Goal: Communication & Community: Answer question/provide support

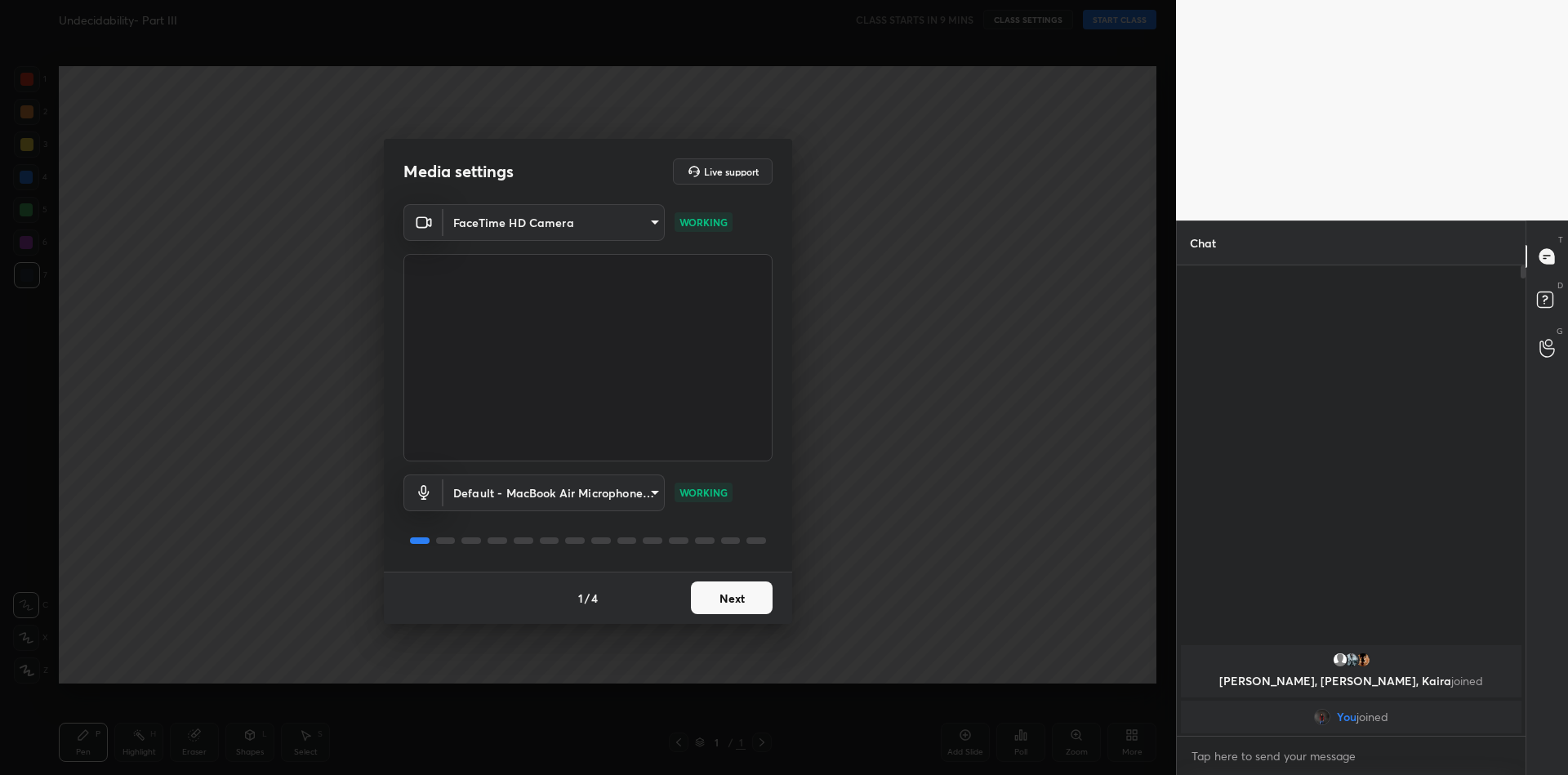
click at [737, 595] on button "Next" at bounding box center [732, 598] width 82 height 33
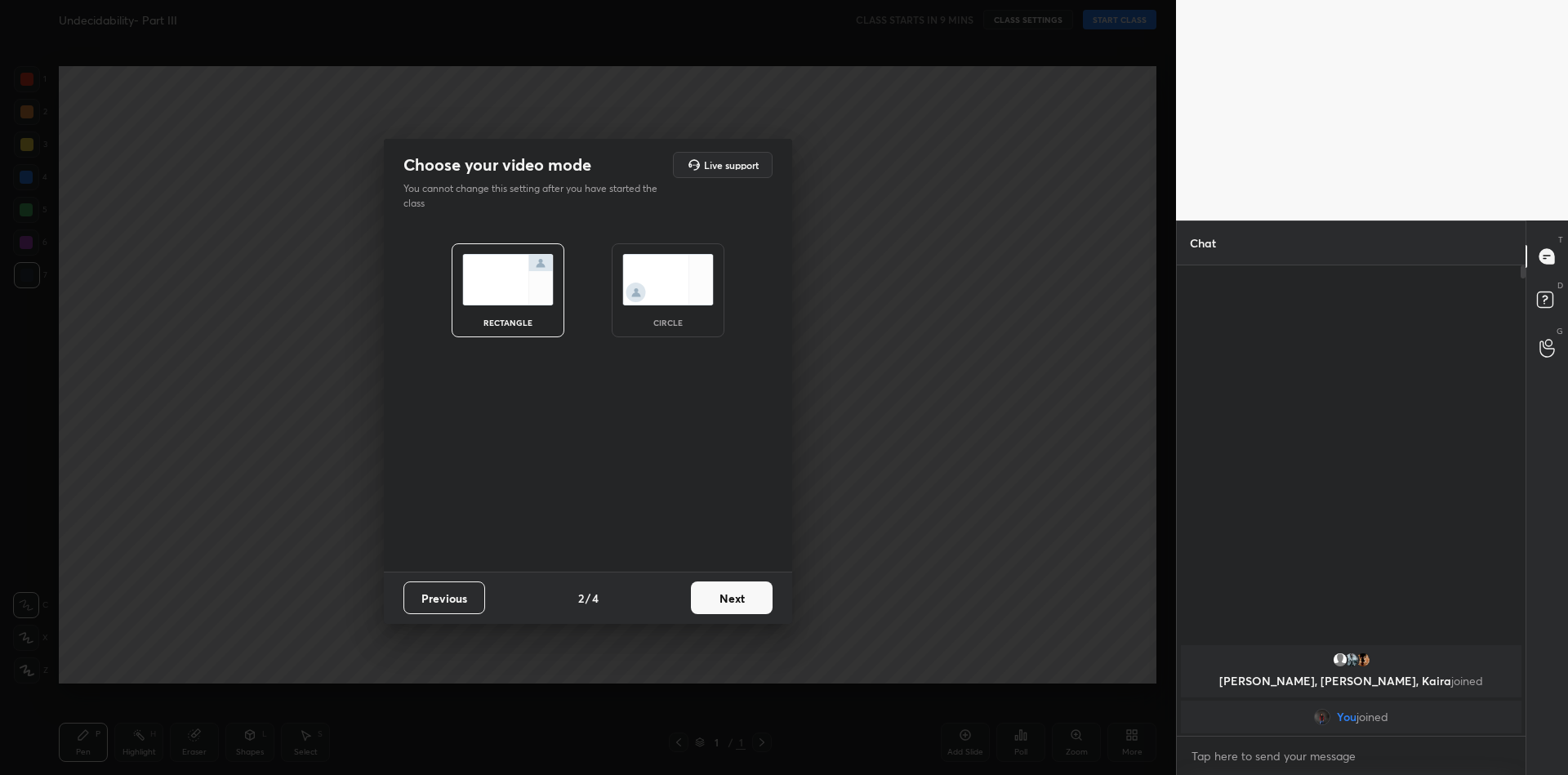
click at [737, 595] on button "Next" at bounding box center [732, 598] width 82 height 33
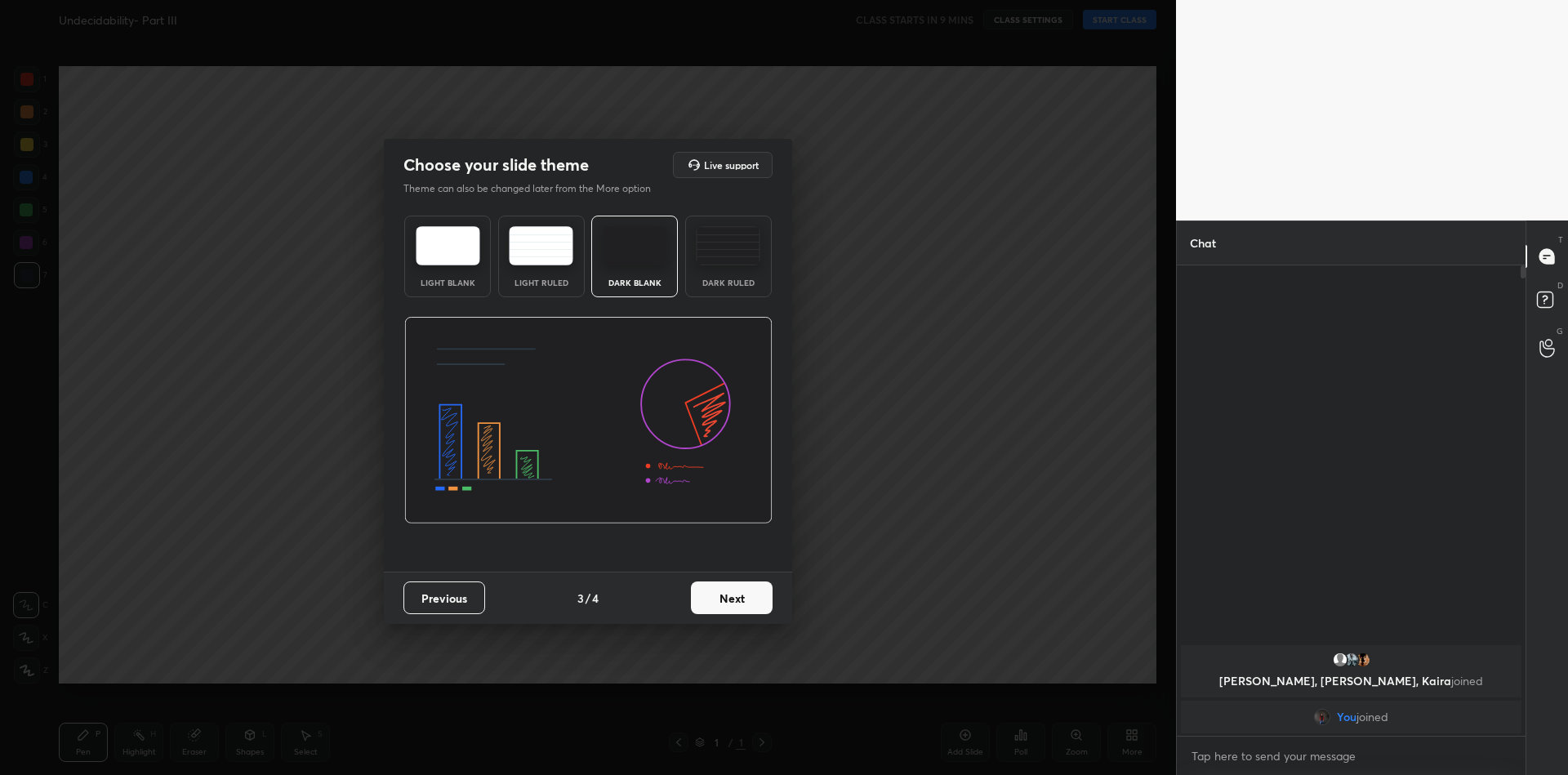
click at [737, 595] on button "Next" at bounding box center [732, 598] width 82 height 33
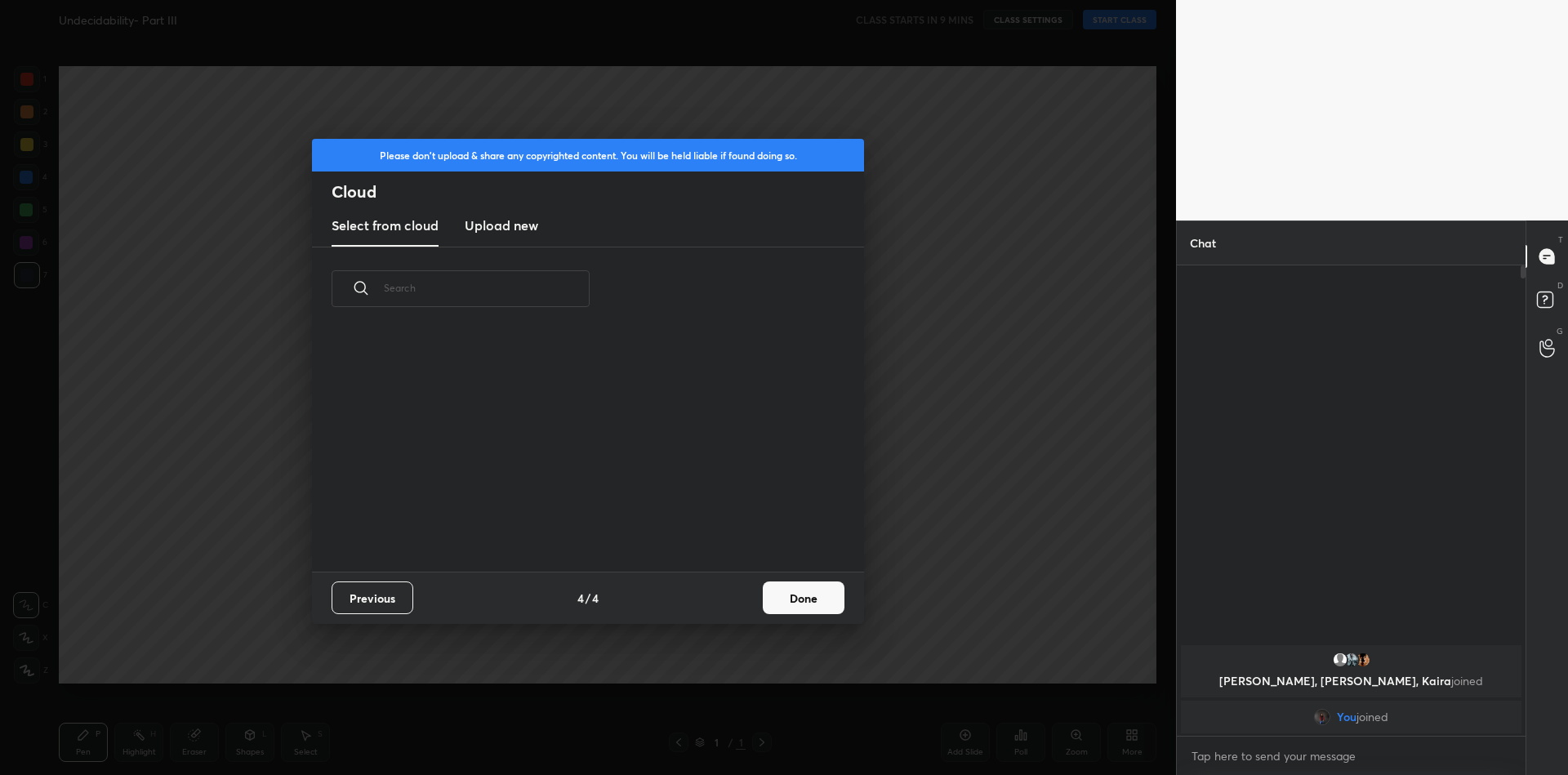
scroll to position [240, 525]
click at [504, 223] on h3 "Upload new" at bounding box center [501, 225] width 74 height 20
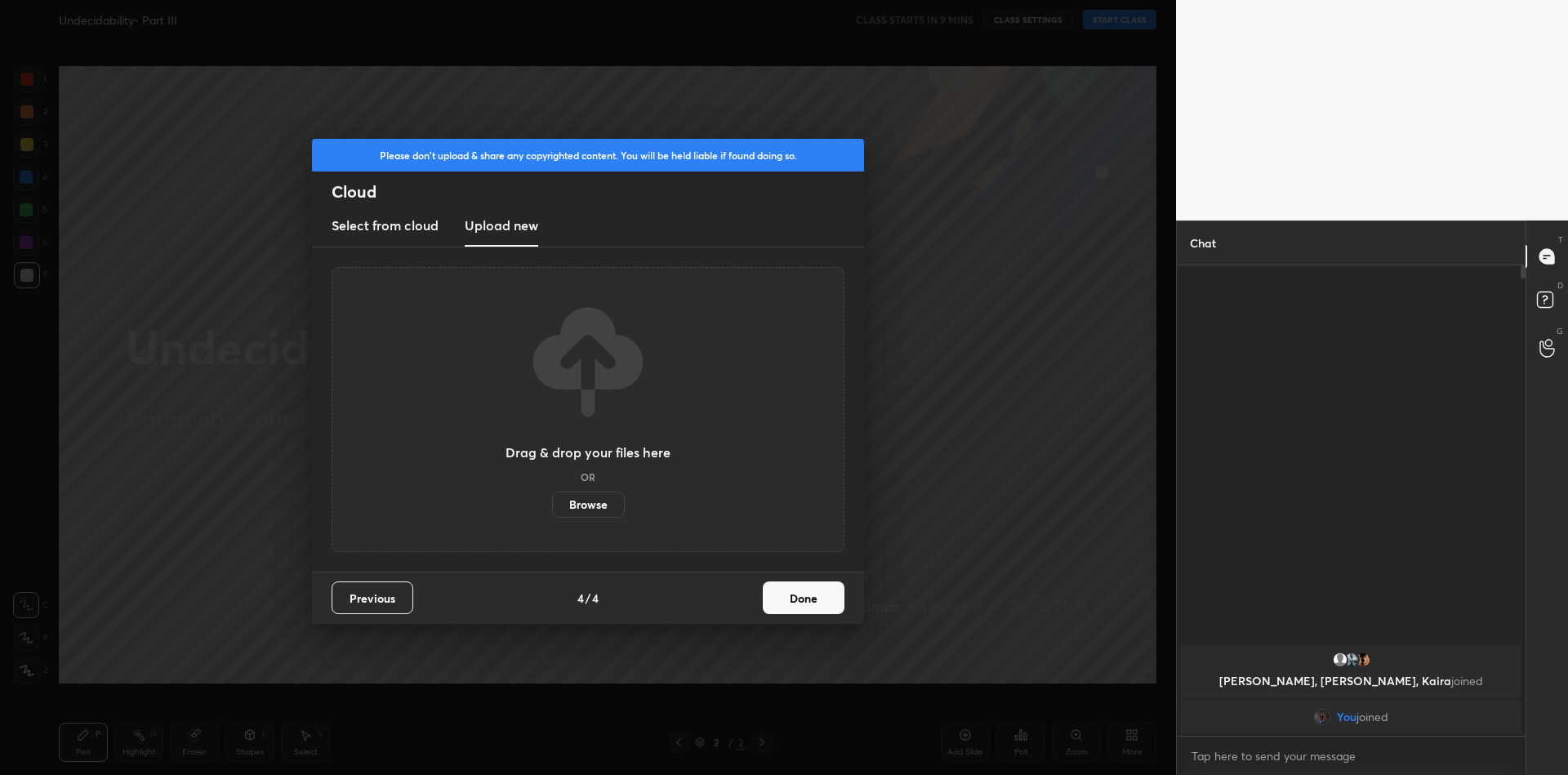
click at [581, 505] on label "Browse" at bounding box center [589, 505] width 73 height 26
click at [552, 505] on input "Browse" at bounding box center [552, 505] width 0 height 26
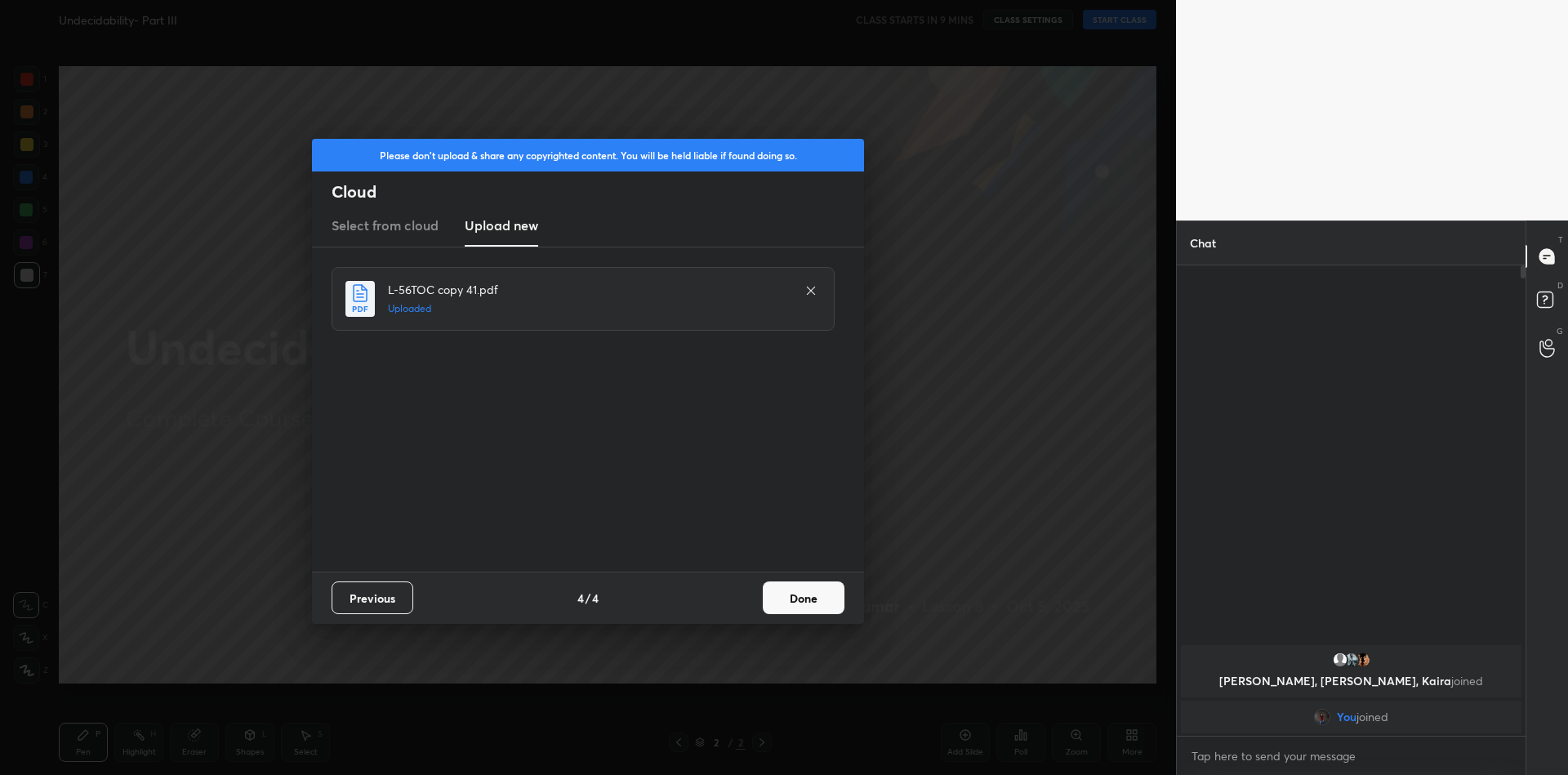
click at [800, 599] on button "Done" at bounding box center [804, 598] width 82 height 33
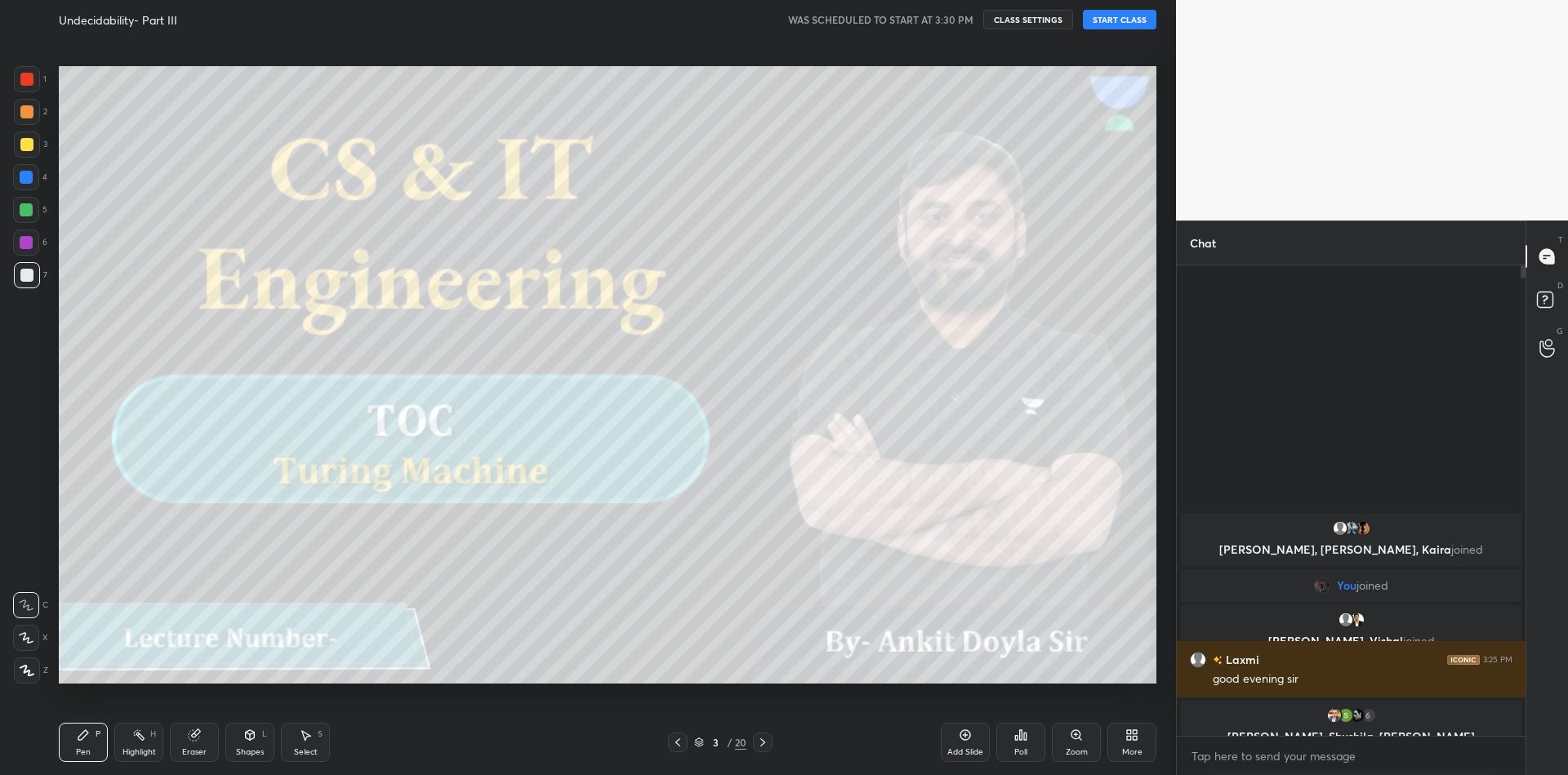
click at [1122, 14] on button "START CLASS" at bounding box center [1119, 20] width 74 height 20
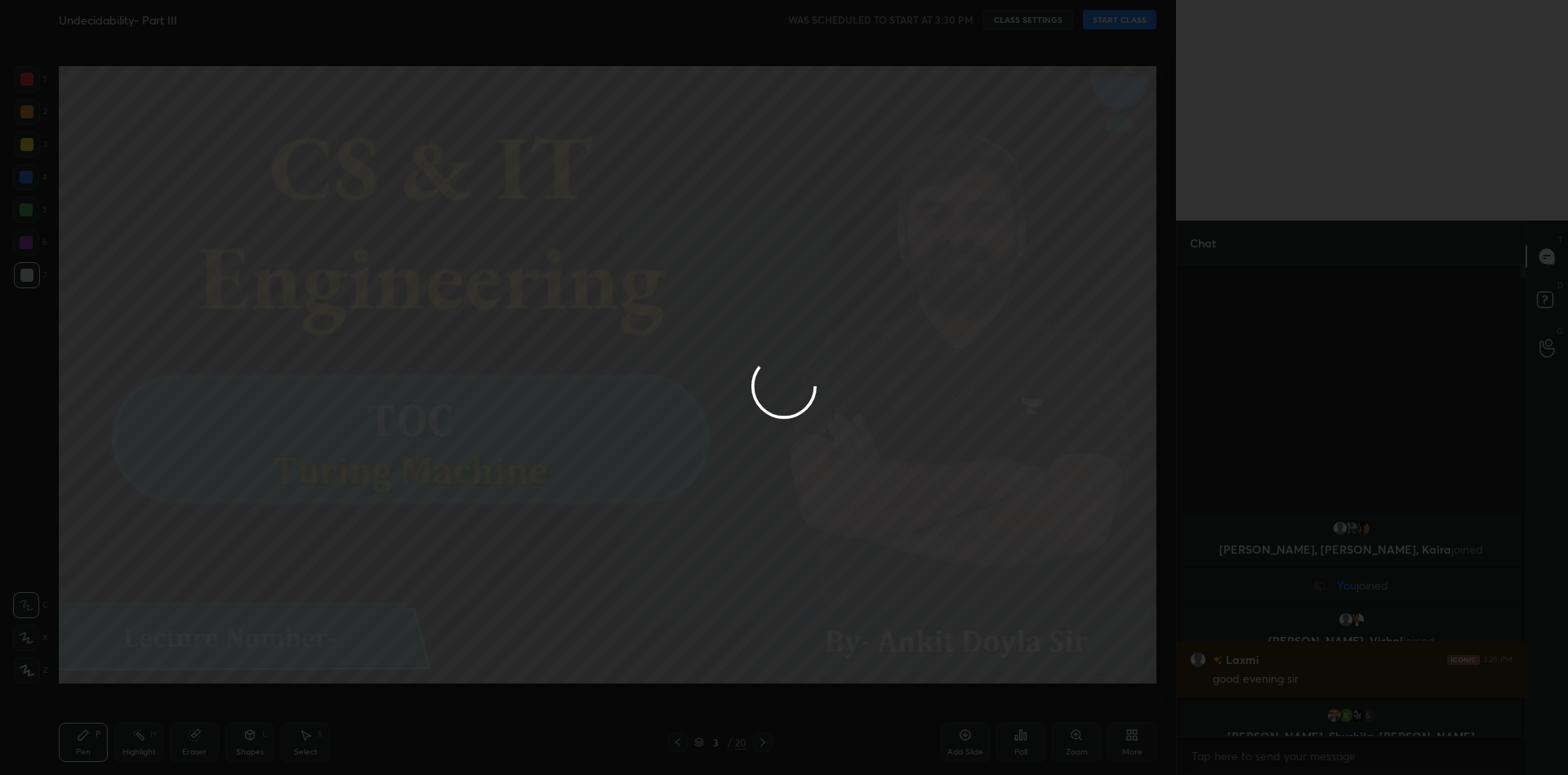
type textarea "x"
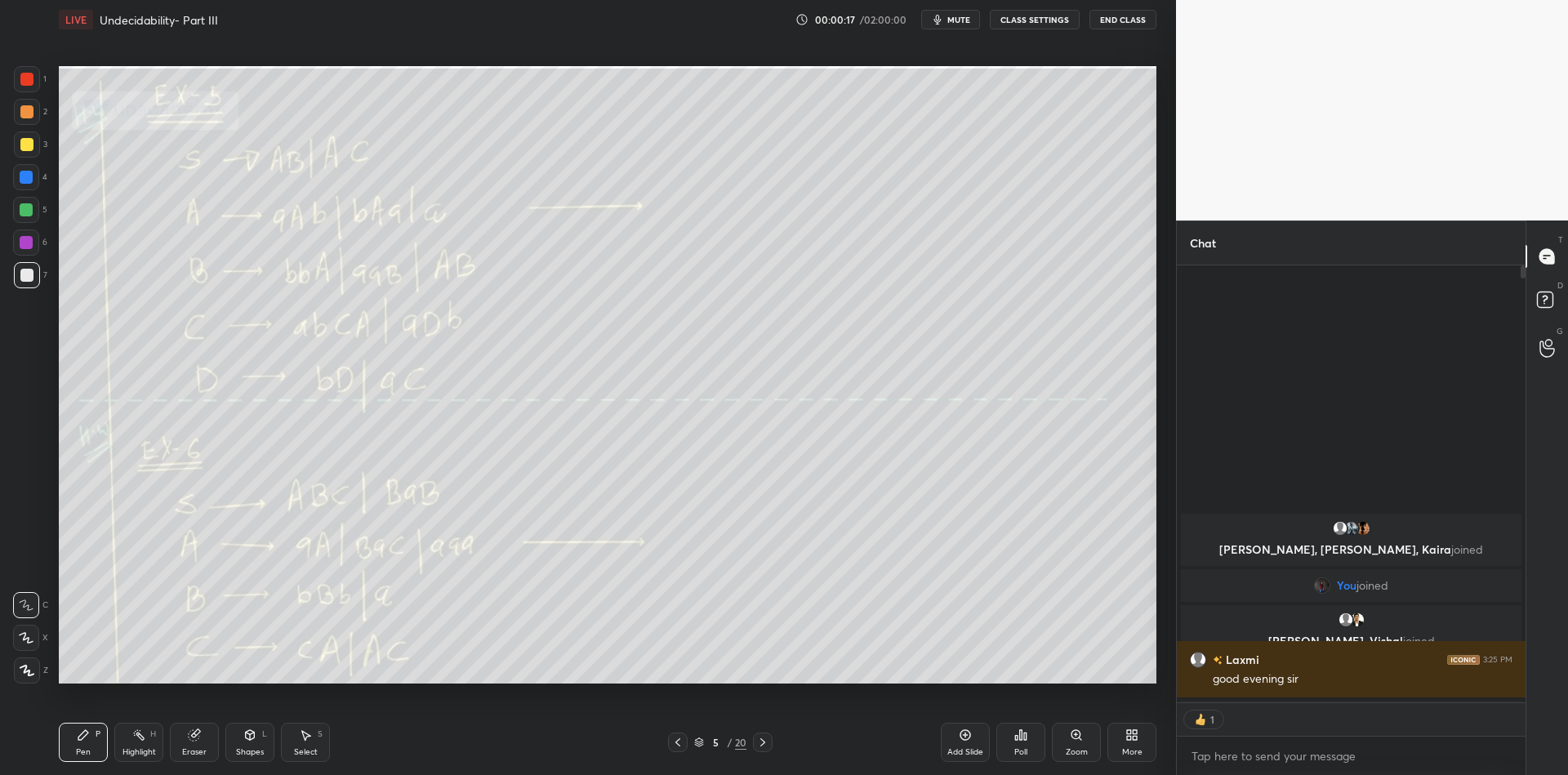
scroll to position [5, 5]
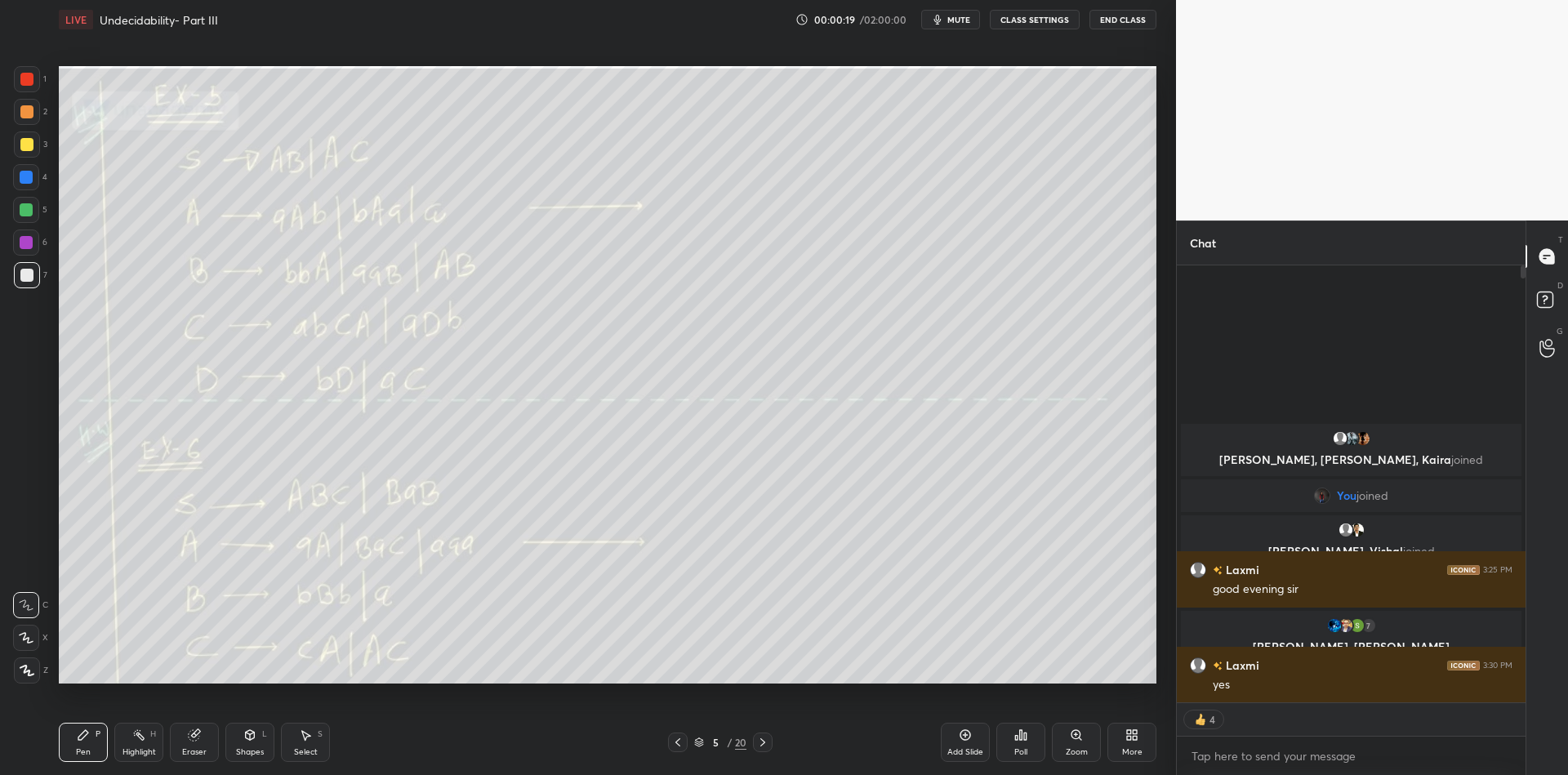
drag, startPoint x: 137, startPoint y: 743, endPoint x: 135, endPoint y: 698, distance: 45.0
click at [137, 740] on div "Highlight H" at bounding box center [138, 742] width 49 height 39
click at [82, 744] on div "Pen P" at bounding box center [82, 742] width 49 height 39
click at [23, 143] on div at bounding box center [27, 145] width 13 height 13
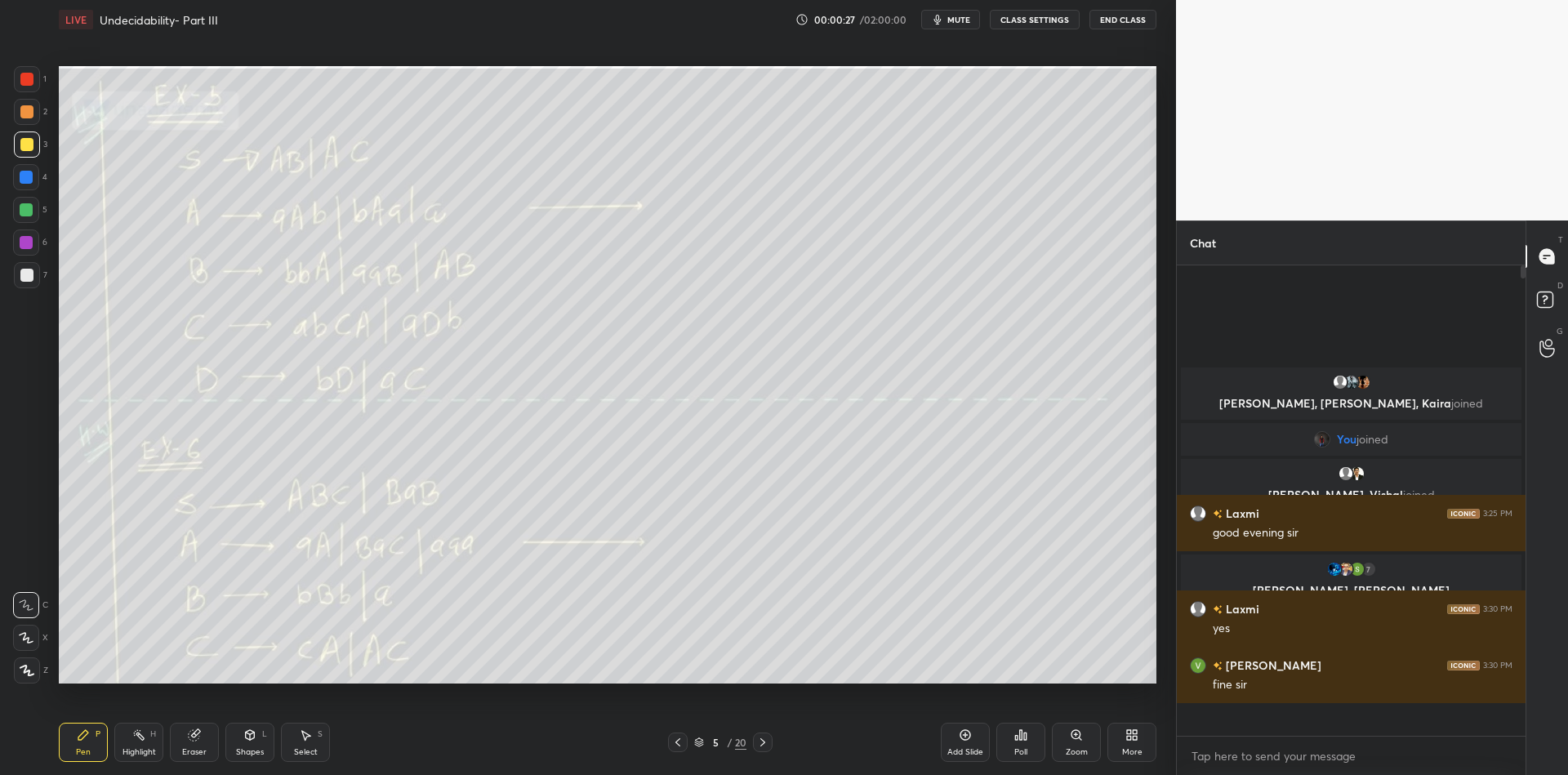
scroll to position [466, 344]
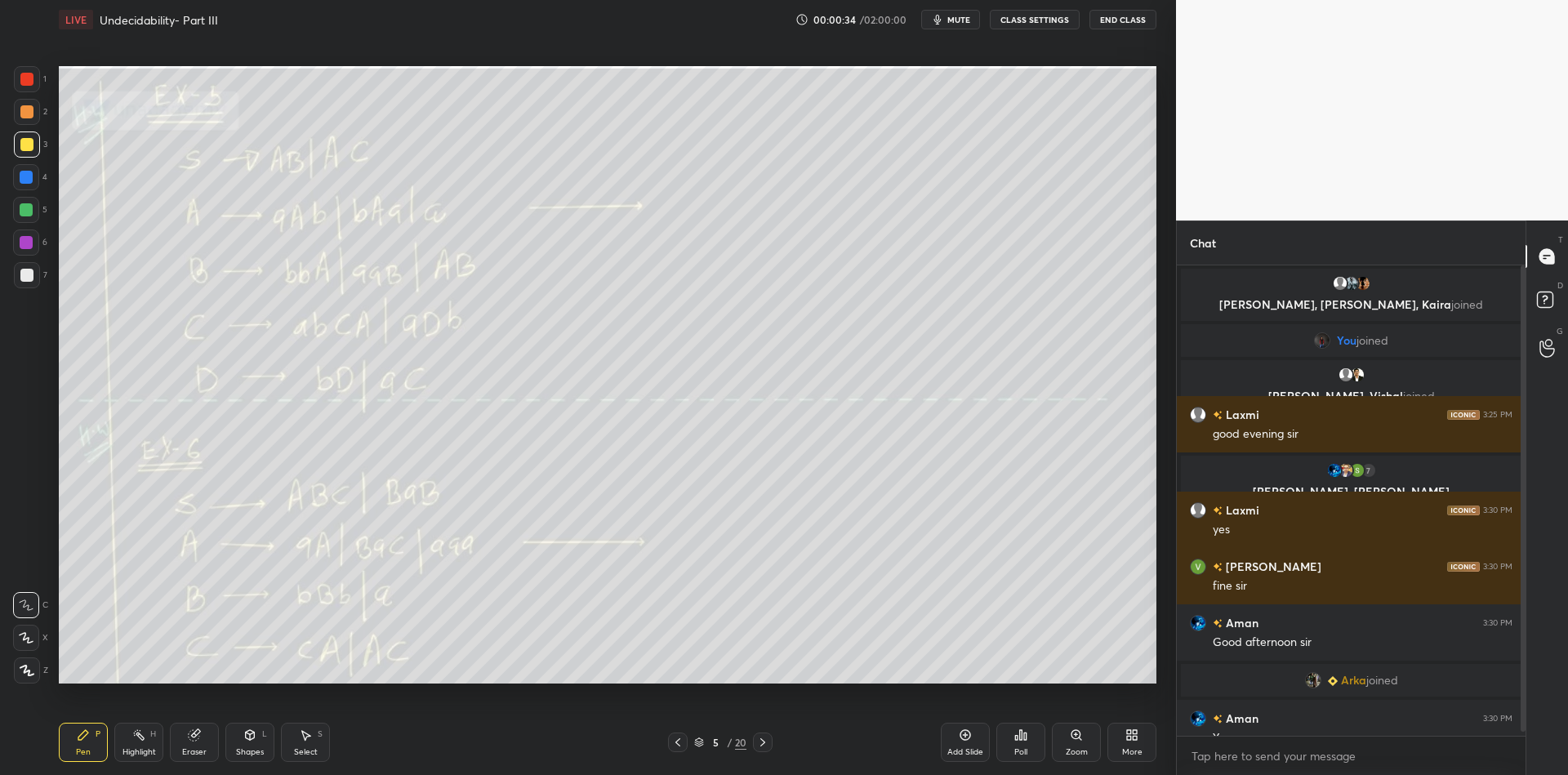
click at [144, 744] on div "Highlight H" at bounding box center [138, 742] width 49 height 39
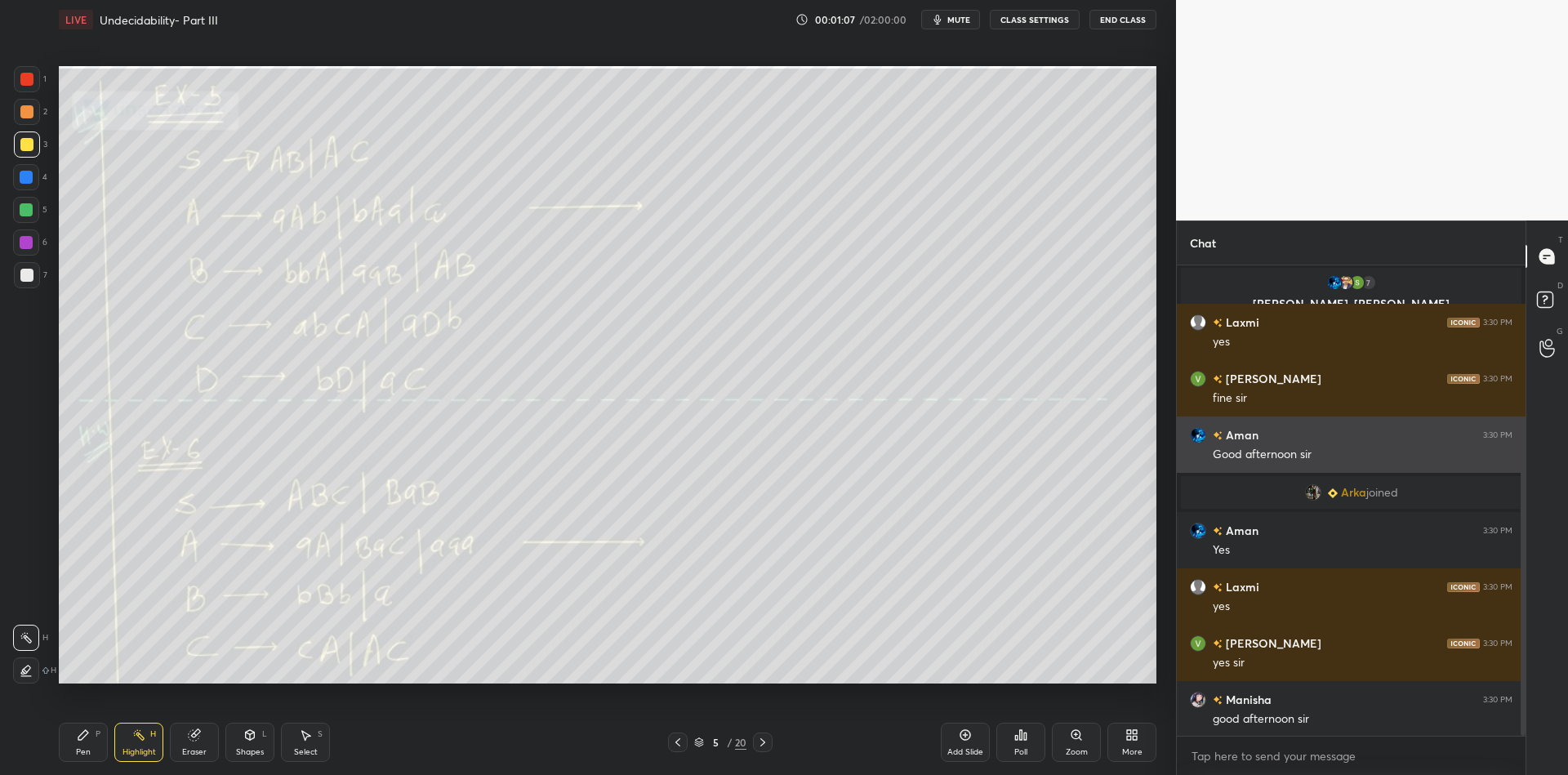
scroll to position [245, 0]
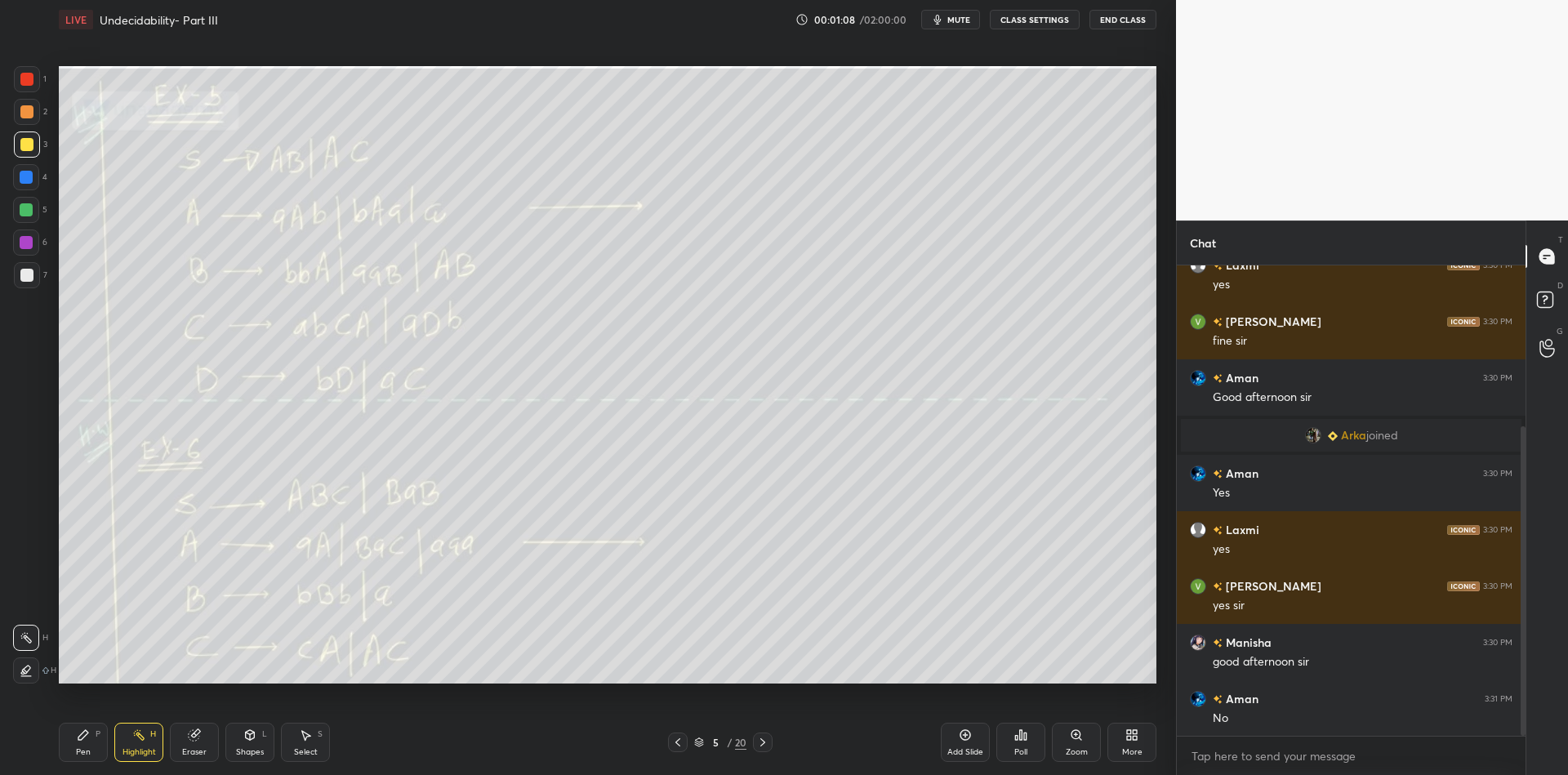
click at [109, 740] on div "Pen P Highlight H Eraser Shapes L Select S" at bounding box center [279, 742] width 441 height 39
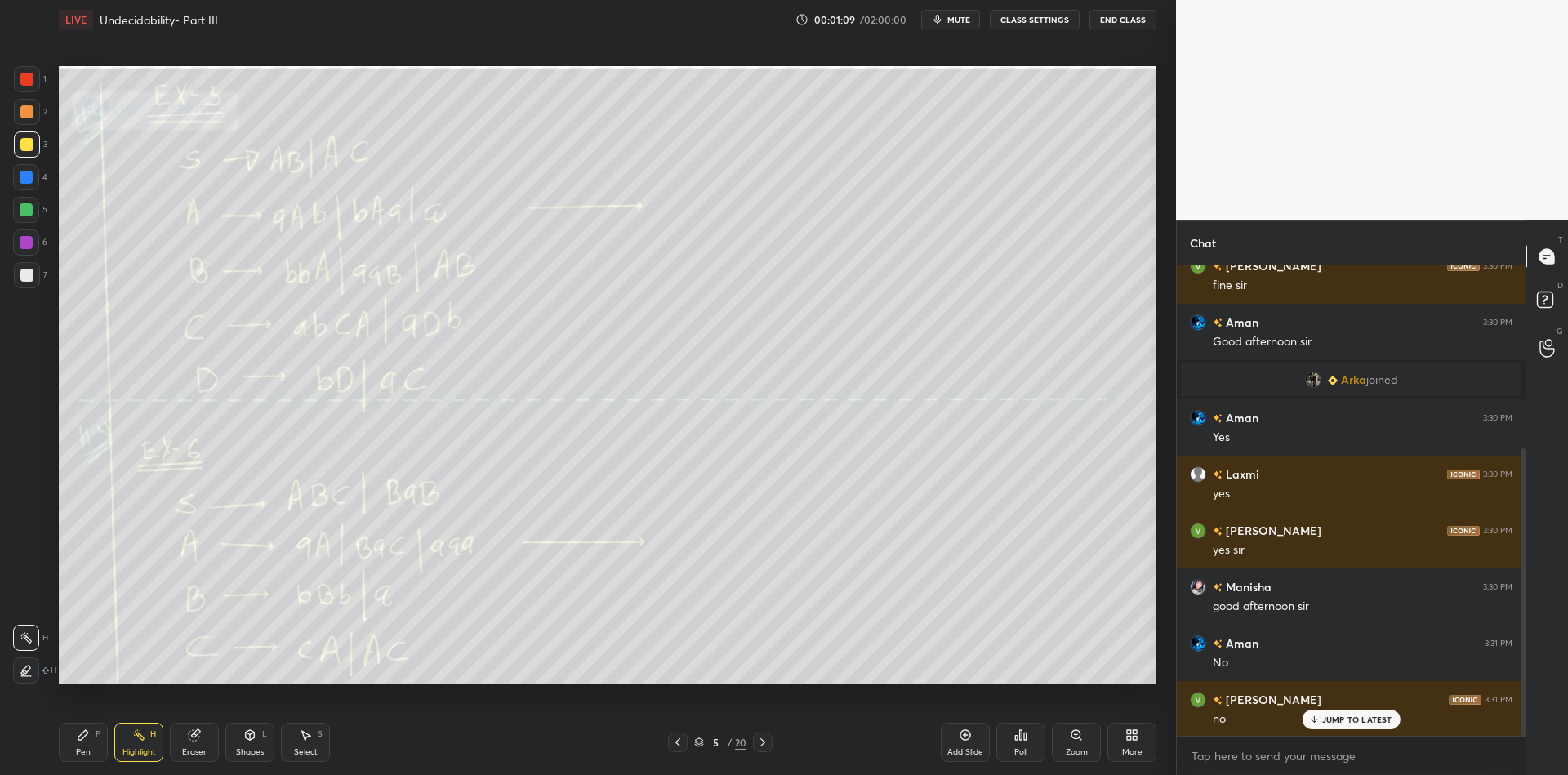
drag, startPoint x: 87, startPoint y: 762, endPoint x: 94, endPoint y: 712, distance: 50.5
click at [82, 762] on div "Pen P" at bounding box center [82, 742] width 49 height 39
click at [22, 208] on div at bounding box center [26, 209] width 13 height 13
click at [248, 740] on div "Shapes L" at bounding box center [249, 742] width 49 height 39
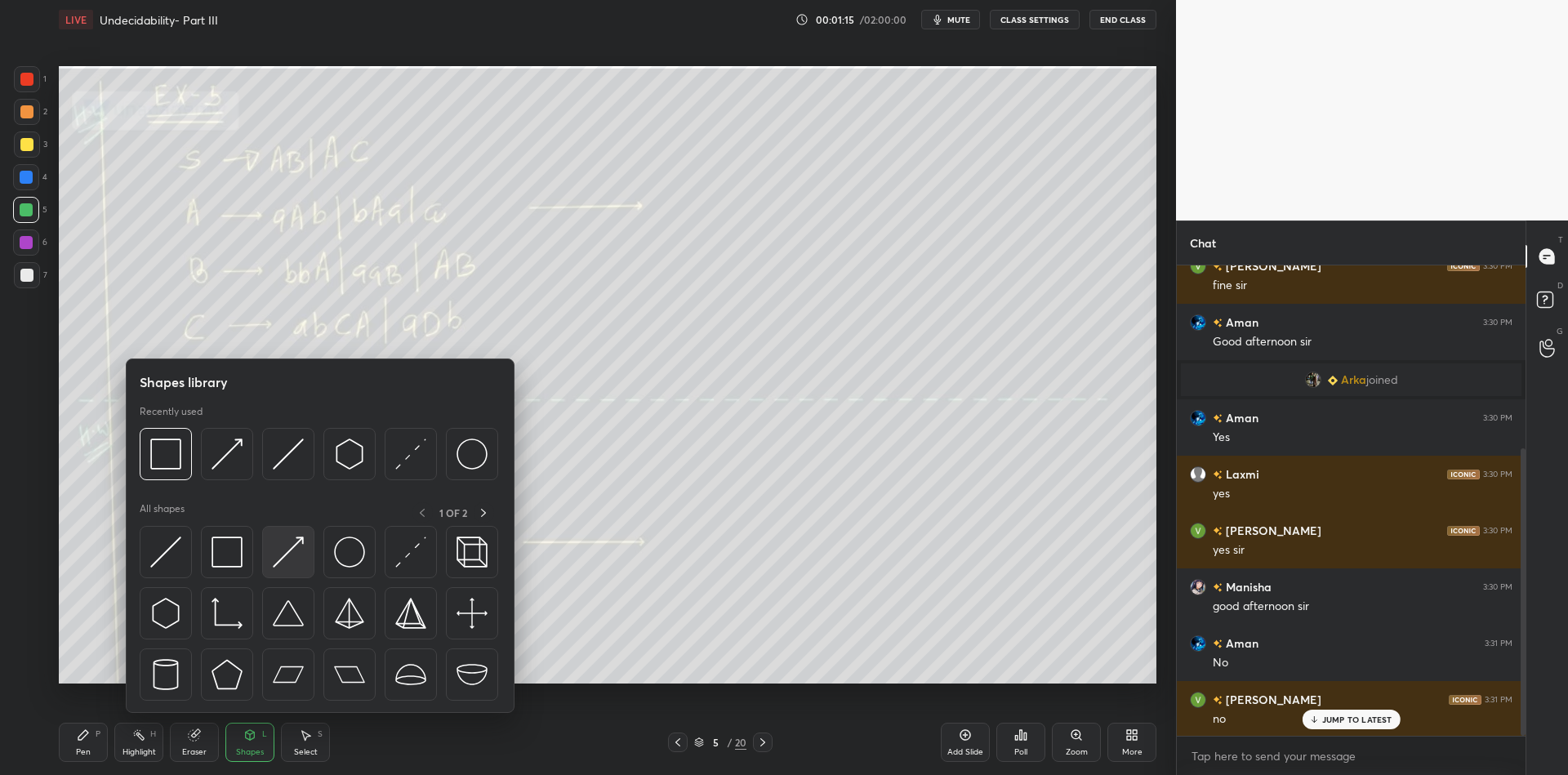
click at [284, 557] on img at bounding box center [288, 552] width 31 height 31
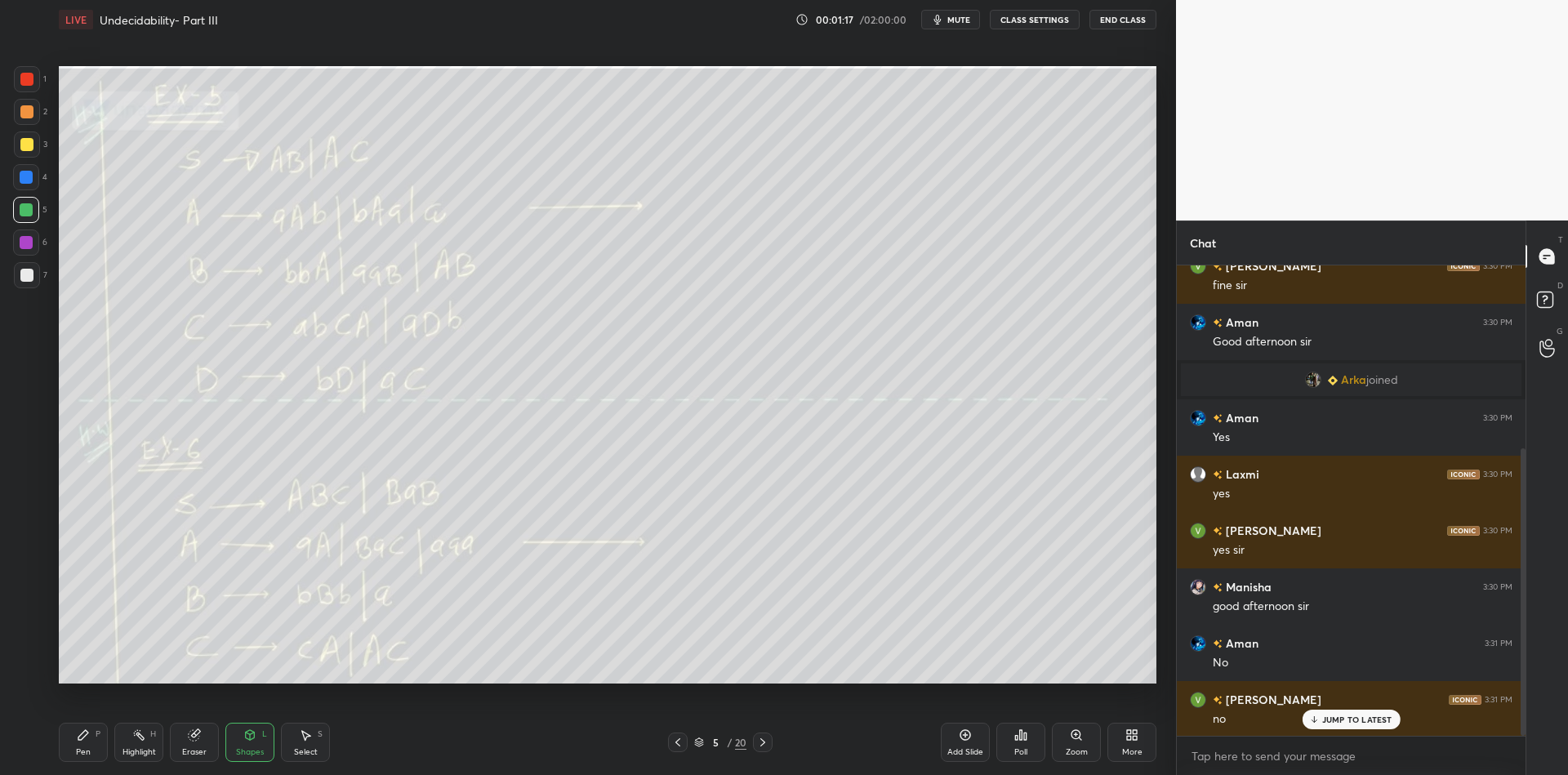
drag, startPoint x: 79, startPoint y: 746, endPoint x: 149, endPoint y: 694, distance: 87.2
click at [81, 744] on div "Pen P" at bounding box center [82, 742] width 49 height 39
drag, startPoint x: 253, startPoint y: 735, endPoint x: 249, endPoint y: 718, distance: 17.5
click at [251, 732] on icon at bounding box center [250, 735] width 9 height 10
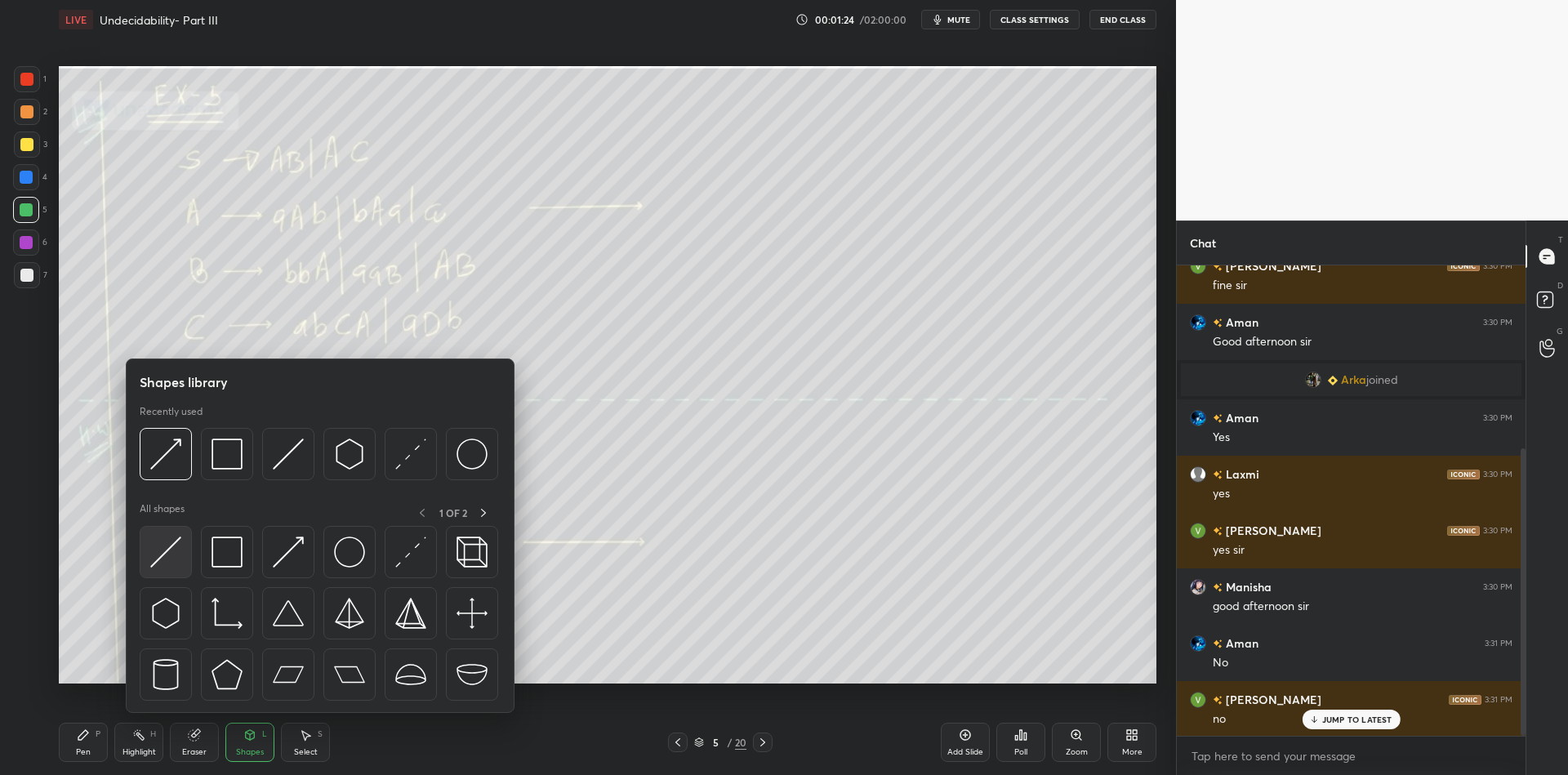
drag, startPoint x: 174, startPoint y: 543, endPoint x: 34, endPoint y: 74, distance: 489.4
click at [172, 544] on img at bounding box center [166, 552] width 31 height 31
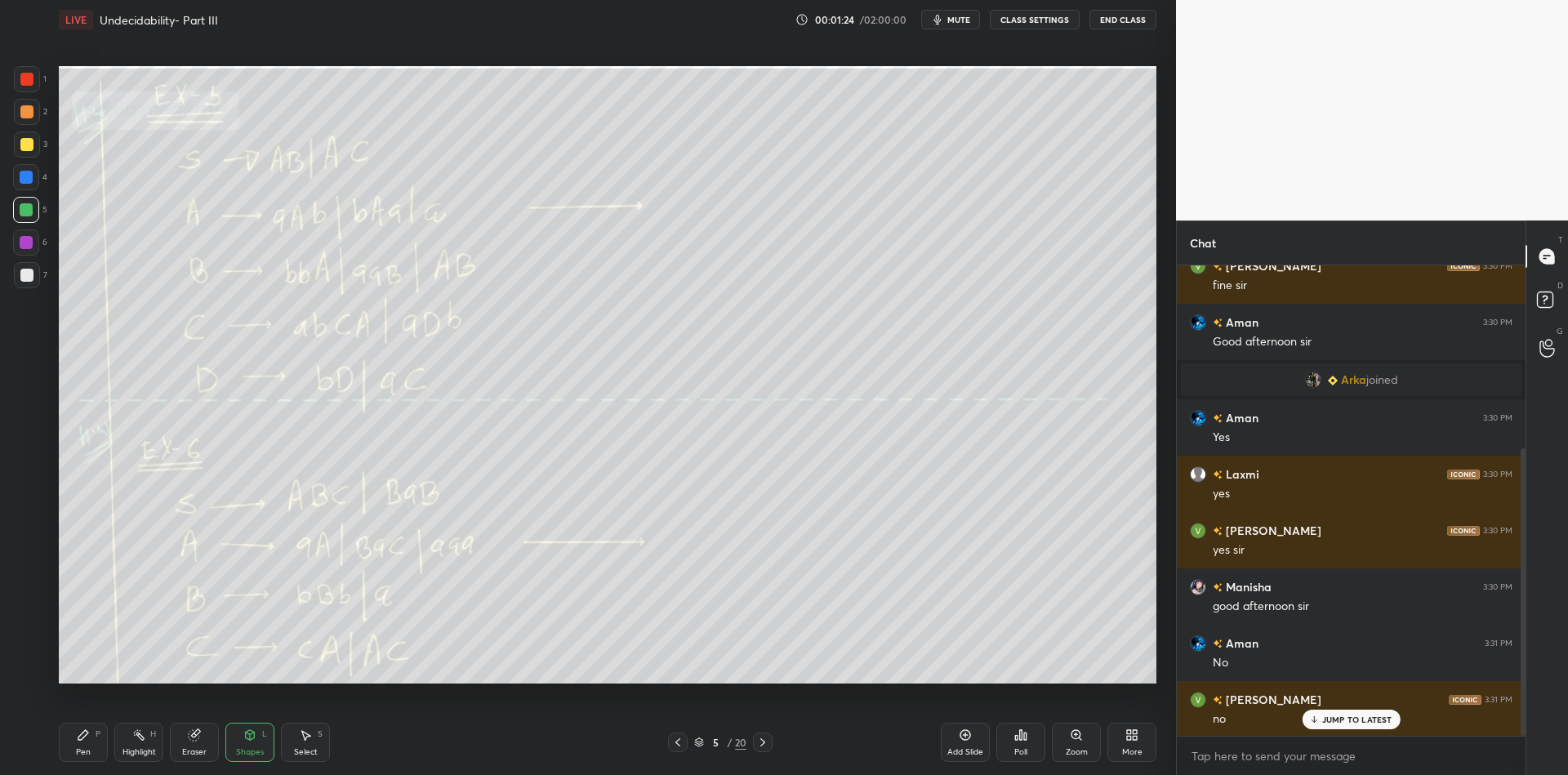
click at [30, 78] on div at bounding box center [27, 79] width 26 height 26
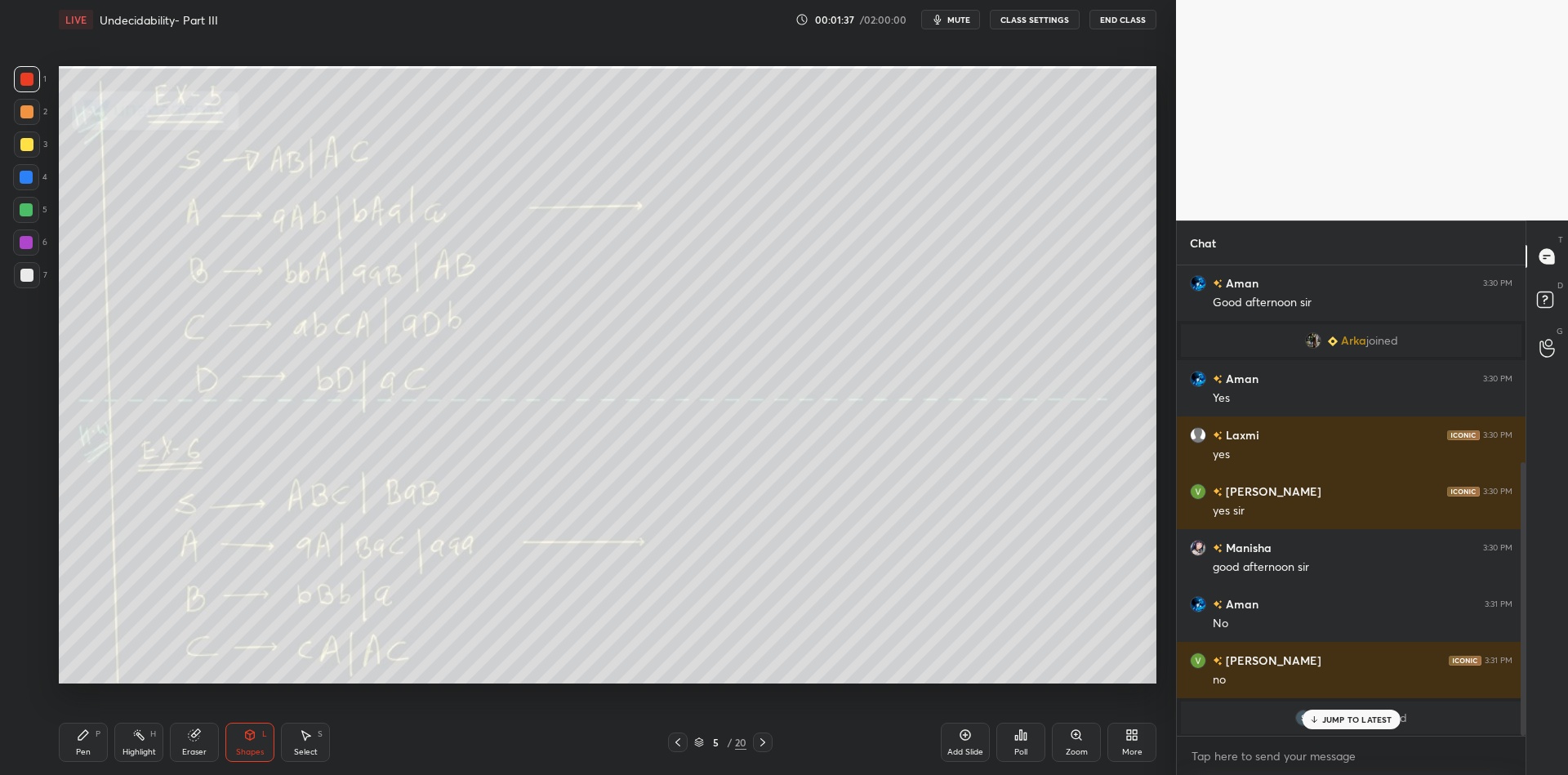
drag, startPoint x: 1330, startPoint y: 713, endPoint x: 1334, endPoint y: 723, distance: 10.8
click at [1332, 713] on div "JUMP TO LATEST" at bounding box center [1351, 720] width 98 height 20
drag, startPoint x: 98, startPoint y: 736, endPoint x: 94, endPoint y: 719, distance: 17.5
click at [98, 734] on div "P" at bounding box center [98, 734] width 5 height 8
click at [32, 140] on div at bounding box center [27, 144] width 26 height 26
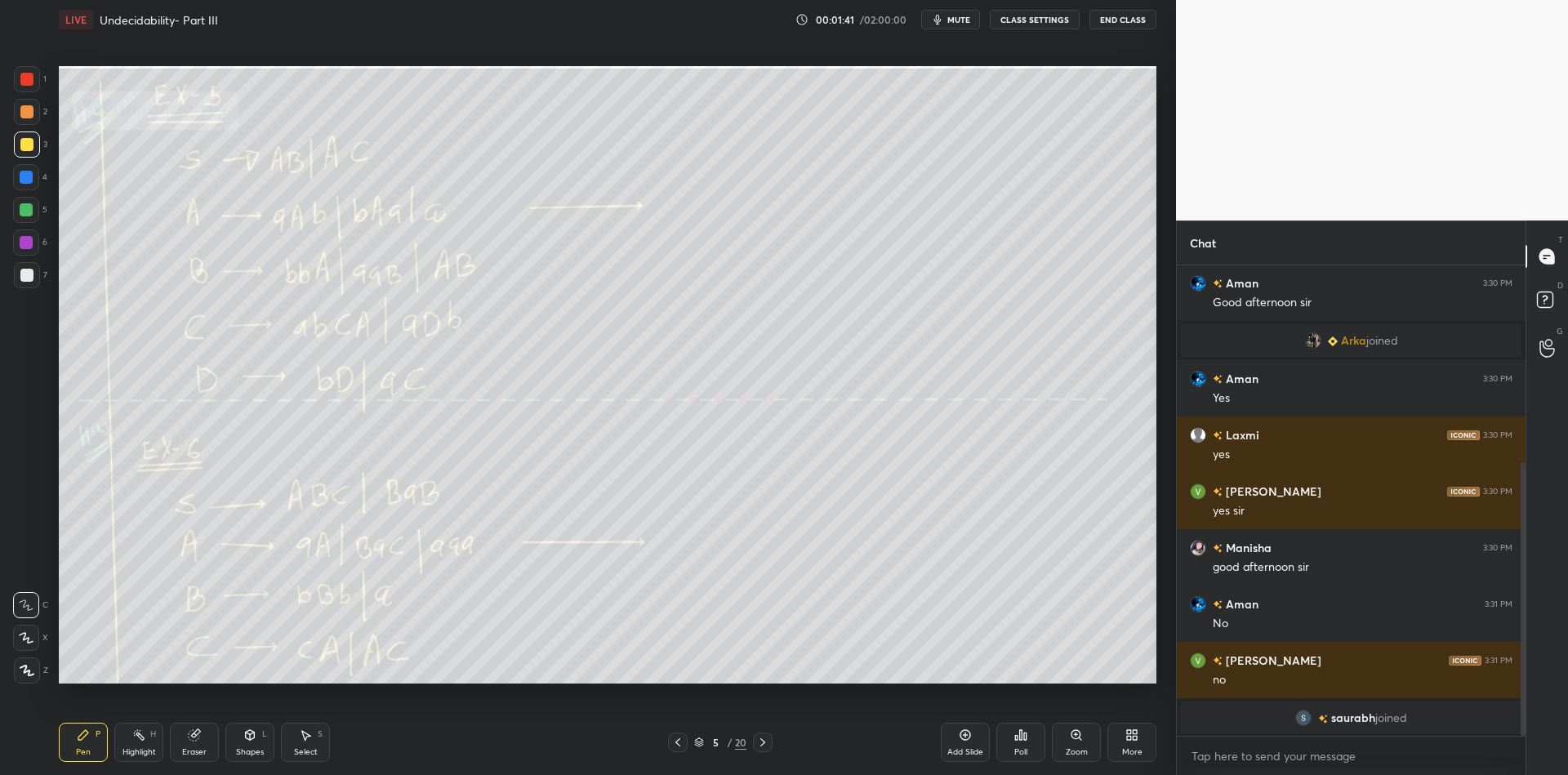
drag, startPoint x: 247, startPoint y: 738, endPoint x: 246, endPoint y: 716, distance: 22.0
click at [246, 737] on icon at bounding box center [250, 735] width 9 height 10
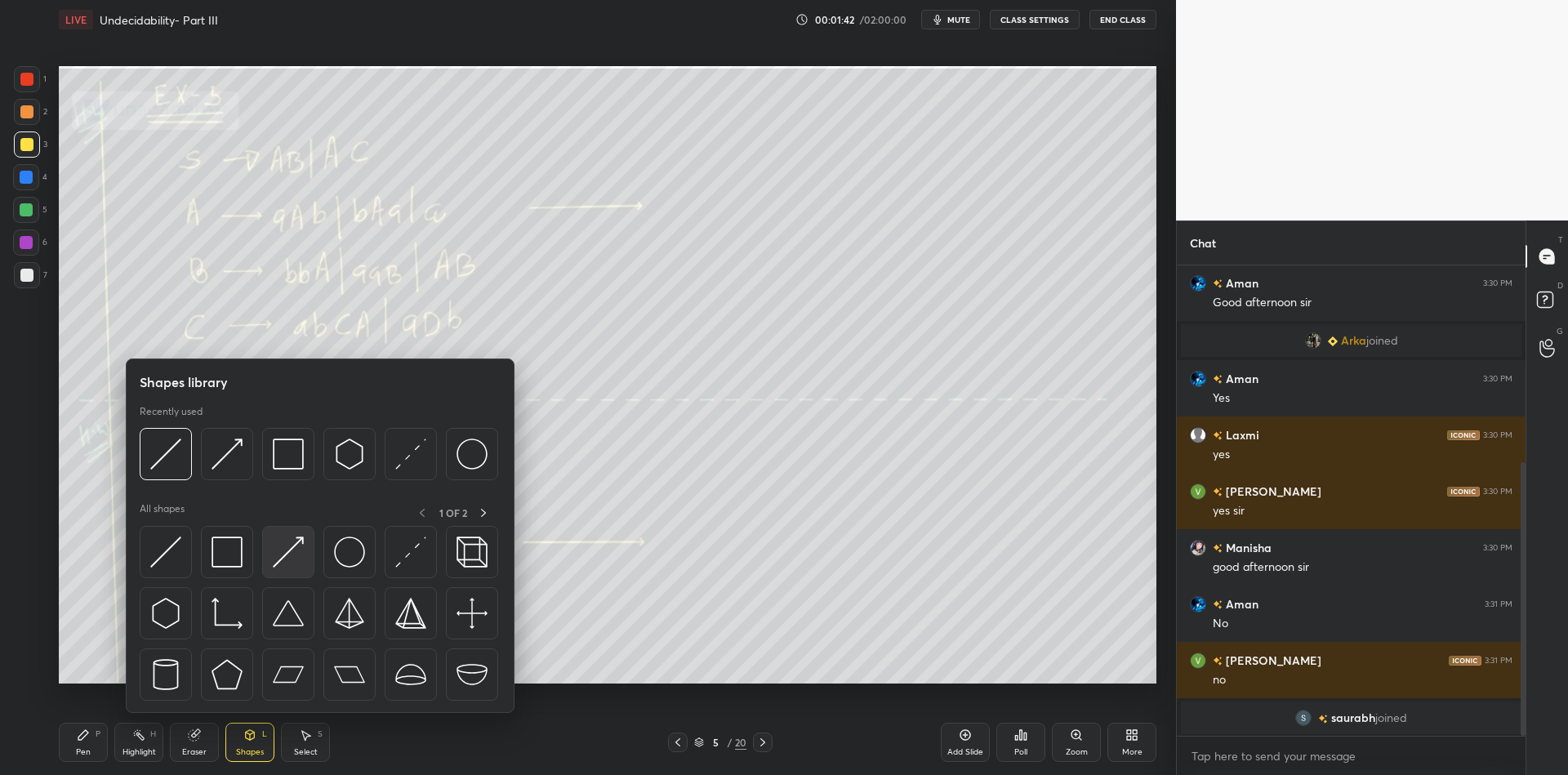
click at [285, 558] on img at bounding box center [288, 552] width 31 height 31
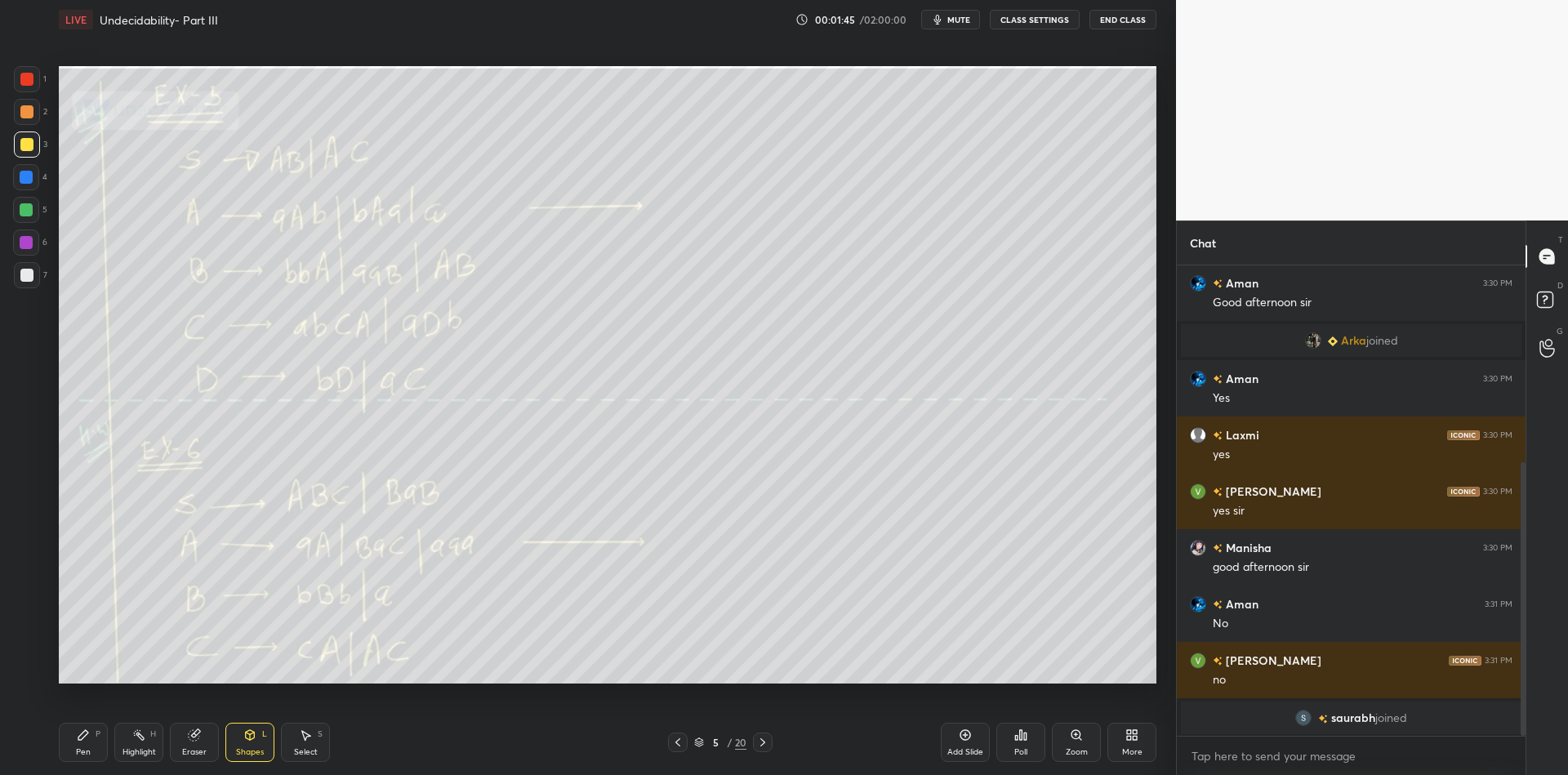
click at [78, 754] on div "Pen" at bounding box center [83, 752] width 15 height 8
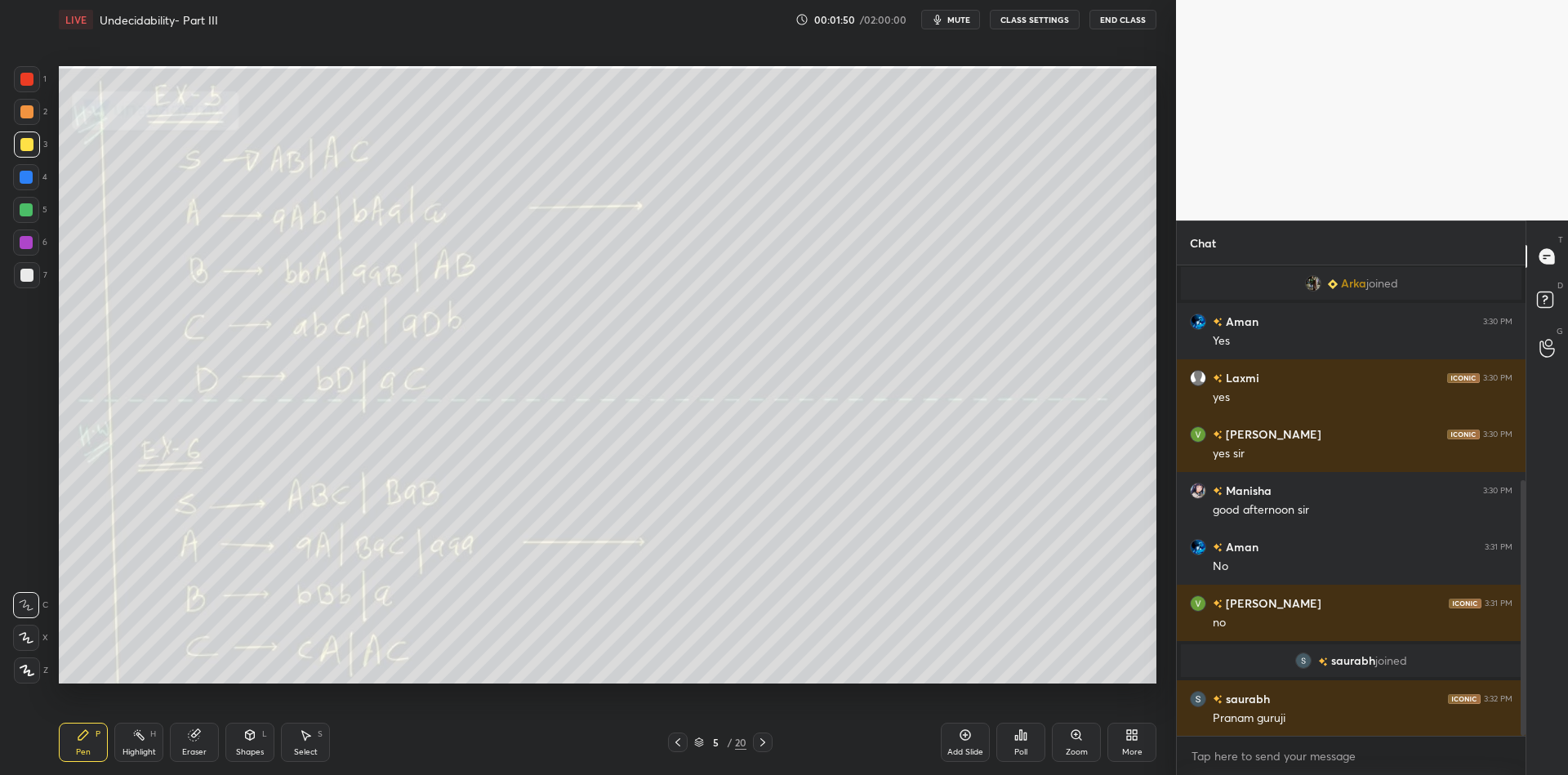
drag, startPoint x: 249, startPoint y: 742, endPoint x: 255, endPoint y: 725, distance: 18.0
click at [250, 739] on icon at bounding box center [250, 735] width 13 height 13
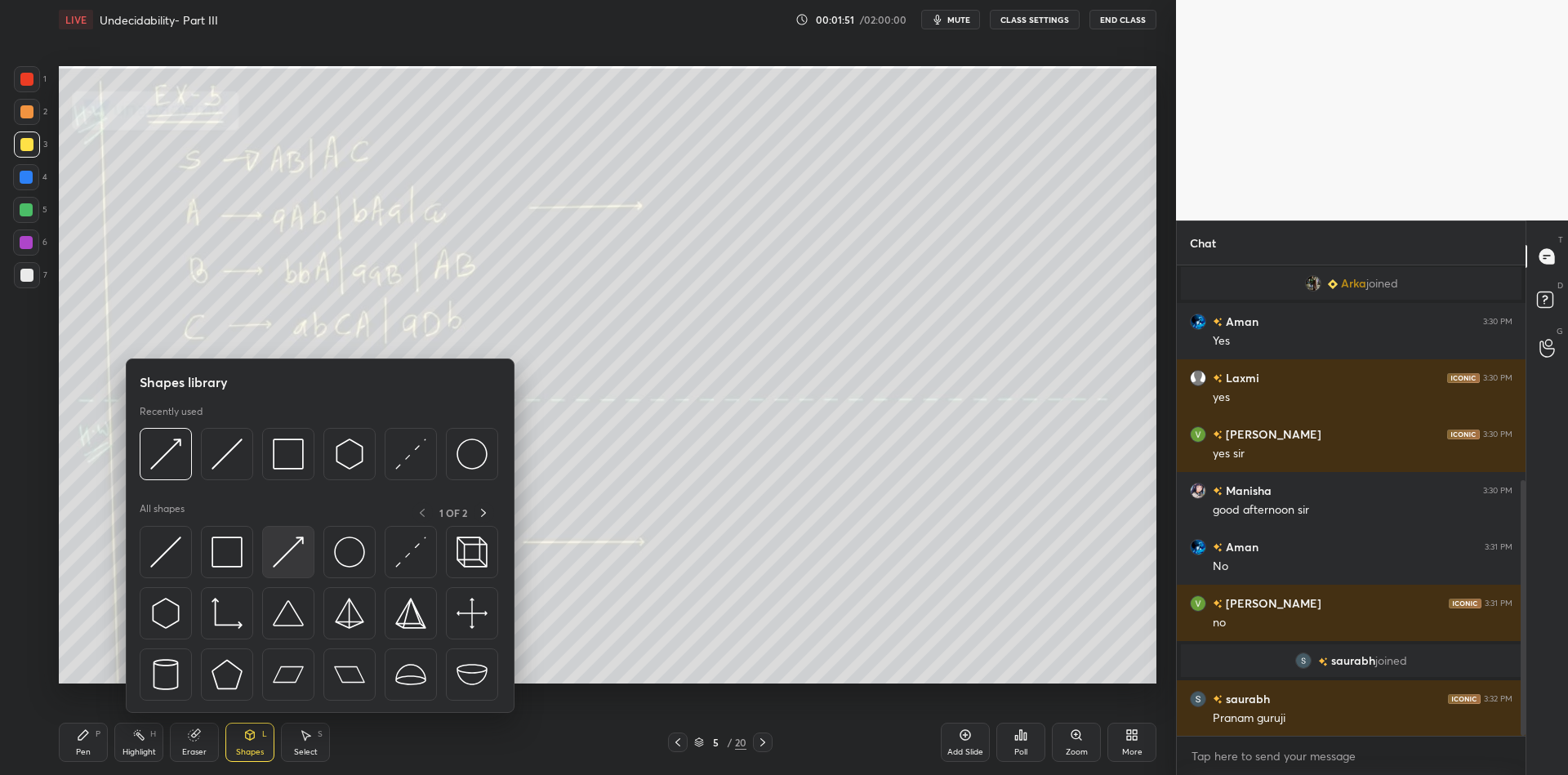
click at [292, 552] on img at bounding box center [288, 552] width 31 height 31
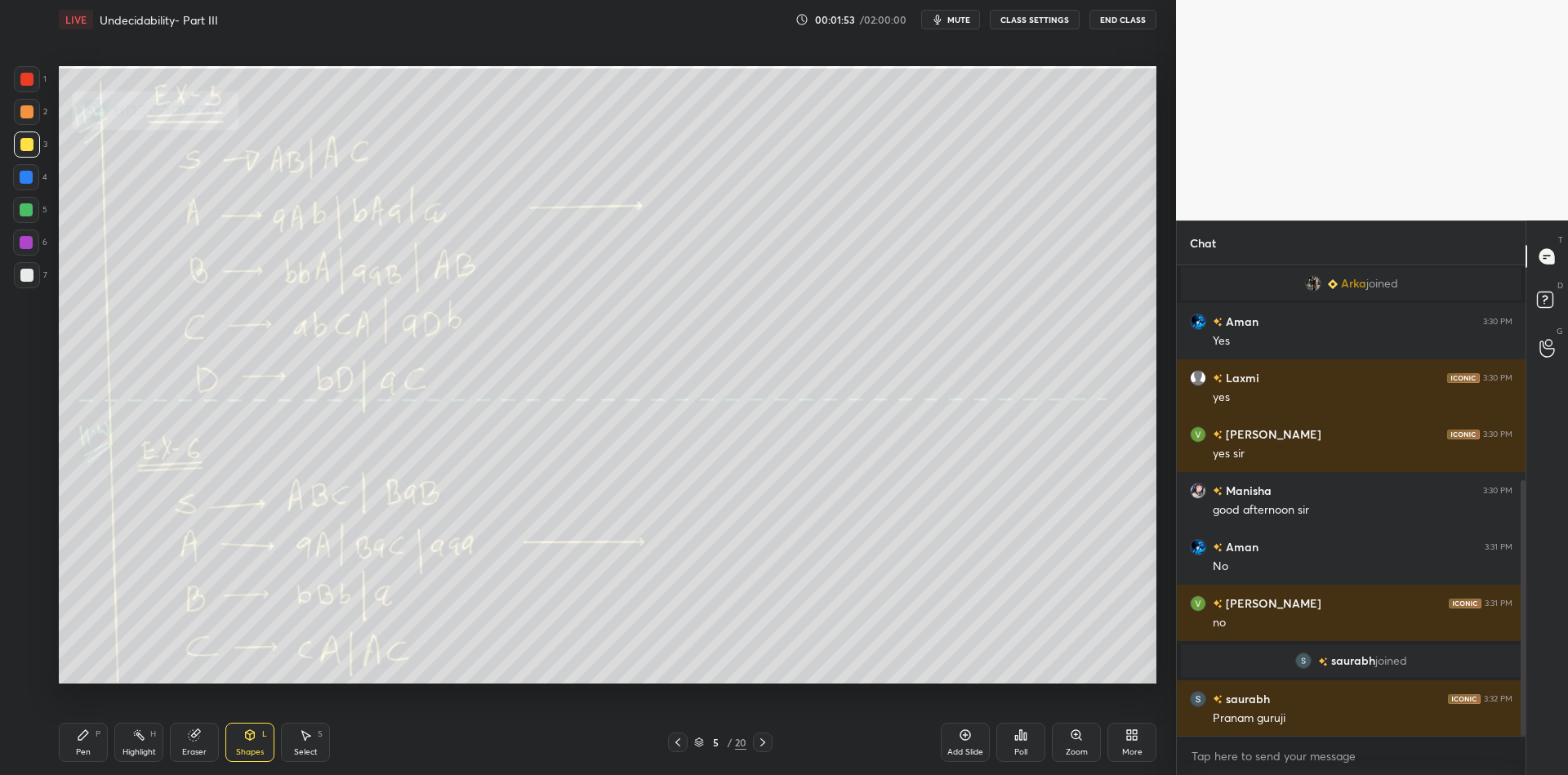
drag, startPoint x: 90, startPoint y: 747, endPoint x: 113, endPoint y: 733, distance: 26.9
click at [90, 745] on div "Pen P" at bounding box center [82, 742] width 49 height 39
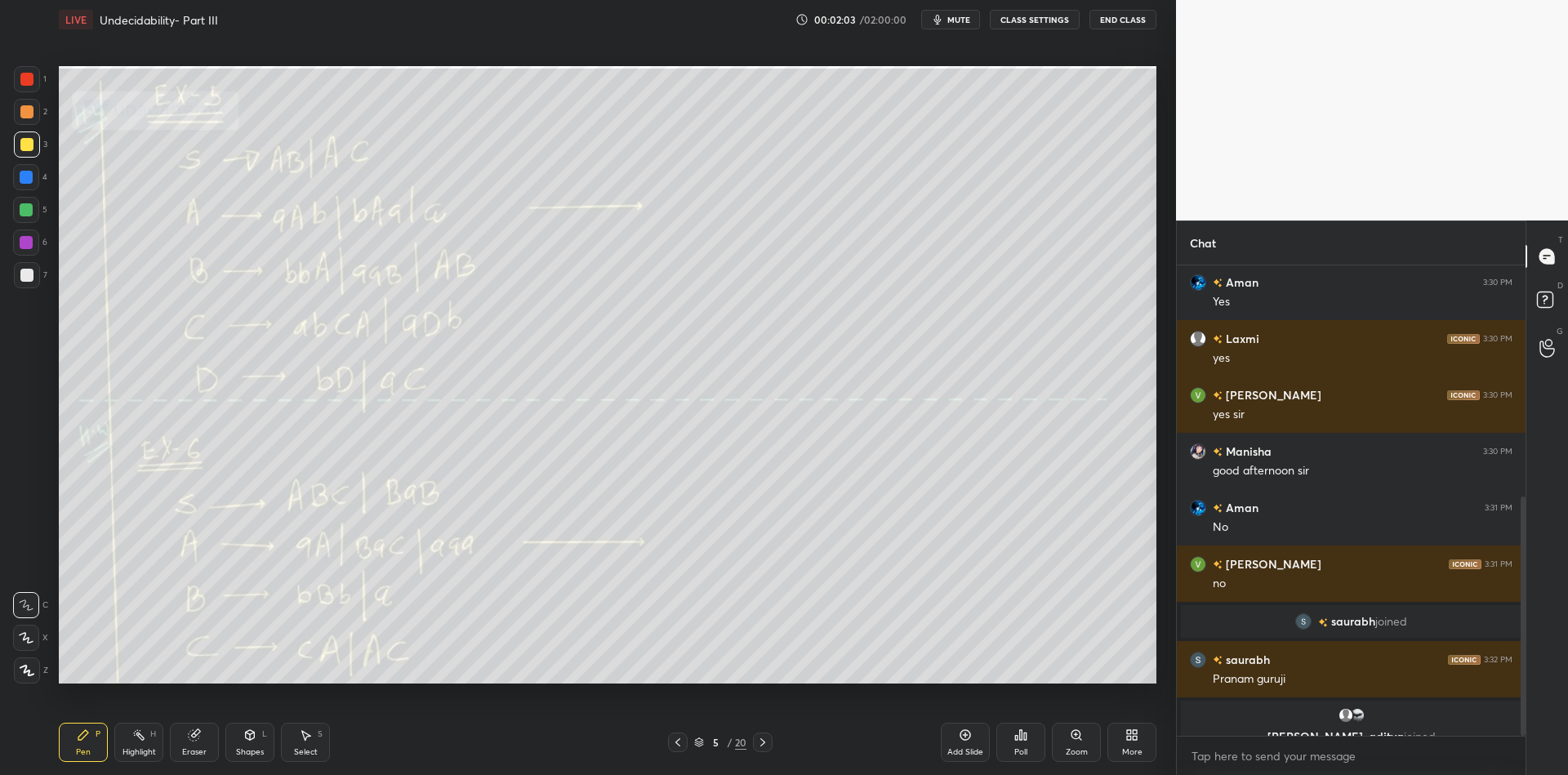
scroll to position [456, 0]
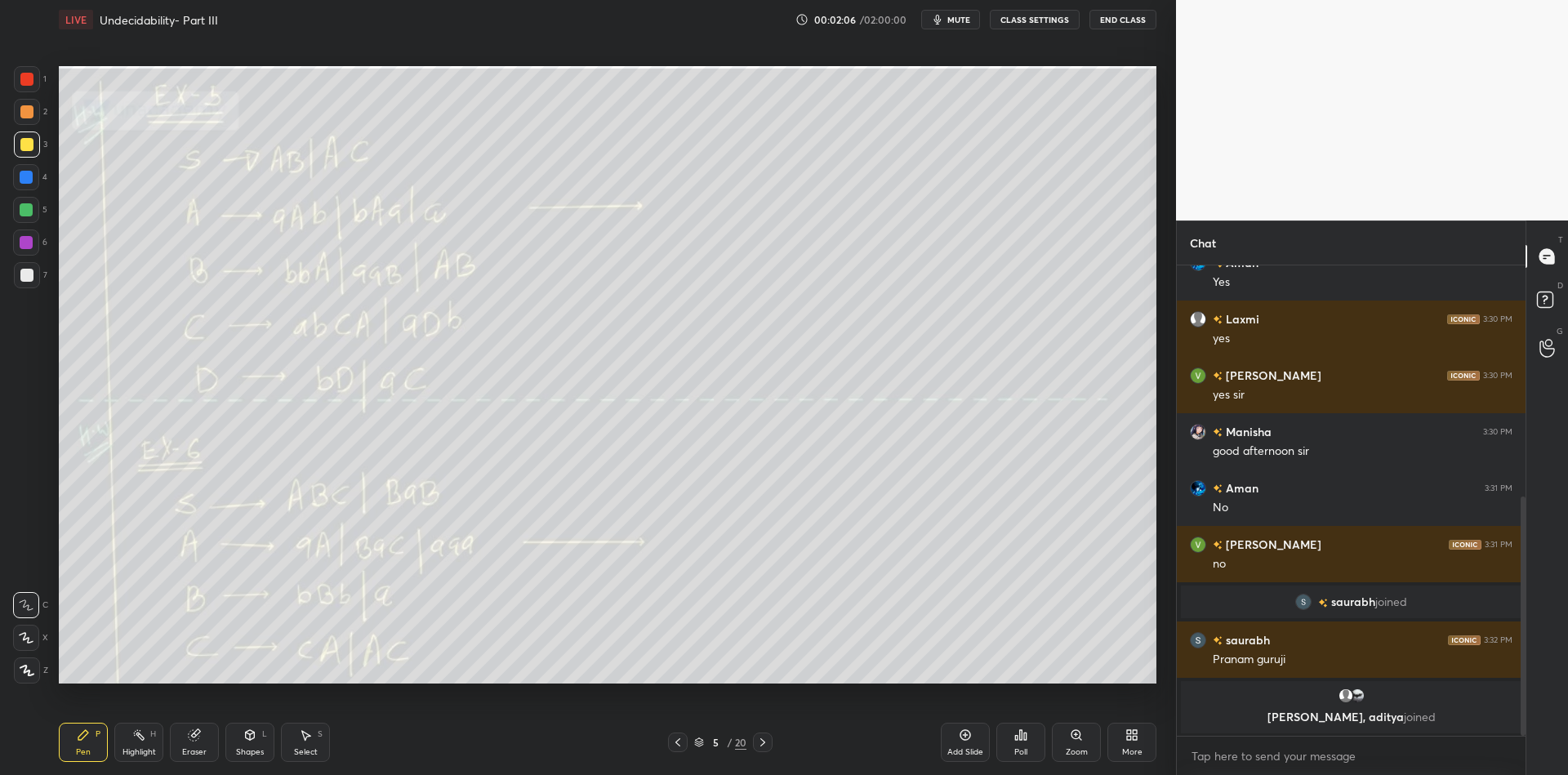
click at [133, 750] on div "Highlight" at bounding box center [139, 752] width 34 height 8
drag, startPoint x: 253, startPoint y: 743, endPoint x: 253, endPoint y: 715, distance: 28.0
click at [252, 740] on icon at bounding box center [250, 735] width 13 height 13
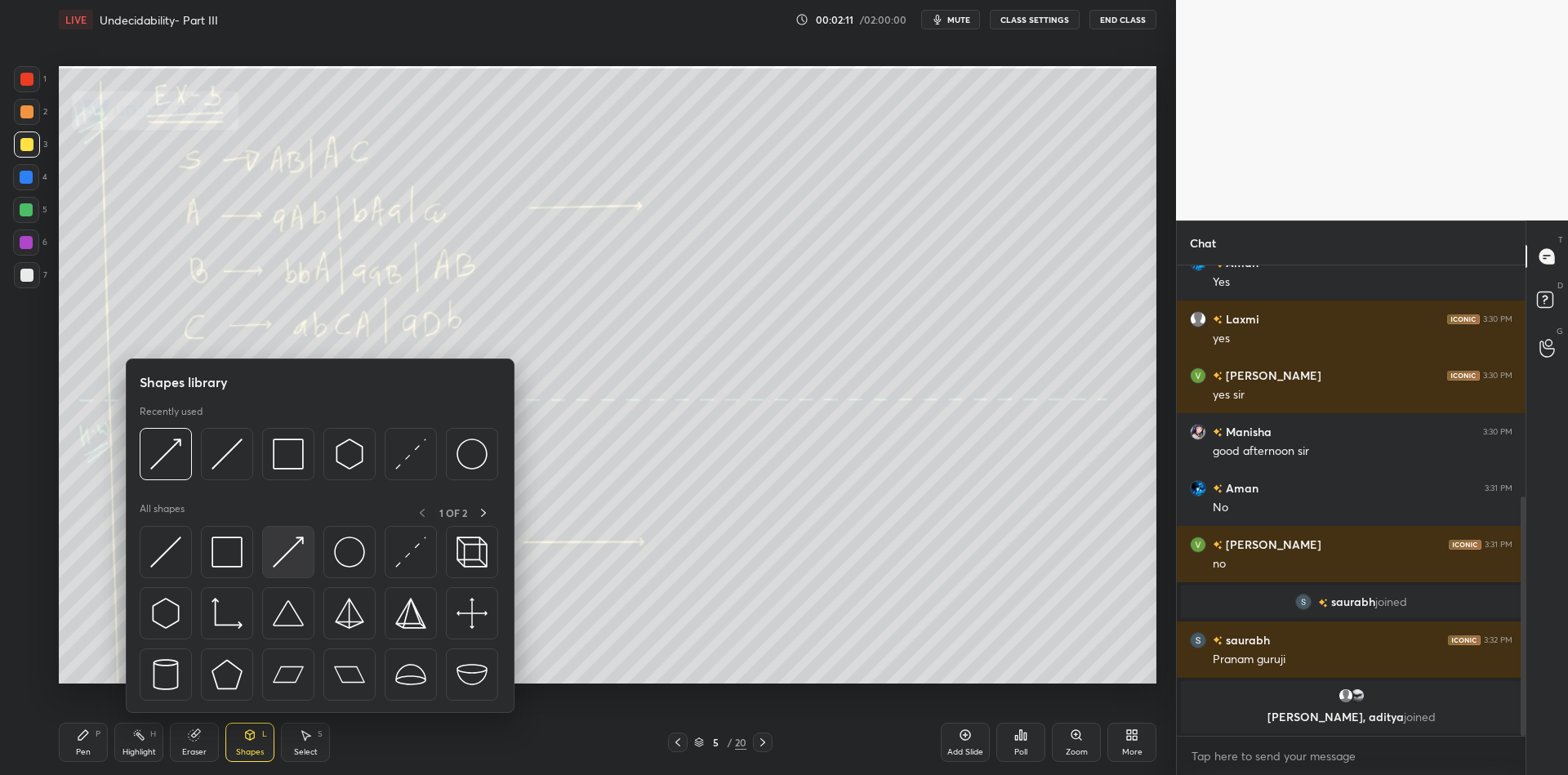
click at [286, 548] on img at bounding box center [288, 552] width 31 height 31
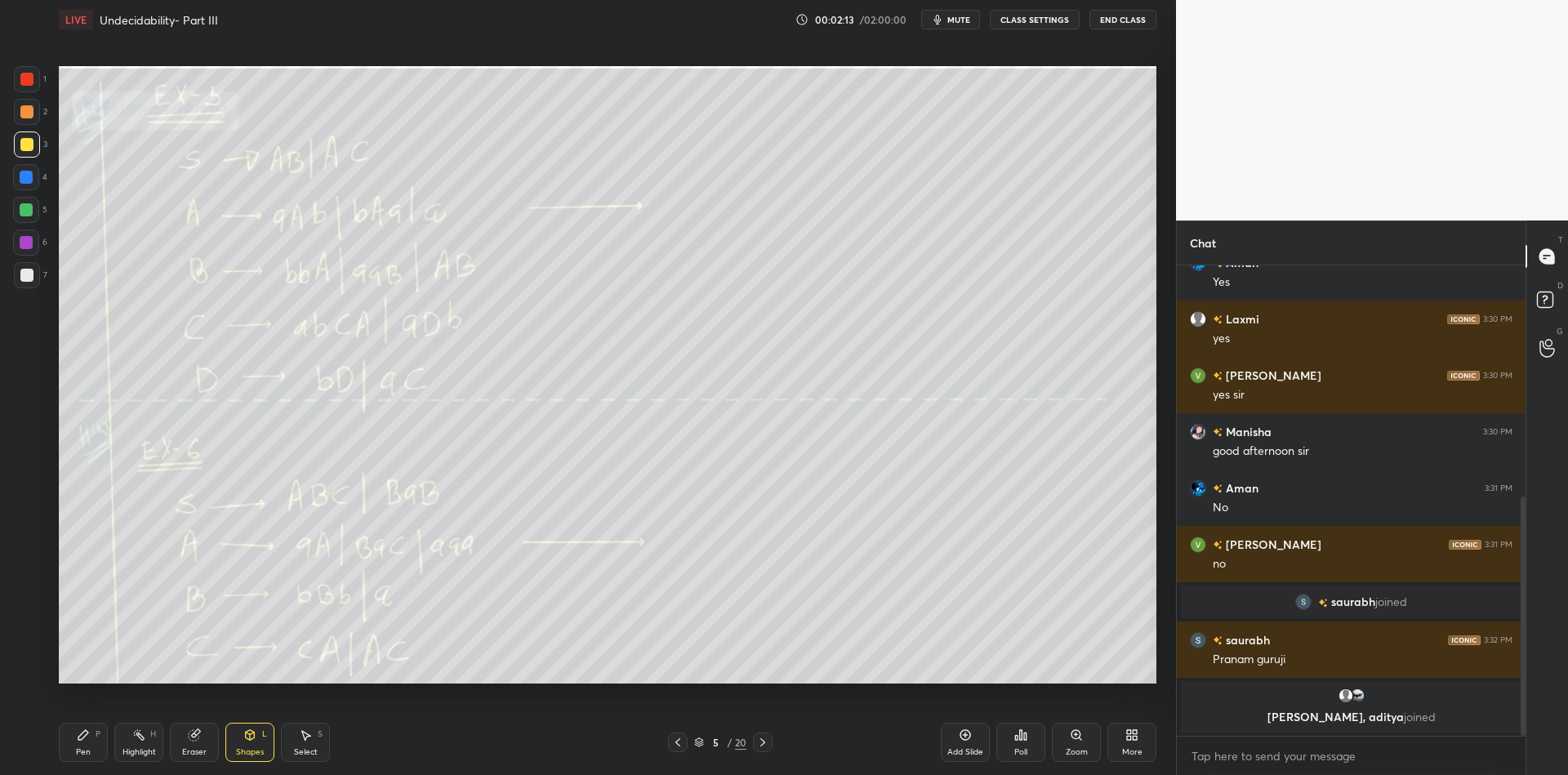
click at [96, 749] on div "Pen P" at bounding box center [82, 742] width 49 height 39
click at [144, 743] on div "Highlight H" at bounding box center [138, 742] width 49 height 39
click at [87, 755] on div "Pen" at bounding box center [83, 752] width 15 height 8
click at [26, 208] on div at bounding box center [26, 209] width 13 height 13
click at [248, 745] on div "Shapes L" at bounding box center [249, 742] width 49 height 39
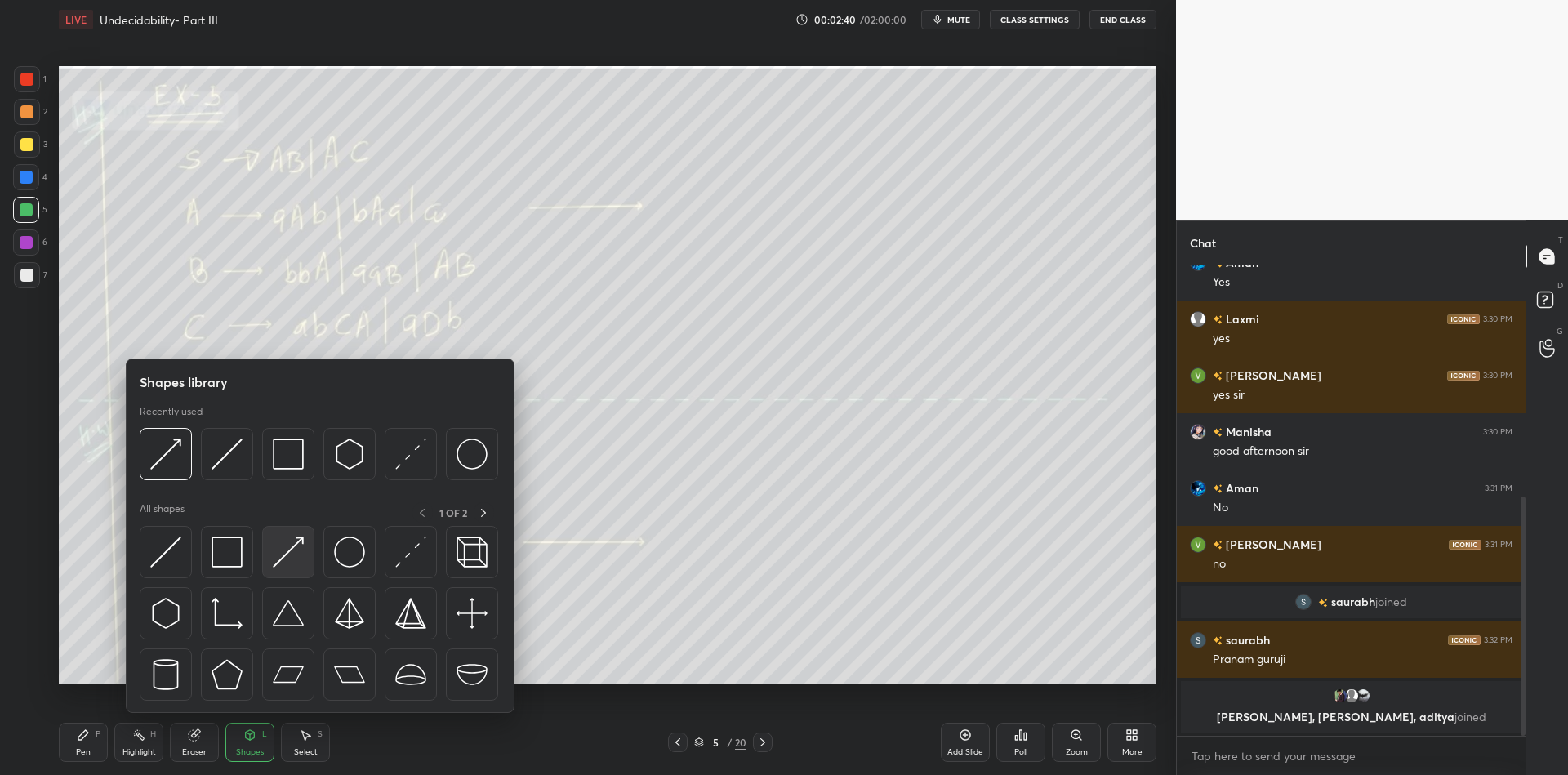
click at [293, 555] on img at bounding box center [288, 552] width 31 height 31
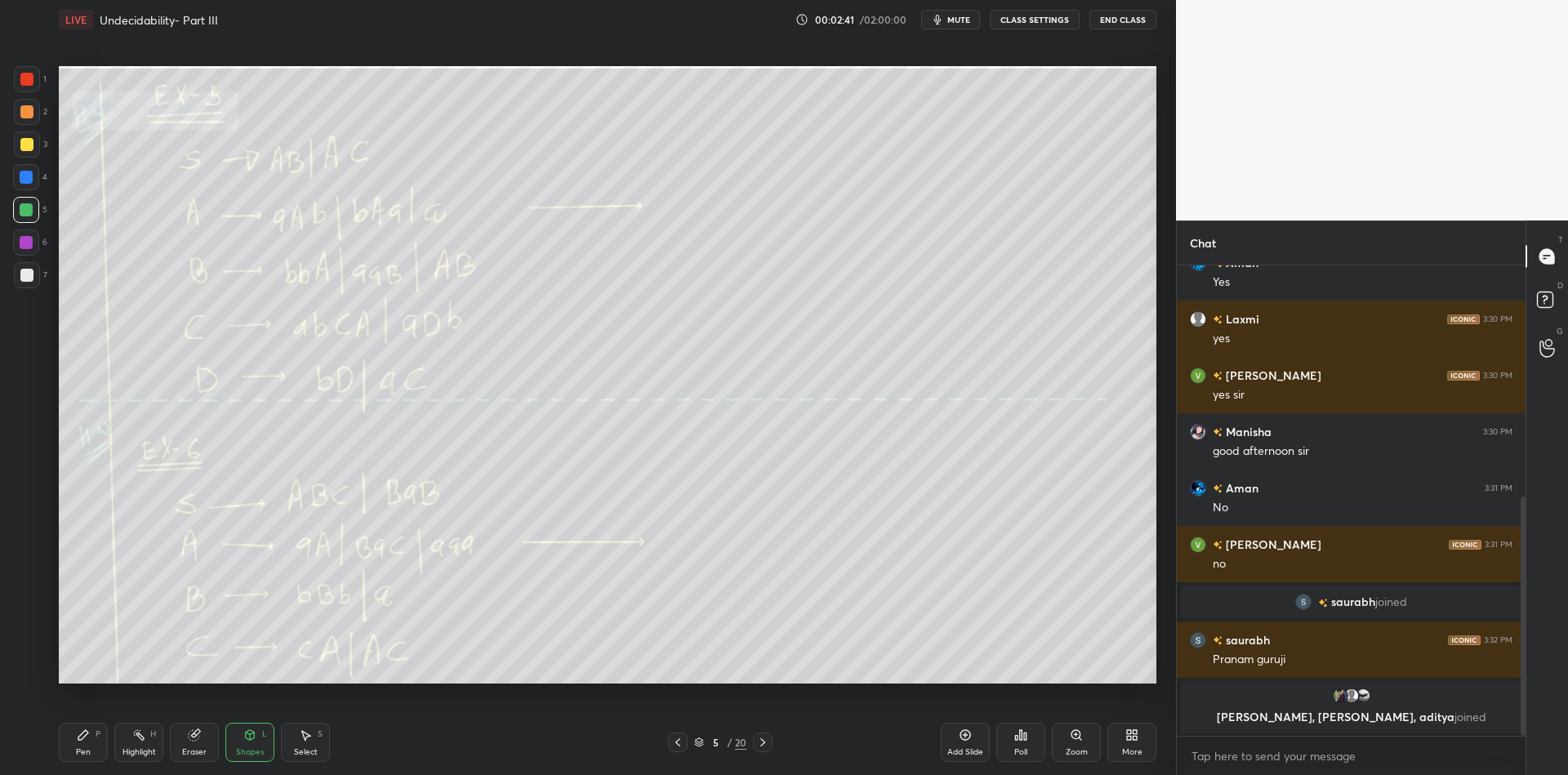
scroll to position [469, 0]
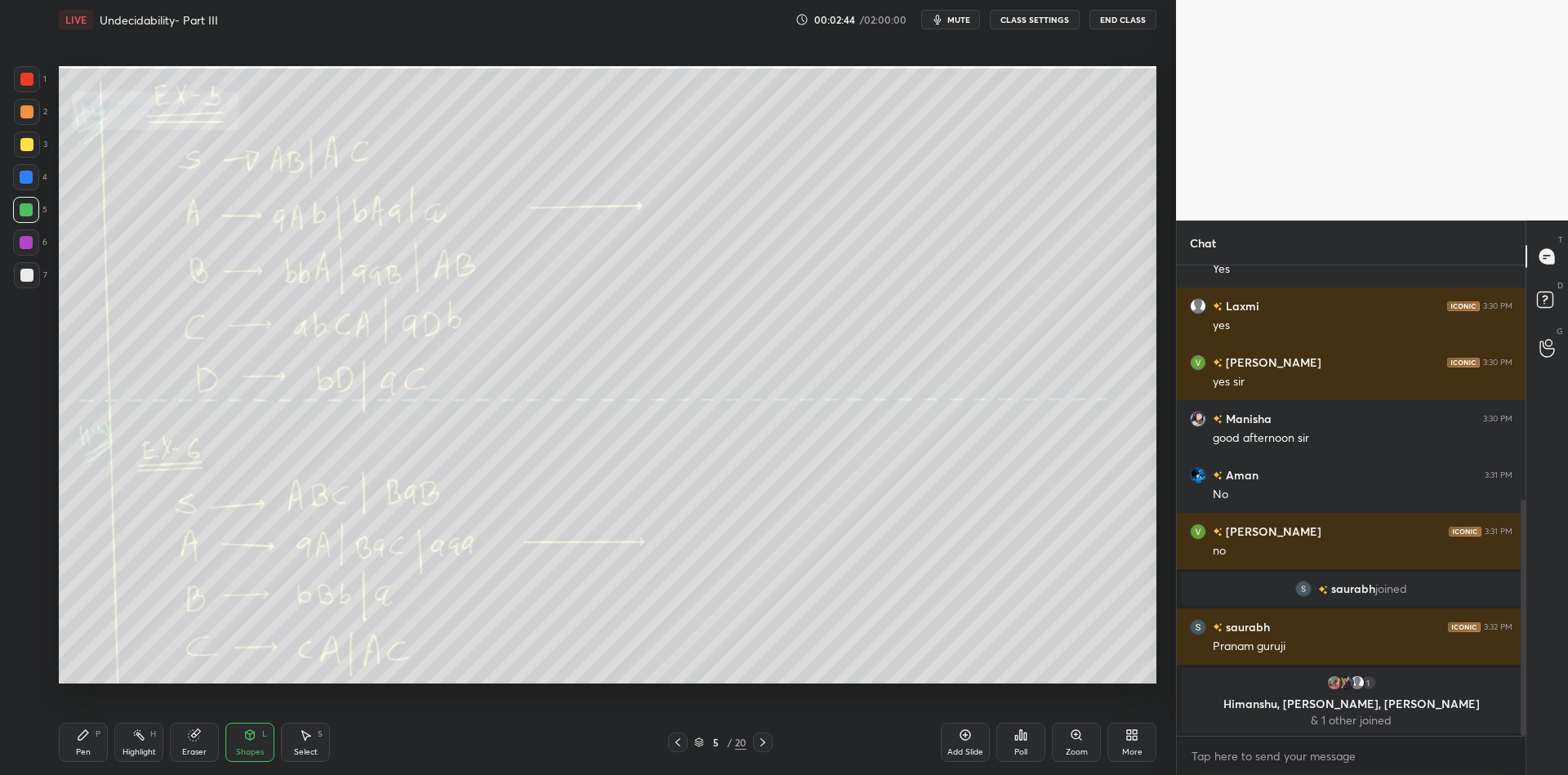
drag, startPoint x: 89, startPoint y: 750, endPoint x: 124, endPoint y: 740, distance: 36.4
click at [92, 746] on div "Pen P" at bounding box center [82, 742] width 49 height 39
click at [148, 751] on div "Highlight" at bounding box center [139, 752] width 34 height 8
drag, startPoint x: 83, startPoint y: 742, endPoint x: 93, endPoint y: 724, distance: 20.6
click at [85, 741] on icon at bounding box center [83, 735] width 13 height 13
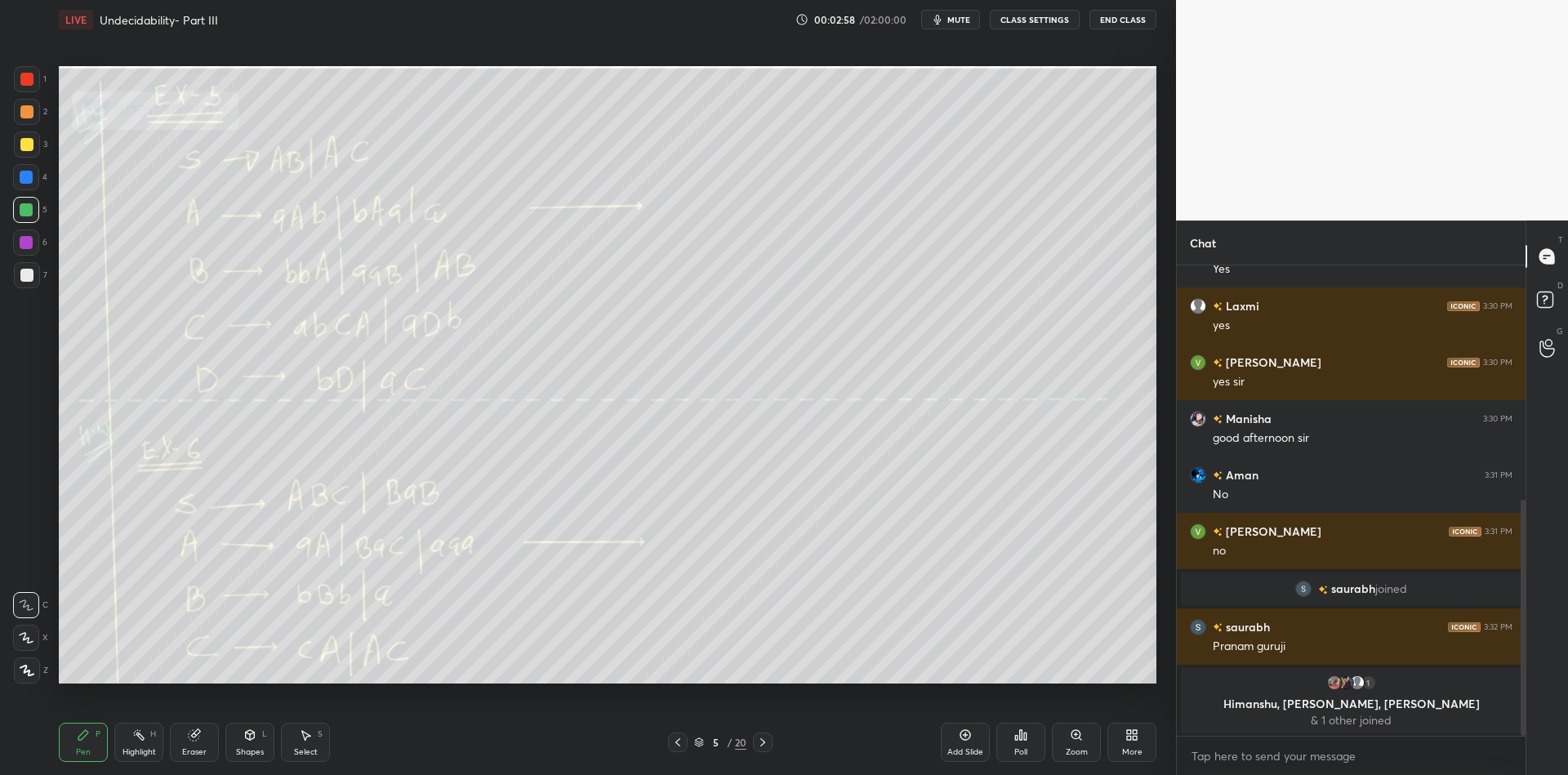
drag, startPoint x: 254, startPoint y: 751, endPoint x: 250, endPoint y: 717, distance: 34.2
click at [254, 745] on div "Shapes L" at bounding box center [249, 742] width 49 height 39
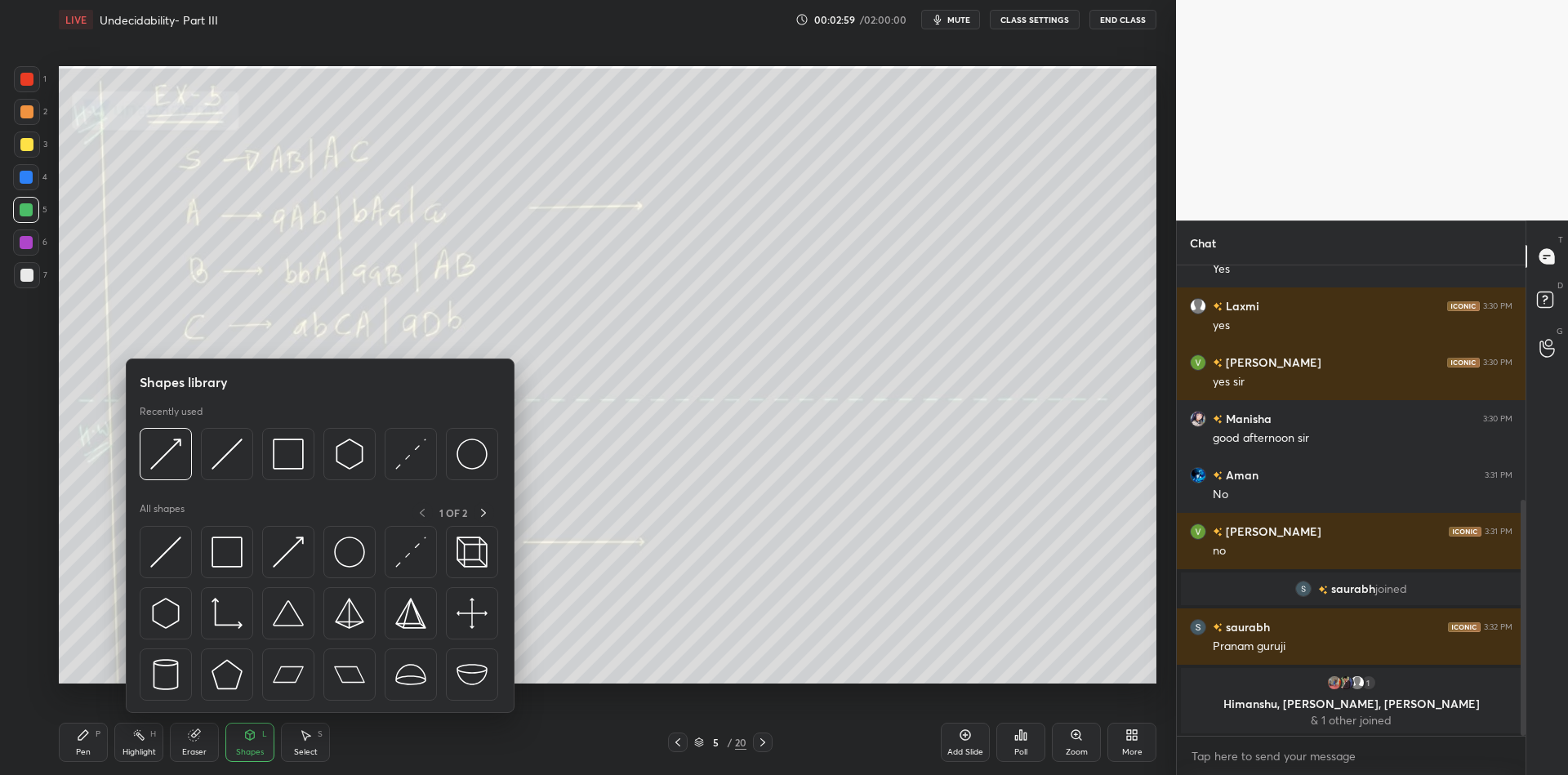
click at [168, 544] on img at bounding box center [166, 552] width 31 height 31
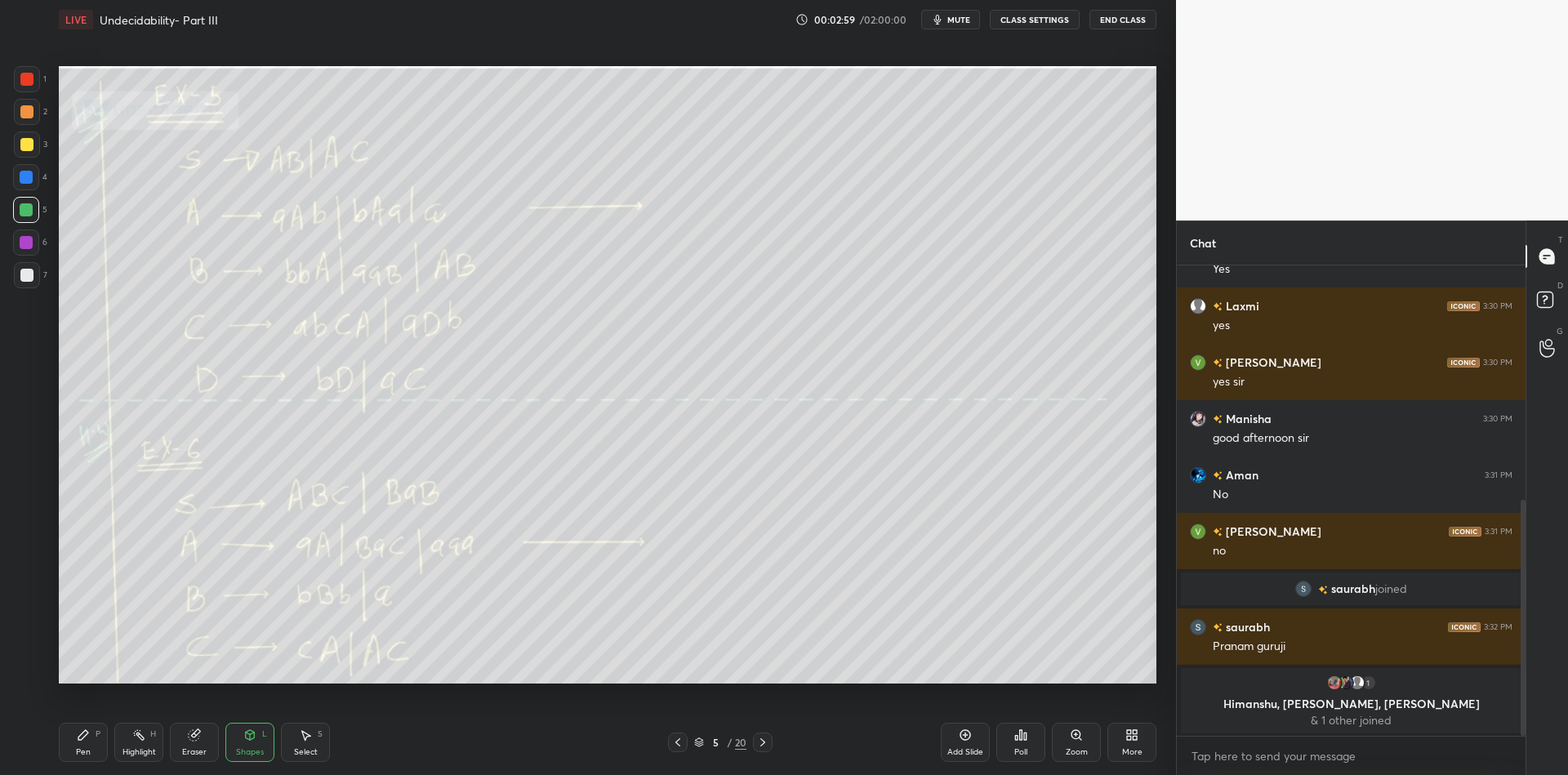
drag, startPoint x: 30, startPoint y: 81, endPoint x: 35, endPoint y: 89, distance: 9.4
click at [26, 84] on div at bounding box center [27, 79] width 13 height 13
click at [87, 750] on div "Pen" at bounding box center [83, 752] width 15 height 8
click at [251, 738] on icon at bounding box center [250, 735] width 13 height 13
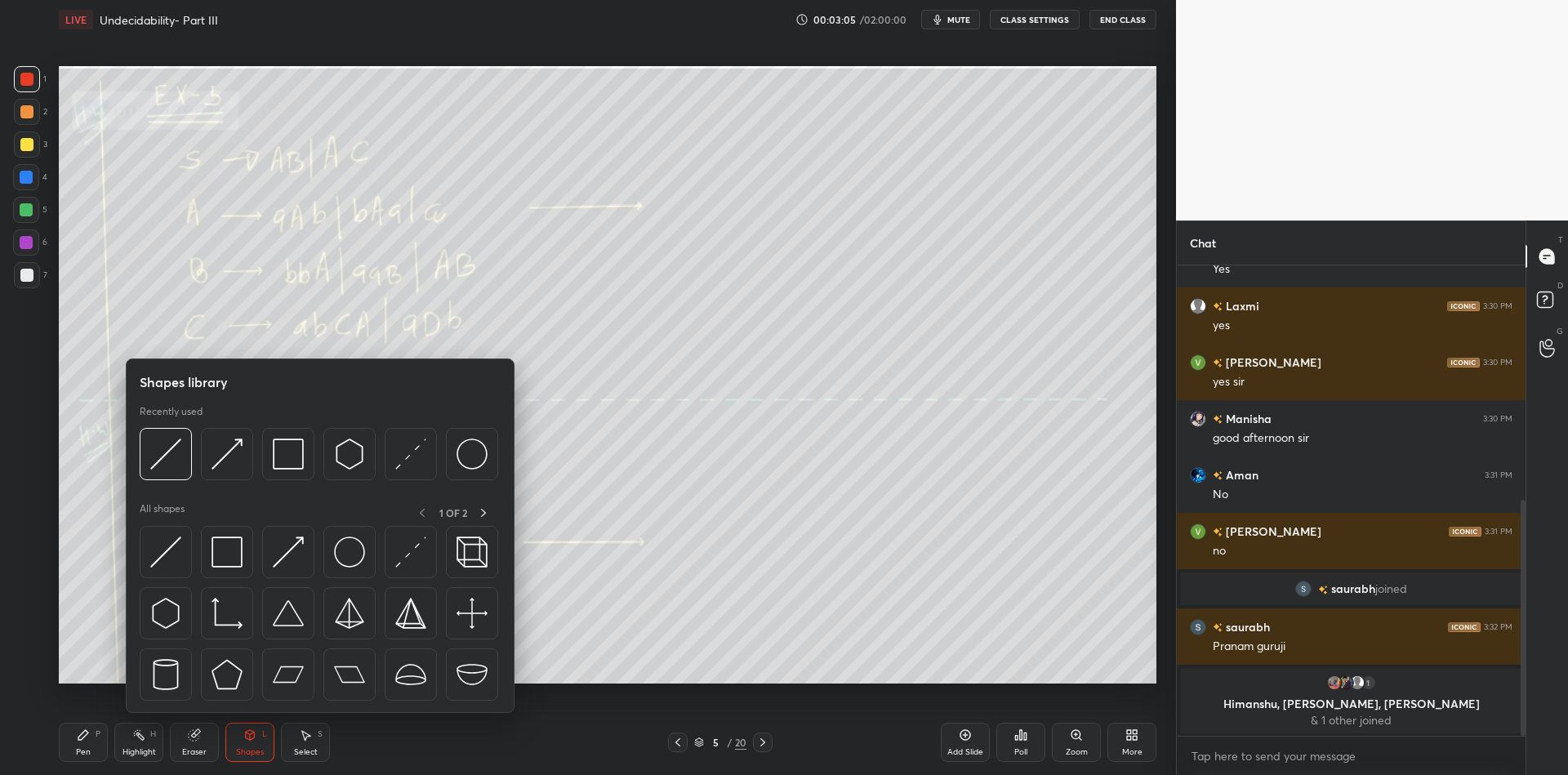
drag, startPoint x: 170, startPoint y: 551, endPoint x: 43, endPoint y: 206, distance: 367.6
click at [162, 555] on img at bounding box center [166, 552] width 31 height 31
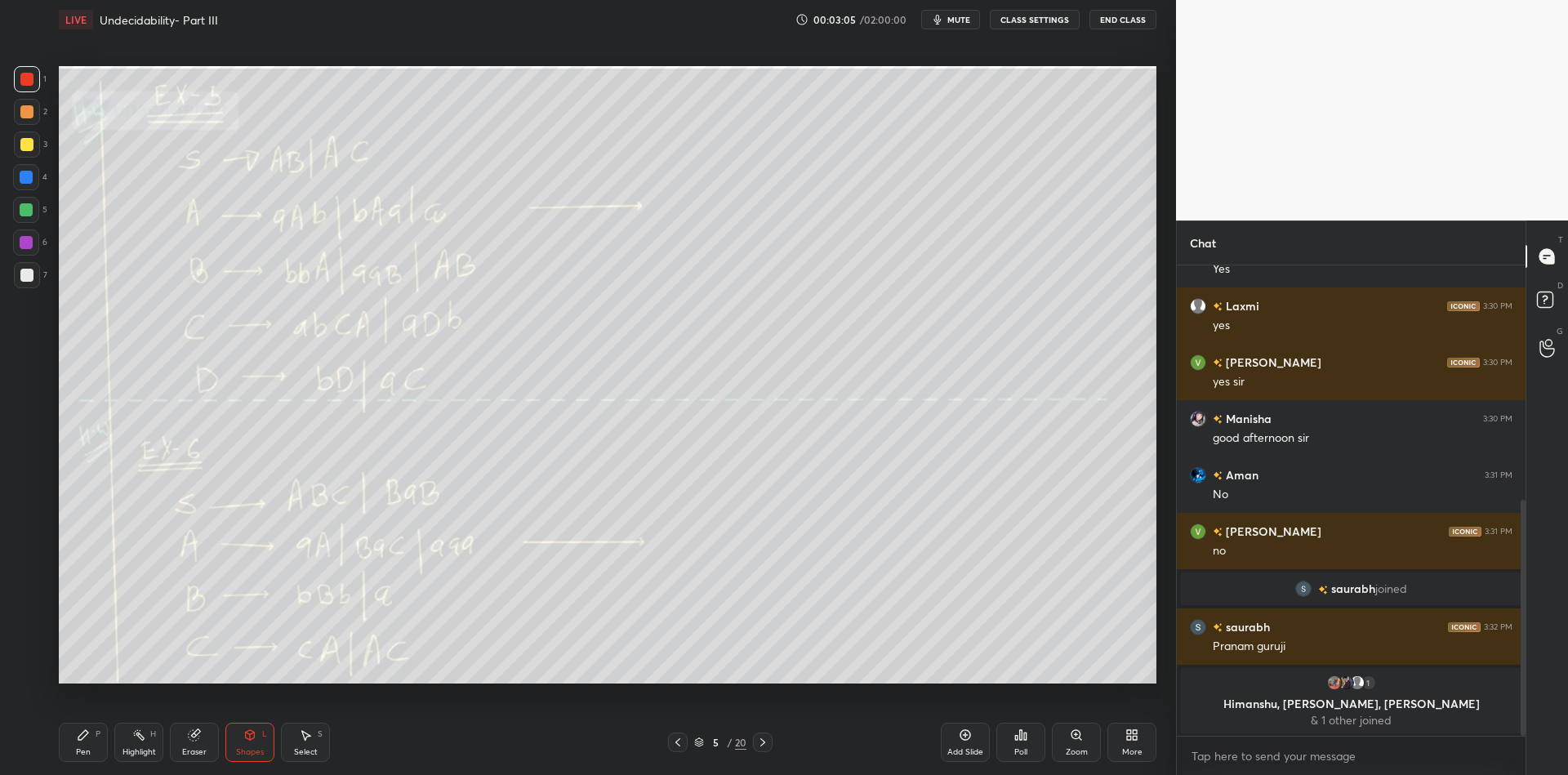
click at [23, 211] on div at bounding box center [26, 209] width 13 height 13
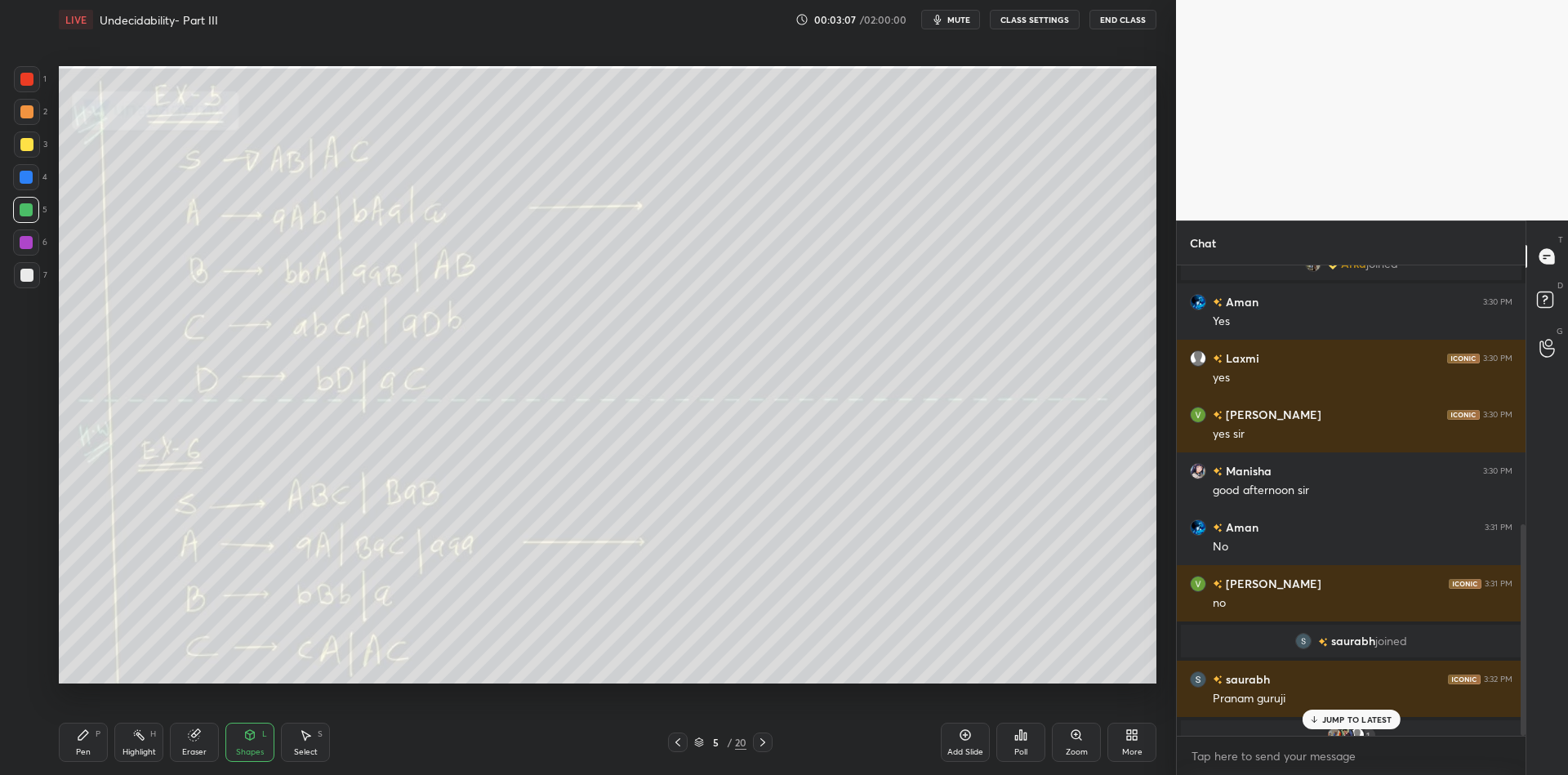
scroll to position [577, 0]
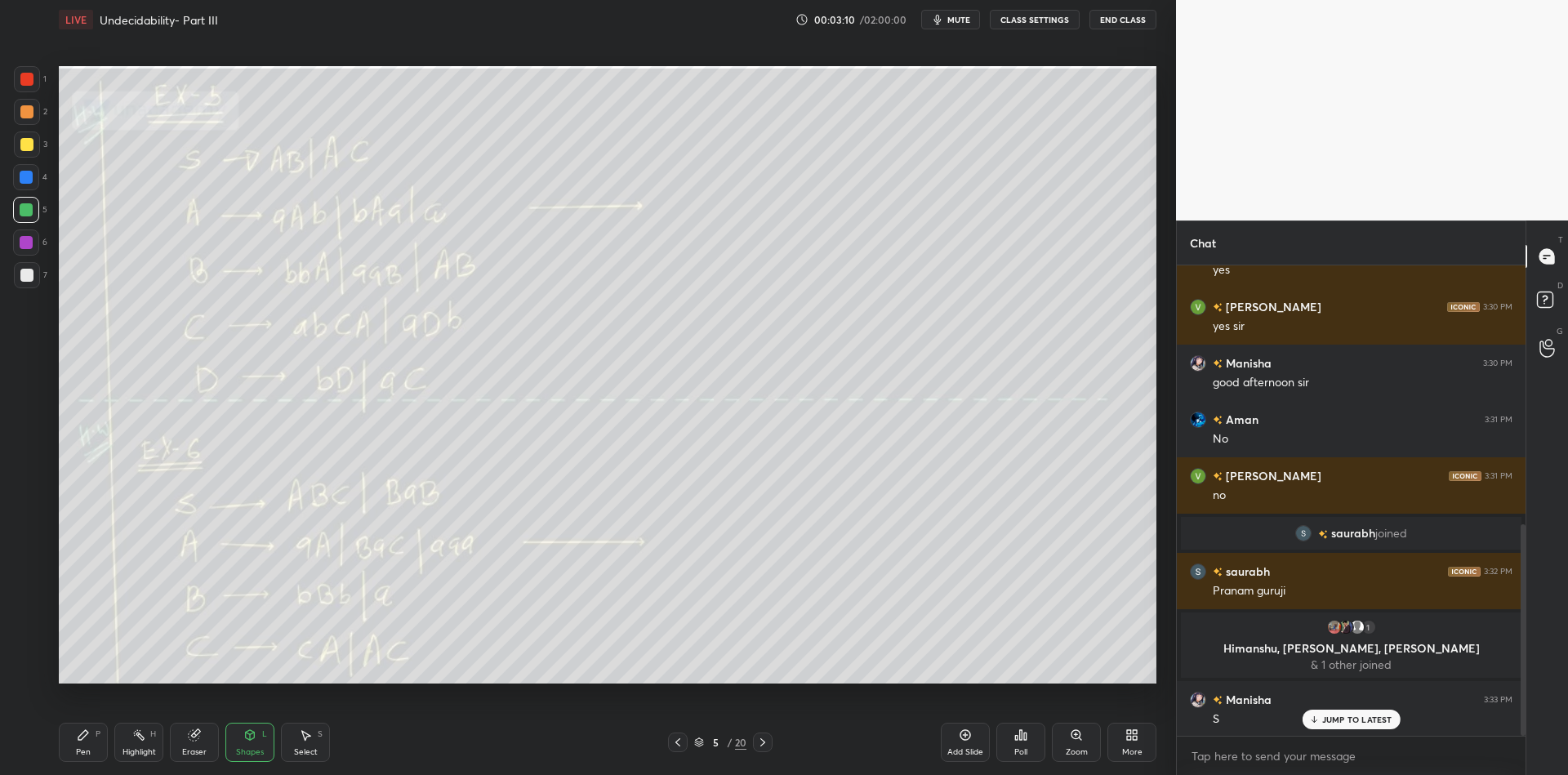
drag, startPoint x: 20, startPoint y: 82, endPoint x: 38, endPoint y: 91, distance: 20.1
click at [24, 82] on div at bounding box center [27, 79] width 13 height 13
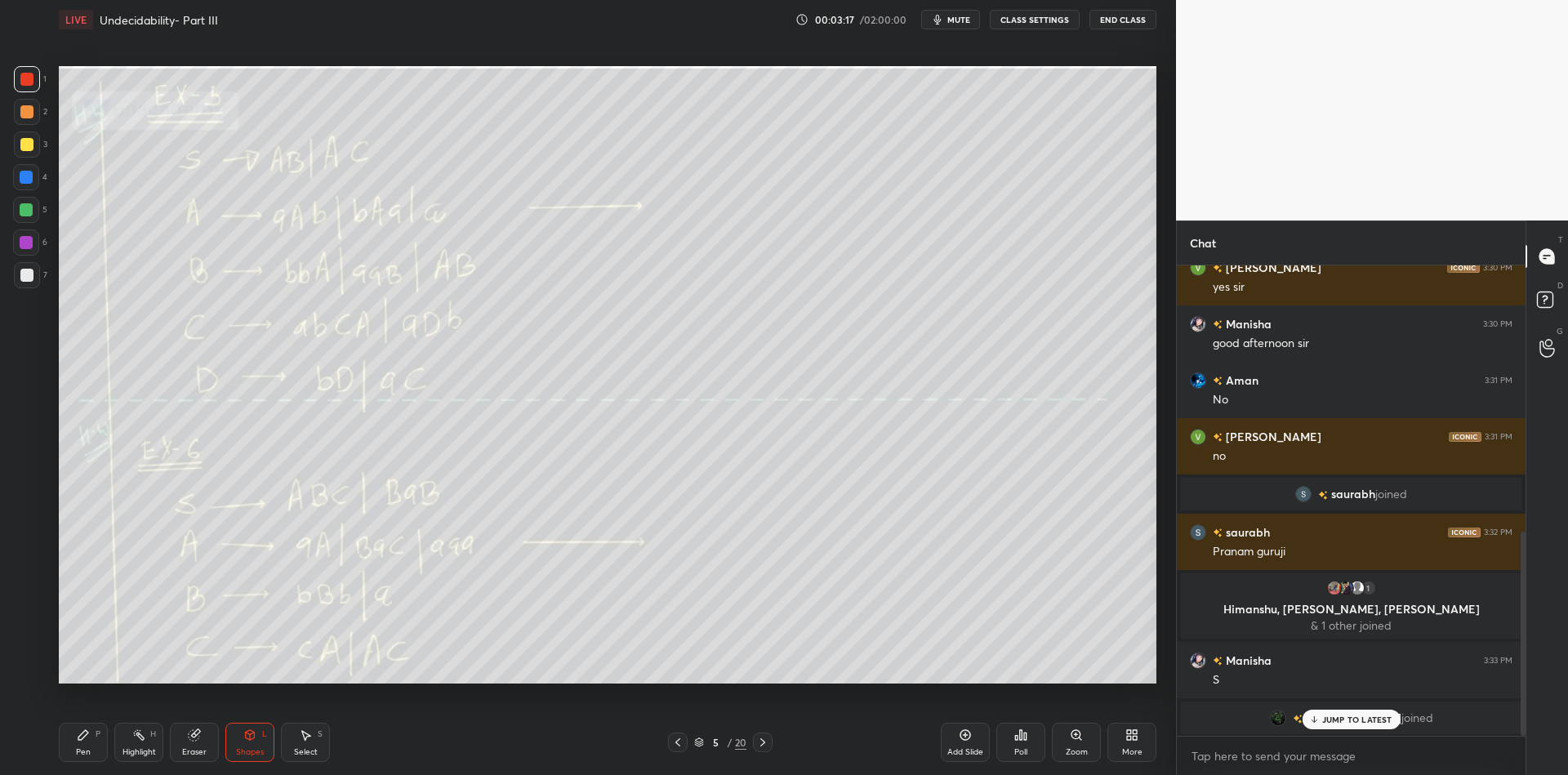
drag, startPoint x: 90, startPoint y: 743, endPoint x: 88, endPoint y: 709, distance: 34.1
click at [90, 741] on div "Pen P" at bounding box center [82, 742] width 49 height 39
click at [30, 209] on div at bounding box center [26, 209] width 26 height 26
drag, startPoint x: 247, startPoint y: 749, endPoint x: 254, endPoint y: 724, distance: 26.0
click at [247, 746] on div "Shapes L" at bounding box center [249, 742] width 49 height 39
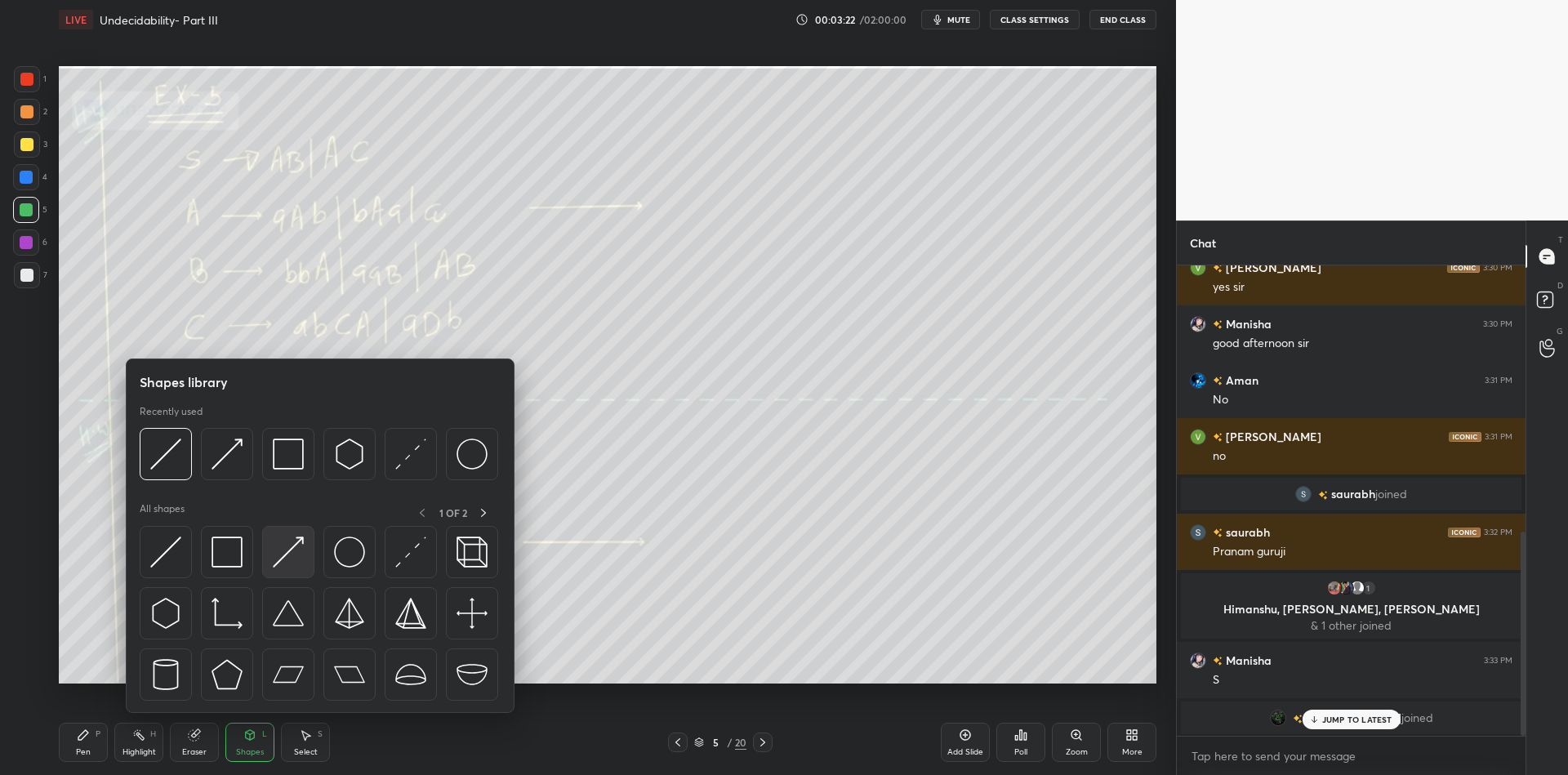
click at [287, 552] on img at bounding box center [288, 552] width 31 height 31
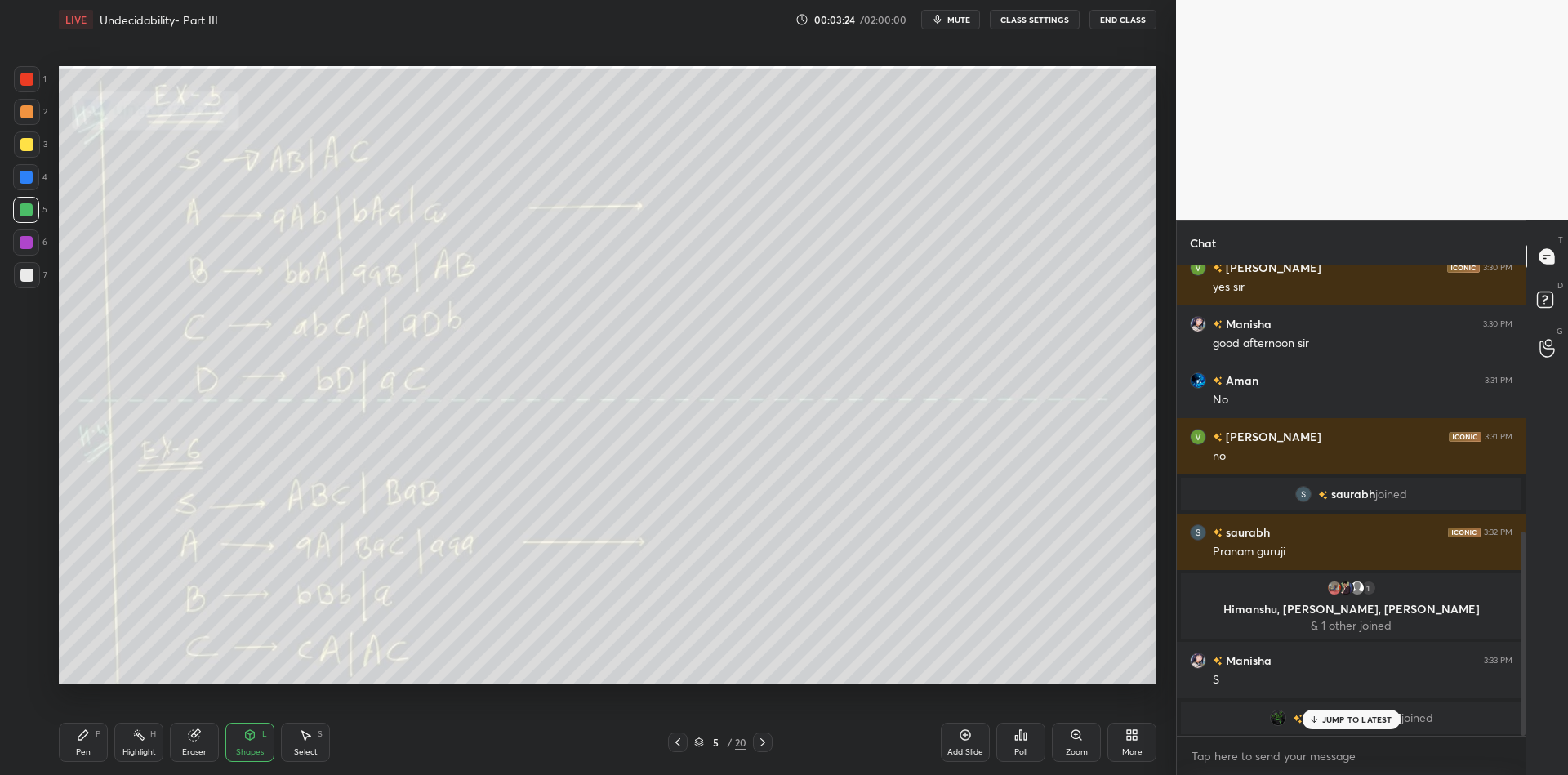
drag, startPoint x: 89, startPoint y: 746, endPoint x: 144, endPoint y: 740, distance: 55.3
click at [90, 746] on div "Pen P" at bounding box center [82, 742] width 49 height 39
click at [89, 755] on div "Pen P" at bounding box center [82, 742] width 49 height 39
click at [254, 734] on icon at bounding box center [250, 735] width 9 height 10
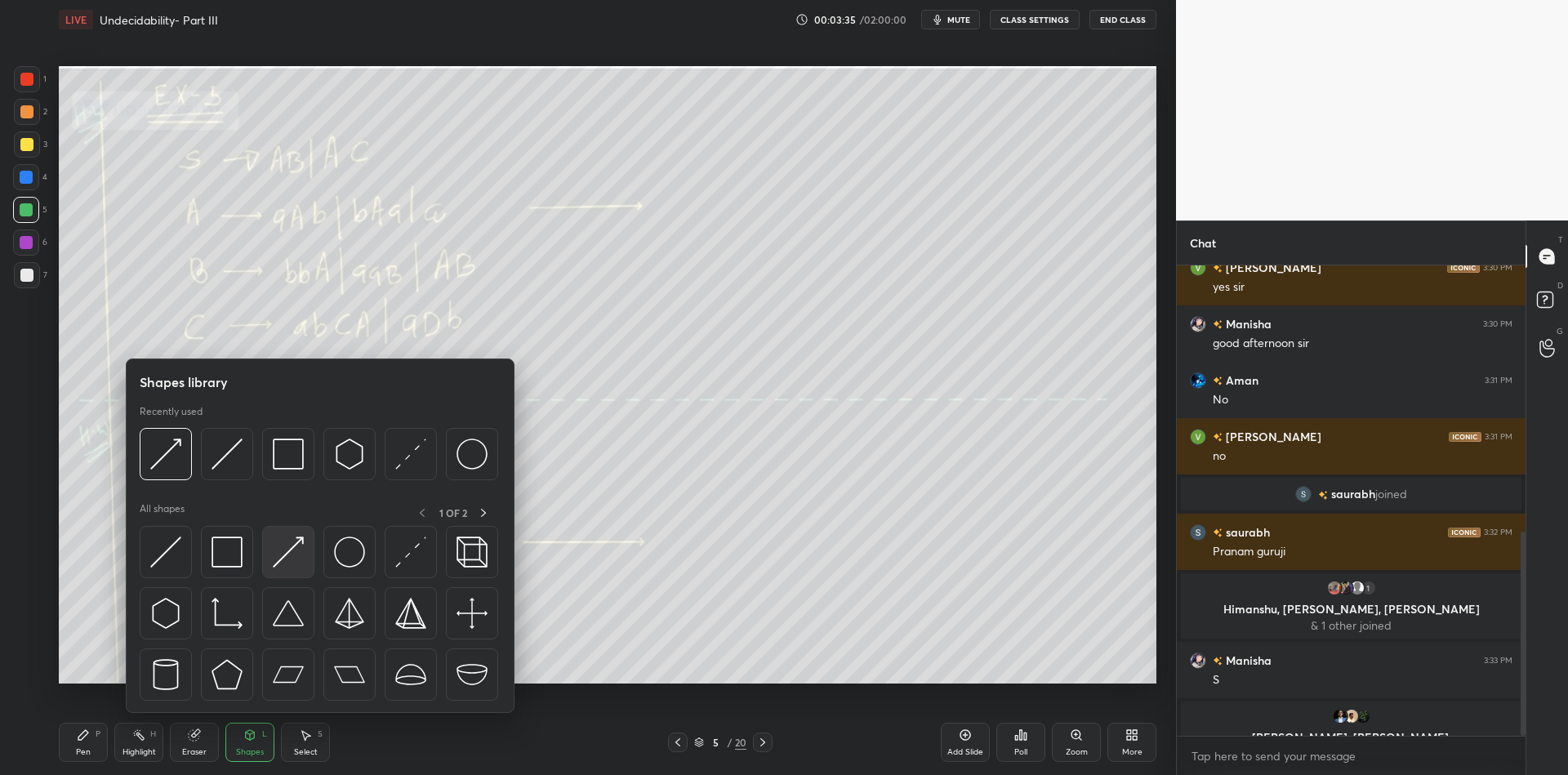
scroll to position [673, 0]
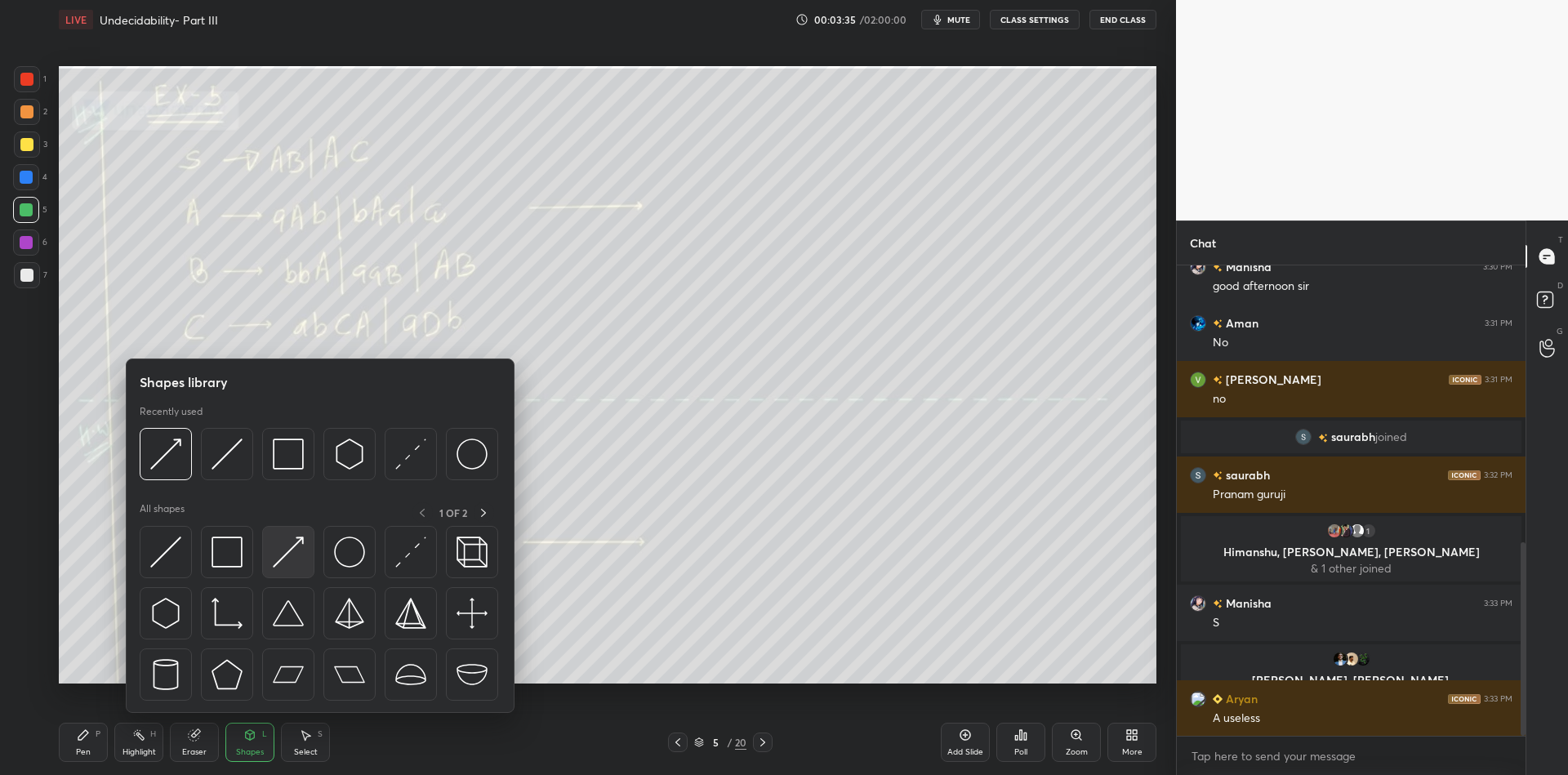
click at [298, 555] on img at bounding box center [288, 552] width 31 height 31
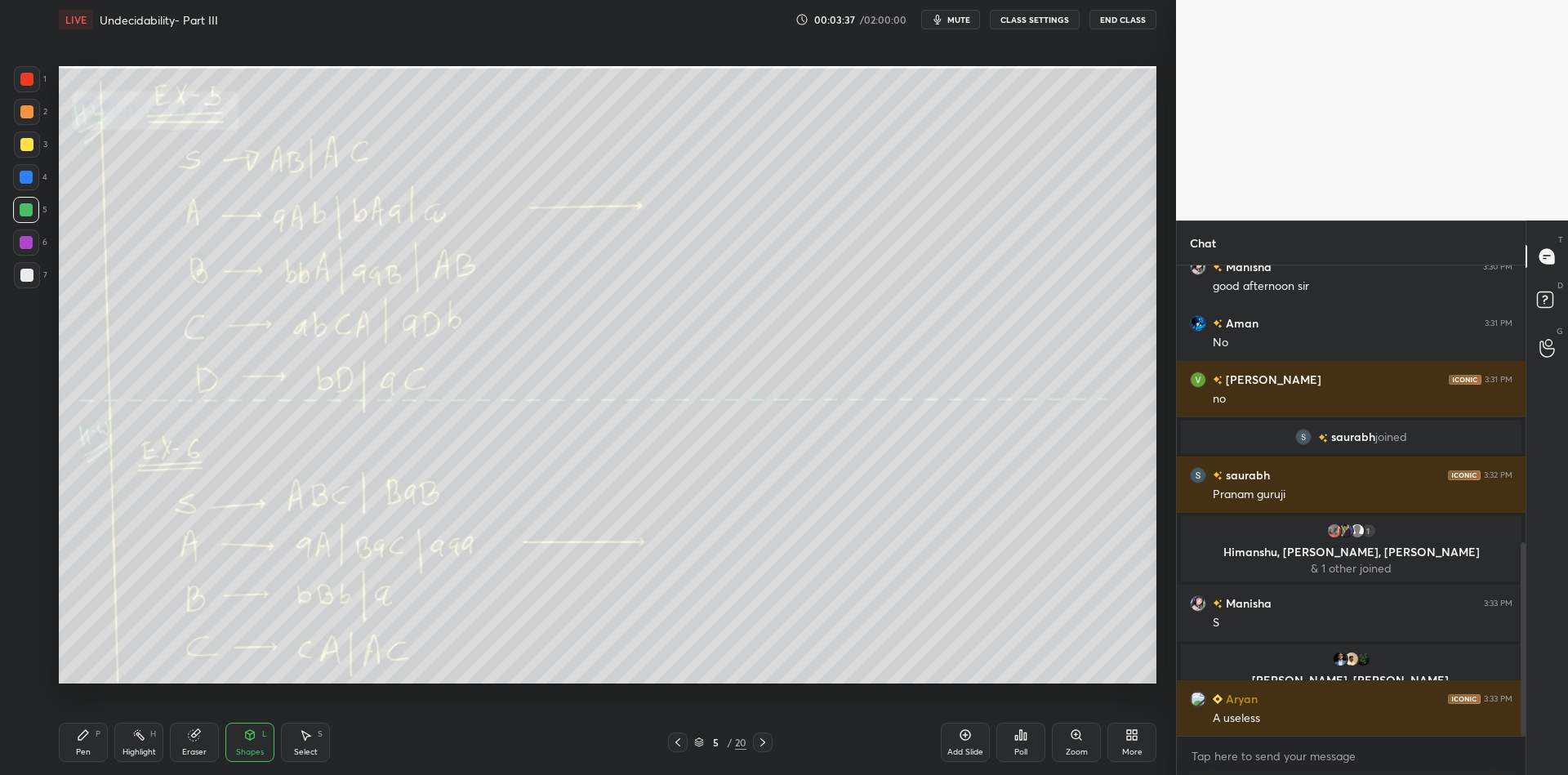
drag, startPoint x: 82, startPoint y: 748, endPoint x: 104, endPoint y: 743, distance: 22.6
click at [82, 748] on div "Pen" at bounding box center [83, 752] width 15 height 8
drag, startPoint x: 255, startPoint y: 751, endPoint x: 260, endPoint y: 739, distance: 13.0
click at [256, 751] on div "Shapes" at bounding box center [249, 752] width 27 height 8
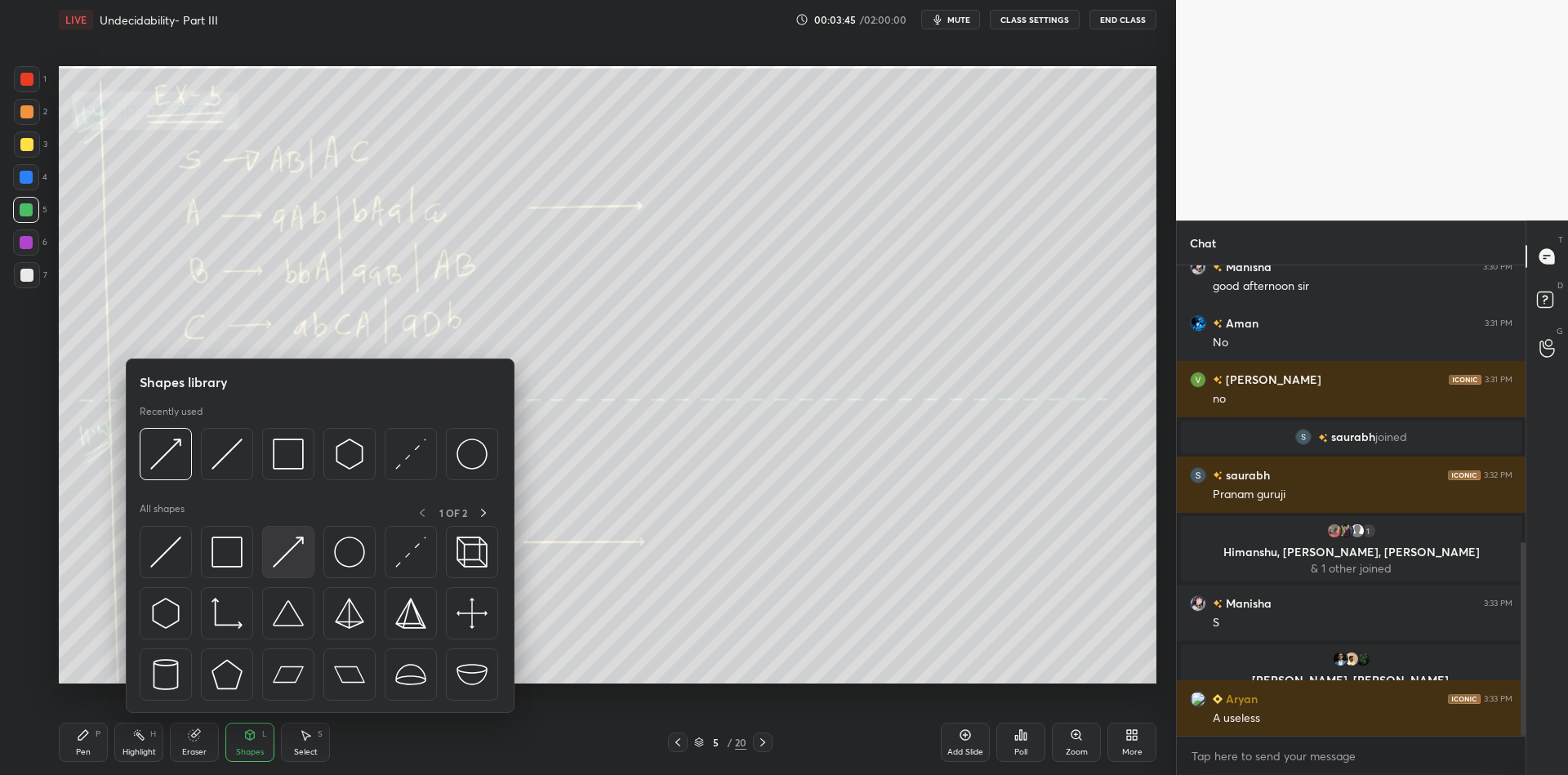
click at [297, 558] on div at bounding box center [288, 552] width 52 height 52
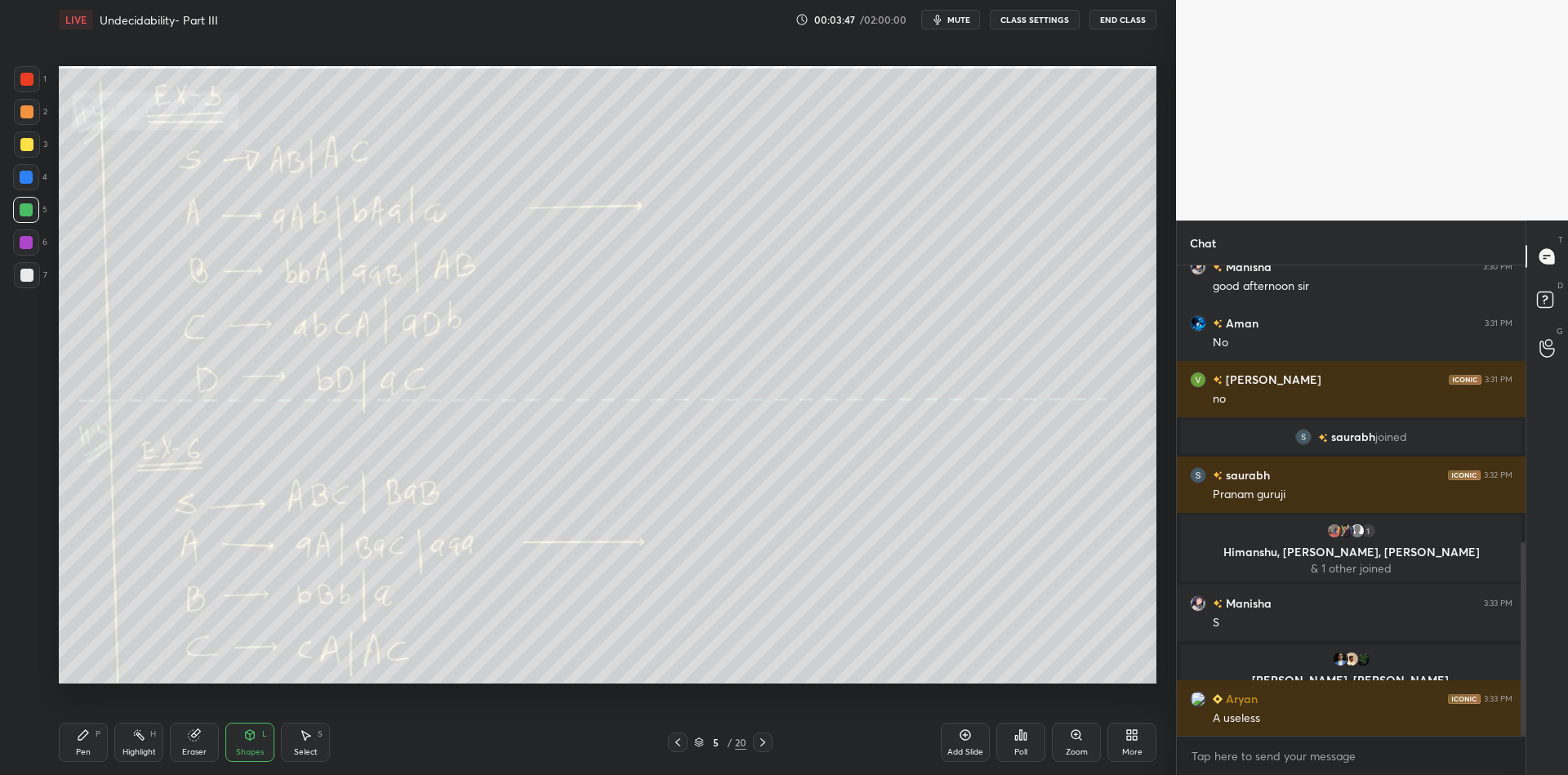
click at [90, 754] on div "Pen" at bounding box center [83, 752] width 15 height 8
drag, startPoint x: 140, startPoint y: 754, endPoint x: 140, endPoint y: 744, distance: 10.0
click at [137, 751] on div "Highlight" at bounding box center [139, 752] width 34 height 8
click at [253, 745] on div "Shapes L" at bounding box center [249, 742] width 49 height 39
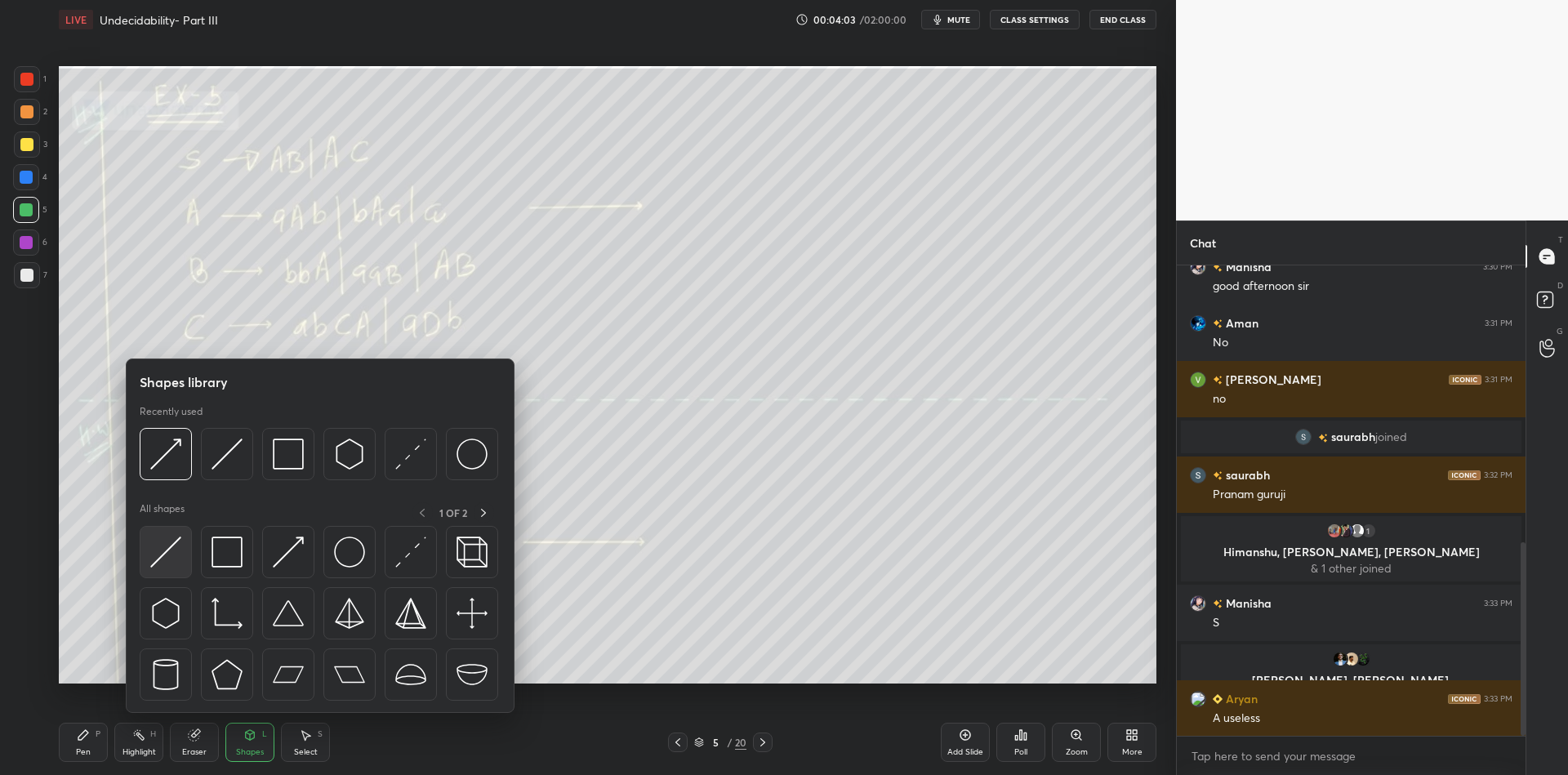
drag, startPoint x: 176, startPoint y: 548, endPoint x: 27, endPoint y: 85, distance: 486.4
click at [169, 547] on img at bounding box center [166, 552] width 31 height 31
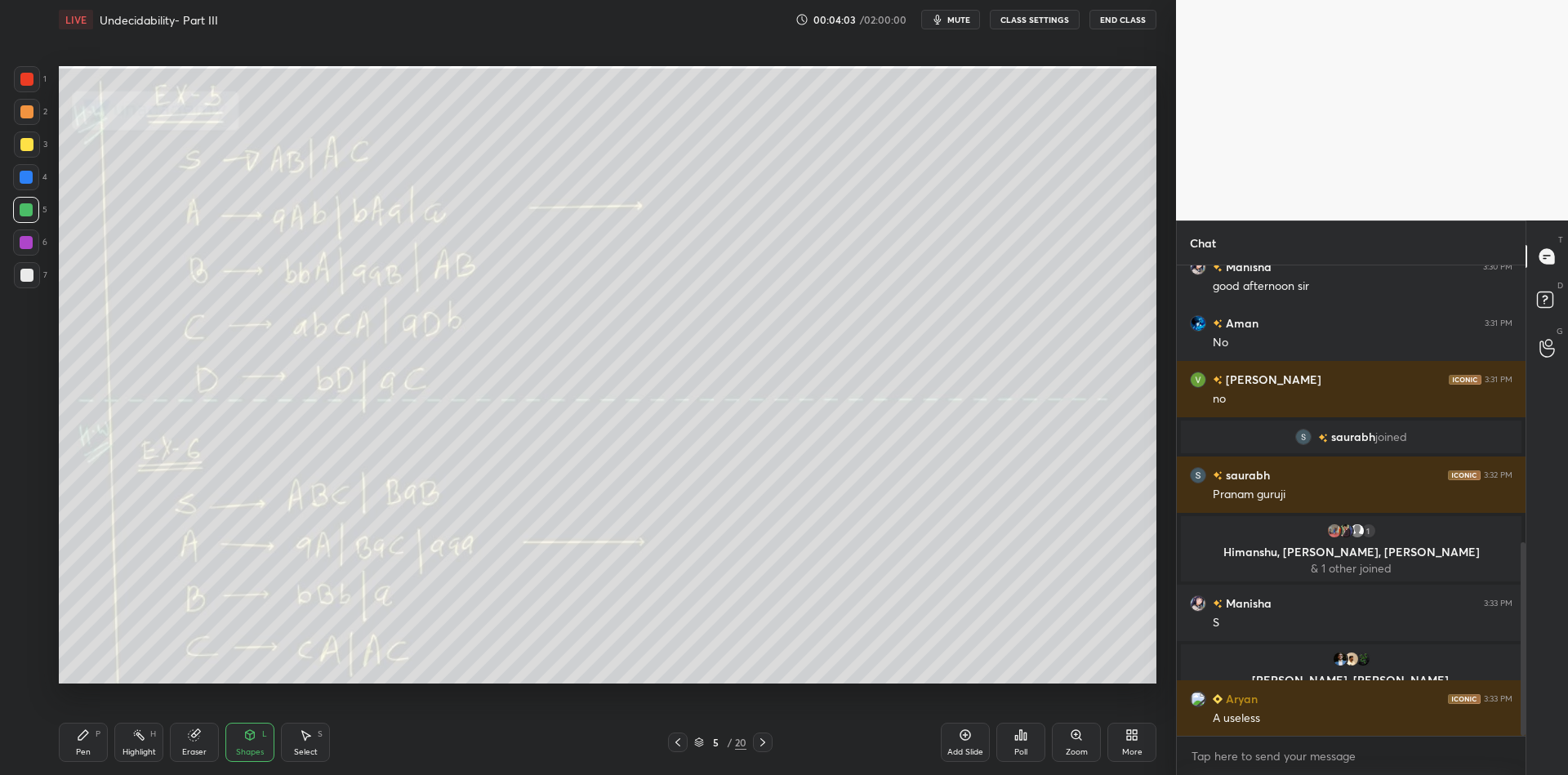
click at [24, 90] on div at bounding box center [27, 79] width 26 height 26
click at [81, 754] on div "Pen" at bounding box center [83, 752] width 15 height 8
click at [252, 753] on div "Shapes" at bounding box center [249, 752] width 27 height 8
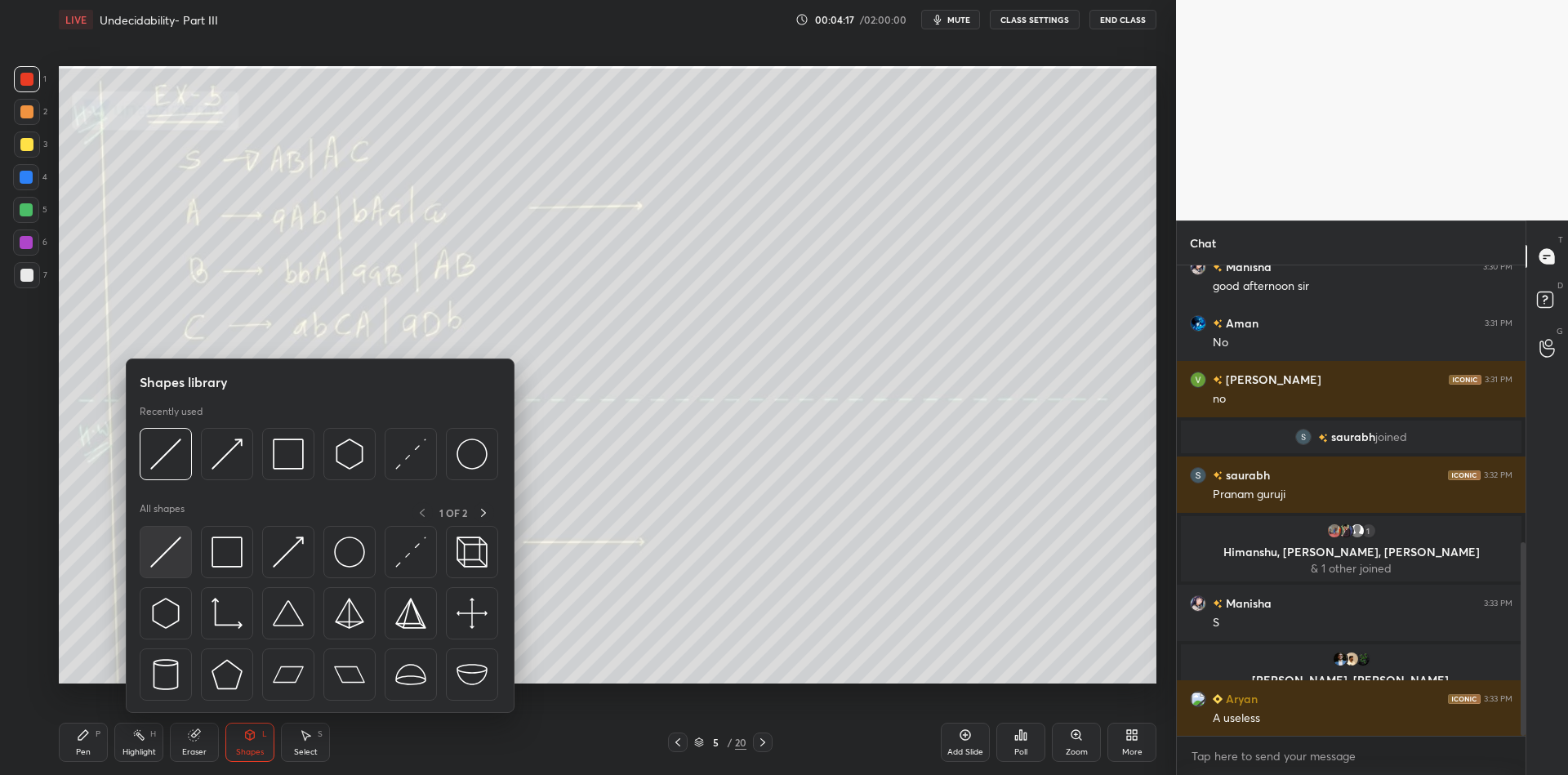
drag, startPoint x: 166, startPoint y: 555, endPoint x: 179, endPoint y: 546, distance: 15.8
click at [179, 546] on div at bounding box center [166, 552] width 52 height 52
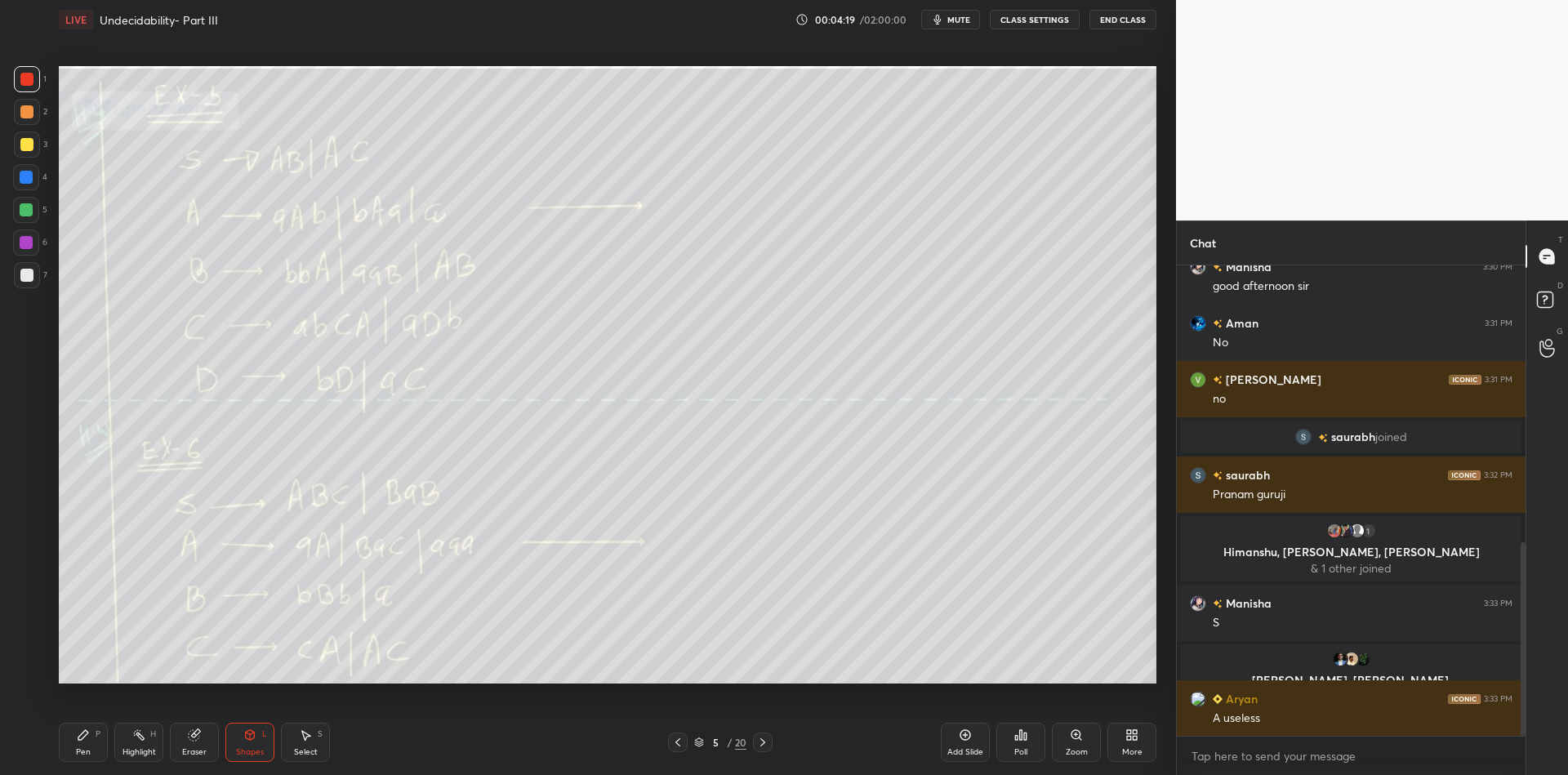
drag, startPoint x: 257, startPoint y: 744, endPoint x: 255, endPoint y: 714, distance: 30.1
click at [251, 744] on div "Shapes L" at bounding box center [249, 742] width 49 height 39
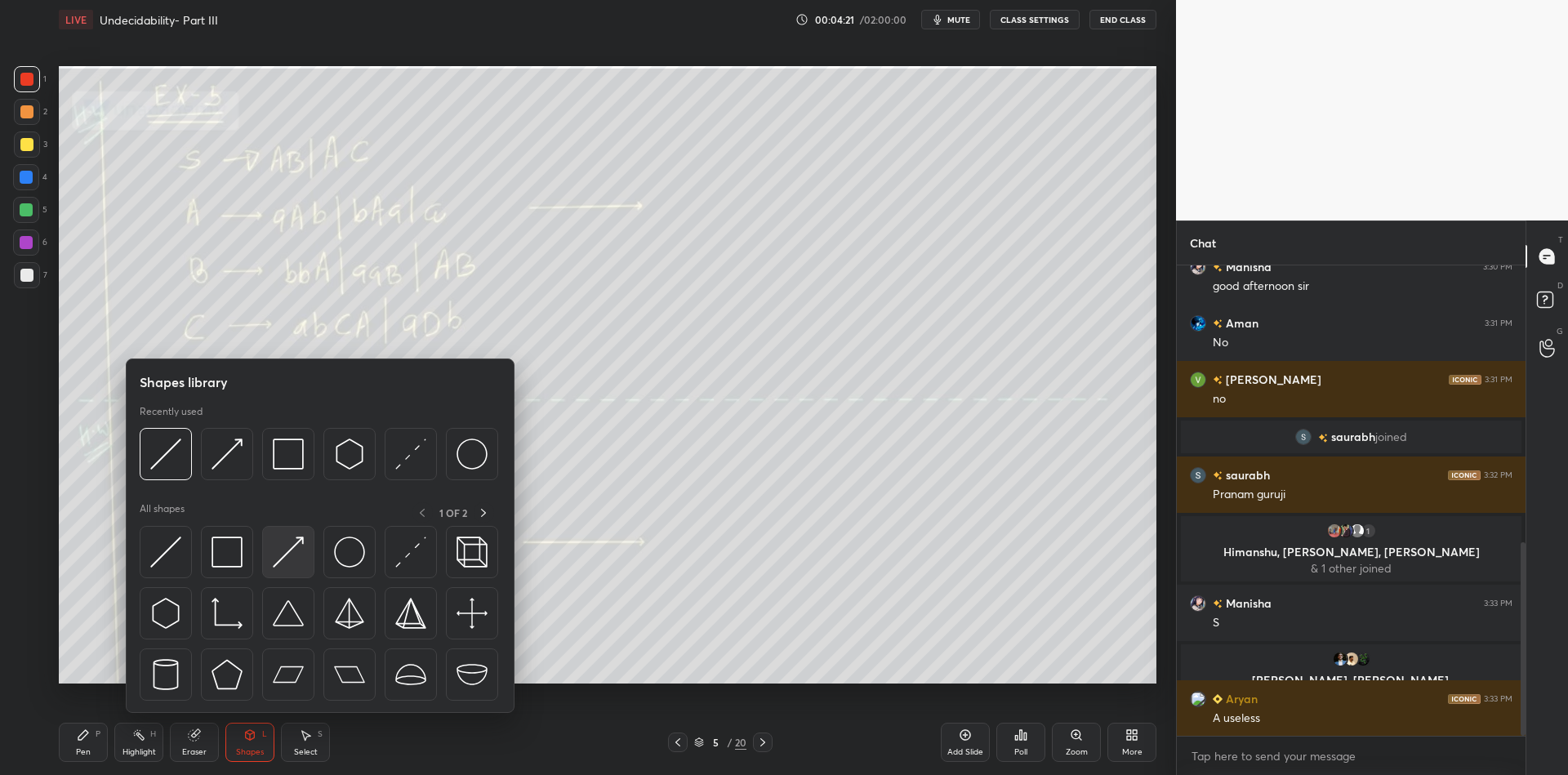
click at [294, 551] on img at bounding box center [288, 552] width 31 height 31
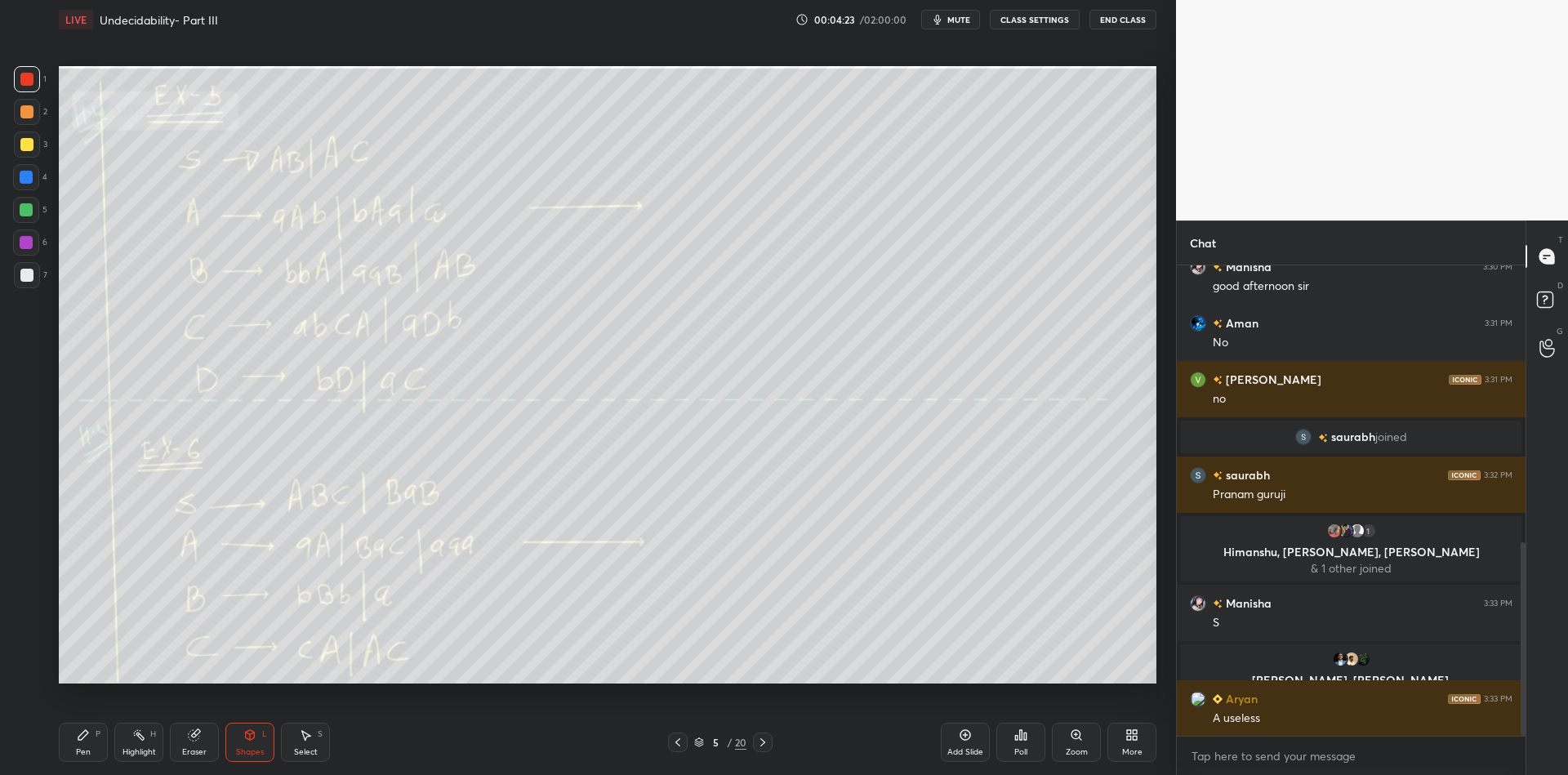
drag, startPoint x: 81, startPoint y: 745, endPoint x: 65, endPoint y: 685, distance: 62.1
click at [81, 744] on div "Pen P" at bounding box center [82, 742] width 49 height 39
drag, startPoint x: 24, startPoint y: 218, endPoint x: 29, endPoint y: 205, distance: 13.9
click at [23, 217] on div at bounding box center [26, 209] width 26 height 26
click at [267, 746] on div "Shapes L" at bounding box center [249, 742] width 49 height 39
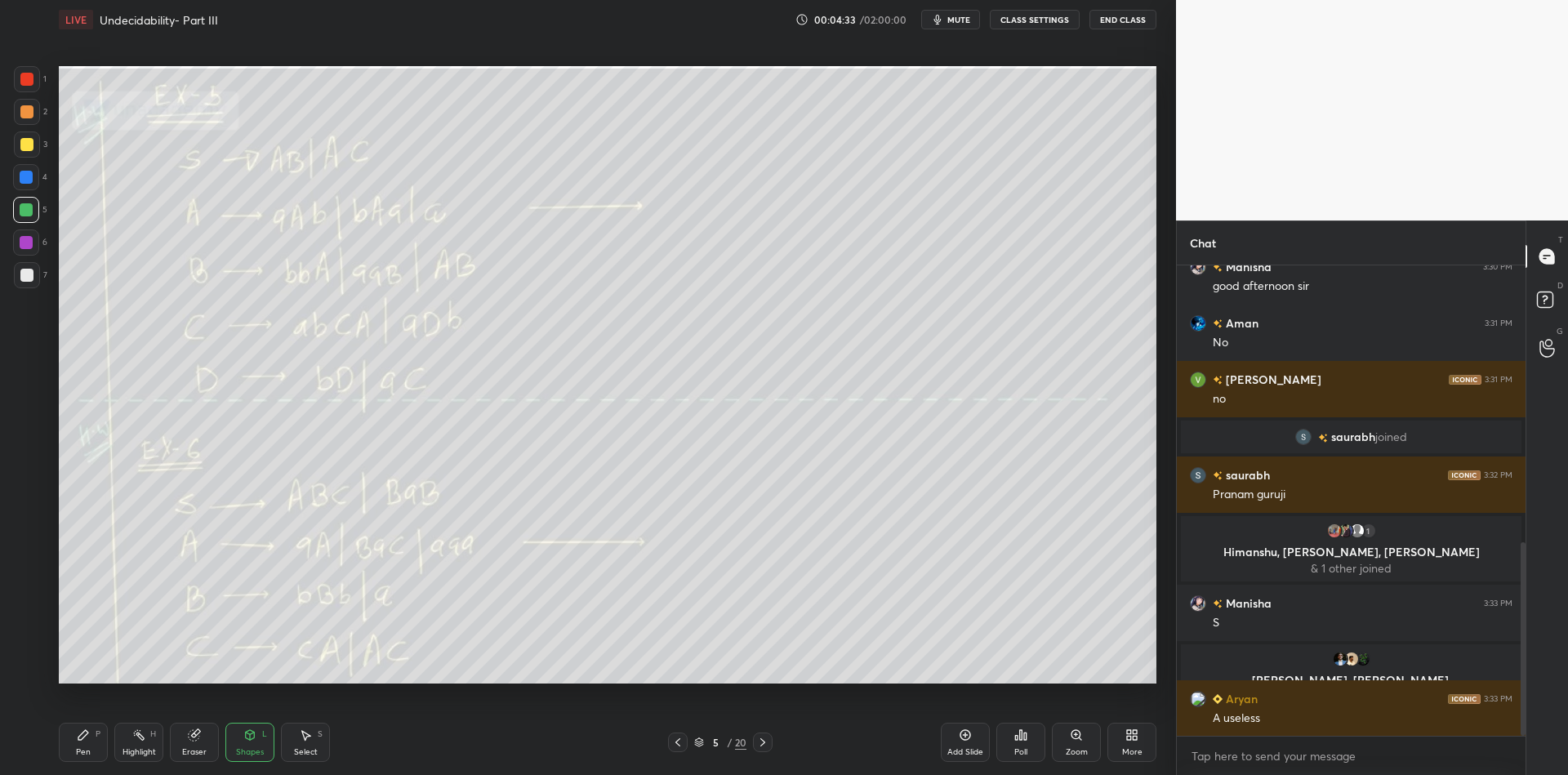
drag, startPoint x: 300, startPoint y: 743, endPoint x: 419, endPoint y: 690, distance: 130.3
click at [297, 740] on div "Select S" at bounding box center [305, 742] width 49 height 39
drag, startPoint x: 256, startPoint y: 743, endPoint x: 254, endPoint y: 720, distance: 23.1
click at [255, 741] on div "Shapes L" at bounding box center [249, 742] width 49 height 39
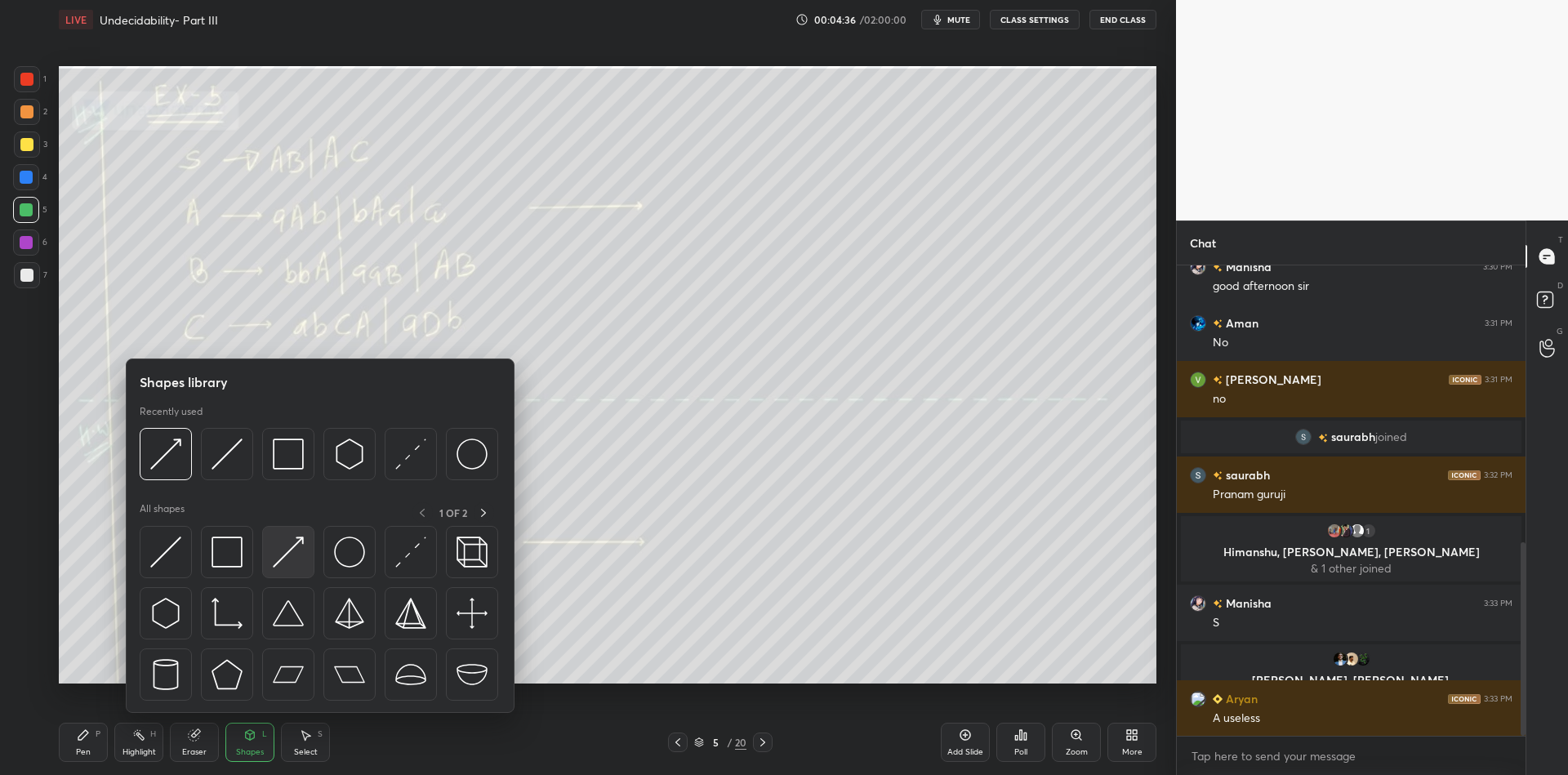
click at [284, 546] on img at bounding box center [288, 552] width 31 height 31
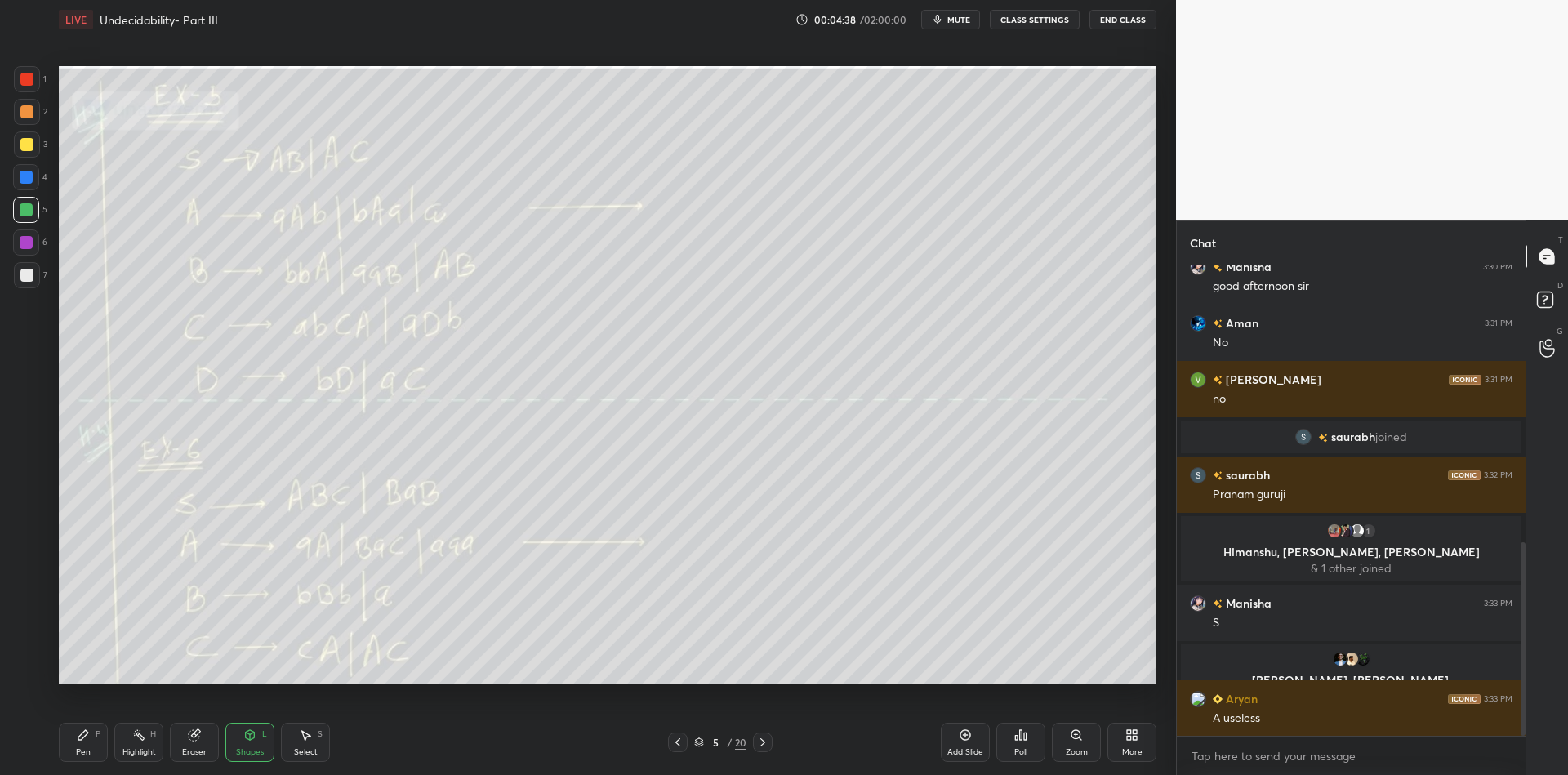
drag, startPoint x: 85, startPoint y: 744, endPoint x: 126, endPoint y: 740, distance: 41.2
click at [88, 743] on div "Pen P" at bounding box center [82, 742] width 49 height 39
click at [140, 748] on div "Highlight" at bounding box center [139, 752] width 34 height 8
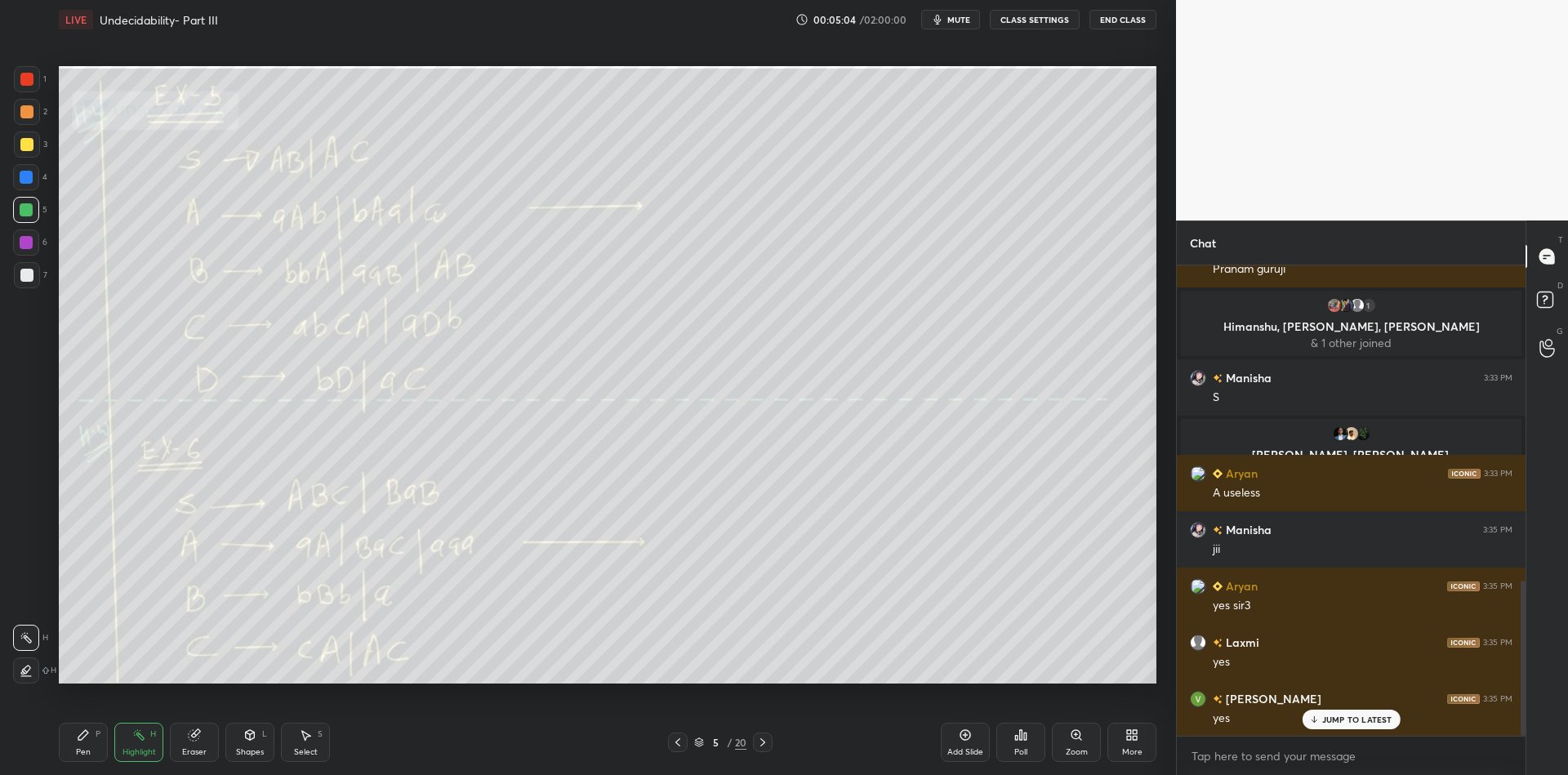
scroll to position [954, 0]
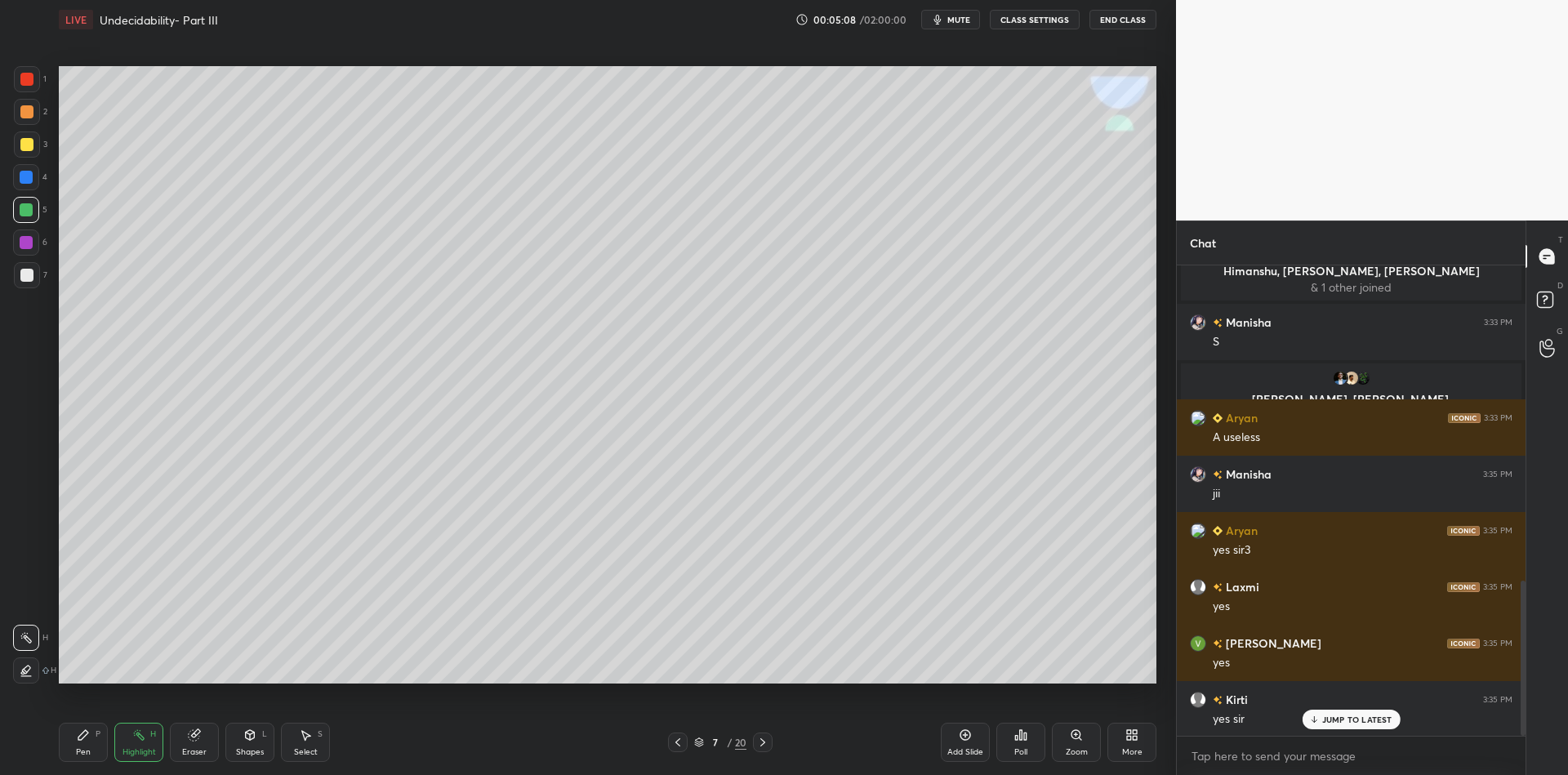
click at [86, 744] on div "Pen P" at bounding box center [82, 742] width 49 height 39
drag, startPoint x: 26, startPoint y: 153, endPoint x: 40, endPoint y: 155, distance: 14.1
click at [27, 152] on div at bounding box center [27, 144] width 26 height 26
click at [84, 751] on div "Pen" at bounding box center [83, 752] width 15 height 8
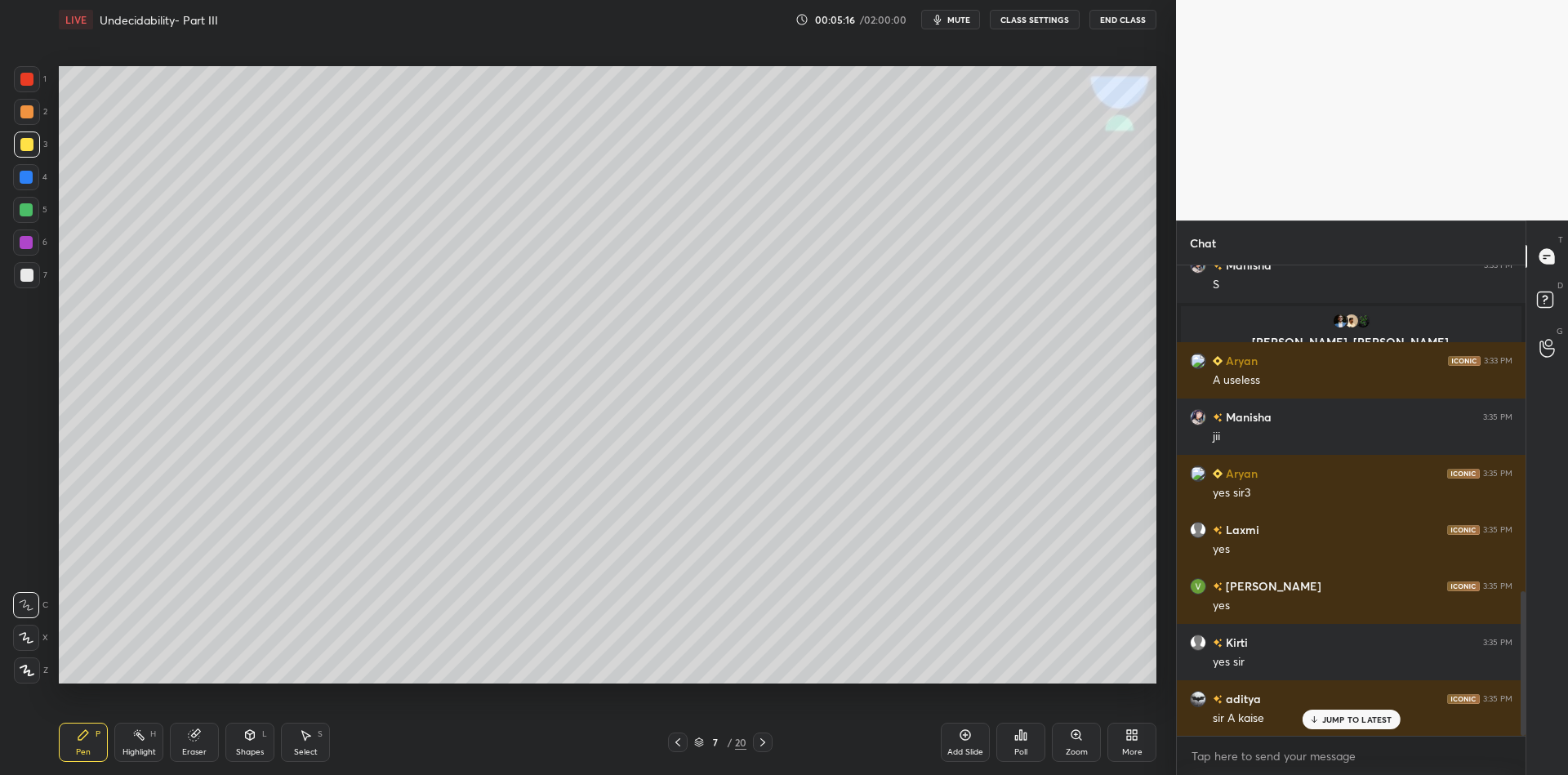
scroll to position [1067, 0]
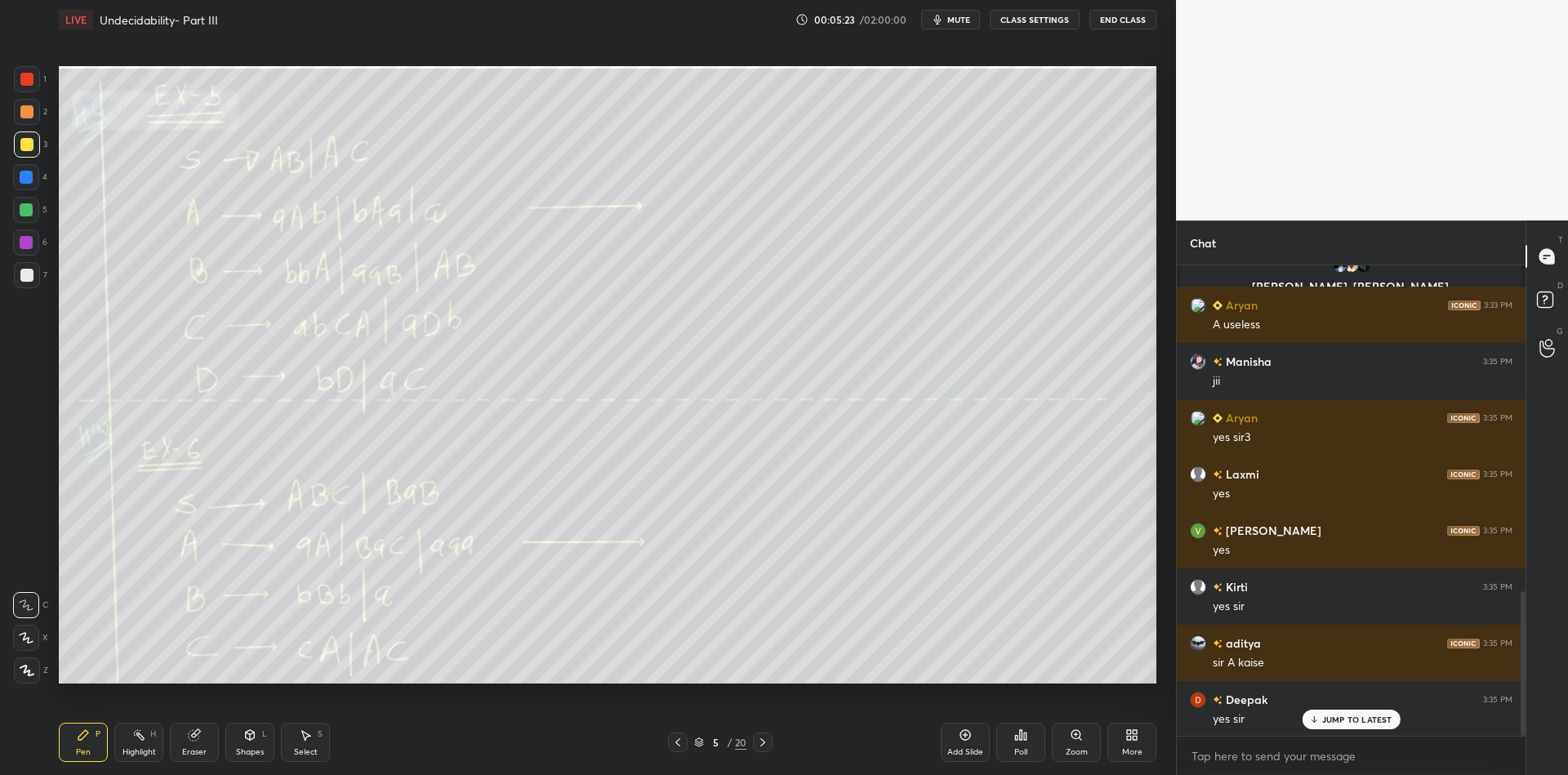
click at [132, 744] on div "Highlight H" at bounding box center [138, 742] width 49 height 39
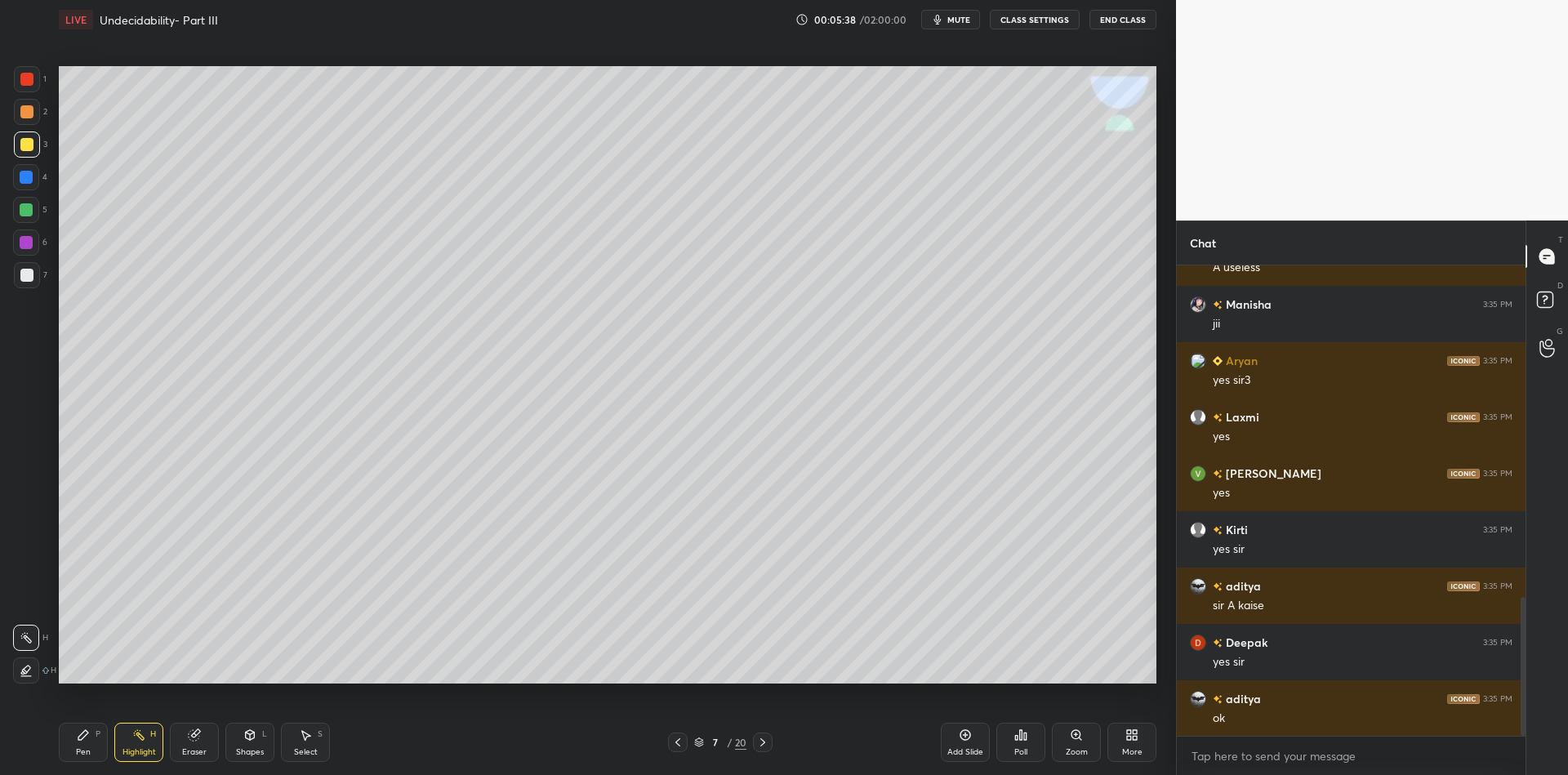
drag, startPoint x: 303, startPoint y: 743, endPoint x: 313, endPoint y: 704, distance: 40.3
click at [302, 748] on div "Select S" at bounding box center [305, 742] width 49 height 39
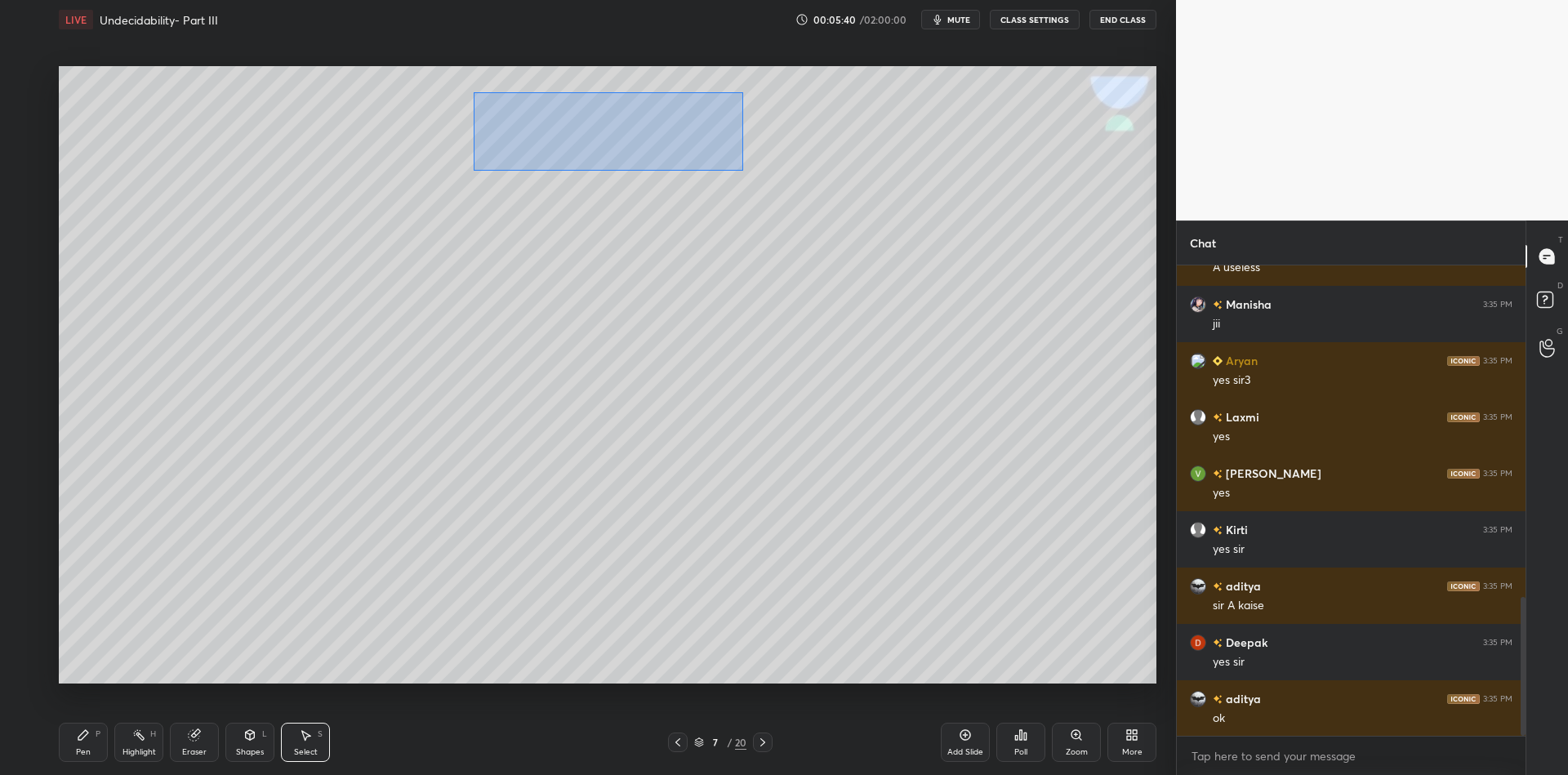
drag, startPoint x: 472, startPoint y: 89, endPoint x: 744, endPoint y: 169, distance: 283.5
click at [743, 170] on div "0 ° Undo Copy Duplicate Duplicate to new slide Delete" at bounding box center [607, 375] width 1097 height 618
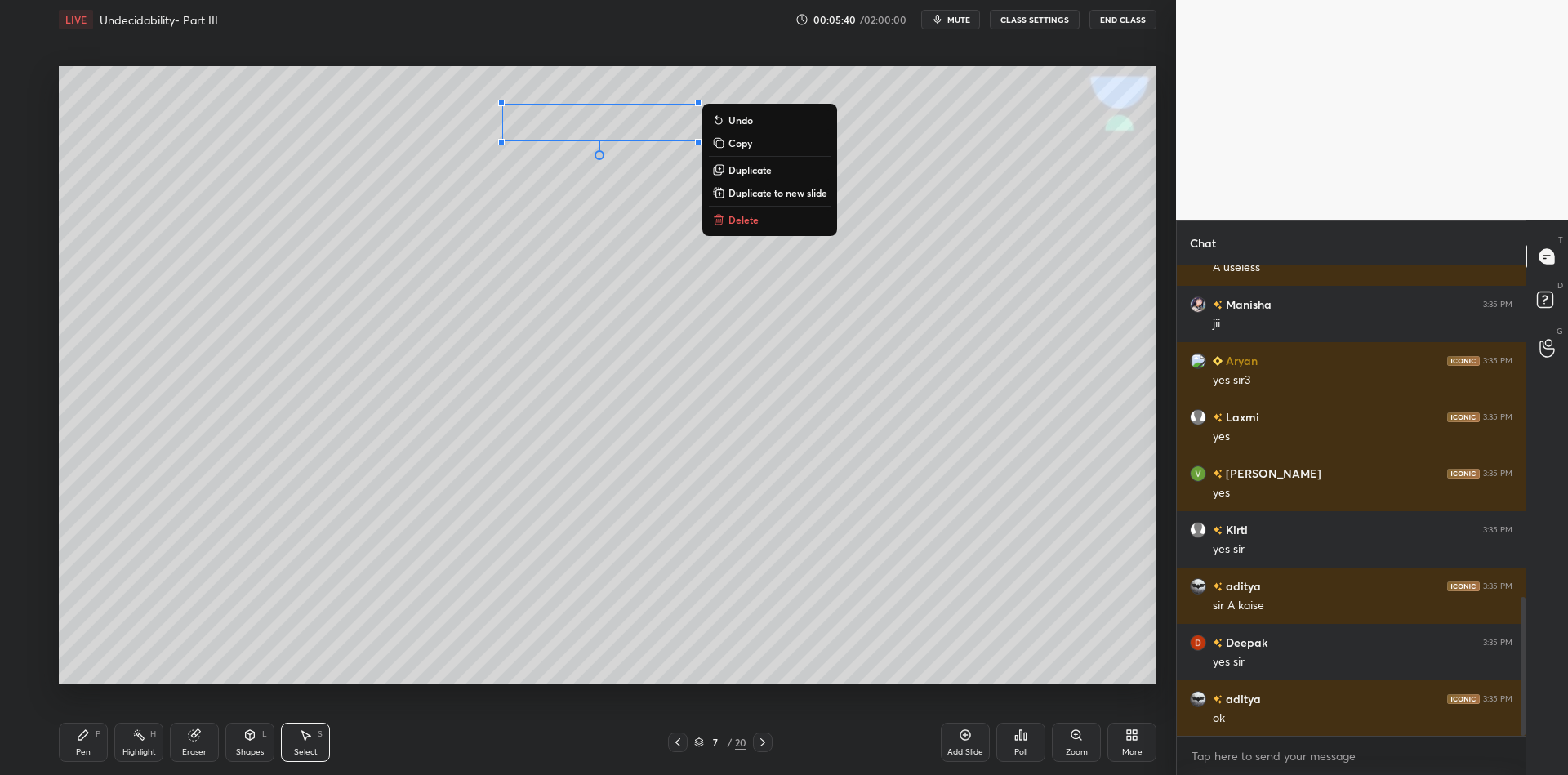
click at [763, 219] on button "Delete" at bounding box center [769, 220] width 121 height 20
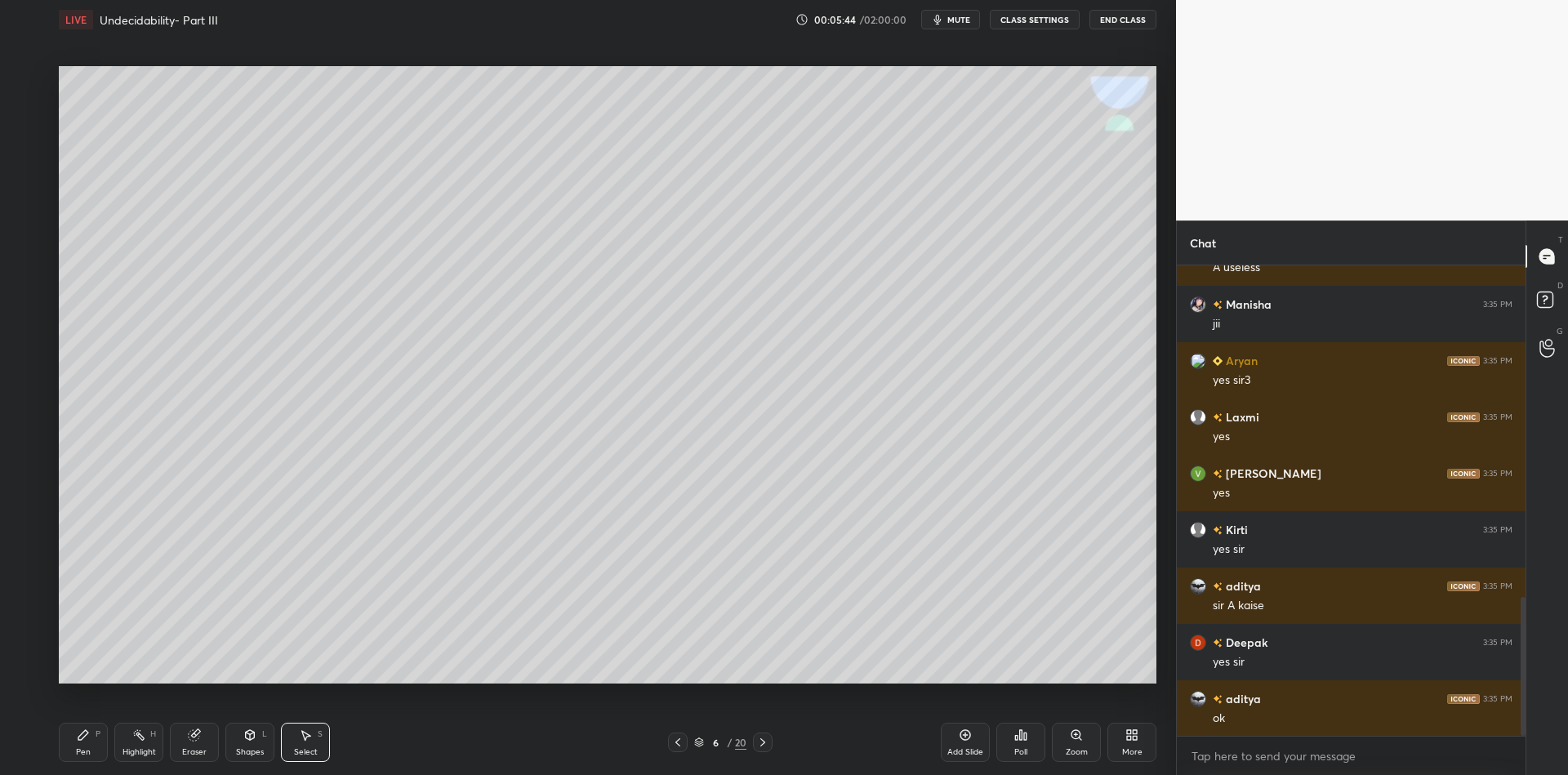
click at [757, 745] on icon at bounding box center [762, 742] width 13 height 13
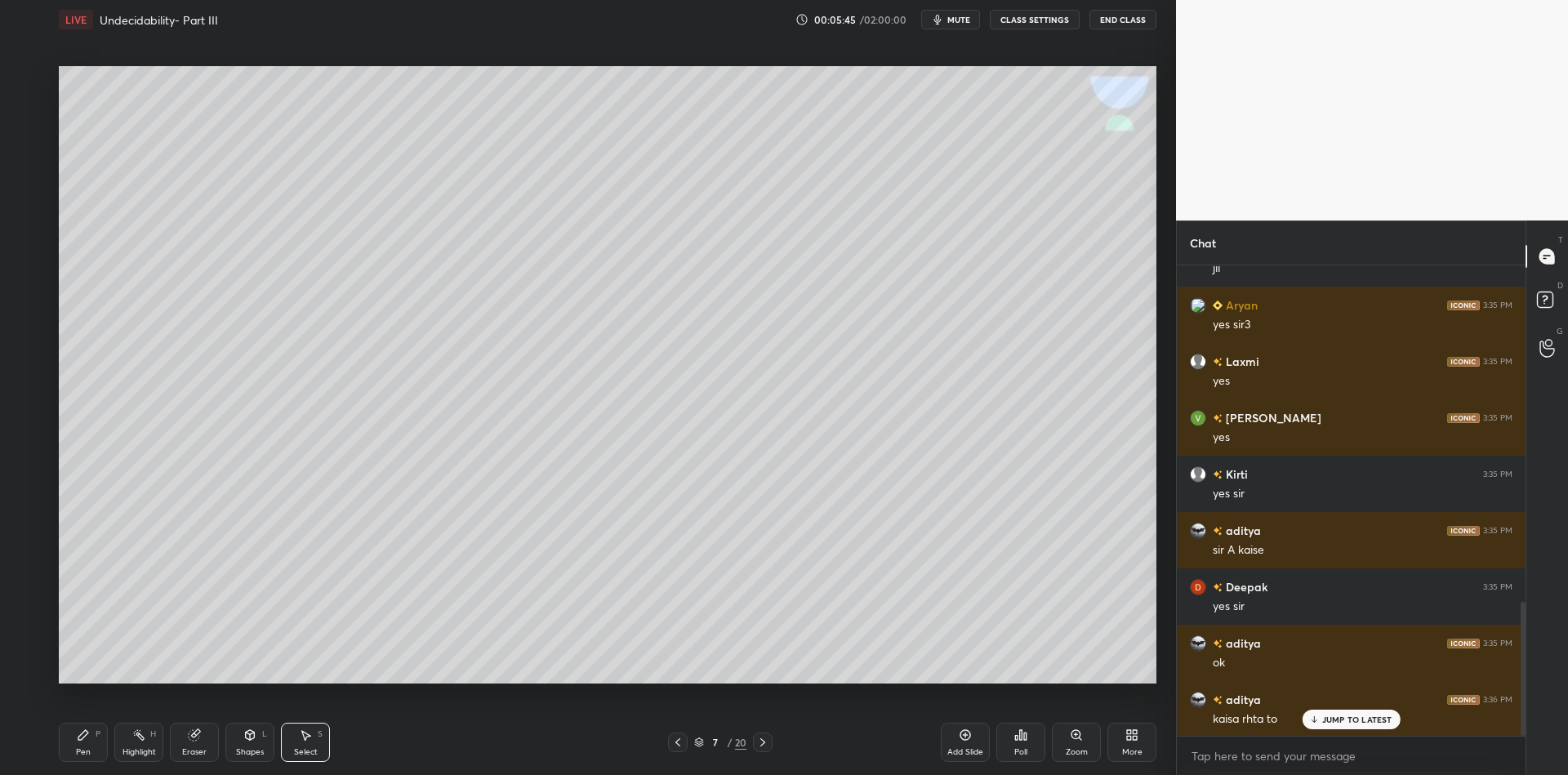
drag, startPoint x: 761, startPoint y: 739, endPoint x: 764, endPoint y: 727, distance: 12.4
click at [761, 739] on icon at bounding box center [762, 742] width 13 height 13
click at [682, 740] on icon at bounding box center [677, 742] width 13 height 13
click at [677, 740] on icon at bounding box center [677, 742] width 13 height 13
click at [681, 738] on icon at bounding box center [677, 742] width 13 height 13
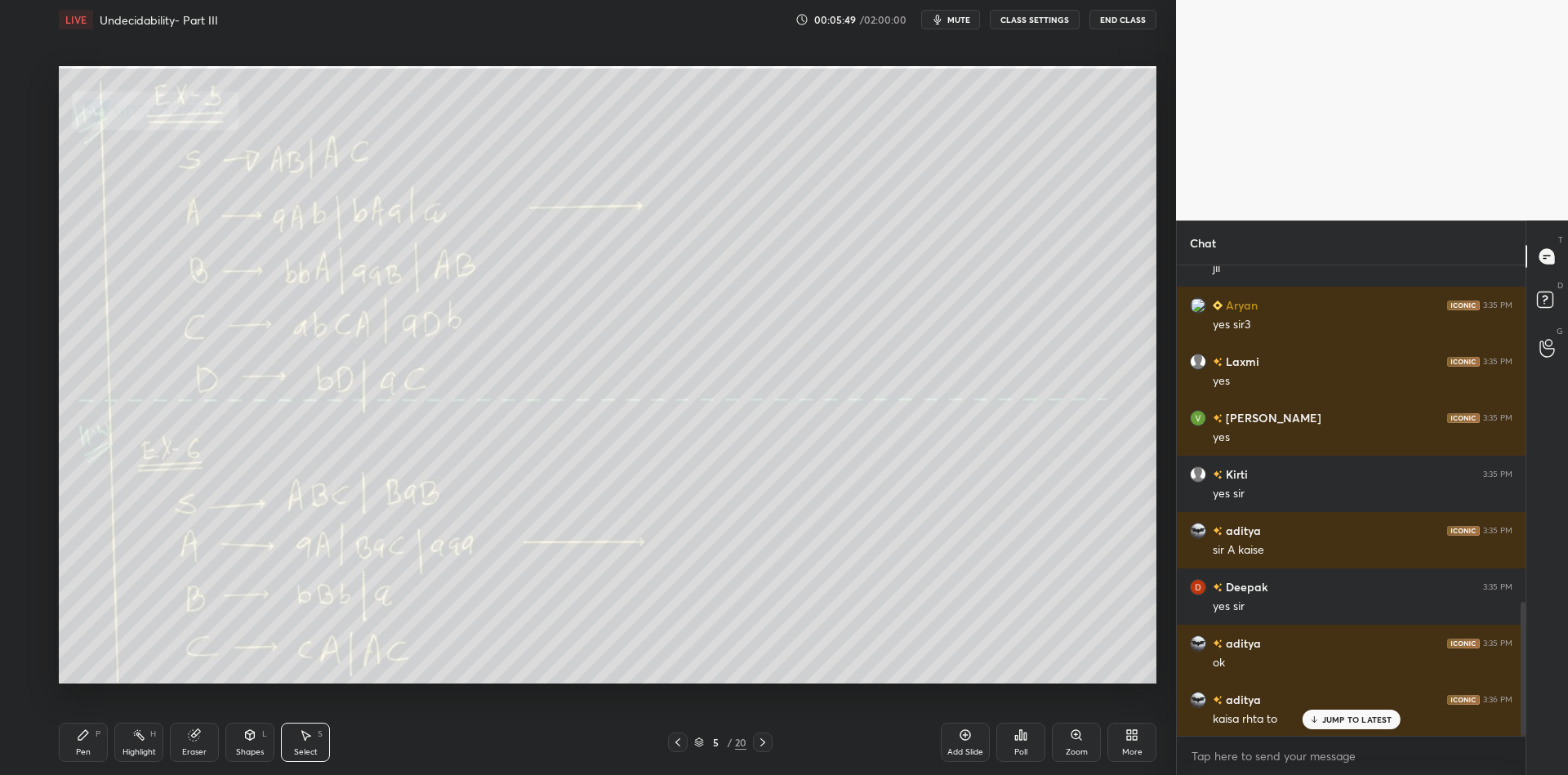
click at [760, 733] on div at bounding box center [763, 743] width 20 height 20
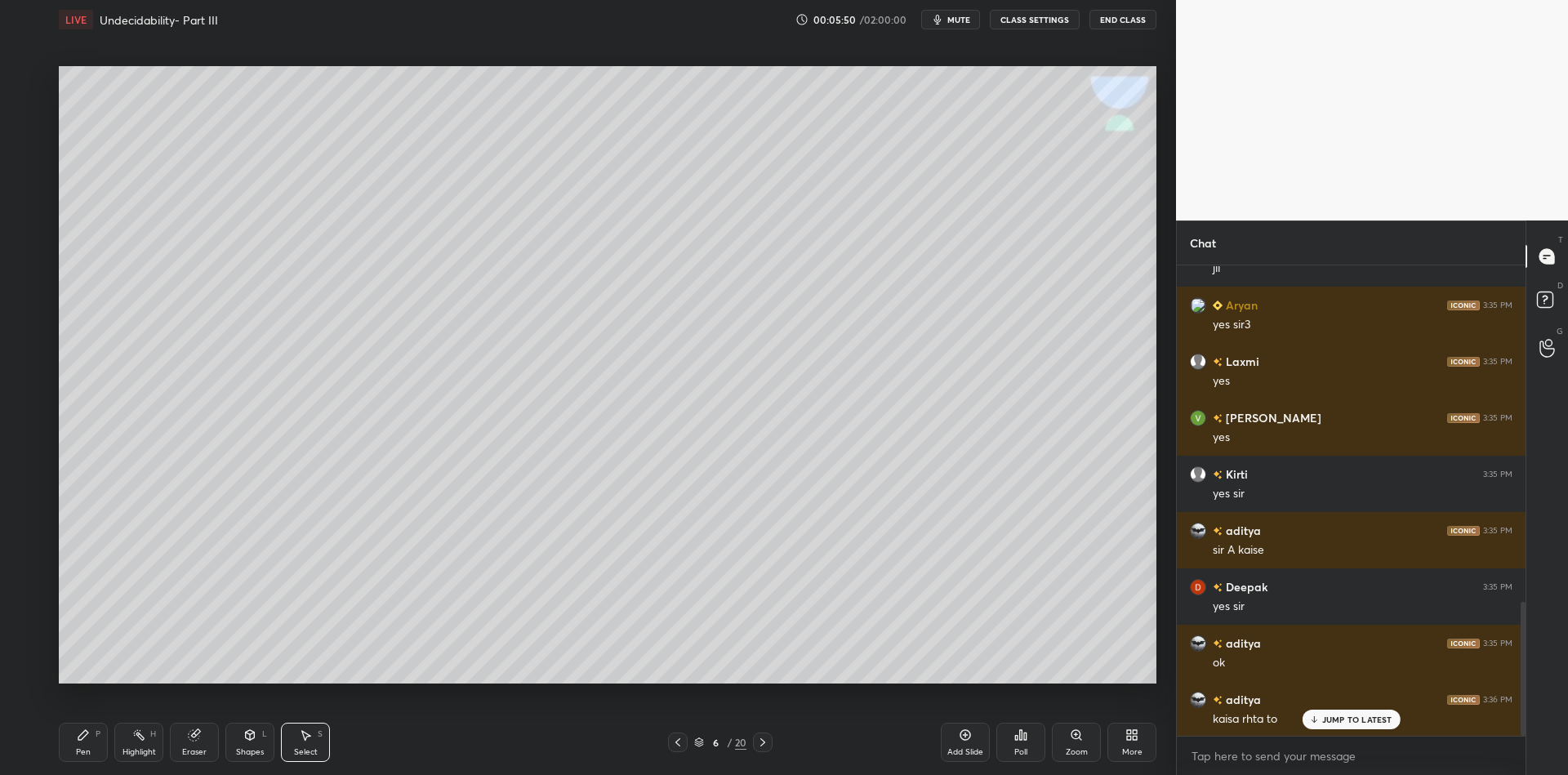
click at [91, 744] on div "Pen P" at bounding box center [82, 742] width 49 height 39
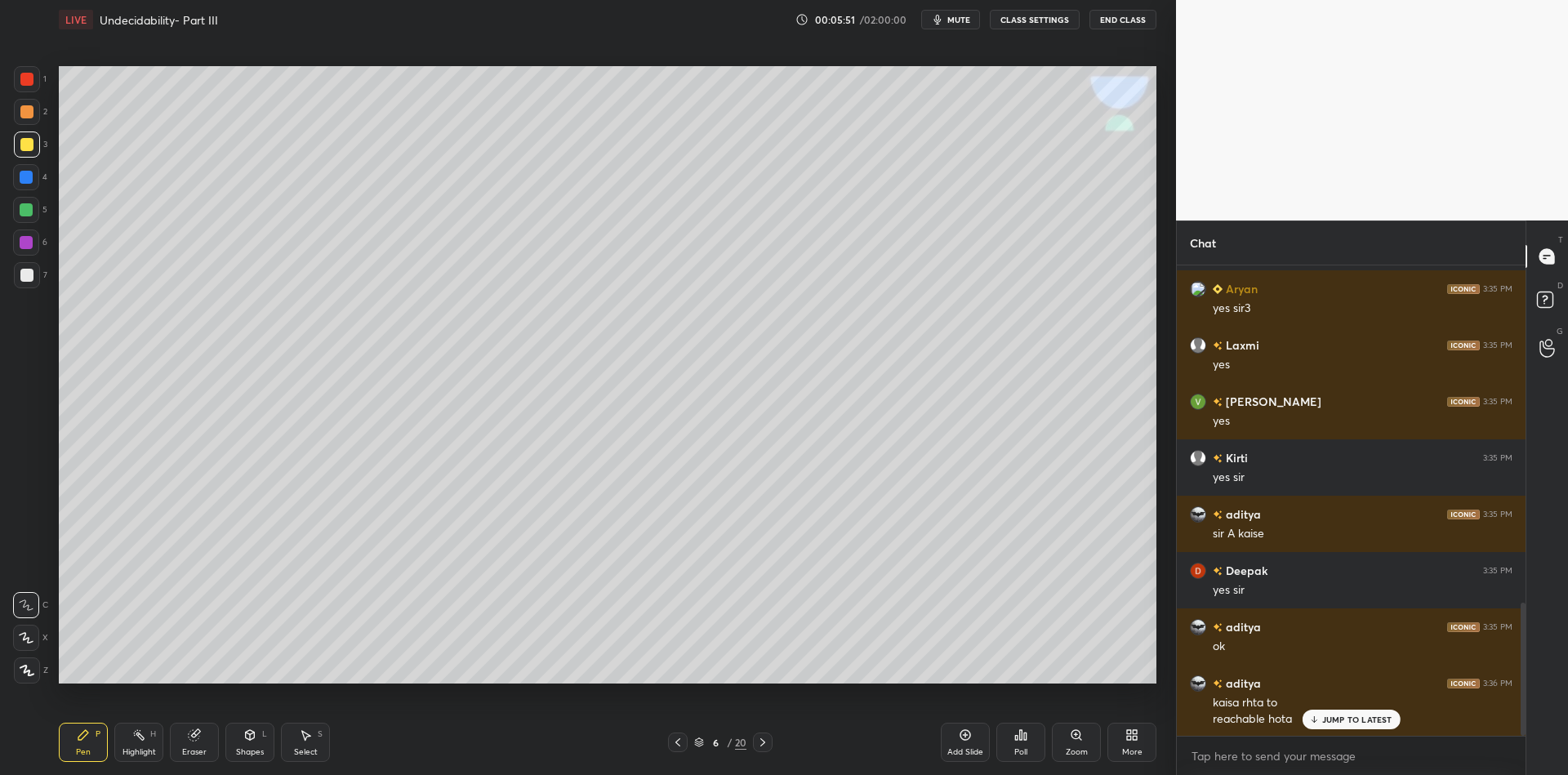
click at [24, 140] on div at bounding box center [27, 145] width 13 height 13
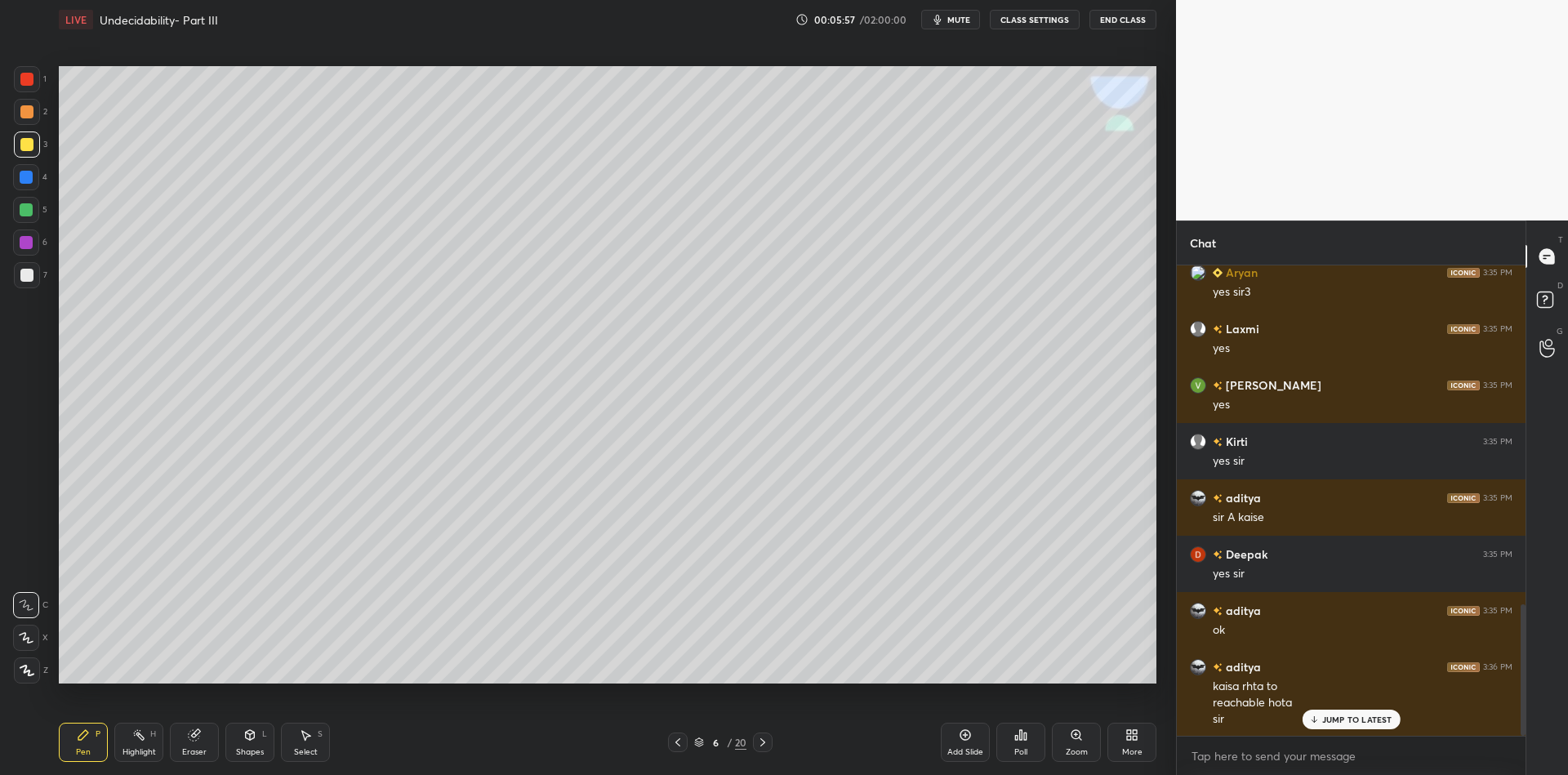
scroll to position [1229, 0]
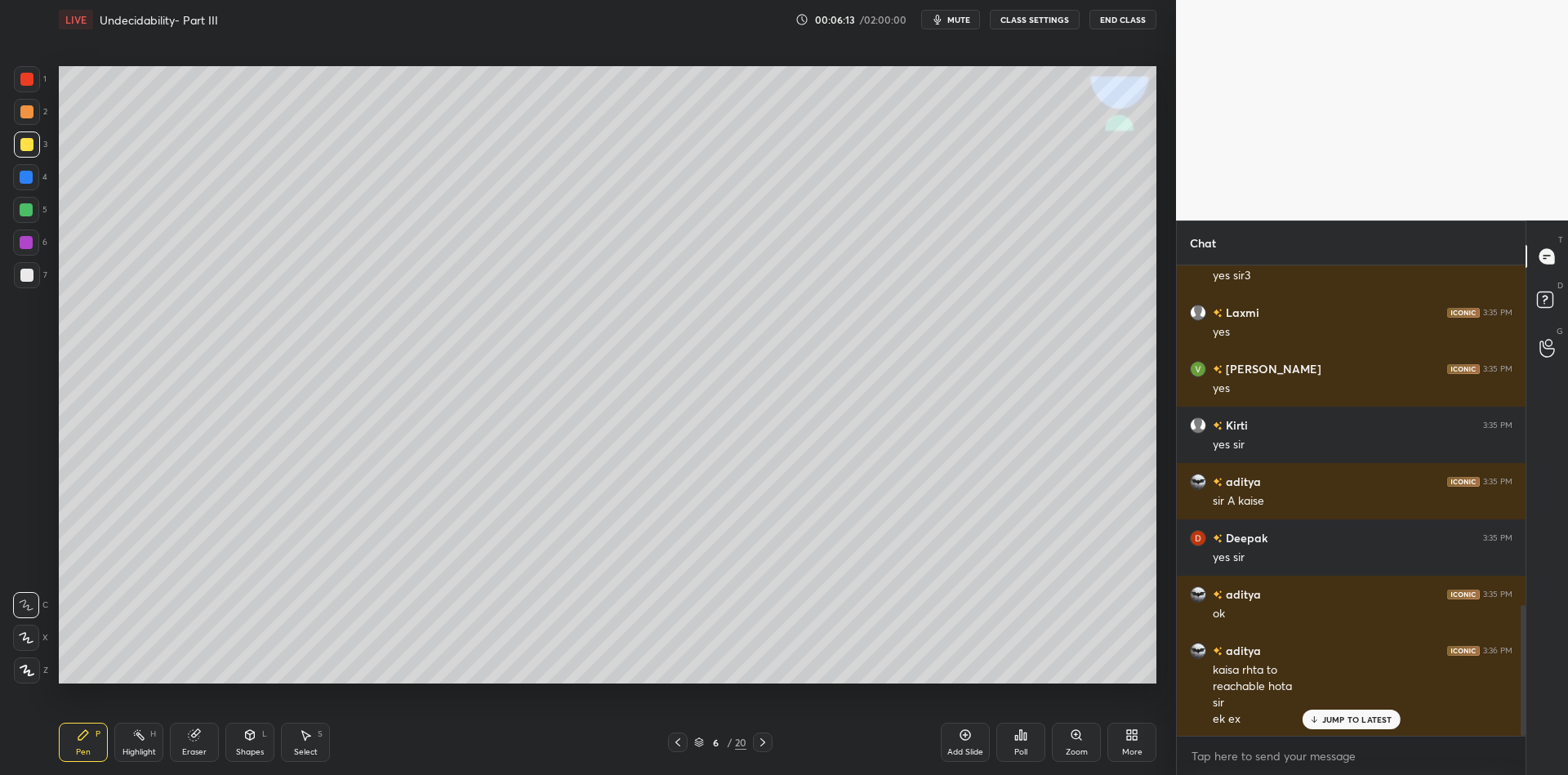
click at [246, 748] on div "Shapes" at bounding box center [249, 752] width 27 height 8
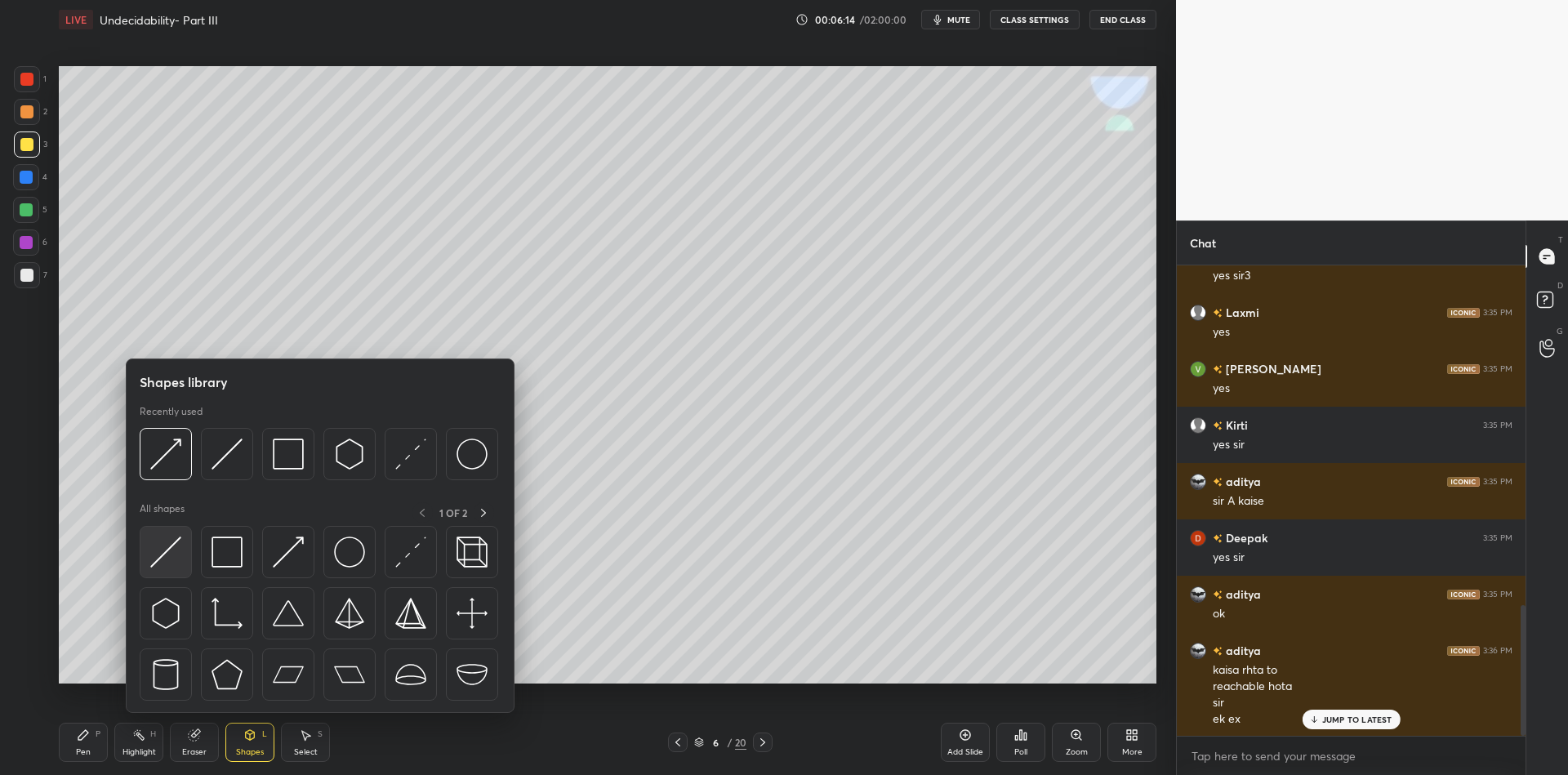
drag, startPoint x: 160, startPoint y: 570, endPoint x: 149, endPoint y: 568, distance: 11.2
click at [150, 568] on div at bounding box center [166, 552] width 52 height 52
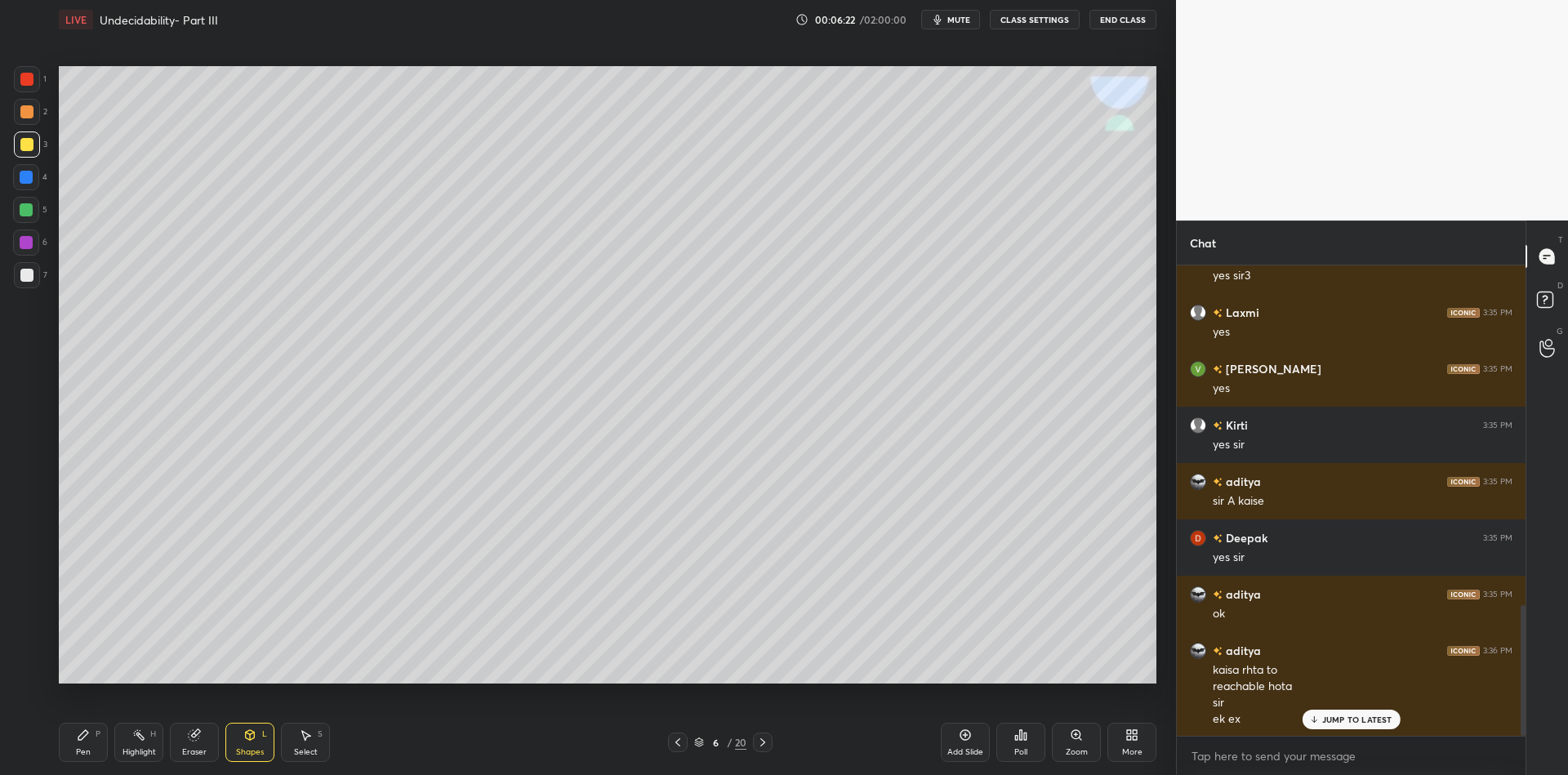
click at [72, 747] on div "Pen P" at bounding box center [82, 742] width 49 height 39
click at [193, 746] on div "Eraser" at bounding box center [194, 742] width 49 height 39
click at [86, 746] on div "Pen P" at bounding box center [82, 742] width 49 height 39
drag, startPoint x: 90, startPoint y: 753, endPoint x: 125, endPoint y: 685, distance: 76.5
click at [90, 749] on div "Pen P" at bounding box center [82, 742] width 49 height 39
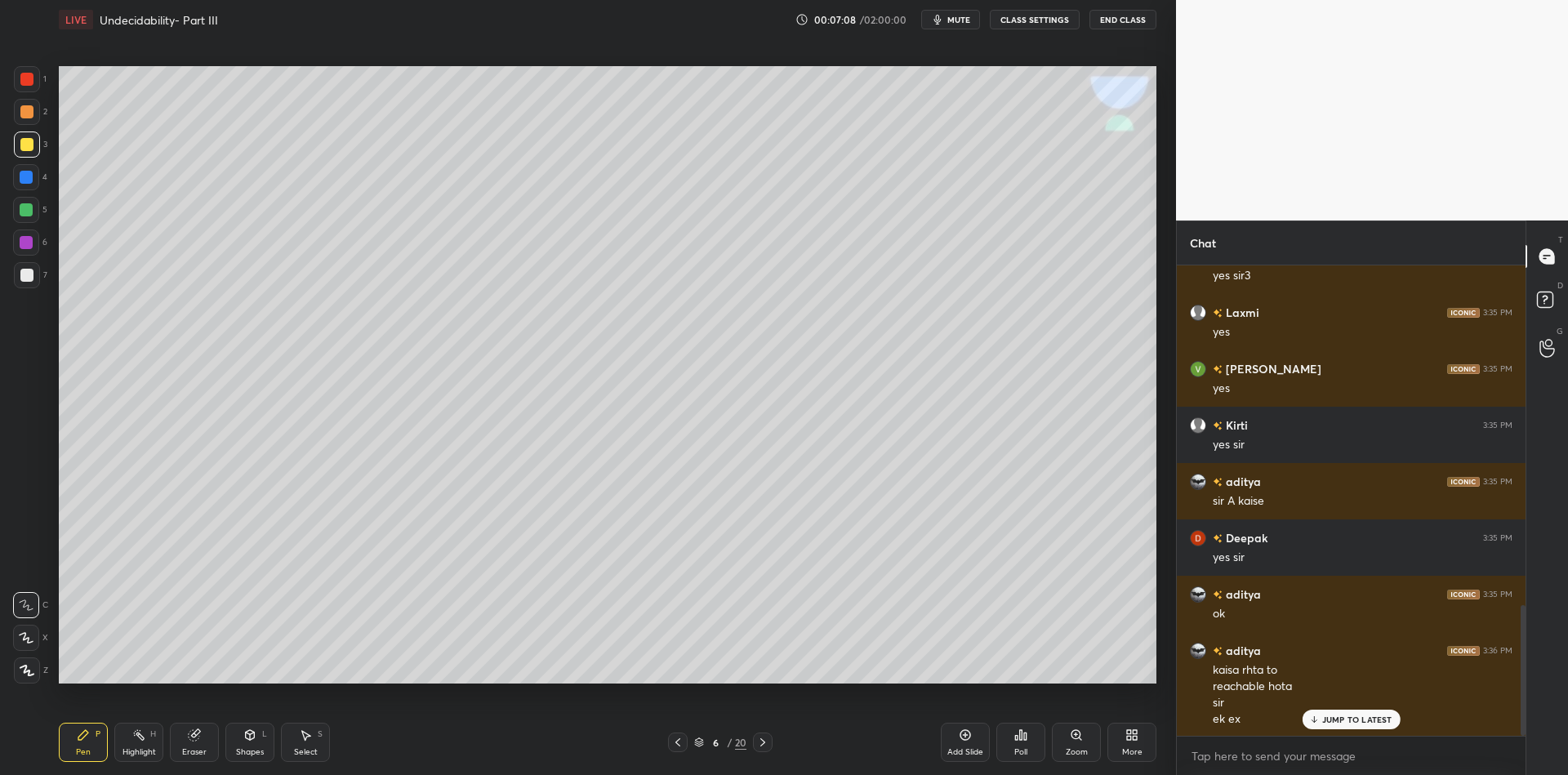
drag, startPoint x: 137, startPoint y: 748, endPoint x: 142, endPoint y: 734, distance: 14.9
click at [135, 745] on div "Highlight H" at bounding box center [138, 742] width 49 height 39
click at [82, 759] on div "Pen P" at bounding box center [82, 742] width 49 height 39
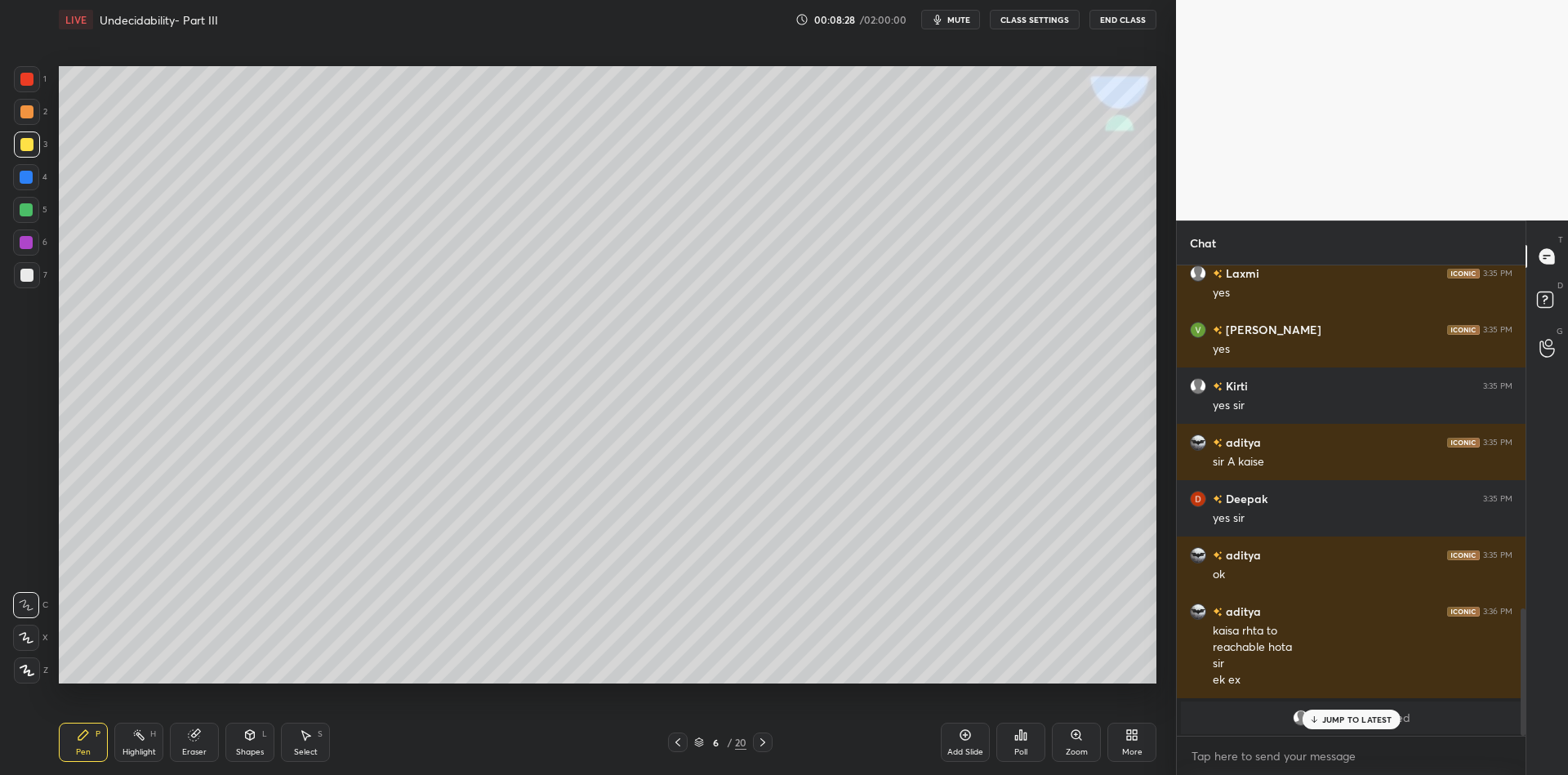
click at [149, 745] on div "Highlight H" at bounding box center [138, 742] width 49 height 39
click at [81, 746] on div "Pen P" at bounding box center [82, 742] width 49 height 39
click at [27, 150] on div at bounding box center [27, 145] width 13 height 13
click at [247, 746] on div "Shapes L" at bounding box center [249, 742] width 49 height 39
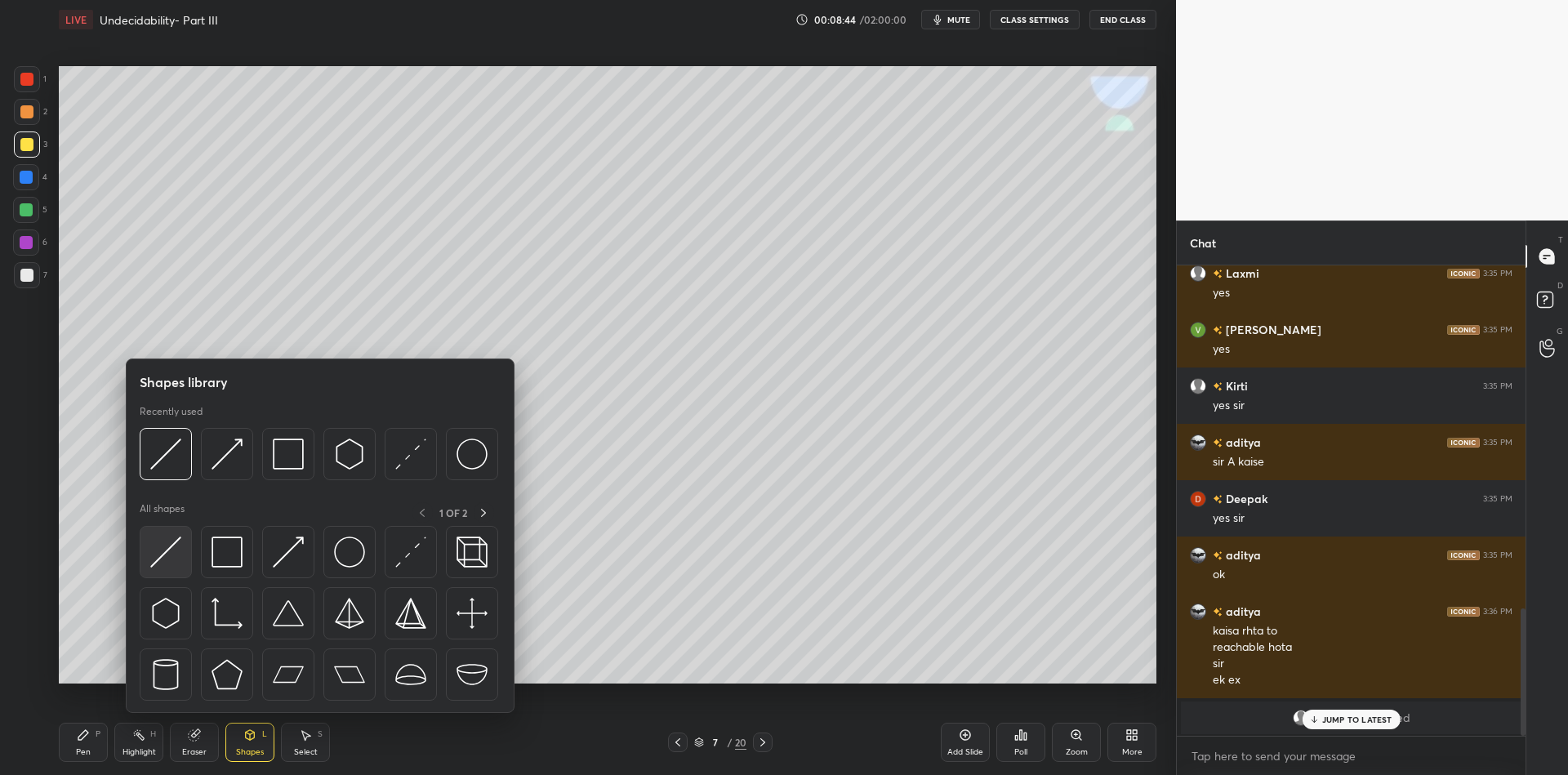
click at [168, 560] on img at bounding box center [166, 552] width 31 height 31
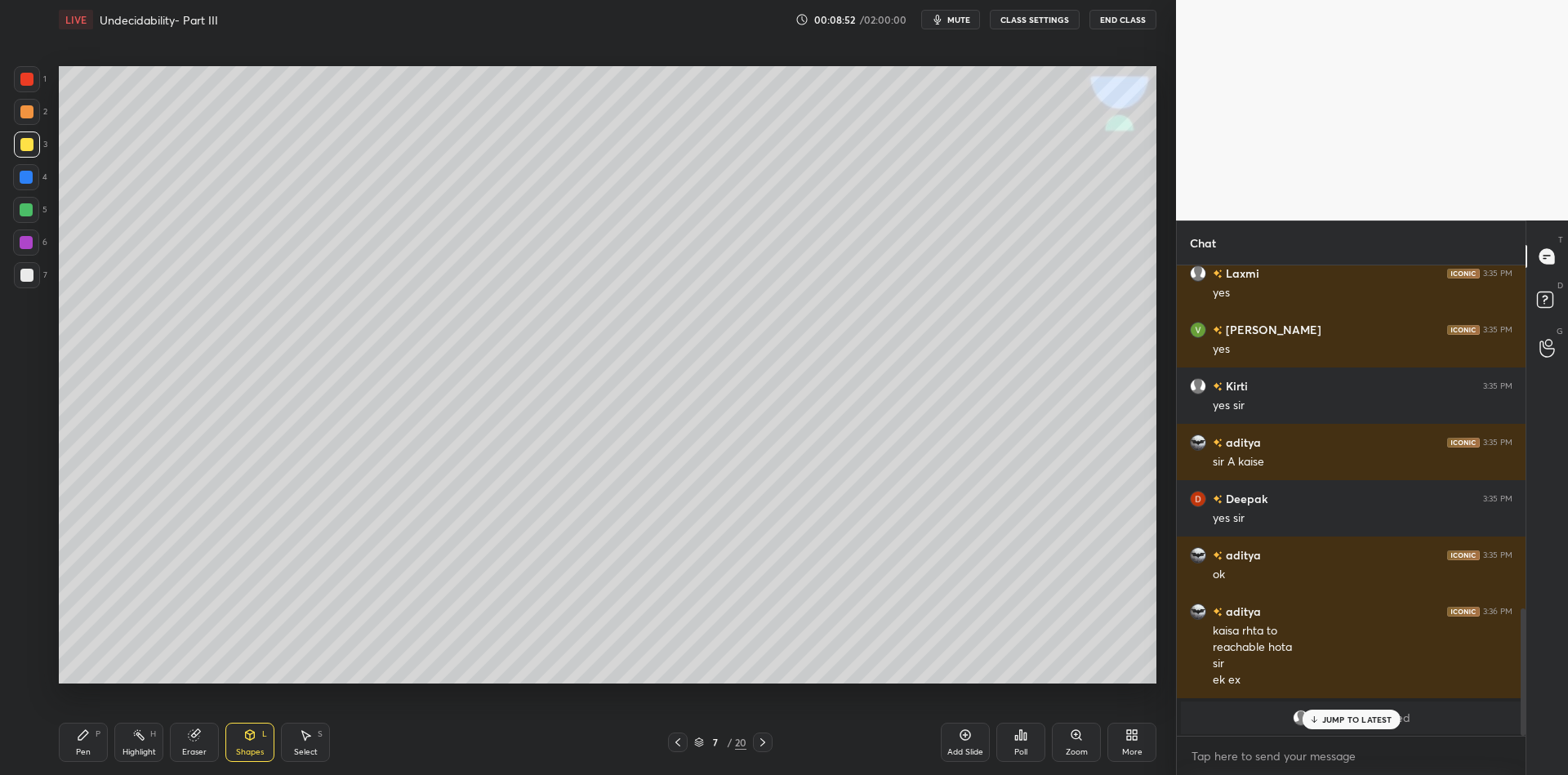
drag, startPoint x: 78, startPoint y: 750, endPoint x: 79, endPoint y: 733, distance: 17.0
click at [80, 736] on div "Pen P" at bounding box center [82, 742] width 49 height 39
click at [1326, 723] on p "JUMP TO LATEST" at bounding box center [1357, 719] width 70 height 10
drag, startPoint x: 80, startPoint y: 749, endPoint x: 80, endPoint y: 740, distance: 9.0
click at [82, 748] on div "Pen P" at bounding box center [82, 742] width 49 height 39
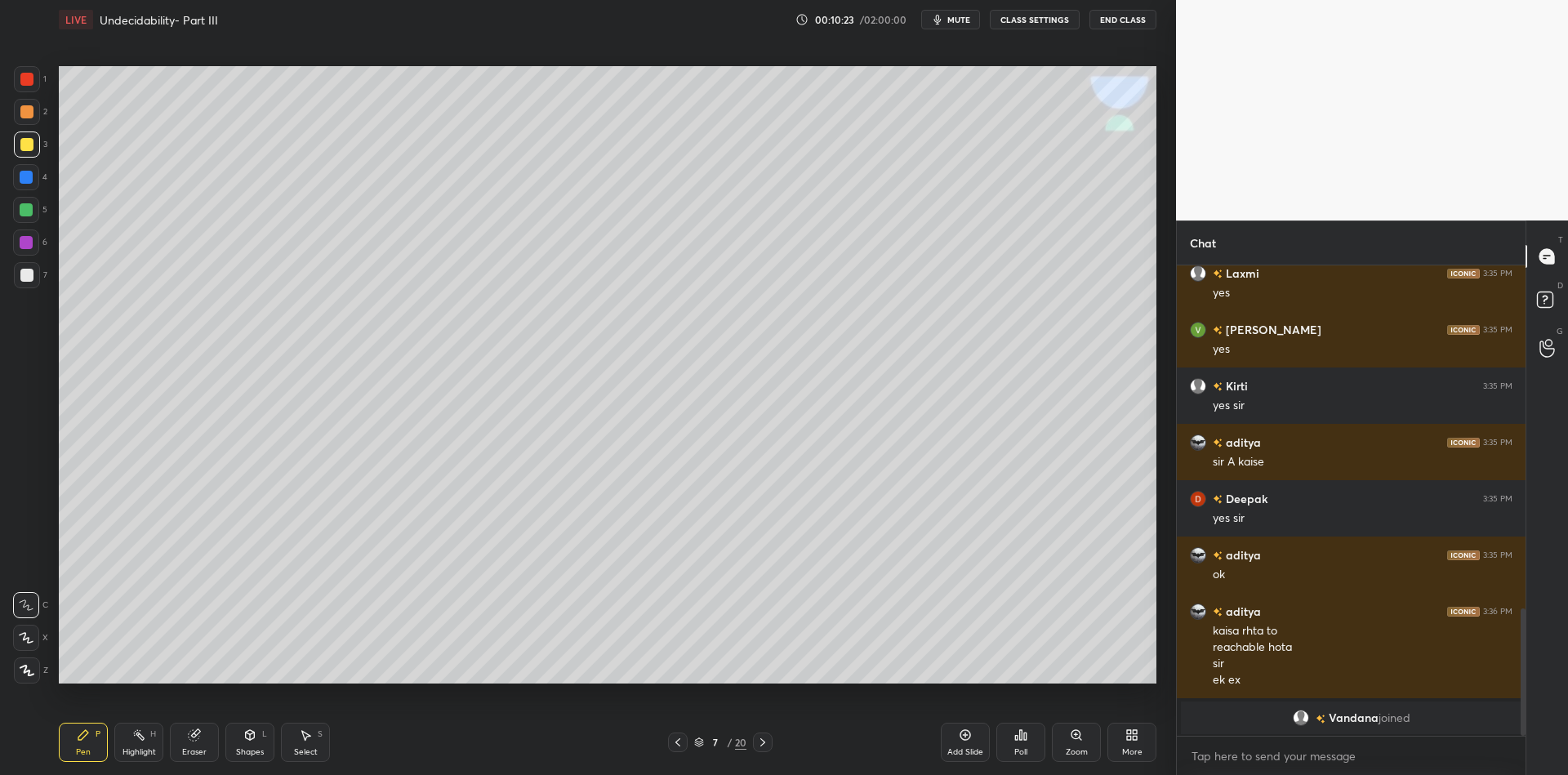
scroll to position [1307, 0]
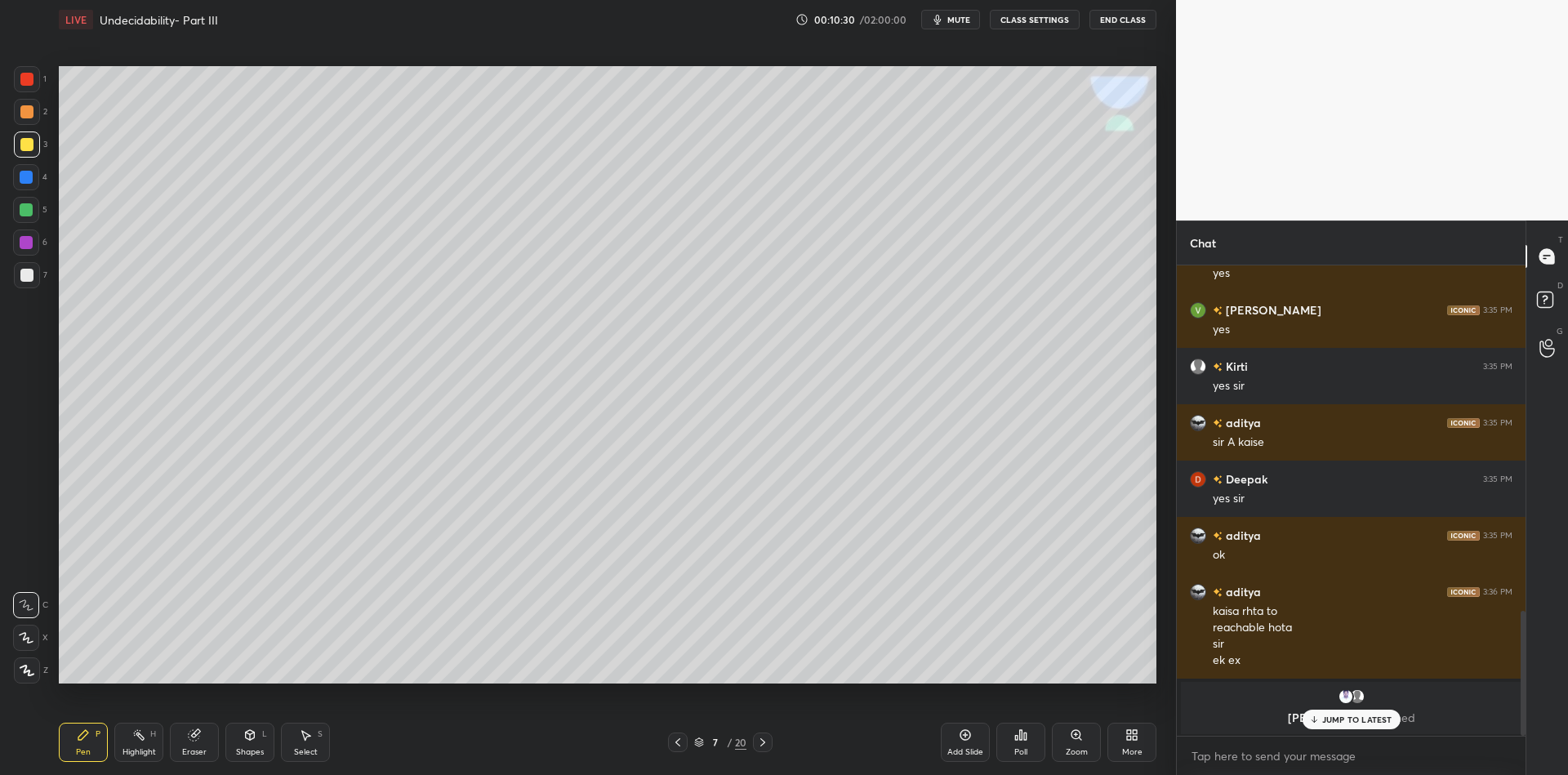
click at [242, 748] on div "Shapes" at bounding box center [249, 752] width 27 height 8
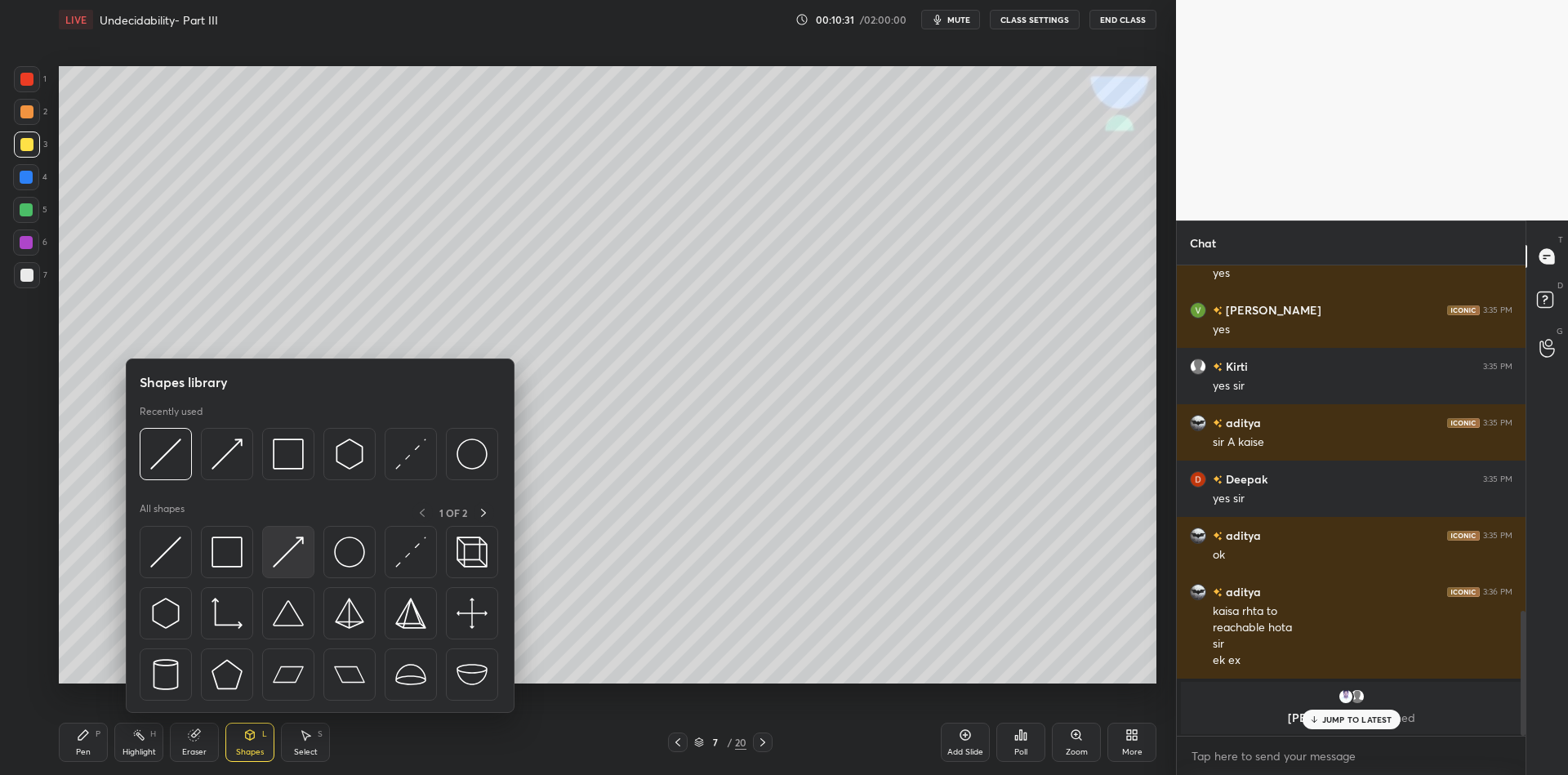
click at [277, 561] on img at bounding box center [288, 552] width 31 height 31
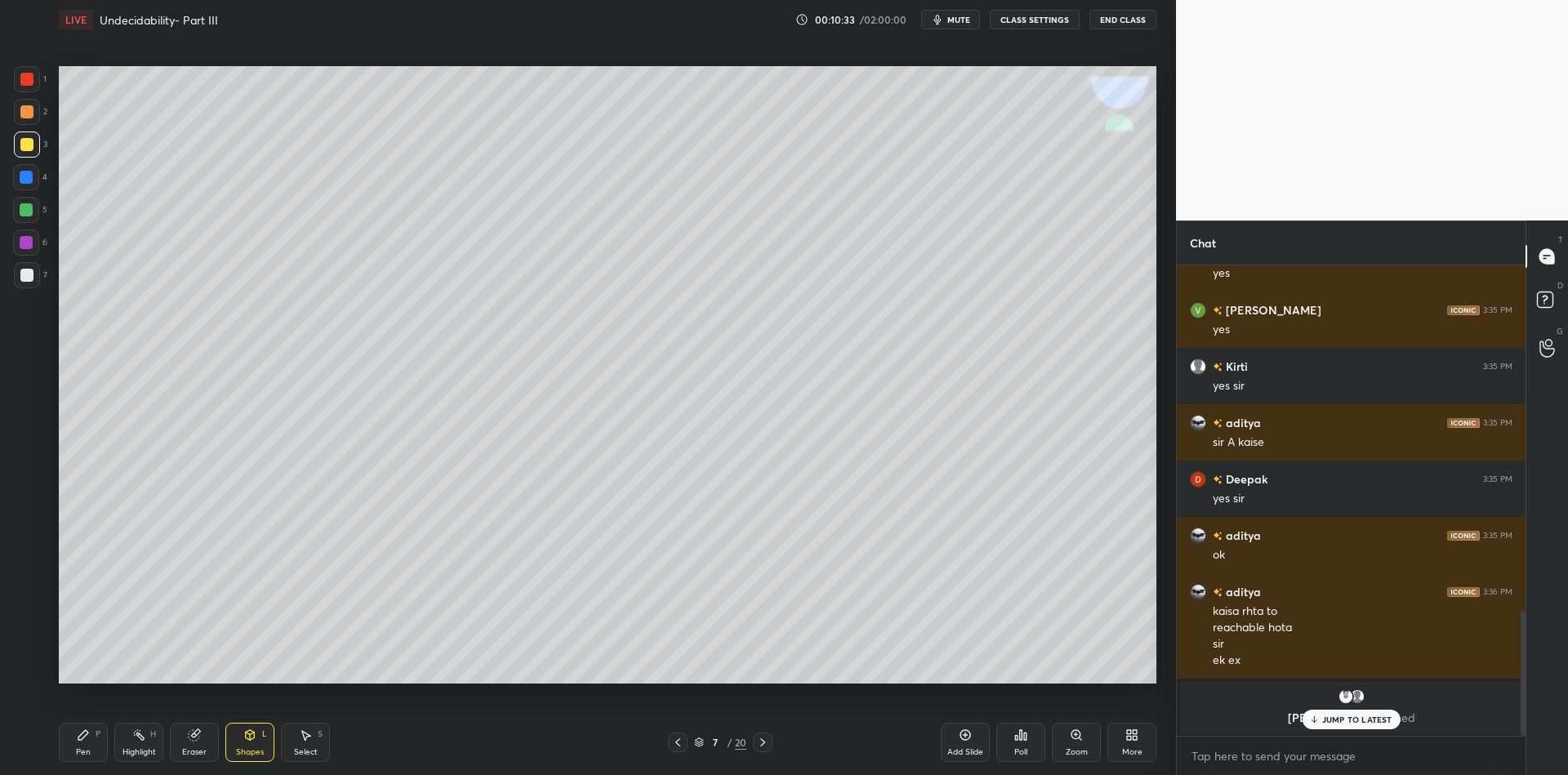
drag, startPoint x: 75, startPoint y: 740, endPoint x: 94, endPoint y: 726, distance: 23.6
click at [76, 739] on div "Pen P" at bounding box center [82, 742] width 49 height 39
click at [191, 743] on div "Eraser" at bounding box center [194, 742] width 49 height 39
click at [92, 736] on div "Pen P" at bounding box center [82, 742] width 49 height 39
drag, startPoint x: 193, startPoint y: 737, endPoint x: 204, endPoint y: 724, distance: 17.0
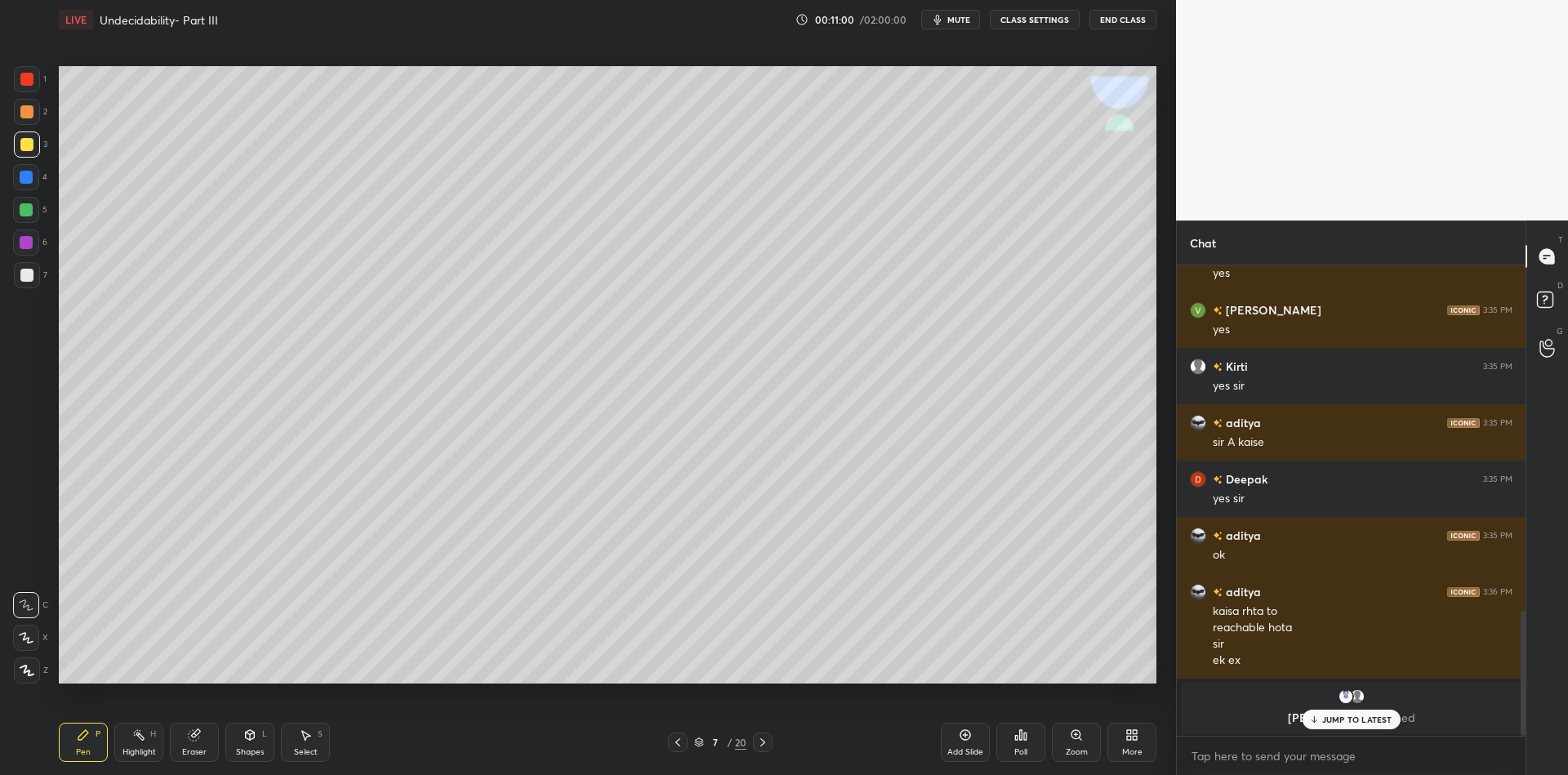
click at [194, 734] on icon at bounding box center [194, 736] width 11 height 11
click at [78, 746] on div "Pen P" at bounding box center [82, 742] width 49 height 39
drag, startPoint x: 141, startPoint y: 748, endPoint x: 146, endPoint y: 734, distance: 14.9
click at [142, 746] on div "Highlight H" at bounding box center [138, 742] width 49 height 39
click at [1335, 727] on div "JUMP TO LATEST" at bounding box center [1351, 720] width 98 height 20
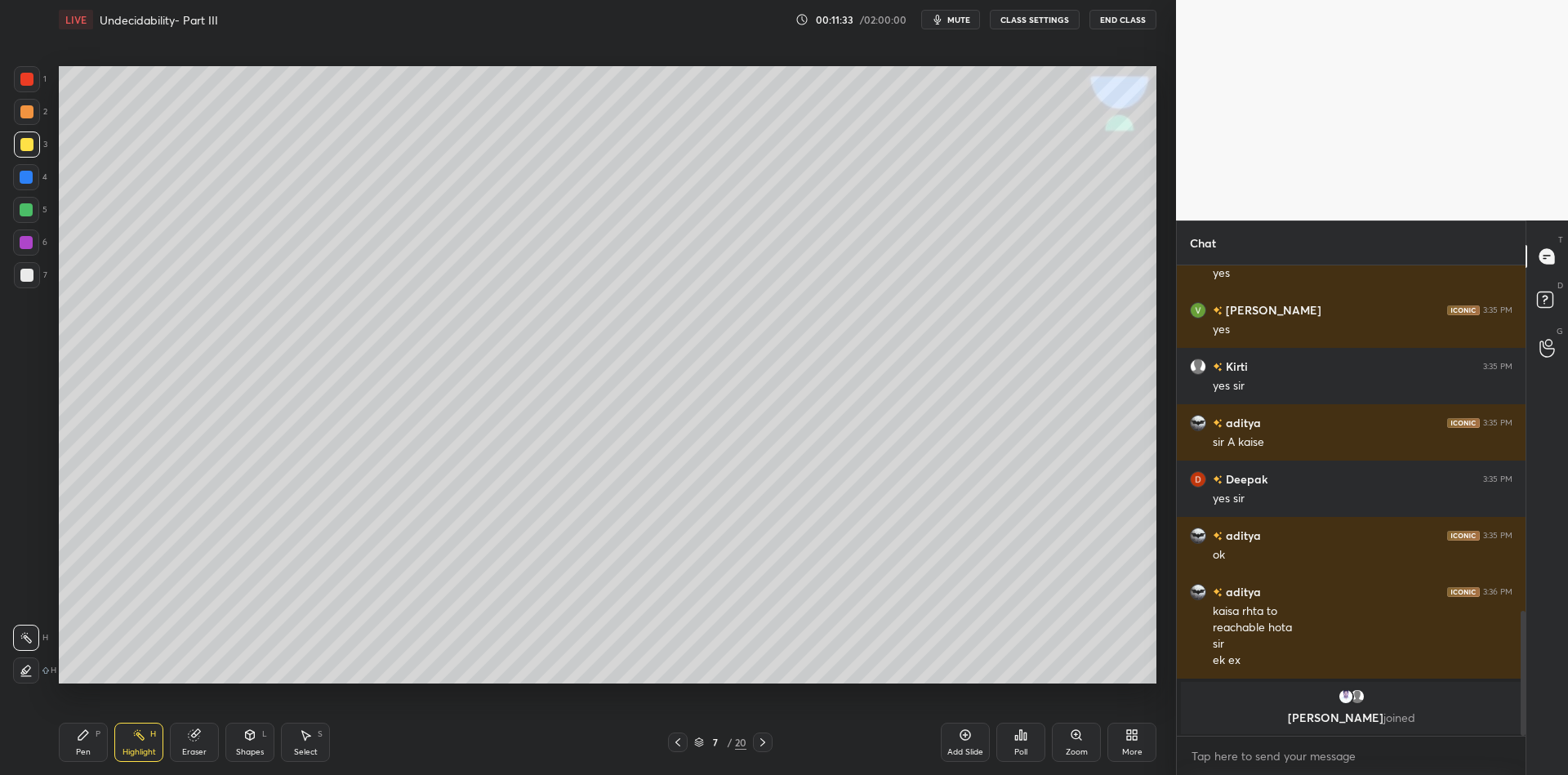
click at [86, 741] on icon at bounding box center [83, 735] width 13 height 13
click at [129, 748] on div "Highlight" at bounding box center [139, 752] width 34 height 8
click at [75, 747] on div "Pen P" at bounding box center [82, 742] width 49 height 39
click at [25, 213] on div at bounding box center [26, 209] width 13 height 13
drag, startPoint x: 75, startPoint y: 746, endPoint x: 82, endPoint y: 715, distance: 31.8
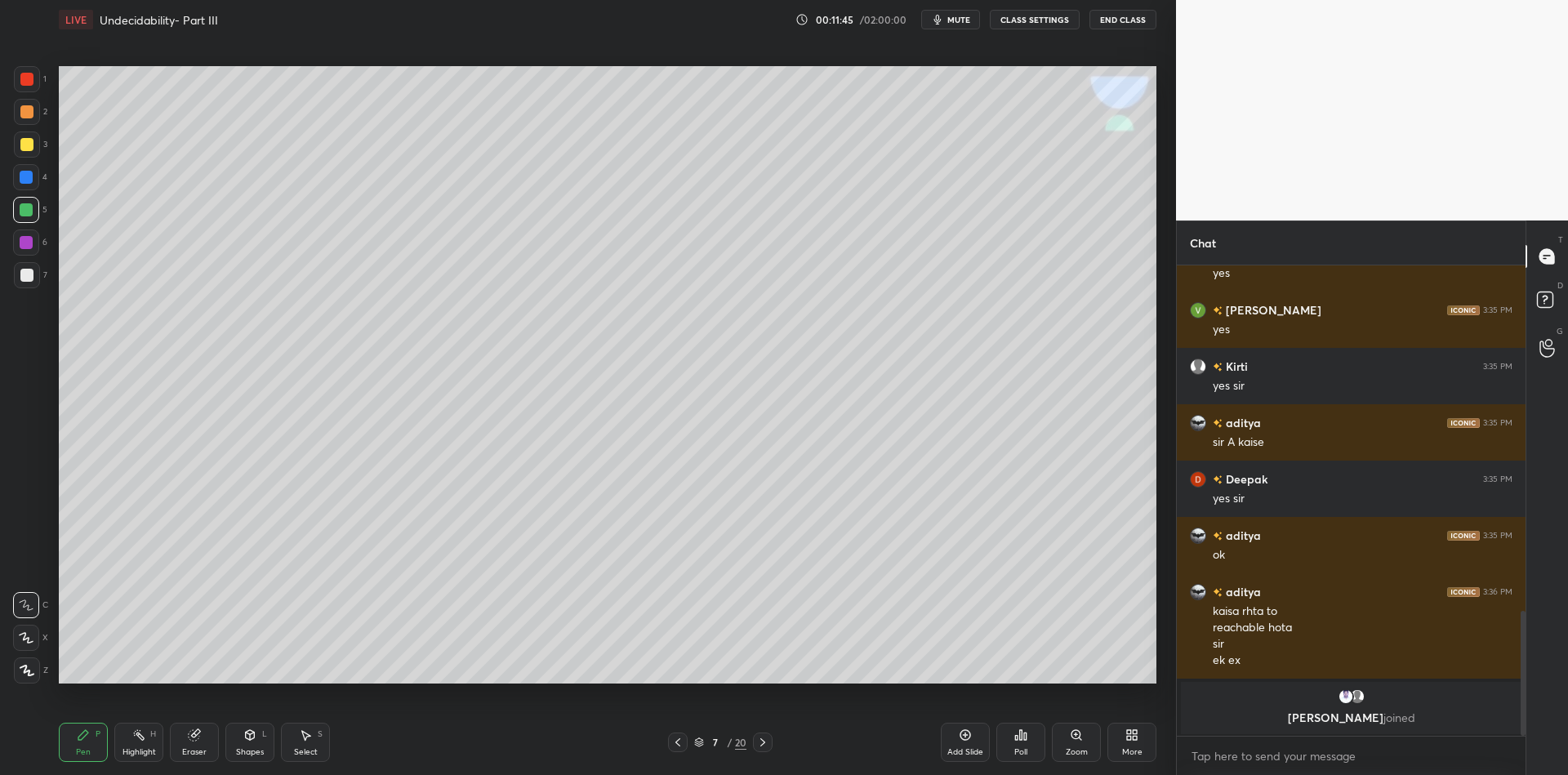
click at [74, 748] on div "Pen P" at bounding box center [82, 742] width 49 height 39
click at [254, 748] on div "Shapes" at bounding box center [249, 752] width 27 height 8
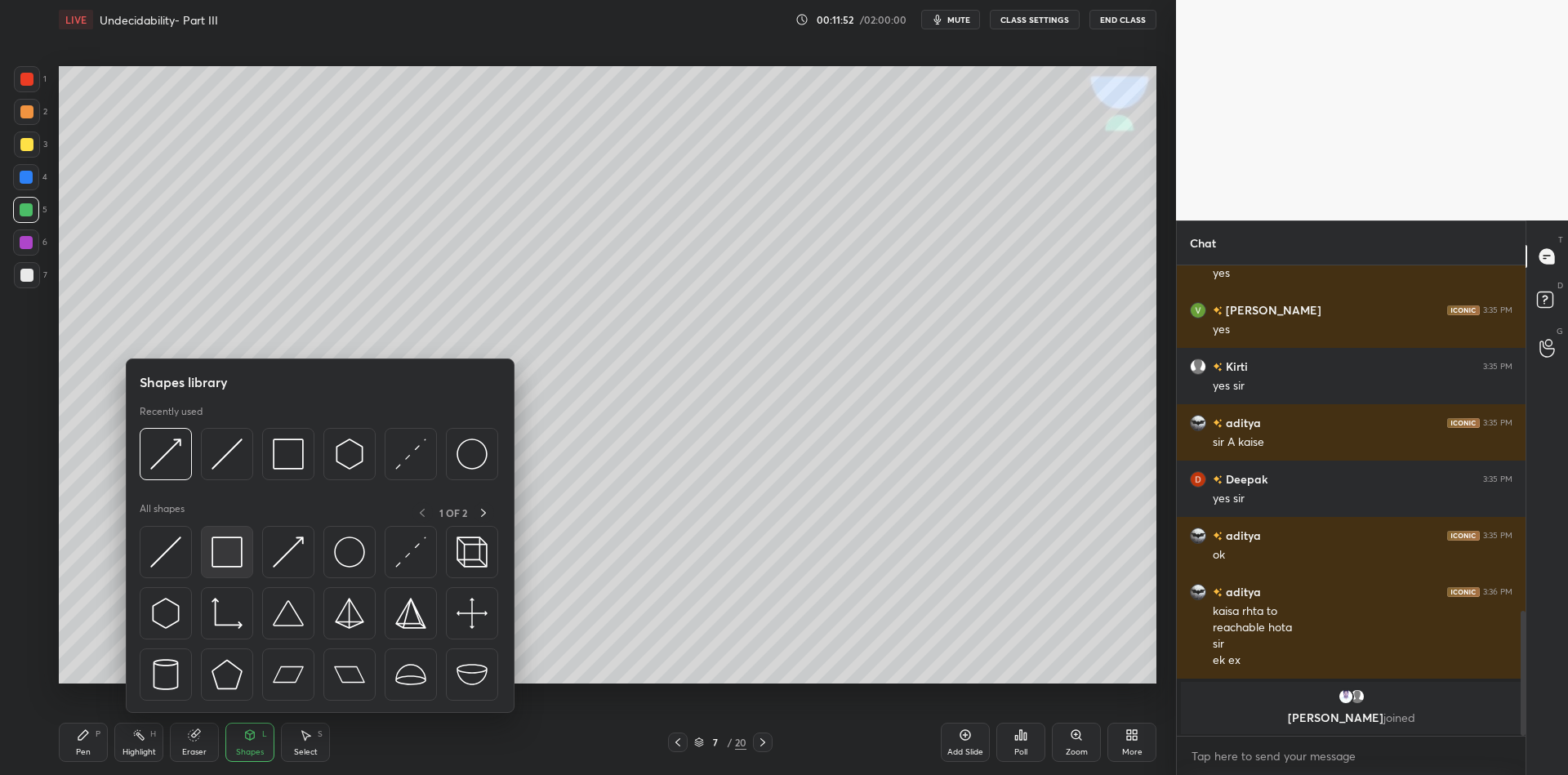
click at [224, 552] on img at bounding box center [227, 552] width 31 height 31
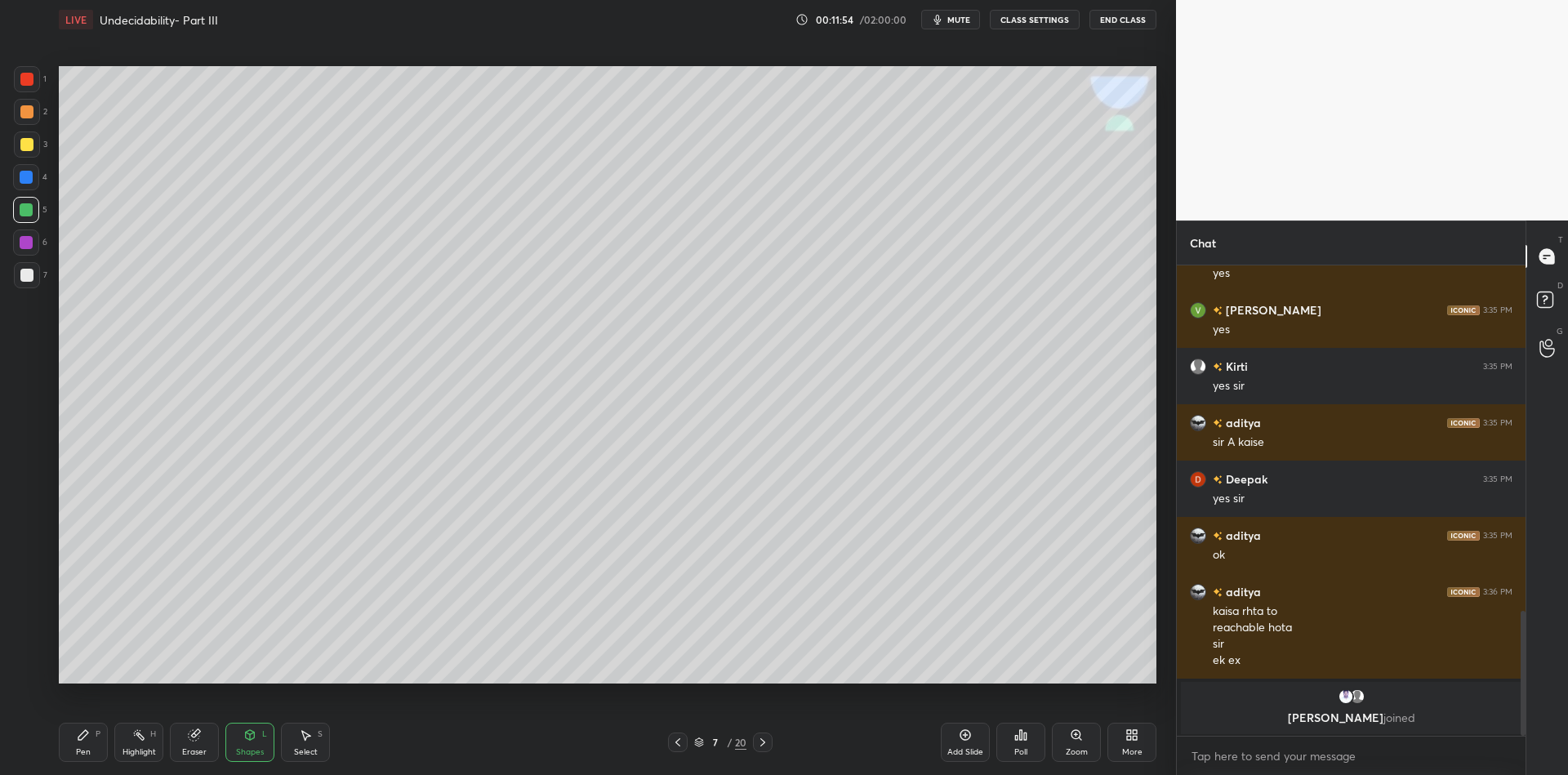
drag, startPoint x: 89, startPoint y: 756, endPoint x: 90, endPoint y: 746, distance: 10.0
click at [89, 753] on div "Pen" at bounding box center [83, 752] width 15 height 8
drag, startPoint x: 244, startPoint y: 732, endPoint x: 247, endPoint y: 716, distance: 16.3
click at [245, 729] on icon at bounding box center [250, 735] width 13 height 13
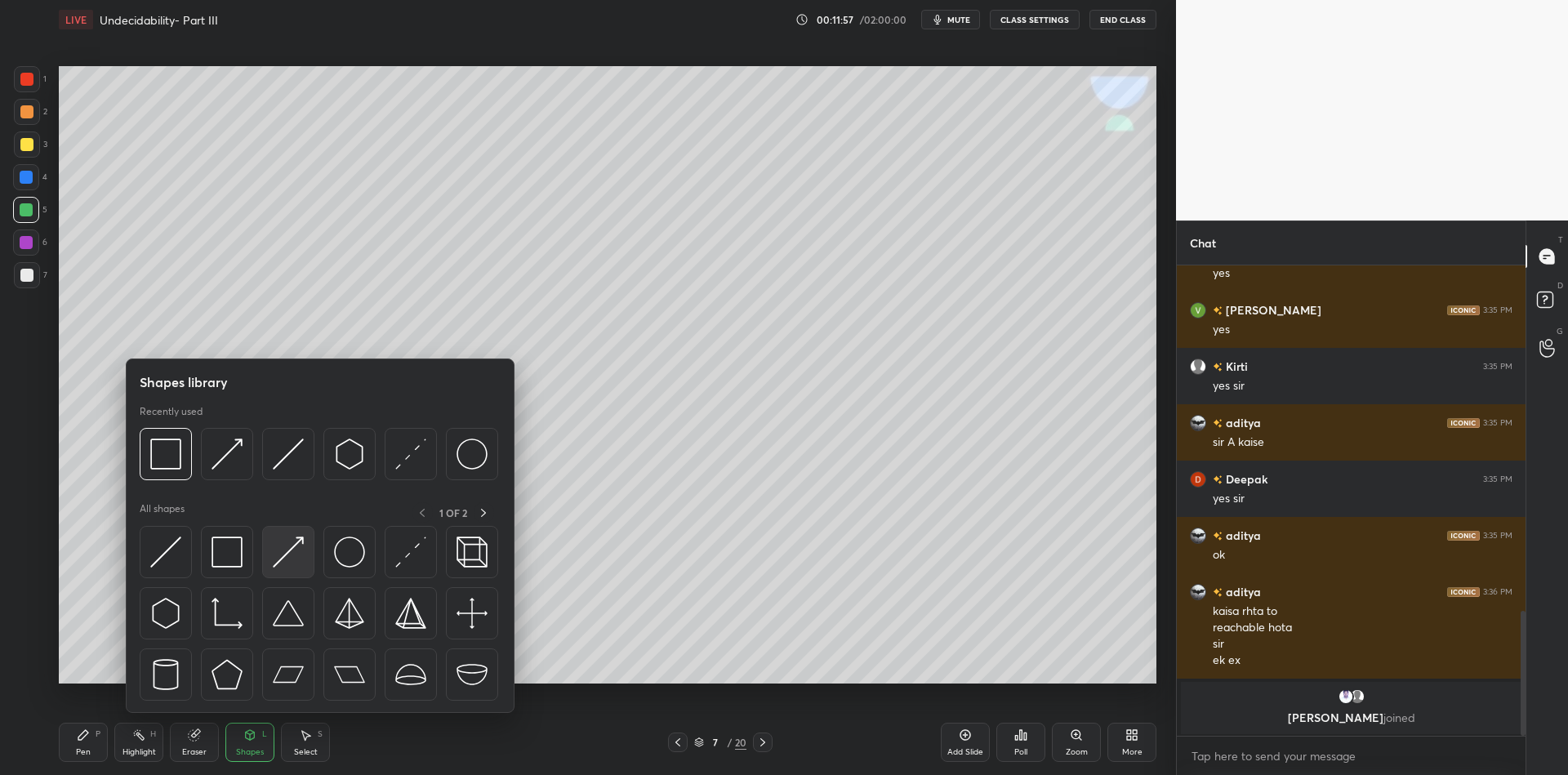
click at [292, 538] on img at bounding box center [288, 552] width 31 height 31
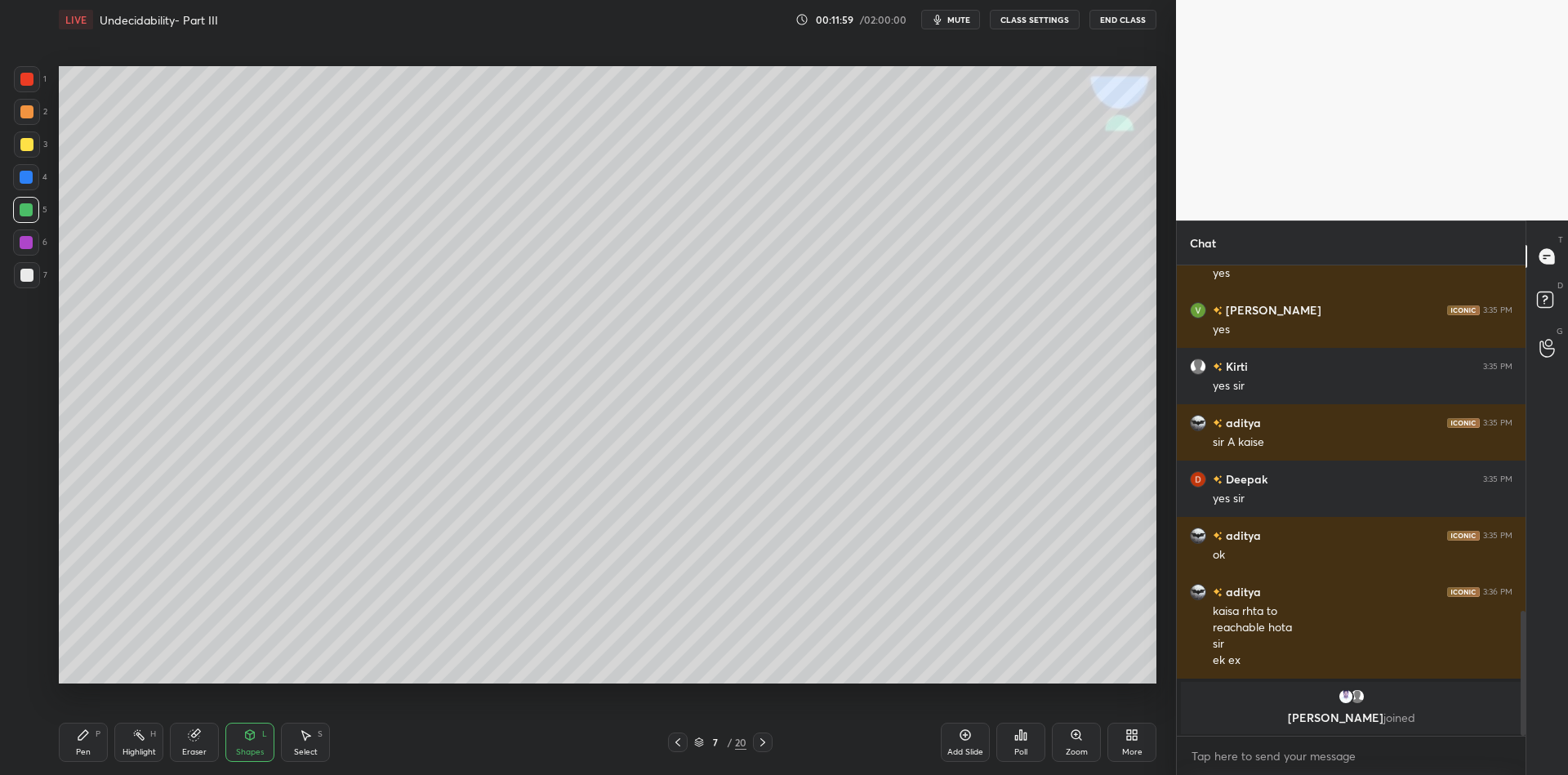
drag, startPoint x: 73, startPoint y: 757, endPoint x: 137, endPoint y: 696, distance: 88.4
click at [78, 755] on div "Pen P" at bounding box center [82, 742] width 49 height 39
click at [140, 755] on div "Highlight" at bounding box center [139, 752] width 34 height 8
click at [253, 743] on div "Shapes L" at bounding box center [249, 742] width 49 height 39
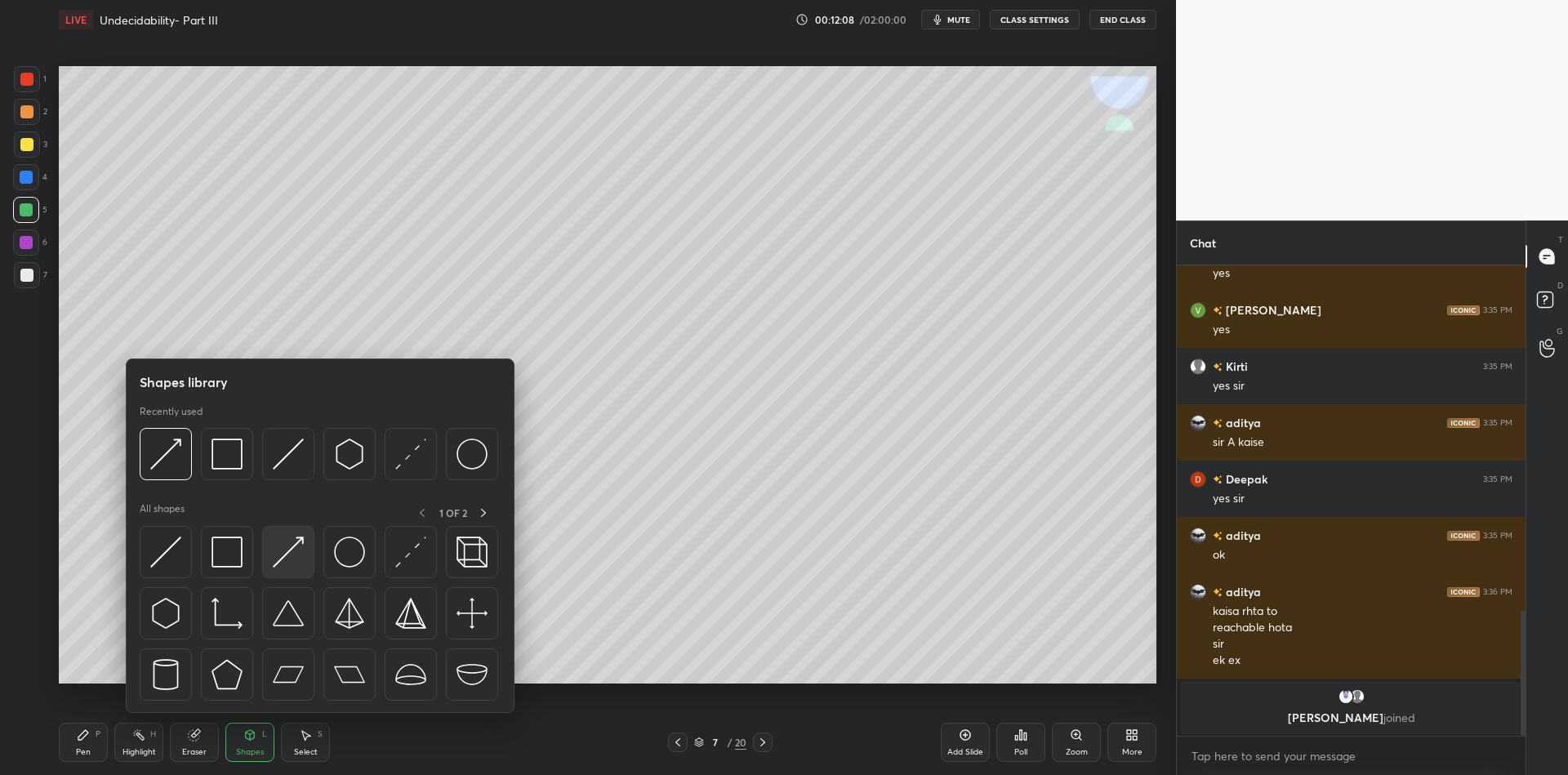
drag, startPoint x: 287, startPoint y: 554, endPoint x: 450, endPoint y: 400, distance: 224.2
click at [282, 555] on img at bounding box center [288, 552] width 31 height 31
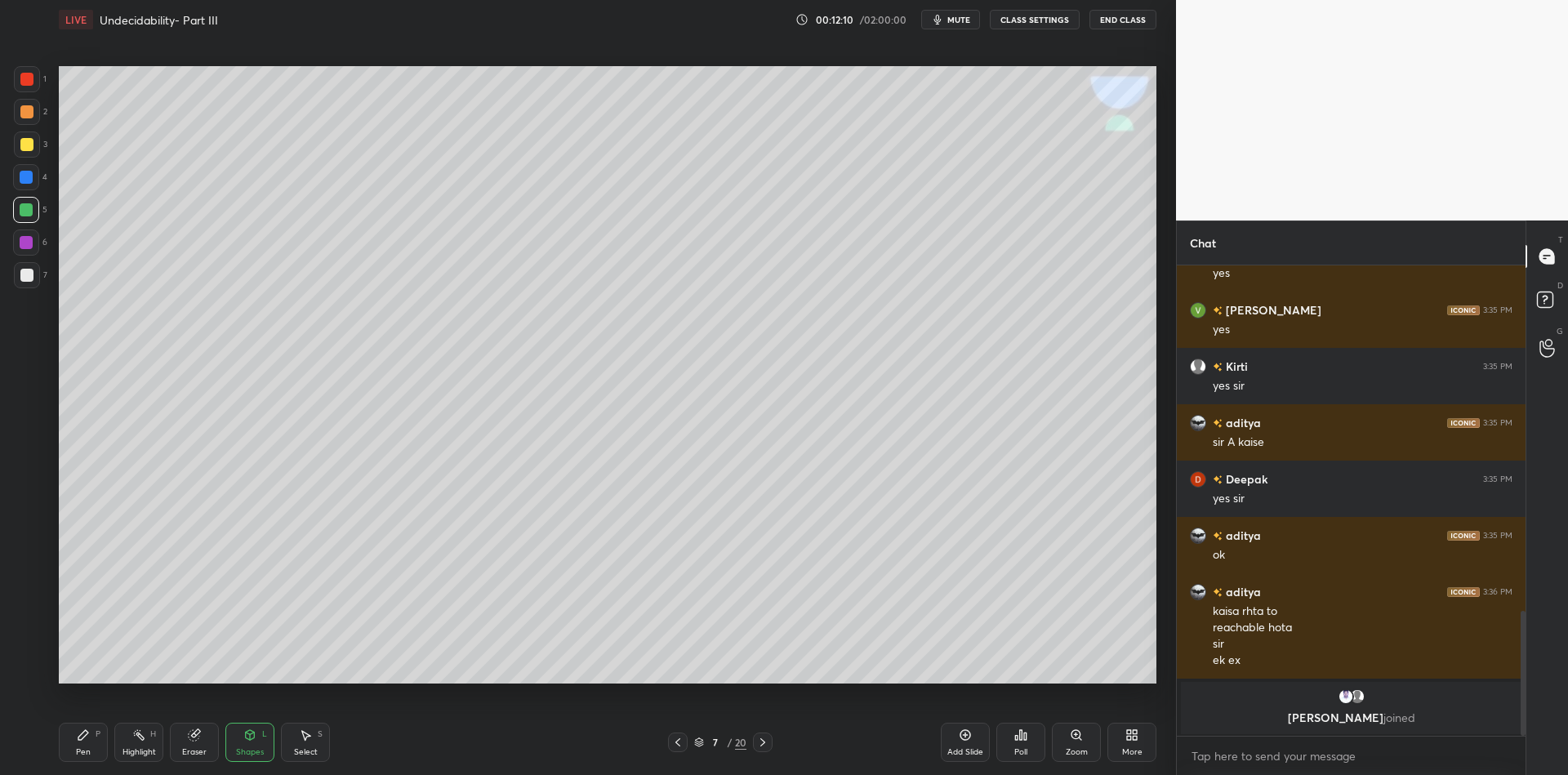
click at [103, 747] on div "Pen P" at bounding box center [82, 742] width 49 height 39
drag, startPoint x: 144, startPoint y: 749, endPoint x: 147, endPoint y: 733, distance: 16.3
click at [144, 748] on div "Highlight" at bounding box center [139, 752] width 34 height 8
drag, startPoint x: 86, startPoint y: 743, endPoint x: 168, endPoint y: 728, distance: 83.4
click at [90, 741] on div "Pen P" at bounding box center [82, 742] width 49 height 39
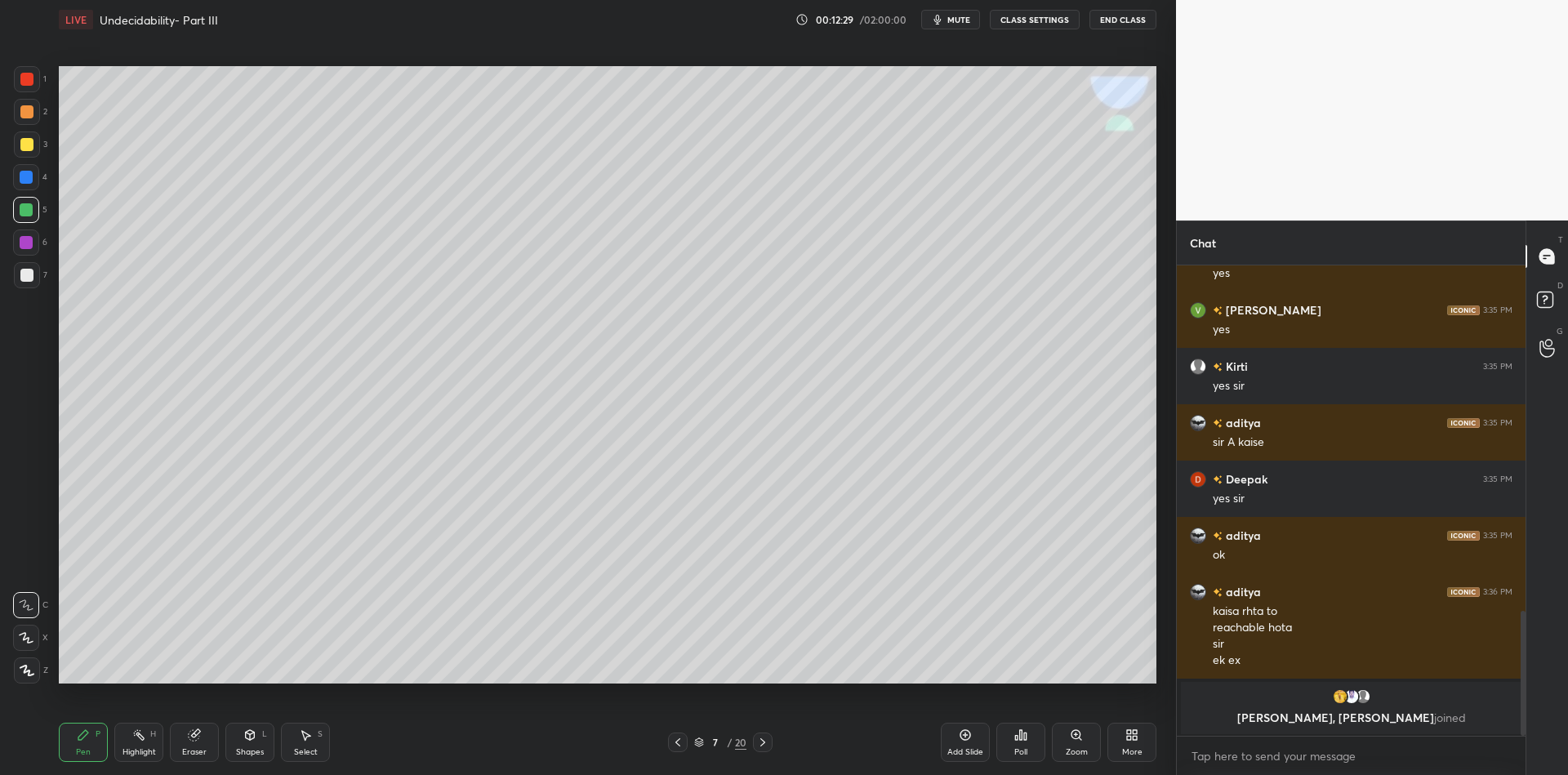
drag, startPoint x: 98, startPoint y: 729, endPoint x: 134, endPoint y: 733, distance: 36.2
click at [101, 729] on div "Pen P" at bounding box center [82, 742] width 49 height 39
click at [142, 745] on div "Highlight H" at bounding box center [138, 742] width 49 height 39
click at [84, 760] on div "Pen P" at bounding box center [82, 742] width 49 height 39
drag, startPoint x: 245, startPoint y: 750, endPoint x: 244, endPoint y: 724, distance: 26.0
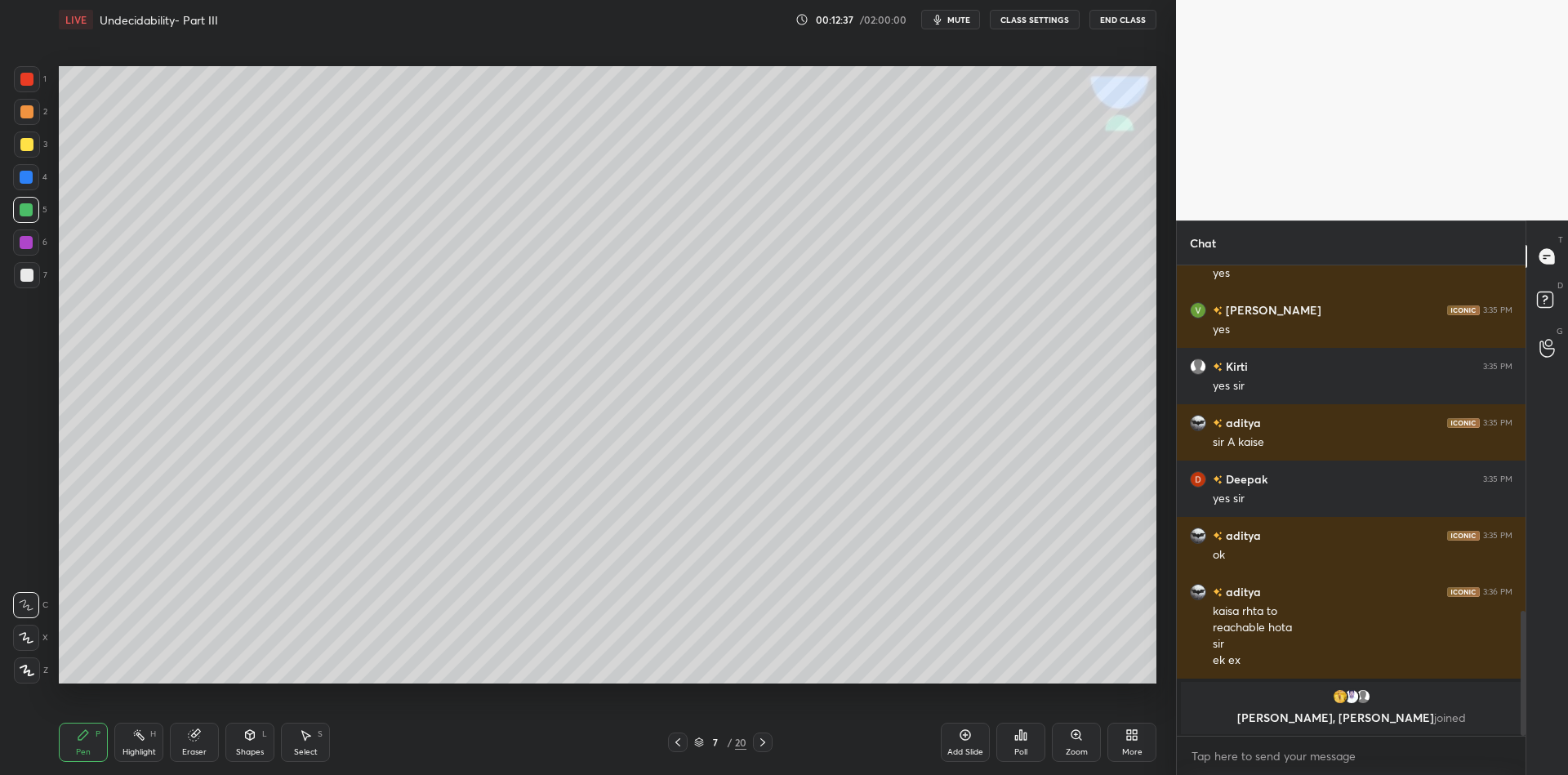
click at [241, 748] on div "Shapes" at bounding box center [249, 752] width 27 height 8
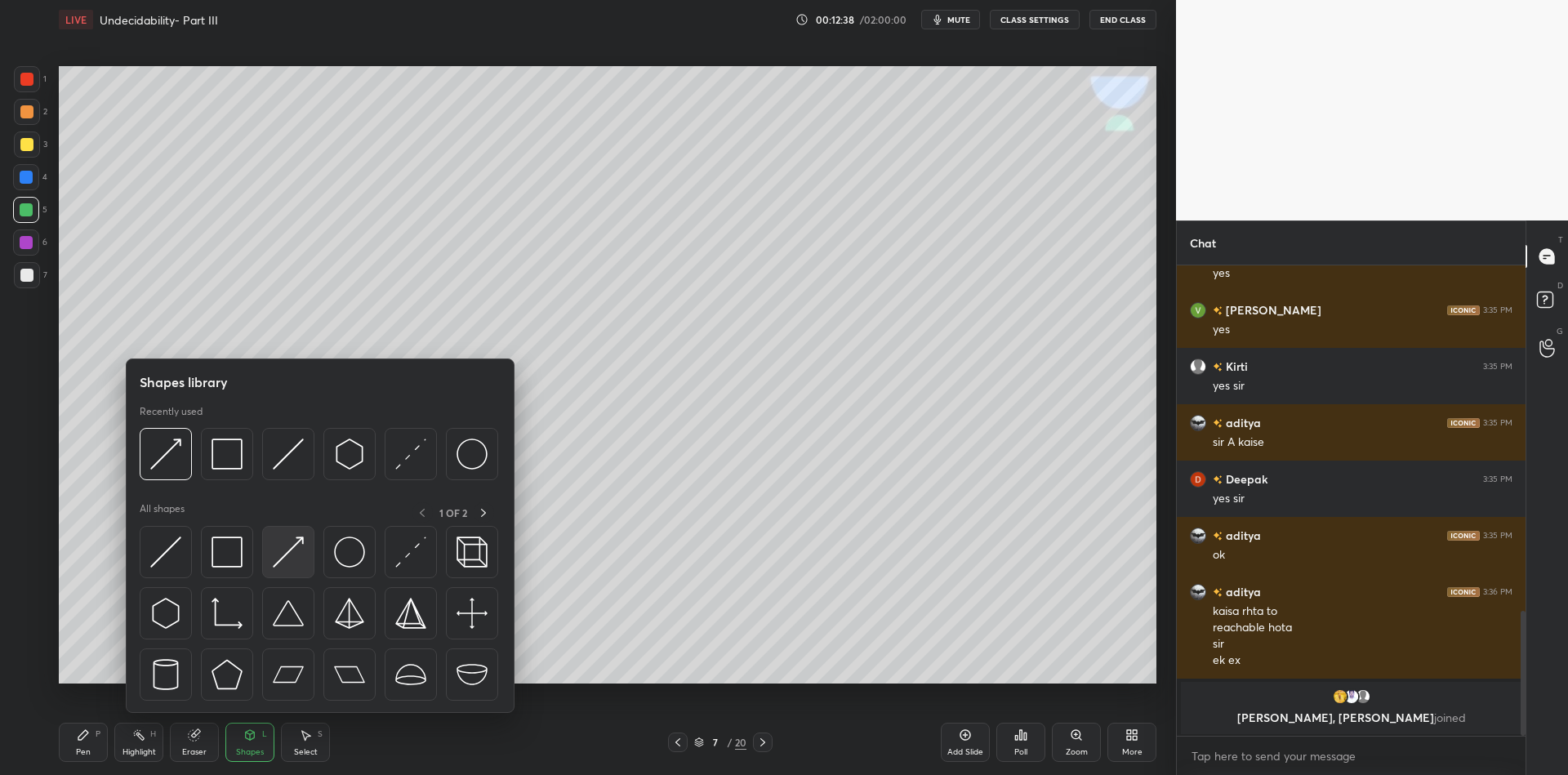
drag, startPoint x: 291, startPoint y: 551, endPoint x: 352, endPoint y: 518, distance: 69.4
click at [286, 546] on img at bounding box center [288, 552] width 31 height 31
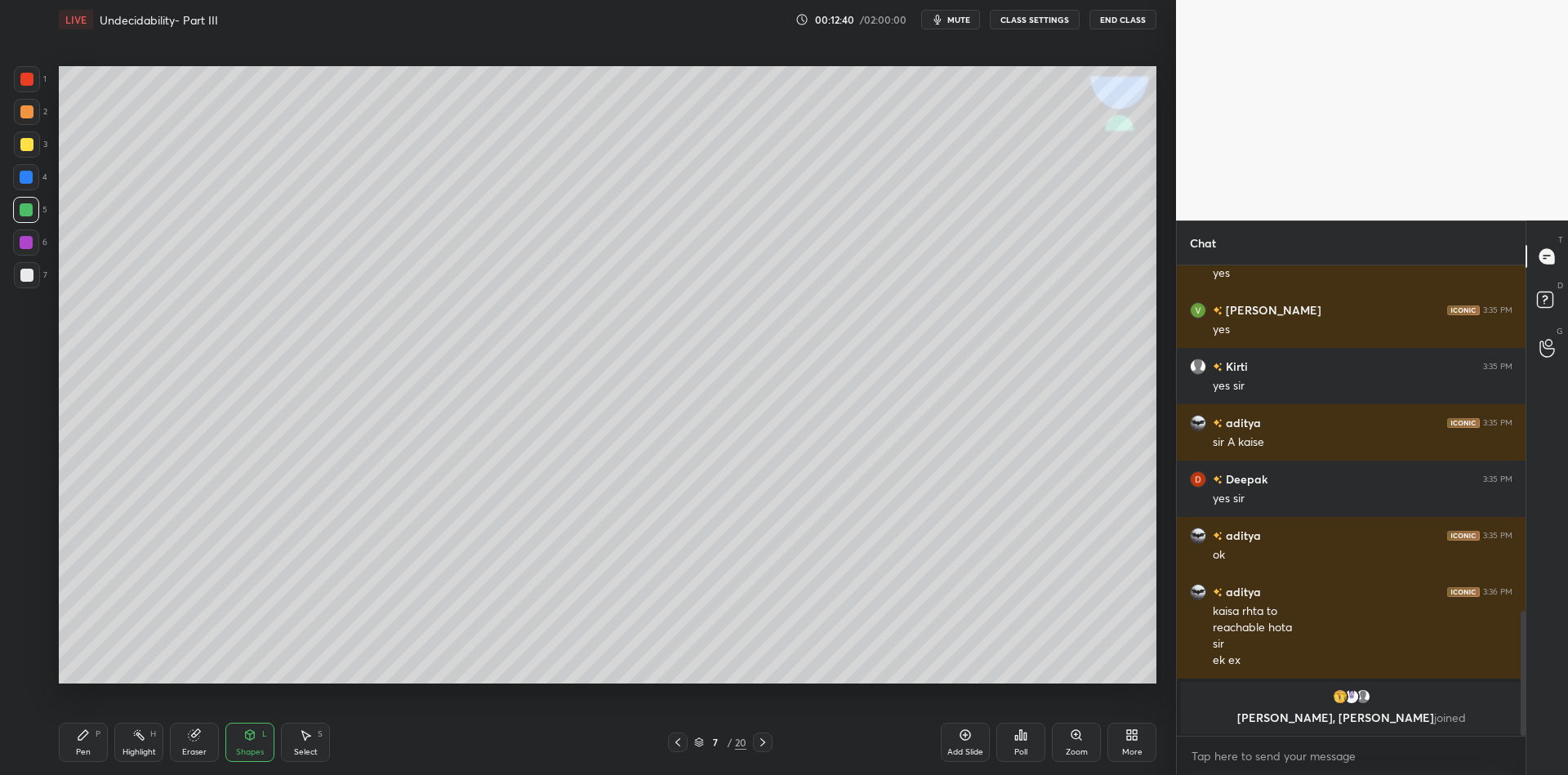
drag, startPoint x: 91, startPoint y: 732, endPoint x: 134, endPoint y: 739, distance: 43.6
click at [100, 734] on div "Pen P" at bounding box center [82, 742] width 49 height 39
drag, startPoint x: 149, startPoint y: 748, endPoint x: 147, endPoint y: 740, distance: 8.2
click at [147, 745] on div "Highlight H" at bounding box center [138, 742] width 49 height 39
drag, startPoint x: 84, startPoint y: 745, endPoint x: 98, endPoint y: 722, distance: 26.9
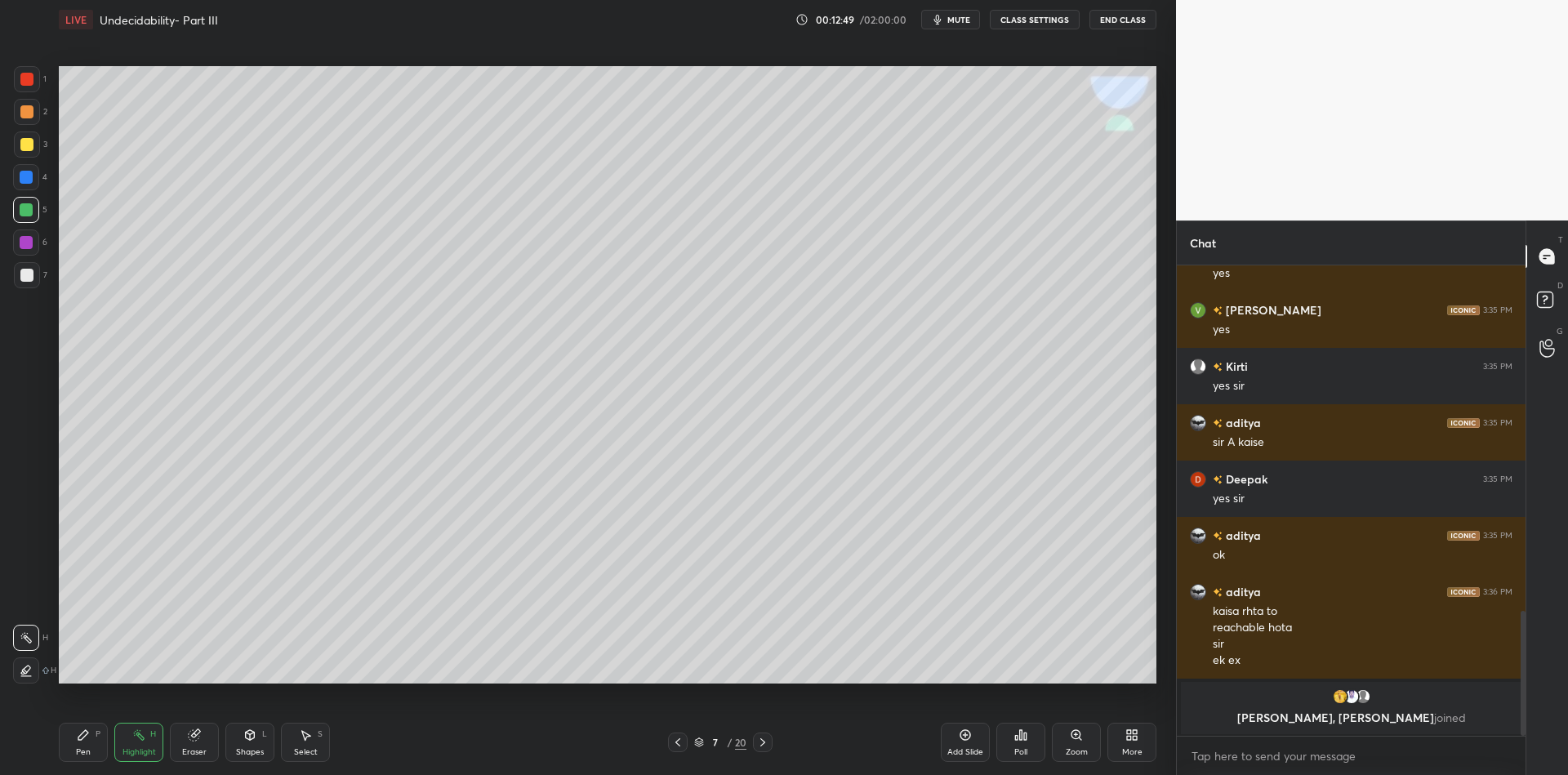
click at [86, 740] on div "Pen P" at bounding box center [82, 742] width 49 height 39
click at [261, 740] on div "Shapes L" at bounding box center [249, 742] width 49 height 39
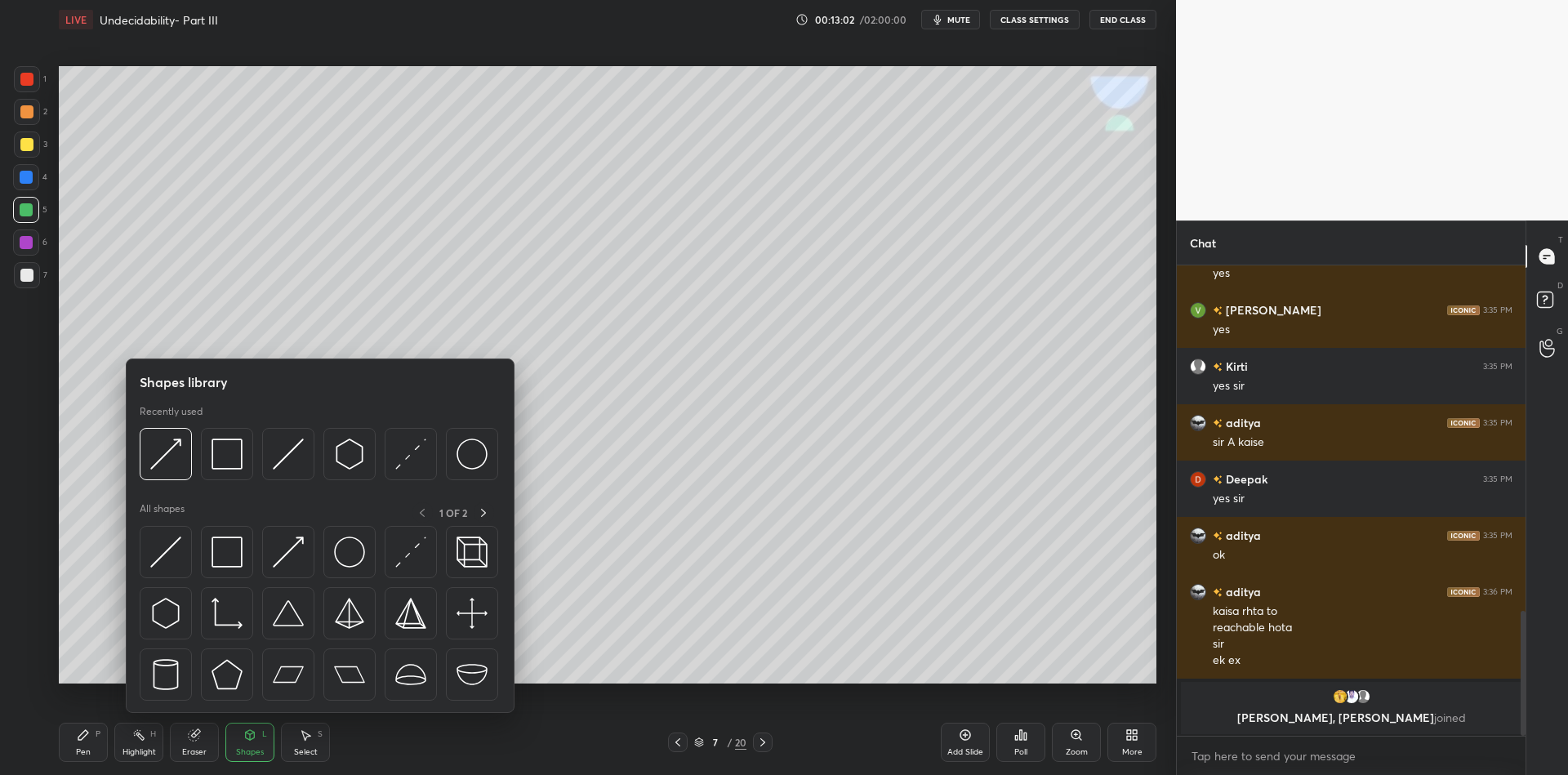
click at [166, 549] on img at bounding box center [166, 552] width 31 height 31
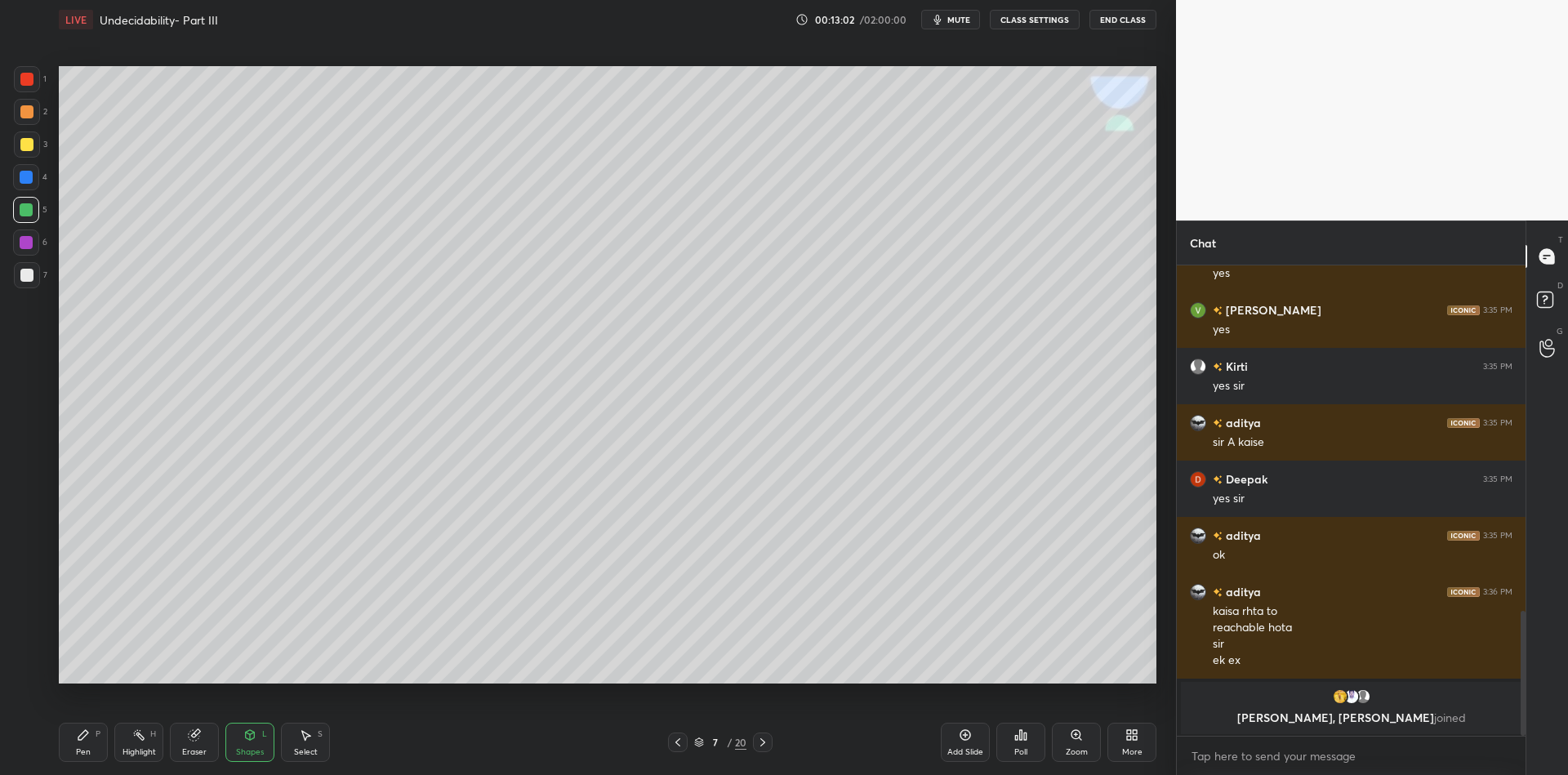
click at [27, 151] on div at bounding box center [27, 144] width 26 height 26
drag, startPoint x: 82, startPoint y: 747, endPoint x: 95, endPoint y: 740, distance: 14.8
click at [84, 744] on div "Pen P" at bounding box center [82, 742] width 49 height 39
click at [29, 217] on div at bounding box center [26, 209] width 26 height 26
drag, startPoint x: 188, startPoint y: 743, endPoint x: 199, endPoint y: 735, distance: 13.6
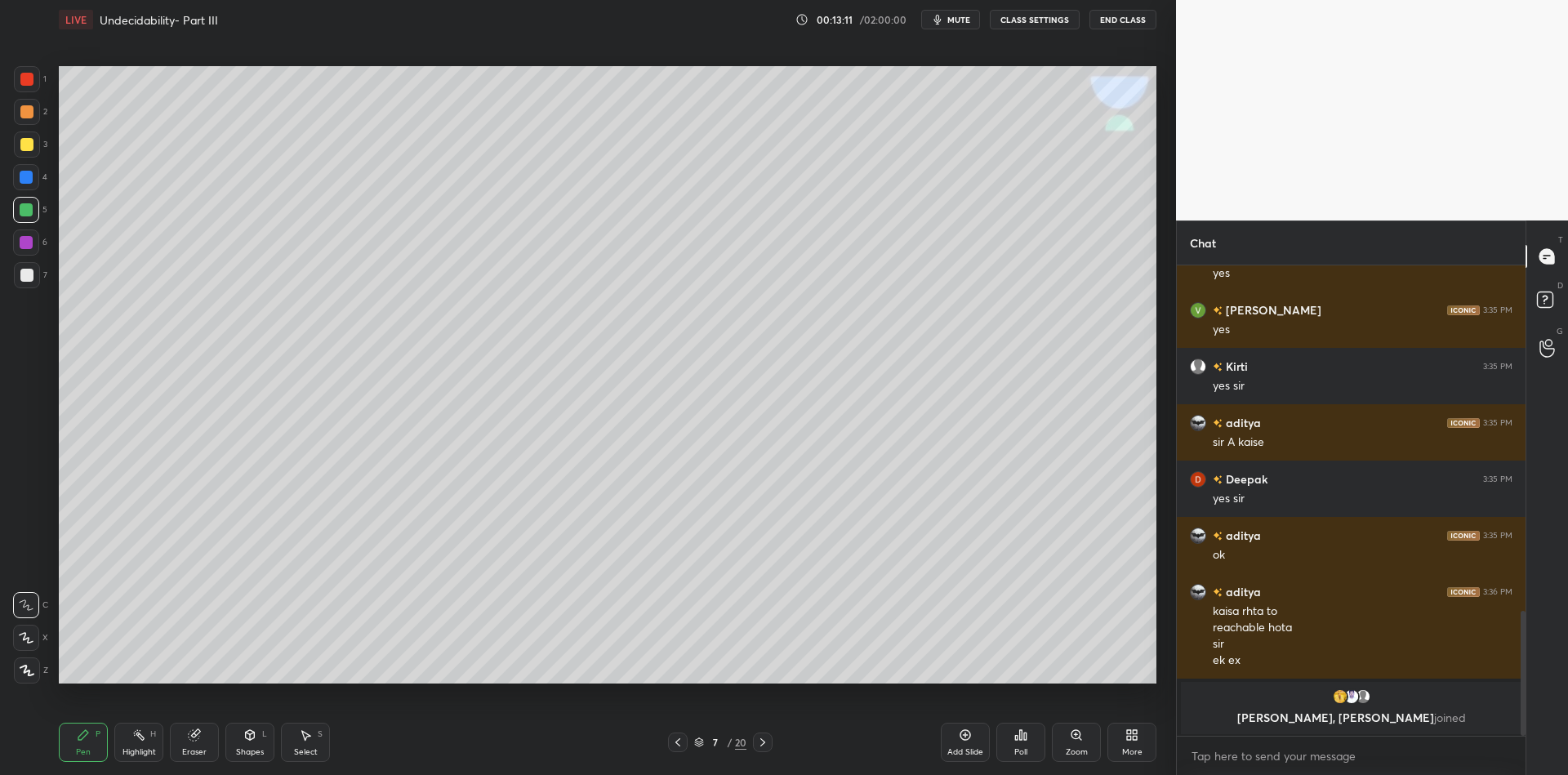
click at [191, 743] on div "Eraser" at bounding box center [194, 742] width 49 height 39
drag, startPoint x: 76, startPoint y: 758, endPoint x: 78, endPoint y: 727, distance: 31.1
click at [77, 757] on div "Pen P" at bounding box center [82, 742] width 49 height 39
click at [25, 207] on div at bounding box center [26, 209] width 13 height 13
click at [250, 751] on div "Shapes" at bounding box center [249, 752] width 27 height 8
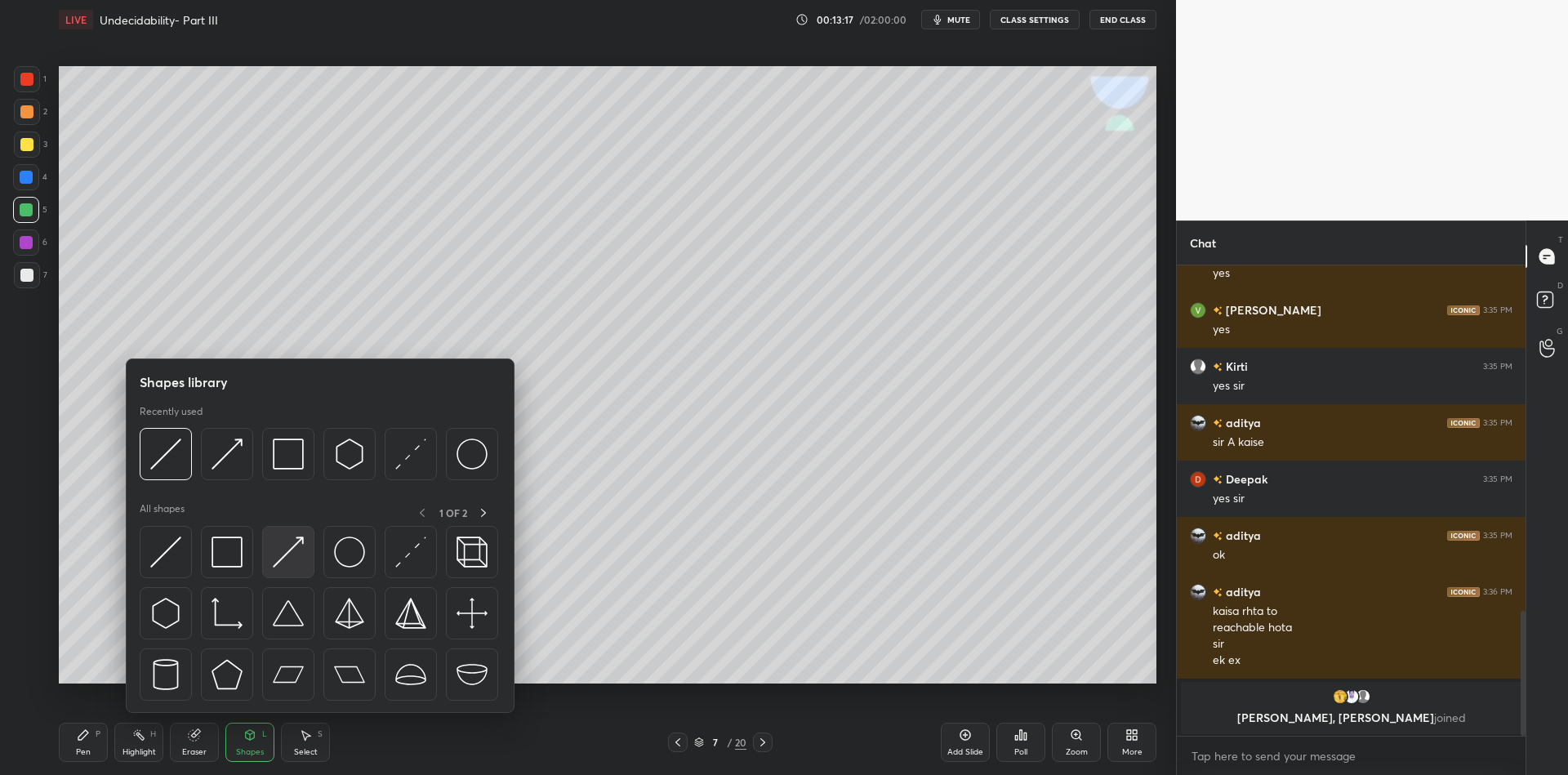
click at [285, 533] on div at bounding box center [288, 552] width 52 height 52
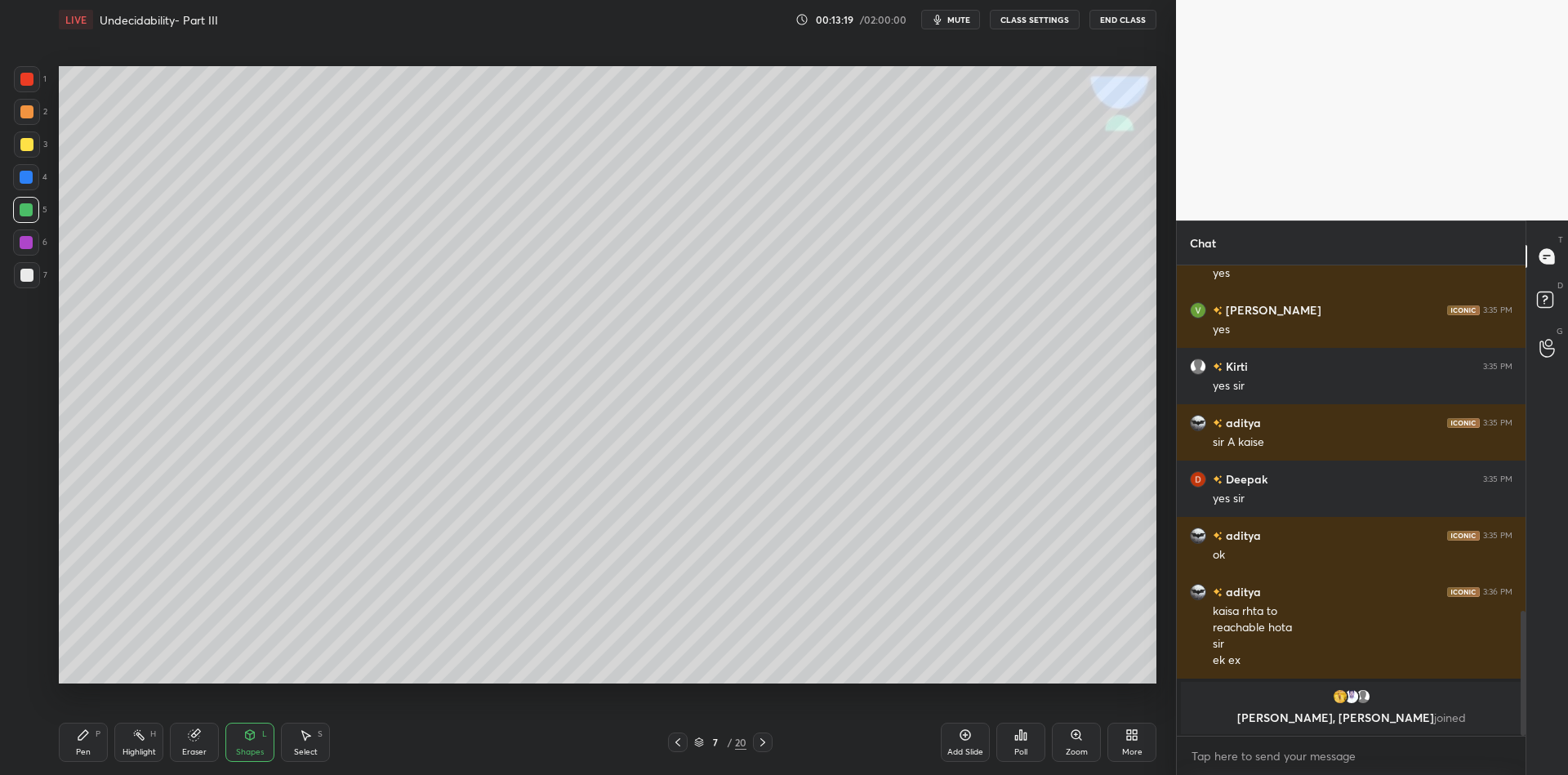
click at [90, 749] on div "Pen" at bounding box center [83, 752] width 15 height 8
drag, startPoint x: 308, startPoint y: 749, endPoint x: 312, endPoint y: 691, distance: 58.1
click at [306, 748] on div "Select" at bounding box center [306, 752] width 24 height 8
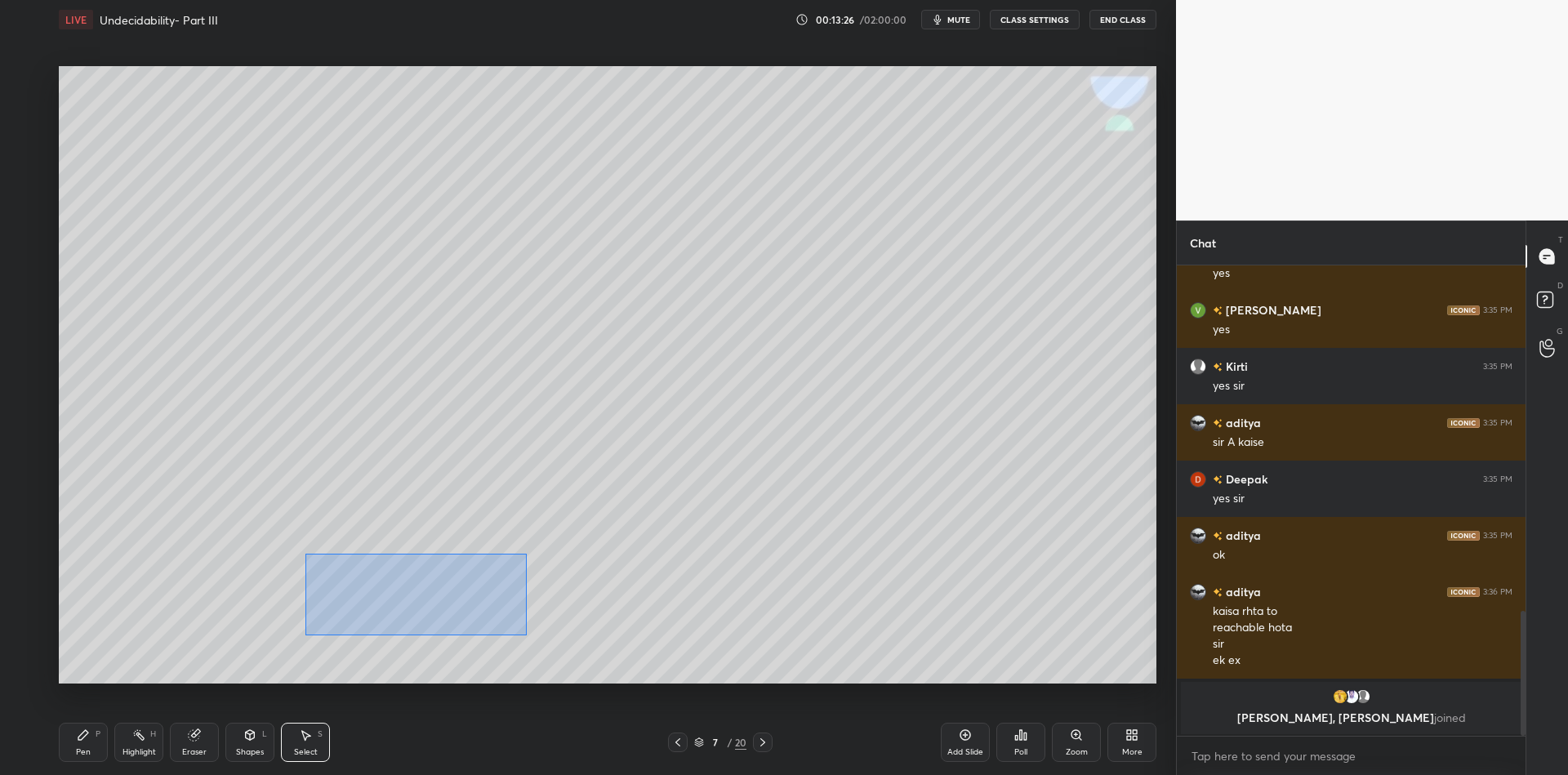
drag, startPoint x: 372, startPoint y: 567, endPoint x: 496, endPoint y: 622, distance: 135.7
click at [526, 636] on div "0 ° Undo Copy Duplicate Duplicate to new slide Delete" at bounding box center [607, 375] width 1097 height 618
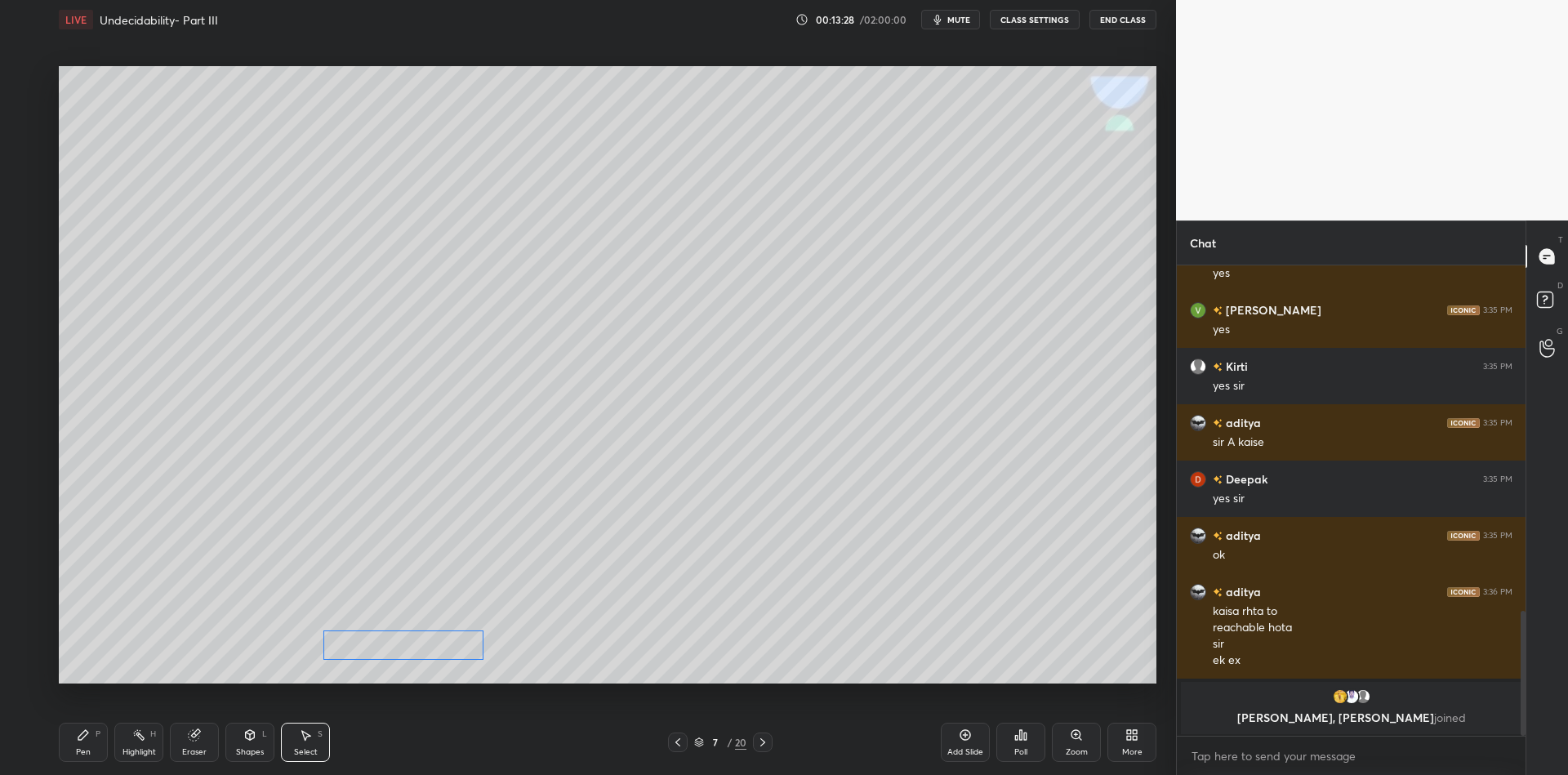
scroll to position [1183, 0]
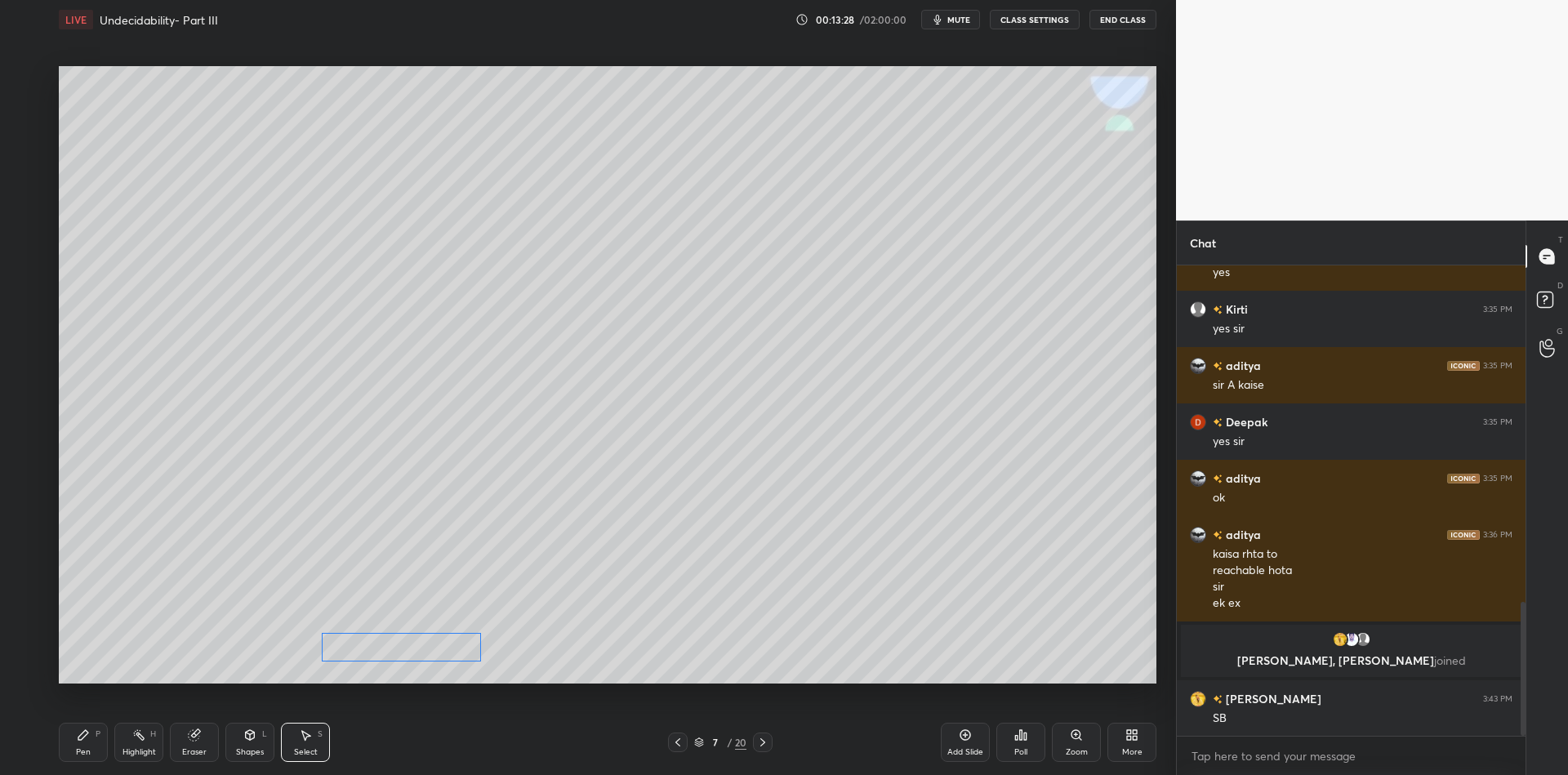
drag, startPoint x: 442, startPoint y: 584, endPoint x: 441, endPoint y: 637, distance: 53.0
click at [442, 646] on div "0 ° Undo Copy Duplicate Duplicate to new slide Delete" at bounding box center [607, 375] width 1097 height 618
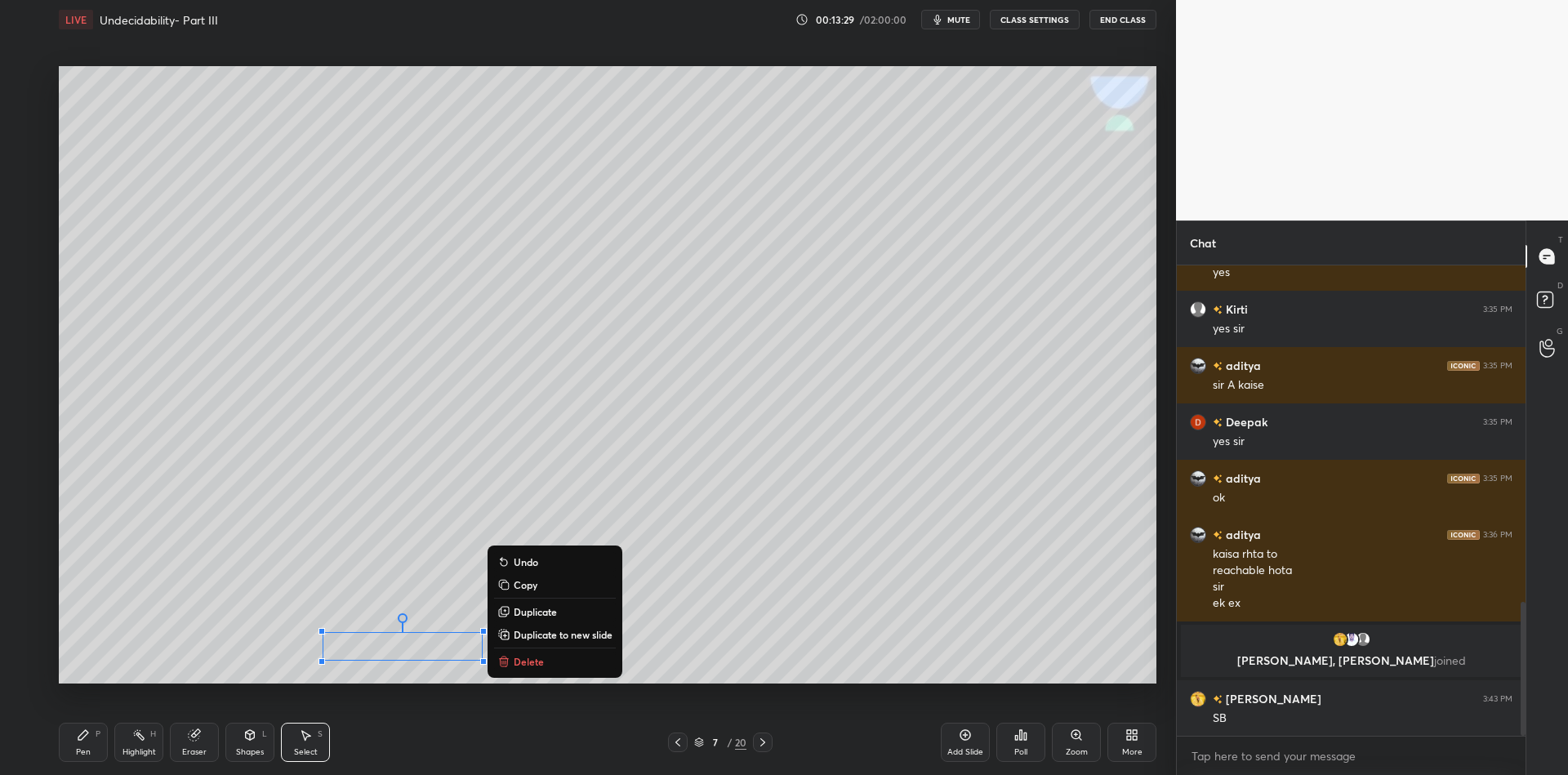
click at [78, 751] on div "Pen" at bounding box center [83, 752] width 15 height 8
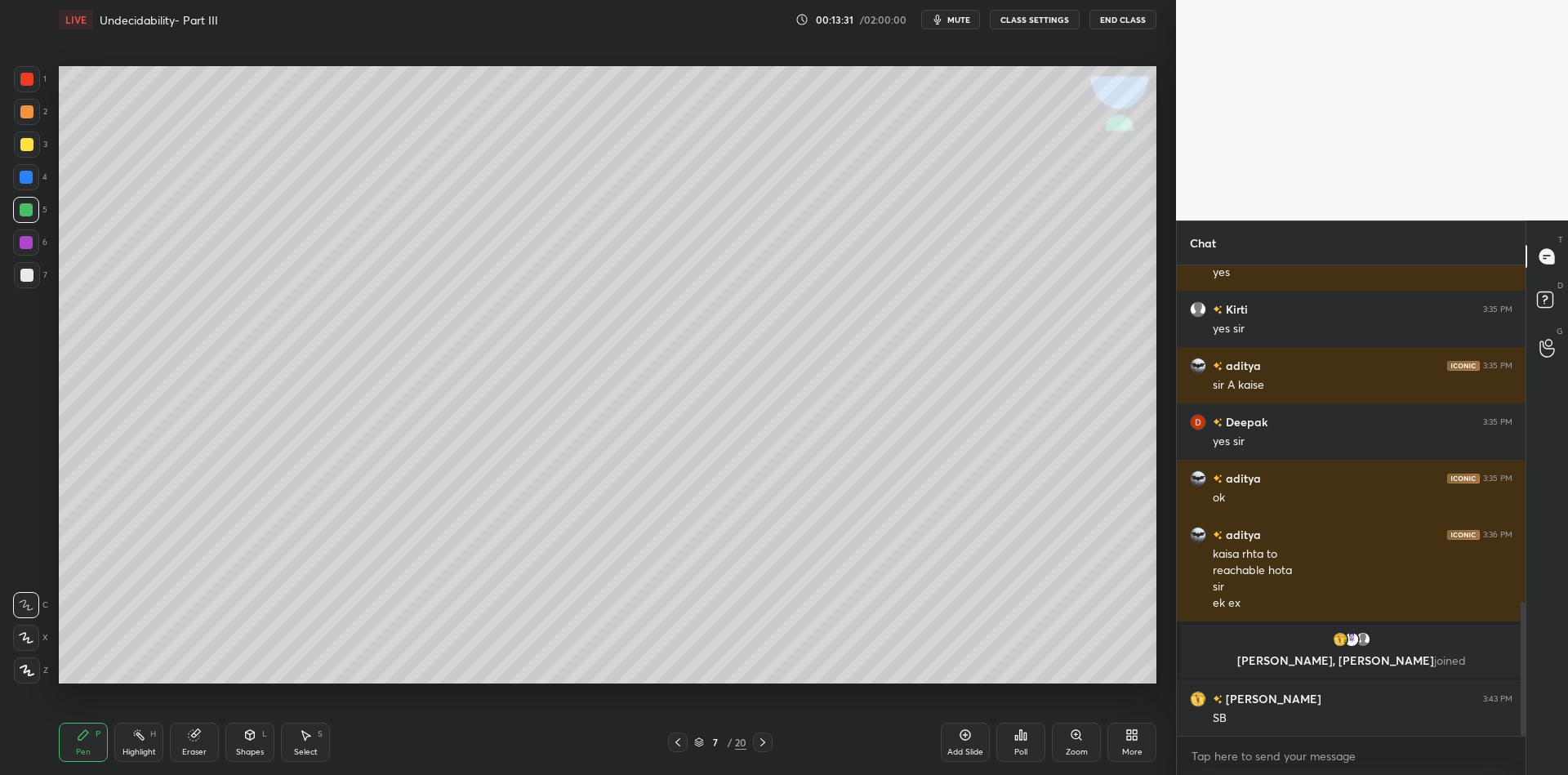
drag, startPoint x: 247, startPoint y: 744, endPoint x: 253, endPoint y: 728, distance: 17.1
click at [249, 740] on div "Shapes L" at bounding box center [249, 742] width 49 height 39
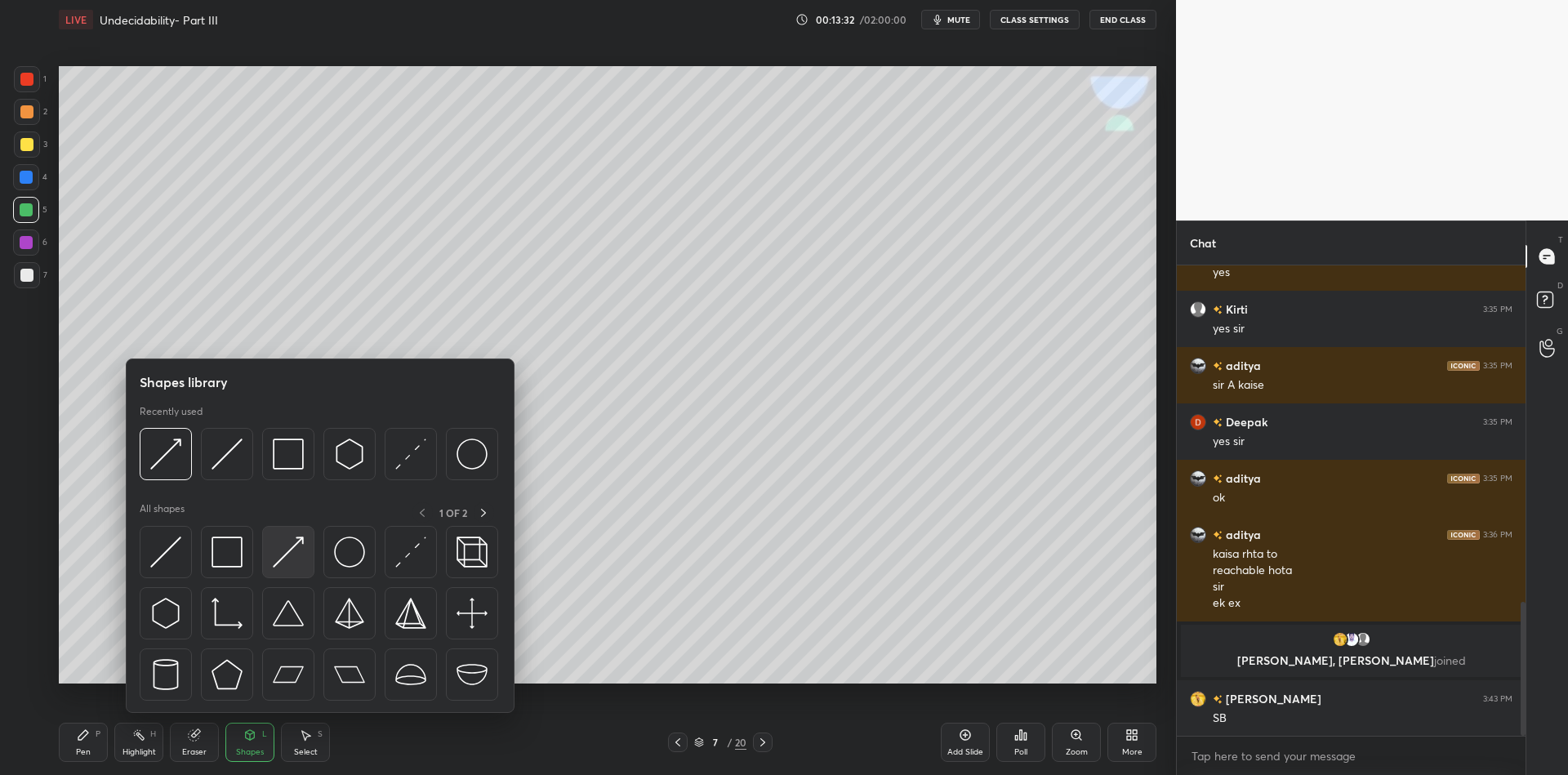
drag, startPoint x: 285, startPoint y: 551, endPoint x: 352, endPoint y: 566, distance: 68.7
click at [294, 546] on img at bounding box center [288, 552] width 31 height 31
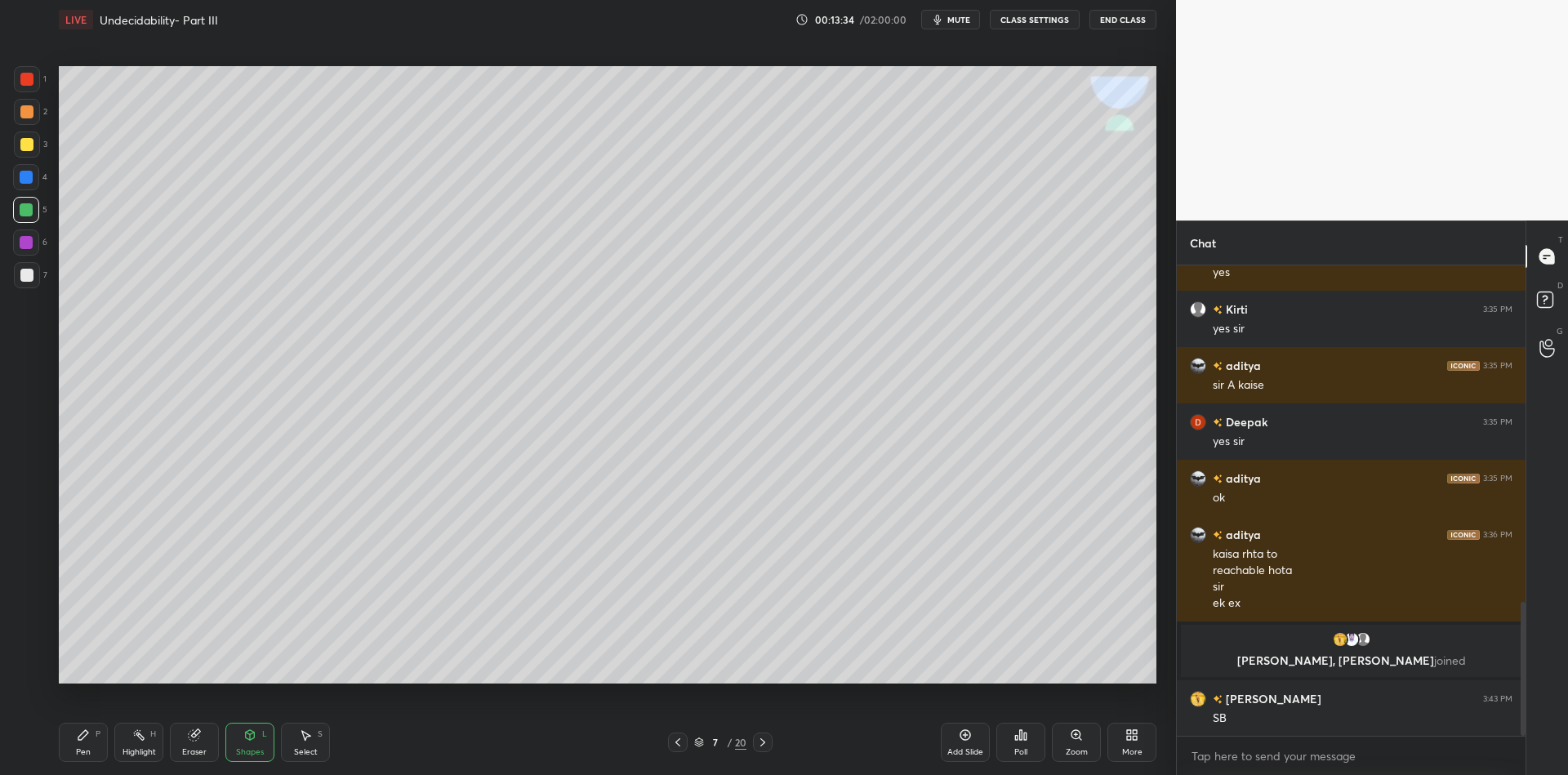
click at [293, 749] on div "Select S" at bounding box center [305, 742] width 49 height 39
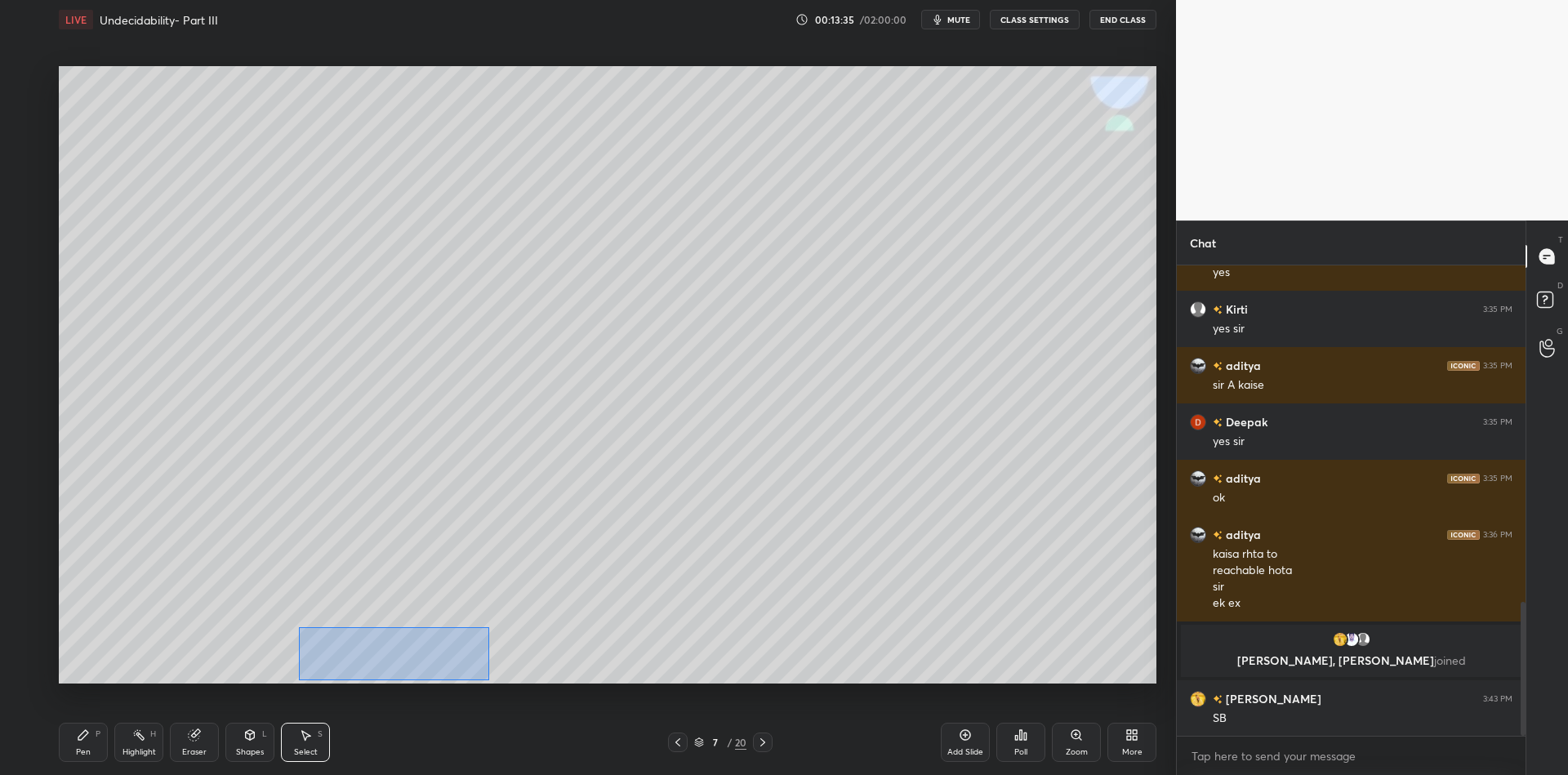
drag, startPoint x: 343, startPoint y: 624, endPoint x: 496, endPoint y: 681, distance: 163.3
click at [496, 681] on div "0 ° Undo Copy Duplicate Duplicate to new slide Delete" at bounding box center [607, 375] width 1097 height 618
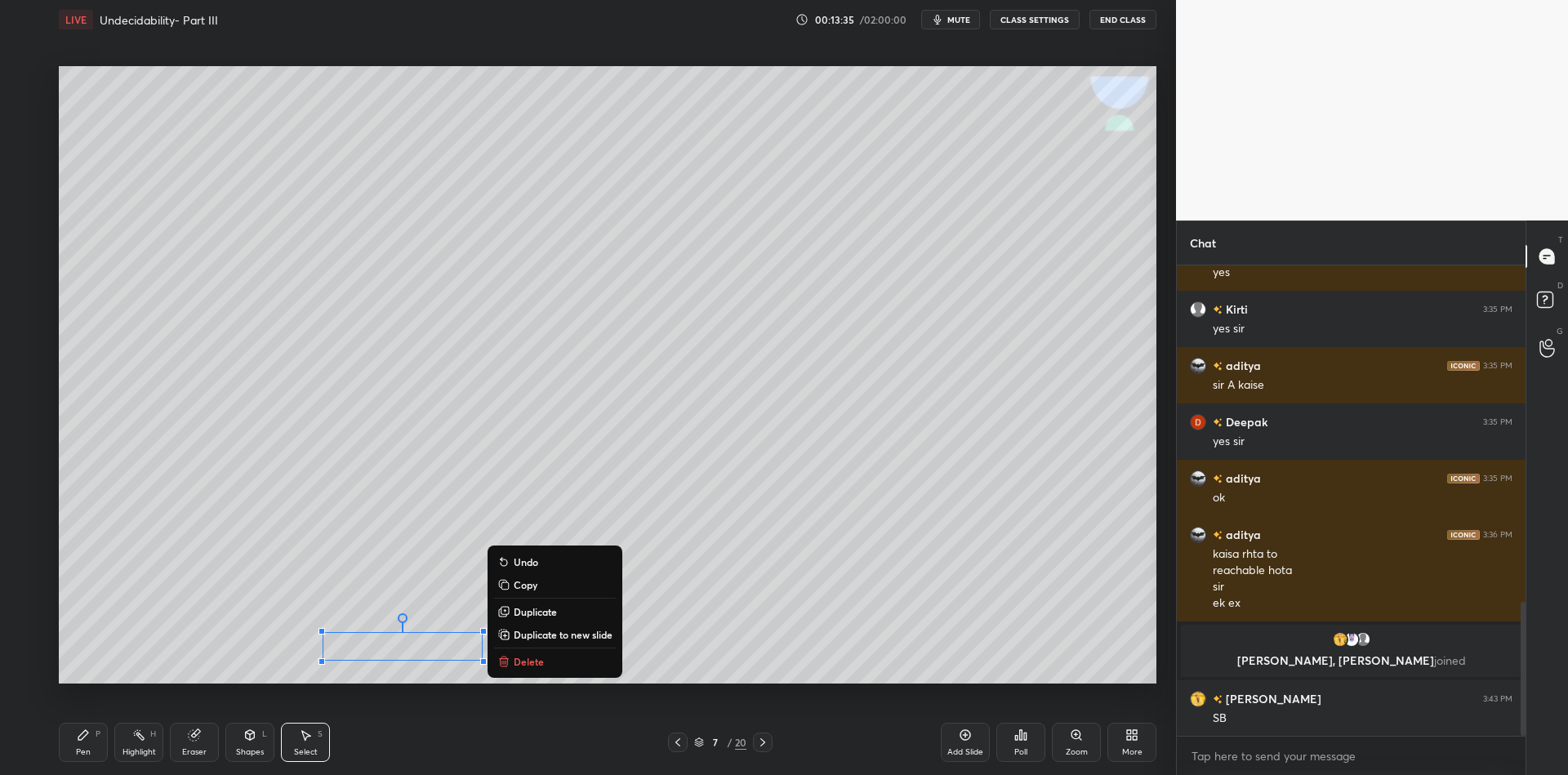
click at [519, 665] on p "Delete" at bounding box center [529, 661] width 30 height 13
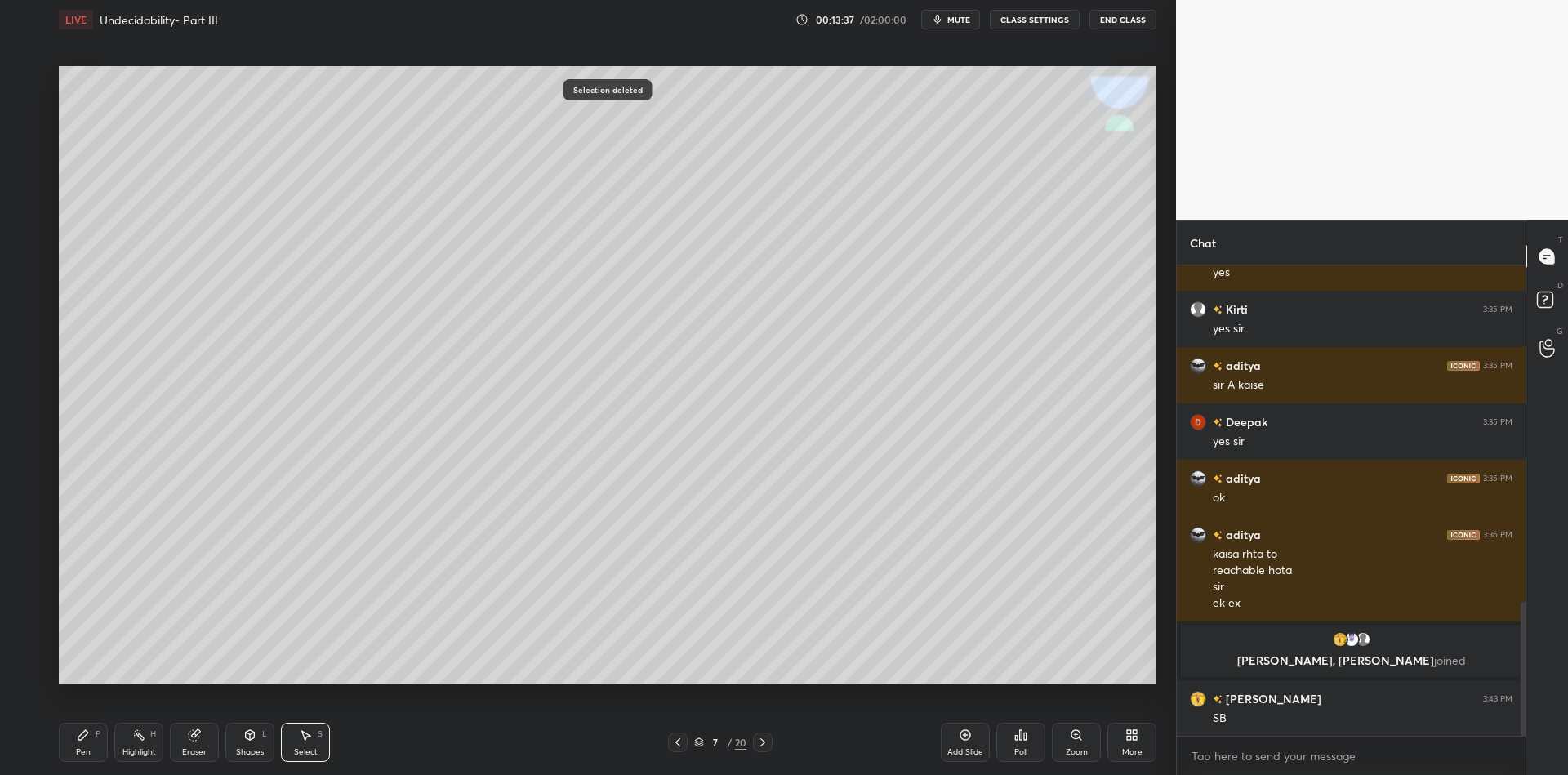
click at [187, 754] on div "Eraser" at bounding box center [194, 752] width 25 height 8
click at [95, 748] on div "Pen P" at bounding box center [82, 742] width 49 height 39
click at [144, 746] on div "Highlight H" at bounding box center [138, 742] width 49 height 39
click at [78, 752] on div "Pen" at bounding box center [83, 752] width 15 height 8
click at [245, 749] on div "Shapes" at bounding box center [249, 752] width 27 height 8
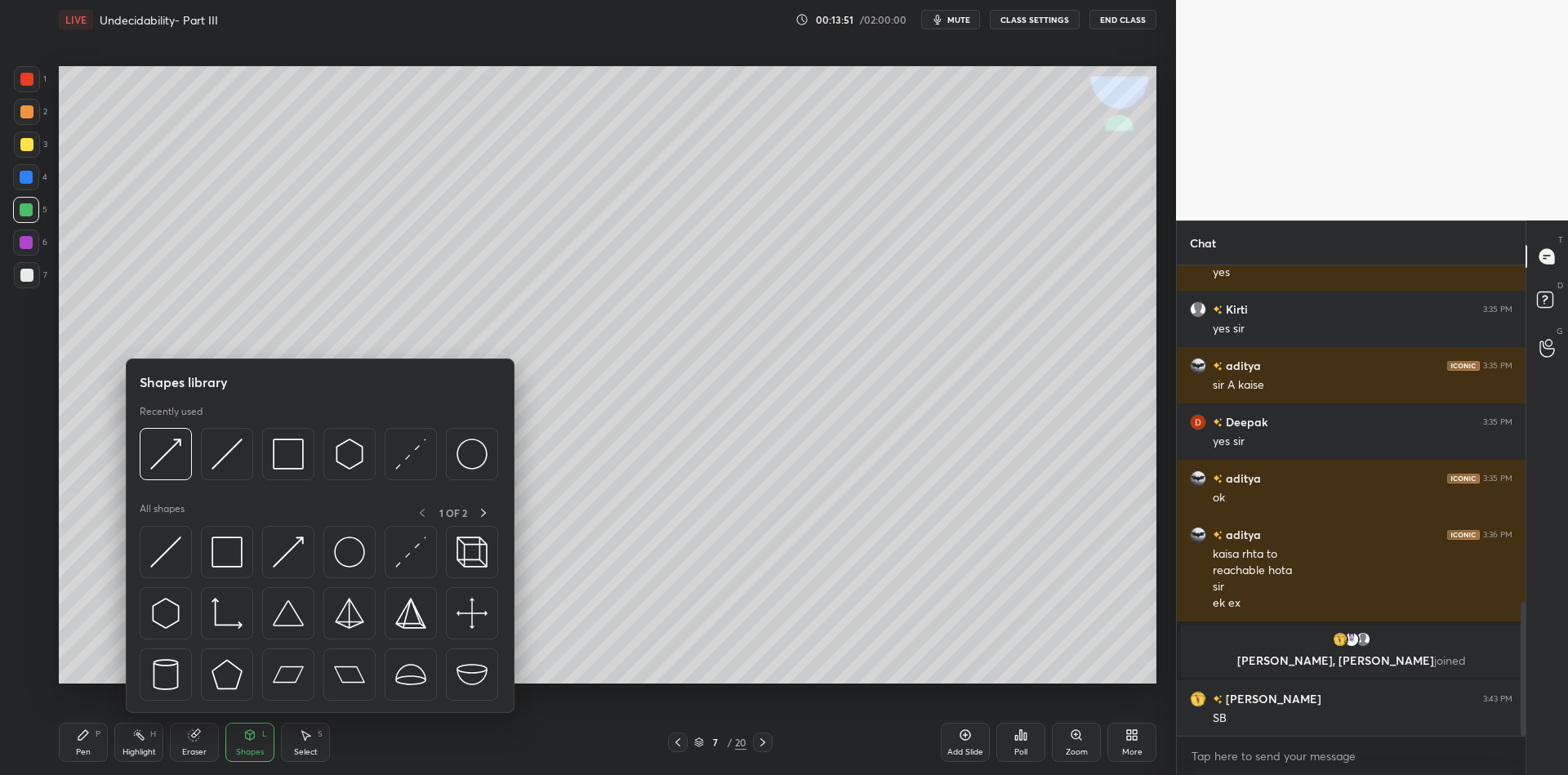
click at [290, 546] on img at bounding box center [288, 552] width 31 height 31
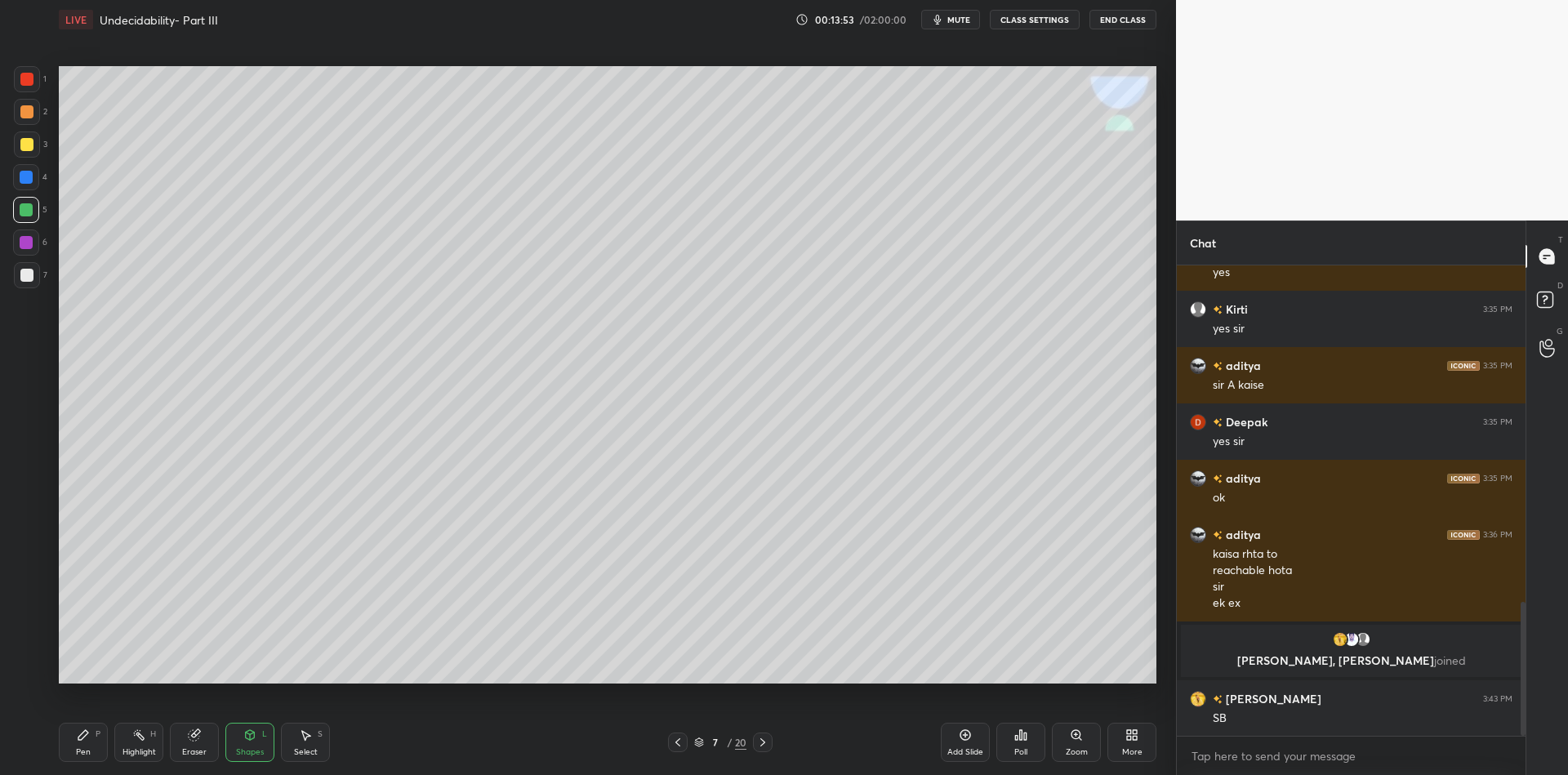
click at [84, 751] on div "Pen" at bounding box center [83, 752] width 15 height 8
drag, startPoint x: 137, startPoint y: 755, endPoint x: 233, endPoint y: 702, distance: 109.7
click at [137, 751] on div "Highlight" at bounding box center [139, 752] width 34 height 8
click at [82, 755] on div "Pen" at bounding box center [83, 752] width 15 height 8
click at [20, 146] on div at bounding box center [27, 145] width 13 height 13
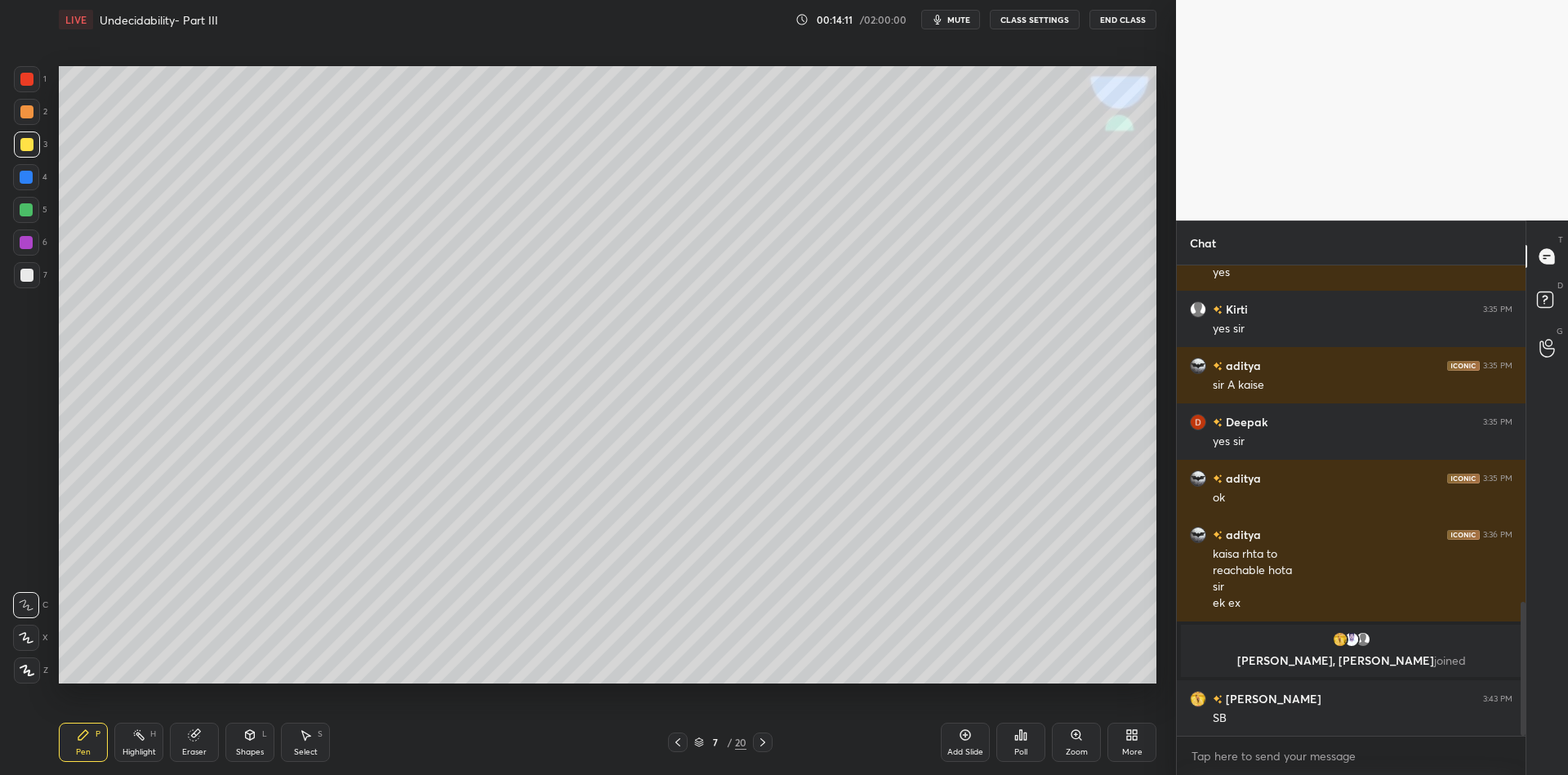
click at [249, 752] on div "Shapes" at bounding box center [249, 752] width 27 height 8
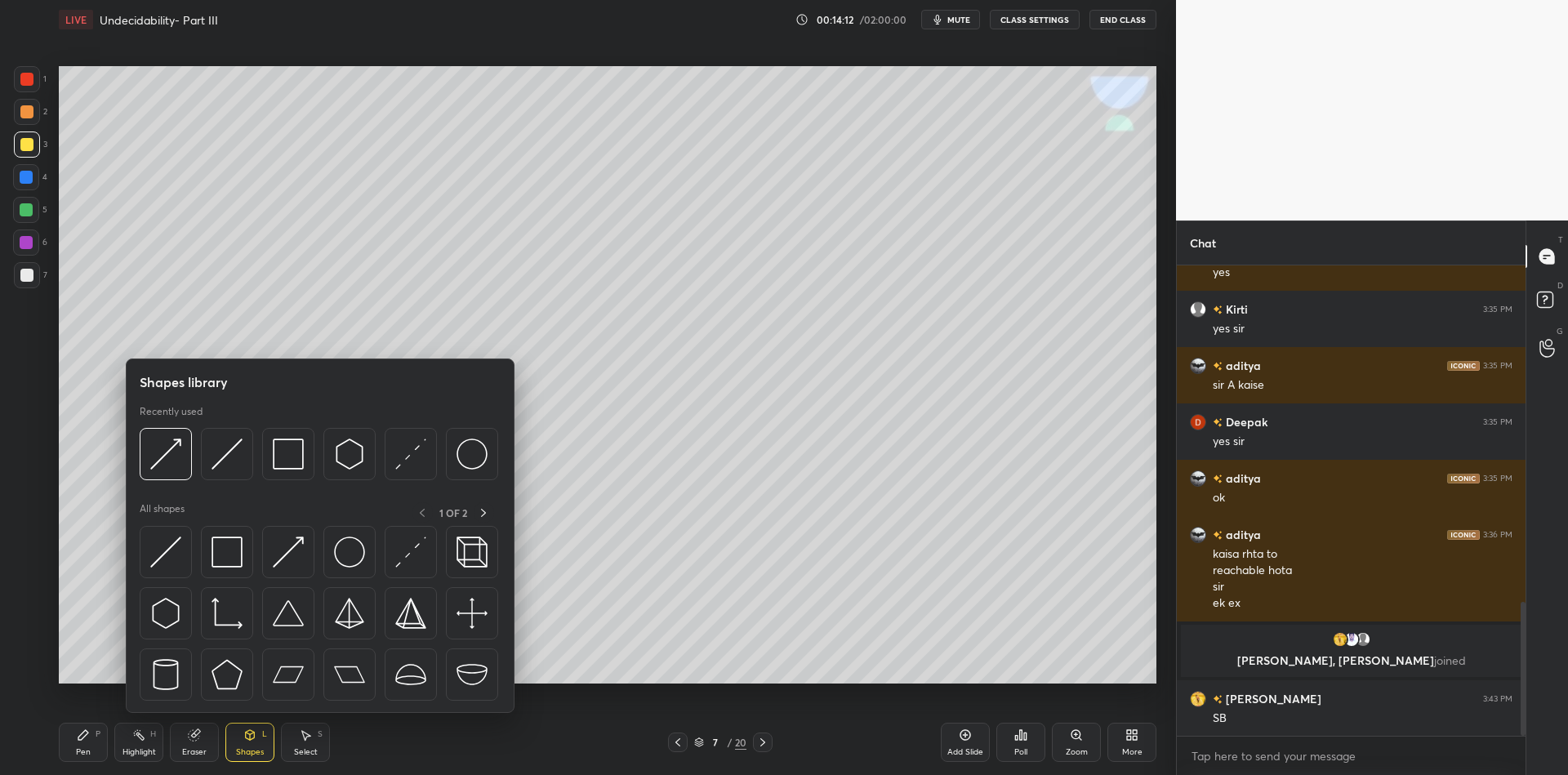
drag, startPoint x: 292, startPoint y: 547, endPoint x: 31, endPoint y: 212, distance: 424.7
click at [286, 546] on img at bounding box center [288, 552] width 31 height 31
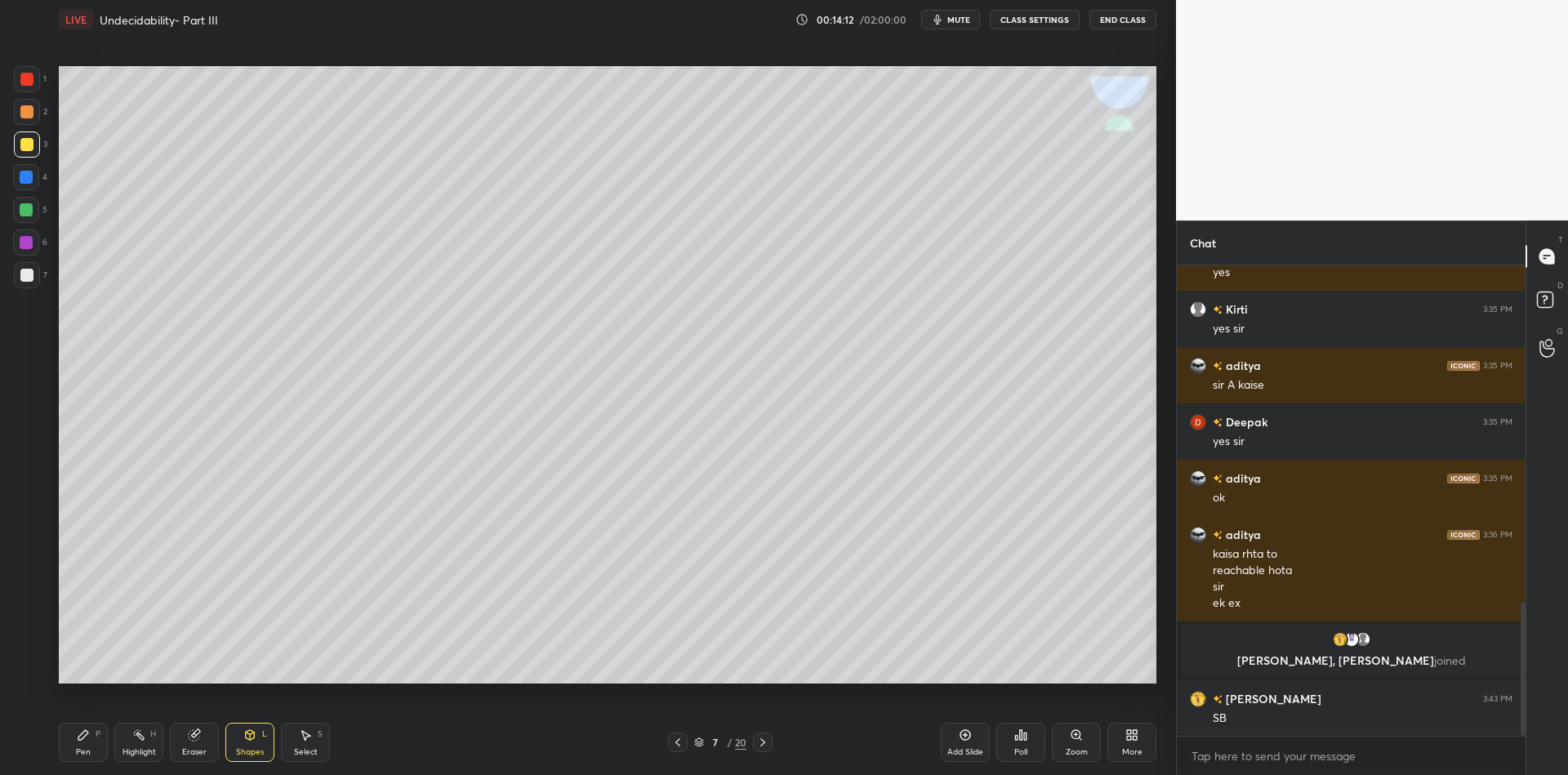
drag, startPoint x: 31, startPoint y: 212, endPoint x: 51, endPoint y: 214, distance: 20.1
click at [29, 211] on div at bounding box center [26, 209] width 13 height 13
click at [83, 748] on div "Pen" at bounding box center [83, 752] width 15 height 8
click at [233, 749] on div "Shapes L" at bounding box center [249, 742] width 49 height 39
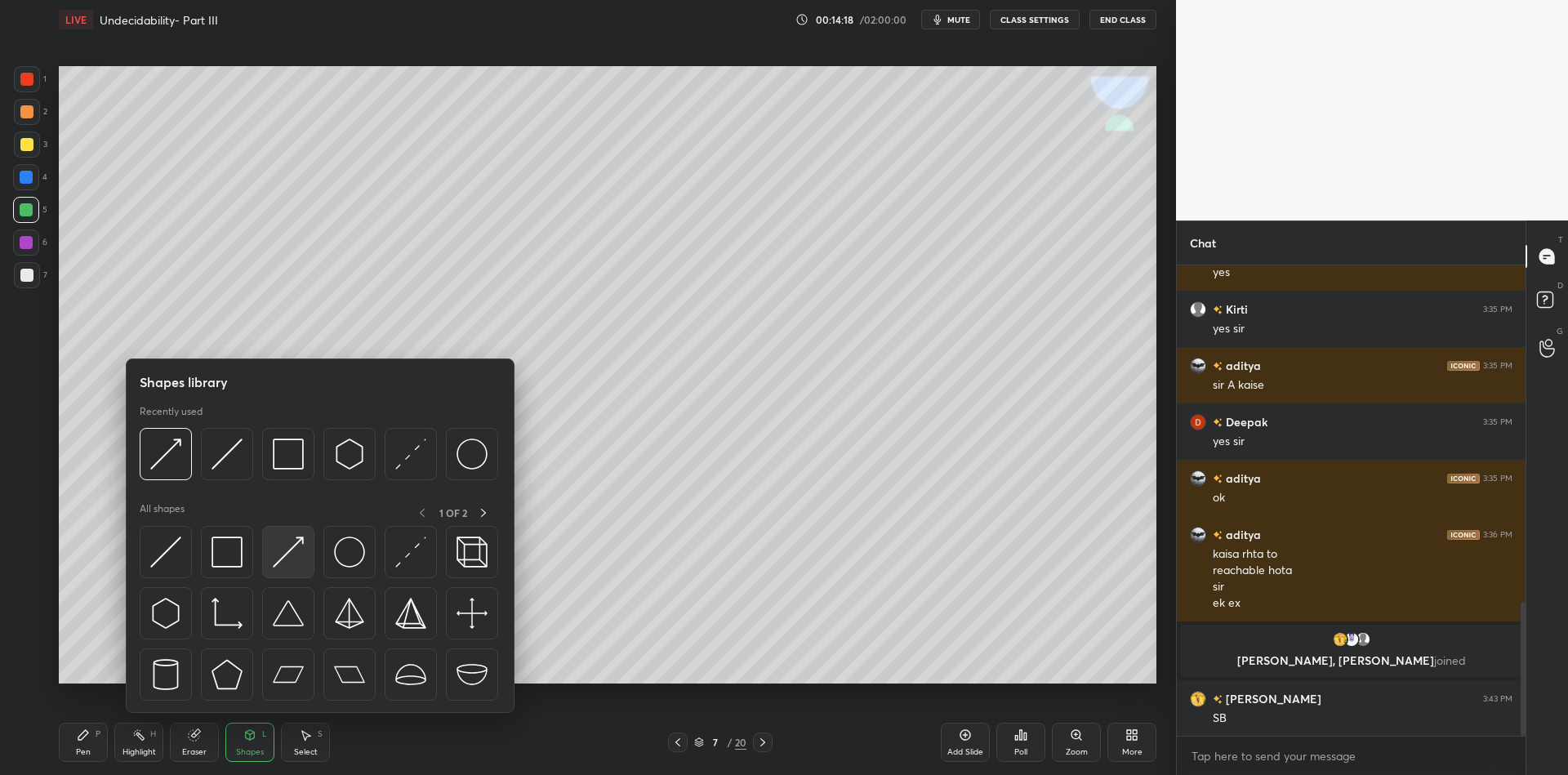
click at [294, 546] on img at bounding box center [288, 552] width 31 height 31
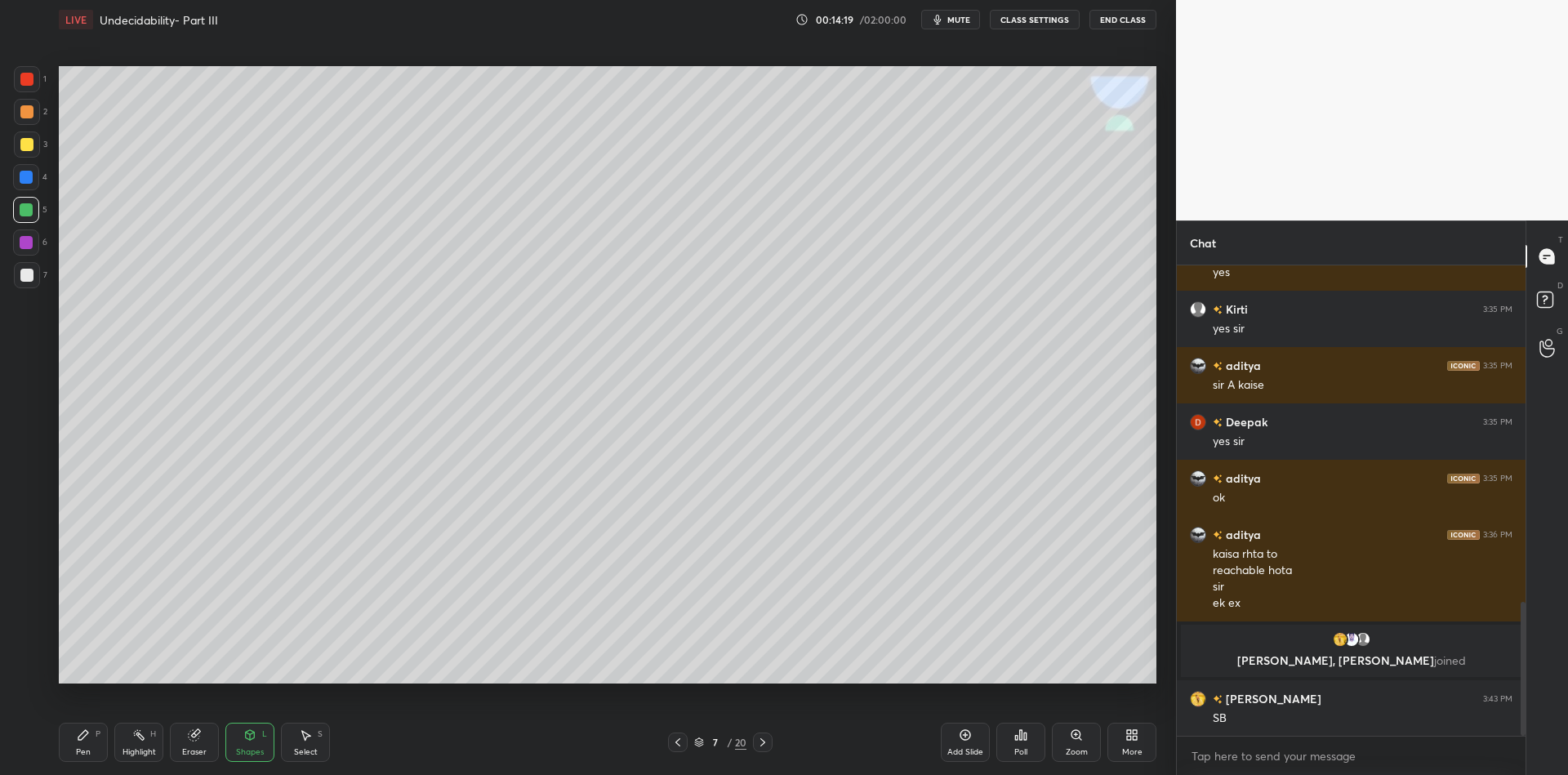
drag, startPoint x: 82, startPoint y: 744, endPoint x: 144, endPoint y: 720, distance: 66.5
click at [82, 740] on div "Pen P" at bounding box center [82, 742] width 49 height 39
click at [194, 740] on div "Eraser" at bounding box center [194, 742] width 49 height 39
drag, startPoint x: 79, startPoint y: 743, endPoint x: 167, endPoint y: 733, distance: 88.6
click at [82, 742] on div "Pen P" at bounding box center [82, 742] width 49 height 39
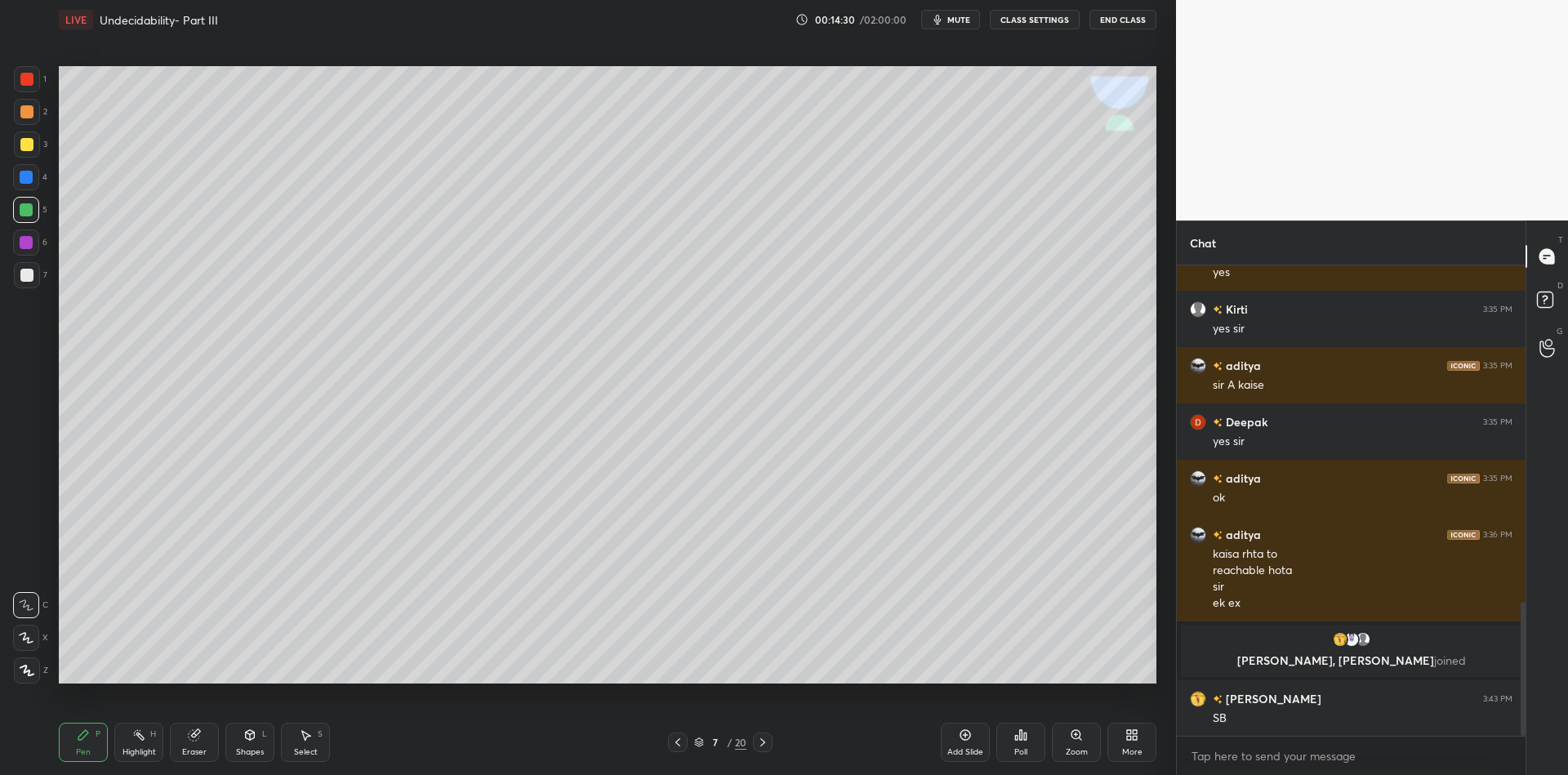
click at [244, 740] on icon at bounding box center [250, 735] width 13 height 13
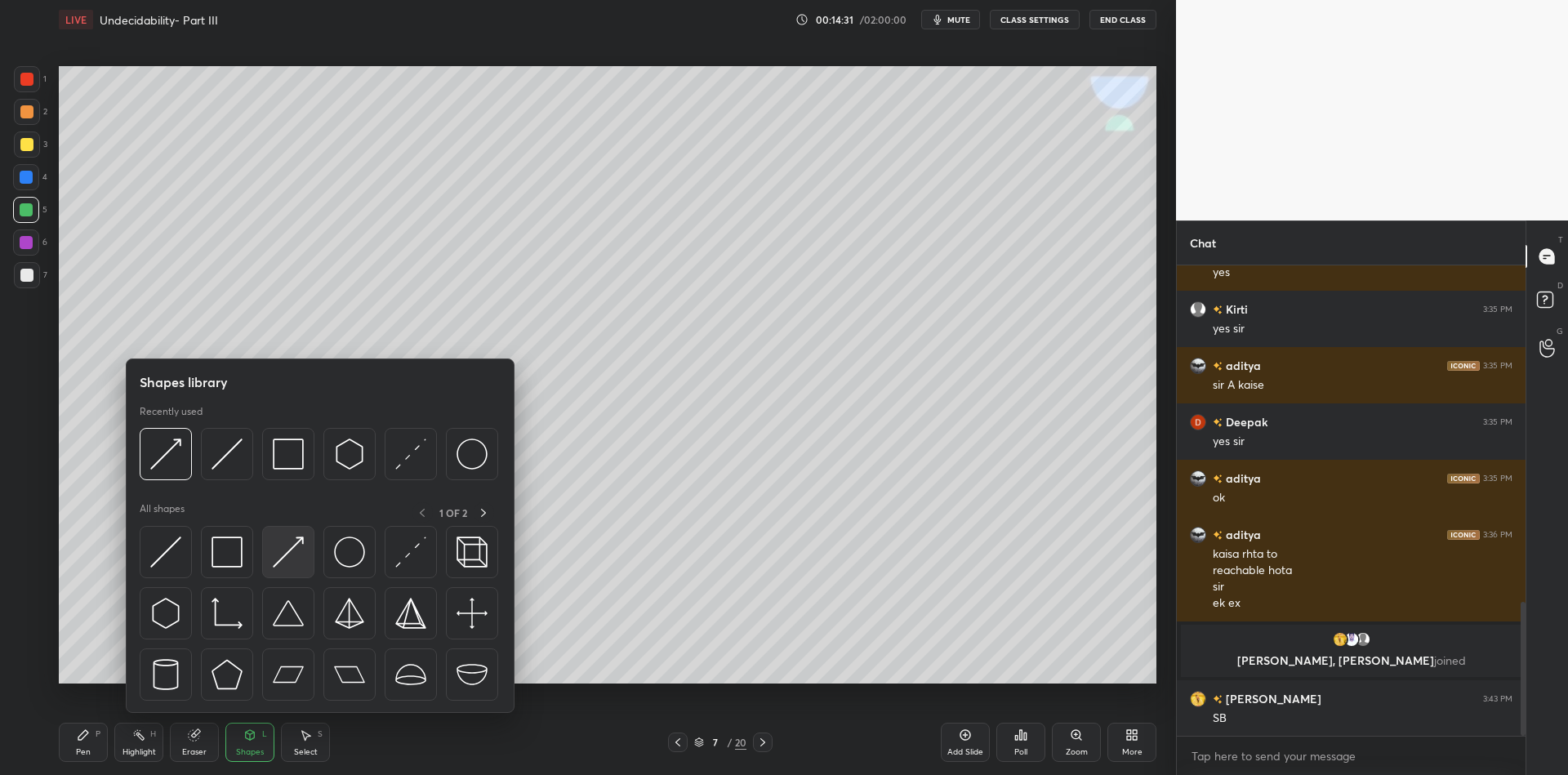
drag, startPoint x: 296, startPoint y: 546, endPoint x: 287, endPoint y: 555, distance: 12.7
click at [287, 555] on img at bounding box center [288, 552] width 31 height 31
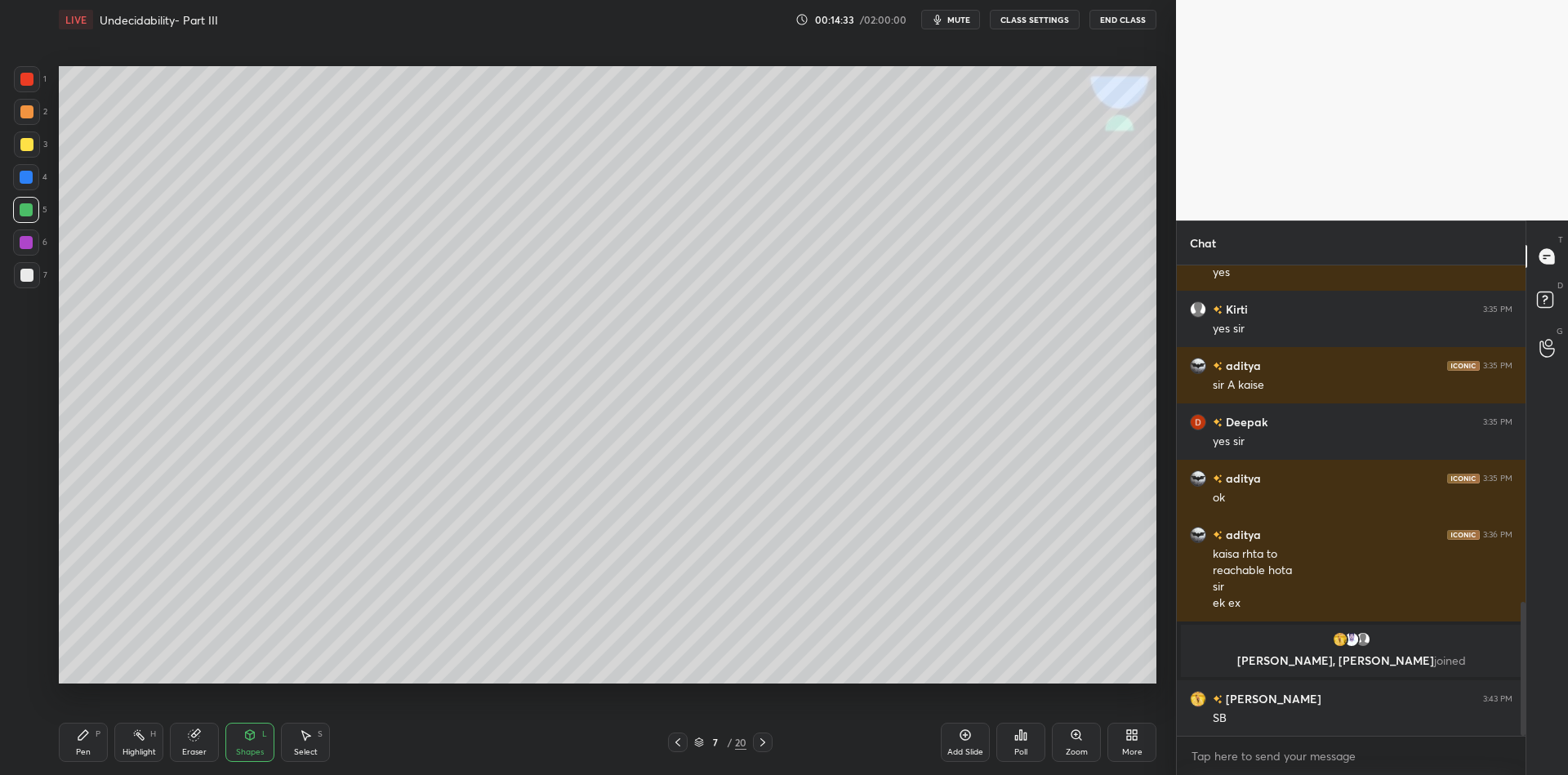
drag, startPoint x: 90, startPoint y: 745, endPoint x: 145, endPoint y: 732, distance: 56.5
click at [92, 744] on div "Pen P" at bounding box center [82, 742] width 49 height 39
click at [272, 755] on div "Shapes L" at bounding box center [249, 742] width 49 height 39
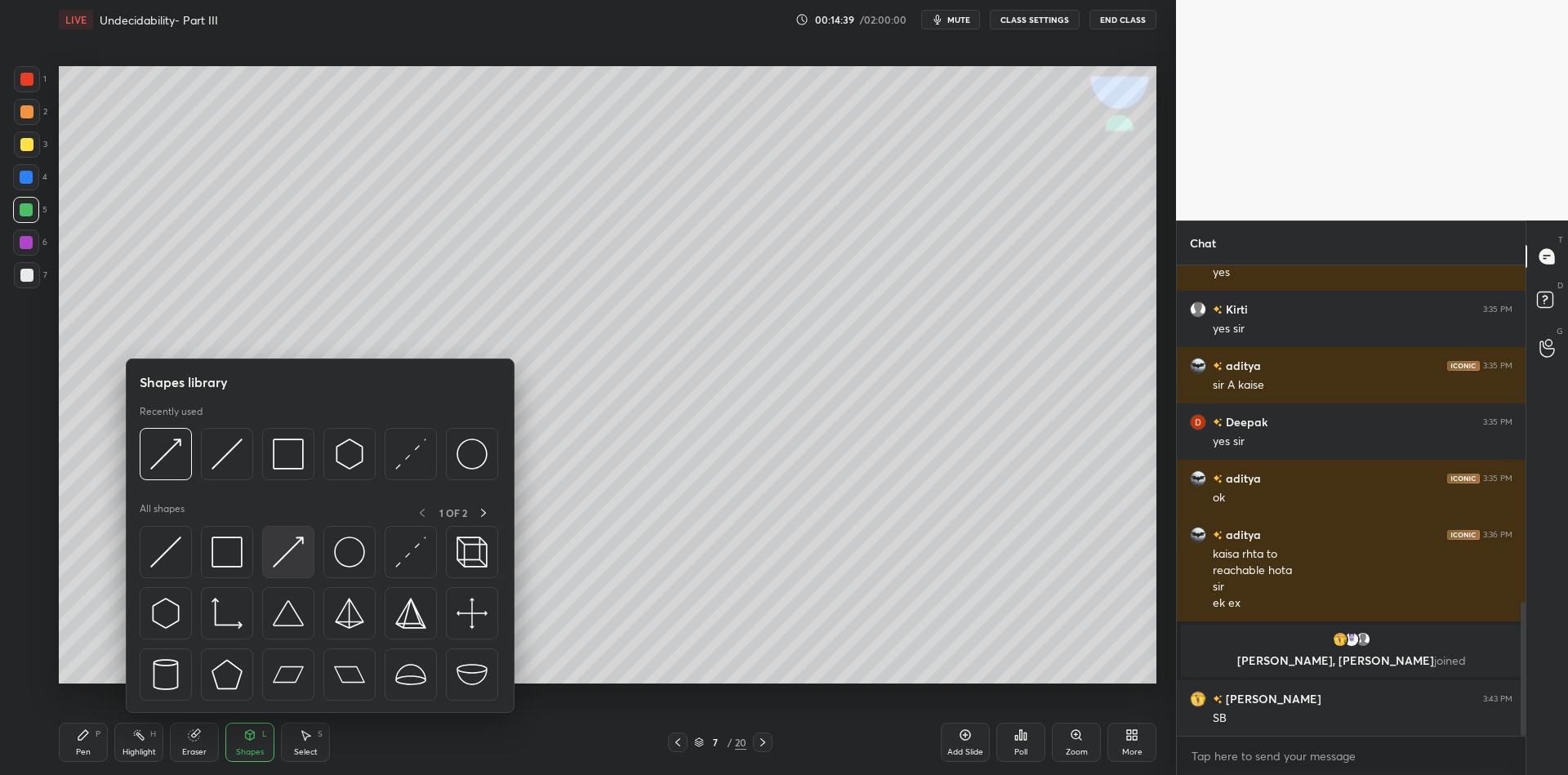
click at [310, 547] on div at bounding box center [288, 552] width 52 height 52
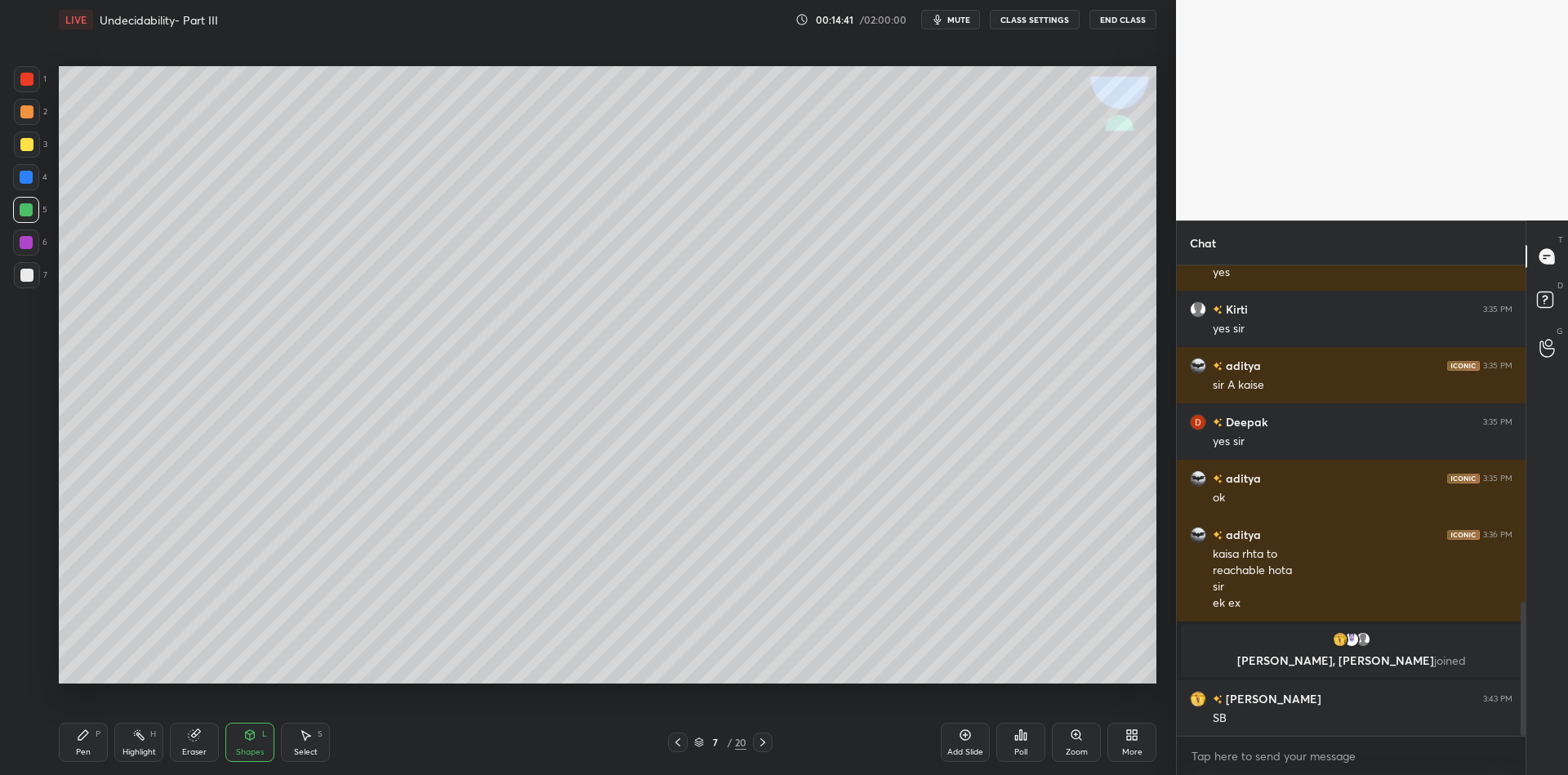
click at [82, 754] on div "Pen" at bounding box center [83, 752] width 15 height 8
click at [248, 743] on div "Shapes L" at bounding box center [249, 742] width 49 height 39
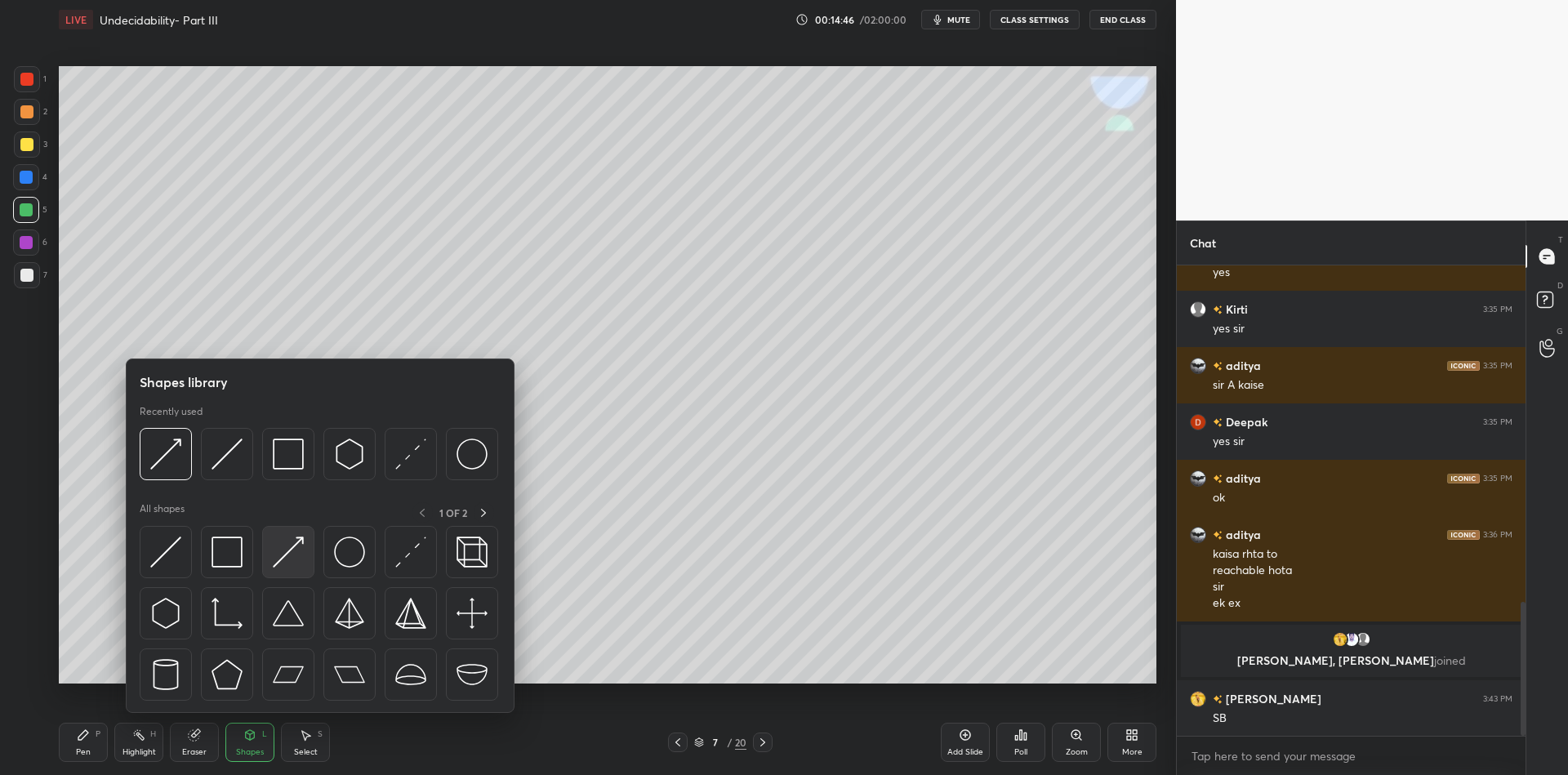
click at [309, 547] on div at bounding box center [288, 552] width 52 height 52
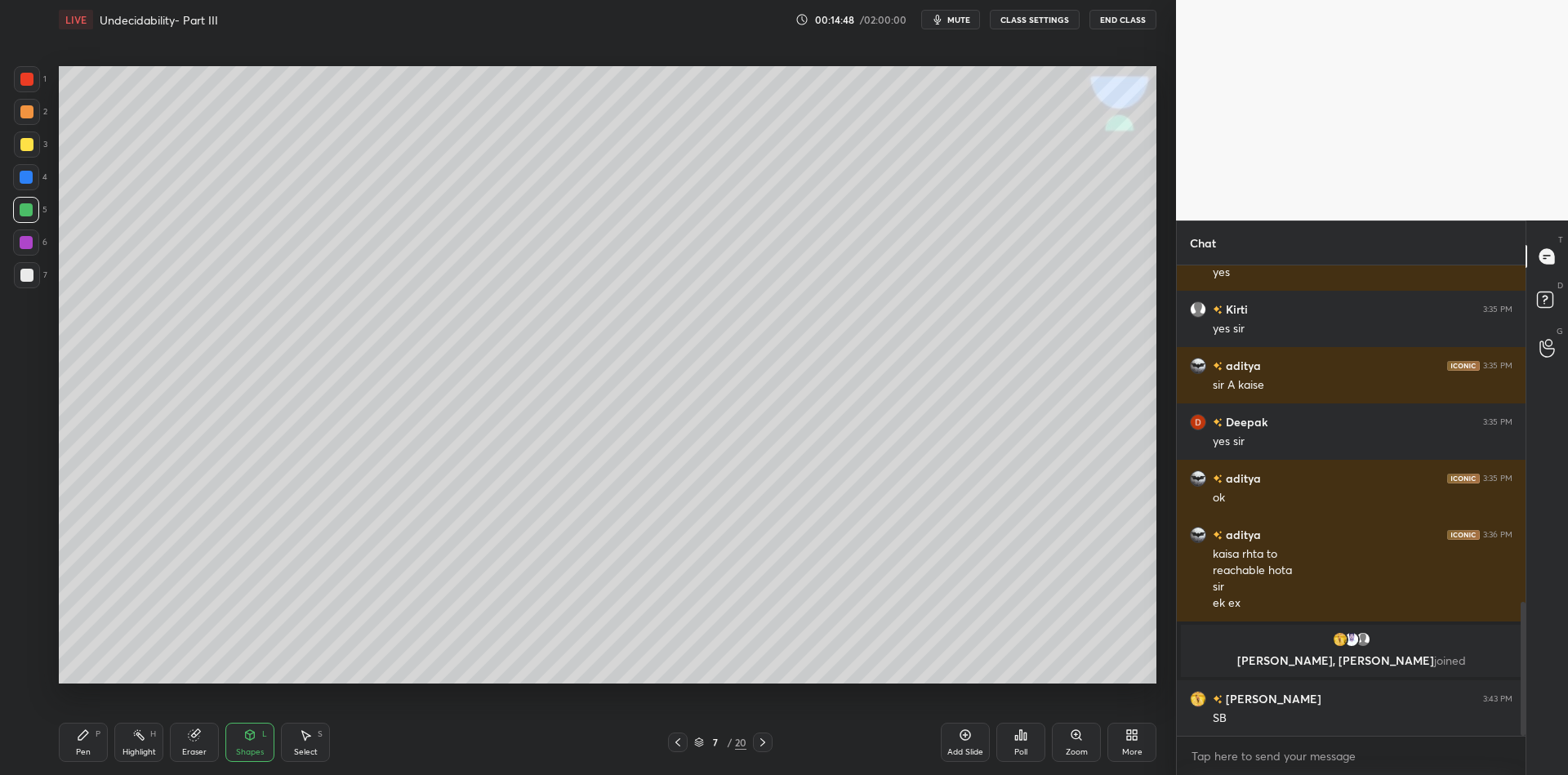
drag, startPoint x: 74, startPoint y: 747, endPoint x: 85, endPoint y: 751, distance: 11.7
click at [74, 747] on div "Pen P" at bounding box center [82, 742] width 49 height 39
drag, startPoint x: 132, startPoint y: 755, endPoint x: 140, endPoint y: 689, distance: 66.5
click at [130, 753] on div "Highlight" at bounding box center [139, 752] width 34 height 8
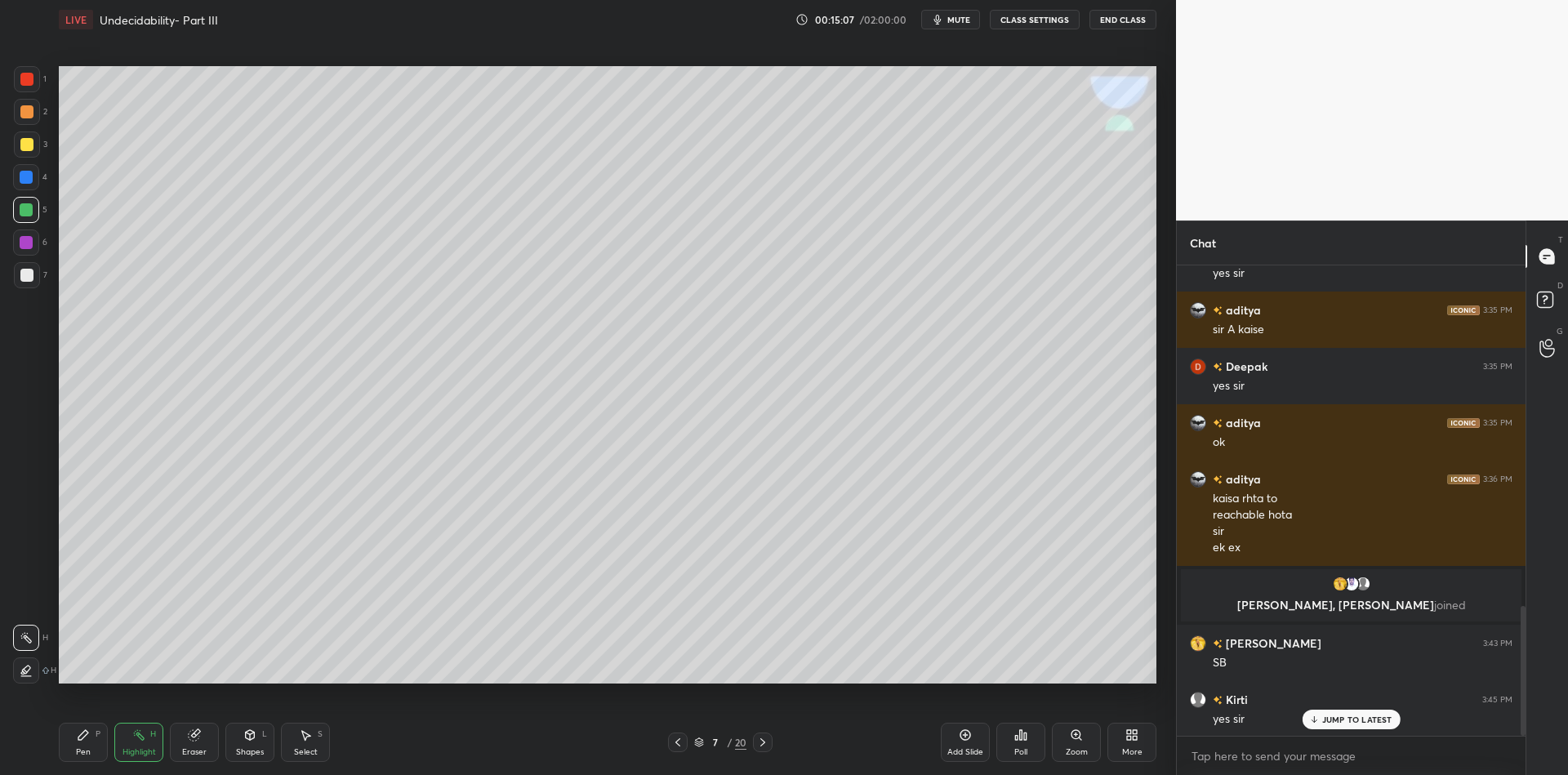
click at [761, 743] on icon at bounding box center [762, 742] width 13 height 13
click at [98, 748] on div "Pen P" at bounding box center [82, 742] width 49 height 39
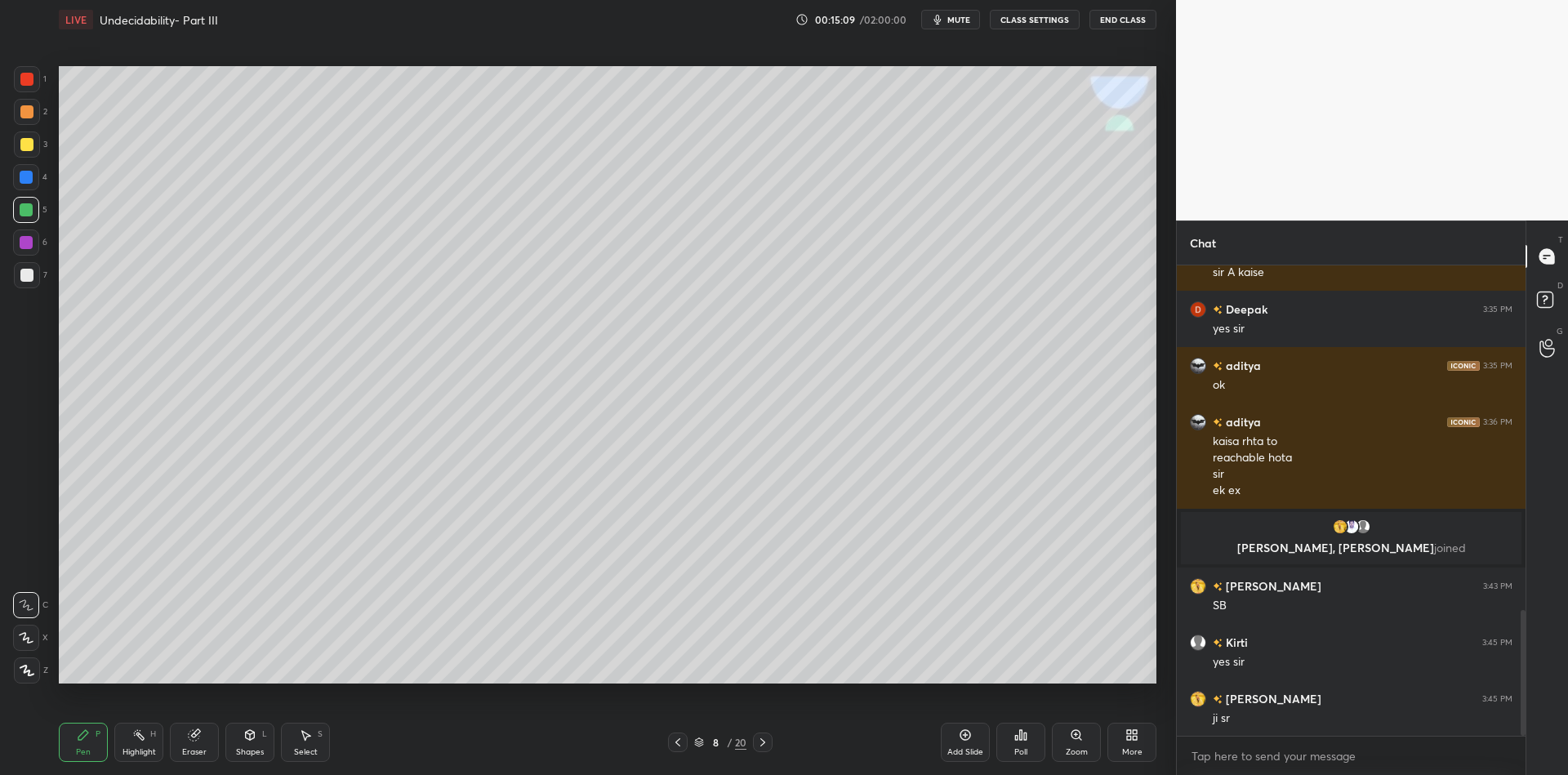
drag, startPoint x: 20, startPoint y: 143, endPoint x: 56, endPoint y: 126, distance: 39.8
click at [21, 141] on div at bounding box center [27, 145] width 13 height 13
drag, startPoint x: 254, startPoint y: 753, endPoint x: 253, endPoint y: 744, distance: 9.1
click at [254, 750] on div "Shapes" at bounding box center [249, 752] width 27 height 8
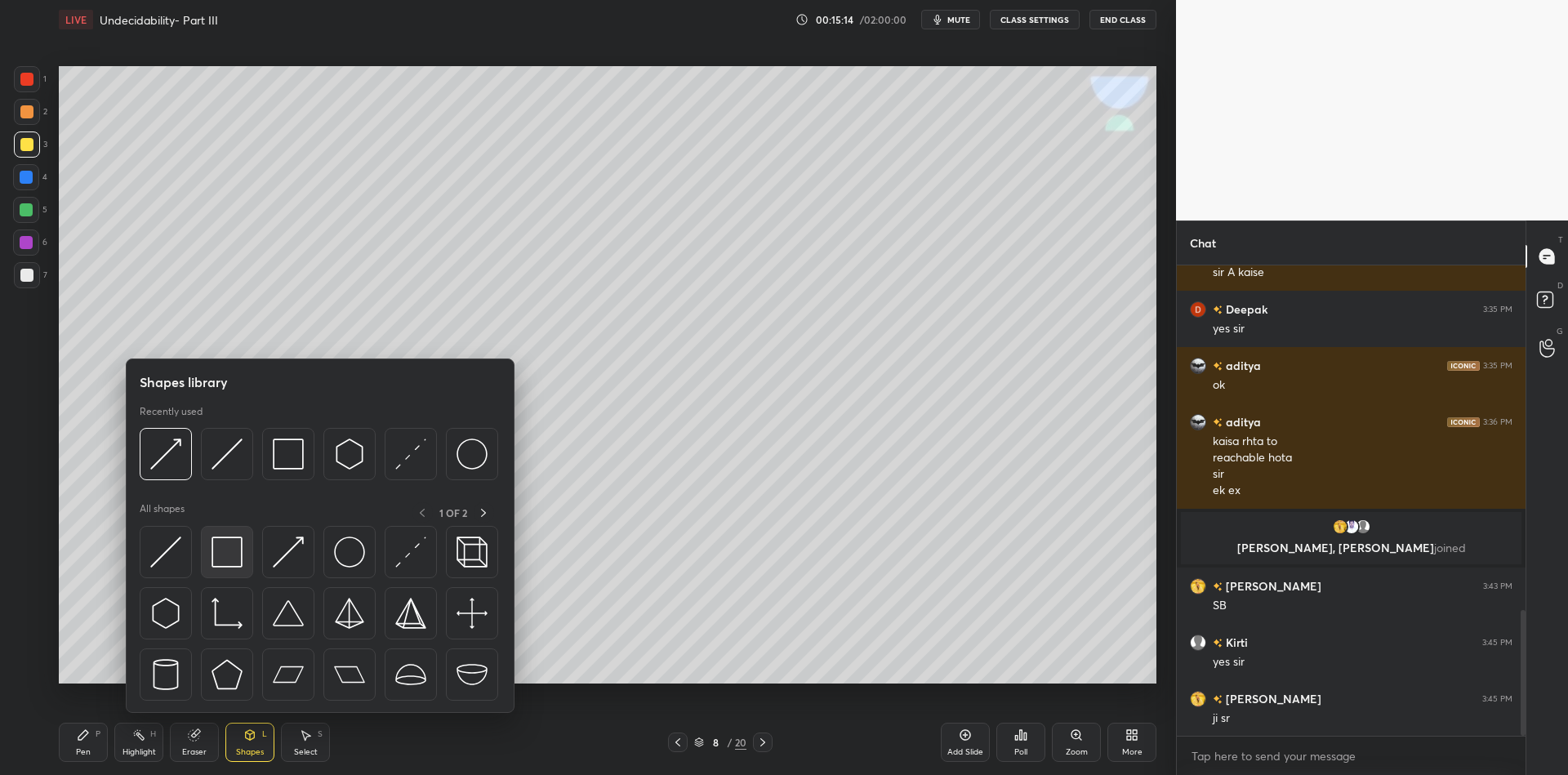
click at [230, 544] on img at bounding box center [227, 552] width 31 height 31
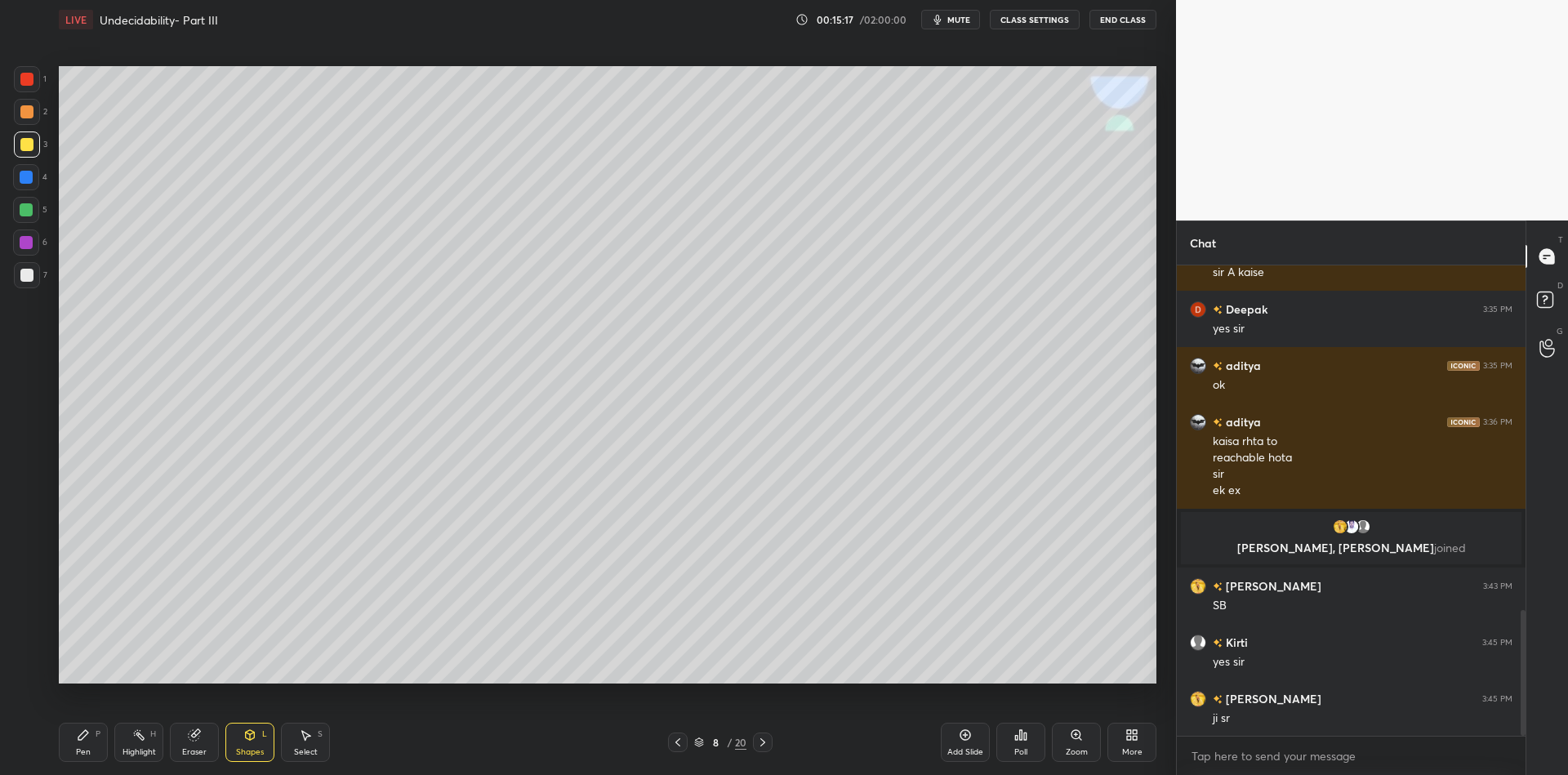
drag, startPoint x: 84, startPoint y: 744, endPoint x: 93, endPoint y: 705, distance: 40.0
click at [84, 742] on div "Pen P" at bounding box center [82, 742] width 49 height 39
drag, startPoint x: 247, startPoint y: 749, endPoint x: 253, endPoint y: 722, distance: 27.7
click at [246, 746] on div "Shapes L" at bounding box center [249, 742] width 49 height 39
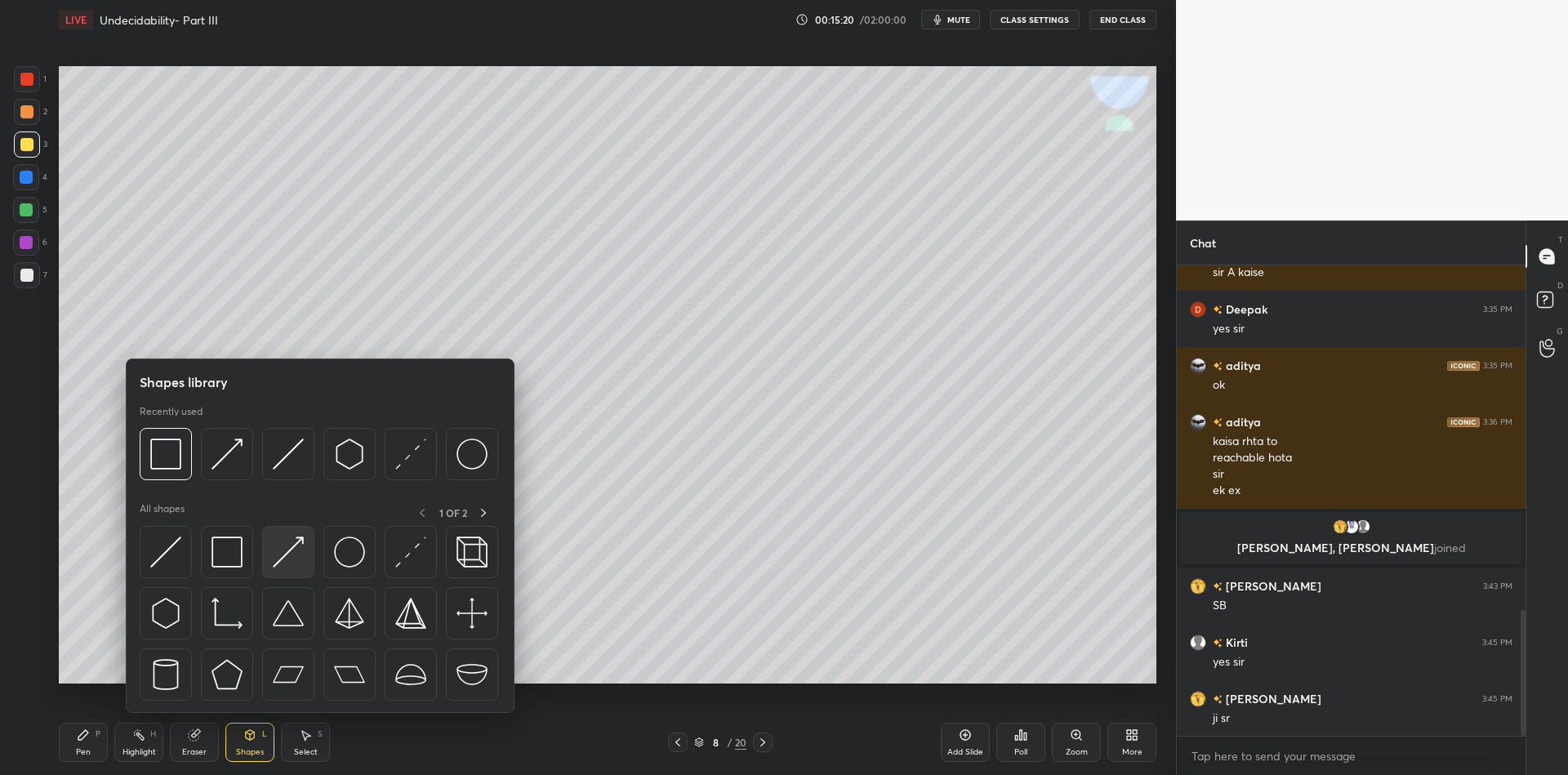
click at [291, 541] on img at bounding box center [288, 552] width 31 height 31
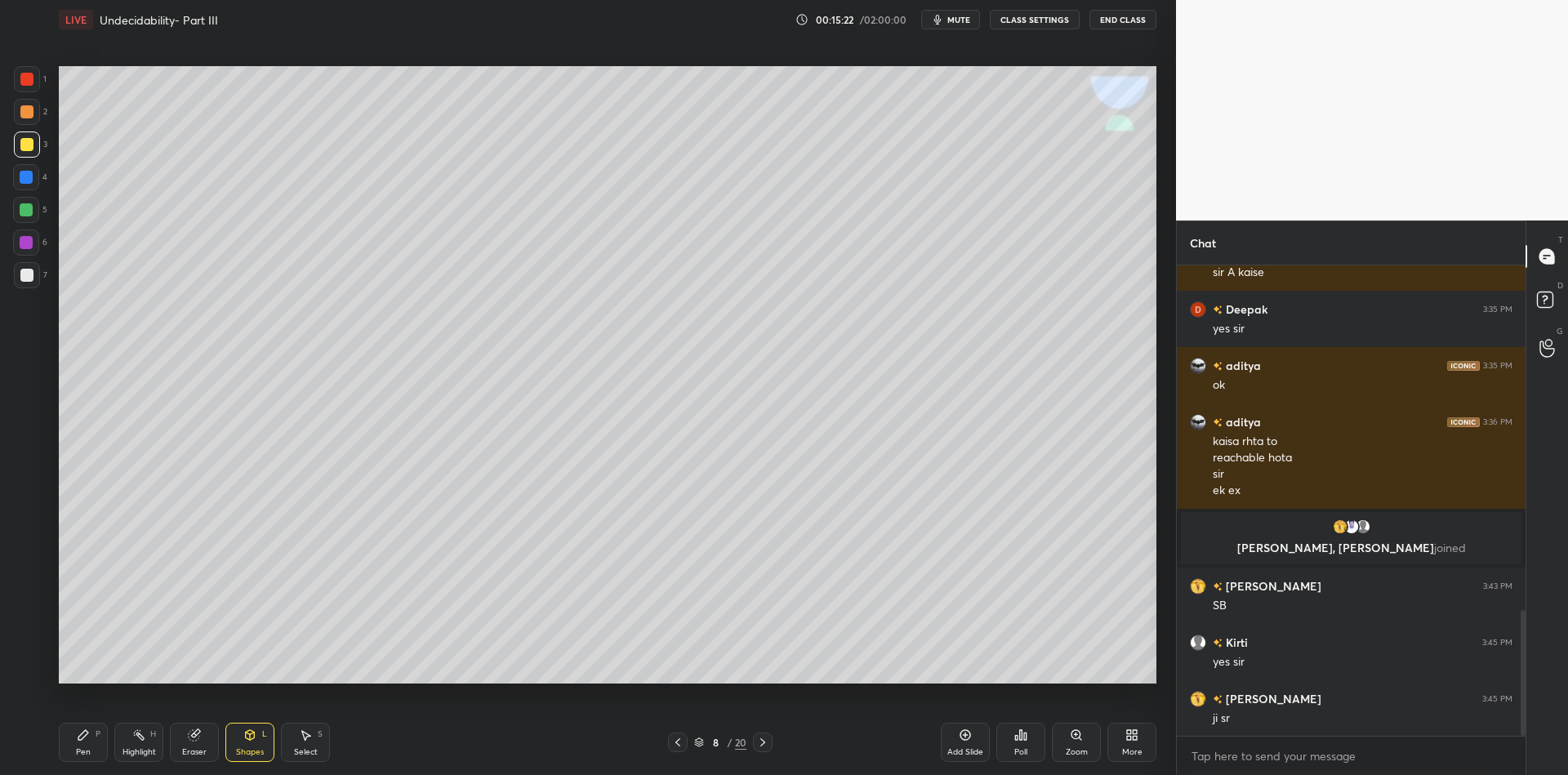
drag, startPoint x: 92, startPoint y: 742, endPoint x: 105, endPoint y: 698, distance: 45.9
click at [93, 743] on div "Pen P" at bounding box center [82, 742] width 49 height 39
drag, startPoint x: 251, startPoint y: 749, endPoint x: 254, endPoint y: 720, distance: 29.2
click at [251, 745] on div "Shapes L" at bounding box center [249, 742] width 49 height 39
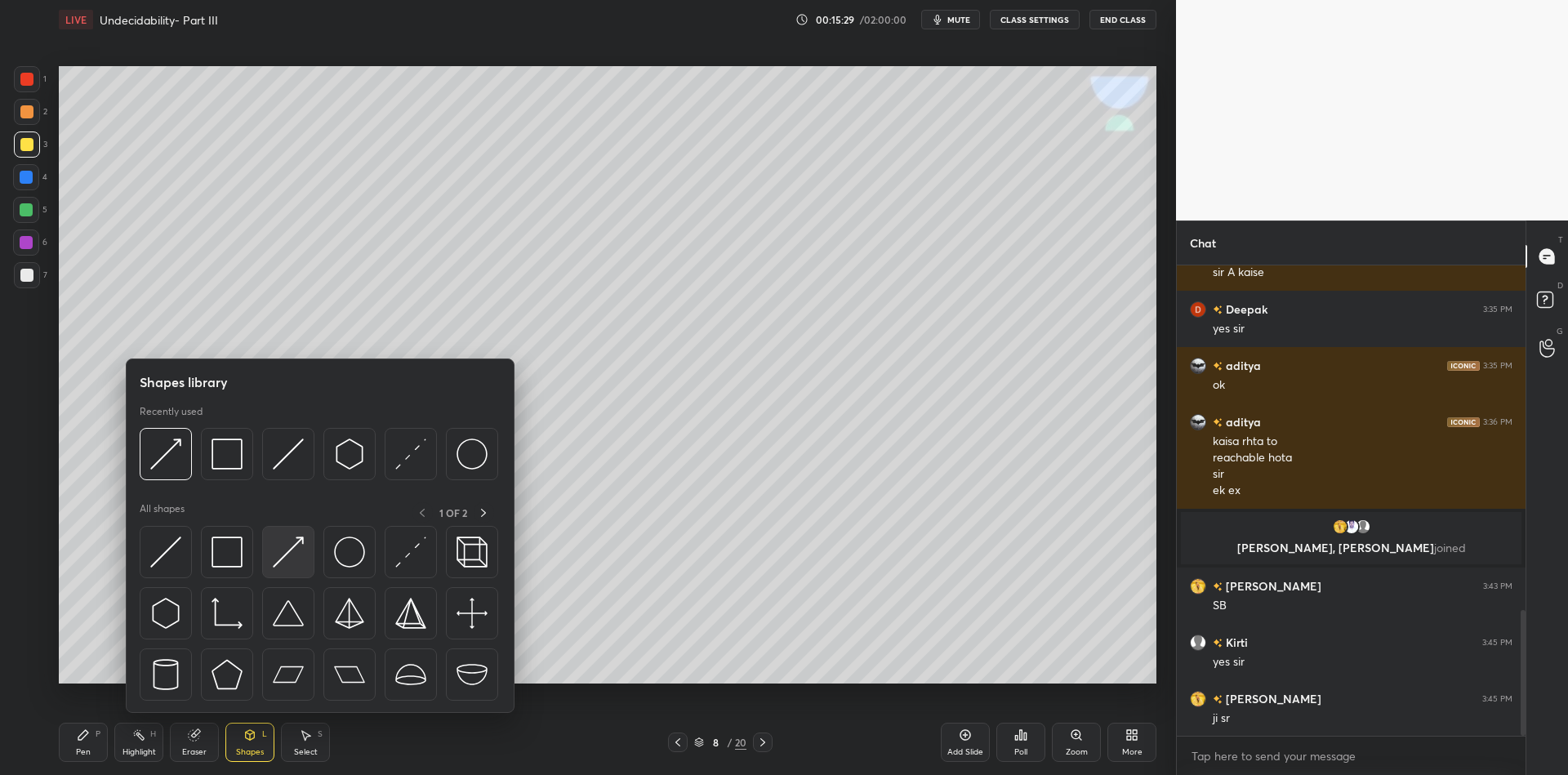
click at [290, 552] on img at bounding box center [288, 552] width 31 height 31
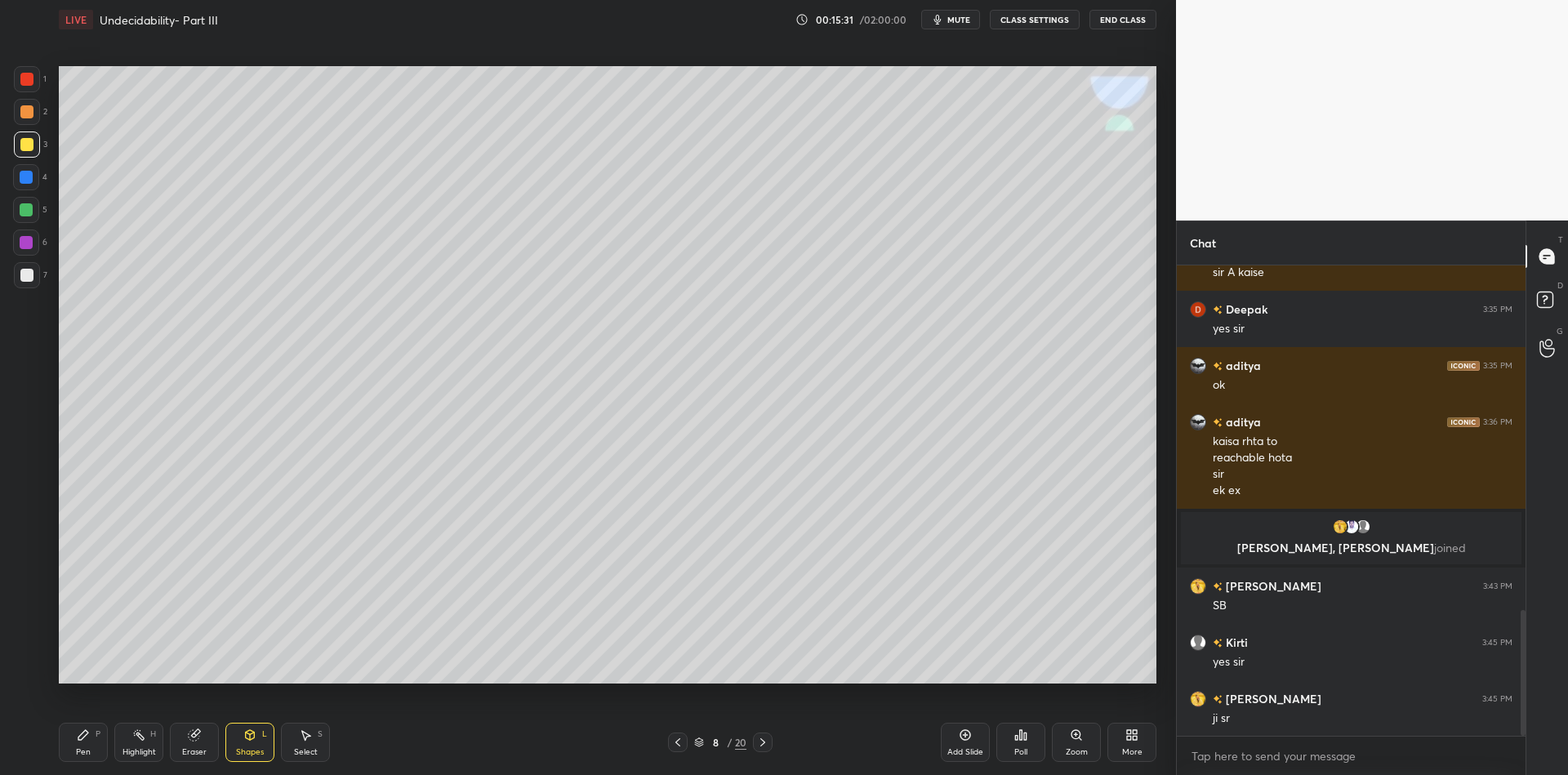
click at [89, 745] on div "Pen P" at bounding box center [82, 742] width 49 height 39
drag, startPoint x: 250, startPoint y: 750, endPoint x: 245, endPoint y: 716, distance: 34.4
click at [248, 743] on div "Shapes L" at bounding box center [249, 742] width 49 height 39
drag, startPoint x: 90, startPoint y: 744, endPoint x: 113, endPoint y: 688, distance: 60.5
click at [90, 742] on div "Pen P" at bounding box center [82, 742] width 49 height 39
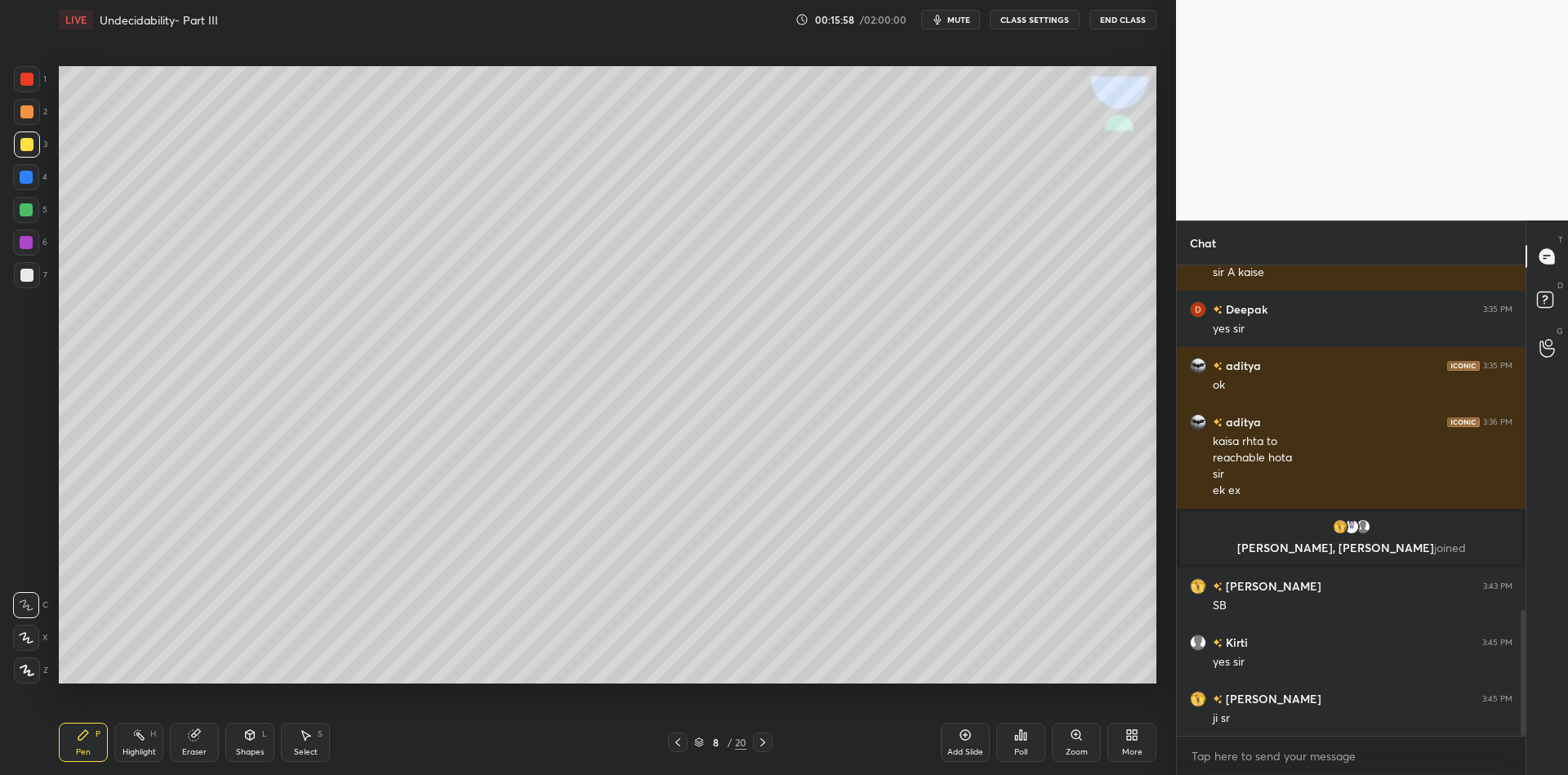
click at [246, 759] on div "Shapes L" at bounding box center [249, 742] width 49 height 39
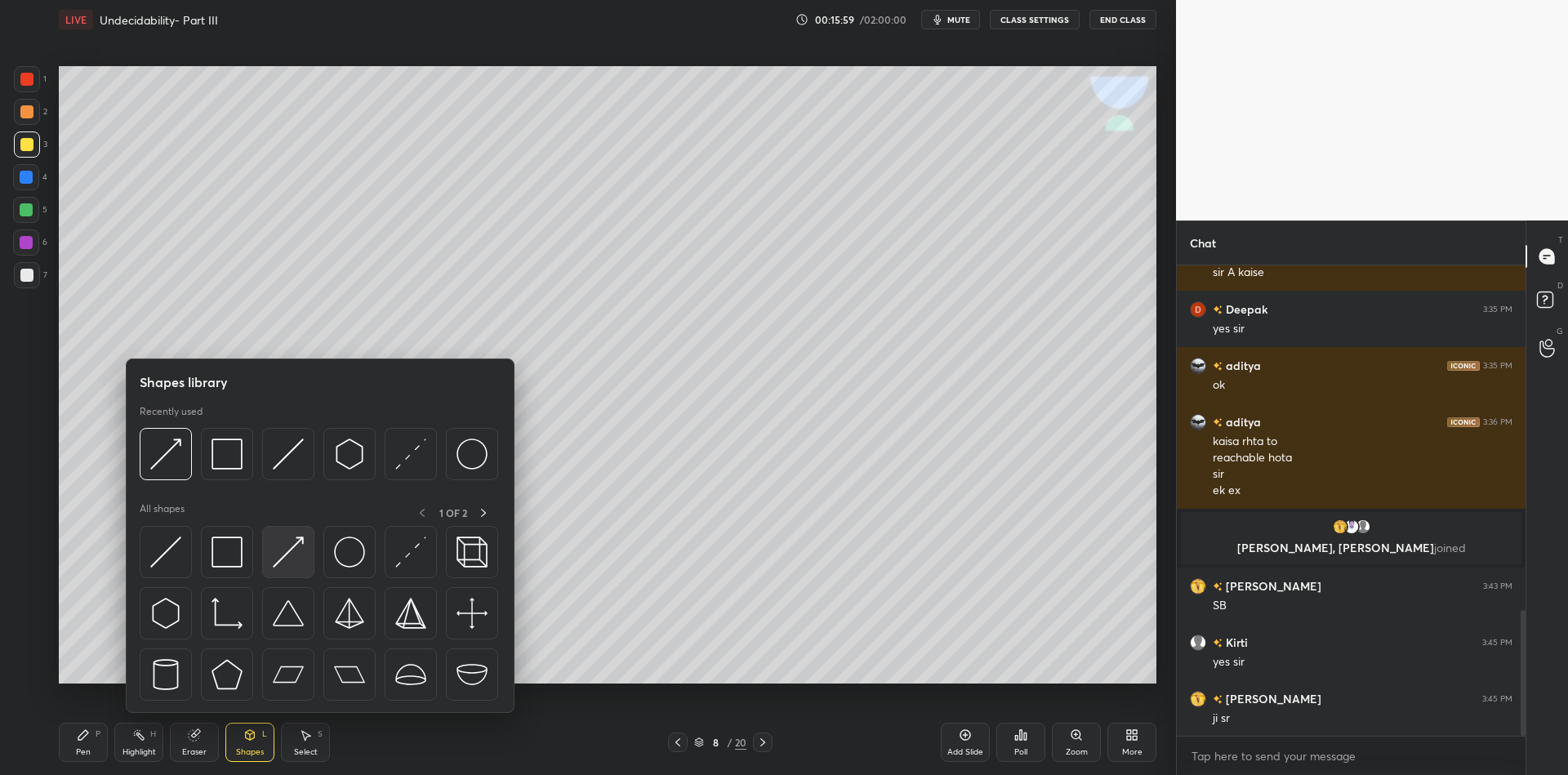
click at [285, 555] on img at bounding box center [288, 552] width 31 height 31
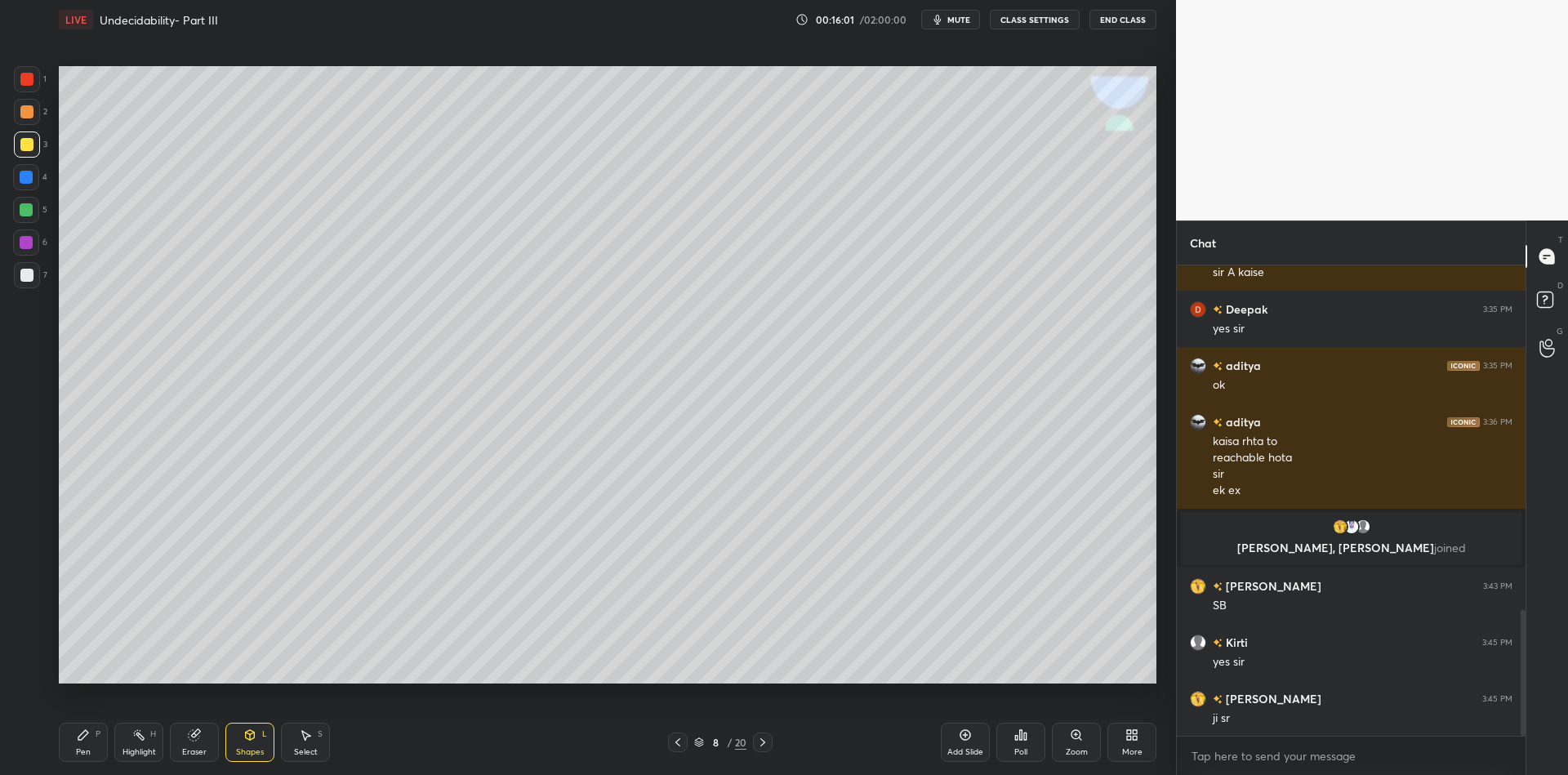
drag, startPoint x: 98, startPoint y: 745, endPoint x: 137, endPoint y: 744, distance: 39.0
click at [102, 744] on div "Pen P" at bounding box center [82, 742] width 49 height 39
click at [145, 743] on div "Highlight H" at bounding box center [138, 742] width 49 height 39
click at [90, 748] on div "Pen P" at bounding box center [82, 742] width 49 height 39
click at [78, 754] on div "Pen" at bounding box center [83, 752] width 15 height 8
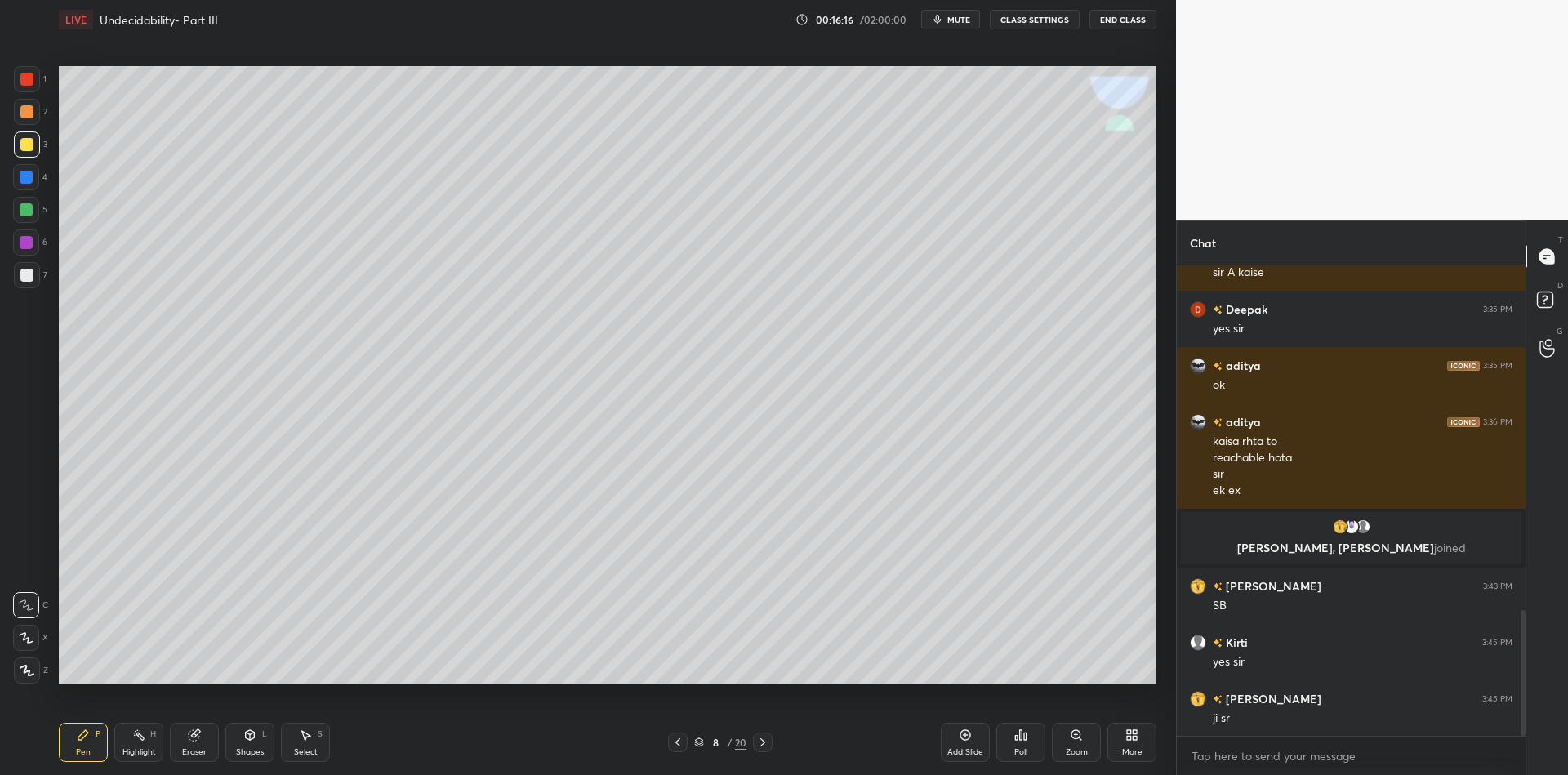
click at [124, 748] on div "Highlight H" at bounding box center [138, 742] width 49 height 39
click at [27, 213] on div at bounding box center [26, 209] width 13 height 13
drag, startPoint x: 81, startPoint y: 745, endPoint x: 86, endPoint y: 722, distance: 23.5
click at [80, 744] on div "Pen P" at bounding box center [82, 742] width 49 height 39
click at [245, 746] on div "Shapes L" at bounding box center [249, 742] width 49 height 39
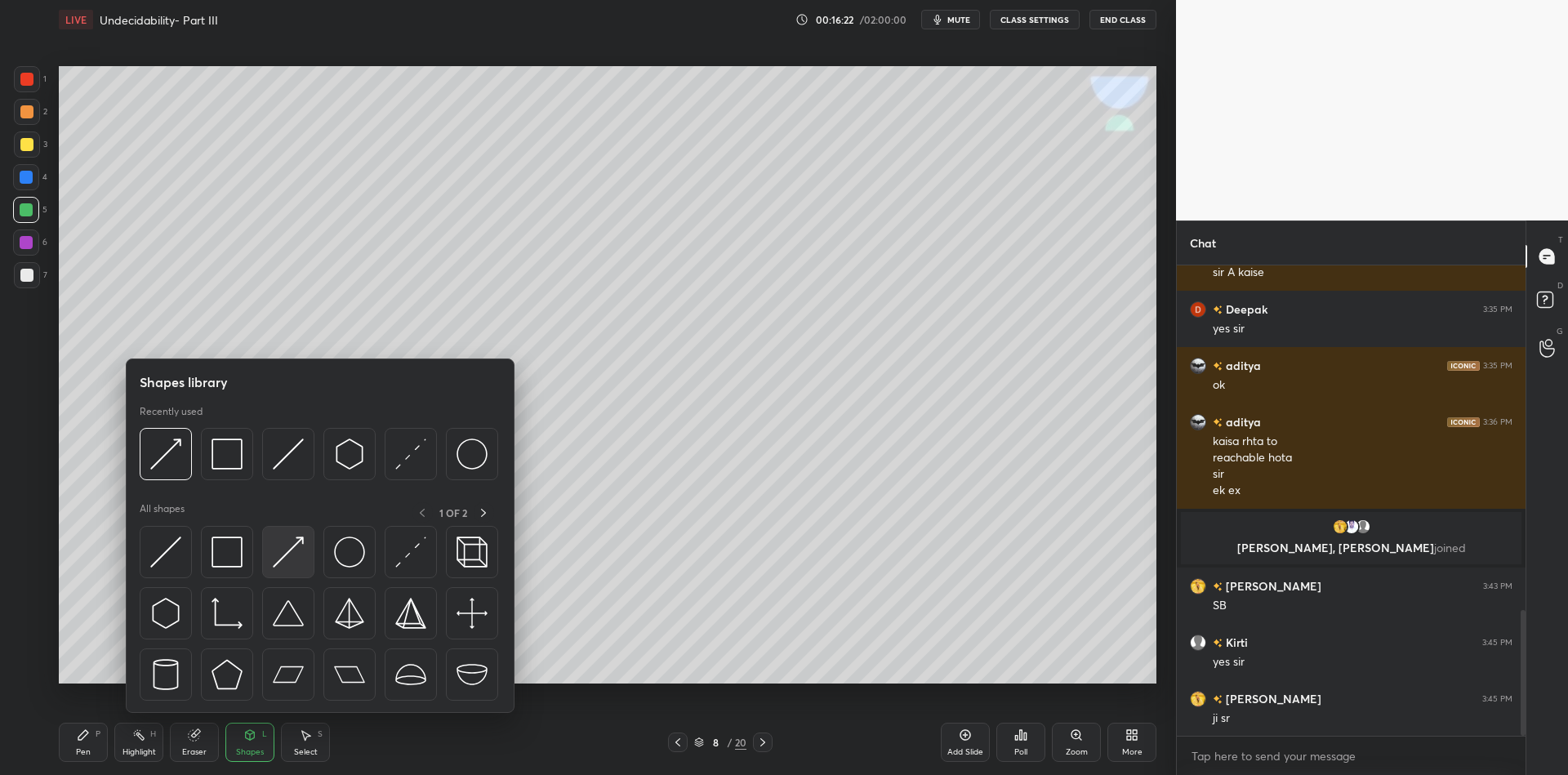
click at [290, 543] on img at bounding box center [288, 552] width 31 height 31
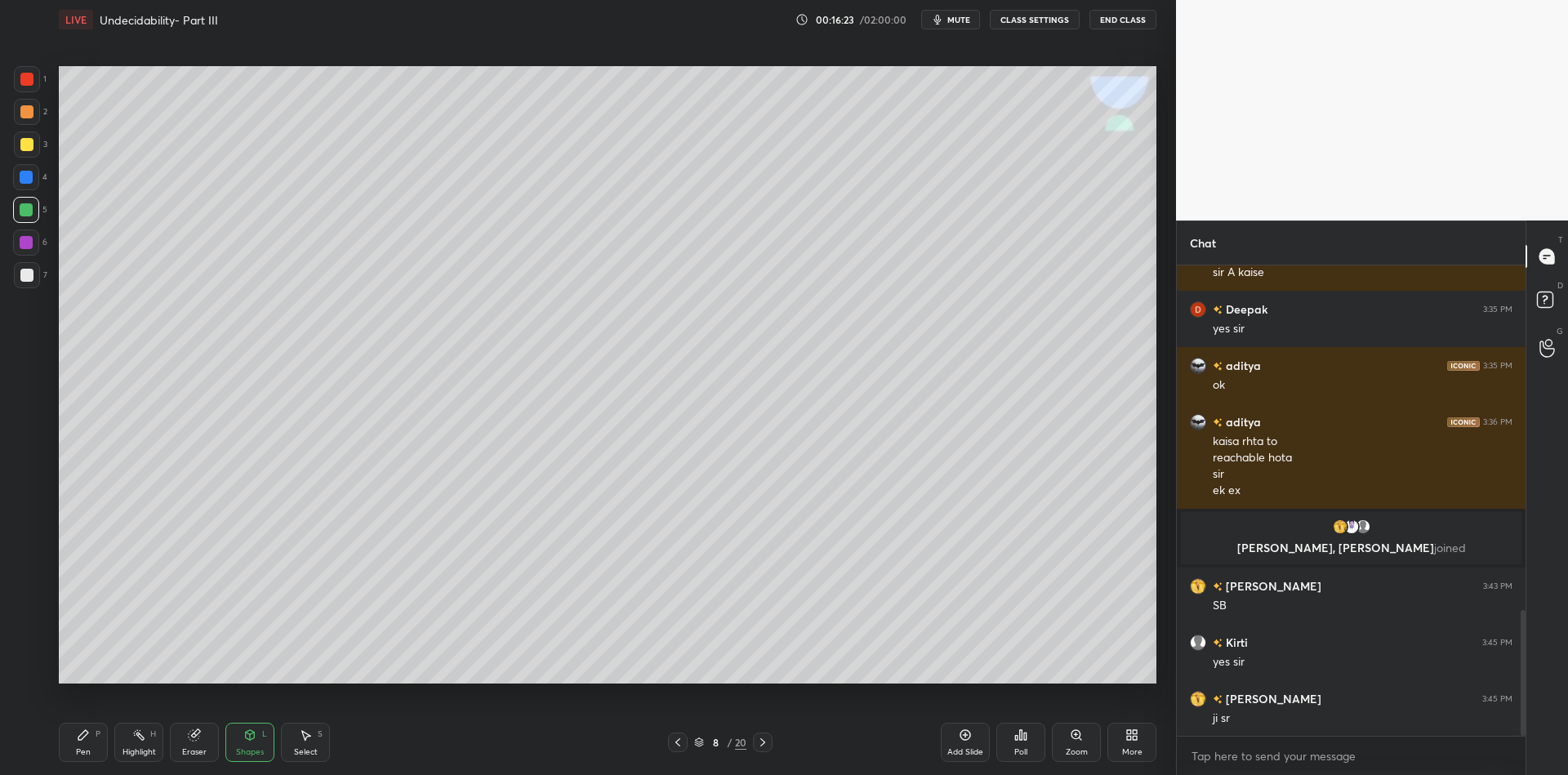
click at [83, 753] on div "Pen" at bounding box center [83, 752] width 15 height 8
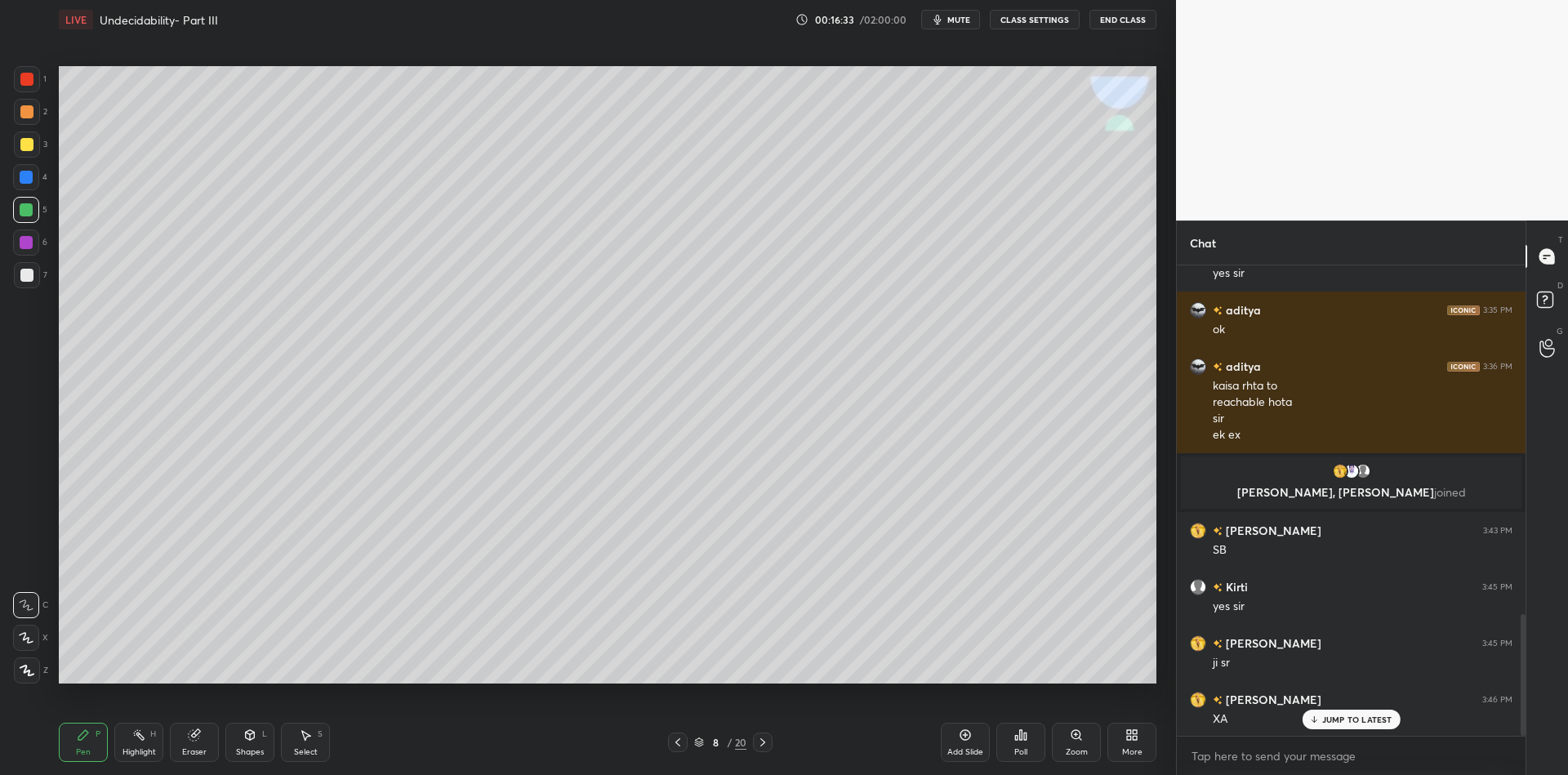
drag, startPoint x: 247, startPoint y: 755, endPoint x: 252, endPoint y: 740, distance: 15.8
click at [250, 749] on div "Shapes" at bounding box center [249, 752] width 27 height 8
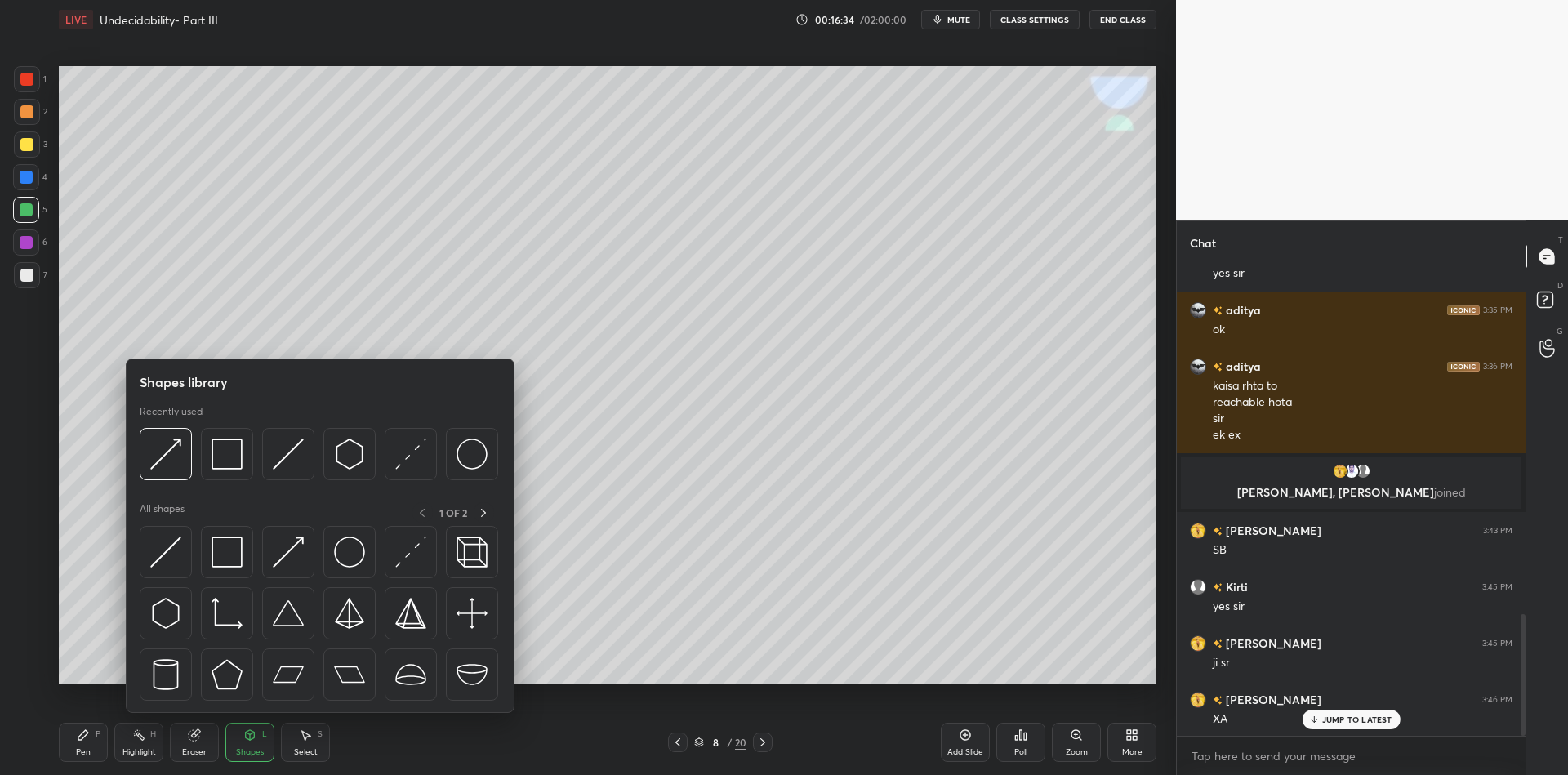
click at [290, 541] on img at bounding box center [288, 552] width 31 height 31
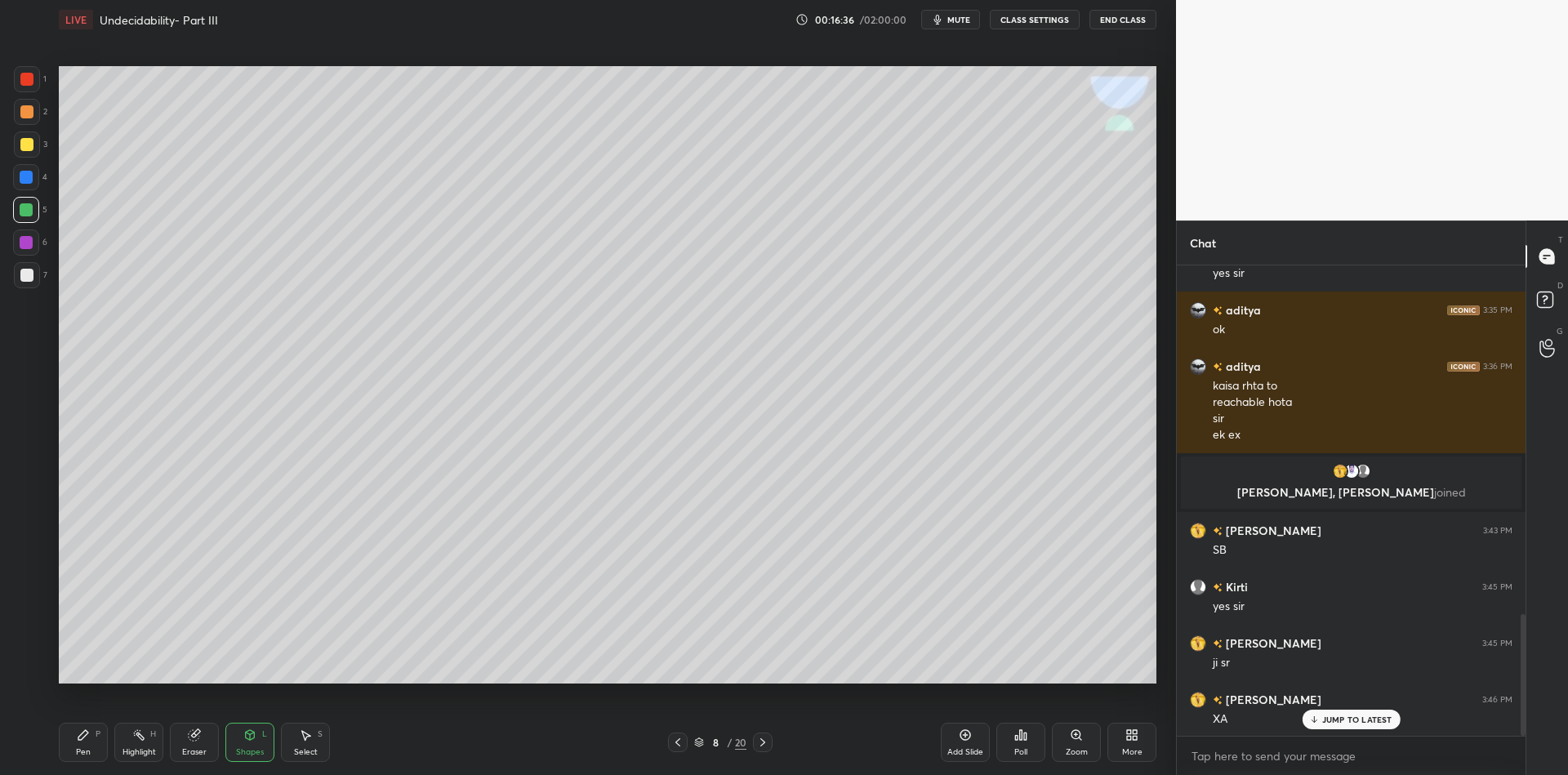
drag, startPoint x: 74, startPoint y: 755, endPoint x: 91, endPoint y: 741, distance: 22.0
click at [78, 754] on div "Pen P" at bounding box center [82, 742] width 49 height 39
click at [141, 743] on div "Highlight H" at bounding box center [138, 742] width 49 height 39
click at [80, 753] on div "Pen" at bounding box center [83, 752] width 15 height 8
drag, startPoint x: 244, startPoint y: 748, endPoint x: 246, endPoint y: 719, distance: 29.1
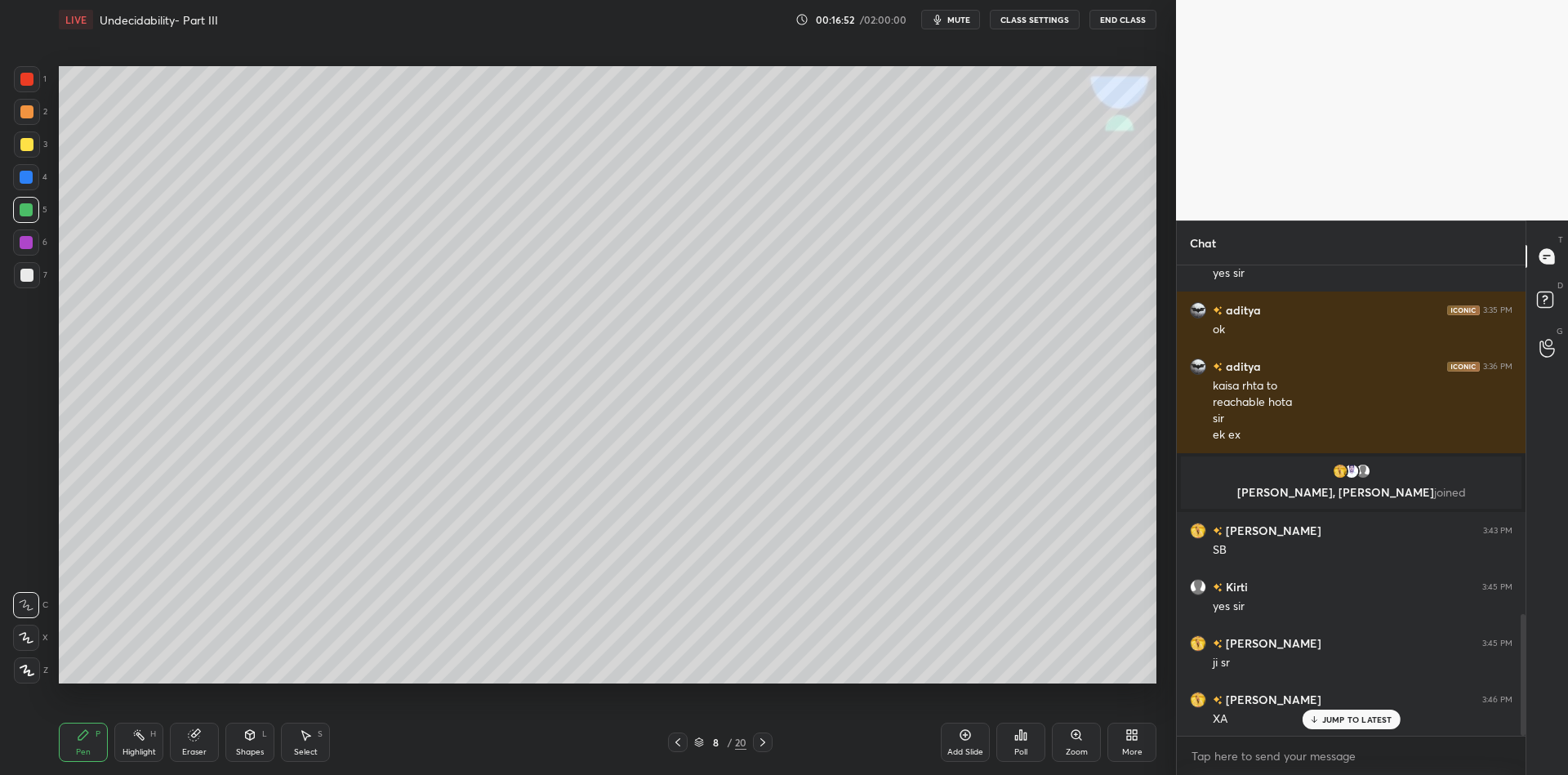
click at [241, 746] on div "Shapes L" at bounding box center [249, 742] width 49 height 39
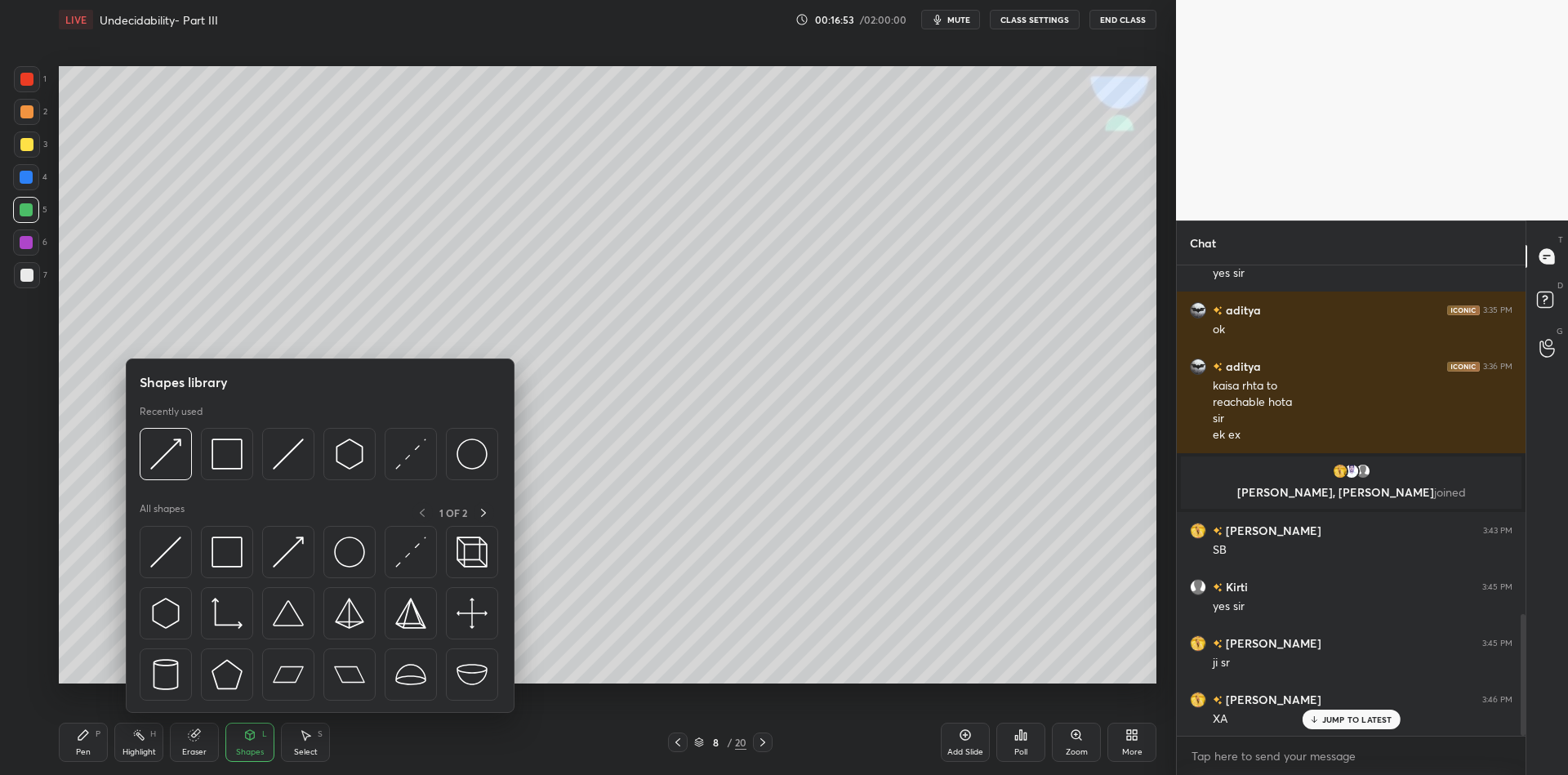
click at [282, 553] on img at bounding box center [288, 552] width 31 height 31
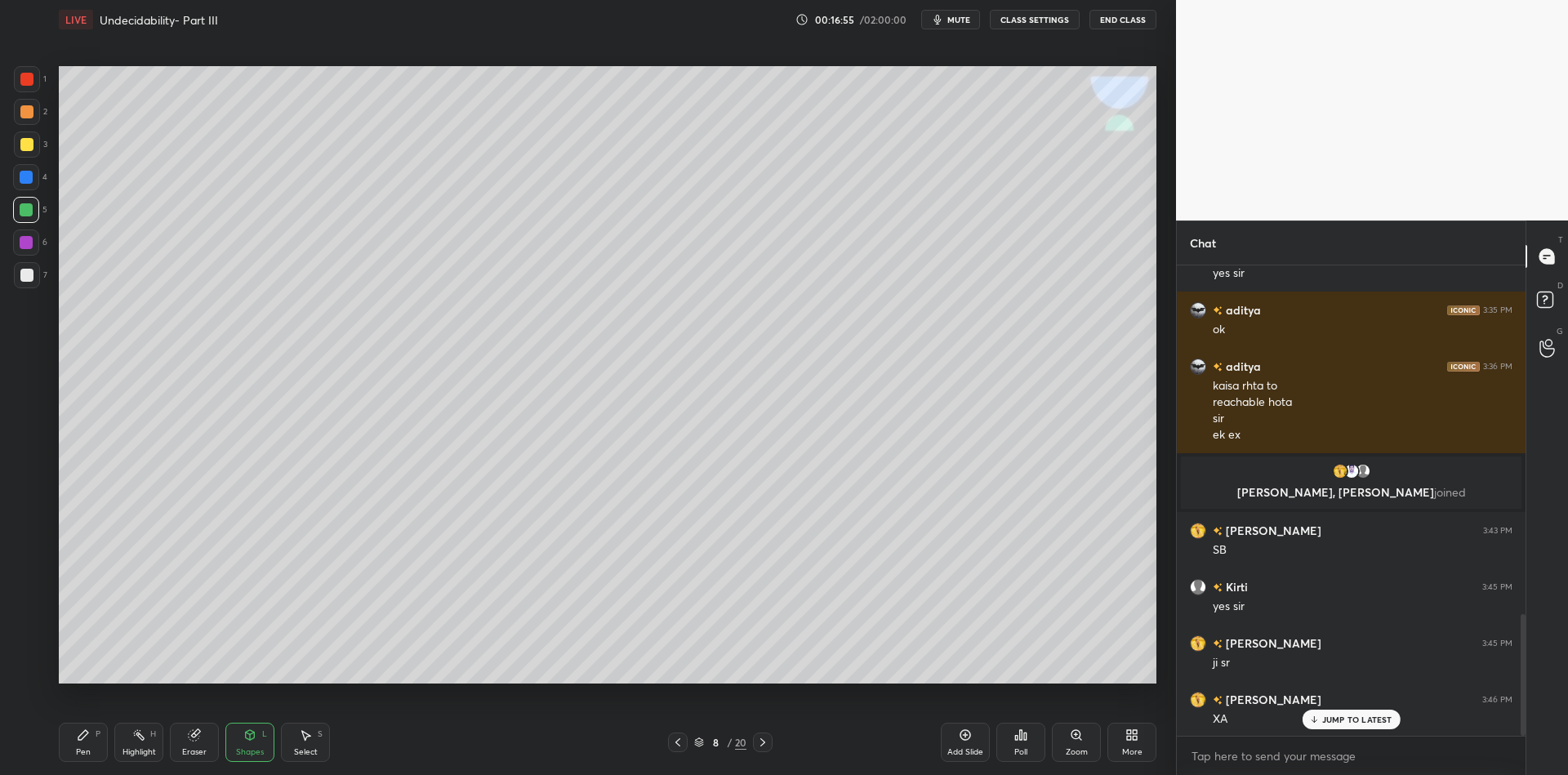
drag, startPoint x: 86, startPoint y: 743, endPoint x: 98, endPoint y: 736, distance: 13.9
click at [90, 742] on div "Pen P" at bounding box center [82, 742] width 49 height 39
click at [188, 748] on div "Eraser" at bounding box center [194, 742] width 49 height 39
click at [71, 749] on div "Pen P" at bounding box center [82, 742] width 49 height 39
drag, startPoint x: 78, startPoint y: 756, endPoint x: 151, endPoint y: 691, distance: 97.7
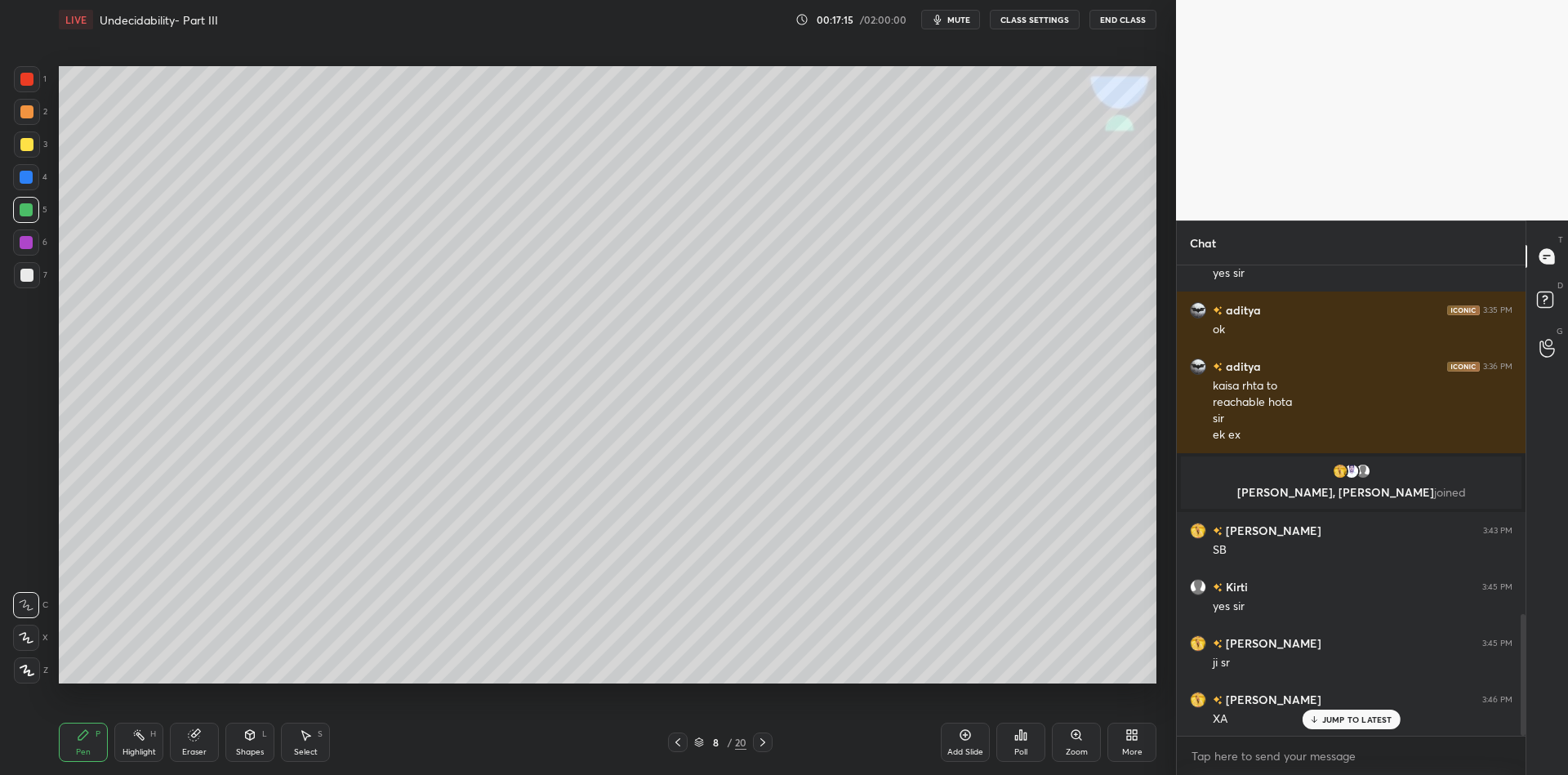
click at [80, 759] on div "Pen P" at bounding box center [82, 742] width 49 height 39
drag, startPoint x: 248, startPoint y: 745, endPoint x: 252, endPoint y: 737, distance: 8.9
click at [252, 739] on div "Shapes L" at bounding box center [249, 742] width 49 height 39
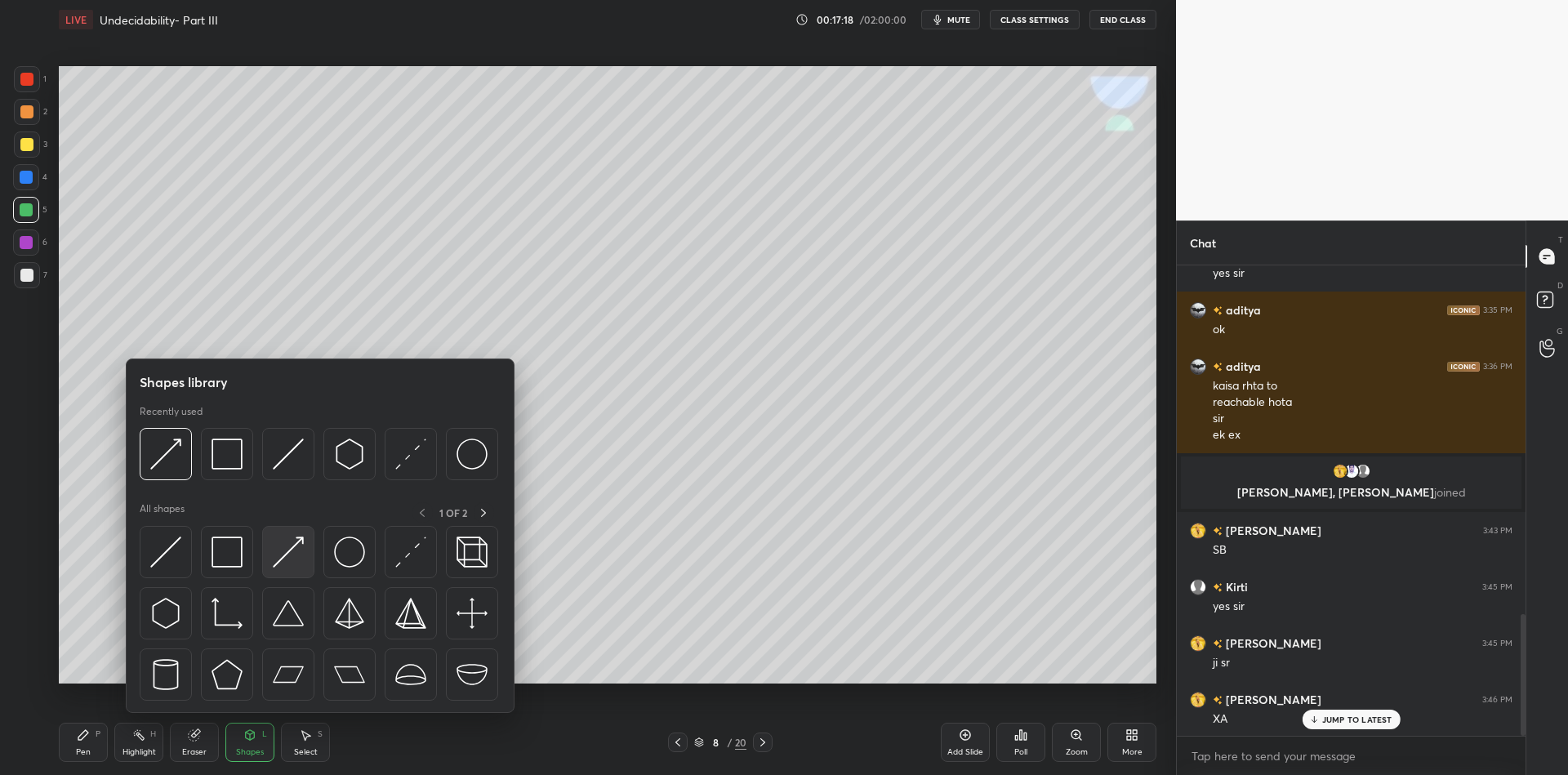
drag, startPoint x: 298, startPoint y: 543, endPoint x: 352, endPoint y: 540, distance: 54.1
click at [295, 537] on img at bounding box center [288, 552] width 31 height 31
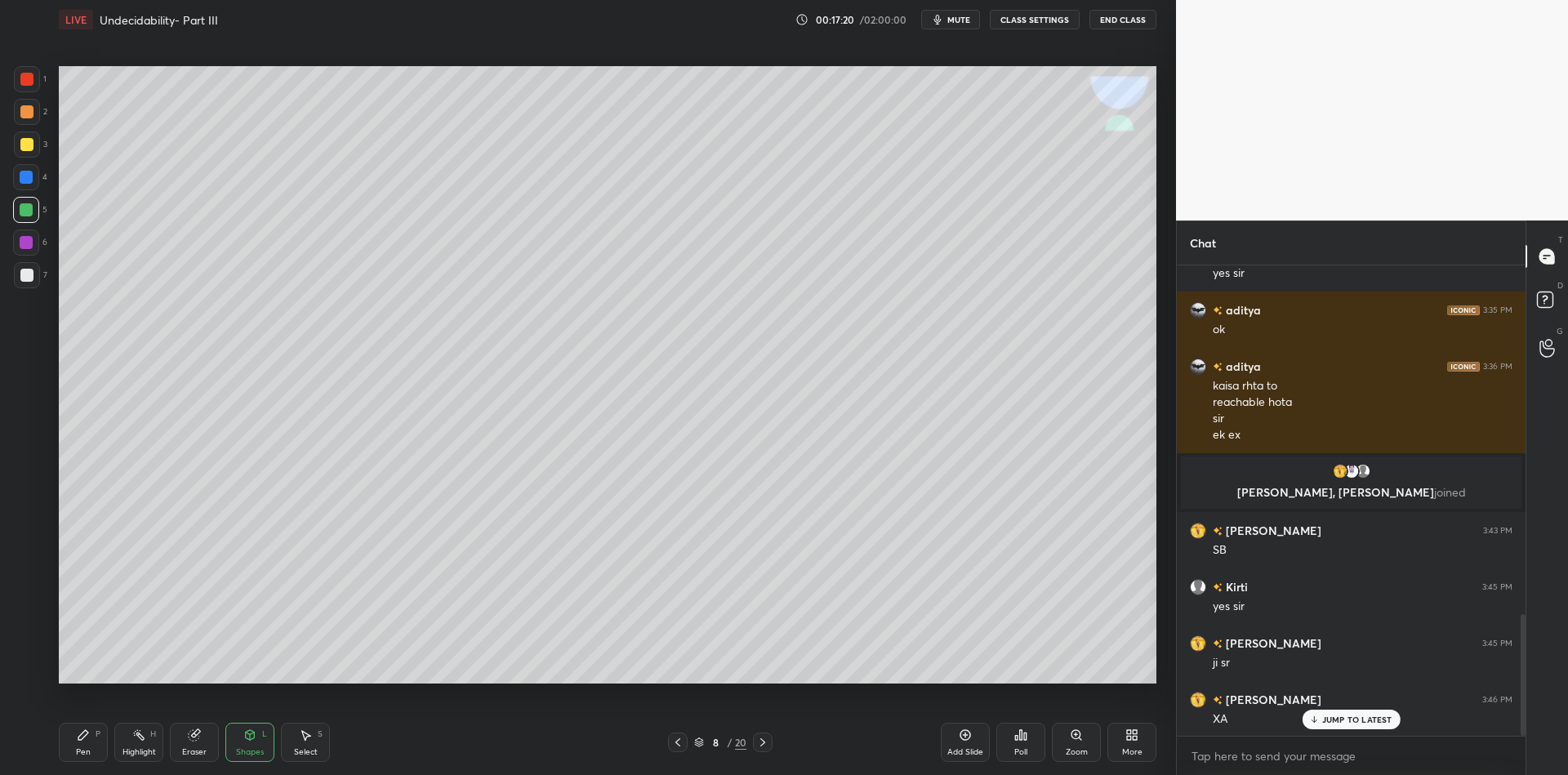
drag, startPoint x: 88, startPoint y: 749, endPoint x: 142, endPoint y: 712, distance: 65.5
click at [88, 746] on div "Pen P" at bounding box center [82, 742] width 49 height 39
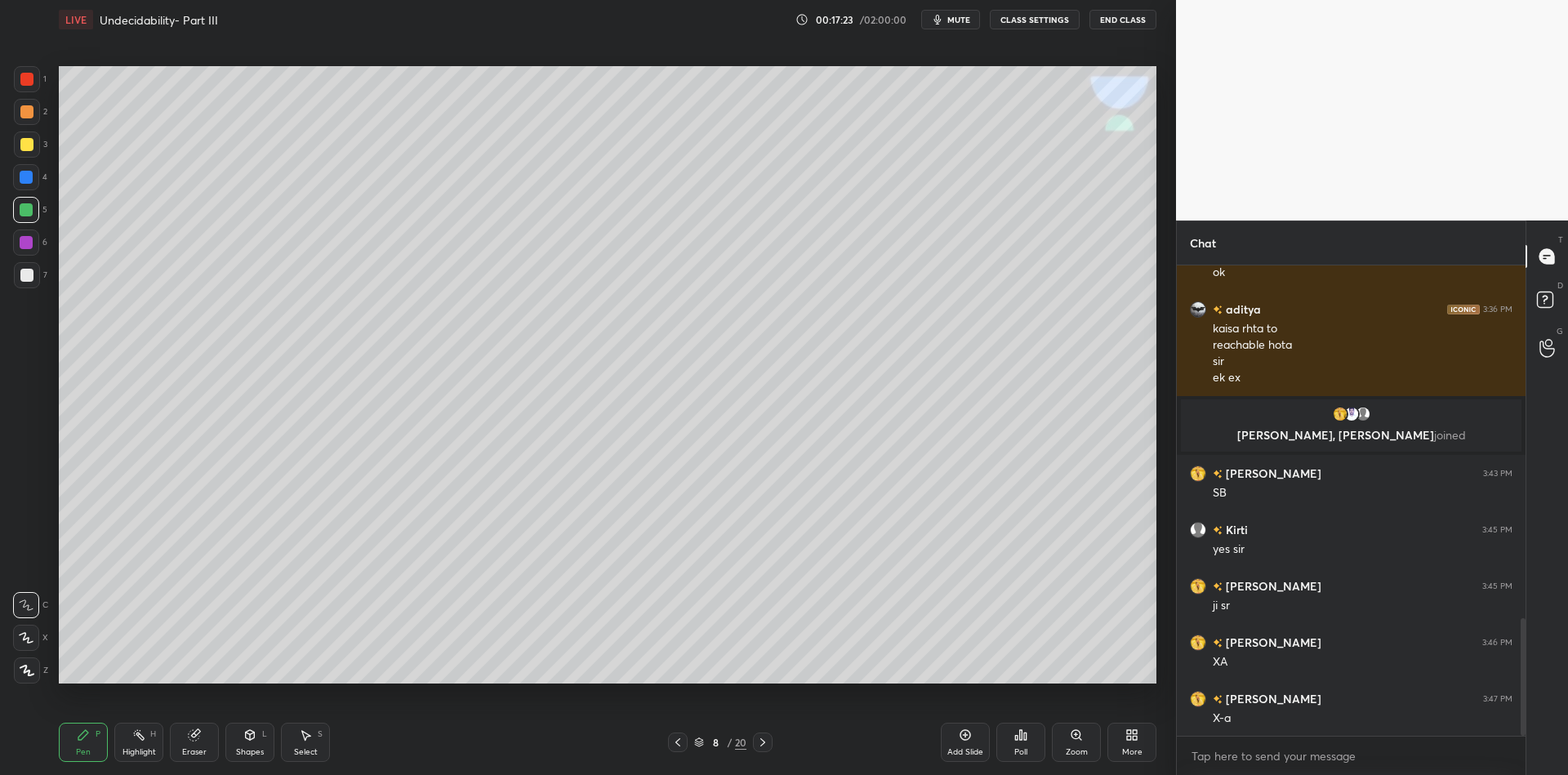
click at [249, 744] on div "Shapes L" at bounding box center [249, 742] width 49 height 39
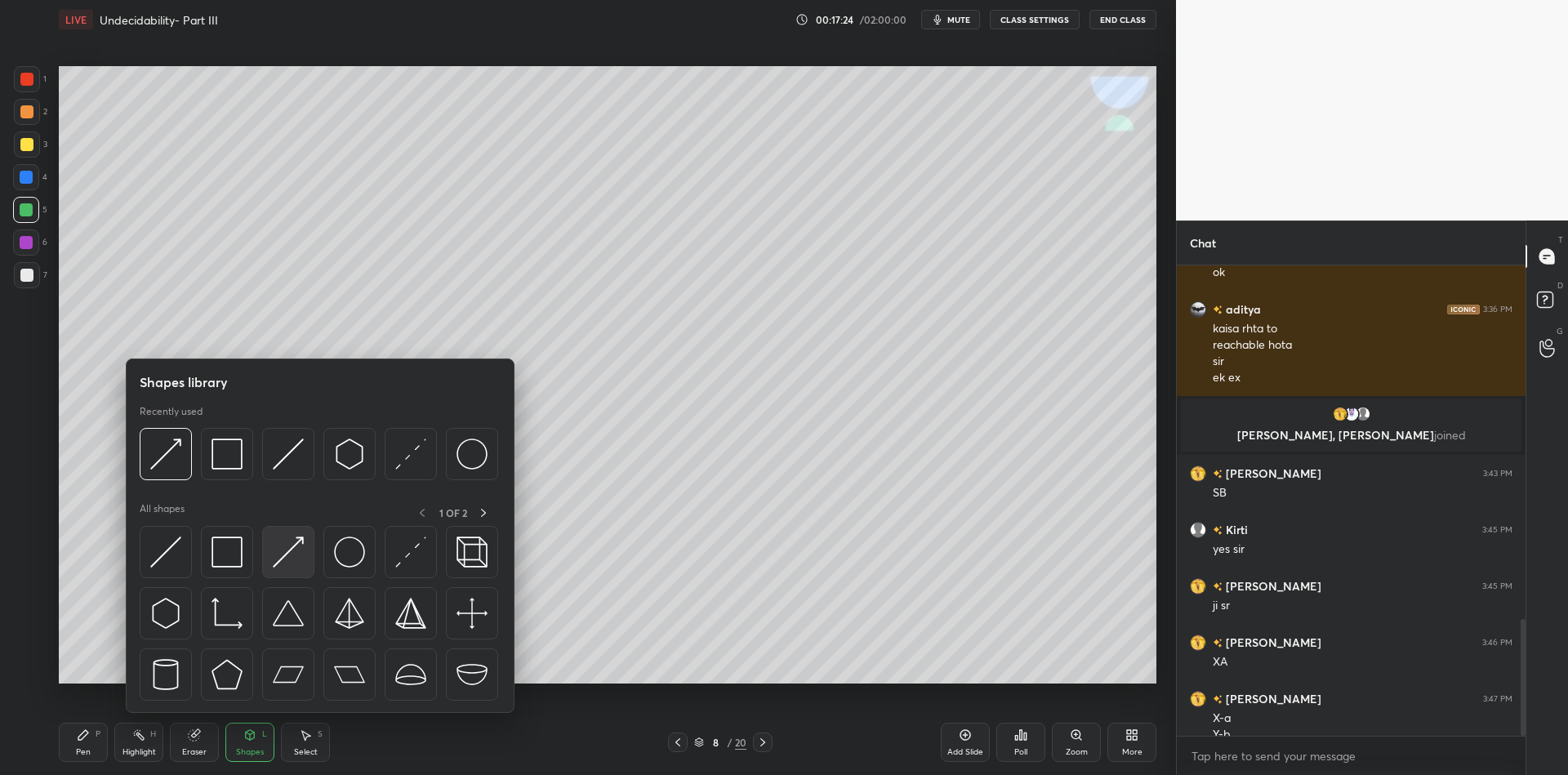
scroll to position [1425, 0]
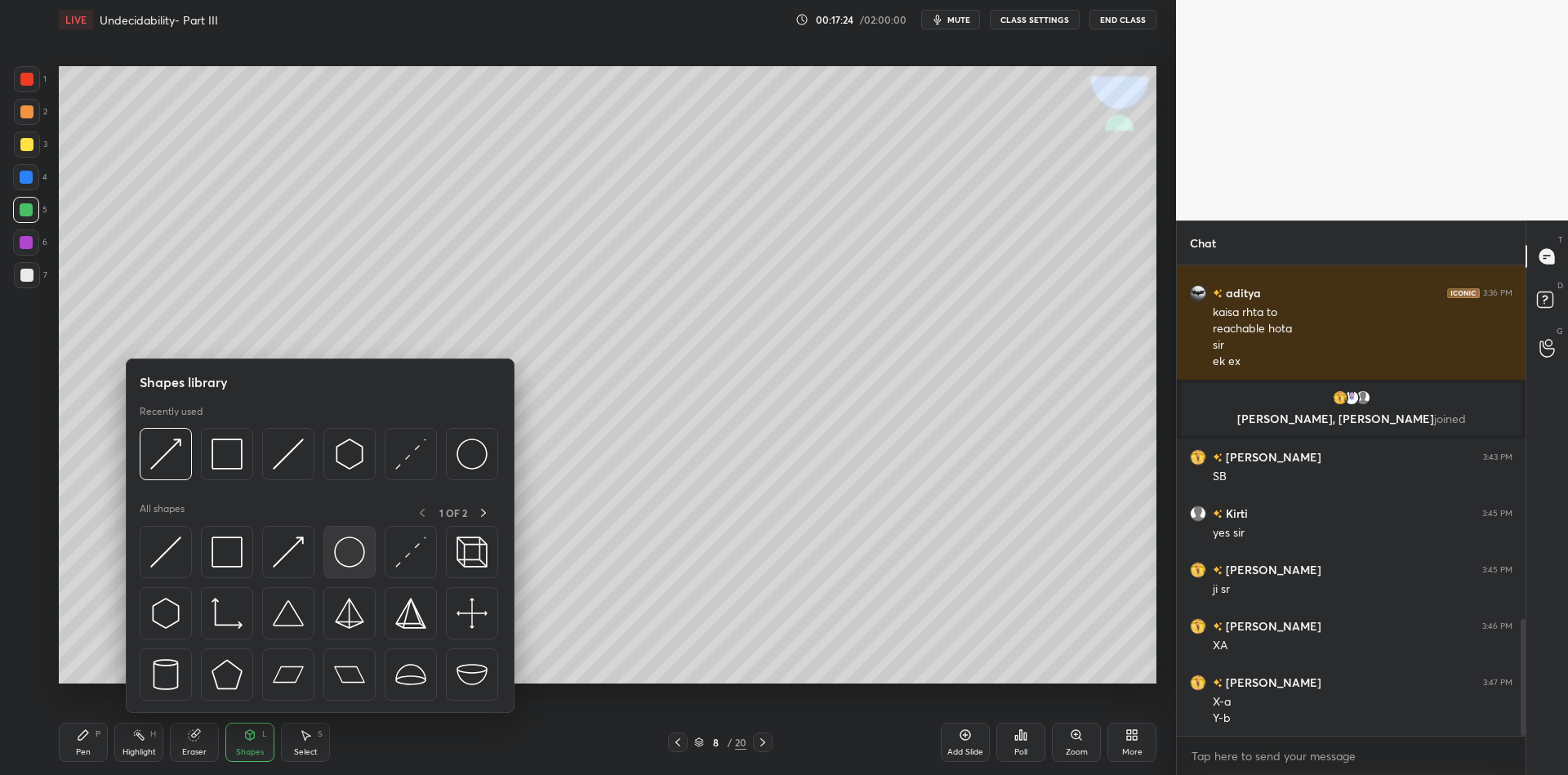
click at [297, 539] on img at bounding box center [288, 552] width 31 height 31
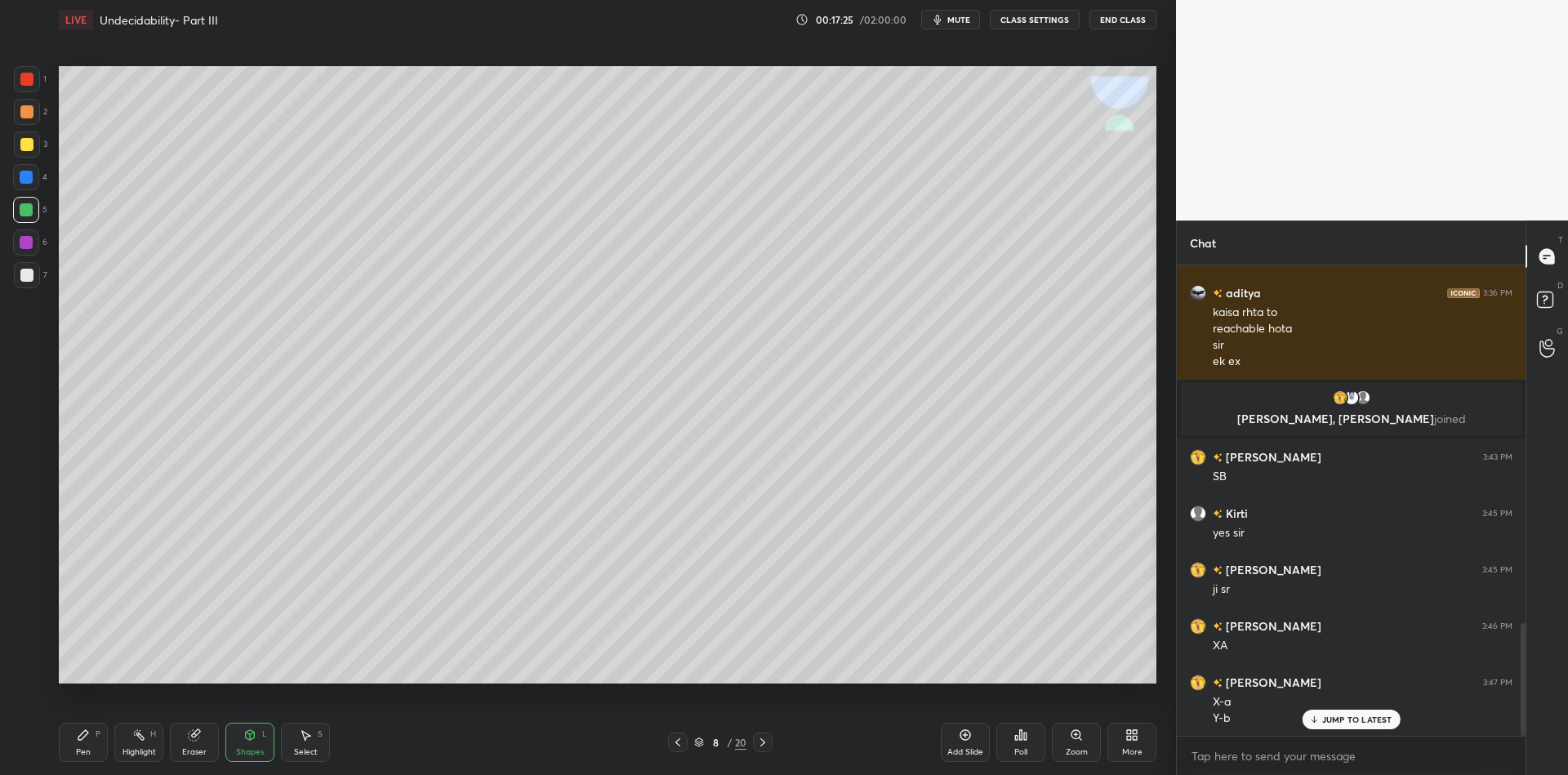
scroll to position [1495, 0]
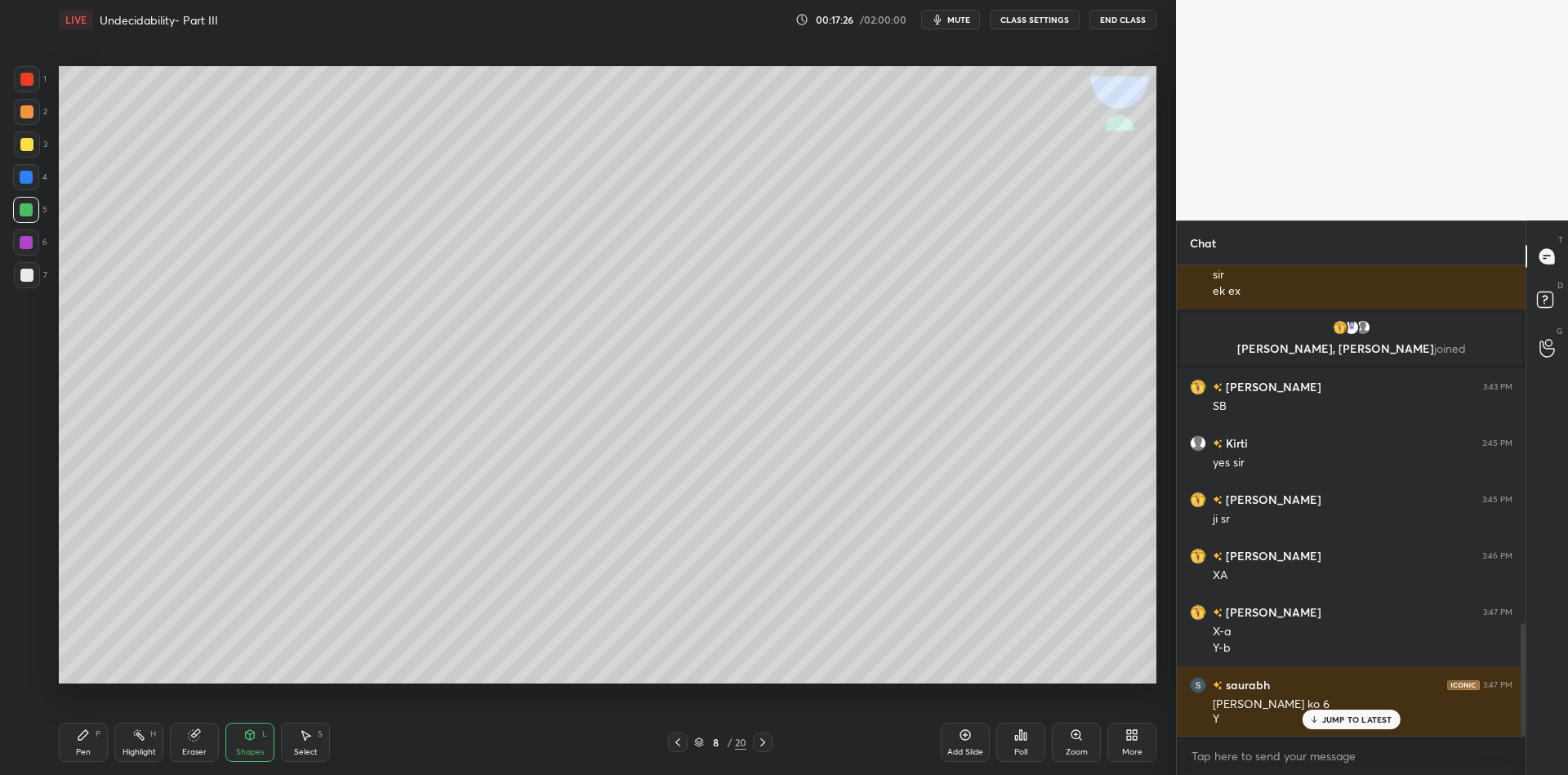
click at [80, 756] on div "Pen" at bounding box center [83, 752] width 15 height 8
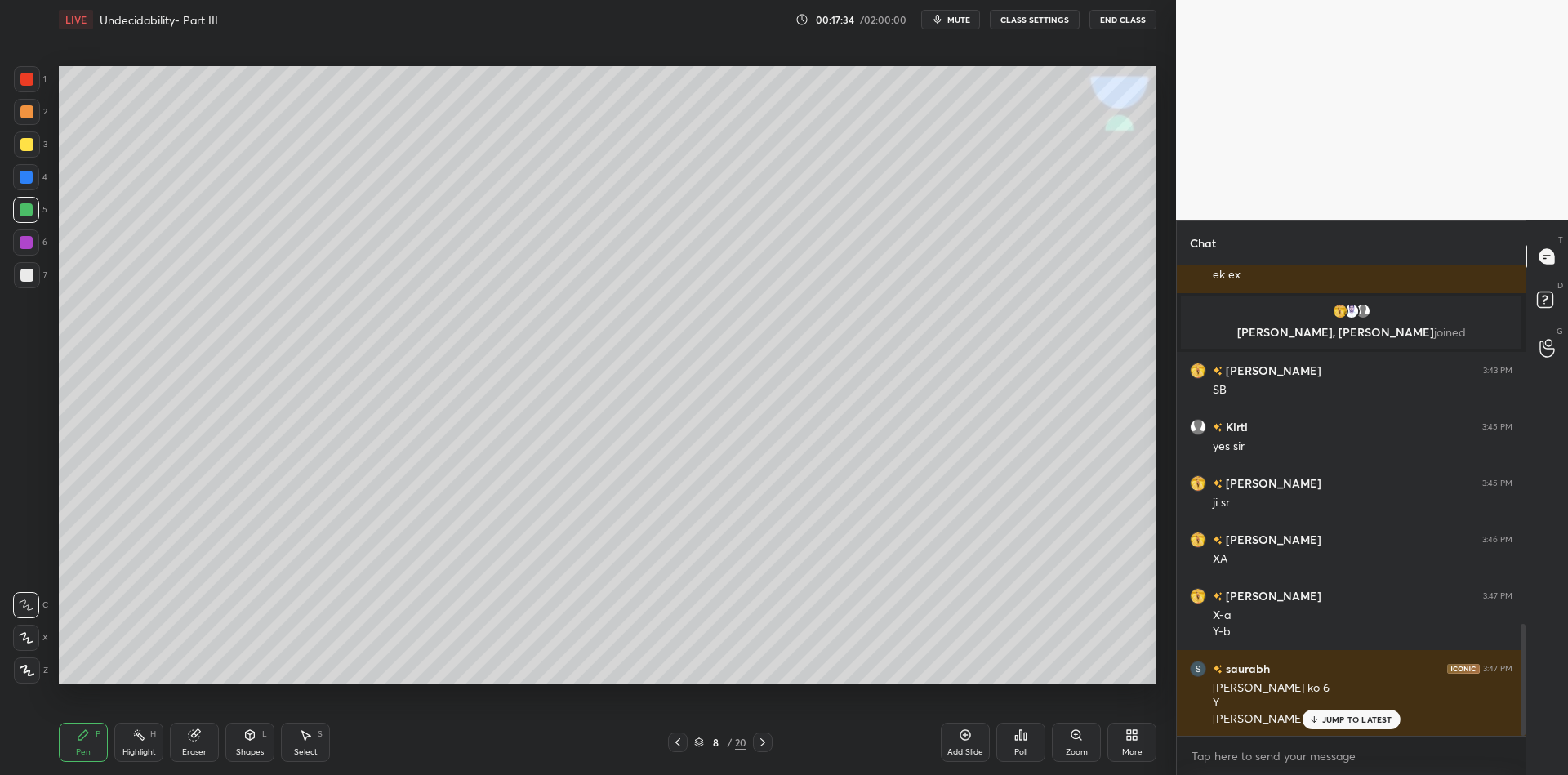
click at [133, 762] on div "Highlight H" at bounding box center [138, 742] width 49 height 39
click at [250, 759] on div "Shapes L" at bounding box center [249, 742] width 49 height 39
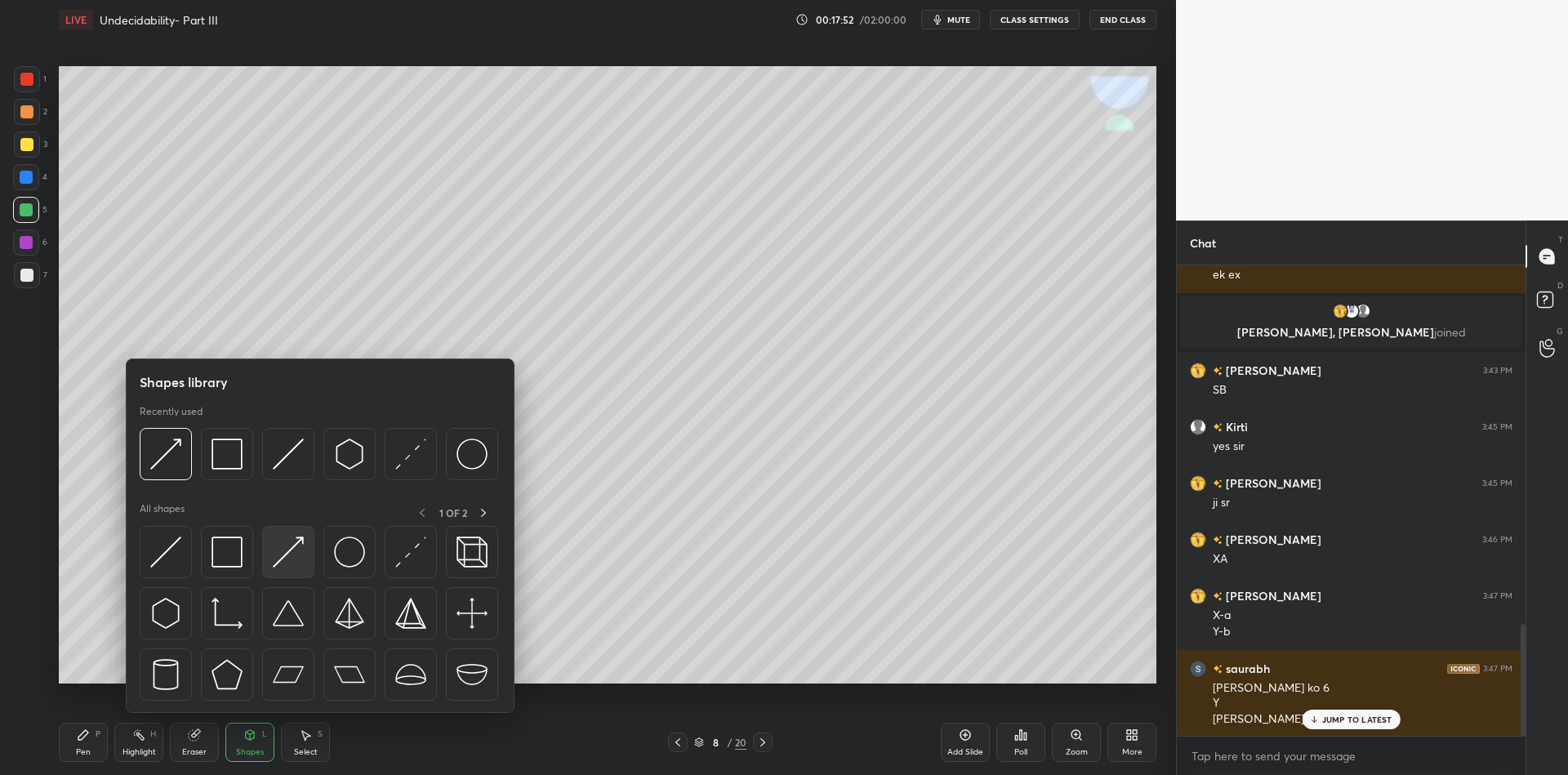
click at [269, 560] on div at bounding box center [288, 552] width 52 height 52
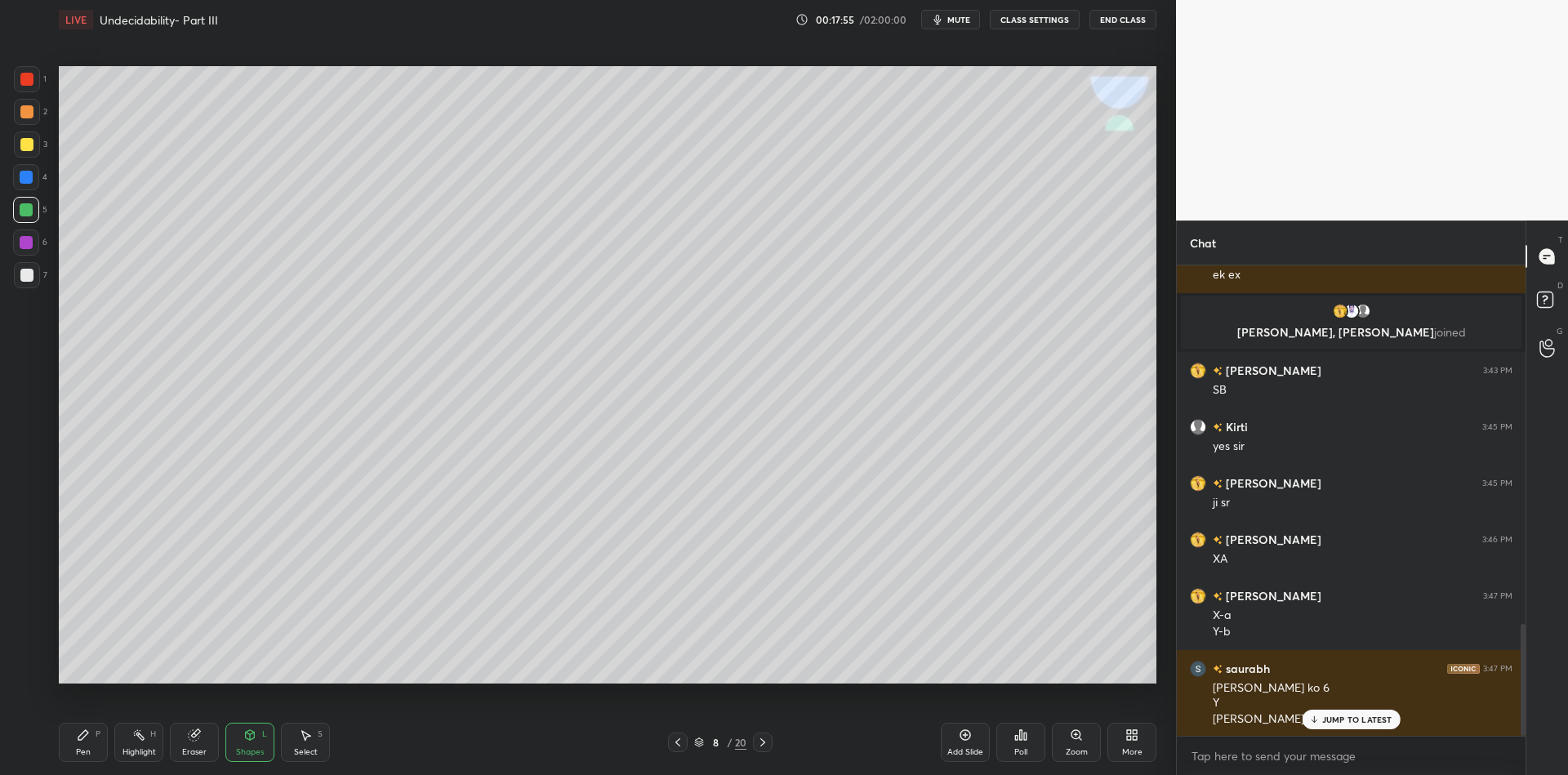
click at [84, 742] on div "Pen P" at bounding box center [82, 742] width 49 height 39
drag, startPoint x: 131, startPoint y: 754, endPoint x: 137, endPoint y: 737, distance: 18.0
click at [130, 752] on div "Highlight" at bounding box center [139, 752] width 34 height 8
click at [254, 741] on icon at bounding box center [250, 735] width 13 height 13
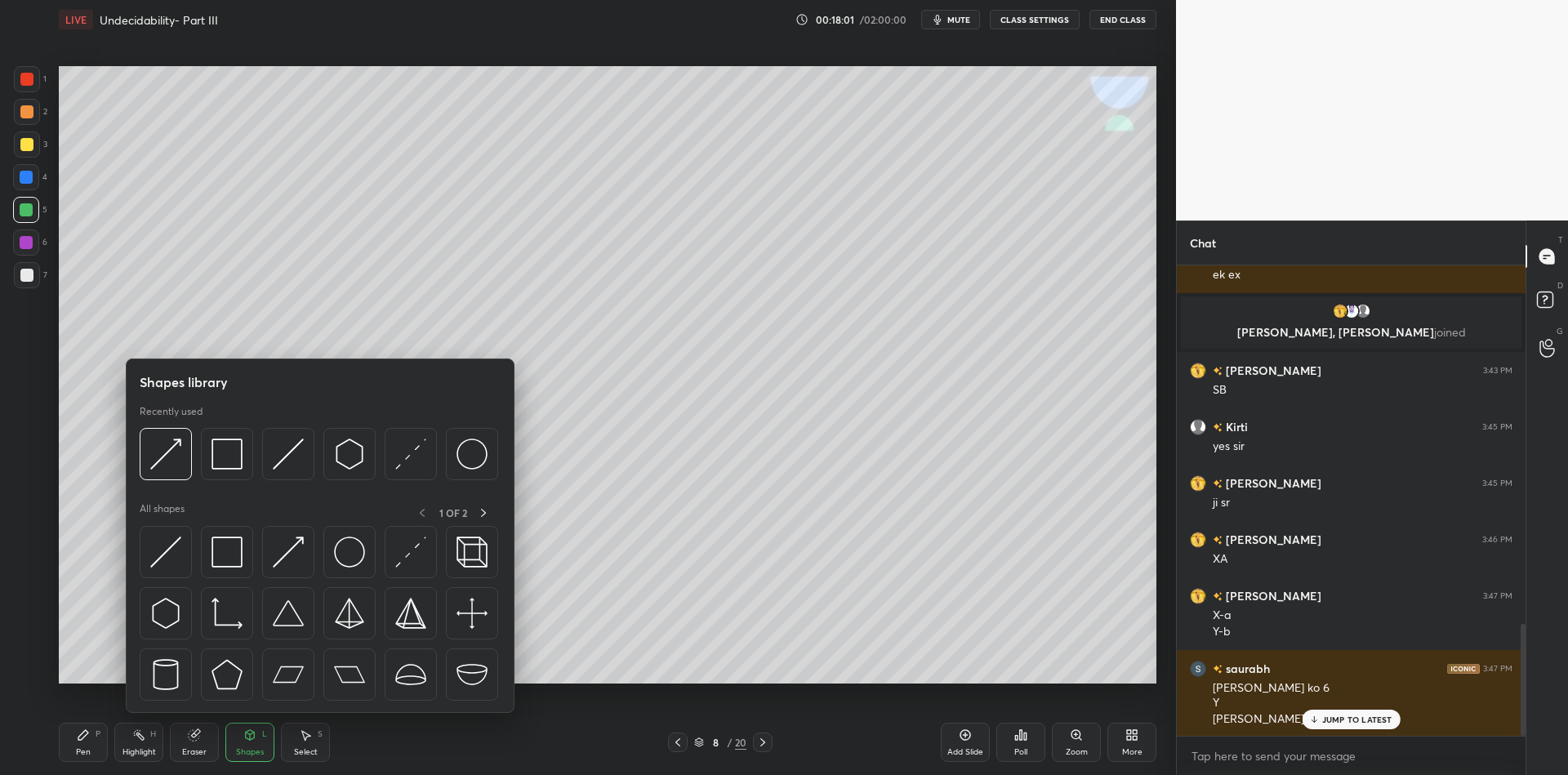
click at [26, 141] on div at bounding box center [27, 145] width 13 height 13
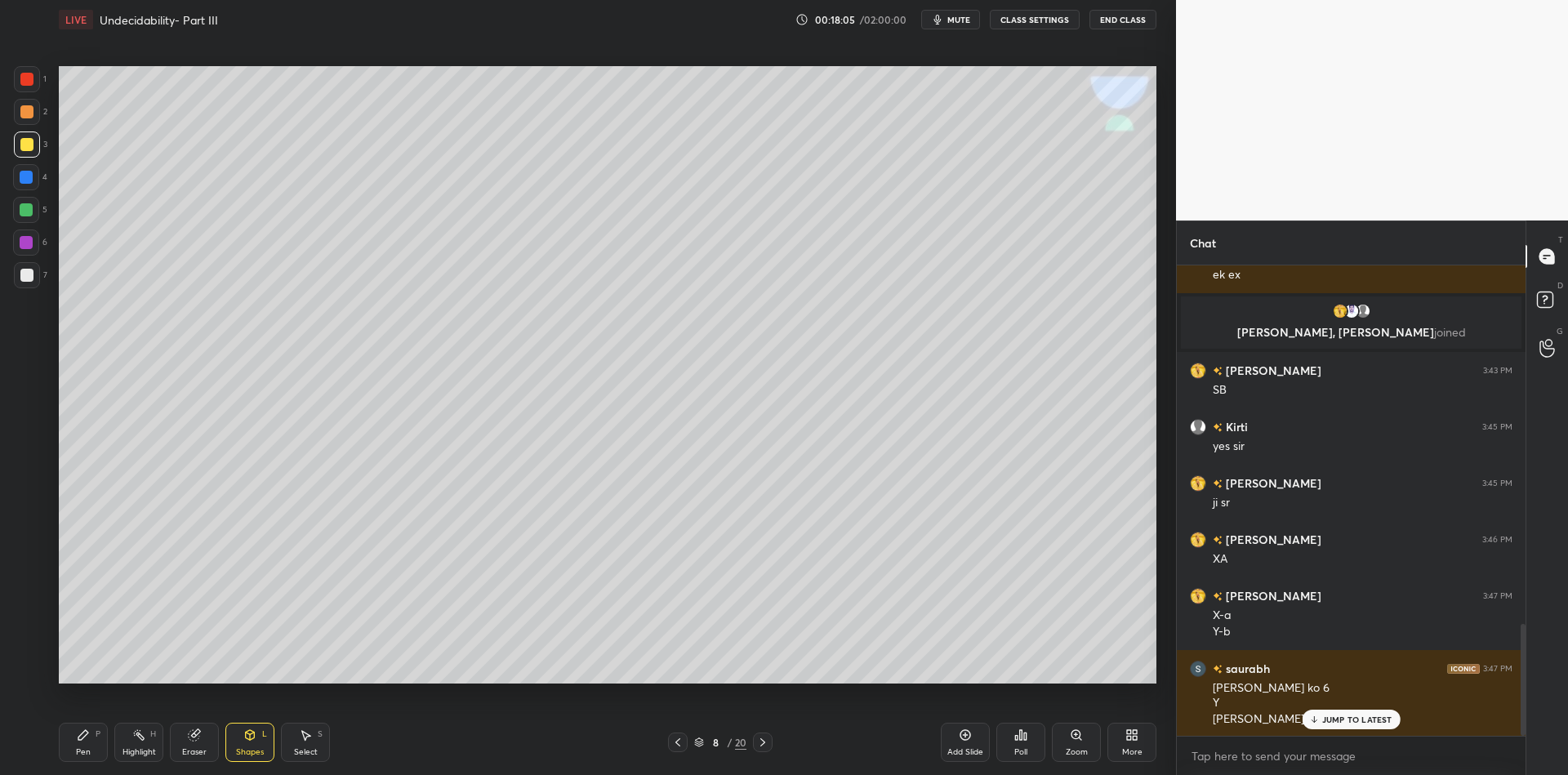
drag, startPoint x: 251, startPoint y: 750, endPoint x: 248, endPoint y: 721, distance: 29.2
click at [248, 748] on div "Shapes L" at bounding box center [249, 742] width 49 height 39
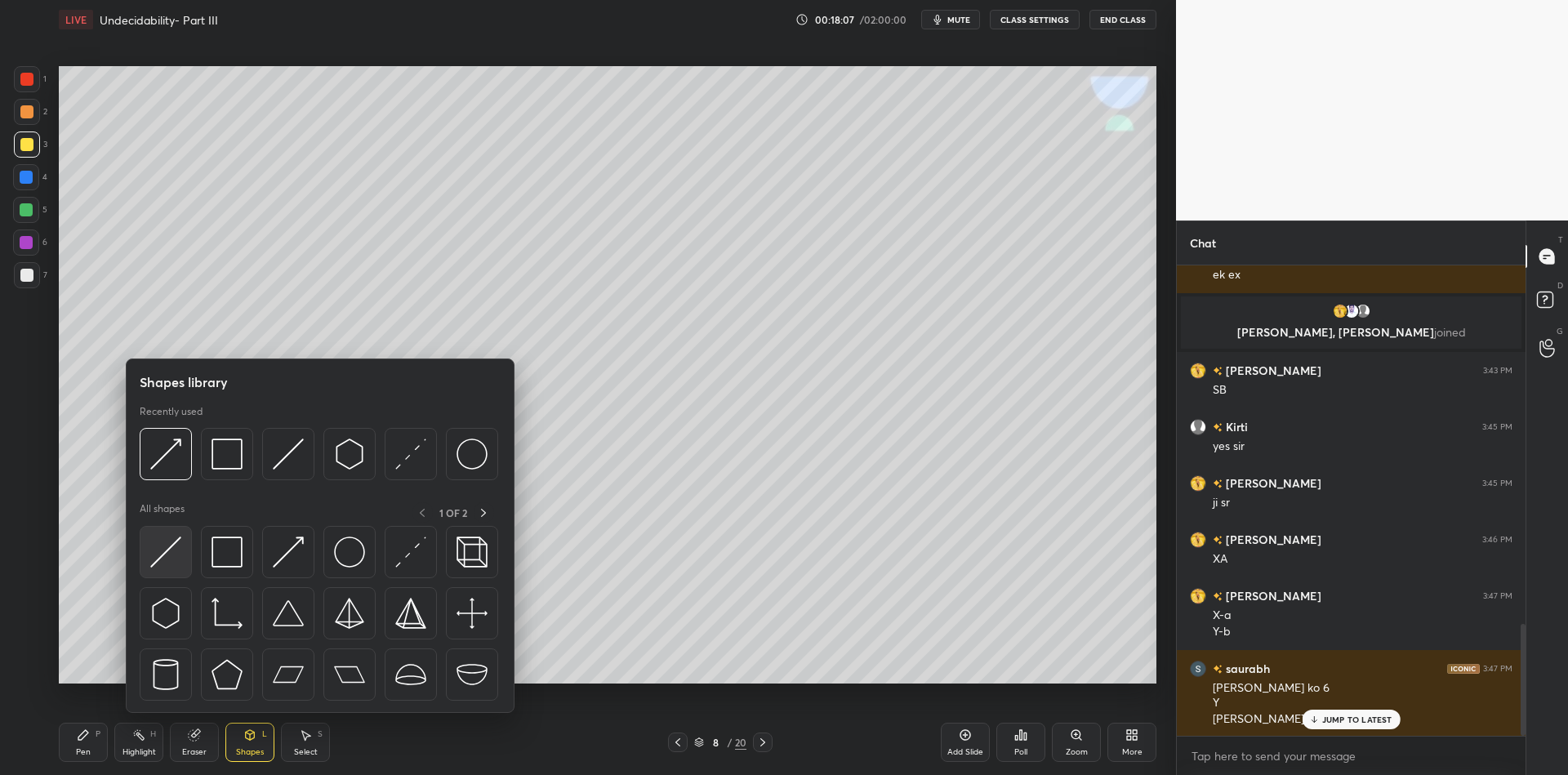
click at [165, 544] on img at bounding box center [166, 552] width 31 height 31
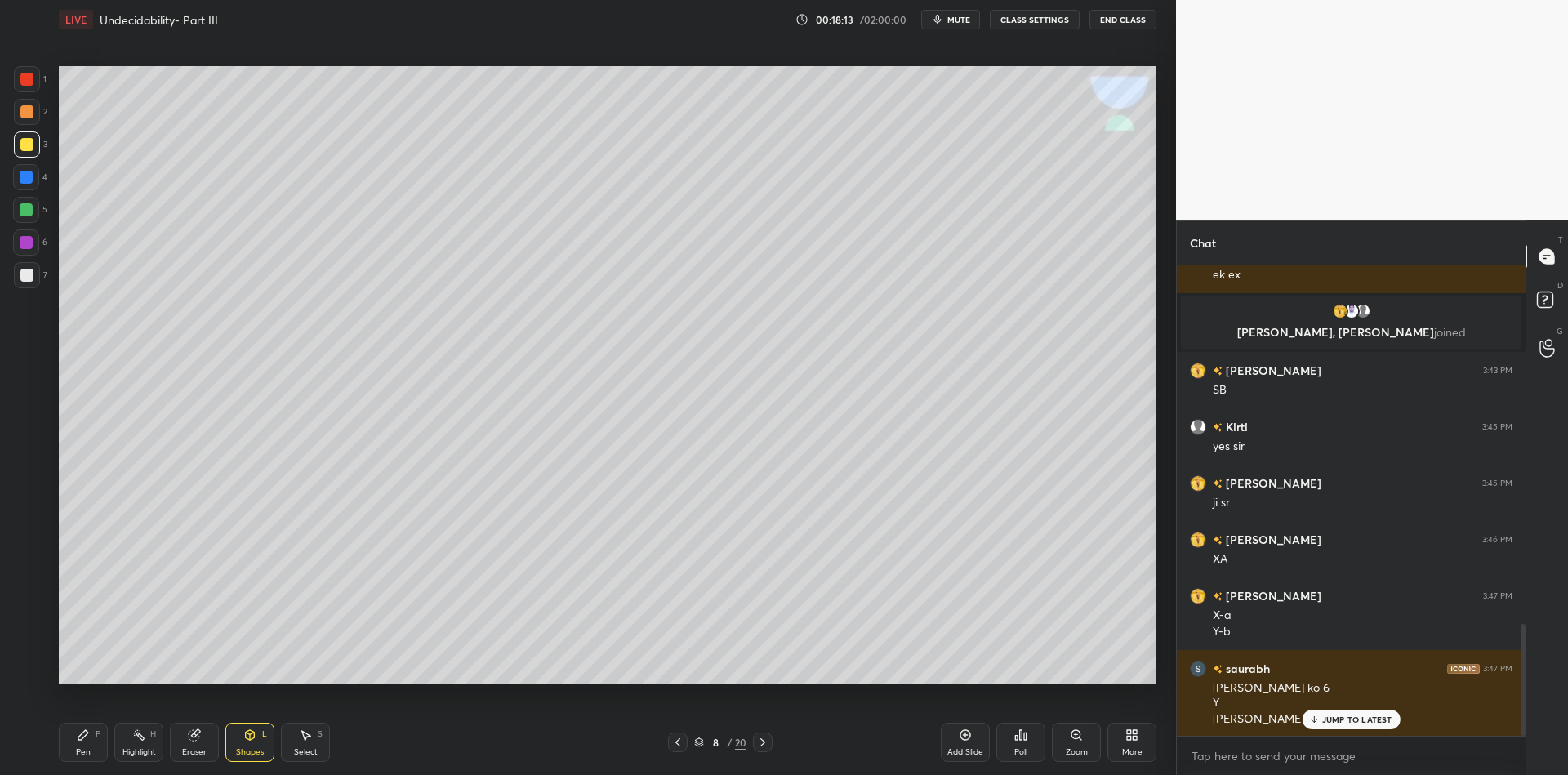
drag, startPoint x: 85, startPoint y: 751, endPoint x: 91, endPoint y: 743, distance: 10.0
click at [90, 745] on div "Pen P" at bounding box center [82, 742] width 49 height 39
click at [27, 207] on div at bounding box center [26, 209] width 13 height 13
click at [311, 742] on div "Select S" at bounding box center [305, 742] width 49 height 39
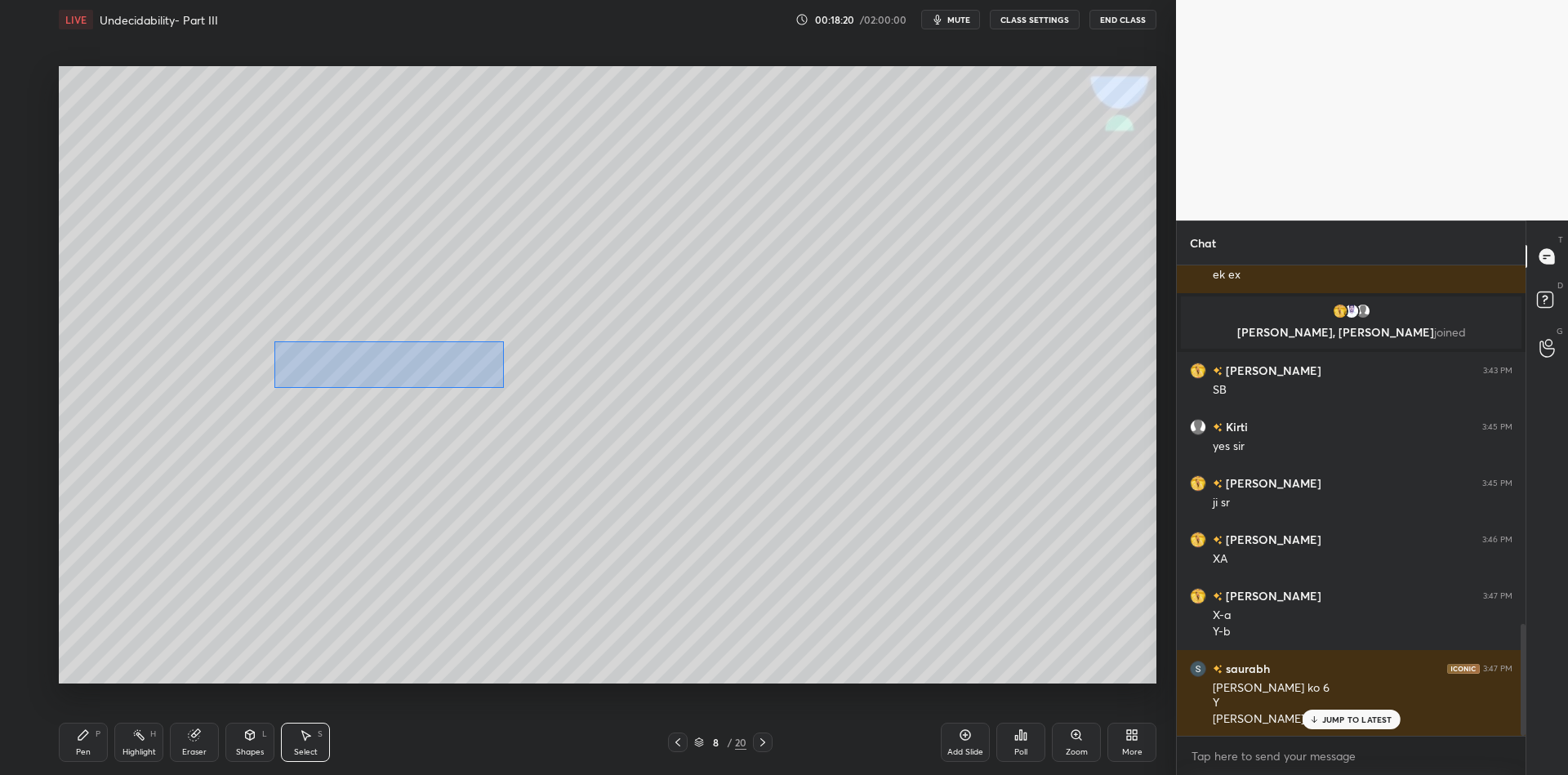
drag, startPoint x: 274, startPoint y: 341, endPoint x: 504, endPoint y: 387, distance: 234.6
click at [504, 388] on div "0 ° Undo Copy Duplicate Duplicate to new slide Delete" at bounding box center [607, 375] width 1097 height 618
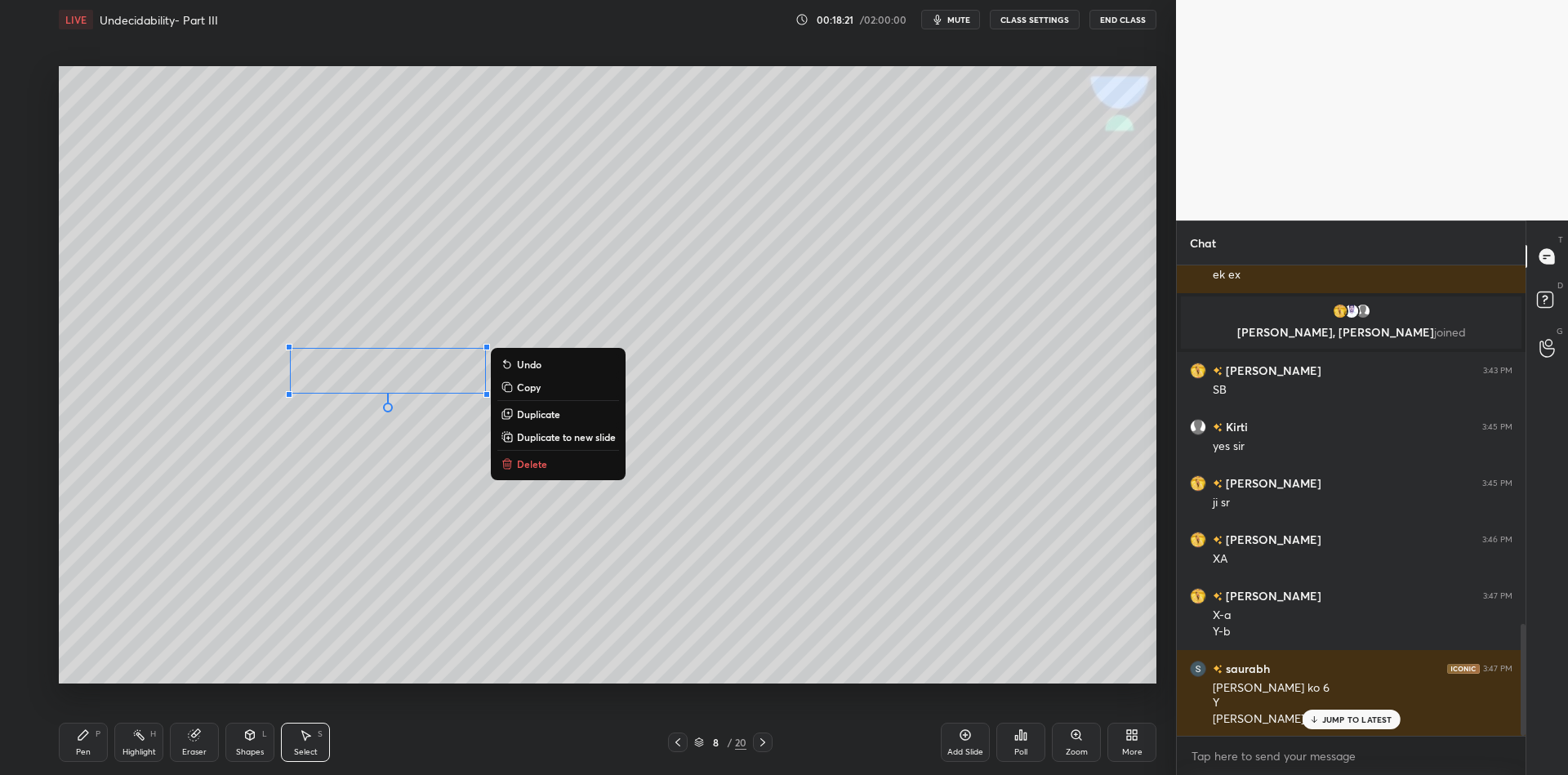
click at [546, 386] on button "Copy" at bounding box center [558, 388] width 121 height 20
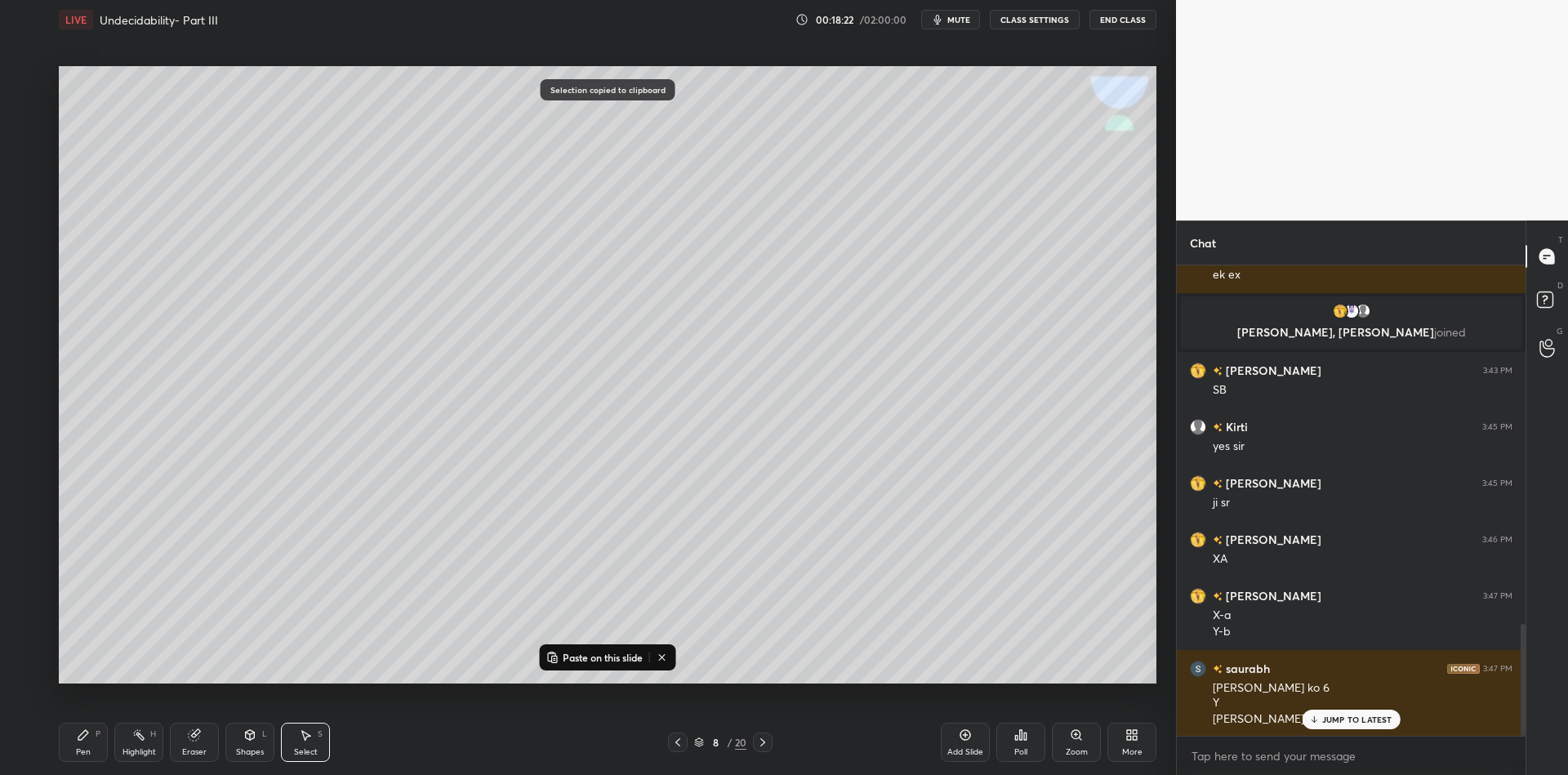
click at [587, 661] on p "Paste on this slide" at bounding box center [603, 657] width 80 height 13
drag, startPoint x: 474, startPoint y: 388, endPoint x: 866, endPoint y: 344, distance: 394.5
click at [870, 347] on div "0 ° Undo Copy Paste here Duplicate Duplicate to new slide Delete" at bounding box center [607, 375] width 1097 height 618
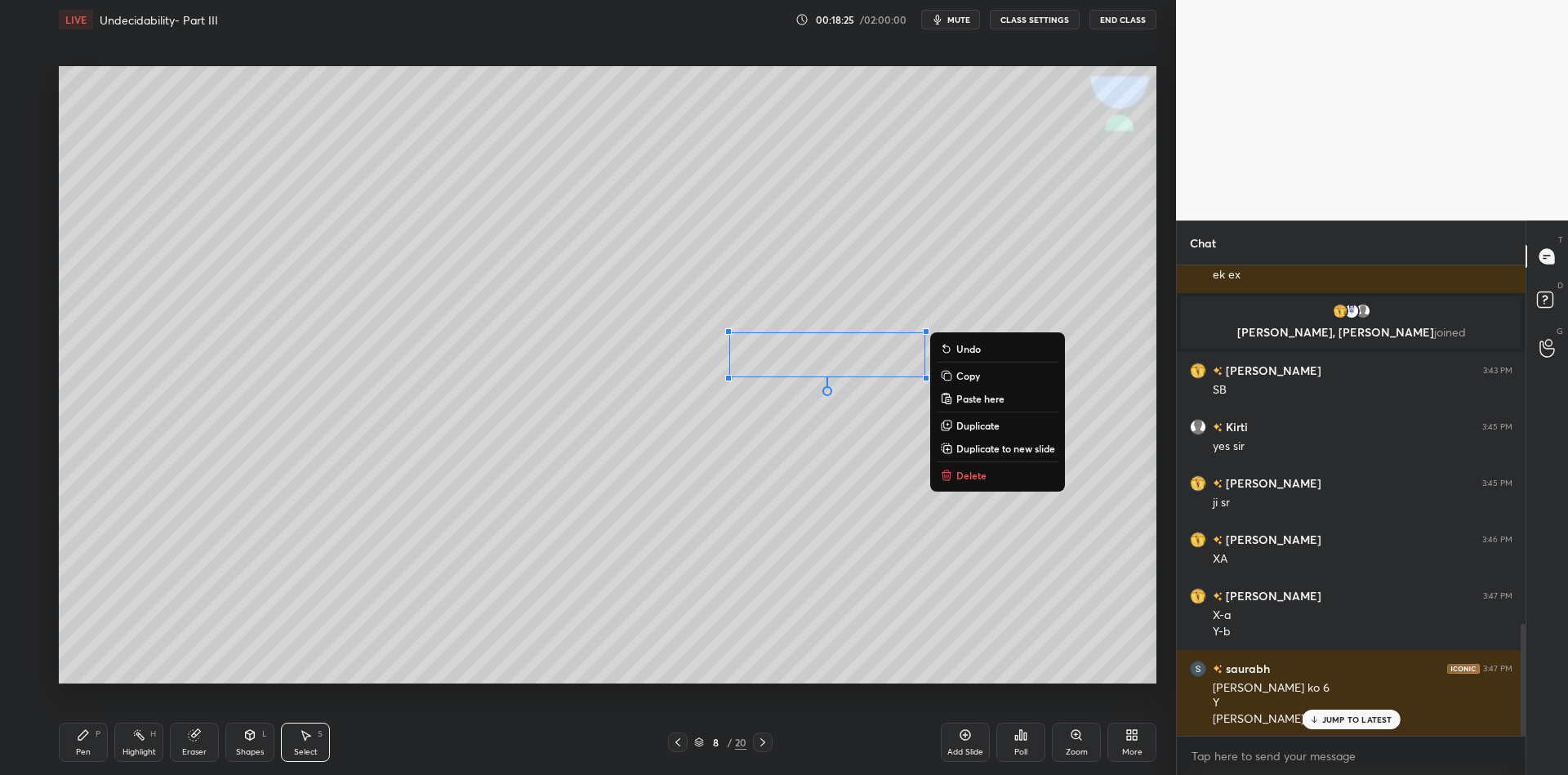
drag, startPoint x: 89, startPoint y: 747, endPoint x: 103, endPoint y: 729, distance: 22.8
click at [85, 745] on div "Pen P" at bounding box center [82, 742] width 49 height 39
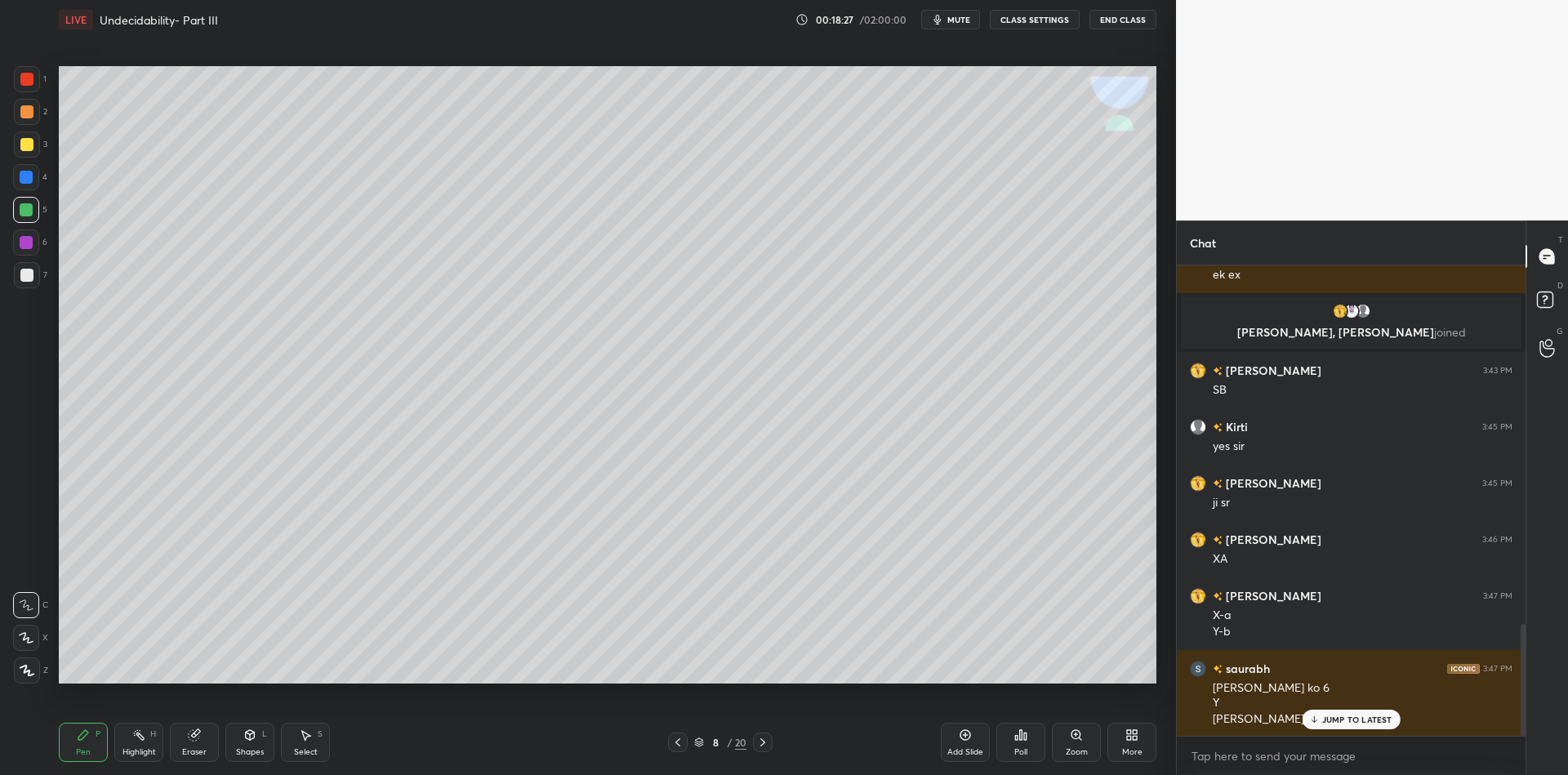
drag, startPoint x: 251, startPoint y: 747, endPoint x: 252, endPoint y: 737, distance: 10.0
click at [251, 744] on div "Shapes L" at bounding box center [249, 742] width 49 height 39
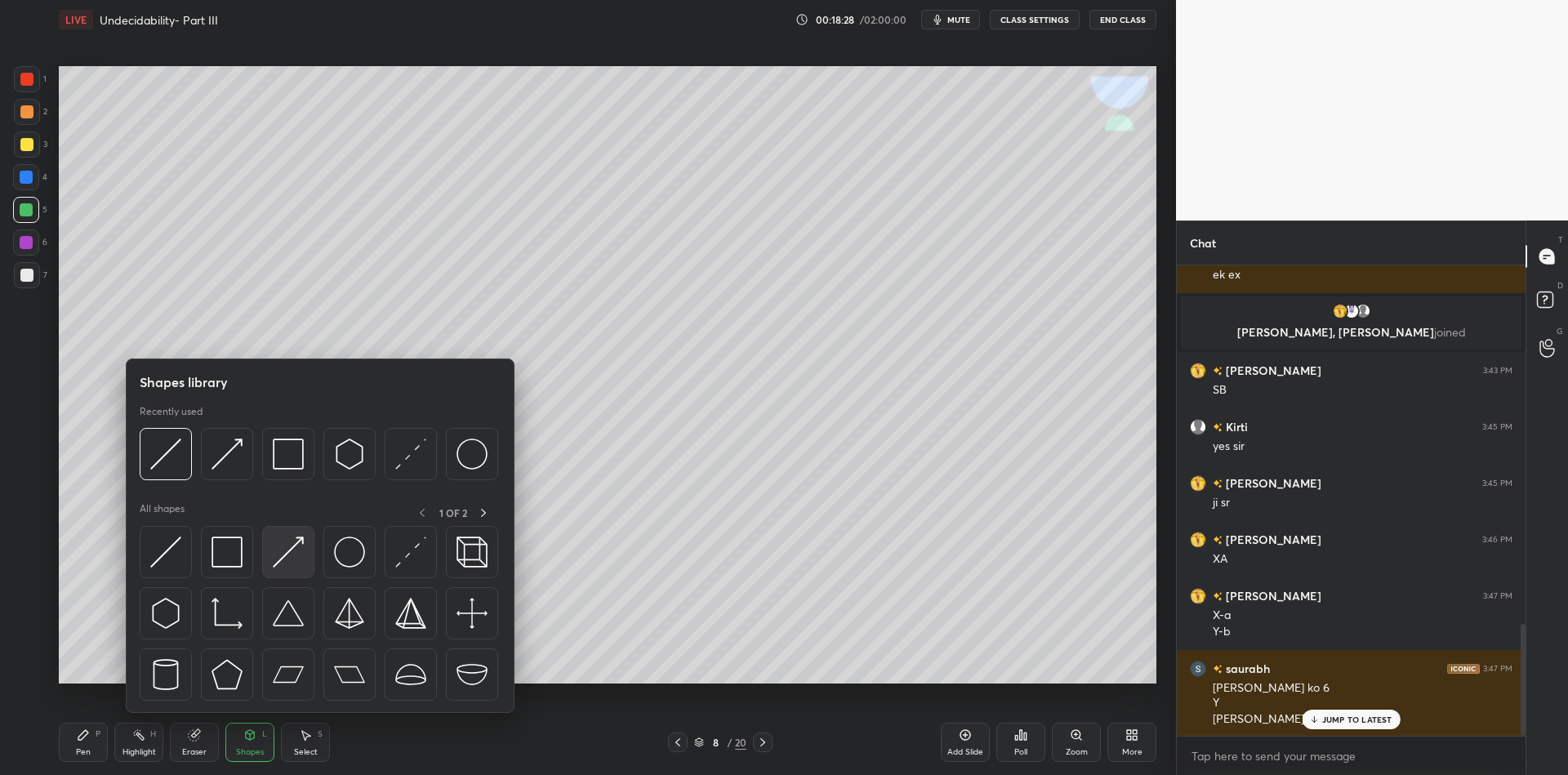
click at [293, 542] on img at bounding box center [288, 552] width 31 height 31
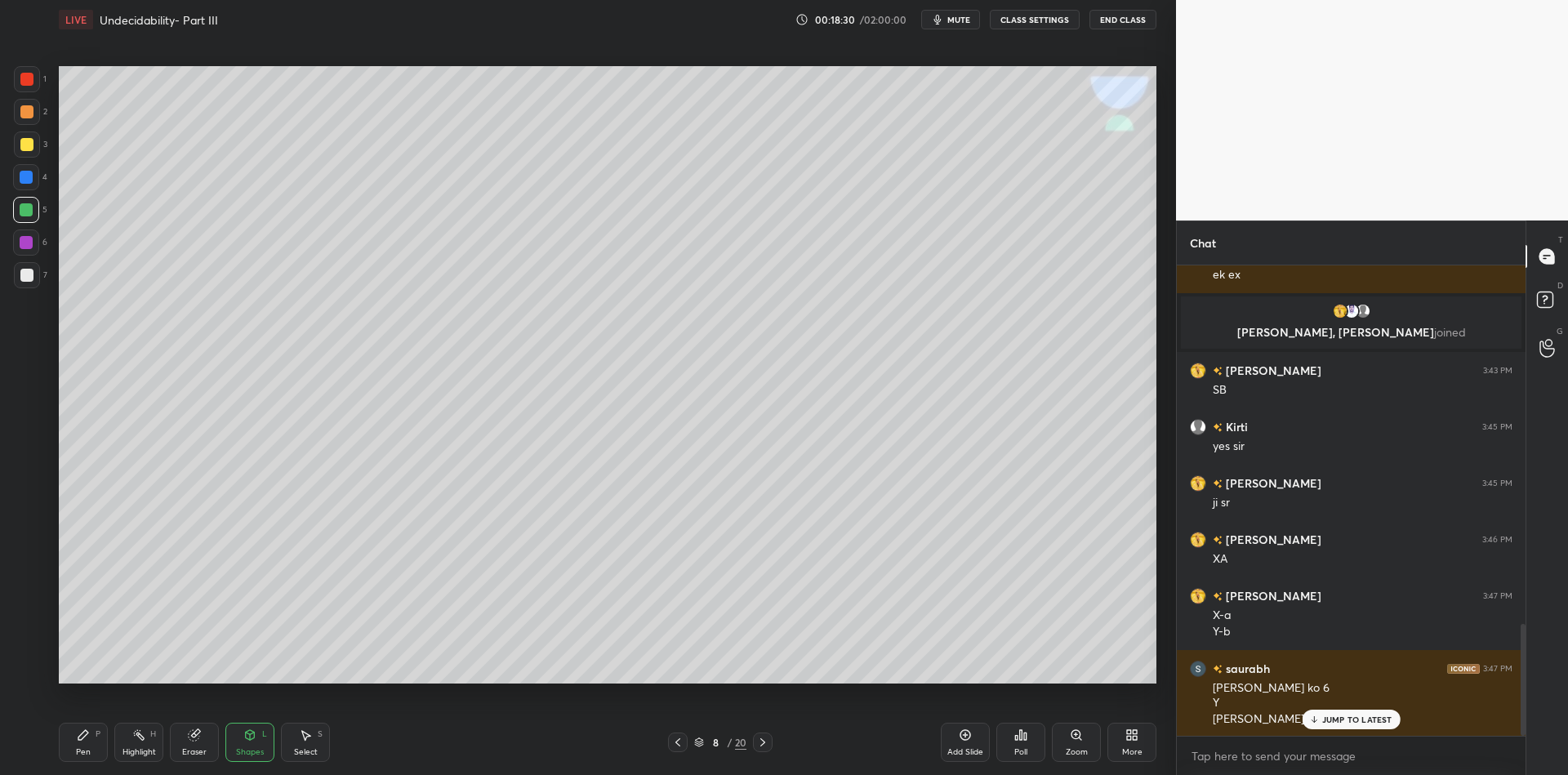
click at [74, 747] on div "Pen P" at bounding box center [82, 742] width 49 height 39
click at [241, 748] on div "Shapes L" at bounding box center [249, 742] width 49 height 39
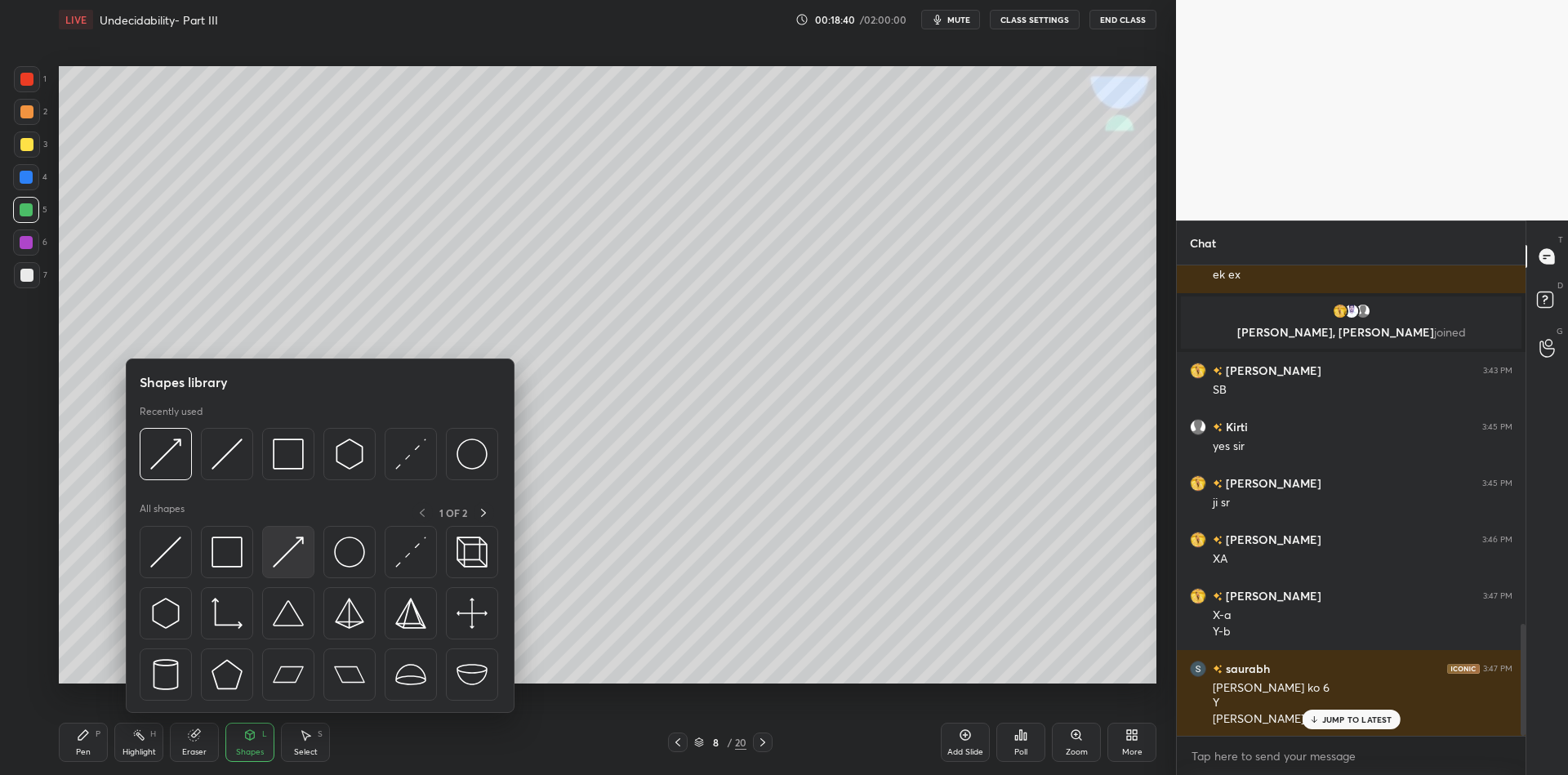
click at [290, 549] on img at bounding box center [288, 552] width 31 height 31
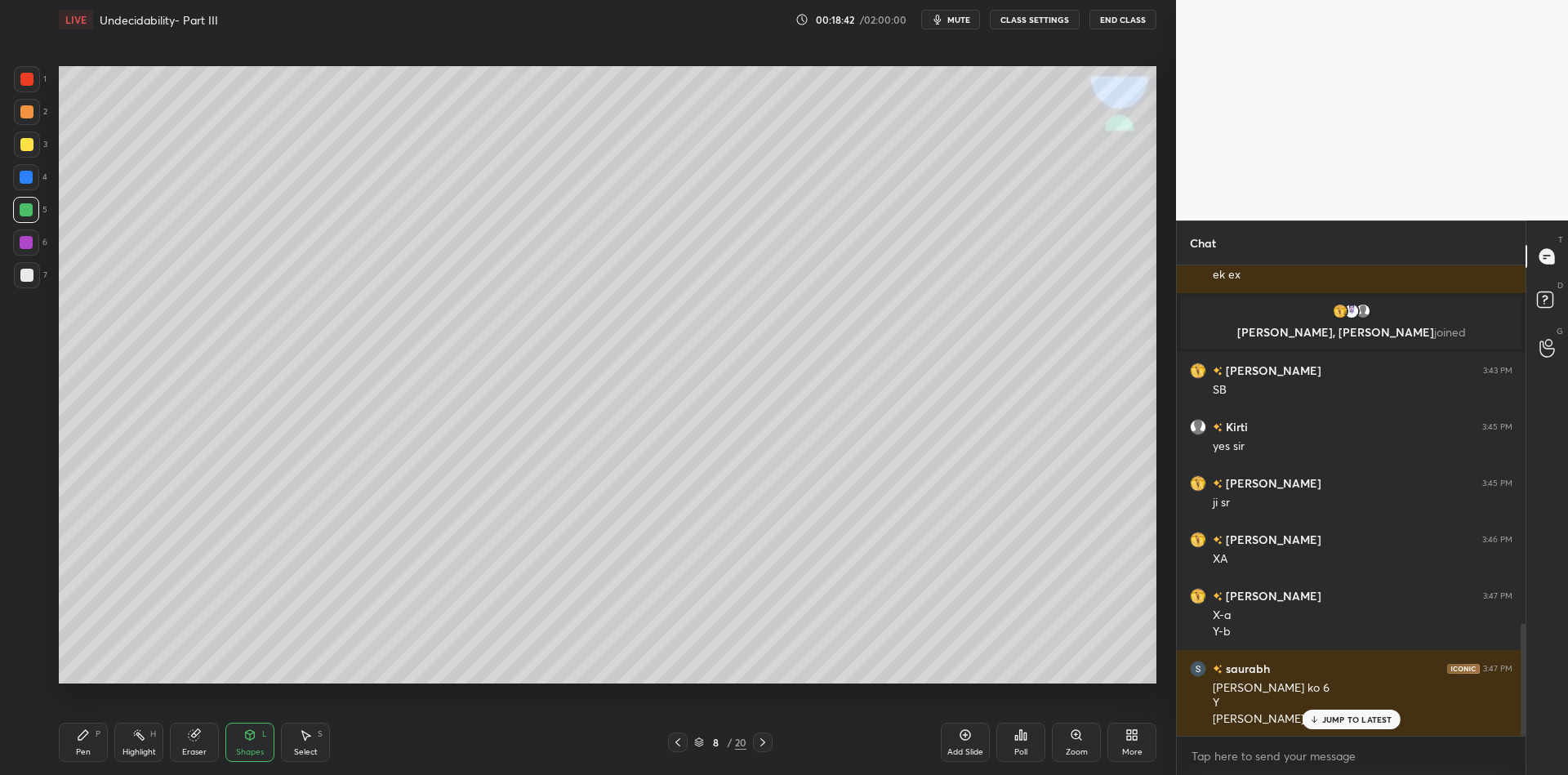
drag, startPoint x: 73, startPoint y: 750, endPoint x: 260, endPoint y: 690, distance: 196.4
click at [79, 751] on div "Pen P" at bounding box center [82, 742] width 49 height 39
click at [250, 739] on icon at bounding box center [250, 735] width 13 height 13
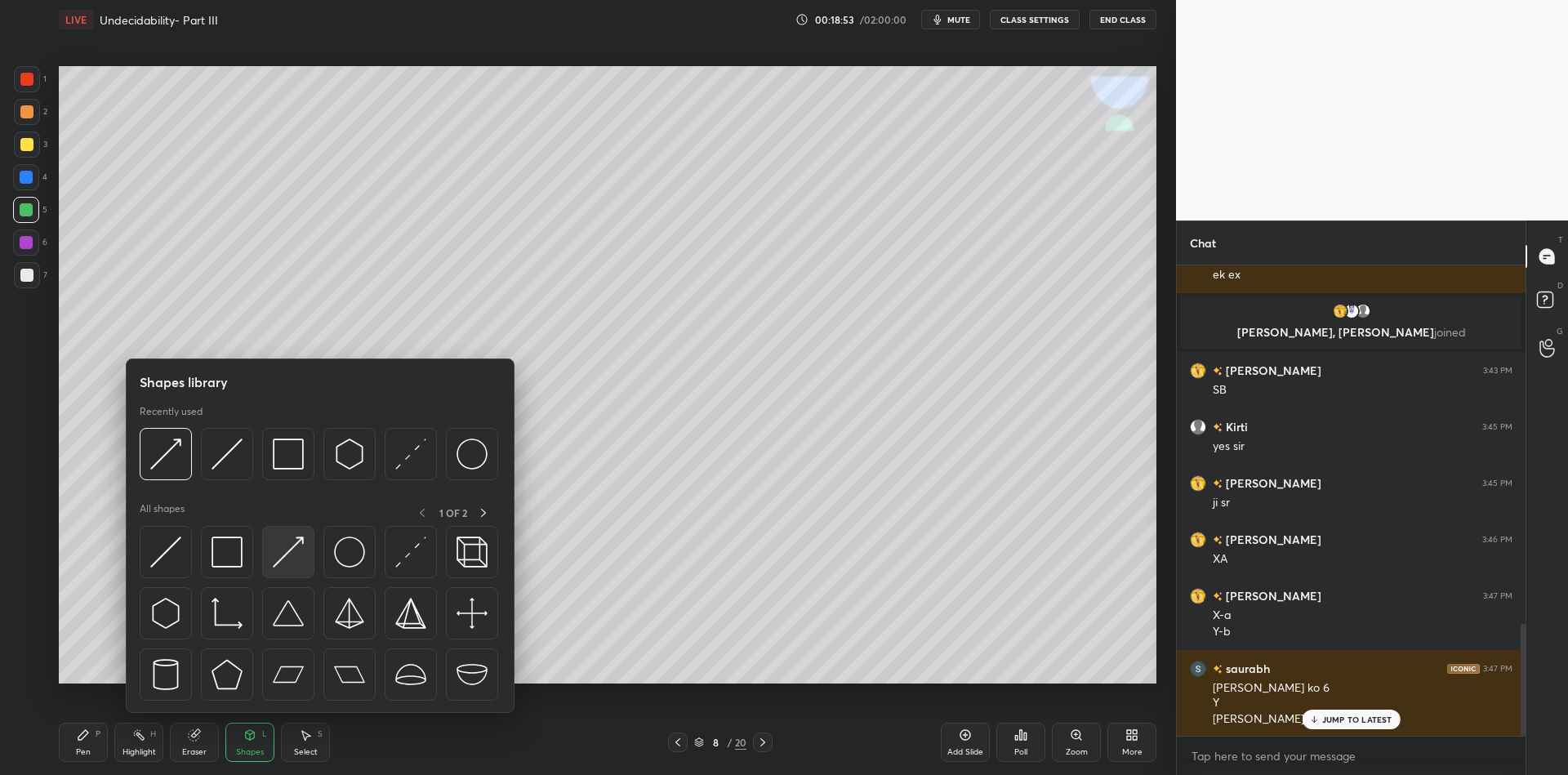
click at [286, 534] on div at bounding box center [288, 552] width 52 height 52
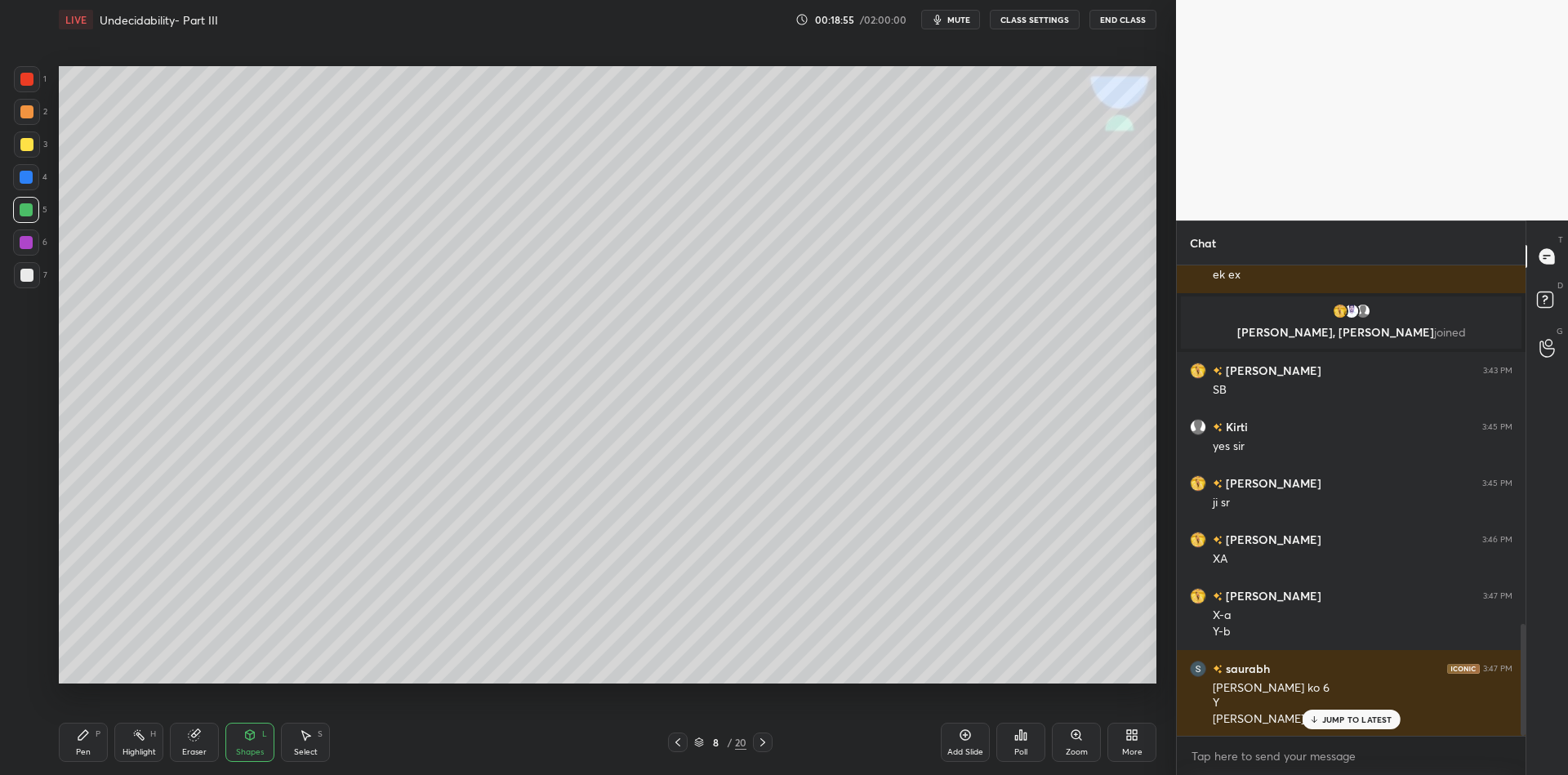
click at [93, 747] on div "Pen P" at bounding box center [82, 742] width 49 height 39
click at [138, 756] on div "Highlight" at bounding box center [139, 752] width 34 height 8
click at [90, 753] on div "Pen P" at bounding box center [82, 742] width 49 height 39
click at [238, 752] on div "Shapes" at bounding box center [249, 752] width 27 height 8
click at [79, 748] on div "Pen" at bounding box center [83, 752] width 15 height 8
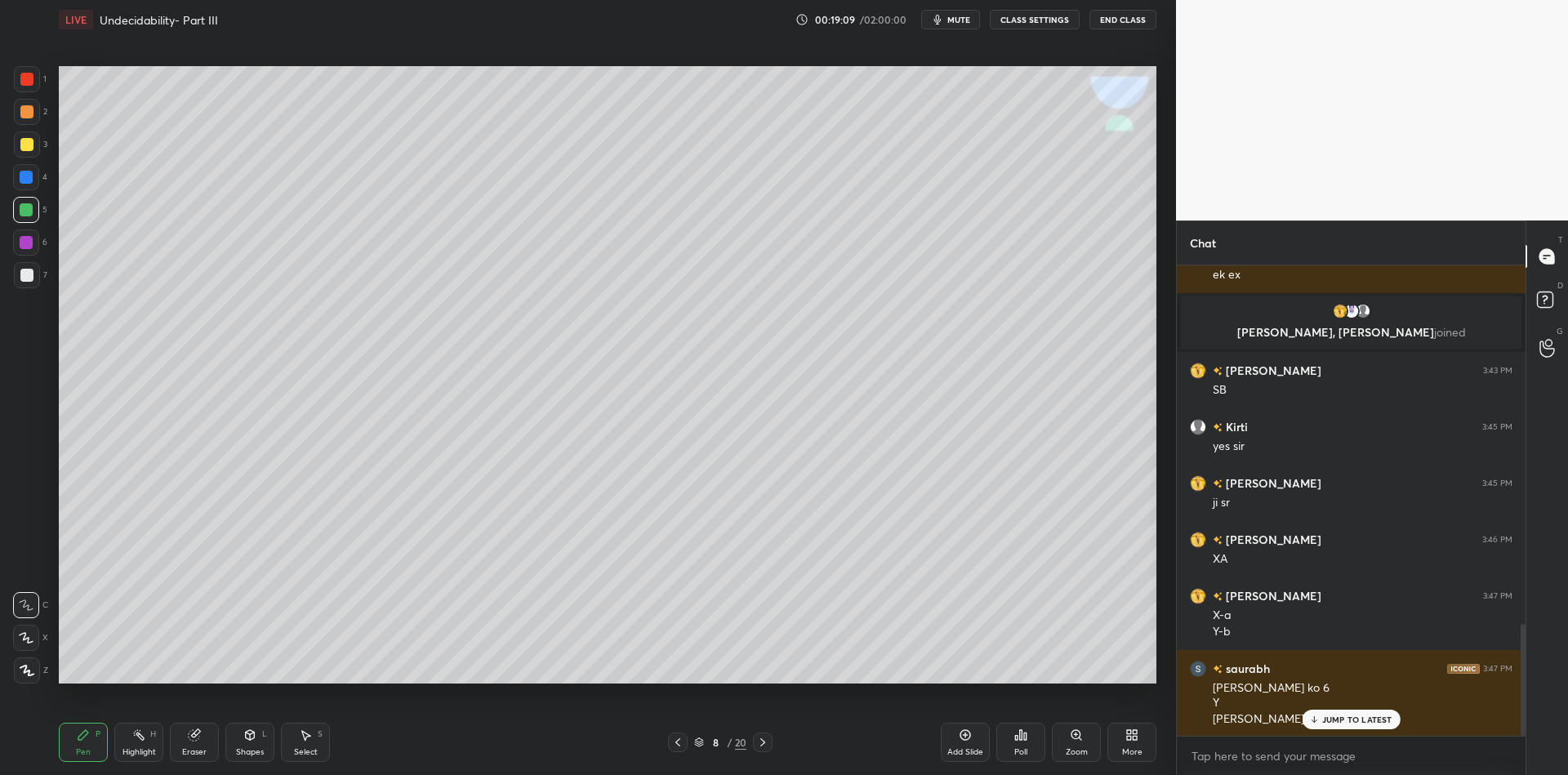
click at [297, 758] on div "Select S" at bounding box center [305, 742] width 49 height 39
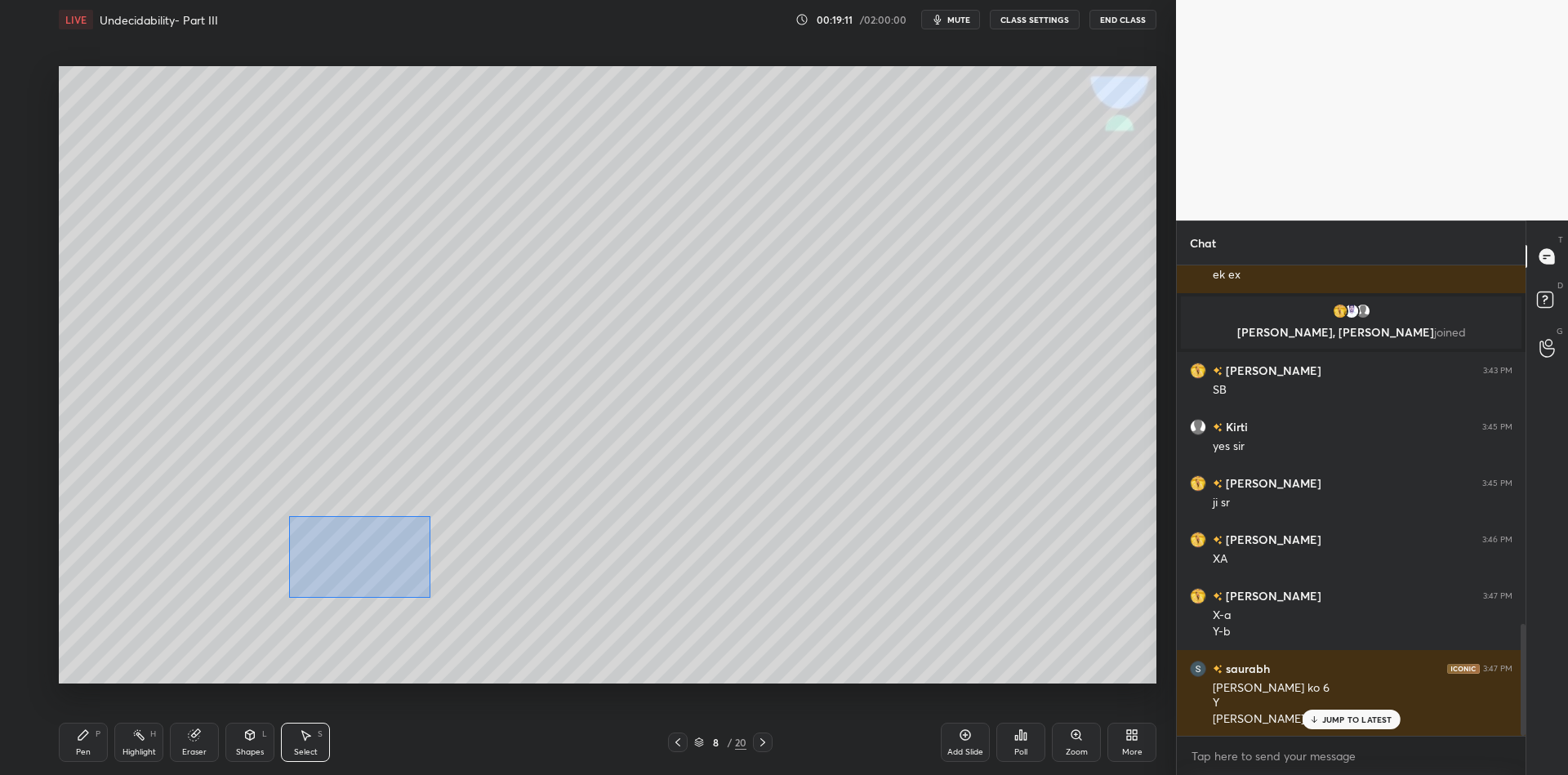
drag, startPoint x: 288, startPoint y: 516, endPoint x: 427, endPoint y: 599, distance: 161.9
click at [428, 599] on div "0 ° Undo Copy Paste here Duplicate Duplicate to new slide Delete" at bounding box center [607, 375] width 1097 height 618
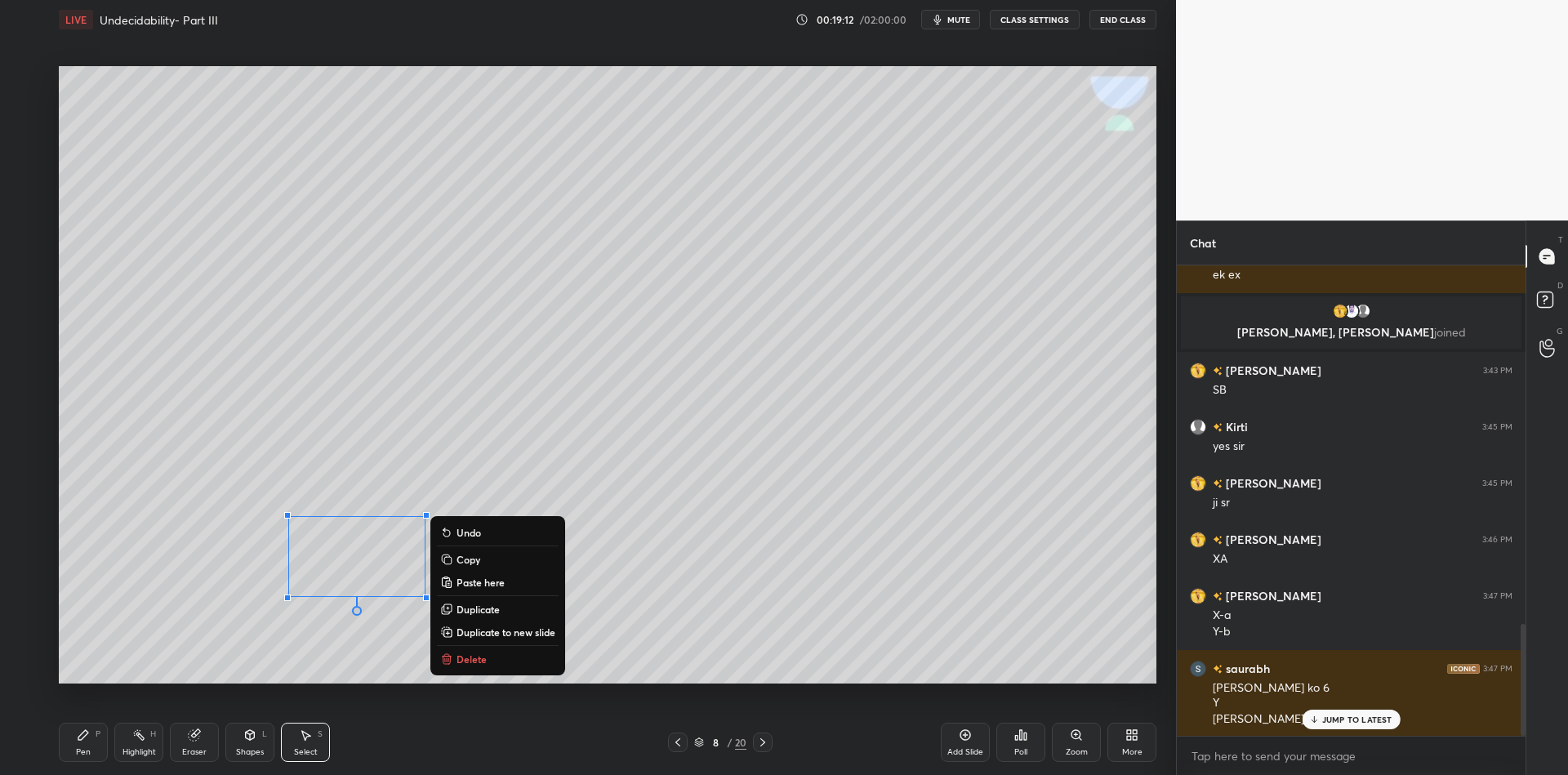
drag, startPoint x: 485, startPoint y: 559, endPoint x: 493, endPoint y: 575, distance: 17.9
click at [484, 559] on button "Copy" at bounding box center [497, 560] width 121 height 20
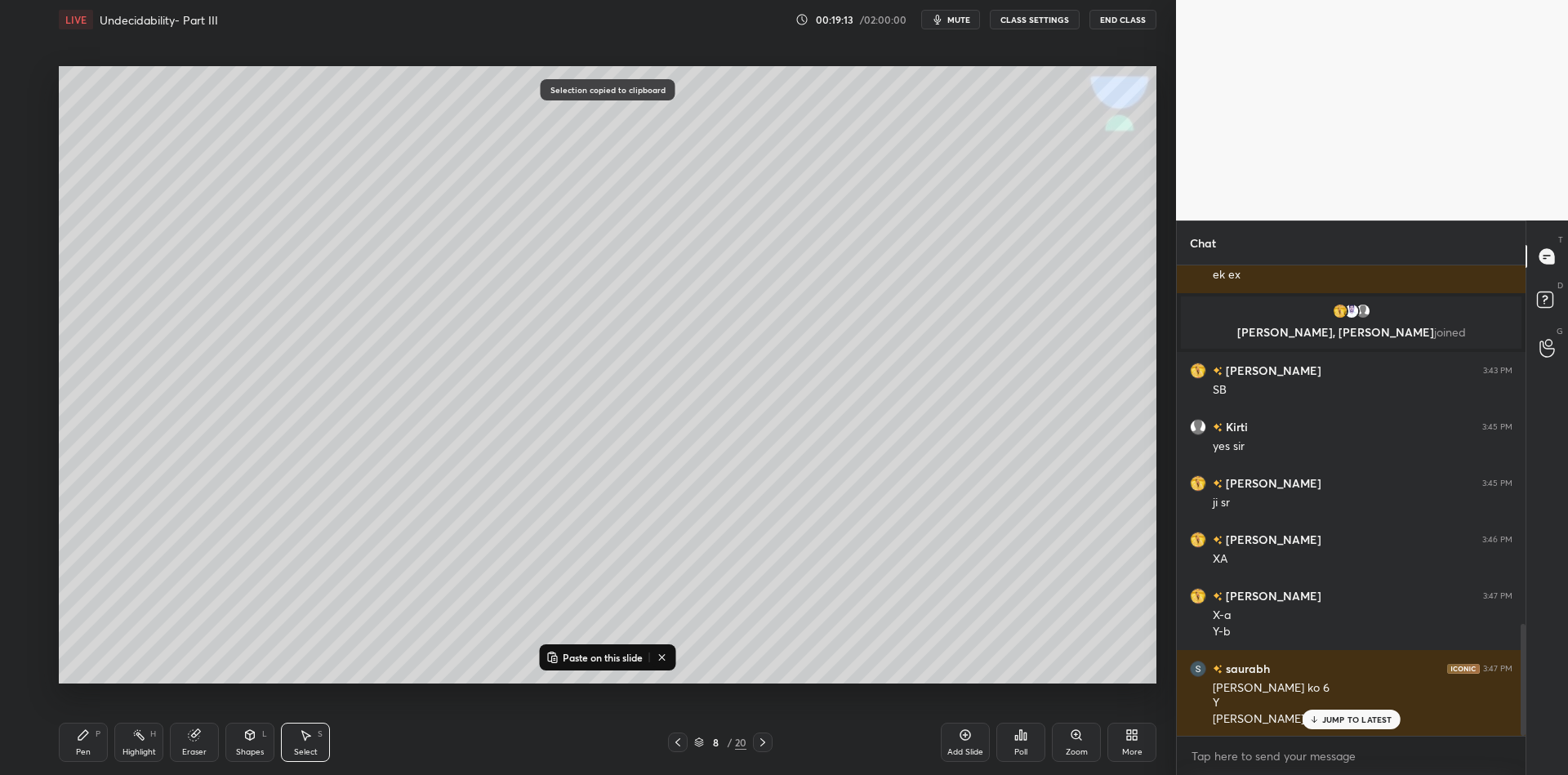
click at [557, 650] on button "Paste on this slide" at bounding box center [595, 658] width 103 height 20
drag, startPoint x: 405, startPoint y: 575, endPoint x: 842, endPoint y: 633, distance: 440.8
click at [844, 636] on div "0 ° Undo Copy Paste here Duplicate Duplicate to new slide Delete" at bounding box center [607, 375] width 1097 height 618
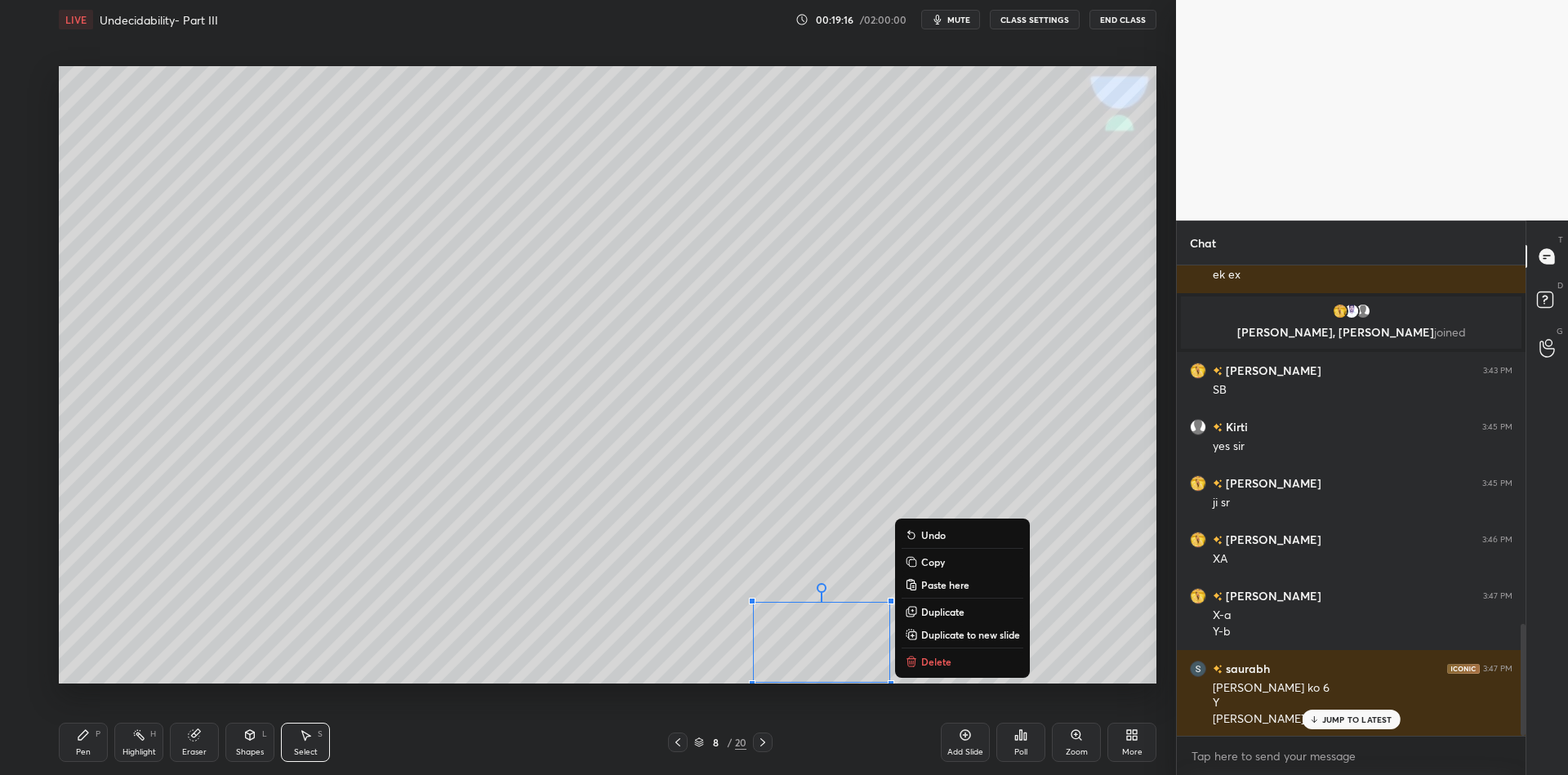
click at [98, 737] on div "Pen P" at bounding box center [82, 742] width 49 height 39
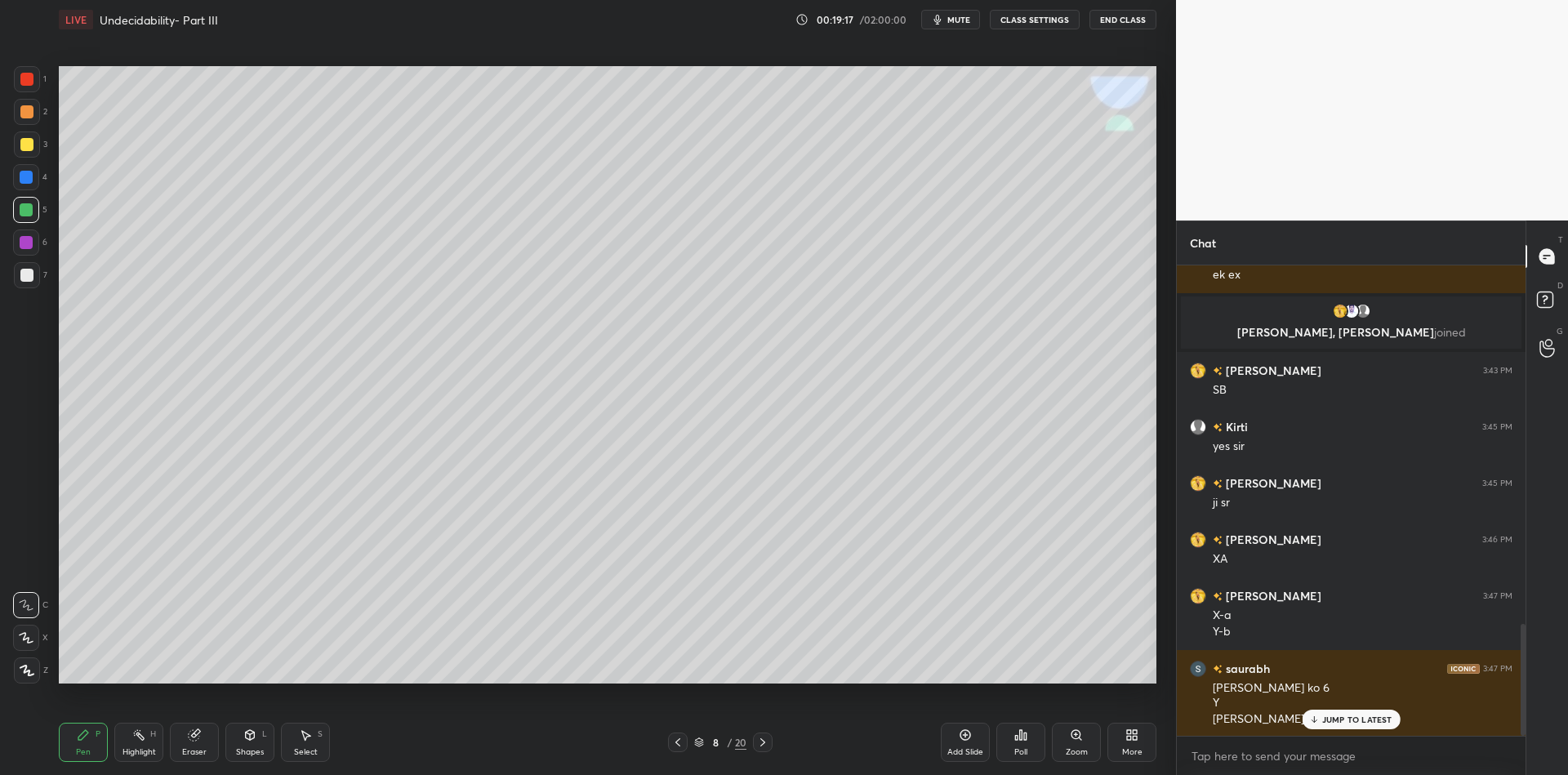
drag, startPoint x: 144, startPoint y: 747, endPoint x: 195, endPoint y: 704, distance: 66.7
click at [143, 745] on div "Highlight H" at bounding box center [138, 742] width 49 height 39
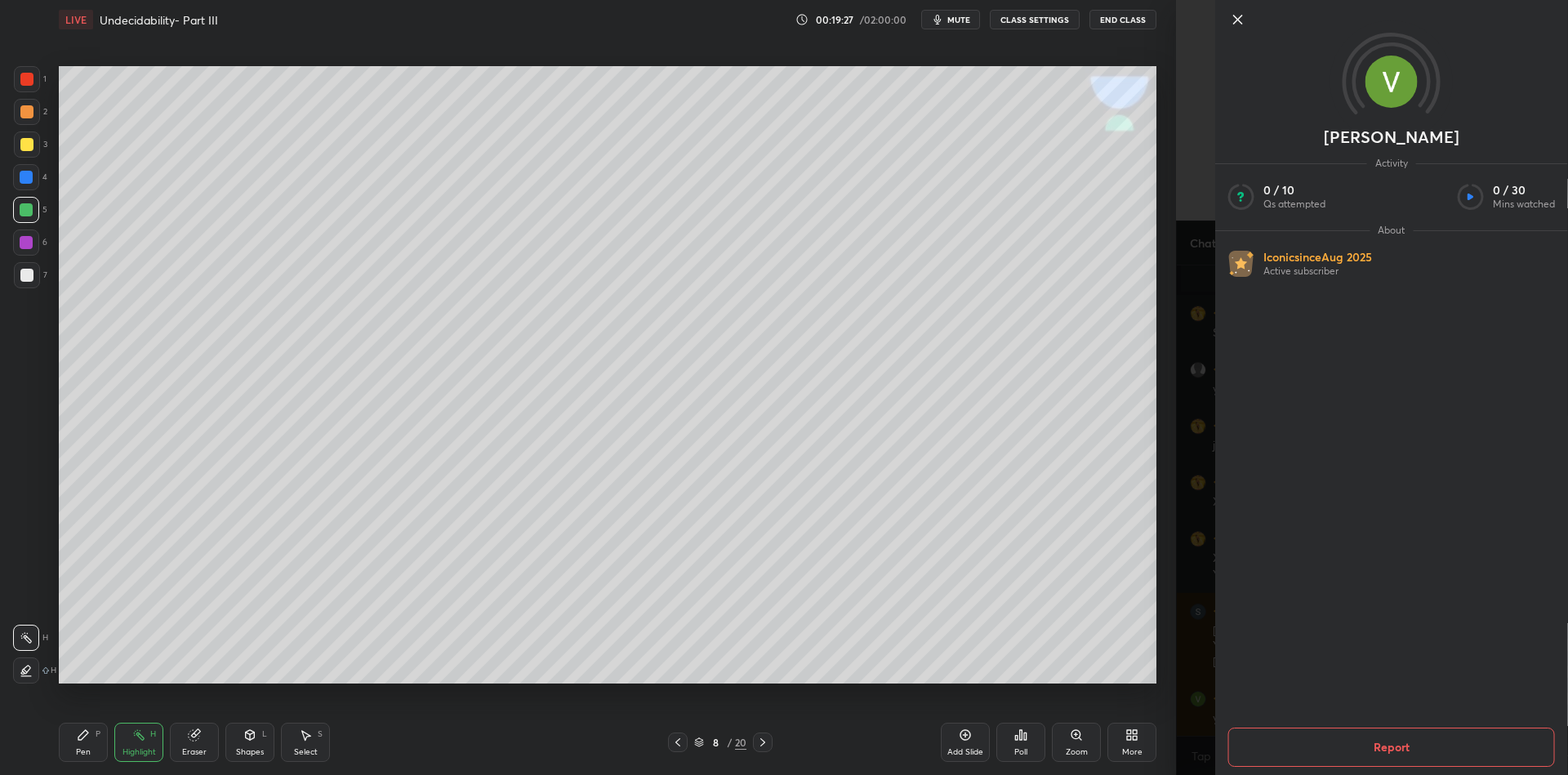
click at [1237, 17] on icon at bounding box center [1238, 20] width 20 height 20
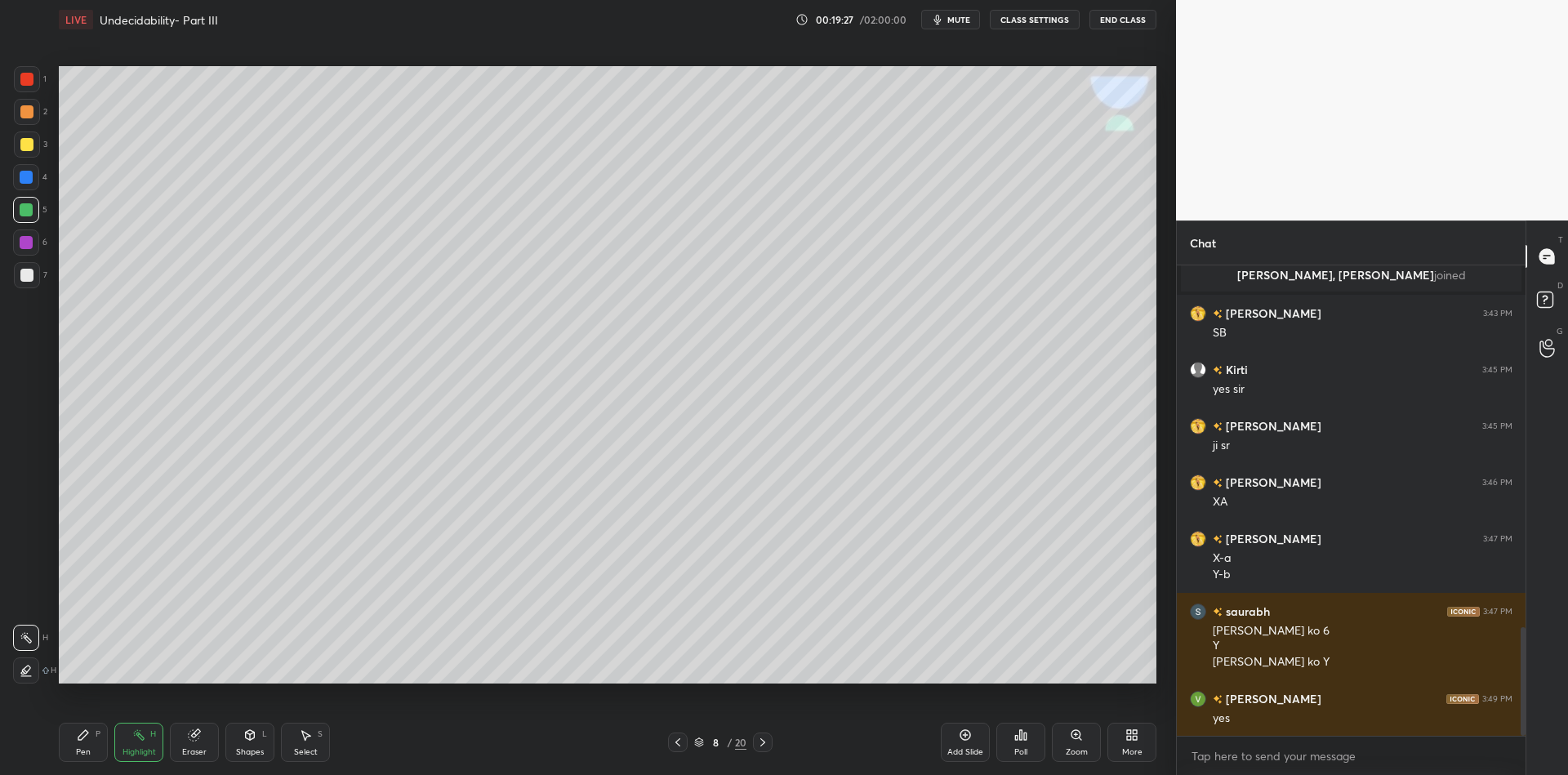
scroll to position [1624, 0]
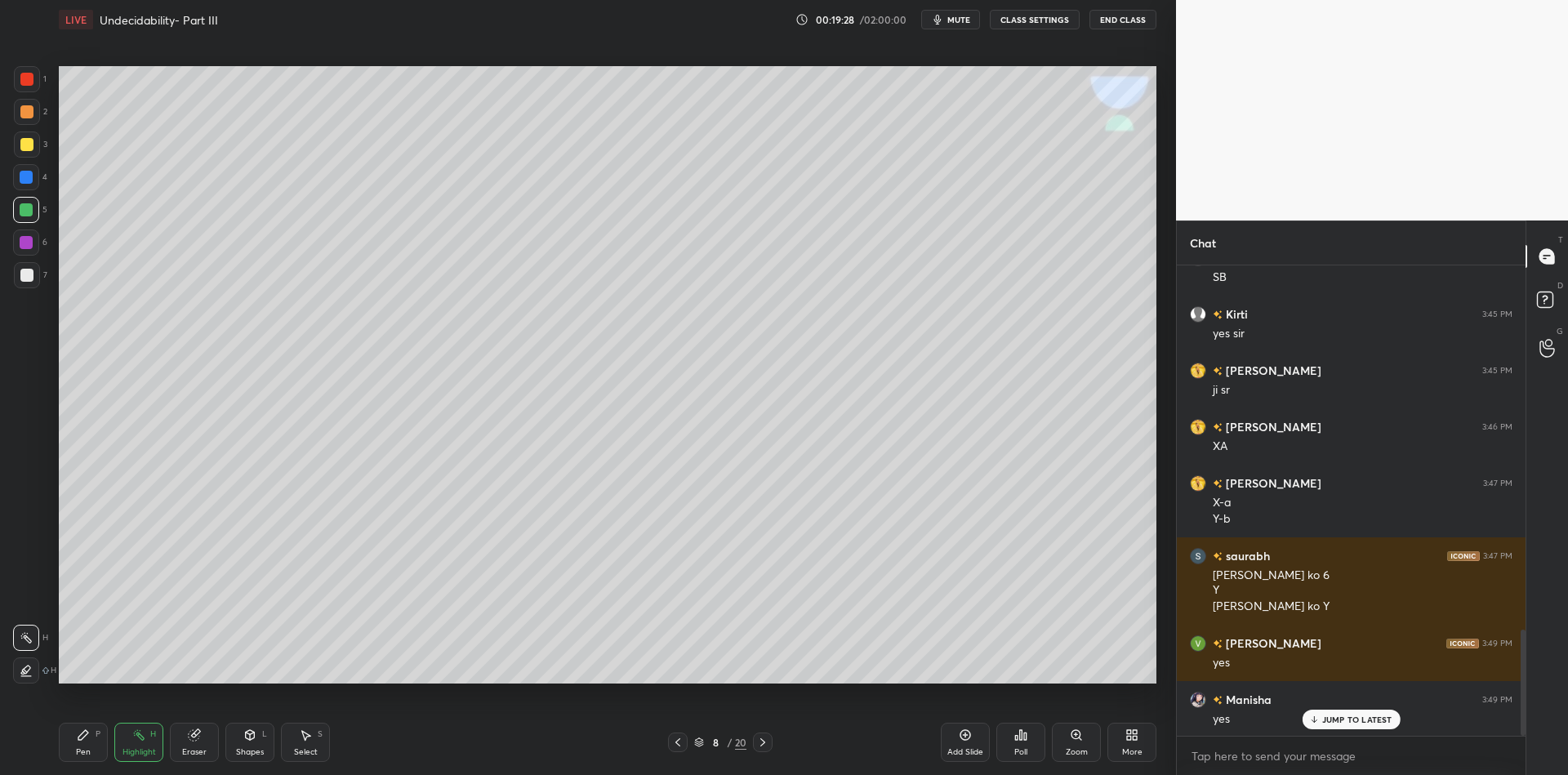
click at [757, 746] on div at bounding box center [763, 743] width 20 height 20
click at [82, 748] on div "Pen" at bounding box center [83, 752] width 15 height 8
click at [27, 151] on div at bounding box center [27, 144] width 26 height 26
drag, startPoint x: 244, startPoint y: 739, endPoint x: 246, endPoint y: 715, distance: 24.1
click at [245, 738] on icon at bounding box center [250, 735] width 13 height 13
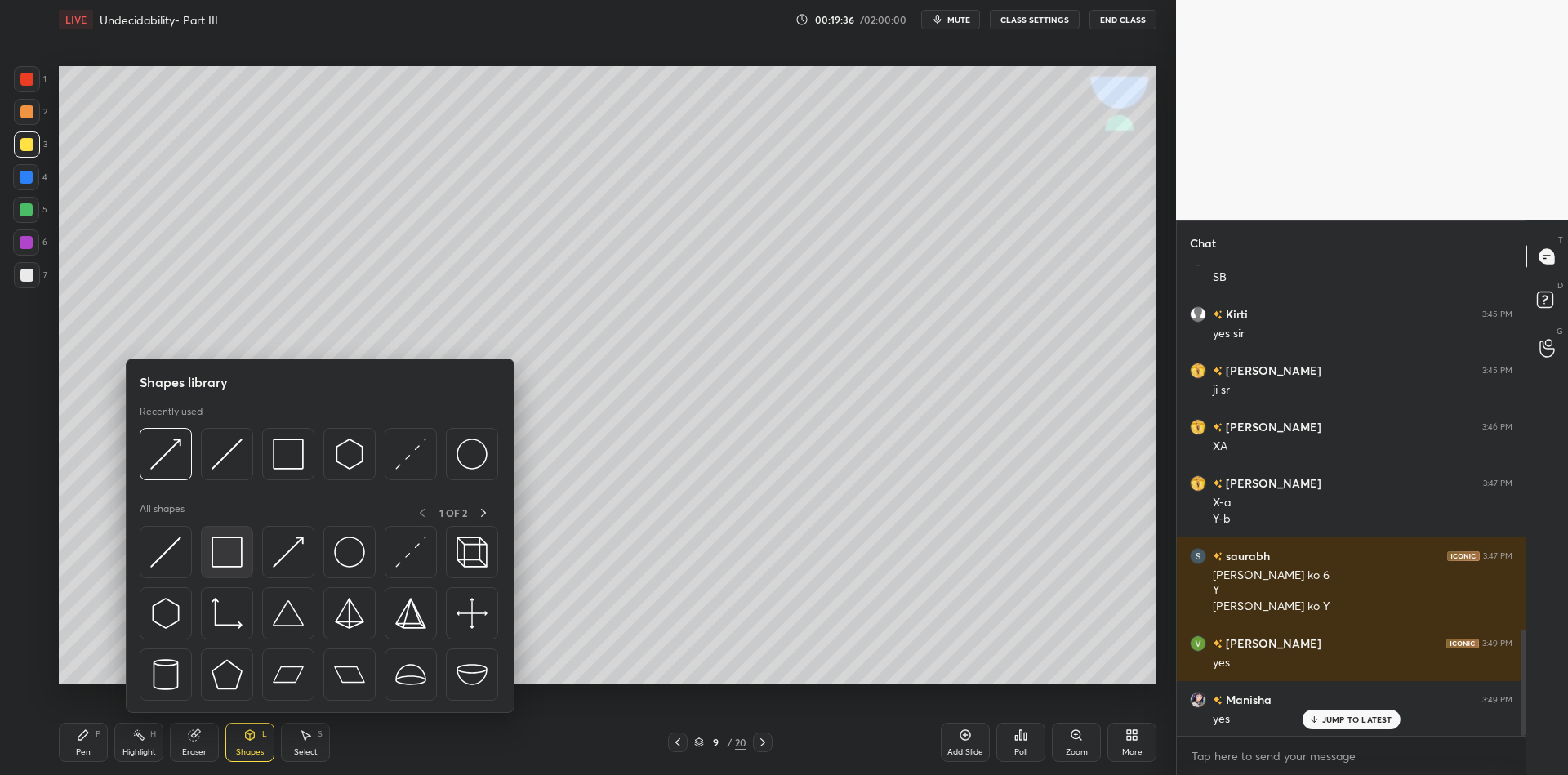
click at [231, 550] on img at bounding box center [227, 552] width 31 height 31
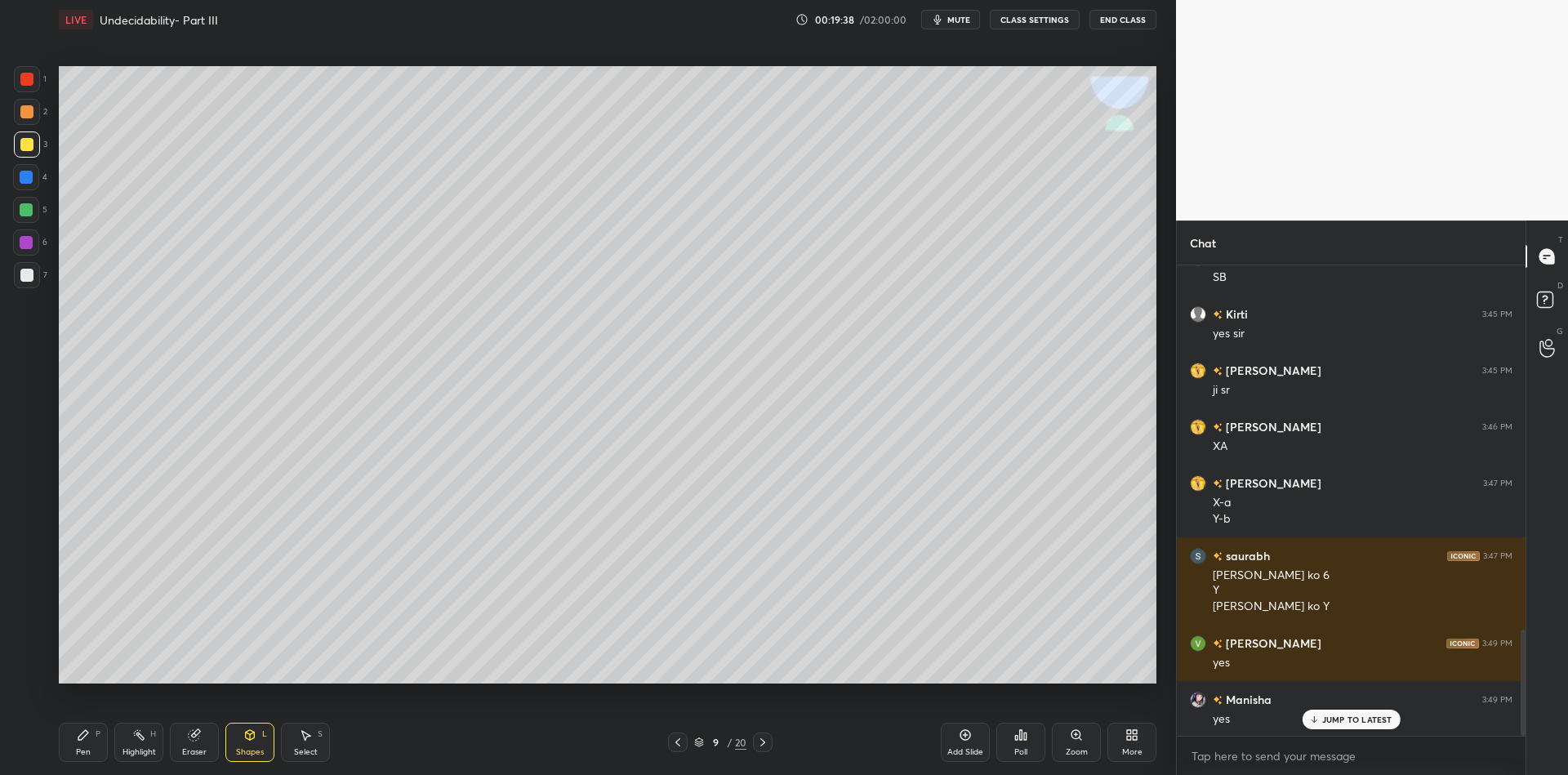
click at [85, 744] on div "Pen P" at bounding box center [82, 742] width 49 height 39
drag, startPoint x: 250, startPoint y: 744, endPoint x: 251, endPoint y: 723, distance: 21.0
click at [250, 740] on div "Shapes L" at bounding box center [249, 742] width 49 height 39
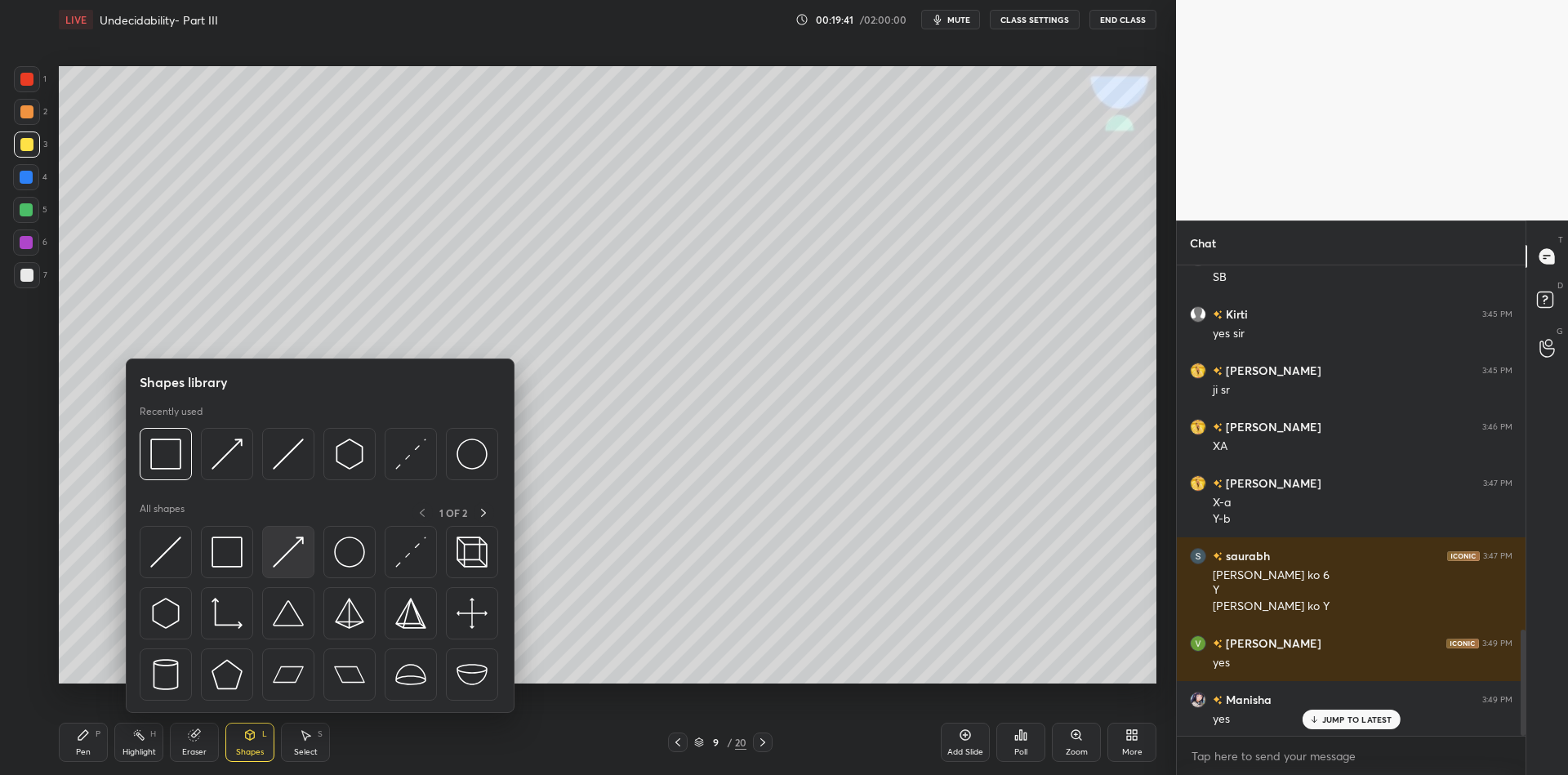
click at [291, 536] on img at bounding box center [288, 552] width 31 height 31
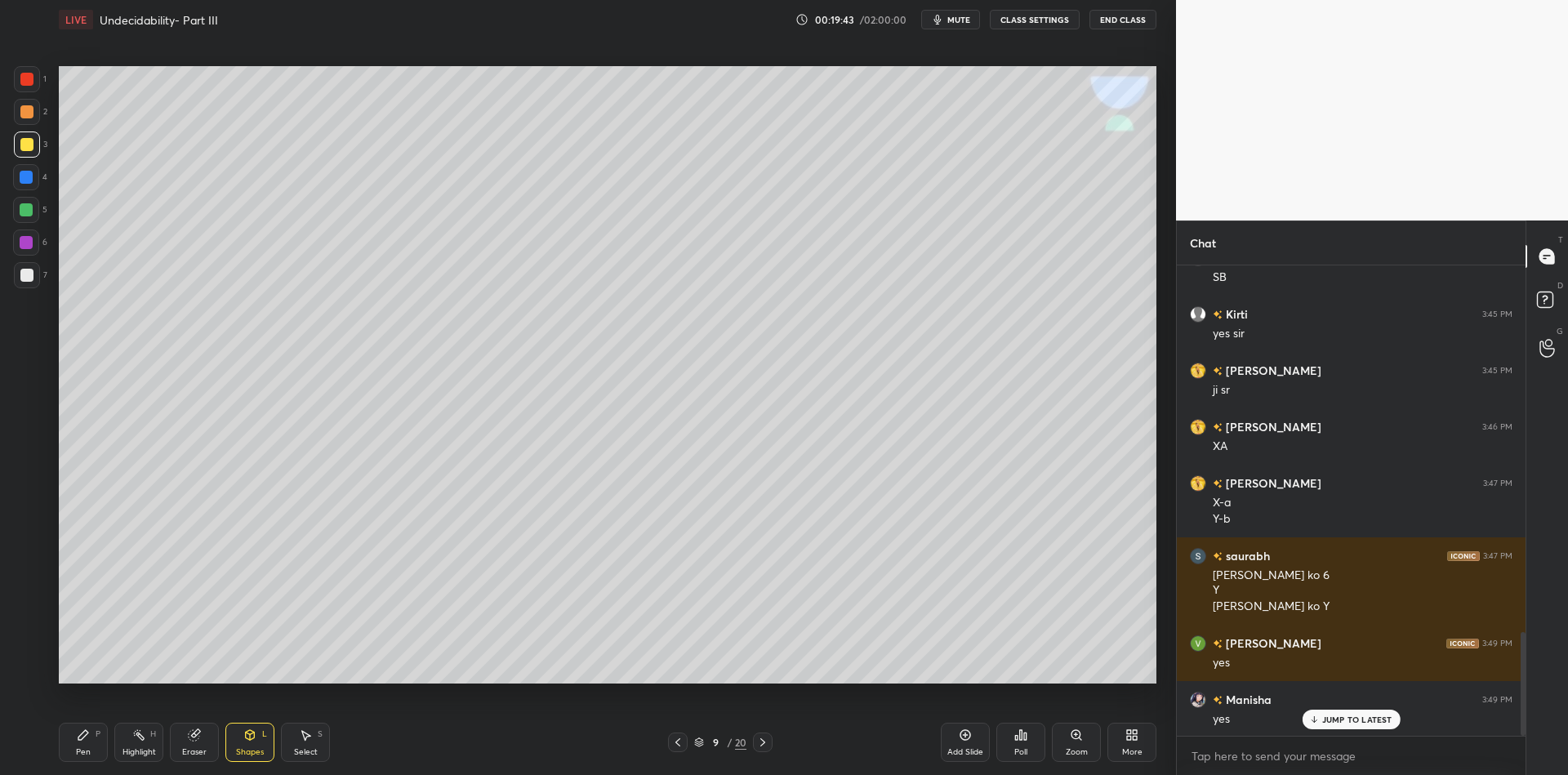
scroll to position [1664, 0]
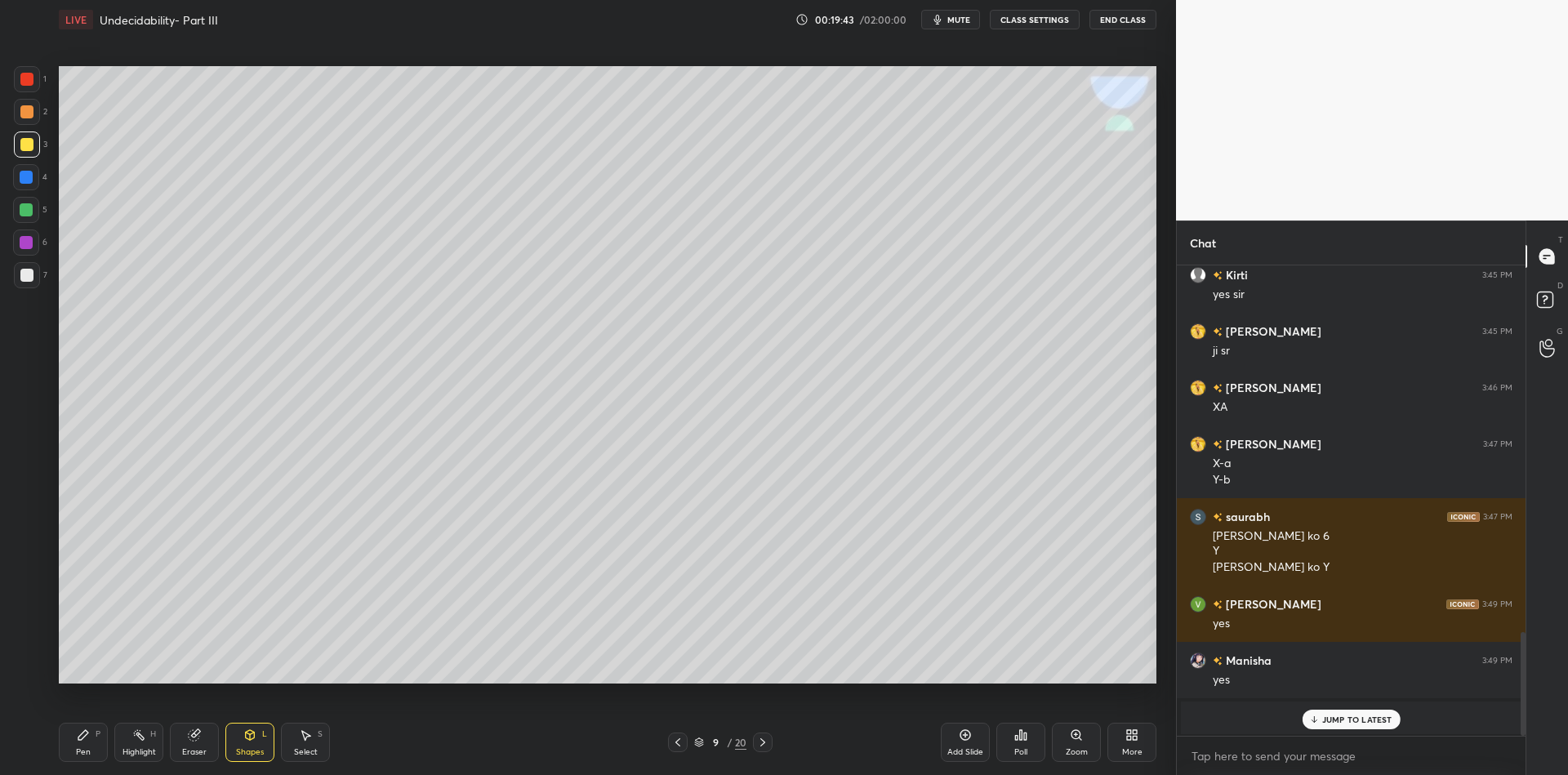
drag, startPoint x: 85, startPoint y: 744, endPoint x: 89, endPoint y: 727, distance: 17.5
click at [84, 744] on div "Pen P" at bounding box center [82, 742] width 49 height 39
click at [246, 724] on div "Pen P Highlight H Eraser Shapes L Select S 9 / 20 Add Slide Poll Zoom More" at bounding box center [607, 743] width 1097 height 66
click at [246, 735] on icon at bounding box center [250, 735] width 13 height 13
drag, startPoint x: 87, startPoint y: 750, endPoint x: 106, endPoint y: 694, distance: 59.1
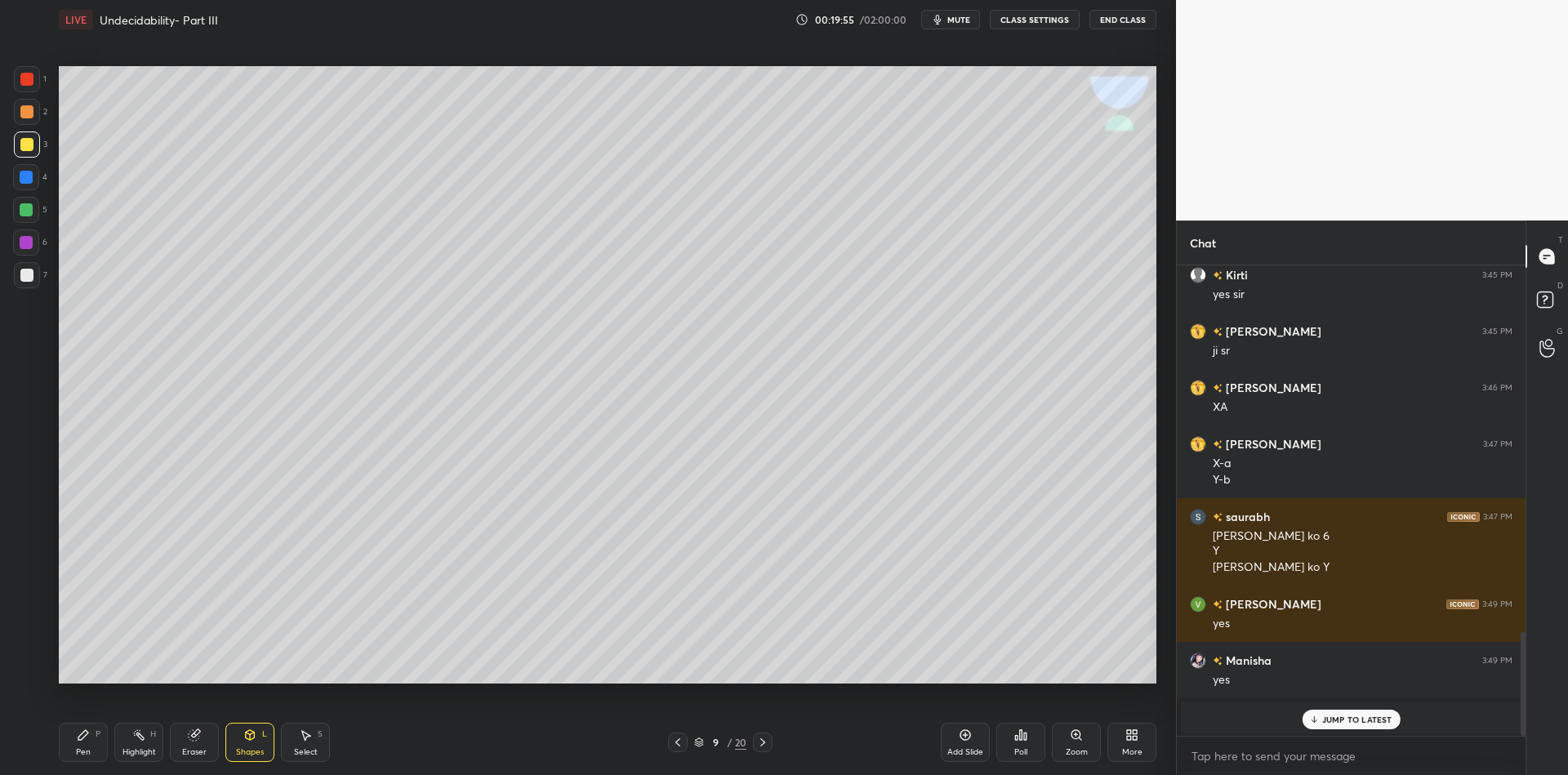
click at [87, 749] on div "Pen" at bounding box center [83, 752] width 15 height 8
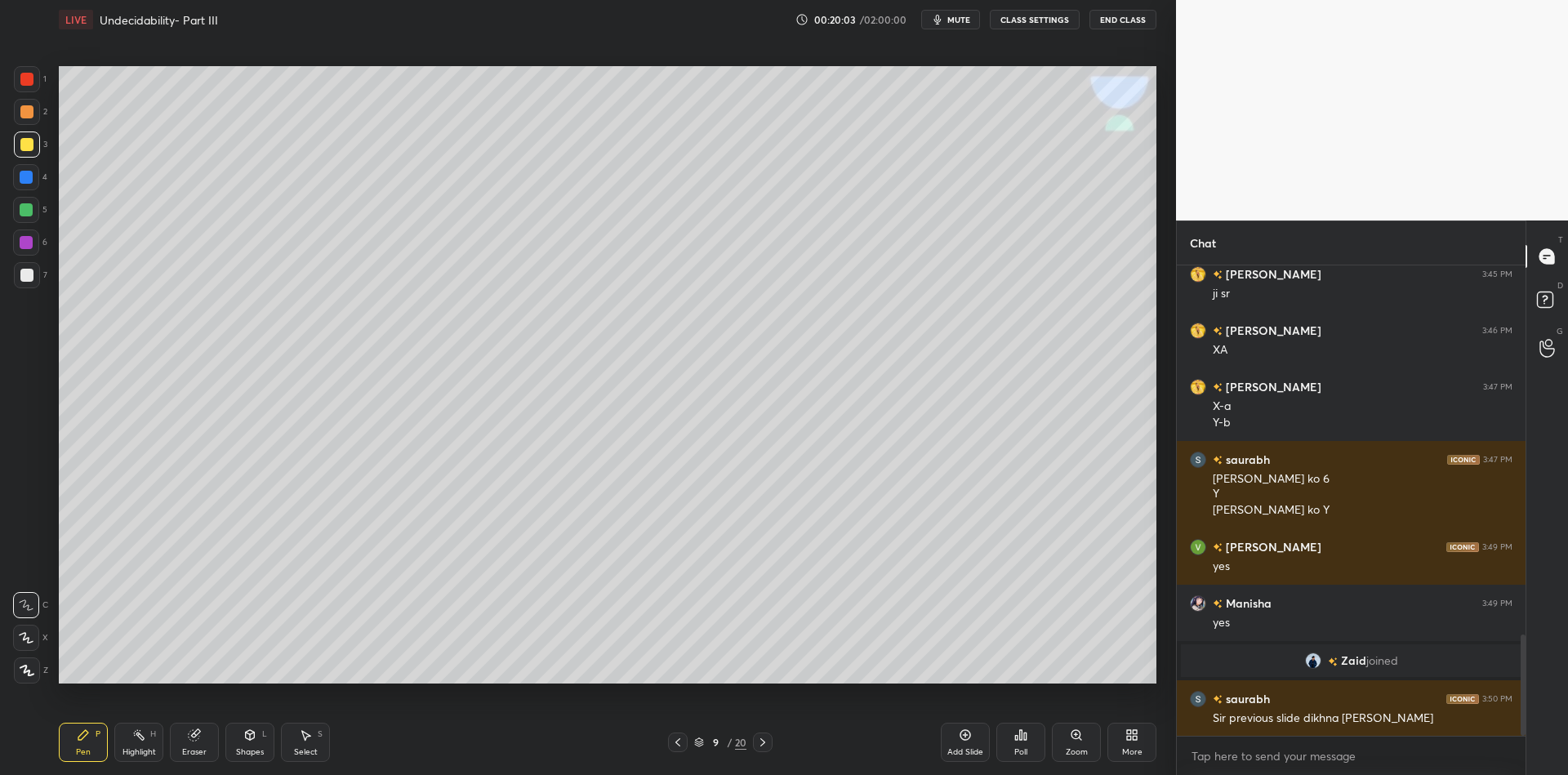
click at [246, 749] on div "Shapes" at bounding box center [249, 752] width 27 height 8
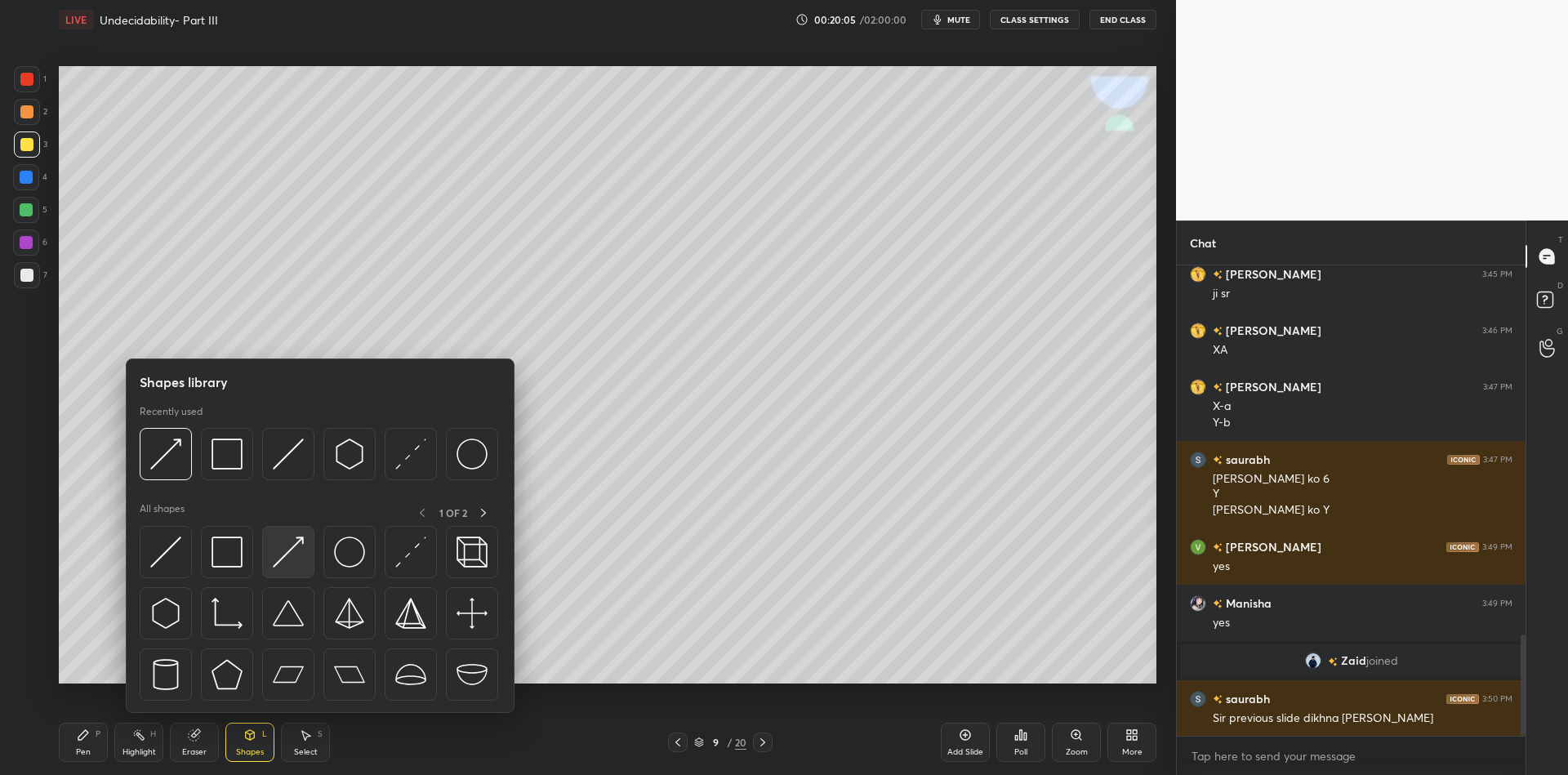
click at [285, 547] on img at bounding box center [288, 552] width 31 height 31
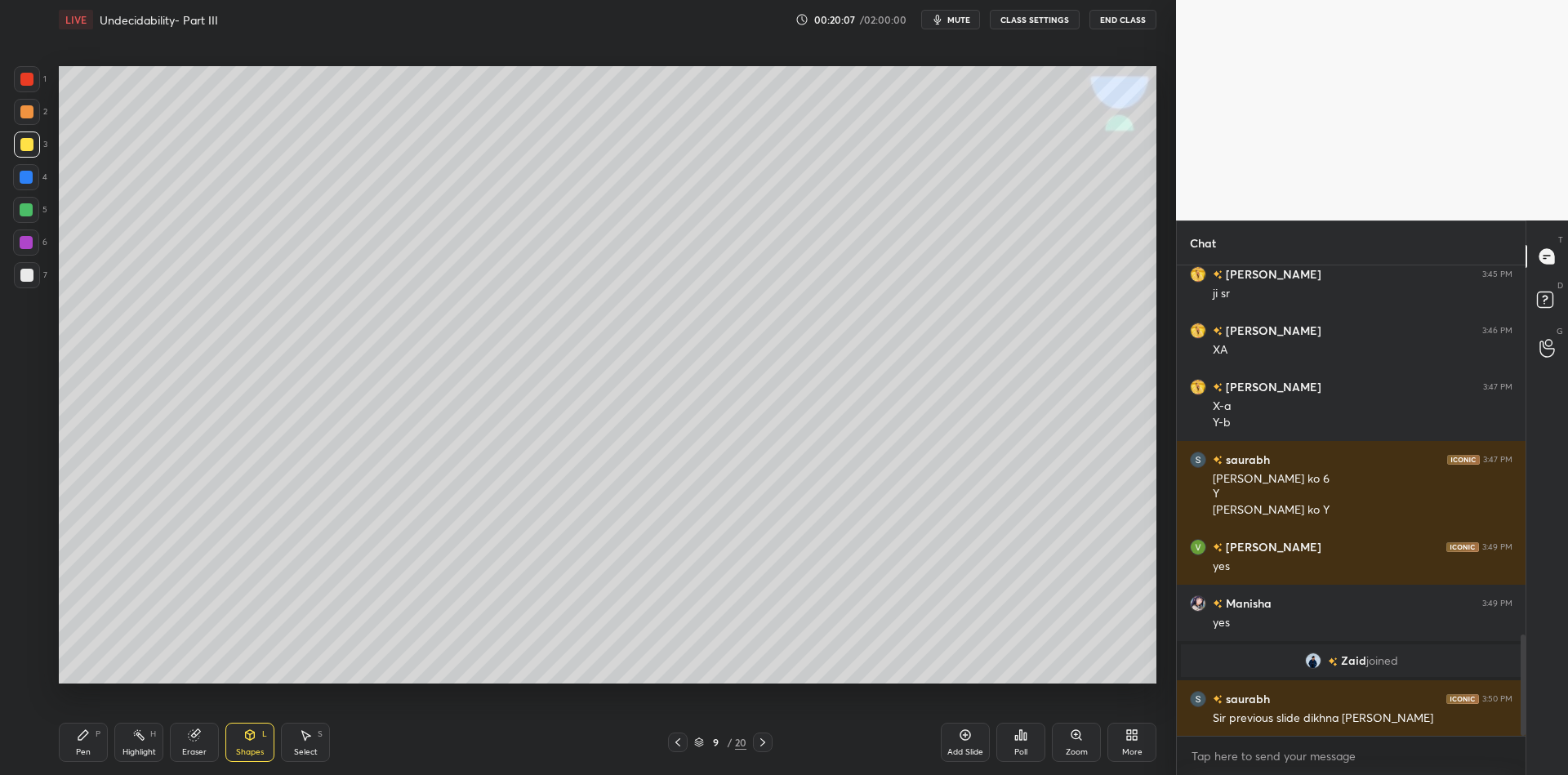
click at [92, 754] on div "Pen P" at bounding box center [82, 742] width 49 height 39
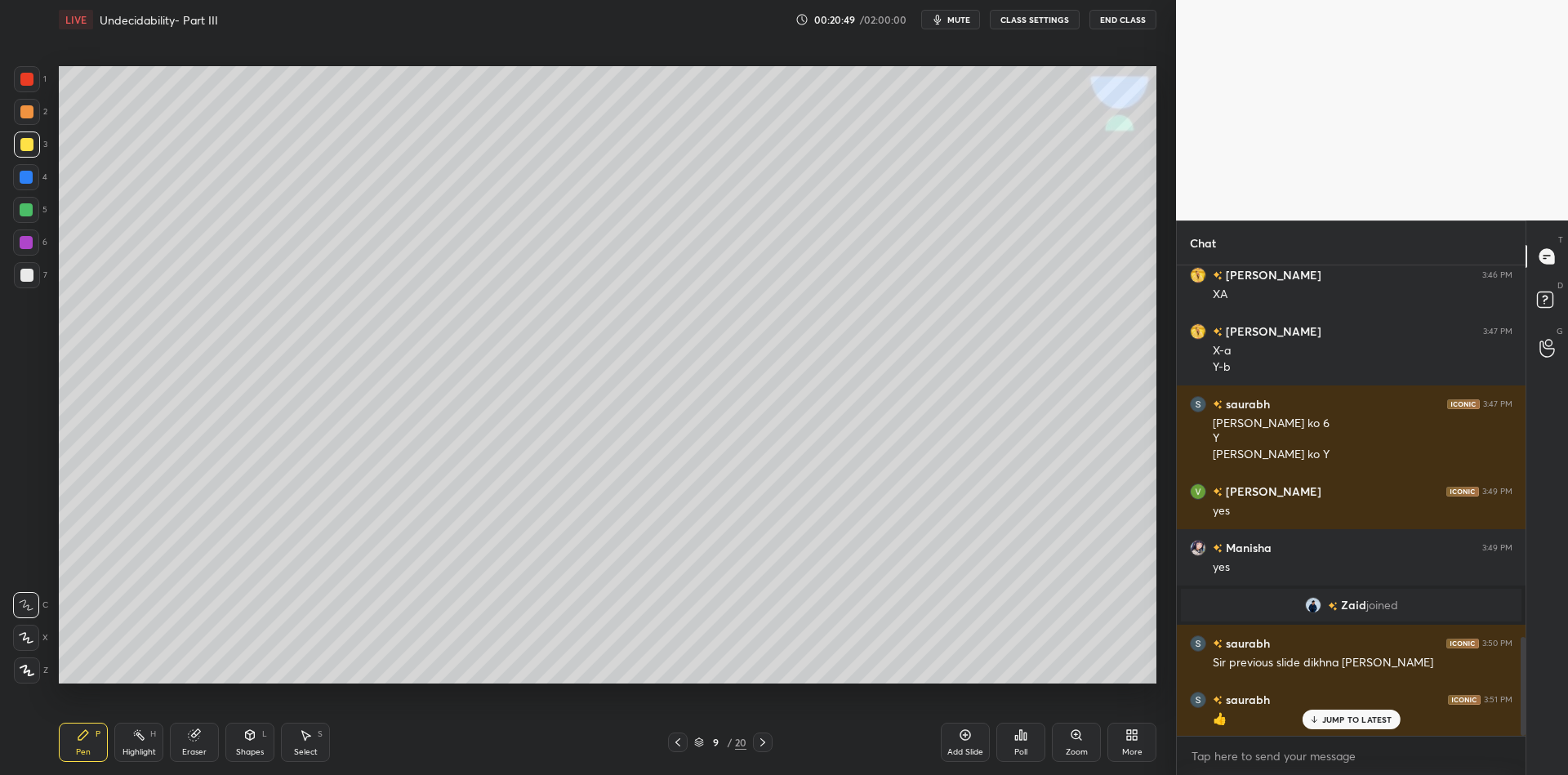
drag, startPoint x: 136, startPoint y: 753, endPoint x: 143, endPoint y: 702, distance: 51.5
click at [135, 744] on div "Highlight H" at bounding box center [138, 742] width 49 height 39
click at [245, 750] on div "Shapes" at bounding box center [249, 752] width 27 height 8
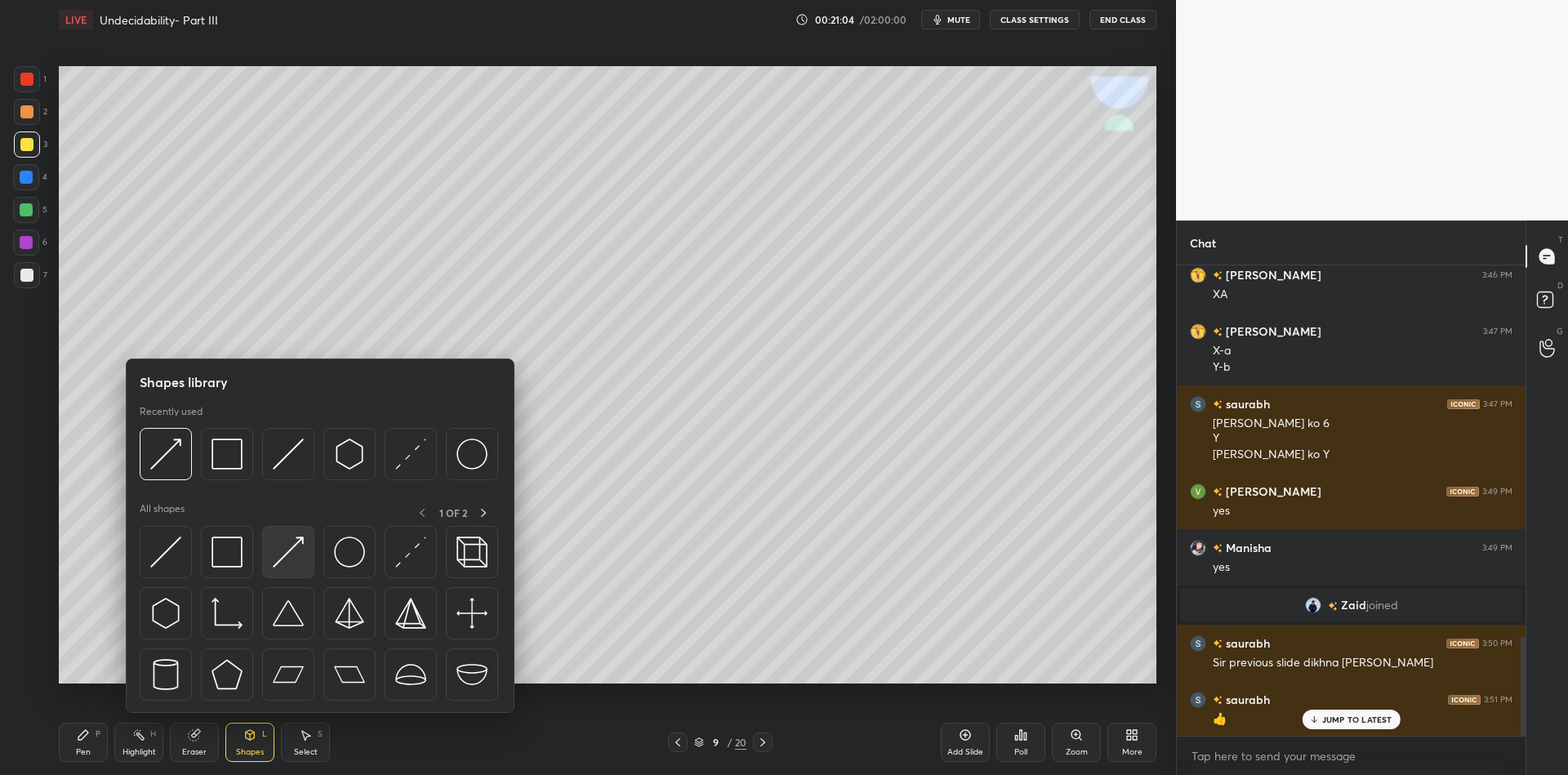
click at [287, 546] on img at bounding box center [288, 552] width 31 height 31
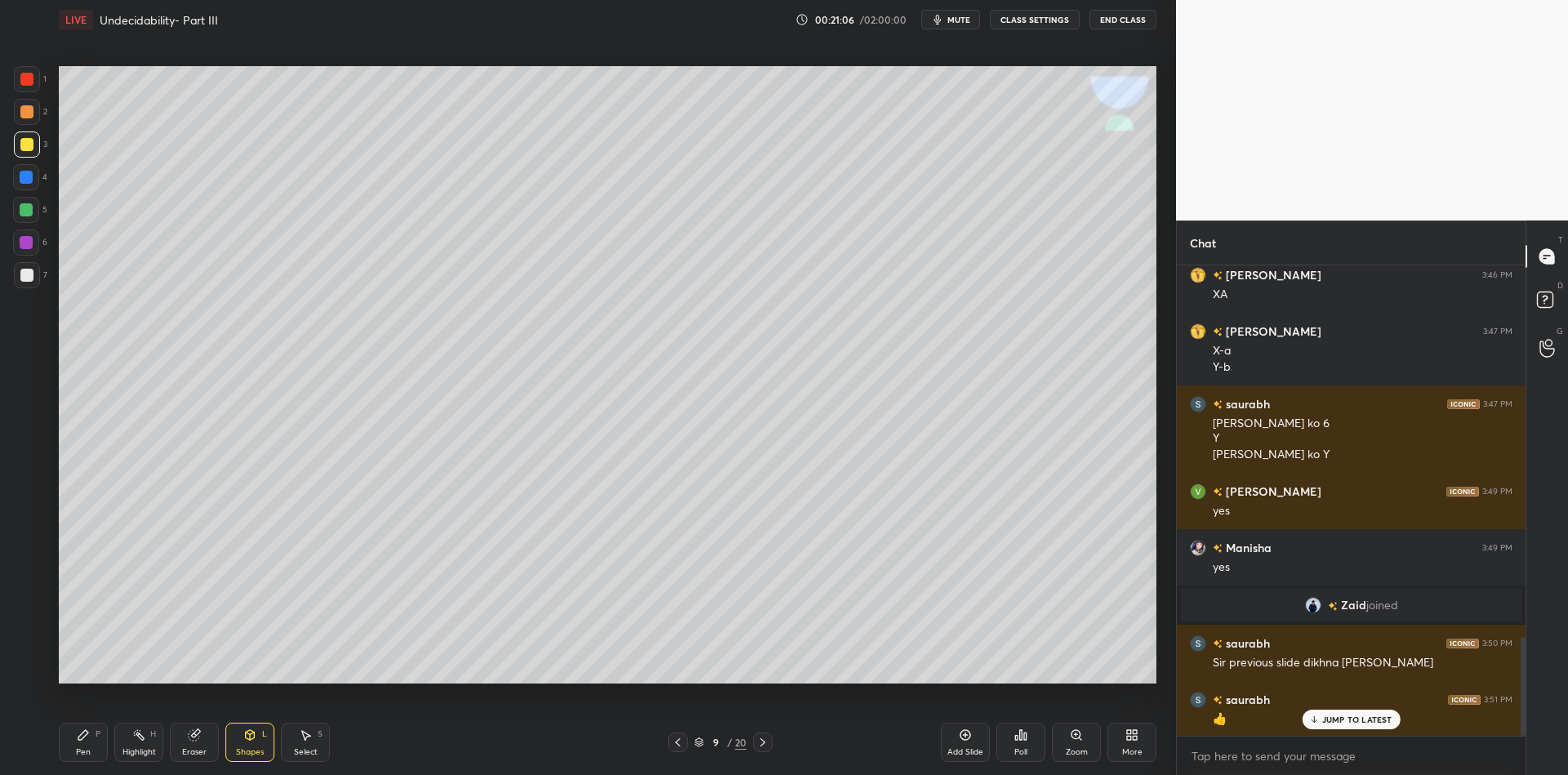
drag, startPoint x: 78, startPoint y: 755, endPoint x: 72, endPoint y: 716, distance: 39.5
click at [77, 755] on div "Pen" at bounding box center [83, 752] width 15 height 8
click at [20, 210] on div at bounding box center [26, 209] width 13 height 13
drag, startPoint x: 252, startPoint y: 755, endPoint x: 258, endPoint y: 716, distance: 39.5
click at [253, 750] on div "Shapes" at bounding box center [249, 752] width 27 height 8
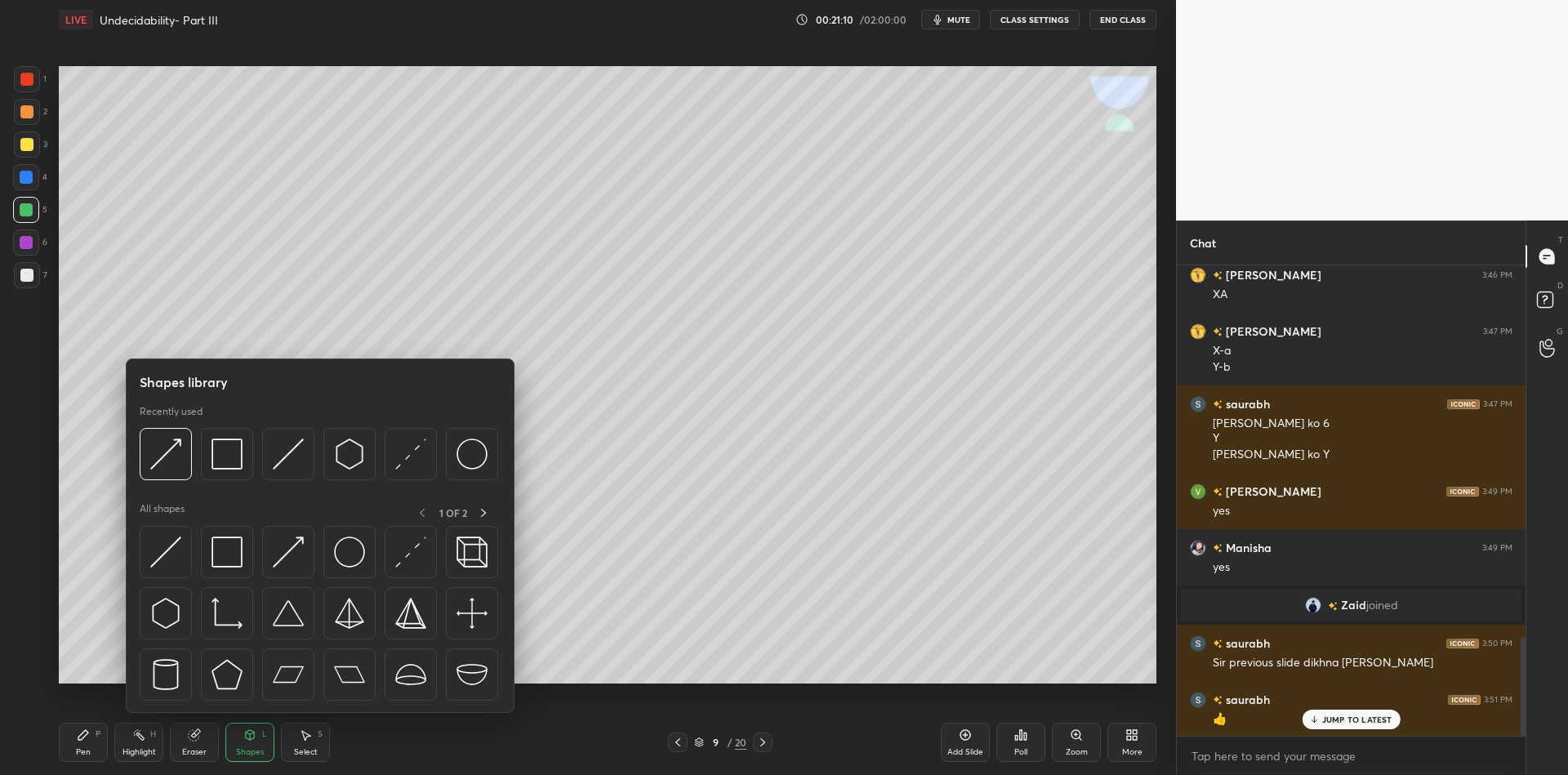
click at [286, 554] on img at bounding box center [288, 552] width 31 height 31
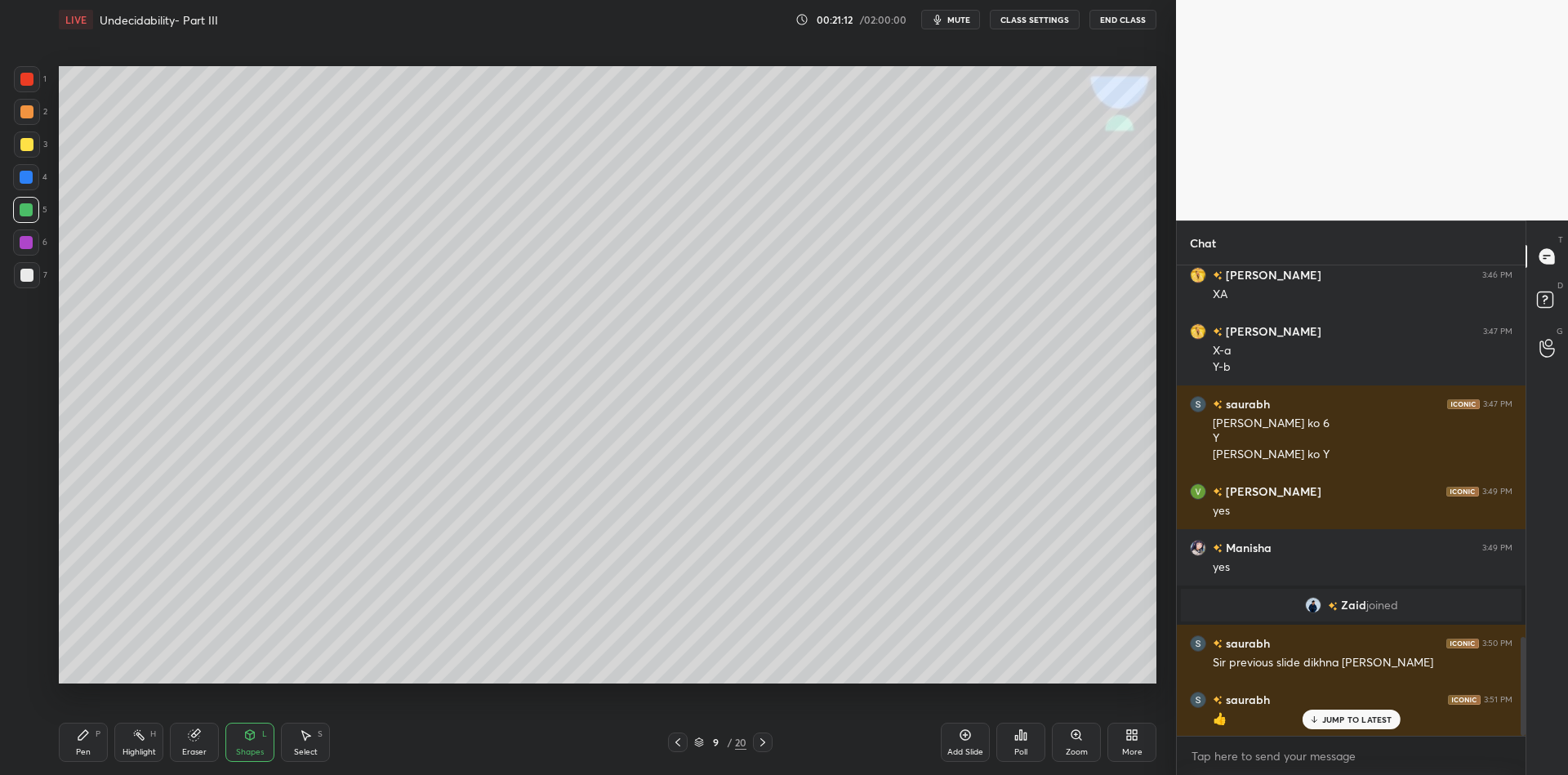
click at [81, 751] on div "Pen" at bounding box center [83, 752] width 15 height 8
drag, startPoint x: 246, startPoint y: 746, endPoint x: 250, endPoint y: 719, distance: 27.3
click at [248, 742] on div "Shapes L" at bounding box center [249, 742] width 49 height 39
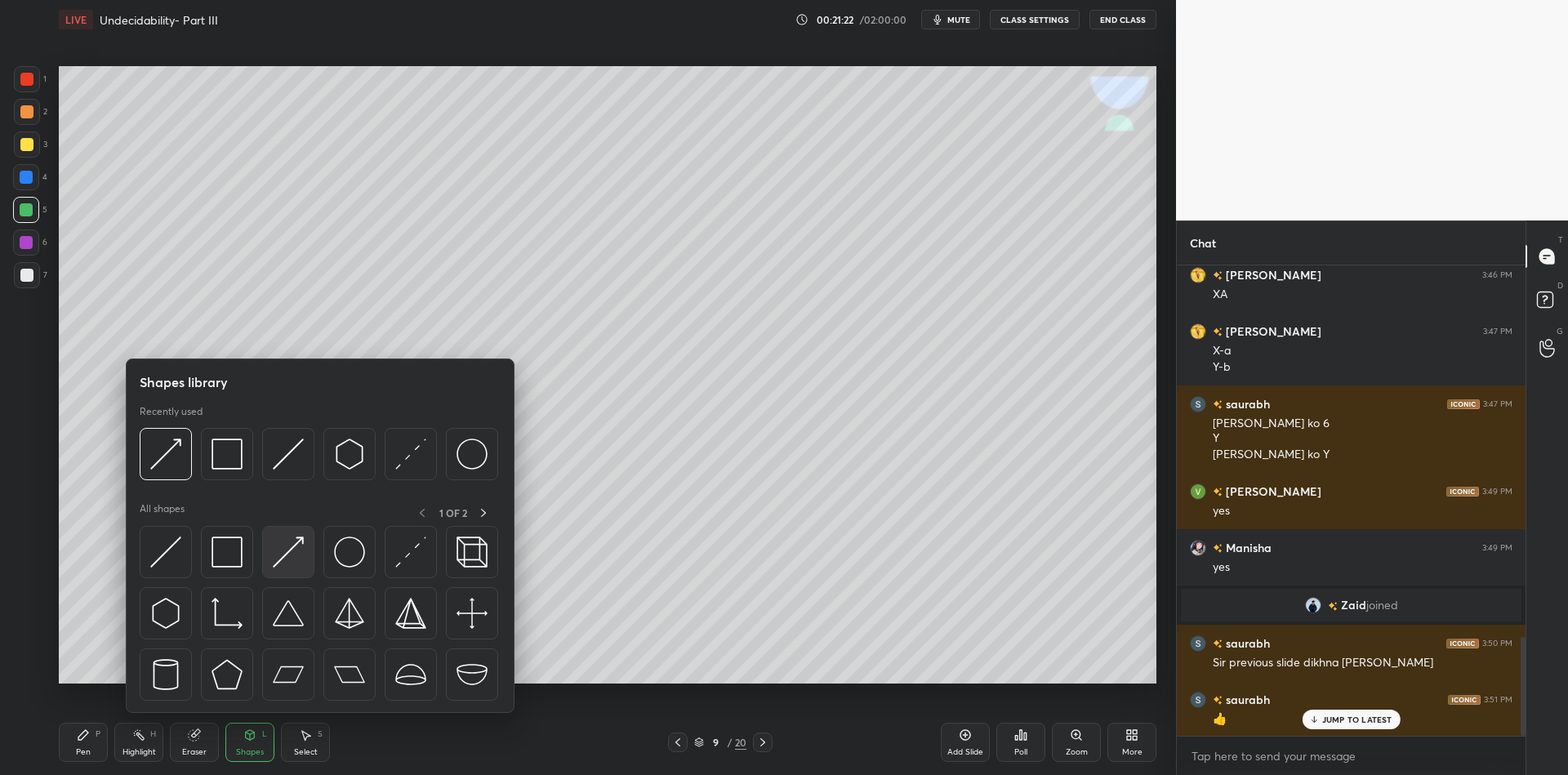
drag, startPoint x: 295, startPoint y: 553, endPoint x: 215, endPoint y: 498, distance: 97.1
click at [293, 552] on img at bounding box center [288, 552] width 31 height 31
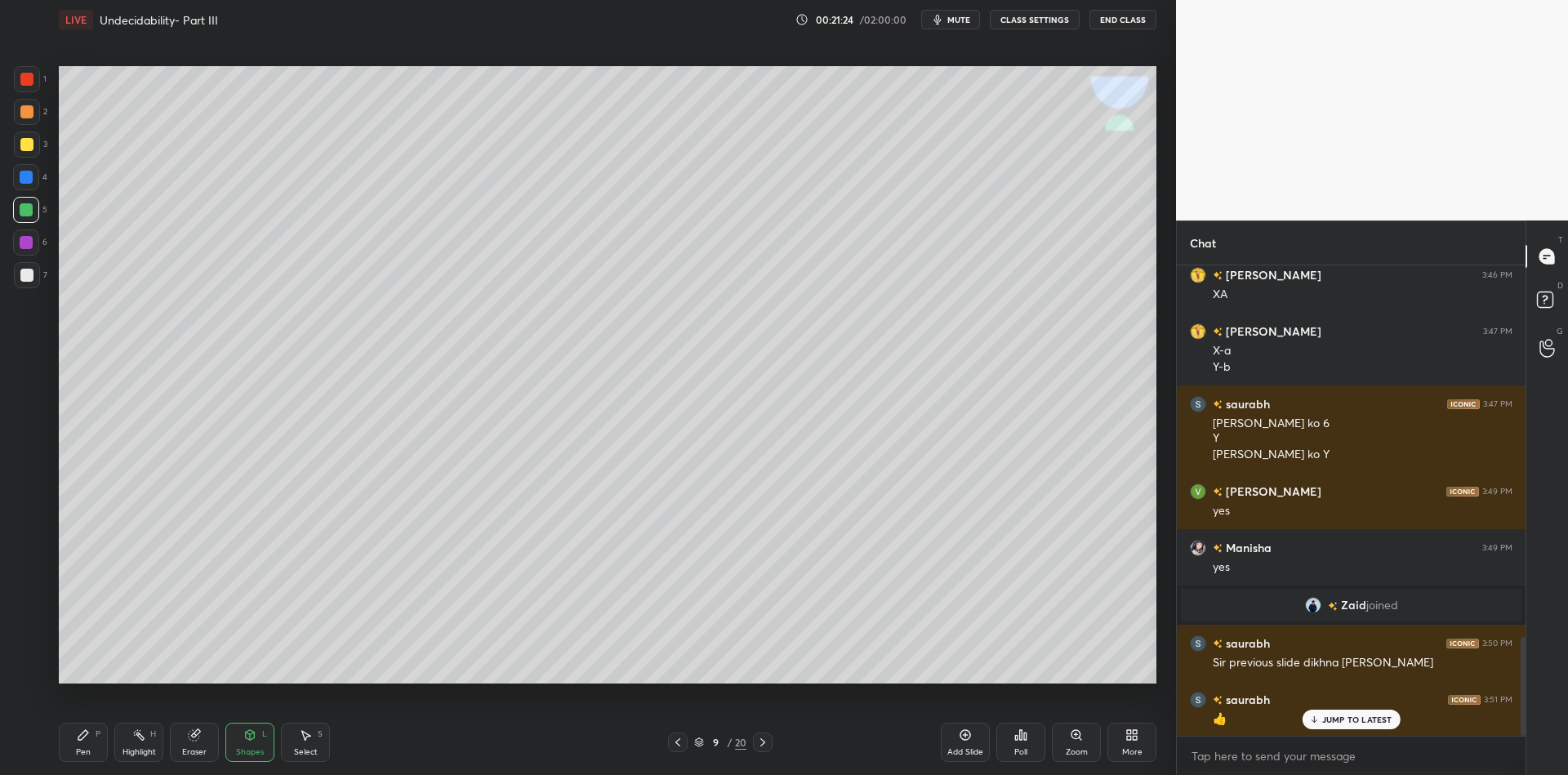
drag, startPoint x: 77, startPoint y: 755, endPoint x: 78, endPoint y: 740, distance: 15.0
click at [76, 752] on div "Pen" at bounding box center [83, 752] width 15 height 8
click at [250, 741] on div "Shapes L" at bounding box center [249, 742] width 49 height 39
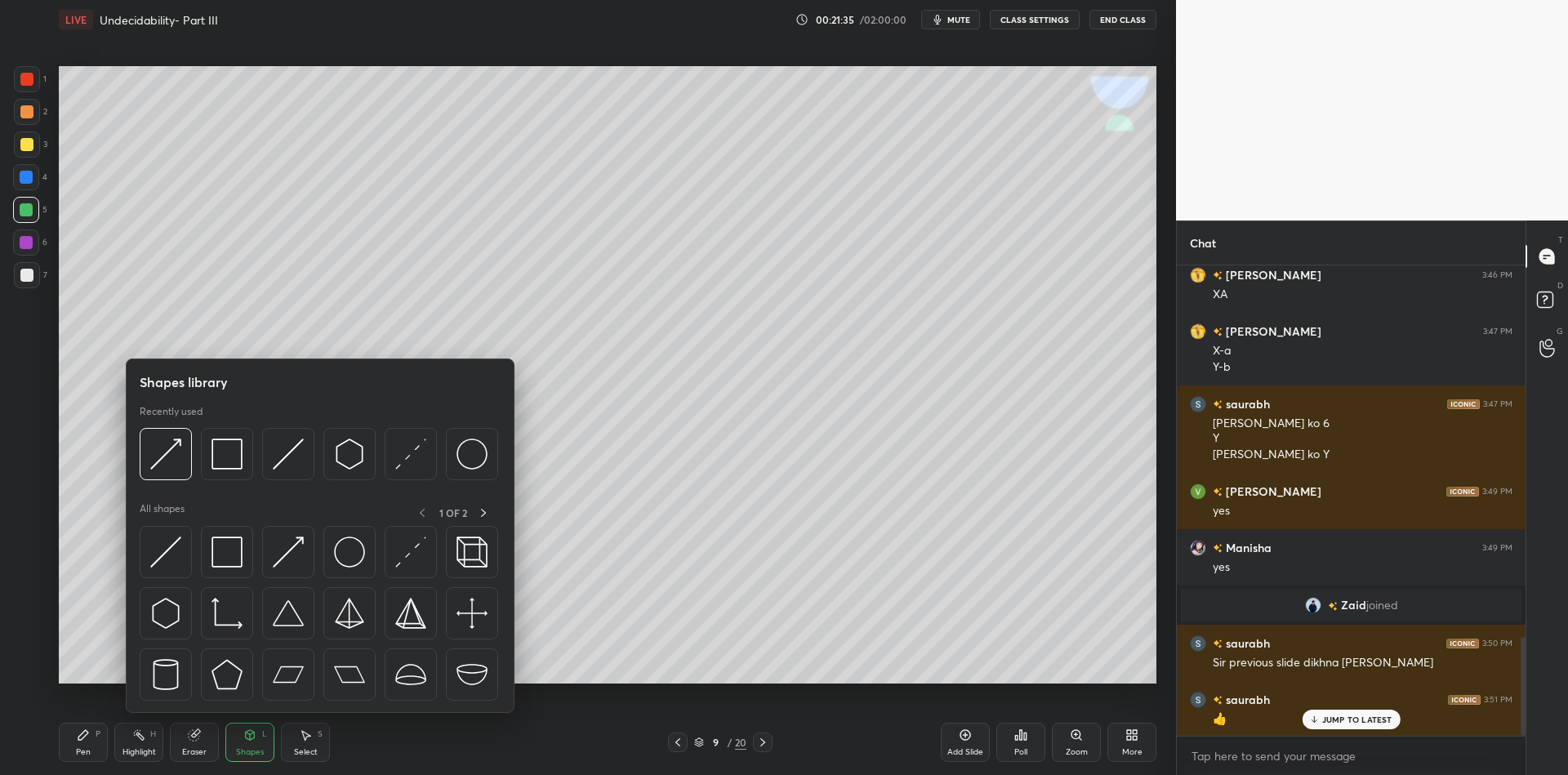
click at [286, 546] on img at bounding box center [288, 552] width 31 height 31
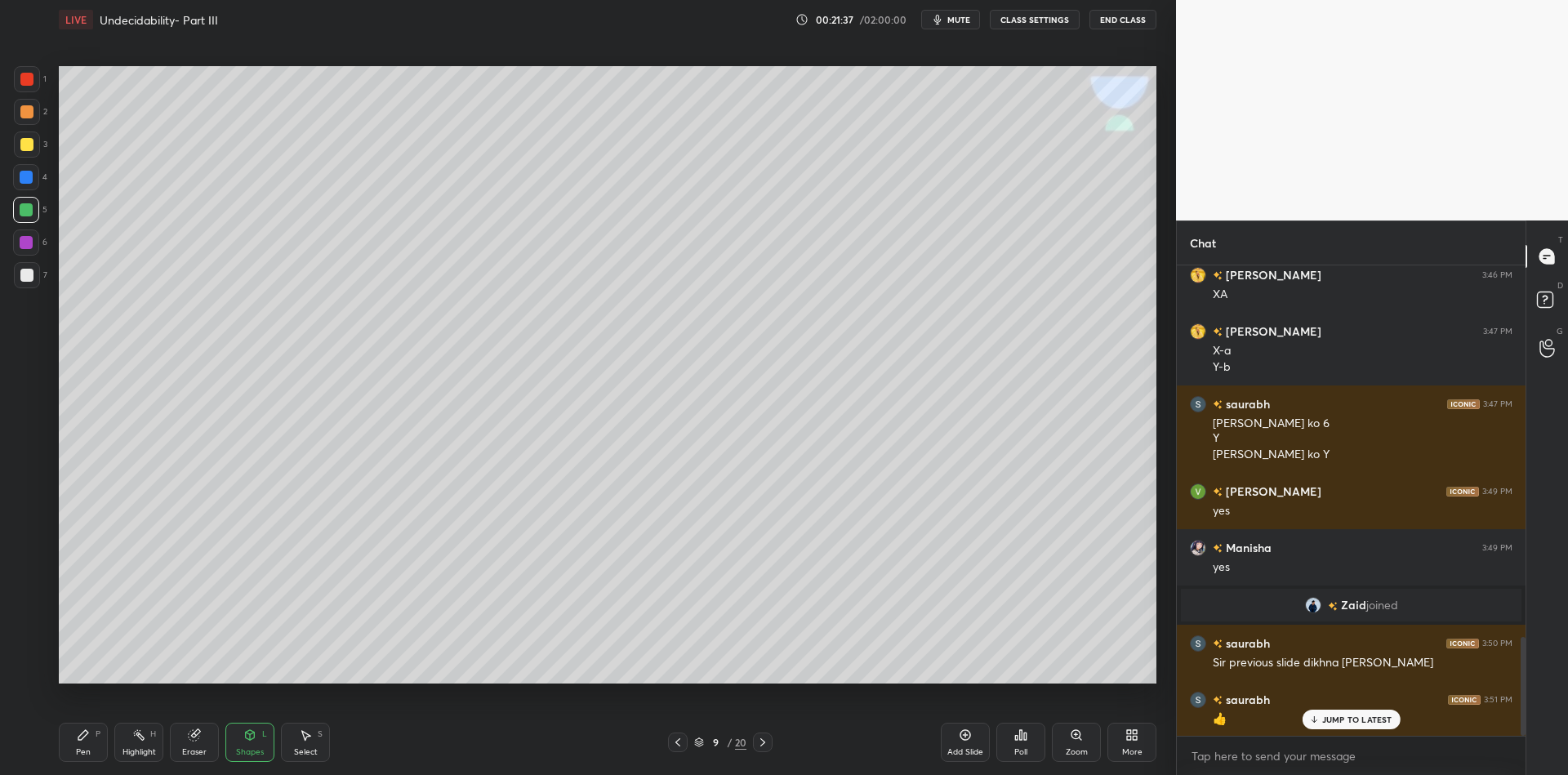
drag, startPoint x: 84, startPoint y: 754, endPoint x: 111, endPoint y: 712, distance: 49.9
click at [85, 751] on div "Pen" at bounding box center [83, 752] width 15 height 8
drag, startPoint x: 247, startPoint y: 748, endPoint x: 255, endPoint y: 716, distance: 33.0
click at [250, 744] on div "Shapes L" at bounding box center [249, 742] width 49 height 39
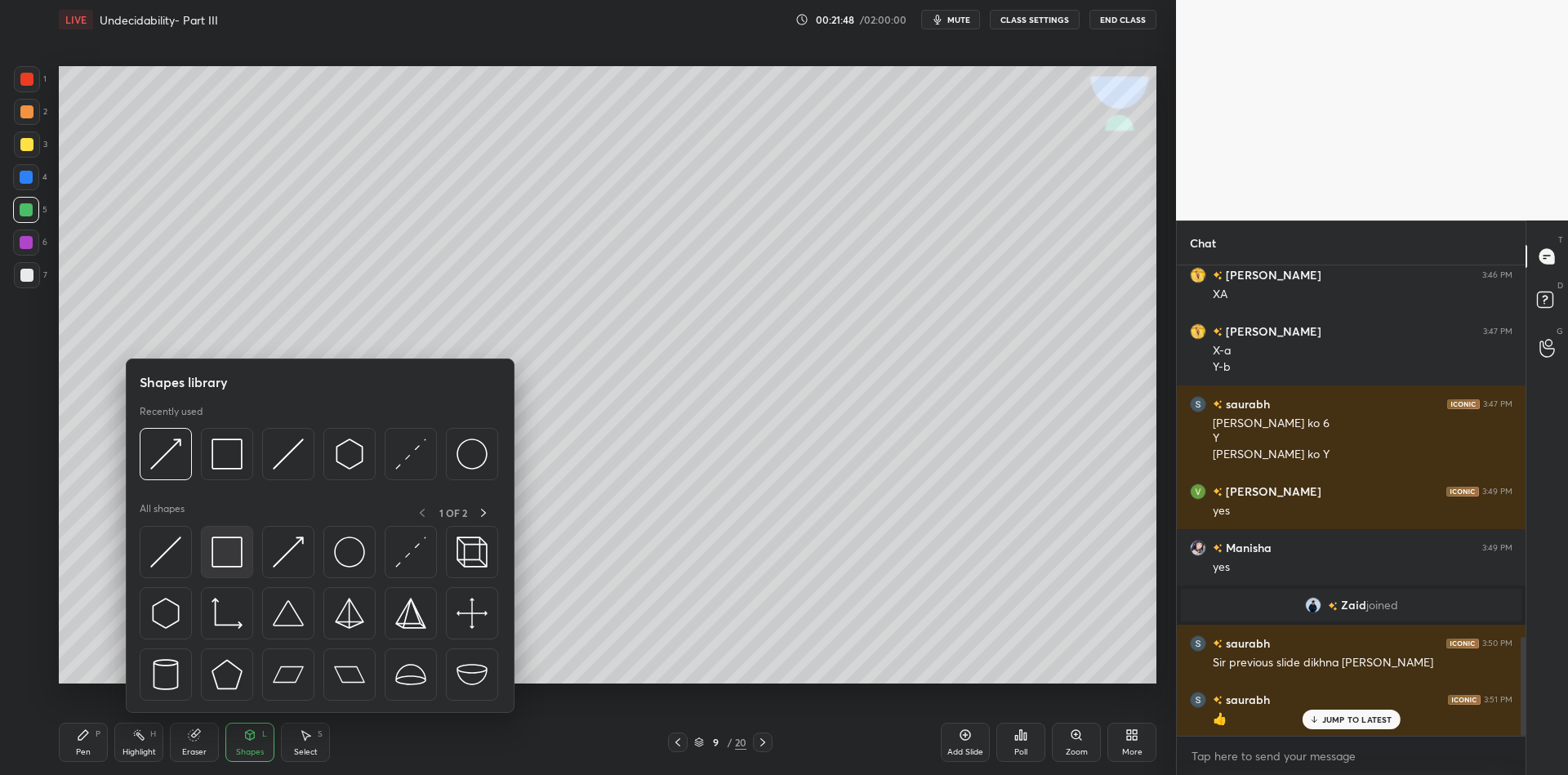
click at [292, 544] on img at bounding box center [288, 552] width 31 height 31
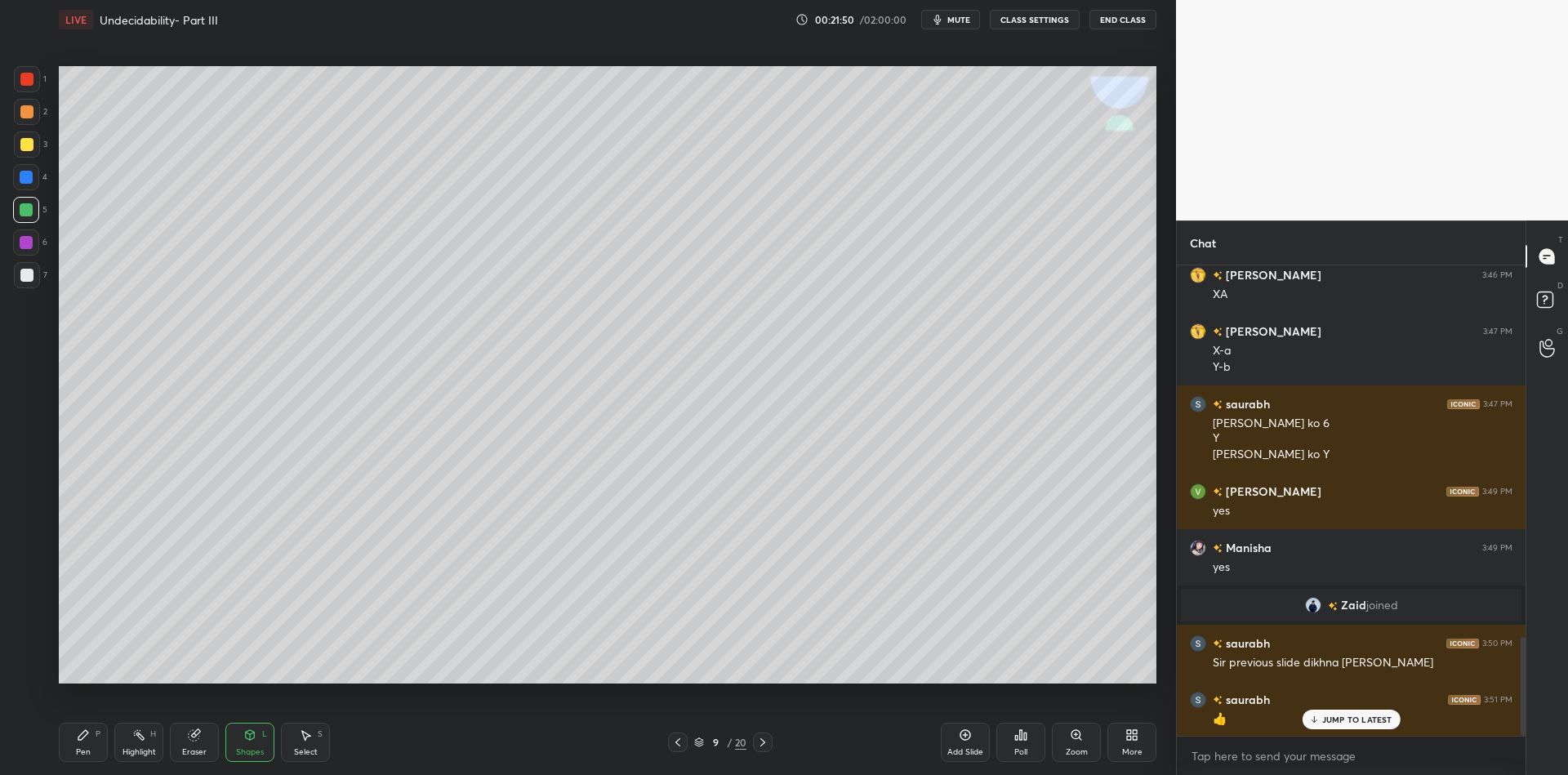
drag, startPoint x: 81, startPoint y: 755, endPoint x: 107, endPoint y: 724, distance: 40.5
click at [81, 753] on div "Pen" at bounding box center [83, 752] width 15 height 8
drag, startPoint x: 245, startPoint y: 747, endPoint x: 246, endPoint y: 729, distance: 18.0
click at [246, 742] on div "Shapes L" at bounding box center [249, 742] width 49 height 39
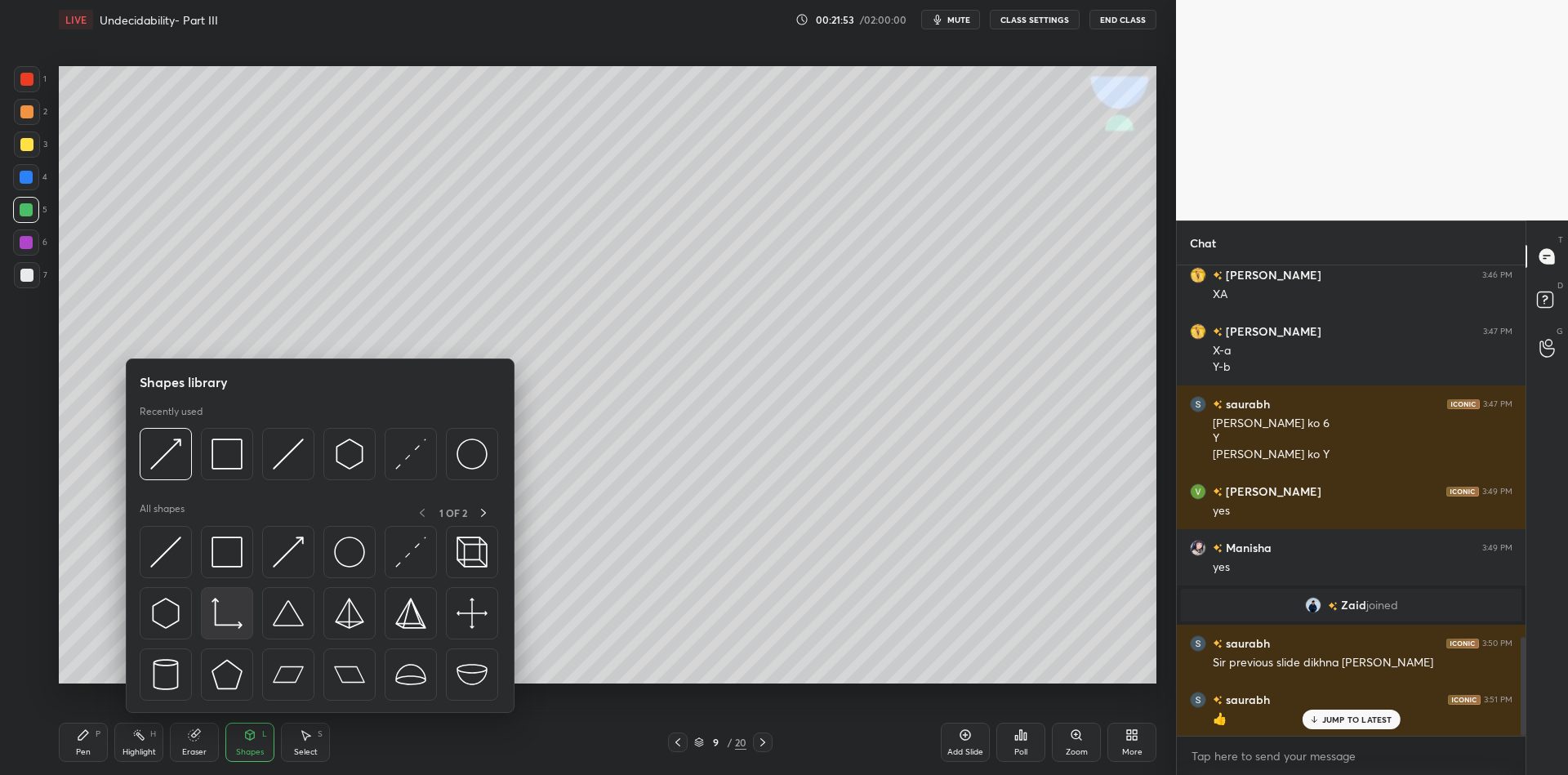
click at [298, 542] on img at bounding box center [288, 552] width 31 height 31
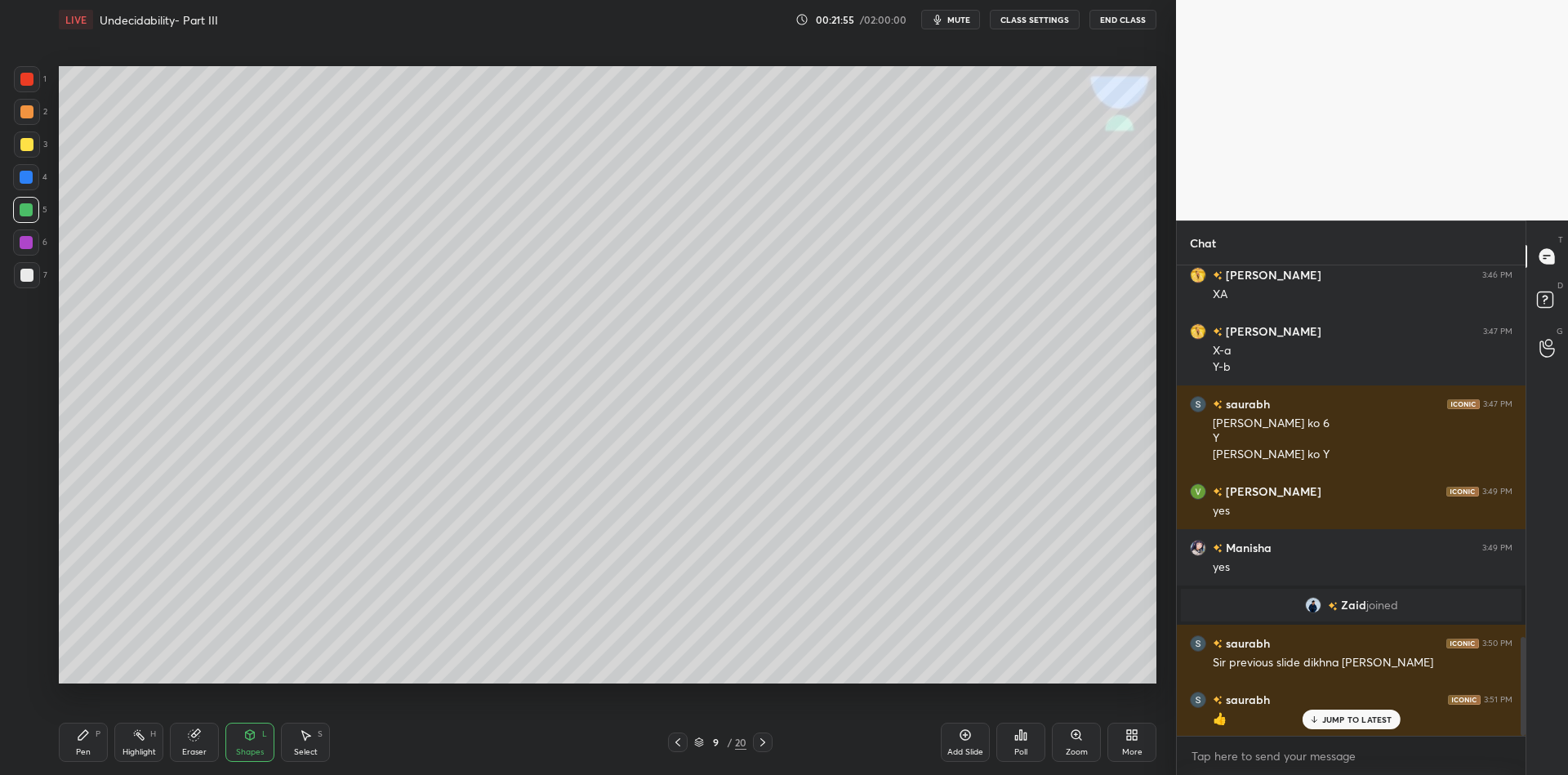
click at [90, 747] on div "Pen P" at bounding box center [82, 742] width 49 height 39
drag, startPoint x: 25, startPoint y: 156, endPoint x: 36, endPoint y: 167, distance: 15.6
click at [23, 155] on div at bounding box center [27, 144] width 26 height 26
drag, startPoint x: 130, startPoint y: 755, endPoint x: 147, endPoint y: 713, distance: 45.3
click at [130, 754] on div "Highlight" at bounding box center [139, 752] width 34 height 8
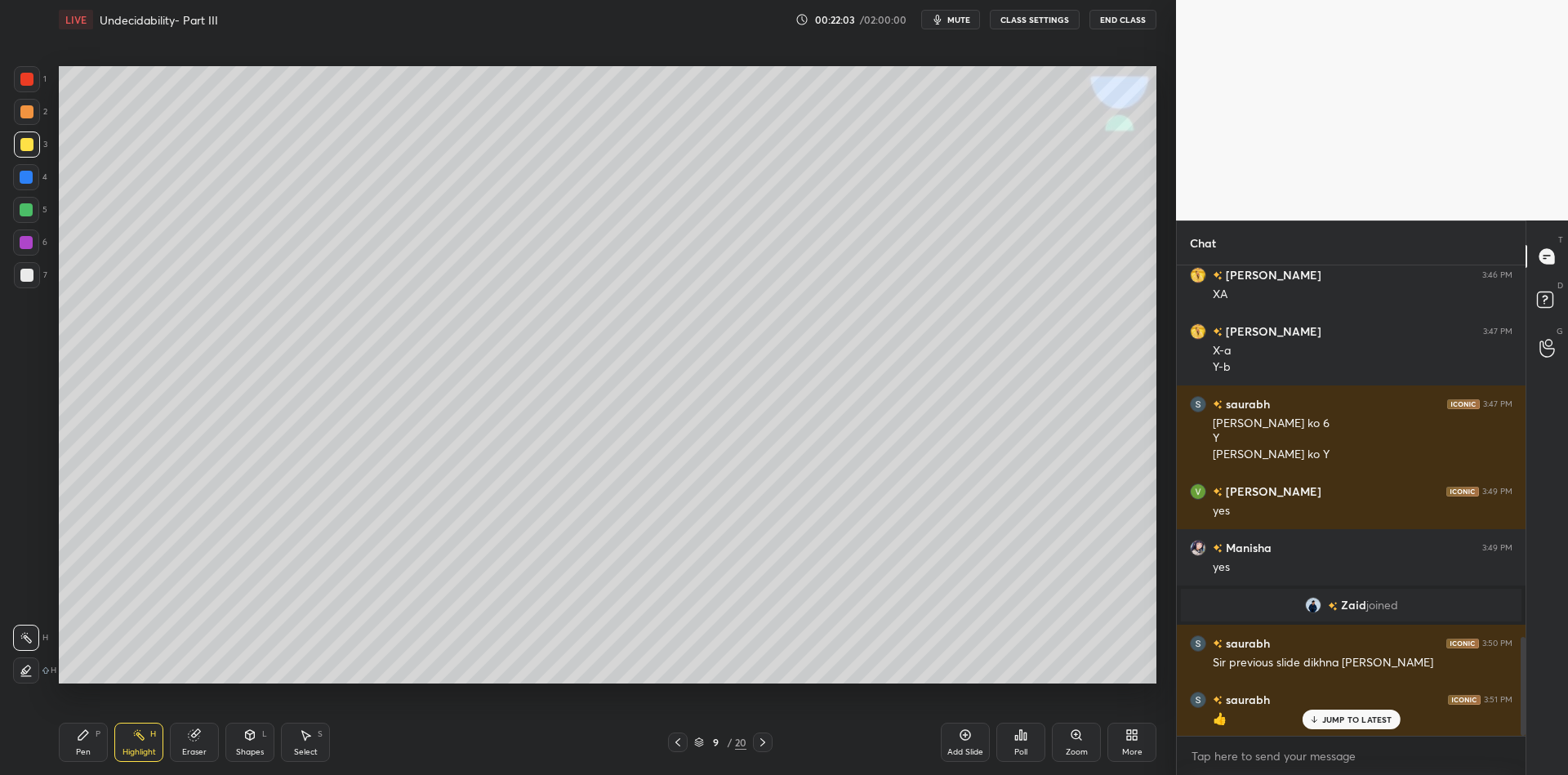
click at [82, 744] on div "Pen P" at bounding box center [82, 742] width 49 height 39
click at [241, 758] on div "Shapes L" at bounding box center [249, 742] width 49 height 39
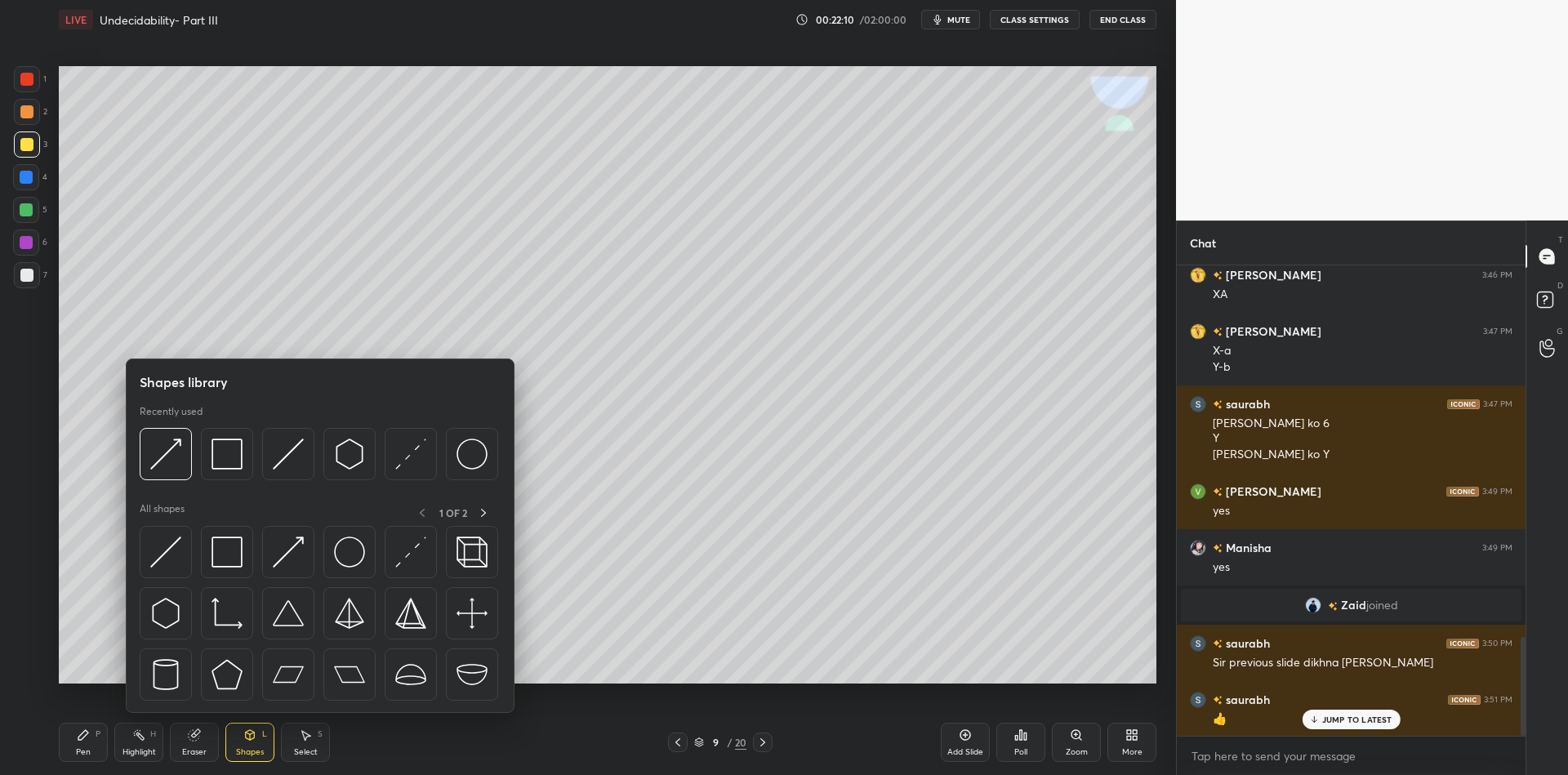
click at [285, 550] on img at bounding box center [288, 552] width 31 height 31
click at [27, 209] on div at bounding box center [26, 209] width 13 height 13
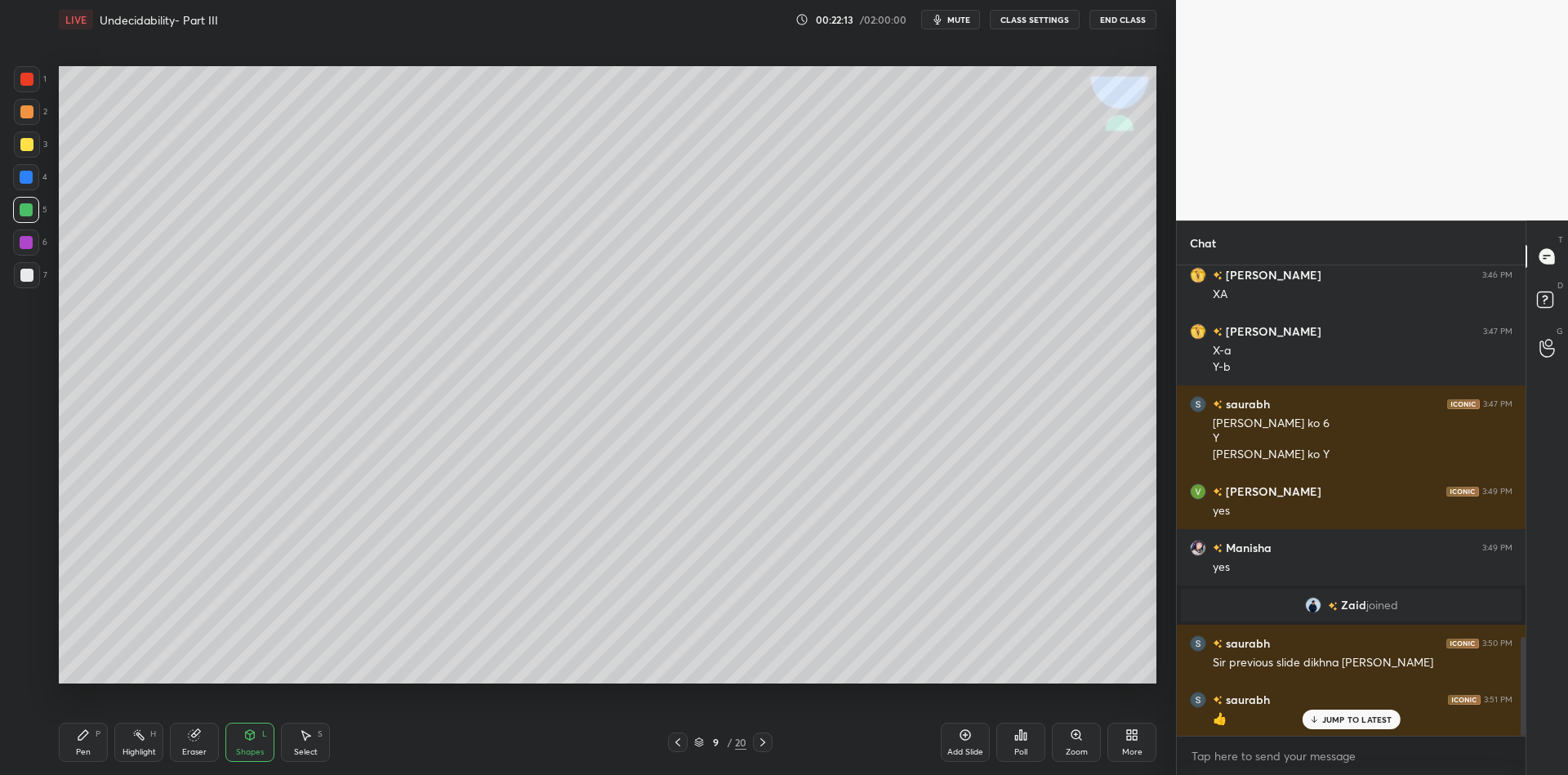
click at [78, 746] on div "Pen P" at bounding box center [82, 742] width 49 height 39
click at [243, 741] on div "Shapes L" at bounding box center [249, 742] width 49 height 39
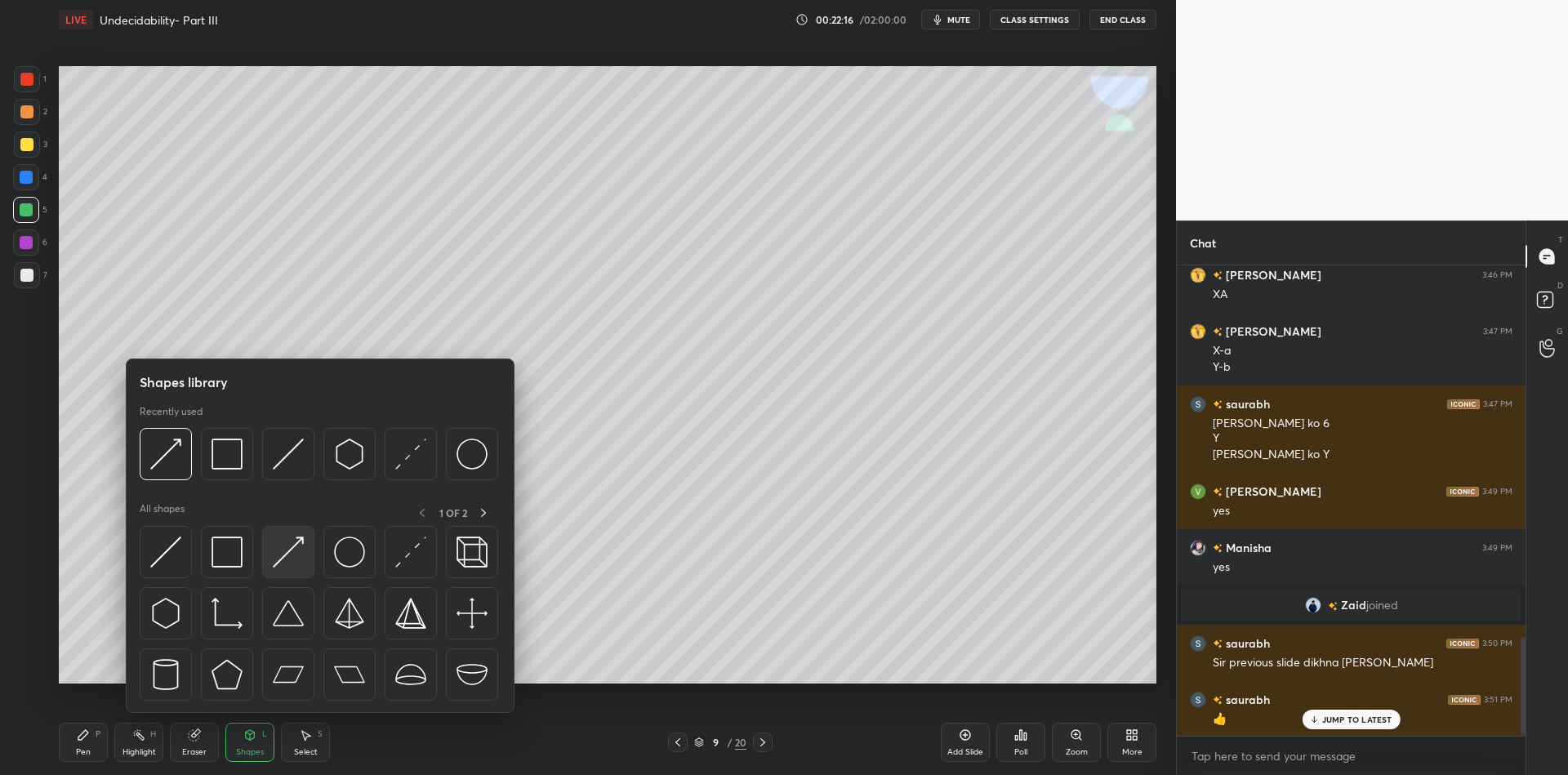
click at [300, 544] on img at bounding box center [288, 552] width 31 height 31
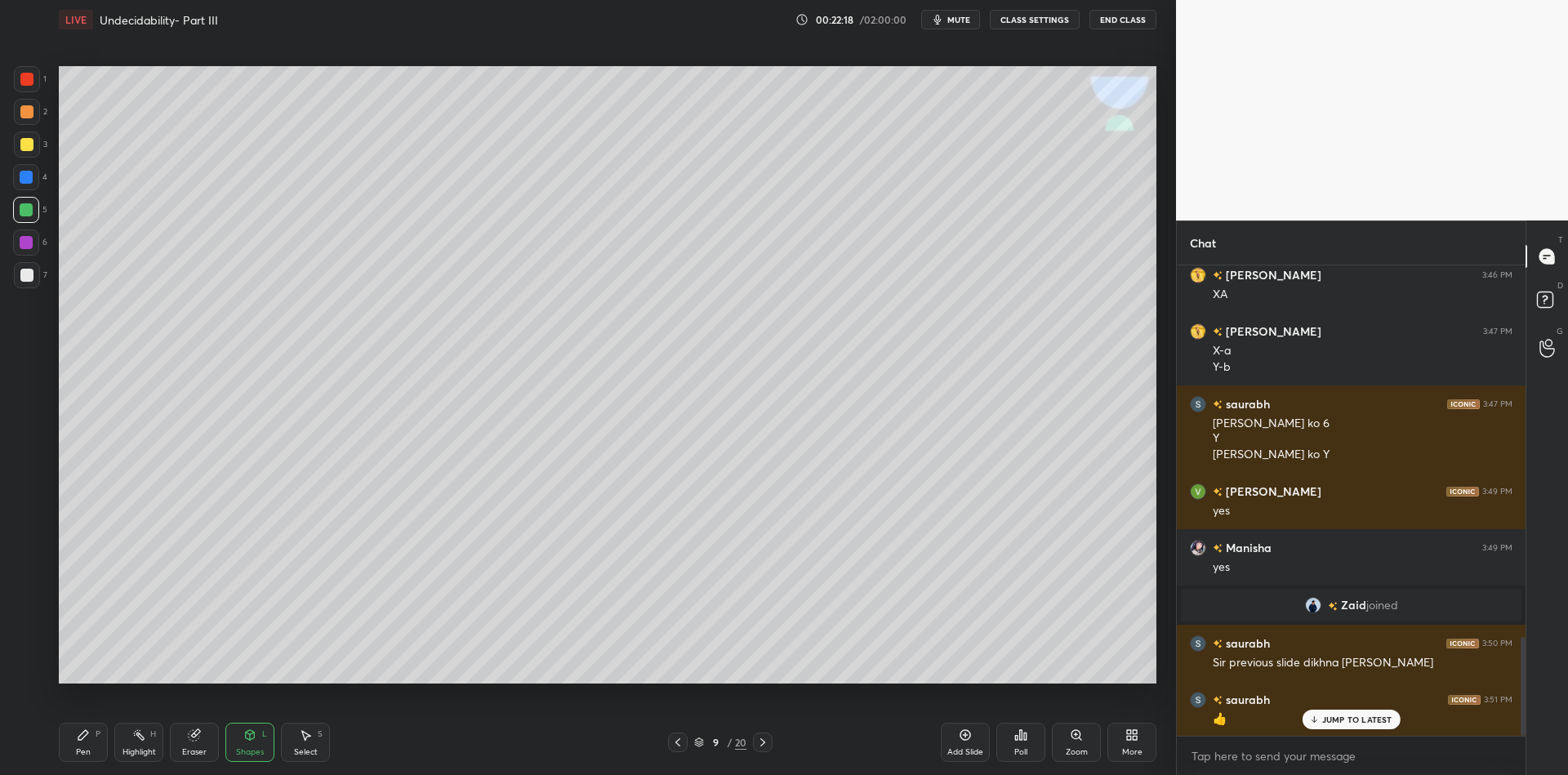
click at [83, 746] on div "Pen P" at bounding box center [82, 742] width 49 height 39
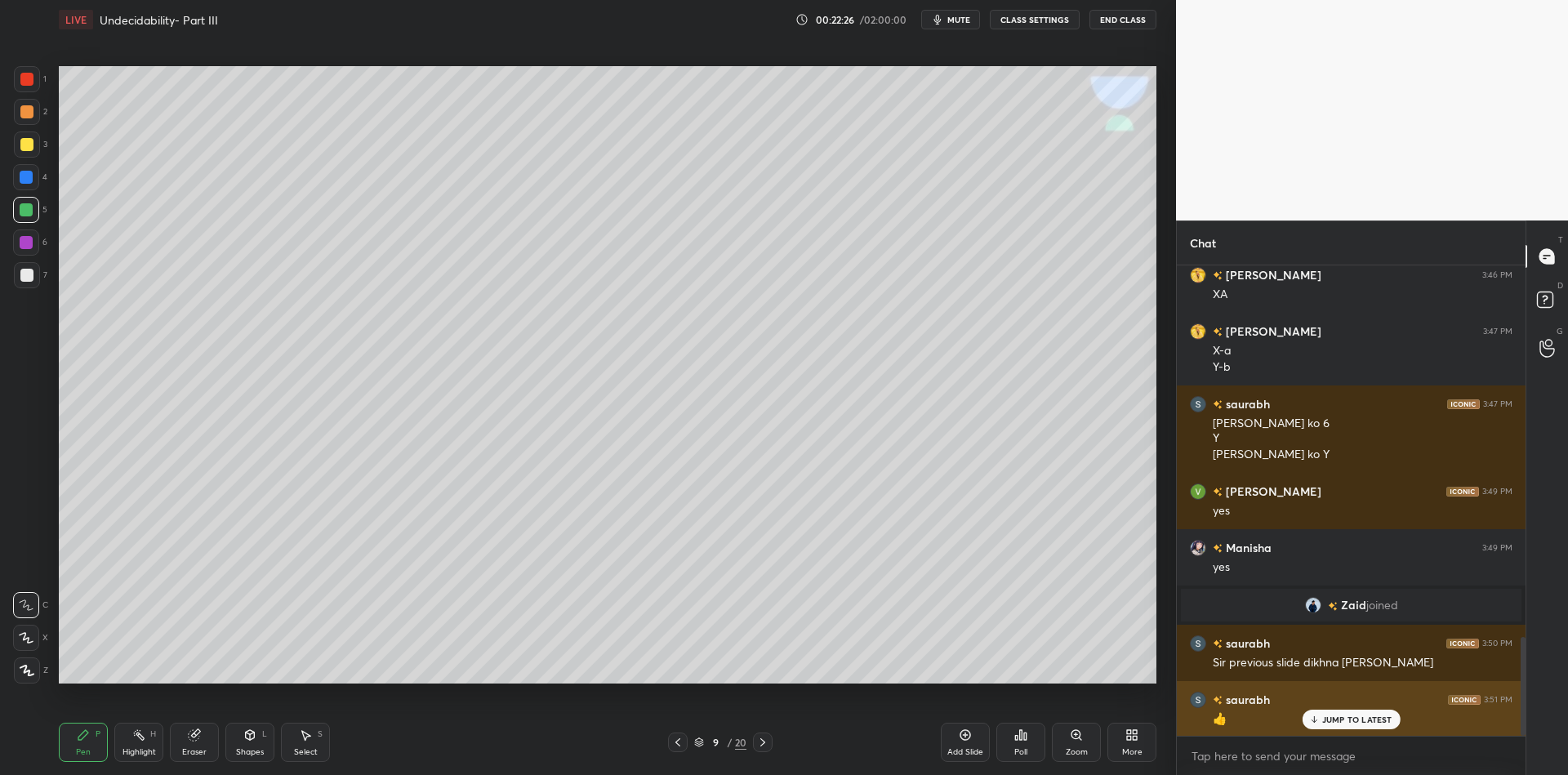
drag, startPoint x: 1332, startPoint y: 724, endPoint x: 1327, endPoint y: 732, distance: 9.4
click at [1330, 724] on p "JUMP TO LATEST" at bounding box center [1357, 719] width 70 height 10
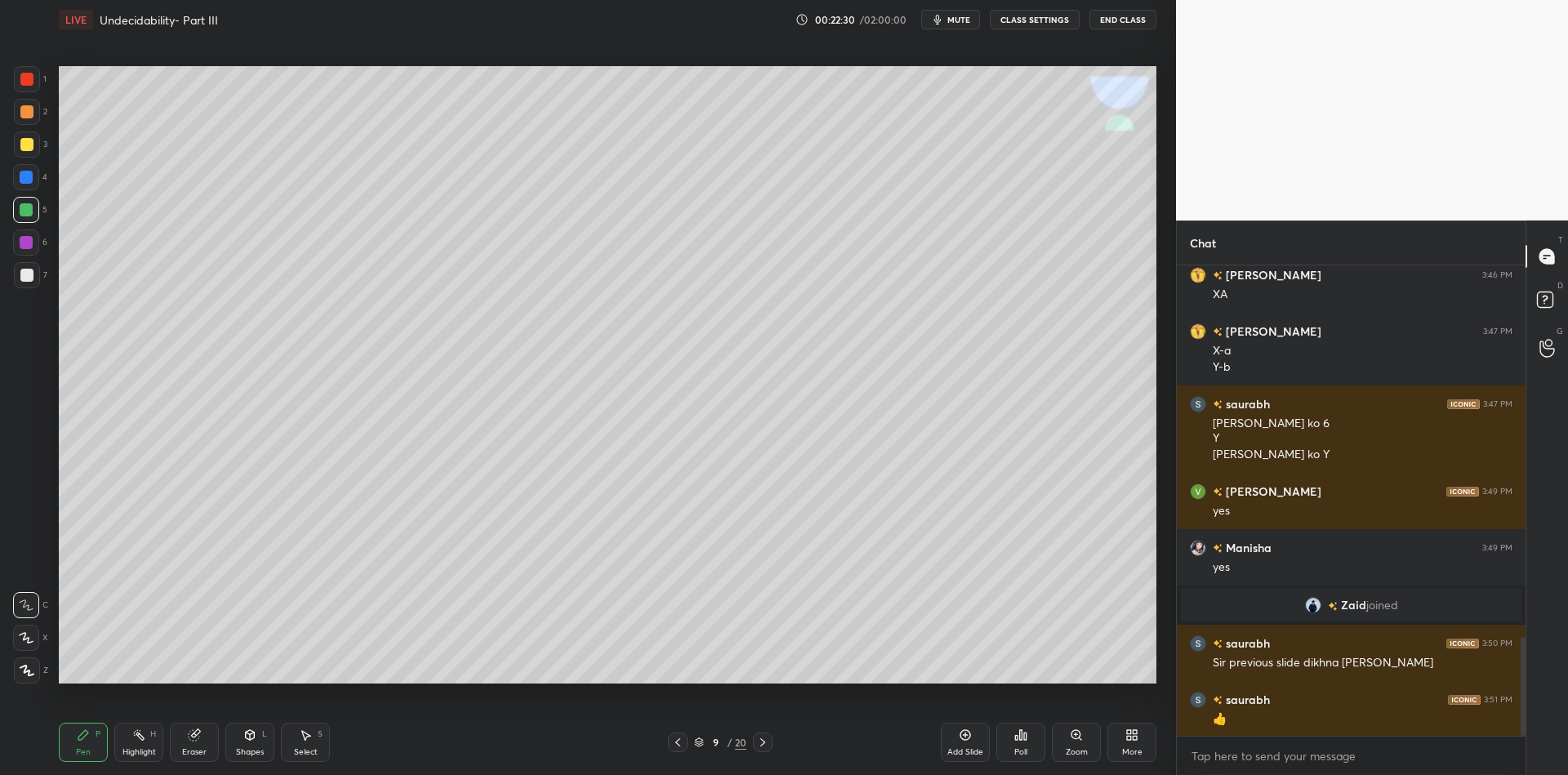
click at [77, 758] on div "Pen P" at bounding box center [82, 742] width 49 height 39
click at [199, 744] on div "Eraser" at bounding box center [194, 742] width 49 height 39
drag, startPoint x: 89, startPoint y: 747, endPoint x: 207, endPoint y: 686, distance: 132.8
click at [91, 747] on div "Pen P" at bounding box center [82, 742] width 49 height 39
drag, startPoint x: 246, startPoint y: 744, endPoint x: 254, endPoint y: 724, distance: 21.5
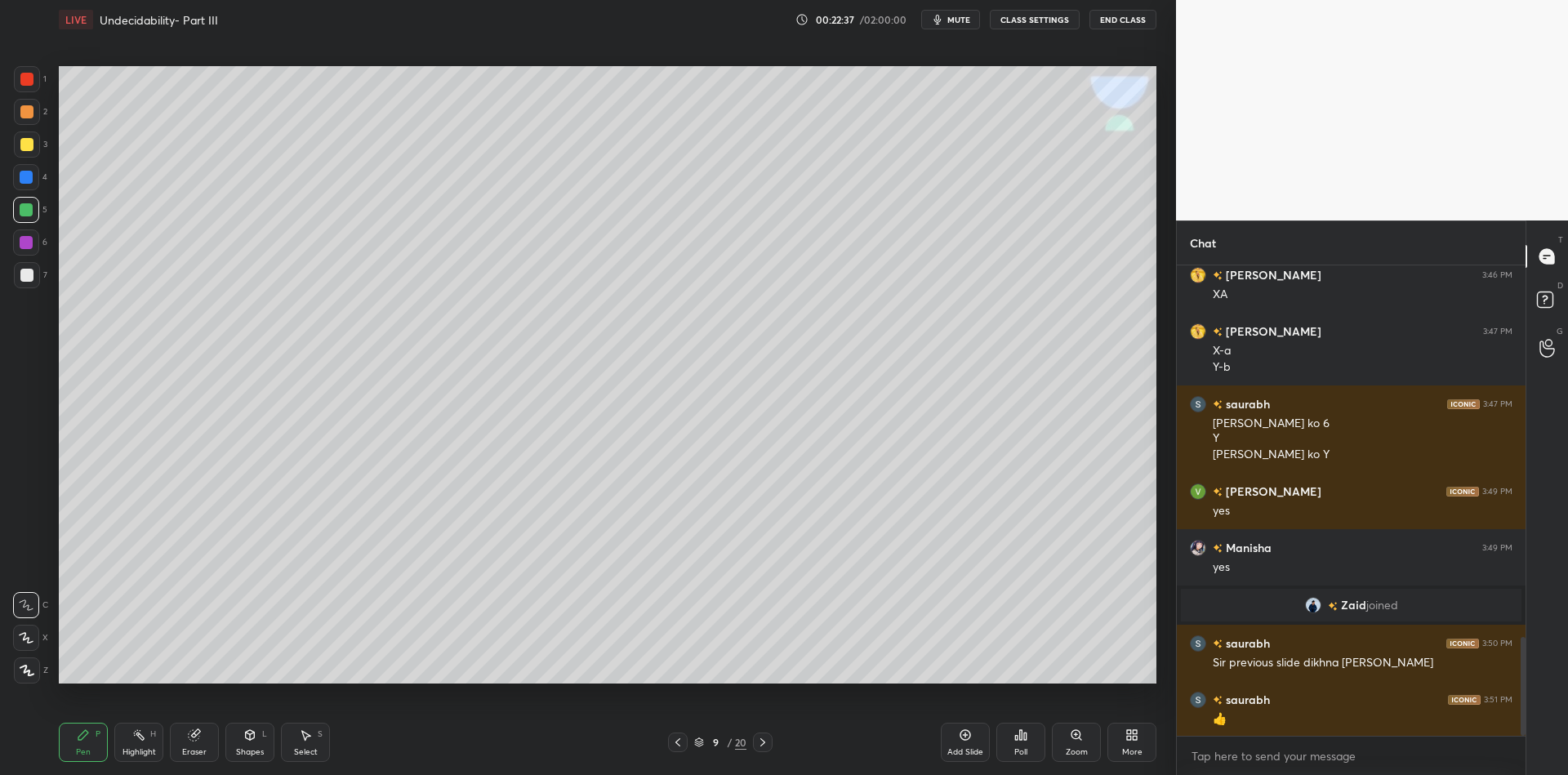
click at [246, 743] on div "Shapes L" at bounding box center [249, 742] width 49 height 39
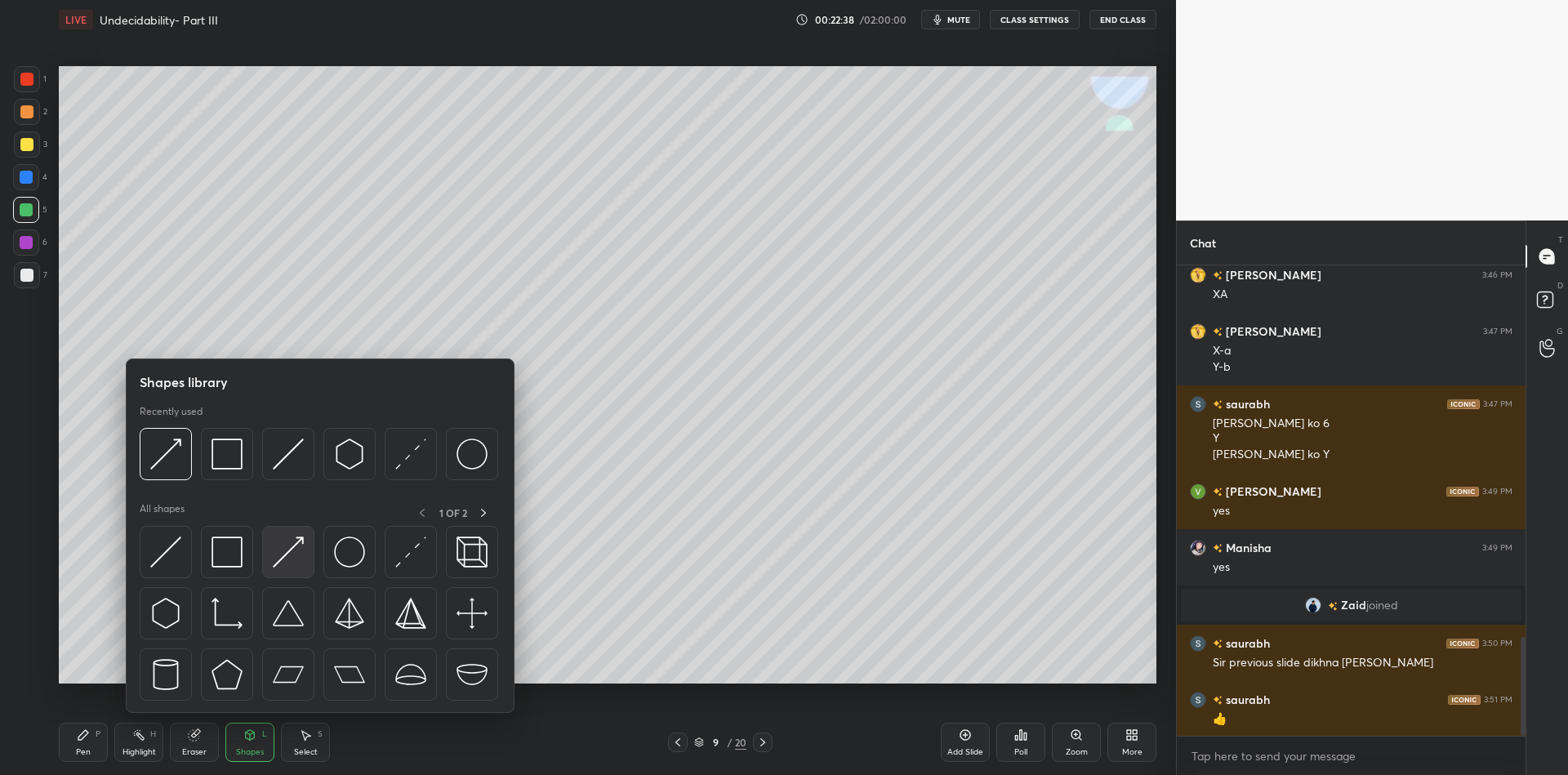
drag, startPoint x: 285, startPoint y: 551, endPoint x: 293, endPoint y: 546, distance: 9.4
click at [294, 546] on img at bounding box center [288, 552] width 31 height 31
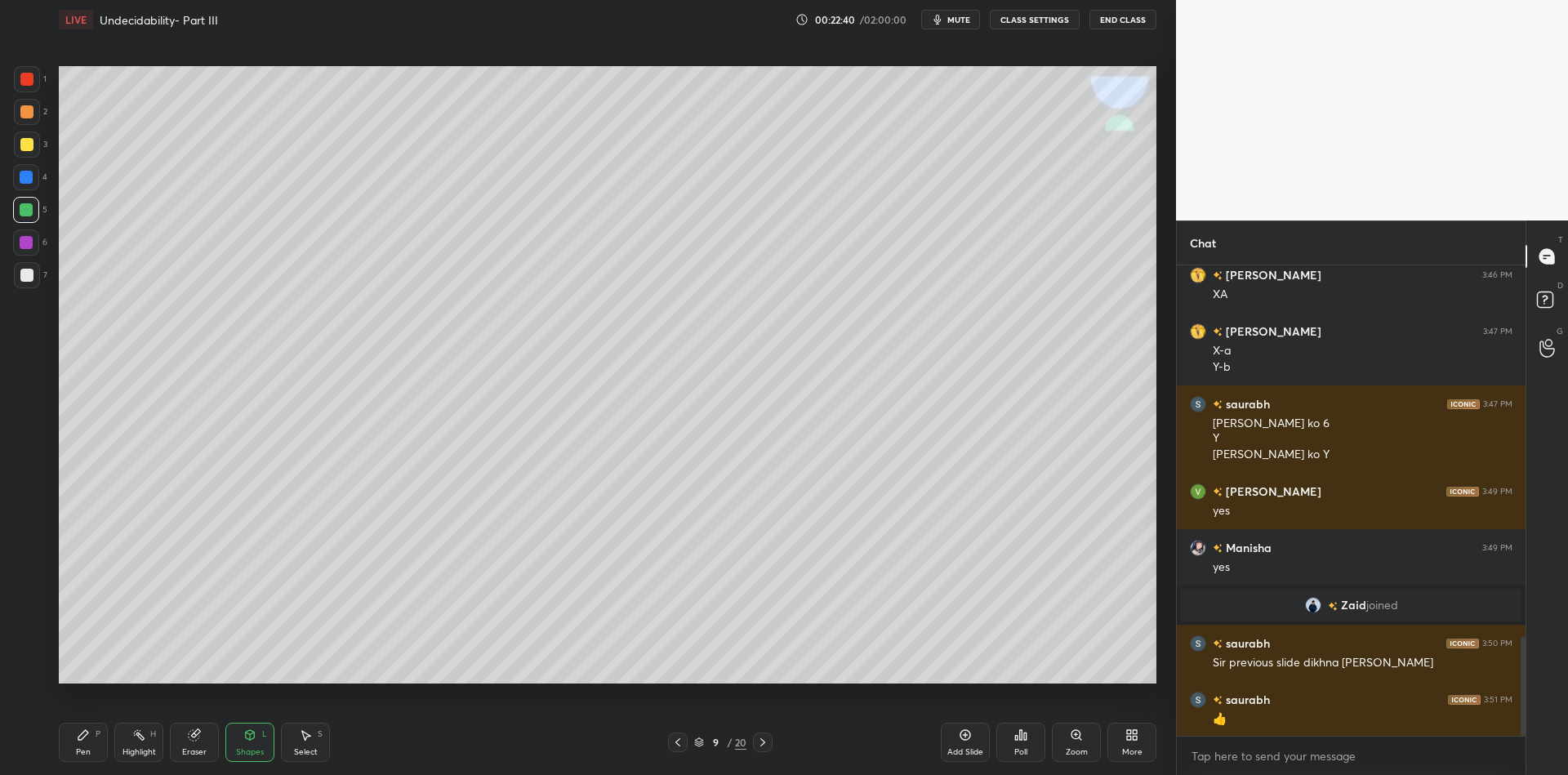
click at [89, 743] on div "Pen P" at bounding box center [82, 742] width 49 height 39
drag, startPoint x: 245, startPoint y: 743, endPoint x: 254, endPoint y: 718, distance: 26.6
click at [245, 743] on div "Shapes L" at bounding box center [249, 742] width 49 height 39
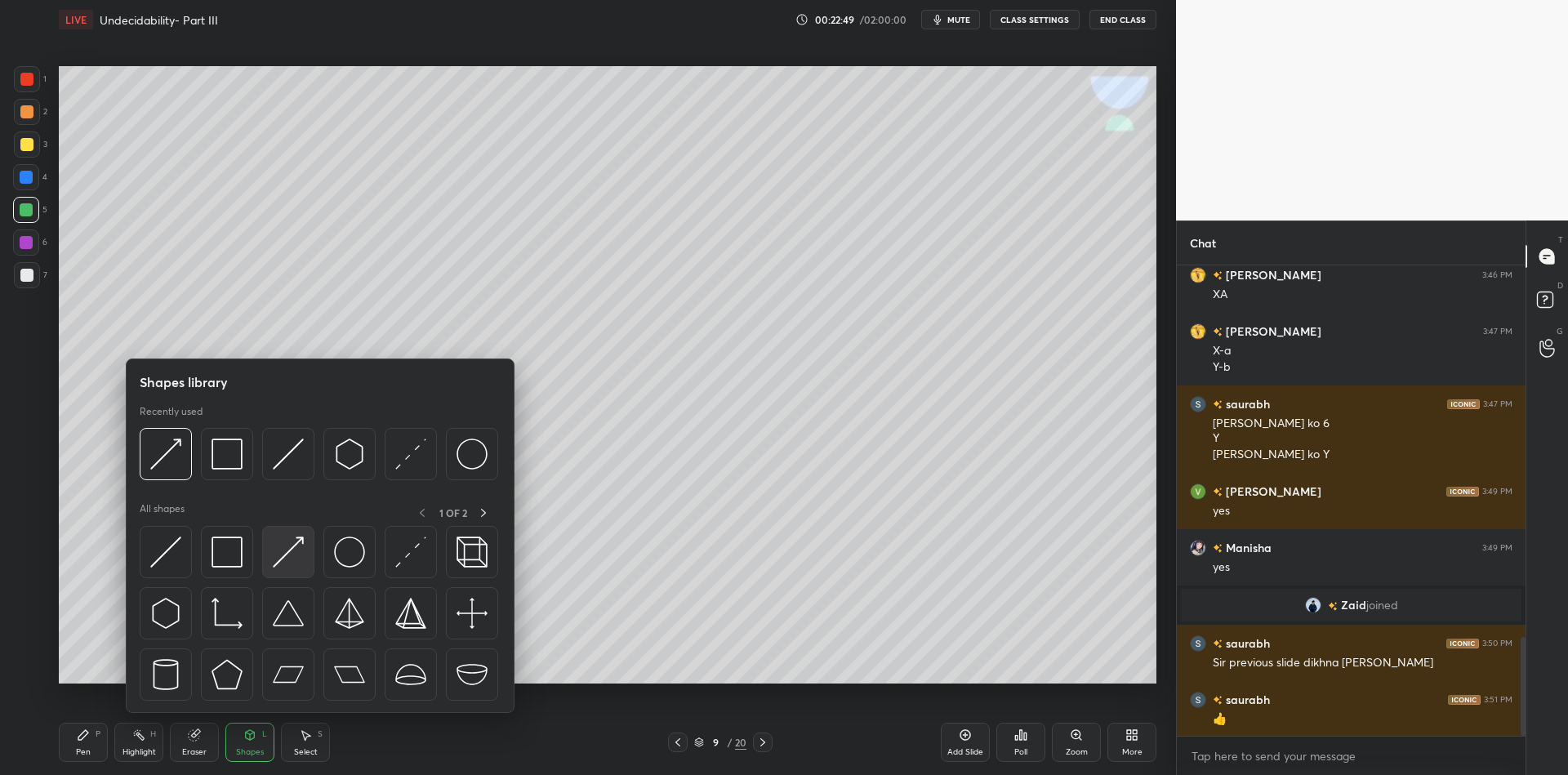
click at [289, 551] on img at bounding box center [288, 552] width 31 height 31
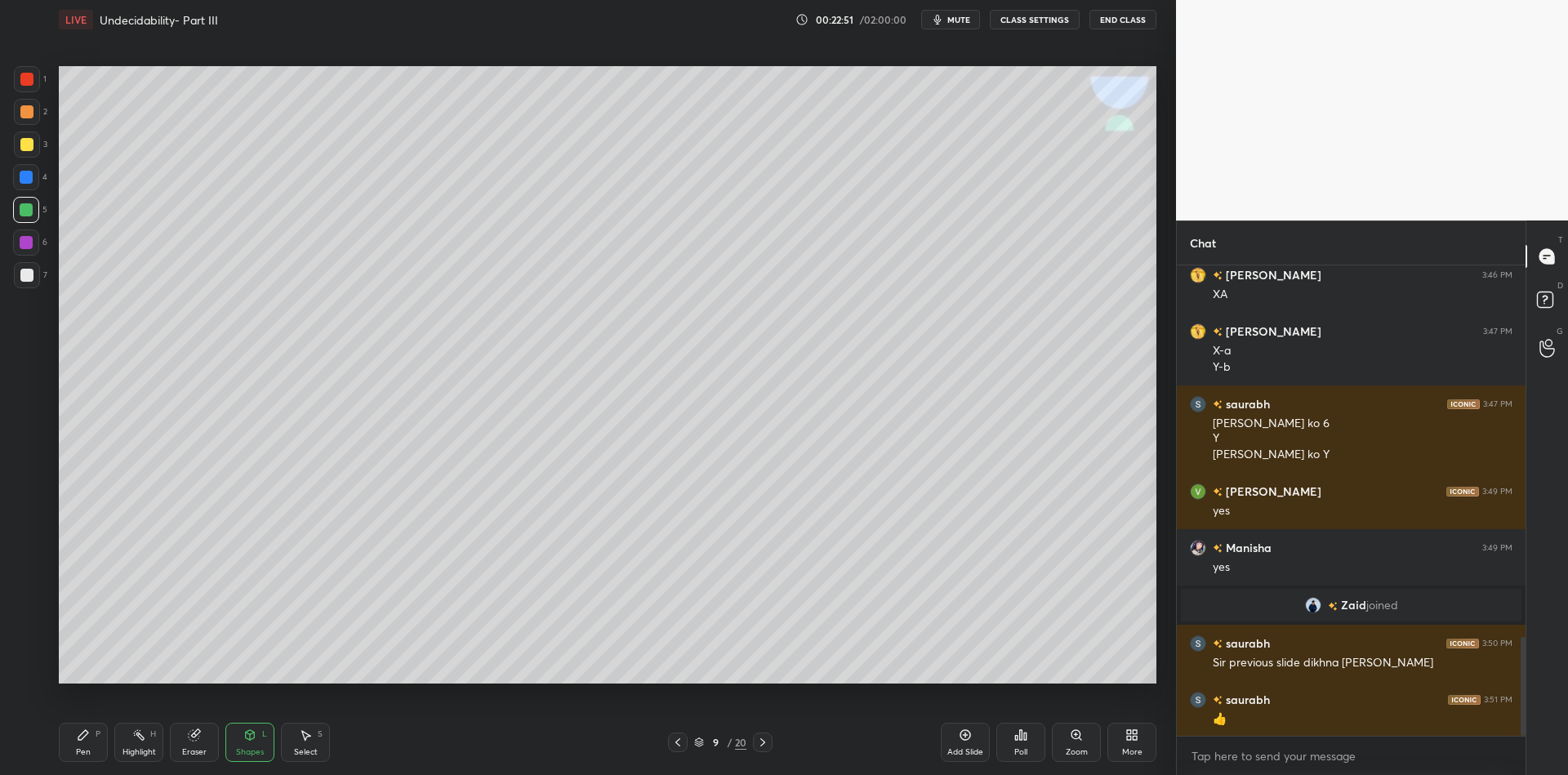
drag, startPoint x: 78, startPoint y: 754, endPoint x: 109, endPoint y: 747, distance: 31.8
click at [82, 752] on div "Pen" at bounding box center [83, 752] width 15 height 8
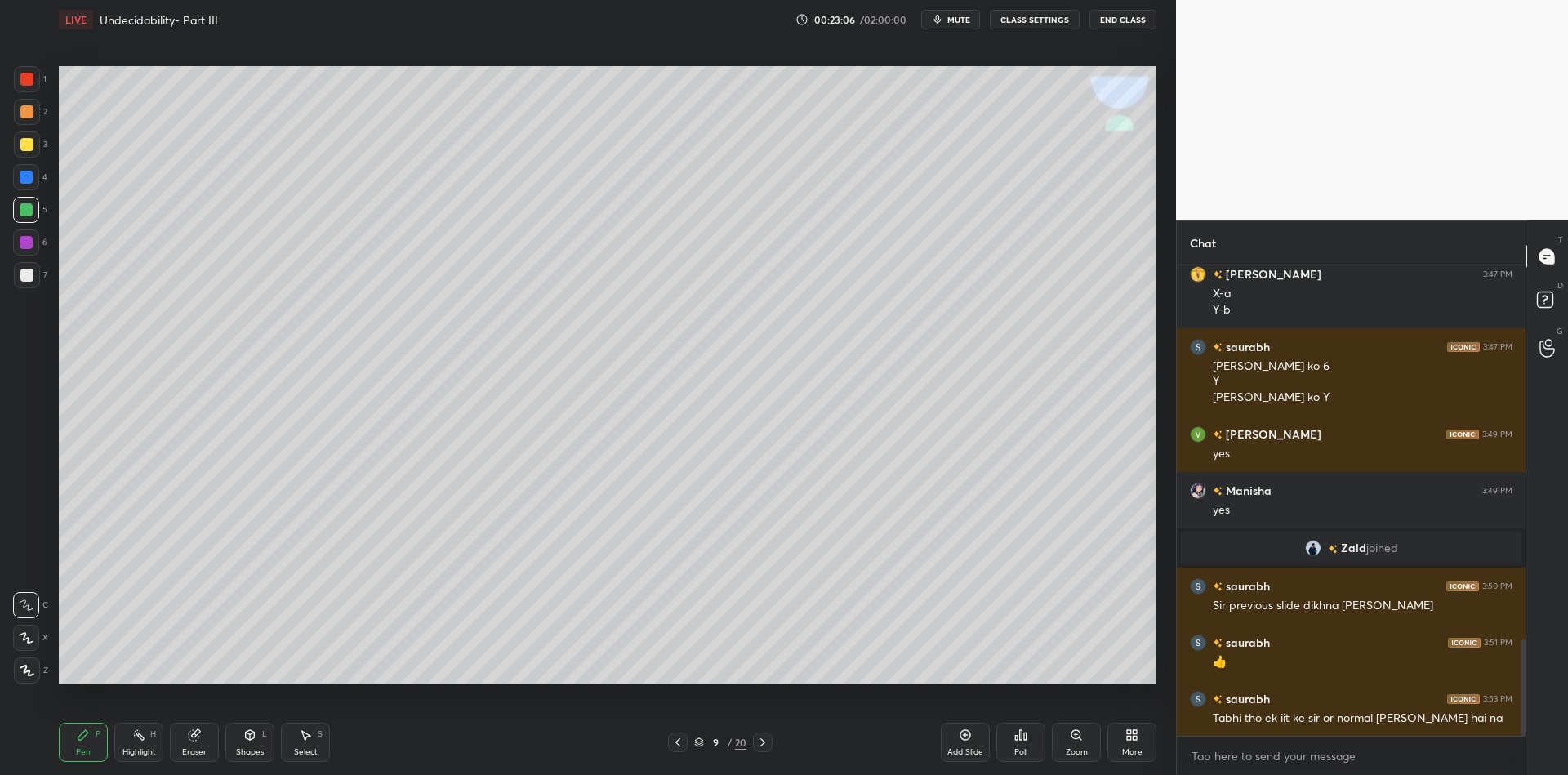
drag, startPoint x: 245, startPoint y: 748, endPoint x: 246, endPoint y: 734, distance: 14.0
click at [245, 748] on div "Shapes L" at bounding box center [249, 742] width 49 height 39
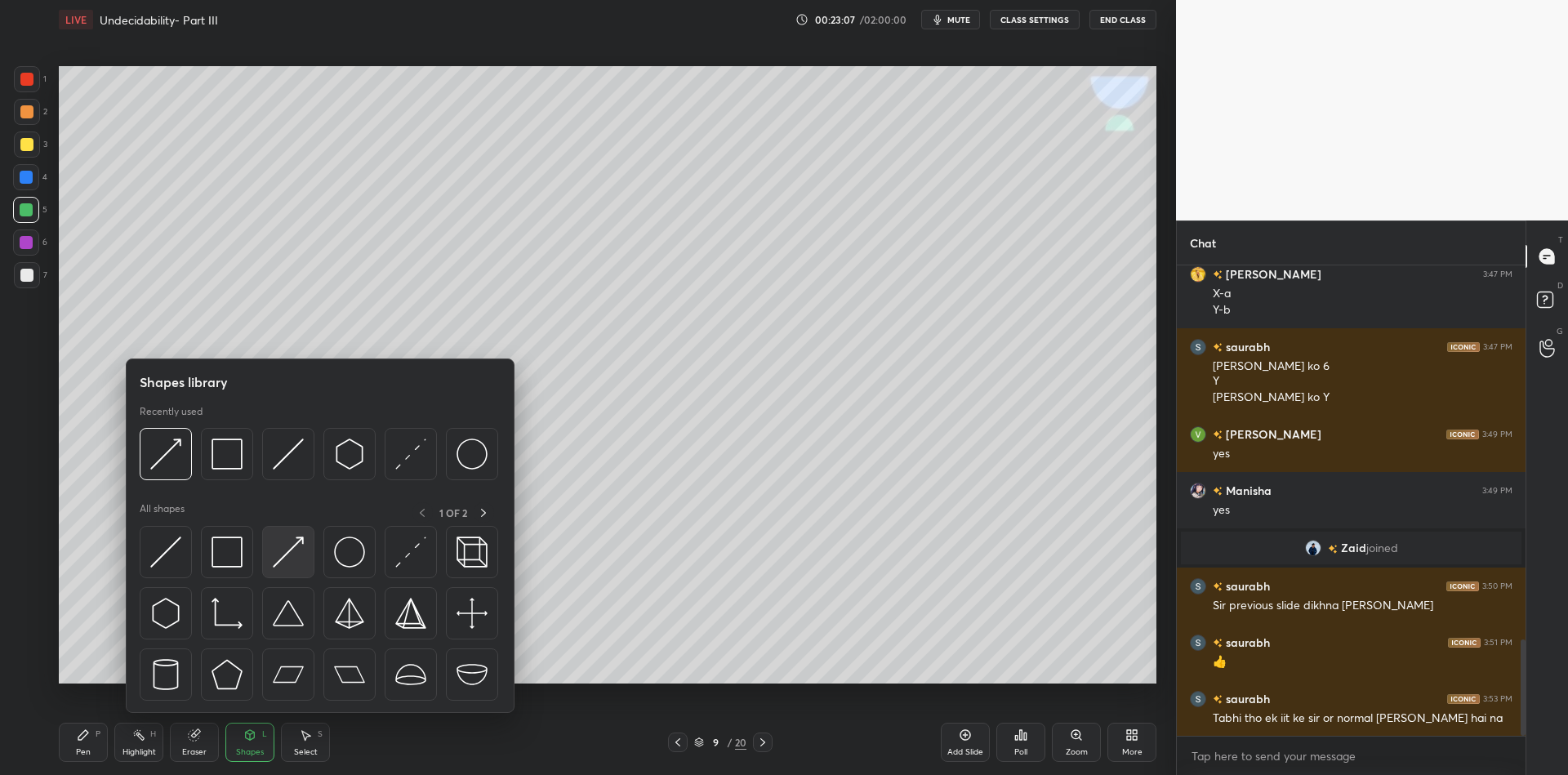
click at [285, 548] on img at bounding box center [288, 552] width 31 height 31
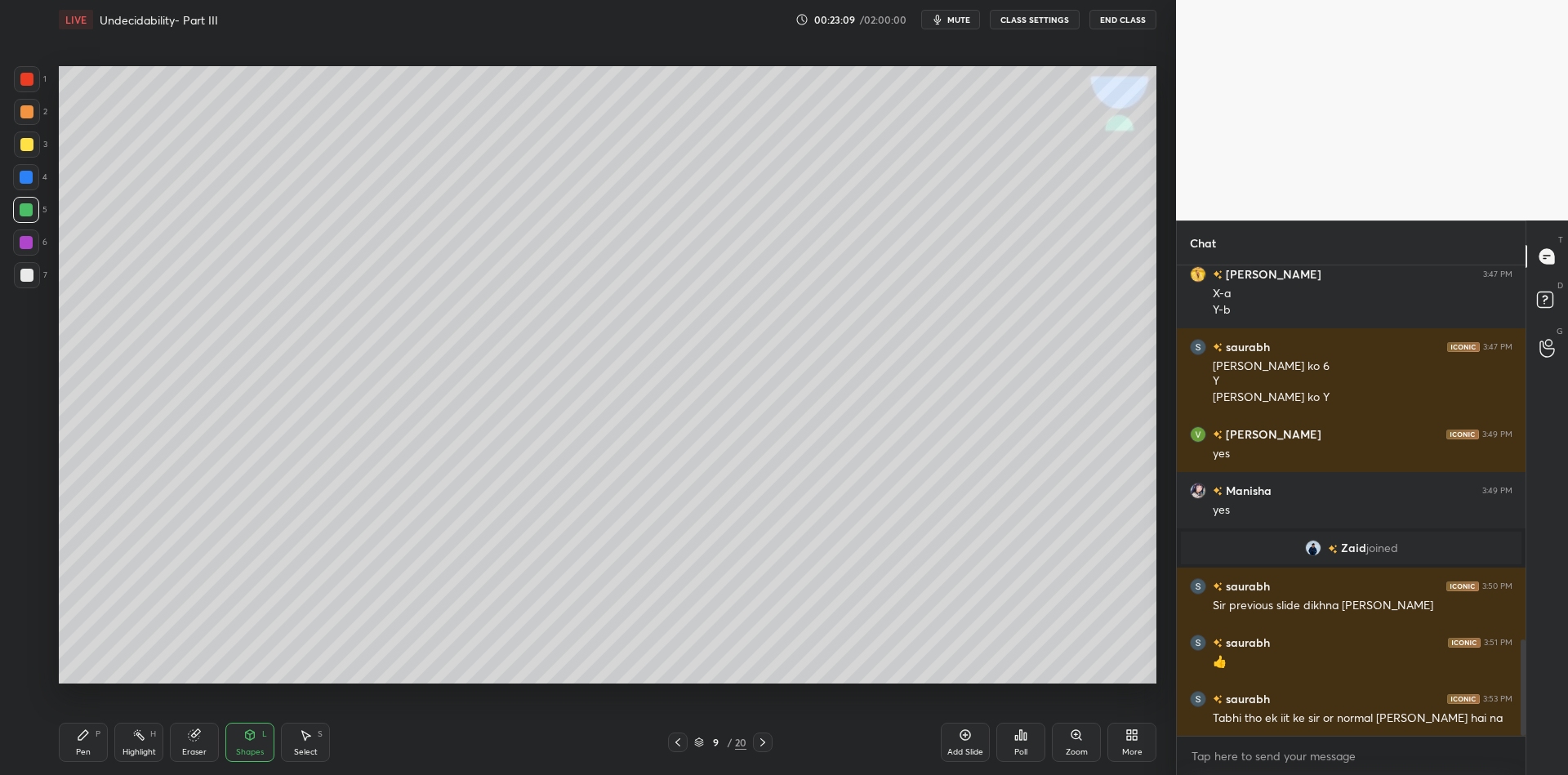
click at [82, 745] on div "Pen P" at bounding box center [82, 742] width 49 height 39
drag, startPoint x: 253, startPoint y: 748, endPoint x: 255, endPoint y: 732, distance: 16.1
click at [252, 748] on div "Shapes" at bounding box center [249, 752] width 27 height 8
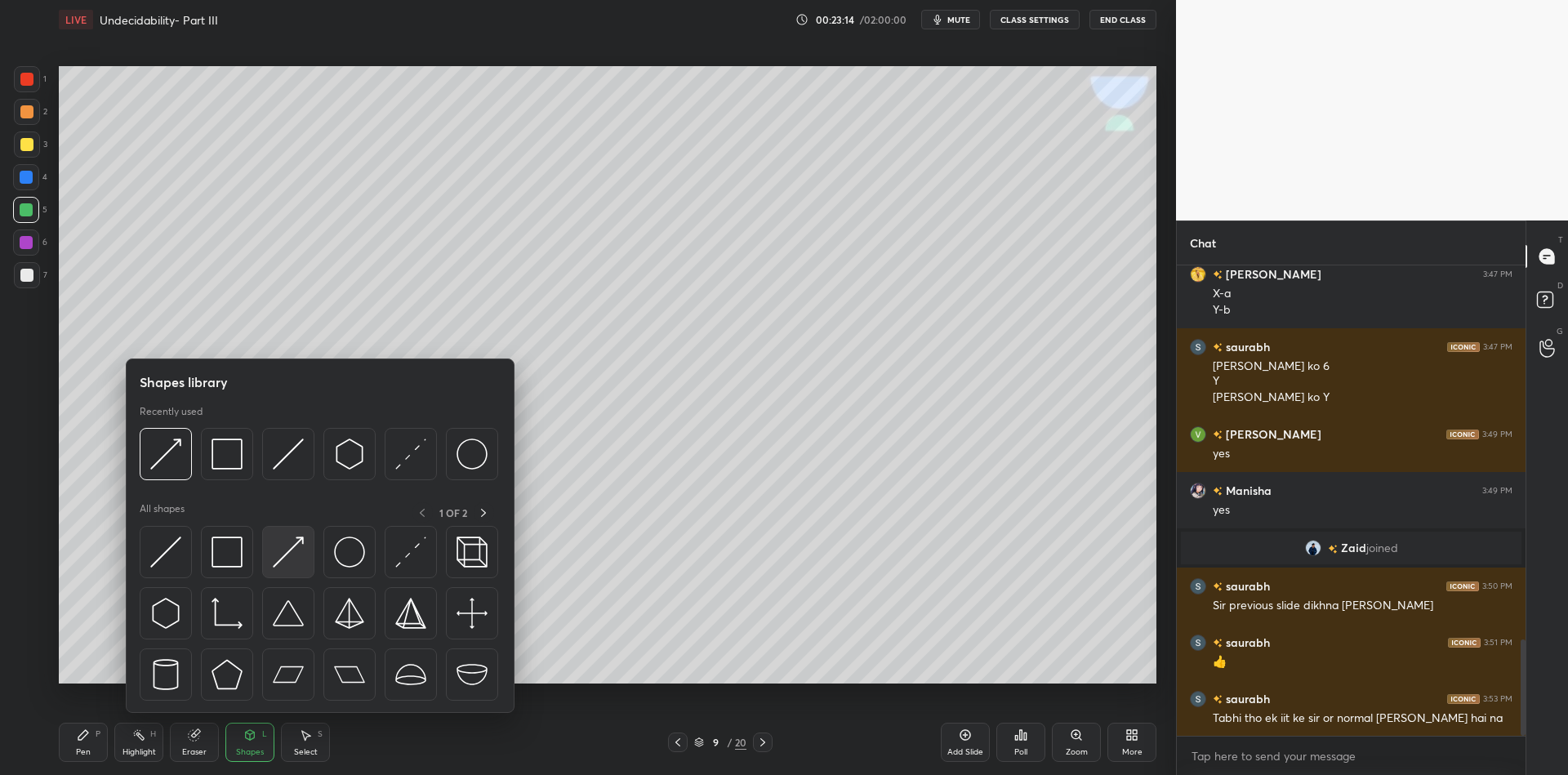
click at [299, 541] on img at bounding box center [288, 552] width 31 height 31
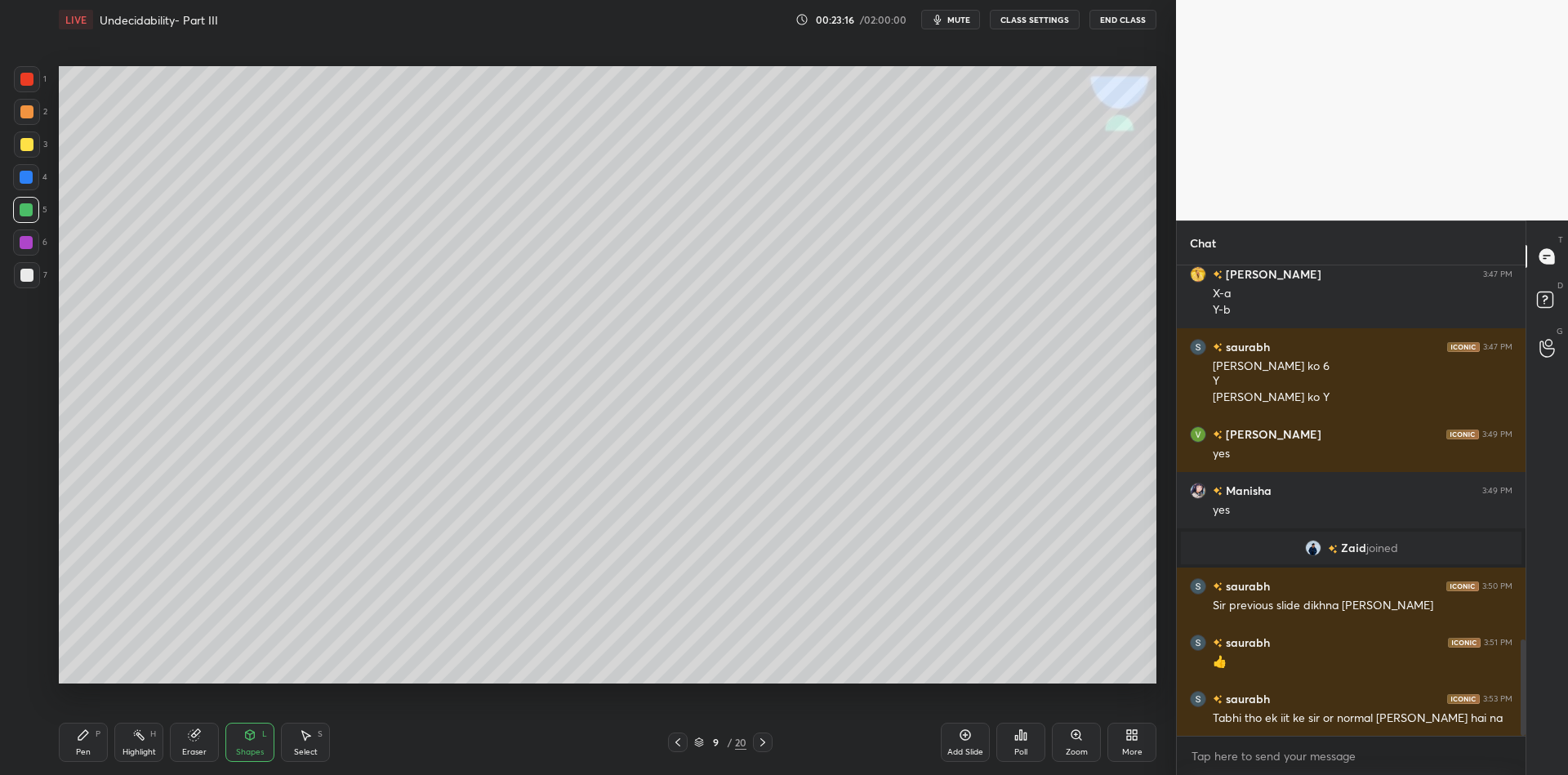
click at [91, 750] on div "Pen P" at bounding box center [82, 742] width 49 height 39
click at [254, 744] on div "Shapes L" at bounding box center [249, 742] width 49 height 39
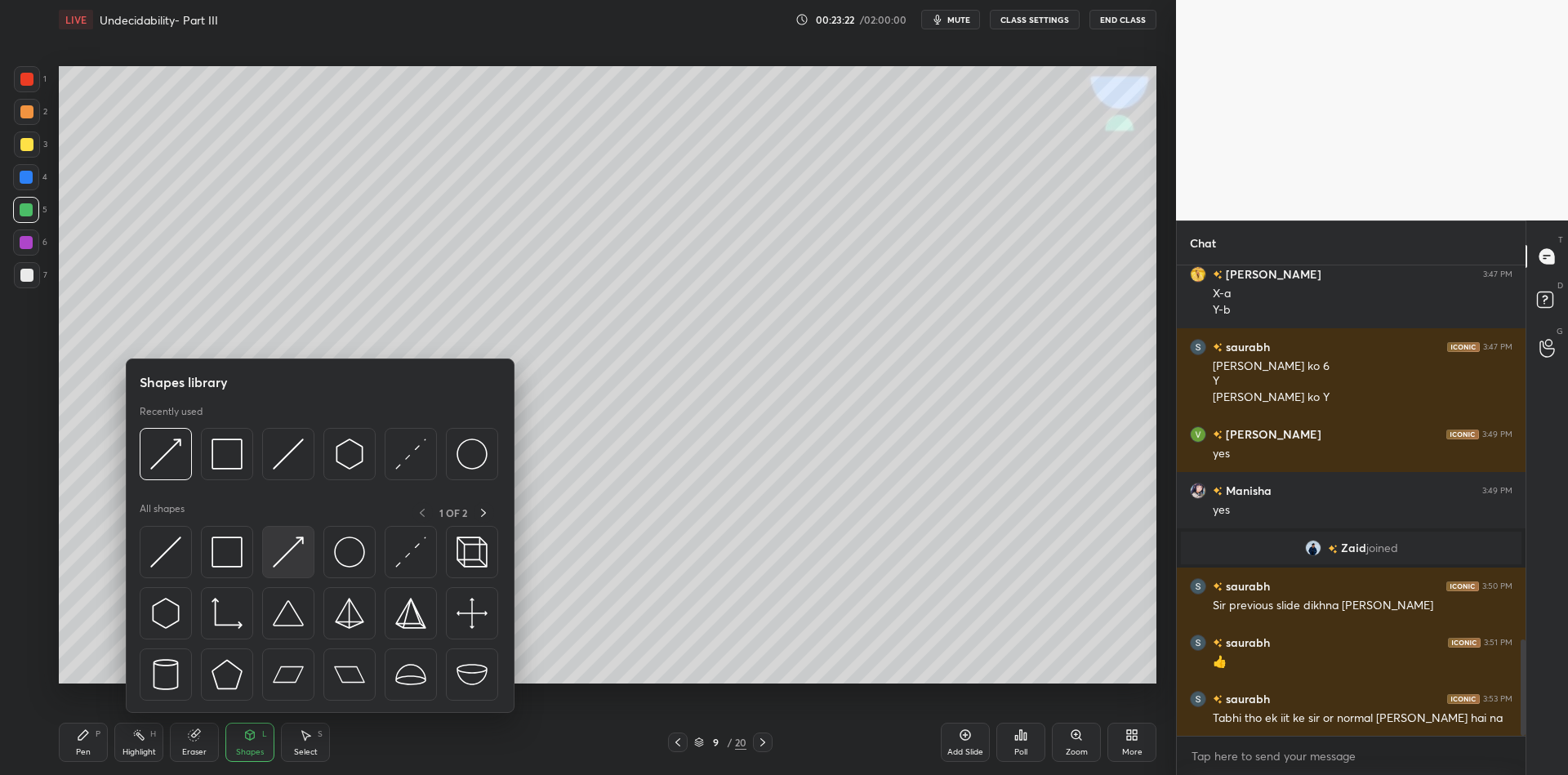
click at [304, 542] on div at bounding box center [288, 552] width 52 height 52
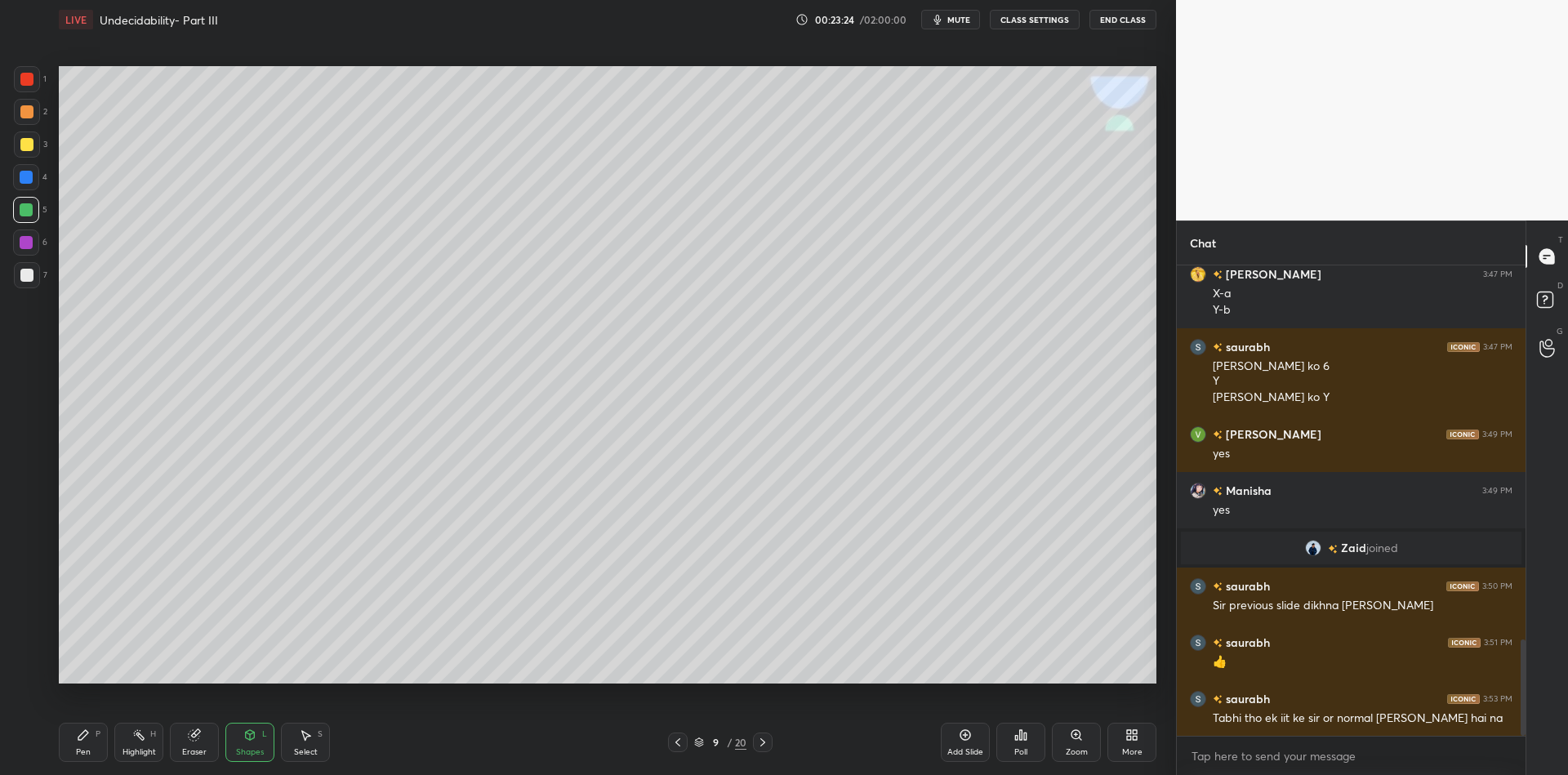
click at [90, 750] on div "Pen" at bounding box center [83, 752] width 15 height 8
drag, startPoint x: 253, startPoint y: 739, endPoint x: 265, endPoint y: 716, distance: 25.9
click at [252, 740] on icon at bounding box center [250, 735] width 9 height 10
drag, startPoint x: 82, startPoint y: 747, endPoint x: 101, endPoint y: 746, distance: 19.0
click at [79, 748] on div "Pen" at bounding box center [83, 752] width 15 height 8
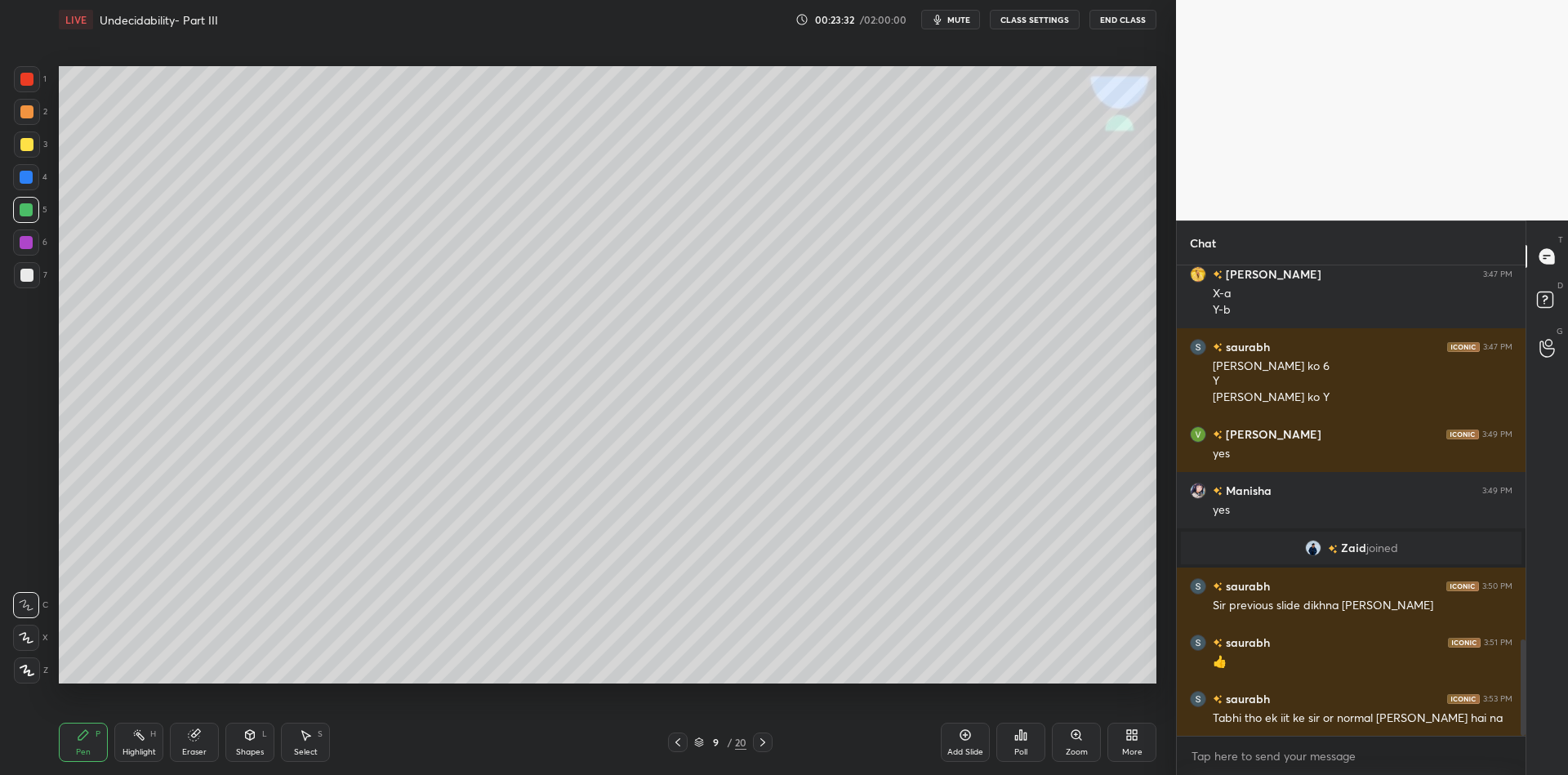
click at [151, 748] on div "Highlight" at bounding box center [139, 752] width 34 height 8
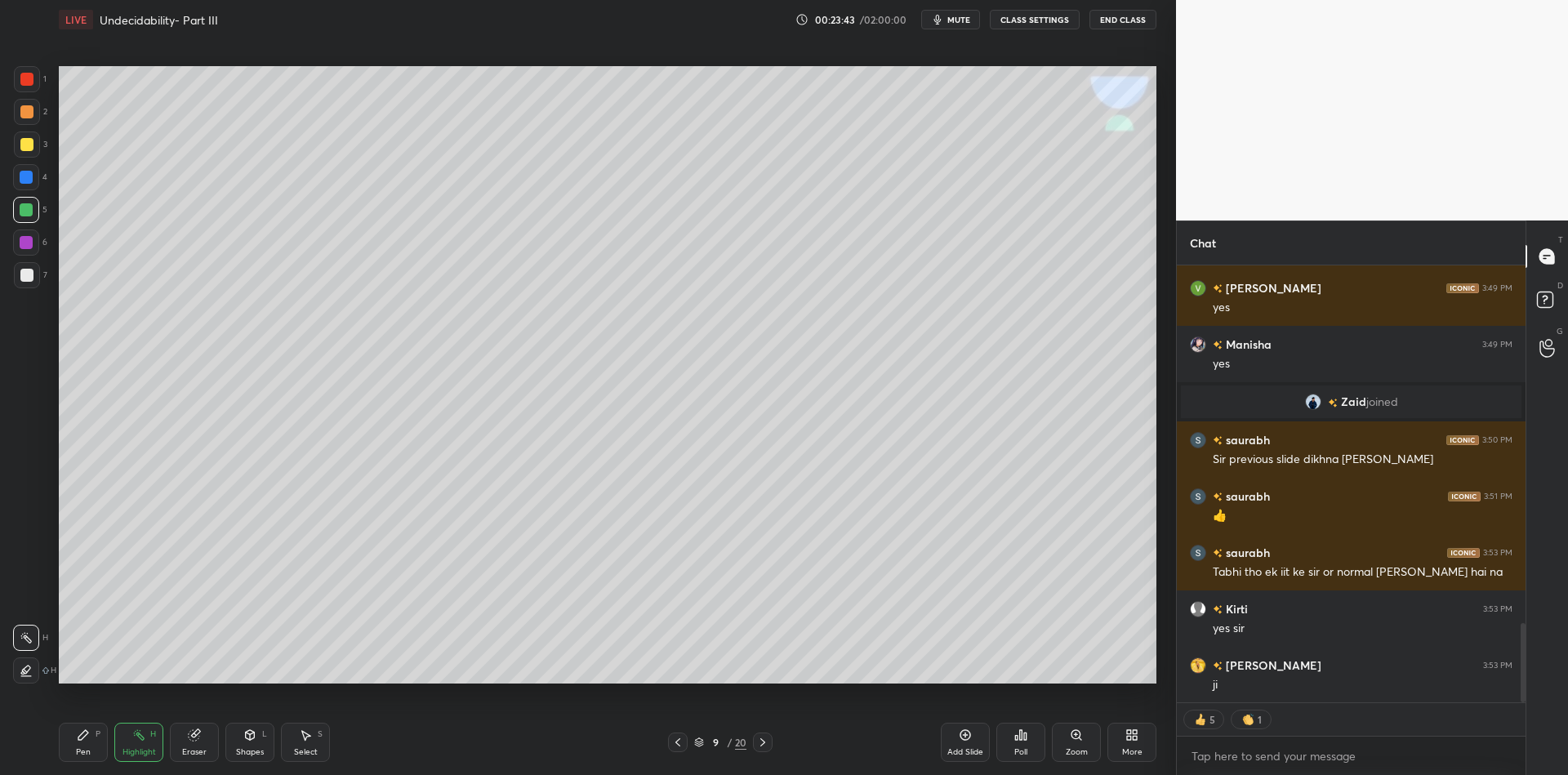
scroll to position [2036, 0]
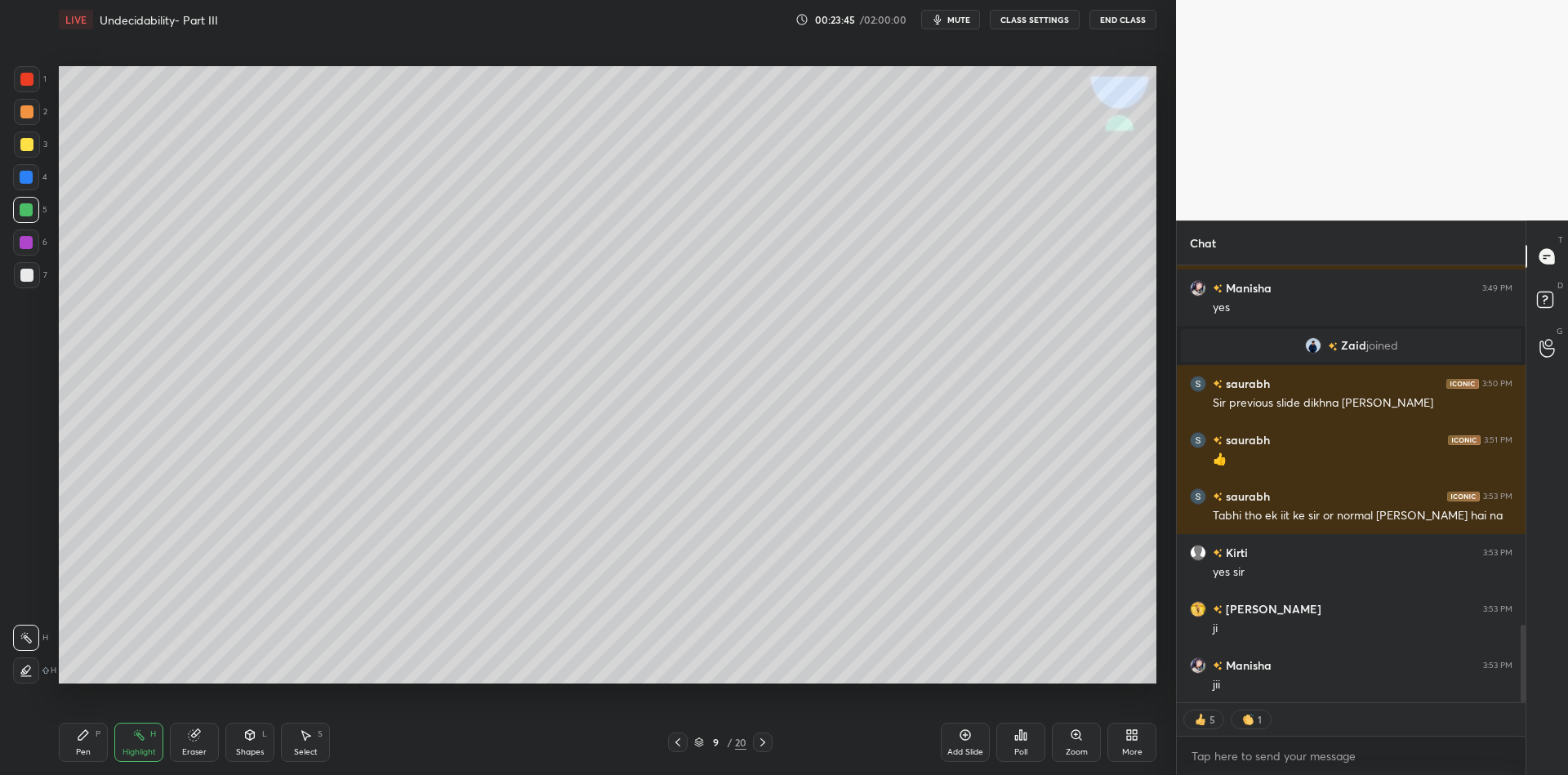
click at [767, 745] on icon at bounding box center [762, 742] width 13 height 13
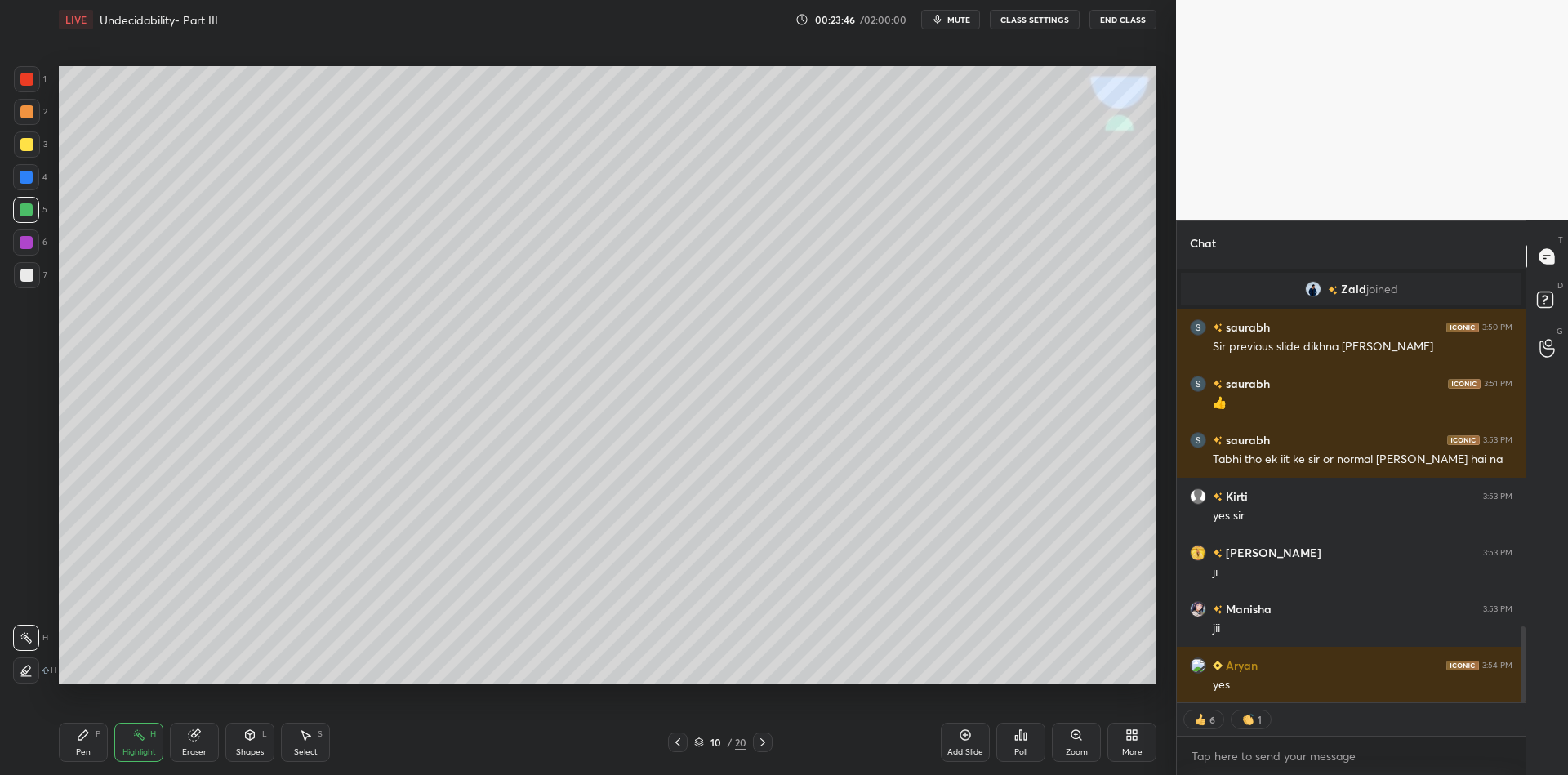
drag, startPoint x: 90, startPoint y: 755, endPoint x: 87, endPoint y: 739, distance: 16.3
click at [88, 754] on div "Pen P" at bounding box center [82, 742] width 49 height 39
click at [26, 146] on div at bounding box center [27, 145] width 13 height 13
click at [246, 750] on div "Shapes" at bounding box center [249, 752] width 27 height 8
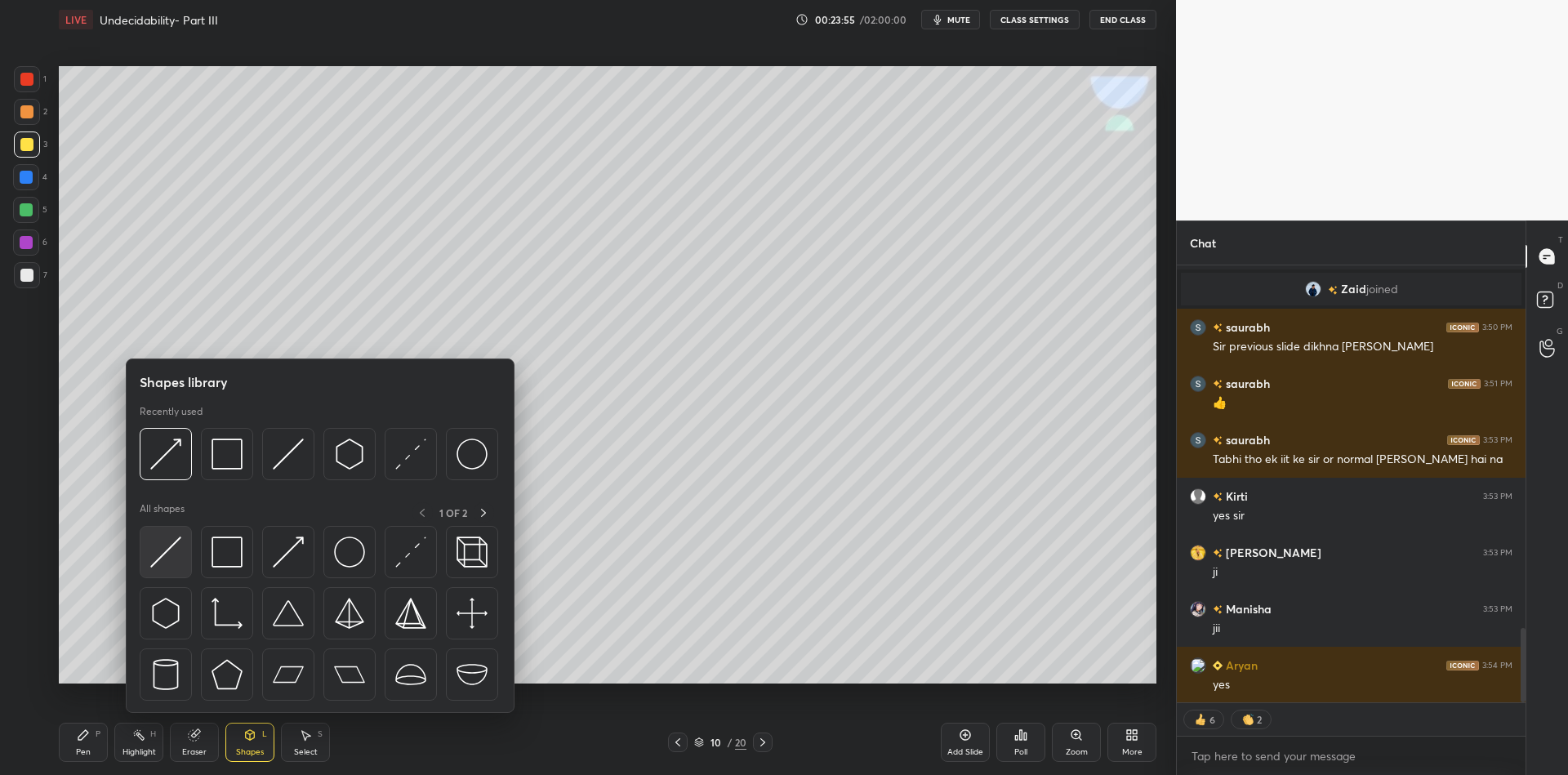
scroll to position [2132, 0]
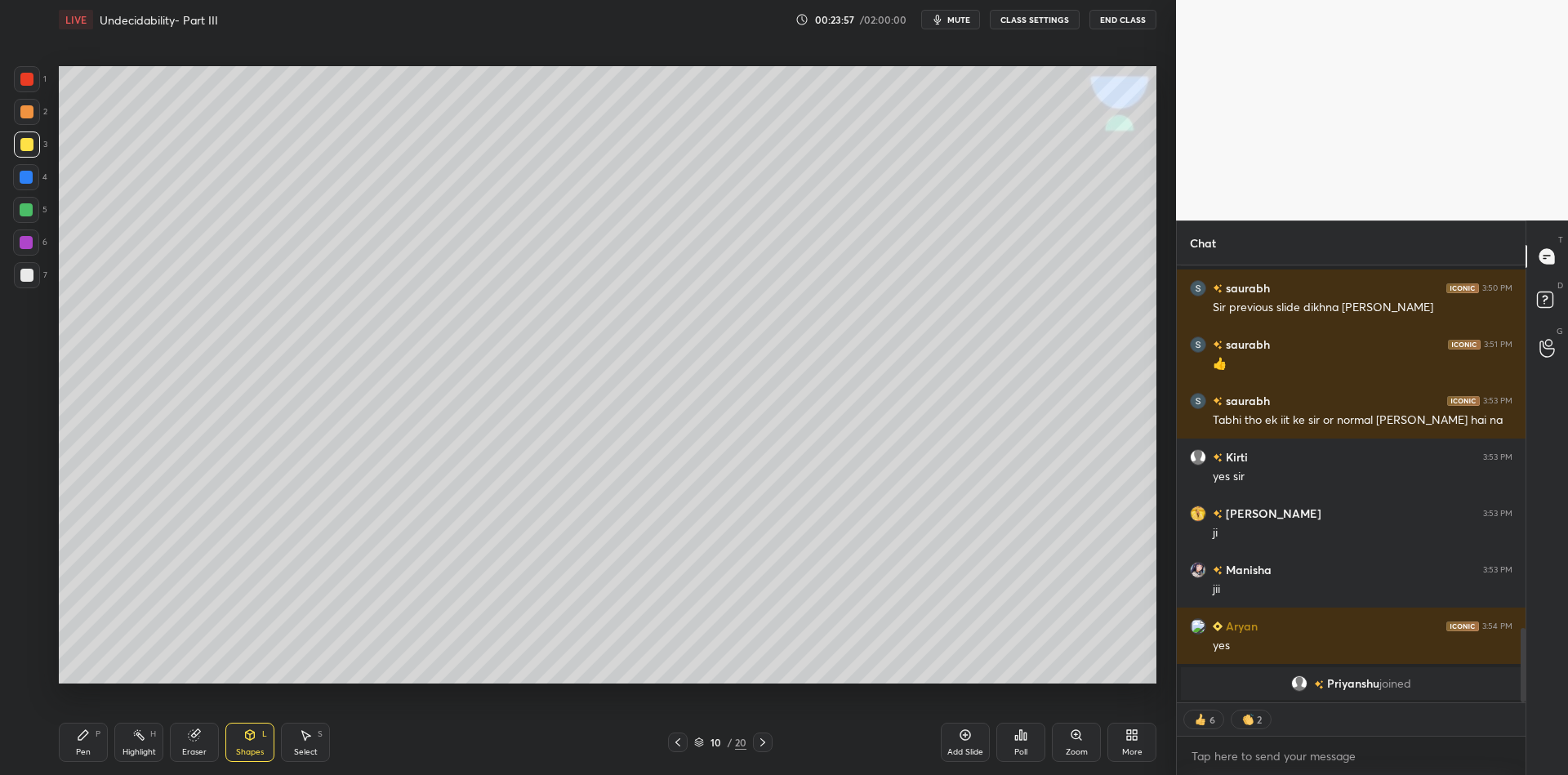
click at [193, 742] on div "Eraser" at bounding box center [194, 742] width 49 height 39
type textarea "x"
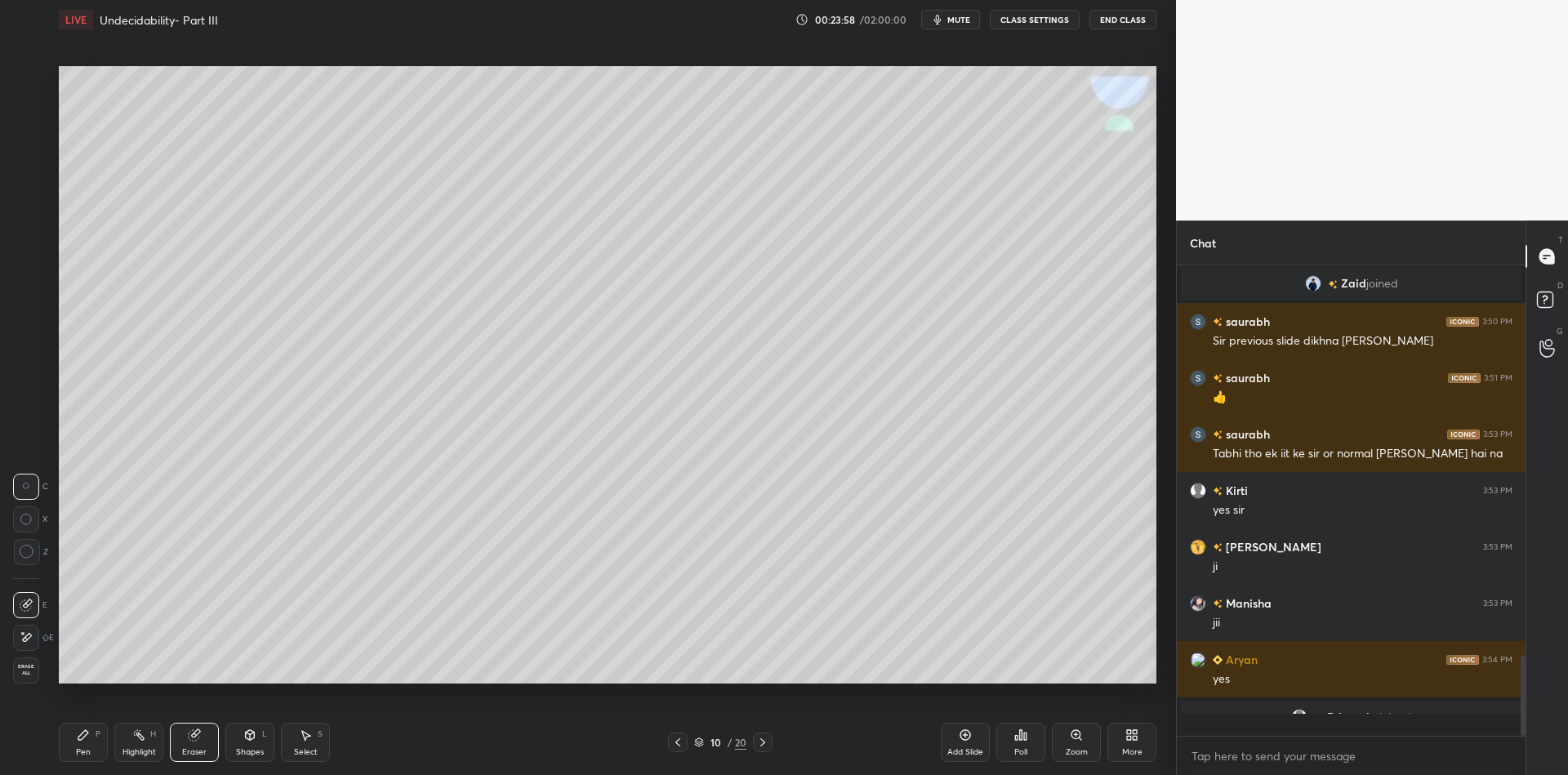
scroll to position [2098, 0]
click at [254, 748] on div "Shapes" at bounding box center [249, 752] width 27 height 8
click at [192, 740] on icon at bounding box center [194, 736] width 11 height 11
click at [87, 749] on div "Pen" at bounding box center [83, 752] width 15 height 8
drag, startPoint x: 31, startPoint y: 140, endPoint x: 57, endPoint y: 151, distance: 28.2
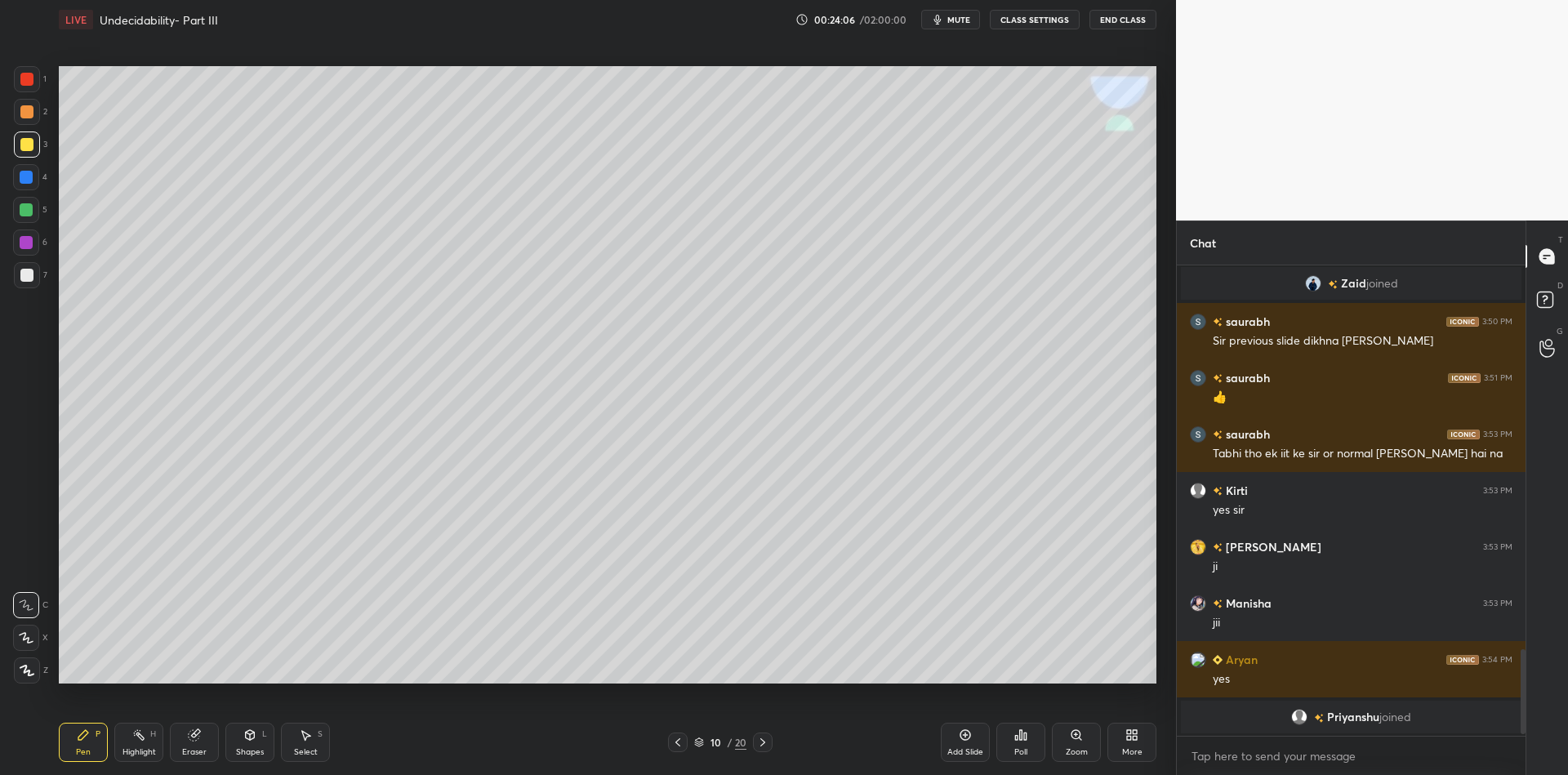
click at [32, 141] on div at bounding box center [27, 145] width 13 height 13
click at [251, 745] on div "Shapes L" at bounding box center [249, 742] width 49 height 39
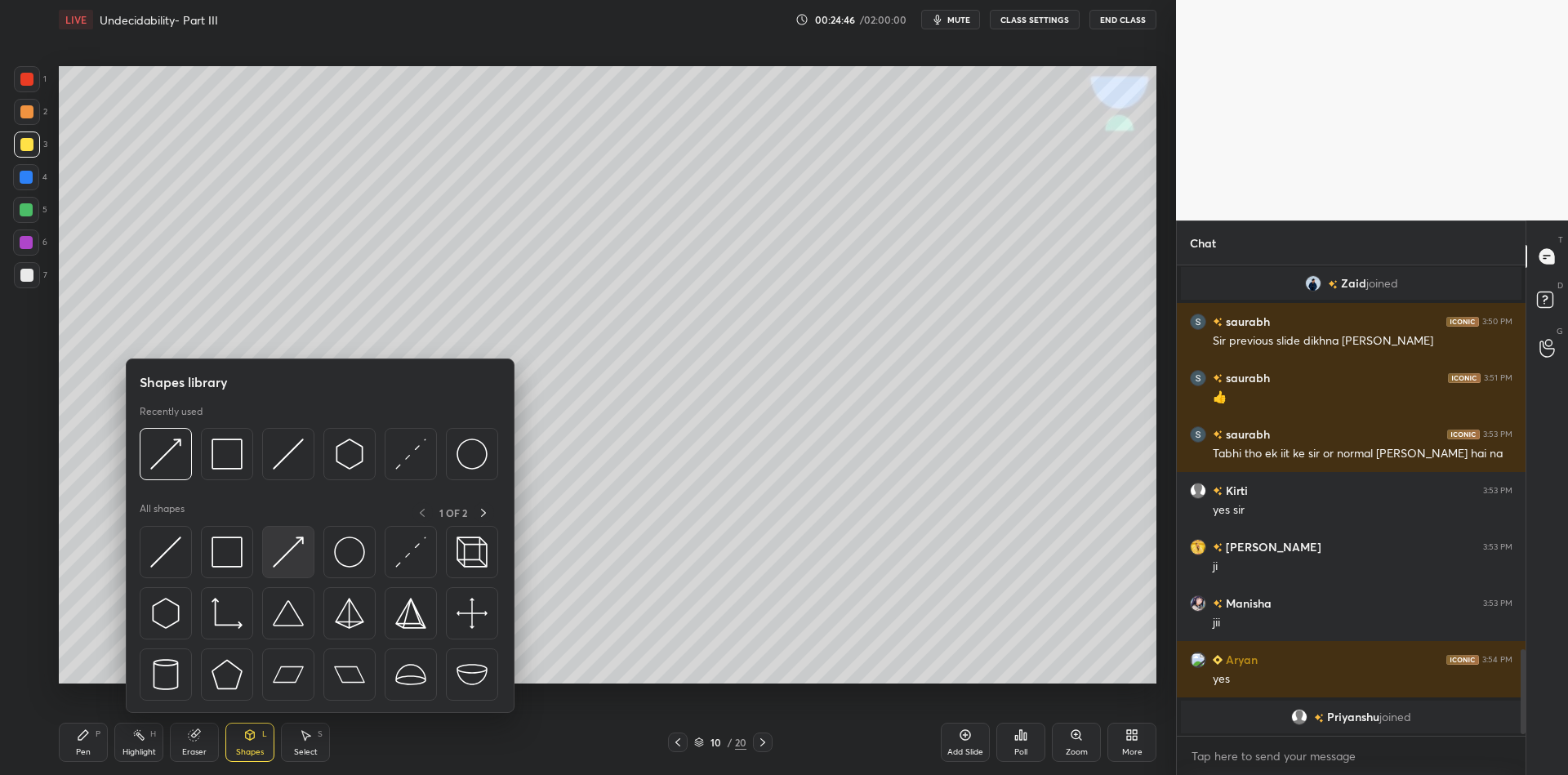
click at [293, 540] on img at bounding box center [288, 552] width 31 height 31
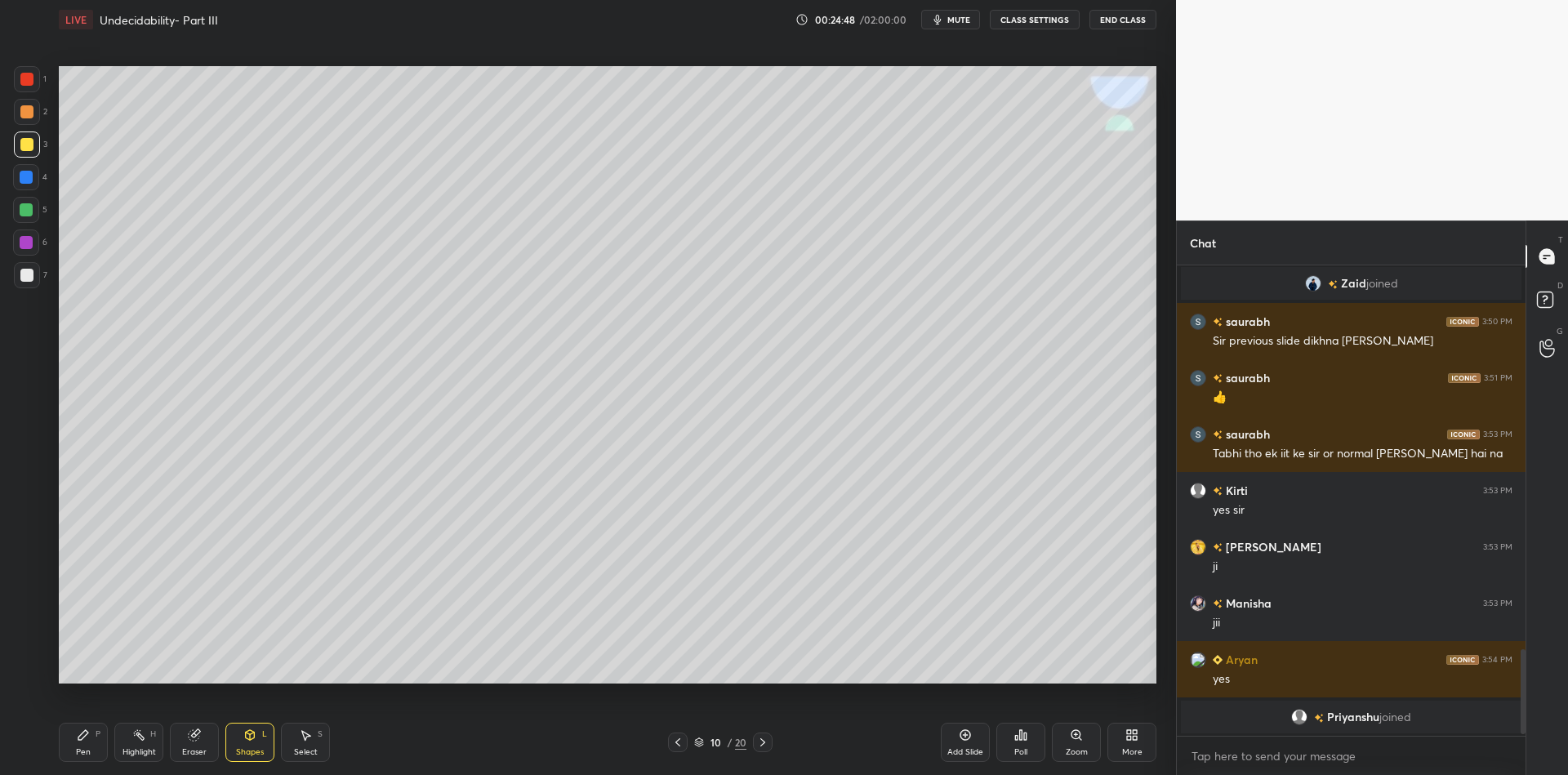
click at [78, 748] on div "Pen P" at bounding box center [82, 742] width 49 height 39
drag, startPoint x: 88, startPoint y: 751, endPoint x: 94, endPoint y: 744, distance: 9.2
click at [81, 752] on div "Pen" at bounding box center [83, 752] width 15 height 8
click at [136, 746] on div "Highlight H" at bounding box center [138, 742] width 49 height 39
drag, startPoint x: 80, startPoint y: 747, endPoint x: 77, endPoint y: 696, distance: 51.1
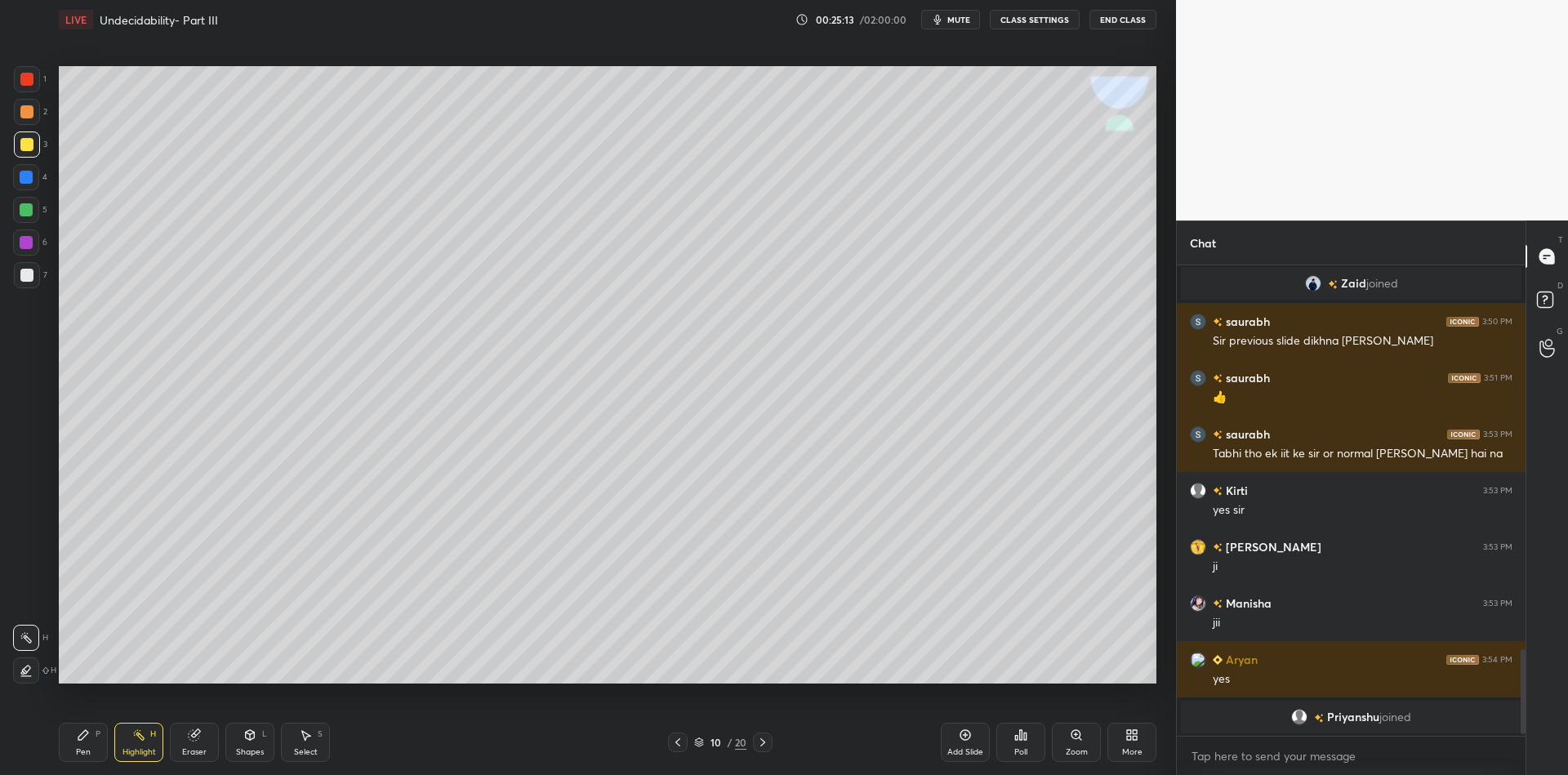
click at [80, 746] on div "Pen P" at bounding box center [82, 742] width 49 height 39
drag, startPoint x: 19, startPoint y: 142, endPoint x: 24, endPoint y: 172, distance: 30.4
click at [15, 143] on div at bounding box center [27, 144] width 26 height 26
click at [20, 209] on div at bounding box center [26, 209] width 13 height 13
click at [28, 145] on div at bounding box center [27, 145] width 13 height 13
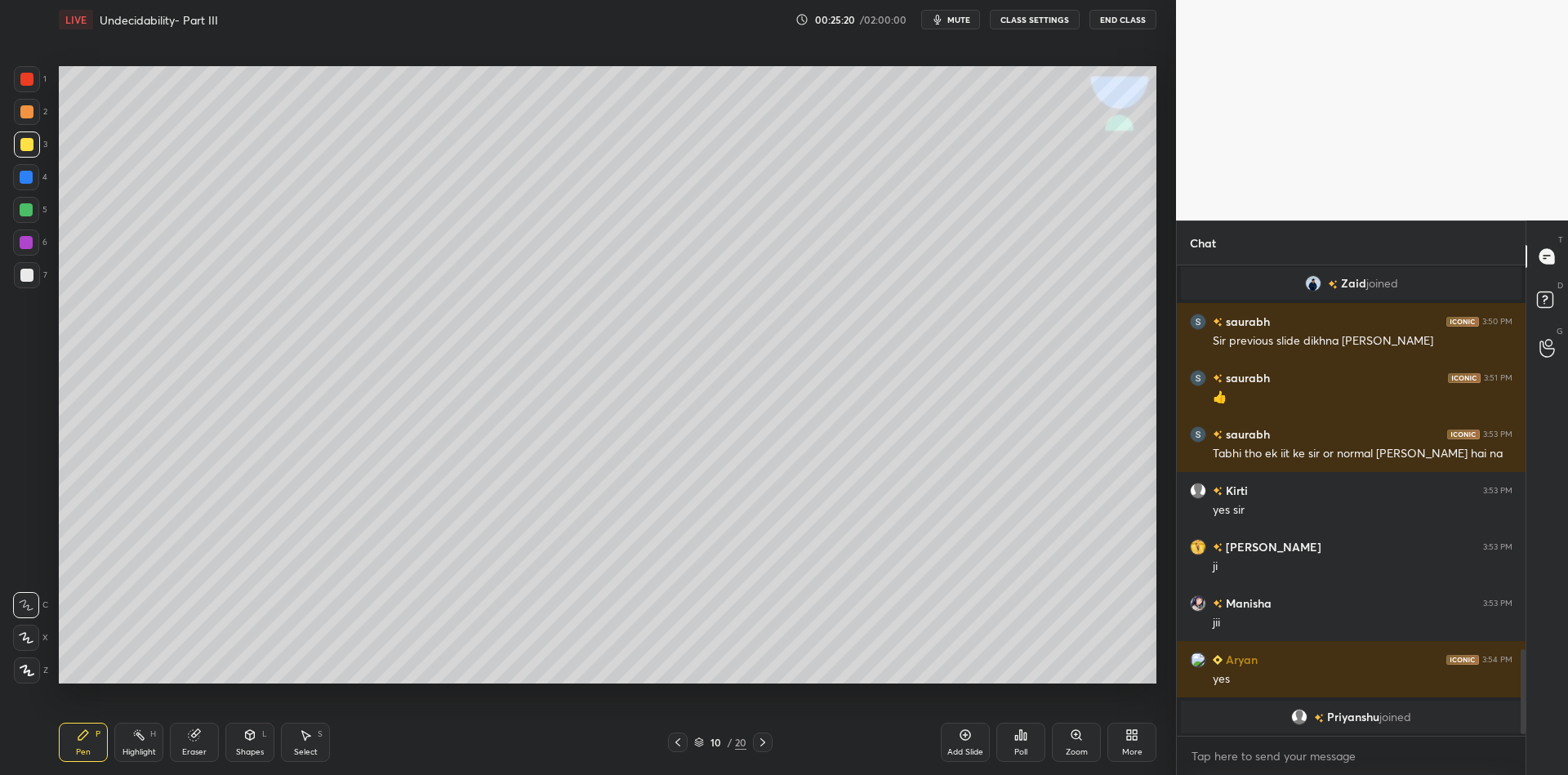
click at [245, 748] on div "Shapes" at bounding box center [249, 752] width 27 height 8
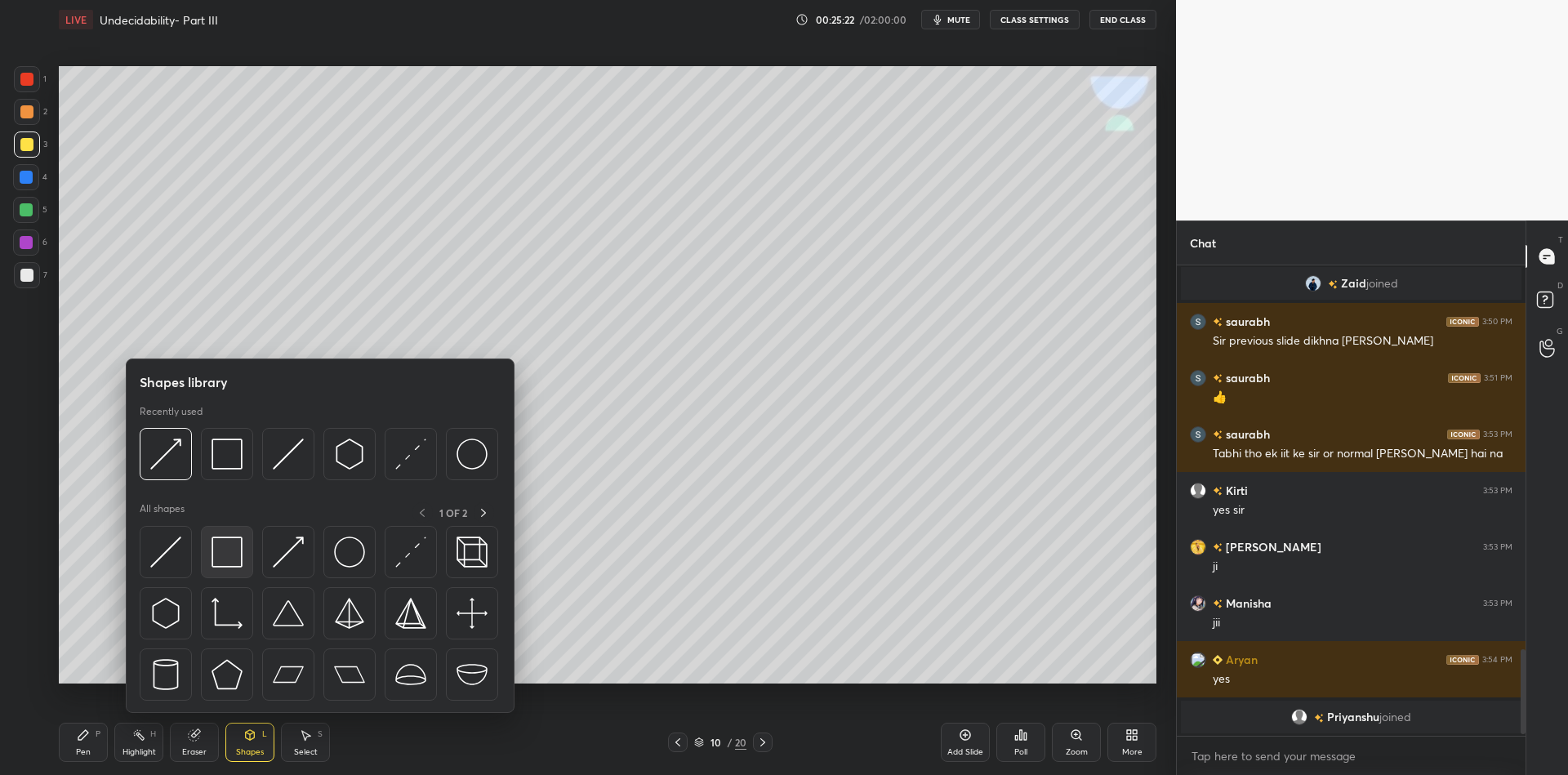
click at [234, 552] on img at bounding box center [227, 552] width 31 height 31
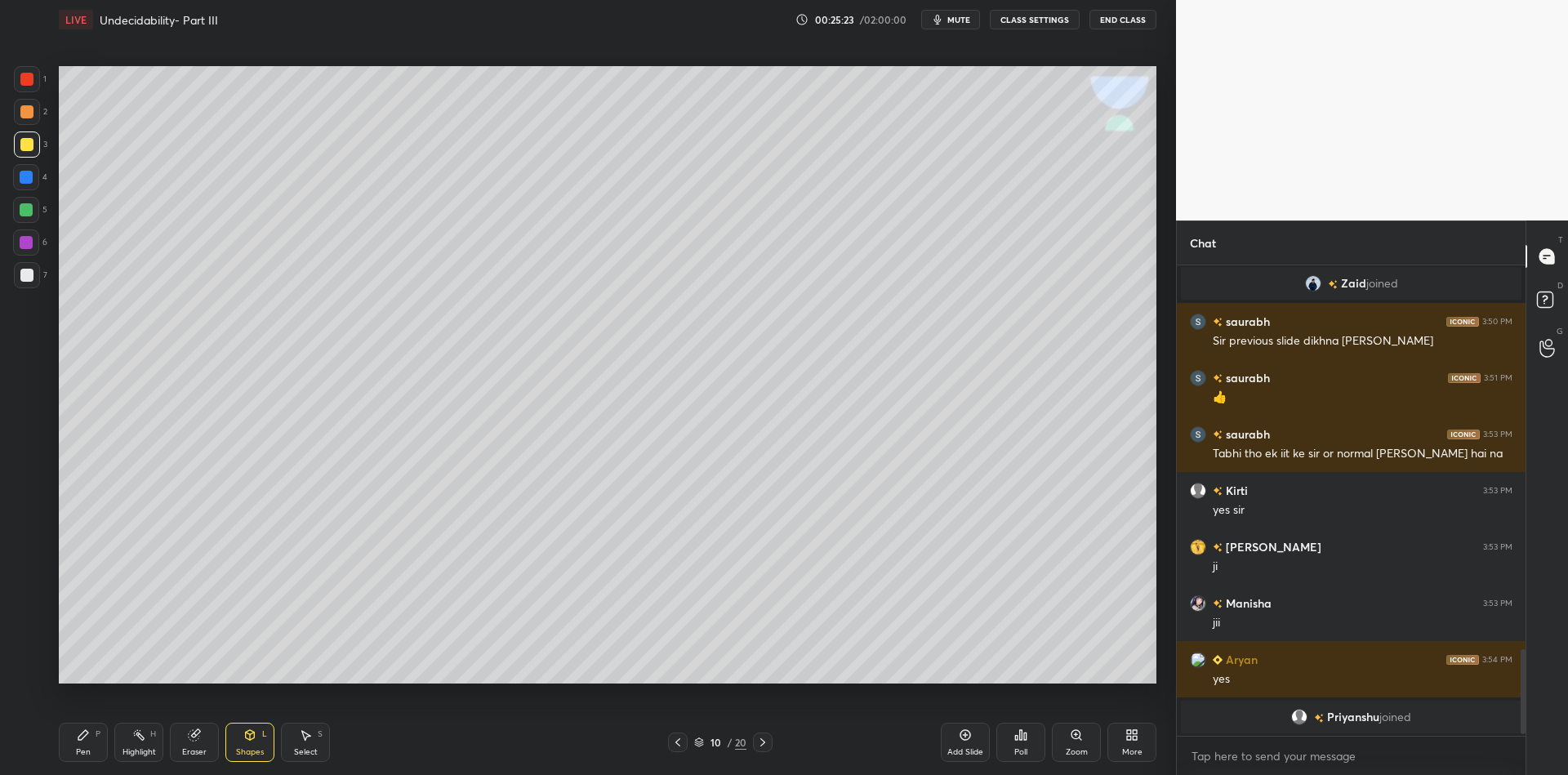
click at [83, 763] on div "Pen P Highlight H Eraser Shapes L Select S 10 / 20 Add Slide Poll Zoom More" at bounding box center [607, 743] width 1097 height 66
click at [80, 761] on div "Pen P" at bounding box center [82, 742] width 49 height 39
click at [245, 733] on icon at bounding box center [250, 735] width 13 height 13
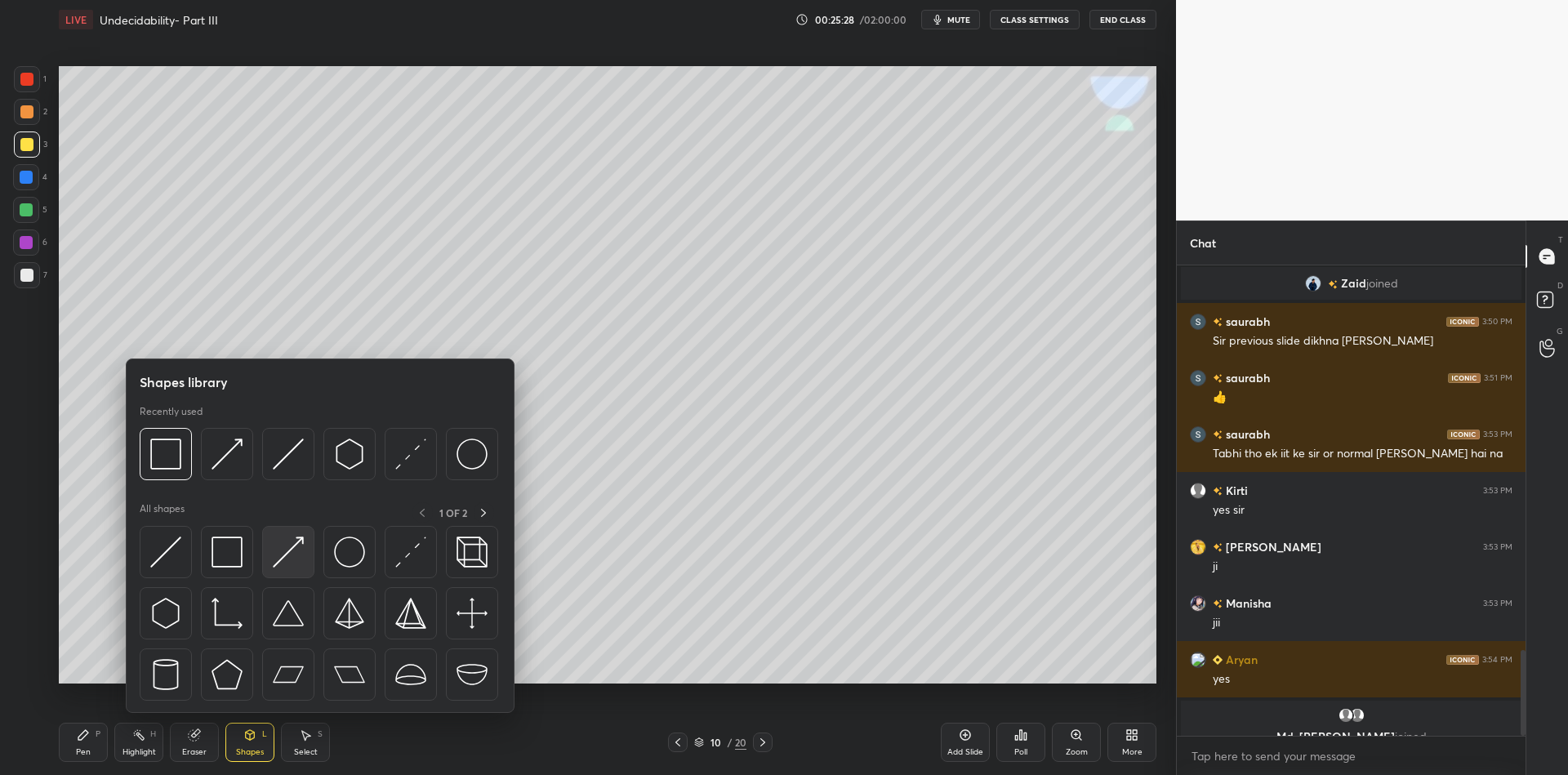
scroll to position [2118, 0]
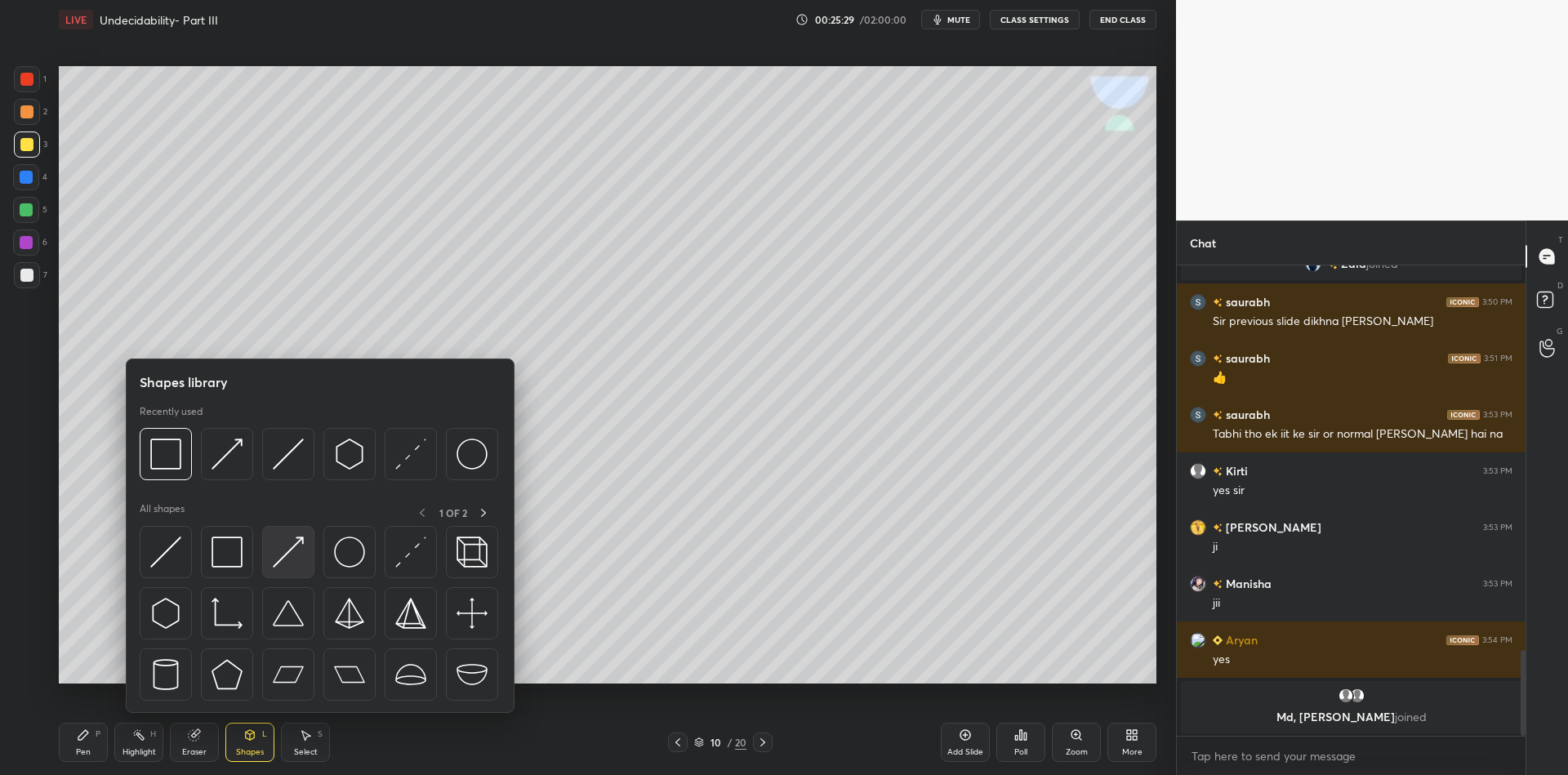
click at [279, 529] on div at bounding box center [288, 552] width 52 height 52
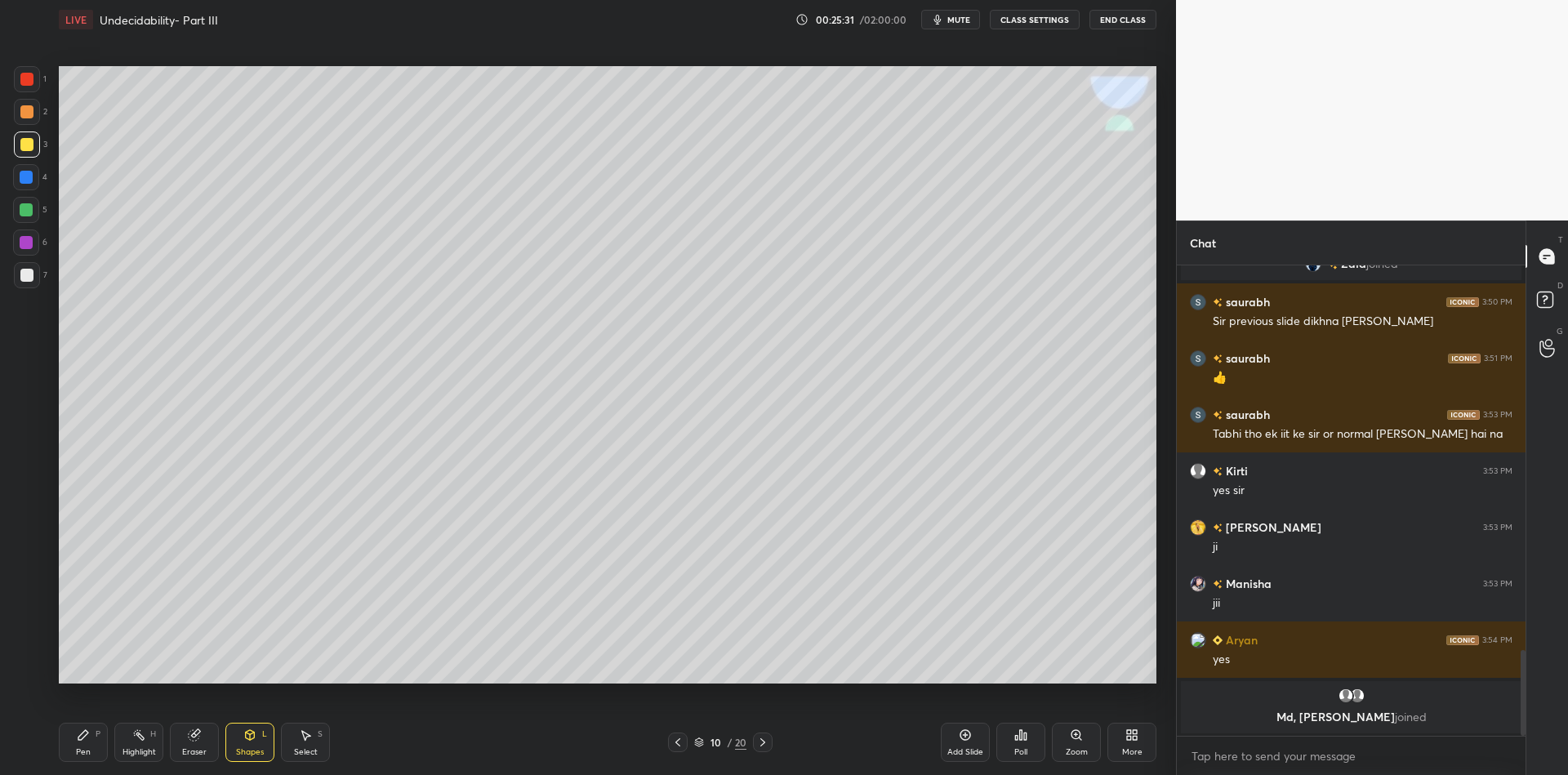
drag, startPoint x: 86, startPoint y: 752, endPoint x: 86, endPoint y: 742, distance: 10.0
click at [86, 750] on div "Pen" at bounding box center [83, 752] width 15 height 8
click at [257, 744] on div "Shapes L" at bounding box center [249, 742] width 49 height 39
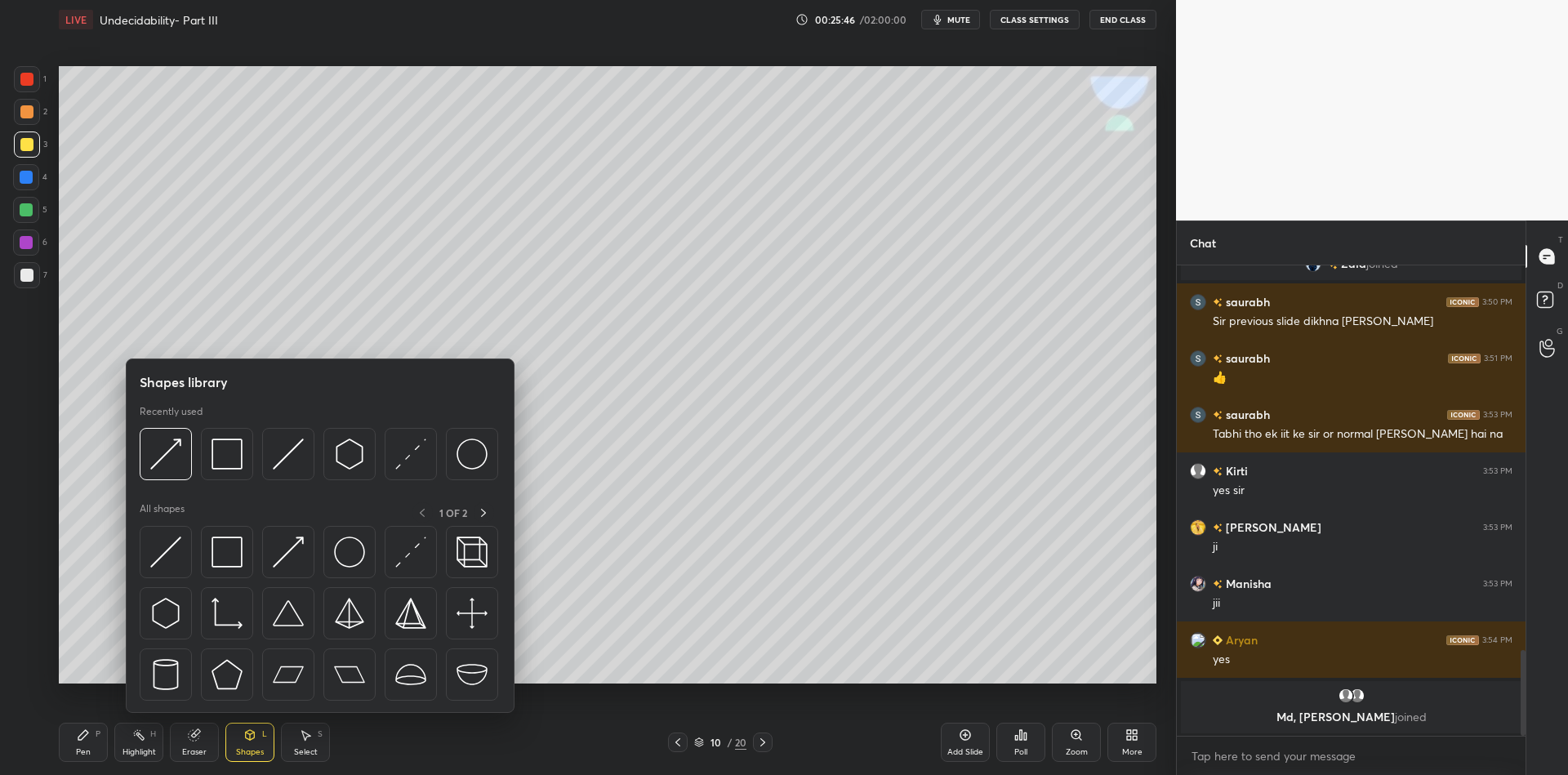
click at [290, 550] on img at bounding box center [288, 552] width 31 height 31
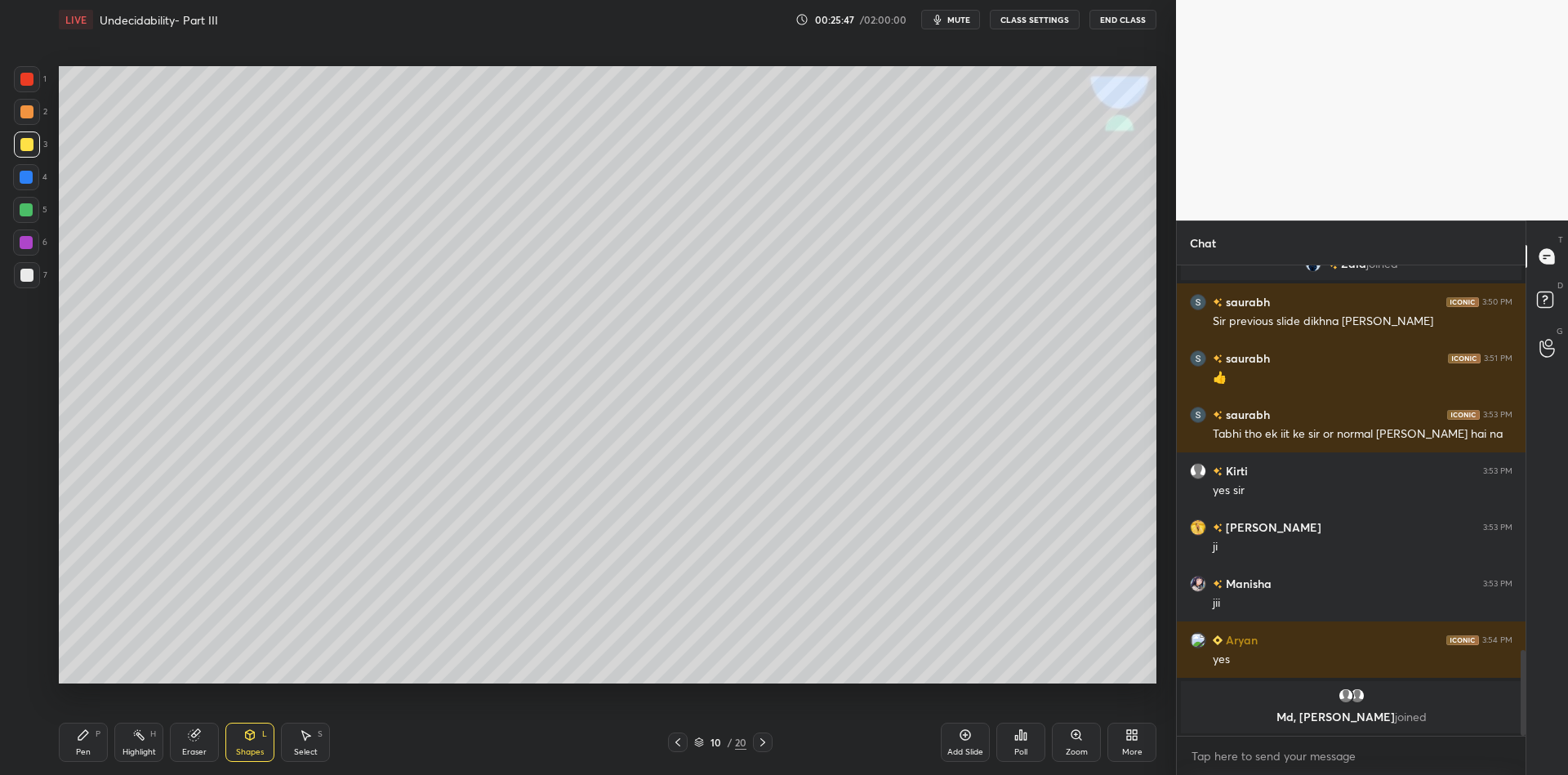
scroll to position [1925, 0]
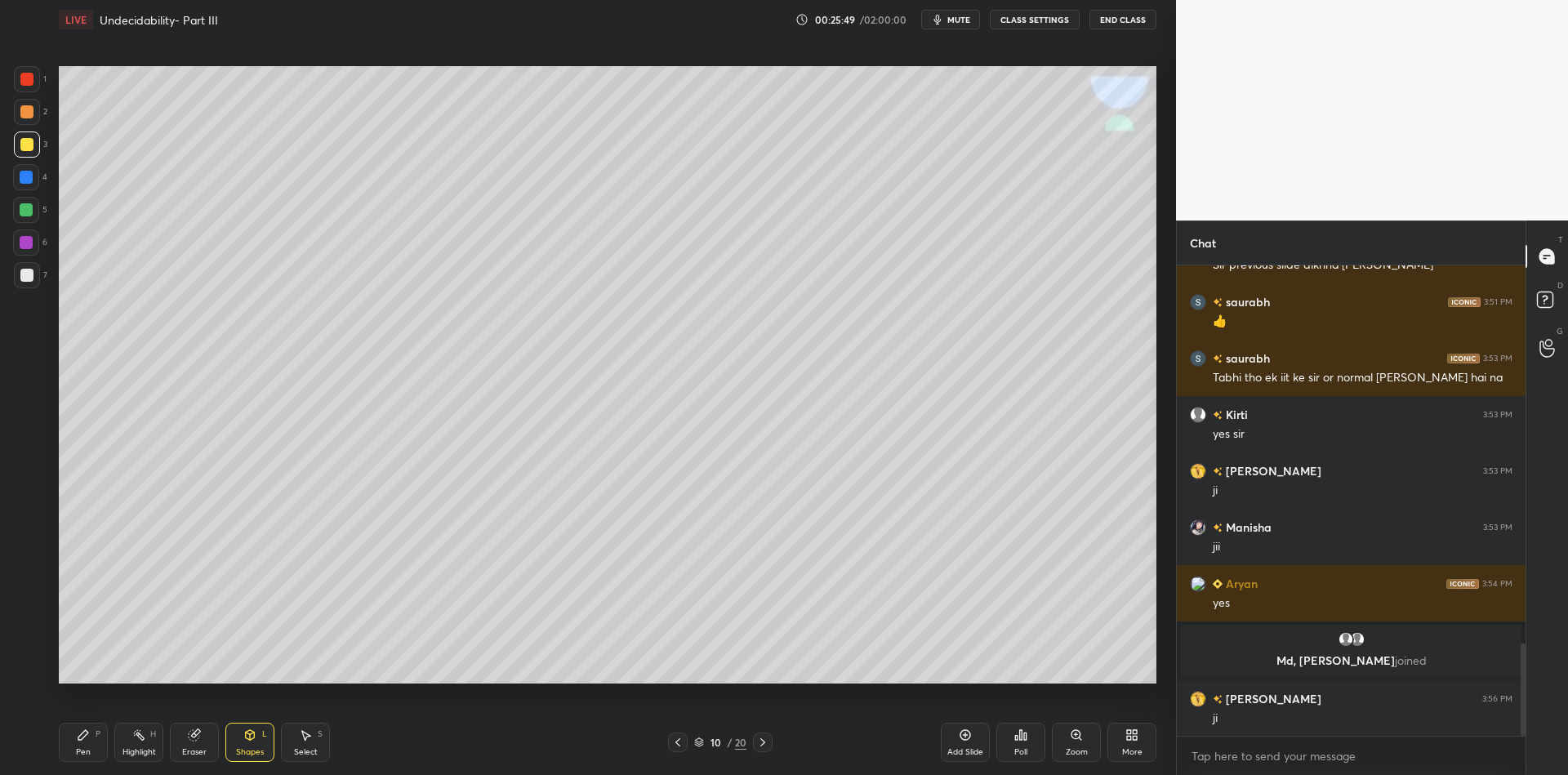
drag, startPoint x: 83, startPoint y: 746, endPoint x: 93, endPoint y: 701, distance: 46.1
click at [78, 744] on div "Pen P" at bounding box center [82, 742] width 49 height 39
drag, startPoint x: 230, startPoint y: 747, endPoint x: 232, endPoint y: 715, distance: 32.1
click at [229, 745] on div "Shapes L" at bounding box center [249, 742] width 49 height 39
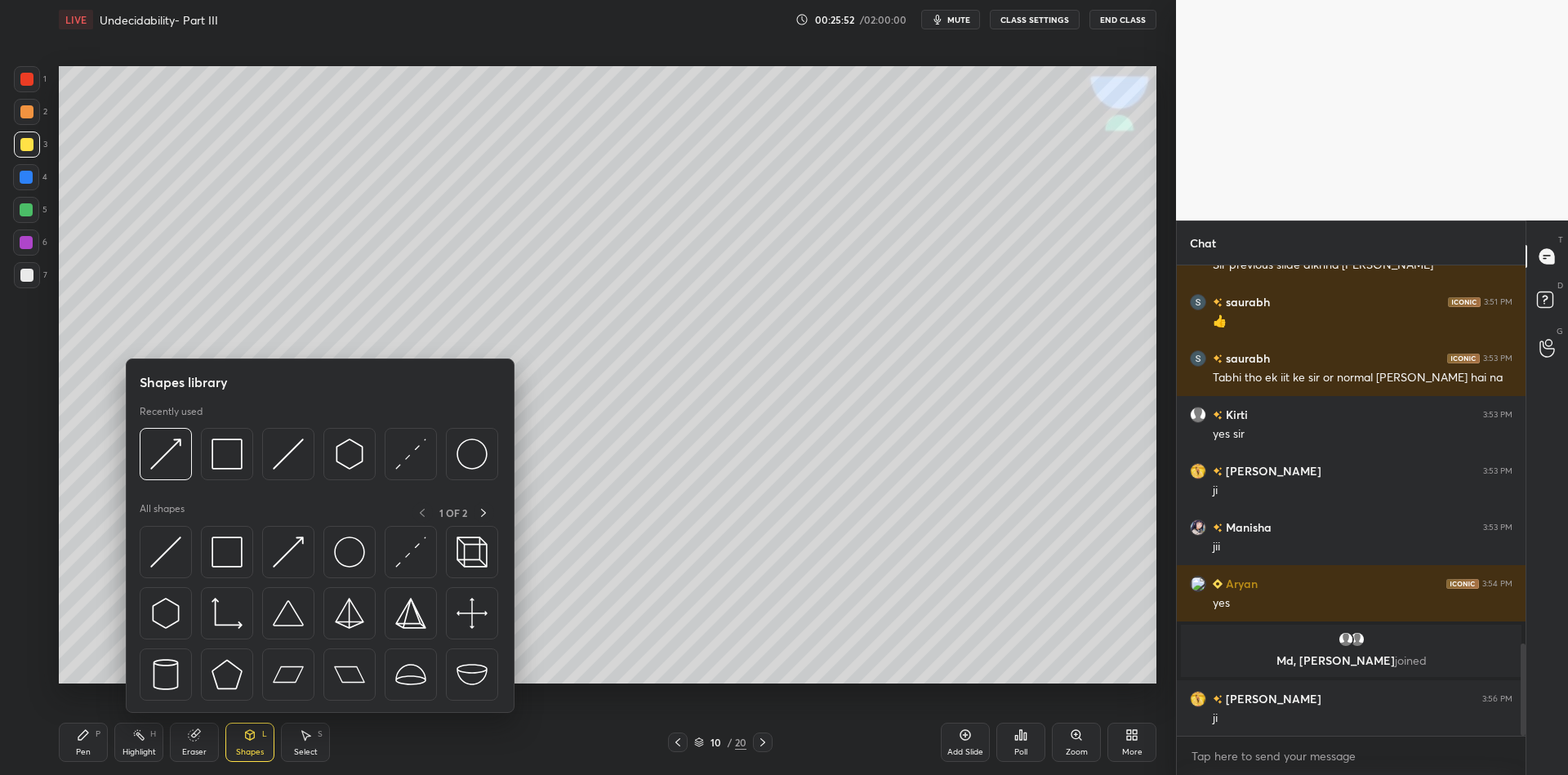
click at [282, 541] on img at bounding box center [288, 552] width 31 height 31
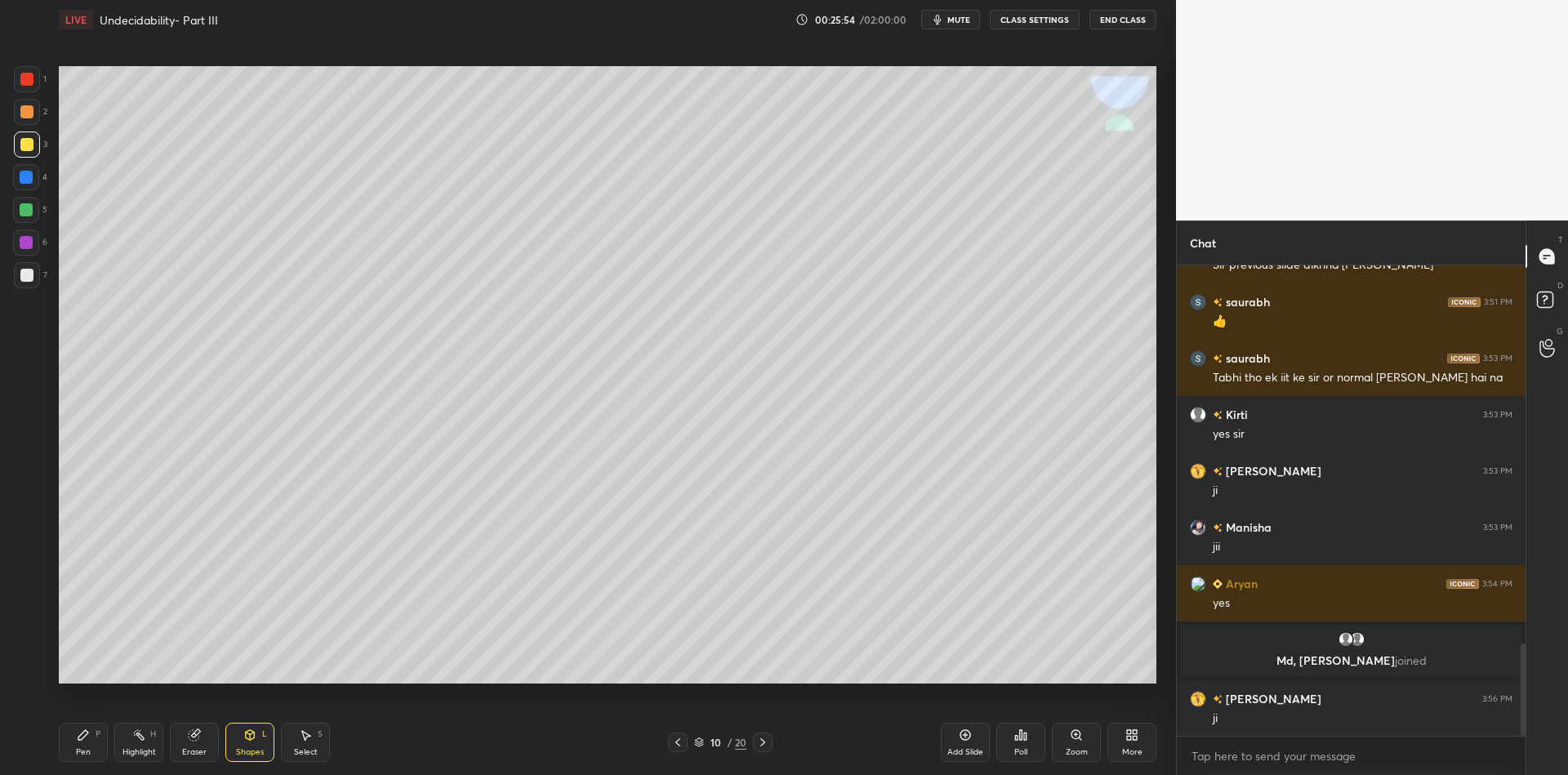
drag, startPoint x: 83, startPoint y: 753, endPoint x: 118, endPoint y: 702, distance: 61.9
click at [84, 749] on div "Pen" at bounding box center [83, 752] width 15 height 8
click at [245, 733] on icon at bounding box center [250, 735] width 13 height 13
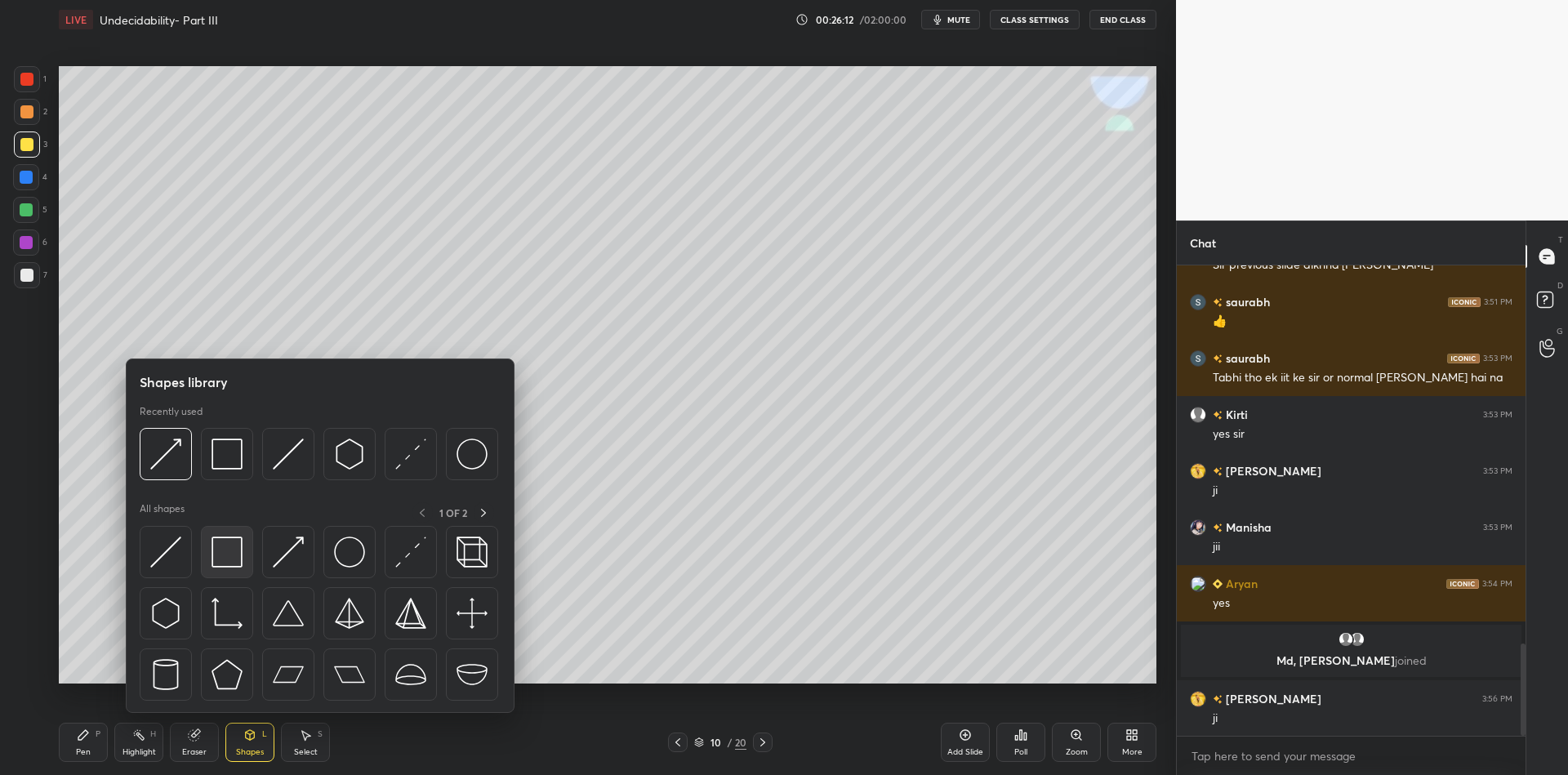
click at [278, 551] on img at bounding box center [288, 552] width 31 height 31
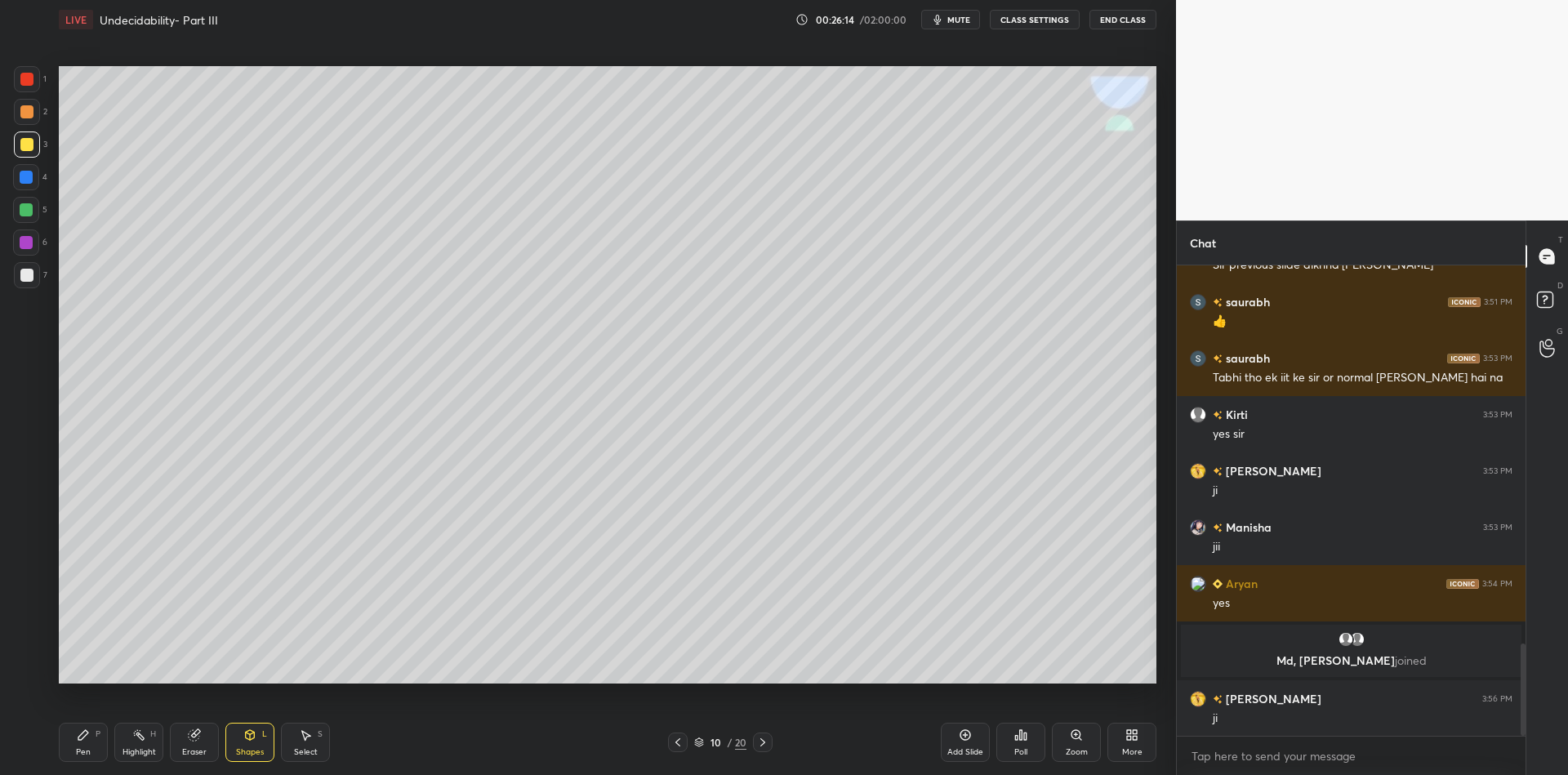
click at [82, 752] on div "Pen" at bounding box center [83, 752] width 15 height 8
drag, startPoint x: 138, startPoint y: 754, endPoint x: 164, endPoint y: 691, distance: 68.2
click at [141, 751] on div "Highlight" at bounding box center [139, 752] width 34 height 8
click at [82, 755] on div "Pen" at bounding box center [83, 752] width 15 height 8
click at [21, 215] on div at bounding box center [26, 209] width 13 height 13
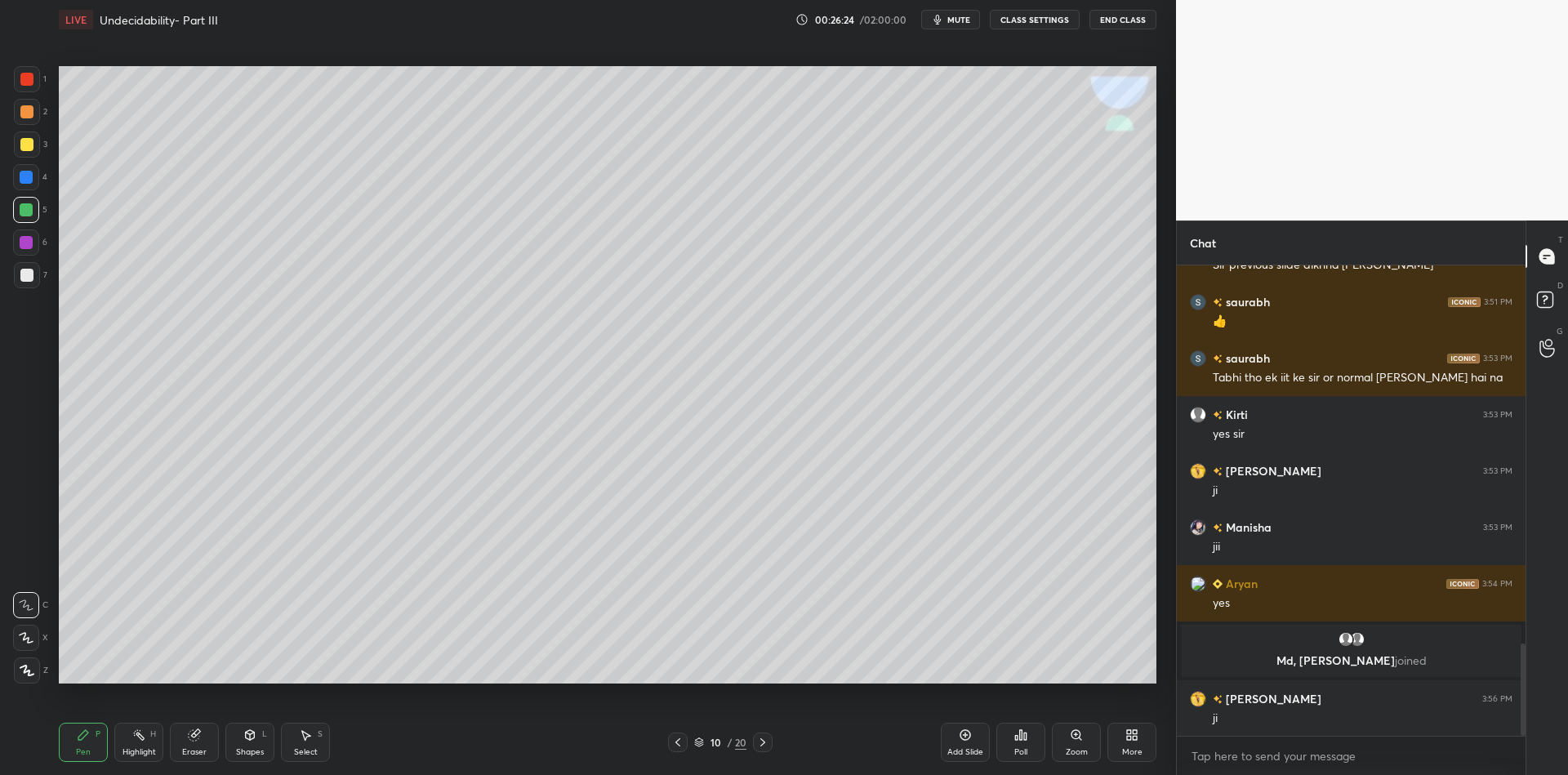
drag, startPoint x: 132, startPoint y: 748, endPoint x: 198, endPoint y: 690, distance: 87.9
click at [134, 744] on div "Highlight H" at bounding box center [138, 742] width 49 height 39
drag, startPoint x: 747, startPoint y: 750, endPoint x: 737, endPoint y: 740, distance: 14.1
click at [753, 744] on div "10 / 20" at bounding box center [721, 743] width 105 height 20
click at [761, 745] on icon at bounding box center [762, 742] width 13 height 13
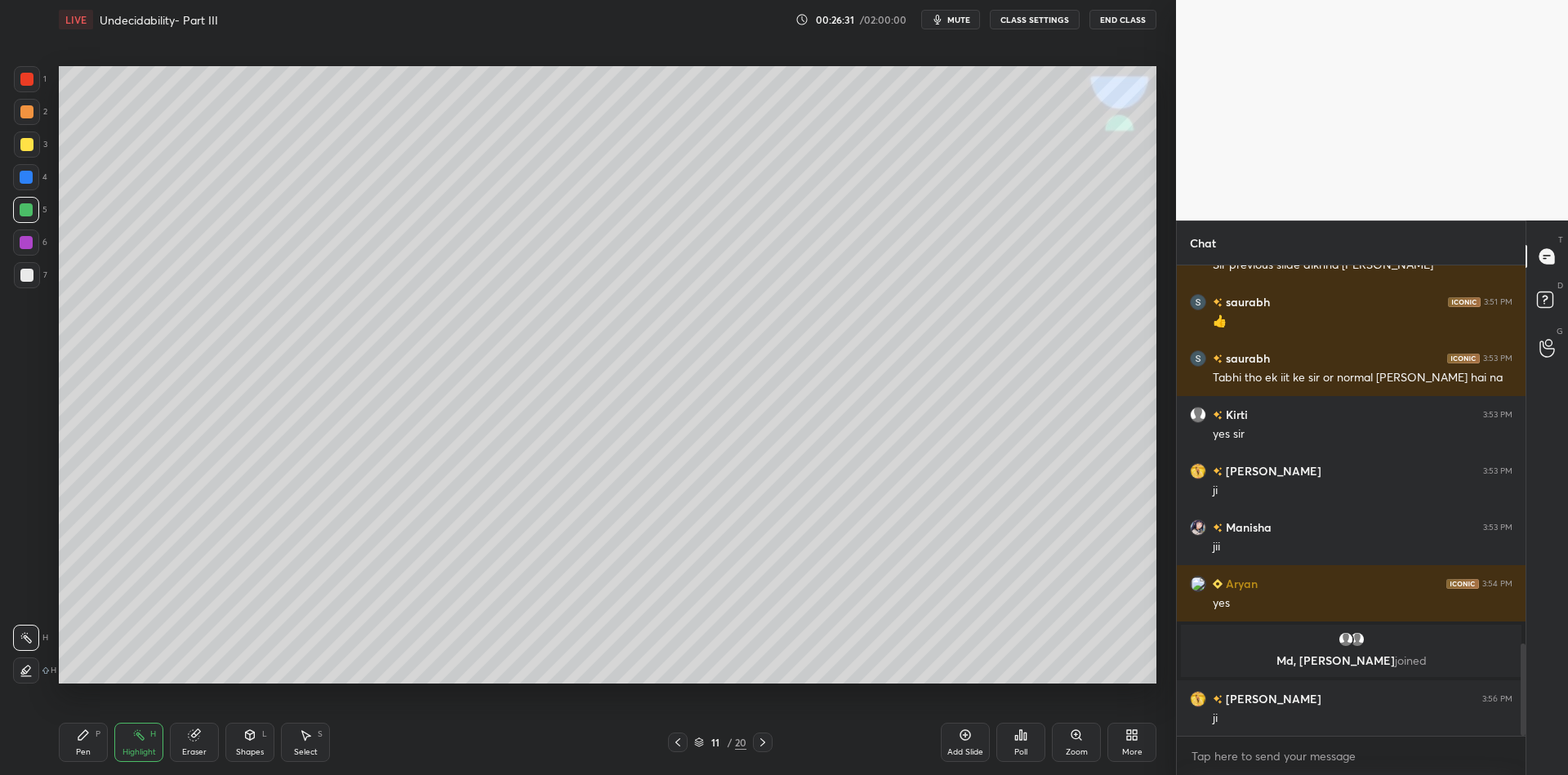
drag, startPoint x: 82, startPoint y: 748, endPoint x: 74, endPoint y: 707, distance: 41.8
click at [82, 748] on div "Pen" at bounding box center [83, 752] width 15 height 8
click at [25, 147] on div at bounding box center [27, 145] width 13 height 13
drag, startPoint x: 253, startPoint y: 763, endPoint x: 254, endPoint y: 744, distance: 19.0
click at [251, 759] on div "Pen P Highlight H Eraser Shapes L Select S 11 / 20 Add Slide Poll Zoom More" at bounding box center [607, 743] width 1097 height 66
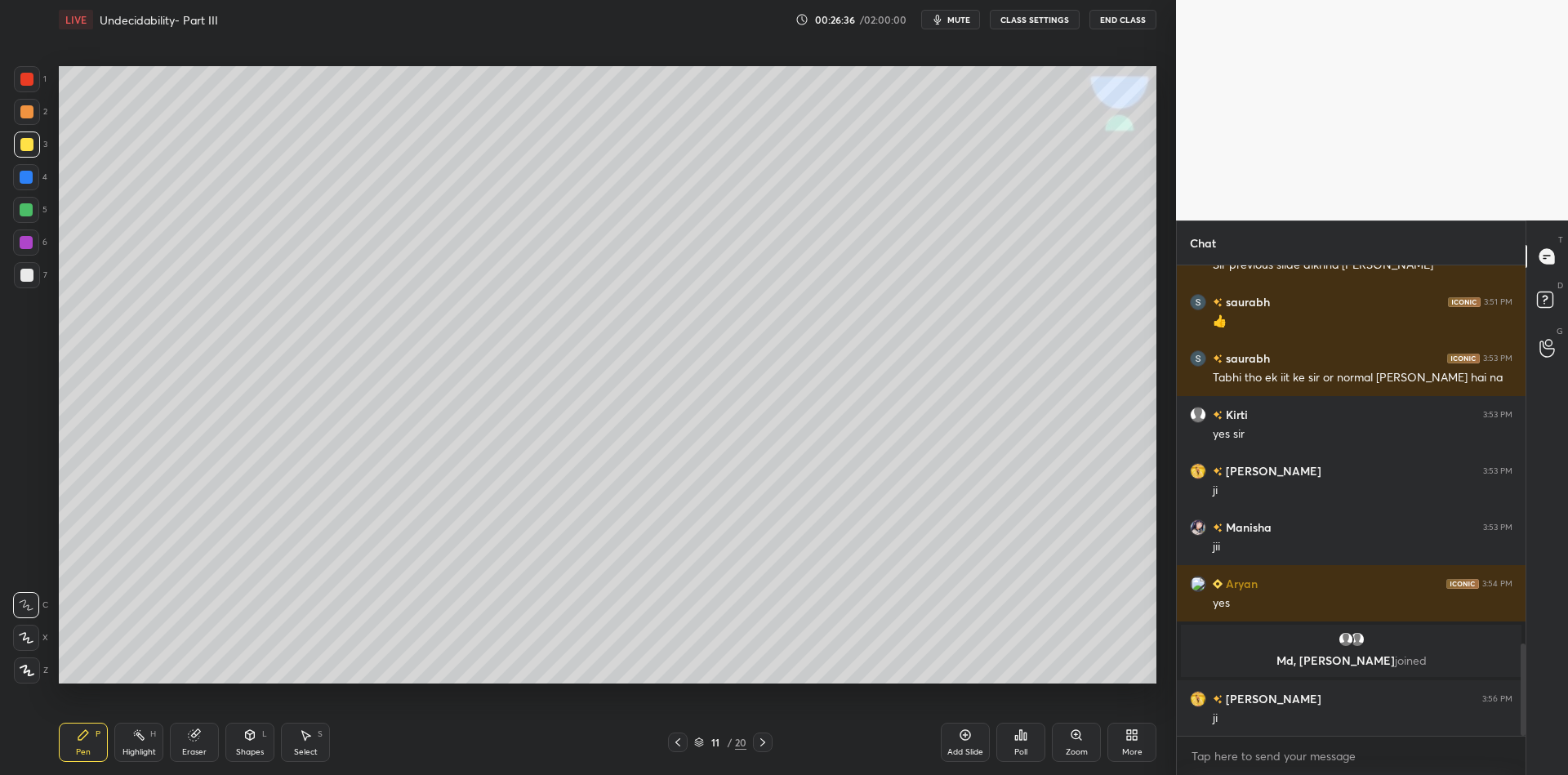
click at [254, 739] on icon at bounding box center [250, 735] width 13 height 13
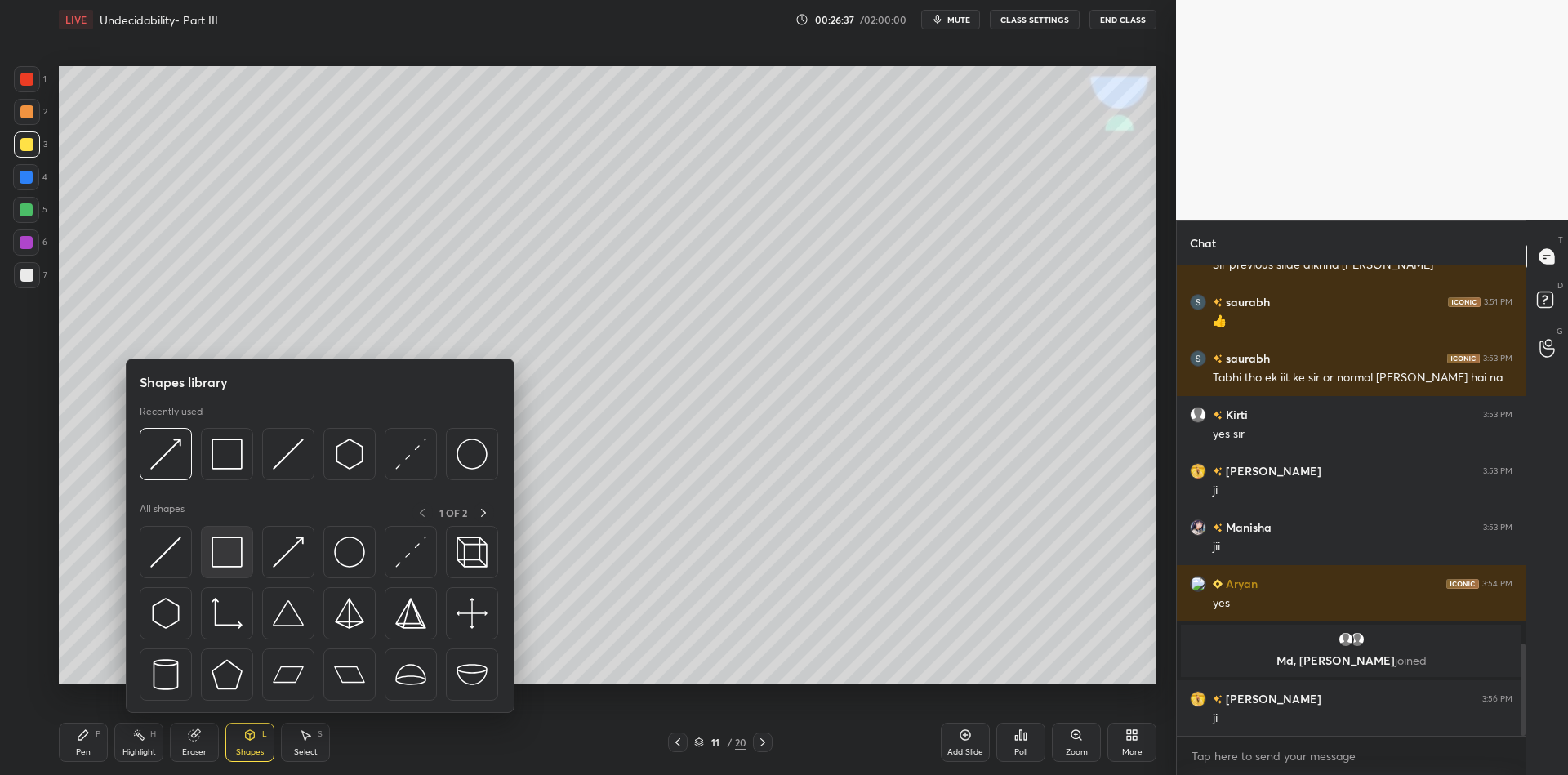
drag, startPoint x: 231, startPoint y: 560, endPoint x: 234, endPoint y: 544, distance: 16.3
click at [234, 543] on div at bounding box center [227, 552] width 52 height 52
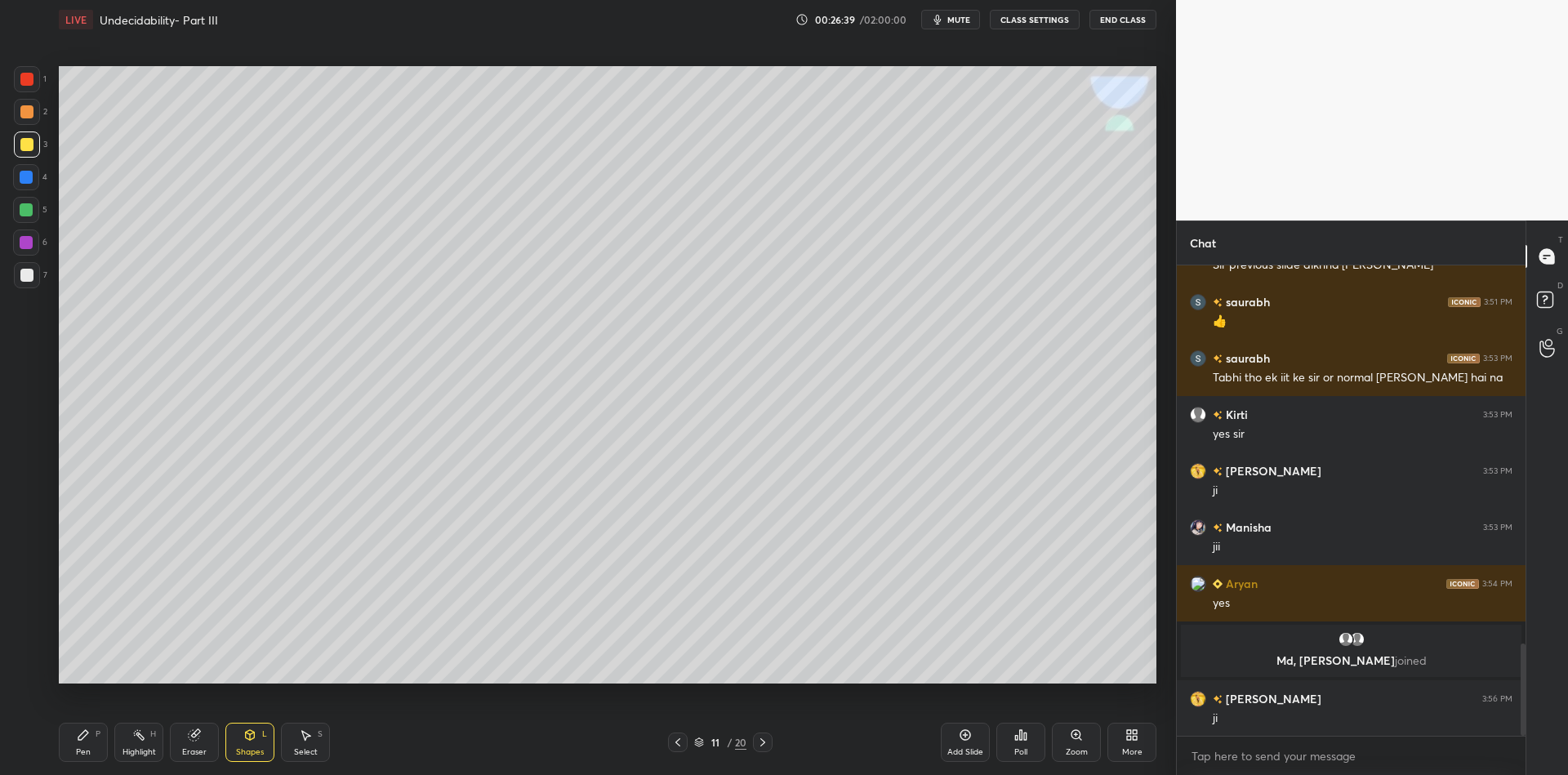
drag, startPoint x: 89, startPoint y: 752, endPoint x: 85, endPoint y: 731, distance: 21.4
click at [88, 752] on div "Pen" at bounding box center [83, 752] width 15 height 8
drag, startPoint x: 241, startPoint y: 744, endPoint x: 244, endPoint y: 722, distance: 22.2
click at [241, 742] on div "Shapes L" at bounding box center [249, 742] width 49 height 39
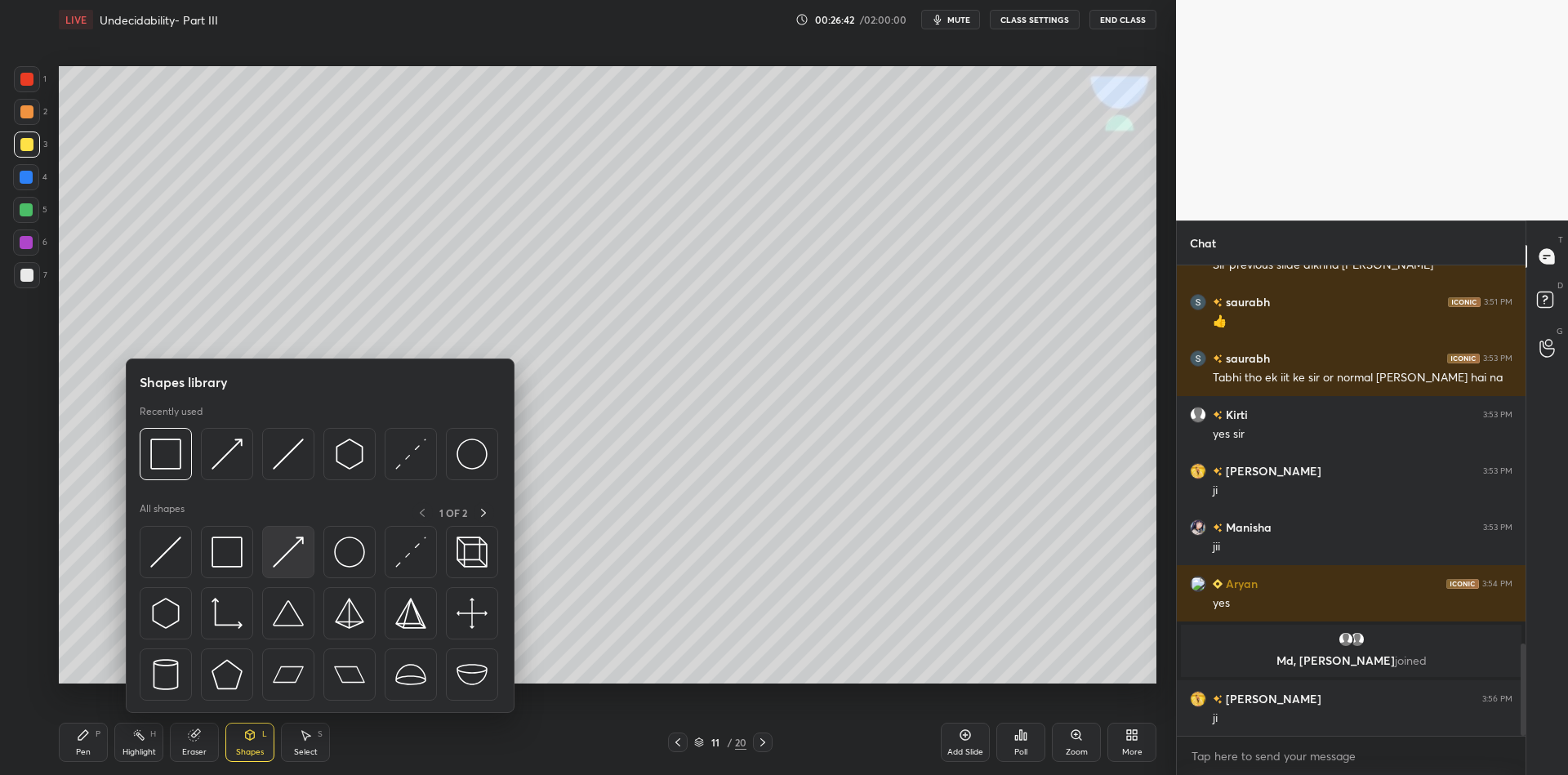
click at [282, 544] on img at bounding box center [288, 552] width 31 height 31
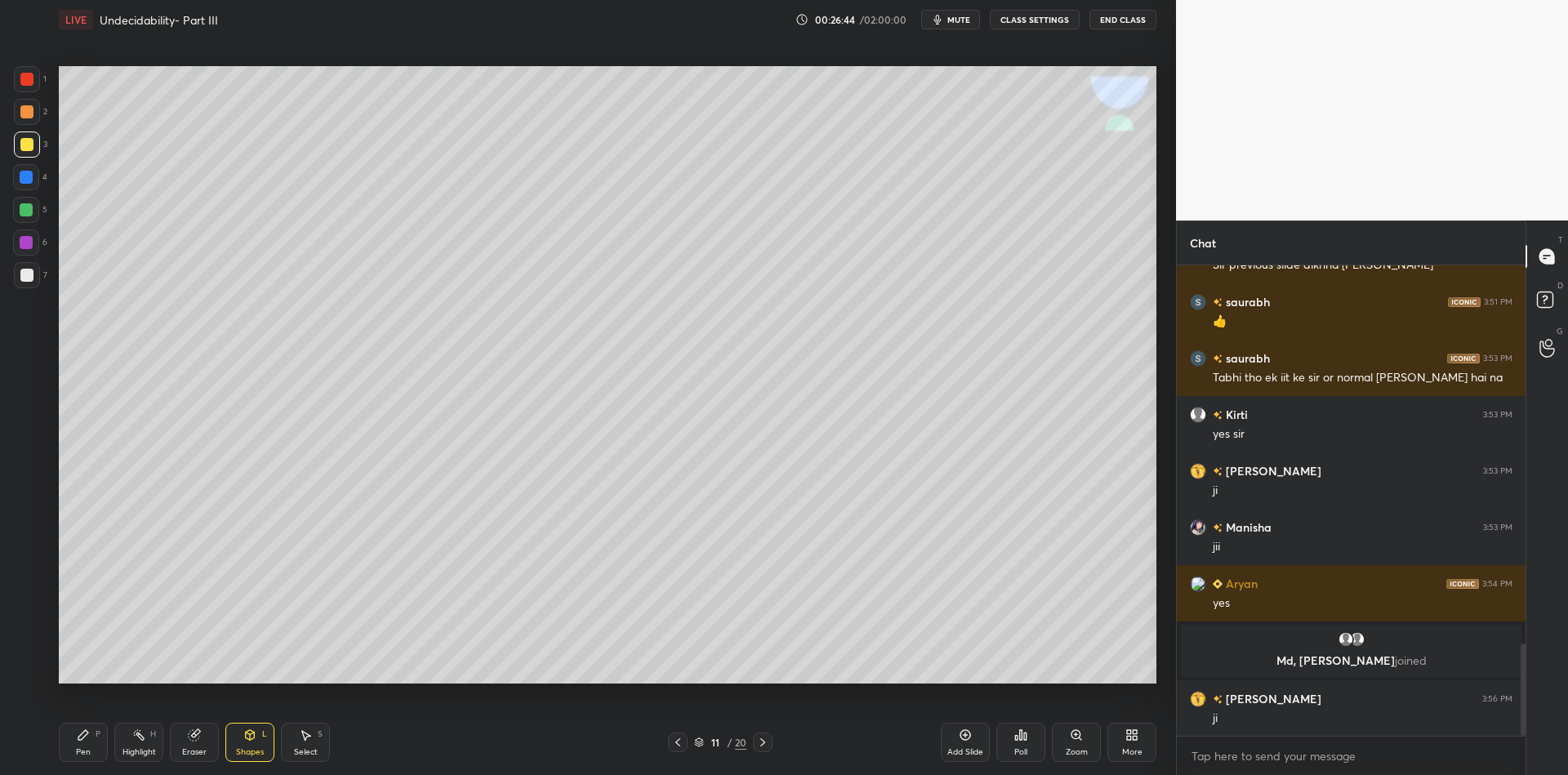
click at [88, 746] on div "Pen P" at bounding box center [82, 742] width 49 height 39
drag, startPoint x: 245, startPoint y: 747, endPoint x: 245, endPoint y: 739, distance: 8.0
click at [245, 747] on div "Shapes L" at bounding box center [249, 742] width 49 height 39
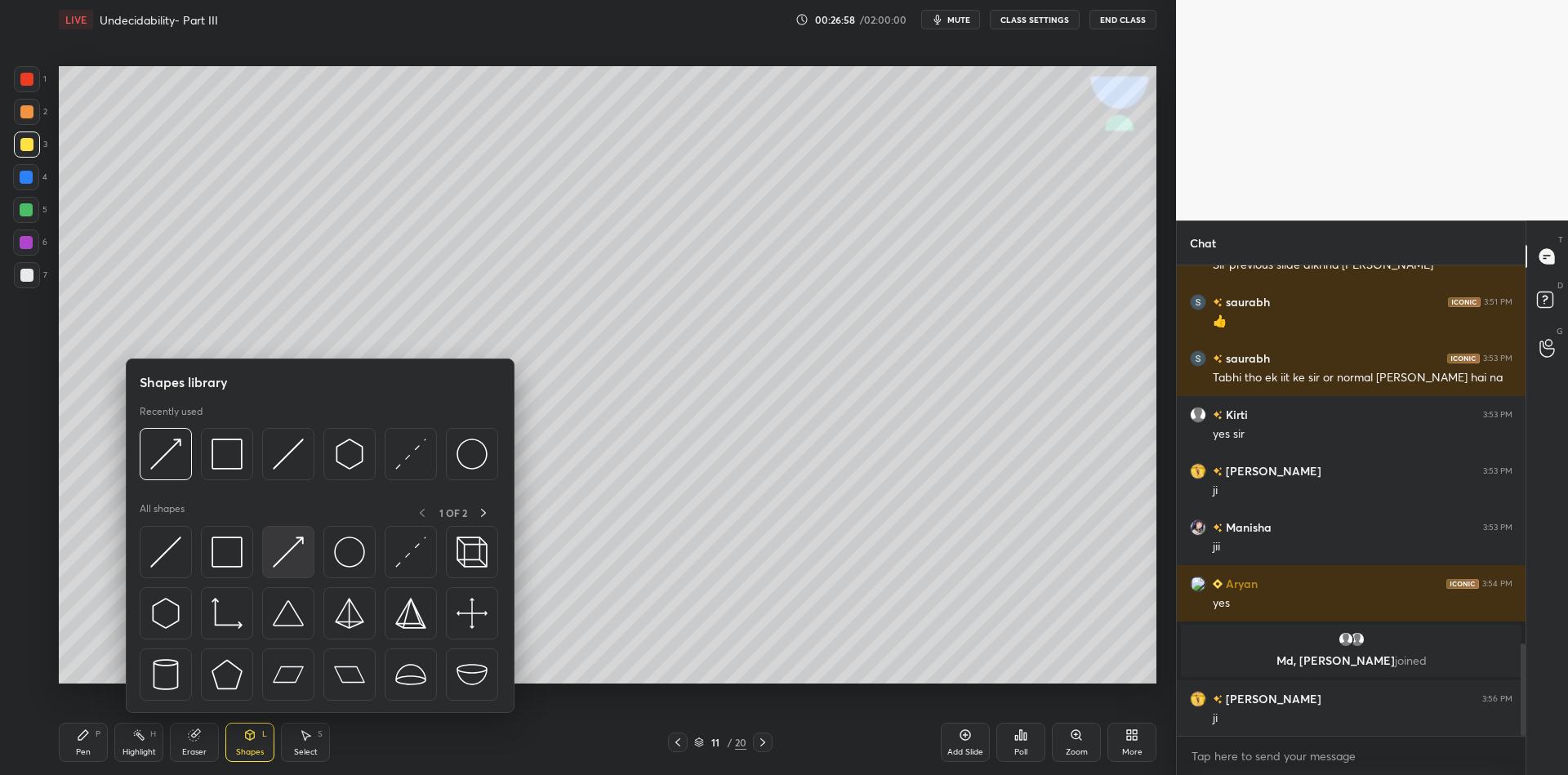
click at [286, 560] on img at bounding box center [288, 552] width 31 height 31
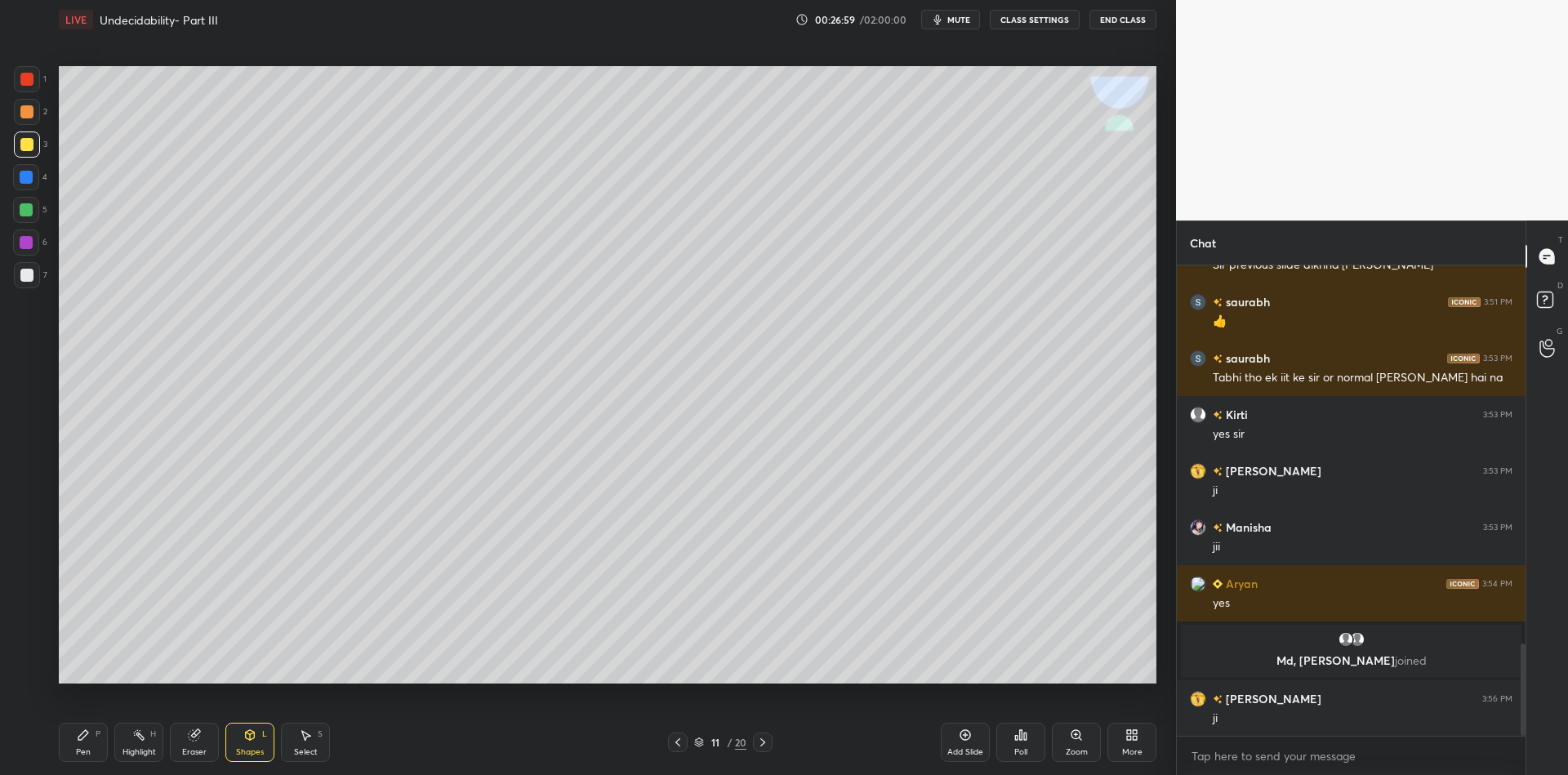
click at [86, 755] on div "Pen" at bounding box center [83, 752] width 15 height 8
drag, startPoint x: 242, startPoint y: 749, endPoint x: 246, endPoint y: 719, distance: 30.3
click at [241, 748] on div "Shapes" at bounding box center [249, 752] width 27 height 8
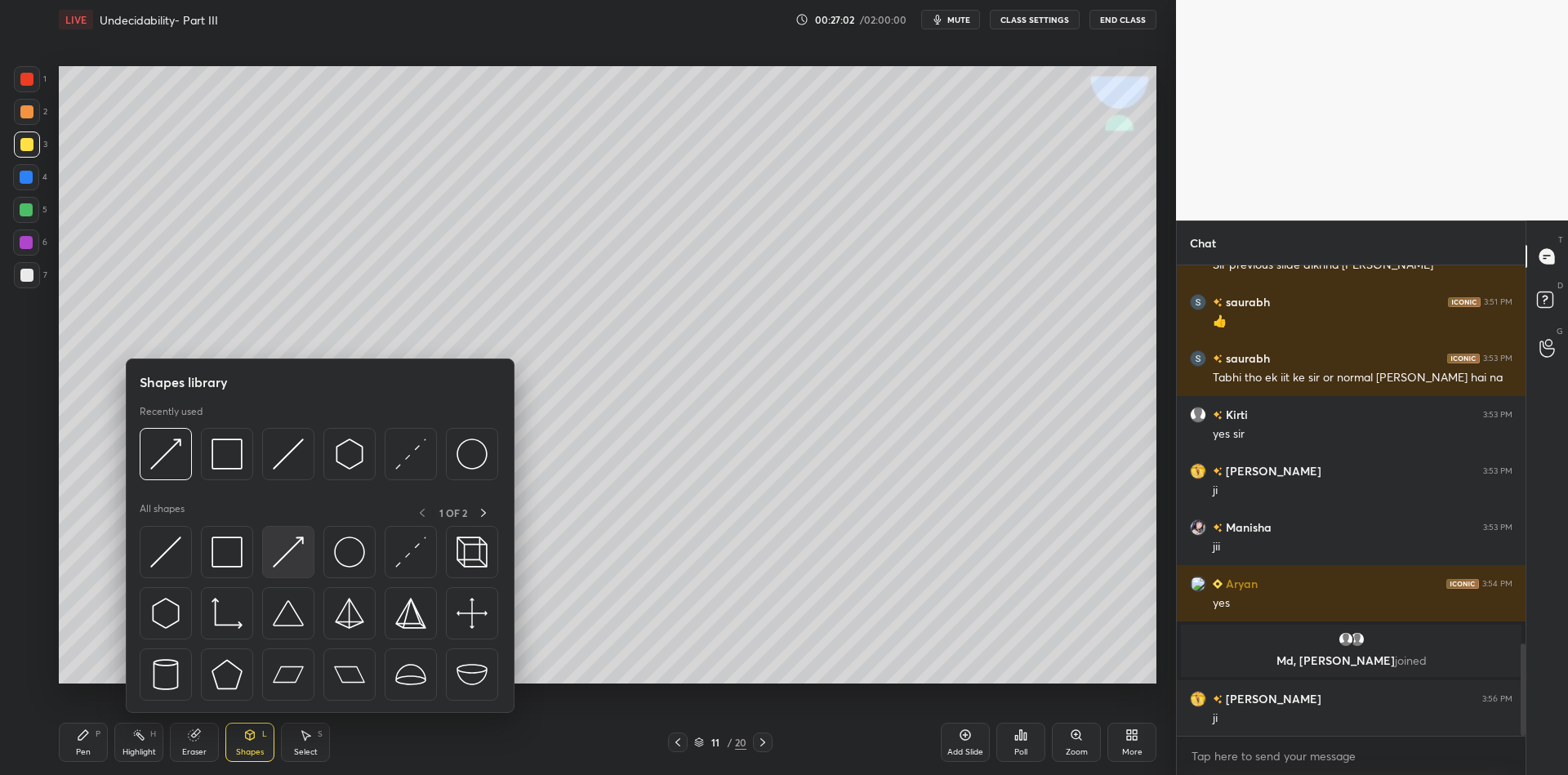
click at [286, 538] on img at bounding box center [288, 552] width 31 height 31
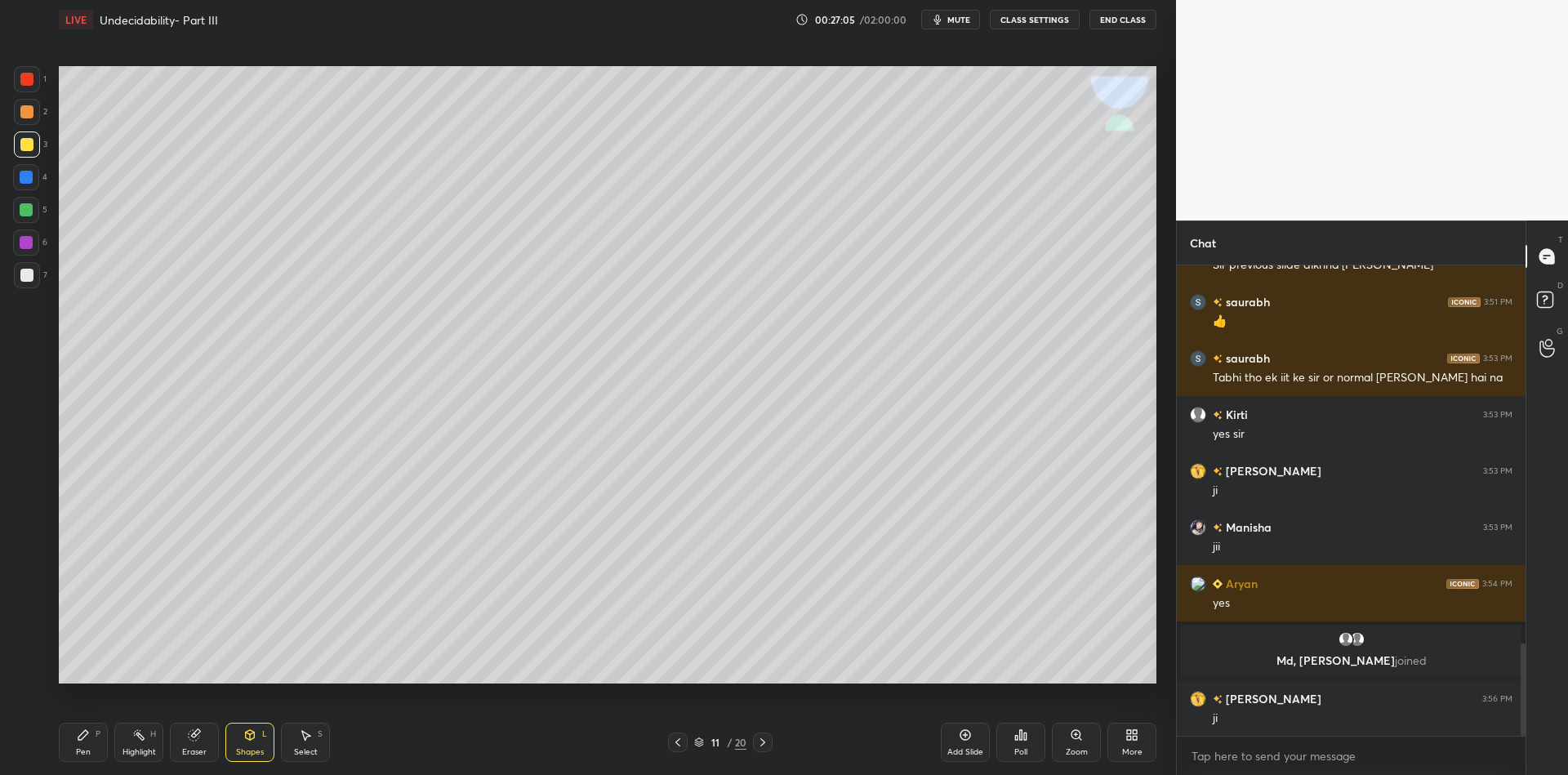
drag, startPoint x: 85, startPoint y: 746, endPoint x: 109, endPoint y: 702, distance: 50.1
click at [84, 746] on div "Pen P" at bounding box center [82, 742] width 49 height 39
click at [245, 742] on div "Shapes L" at bounding box center [249, 742] width 49 height 39
click at [87, 748] on div "Pen" at bounding box center [83, 752] width 15 height 8
drag, startPoint x: 184, startPoint y: 745, endPoint x: 216, endPoint y: 699, distance: 56.0
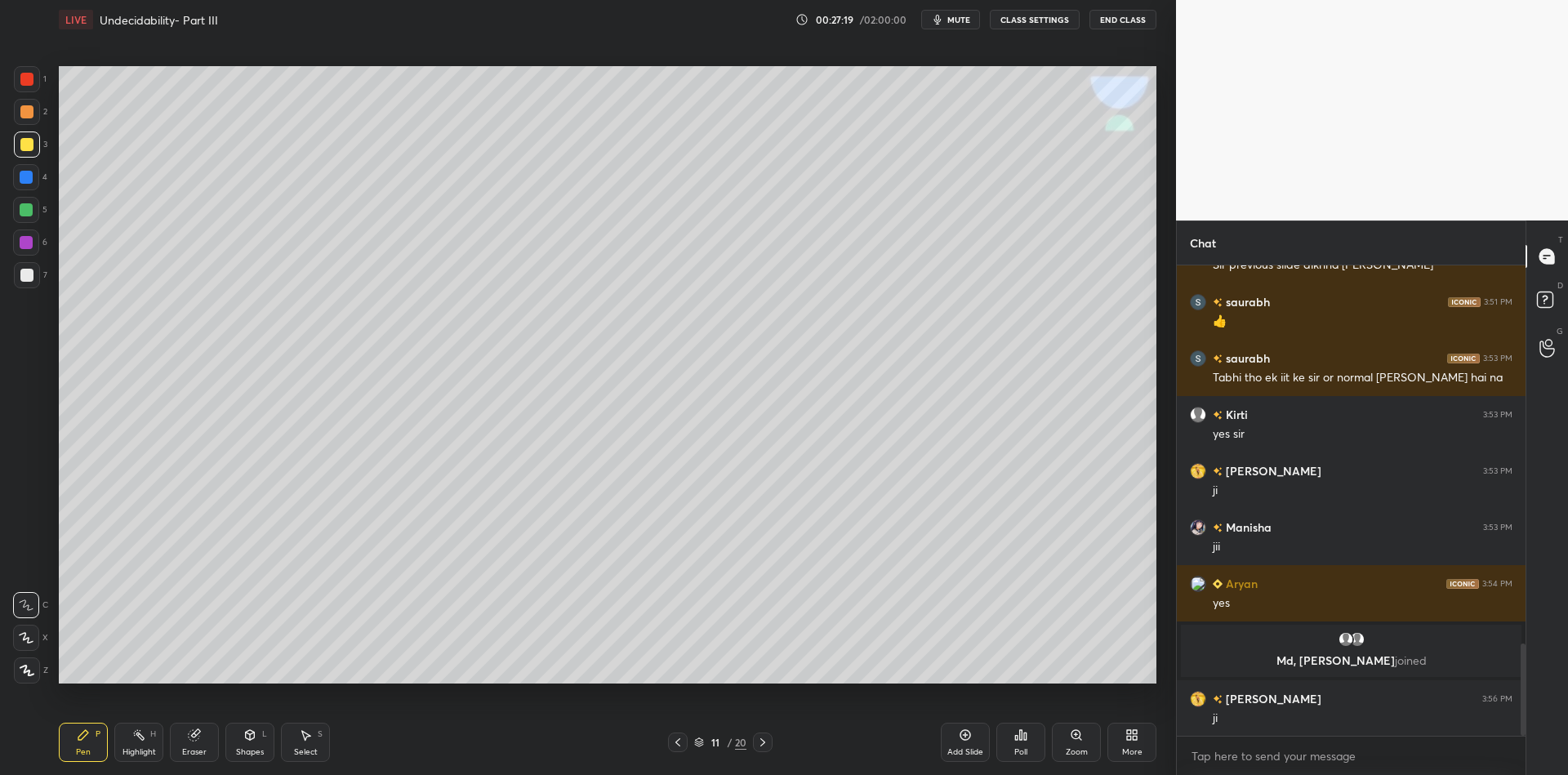
click at [182, 743] on div "Eraser" at bounding box center [194, 742] width 49 height 39
click at [88, 750] on div "Pen" at bounding box center [83, 752] width 15 height 8
click at [91, 757] on div "Pen P" at bounding box center [82, 742] width 49 height 39
click at [246, 731] on div "Shapes L" at bounding box center [249, 742] width 49 height 39
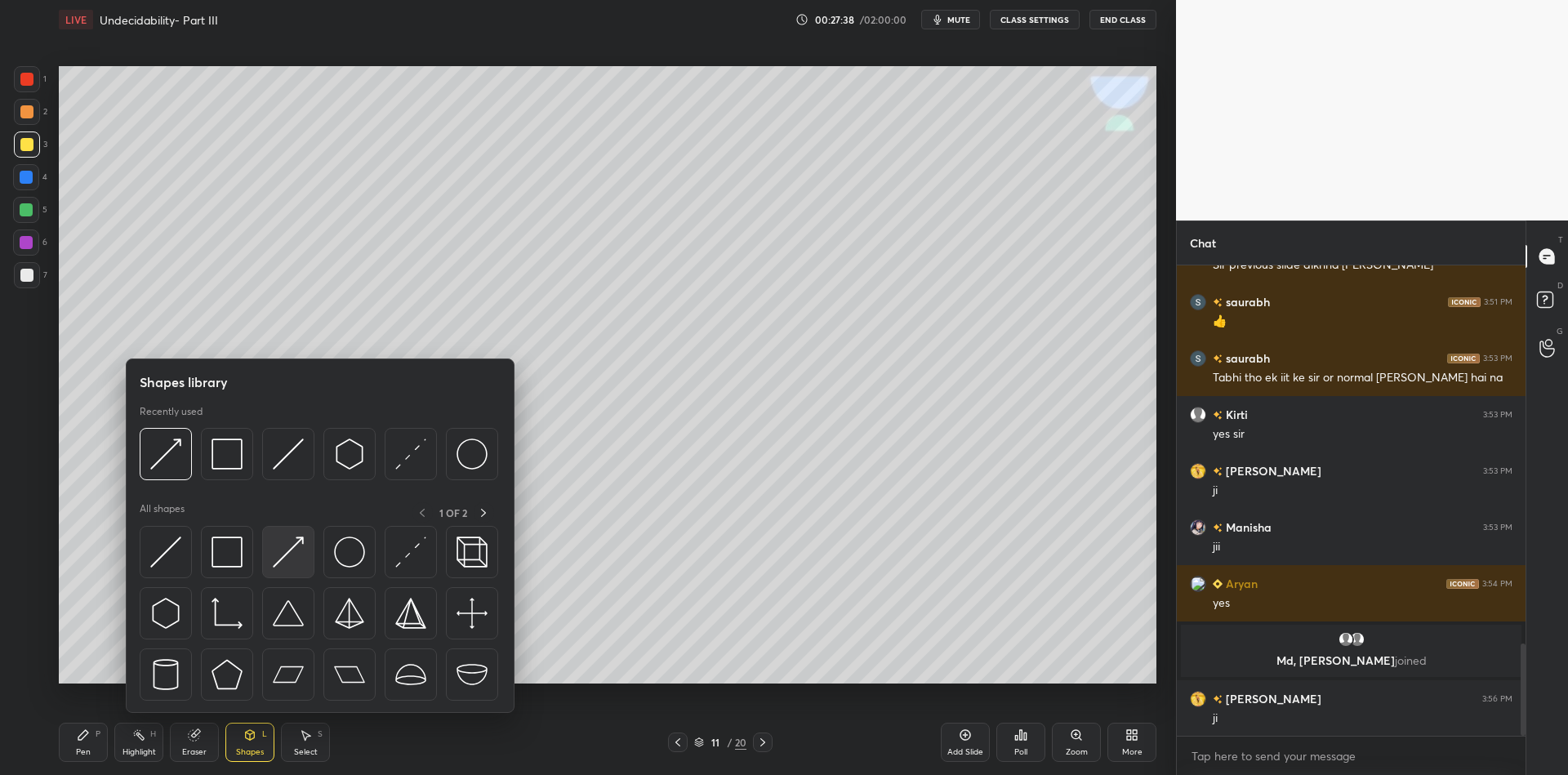
click at [282, 549] on img at bounding box center [288, 552] width 31 height 31
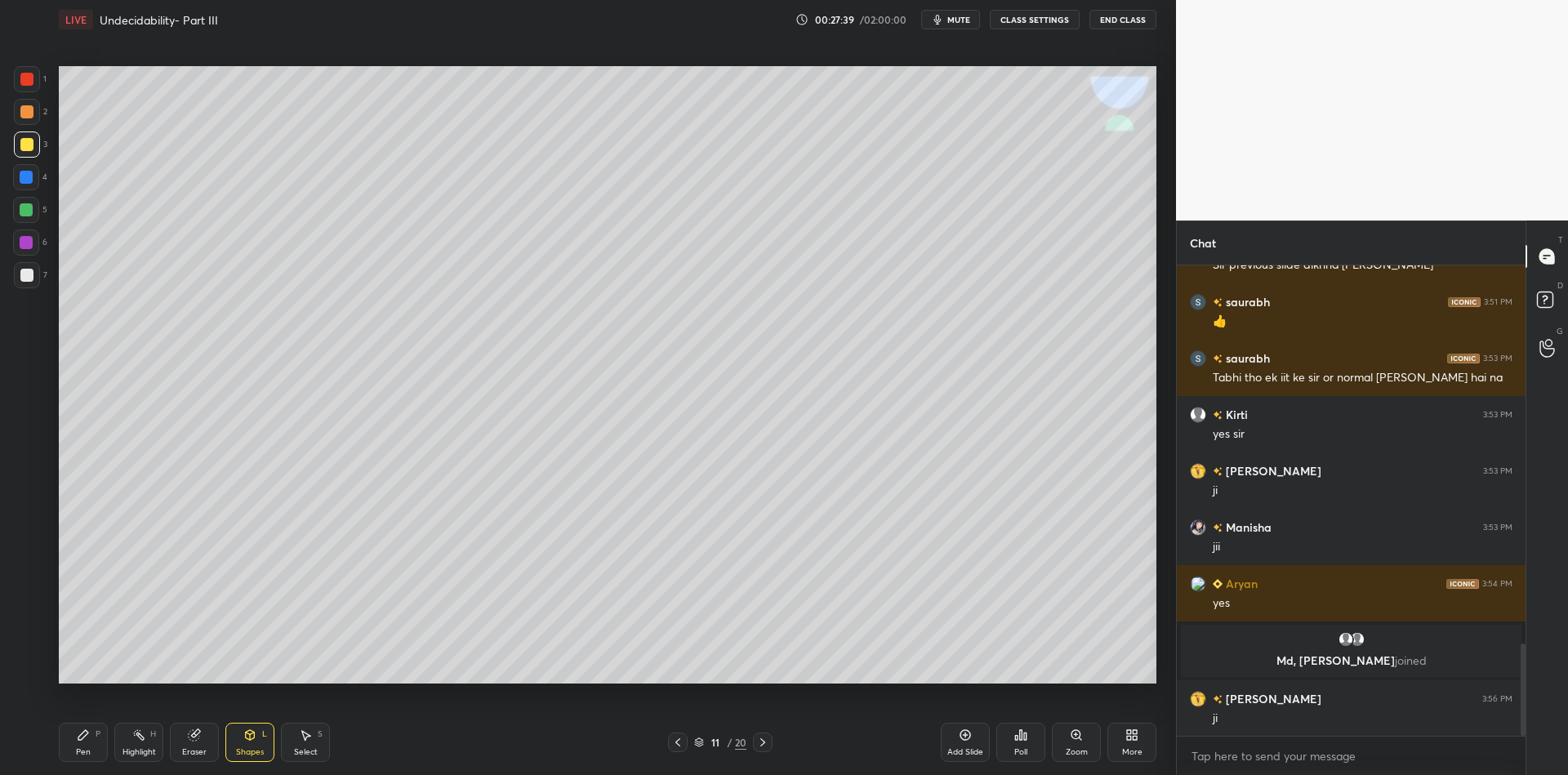
click at [84, 749] on div "Pen" at bounding box center [83, 752] width 15 height 8
drag, startPoint x: 79, startPoint y: 740, endPoint x: 113, endPoint y: 702, distance: 51.0
click at [77, 743] on div "Pen P" at bounding box center [82, 742] width 49 height 39
click at [255, 740] on div "Shapes L" at bounding box center [249, 742] width 49 height 39
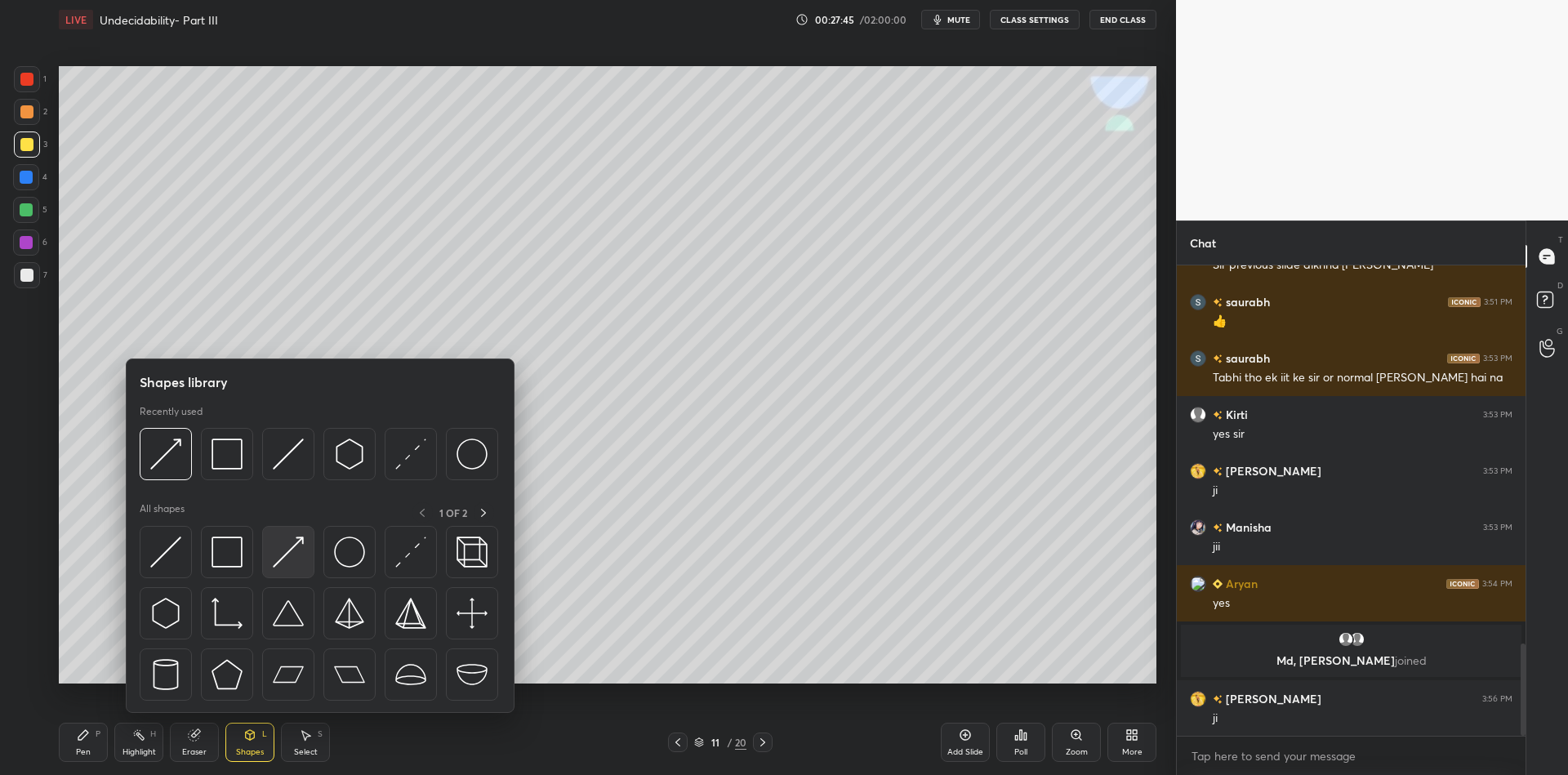
drag, startPoint x: 301, startPoint y: 534, endPoint x: 294, endPoint y: 529, distance: 8.6
click at [294, 528] on div at bounding box center [288, 552] width 52 height 52
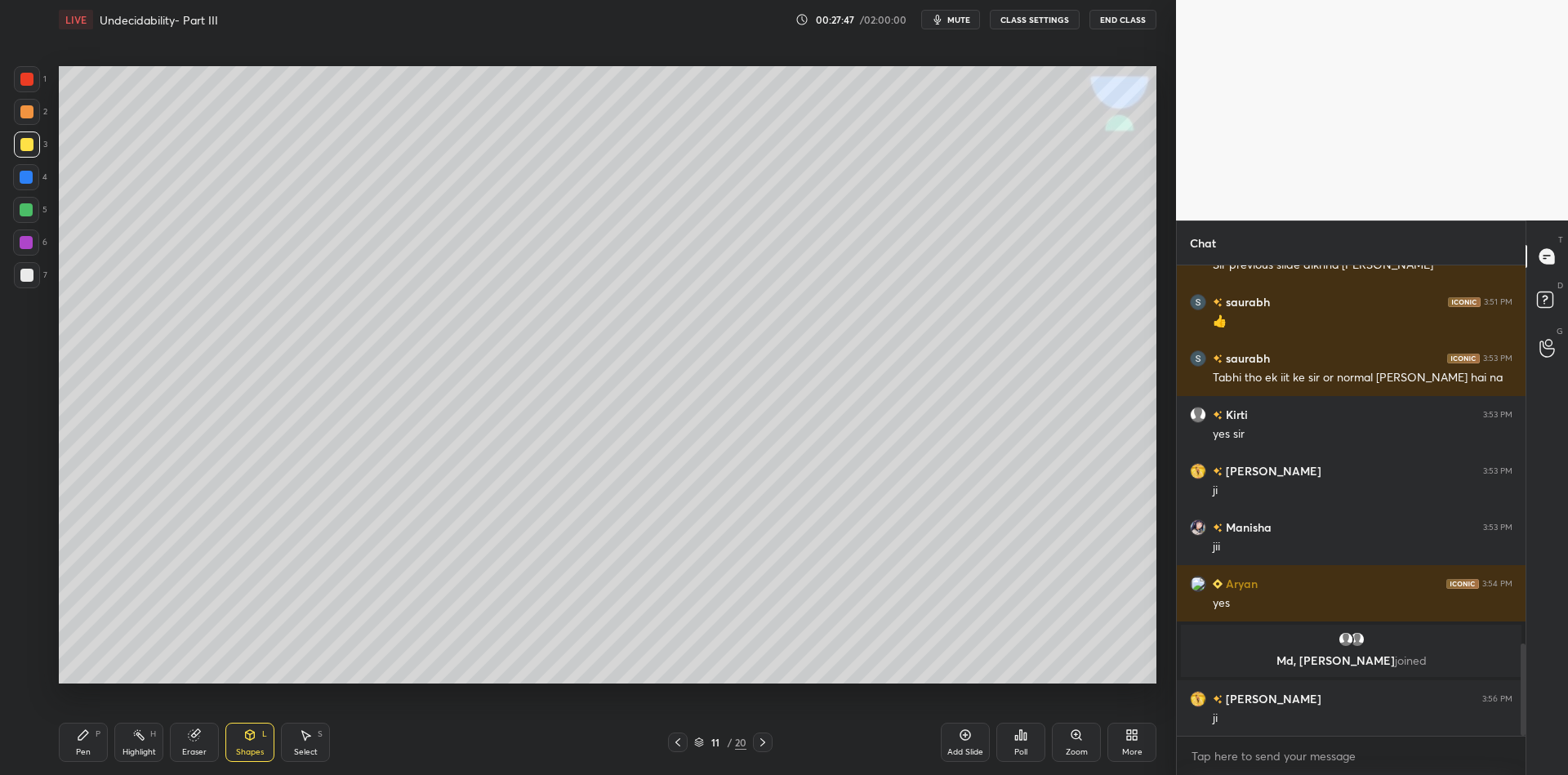
click at [96, 743] on div "Pen P" at bounding box center [82, 742] width 49 height 39
click at [20, 217] on div at bounding box center [26, 209] width 26 height 26
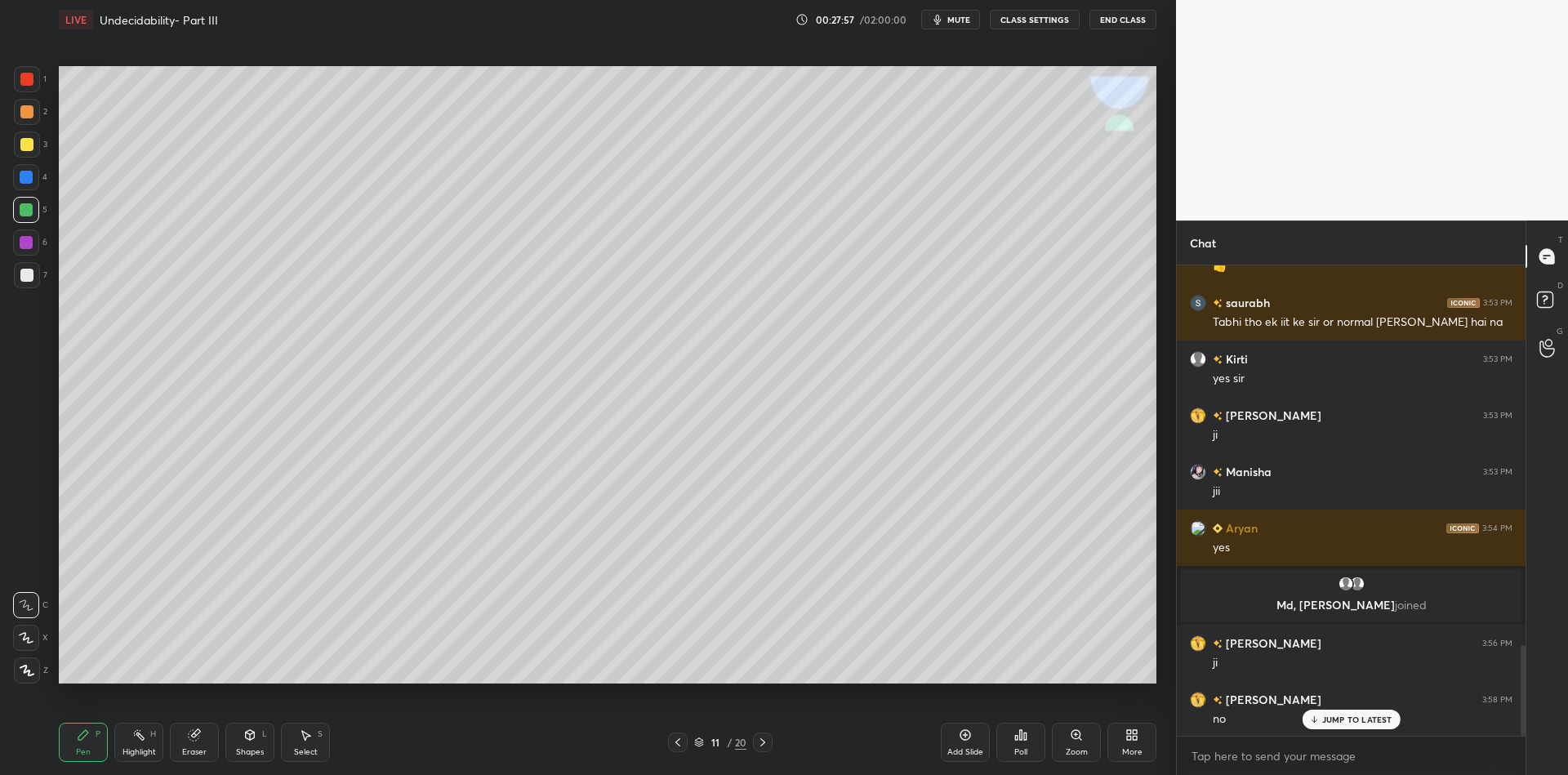
scroll to position [2038, 0]
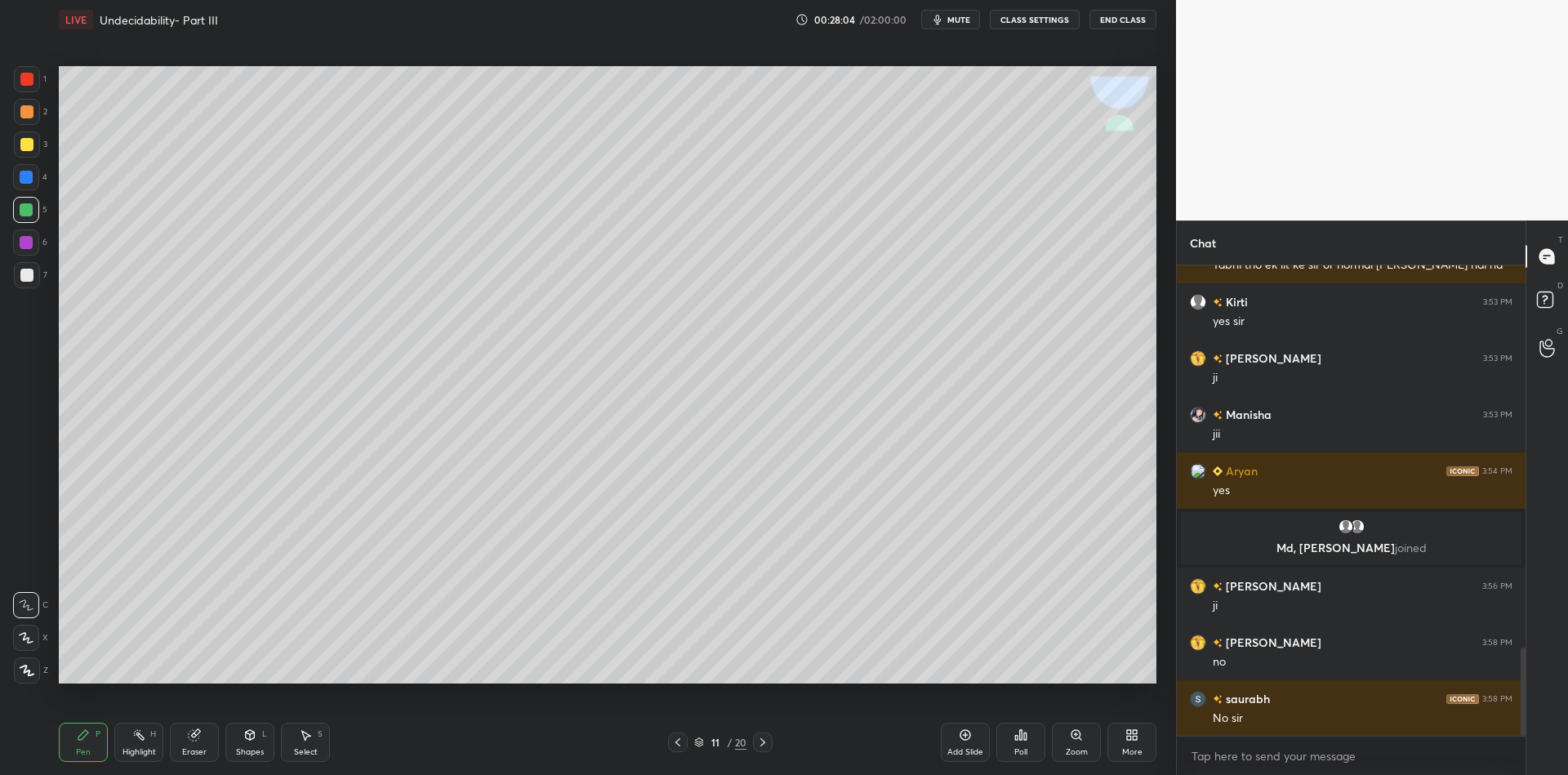
click at [764, 748] on icon at bounding box center [762, 742] width 13 height 13
drag, startPoint x: 85, startPoint y: 745, endPoint x: 111, endPoint y: 737, distance: 27.2
click at [84, 745] on div "Pen P" at bounding box center [82, 742] width 49 height 39
drag, startPoint x: 261, startPoint y: 752, endPoint x: 256, endPoint y: 743, distance: 10.3
click at [260, 755] on div "Shapes" at bounding box center [249, 752] width 27 height 8
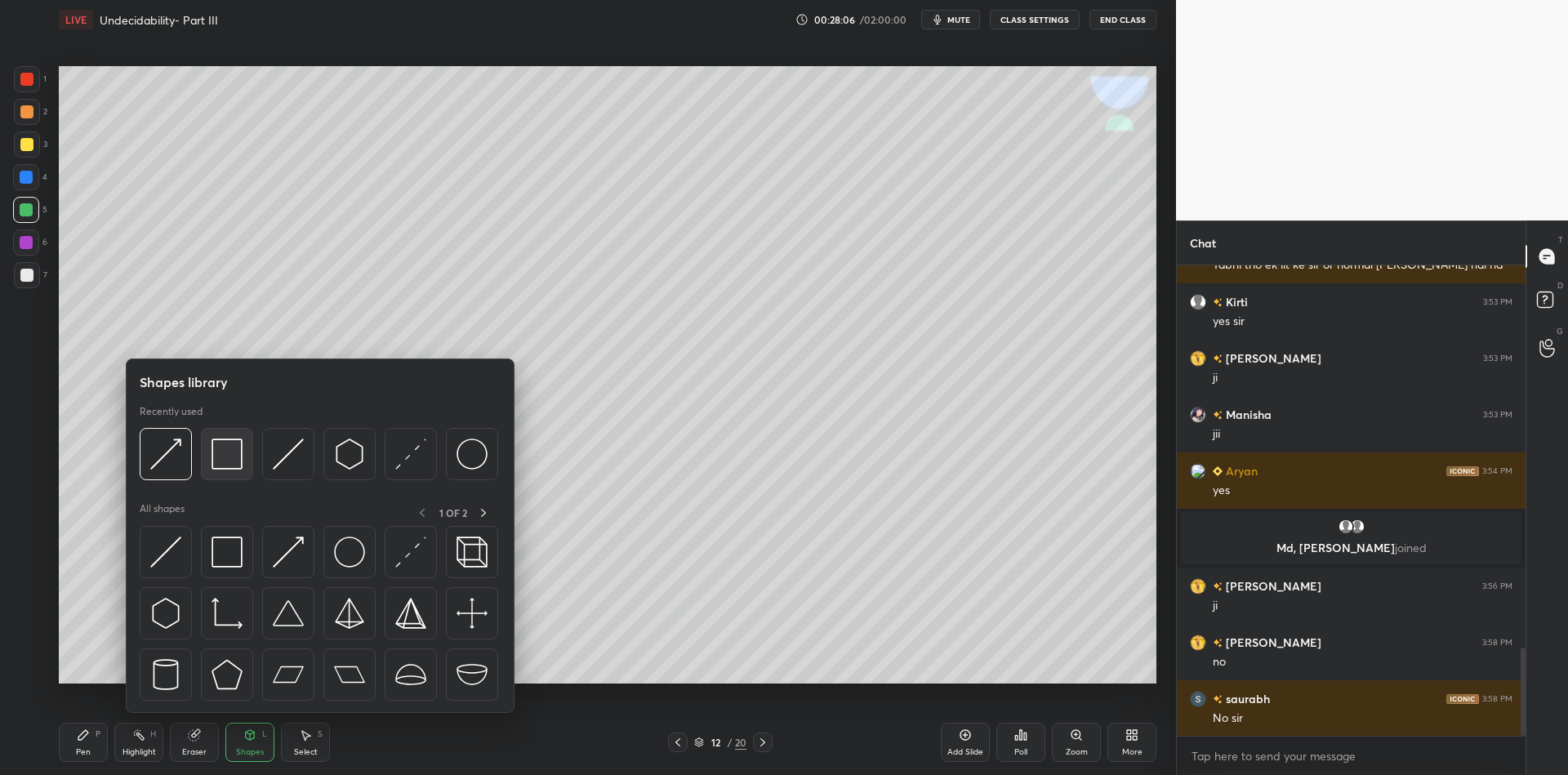
drag, startPoint x: 230, startPoint y: 453, endPoint x: 20, endPoint y: 130, distance: 385.3
click at [222, 452] on img at bounding box center [227, 454] width 31 height 31
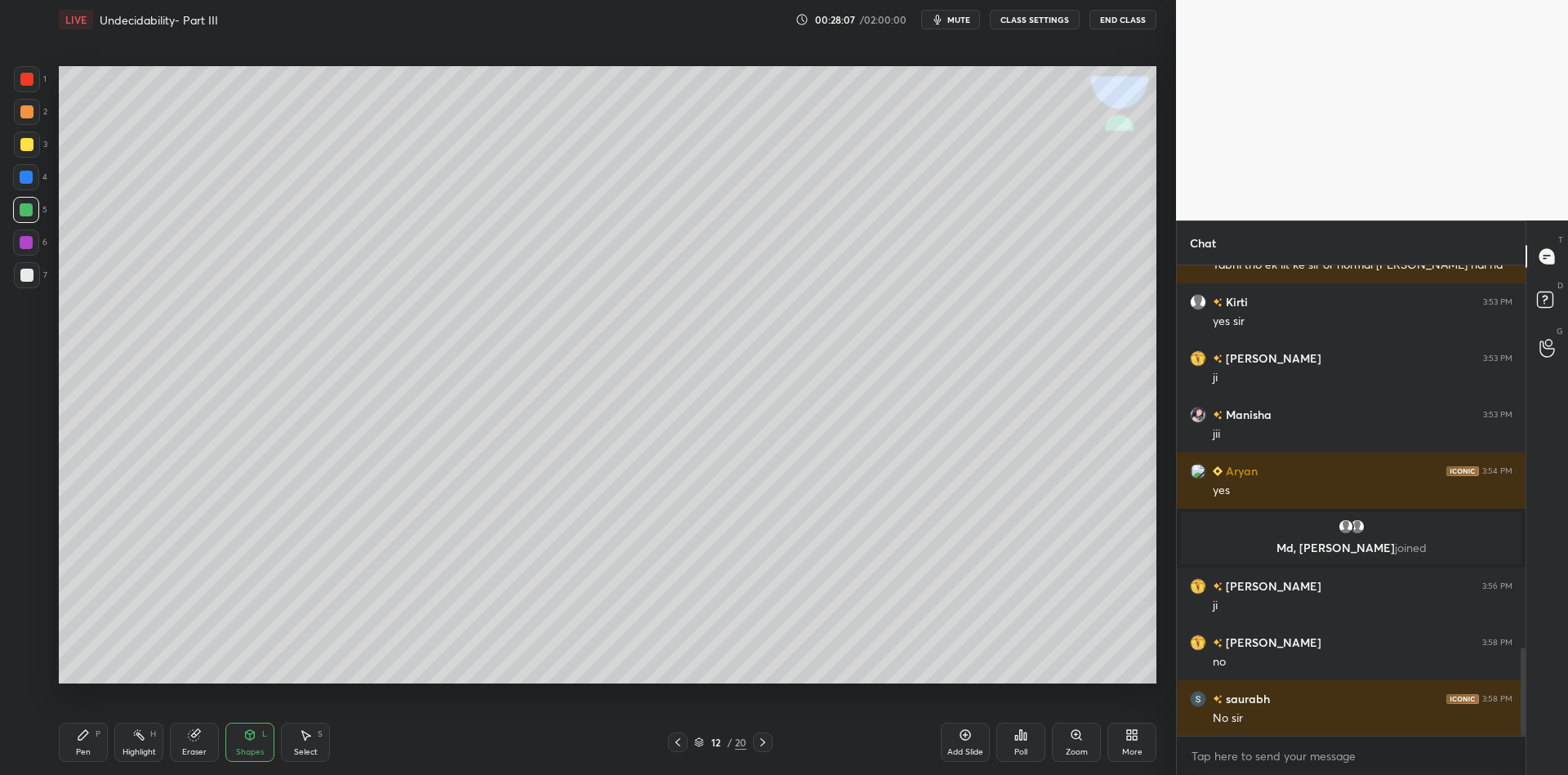
click at [20, 136] on div at bounding box center [27, 144] width 26 height 26
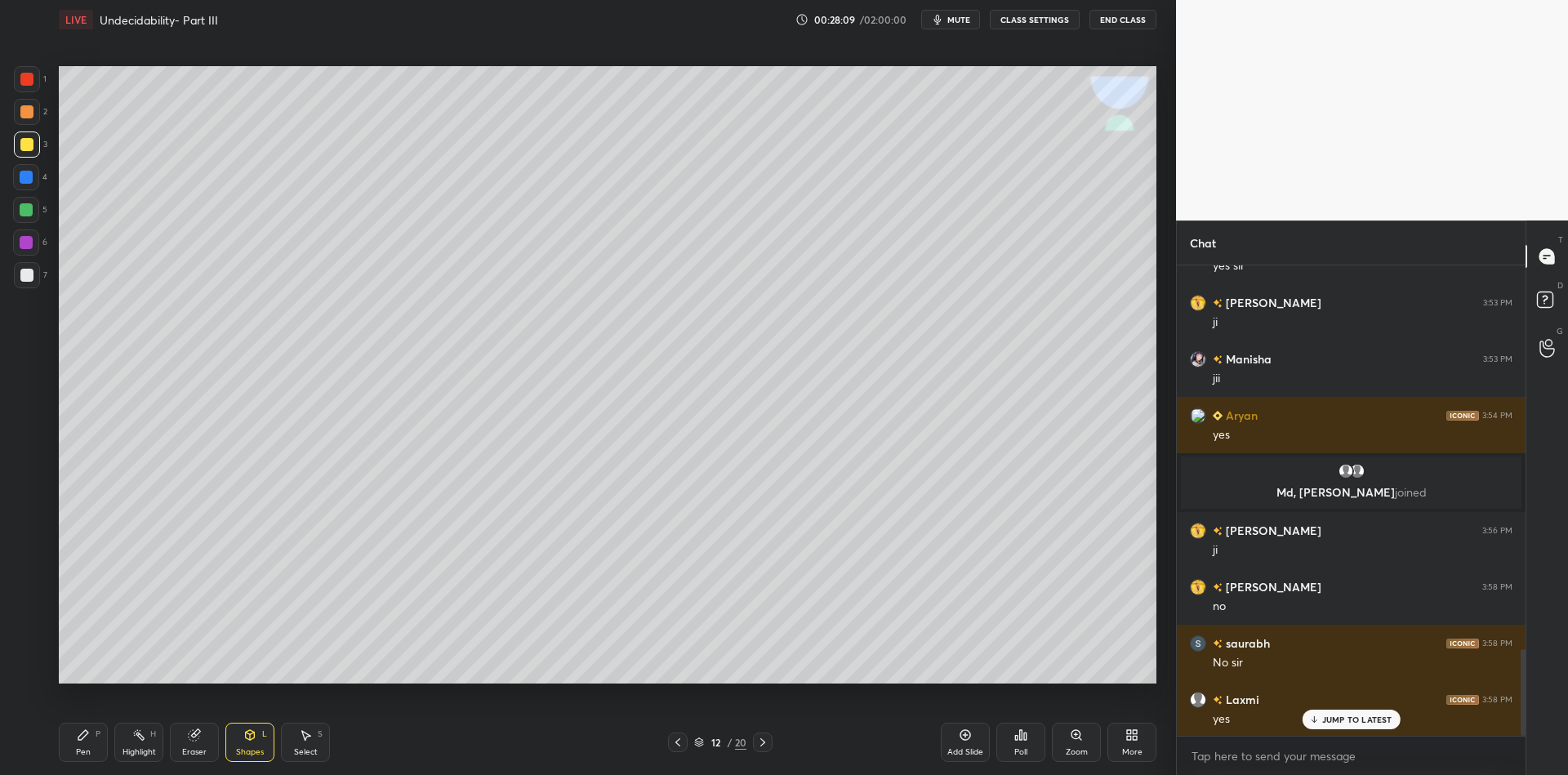
click at [89, 755] on div "Pen P" at bounding box center [82, 742] width 49 height 39
click at [71, 748] on div "Pen P" at bounding box center [82, 742] width 49 height 39
click at [245, 745] on div "Shapes L" at bounding box center [249, 742] width 49 height 39
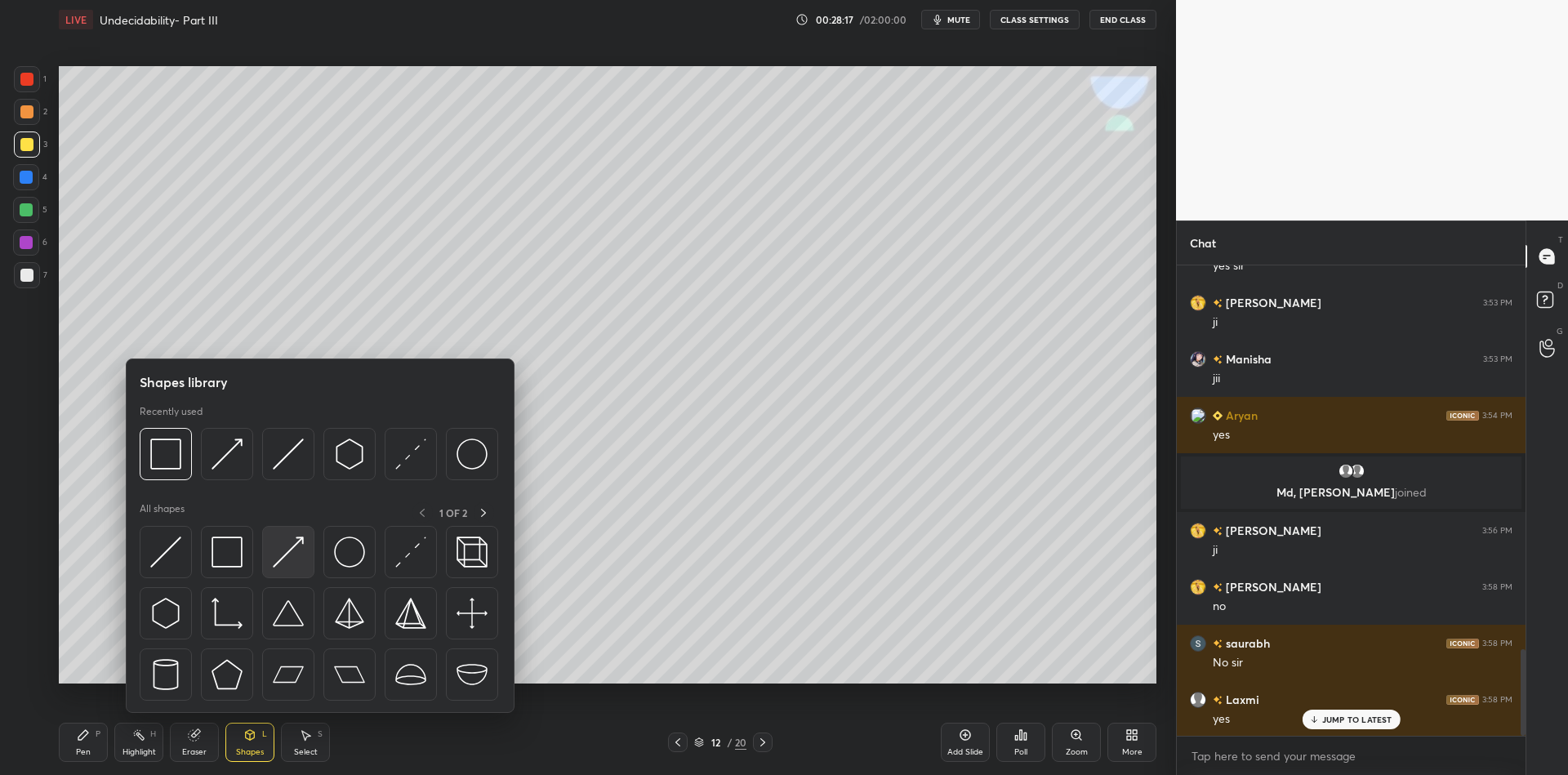
click at [288, 535] on div at bounding box center [288, 552] width 52 height 52
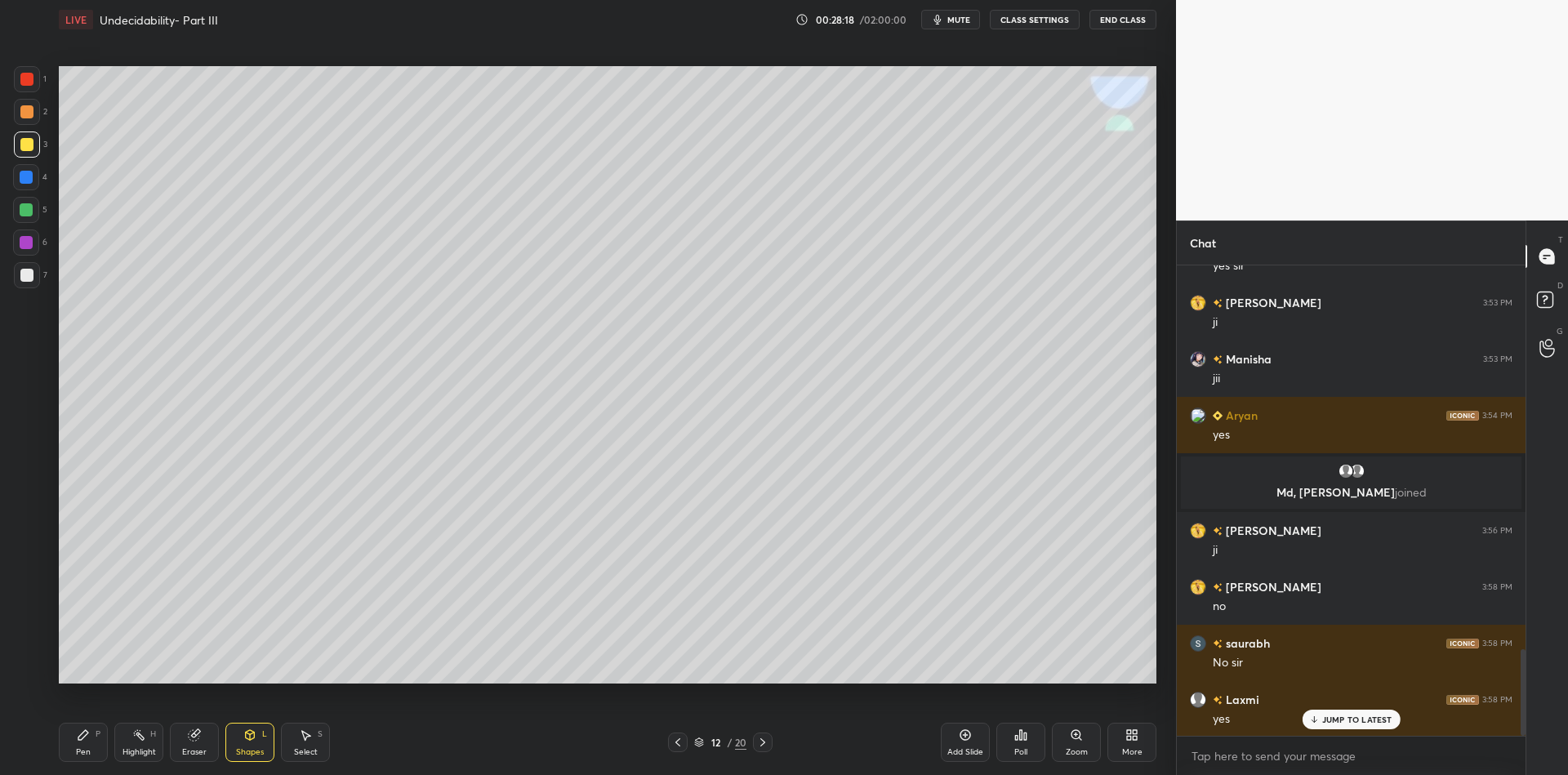
click at [82, 754] on div "Pen" at bounding box center [83, 752] width 15 height 8
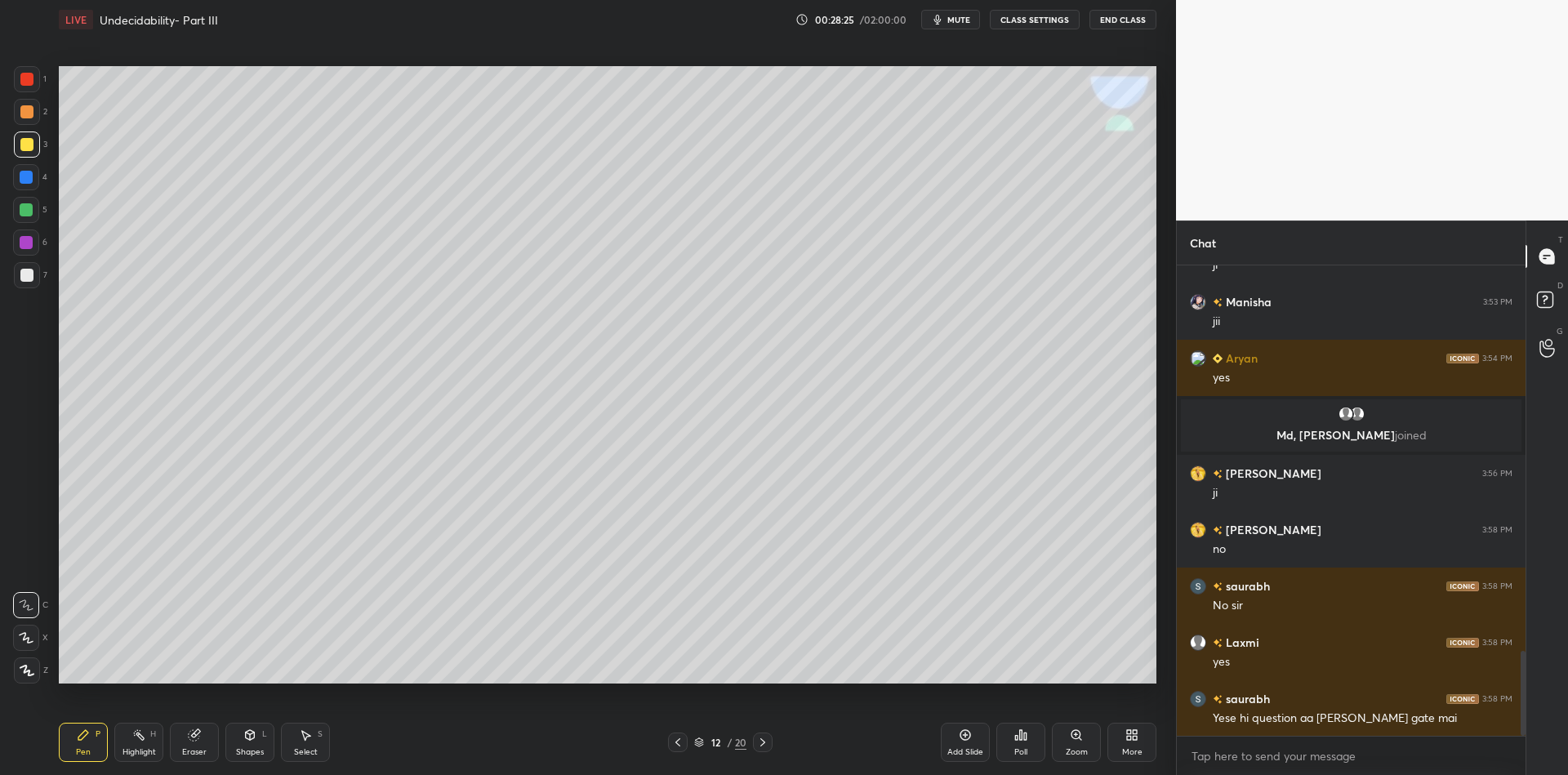
click at [245, 740] on icon at bounding box center [250, 735] width 13 height 13
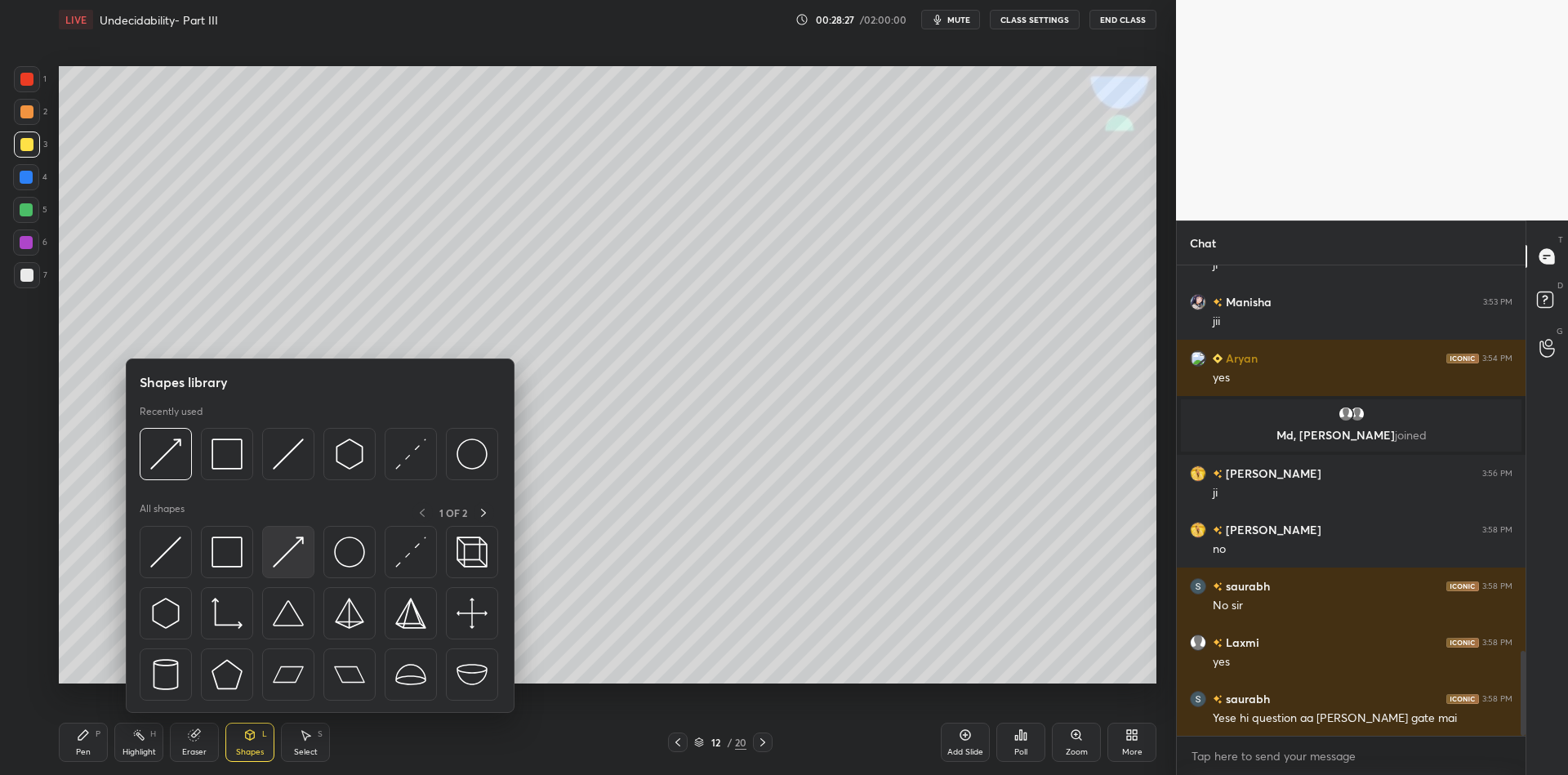
drag, startPoint x: 292, startPoint y: 543, endPoint x: 284, endPoint y: 536, distance: 10.6
click at [284, 536] on div at bounding box center [288, 552] width 52 height 52
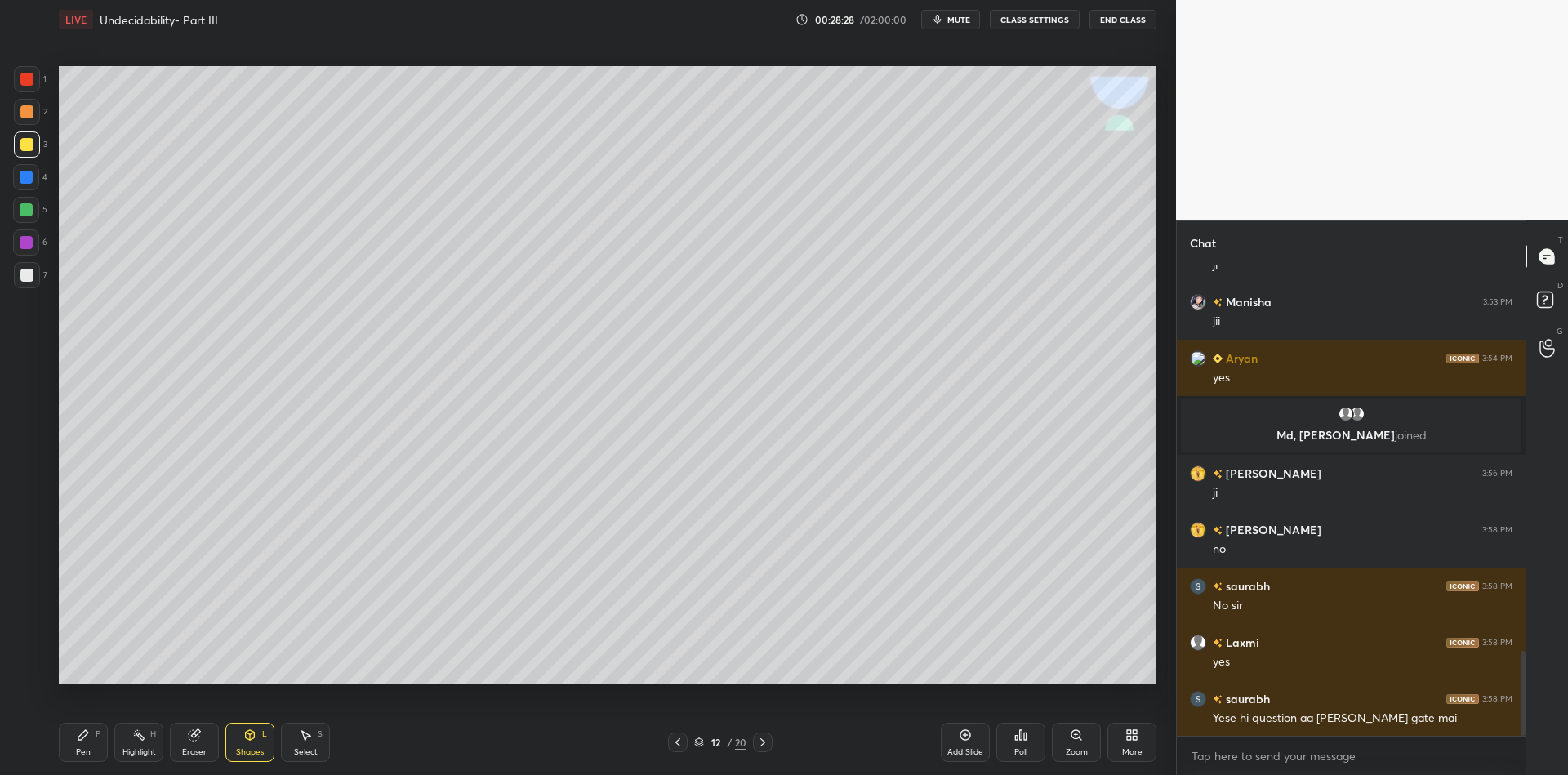
drag, startPoint x: 82, startPoint y: 737, endPoint x: 90, endPoint y: 693, distance: 44.7
click at [84, 733] on icon at bounding box center [82, 735] width 10 height 10
click at [247, 743] on div "Shapes L" at bounding box center [249, 742] width 49 height 39
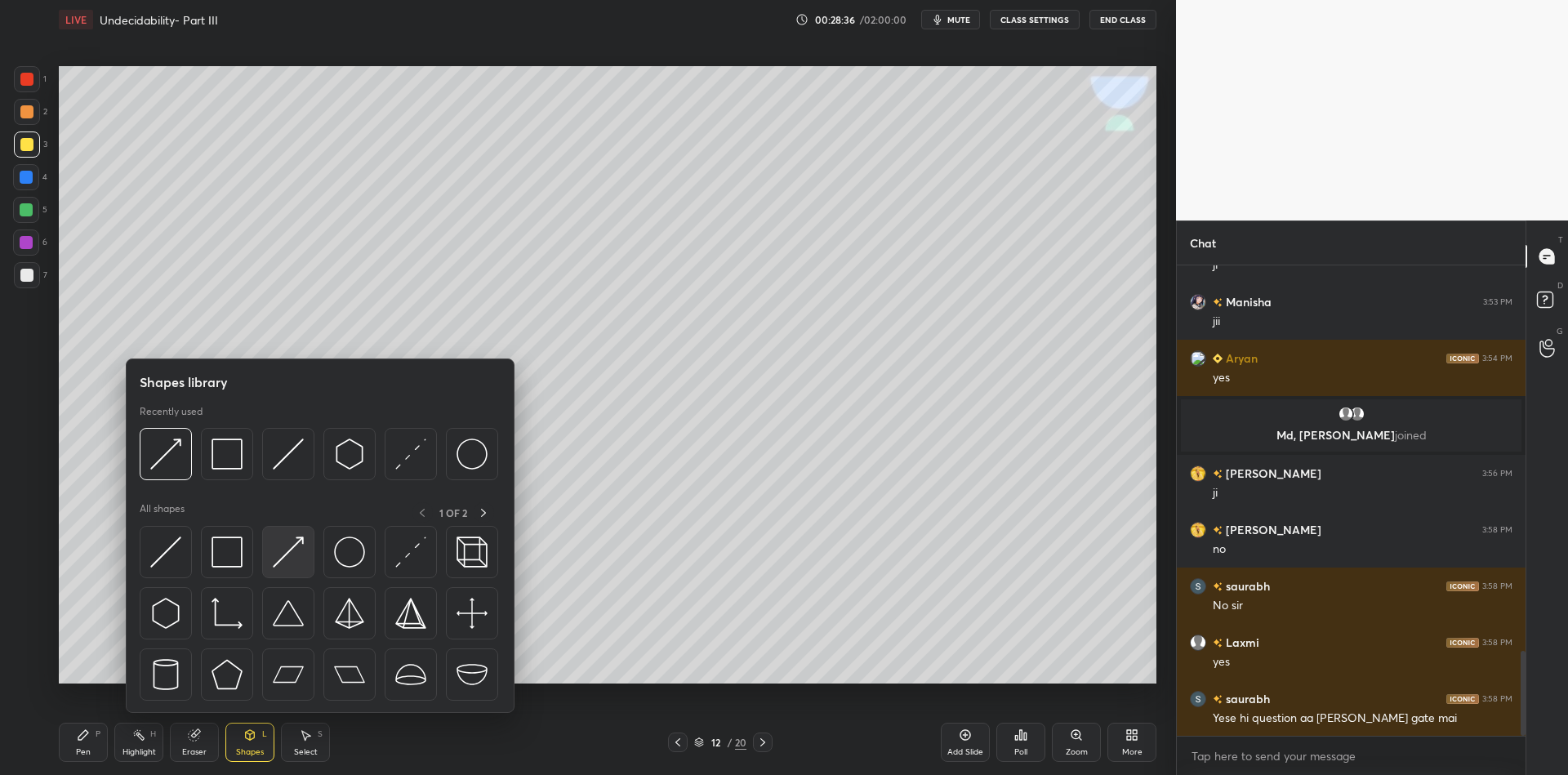
click at [292, 537] on img at bounding box center [288, 552] width 31 height 31
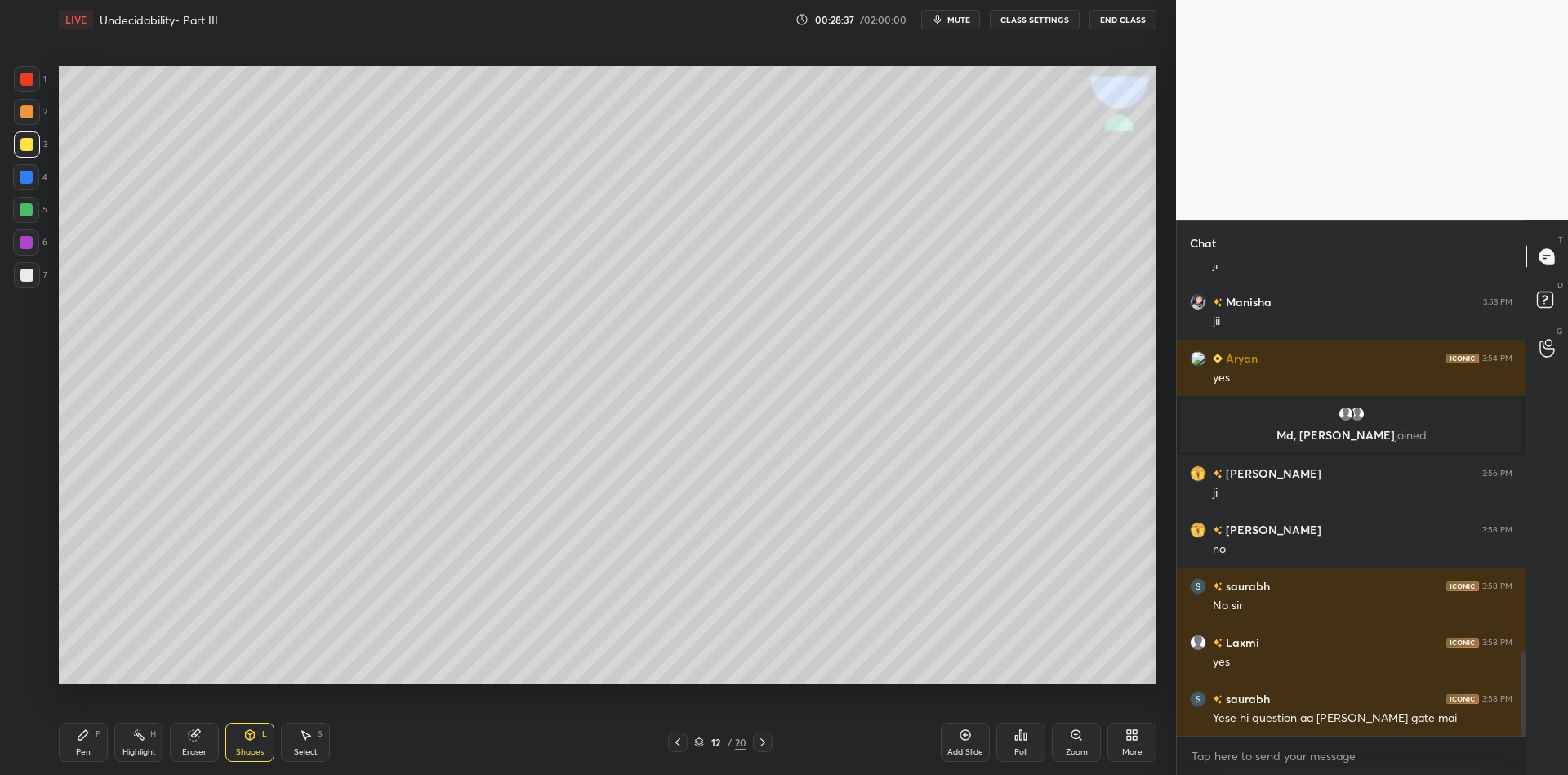
click at [78, 749] on div "Pen" at bounding box center [83, 752] width 15 height 8
click at [257, 748] on div "Shapes L" at bounding box center [249, 742] width 49 height 39
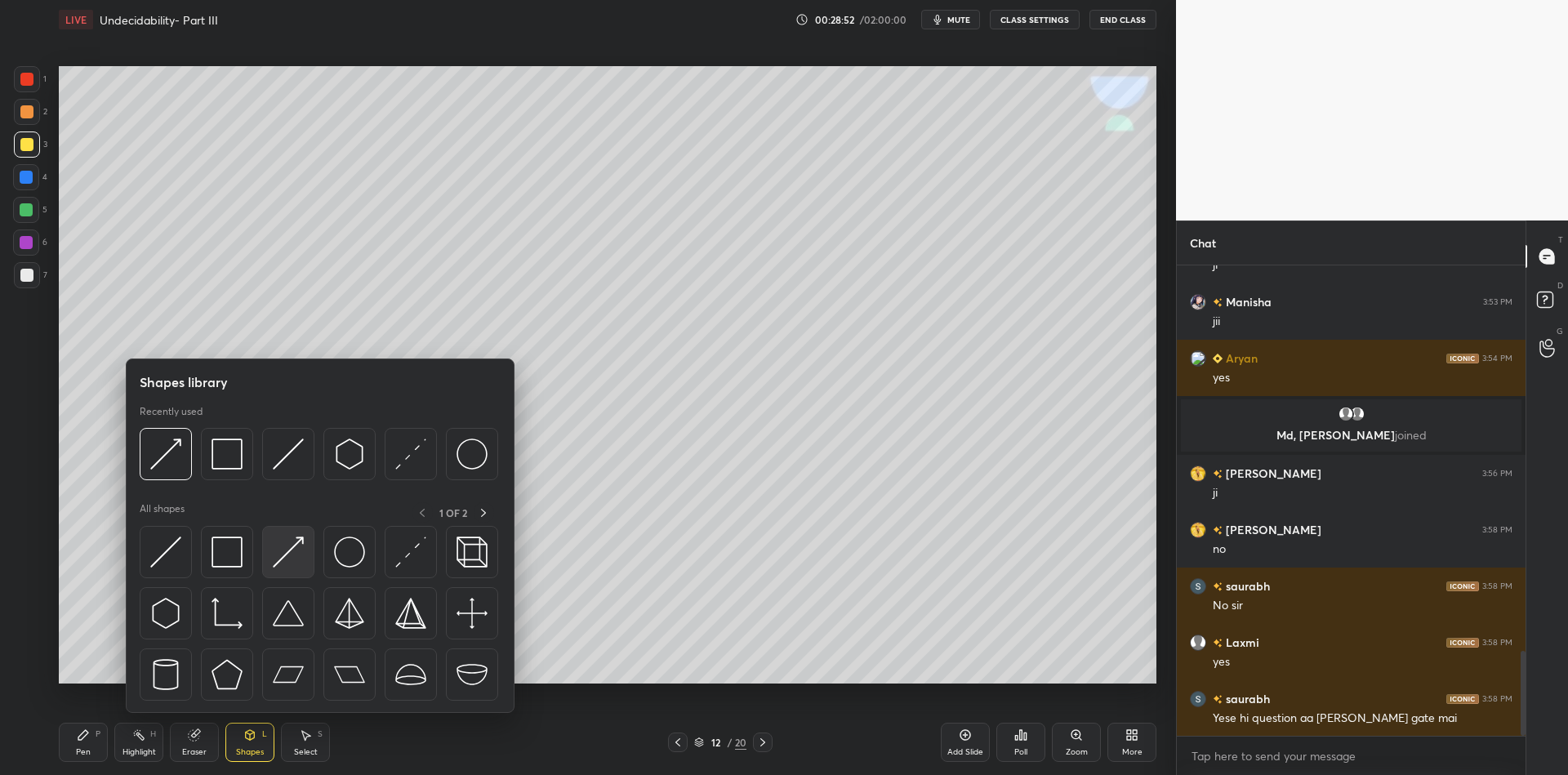
click at [284, 566] on img at bounding box center [288, 552] width 31 height 31
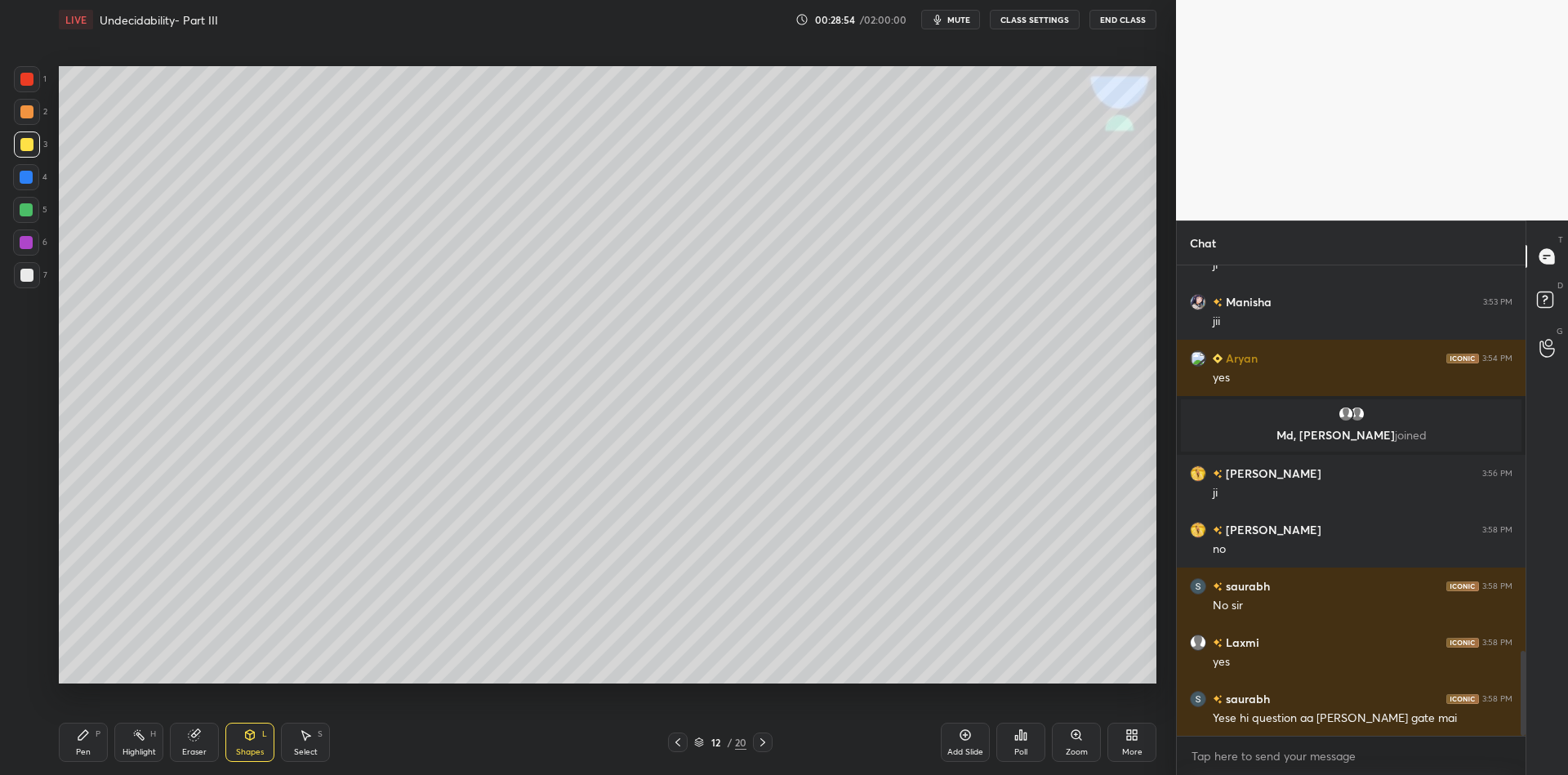
click at [81, 738] on icon at bounding box center [82, 735] width 10 height 10
drag, startPoint x: 113, startPoint y: 748, endPoint x: 130, endPoint y: 749, distance: 17.0
click at [117, 748] on div "Highlight H" at bounding box center [138, 742] width 49 height 39
click at [138, 748] on div "Highlight" at bounding box center [139, 752] width 34 height 8
drag, startPoint x: 99, startPoint y: 739, endPoint x: 109, endPoint y: 737, distance: 10.2
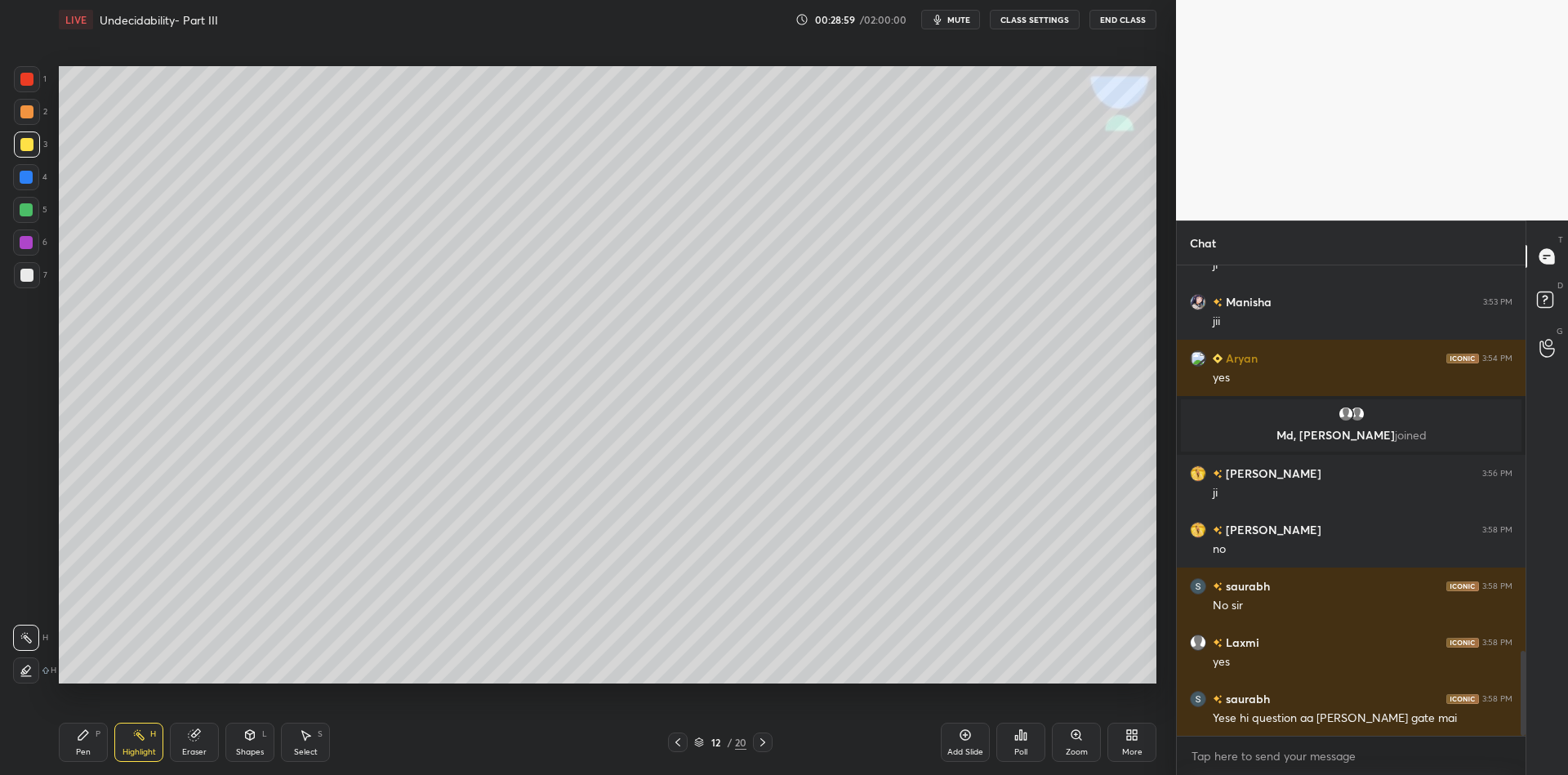
click at [105, 738] on div "Pen P" at bounding box center [82, 742] width 49 height 39
click at [138, 741] on icon at bounding box center [138, 735] width 13 height 13
click at [106, 741] on div "Pen P" at bounding box center [82, 742] width 49 height 39
click at [144, 740] on icon at bounding box center [138, 735] width 13 height 13
drag, startPoint x: 133, startPoint y: 766, endPoint x: 129, endPoint y: 716, distance: 50.2
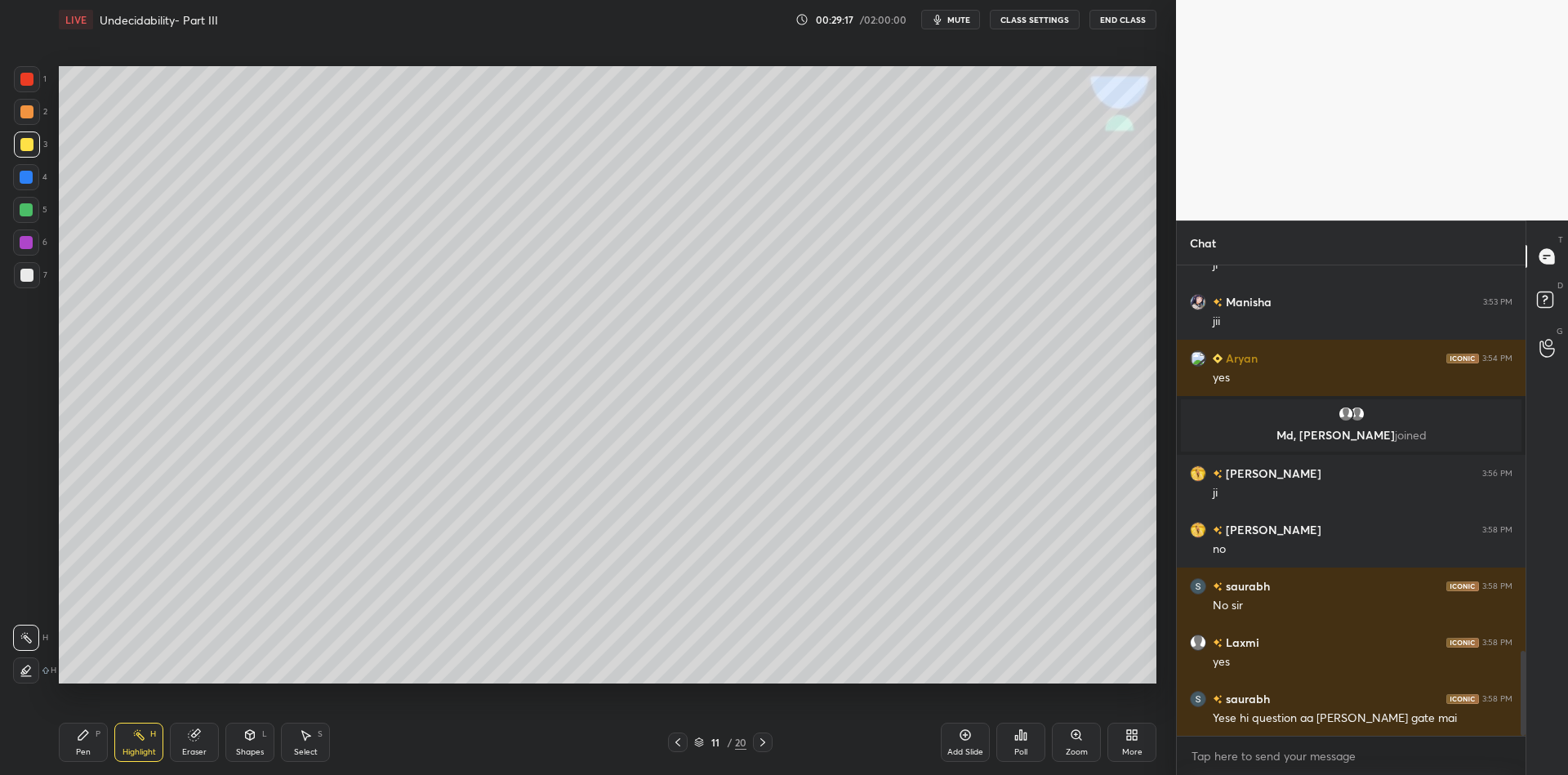
click at [129, 767] on div "Pen P Highlight H Eraser Shapes L Select S 11 / 20 Add Slide Poll Zoom More" at bounding box center [607, 743] width 1097 height 66
drag, startPoint x: 86, startPoint y: 749, endPoint x: 96, endPoint y: 734, distance: 18.0
click at [85, 750] on div "Pen" at bounding box center [83, 752] width 15 height 8
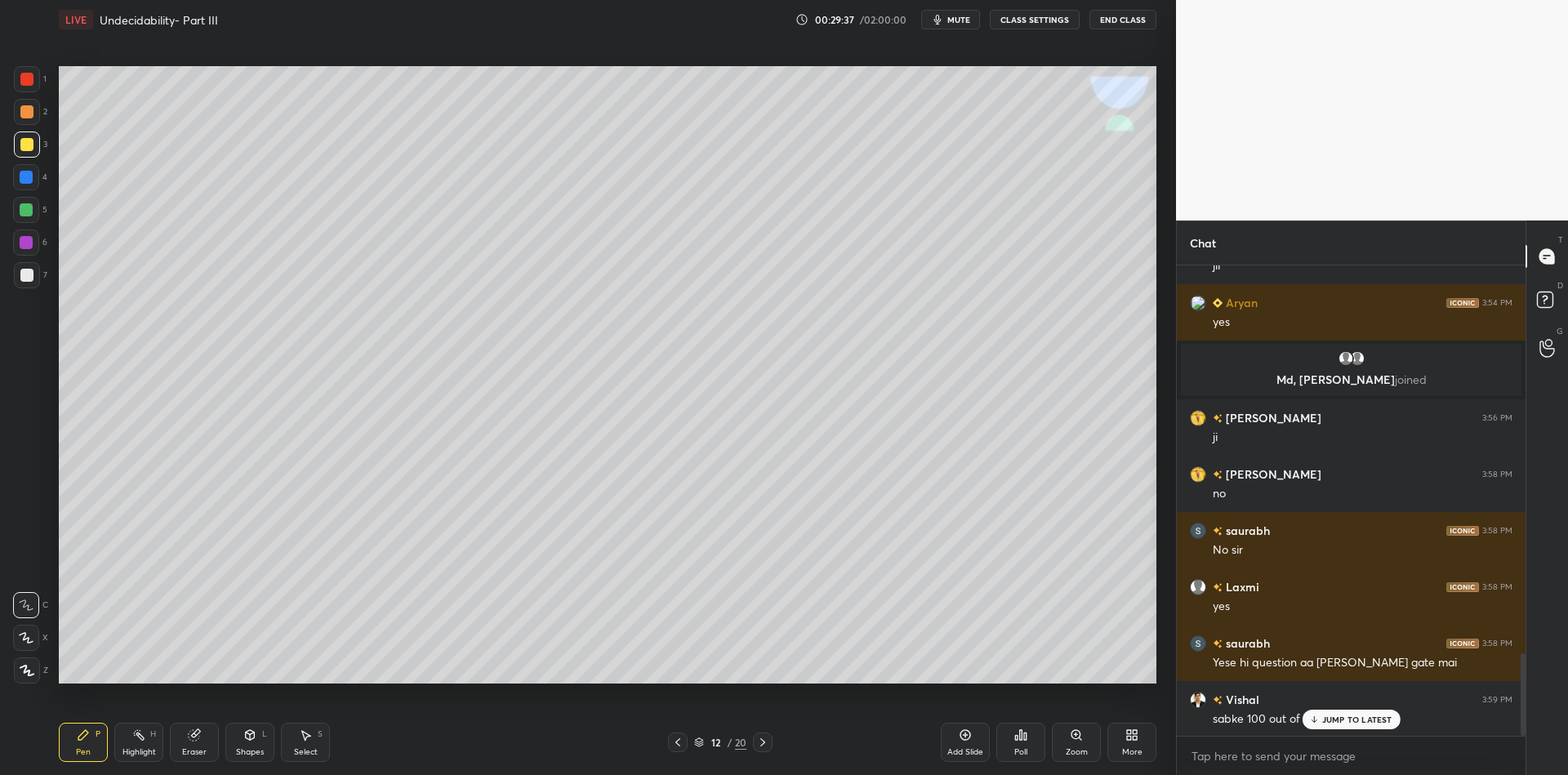
drag, startPoint x: 140, startPoint y: 749, endPoint x: 213, endPoint y: 685, distance: 97.1
click at [146, 749] on div "Highlight H" at bounding box center [138, 742] width 49 height 39
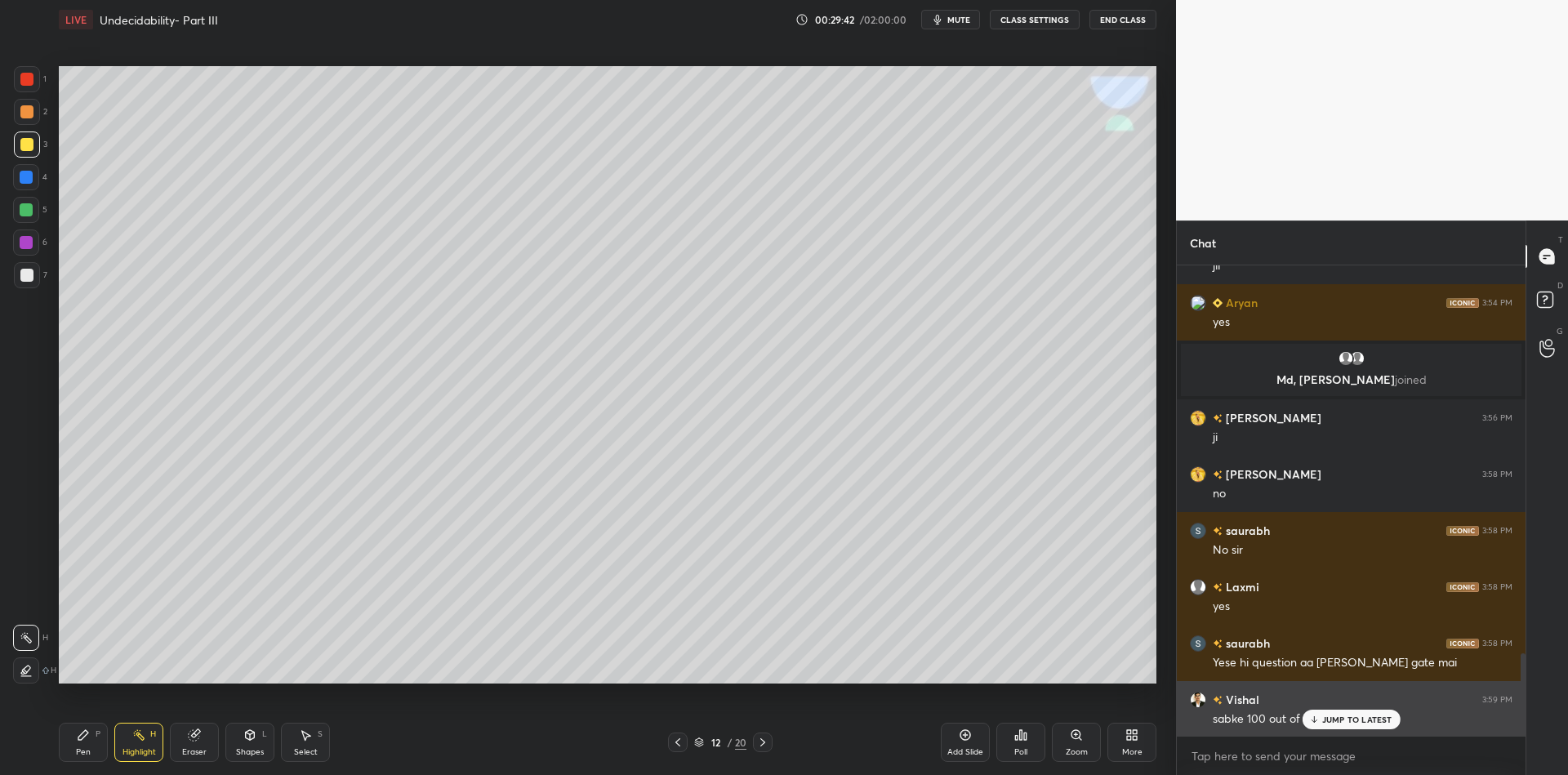
click at [1331, 721] on p "JUMP TO LATEST" at bounding box center [1357, 719] width 70 height 10
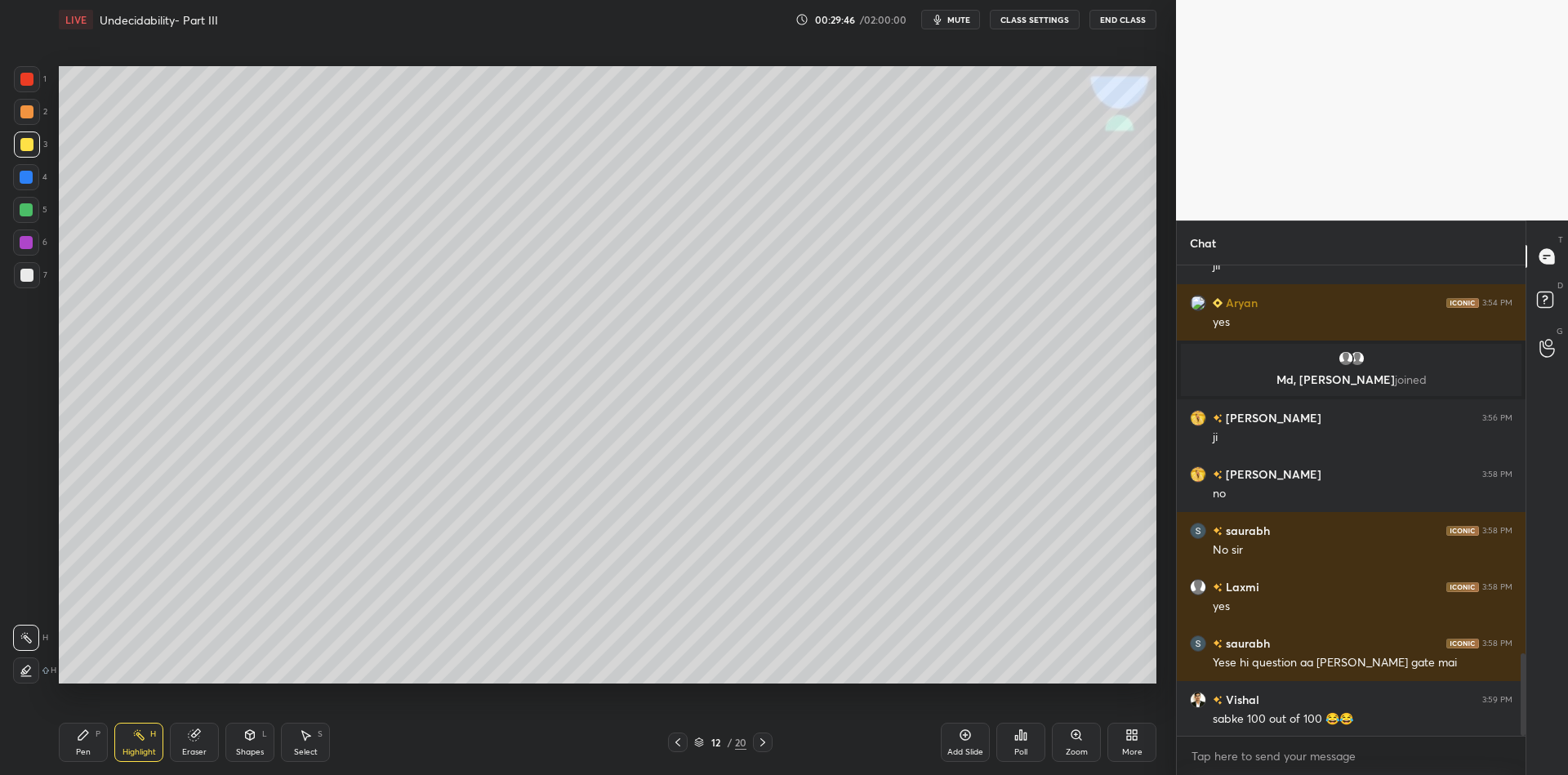
click at [95, 747] on div "Pen P" at bounding box center [82, 742] width 49 height 39
drag, startPoint x: 134, startPoint y: 755, endPoint x: 145, endPoint y: 748, distance: 13.0
click at [128, 755] on div "Highlight" at bounding box center [139, 752] width 34 height 8
click at [309, 744] on div "Select S" at bounding box center [305, 742] width 49 height 39
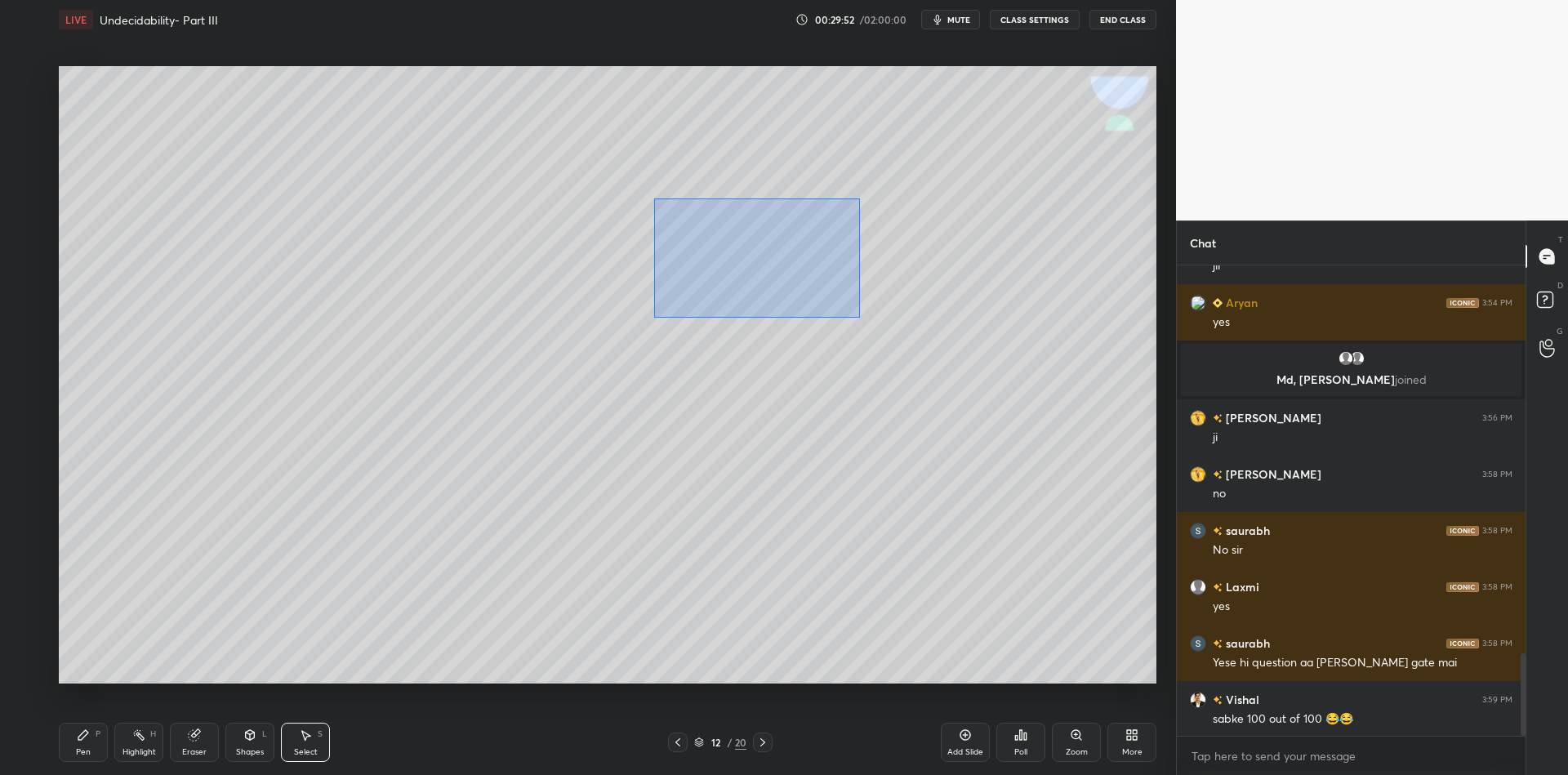
drag, startPoint x: 648, startPoint y: 195, endPoint x: 858, endPoint y: 314, distance: 241.4
click at [860, 317] on div "0 ° Undo Copy Paste here Duplicate Duplicate to new slide Delete" at bounding box center [607, 375] width 1097 height 618
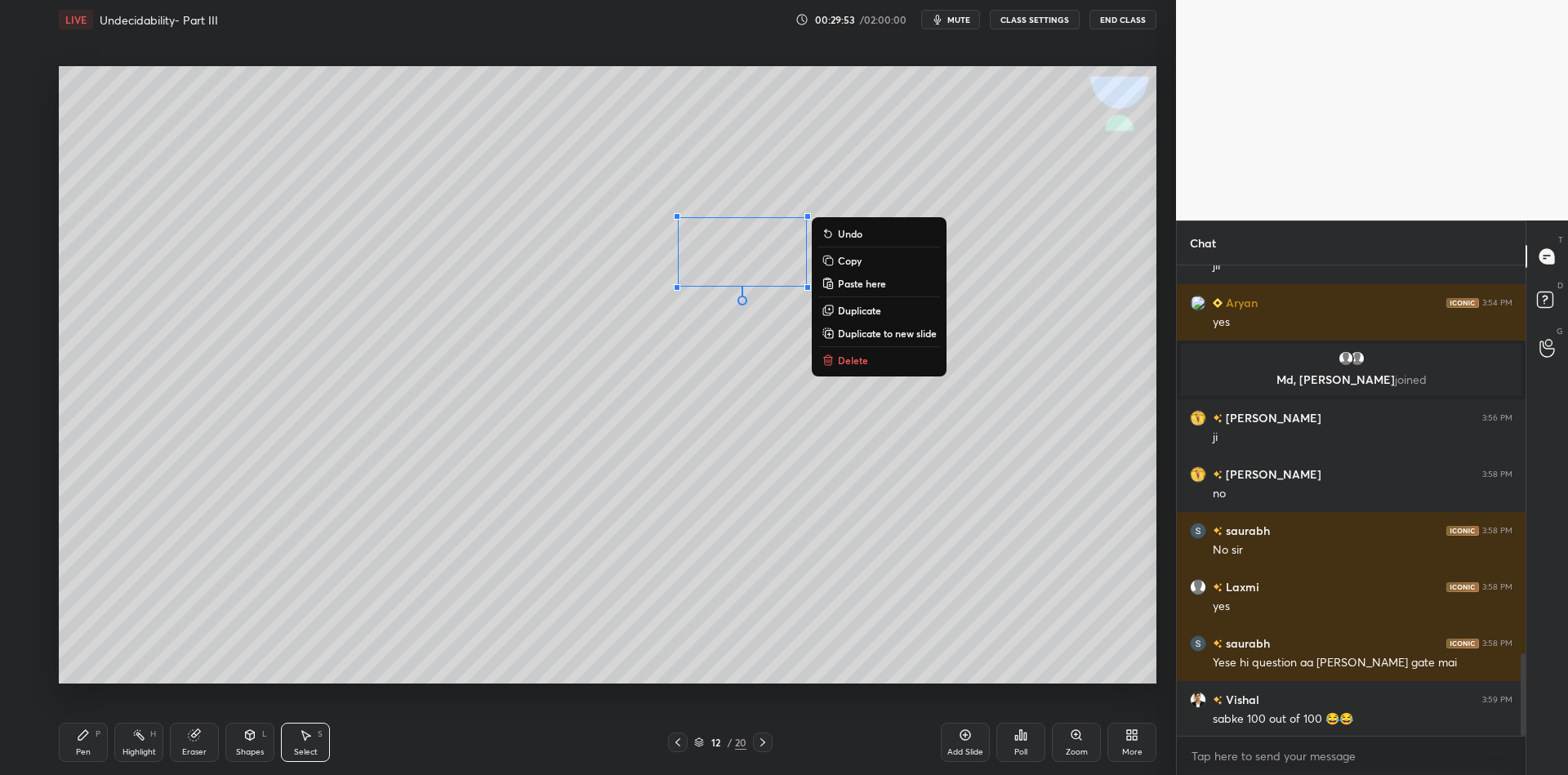
click at [872, 358] on button "Delete" at bounding box center [878, 360] width 121 height 20
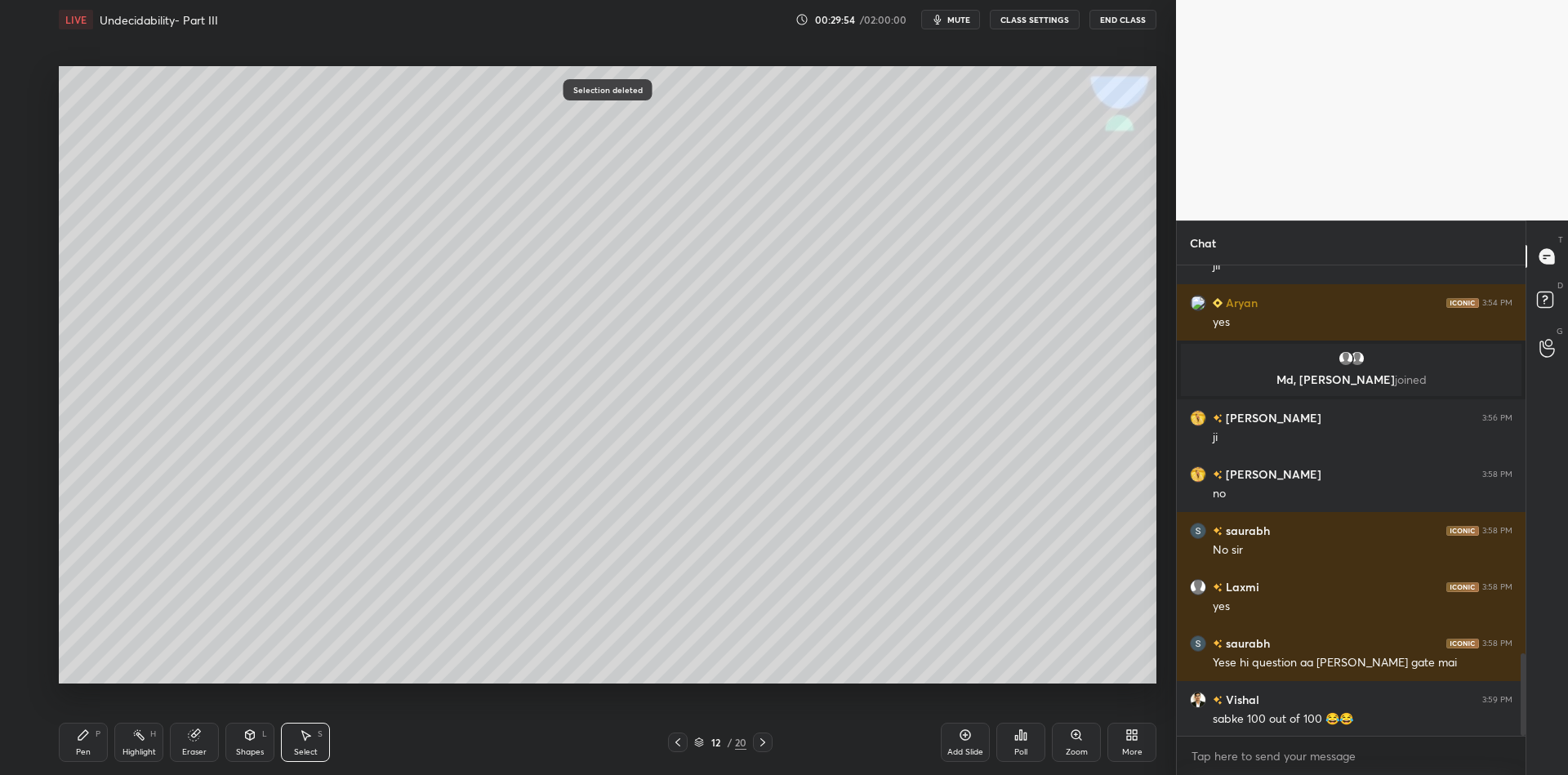
click at [86, 746] on div "Pen P" at bounding box center [82, 742] width 49 height 39
click at [129, 748] on div "Highlight" at bounding box center [139, 752] width 34 height 8
click at [90, 756] on div "Pen" at bounding box center [83, 752] width 15 height 8
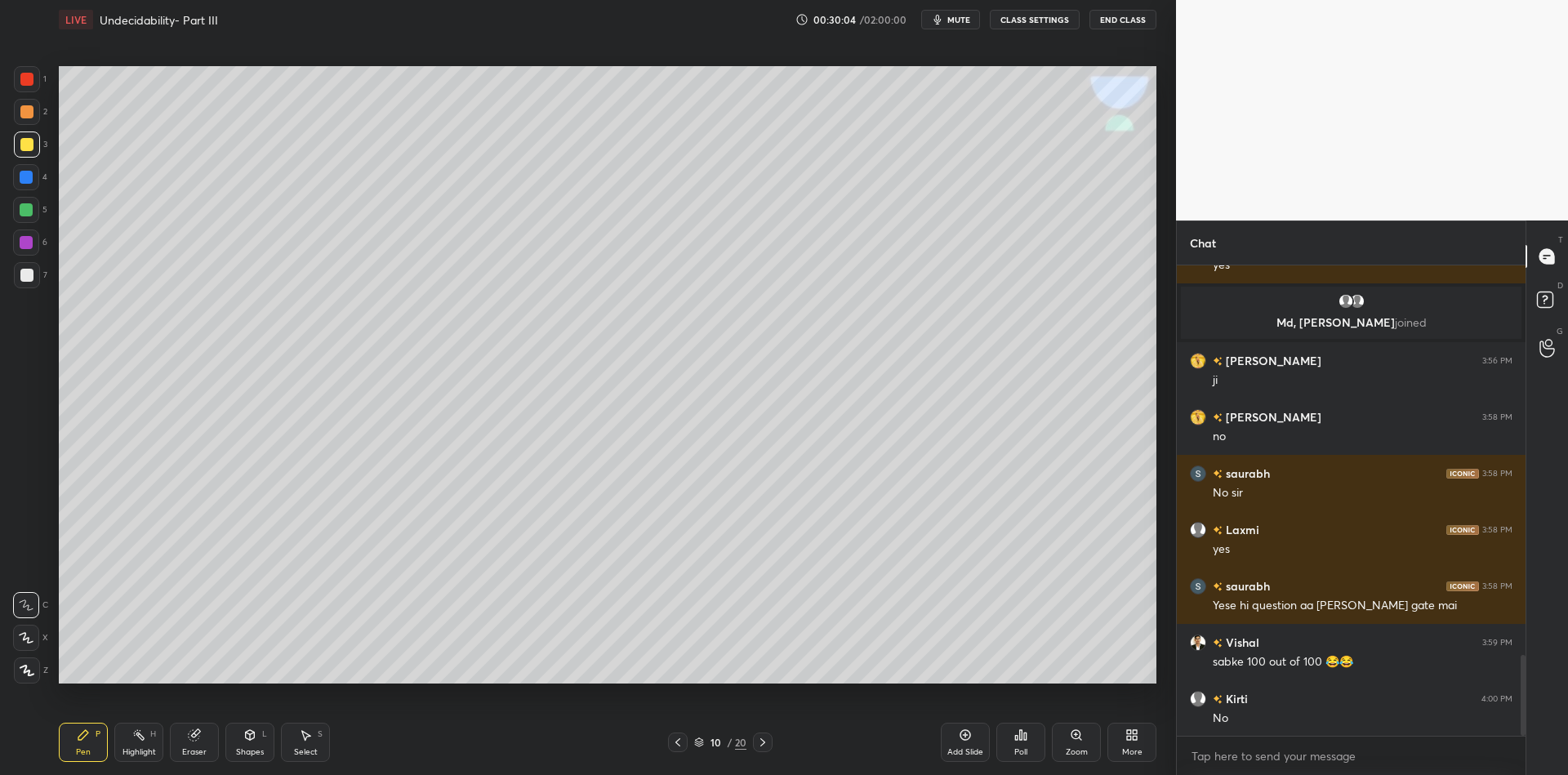
click at [130, 764] on div "Pen P Highlight H Eraser Shapes L Select S 10 / 20 Add Slide Poll Zoom More" at bounding box center [607, 743] width 1097 height 66
click at [130, 748] on div "Highlight H" at bounding box center [138, 742] width 49 height 39
click at [81, 759] on div "Pen P" at bounding box center [82, 742] width 49 height 39
click at [303, 737] on icon at bounding box center [307, 736] width 9 height 10
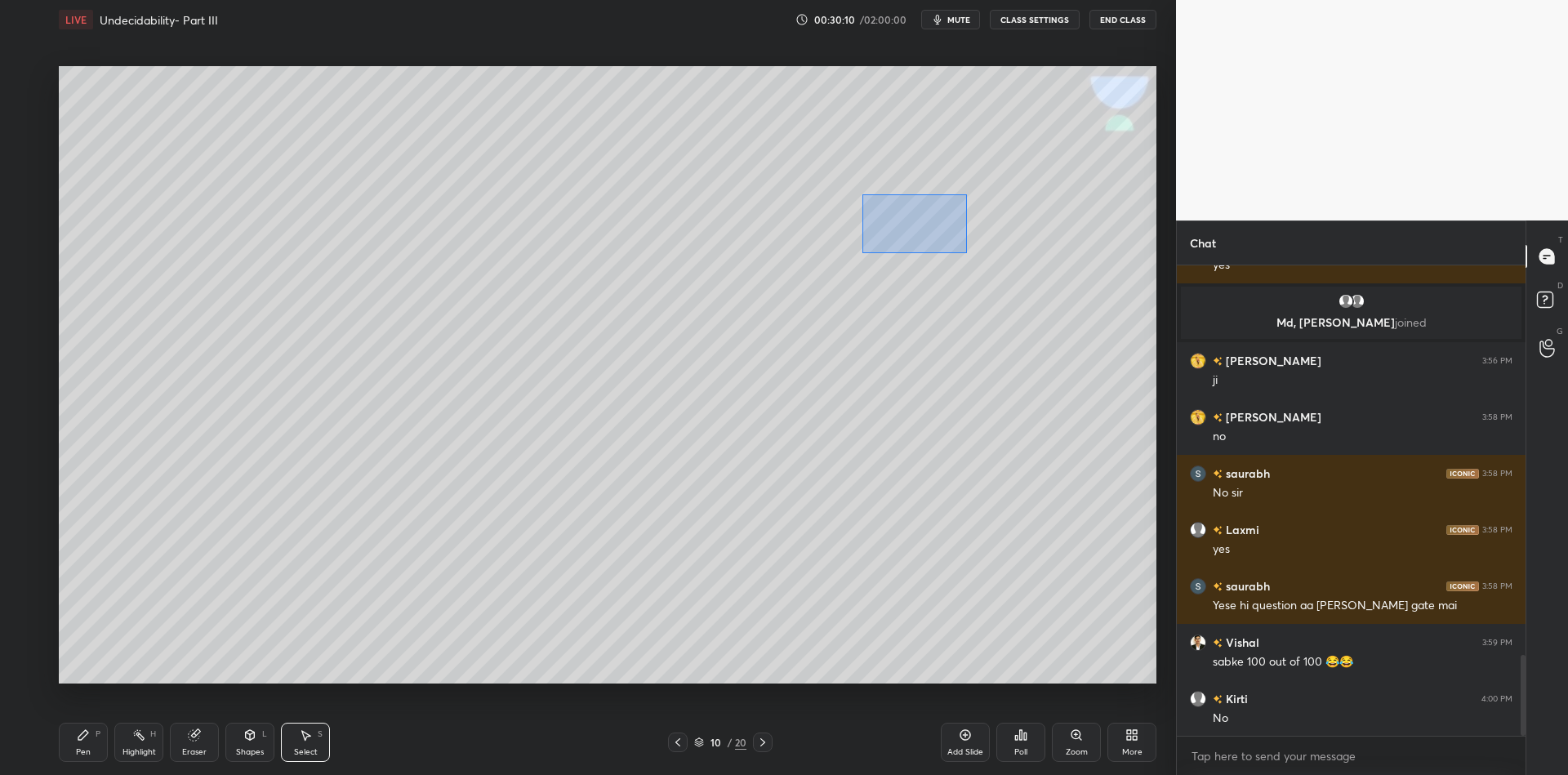
drag, startPoint x: 861, startPoint y: 192, endPoint x: 1002, endPoint y: 310, distance: 183.9
click at [1003, 315] on div "0 ° Undo Copy Paste here Duplicate Duplicate to new slide Delete" at bounding box center [607, 375] width 1097 height 618
drag, startPoint x: 939, startPoint y: 261, endPoint x: 940, endPoint y: 276, distance: 15.0
click at [940, 276] on div "0 ° Undo Copy Paste here Duplicate Duplicate to new slide Delete" at bounding box center [607, 375] width 1097 height 618
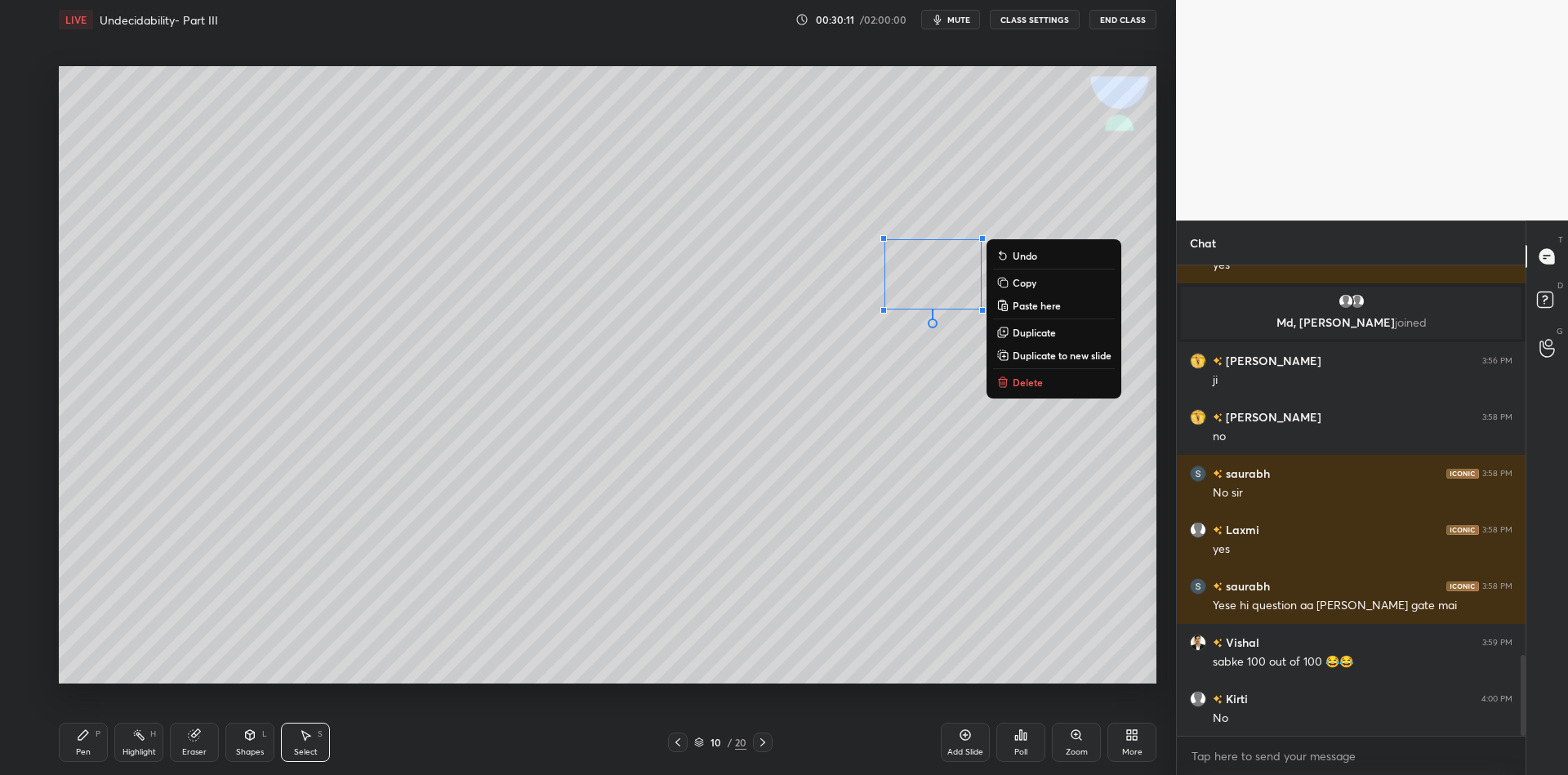
drag, startPoint x: 79, startPoint y: 746, endPoint x: 89, endPoint y: 730, distance: 18.9
click at [78, 747] on div "Pen P" at bounding box center [82, 742] width 49 height 39
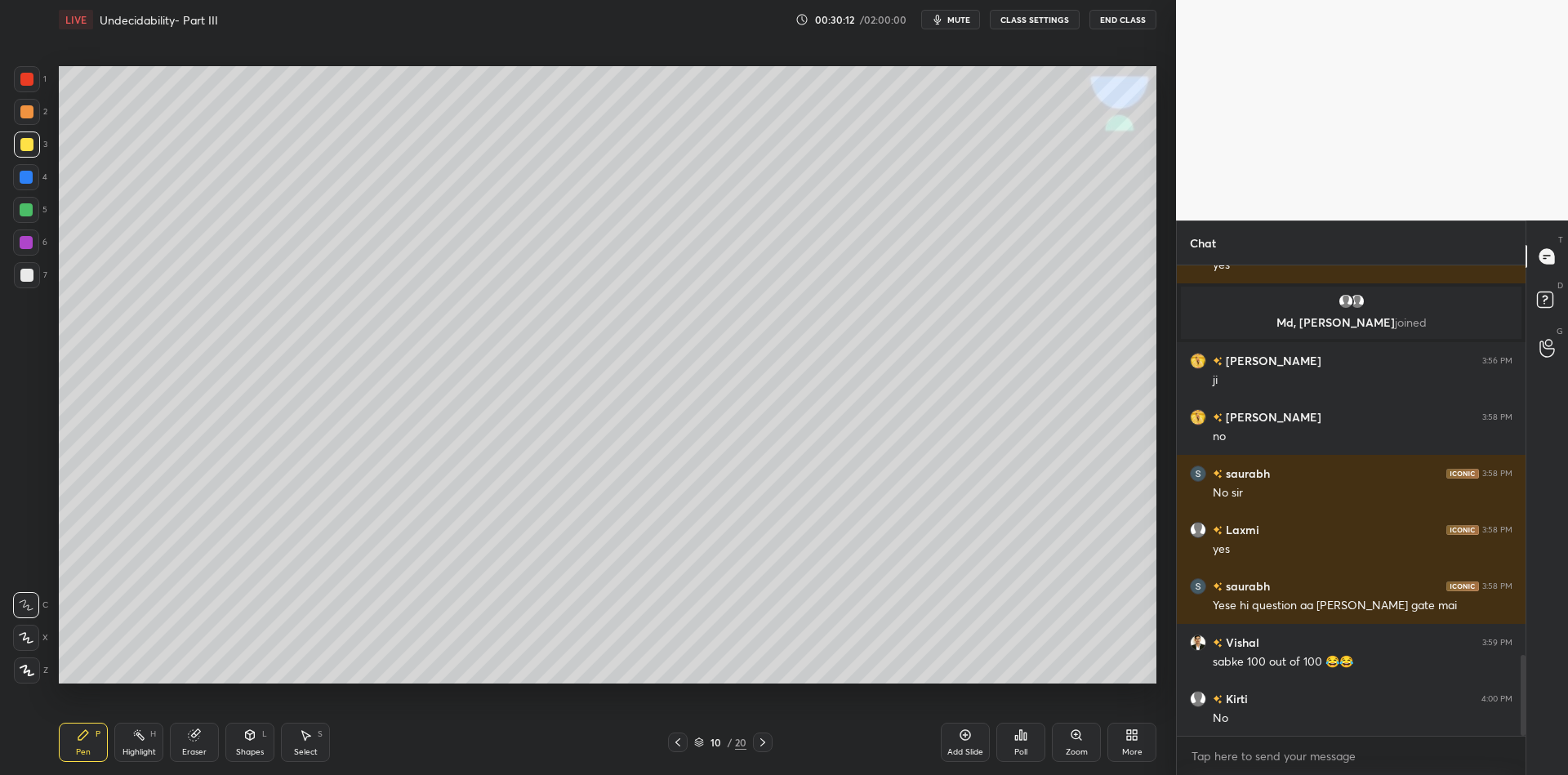
drag, startPoint x: 22, startPoint y: 137, endPoint x: 47, endPoint y: 148, distance: 27.3
click at [20, 146] on div at bounding box center [27, 144] width 26 height 26
drag, startPoint x: 134, startPoint y: 747, endPoint x: 183, endPoint y: 693, distance: 72.9
click at [133, 743] on div "Highlight H" at bounding box center [138, 742] width 49 height 39
click at [302, 749] on div "Select" at bounding box center [306, 752] width 24 height 8
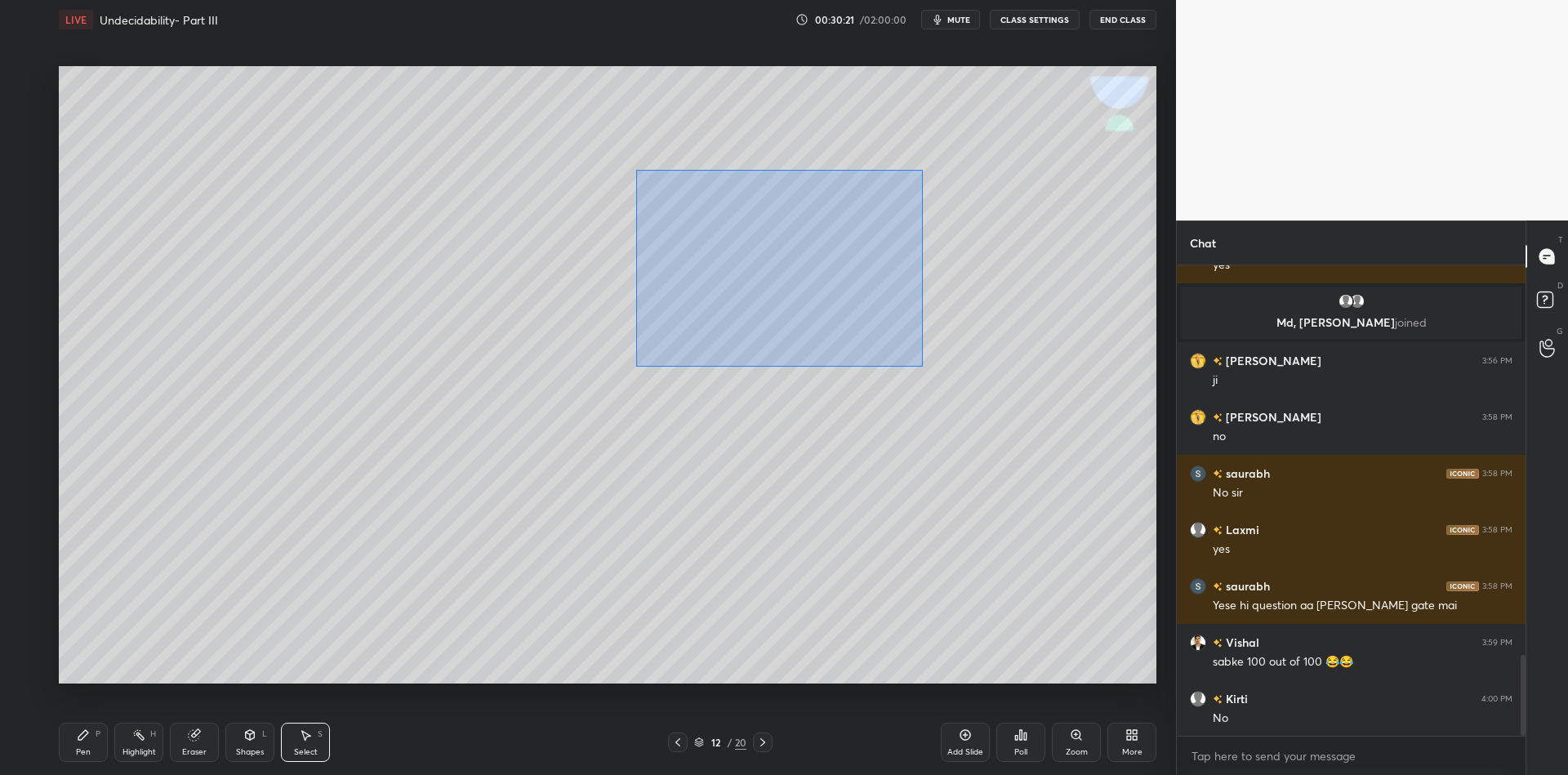
drag, startPoint x: 636, startPoint y: 170, endPoint x: 921, endPoint y: 372, distance: 349.3
click at [931, 382] on div "0 ° Undo Copy Paste here Duplicate Duplicate to new slide Delete" at bounding box center [607, 375] width 1097 height 618
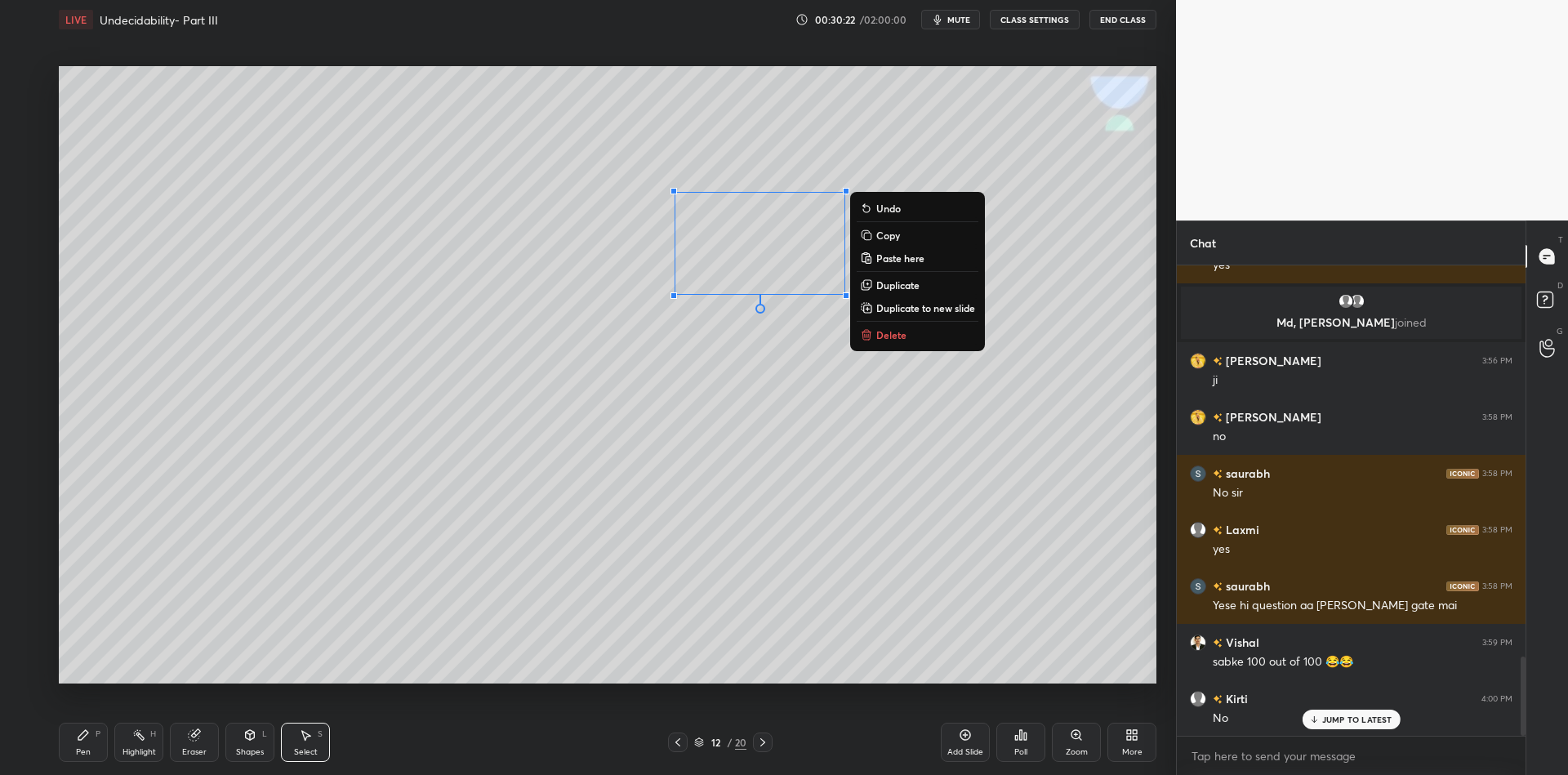
scroll to position [2319, 0]
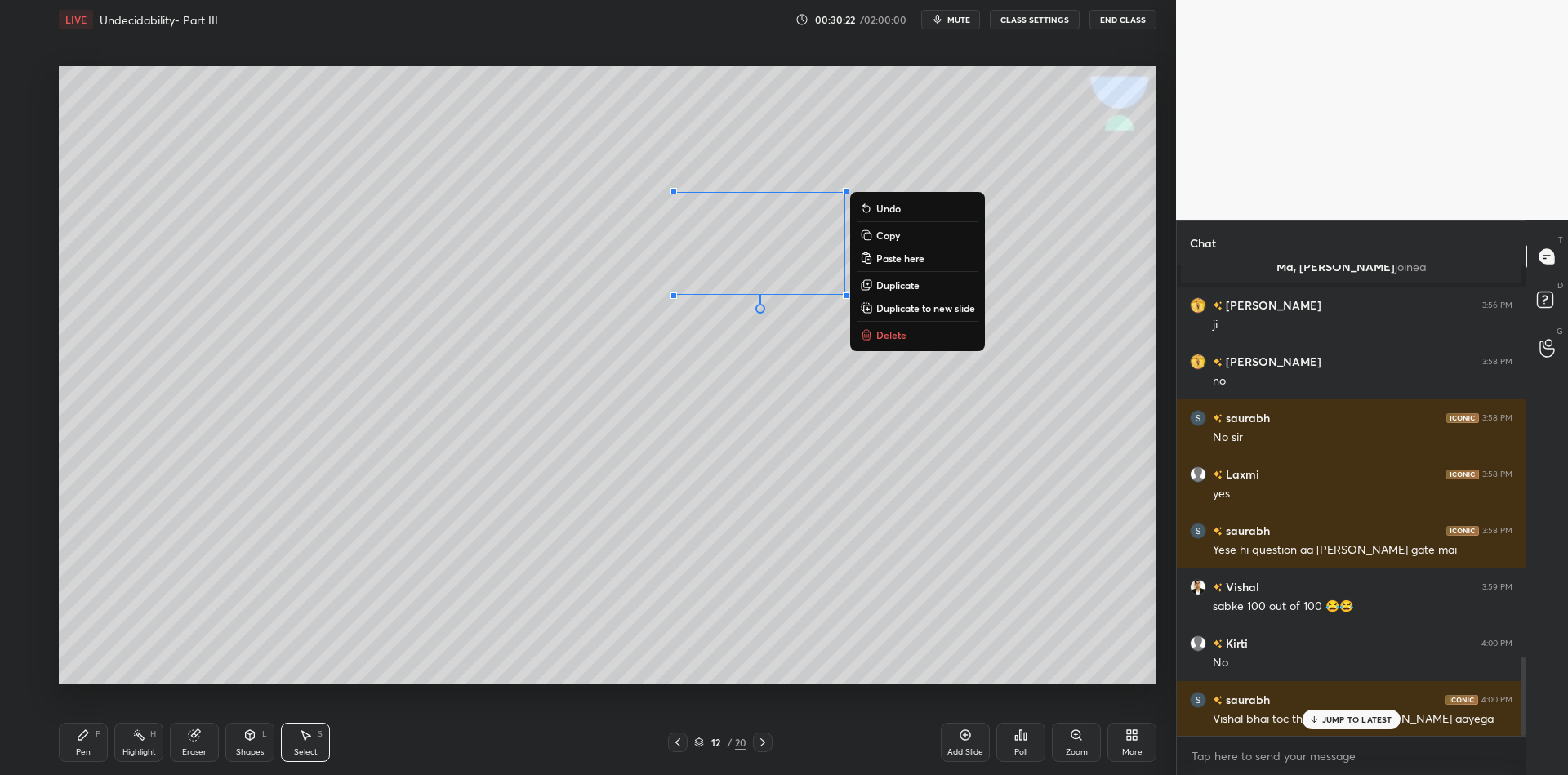
click at [900, 331] on p "Delete" at bounding box center [892, 334] width 30 height 13
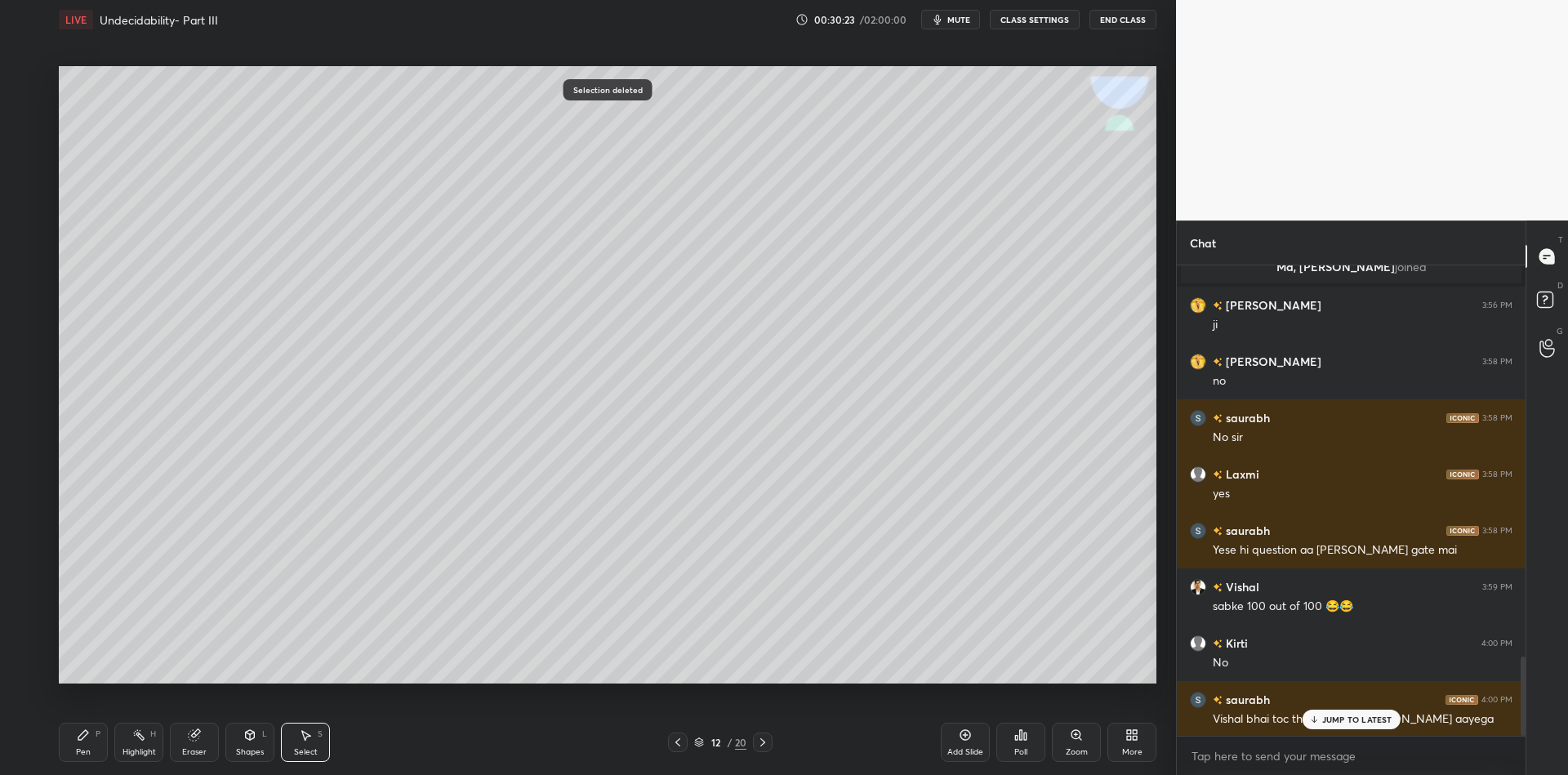
click at [81, 748] on div "Pen" at bounding box center [83, 752] width 15 height 8
click at [137, 747] on div "Highlight H" at bounding box center [138, 742] width 49 height 39
click at [74, 755] on div "Pen P" at bounding box center [82, 742] width 49 height 39
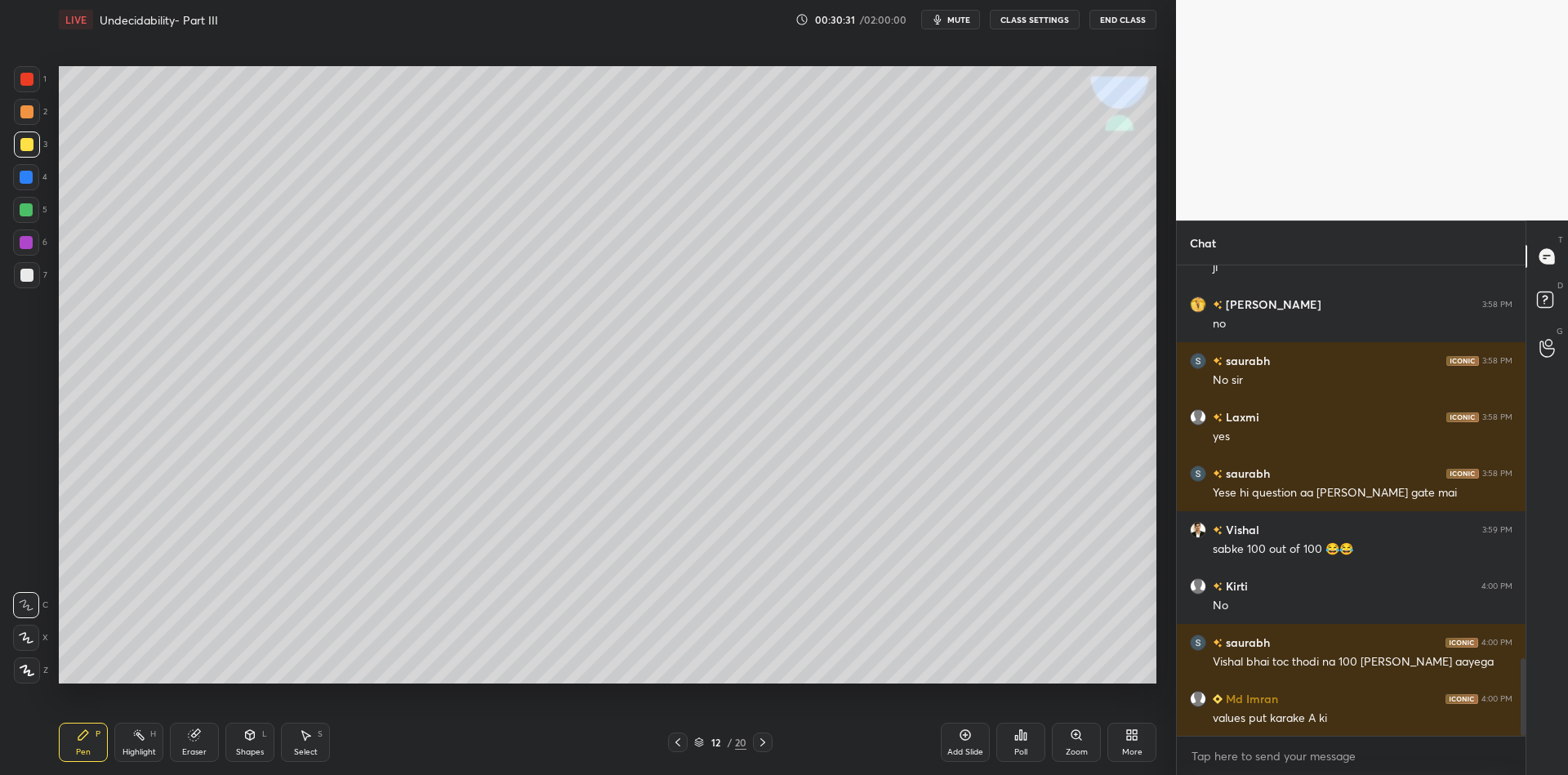
drag, startPoint x: 246, startPoint y: 750, endPoint x: 249, endPoint y: 734, distance: 16.3
click at [244, 754] on div "Shapes" at bounding box center [249, 752] width 27 height 8
drag, startPoint x: 93, startPoint y: 744, endPoint x: 113, endPoint y: 740, distance: 20.4
click at [98, 744] on div "Pen P" at bounding box center [82, 742] width 49 height 39
click at [129, 748] on div "Highlight" at bounding box center [139, 752] width 34 height 8
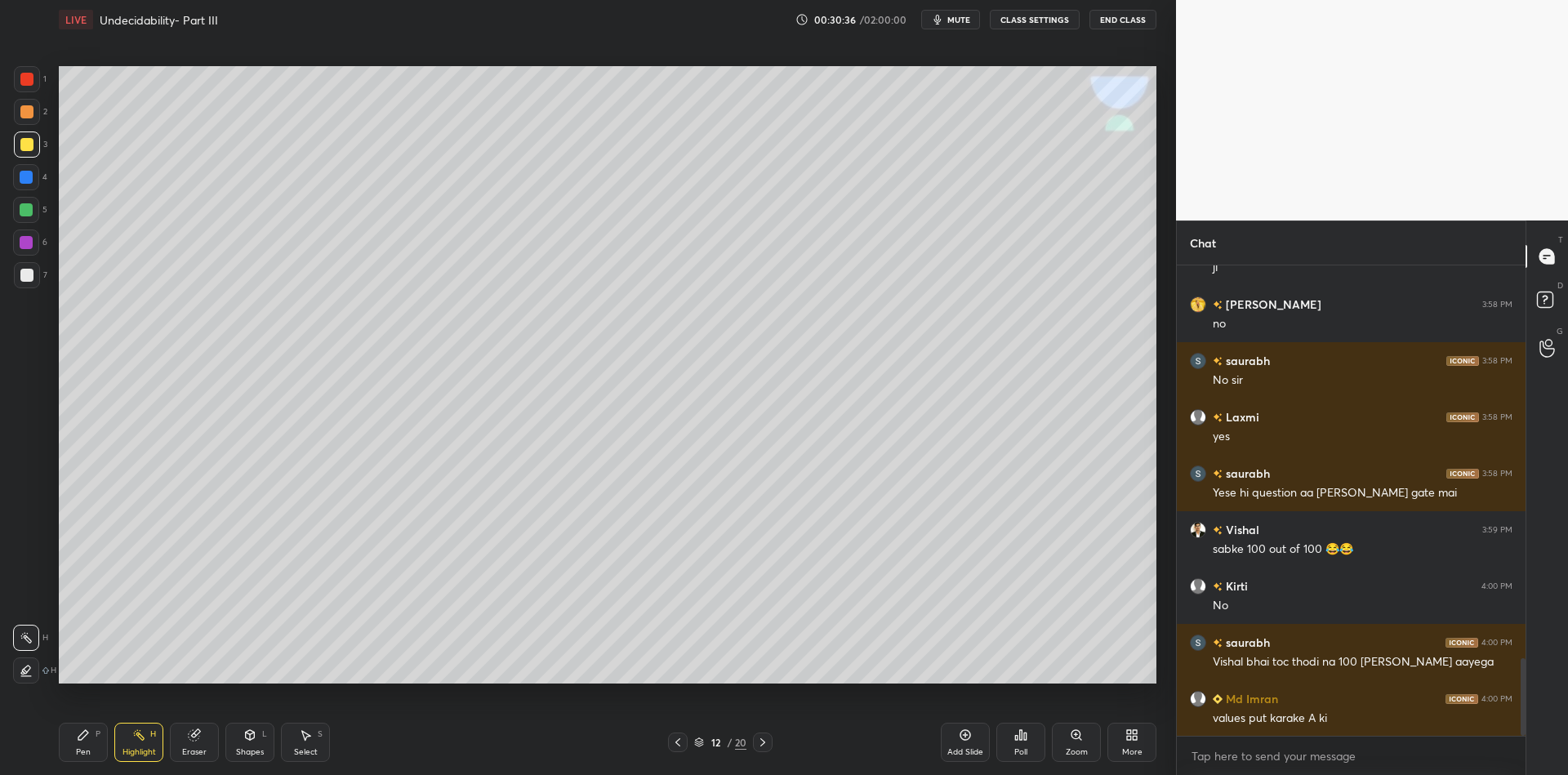
click at [79, 756] on div "Pen" at bounding box center [83, 752] width 15 height 8
drag, startPoint x: 123, startPoint y: 751, endPoint x: 129, endPoint y: 730, distance: 21.8
click at [123, 748] on div "Highlight" at bounding box center [139, 752] width 34 height 8
click at [90, 732] on div "Pen P" at bounding box center [82, 742] width 49 height 39
click at [122, 762] on div "Pen P Highlight H Eraser Shapes L Select S 12 / 20 Add Slide Poll Zoom More" at bounding box center [607, 743] width 1097 height 66
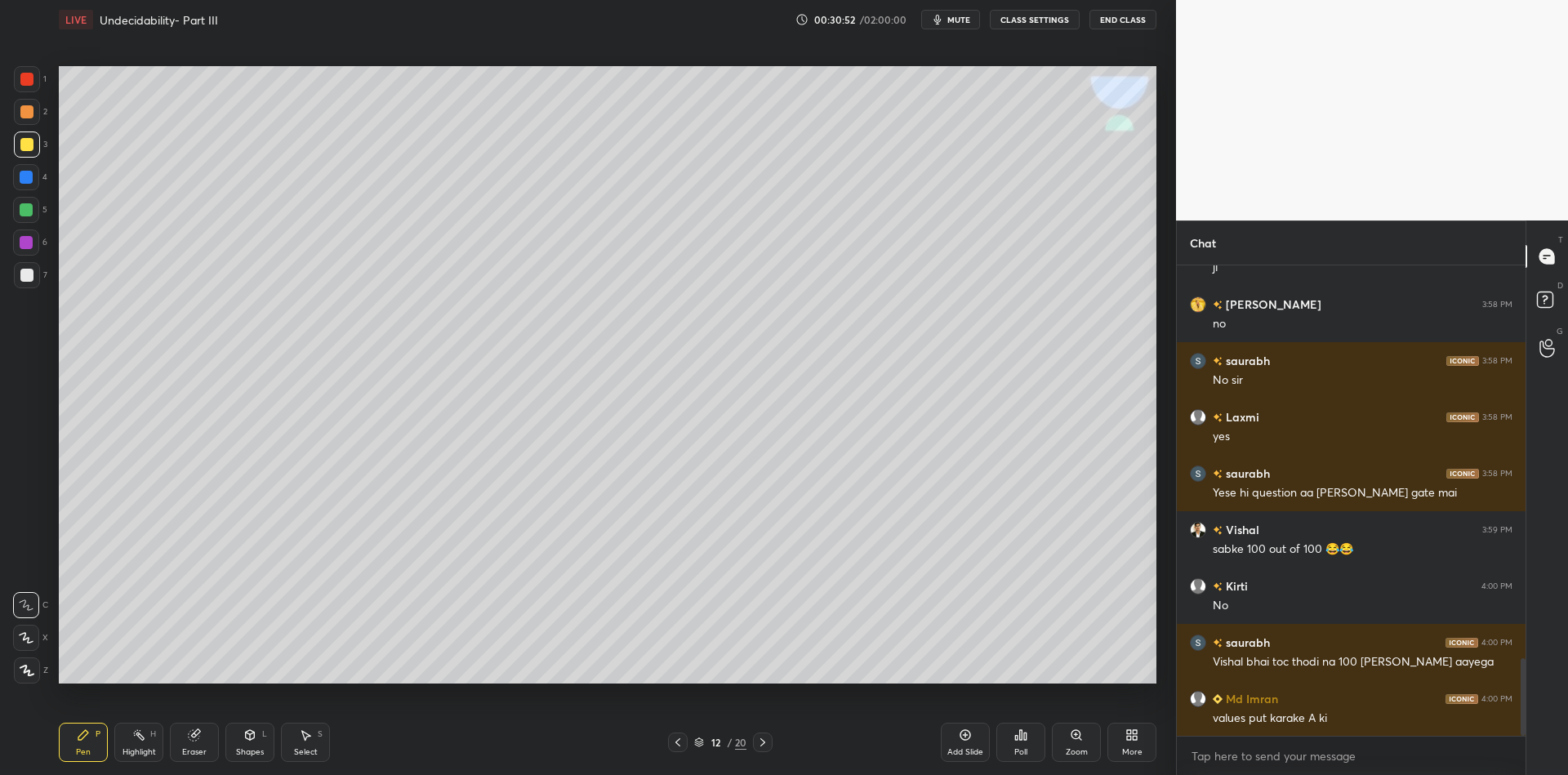
drag, startPoint x: 130, startPoint y: 749, endPoint x: 144, endPoint y: 709, distance: 42.4
click at [134, 743] on div "Highlight H" at bounding box center [138, 742] width 49 height 39
click at [75, 748] on div "Pen P" at bounding box center [82, 742] width 49 height 39
click at [130, 748] on div "Highlight" at bounding box center [139, 752] width 34 height 8
click at [81, 751] on div "Pen" at bounding box center [83, 752] width 15 height 8
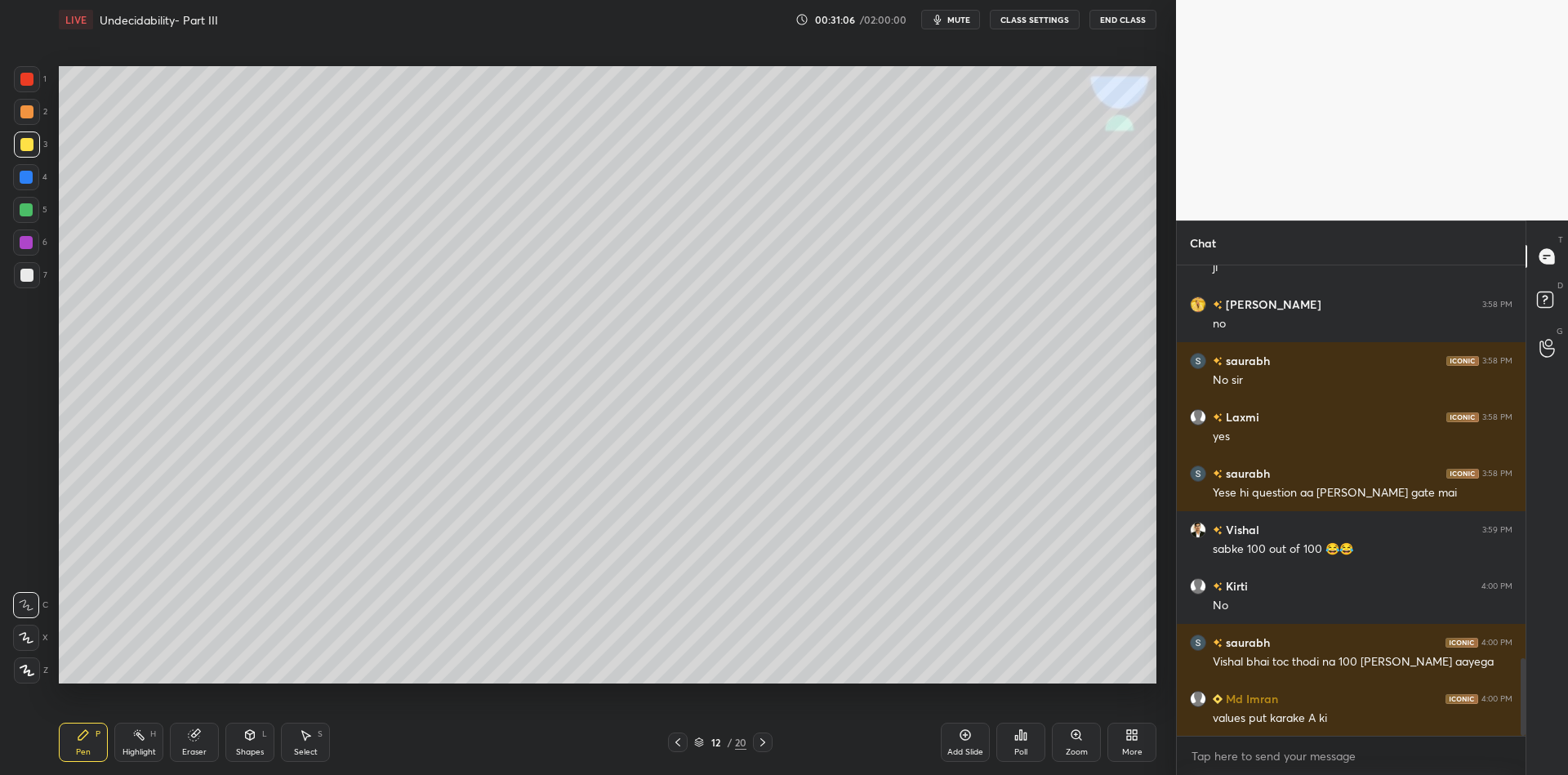
drag, startPoint x: 295, startPoint y: 749, endPoint x: 297, endPoint y: 702, distance: 47.0
click at [295, 749] on div "Select" at bounding box center [306, 752] width 24 height 8
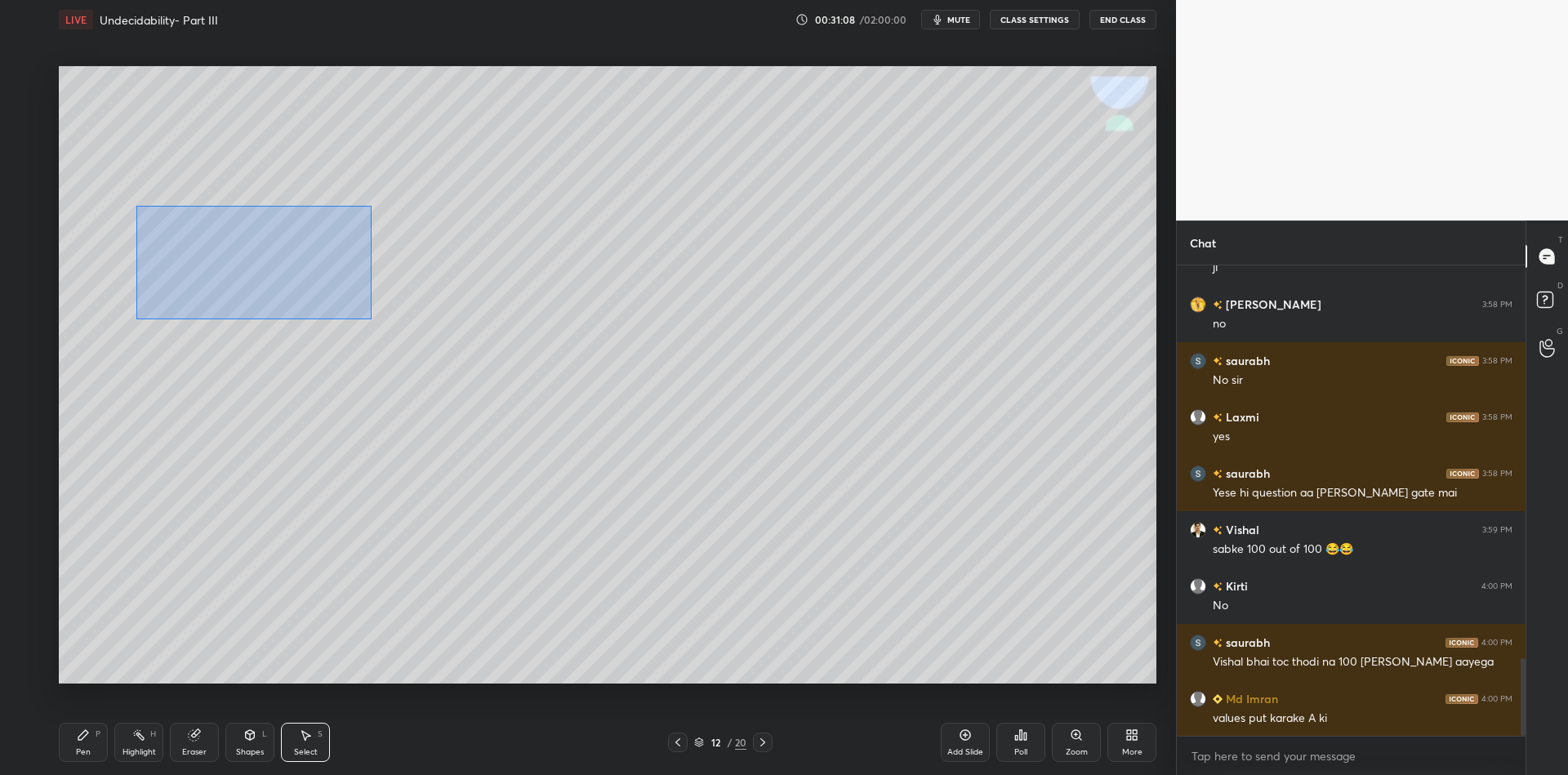
drag, startPoint x: 165, startPoint y: 214, endPoint x: 376, endPoint y: 316, distance: 234.4
click at [372, 319] on div "0 ° Undo Copy Paste here Duplicate Duplicate to new slide Delete" at bounding box center [607, 375] width 1097 height 618
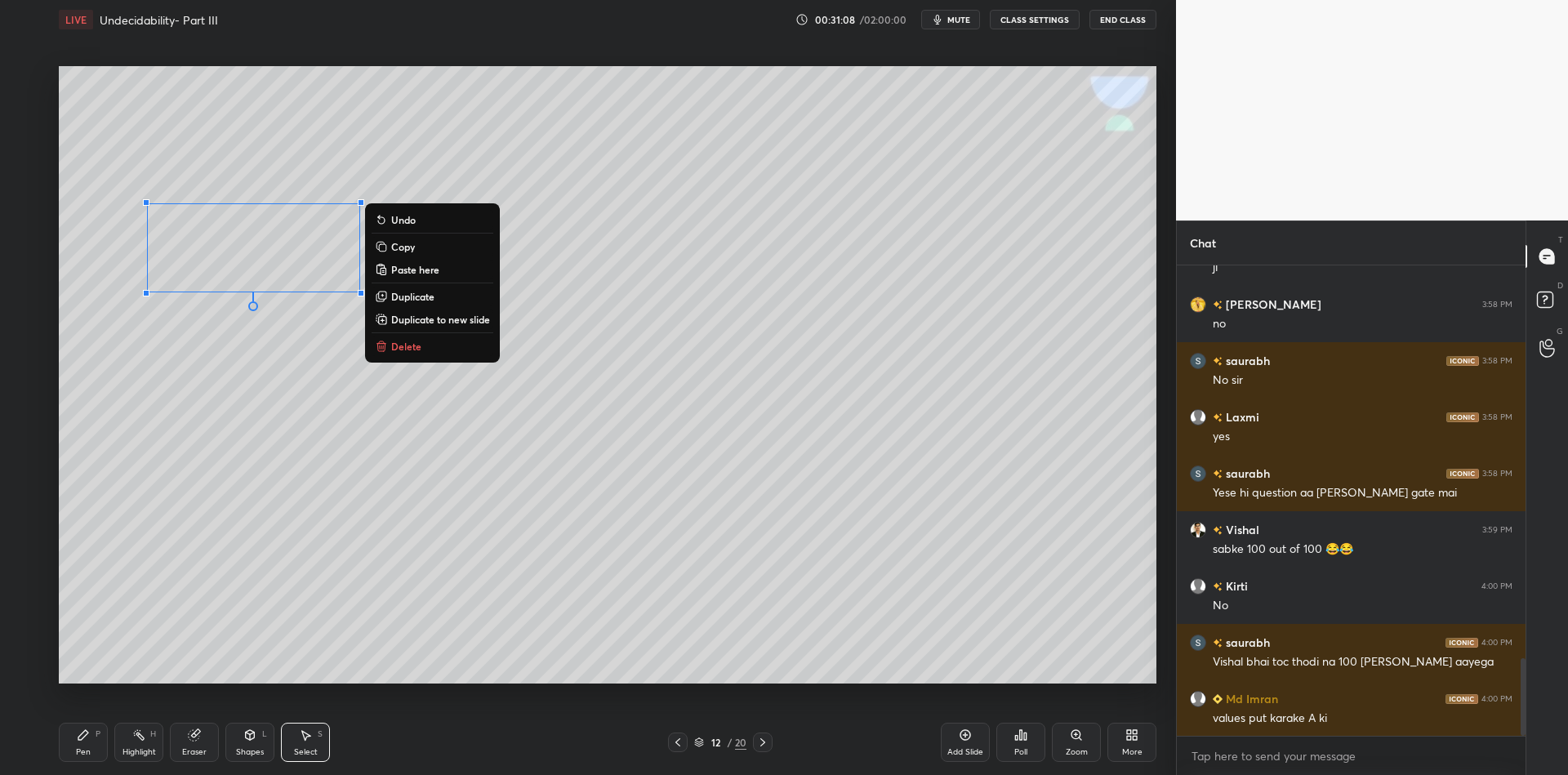
drag, startPoint x: 417, startPoint y: 249, endPoint x: 421, endPoint y: 264, distance: 15.5
click at [417, 249] on button "Copy" at bounding box center [432, 247] width 121 height 20
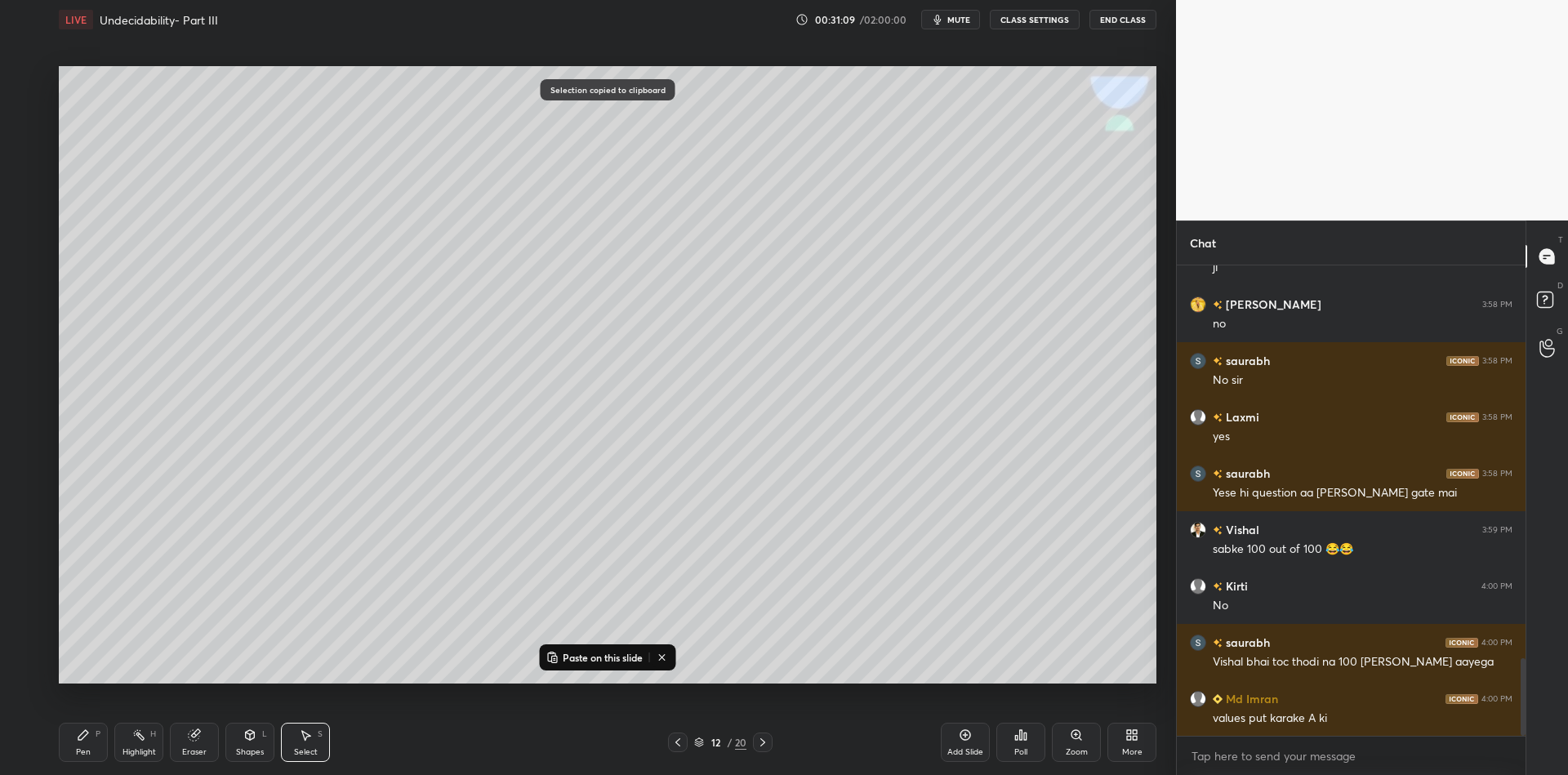
click at [580, 661] on p "Paste on this slide" at bounding box center [603, 657] width 80 height 13
drag, startPoint x: 307, startPoint y: 272, endPoint x: 711, endPoint y: 247, distance: 404.8
click at [709, 253] on div "0 ° Undo Copy Paste here Duplicate Duplicate to new slide Delete" at bounding box center [607, 375] width 1097 height 618
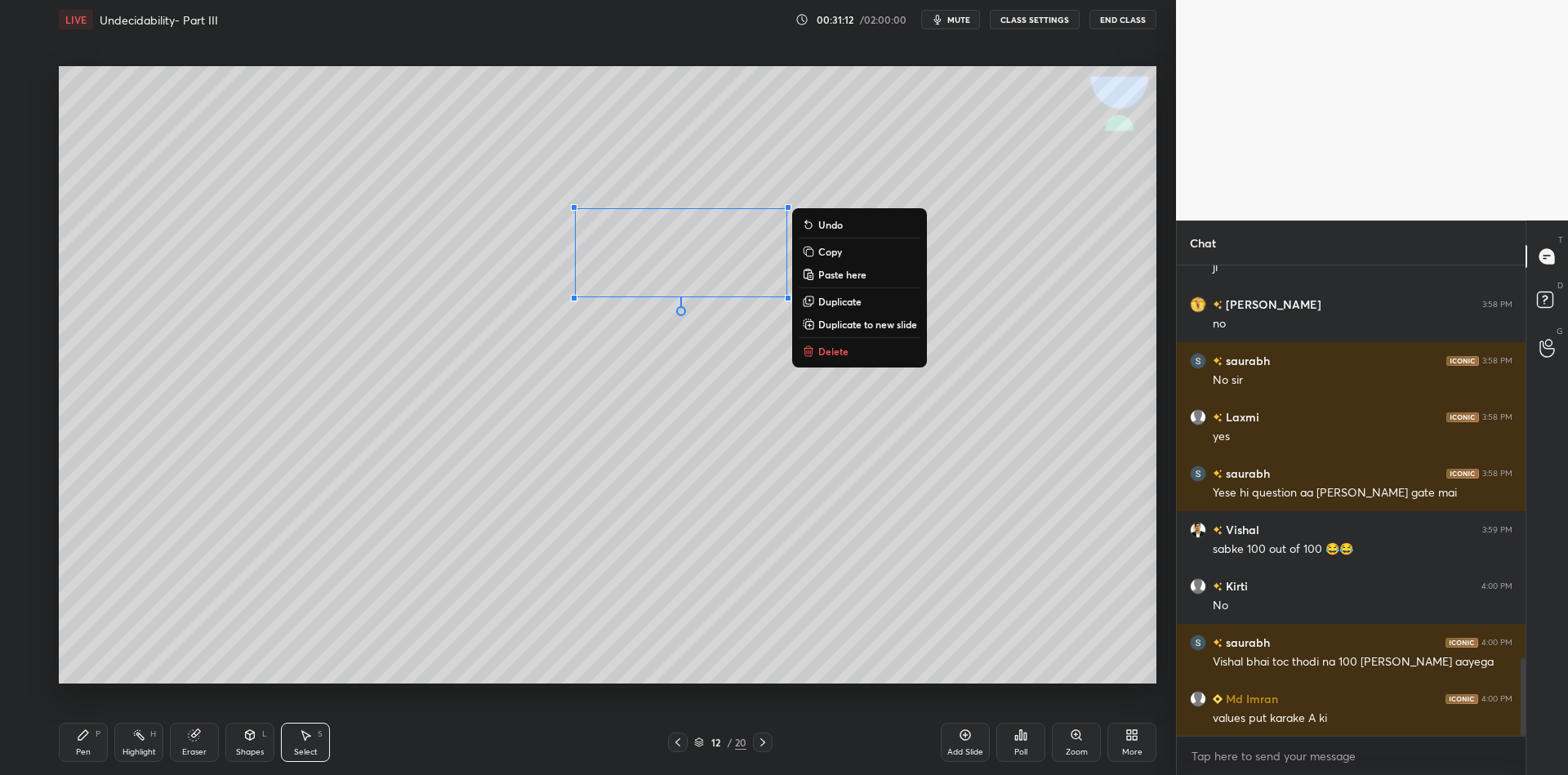
click at [86, 743] on div "Pen P" at bounding box center [82, 742] width 49 height 39
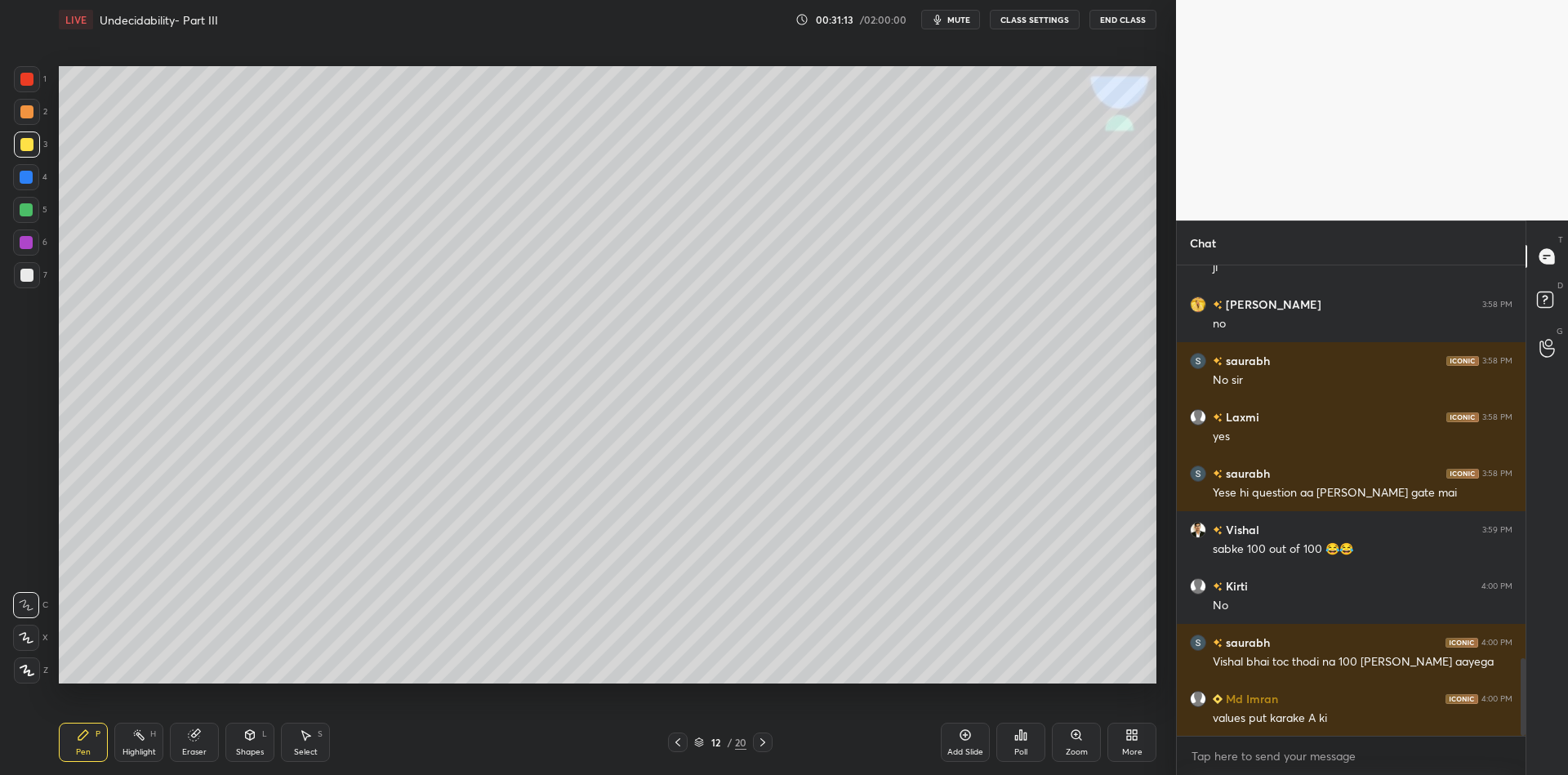
drag, startPoint x: 962, startPoint y: 15, endPoint x: 964, endPoint y: 28, distance: 13.2
click at [963, 15] on span "mute" at bounding box center [959, 20] width 23 height 12
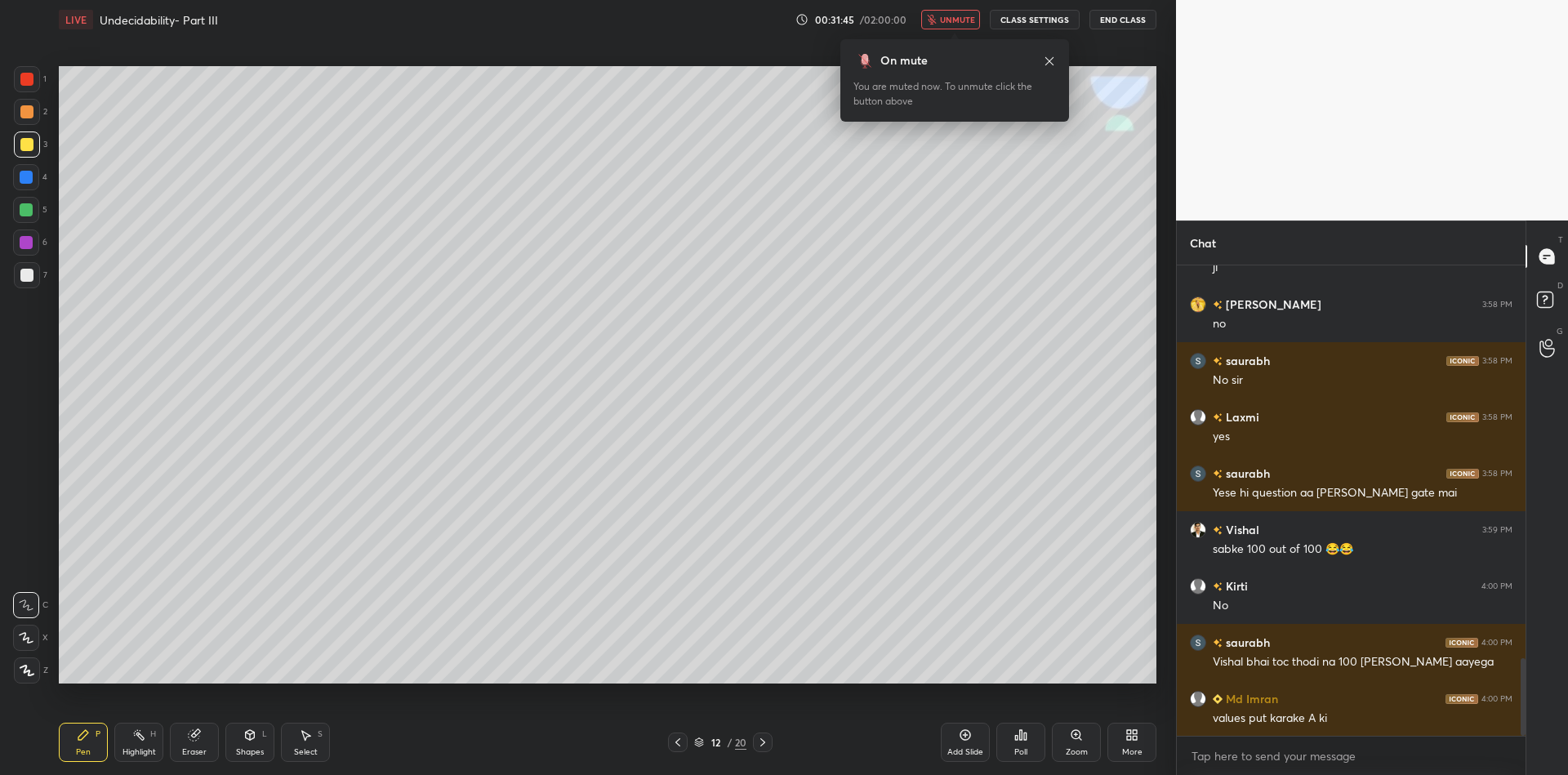
click at [962, 16] on span "unmute" at bounding box center [958, 20] width 35 height 12
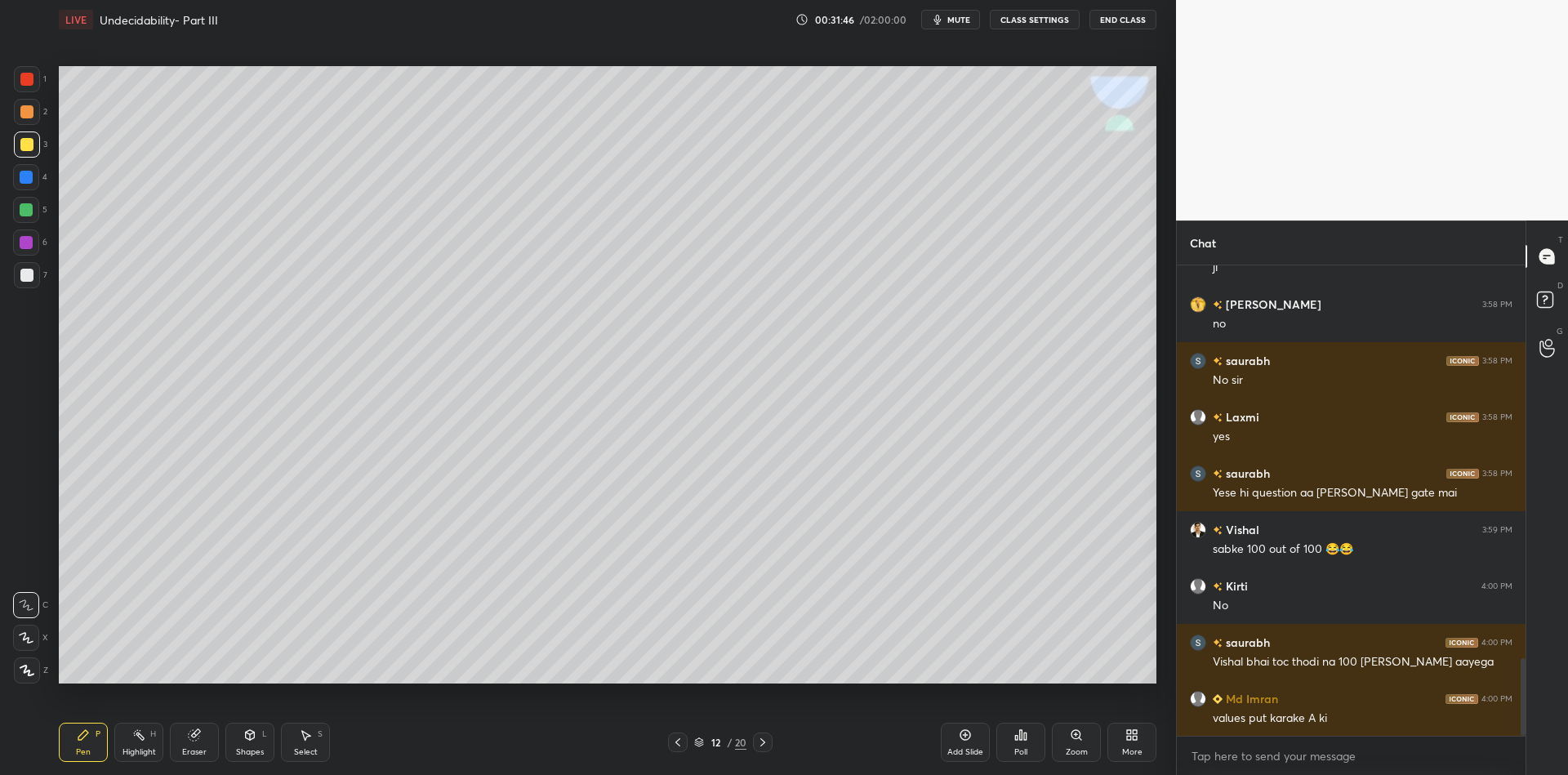
click at [247, 745] on div "Shapes L" at bounding box center [249, 742] width 49 height 39
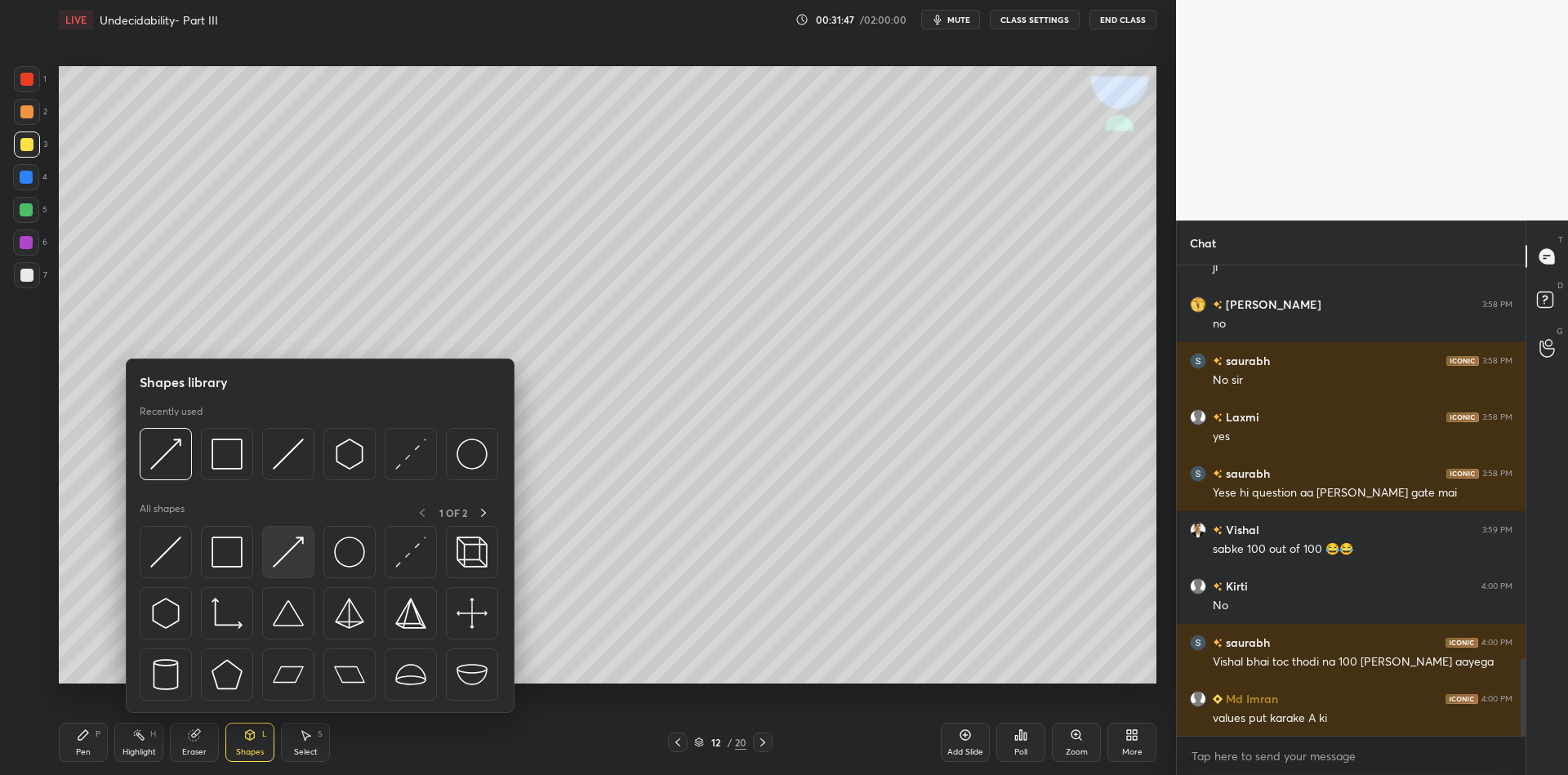
click at [292, 551] on img at bounding box center [288, 552] width 31 height 31
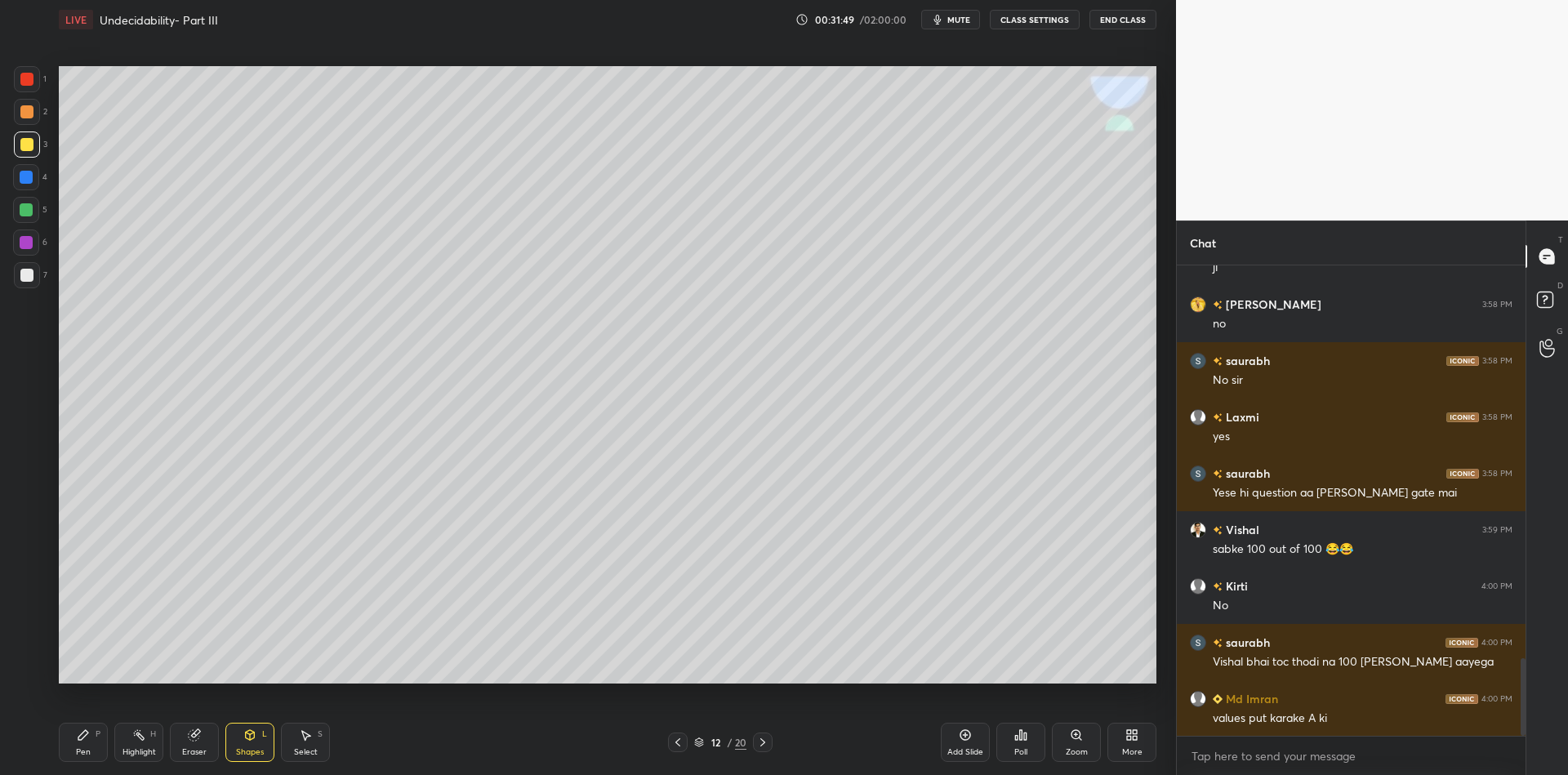
click at [97, 744] on div "Pen P" at bounding box center [82, 742] width 49 height 39
drag, startPoint x: 245, startPoint y: 750, endPoint x: 254, endPoint y: 723, distance: 28.5
click at [244, 748] on div "Shapes" at bounding box center [249, 752] width 27 height 8
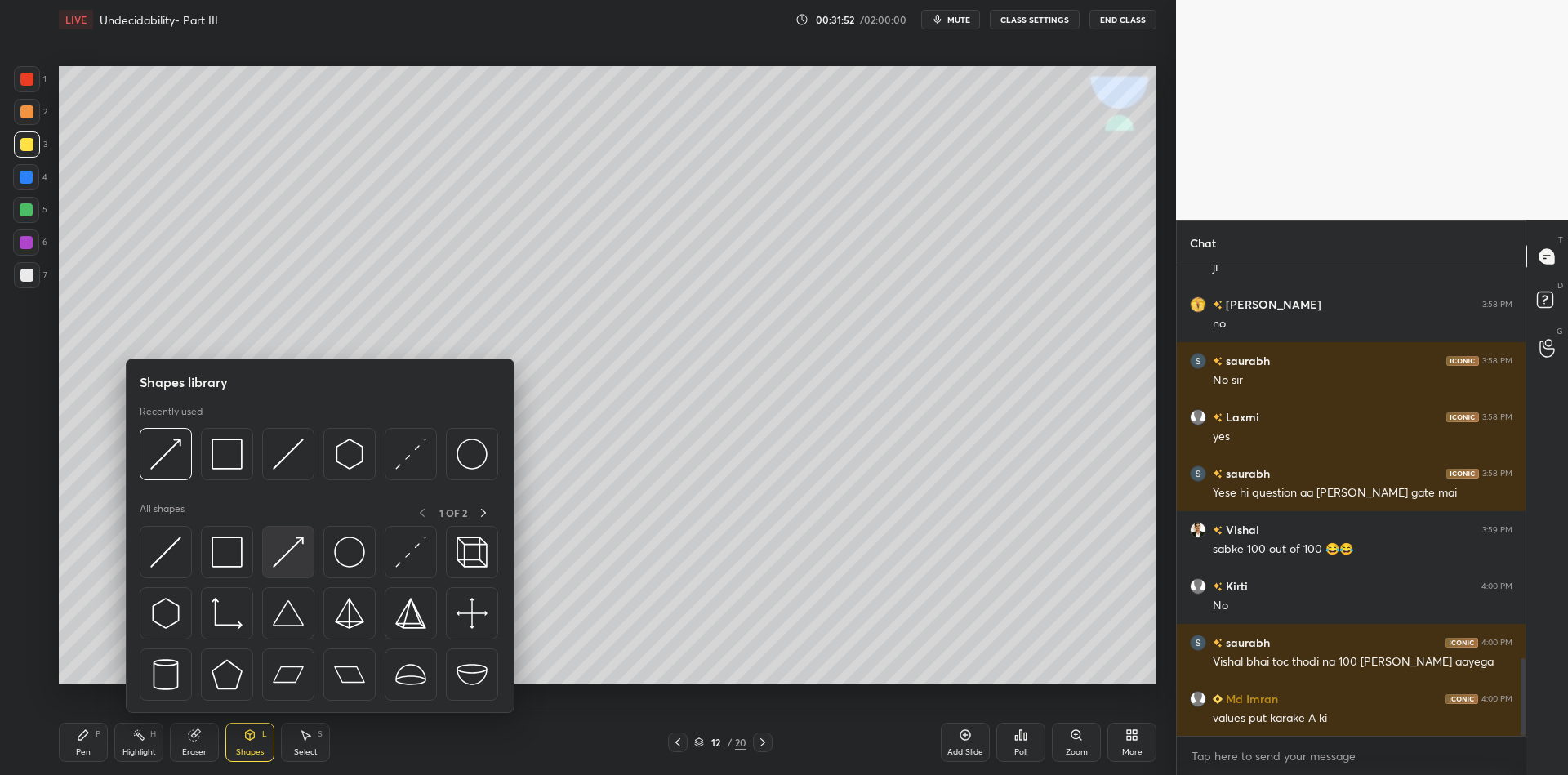
click at [300, 544] on img at bounding box center [288, 552] width 31 height 31
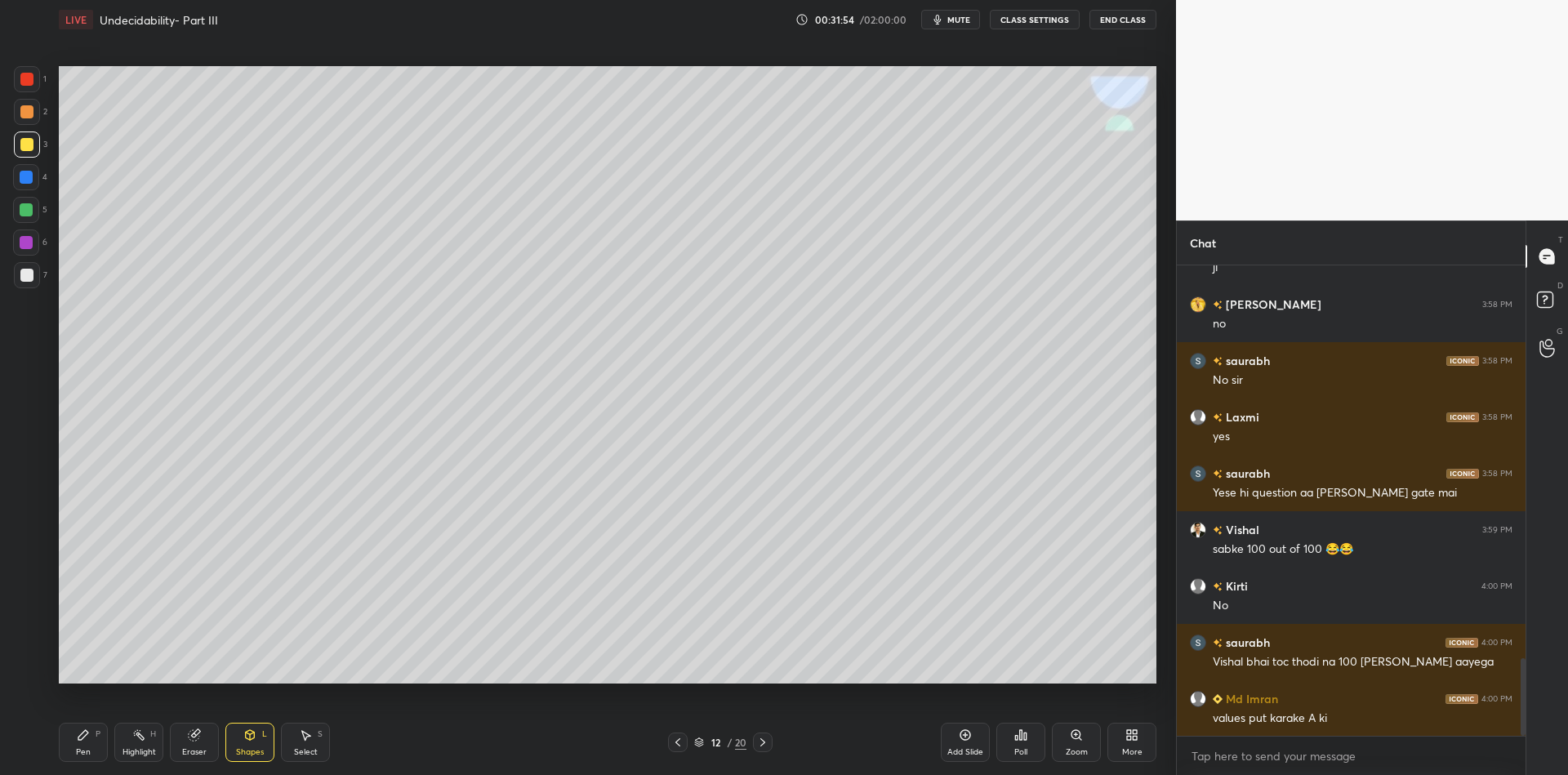
click at [88, 743] on div "Pen P" at bounding box center [82, 742] width 49 height 39
click at [74, 761] on div "Pen P" at bounding box center [82, 742] width 49 height 39
click at [278, 760] on div "Pen P Highlight H Eraser Shapes L Select S" at bounding box center [279, 742] width 441 height 39
click at [307, 753] on div "Select" at bounding box center [306, 752] width 24 height 8
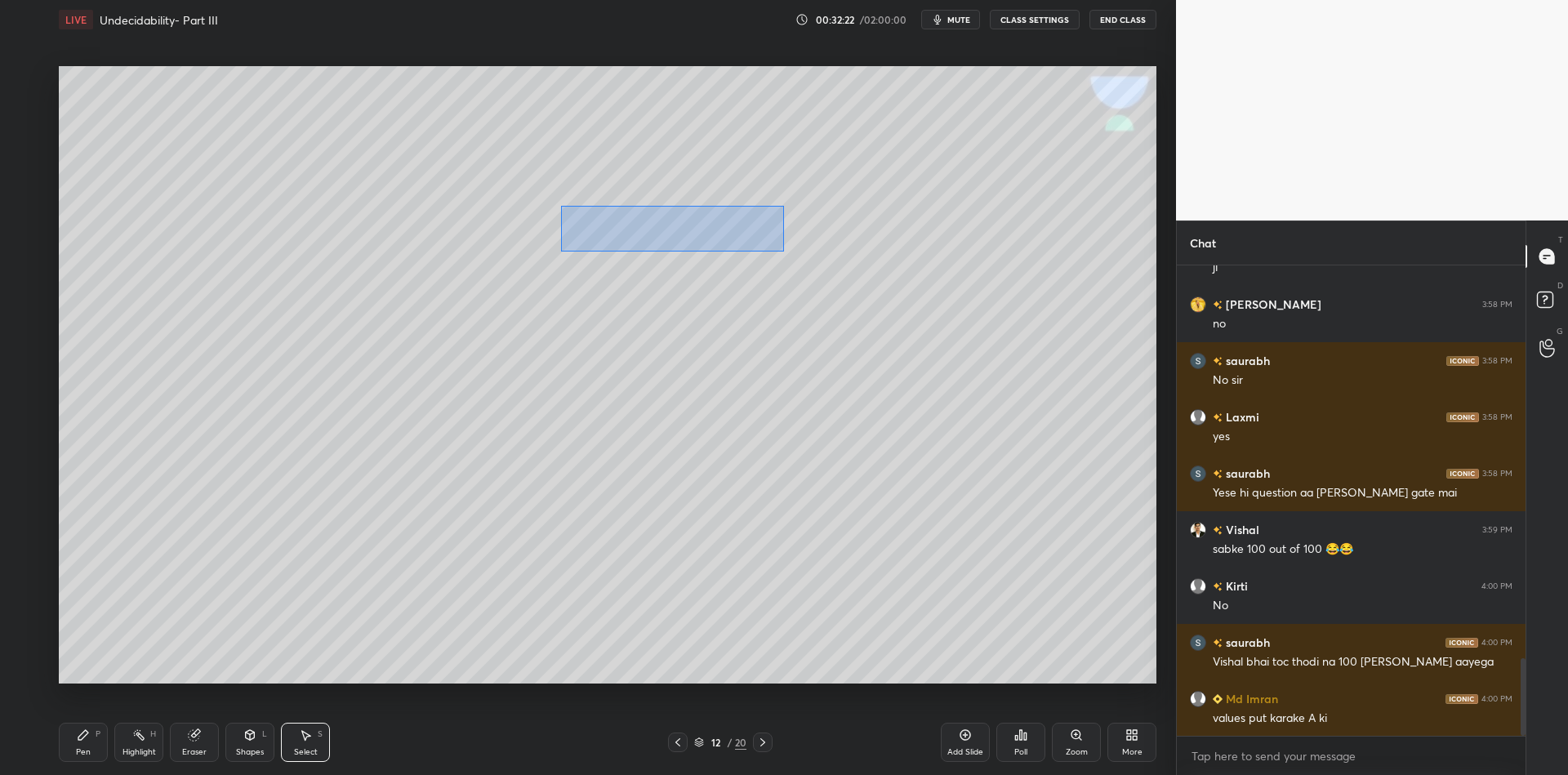
drag, startPoint x: 564, startPoint y: 204, endPoint x: 786, endPoint y: 250, distance: 226.7
click at [786, 251] on div "0 ° Undo Copy Paste here Duplicate Duplicate to new slide Delete" at bounding box center [607, 375] width 1097 height 618
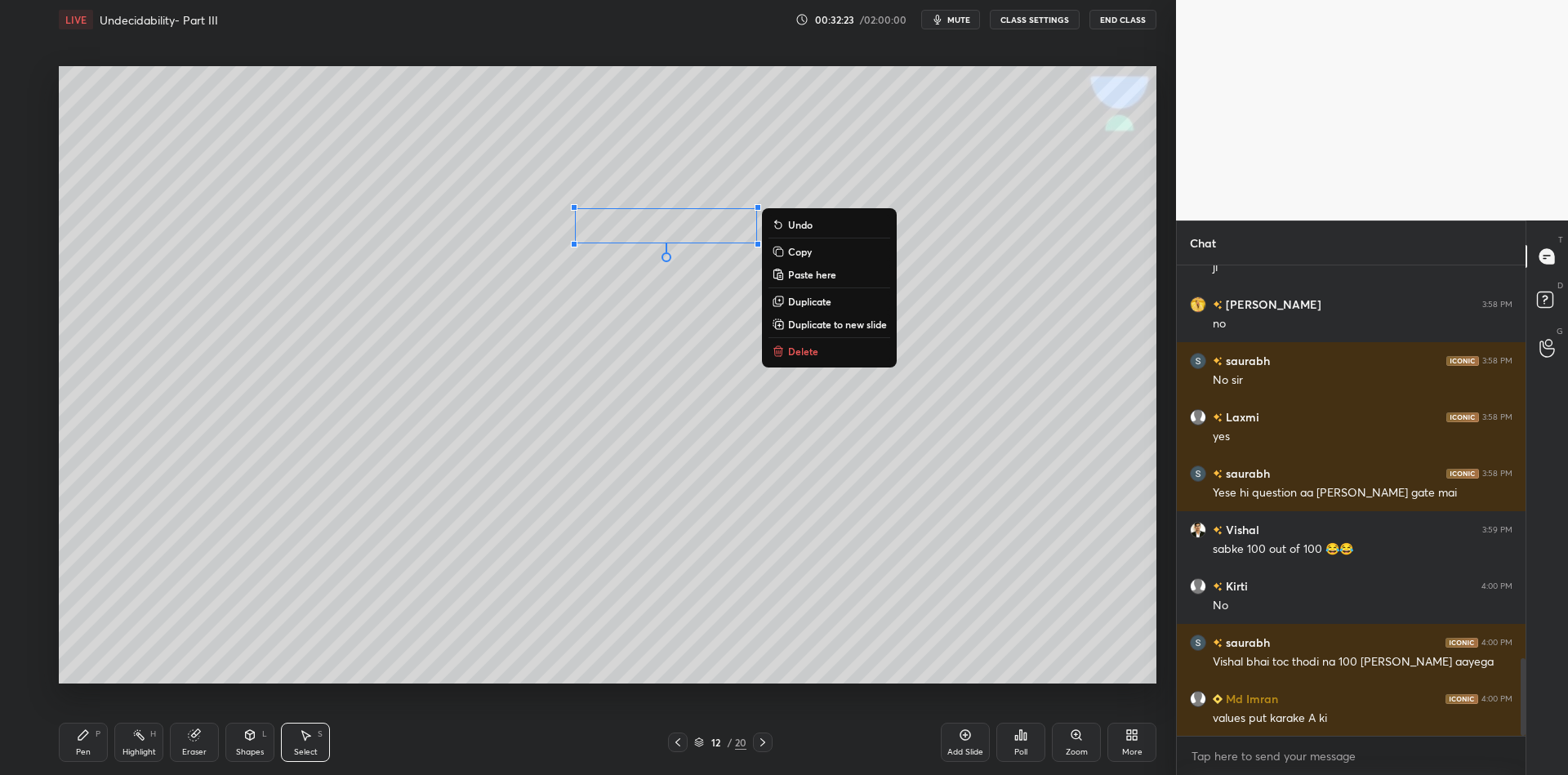
click at [812, 254] on button "Copy" at bounding box center [829, 252] width 121 height 20
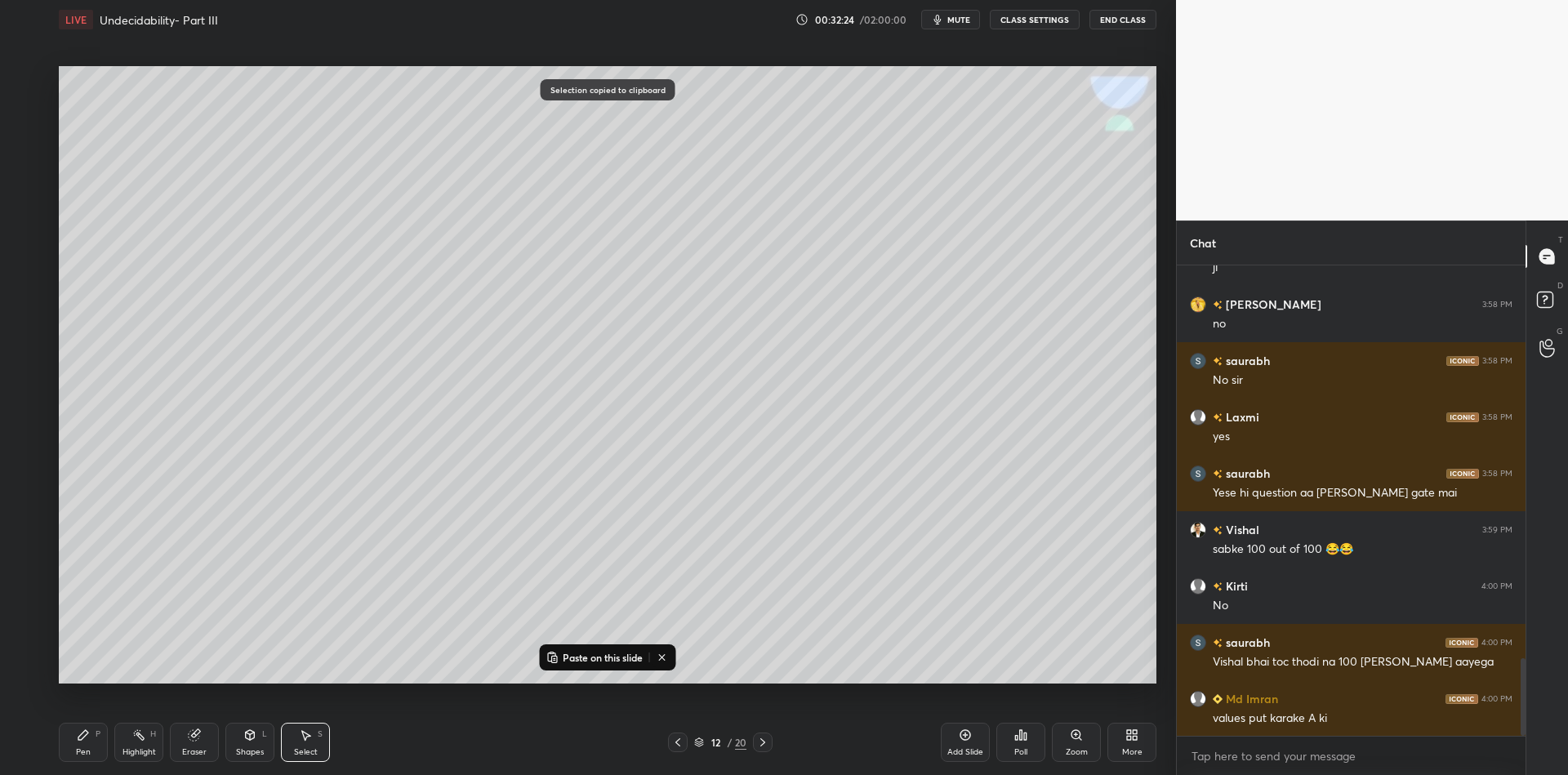
click at [597, 657] on p "Paste on this slide" at bounding box center [603, 657] width 80 height 13
drag, startPoint x: 696, startPoint y: 254, endPoint x: 669, endPoint y: 484, distance: 231.6
click at [671, 484] on div "0 ° Undo Copy Paste here Duplicate Duplicate to new slide Delete" at bounding box center [607, 375] width 1097 height 618
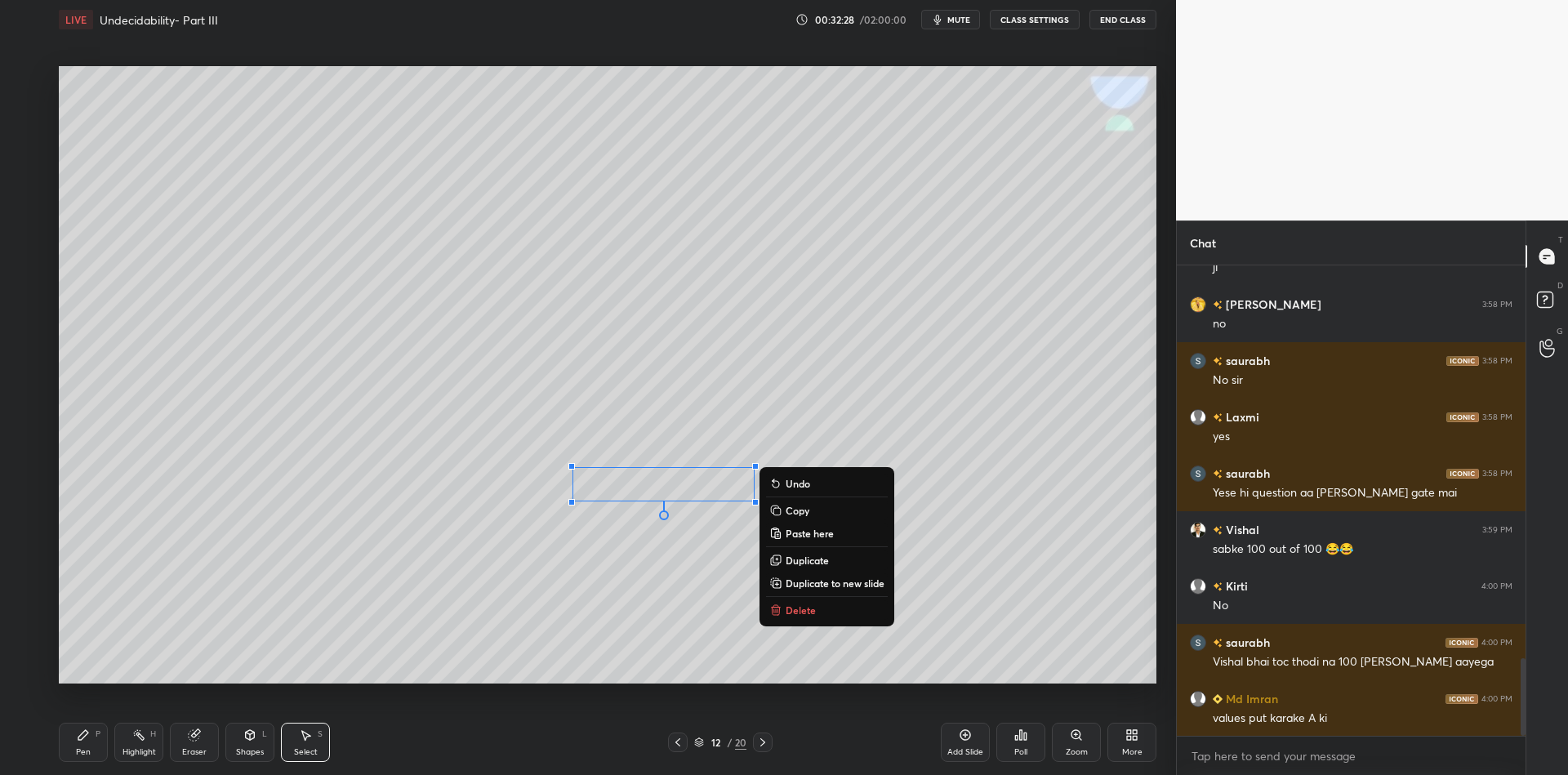
drag, startPoint x: 78, startPoint y: 752, endPoint x: 98, endPoint y: 744, distance: 21.5
click at [80, 753] on div "Pen" at bounding box center [83, 752] width 15 height 8
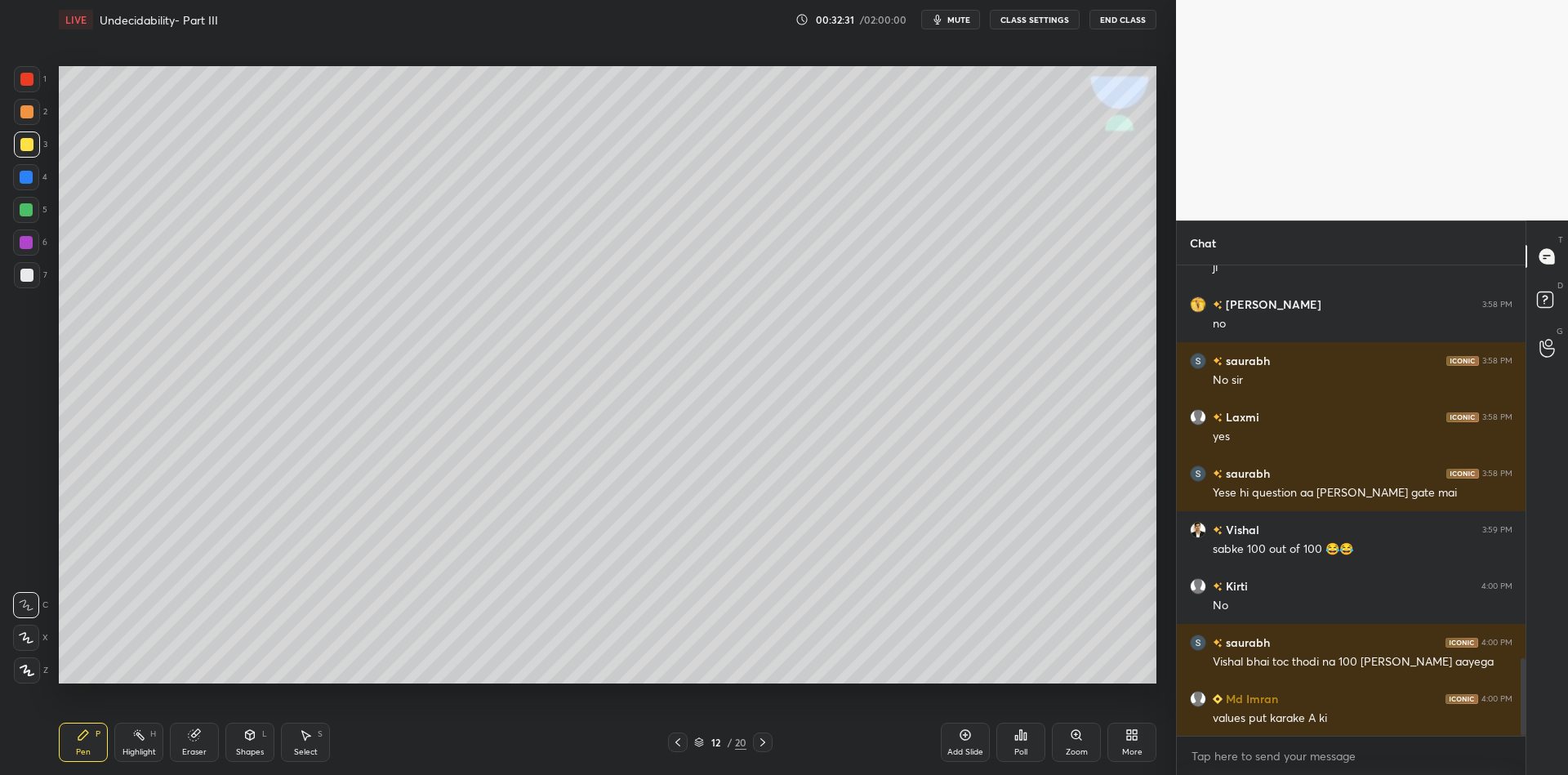
click at [248, 743] on div "Shapes L" at bounding box center [249, 742] width 49 height 39
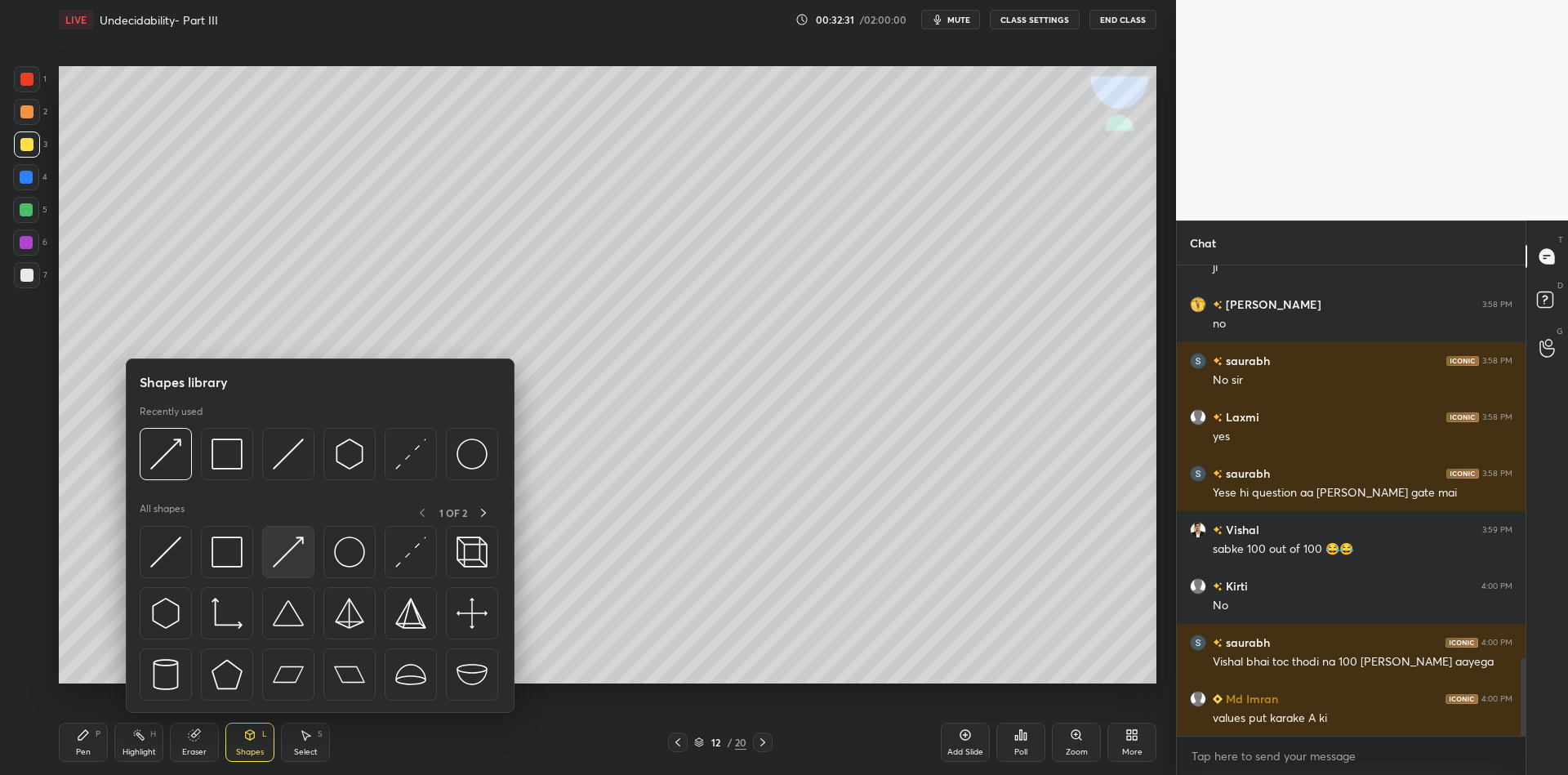
click at [290, 536] on img at bounding box center [288, 552] width 31 height 31
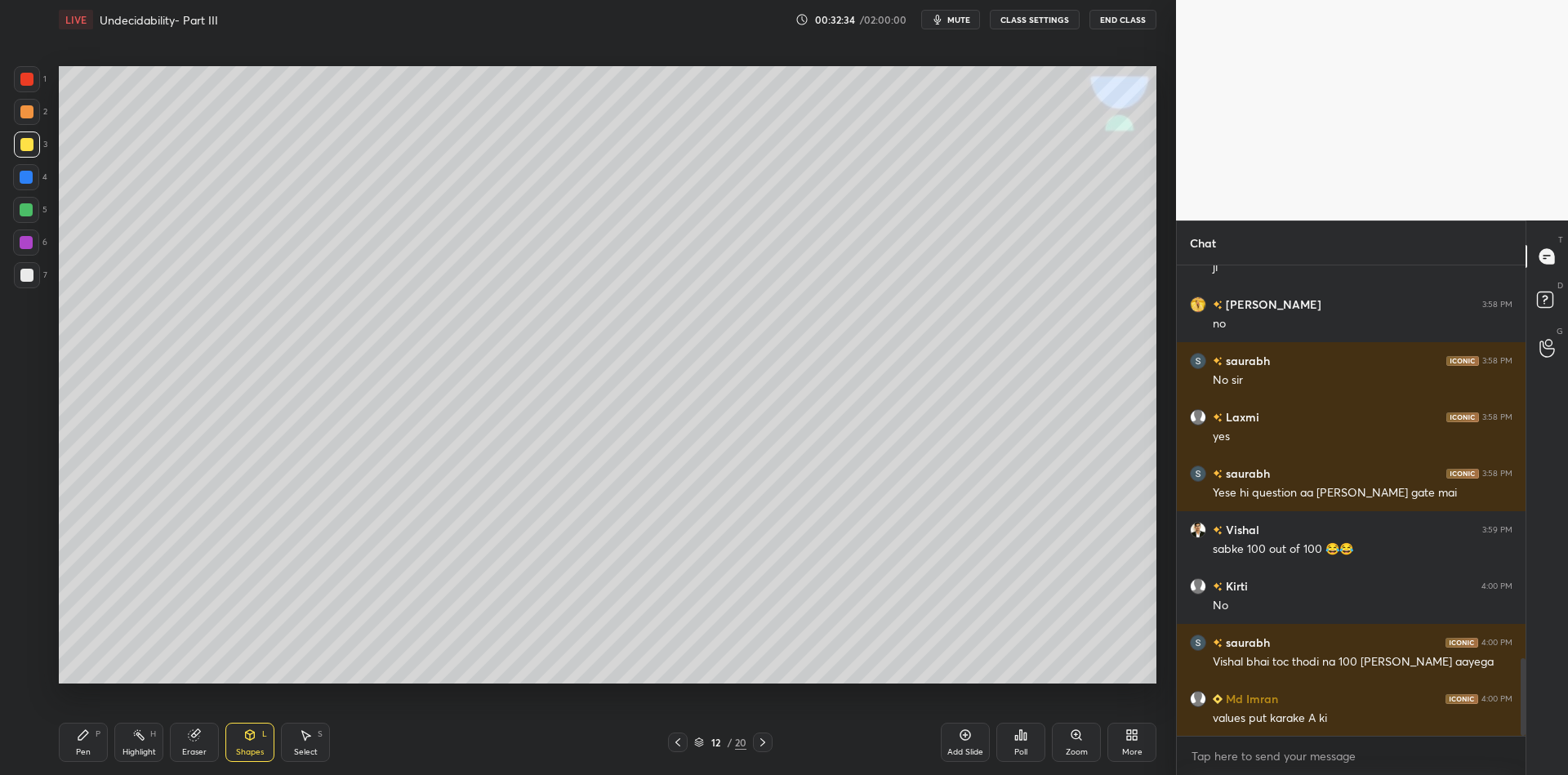
click at [90, 748] on div "Pen P" at bounding box center [82, 742] width 49 height 39
click at [248, 742] on icon at bounding box center [250, 735] width 13 height 13
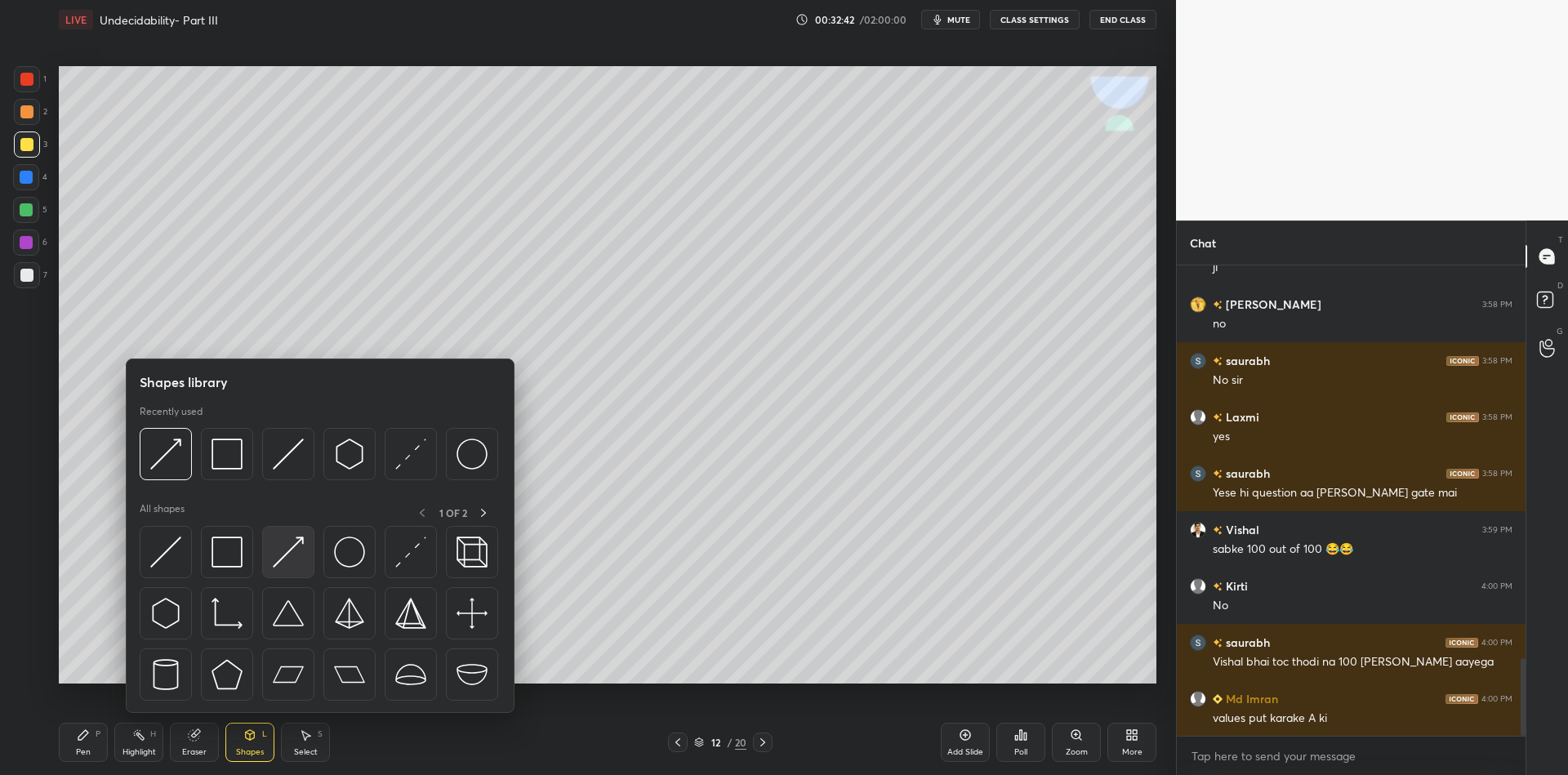
click at [296, 544] on img at bounding box center [288, 552] width 31 height 31
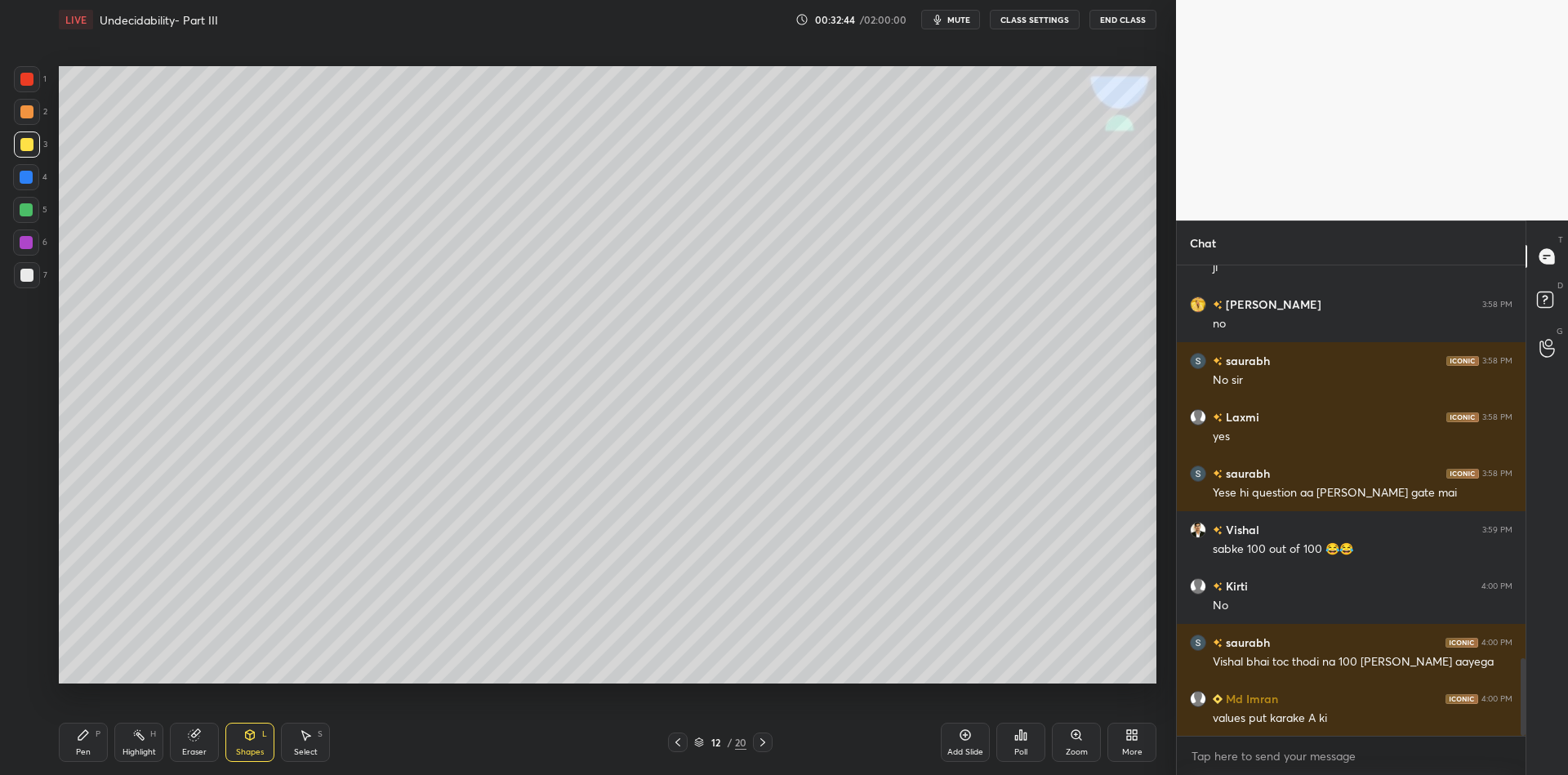
click at [84, 748] on div "Pen" at bounding box center [83, 752] width 15 height 8
drag, startPoint x: 247, startPoint y: 745, endPoint x: 255, endPoint y: 722, distance: 24.4
click at [247, 745] on div "Shapes L" at bounding box center [249, 742] width 49 height 39
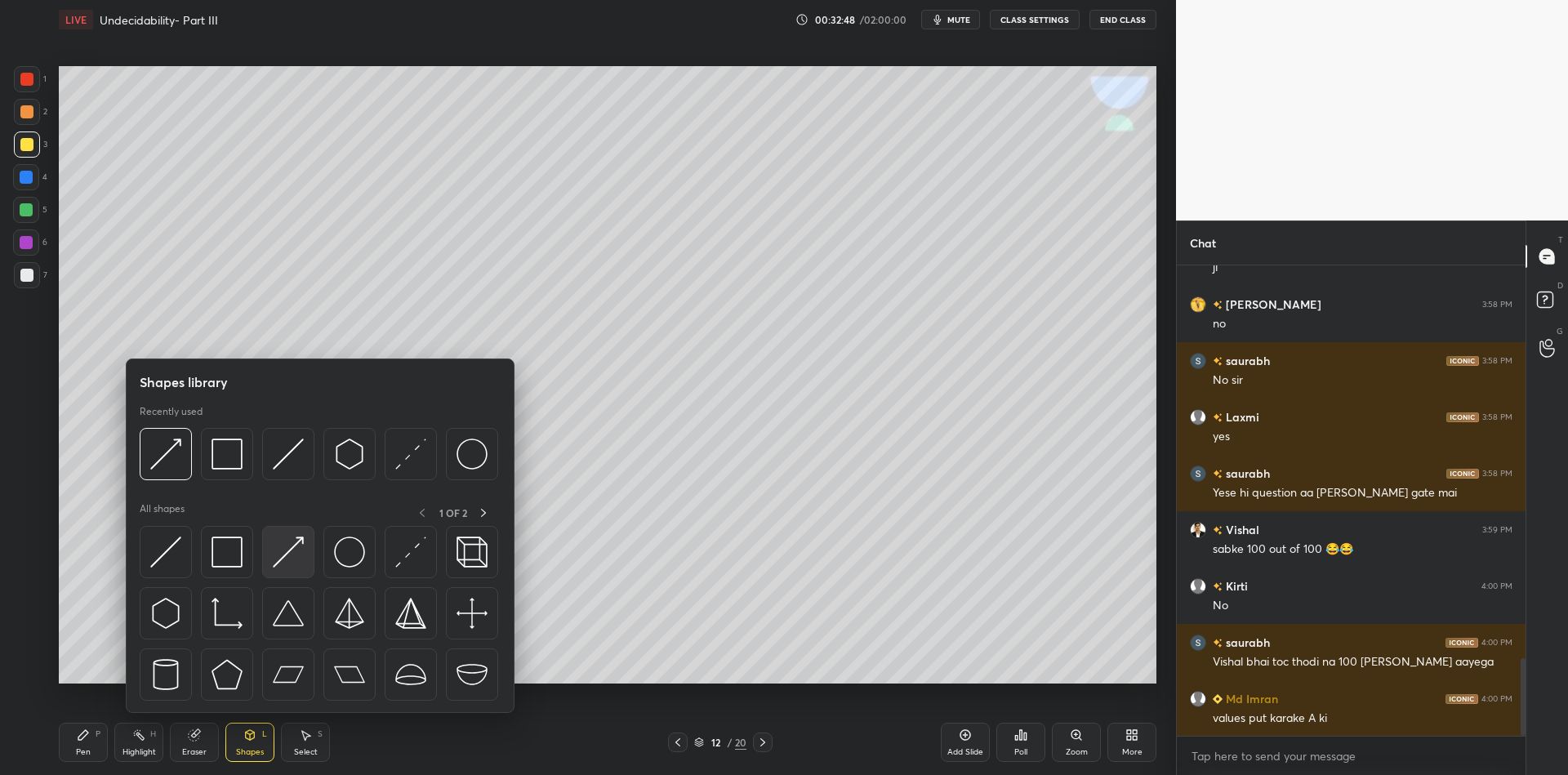
click at [292, 545] on img at bounding box center [288, 552] width 31 height 31
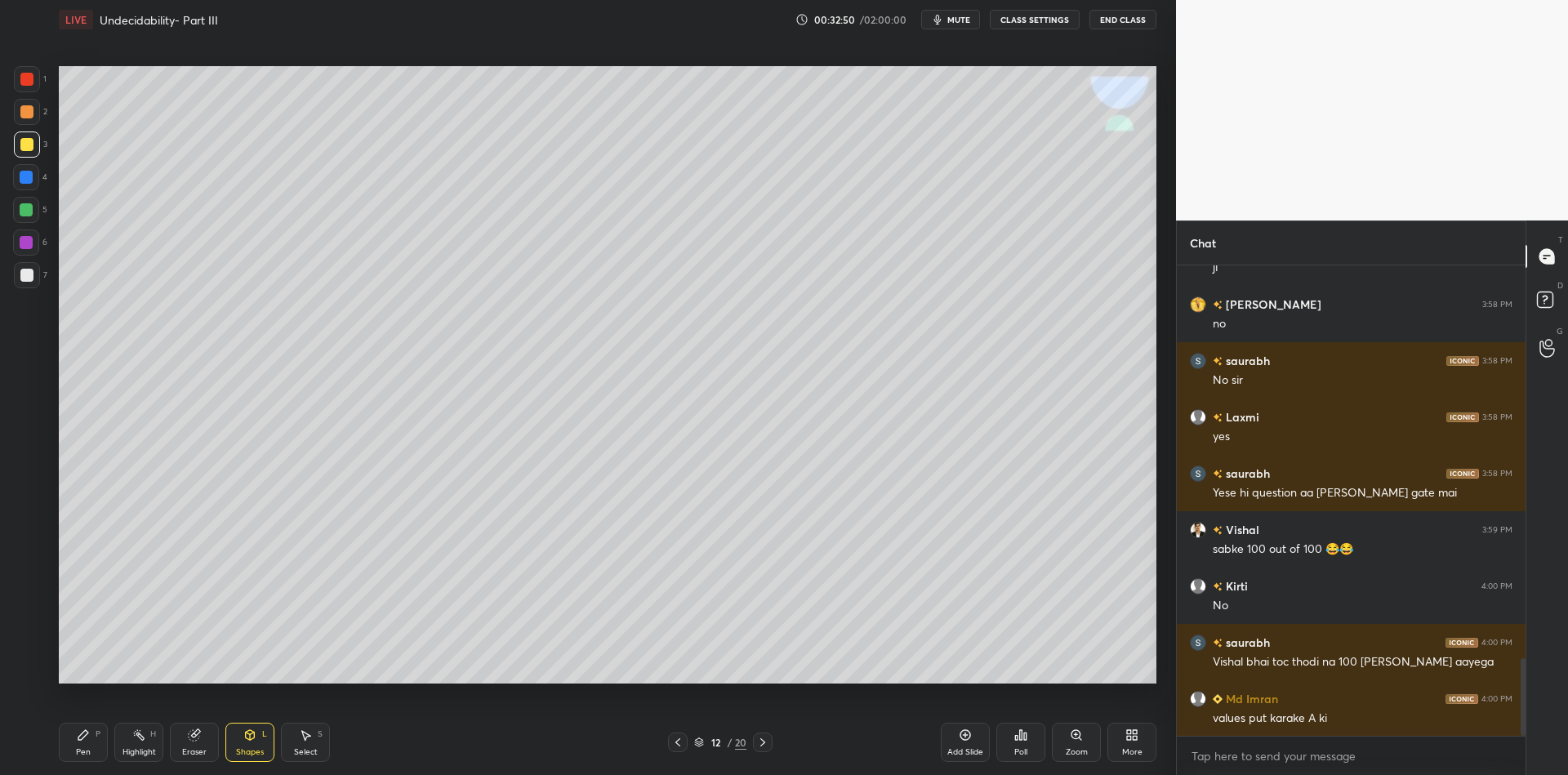
drag, startPoint x: 83, startPoint y: 748, endPoint x: 98, endPoint y: 750, distance: 15.1
click at [84, 749] on div "Pen" at bounding box center [83, 752] width 15 height 8
drag, startPoint x: 191, startPoint y: 746, endPoint x: 191, endPoint y: 732, distance: 14.0
click at [191, 743] on div "Eraser" at bounding box center [194, 742] width 49 height 39
drag, startPoint x: 86, startPoint y: 744, endPoint x: 133, endPoint y: 744, distance: 47.0
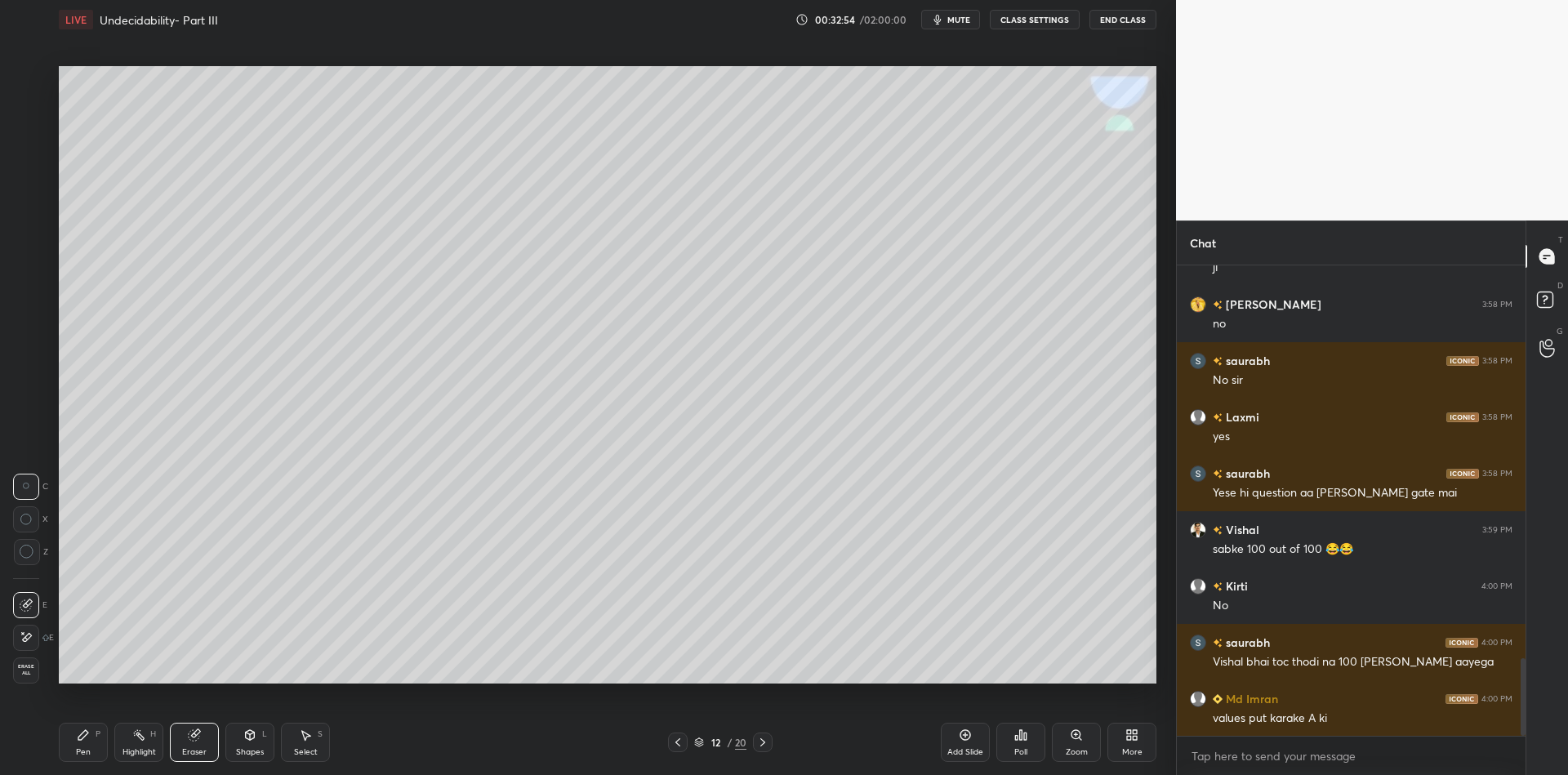
click at [92, 744] on div "Pen P" at bounding box center [82, 742] width 49 height 39
click at [134, 746] on div "Highlight H" at bounding box center [138, 742] width 49 height 39
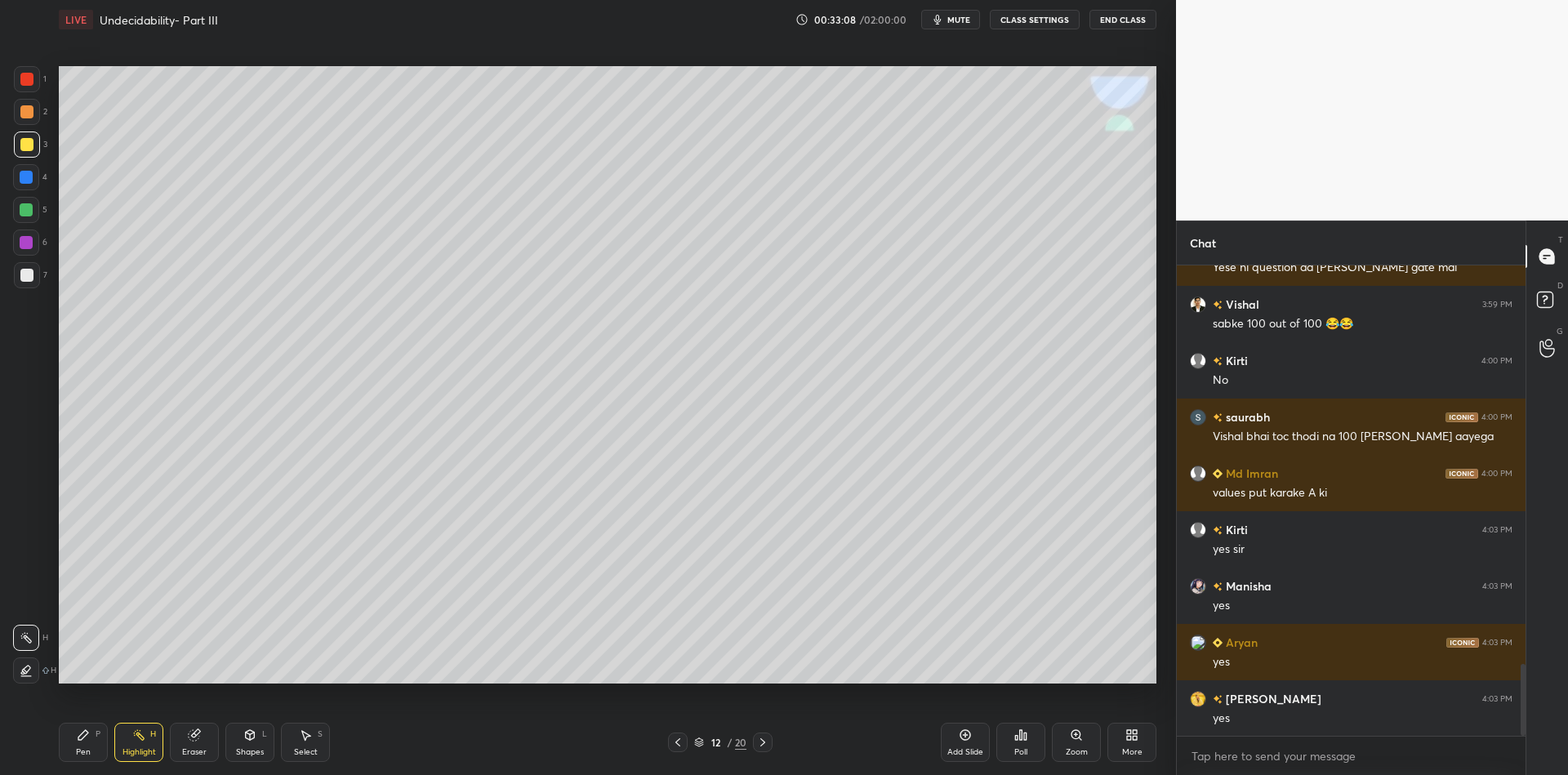
scroll to position [2658, 0]
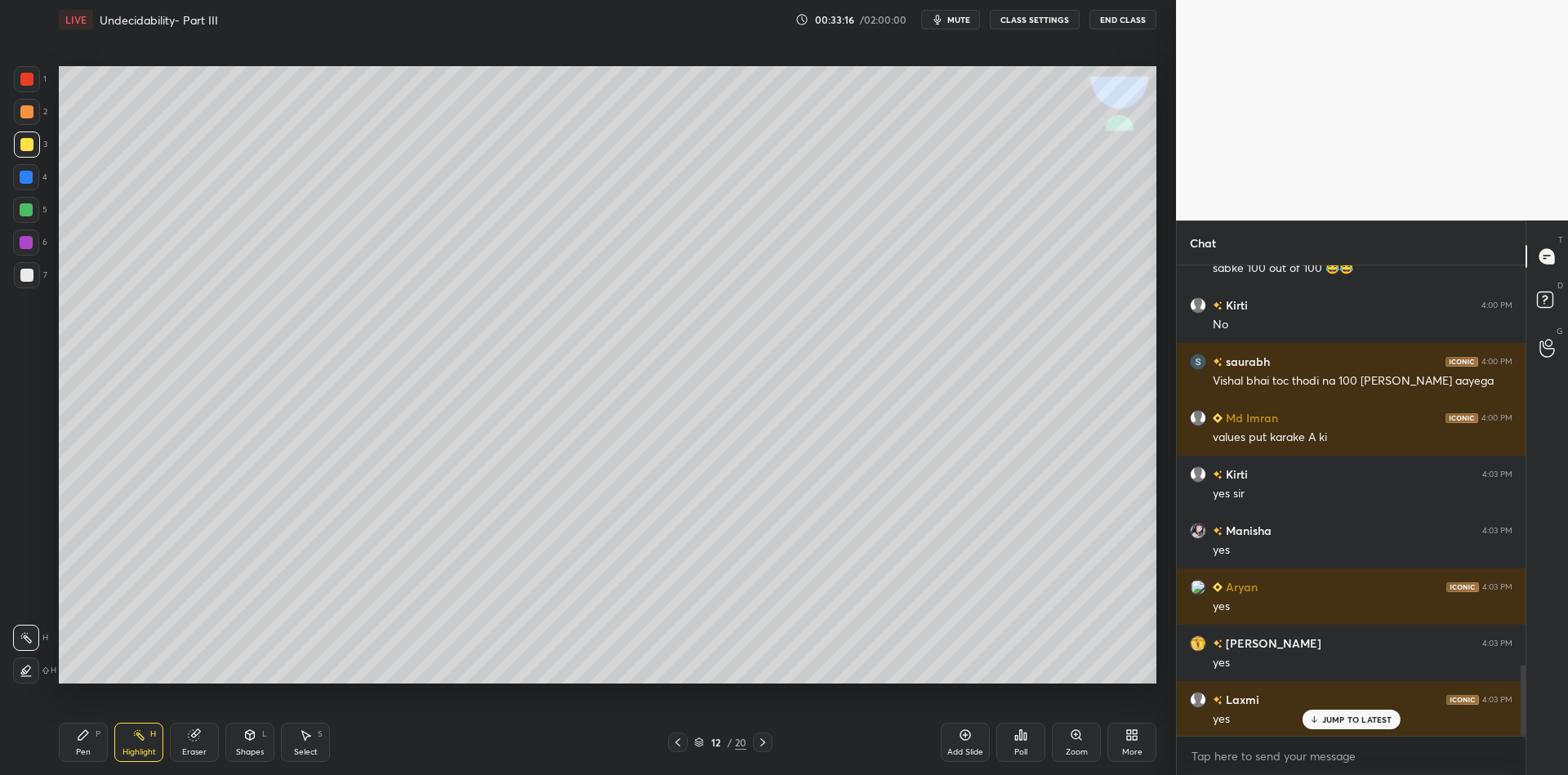
drag, startPoint x: 90, startPoint y: 740, endPoint x: 112, endPoint y: 738, distance: 22.1
click at [93, 738] on div "Pen P" at bounding box center [82, 742] width 49 height 39
click at [137, 744] on div "Highlight H" at bounding box center [138, 742] width 49 height 39
drag, startPoint x: 85, startPoint y: 749, endPoint x: 82, endPoint y: 708, distance: 41.1
click at [82, 751] on div "Pen" at bounding box center [83, 752] width 15 height 8
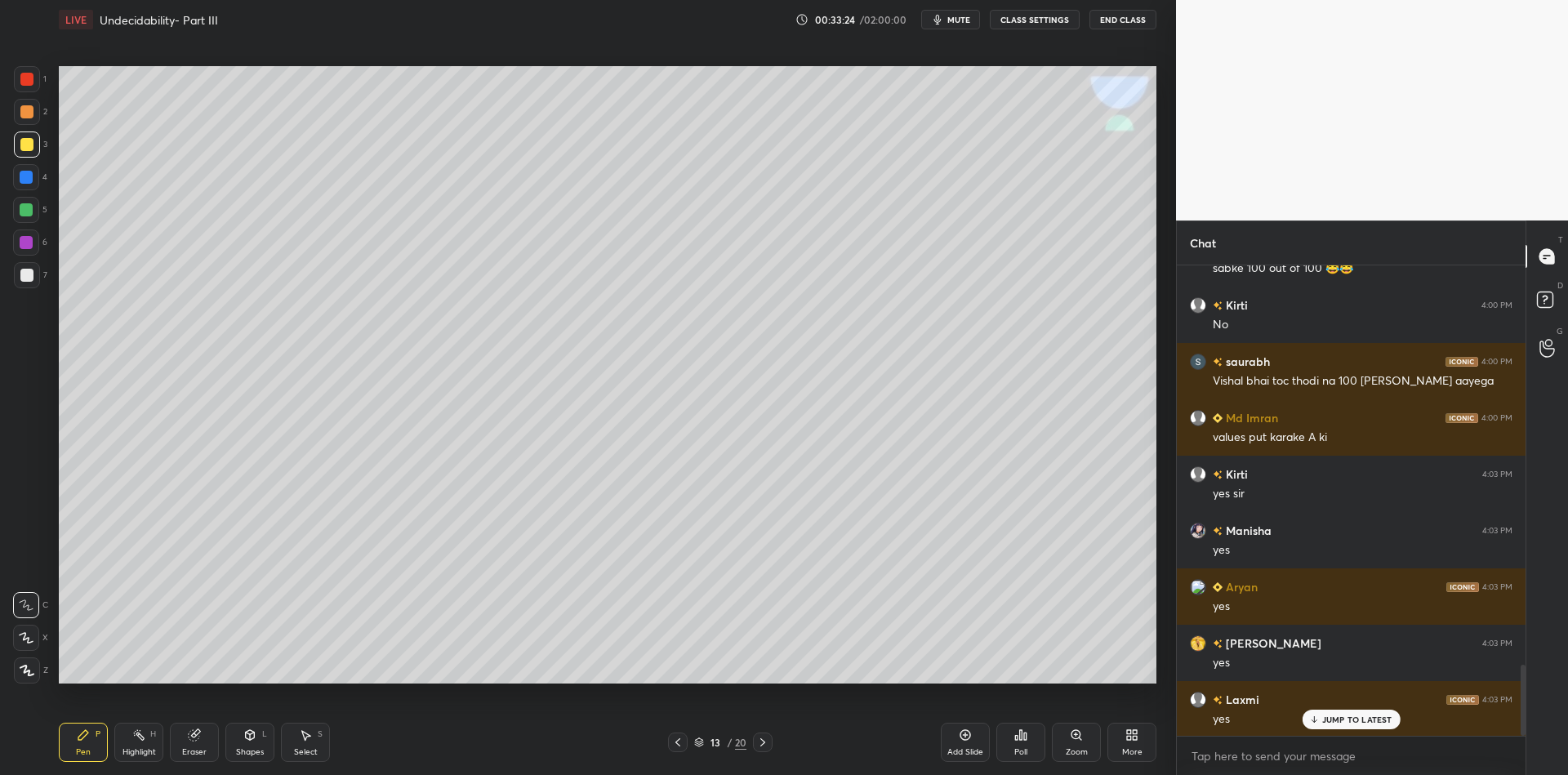
click at [20, 145] on div at bounding box center [27, 145] width 13 height 13
drag, startPoint x: 249, startPoint y: 744, endPoint x: 251, endPoint y: 735, distance: 9.2
click at [251, 744] on div "Shapes L" at bounding box center [249, 742] width 49 height 39
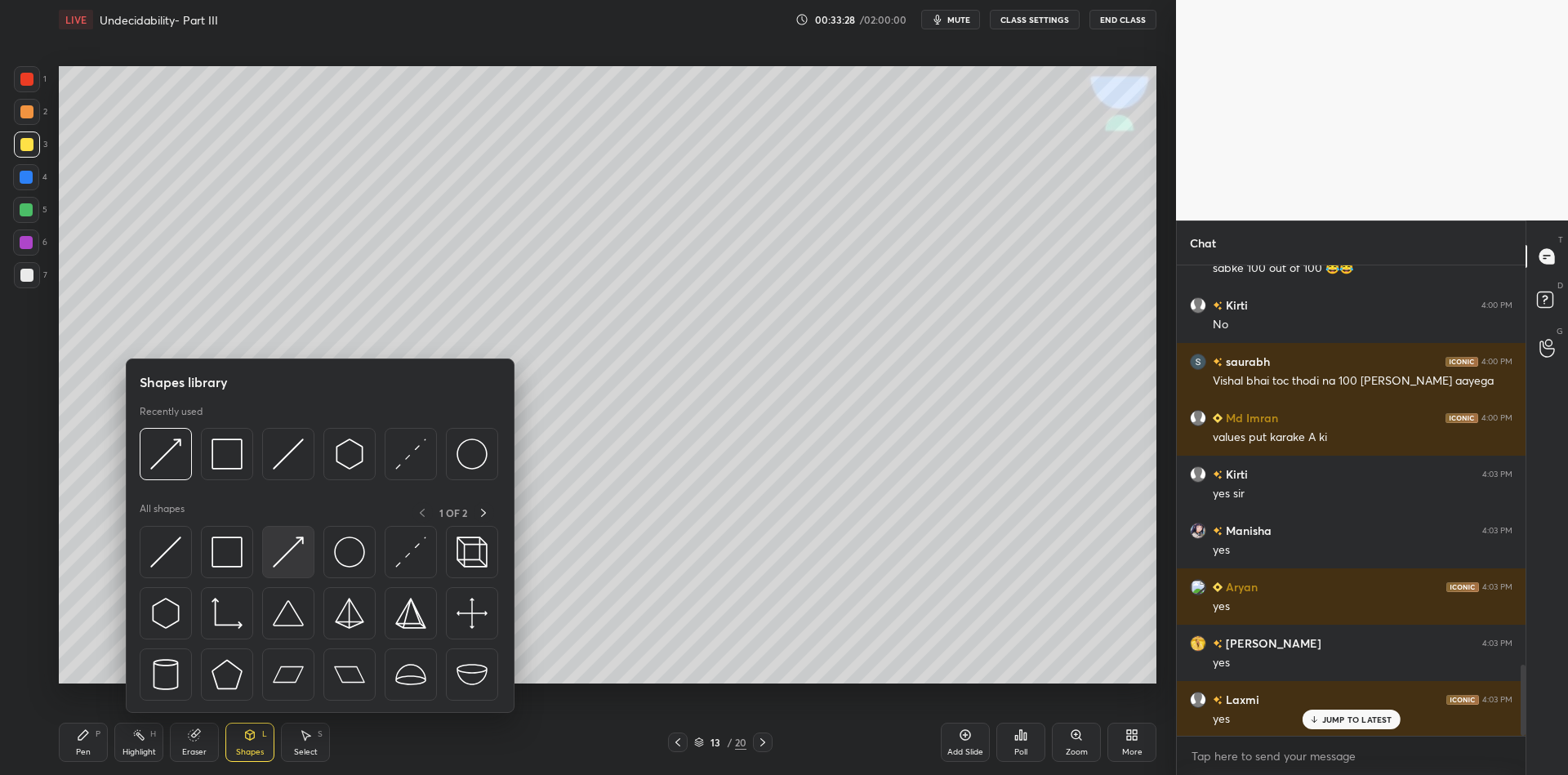
click at [299, 528] on div at bounding box center [288, 552] width 52 height 52
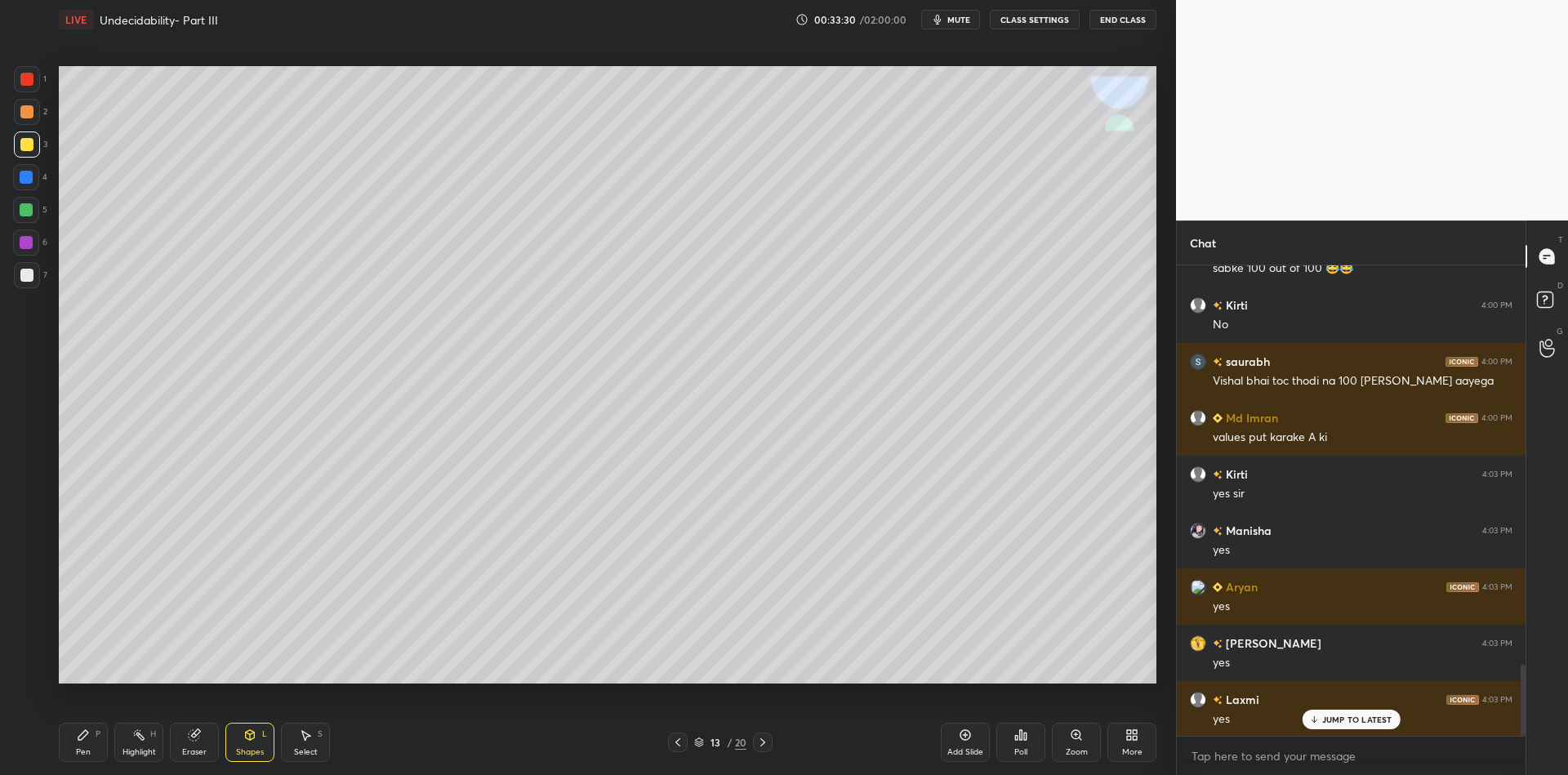
click at [89, 741] on div "Pen P" at bounding box center [82, 742] width 49 height 39
click at [246, 746] on div "Shapes L" at bounding box center [249, 742] width 49 height 39
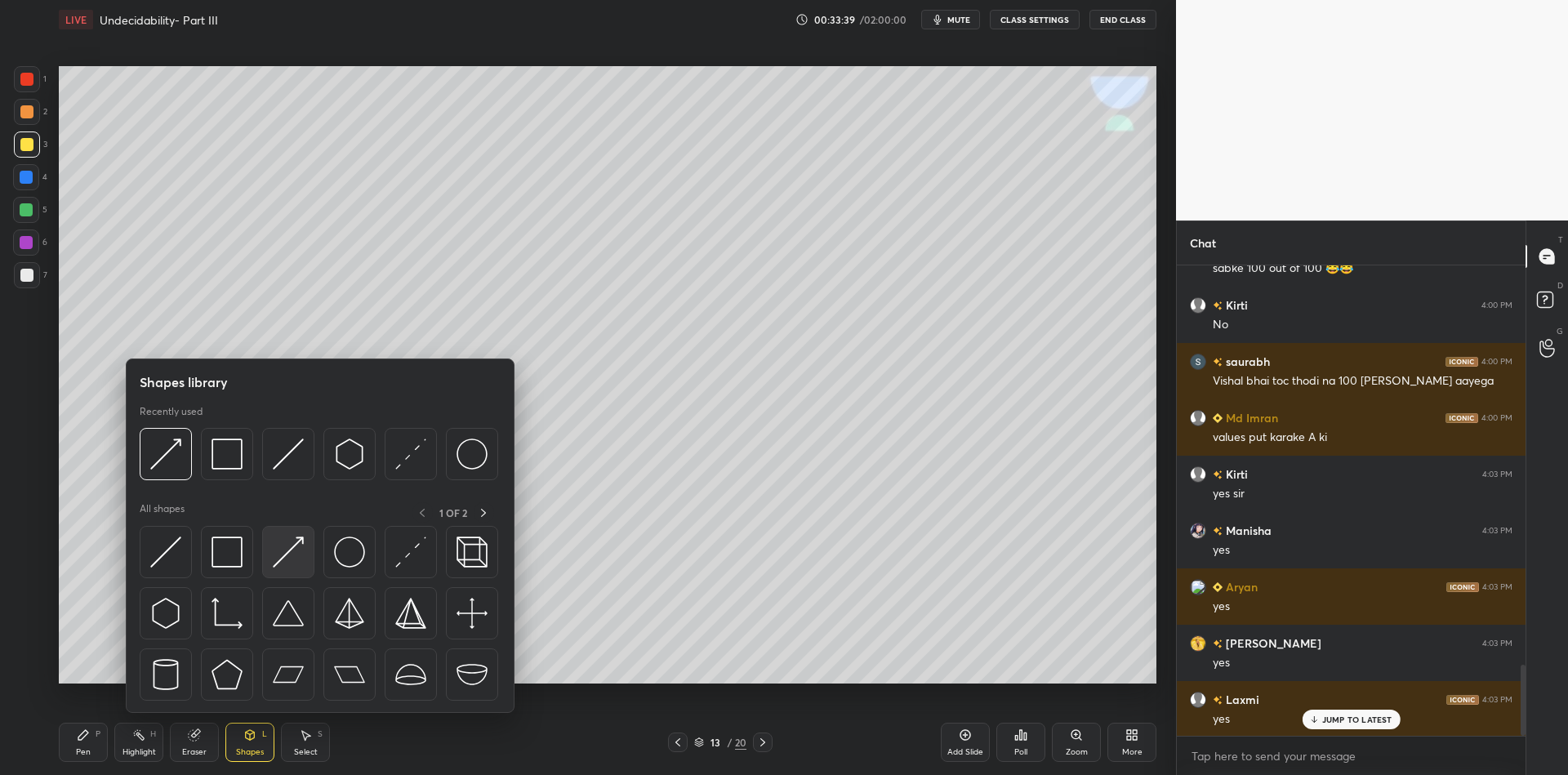
click at [286, 539] on img at bounding box center [288, 552] width 31 height 31
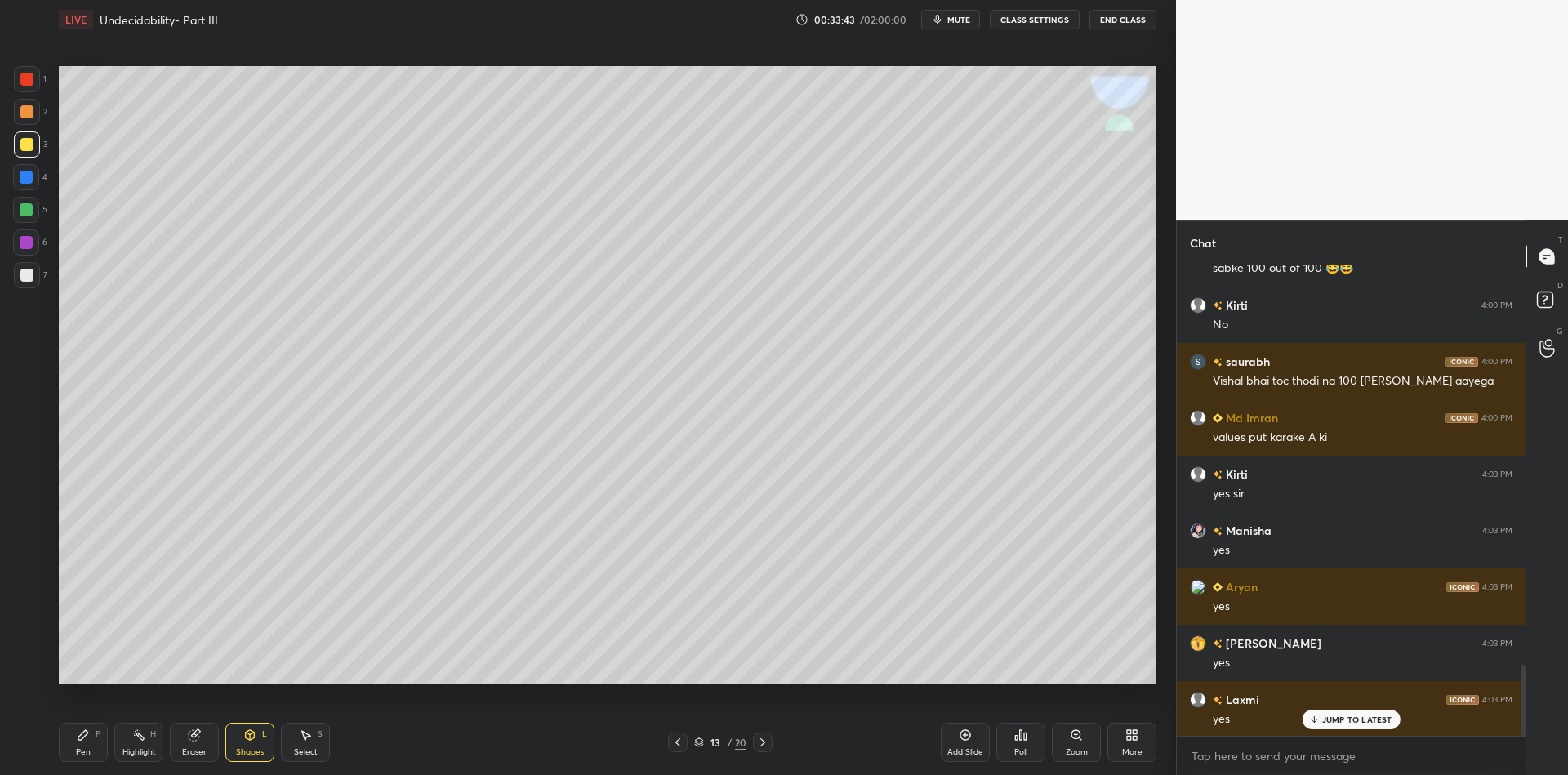
click at [86, 746] on div "Pen P" at bounding box center [82, 742] width 49 height 39
click at [241, 749] on div "Shapes" at bounding box center [249, 752] width 27 height 8
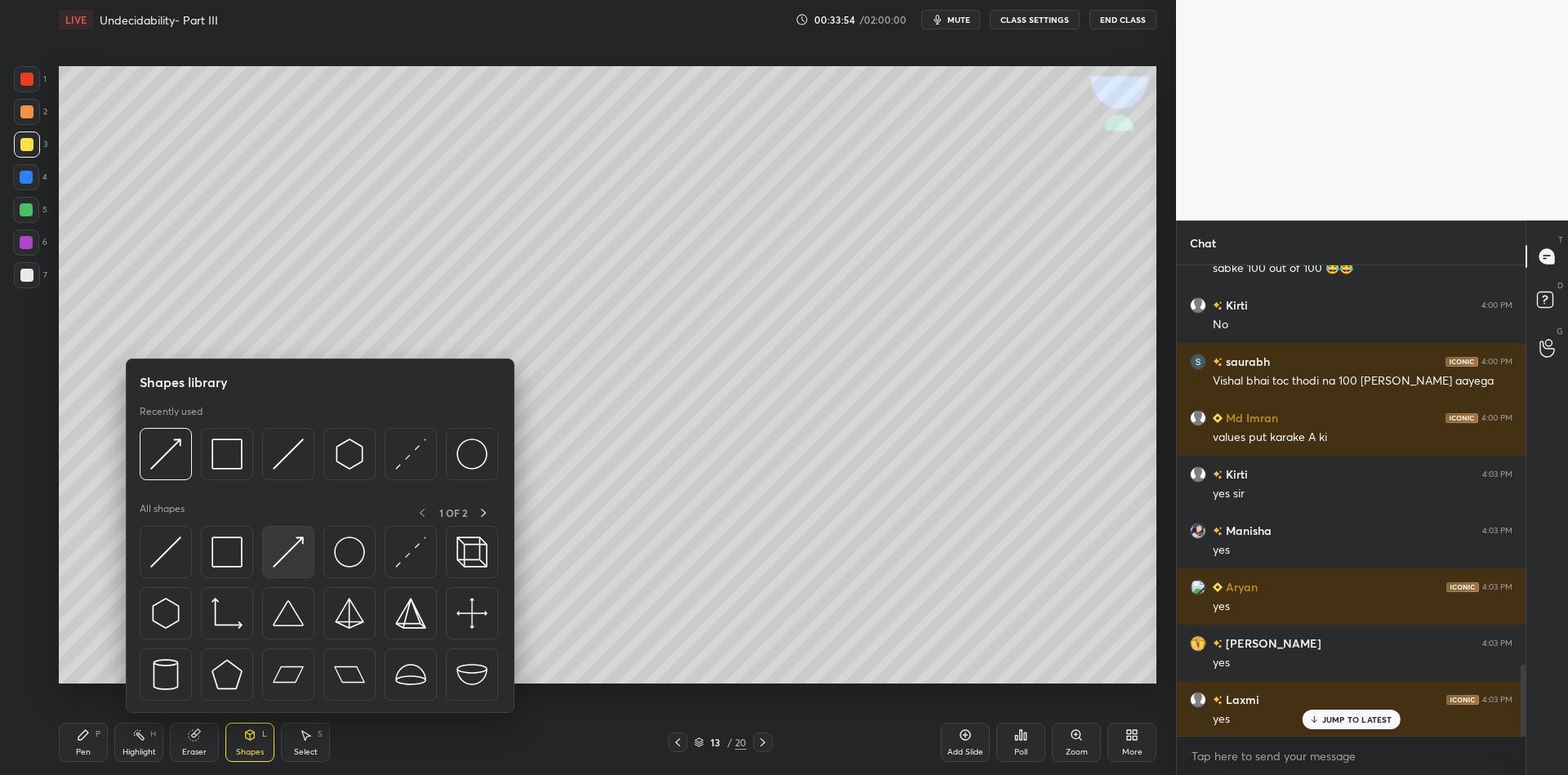
click at [285, 552] on img at bounding box center [288, 552] width 31 height 31
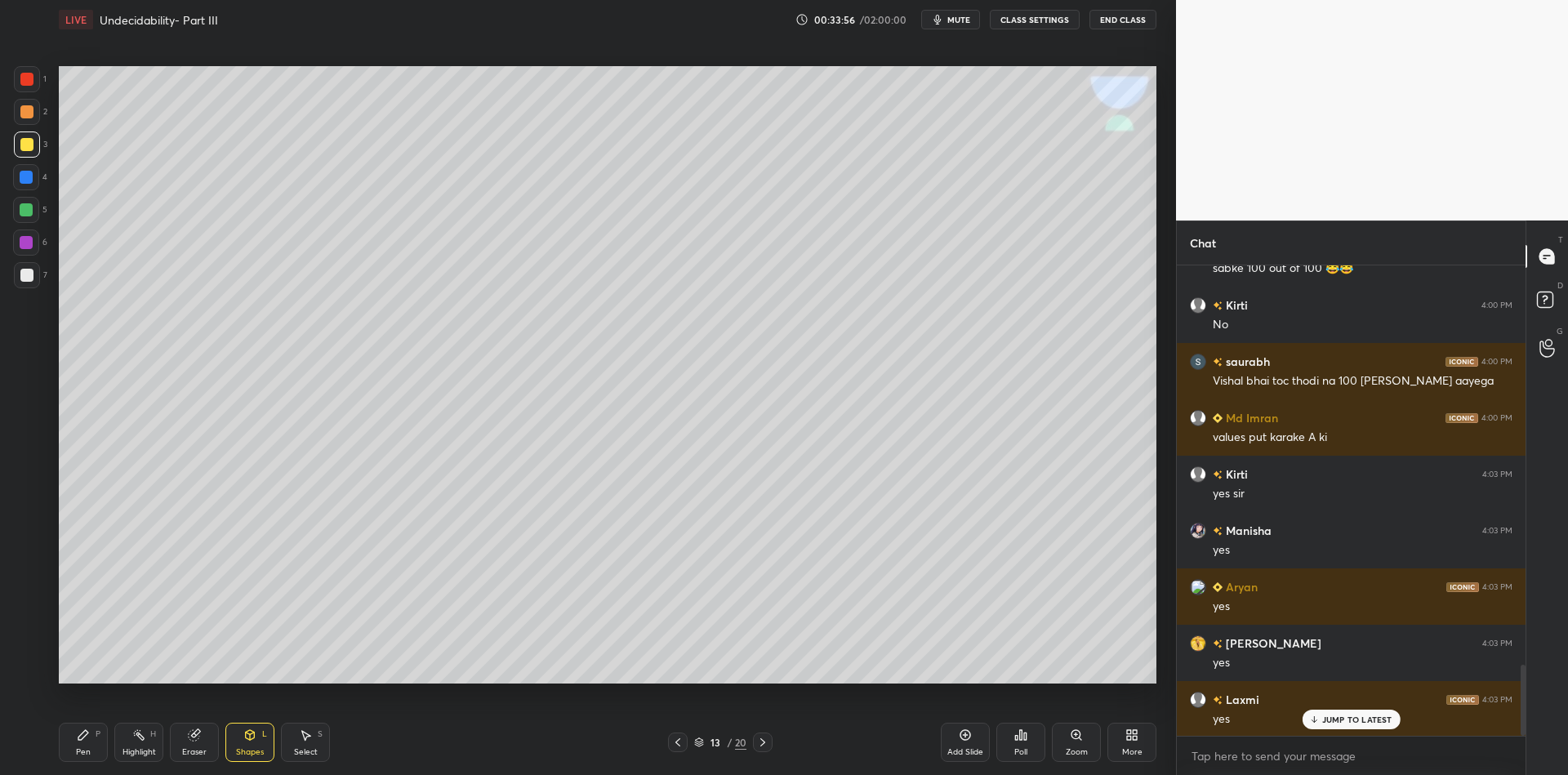
click at [83, 750] on div "Pen" at bounding box center [83, 752] width 15 height 8
click at [253, 737] on icon at bounding box center [250, 735] width 13 height 13
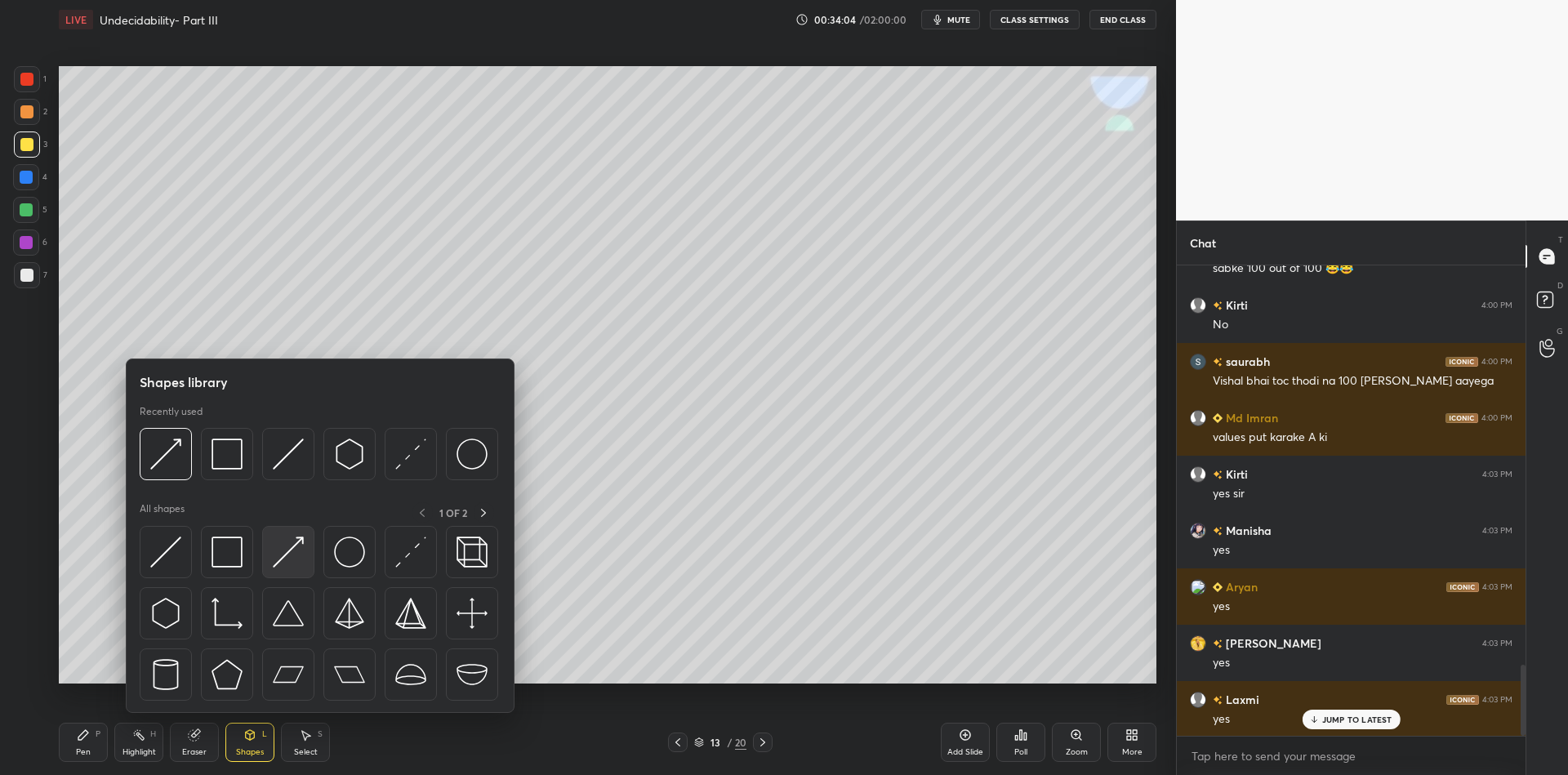
click at [292, 539] on img at bounding box center [288, 552] width 31 height 31
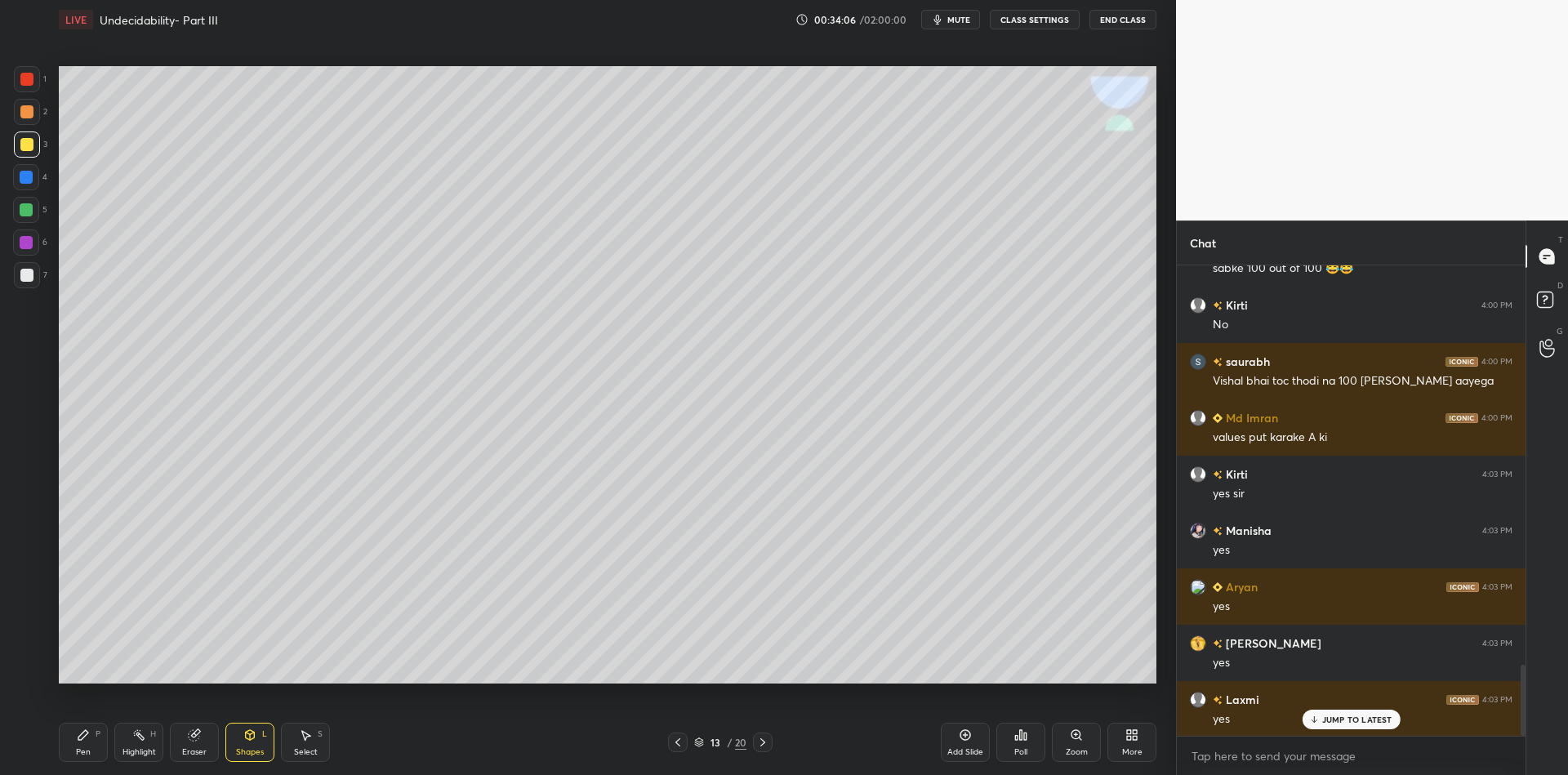
click at [86, 748] on div "Pen" at bounding box center [83, 752] width 15 height 8
drag, startPoint x: 247, startPoint y: 740, endPoint x: 249, endPoint y: 716, distance: 24.1
click at [248, 735] on icon at bounding box center [250, 735] width 9 height 10
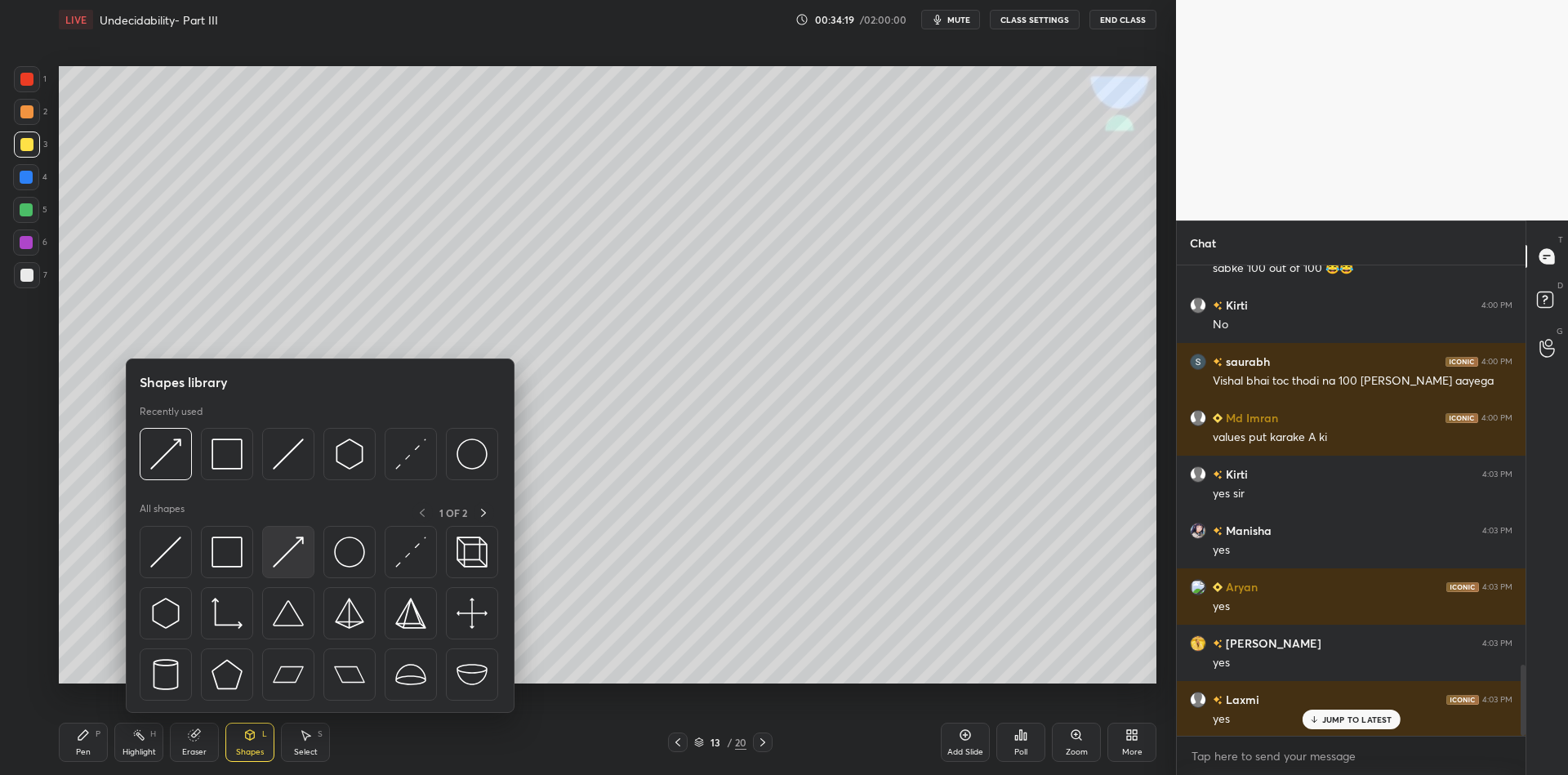
click at [290, 544] on img at bounding box center [288, 552] width 31 height 31
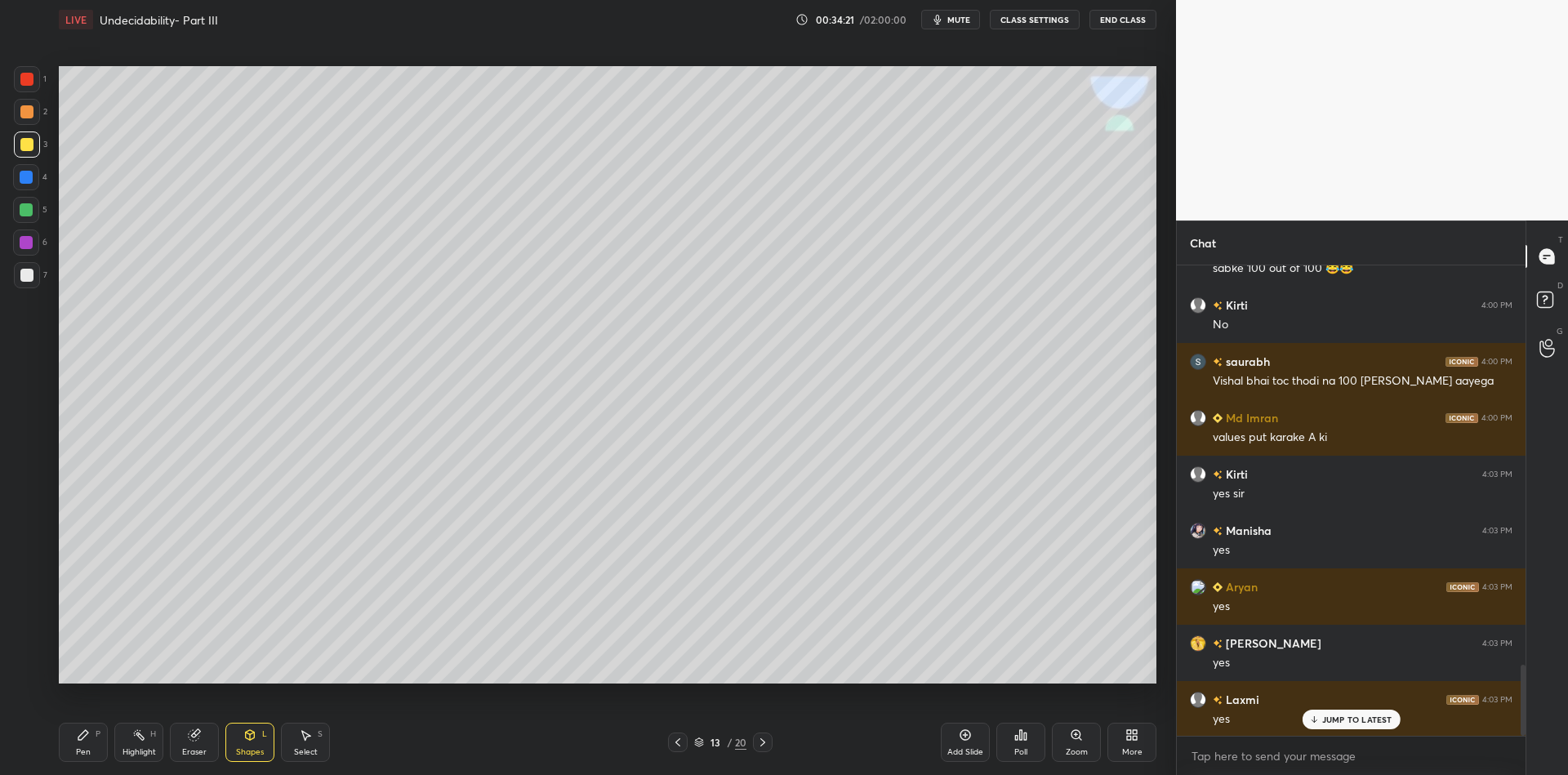
click at [81, 750] on div "Pen" at bounding box center [83, 752] width 15 height 8
drag, startPoint x: 250, startPoint y: 753, endPoint x: 251, endPoint y: 740, distance: 13.0
click at [249, 748] on div "Shapes" at bounding box center [249, 752] width 27 height 8
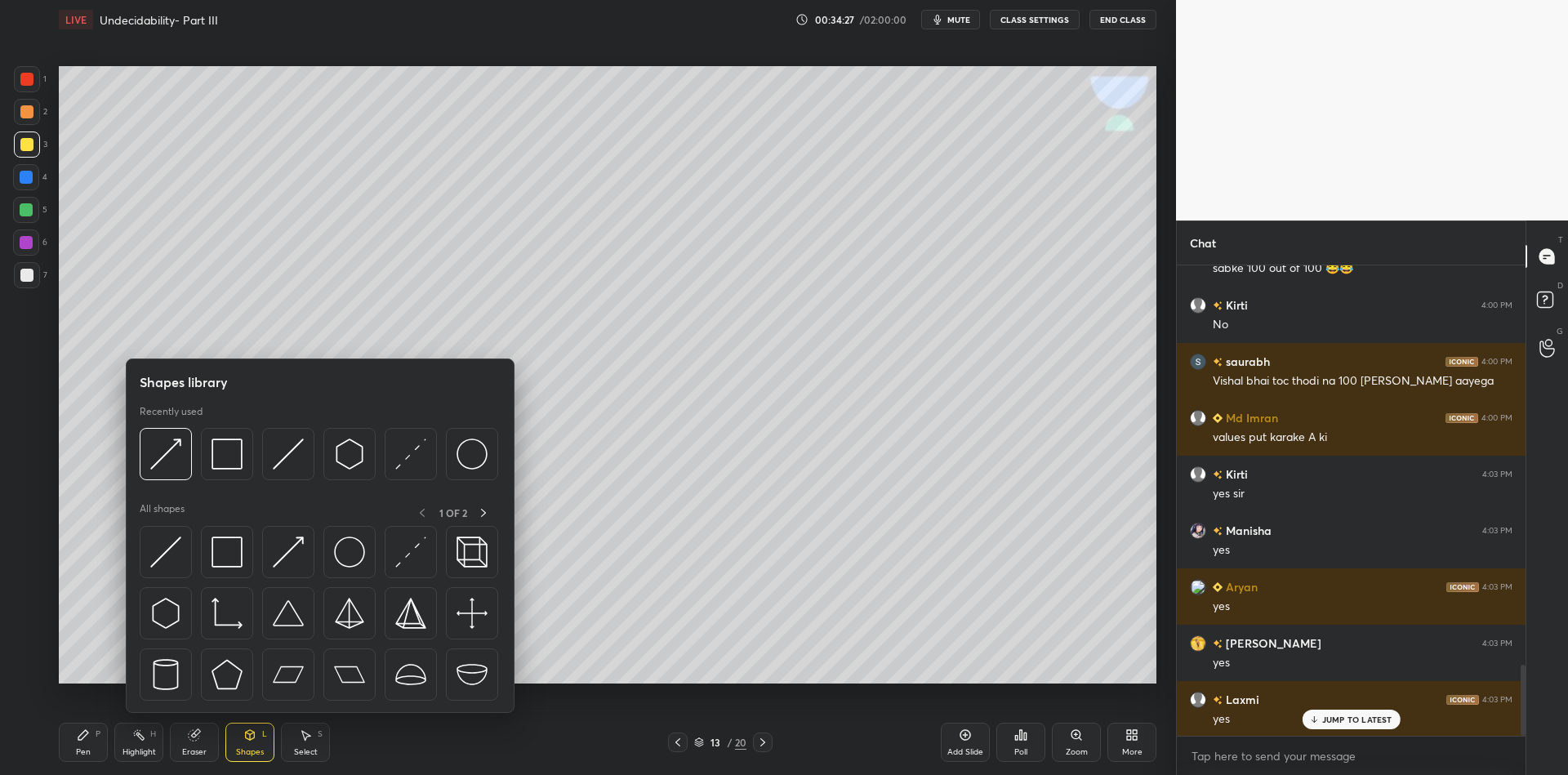
click at [293, 537] on img at bounding box center [288, 552] width 31 height 31
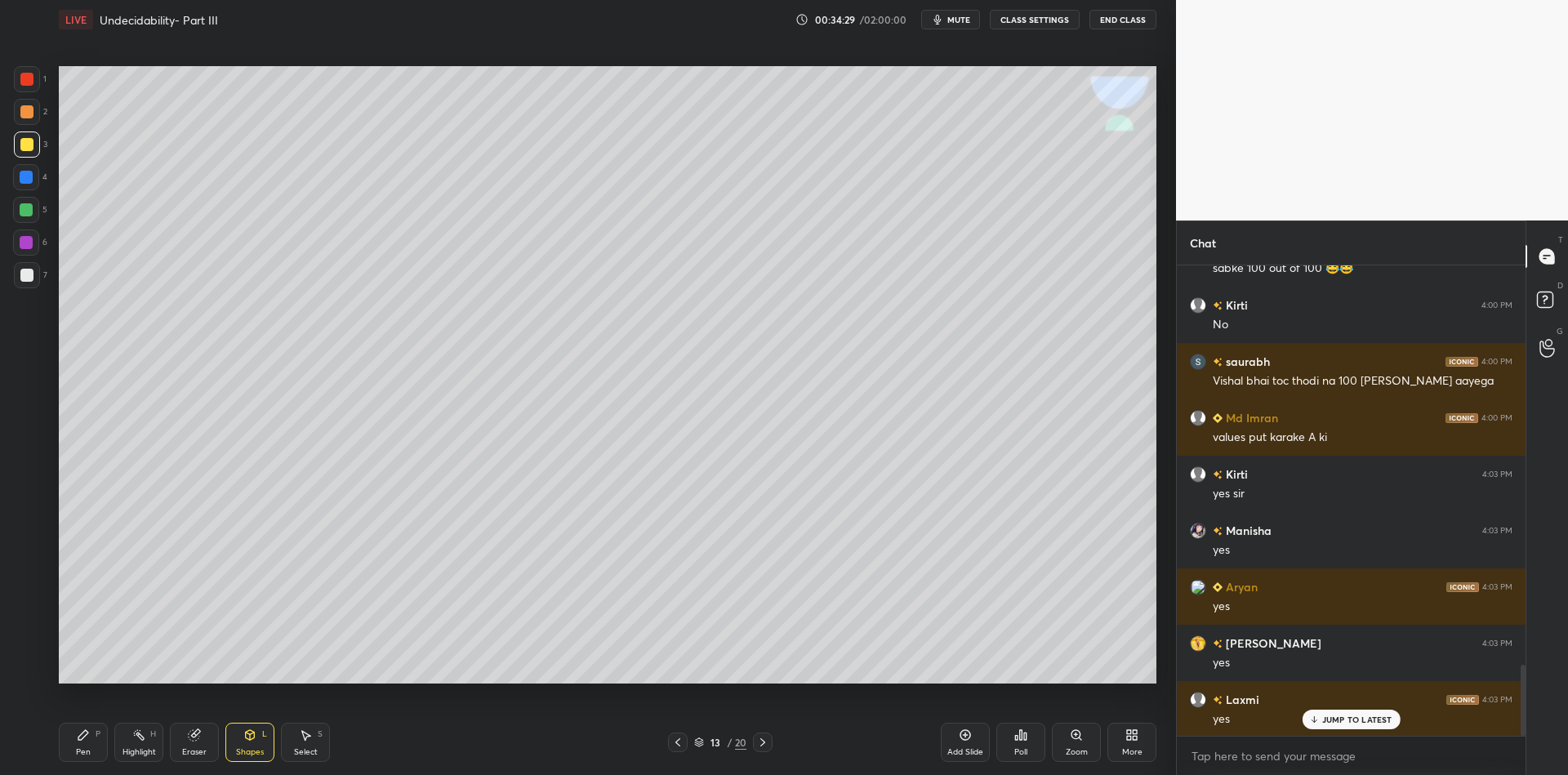
click at [79, 746] on div "Pen P" at bounding box center [82, 742] width 49 height 39
click at [30, 213] on div at bounding box center [26, 209] width 26 height 26
click at [22, 149] on div at bounding box center [27, 145] width 13 height 13
click at [251, 749] on div "Shapes" at bounding box center [249, 752] width 27 height 8
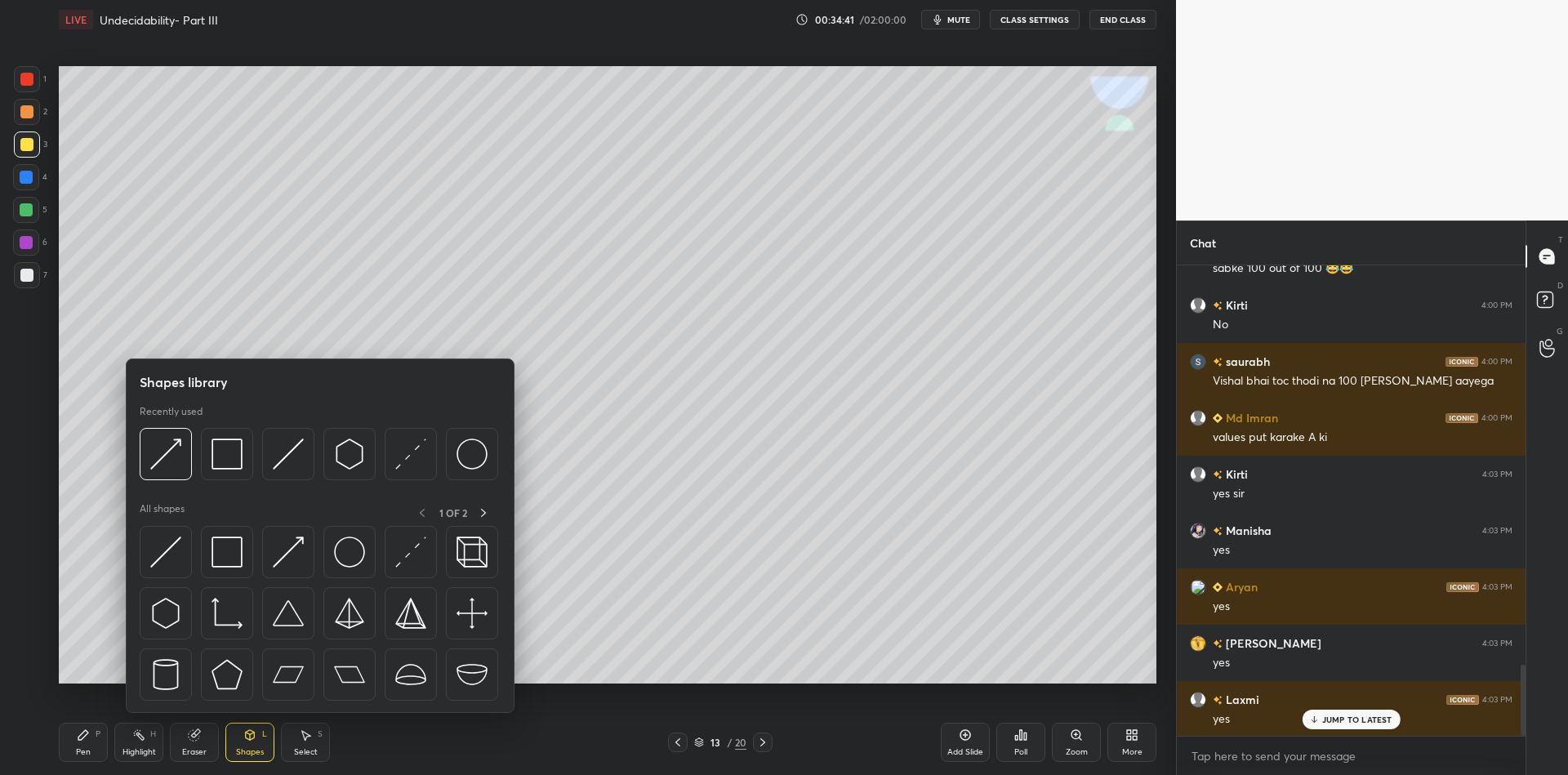
click at [285, 552] on img at bounding box center [288, 552] width 31 height 31
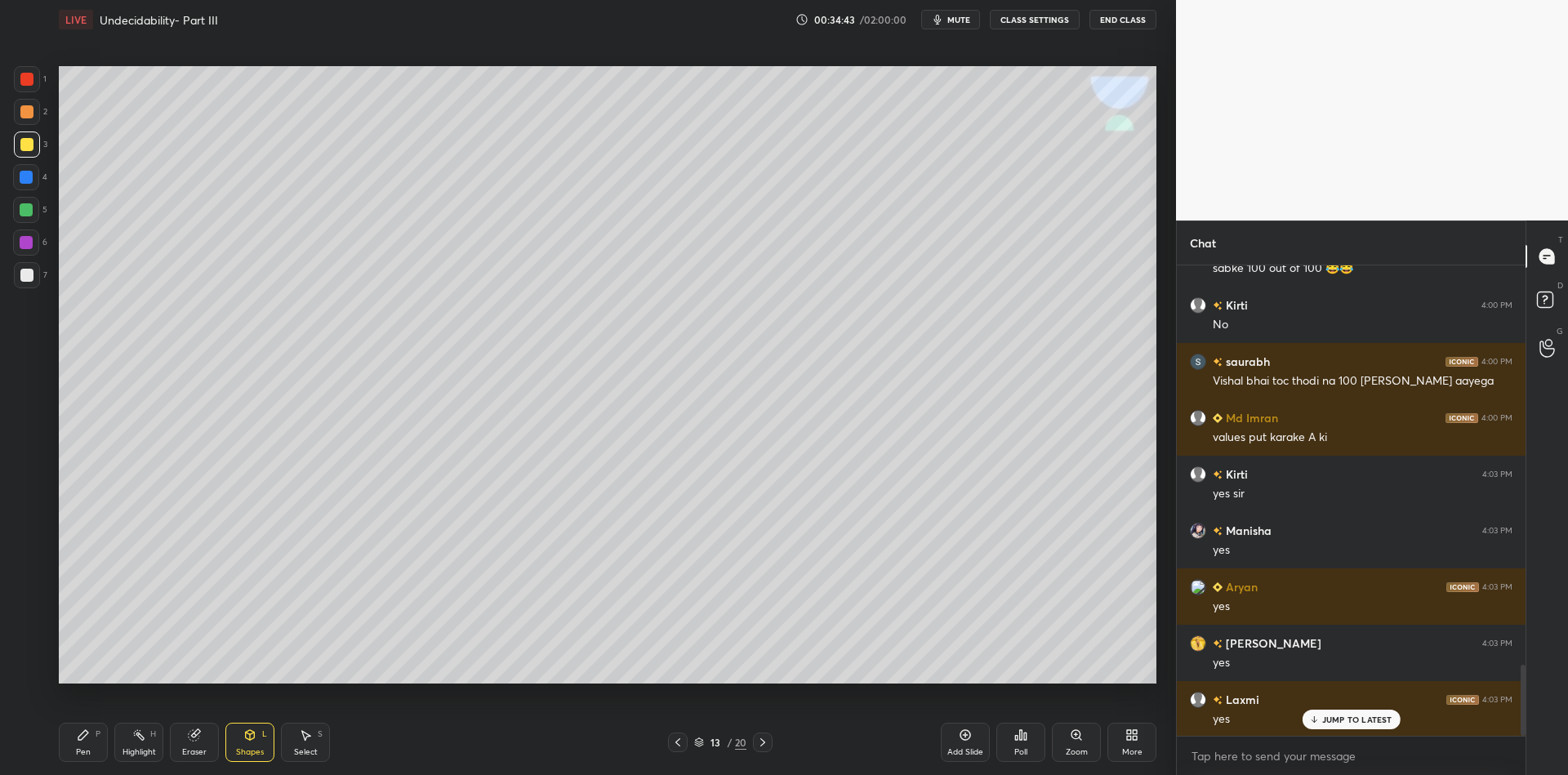
click at [90, 744] on div "Pen P" at bounding box center [82, 742] width 49 height 39
drag, startPoint x: 251, startPoint y: 748, endPoint x: 250, endPoint y: 723, distance: 25.0
click at [248, 745] on div "Shapes L" at bounding box center [249, 742] width 49 height 39
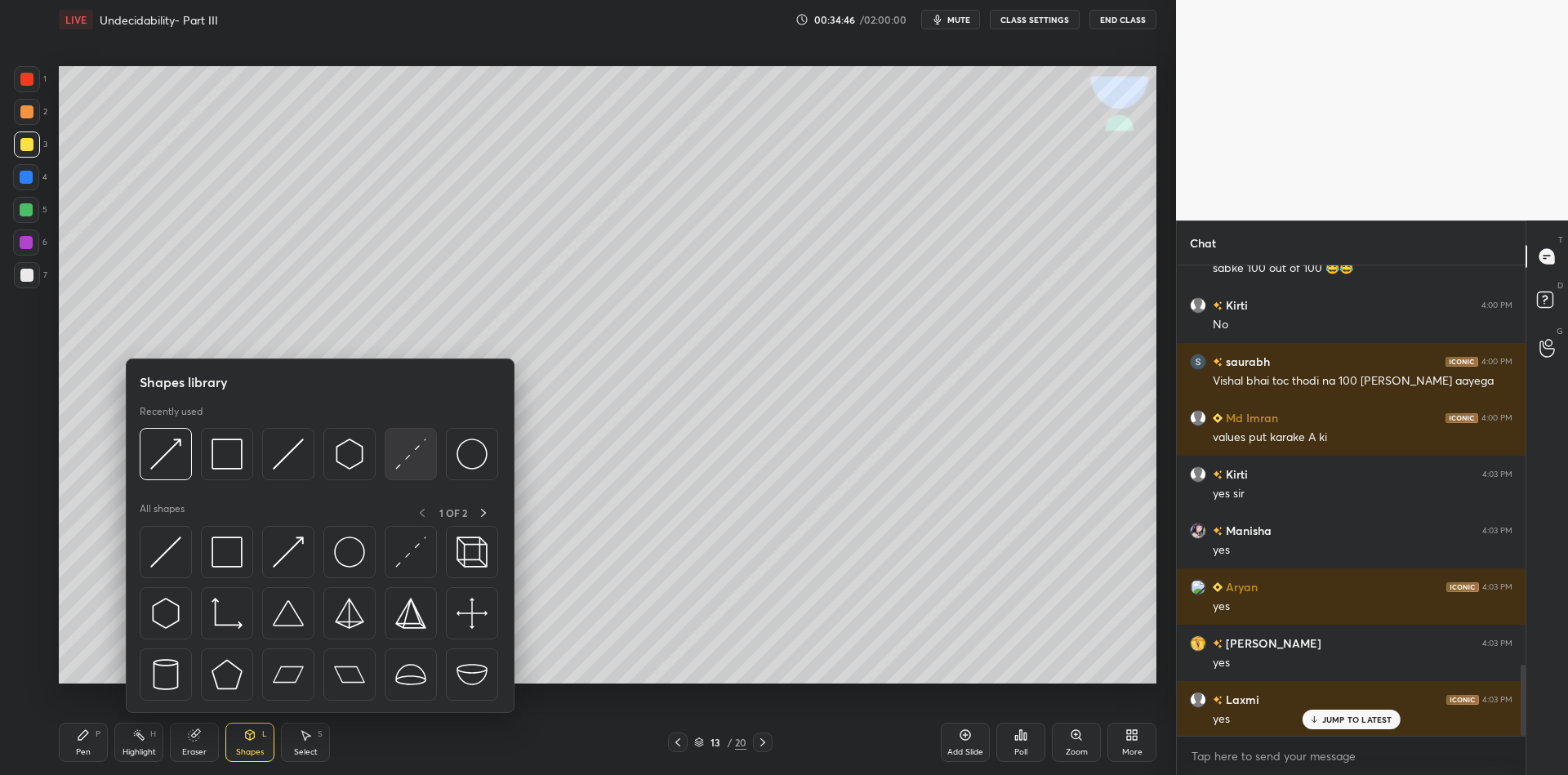
click at [293, 534] on div at bounding box center [288, 552] width 52 height 52
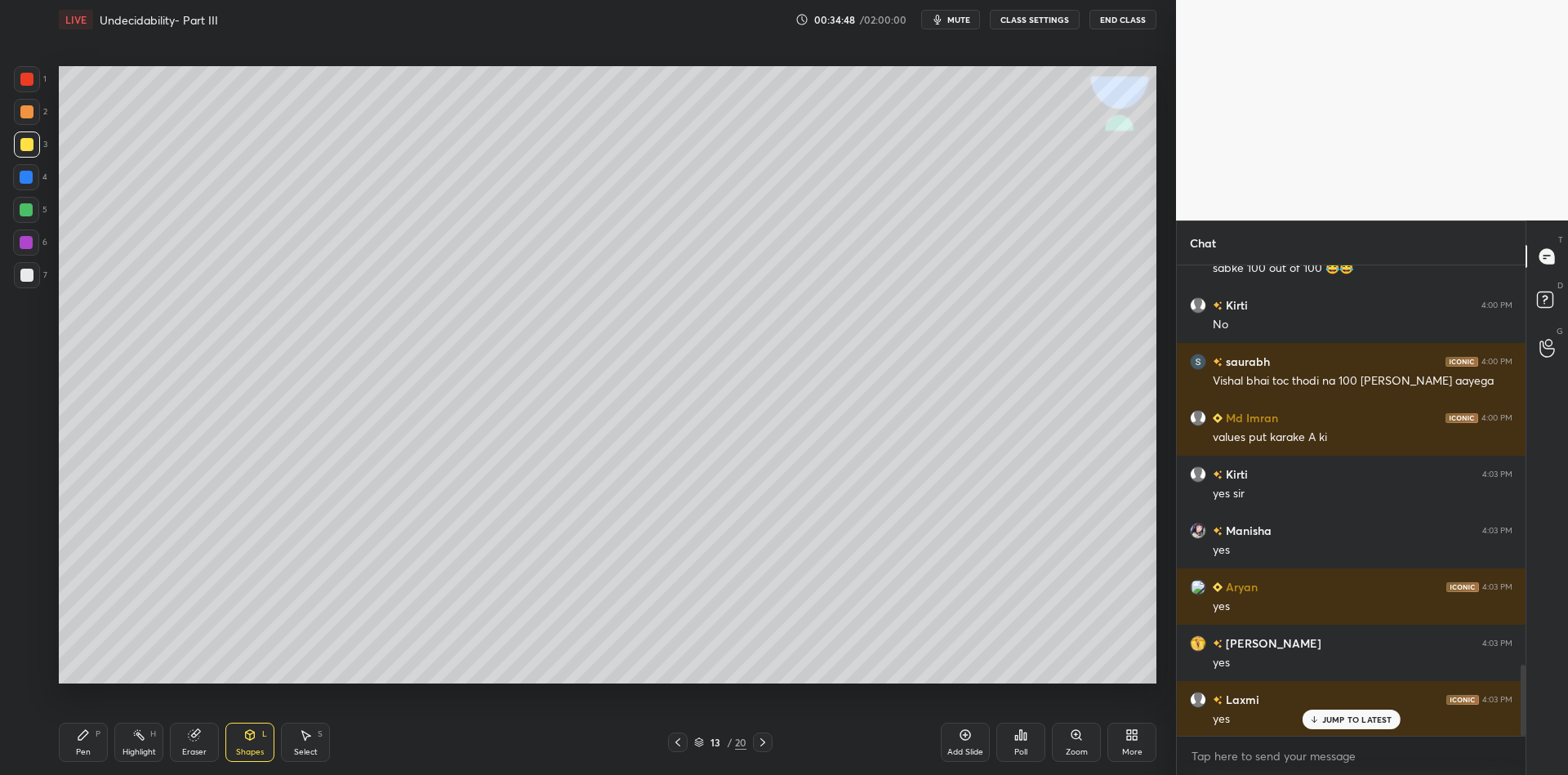
click at [89, 747] on div "Pen P" at bounding box center [82, 742] width 49 height 39
drag, startPoint x: 244, startPoint y: 755, endPoint x: 246, endPoint y: 739, distance: 16.1
click at [244, 750] on div "Shapes" at bounding box center [249, 752] width 27 height 8
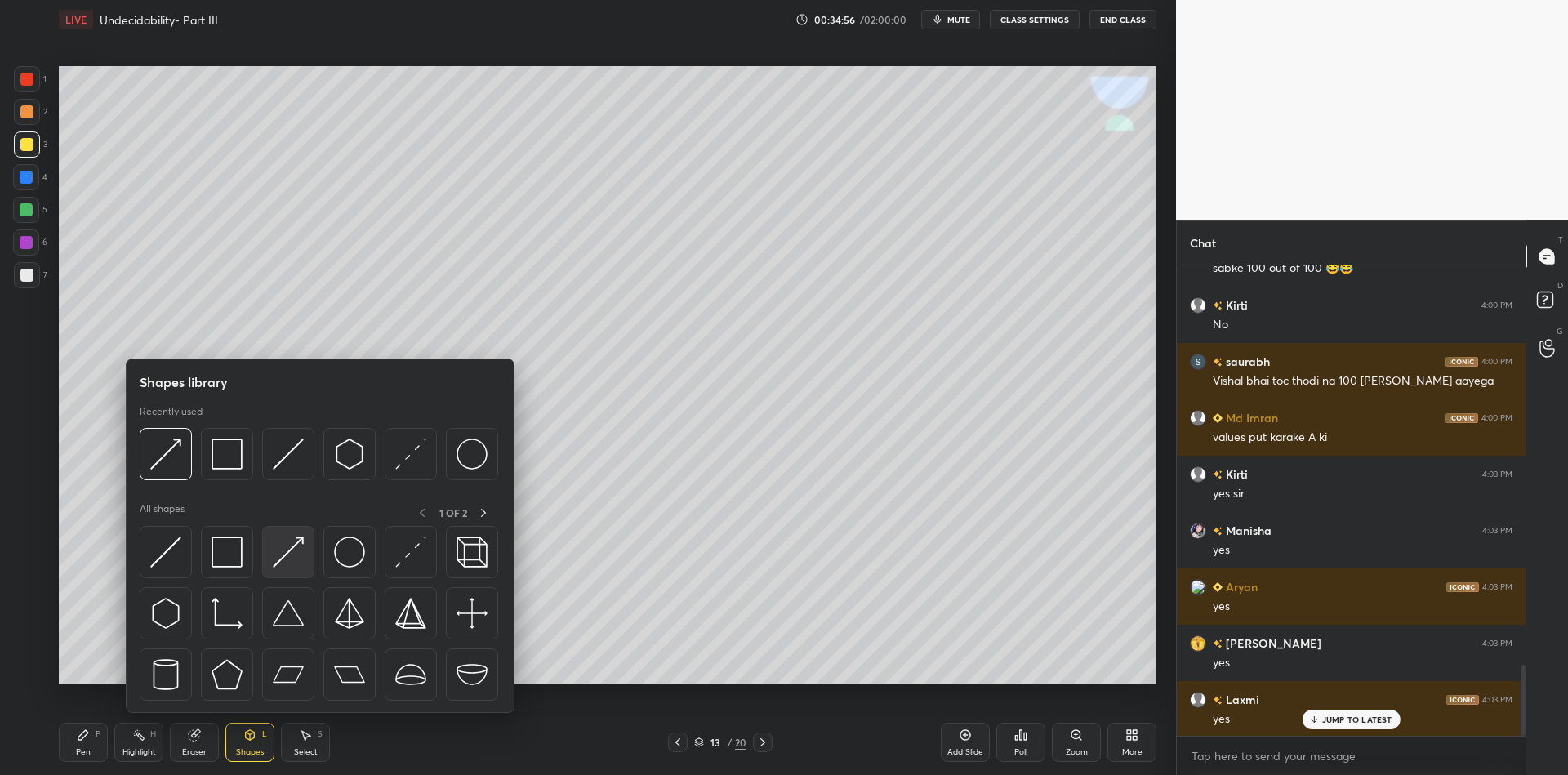
drag, startPoint x: 291, startPoint y: 548, endPoint x: 363, endPoint y: 526, distance: 75.3
click at [285, 550] on img at bounding box center [288, 552] width 31 height 31
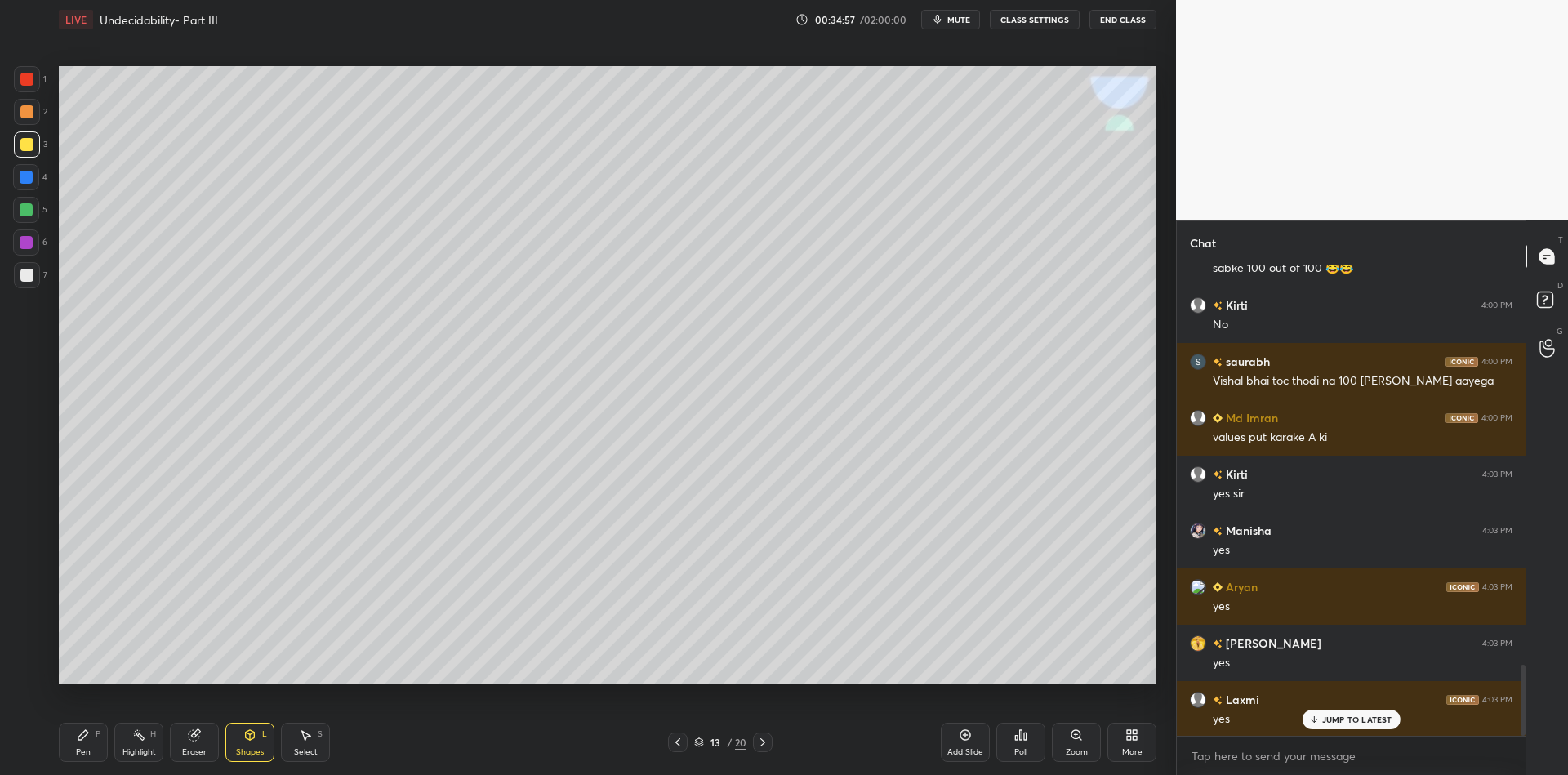
drag, startPoint x: 92, startPoint y: 736, endPoint x: 117, endPoint y: 724, distance: 27.7
click at [94, 737] on div "Pen P" at bounding box center [82, 742] width 49 height 39
drag, startPoint x: 296, startPoint y: 753, endPoint x: 312, endPoint y: 690, distance: 65.0
click at [297, 750] on div "Select" at bounding box center [306, 752] width 24 height 8
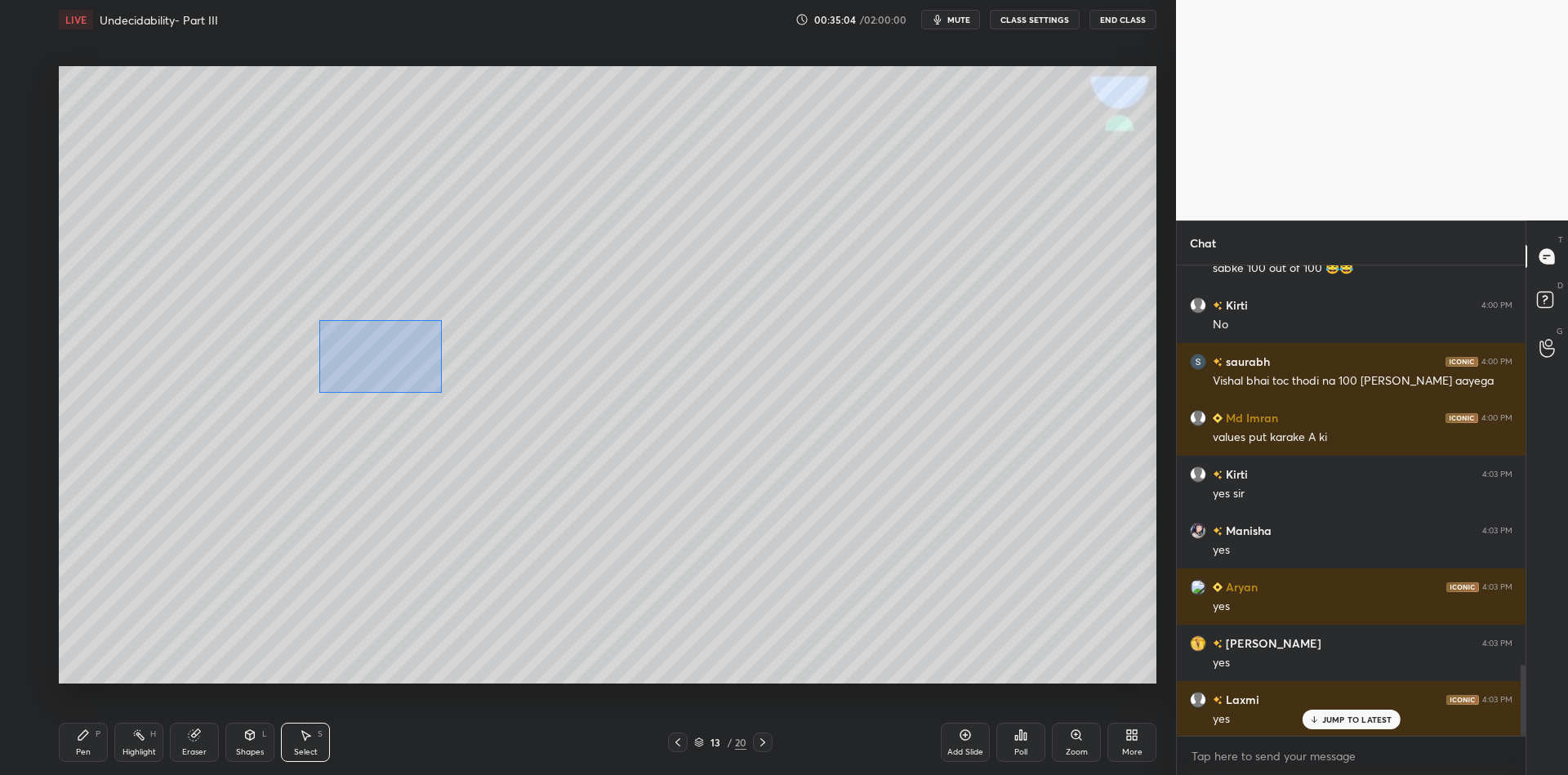
drag, startPoint x: 329, startPoint y: 320, endPoint x: 440, endPoint y: 391, distance: 131.8
click at [441, 392] on div "0 ° Undo Copy Paste here Duplicate Duplicate to new slide Delete" at bounding box center [607, 375] width 1097 height 618
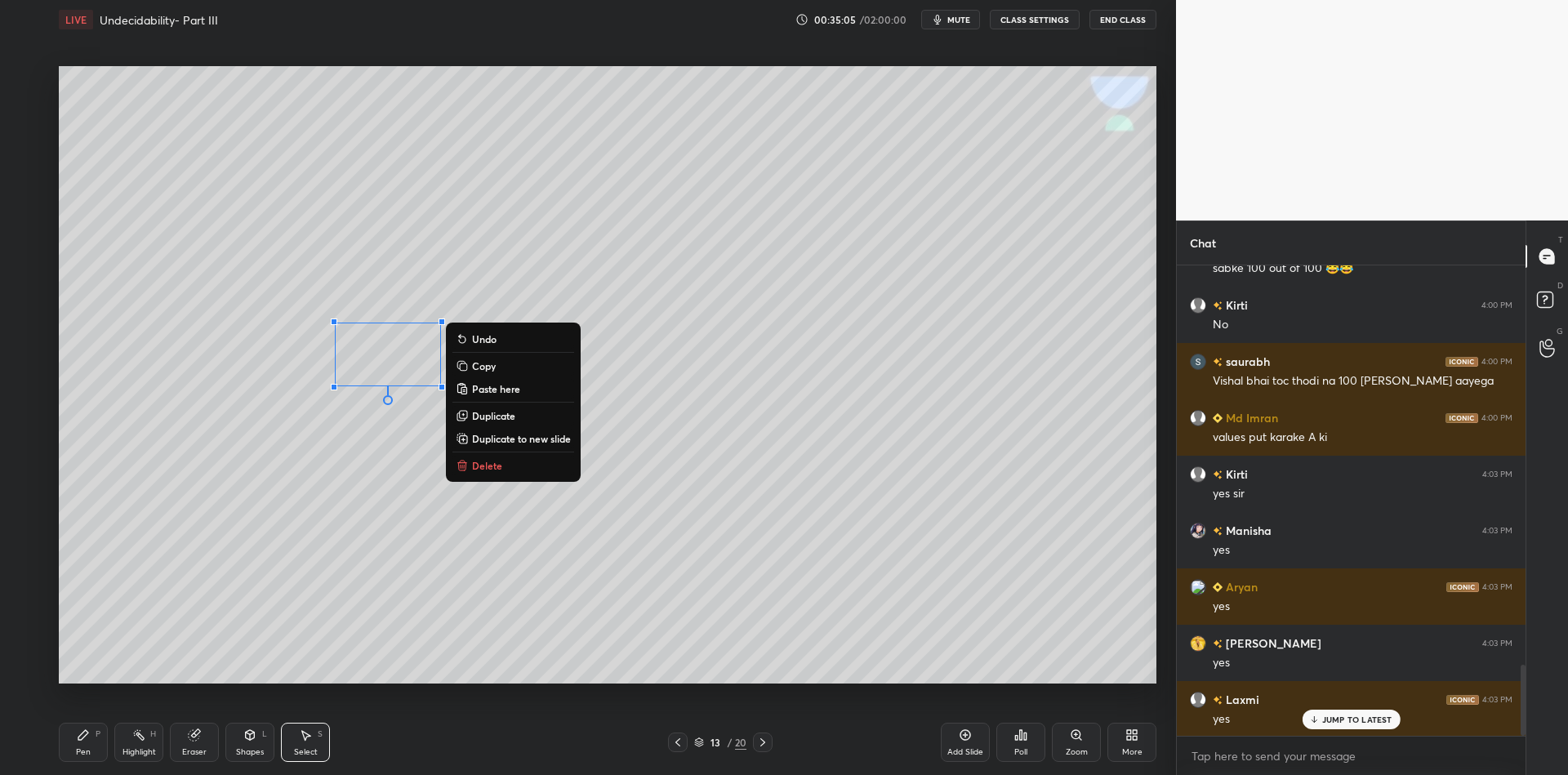
click at [507, 367] on button "Copy" at bounding box center [512, 366] width 121 height 20
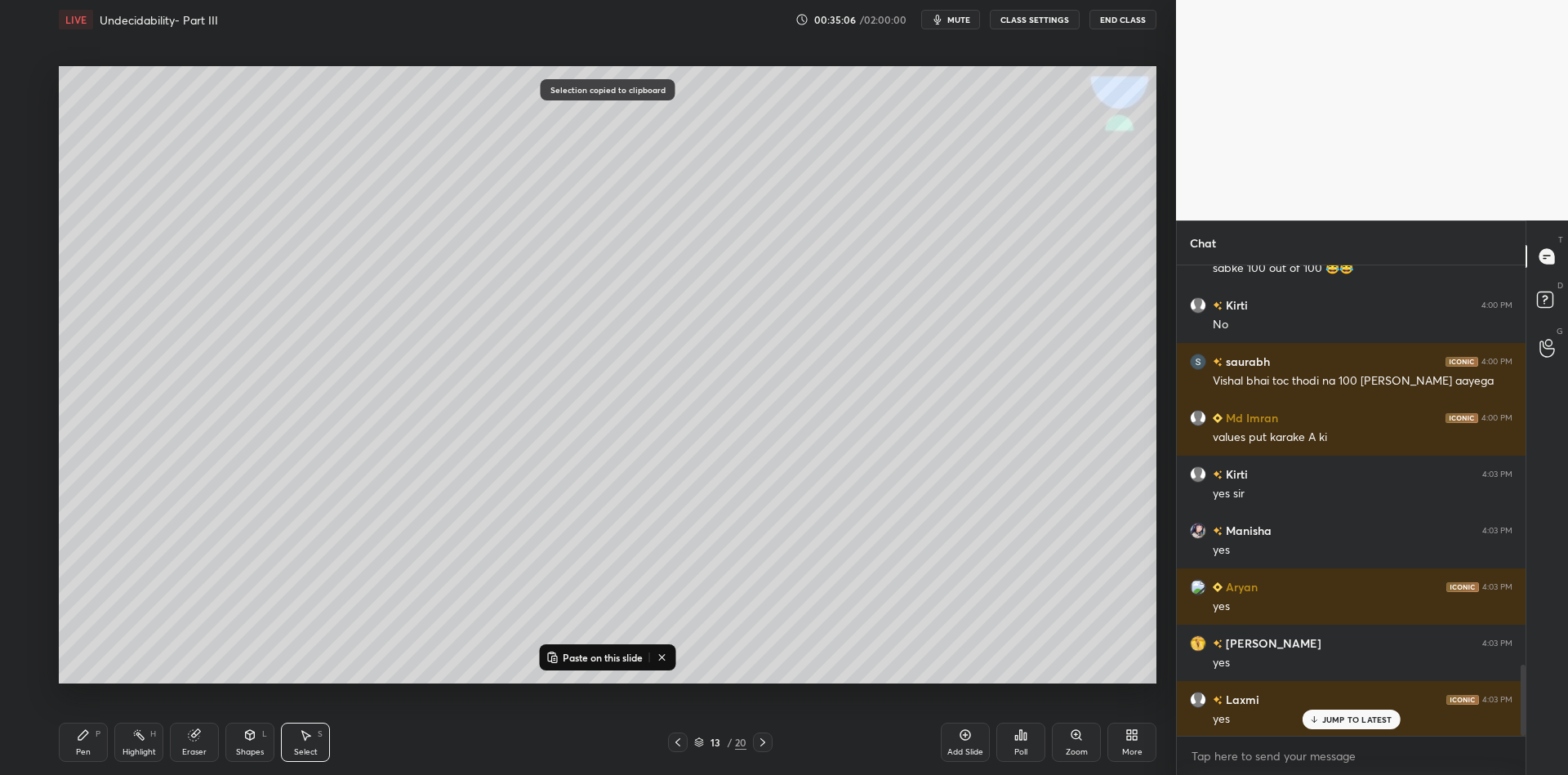
click at [603, 659] on p "Paste on this slide" at bounding box center [603, 657] width 80 height 13
drag, startPoint x: 432, startPoint y: 397, endPoint x: 427, endPoint y: 583, distance: 186.1
click at [429, 586] on div "0 ° Undo Copy Paste here Duplicate Duplicate to new slide Delete" at bounding box center [607, 375] width 1097 height 618
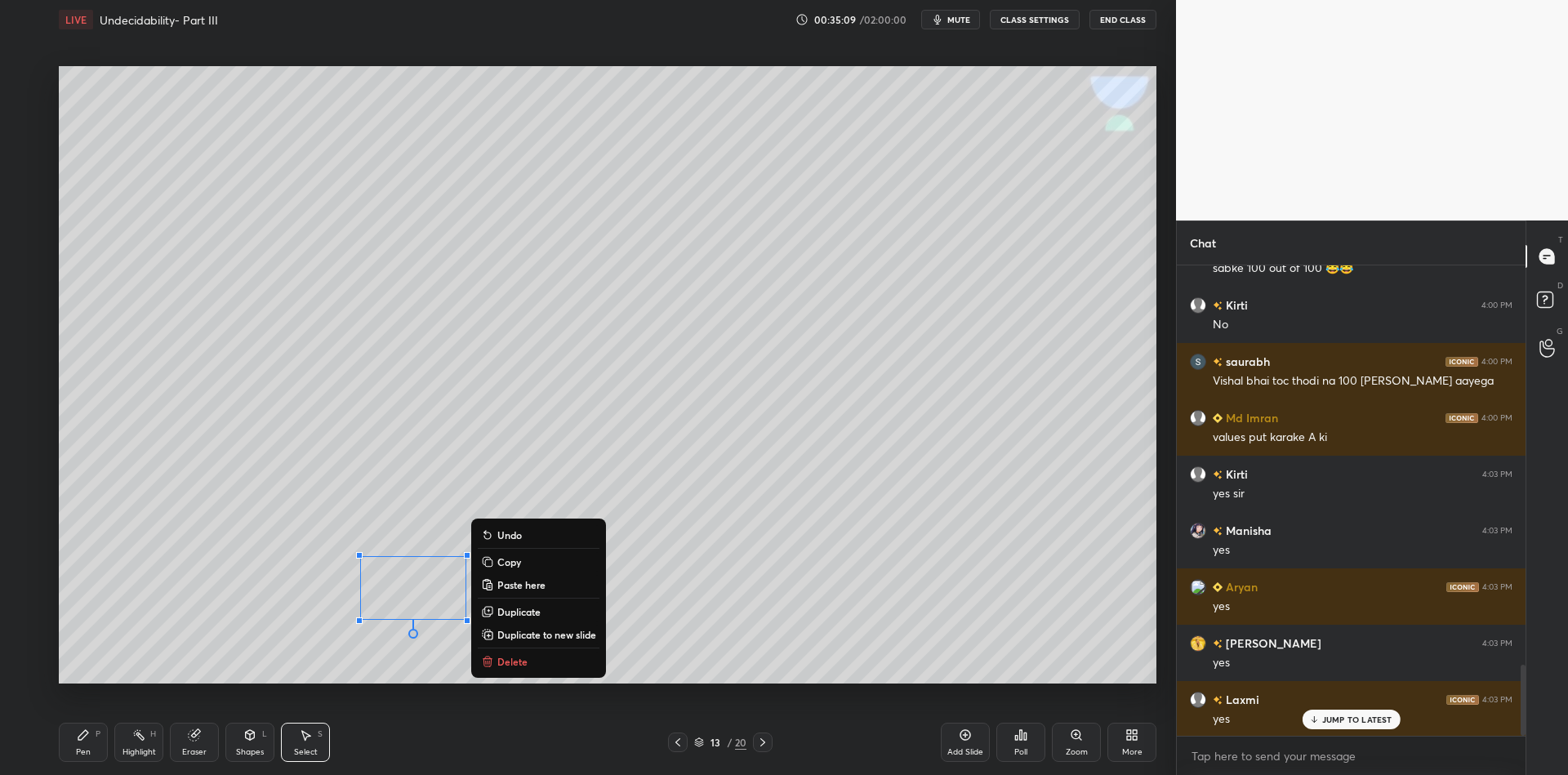
drag, startPoint x: 83, startPoint y: 754, endPoint x: 88, endPoint y: 735, distance: 19.6
click at [84, 752] on div "Pen" at bounding box center [83, 752] width 15 height 8
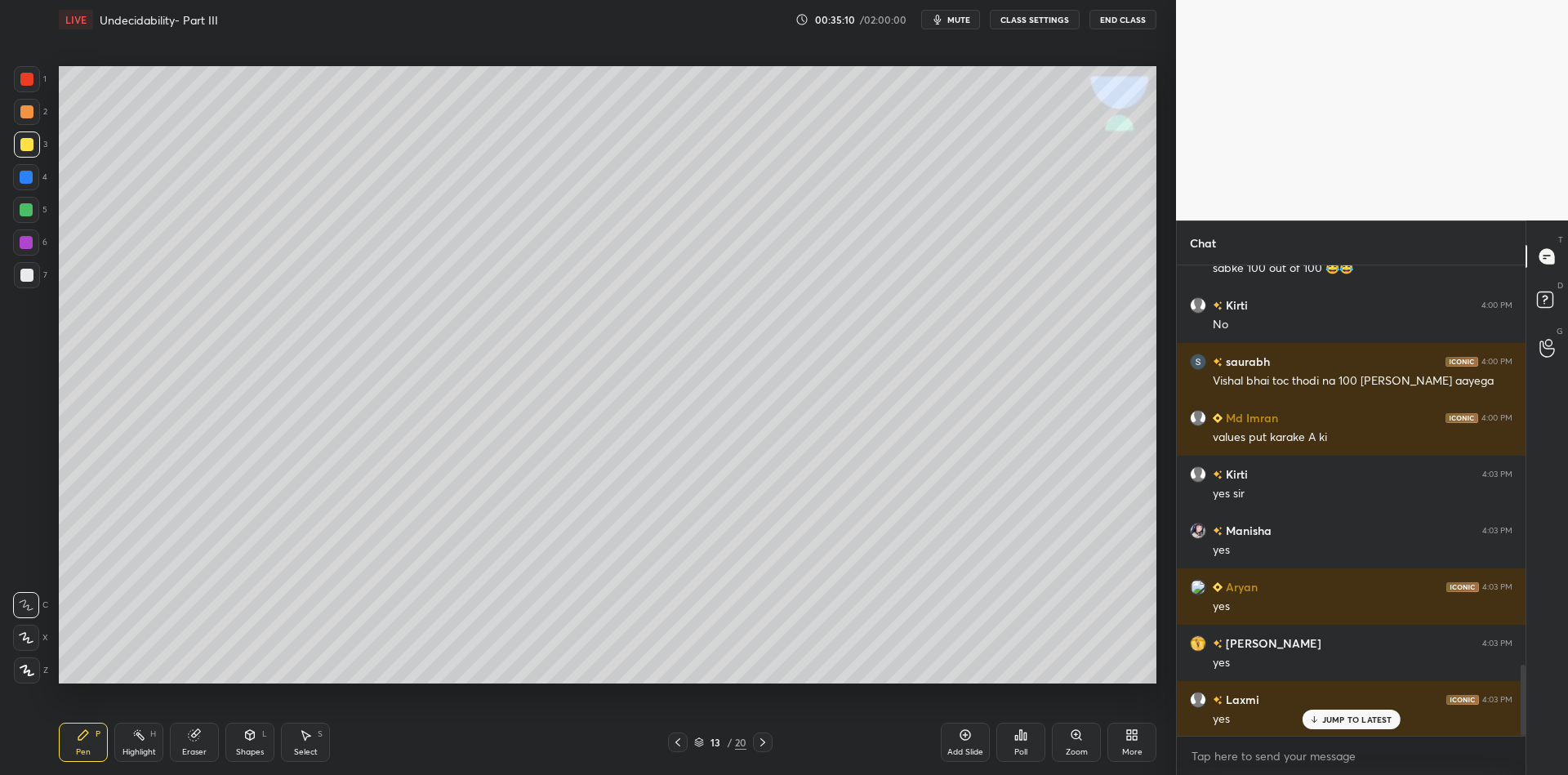
click at [27, 214] on div at bounding box center [26, 209] width 13 height 13
click at [247, 750] on div "Shapes" at bounding box center [249, 752] width 27 height 8
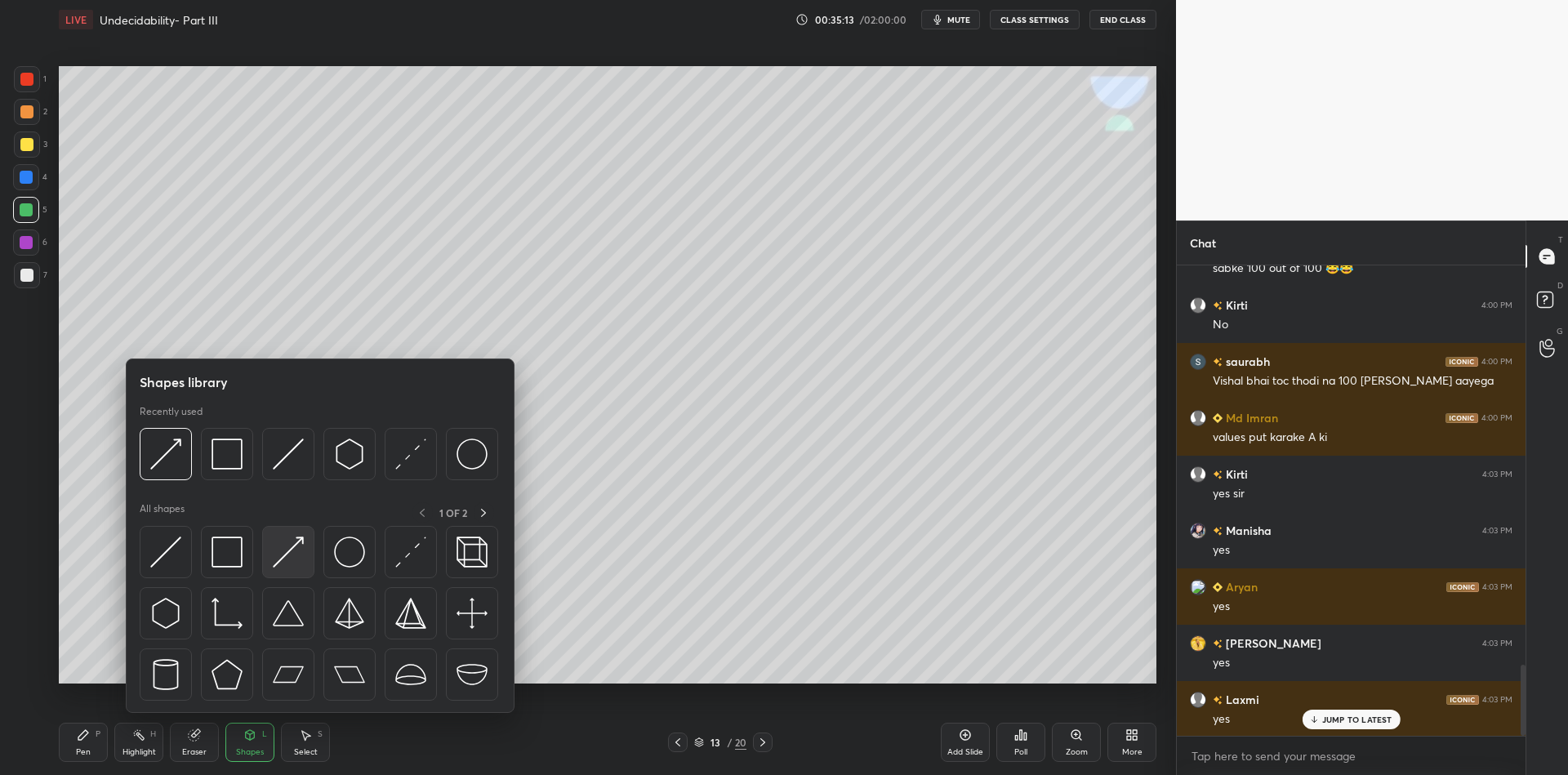
click at [279, 548] on img at bounding box center [288, 552] width 31 height 31
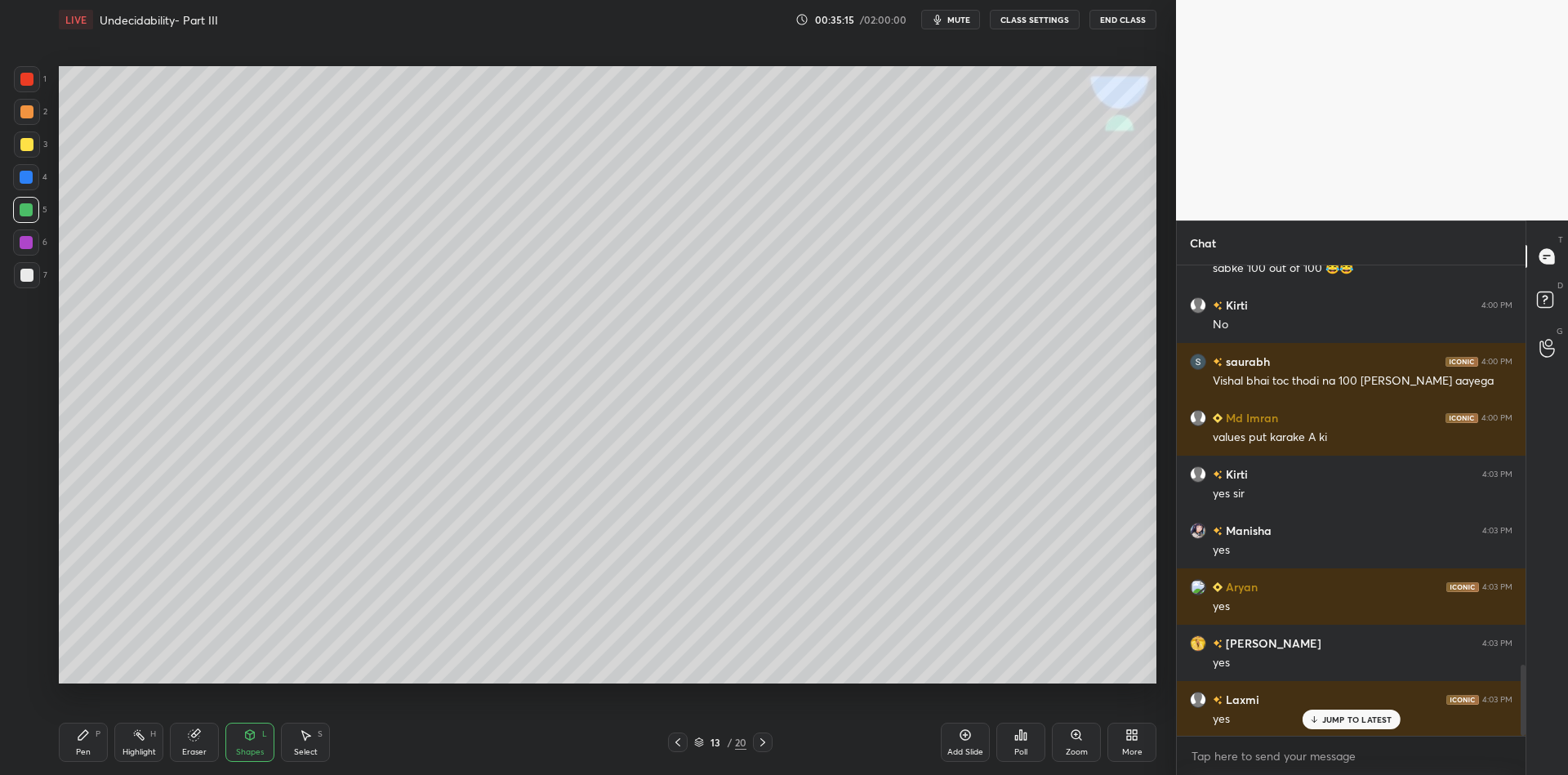
drag, startPoint x: 89, startPoint y: 749, endPoint x: 89, endPoint y: 697, distance: 52.0
click at [85, 748] on div "Pen" at bounding box center [83, 752] width 15 height 8
click at [29, 145] on div at bounding box center [27, 145] width 13 height 13
click at [251, 748] on div "Shapes" at bounding box center [249, 752] width 27 height 8
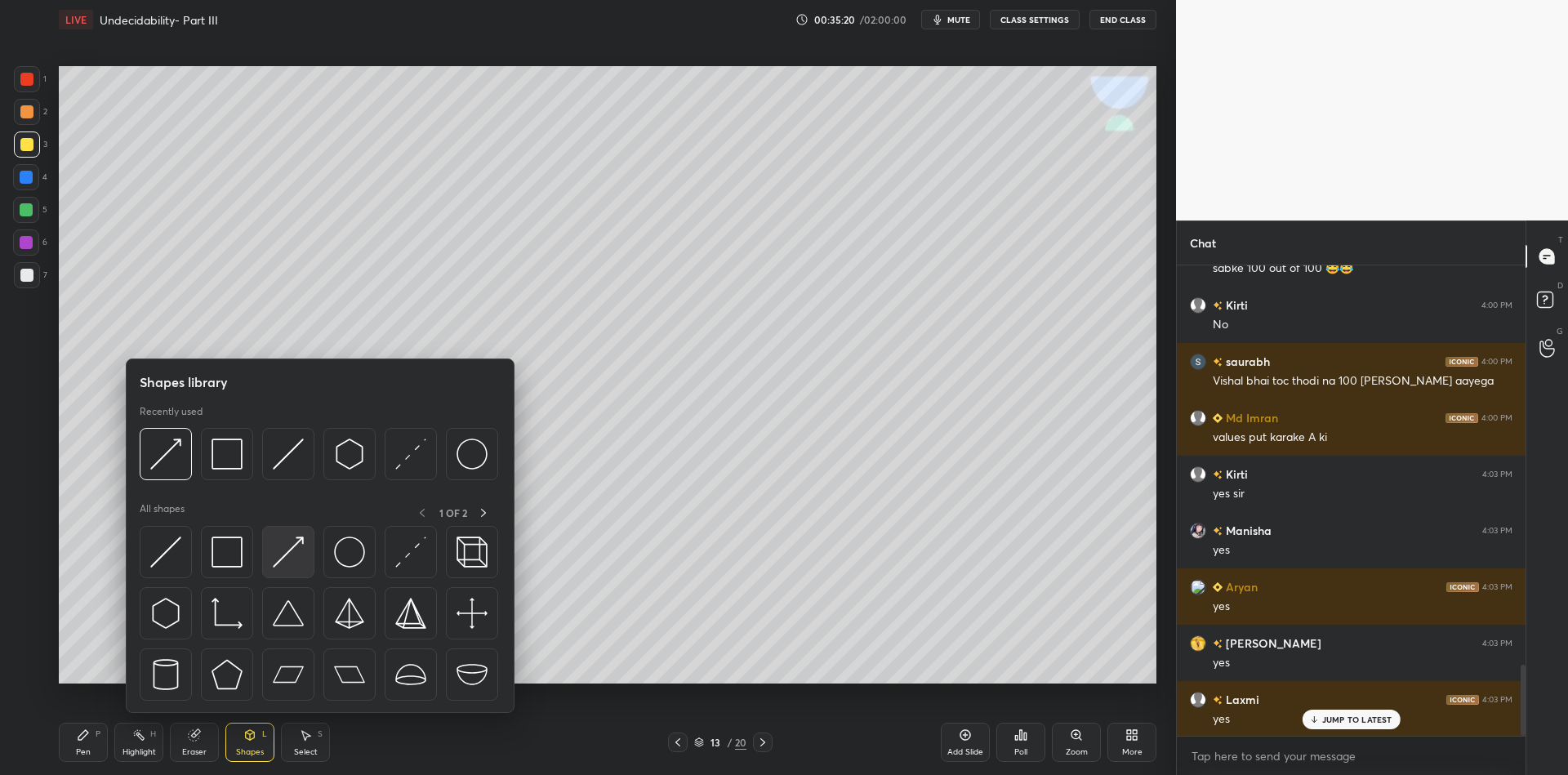
click at [294, 534] on div at bounding box center [288, 552] width 52 height 52
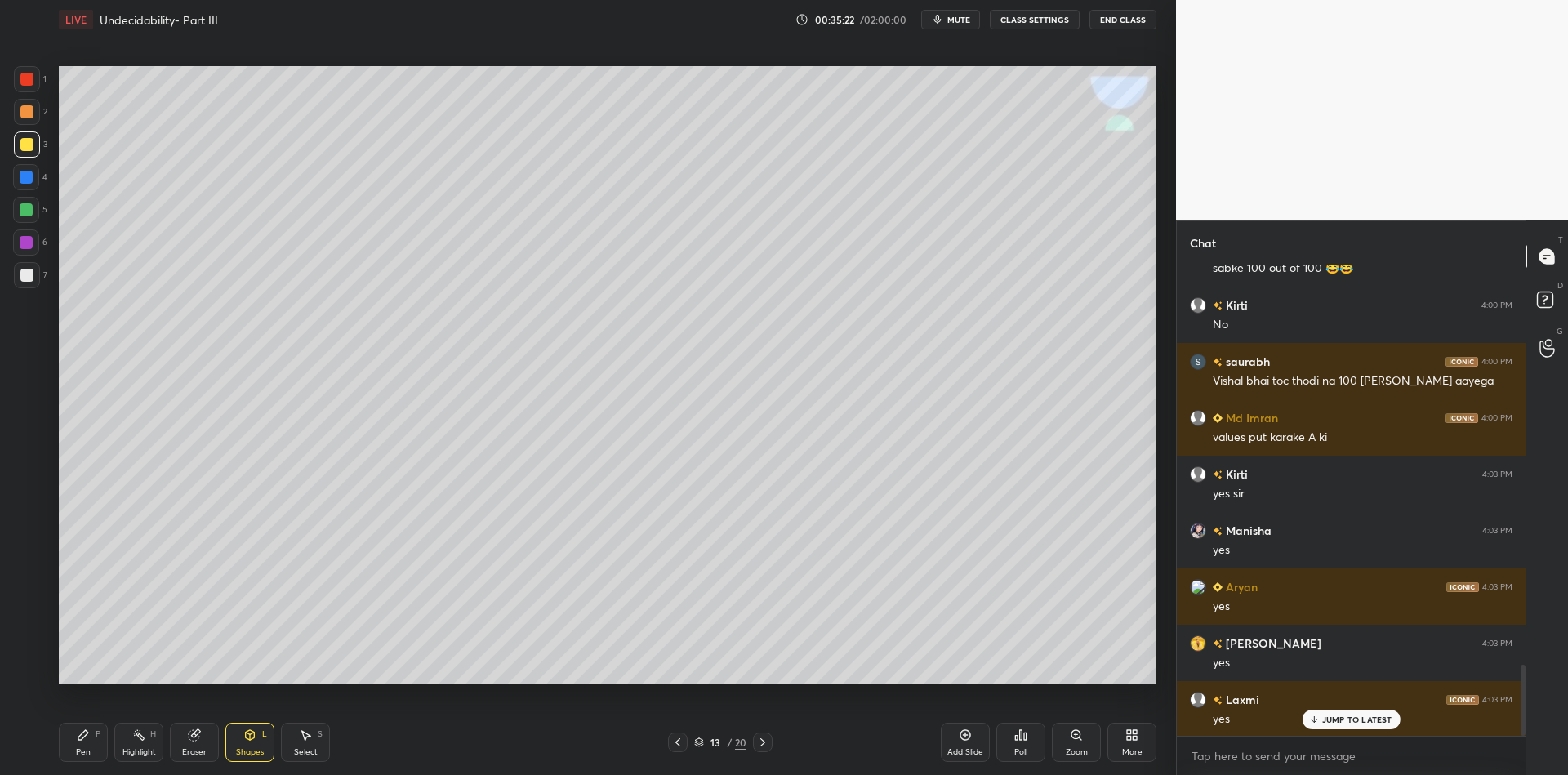
drag, startPoint x: 81, startPoint y: 740, endPoint x: 90, endPoint y: 736, distance: 9.8
click at [80, 740] on icon at bounding box center [82, 735] width 10 height 10
drag, startPoint x: 255, startPoint y: 743, endPoint x: 261, endPoint y: 714, distance: 29.6
click at [254, 740] on div "Shapes L" at bounding box center [249, 742] width 49 height 39
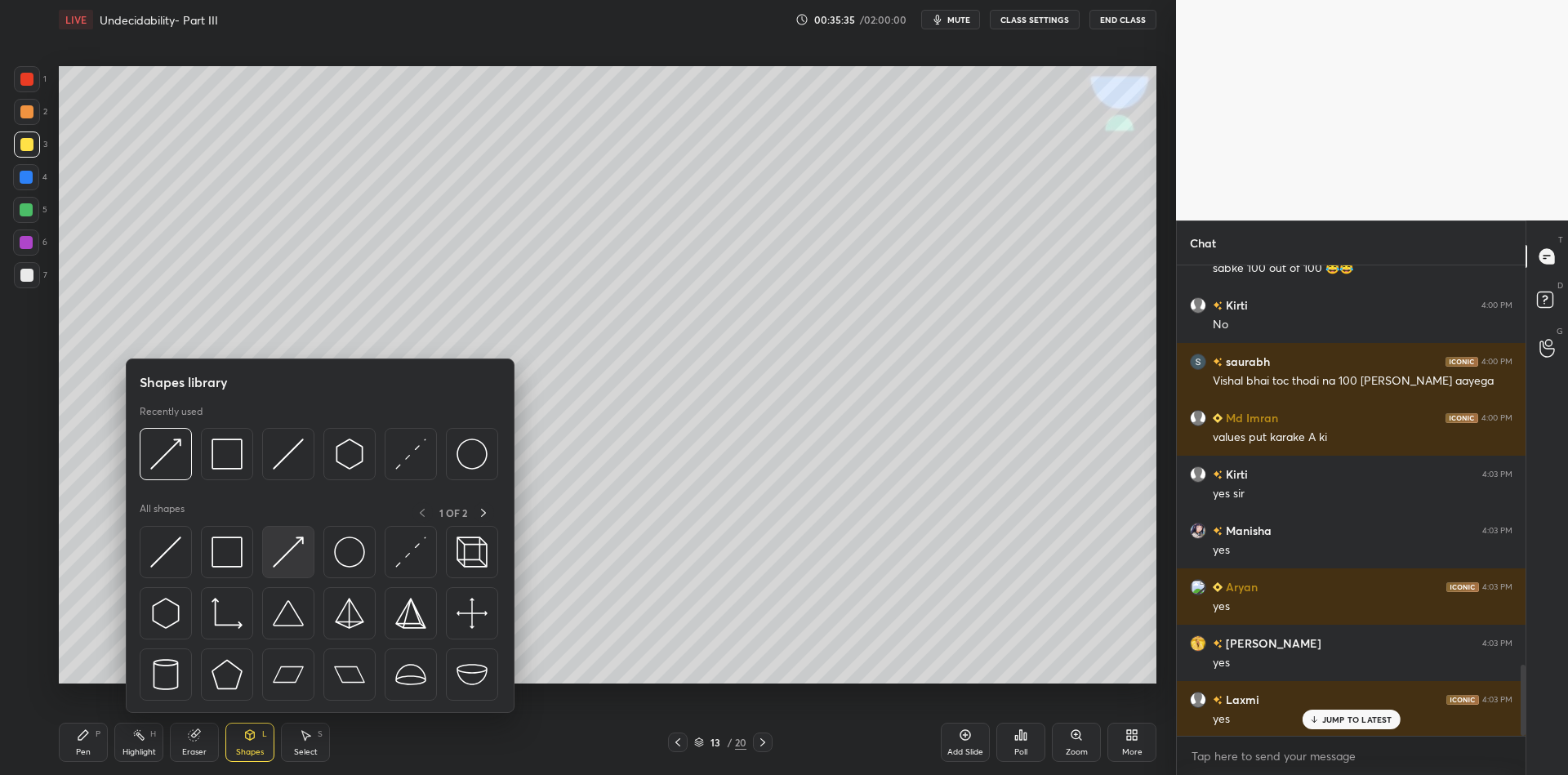
click at [296, 538] on img at bounding box center [288, 552] width 31 height 31
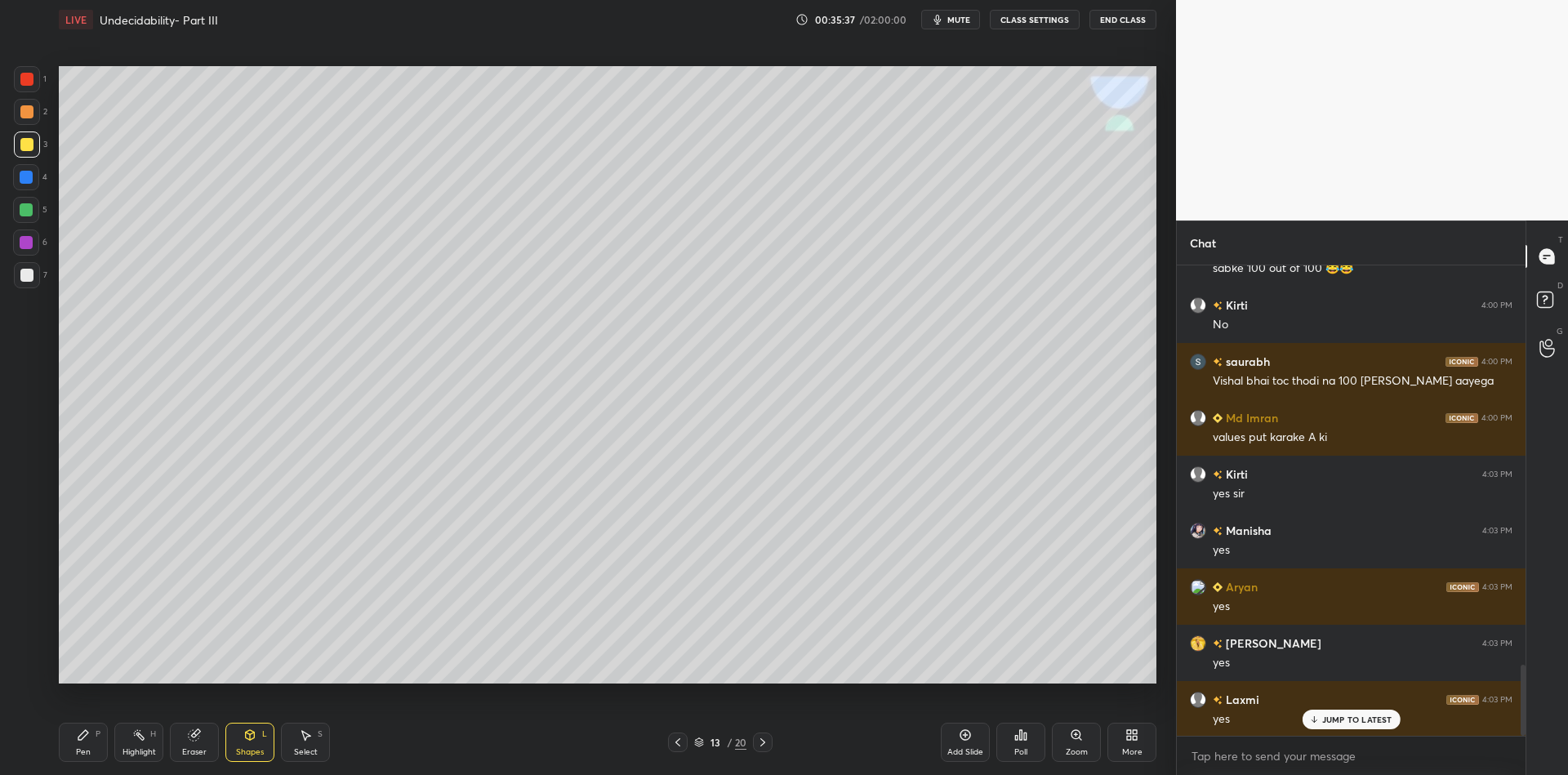
click at [82, 750] on div "Pen" at bounding box center [83, 752] width 15 height 8
click at [74, 755] on div "Pen P" at bounding box center [82, 742] width 49 height 39
click at [22, 211] on div at bounding box center [26, 209] width 13 height 13
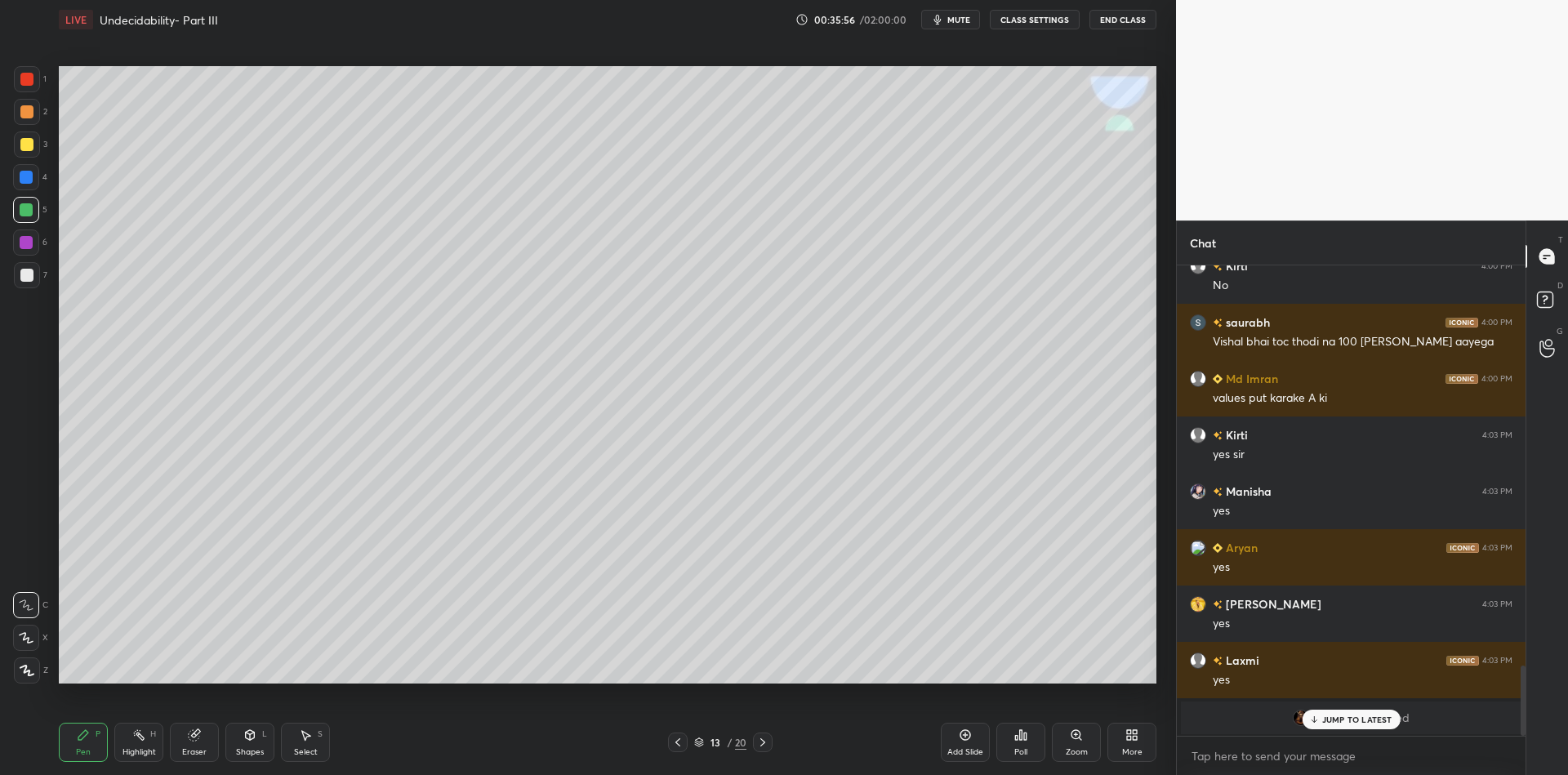
drag, startPoint x: 301, startPoint y: 752, endPoint x: 300, endPoint y: 696, distance: 56.0
click at [301, 749] on div "Select" at bounding box center [306, 752] width 24 height 8
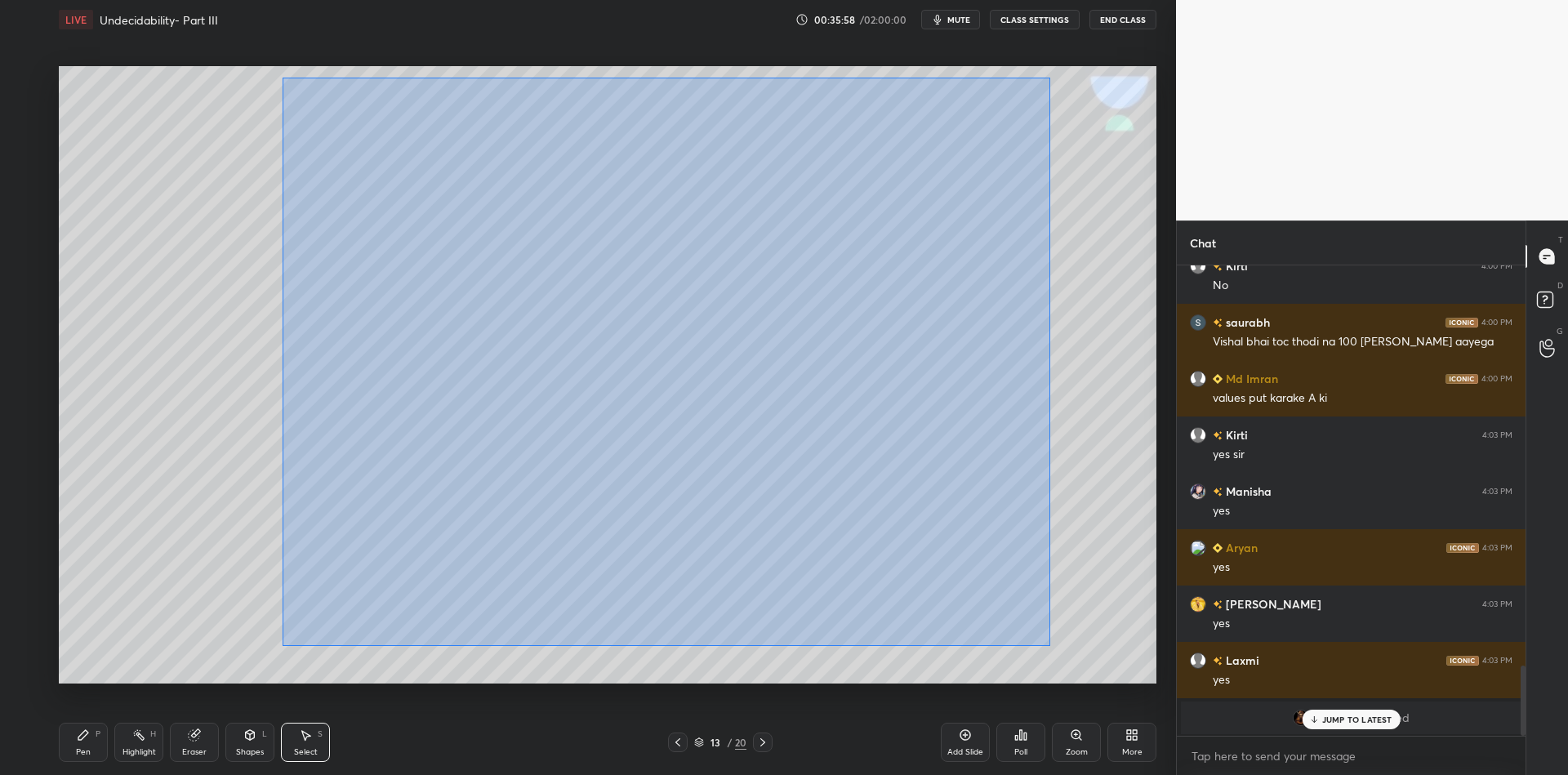
drag, startPoint x: 284, startPoint y: 77, endPoint x: 1052, endPoint y: 646, distance: 955.8
click at [1054, 649] on div "0 ° Undo Copy Paste here Duplicate Duplicate to new slide Delete" at bounding box center [607, 375] width 1097 height 618
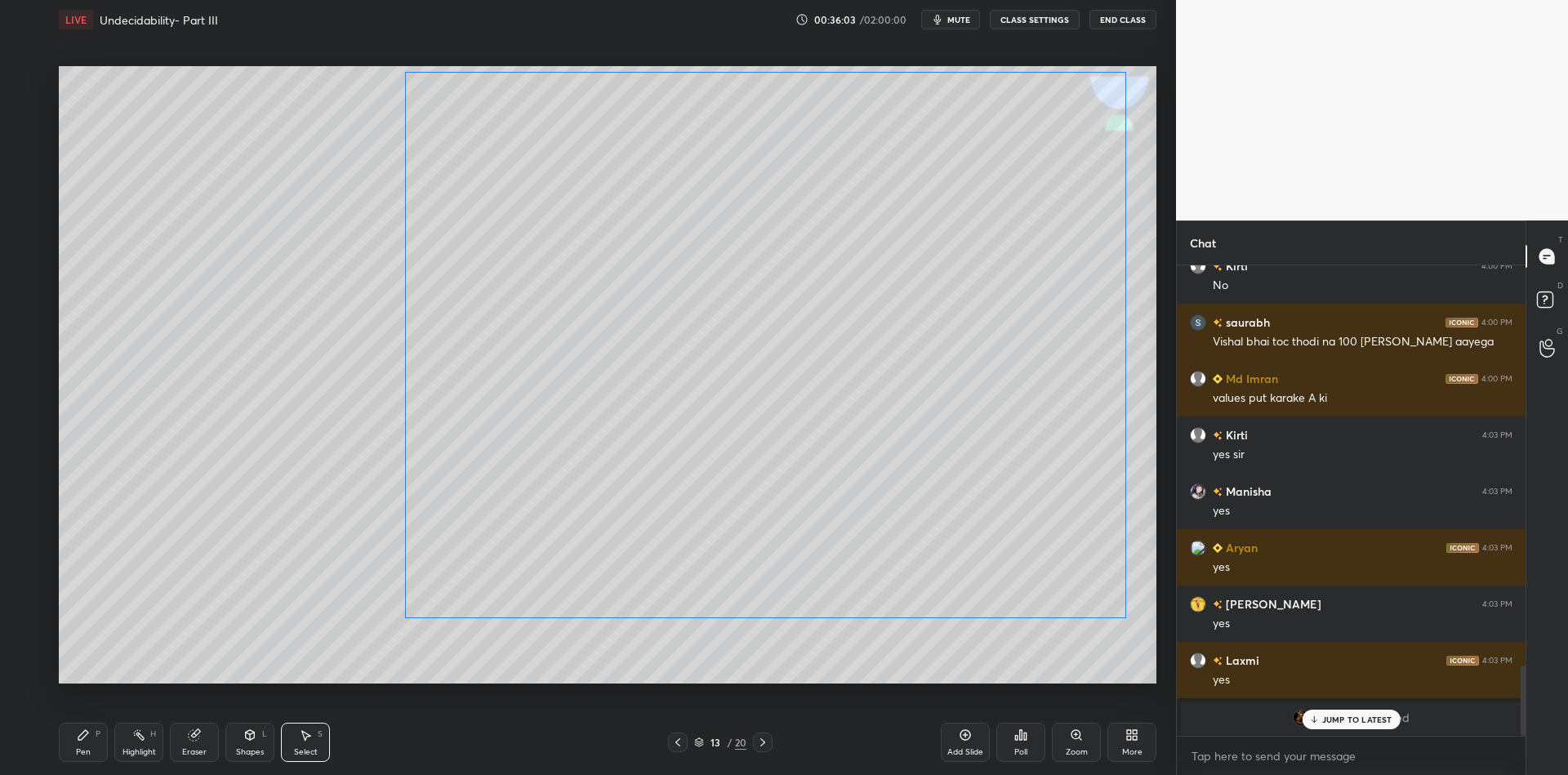
drag, startPoint x: 967, startPoint y: 392, endPoint x: 1080, endPoint y: 397, distance: 113.1
click at [1083, 388] on div "0 ° Undo Copy Paste here Duplicate Duplicate to new slide Delete" at bounding box center [607, 375] width 1097 height 618
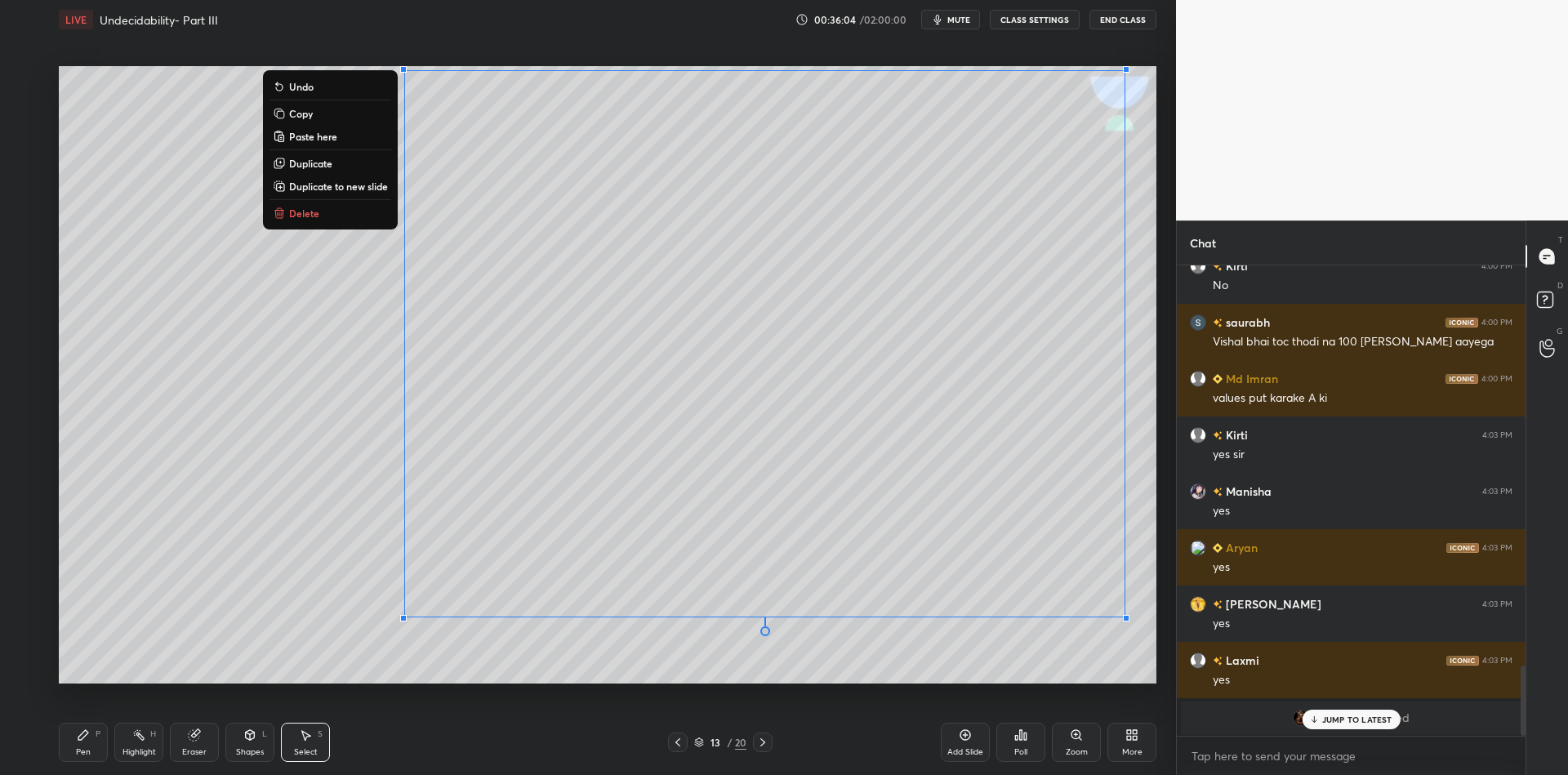
click at [82, 747] on div "Pen P" at bounding box center [82, 742] width 49 height 39
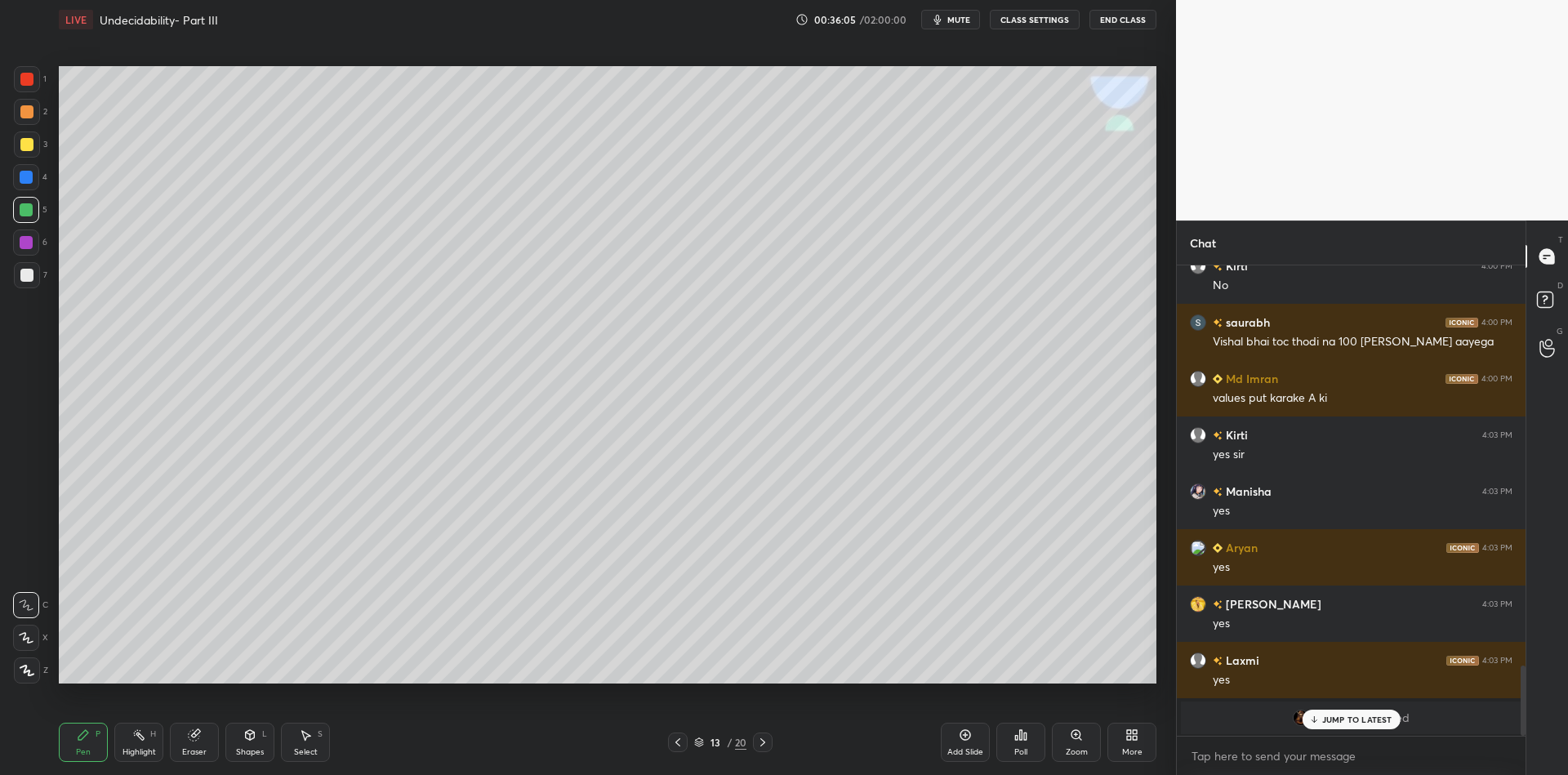
click at [193, 749] on div "Eraser" at bounding box center [194, 752] width 25 height 8
click at [85, 747] on div "Pen P" at bounding box center [82, 742] width 49 height 39
drag, startPoint x: 27, startPoint y: 145, endPoint x: 28, endPoint y: 161, distance: 16.0
click at [24, 149] on div at bounding box center [27, 145] width 13 height 13
click at [27, 206] on div at bounding box center [26, 209] width 13 height 13
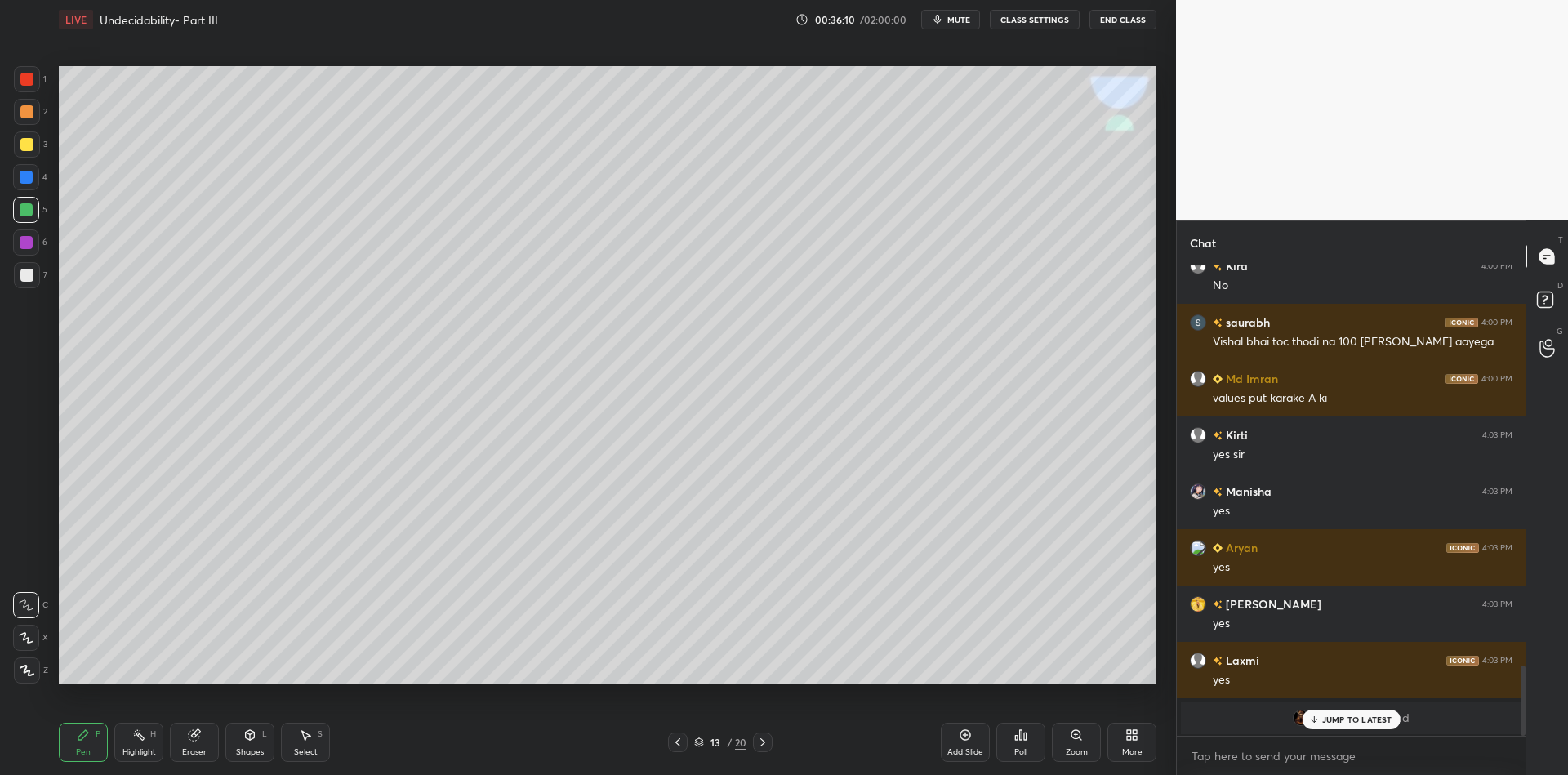
click at [1332, 718] on p "JUMP TO LATEST" at bounding box center [1357, 719] width 70 height 10
drag, startPoint x: 83, startPoint y: 746, endPoint x: 90, endPoint y: 704, distance: 42.6
click at [86, 741] on div "Pen P" at bounding box center [82, 742] width 49 height 39
drag, startPoint x: 151, startPoint y: 740, endPoint x: 229, endPoint y: 687, distance: 94.3
click at [149, 740] on div "Highlight H" at bounding box center [138, 742] width 49 height 39
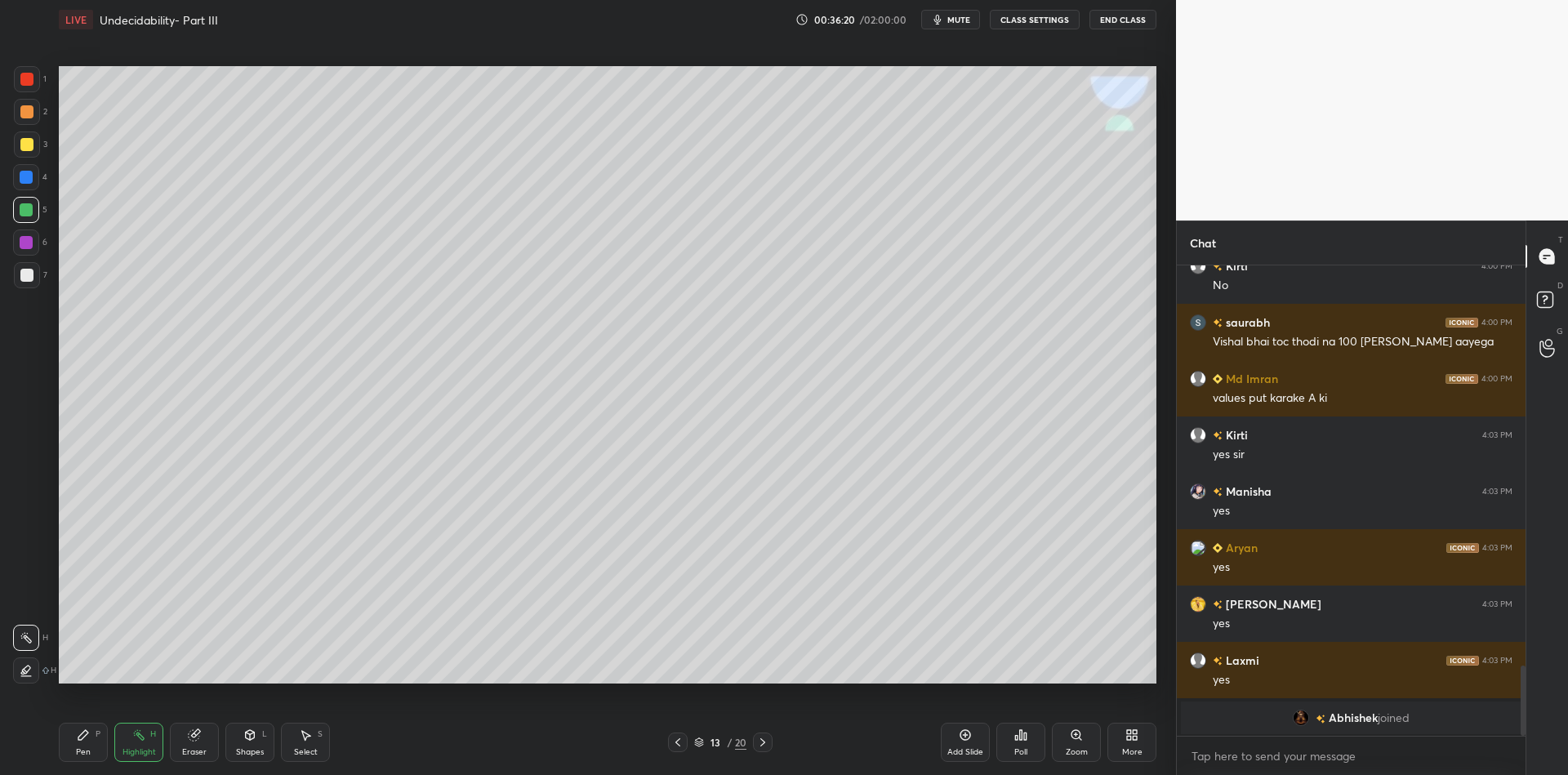
click at [86, 736] on div "Pen P" at bounding box center [82, 742] width 49 height 39
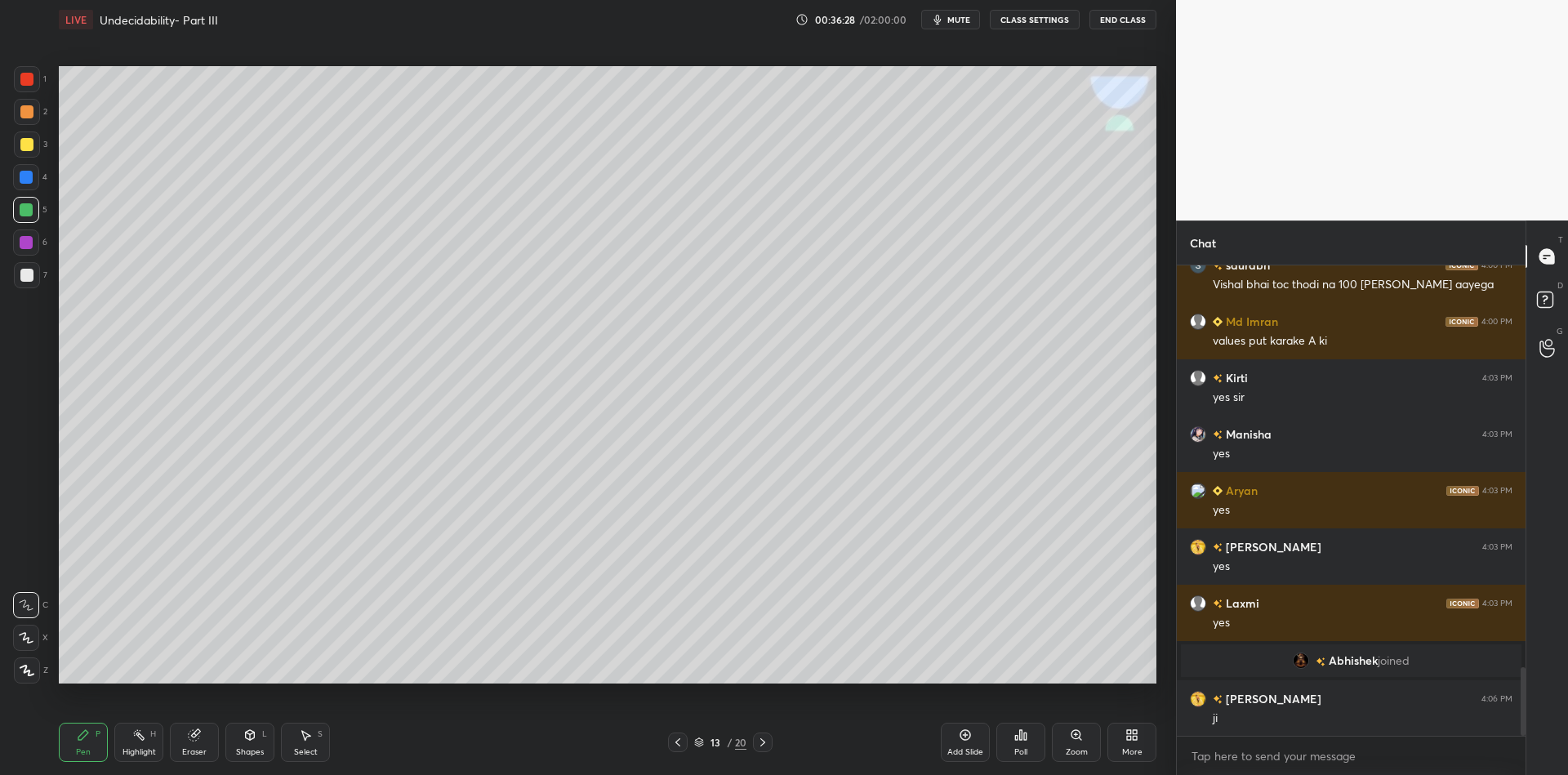
scroll to position [2793, 0]
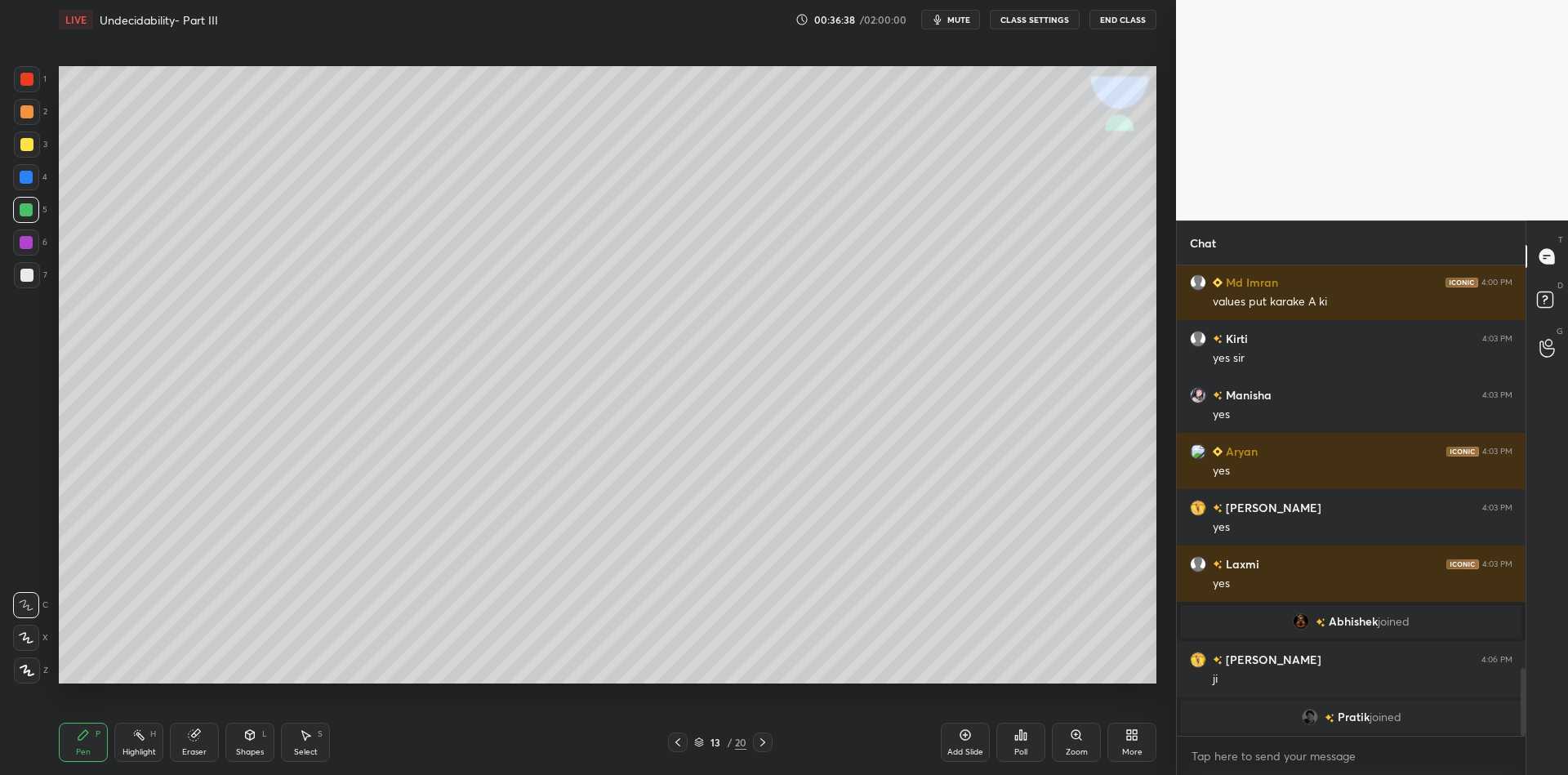
click at [121, 763] on div "Pen P Highlight H Eraser Shapes L Select S 13 / 20 Add Slide Poll Zoom More" at bounding box center [607, 743] width 1097 height 66
click at [138, 748] on div "Highlight" at bounding box center [139, 752] width 34 height 8
click at [91, 743] on div "Pen P" at bounding box center [82, 742] width 49 height 39
click at [22, 153] on div at bounding box center [27, 144] width 26 height 26
click at [82, 756] on div "Pen" at bounding box center [83, 752] width 15 height 8
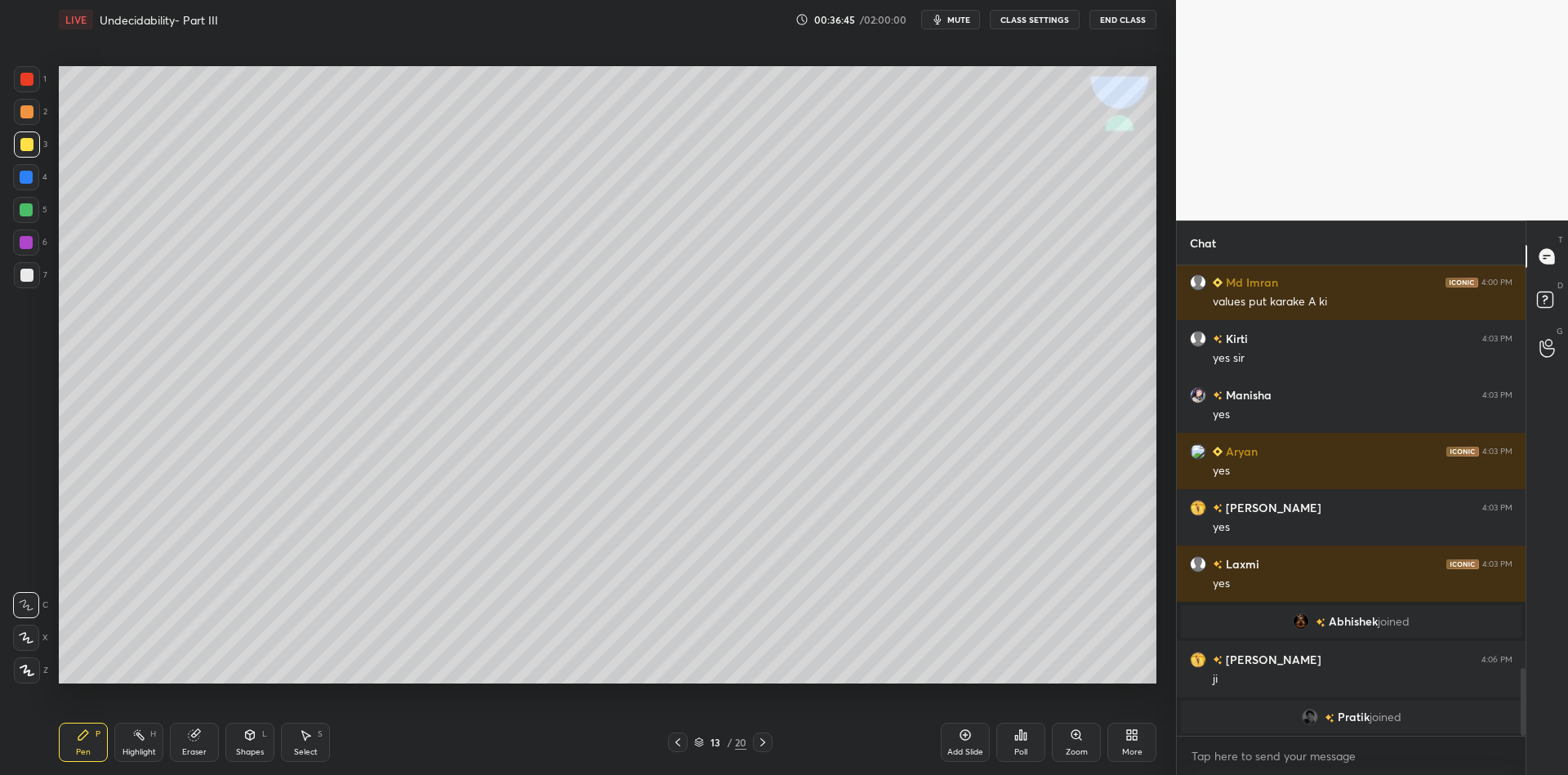
drag, startPoint x: 27, startPoint y: 146, endPoint x: 38, endPoint y: 135, distance: 15.6
click at [25, 146] on div at bounding box center [27, 145] width 13 height 13
click at [129, 755] on div "Highlight" at bounding box center [139, 752] width 34 height 8
click at [81, 759] on div "Pen P" at bounding box center [82, 742] width 49 height 39
click at [258, 747] on div "Shapes L" at bounding box center [249, 742] width 49 height 39
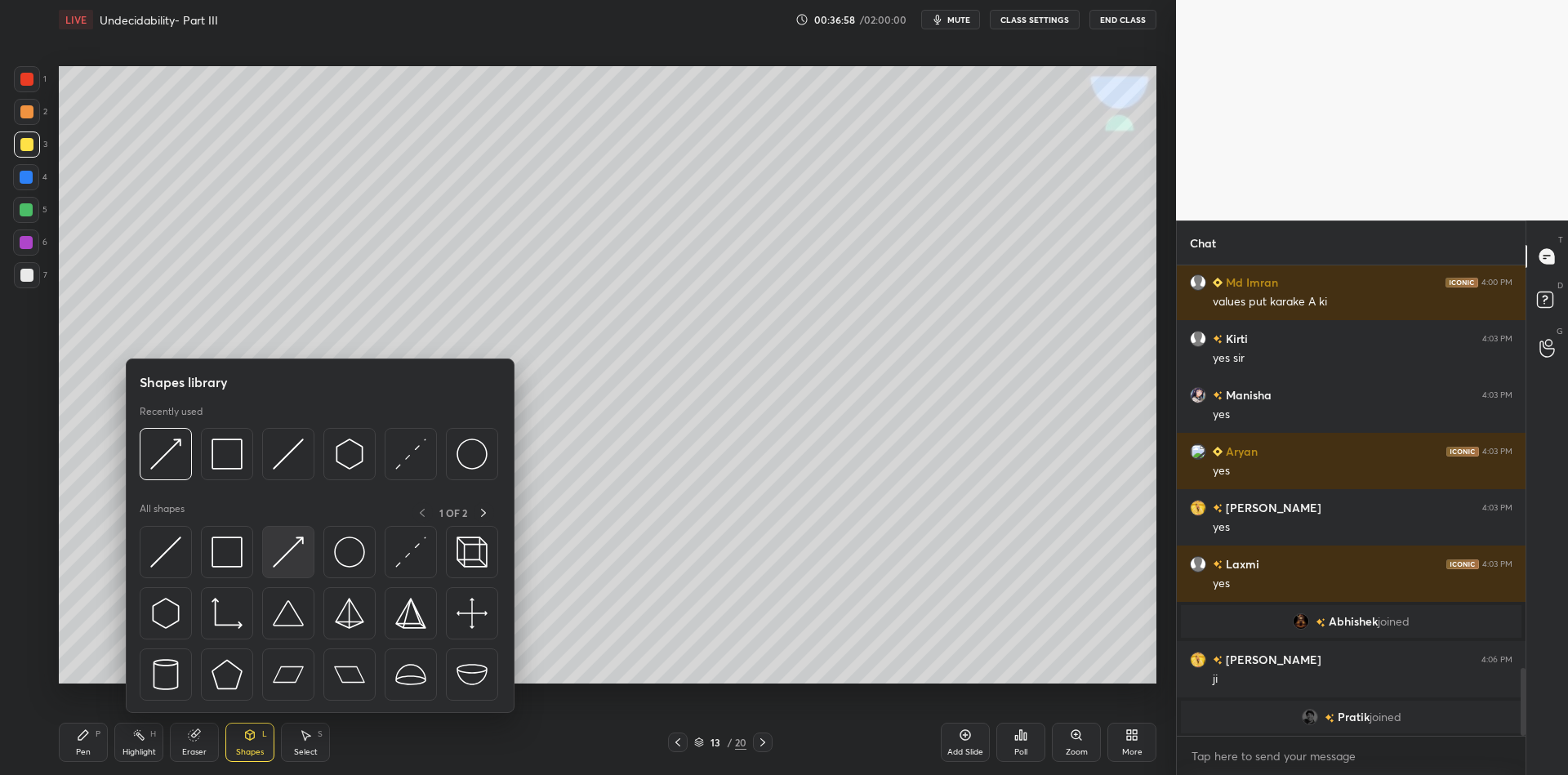
drag, startPoint x: 296, startPoint y: 548, endPoint x: 288, endPoint y: 550, distance: 8.2
click at [289, 549] on img at bounding box center [288, 552] width 31 height 31
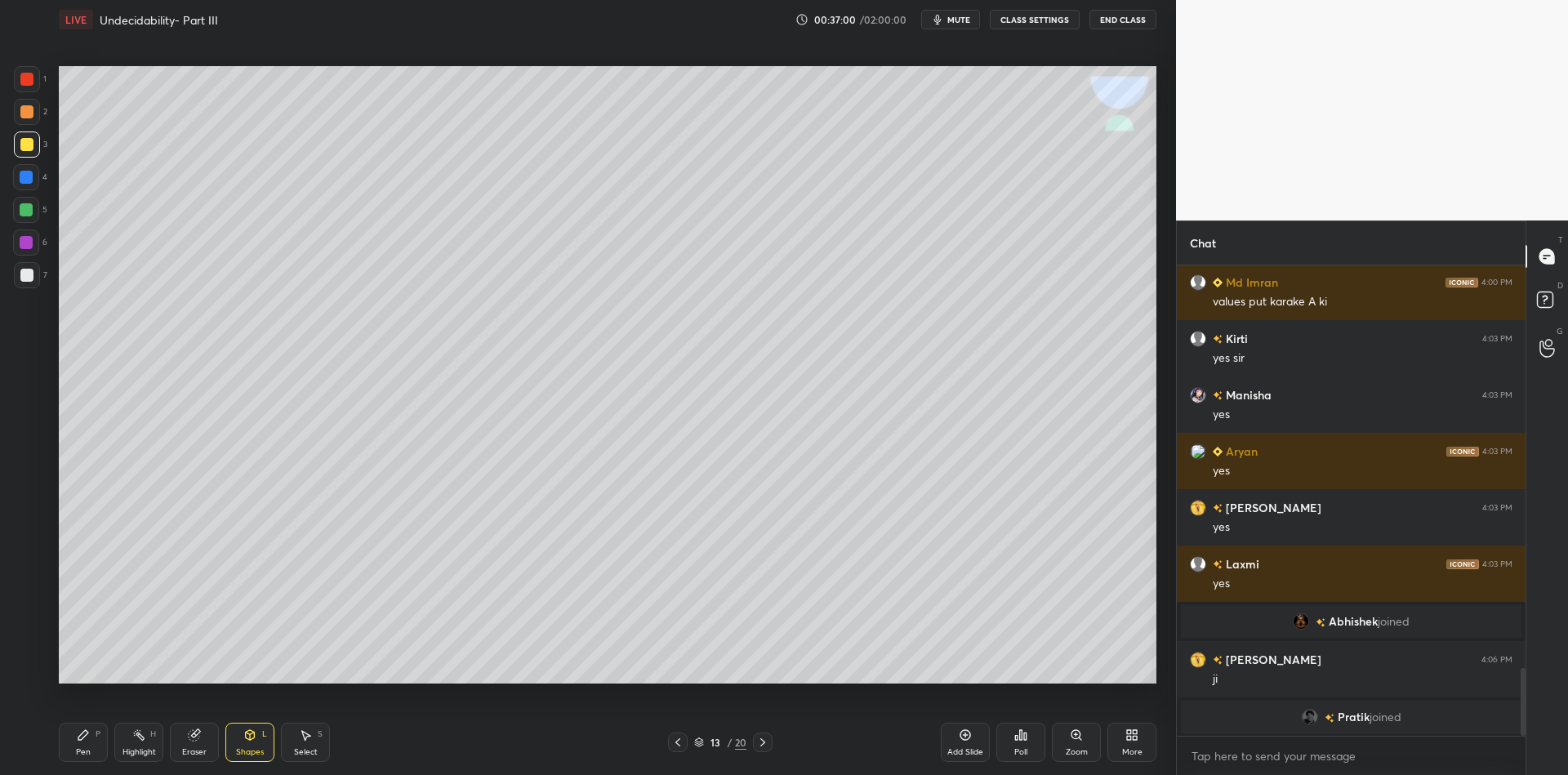
click at [88, 744] on div "Pen P" at bounding box center [82, 742] width 49 height 39
drag, startPoint x: 245, startPoint y: 751, endPoint x: 246, endPoint y: 718, distance: 33.0
click at [246, 748] on div "Shapes" at bounding box center [249, 752] width 27 height 8
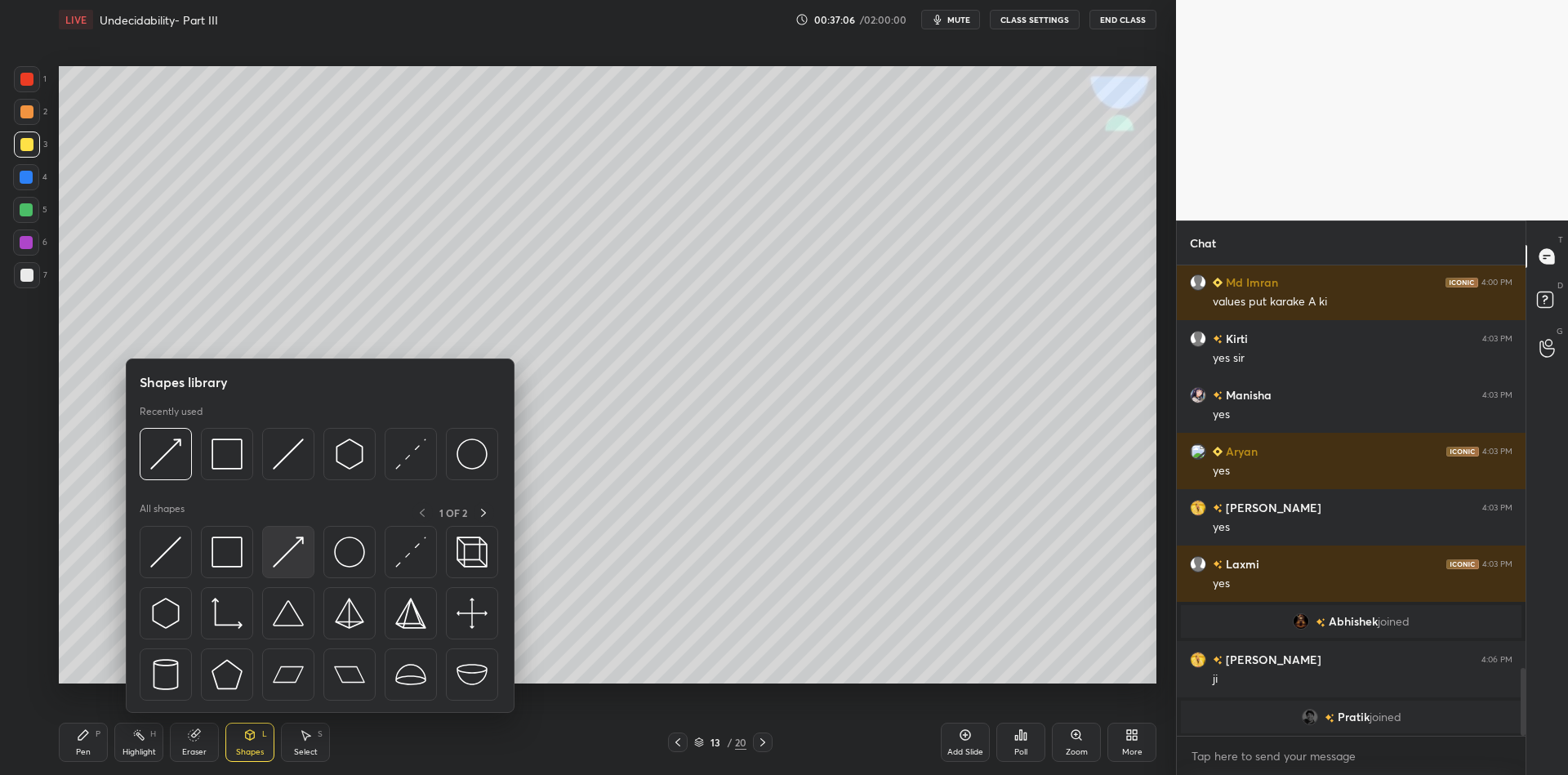
click at [285, 543] on img at bounding box center [288, 552] width 31 height 31
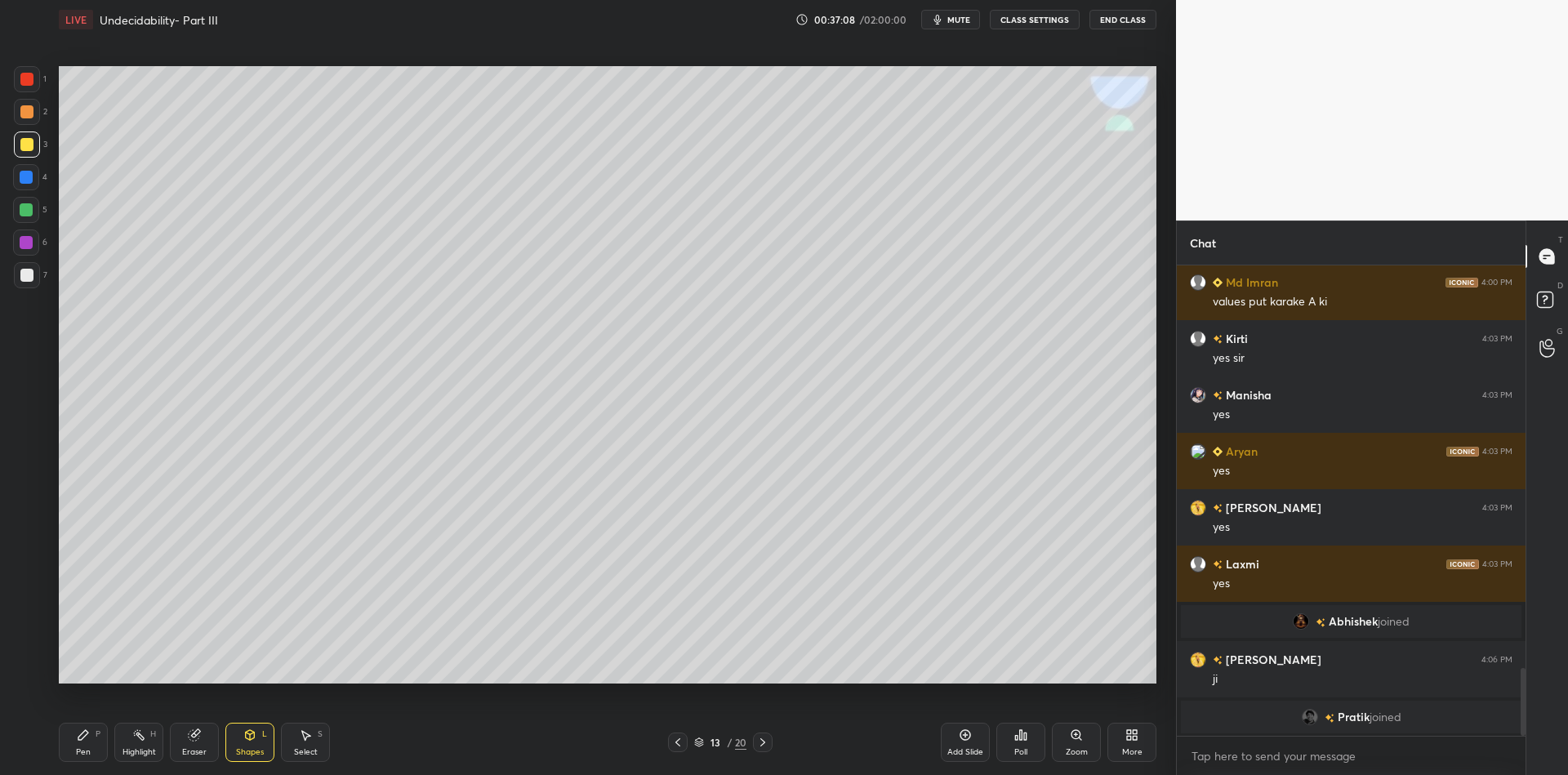
click at [89, 750] on div "Pen" at bounding box center [83, 752] width 15 height 8
drag, startPoint x: 130, startPoint y: 748, endPoint x: 125, endPoint y: 698, distance: 50.2
click at [130, 748] on div "Highlight" at bounding box center [139, 752] width 34 height 8
drag, startPoint x: 79, startPoint y: 755, endPoint x: 85, endPoint y: 739, distance: 17.1
click at [79, 754] on div "Pen" at bounding box center [83, 752] width 15 height 8
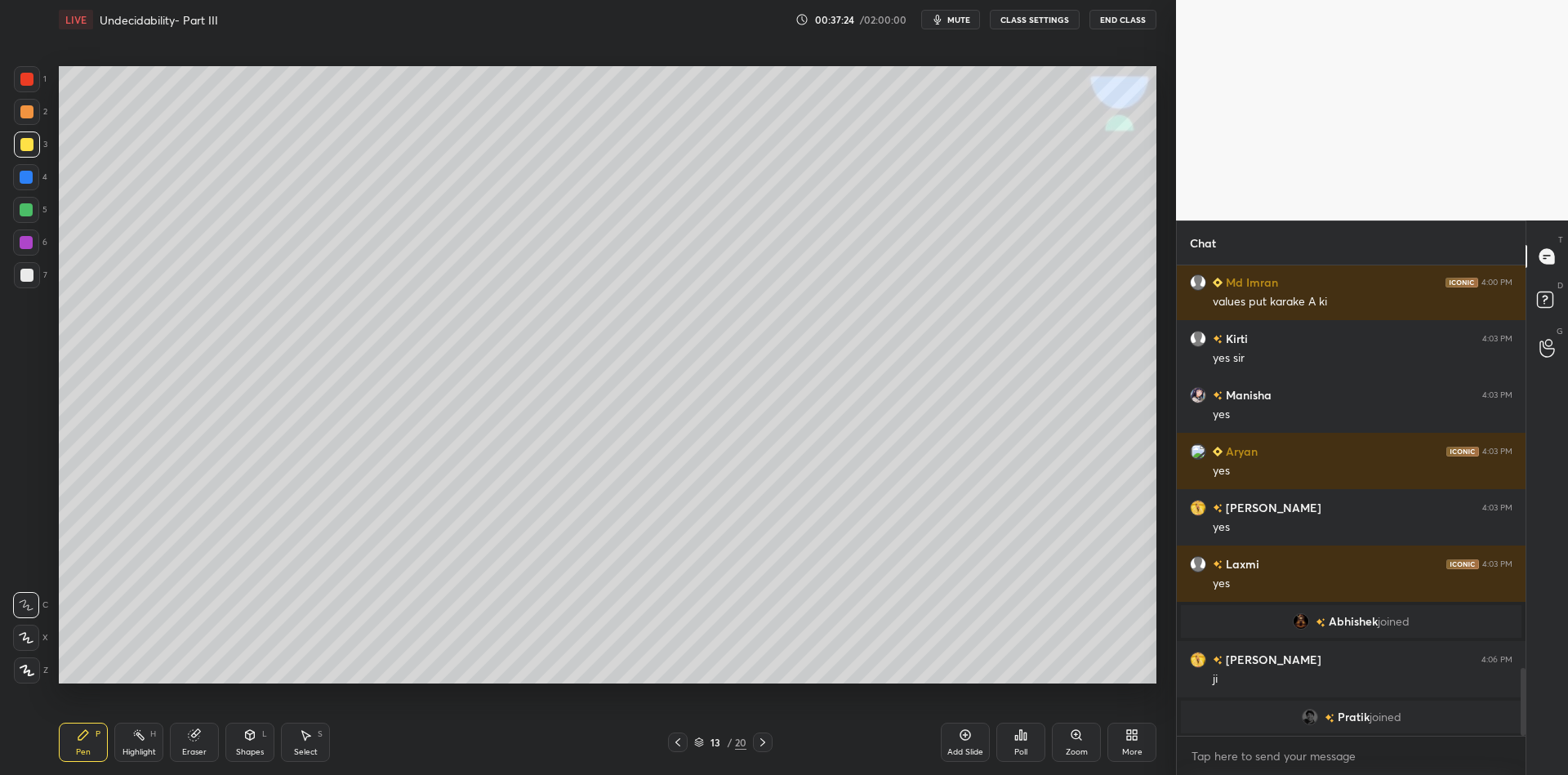
drag, startPoint x: 248, startPoint y: 746, endPoint x: 246, endPoint y: 730, distance: 16.1
click at [248, 746] on div "Shapes L" at bounding box center [249, 742] width 49 height 39
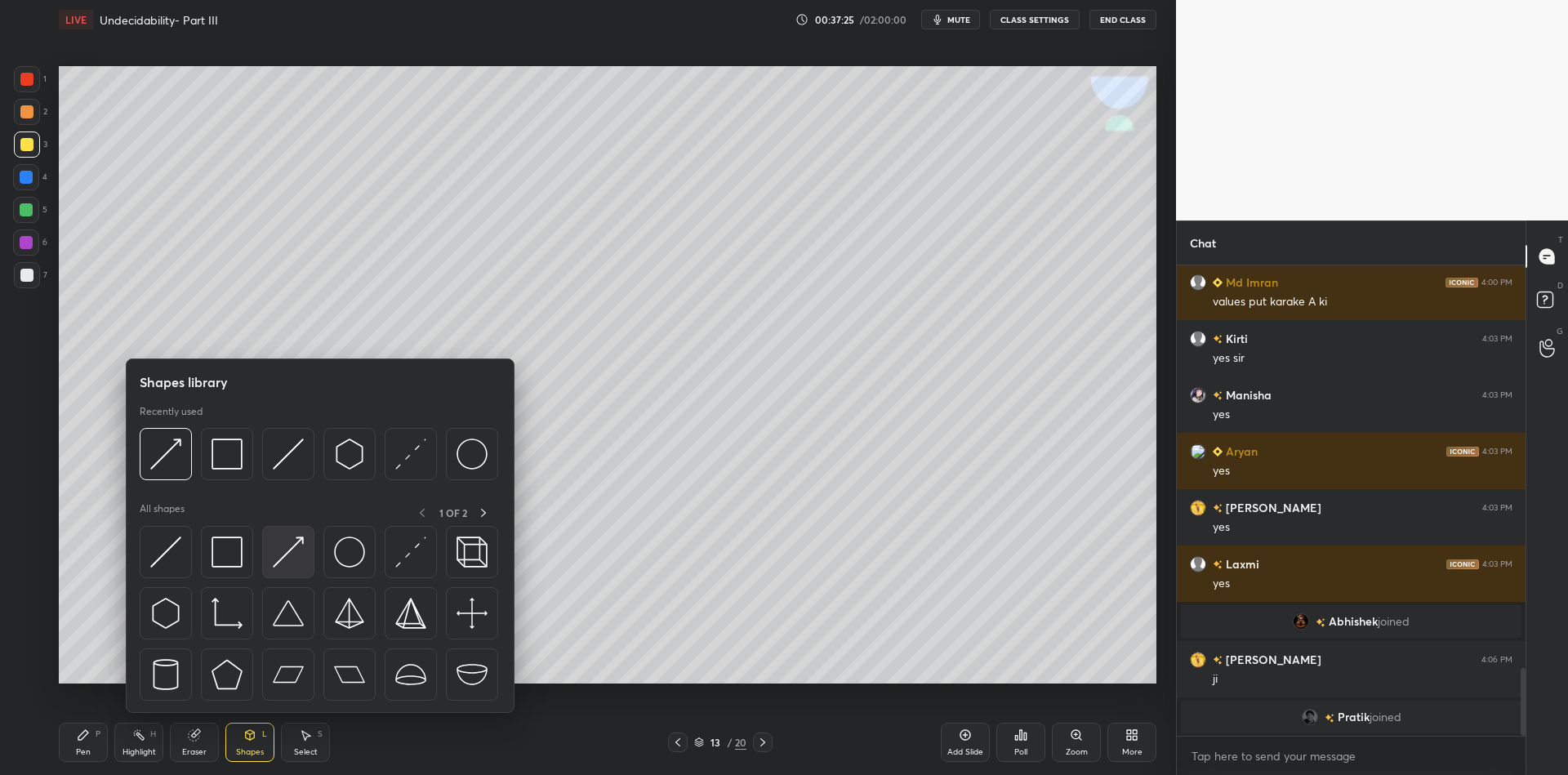
click at [289, 542] on img at bounding box center [288, 552] width 31 height 31
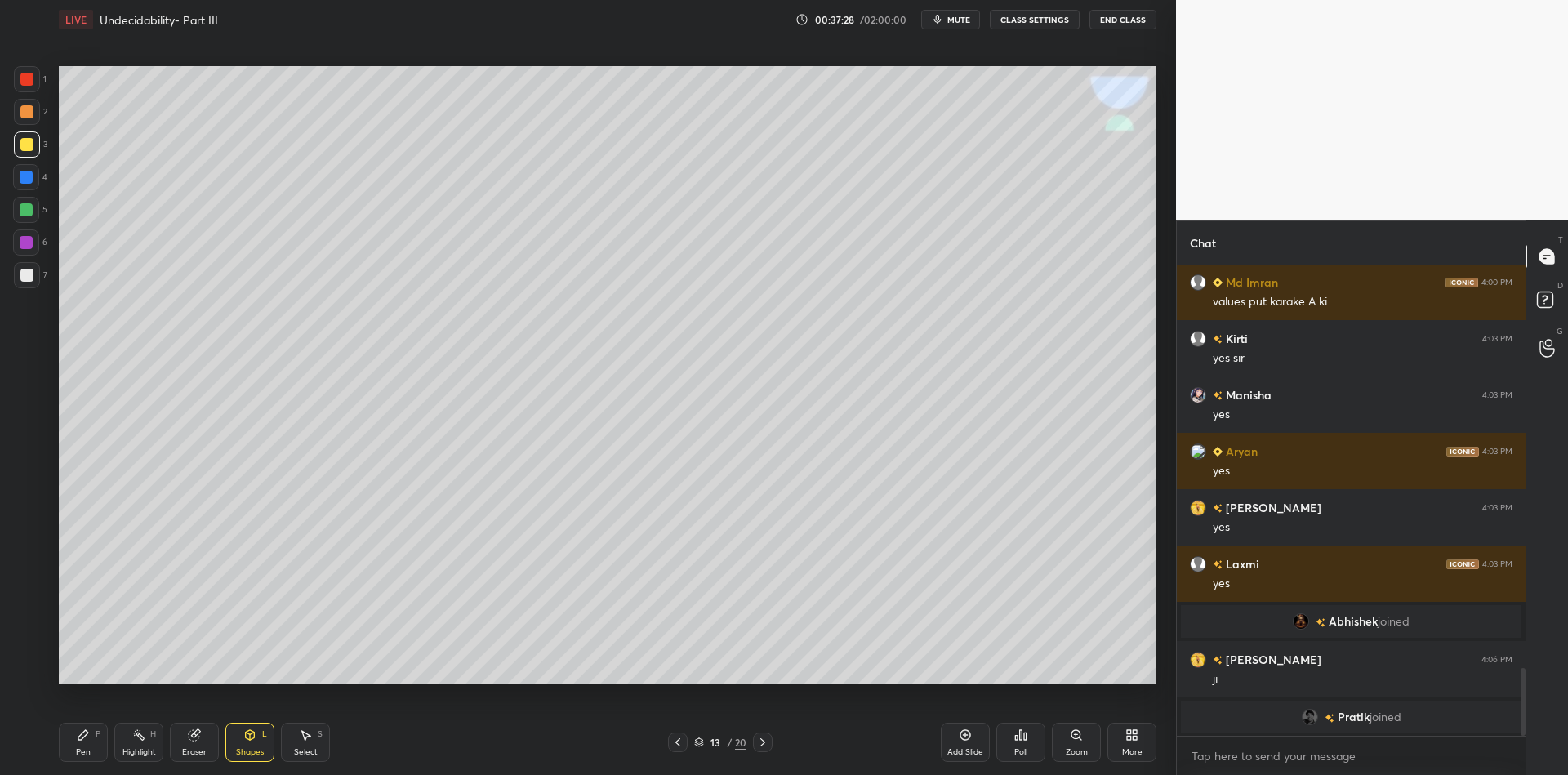
drag, startPoint x: 84, startPoint y: 749, endPoint x: 94, endPoint y: 695, distance: 54.9
click at [85, 744] on div "Pen P" at bounding box center [82, 742] width 49 height 39
click at [255, 748] on div "Shapes" at bounding box center [249, 752] width 27 height 8
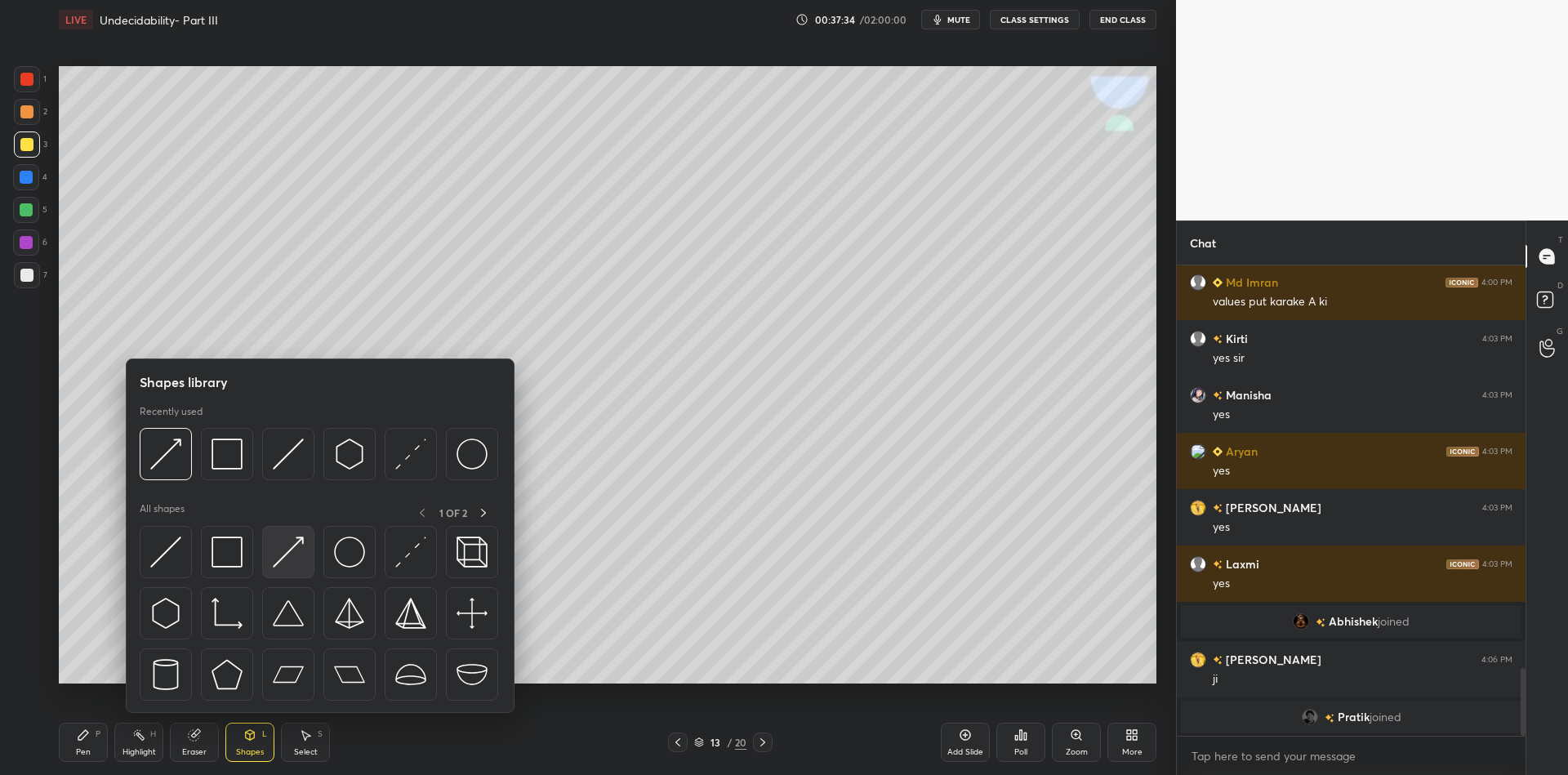
click at [280, 554] on img at bounding box center [288, 552] width 31 height 31
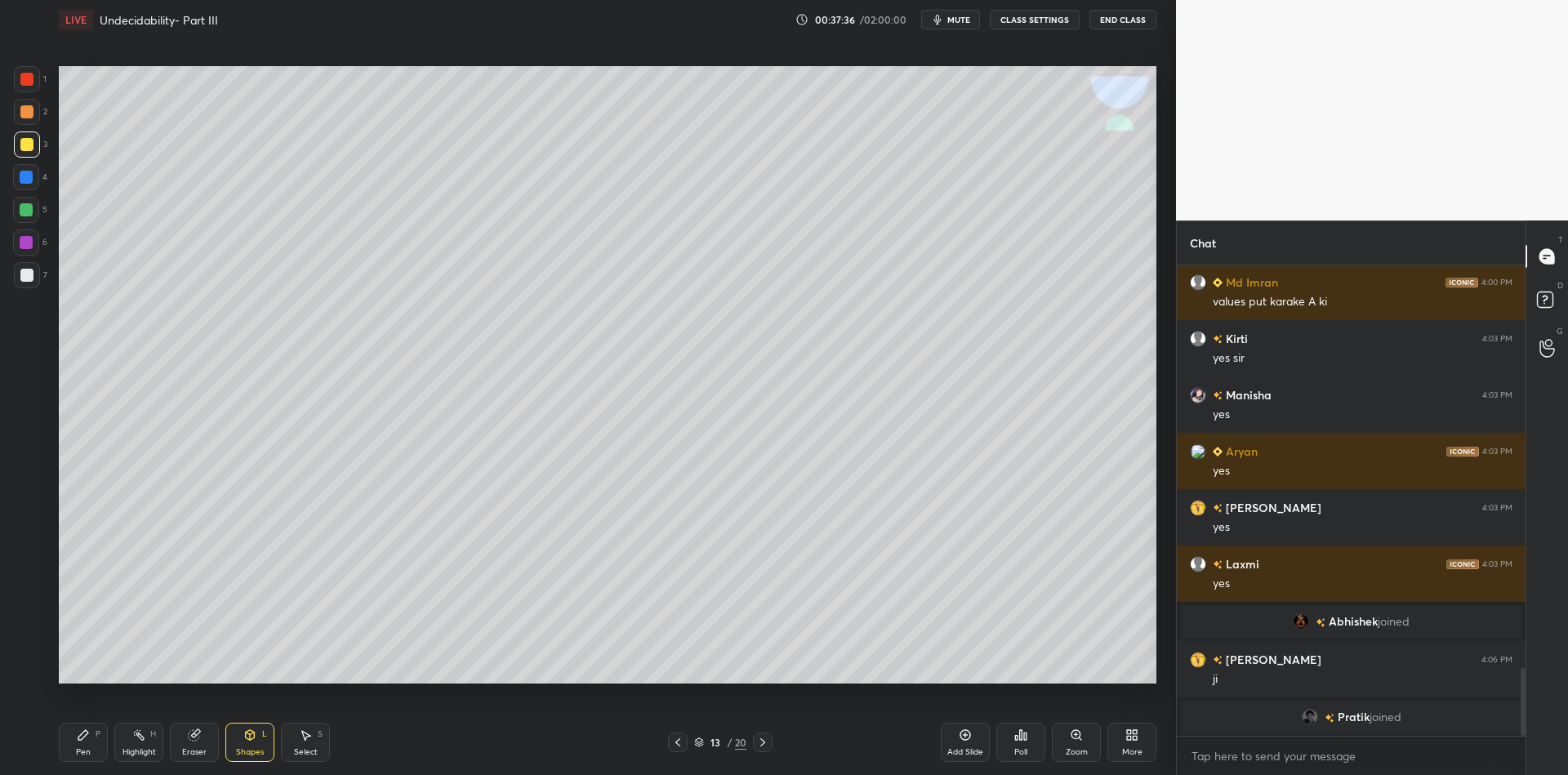
click at [87, 748] on div "Pen" at bounding box center [83, 752] width 15 height 8
drag, startPoint x: 140, startPoint y: 741, endPoint x: 195, endPoint y: 726, distance: 57.0
click at [144, 740] on icon at bounding box center [138, 735] width 13 height 13
click at [96, 755] on div "Pen P" at bounding box center [82, 742] width 49 height 39
click at [249, 738] on icon at bounding box center [250, 735] width 13 height 13
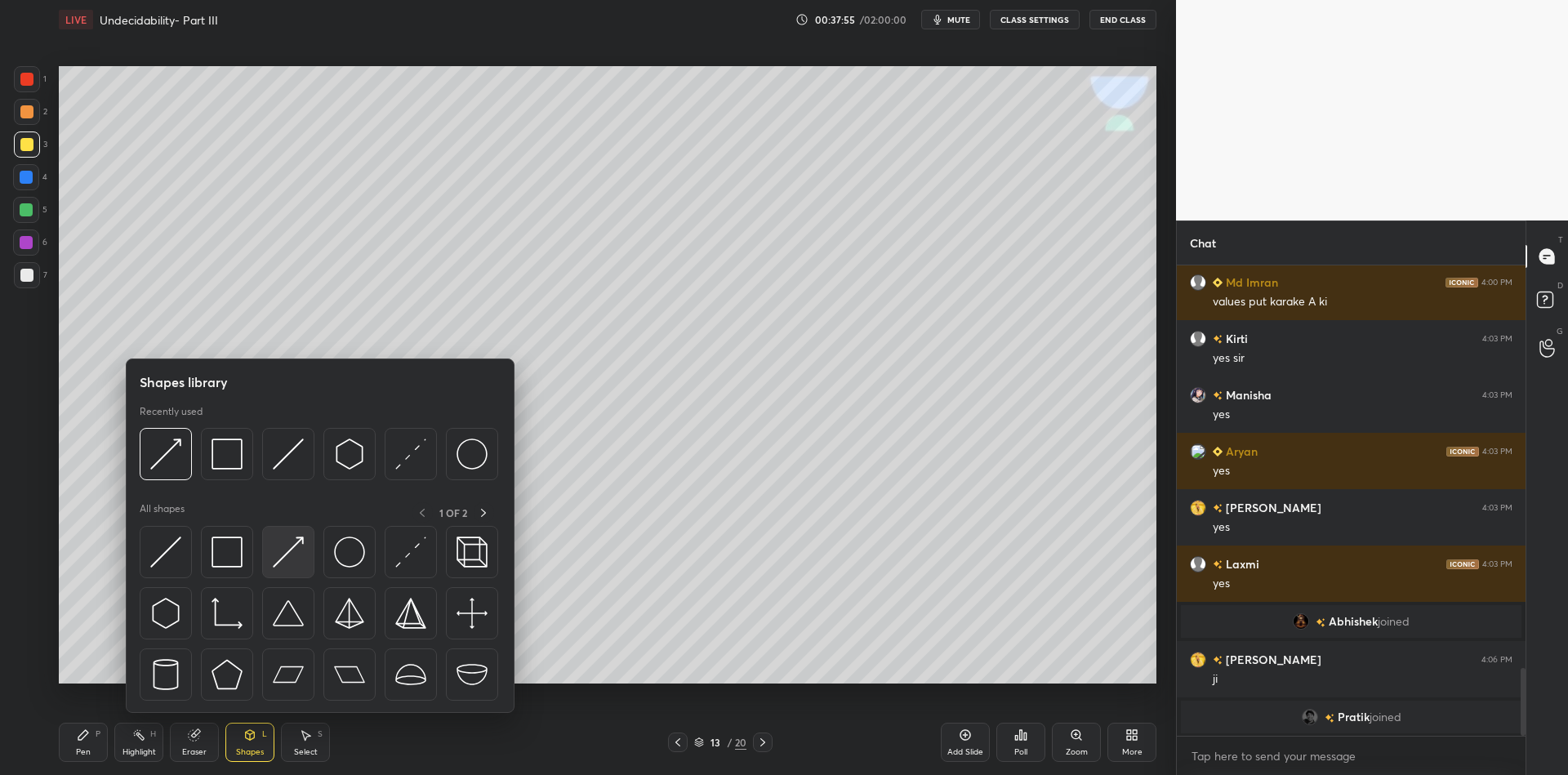
click at [293, 539] on img at bounding box center [288, 552] width 31 height 31
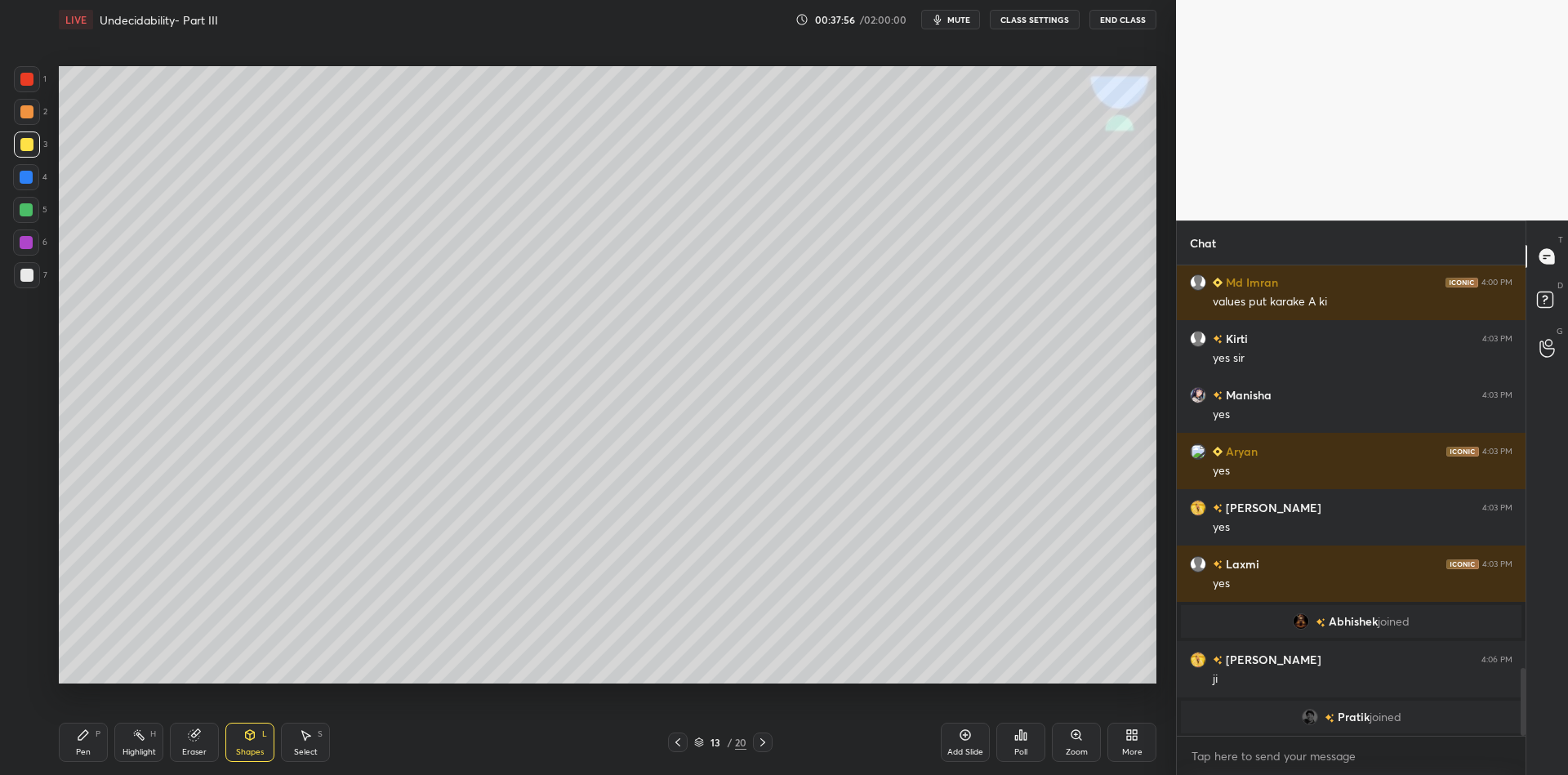
drag, startPoint x: 84, startPoint y: 740, endPoint x: 93, endPoint y: 694, distance: 46.9
click at [84, 735] on icon at bounding box center [83, 735] width 13 height 13
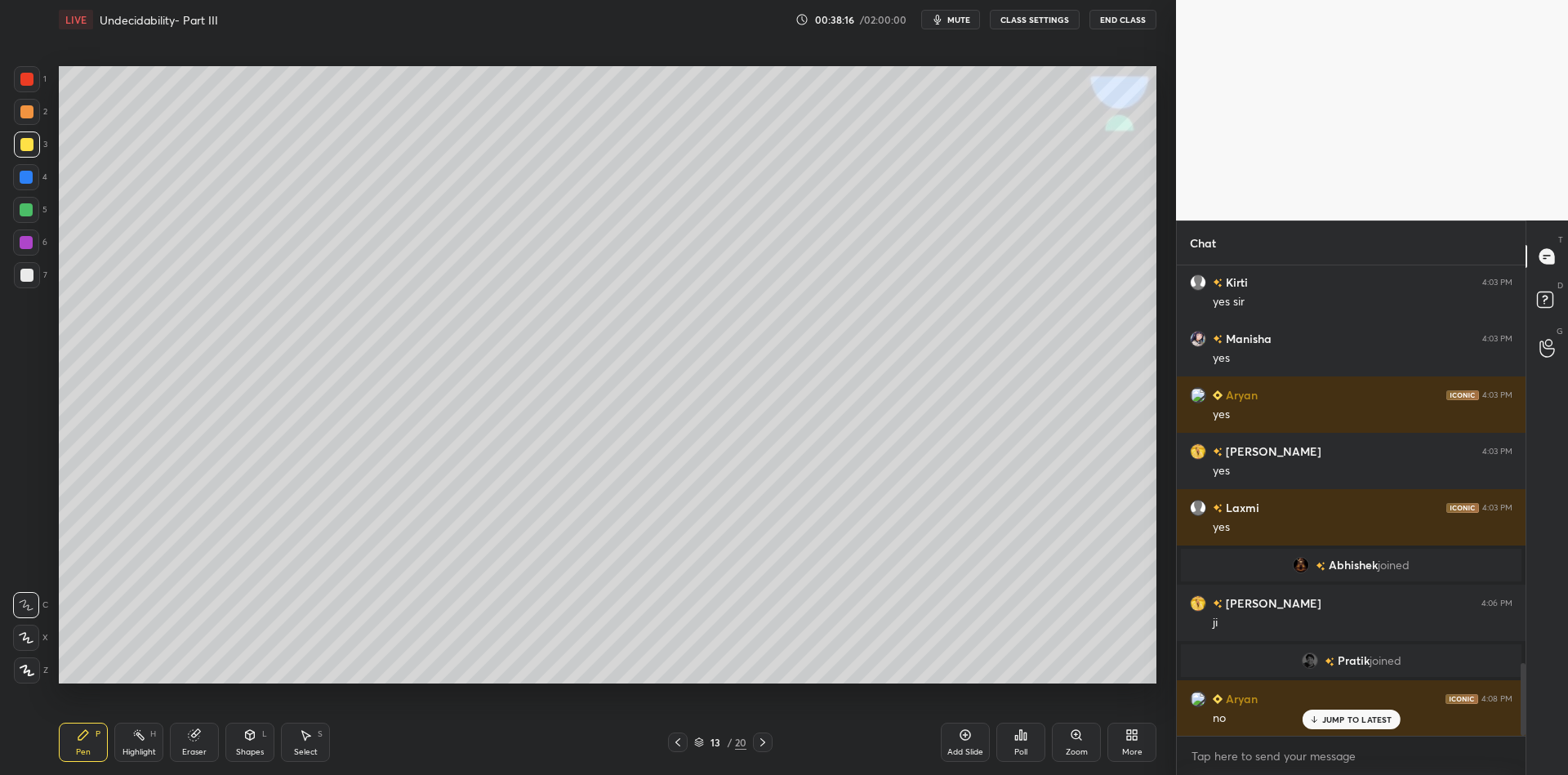
scroll to position [2590, 0]
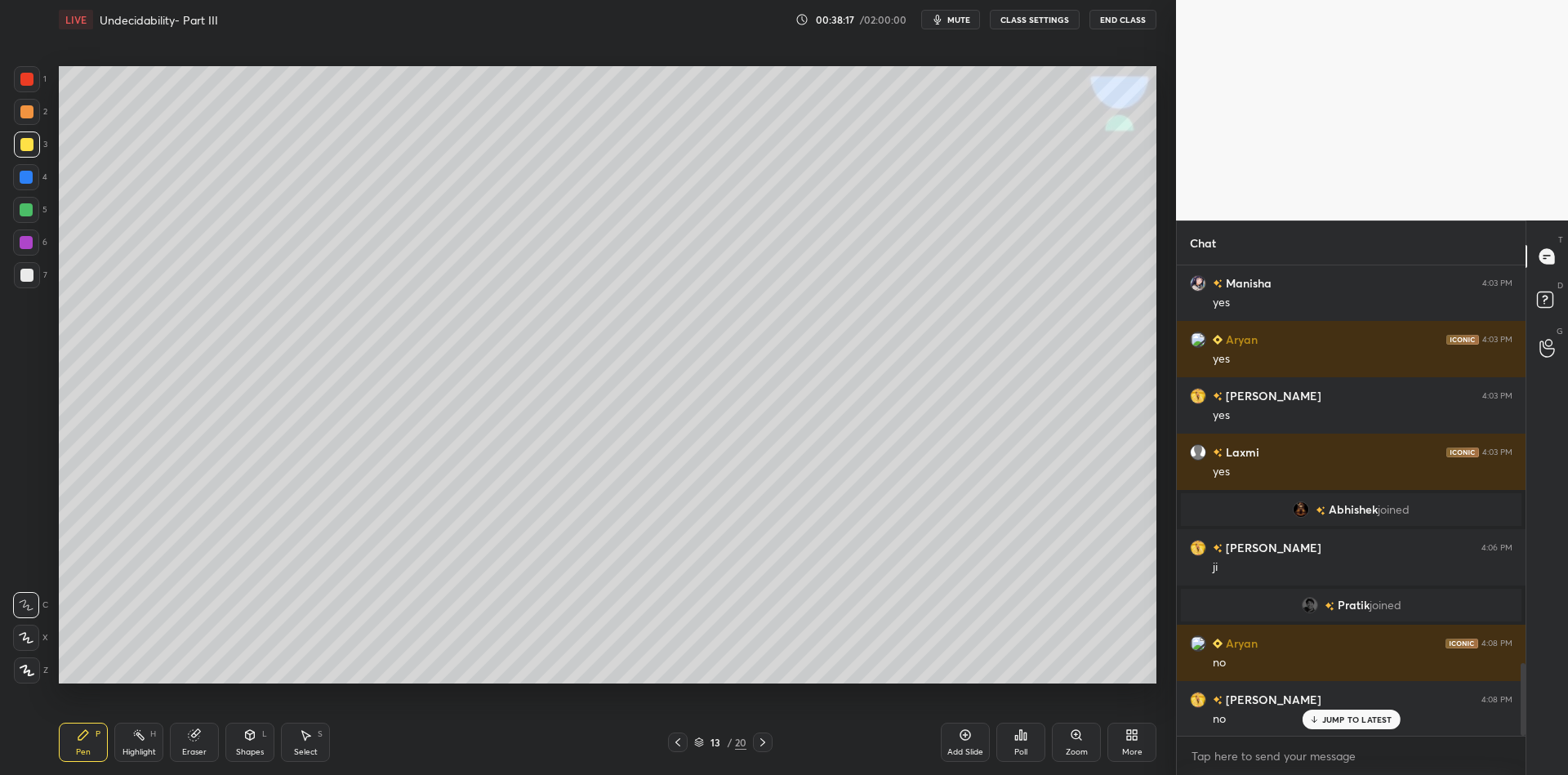
click at [307, 748] on div "Select" at bounding box center [306, 752] width 24 height 8
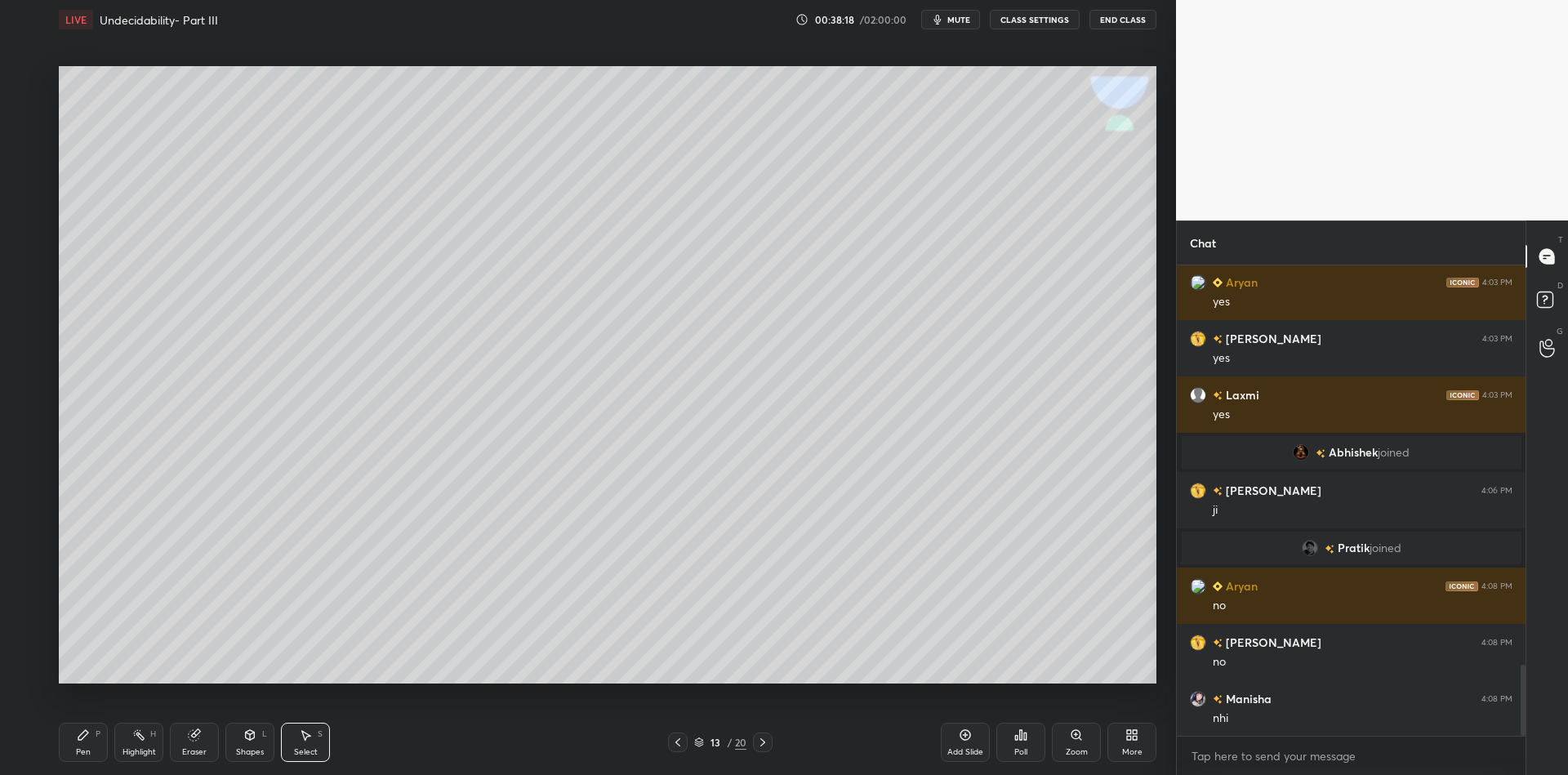
scroll to position [2703, 0]
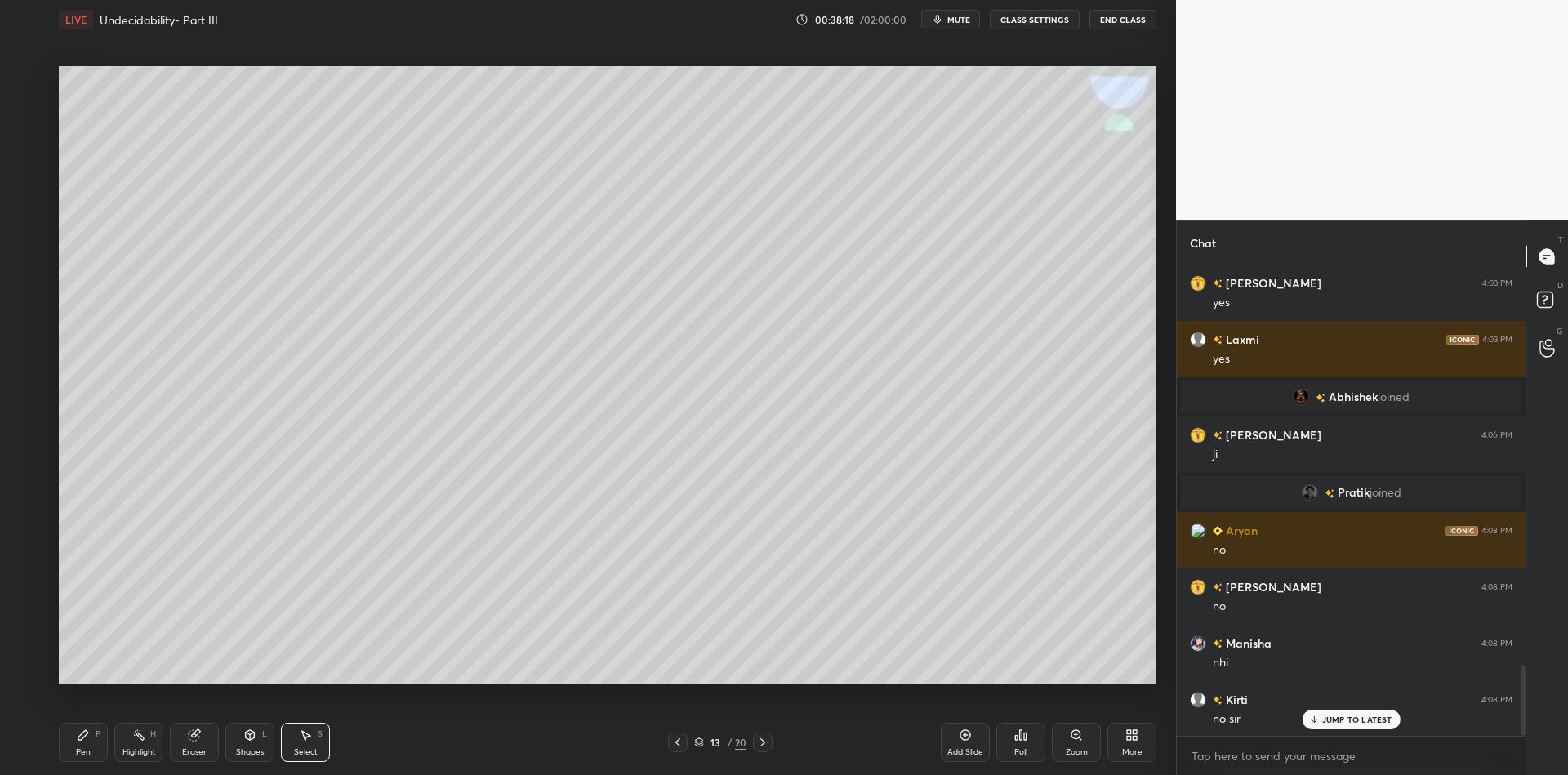
click at [136, 749] on div "Highlight H" at bounding box center [138, 742] width 49 height 39
drag, startPoint x: 300, startPoint y: 750, endPoint x: 297, endPoint y: 737, distance: 13.3
click at [300, 748] on div "Select" at bounding box center [306, 752] width 24 height 8
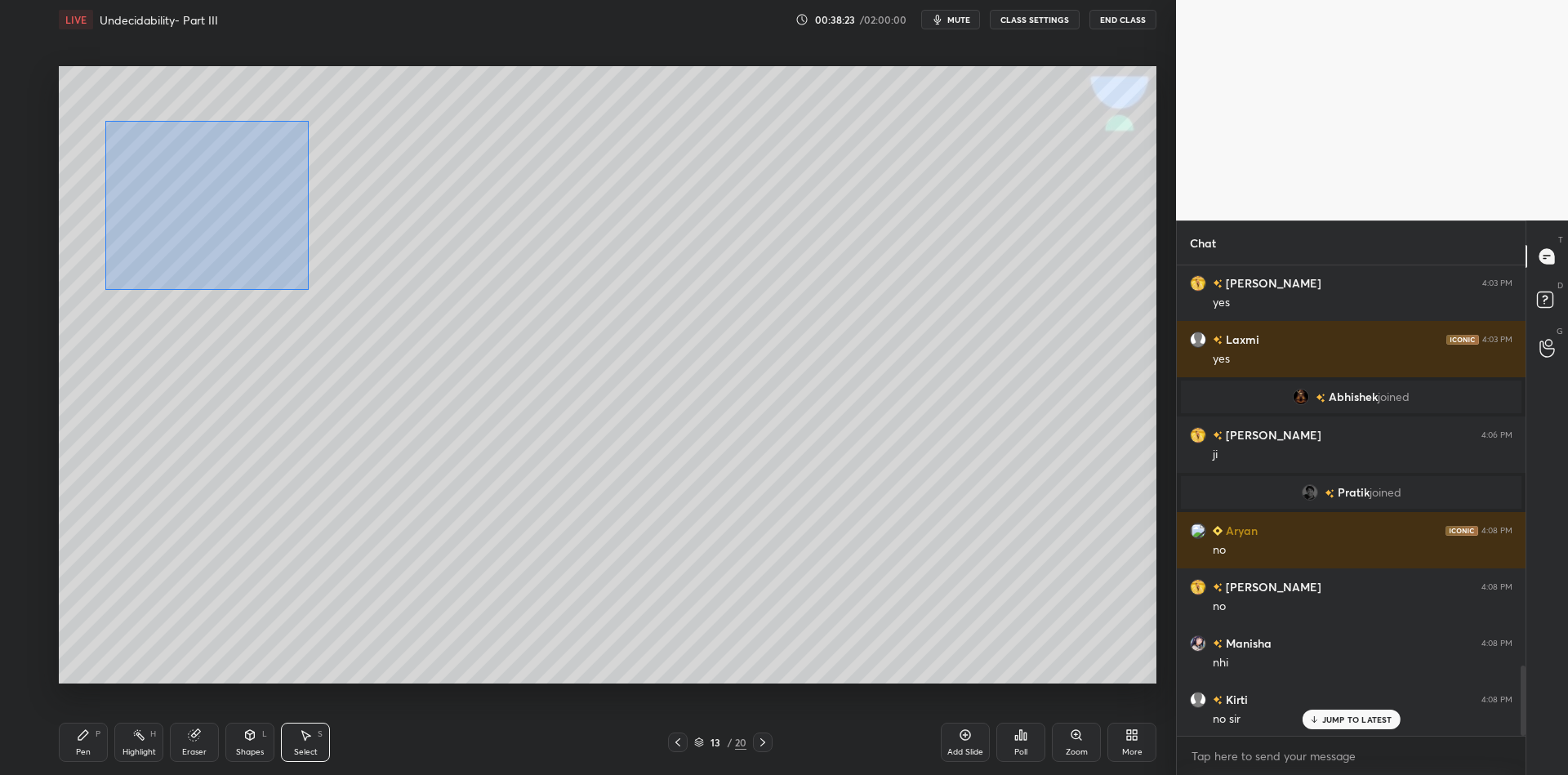
drag, startPoint x: 105, startPoint y: 121, endPoint x: 310, endPoint y: 278, distance: 258.2
click at [308, 287] on div "0 ° Undo Copy Paste here Duplicate Duplicate to new slide Delete" at bounding box center [607, 375] width 1097 height 618
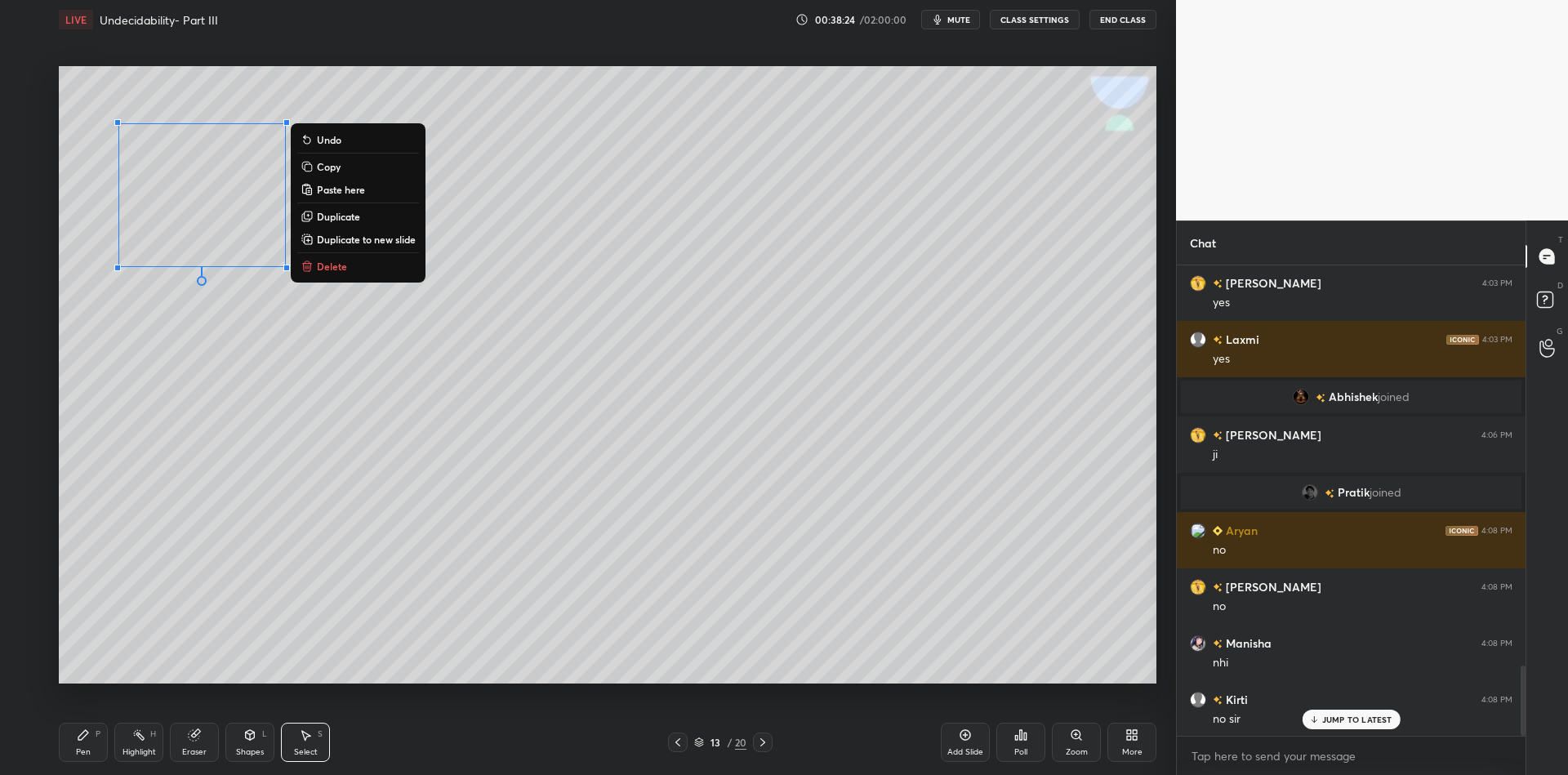
click at [364, 270] on button "Delete" at bounding box center [357, 266] width 121 height 20
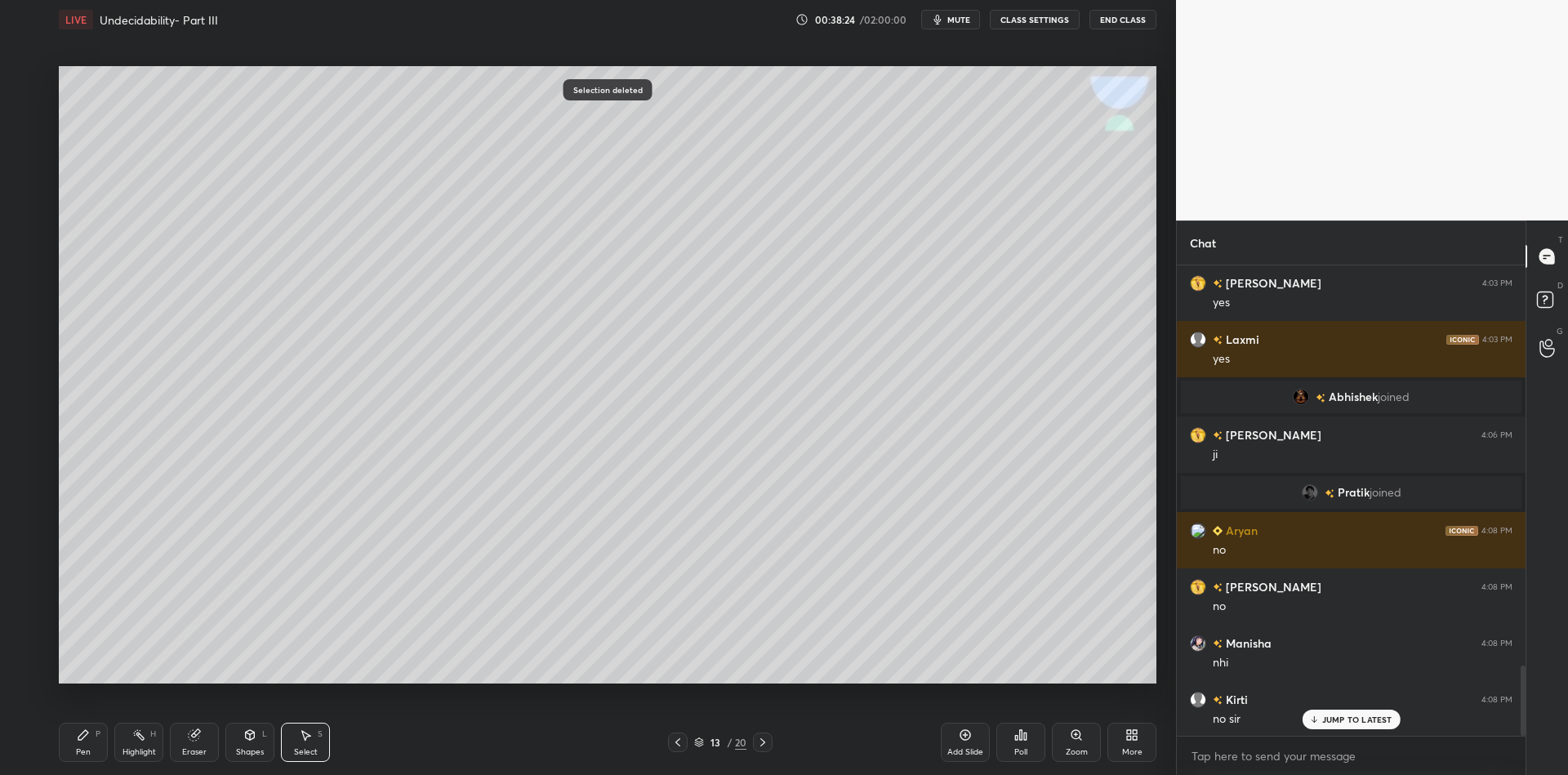
click at [83, 747] on div "Pen P" at bounding box center [82, 742] width 49 height 39
drag, startPoint x: 30, startPoint y: 140, endPoint x: 50, endPoint y: 143, distance: 20.2
click at [31, 141] on div at bounding box center [27, 145] width 13 height 13
click at [247, 744] on div "Shapes L" at bounding box center [249, 742] width 49 height 39
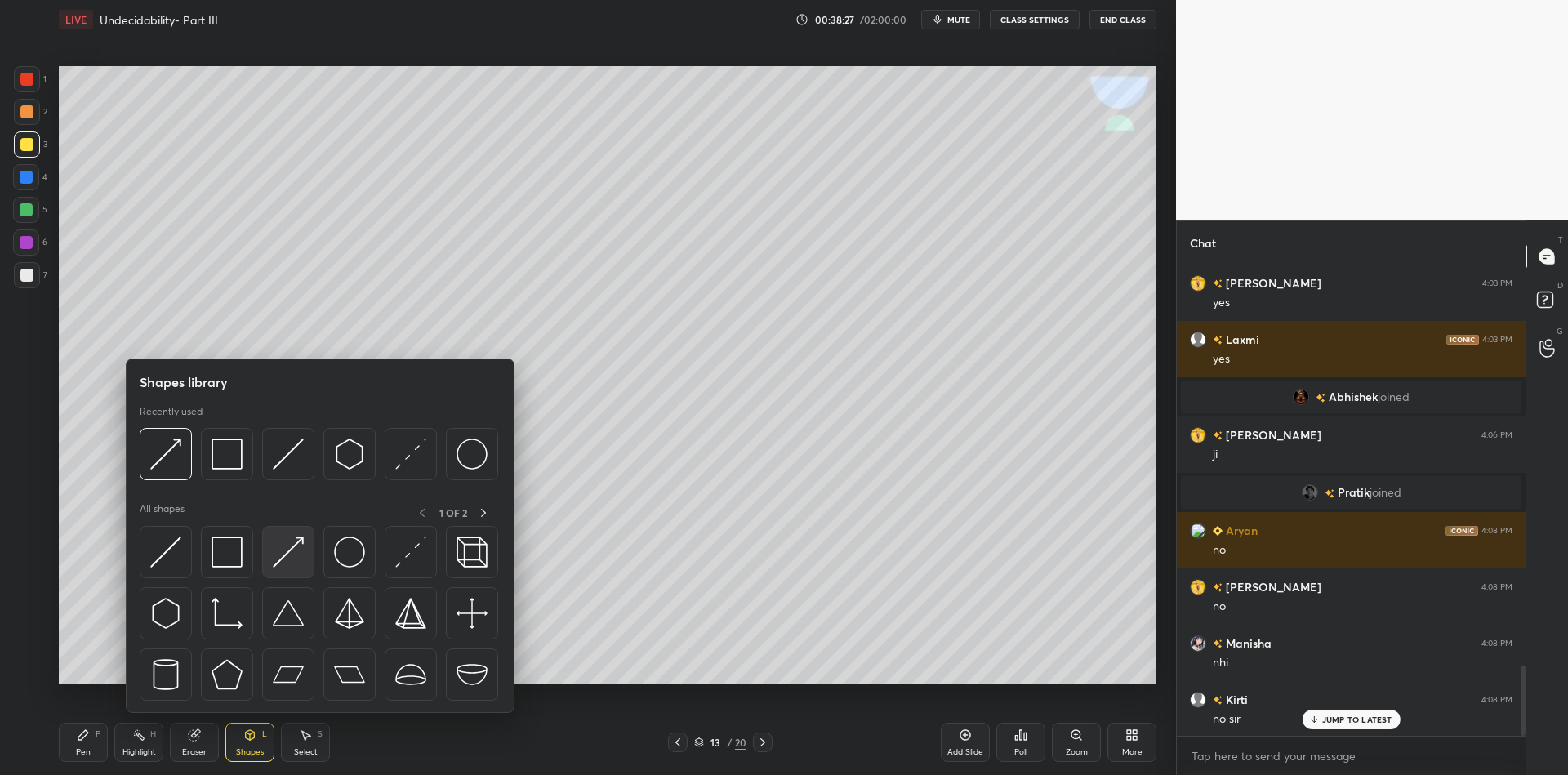
click at [289, 541] on img at bounding box center [288, 552] width 31 height 31
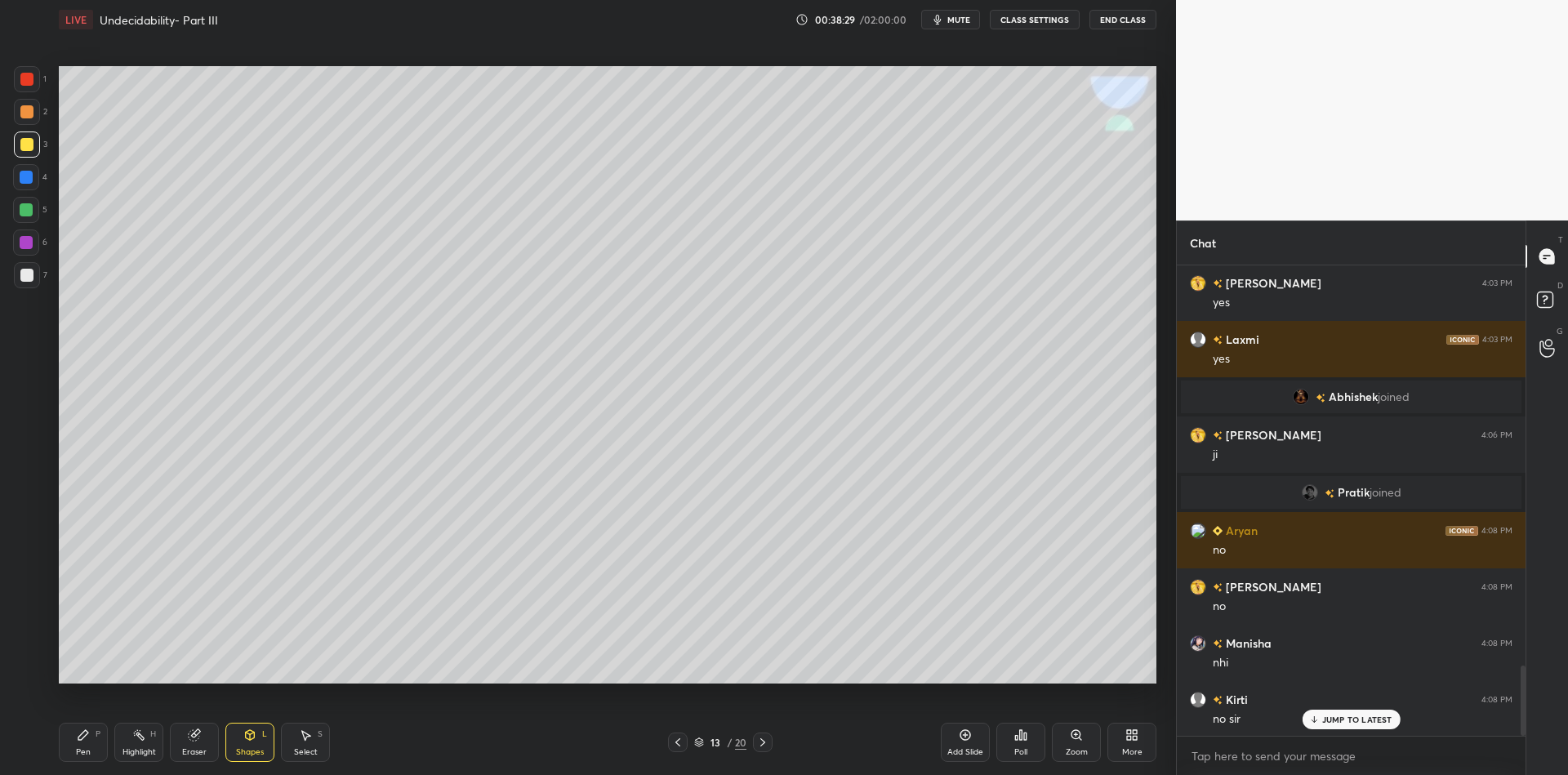
click at [82, 748] on div "Pen" at bounding box center [83, 752] width 15 height 8
click at [135, 737] on div "Highlight H" at bounding box center [138, 742] width 49 height 39
drag, startPoint x: 89, startPoint y: 757, endPoint x: 95, endPoint y: 719, distance: 38.5
click at [89, 758] on div "Pen P" at bounding box center [82, 742] width 49 height 39
click at [249, 744] on div "Shapes L" at bounding box center [249, 742] width 49 height 39
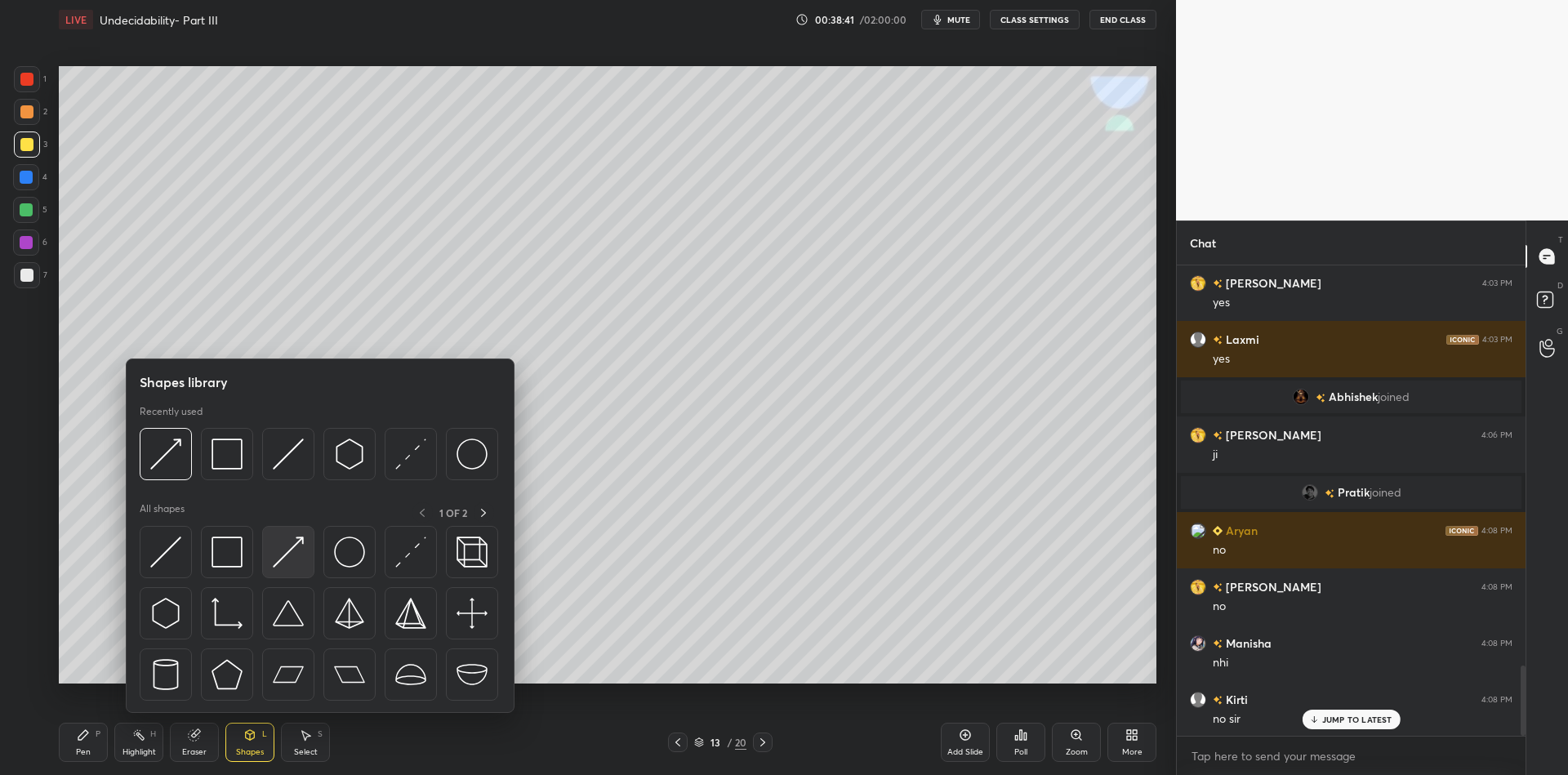
click at [290, 535] on div at bounding box center [288, 552] width 52 height 52
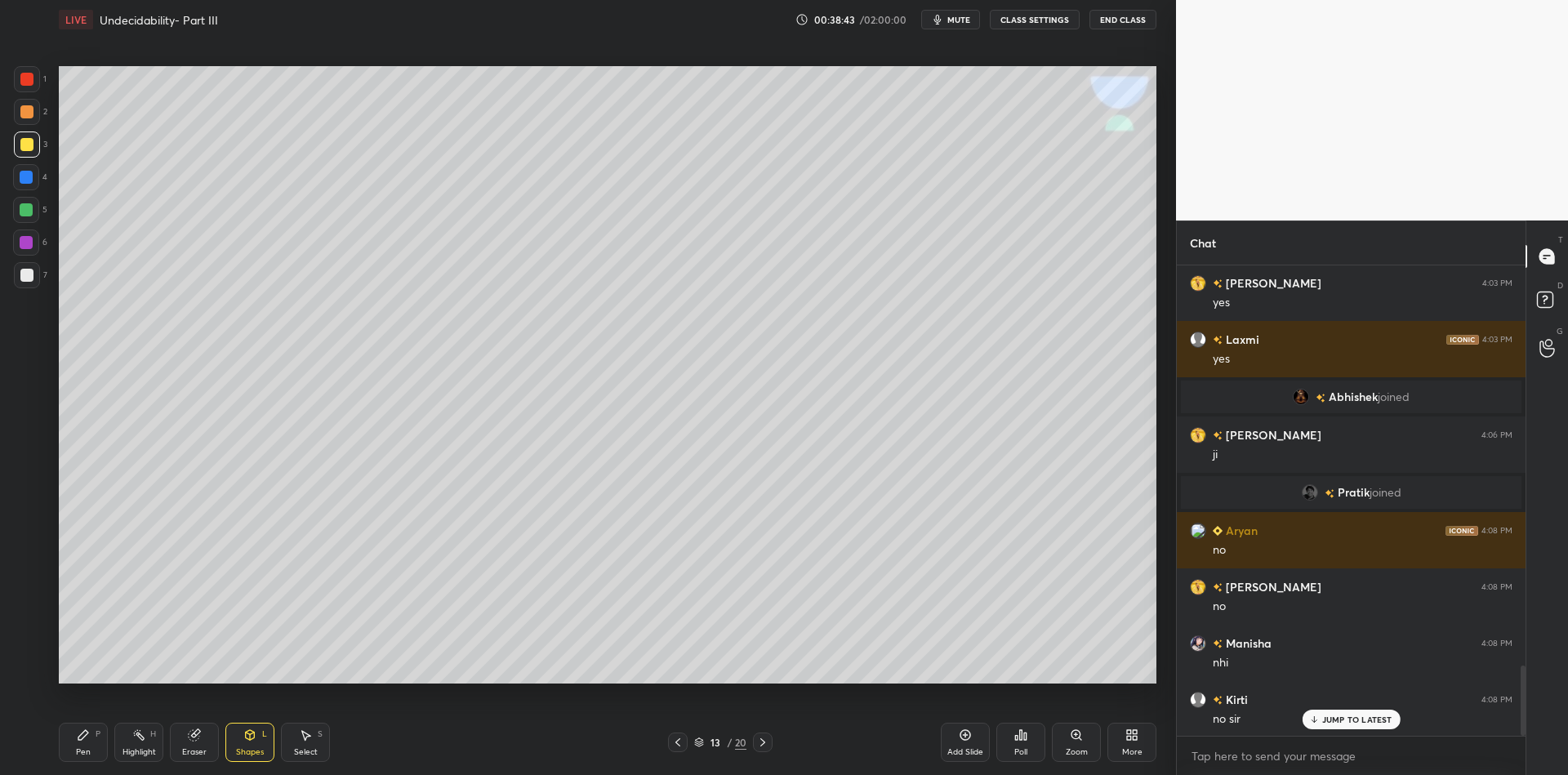
drag, startPoint x: 86, startPoint y: 757, endPoint x: 123, endPoint y: 740, distance: 40.7
click at [90, 755] on div "Pen P" at bounding box center [82, 742] width 49 height 39
click at [140, 743] on div "Highlight H" at bounding box center [138, 742] width 49 height 39
drag, startPoint x: 83, startPoint y: 748, endPoint x: 104, endPoint y: 715, distance: 39.1
click at [85, 750] on div "Pen P" at bounding box center [82, 742] width 49 height 39
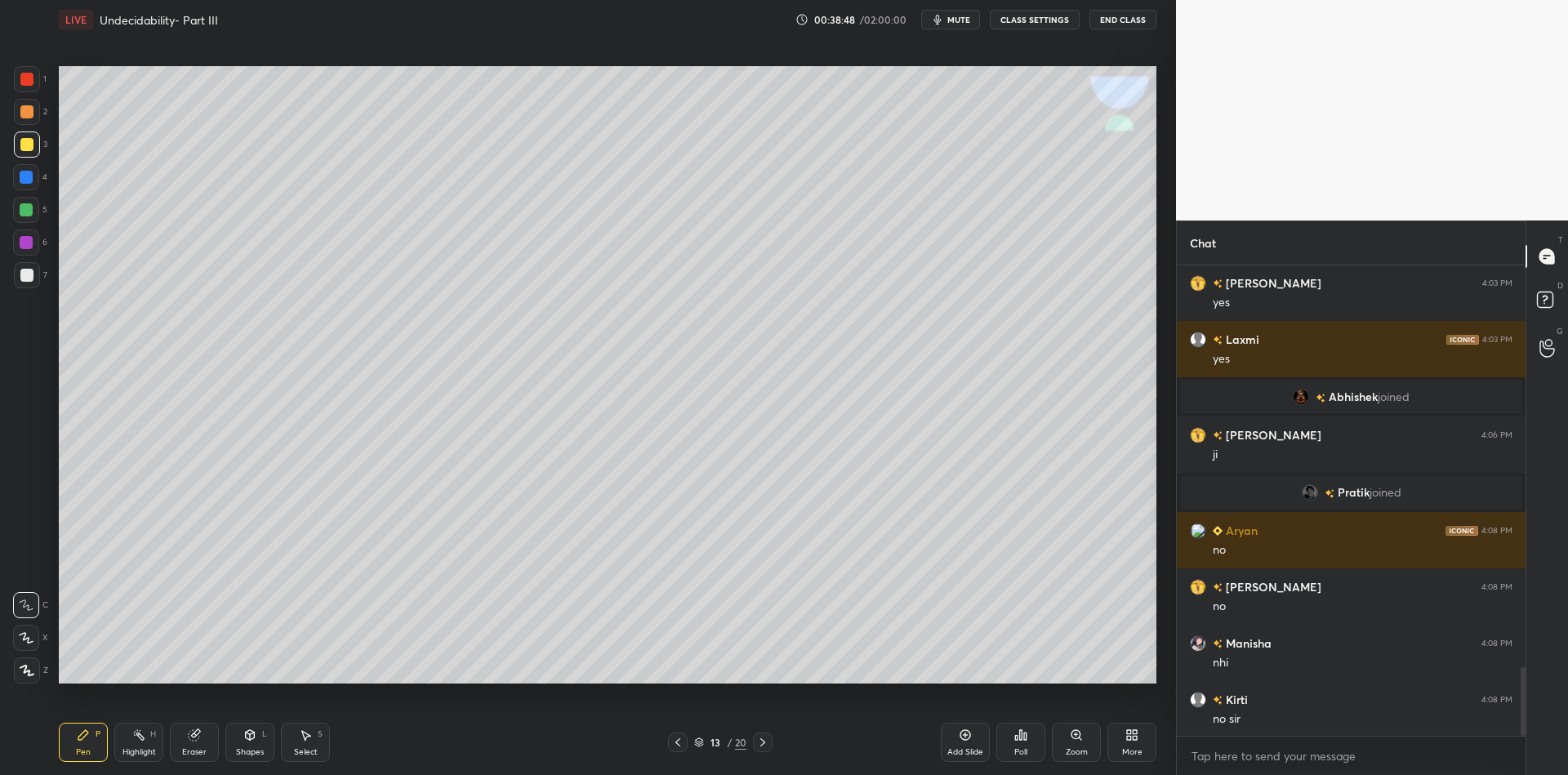
scroll to position [2760, 0]
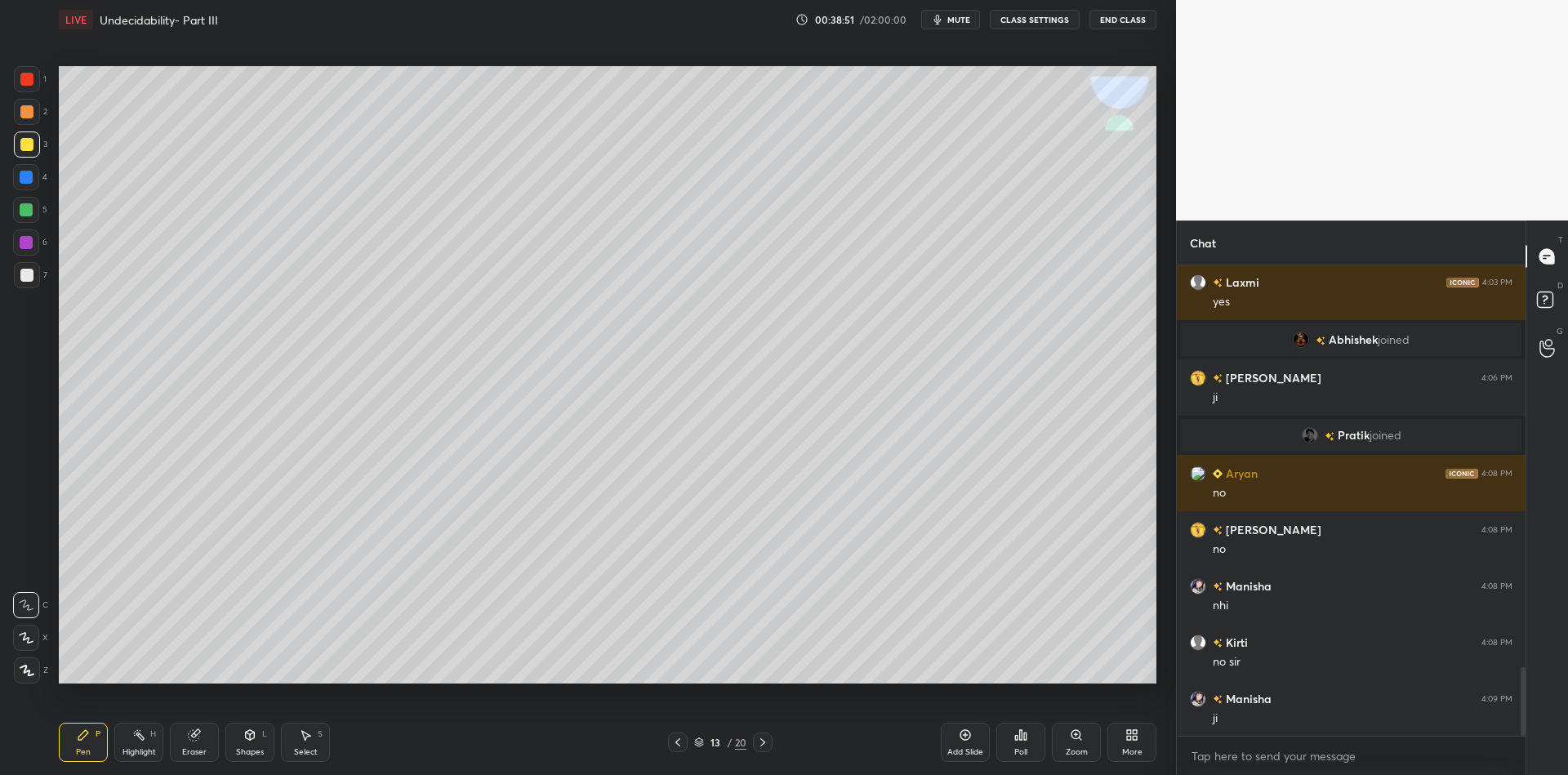
drag, startPoint x: 246, startPoint y: 755, endPoint x: 248, endPoint y: 746, distance: 9.2
click at [247, 750] on div "Shapes" at bounding box center [249, 752] width 27 height 8
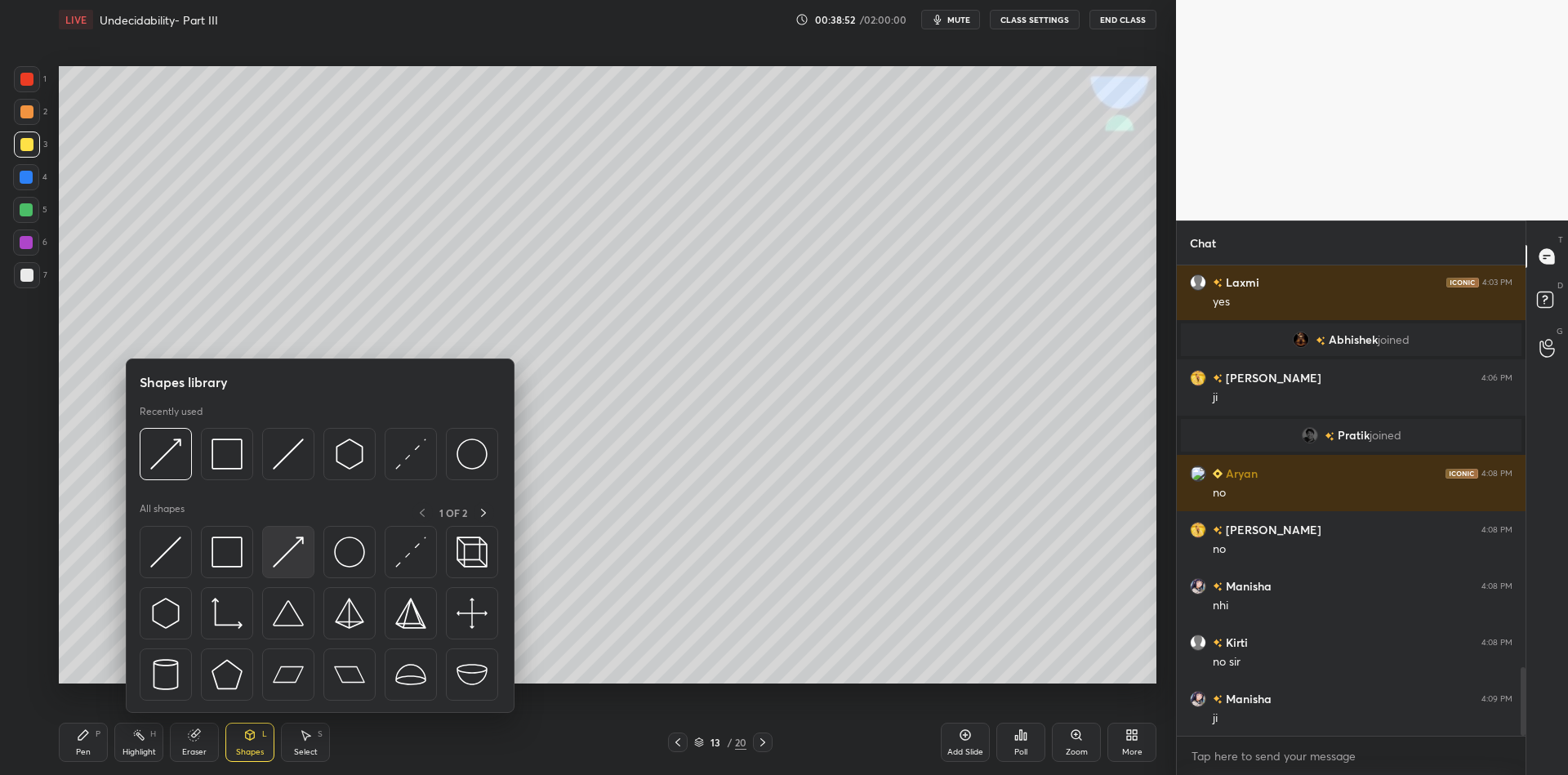
click at [289, 541] on img at bounding box center [288, 552] width 31 height 31
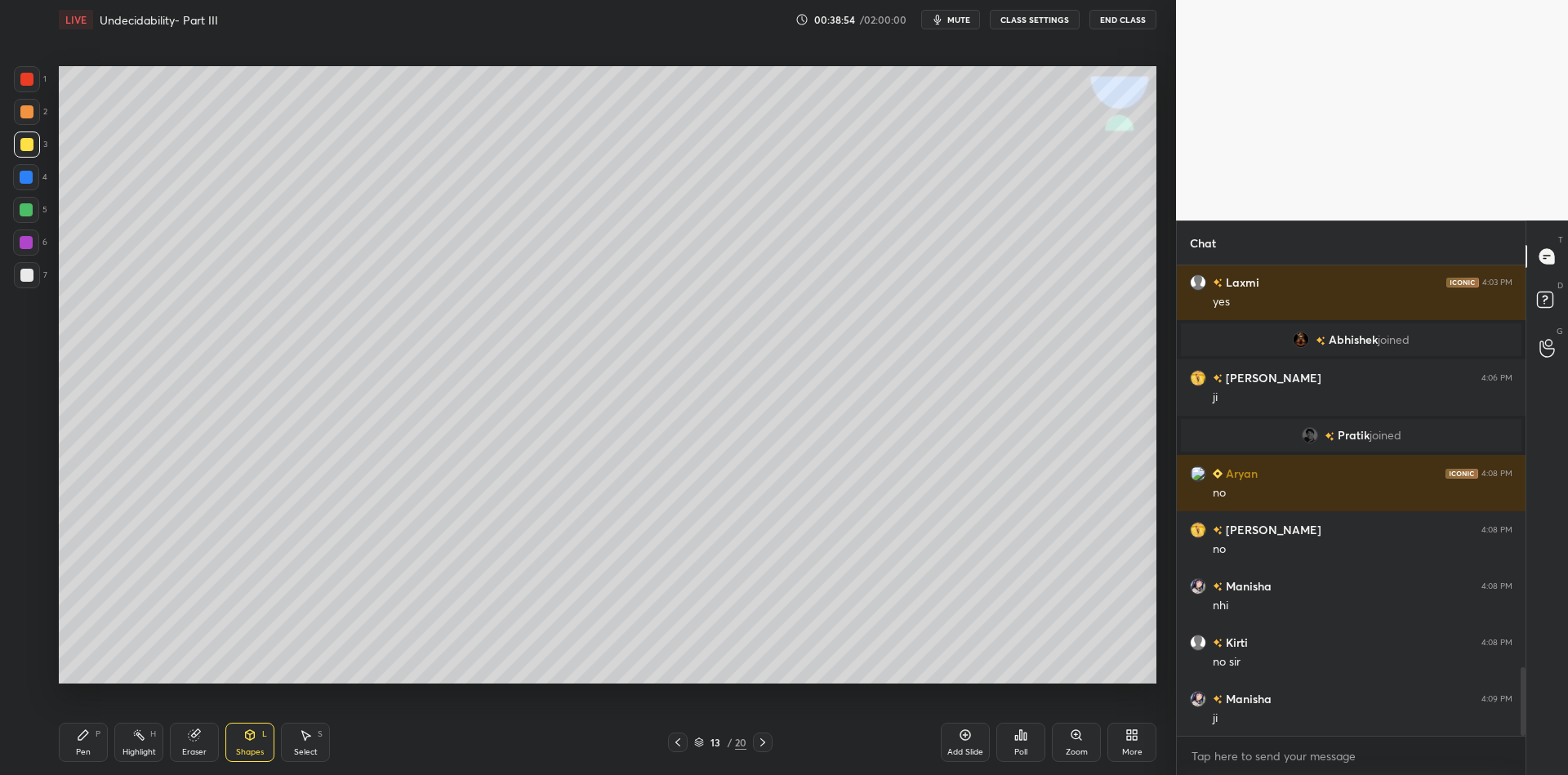
drag, startPoint x: 90, startPoint y: 747, endPoint x: 120, endPoint y: 740, distance: 30.8
click at [94, 747] on div "Pen P" at bounding box center [82, 742] width 49 height 39
click at [130, 744] on div "Highlight H" at bounding box center [138, 742] width 49 height 39
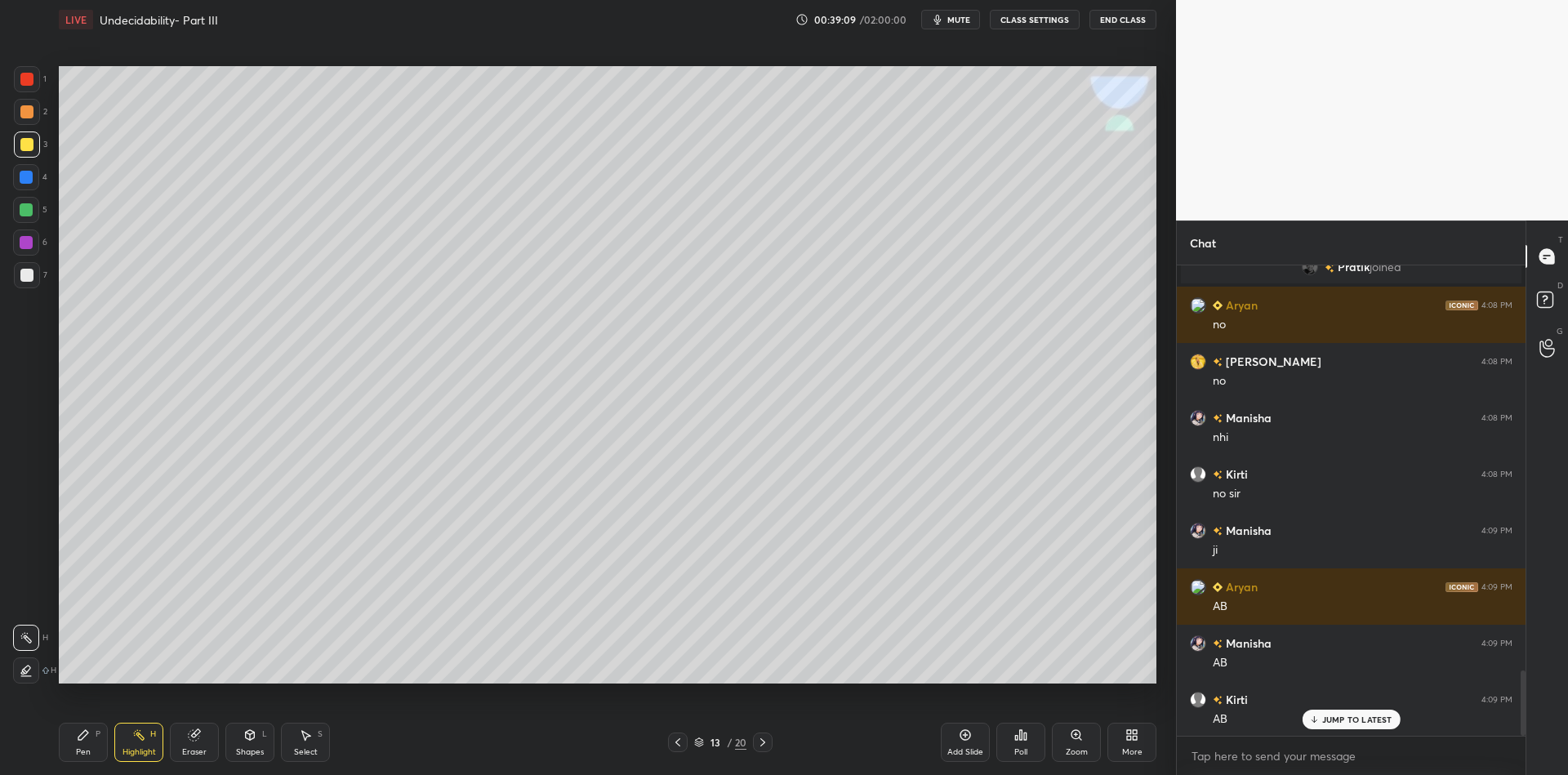
scroll to position [2986, 0]
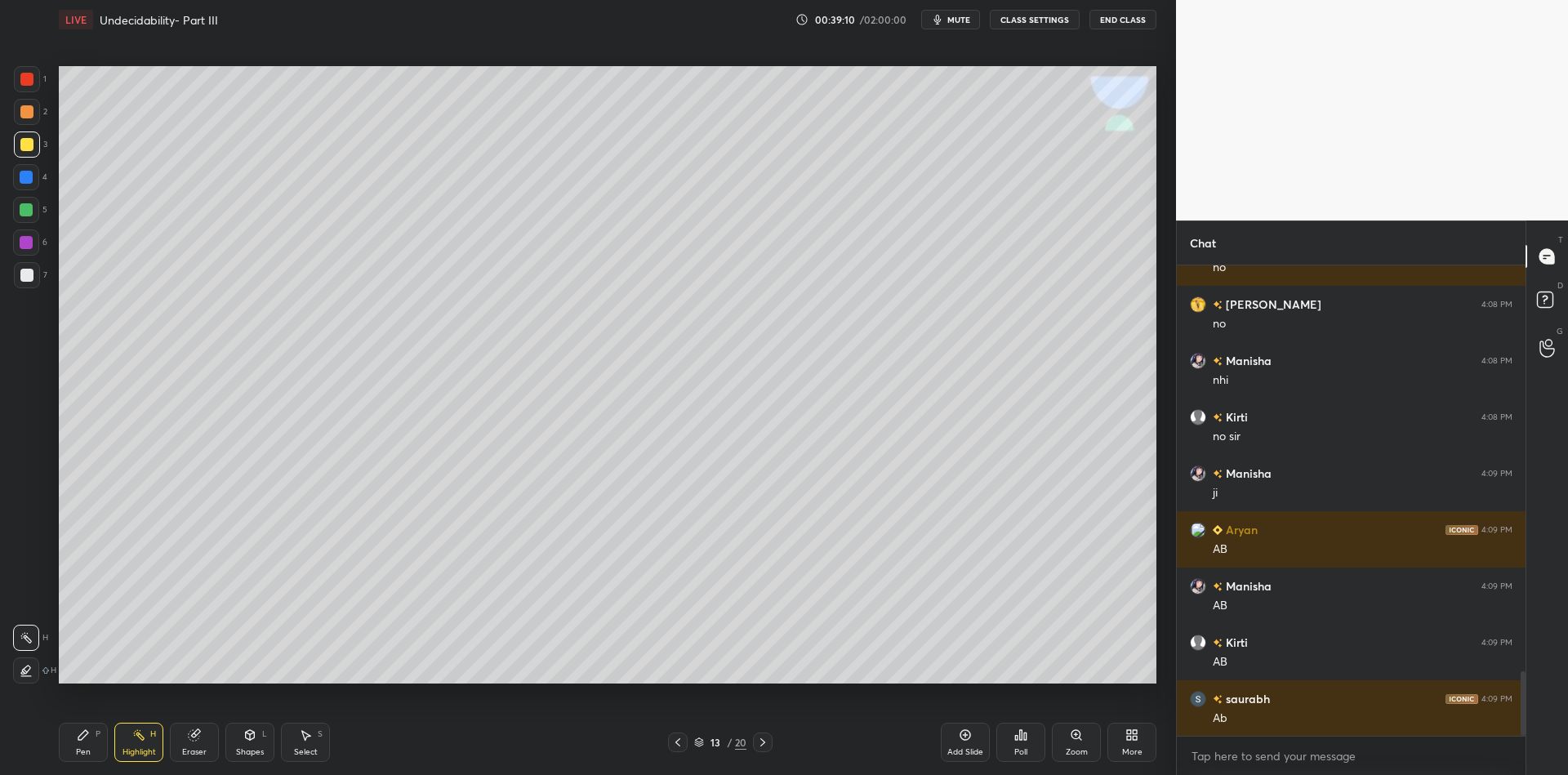
click at [87, 750] on div "Pen" at bounding box center [83, 752] width 15 height 8
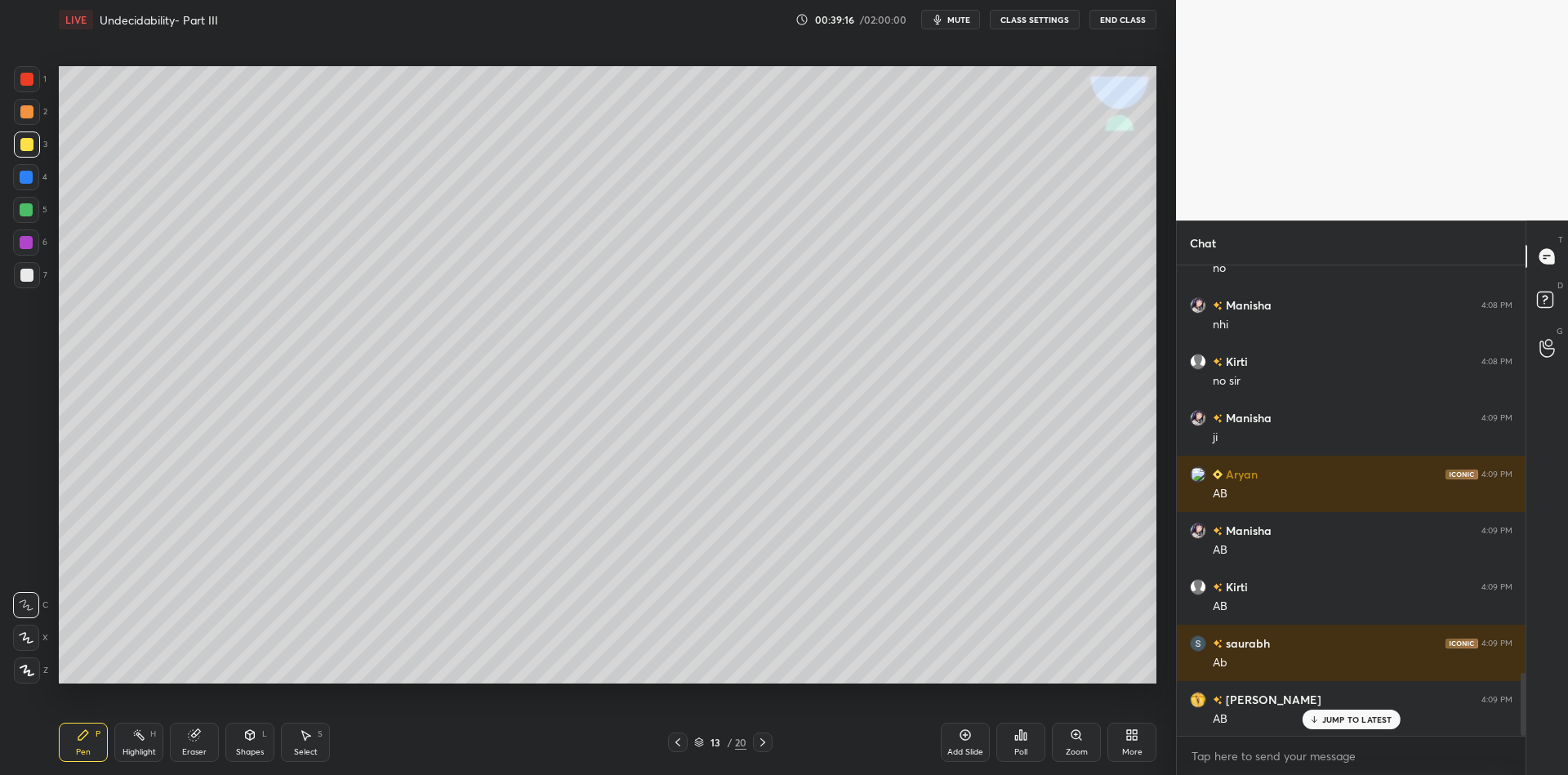
drag, startPoint x: 243, startPoint y: 751, endPoint x: 249, endPoint y: 719, distance: 32.6
click at [243, 751] on div "Shapes" at bounding box center [249, 752] width 27 height 8
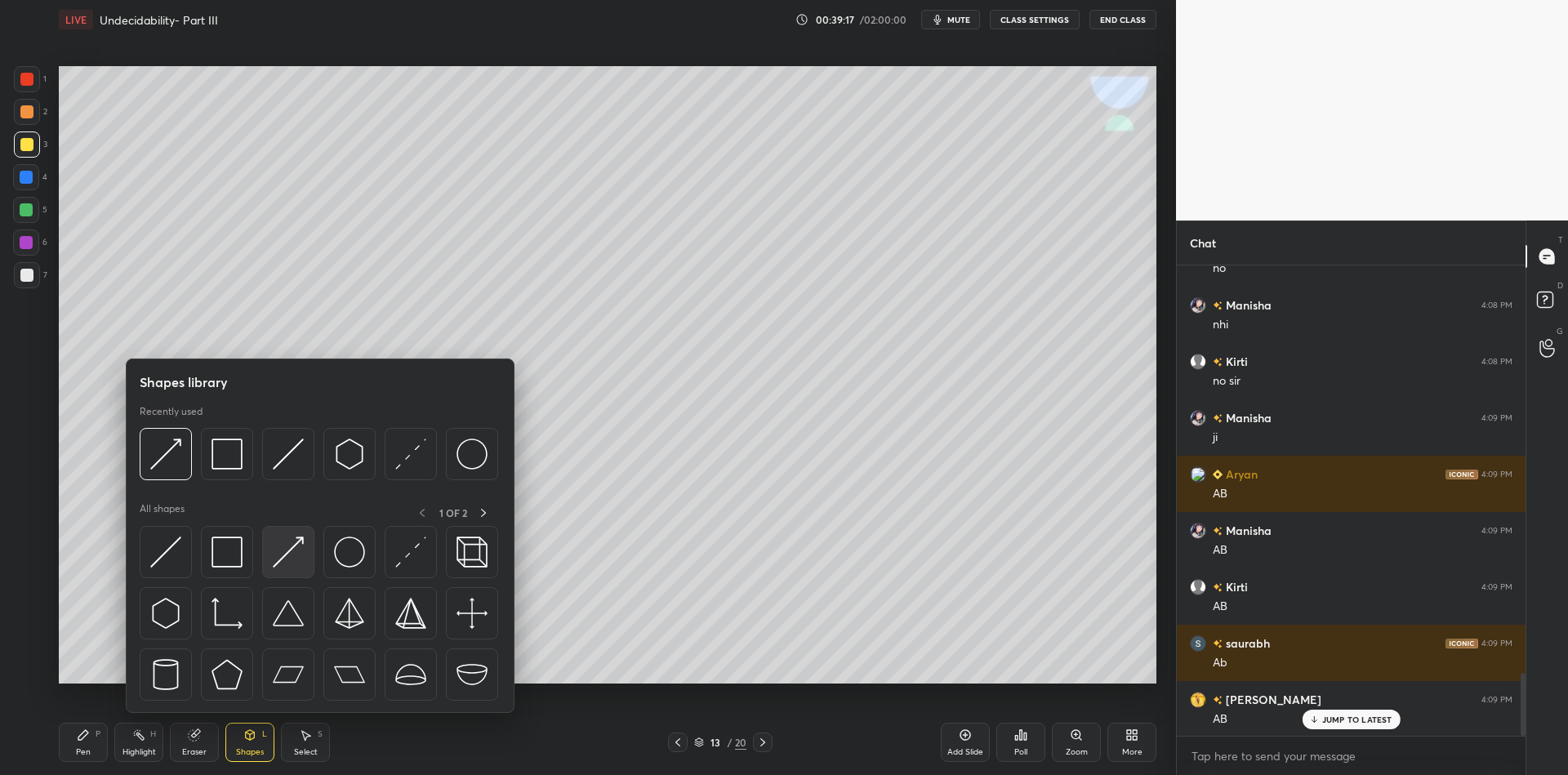
click at [288, 545] on img at bounding box center [288, 552] width 31 height 31
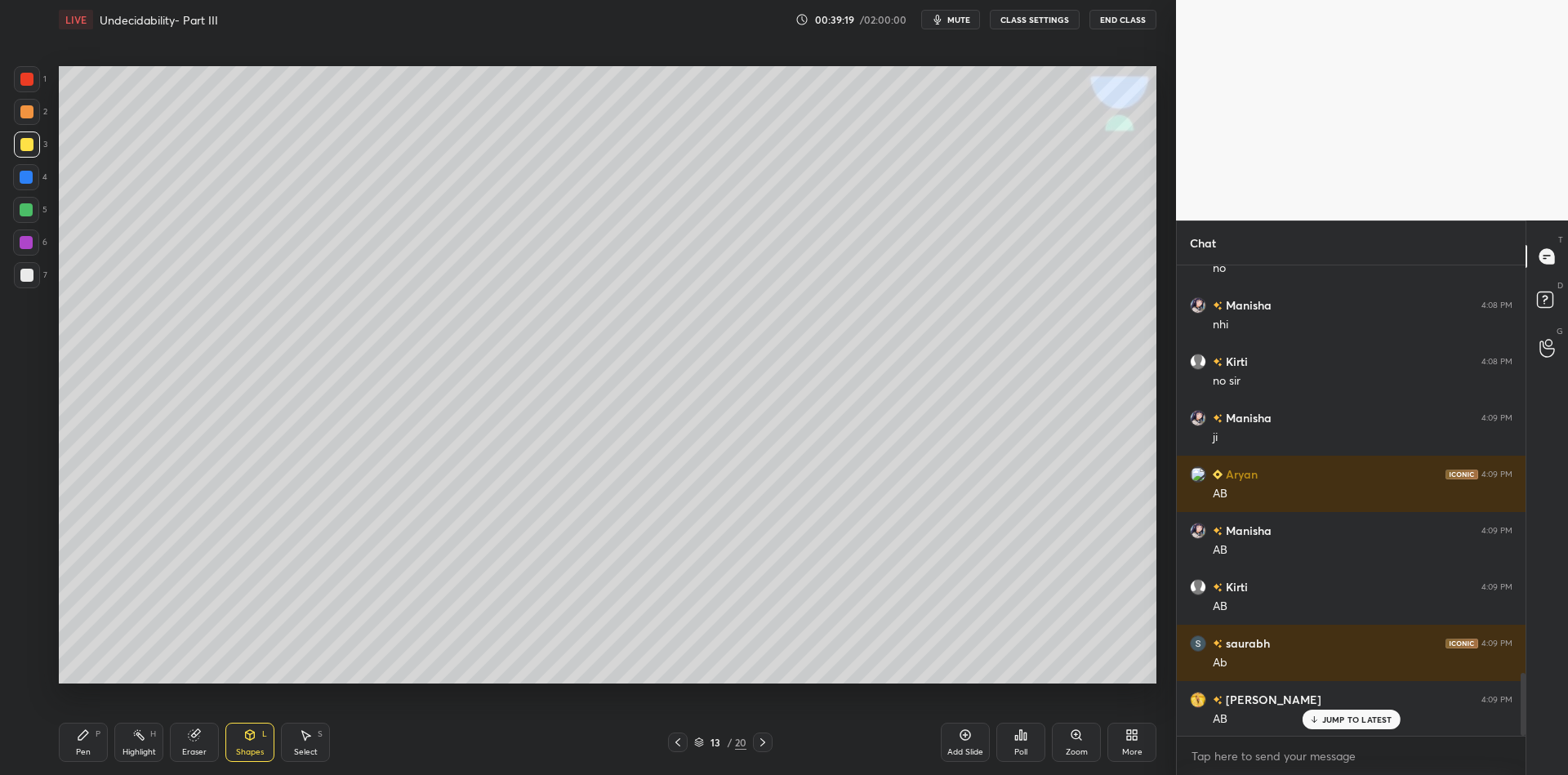
drag, startPoint x: 82, startPoint y: 747, endPoint x: 95, endPoint y: 685, distance: 63.3
click at [82, 742] on div "Pen P" at bounding box center [82, 742] width 49 height 39
click at [246, 756] on div "Shapes L" at bounding box center [249, 742] width 49 height 39
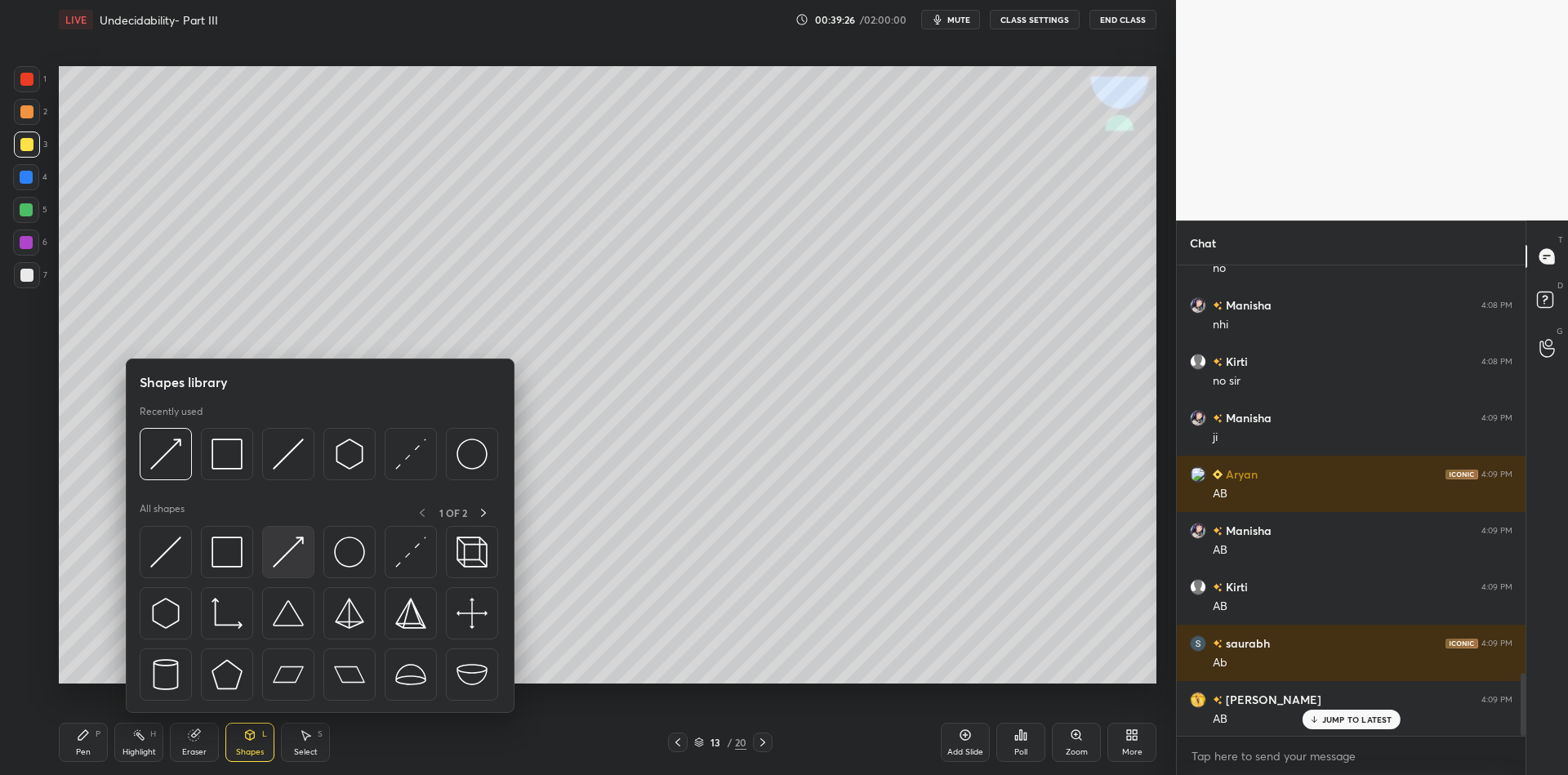
click at [292, 548] on img at bounding box center [288, 552] width 31 height 31
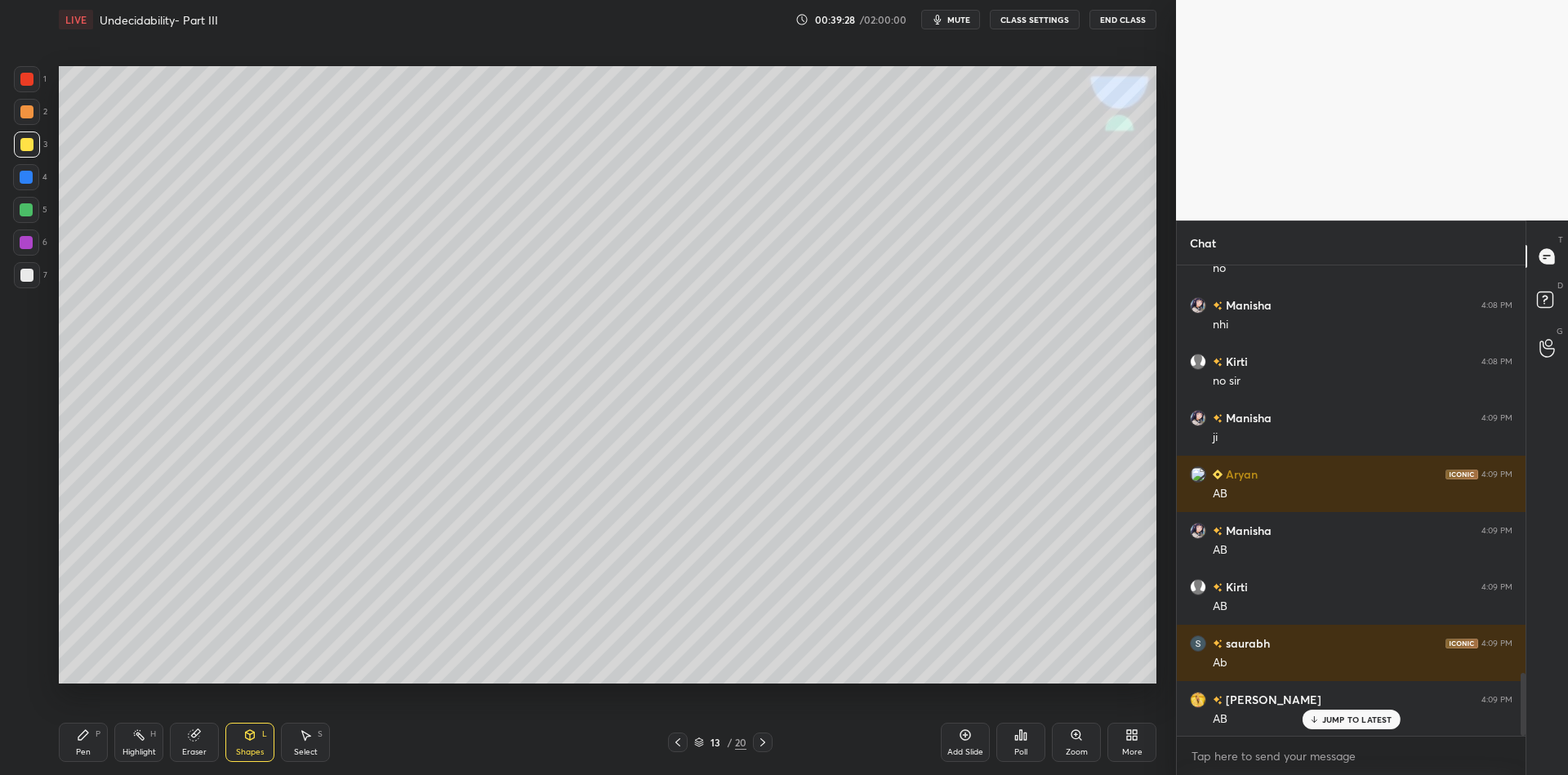
drag, startPoint x: 83, startPoint y: 738, endPoint x: 91, endPoint y: 704, distance: 34.9
click at [85, 733] on icon at bounding box center [82, 735] width 10 height 10
drag, startPoint x: 248, startPoint y: 750, endPoint x: 244, endPoint y: 722, distance: 28.3
click at [245, 746] on div "Shapes L" at bounding box center [249, 742] width 49 height 39
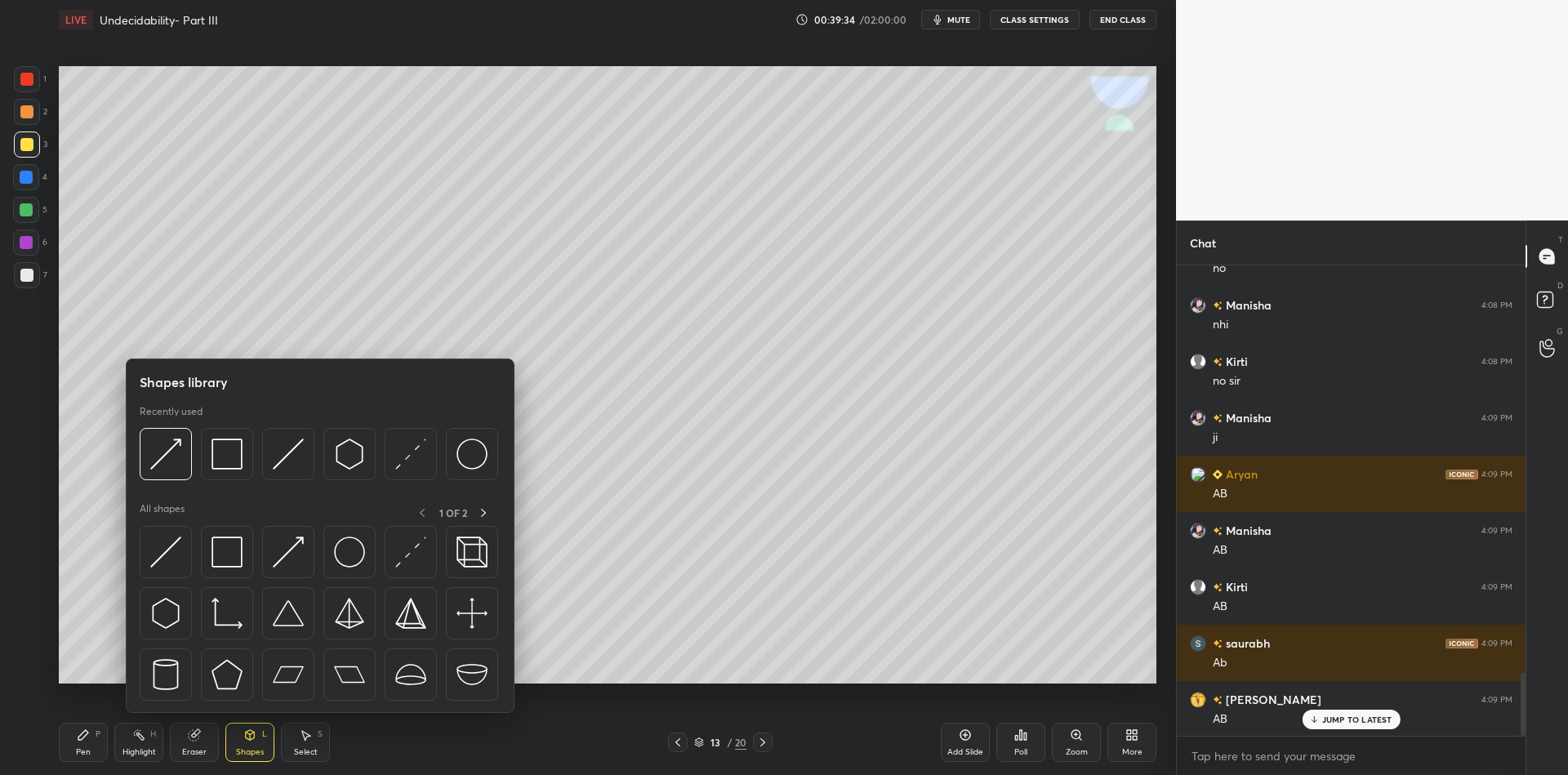
click at [294, 536] on img at bounding box center [288, 552] width 31 height 31
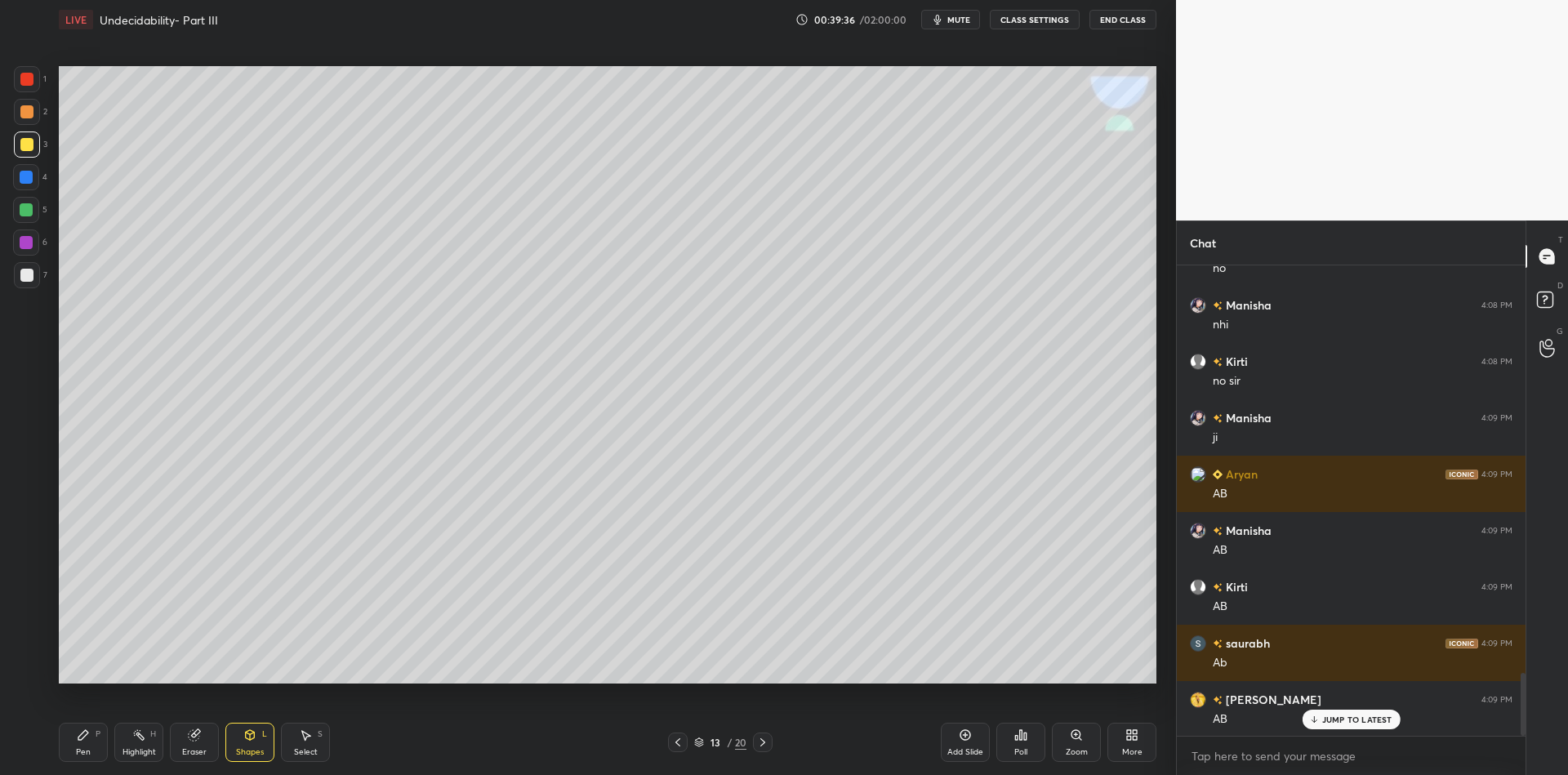
click at [81, 747] on div "Pen P" at bounding box center [82, 742] width 49 height 39
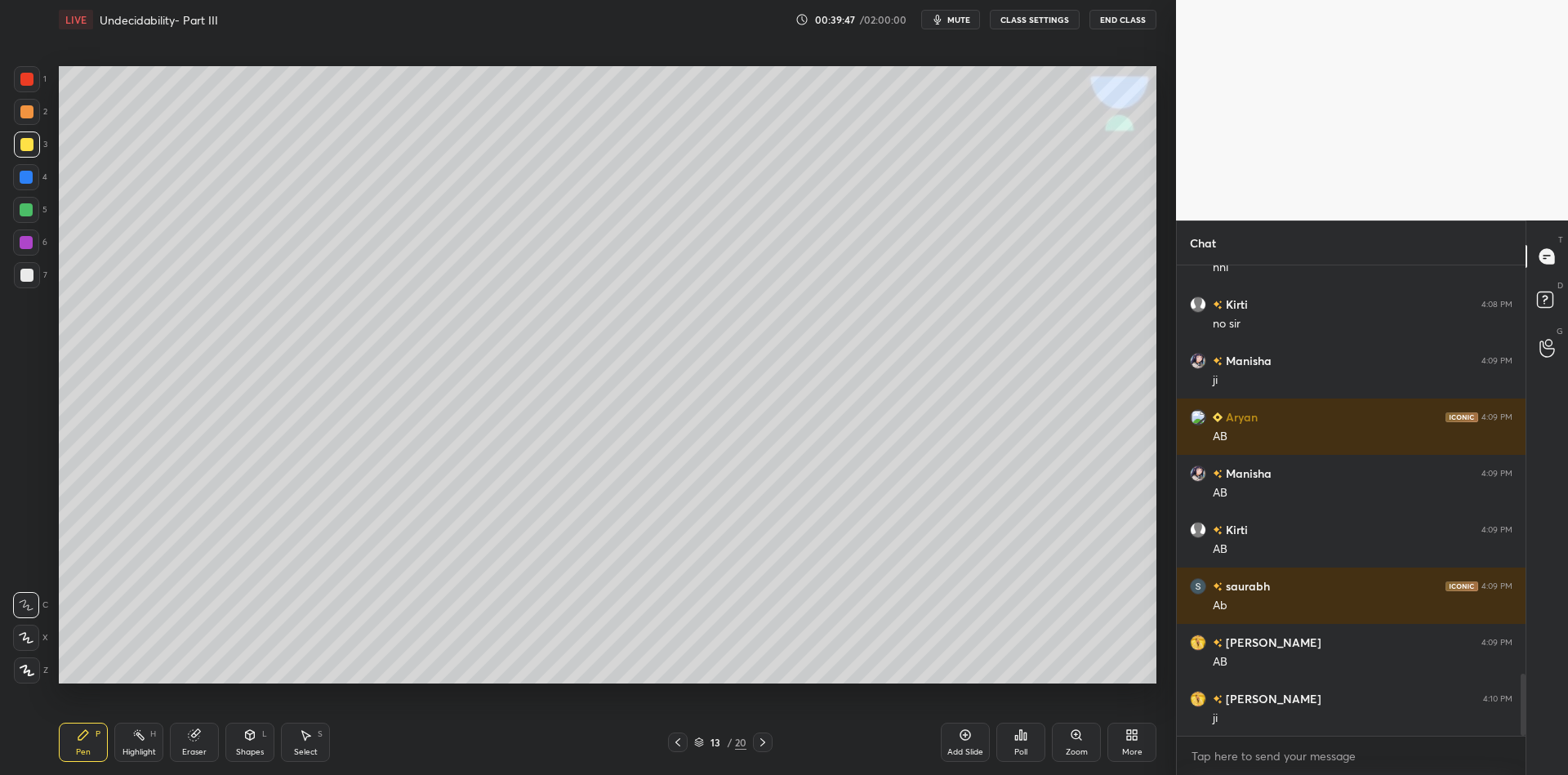
drag, startPoint x: 81, startPoint y: 750, endPoint x: 91, endPoint y: 685, distance: 65.8
click at [82, 748] on div "Pen" at bounding box center [83, 752] width 15 height 8
click at [27, 211] on div at bounding box center [26, 209] width 13 height 13
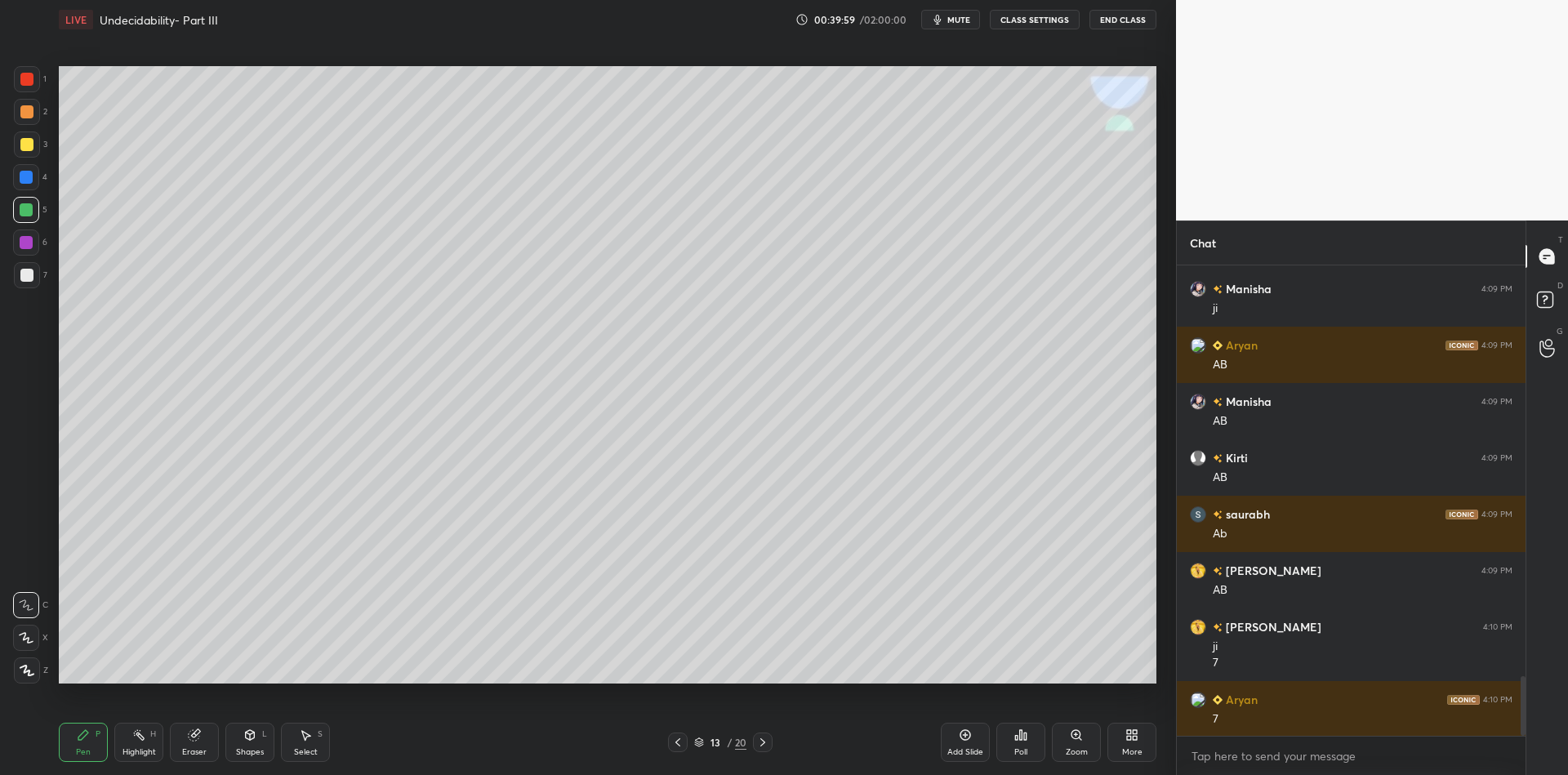
scroll to position [3228, 0]
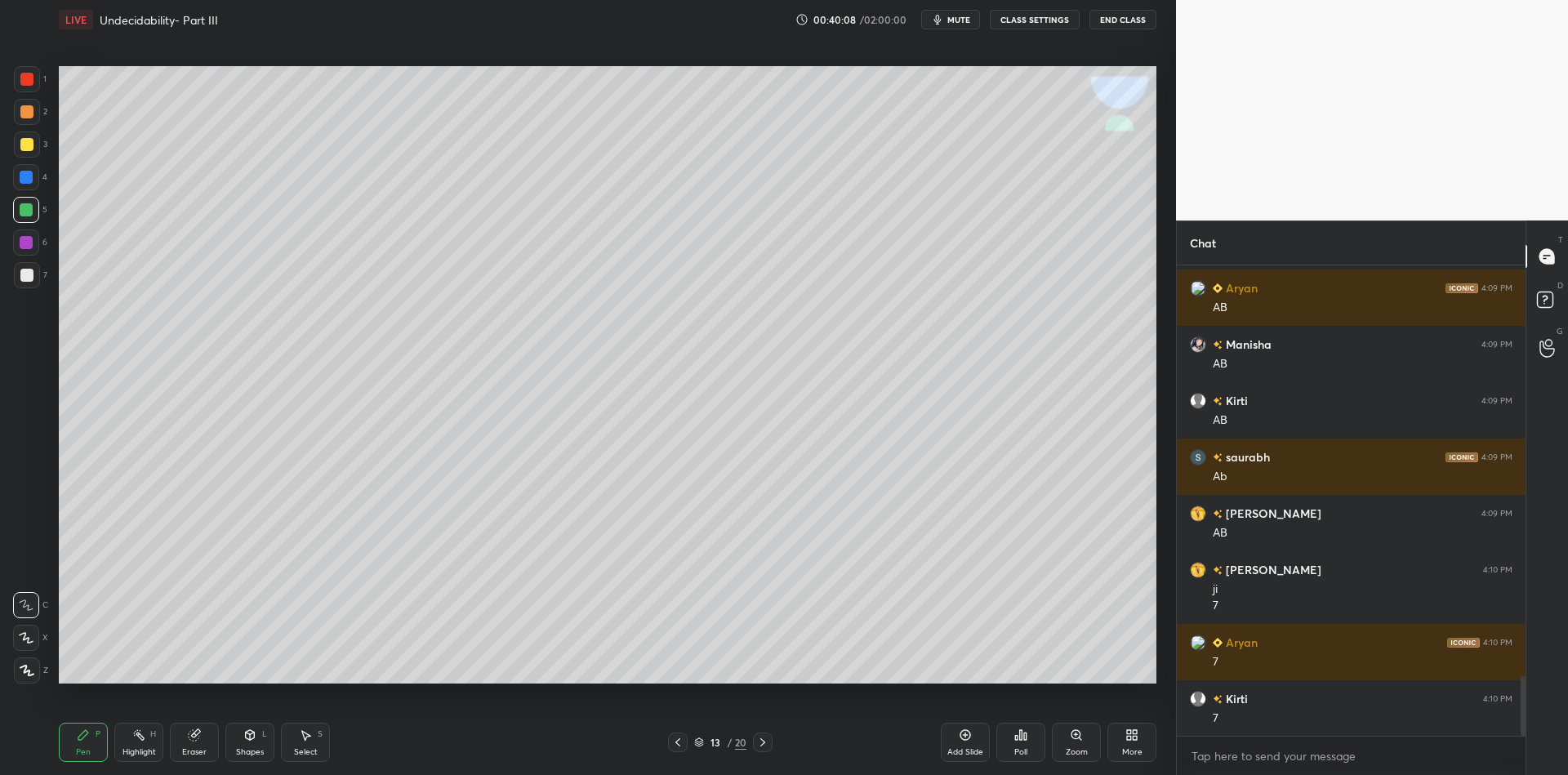
drag, startPoint x: 81, startPoint y: 746, endPoint x: 82, endPoint y: 722, distance: 24.0
click at [85, 742] on div "Pen P" at bounding box center [82, 742] width 49 height 39
click at [33, 204] on div at bounding box center [26, 209] width 26 height 26
drag, startPoint x: 133, startPoint y: 752, endPoint x: 151, endPoint y: 738, distance: 22.8
click at [131, 748] on div "Highlight" at bounding box center [139, 752] width 34 height 8
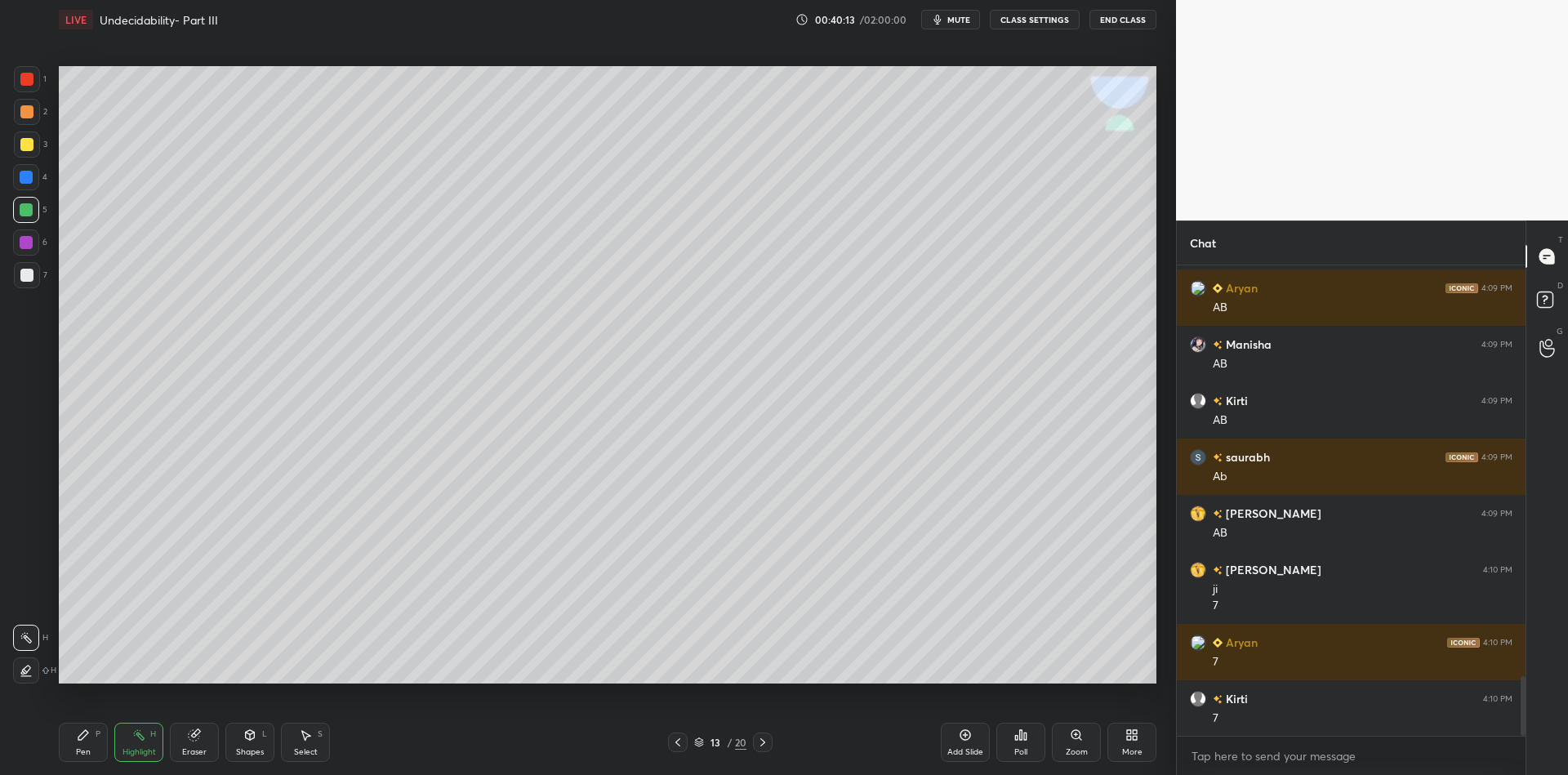
click at [78, 755] on div "Pen" at bounding box center [83, 752] width 15 height 8
click at [299, 739] on icon at bounding box center [305, 735] width 13 height 13
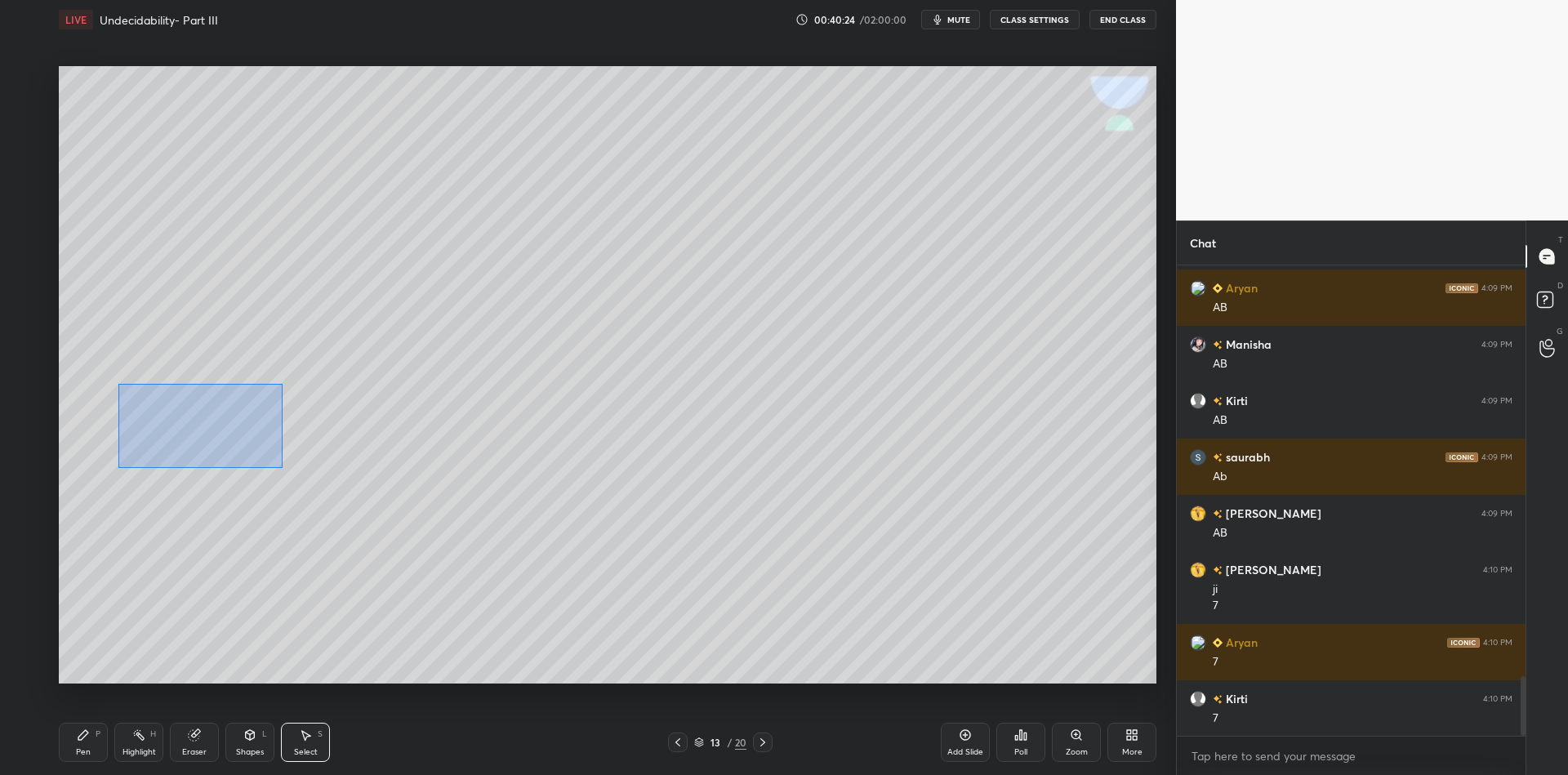
drag, startPoint x: 118, startPoint y: 383, endPoint x: 271, endPoint y: 462, distance: 172.2
click at [297, 481] on div "0 ° Undo Copy Paste here Duplicate Duplicate to new slide Delete" at bounding box center [607, 375] width 1097 height 618
drag, startPoint x: 216, startPoint y: 420, endPoint x: 277, endPoint y: 426, distance: 61.3
click at [285, 428] on div "0 ° Undo Copy Paste here Duplicate Duplicate to new slide Delete" at bounding box center [607, 375] width 1097 height 618
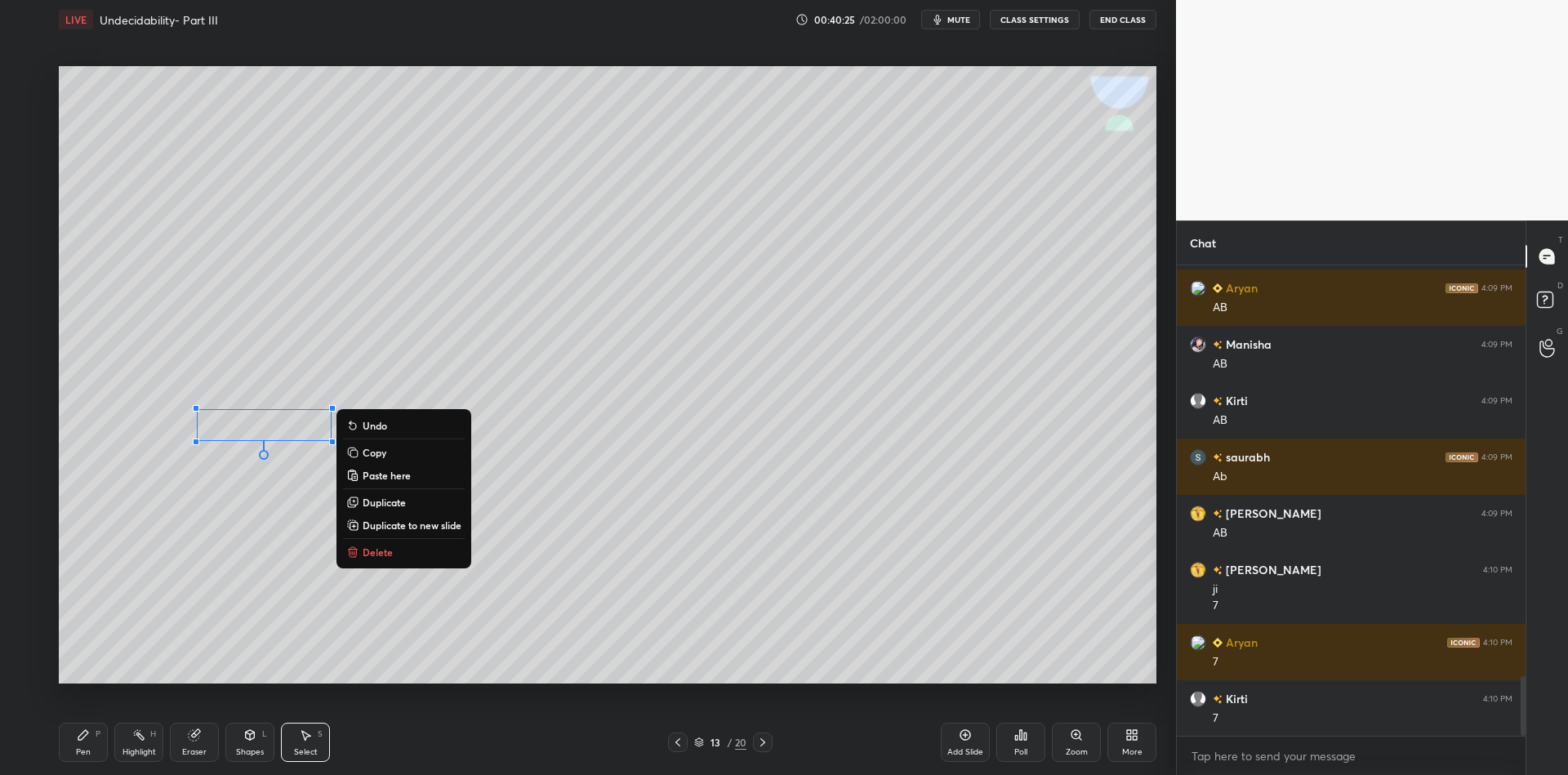
drag, startPoint x: 82, startPoint y: 744, endPoint x: 81, endPoint y: 708, distance: 36.0
click at [82, 741] on icon at bounding box center [83, 735] width 13 height 13
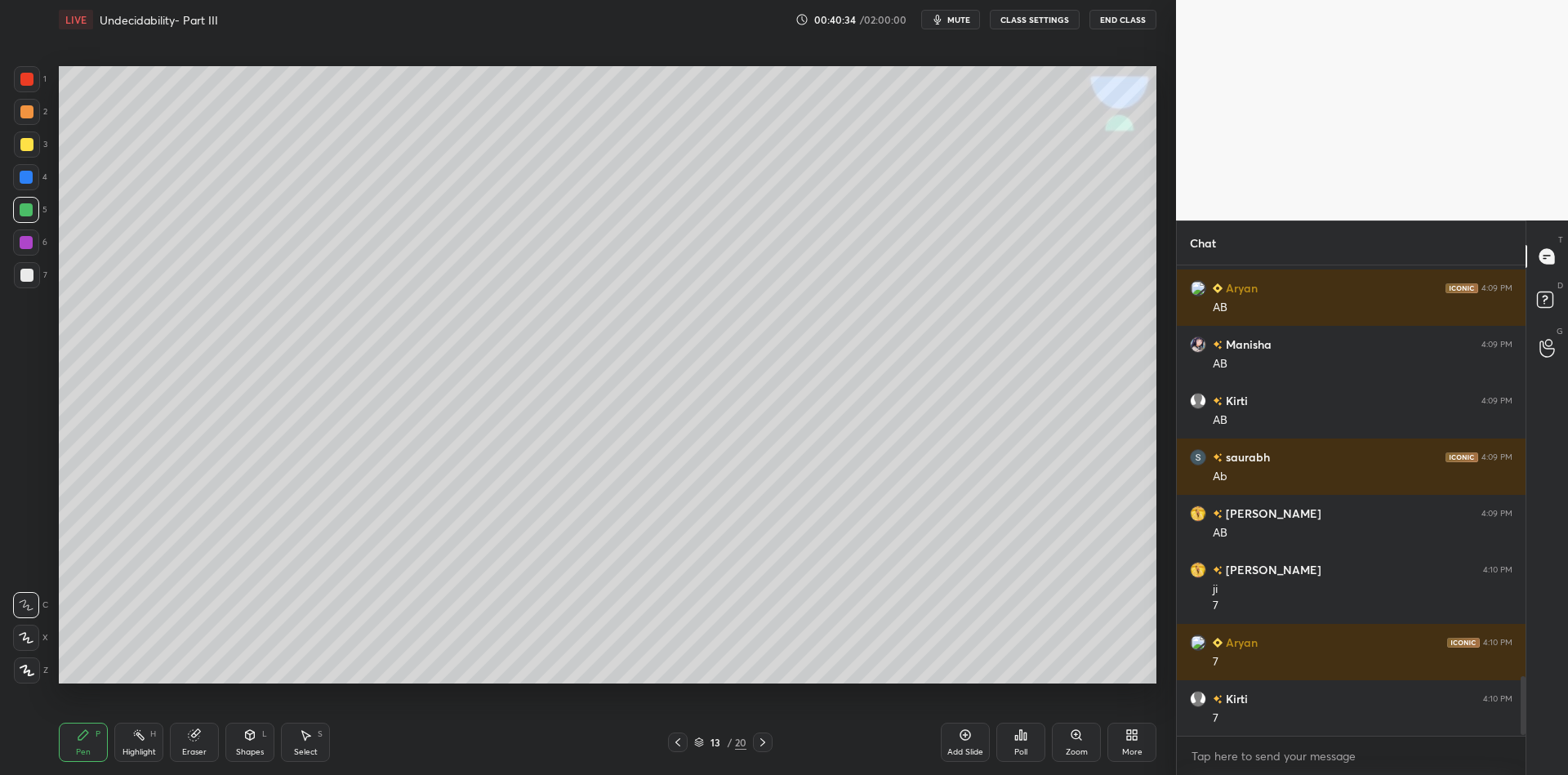
scroll to position [3283, 0]
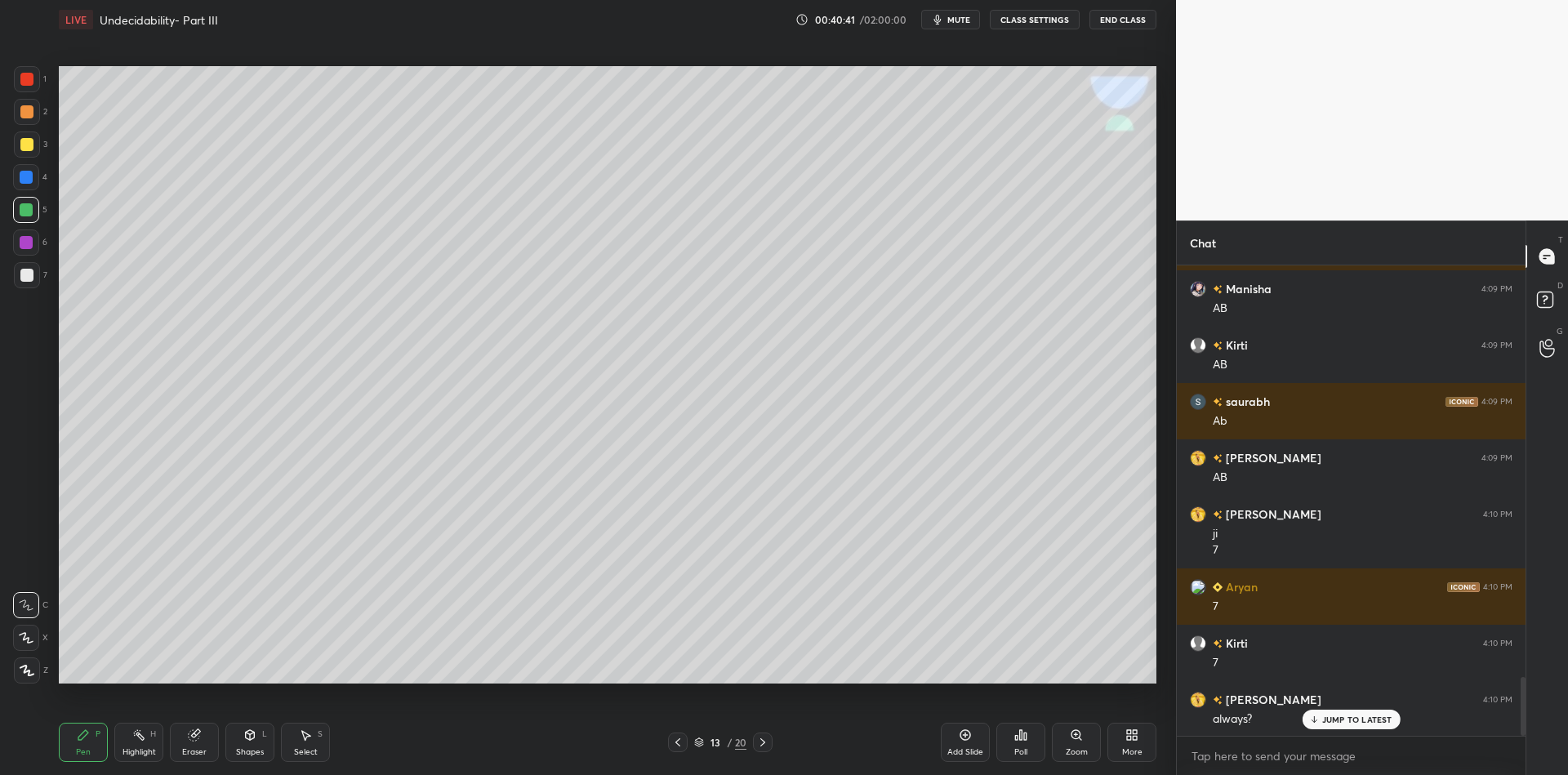
drag, startPoint x: 130, startPoint y: 744, endPoint x: 144, endPoint y: 732, distance: 18.4
click at [134, 743] on div "Highlight H" at bounding box center [138, 742] width 49 height 39
drag, startPoint x: 109, startPoint y: 748, endPoint x: 98, endPoint y: 748, distance: 11.0
click at [109, 745] on div "Pen P Highlight H Eraser Shapes L Select S" at bounding box center [279, 742] width 441 height 39
click at [89, 750] on div "Pen" at bounding box center [83, 752] width 15 height 8
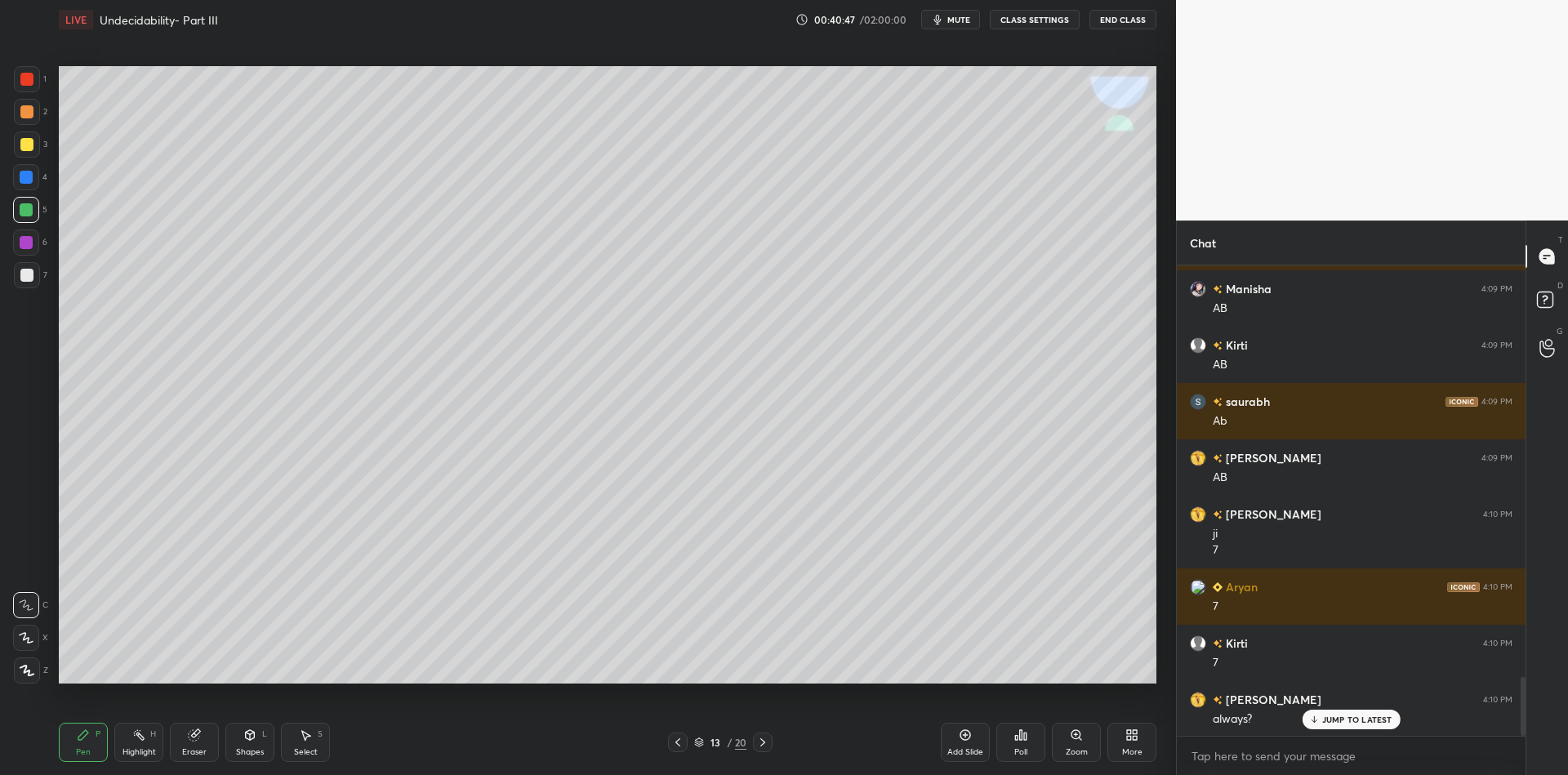
click at [127, 755] on div "Highlight" at bounding box center [139, 752] width 34 height 8
drag, startPoint x: 81, startPoint y: 749, endPoint x: 92, endPoint y: 739, distance: 14.9
click at [80, 748] on div "Pen" at bounding box center [83, 752] width 15 height 8
drag, startPoint x: 295, startPoint y: 745, endPoint x: 276, endPoint y: 696, distance: 52.6
click at [295, 743] on div "Select S" at bounding box center [305, 742] width 49 height 39
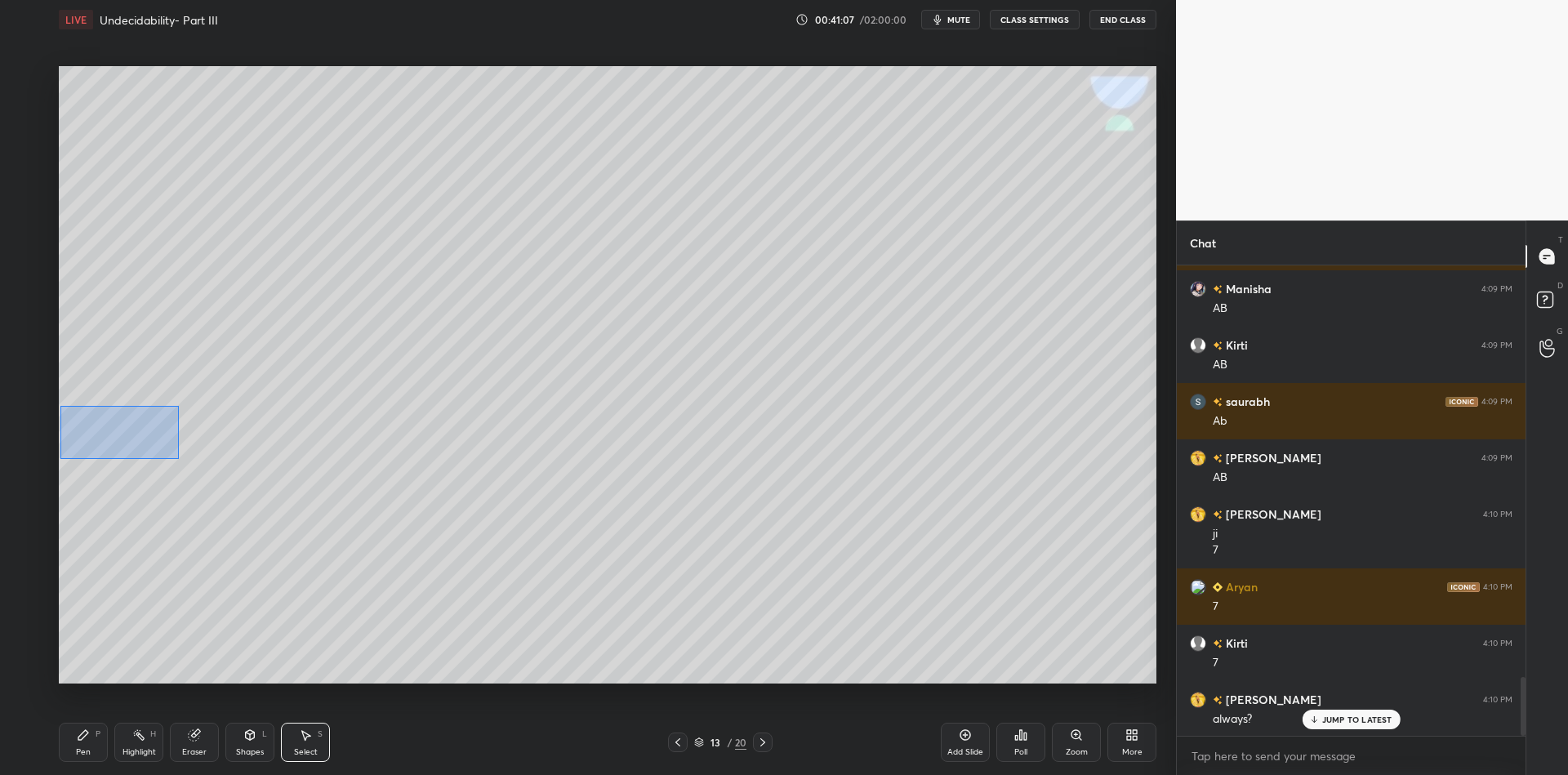
drag, startPoint x: 59, startPoint y: 405, endPoint x: 176, endPoint y: 454, distance: 126.8
click at [178, 458] on div "0 ° Undo Copy Paste here Duplicate Duplicate to new slide Delete" at bounding box center [607, 375] width 1097 height 618
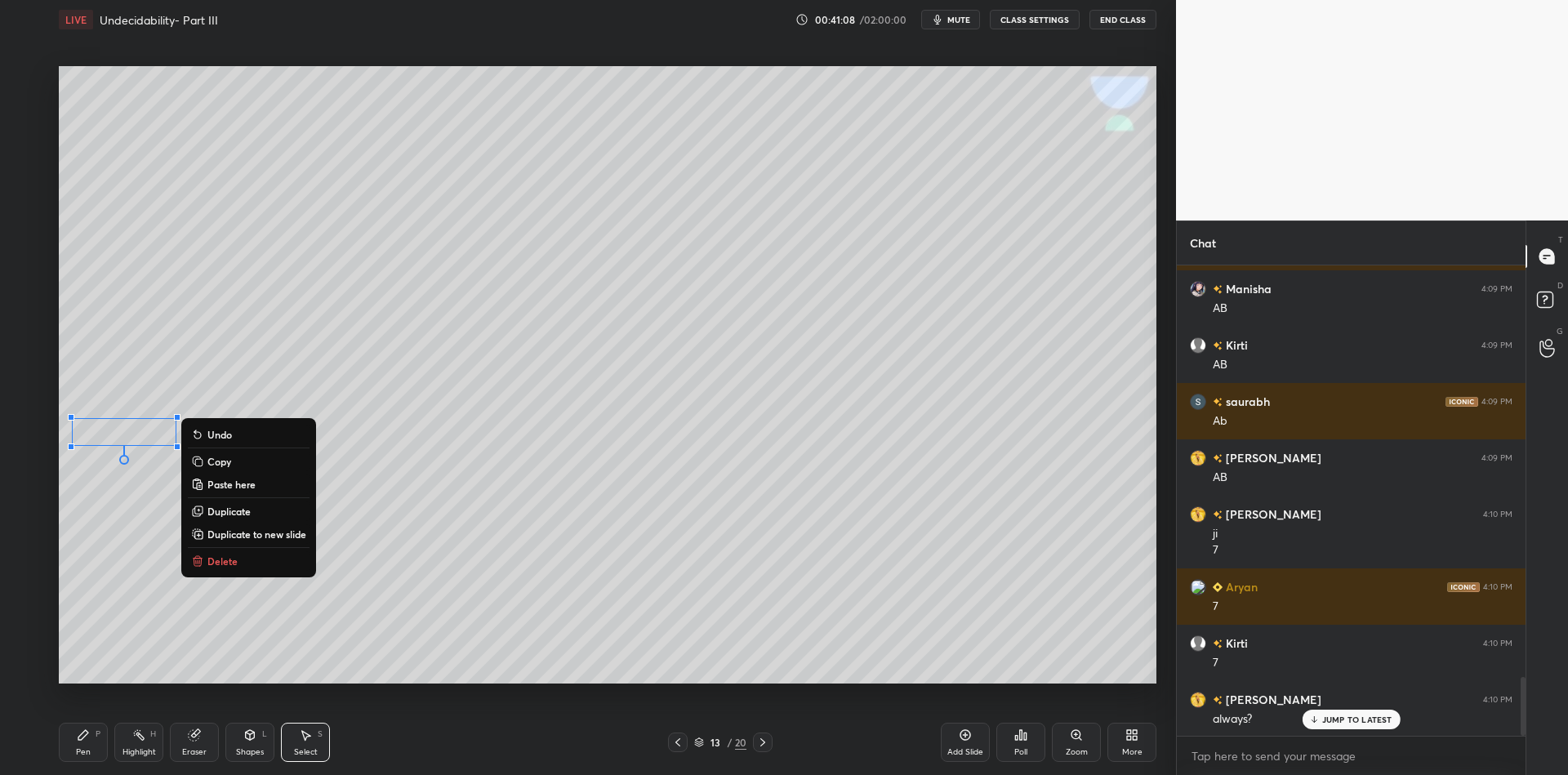
click at [232, 459] on button "Copy" at bounding box center [248, 462] width 121 height 20
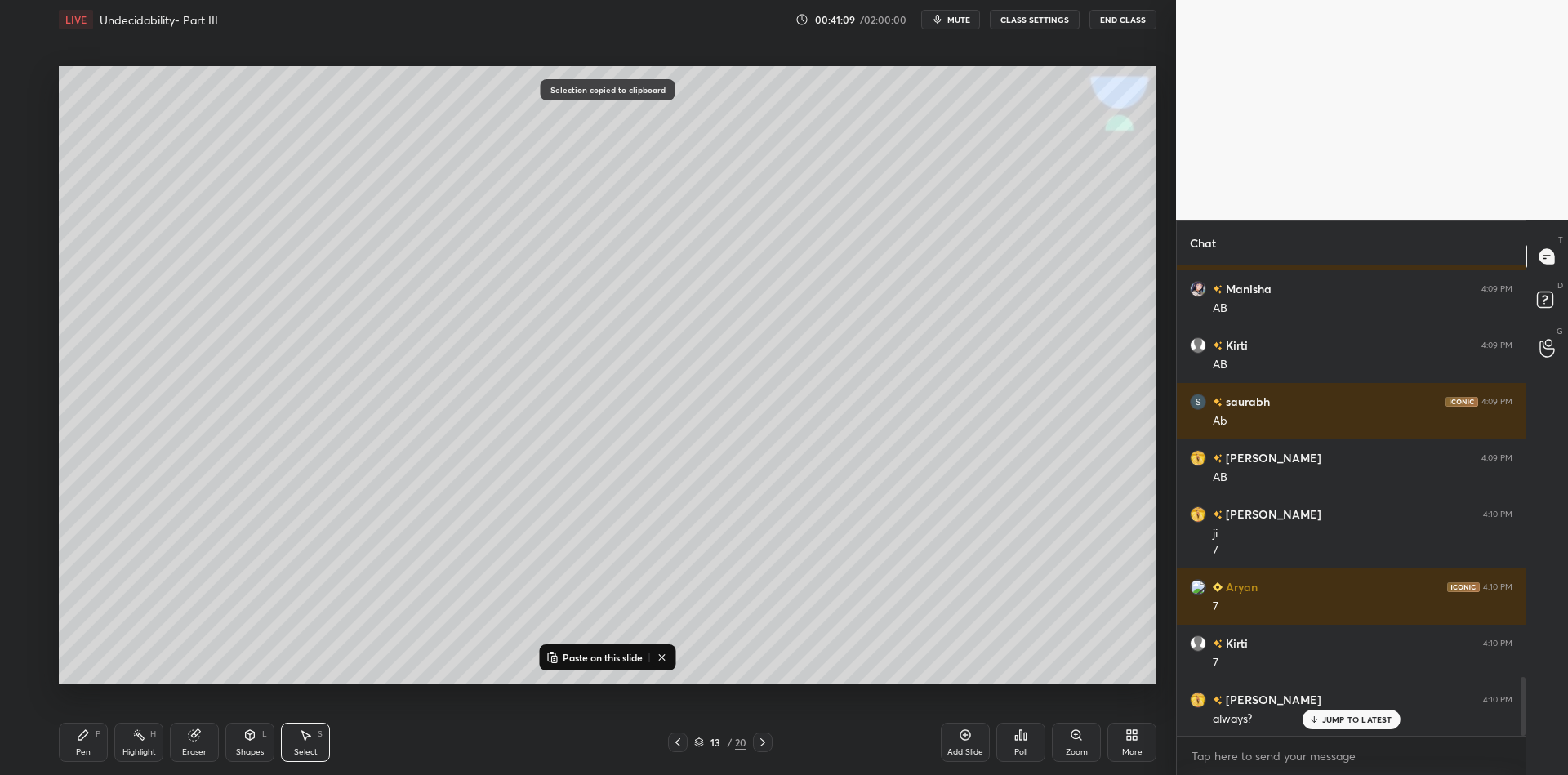
click at [585, 654] on p "Paste on this slide" at bounding box center [603, 657] width 80 height 13
drag, startPoint x: 146, startPoint y: 449, endPoint x: 122, endPoint y: 557, distance: 110.6
click at [122, 557] on div "0 ° Undo Copy Paste here Duplicate Duplicate to new slide Delete" at bounding box center [607, 375] width 1097 height 618
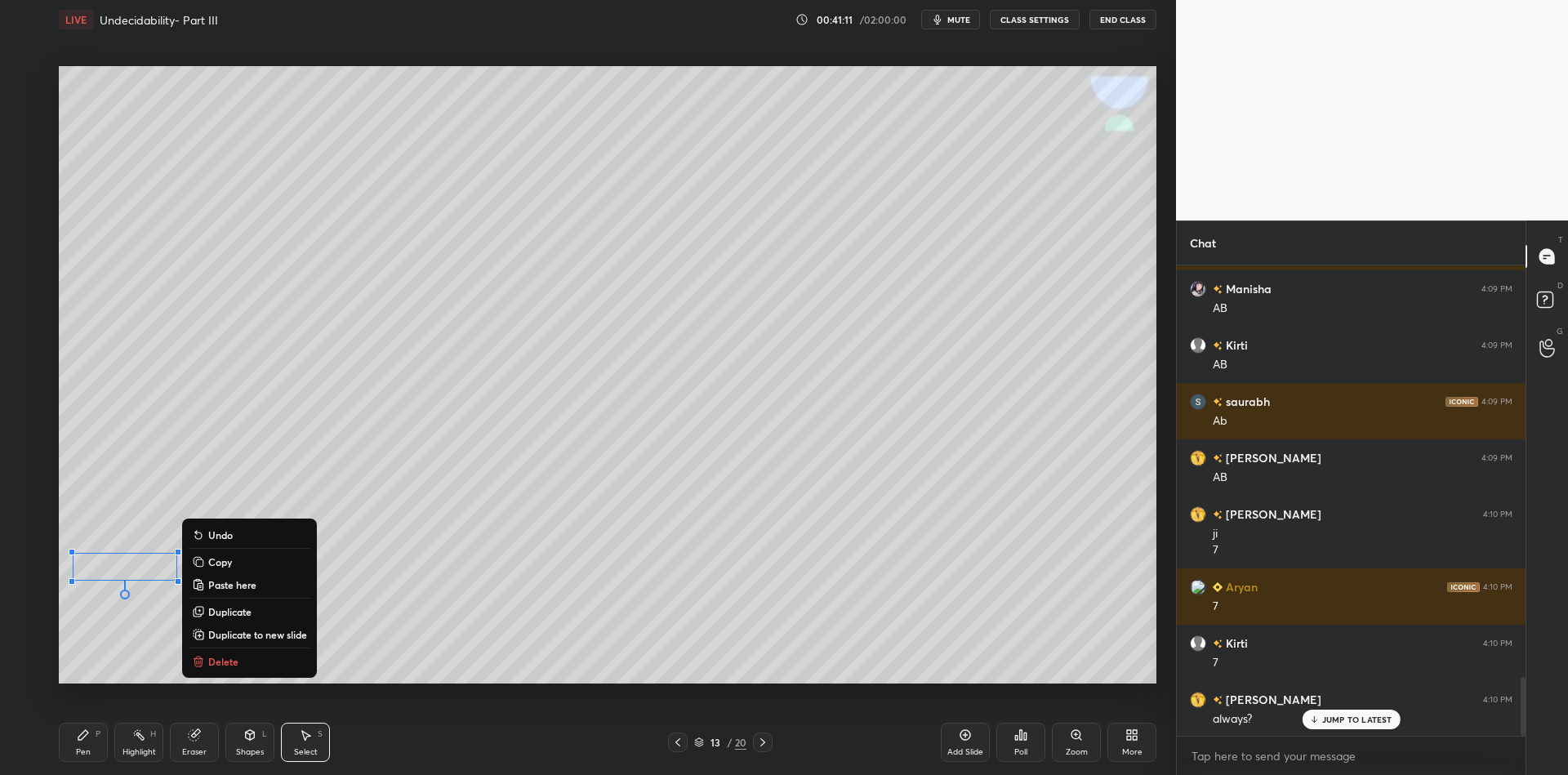
drag, startPoint x: 90, startPoint y: 744, endPoint x: 96, endPoint y: 736, distance: 10.0
click at [90, 744] on div "Pen P" at bounding box center [82, 742] width 49 height 39
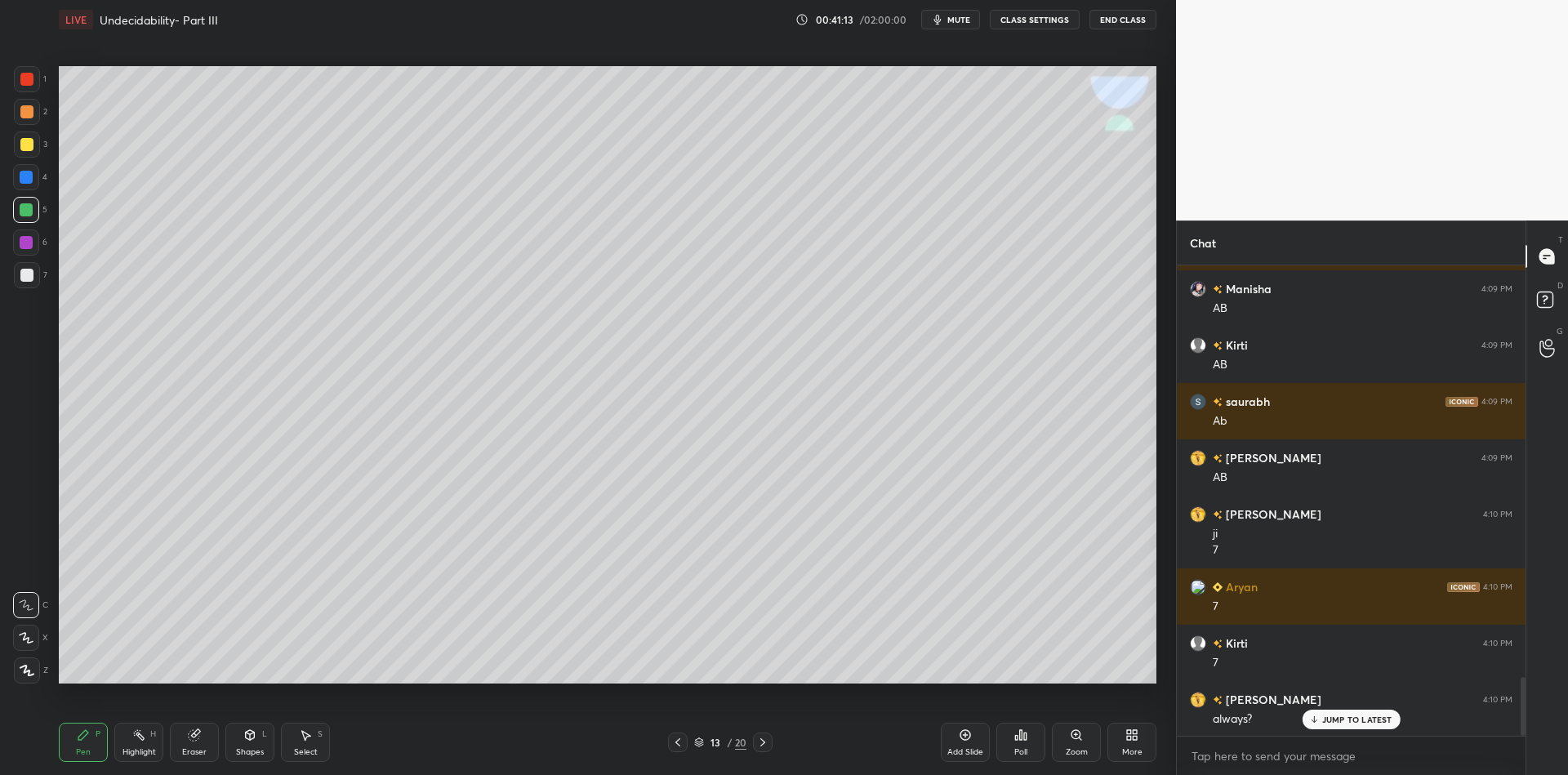
click at [84, 755] on div "Pen P" at bounding box center [82, 742] width 49 height 39
click at [78, 748] on div "Pen" at bounding box center [83, 752] width 15 height 8
click at [28, 145] on div at bounding box center [27, 145] width 13 height 13
click at [26, 218] on div at bounding box center [26, 209] width 26 height 26
drag, startPoint x: 21, startPoint y: 141, endPoint x: 29, endPoint y: 140, distance: 8.1
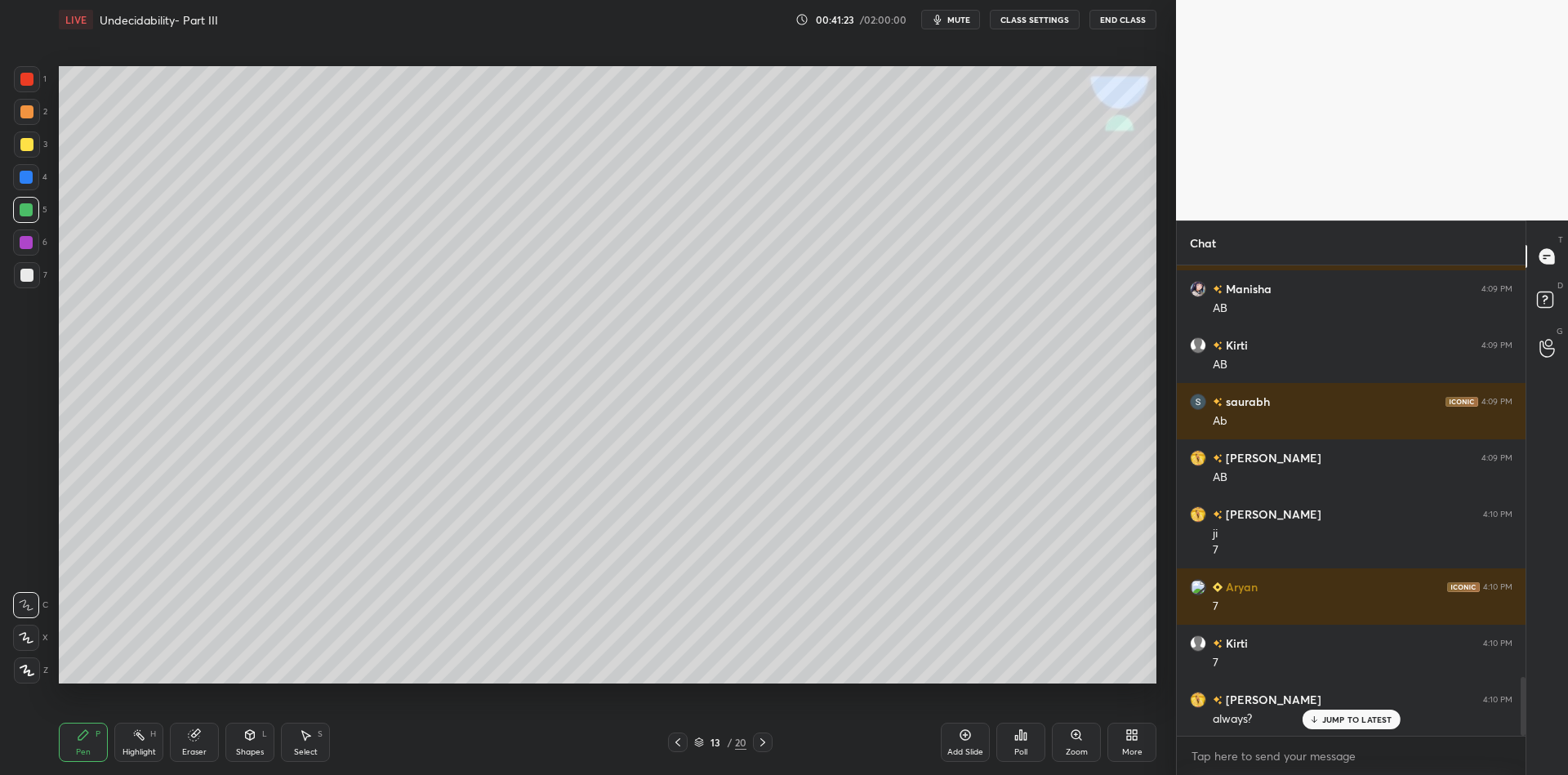
click at [21, 141] on div at bounding box center [27, 145] width 13 height 13
click at [247, 742] on div "Shapes L" at bounding box center [249, 742] width 49 height 39
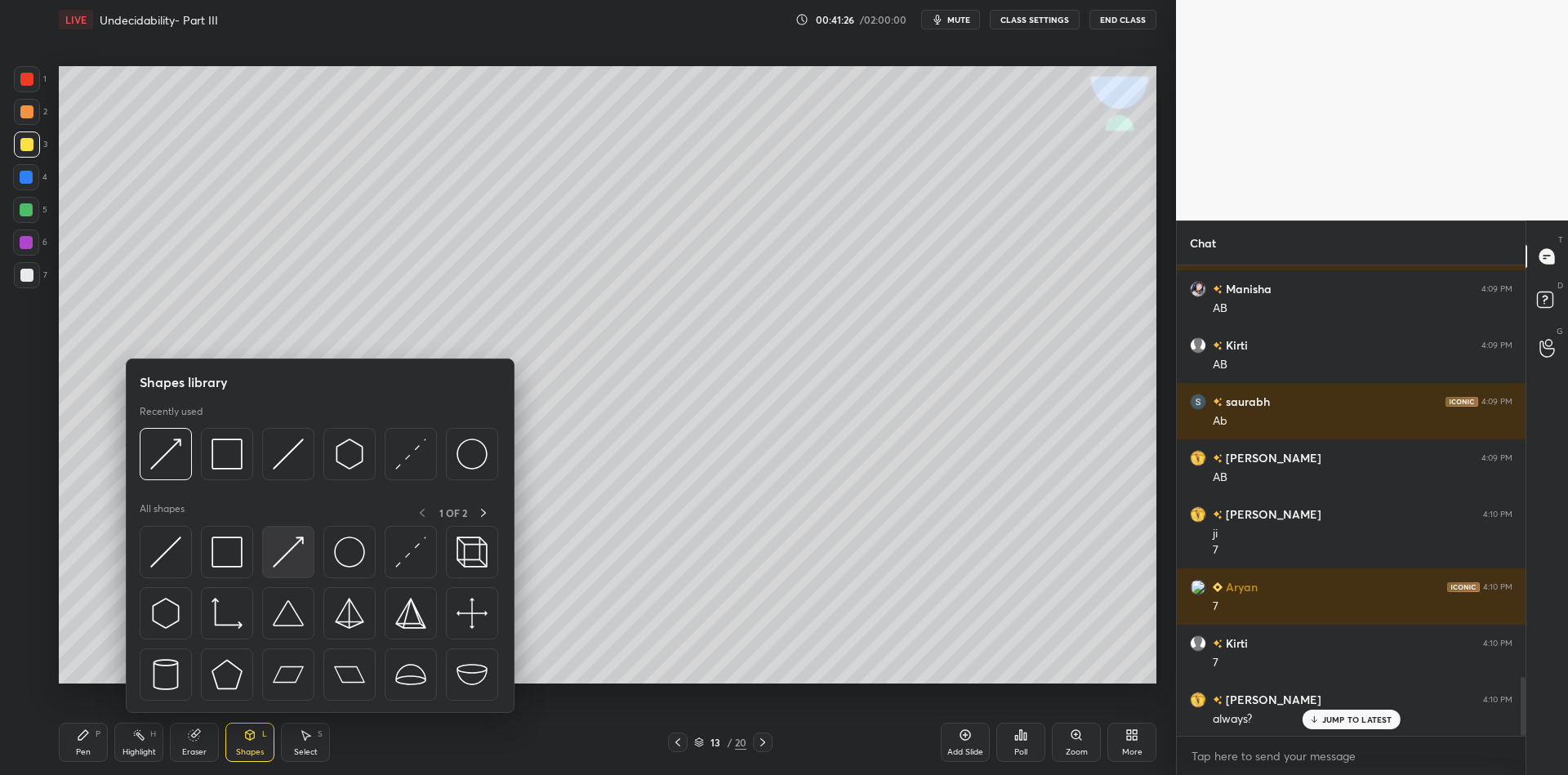
click at [290, 535] on div at bounding box center [288, 552] width 52 height 52
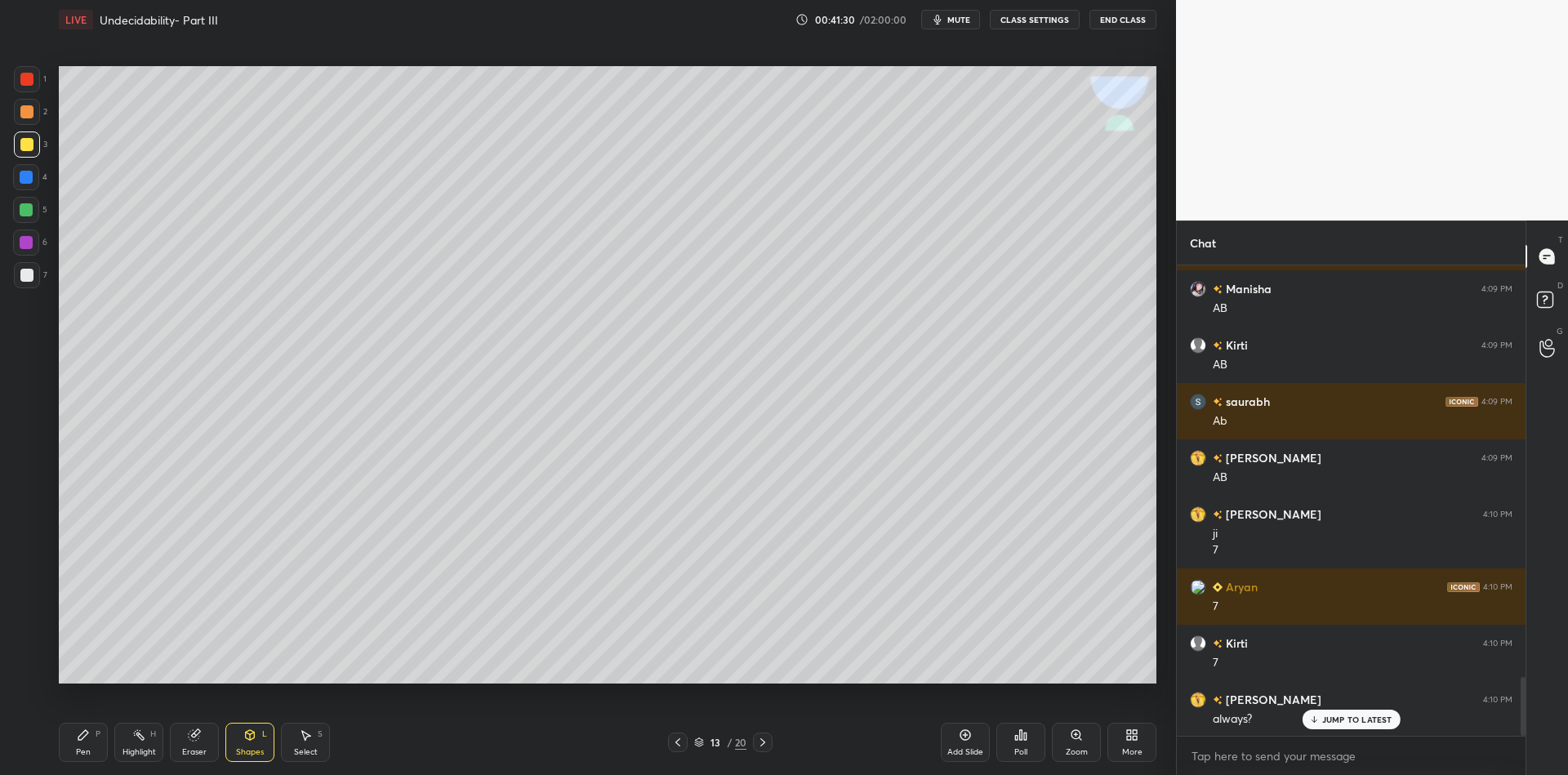
click at [263, 737] on div "L" at bounding box center [265, 734] width 5 height 8
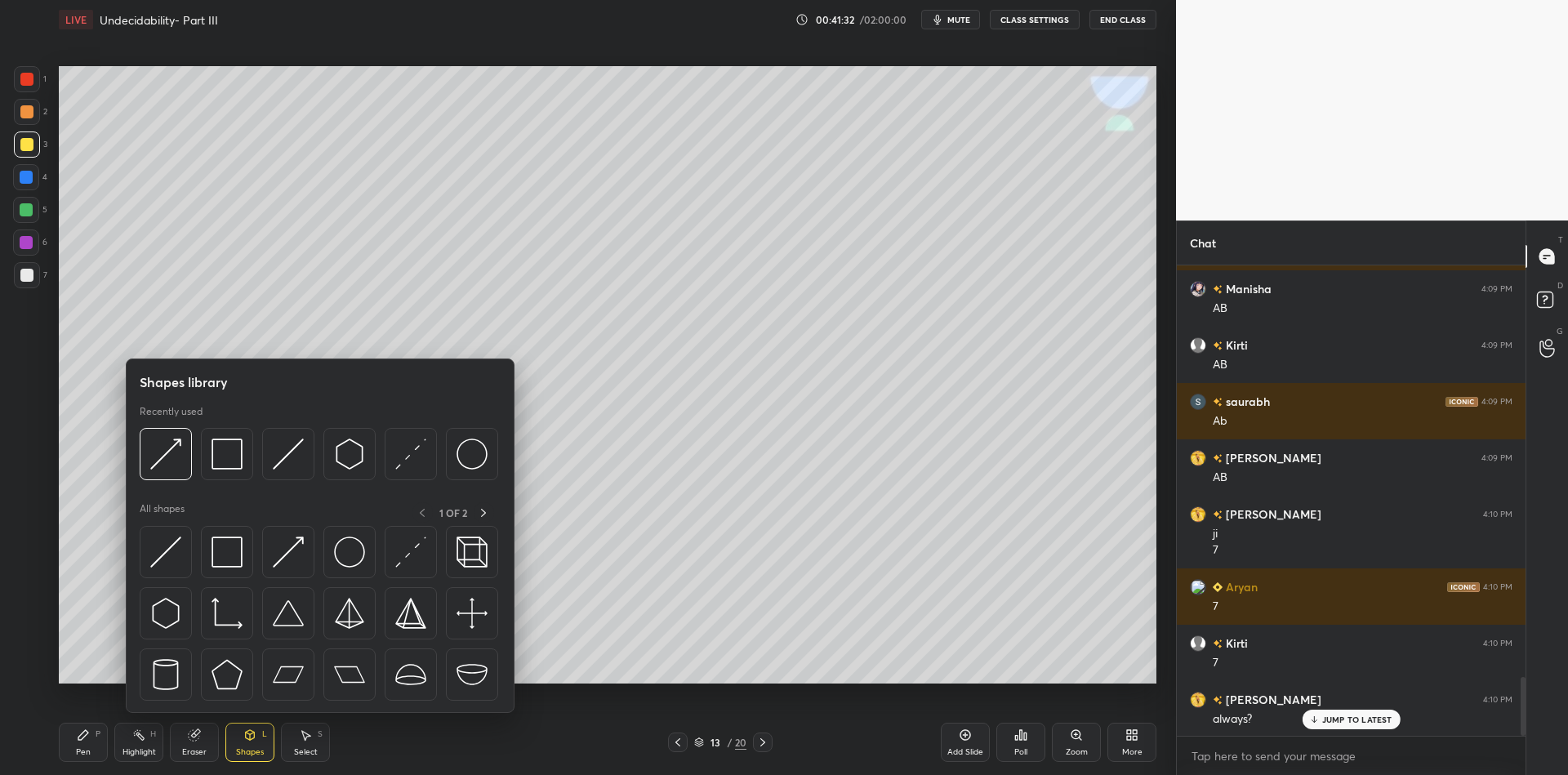
click at [246, 734] on icon at bounding box center [250, 735] width 9 height 10
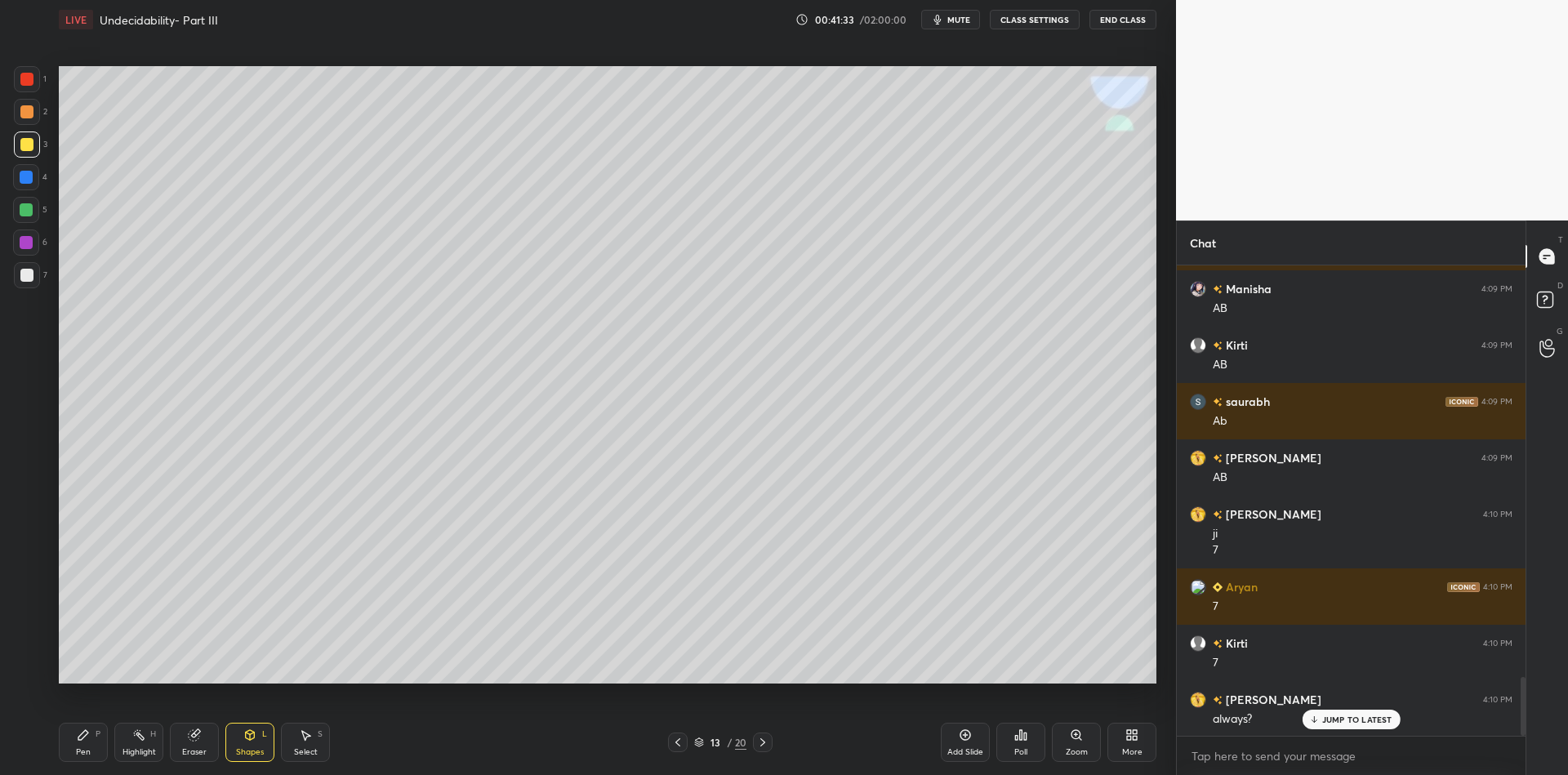
click at [242, 748] on div "Shapes" at bounding box center [249, 752] width 27 height 8
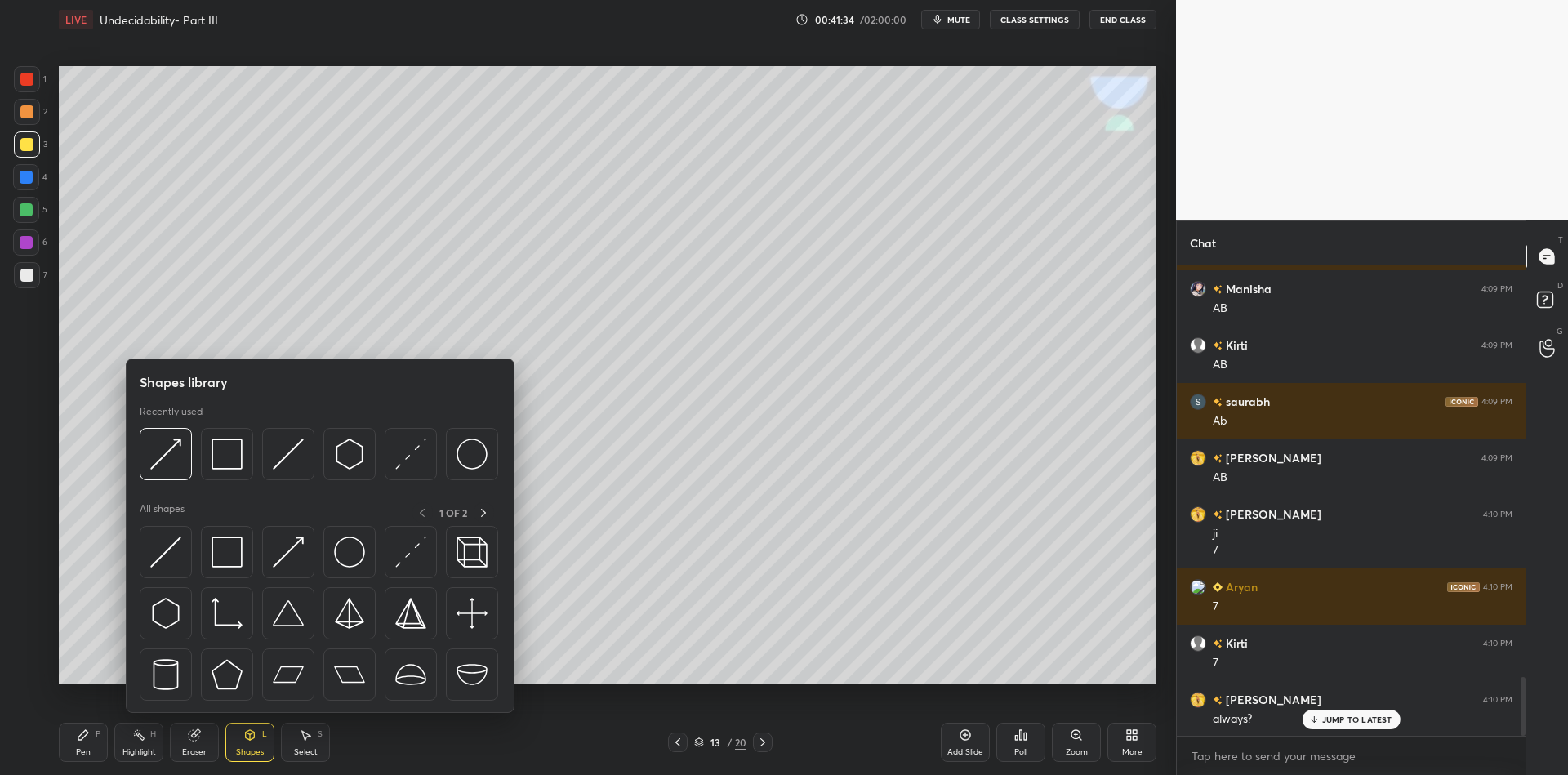
drag, startPoint x: 175, startPoint y: 536, endPoint x: 25, endPoint y: 73, distance: 486.7
click at [168, 536] on div at bounding box center [166, 552] width 52 height 52
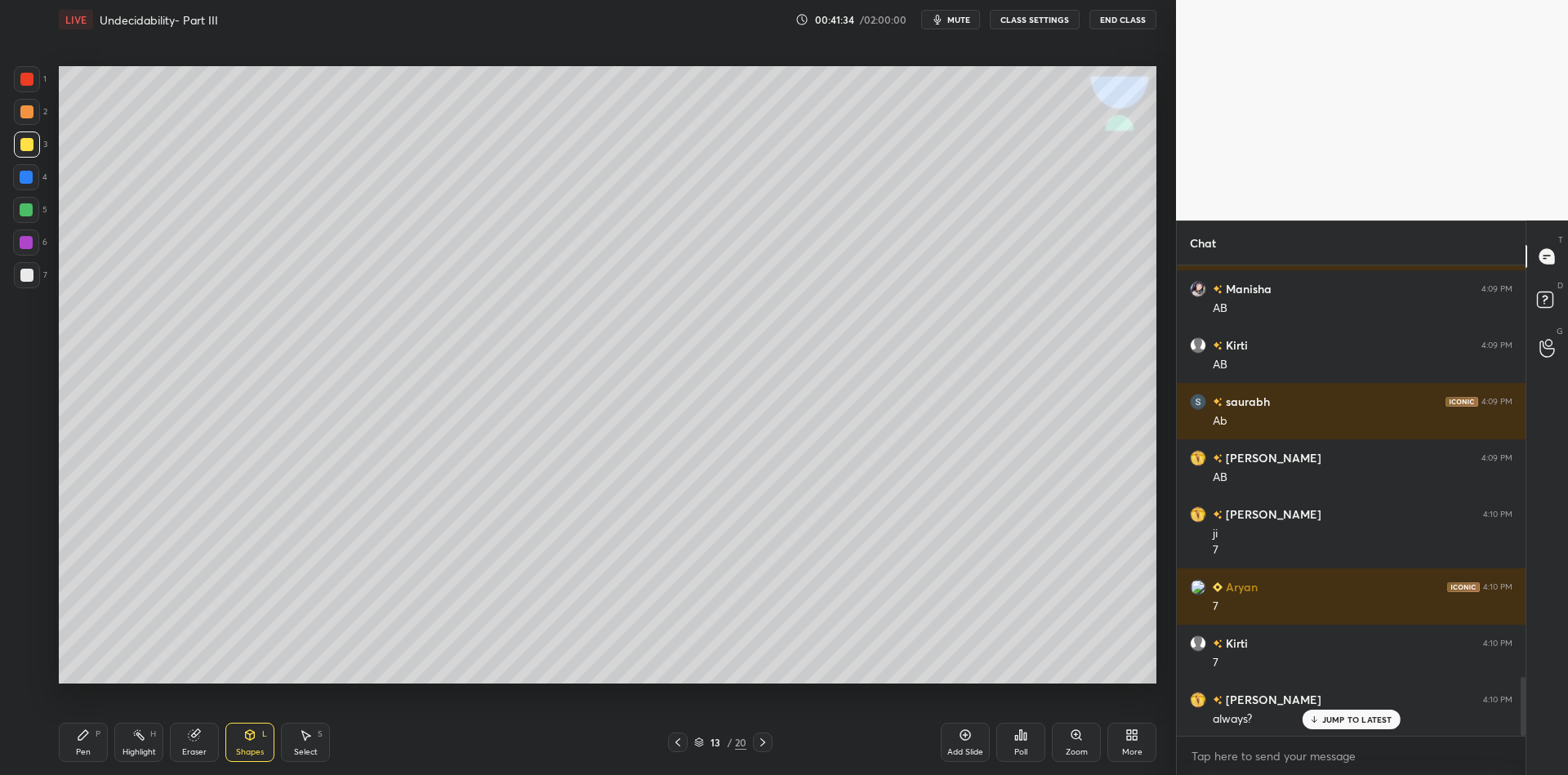
drag, startPoint x: 25, startPoint y: 73, endPoint x: 49, endPoint y: 98, distance: 34.7
click at [25, 74] on div at bounding box center [27, 79] width 13 height 13
click at [73, 750] on div "Pen P" at bounding box center [82, 742] width 49 height 39
click at [27, 145] on div at bounding box center [27, 145] width 13 height 13
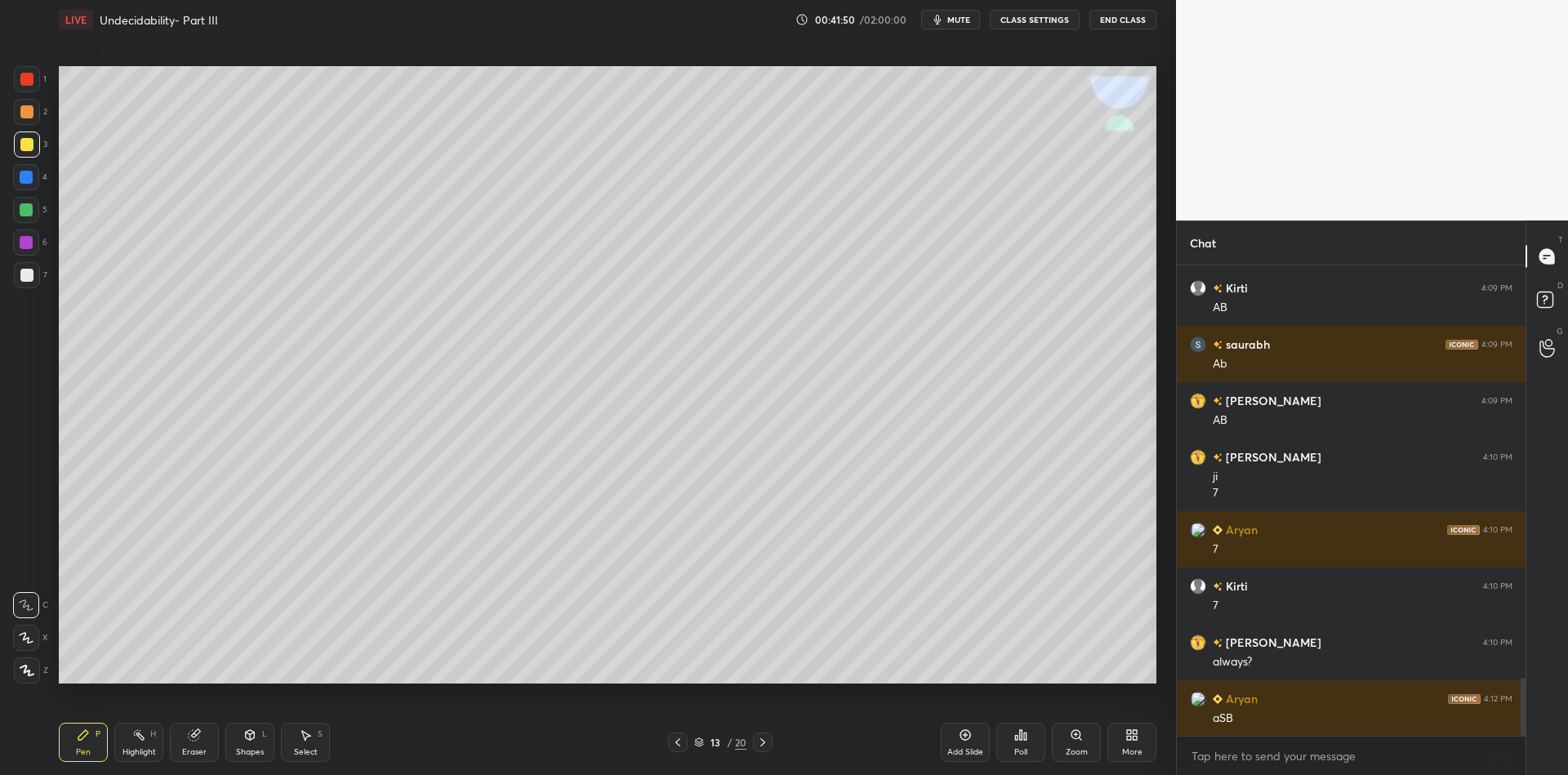
click at [253, 742] on div "Shapes L" at bounding box center [249, 742] width 49 height 39
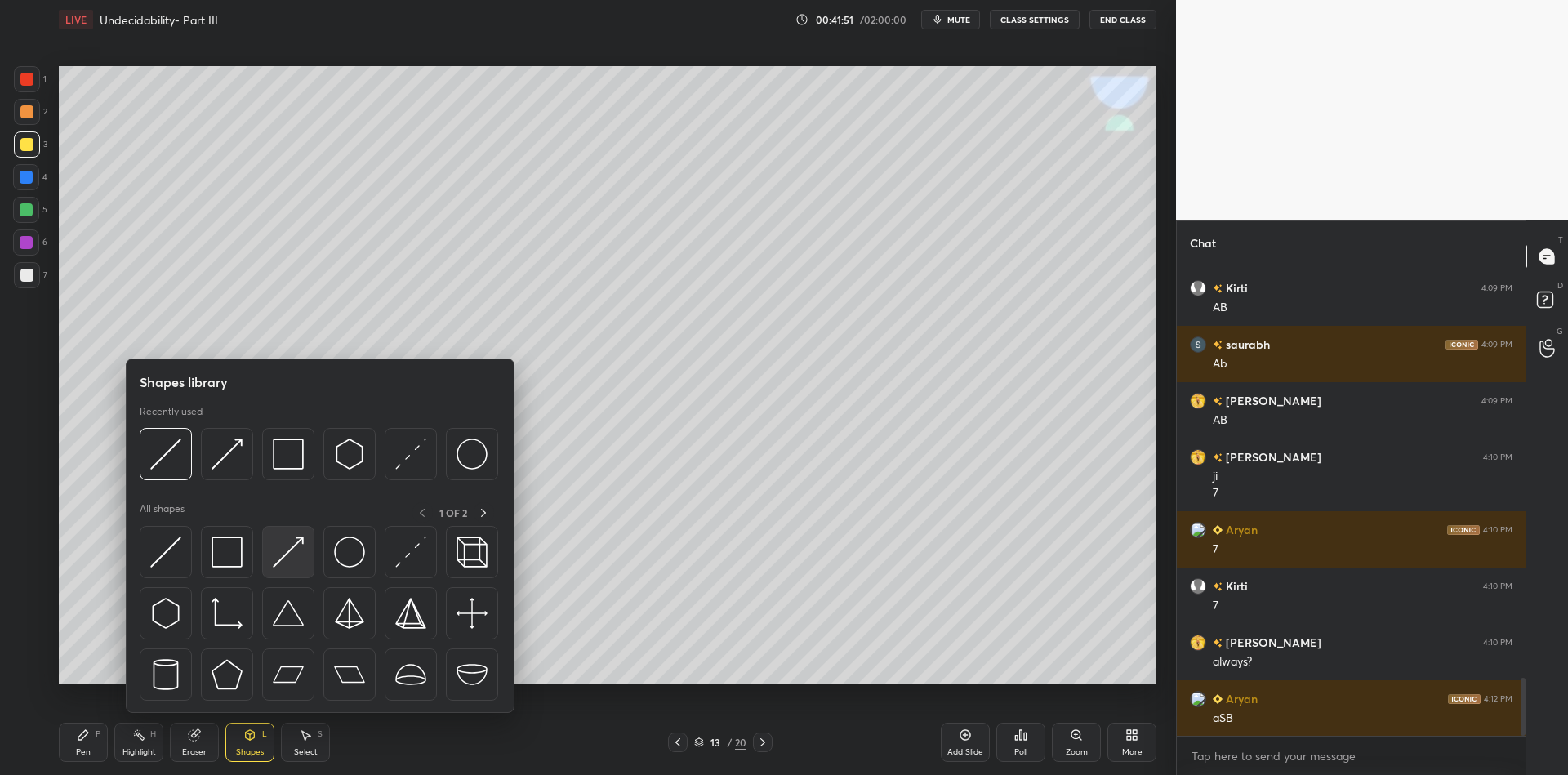
click at [298, 540] on img at bounding box center [288, 552] width 31 height 31
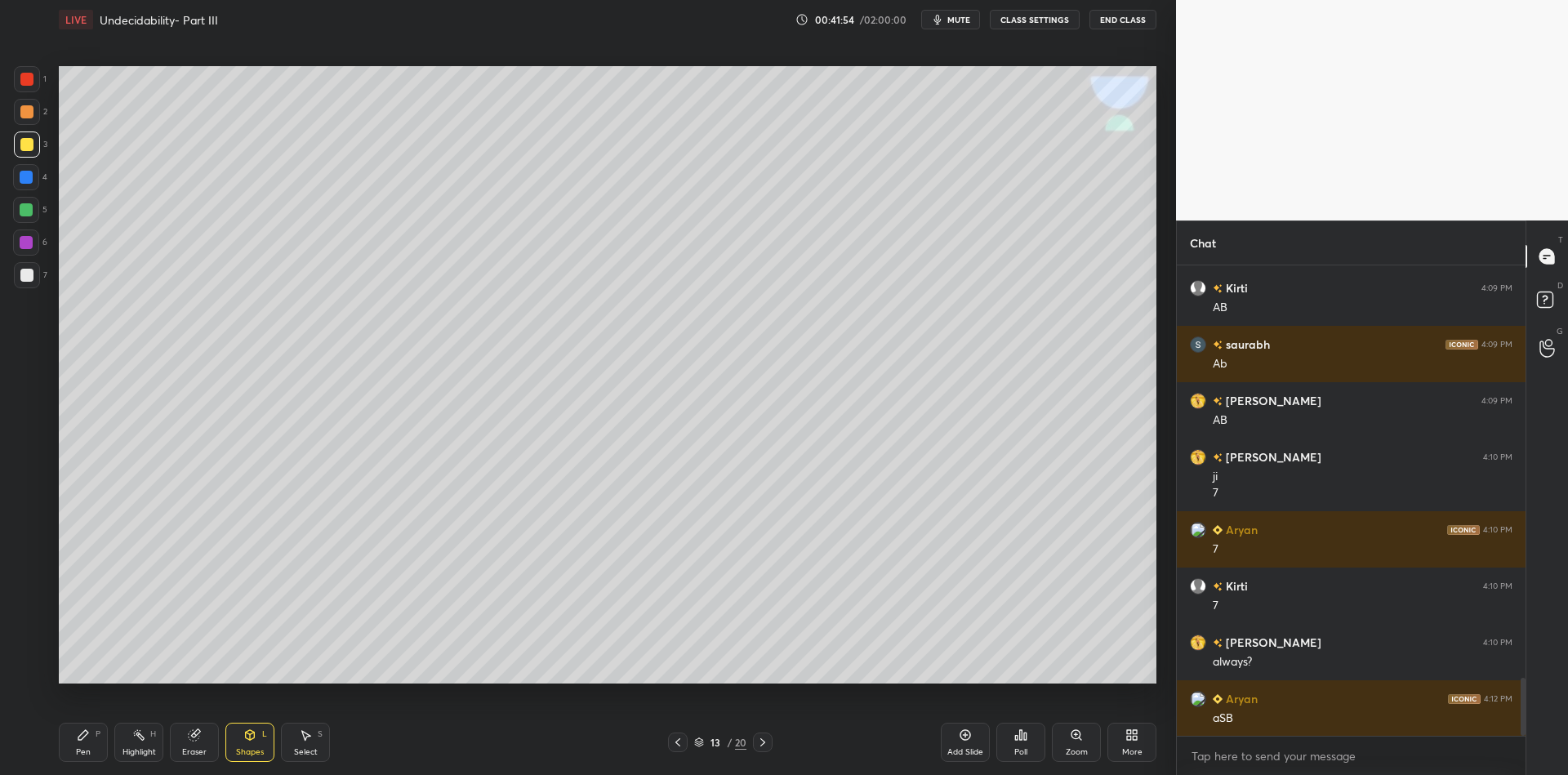
click at [91, 748] on div "Pen P" at bounding box center [82, 742] width 49 height 39
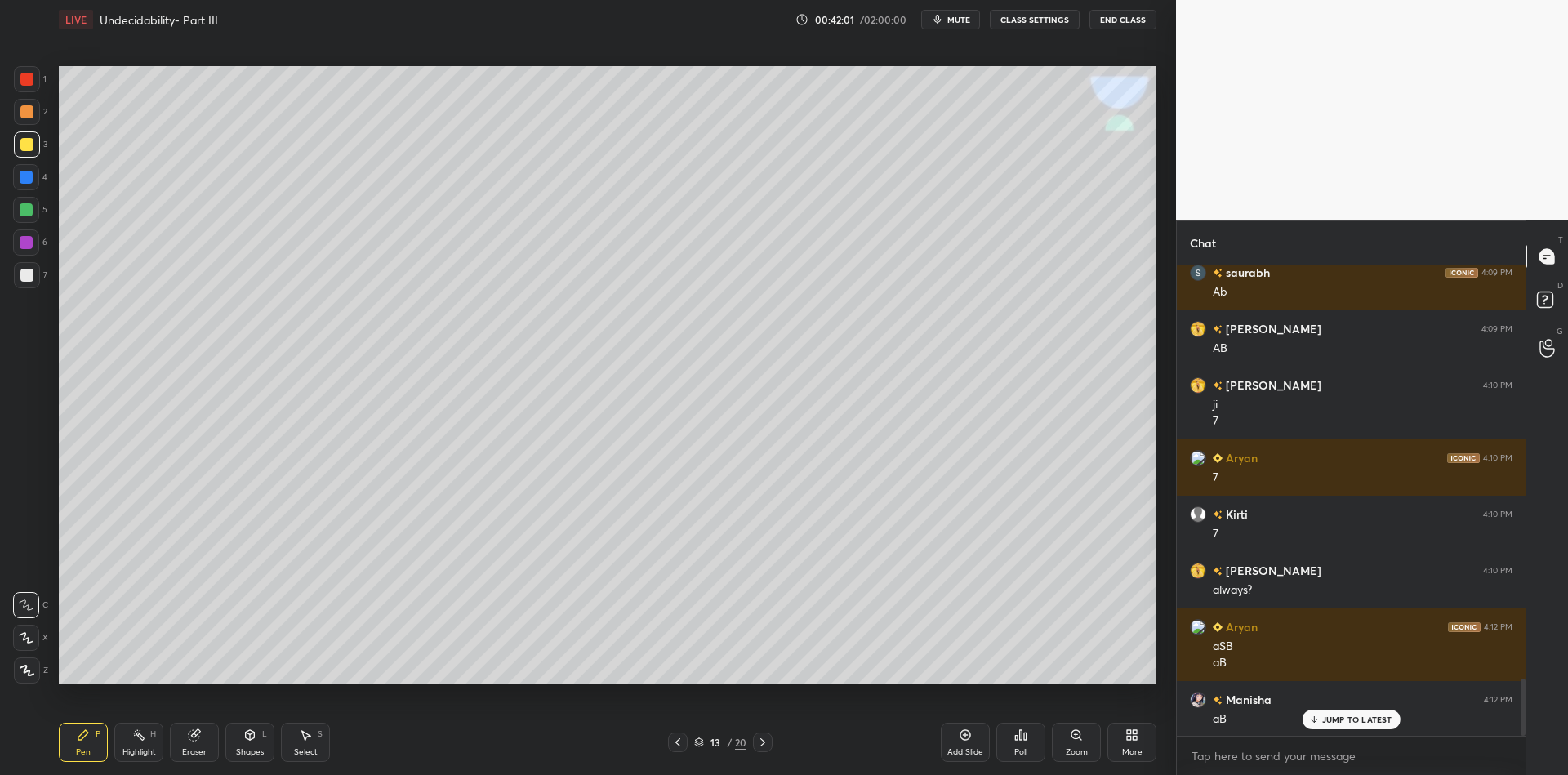
click at [246, 755] on div "Shapes" at bounding box center [249, 752] width 27 height 8
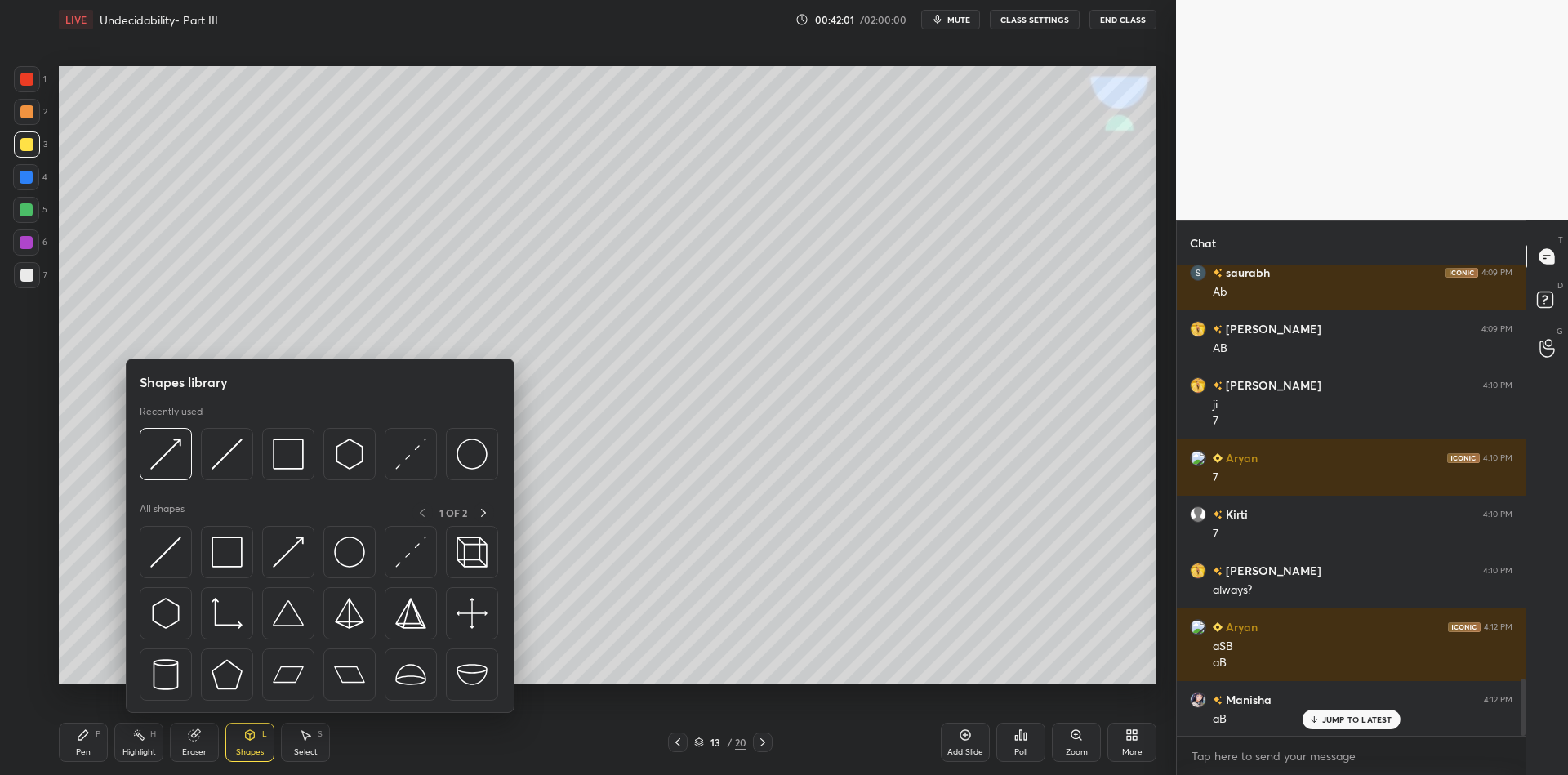
scroll to position [3470, 0]
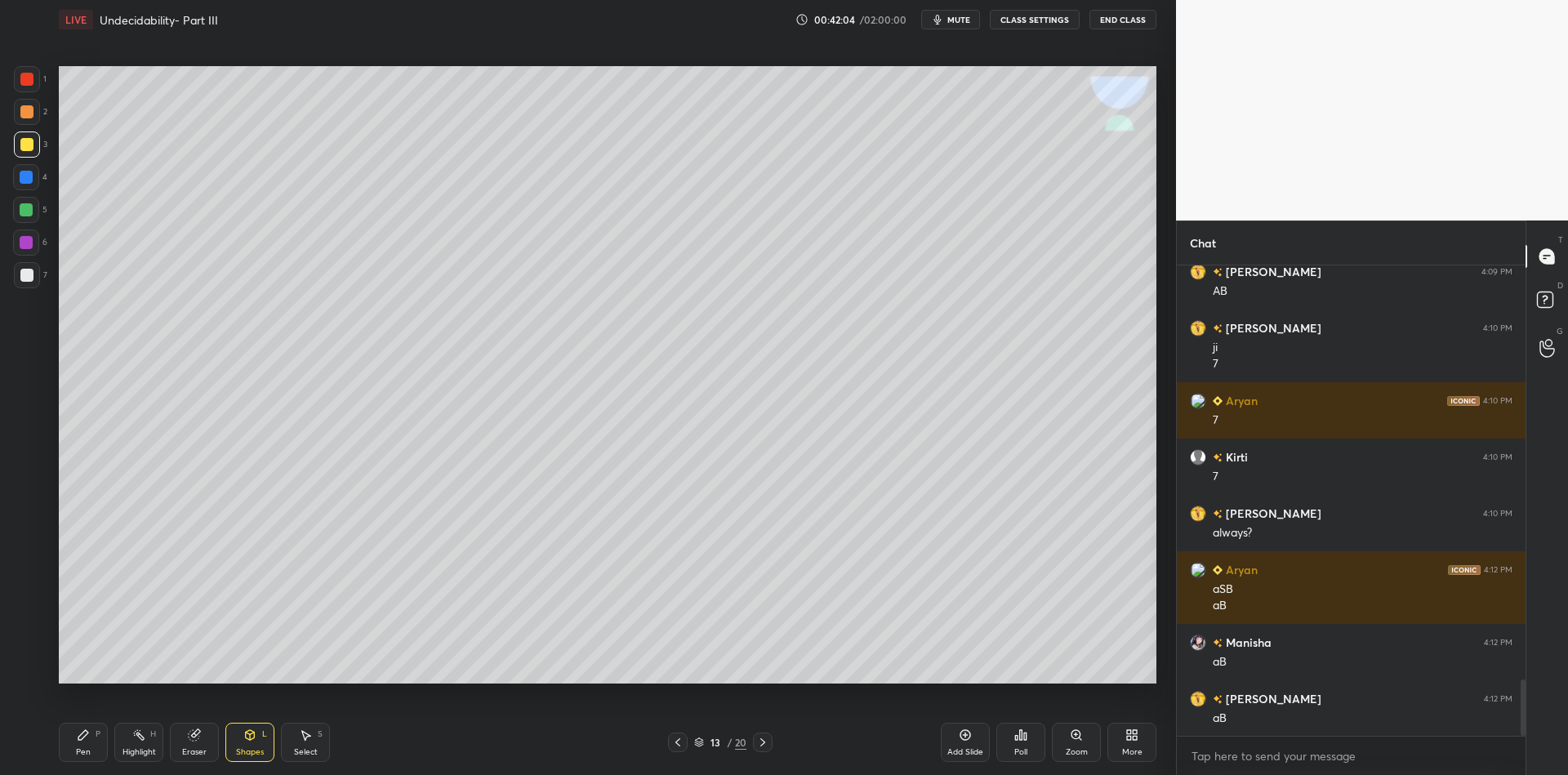
click at [92, 744] on div "Pen P" at bounding box center [82, 742] width 49 height 39
click at [247, 748] on div "Shapes" at bounding box center [249, 752] width 27 height 8
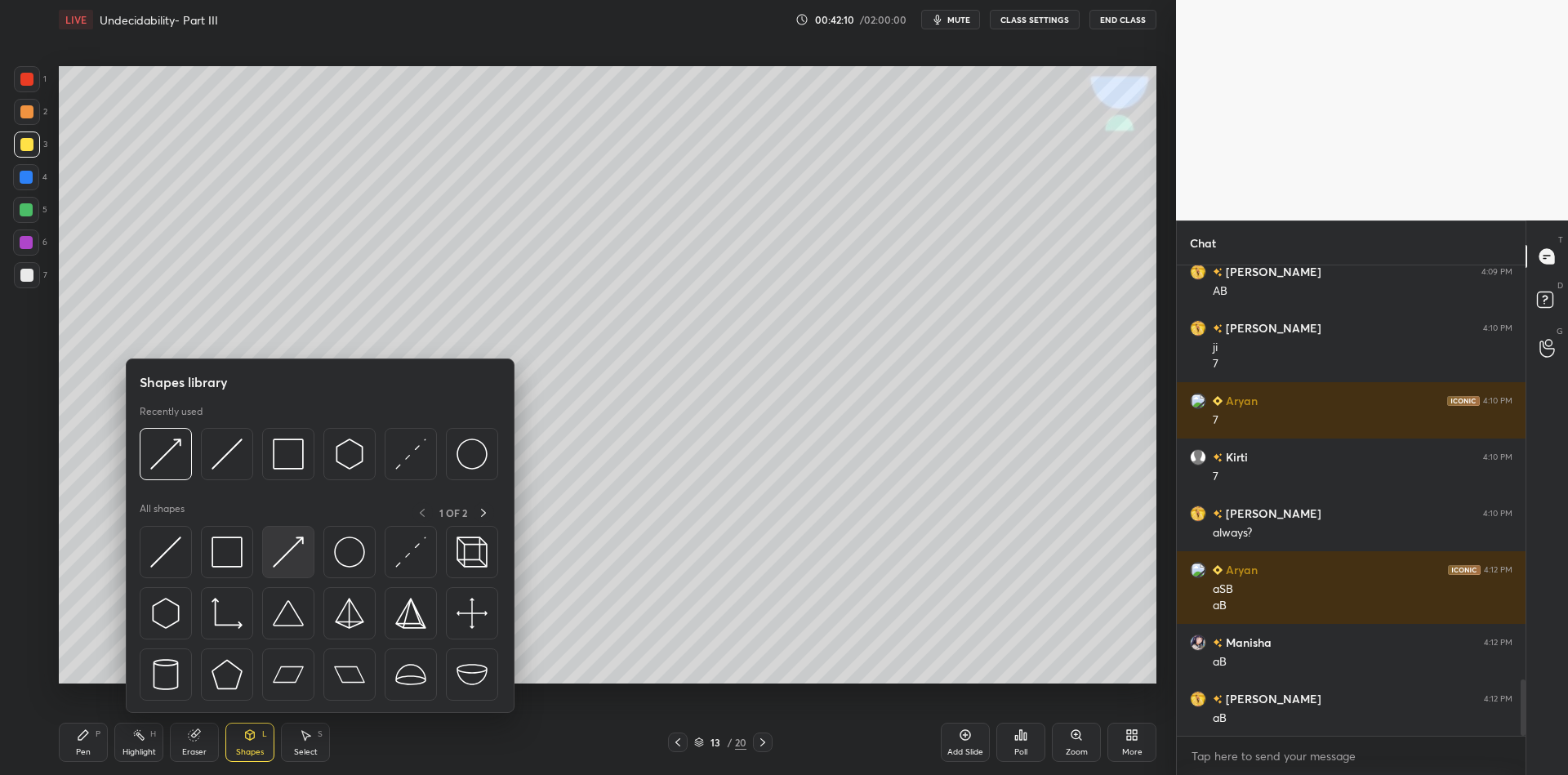
click at [296, 552] on img at bounding box center [288, 552] width 31 height 31
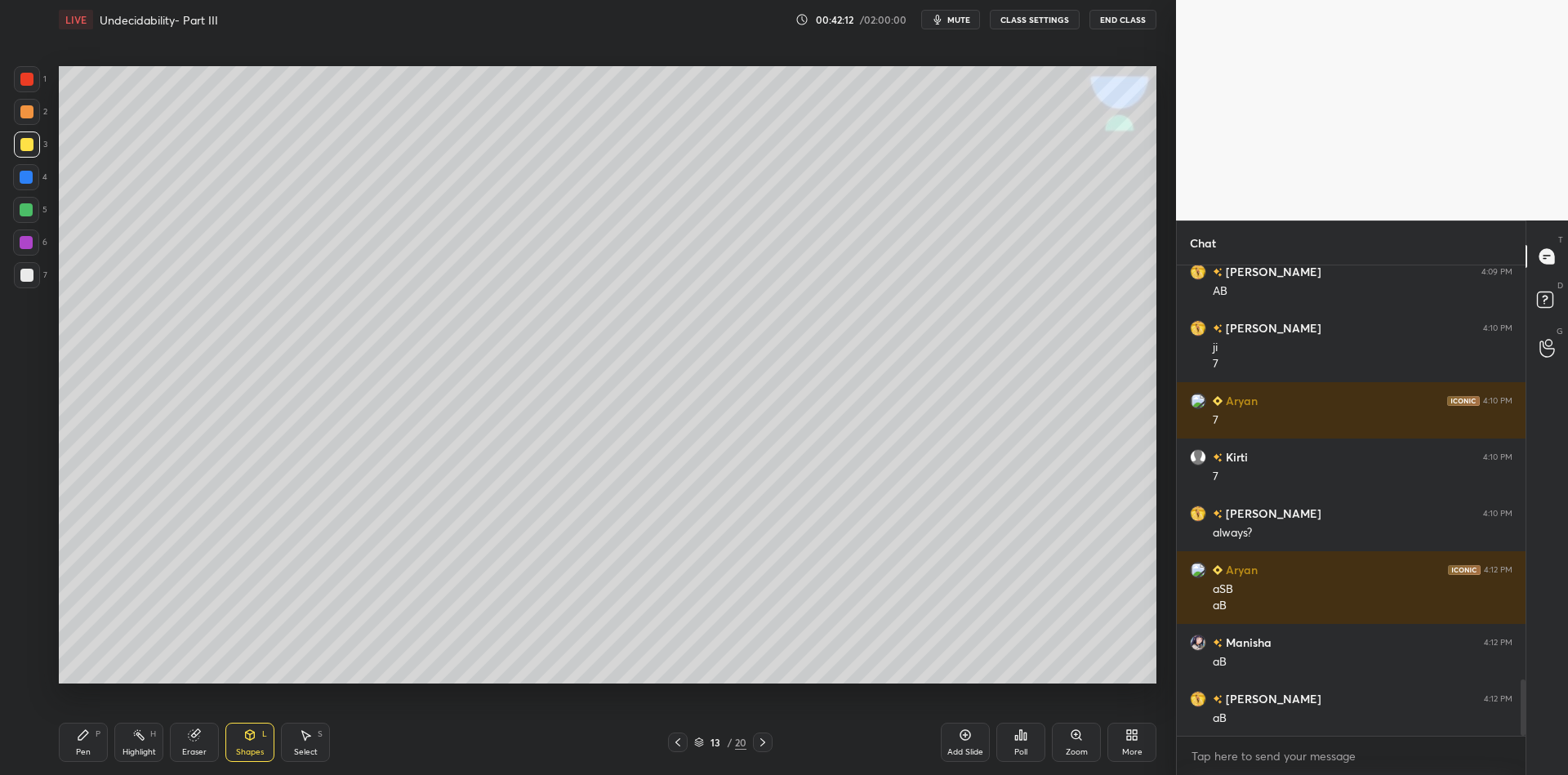
click at [71, 754] on div "Pen P" at bounding box center [82, 742] width 49 height 39
click at [26, 223] on div "5" at bounding box center [30, 213] width 35 height 33
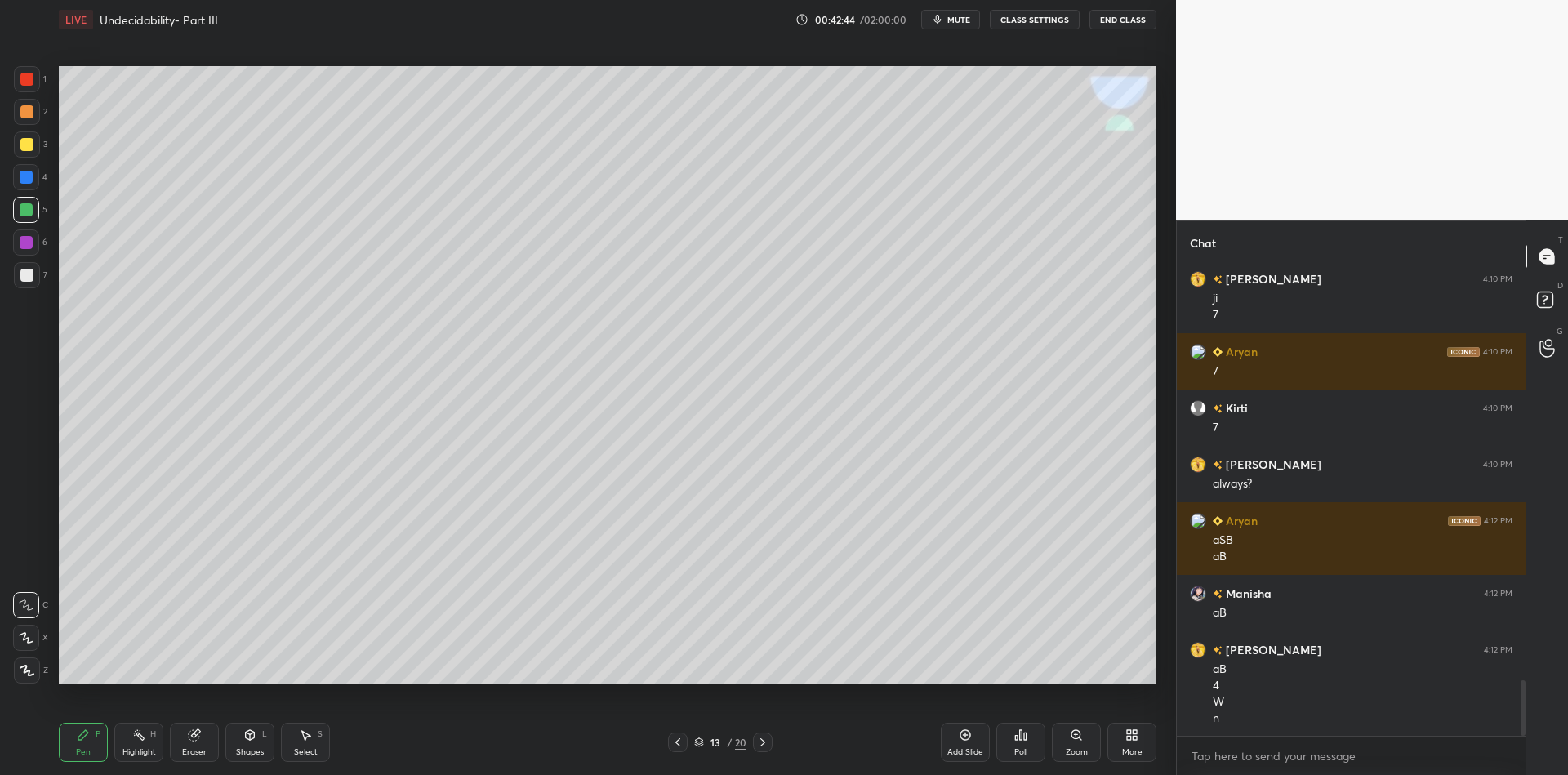
scroll to position [3574, 0]
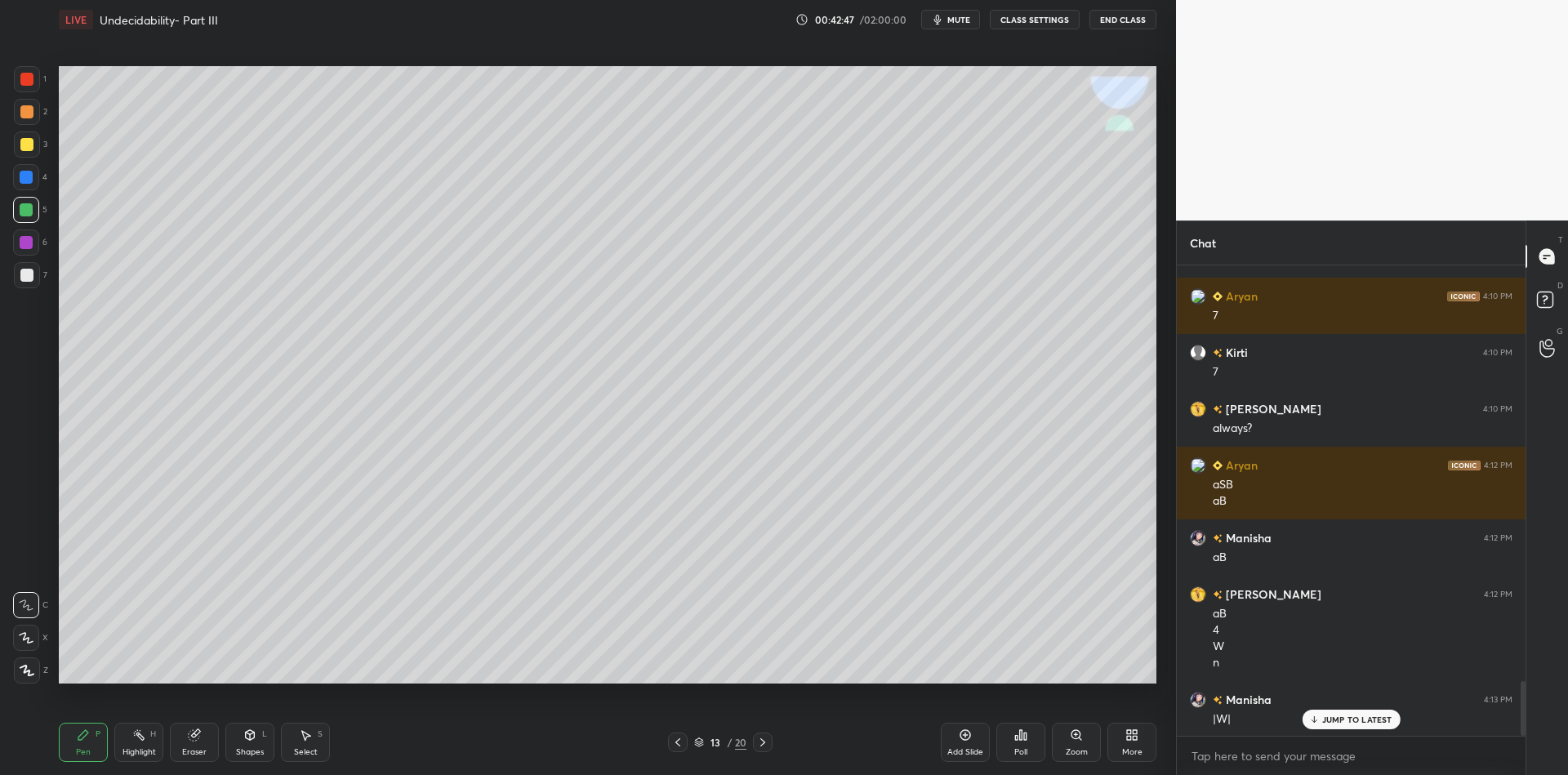
click at [21, 208] on div at bounding box center [26, 209] width 13 height 13
click at [28, 145] on div at bounding box center [27, 145] width 13 height 13
drag, startPoint x: 761, startPoint y: 741, endPoint x: 761, endPoint y: 732, distance: 9.0
click at [761, 740] on icon at bounding box center [763, 742] width 5 height 8
click at [88, 739] on icon at bounding box center [83, 735] width 13 height 13
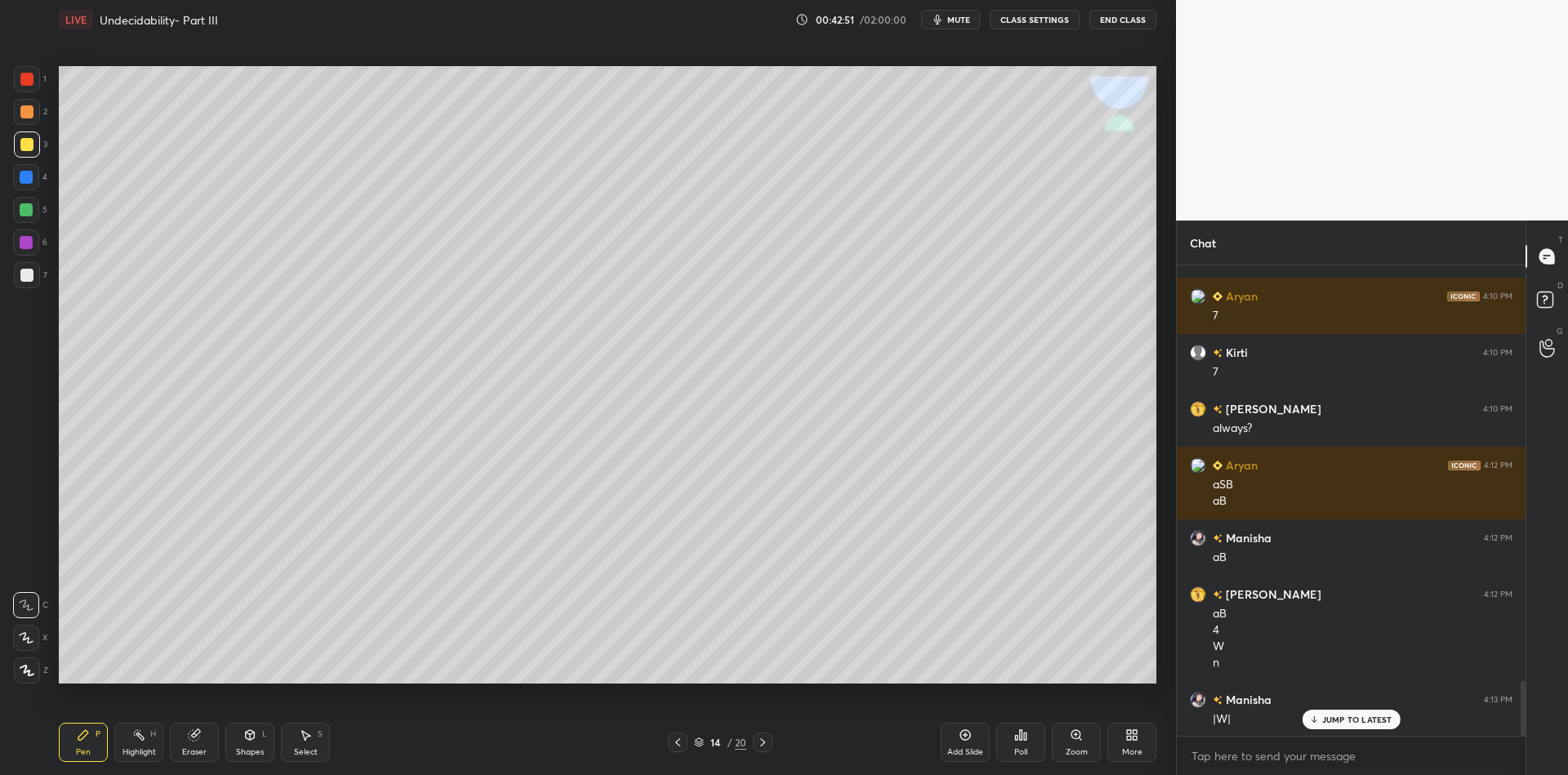
click at [26, 149] on div at bounding box center [27, 145] width 13 height 13
drag, startPoint x: 254, startPoint y: 744, endPoint x: 256, endPoint y: 732, distance: 12.2
click at [254, 744] on div "Shapes L" at bounding box center [249, 742] width 49 height 39
drag, startPoint x: 198, startPoint y: 740, endPoint x: 199, endPoint y: 732, distance: 8.1
click at [199, 736] on icon at bounding box center [194, 736] width 11 height 11
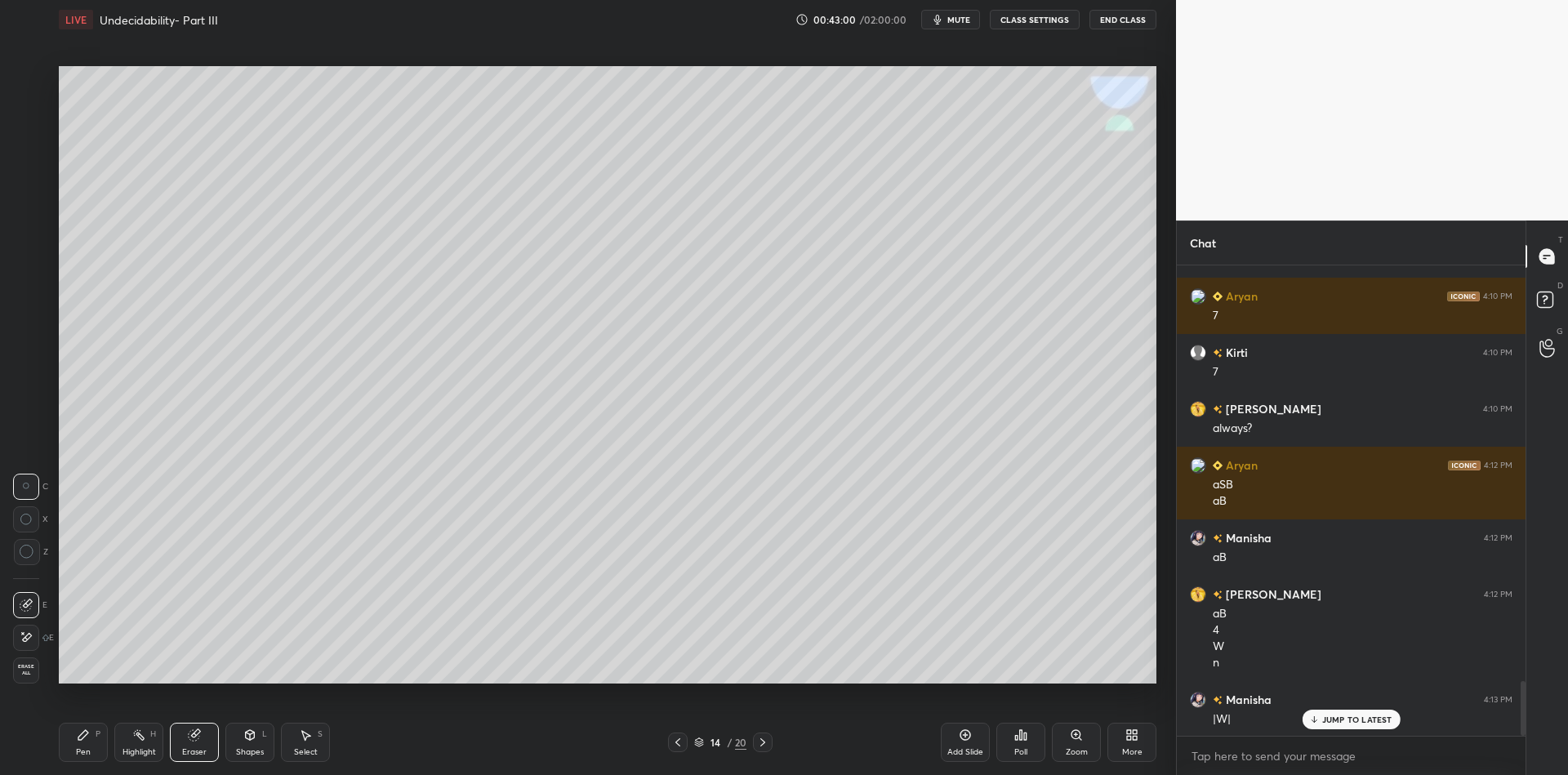
click at [88, 749] on div "Pen" at bounding box center [83, 752] width 15 height 8
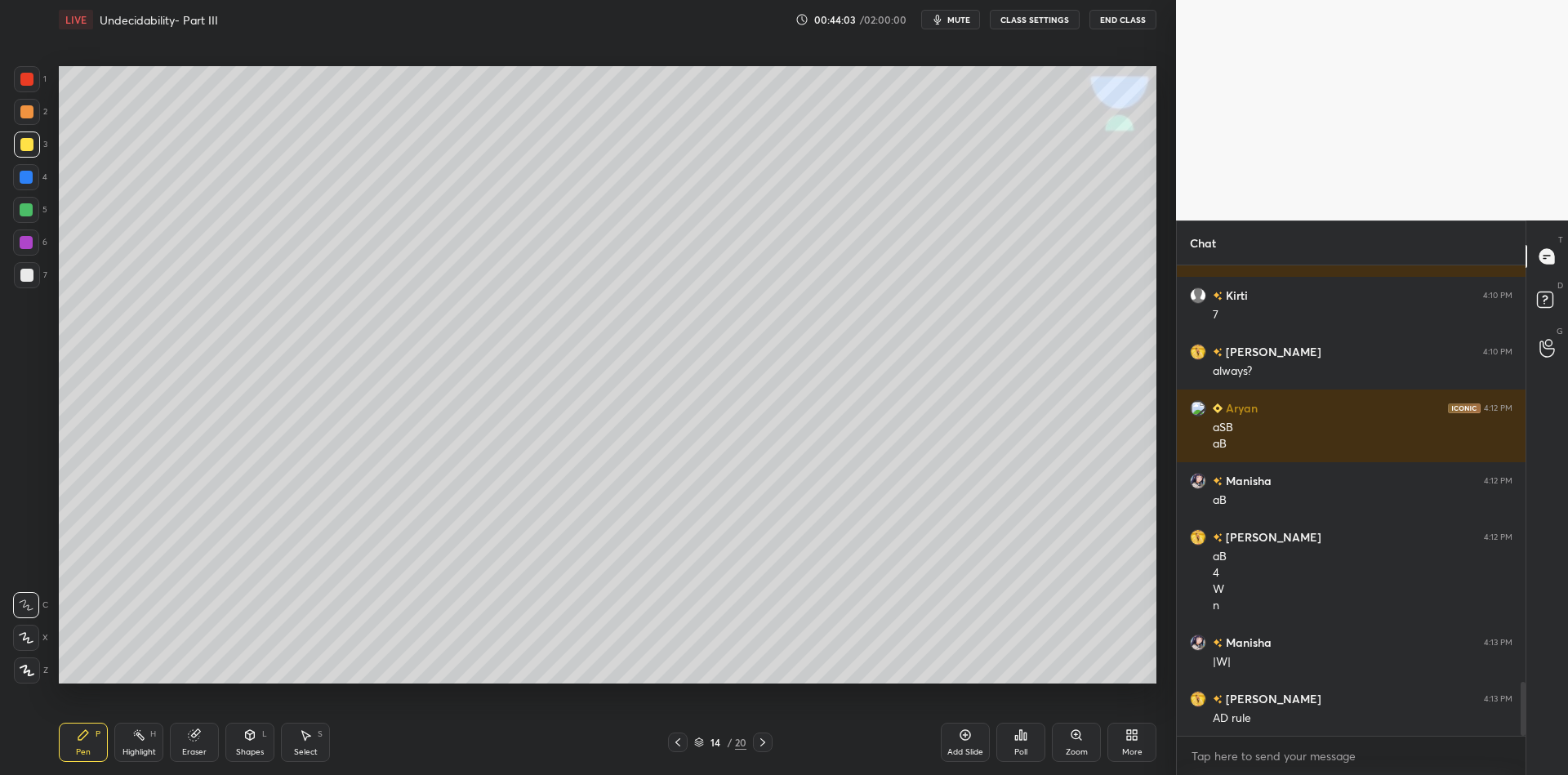
click at [257, 750] on div "Shapes" at bounding box center [249, 752] width 27 height 8
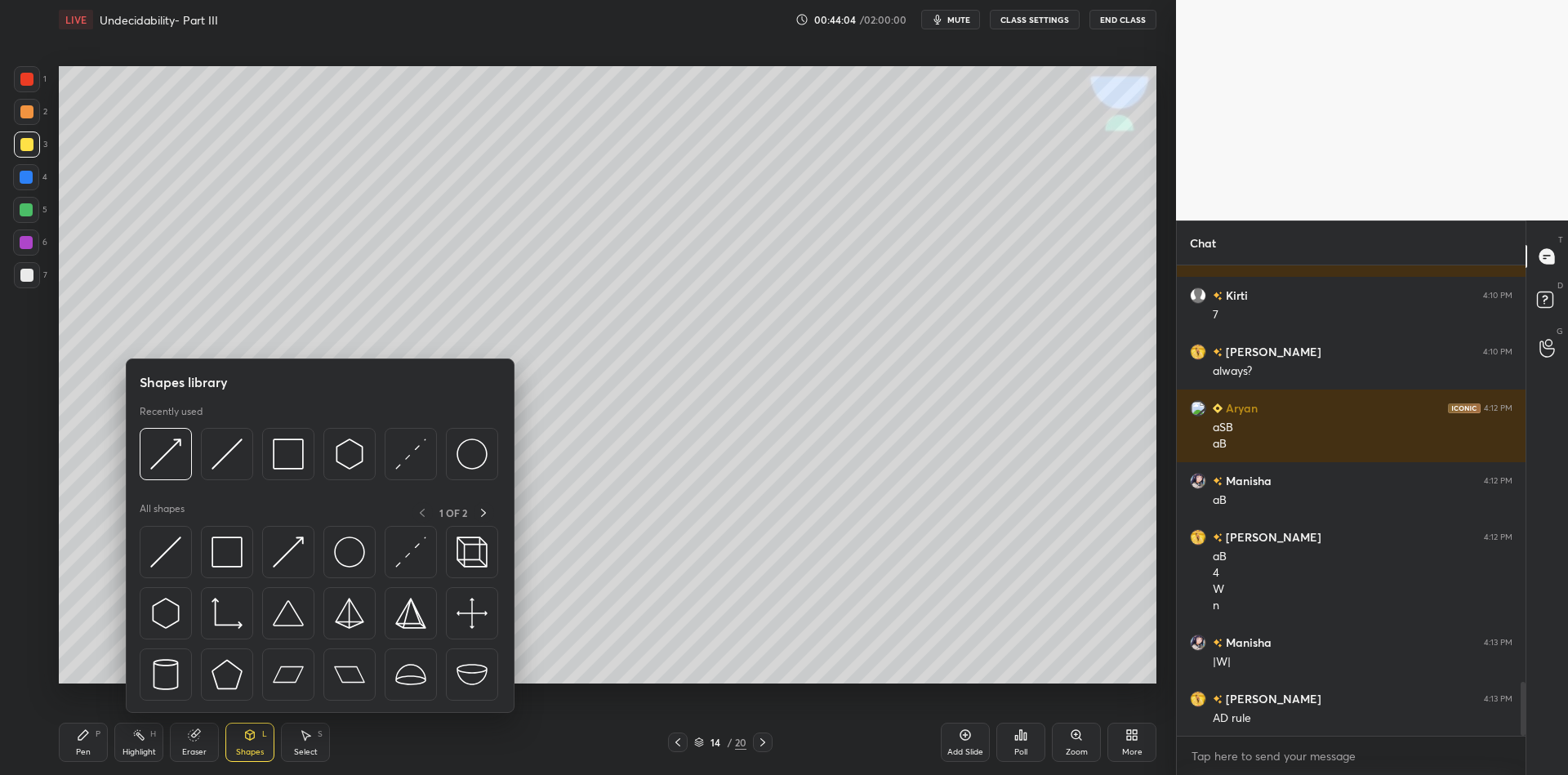
drag, startPoint x: 230, startPoint y: 563, endPoint x: 16, endPoint y: 221, distance: 403.4
click at [228, 559] on img at bounding box center [227, 552] width 31 height 31
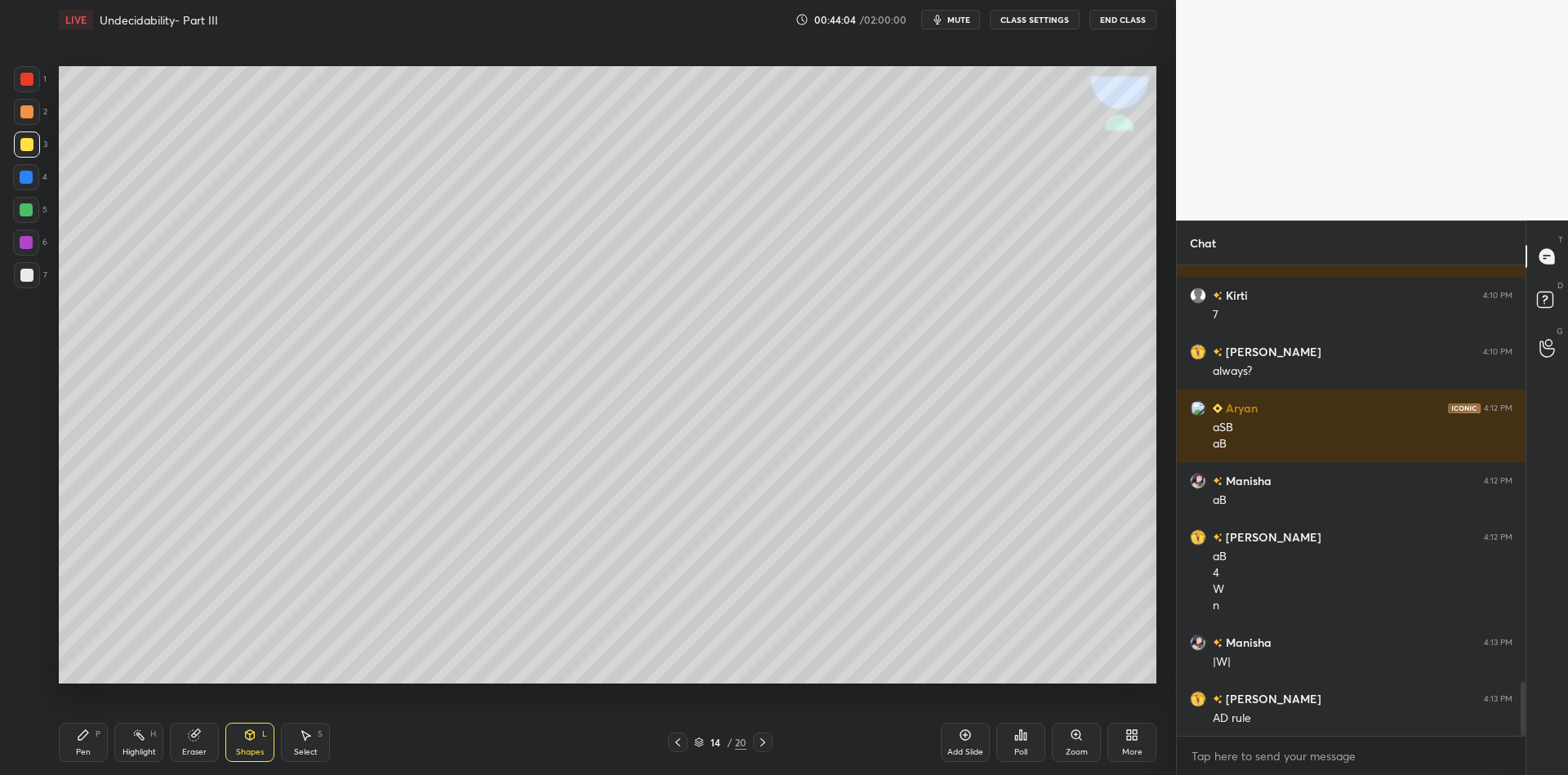
click at [23, 208] on div at bounding box center [26, 209] width 13 height 13
click at [97, 736] on div "Pen P" at bounding box center [82, 742] width 49 height 39
click at [763, 742] on icon at bounding box center [762, 742] width 13 height 13
click at [84, 752] on div "Pen" at bounding box center [83, 752] width 15 height 8
click at [74, 743] on div "Pen P" at bounding box center [82, 742] width 49 height 39
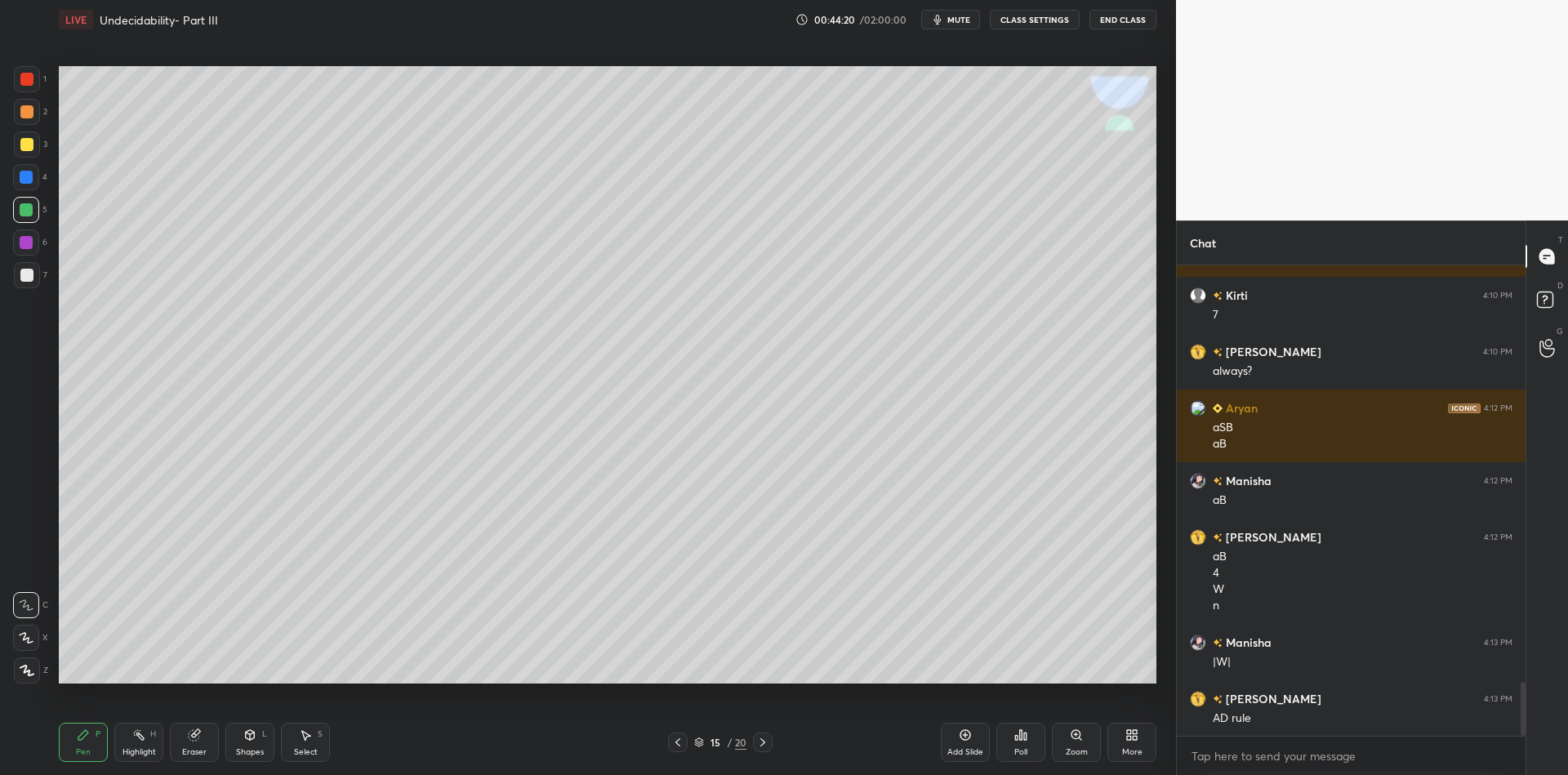
click at [26, 145] on div at bounding box center [27, 145] width 13 height 13
click at [257, 744] on div "Shapes L" at bounding box center [249, 742] width 49 height 39
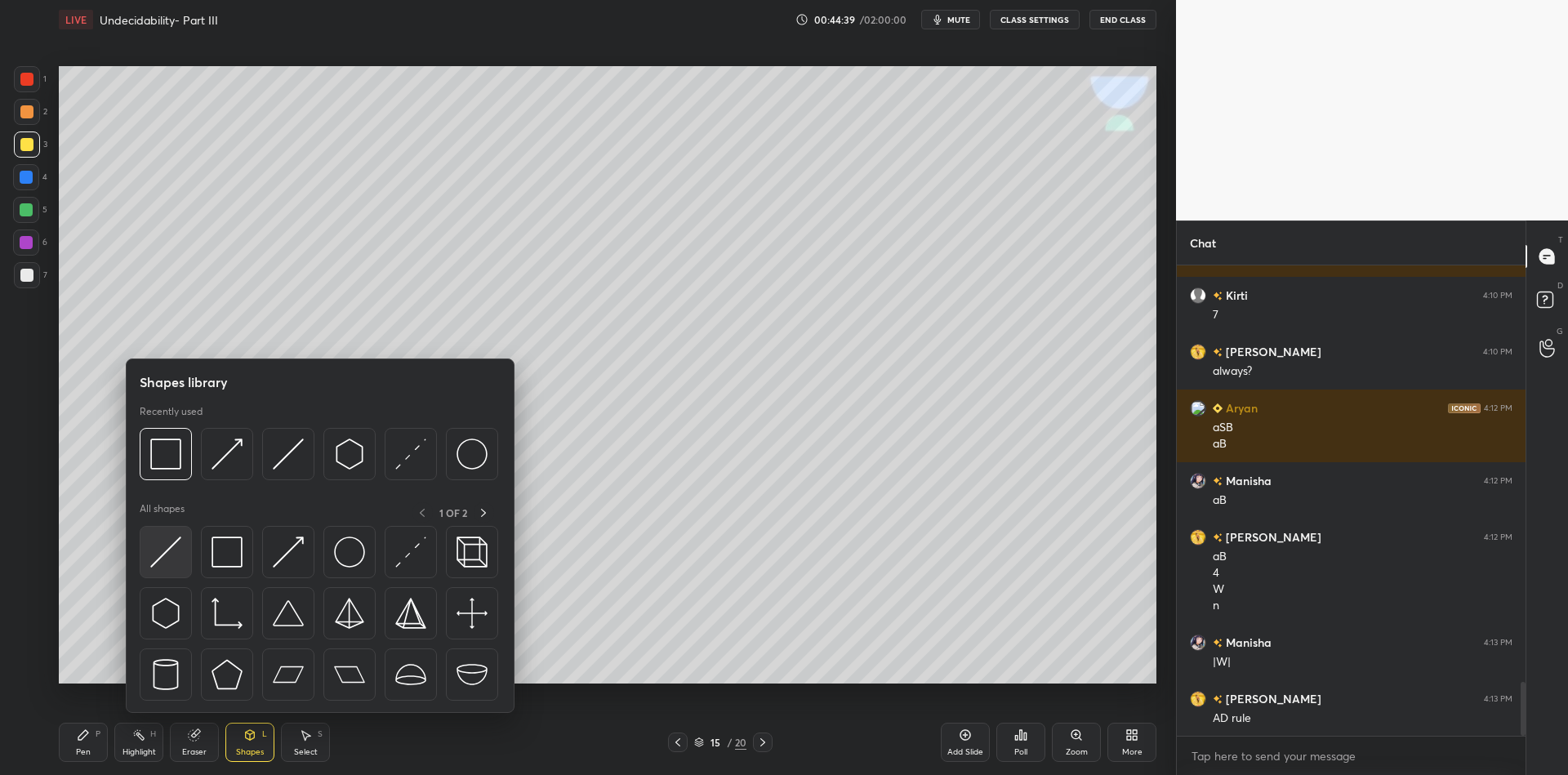
click at [177, 544] on img at bounding box center [166, 552] width 31 height 31
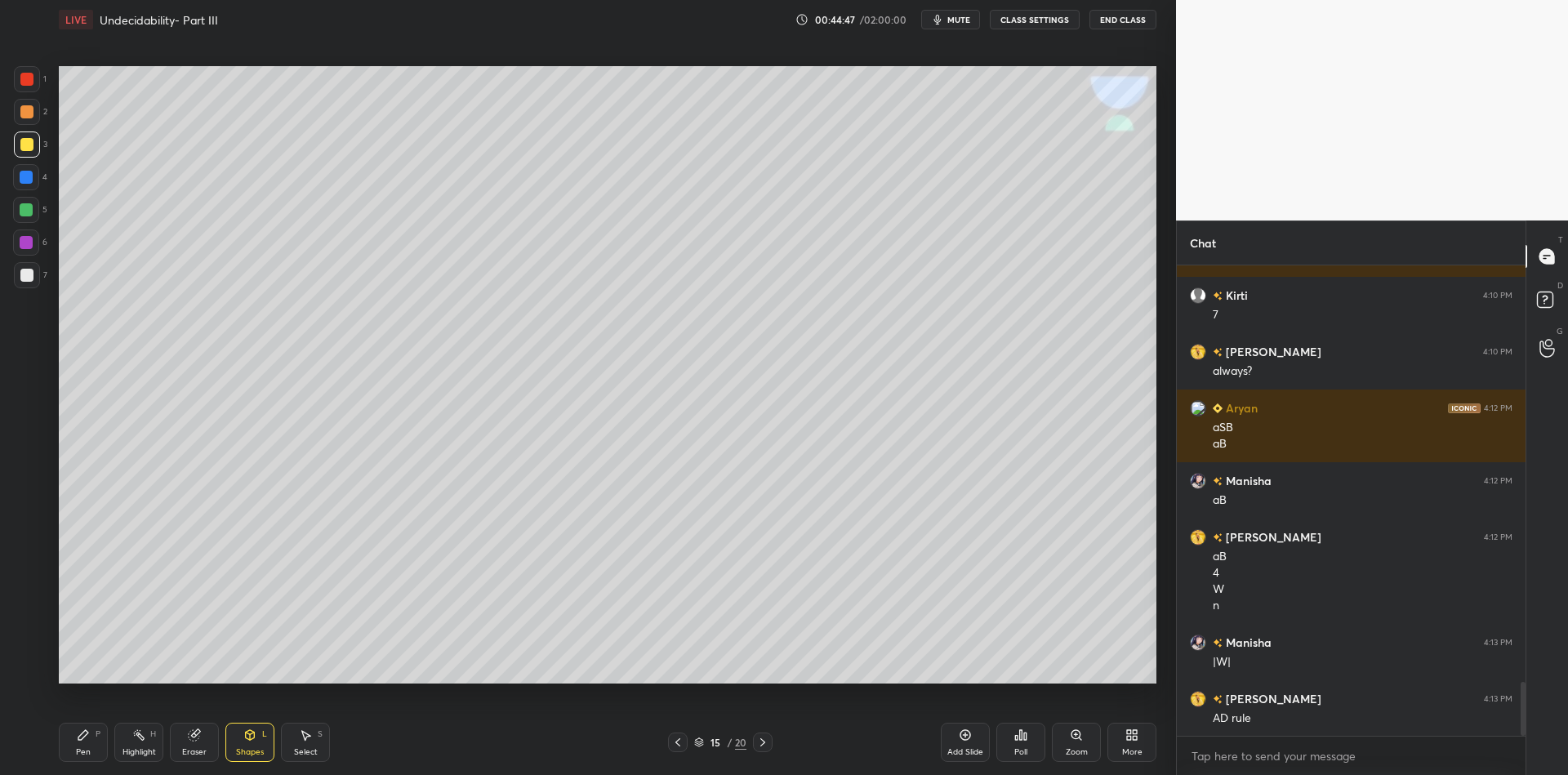
drag, startPoint x: 82, startPoint y: 753, endPoint x: 98, endPoint y: 727, distance: 30.5
click at [83, 748] on div "Pen" at bounding box center [83, 752] width 15 height 8
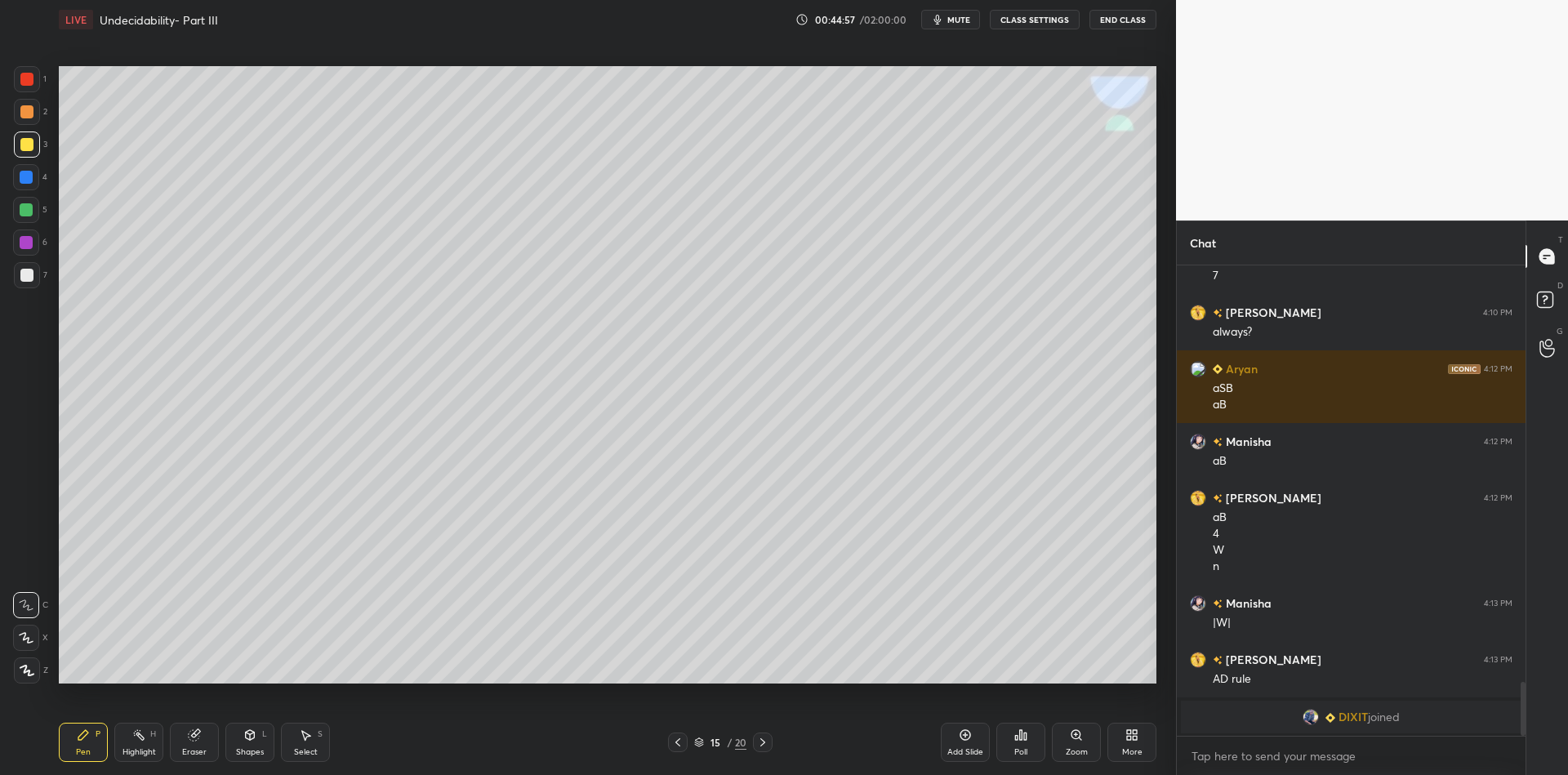
drag, startPoint x: 246, startPoint y: 745, endPoint x: 244, endPoint y: 717, distance: 28.1
click at [246, 744] on div "Shapes L" at bounding box center [249, 742] width 49 height 39
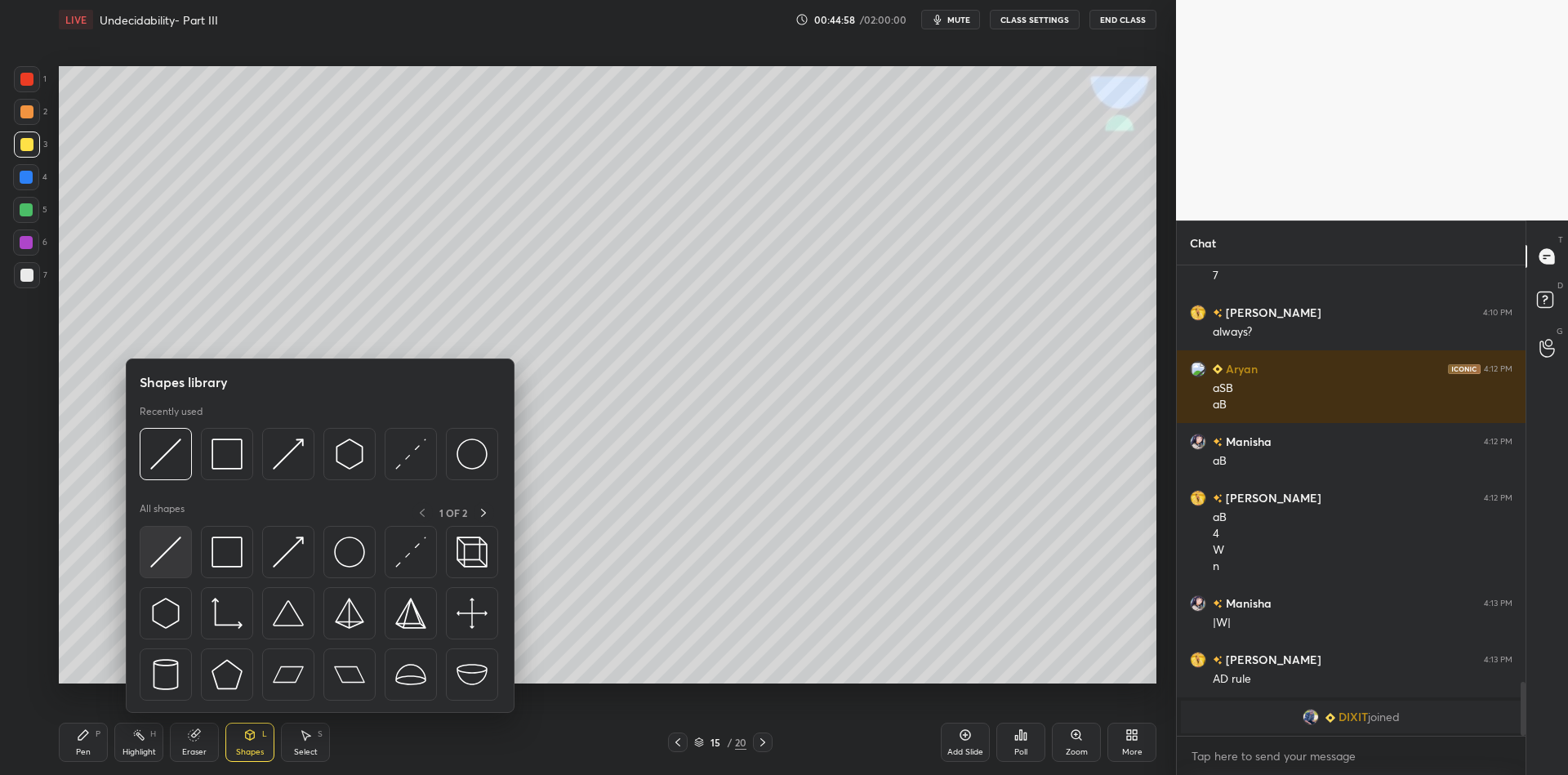
click at [169, 549] on img at bounding box center [166, 552] width 31 height 31
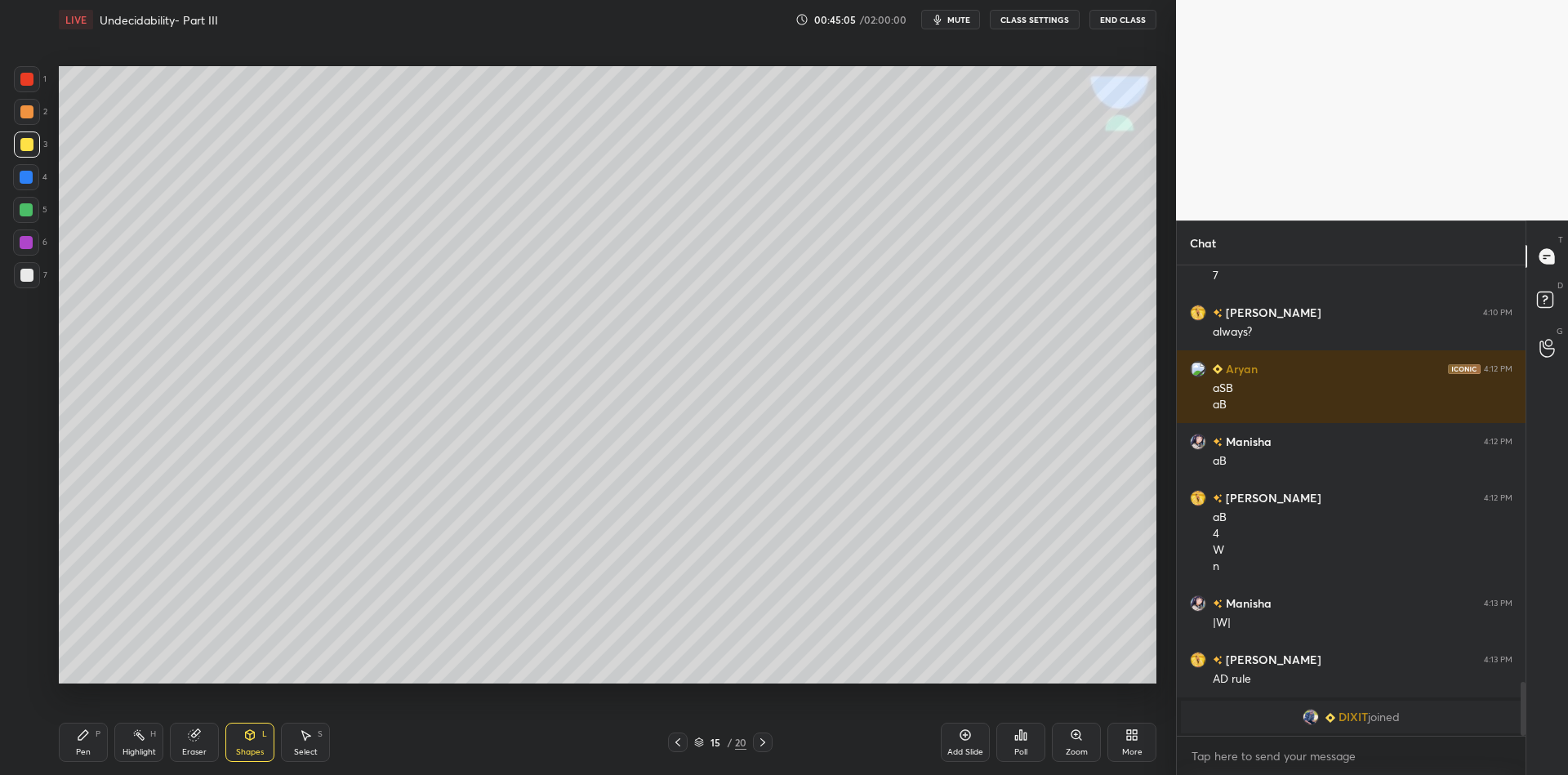
scroll to position [3417, 0]
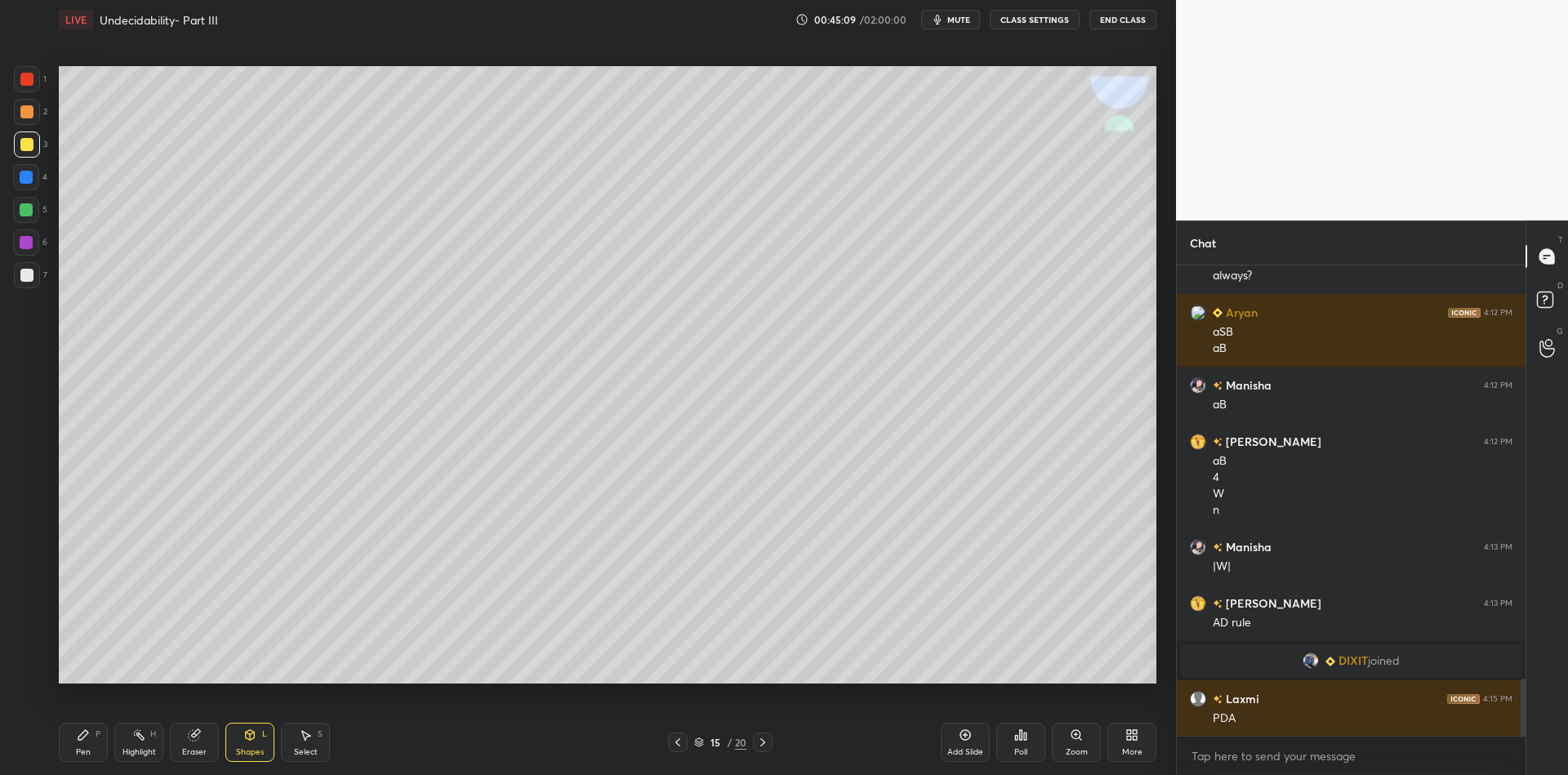
click at [90, 753] on div "Pen P" at bounding box center [82, 742] width 49 height 39
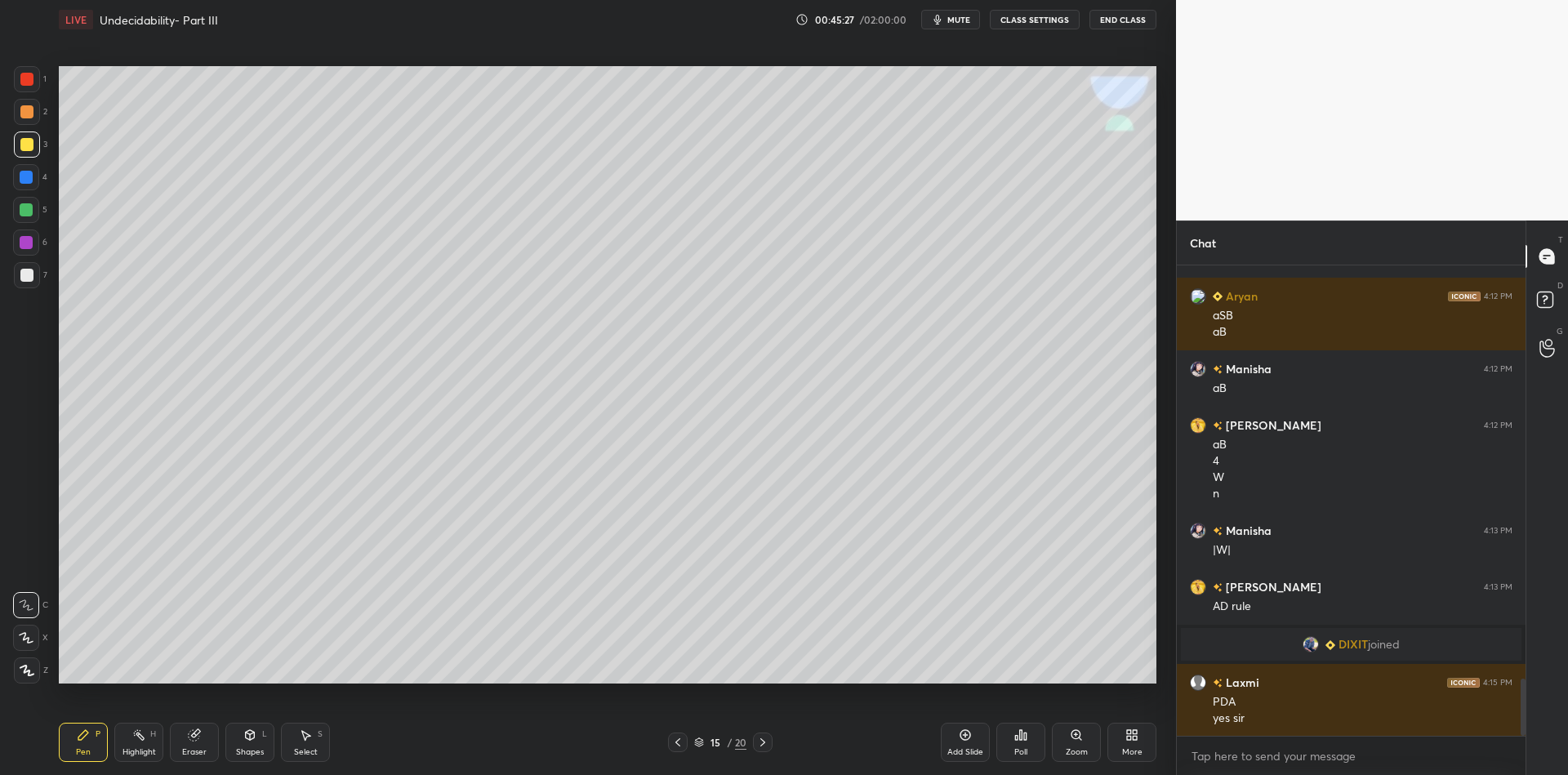
click at [77, 741] on div "Pen P" at bounding box center [82, 742] width 49 height 39
click at [144, 741] on div "Highlight H" at bounding box center [138, 742] width 49 height 39
drag, startPoint x: 80, startPoint y: 748, endPoint x: 126, endPoint y: 744, distance: 46.2
click at [87, 746] on div "Pen P" at bounding box center [82, 742] width 49 height 39
click at [130, 755] on div "Highlight" at bounding box center [139, 752] width 34 height 8
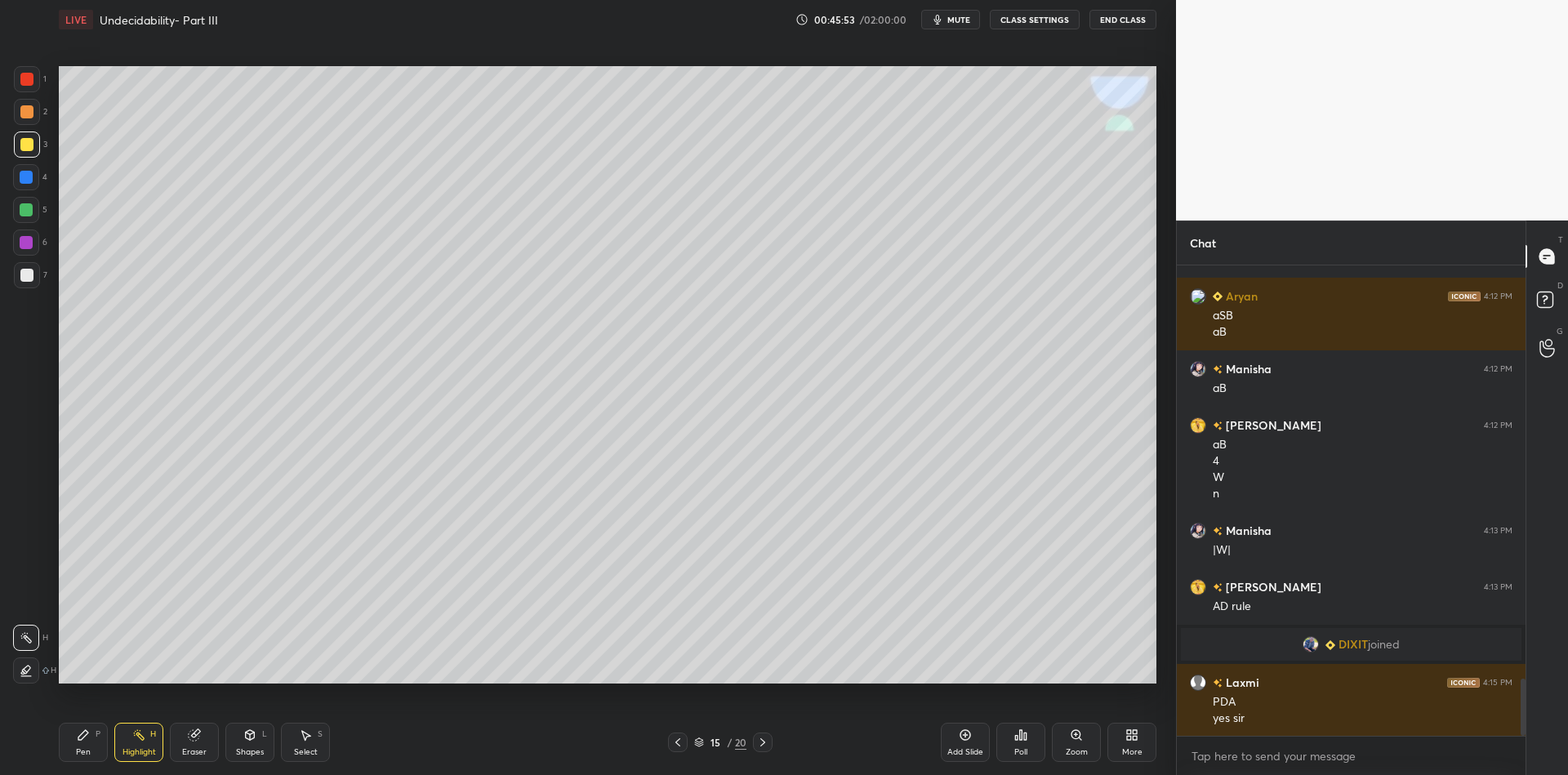
click at [963, 740] on icon at bounding box center [965, 735] width 13 height 13
click at [90, 741] on div "Pen P" at bounding box center [82, 742] width 49 height 39
click at [30, 140] on div at bounding box center [27, 144] width 26 height 26
click at [249, 764] on div "Pen P Highlight H Eraser Shapes L Select S 16 / 21 Add Slide Poll Zoom More" at bounding box center [607, 743] width 1097 height 66
click at [254, 740] on icon at bounding box center [250, 735] width 13 height 13
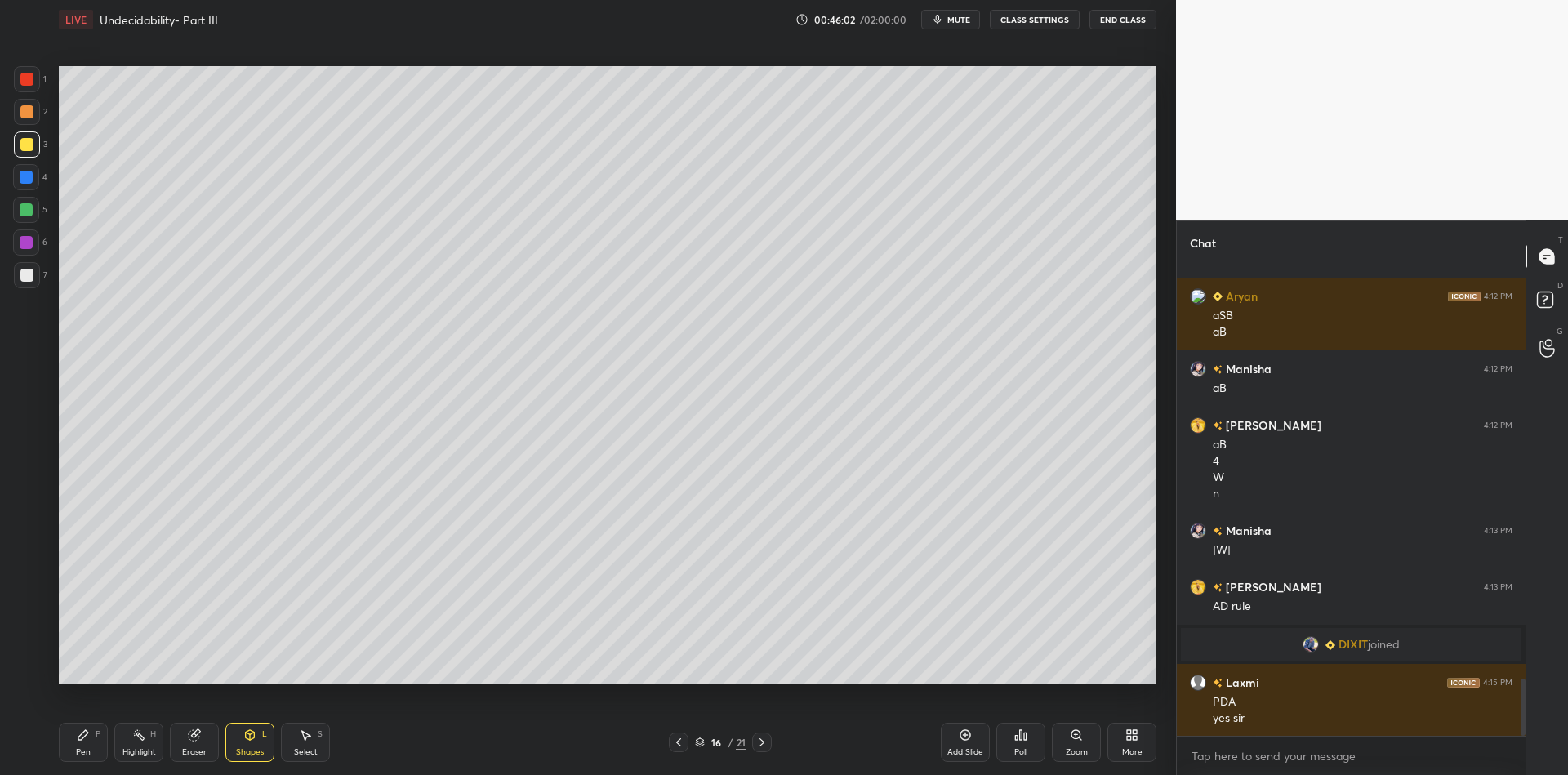
drag, startPoint x: 248, startPoint y: 754, endPoint x: 248, endPoint y: 741, distance: 13.0
click at [249, 752] on div "Shapes" at bounding box center [249, 752] width 27 height 8
drag, startPoint x: 81, startPoint y: 753, endPoint x: 94, endPoint y: 708, distance: 46.8
click at [78, 754] on div "Pen" at bounding box center [83, 752] width 15 height 8
drag, startPoint x: 300, startPoint y: 750, endPoint x: 328, endPoint y: 694, distance: 62.6
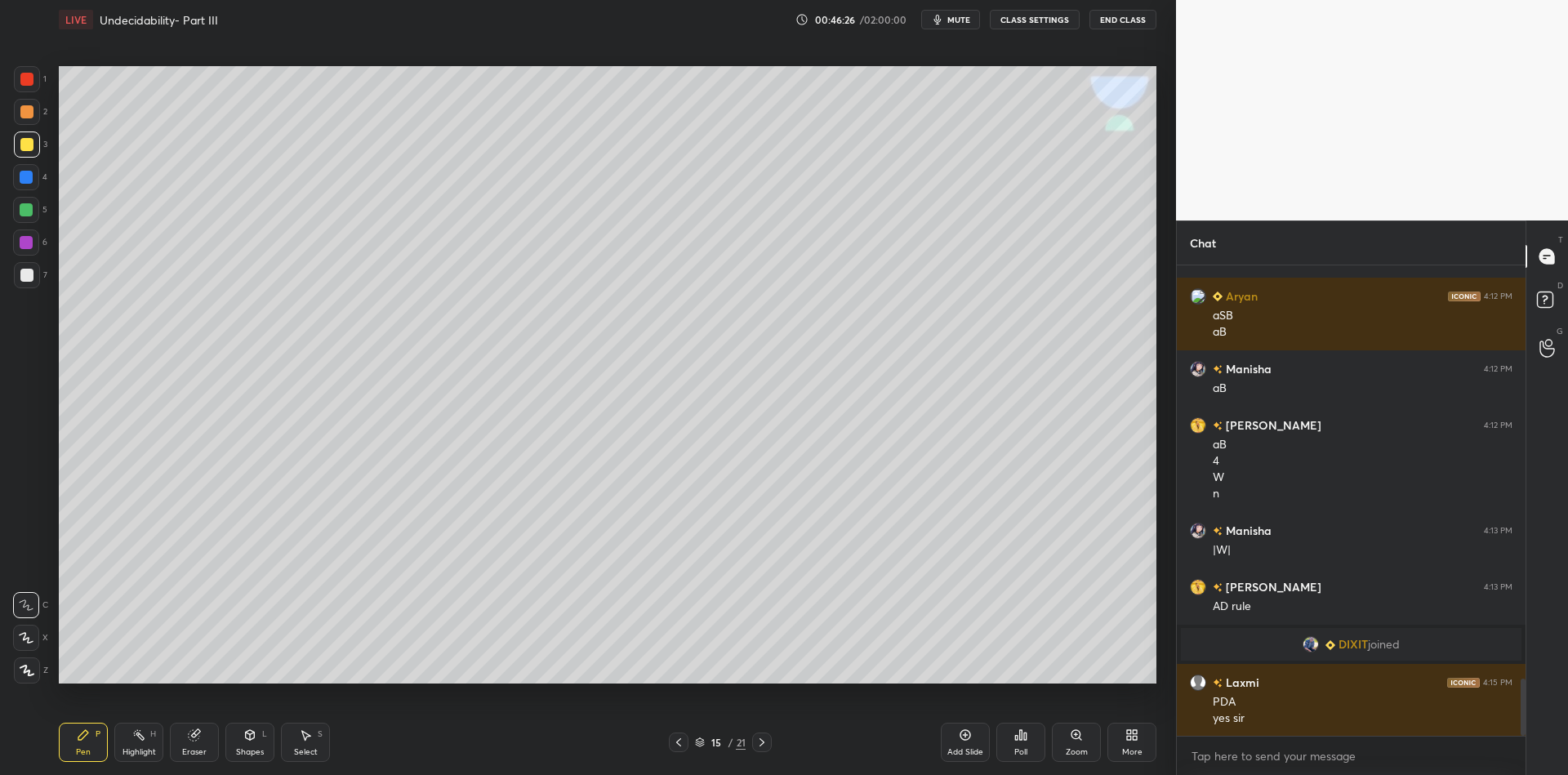
click at [305, 748] on div "Select" at bounding box center [306, 752] width 24 height 8
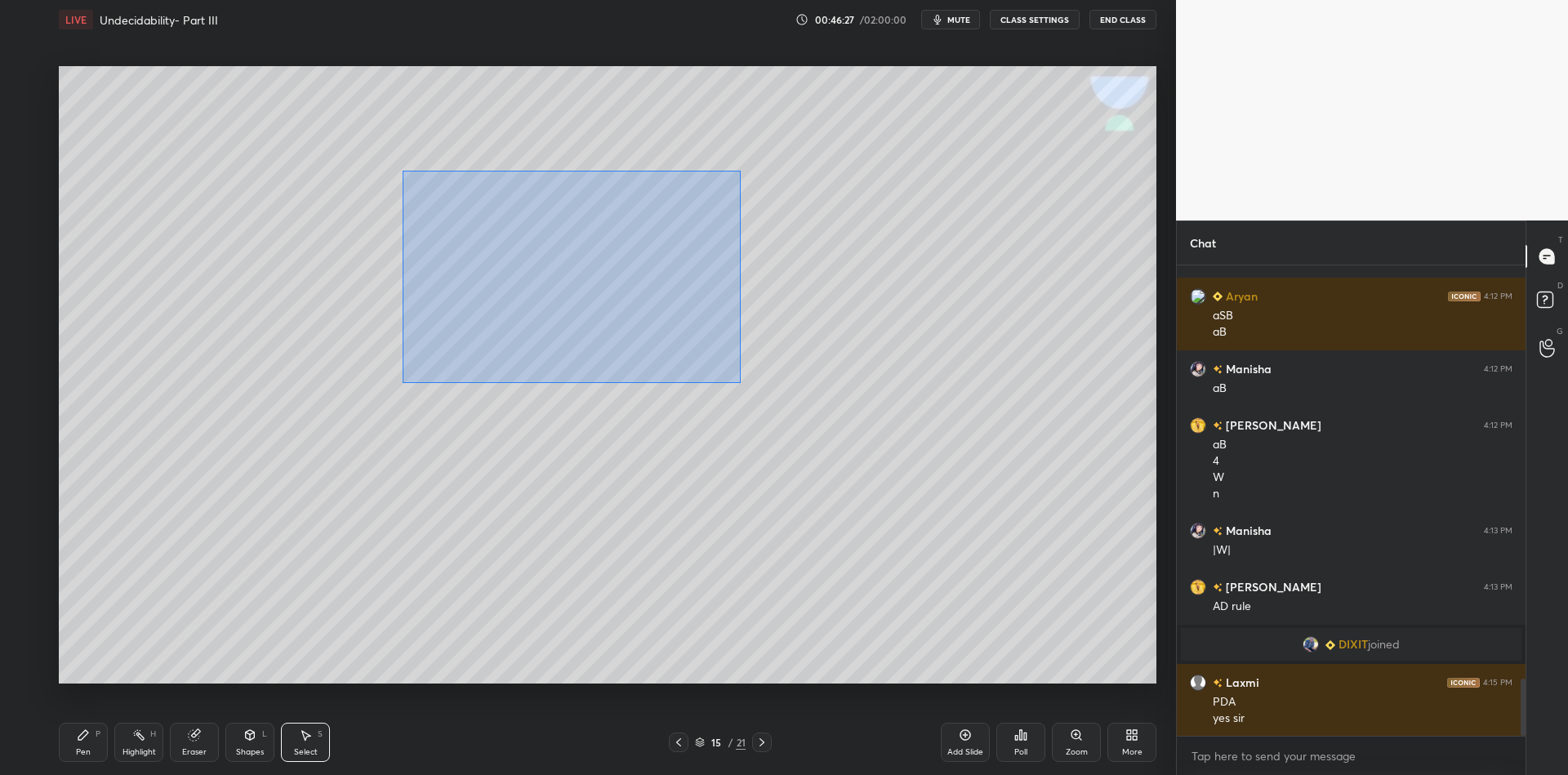
drag, startPoint x: 402, startPoint y: 169, endPoint x: 745, endPoint y: 307, distance: 369.7
click at [741, 380] on div "0 ° Undo Copy Paste here Duplicate Duplicate to new slide Delete" at bounding box center [607, 375] width 1097 height 618
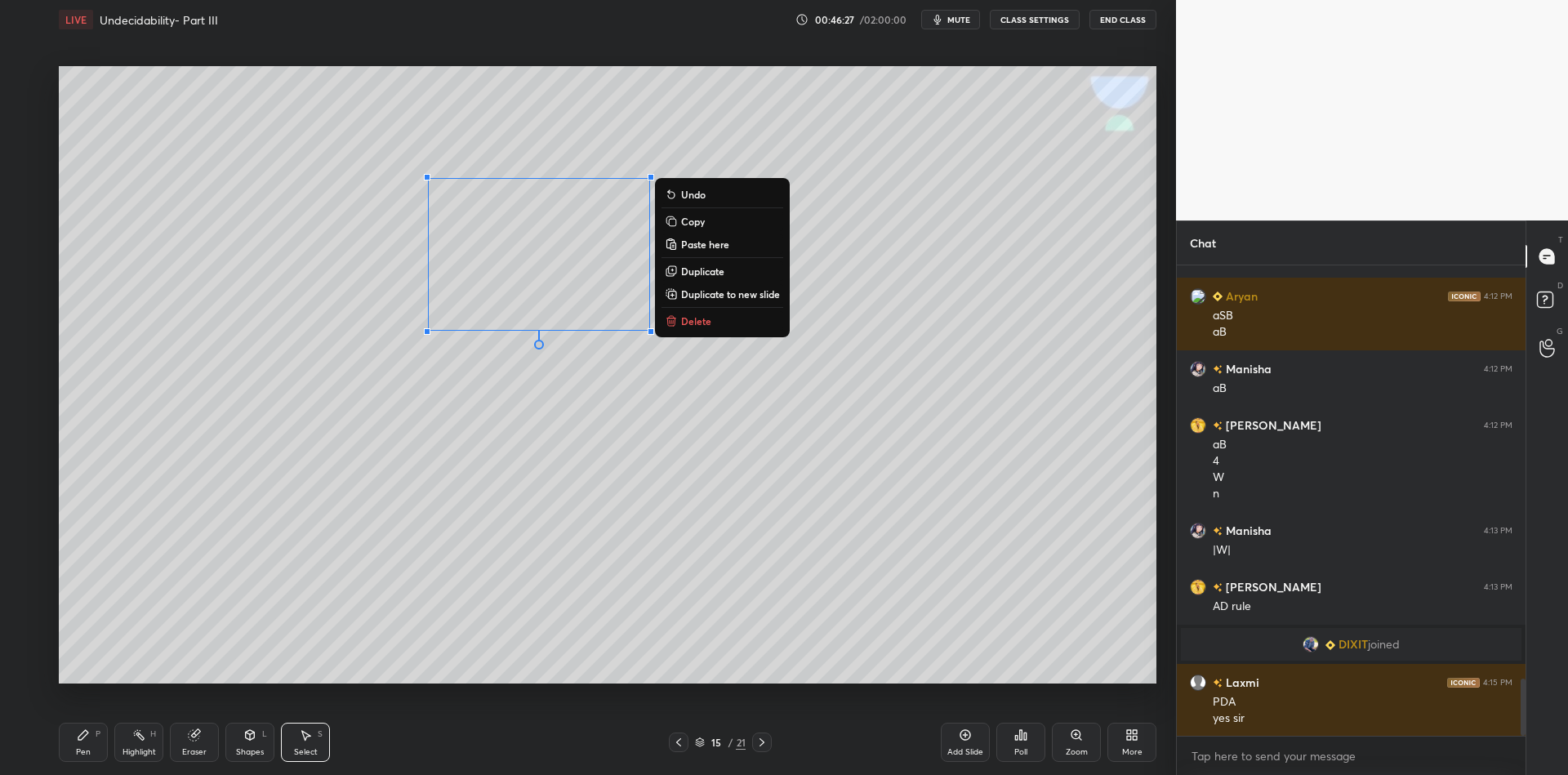
click at [731, 221] on button "Copy" at bounding box center [722, 222] width 121 height 20
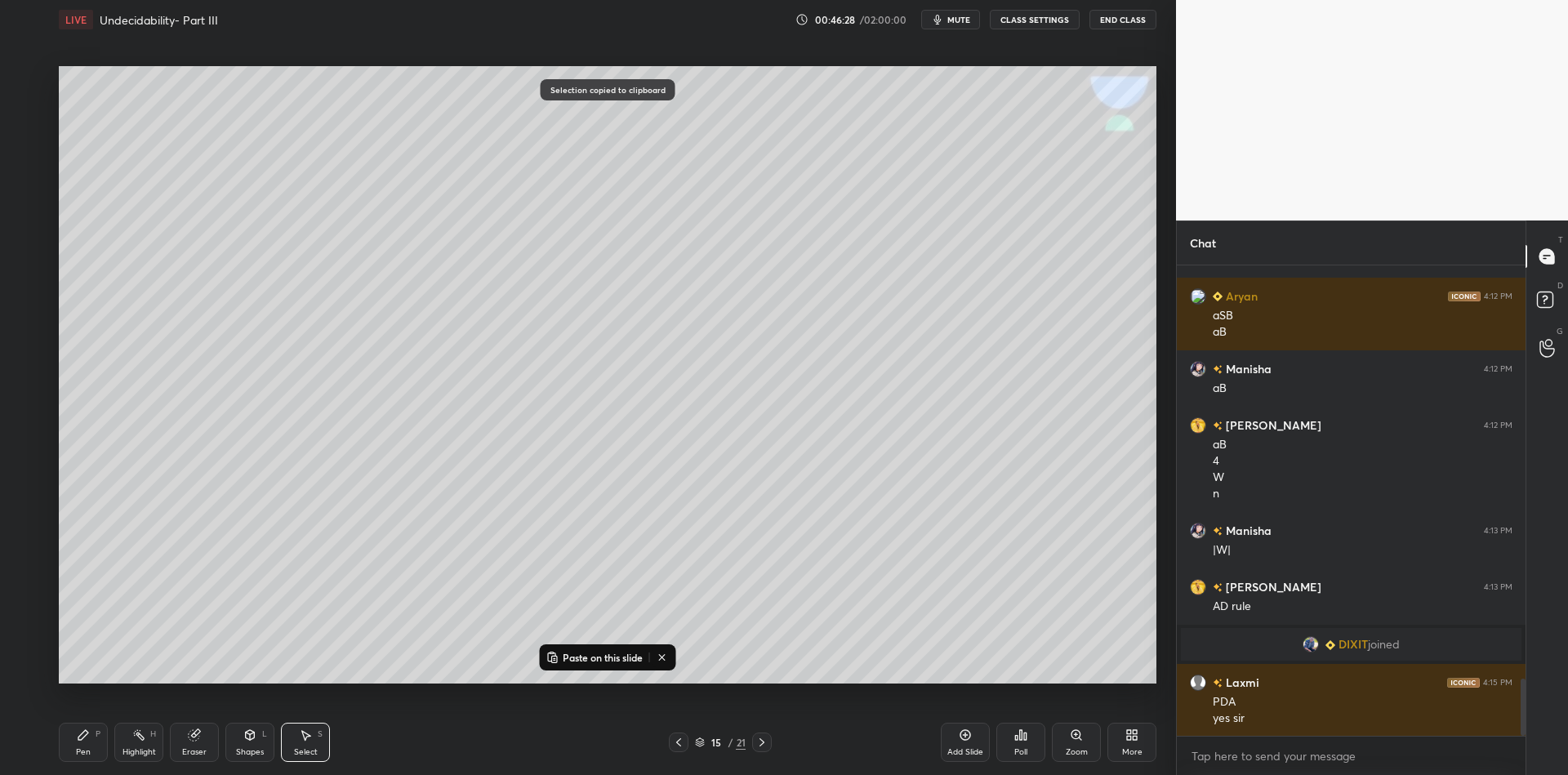
click at [761, 749] on div at bounding box center [762, 743] width 20 height 20
click at [580, 653] on p "Paste on this slide" at bounding box center [603, 657] width 80 height 13
drag, startPoint x: 488, startPoint y: 294, endPoint x: 337, endPoint y: 375, distance: 171.4
click at [335, 384] on div "0 ° Undo Copy Paste here Duplicate Duplicate to new slide Delete" at bounding box center [607, 375] width 1097 height 618
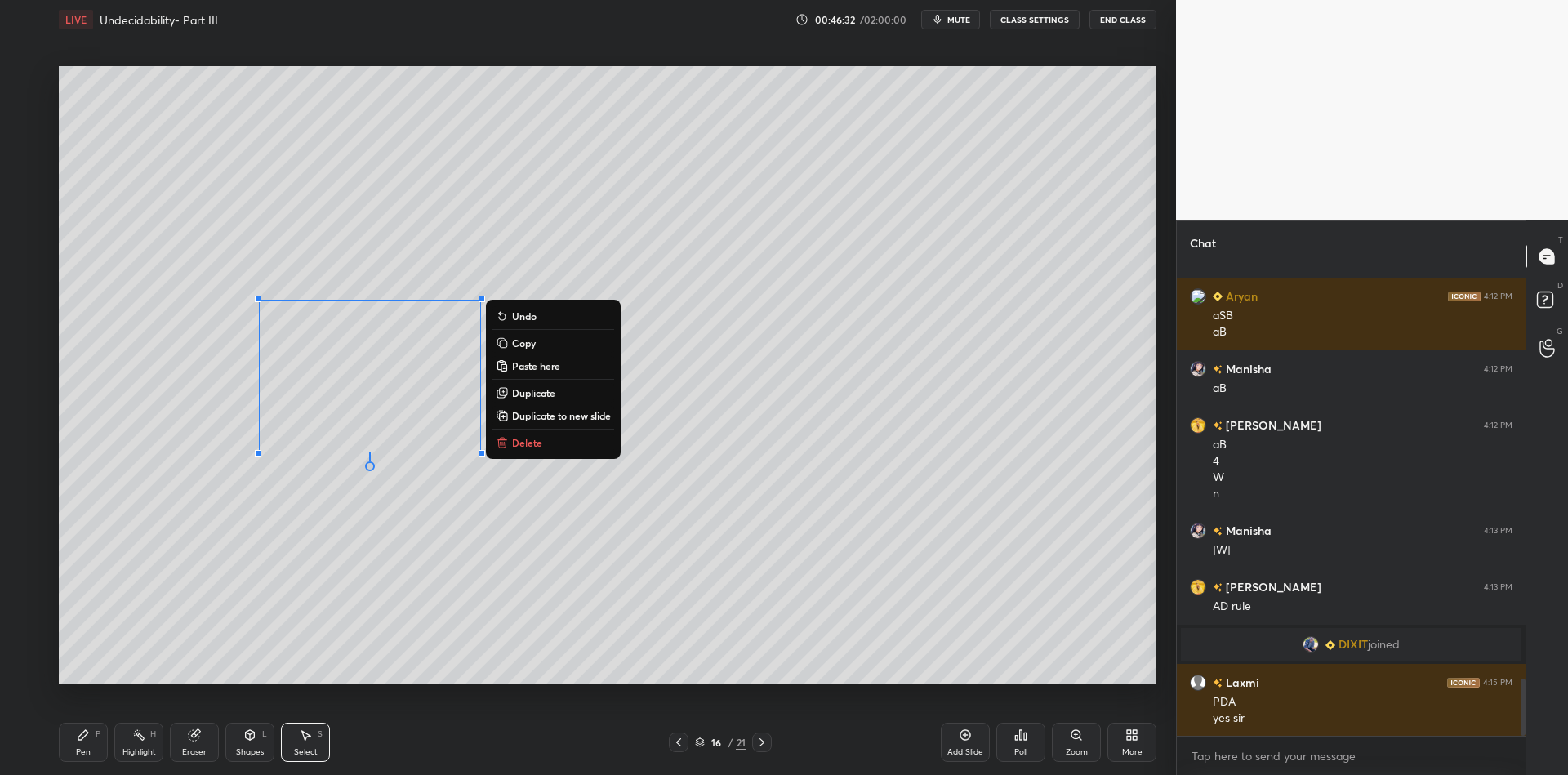
drag, startPoint x: 247, startPoint y: 750, endPoint x: 251, endPoint y: 732, distance: 18.4
click at [246, 750] on div "Shapes L" at bounding box center [249, 742] width 49 height 39
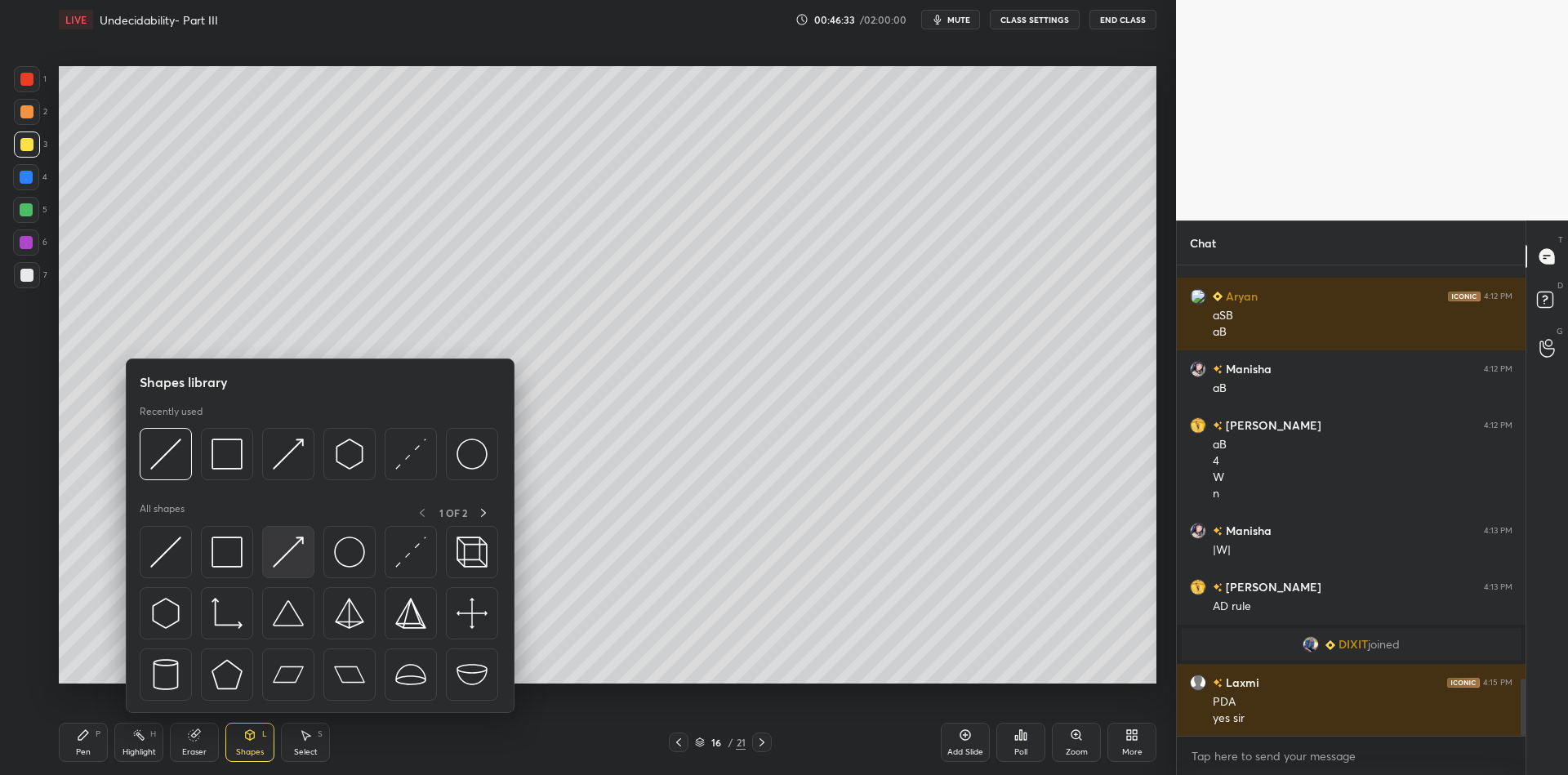
click at [291, 543] on img at bounding box center [288, 552] width 31 height 31
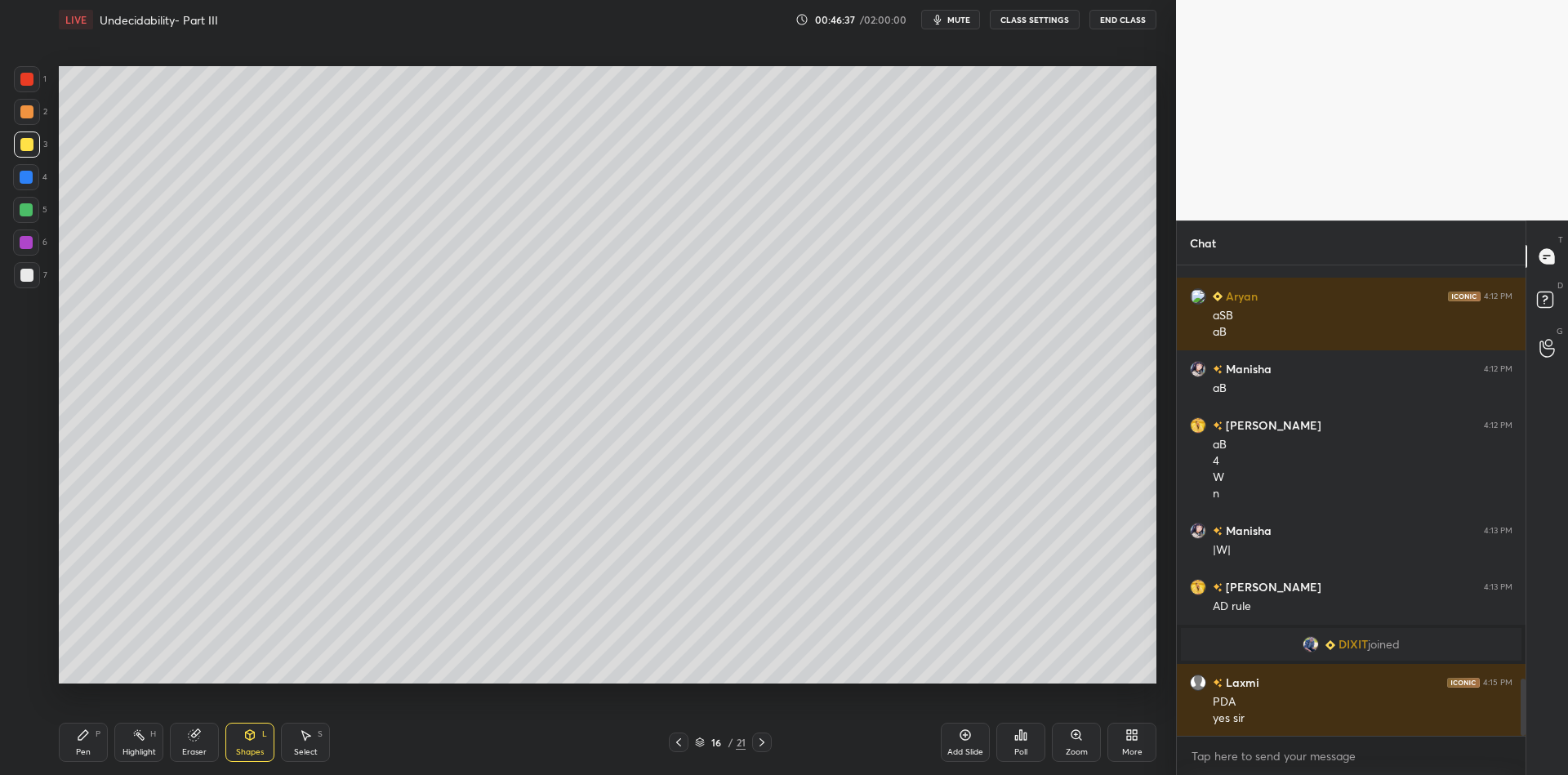
click at [85, 754] on div "Pen" at bounding box center [83, 752] width 15 height 8
click at [83, 750] on div "Pen" at bounding box center [83, 752] width 15 height 8
drag, startPoint x: 131, startPoint y: 749, endPoint x: 150, endPoint y: 716, distance: 38.1
click at [132, 750] on div "Highlight" at bounding box center [139, 752] width 34 height 8
click at [759, 740] on icon at bounding box center [761, 742] width 13 height 13
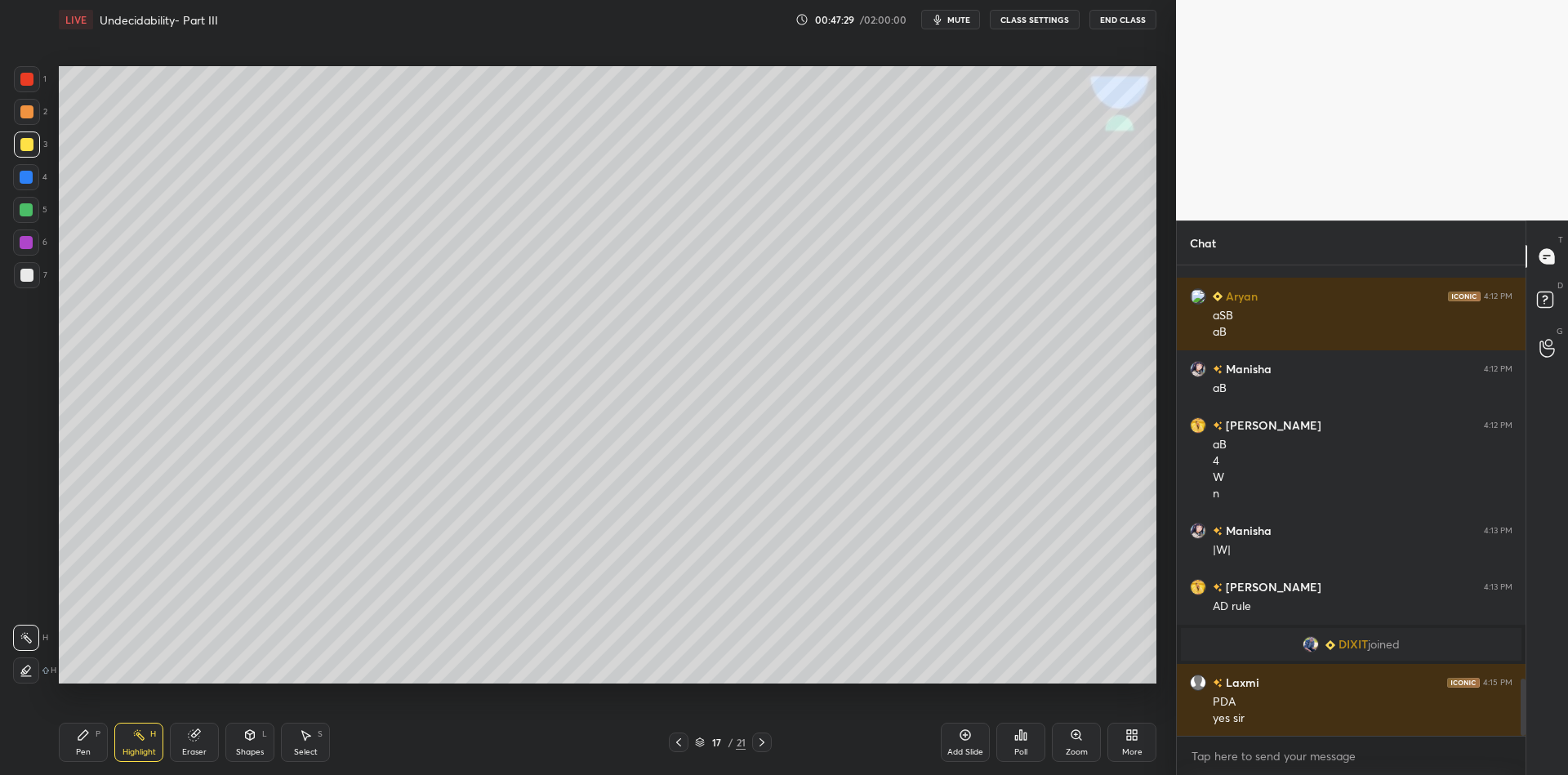
click at [90, 745] on div "Pen P" at bounding box center [82, 742] width 49 height 39
click at [21, 140] on div at bounding box center [27, 145] width 13 height 13
click at [78, 743] on div "Pen P" at bounding box center [82, 742] width 49 height 39
click at [247, 745] on div "Shapes L" at bounding box center [249, 742] width 49 height 39
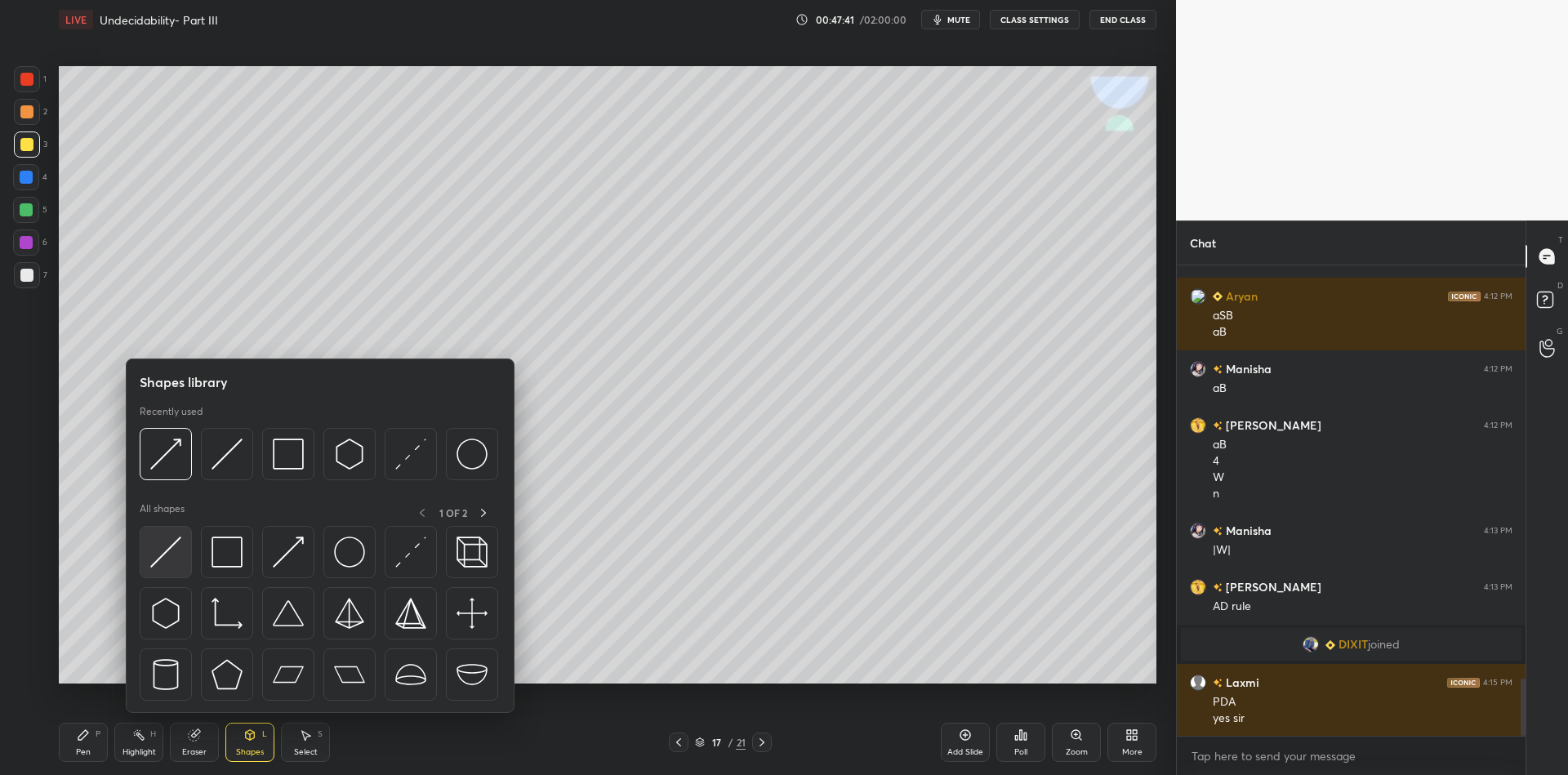
click at [164, 536] on img at bounding box center [166, 552] width 31 height 31
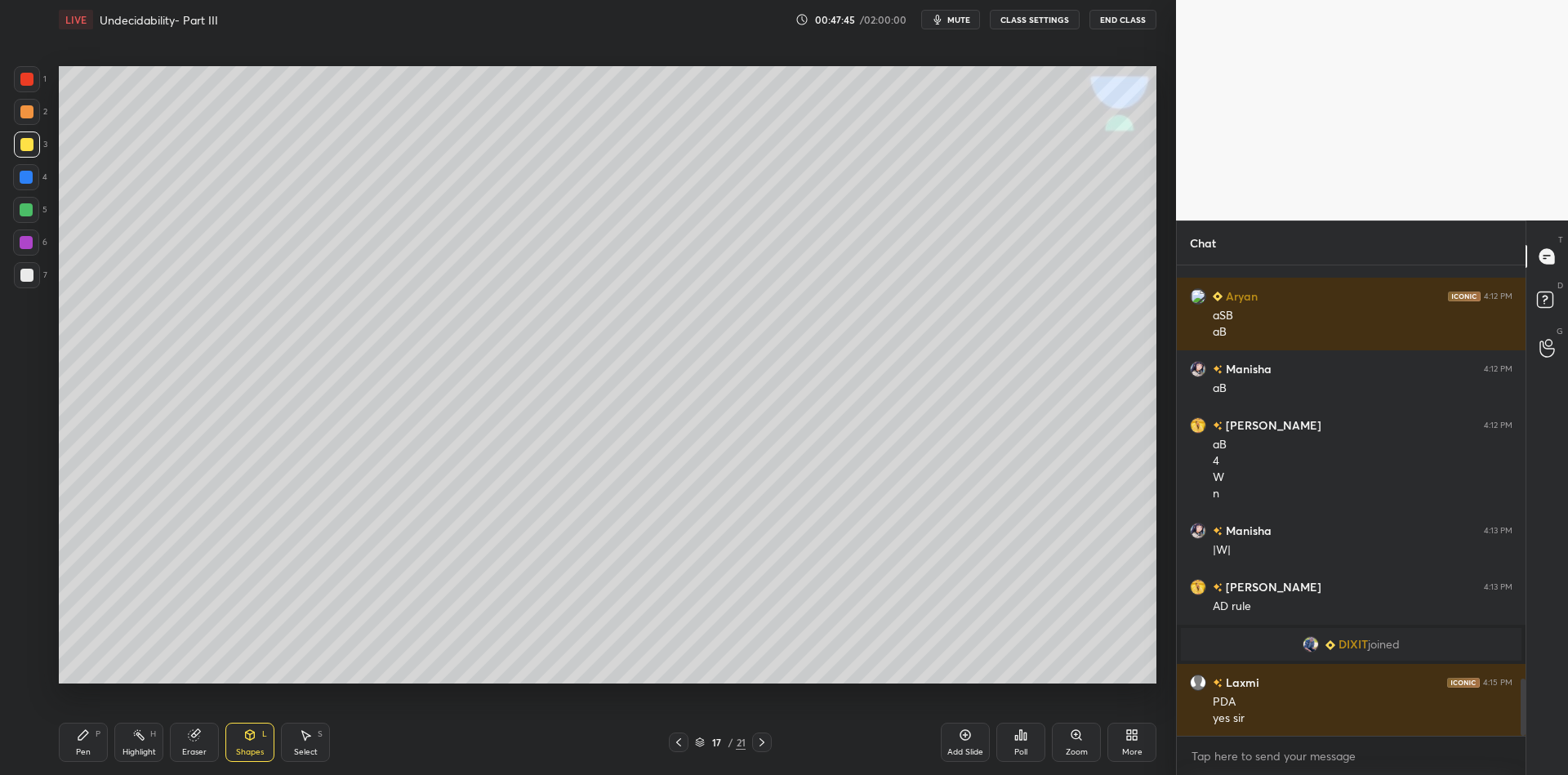
drag, startPoint x: 83, startPoint y: 748, endPoint x: 85, endPoint y: 724, distance: 24.1
click at [83, 748] on div "Pen P" at bounding box center [82, 742] width 49 height 39
click at [88, 744] on div "Pen P" at bounding box center [82, 742] width 49 height 39
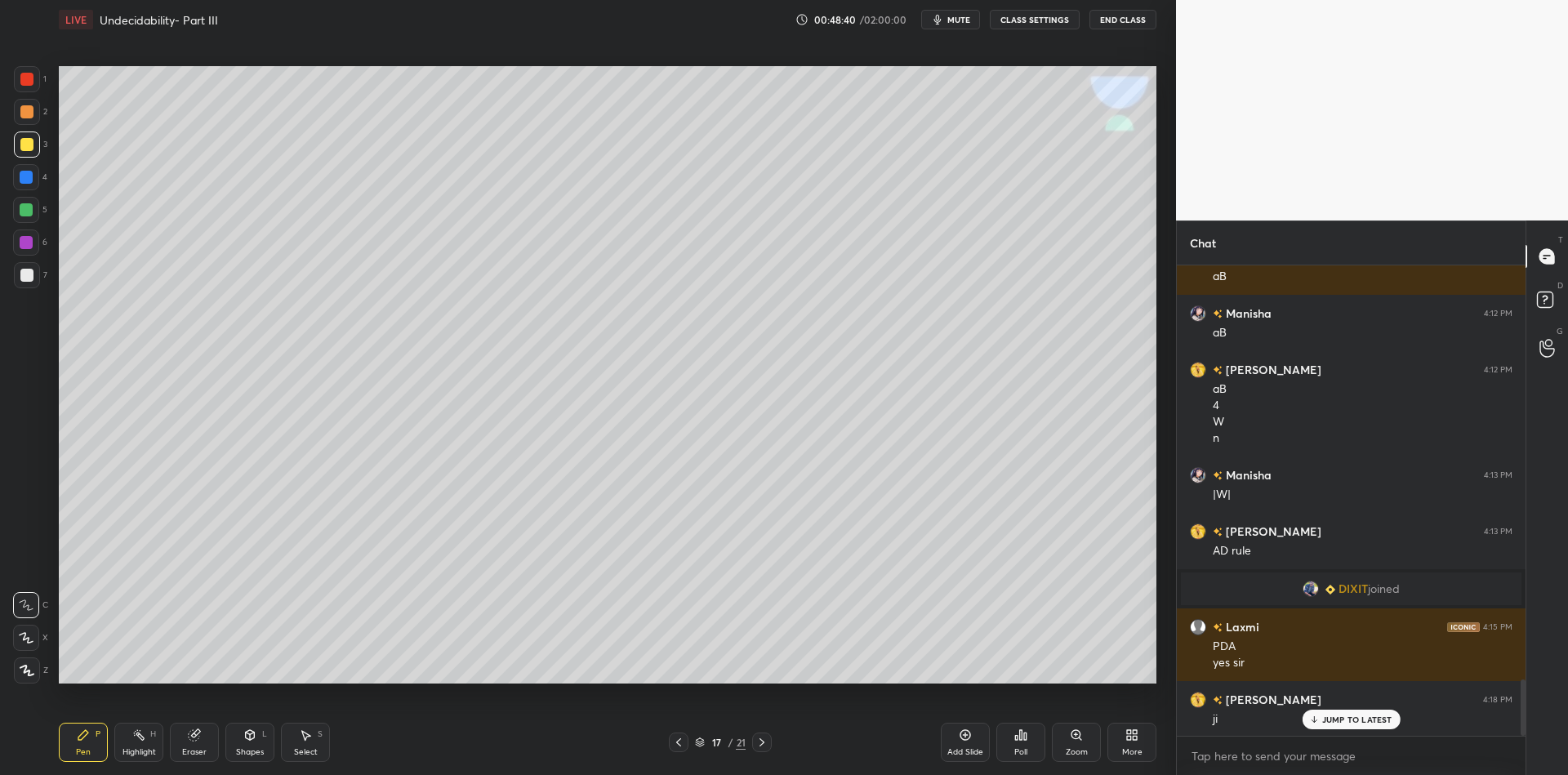
drag, startPoint x: 74, startPoint y: 759, endPoint x: 88, endPoint y: 685, distance: 75.3
click at [74, 752] on div "Pen P" at bounding box center [82, 742] width 49 height 39
click at [82, 748] on div "Pen" at bounding box center [83, 752] width 15 height 8
drag, startPoint x: 79, startPoint y: 739, endPoint x: 113, endPoint y: 706, distance: 47.4
click at [86, 735] on icon at bounding box center [82, 735] width 10 height 10
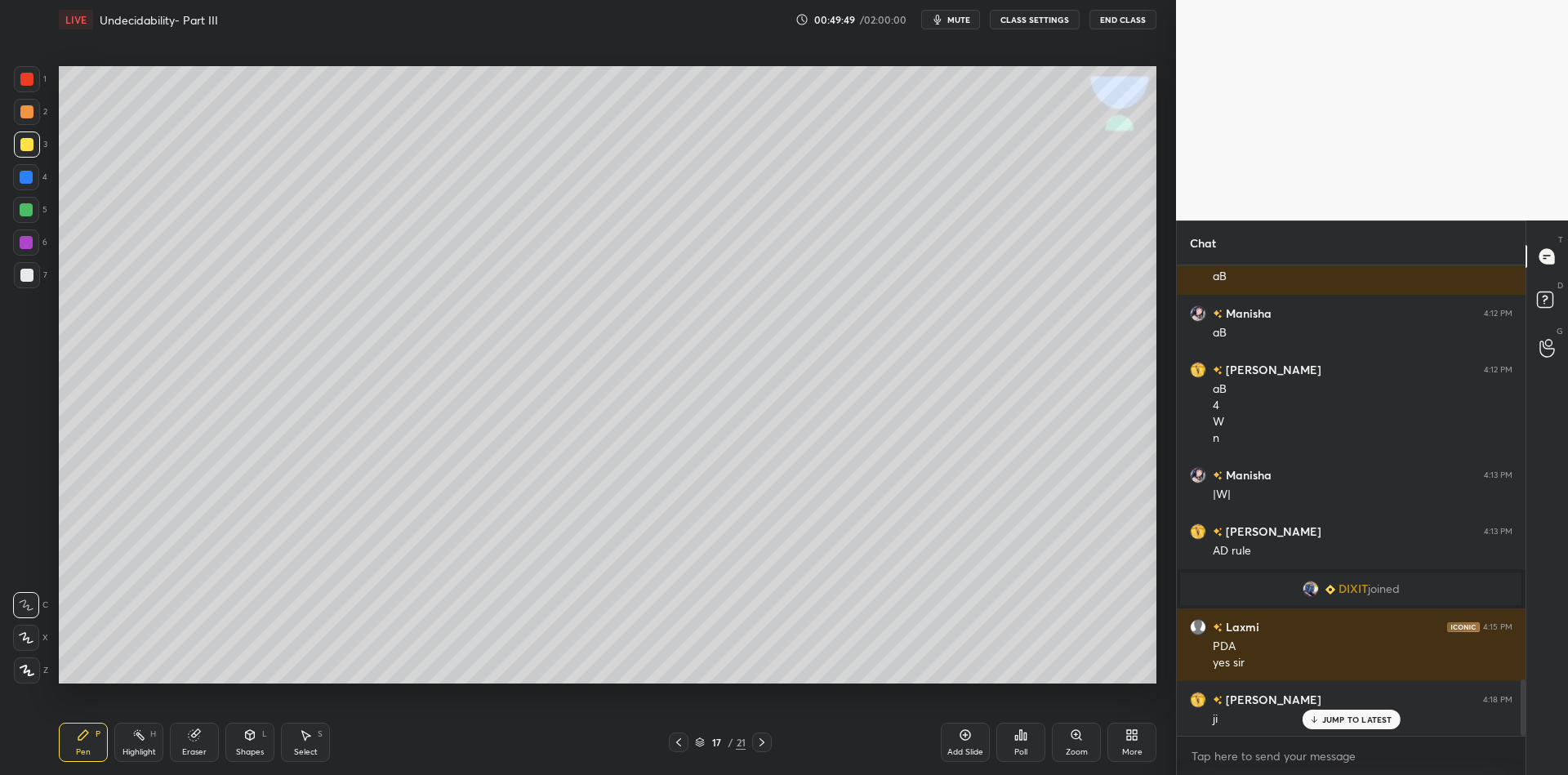
click at [191, 742] on div "Eraser" at bounding box center [194, 742] width 49 height 39
click at [95, 746] on div "Pen P" at bounding box center [82, 742] width 49 height 39
drag, startPoint x: 25, startPoint y: 600, endPoint x: 48, endPoint y: 587, distance: 26.4
click at [26, 599] on icon at bounding box center [26, 605] width 15 height 12
drag, startPoint x: 77, startPoint y: 736, endPoint x: 82, endPoint y: 713, distance: 23.5
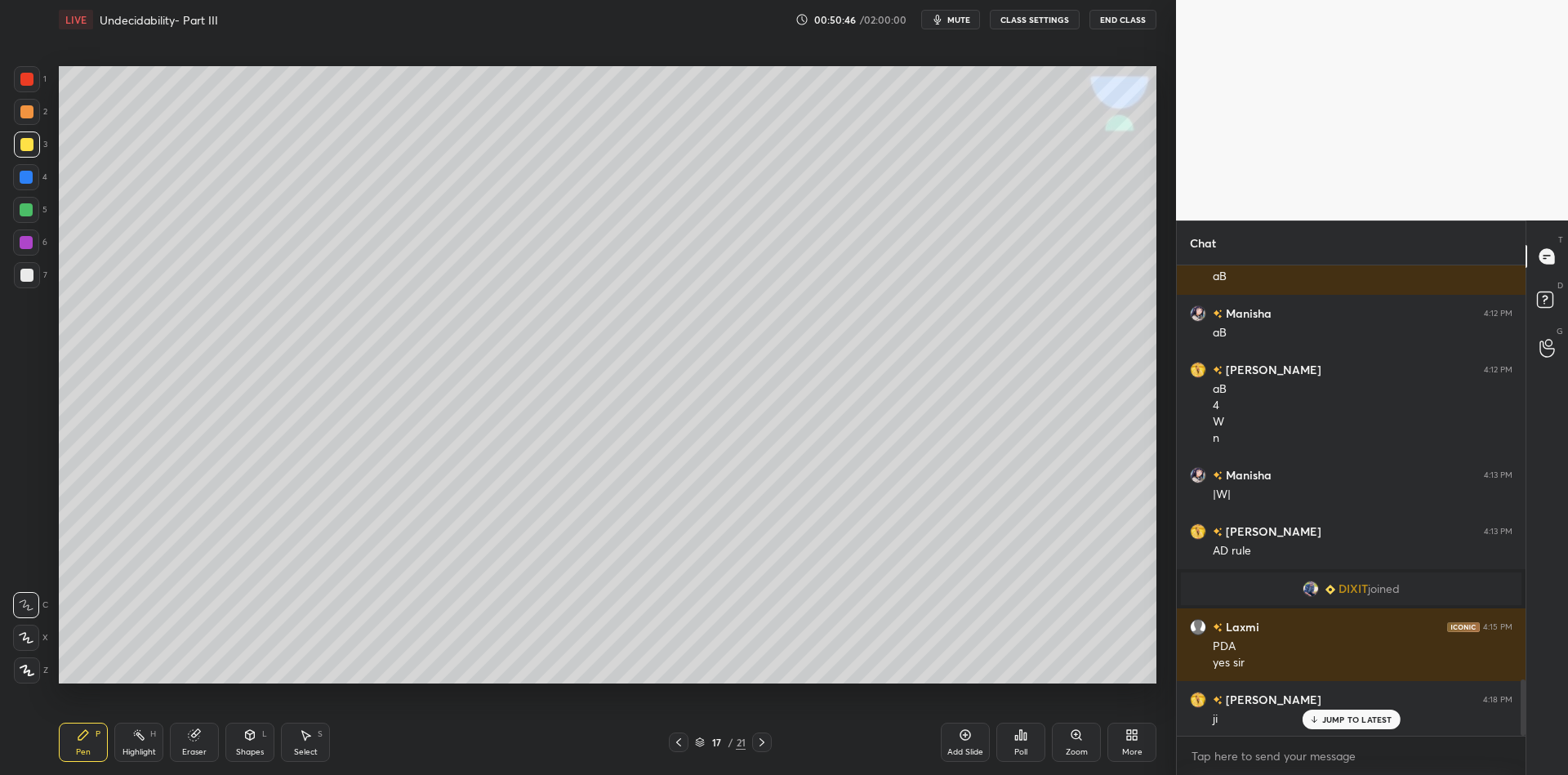
click at [79, 732] on icon at bounding box center [83, 735] width 13 height 13
click at [19, 218] on div at bounding box center [26, 209] width 26 height 26
drag, startPoint x: 242, startPoint y: 739, endPoint x: 254, endPoint y: 715, distance: 26.8
click at [245, 734] on div "Shapes L" at bounding box center [249, 742] width 49 height 39
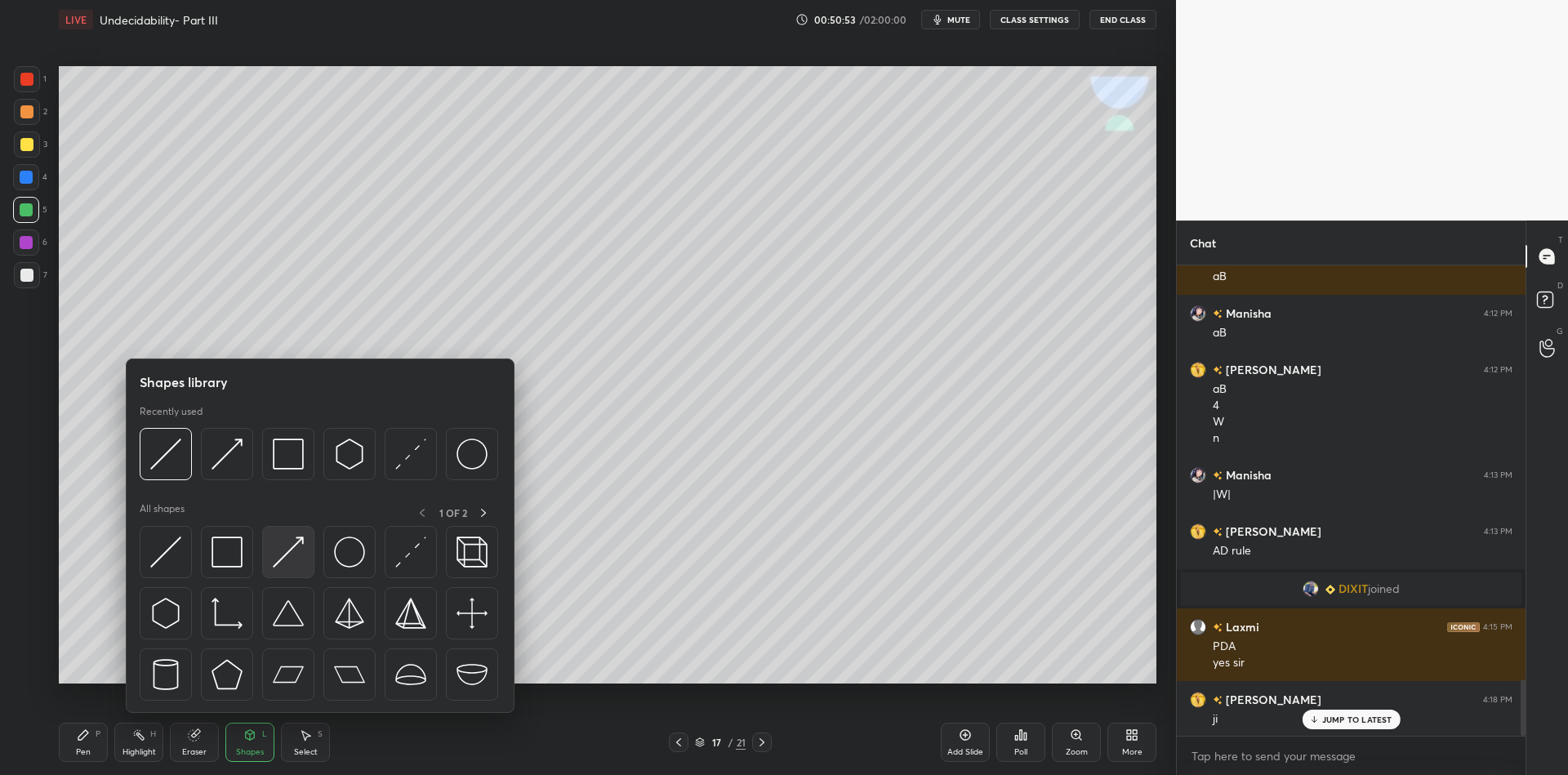
click at [292, 537] on img at bounding box center [288, 552] width 31 height 31
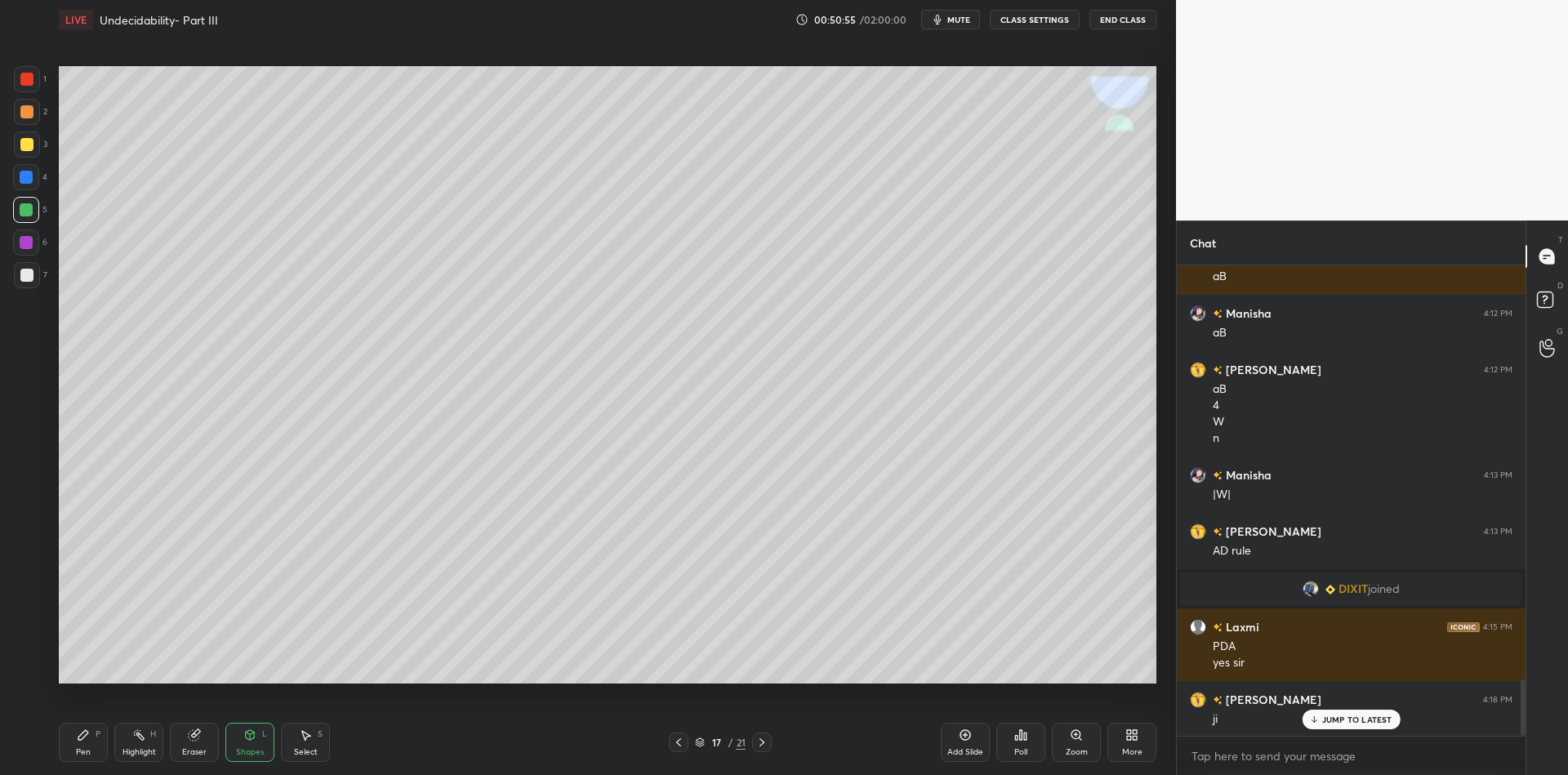
click at [90, 738] on div "Pen P" at bounding box center [82, 742] width 49 height 39
drag, startPoint x: 245, startPoint y: 741, endPoint x: 245, endPoint y: 732, distance: 9.0
click at [244, 739] on icon at bounding box center [250, 735] width 13 height 13
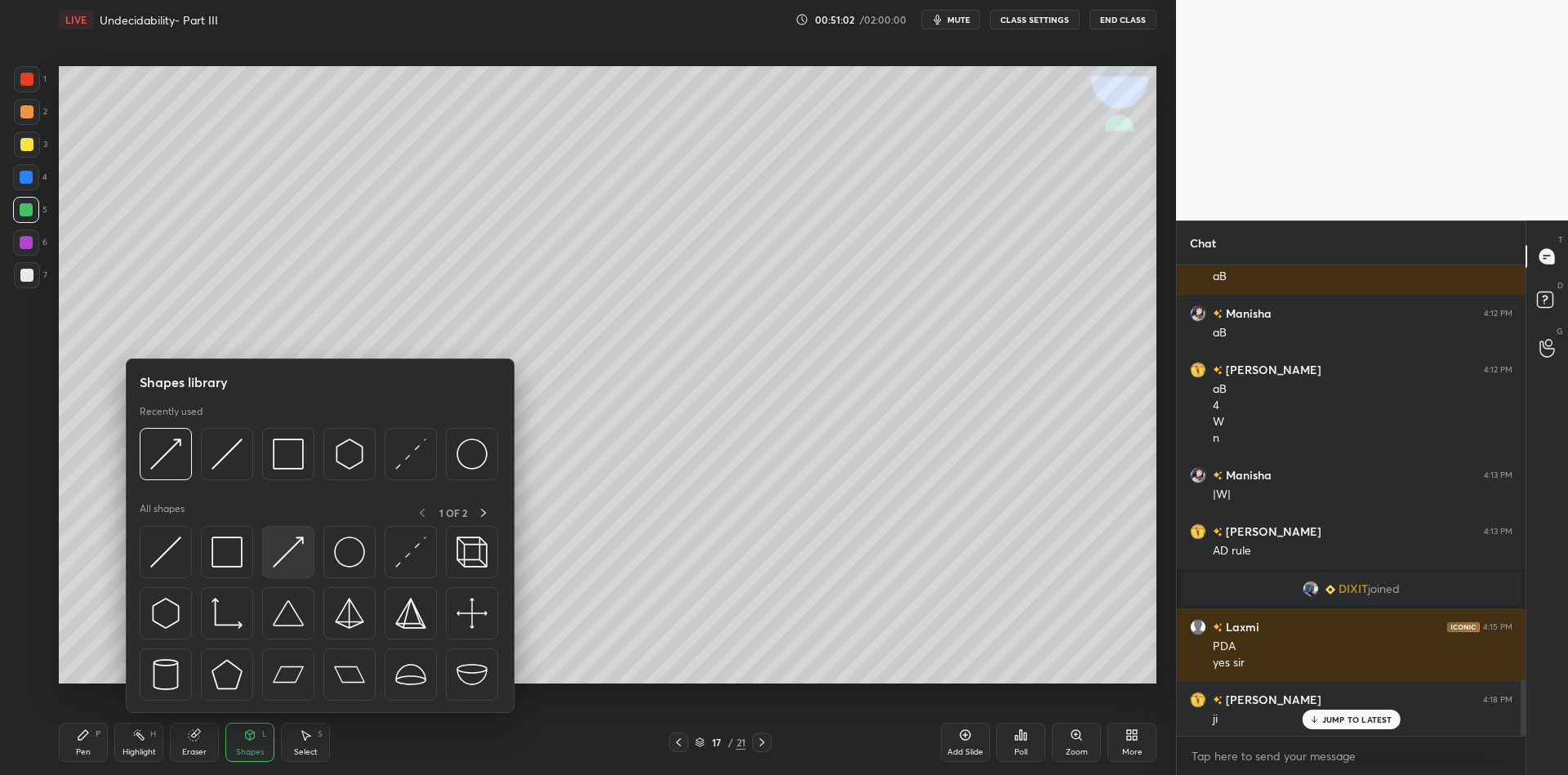
click at [285, 540] on img at bounding box center [288, 552] width 31 height 31
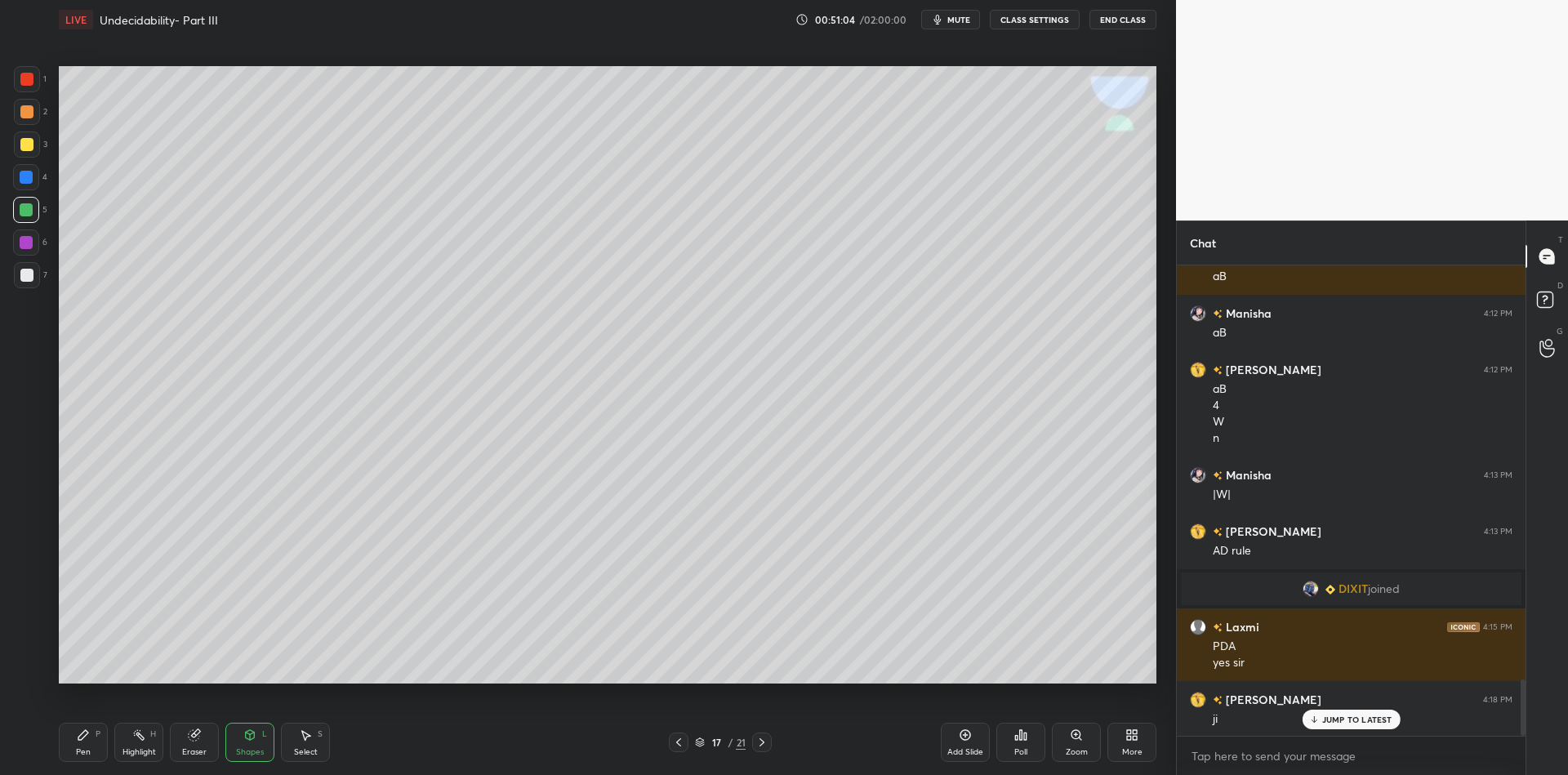
click at [89, 745] on div "Pen P" at bounding box center [82, 742] width 49 height 39
drag, startPoint x: 141, startPoint y: 754, endPoint x: 147, endPoint y: 738, distance: 17.1
click at [140, 752] on div "Highlight" at bounding box center [139, 752] width 34 height 8
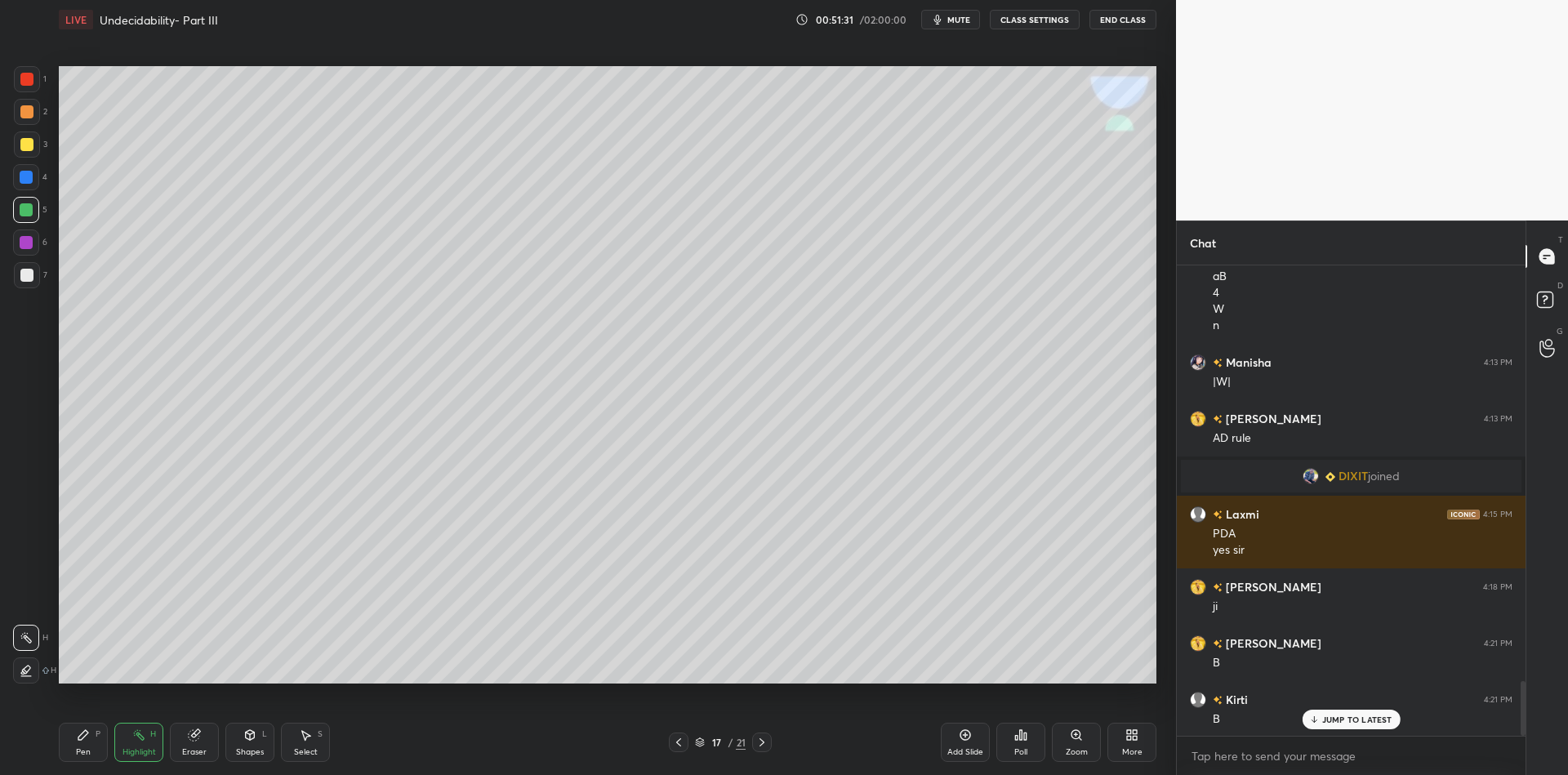
scroll to position [3659, 0]
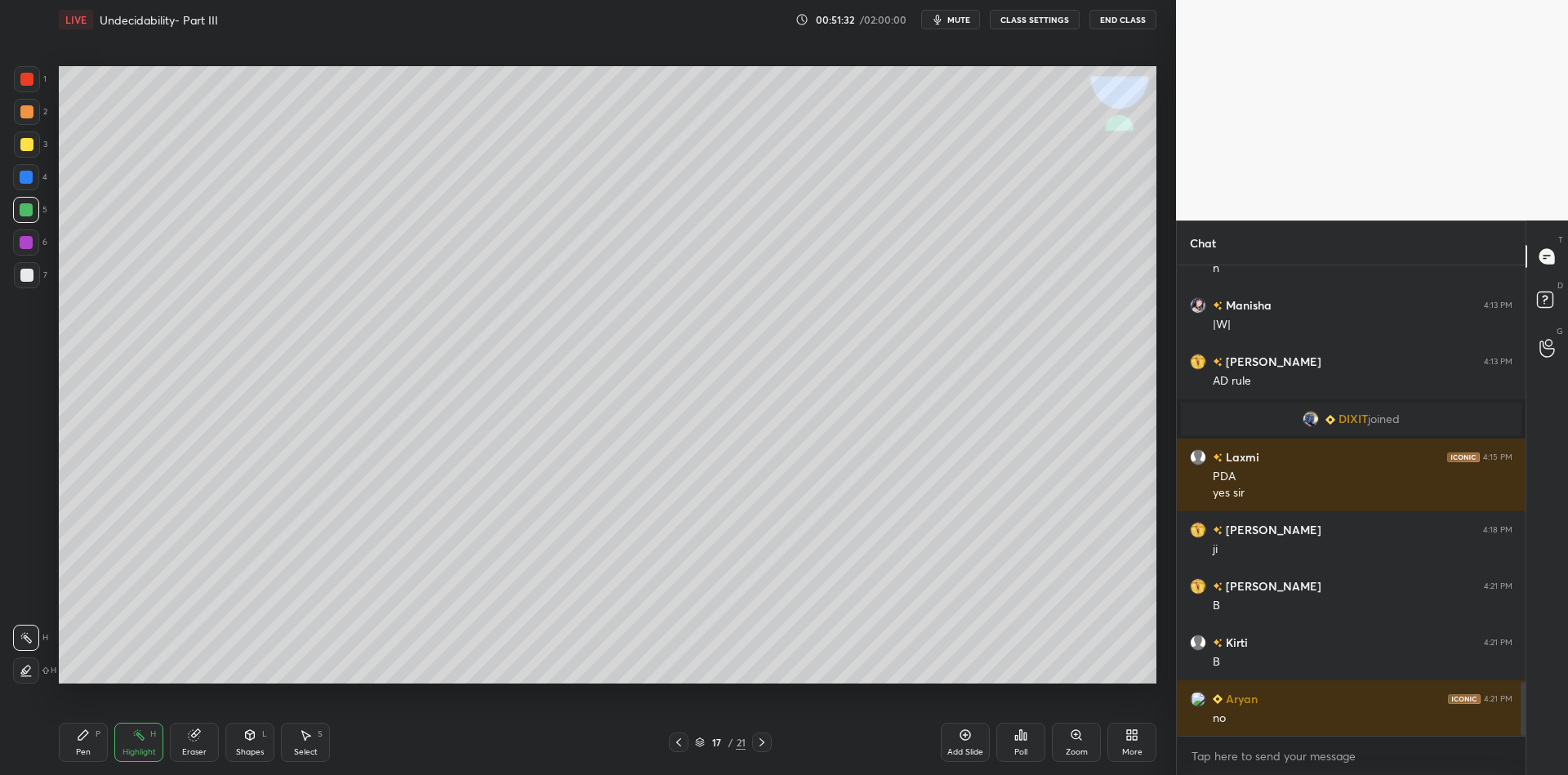
drag, startPoint x: 74, startPoint y: 751, endPoint x: 84, endPoint y: 716, distance: 36.4
click at [74, 749] on div "Pen P" at bounding box center [82, 742] width 49 height 39
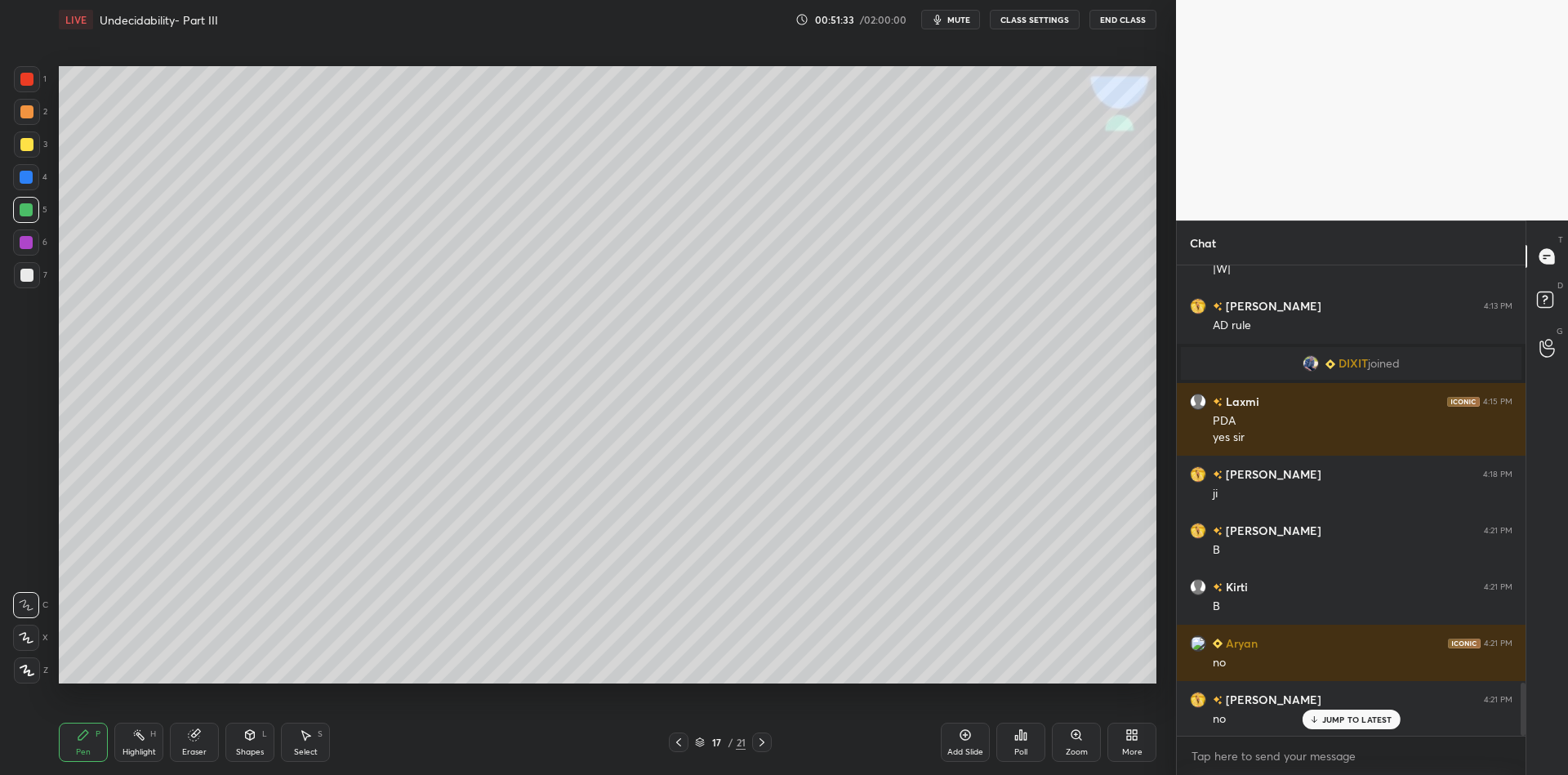
click at [26, 78] on div at bounding box center [27, 79] width 13 height 13
click at [16, 280] on div at bounding box center [27, 275] width 26 height 26
click at [246, 748] on div "Shapes" at bounding box center [249, 752] width 27 height 8
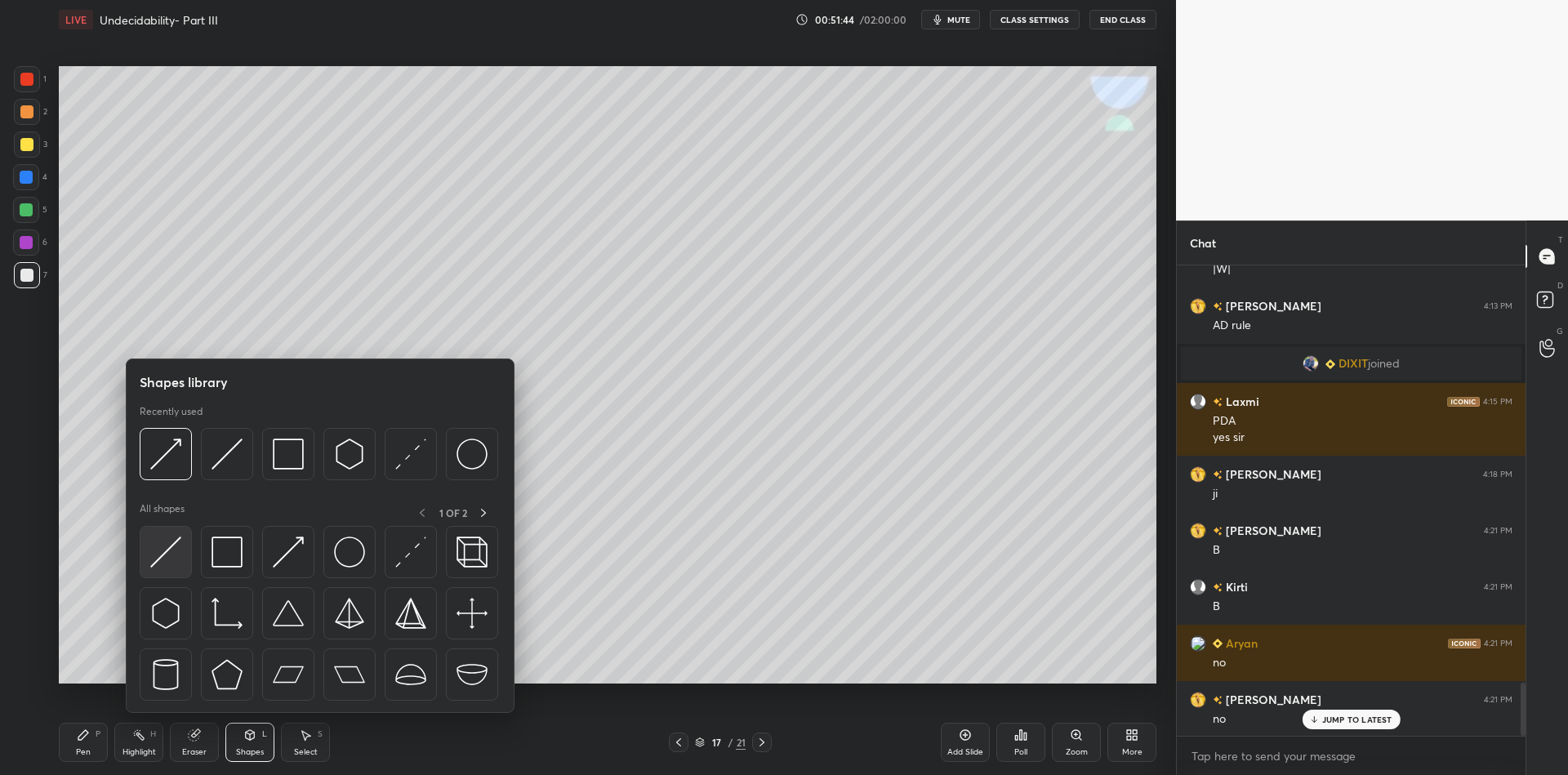
click at [159, 555] on img at bounding box center [166, 552] width 31 height 31
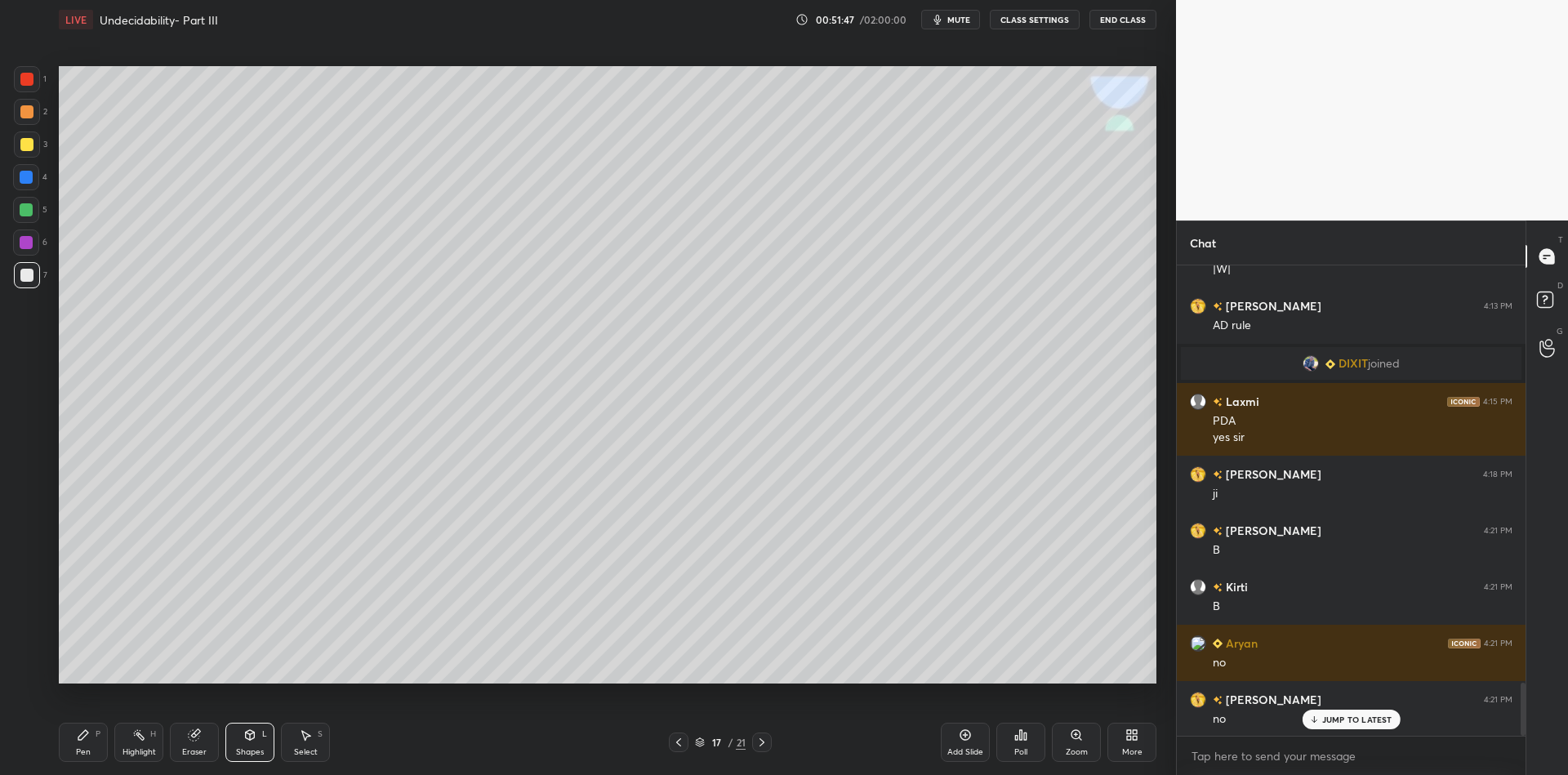
click at [25, 146] on div at bounding box center [27, 145] width 13 height 13
drag, startPoint x: 247, startPoint y: 750, endPoint x: 246, endPoint y: 722, distance: 28.0
click at [247, 749] on div "Shapes" at bounding box center [249, 752] width 27 height 8
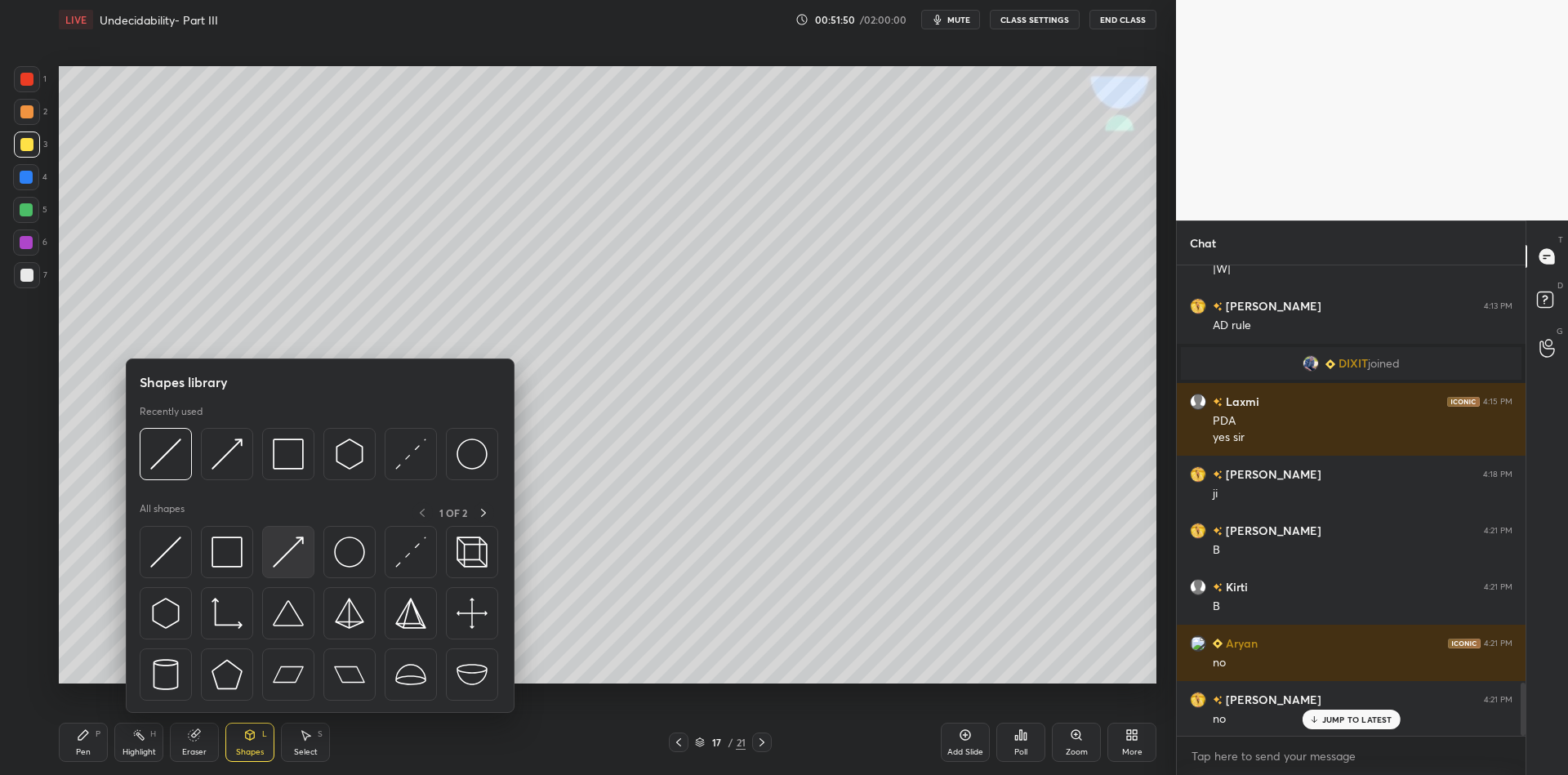
click at [285, 547] on img at bounding box center [288, 552] width 31 height 31
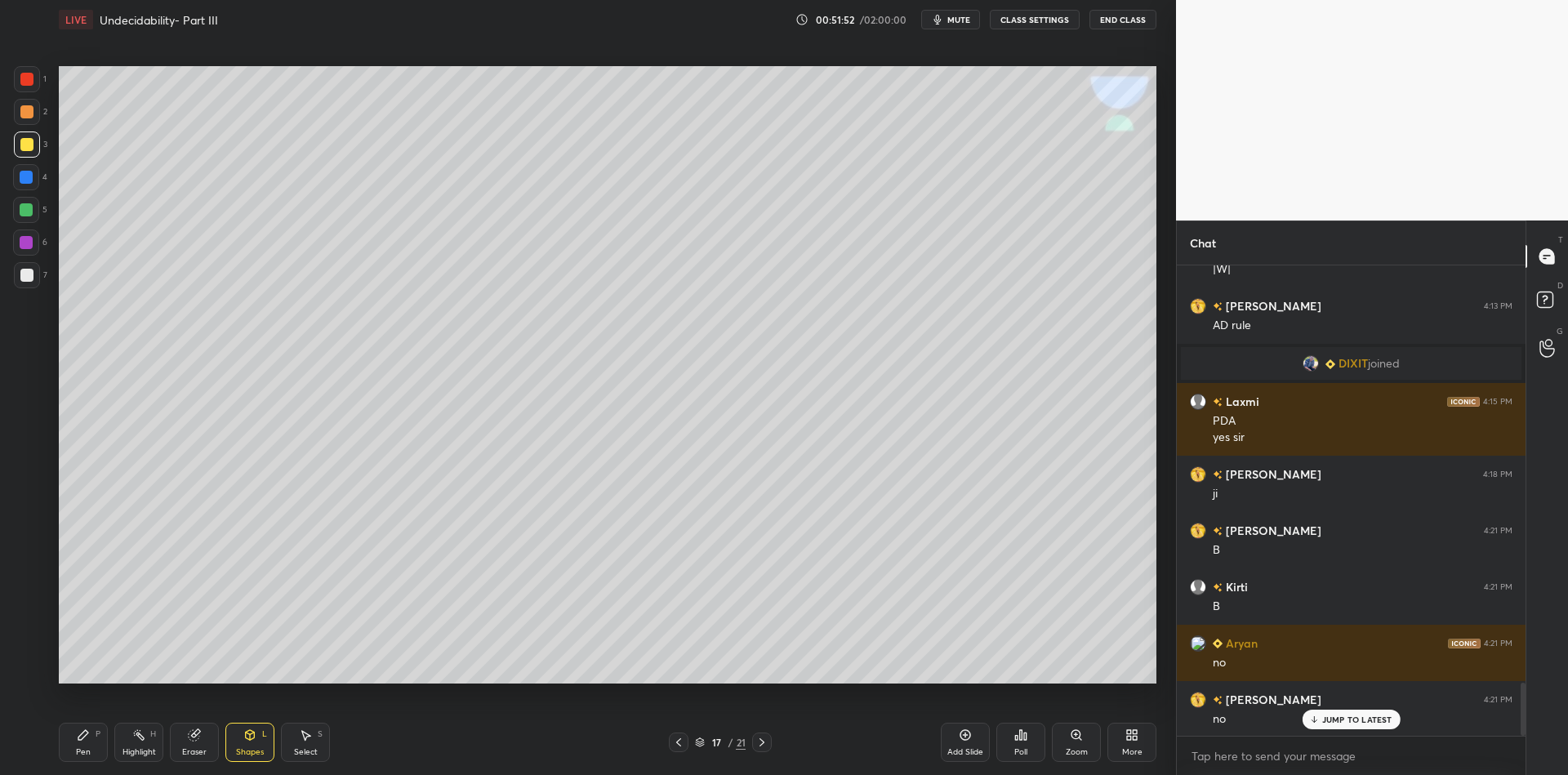
drag, startPoint x: 81, startPoint y: 744, endPoint x: 83, endPoint y: 688, distance: 56.0
click at [82, 740] on div "Pen P" at bounding box center [82, 742] width 49 height 39
drag, startPoint x: 29, startPoint y: 214, endPoint x: 53, endPoint y: 226, distance: 26.8
click at [29, 213] on div at bounding box center [26, 209] width 13 height 13
drag, startPoint x: 253, startPoint y: 740, endPoint x: 257, endPoint y: 718, distance: 22.4
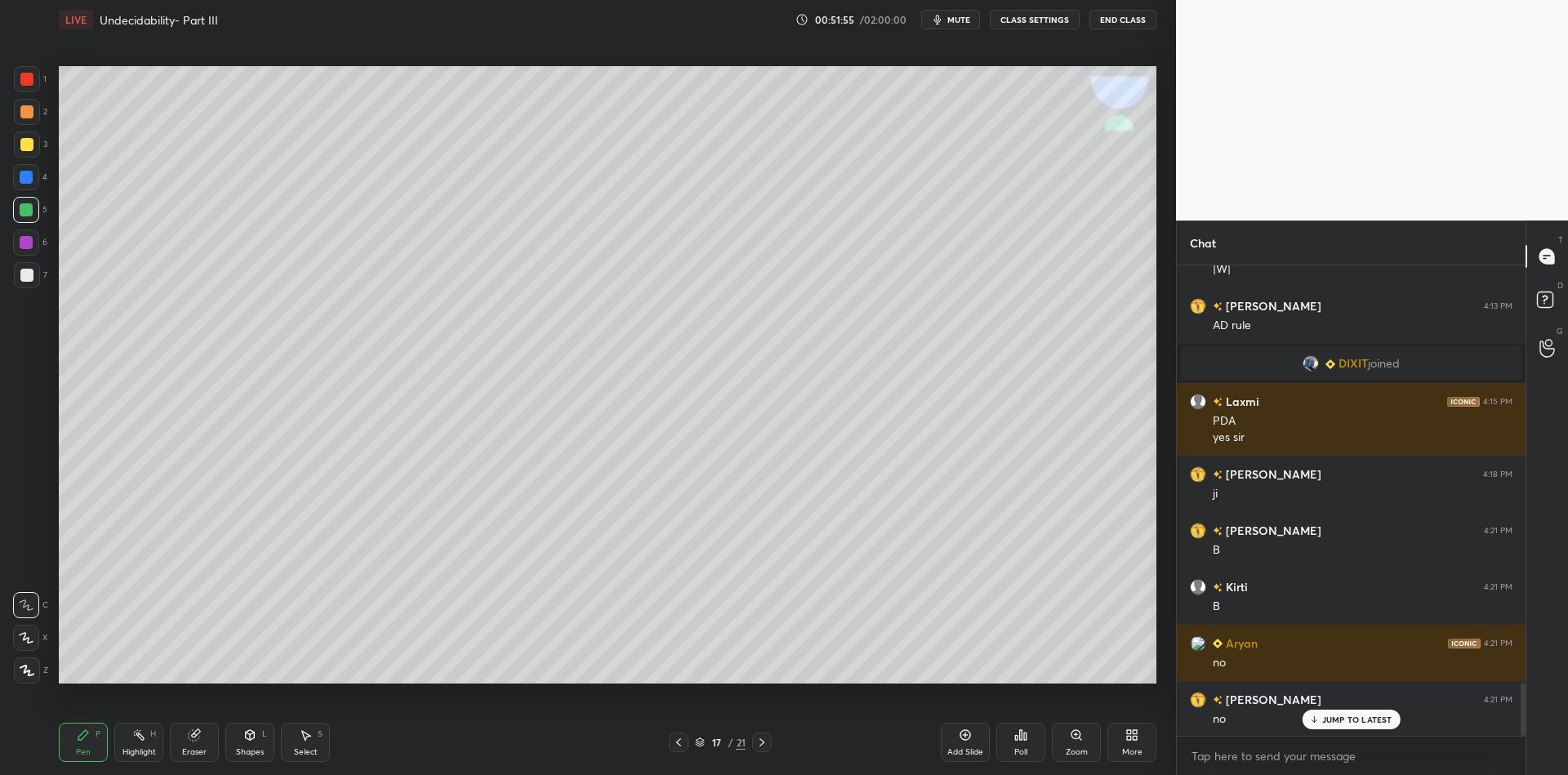
click at [253, 740] on icon at bounding box center [250, 735] width 13 height 13
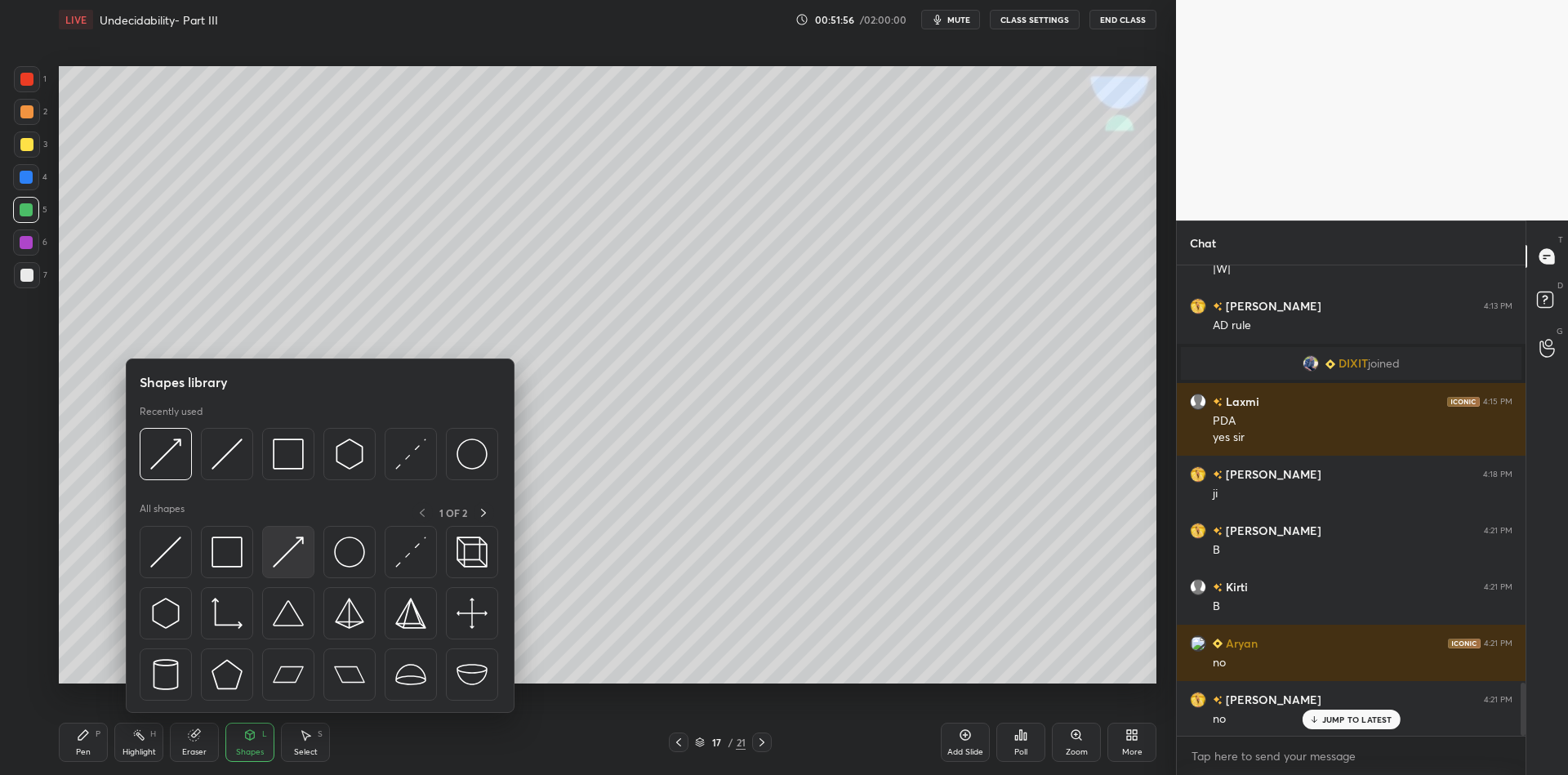
click at [287, 553] on img at bounding box center [288, 552] width 31 height 31
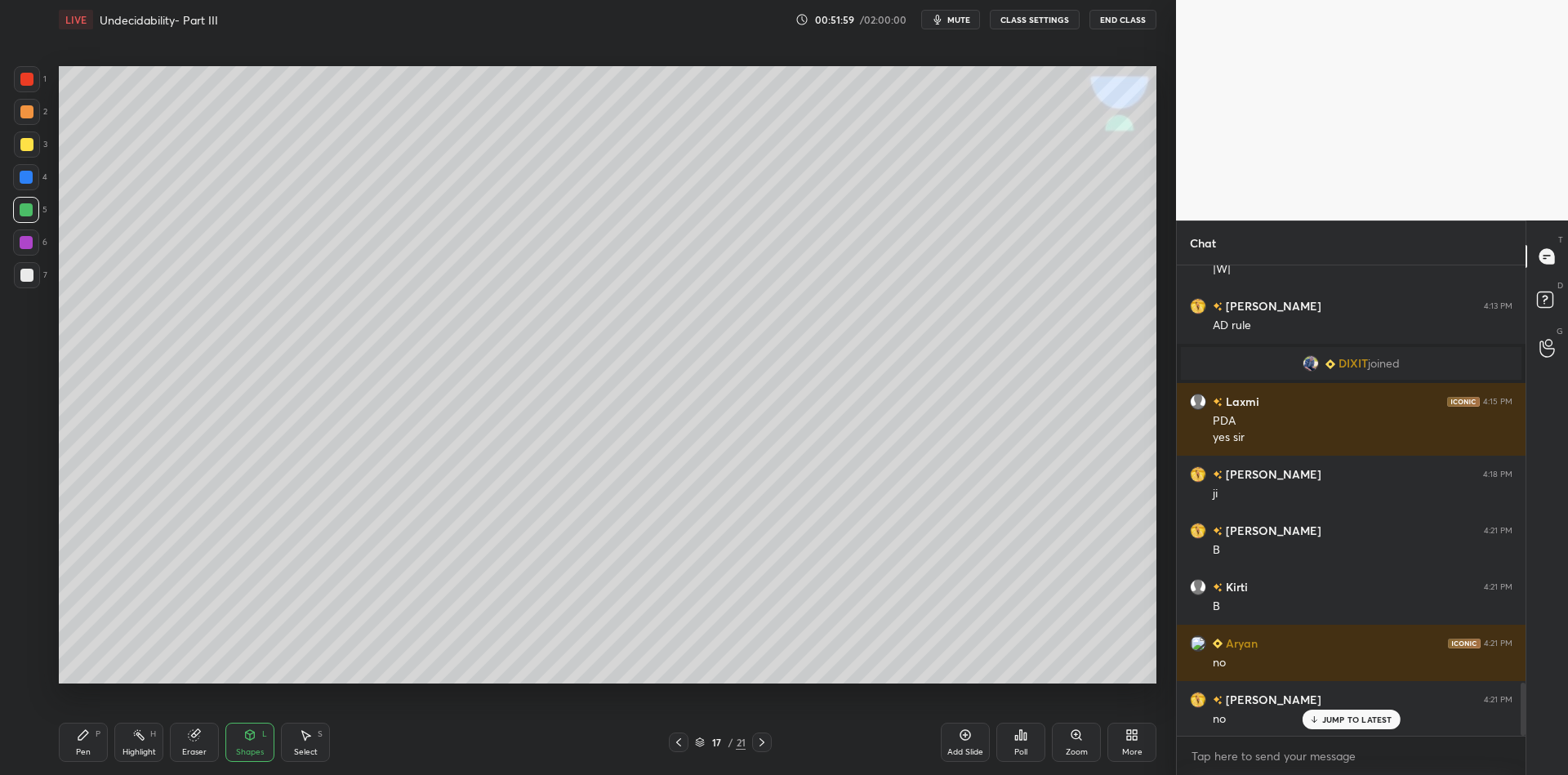
drag, startPoint x: 88, startPoint y: 745, endPoint x: 127, endPoint y: 740, distance: 39.3
click at [91, 742] on div "Pen P" at bounding box center [82, 742] width 49 height 39
drag, startPoint x: 141, startPoint y: 741, endPoint x: 178, endPoint y: 688, distance: 64.6
click at [147, 736] on div "Highlight H" at bounding box center [138, 742] width 49 height 39
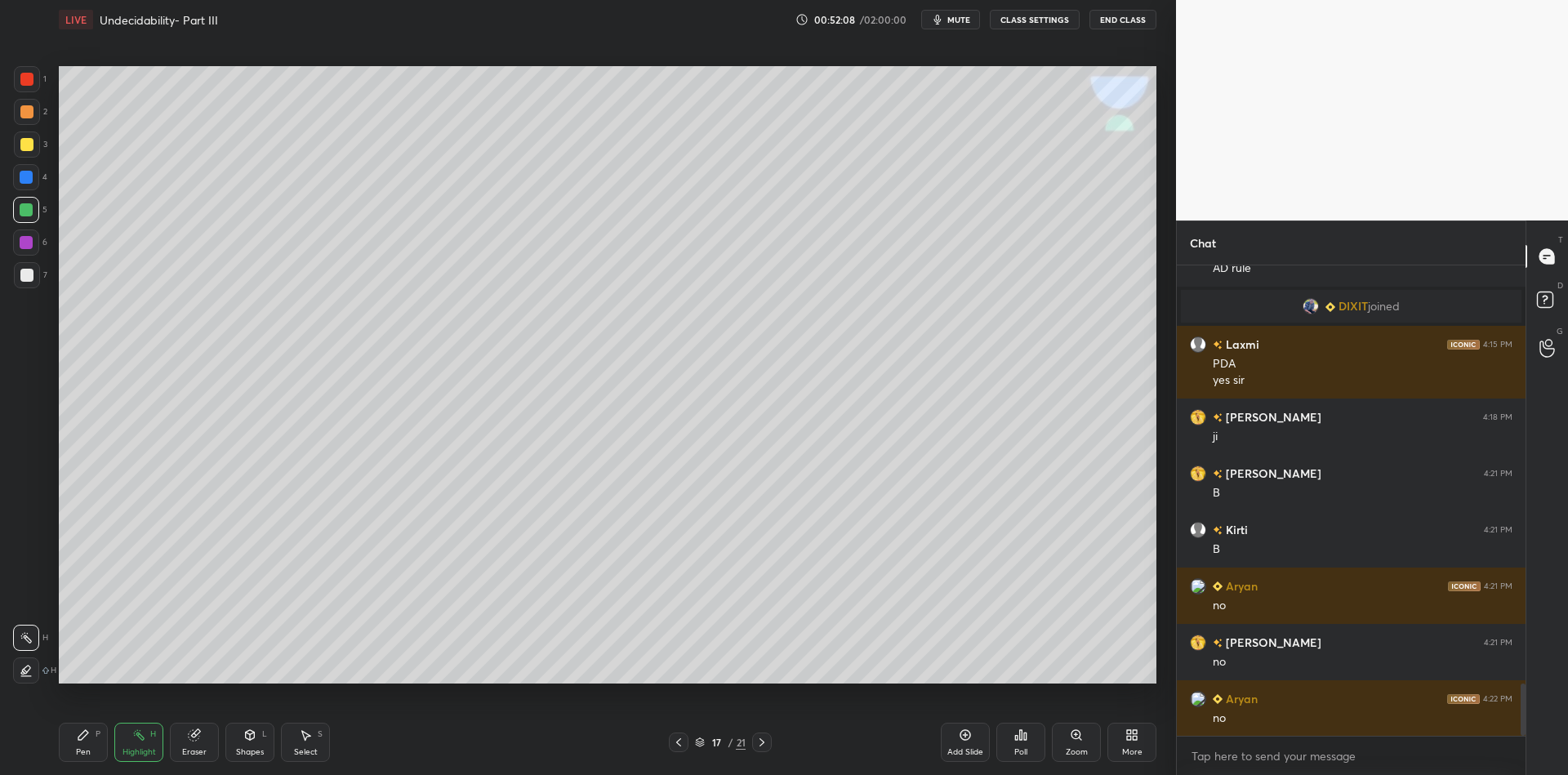
click at [86, 764] on div "Pen P Highlight H Eraser Shapes L Select S 17 / 21 Add Slide Poll Zoom More" at bounding box center [607, 743] width 1097 height 66
click at [82, 745] on div "Pen P" at bounding box center [82, 742] width 49 height 39
click at [753, 741] on div at bounding box center [762, 743] width 20 height 20
drag, startPoint x: 82, startPoint y: 744, endPoint x: 84, endPoint y: 689, distance: 55.0
click at [81, 744] on div "Pen P" at bounding box center [82, 742] width 49 height 39
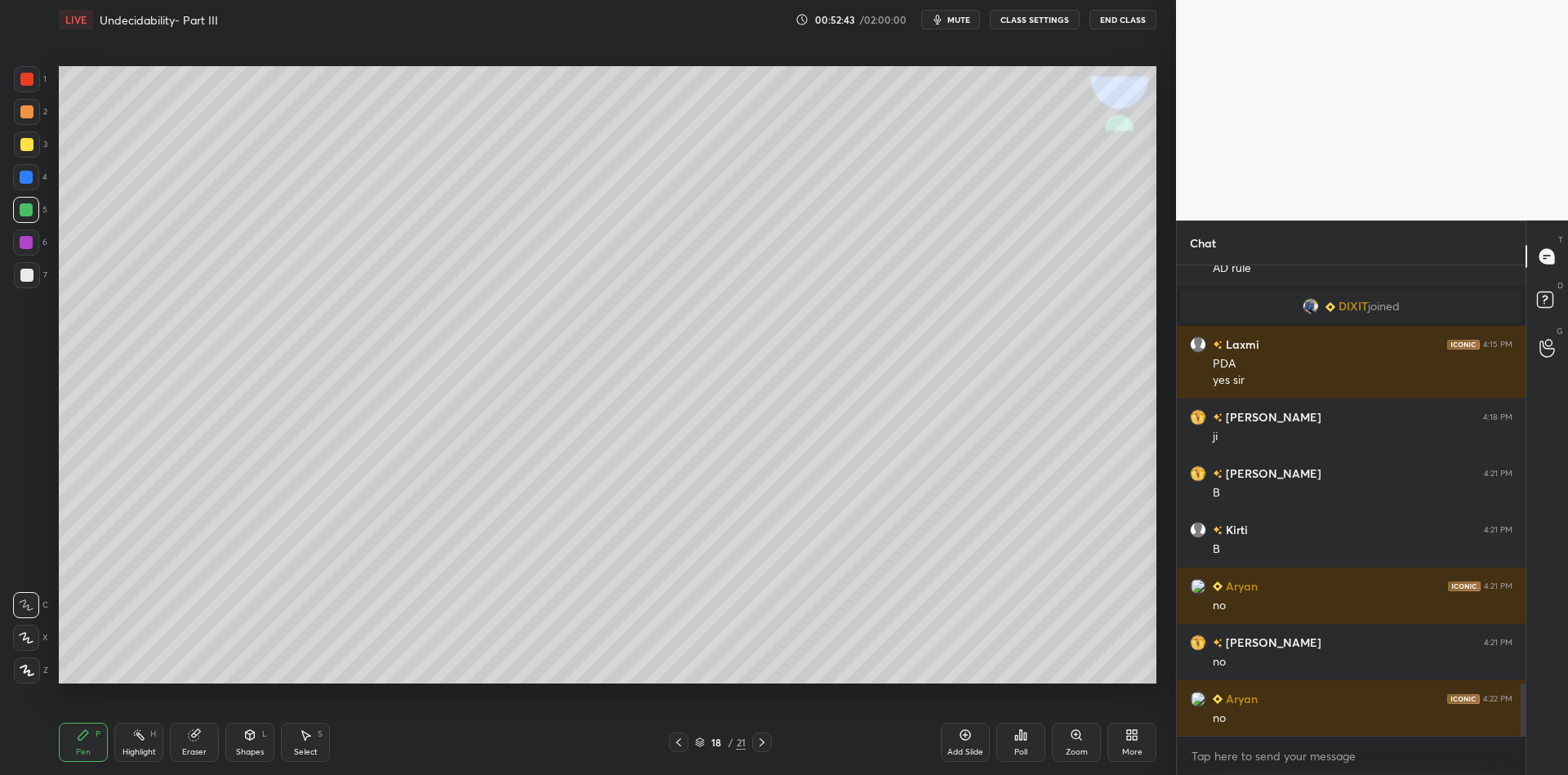
drag, startPoint x: 23, startPoint y: 151, endPoint x: 36, endPoint y: 142, distance: 15.8
click at [23, 148] on div at bounding box center [27, 144] width 26 height 26
click at [251, 736] on icon at bounding box center [250, 735] width 13 height 13
drag, startPoint x: 87, startPoint y: 745, endPoint x: 90, endPoint y: 734, distance: 11.4
click at [90, 740] on div "Pen P" at bounding box center [82, 742] width 49 height 39
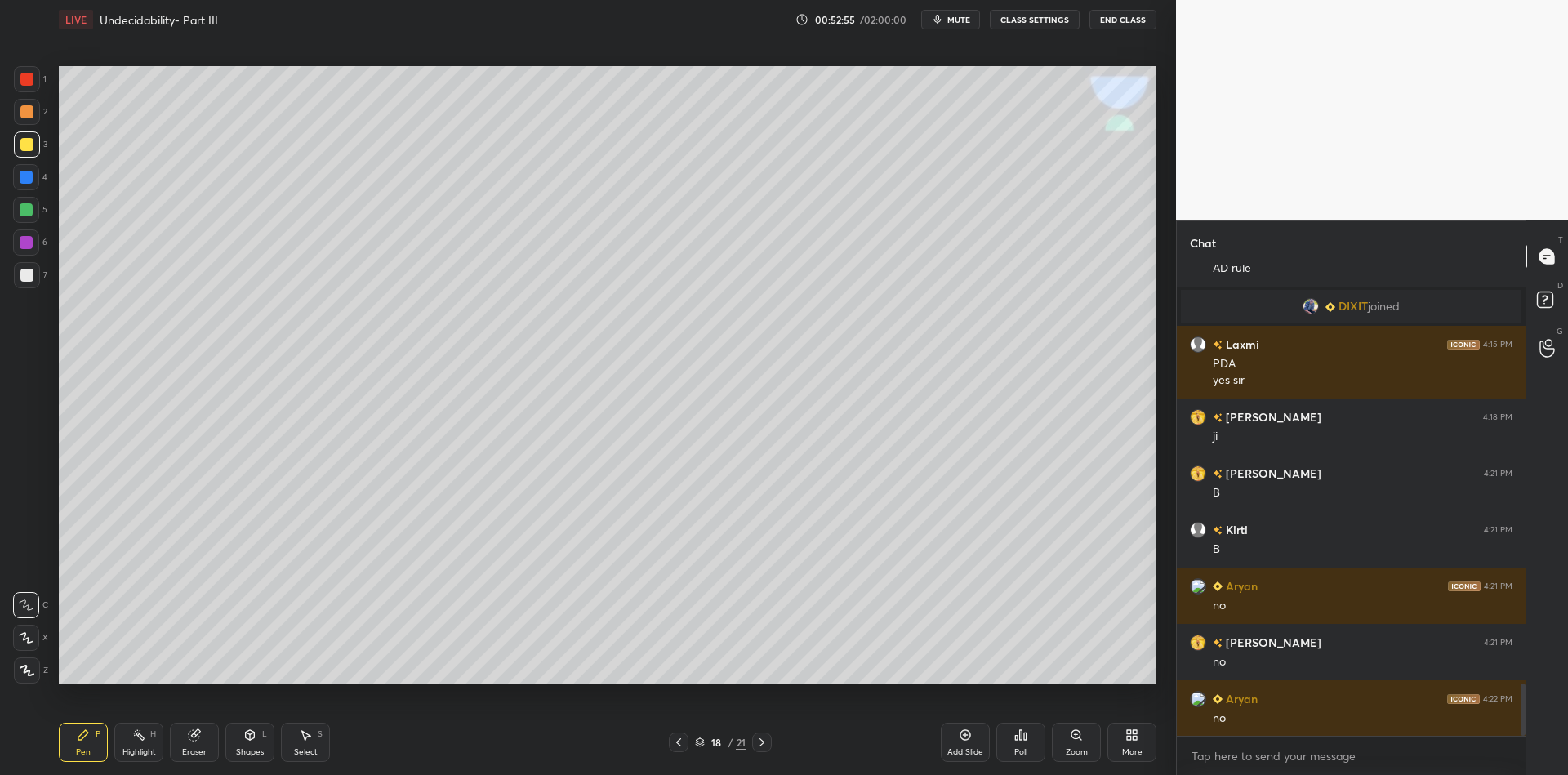
click at [246, 746] on div "Shapes L" at bounding box center [249, 742] width 49 height 39
drag, startPoint x: 81, startPoint y: 748, endPoint x: 84, endPoint y: 737, distance: 11.4
click at [81, 745] on div "Pen P" at bounding box center [82, 742] width 49 height 39
click at [249, 740] on div "Shapes L" at bounding box center [249, 742] width 49 height 39
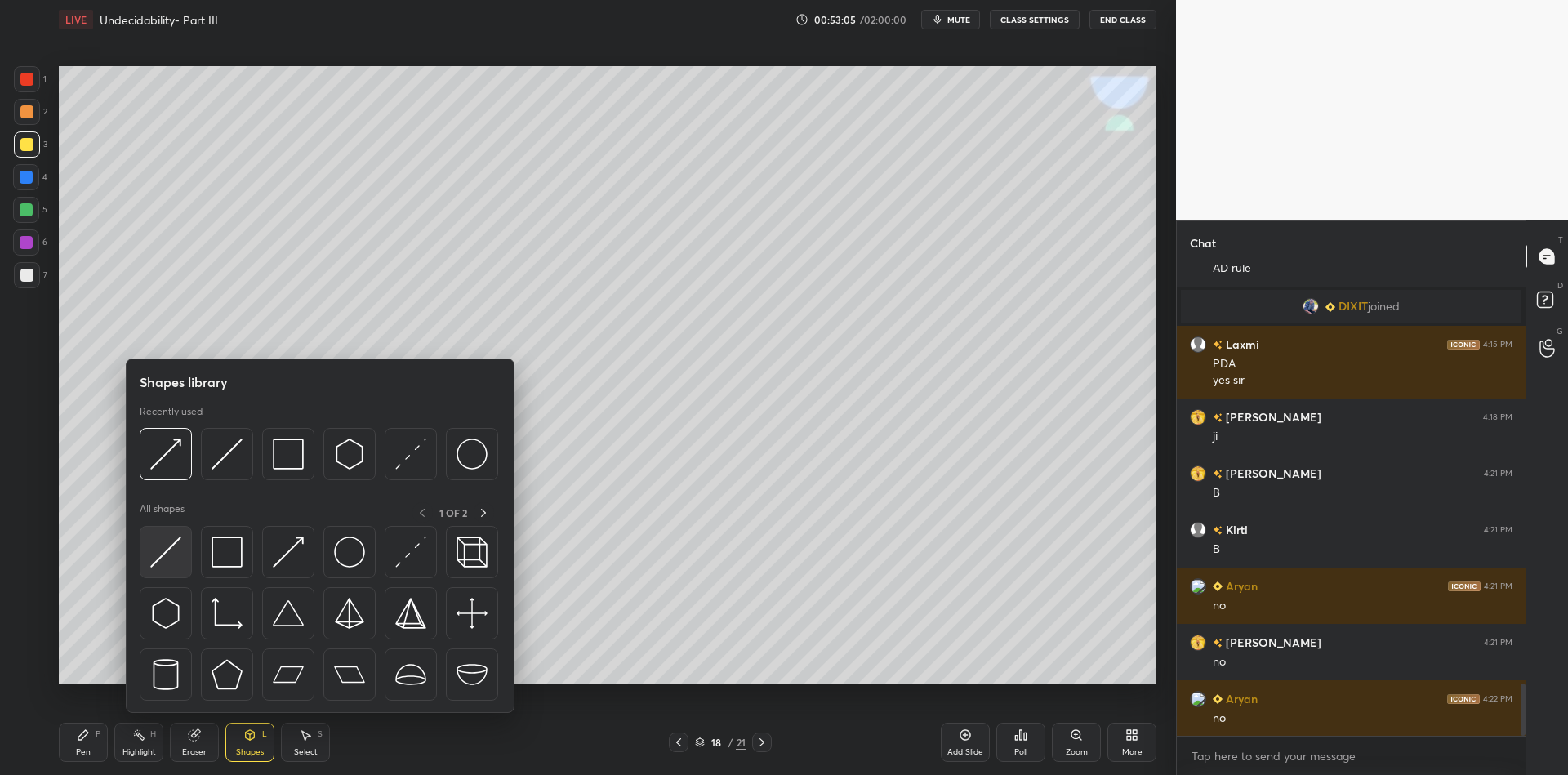
click at [175, 553] on img at bounding box center [166, 552] width 31 height 31
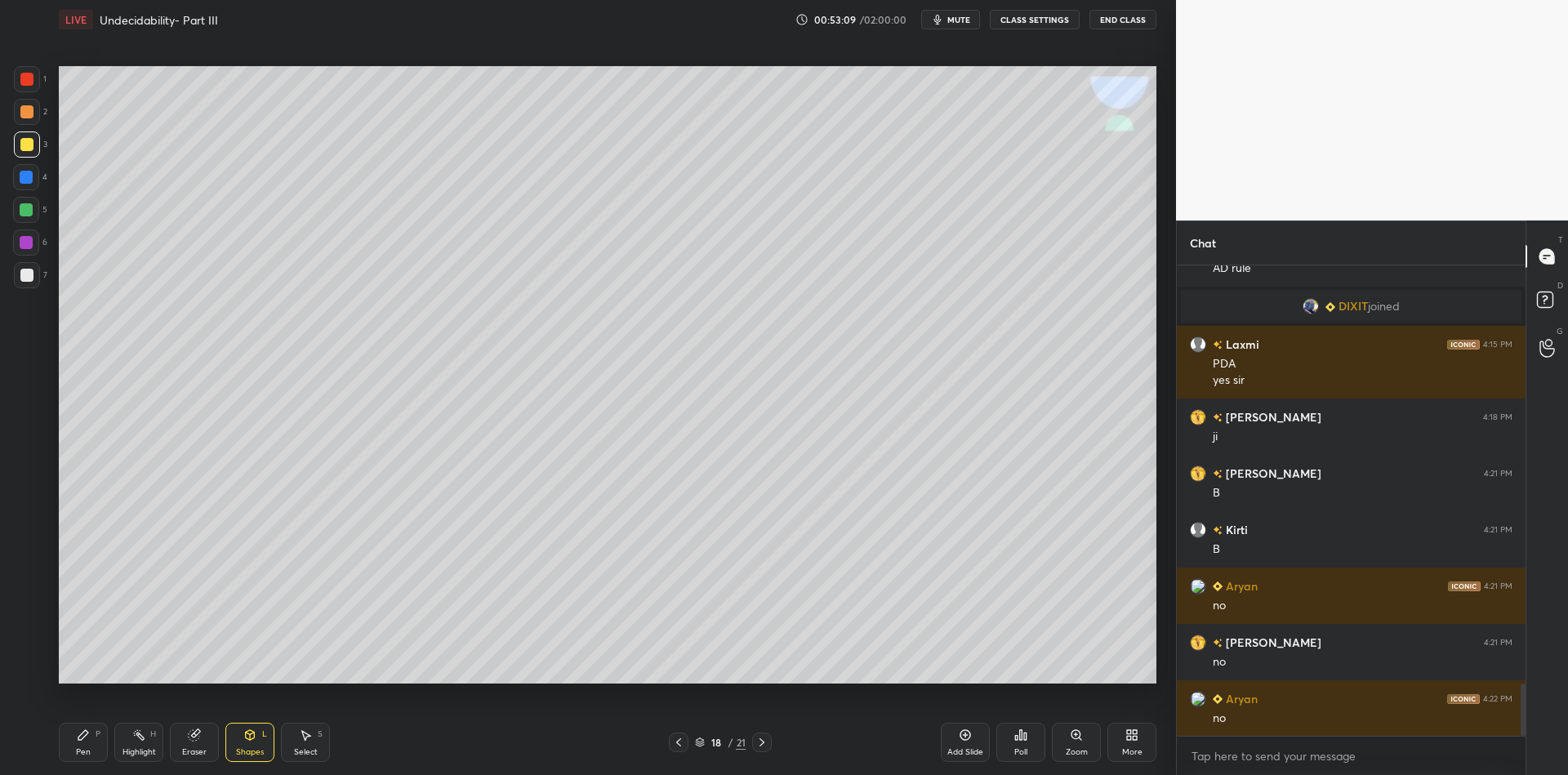
click at [84, 744] on div "Pen P" at bounding box center [82, 742] width 49 height 39
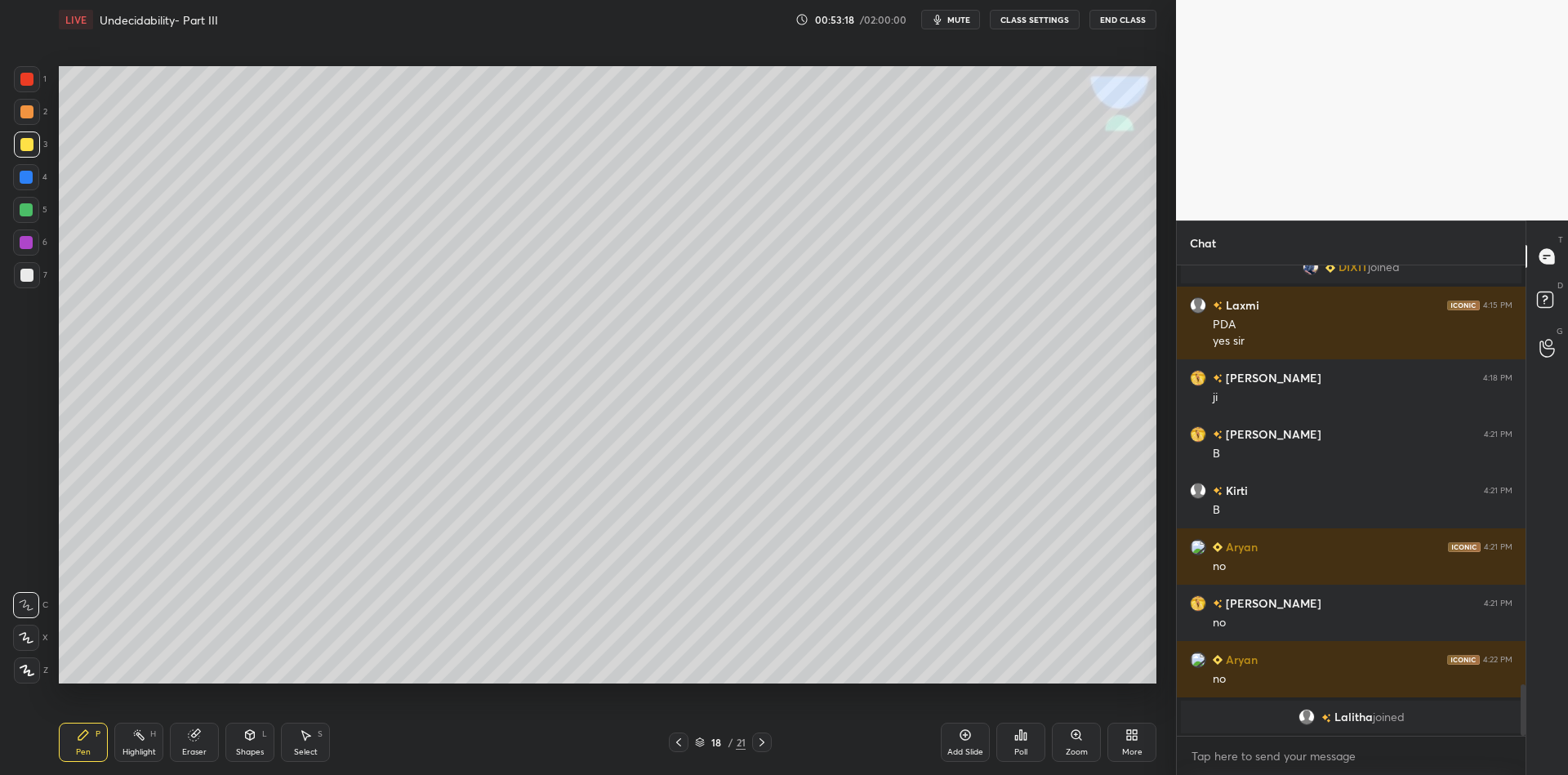
drag, startPoint x: 251, startPoint y: 746, endPoint x: 248, endPoint y: 714, distance: 32.1
click at [251, 745] on div "Shapes L" at bounding box center [249, 742] width 49 height 39
click at [81, 743] on div "Pen P" at bounding box center [82, 742] width 49 height 39
click at [238, 750] on div "Shapes" at bounding box center [249, 752] width 27 height 8
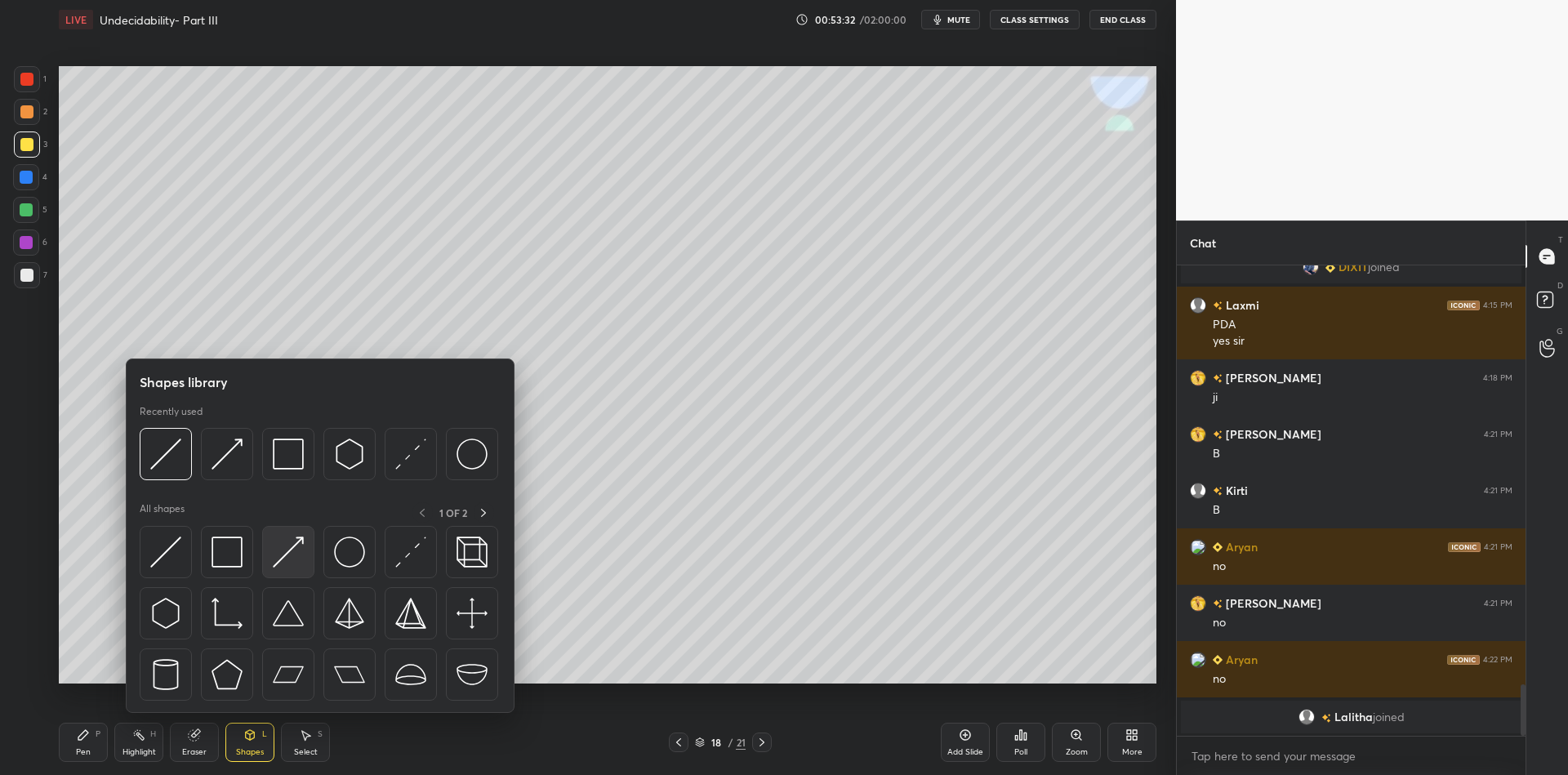
click at [287, 541] on img at bounding box center [288, 552] width 31 height 31
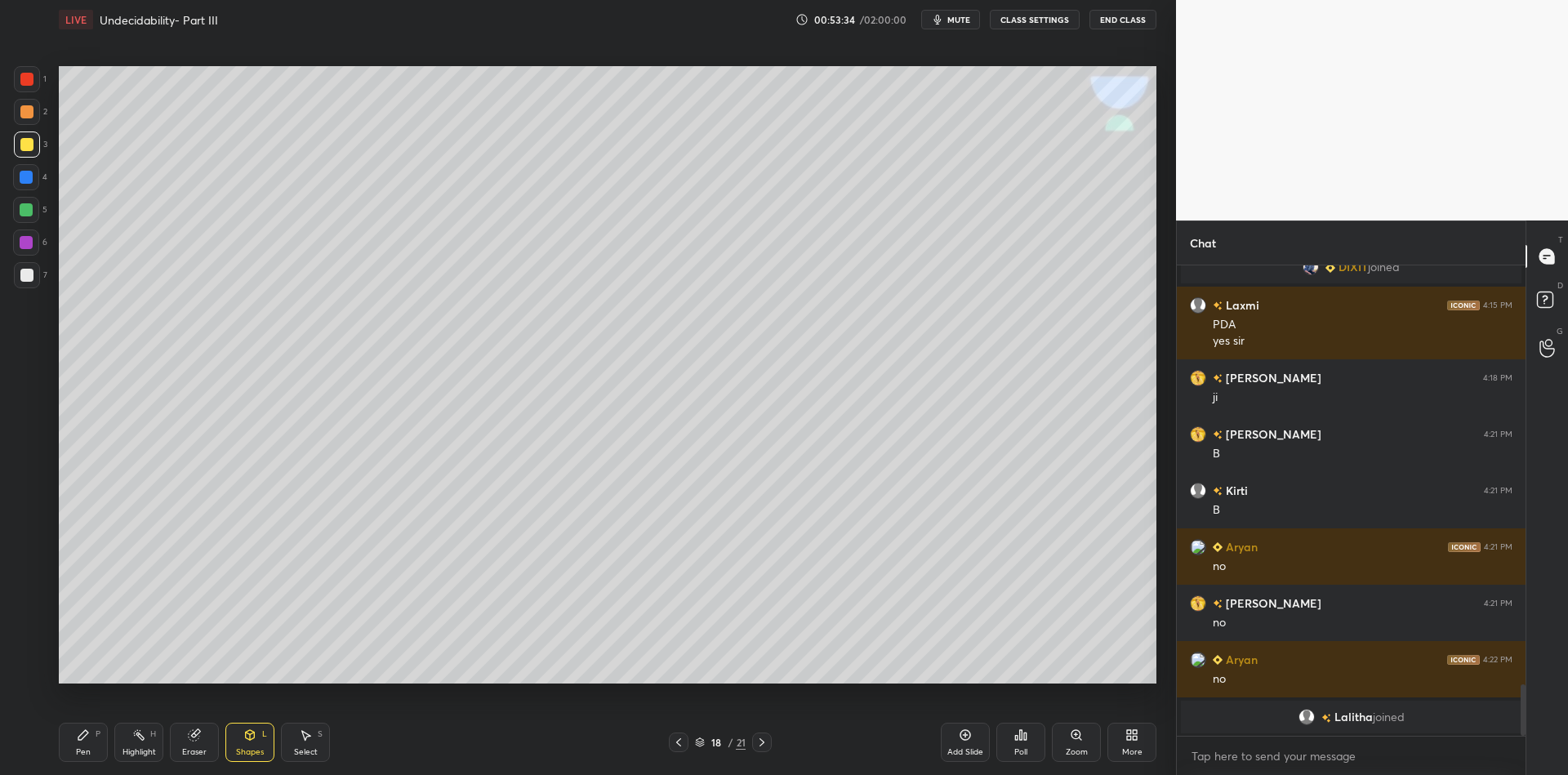
drag, startPoint x: 87, startPoint y: 744, endPoint x: 128, endPoint y: 704, distance: 57.3
click at [85, 747] on div "Pen P" at bounding box center [82, 742] width 49 height 39
drag, startPoint x: 135, startPoint y: 748, endPoint x: 147, endPoint y: 701, distance: 48.5
click at [137, 748] on div "Highlight" at bounding box center [139, 752] width 34 height 8
click at [83, 748] on div "Pen P" at bounding box center [82, 742] width 49 height 39
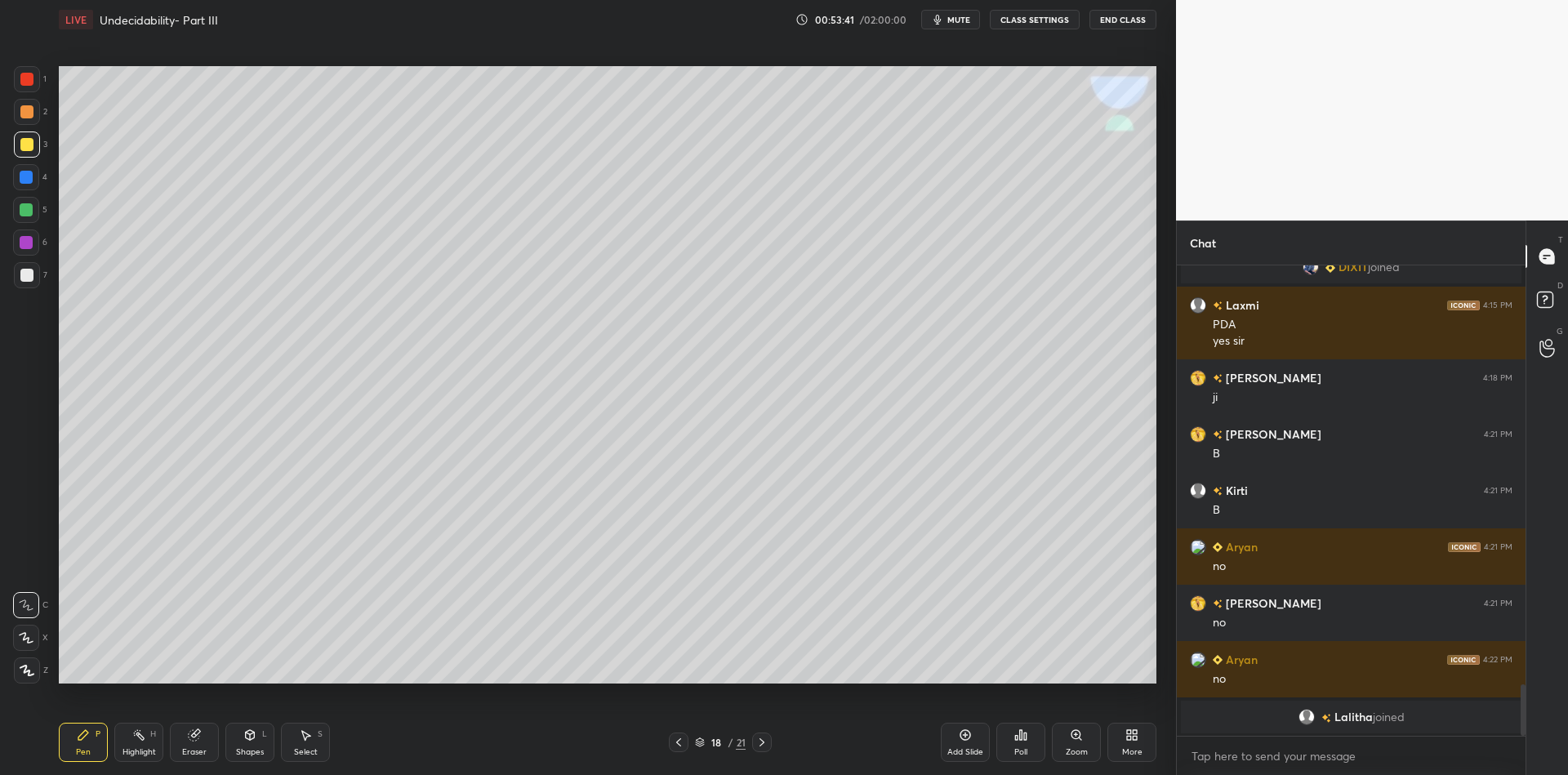
drag, startPoint x: 131, startPoint y: 764, endPoint x: 144, endPoint y: 713, distance: 52.6
click at [130, 763] on div "Pen P Highlight H Eraser Shapes L Select S 18 / 21 Add Slide Poll Zoom More" at bounding box center [607, 743] width 1097 height 66
click at [137, 745] on div "Highlight H" at bounding box center [138, 742] width 49 height 39
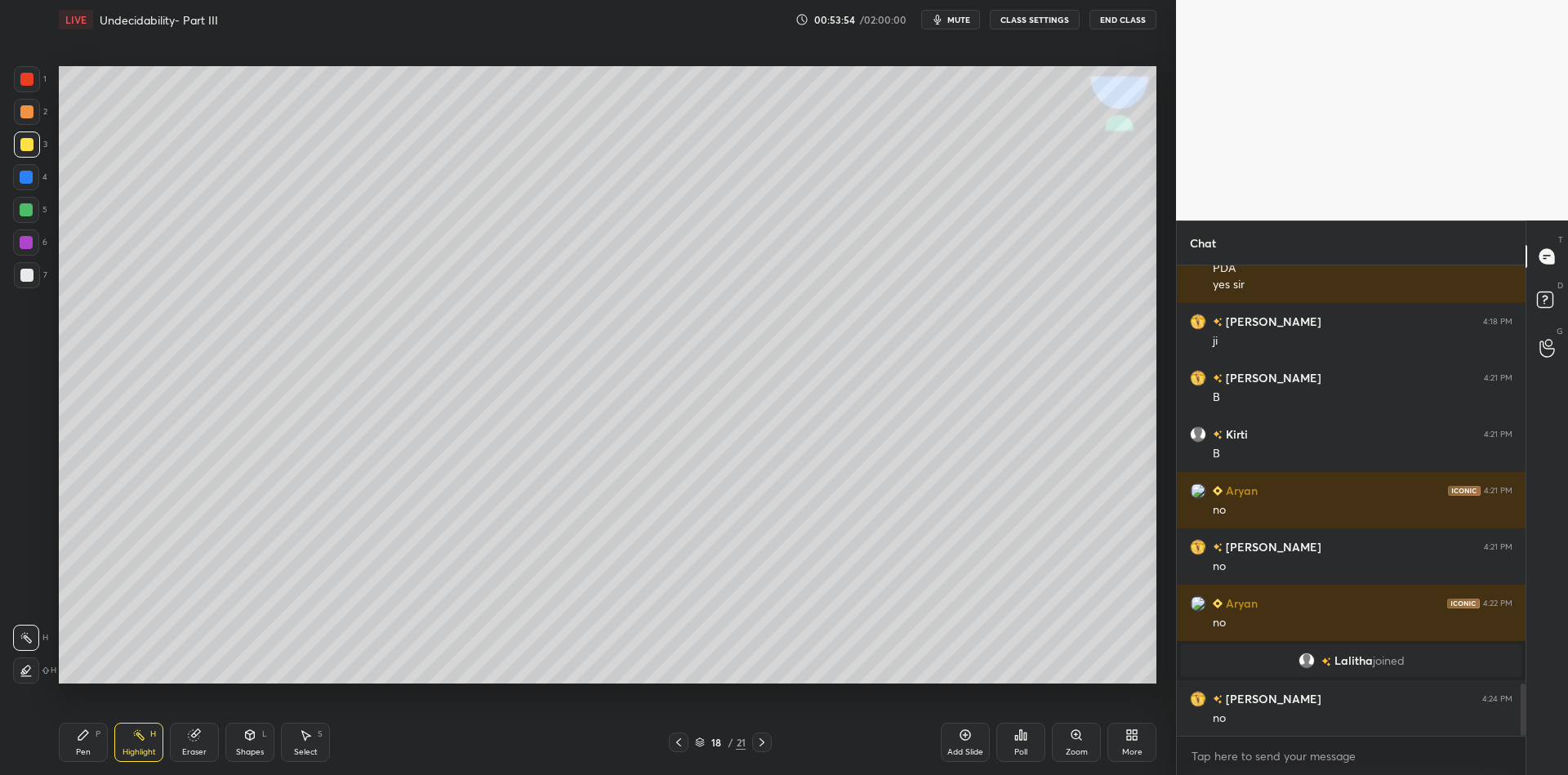
scroll to position [3790, 0]
click at [82, 744] on div "Pen P" at bounding box center [82, 742] width 49 height 39
click at [20, 217] on div at bounding box center [26, 209] width 26 height 26
drag, startPoint x: 246, startPoint y: 740, endPoint x: 246, endPoint y: 723, distance: 17.0
click at [245, 742] on icon at bounding box center [250, 735] width 13 height 13
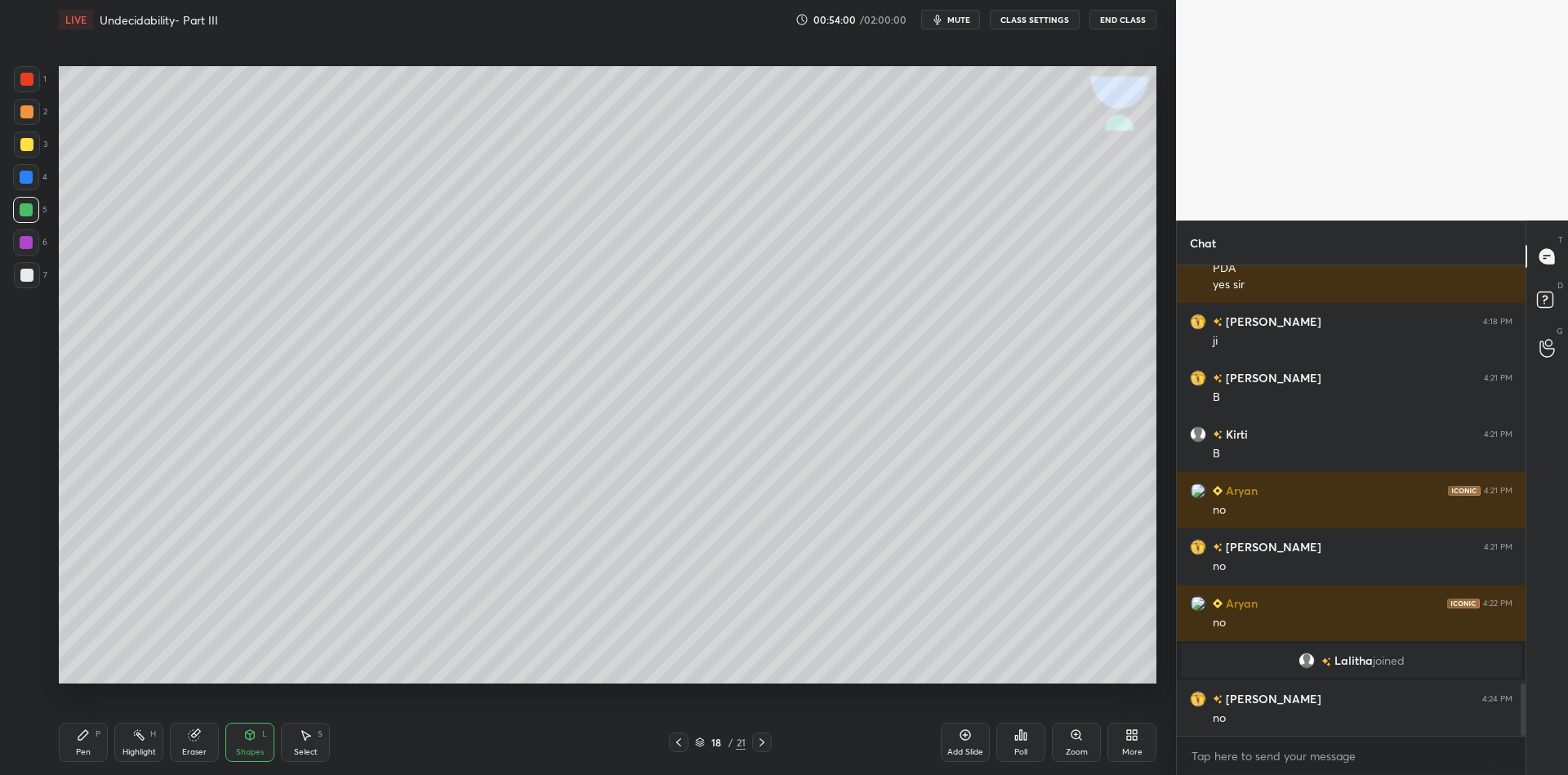
click at [85, 751] on div "Pen" at bounding box center [83, 752] width 15 height 8
click at [179, 749] on div "Eraser" at bounding box center [194, 742] width 49 height 39
click at [256, 748] on div "Shapes" at bounding box center [249, 752] width 27 height 8
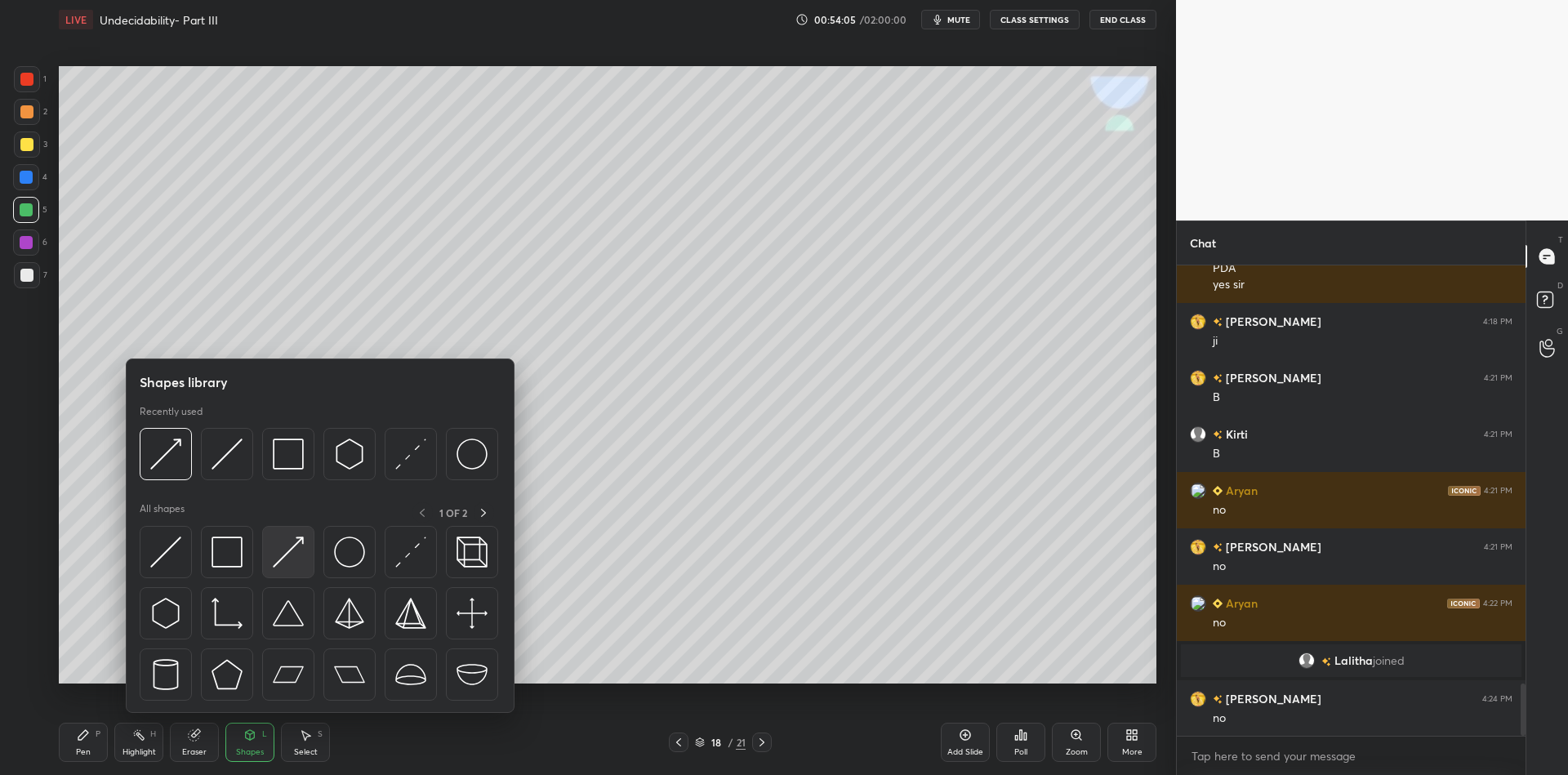
drag, startPoint x: 289, startPoint y: 535, endPoint x: 296, endPoint y: 528, distance: 9.9
click at [291, 533] on div at bounding box center [288, 552] width 52 height 52
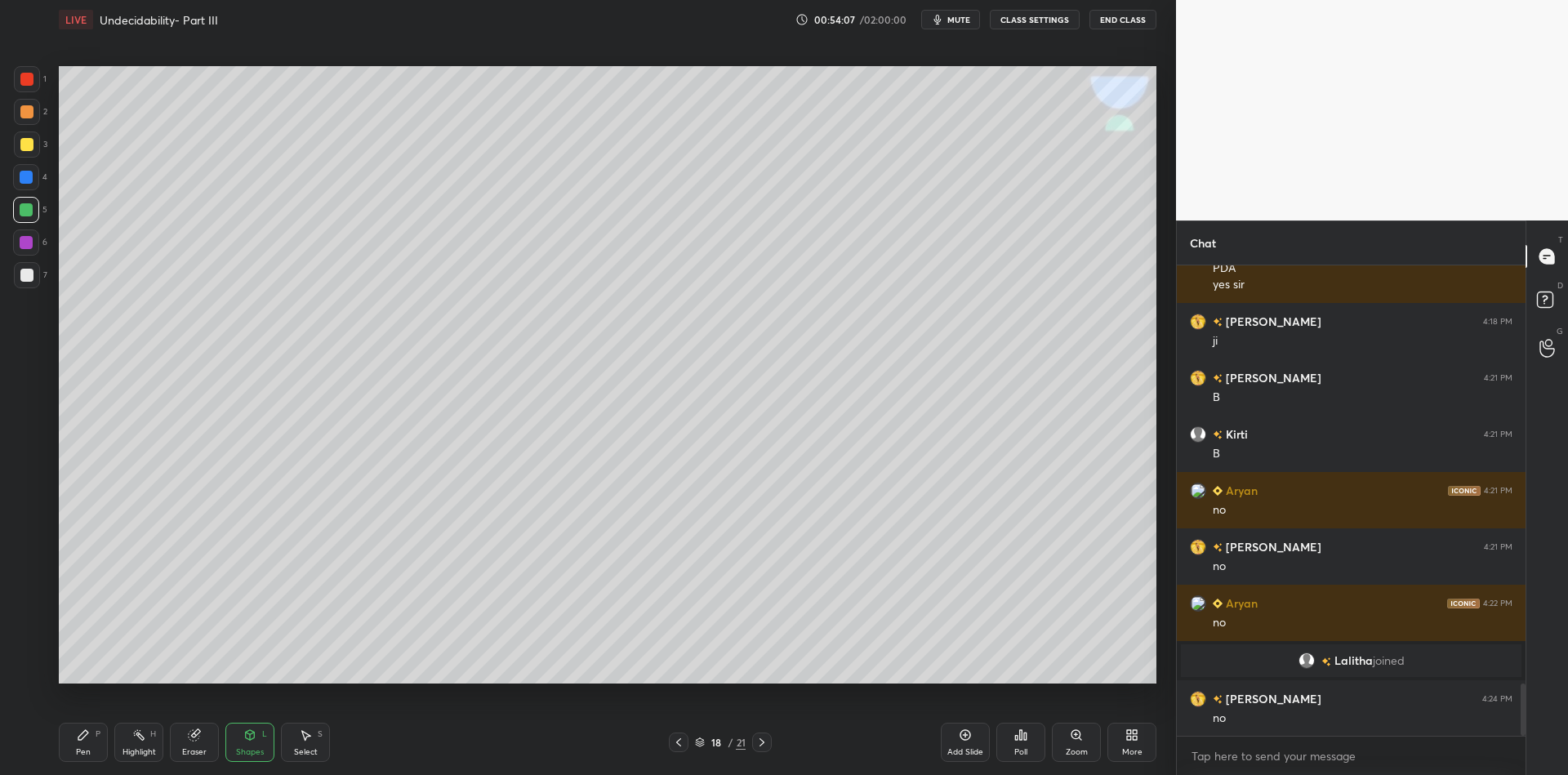
click at [86, 741] on icon at bounding box center [83, 735] width 13 height 13
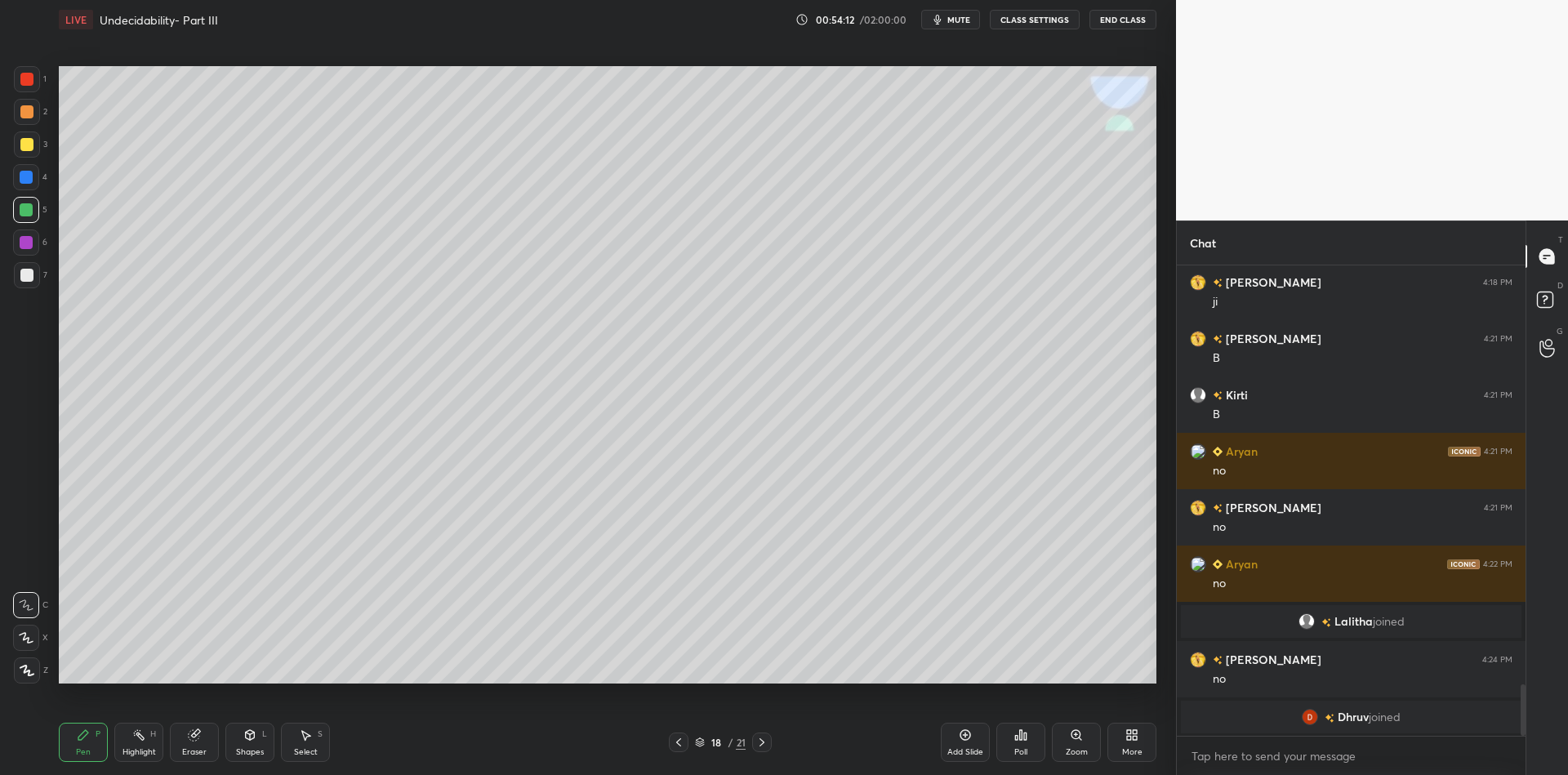
drag, startPoint x: 243, startPoint y: 747, endPoint x: 255, endPoint y: 723, distance: 26.8
click at [248, 743] on div "Shapes L" at bounding box center [249, 742] width 49 height 39
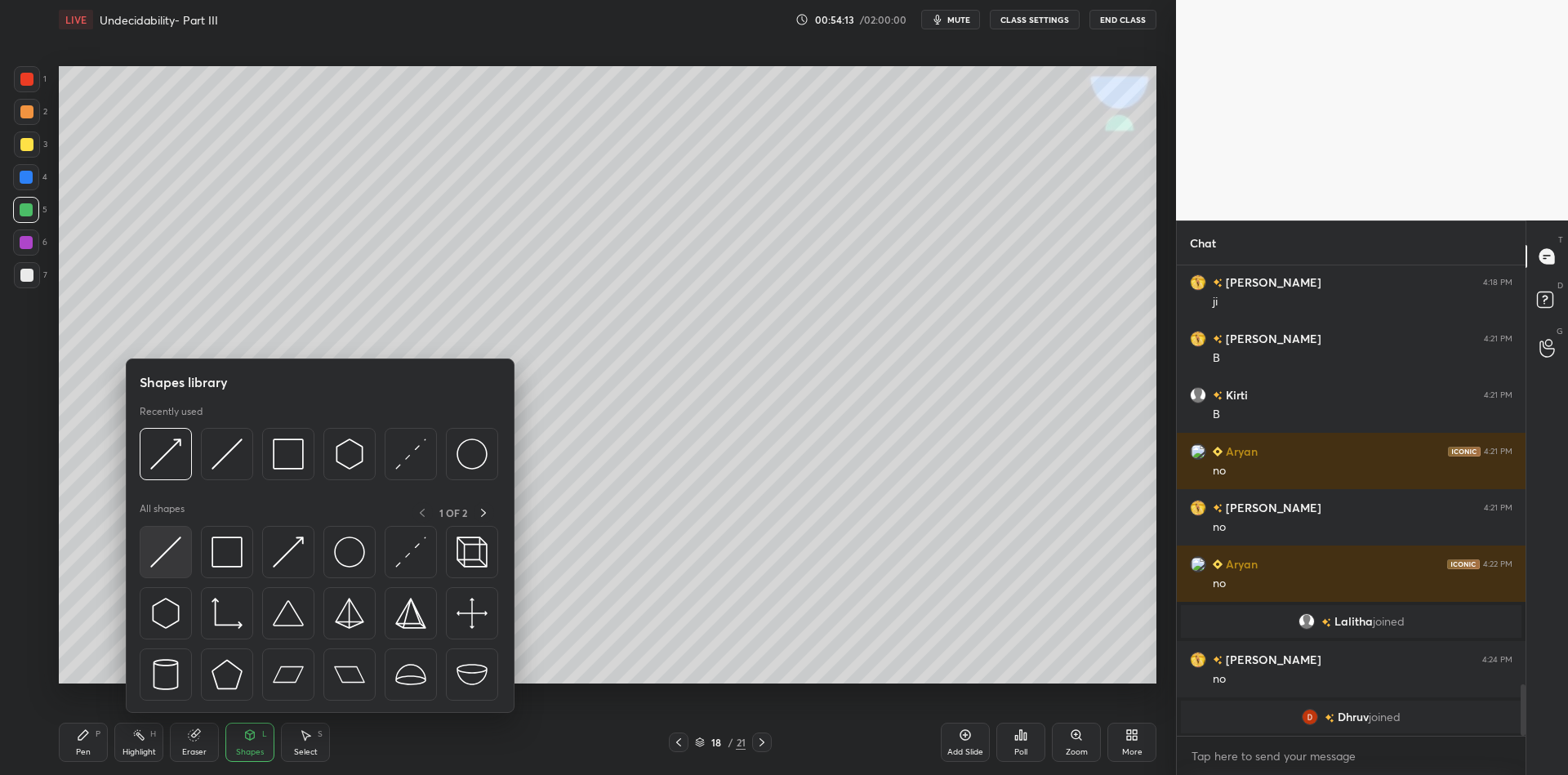
click at [160, 540] on img at bounding box center [166, 552] width 31 height 31
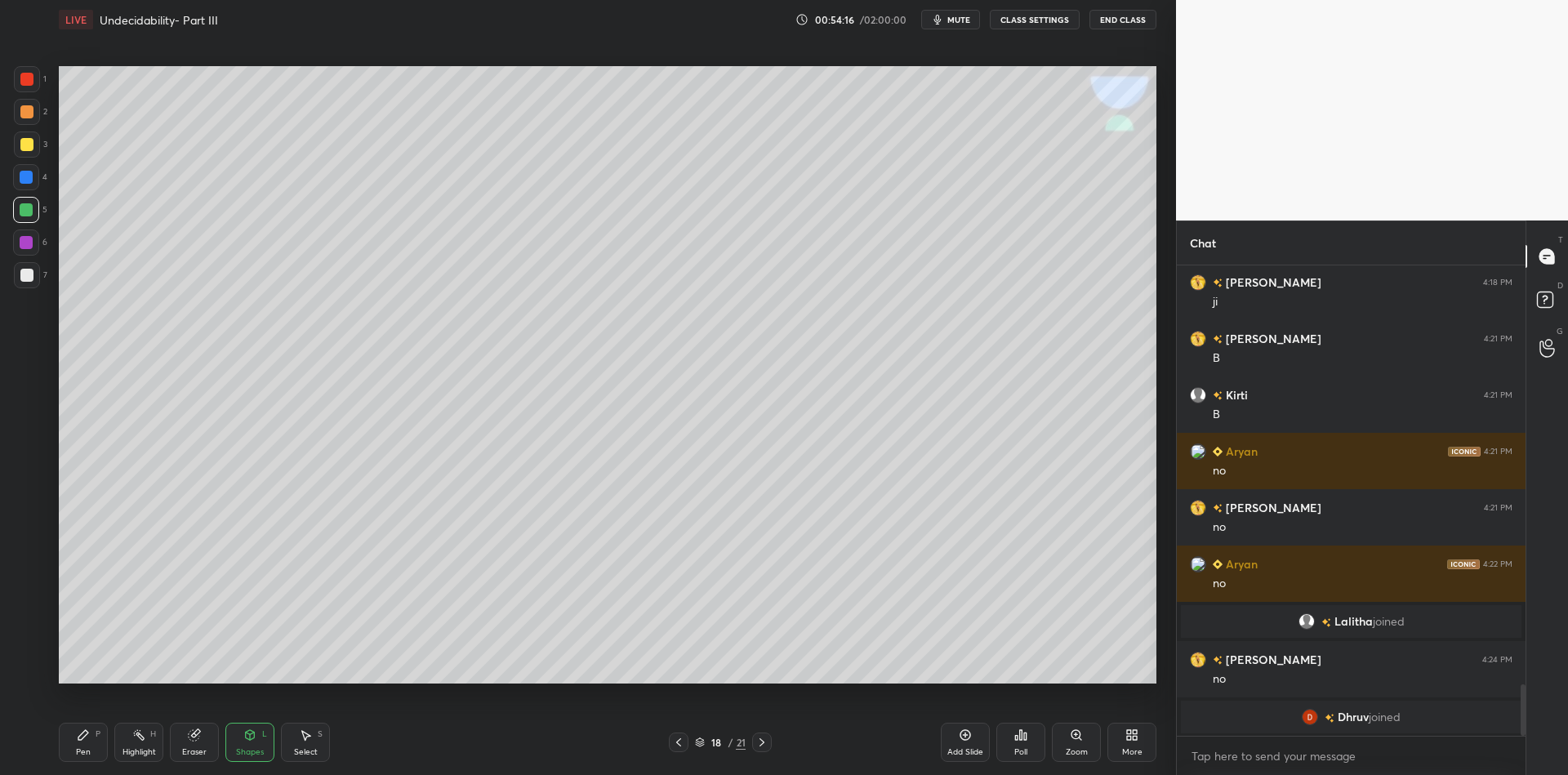
click at [187, 742] on div "Eraser" at bounding box center [194, 742] width 49 height 39
drag, startPoint x: 252, startPoint y: 748, endPoint x: 254, endPoint y: 714, distance: 34.1
click at [251, 748] on div "Shapes" at bounding box center [249, 752] width 27 height 8
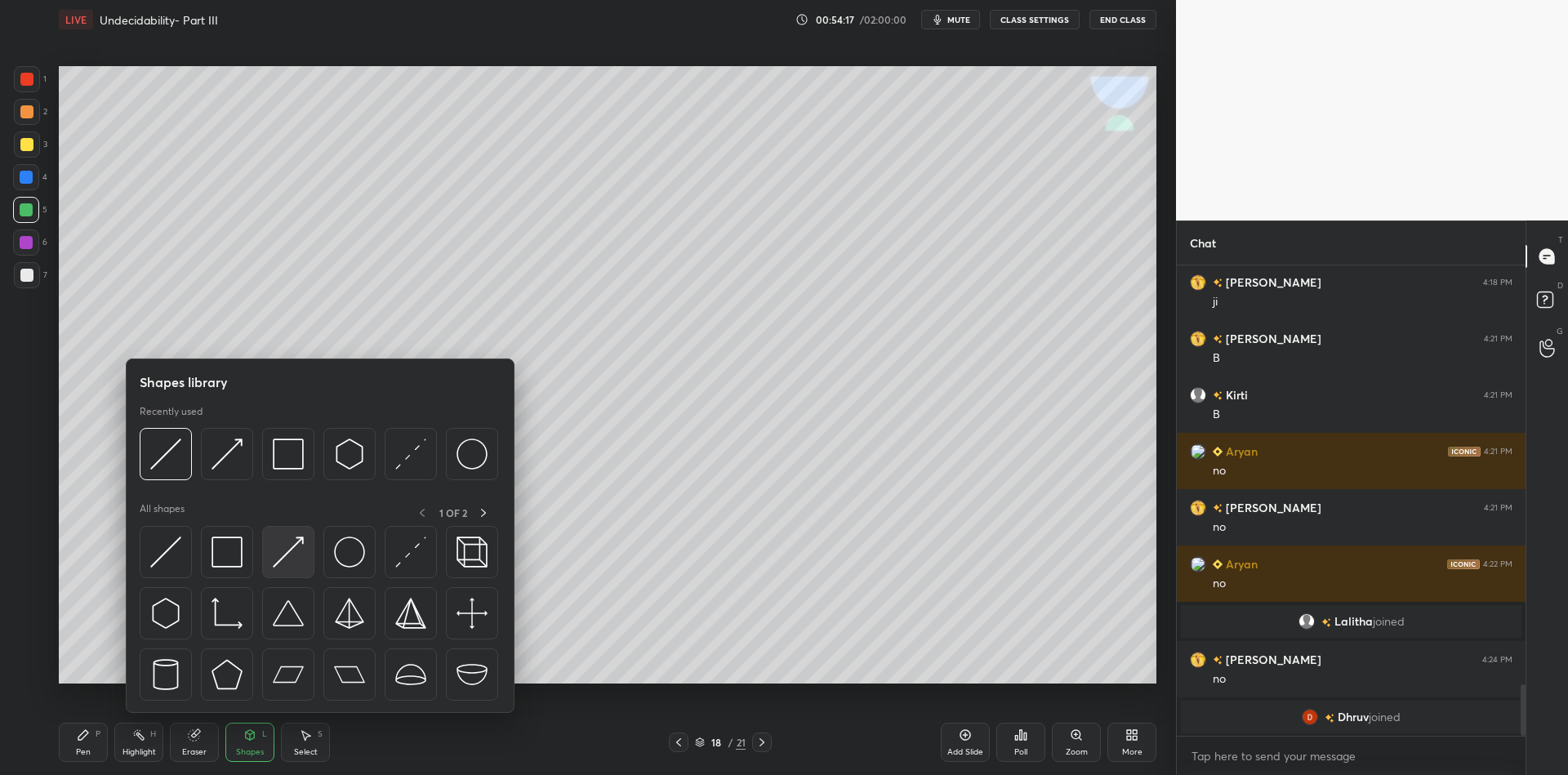
click at [281, 542] on img at bounding box center [288, 552] width 31 height 31
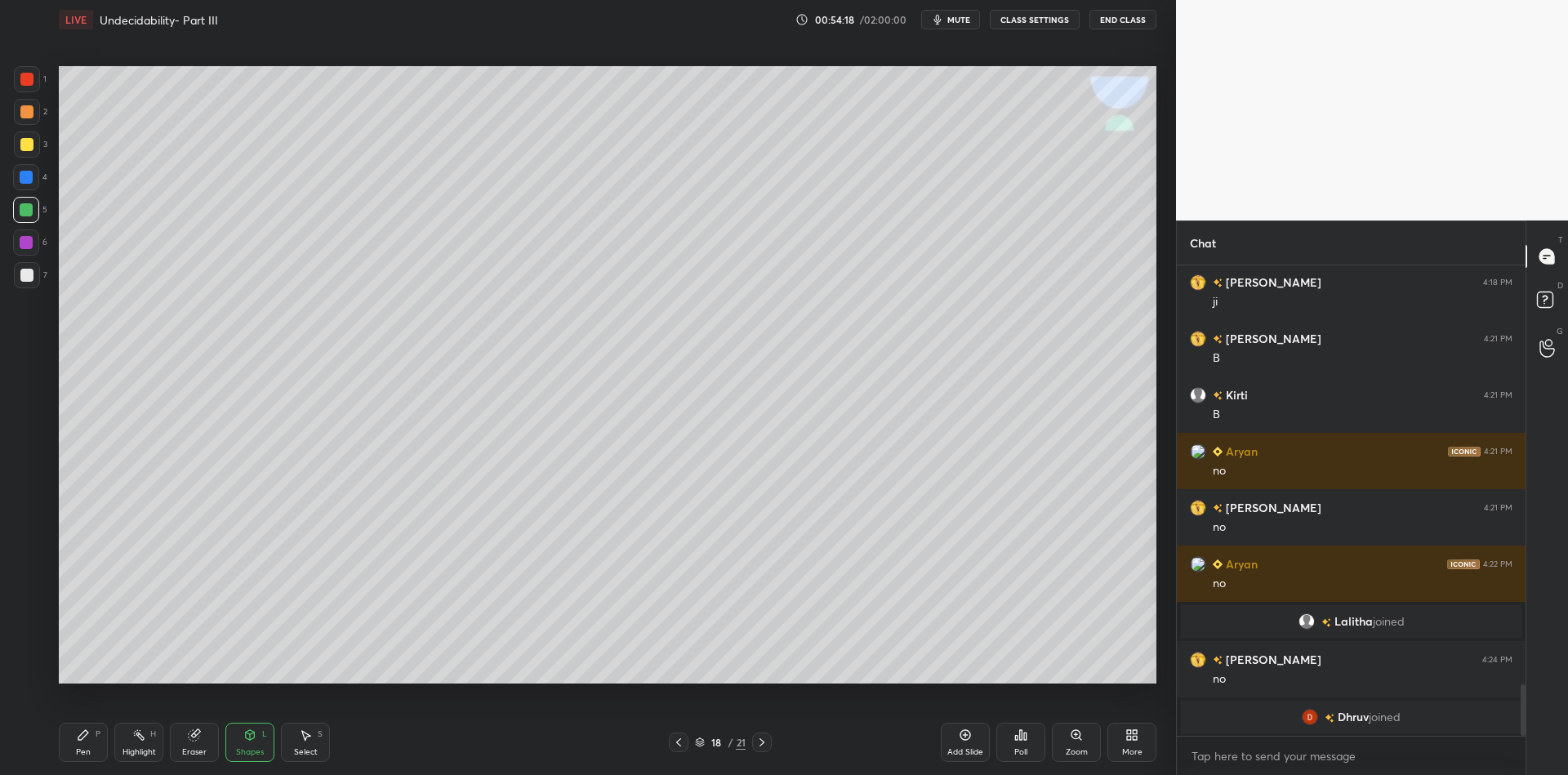
click at [89, 739] on icon at bounding box center [83, 735] width 13 height 13
click at [32, 154] on div at bounding box center [27, 144] width 26 height 26
click at [245, 740] on icon at bounding box center [250, 735] width 13 height 13
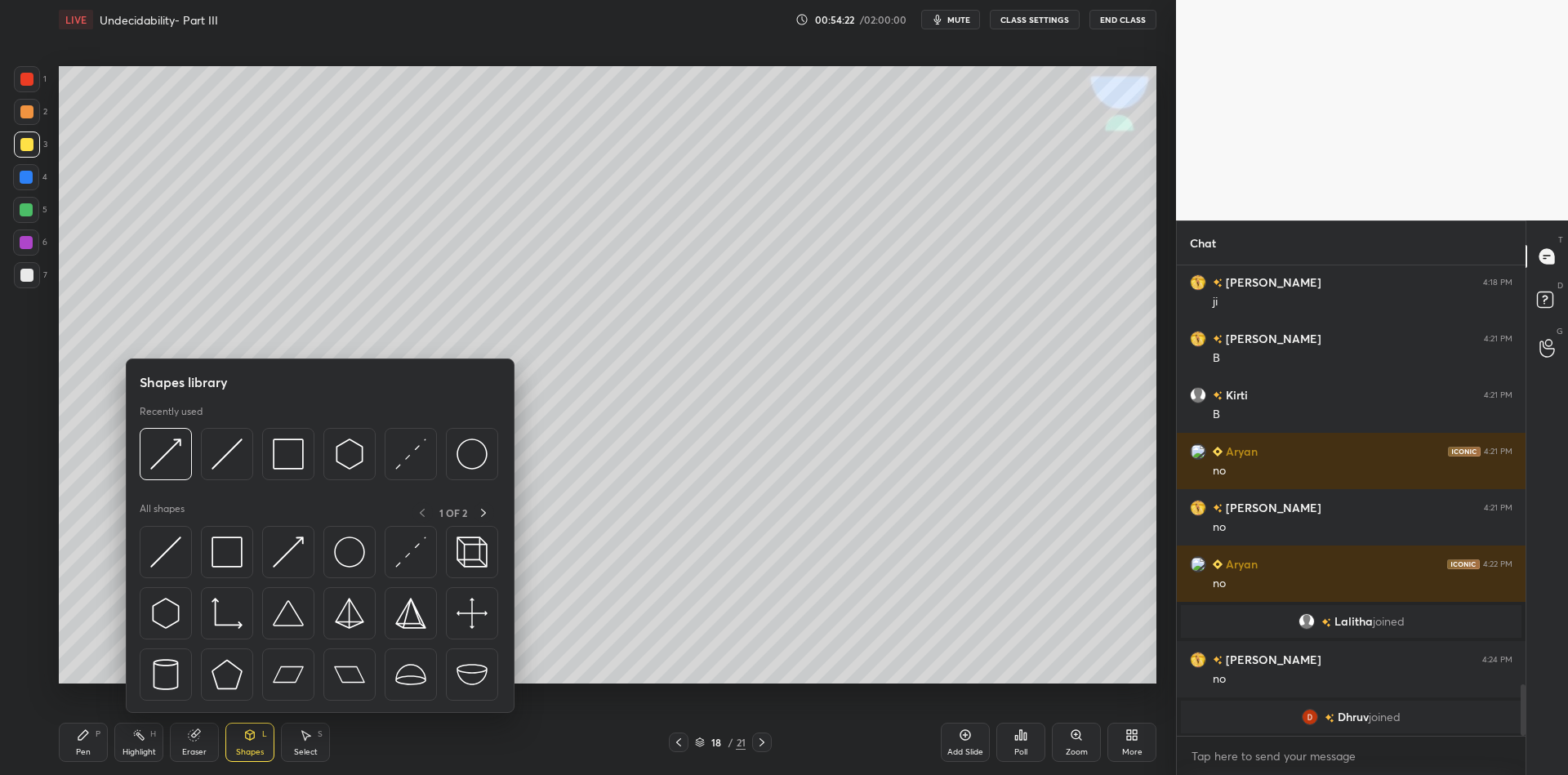
click at [288, 535] on div at bounding box center [288, 552] width 52 height 52
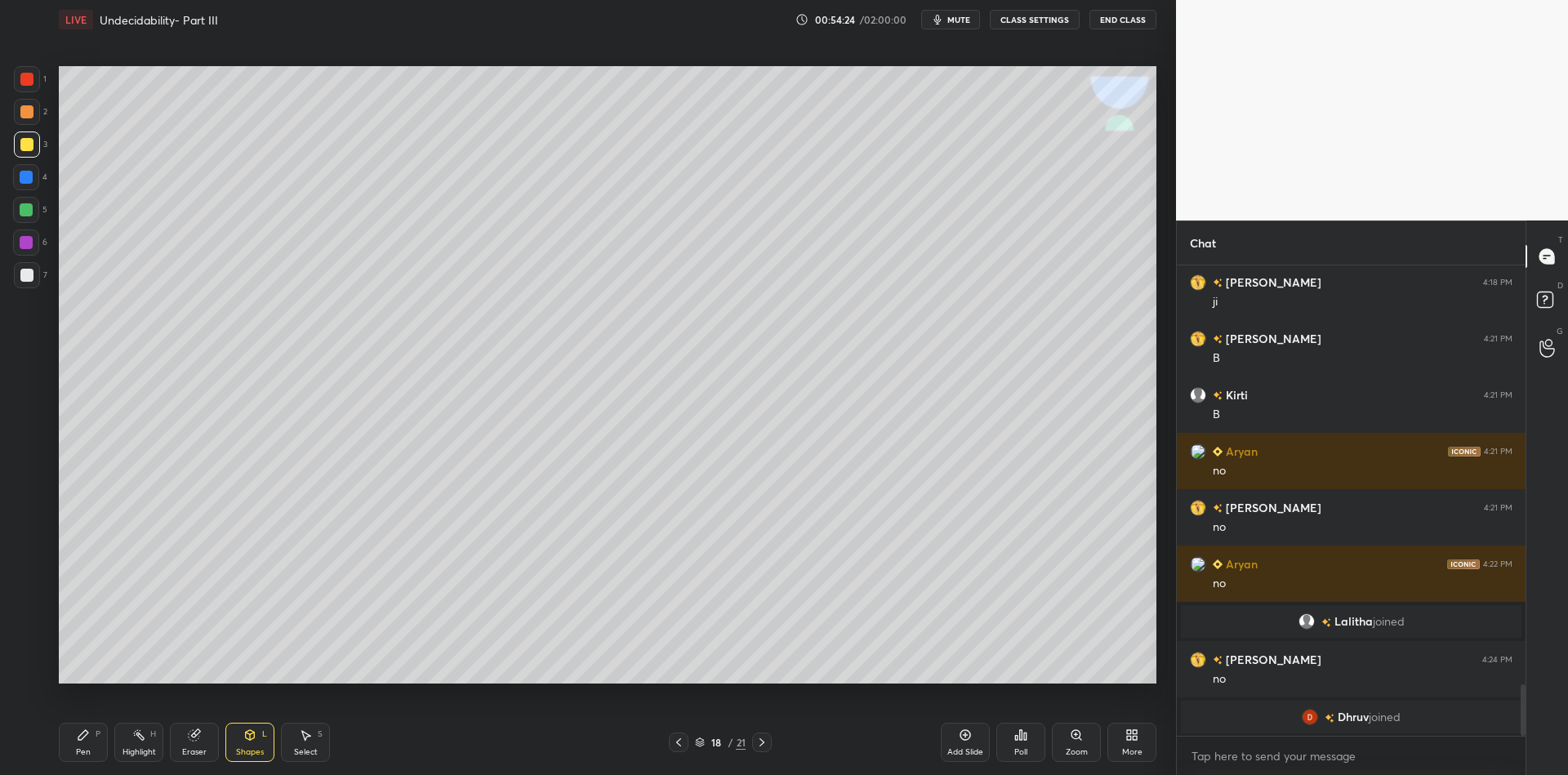
click at [81, 746] on div "Pen P" at bounding box center [82, 742] width 49 height 39
click at [249, 732] on icon at bounding box center [250, 735] width 13 height 13
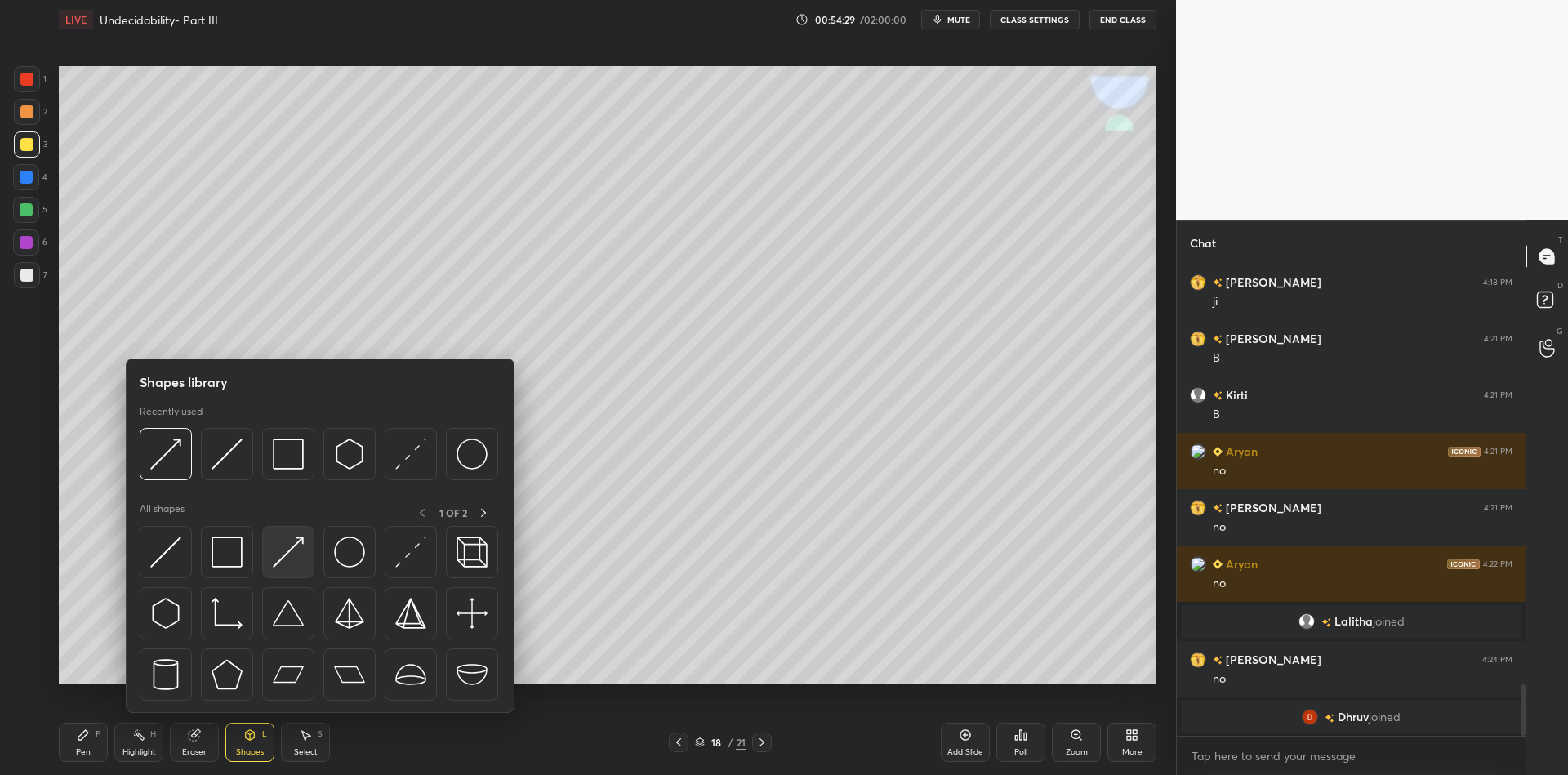
drag, startPoint x: 285, startPoint y: 545, endPoint x: 330, endPoint y: 415, distance: 137.6
click at [287, 539] on img at bounding box center [288, 552] width 31 height 31
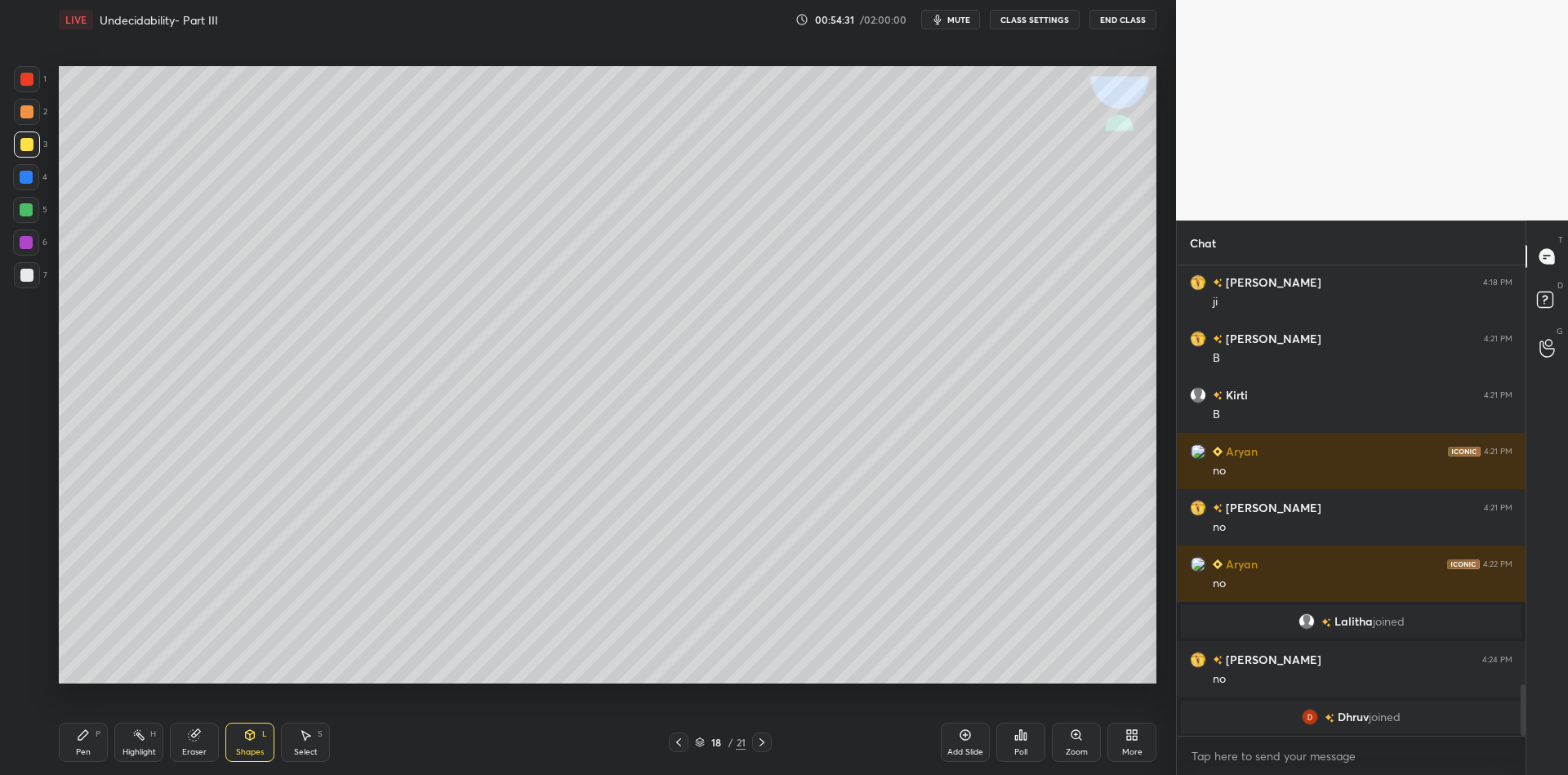
drag, startPoint x: 85, startPoint y: 749, endPoint x: 117, endPoint y: 717, distance: 45.3
click at [84, 749] on div "Pen" at bounding box center [83, 752] width 15 height 8
click at [131, 748] on div "Highlight" at bounding box center [139, 752] width 34 height 8
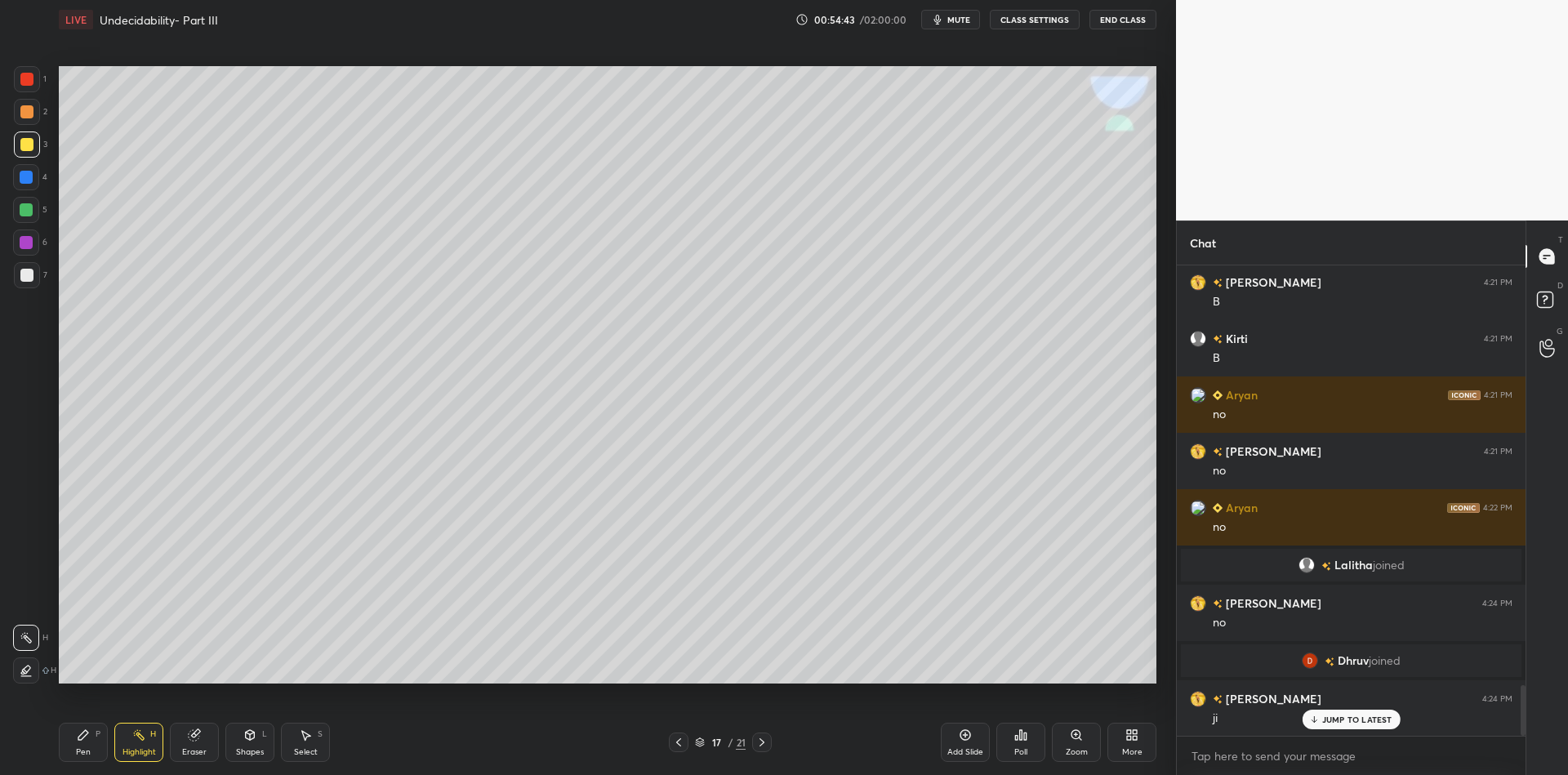
scroll to position [3926, 0]
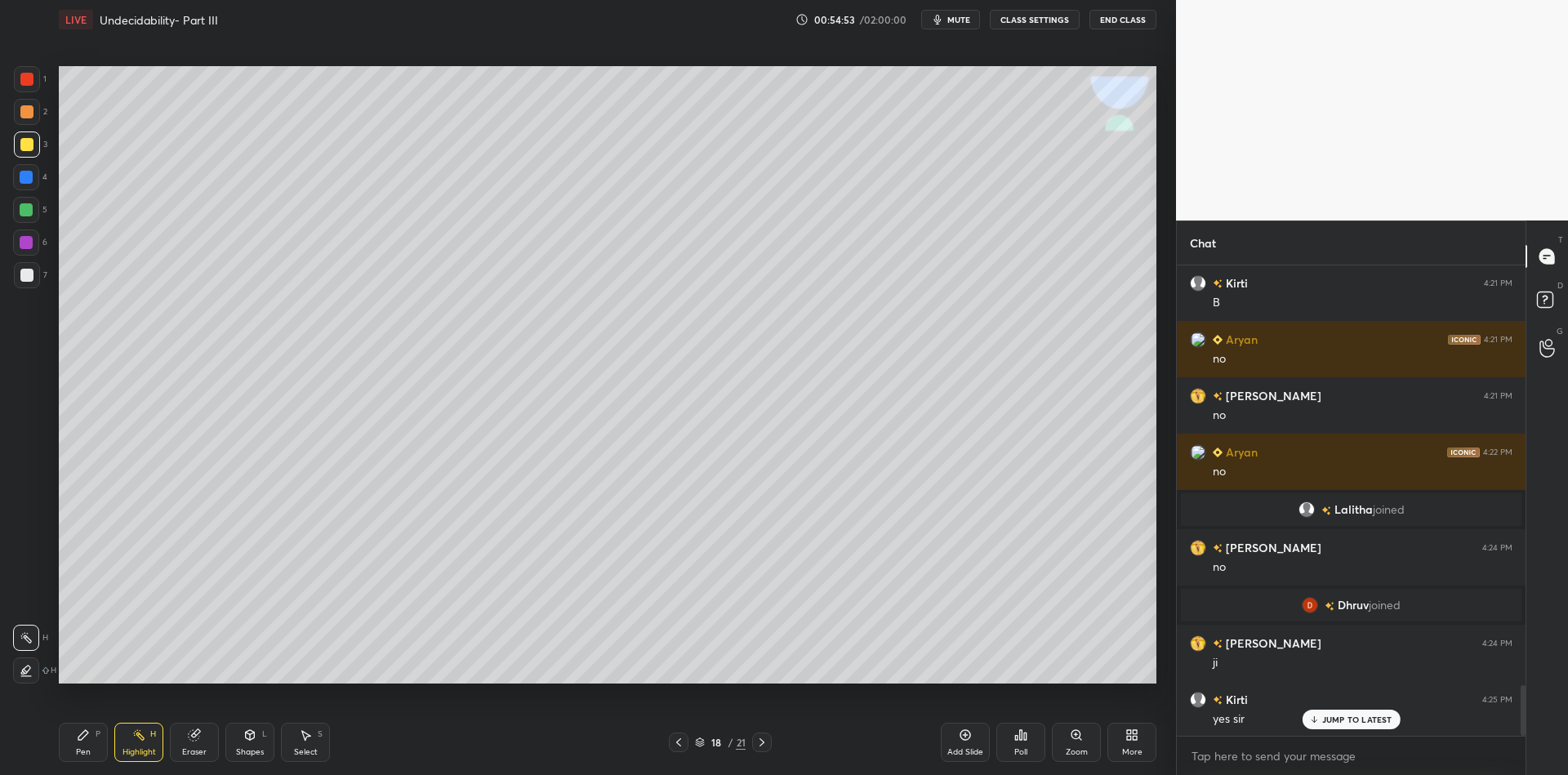
click at [80, 749] on div "Pen" at bounding box center [83, 752] width 15 height 8
click at [75, 730] on div "Pen P" at bounding box center [82, 742] width 49 height 39
click at [33, 215] on div at bounding box center [26, 209] width 26 height 26
click at [79, 724] on div "Pen P" at bounding box center [82, 742] width 49 height 39
drag, startPoint x: 251, startPoint y: 740, endPoint x: 257, endPoint y: 731, distance: 10.8
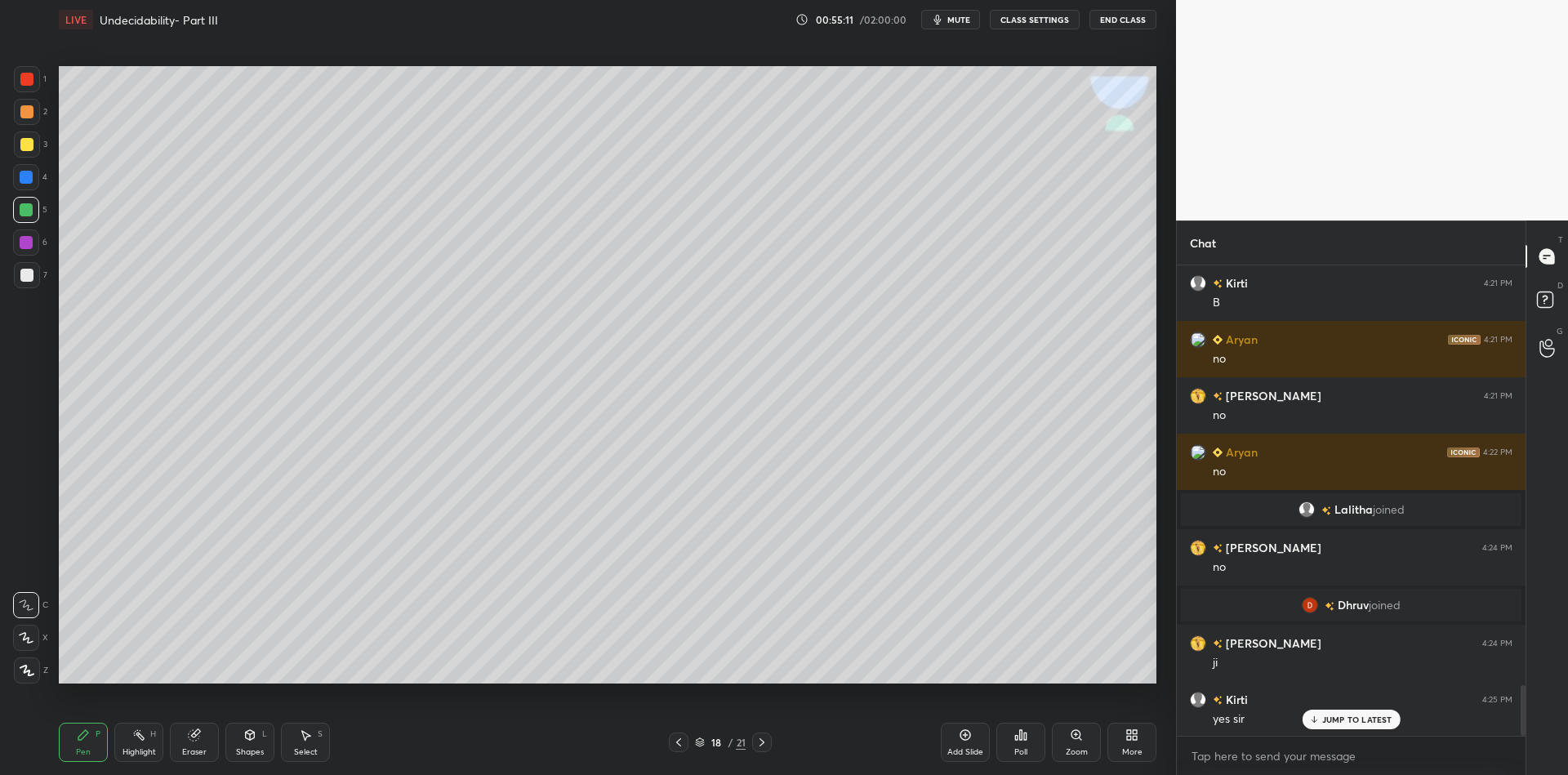
click at [252, 741] on icon at bounding box center [250, 735] width 13 height 13
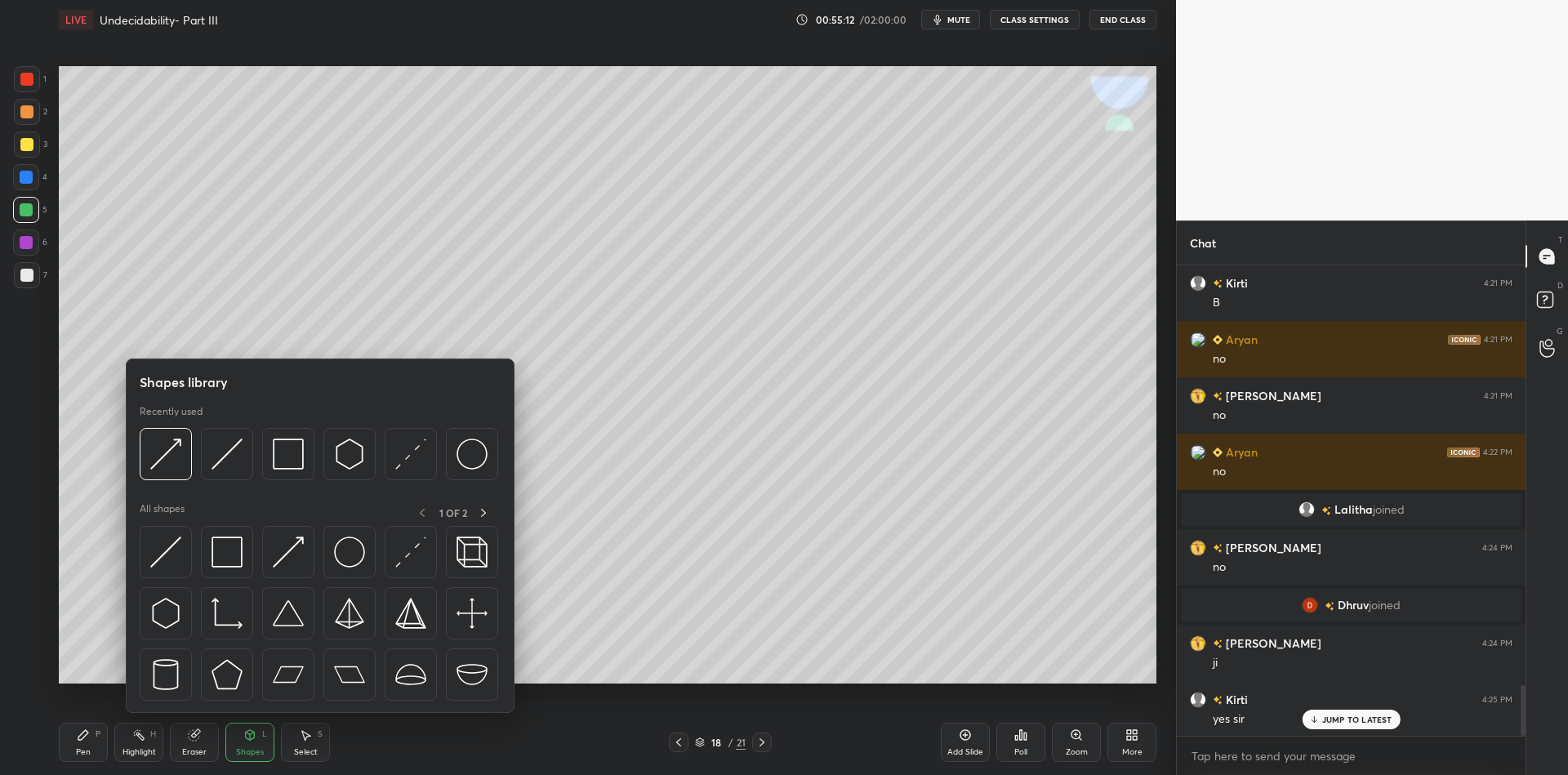
click at [284, 535] on div at bounding box center [288, 552] width 52 height 52
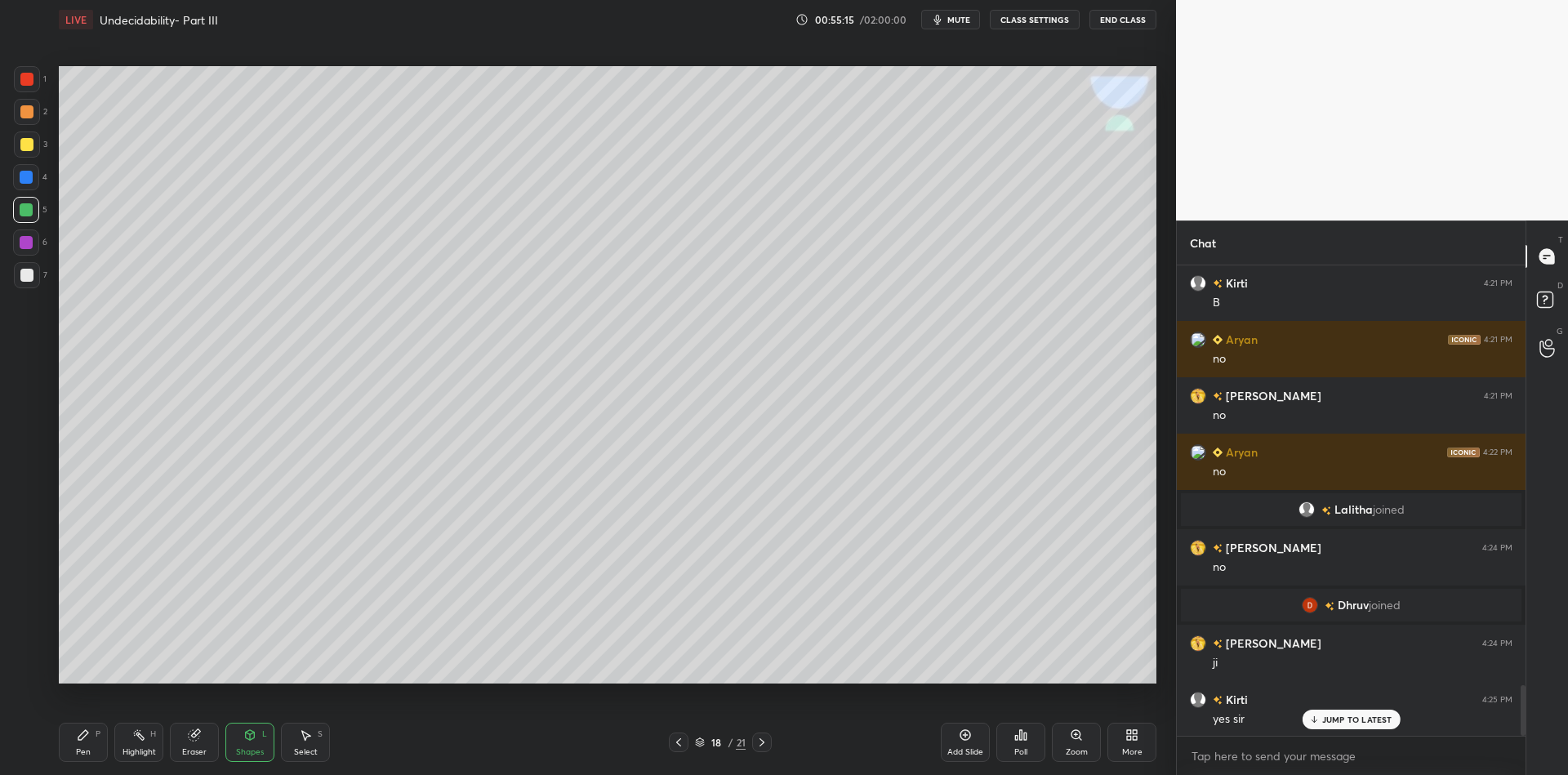
click at [25, 78] on div at bounding box center [27, 79] width 13 height 13
drag, startPoint x: 299, startPoint y: 751, endPoint x: 295, endPoint y: 722, distance: 29.3
click at [294, 750] on div "Select" at bounding box center [306, 752] width 24 height 8
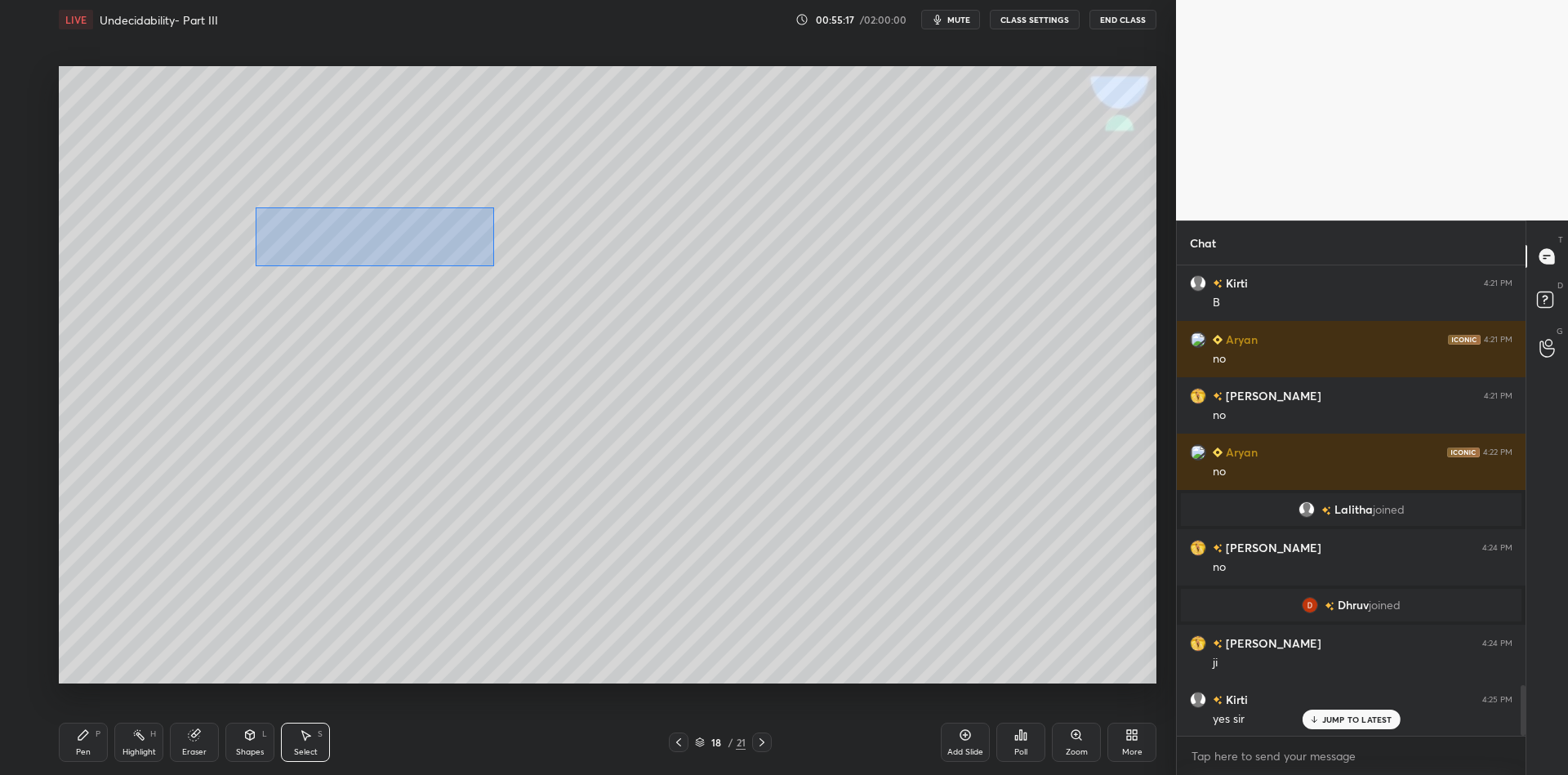
drag, startPoint x: 254, startPoint y: 207, endPoint x: 478, endPoint y: 256, distance: 229.3
click at [492, 265] on div "0 ° Undo Copy Paste here Duplicate Duplicate to new slide Delete" at bounding box center [607, 375] width 1097 height 618
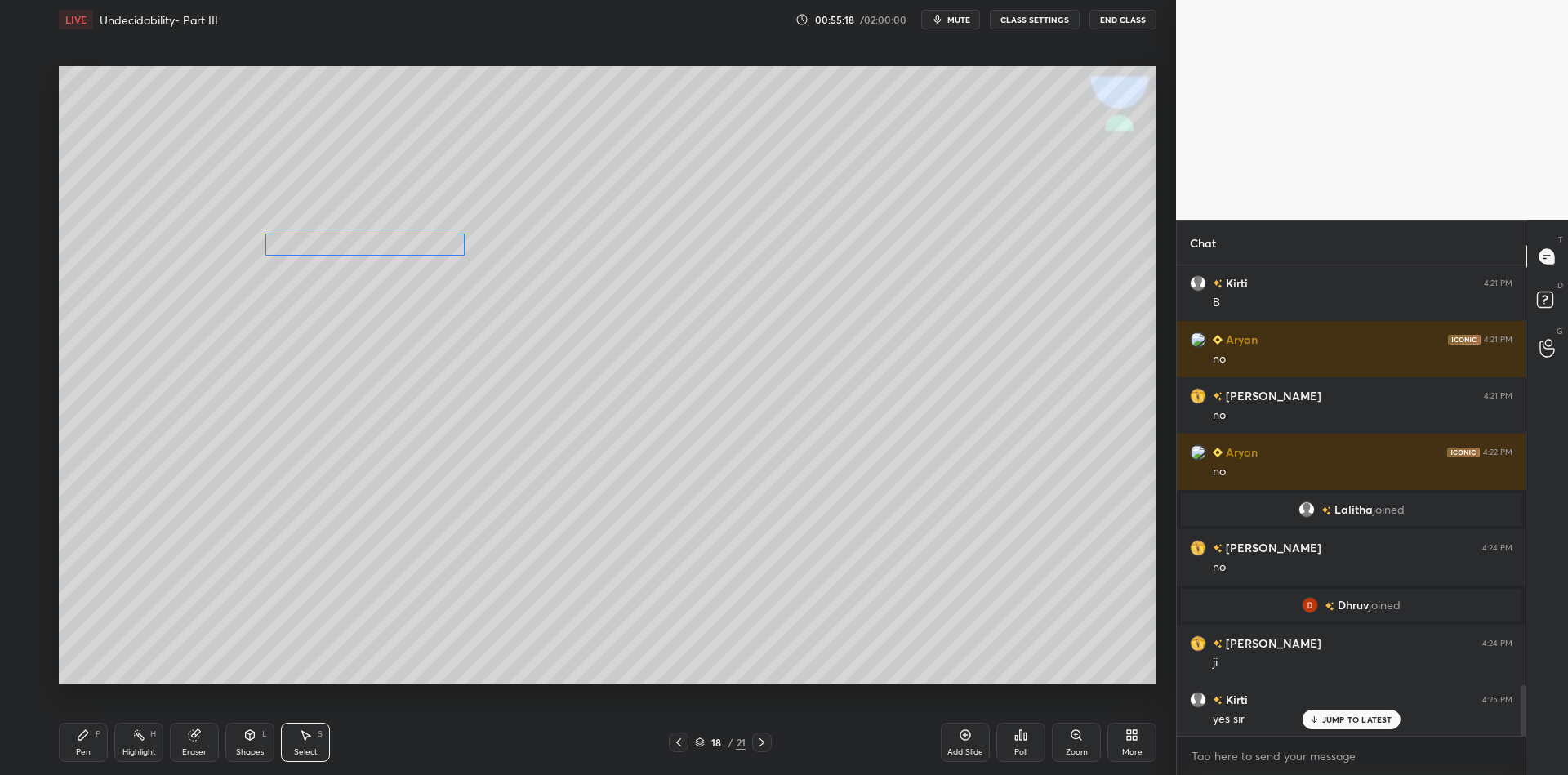
drag, startPoint x: 378, startPoint y: 224, endPoint x: 366, endPoint y: 234, distance: 15.6
click at [370, 237] on div "0 ° Undo Copy Paste here Duplicate Duplicate to new slide Delete" at bounding box center [607, 375] width 1097 height 618
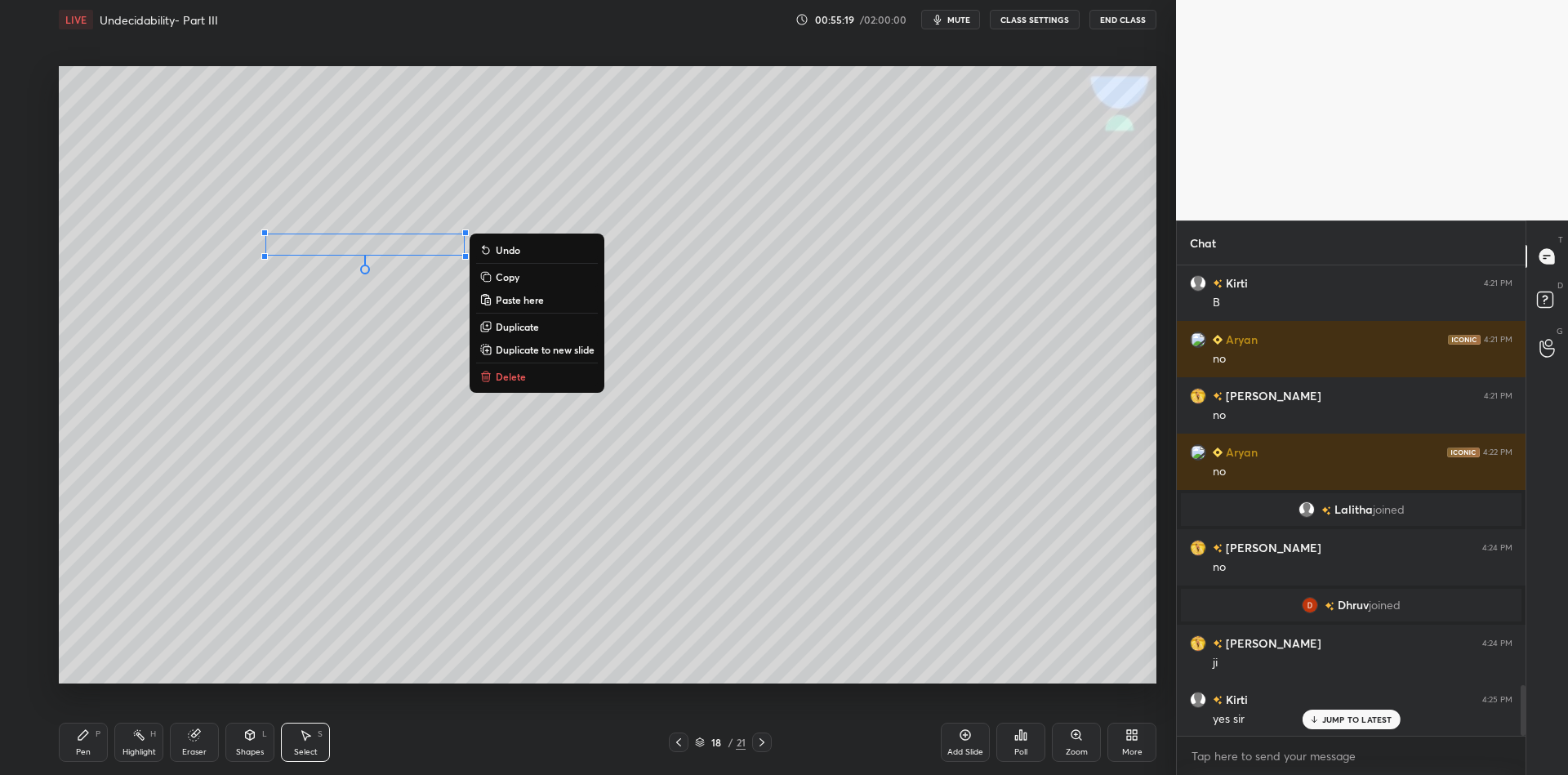
click at [90, 746] on div "Pen P" at bounding box center [82, 742] width 49 height 39
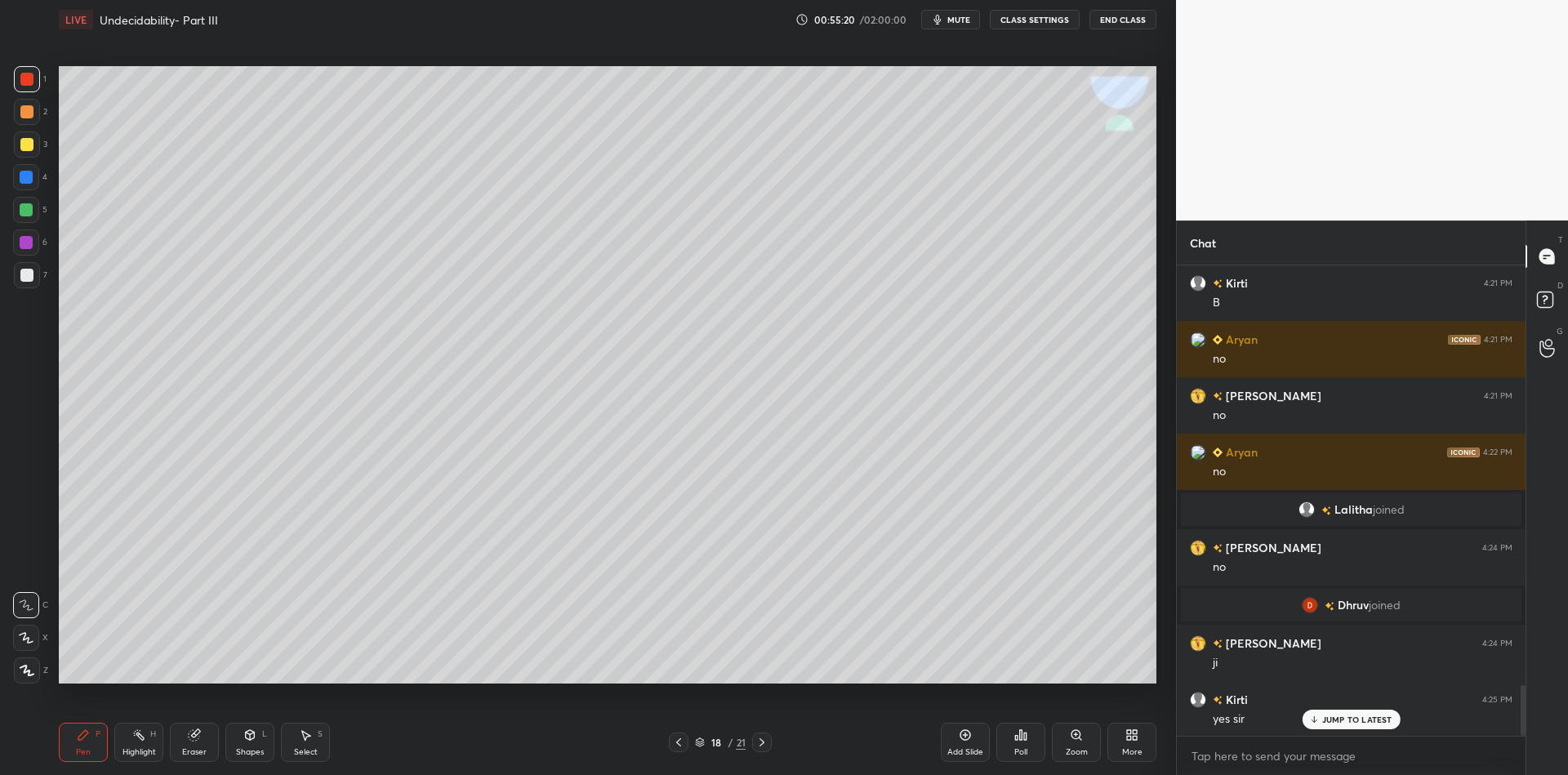
click at [237, 747] on div "Shapes L" at bounding box center [249, 742] width 49 height 39
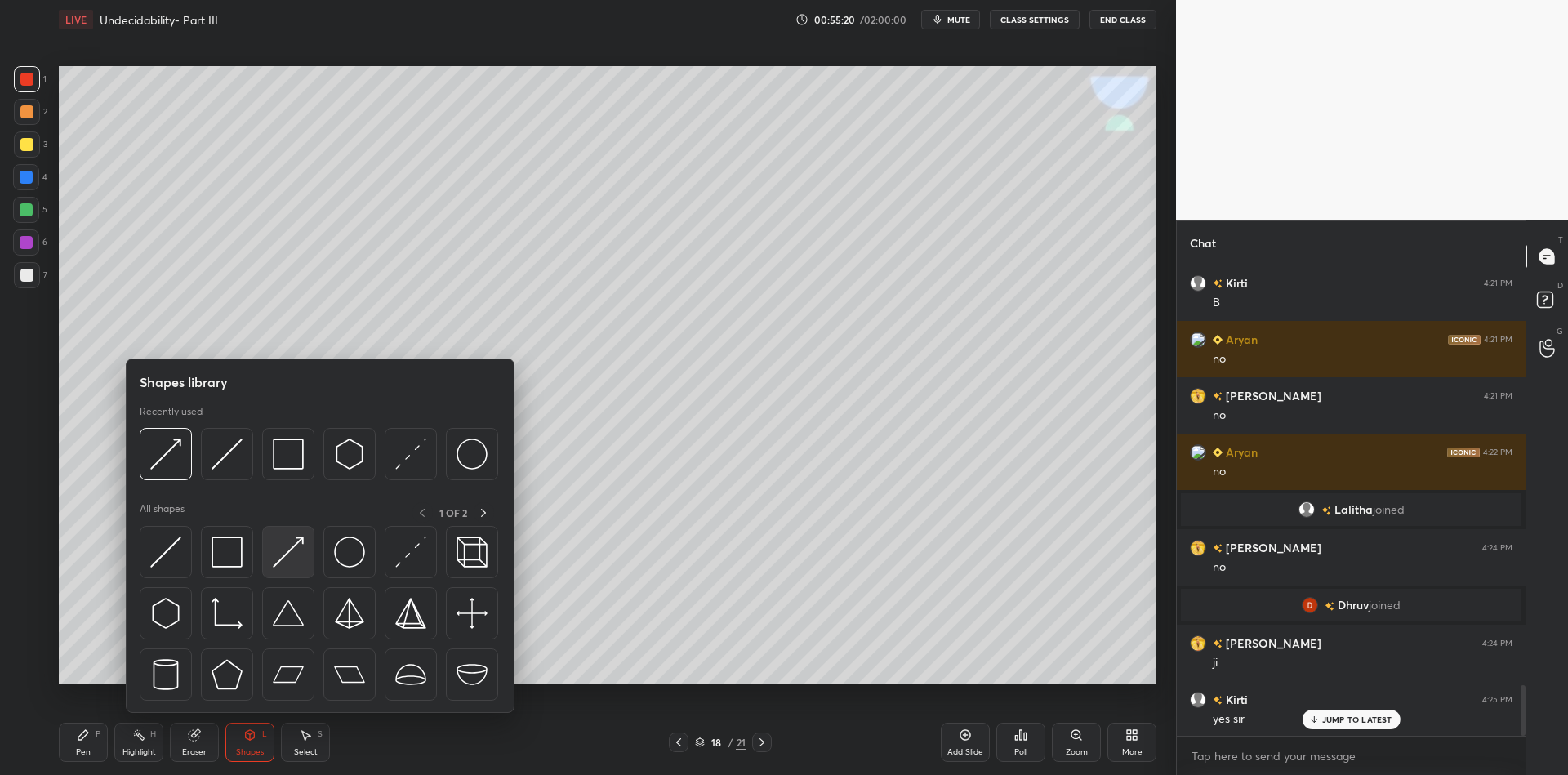
click at [287, 534] on div at bounding box center [288, 552] width 52 height 52
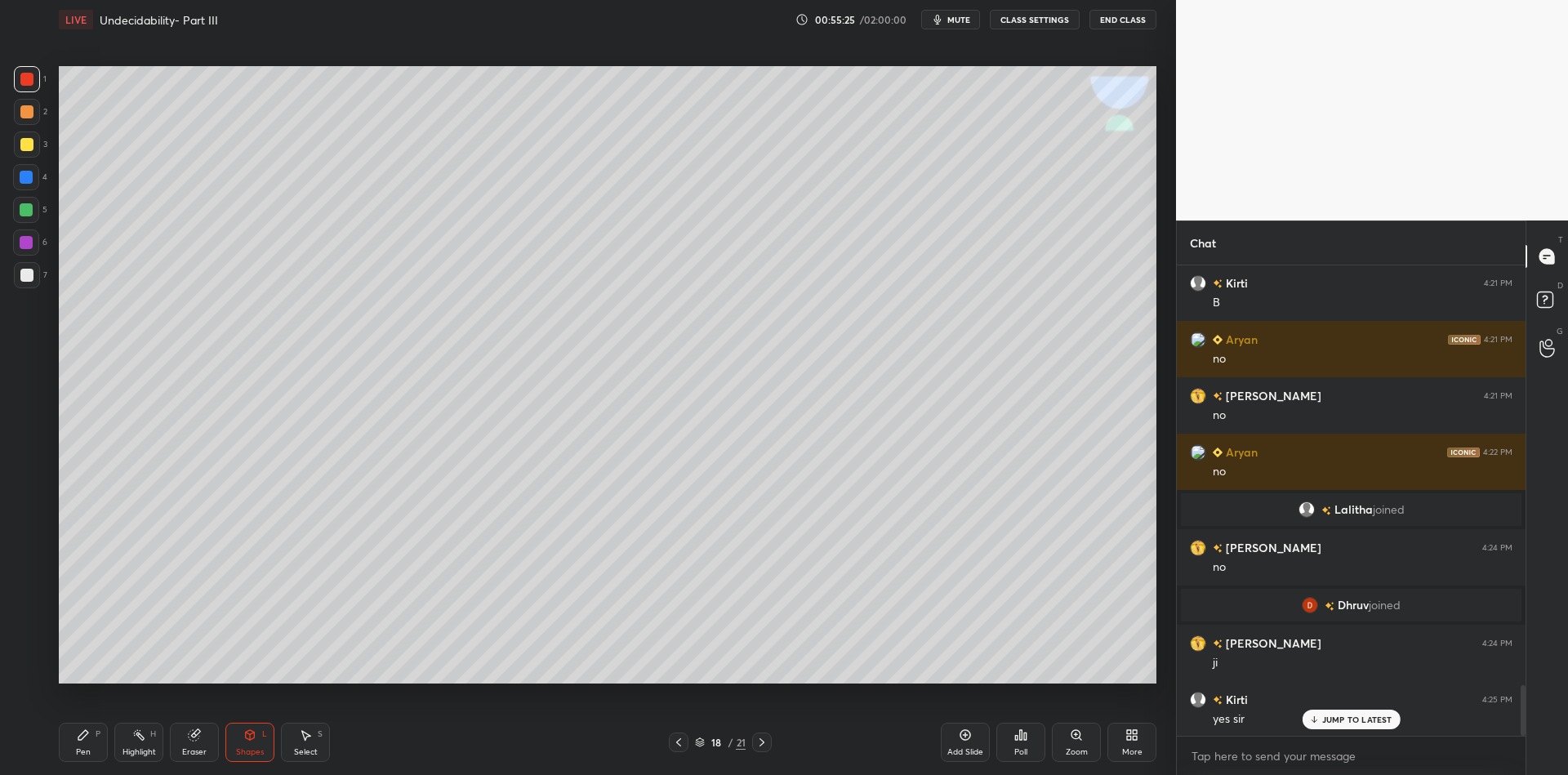
drag, startPoint x: 82, startPoint y: 746, endPoint x: 78, endPoint y: 693, distance: 53.2
click at [81, 742] on div "Pen P" at bounding box center [82, 742] width 49 height 39
click at [28, 212] on div at bounding box center [26, 209] width 13 height 13
drag, startPoint x: 137, startPoint y: 746, endPoint x: 169, endPoint y: 710, distance: 48.2
click at [132, 746] on div "Highlight H" at bounding box center [138, 742] width 49 height 39
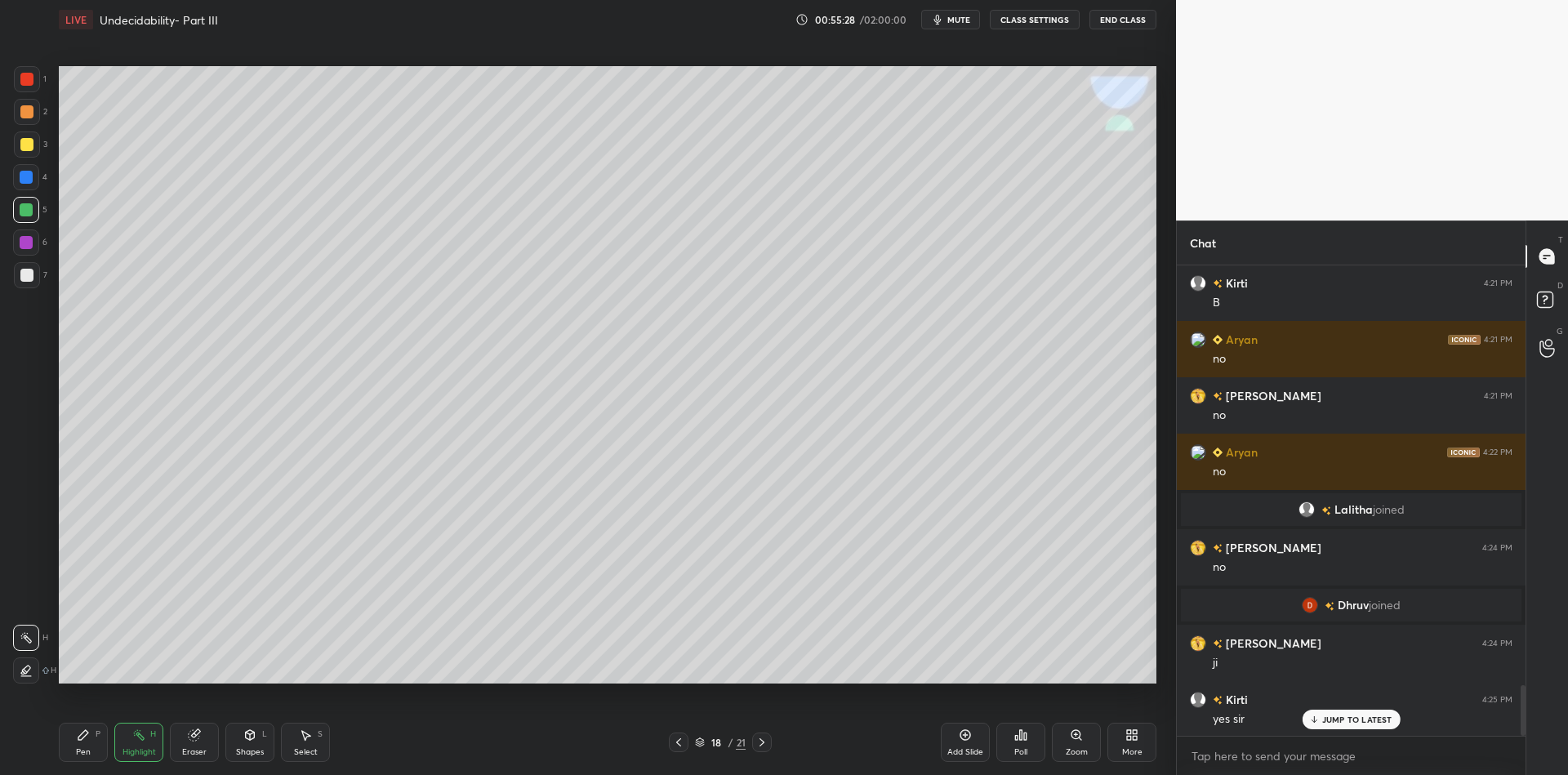
scroll to position [3942, 0]
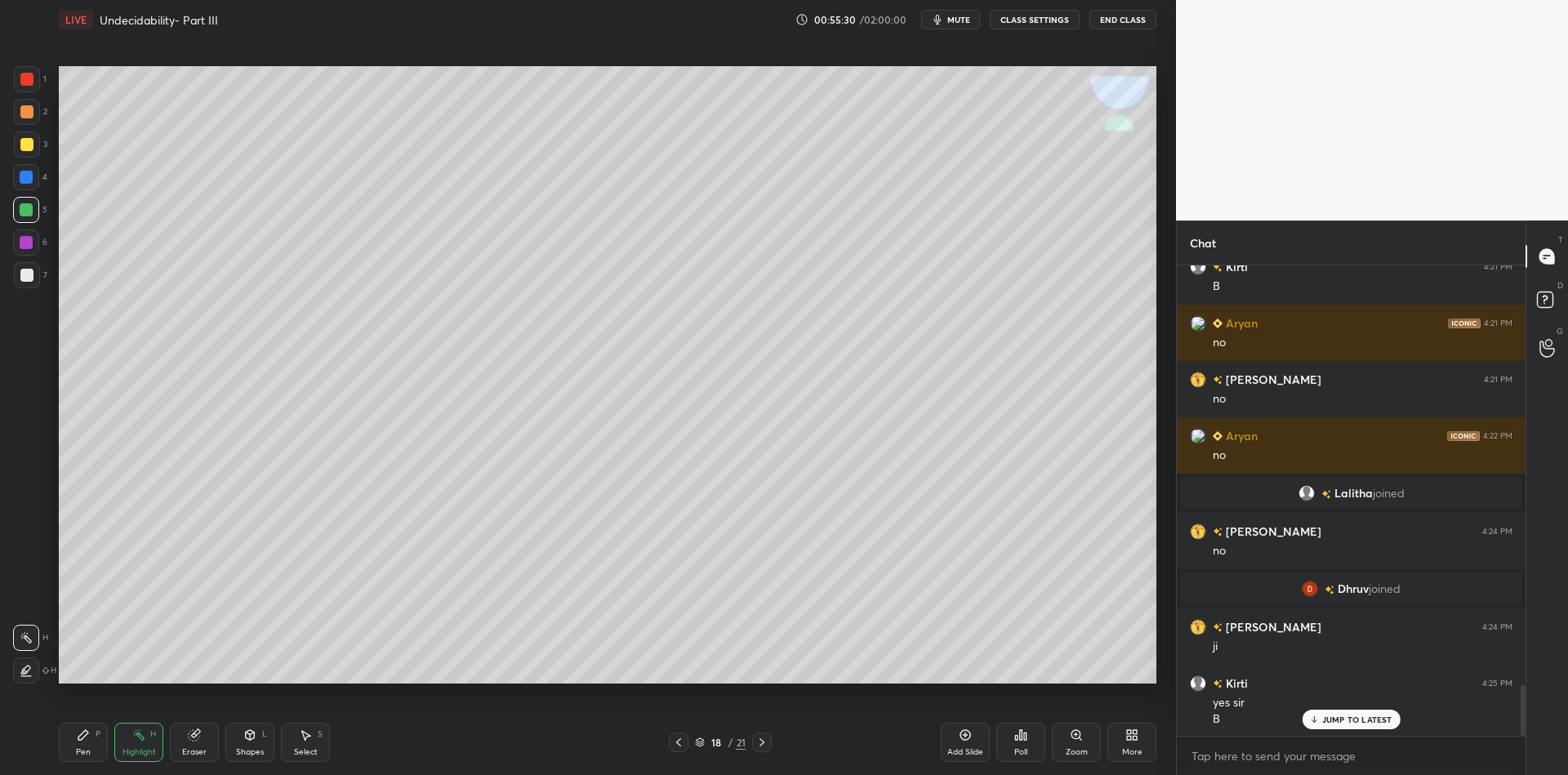
drag, startPoint x: 80, startPoint y: 747, endPoint x: 142, endPoint y: 691, distance: 83.5
click at [83, 745] on div "Pen P" at bounding box center [82, 742] width 49 height 39
drag, startPoint x: 255, startPoint y: 737, endPoint x: 262, endPoint y: 715, distance: 23.1
click at [257, 734] on div "Shapes L" at bounding box center [249, 742] width 49 height 39
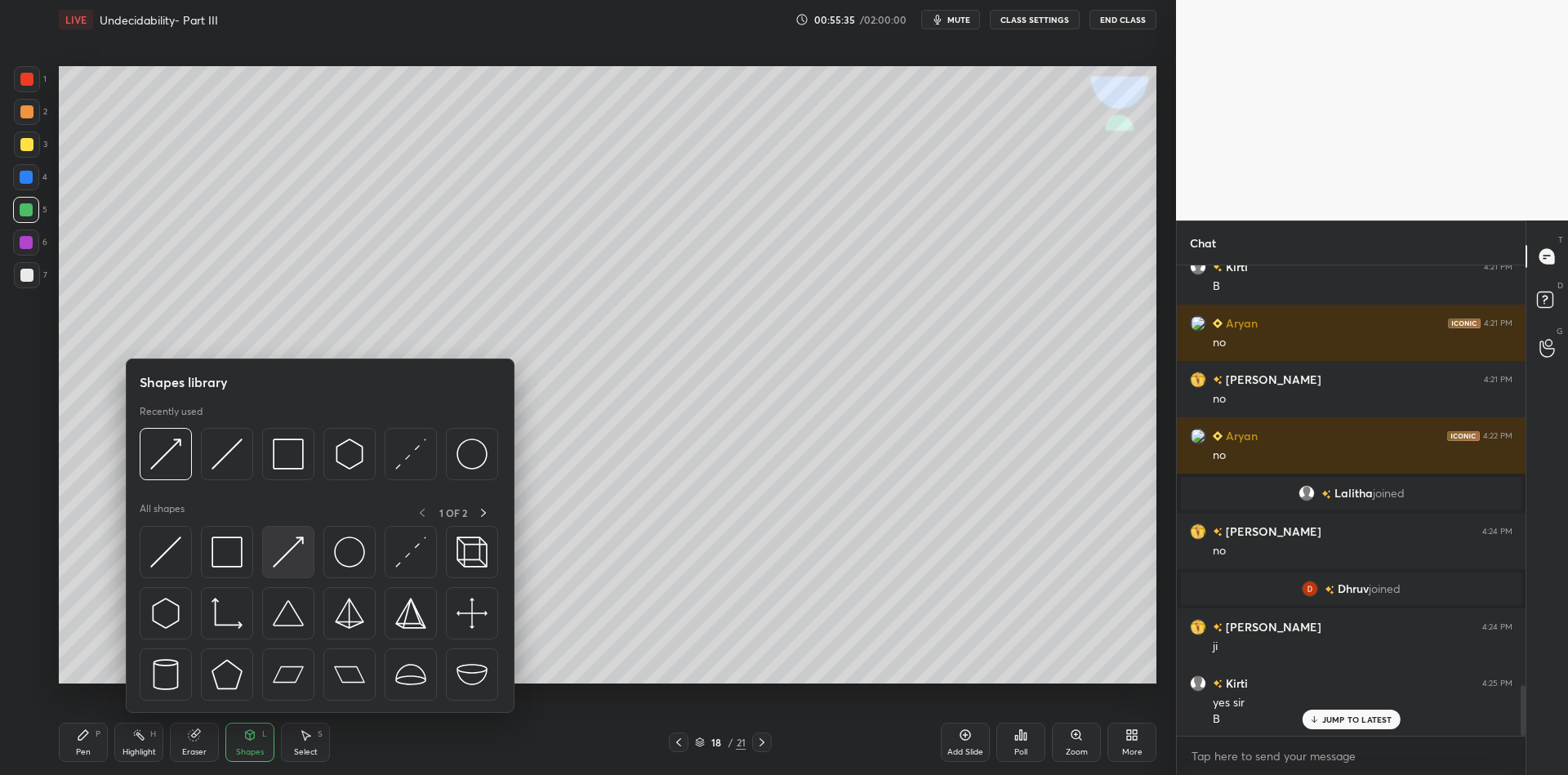
click at [300, 536] on div at bounding box center [288, 552] width 52 height 52
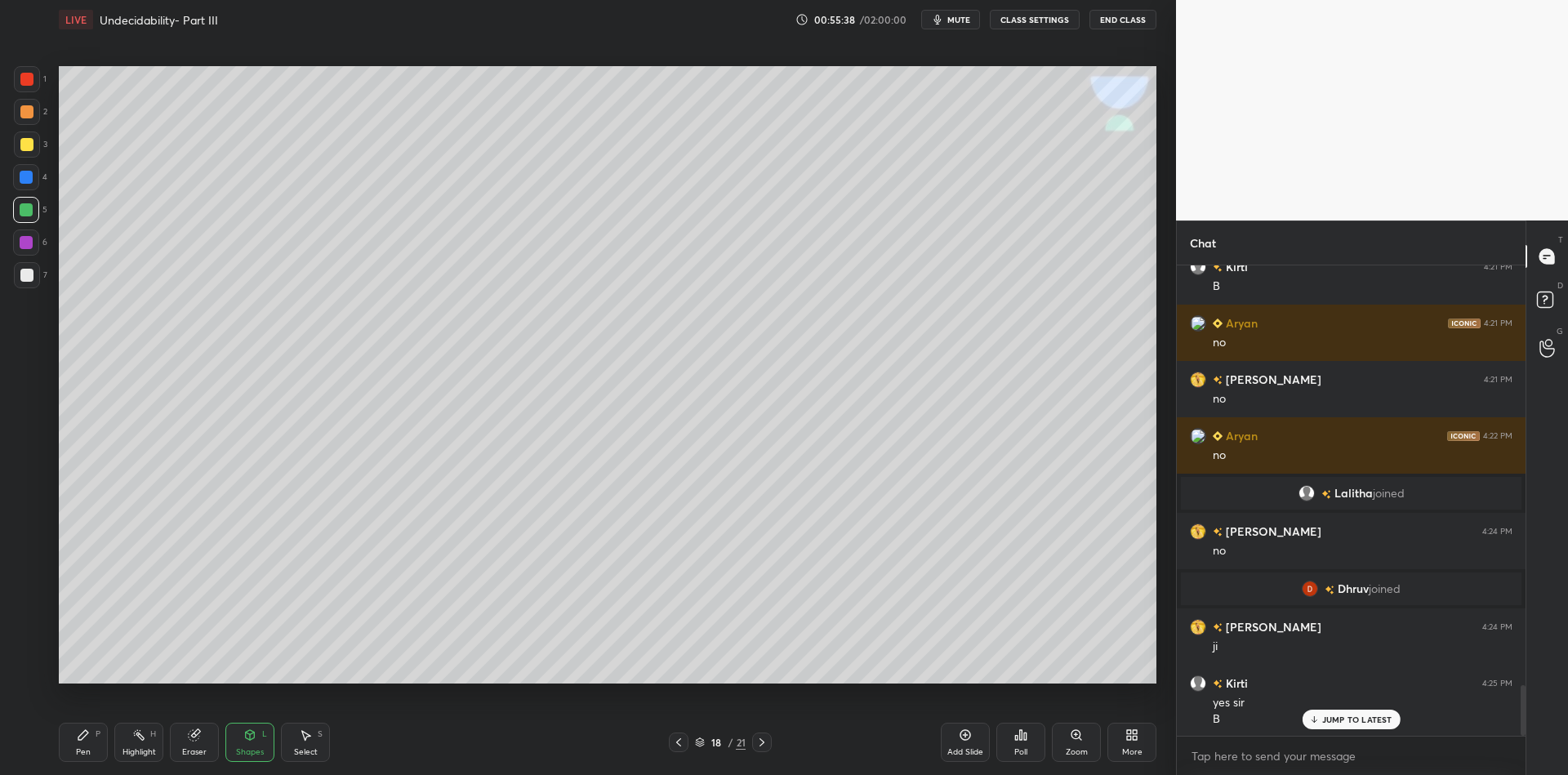
click at [89, 737] on icon at bounding box center [83, 735] width 13 height 13
click at [247, 746] on div "Shapes L" at bounding box center [249, 742] width 49 height 39
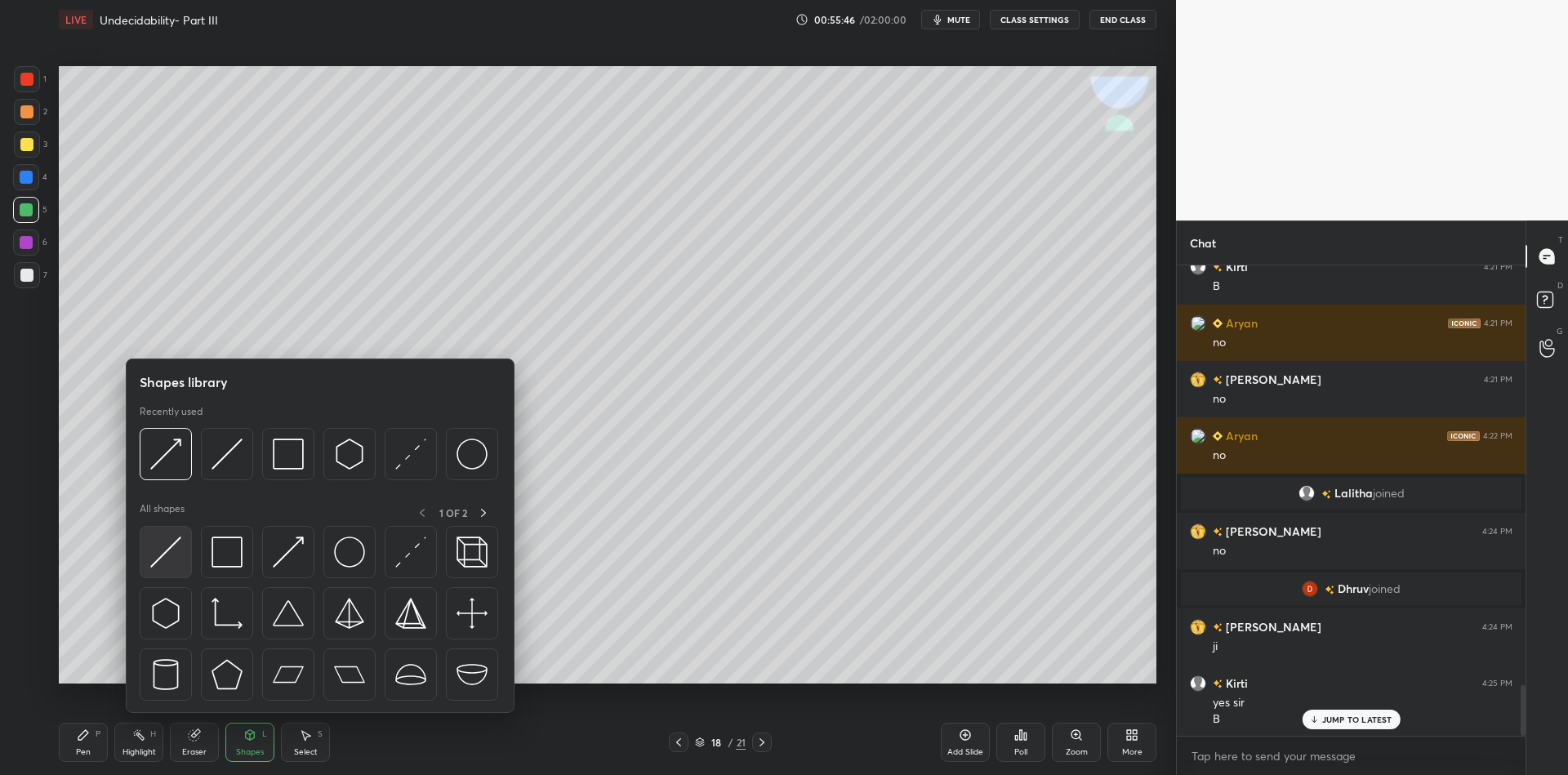
click at [173, 543] on div at bounding box center [166, 552] width 52 height 52
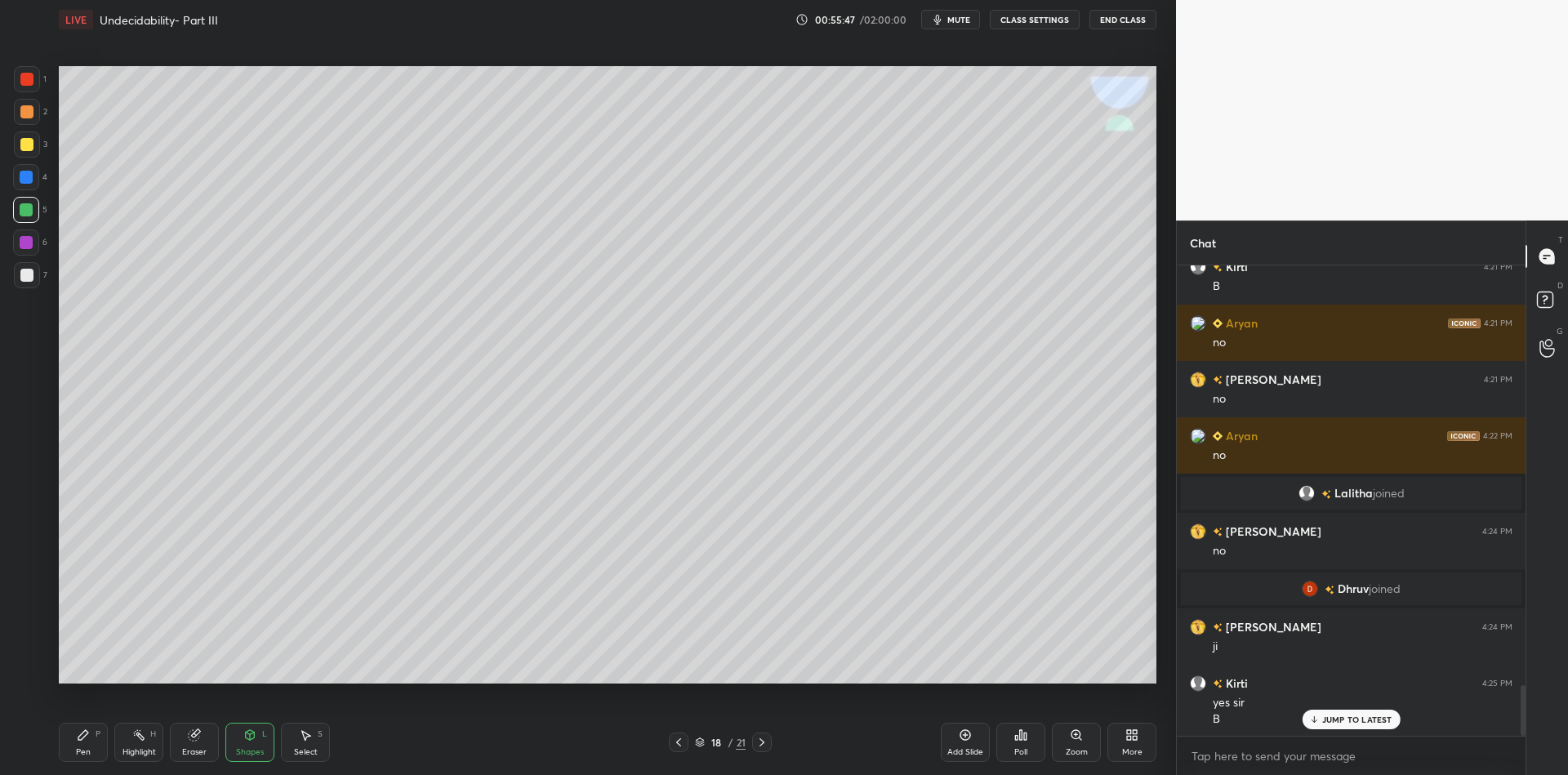
click at [26, 67] on div "1 2 3 4 5 6 7 C X Z C X Z E E Erase all H H LIVE Undecidability- Part III 00:55…" at bounding box center [581, 388] width 1163 height 775
click at [23, 75] on div at bounding box center [27, 79] width 13 height 13
drag, startPoint x: 80, startPoint y: 737, endPoint x: 90, endPoint y: 703, distance: 35.4
click at [82, 739] on icon at bounding box center [82, 735] width 10 height 10
click at [24, 145] on div at bounding box center [27, 145] width 13 height 13
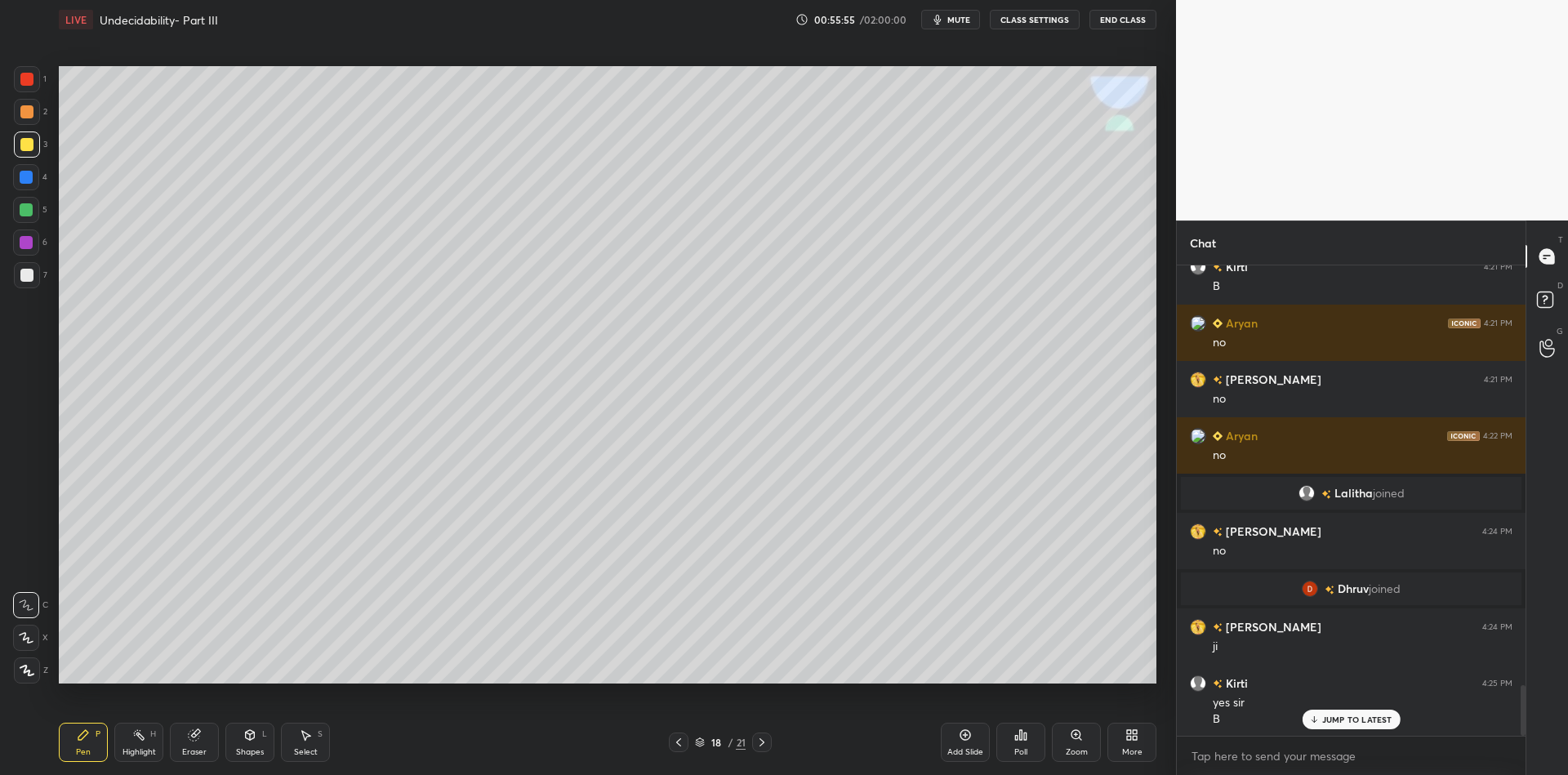
drag, startPoint x: 247, startPoint y: 740, endPoint x: 254, endPoint y: 724, distance: 17.5
click at [247, 739] on icon at bounding box center [250, 735] width 9 height 10
click at [89, 746] on div "Pen P" at bounding box center [82, 742] width 49 height 39
drag, startPoint x: 254, startPoint y: 729, endPoint x: 261, endPoint y: 715, distance: 15.7
click at [254, 730] on div "Shapes L" at bounding box center [249, 742] width 49 height 39
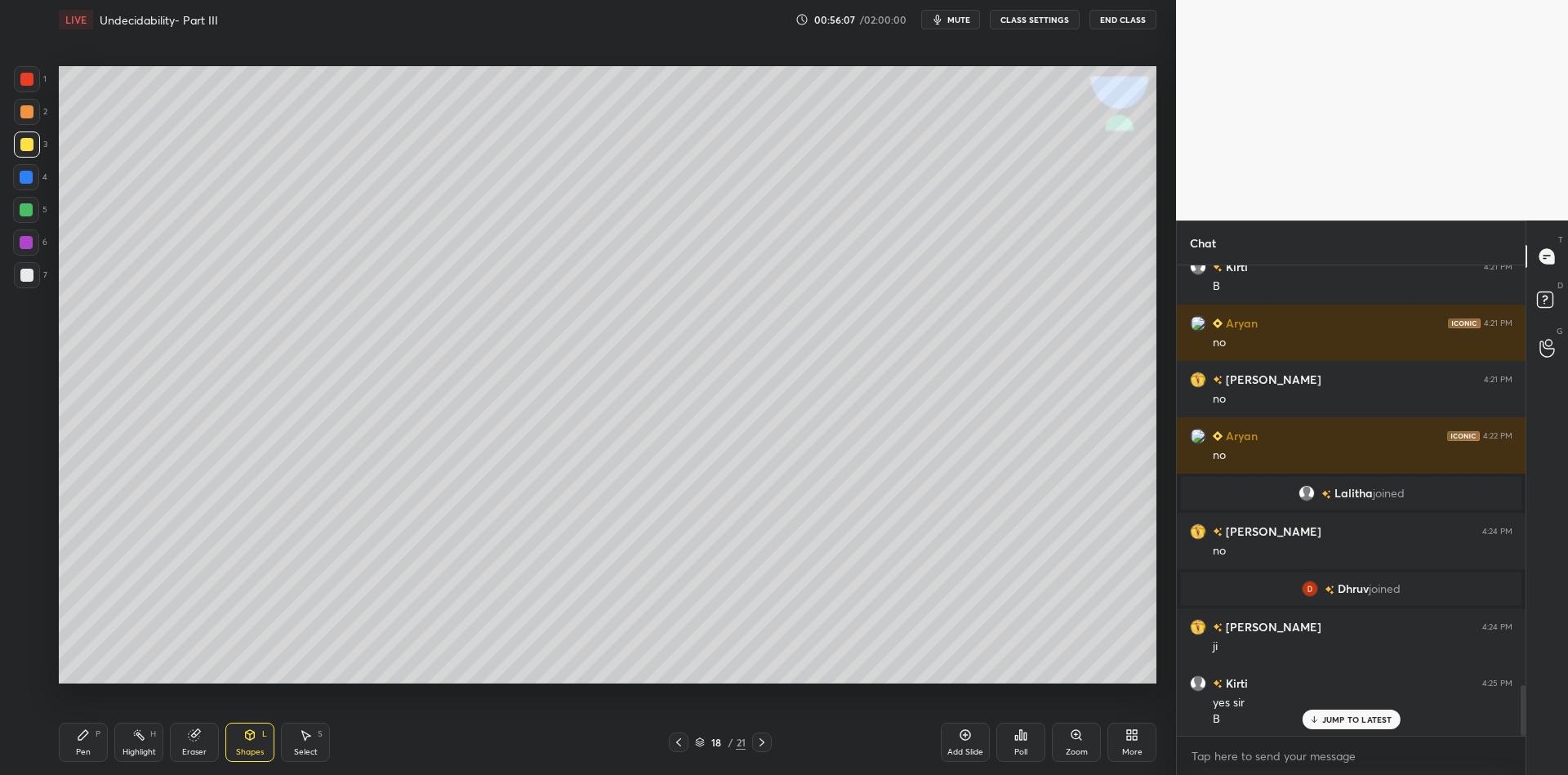
drag, startPoint x: 89, startPoint y: 743, endPoint x: 114, endPoint y: 731, distance: 27.7
click at [91, 741] on div "Pen P" at bounding box center [82, 742] width 49 height 39
drag, startPoint x: 137, startPoint y: 746, endPoint x: 144, endPoint y: 735, distance: 13.0
click at [142, 744] on div "Highlight H" at bounding box center [138, 742] width 49 height 39
click at [185, 743] on div "Eraser" at bounding box center [194, 742] width 49 height 39
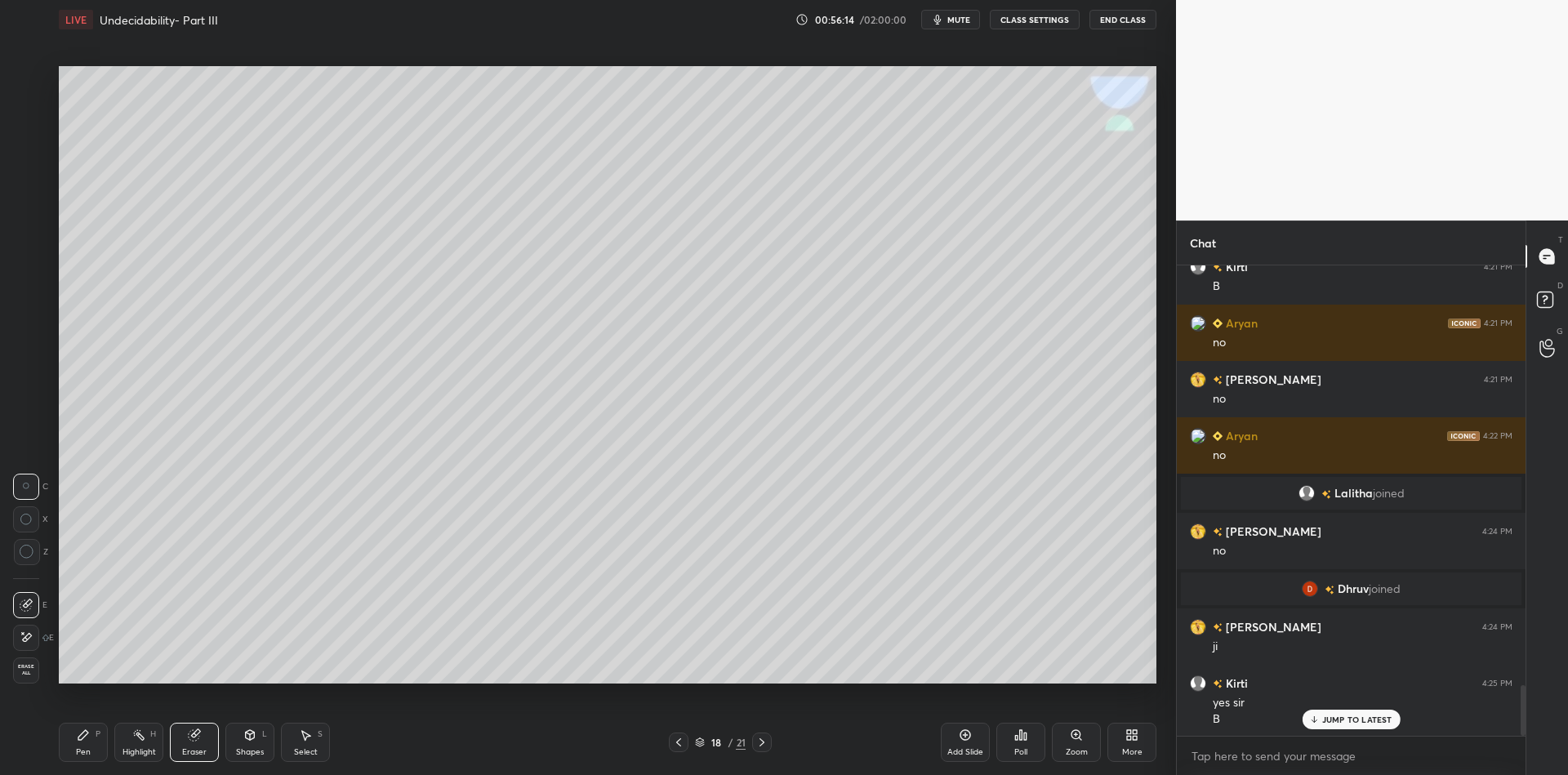
drag, startPoint x: 135, startPoint y: 734, endPoint x: 162, endPoint y: 727, distance: 27.9
click at [137, 733] on icon at bounding box center [138, 735] width 13 height 13
click at [254, 747] on div "Shapes L" at bounding box center [249, 742] width 49 height 39
drag, startPoint x: 77, startPoint y: 741, endPoint x: 78, endPoint y: 703, distance: 38.0
click at [79, 739] on icon at bounding box center [82, 735] width 10 height 10
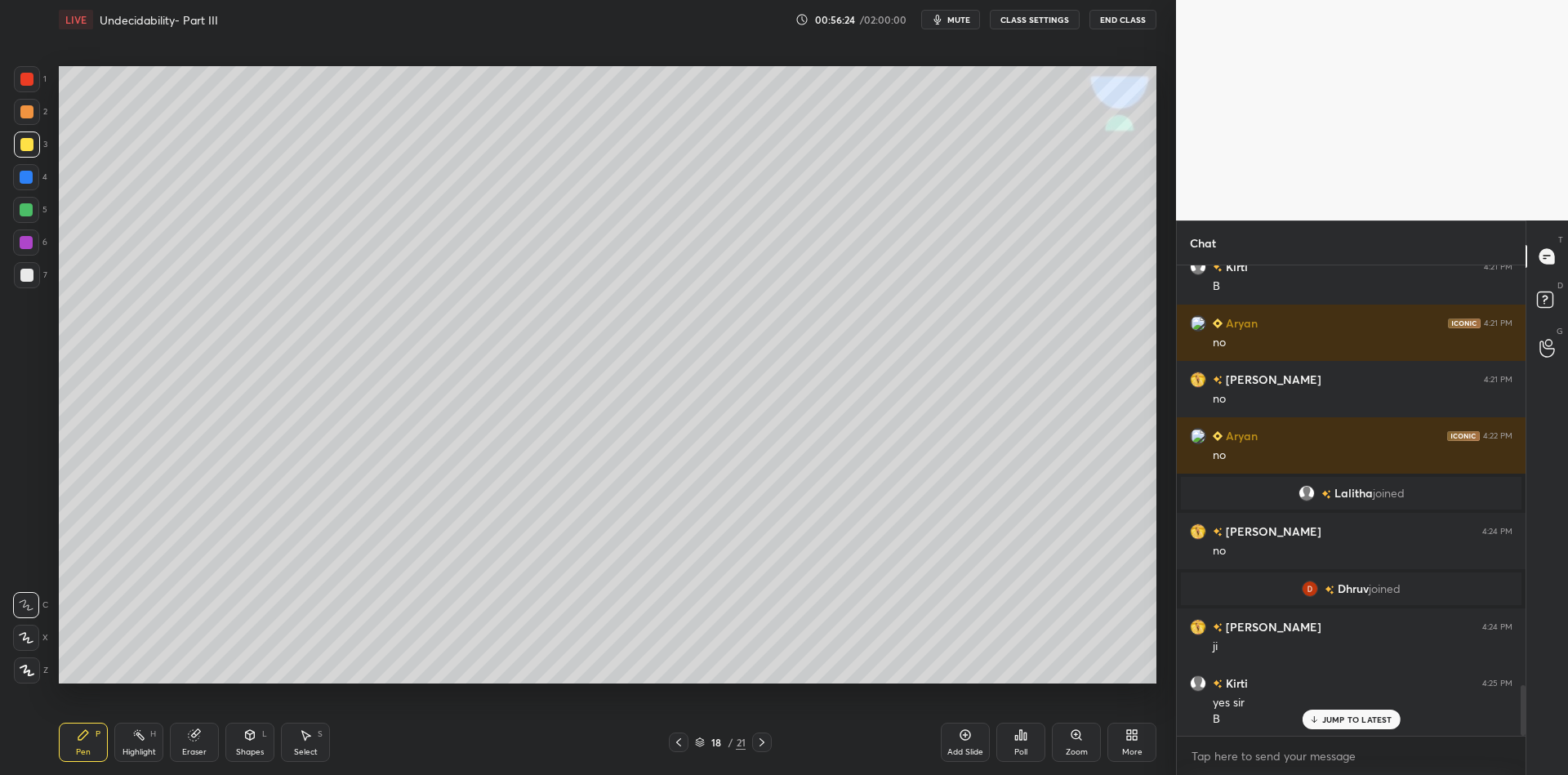
click at [20, 205] on div at bounding box center [26, 209] width 26 height 26
click at [144, 748] on div "Highlight" at bounding box center [139, 752] width 34 height 8
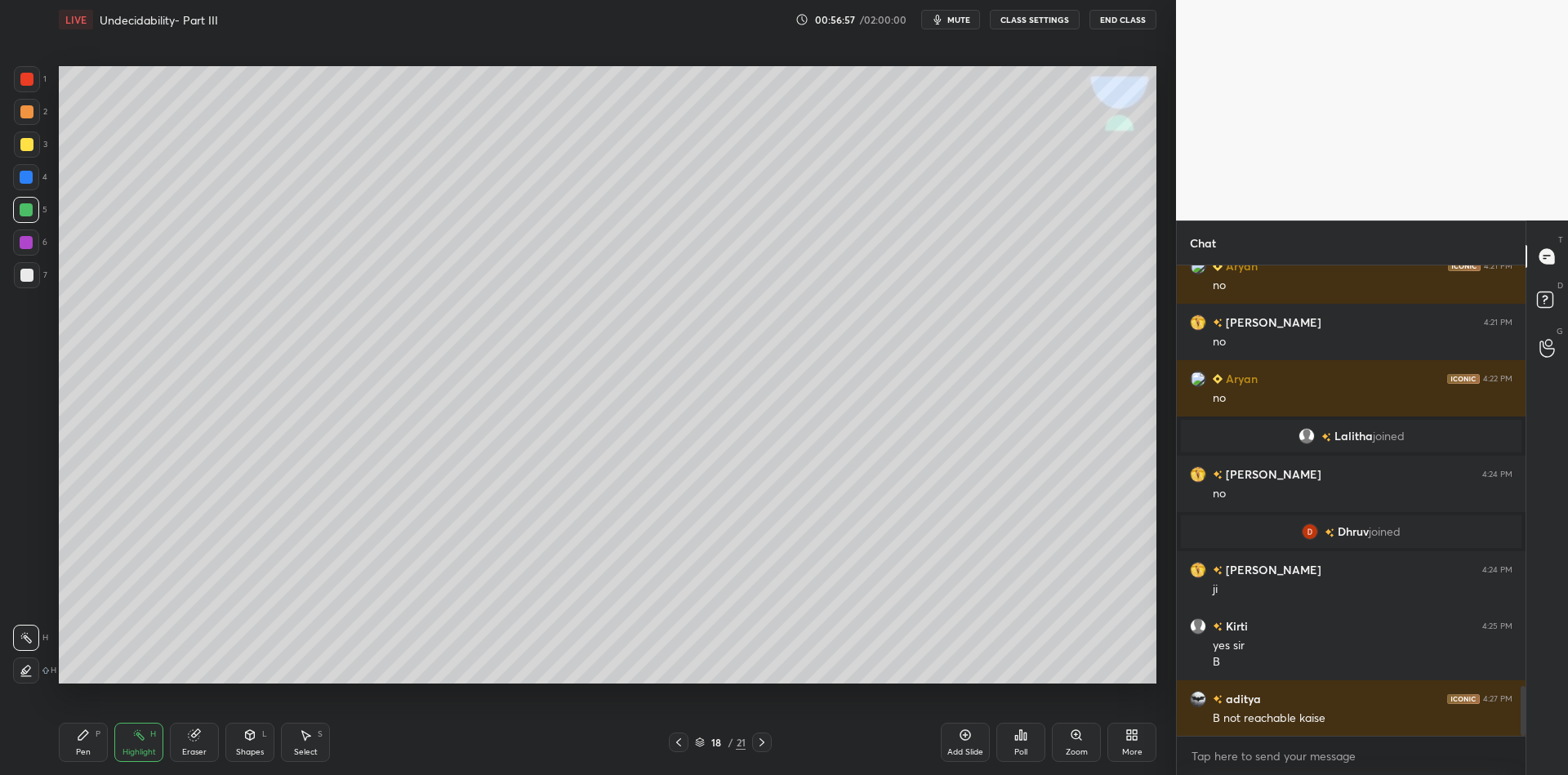
click at [87, 736] on icon at bounding box center [83, 735] width 13 height 13
click at [126, 750] on div "Highlight" at bounding box center [139, 752] width 34 height 8
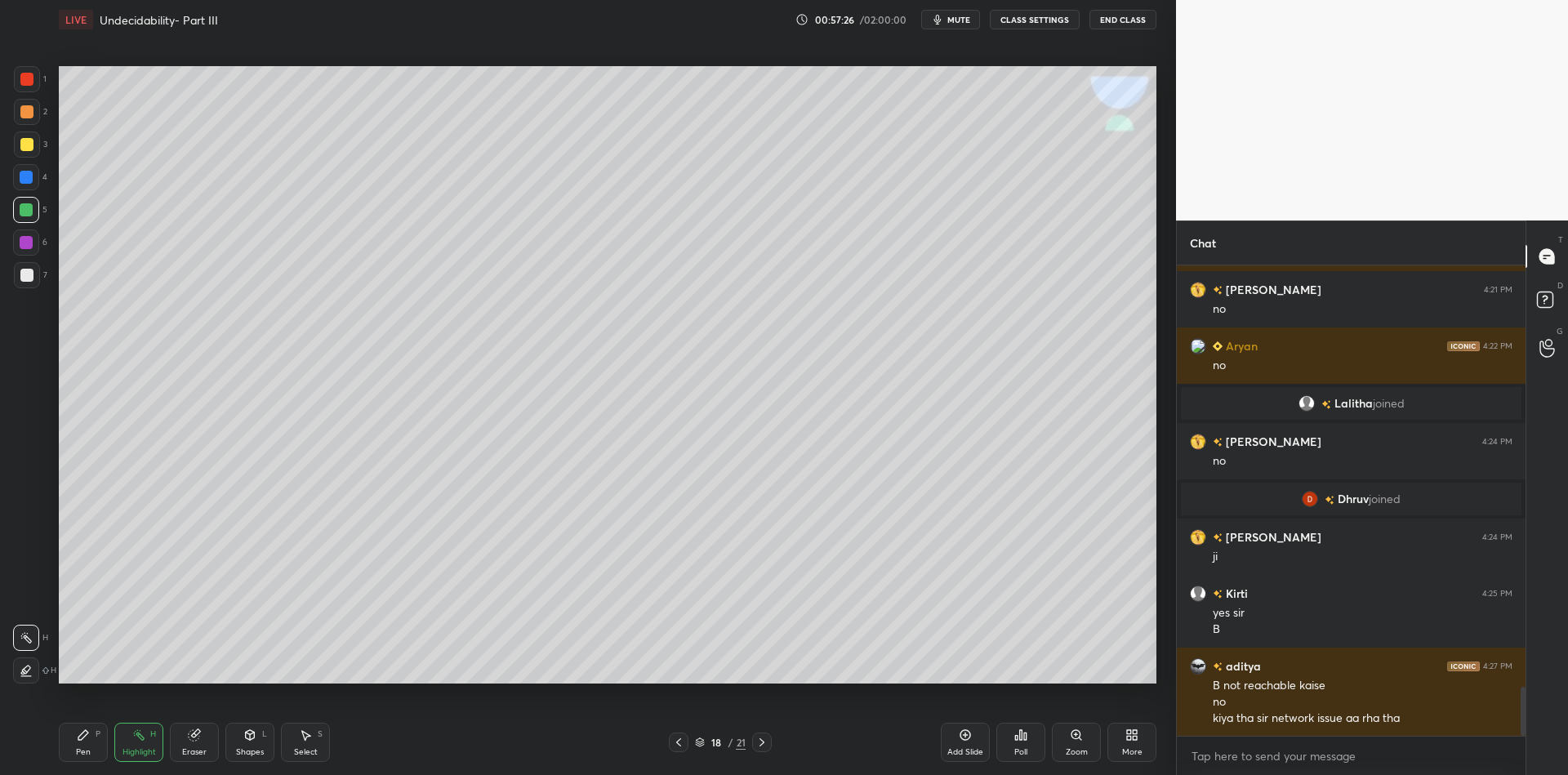
scroll to position [4087, 0]
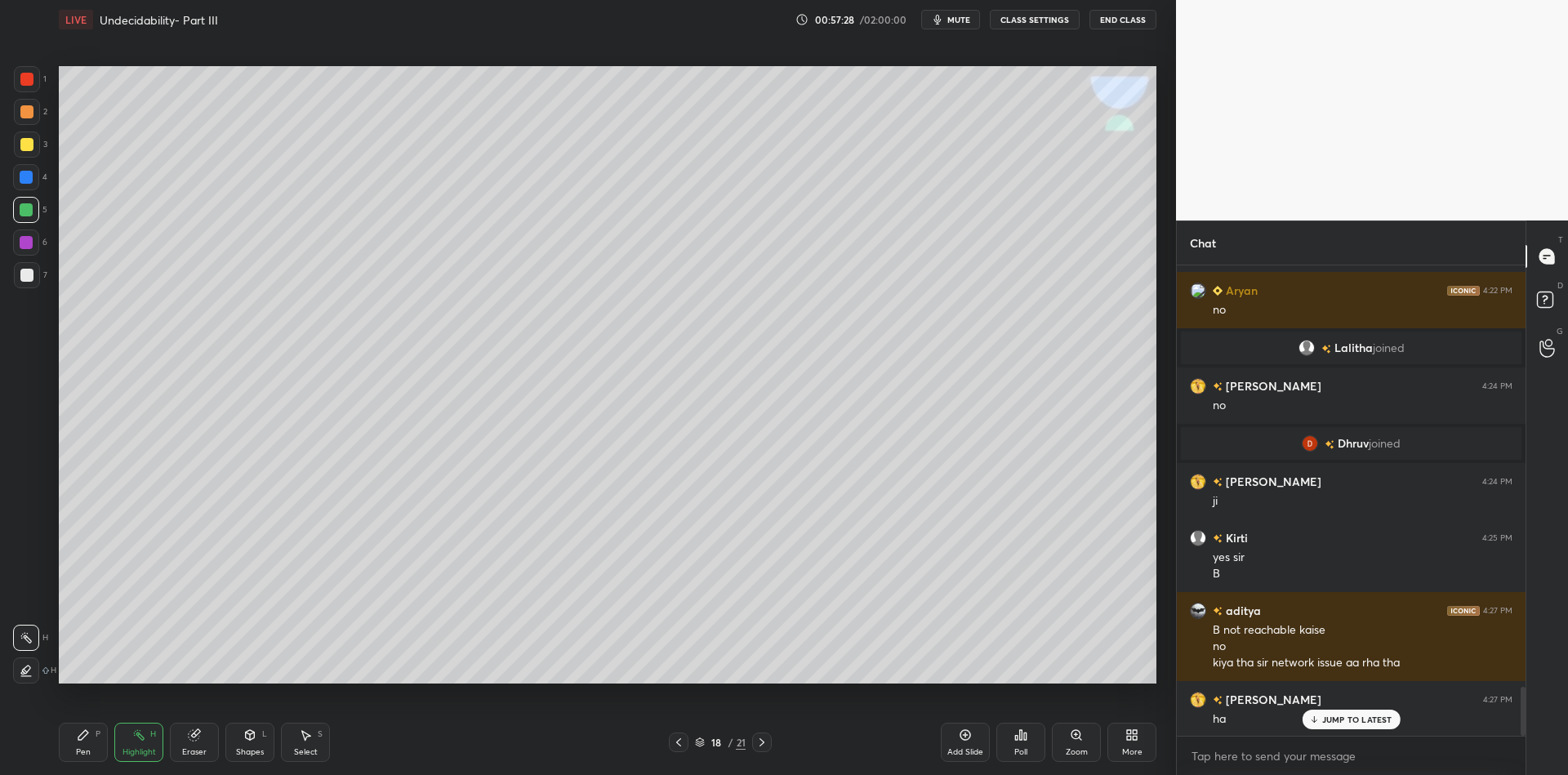
drag, startPoint x: 78, startPoint y: 753, endPoint x: 120, endPoint y: 750, distance: 42.1
click at [84, 753] on div "Pen P" at bounding box center [82, 742] width 49 height 39
click at [130, 750] on div "Highlight" at bounding box center [139, 752] width 34 height 8
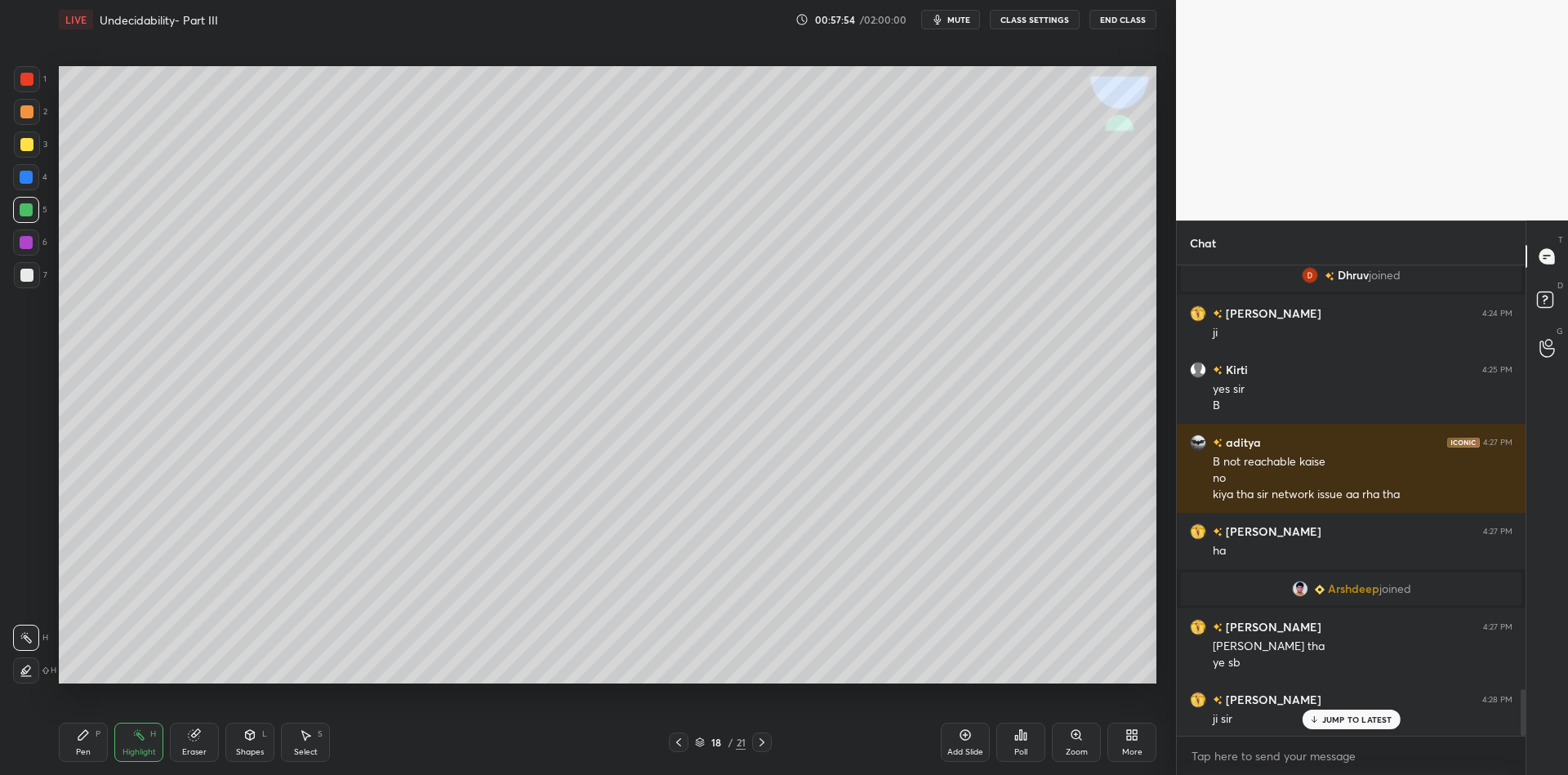
scroll to position [4312, 0]
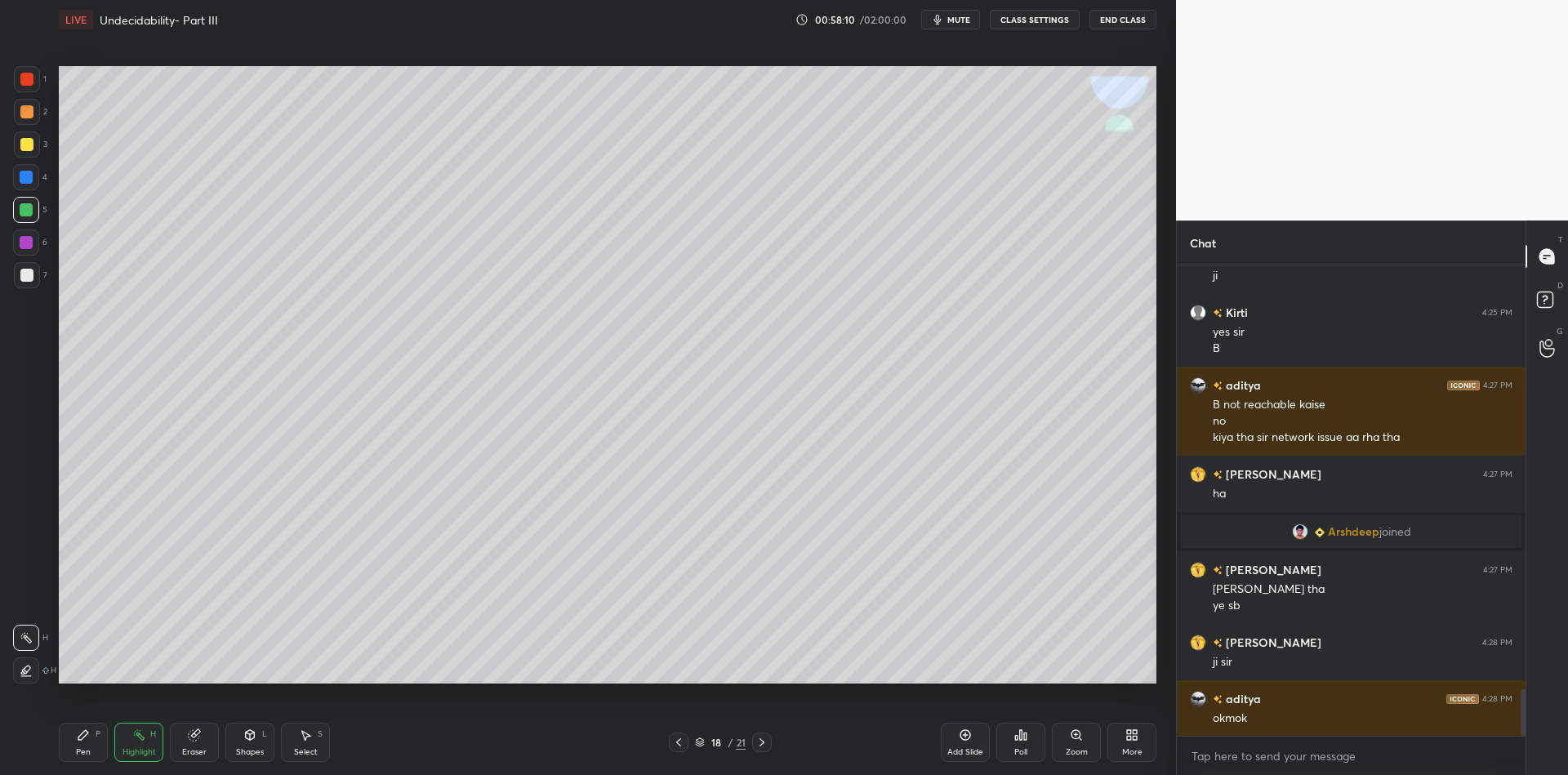
drag, startPoint x: 75, startPoint y: 741, endPoint x: 112, endPoint y: 738, distance: 37.1
click at [76, 743] on div "Pen P" at bounding box center [82, 742] width 49 height 39
drag, startPoint x: 125, startPoint y: 748, endPoint x: 159, endPoint y: 685, distance: 71.6
click at [125, 745] on div "Highlight H" at bounding box center [138, 742] width 49 height 39
click at [763, 733] on div at bounding box center [762, 743] width 20 height 20
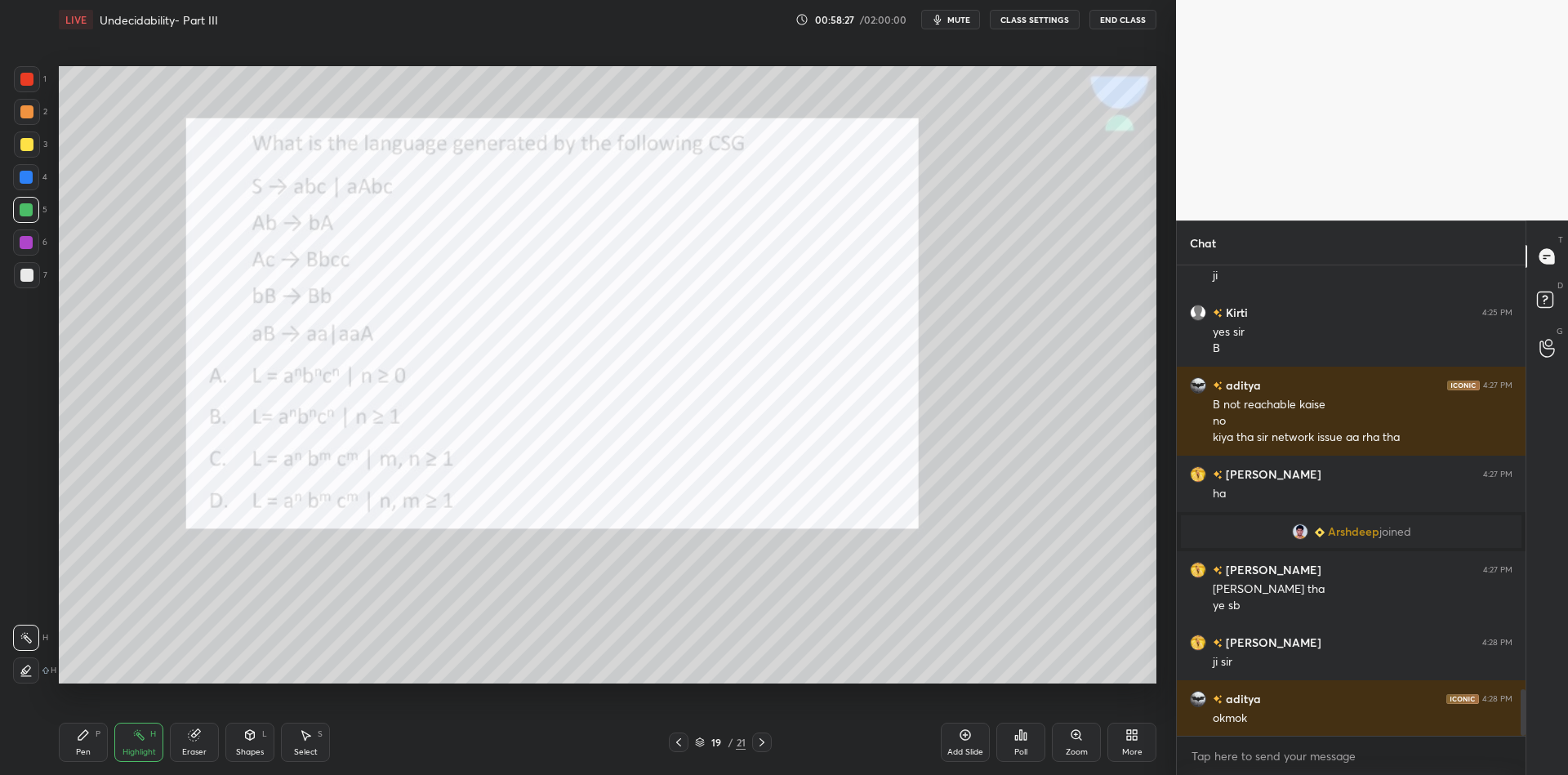
click at [680, 740] on icon at bounding box center [678, 742] width 13 height 13
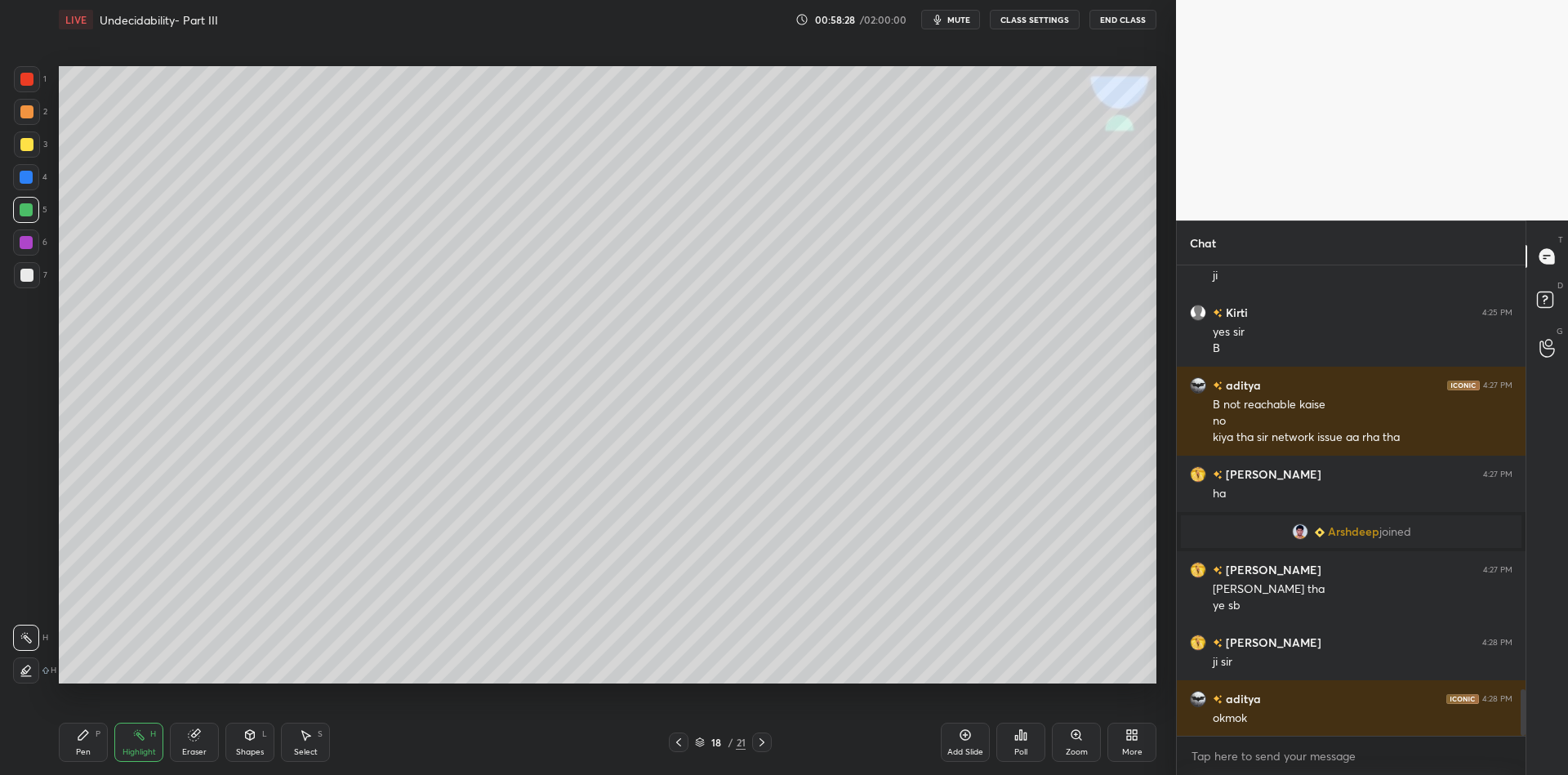
click at [964, 738] on icon at bounding box center [965, 735] width 13 height 13
drag, startPoint x: 82, startPoint y: 748, endPoint x: 86, endPoint y: 740, distance: 8.9
click at [82, 747] on div "Pen P" at bounding box center [82, 742] width 49 height 39
click at [26, 143] on div at bounding box center [27, 145] width 13 height 13
drag, startPoint x: 82, startPoint y: 742, endPoint x: 84, endPoint y: 728, distance: 14.1
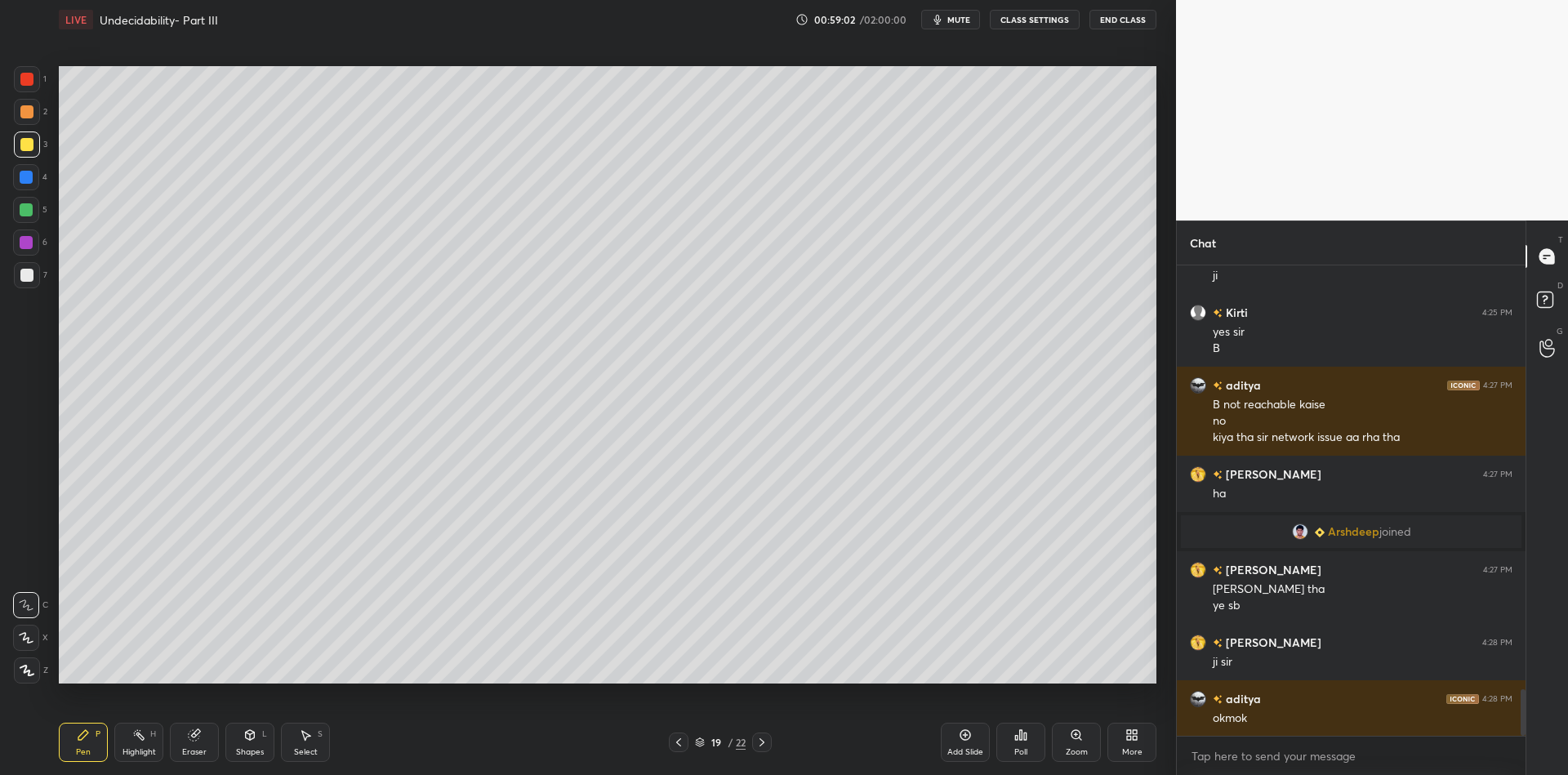
click at [83, 742] on icon at bounding box center [83, 735] width 13 height 13
click at [21, 153] on div at bounding box center [27, 144] width 26 height 26
click at [248, 744] on div "Shapes L" at bounding box center [249, 742] width 49 height 39
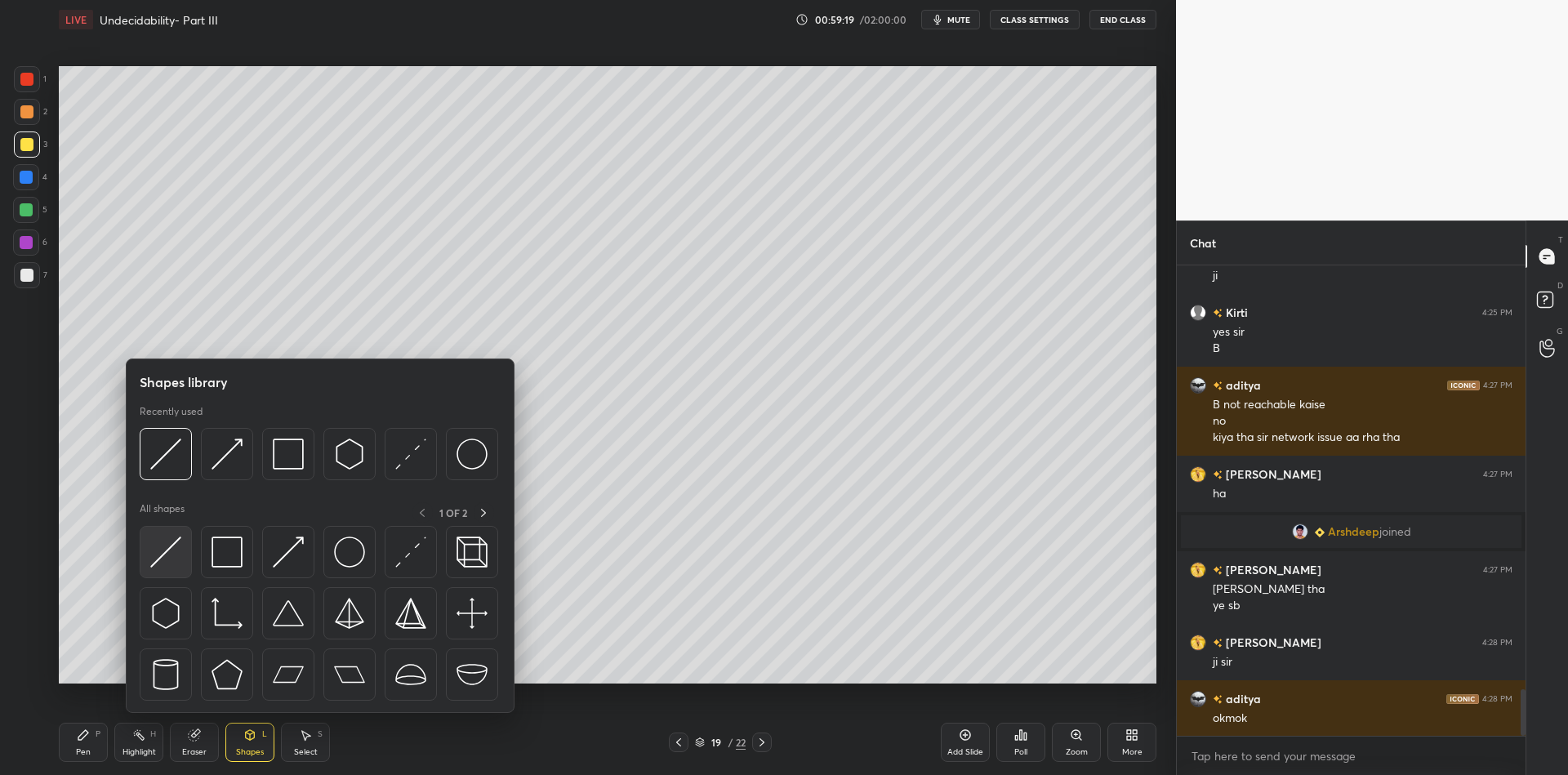
click at [174, 544] on div at bounding box center [166, 552] width 52 height 52
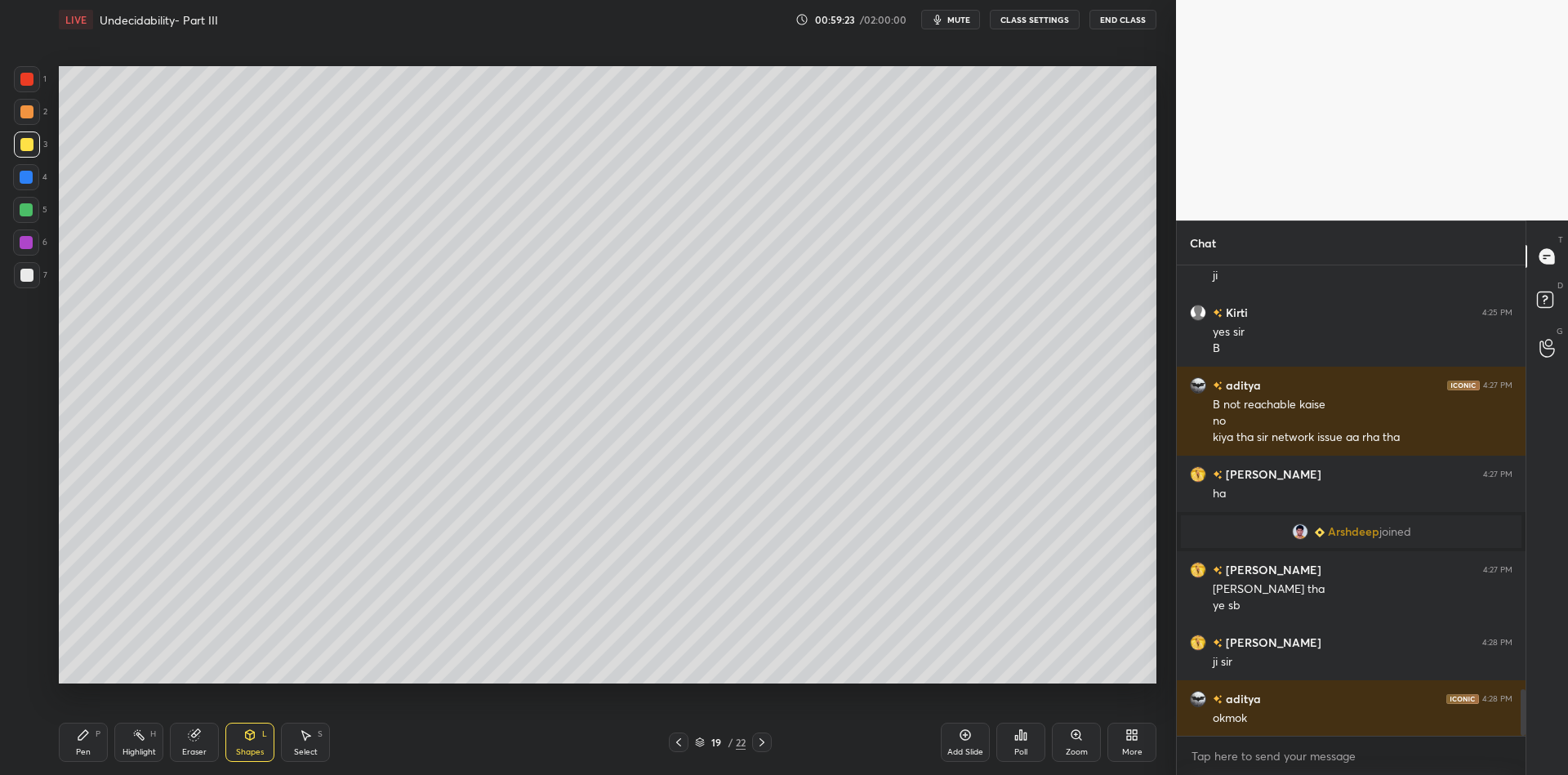
drag, startPoint x: 90, startPoint y: 747, endPoint x: 121, endPoint y: 713, distance: 46.0
click at [90, 746] on div "Pen P" at bounding box center [82, 742] width 49 height 39
click at [965, 16] on span "mute" at bounding box center [959, 20] width 23 height 12
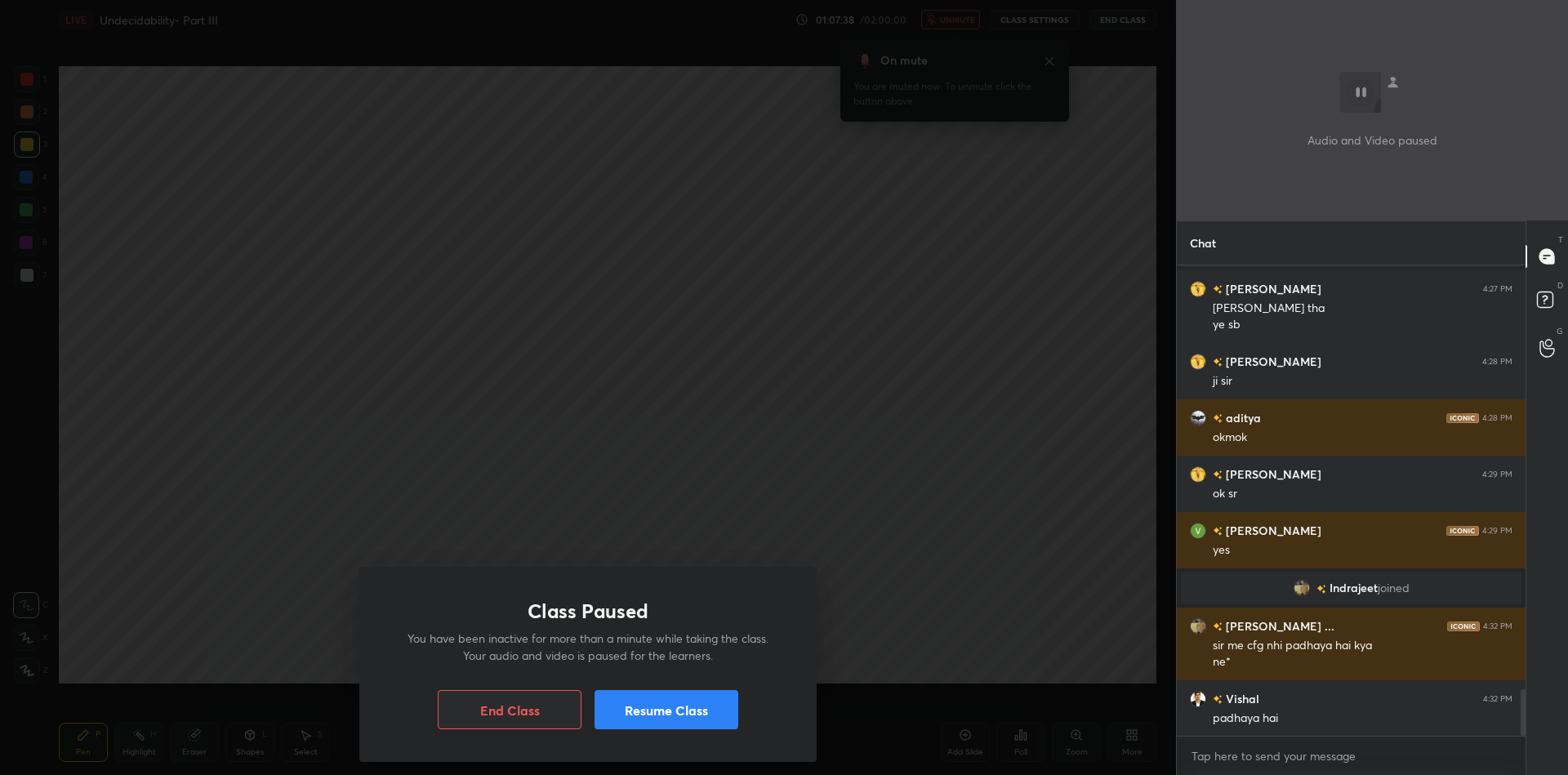
scroll to position [4319, 0]
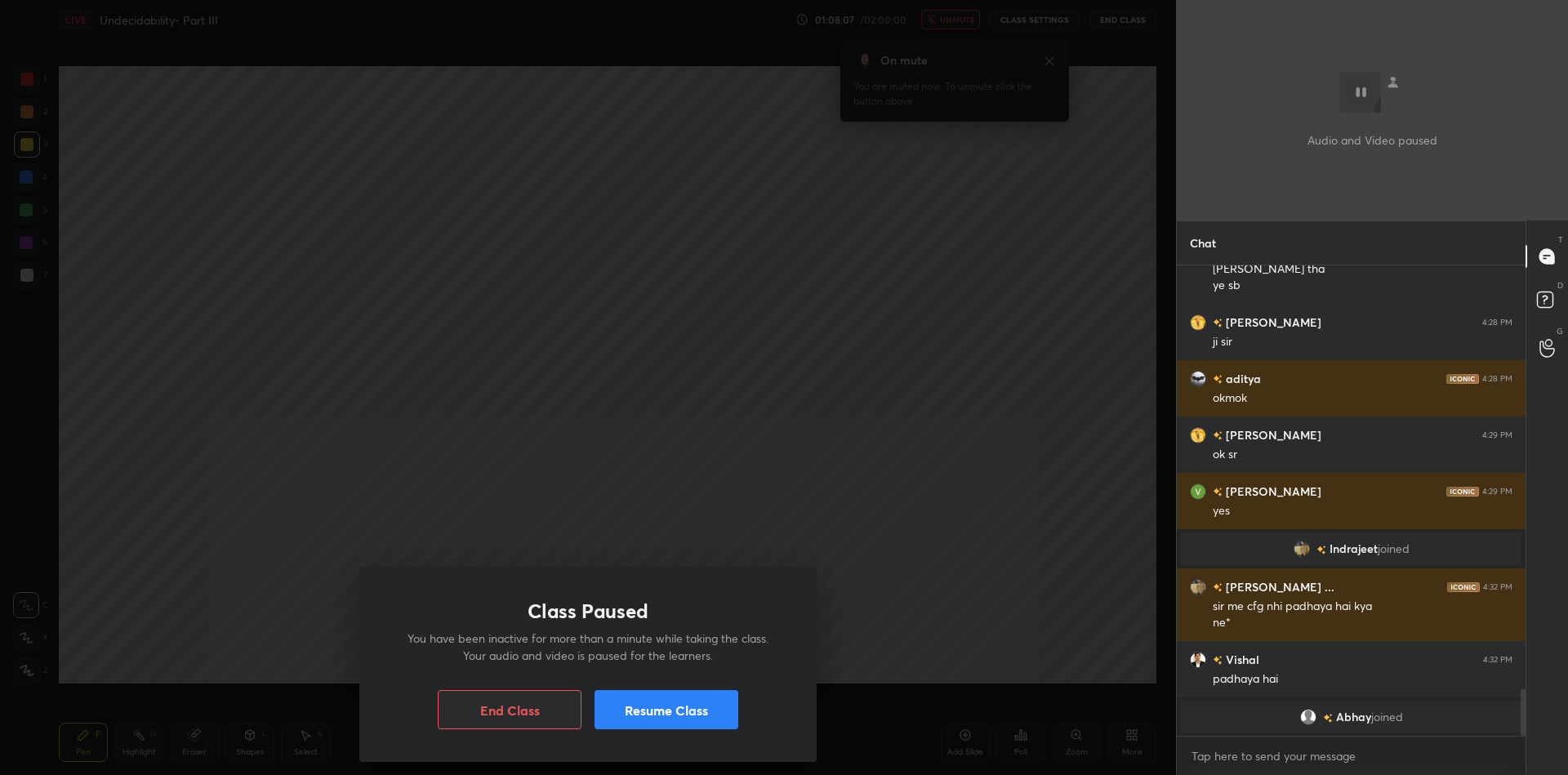
click at [675, 716] on button "Resume Class" at bounding box center [667, 710] width 144 height 39
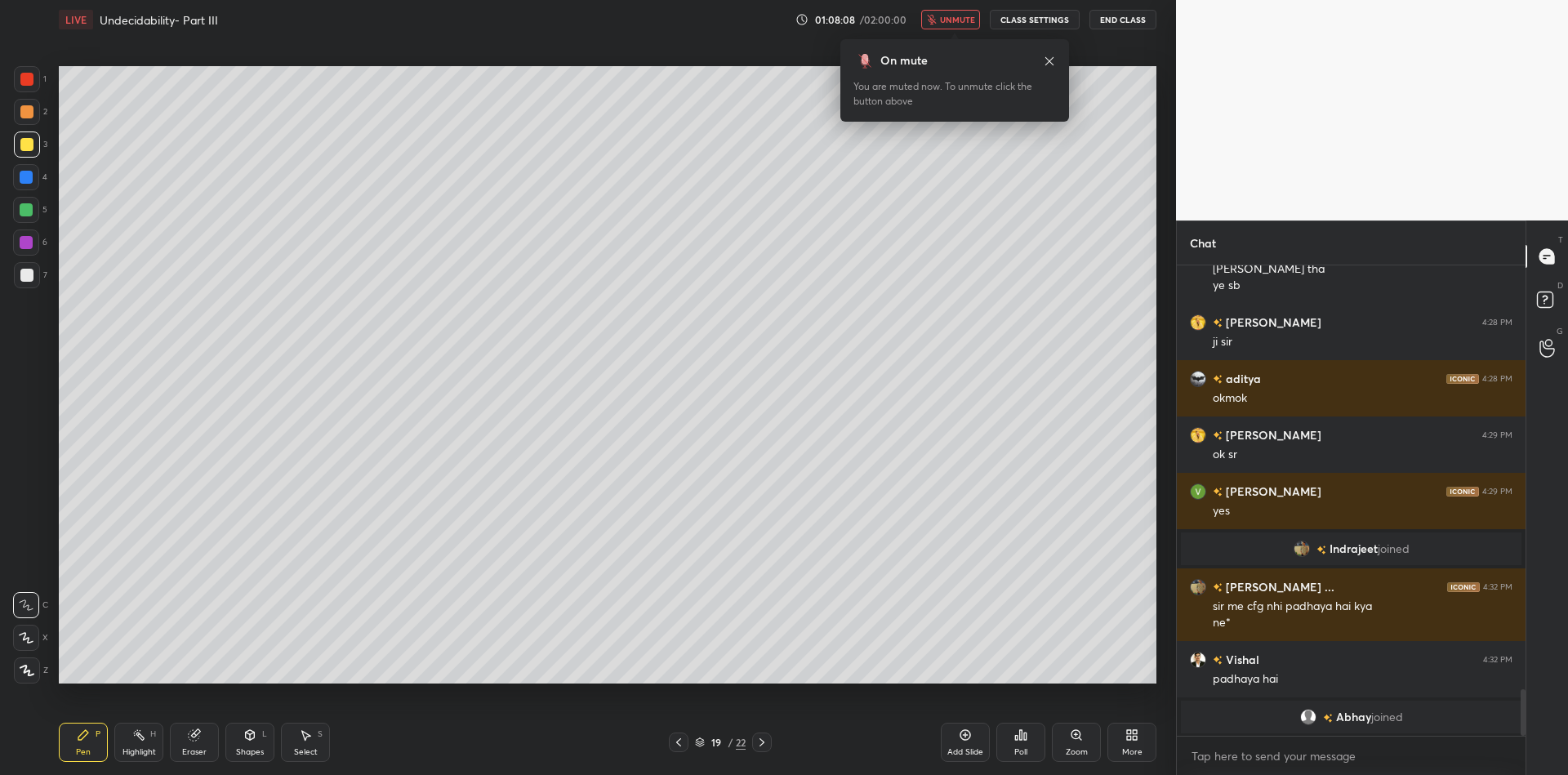
click at [955, 21] on span "unmute" at bounding box center [958, 20] width 35 height 12
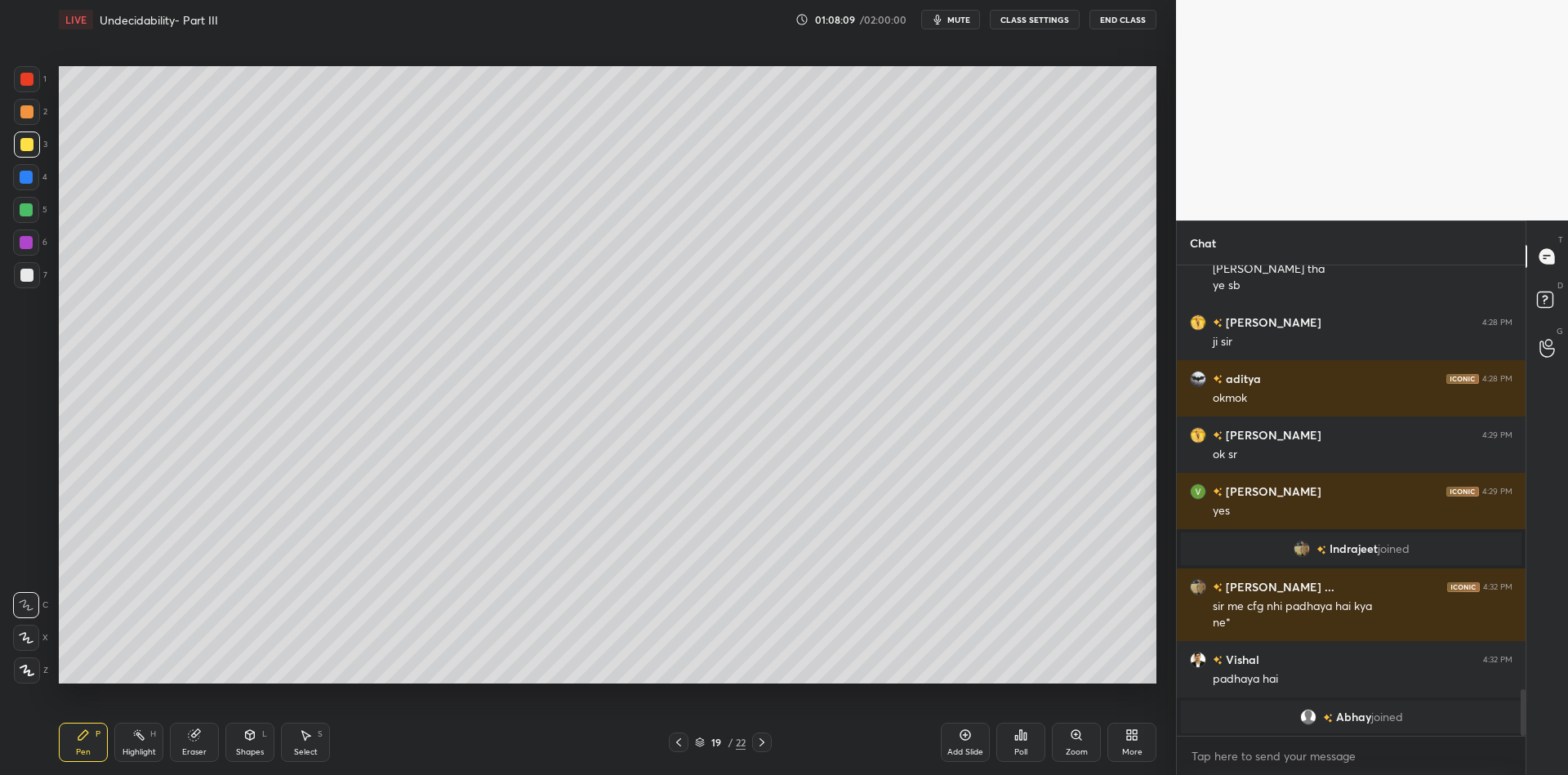
click at [298, 744] on div "Select S" at bounding box center [305, 742] width 49 height 39
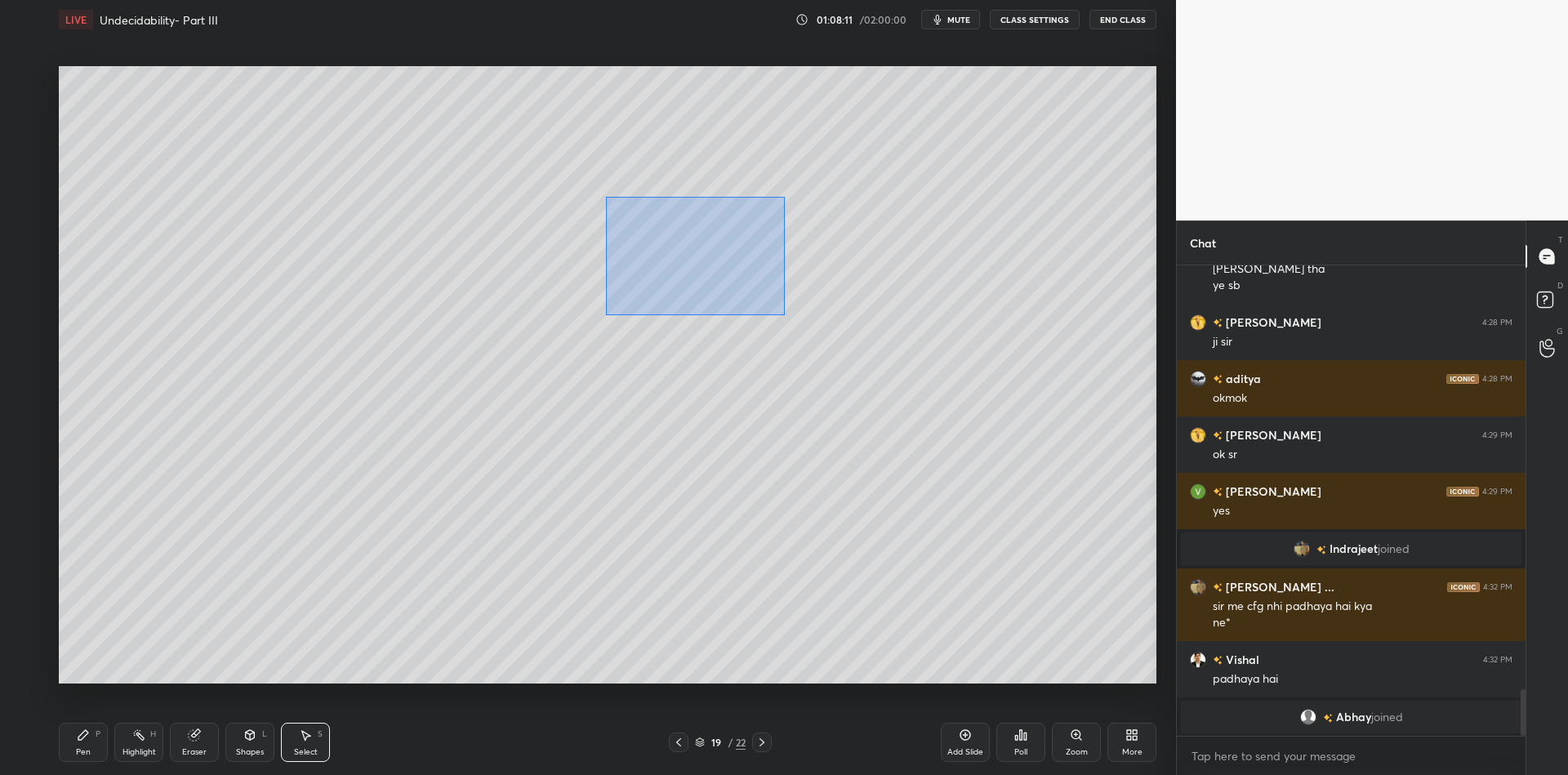
drag, startPoint x: 605, startPoint y: 196, endPoint x: 783, endPoint y: 312, distance: 212.5
click at [784, 312] on div "0 ° Undo Copy Paste here Duplicate Duplicate to new slide Delete" at bounding box center [607, 375] width 1097 height 618
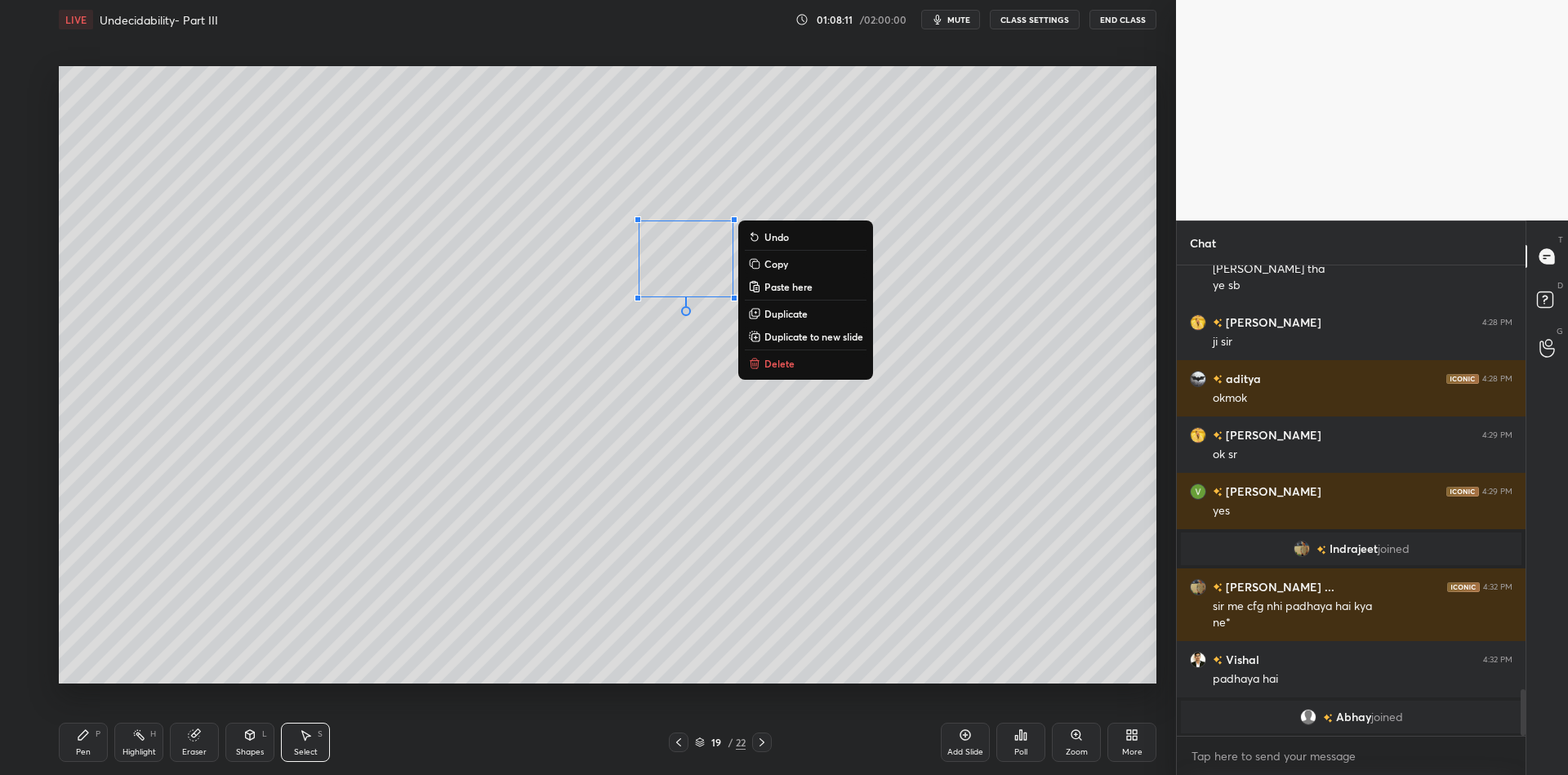
click at [792, 363] on button "Delete" at bounding box center [805, 364] width 121 height 20
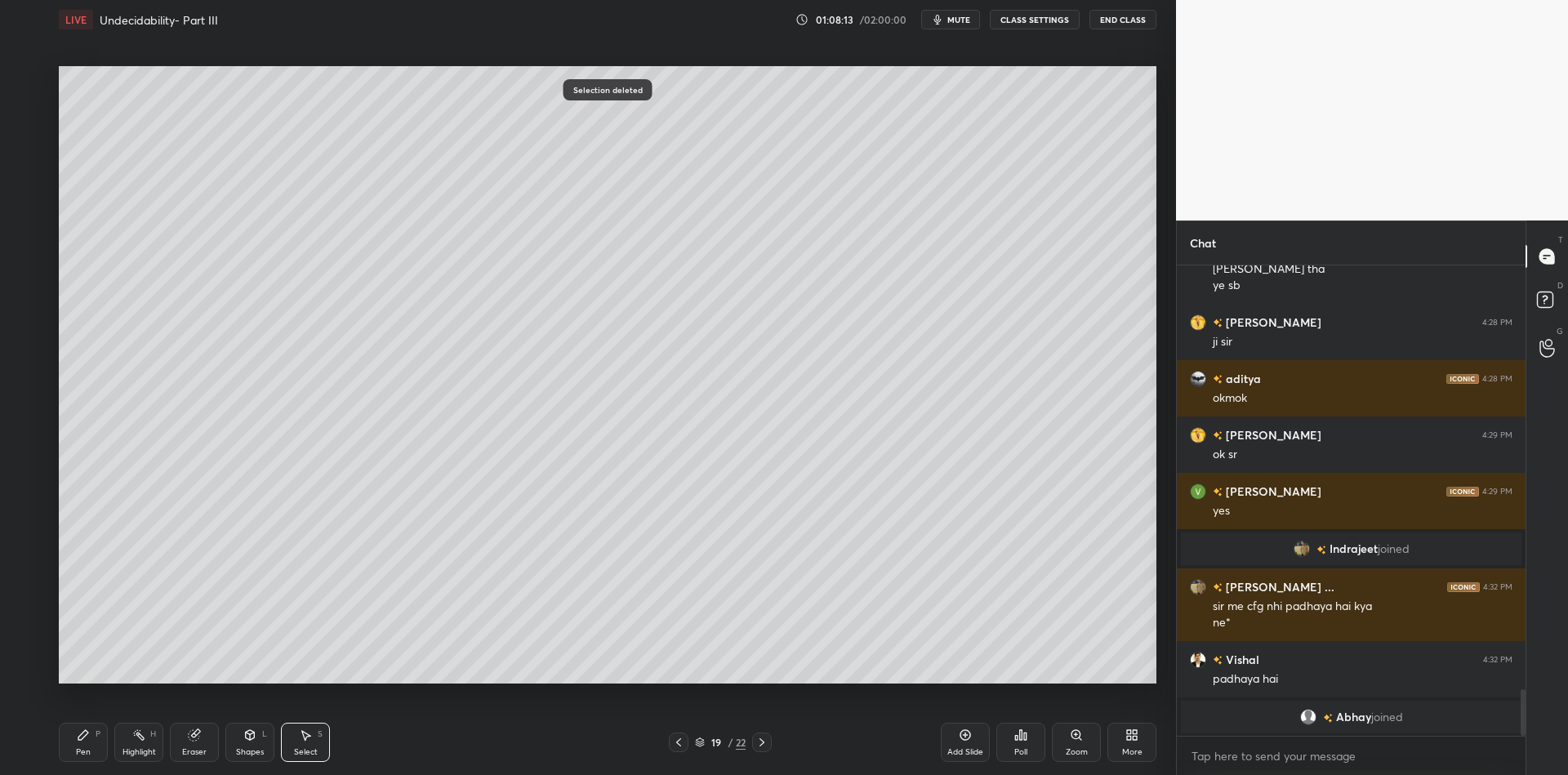
click at [85, 755] on div "Pen" at bounding box center [83, 752] width 15 height 8
click at [35, 151] on div at bounding box center [27, 144] width 26 height 26
click at [84, 736] on icon at bounding box center [83, 735] width 13 height 13
drag, startPoint x: 89, startPoint y: 732, endPoint x: 176, endPoint y: 701, distance: 92.4
click at [92, 733] on div "Pen P" at bounding box center [82, 742] width 49 height 39
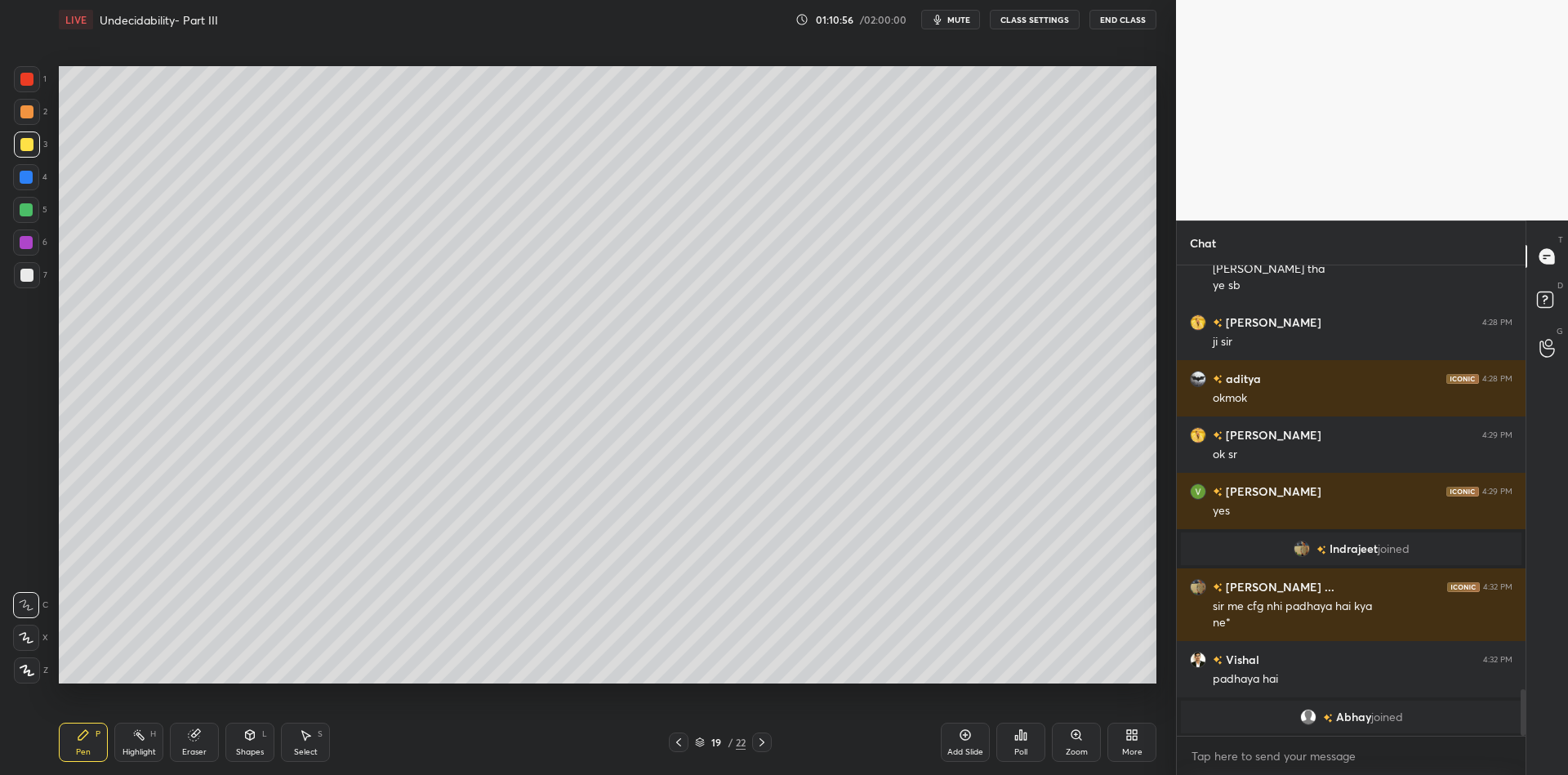
click at [757, 737] on icon at bounding box center [761, 742] width 13 height 13
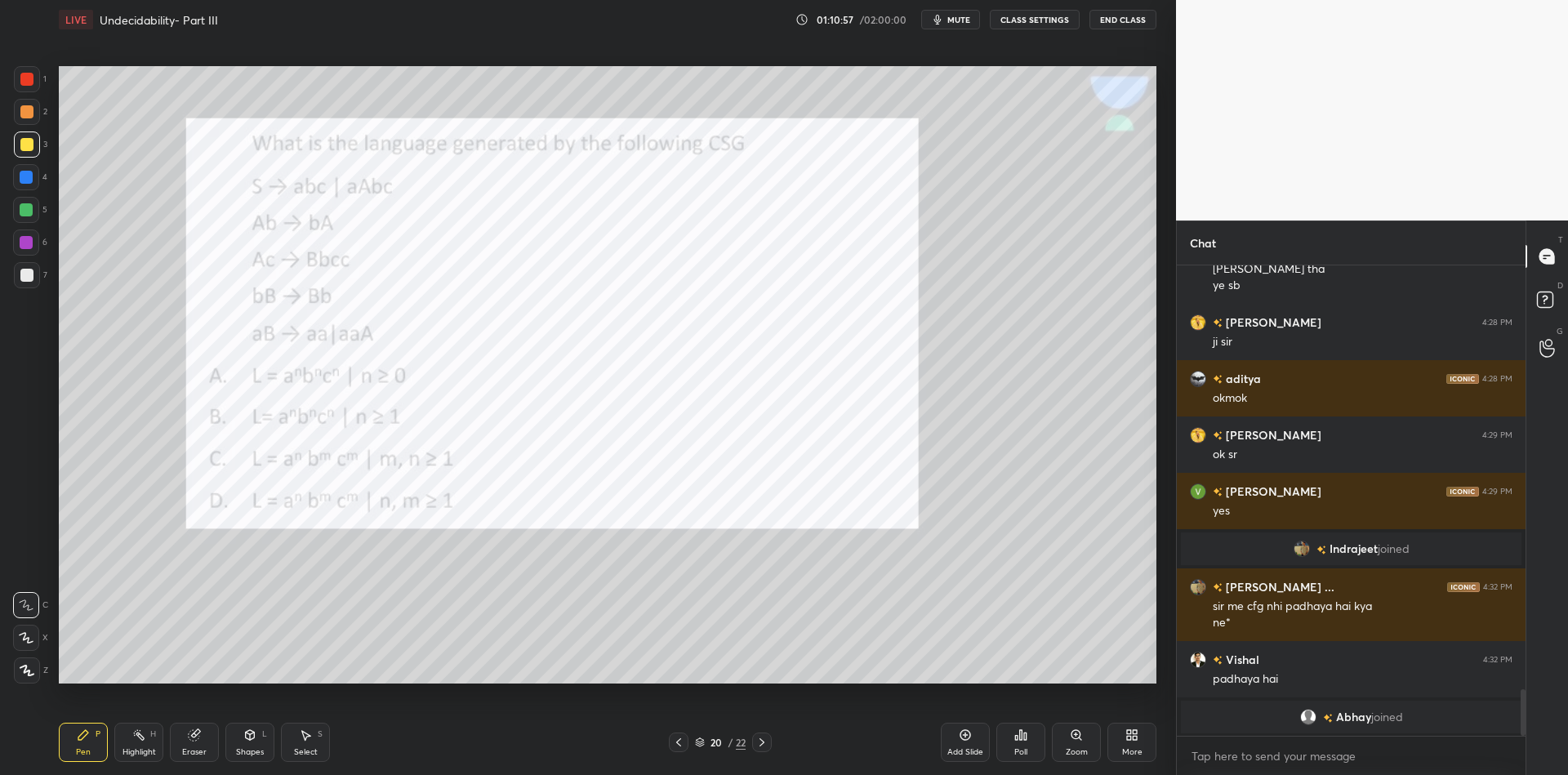
click at [681, 741] on icon at bounding box center [678, 742] width 13 height 13
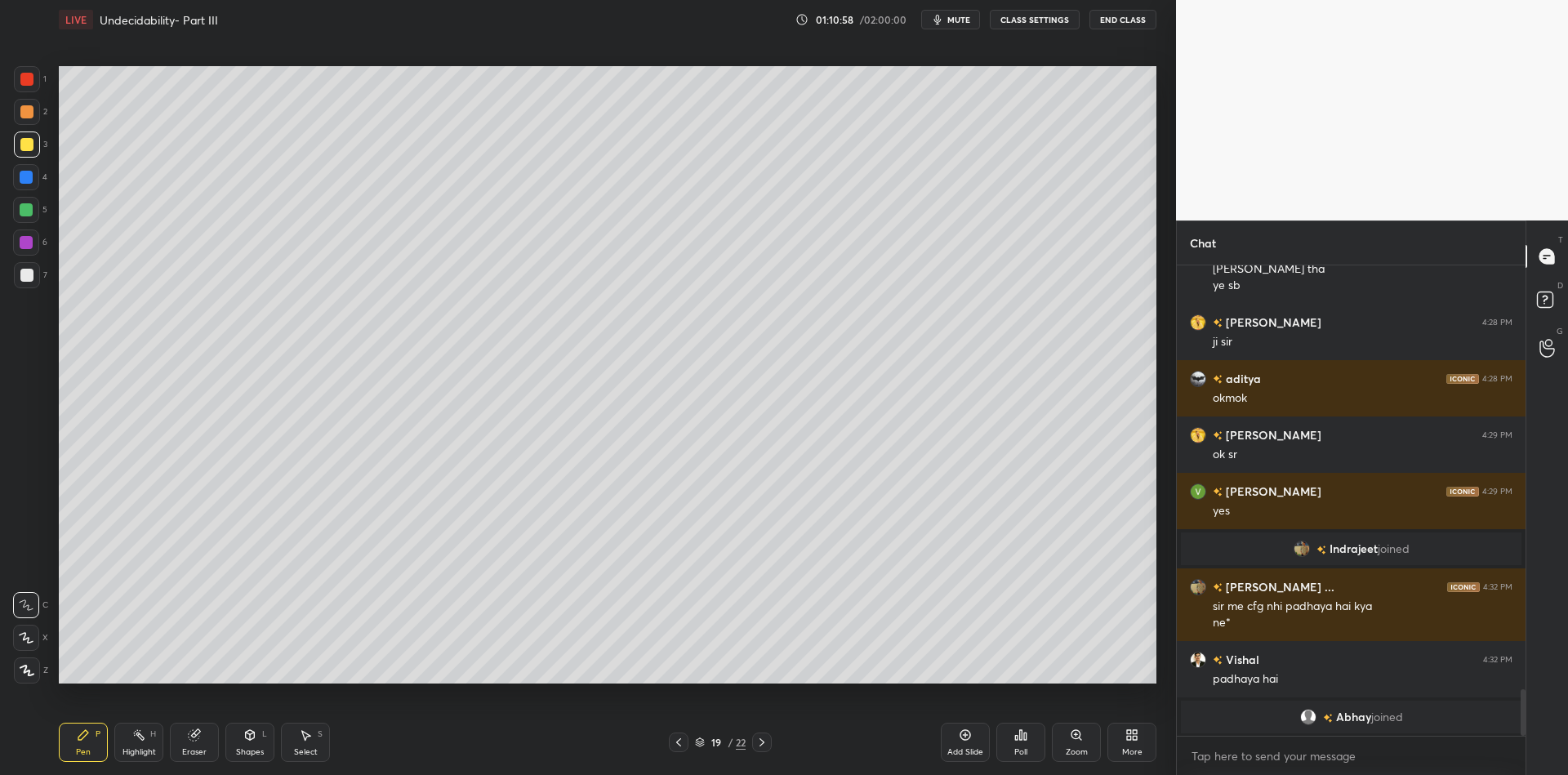
click at [962, 735] on icon at bounding box center [965, 735] width 13 height 13
click at [80, 749] on div "Pen" at bounding box center [83, 752] width 15 height 8
click at [26, 148] on div at bounding box center [27, 145] width 13 height 13
click at [188, 734] on div "Eraser" at bounding box center [194, 742] width 49 height 39
click at [81, 746] on div "Pen P" at bounding box center [82, 742] width 49 height 39
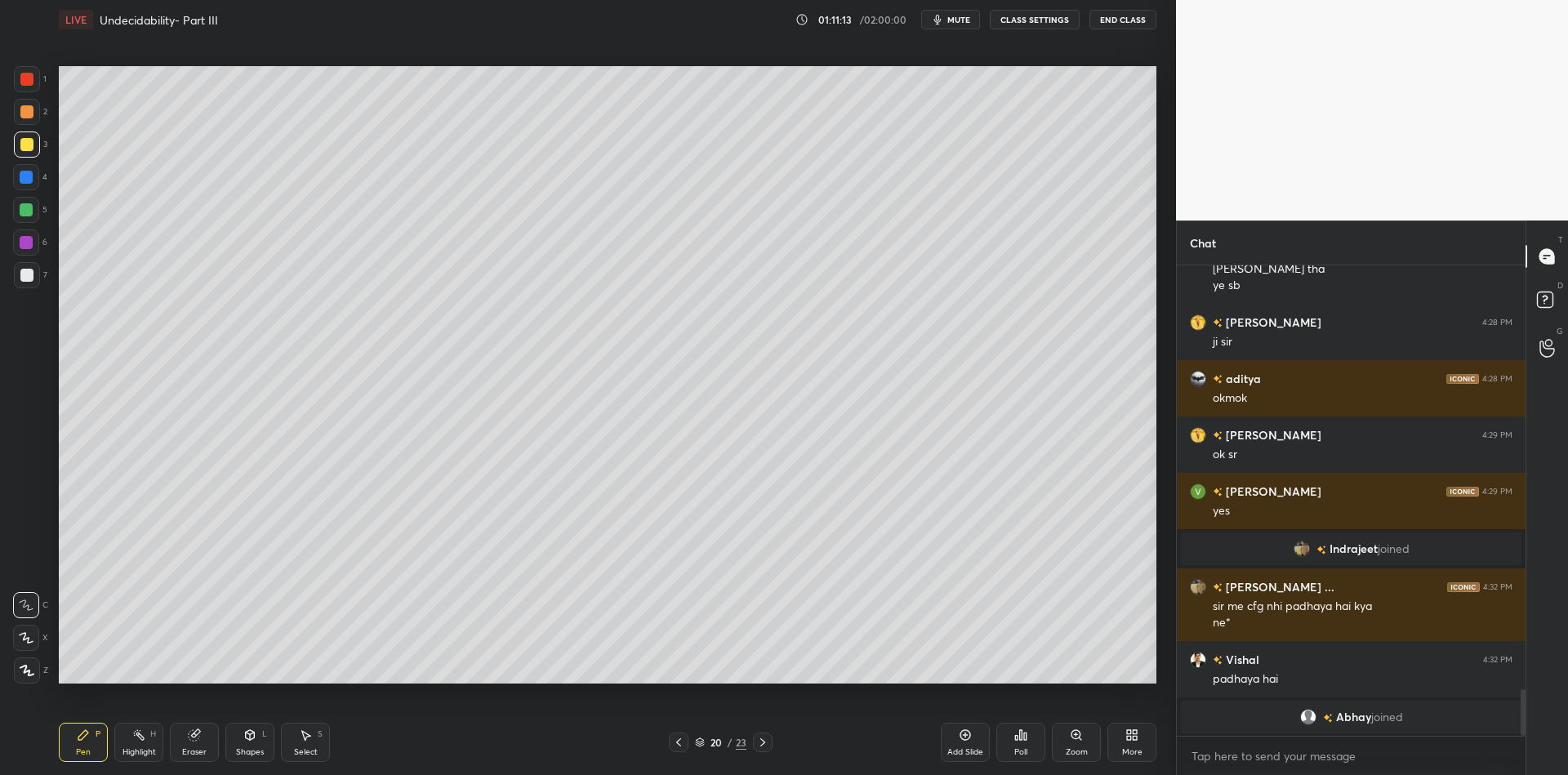
click at [254, 749] on div "Shapes" at bounding box center [249, 752] width 27 height 8
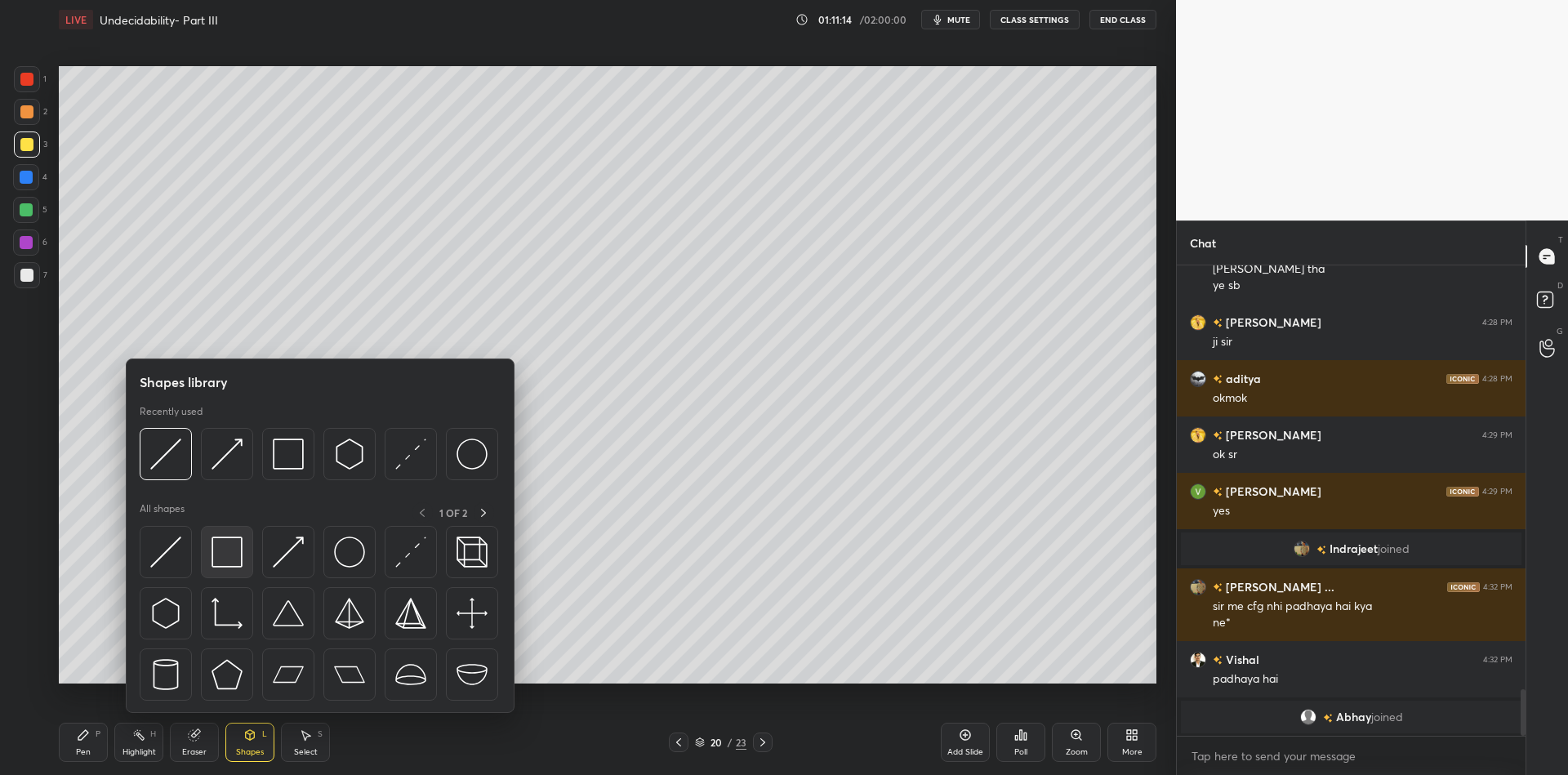
drag, startPoint x: 236, startPoint y: 536, endPoint x: 230, endPoint y: 542, distance: 8.5
click at [230, 542] on img at bounding box center [227, 552] width 31 height 31
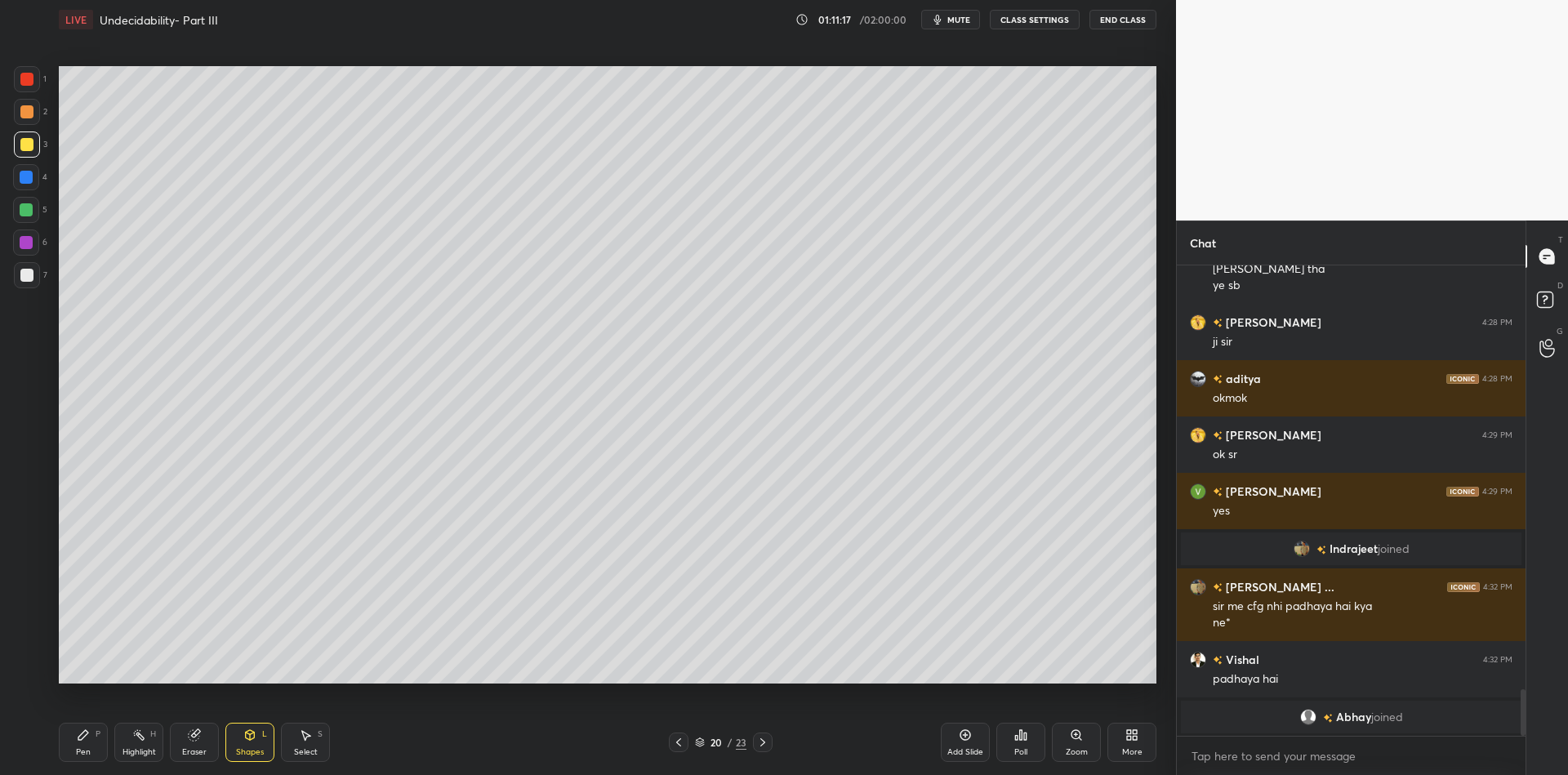
drag, startPoint x: 81, startPoint y: 749, endPoint x: 85, endPoint y: 724, distance: 25.3
click at [79, 748] on div "Pen" at bounding box center [83, 752] width 15 height 8
drag, startPoint x: 248, startPoint y: 742, endPoint x: 254, endPoint y: 718, distance: 24.7
click at [249, 737] on icon at bounding box center [250, 735] width 13 height 13
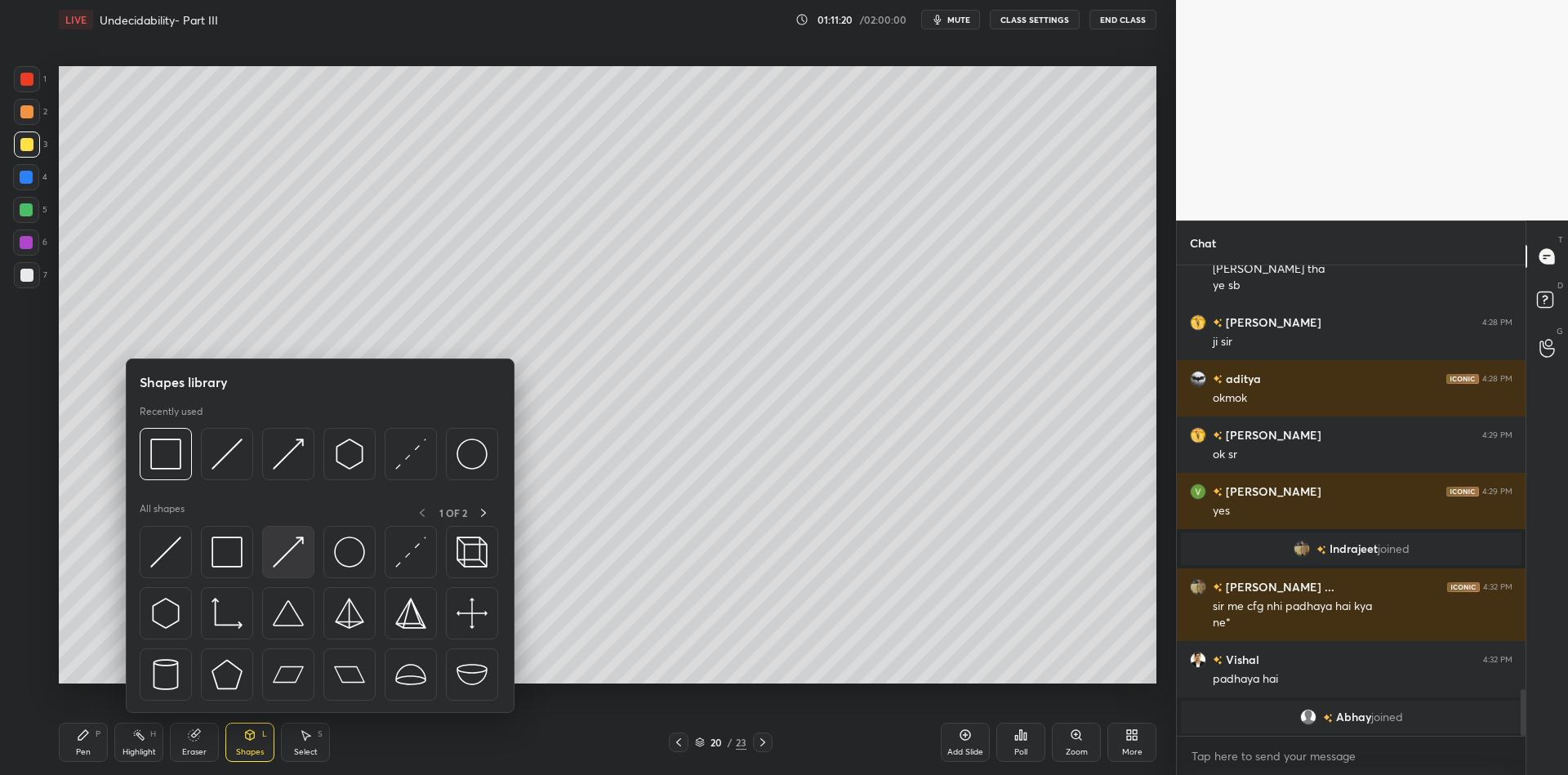
click at [293, 544] on img at bounding box center [288, 552] width 31 height 31
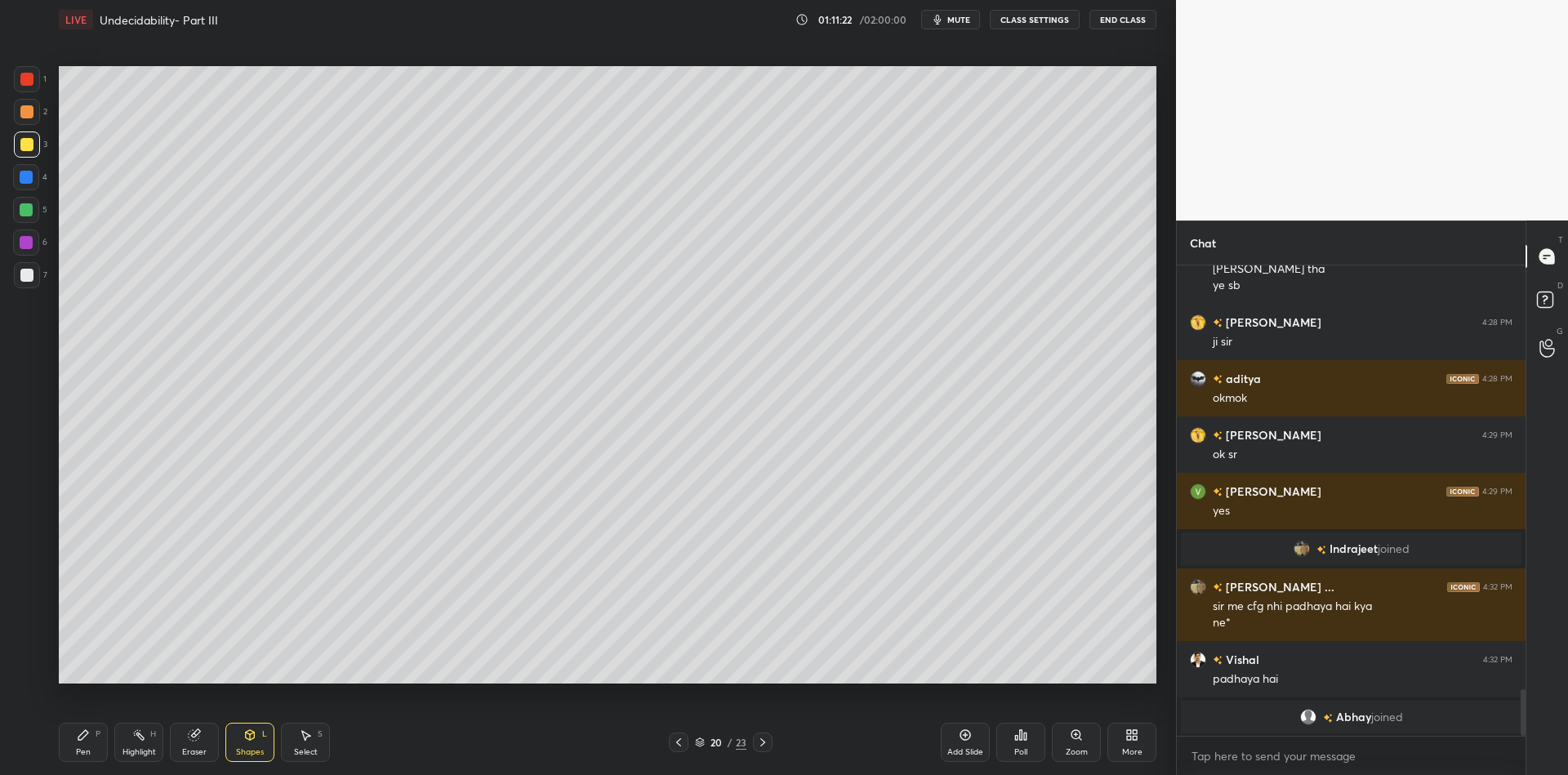
drag, startPoint x: 81, startPoint y: 745, endPoint x: 87, endPoint y: 735, distance: 11.7
click at [85, 740] on div "Pen P" at bounding box center [82, 742] width 49 height 39
drag, startPoint x: 252, startPoint y: 738, endPoint x: 251, endPoint y: 718, distance: 20.0
click at [251, 736] on icon at bounding box center [250, 735] width 9 height 10
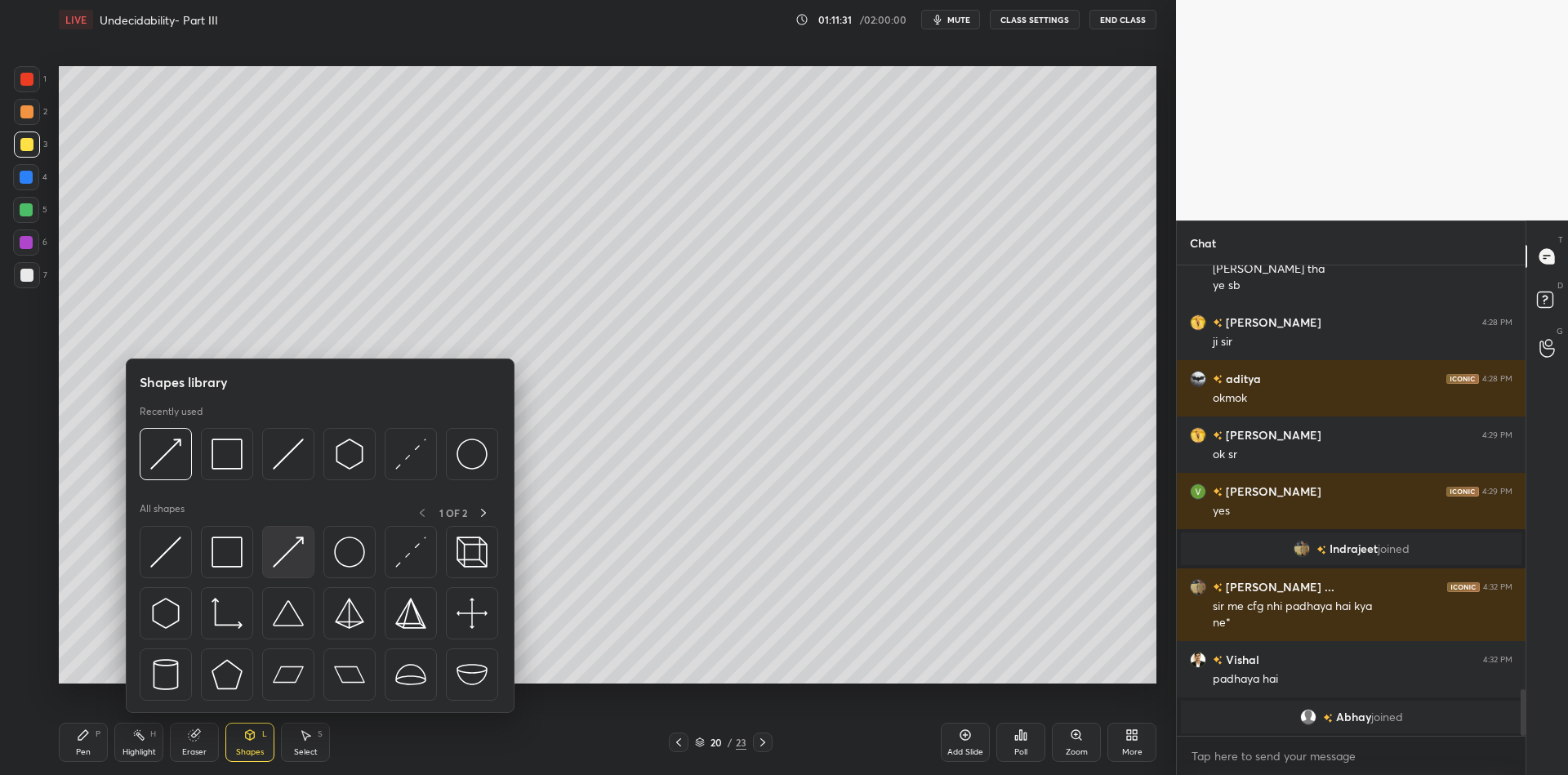
click at [296, 531] on div at bounding box center [288, 552] width 52 height 52
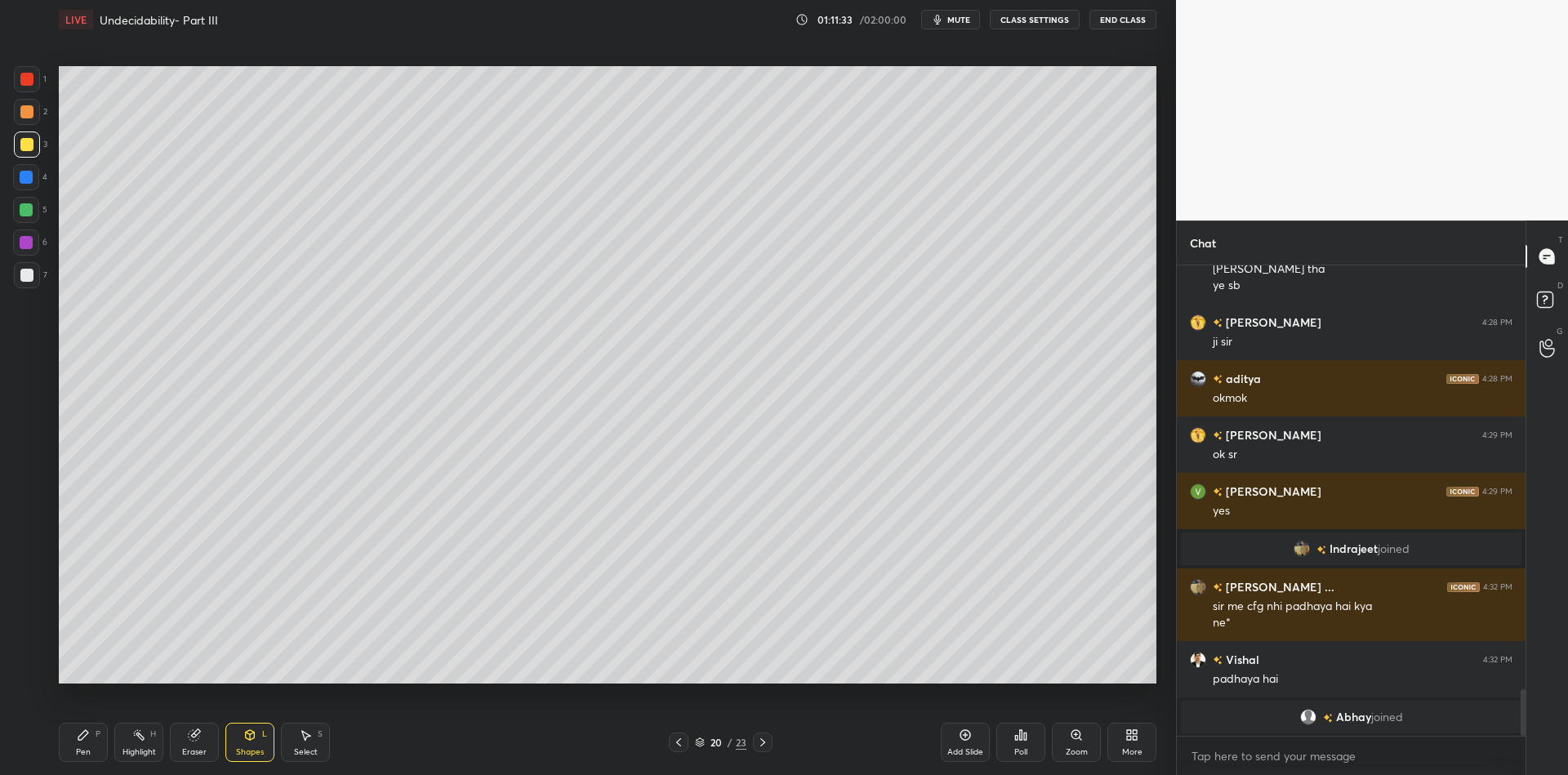
click at [89, 740] on icon at bounding box center [83, 735] width 13 height 13
drag, startPoint x: 246, startPoint y: 746, endPoint x: 254, endPoint y: 719, distance: 28.2
click at [246, 744] on div "Shapes L" at bounding box center [249, 742] width 49 height 39
click at [92, 738] on div "Pen P" at bounding box center [82, 742] width 49 height 39
drag, startPoint x: 138, startPoint y: 748, endPoint x: 162, endPoint y: 692, distance: 60.9
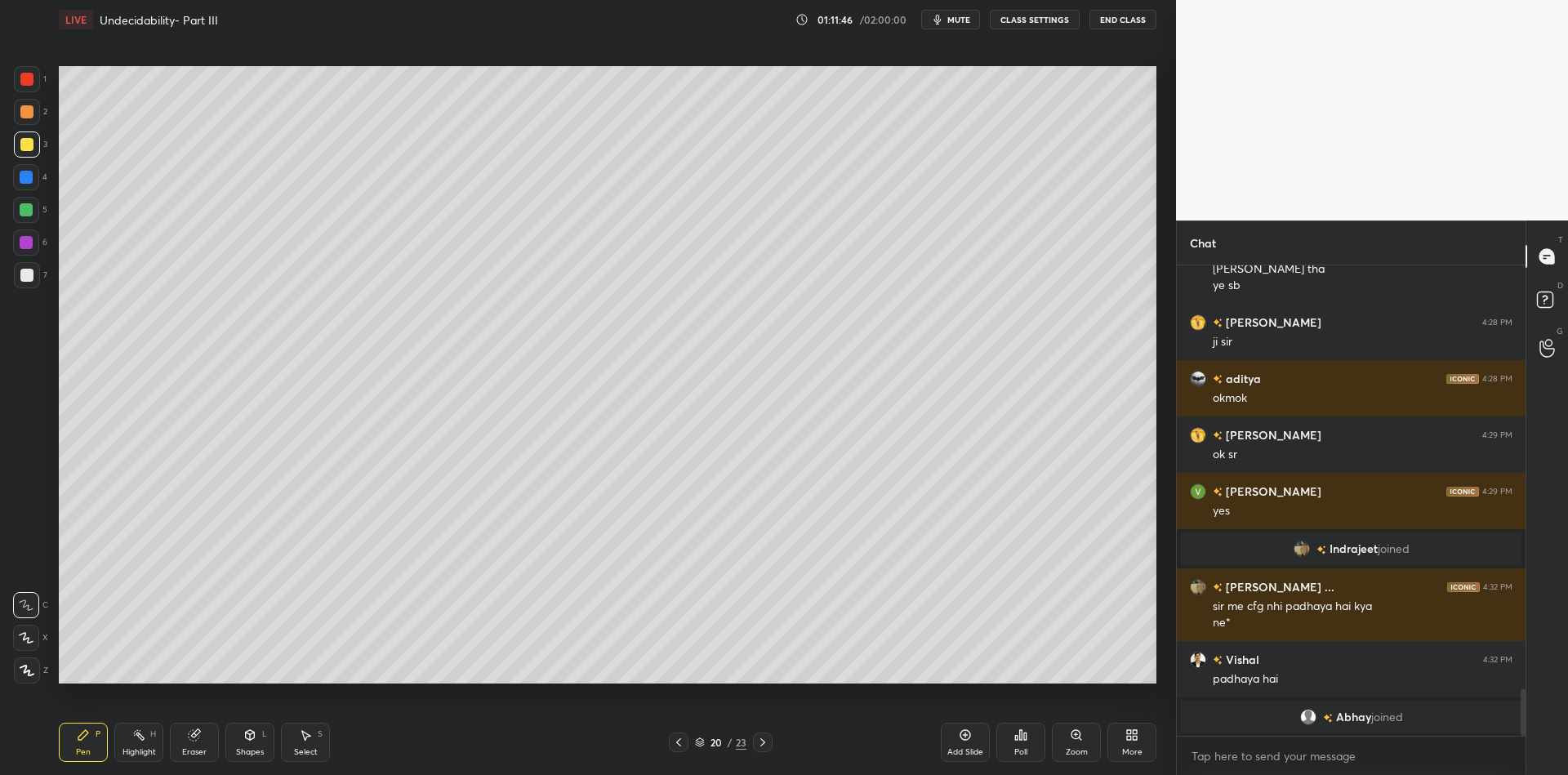
click at [139, 742] on div "Highlight H" at bounding box center [138, 742] width 49 height 39
click at [83, 749] on div "Pen" at bounding box center [83, 752] width 15 height 8
click at [245, 738] on icon at bounding box center [250, 735] width 13 height 13
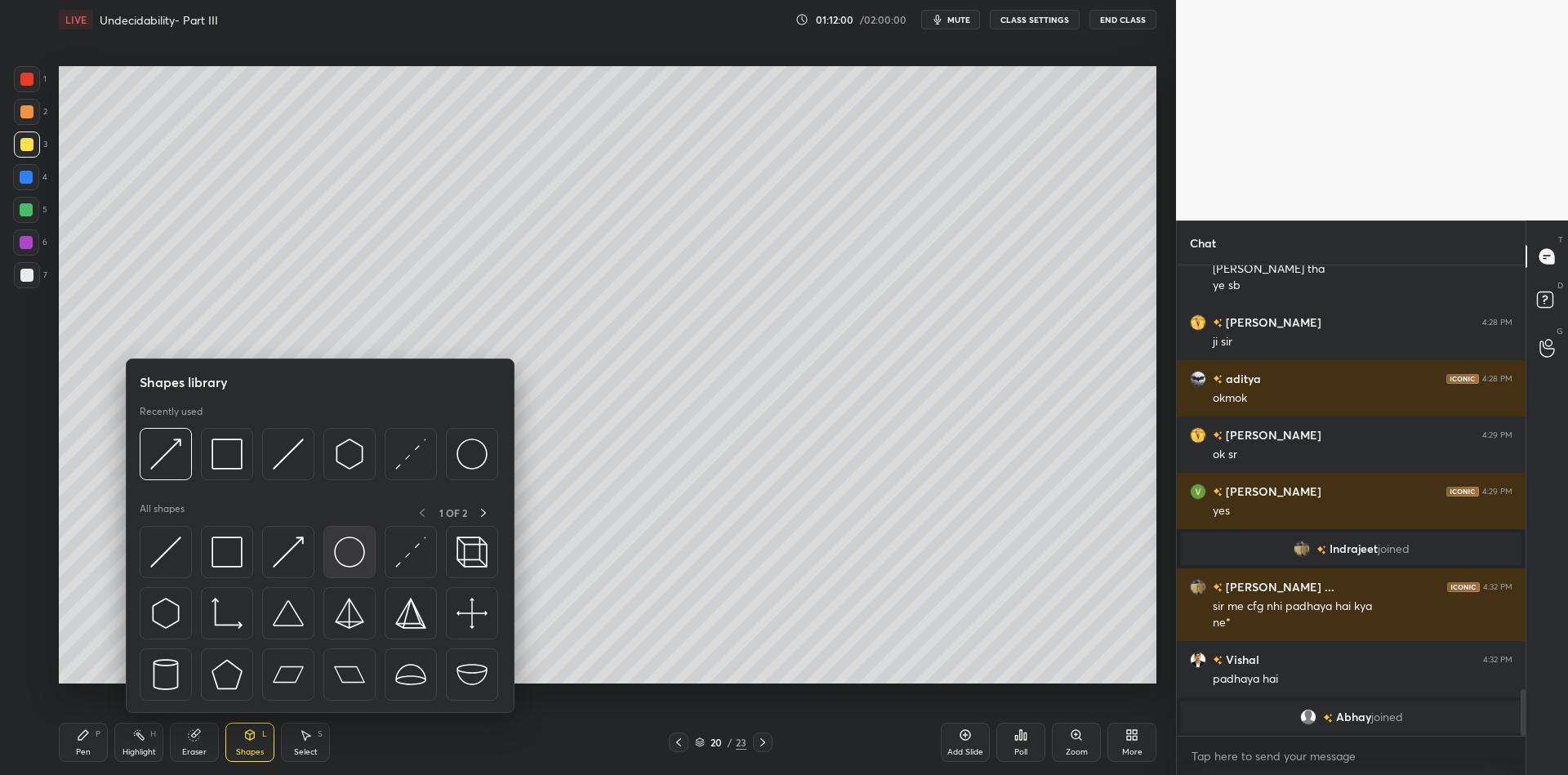
click at [345, 548] on img at bounding box center [349, 552] width 31 height 31
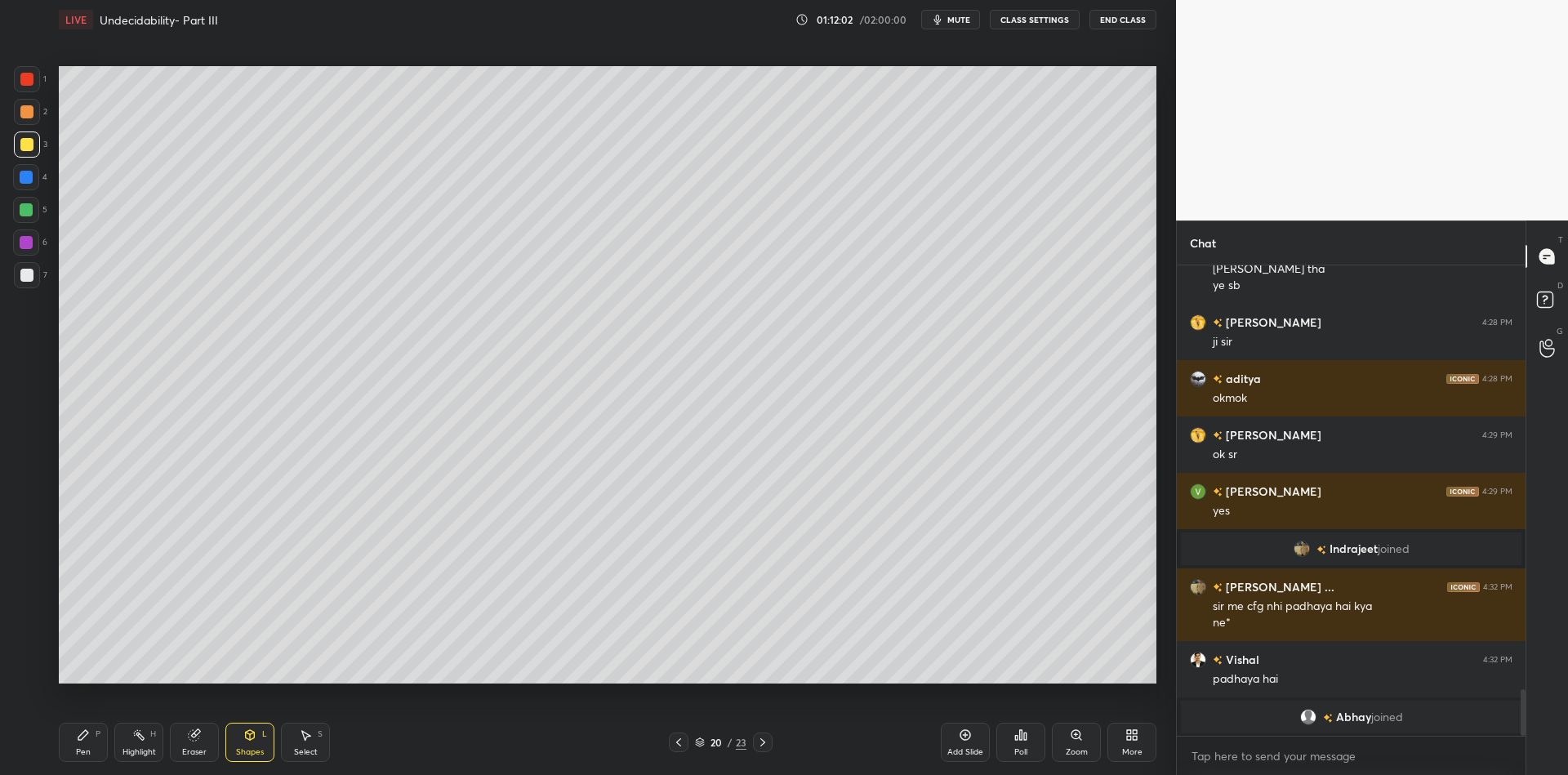
drag, startPoint x: 91, startPoint y: 737, endPoint x: 130, endPoint y: 744, distance: 39.6
click at [98, 737] on div "Pen P" at bounding box center [82, 742] width 49 height 39
drag, startPoint x: 130, startPoint y: 744, endPoint x: 151, endPoint y: 692, distance: 56.1
click at [129, 743] on div "Highlight H" at bounding box center [138, 742] width 49 height 39
click at [253, 740] on div "Shapes L" at bounding box center [249, 742] width 49 height 39
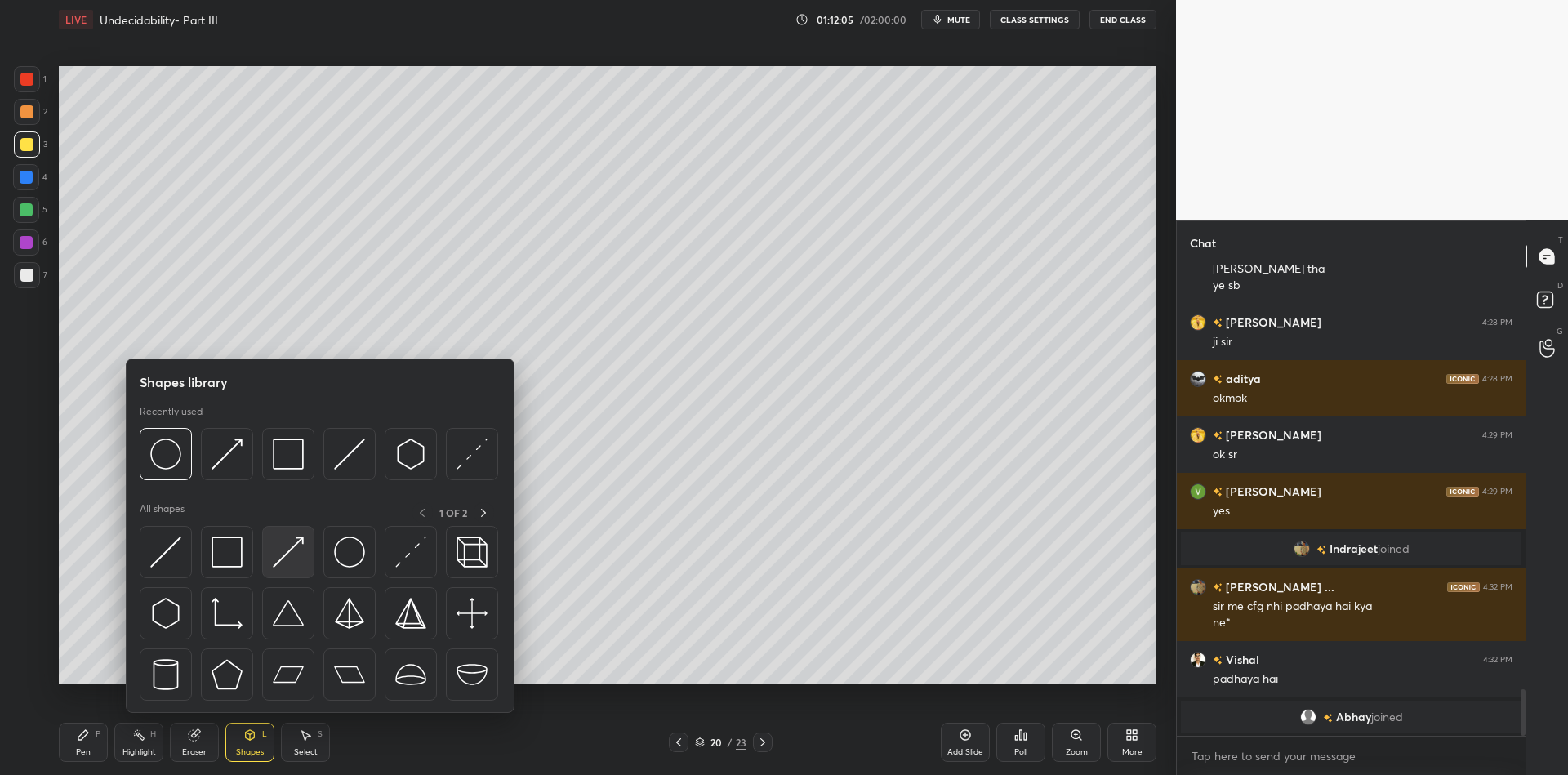
click at [287, 537] on img at bounding box center [288, 552] width 31 height 31
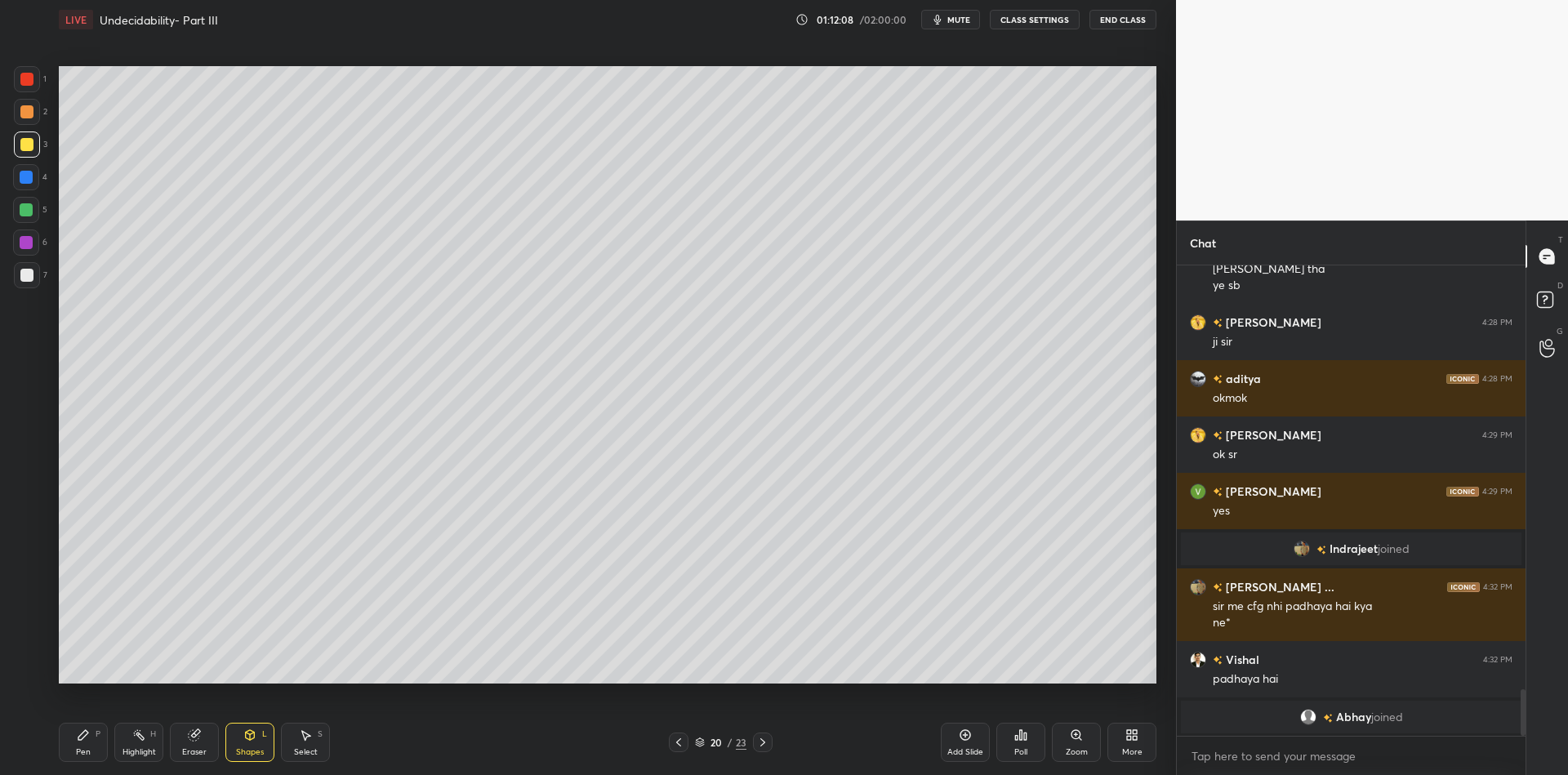
click at [92, 745] on div "Pen P" at bounding box center [82, 742] width 49 height 39
click at [248, 735] on icon at bounding box center [250, 735] width 13 height 13
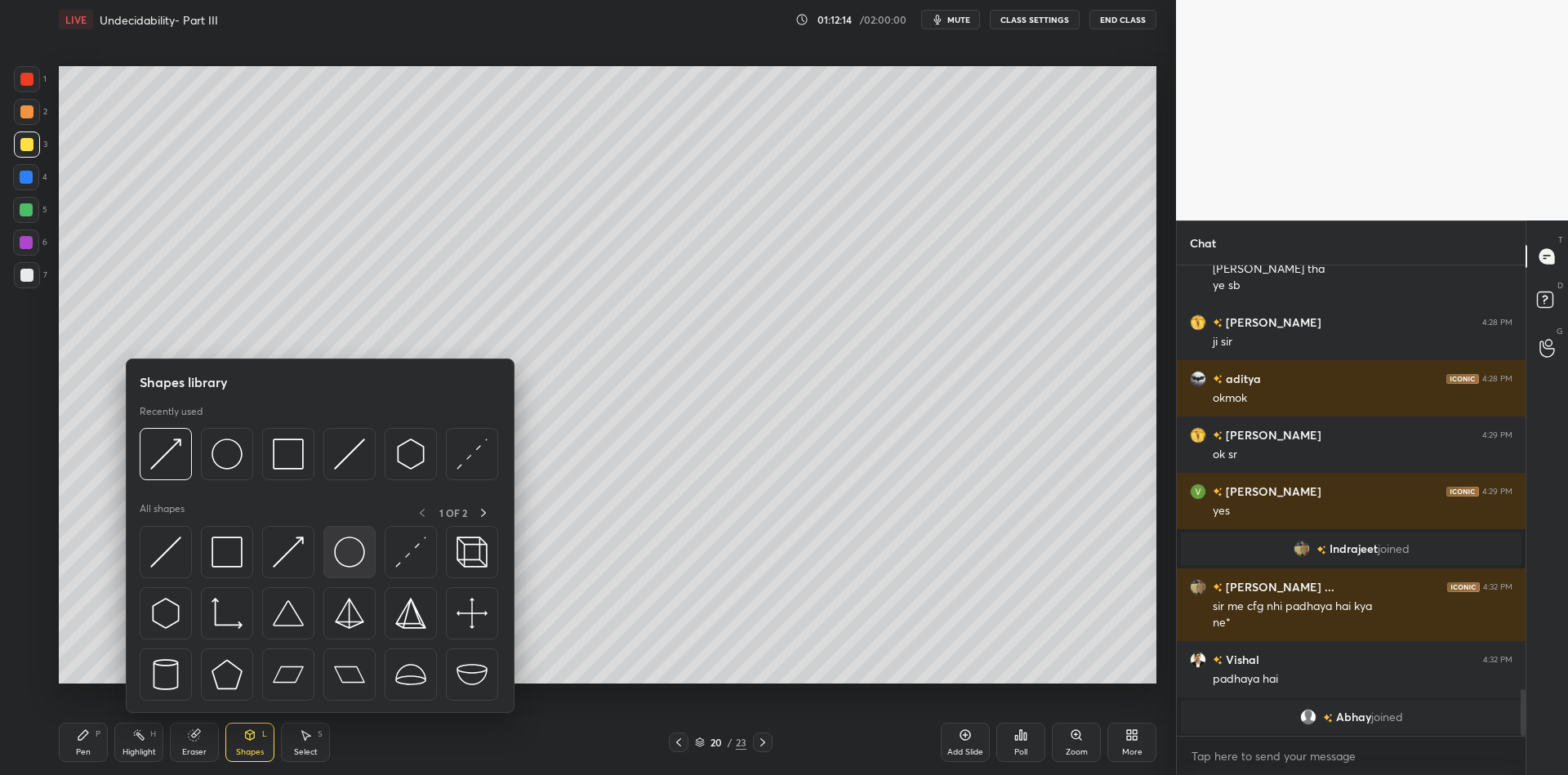
click at [345, 536] on img at bounding box center [349, 552] width 31 height 31
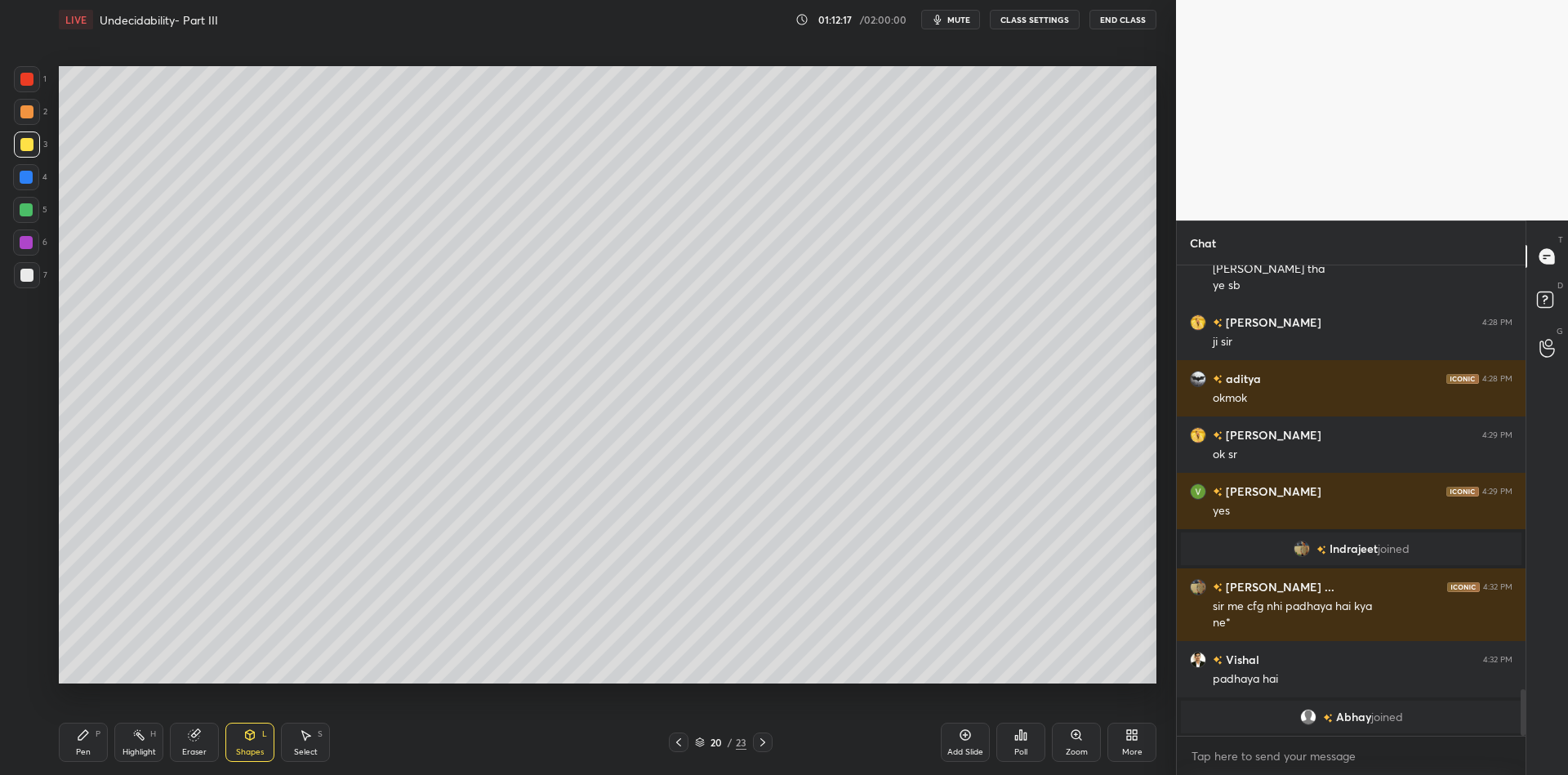
click at [95, 739] on div "Pen P" at bounding box center [82, 742] width 49 height 39
click at [137, 745] on div "Highlight H" at bounding box center [138, 742] width 49 height 39
click at [304, 744] on div "Select S" at bounding box center [305, 742] width 49 height 39
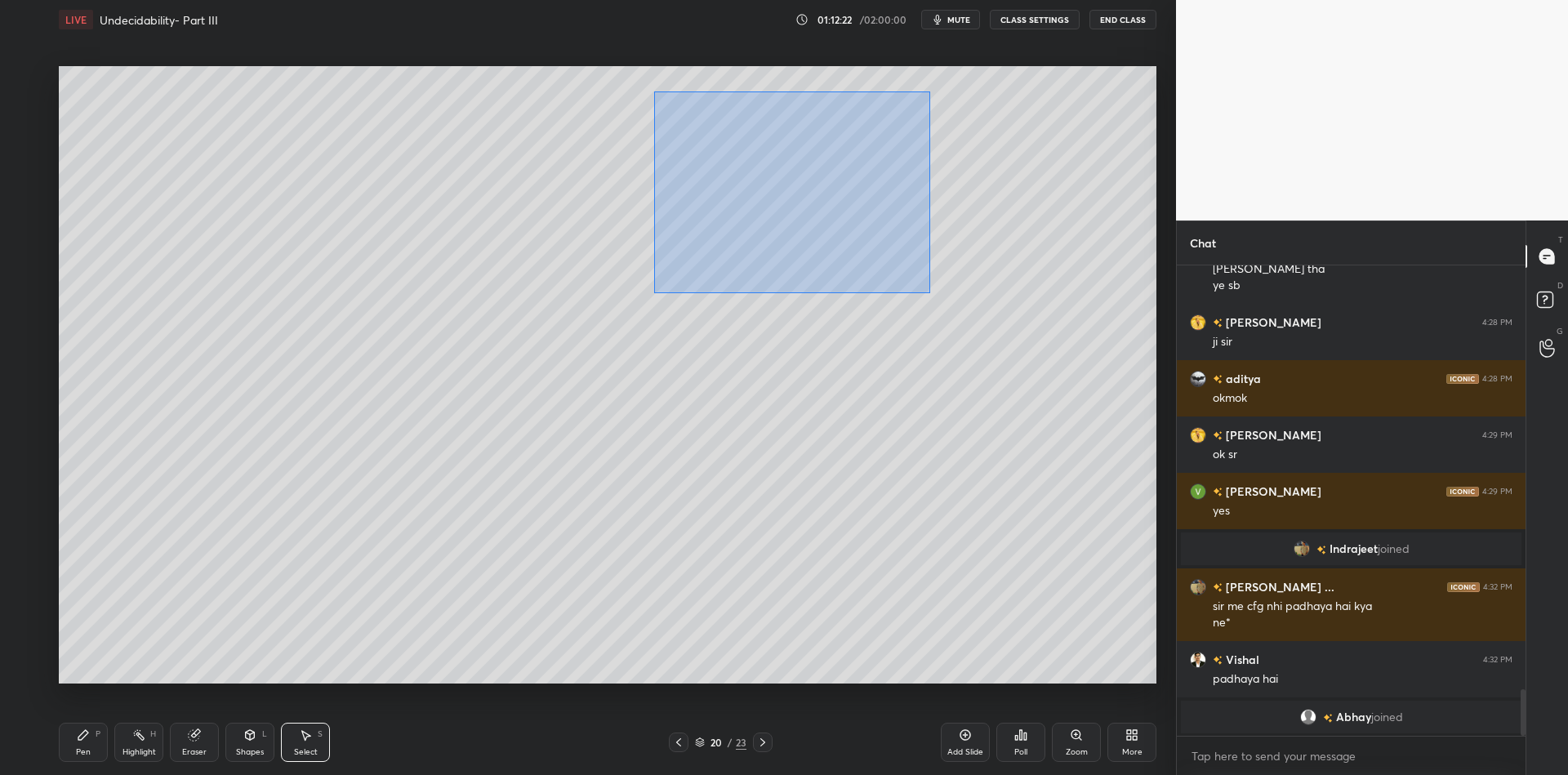
drag, startPoint x: 713, startPoint y: 98, endPoint x: 925, endPoint y: 291, distance: 286.7
click at [929, 294] on div "0 ° Undo Copy Paste here Duplicate Duplicate to new slide Delete" at bounding box center [607, 375] width 1097 height 618
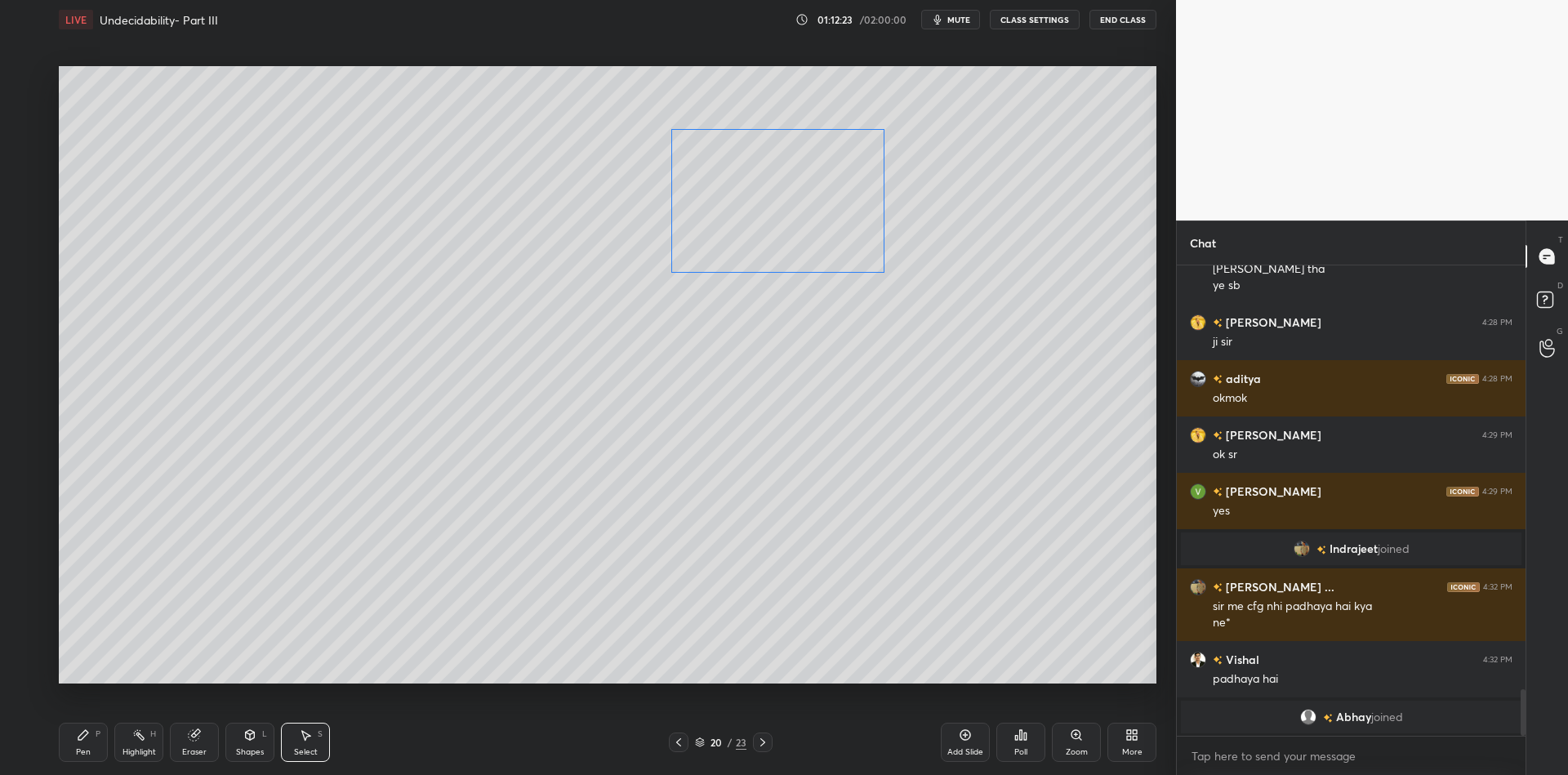
drag, startPoint x: 808, startPoint y: 191, endPoint x: 806, endPoint y: 219, distance: 28.1
click at [807, 223] on div "0 ° Undo Copy Paste here Duplicate Duplicate to new slide Delete" at bounding box center [607, 375] width 1097 height 618
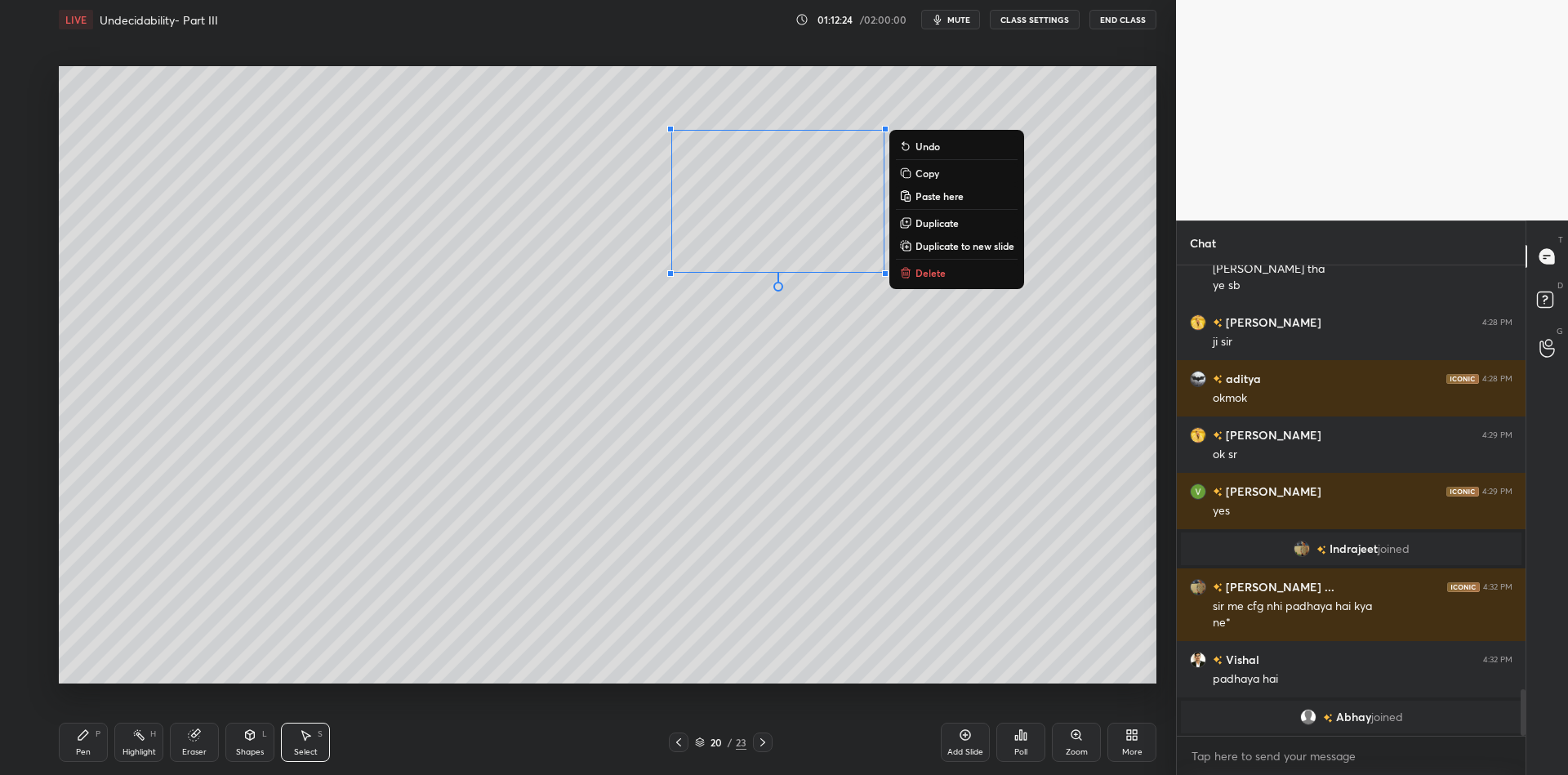
drag, startPoint x: 88, startPoint y: 744, endPoint x: 88, endPoint y: 723, distance: 21.0
click at [86, 740] on div "Pen P" at bounding box center [82, 742] width 49 height 39
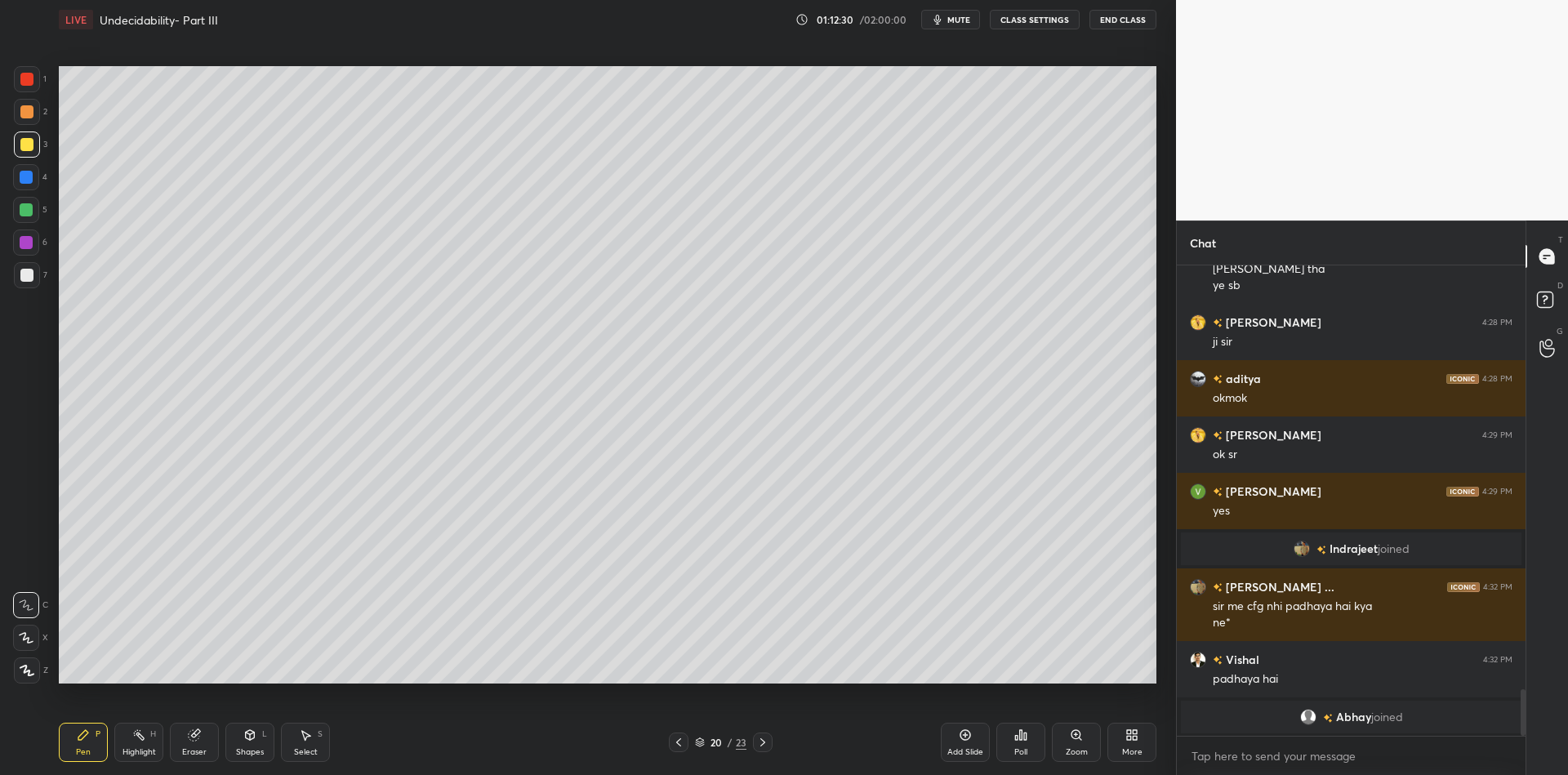
drag, startPoint x: 136, startPoint y: 751, endPoint x: 138, endPoint y: 727, distance: 24.1
click at [137, 748] on div "Highlight" at bounding box center [139, 752] width 34 height 8
drag, startPoint x: 246, startPoint y: 745, endPoint x: 254, endPoint y: 724, distance: 22.5
click at [245, 746] on div "Shapes L" at bounding box center [249, 742] width 49 height 39
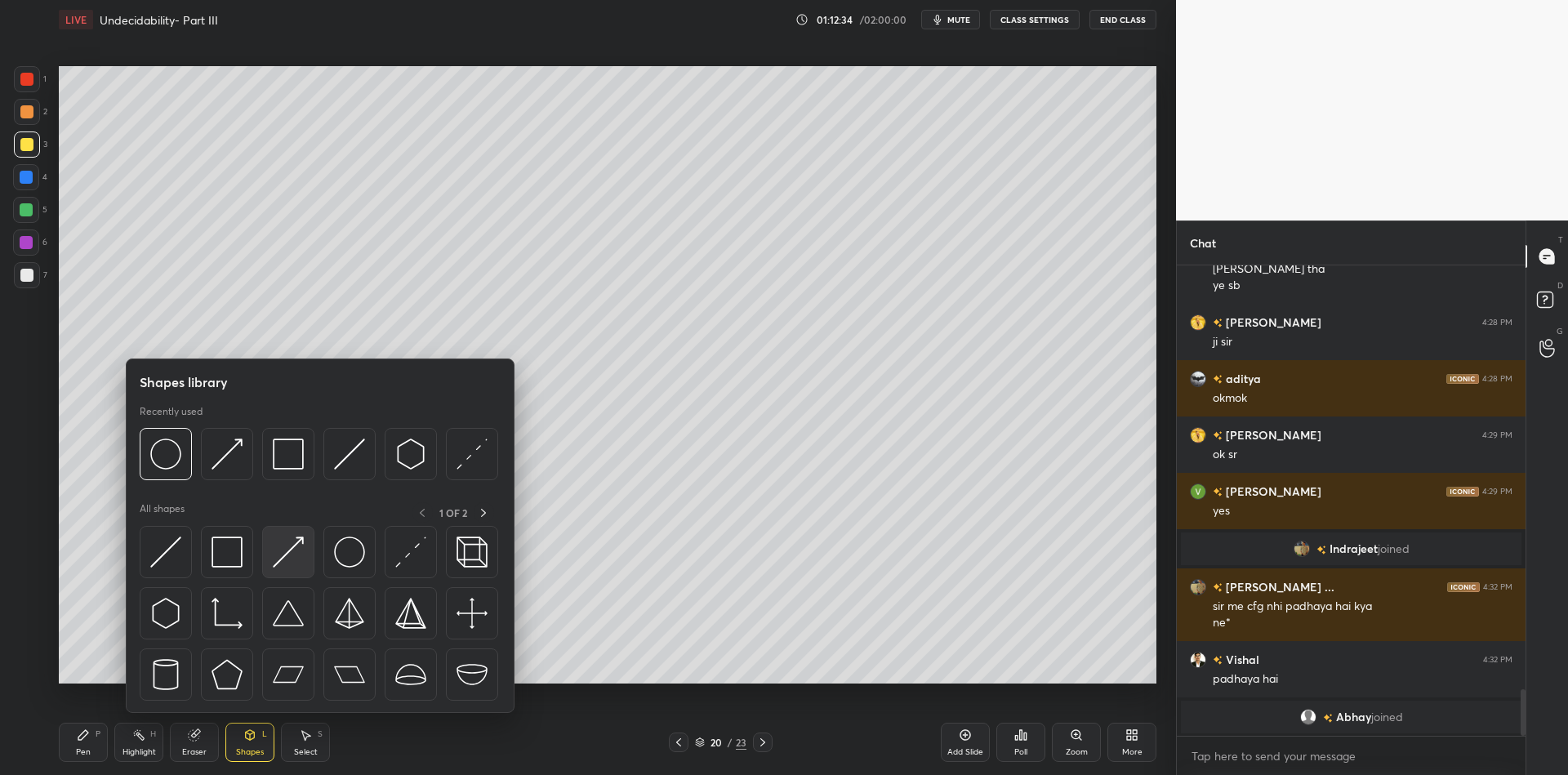
click at [288, 544] on img at bounding box center [288, 552] width 31 height 31
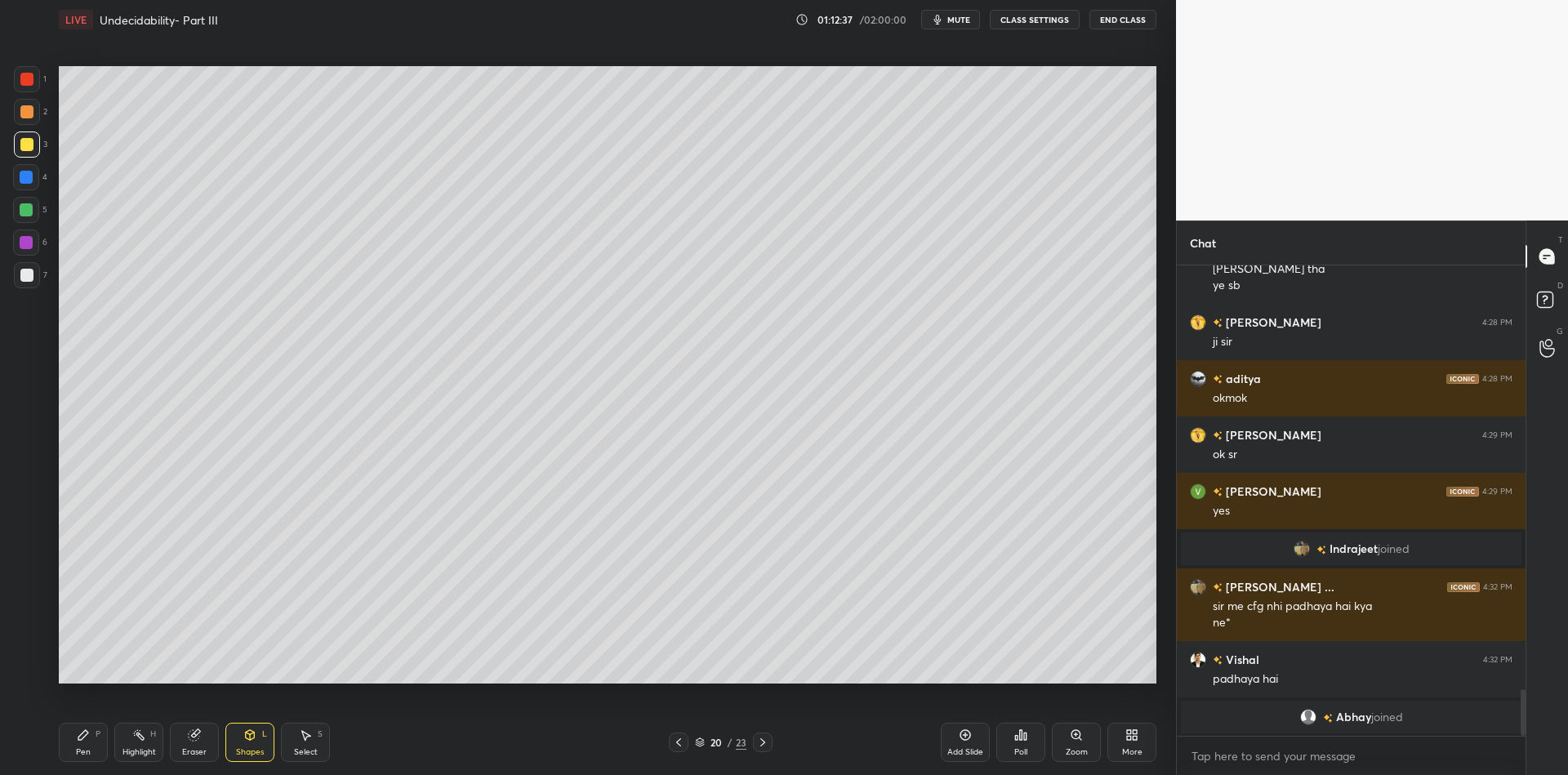
click at [81, 745] on div "Pen P" at bounding box center [82, 742] width 49 height 39
click at [247, 740] on icon at bounding box center [250, 735] width 9 height 10
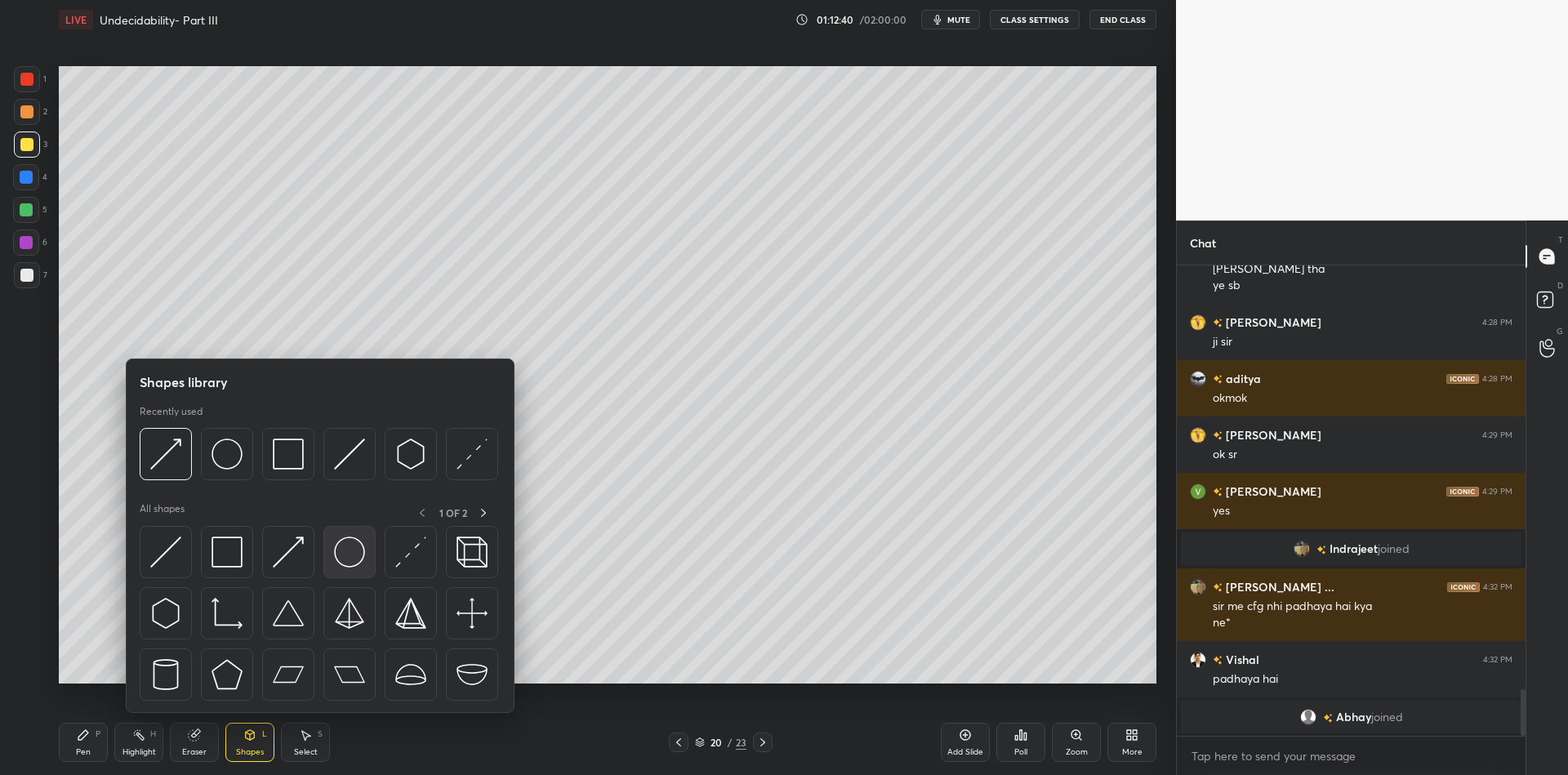
click at [347, 552] on img at bounding box center [349, 552] width 31 height 31
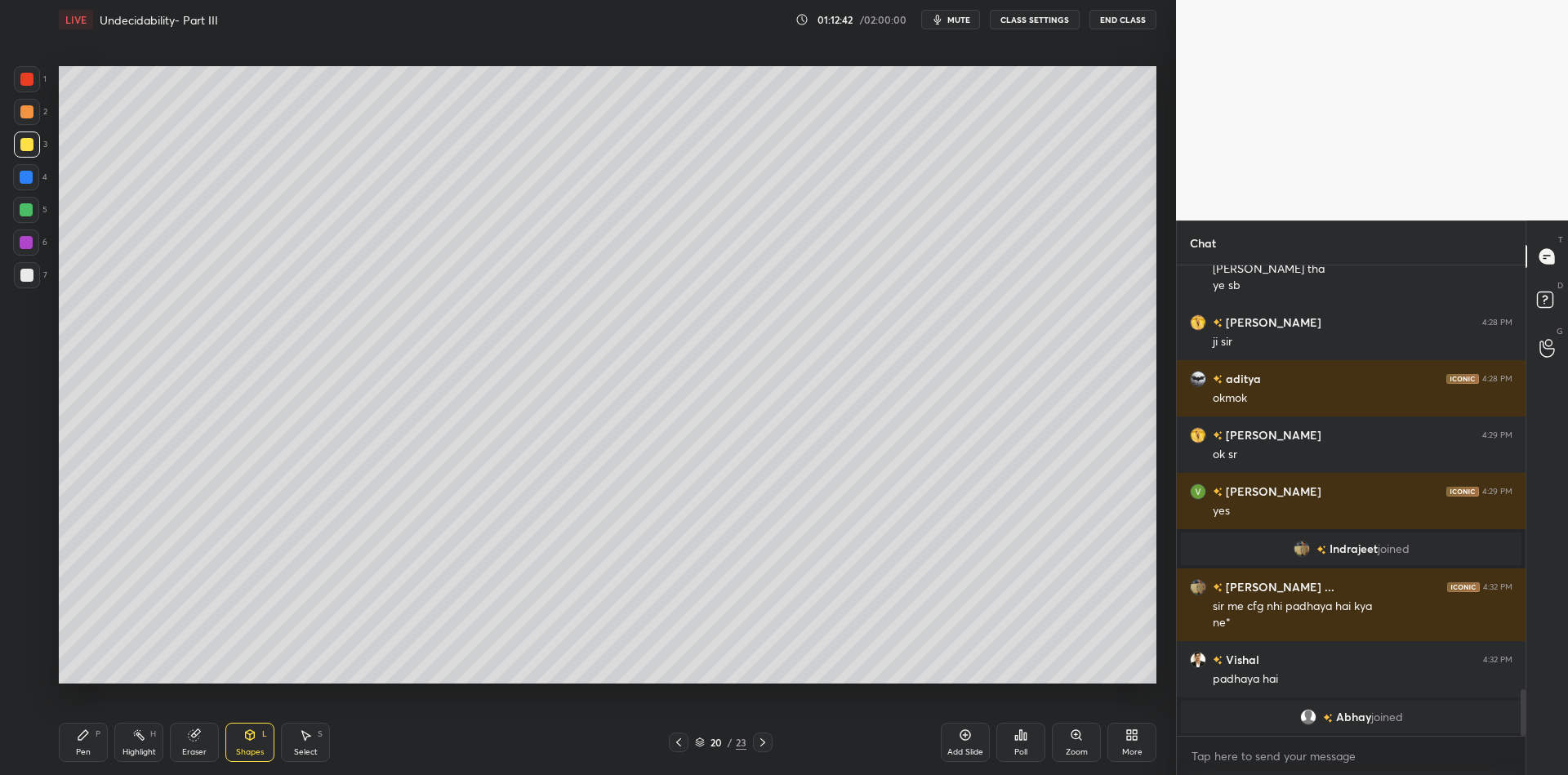
click at [255, 736] on icon at bounding box center [250, 735] width 13 height 13
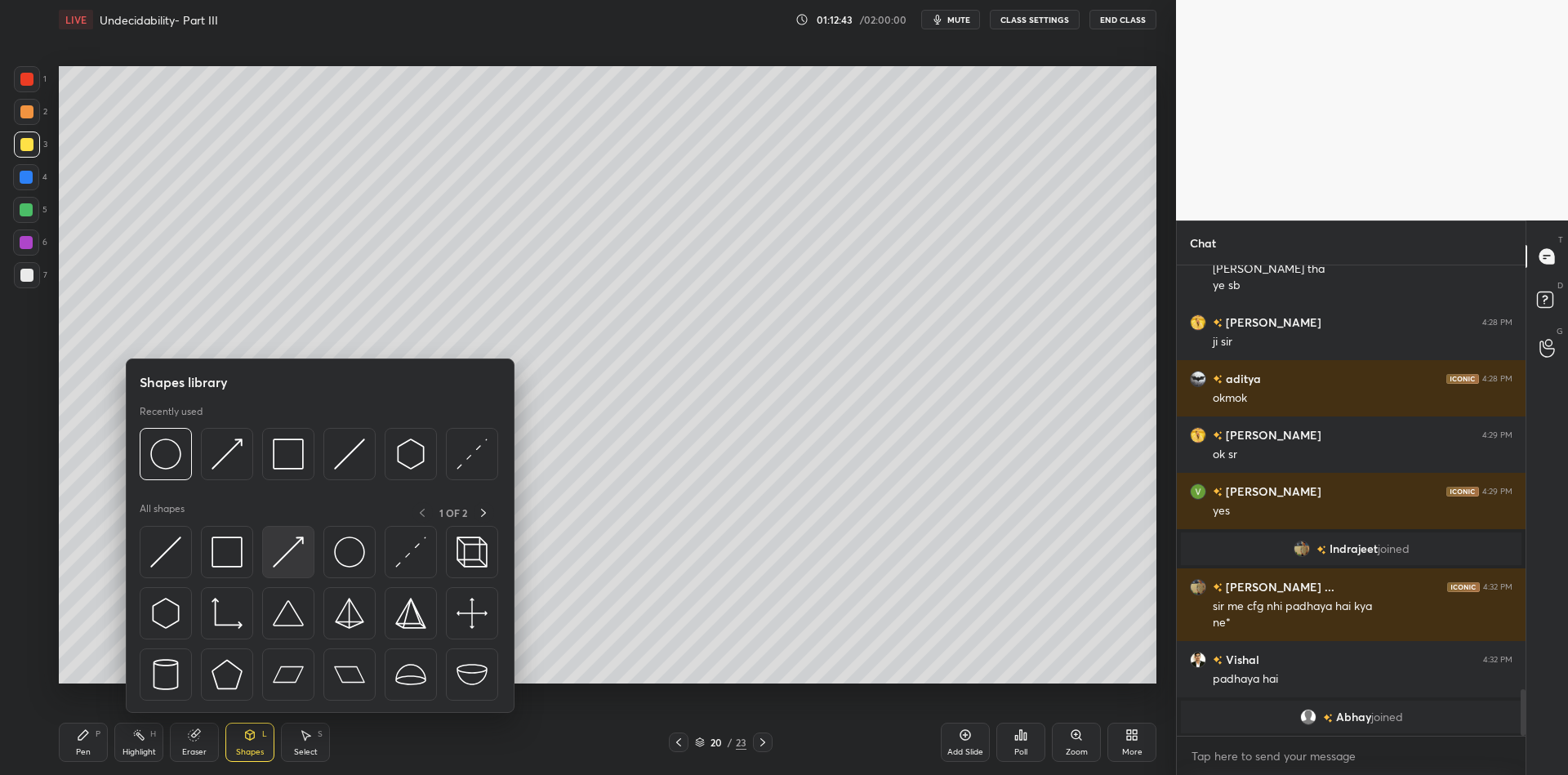
click at [288, 546] on img at bounding box center [288, 552] width 31 height 31
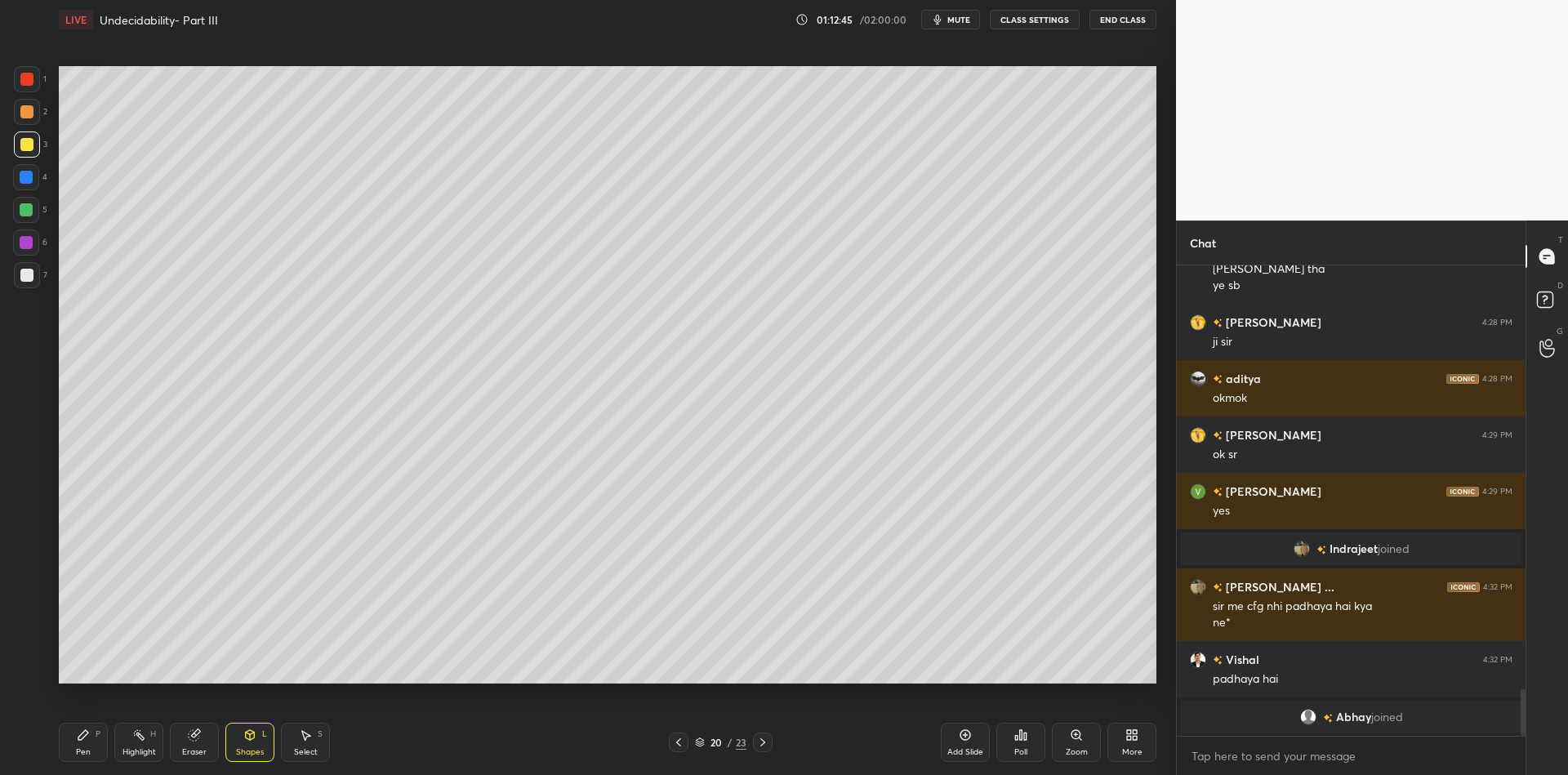
click at [89, 741] on icon at bounding box center [83, 735] width 13 height 13
drag, startPoint x: 147, startPoint y: 745, endPoint x: 142, endPoint y: 729, distance: 16.8
click at [147, 740] on div "Highlight H" at bounding box center [138, 742] width 49 height 39
click at [243, 748] on div "Shapes" at bounding box center [249, 752] width 27 height 8
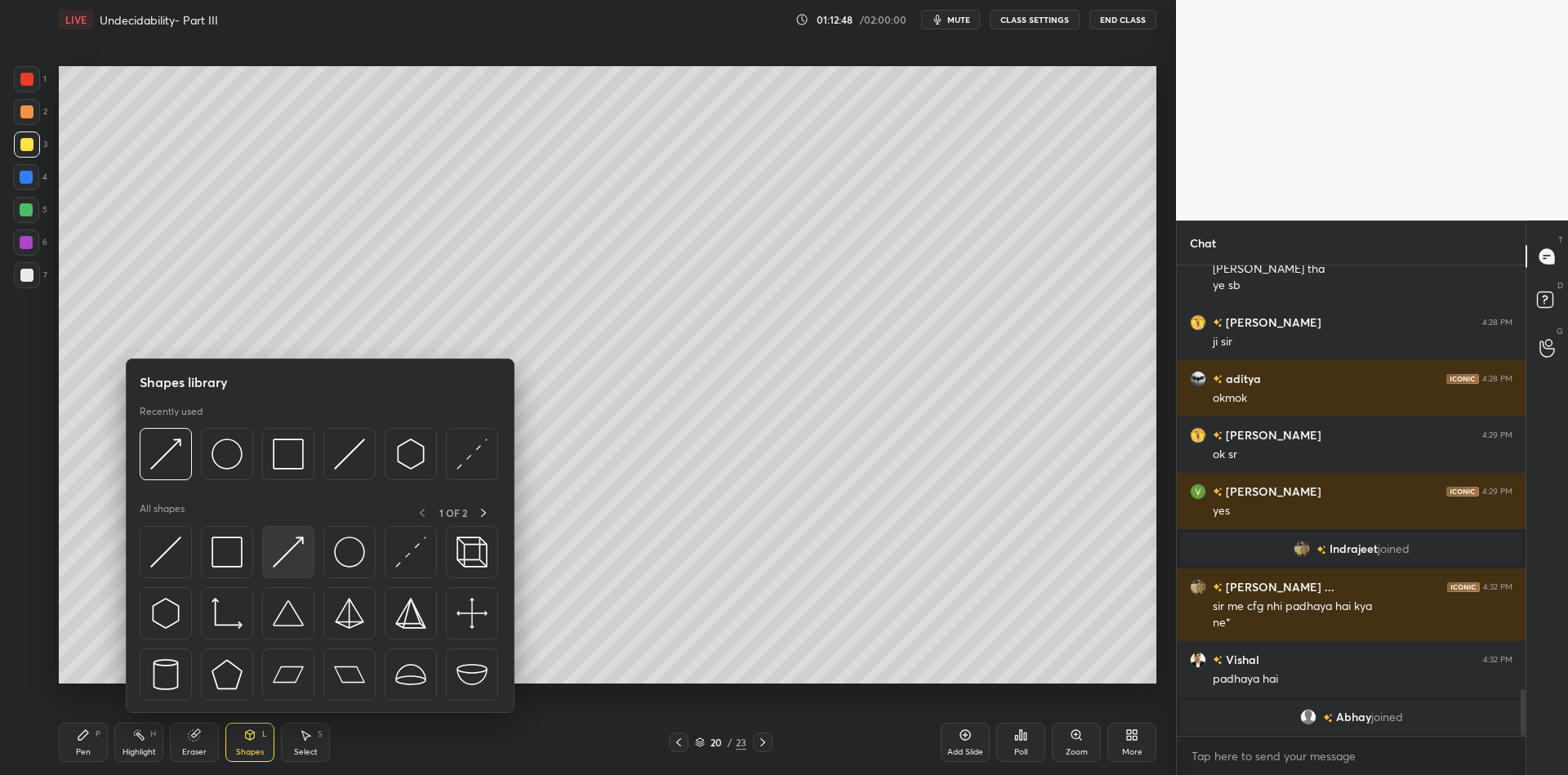
click at [286, 557] on img at bounding box center [288, 552] width 31 height 31
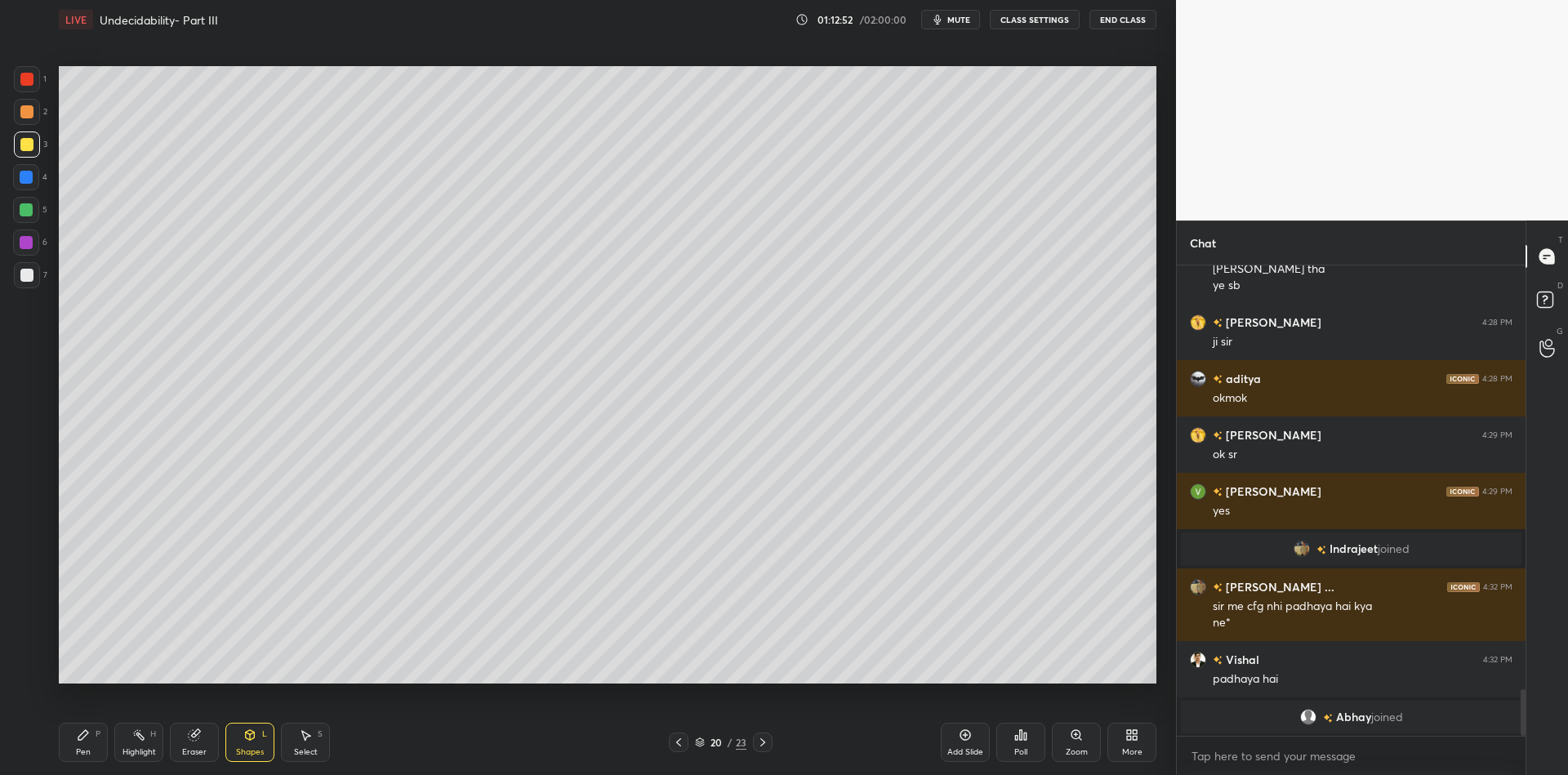
drag, startPoint x: 84, startPoint y: 744, endPoint x: 94, endPoint y: 743, distance: 10.0
click at [89, 744] on div "Pen P" at bounding box center [82, 742] width 49 height 39
click at [137, 746] on div "Highlight H" at bounding box center [138, 742] width 49 height 39
drag, startPoint x: 88, startPoint y: 753, endPoint x: 89, endPoint y: 702, distance: 51.0
click at [89, 752] on div "Pen" at bounding box center [83, 752] width 15 height 8
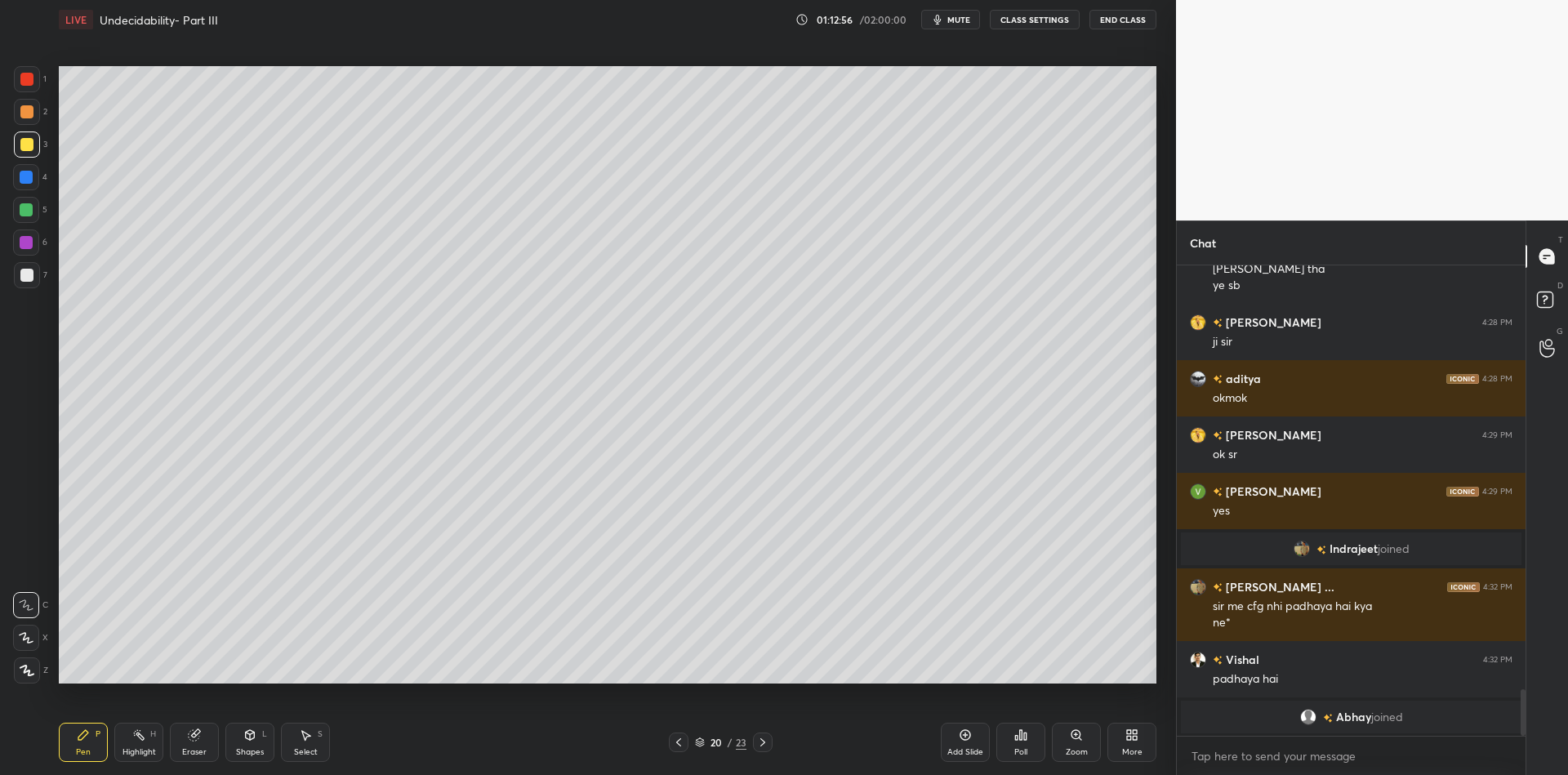
click at [32, 214] on div at bounding box center [26, 209] width 13 height 13
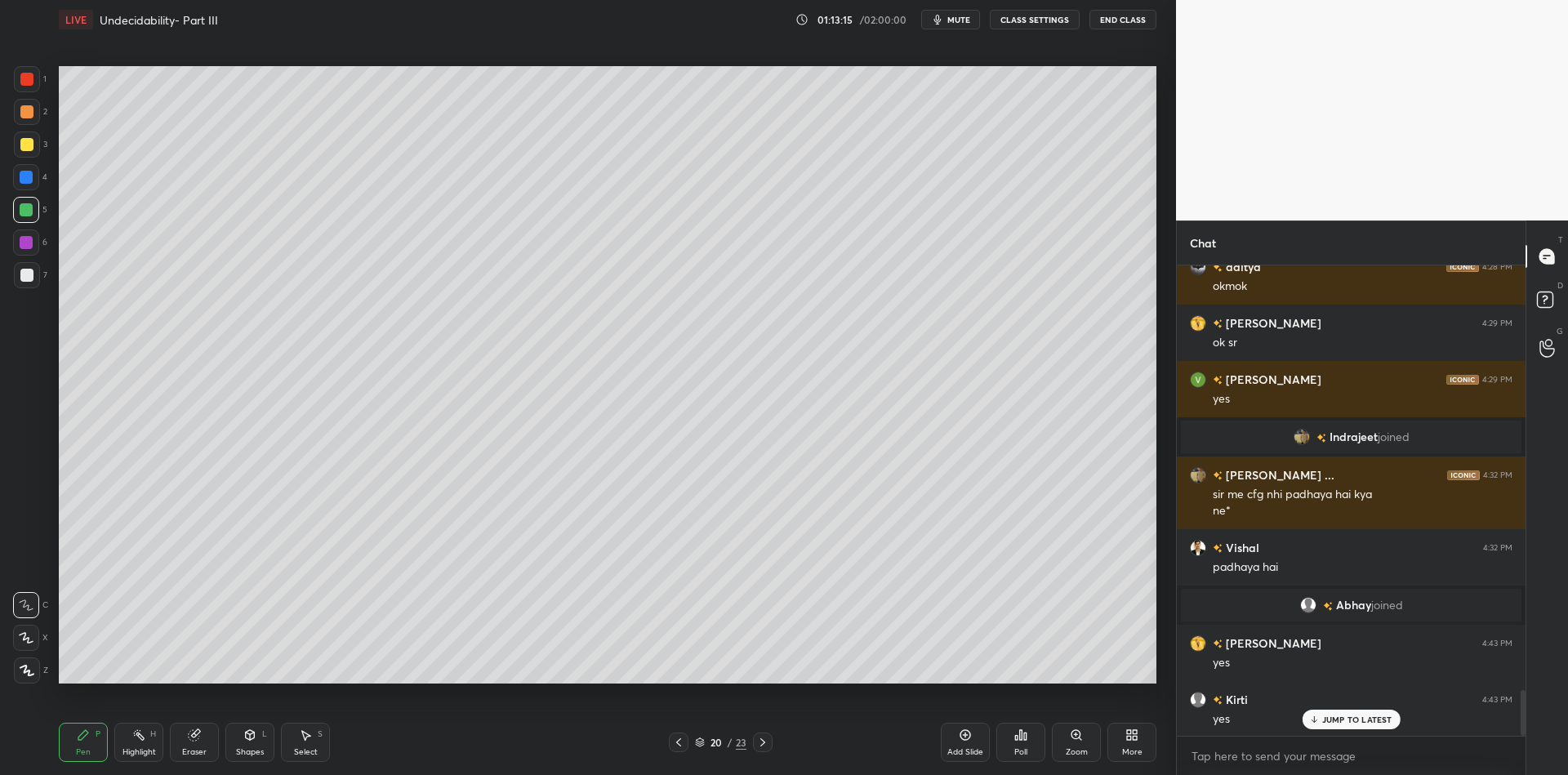
scroll to position [4455, 0]
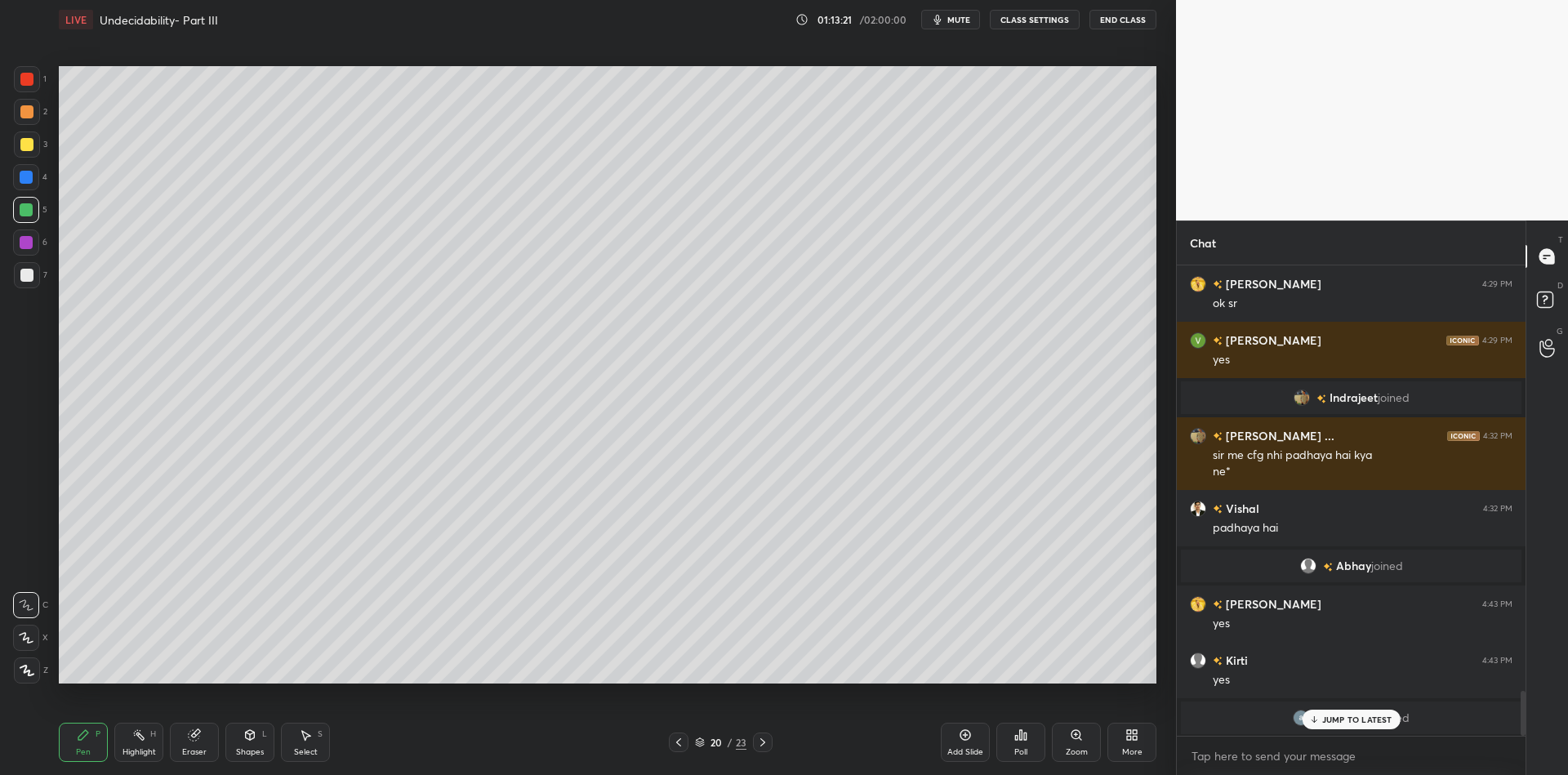
click at [961, 737] on icon at bounding box center [966, 736] width 11 height 11
click at [70, 738] on div "Pen P" at bounding box center [82, 742] width 49 height 39
drag, startPoint x: 27, startPoint y: 151, endPoint x: 51, endPoint y: 173, distance: 32.6
click at [27, 147] on div at bounding box center [27, 144] width 26 height 26
drag, startPoint x: 249, startPoint y: 748, endPoint x: 249, endPoint y: 724, distance: 24.0
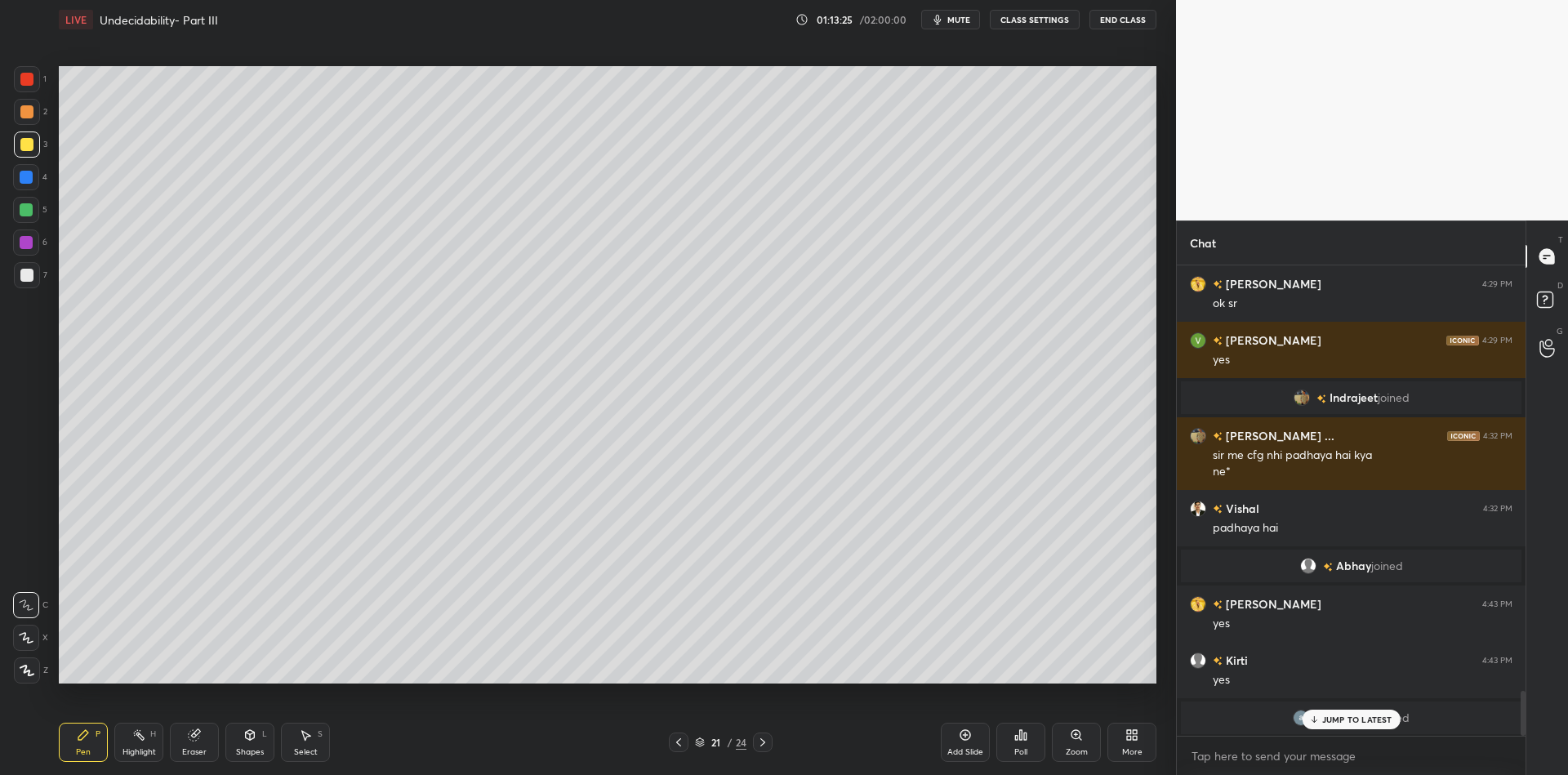
click at [249, 746] on div "Shapes L" at bounding box center [249, 742] width 49 height 39
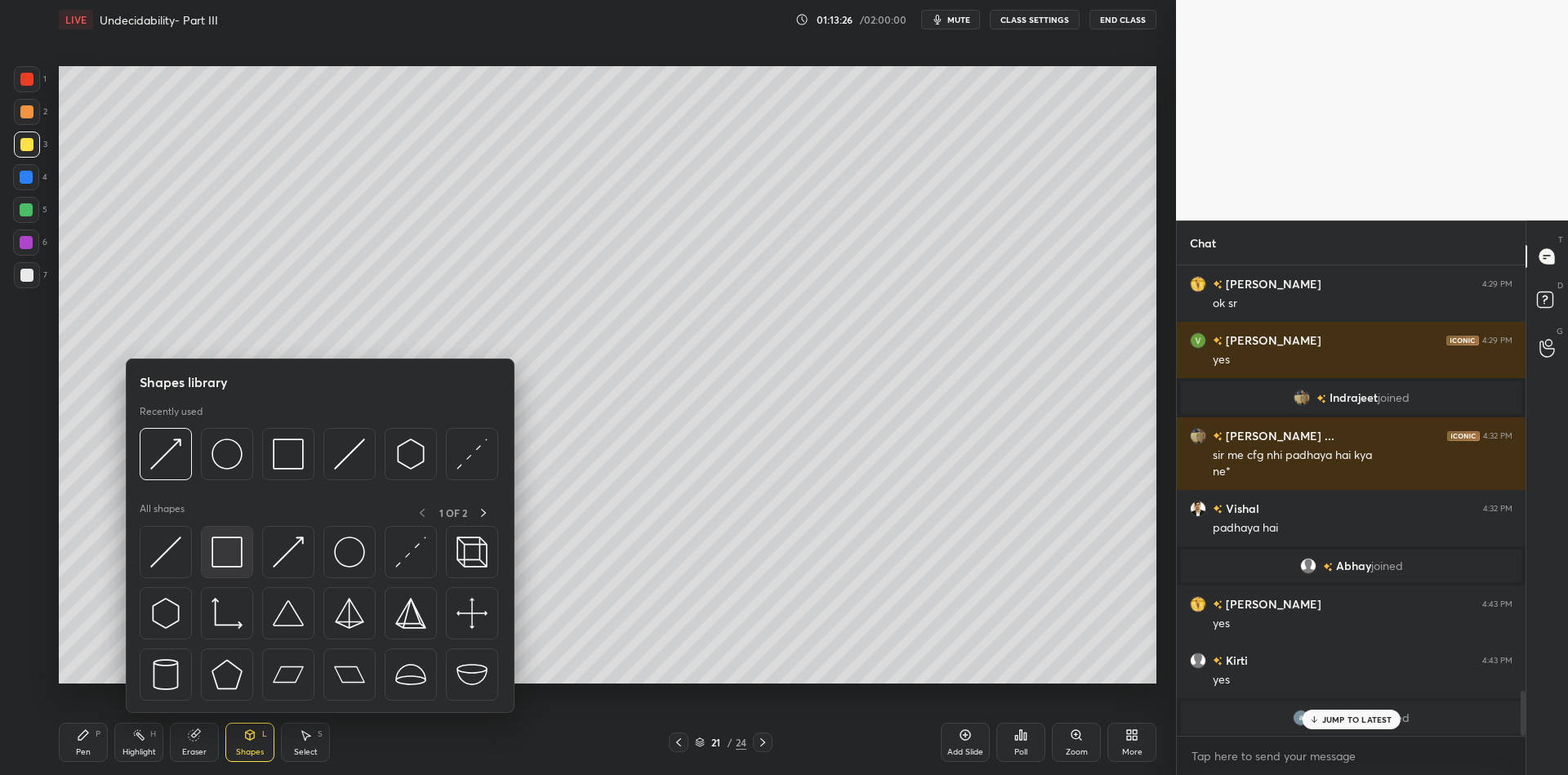
click at [236, 544] on img at bounding box center [227, 552] width 31 height 31
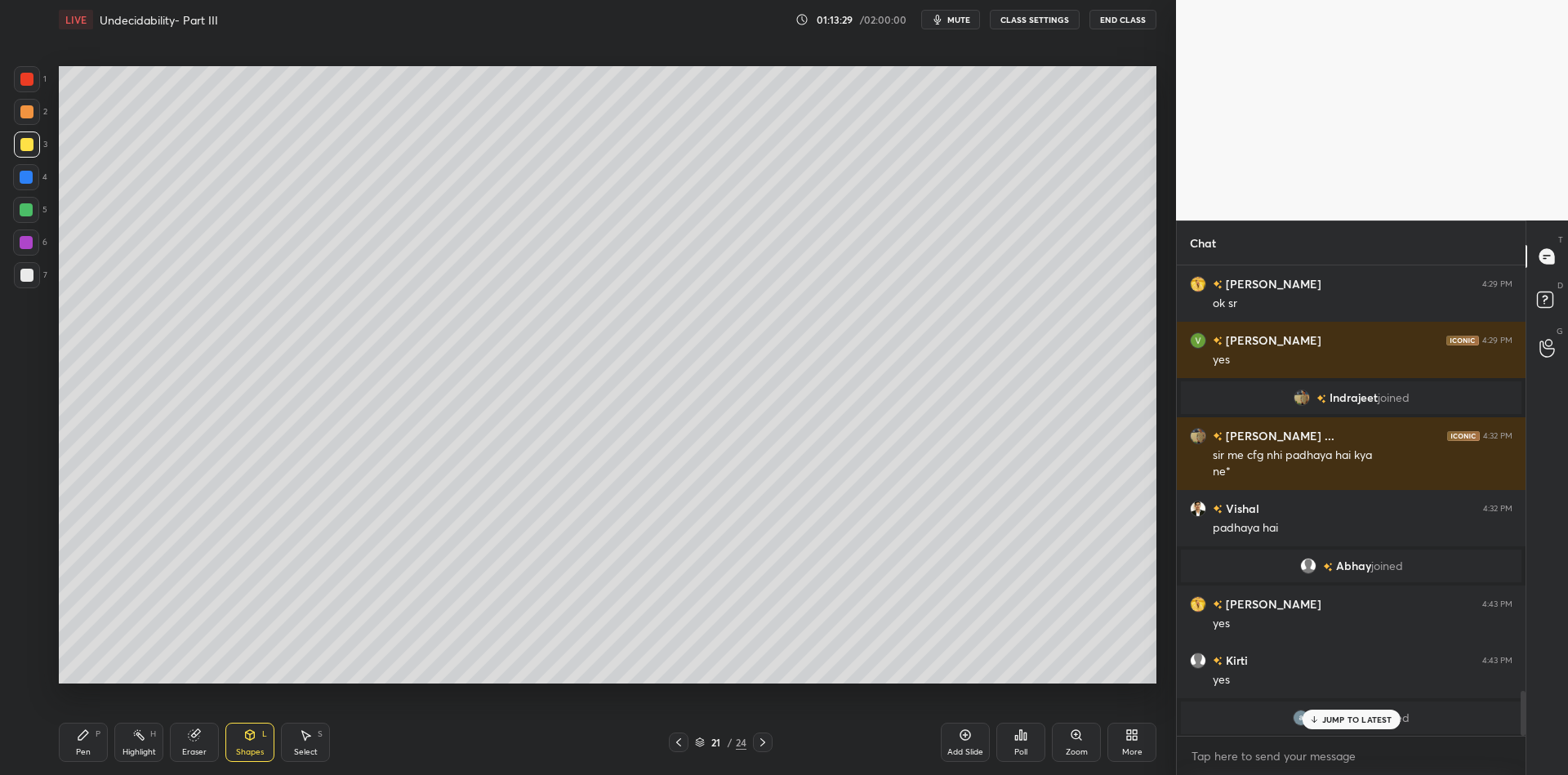
click at [88, 748] on div "Pen P" at bounding box center [82, 742] width 49 height 39
click at [245, 735] on icon at bounding box center [250, 735] width 13 height 13
drag, startPoint x: 80, startPoint y: 741, endPoint x: 86, endPoint y: 724, distance: 18.0
click at [81, 740] on icon at bounding box center [82, 735] width 10 height 10
drag, startPoint x: 252, startPoint y: 744, endPoint x: 260, endPoint y: 721, distance: 24.4
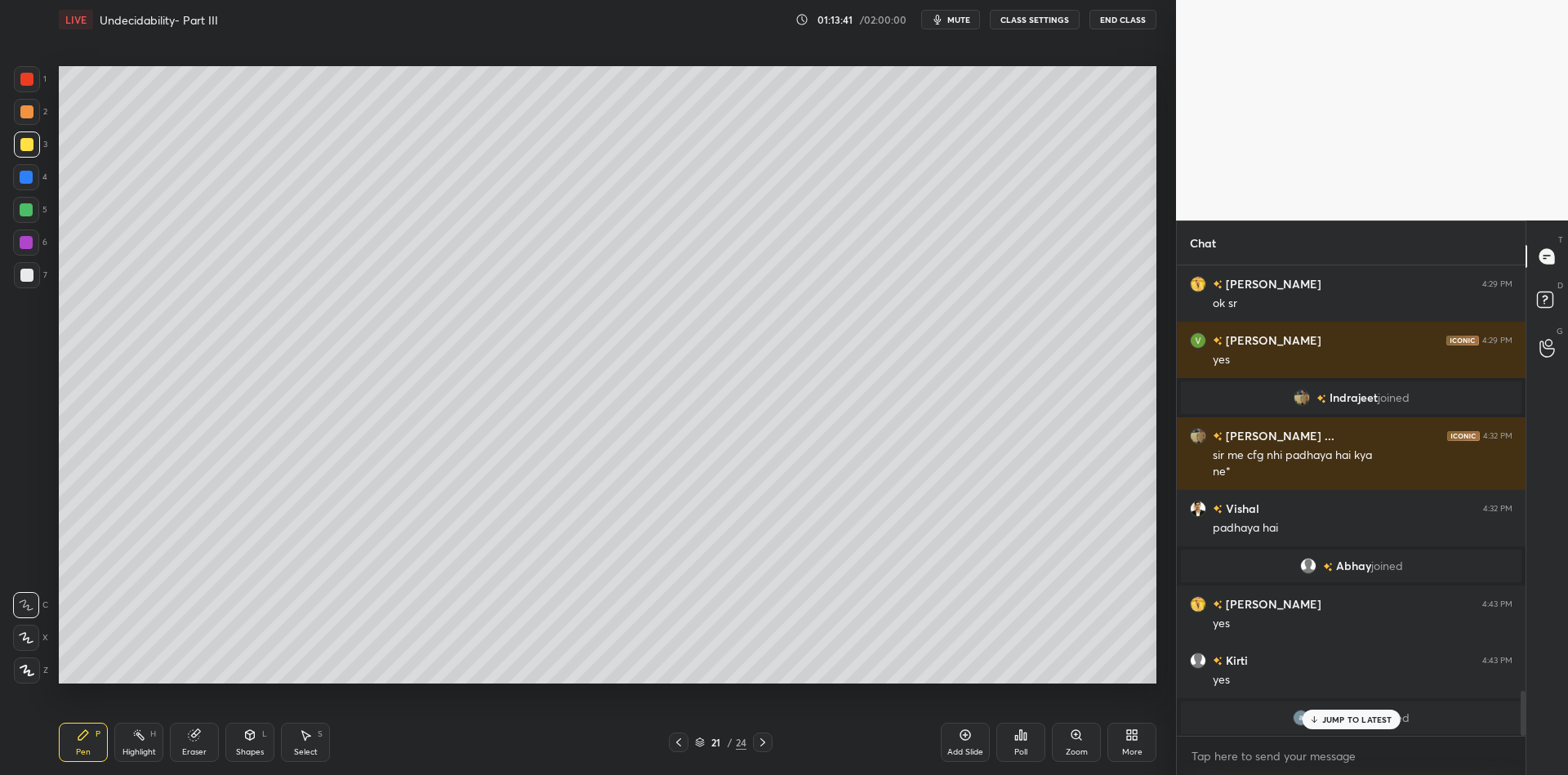
click at [254, 742] on div "Shapes L" at bounding box center [249, 742] width 49 height 39
click at [260, 740] on div "Shapes L" at bounding box center [249, 742] width 49 height 39
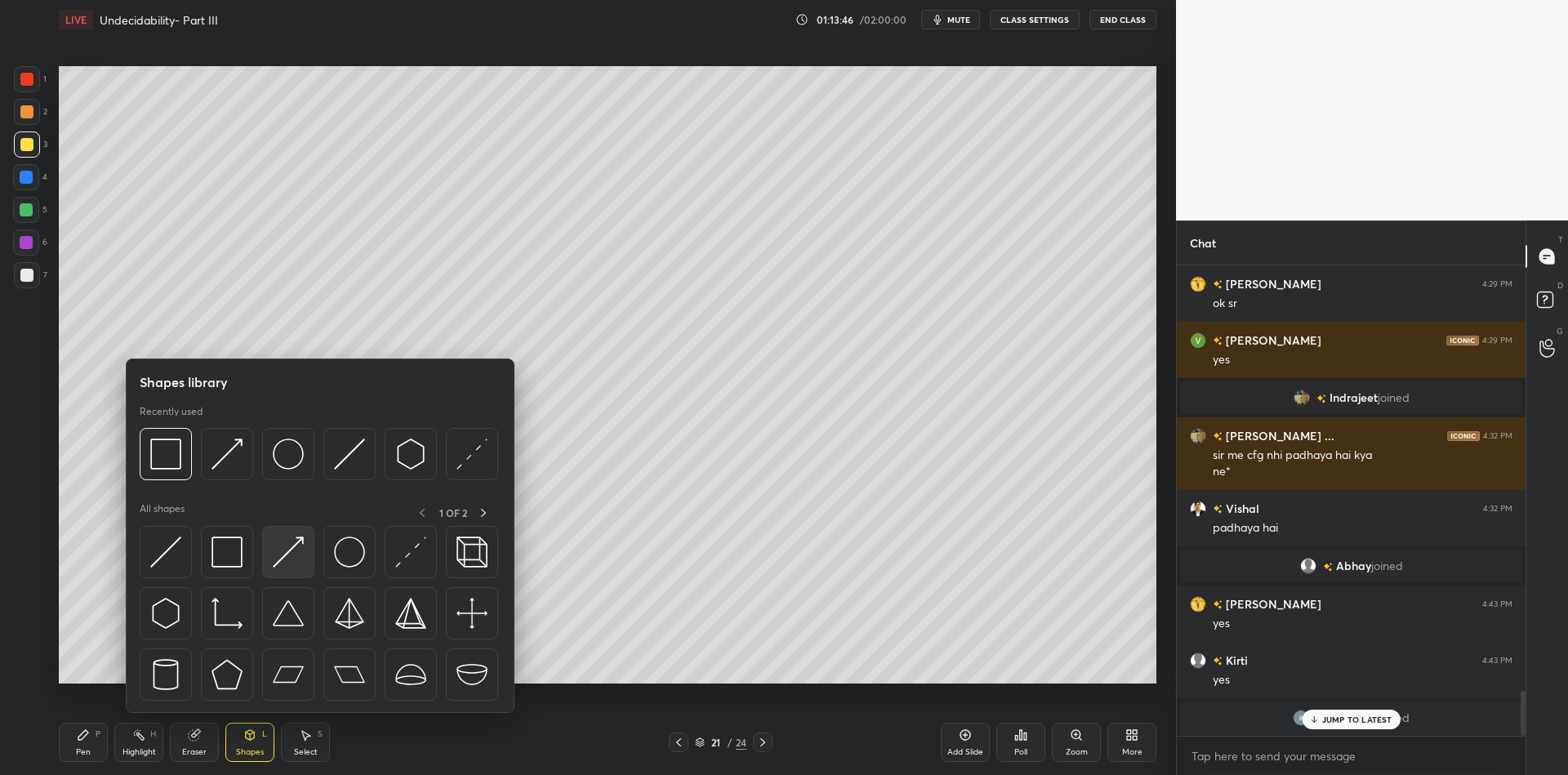
click at [289, 535] on div at bounding box center [288, 552] width 52 height 52
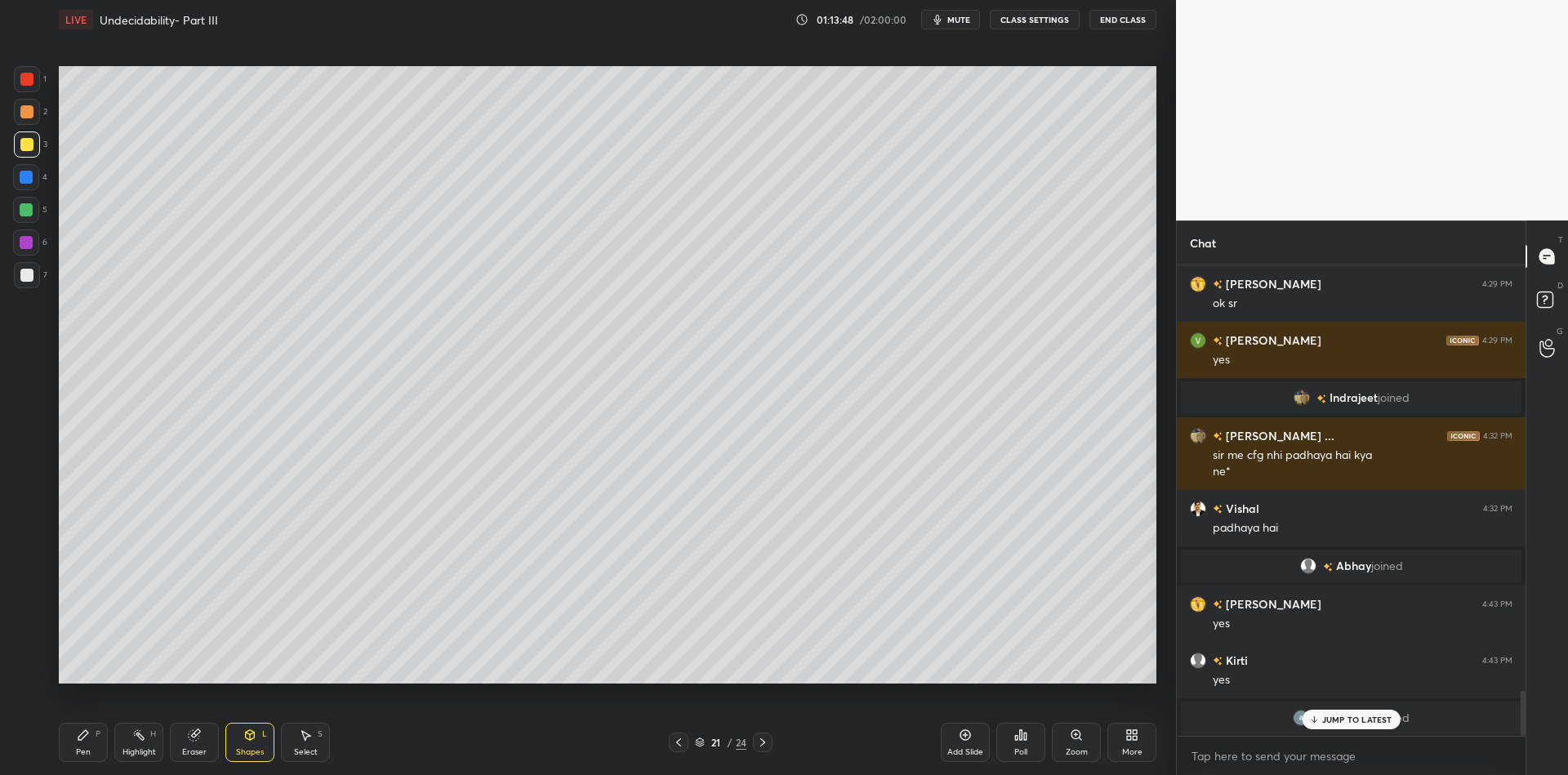
click at [85, 759] on div "Pen P" at bounding box center [82, 742] width 49 height 39
drag, startPoint x: 245, startPoint y: 740, endPoint x: 254, endPoint y: 721, distance: 21.0
click at [246, 738] on icon at bounding box center [250, 735] width 13 height 13
drag, startPoint x: 95, startPoint y: 740, endPoint x: 99, endPoint y: 721, distance: 19.4
click at [97, 735] on div "Pen P" at bounding box center [82, 742] width 49 height 39
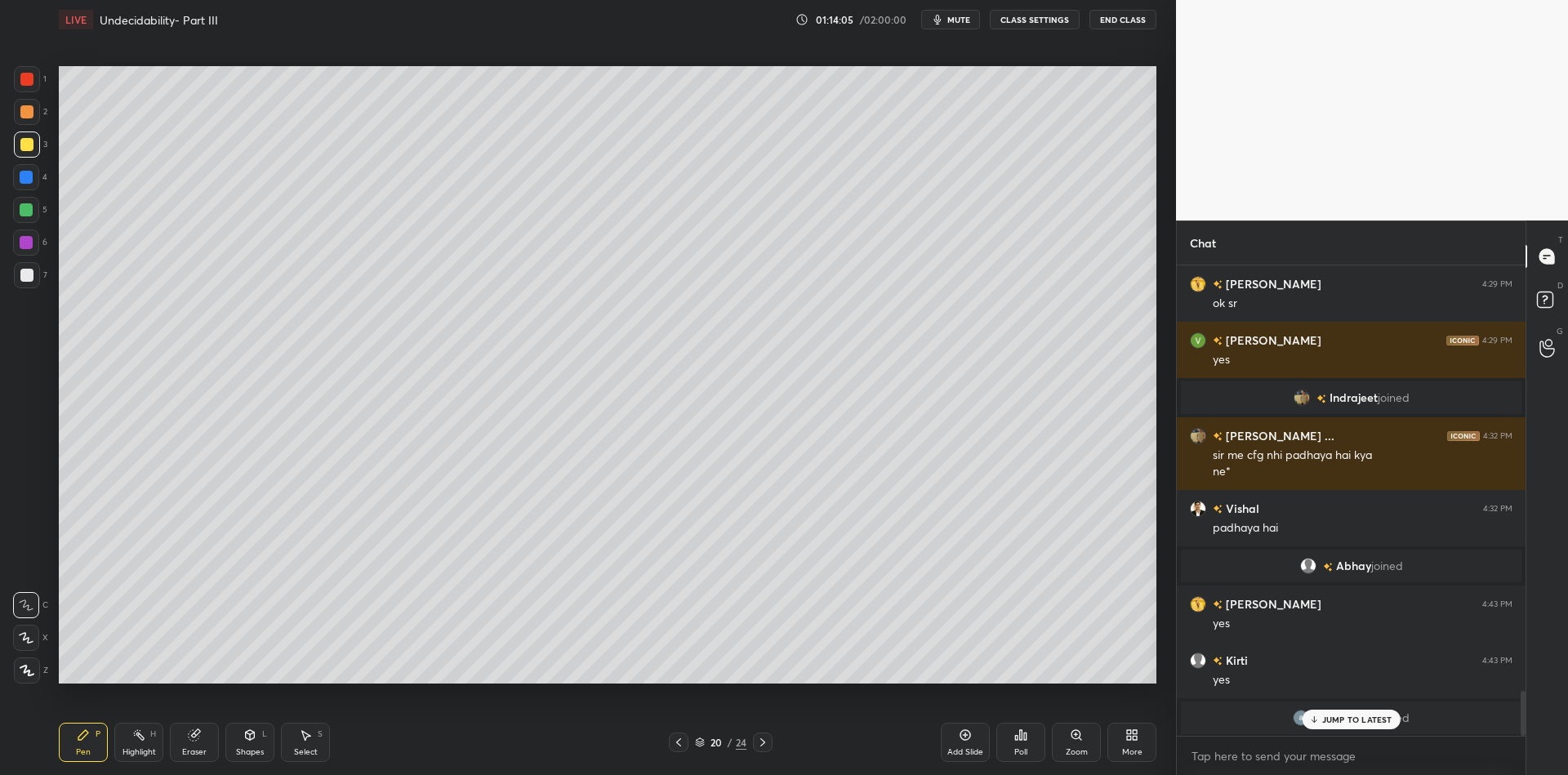
drag, startPoint x: 135, startPoint y: 743, endPoint x: 135, endPoint y: 733, distance: 10.0
click at [133, 741] on div "Highlight H" at bounding box center [138, 742] width 49 height 39
drag, startPoint x: 84, startPoint y: 755, endPoint x: 105, endPoint y: 706, distance: 53.3
click at [82, 755] on div "Pen" at bounding box center [83, 752] width 15 height 8
drag, startPoint x: 246, startPoint y: 733, endPoint x: 249, endPoint y: 716, distance: 17.3
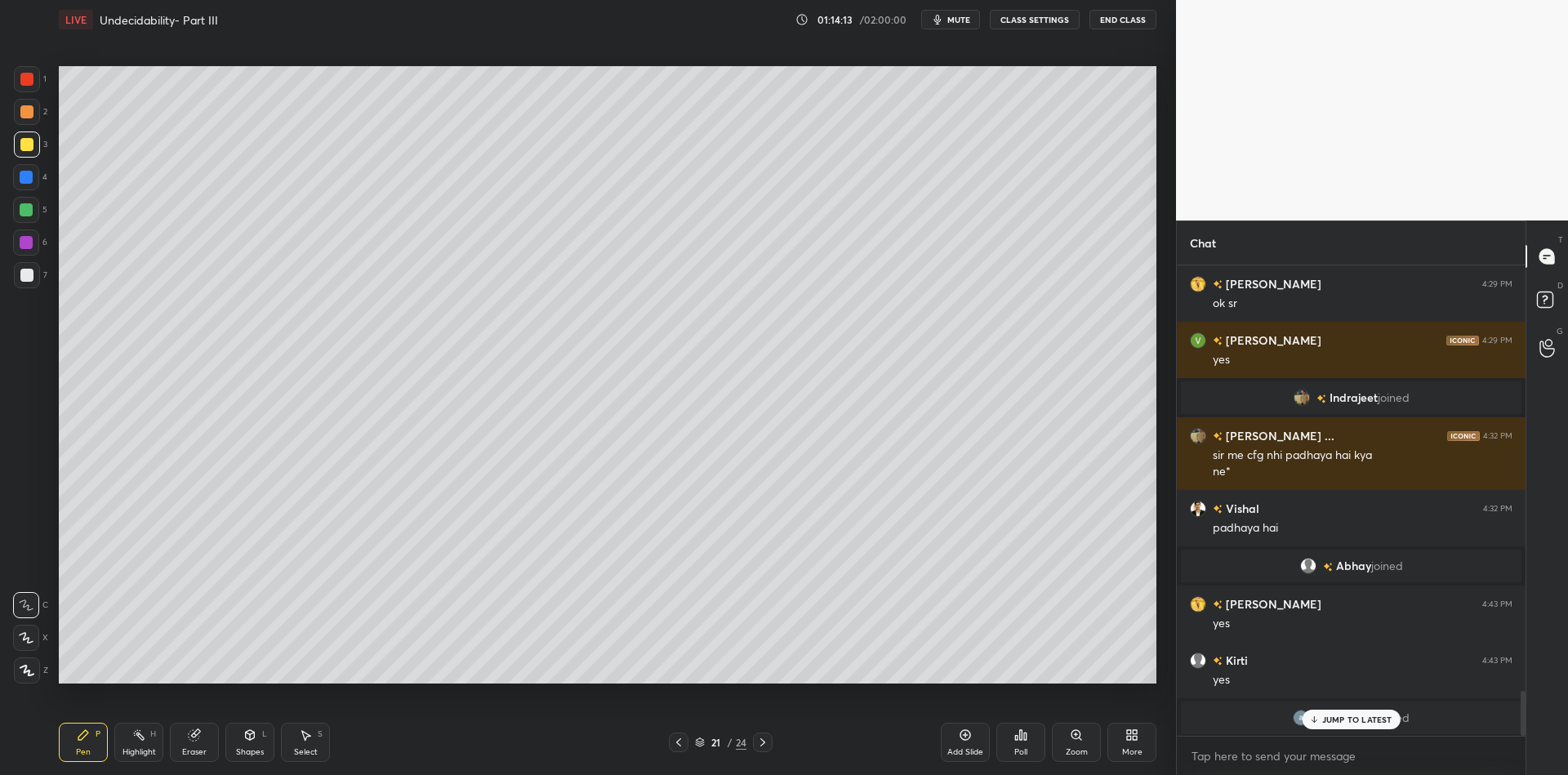
click at [247, 731] on icon at bounding box center [250, 735] width 13 height 13
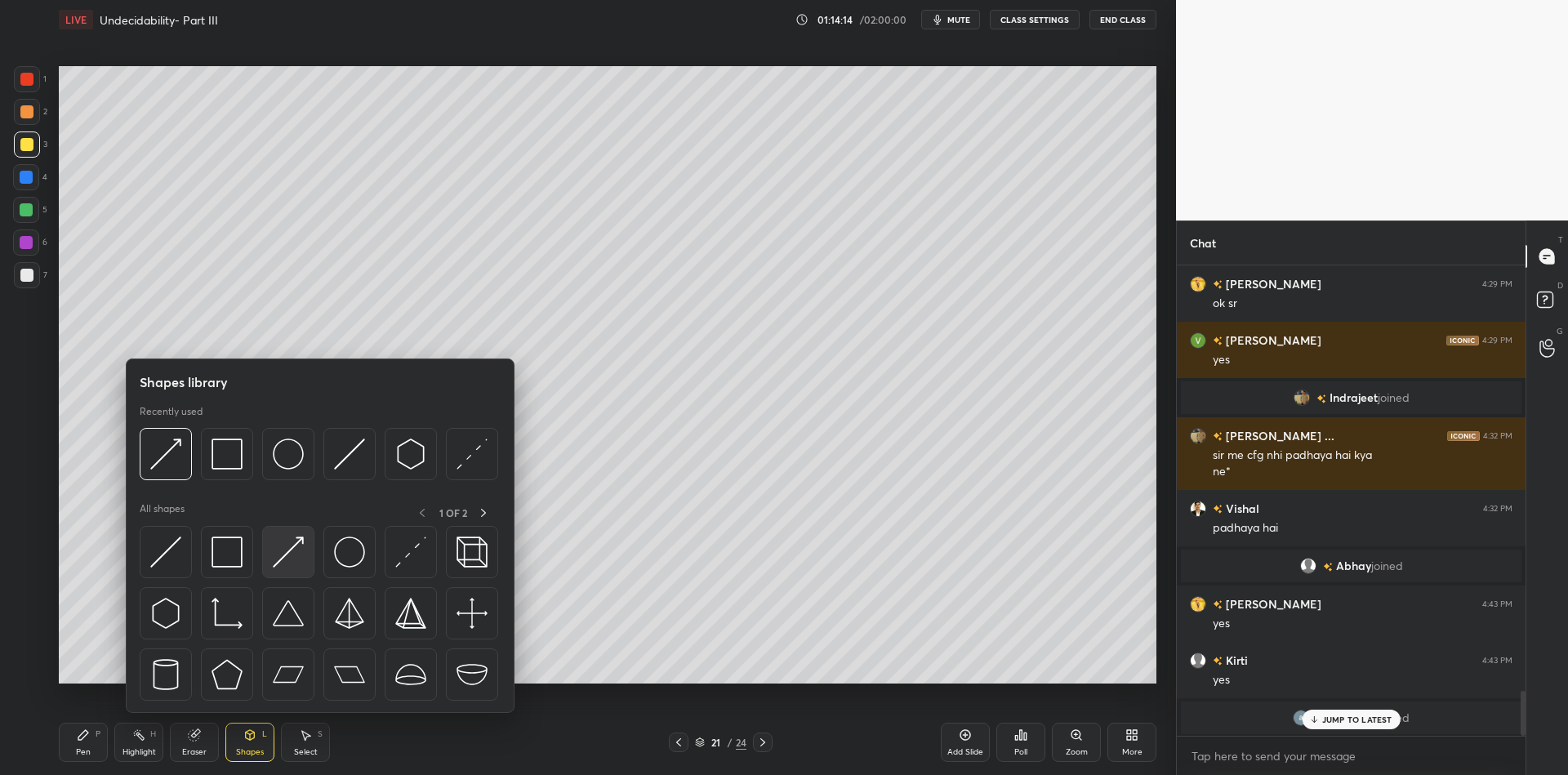
click at [291, 544] on img at bounding box center [288, 552] width 31 height 31
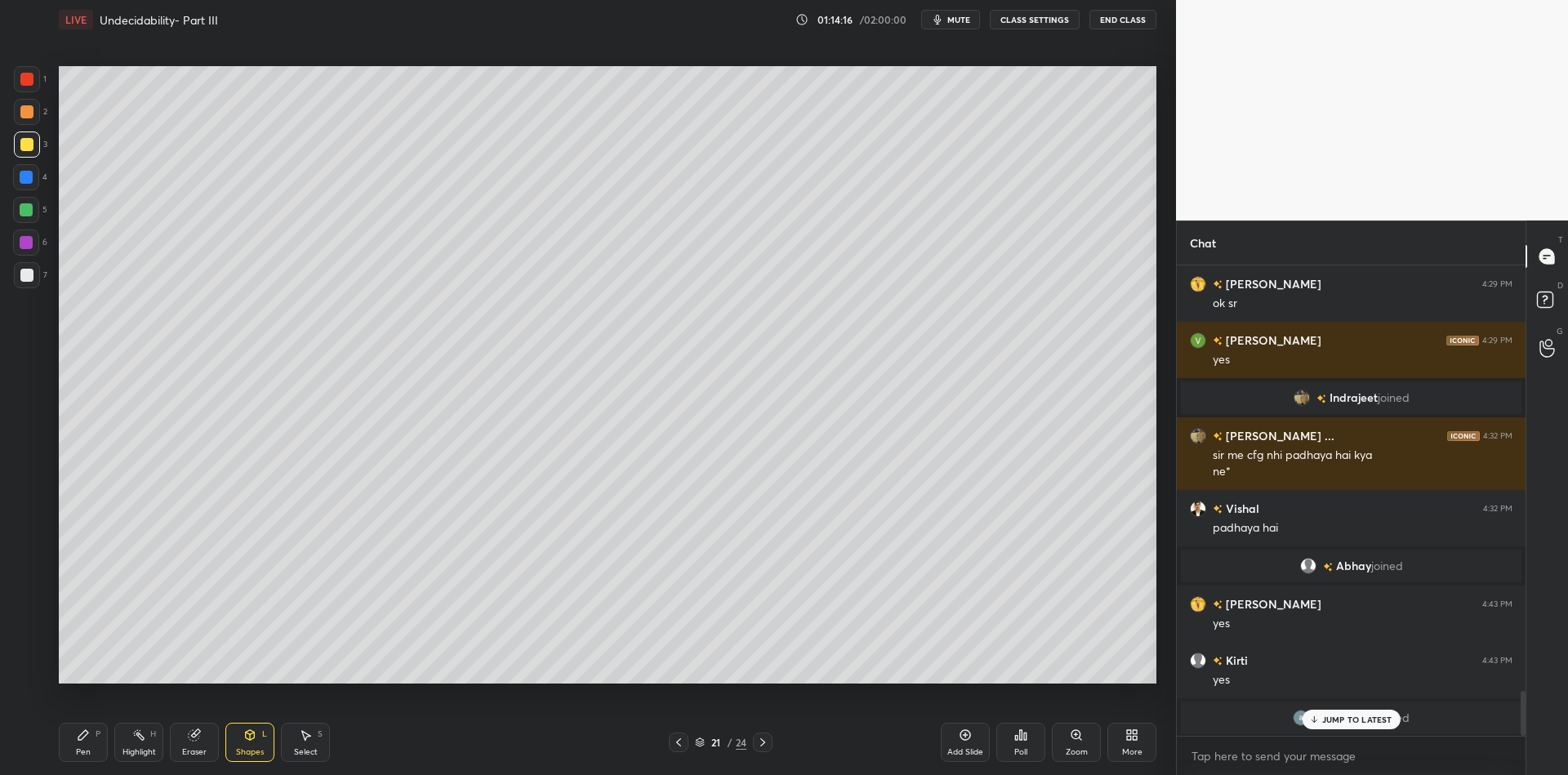
click at [90, 742] on div "Pen P" at bounding box center [82, 742] width 49 height 39
drag, startPoint x: 246, startPoint y: 741, endPoint x: 250, endPoint y: 716, distance: 25.3
click at [246, 740] on icon at bounding box center [250, 735] width 13 height 13
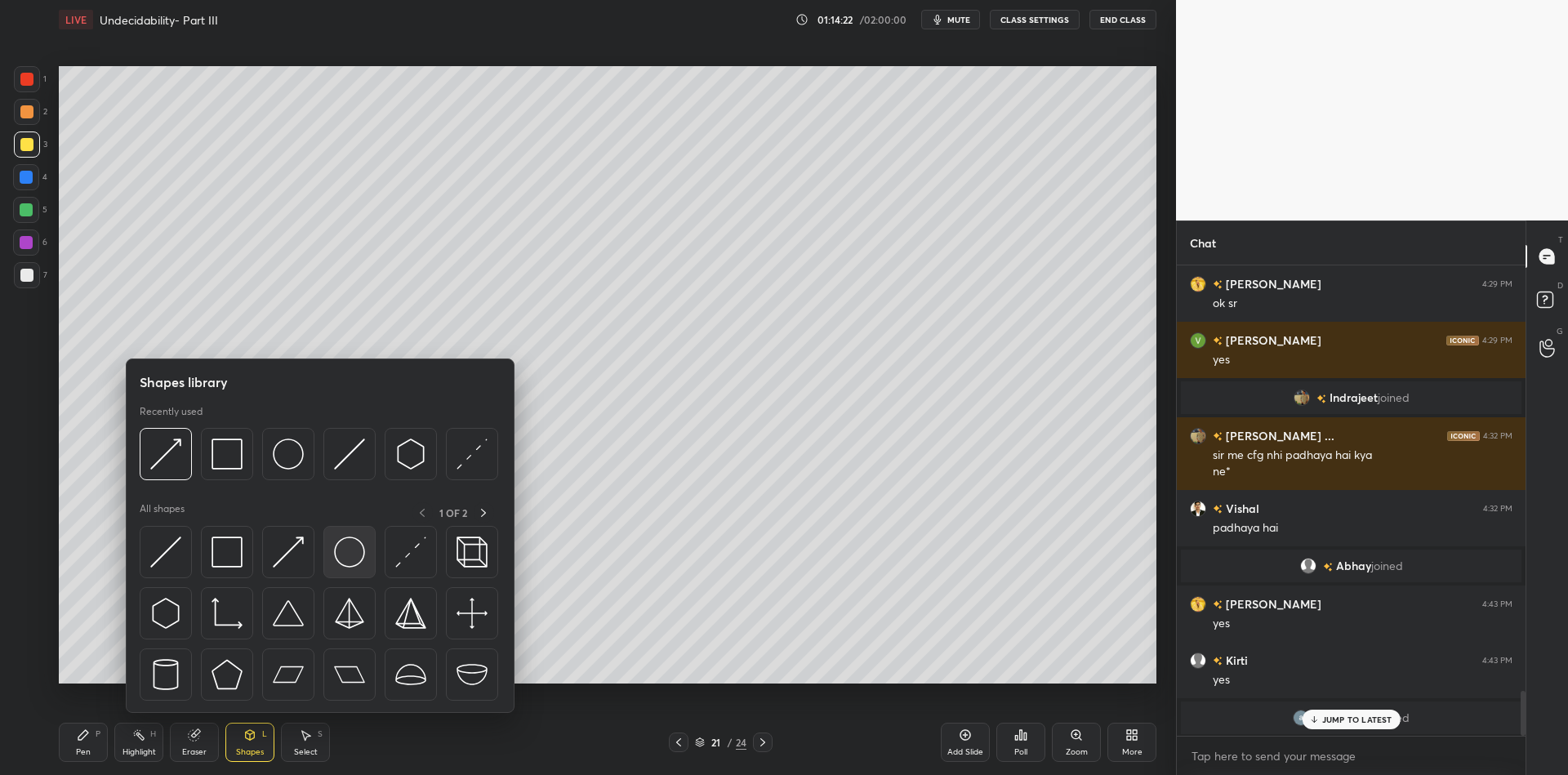
click at [346, 550] on img at bounding box center [349, 552] width 31 height 31
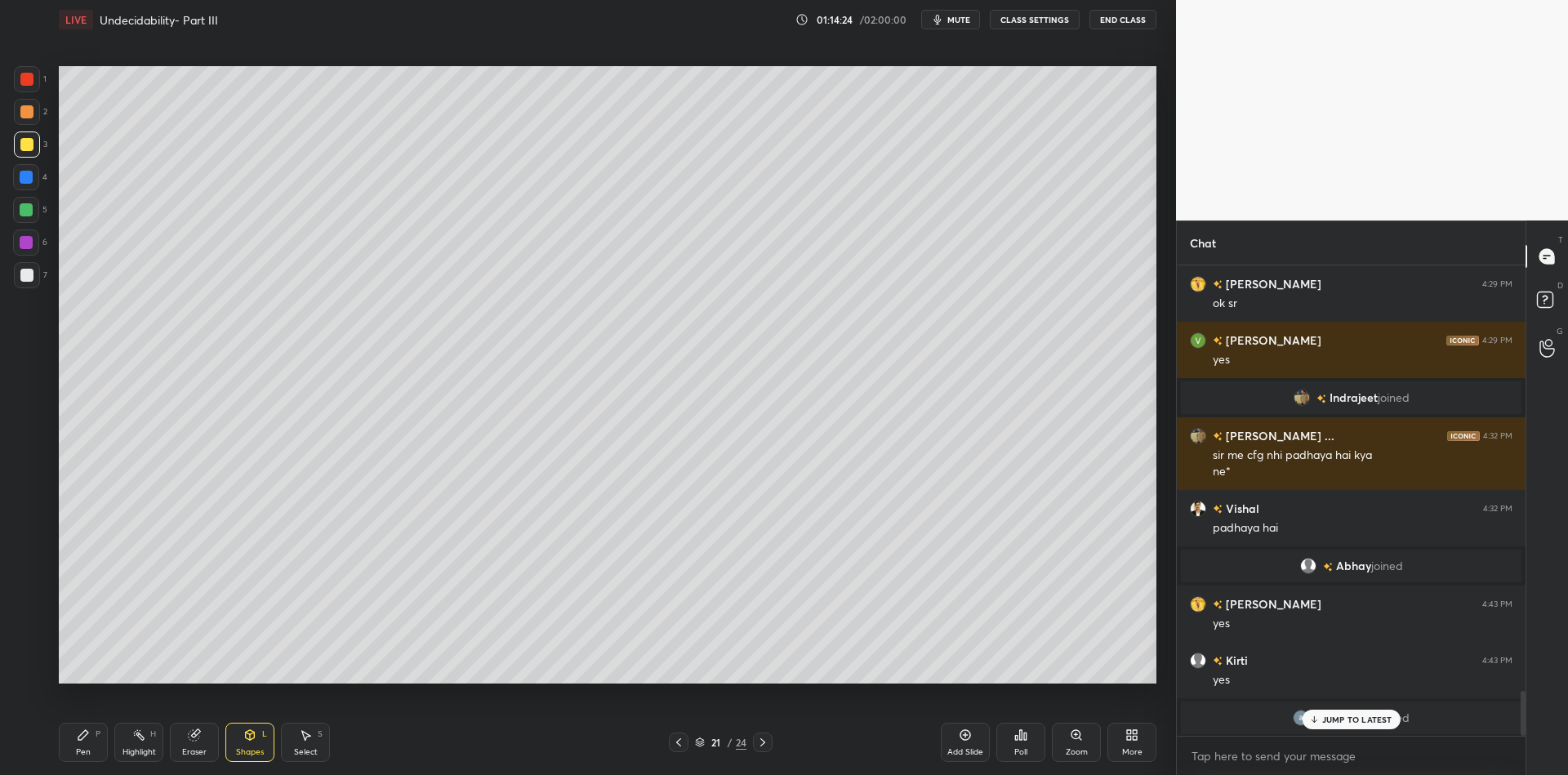
drag, startPoint x: 246, startPoint y: 748, endPoint x: 246, endPoint y: 736, distance: 12.0
click at [245, 748] on div "Shapes" at bounding box center [249, 752] width 27 height 8
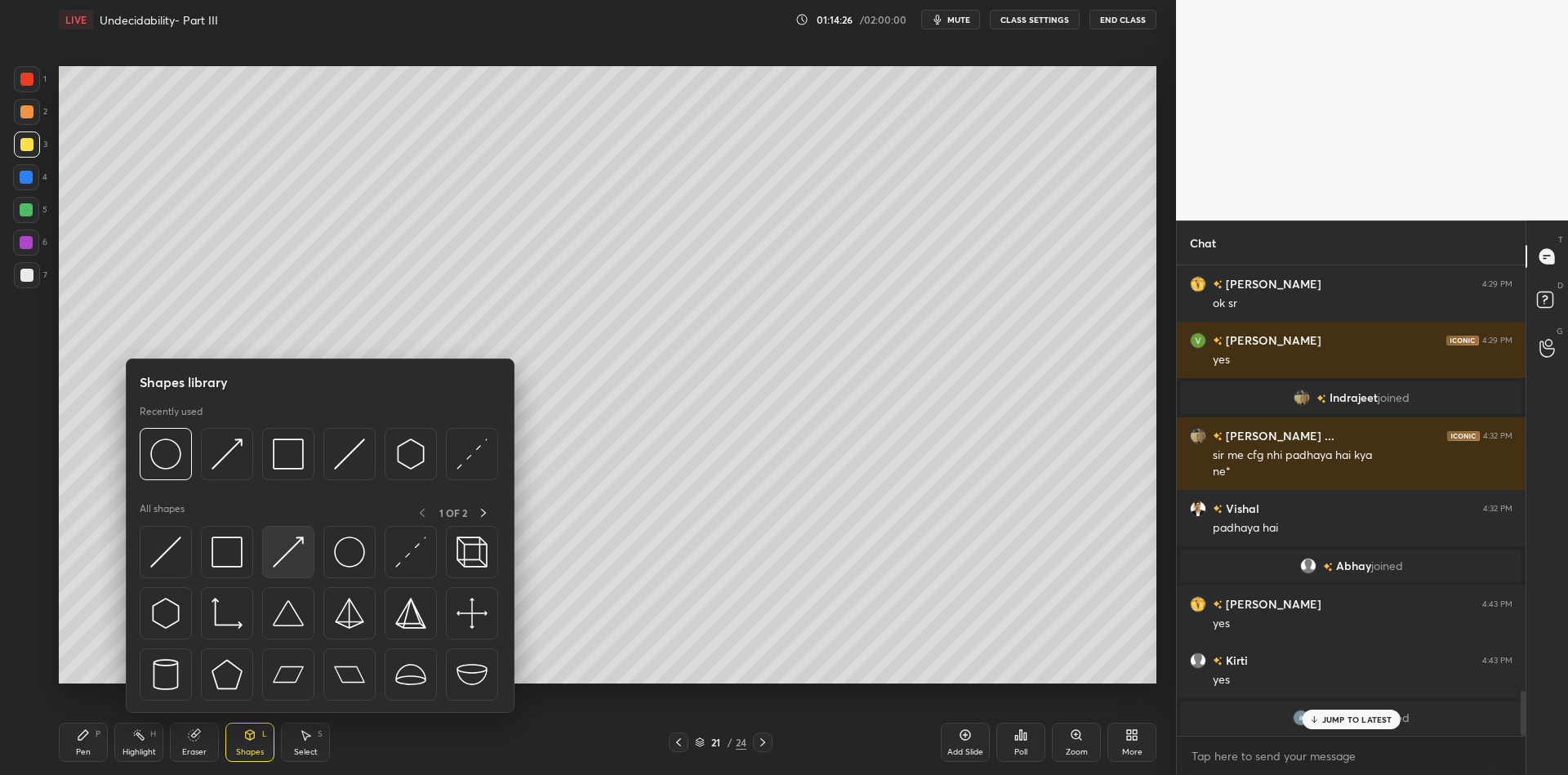
click at [295, 539] on img at bounding box center [288, 552] width 31 height 31
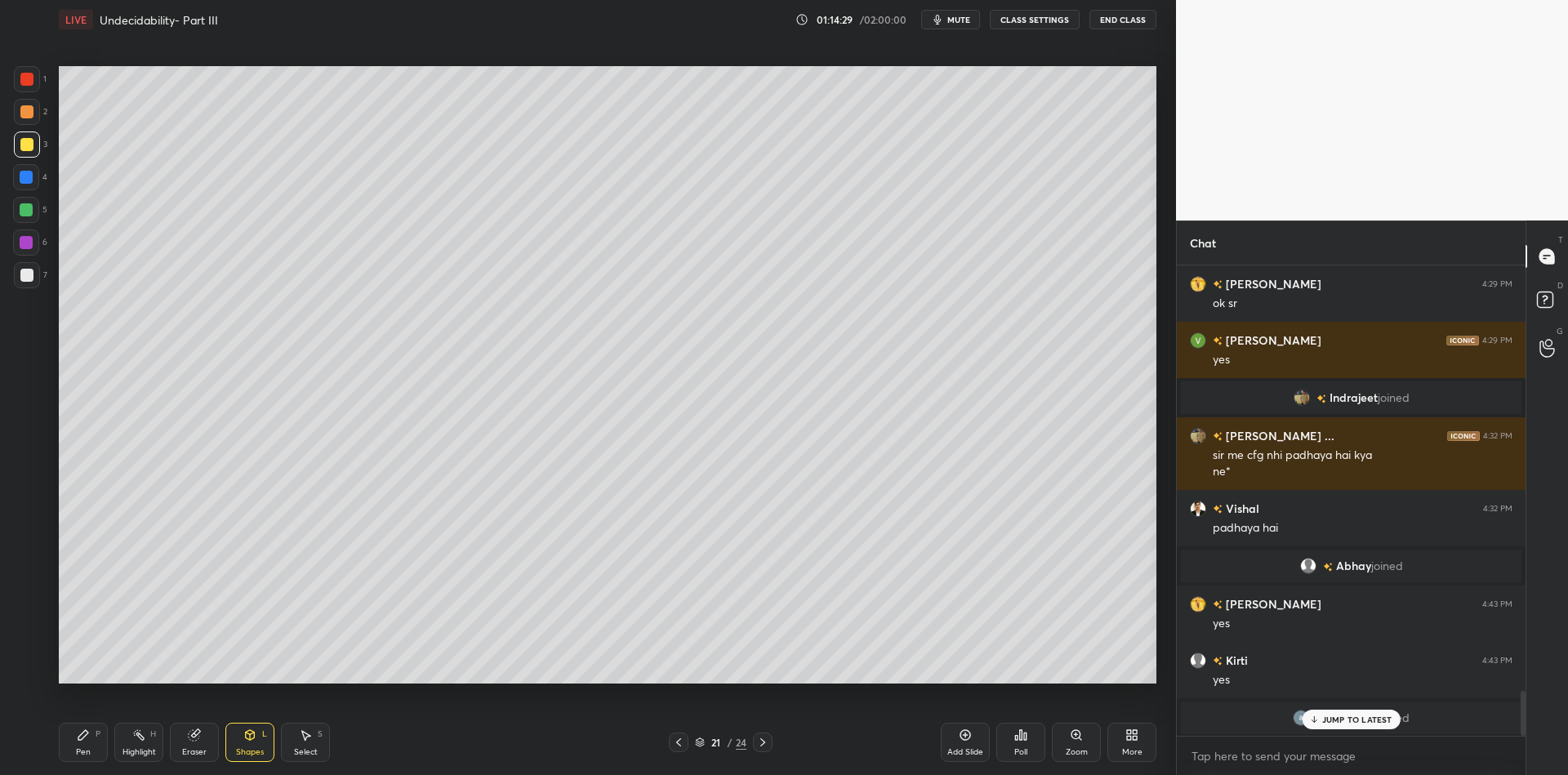
drag, startPoint x: 77, startPoint y: 745, endPoint x: 104, endPoint y: 730, distance: 30.9
click at [81, 744] on div "Pen P" at bounding box center [82, 742] width 49 height 39
click at [247, 738] on div "Shapes L" at bounding box center [249, 742] width 49 height 39
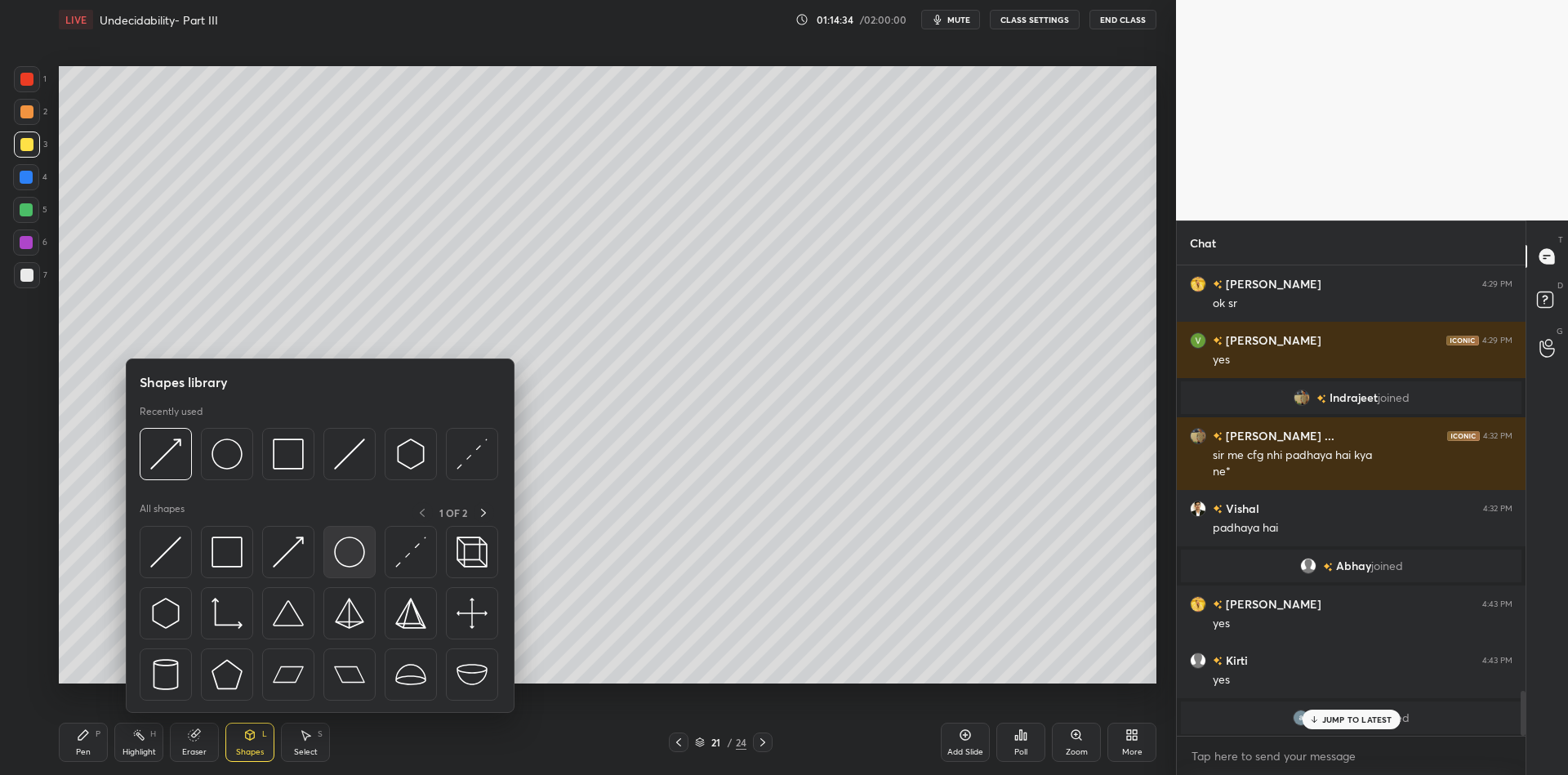
click at [351, 546] on img at bounding box center [349, 552] width 31 height 31
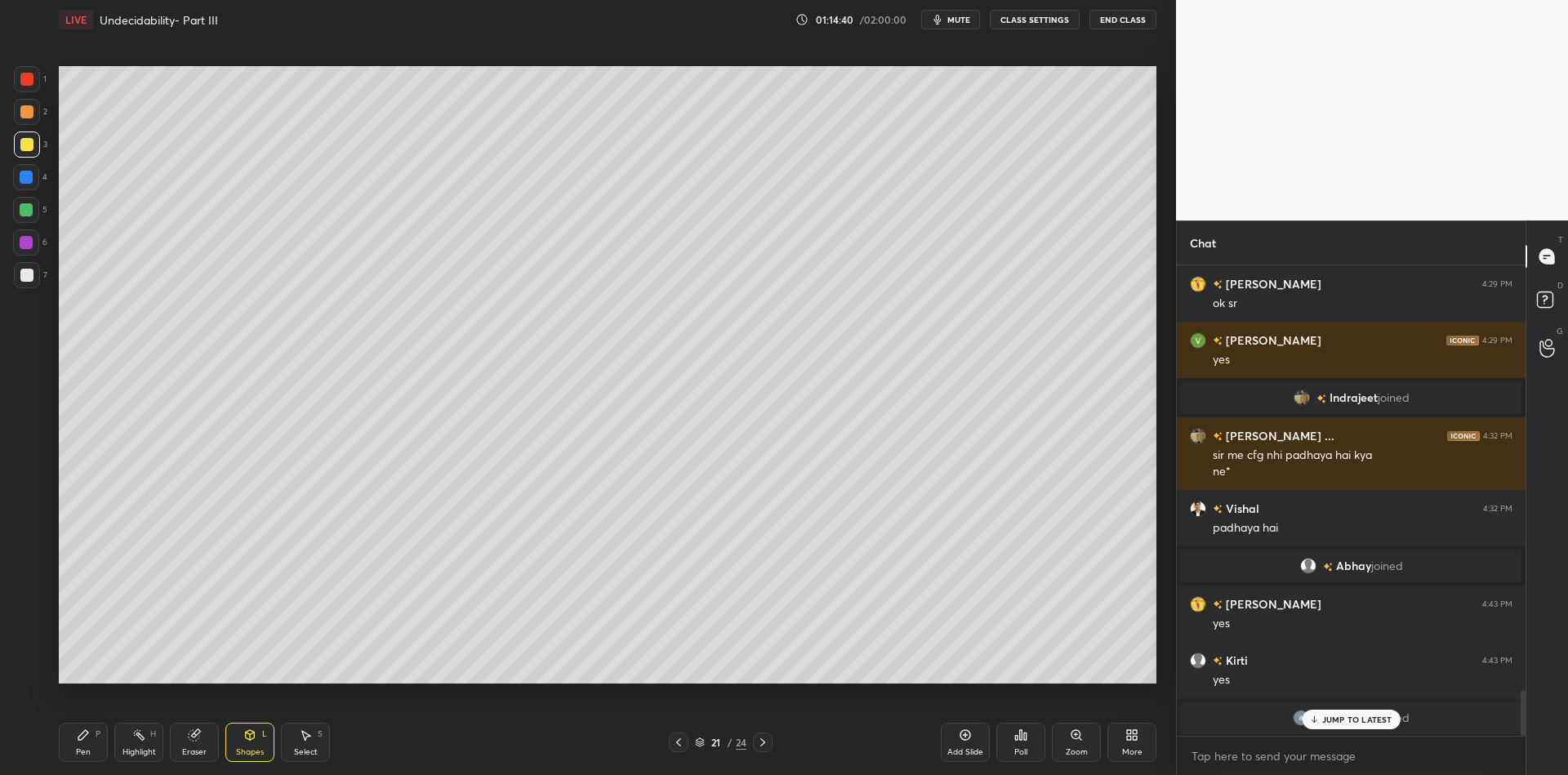
drag, startPoint x: 84, startPoint y: 740, endPoint x: 119, endPoint y: 744, distance: 35.2
click at [90, 740] on div "Pen P" at bounding box center [82, 742] width 49 height 39
drag, startPoint x: 128, startPoint y: 748, endPoint x: 133, endPoint y: 713, distance: 35.4
click at [127, 748] on div "Highlight" at bounding box center [139, 752] width 34 height 8
drag, startPoint x: 245, startPoint y: 748, endPoint x: 245, endPoint y: 739, distance: 9.0
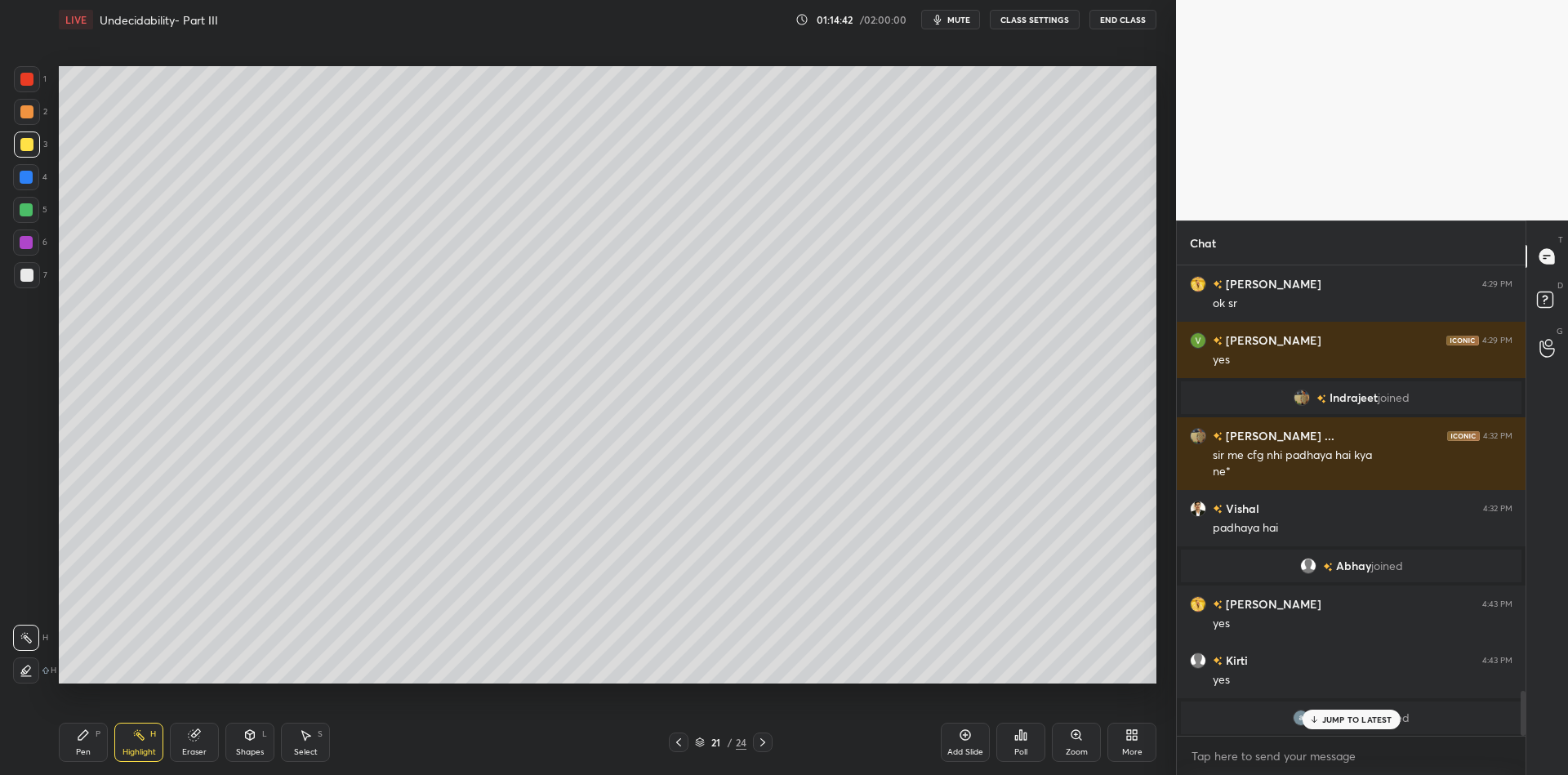
click at [246, 746] on div "Shapes L" at bounding box center [249, 742] width 49 height 39
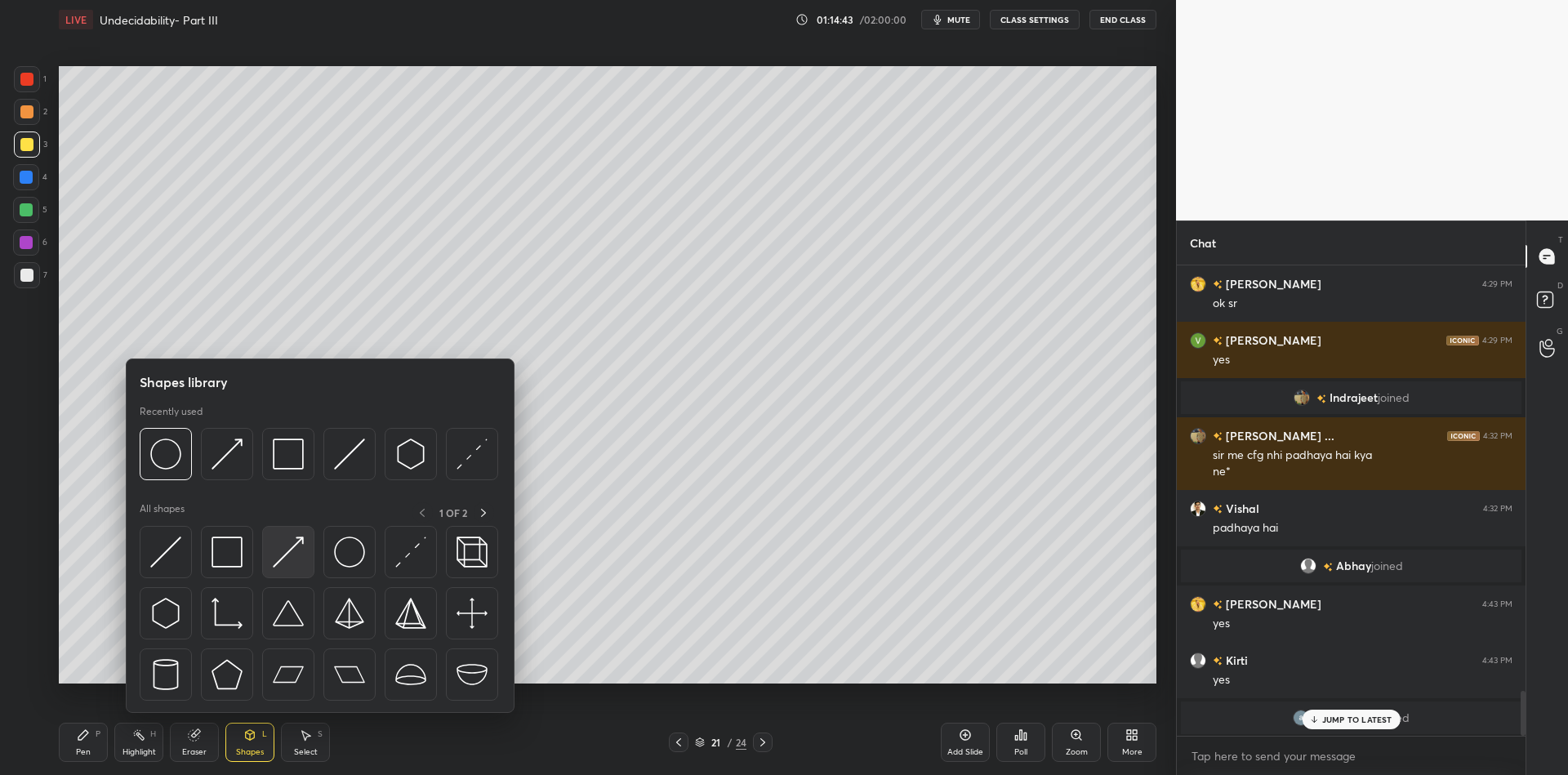
click at [286, 547] on img at bounding box center [288, 552] width 31 height 31
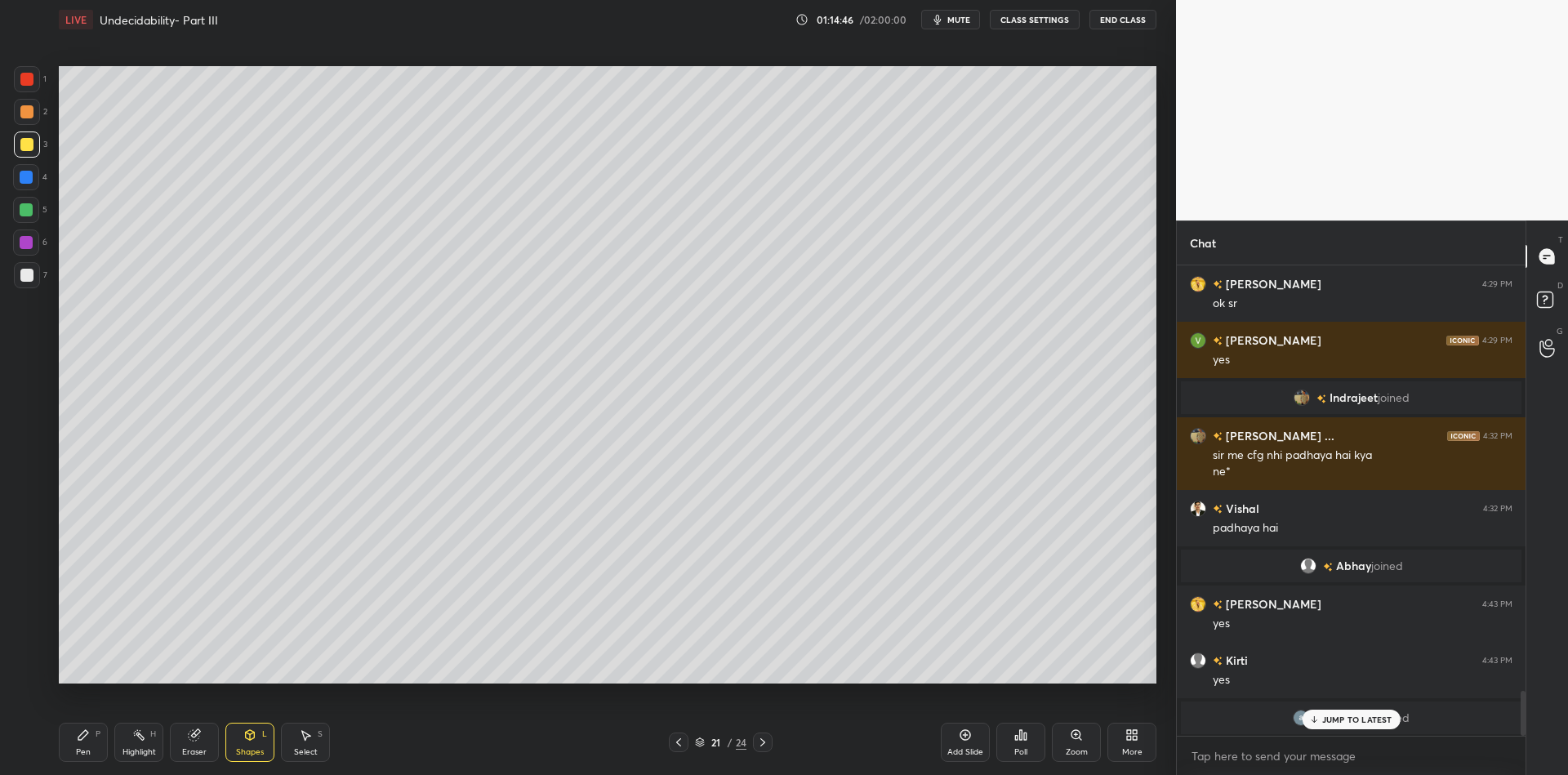
click at [87, 733] on div "Pen P" at bounding box center [82, 742] width 49 height 39
click at [247, 735] on icon at bounding box center [250, 735] width 9 height 10
click at [70, 748] on div "Pen P" at bounding box center [82, 742] width 49 height 39
click at [253, 740] on div "Shapes L" at bounding box center [249, 742] width 49 height 39
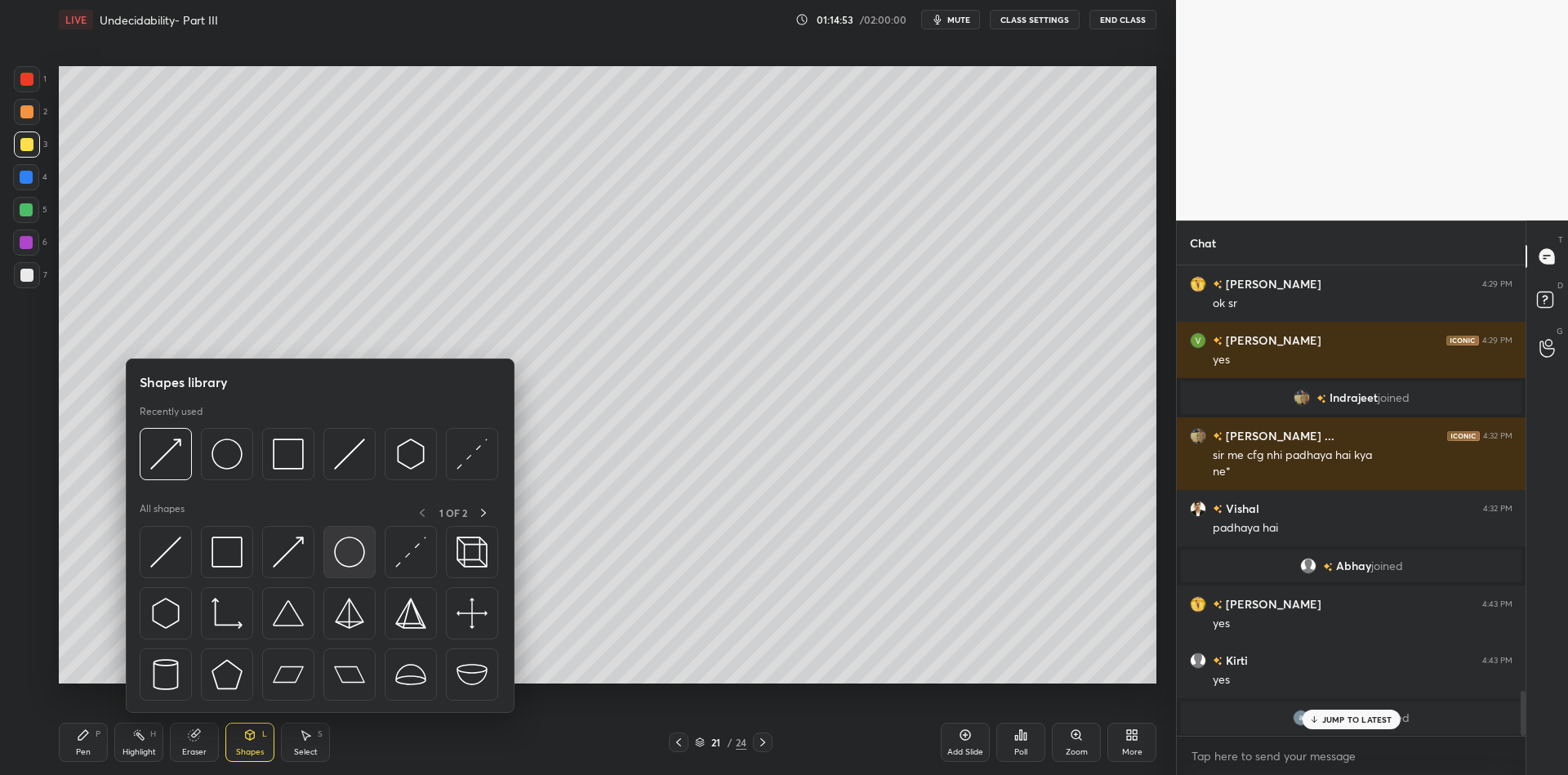
drag, startPoint x: 349, startPoint y: 551, endPoint x: 341, endPoint y: 552, distance: 8.1
click at [341, 552] on img at bounding box center [349, 552] width 31 height 31
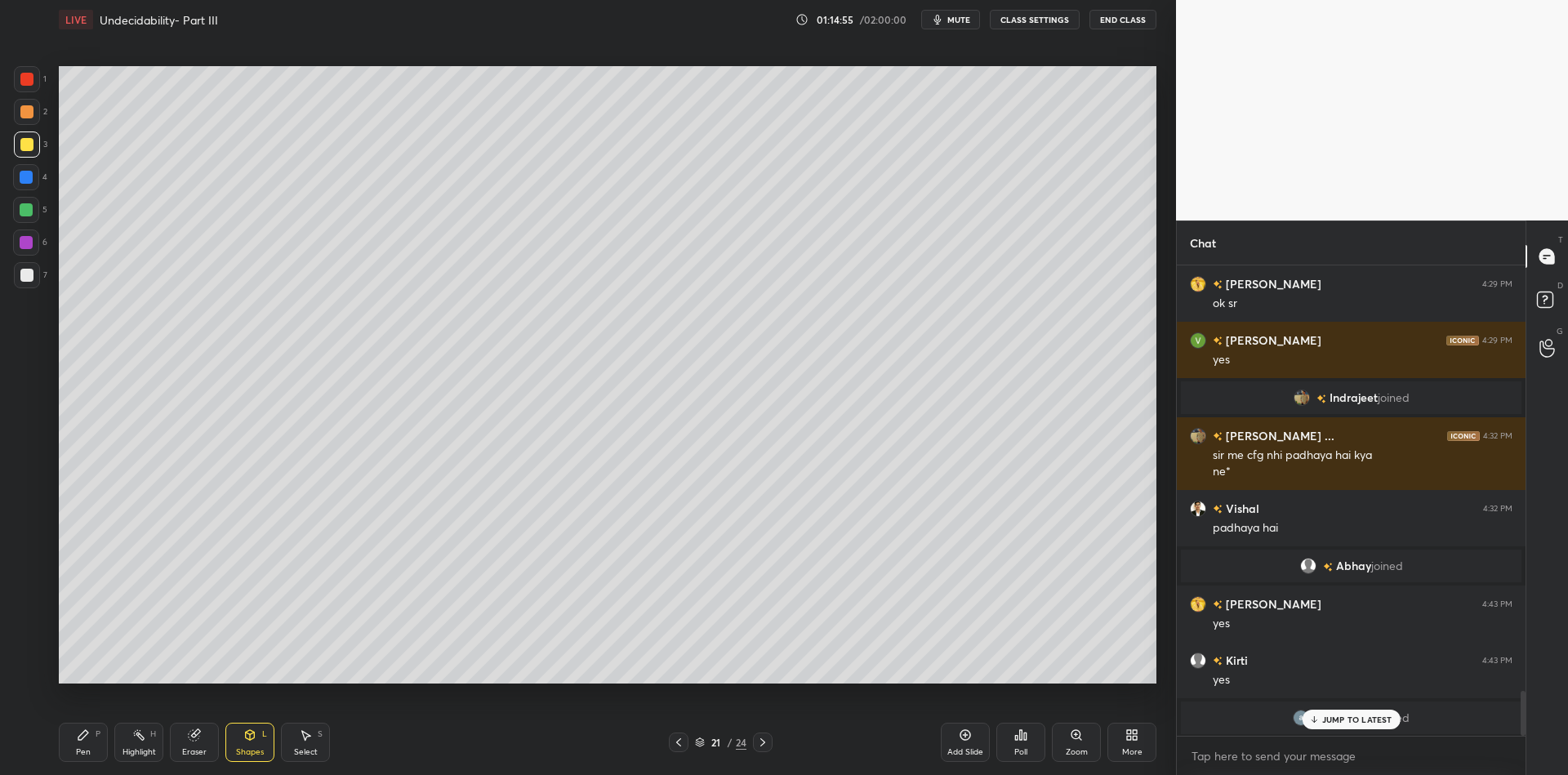
drag, startPoint x: 254, startPoint y: 748, endPoint x: 260, endPoint y: 716, distance: 32.6
click at [256, 745] on div "Shapes L" at bounding box center [249, 742] width 49 height 39
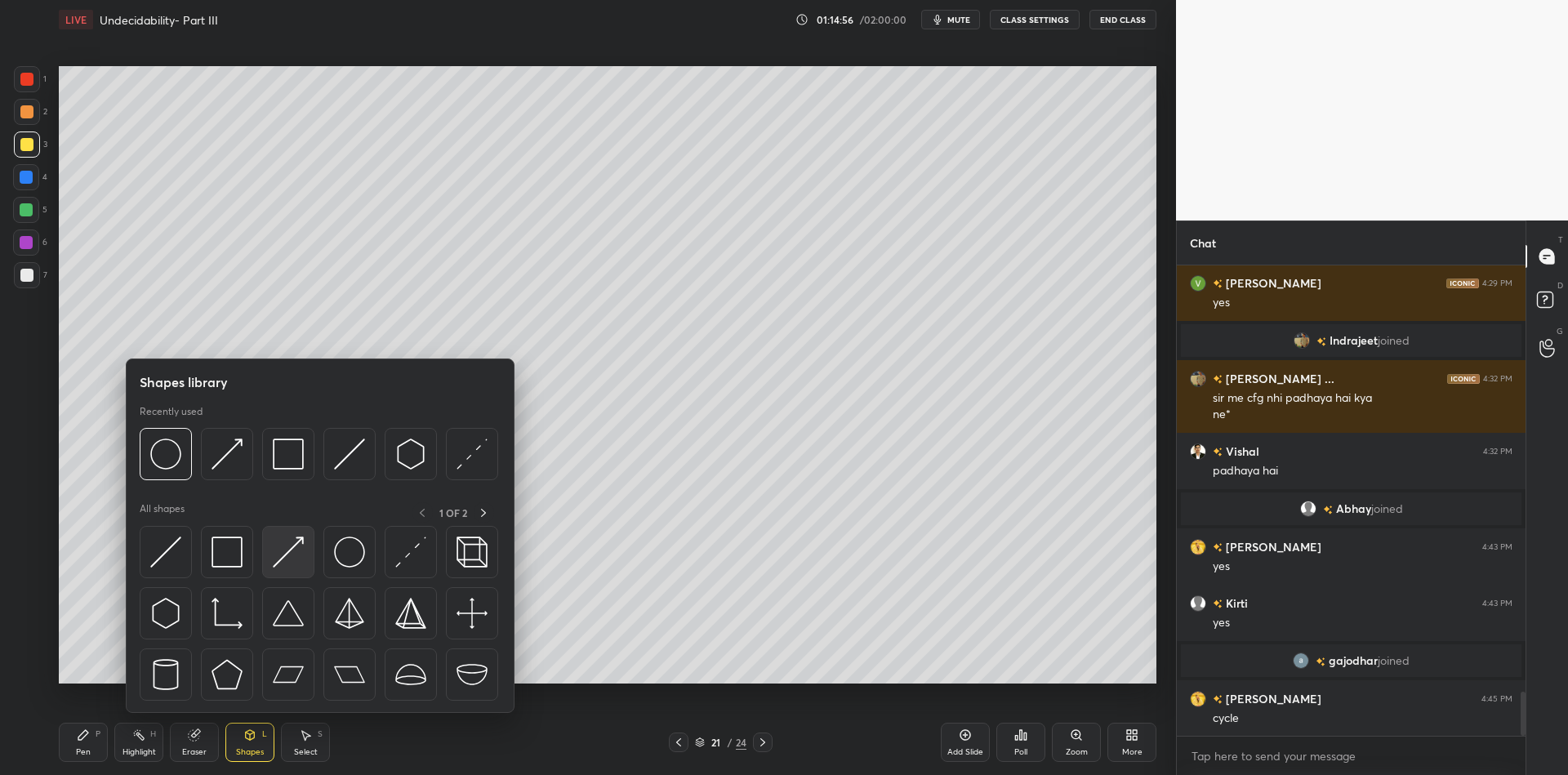
click at [291, 544] on img at bounding box center [288, 552] width 31 height 31
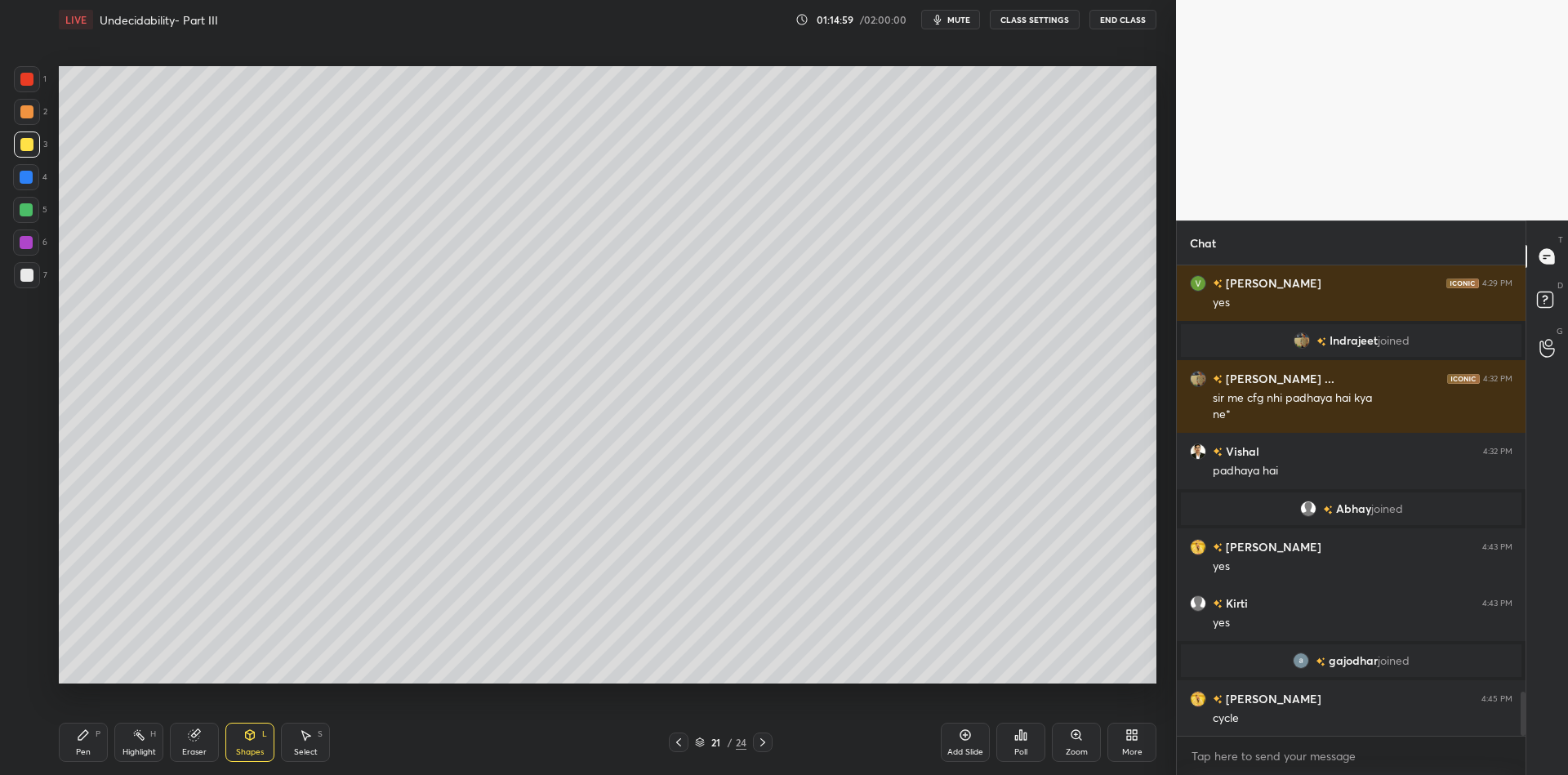
click at [82, 749] on div "Pen" at bounding box center [83, 752] width 15 height 8
click at [141, 745] on div "Highlight H" at bounding box center [138, 742] width 49 height 39
drag, startPoint x: 248, startPoint y: 743, endPoint x: 257, endPoint y: 724, distance: 21.0
click at [249, 740] on div "Shapes L" at bounding box center [249, 742] width 49 height 39
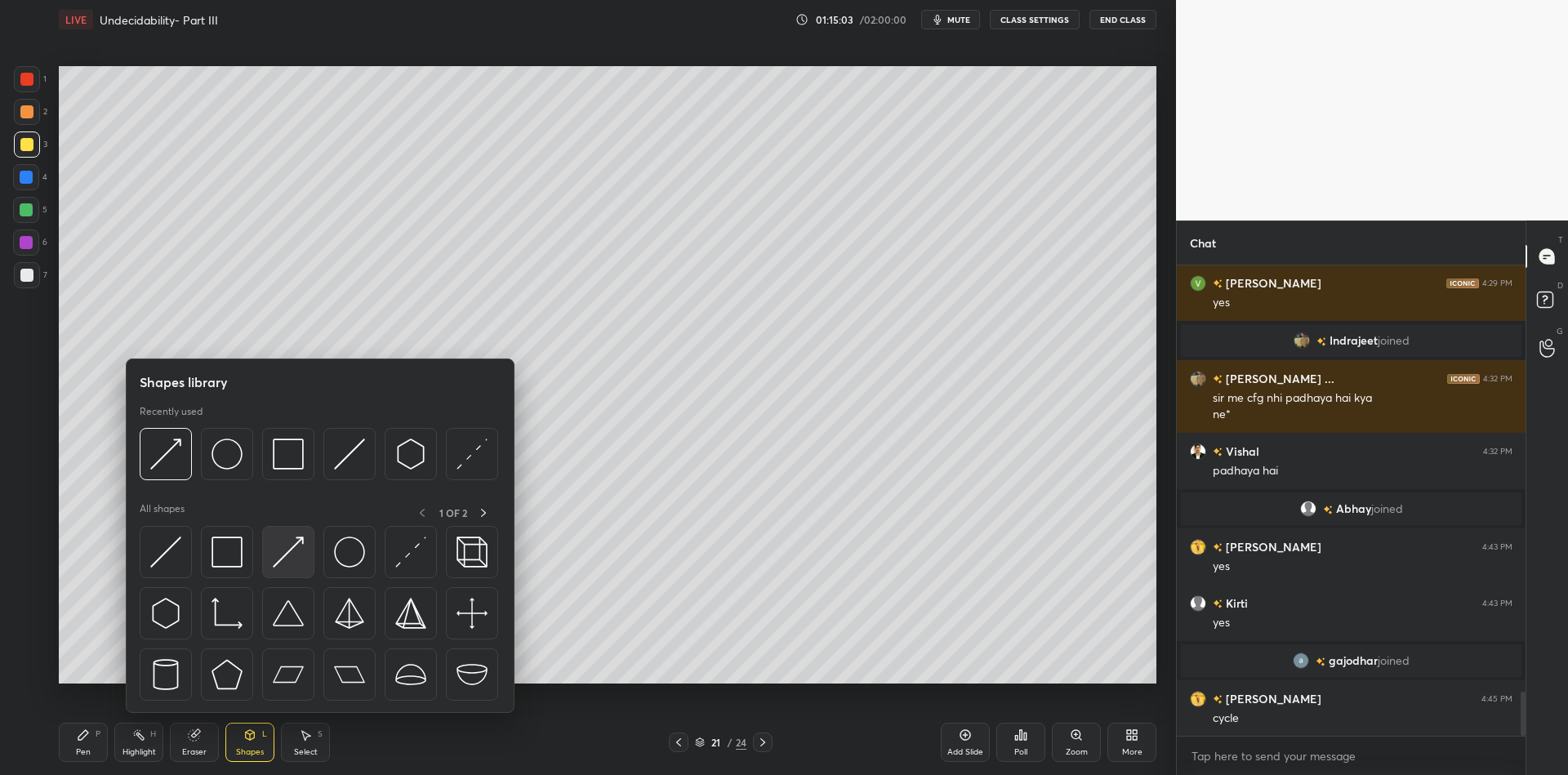
click at [296, 542] on img at bounding box center [288, 552] width 31 height 31
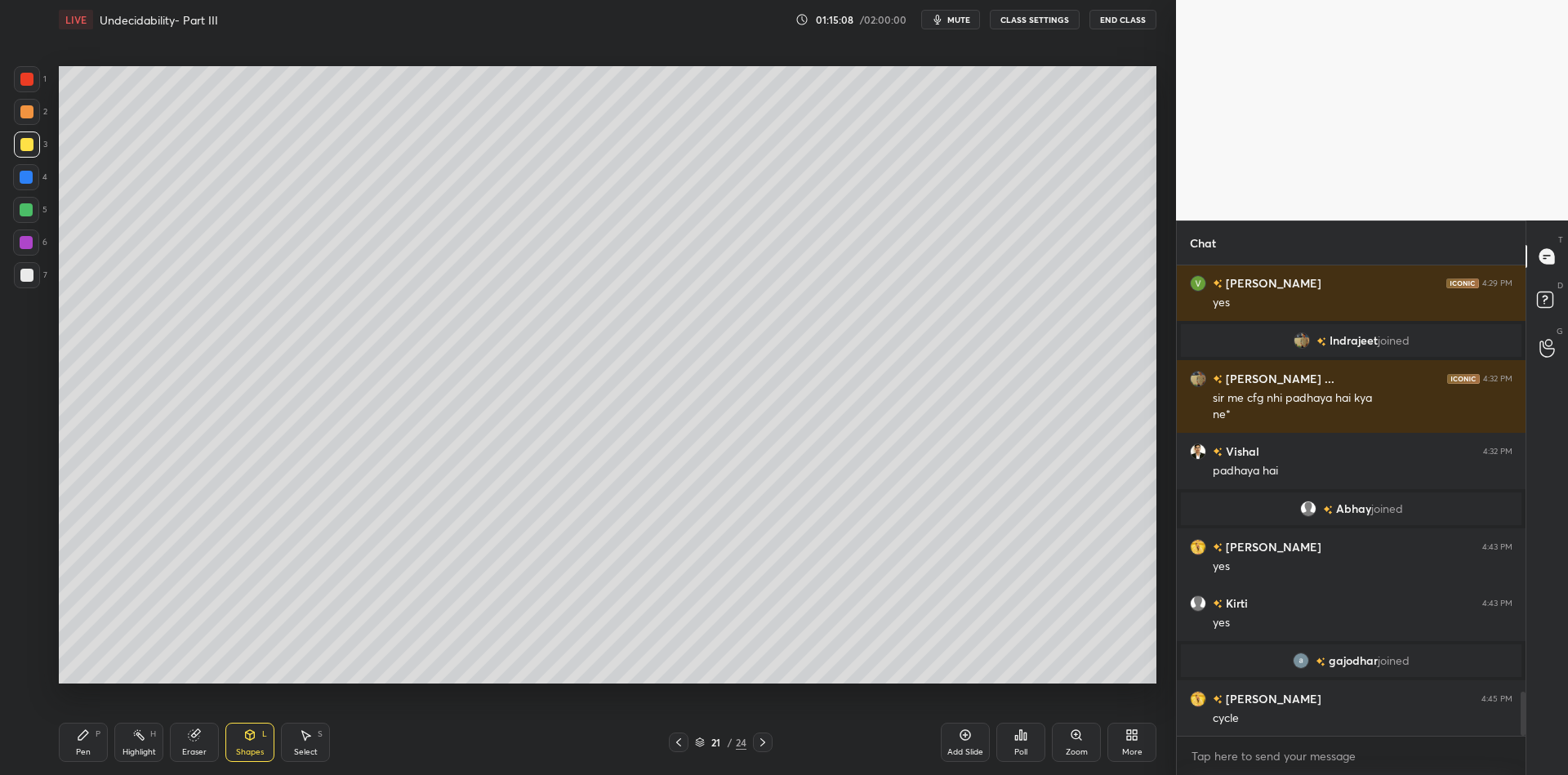
click at [137, 739] on icon at bounding box center [138, 735] width 13 height 13
click at [71, 742] on div "Pen P" at bounding box center [82, 742] width 49 height 39
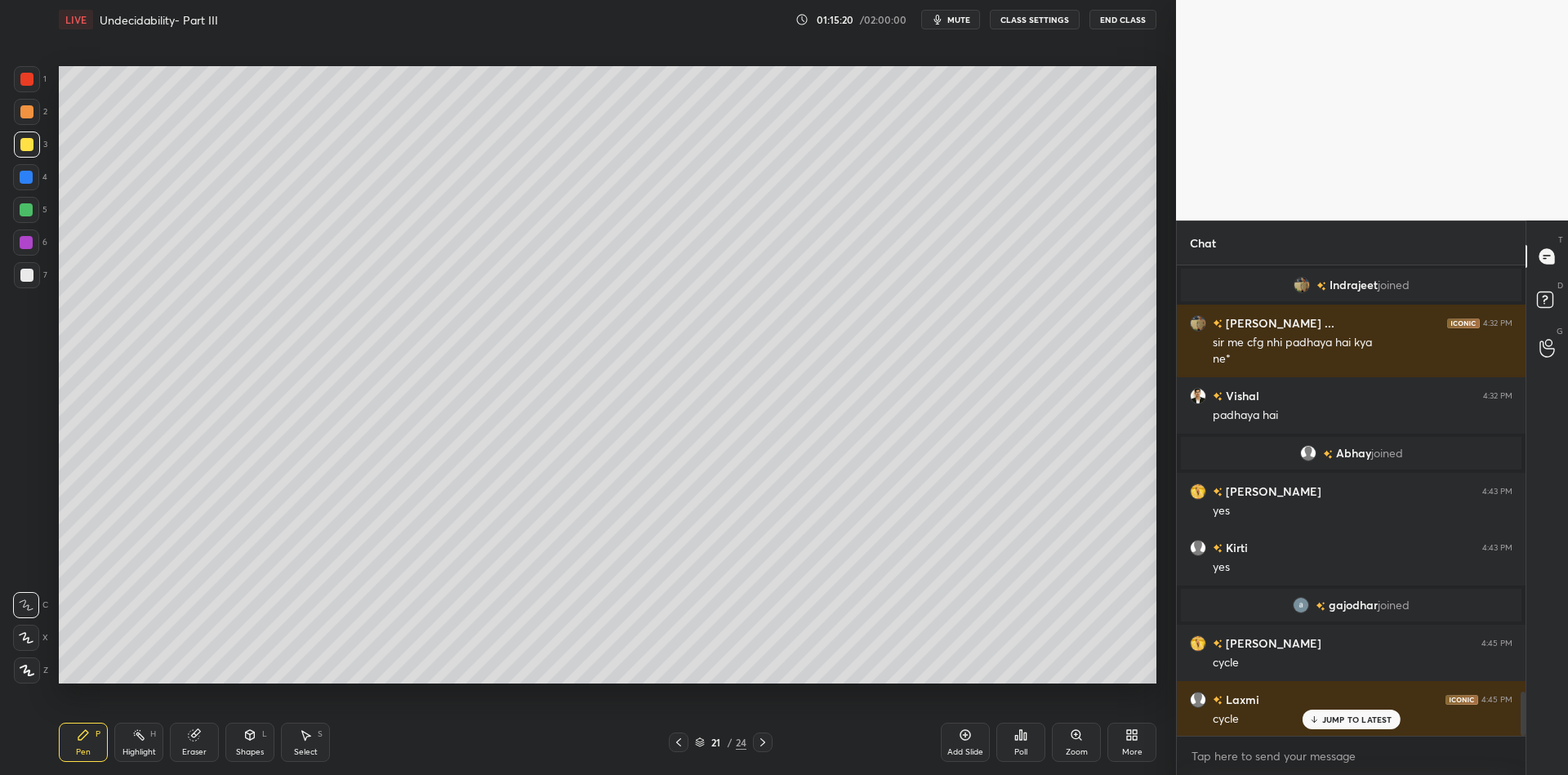
click at [138, 743] on div "Highlight H" at bounding box center [138, 742] width 49 height 39
click at [27, 205] on div at bounding box center [26, 209] width 13 height 13
click at [129, 739] on div "Highlight H" at bounding box center [138, 742] width 49 height 39
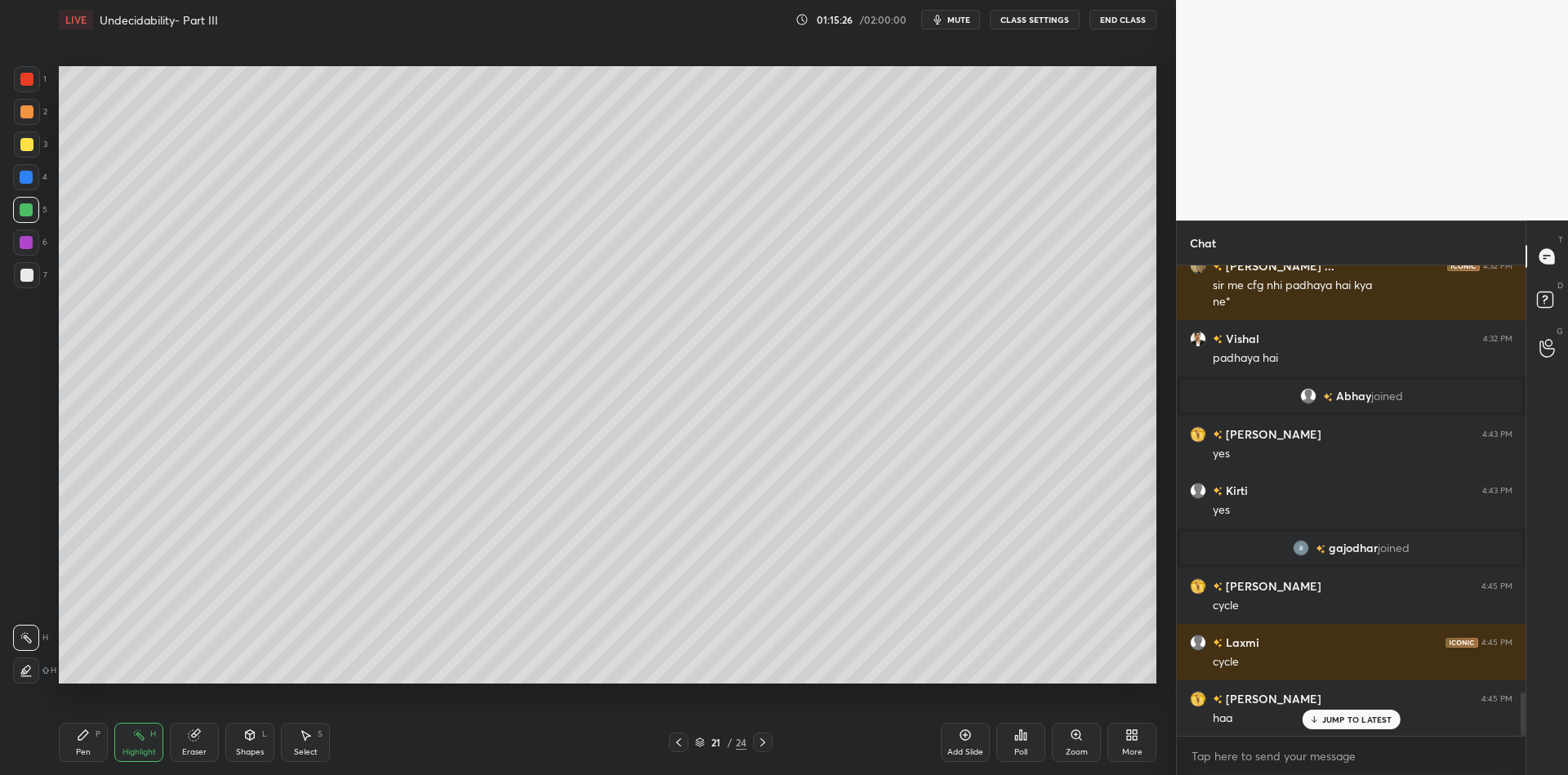
drag, startPoint x: 88, startPoint y: 743, endPoint x: 105, endPoint y: 731, distance: 20.8
click at [89, 740] on div "Pen P" at bounding box center [82, 742] width 49 height 39
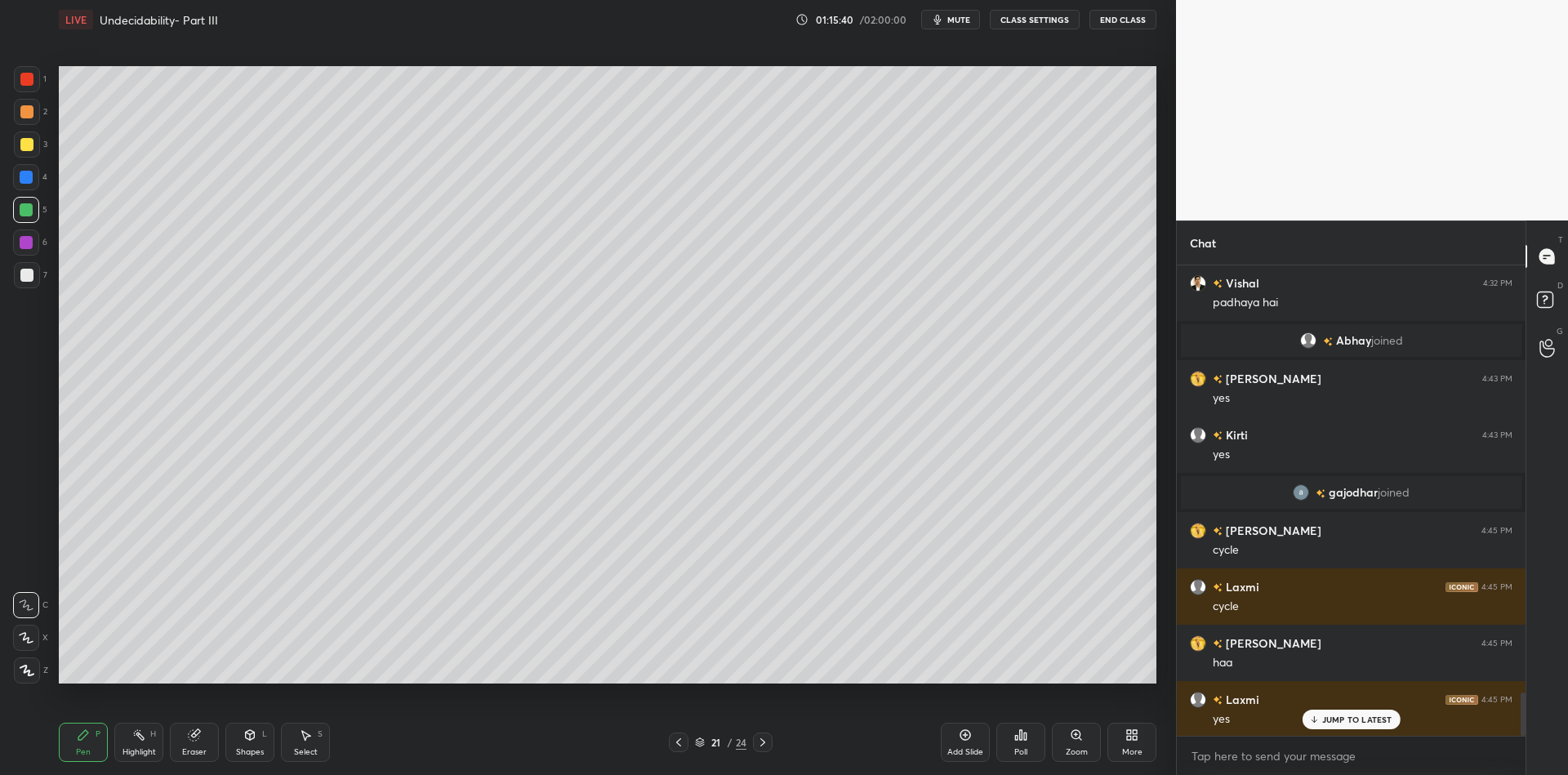
scroll to position [4738, 0]
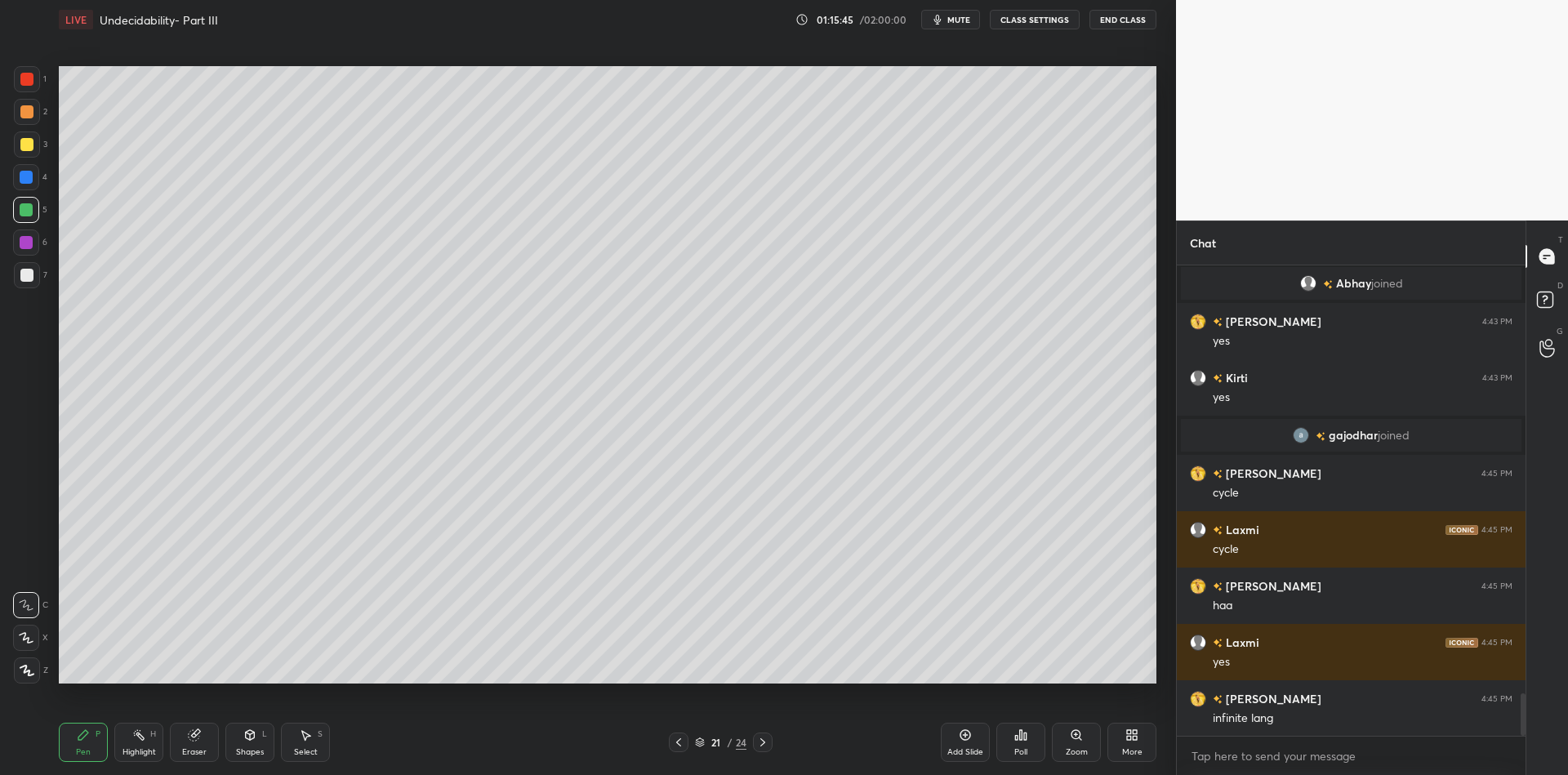
click at [959, 736] on icon at bounding box center [965, 735] width 13 height 13
drag, startPoint x: 89, startPoint y: 749, endPoint x: 86, endPoint y: 739, distance: 10.4
click at [87, 745] on div "Pen P" at bounding box center [82, 742] width 49 height 39
click at [21, 148] on div at bounding box center [27, 145] width 13 height 13
drag, startPoint x: 251, startPoint y: 739, endPoint x: 252, endPoint y: 717, distance: 22.0
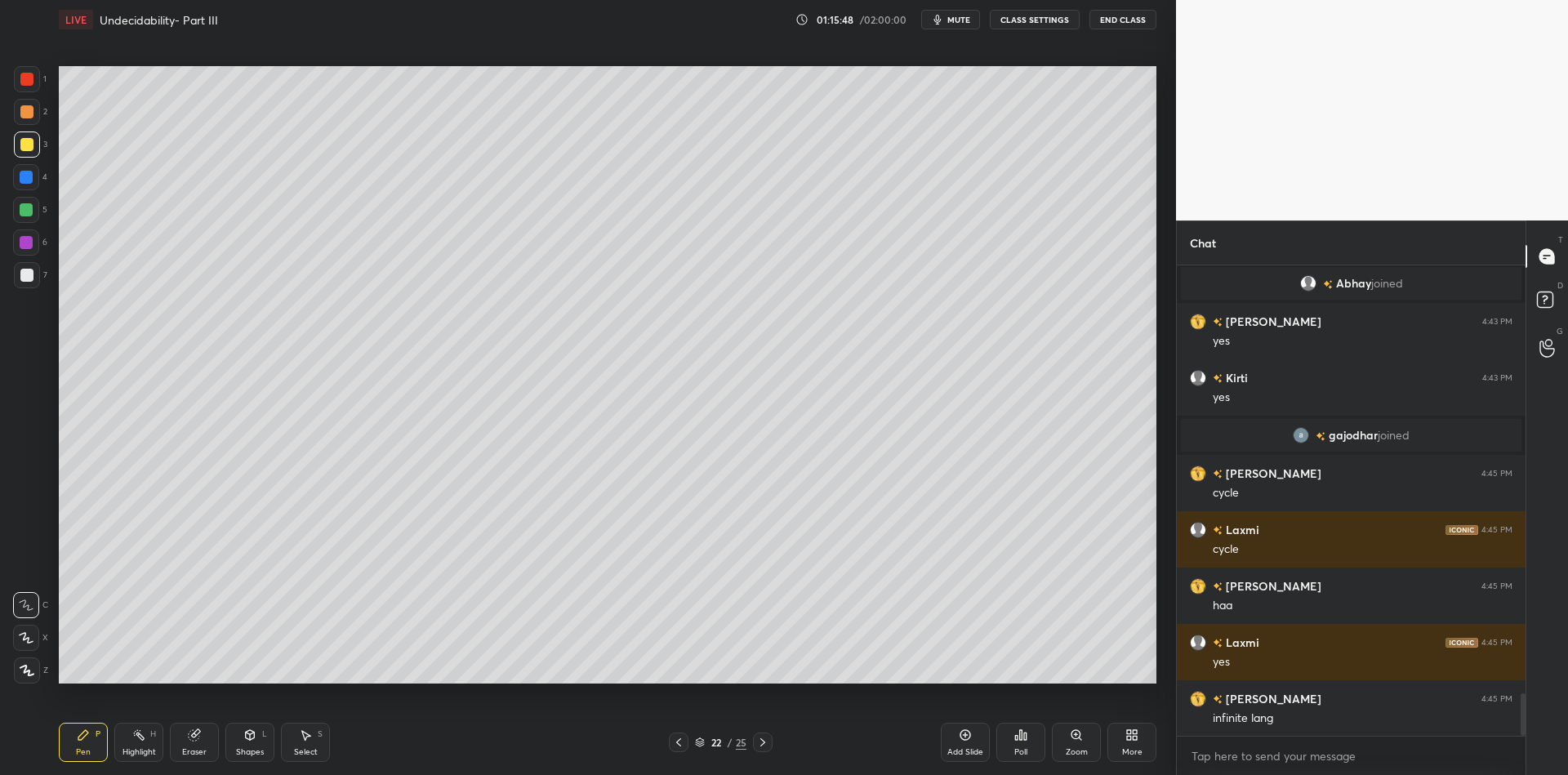
click at [251, 737] on icon at bounding box center [250, 735] width 9 height 10
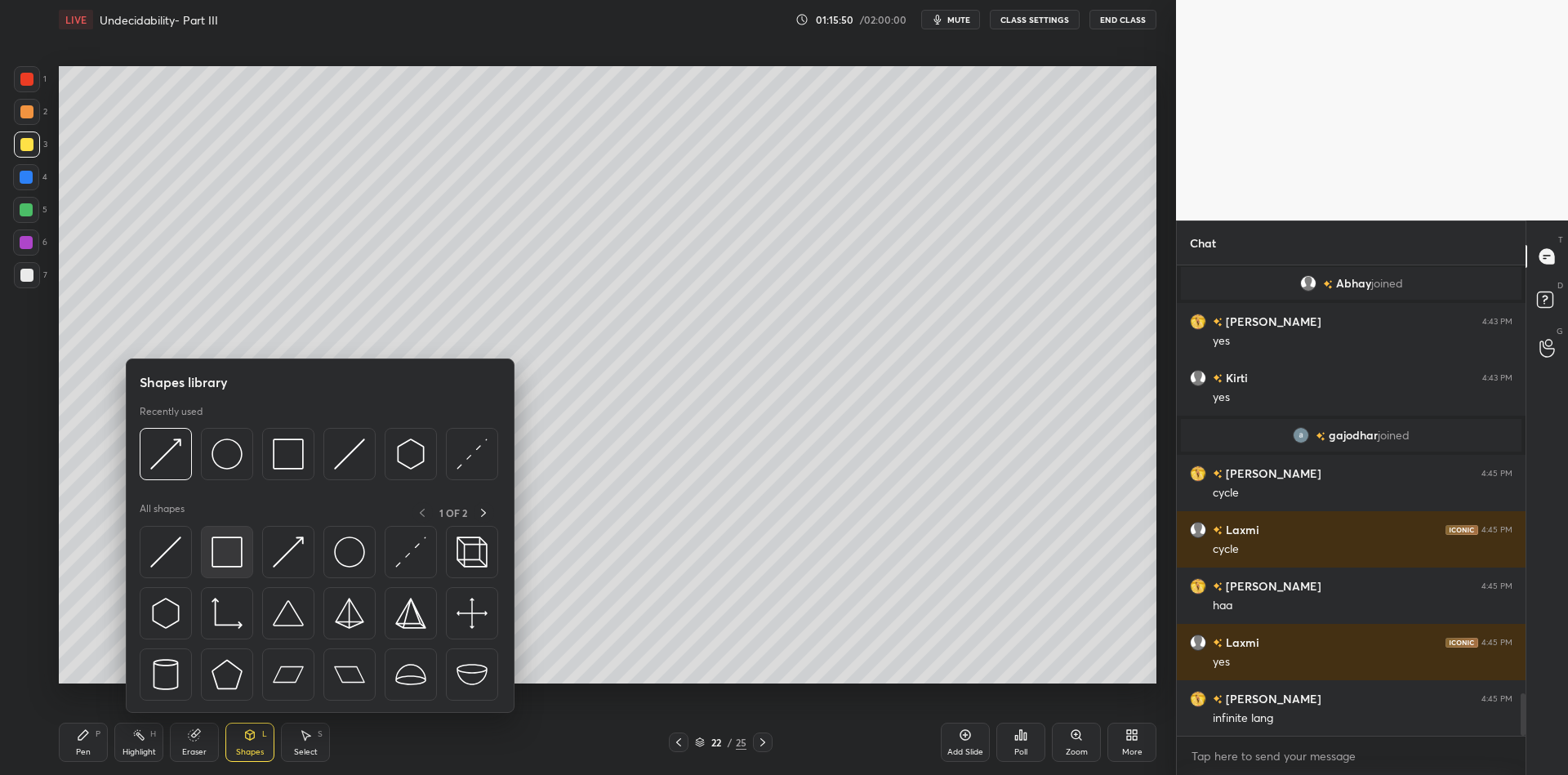
click at [240, 546] on img at bounding box center [227, 552] width 31 height 31
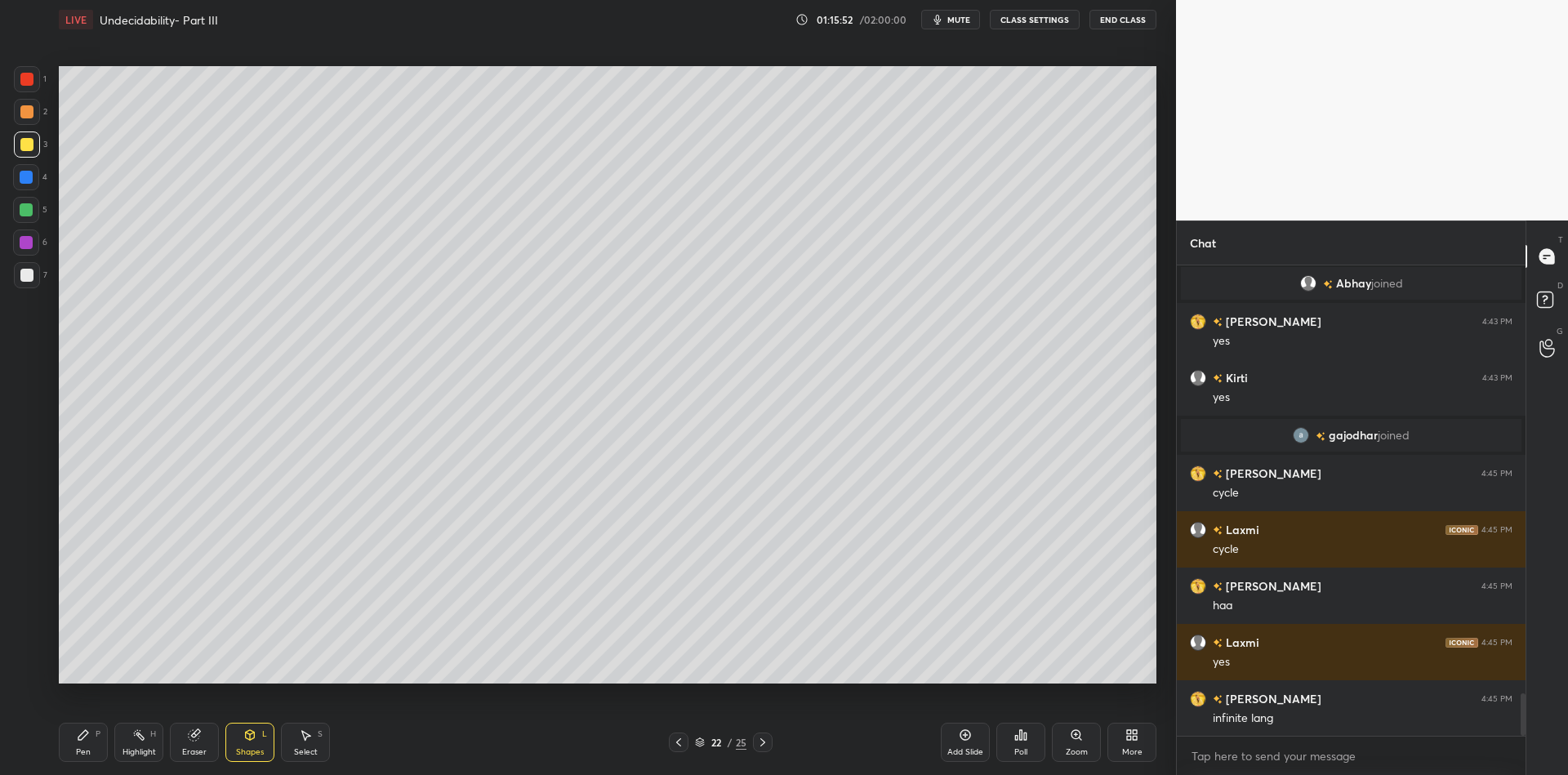
drag, startPoint x: 83, startPoint y: 748, endPoint x: 53, endPoint y: 684, distance: 70.7
click at [82, 748] on div "Pen" at bounding box center [83, 752] width 15 height 8
click at [251, 737] on icon at bounding box center [250, 735] width 9 height 10
click at [78, 738] on icon at bounding box center [82, 735] width 10 height 10
click at [77, 744] on div "Pen P" at bounding box center [82, 742] width 49 height 39
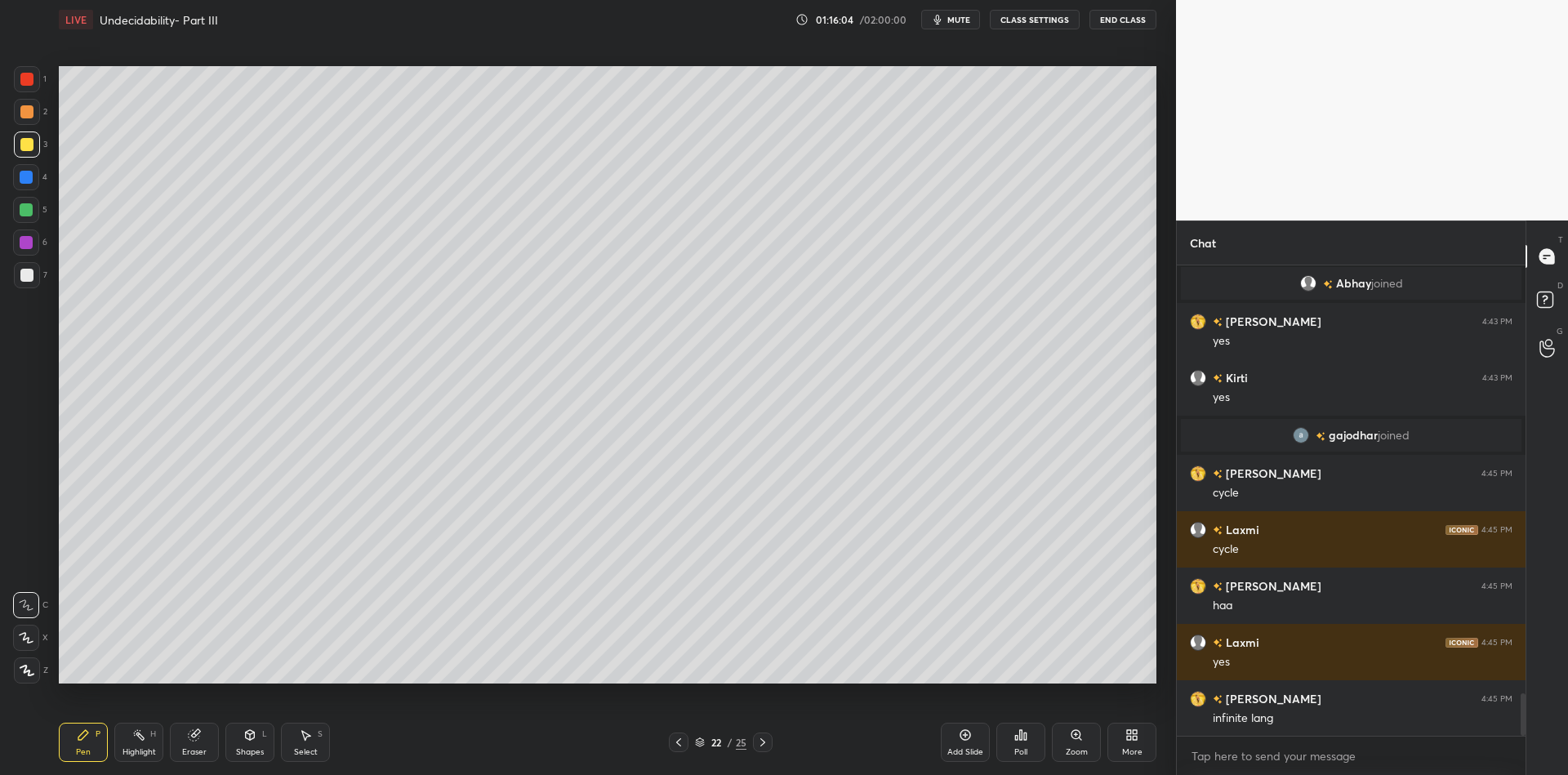
drag, startPoint x: 251, startPoint y: 734, endPoint x: 253, endPoint y: 715, distance: 19.1
click at [250, 733] on icon at bounding box center [250, 734] width 9 height 3
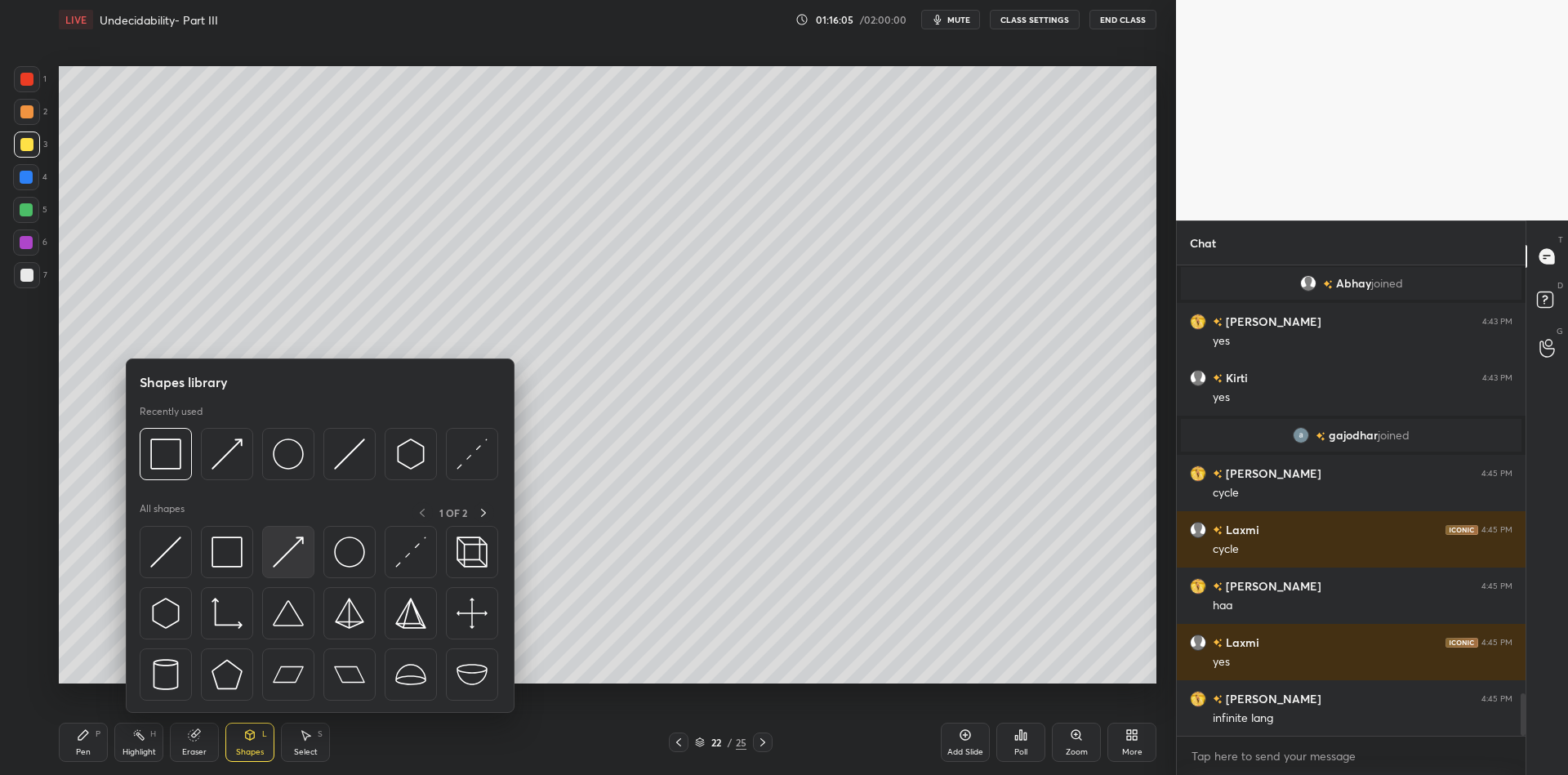
click at [292, 538] on img at bounding box center [288, 552] width 31 height 31
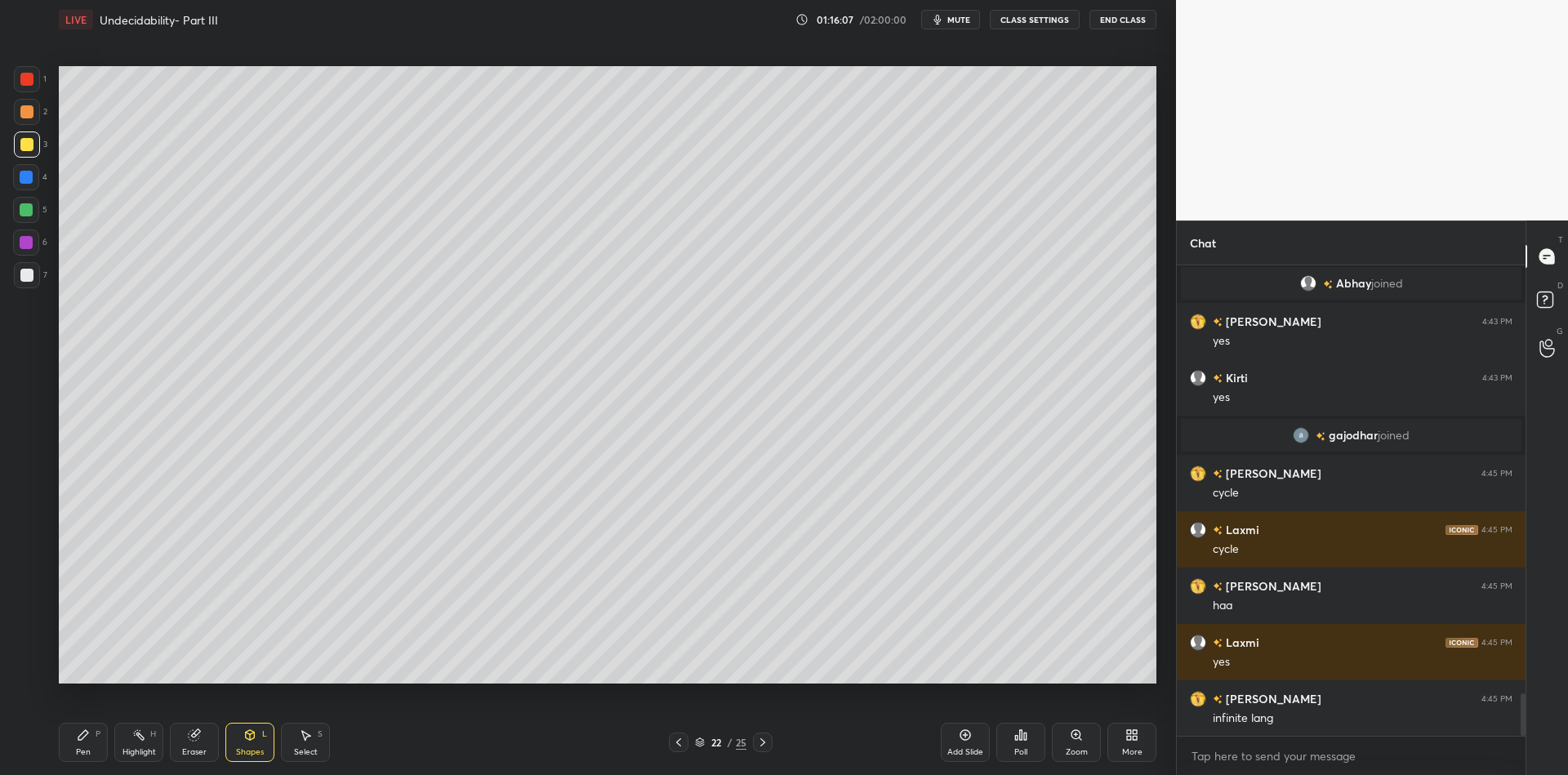
click at [81, 750] on div "Pen" at bounding box center [83, 752] width 15 height 8
drag, startPoint x: 250, startPoint y: 747, endPoint x: 250, endPoint y: 719, distance: 28.0
click at [249, 744] on div "Shapes L" at bounding box center [249, 742] width 49 height 39
click at [88, 733] on icon at bounding box center [82, 735] width 10 height 10
drag, startPoint x: 249, startPoint y: 740, endPoint x: 260, endPoint y: 718, distance: 24.6
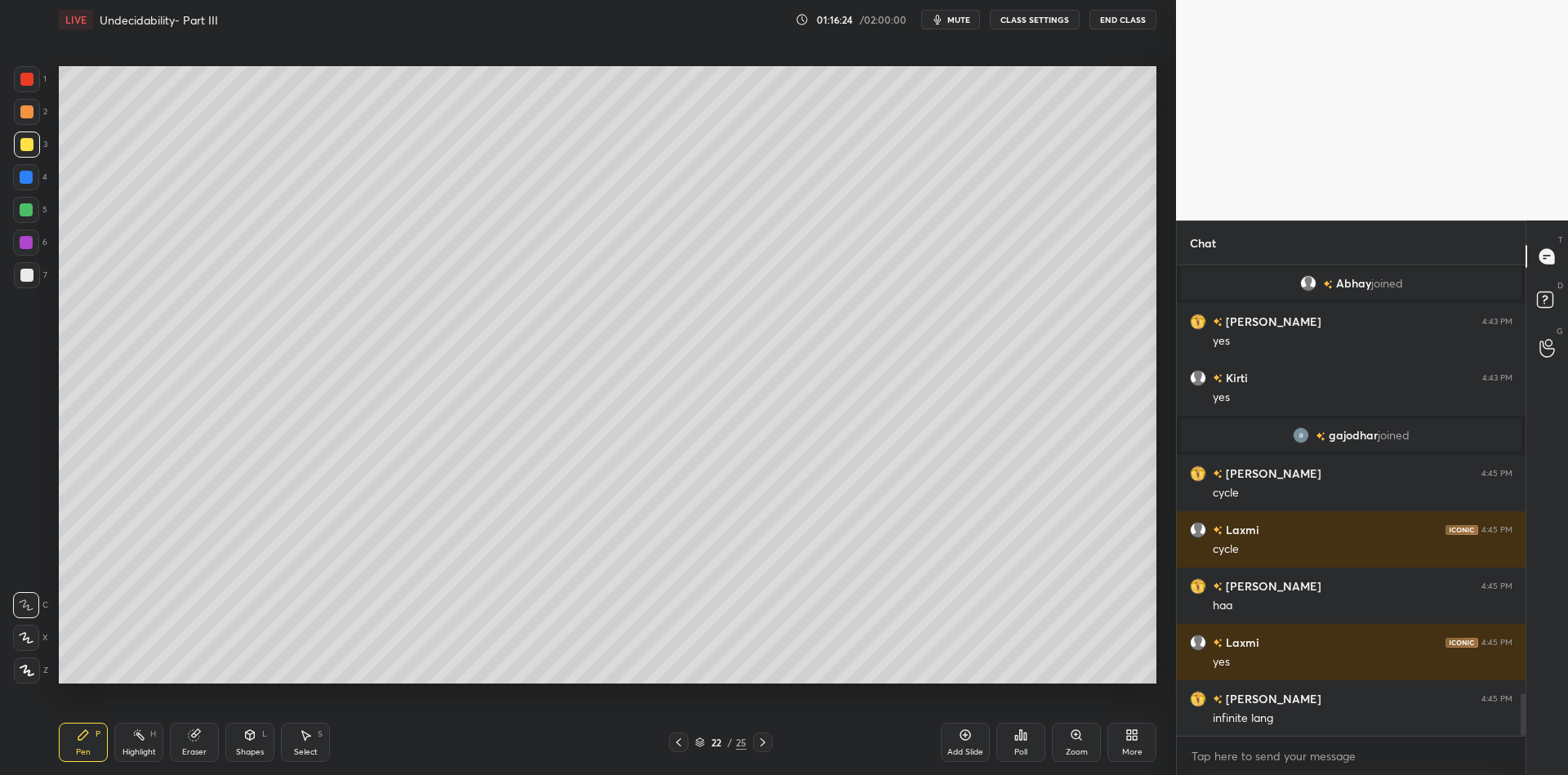
click at [249, 738] on icon at bounding box center [250, 735] width 13 height 13
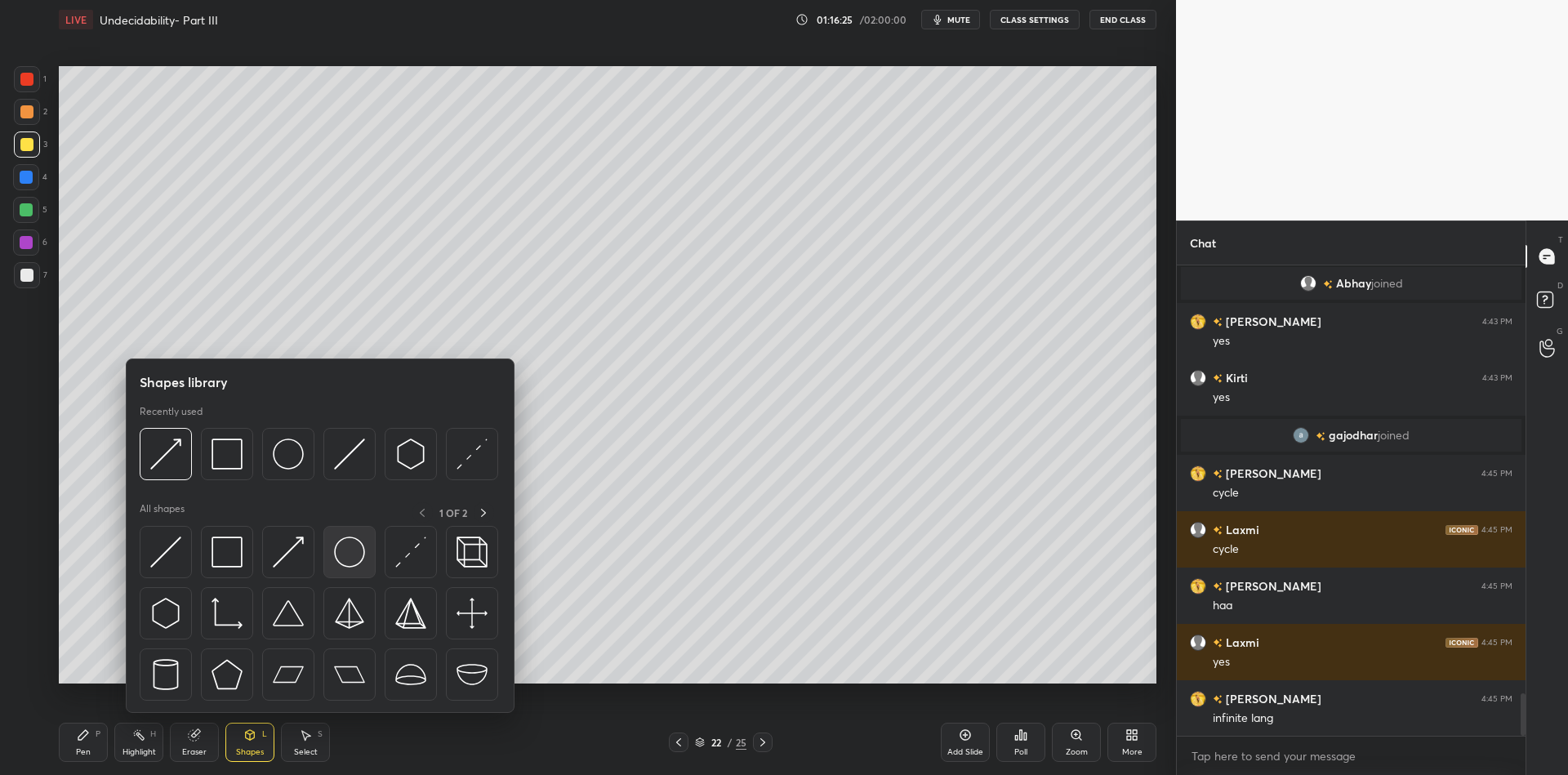
click at [350, 546] on img at bounding box center [349, 552] width 31 height 31
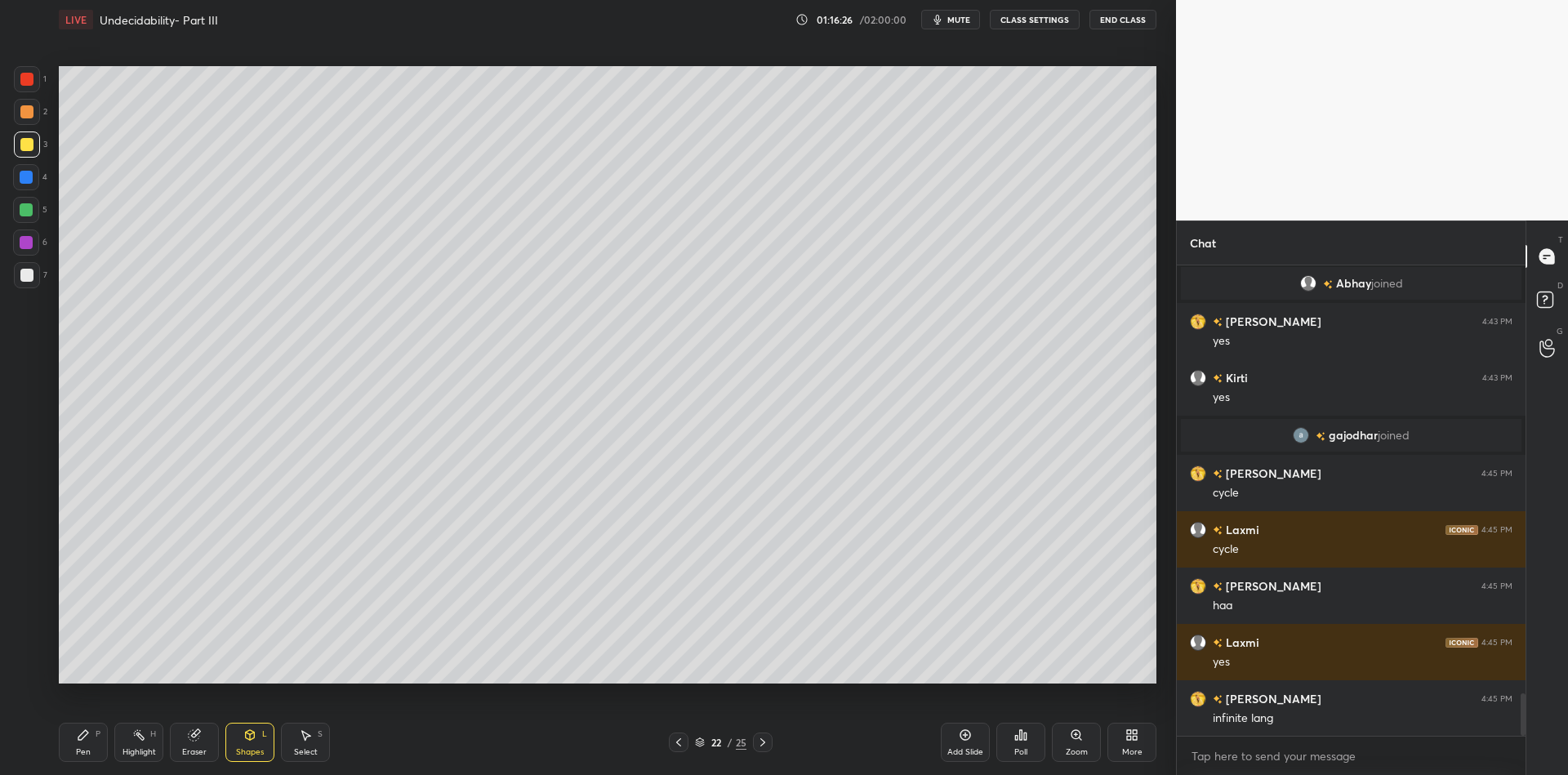
click at [262, 724] on div "Pen P Highlight H Eraser Shapes L Select S 22 / 25 Add Slide Poll Zoom More" at bounding box center [607, 743] width 1097 height 66
drag, startPoint x: 244, startPoint y: 732, endPoint x: 243, endPoint y: 715, distance: 17.0
click at [244, 727] on div "Shapes L" at bounding box center [249, 742] width 49 height 39
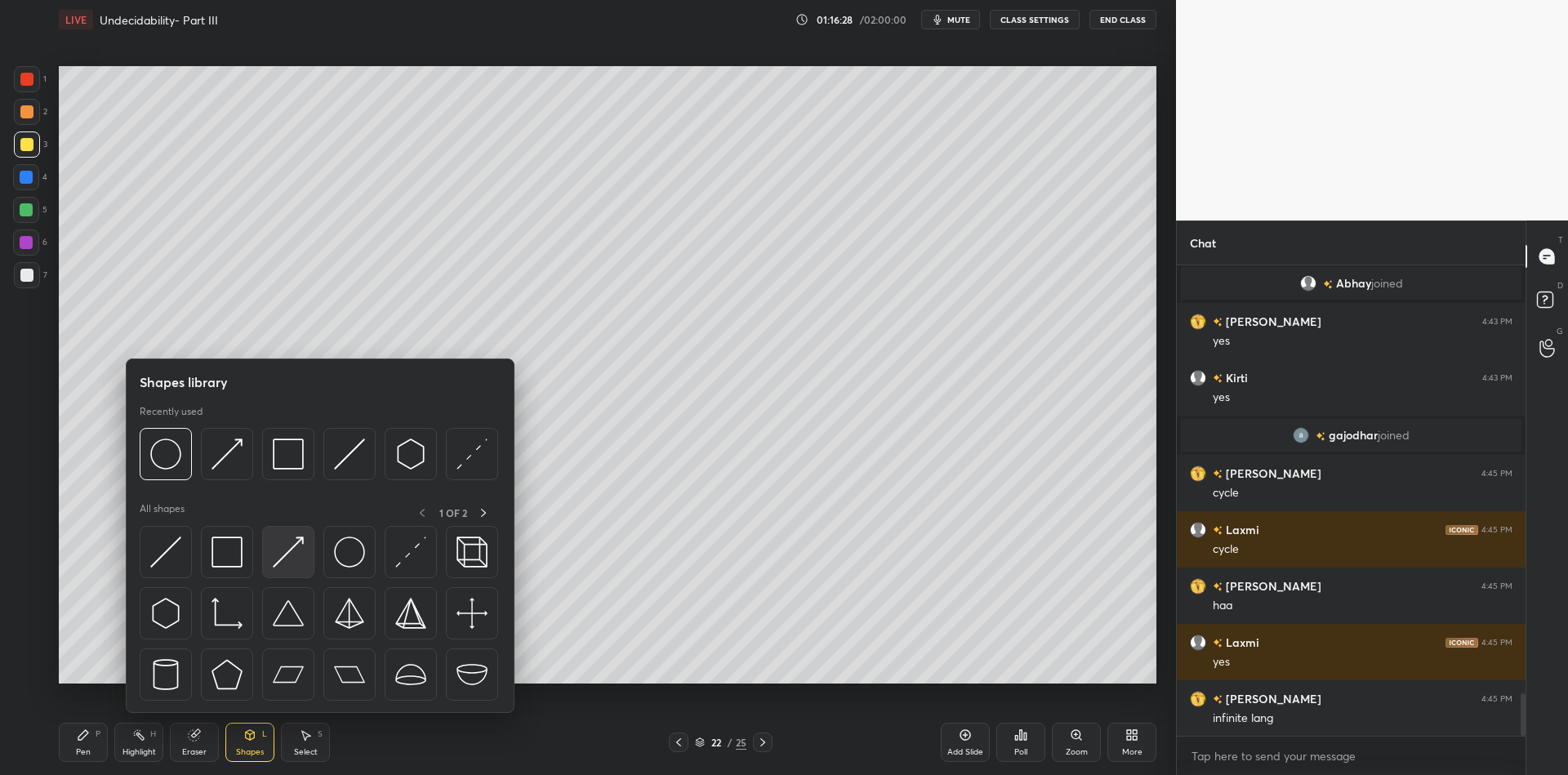
click at [282, 536] on div at bounding box center [288, 552] width 52 height 52
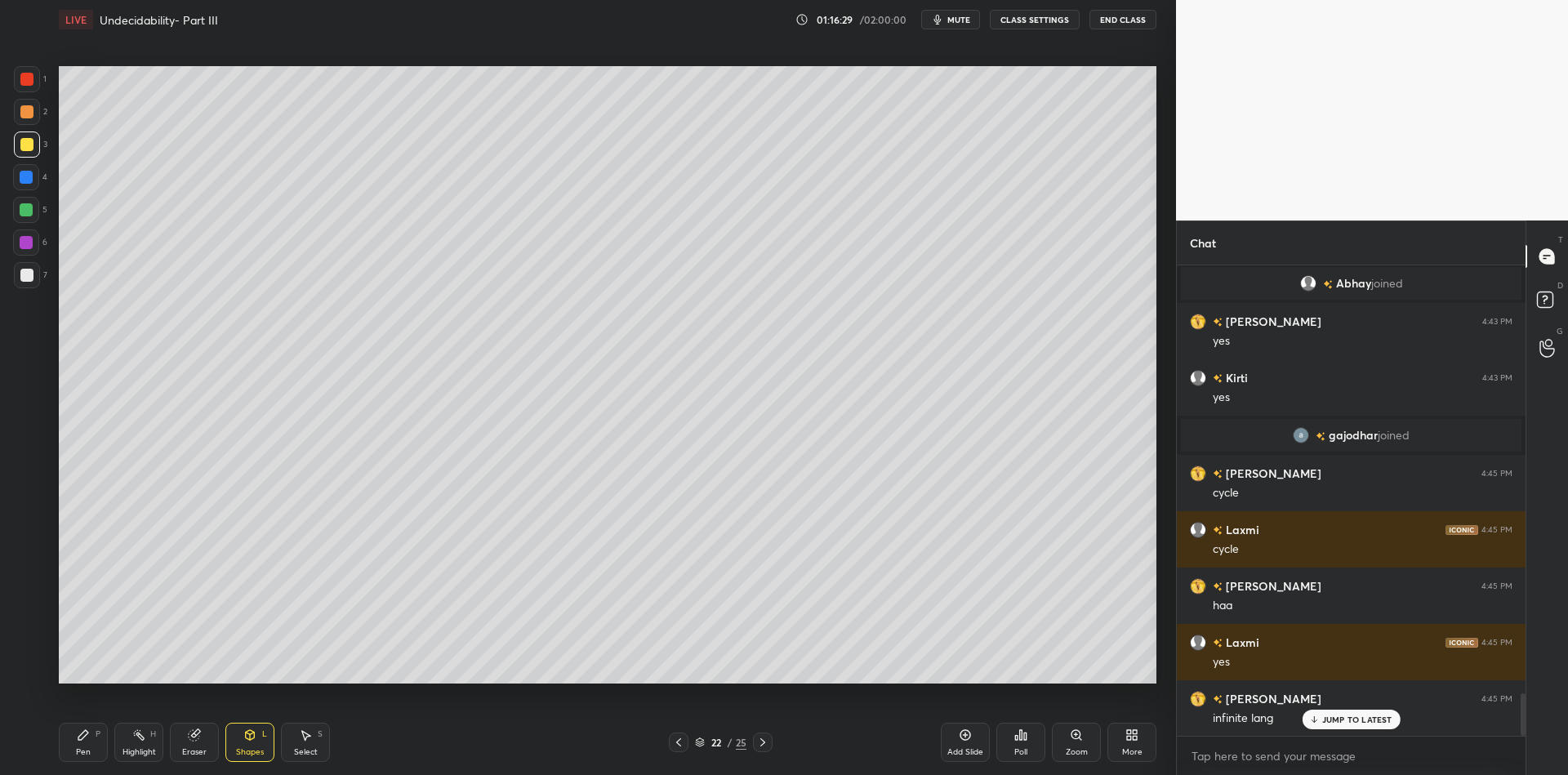
scroll to position [4793, 0]
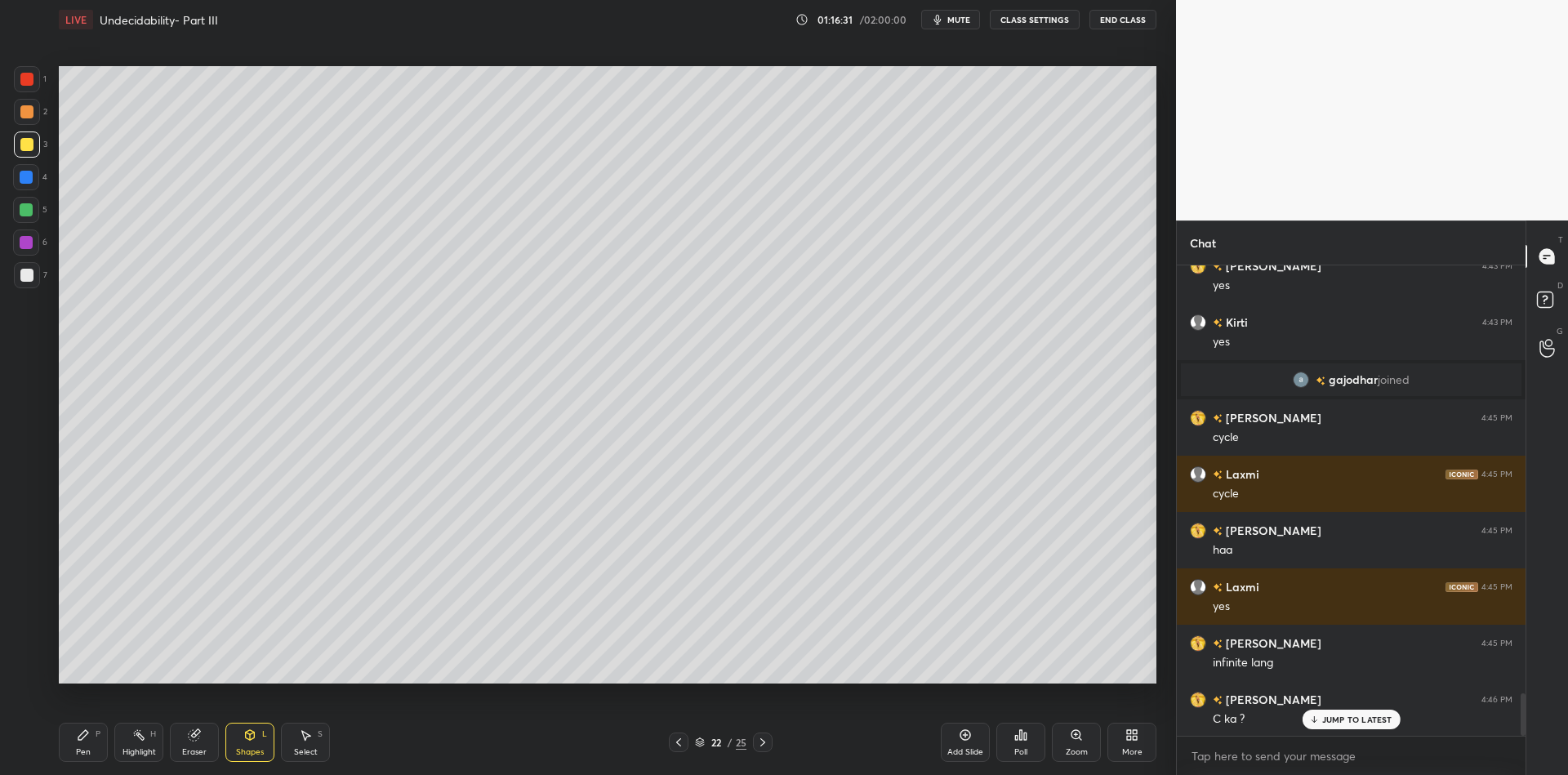
click at [88, 739] on icon at bounding box center [83, 735] width 13 height 13
click at [251, 745] on div "Shapes L" at bounding box center [249, 742] width 49 height 39
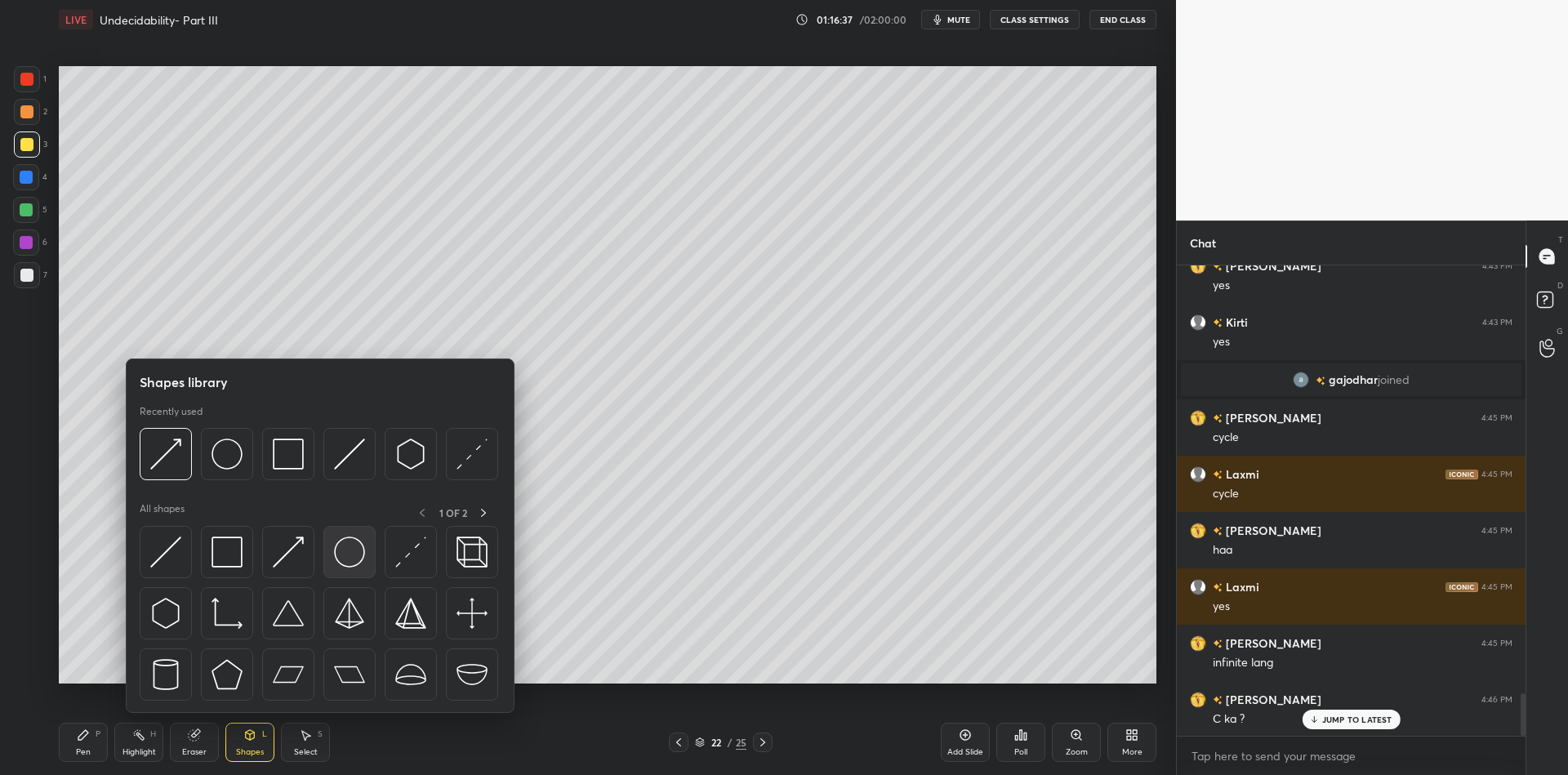
click at [339, 549] on img at bounding box center [349, 552] width 31 height 31
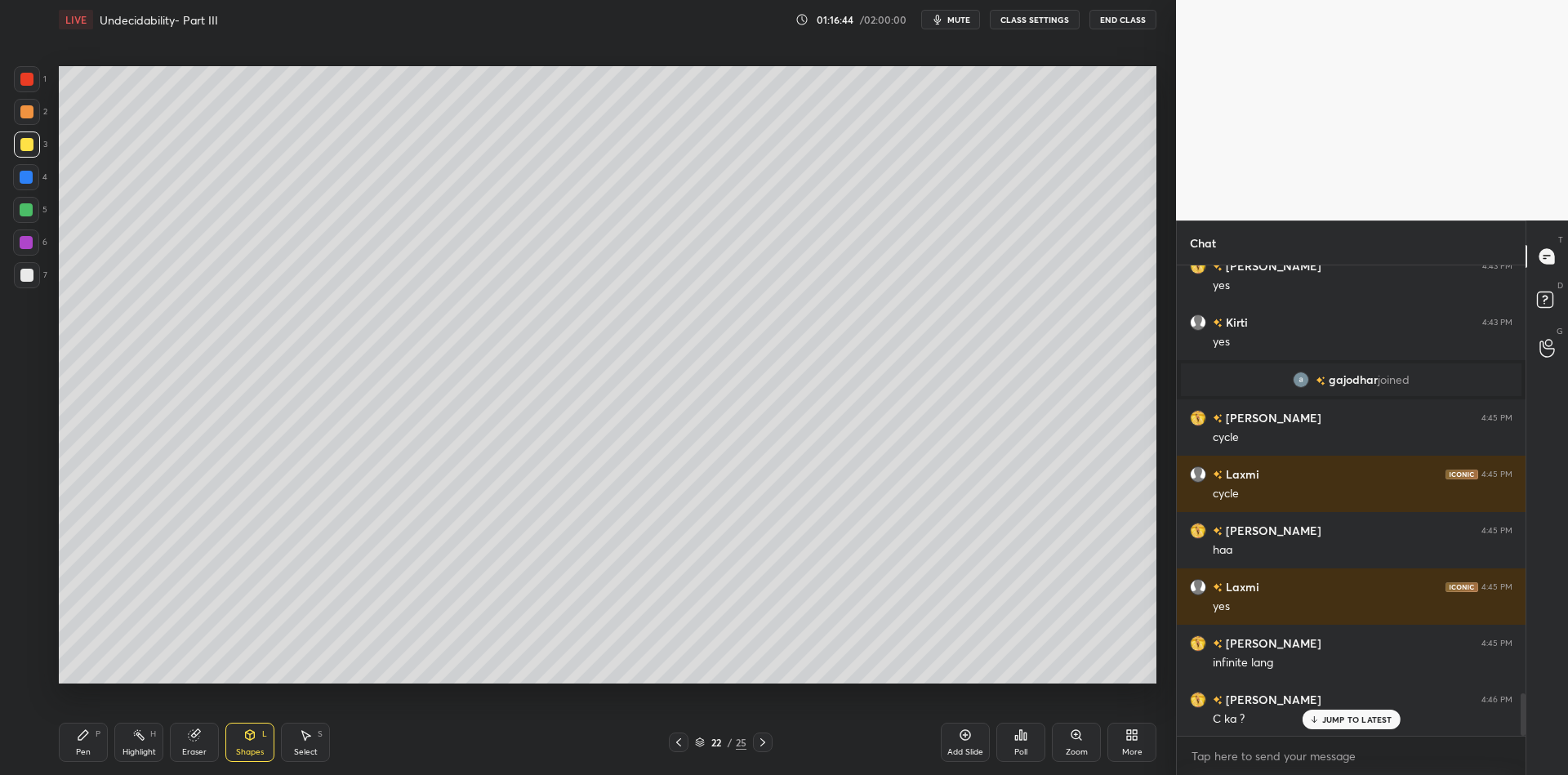
click at [86, 754] on div "Pen" at bounding box center [83, 752] width 15 height 8
click at [199, 742] on div "Eraser" at bounding box center [194, 742] width 49 height 39
click at [102, 740] on div "Pen P" at bounding box center [82, 742] width 49 height 39
click at [135, 740] on icon at bounding box center [138, 735] width 13 height 13
drag, startPoint x: 72, startPoint y: 743, endPoint x: 125, endPoint y: 749, distance: 53.3
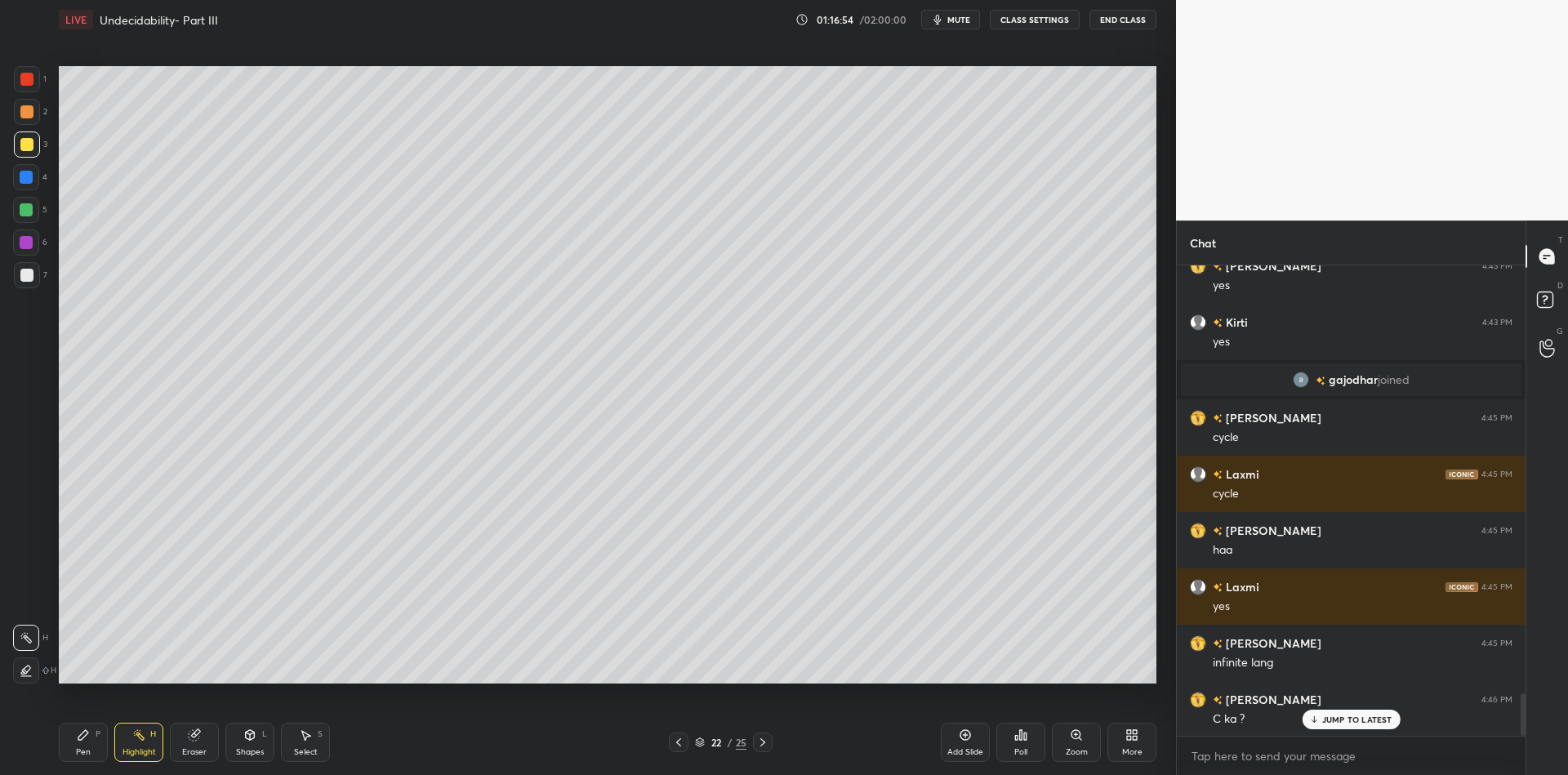
click at [81, 740] on div "Pen P" at bounding box center [82, 742] width 49 height 39
click at [127, 753] on div "Highlight" at bounding box center [139, 752] width 34 height 8
click at [89, 736] on icon at bounding box center [83, 735] width 13 height 13
click at [124, 755] on div "Highlight" at bounding box center [139, 752] width 34 height 8
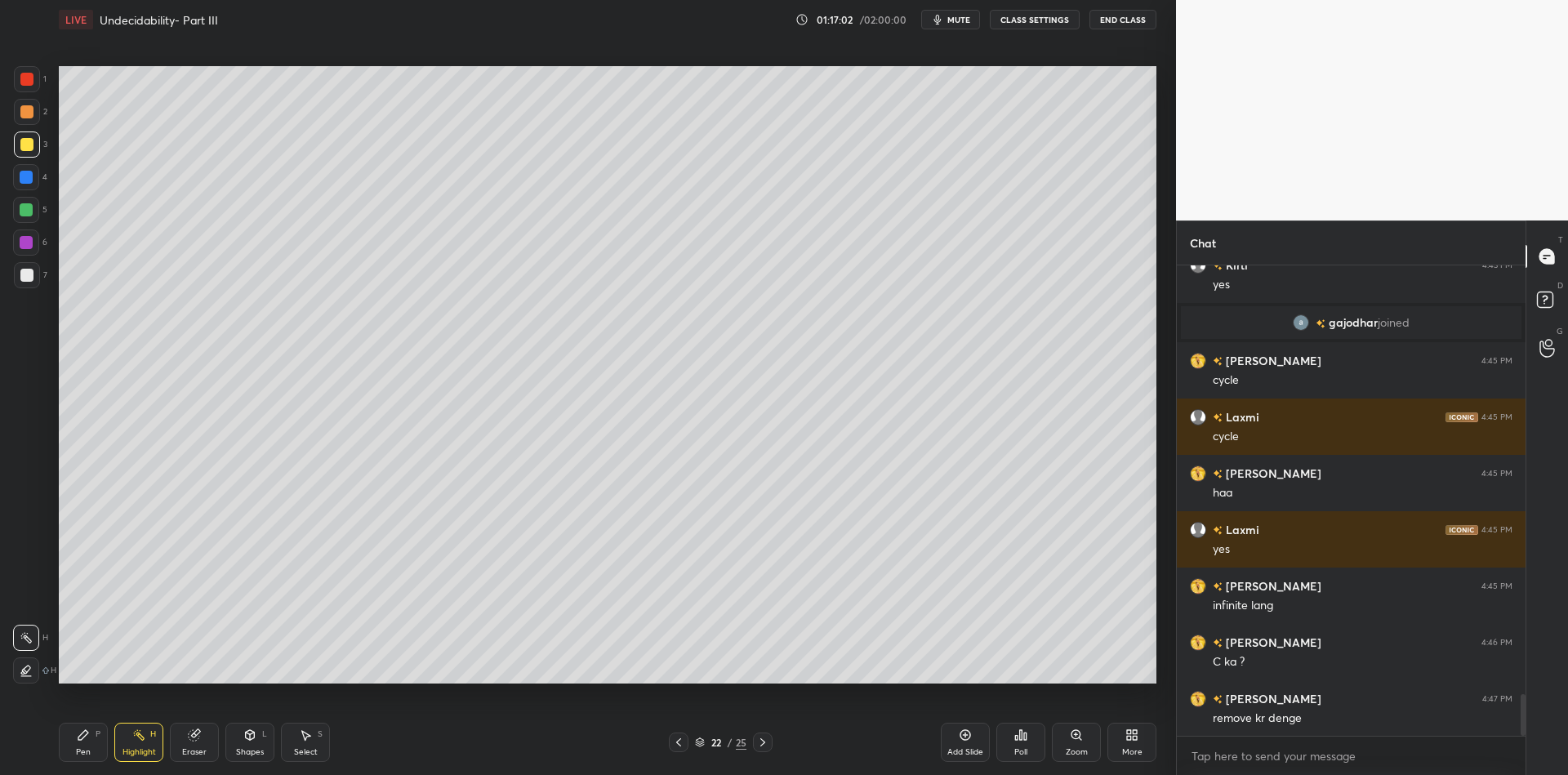
click at [242, 751] on div "Shapes" at bounding box center [249, 752] width 27 height 8
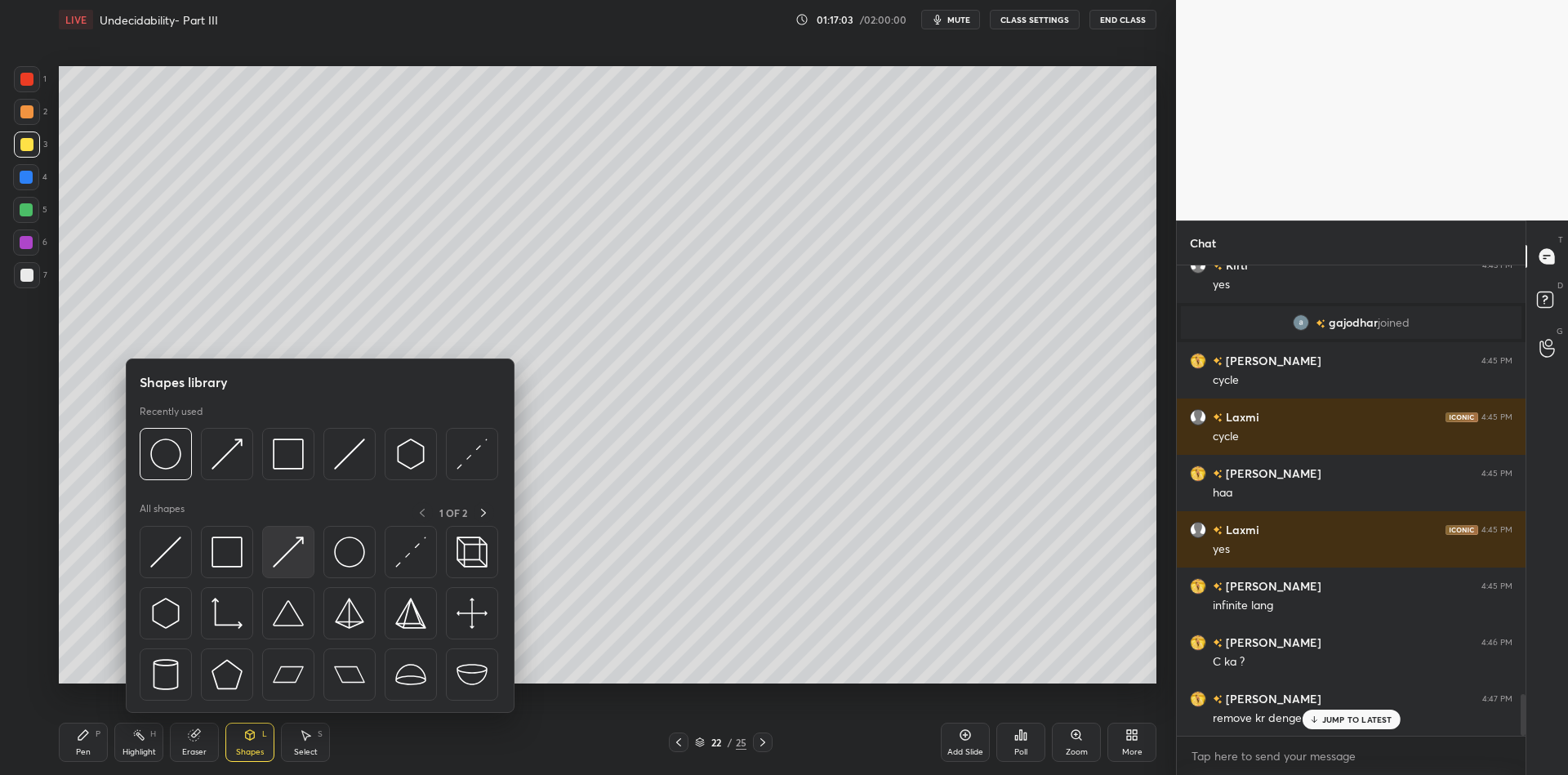
scroll to position [4905, 0]
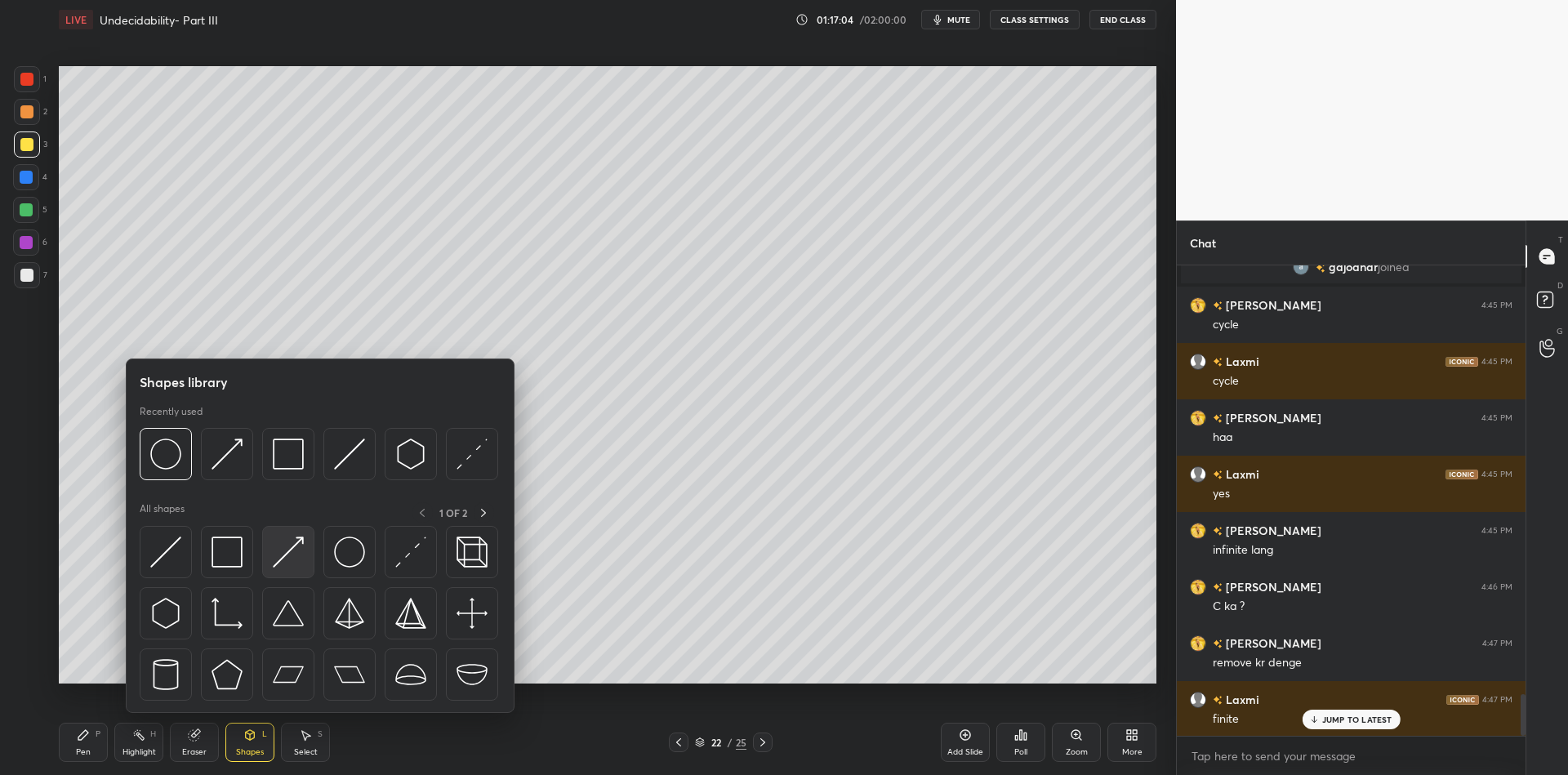
click at [280, 559] on img at bounding box center [288, 552] width 31 height 31
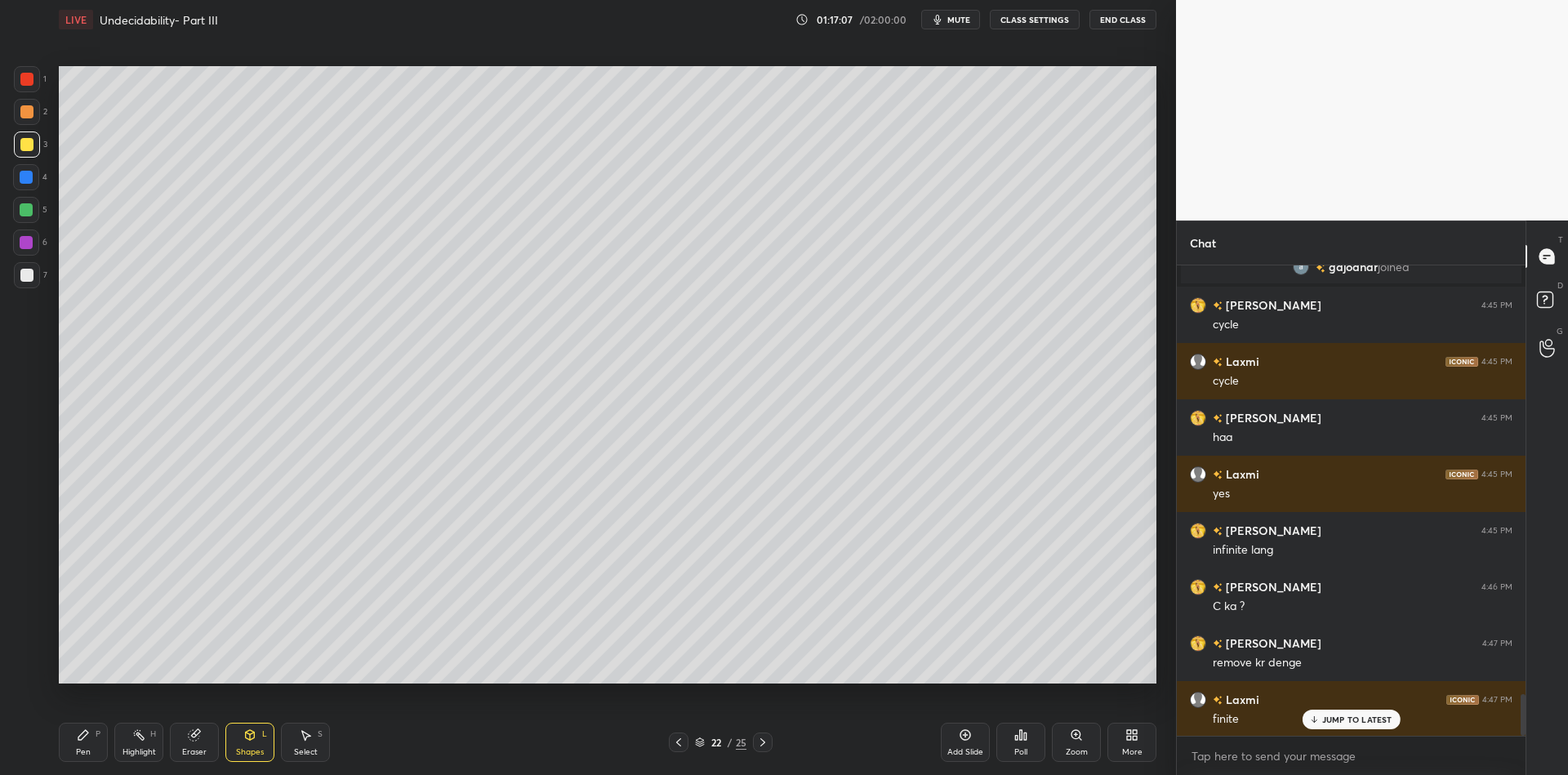
drag, startPoint x: 78, startPoint y: 750, endPoint x: 98, endPoint y: 740, distance: 22.4
click at [82, 749] on div "Pen" at bounding box center [83, 752] width 15 height 8
click at [246, 745] on div "Shapes L" at bounding box center [249, 742] width 49 height 39
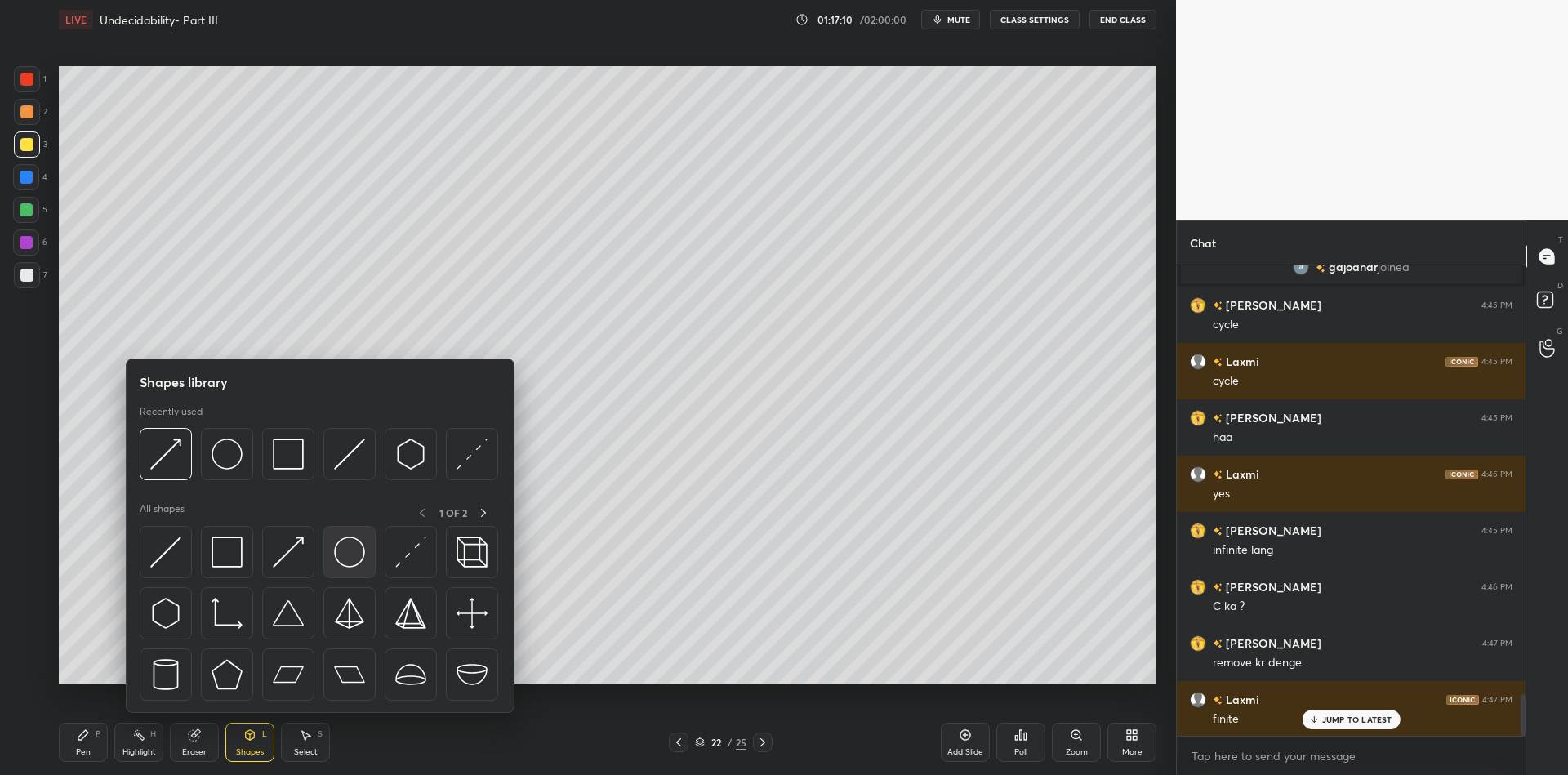
click at [342, 542] on img at bounding box center [349, 552] width 31 height 31
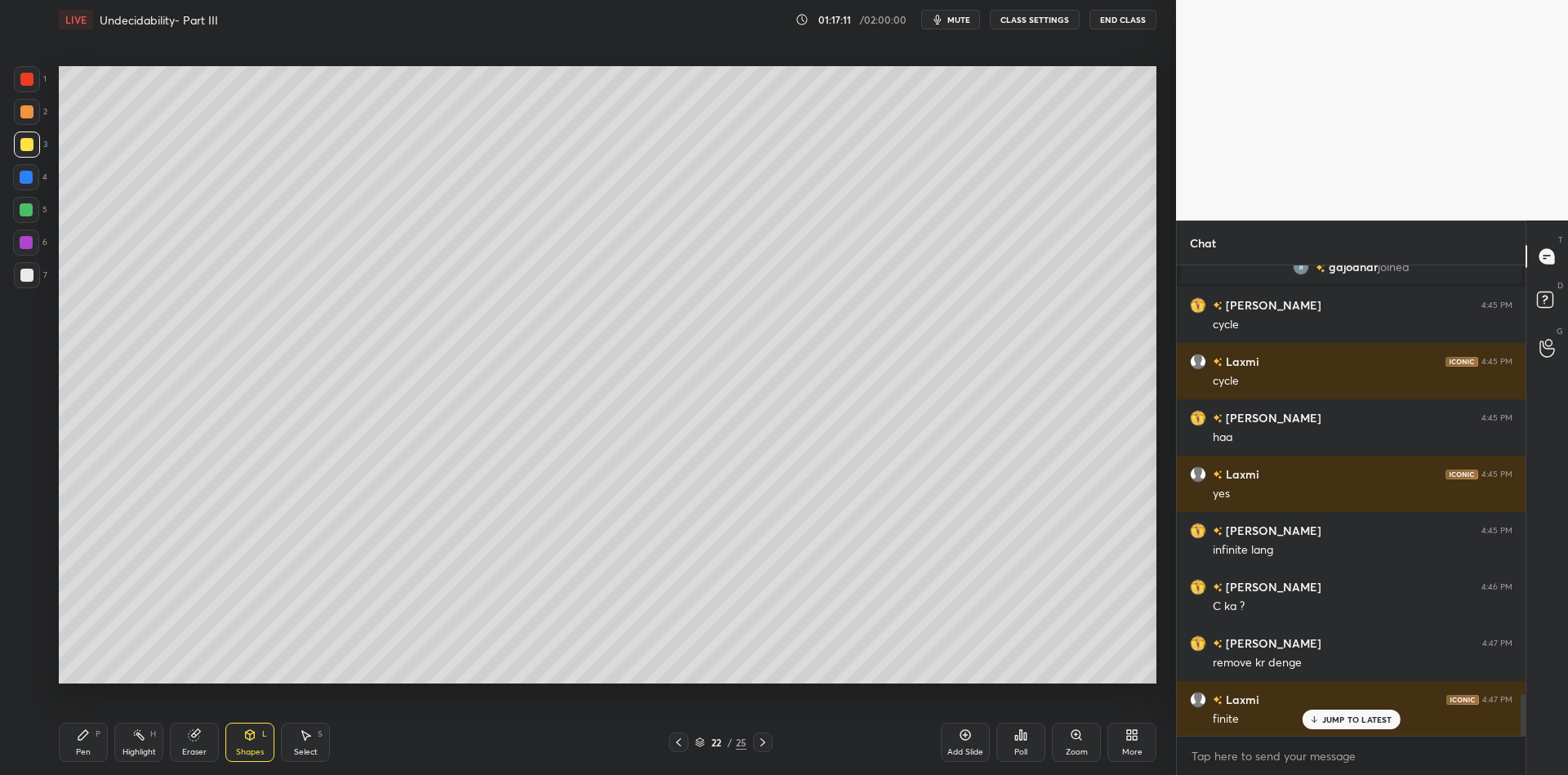
drag, startPoint x: 246, startPoint y: 748, endPoint x: 254, endPoint y: 716, distance: 33.0
click at [247, 745] on div "Shapes L" at bounding box center [249, 742] width 49 height 39
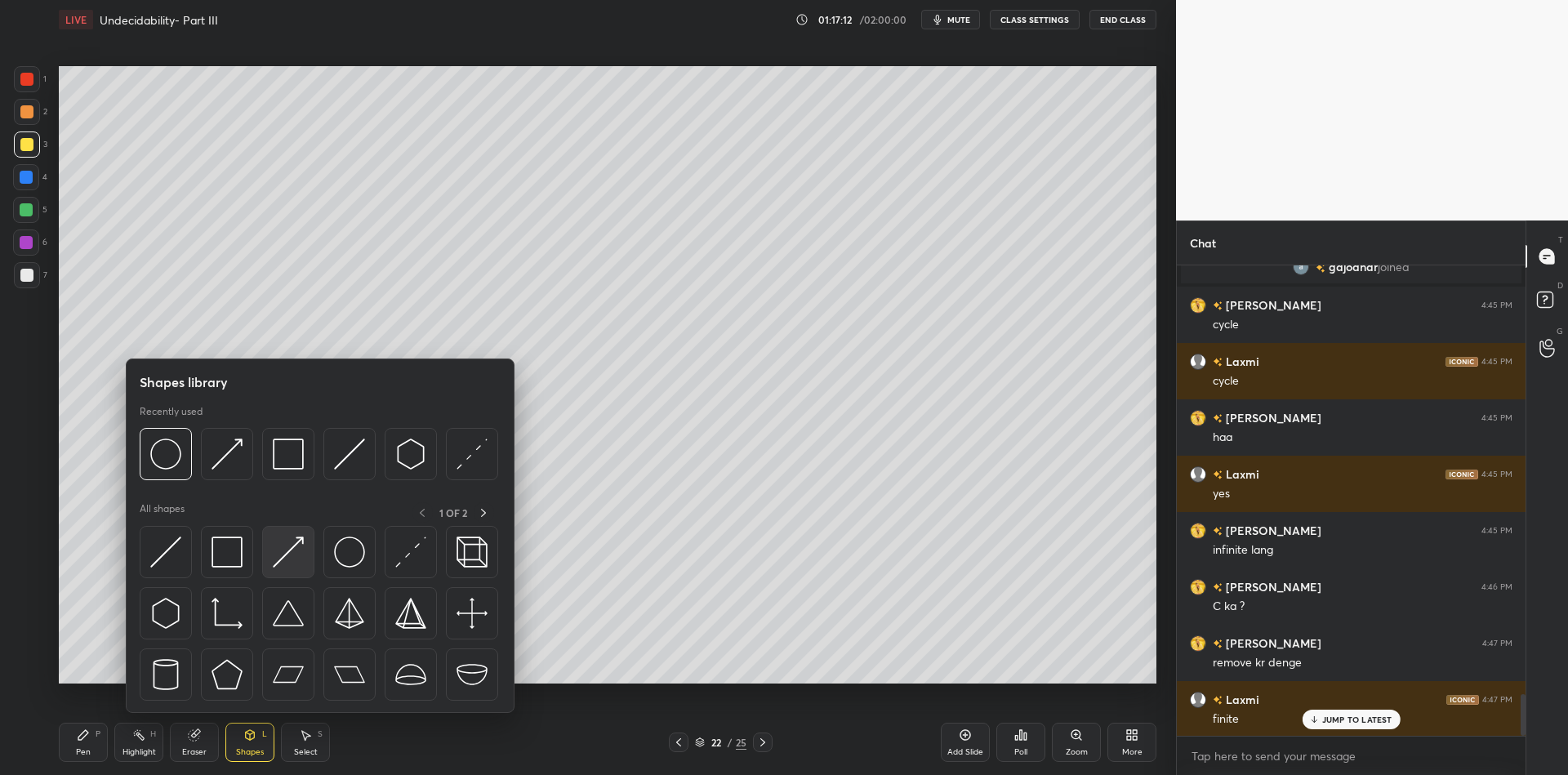
click at [297, 532] on div at bounding box center [288, 552] width 52 height 52
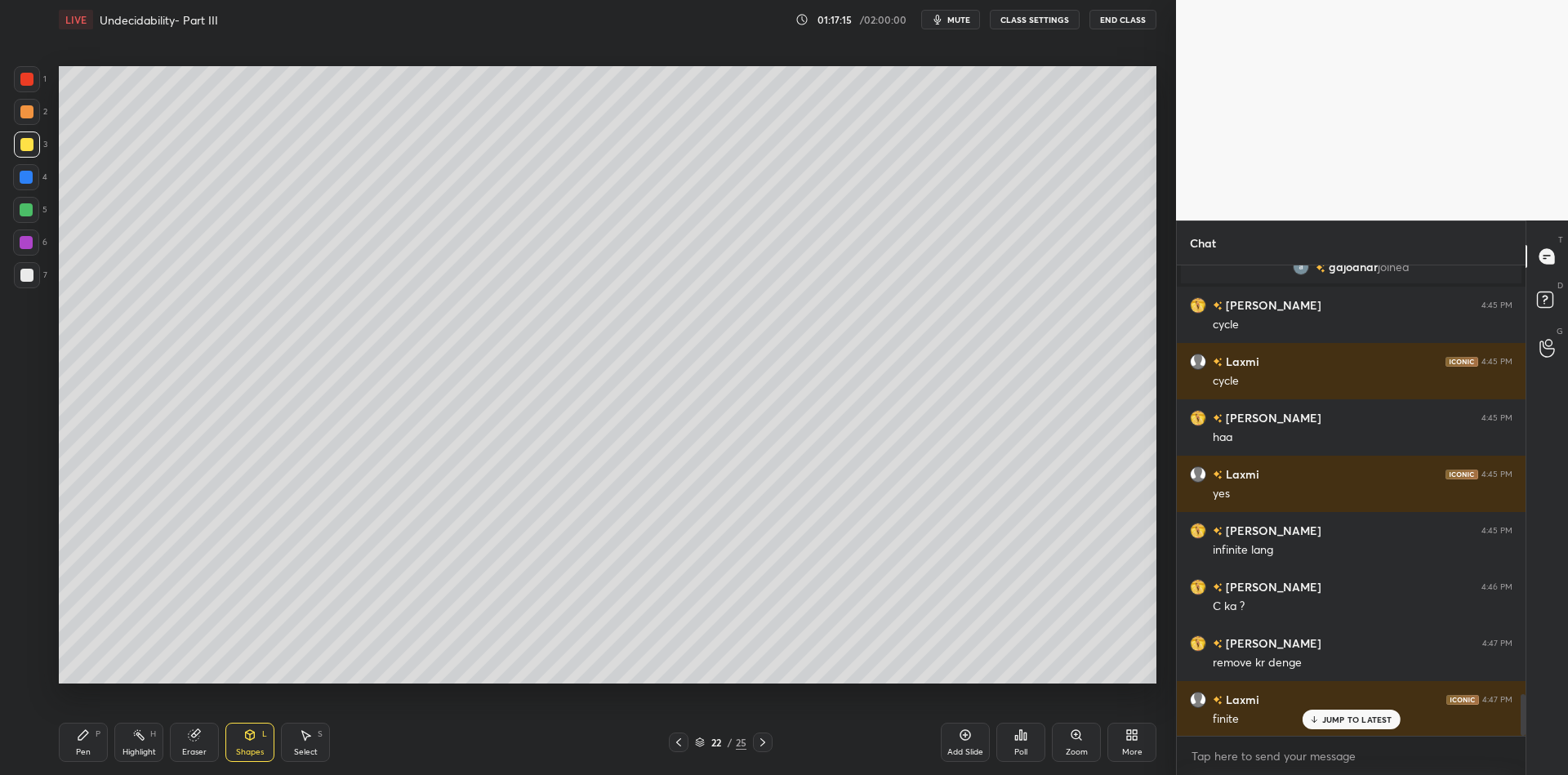
click at [85, 745] on div "Pen P" at bounding box center [82, 742] width 49 height 39
drag, startPoint x: 136, startPoint y: 748, endPoint x: 144, endPoint y: 701, distance: 47.7
click at [133, 746] on div "Highlight H" at bounding box center [138, 742] width 49 height 39
drag, startPoint x: 254, startPoint y: 747, endPoint x: 265, endPoint y: 724, distance: 25.5
click at [256, 744] on div "Shapes L" at bounding box center [249, 742] width 49 height 39
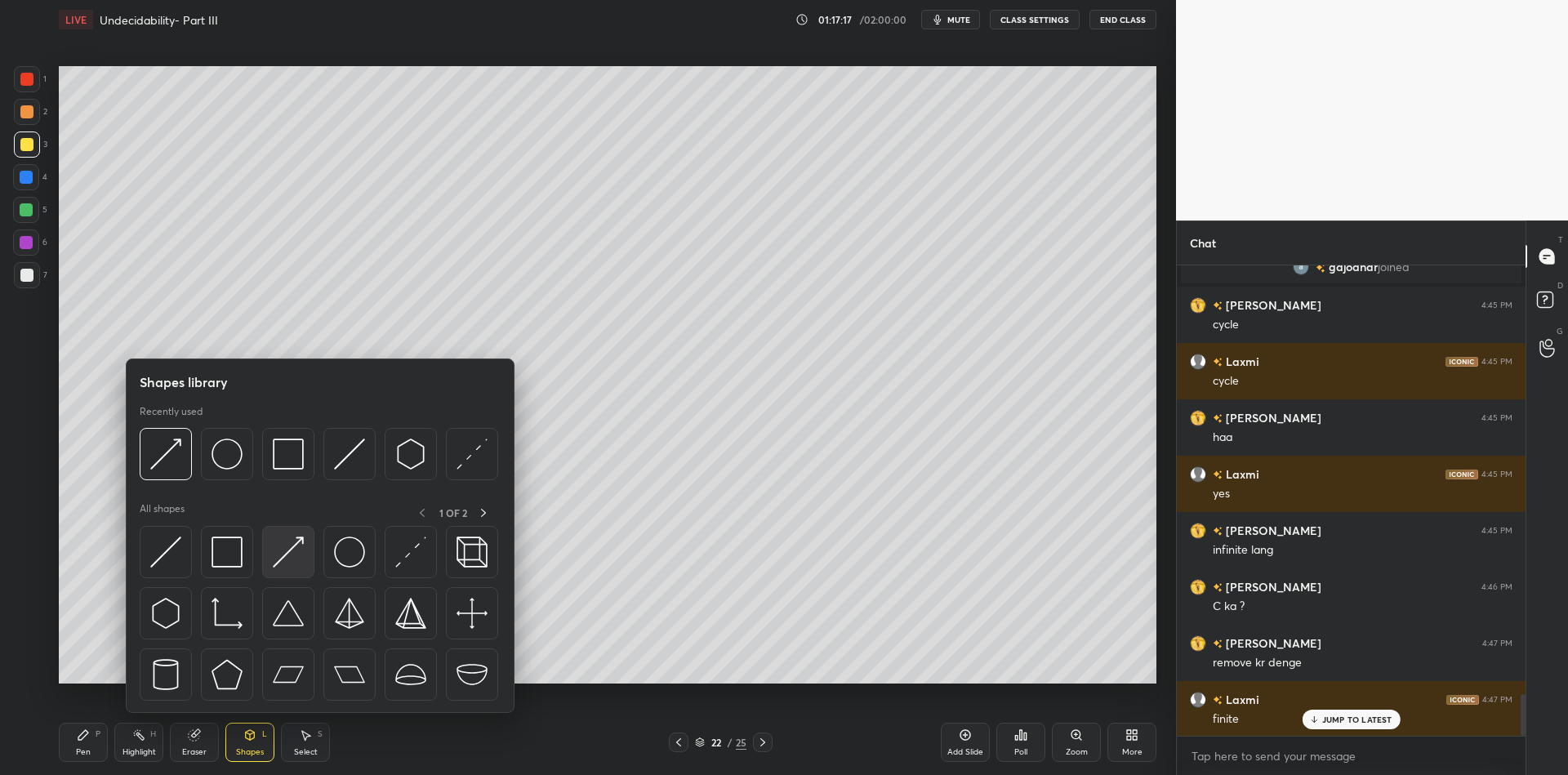
click at [286, 532] on div at bounding box center [288, 552] width 52 height 52
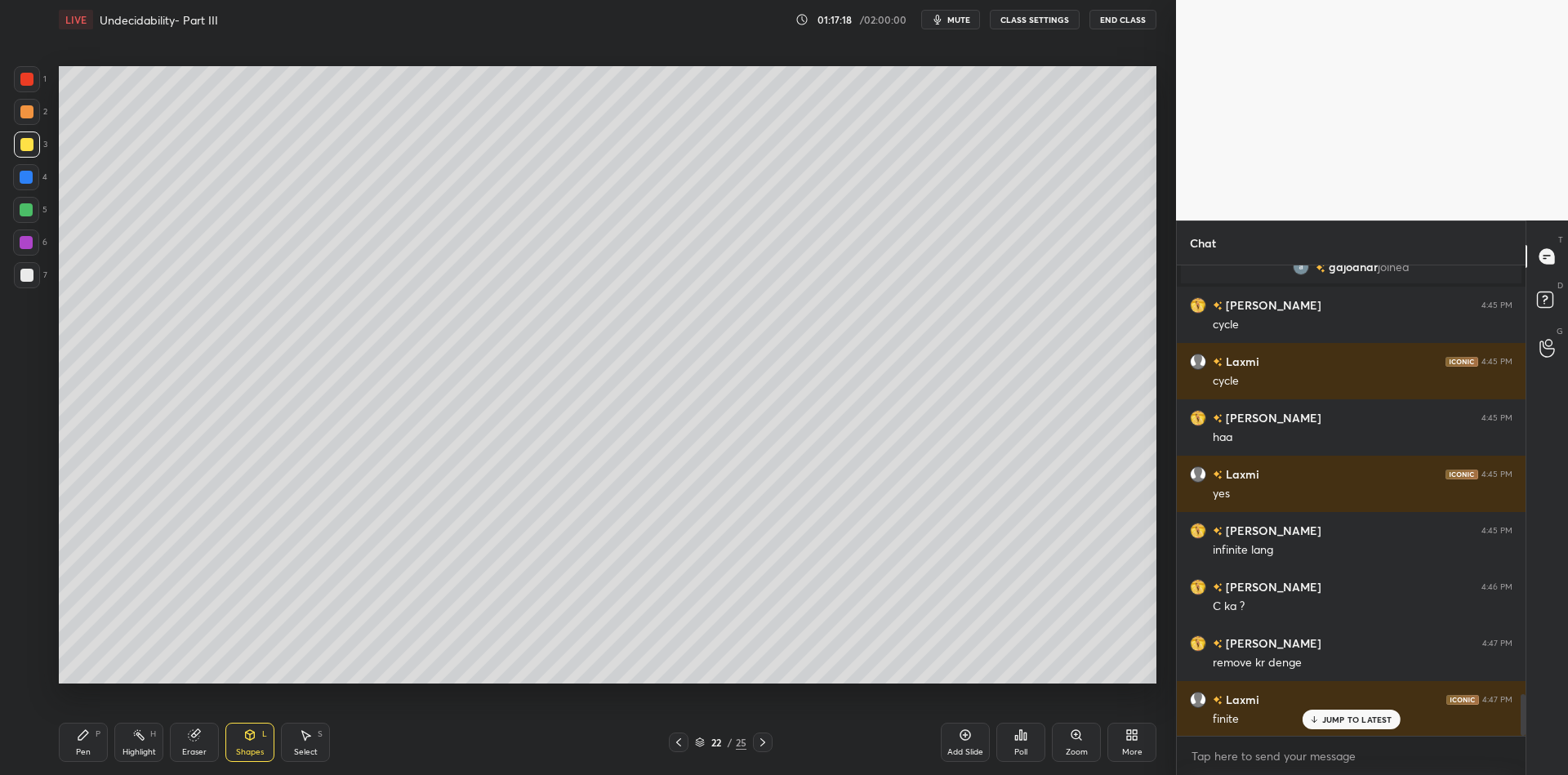
scroll to position [4963, 0]
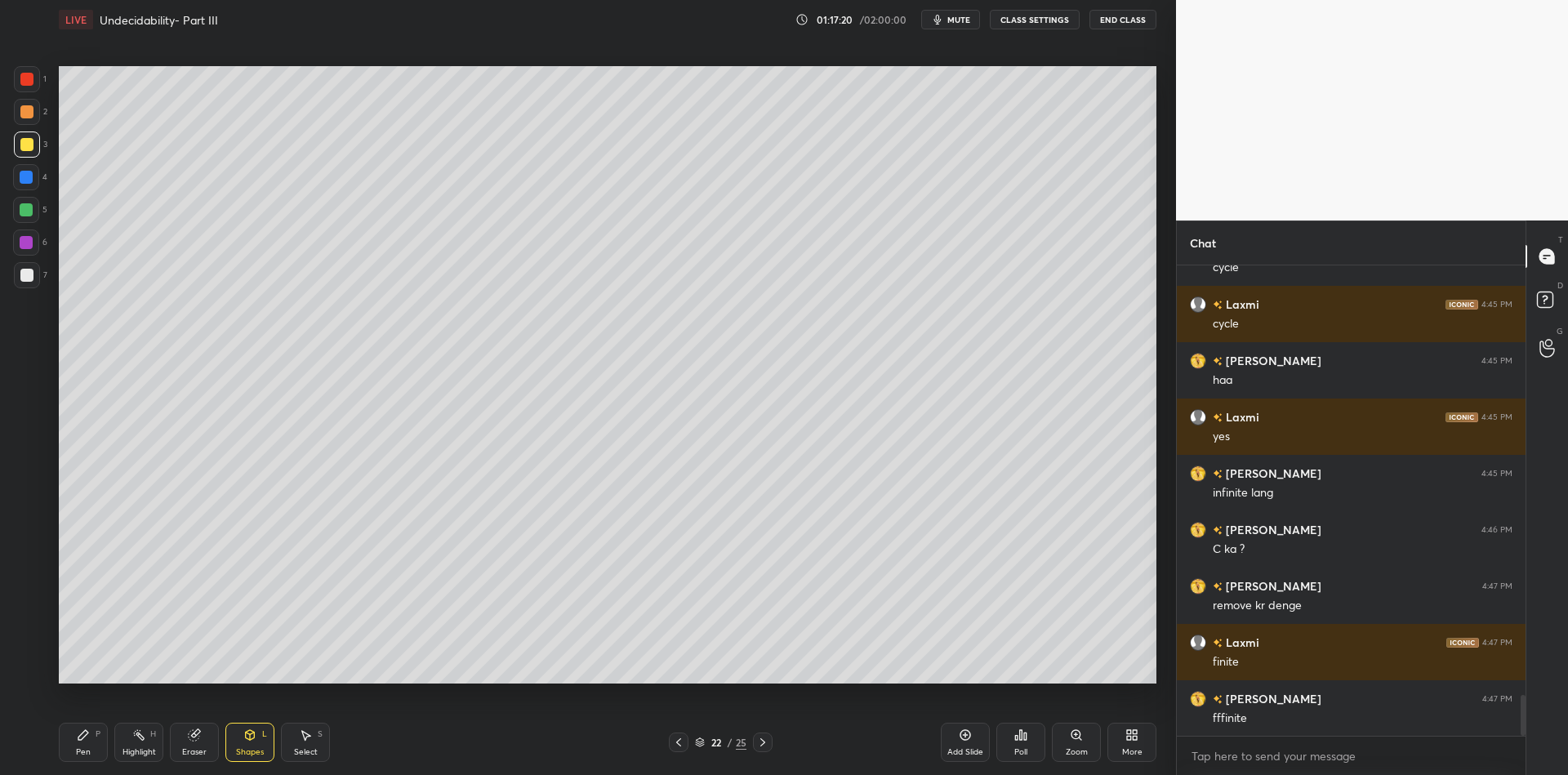
click at [100, 733] on div "Pen P" at bounding box center [82, 742] width 49 height 39
drag, startPoint x: 197, startPoint y: 740, endPoint x: 207, endPoint y: 691, distance: 50.0
click at [196, 740] on icon at bounding box center [194, 735] width 13 height 13
drag, startPoint x: 90, startPoint y: 752, endPoint x: 137, endPoint y: 745, distance: 47.5
click at [99, 751] on div "Pen P" at bounding box center [82, 742] width 49 height 39
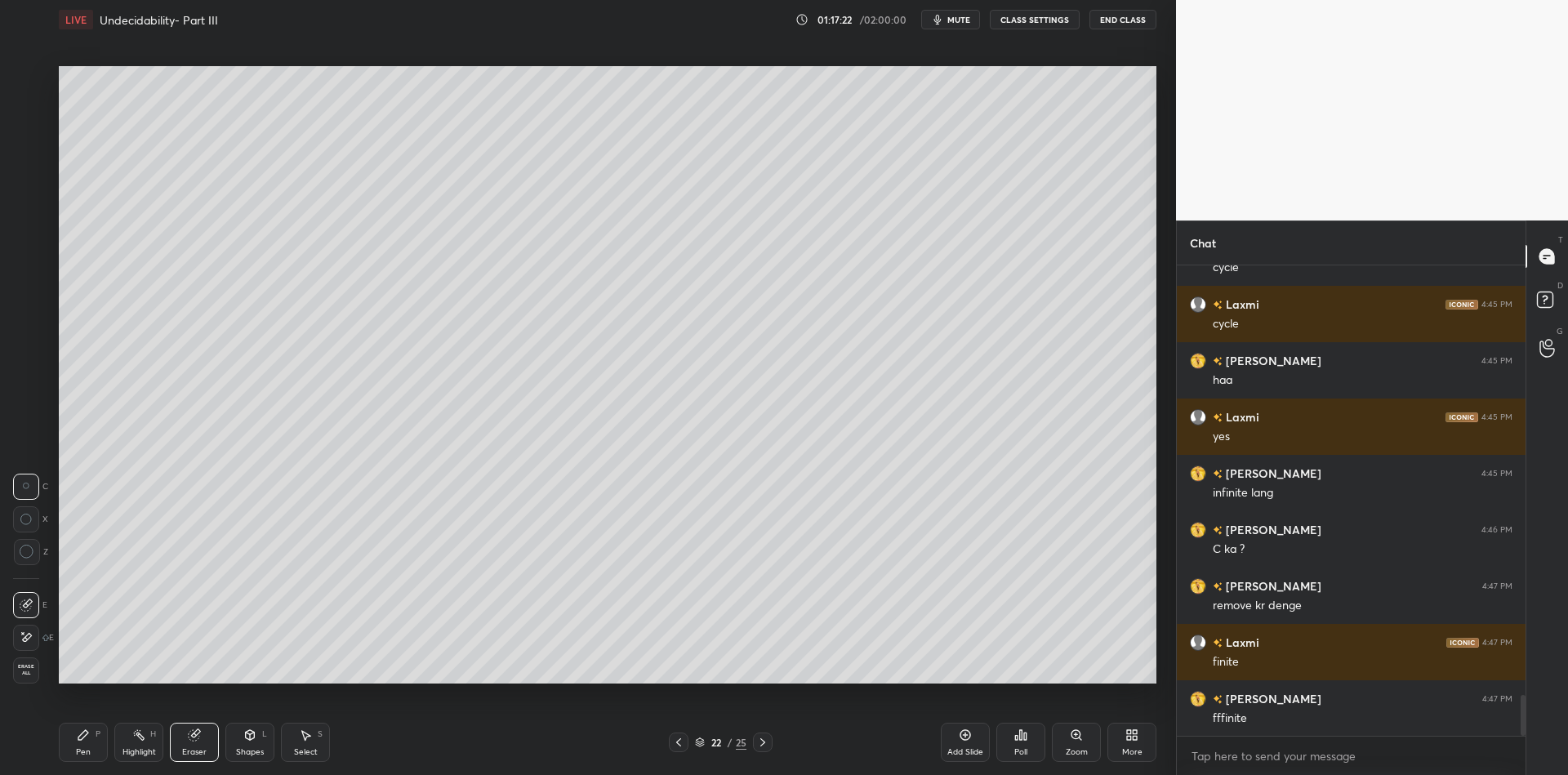
click at [133, 744] on div "Highlight H" at bounding box center [138, 742] width 49 height 39
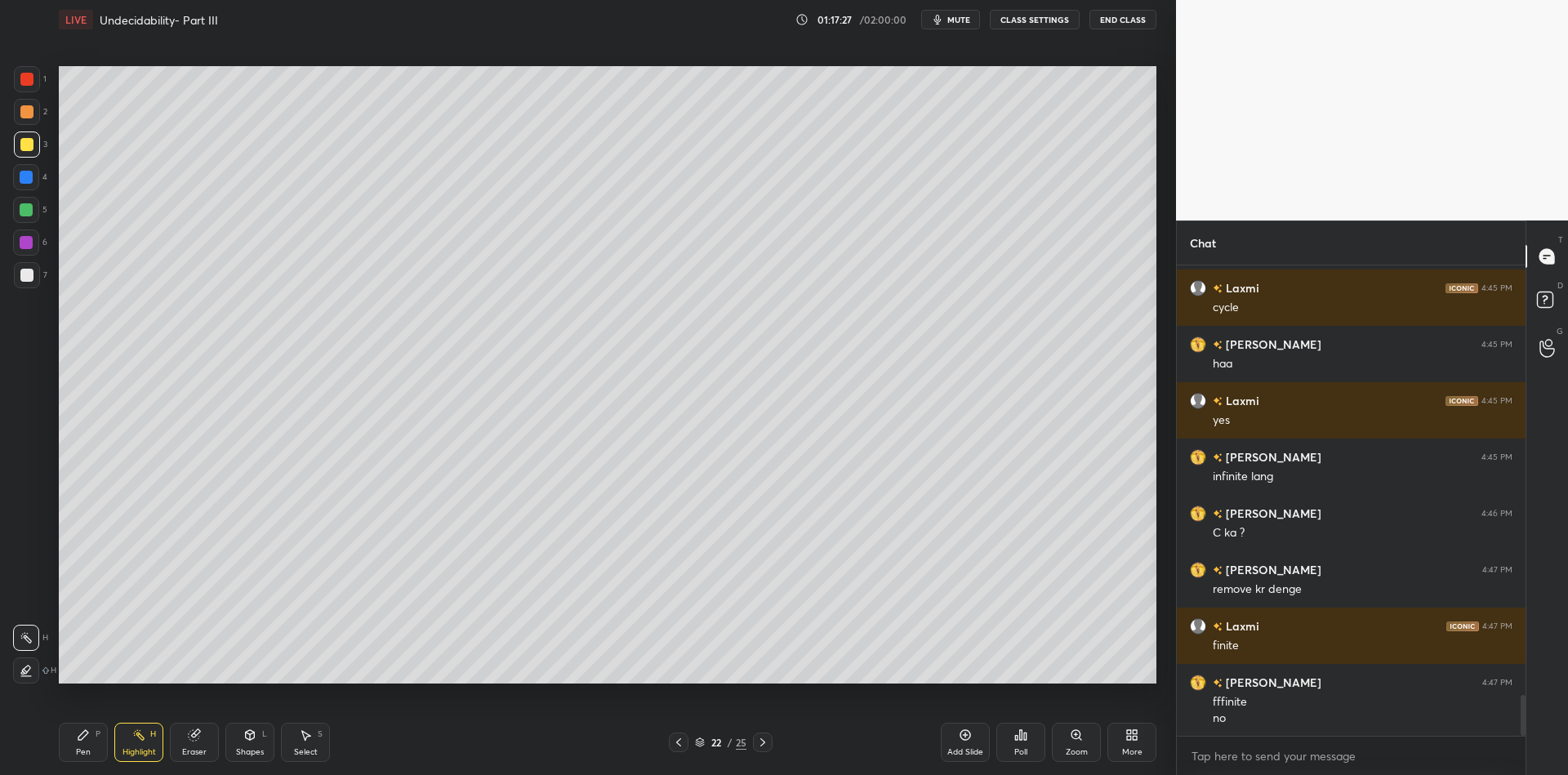
click at [133, 755] on div "Highlight" at bounding box center [139, 752] width 34 height 8
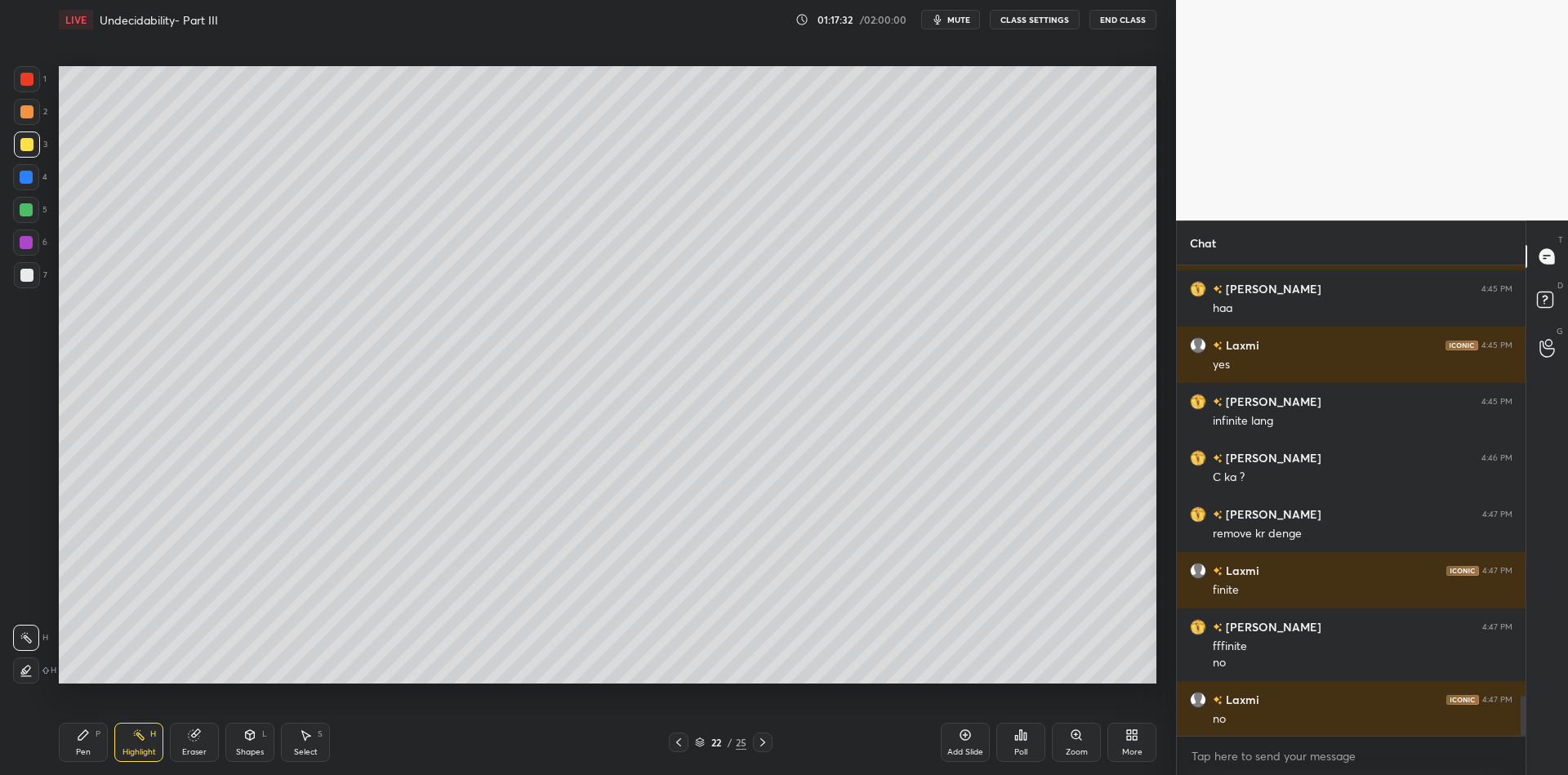
scroll to position [5092, 0]
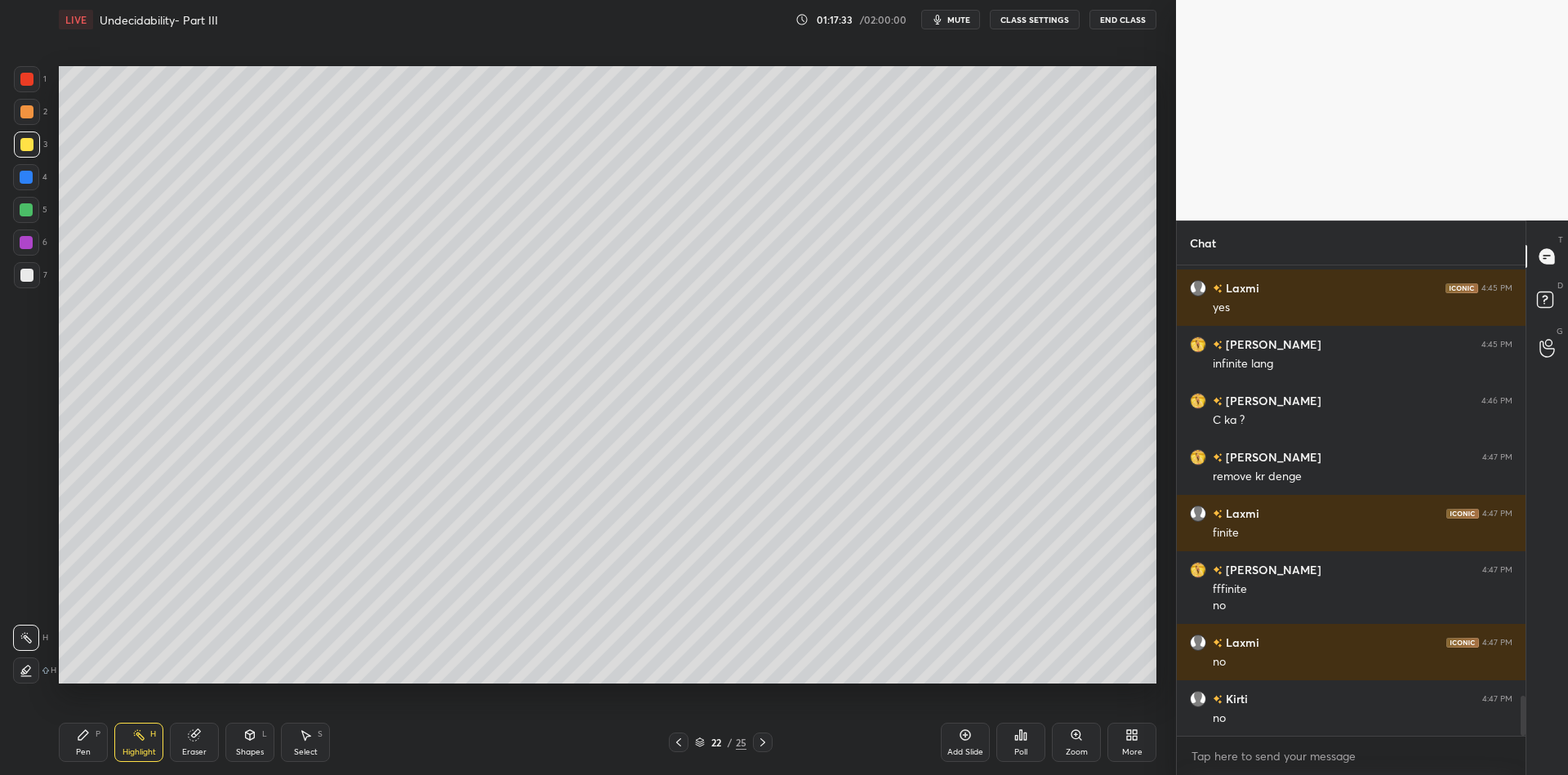
drag, startPoint x: 85, startPoint y: 754, endPoint x: 82, endPoint y: 729, distance: 25.2
click at [86, 751] on div "Pen" at bounding box center [83, 752] width 15 height 8
click at [27, 218] on div at bounding box center [26, 209] width 26 height 26
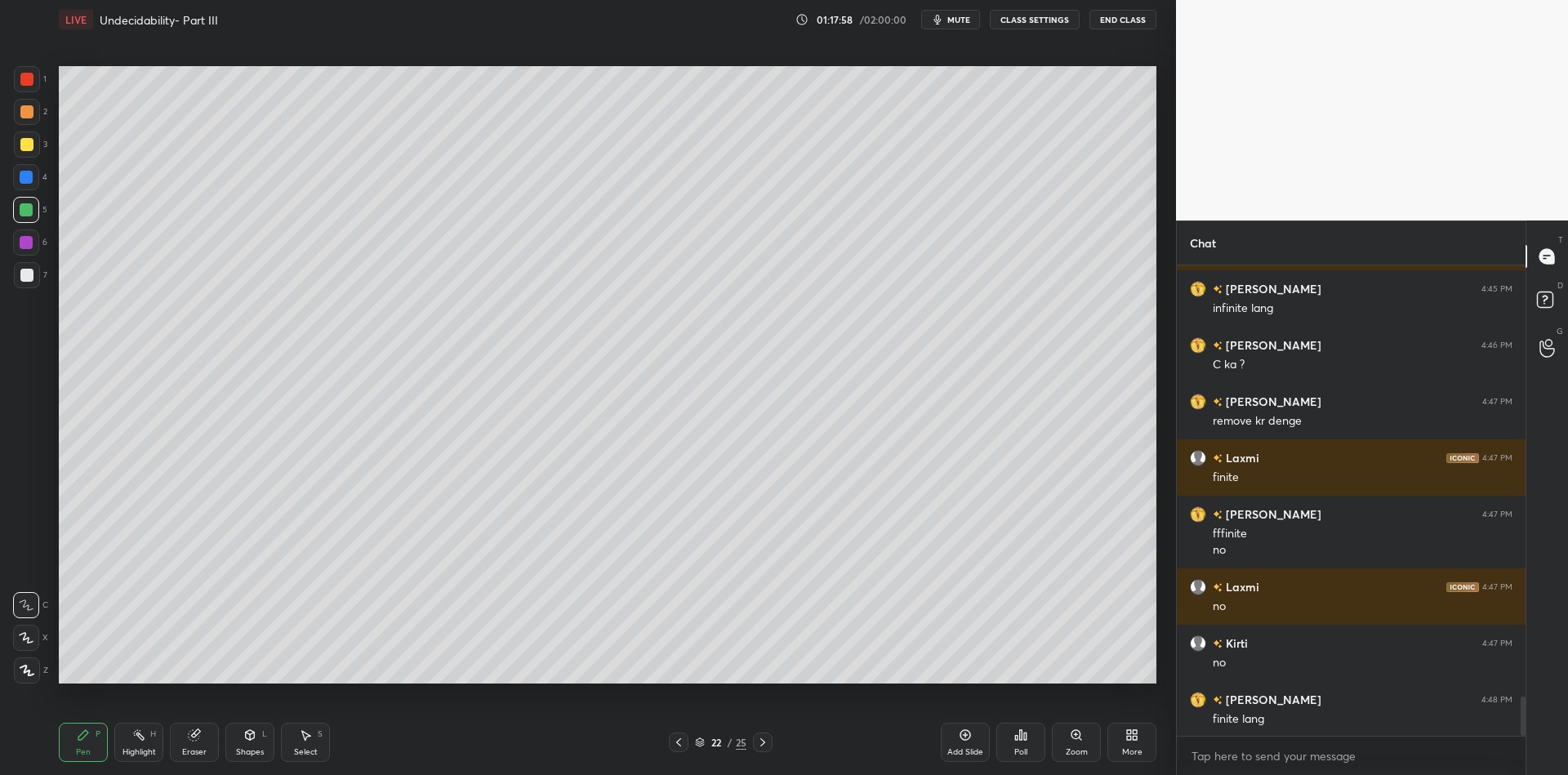
scroll to position [5205, 0]
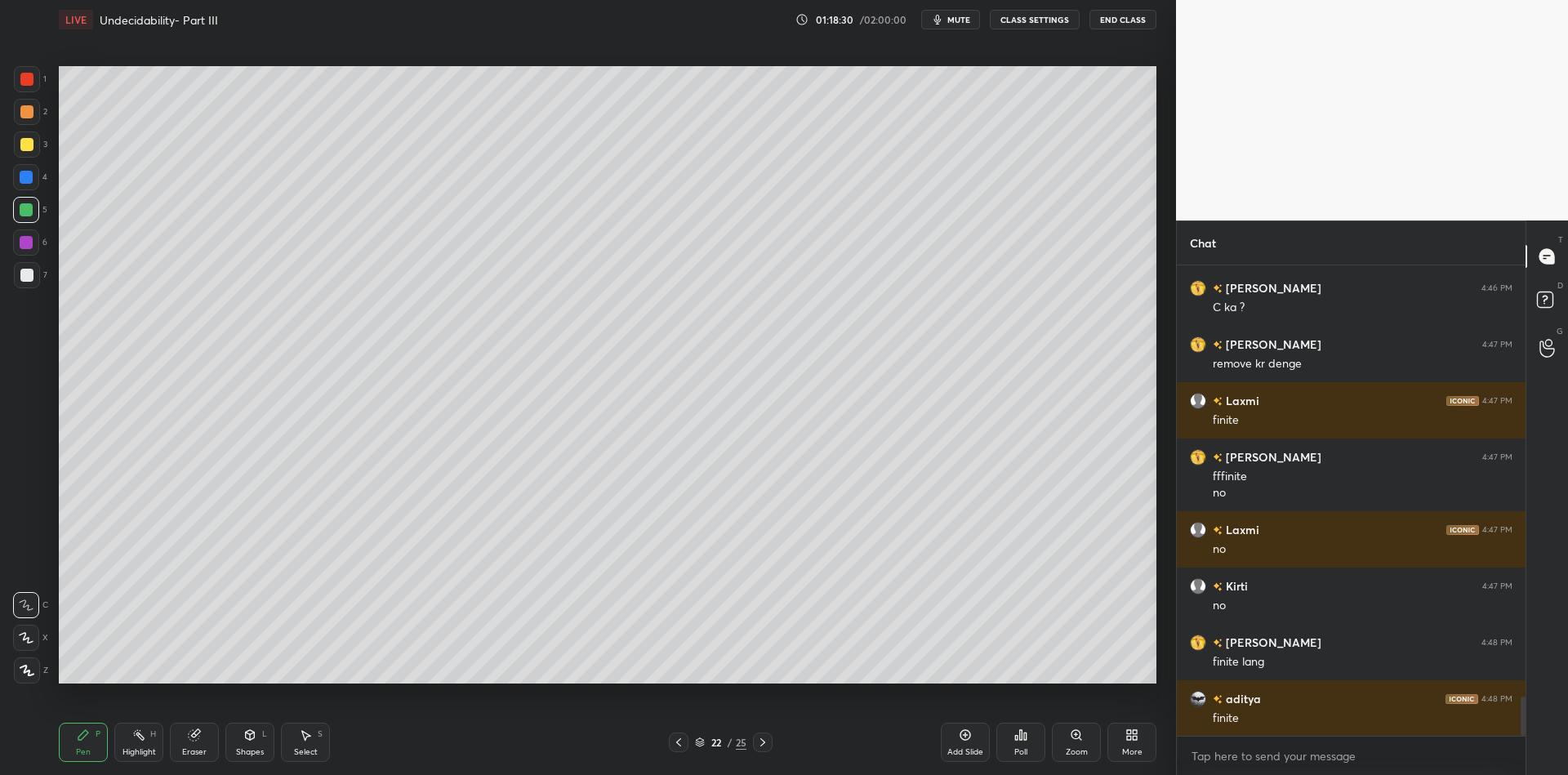
click at [968, 736] on icon at bounding box center [965, 735] width 13 height 13
drag, startPoint x: 78, startPoint y: 744, endPoint x: 85, endPoint y: 687, distance: 57.4
click at [78, 740] on icon at bounding box center [83, 735] width 13 height 13
click at [23, 147] on div at bounding box center [27, 145] width 13 height 13
drag, startPoint x: 245, startPoint y: 744, endPoint x: 246, endPoint y: 718, distance: 26.0
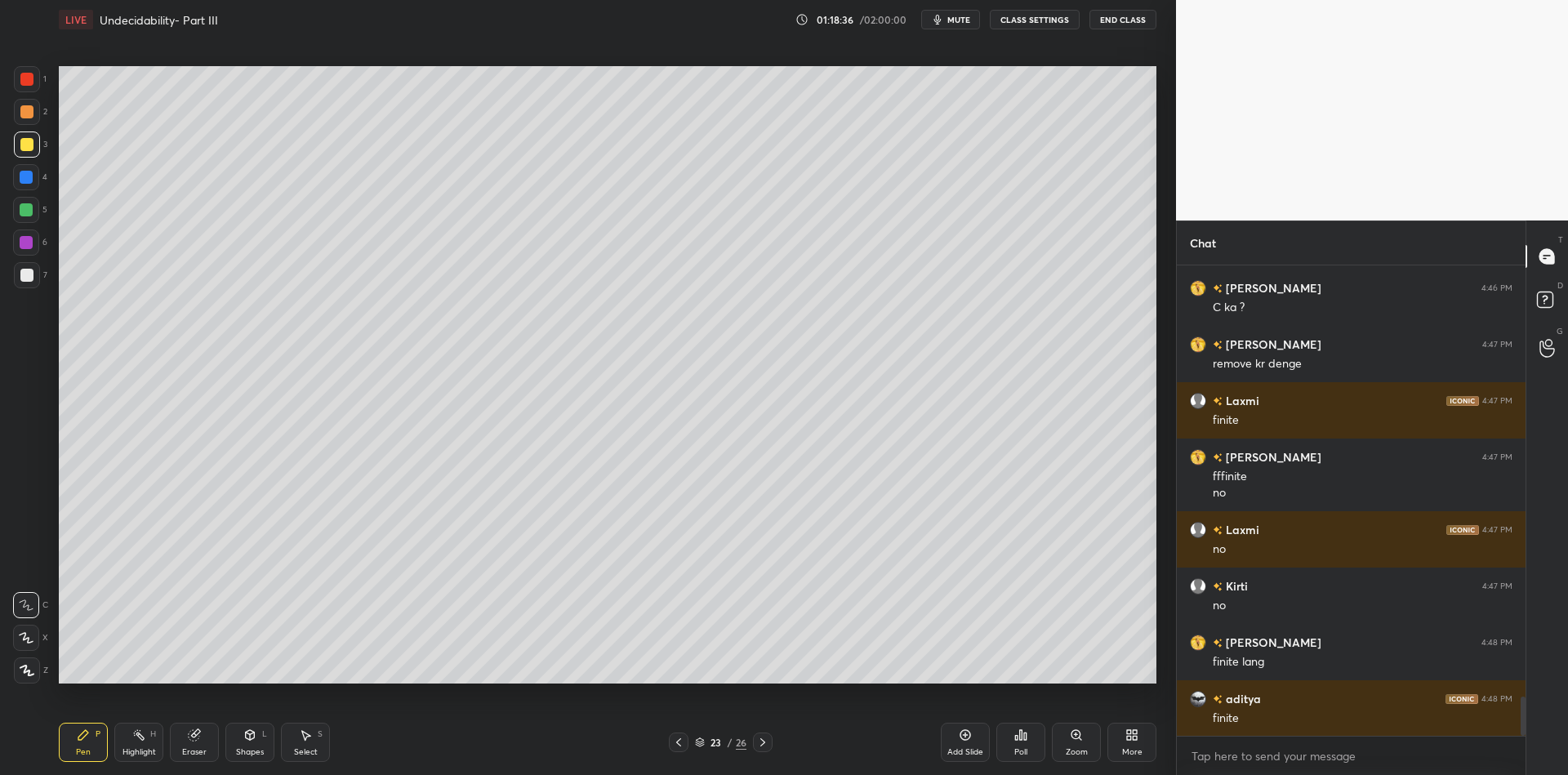
click at [246, 739] on div "Shapes L" at bounding box center [249, 742] width 49 height 39
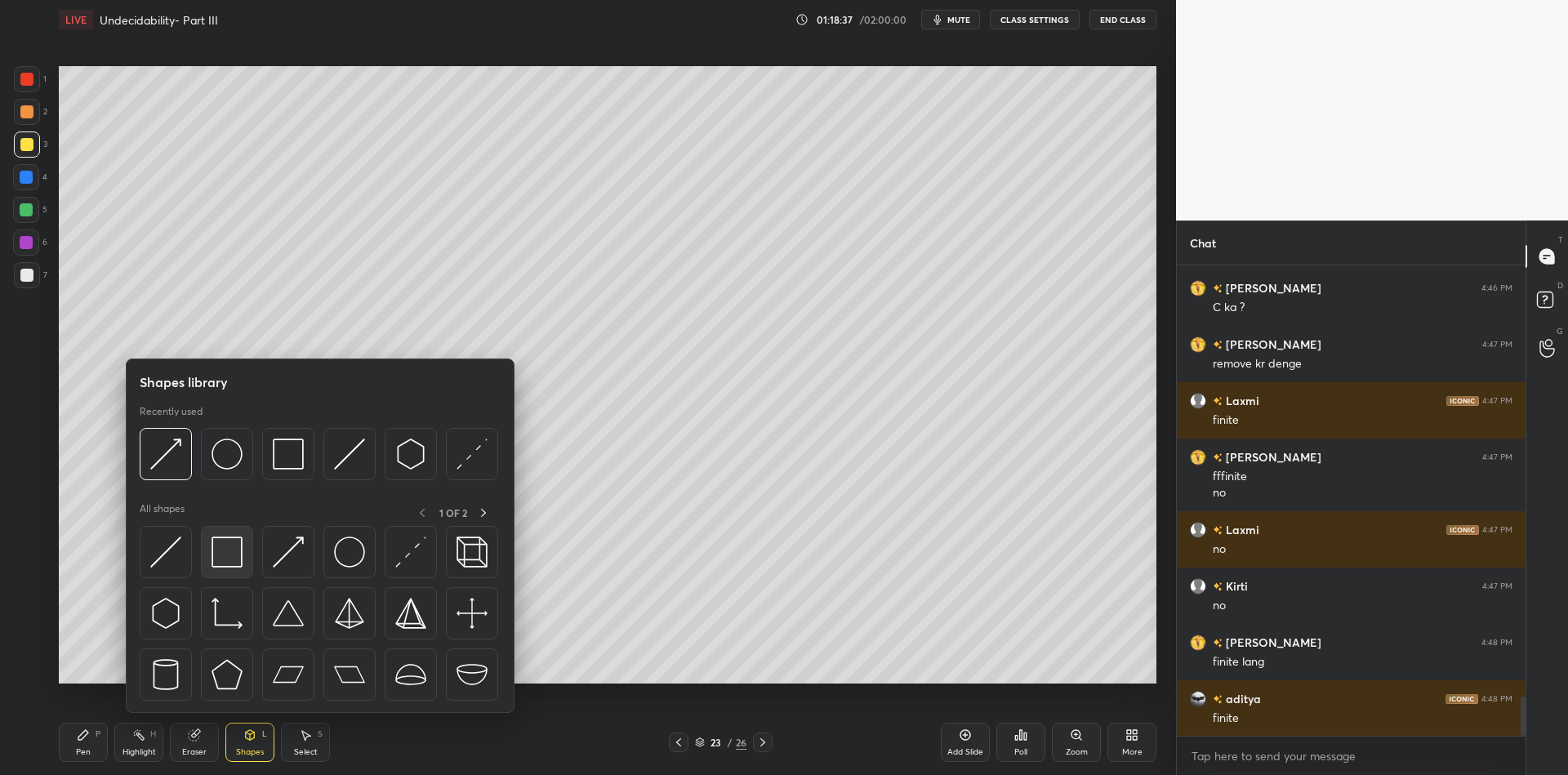
click at [238, 546] on div at bounding box center [227, 552] width 52 height 52
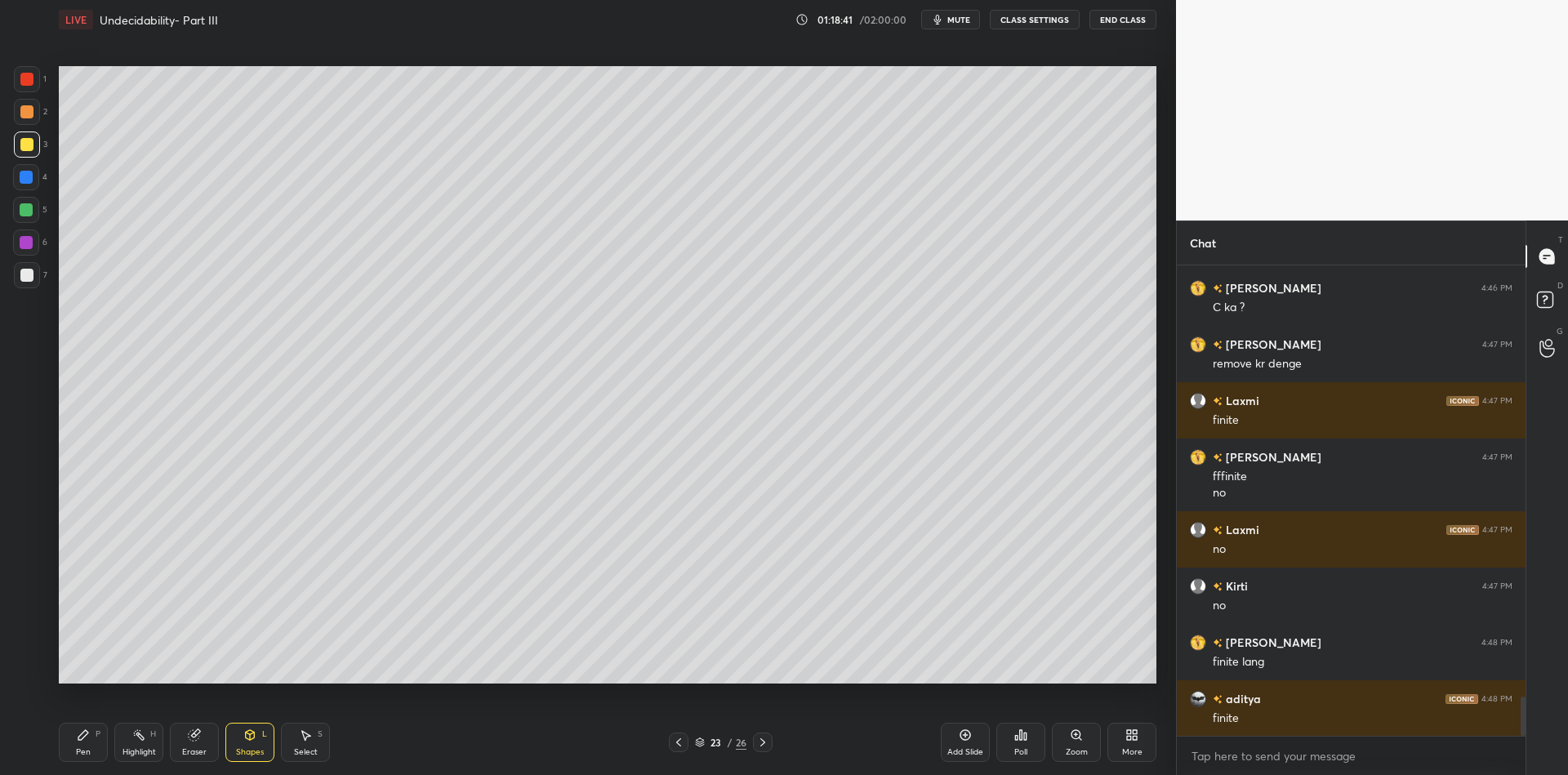
click at [88, 748] on div "Pen" at bounding box center [83, 752] width 15 height 8
drag, startPoint x: 78, startPoint y: 742, endPoint x: 88, endPoint y: 707, distance: 36.4
click at [80, 739] on div "Pen P" at bounding box center [82, 742] width 49 height 39
click at [132, 743] on div "Highlight H" at bounding box center [138, 742] width 49 height 39
drag, startPoint x: 184, startPoint y: 738, endPoint x: 203, endPoint y: 693, distance: 48.8
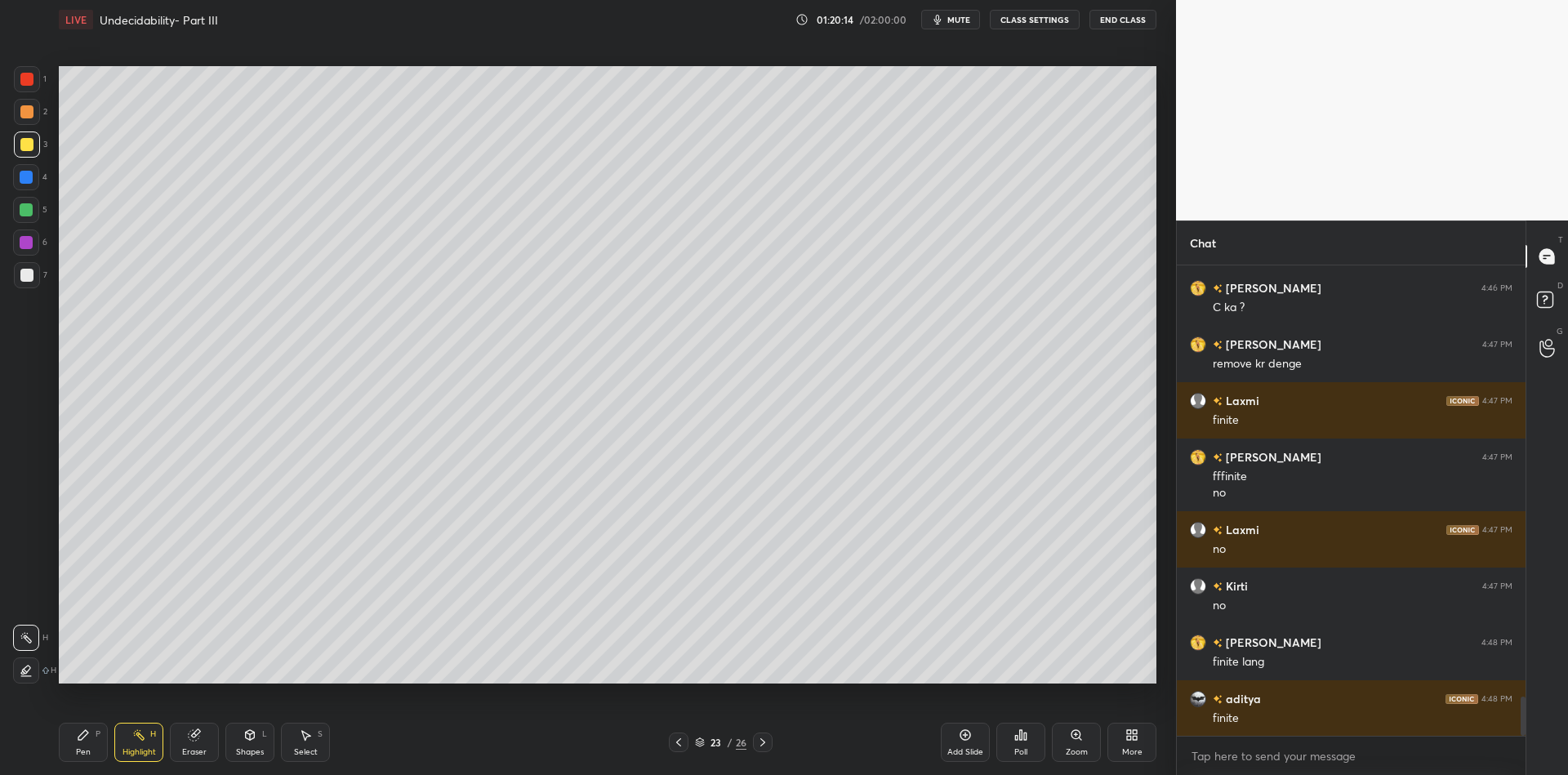
click at [183, 736] on div "Eraser" at bounding box center [194, 742] width 49 height 39
drag, startPoint x: 77, startPoint y: 746, endPoint x: 91, endPoint y: 685, distance: 62.6
click at [76, 743] on div "Pen P" at bounding box center [82, 742] width 49 height 39
click at [242, 739] on div "Shapes L" at bounding box center [249, 742] width 49 height 39
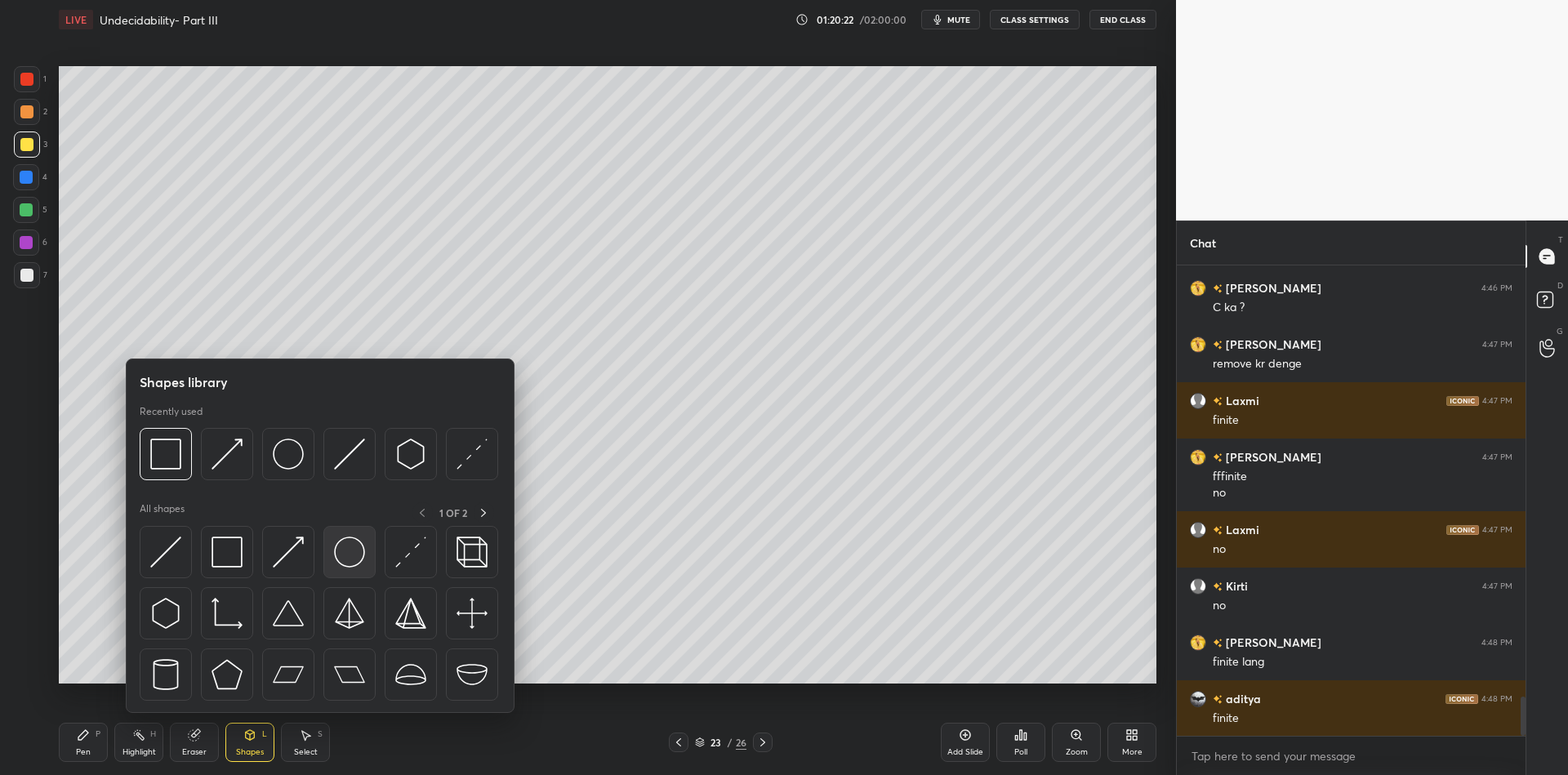
click at [344, 543] on img at bounding box center [349, 552] width 31 height 31
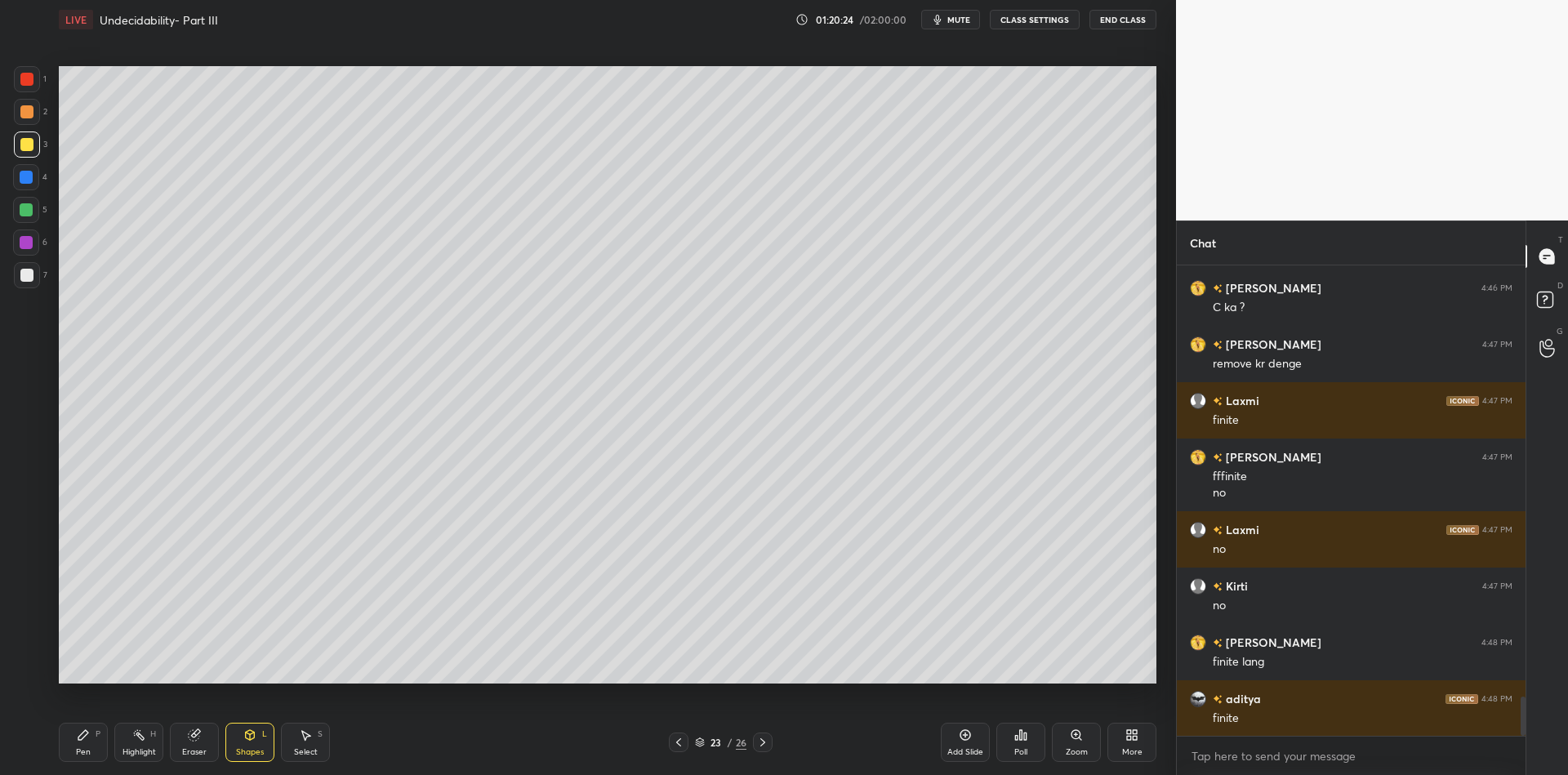
drag, startPoint x: 87, startPoint y: 744, endPoint x: 109, endPoint y: 740, distance: 22.4
click at [98, 743] on div "Pen P" at bounding box center [82, 742] width 49 height 39
click at [130, 744] on div "Highlight H" at bounding box center [138, 742] width 49 height 39
drag, startPoint x: 83, startPoint y: 743, endPoint x: 83, endPoint y: 728, distance: 15.0
click at [82, 743] on div "Pen P" at bounding box center [82, 742] width 49 height 39
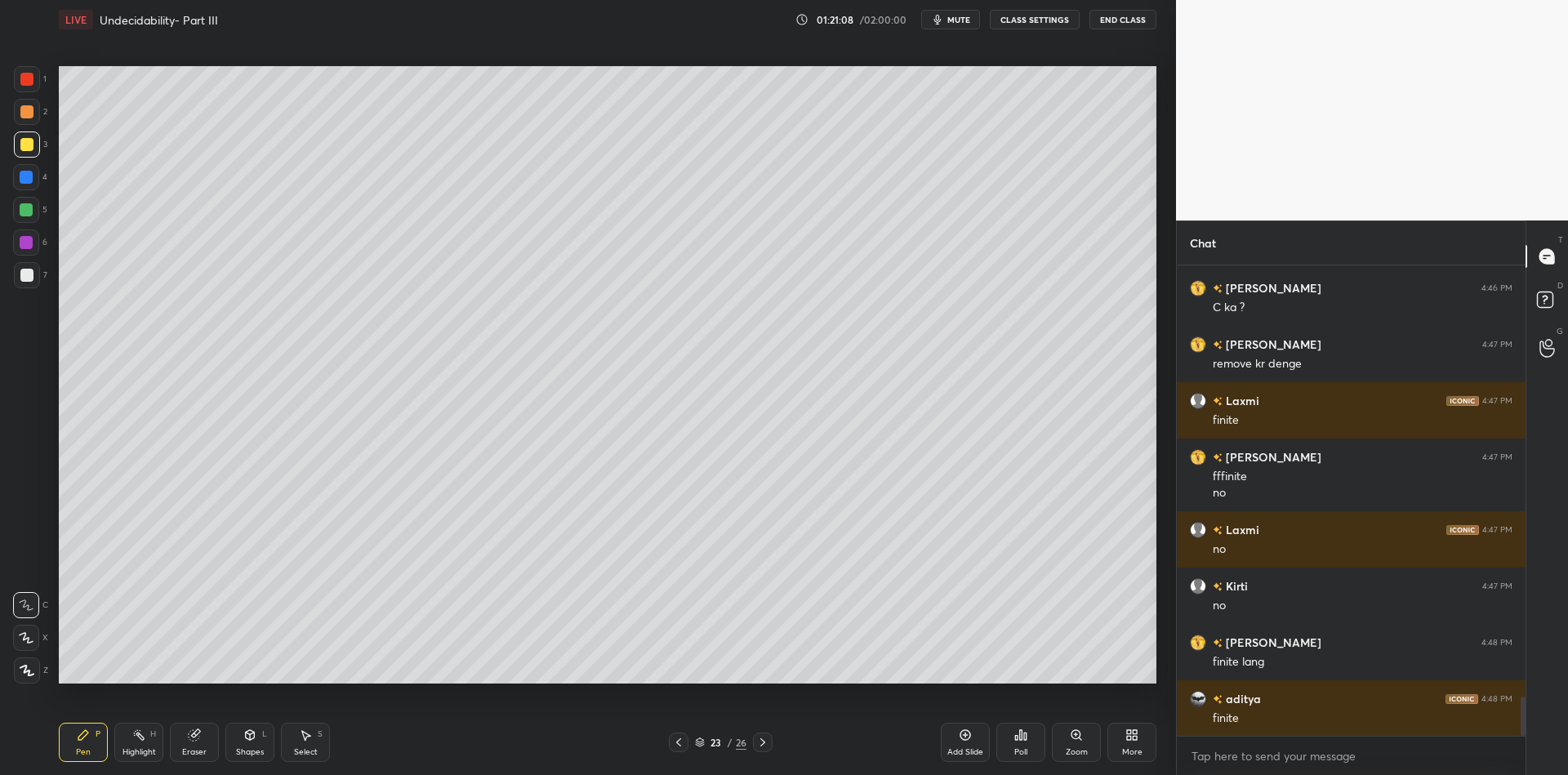
drag, startPoint x: 86, startPoint y: 740, endPoint x: 137, endPoint y: 691, distance: 70.7
click at [91, 736] on div "Pen P" at bounding box center [82, 742] width 49 height 39
click at [136, 744] on div "Highlight H" at bounding box center [138, 742] width 49 height 39
click at [74, 748] on div "Pen P" at bounding box center [82, 742] width 49 height 39
click at [298, 748] on div "Select" at bounding box center [306, 752] width 24 height 8
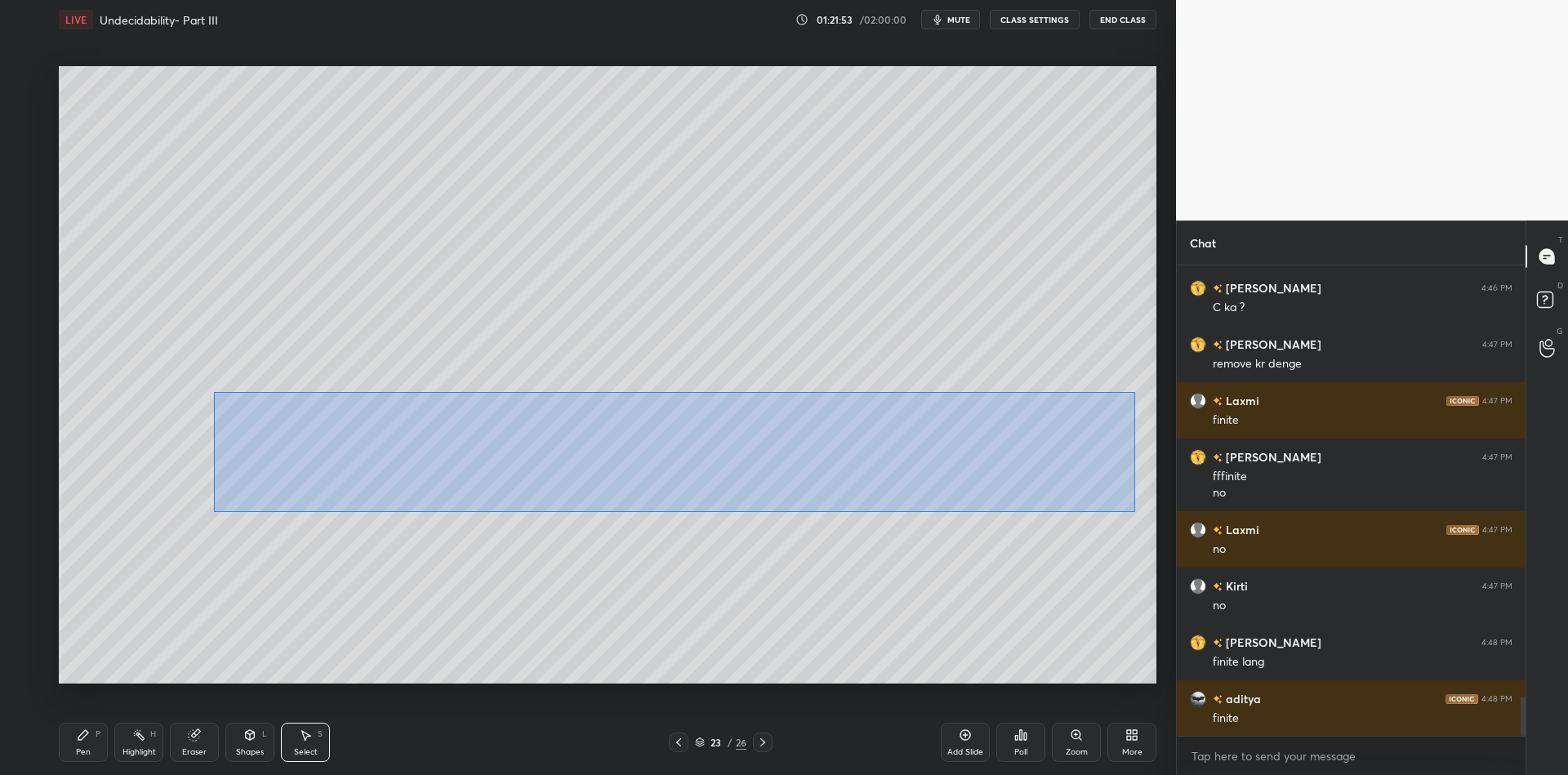
drag, startPoint x: 224, startPoint y: 403, endPoint x: 1119, endPoint y: 505, distance: 900.8
click at [1135, 510] on div "0 ° Undo Copy Paste here Duplicate Duplicate to new slide Delete" at bounding box center [607, 375] width 1097 height 618
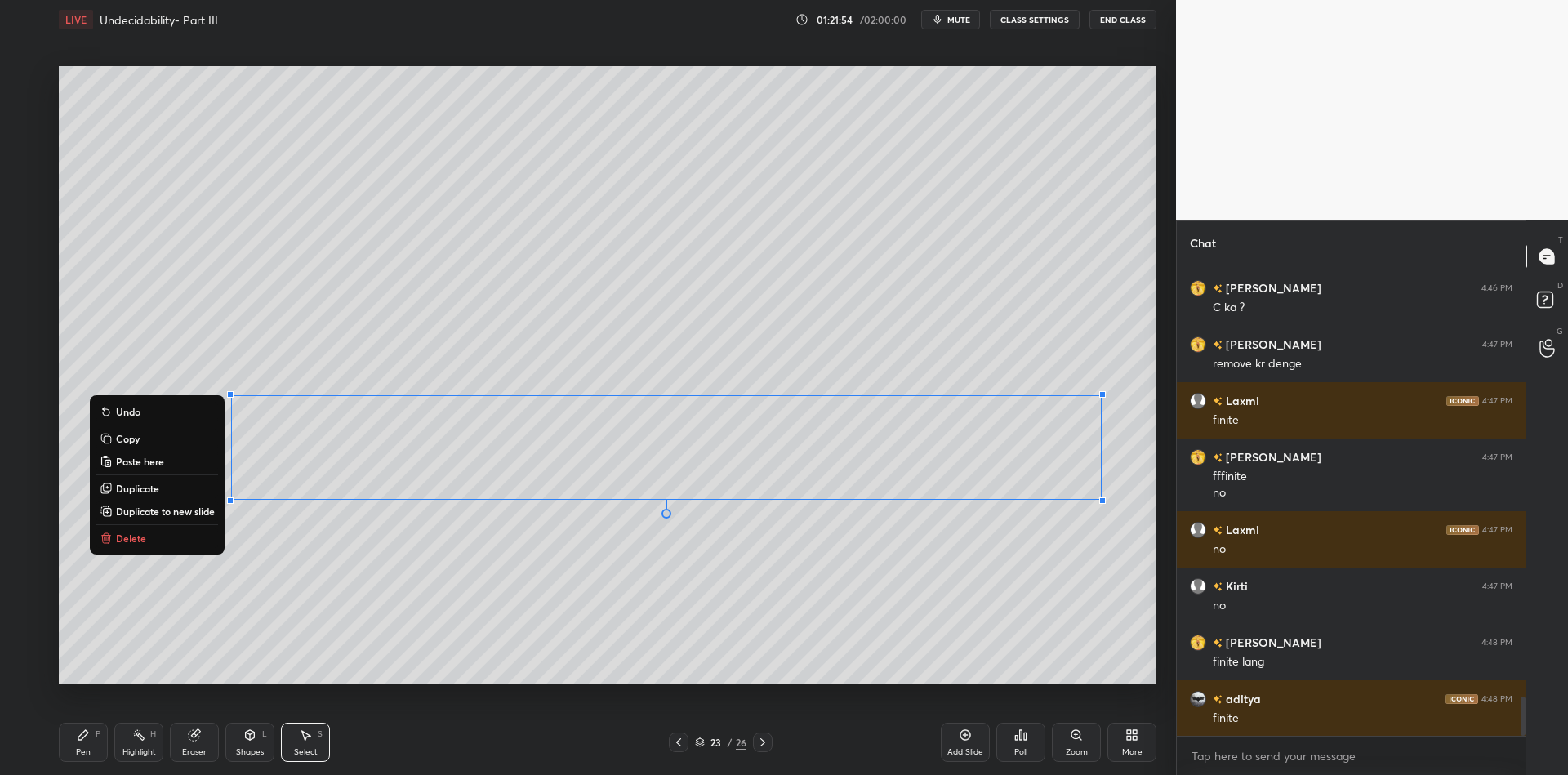
click at [174, 439] on button "Copy" at bounding box center [157, 439] width 121 height 20
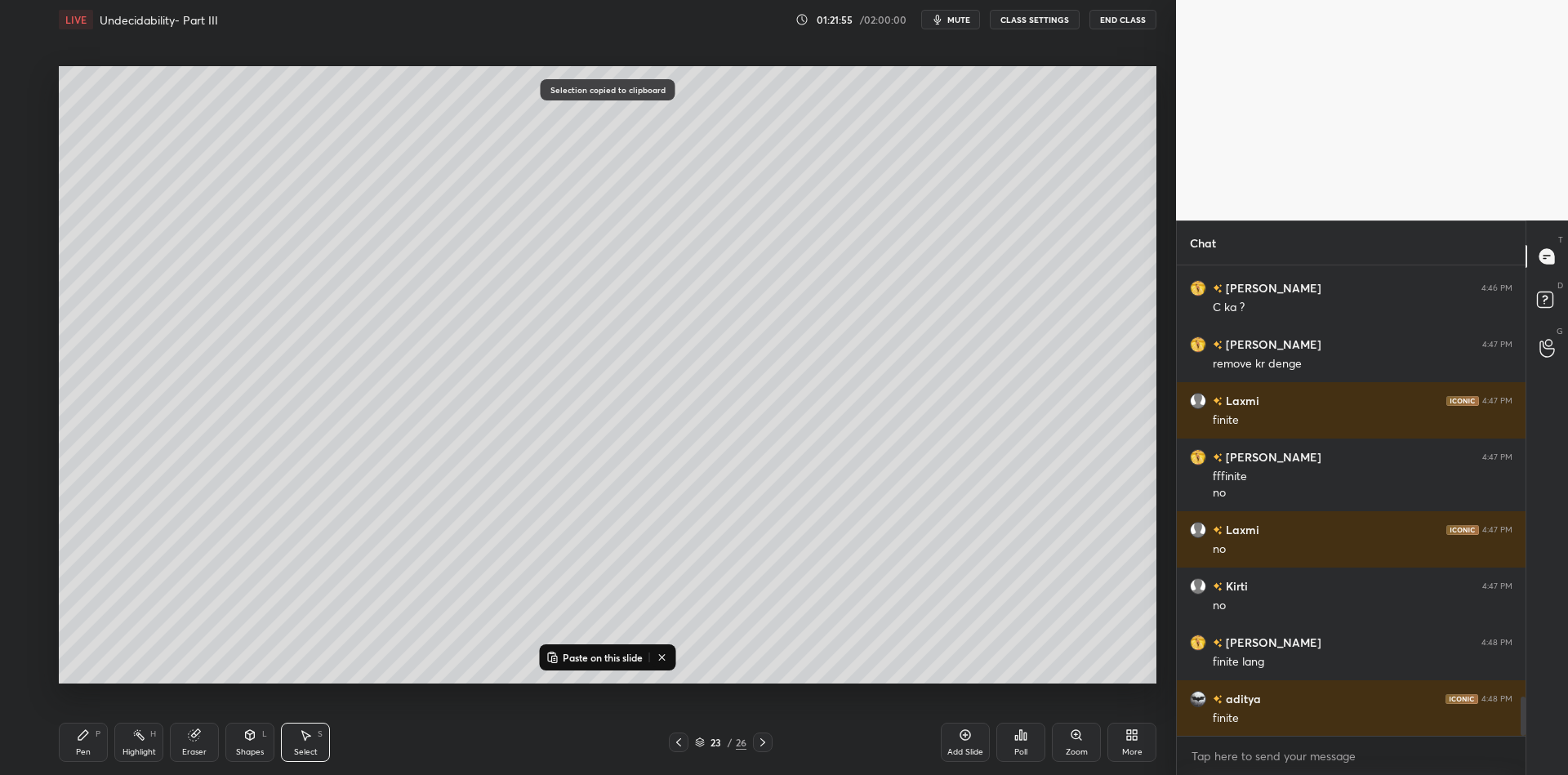
click at [566, 656] on p "Paste on this slide" at bounding box center [603, 657] width 80 height 13
drag, startPoint x: 582, startPoint y: 497, endPoint x: 525, endPoint y: 568, distance: 91.0
click at [557, 583] on div "0 ° Undo Copy Paste here Duplicate Duplicate to new slide Delete" at bounding box center [607, 375] width 1097 height 618
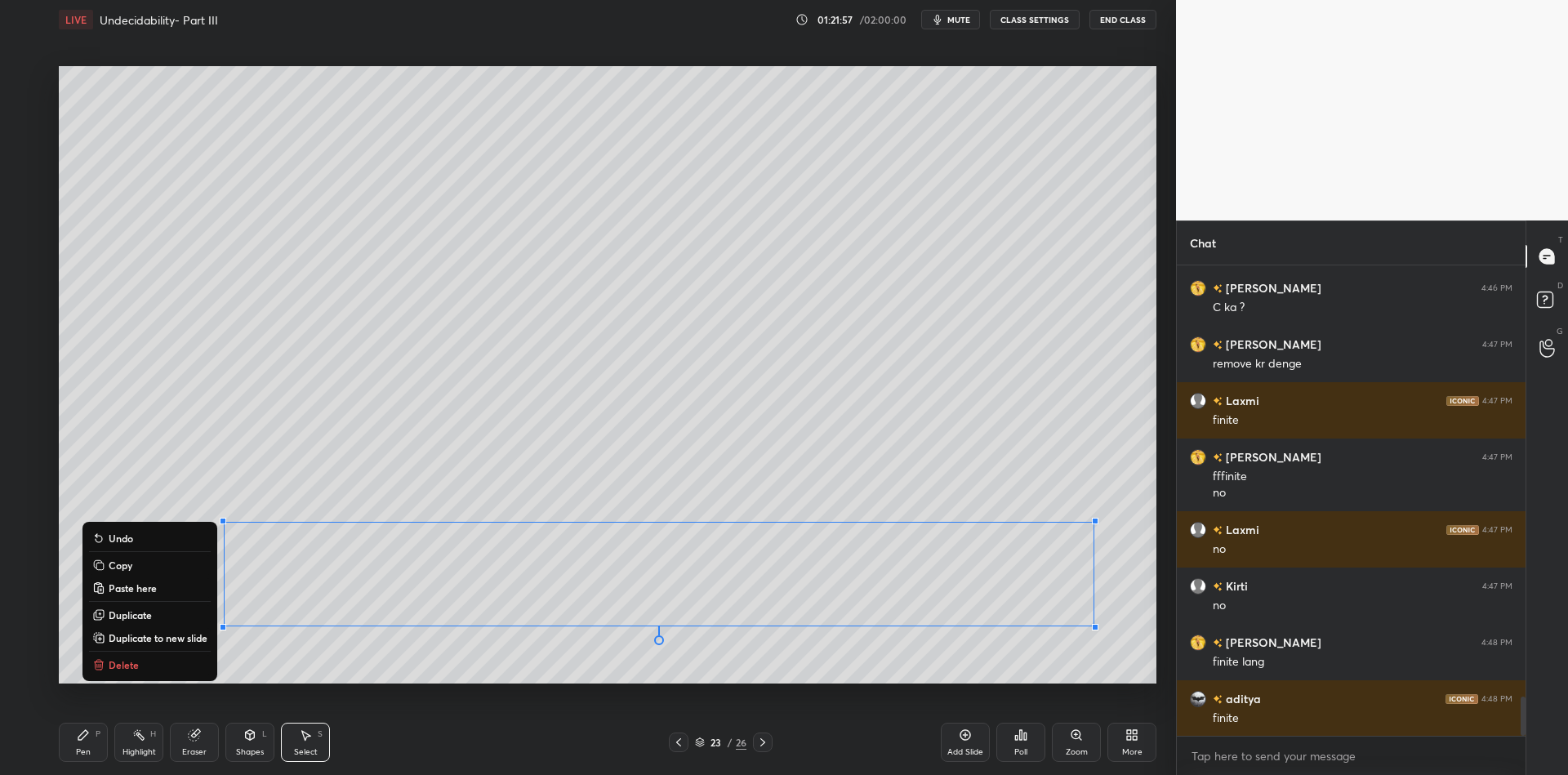
drag, startPoint x: 89, startPoint y: 742, endPoint x: 115, endPoint y: 736, distance: 26.7
click at [98, 741] on div "Pen P" at bounding box center [82, 742] width 49 height 39
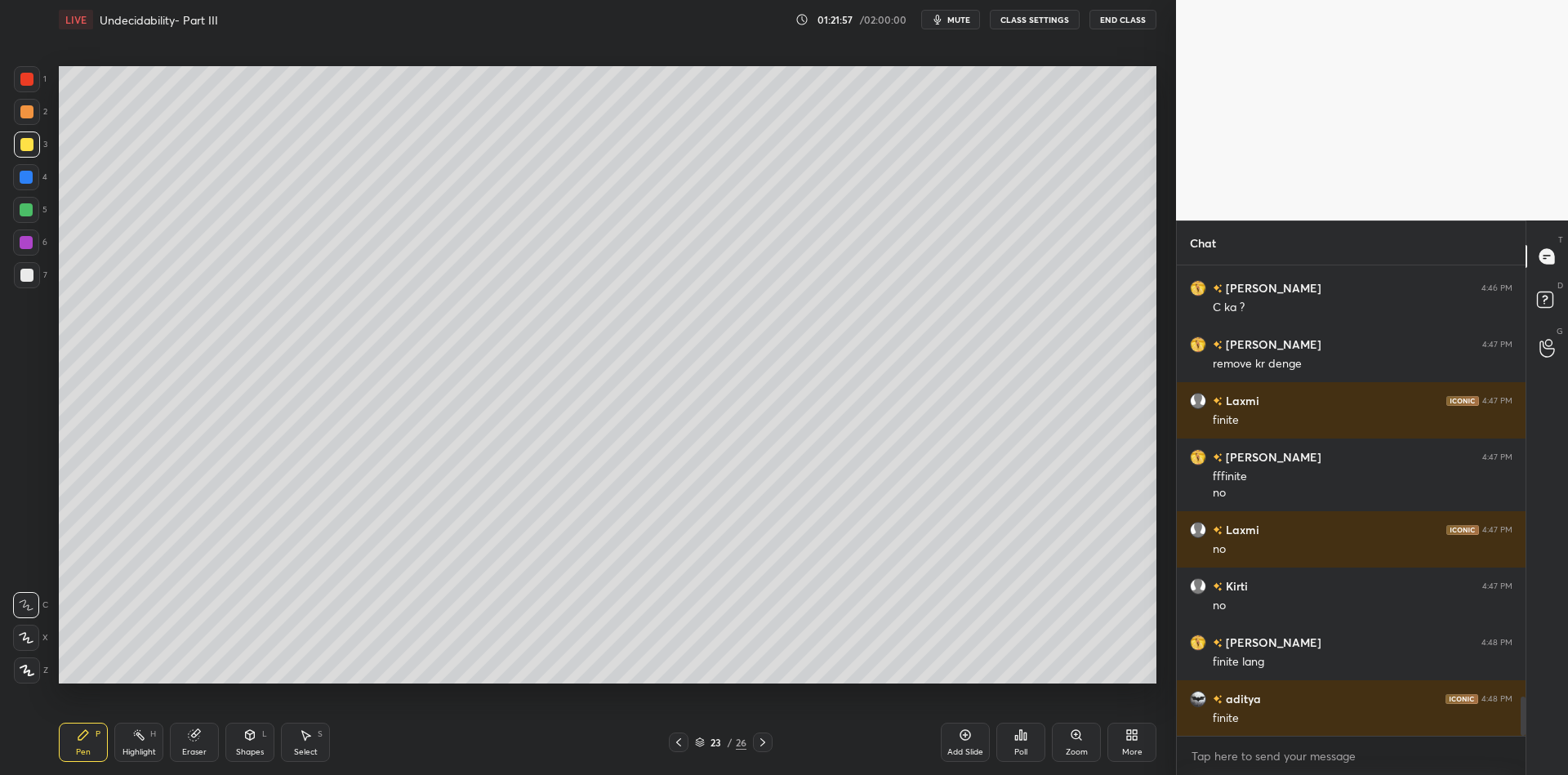
drag, startPoint x: 186, startPoint y: 741, endPoint x: 236, endPoint y: 708, distance: 59.9
click at [186, 740] on div "Eraser" at bounding box center [194, 742] width 49 height 39
click at [305, 744] on div "Select S" at bounding box center [305, 742] width 49 height 39
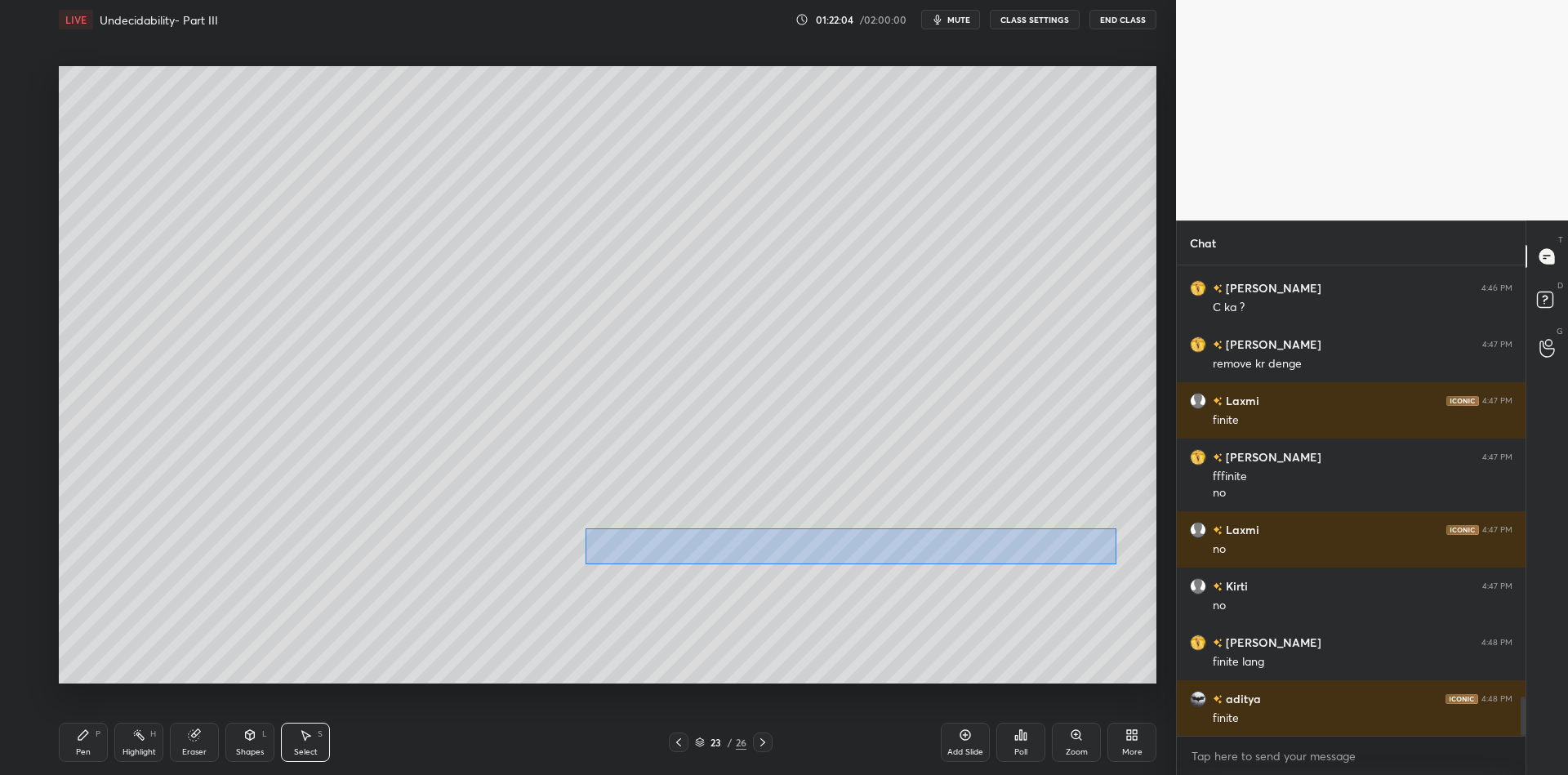
drag, startPoint x: 597, startPoint y: 534, endPoint x: 1108, endPoint y: 557, distance: 511.5
click at [1116, 562] on div "0 ° Undo Copy Paste here Duplicate Duplicate to new slide Delete" at bounding box center [607, 375] width 1097 height 618
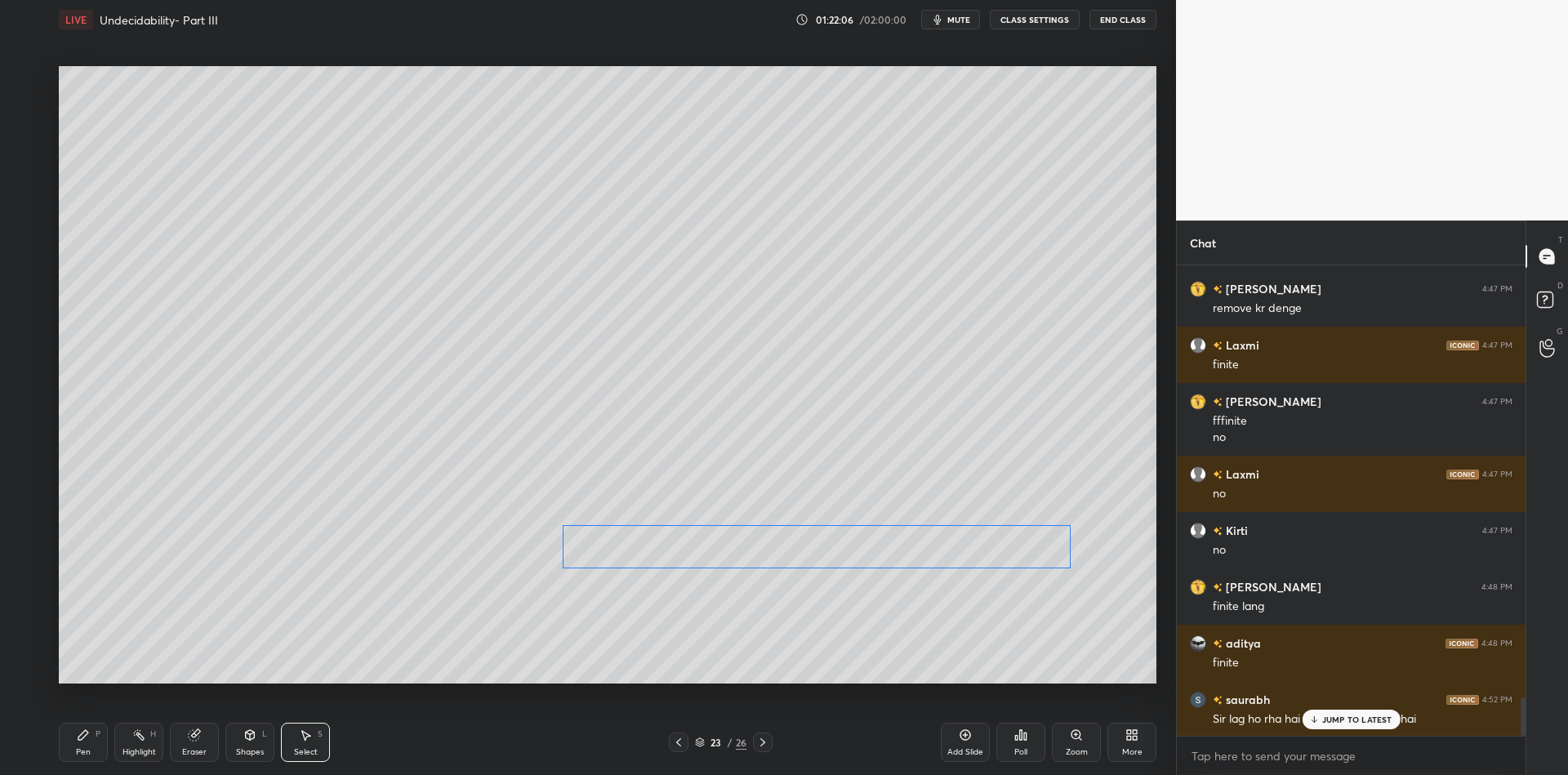
drag, startPoint x: 913, startPoint y: 536, endPoint x: 889, endPoint y: 535, distance: 24.0
click at [889, 536] on div "0 ° Undo Copy Paste here Duplicate Duplicate to new slide Delete" at bounding box center [607, 375] width 1097 height 618
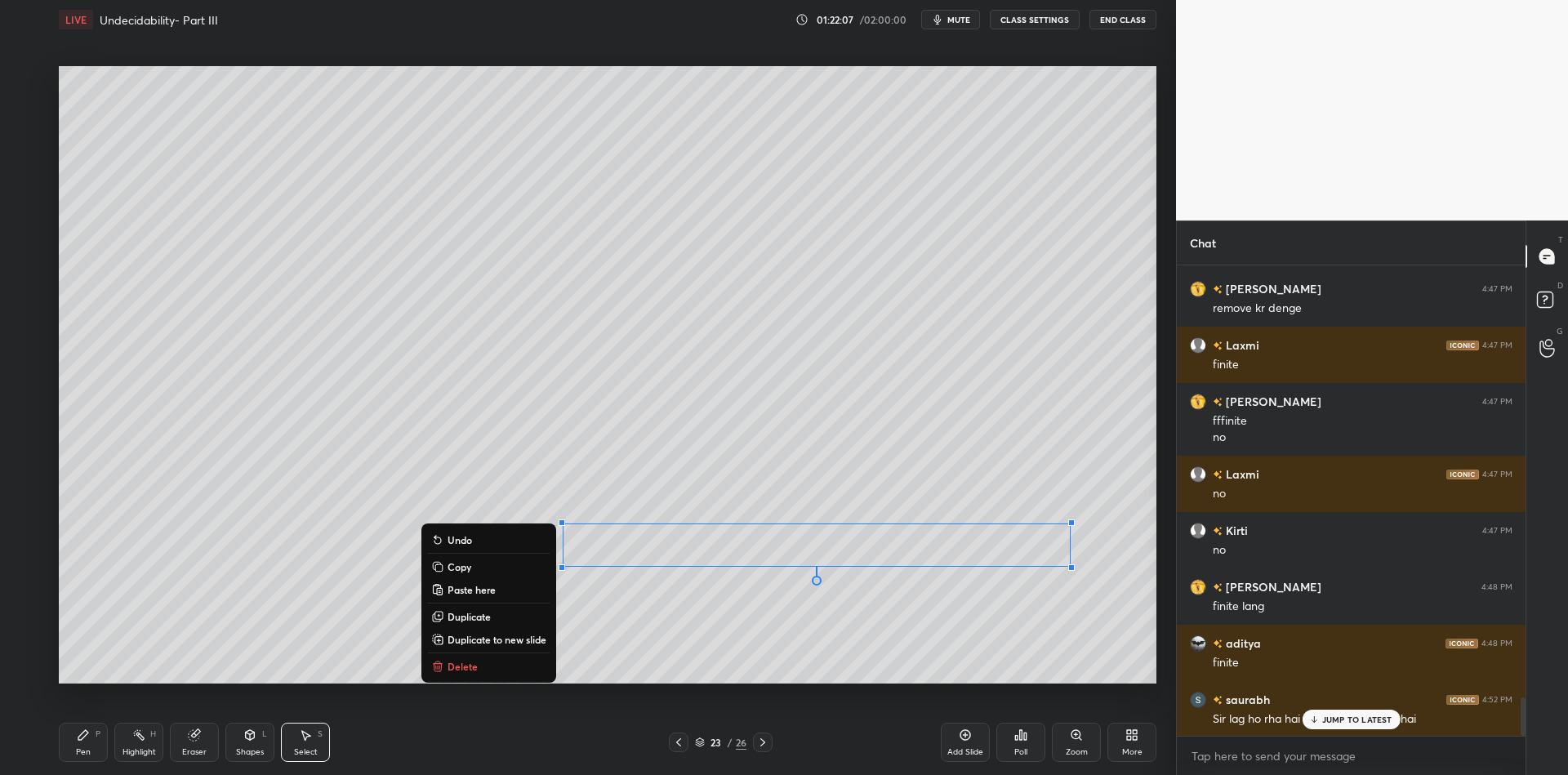
drag, startPoint x: 82, startPoint y: 737, endPoint x: 105, endPoint y: 740, distance: 23.2
click at [90, 740] on div "Pen P" at bounding box center [82, 742] width 49 height 39
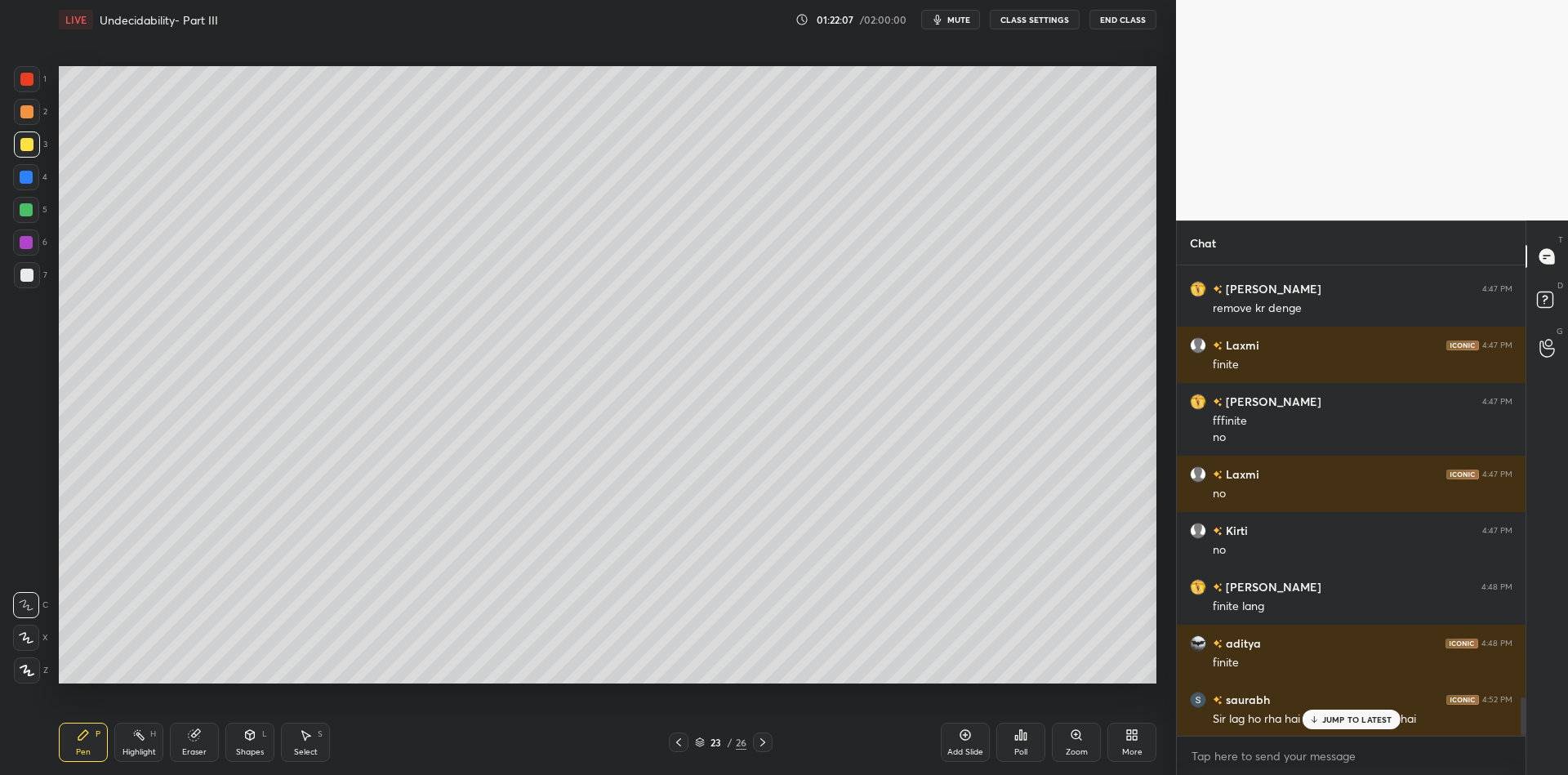
drag, startPoint x: 143, startPoint y: 744, endPoint x: 186, endPoint y: 737, distance: 43.6
click at [141, 743] on div "Highlight H" at bounding box center [138, 742] width 49 height 39
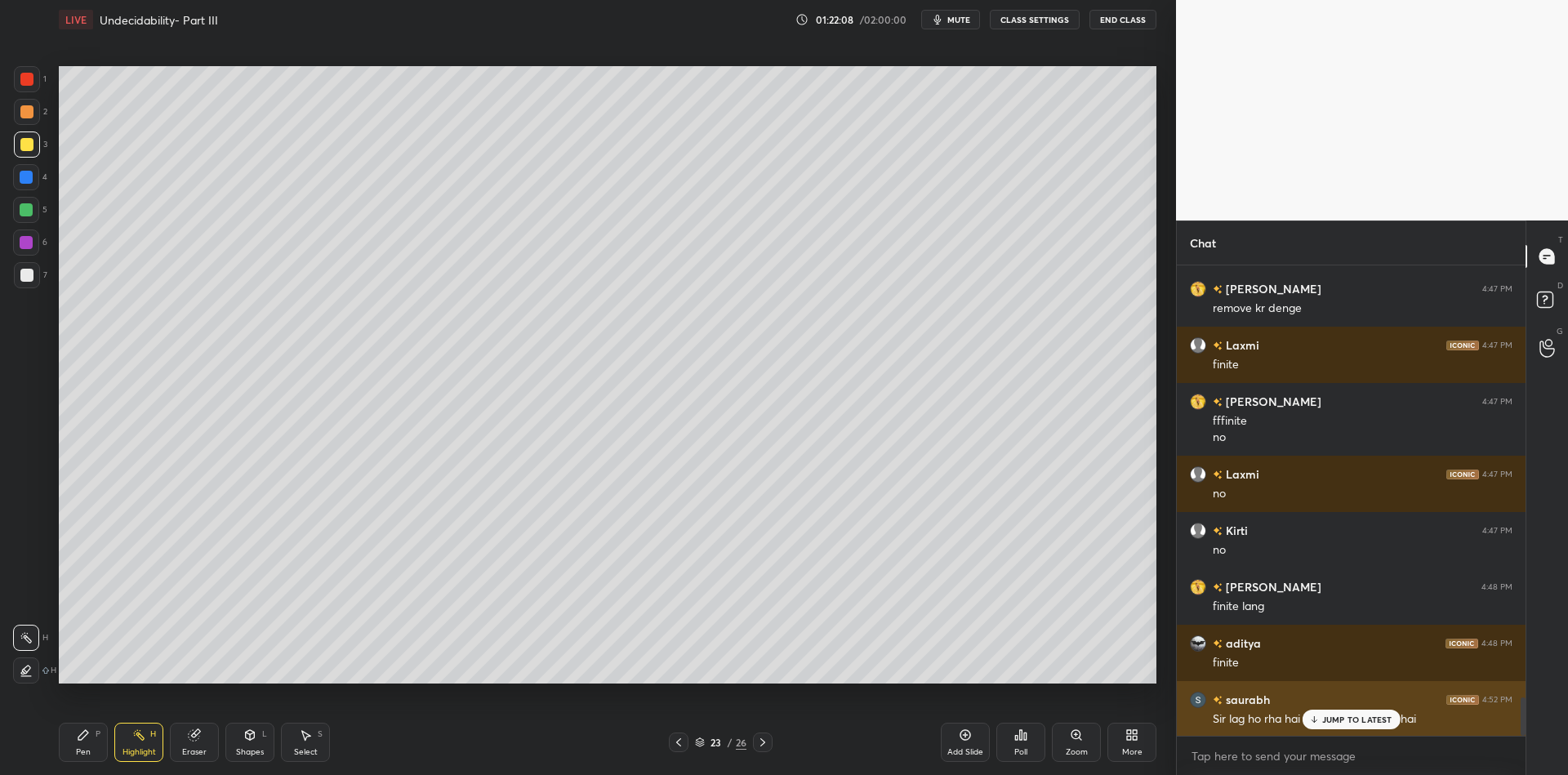
click at [1337, 728] on div "JUMP TO LATEST" at bounding box center [1351, 720] width 98 height 20
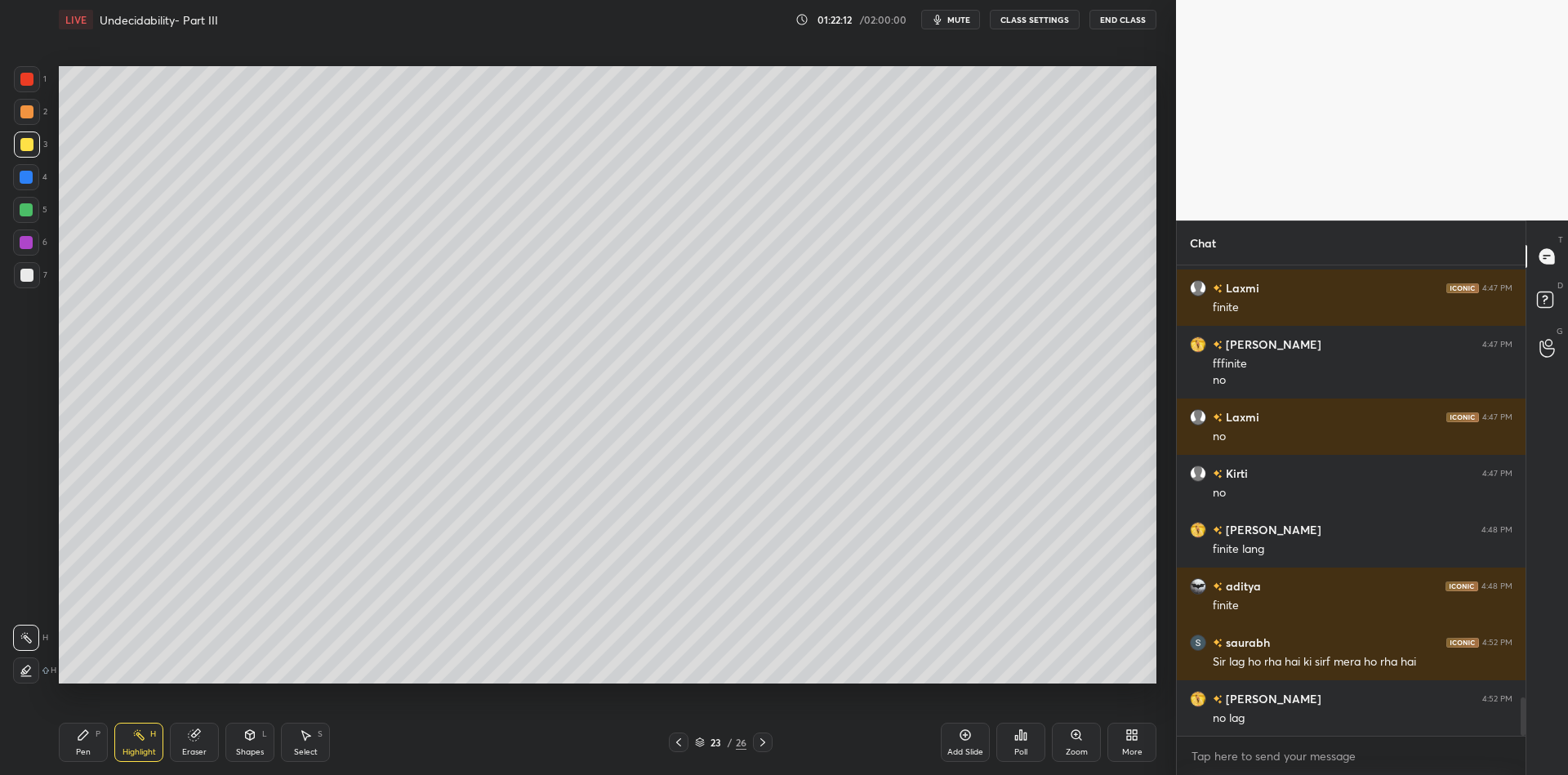
scroll to position [5334, 0]
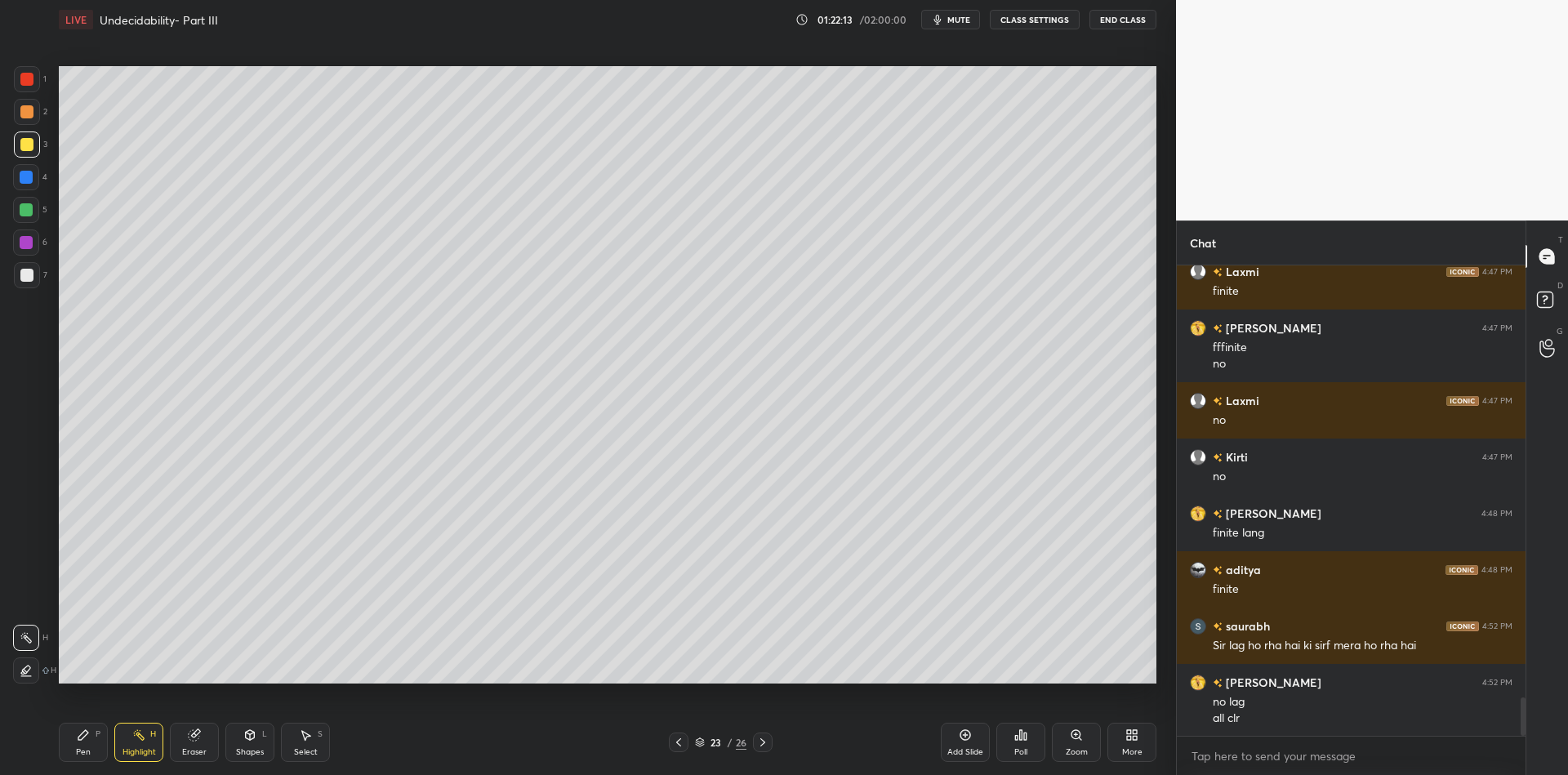
click at [130, 742] on div "Highlight H" at bounding box center [138, 742] width 49 height 39
click at [199, 748] on div "Eraser" at bounding box center [194, 752] width 25 height 8
click at [90, 740] on div "Pen P" at bounding box center [82, 742] width 49 height 39
click at [194, 740] on div "Eraser" at bounding box center [194, 742] width 49 height 39
drag, startPoint x: 321, startPoint y: 747, endPoint x: 367, endPoint y: 725, distance: 51.0
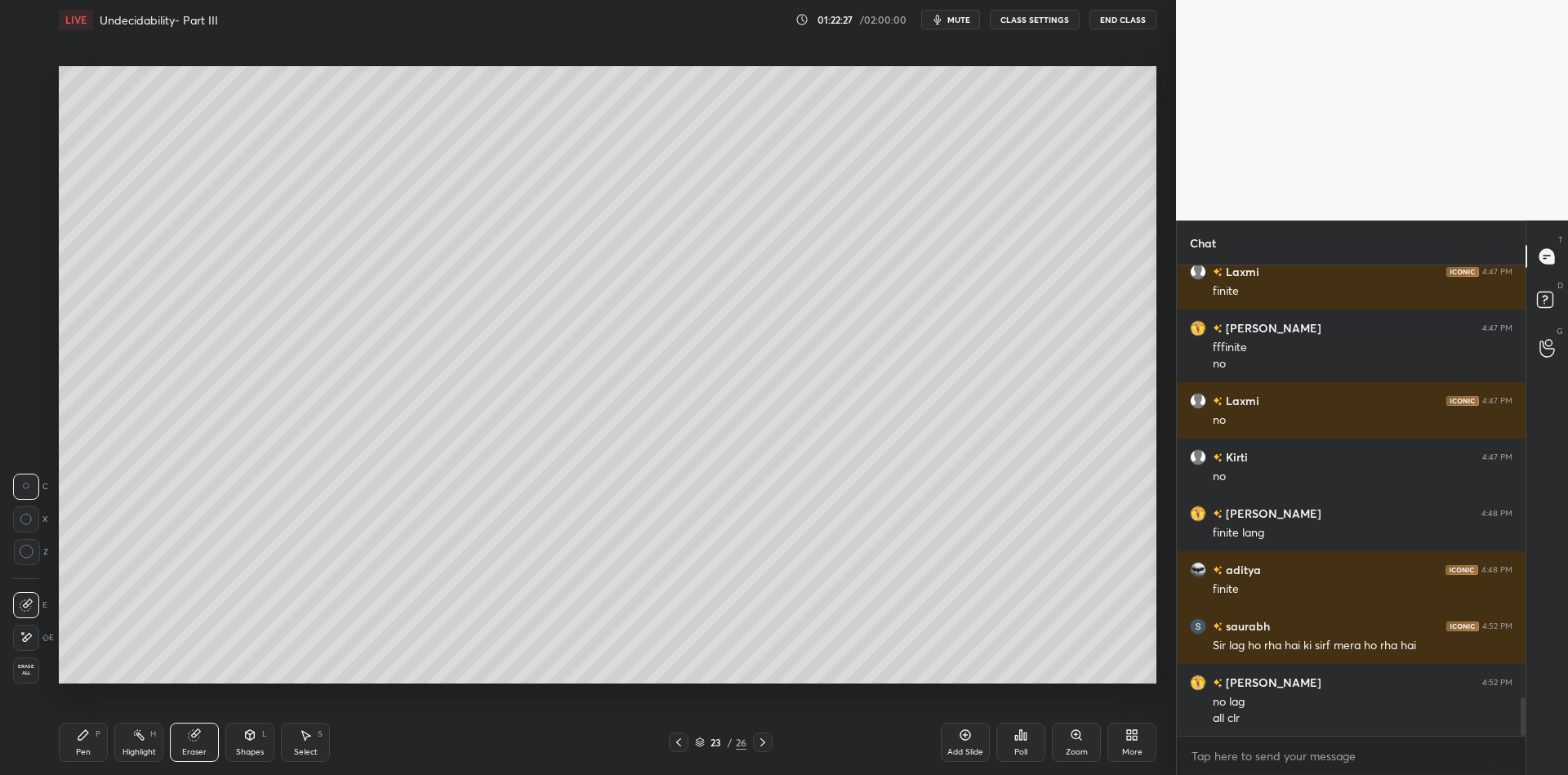
click at [322, 743] on div "Select S" at bounding box center [305, 742] width 49 height 39
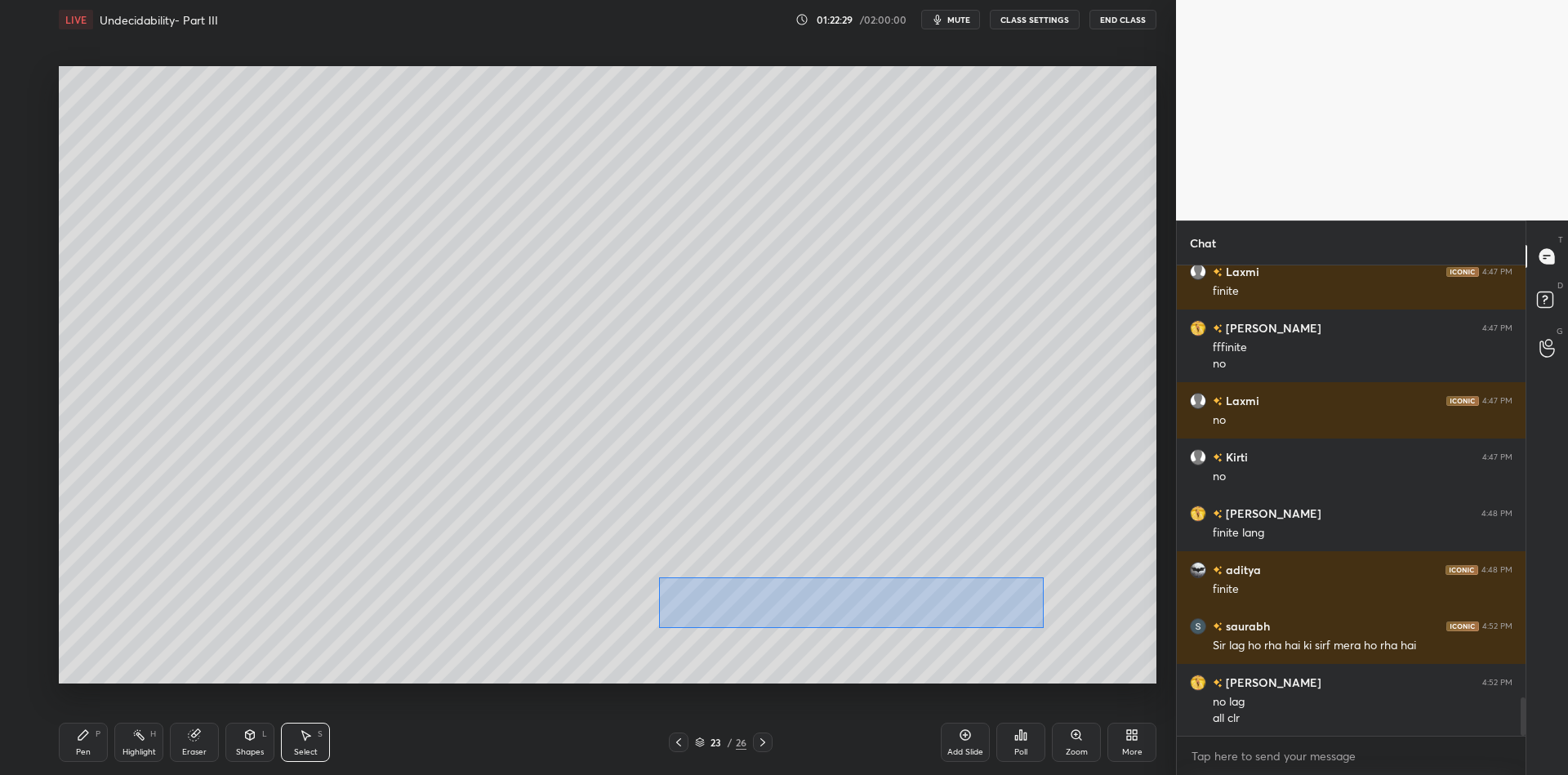
drag, startPoint x: 700, startPoint y: 587, endPoint x: 1025, endPoint y: 619, distance: 326.6
click at [1045, 628] on div "0 ° Undo Copy Paste here Duplicate Duplicate to new slide Delete" at bounding box center [607, 375] width 1097 height 618
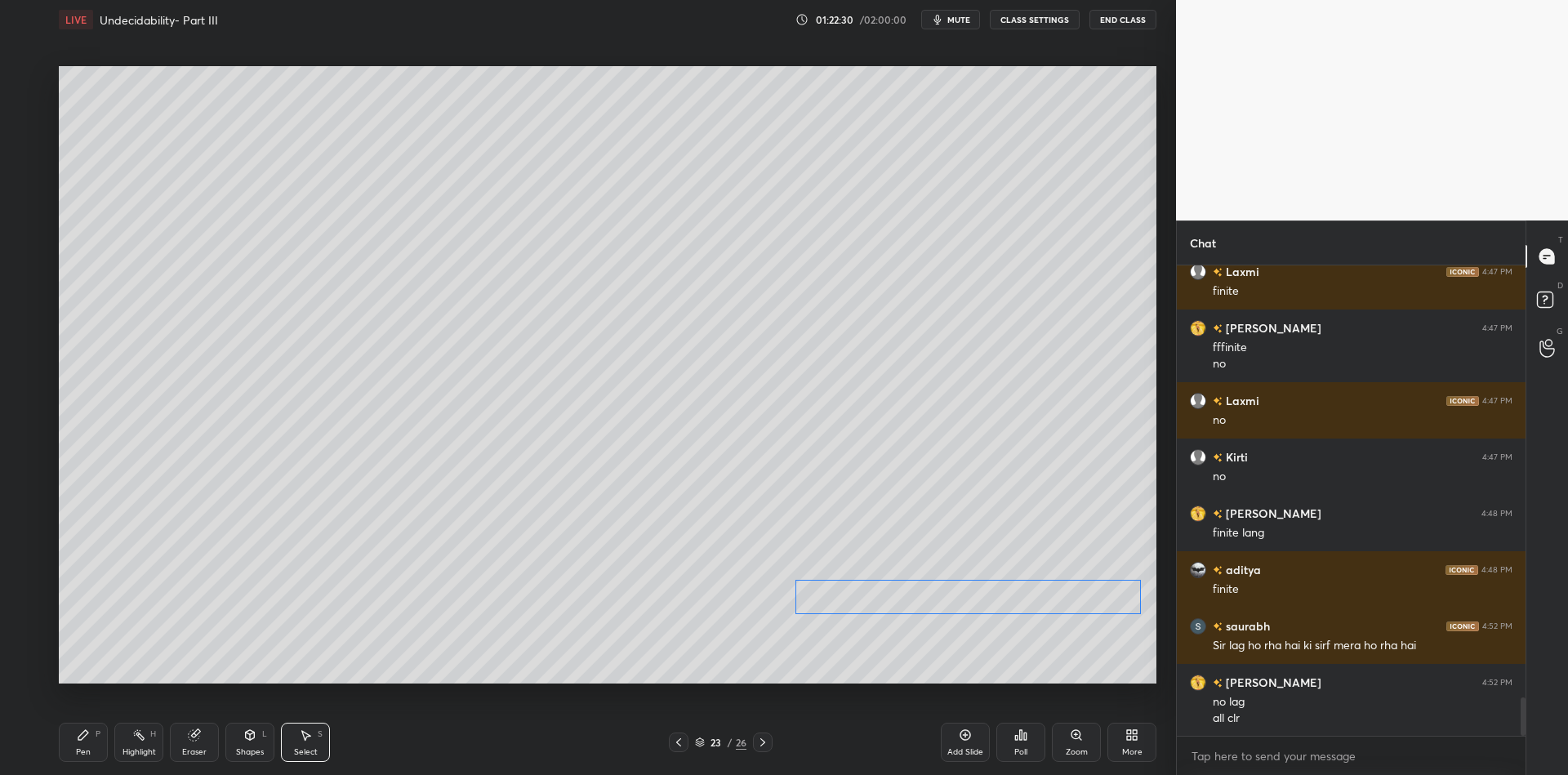
drag, startPoint x: 954, startPoint y: 605, endPoint x: 1066, endPoint y: 612, distance: 112.2
click at [1076, 607] on div "0 ° Undo Copy Paste here Duplicate Duplicate to new slide Delete" at bounding box center [607, 375] width 1097 height 618
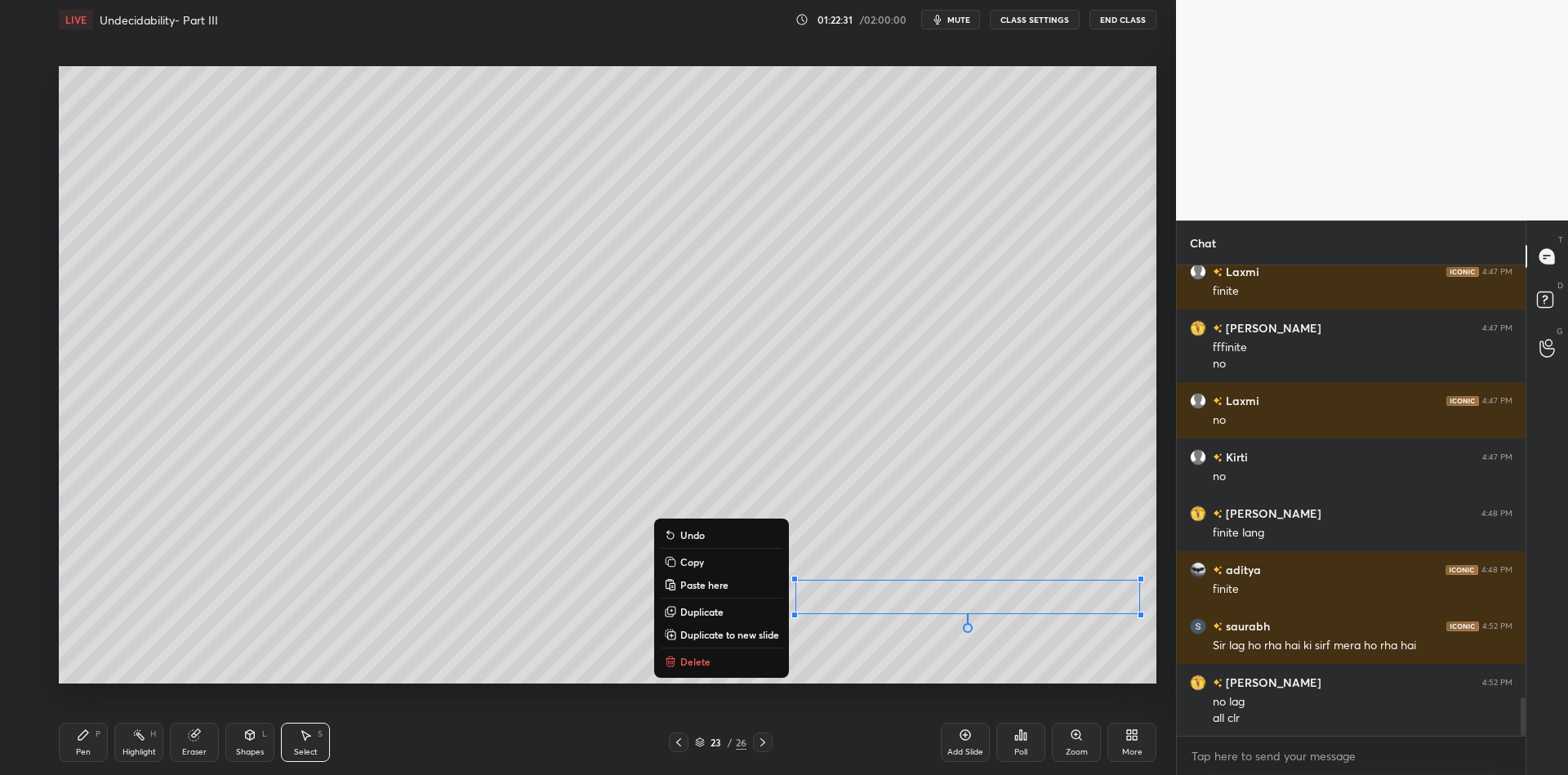
drag, startPoint x: 75, startPoint y: 734, endPoint x: 115, endPoint y: 739, distance: 40.3
click at [87, 737] on div "Pen P" at bounding box center [82, 742] width 49 height 39
click at [129, 747] on div "Highlight H" at bounding box center [138, 742] width 49 height 39
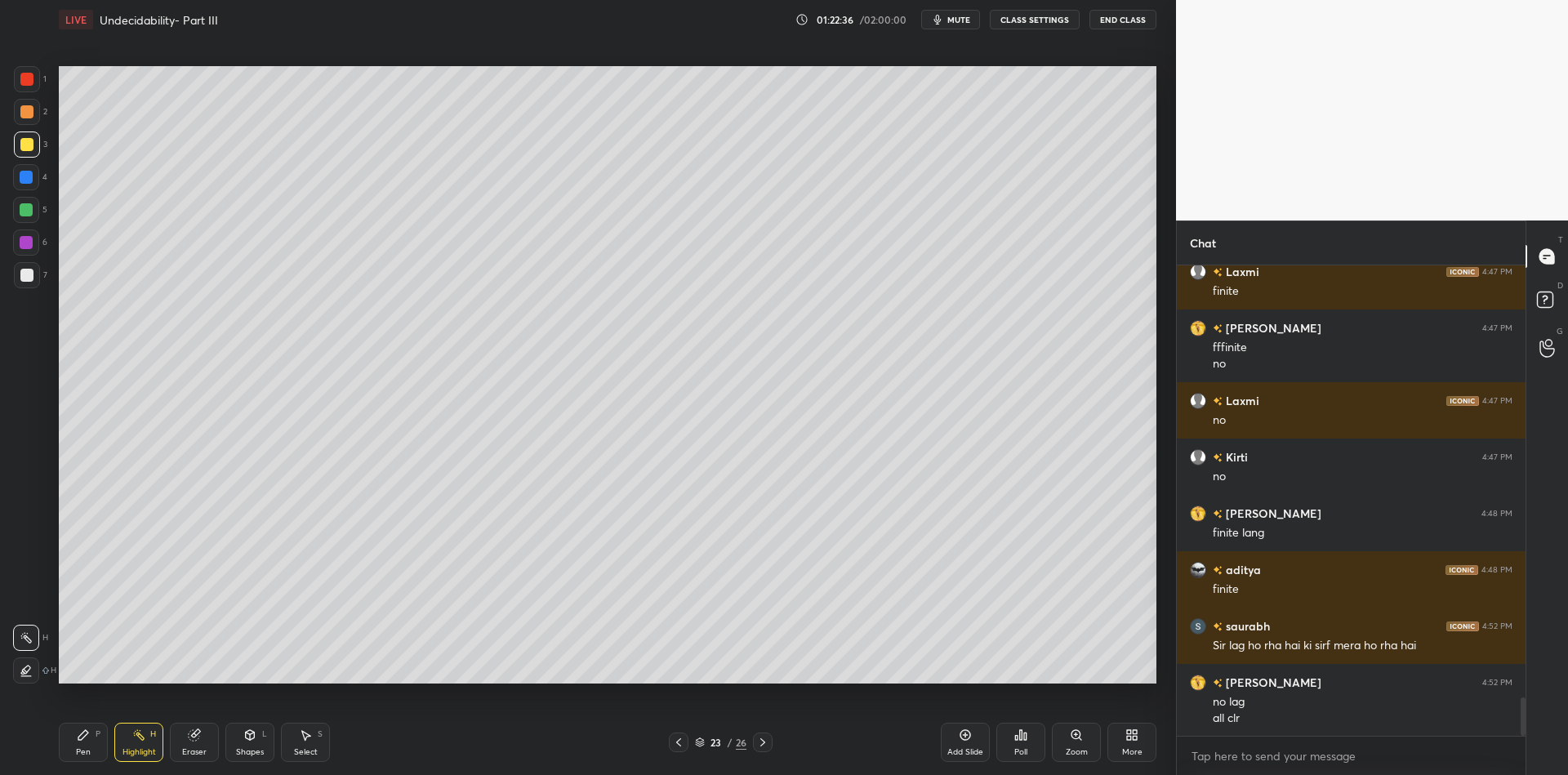
click at [88, 755] on div "Pen" at bounding box center [83, 752] width 15 height 8
click at [311, 750] on div "Select" at bounding box center [306, 752] width 24 height 8
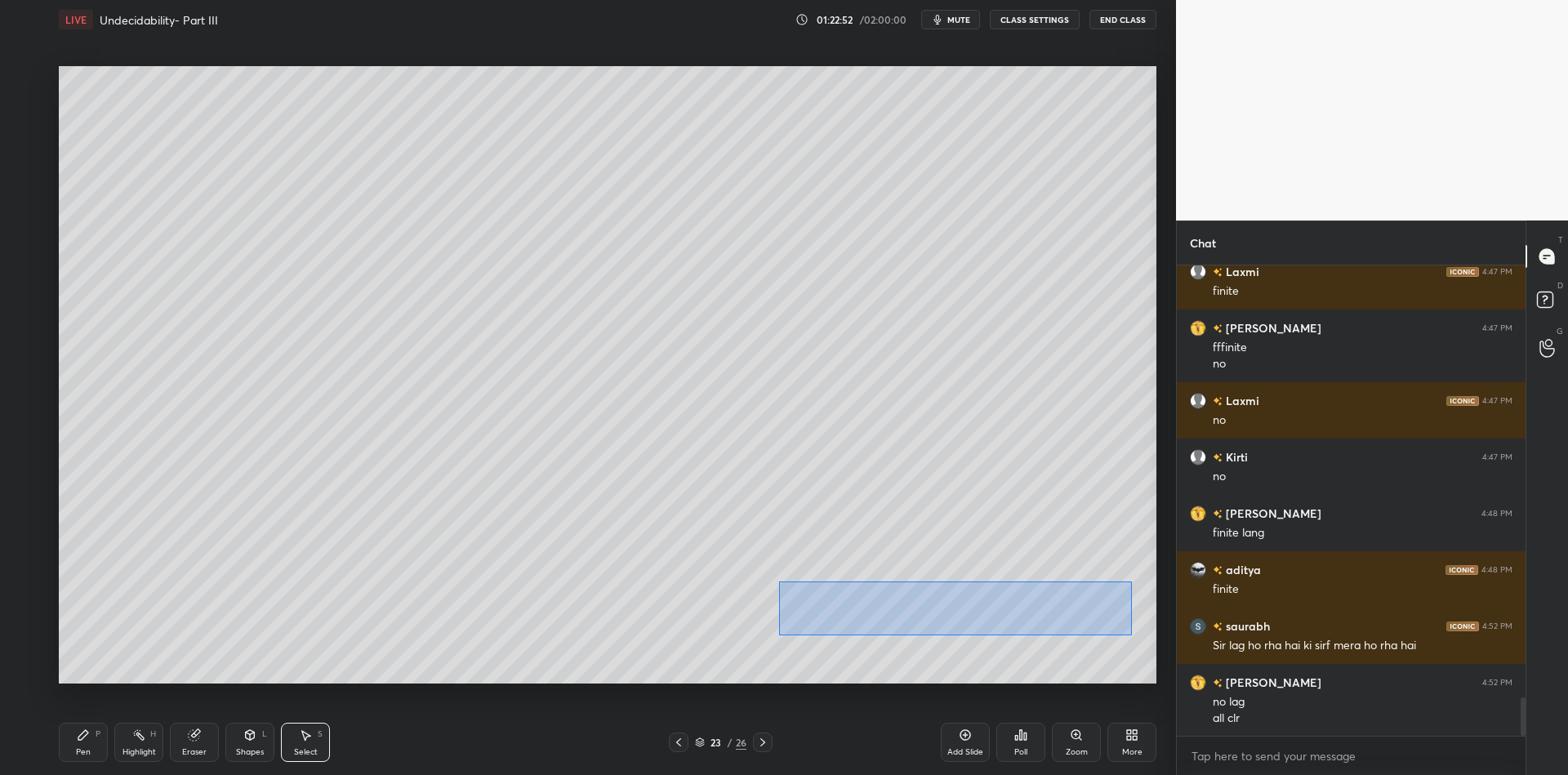
drag, startPoint x: 806, startPoint y: 581, endPoint x: 1112, endPoint y: 625, distance: 309.1
click at [1128, 637] on div "0 ° Undo Copy Paste here Duplicate Duplicate to new slide Delete" at bounding box center [607, 375] width 1097 height 618
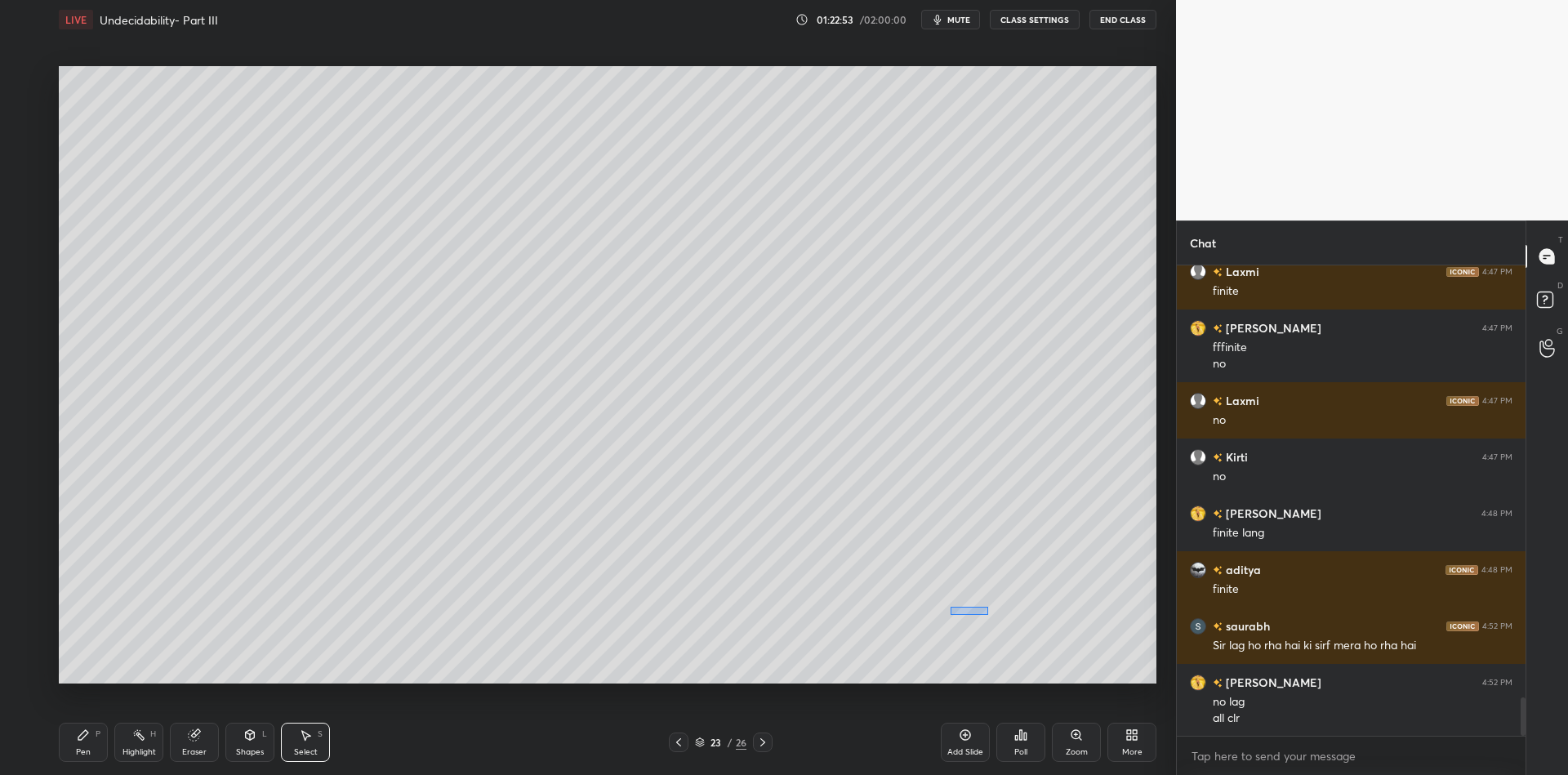
drag, startPoint x: 985, startPoint y: 612, endPoint x: 962, endPoint y: 603, distance: 24.7
click at [950, 608] on div "0 ° Undo Copy Paste here Duplicate Duplicate to new slide Delete" at bounding box center [607, 375] width 1097 height 618
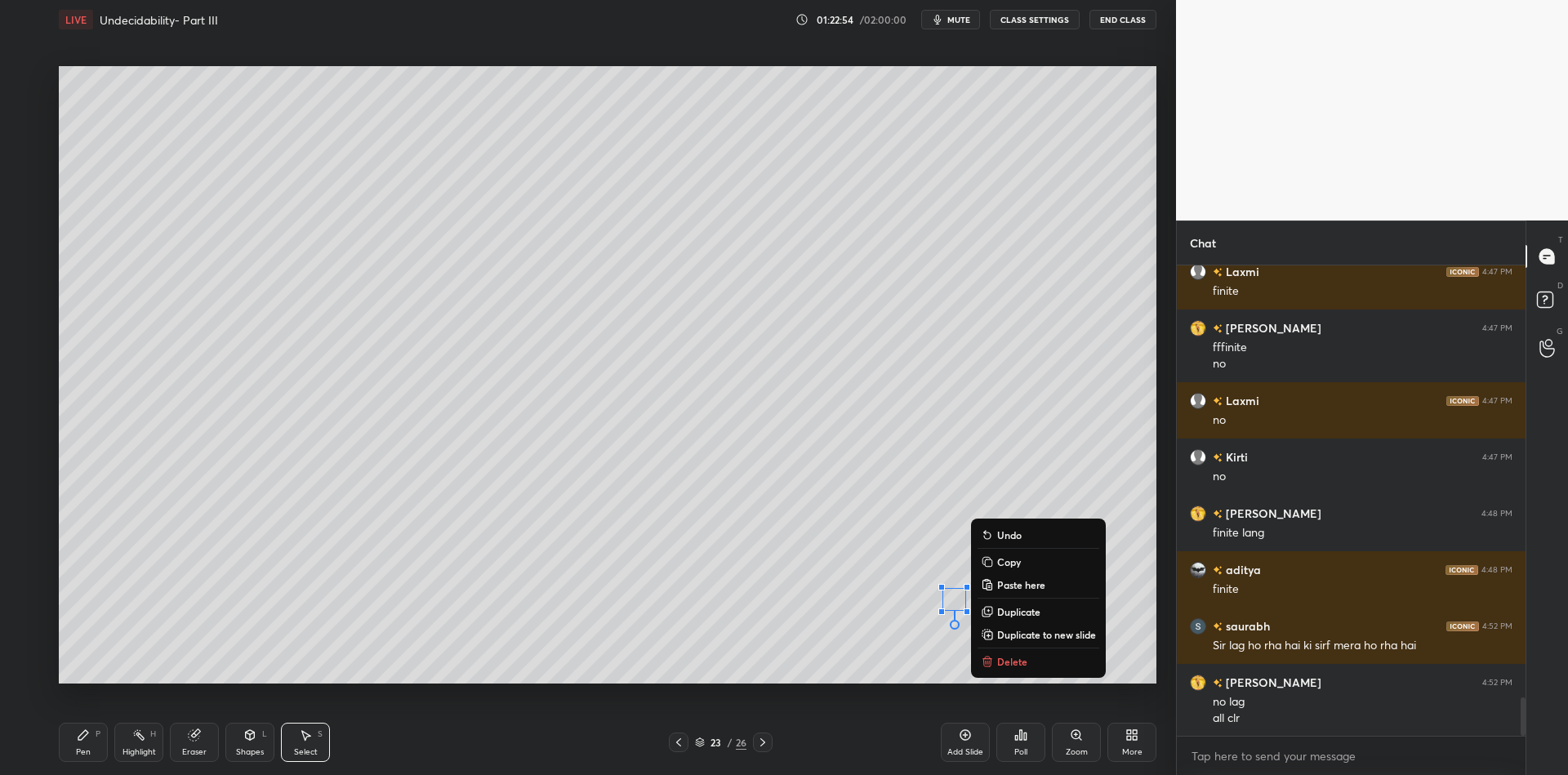
drag, startPoint x: 777, startPoint y: 579, endPoint x: 790, endPoint y: 580, distance: 13.0
click at [777, 579] on div "0 ° Undo Copy Paste here Duplicate Duplicate to new slide Delete" at bounding box center [607, 375] width 1097 height 618
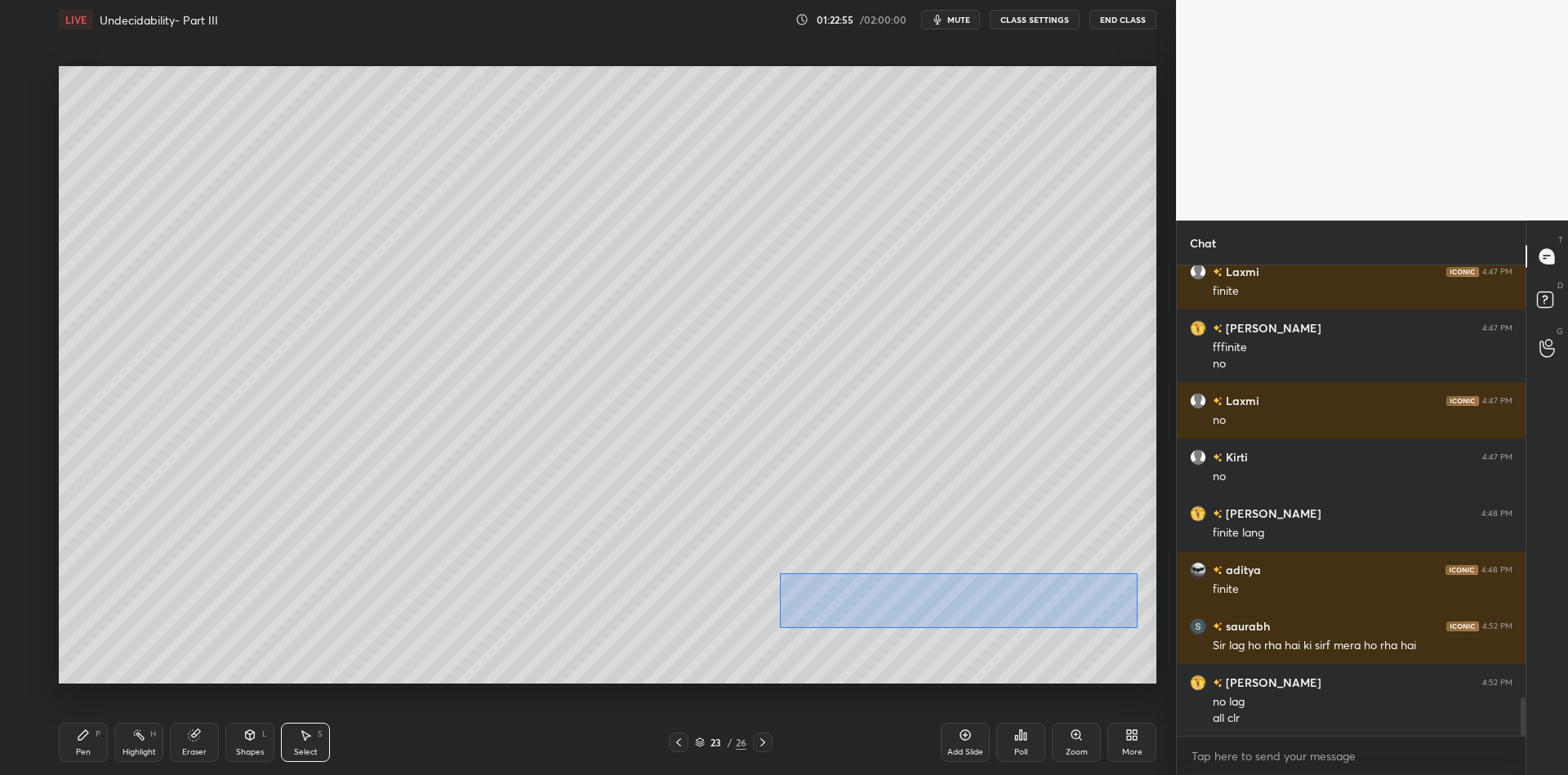
drag, startPoint x: 833, startPoint y: 599, endPoint x: 1100, endPoint y: 615, distance: 267.5
click at [1136, 628] on div "0 ° Undo Copy Paste here Duplicate Duplicate to new slide Delete" at bounding box center [607, 375] width 1097 height 618
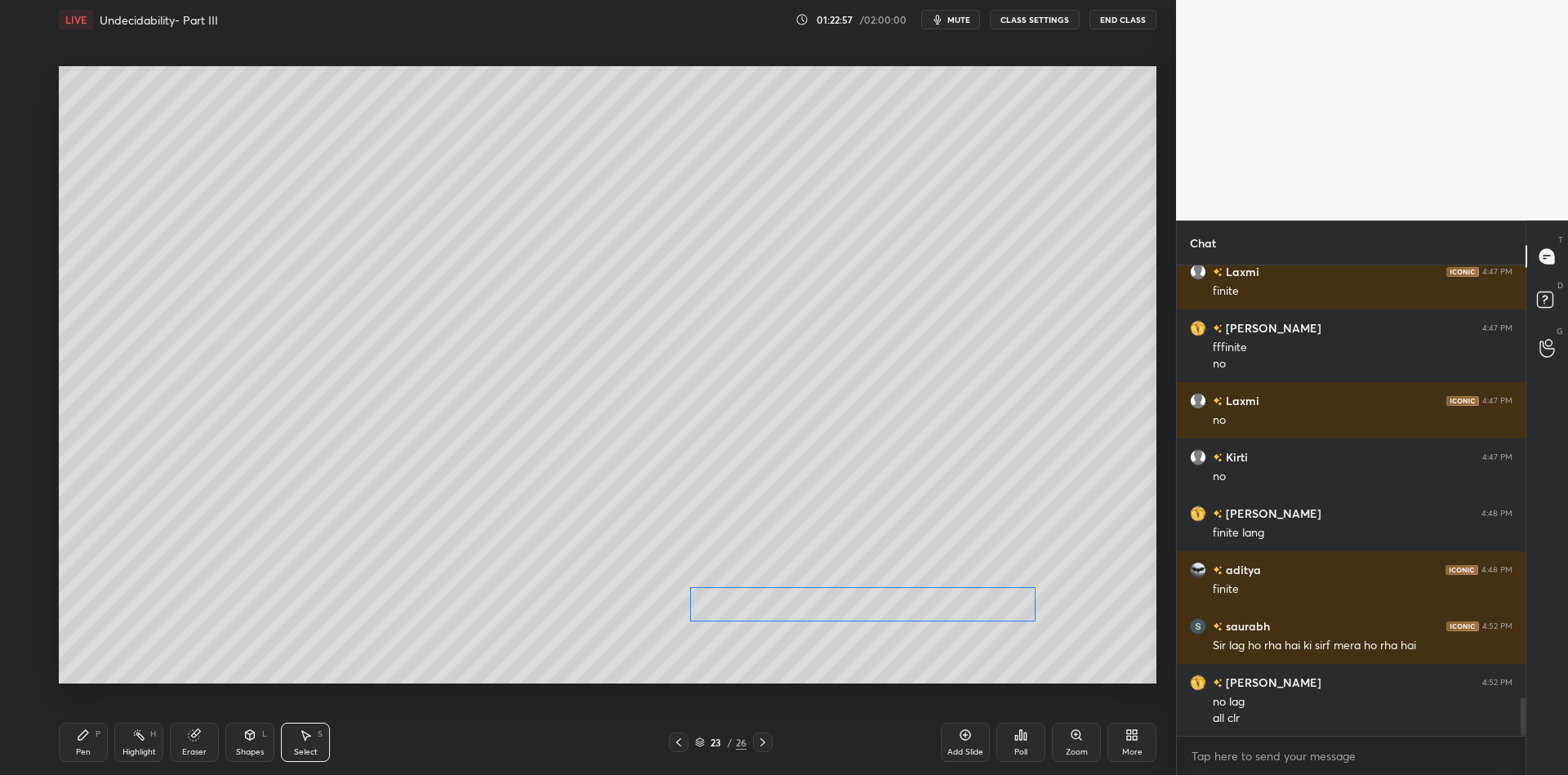
drag, startPoint x: 951, startPoint y: 600, endPoint x: 854, endPoint y: 608, distance: 97.3
click at [850, 611] on div "0 ° Undo Copy Paste here Duplicate Duplicate to new slide Delete" at bounding box center [607, 375] width 1097 height 618
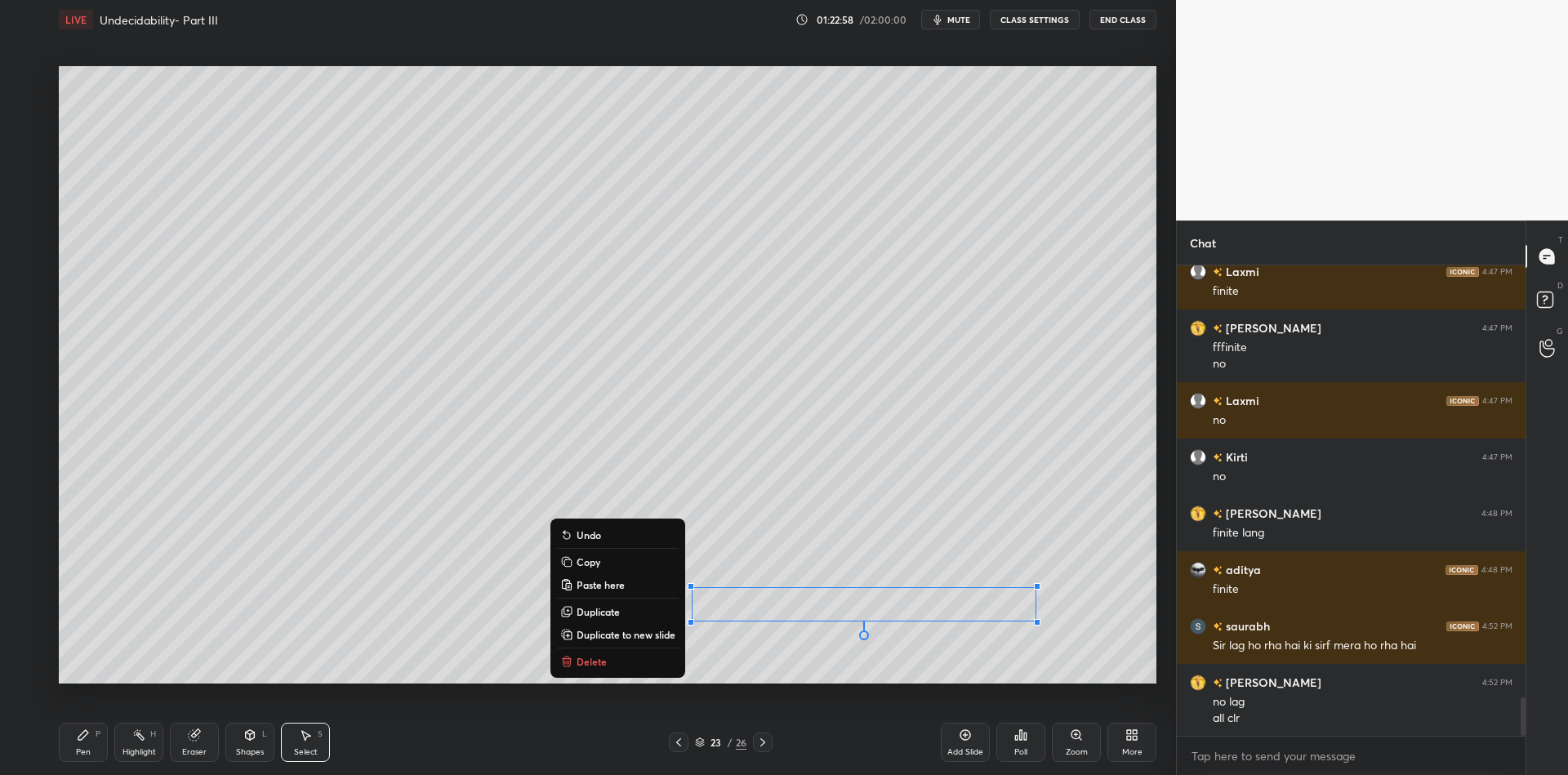
click at [101, 746] on div "Pen P" at bounding box center [82, 742] width 49 height 39
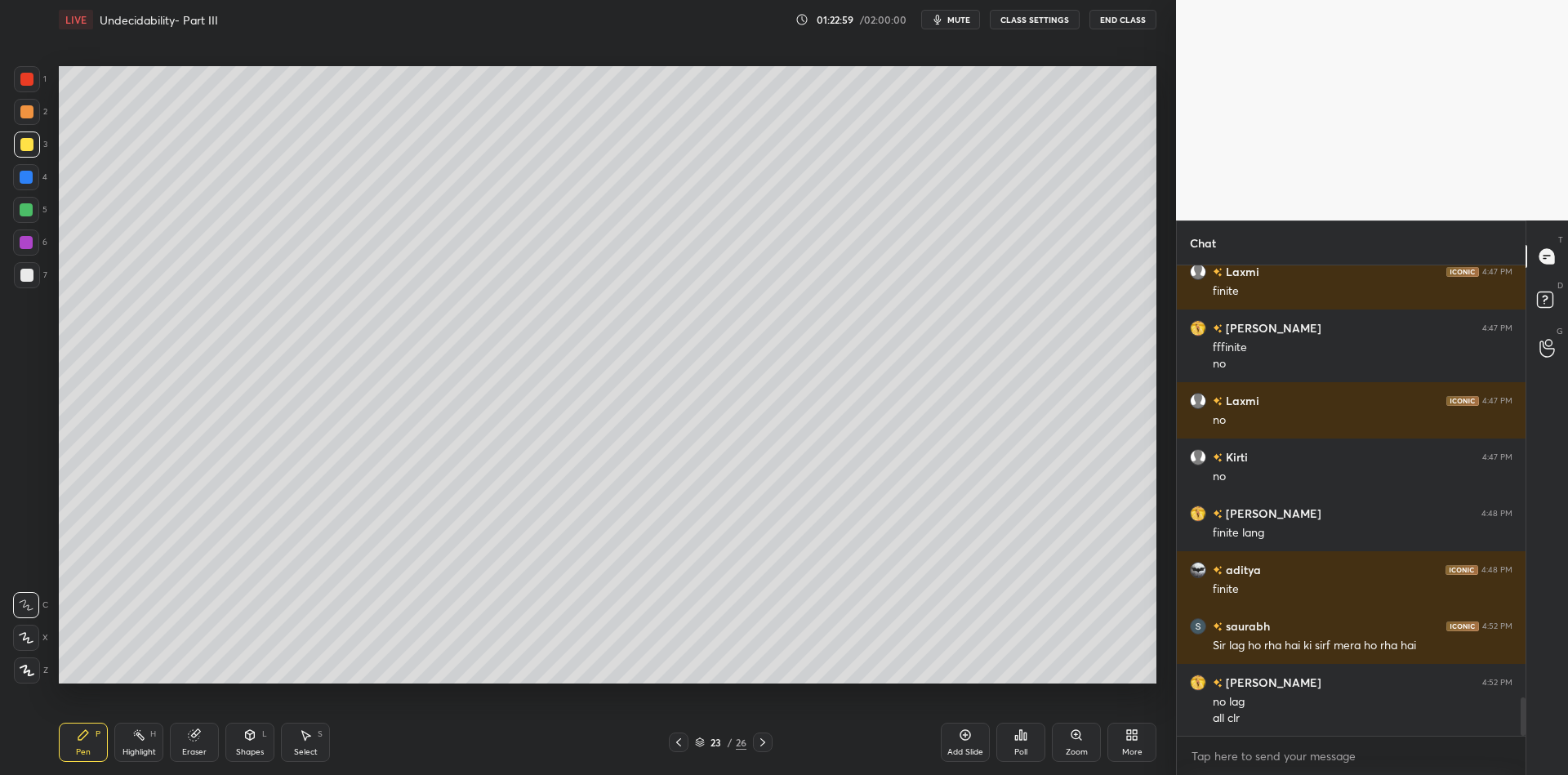
drag, startPoint x: 200, startPoint y: 739, endPoint x: 272, endPoint y: 714, distance: 76.2
click at [199, 737] on div "Eraser" at bounding box center [194, 742] width 49 height 39
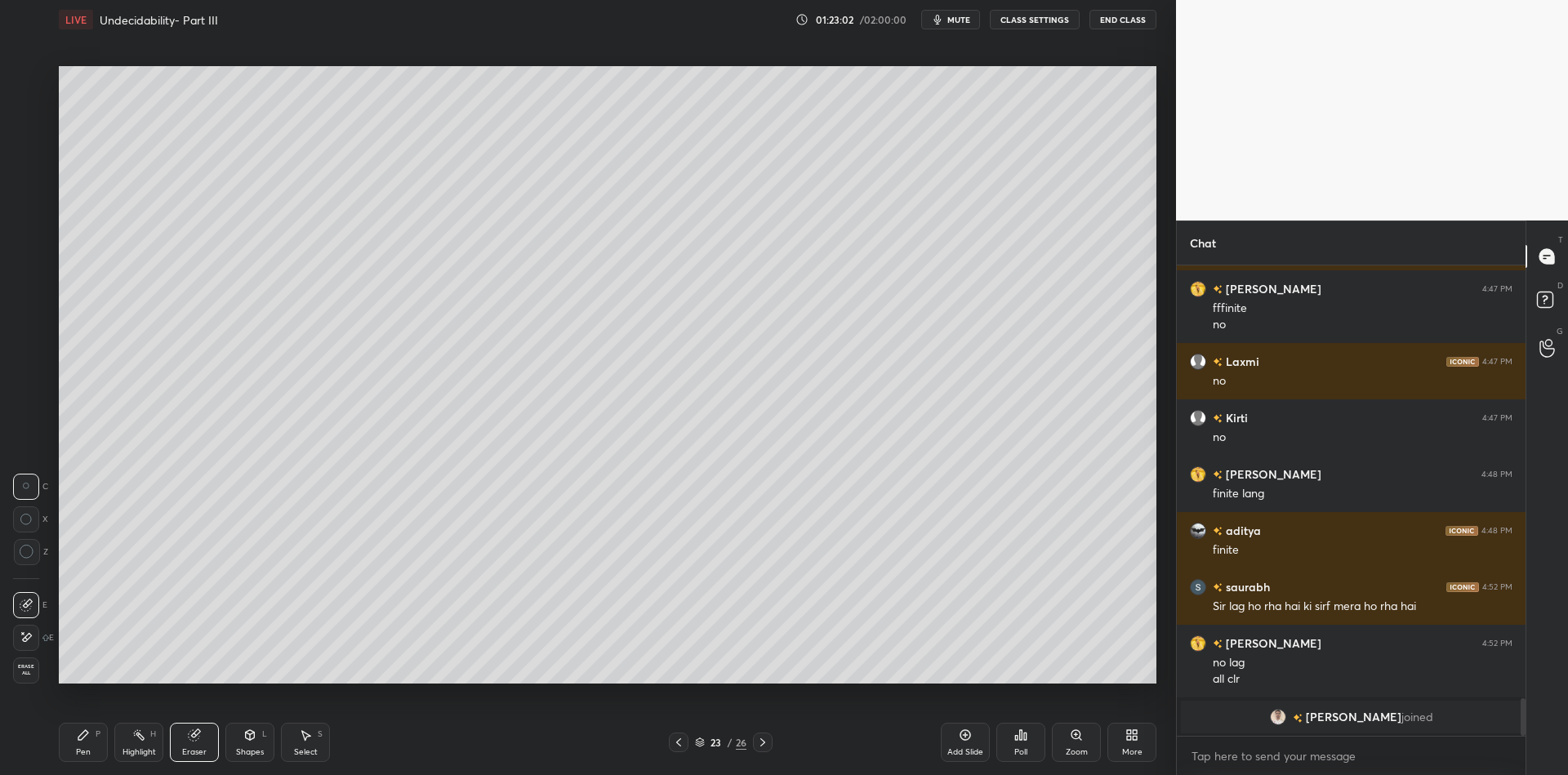
drag, startPoint x: 312, startPoint y: 740, endPoint x: 432, endPoint y: 698, distance: 127.1
click at [314, 740] on div "Select S" at bounding box center [305, 742] width 49 height 39
drag, startPoint x: 956, startPoint y: 577, endPoint x: 1054, endPoint y: 618, distance: 106.2
click at [1067, 630] on div "0 ° Undo Copy Paste here Duplicate Duplicate to new slide Delete" at bounding box center [607, 375] width 1097 height 618
drag, startPoint x: 1010, startPoint y: 601, endPoint x: 994, endPoint y: 602, distance: 16.0
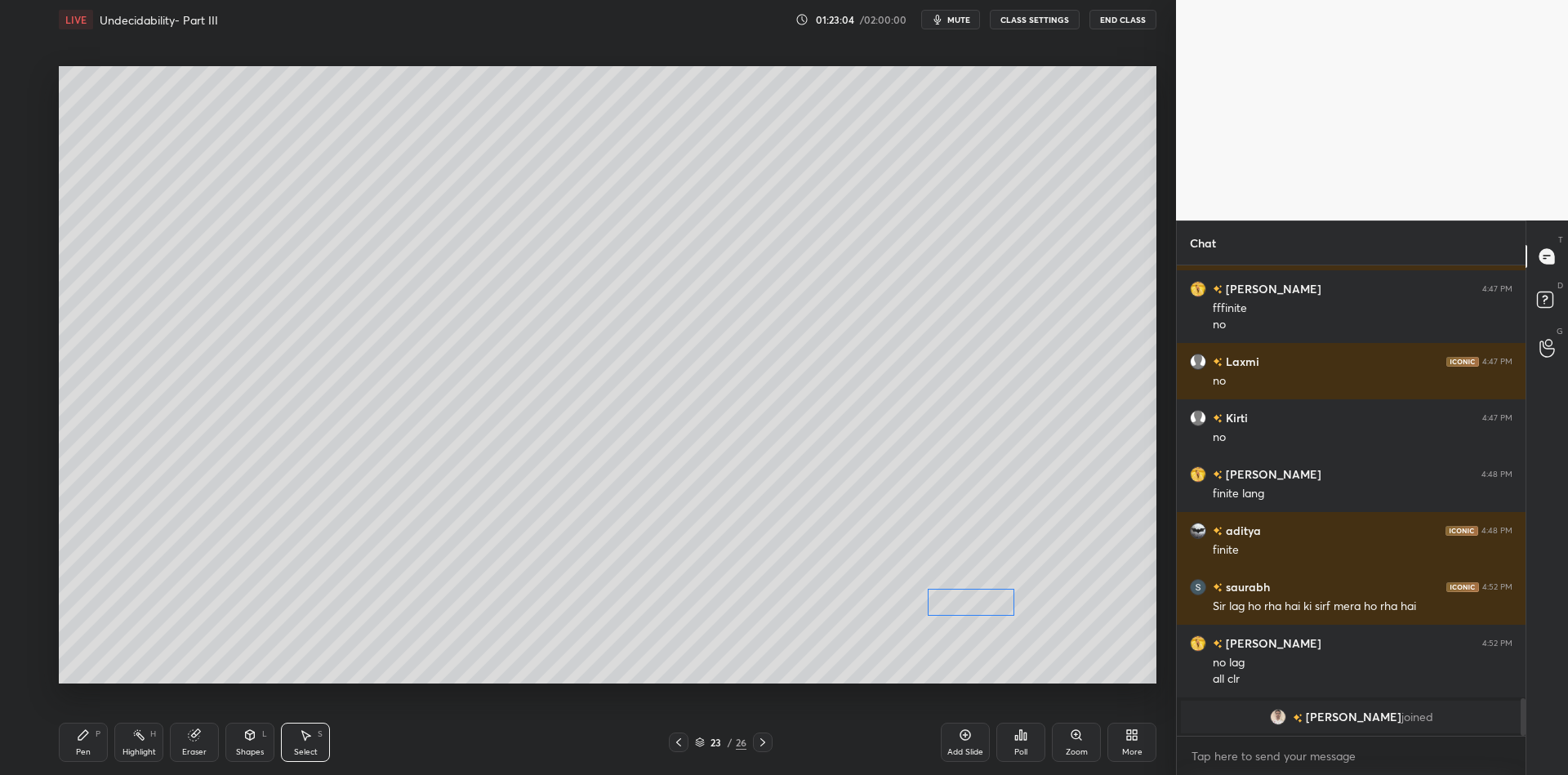
click at [991, 605] on div "0 ° Undo Copy Paste here Duplicate Duplicate to new slide Delete" at bounding box center [607, 375] width 1097 height 618
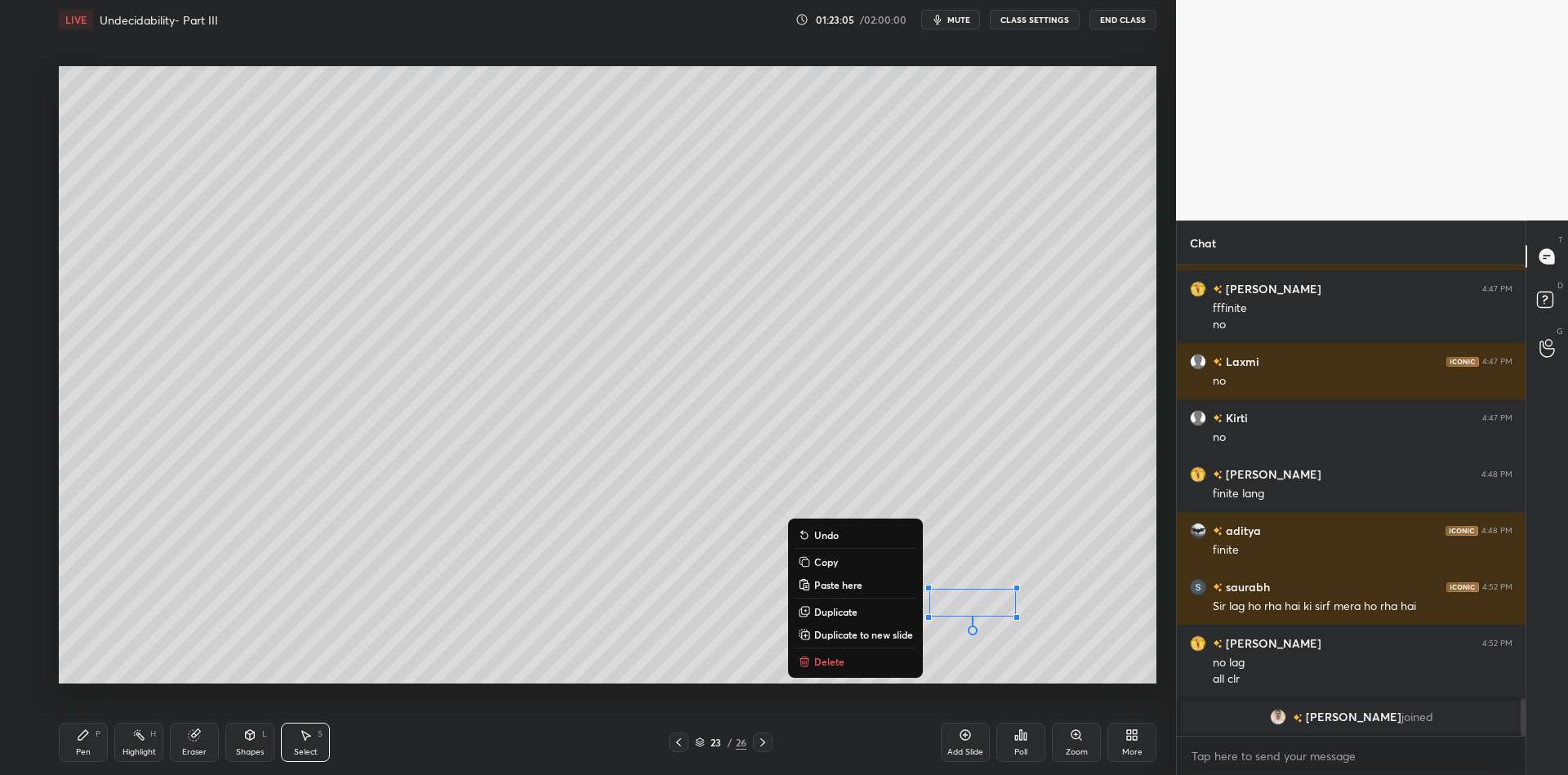
drag, startPoint x: 73, startPoint y: 745, endPoint x: 82, endPoint y: 741, distance: 9.8
click at [78, 743] on div "Pen P" at bounding box center [82, 742] width 49 height 39
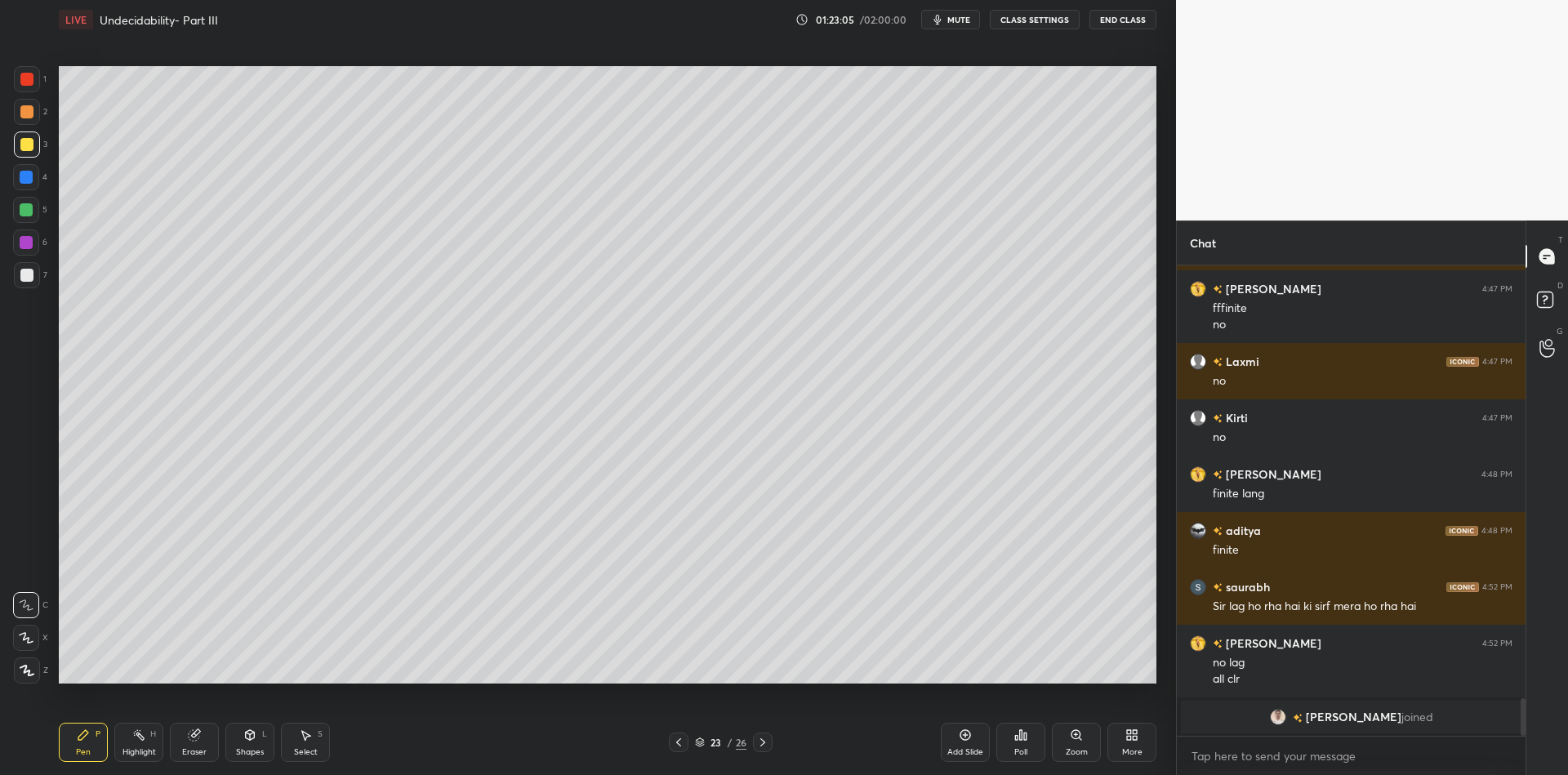
drag, startPoint x: 126, startPoint y: 744, endPoint x: 133, endPoint y: 737, distance: 9.9
click at [128, 742] on div "Highlight H" at bounding box center [138, 742] width 49 height 39
click at [97, 747] on div "Pen P" at bounding box center [82, 742] width 49 height 39
drag, startPoint x: 82, startPoint y: 742, endPoint x: 79, endPoint y: 685, distance: 57.1
click at [80, 741] on div "Pen P" at bounding box center [82, 742] width 49 height 39
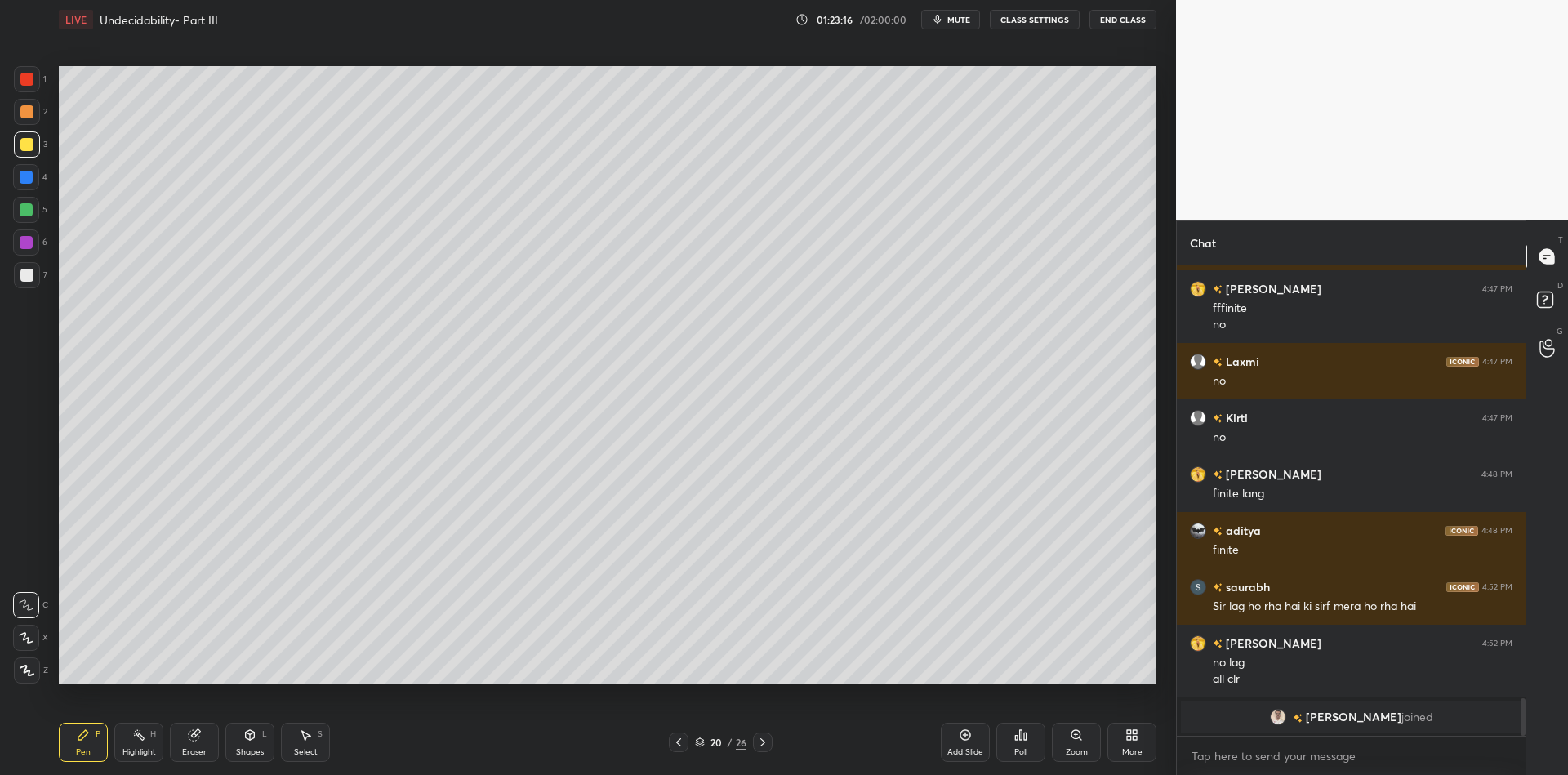
click at [20, 210] on div at bounding box center [26, 209] width 13 height 13
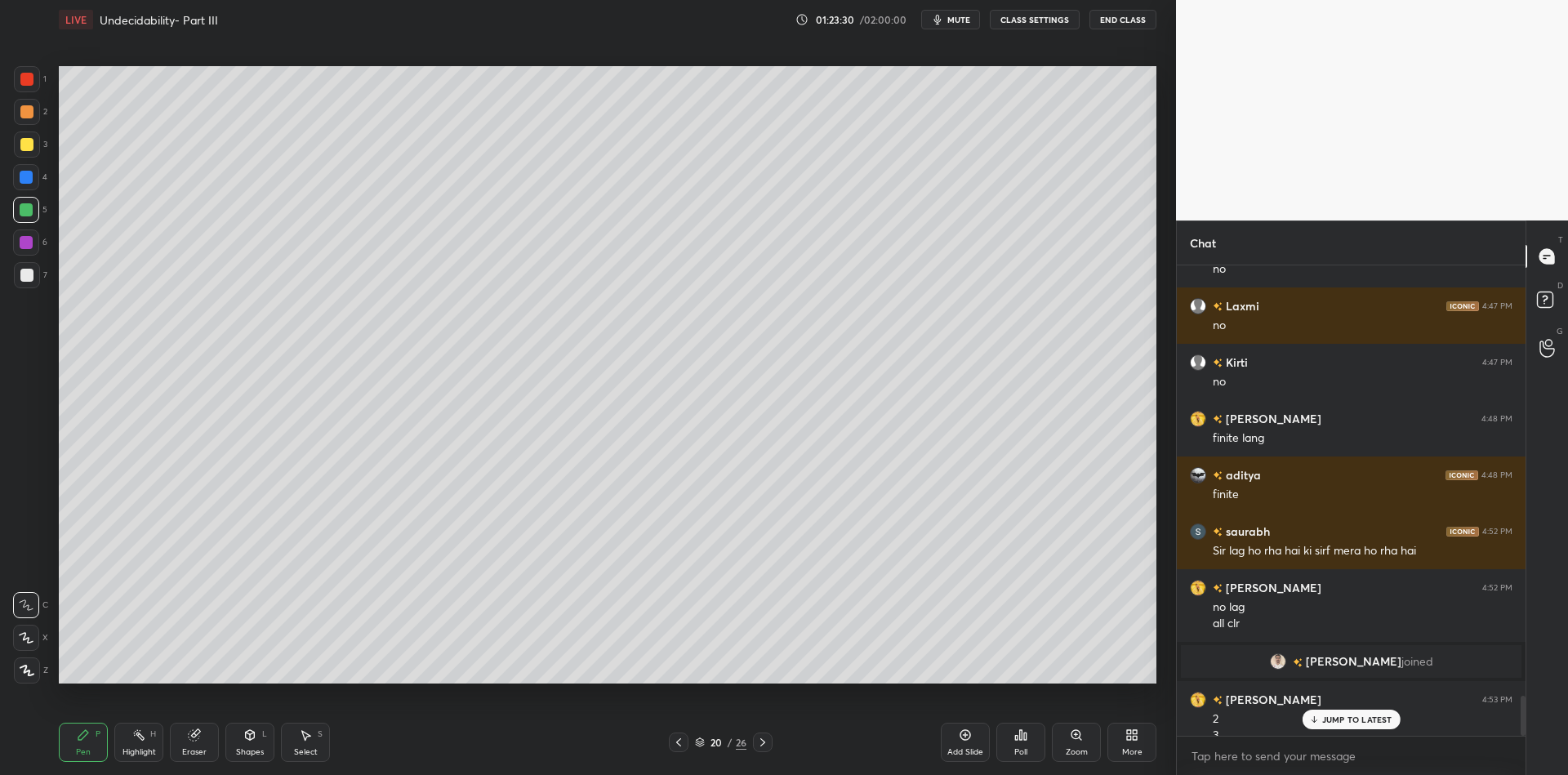
scroll to position [5122, 0]
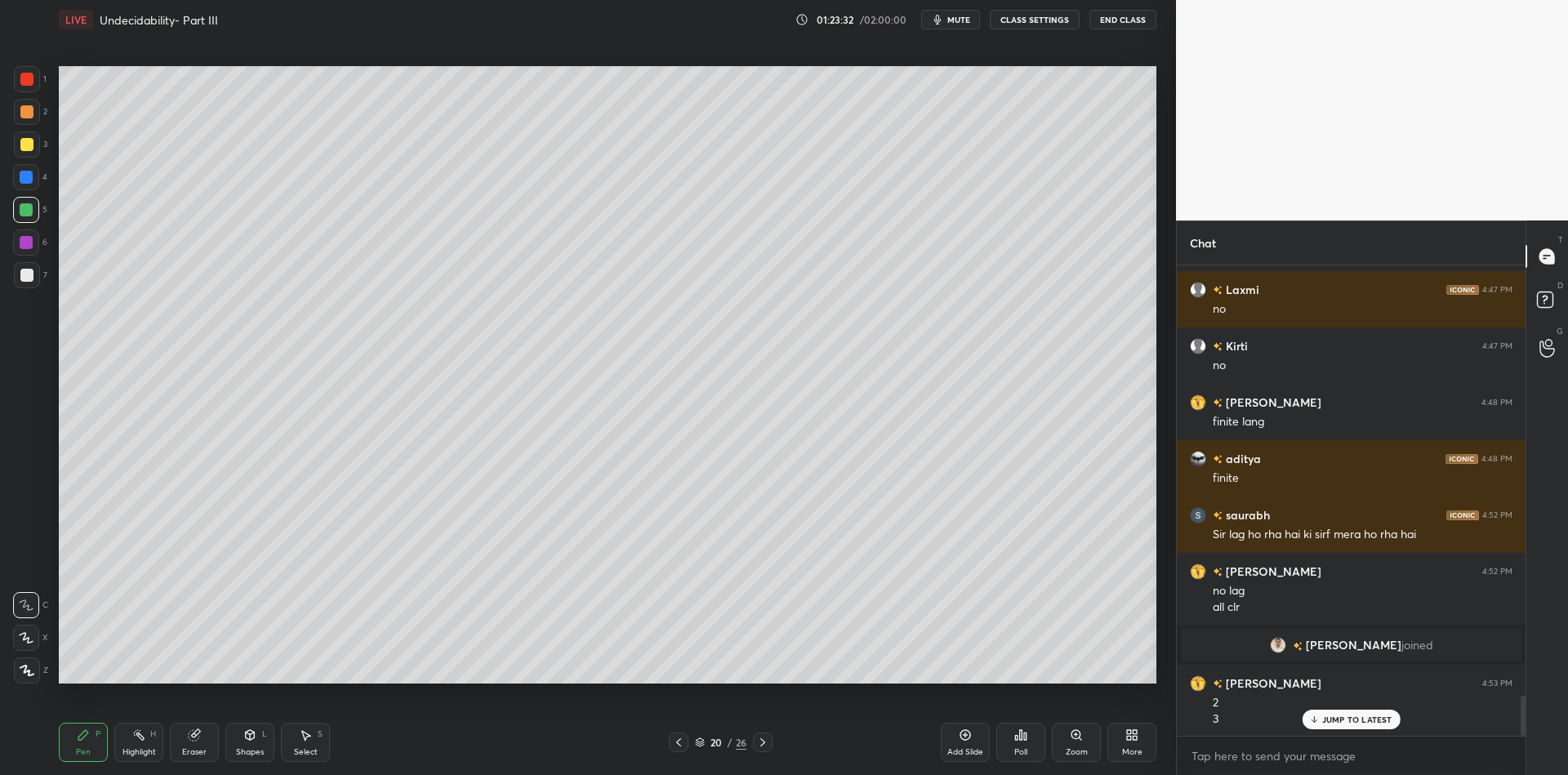
click at [74, 744] on div "Pen P" at bounding box center [82, 742] width 49 height 39
click at [98, 744] on div "Pen P" at bounding box center [82, 742] width 49 height 39
drag, startPoint x: 129, startPoint y: 745, endPoint x: 120, endPoint y: 748, distance: 9.5
click at [127, 743] on div "Highlight H" at bounding box center [138, 742] width 49 height 39
click at [94, 746] on div "Pen P" at bounding box center [82, 742] width 49 height 39
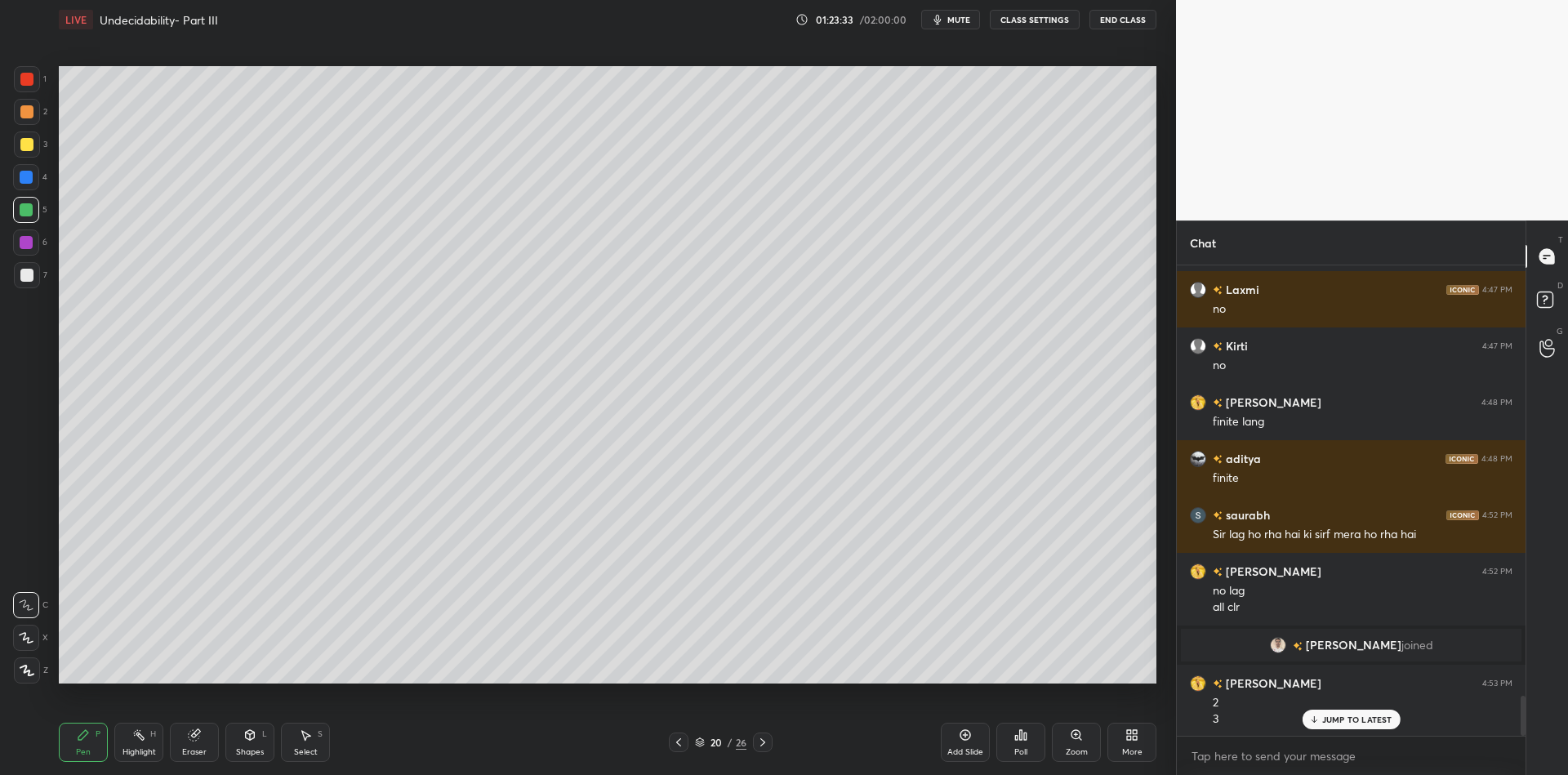
click at [132, 746] on div "Highlight H" at bounding box center [138, 742] width 49 height 39
click at [137, 744] on div "Highlight H" at bounding box center [138, 742] width 49 height 39
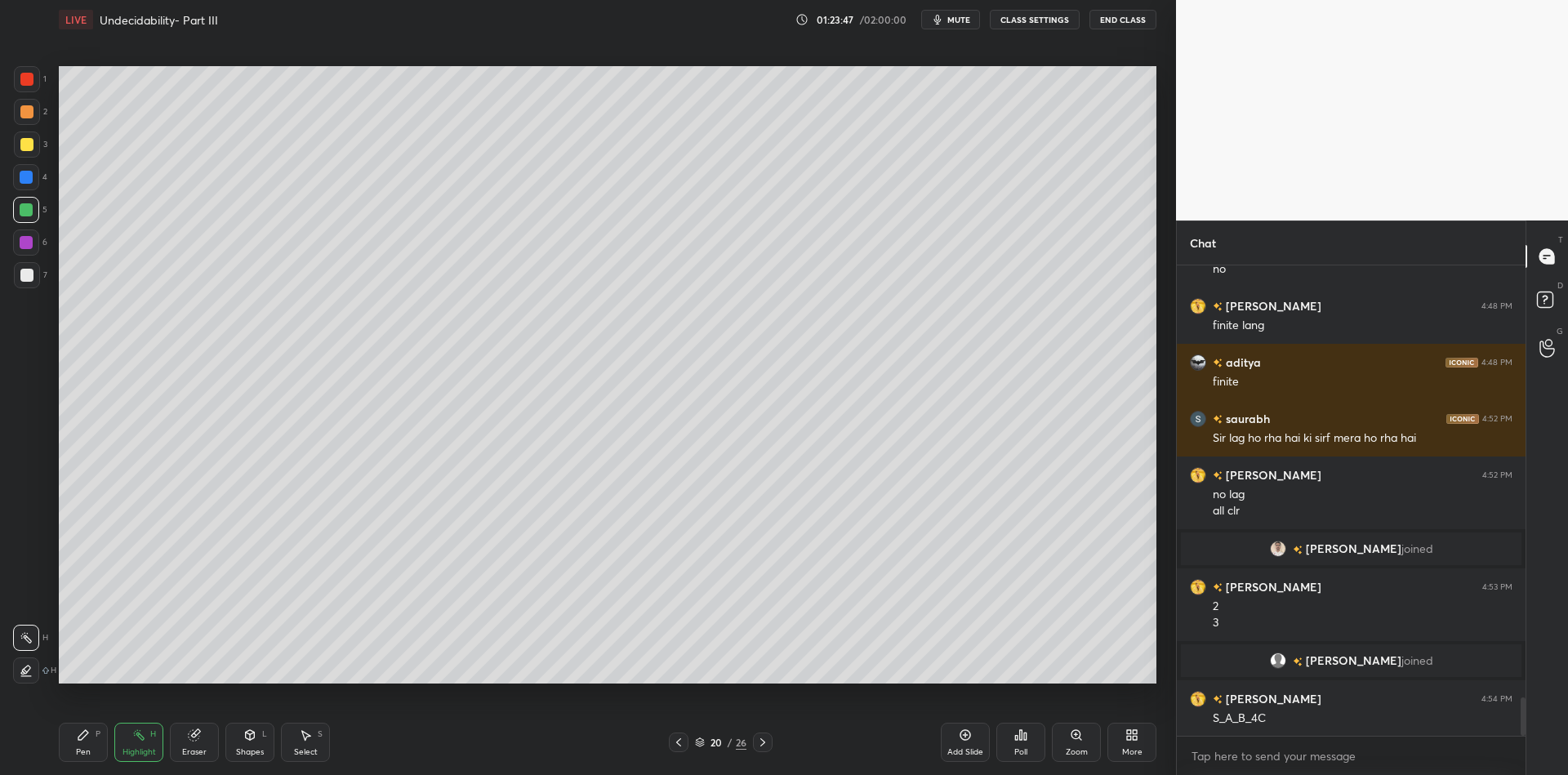
scroll to position [5257, 0]
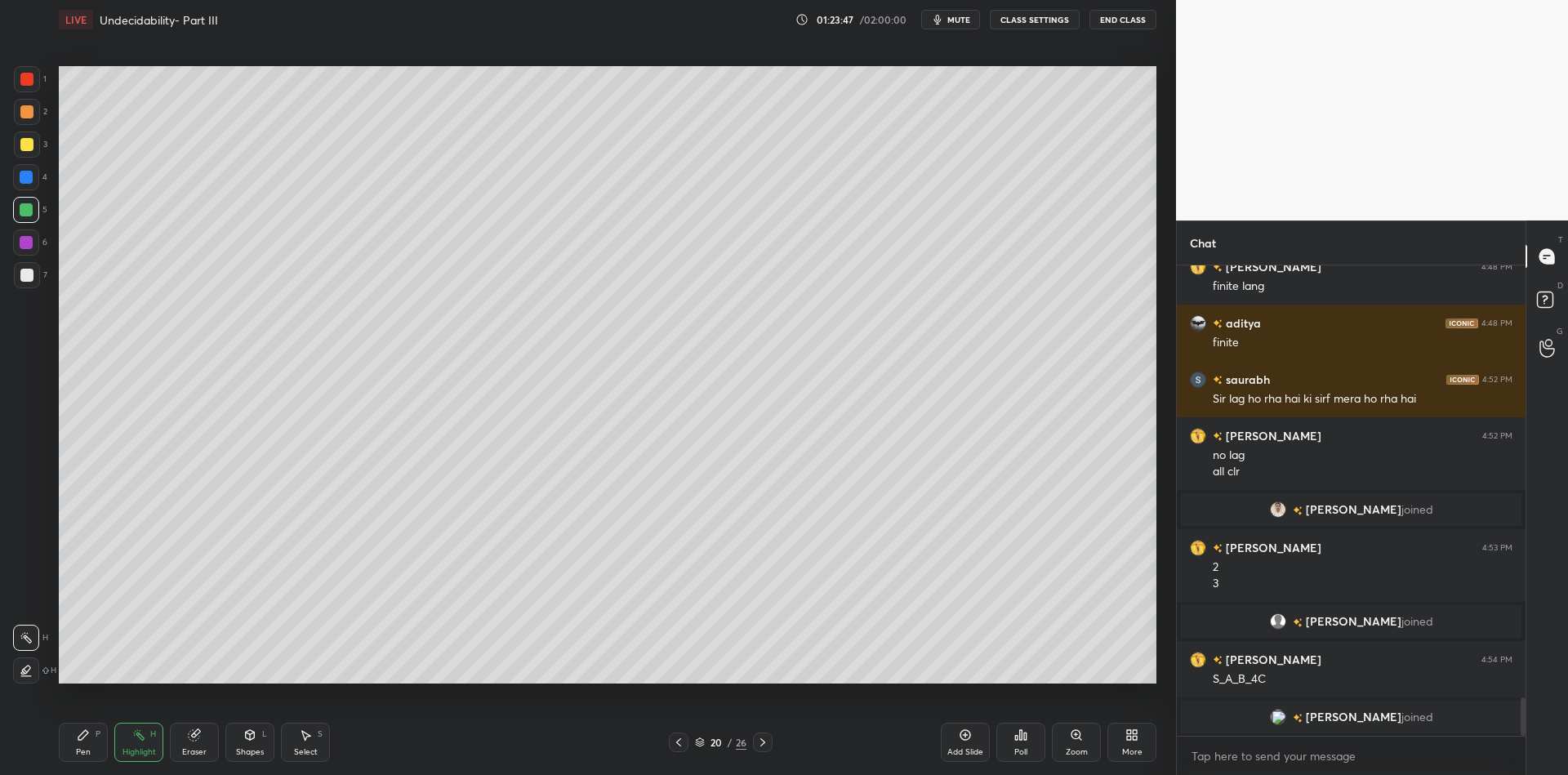
click at [80, 756] on div "Pen" at bounding box center [83, 752] width 15 height 8
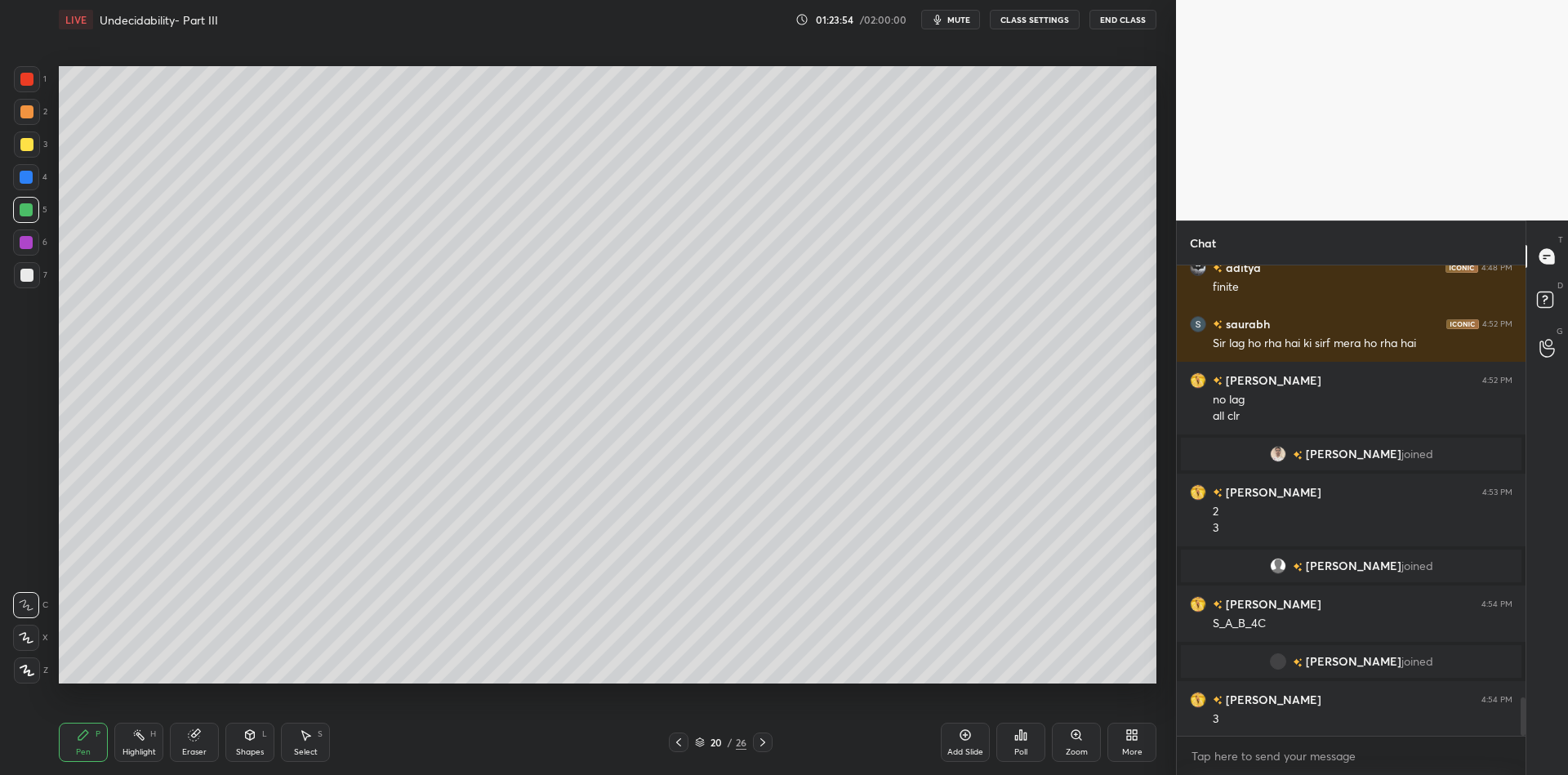
drag, startPoint x: 140, startPoint y: 750, endPoint x: 166, endPoint y: 707, distance: 50.2
click at [139, 745] on div "Highlight H" at bounding box center [138, 742] width 49 height 39
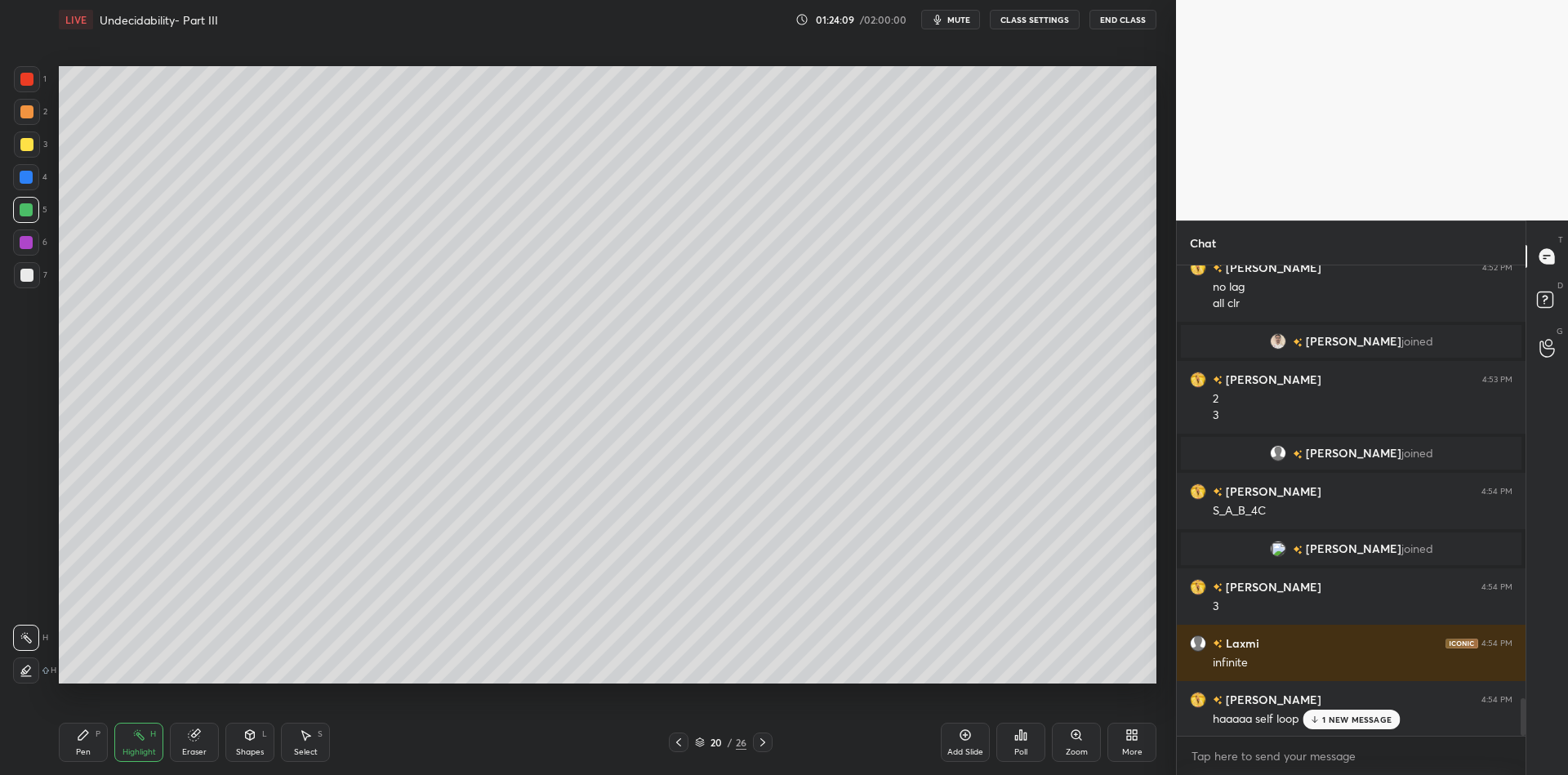
scroll to position [5453, 0]
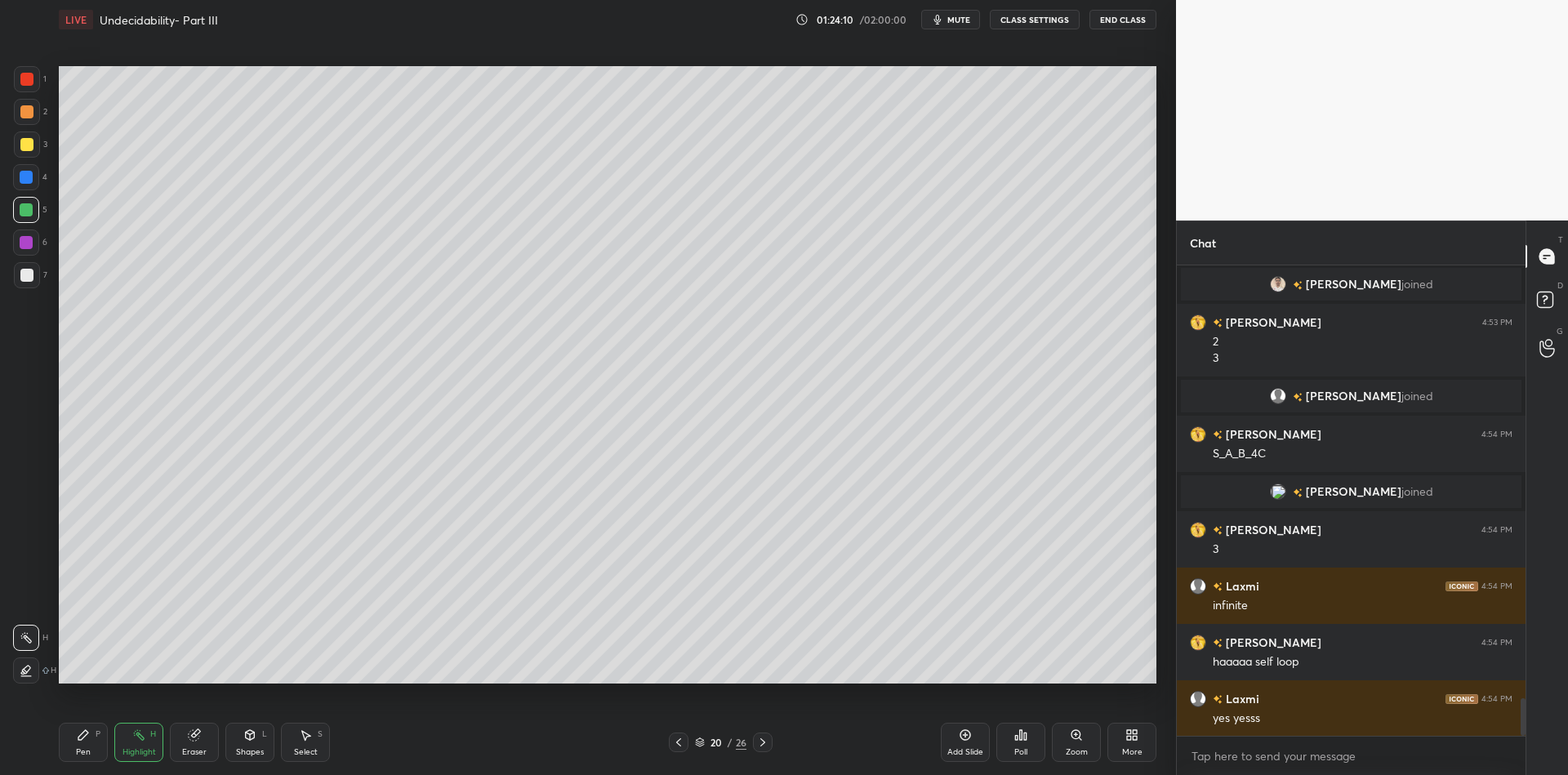
drag, startPoint x: 78, startPoint y: 748, endPoint x: 127, endPoint y: 745, distance: 49.1
click at [87, 745] on div "Pen P" at bounding box center [82, 742] width 49 height 39
drag, startPoint x: 131, startPoint y: 749, endPoint x: 168, endPoint y: 703, distance: 59.0
click at [130, 748] on div "Highlight" at bounding box center [139, 752] width 34 height 8
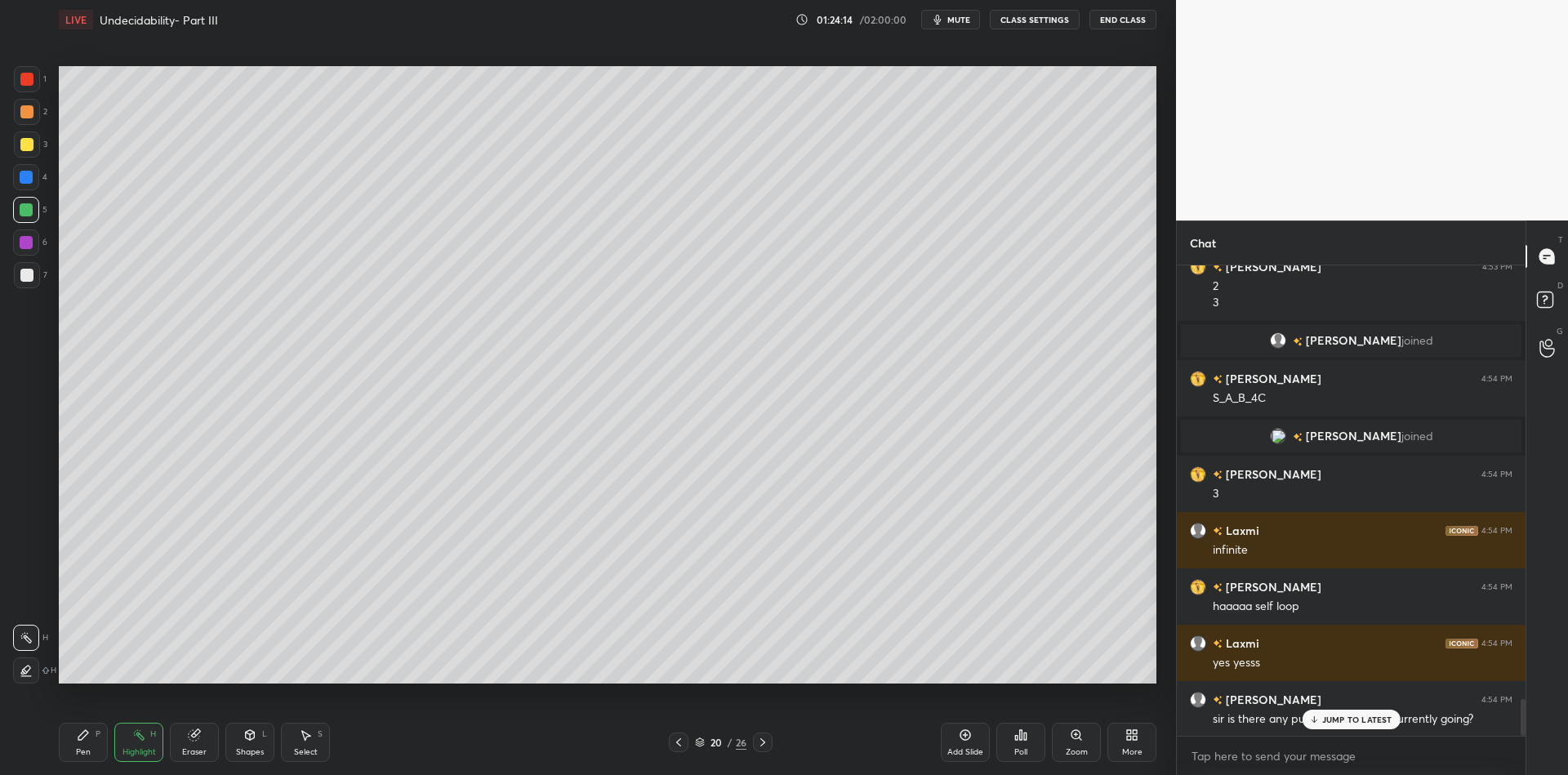
click at [81, 744] on div "Pen P" at bounding box center [82, 742] width 49 height 39
click at [143, 740] on div "Highlight H" at bounding box center [138, 742] width 49 height 39
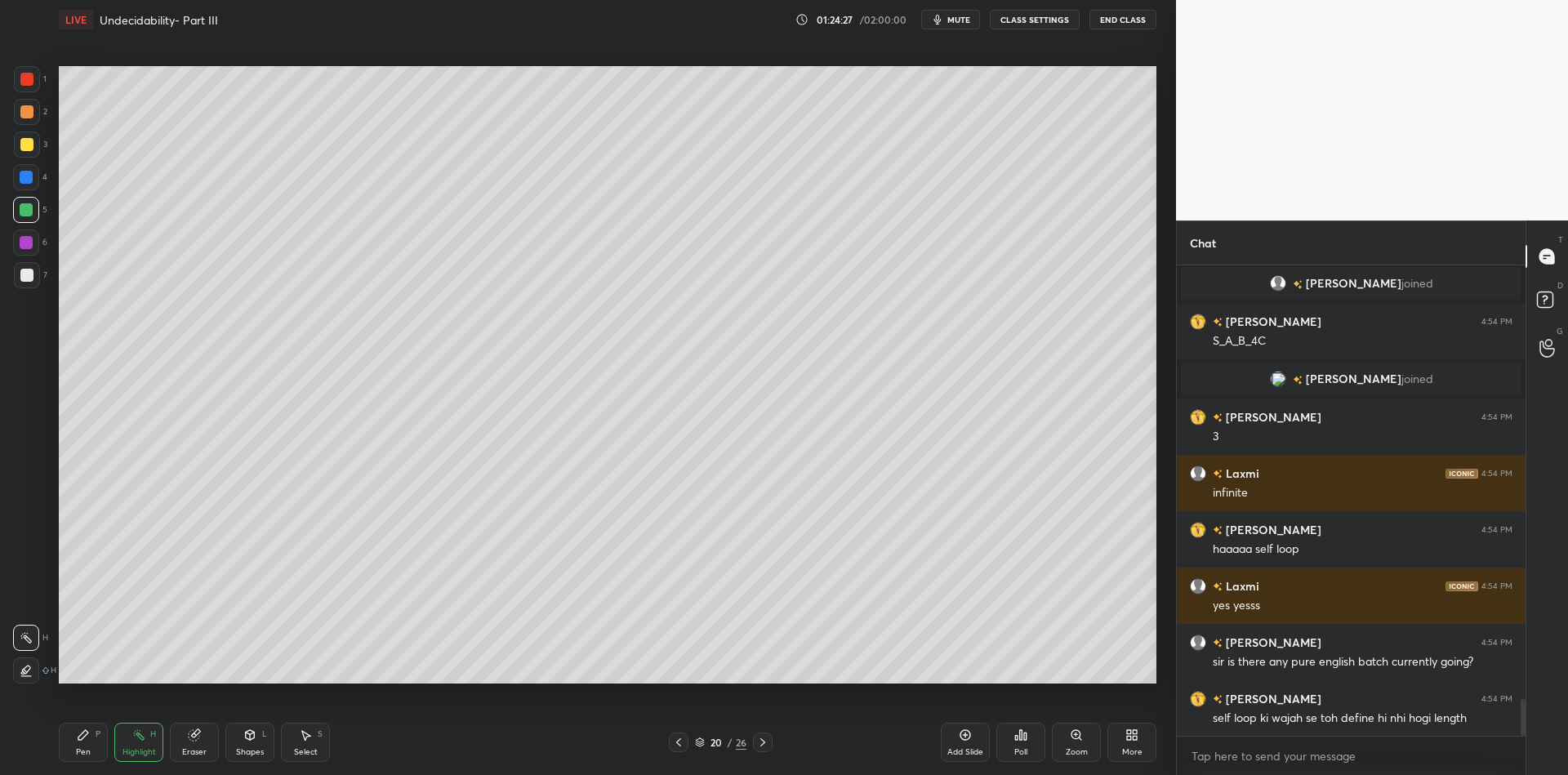
click at [89, 754] on div "Pen" at bounding box center [83, 752] width 15 height 8
click at [134, 746] on div "Highlight H" at bounding box center [138, 742] width 49 height 39
click at [94, 740] on div "Pen P" at bounding box center [82, 742] width 49 height 39
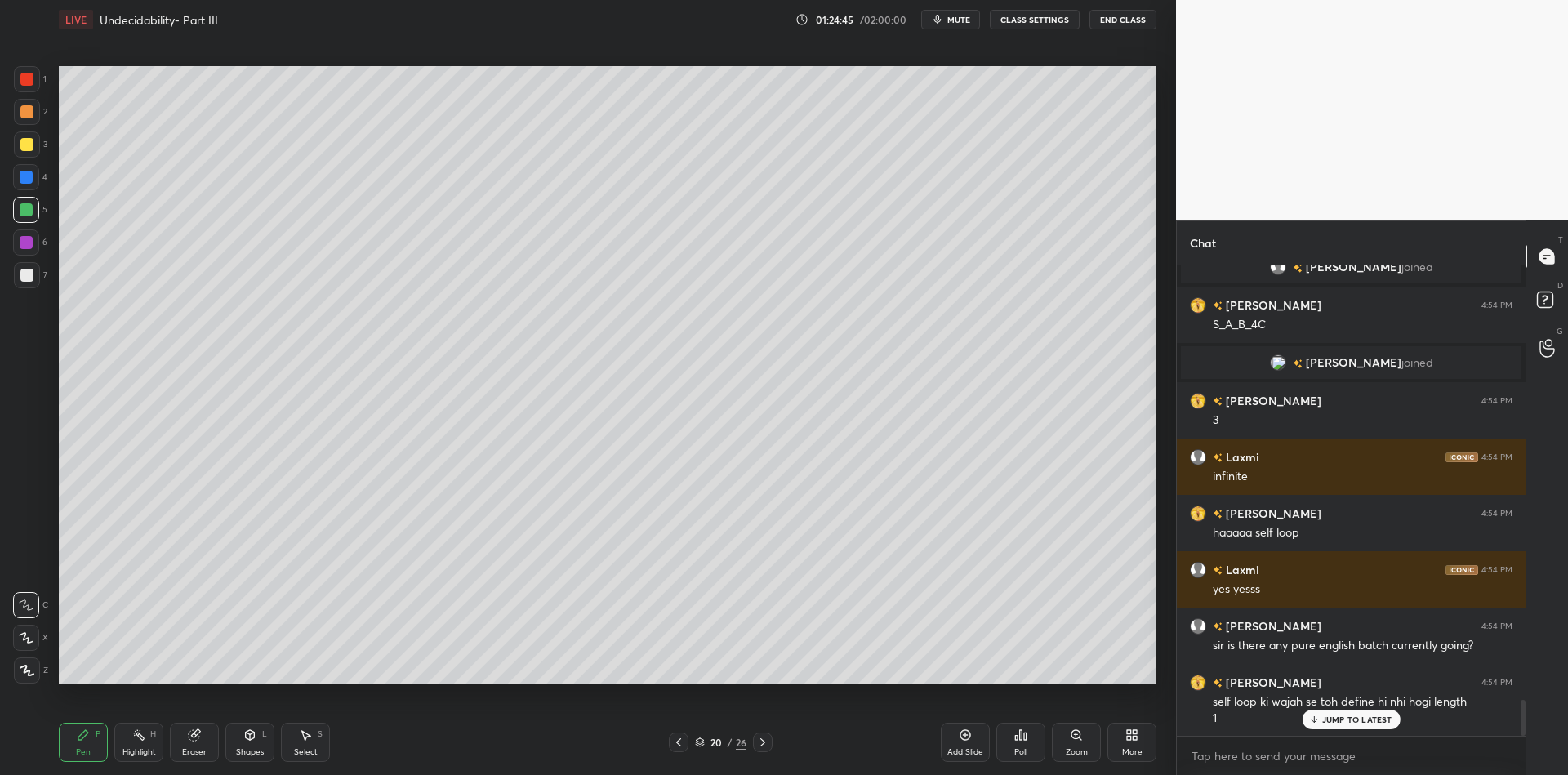
scroll to position [5638, 0]
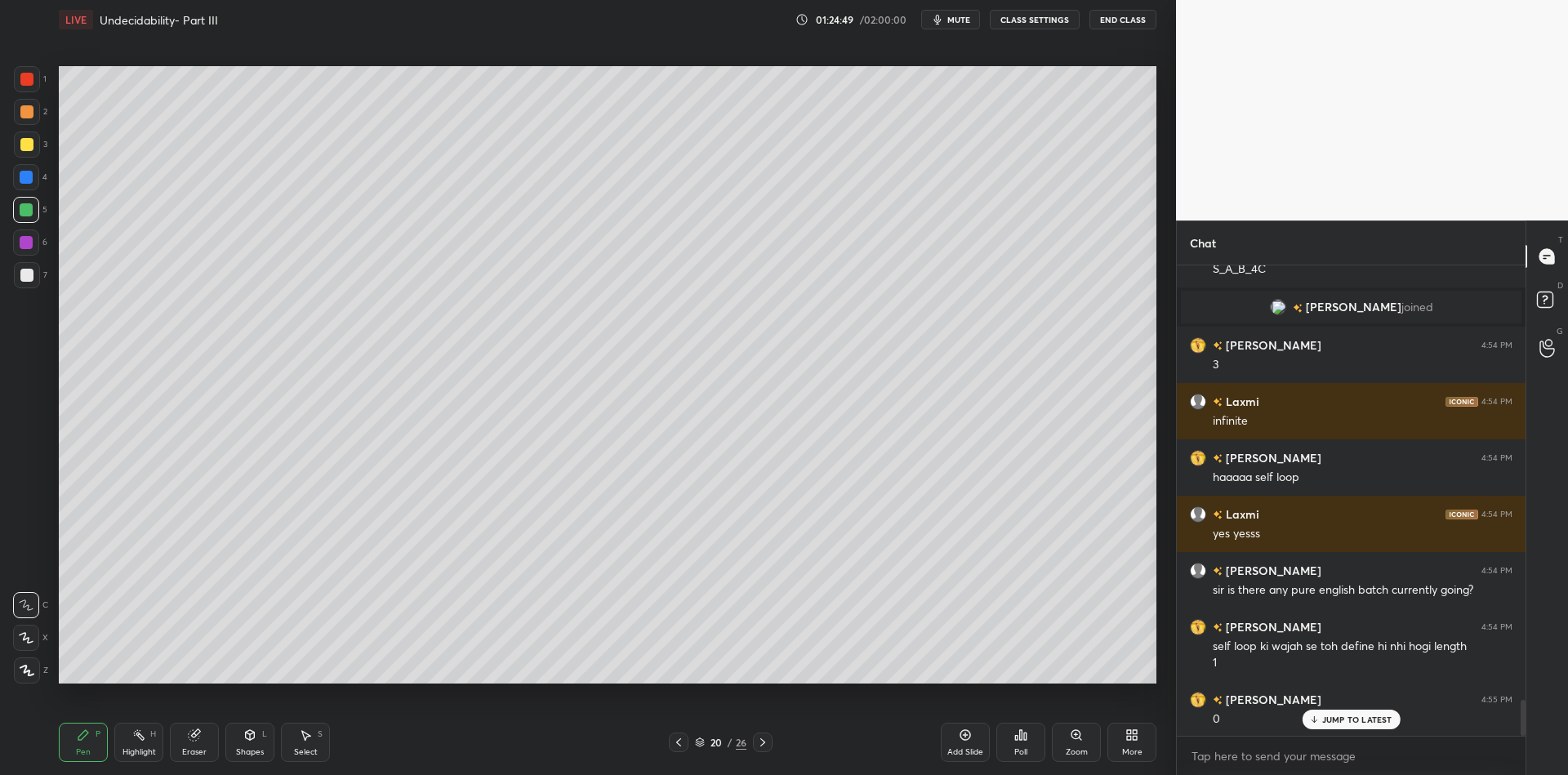
click at [136, 747] on div "Highlight H" at bounding box center [138, 742] width 49 height 39
click at [258, 744] on div "Shapes L" at bounding box center [249, 742] width 49 height 39
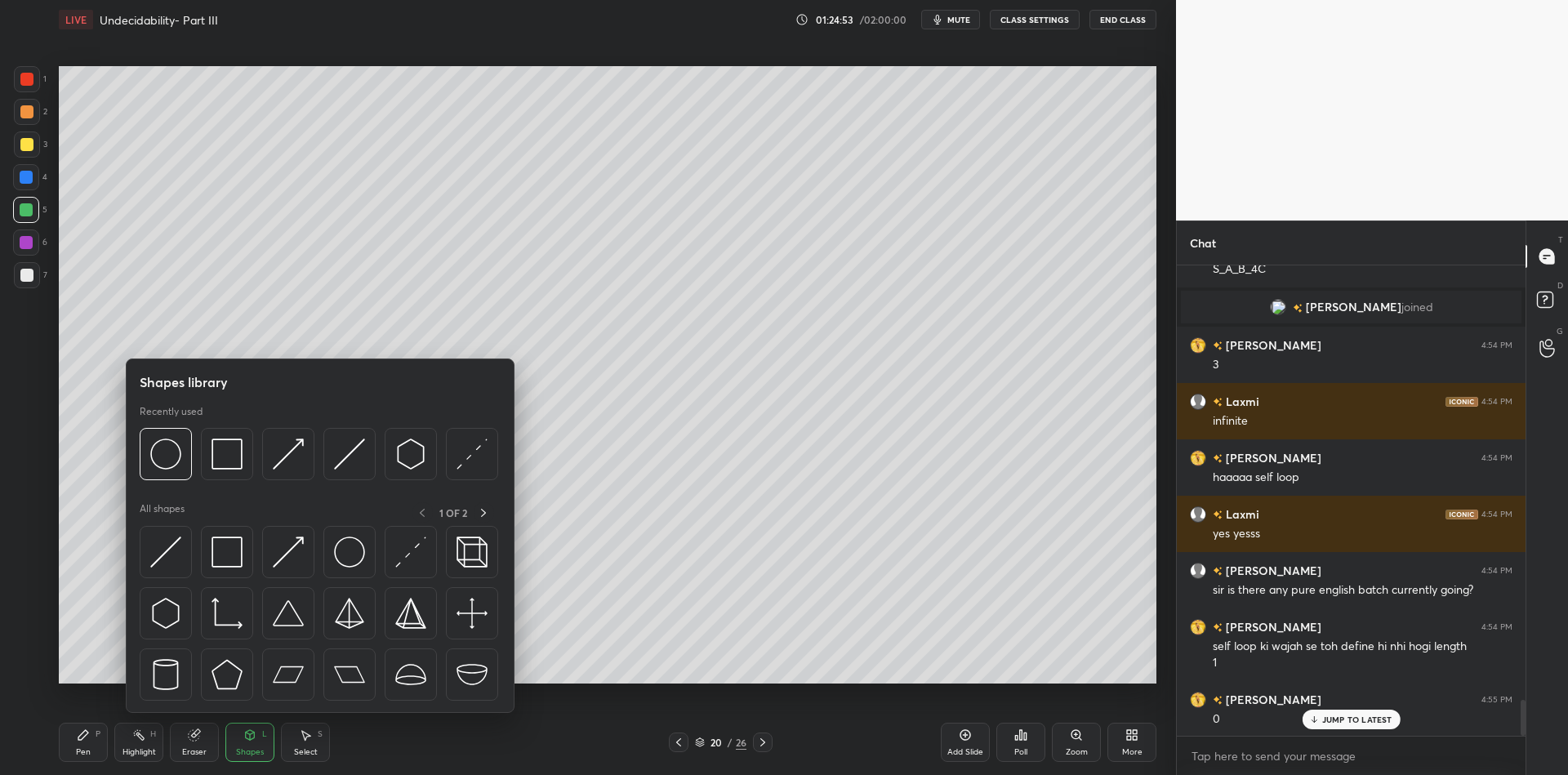
drag, startPoint x: 28, startPoint y: 145, endPoint x: 37, endPoint y: 144, distance: 9.1
click at [26, 148] on div at bounding box center [27, 145] width 13 height 13
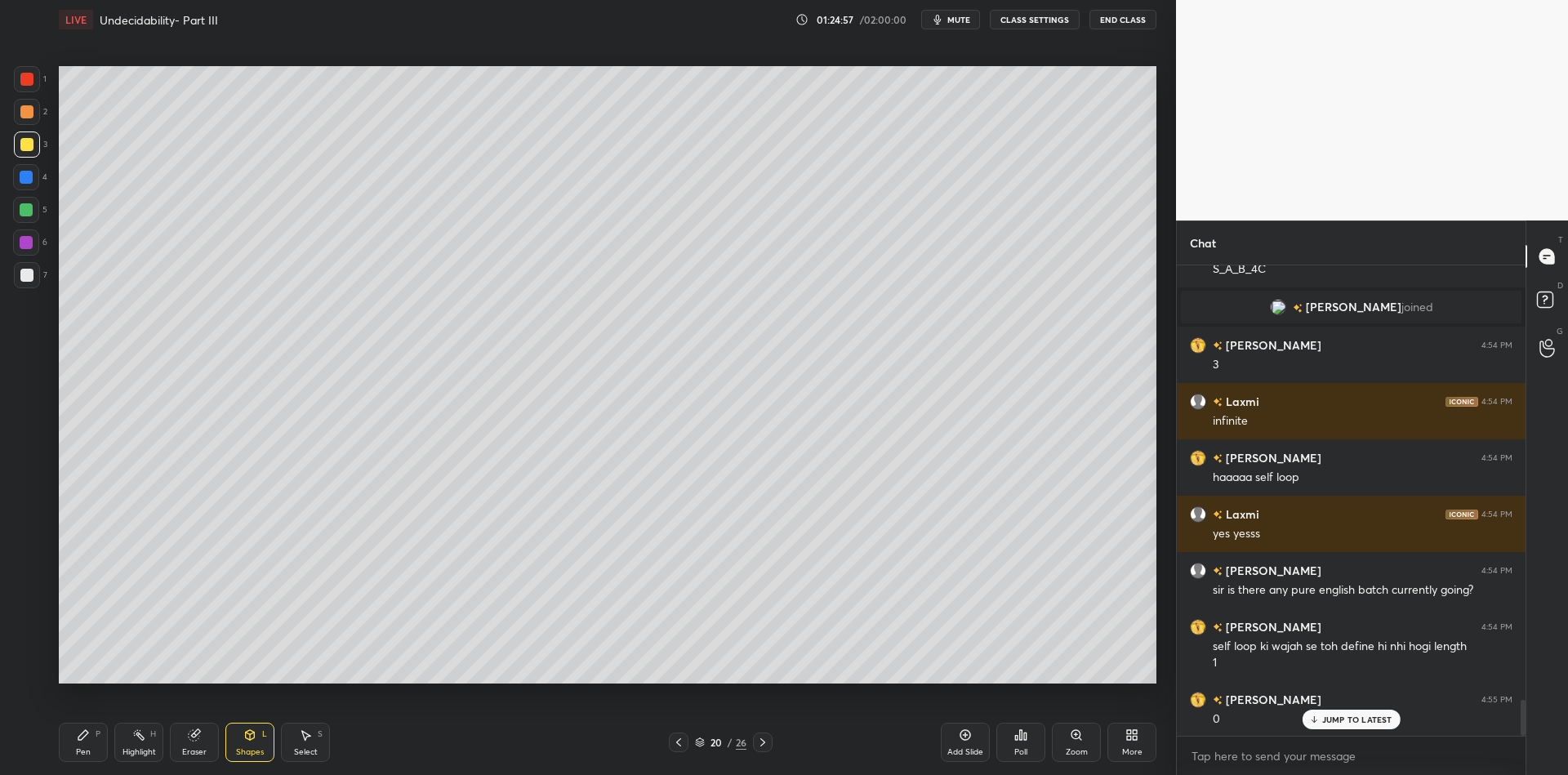
click at [303, 736] on icon at bounding box center [305, 735] width 13 height 13
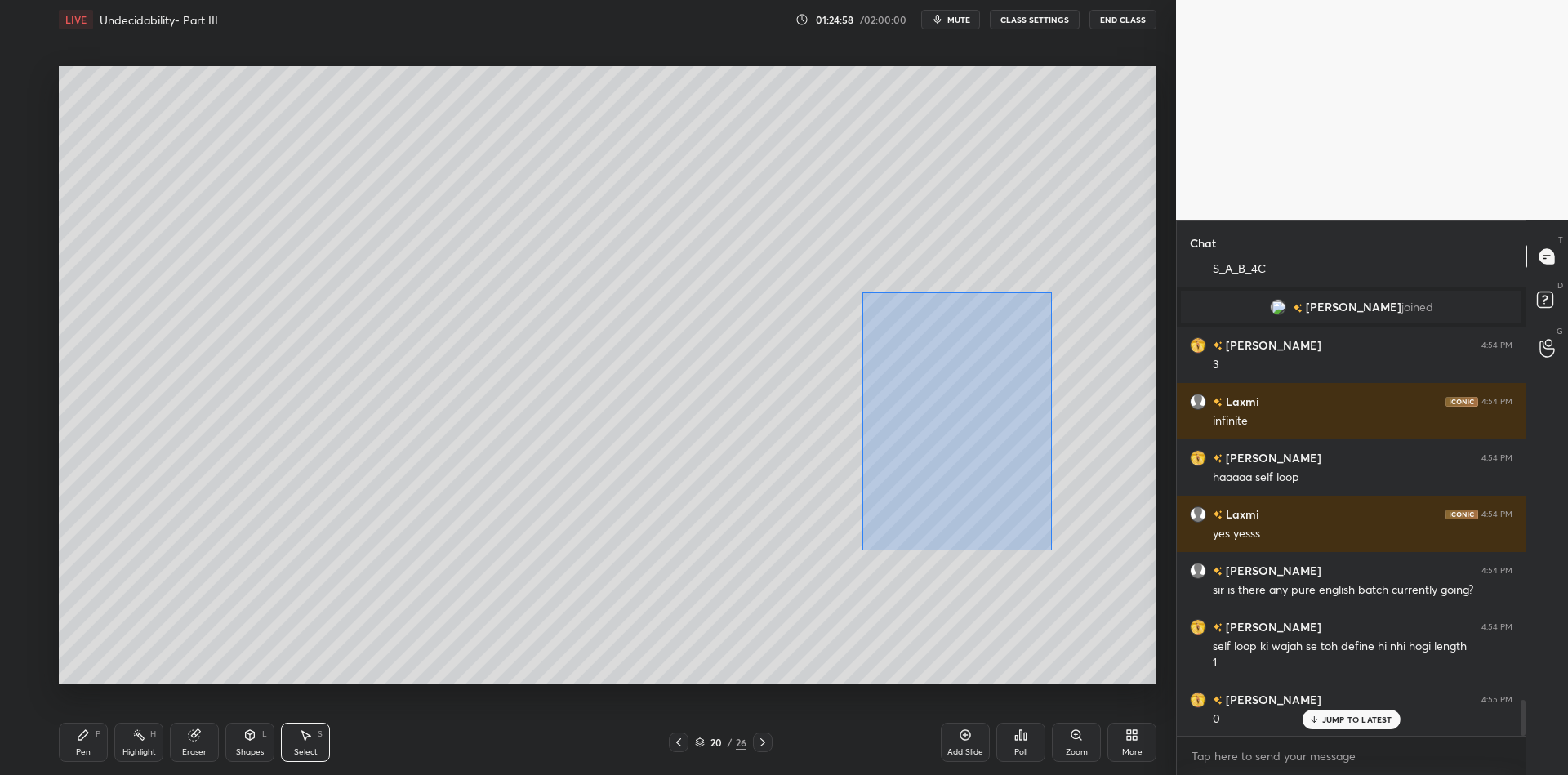
drag, startPoint x: 878, startPoint y: 291, endPoint x: 1053, endPoint y: 556, distance: 317.6
click at [1054, 558] on div "0 ° Undo Copy Paste here Duplicate Duplicate to new slide Delete" at bounding box center [607, 375] width 1097 height 618
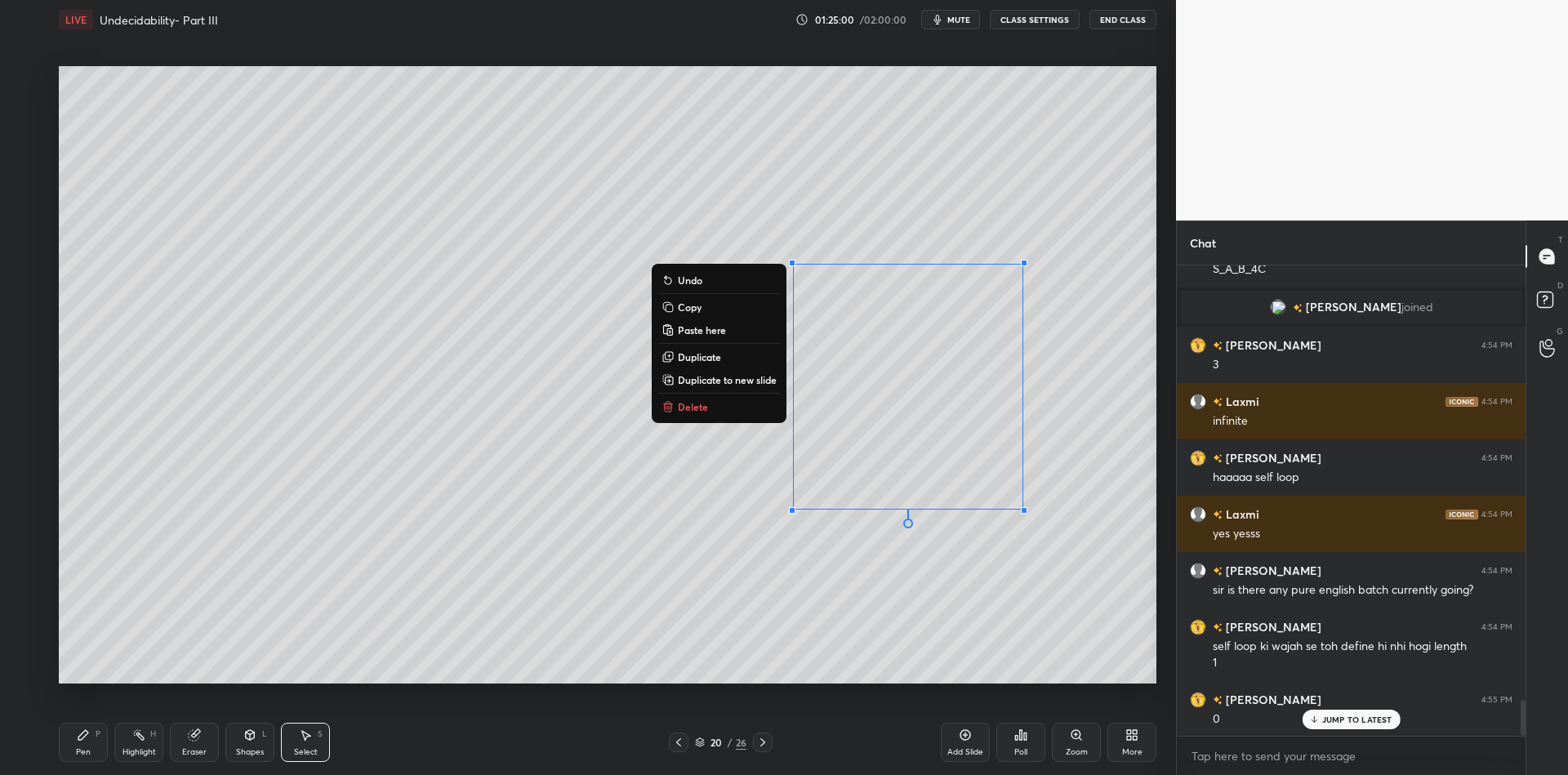
drag, startPoint x: 83, startPoint y: 747, endPoint x: 121, endPoint y: 741, distance: 38.5
click at [87, 748] on div "Pen P" at bounding box center [82, 742] width 49 height 39
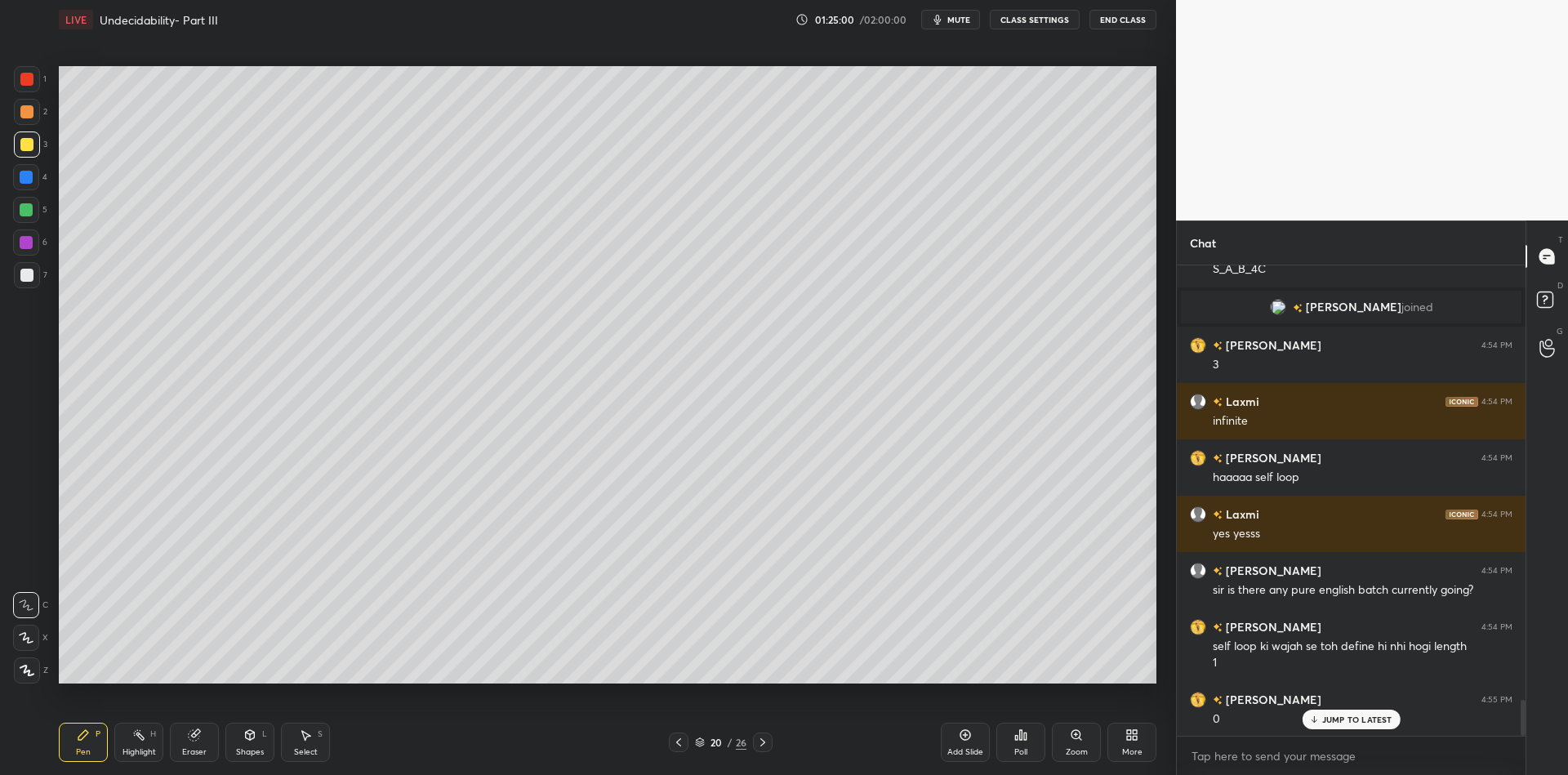
click at [299, 747] on div "Select S" at bounding box center [305, 742] width 49 height 39
click at [253, 742] on div "Shapes L" at bounding box center [249, 742] width 49 height 39
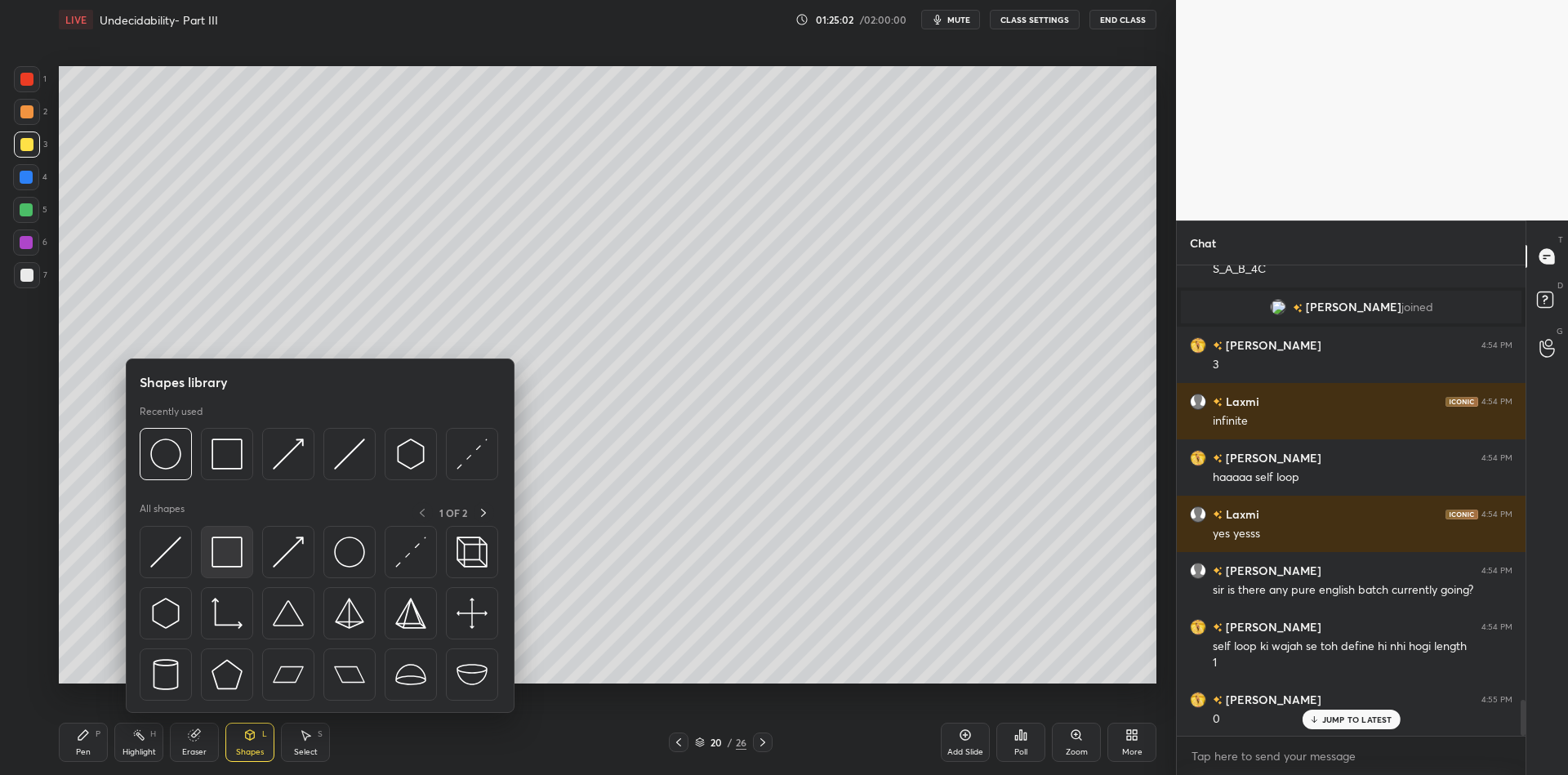
click at [237, 543] on img at bounding box center [227, 552] width 31 height 31
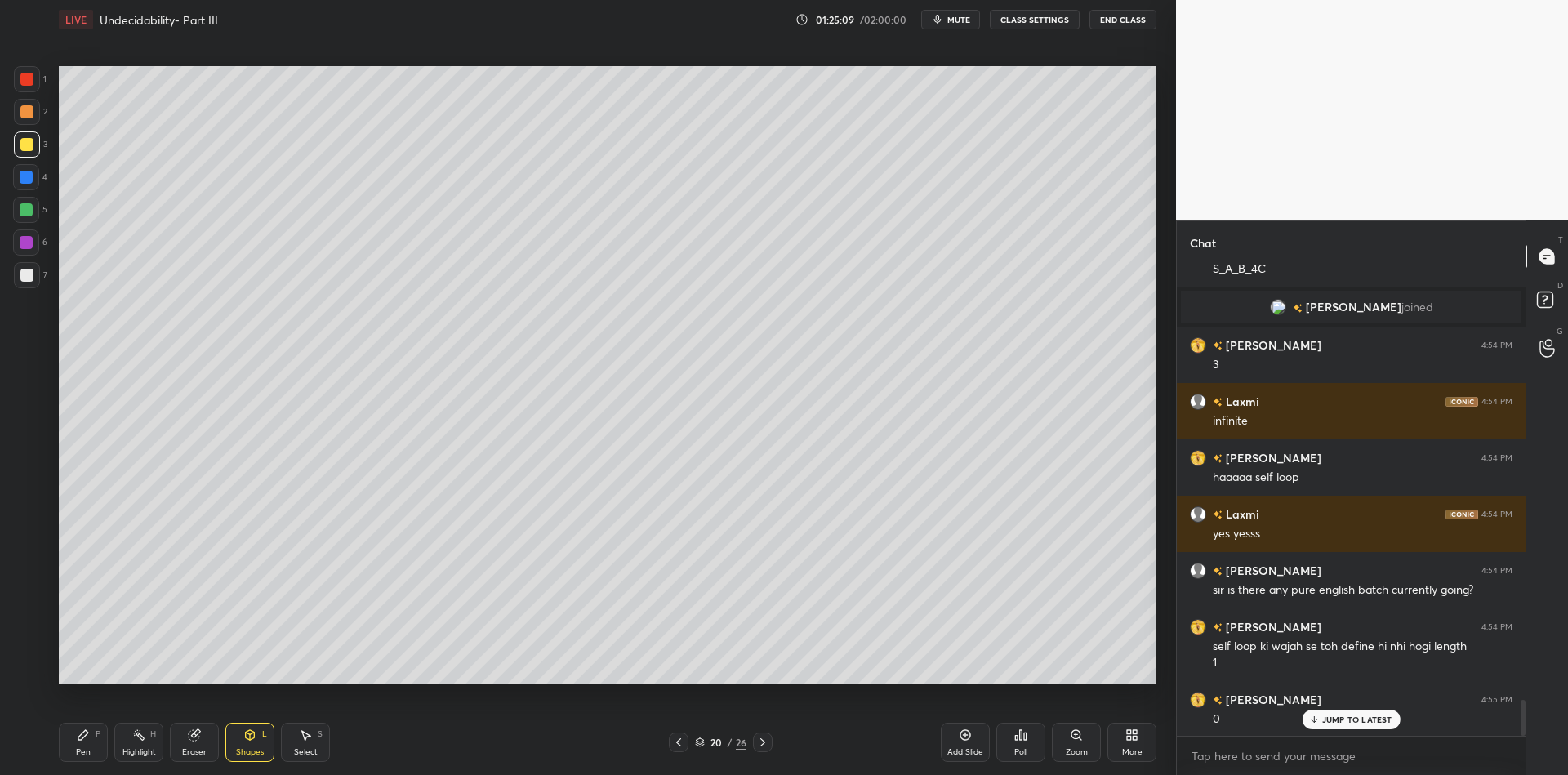
drag, startPoint x: 76, startPoint y: 746, endPoint x: 129, endPoint y: 740, distance: 53.3
click at [87, 745] on div "Pen P" at bounding box center [82, 742] width 49 height 39
click at [132, 745] on div "Highlight H" at bounding box center [138, 742] width 49 height 39
drag, startPoint x: 91, startPoint y: 744, endPoint x: 86, endPoint y: 693, distance: 51.2
click at [88, 742] on div "Pen P" at bounding box center [82, 742] width 49 height 39
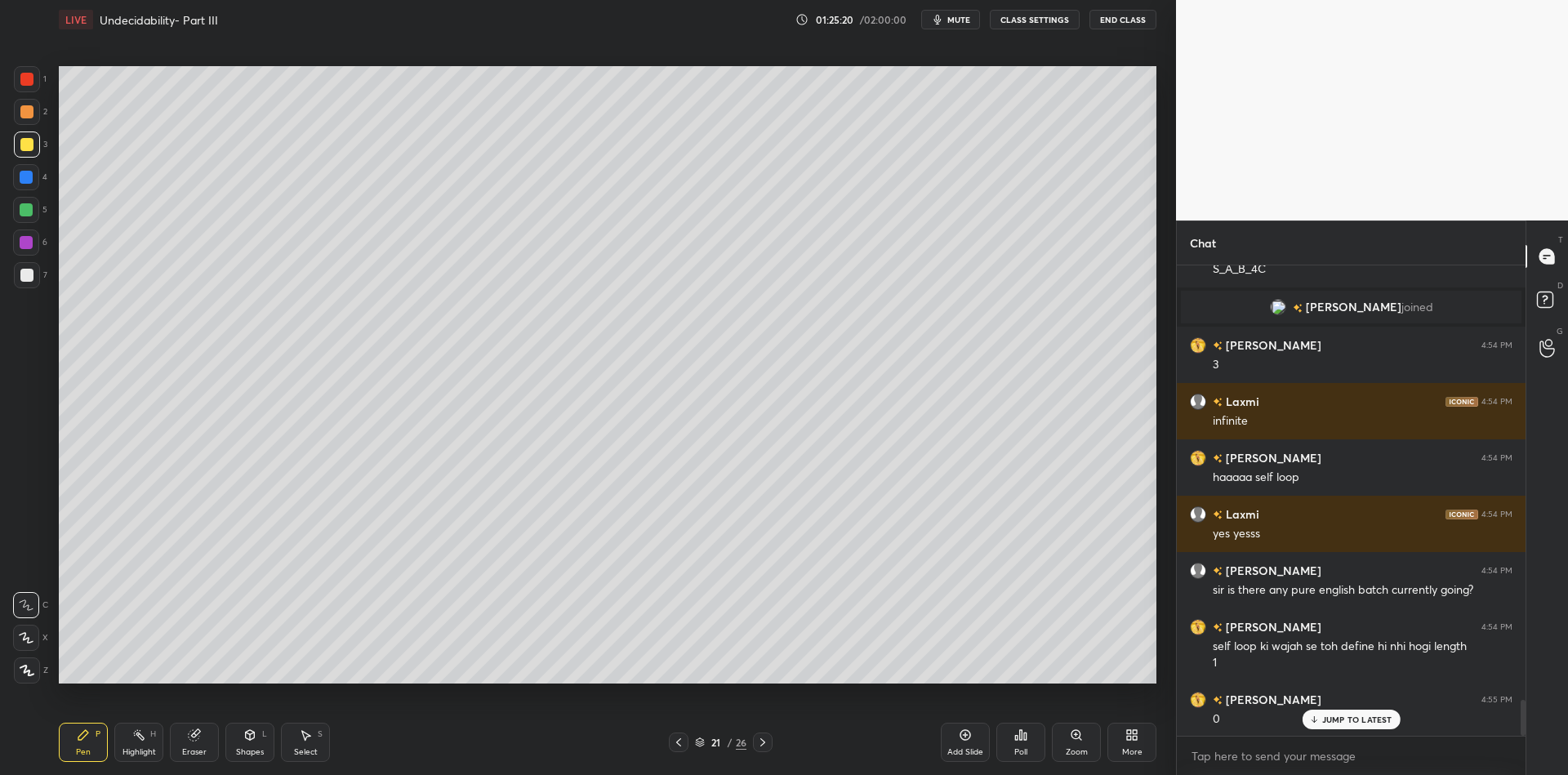
click at [29, 211] on div at bounding box center [26, 209] width 26 height 26
click at [157, 733] on div "Highlight H" at bounding box center [138, 742] width 49 height 39
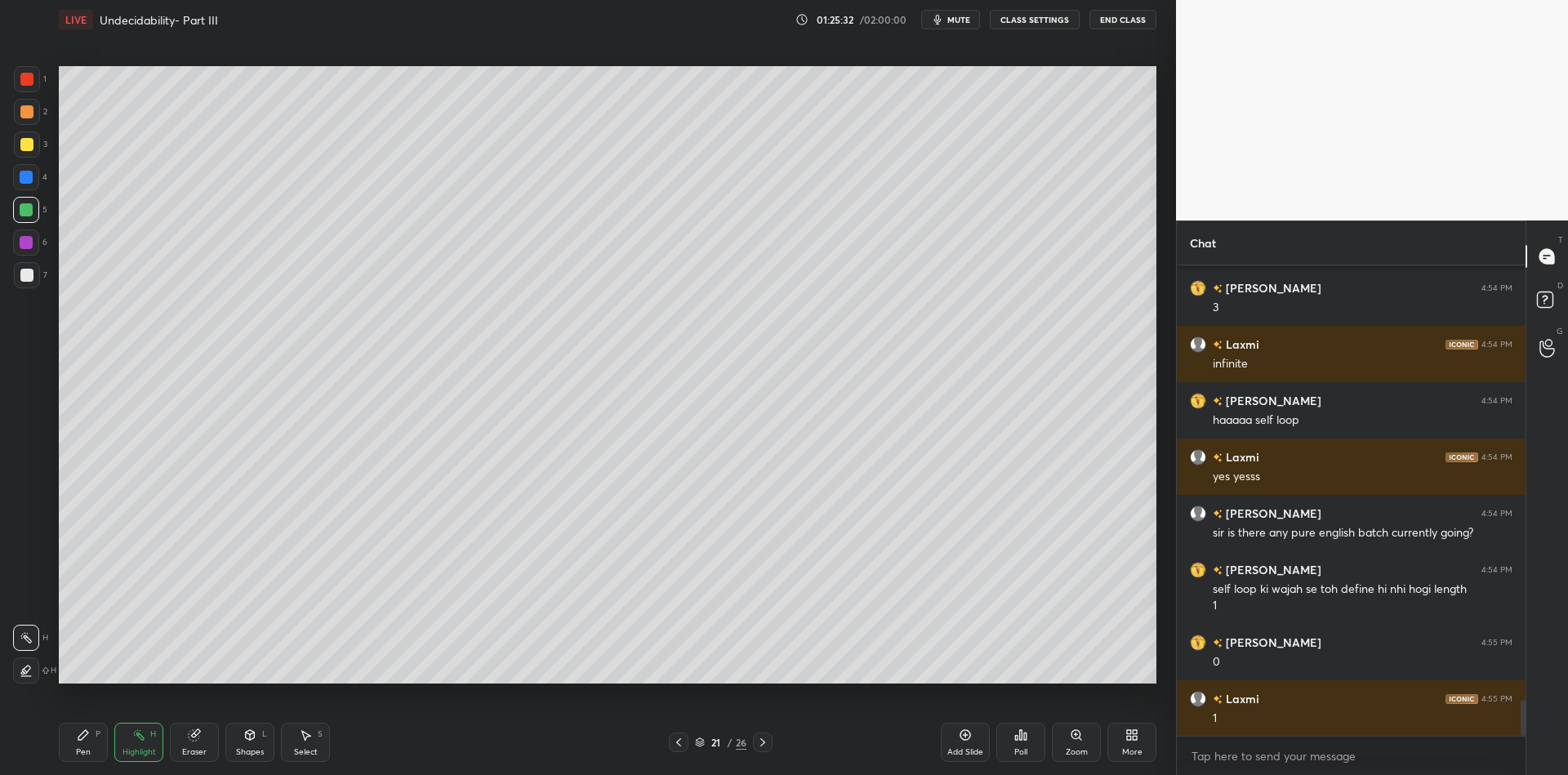
drag, startPoint x: 82, startPoint y: 743, endPoint x: 94, endPoint y: 740, distance: 12.4
click at [88, 744] on div "Pen P" at bounding box center [82, 742] width 49 height 39
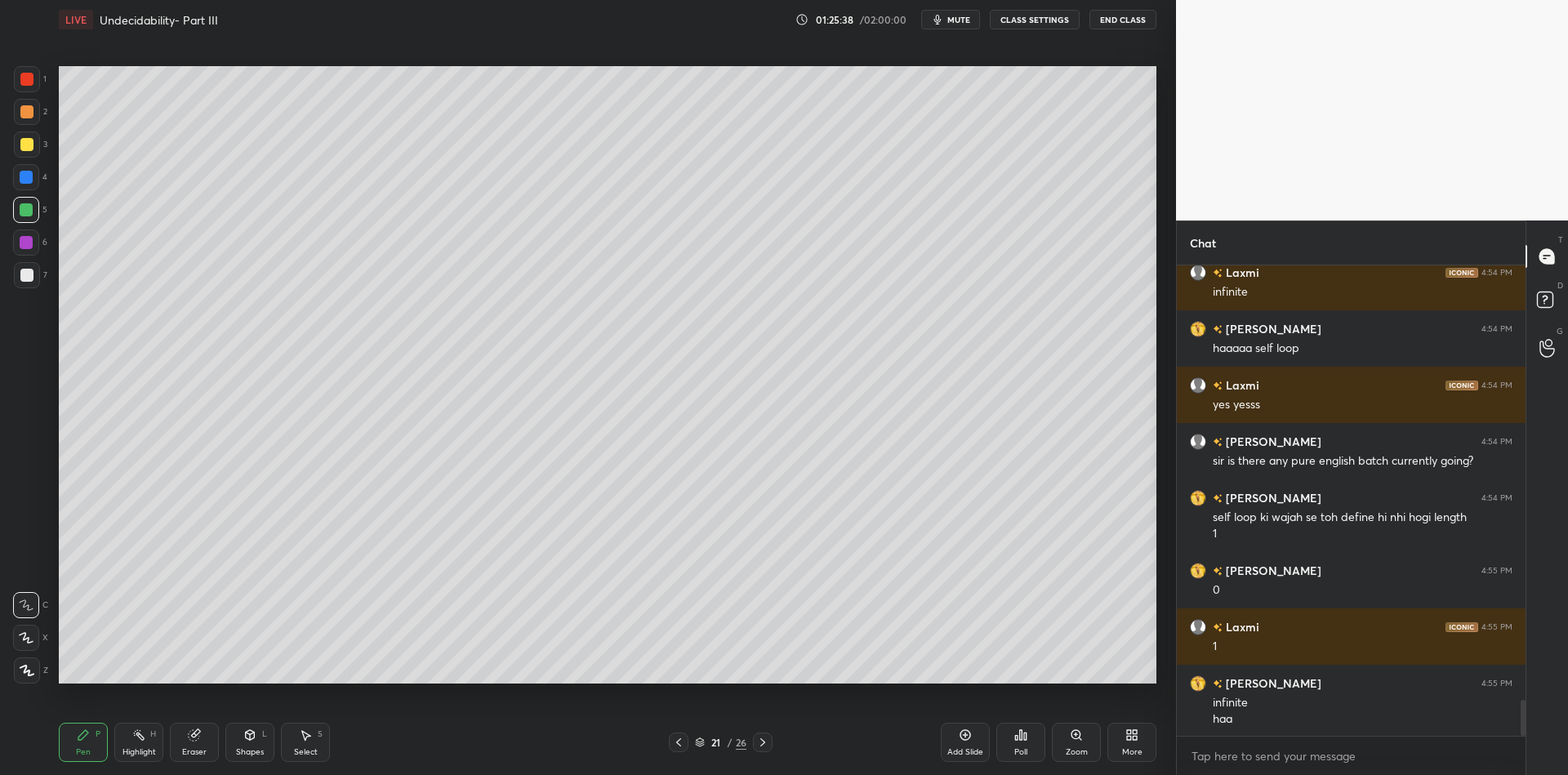
scroll to position [5824, 0]
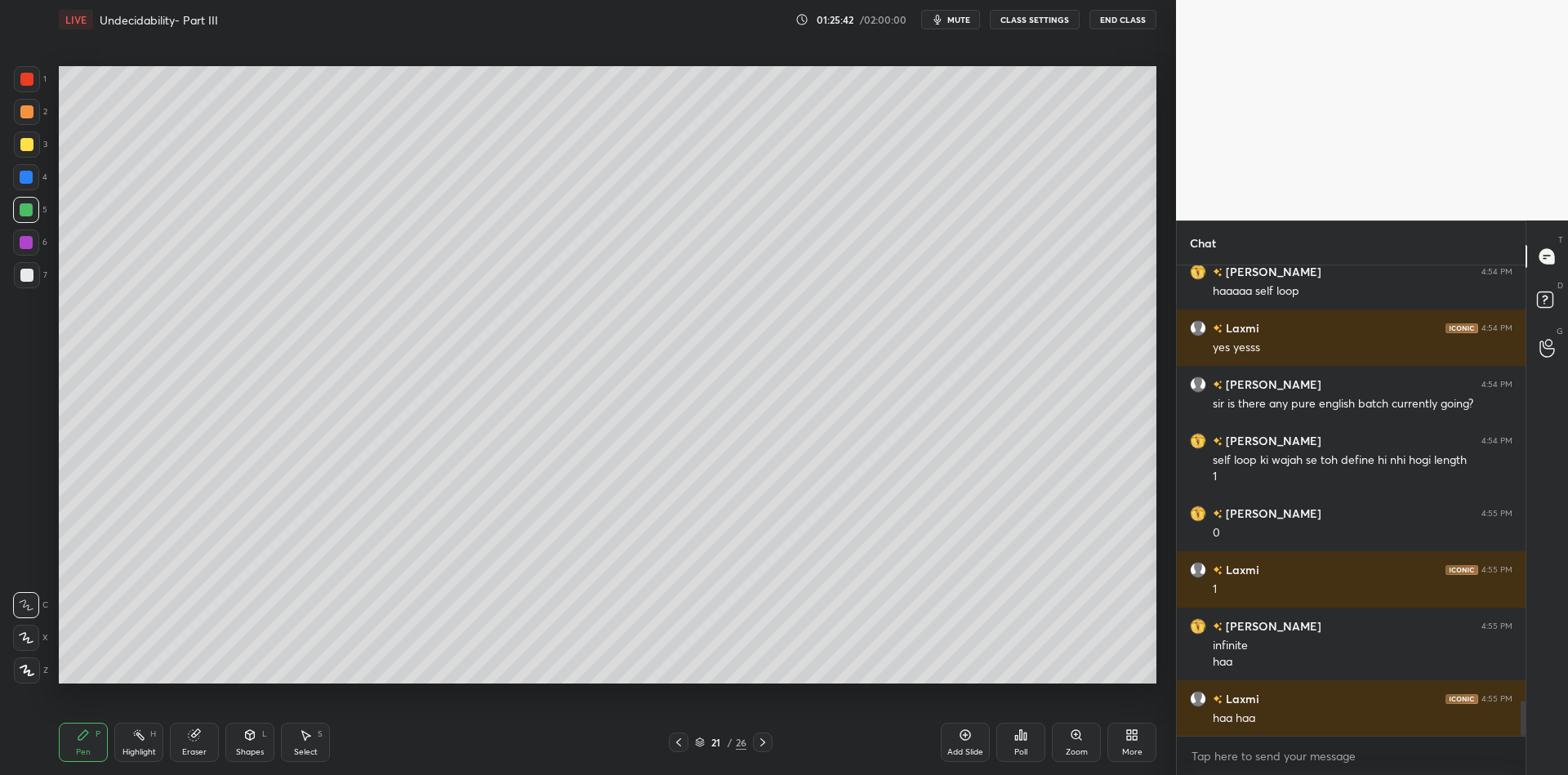
drag, startPoint x: 138, startPoint y: 745, endPoint x: 199, endPoint y: 692, distance: 80.8
click at [141, 742] on div "Highlight H" at bounding box center [138, 742] width 49 height 39
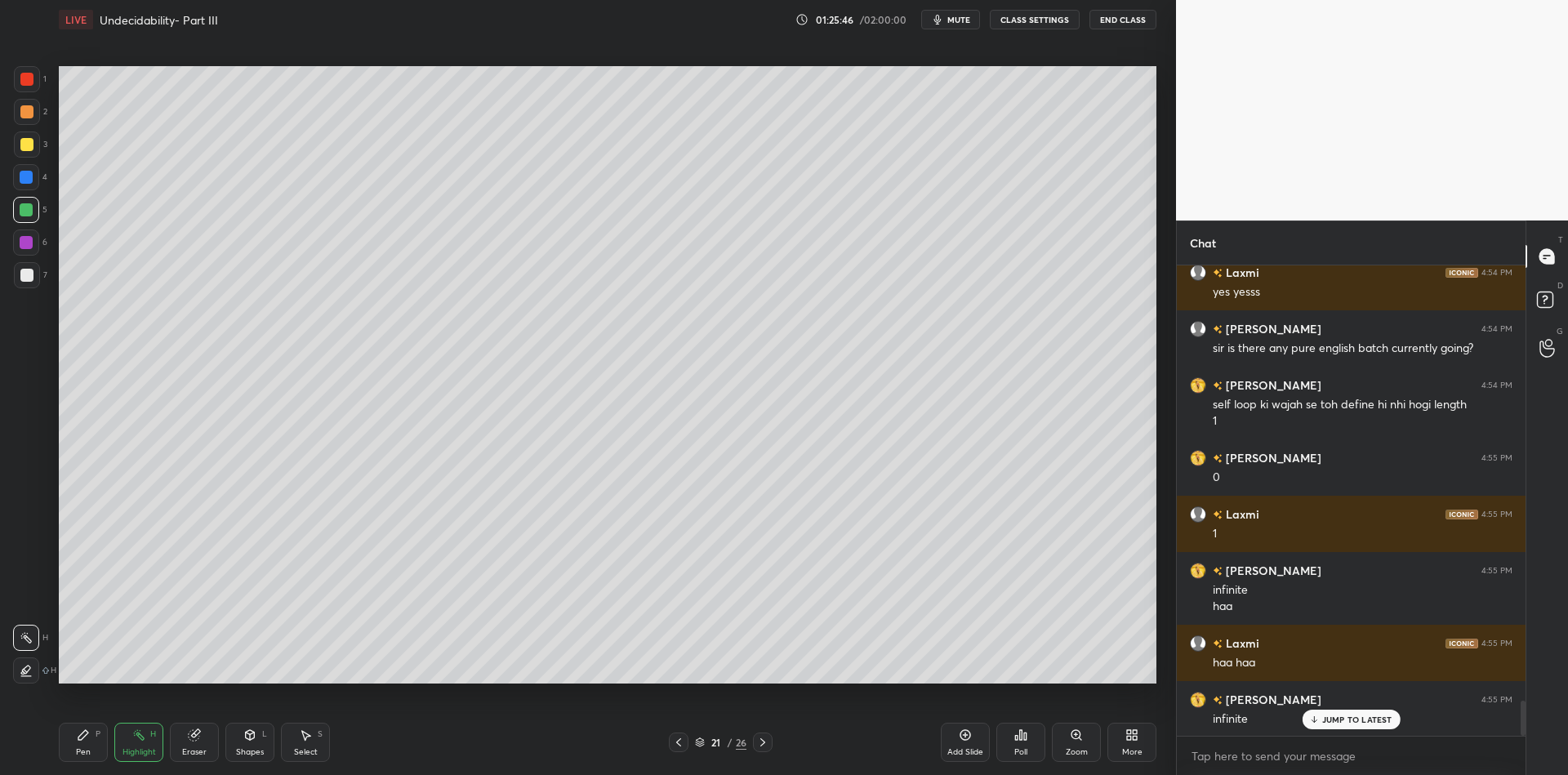
click at [89, 743] on div "Pen P" at bounding box center [82, 742] width 49 height 39
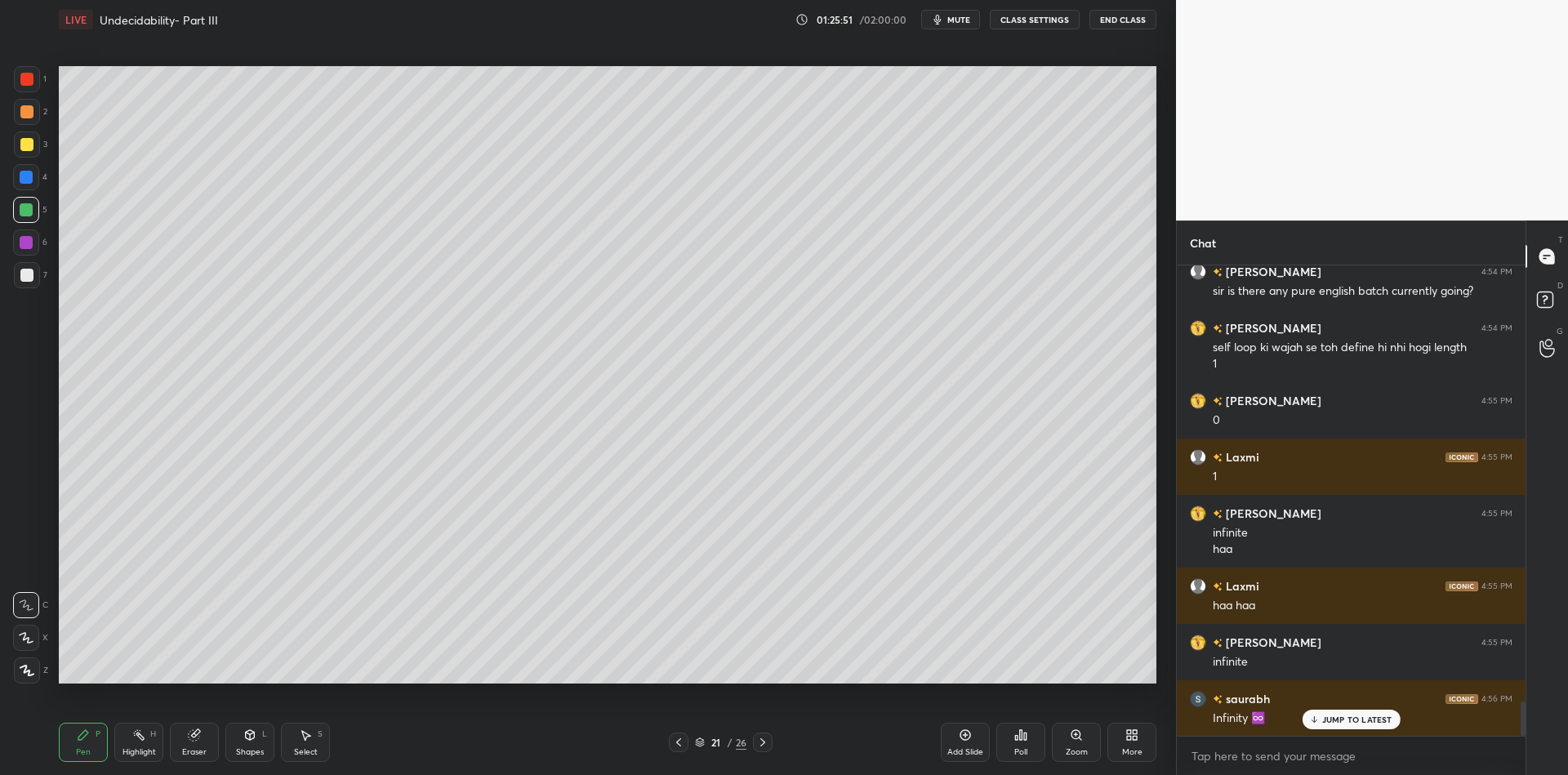
scroll to position [5993, 0]
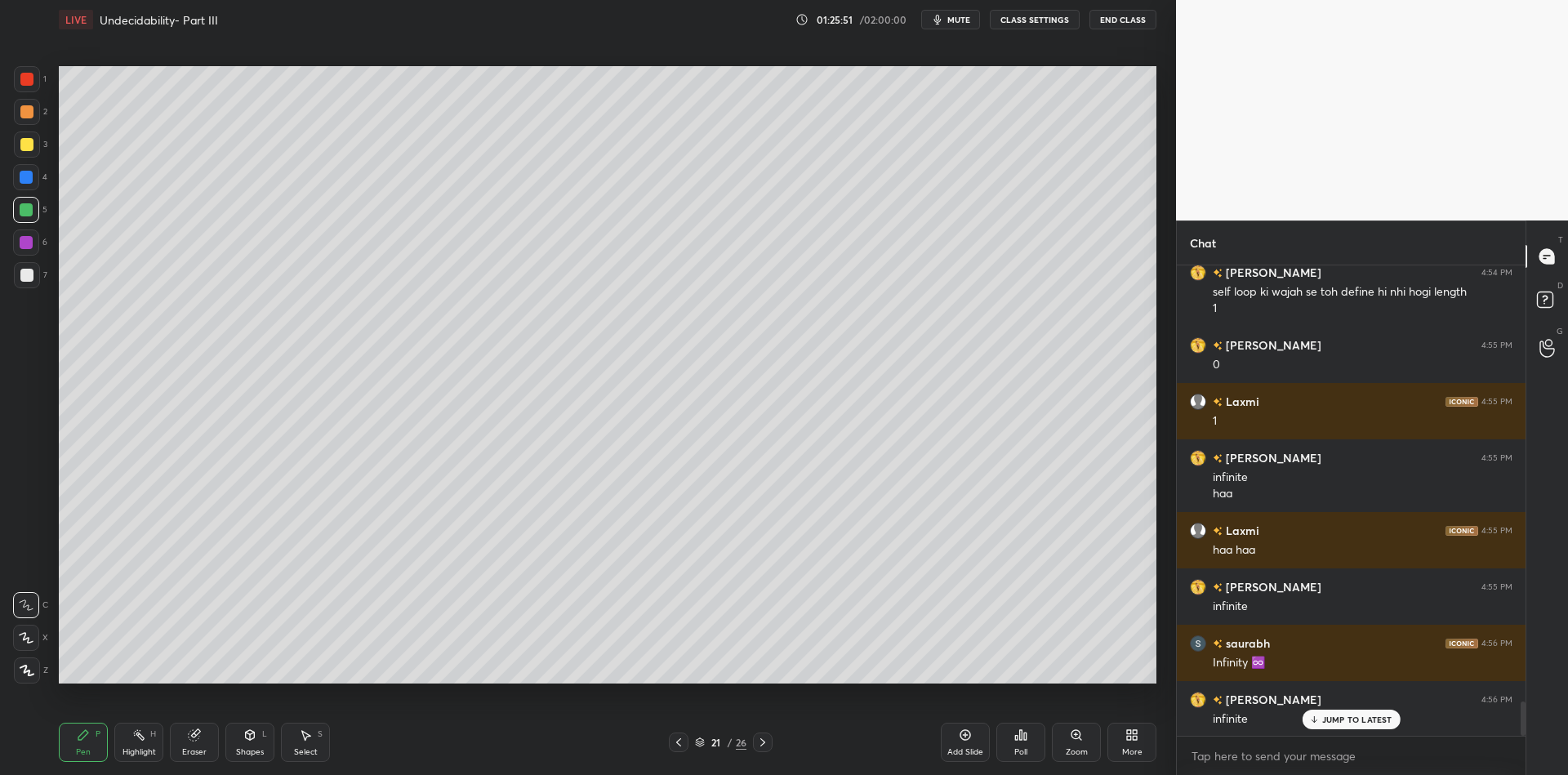
drag, startPoint x: 142, startPoint y: 740, endPoint x: 212, endPoint y: 686, distance: 88.4
click at [146, 738] on div "Highlight H" at bounding box center [138, 742] width 49 height 39
click at [71, 751] on div "Pen P" at bounding box center [82, 742] width 49 height 39
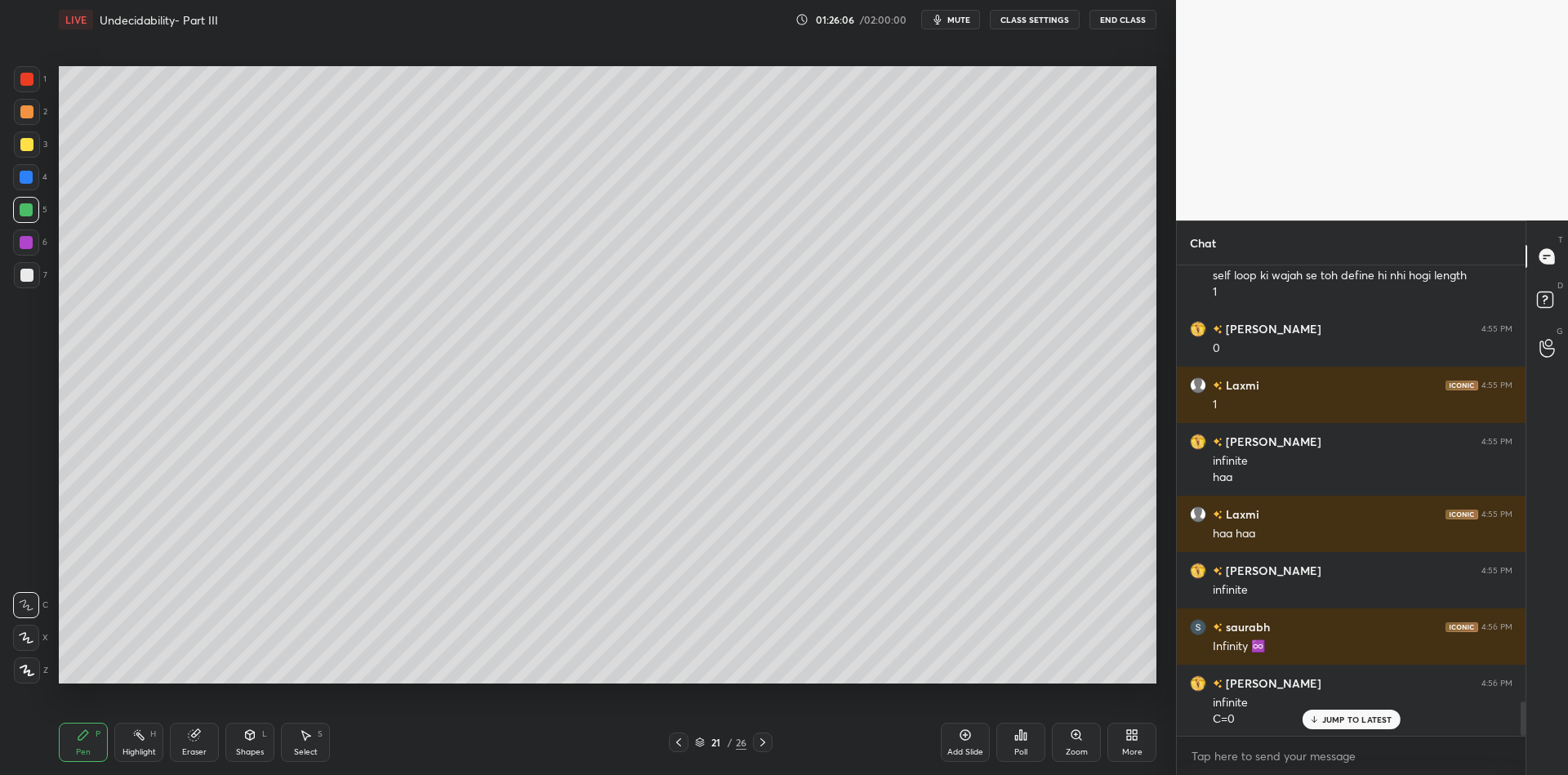
scroll to position [6025, 0]
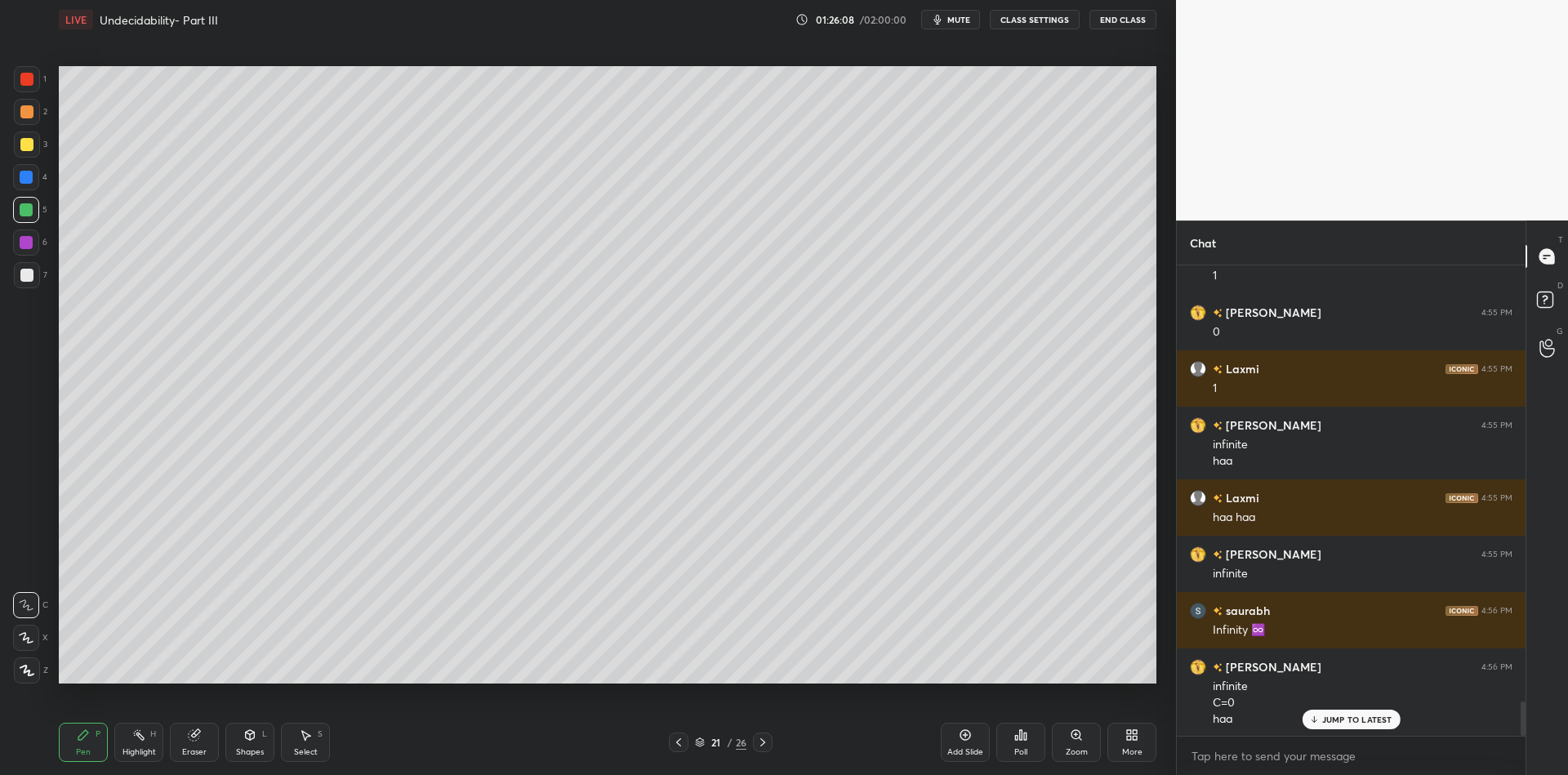
click at [138, 753] on div "Highlight" at bounding box center [139, 752] width 34 height 8
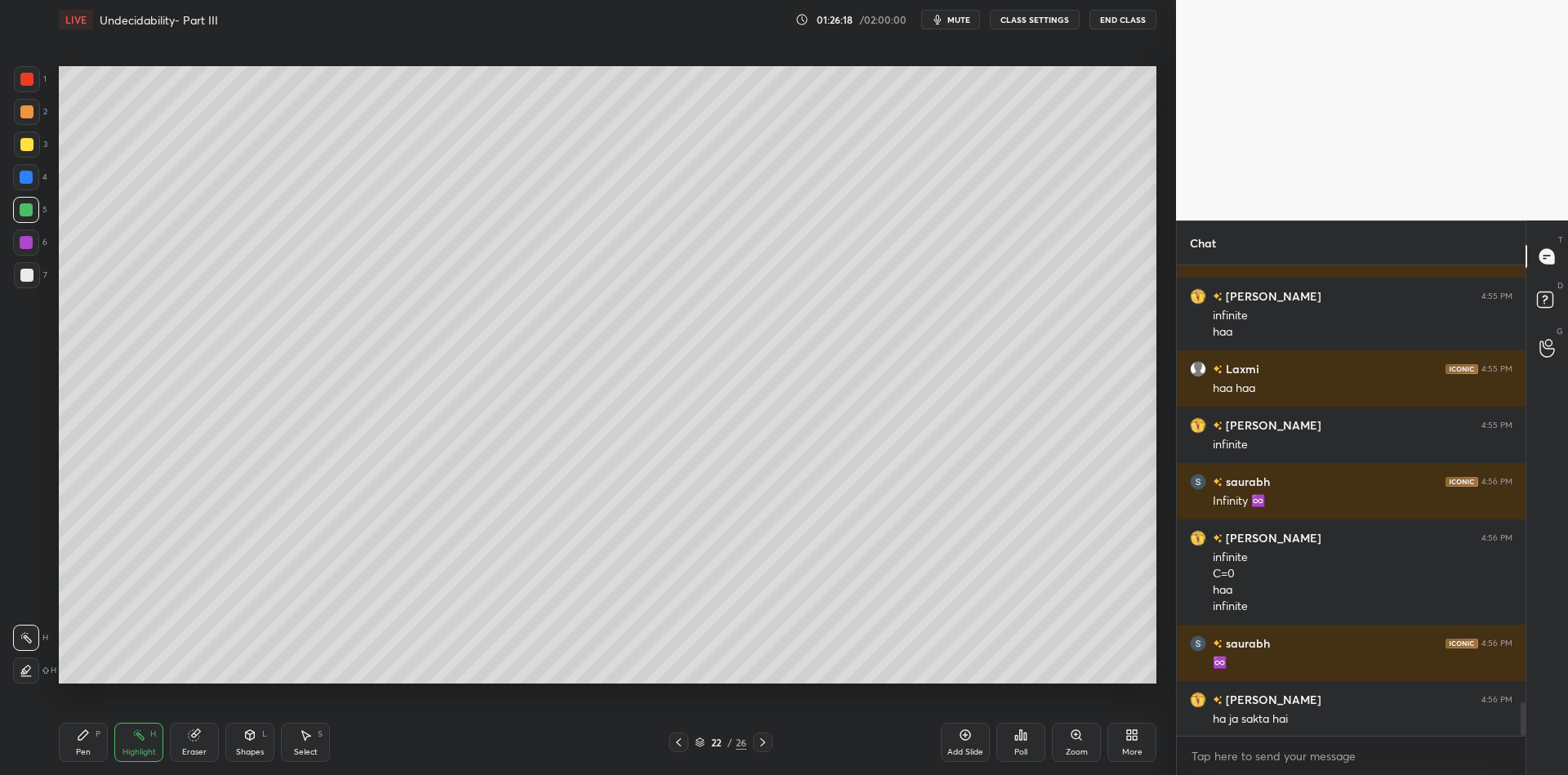
scroll to position [6212, 0]
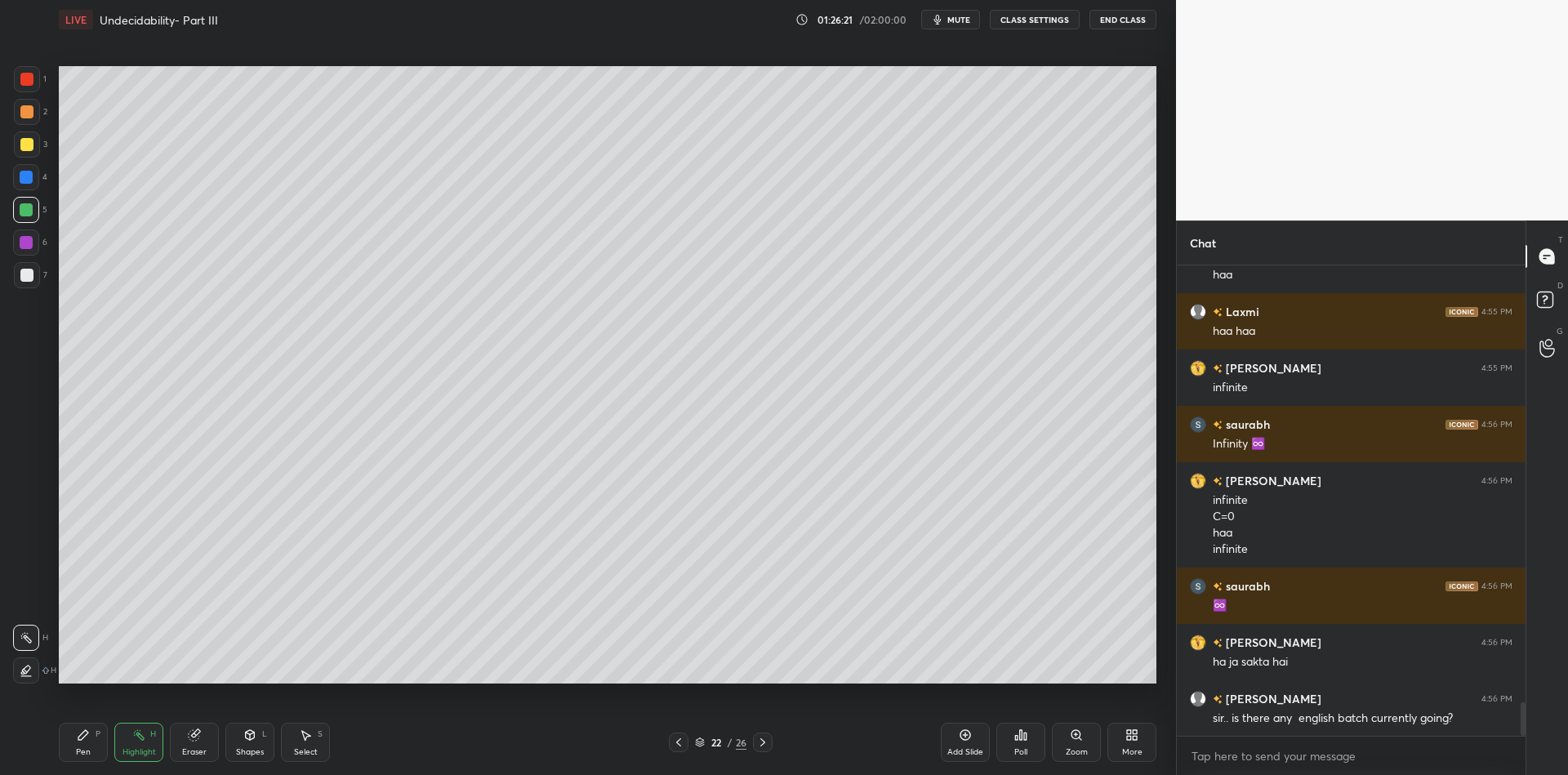
drag, startPoint x: 86, startPoint y: 734, endPoint x: 107, endPoint y: 733, distance: 21.0
click at [82, 738] on icon at bounding box center [82, 735] width 10 height 10
click at [120, 748] on div "Highlight H" at bounding box center [138, 742] width 49 height 39
click at [78, 739] on icon at bounding box center [82, 735] width 10 height 10
drag, startPoint x: 67, startPoint y: 740, endPoint x: 129, endPoint y: 703, distance: 72.2
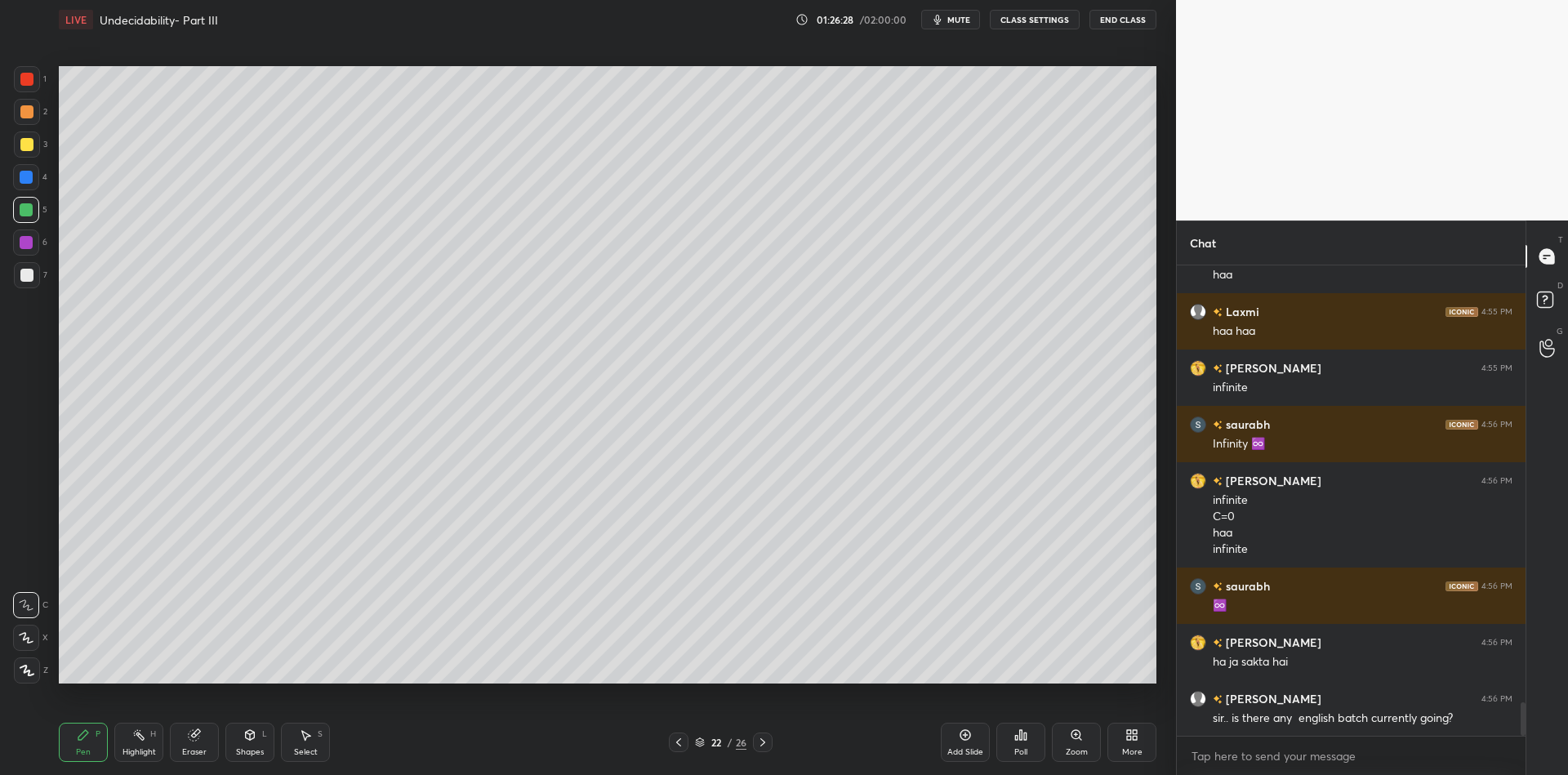
click at [71, 735] on div "Pen P" at bounding box center [82, 742] width 49 height 39
click at [137, 748] on div "Highlight" at bounding box center [139, 752] width 34 height 8
click at [81, 751] on div "Pen" at bounding box center [83, 752] width 15 height 8
drag, startPoint x: 144, startPoint y: 741, endPoint x: 183, endPoint y: 693, distance: 61.8
click at [141, 741] on div "Highlight H" at bounding box center [138, 742] width 49 height 39
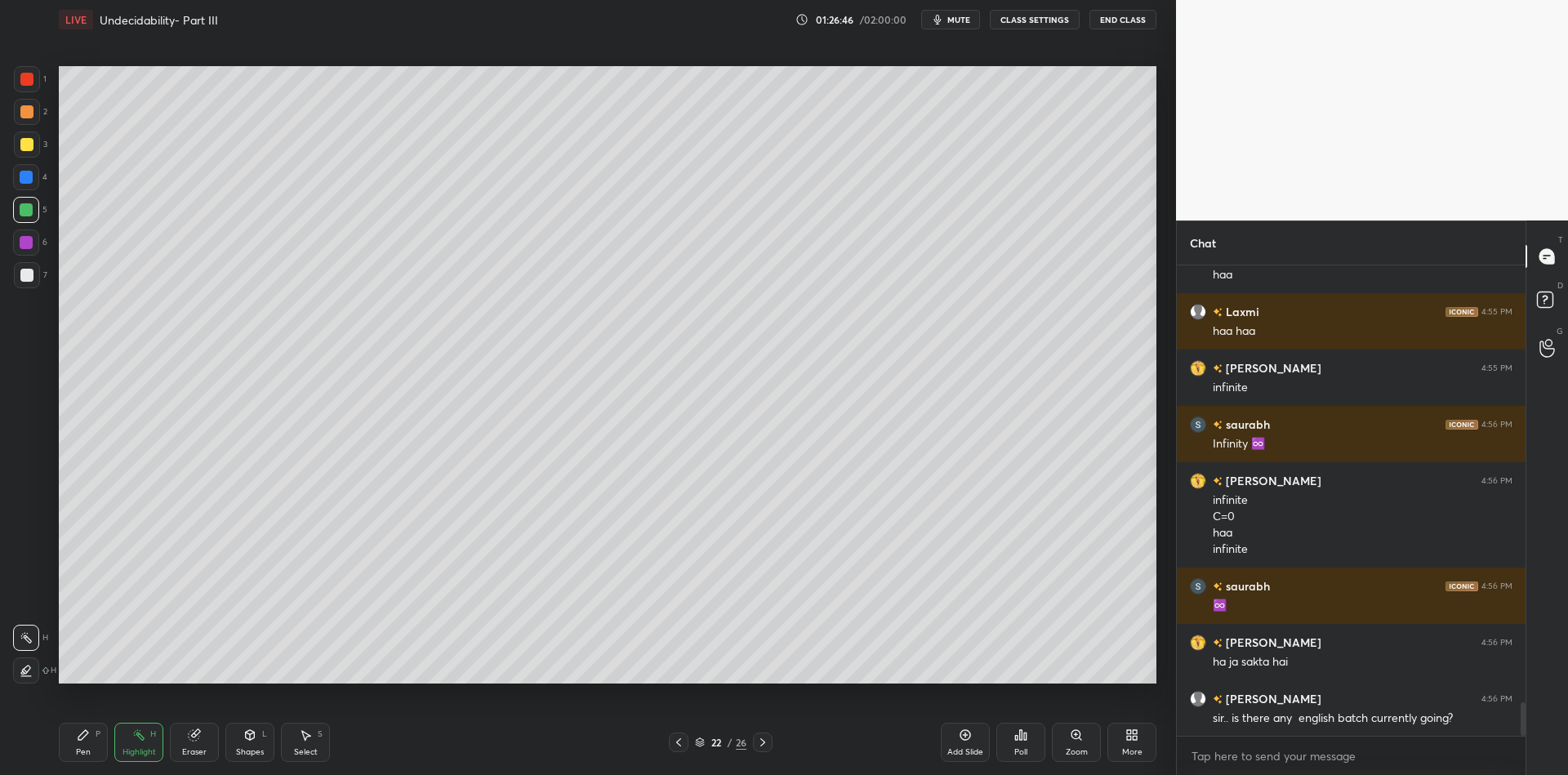
drag, startPoint x: 79, startPoint y: 744, endPoint x: 113, endPoint y: 724, distance: 39.4
click at [82, 745] on div "Pen P" at bounding box center [82, 742] width 49 height 39
drag, startPoint x: 141, startPoint y: 744, endPoint x: 182, endPoint y: 714, distance: 50.8
click at [145, 742] on div "Highlight H" at bounding box center [138, 742] width 49 height 39
click at [75, 743] on div "Pen P" at bounding box center [82, 742] width 49 height 39
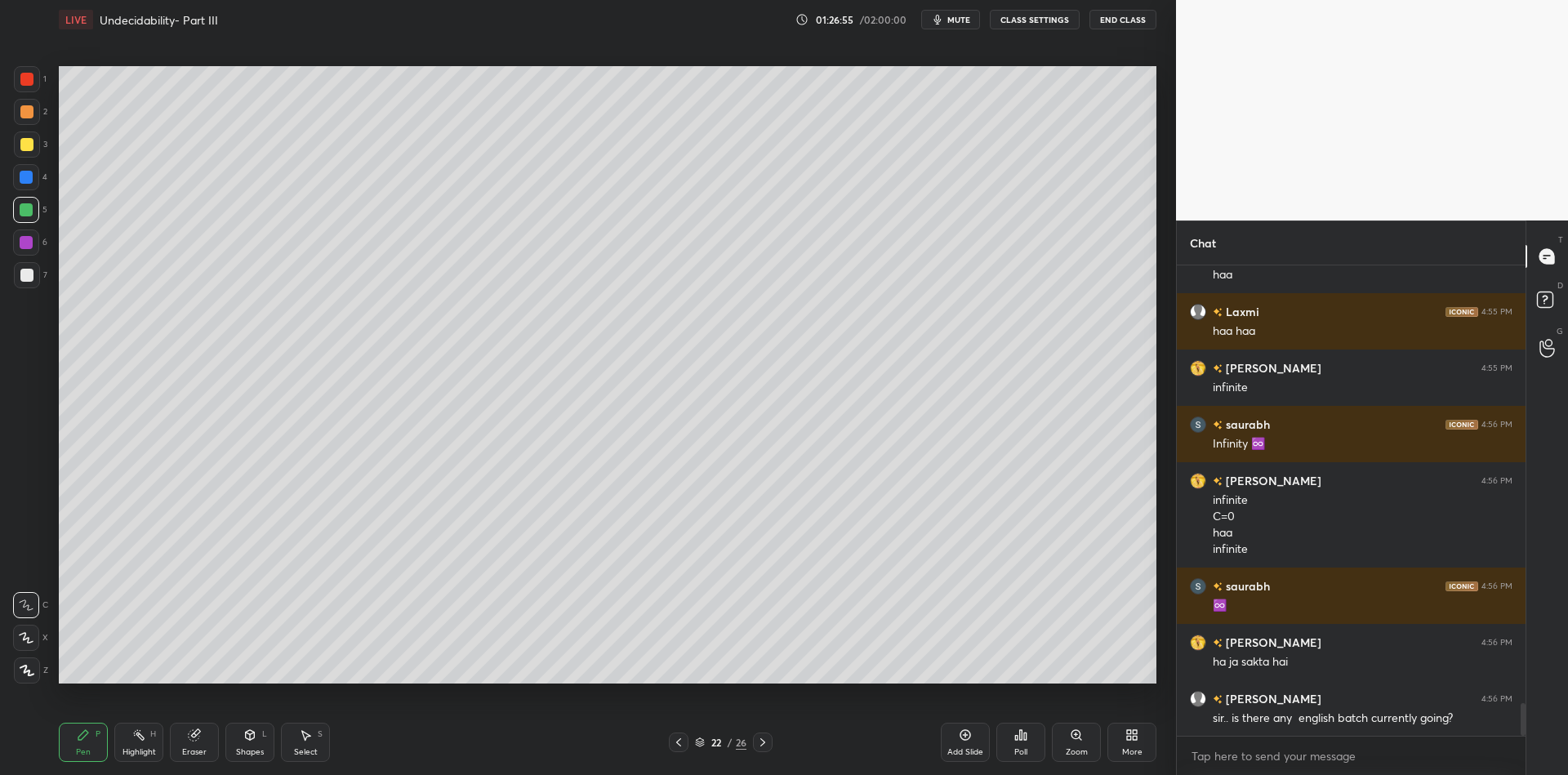
scroll to position [6267, 0]
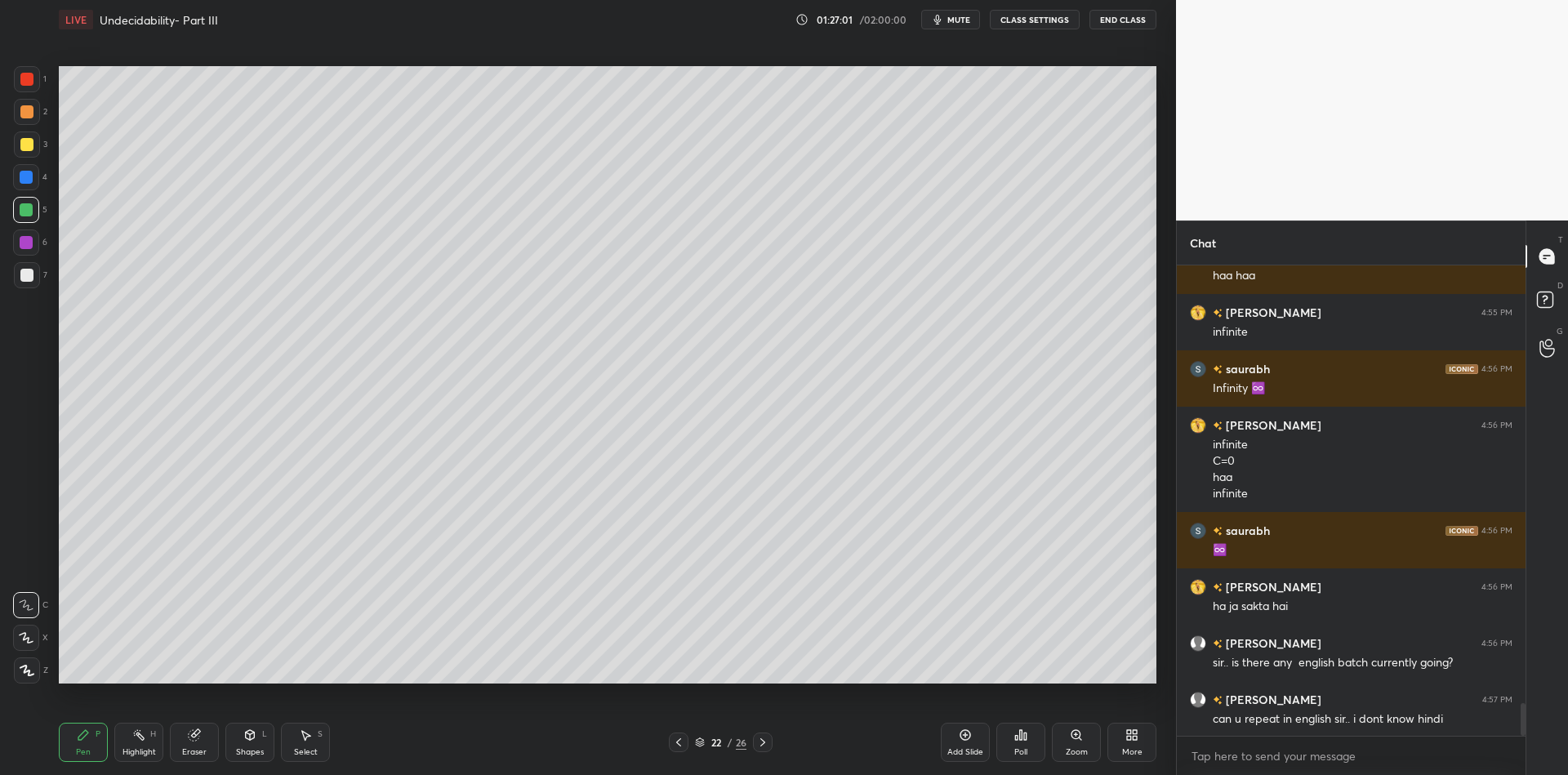
click at [136, 734] on icon at bounding box center [138, 735] width 13 height 13
click at [93, 746] on div "Pen P" at bounding box center [82, 742] width 49 height 39
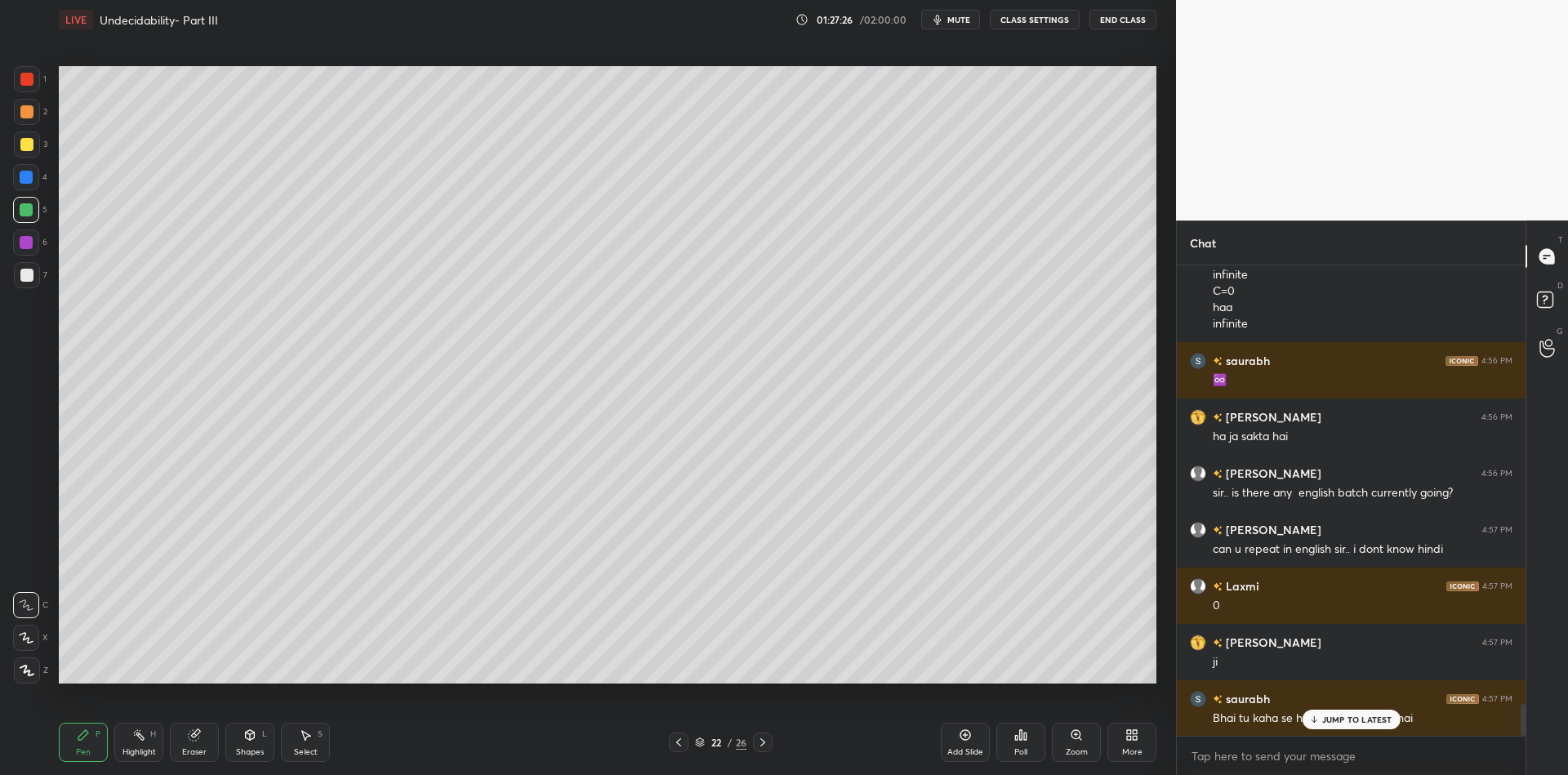
scroll to position [6493, 0]
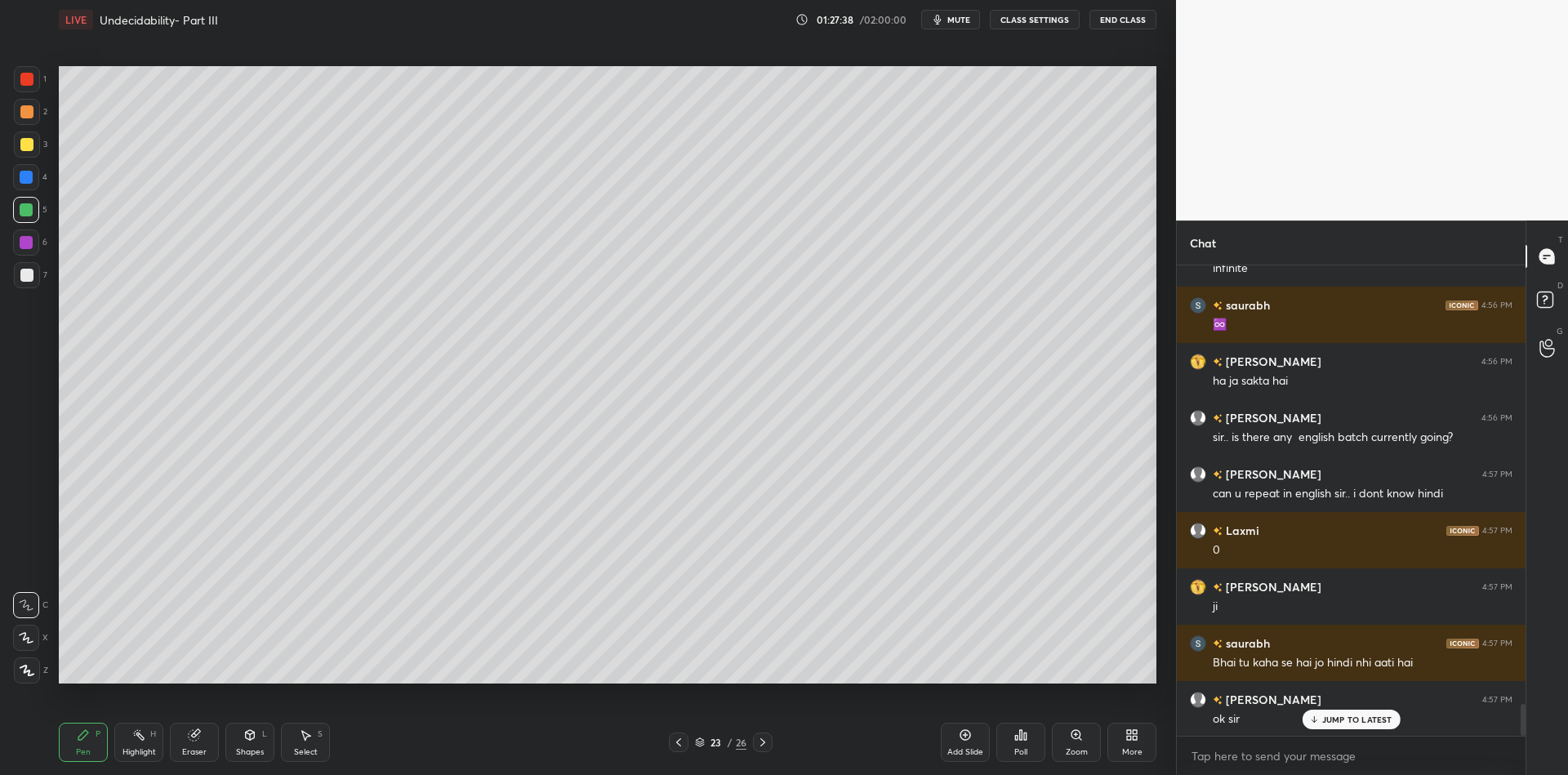
click at [960, 737] on icon at bounding box center [965, 735] width 13 height 13
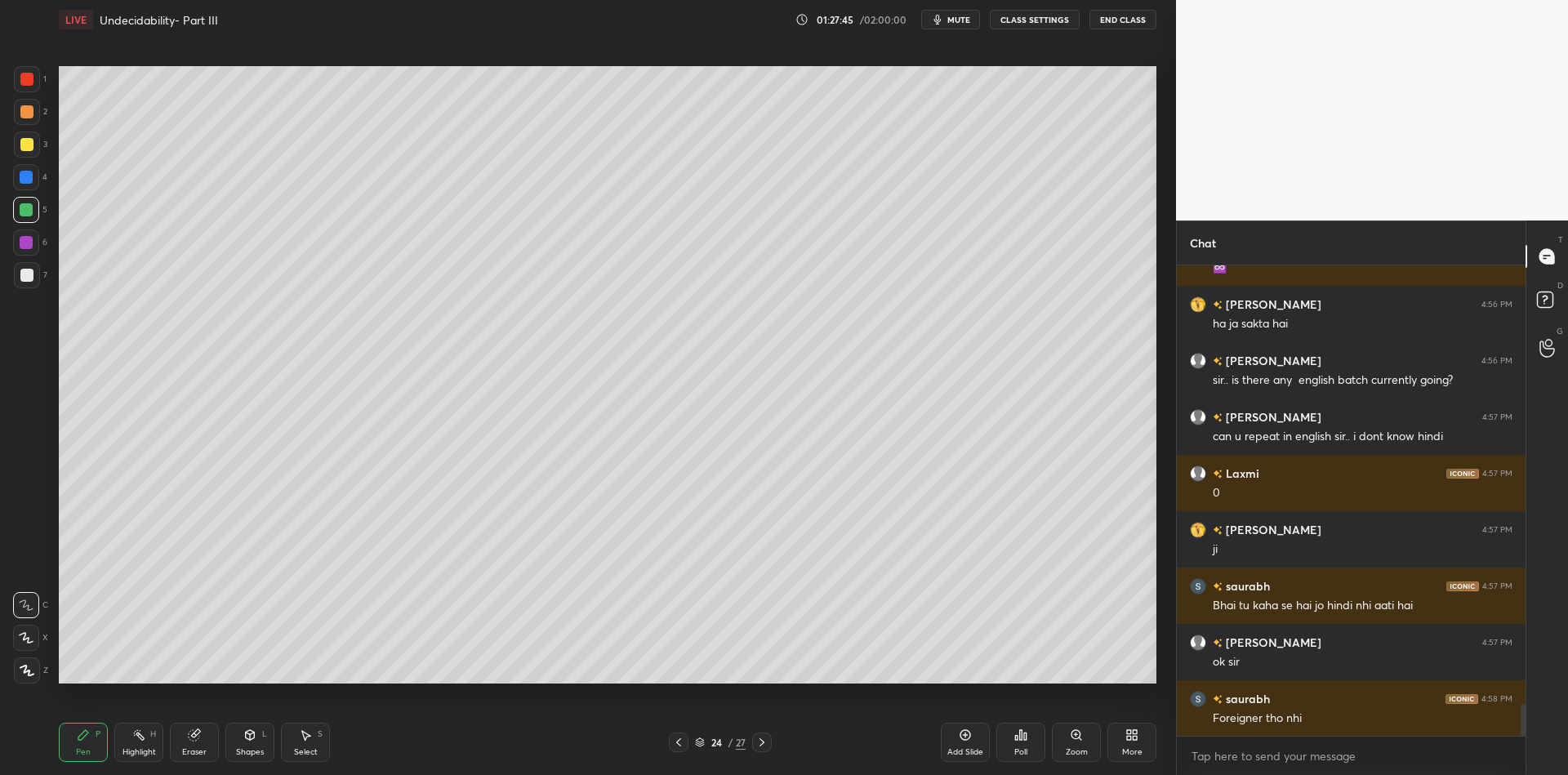
click at [84, 750] on div "Pen" at bounding box center [83, 752] width 15 height 8
click at [26, 145] on div at bounding box center [27, 145] width 13 height 13
click at [78, 749] on div "Pen" at bounding box center [83, 752] width 15 height 8
click at [23, 151] on div at bounding box center [27, 145] width 13 height 13
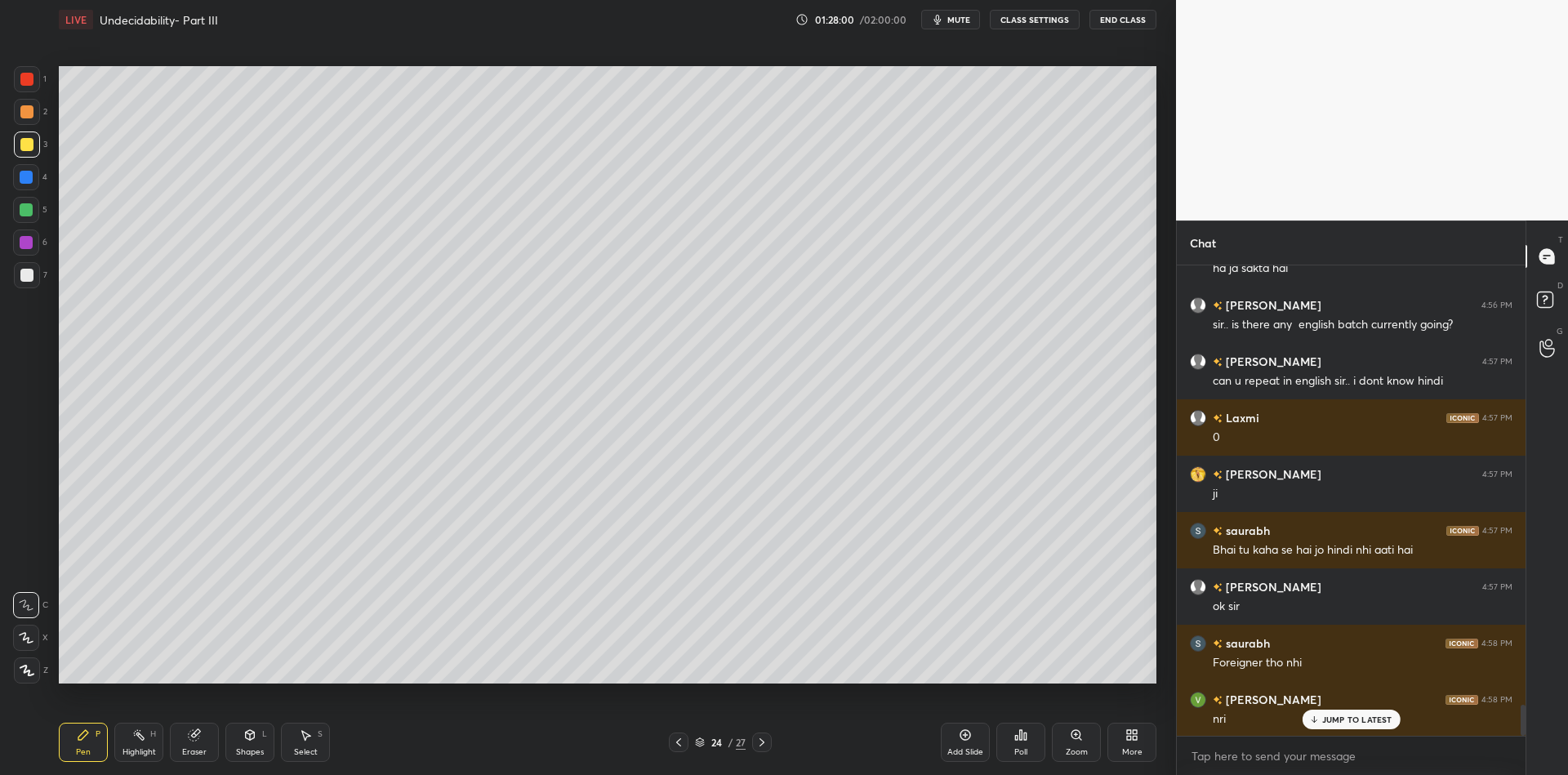
click at [252, 745] on div "Shapes L" at bounding box center [249, 742] width 49 height 39
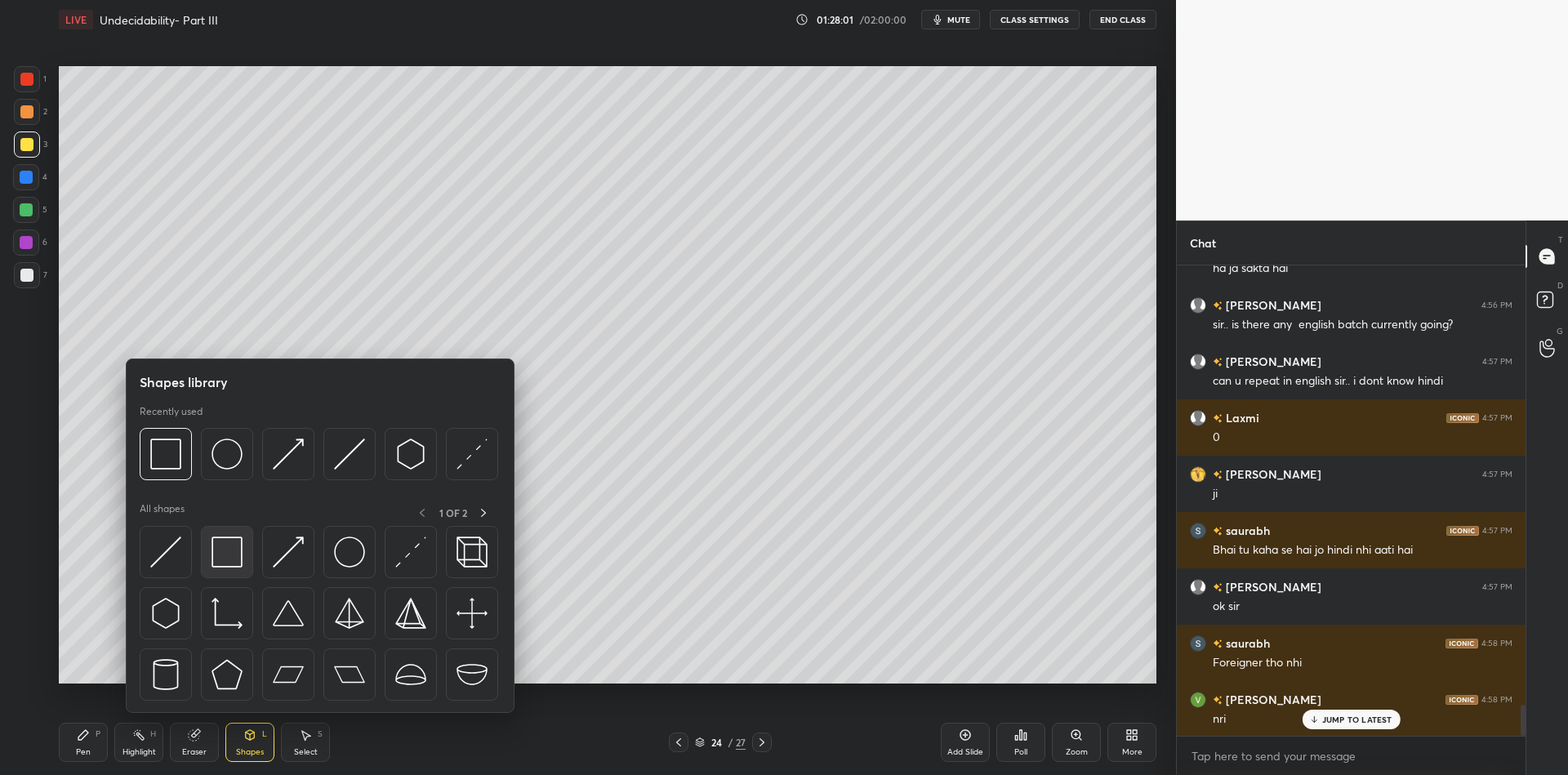
click at [229, 545] on img at bounding box center [227, 552] width 31 height 31
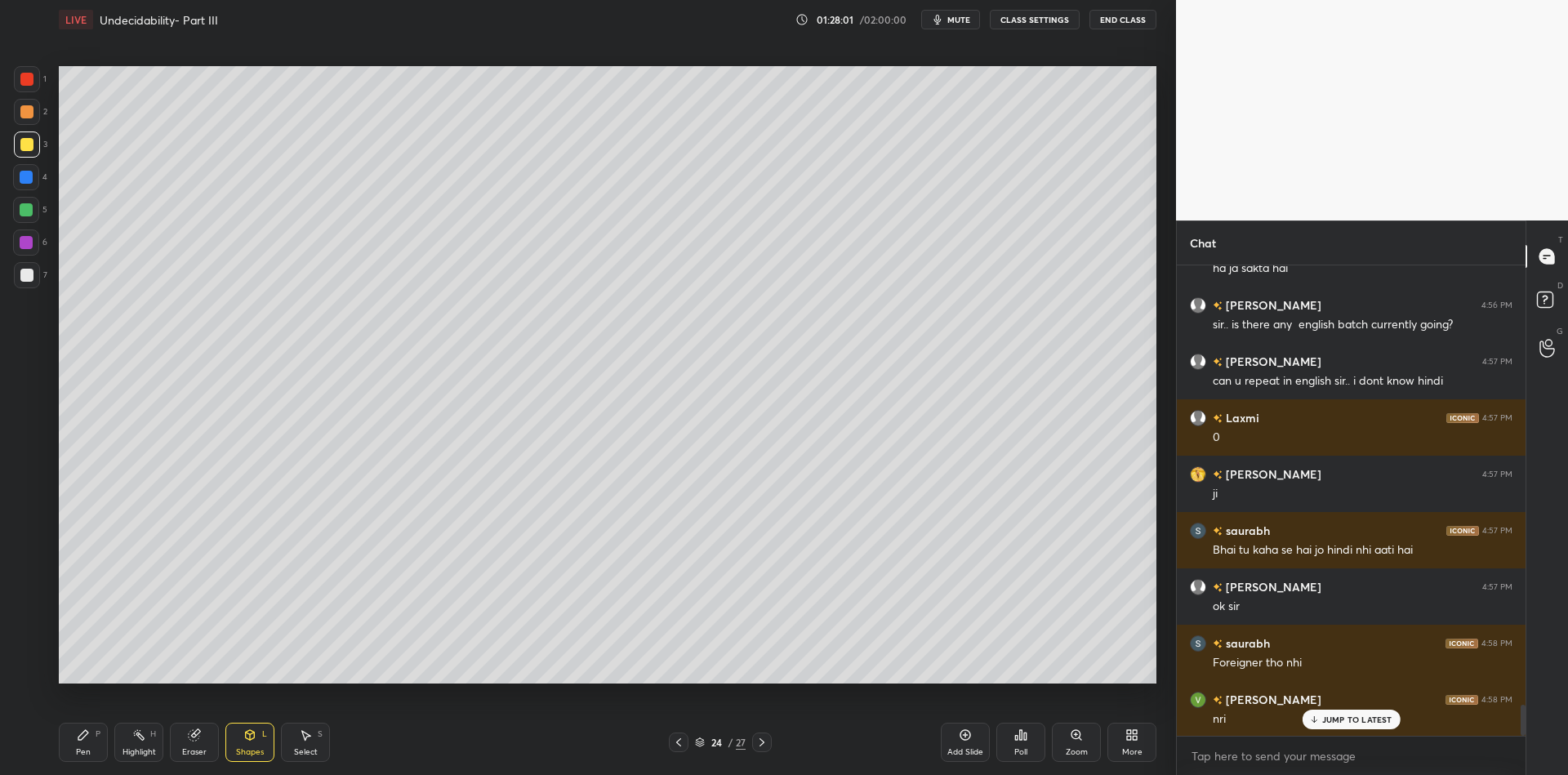
click at [254, 747] on div "Shapes L" at bounding box center [249, 742] width 49 height 39
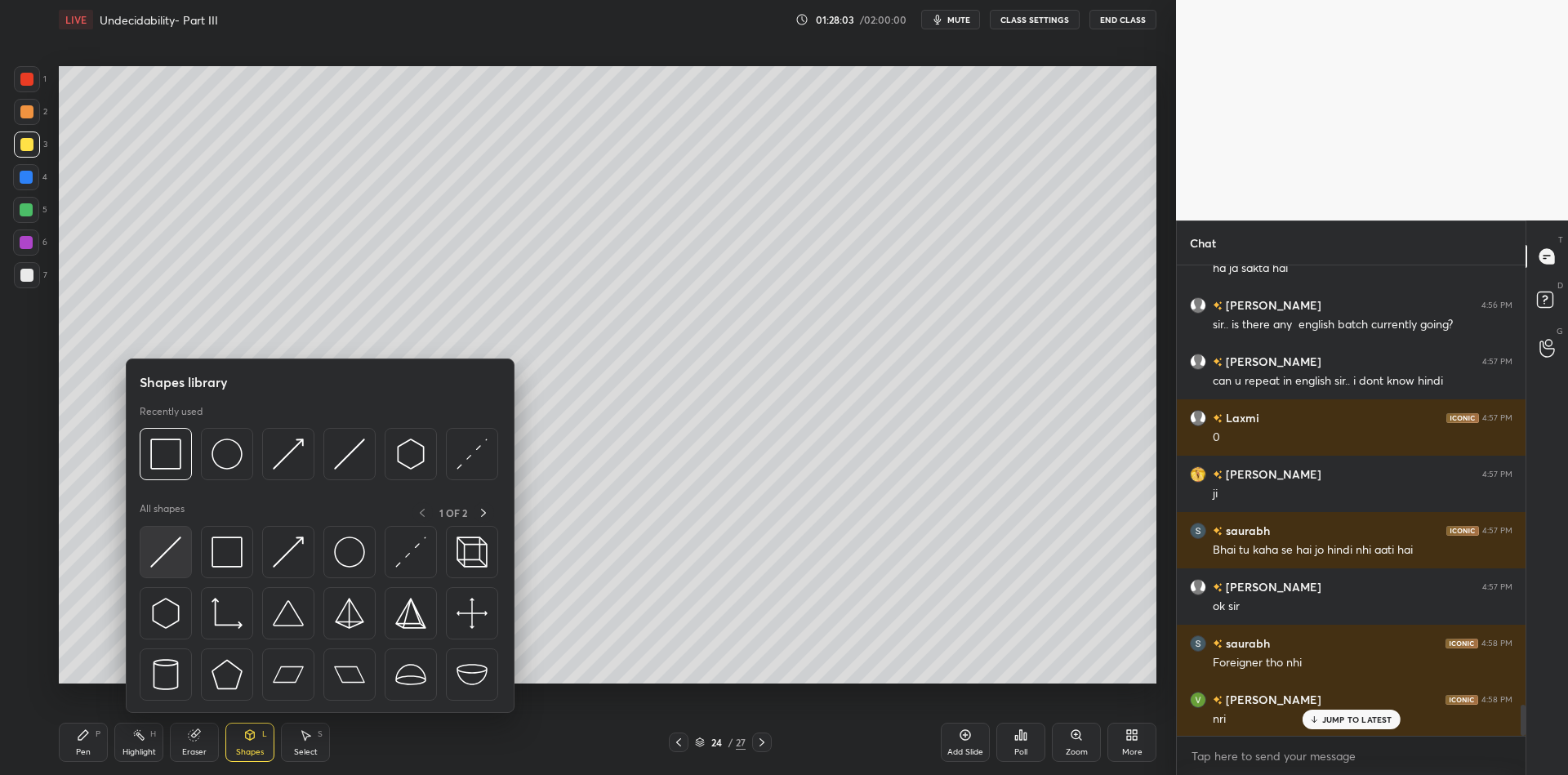
click at [166, 526] on div at bounding box center [166, 552] width 52 height 52
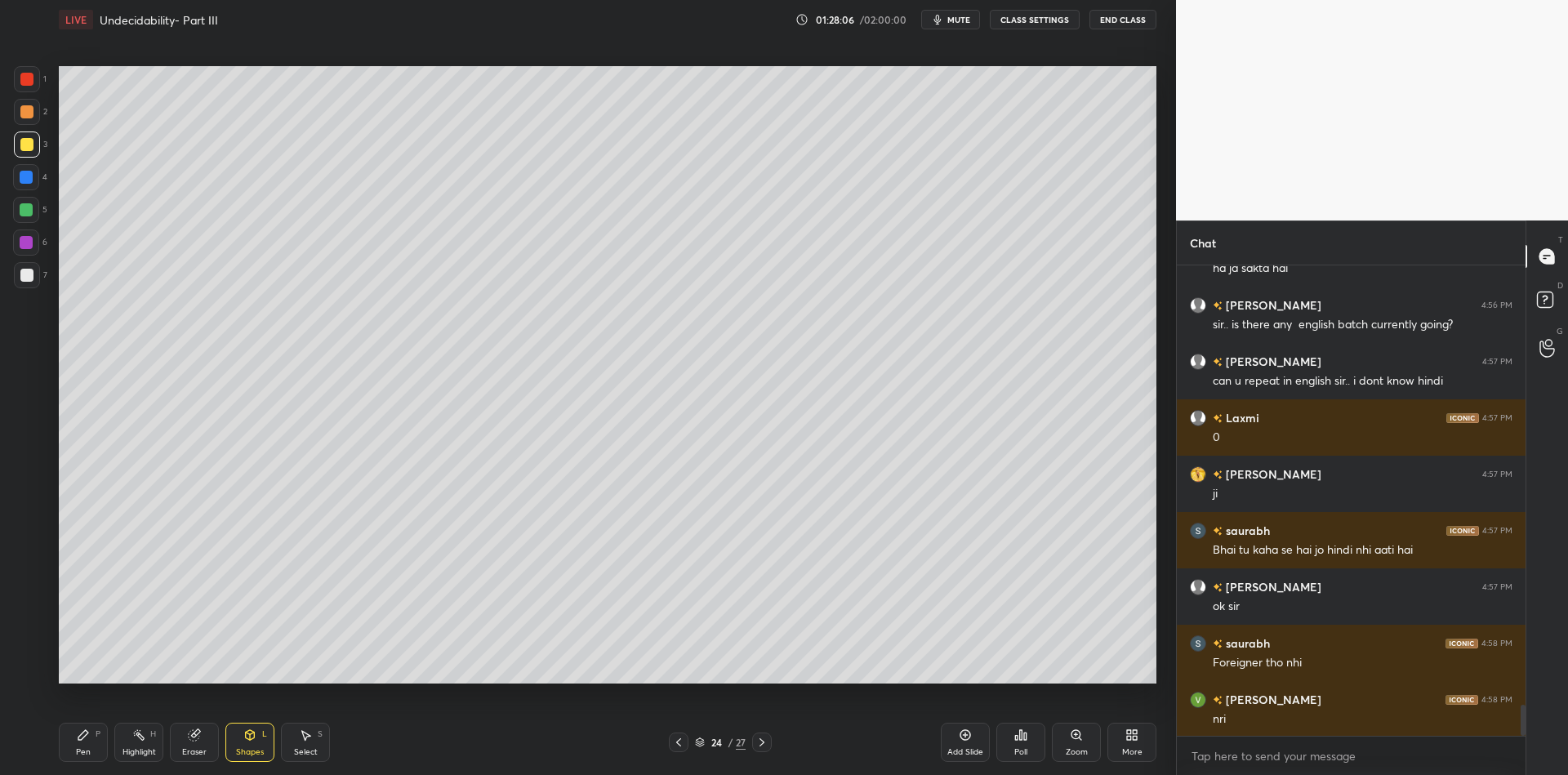
scroll to position [6663, 0]
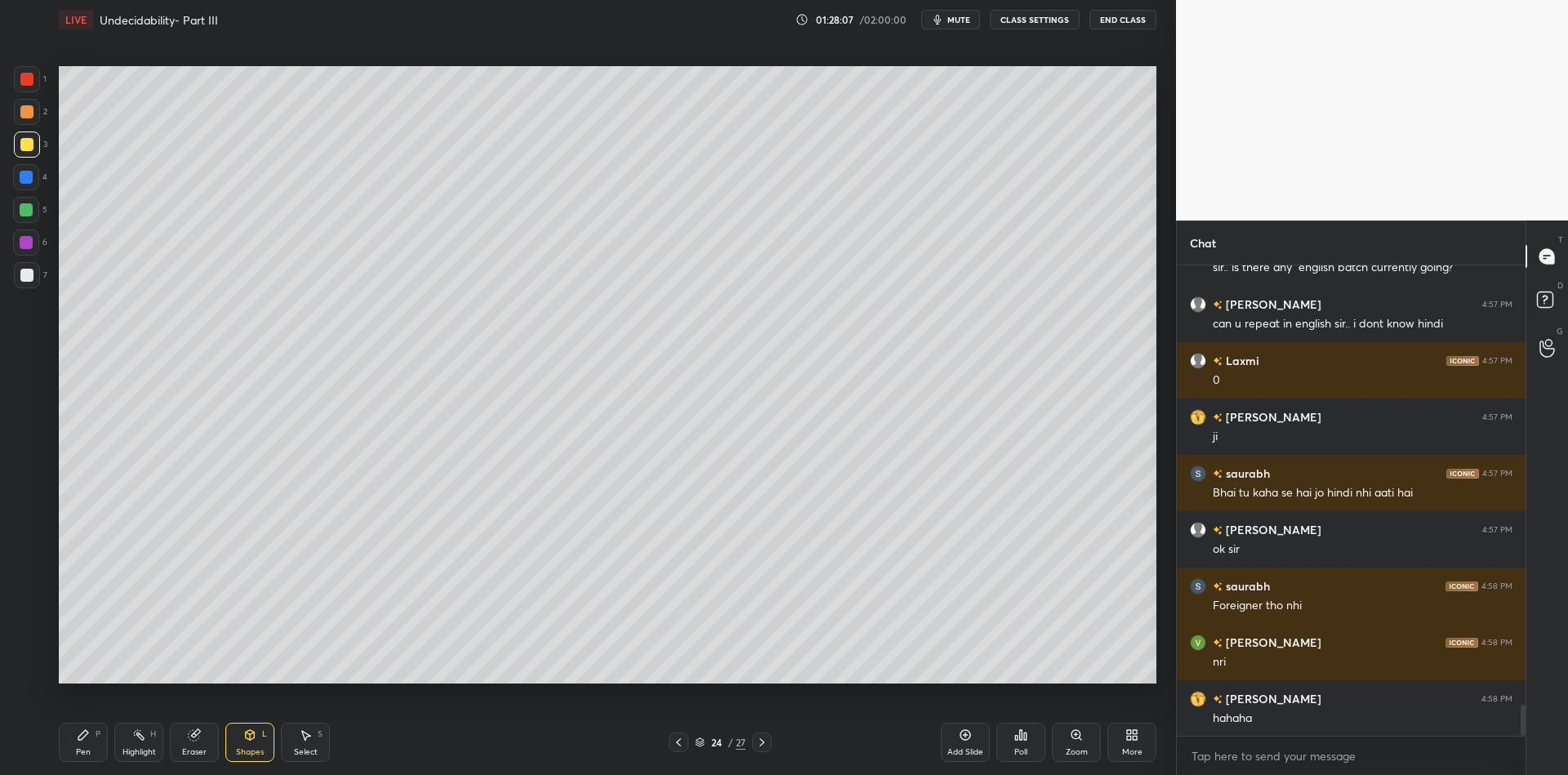
click at [105, 737] on div "Pen P" at bounding box center [82, 742] width 49 height 39
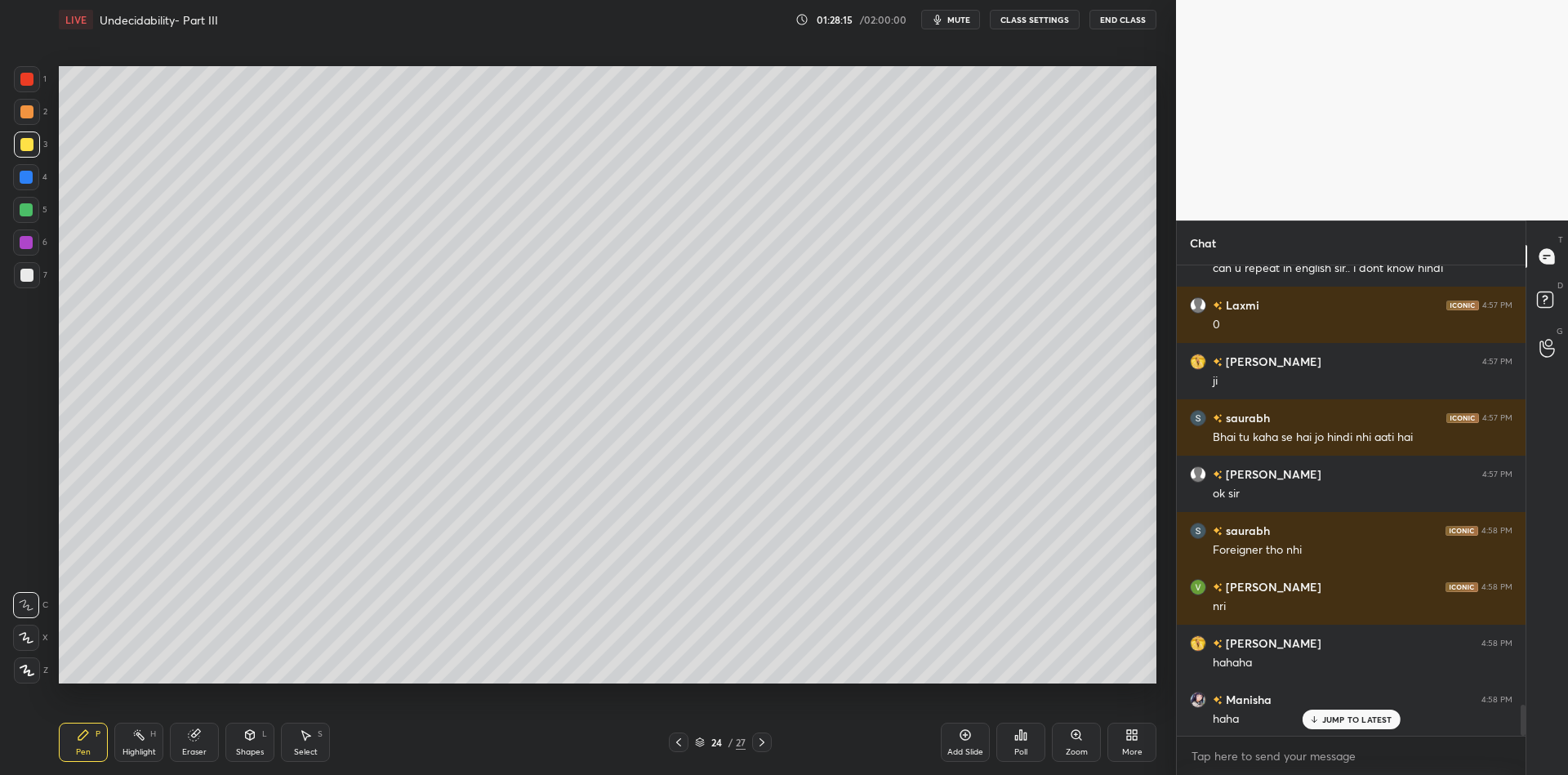
drag, startPoint x: 82, startPoint y: 757, endPoint x: 88, endPoint y: 703, distance: 54.3
click at [79, 755] on div "Pen" at bounding box center [83, 752] width 15 height 8
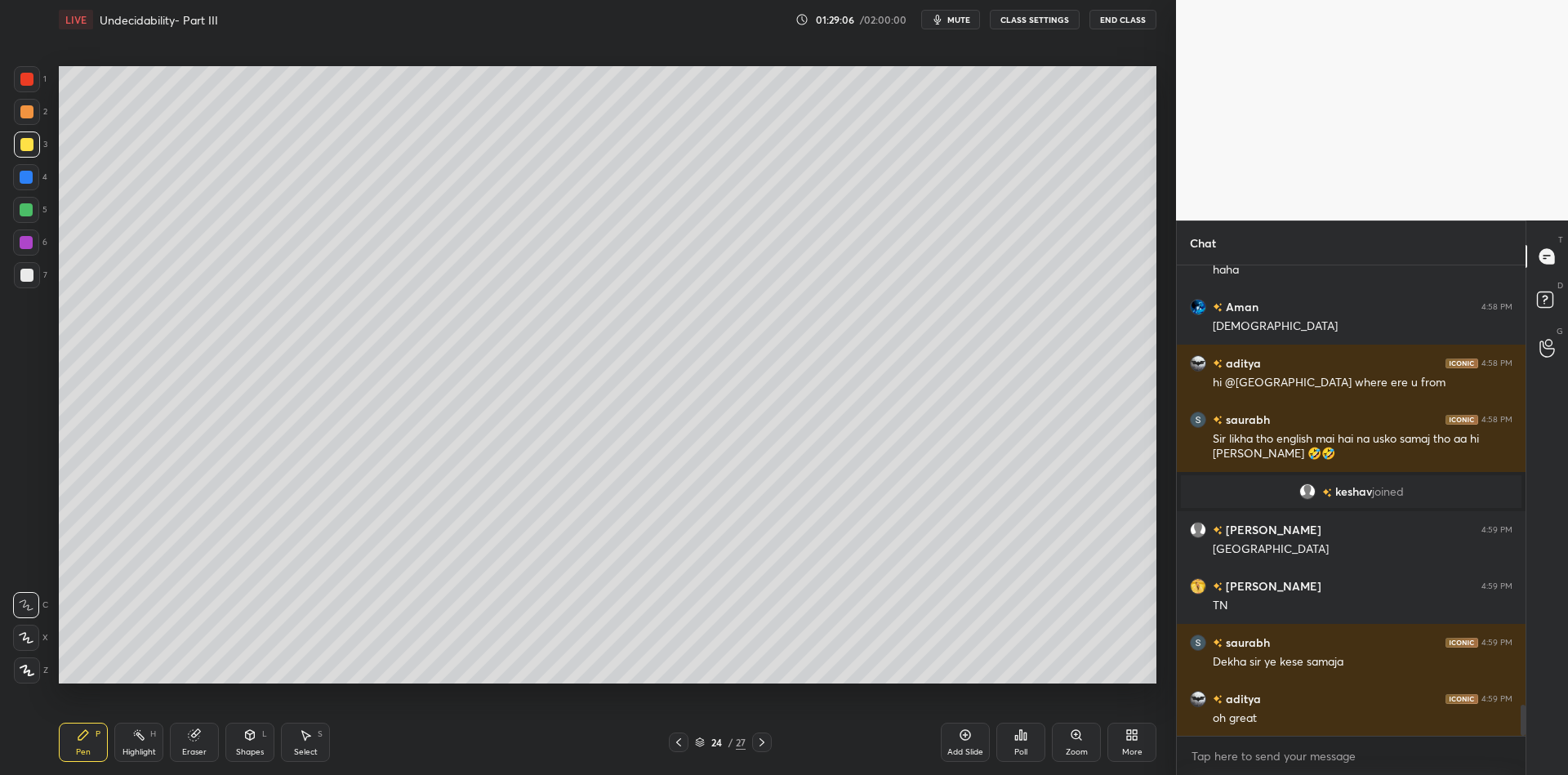
scroll to position [6791, 0]
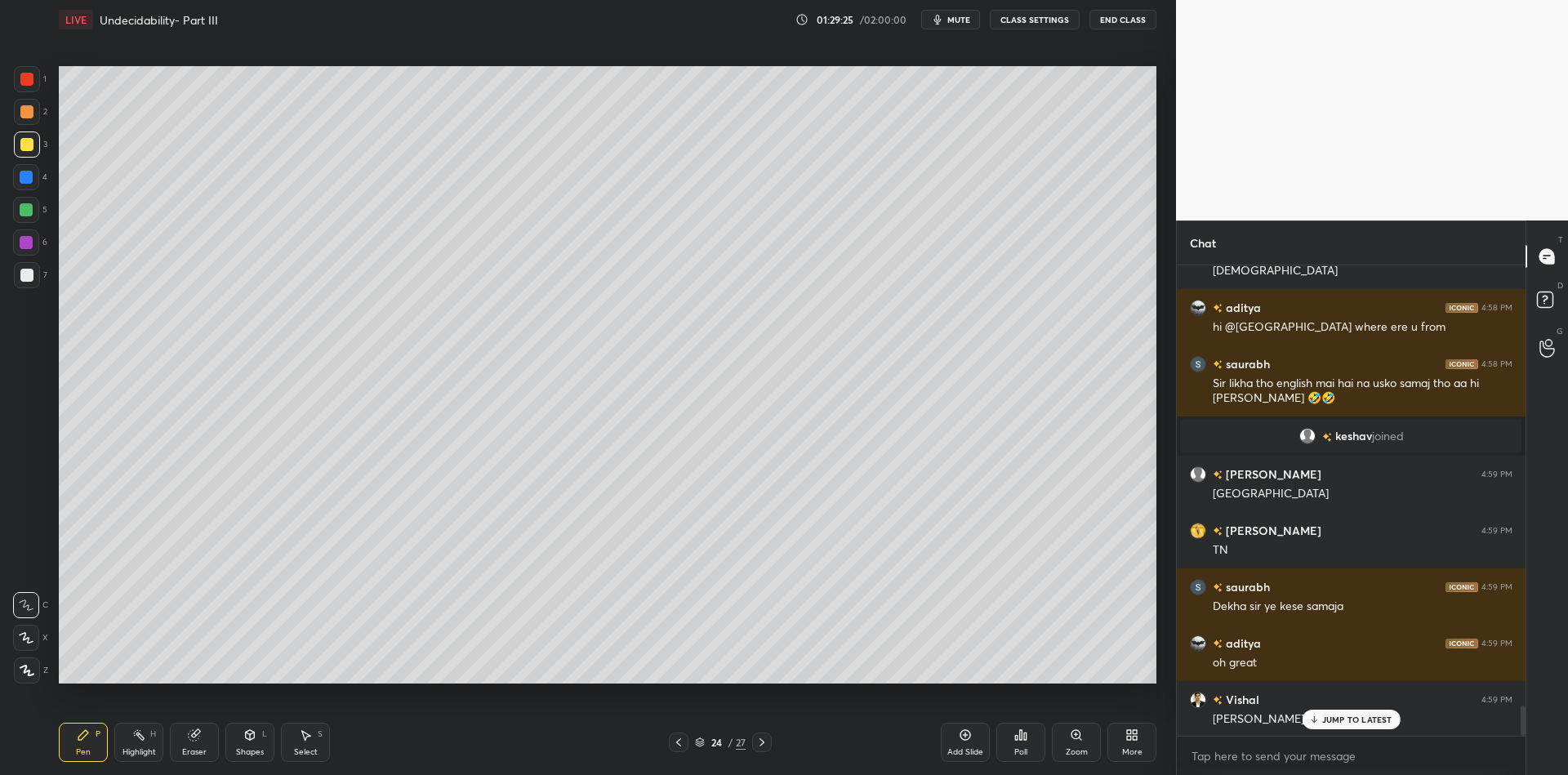
click at [79, 751] on div "Pen" at bounding box center [83, 752] width 15 height 8
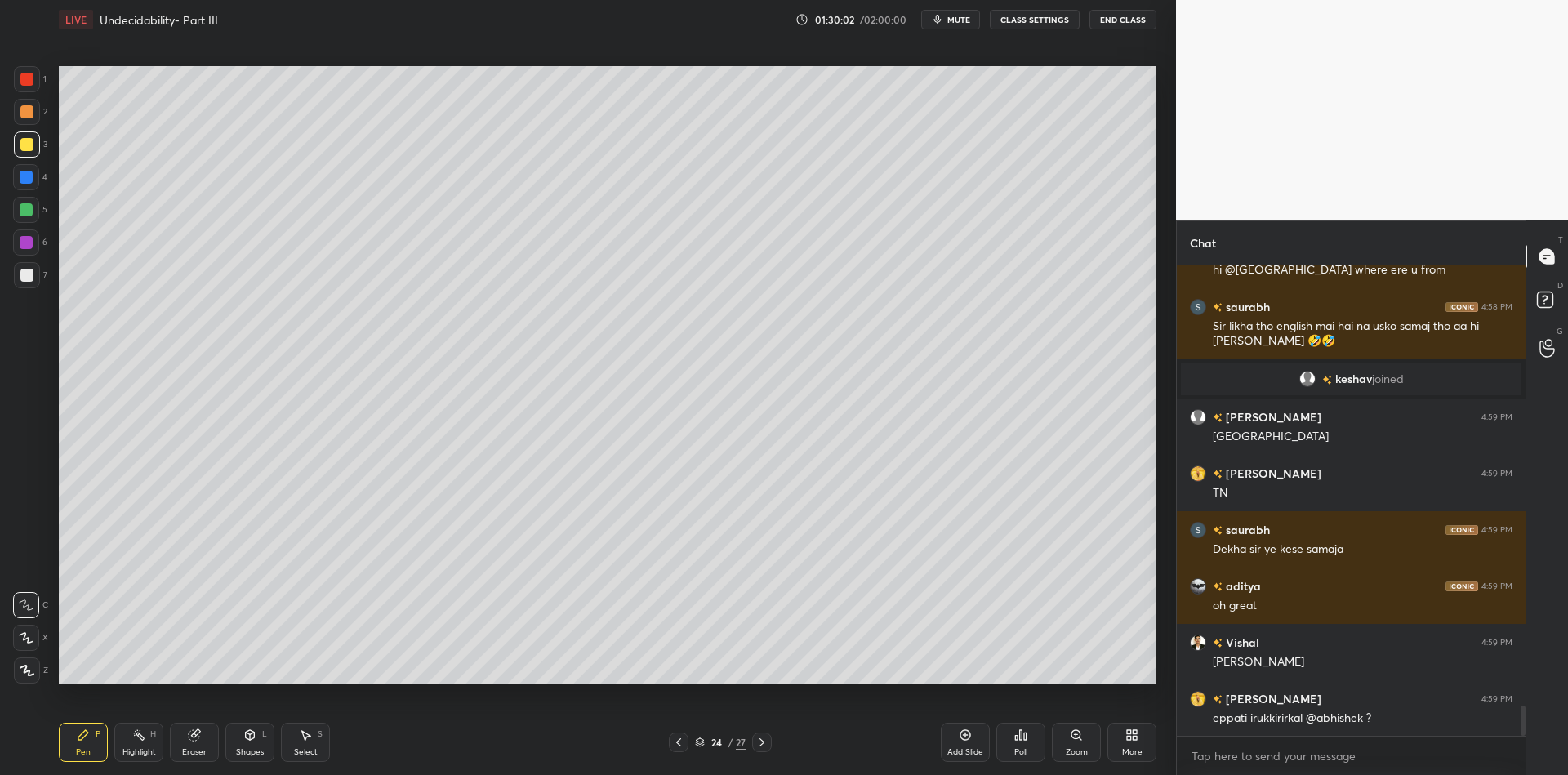
click at [99, 740] on div "Pen P" at bounding box center [82, 742] width 49 height 39
click at [142, 751] on div "Highlight" at bounding box center [139, 752] width 34 height 8
click at [93, 736] on div "Pen P" at bounding box center [82, 742] width 49 height 39
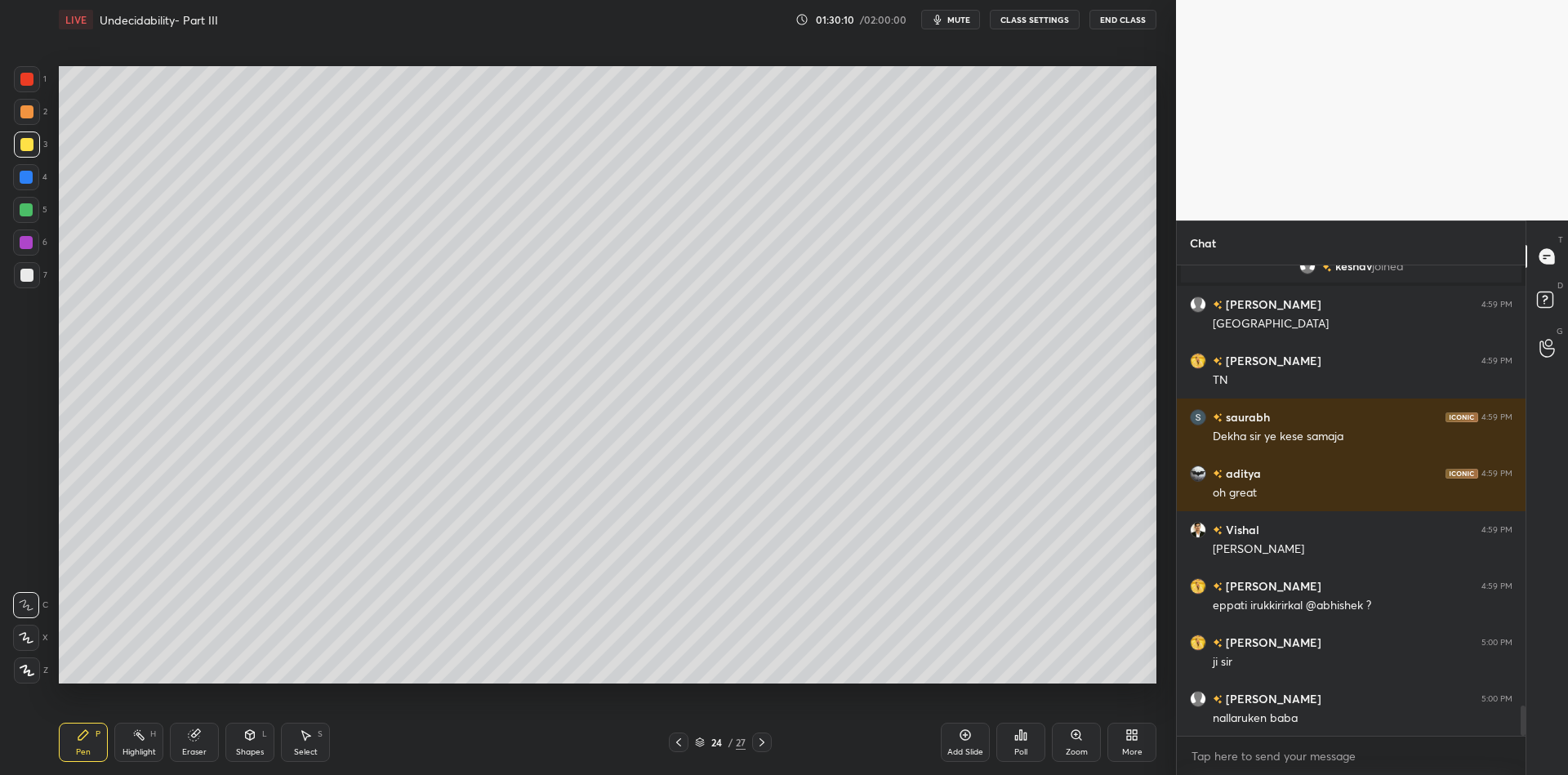
scroll to position [7018, 0]
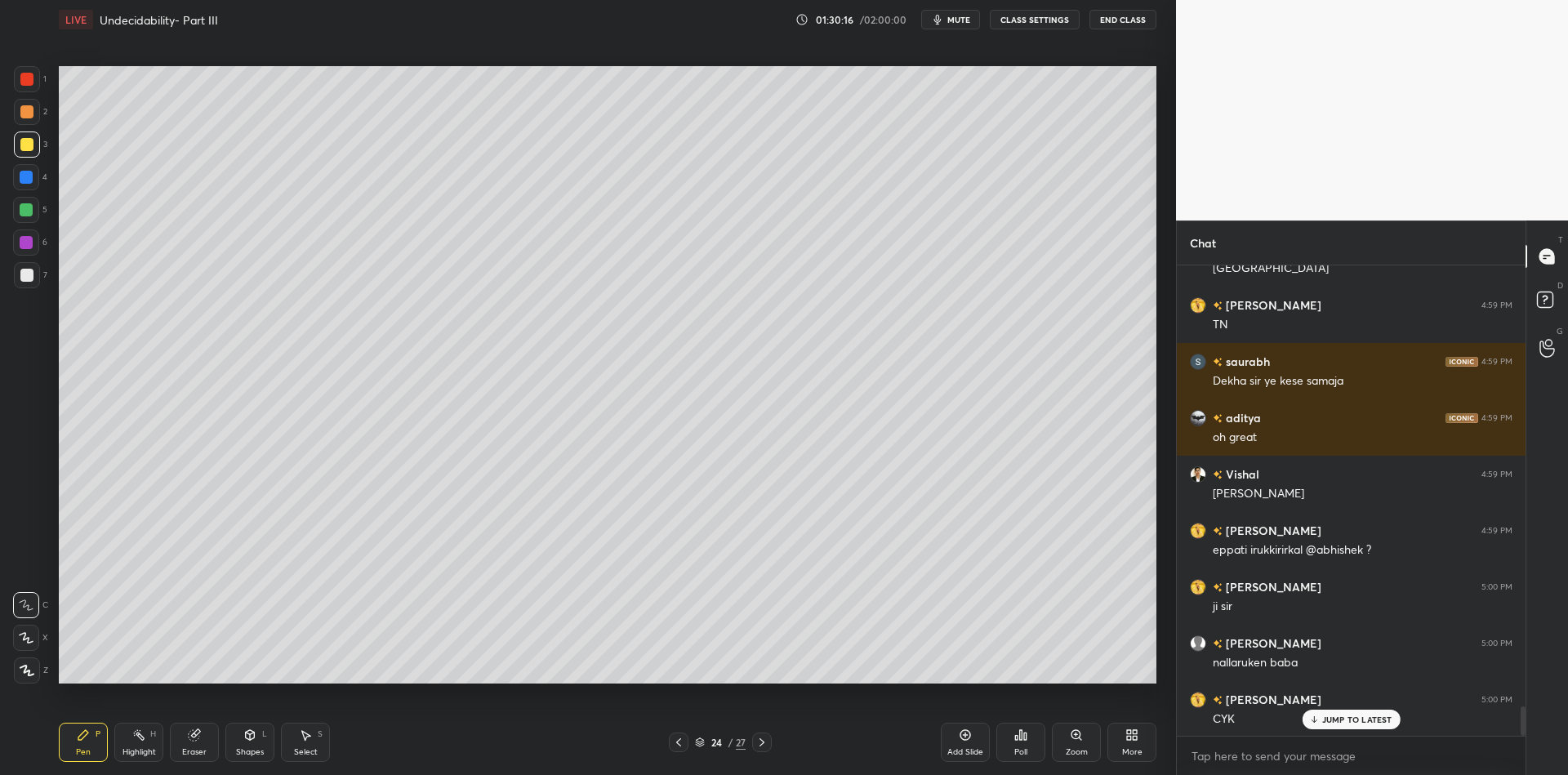
drag, startPoint x: 90, startPoint y: 752, endPoint x: 99, endPoint y: 687, distance: 65.6
click at [88, 752] on div "Pen P" at bounding box center [82, 742] width 49 height 39
click at [29, 209] on div at bounding box center [26, 209] width 13 height 13
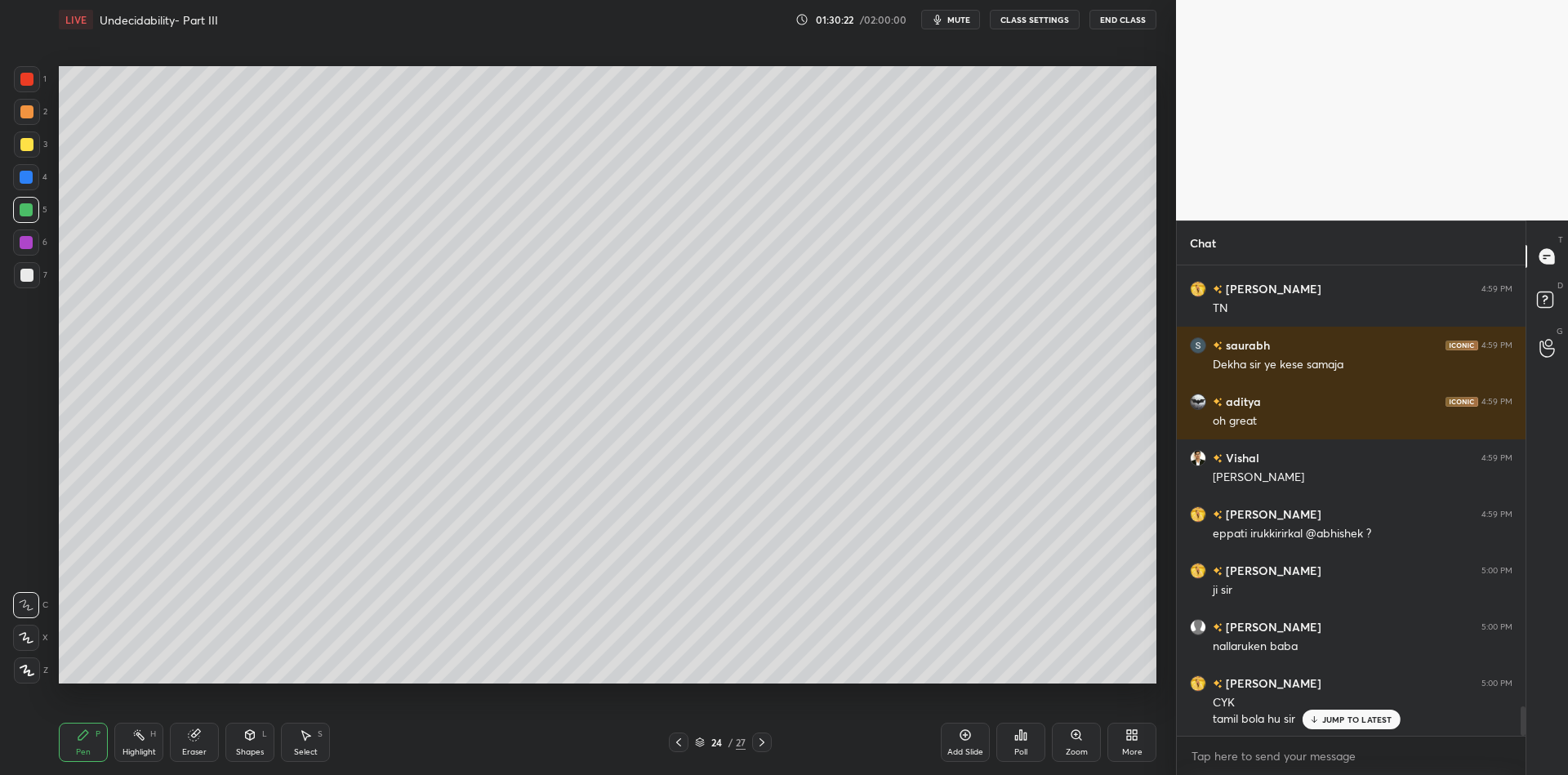
drag, startPoint x: 246, startPoint y: 741, endPoint x: 259, endPoint y: 719, distance: 25.6
click at [247, 740] on icon at bounding box center [250, 735] width 13 height 13
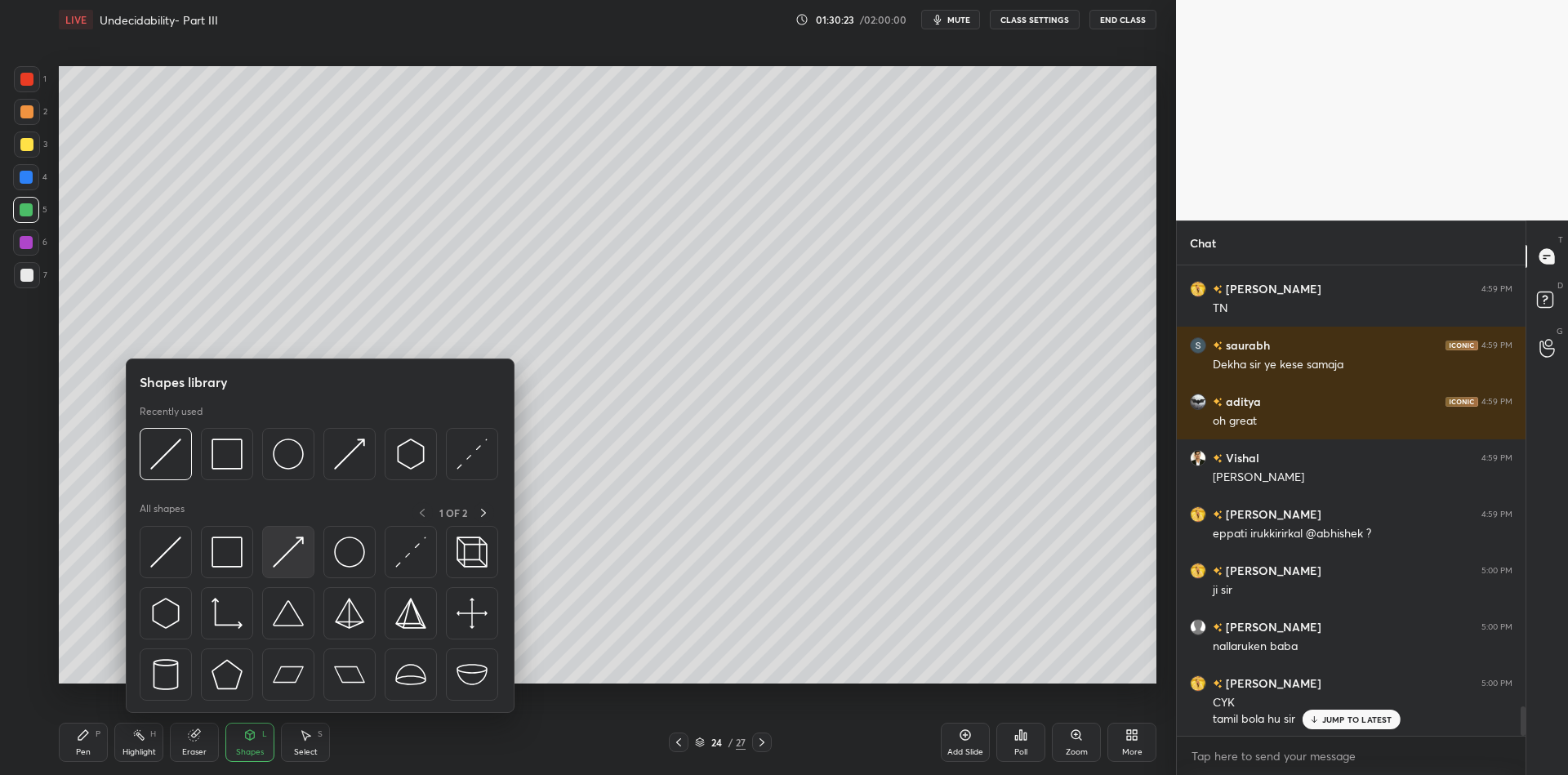
click at [300, 540] on img at bounding box center [288, 552] width 31 height 31
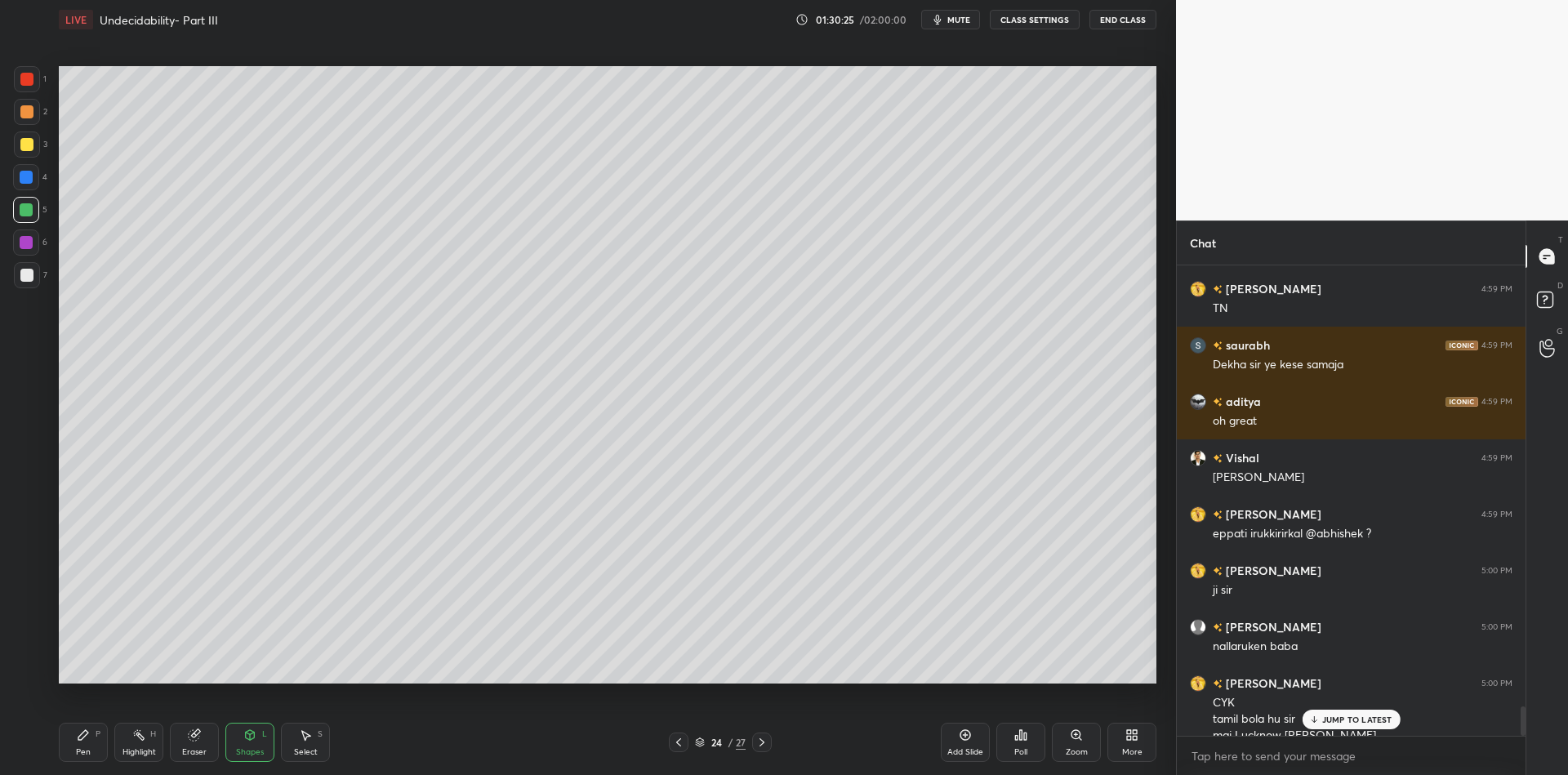
scroll to position [7049, 0]
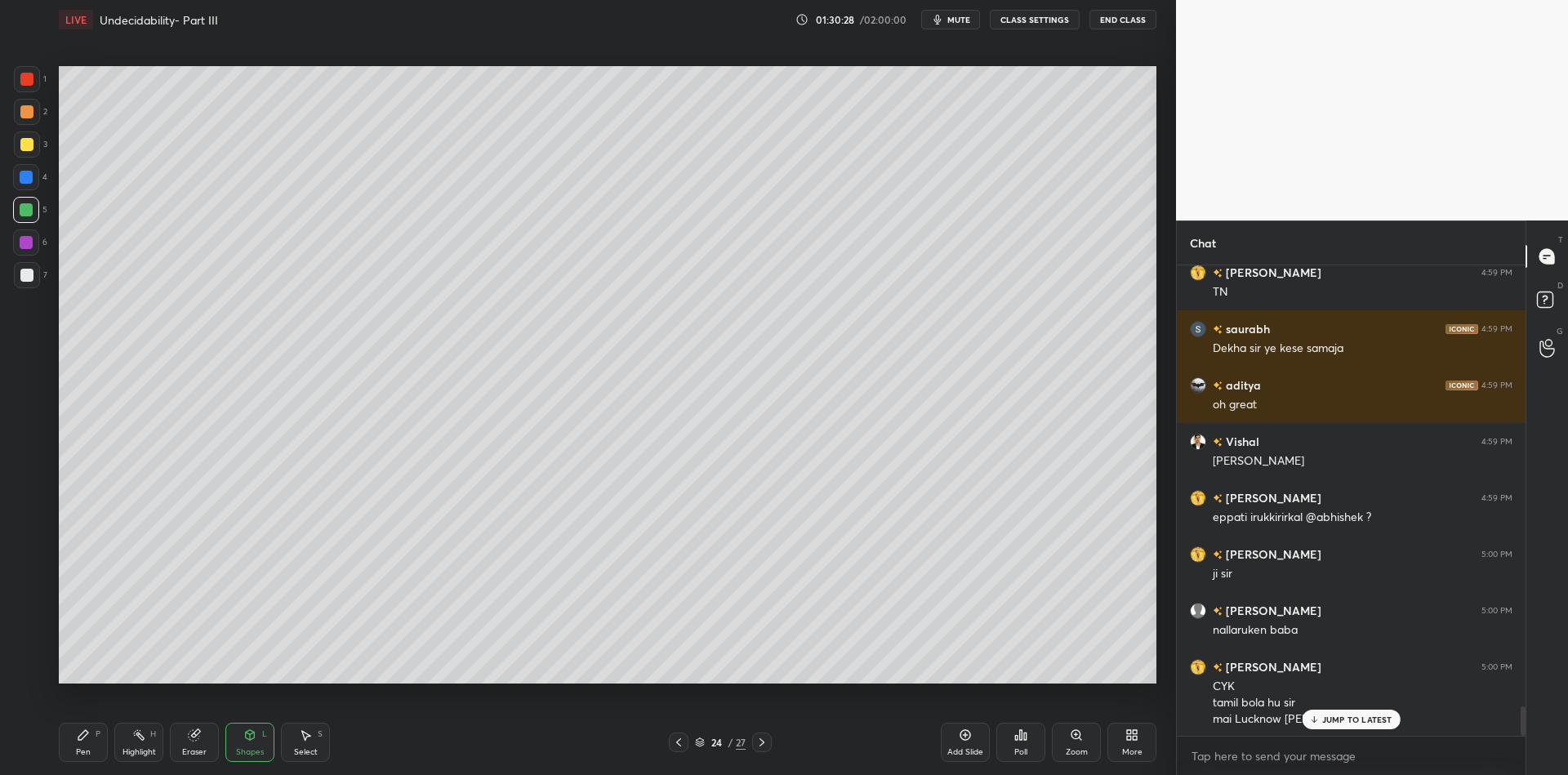
drag, startPoint x: 89, startPoint y: 748, endPoint x: 140, endPoint y: 702, distance: 68.7
click at [96, 745] on div "Pen P" at bounding box center [82, 742] width 49 height 39
drag, startPoint x: 89, startPoint y: 754, endPoint x: 96, endPoint y: 745, distance: 11.4
click at [90, 751] on div "Pen P" at bounding box center [82, 742] width 49 height 39
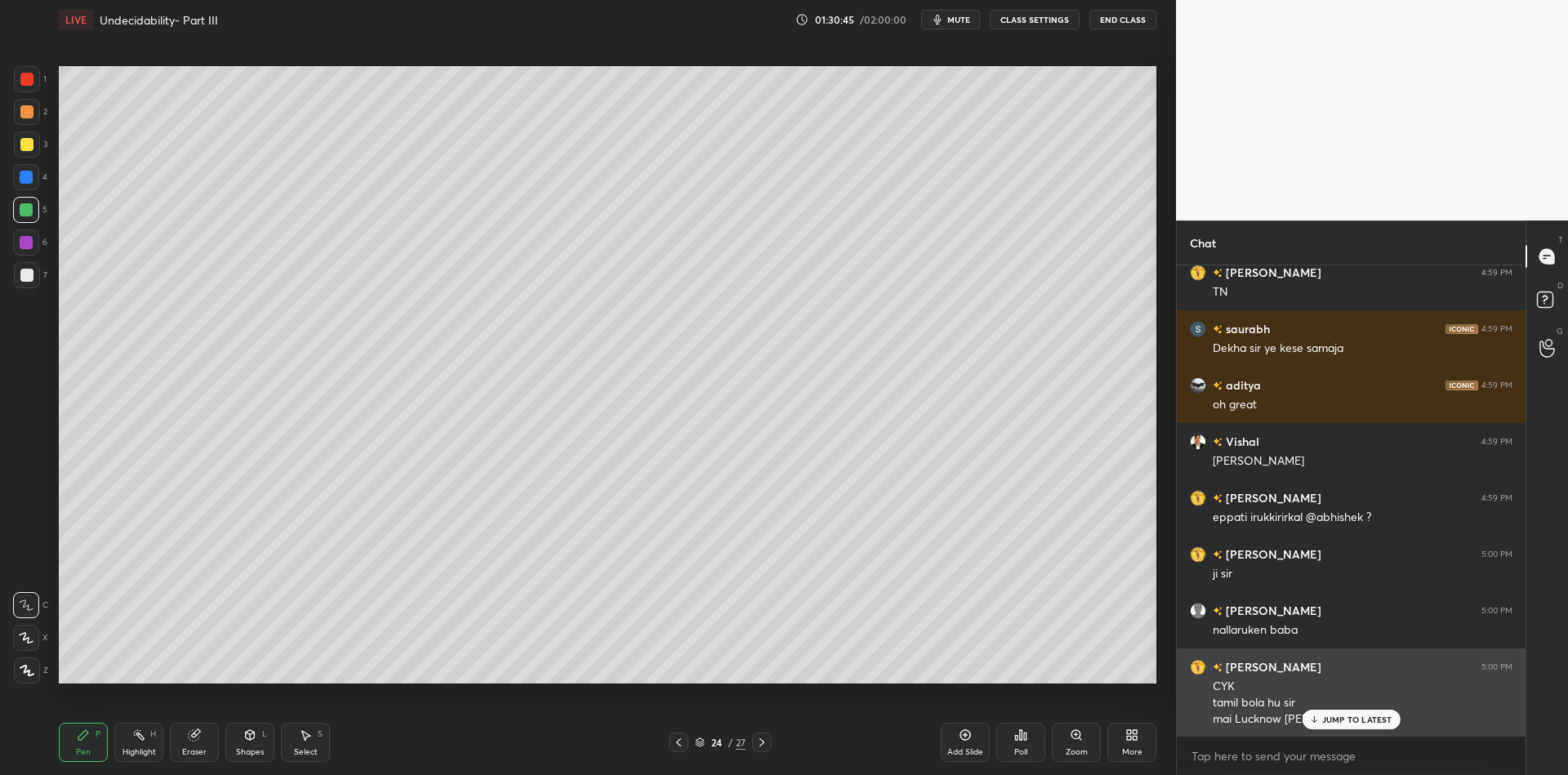
scroll to position [7121, 0]
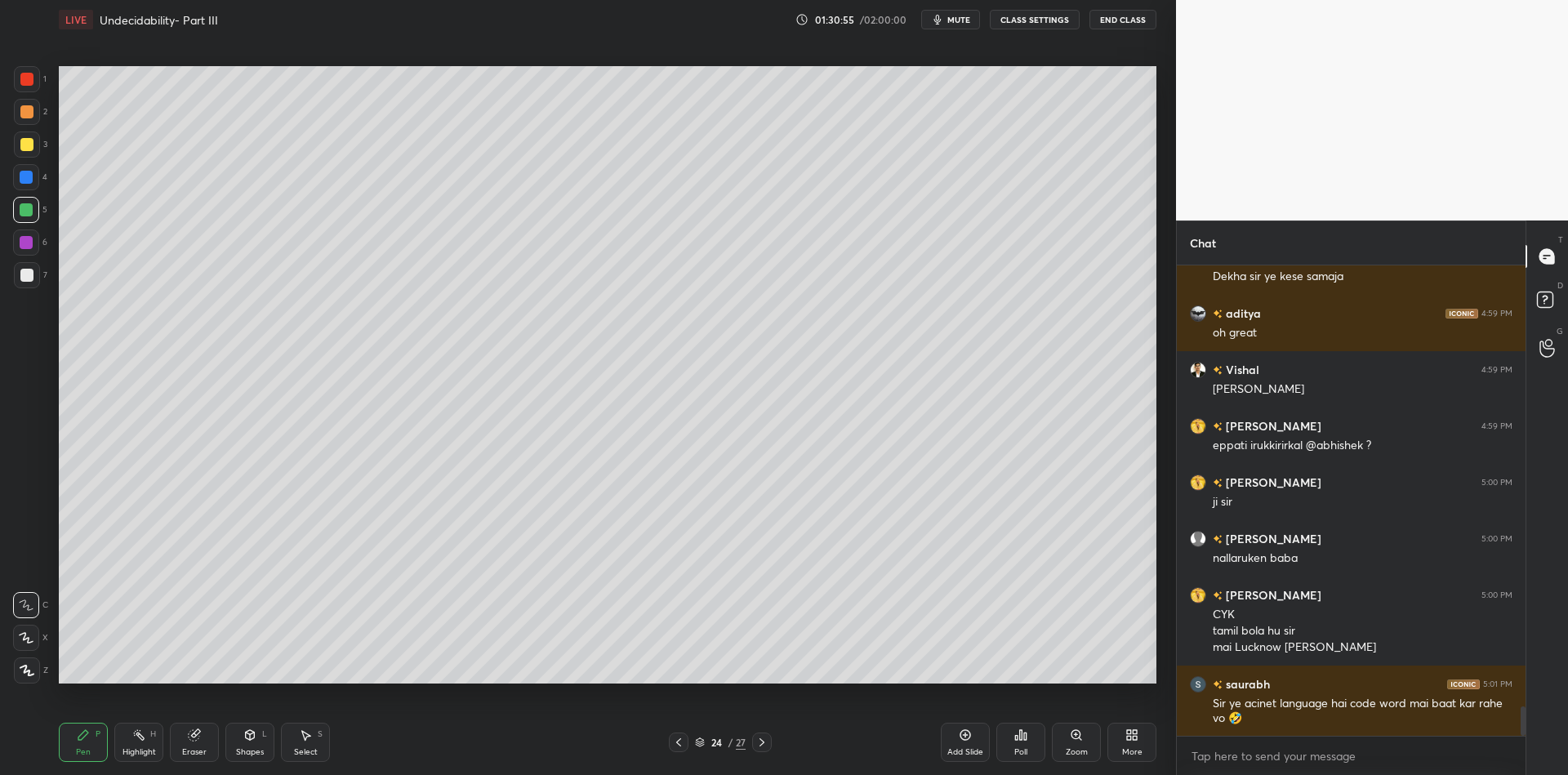
click at [73, 745] on div "Pen P" at bounding box center [82, 742] width 49 height 39
click at [139, 738] on icon at bounding box center [138, 735] width 13 height 13
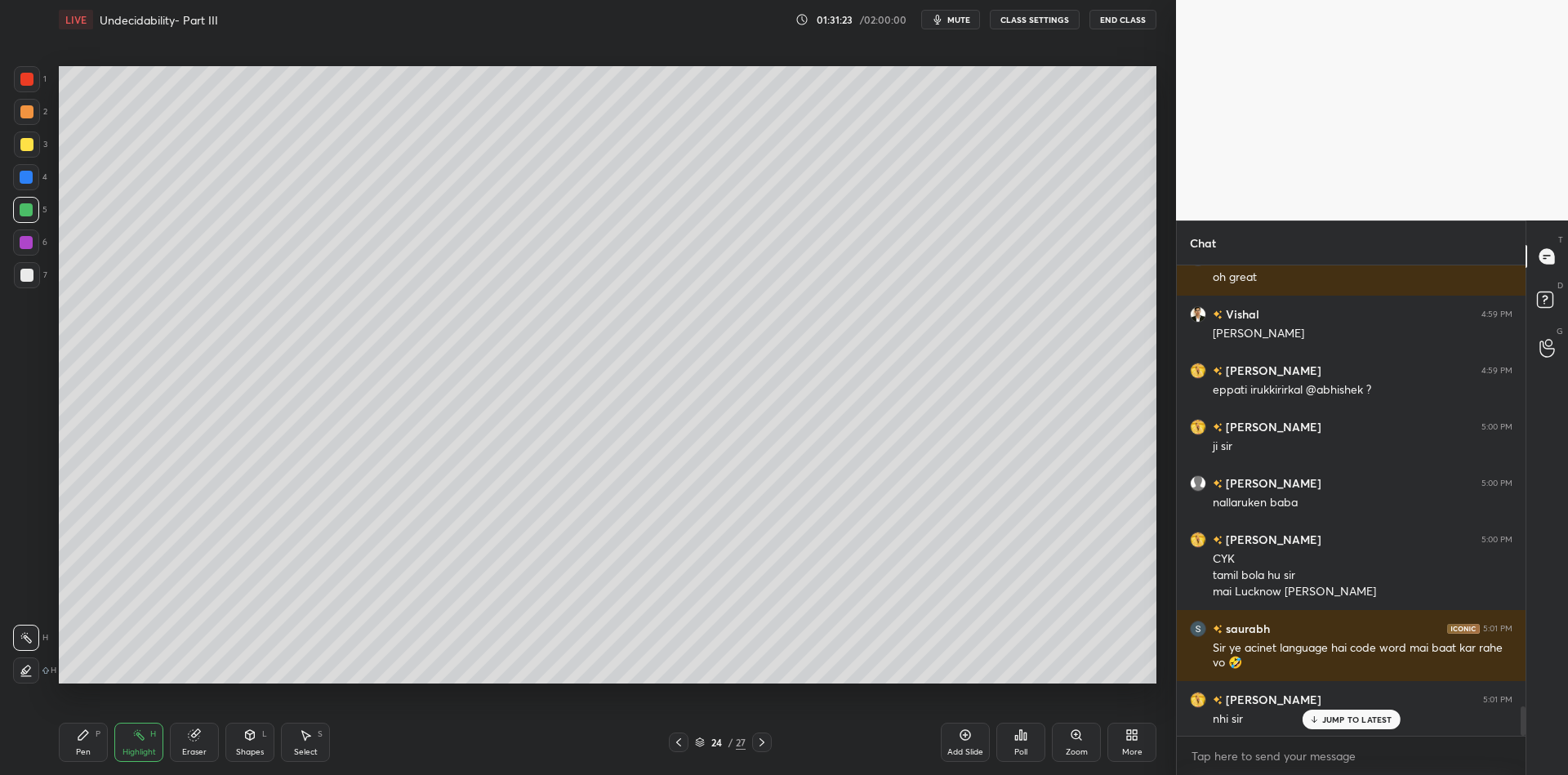
drag, startPoint x: 92, startPoint y: 744, endPoint x: 104, endPoint y: 744, distance: 12.0
click at [98, 744] on div "Pen P" at bounding box center [82, 742] width 49 height 39
click at [143, 749] on div "Highlight" at bounding box center [139, 752] width 34 height 8
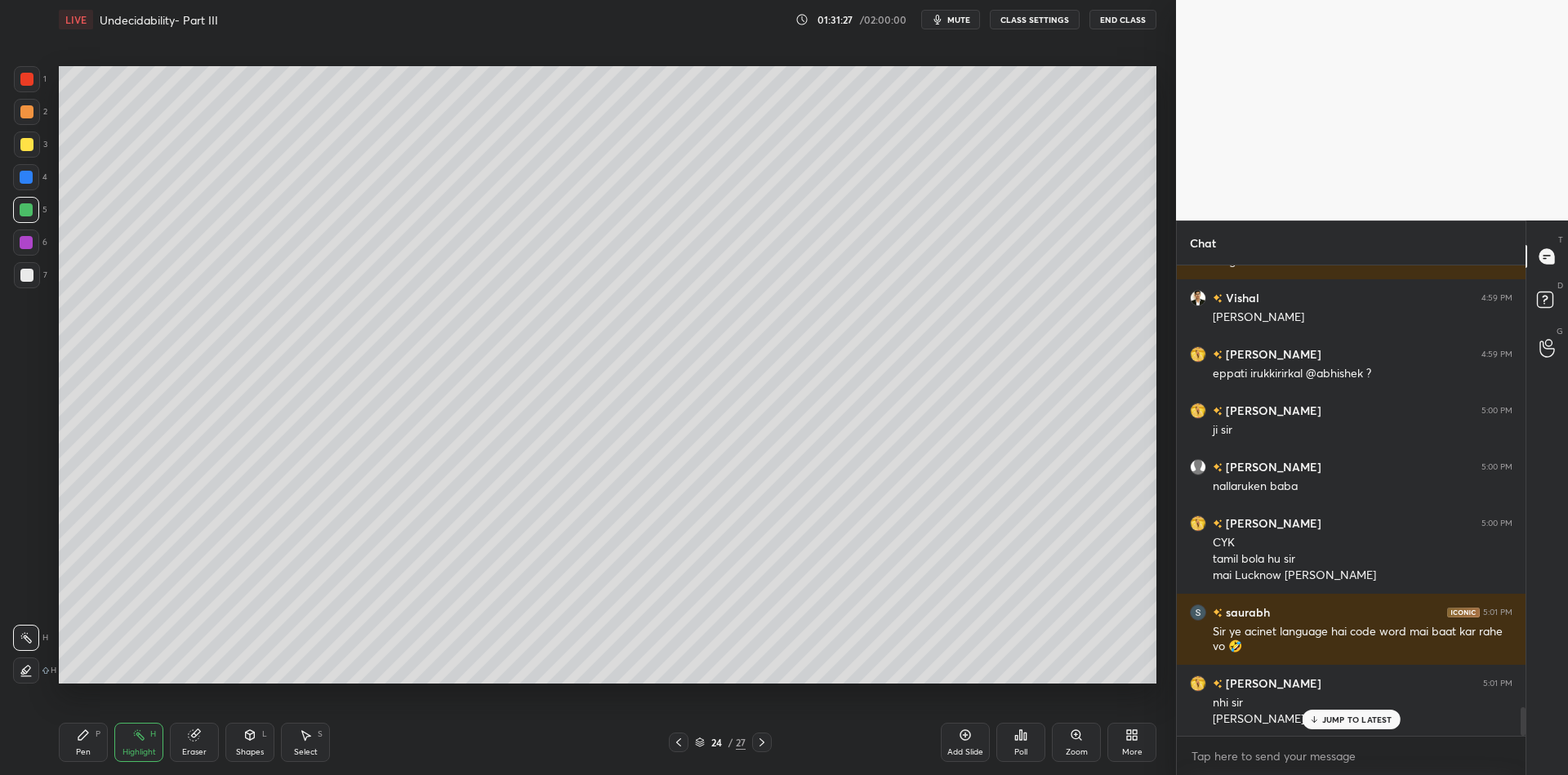
drag, startPoint x: 195, startPoint y: 752, endPoint x: 214, endPoint y: 724, distance: 33.8
click at [199, 748] on div "Eraser" at bounding box center [194, 752] width 25 height 8
click at [98, 742] on div "Pen P" at bounding box center [82, 742] width 49 height 39
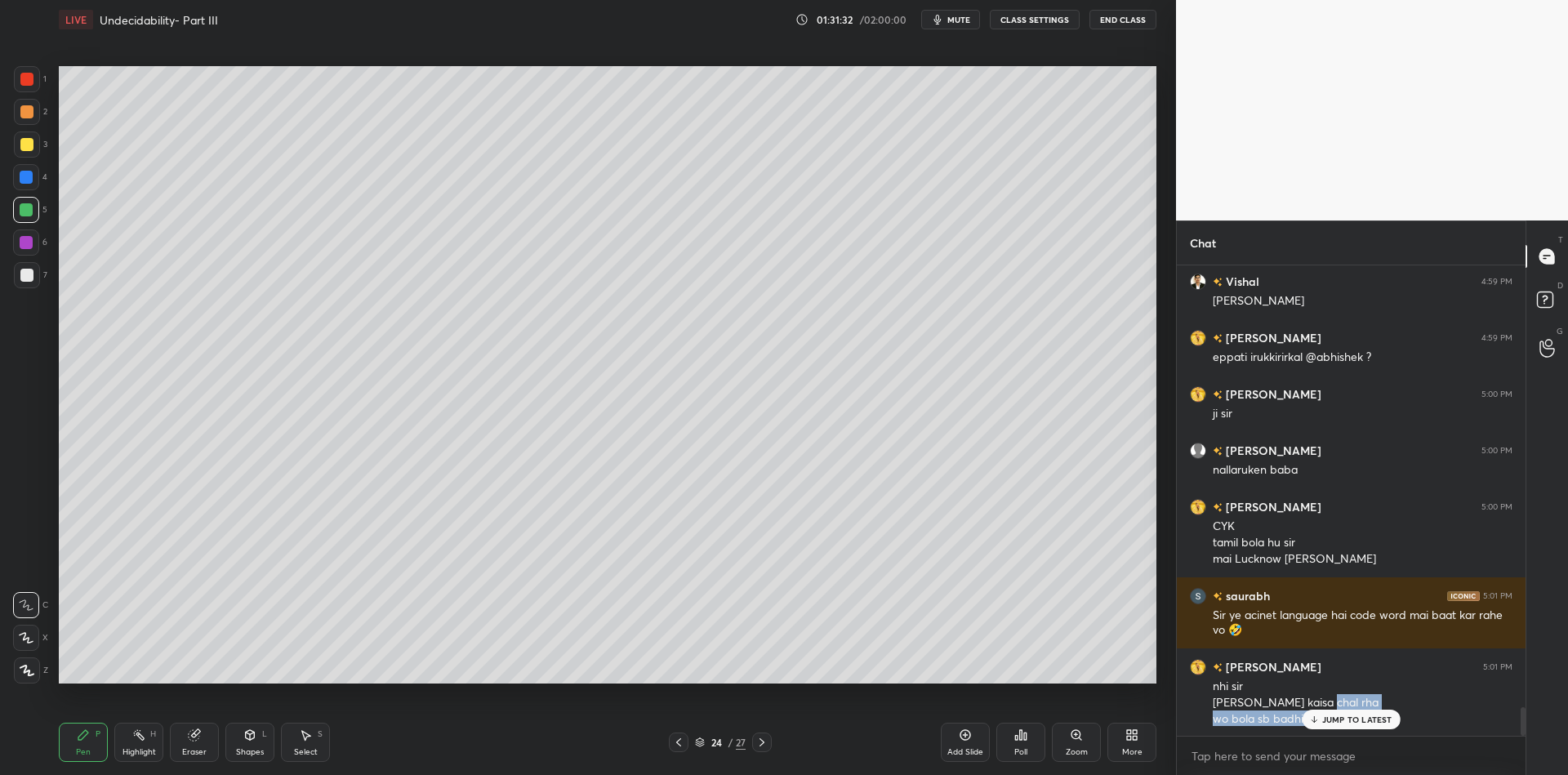
click at [1319, 712] on div "Baba 4:58 PM [PERSON_NAME] 4:58 PM haha Aman 4:58 PM Haha aditya 4:58 PM hi @[G…" at bounding box center [1351, 500] width 348 height 471
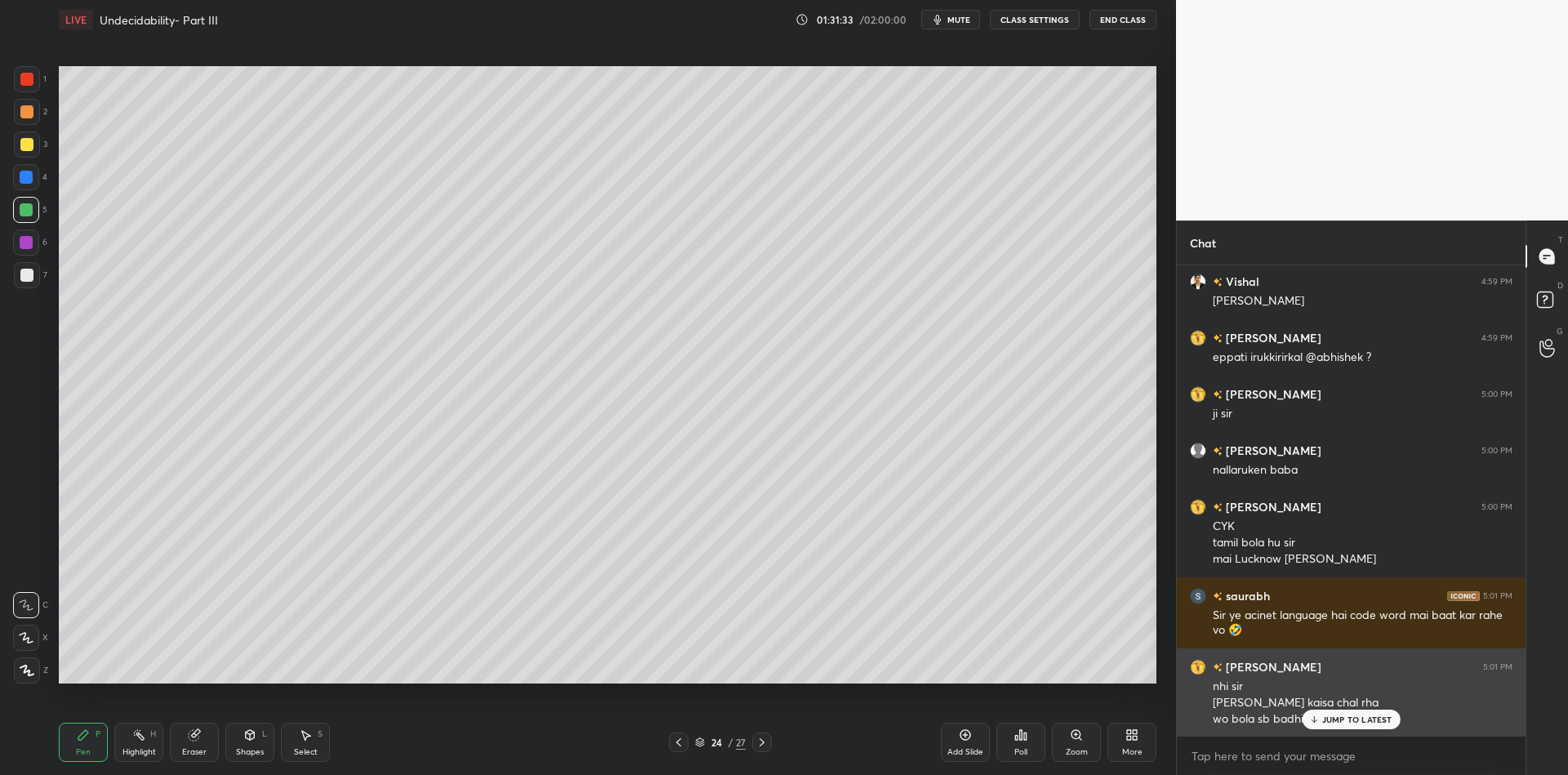
click at [1336, 721] on p "JUMP TO LATEST" at bounding box center [1357, 719] width 70 height 10
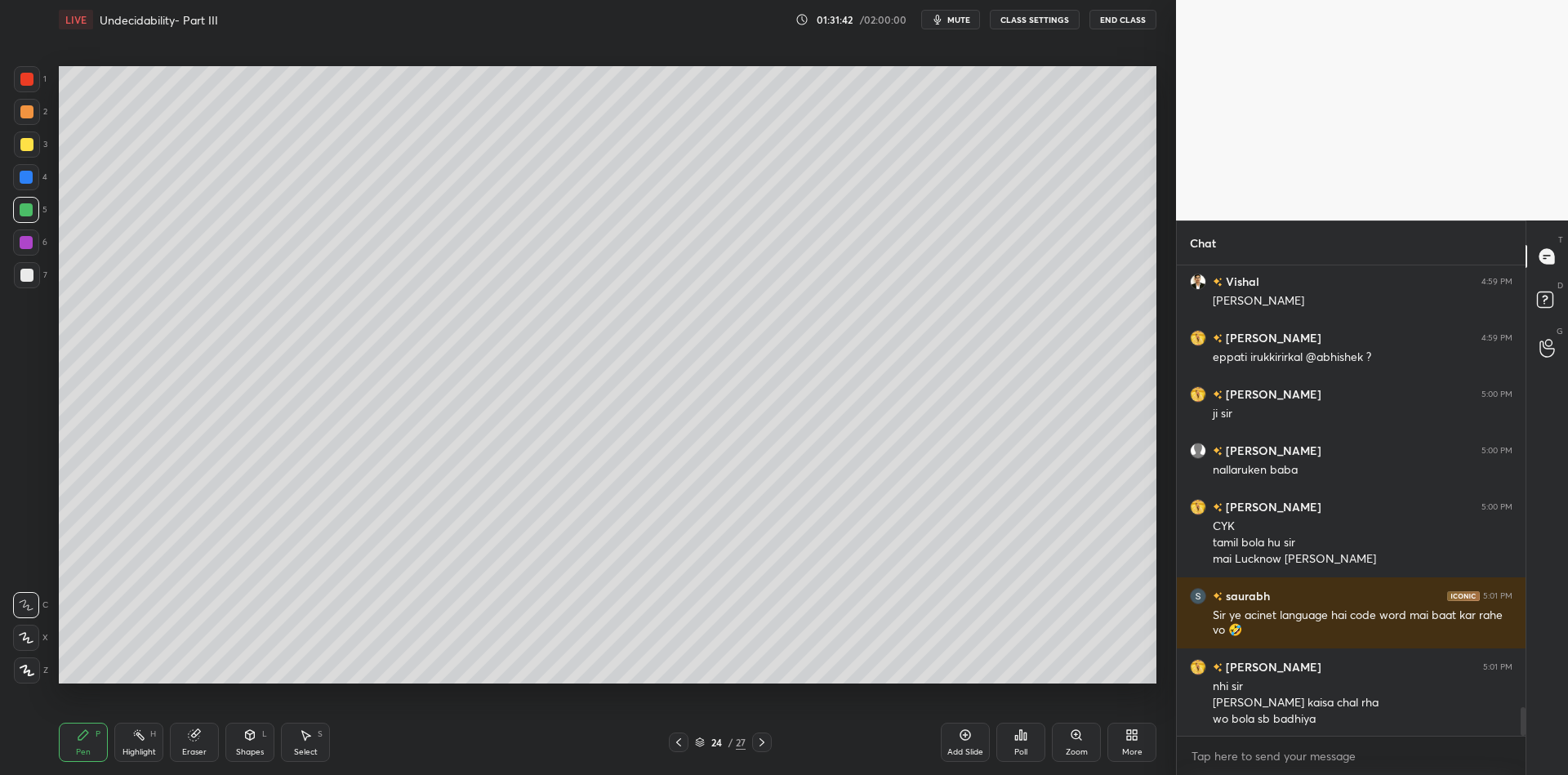
drag, startPoint x: 78, startPoint y: 763, endPoint x: 137, endPoint y: 708, distance: 80.7
click at [78, 762] on div "Pen P Highlight H Eraser Shapes L Select S 24 / 27 Add Slide Poll Zoom More" at bounding box center [607, 743] width 1097 height 66
click at [24, 155] on div at bounding box center [27, 144] width 26 height 26
click at [98, 755] on div "Pen P" at bounding box center [82, 742] width 49 height 39
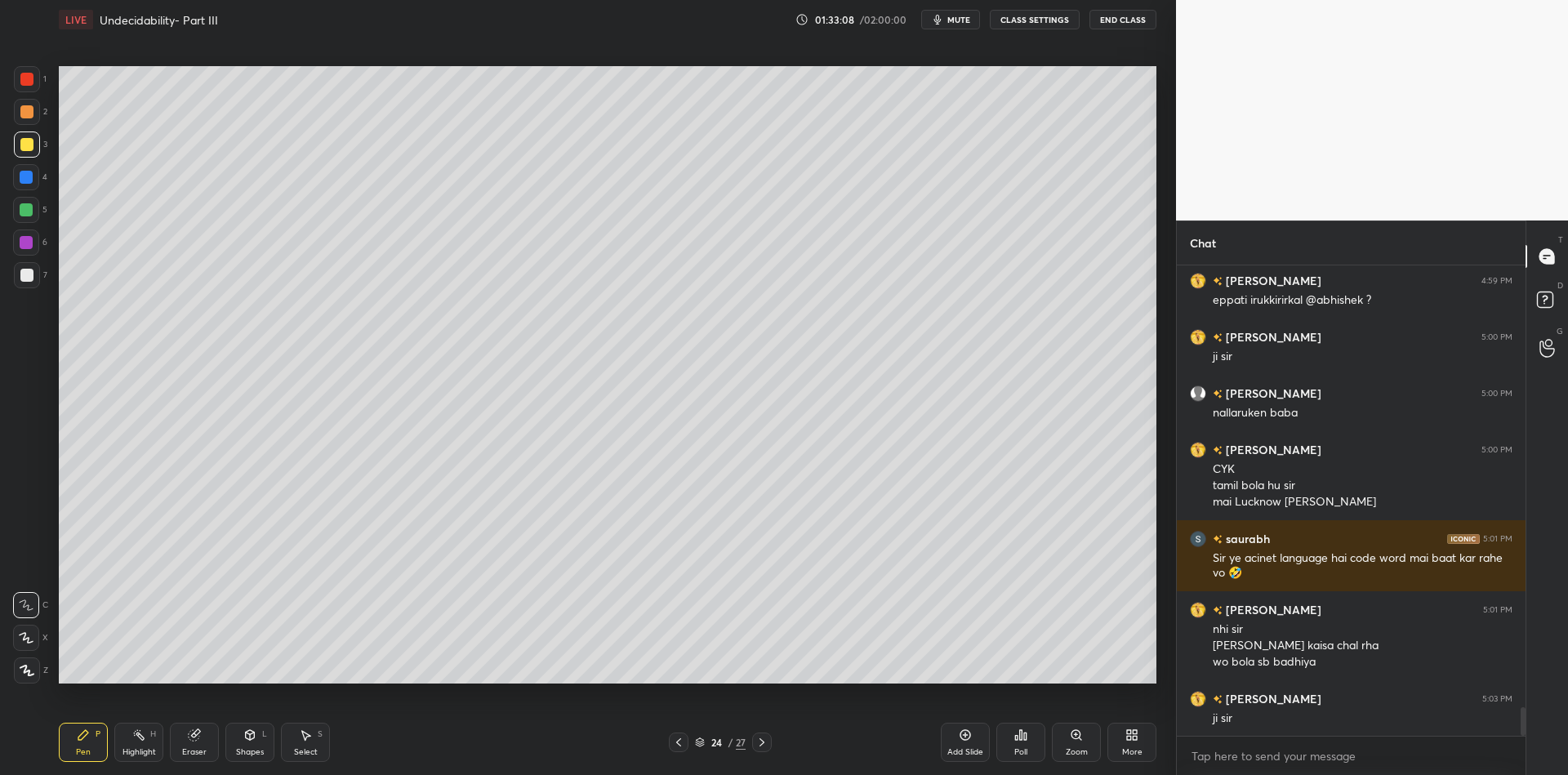
click at [140, 732] on icon at bounding box center [138, 735] width 13 height 13
click at [963, 739] on icon at bounding box center [965, 735] width 13 height 13
click at [78, 749] on div "Pen" at bounding box center [83, 752] width 15 height 8
click at [15, 150] on div at bounding box center [27, 144] width 26 height 26
click at [254, 745] on div "Shapes L" at bounding box center [249, 742] width 49 height 39
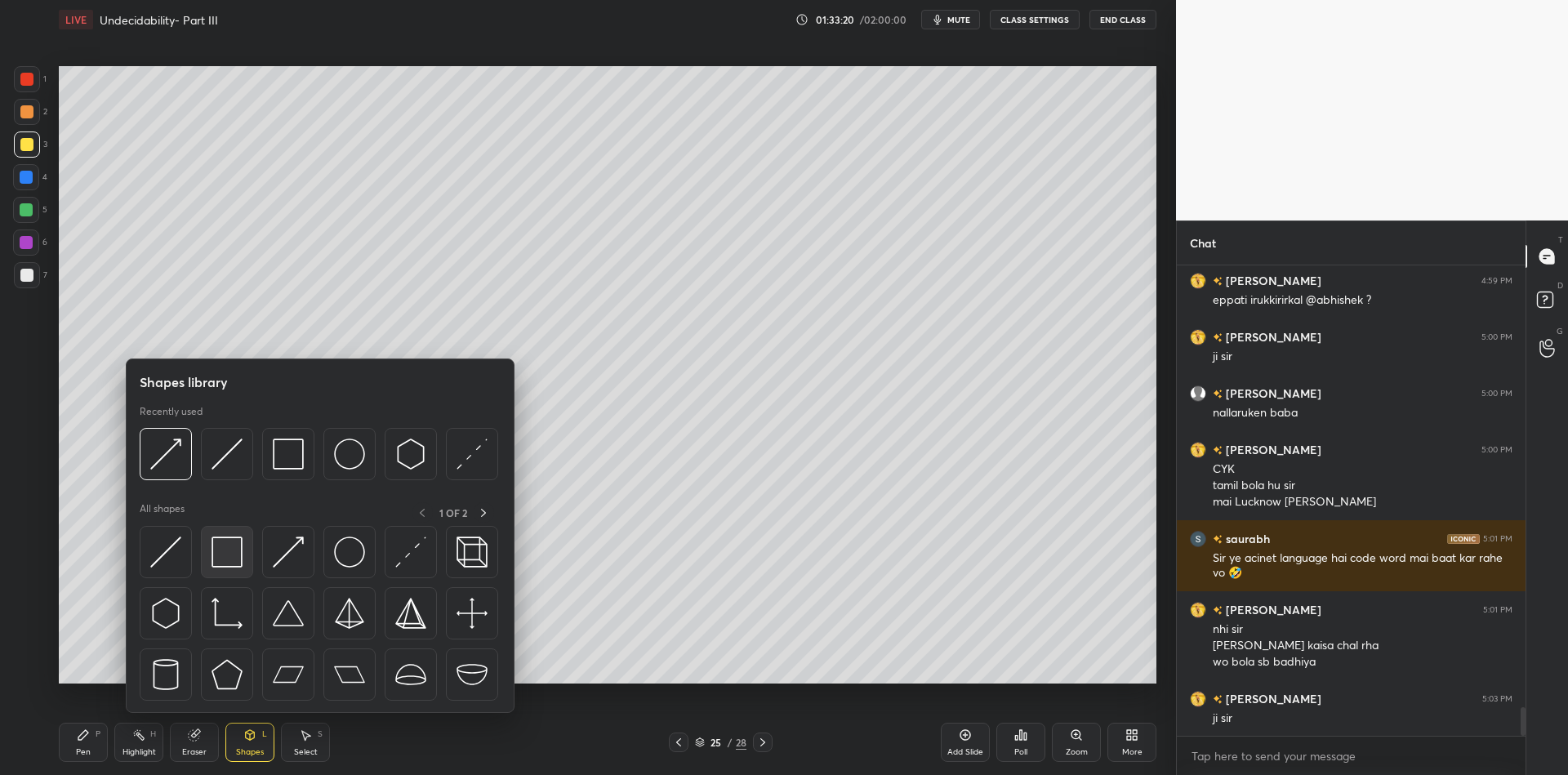
click at [236, 541] on div at bounding box center [227, 552] width 52 height 52
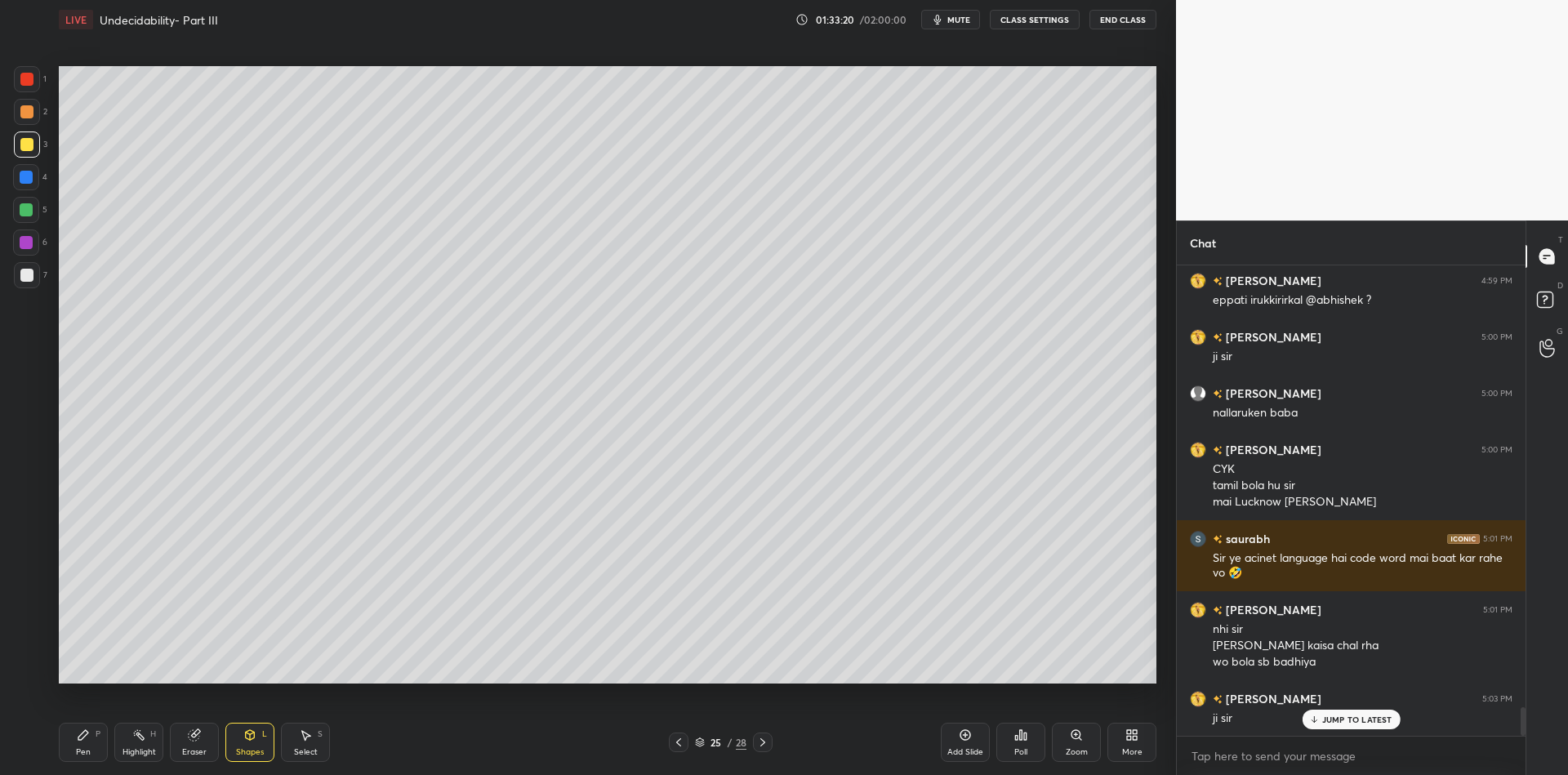
scroll to position [7323, 0]
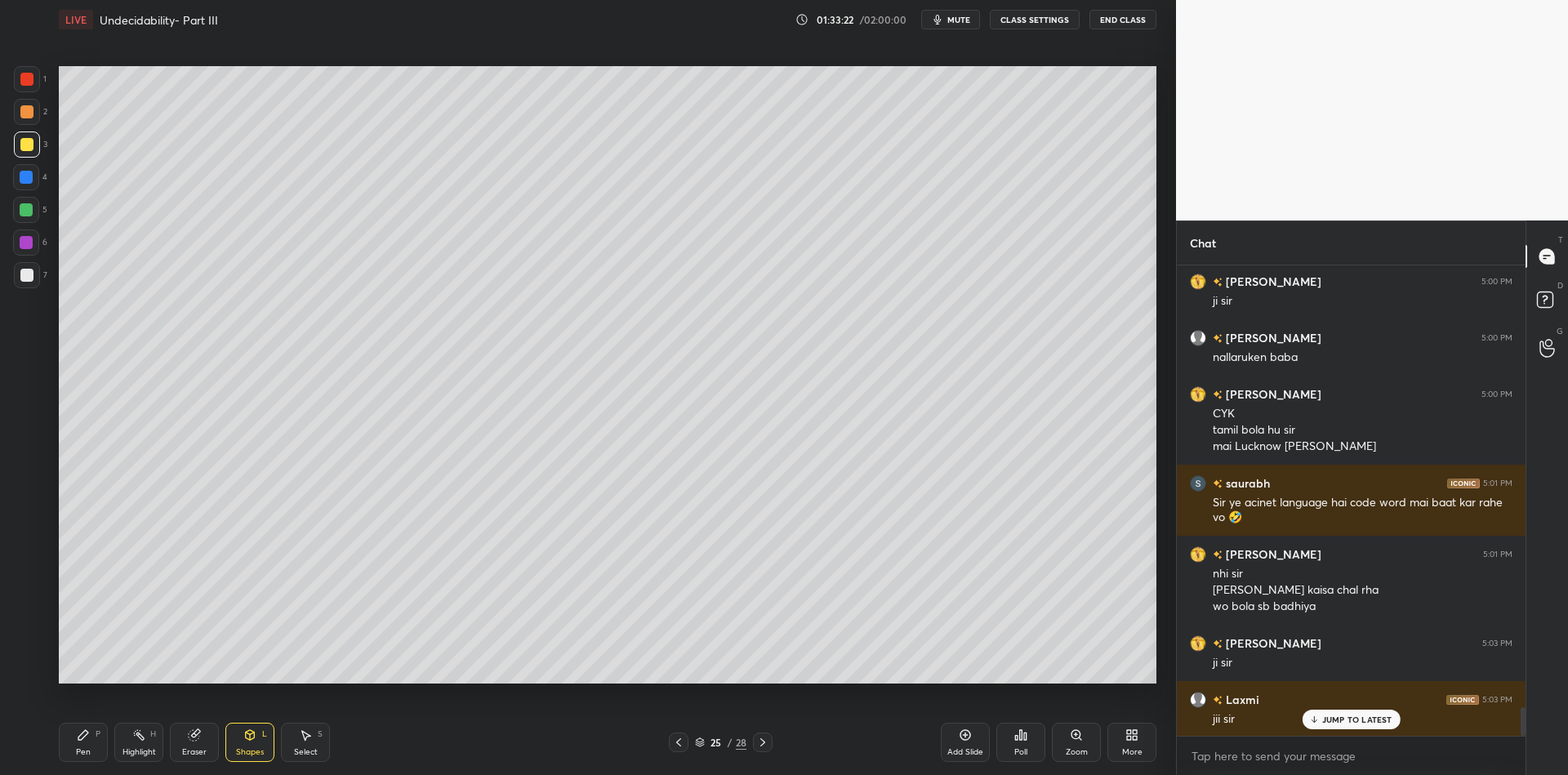
click at [85, 748] on div "Pen" at bounding box center [83, 752] width 15 height 8
drag, startPoint x: 247, startPoint y: 750, endPoint x: 254, endPoint y: 716, distance: 34.7
click at [247, 749] on div "Shapes" at bounding box center [249, 752] width 27 height 8
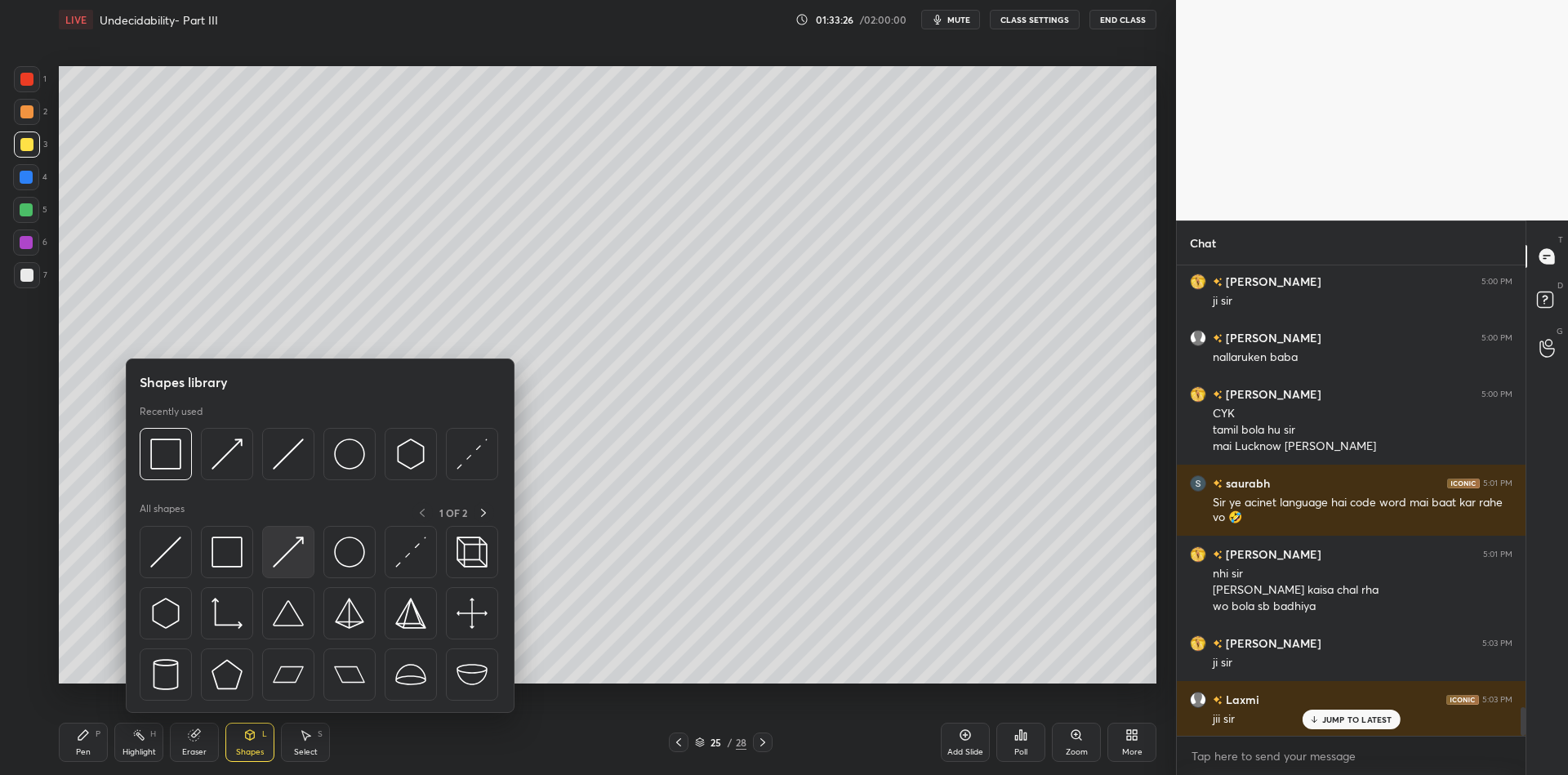
click at [289, 537] on img at bounding box center [288, 552] width 31 height 31
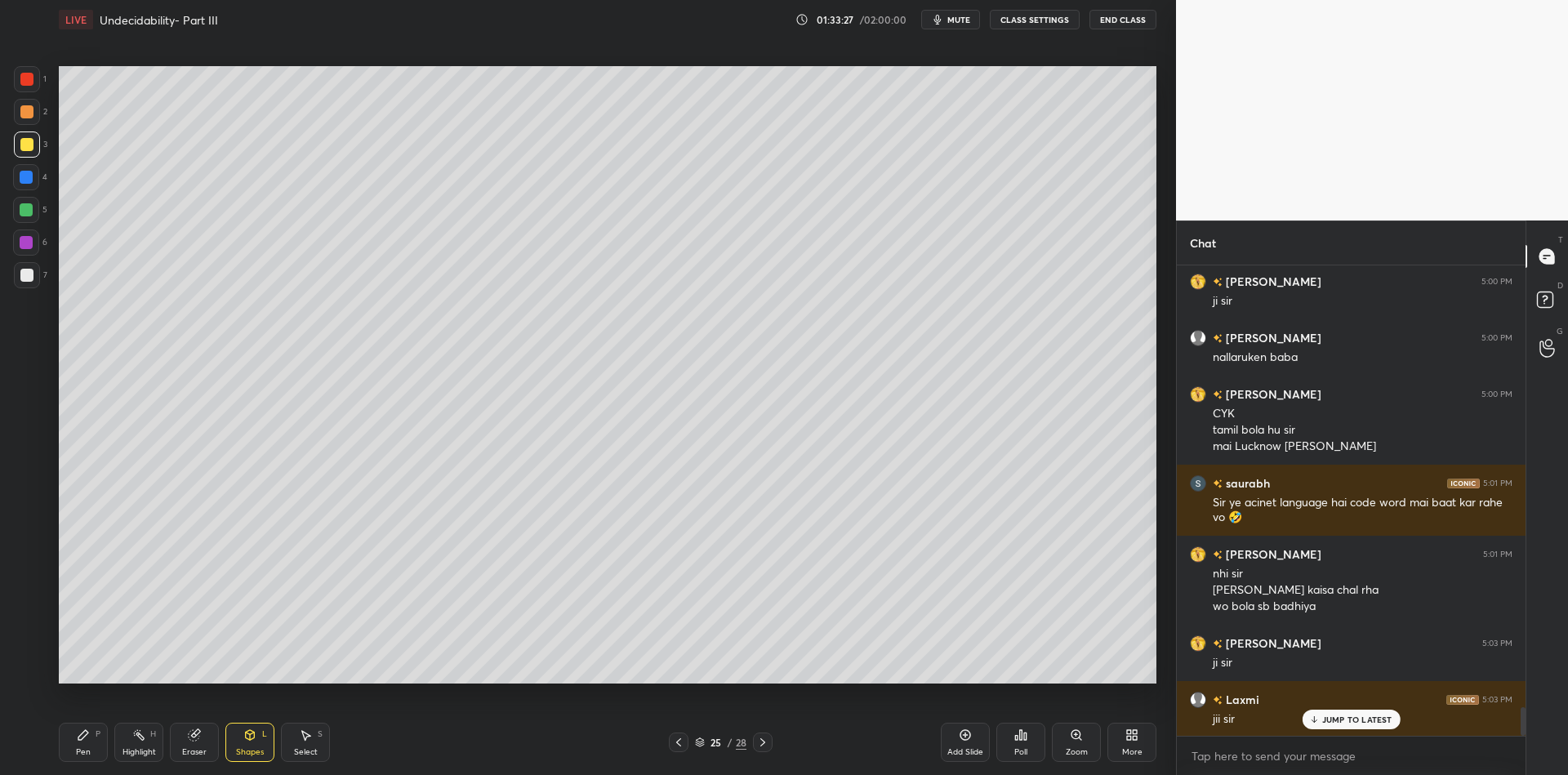
click at [89, 747] on div "Pen P" at bounding box center [82, 742] width 49 height 39
drag, startPoint x: 246, startPoint y: 742, endPoint x: 254, endPoint y: 720, distance: 23.4
click at [248, 737] on icon at bounding box center [250, 735] width 13 height 13
drag, startPoint x: 88, startPoint y: 745, endPoint x: 104, endPoint y: 702, distance: 45.9
click at [84, 741] on div "Pen P" at bounding box center [82, 742] width 49 height 39
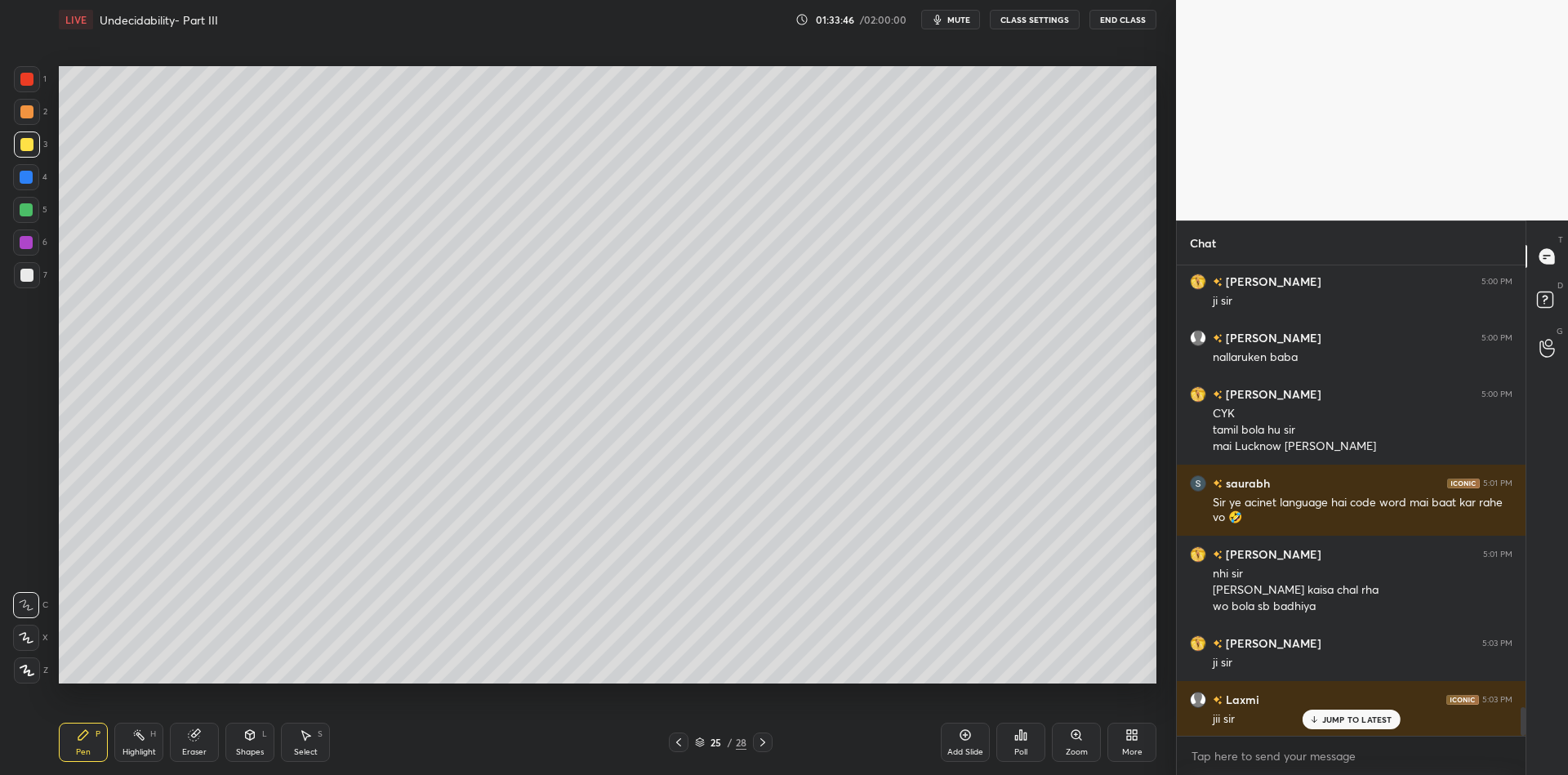
click at [246, 748] on div "Shapes" at bounding box center [249, 752] width 27 height 8
drag, startPoint x: 84, startPoint y: 748, endPoint x: 90, endPoint y: 723, distance: 25.7
click at [83, 744] on div "Pen P" at bounding box center [82, 742] width 49 height 39
click at [189, 741] on icon at bounding box center [194, 735] width 13 height 13
click at [87, 744] on div "Pen P" at bounding box center [82, 742] width 49 height 39
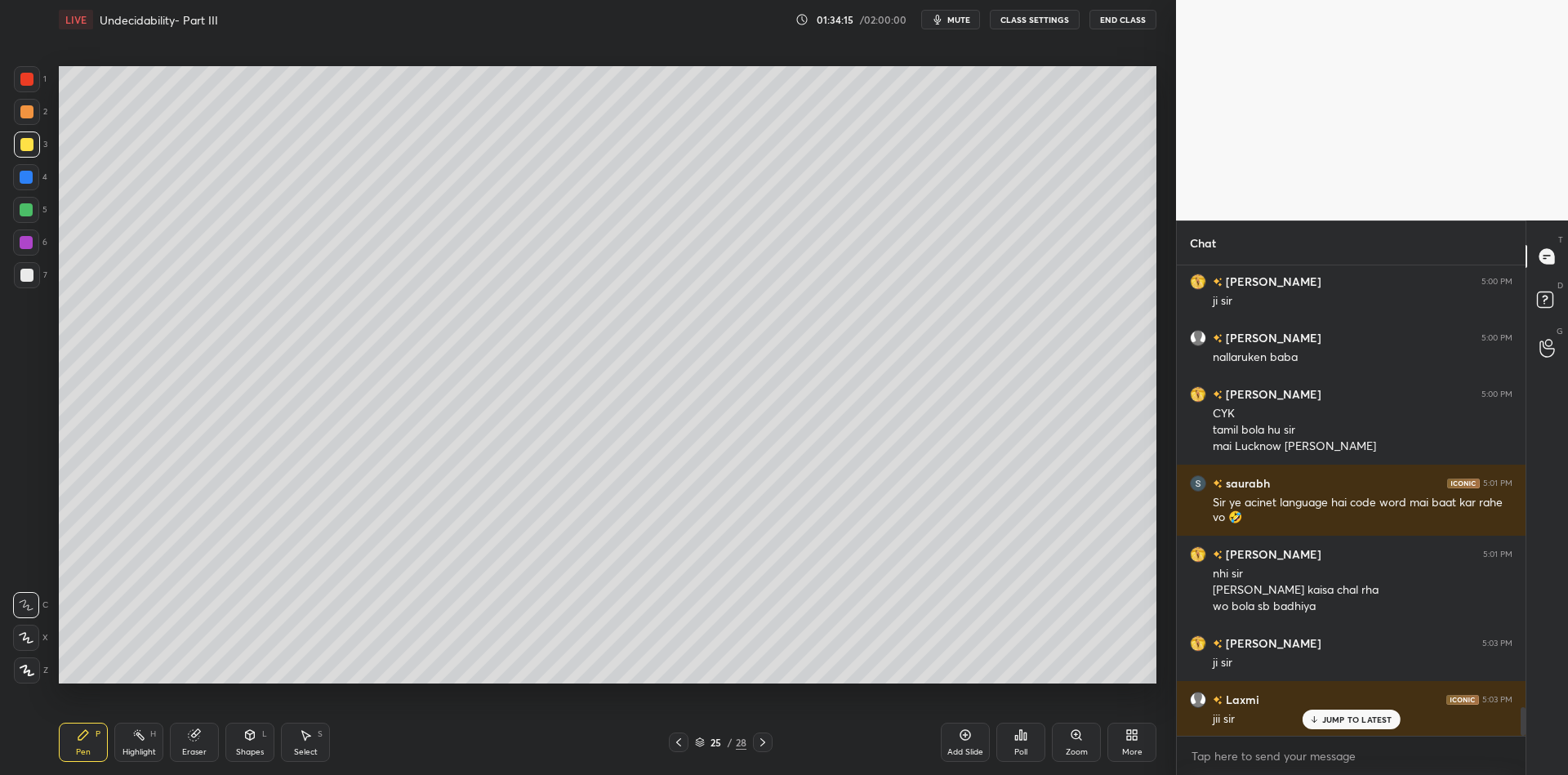
click at [252, 735] on div "Shapes L" at bounding box center [249, 742] width 49 height 39
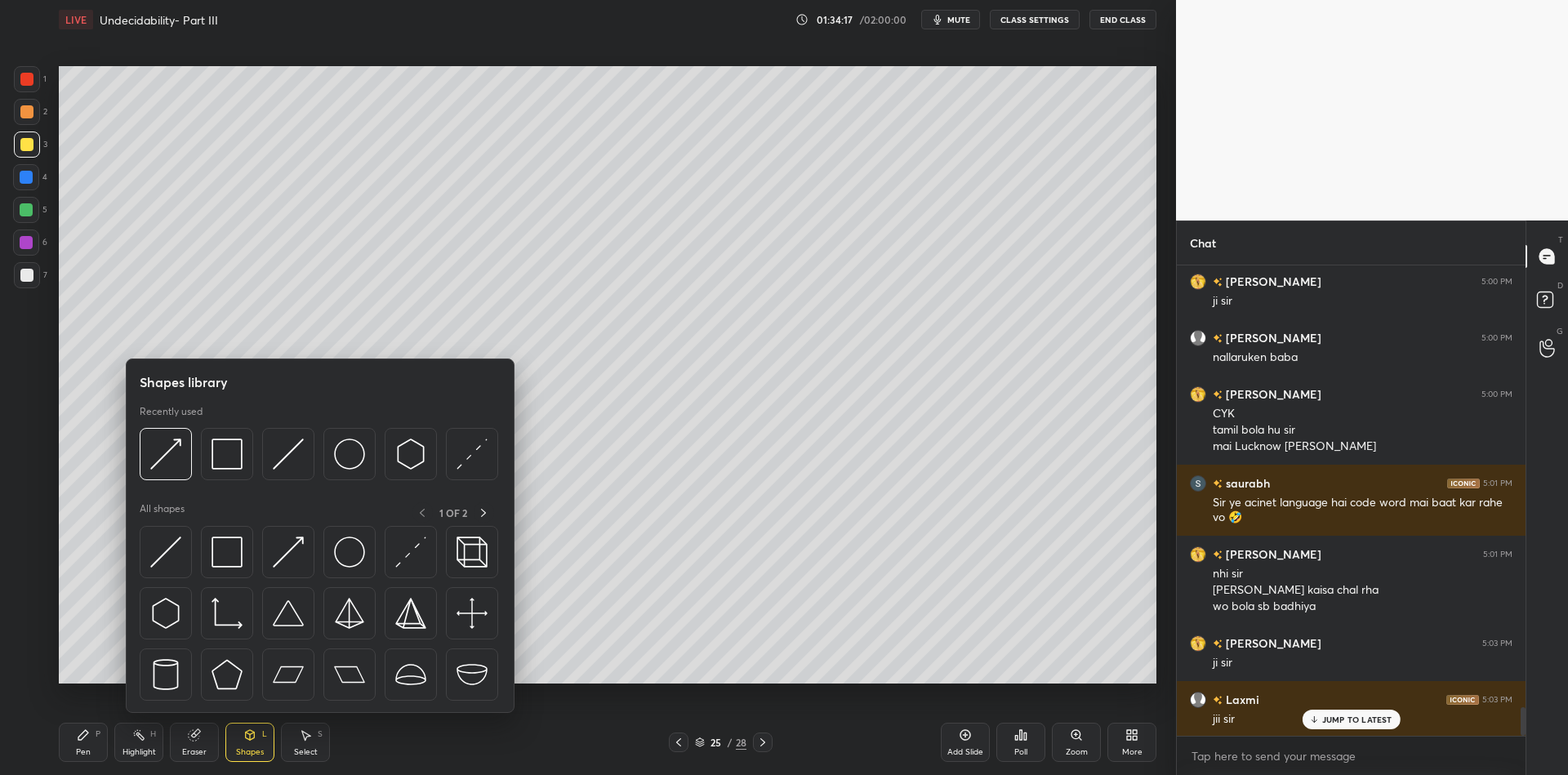
click at [162, 544] on img at bounding box center [166, 552] width 31 height 31
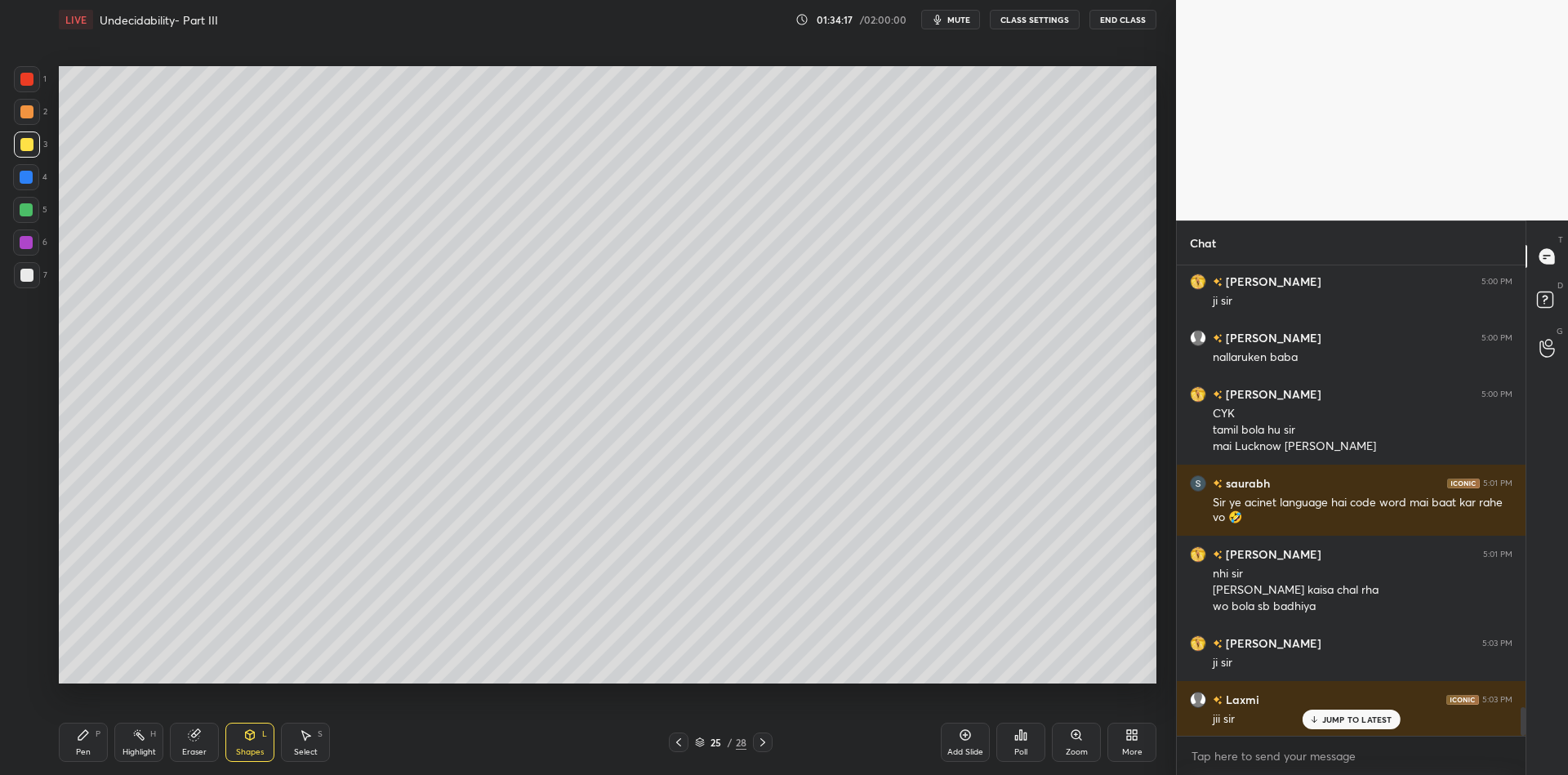
click at [20, 215] on div at bounding box center [26, 209] width 26 height 26
click at [83, 748] on div "Pen P" at bounding box center [82, 742] width 49 height 39
drag, startPoint x: 254, startPoint y: 754, endPoint x: 255, endPoint y: 721, distance: 33.0
click at [254, 752] on div "Shapes" at bounding box center [249, 752] width 27 height 8
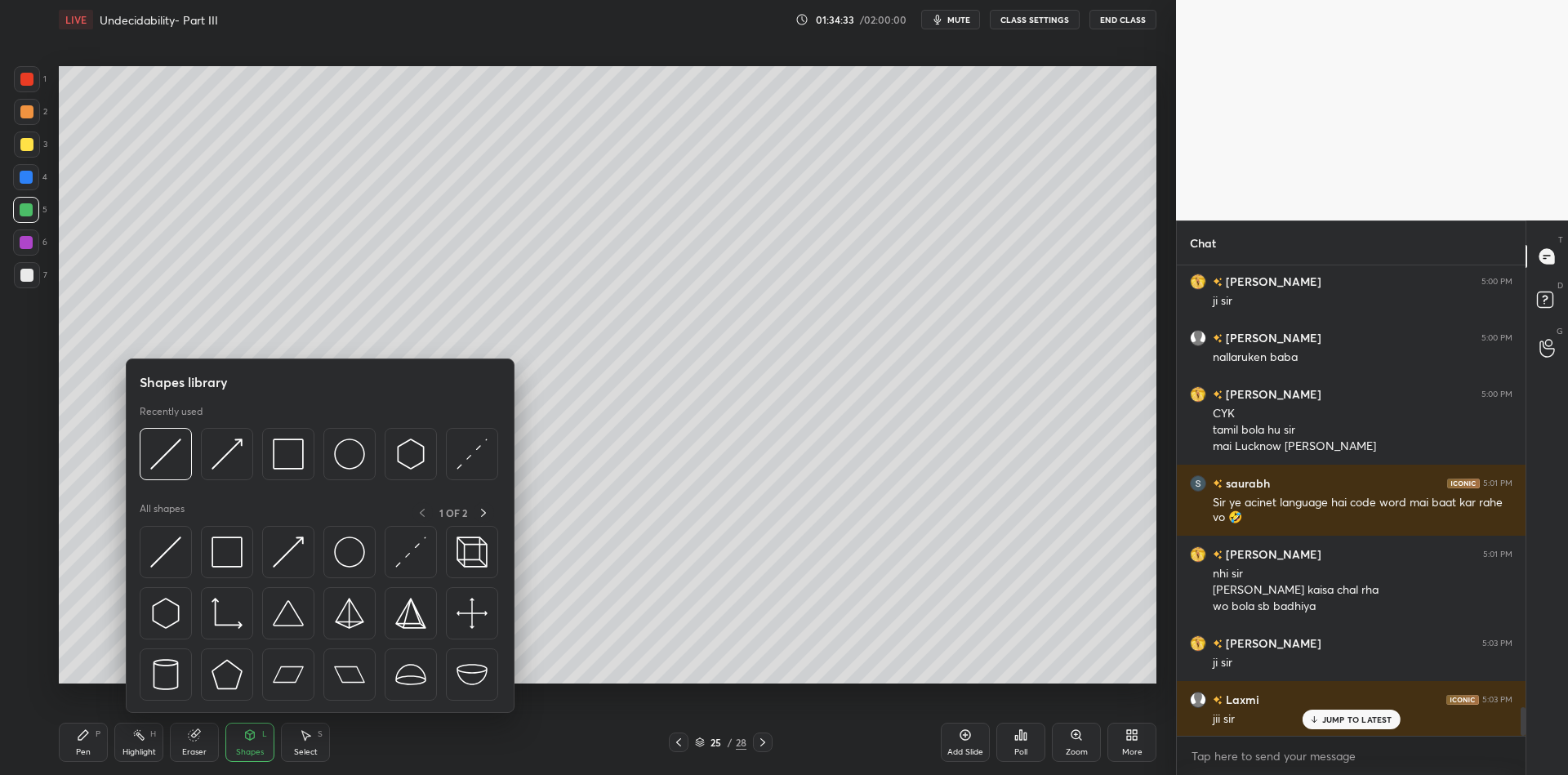
click at [228, 556] on img at bounding box center [227, 552] width 31 height 31
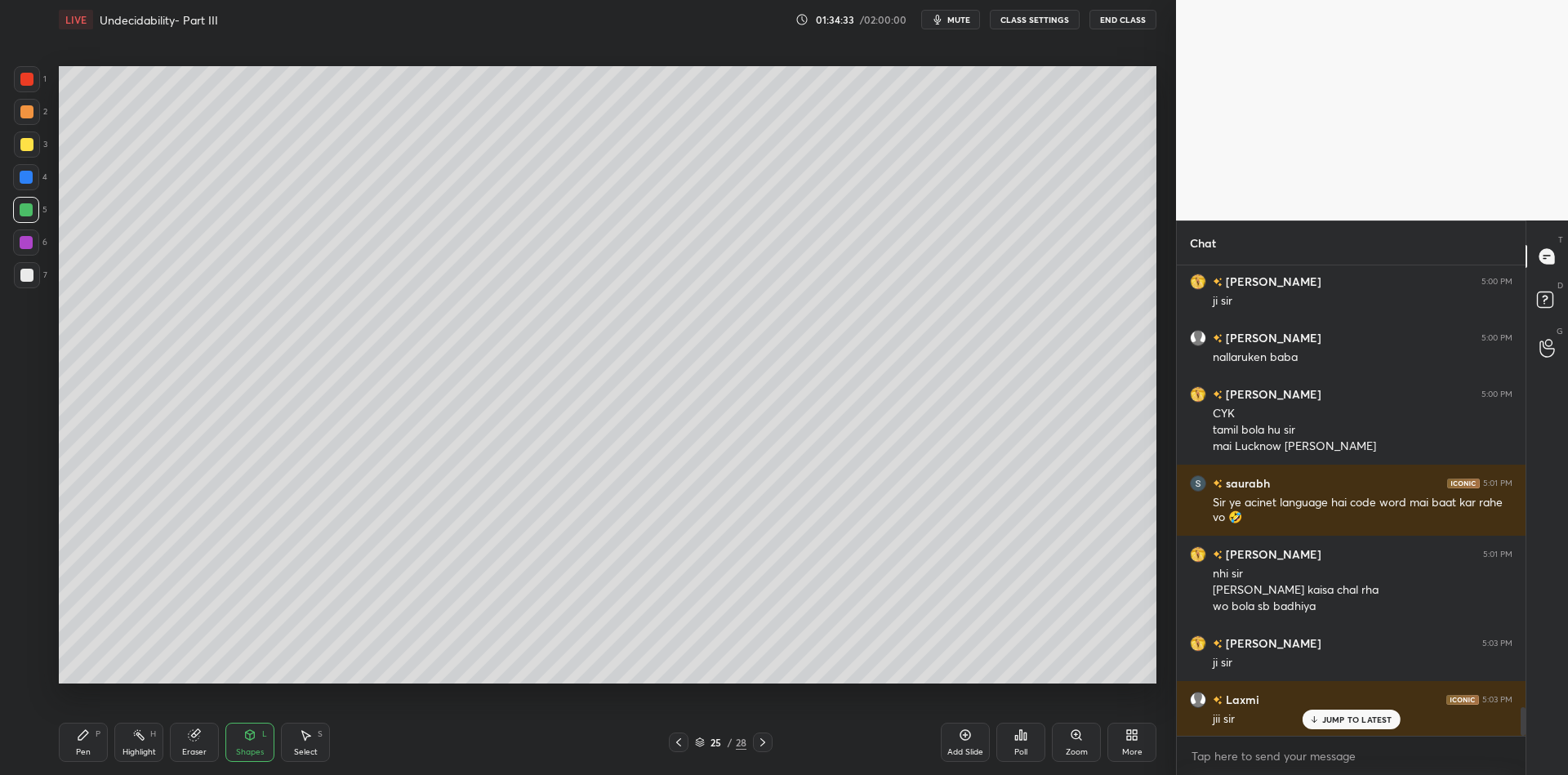
click at [27, 142] on div at bounding box center [27, 145] width 13 height 13
click at [252, 750] on div "Shapes" at bounding box center [249, 752] width 27 height 8
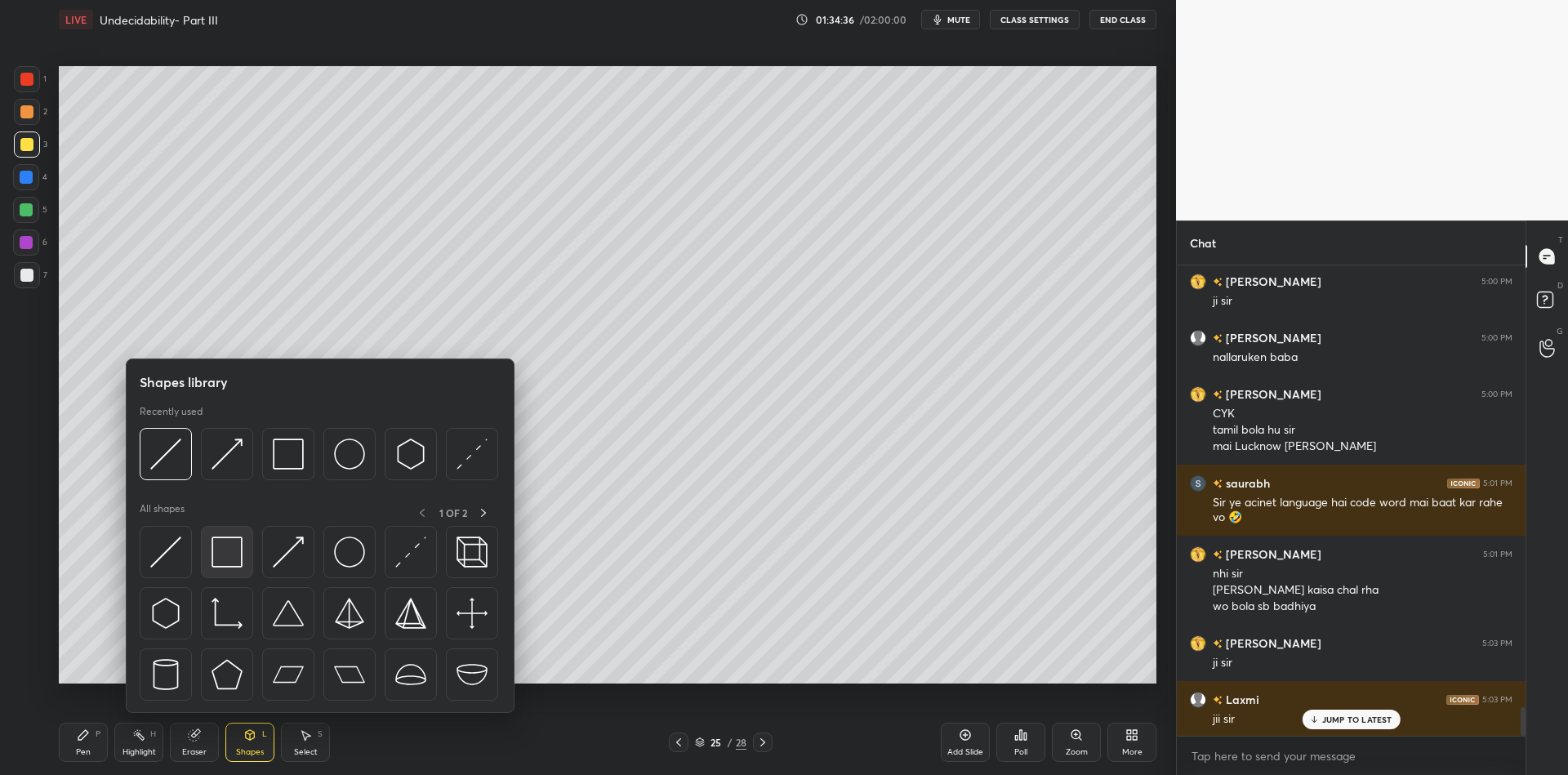
click at [234, 538] on img at bounding box center [227, 552] width 31 height 31
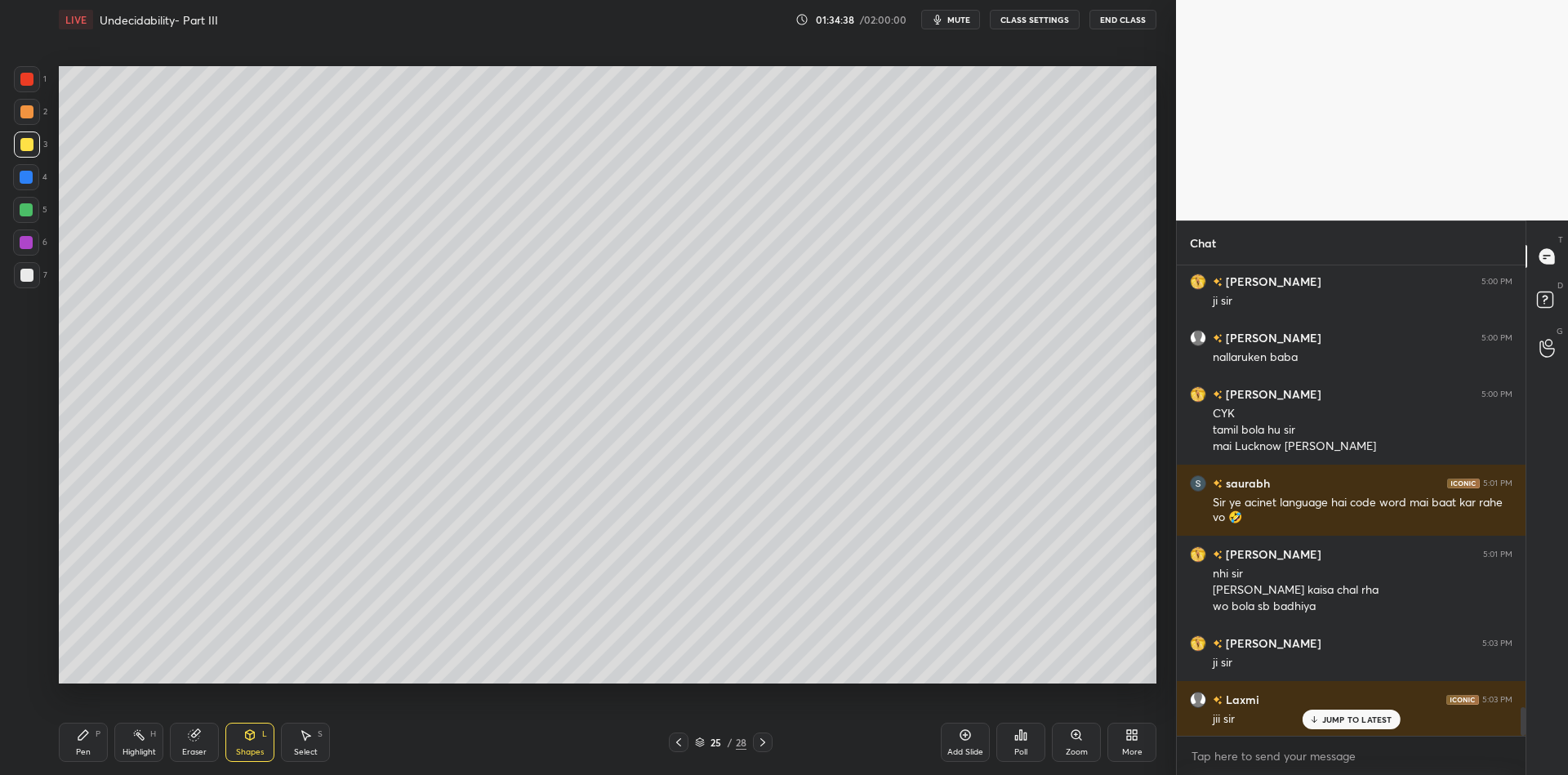
drag, startPoint x: 255, startPoint y: 745, endPoint x: 254, endPoint y: 732, distance: 13.0
click at [254, 740] on div "Shapes L" at bounding box center [249, 742] width 49 height 39
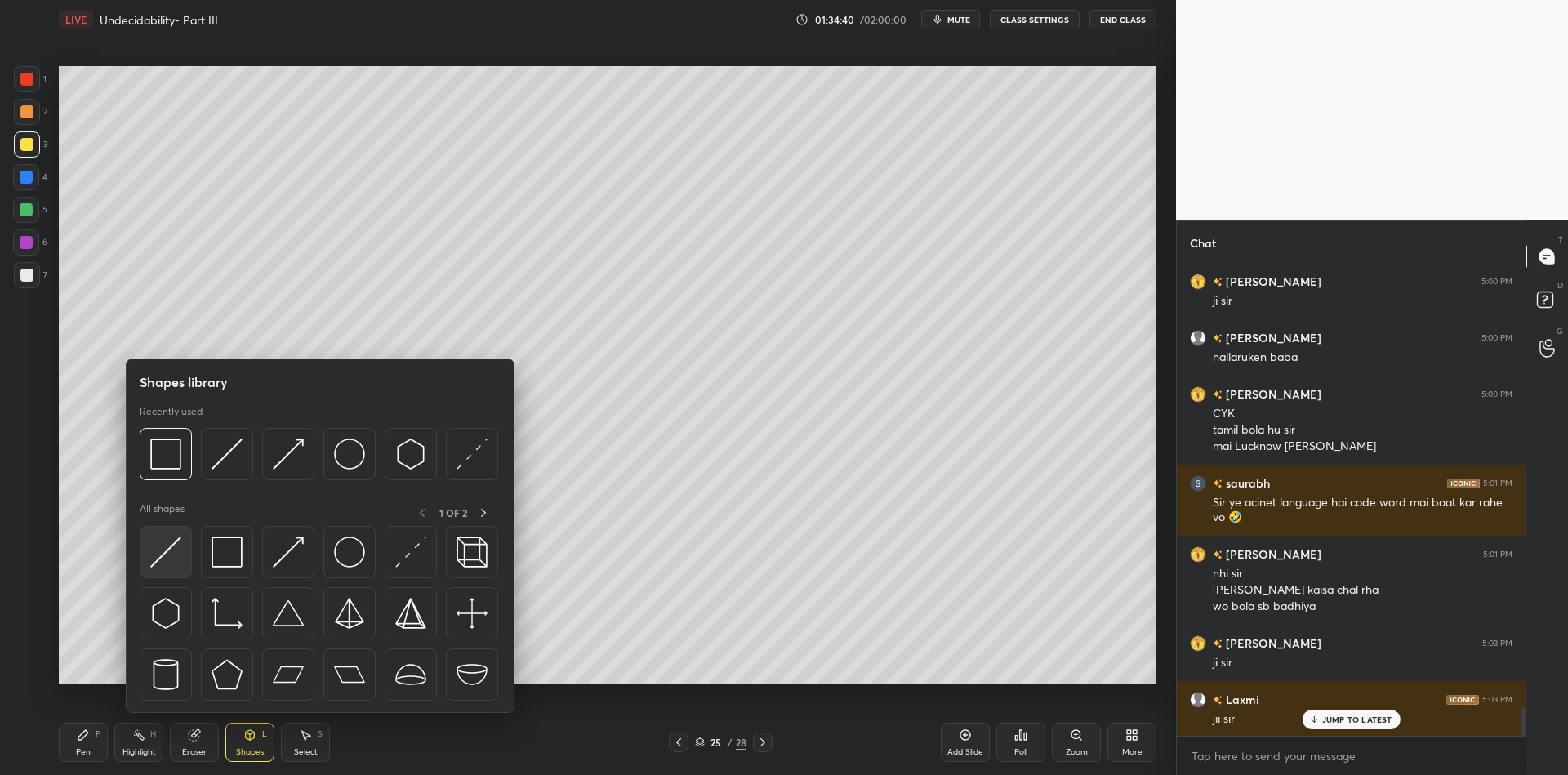
click at [163, 552] on img at bounding box center [166, 552] width 31 height 31
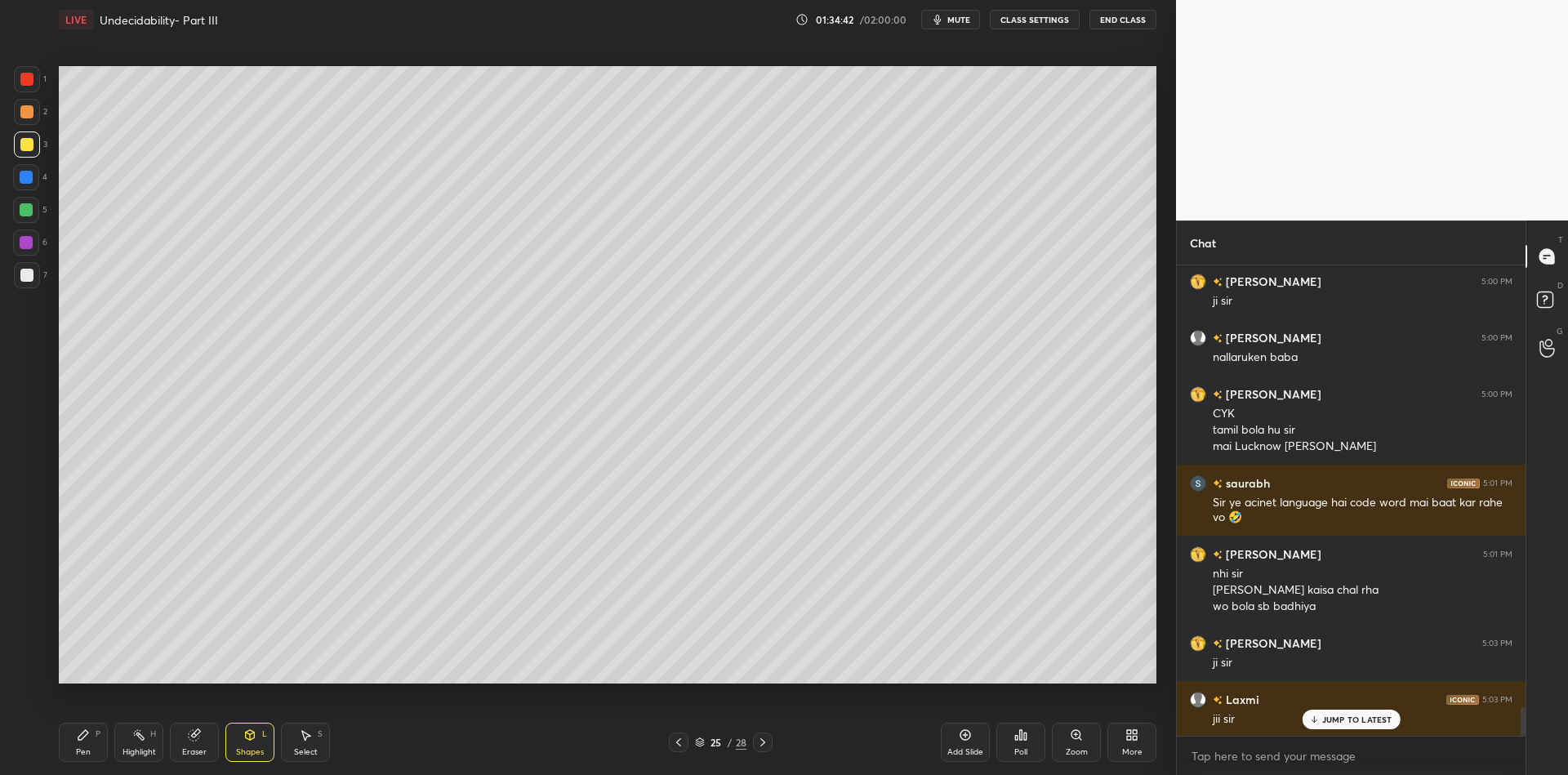
drag, startPoint x: 86, startPoint y: 747, endPoint x: 83, endPoint y: 690, distance: 57.1
click at [84, 744] on div "Pen P" at bounding box center [82, 742] width 49 height 39
click at [27, 270] on div at bounding box center [27, 275] width 13 height 13
drag, startPoint x: 246, startPoint y: 747, endPoint x: 245, endPoint y: 734, distance: 13.0
click at [245, 744] on div "Shapes L" at bounding box center [249, 742] width 49 height 39
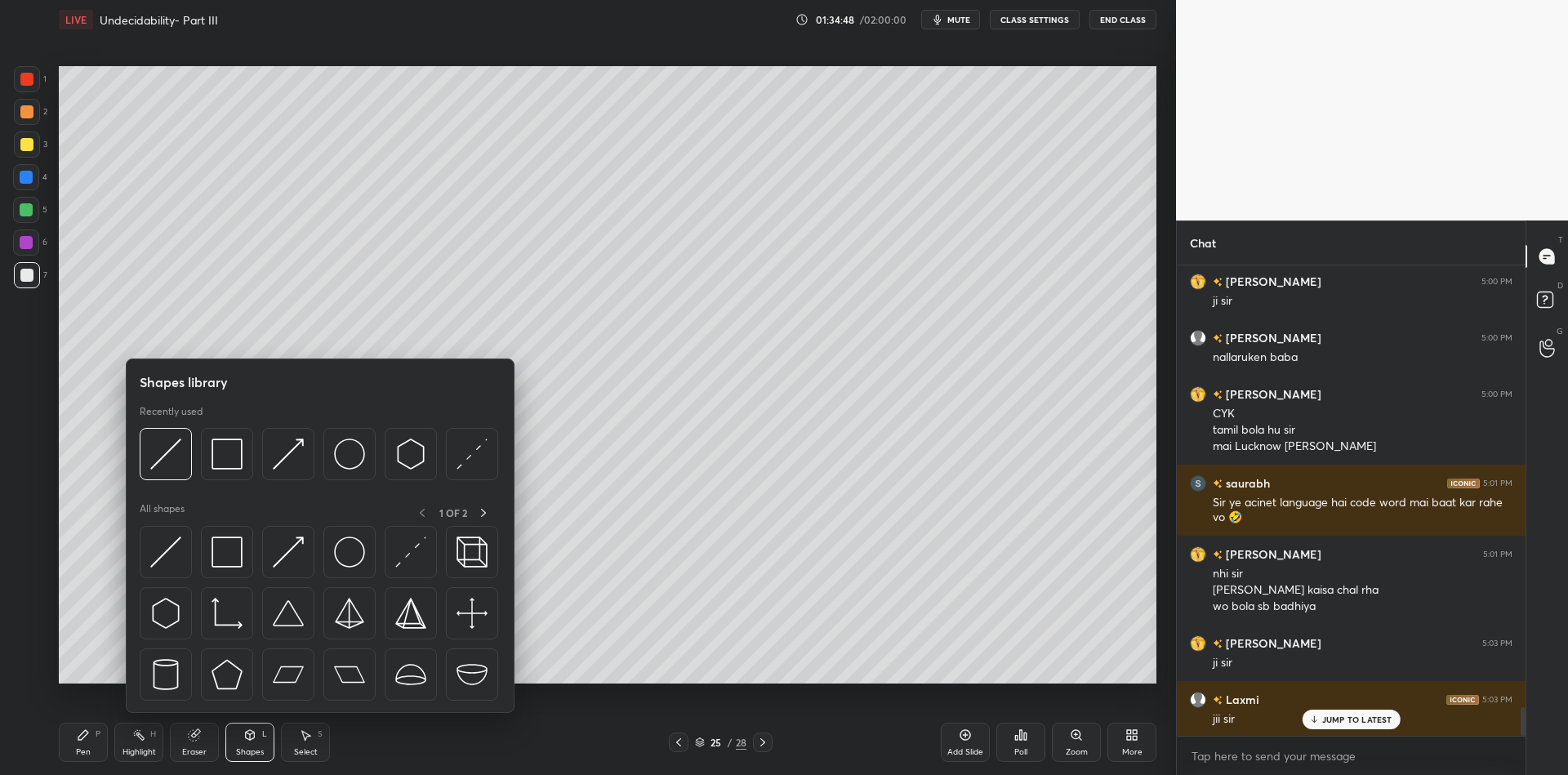
drag, startPoint x: 233, startPoint y: 551, endPoint x: 27, endPoint y: 140, distance: 459.7
click at [231, 546] on img at bounding box center [227, 552] width 31 height 31
click at [29, 146] on div at bounding box center [27, 145] width 13 height 13
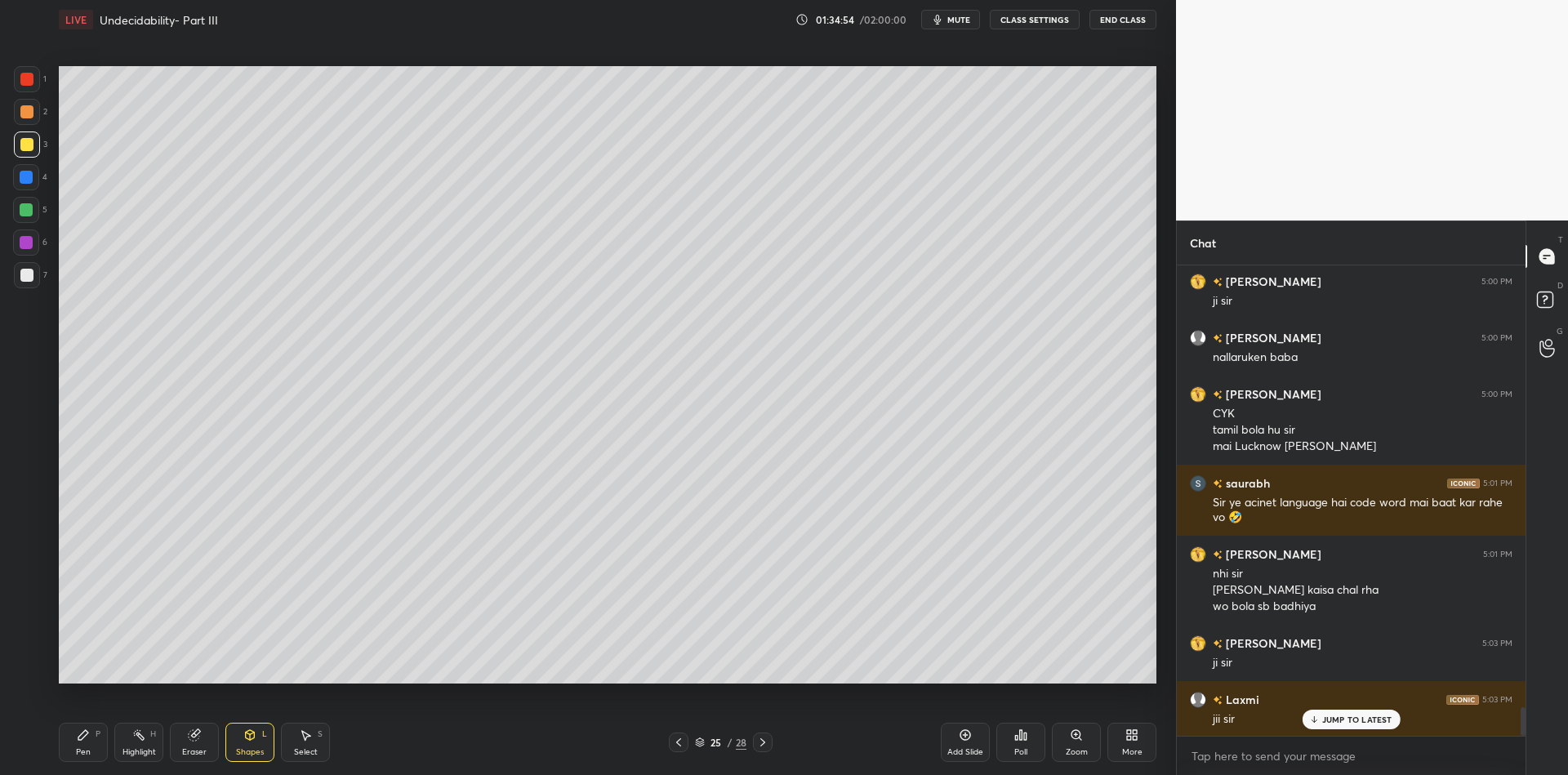
click at [86, 749] on div "Pen" at bounding box center [83, 752] width 15 height 8
click at [128, 749] on div "Highlight" at bounding box center [139, 752] width 34 height 8
click at [83, 739] on icon at bounding box center [82, 735] width 10 height 10
drag, startPoint x: 137, startPoint y: 745, endPoint x: 172, endPoint y: 701, distance: 56.2
click at [137, 742] on div "Highlight H" at bounding box center [138, 742] width 49 height 39
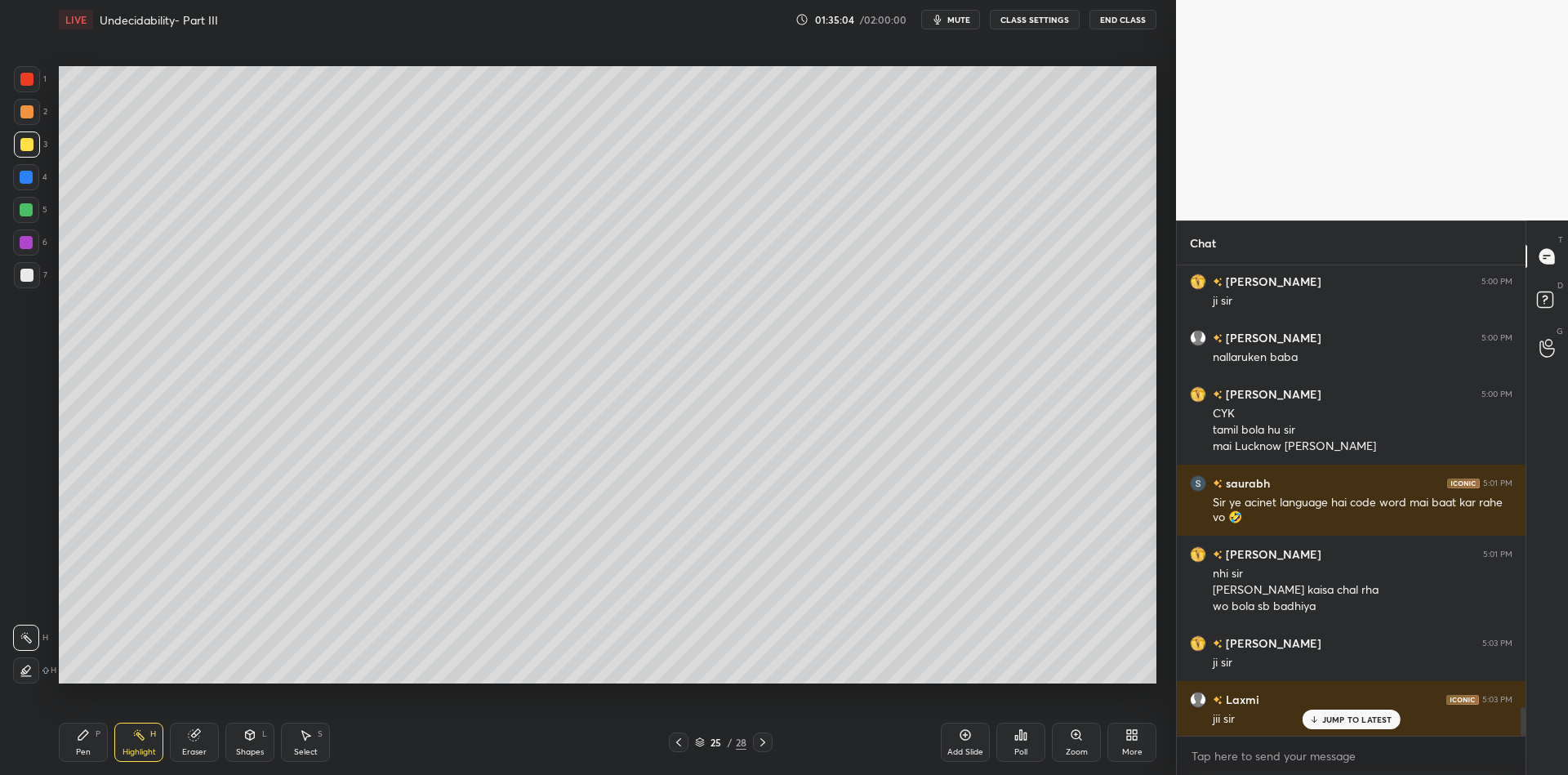
drag, startPoint x: 84, startPoint y: 735, endPoint x: 93, endPoint y: 724, distance: 14.2
click at [85, 733] on icon at bounding box center [82, 735] width 10 height 10
click at [143, 763] on div "Highlight H" at bounding box center [138, 742] width 49 height 39
click at [78, 738] on icon at bounding box center [82, 735] width 10 height 10
click at [137, 748] on div "Highlight" at bounding box center [139, 752] width 34 height 8
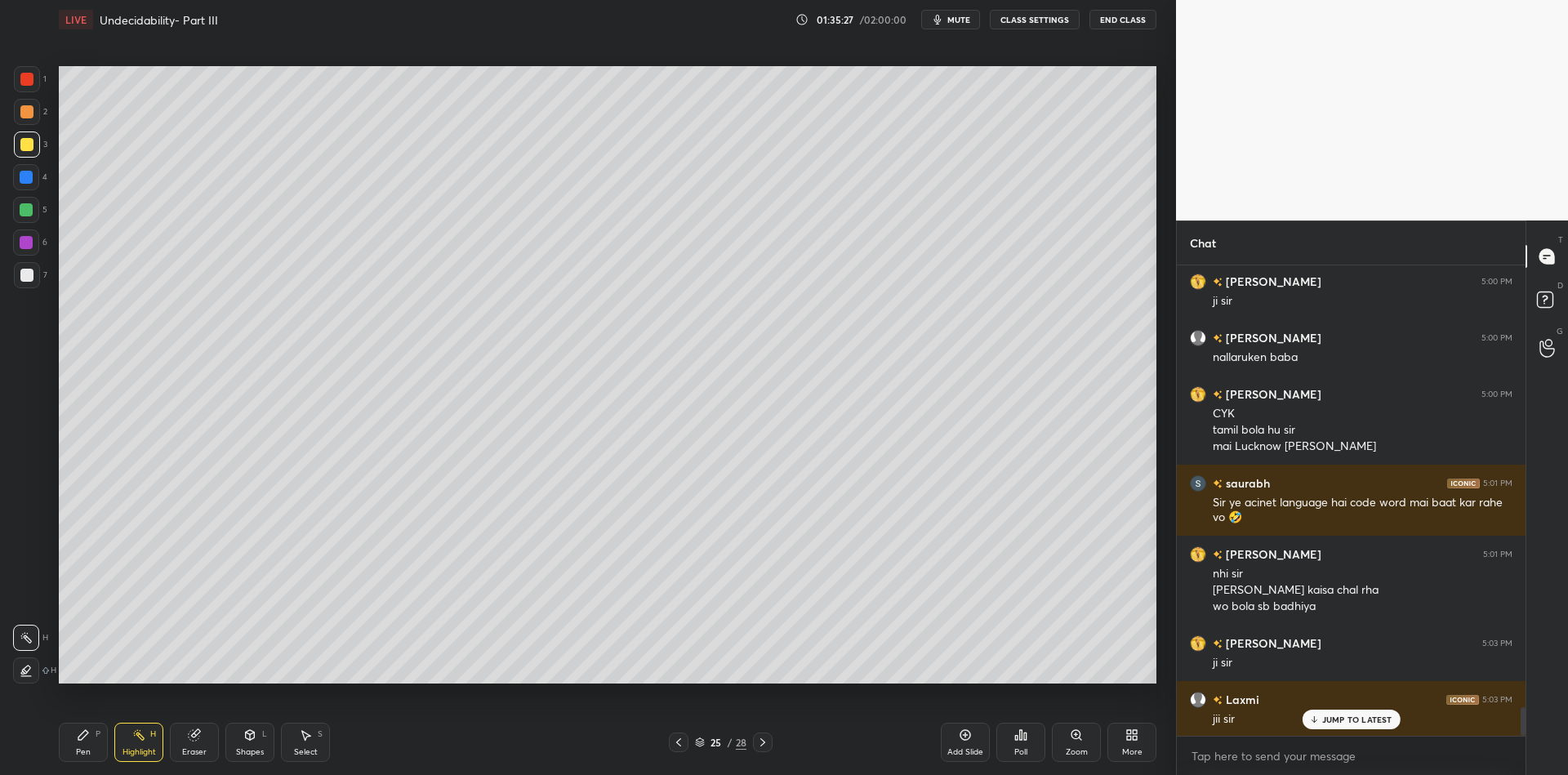
click at [81, 748] on div "Pen" at bounding box center [83, 752] width 15 height 8
click at [27, 209] on div at bounding box center [26, 209] width 13 height 13
click at [256, 748] on div "Shapes" at bounding box center [249, 752] width 27 height 8
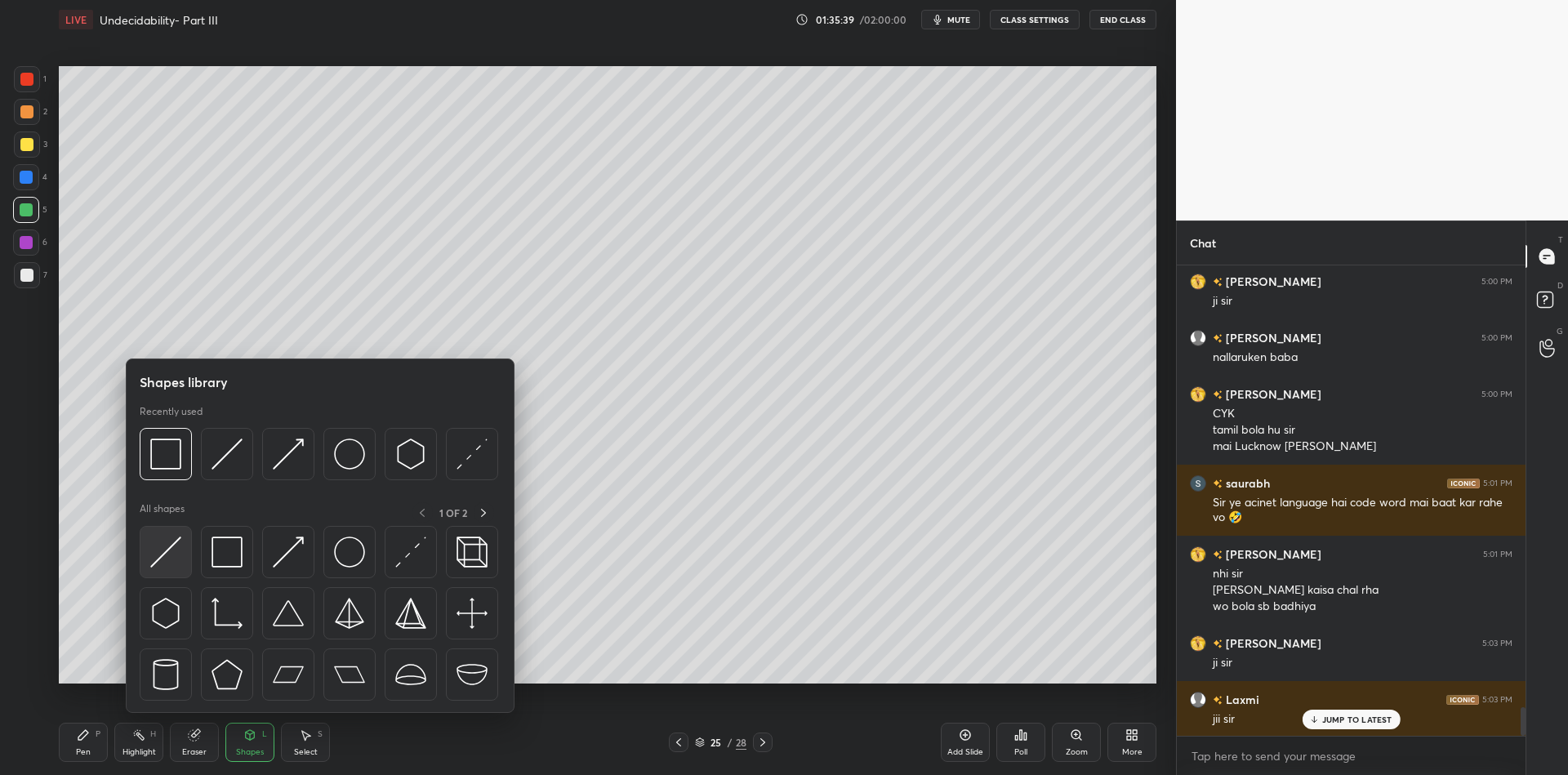
click at [182, 539] on div at bounding box center [166, 552] width 52 height 52
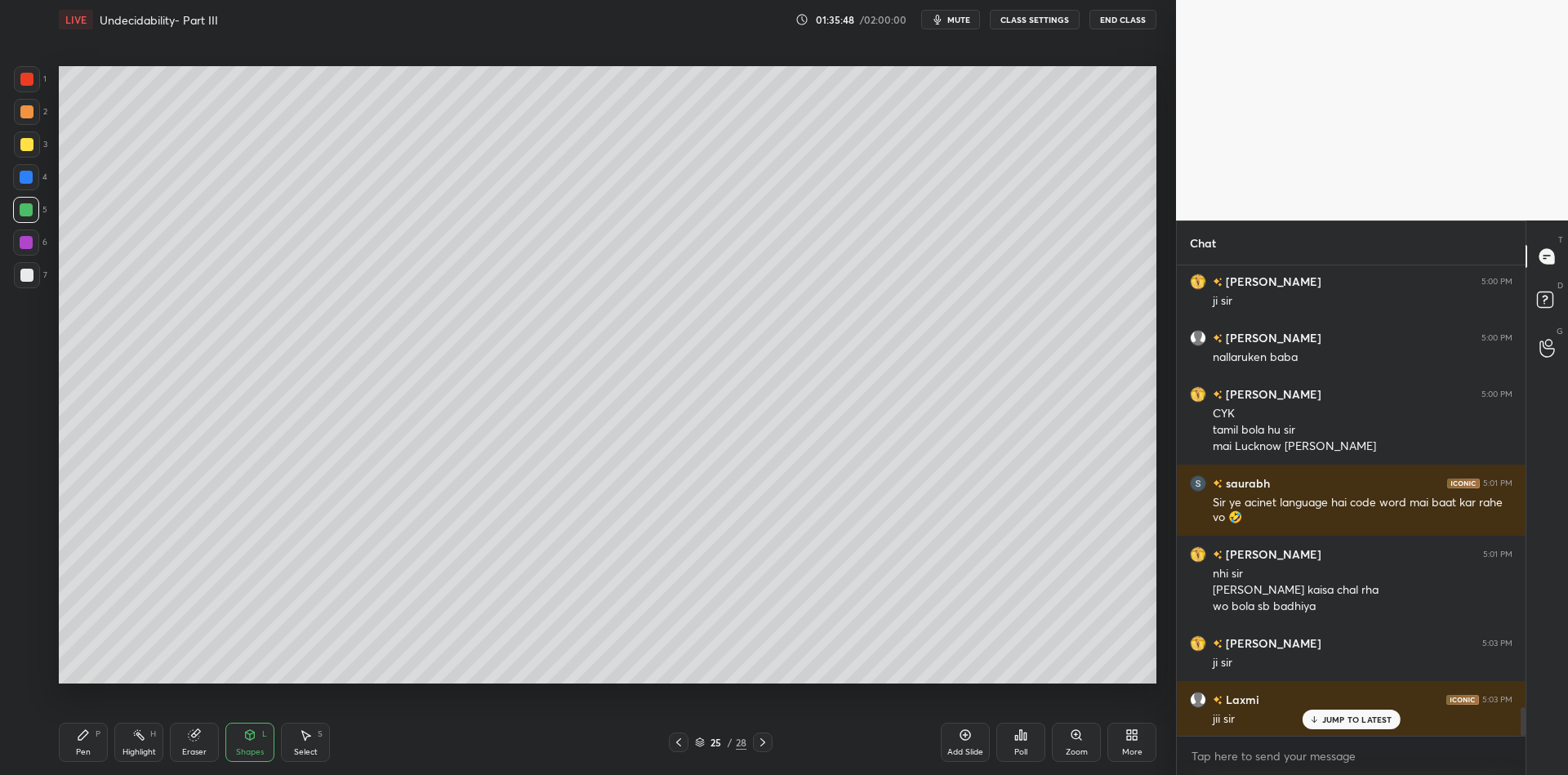
click at [76, 746] on div "Pen P" at bounding box center [82, 742] width 49 height 39
drag, startPoint x: 253, startPoint y: 750, endPoint x: 255, endPoint y: 721, distance: 29.1
click at [254, 746] on div "Shapes L" at bounding box center [249, 742] width 49 height 39
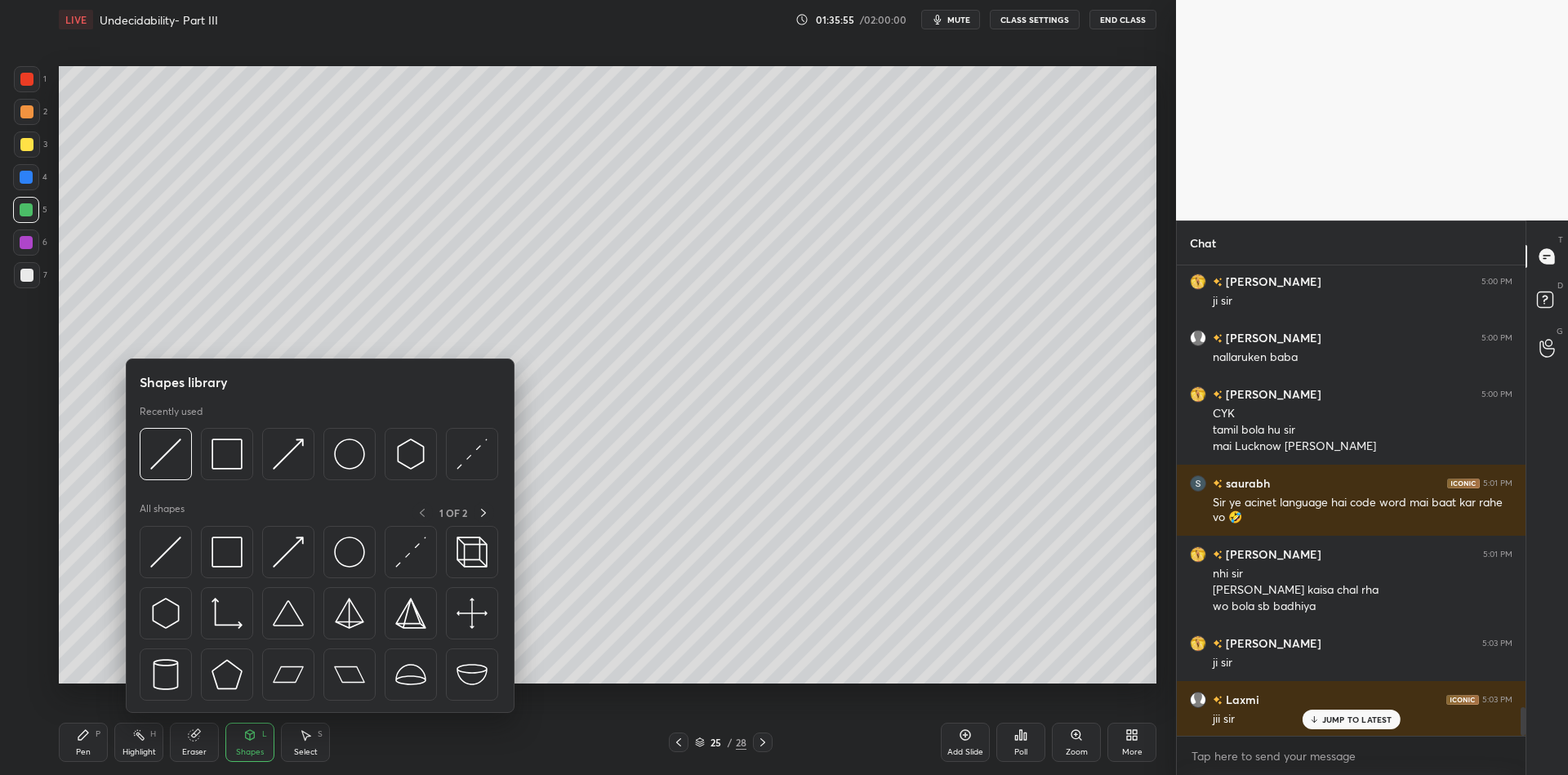
click at [232, 542] on img at bounding box center [227, 552] width 31 height 31
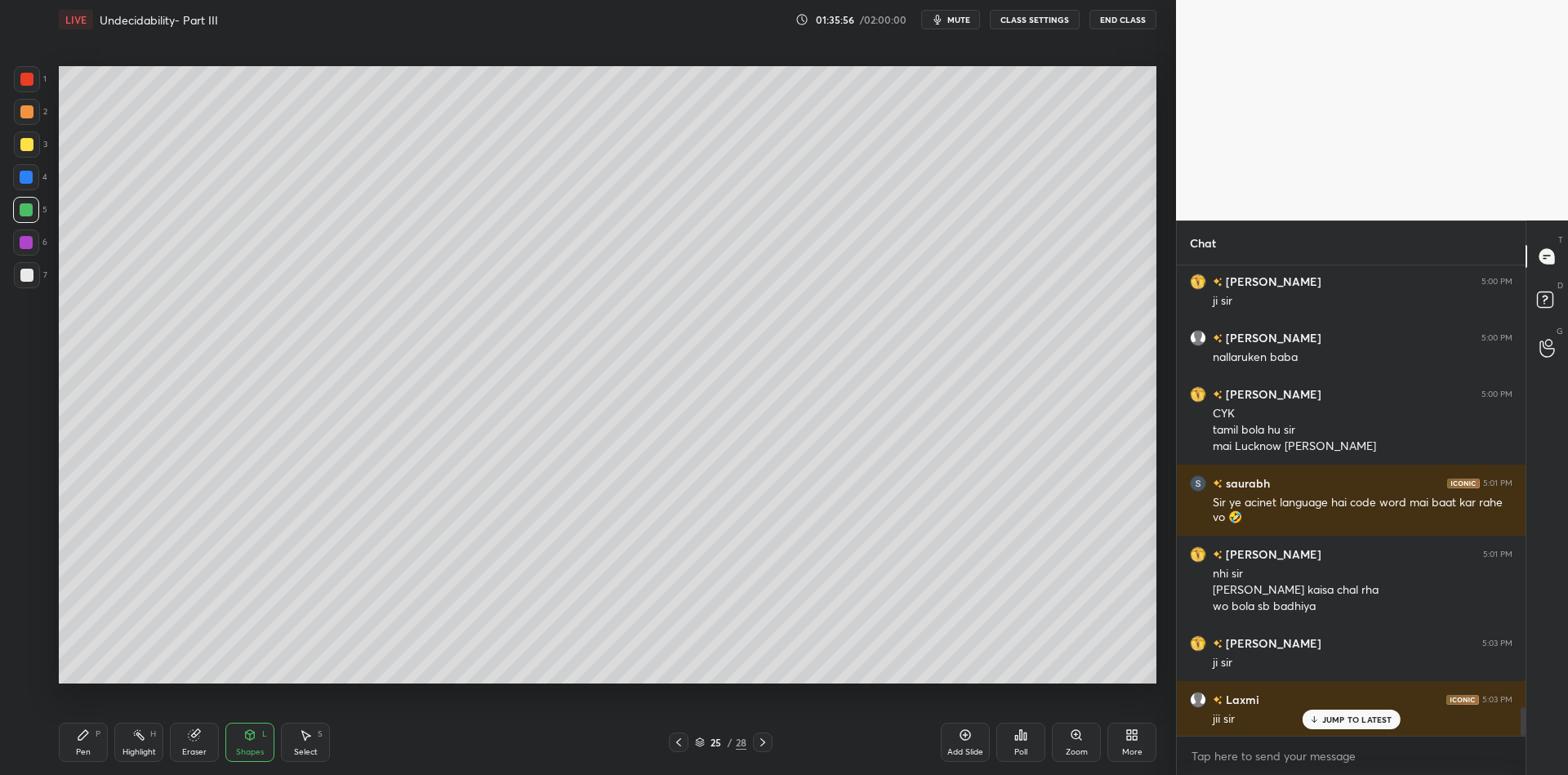
drag, startPoint x: 27, startPoint y: 147, endPoint x: 40, endPoint y: 152, distance: 13.9
click at [28, 146] on div at bounding box center [27, 145] width 13 height 13
click at [254, 748] on div "Shapes L" at bounding box center [249, 742] width 49 height 39
drag, startPoint x: 256, startPoint y: 760, endPoint x: 258, endPoint y: 716, distance: 44.0
click at [254, 755] on div "Shapes L" at bounding box center [249, 742] width 49 height 39
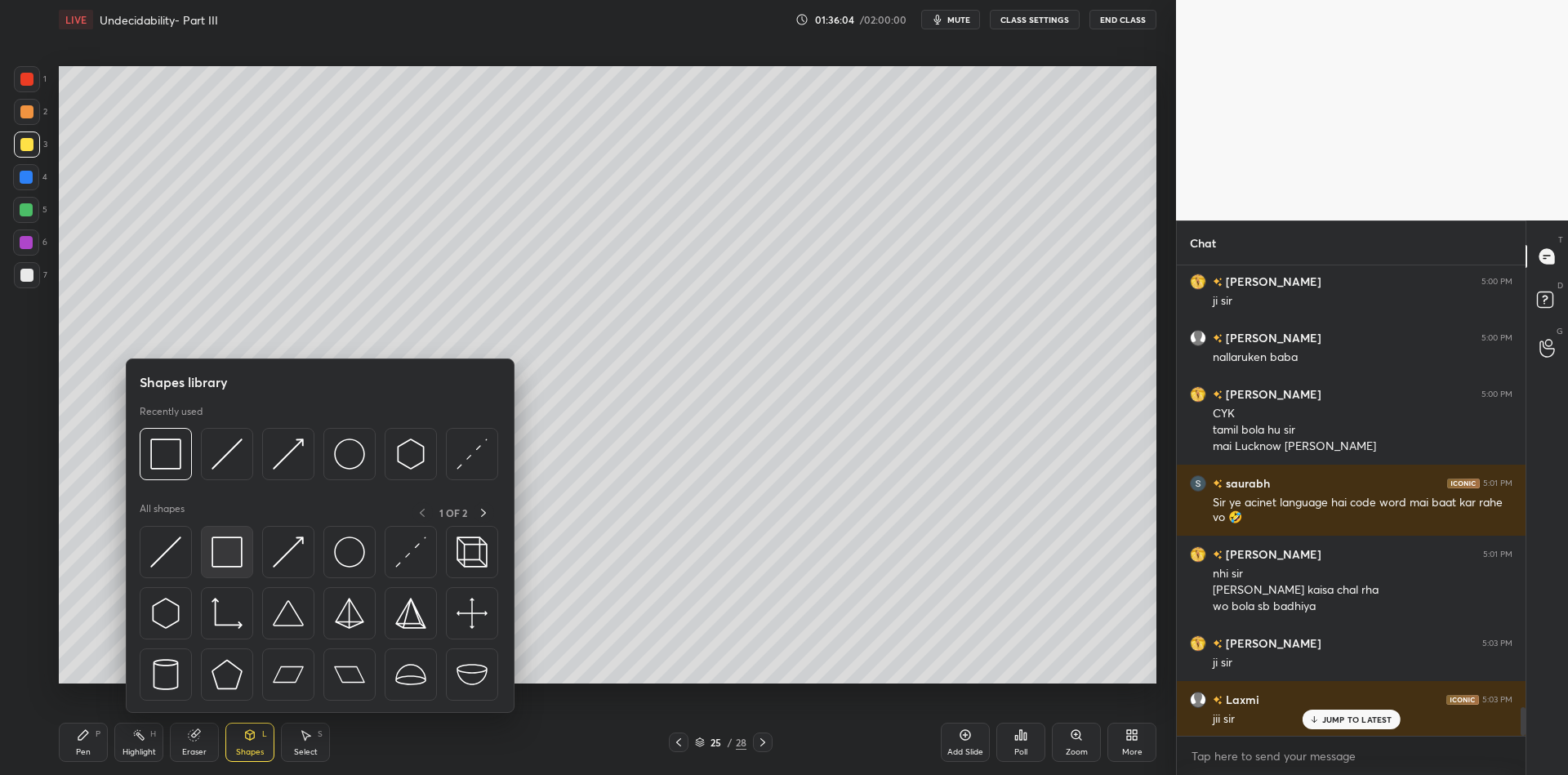
click at [236, 537] on img at bounding box center [227, 552] width 31 height 31
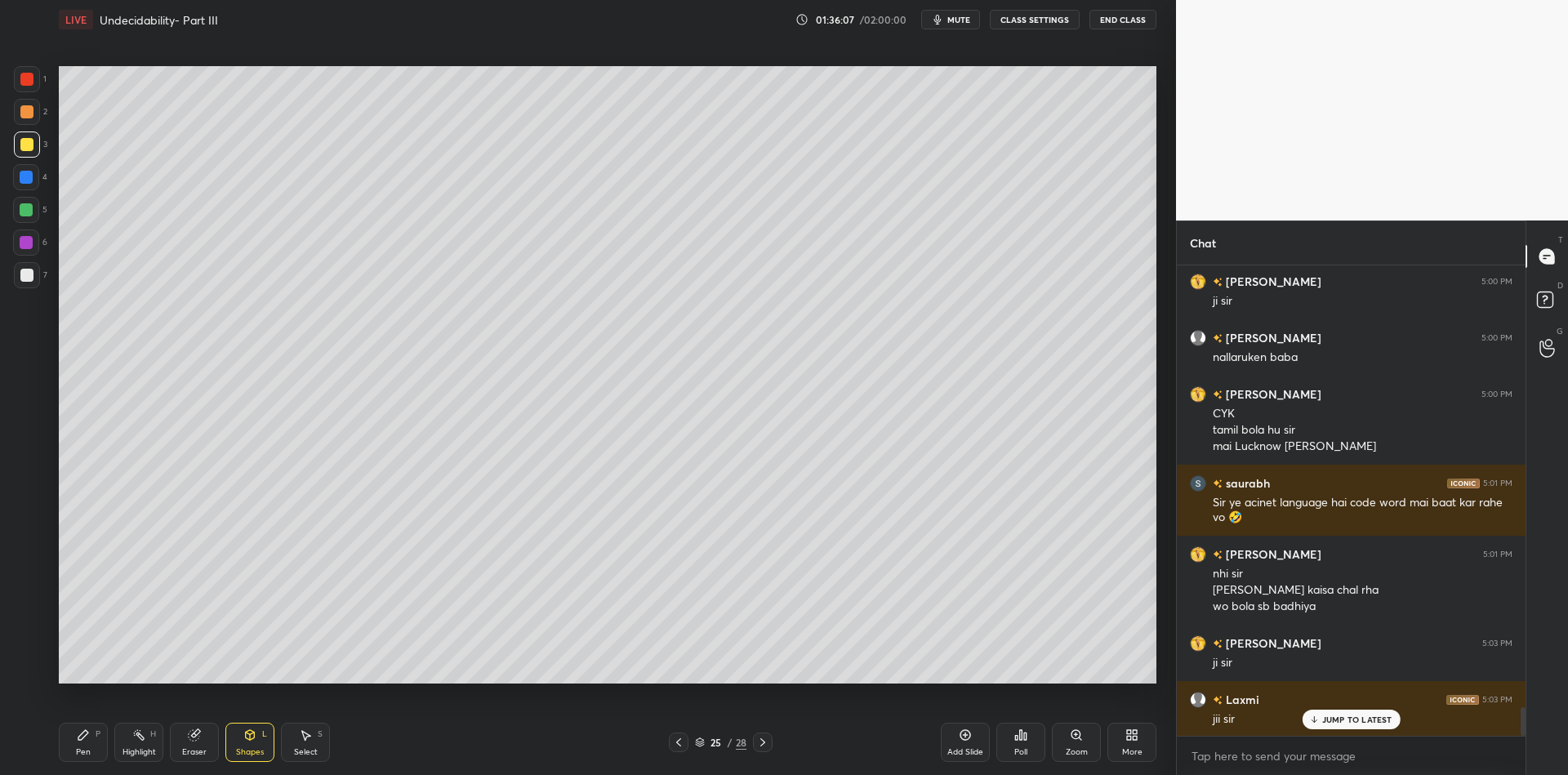
drag, startPoint x: 92, startPoint y: 749, endPoint x: 130, endPoint y: 701, distance: 61.2
click at [93, 747] on div "Pen P" at bounding box center [82, 742] width 49 height 39
click at [34, 277] on div at bounding box center [27, 275] width 26 height 26
click at [29, 140] on div at bounding box center [27, 145] width 13 height 13
click at [140, 748] on div "Highlight" at bounding box center [139, 752] width 34 height 8
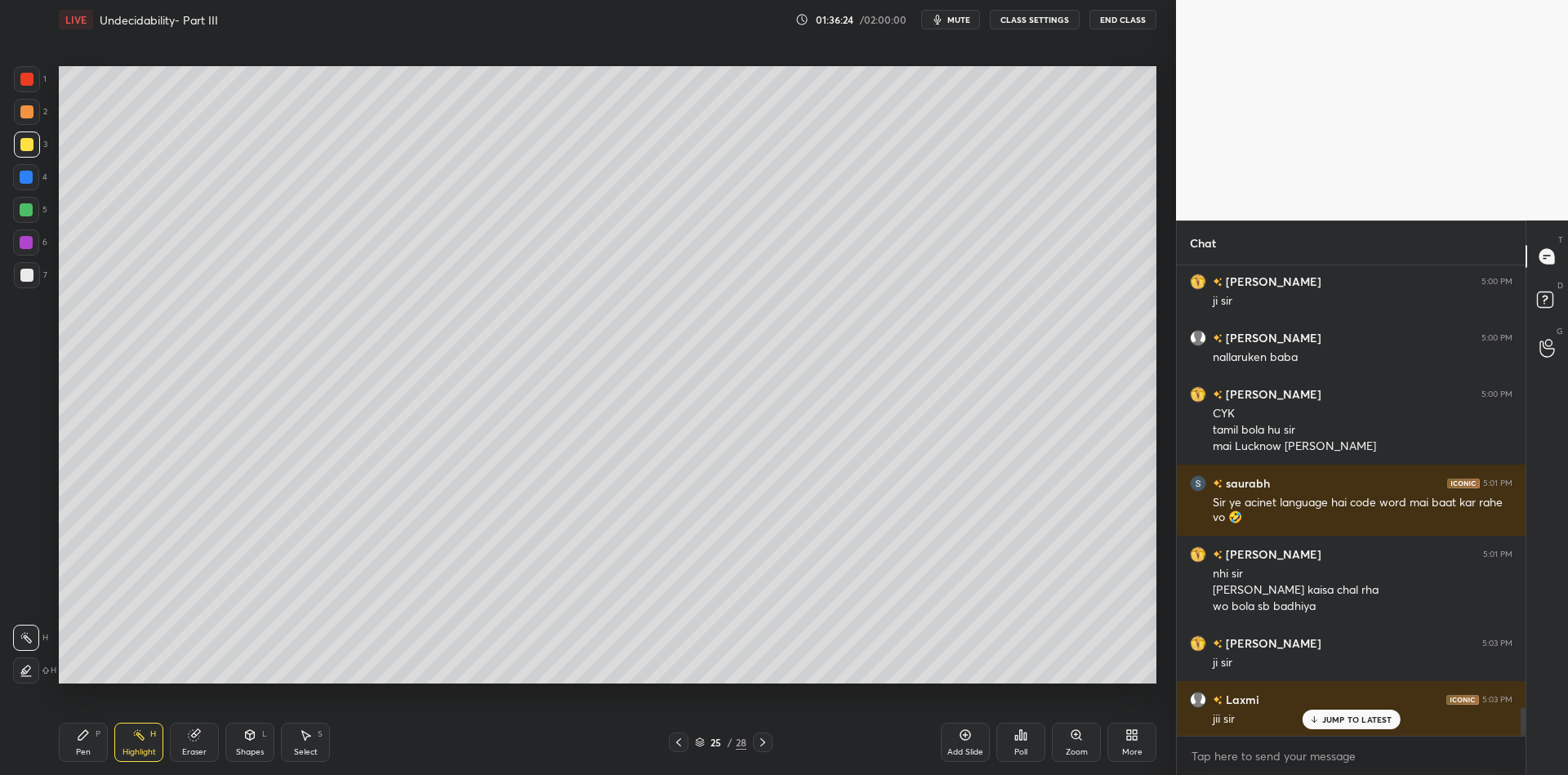
drag, startPoint x: 81, startPoint y: 750, endPoint x: 90, endPoint y: 750, distance: 9.0
click at [83, 750] on div "Pen" at bounding box center [83, 752] width 15 height 8
click at [30, 212] on div at bounding box center [26, 209] width 13 height 13
click at [132, 746] on div "Highlight H" at bounding box center [138, 742] width 49 height 39
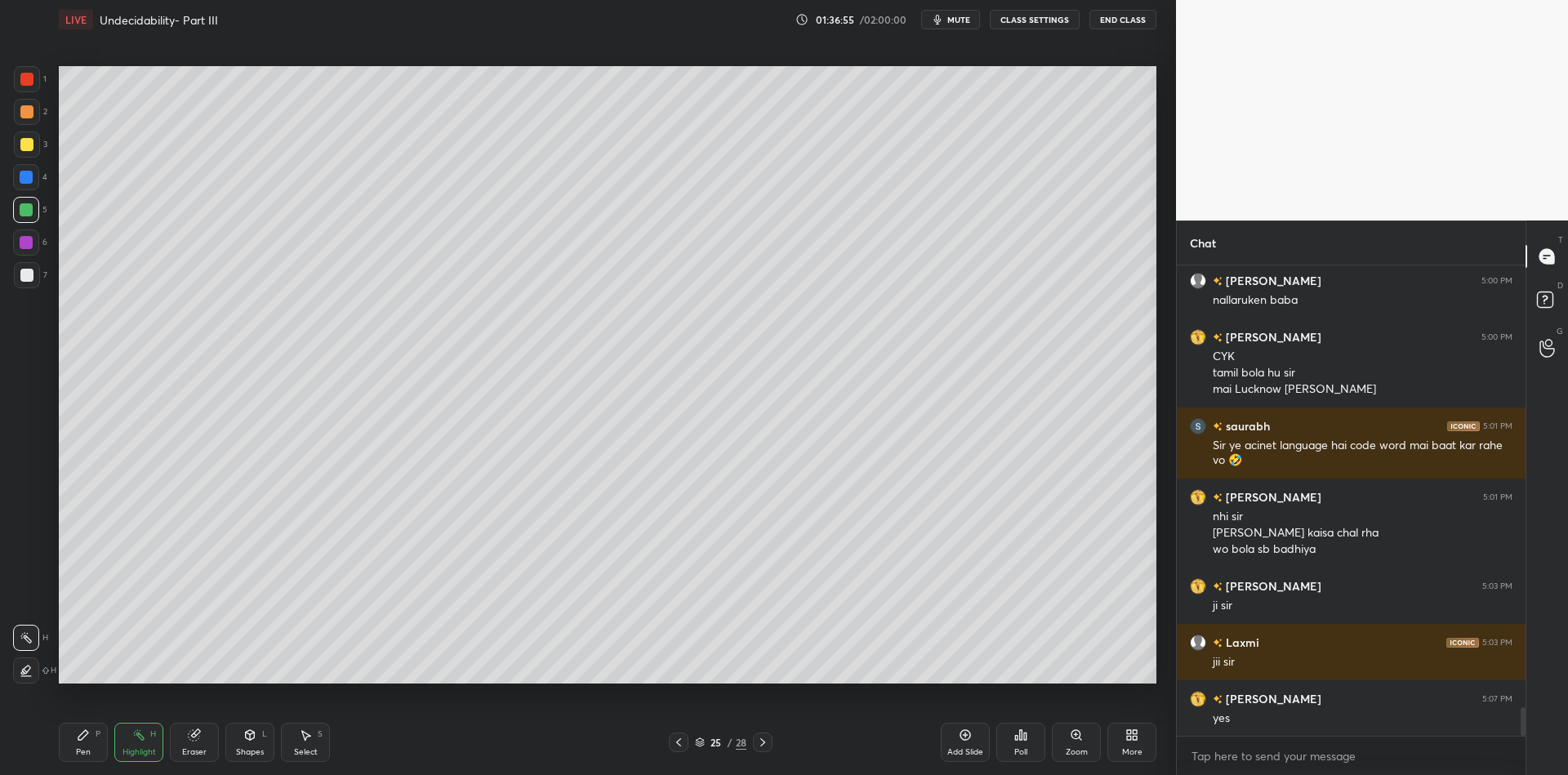
click at [90, 755] on div "Pen P" at bounding box center [82, 742] width 49 height 39
click at [236, 749] on div "Shapes L" at bounding box center [249, 742] width 49 height 39
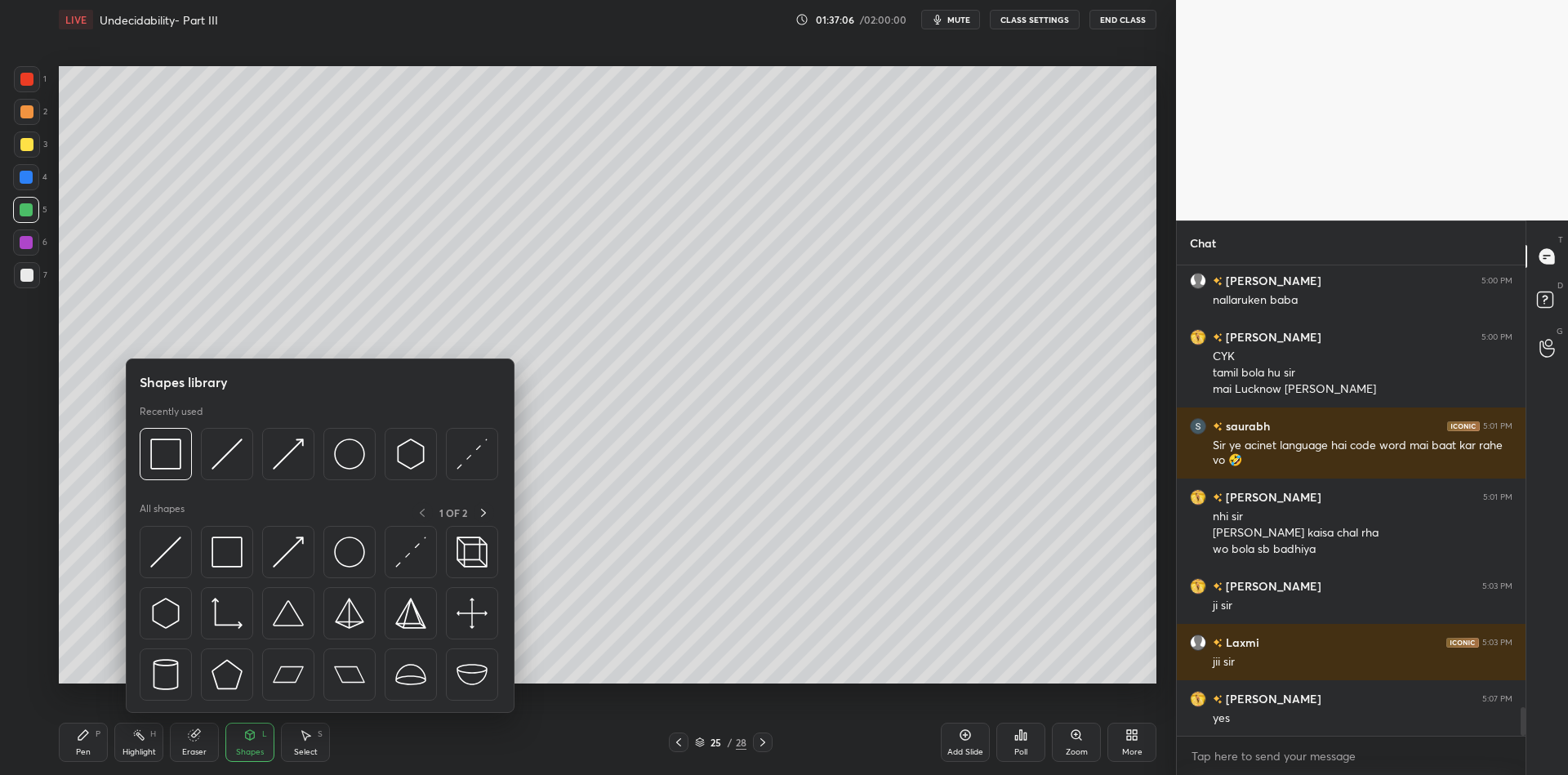
click at [165, 544] on img at bounding box center [166, 552] width 31 height 31
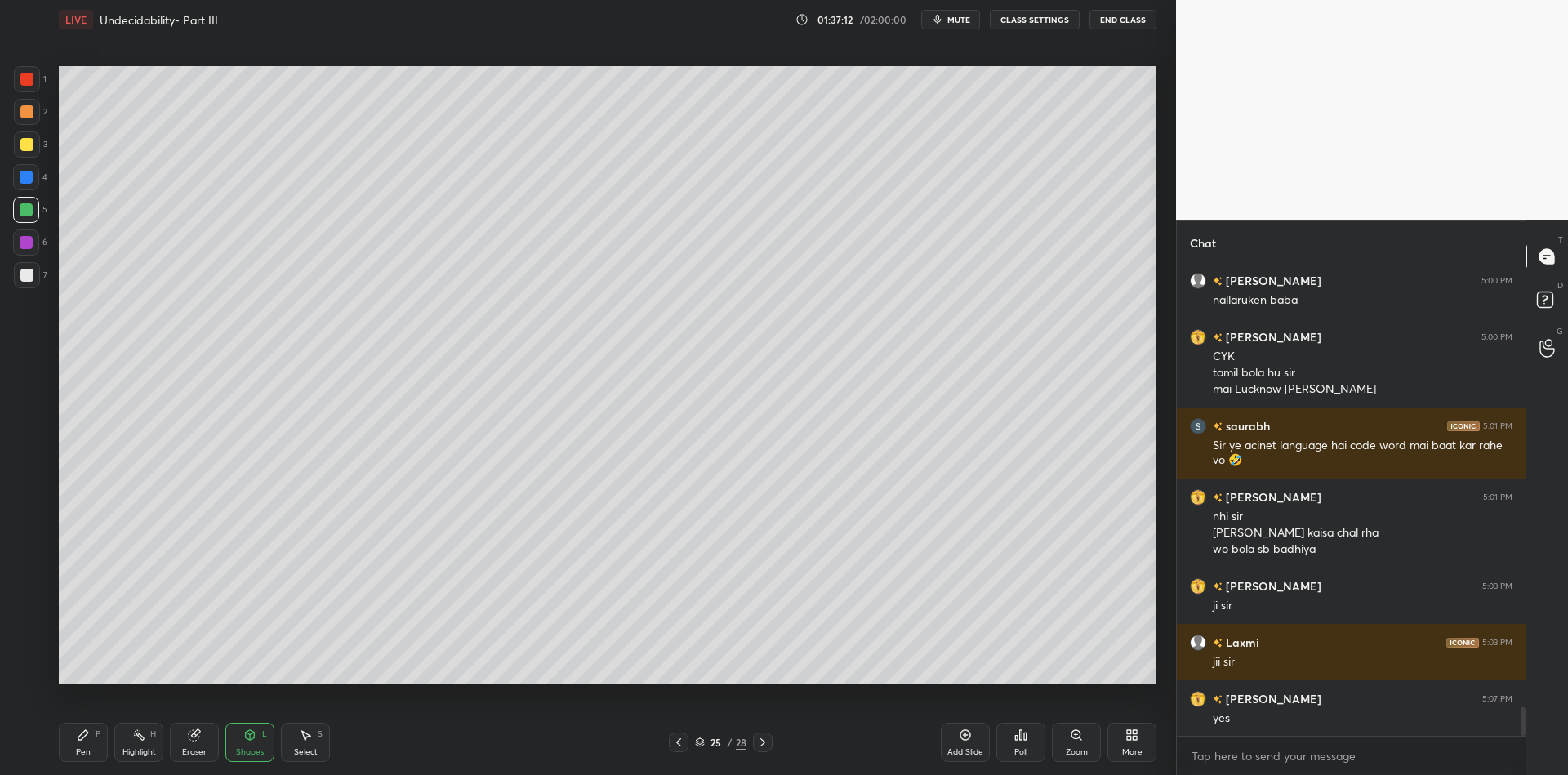
click at [101, 727] on div "Pen P" at bounding box center [82, 742] width 49 height 39
click at [28, 210] on div at bounding box center [26, 209] width 13 height 13
click at [192, 753] on div "Eraser" at bounding box center [194, 752] width 25 height 8
click at [82, 749] on div "Pen" at bounding box center [83, 752] width 15 height 8
click at [248, 746] on div "Shapes L" at bounding box center [249, 742] width 49 height 39
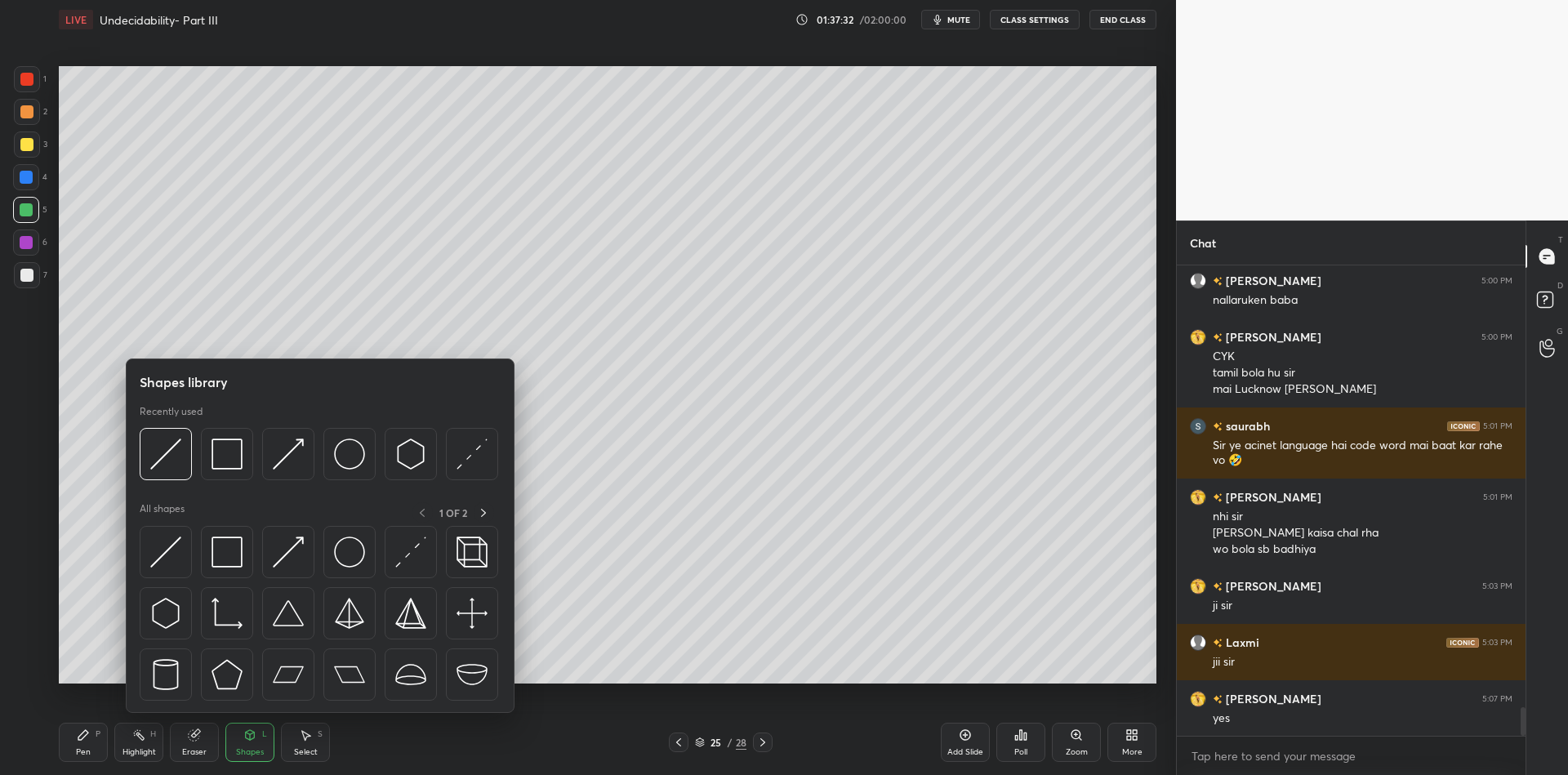
drag, startPoint x: 244, startPoint y: 541, endPoint x: 14, endPoint y: 159, distance: 445.9
click at [234, 537] on div at bounding box center [227, 552] width 52 height 52
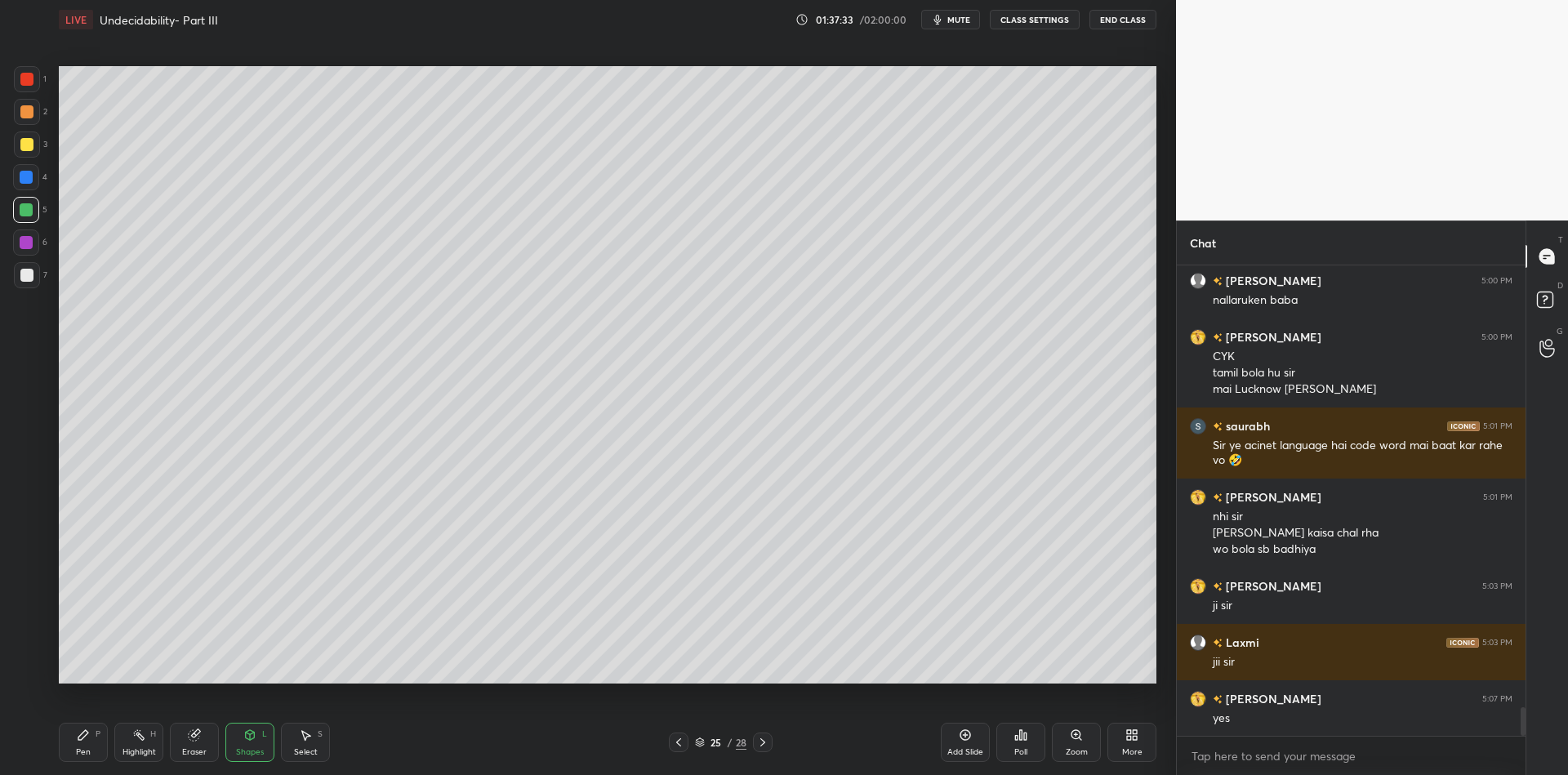
drag, startPoint x: 31, startPoint y: 142, endPoint x: 47, endPoint y: 172, distance: 34.0
click at [31, 145] on div at bounding box center [27, 145] width 13 height 13
click at [253, 751] on div "Shapes" at bounding box center [249, 752] width 27 height 8
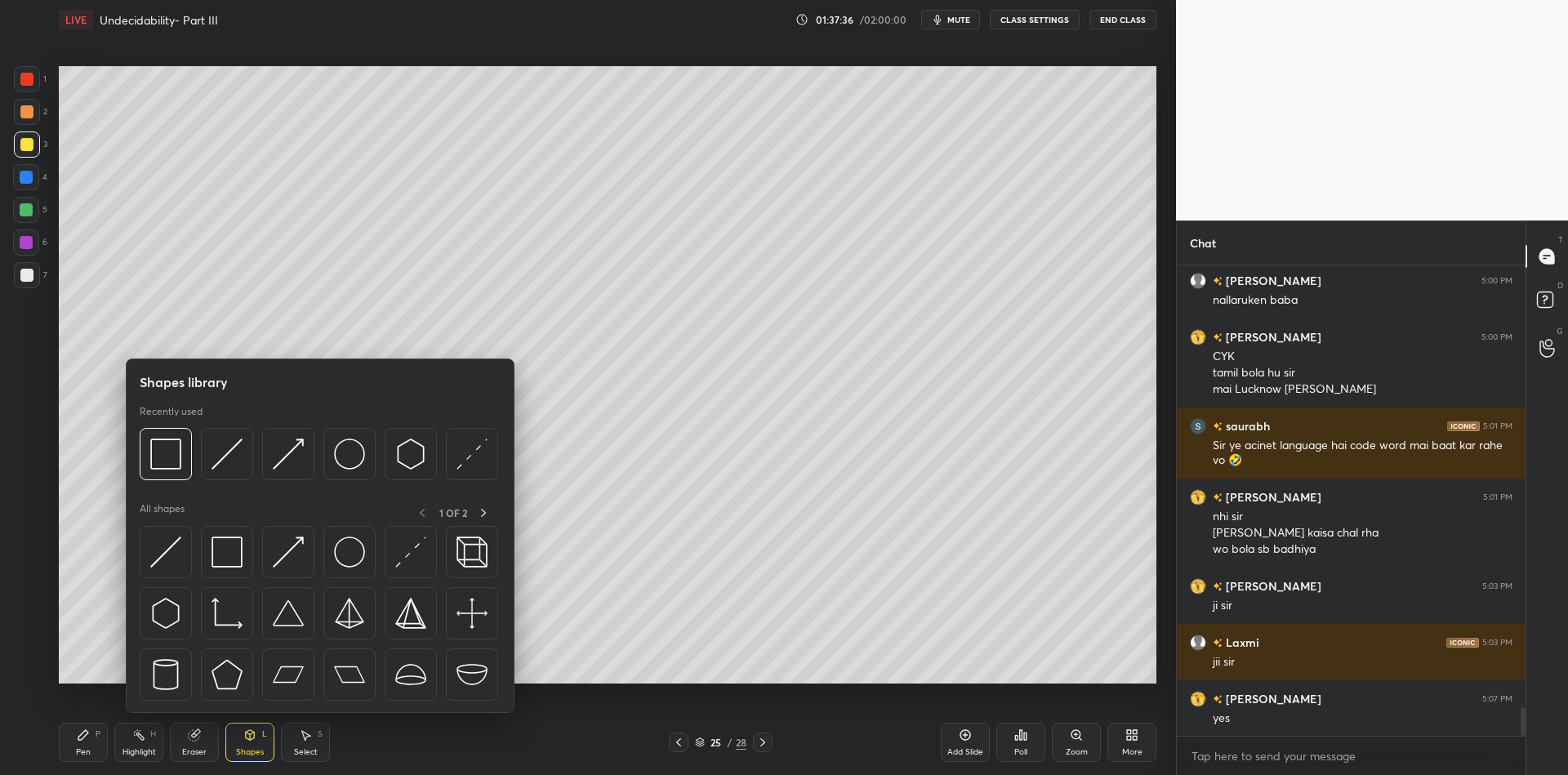
scroll to position [7396, 0]
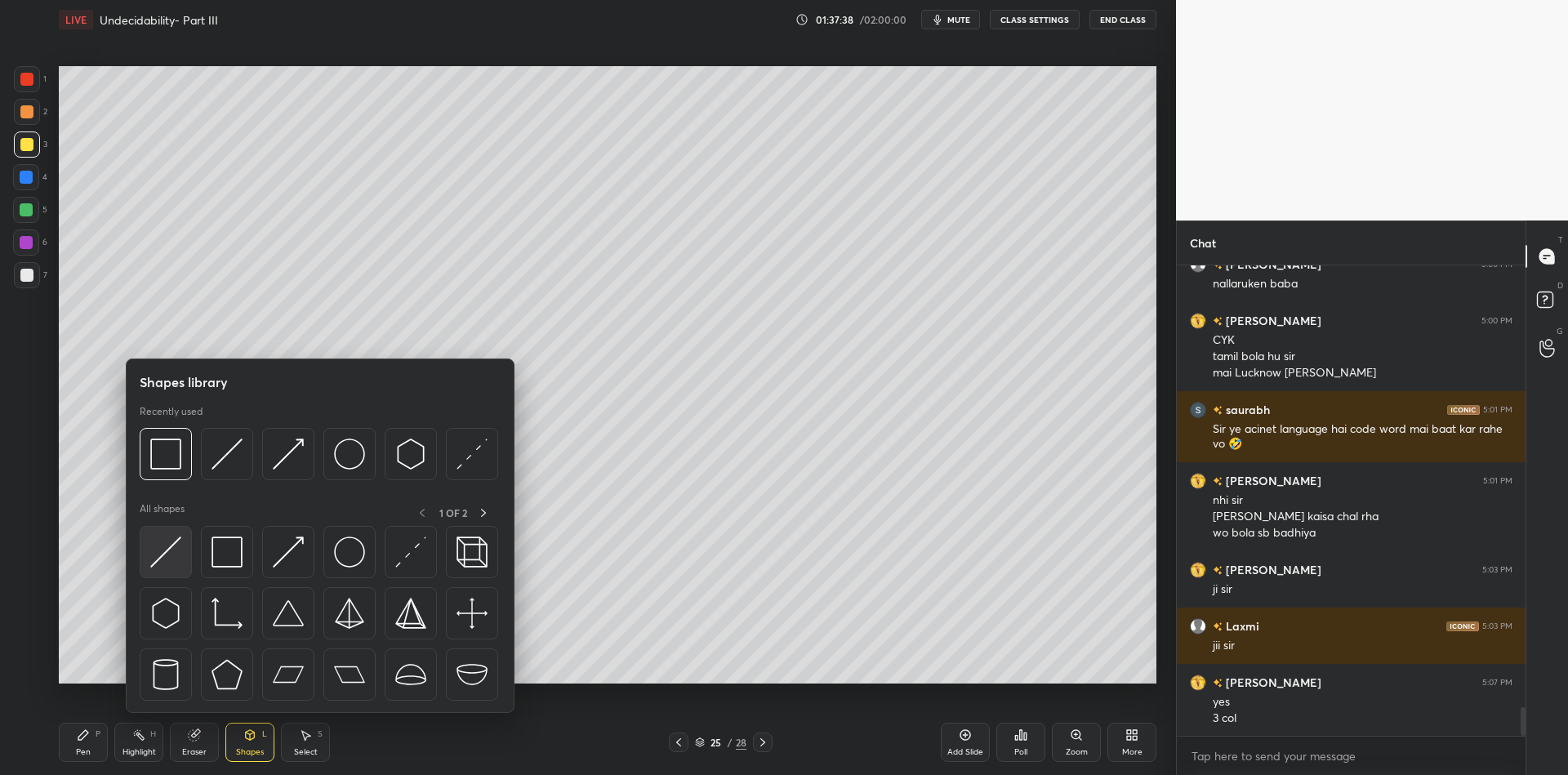
click at [172, 544] on img at bounding box center [166, 552] width 31 height 31
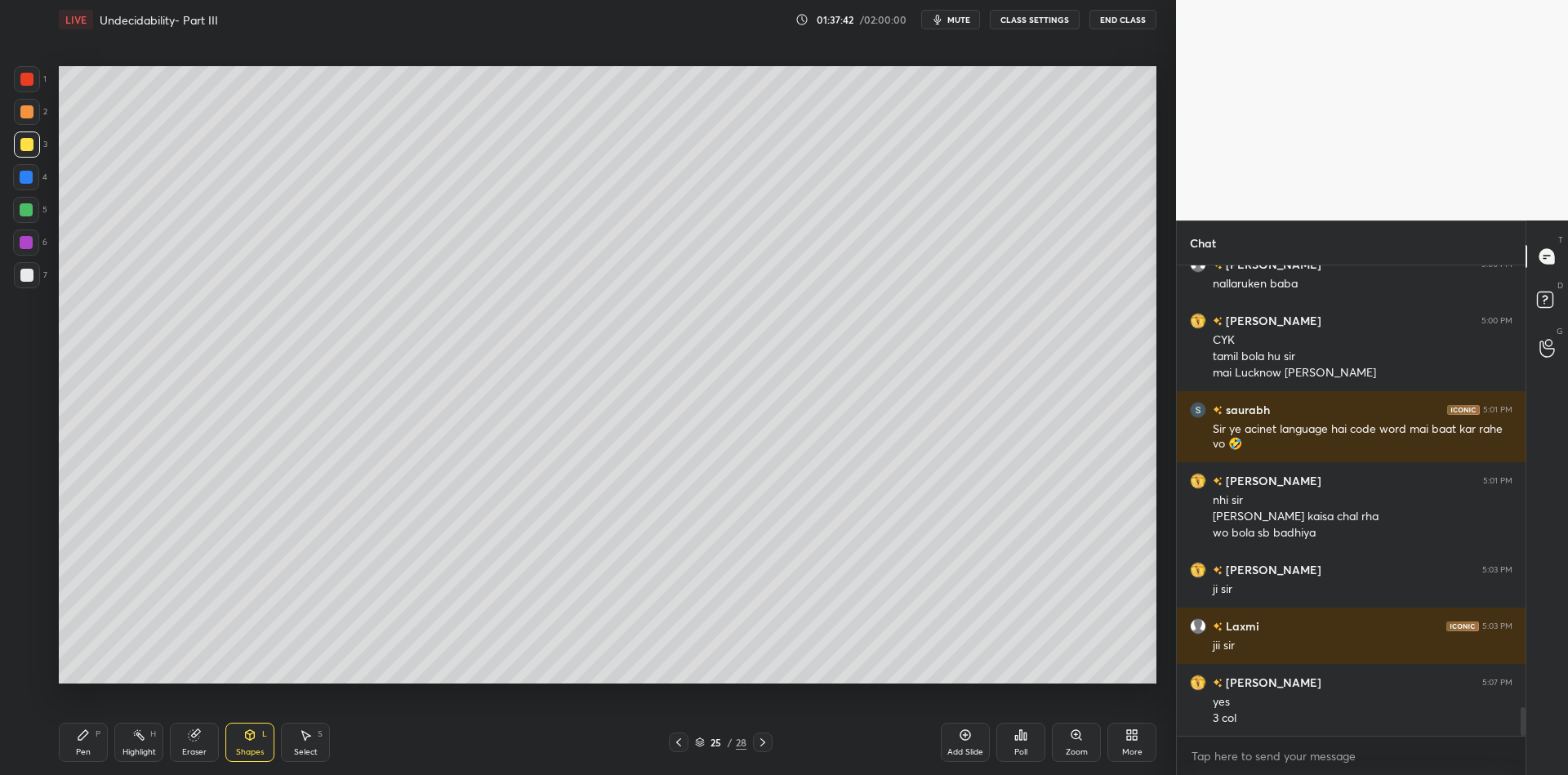
drag, startPoint x: 254, startPoint y: 751, endPoint x: 253, endPoint y: 720, distance: 31.0
click at [254, 748] on div "Shapes" at bounding box center [249, 752] width 27 height 8
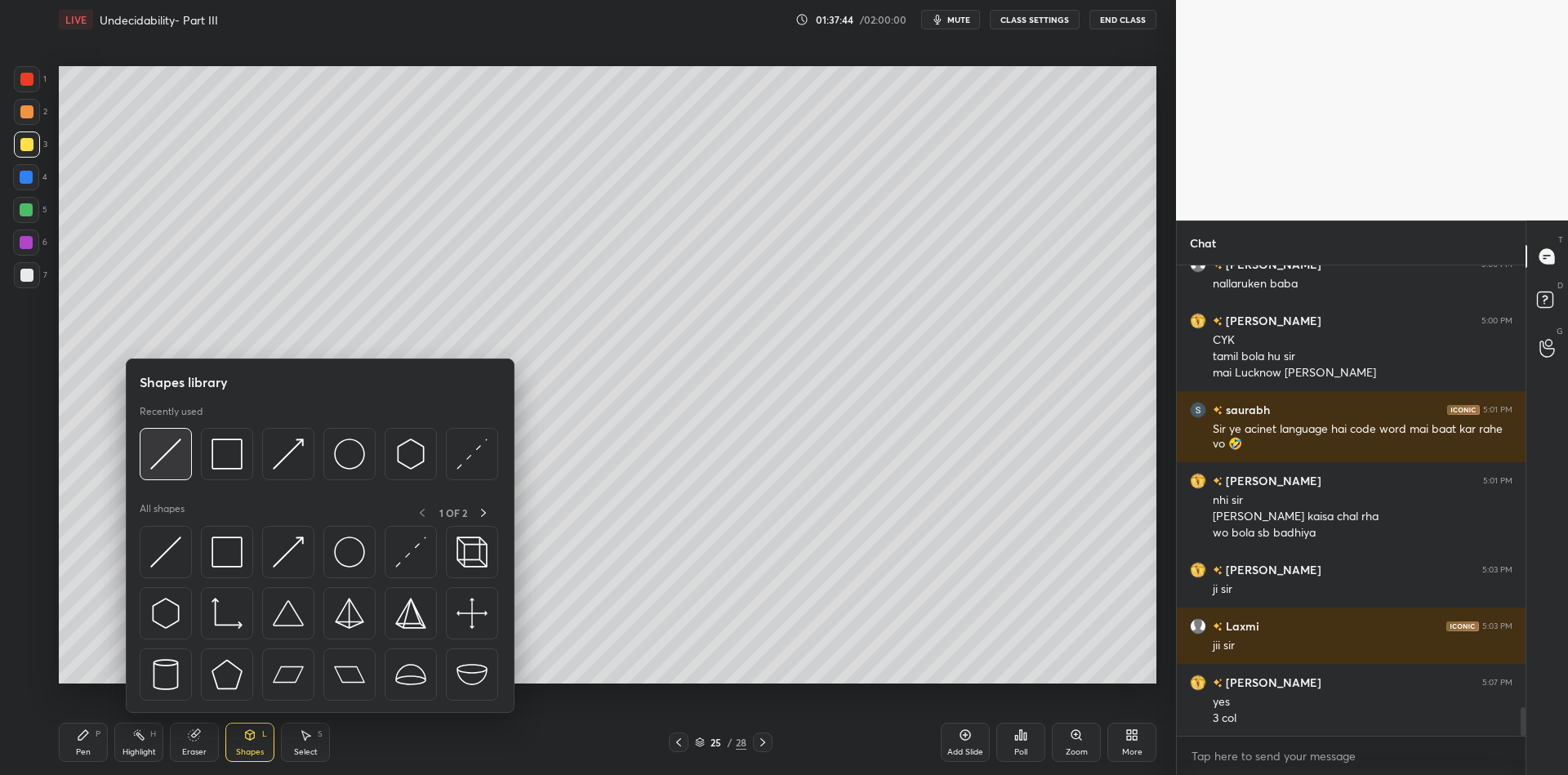
click at [165, 555] on img at bounding box center [166, 552] width 31 height 31
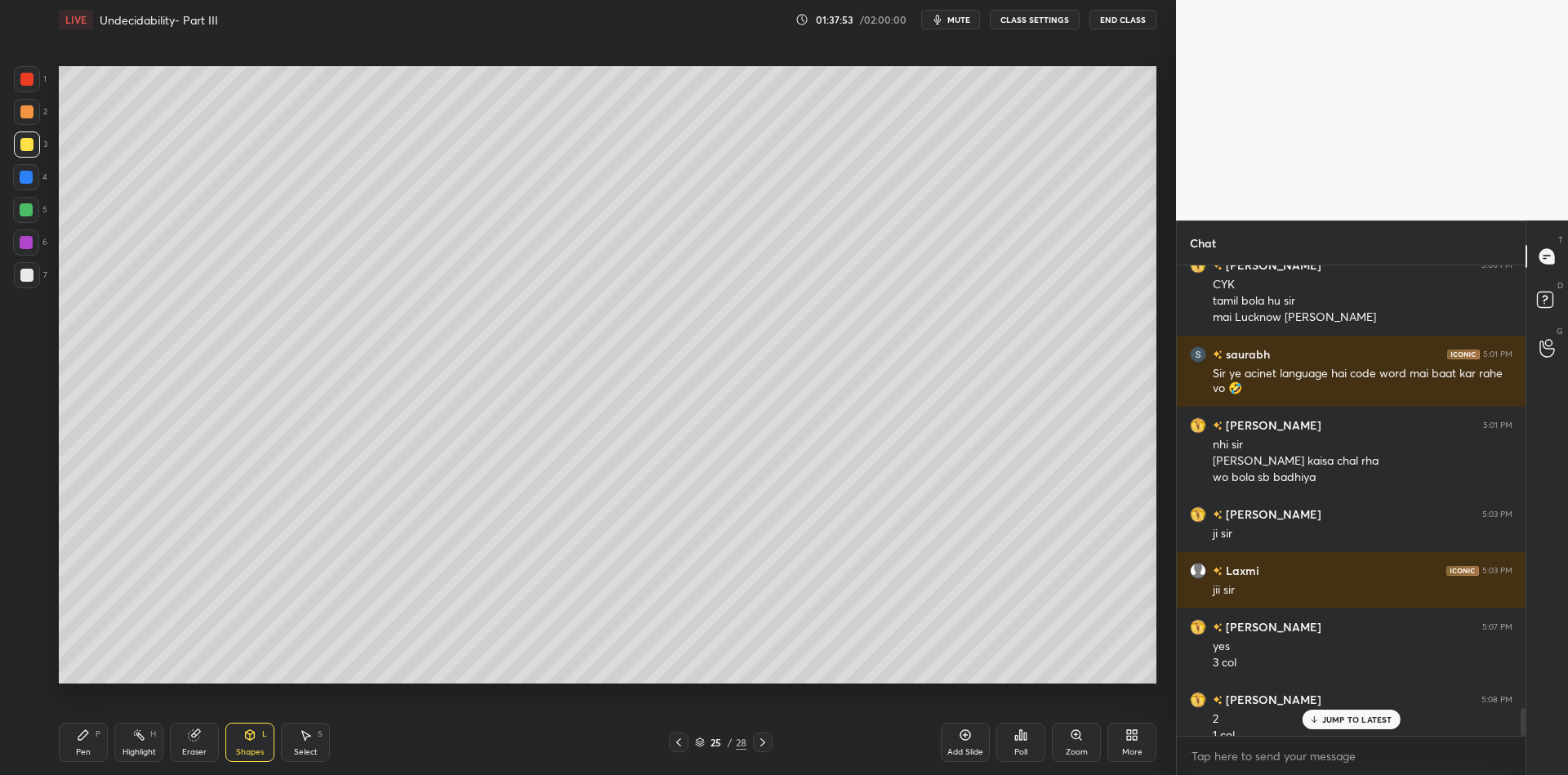
scroll to position [7468, 0]
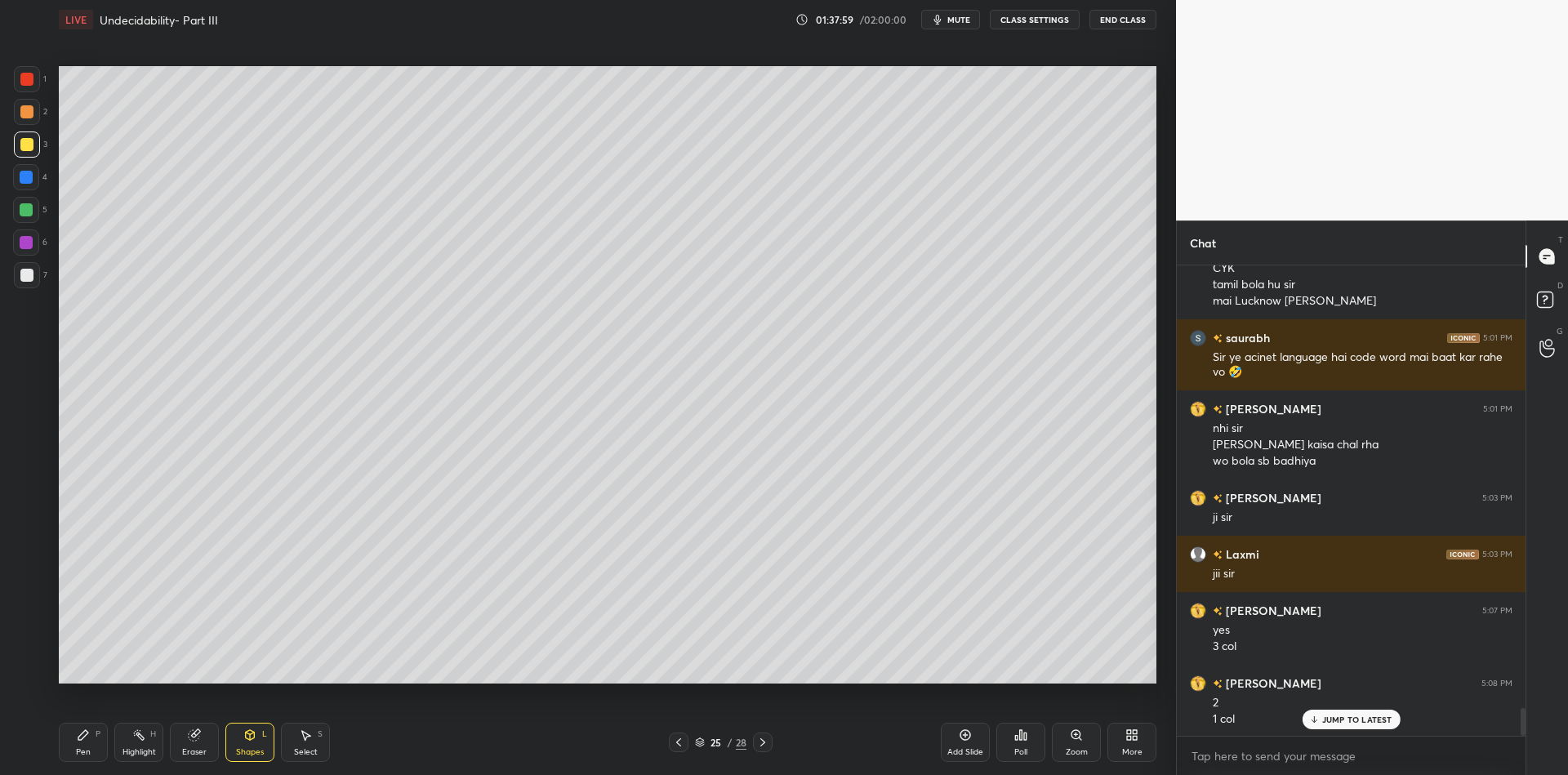
click at [89, 756] on div "Pen P" at bounding box center [82, 742] width 49 height 39
click at [25, 278] on div at bounding box center [27, 275] width 13 height 13
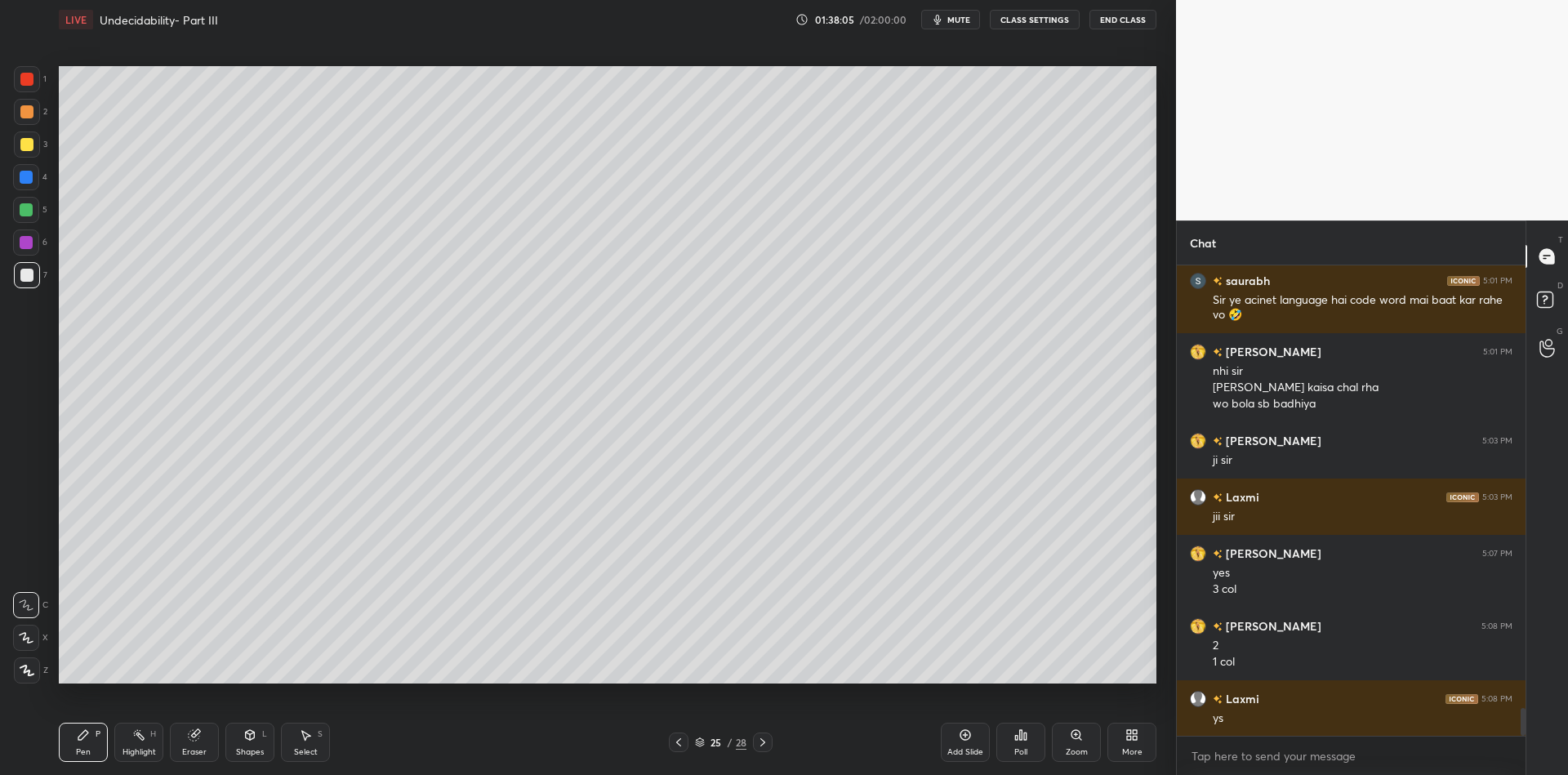
drag, startPoint x: 138, startPoint y: 750, endPoint x: 140, endPoint y: 692, distance: 58.0
click at [138, 741] on div "Highlight H" at bounding box center [138, 742] width 49 height 39
click at [76, 752] on div "Pen P" at bounding box center [82, 742] width 49 height 39
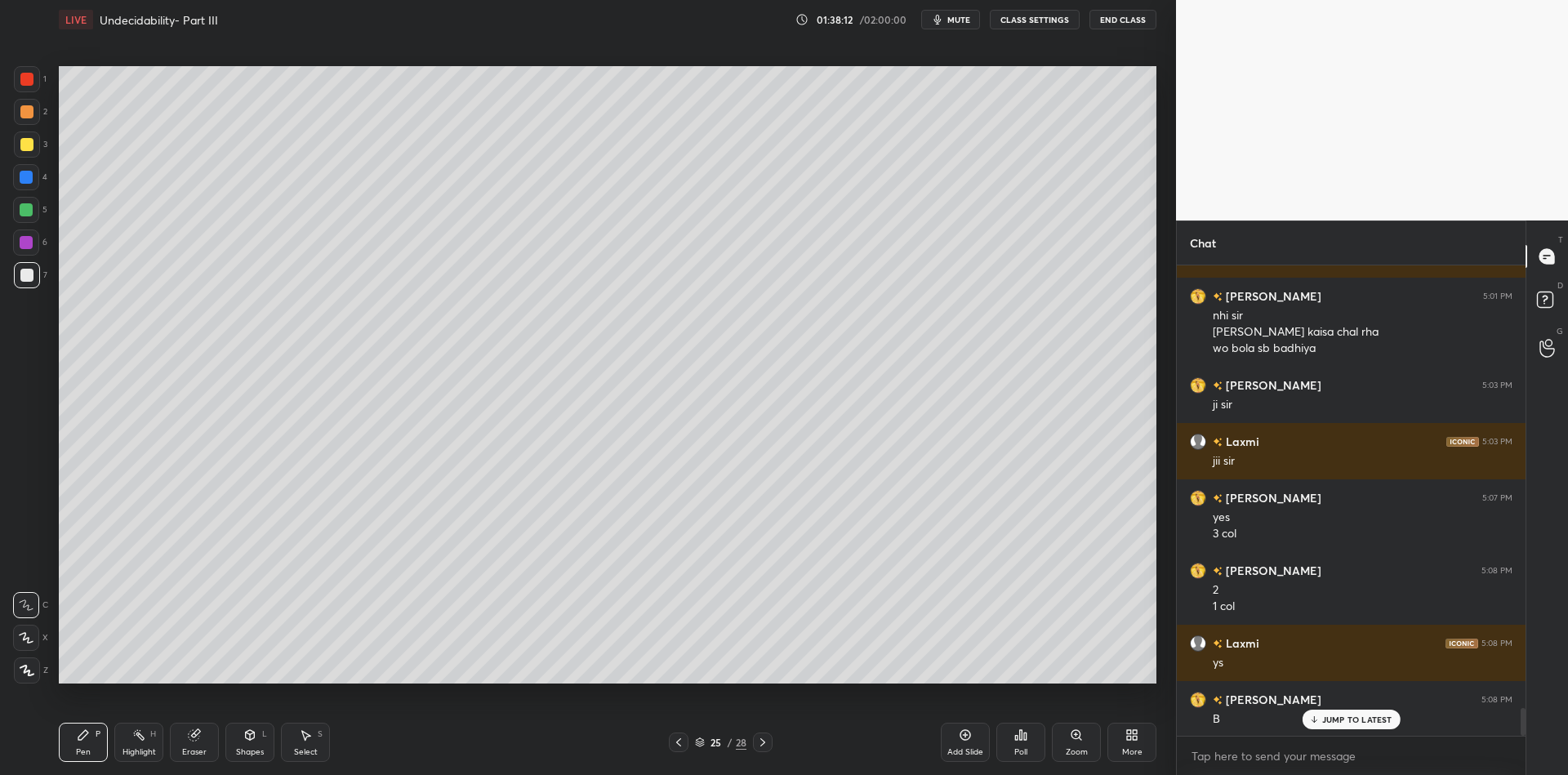
scroll to position [7597, 0]
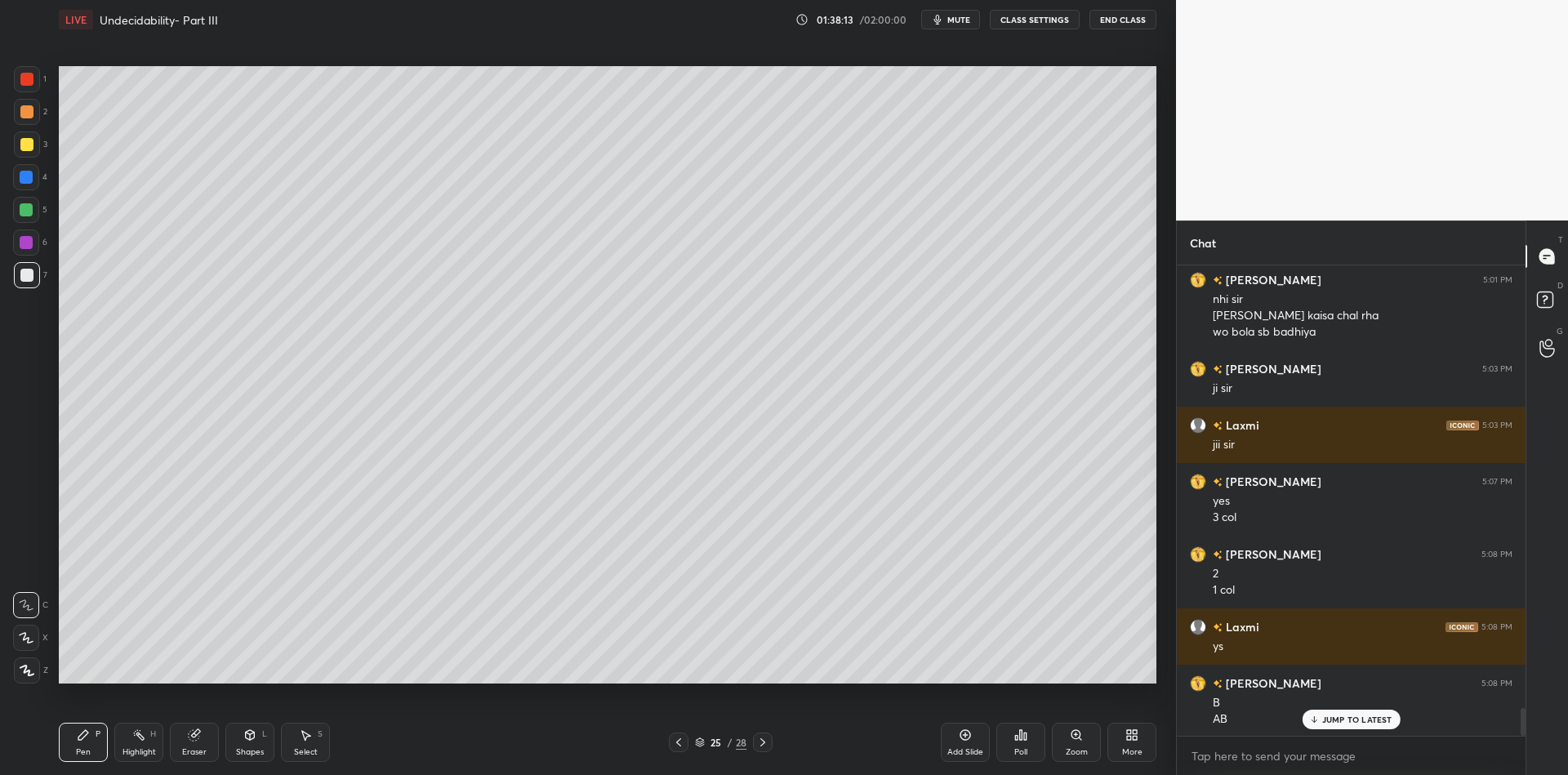
click at [19, 144] on div at bounding box center [27, 144] width 26 height 26
click at [137, 743] on div "Highlight H" at bounding box center [138, 742] width 49 height 39
drag, startPoint x: 80, startPoint y: 745, endPoint x: 107, endPoint y: 693, distance: 58.6
click at [82, 743] on div "Pen P" at bounding box center [82, 742] width 49 height 39
drag, startPoint x: 142, startPoint y: 744, endPoint x: 157, endPoint y: 706, distance: 40.9
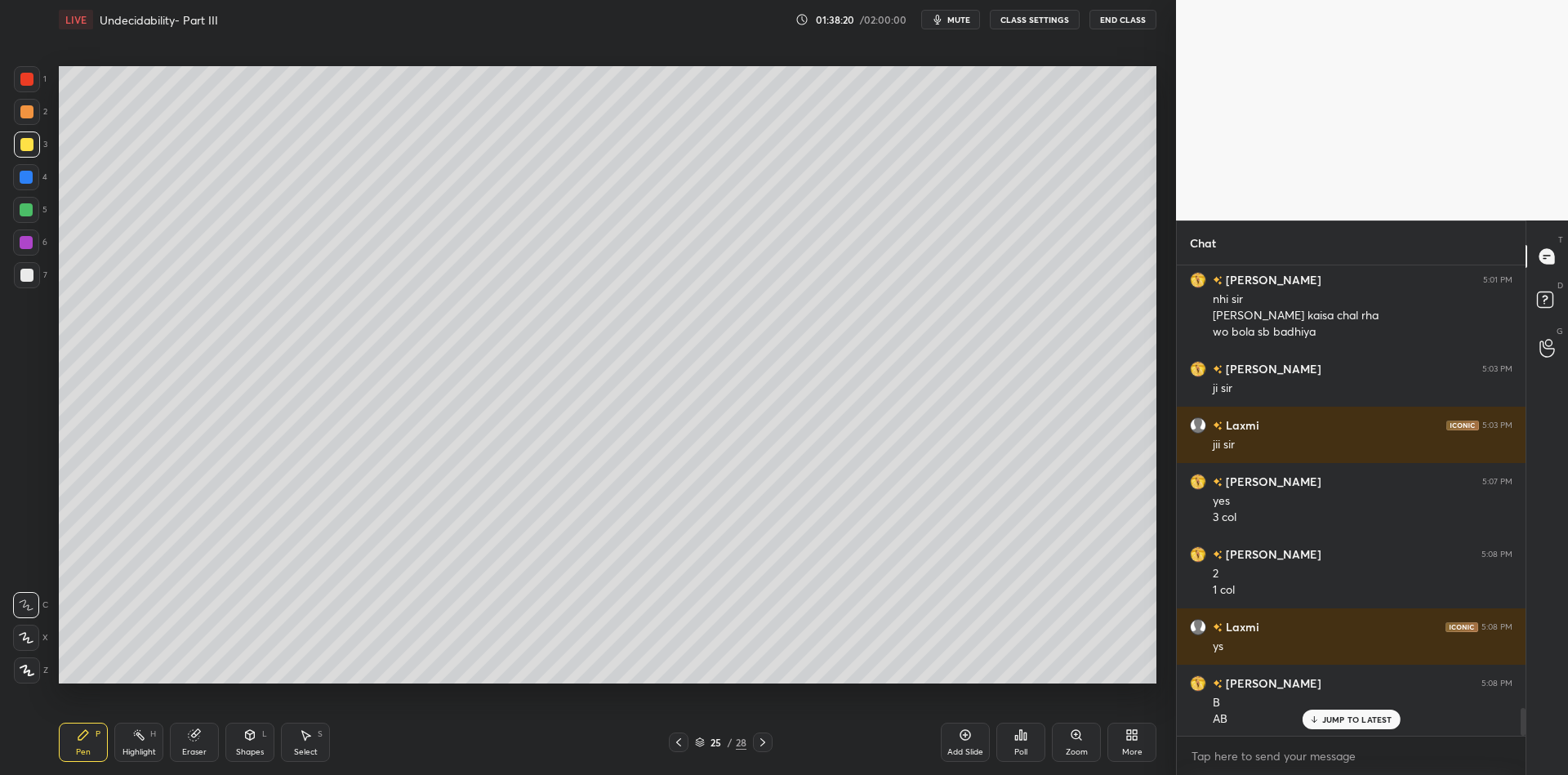
click at [141, 740] on div "Highlight H" at bounding box center [138, 742] width 49 height 39
drag, startPoint x: 86, startPoint y: 744, endPoint x: 114, endPoint y: 700, distance: 52.2
click at [87, 743] on div "Pen P" at bounding box center [82, 742] width 49 height 39
drag, startPoint x: 89, startPoint y: 745, endPoint x: 120, endPoint y: 748, distance: 31.1
click at [89, 747] on div "Pen P" at bounding box center [82, 742] width 49 height 39
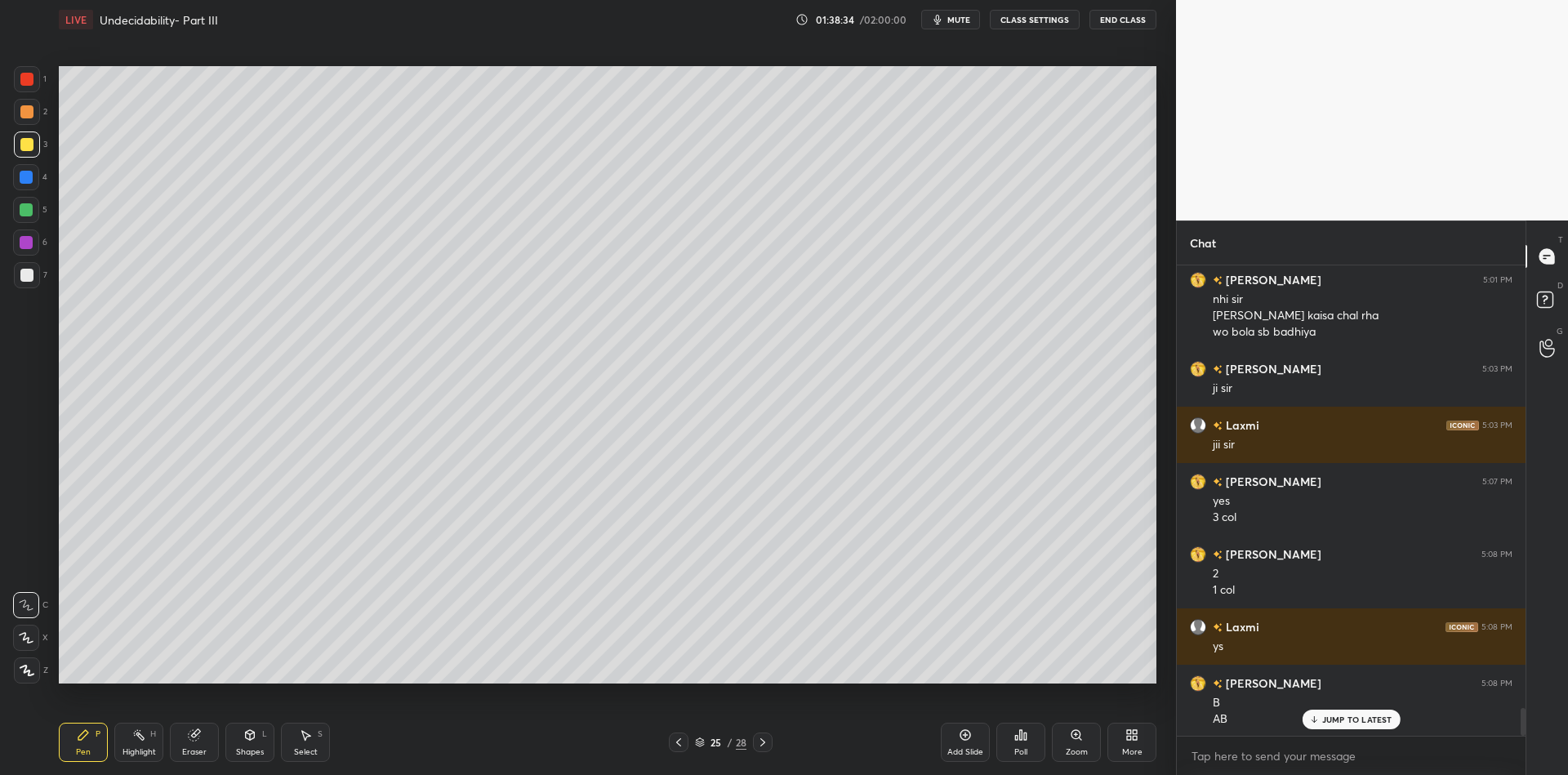
drag, startPoint x: 133, startPoint y: 748, endPoint x: 128, endPoint y: 732, distance: 16.8
click at [131, 745] on div "Highlight H" at bounding box center [138, 742] width 49 height 39
drag, startPoint x: 83, startPoint y: 749, endPoint x: 80, endPoint y: 738, distance: 11.4
click at [82, 748] on div "Pen" at bounding box center [83, 752] width 15 height 8
drag, startPoint x: 141, startPoint y: 747, endPoint x: 153, endPoint y: 705, distance: 43.7
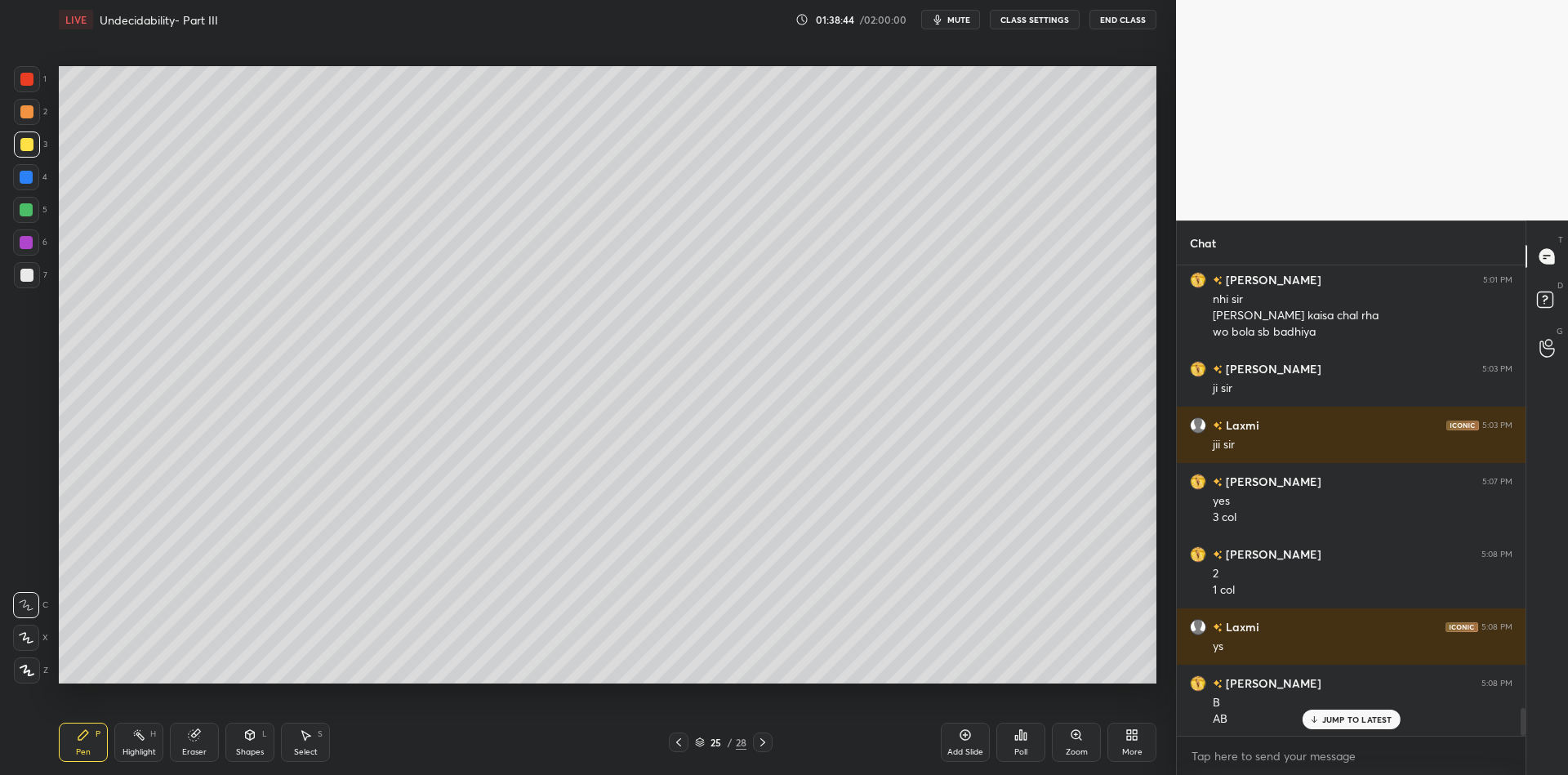
click at [141, 744] on div "Highlight H" at bounding box center [138, 742] width 49 height 39
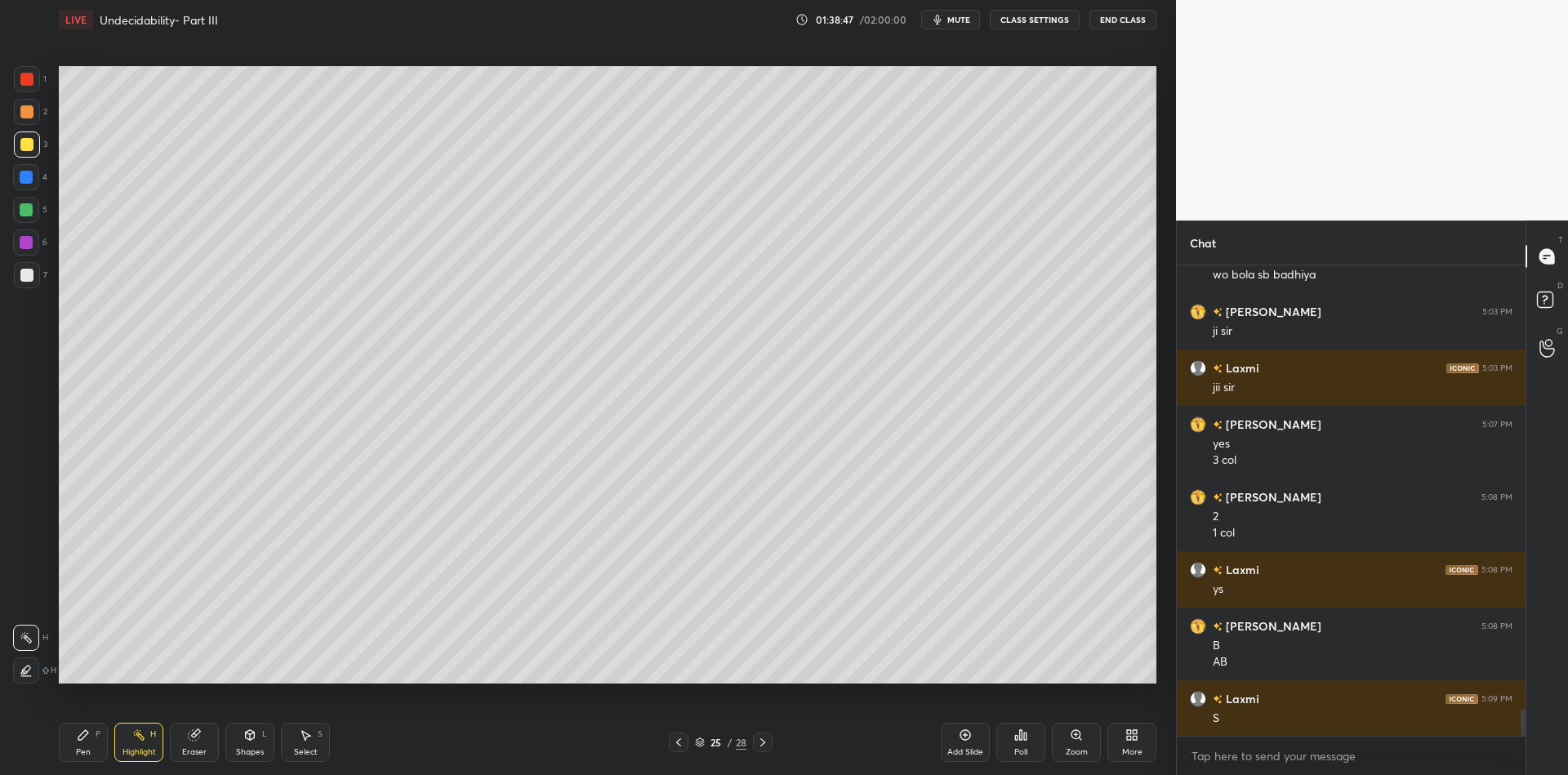
click at [89, 755] on div "Pen" at bounding box center [83, 752] width 15 height 8
click at [142, 751] on div "Highlight" at bounding box center [139, 752] width 34 height 8
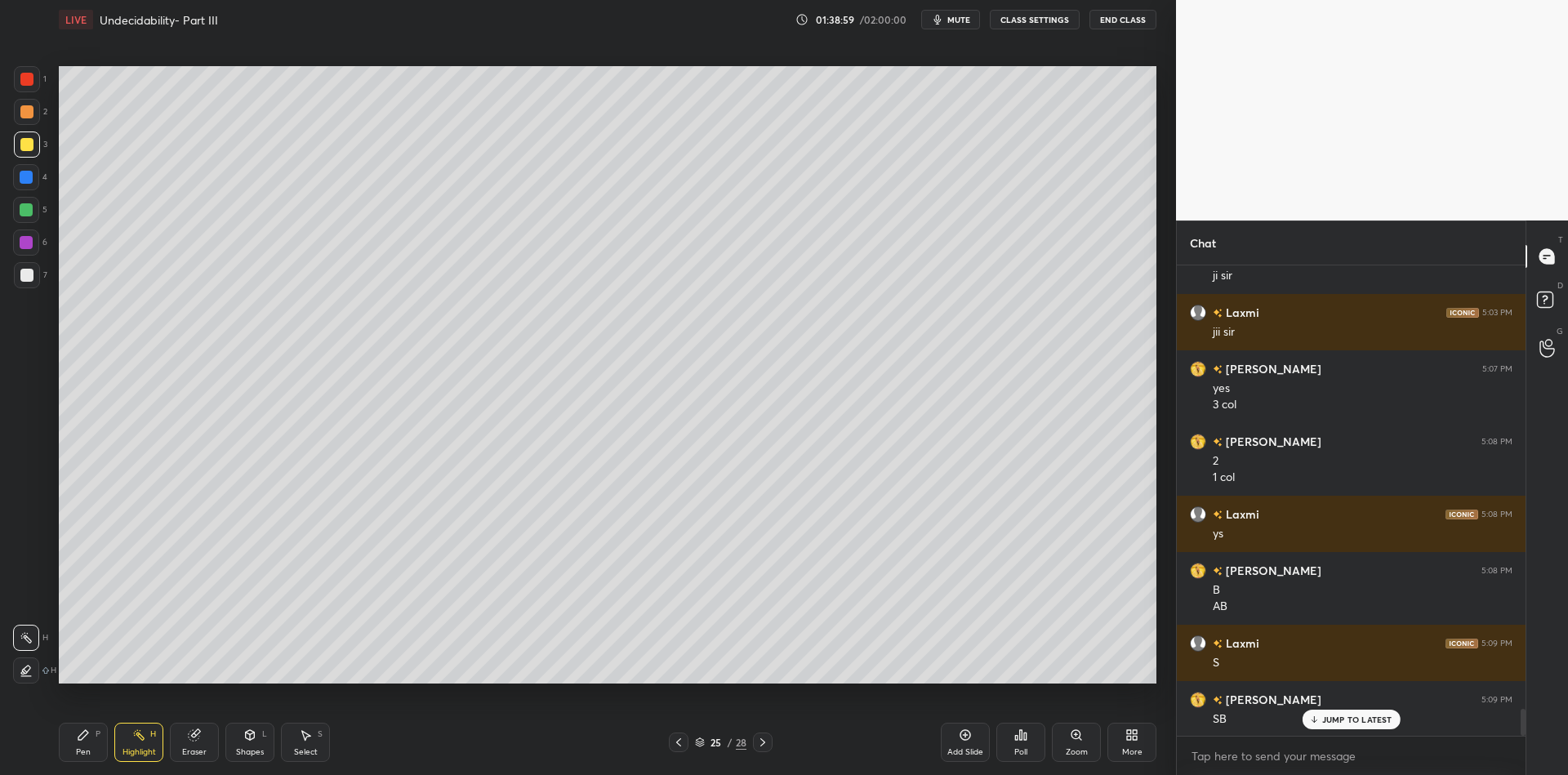
scroll to position [7767, 0]
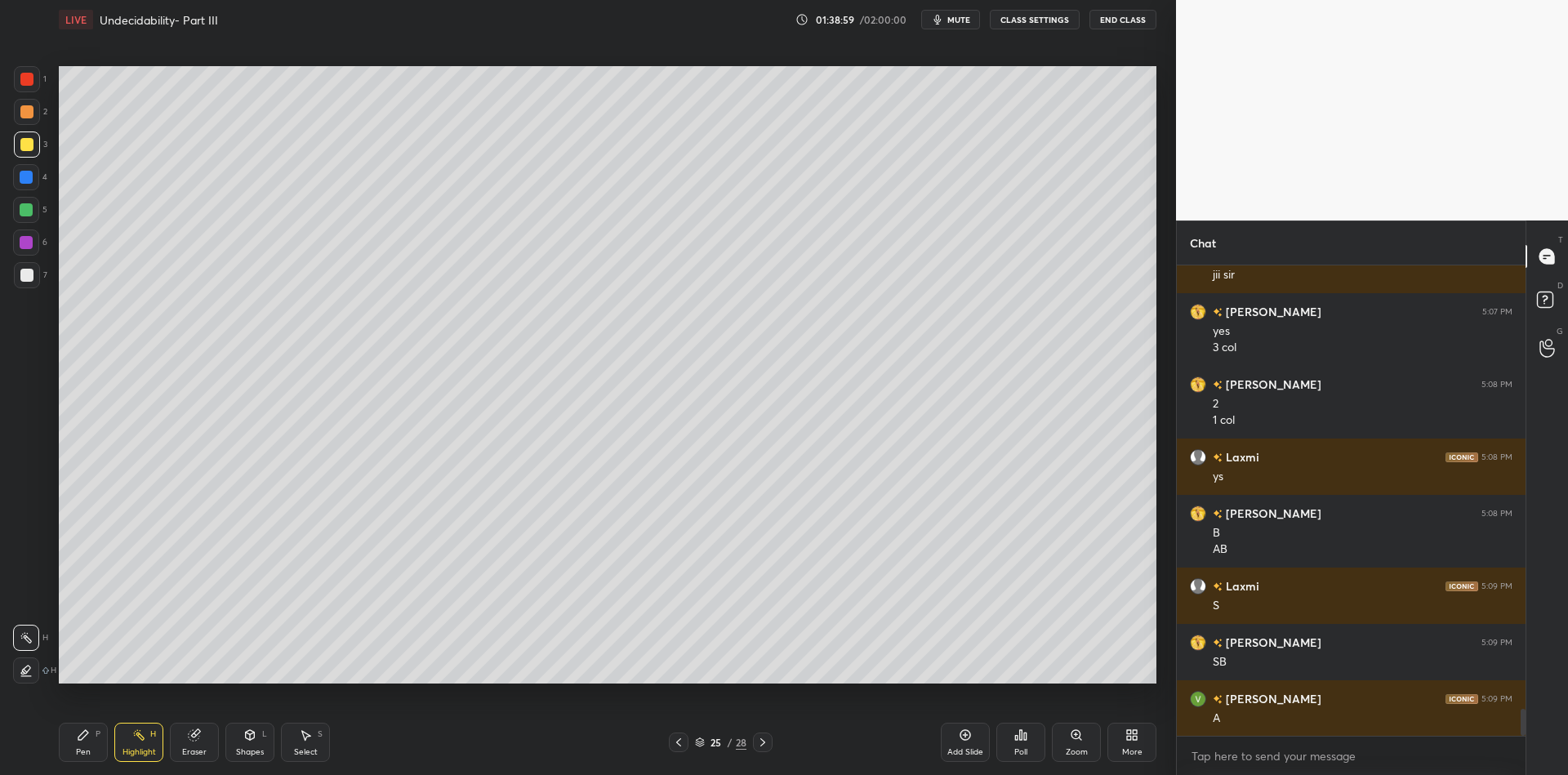
click at [73, 763] on div "Pen P Highlight H Eraser Shapes L Select S 25 / 28 Add Slide Poll Zoom More" at bounding box center [607, 743] width 1097 height 66
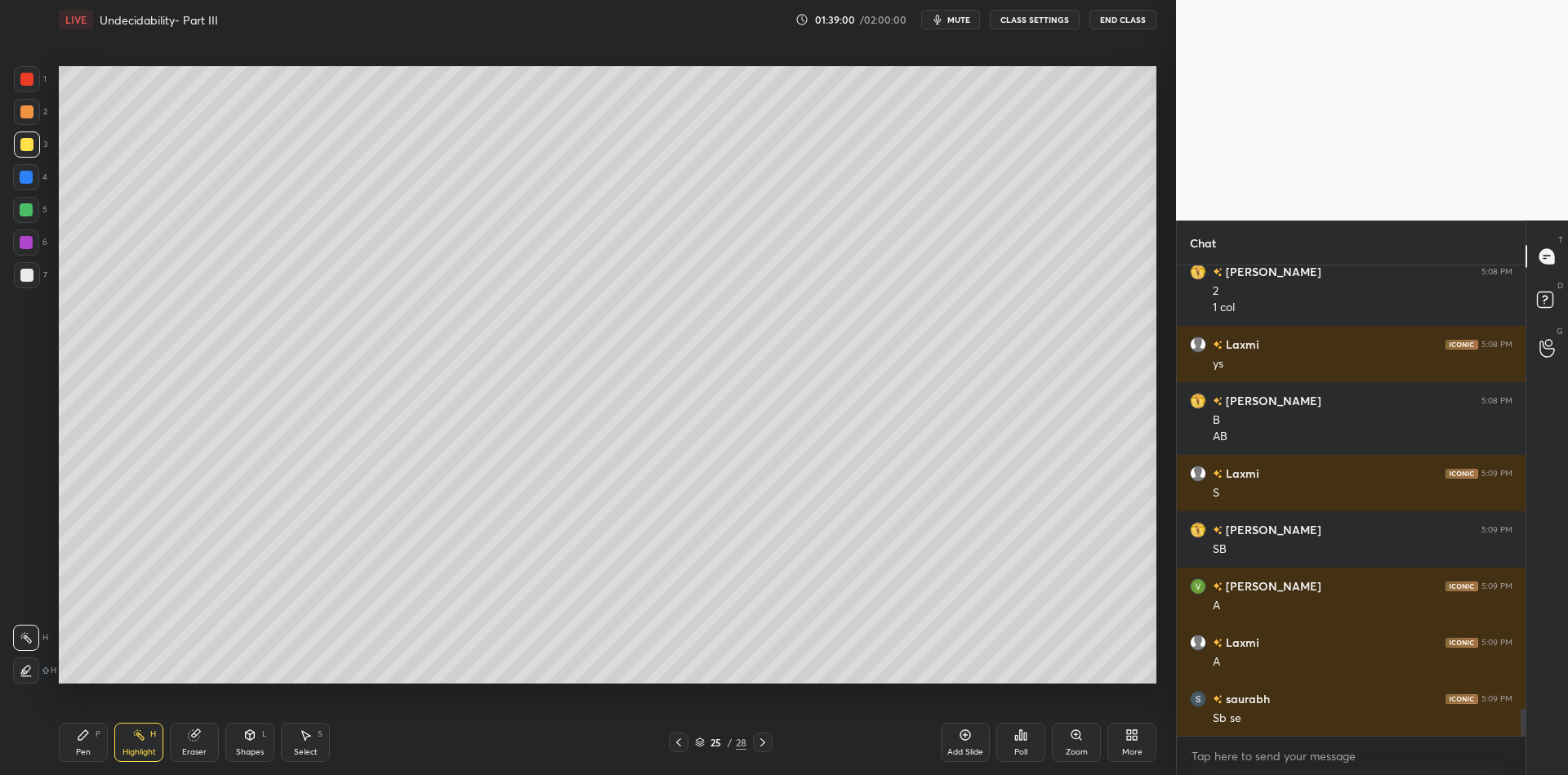
click at [84, 750] on div "Pen" at bounding box center [83, 752] width 15 height 8
click at [186, 748] on div "Eraser" at bounding box center [194, 752] width 25 height 8
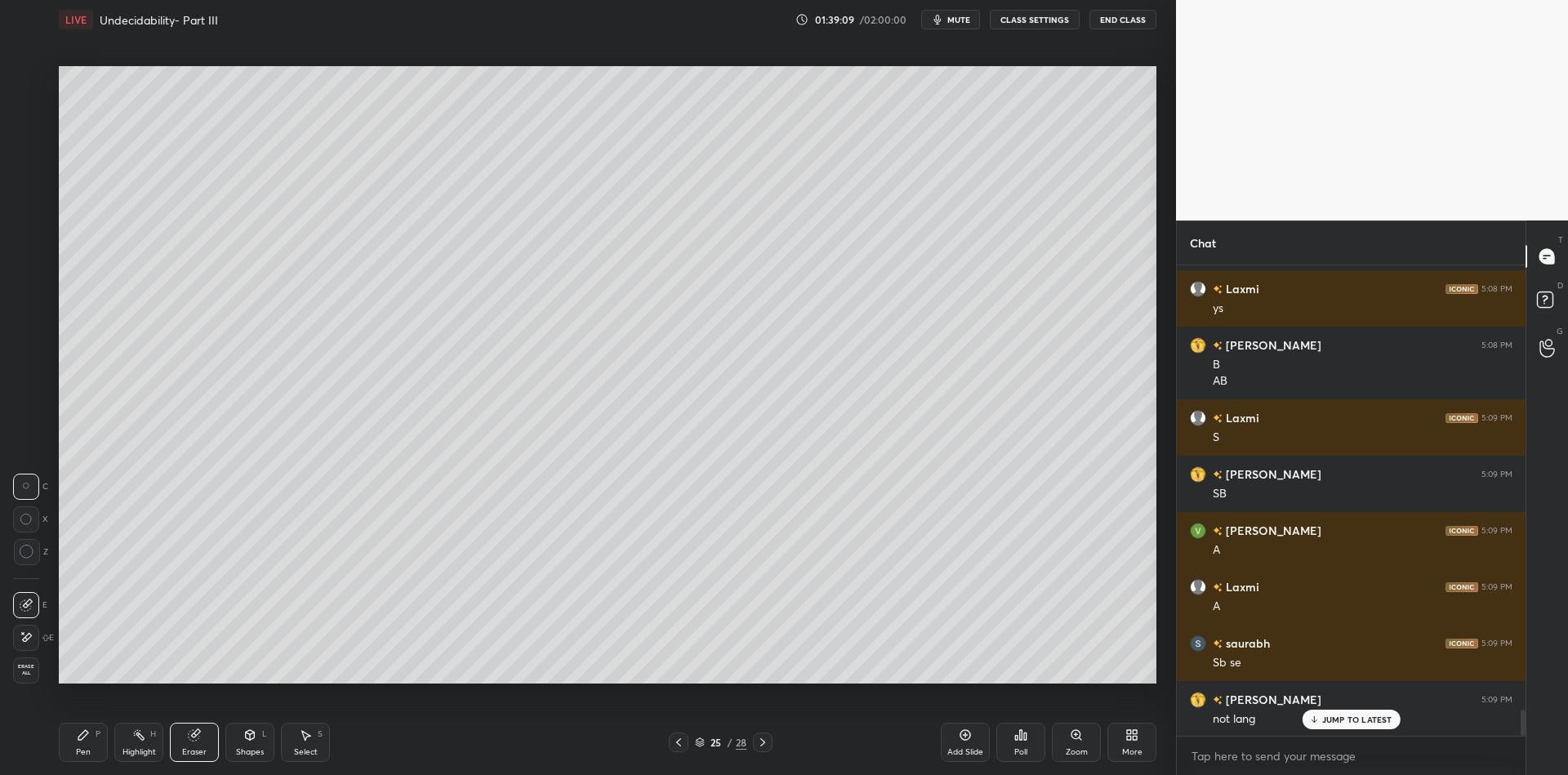
click at [84, 747] on div "Pen P" at bounding box center [82, 742] width 49 height 39
drag, startPoint x: 135, startPoint y: 748, endPoint x: 147, endPoint y: 723, distance: 27.7
click at [137, 745] on div "Highlight H" at bounding box center [138, 742] width 49 height 39
drag, startPoint x: 86, startPoint y: 744, endPoint x: 134, endPoint y: 686, distance: 75.3
click at [87, 744] on div "Pen P" at bounding box center [82, 742] width 49 height 39
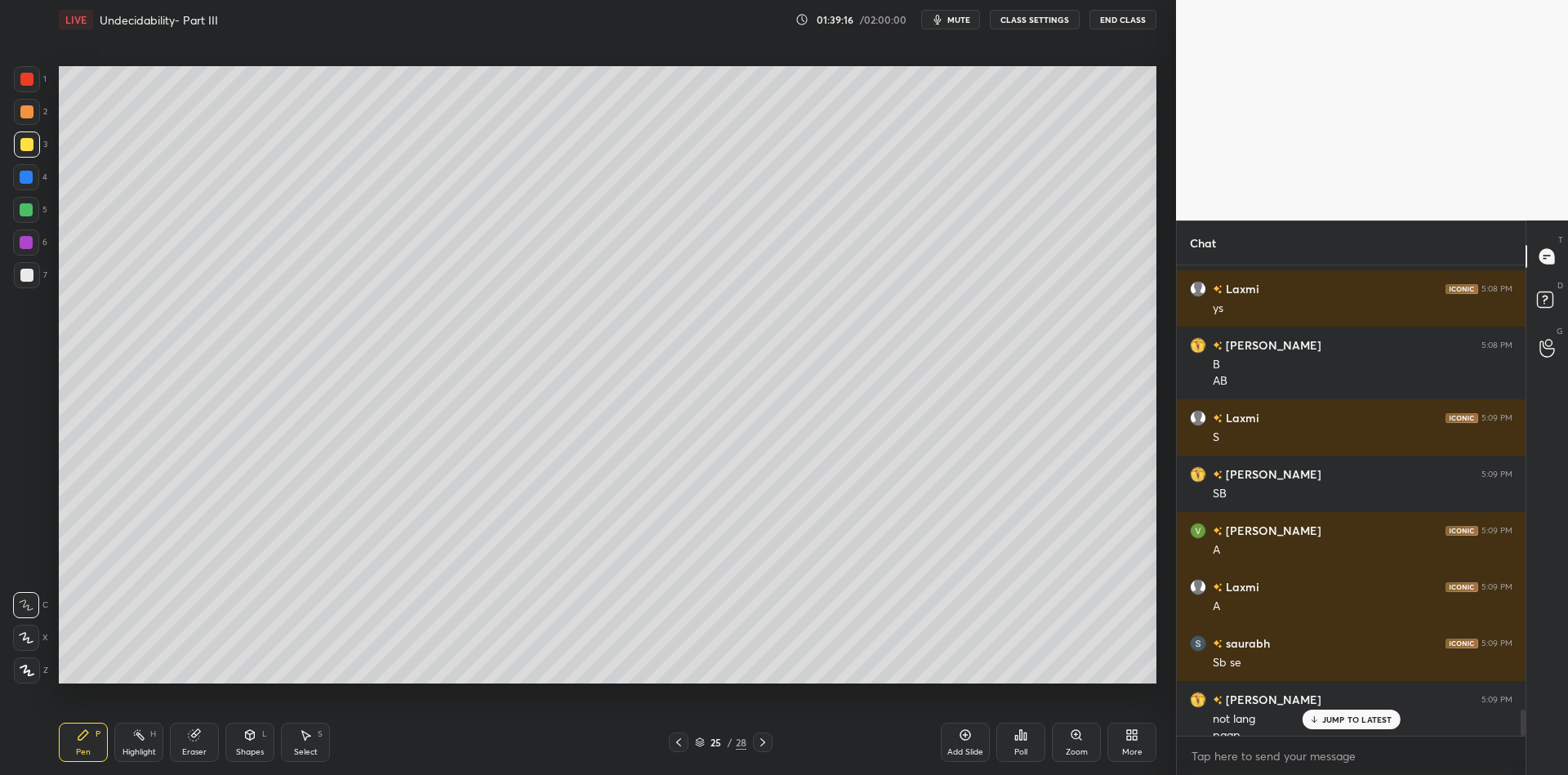
scroll to position [7952, 0]
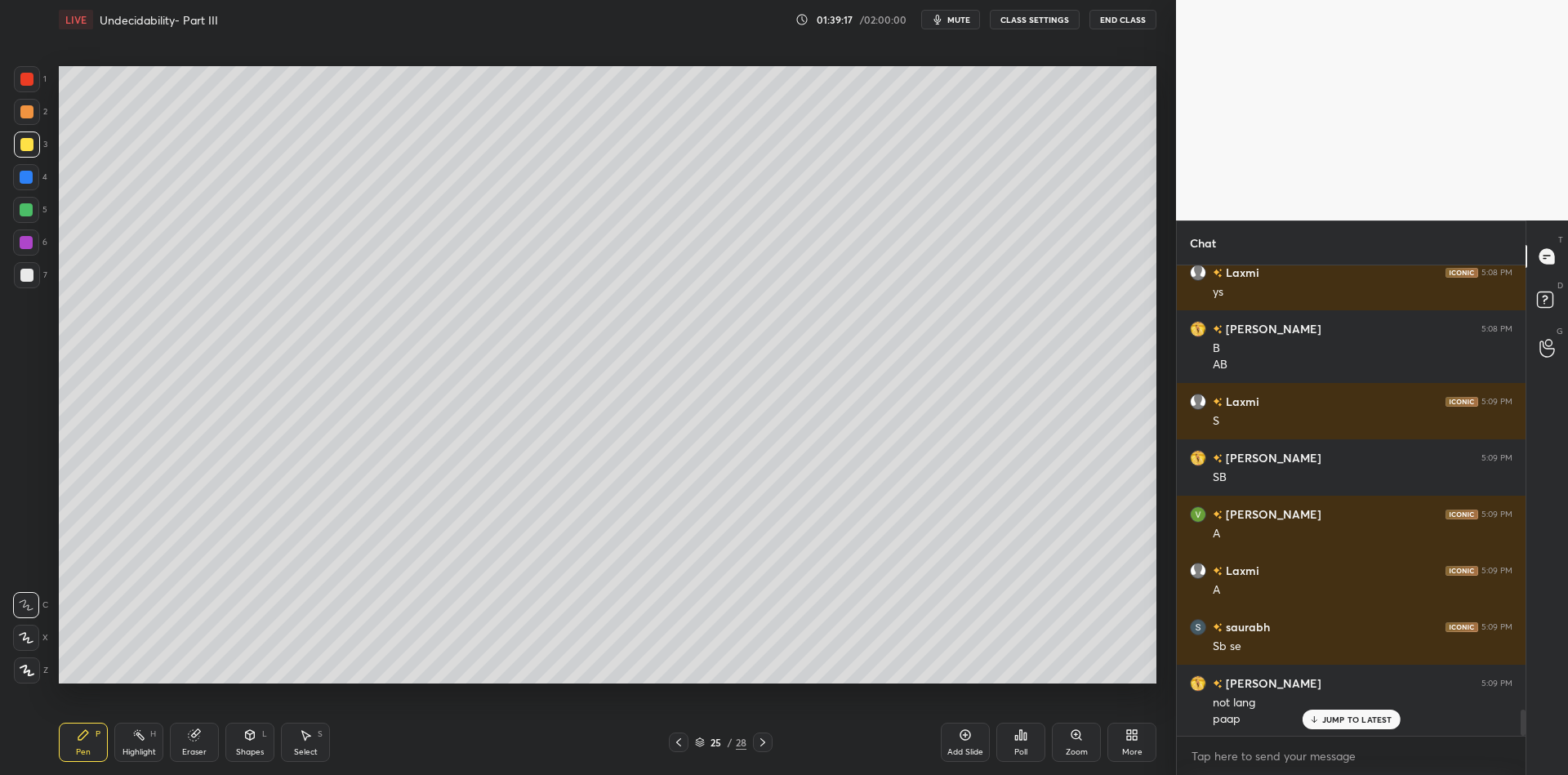
click at [187, 748] on div "Eraser" at bounding box center [194, 752] width 25 height 8
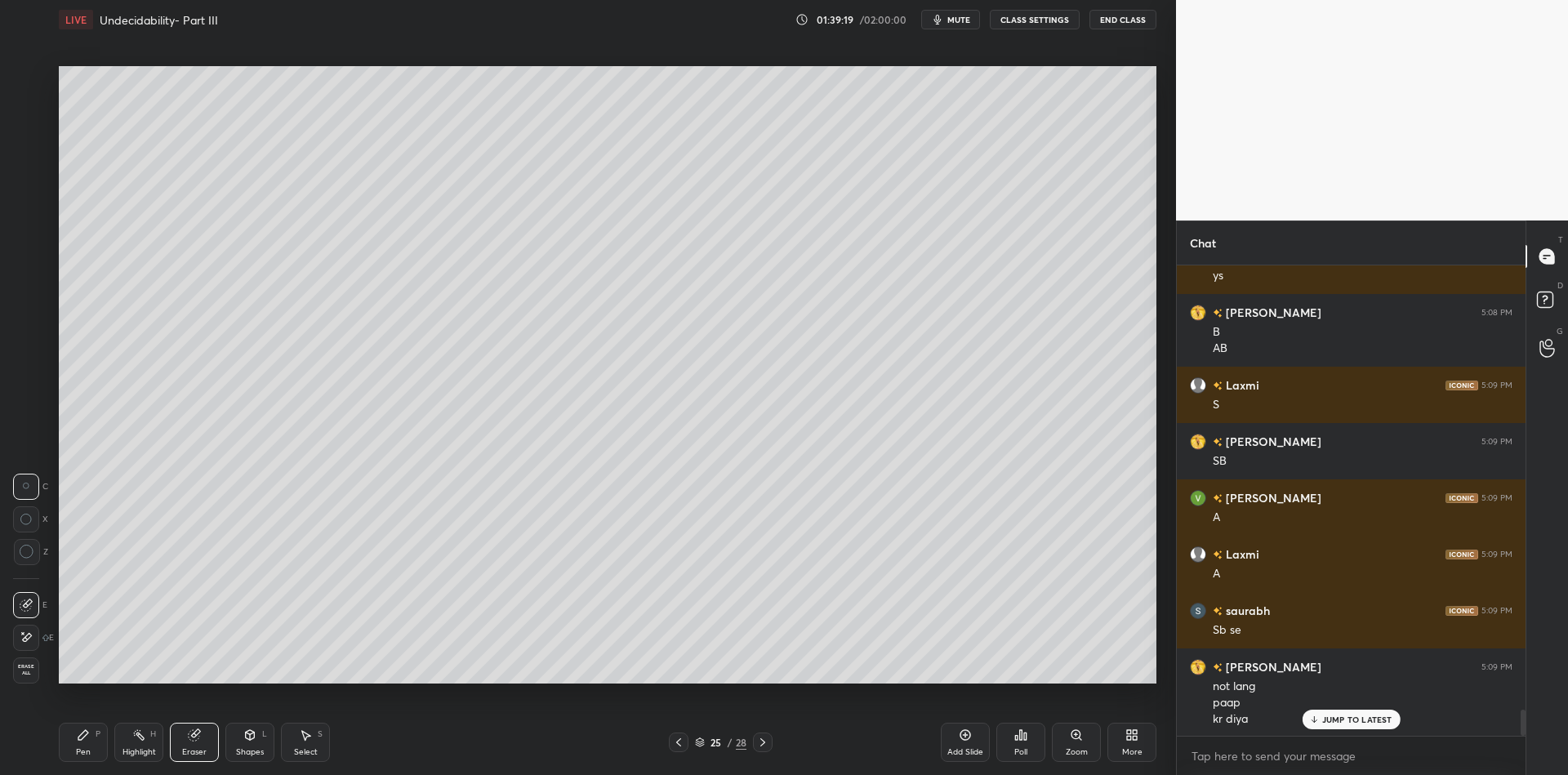
drag, startPoint x: 83, startPoint y: 745, endPoint x: 110, endPoint y: 739, distance: 27.7
click at [90, 743] on div "Pen P" at bounding box center [82, 742] width 49 height 39
click at [136, 743] on div "Highlight H" at bounding box center [138, 742] width 49 height 39
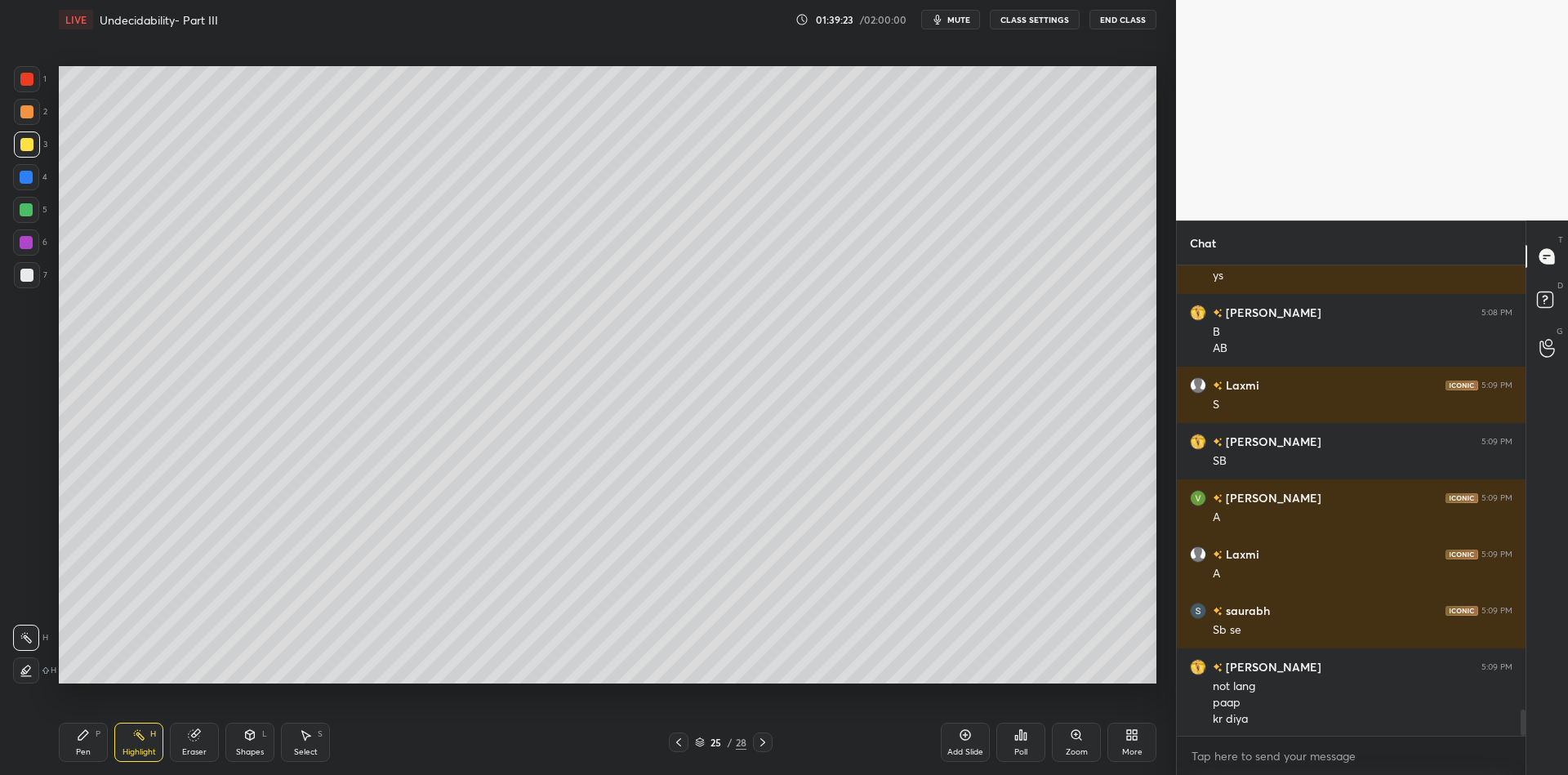
scroll to position [8026, 0]
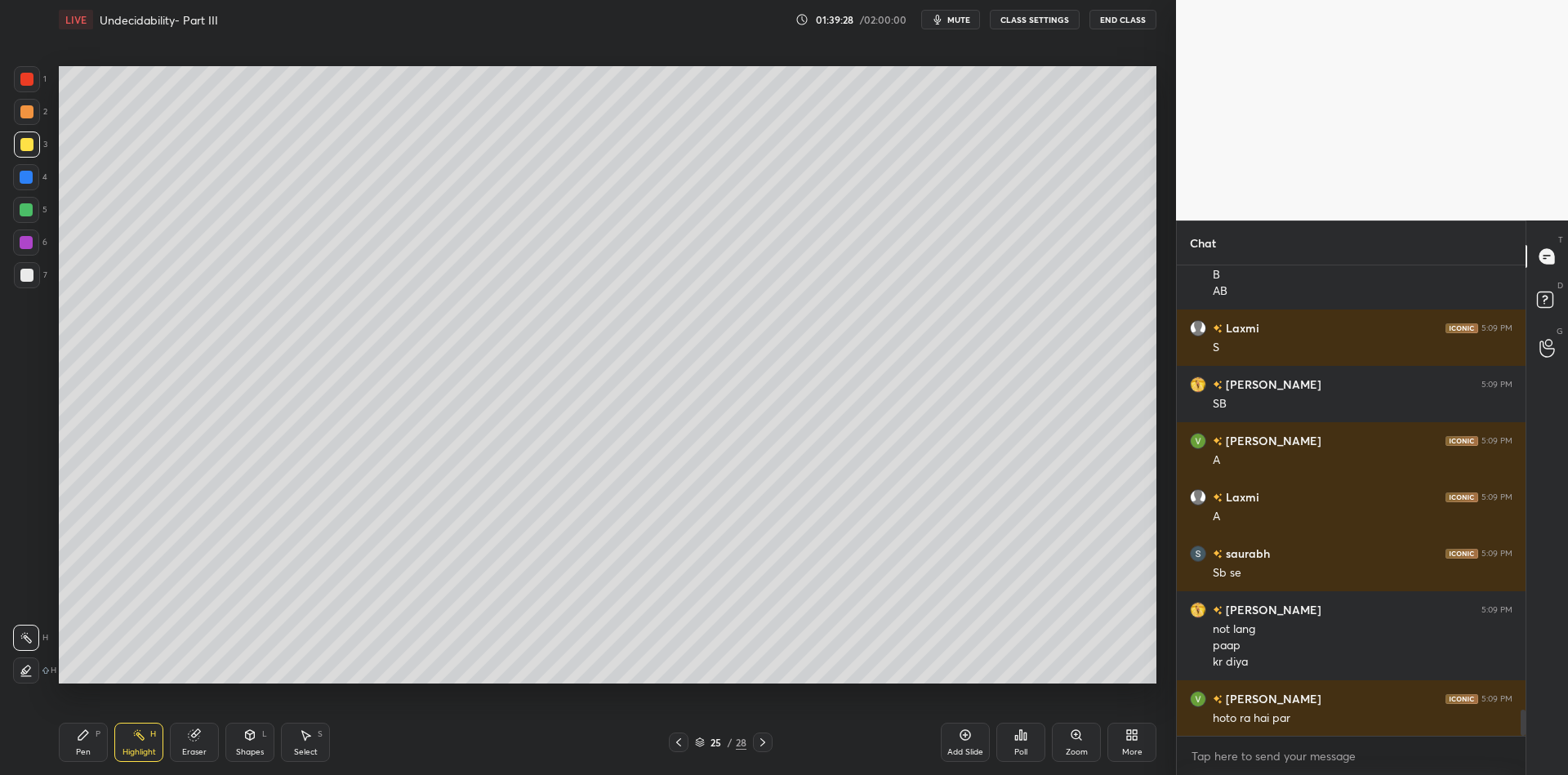
click at [92, 742] on div "Pen P" at bounding box center [82, 742] width 49 height 39
click at [251, 744] on div "Shapes L" at bounding box center [249, 742] width 49 height 39
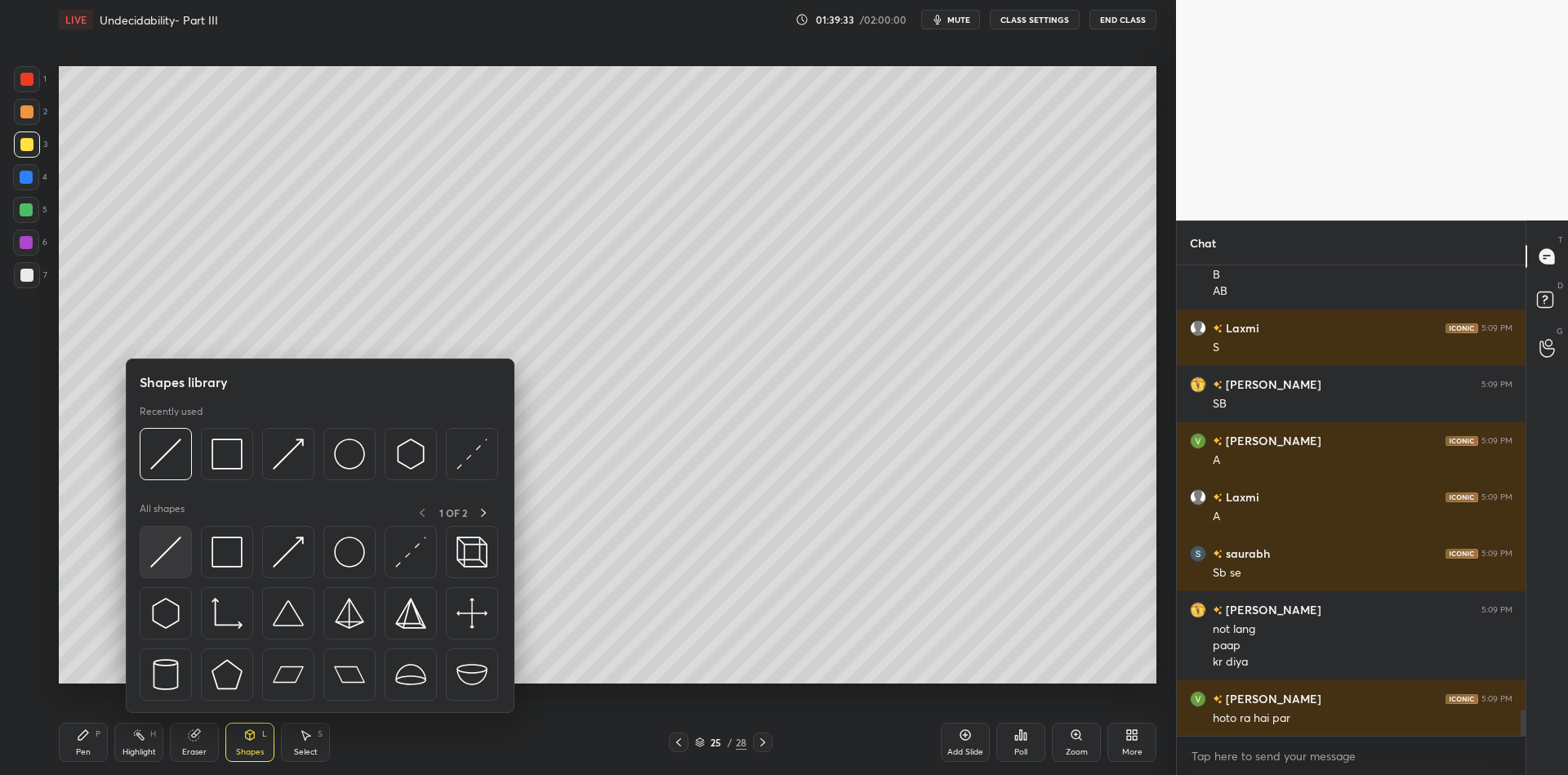
click at [159, 547] on img at bounding box center [166, 552] width 31 height 31
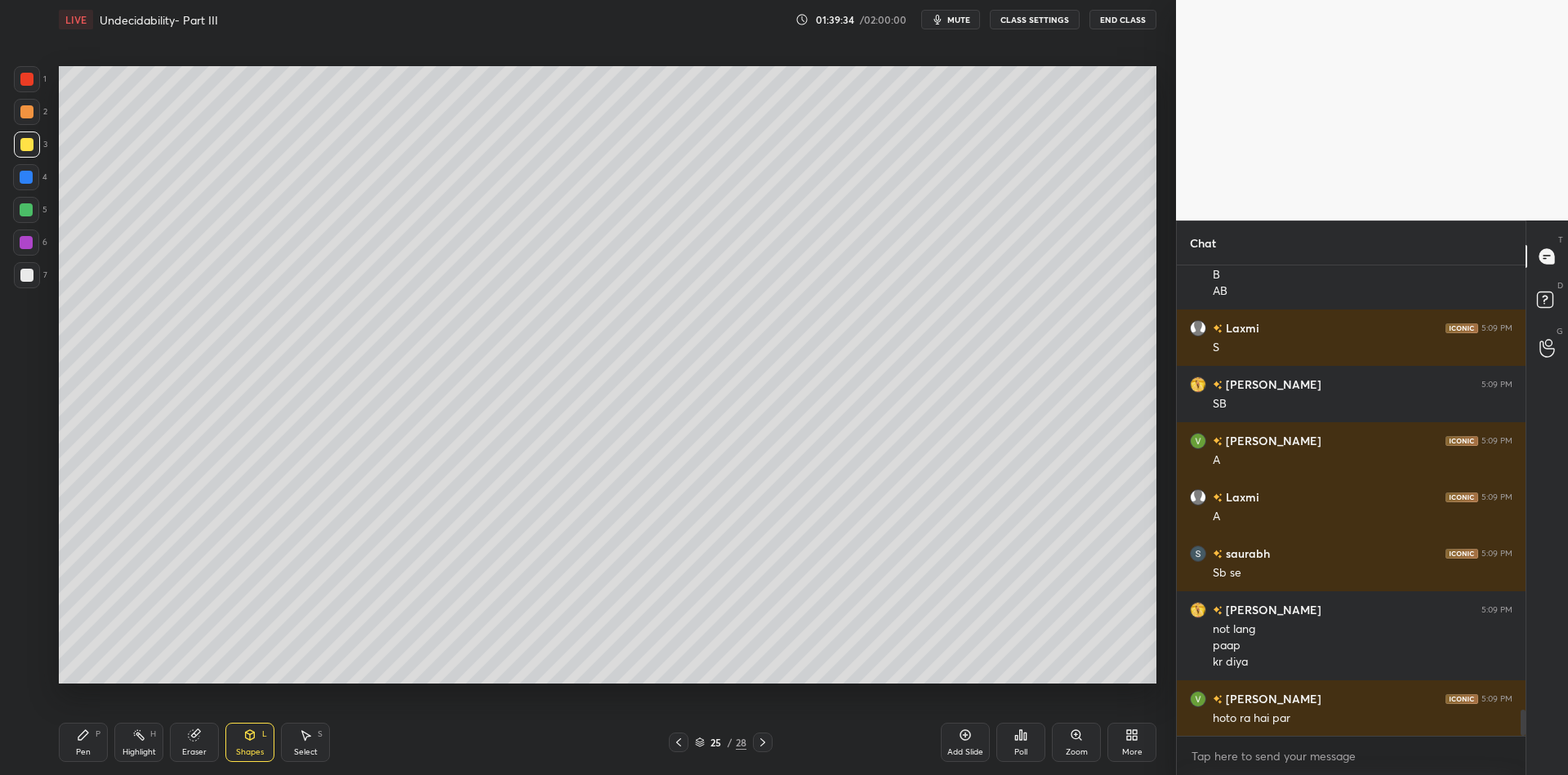
click at [29, 82] on div at bounding box center [27, 79] width 13 height 13
click at [84, 744] on div "Pen P" at bounding box center [82, 742] width 49 height 39
drag, startPoint x: 139, startPoint y: 756, endPoint x: 140, endPoint y: 747, distance: 9.1
click at [140, 752] on div "Highlight" at bounding box center [139, 752] width 34 height 8
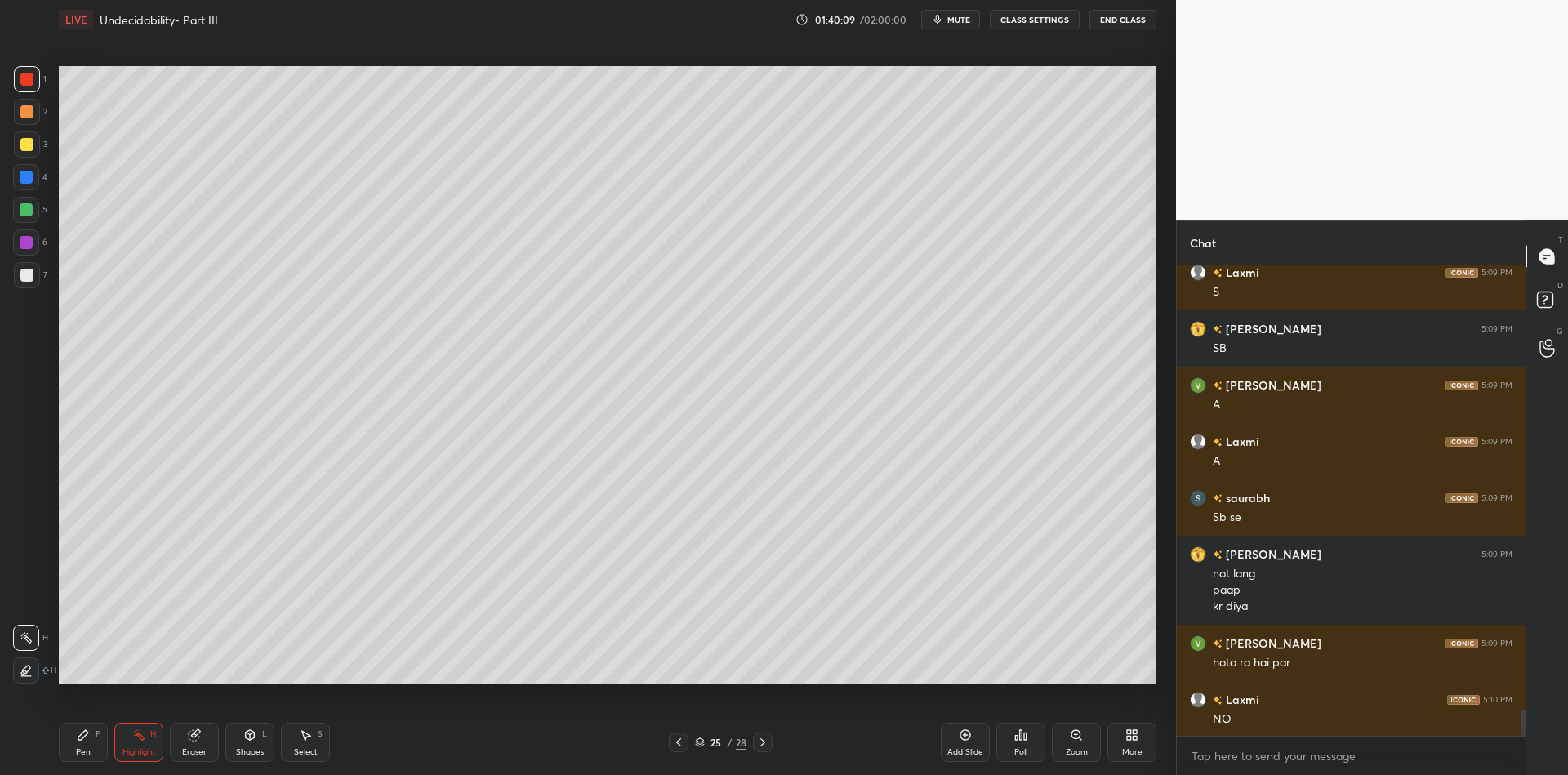
scroll to position [8138, 0]
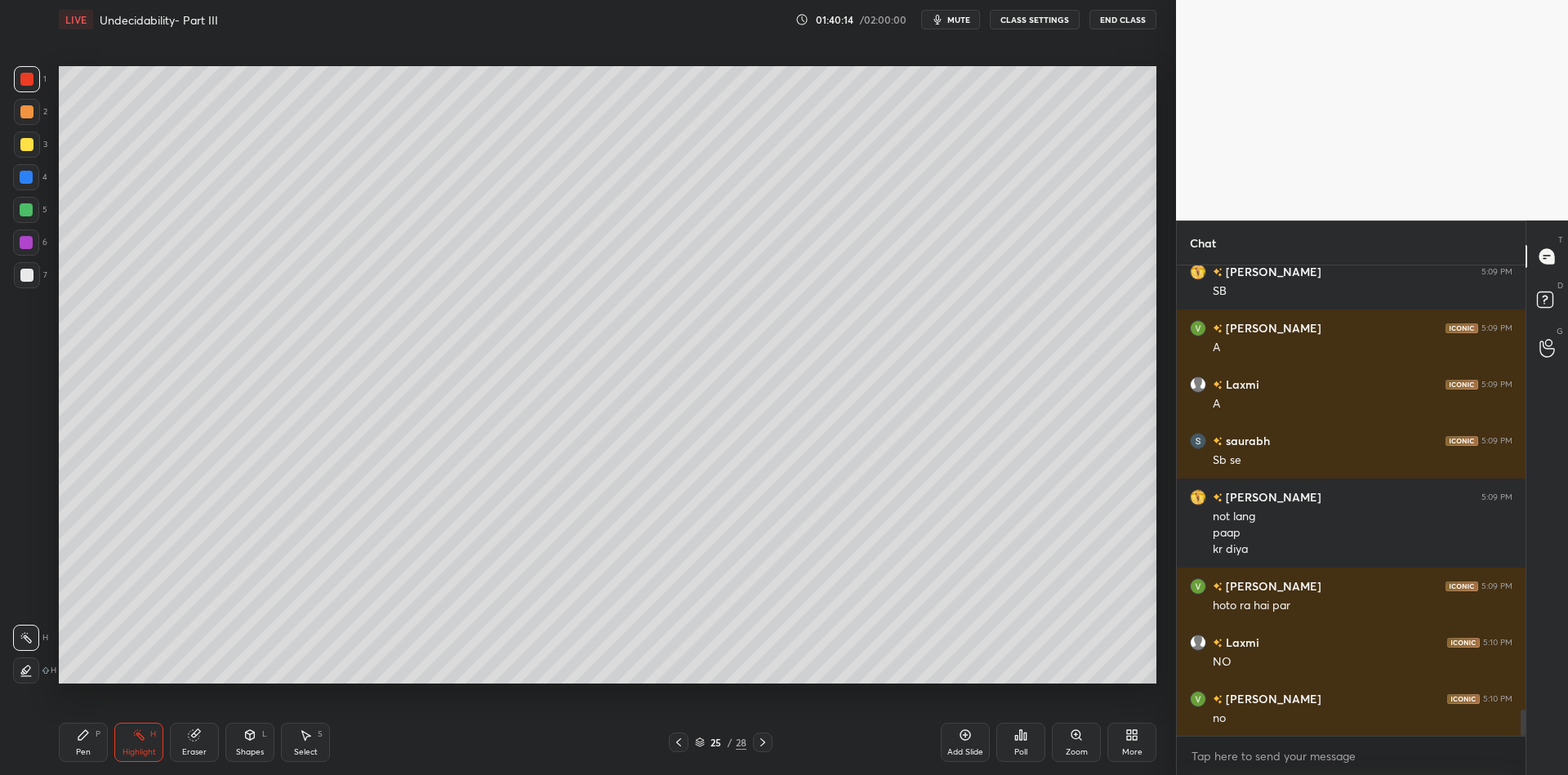
click at [82, 748] on div "Pen" at bounding box center [83, 752] width 15 height 8
click at [20, 145] on div at bounding box center [27, 145] width 13 height 13
drag, startPoint x: 80, startPoint y: 756, endPoint x: 79, endPoint y: 716, distance: 40.0
click at [79, 755] on div "Pen" at bounding box center [83, 752] width 15 height 8
click at [22, 212] on div at bounding box center [26, 209] width 13 height 13
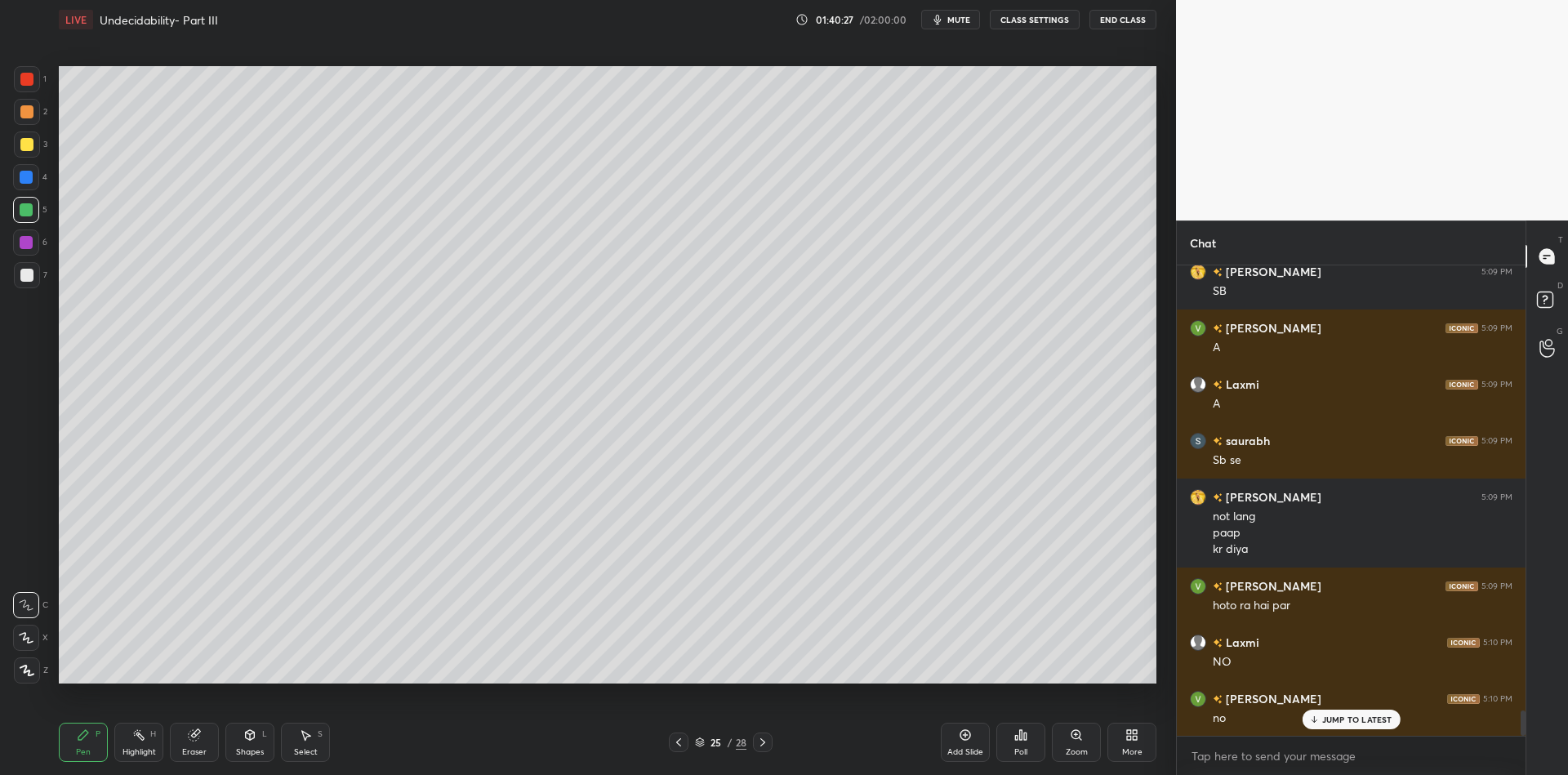
scroll to position [8193, 0]
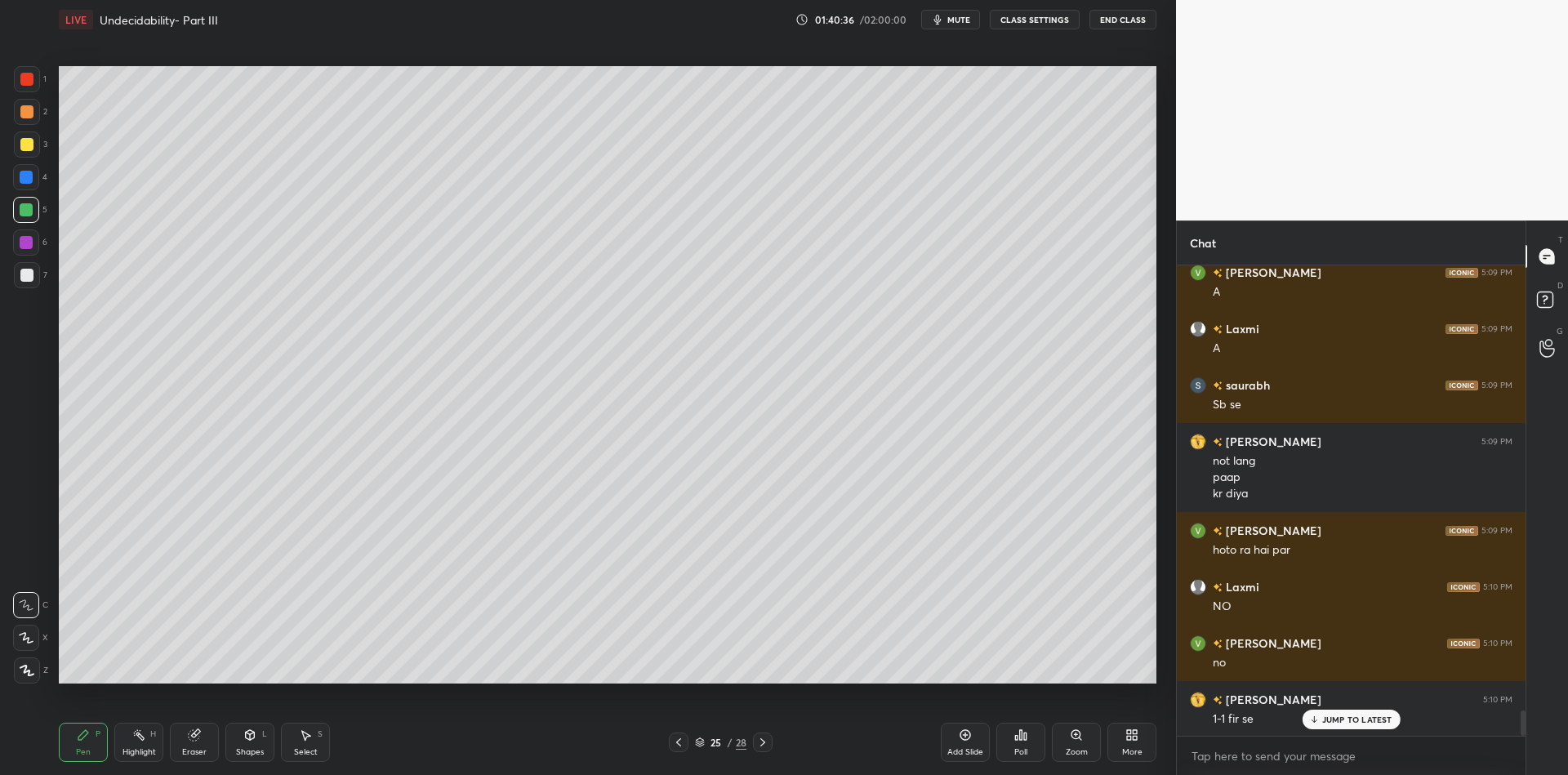
drag, startPoint x: 96, startPoint y: 758, endPoint x: 100, endPoint y: 702, distance: 56.1
click at [90, 755] on div "Pen P" at bounding box center [82, 742] width 49 height 39
drag, startPoint x: 26, startPoint y: 203, endPoint x: 49, endPoint y: 201, distance: 23.1
click at [27, 203] on div at bounding box center [26, 209] width 26 height 26
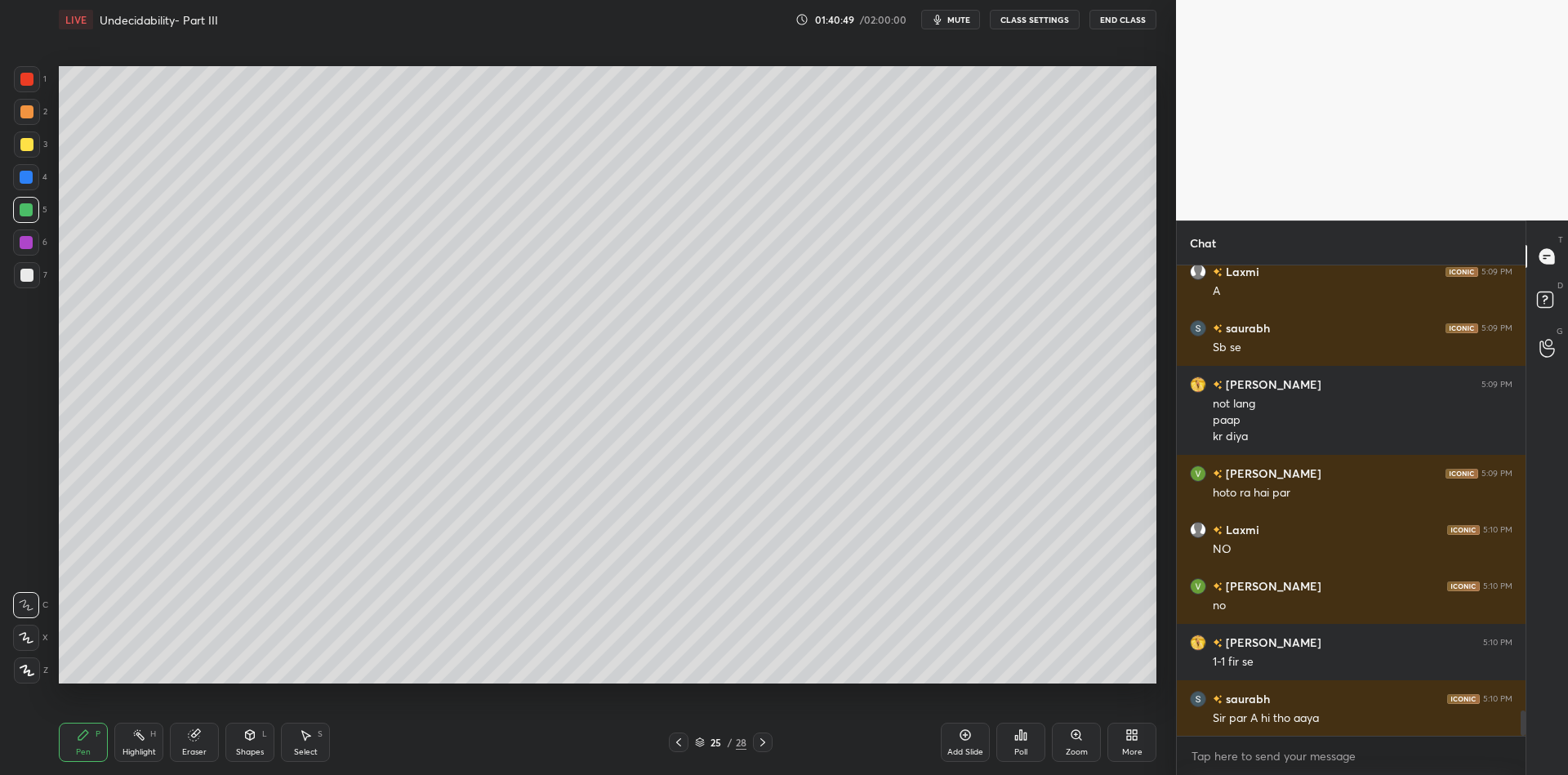
drag, startPoint x: 255, startPoint y: 752, endPoint x: 249, endPoint y: 735, distance: 18.0
click at [254, 748] on div "Shapes" at bounding box center [249, 752] width 27 height 8
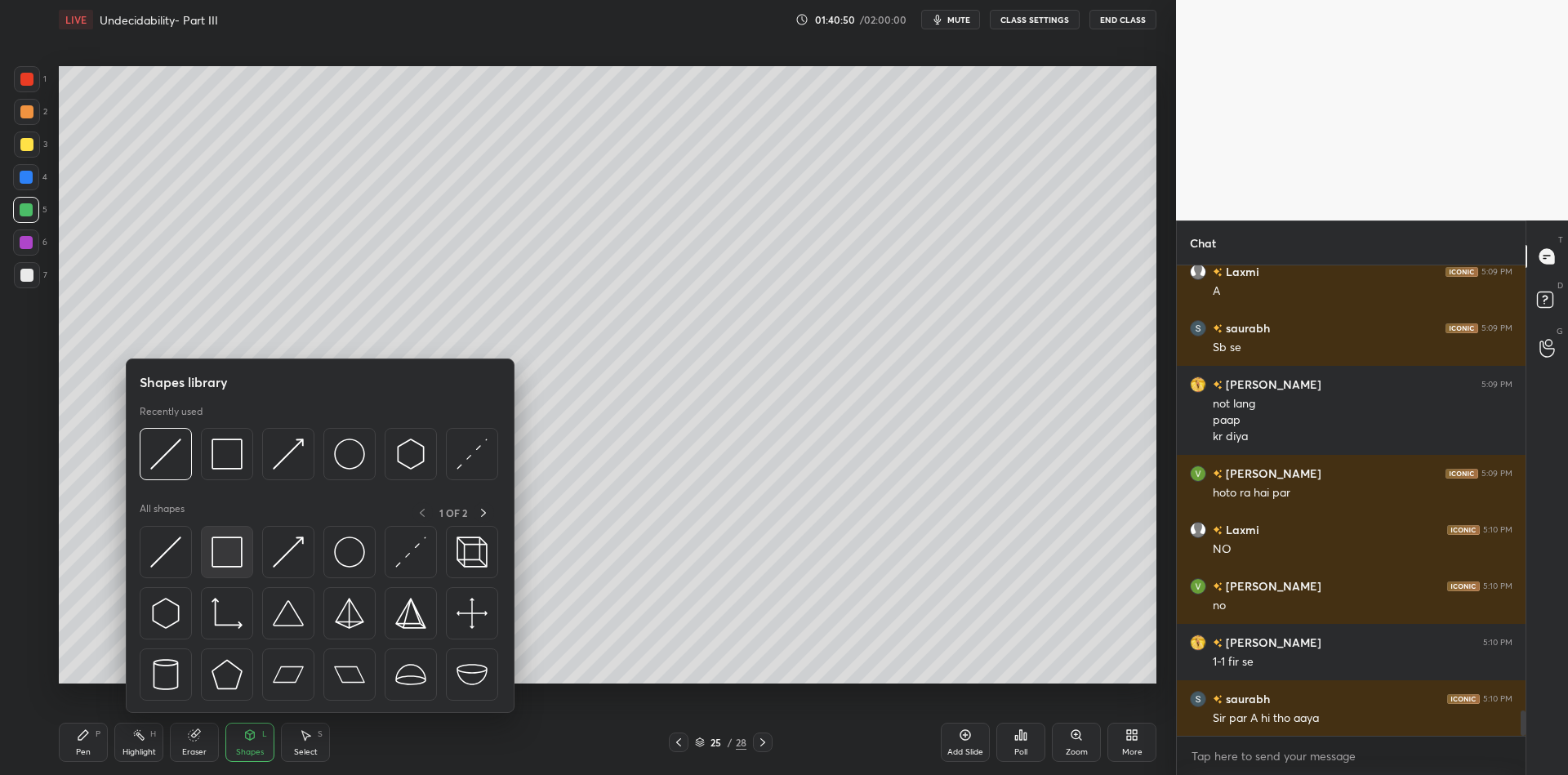
drag, startPoint x: 245, startPoint y: 566, endPoint x: 36, endPoint y: 191, distance: 429.3
click at [239, 567] on div at bounding box center [227, 552] width 52 height 52
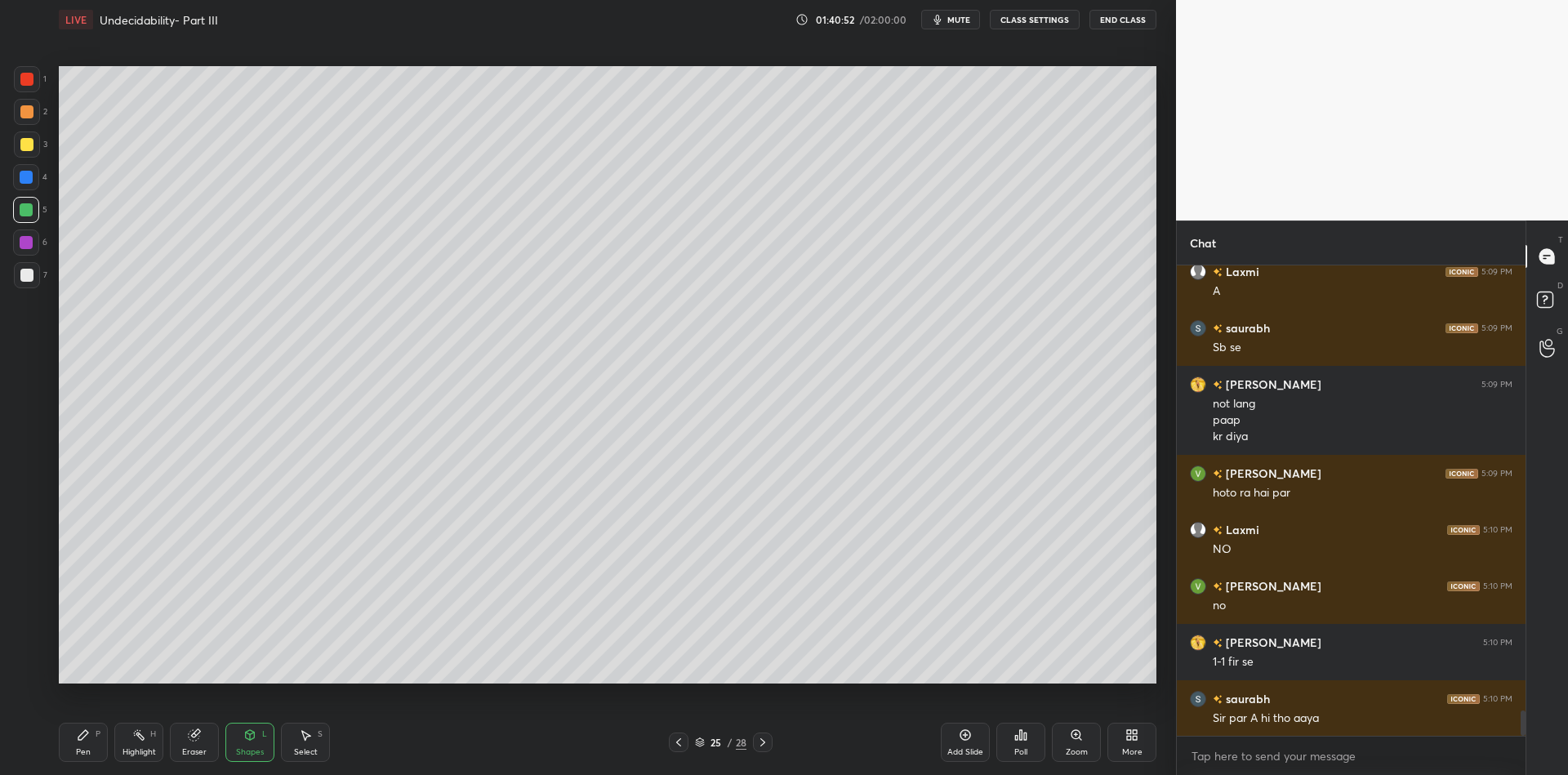
click at [32, 149] on div at bounding box center [27, 144] width 26 height 26
drag, startPoint x: 267, startPoint y: 740, endPoint x: 264, endPoint y: 725, distance: 15.3
click at [264, 740] on div "Shapes L" at bounding box center [249, 742] width 49 height 39
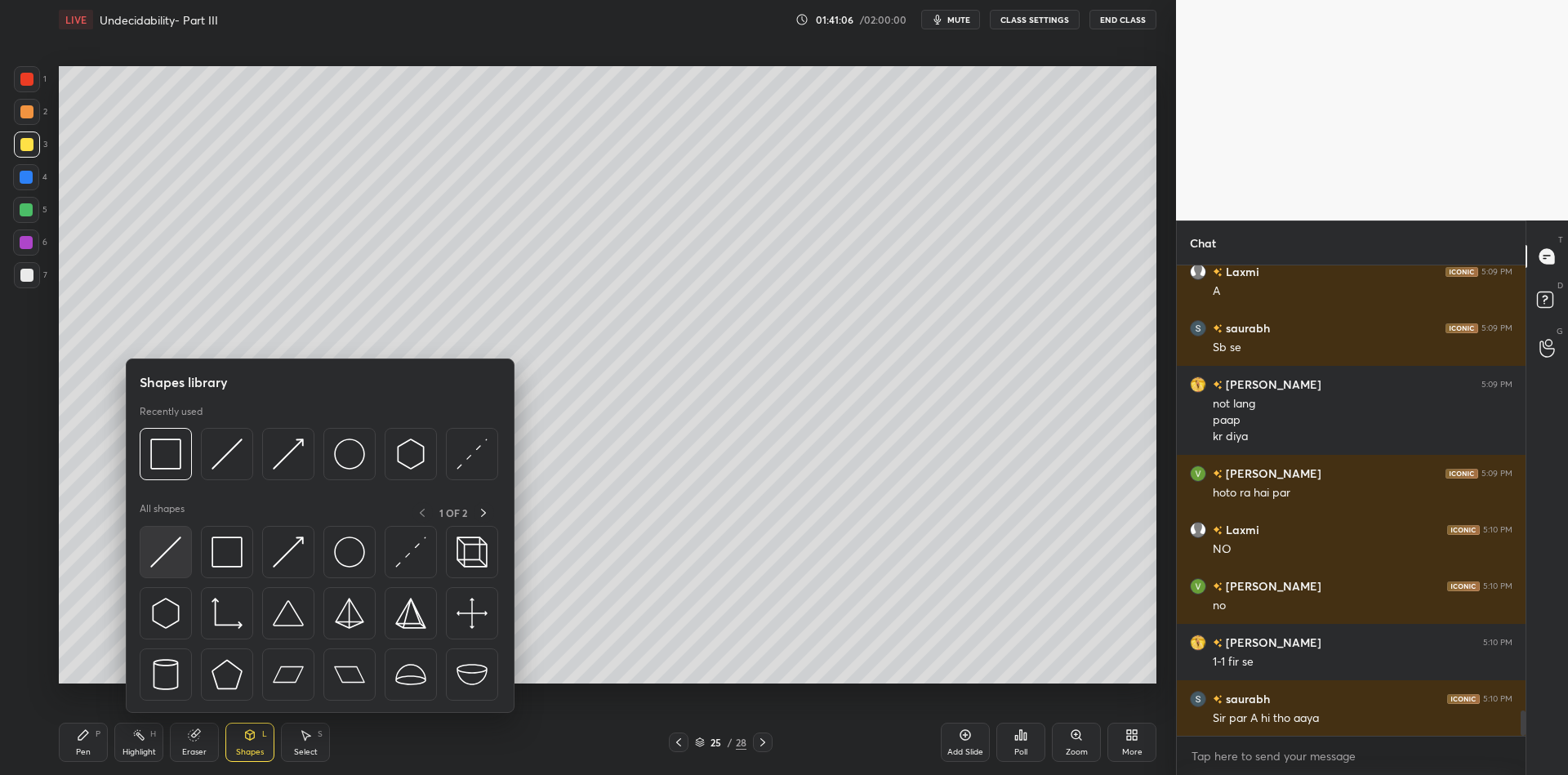
click at [176, 540] on img at bounding box center [166, 552] width 31 height 31
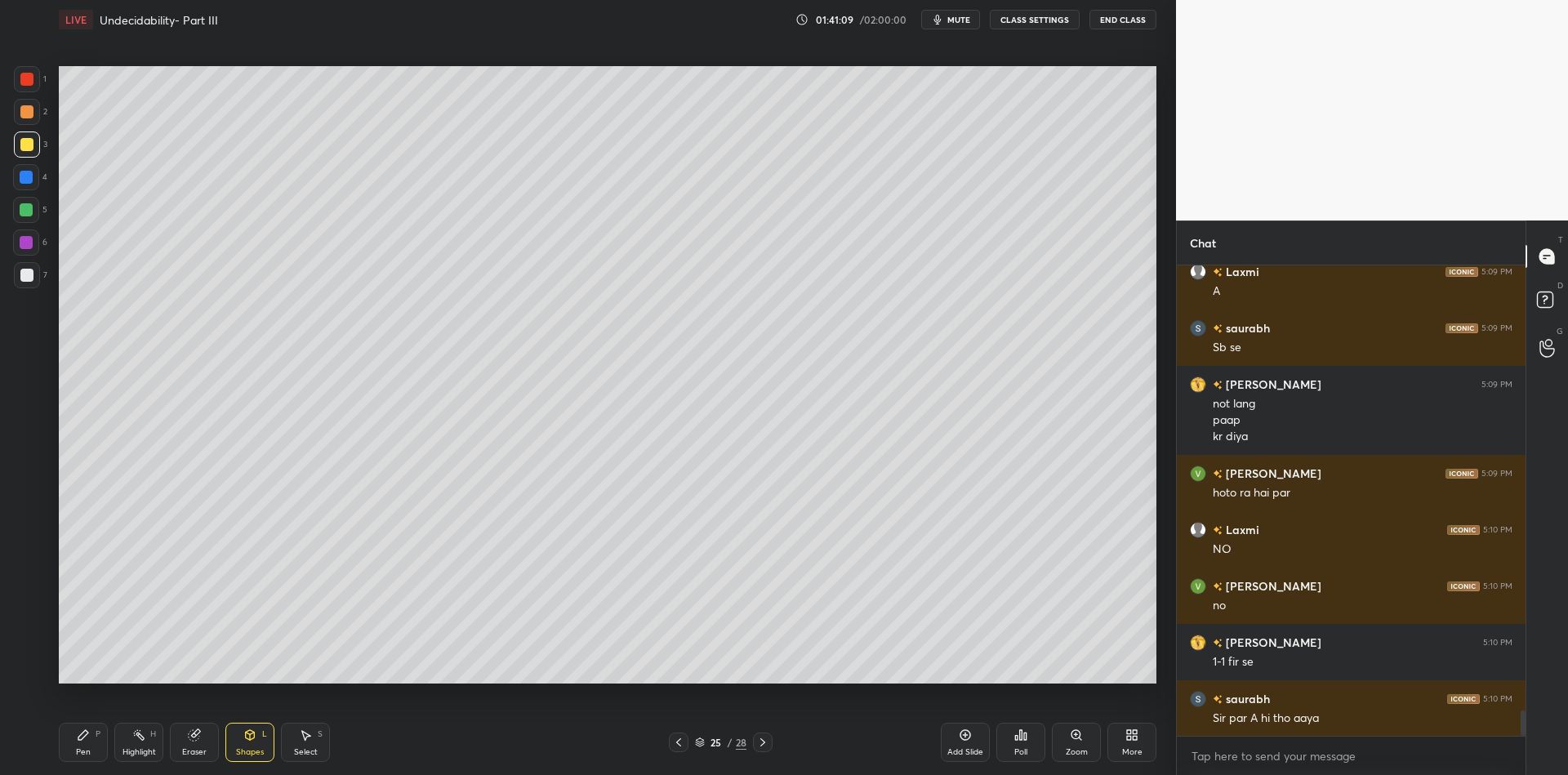
drag, startPoint x: 251, startPoint y: 752, endPoint x: 251, endPoint y: 723, distance: 29.0
click at [247, 749] on div "Shapes" at bounding box center [249, 752] width 27 height 8
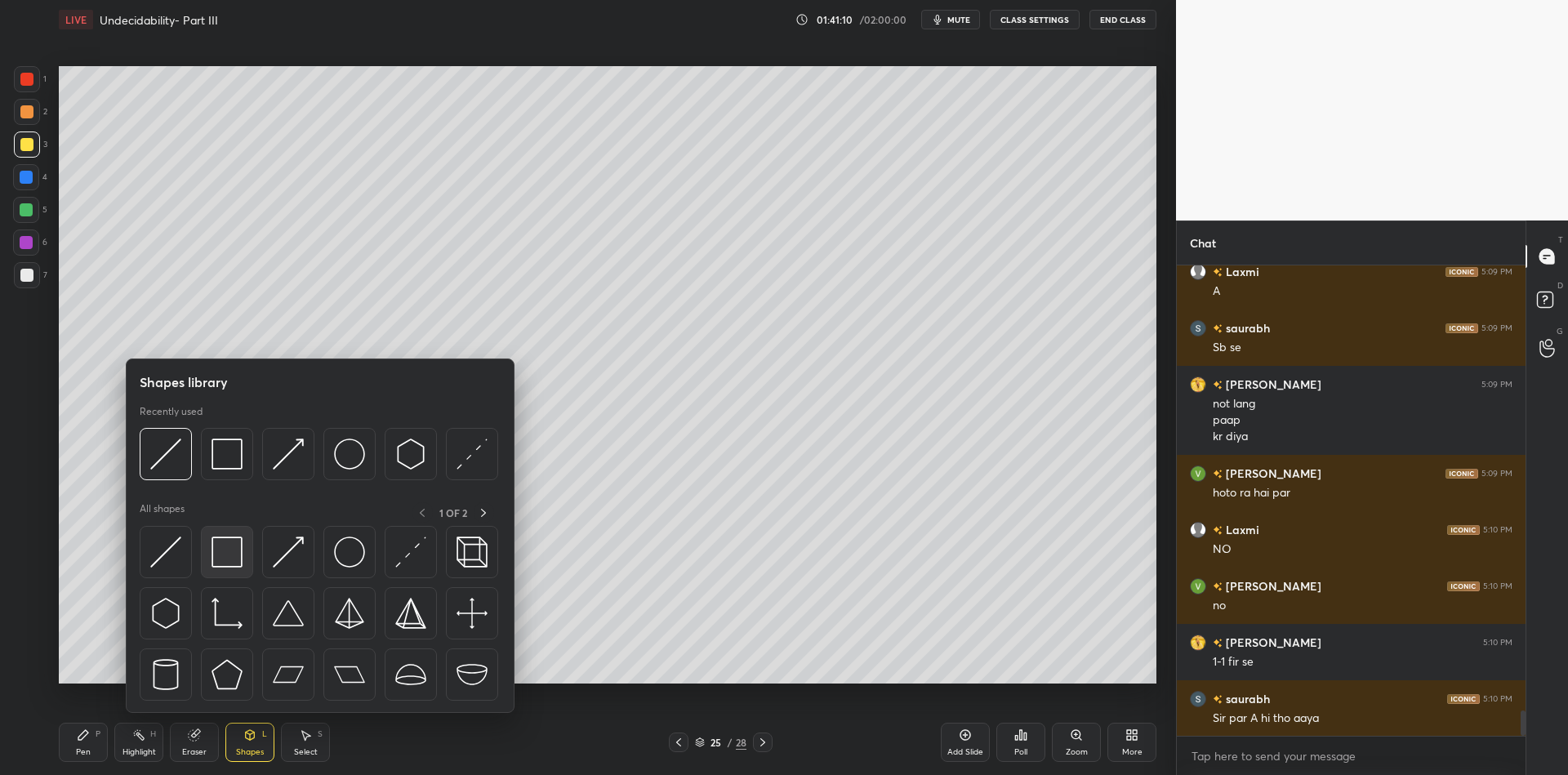
click at [238, 544] on div at bounding box center [227, 552] width 52 height 52
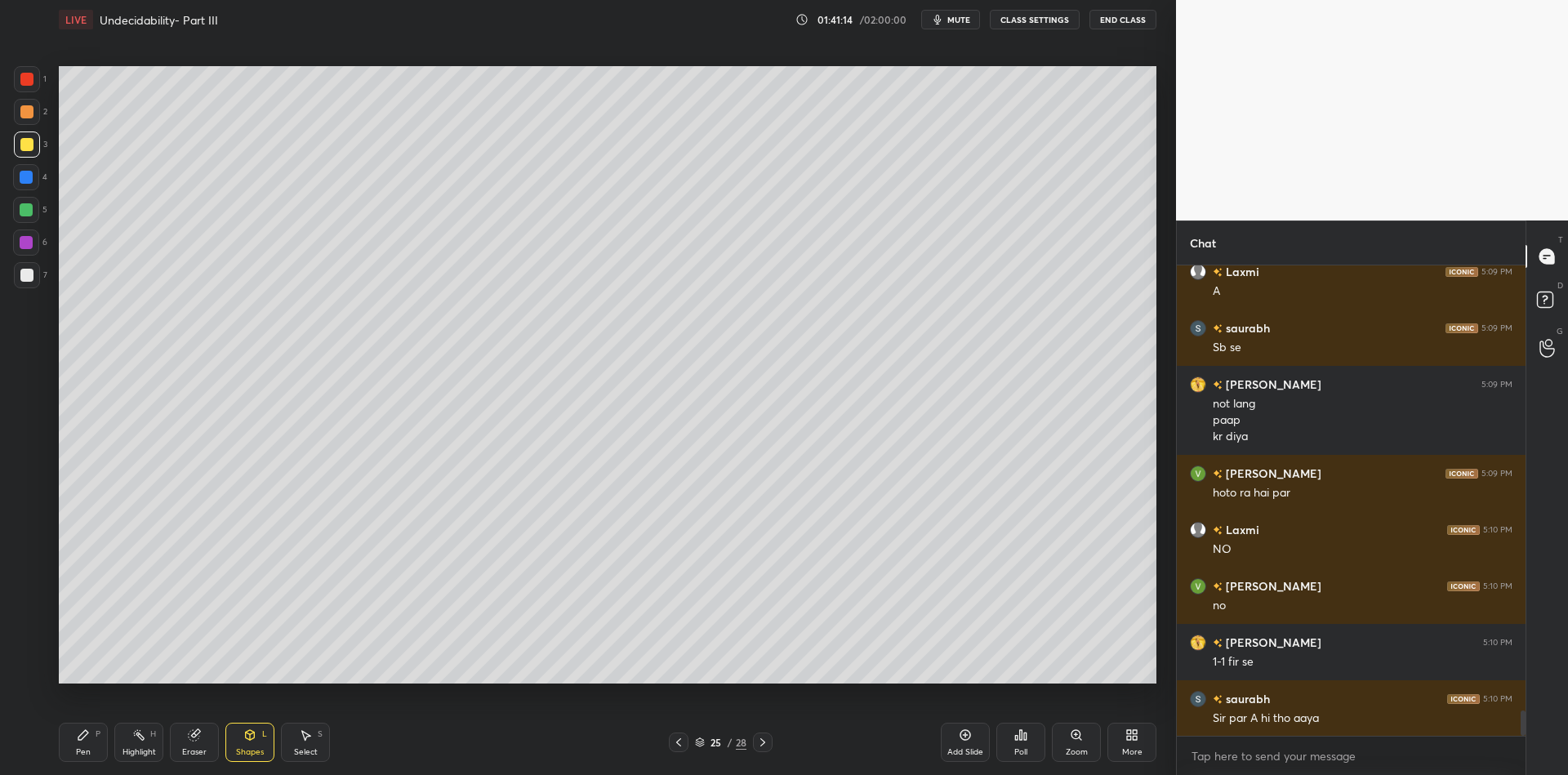
drag, startPoint x: 255, startPoint y: 755, endPoint x: 258, endPoint y: 724, distance: 31.1
click at [259, 751] on div "Shapes" at bounding box center [249, 752] width 27 height 8
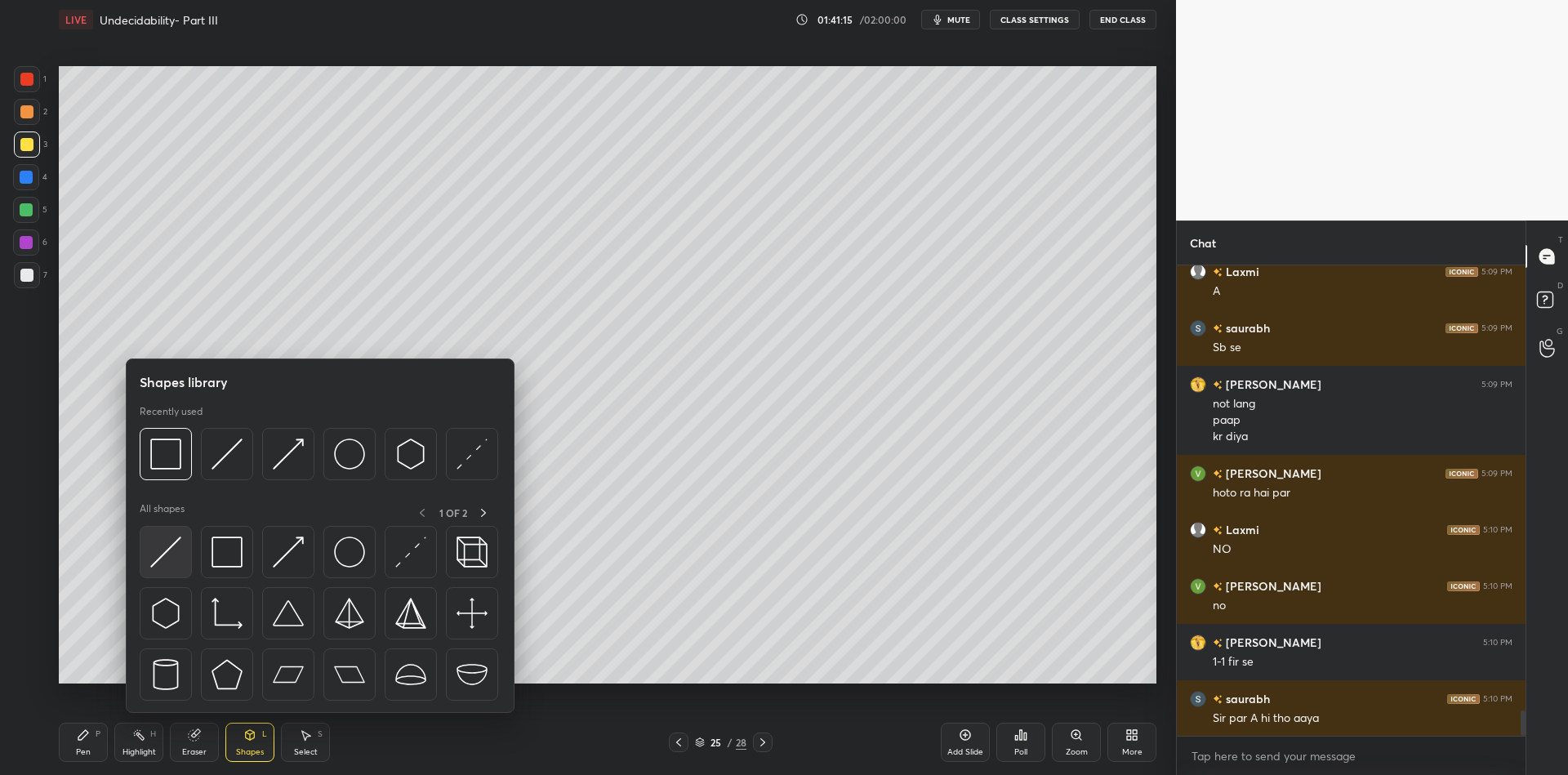
click at [176, 546] on img at bounding box center [166, 552] width 31 height 31
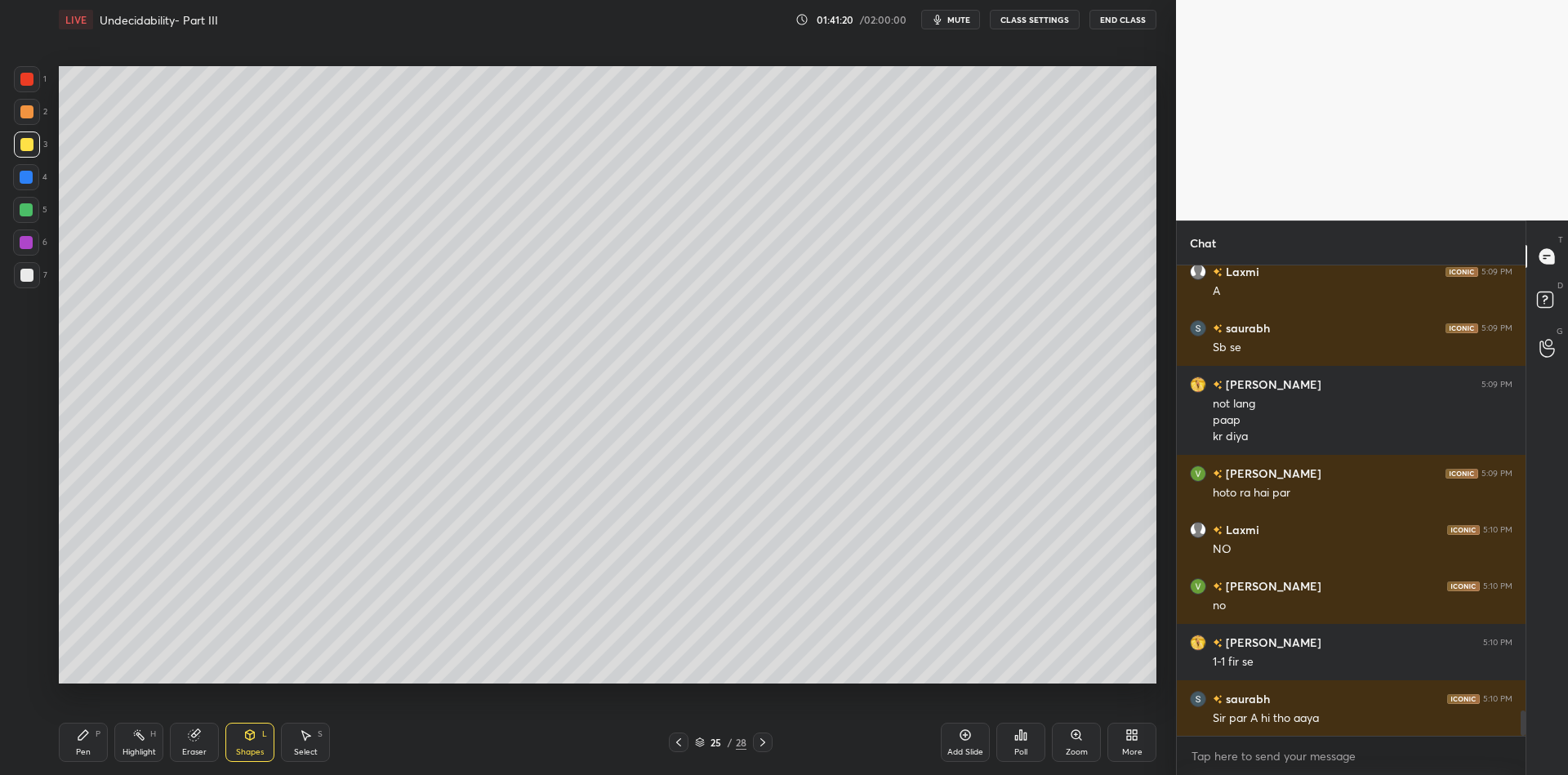
drag, startPoint x: 250, startPoint y: 742, endPoint x: 257, endPoint y: 718, distance: 25.0
click at [251, 741] on icon at bounding box center [250, 735] width 13 height 13
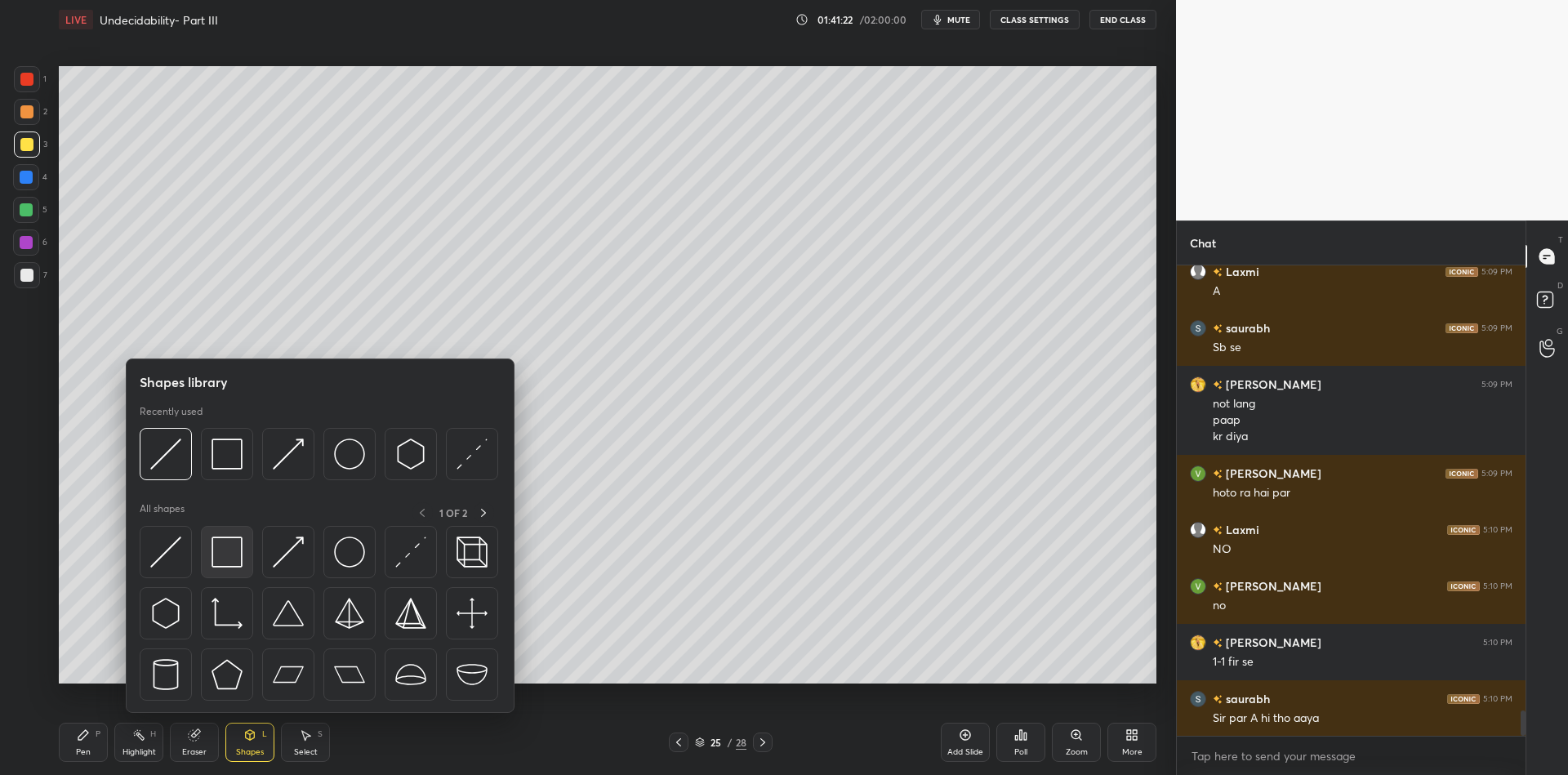
click at [224, 548] on img at bounding box center [227, 552] width 31 height 31
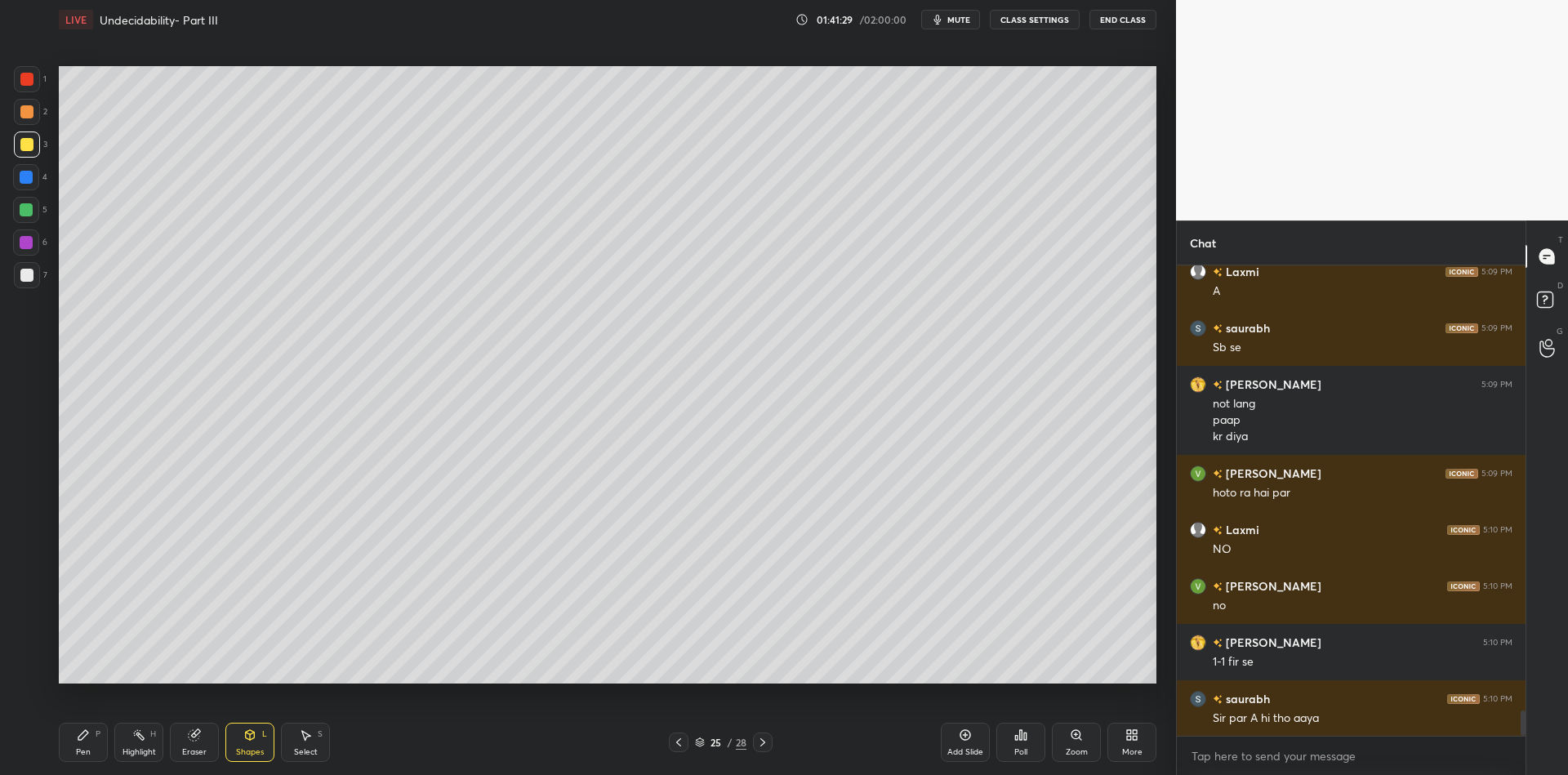
drag, startPoint x: 251, startPoint y: 746, endPoint x: 251, endPoint y: 718, distance: 28.0
click at [251, 742] on div "Shapes L" at bounding box center [249, 742] width 49 height 39
drag, startPoint x: 243, startPoint y: 753, endPoint x: 255, endPoint y: 720, distance: 35.1
click at [246, 748] on div "Shapes" at bounding box center [249, 752] width 27 height 8
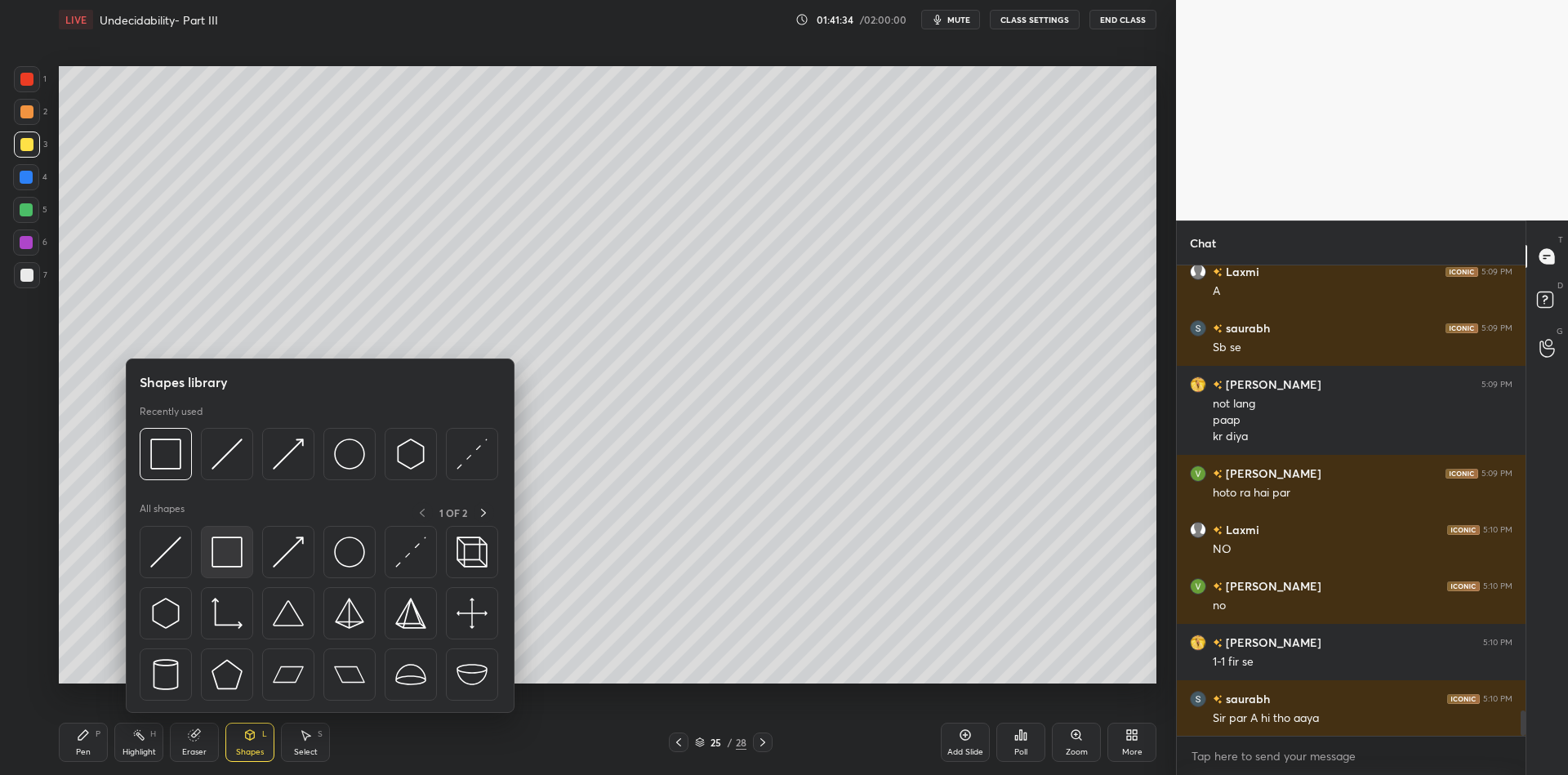
click at [238, 555] on div at bounding box center [227, 552] width 52 height 52
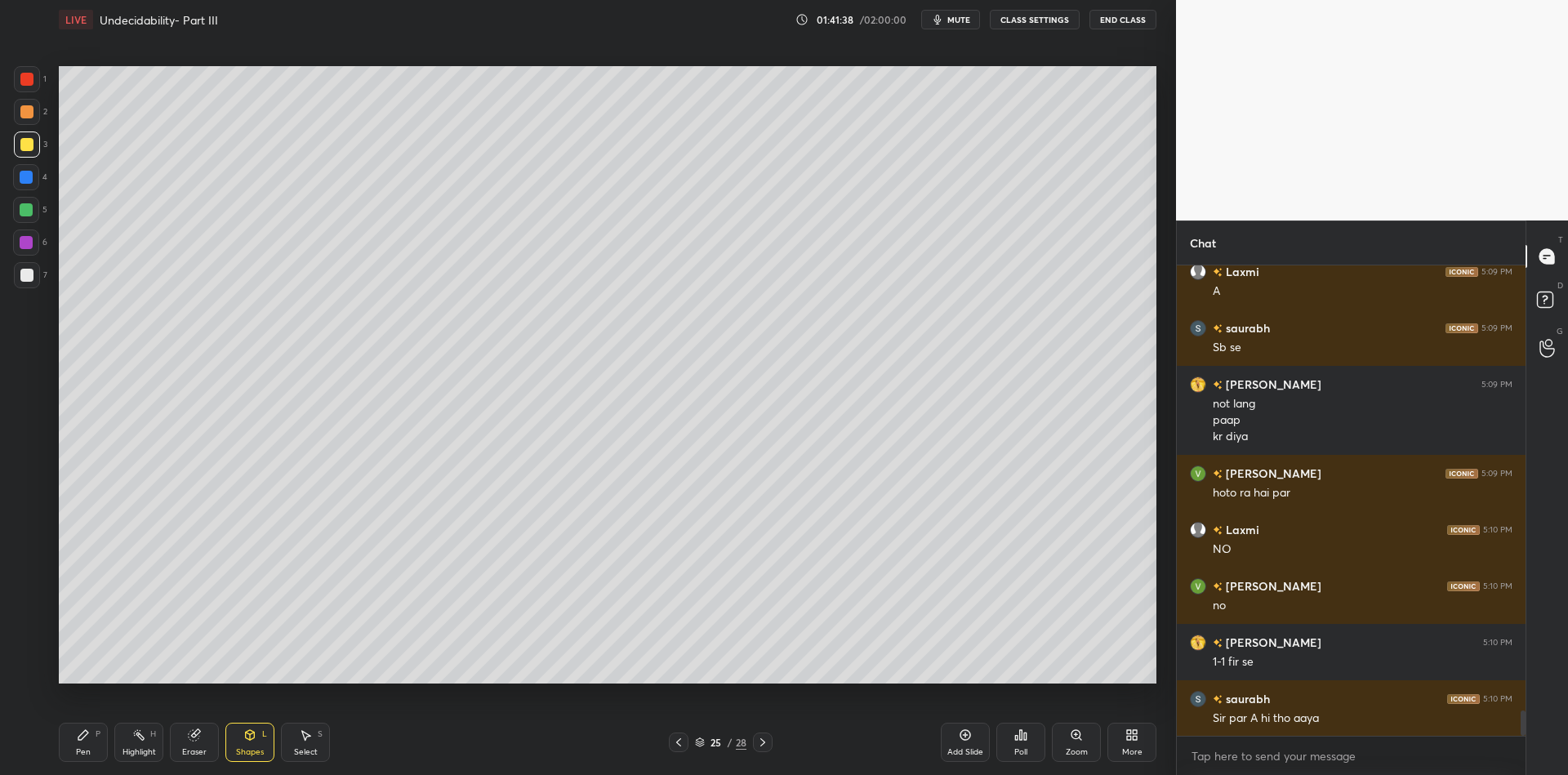
drag, startPoint x: 88, startPoint y: 738, endPoint x: 85, endPoint y: 696, distance: 42.1
click at [89, 734] on icon at bounding box center [83, 735] width 13 height 13
click at [20, 275] on div at bounding box center [27, 275] width 13 height 13
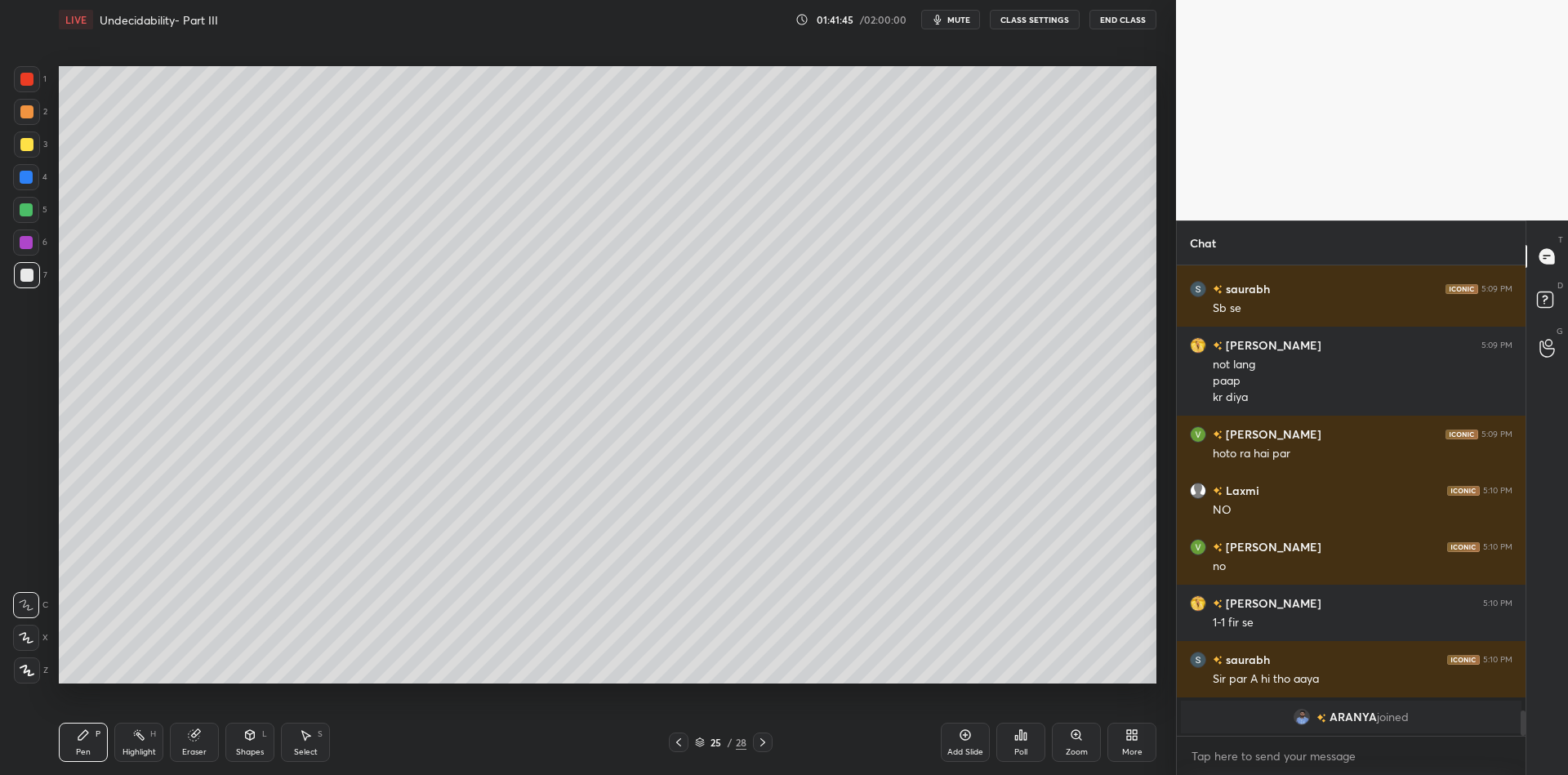
click at [25, 145] on div at bounding box center [27, 145] width 13 height 13
click at [137, 744] on div "Highlight H" at bounding box center [138, 742] width 49 height 39
click at [93, 745] on div "Pen P" at bounding box center [82, 742] width 49 height 39
click at [144, 740] on icon at bounding box center [138, 735] width 13 height 13
click at [77, 755] on div "Pen" at bounding box center [83, 752] width 15 height 8
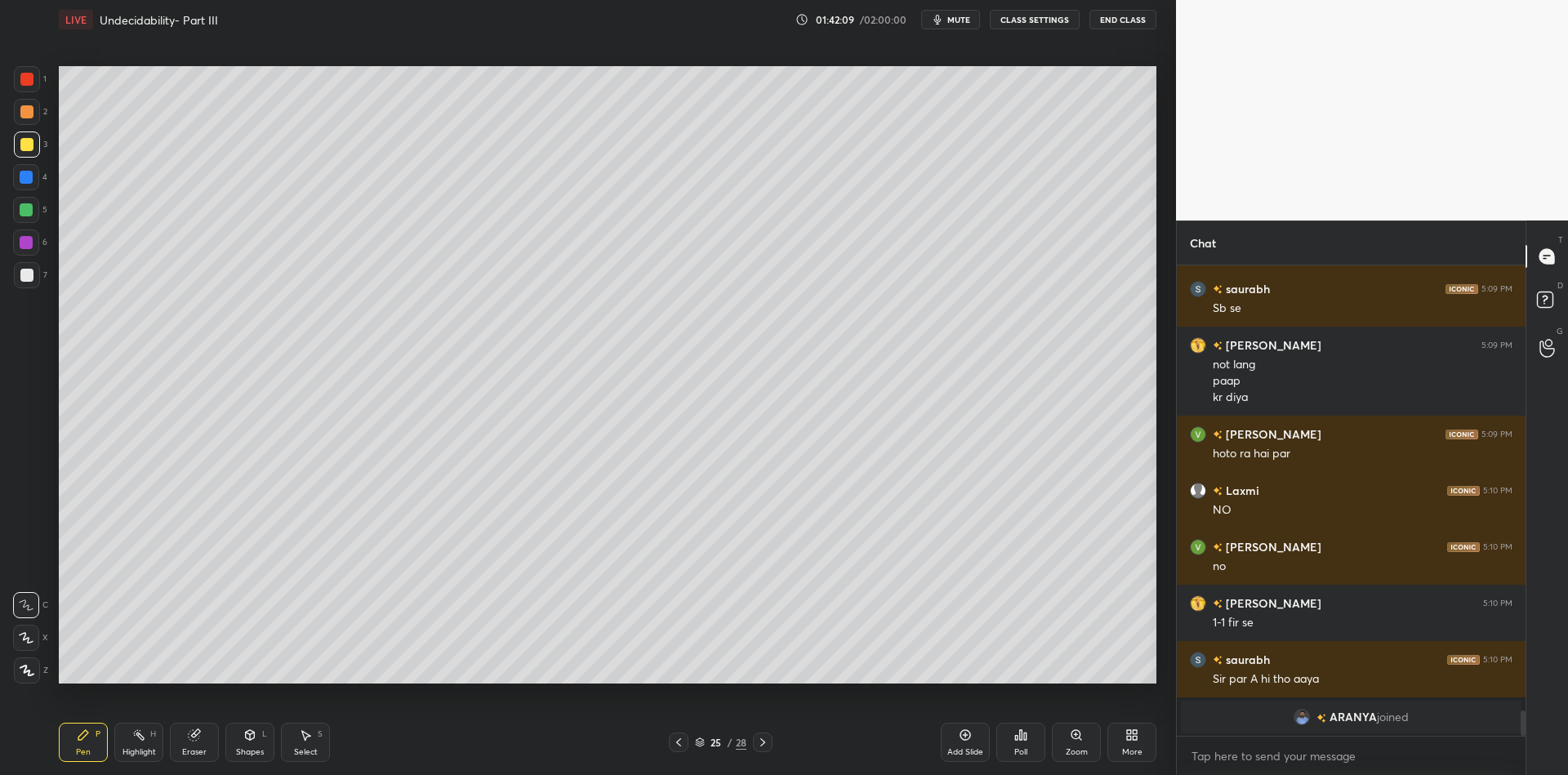
scroll to position [7849, 0]
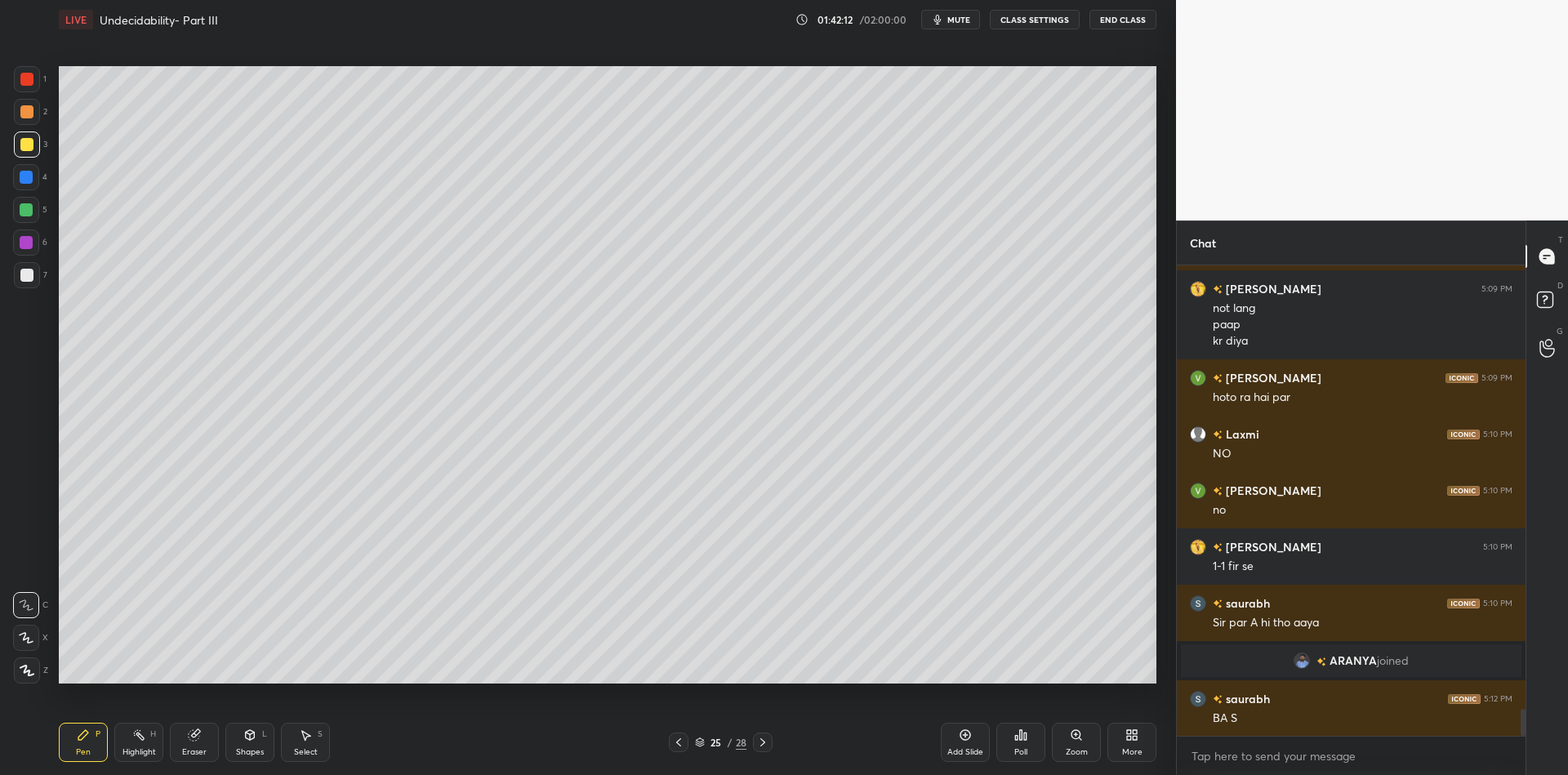
click at [142, 749] on div "Highlight" at bounding box center [139, 752] width 34 height 8
click at [249, 748] on div "Shapes" at bounding box center [249, 752] width 27 height 8
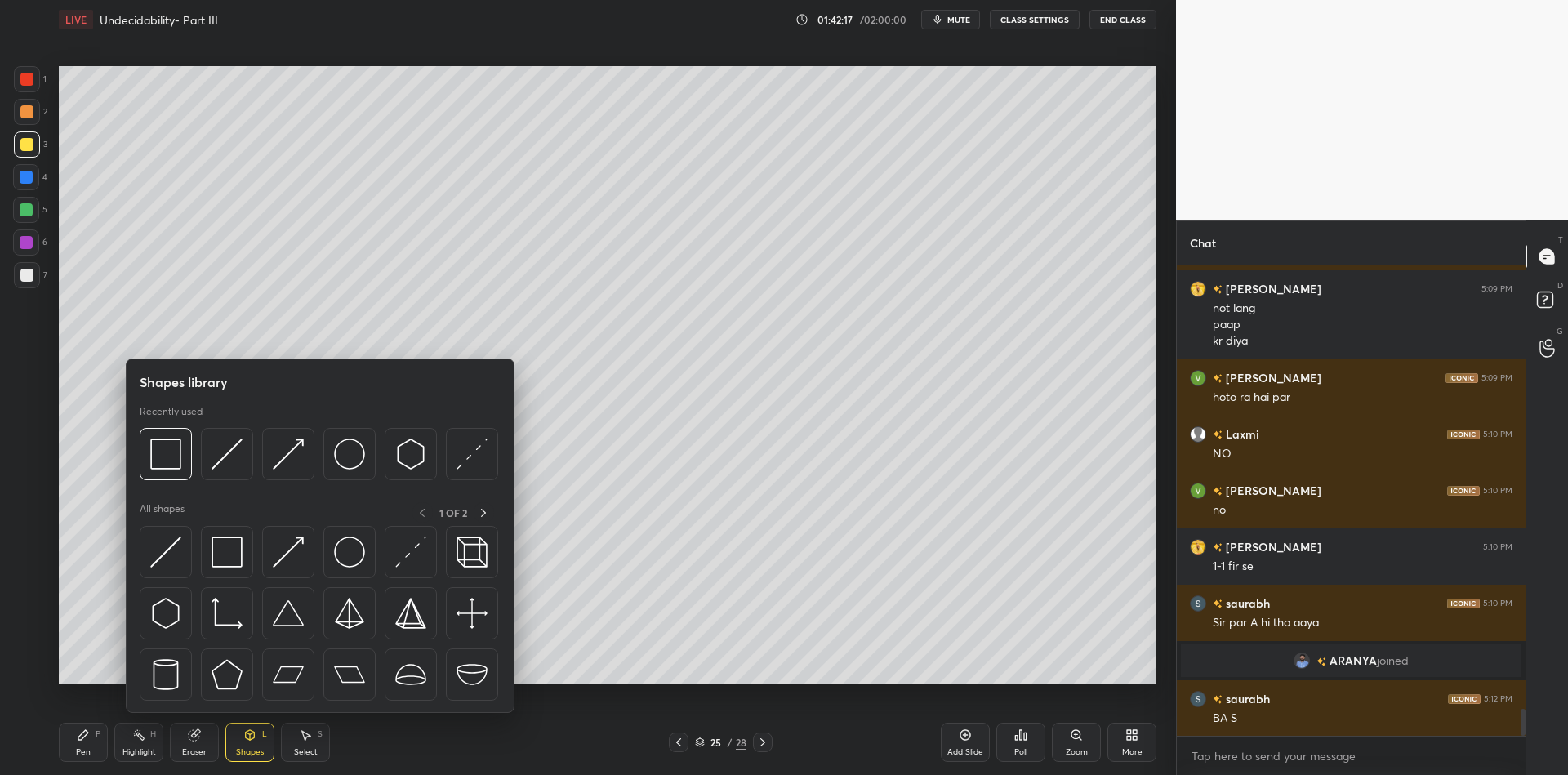
click at [161, 546] on img at bounding box center [166, 552] width 31 height 31
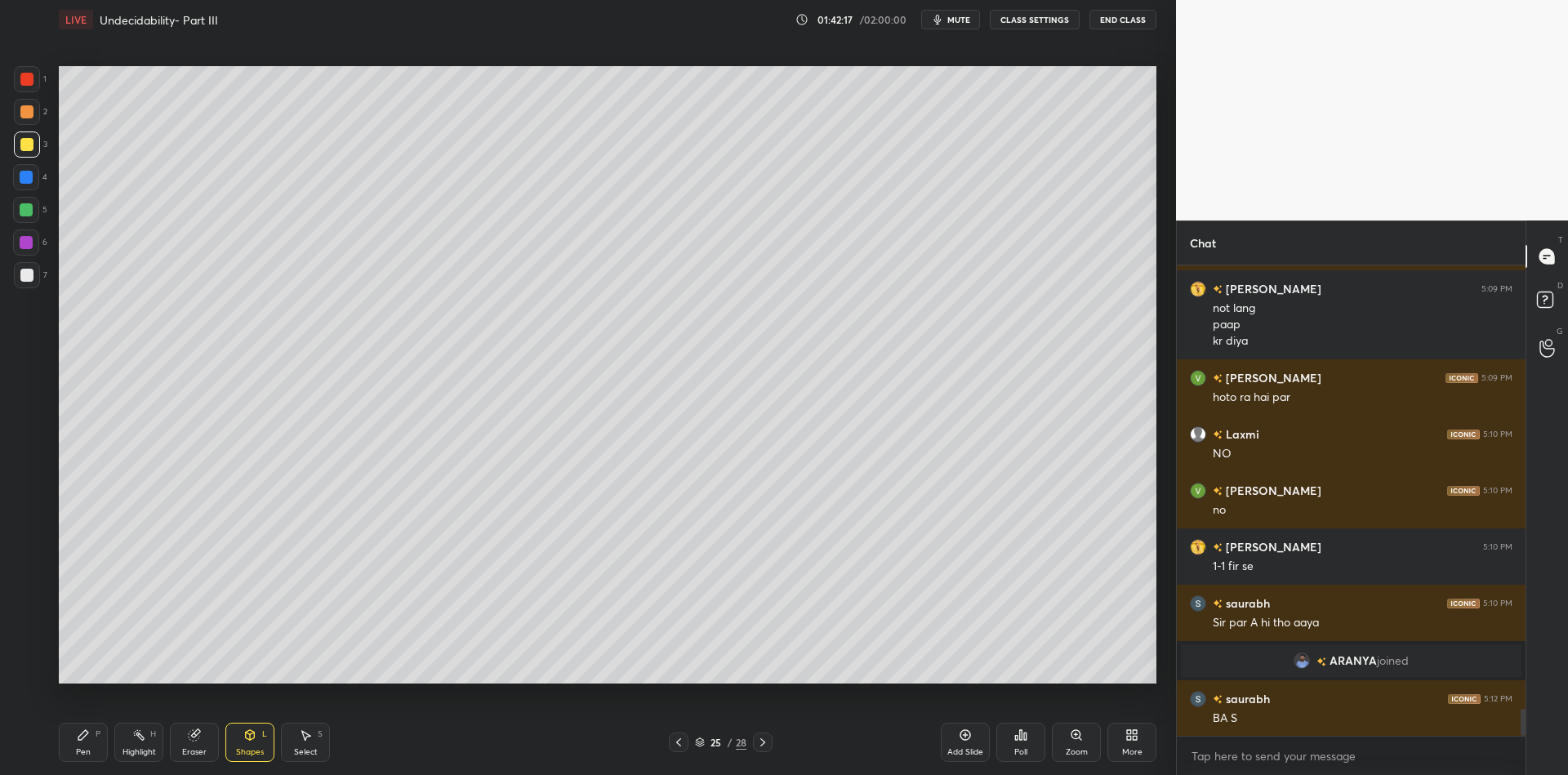
click at [27, 79] on div at bounding box center [27, 79] width 13 height 13
drag, startPoint x: 85, startPoint y: 755, endPoint x: 91, endPoint y: 745, distance: 11.7
click at [86, 751] on div "Pen" at bounding box center [83, 752] width 15 height 8
click at [140, 748] on div "Highlight" at bounding box center [139, 752] width 34 height 8
click at [79, 731] on icon at bounding box center [83, 735] width 13 height 13
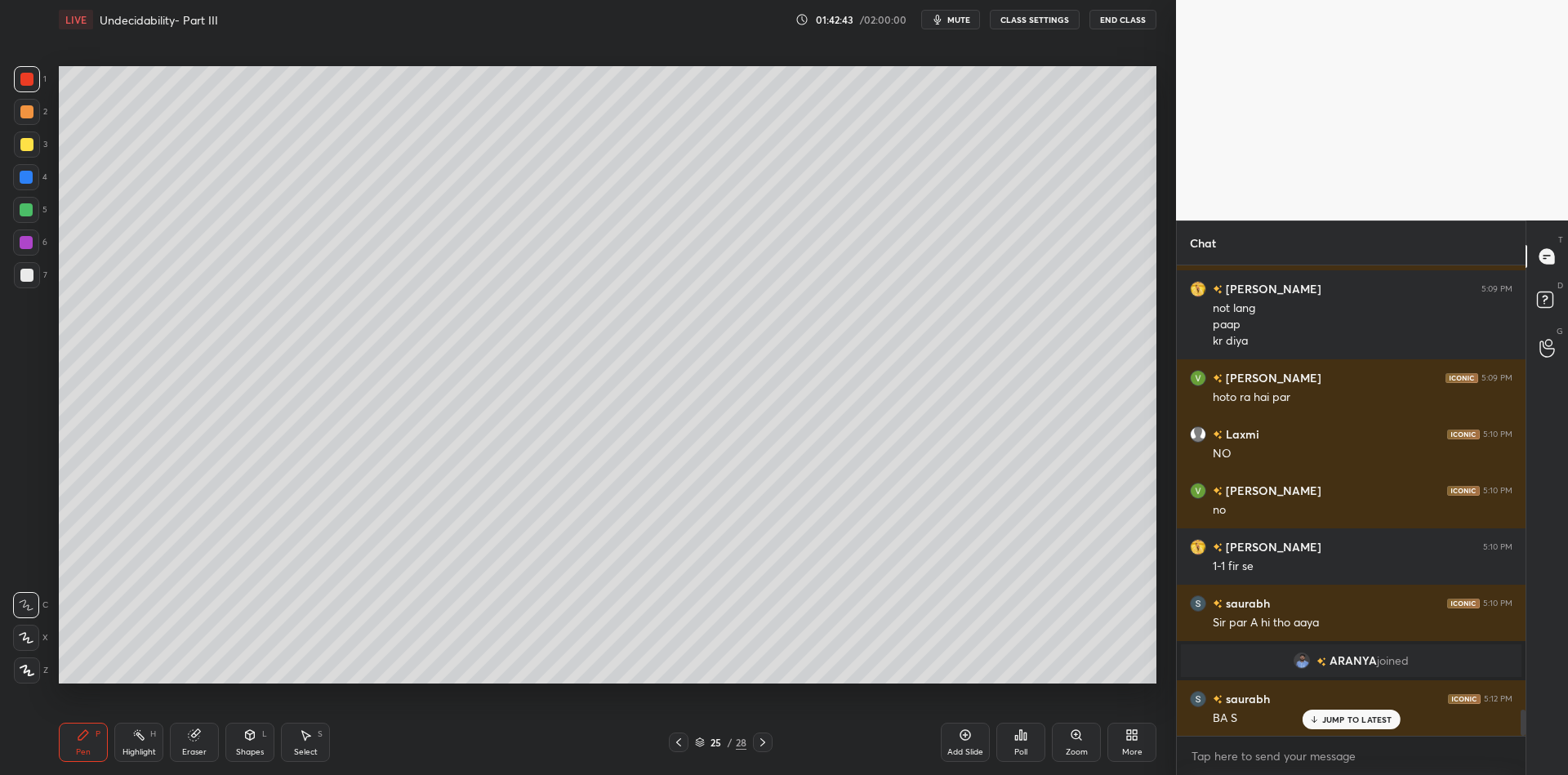
scroll to position [7904, 0]
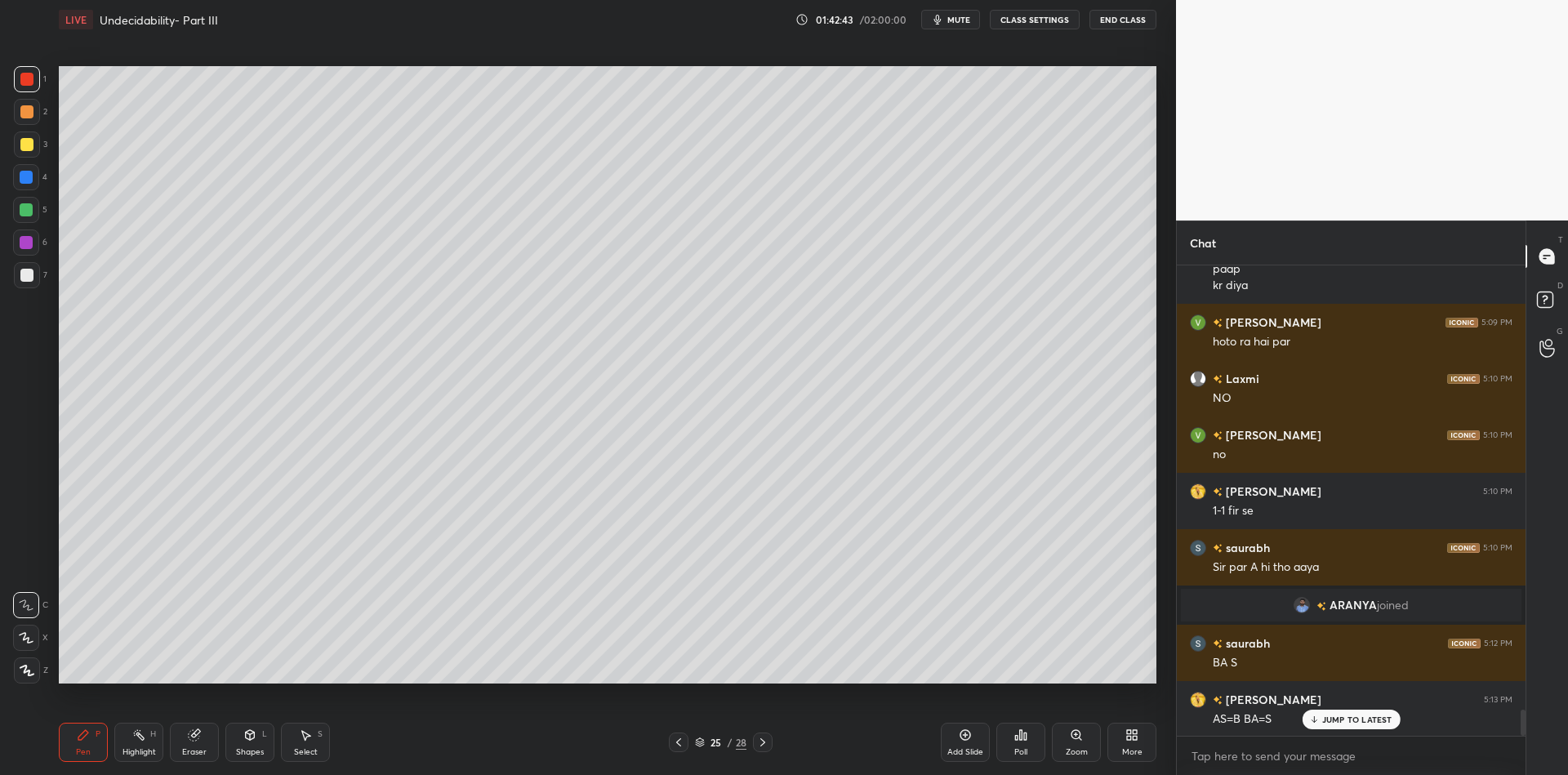
click at [27, 151] on div at bounding box center [27, 144] width 26 height 26
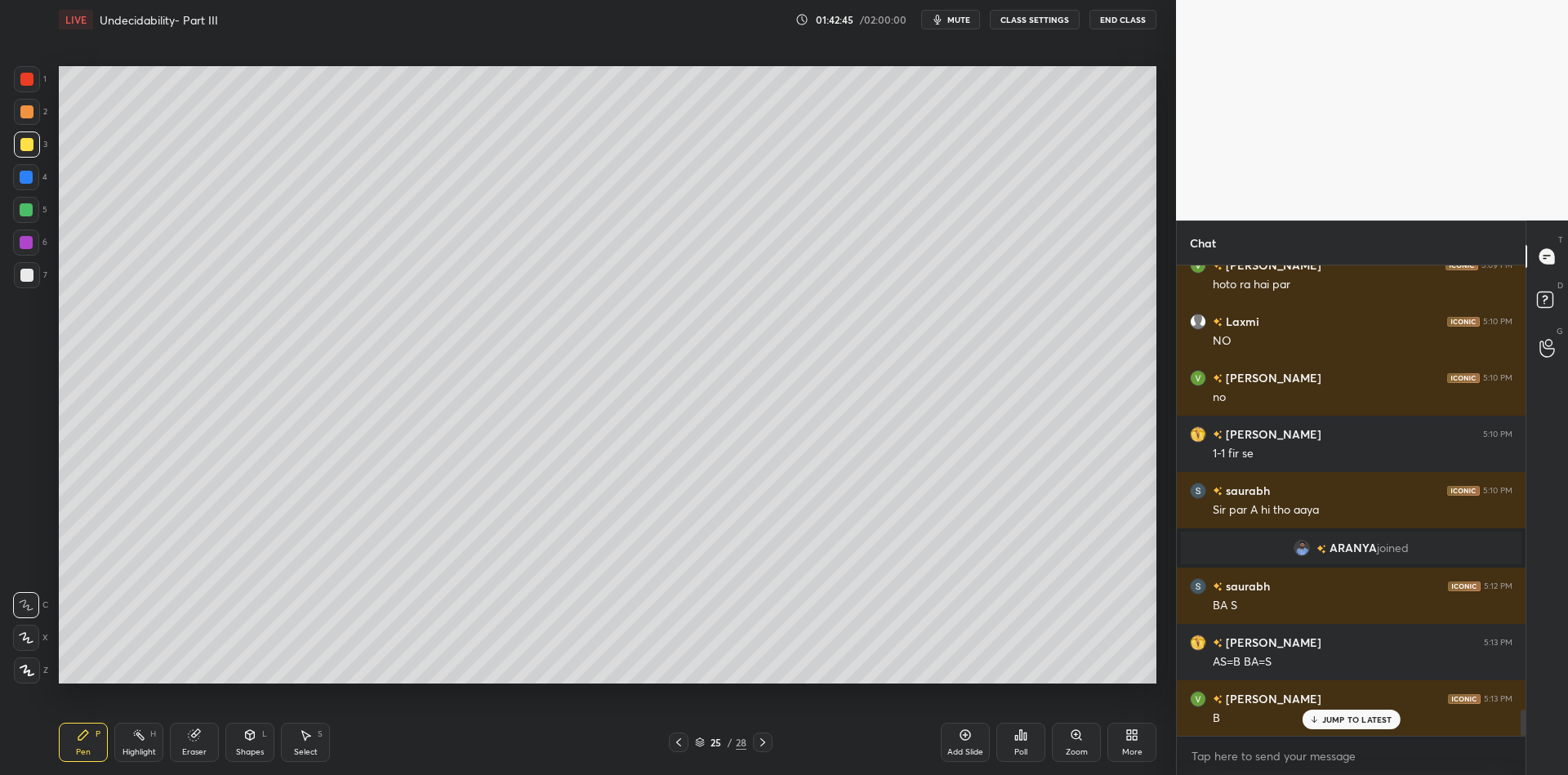
scroll to position [8017, 0]
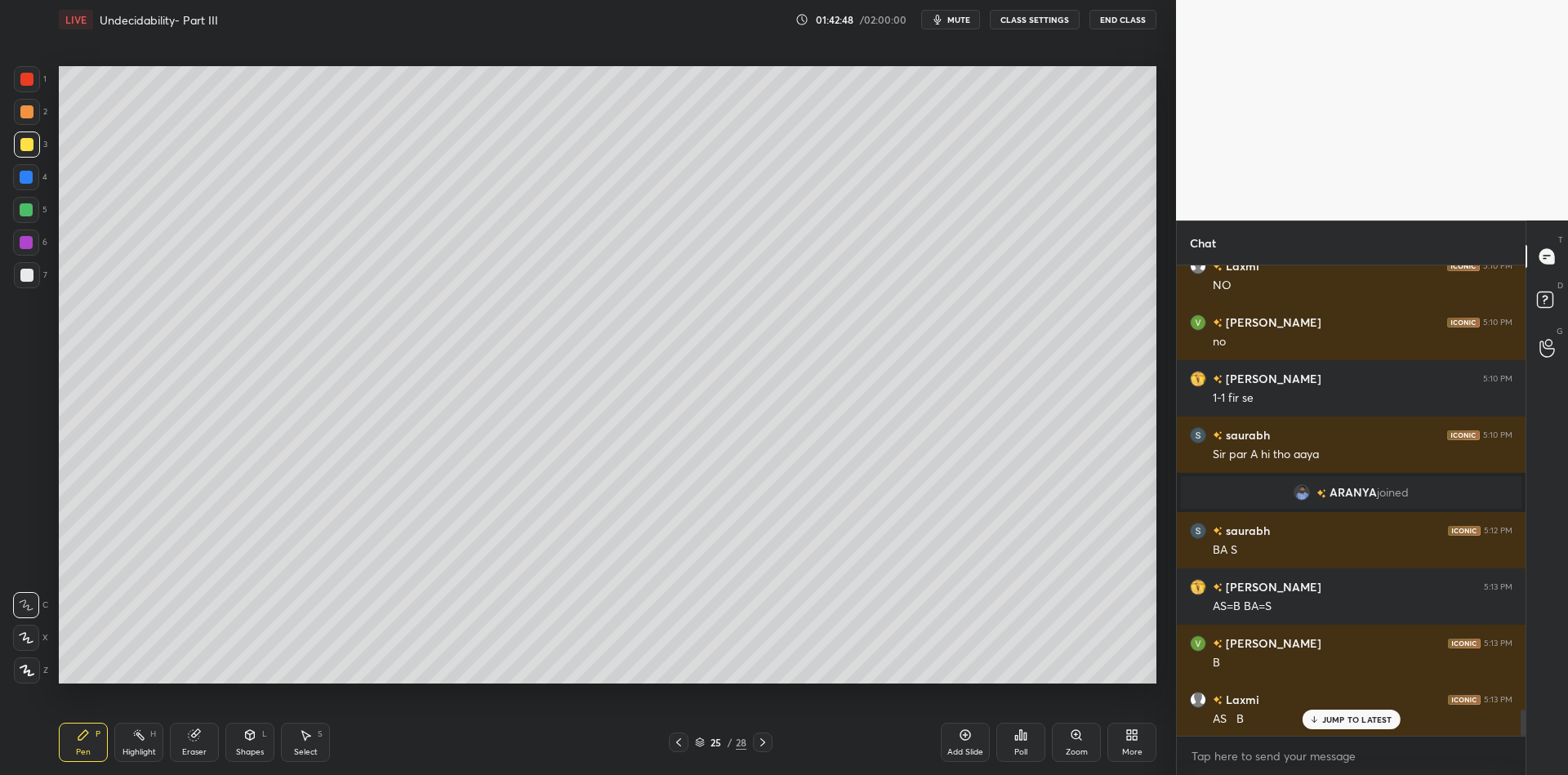
click at [138, 752] on div "Highlight" at bounding box center [139, 752] width 34 height 8
click at [81, 748] on div "Pen" at bounding box center [83, 752] width 15 height 8
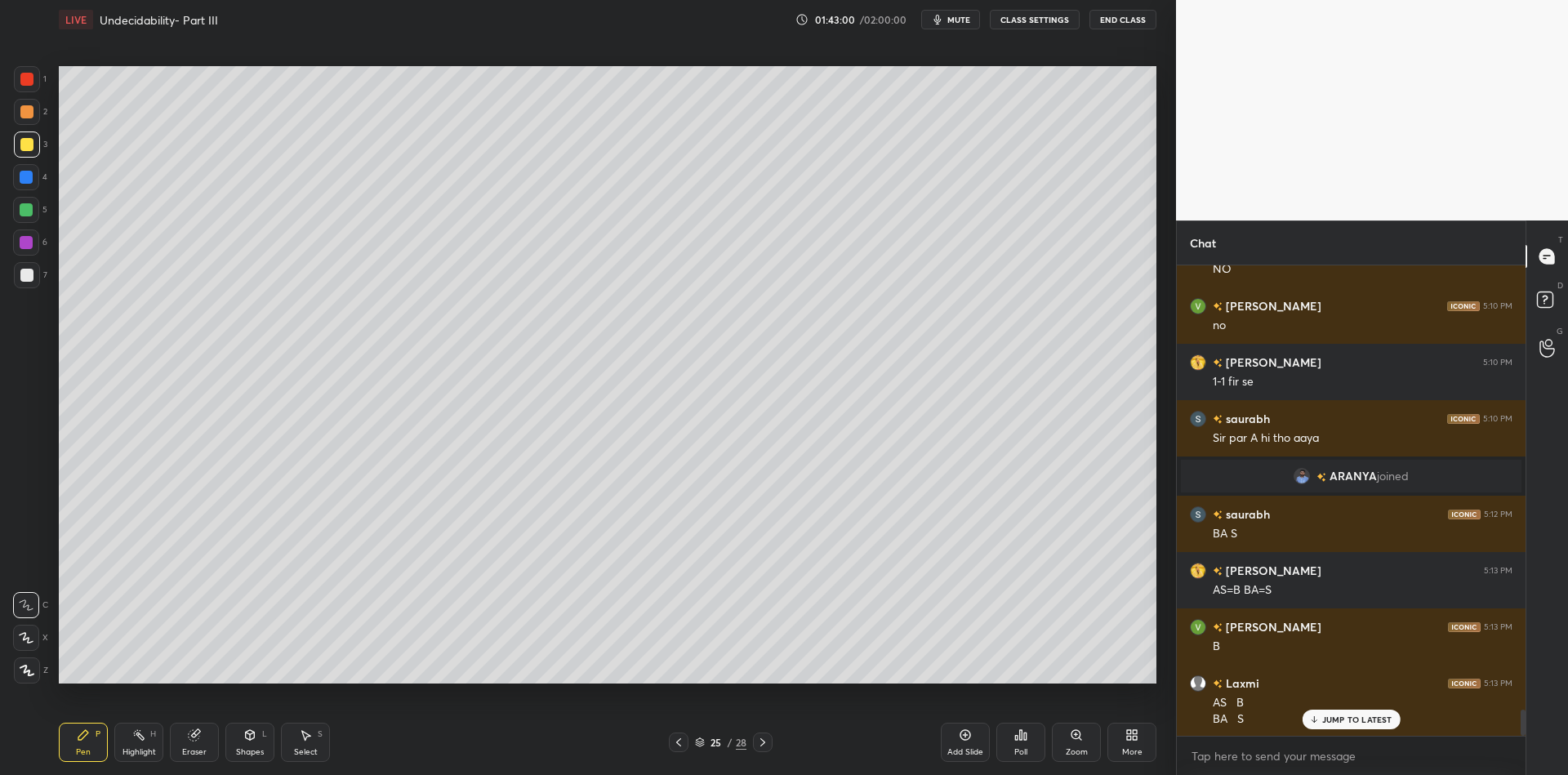
click at [144, 748] on div "Highlight" at bounding box center [139, 752] width 34 height 8
click at [92, 744] on div "Pen P" at bounding box center [82, 742] width 49 height 39
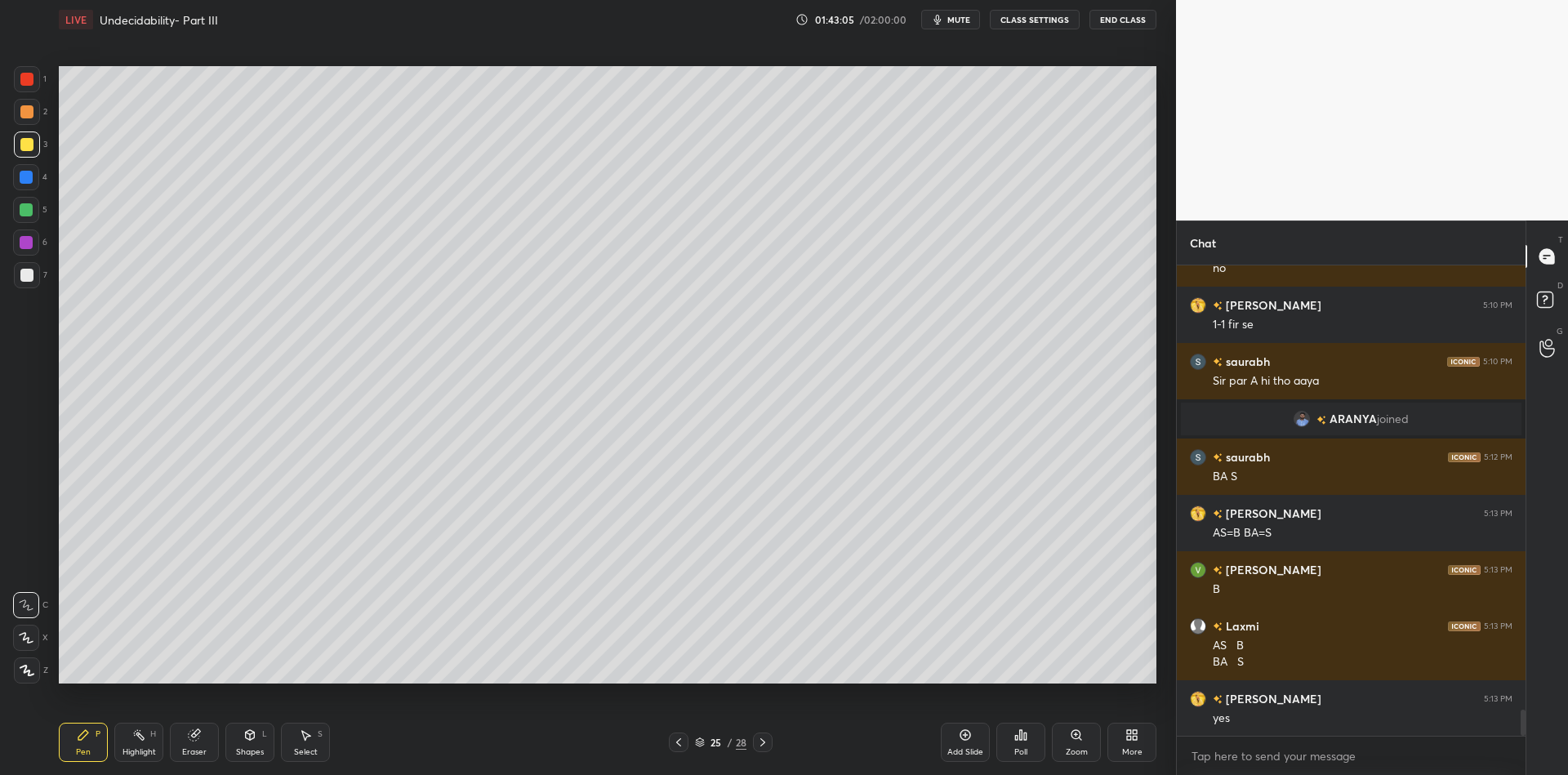
click at [28, 214] on div at bounding box center [26, 209] width 13 height 13
click at [249, 760] on div "Shapes L" at bounding box center [249, 742] width 49 height 39
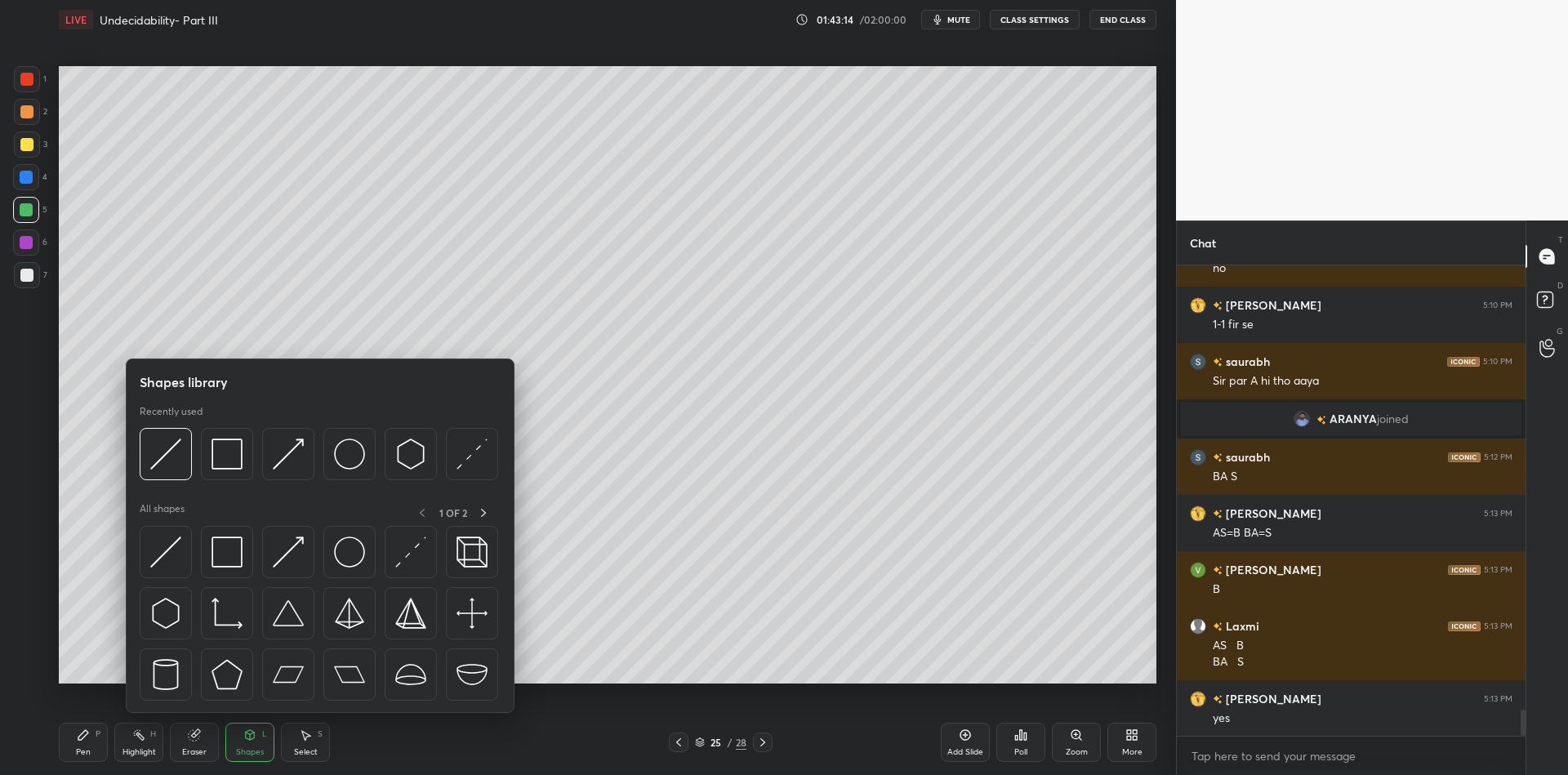
click at [194, 551] on div at bounding box center [320, 617] width 361 height 184
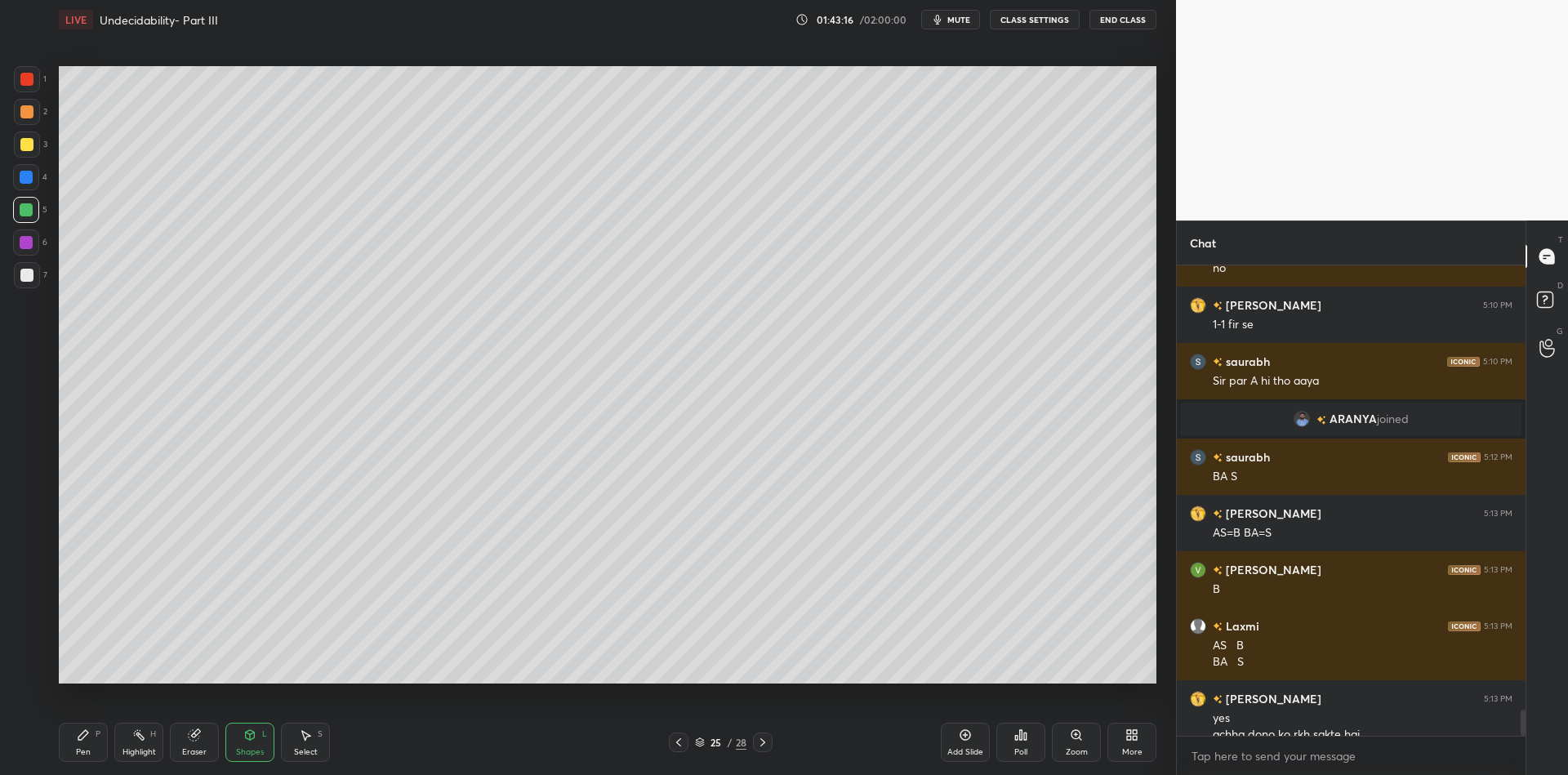
scroll to position [8107, 0]
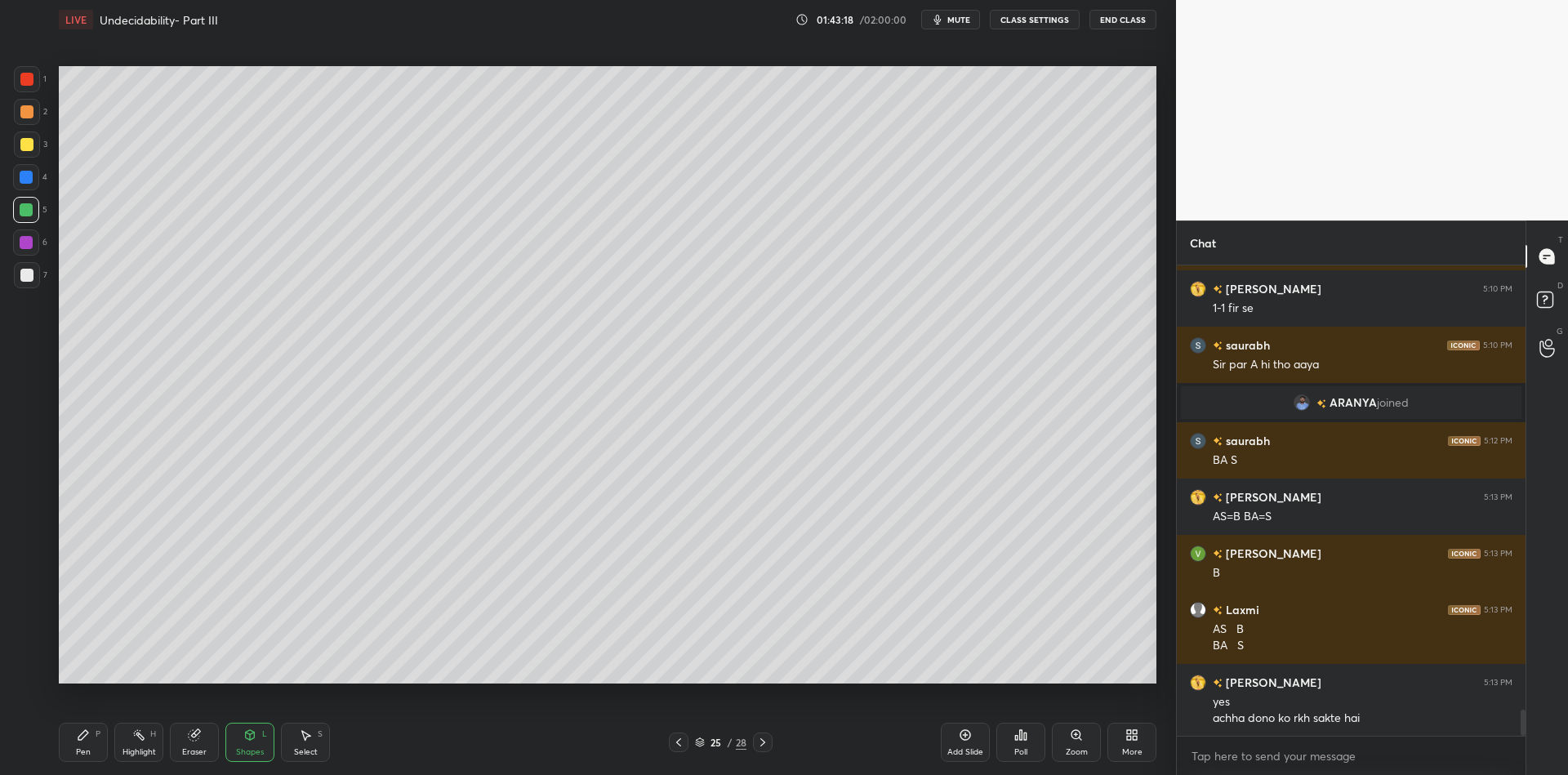
click at [133, 754] on div "Highlight" at bounding box center [139, 752] width 34 height 8
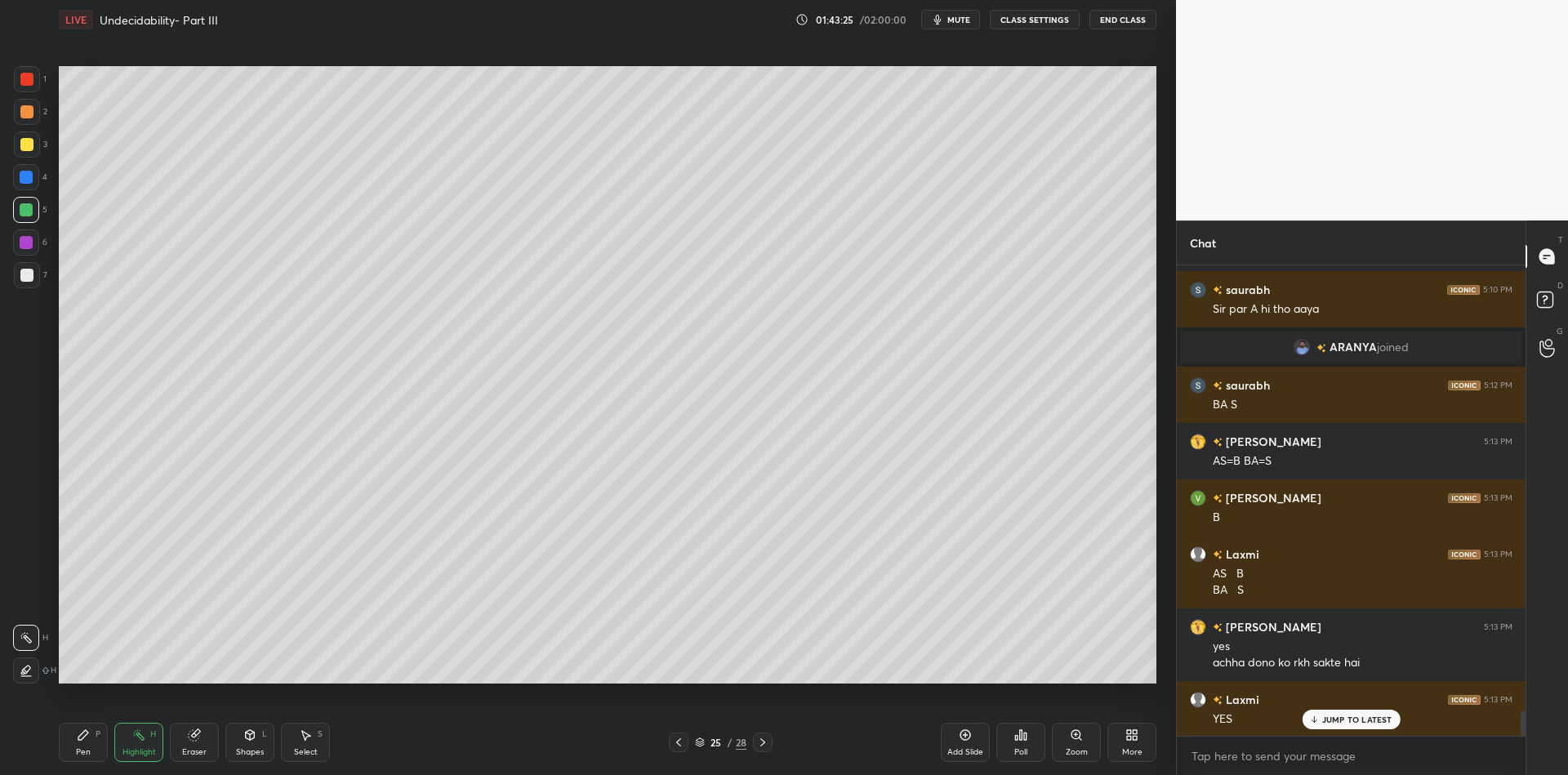
click at [87, 755] on div "Pen" at bounding box center [83, 752] width 15 height 8
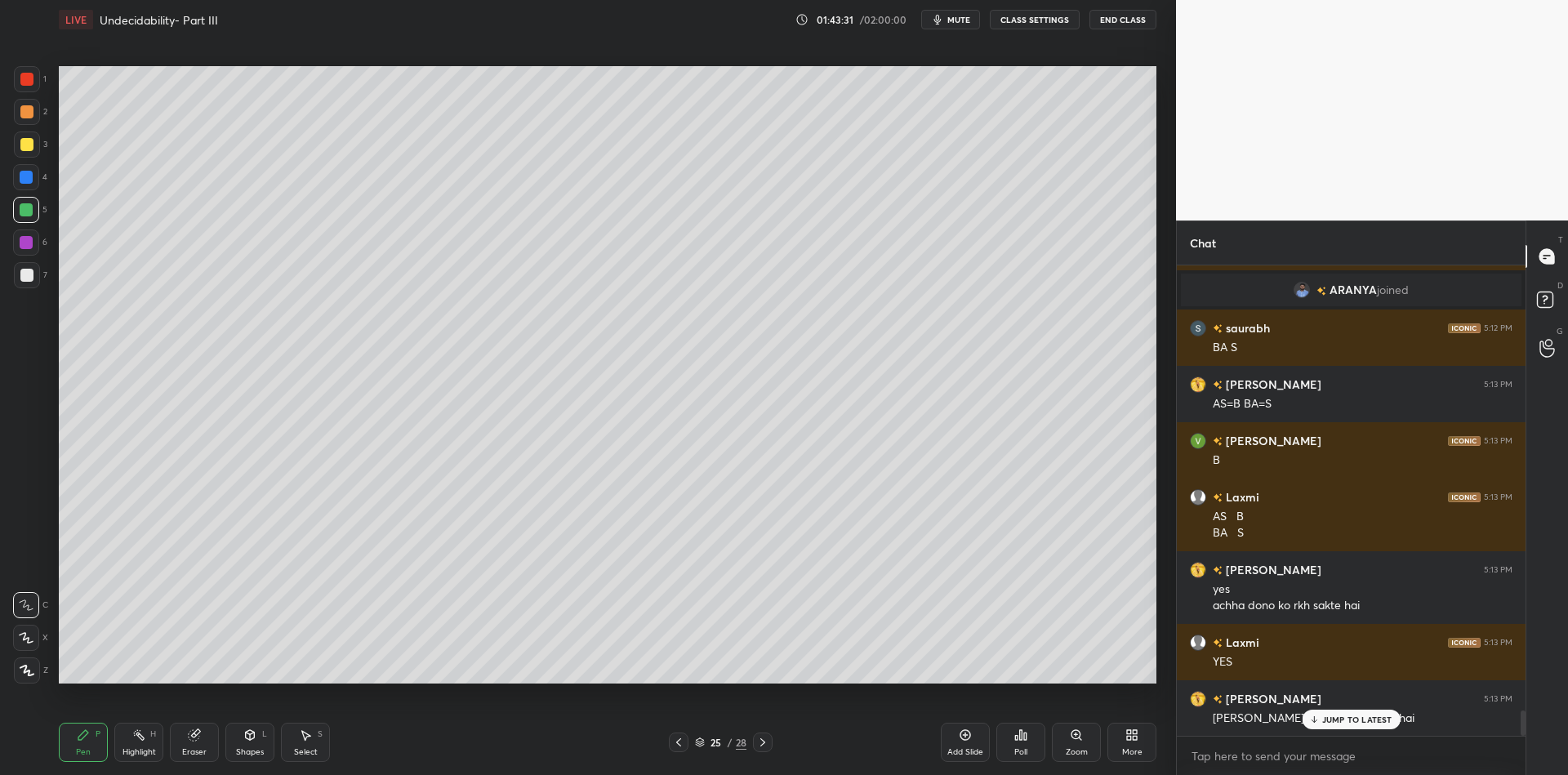
scroll to position [8276, 0]
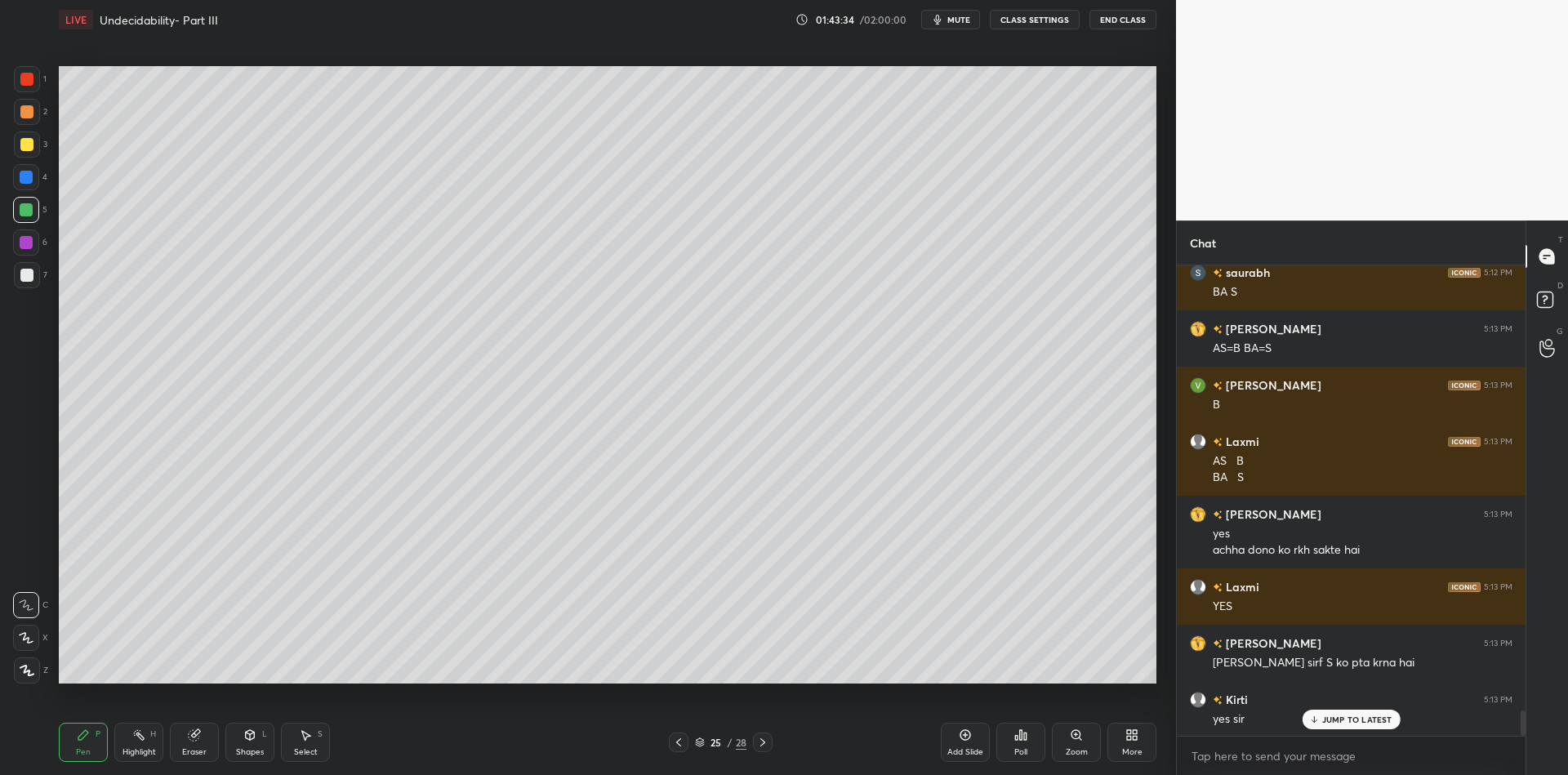
click at [253, 738] on icon at bounding box center [250, 735] width 13 height 13
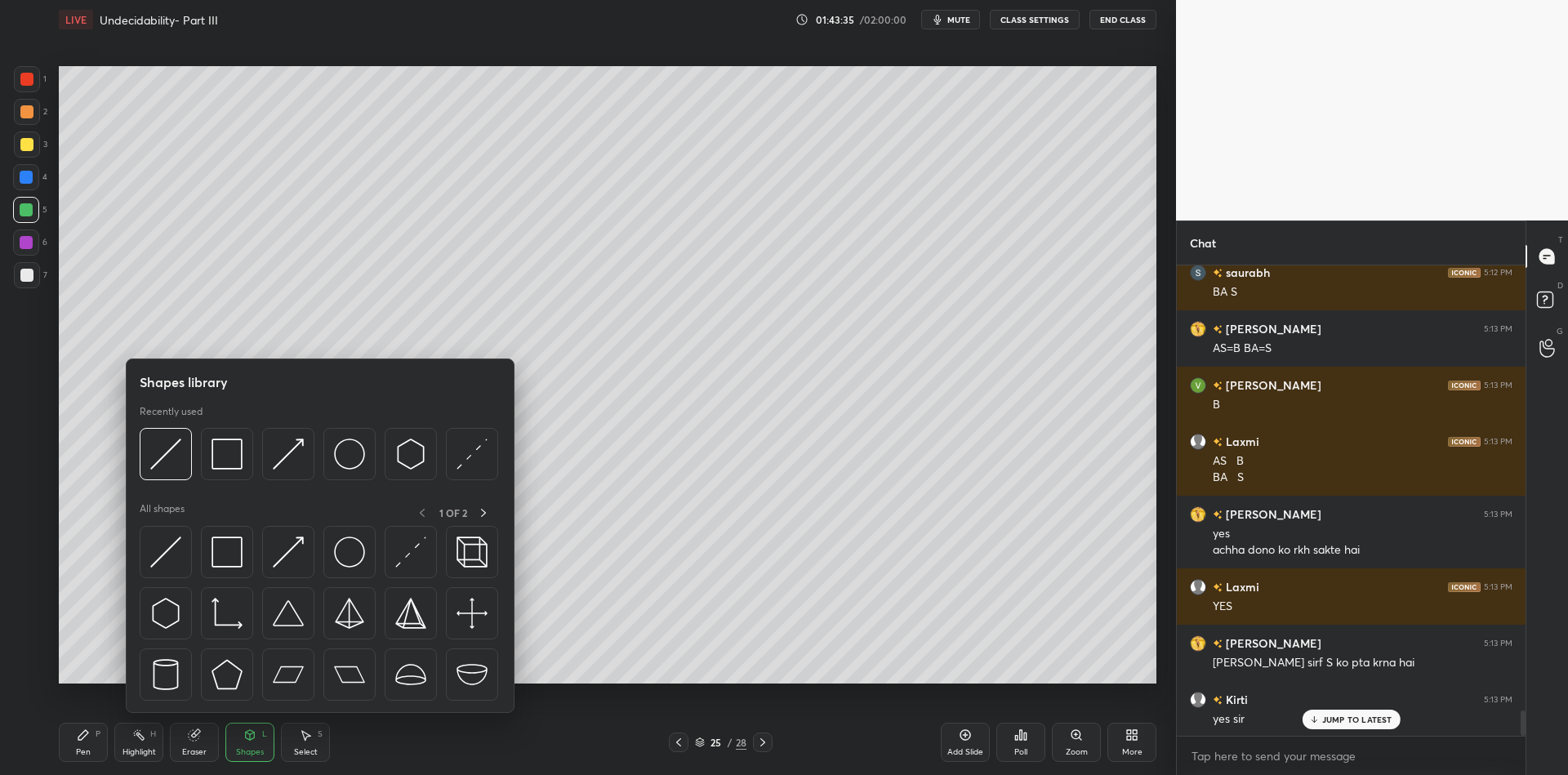
click at [238, 554] on div at bounding box center [227, 552] width 52 height 52
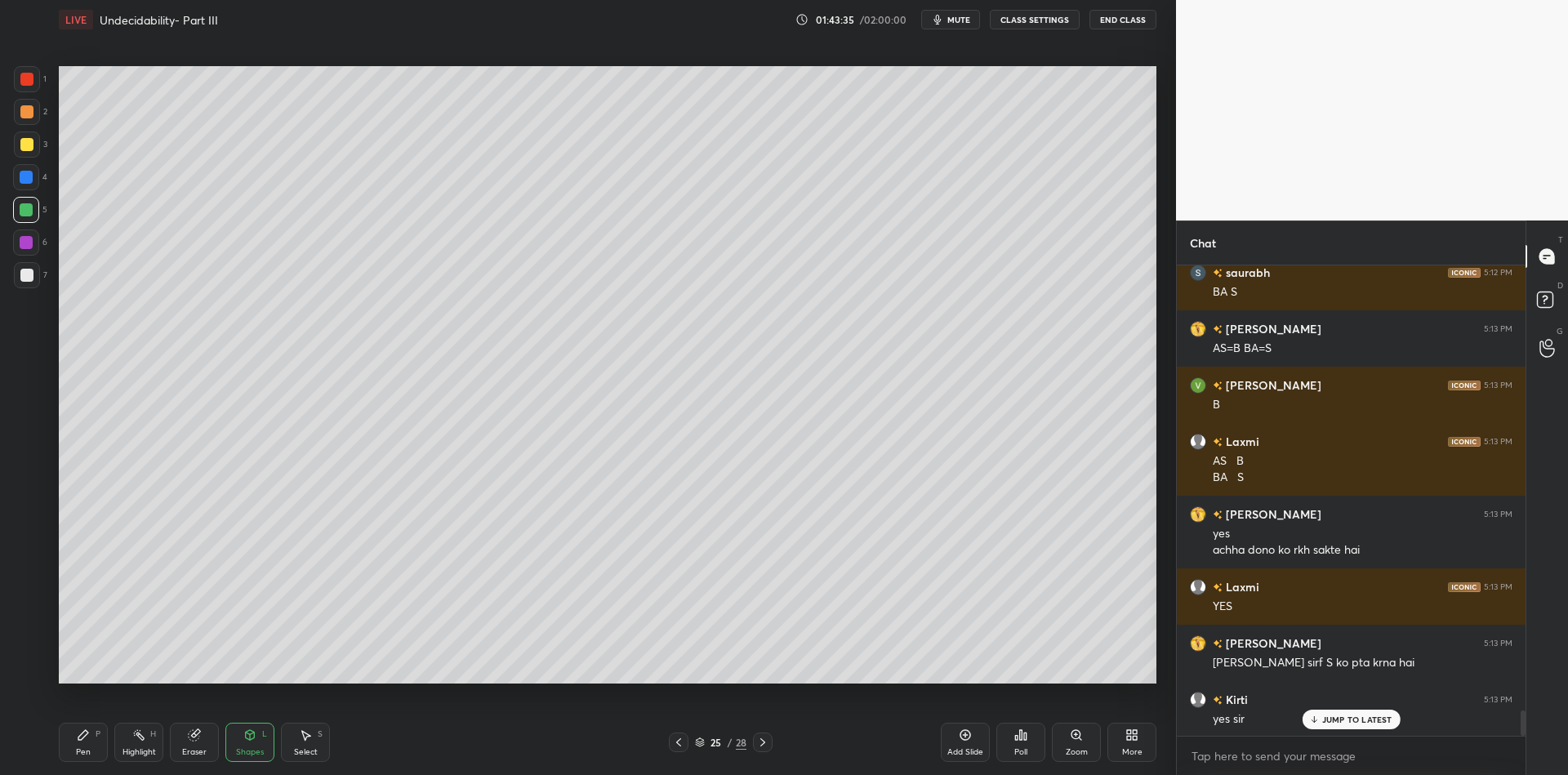
drag, startPoint x: 28, startPoint y: 144, endPoint x: 43, endPoint y: 151, distance: 16.6
click at [32, 143] on div at bounding box center [27, 145] width 13 height 13
click at [256, 740] on div "Shapes L" at bounding box center [249, 742] width 49 height 39
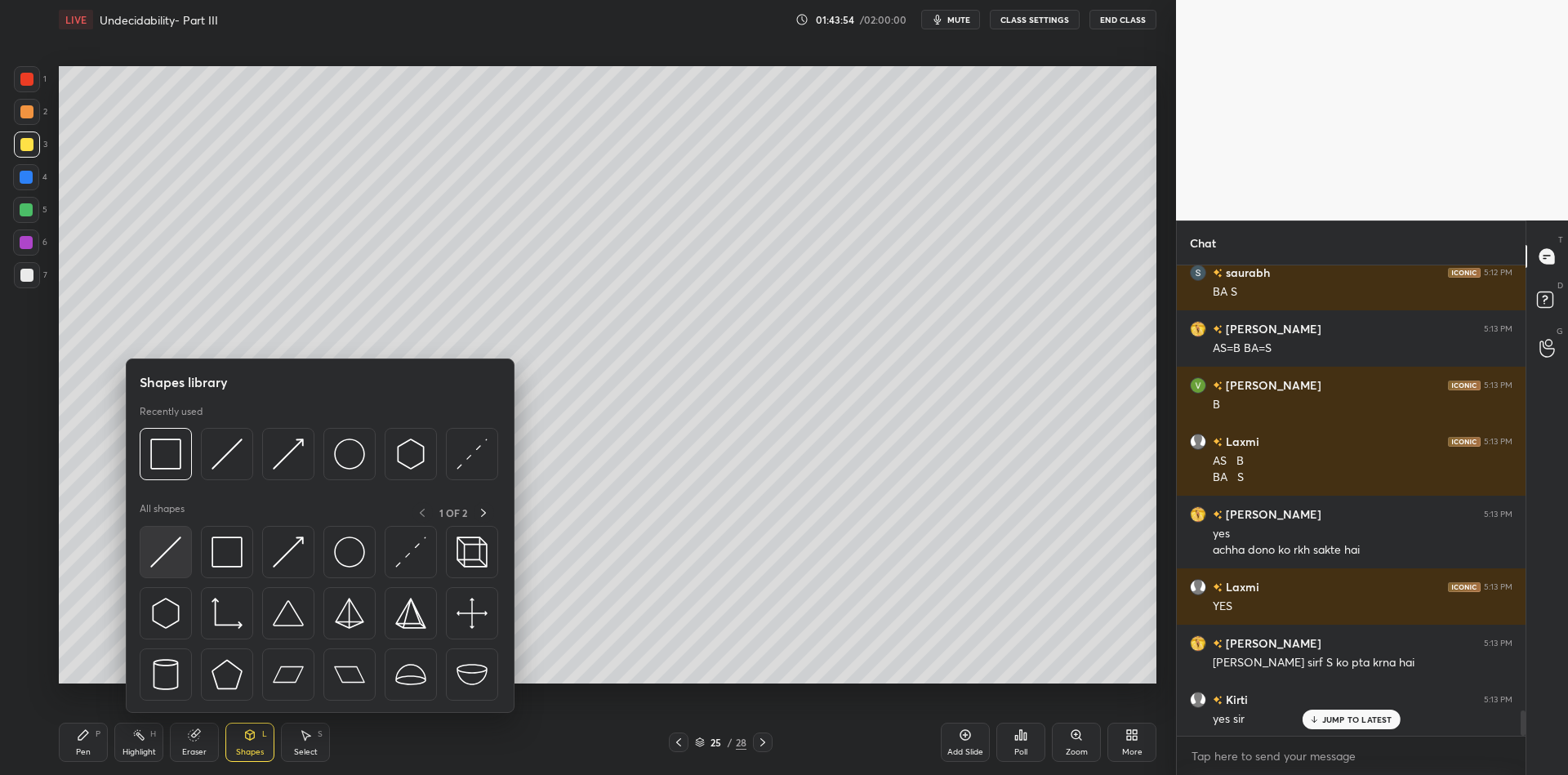
click at [177, 546] on div at bounding box center [166, 552] width 52 height 52
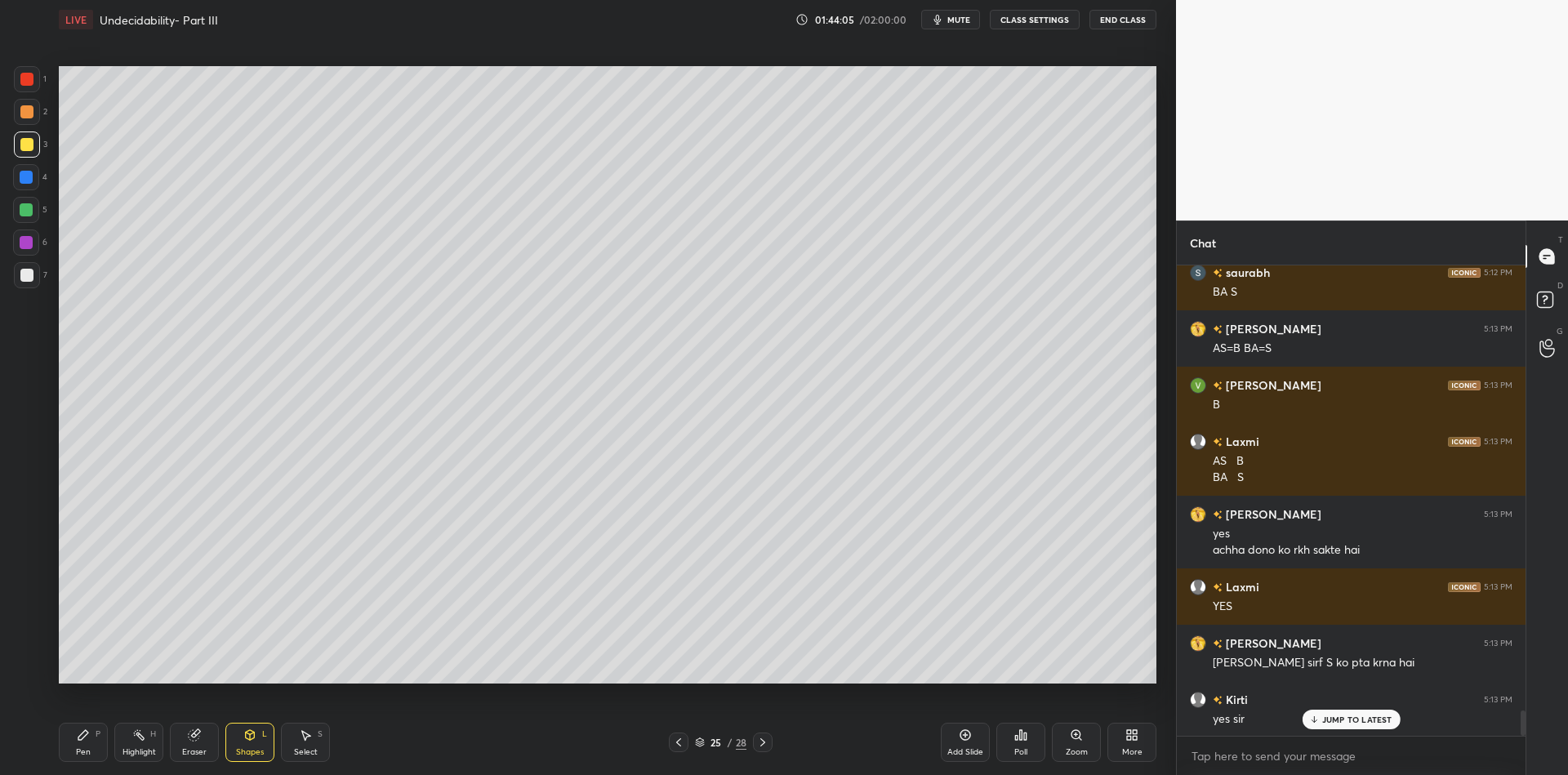
click at [82, 744] on div "Pen P" at bounding box center [82, 742] width 49 height 39
click at [17, 269] on div at bounding box center [27, 275] width 26 height 26
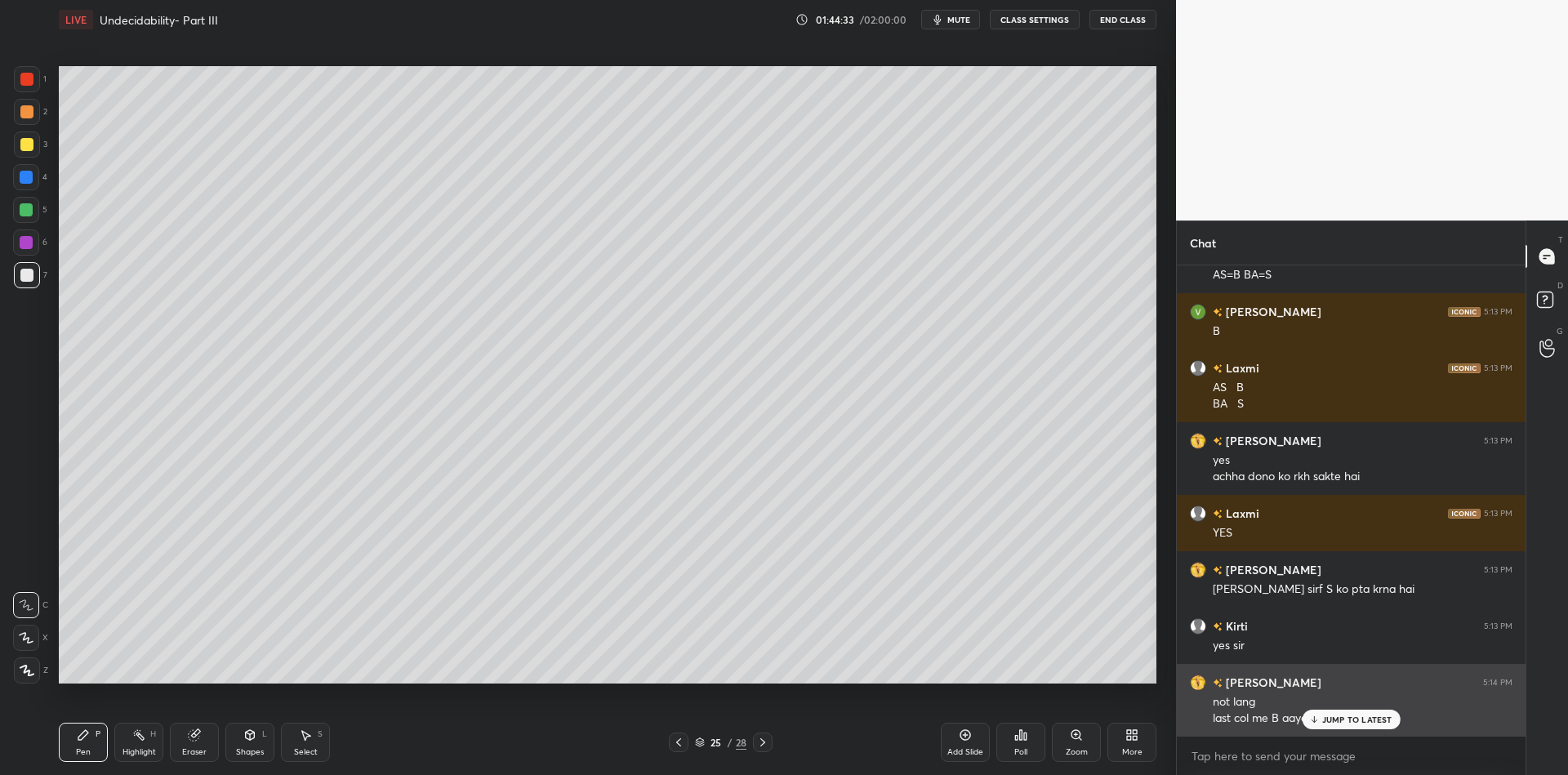
scroll to position [8404, 0]
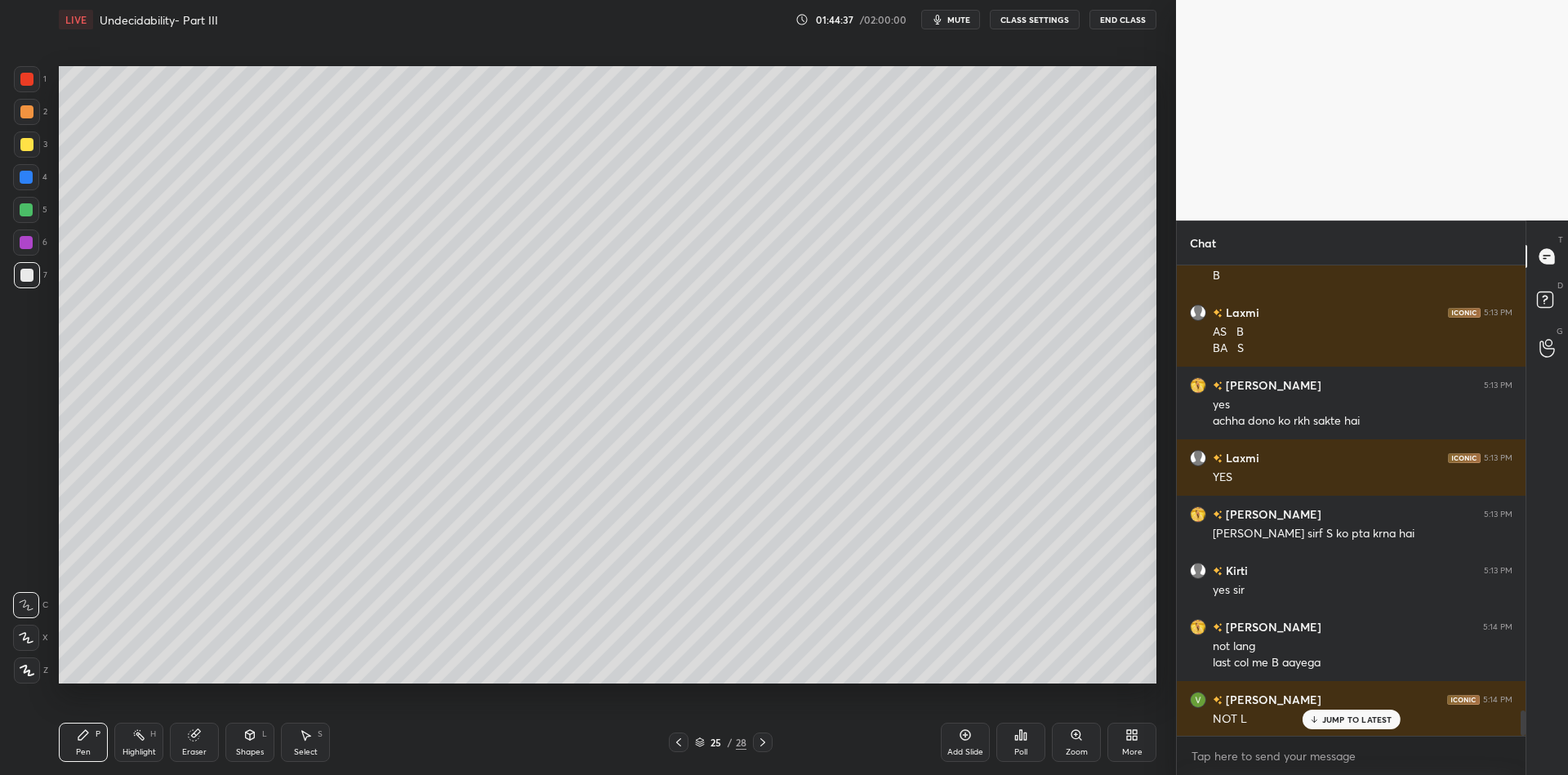
click at [85, 750] on div "Pen" at bounding box center [83, 752] width 15 height 8
click at [35, 153] on div at bounding box center [27, 144] width 26 height 26
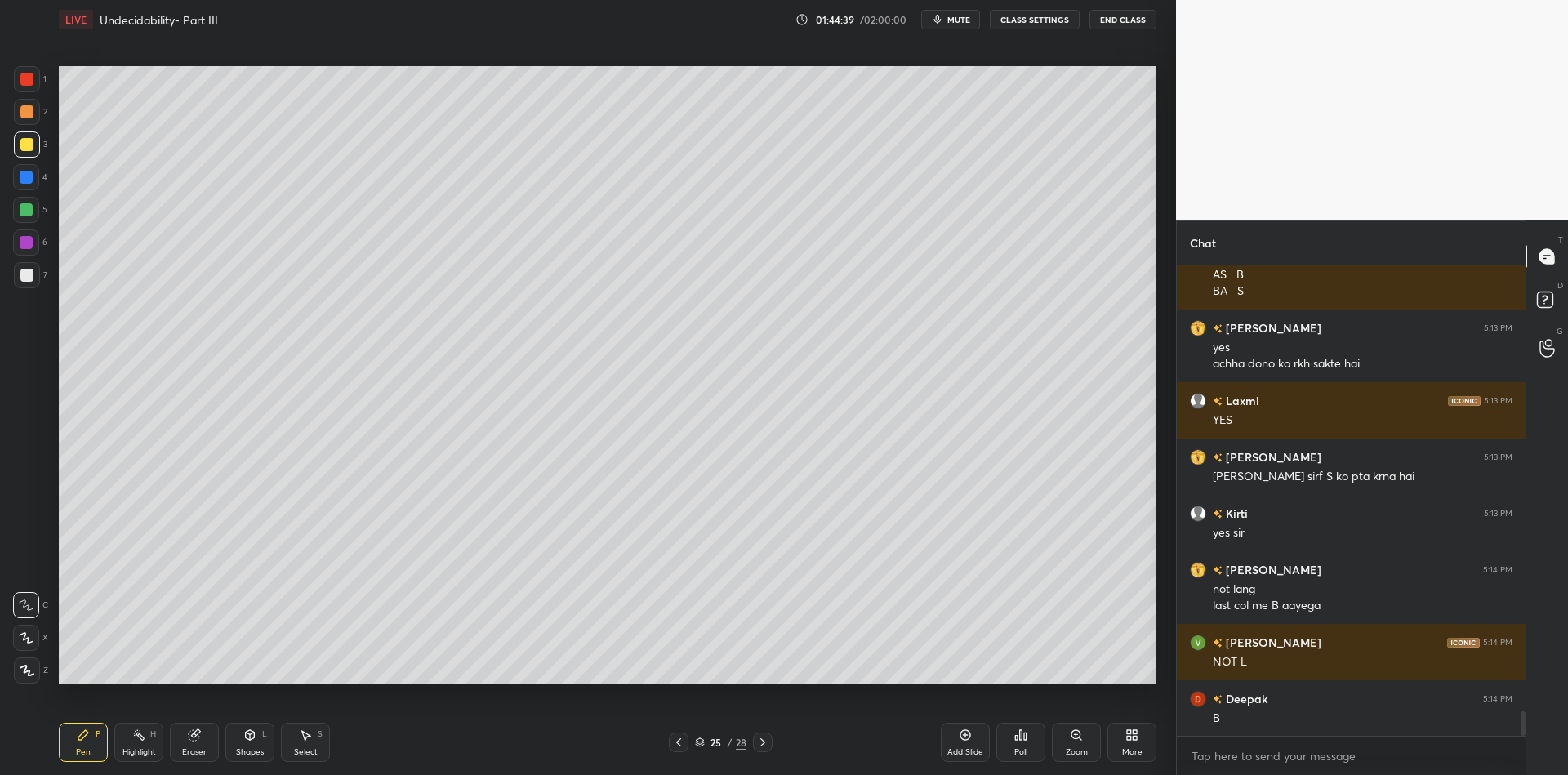
scroll to position [8517, 0]
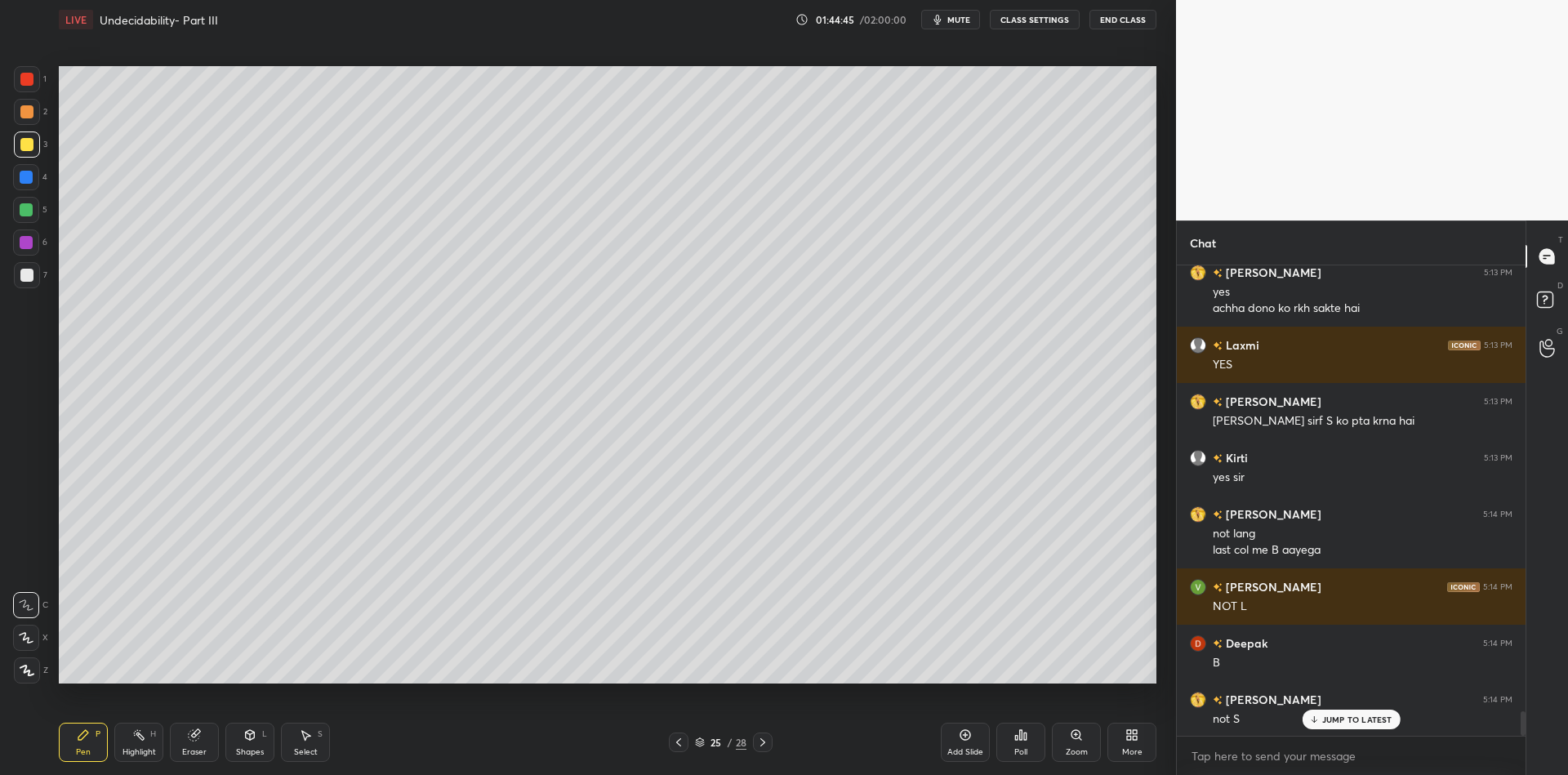
click at [148, 744] on div "Highlight H" at bounding box center [138, 742] width 49 height 39
drag, startPoint x: 86, startPoint y: 744, endPoint x: 120, endPoint y: 732, distance: 36.1
click at [88, 743] on div "Pen P" at bounding box center [82, 742] width 49 height 39
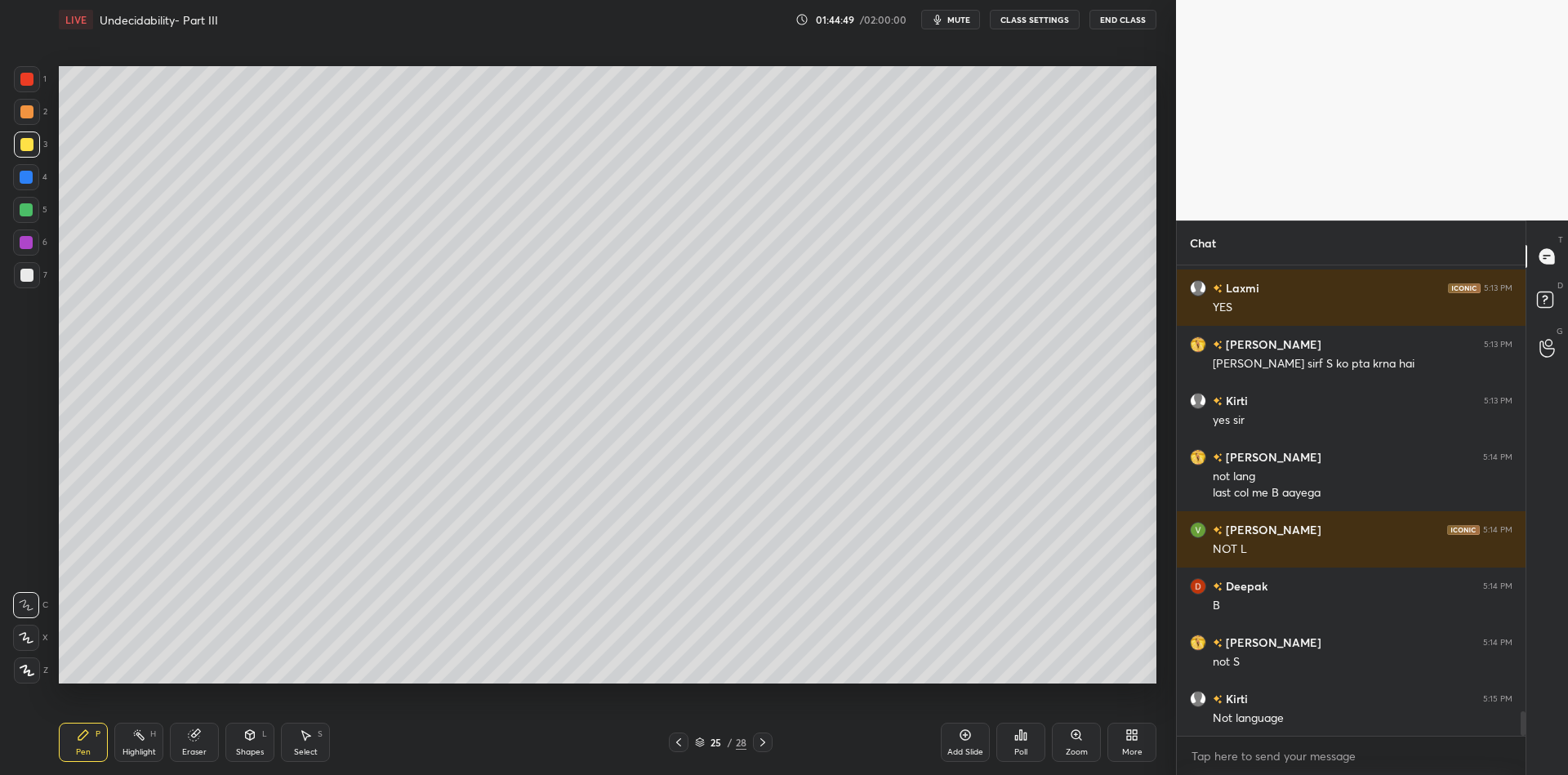
scroll to position [8631, 0]
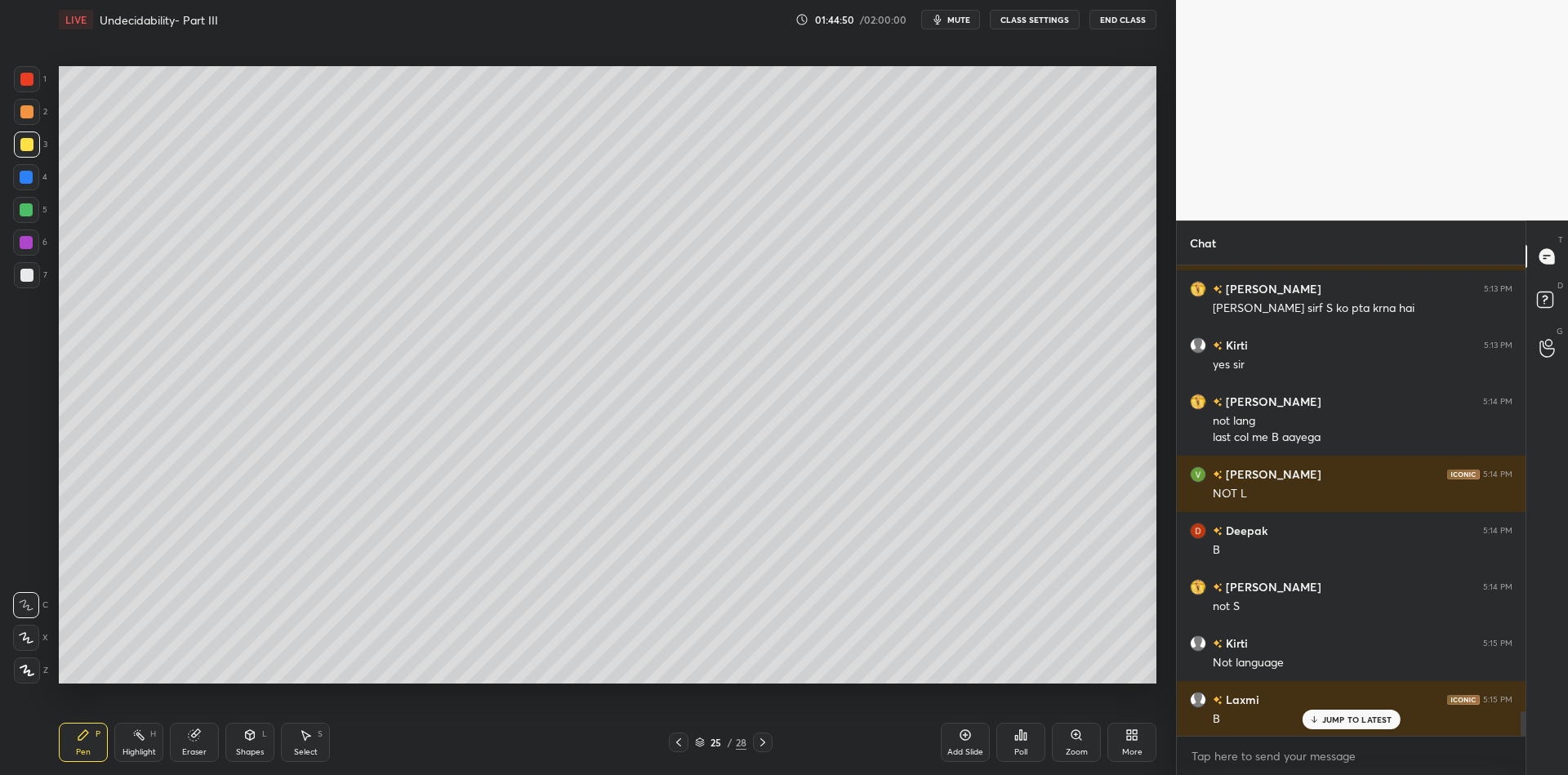
drag, startPoint x: 140, startPoint y: 754, endPoint x: 147, endPoint y: 746, distance: 10.6
click at [143, 750] on div "Highlight" at bounding box center [139, 752] width 34 height 8
drag, startPoint x: 77, startPoint y: 746, endPoint x: 89, endPoint y: 739, distance: 13.9
click at [77, 747] on div "Pen P" at bounding box center [82, 742] width 49 height 39
drag, startPoint x: 253, startPoint y: 746, endPoint x: 253, endPoint y: 728, distance: 18.0
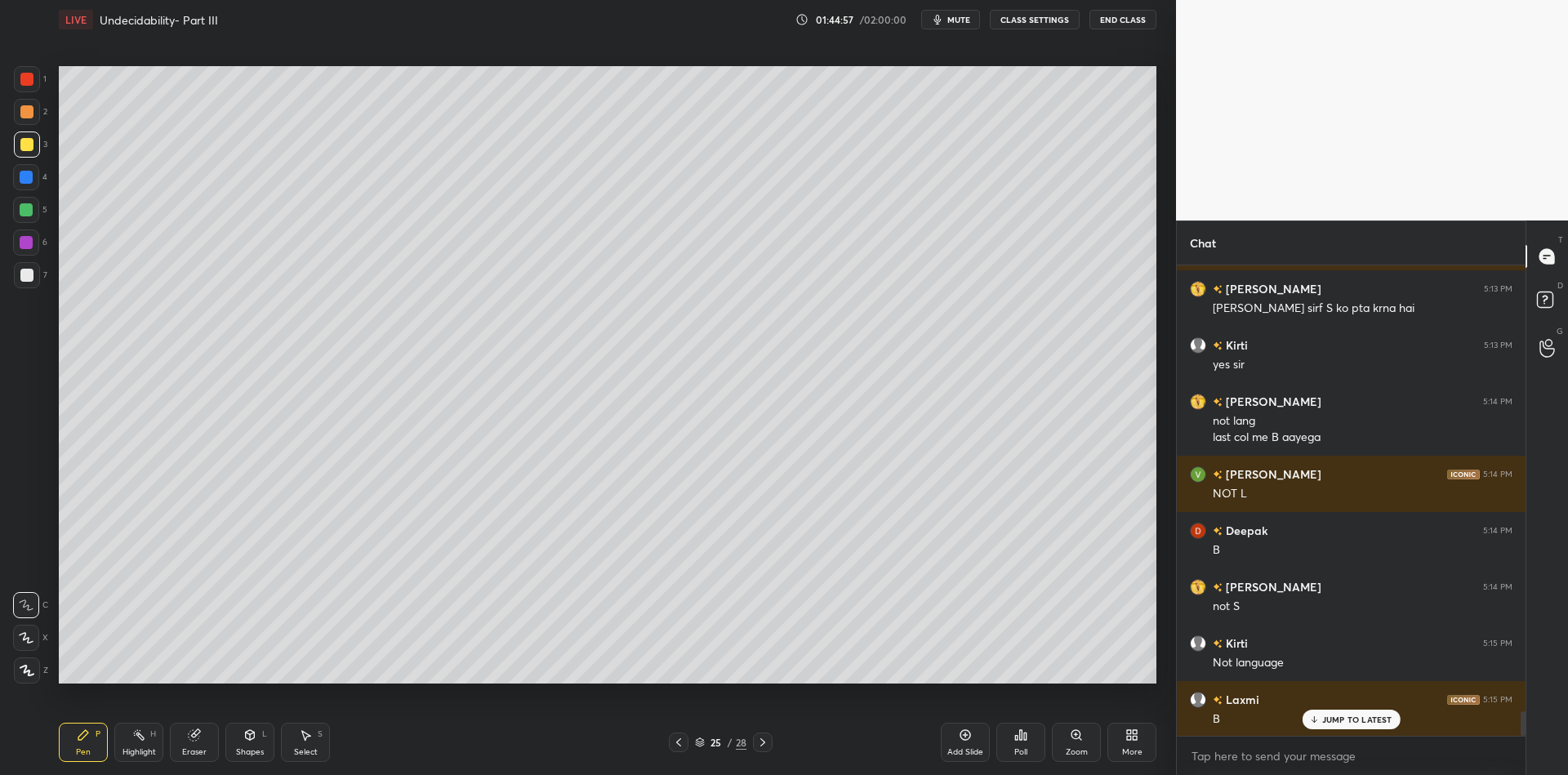
click at [253, 744] on div "Shapes L" at bounding box center [249, 742] width 49 height 39
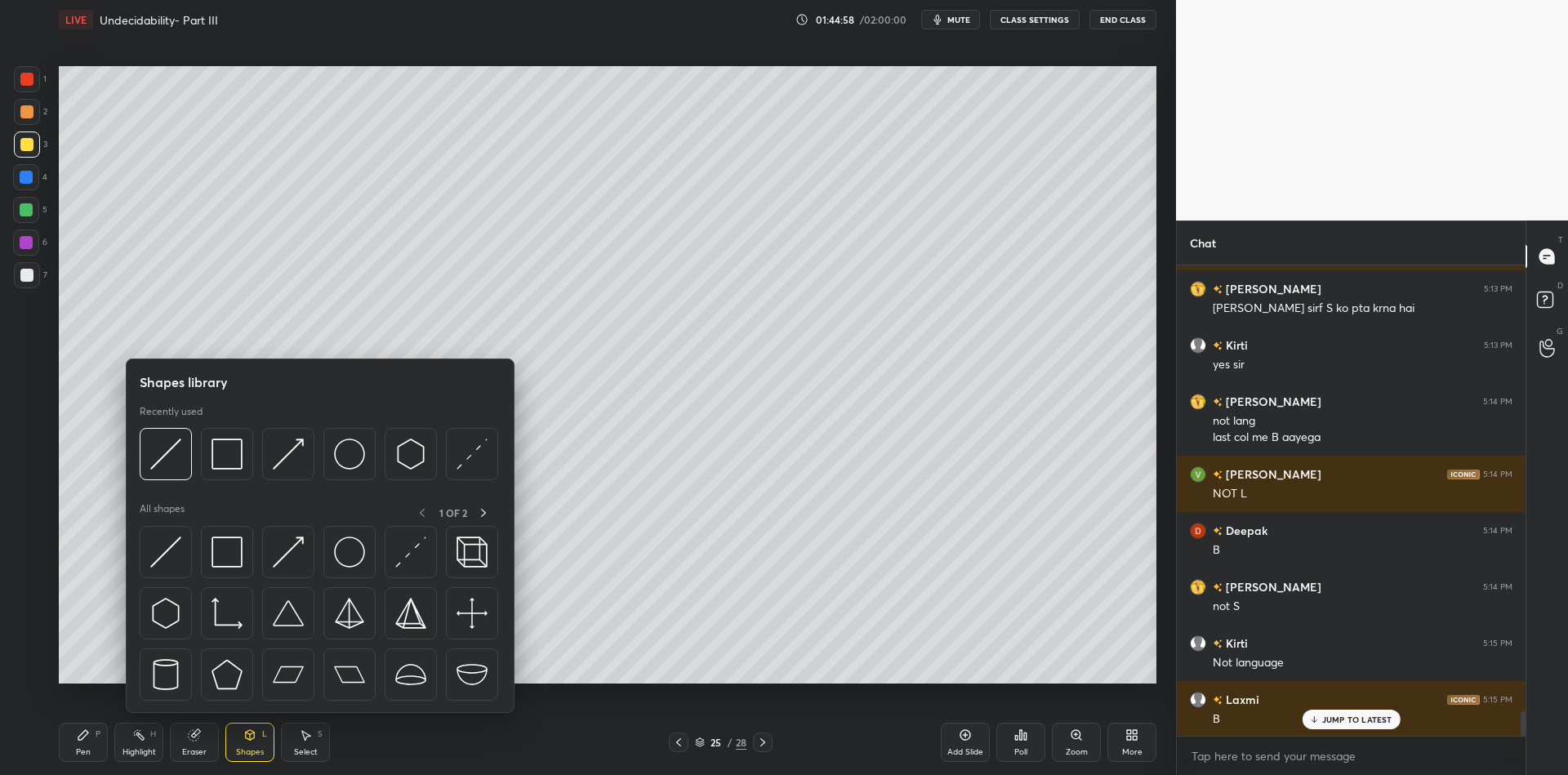
click at [170, 544] on img at bounding box center [166, 552] width 31 height 31
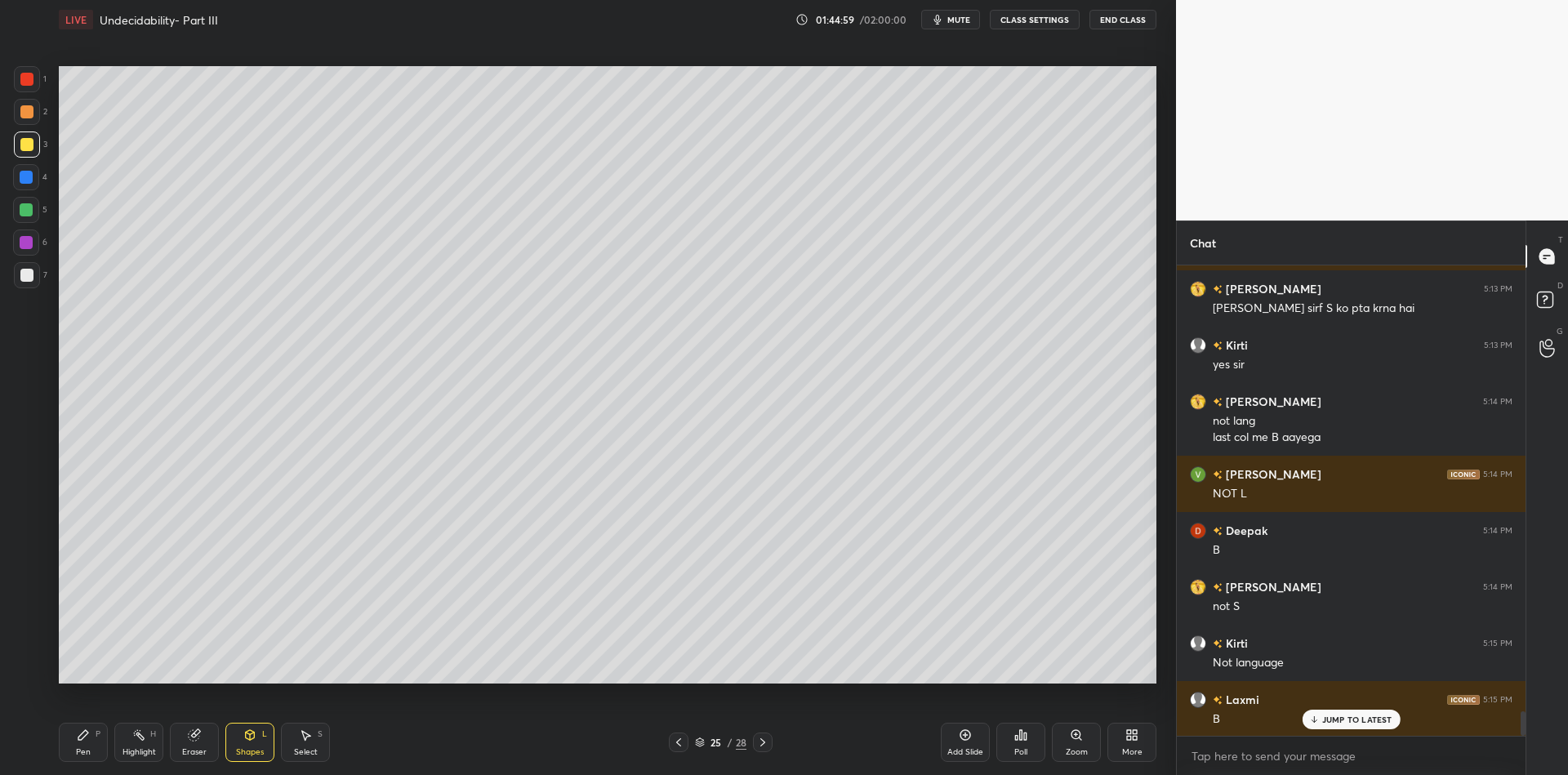
click at [23, 77] on div at bounding box center [27, 79] width 26 height 26
drag, startPoint x: 89, startPoint y: 747, endPoint x: 104, endPoint y: 738, distance: 17.5
click at [90, 745] on div "Pen P" at bounding box center [82, 742] width 49 height 39
click at [140, 743] on div "Highlight H" at bounding box center [138, 742] width 49 height 39
drag, startPoint x: 68, startPoint y: 759, endPoint x: 84, endPoint y: 695, distance: 66.0
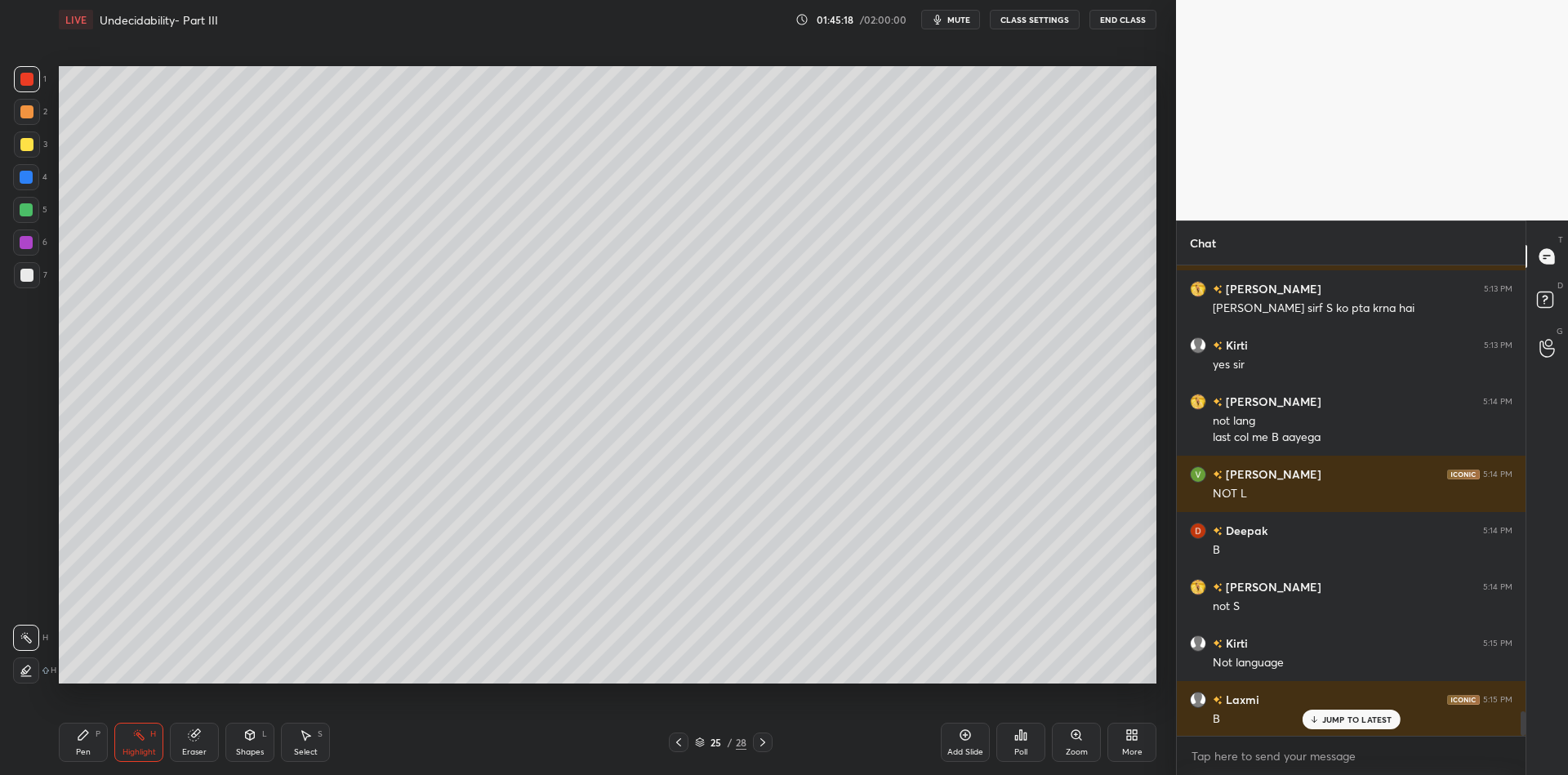
click at [77, 751] on div "Pen P" at bounding box center [82, 742] width 49 height 39
click at [25, 143] on div at bounding box center [27, 145] width 13 height 13
click at [142, 751] on div "Highlight" at bounding box center [139, 752] width 34 height 8
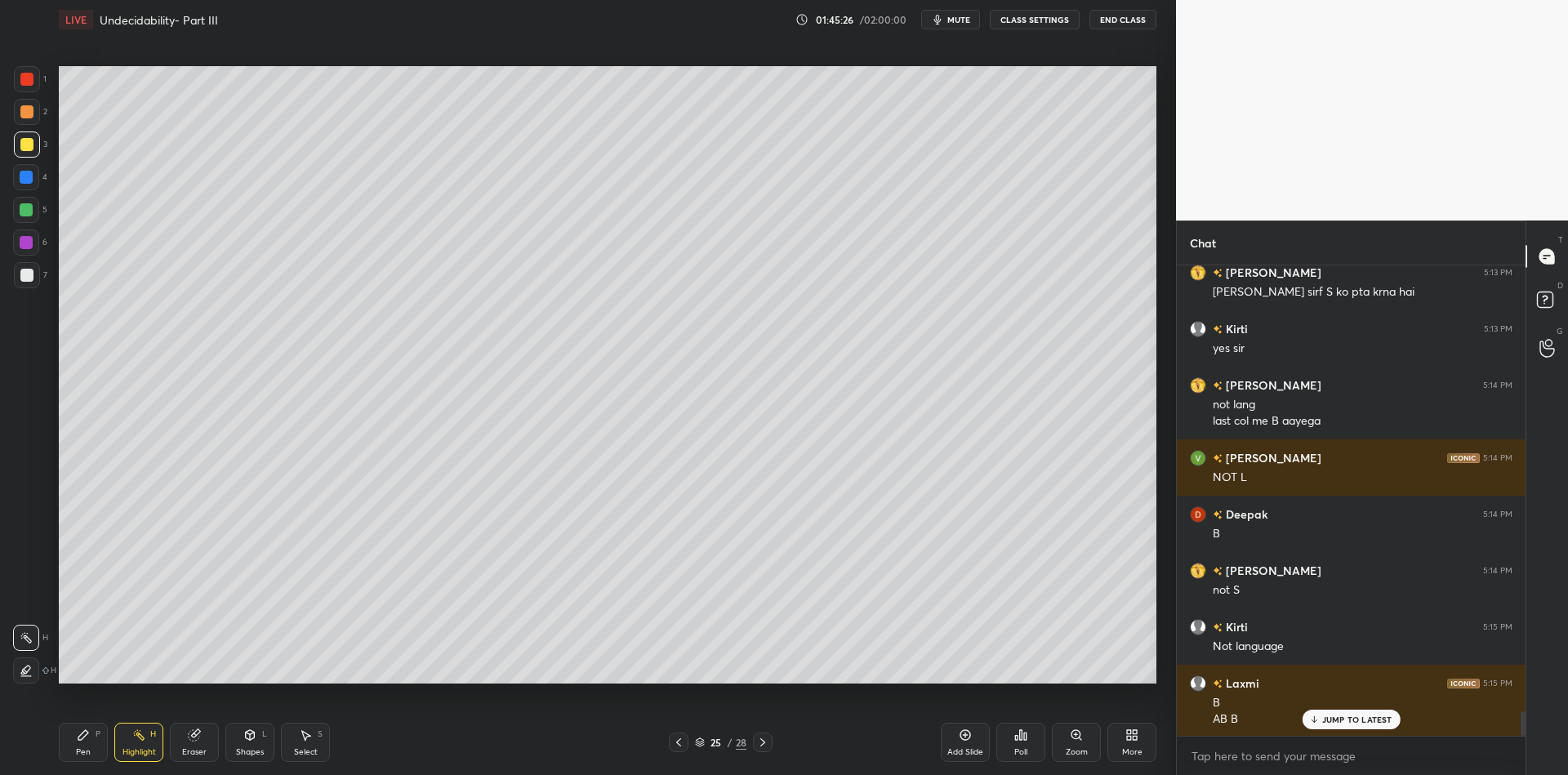
scroll to position [8703, 0]
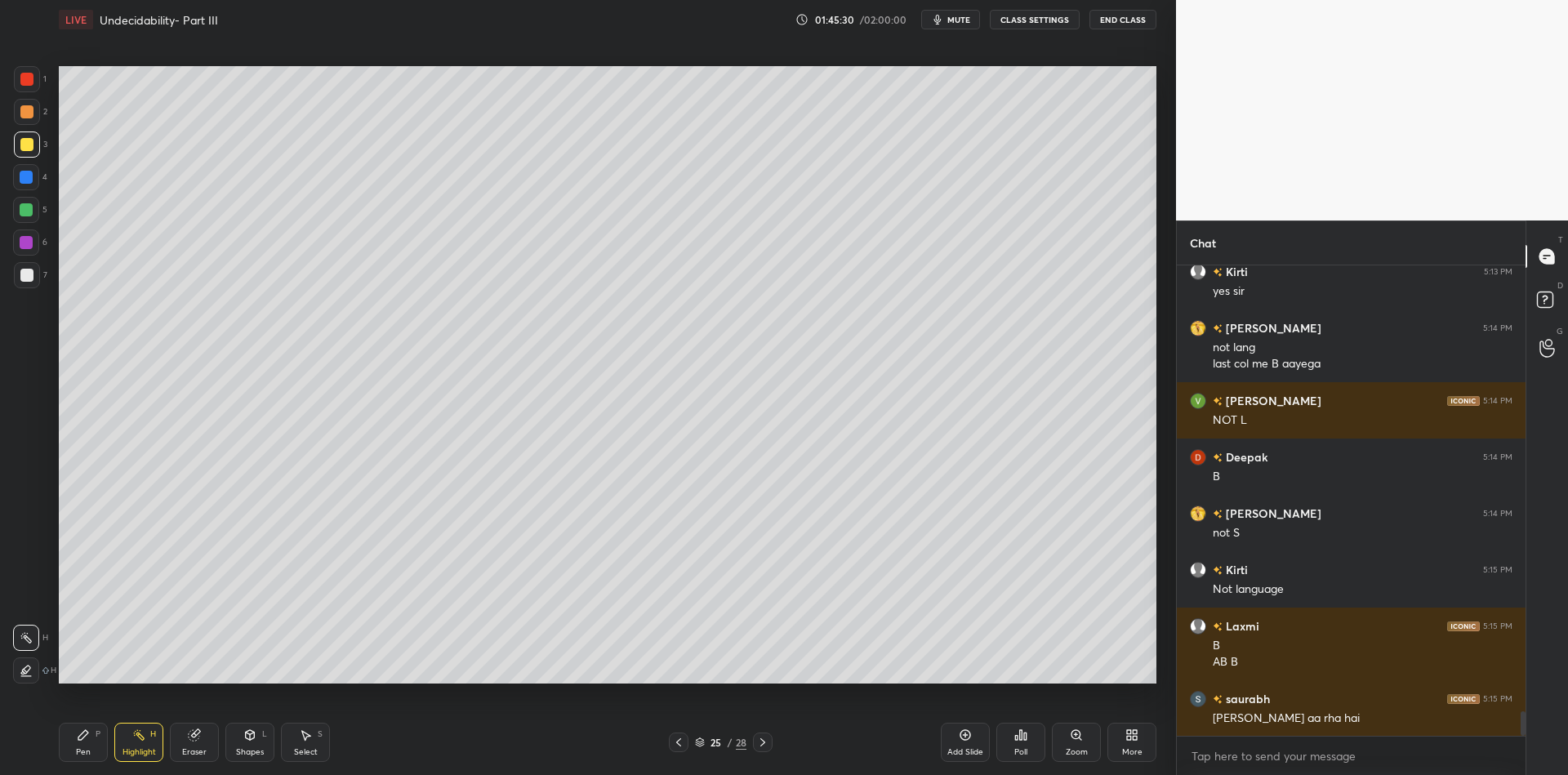
click at [82, 752] on div "Pen" at bounding box center [83, 752] width 15 height 8
click at [20, 215] on div at bounding box center [26, 209] width 13 height 13
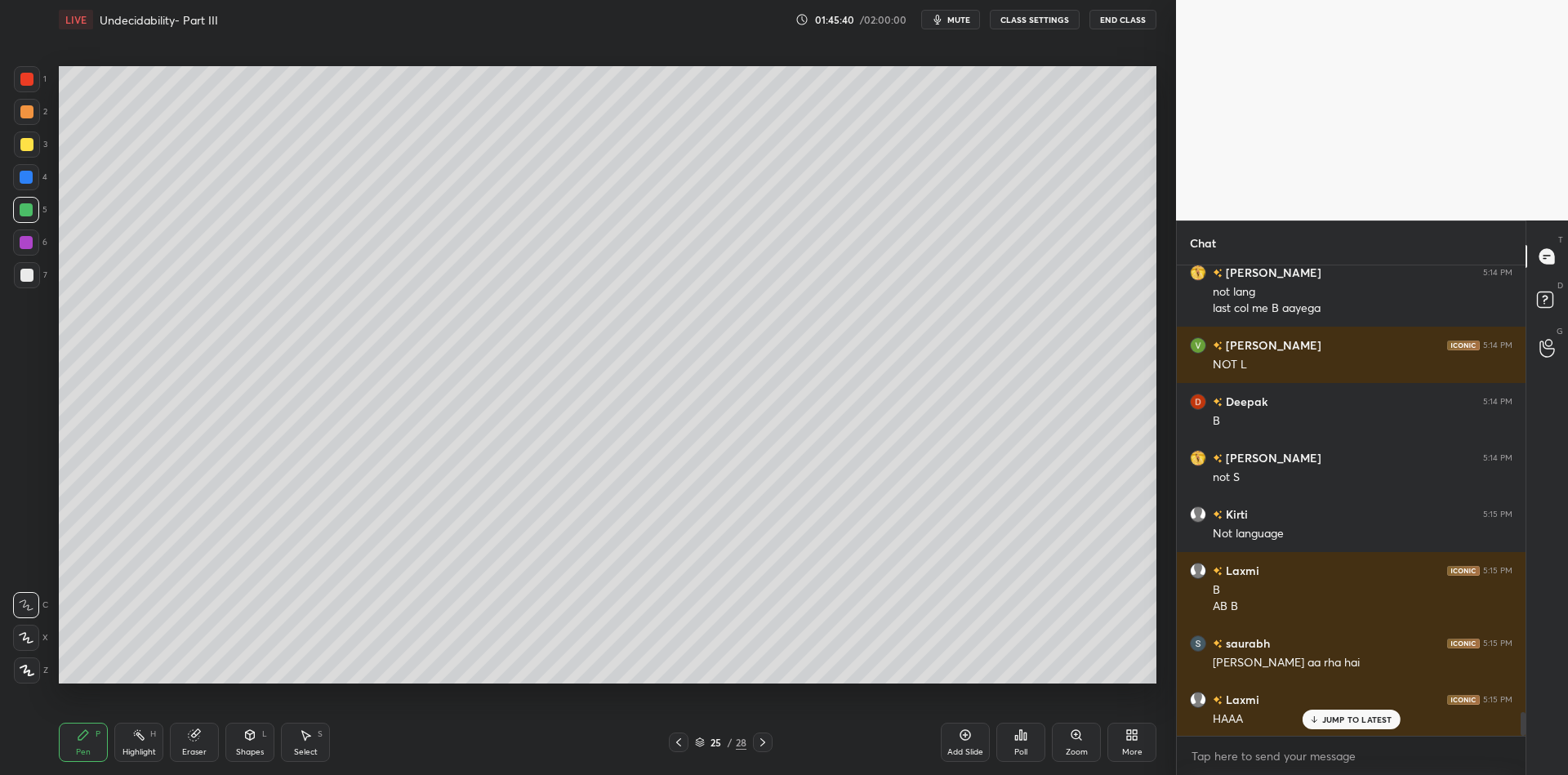
click at [309, 755] on div "Select" at bounding box center [306, 752] width 24 height 8
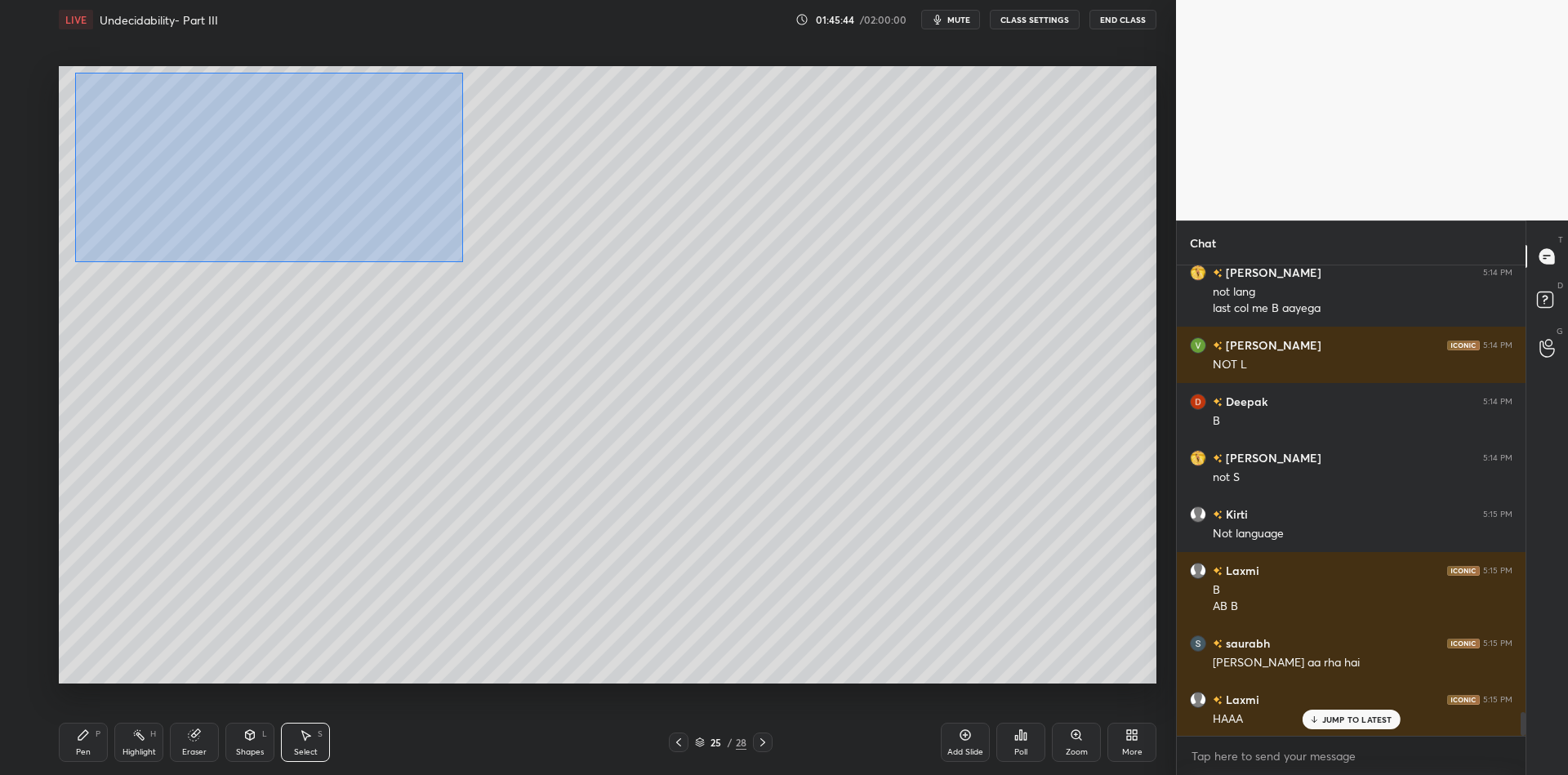
drag, startPoint x: 75, startPoint y: 74, endPoint x: 459, endPoint y: 260, distance: 426.7
click at [462, 261] on div "0 ° Undo Copy Paste here Duplicate Duplicate to new slide Delete" at bounding box center [607, 375] width 1097 height 618
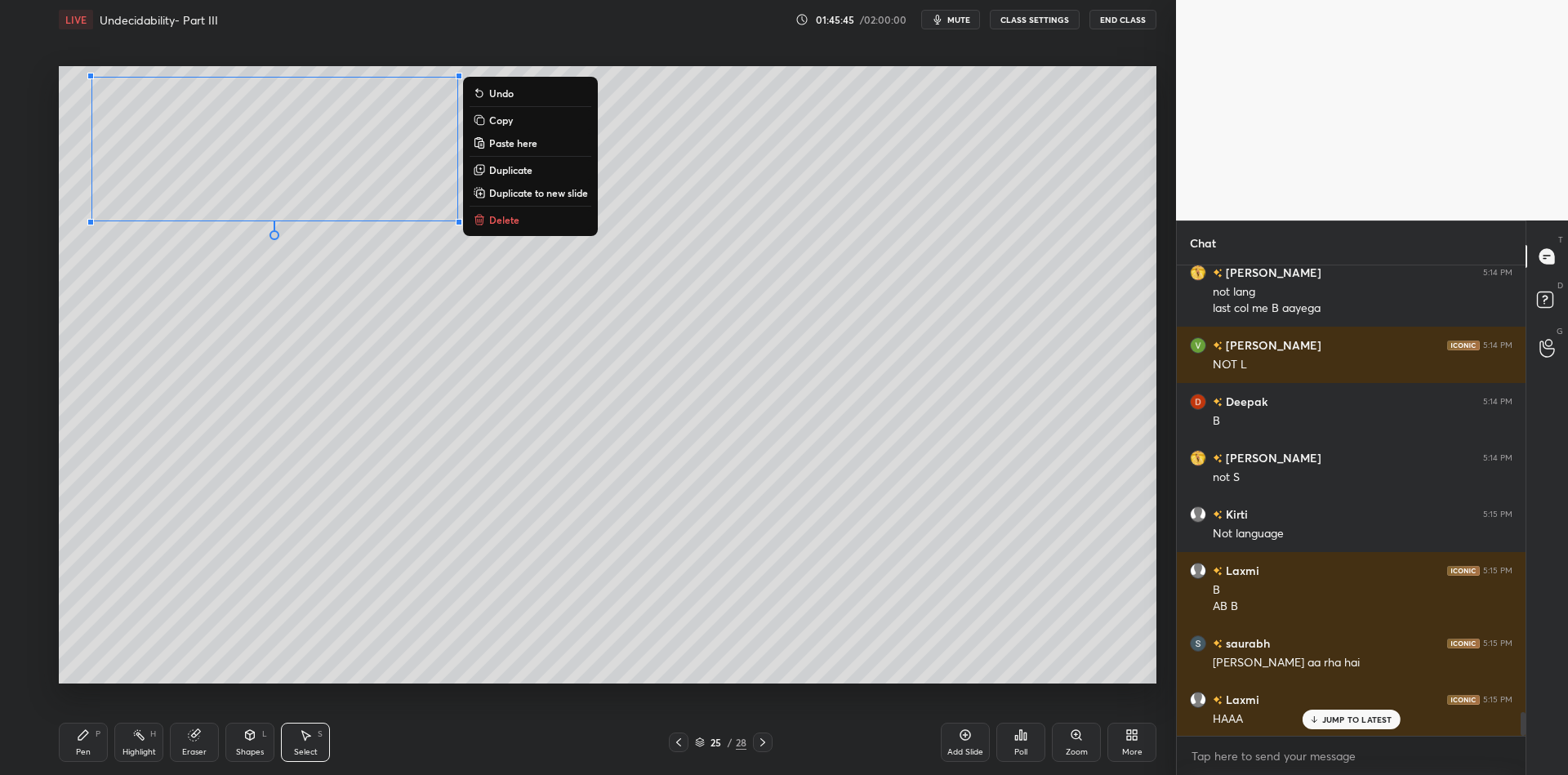
click at [510, 117] on p "Copy" at bounding box center [501, 120] width 24 height 13
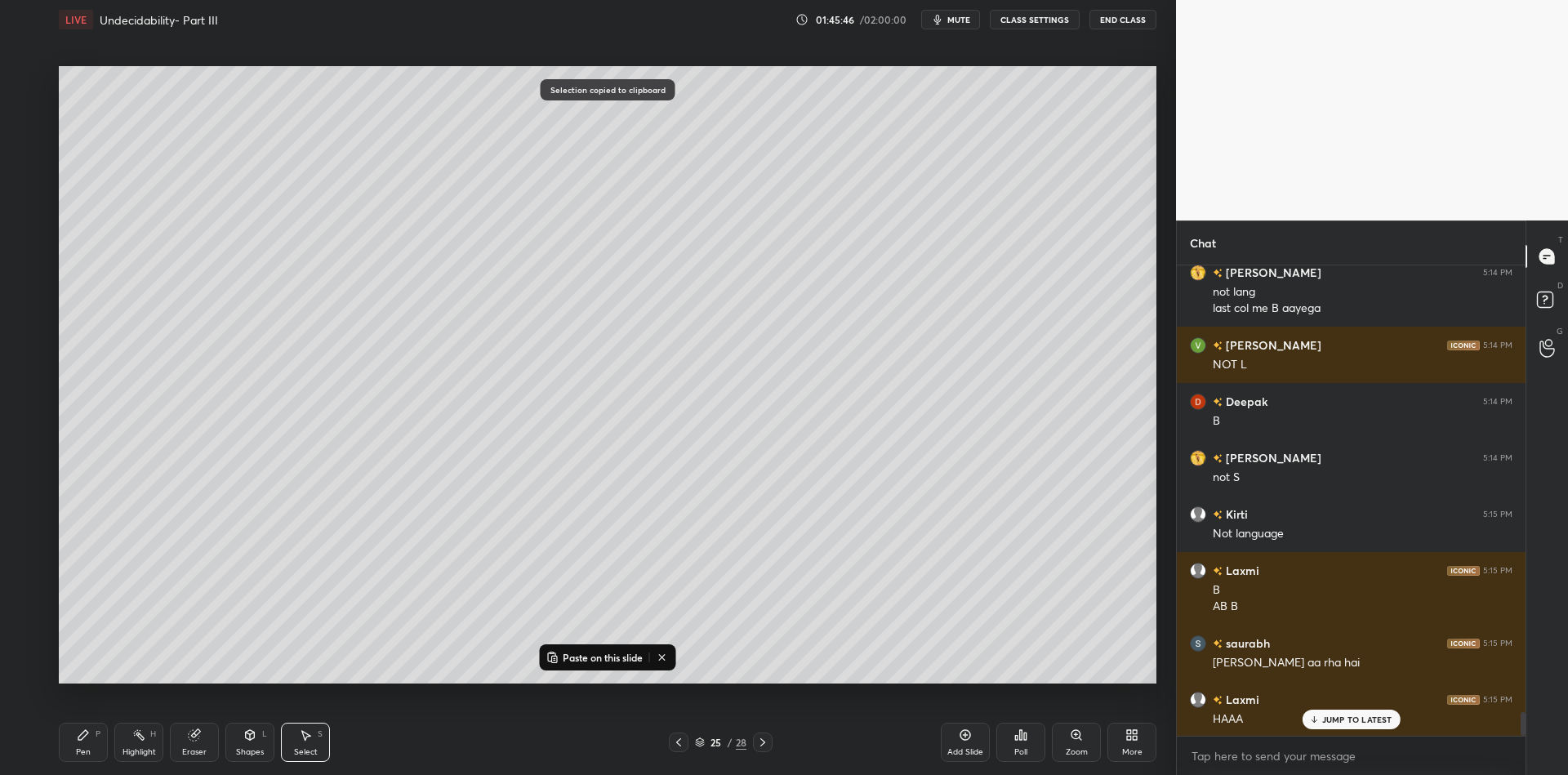
click at [760, 750] on div at bounding box center [763, 743] width 20 height 20
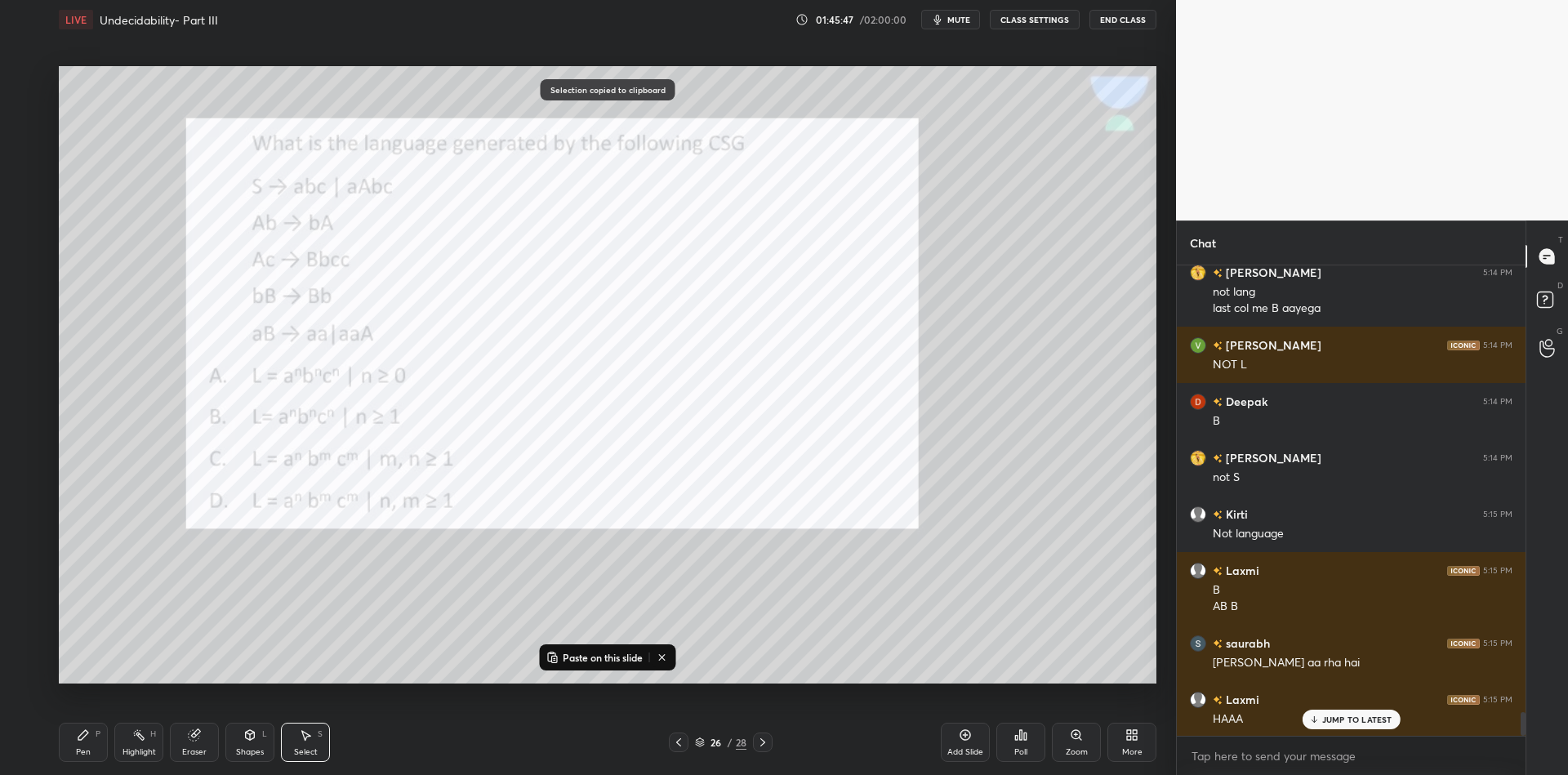
click at [678, 745] on icon at bounding box center [679, 742] width 5 height 8
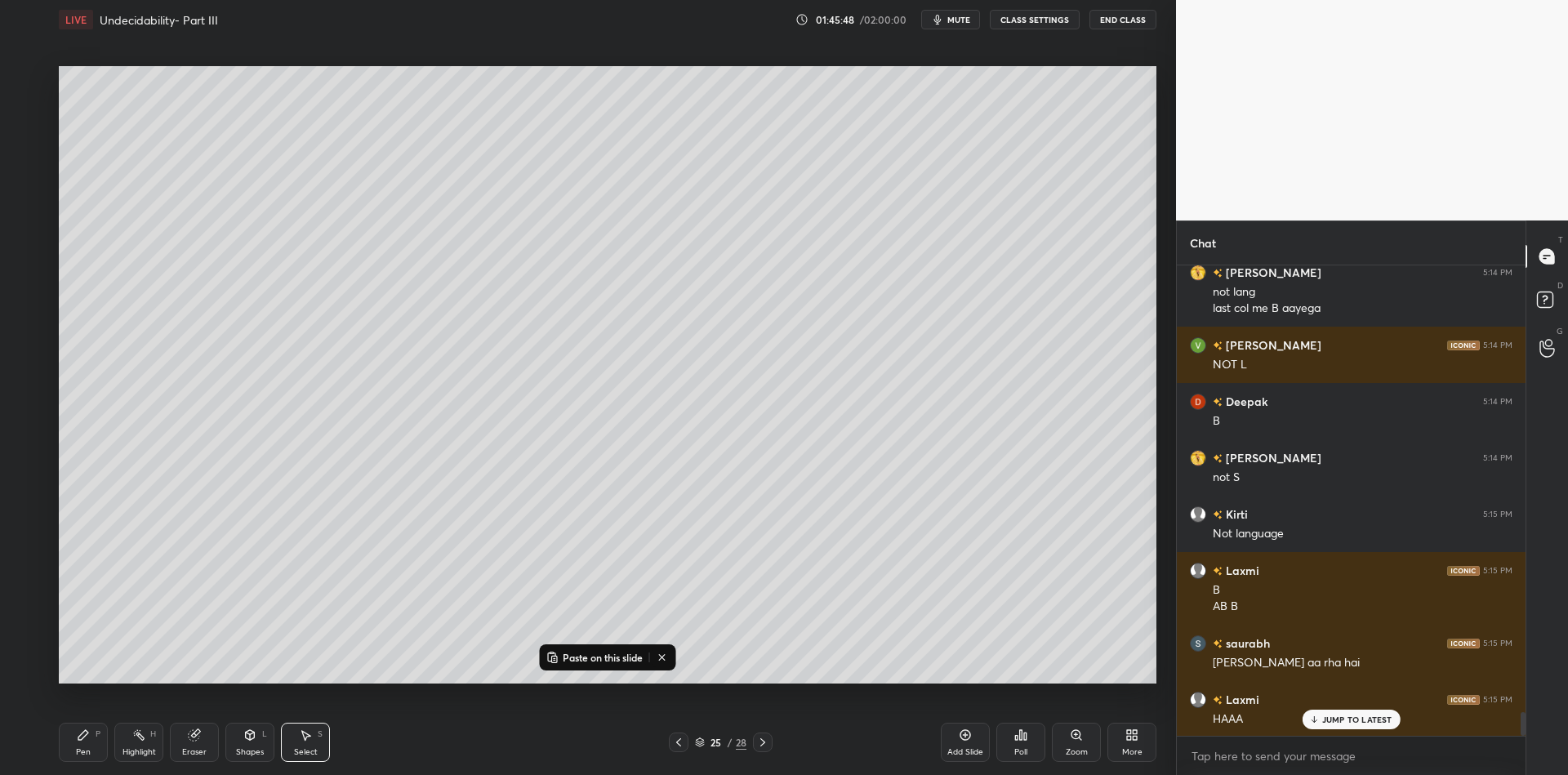
click at [966, 738] on icon at bounding box center [965, 735] width 13 height 13
click at [598, 657] on p "Paste on this slide" at bounding box center [603, 657] width 80 height 13
drag, startPoint x: 359, startPoint y: 180, endPoint x: 350, endPoint y: 179, distance: 9.1
click at [355, 179] on div "0 ° Undo Copy Paste here Duplicate Duplicate to new slide Delete" at bounding box center [607, 375] width 1097 height 618
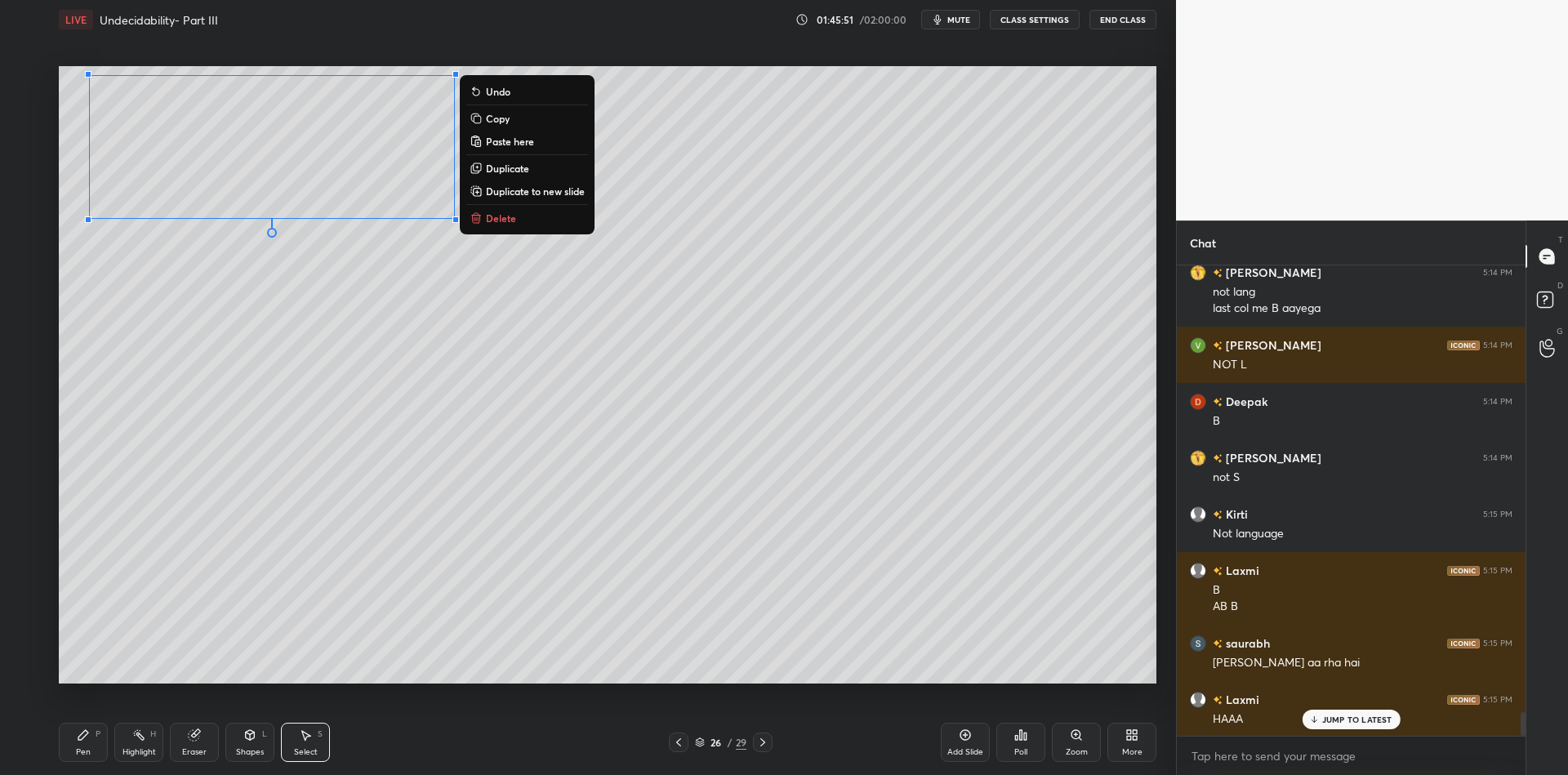
click at [82, 742] on div "Pen P" at bounding box center [82, 742] width 49 height 39
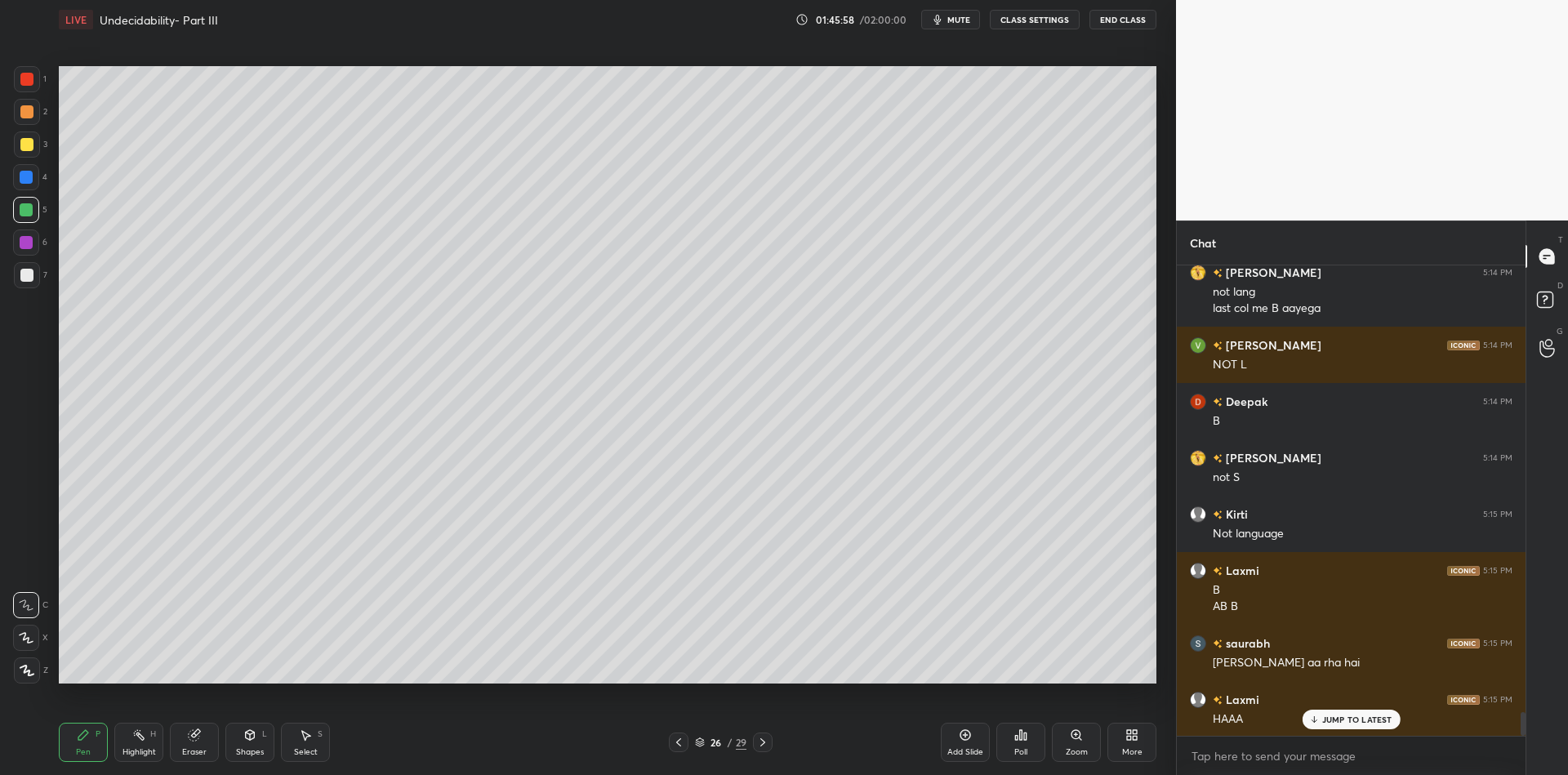
click at [80, 748] on div "Pen" at bounding box center [83, 752] width 15 height 8
click at [21, 213] on div at bounding box center [26, 209] width 13 height 13
click at [249, 744] on div "Shapes L" at bounding box center [249, 742] width 49 height 39
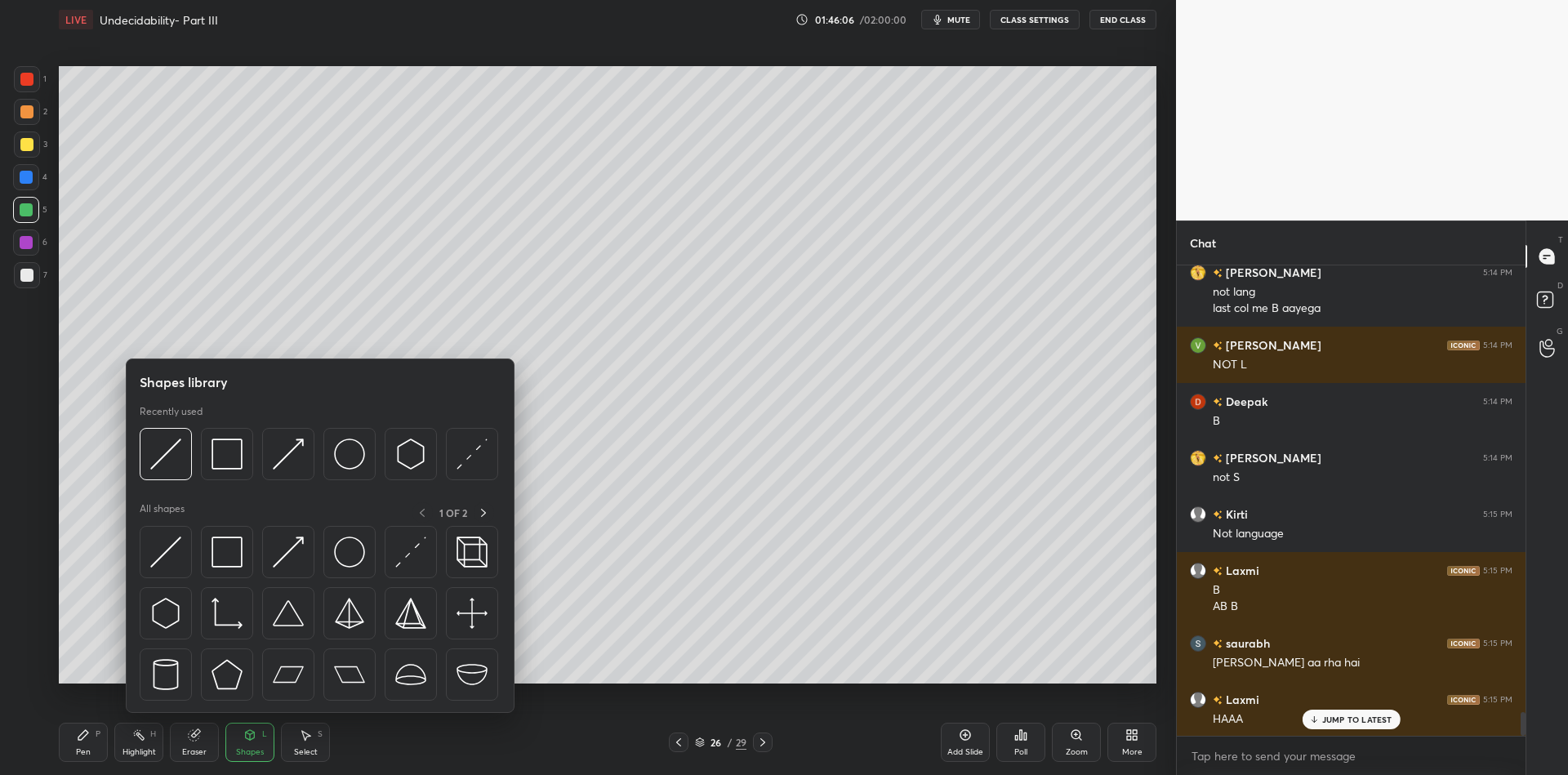
click at [238, 451] on img at bounding box center [227, 454] width 31 height 31
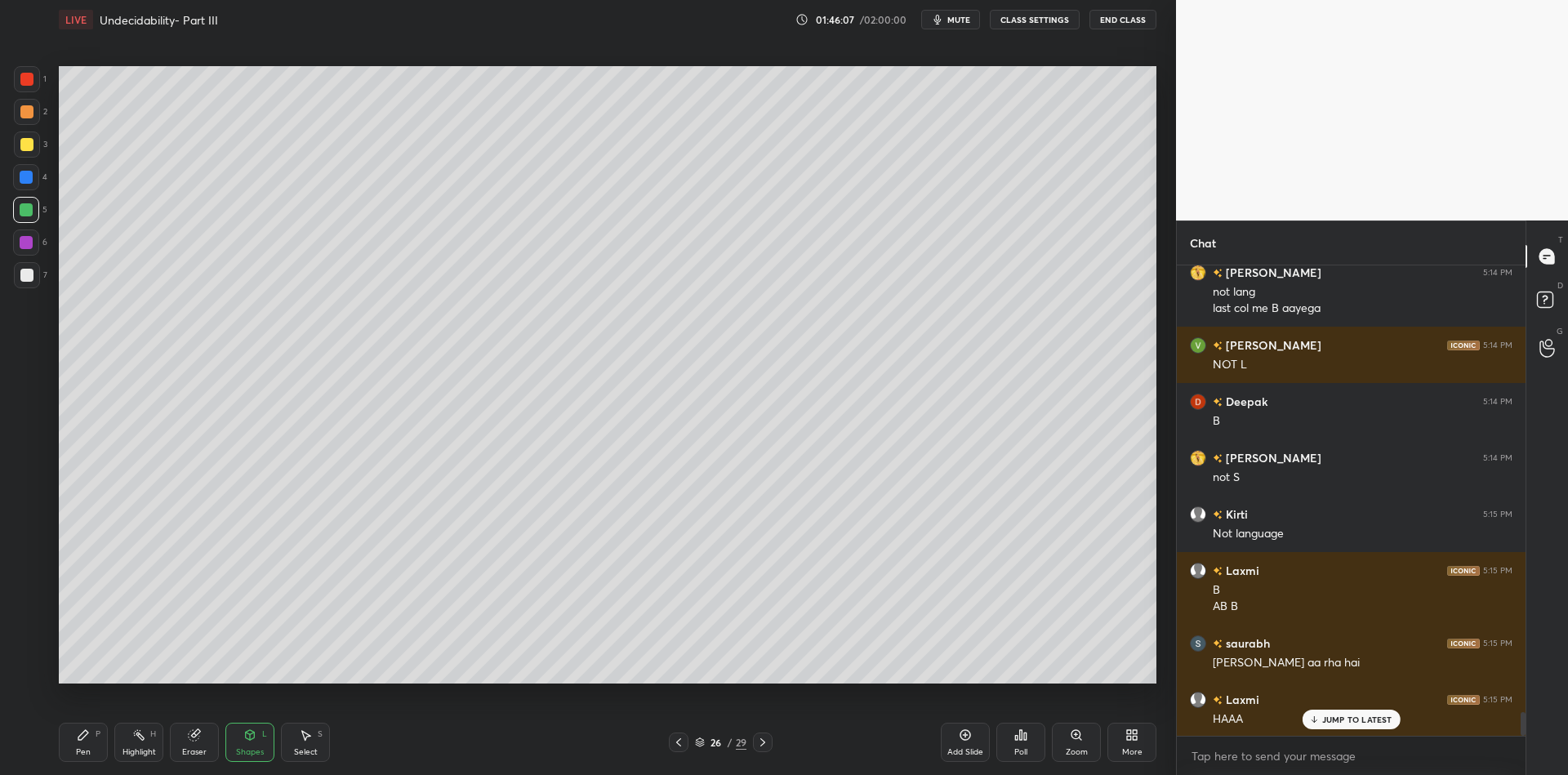
drag, startPoint x: 27, startPoint y: 145, endPoint x: 38, endPoint y: 145, distance: 11.0
click at [28, 145] on div at bounding box center [27, 145] width 13 height 13
click at [256, 741] on div "Shapes L" at bounding box center [249, 742] width 49 height 39
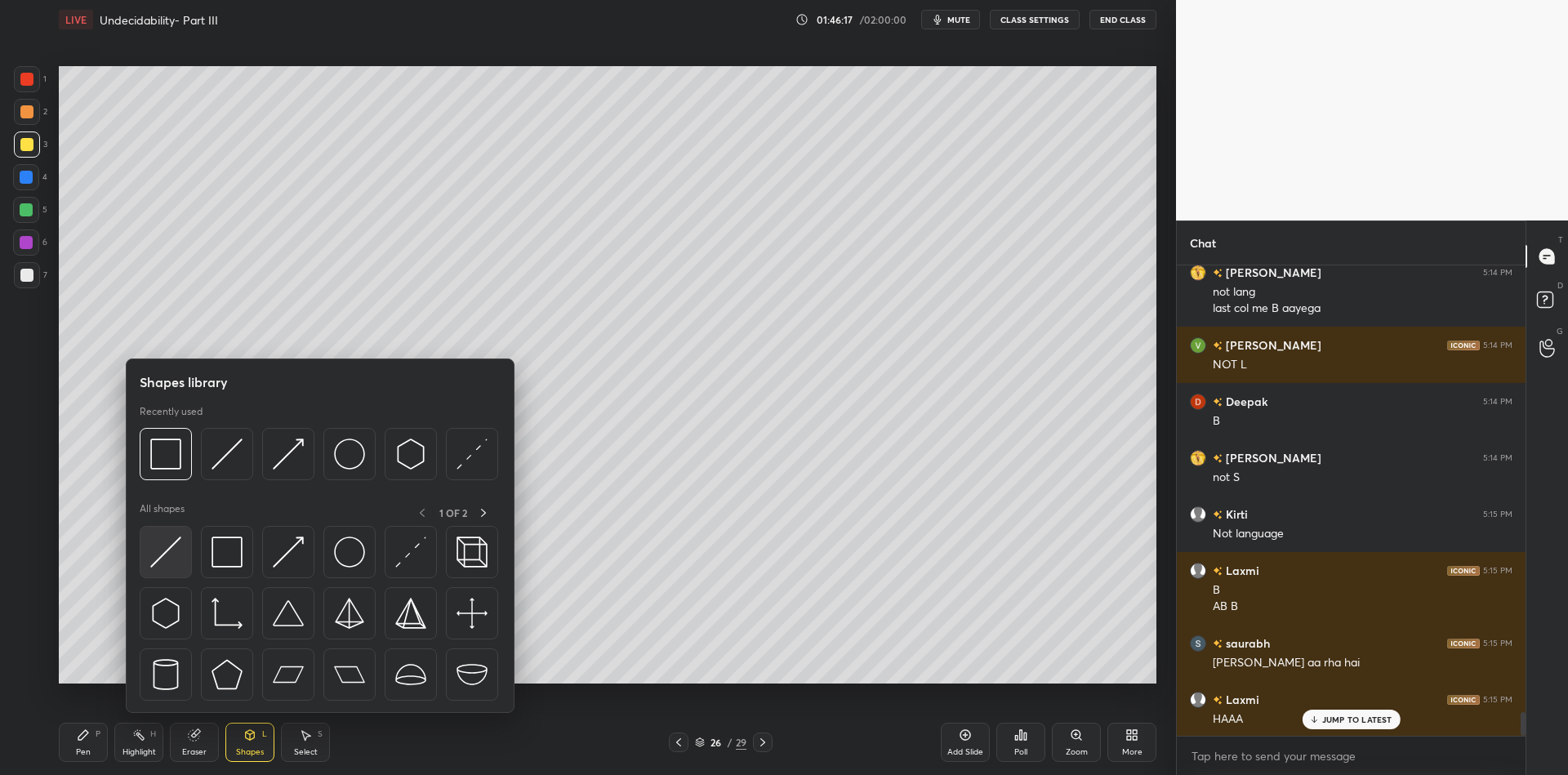
click at [167, 550] on img at bounding box center [166, 552] width 31 height 31
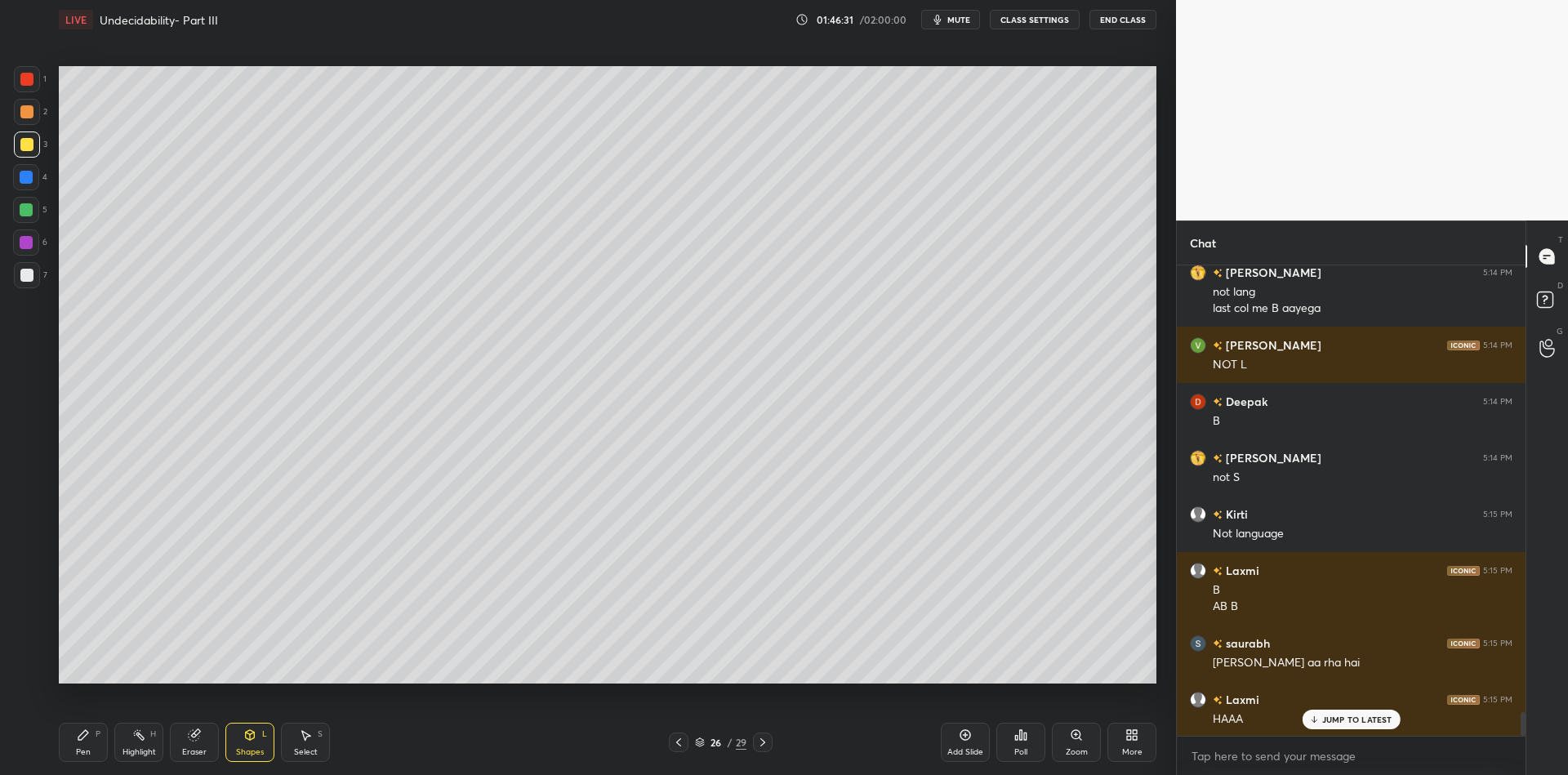
drag, startPoint x: 81, startPoint y: 749, endPoint x: 92, endPoint y: 705, distance: 45.4
click at [82, 746] on div "Pen P" at bounding box center [82, 742] width 49 height 39
click at [21, 285] on div at bounding box center [27, 275] width 26 height 26
click at [26, 150] on div at bounding box center [27, 145] width 13 height 13
click at [253, 740] on icon at bounding box center [250, 735] width 13 height 13
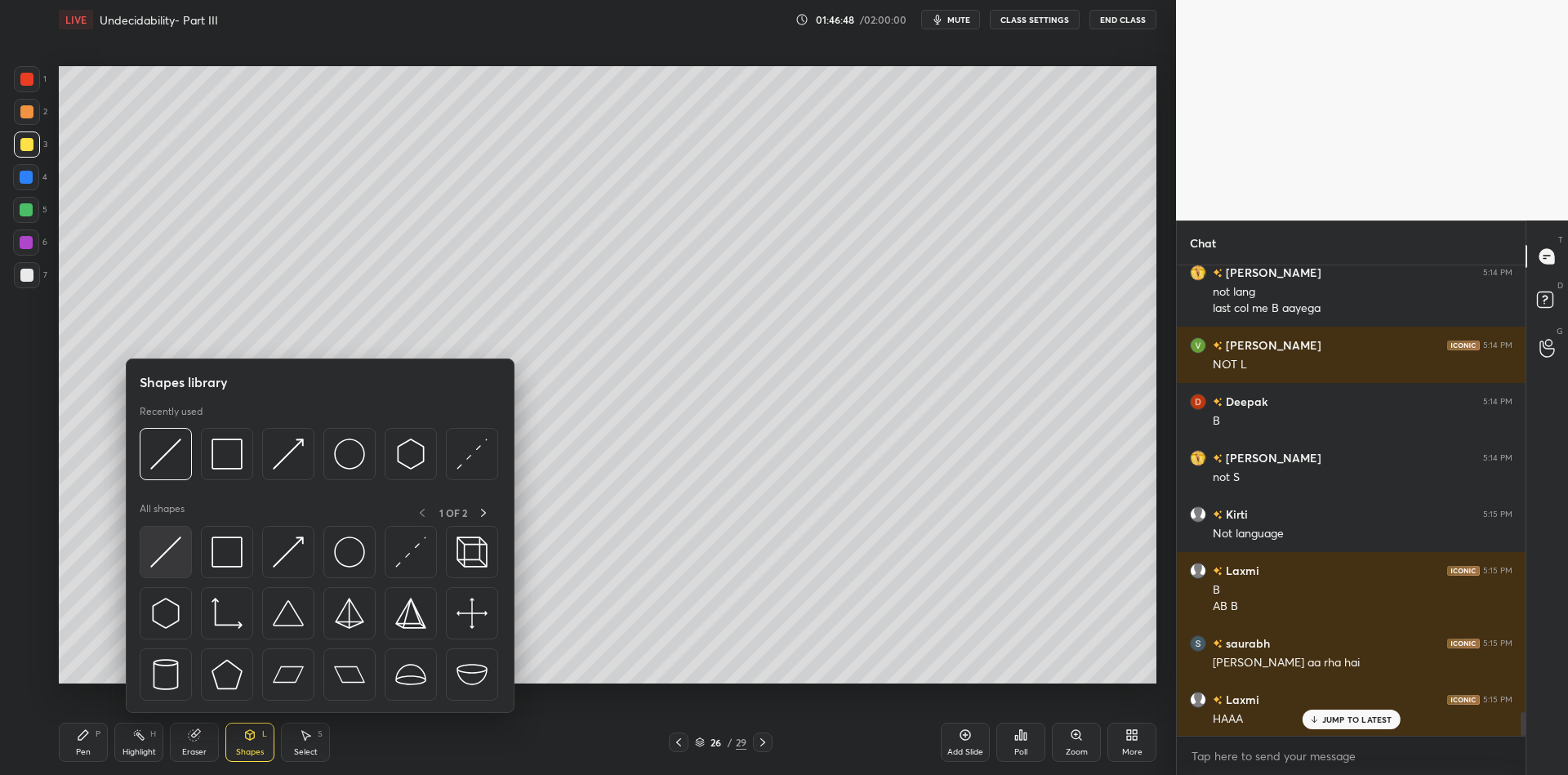
drag, startPoint x: 165, startPoint y: 546, endPoint x: 232, endPoint y: 412, distance: 149.8
click at [163, 547] on img at bounding box center [166, 552] width 31 height 31
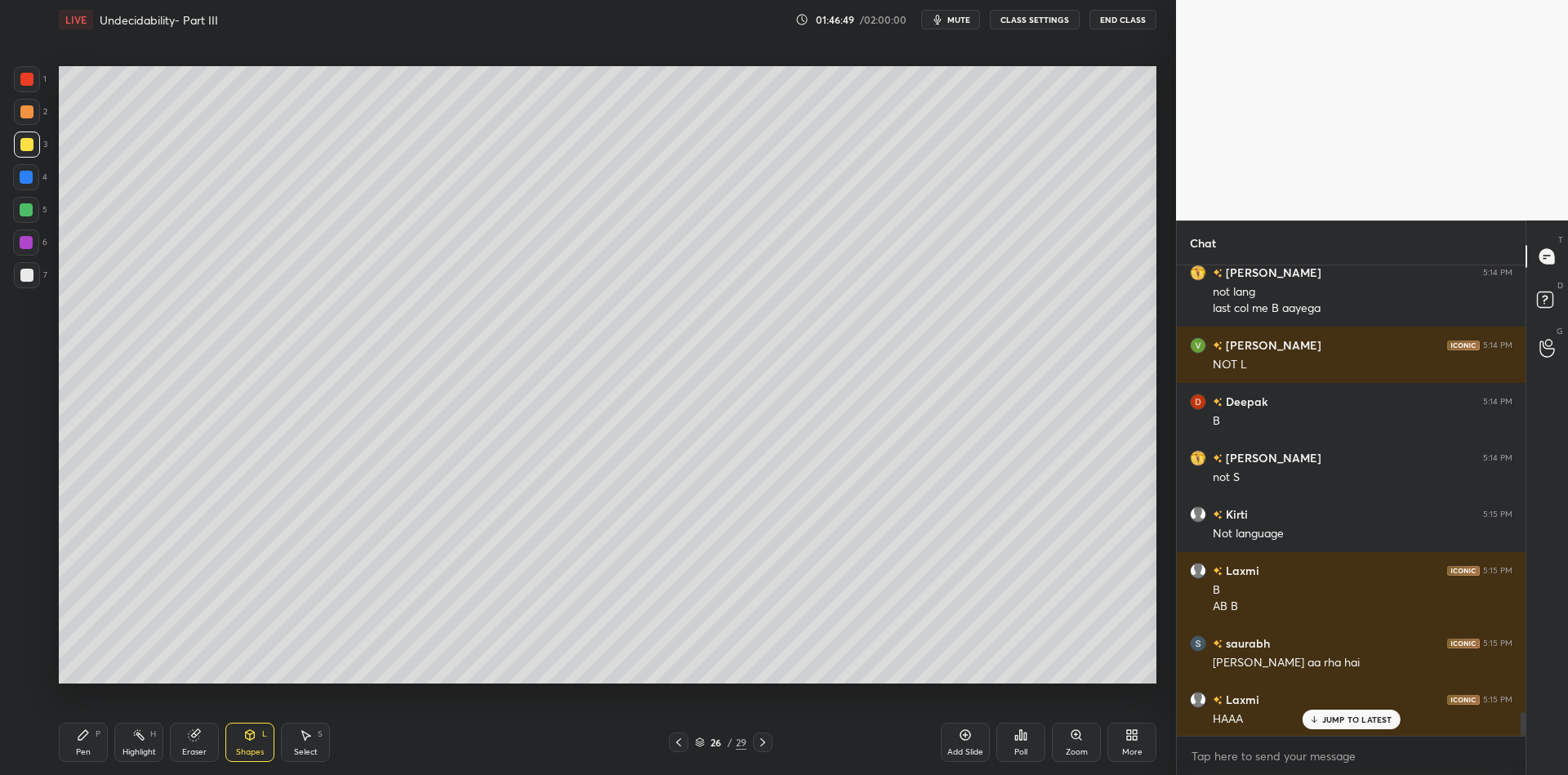
drag, startPoint x: 250, startPoint y: 739, endPoint x: 244, endPoint y: 726, distance: 14.3
click at [249, 738] on icon at bounding box center [250, 735] width 13 height 13
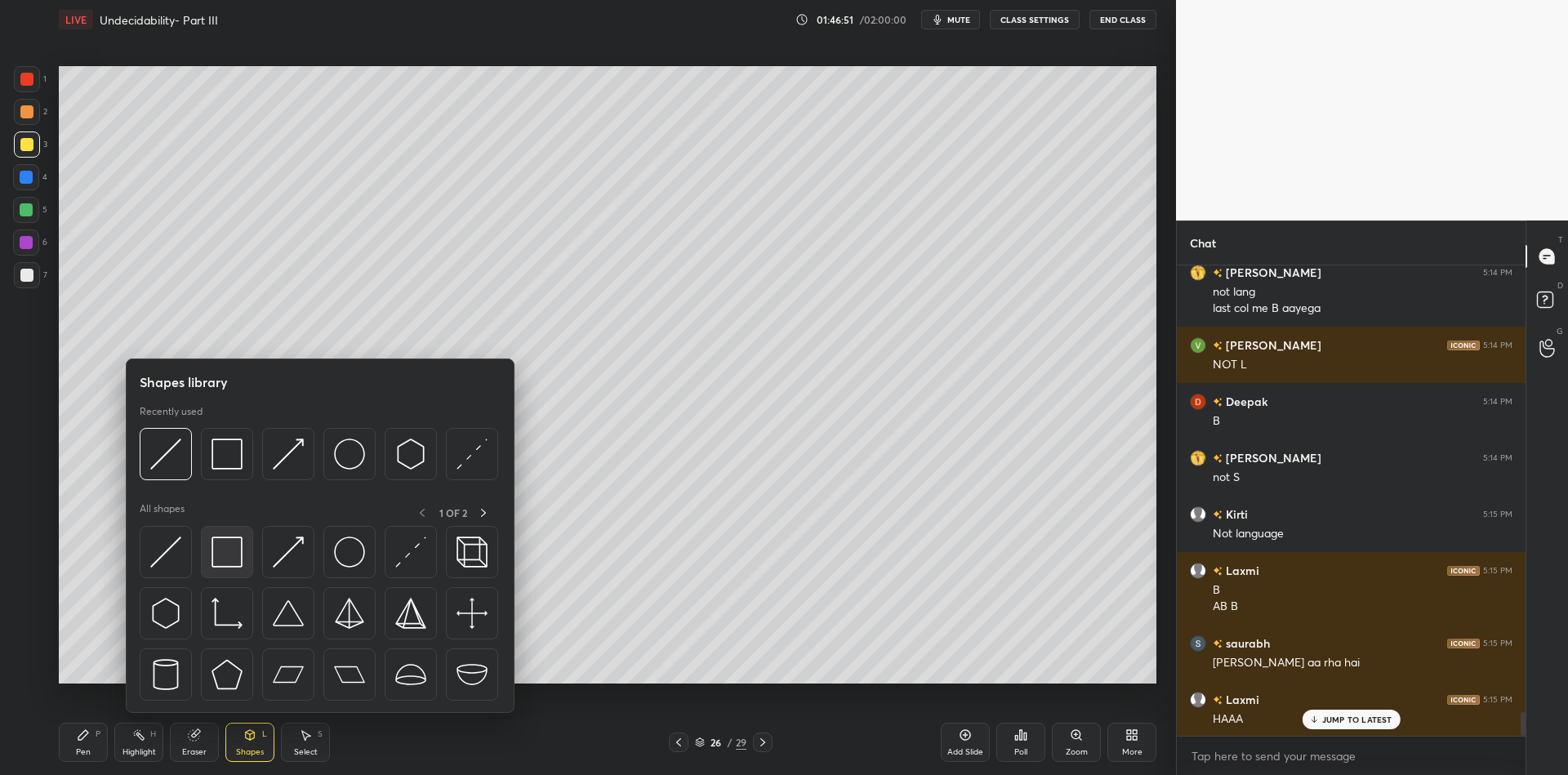
click at [237, 546] on img at bounding box center [227, 552] width 31 height 31
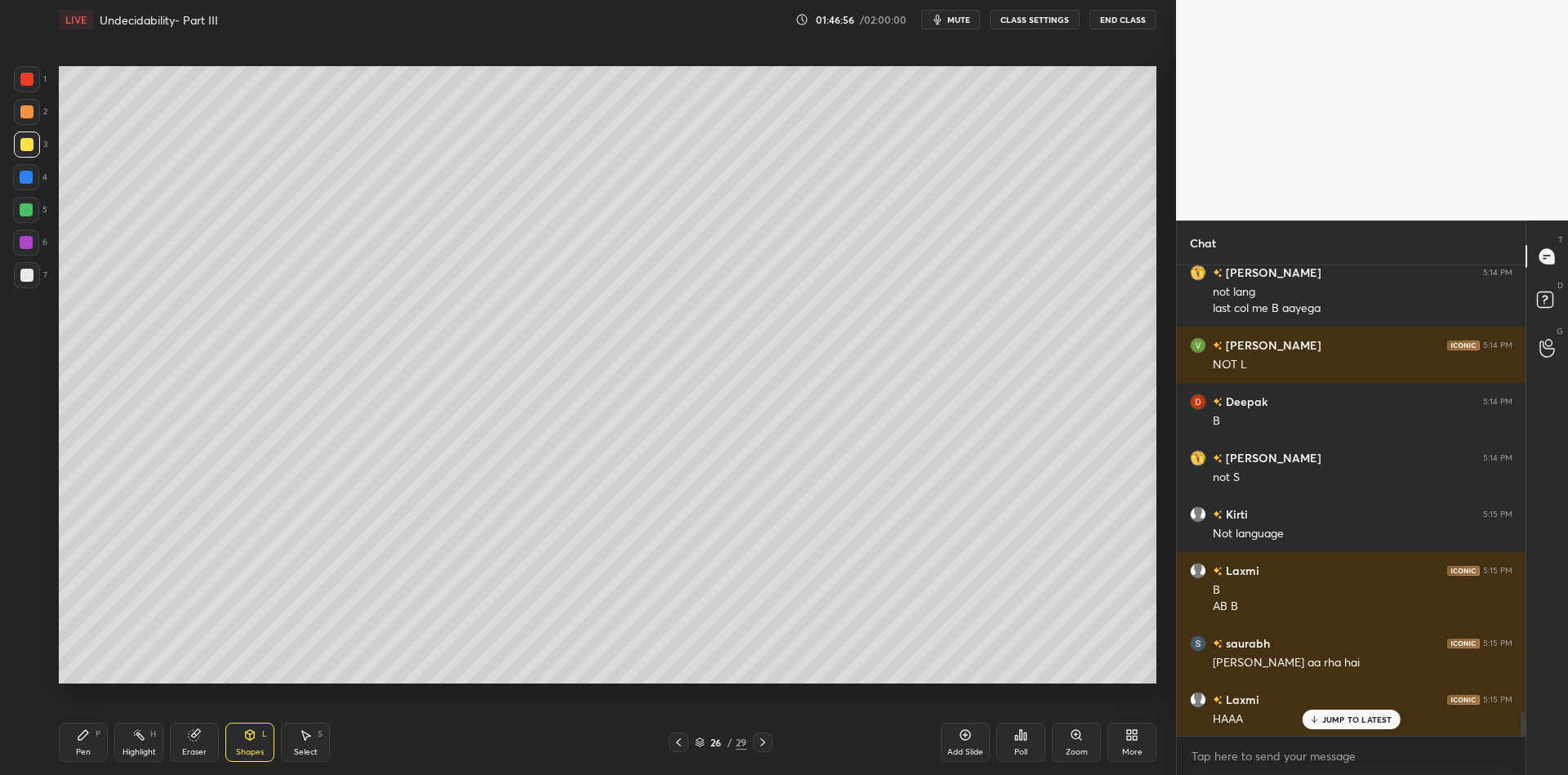
drag, startPoint x: 249, startPoint y: 752, endPoint x: 250, endPoint y: 740, distance: 12.0
click at [250, 745] on div "Shapes L" at bounding box center [249, 742] width 49 height 39
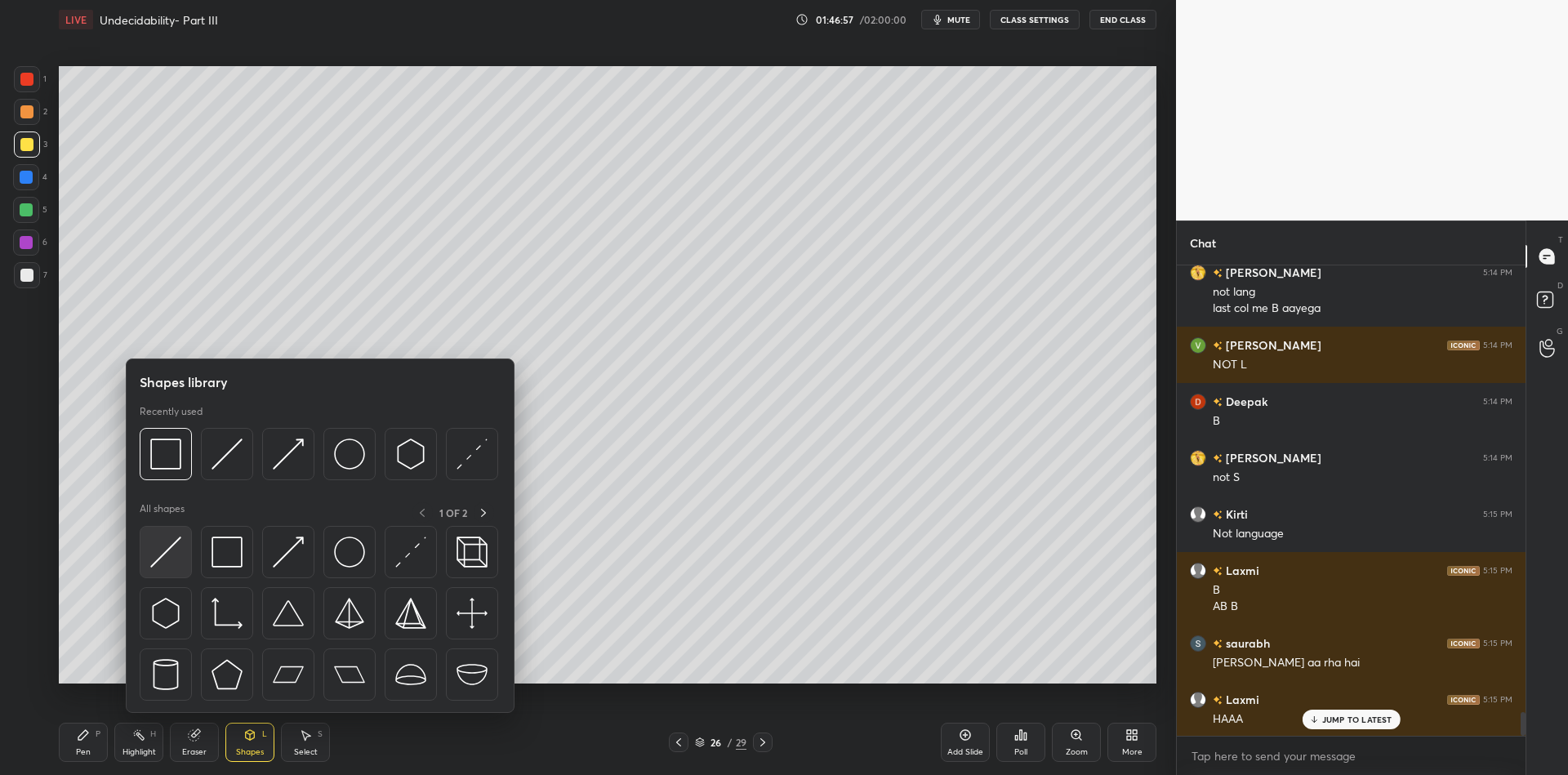
click at [164, 548] on img at bounding box center [166, 552] width 31 height 31
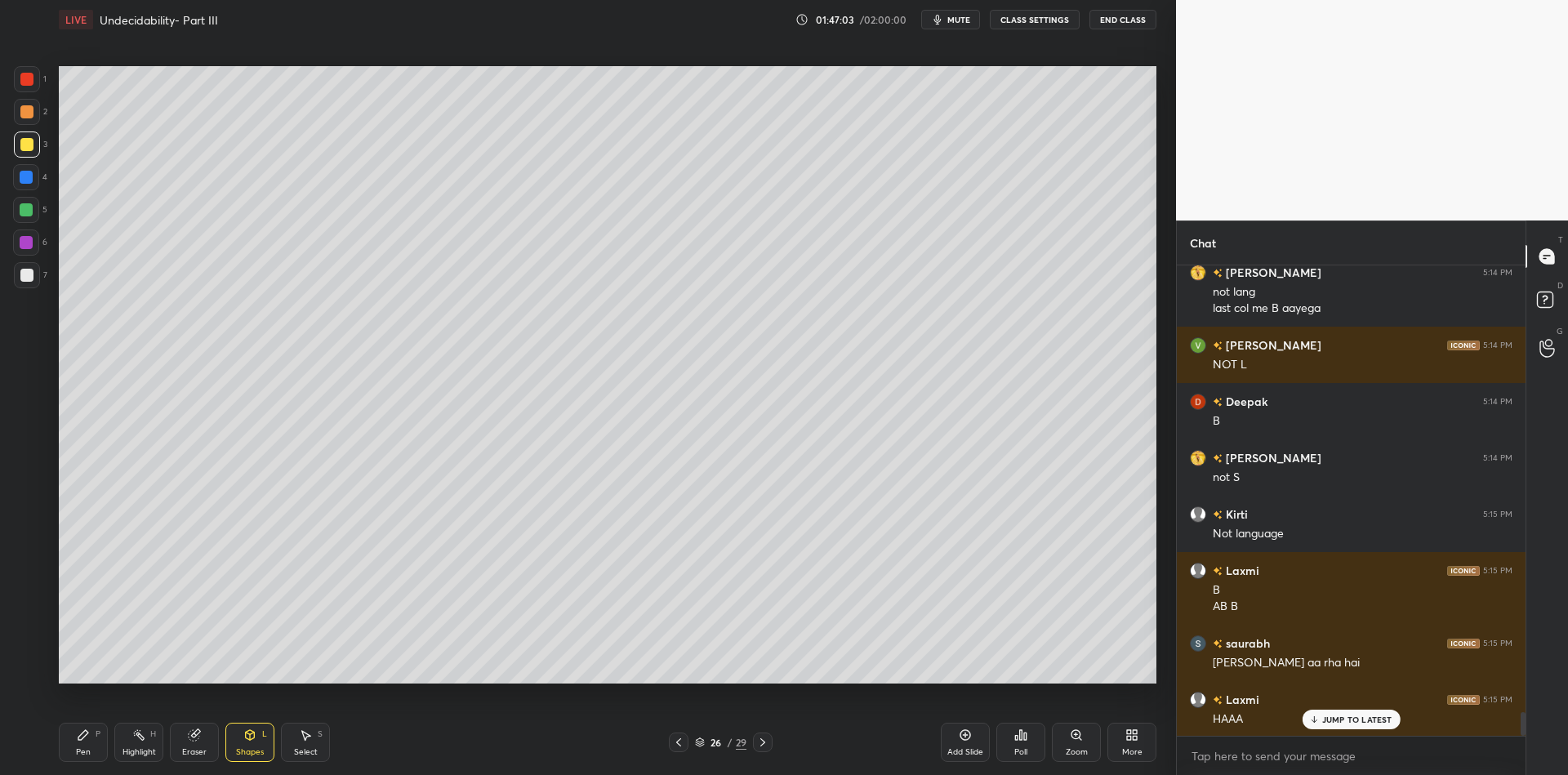
click at [88, 763] on div "Pen P Highlight H Eraser Shapes L Select S 26 / 29 Add Slide Poll Zoom More" at bounding box center [607, 743] width 1097 height 66
drag, startPoint x: 84, startPoint y: 746, endPoint x: 127, endPoint y: 746, distance: 43.0
click at [89, 744] on div "Pen P" at bounding box center [82, 742] width 49 height 39
click at [142, 748] on div "Highlight" at bounding box center [139, 752] width 34 height 8
drag, startPoint x: 85, startPoint y: 740, endPoint x: 103, endPoint y: 694, distance: 49.4
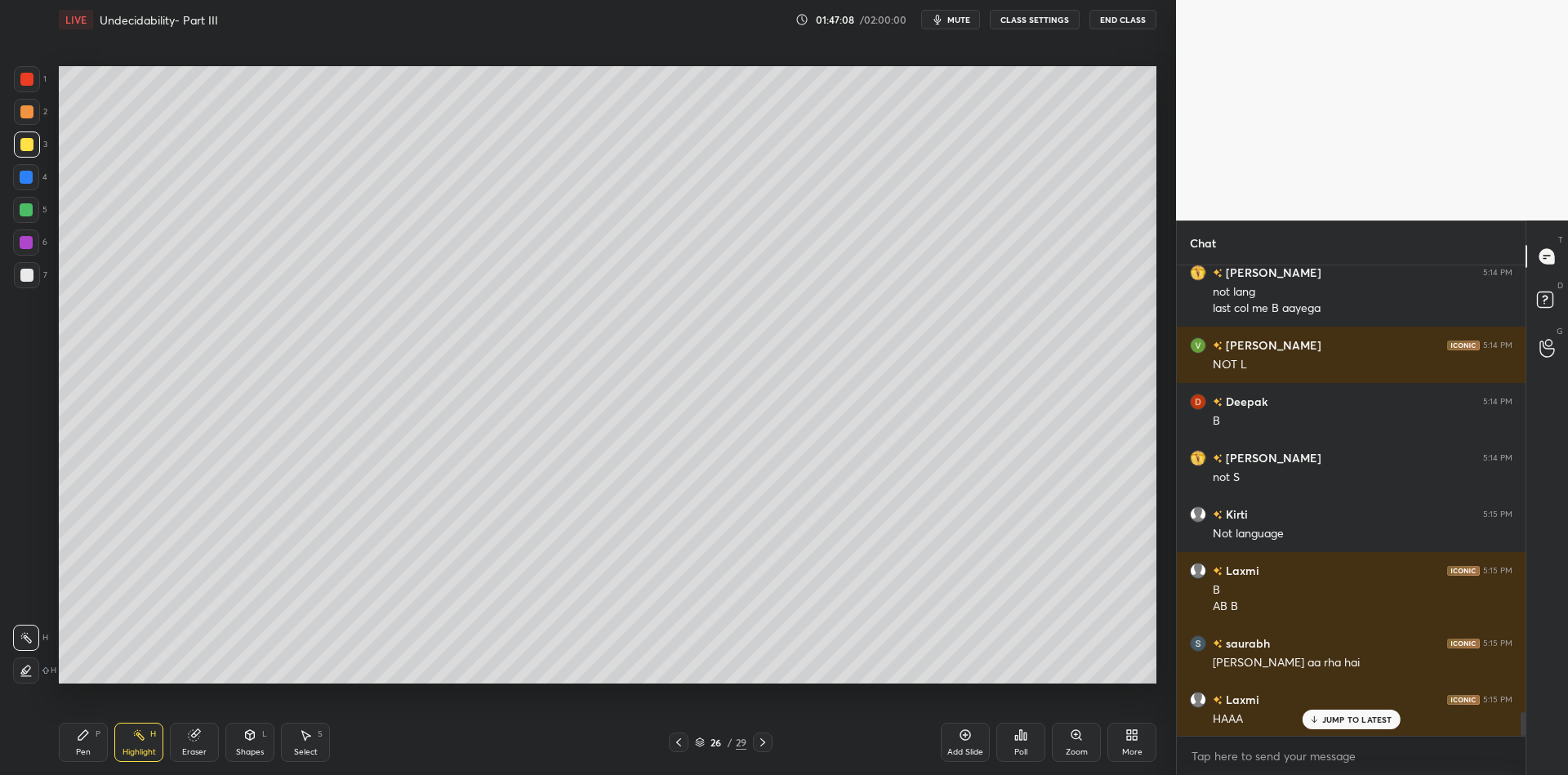
click at [89, 738] on icon at bounding box center [83, 735] width 13 height 13
click at [138, 744] on div "Highlight H" at bounding box center [138, 742] width 49 height 39
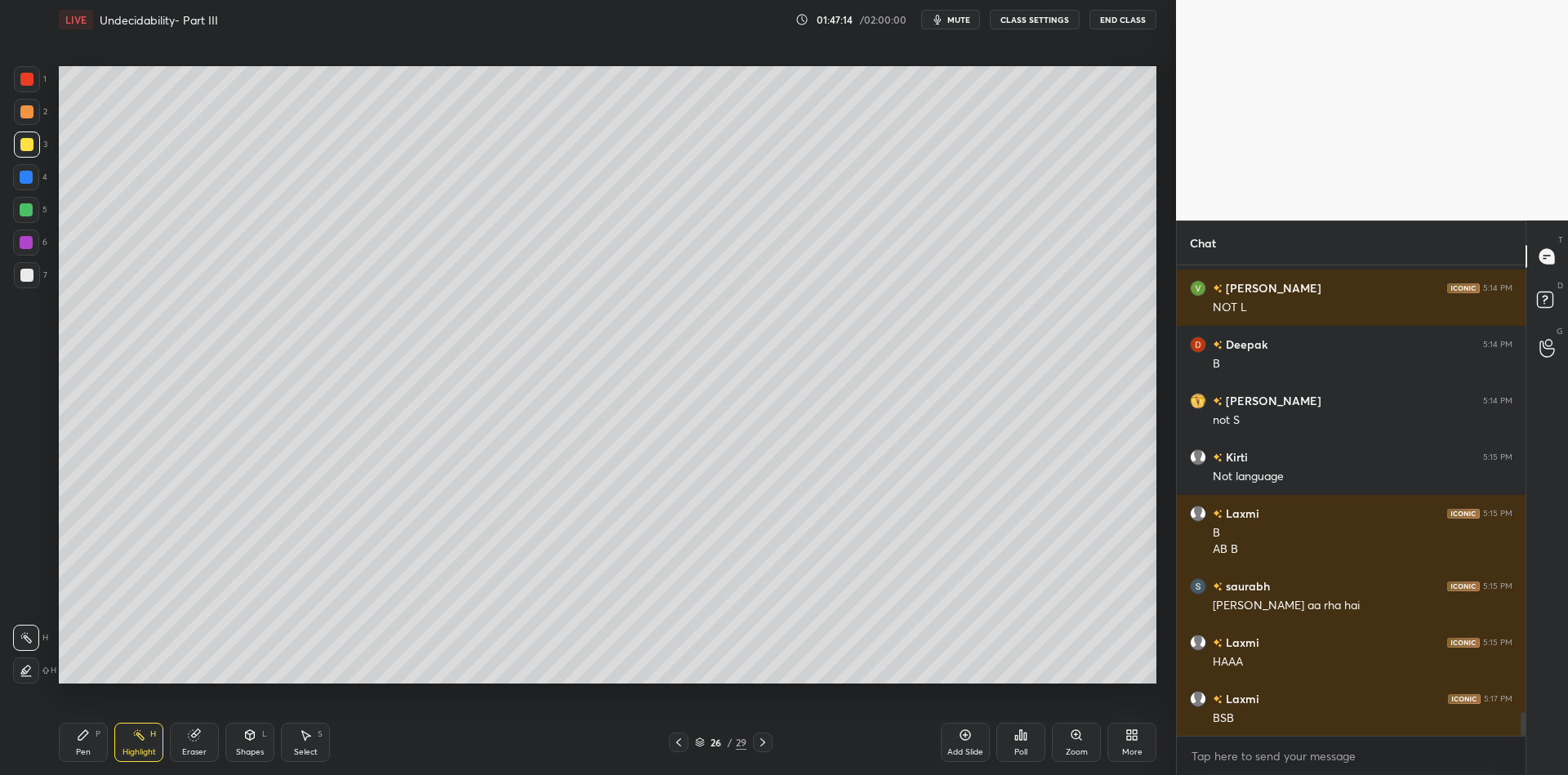
click at [88, 755] on div "Pen" at bounding box center [83, 752] width 15 height 8
drag, startPoint x: 135, startPoint y: 748, endPoint x: 141, endPoint y: 741, distance: 9.2
click at [137, 748] on div "Highlight" at bounding box center [139, 752] width 34 height 8
click at [86, 744] on div "Pen P" at bounding box center [82, 742] width 49 height 39
click at [251, 743] on div "Shapes L" at bounding box center [249, 742] width 49 height 39
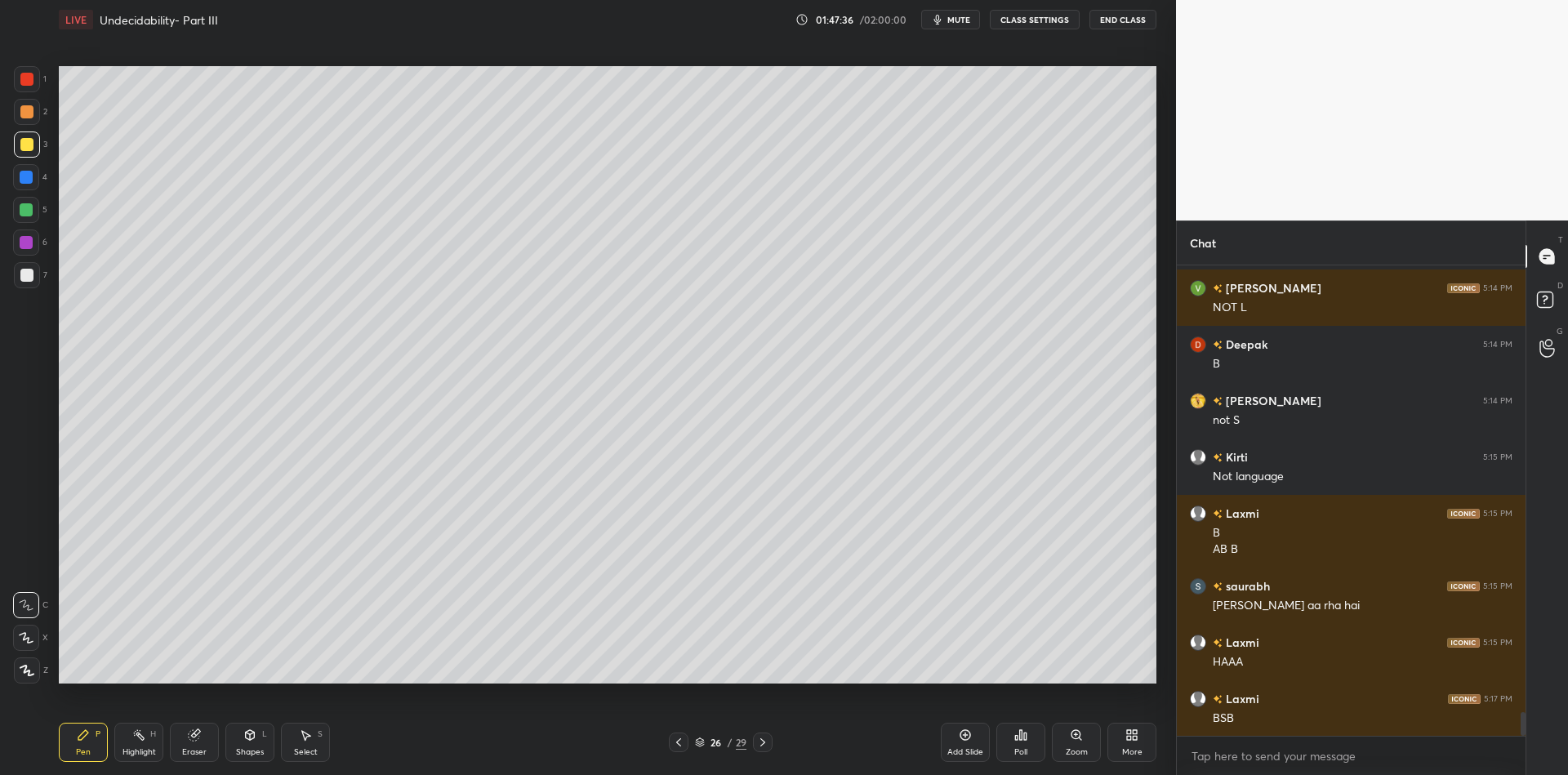
scroll to position [8872, 0]
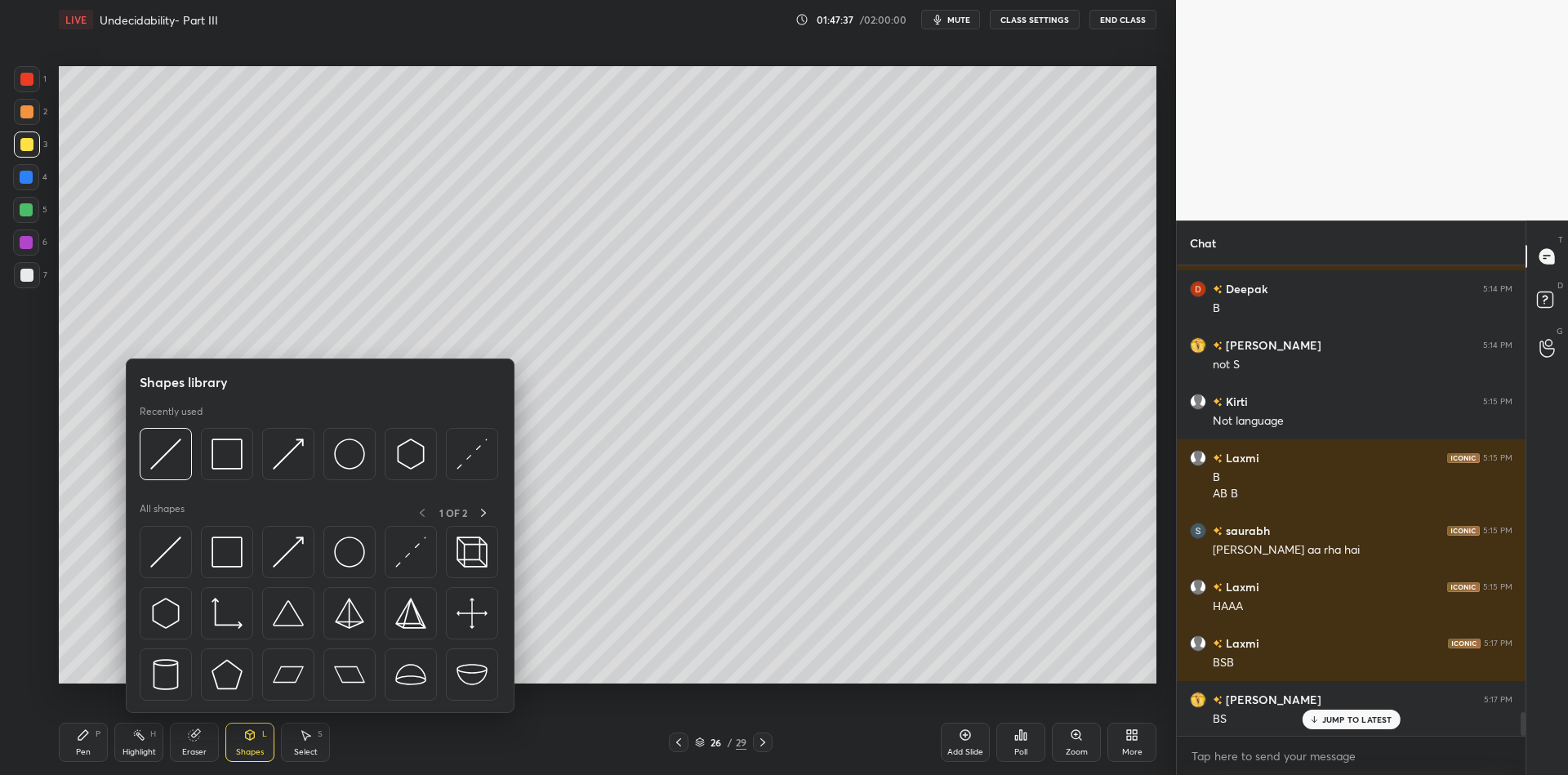
click at [236, 560] on img at bounding box center [227, 552] width 31 height 31
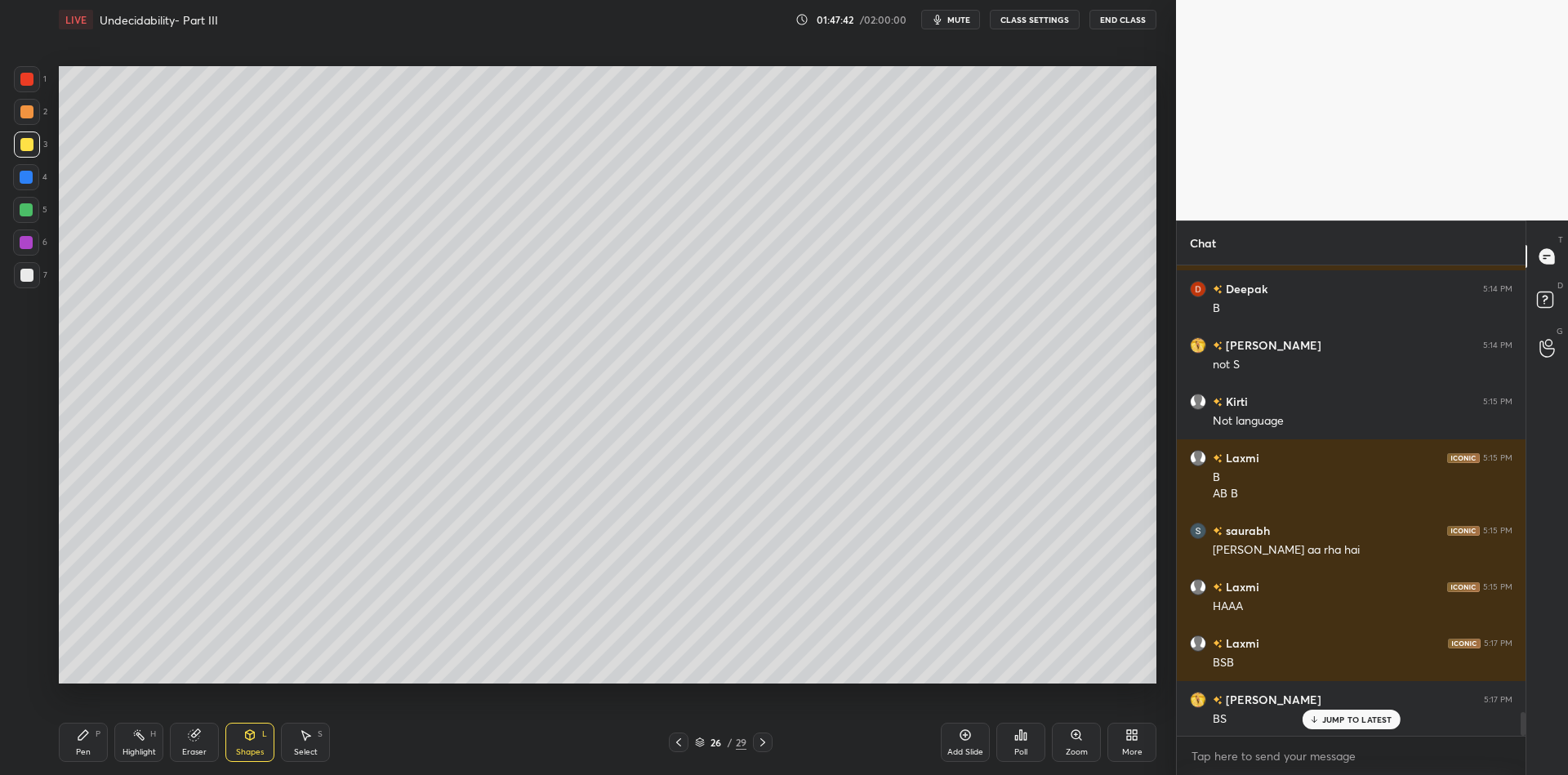
click at [252, 752] on div "Shapes" at bounding box center [249, 752] width 27 height 8
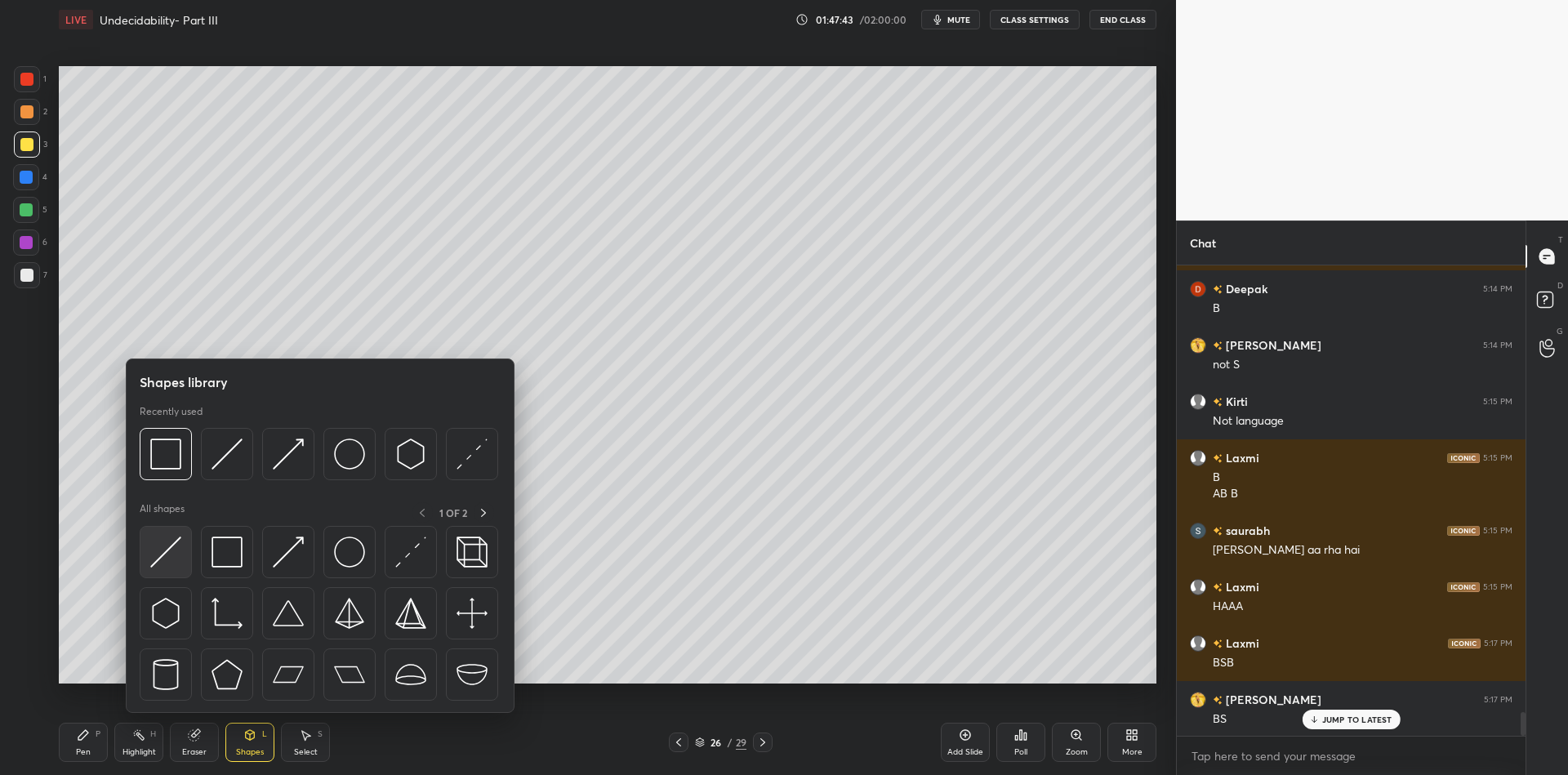
click at [167, 553] on img at bounding box center [166, 552] width 31 height 31
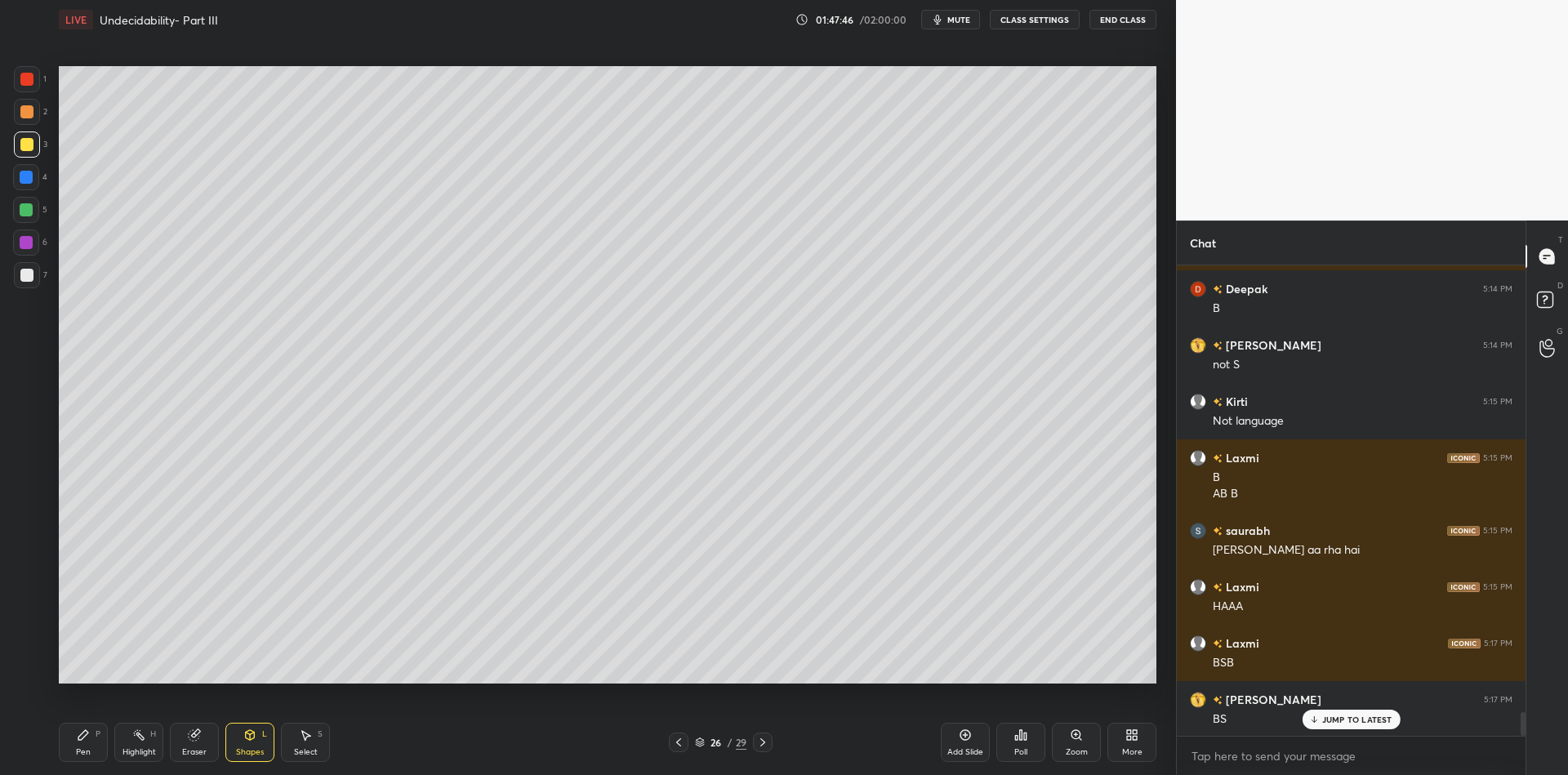
drag, startPoint x: 90, startPoint y: 755, endPoint x: 139, endPoint y: 745, distance: 50.0
click at [95, 754] on div "Pen P" at bounding box center [82, 742] width 49 height 39
drag, startPoint x: 145, startPoint y: 749, endPoint x: 147, endPoint y: 741, distance: 8.2
click at [146, 748] on div "Highlight" at bounding box center [139, 752] width 34 height 8
click at [140, 739] on icon at bounding box center [138, 735] width 13 height 13
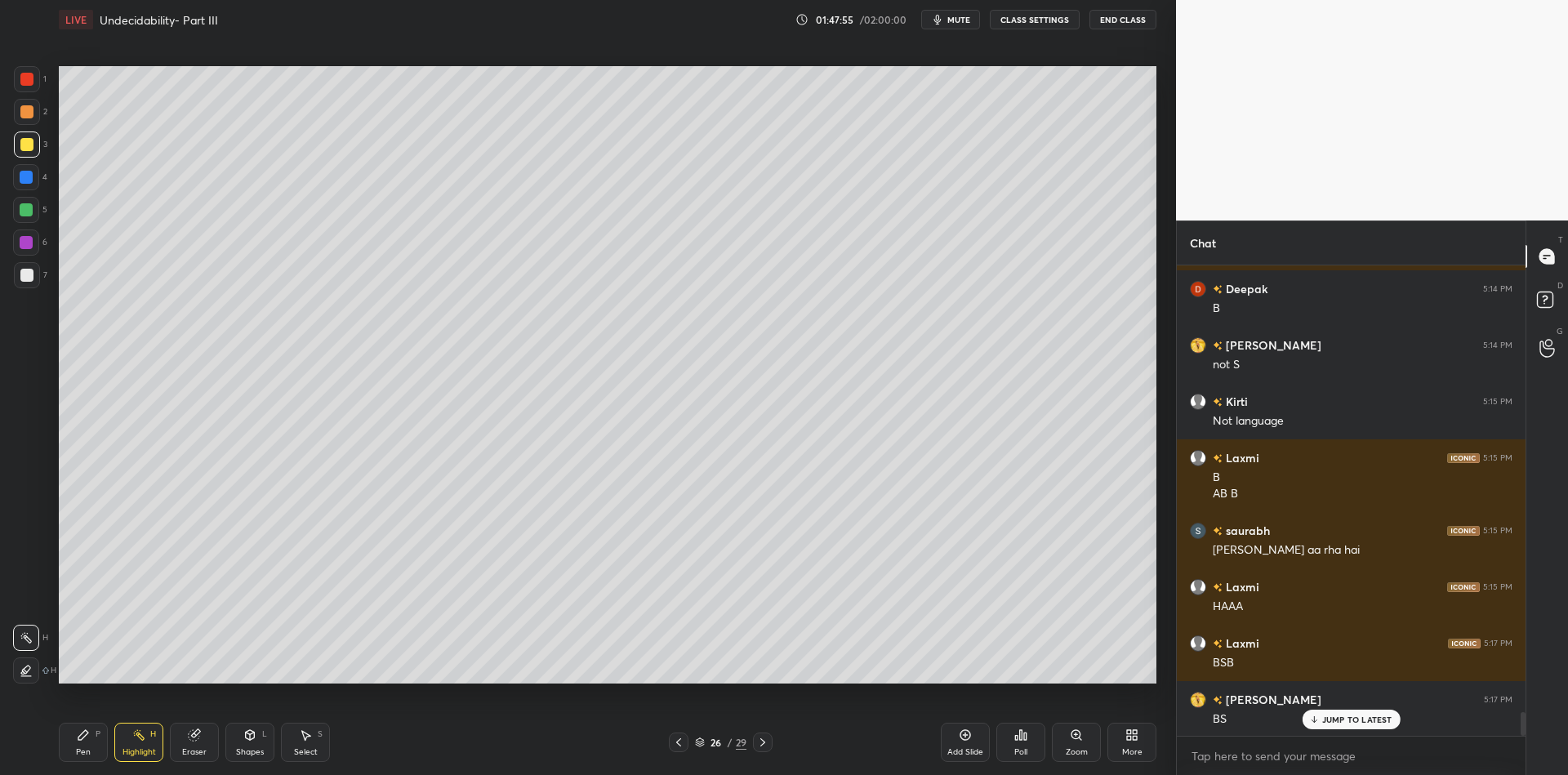
click at [86, 759] on div "Pen P Highlight H Eraser Shapes L Select S 26 / 29 Add Slide Poll Zoom More" at bounding box center [607, 743] width 1097 height 66
drag, startPoint x: 256, startPoint y: 750, endPoint x: 249, endPoint y: 720, distance: 30.8
click at [254, 748] on div "Shapes" at bounding box center [249, 752] width 27 height 8
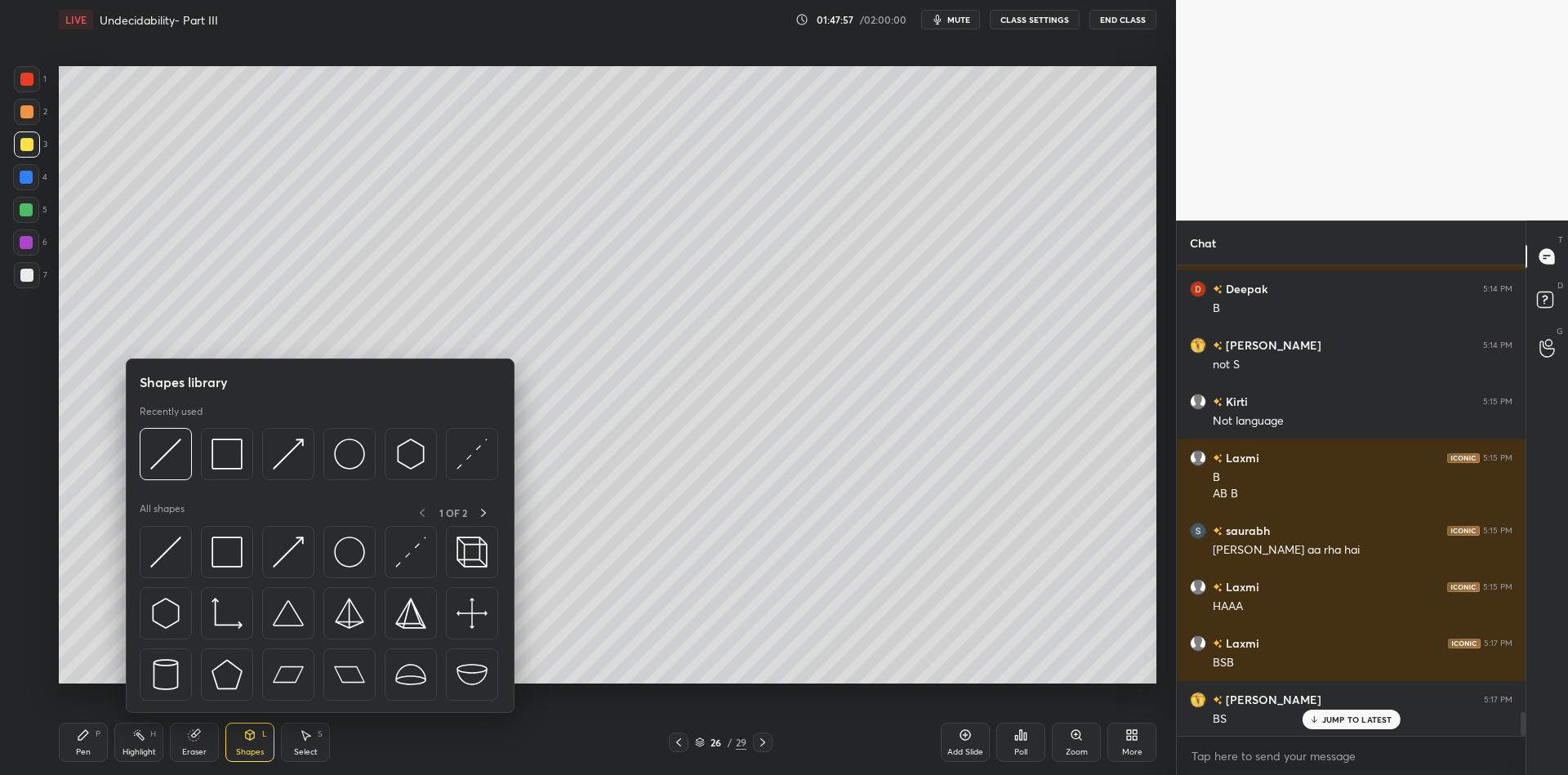
click at [163, 546] on img at bounding box center [166, 552] width 31 height 31
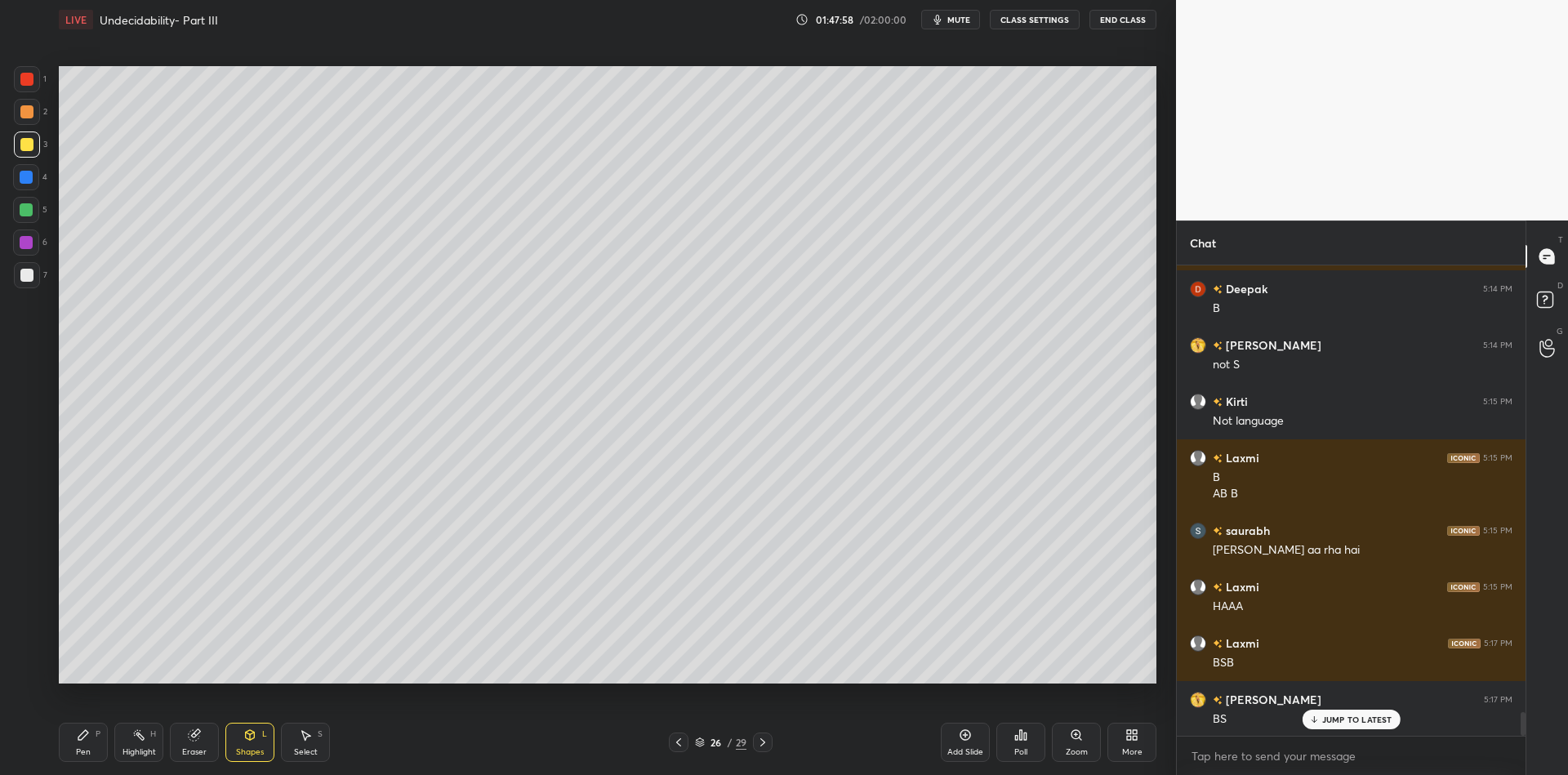
click at [27, 78] on div at bounding box center [27, 79] width 13 height 13
click at [91, 748] on div "Pen P" at bounding box center [82, 742] width 49 height 39
drag, startPoint x: 139, startPoint y: 742, endPoint x: 137, endPoint y: 729, distance: 13.2
click at [136, 739] on div "Highlight H" at bounding box center [138, 742] width 49 height 39
drag, startPoint x: 81, startPoint y: 739, endPoint x: 80, endPoint y: 714, distance: 25.0
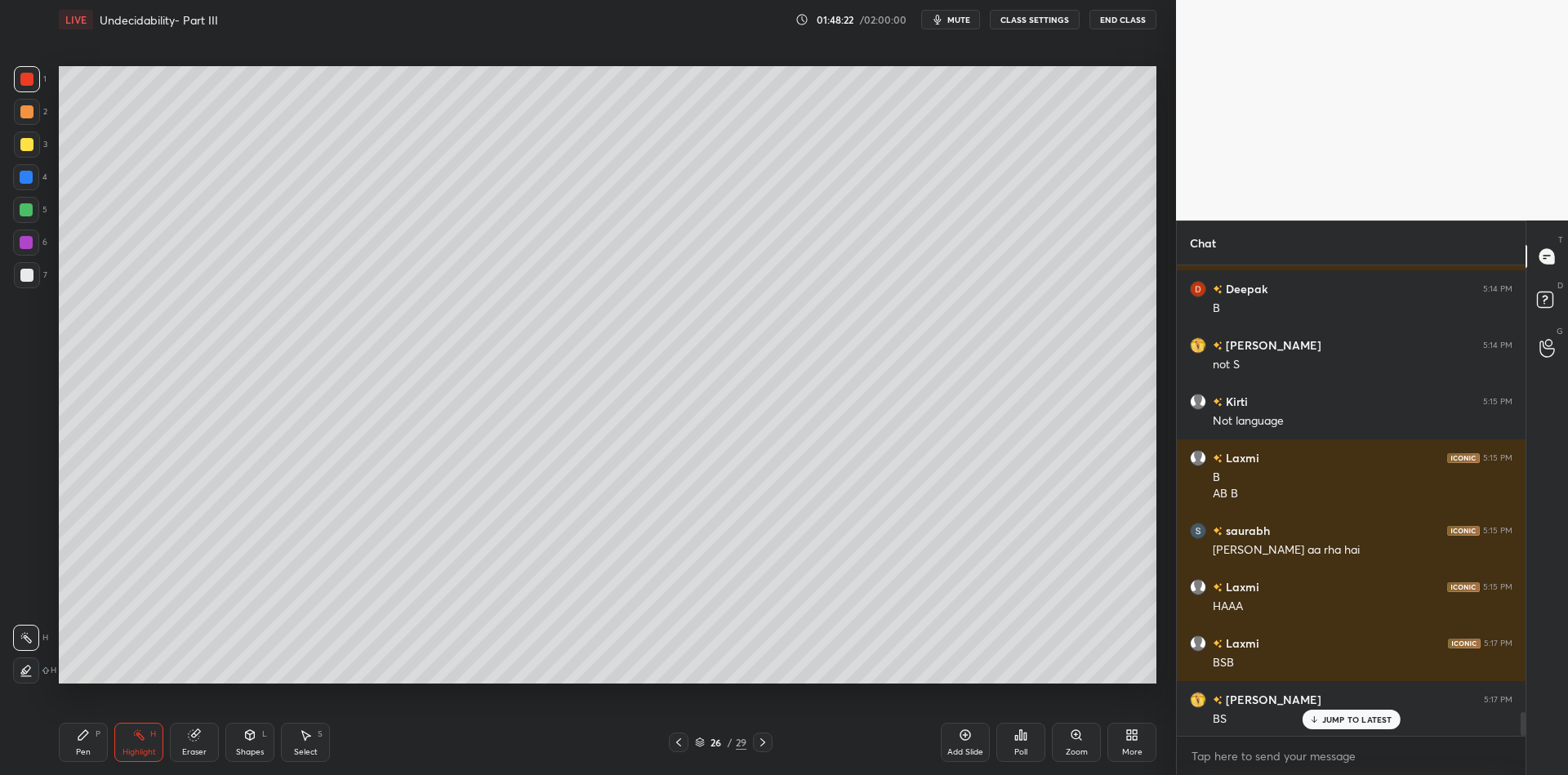
click at [81, 740] on icon at bounding box center [82, 735] width 10 height 10
click at [23, 143] on div at bounding box center [27, 145] width 13 height 13
click at [131, 740] on div "Highlight H" at bounding box center [138, 742] width 49 height 39
click at [87, 748] on div "Pen" at bounding box center [83, 752] width 15 height 8
drag, startPoint x: 130, startPoint y: 748, endPoint x: 161, endPoint y: 701, distance: 56.3
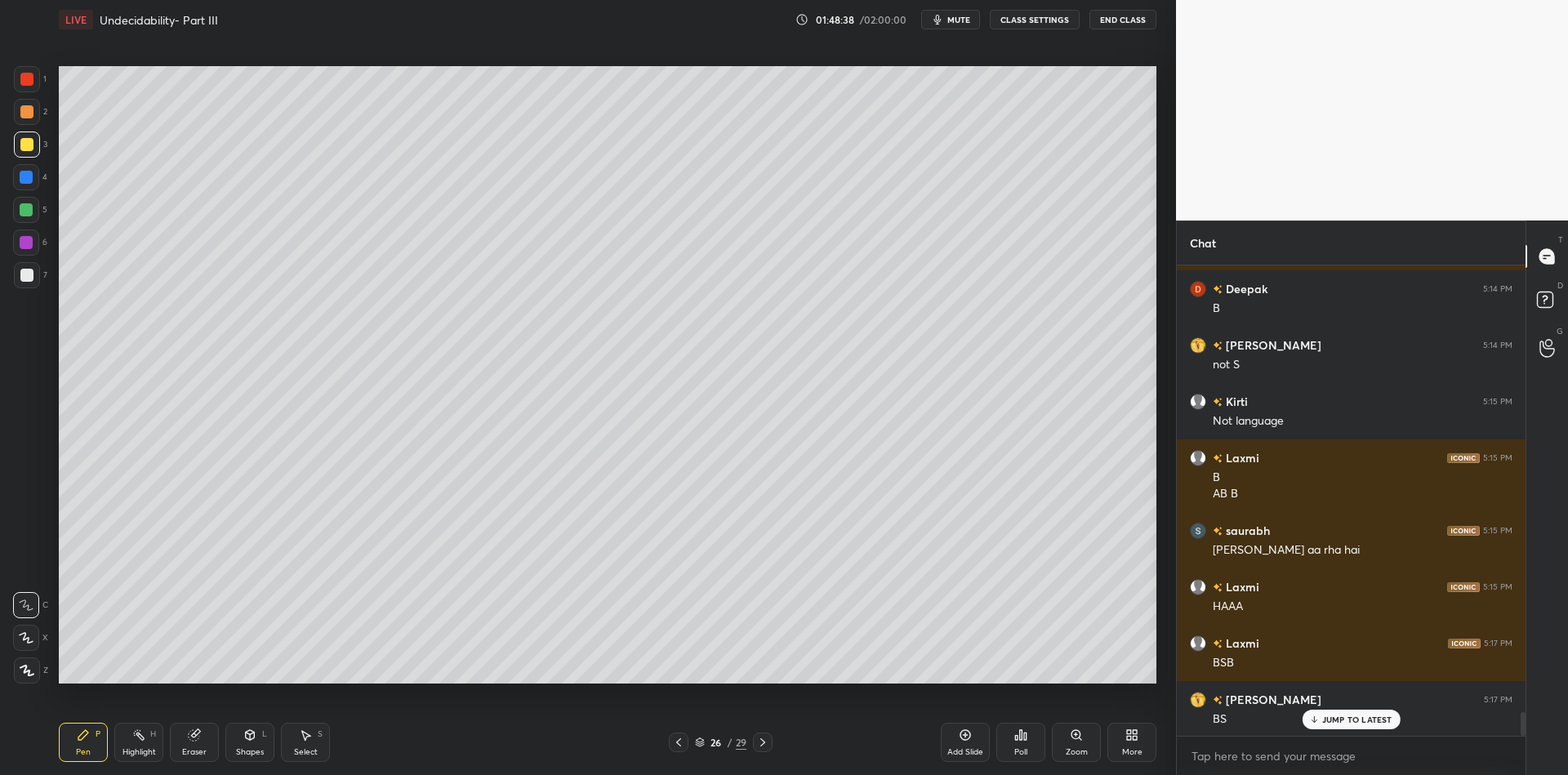
click at [134, 742] on div "Highlight H" at bounding box center [138, 742] width 49 height 39
drag, startPoint x: 248, startPoint y: 738, endPoint x: 245, endPoint y: 713, distance: 25.2
click at [247, 736] on icon at bounding box center [250, 735] width 9 height 10
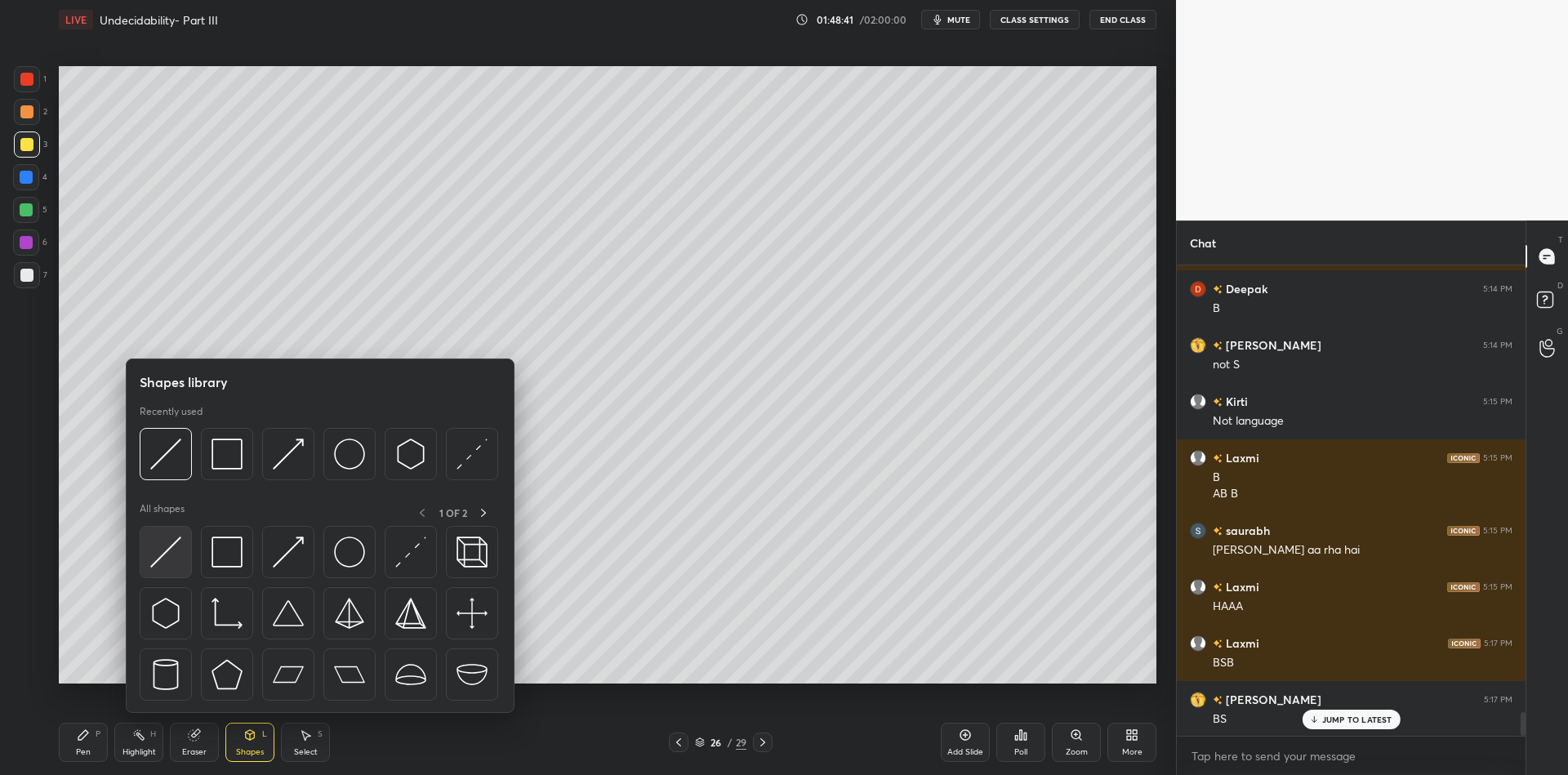
click at [170, 548] on img at bounding box center [166, 552] width 31 height 31
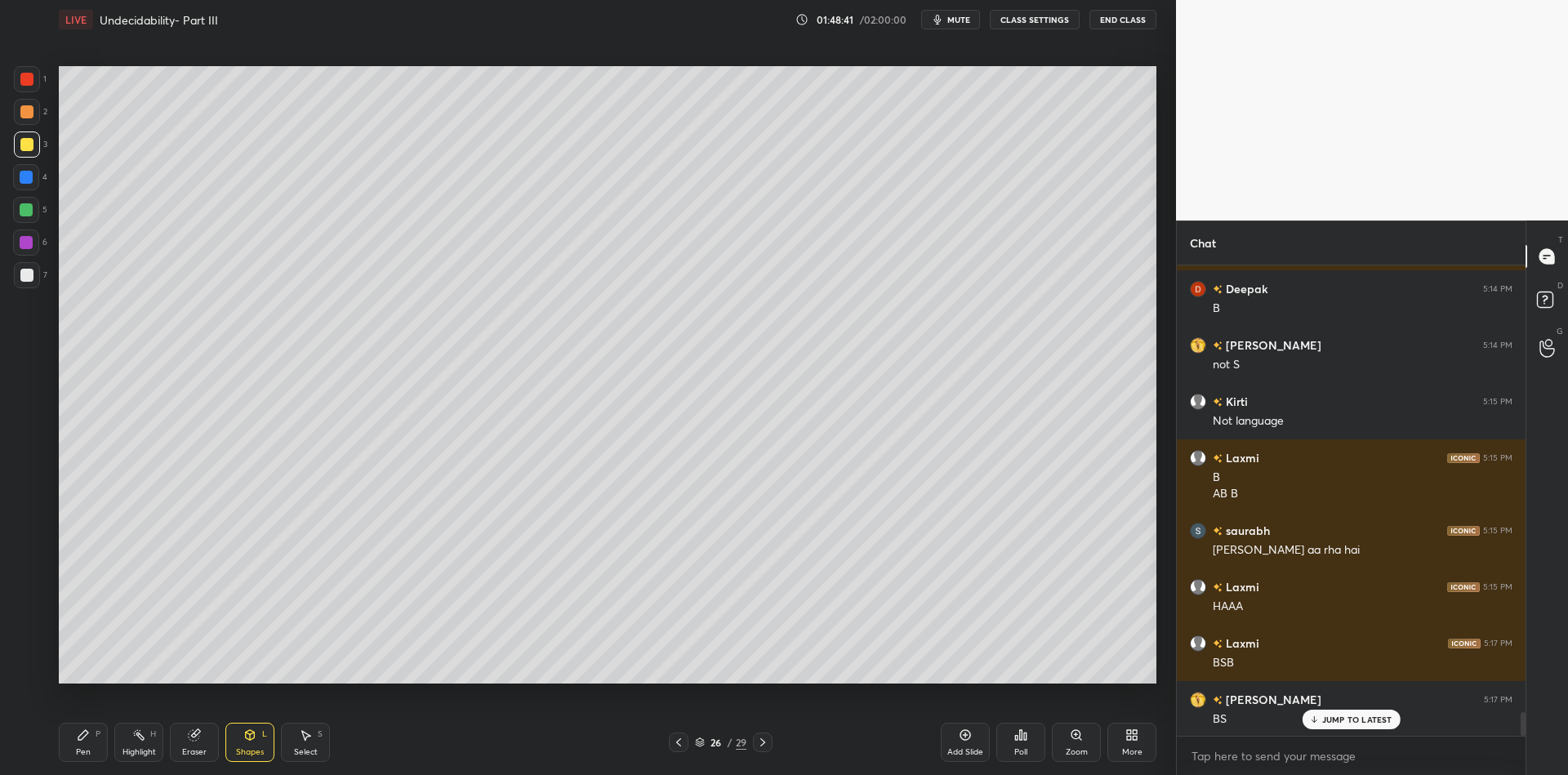
click at [82, 743] on div "Pen P" at bounding box center [82, 742] width 49 height 39
click at [138, 746] on div "Highlight H" at bounding box center [138, 742] width 49 height 39
drag, startPoint x: 252, startPoint y: 748, endPoint x: 252, endPoint y: 720, distance: 28.0
click at [251, 748] on div "Shapes" at bounding box center [249, 752] width 27 height 8
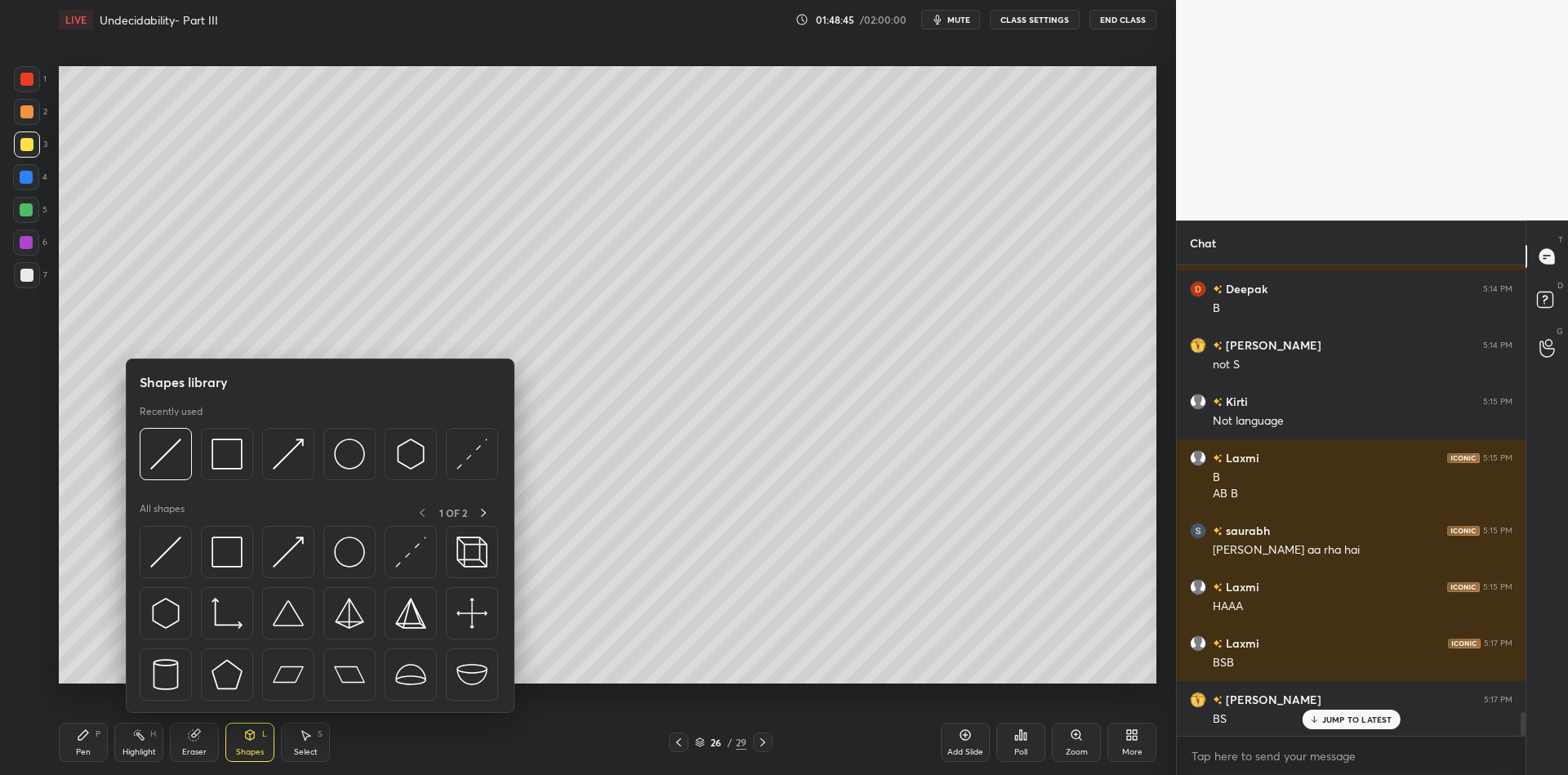
click at [168, 536] on div at bounding box center [166, 552] width 52 height 52
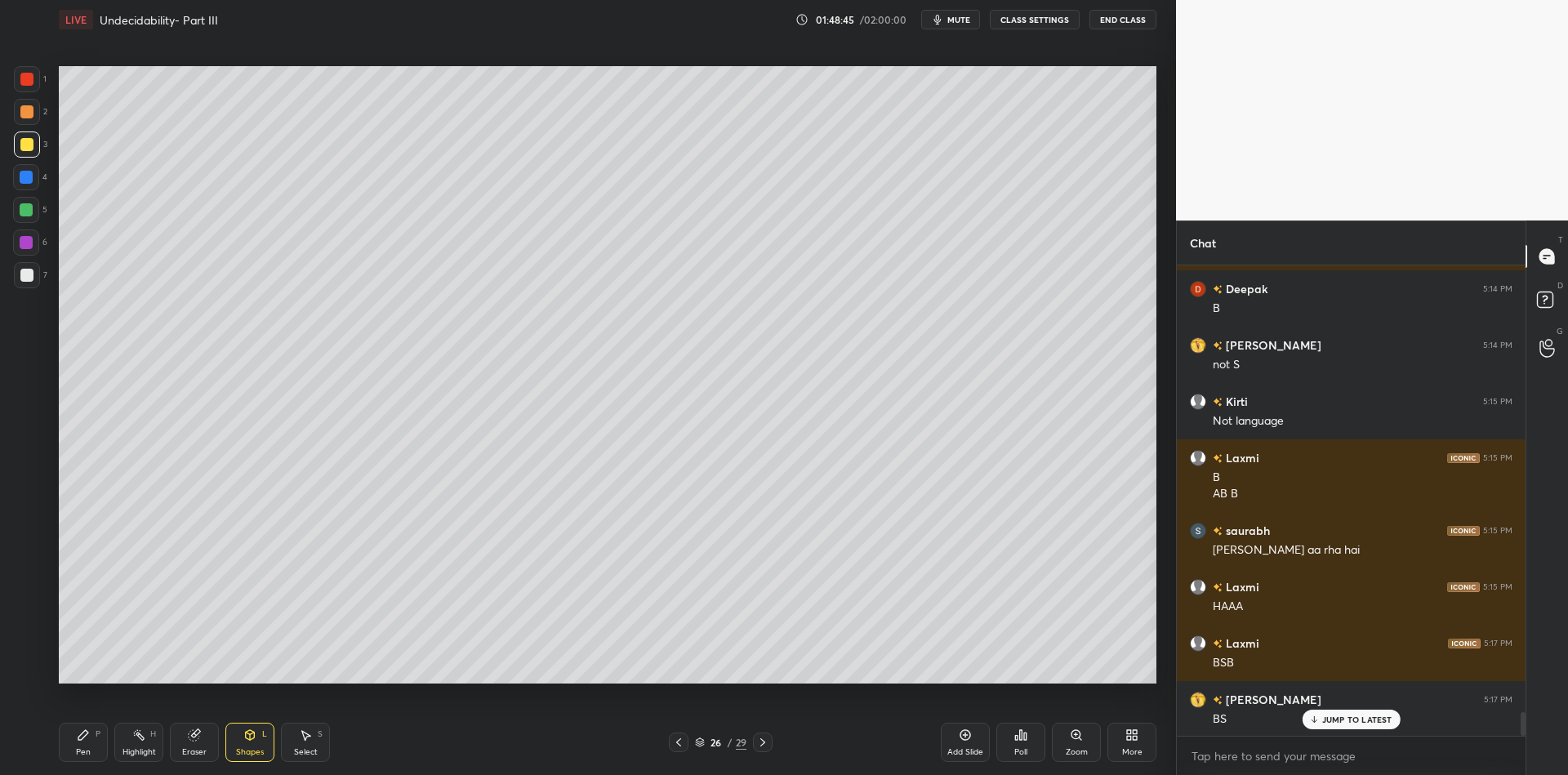
click at [28, 81] on div at bounding box center [27, 79] width 13 height 13
drag, startPoint x: 86, startPoint y: 744, endPoint x: 91, endPoint y: 732, distance: 13.0
click at [89, 744] on div "Pen P" at bounding box center [82, 742] width 49 height 39
click at [134, 732] on icon at bounding box center [138, 735] width 13 height 13
click at [84, 745] on div "Pen P" at bounding box center [82, 742] width 49 height 39
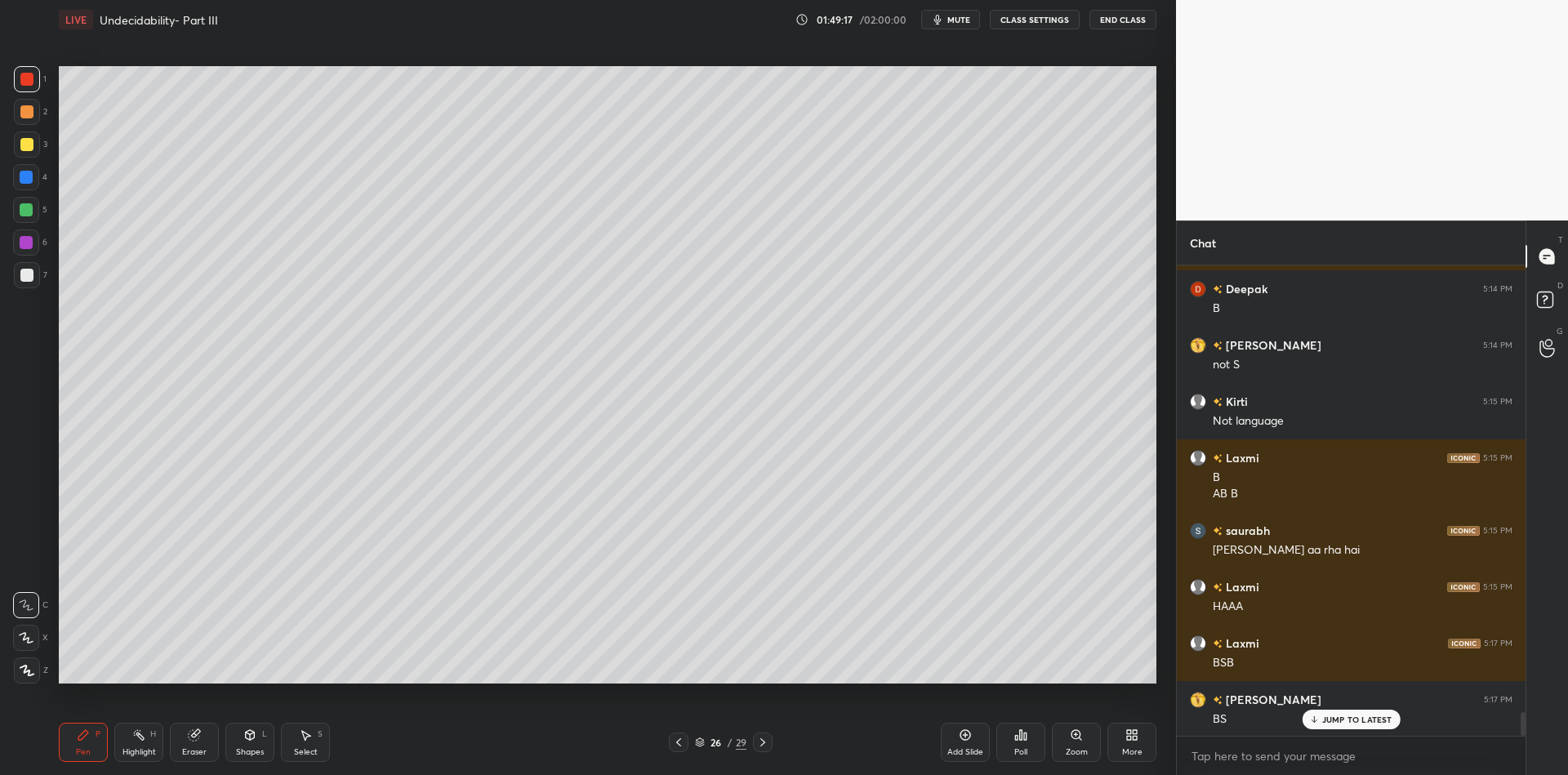
click at [17, 144] on div at bounding box center [27, 144] width 26 height 26
drag, startPoint x: 253, startPoint y: 754, endPoint x: 257, endPoint y: 740, distance: 14.6
click at [254, 748] on div "Shapes" at bounding box center [249, 752] width 27 height 8
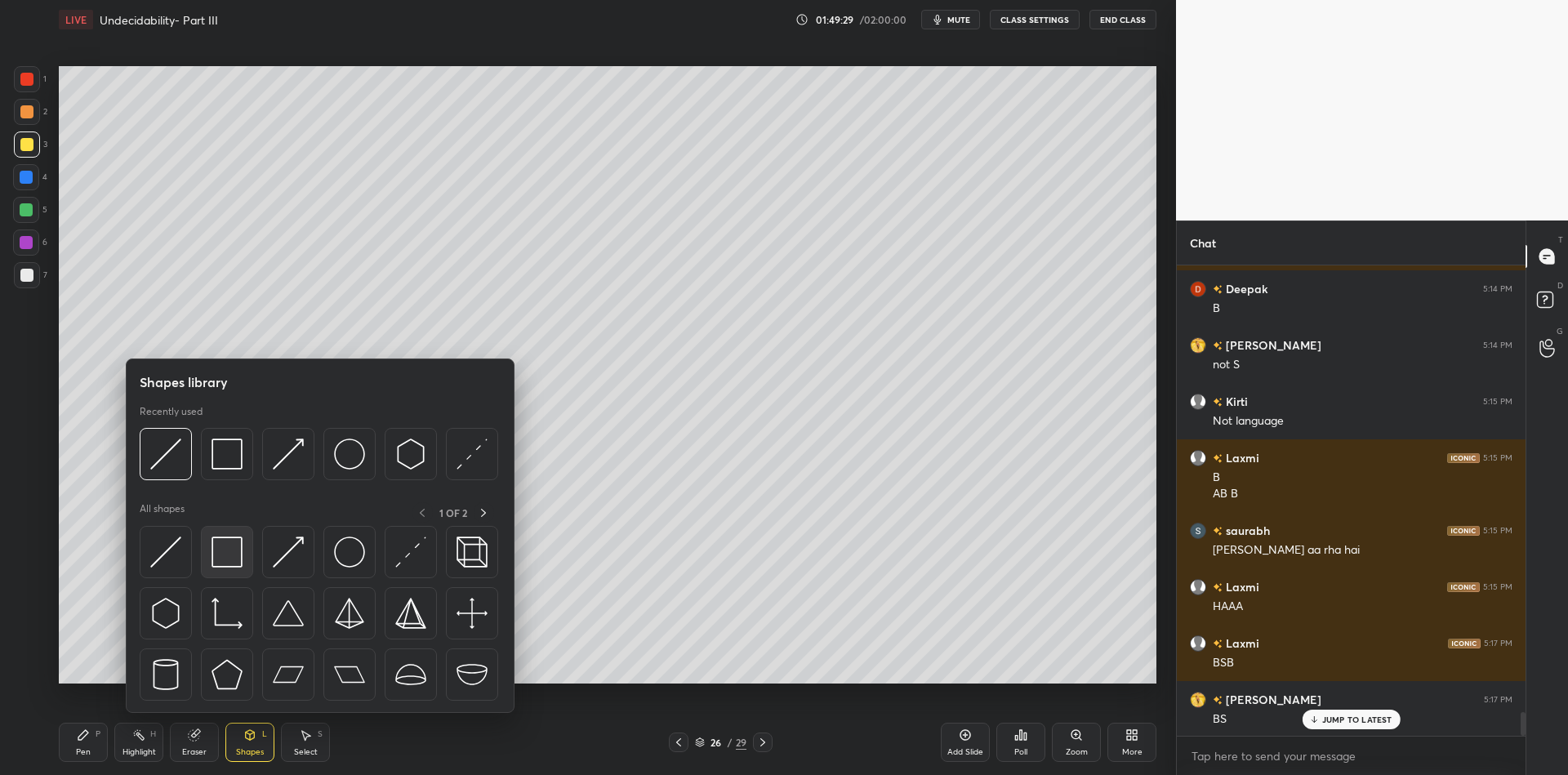
click at [231, 560] on img at bounding box center [227, 552] width 31 height 31
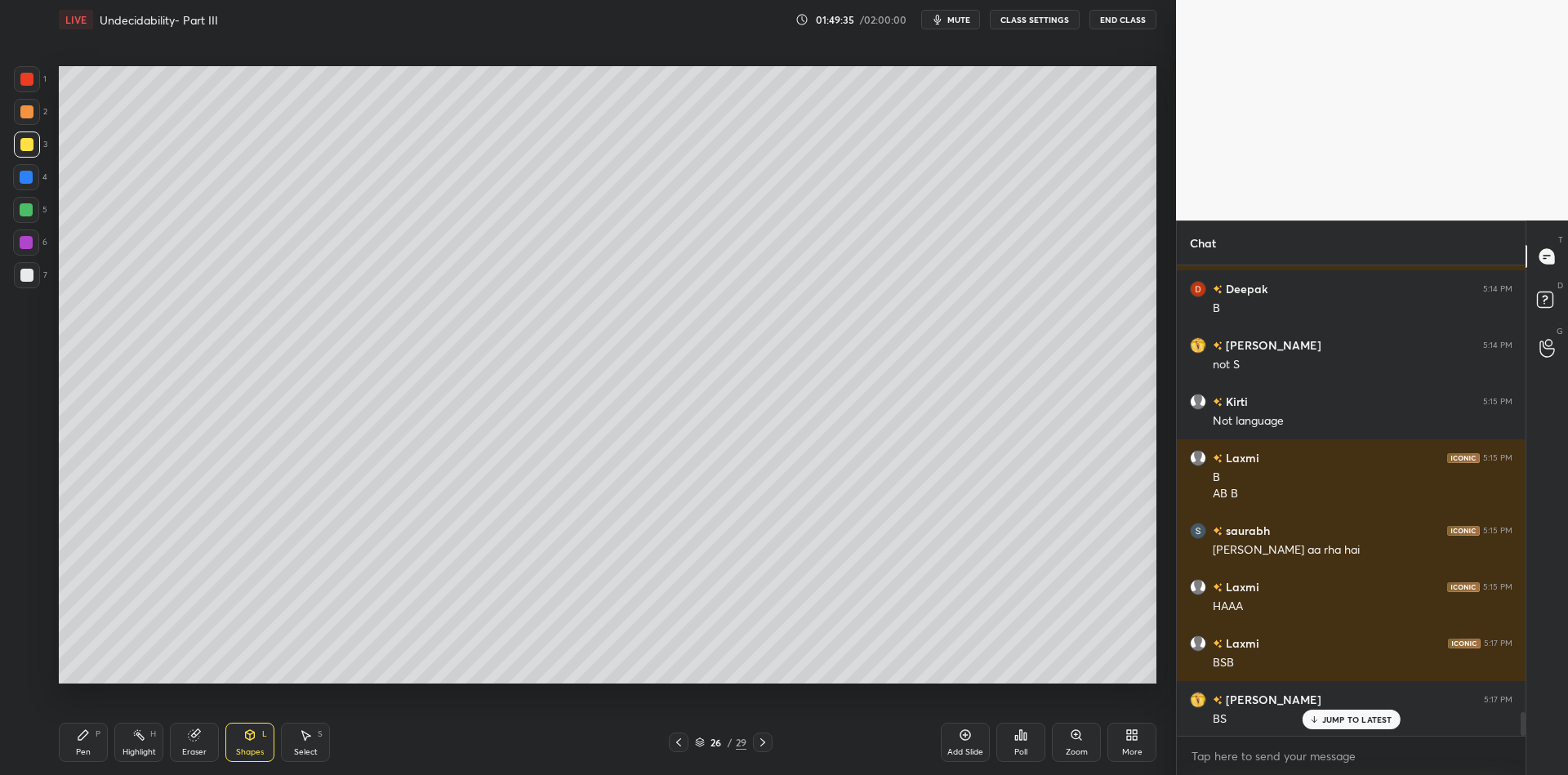
drag, startPoint x: 98, startPoint y: 744, endPoint x: 116, endPoint y: 741, distance: 18.2
click at [103, 745] on div "Pen P" at bounding box center [82, 742] width 49 height 39
click at [157, 740] on div "Highlight H" at bounding box center [138, 742] width 49 height 39
drag, startPoint x: 252, startPoint y: 737, endPoint x: 245, endPoint y: 714, distance: 24.0
click at [252, 740] on icon at bounding box center [250, 735] width 13 height 13
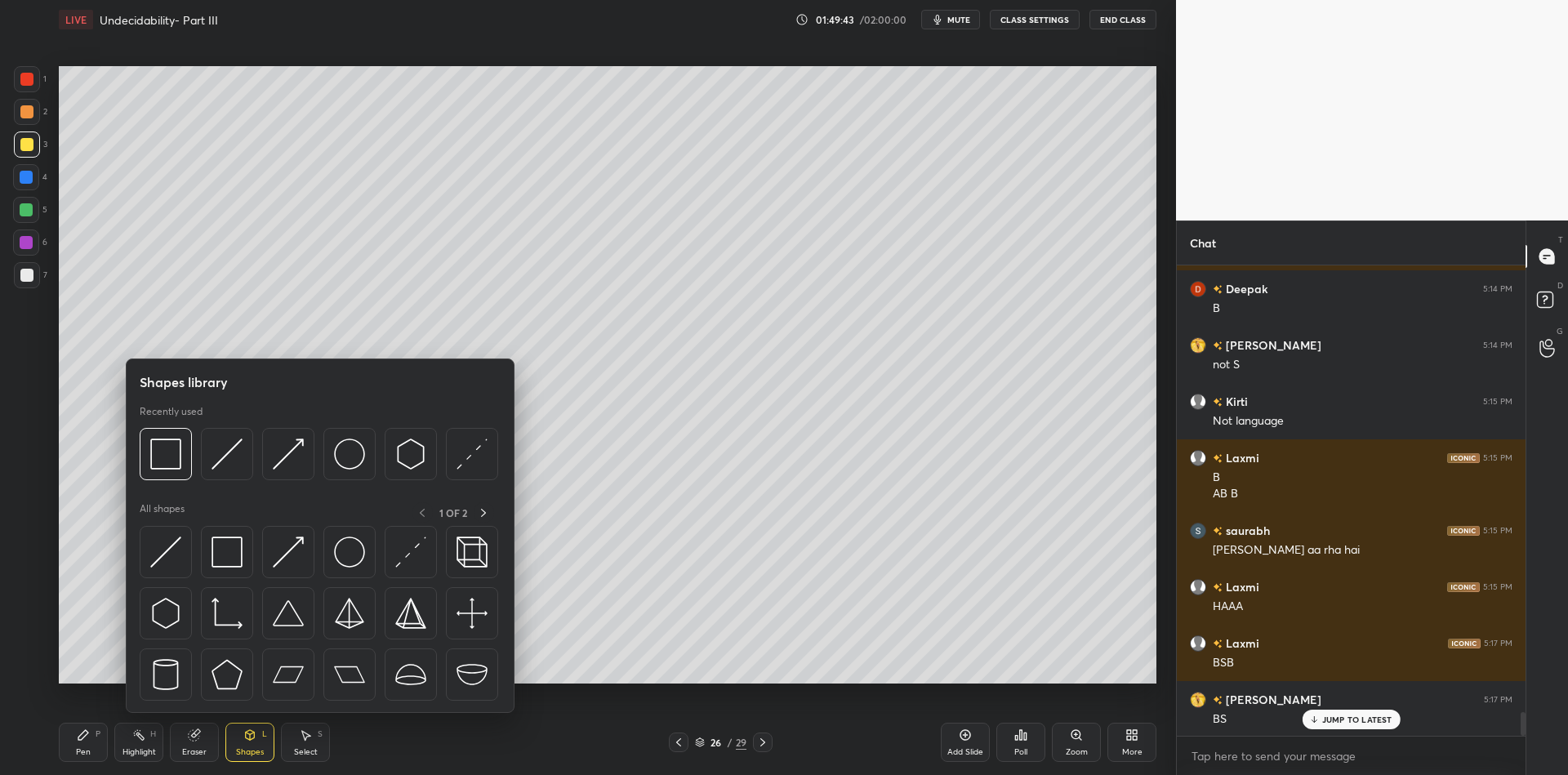
click at [163, 554] on img at bounding box center [166, 552] width 31 height 31
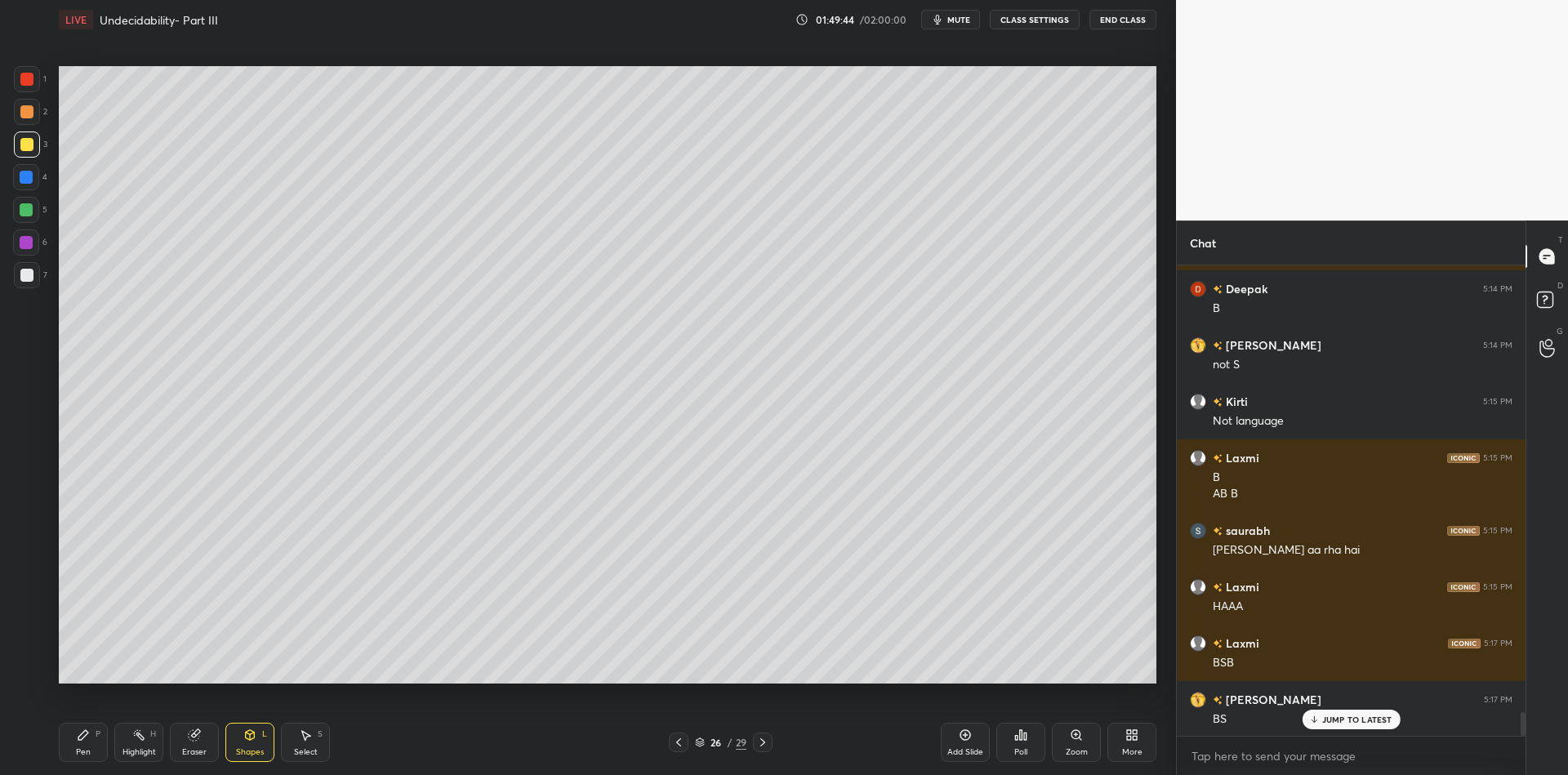
click at [24, 82] on div at bounding box center [27, 79] width 13 height 13
drag, startPoint x: 75, startPoint y: 755, endPoint x: 90, endPoint y: 724, distance: 34.4
click at [78, 752] on div "Pen P" at bounding box center [82, 742] width 49 height 39
click at [135, 744] on div "Highlight H" at bounding box center [138, 742] width 49 height 39
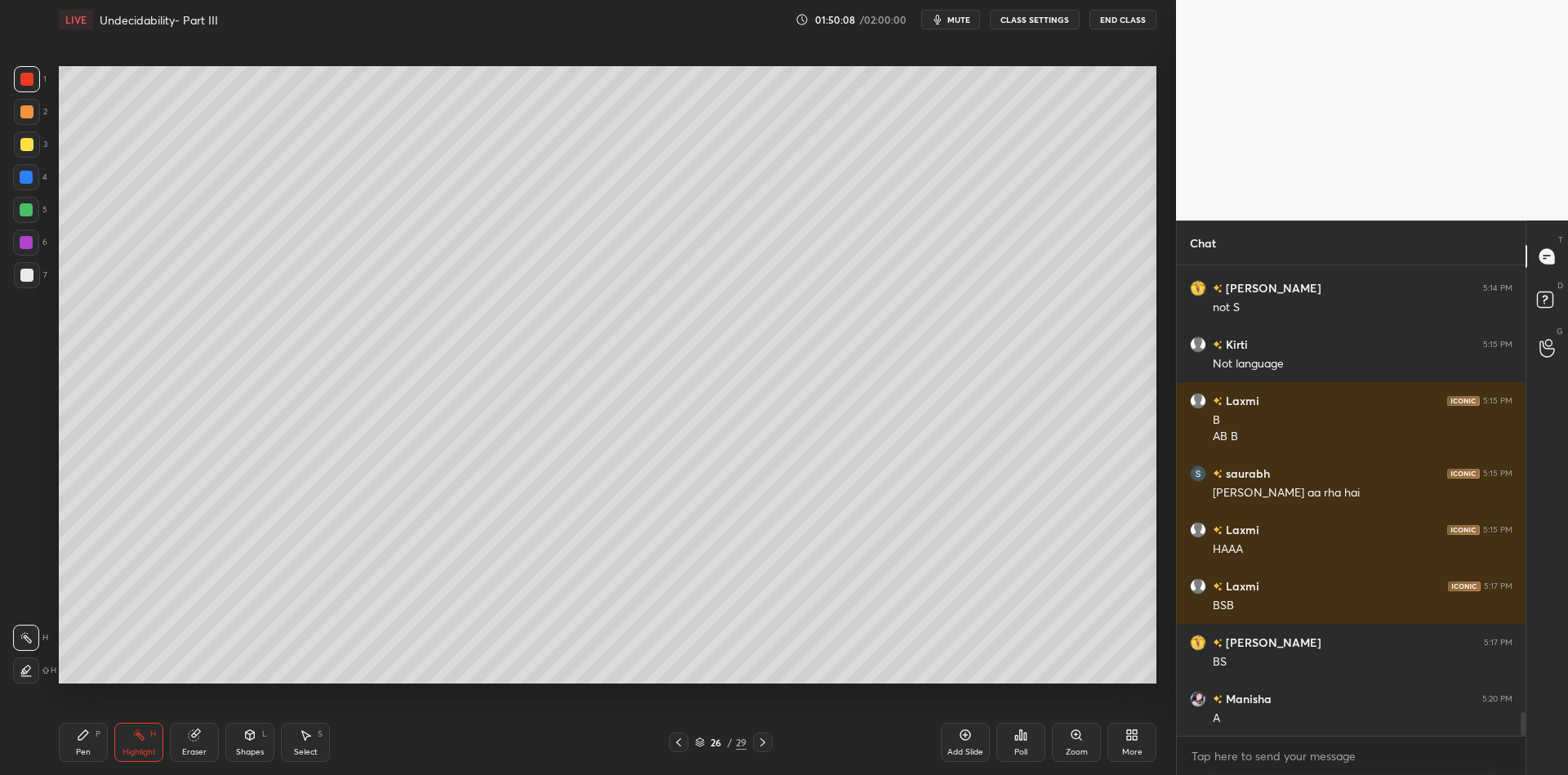
click at [81, 752] on div "Pen" at bounding box center [83, 752] width 15 height 8
click at [23, 141] on div at bounding box center [27, 144] width 26 height 26
click at [130, 744] on div "Highlight H" at bounding box center [138, 742] width 49 height 39
drag, startPoint x: 73, startPoint y: 745, endPoint x: 130, endPoint y: 730, distance: 58.9
click at [83, 742] on div "Pen P" at bounding box center [82, 742] width 49 height 39
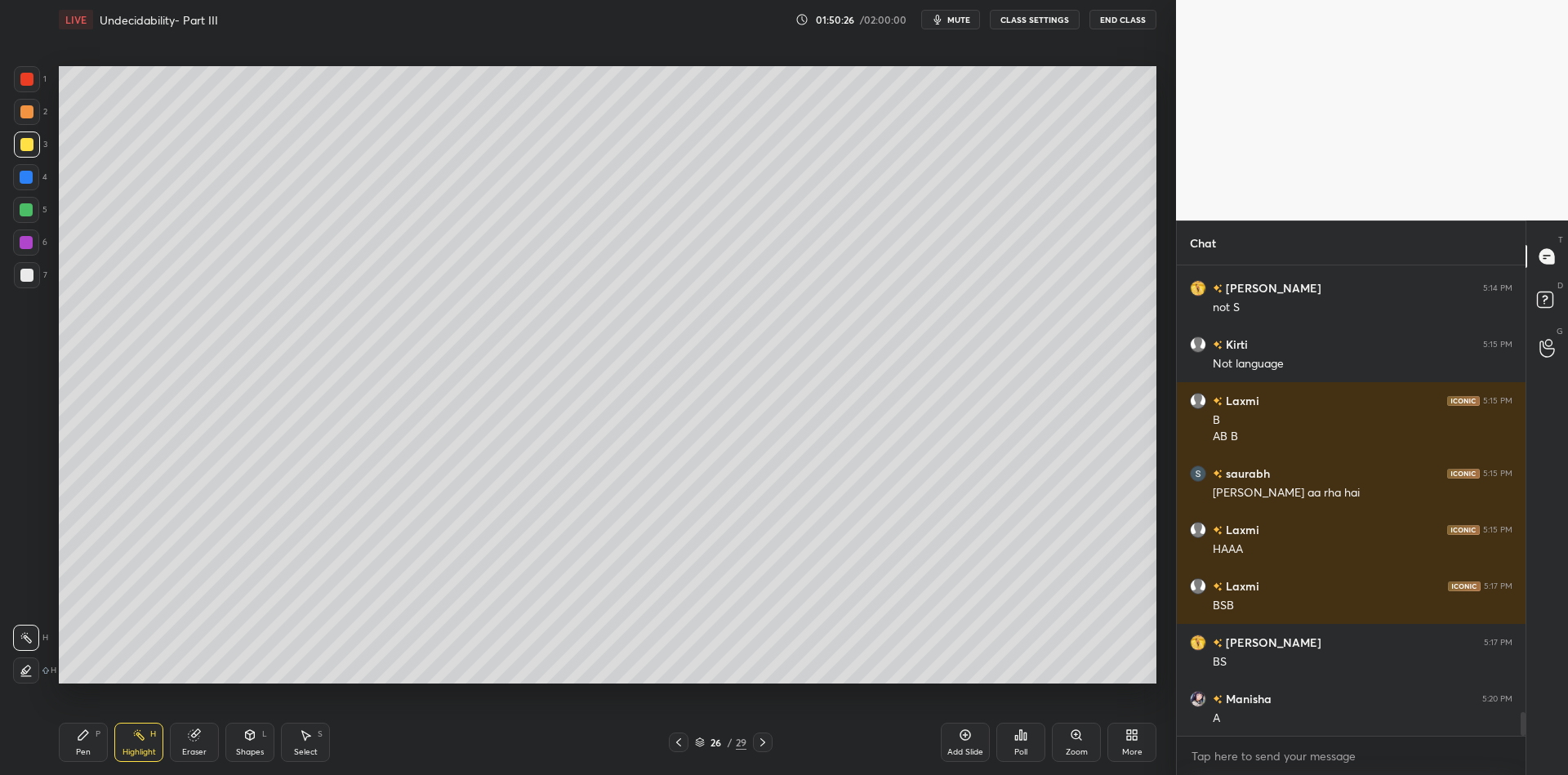
click at [134, 746] on div "Highlight H" at bounding box center [138, 742] width 49 height 39
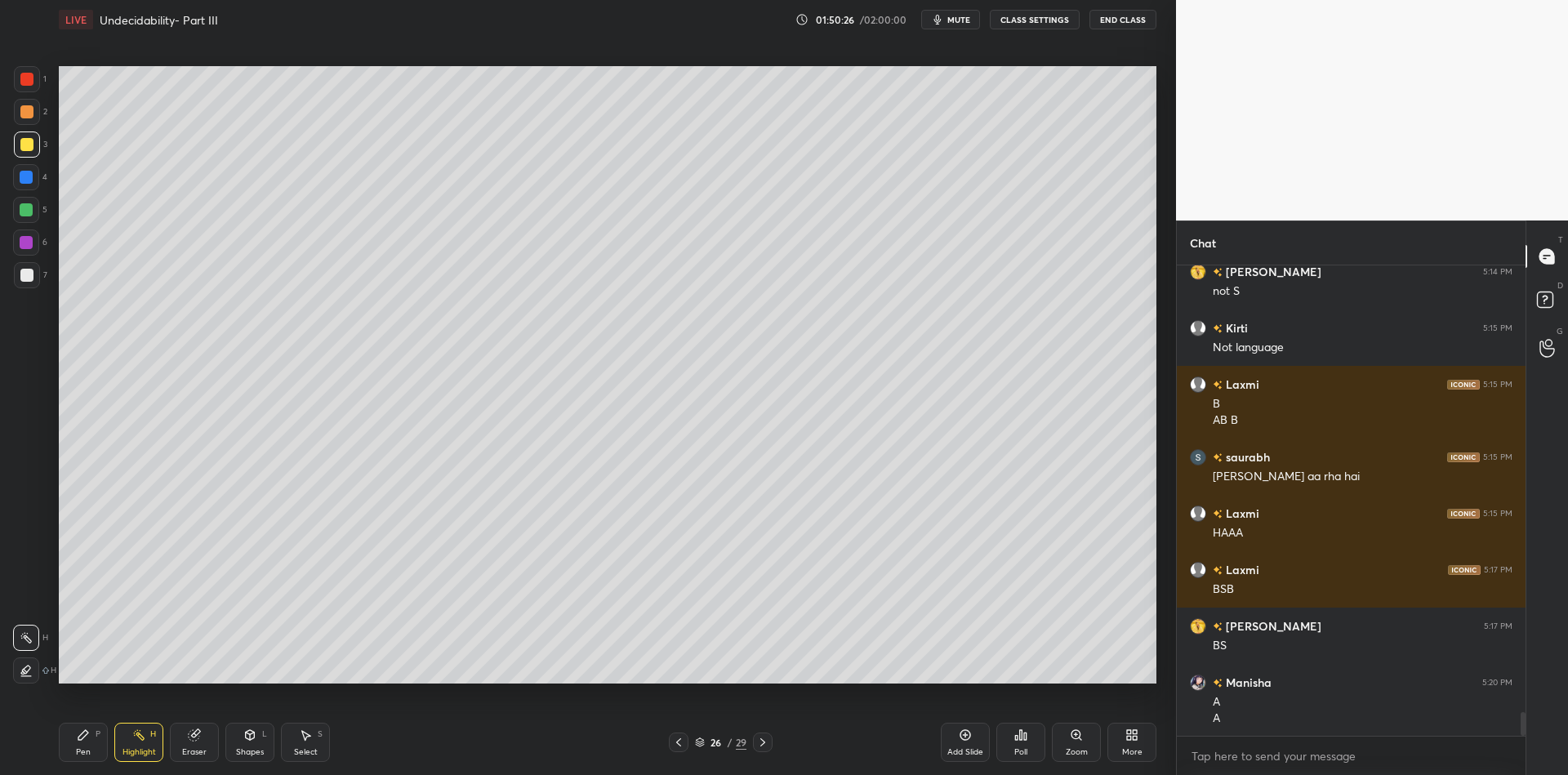
drag, startPoint x: 195, startPoint y: 748, endPoint x: 203, endPoint y: 697, distance: 51.6
click at [193, 748] on div "Eraser" at bounding box center [194, 752] width 25 height 8
click at [75, 743] on div "Pen P" at bounding box center [82, 742] width 49 height 39
drag, startPoint x: 24, startPoint y: 136, endPoint x: 50, endPoint y: 168, distance: 41.2
click at [27, 144] on div at bounding box center [27, 144] width 26 height 26
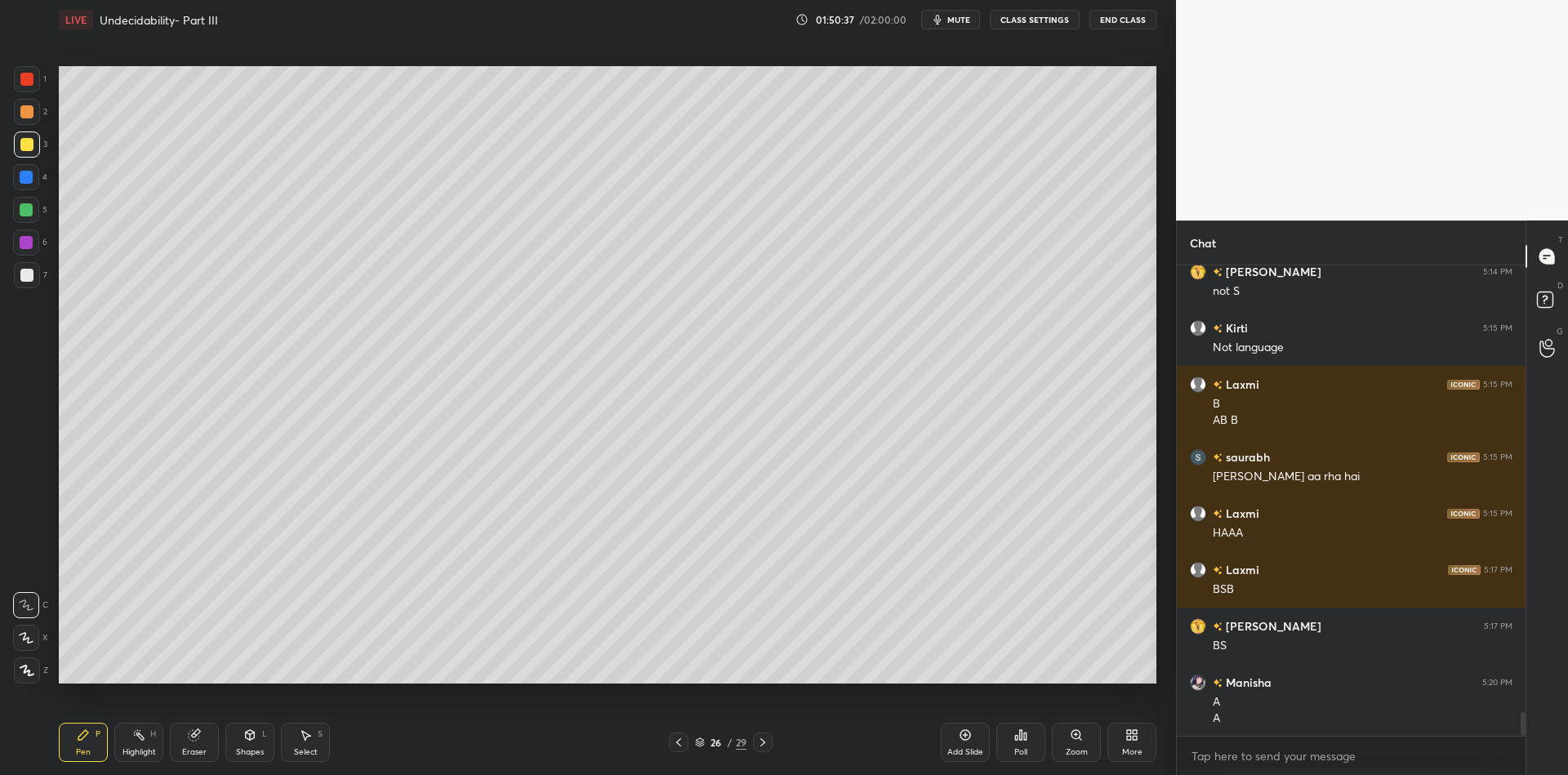
click at [140, 748] on div "Highlight" at bounding box center [139, 752] width 34 height 8
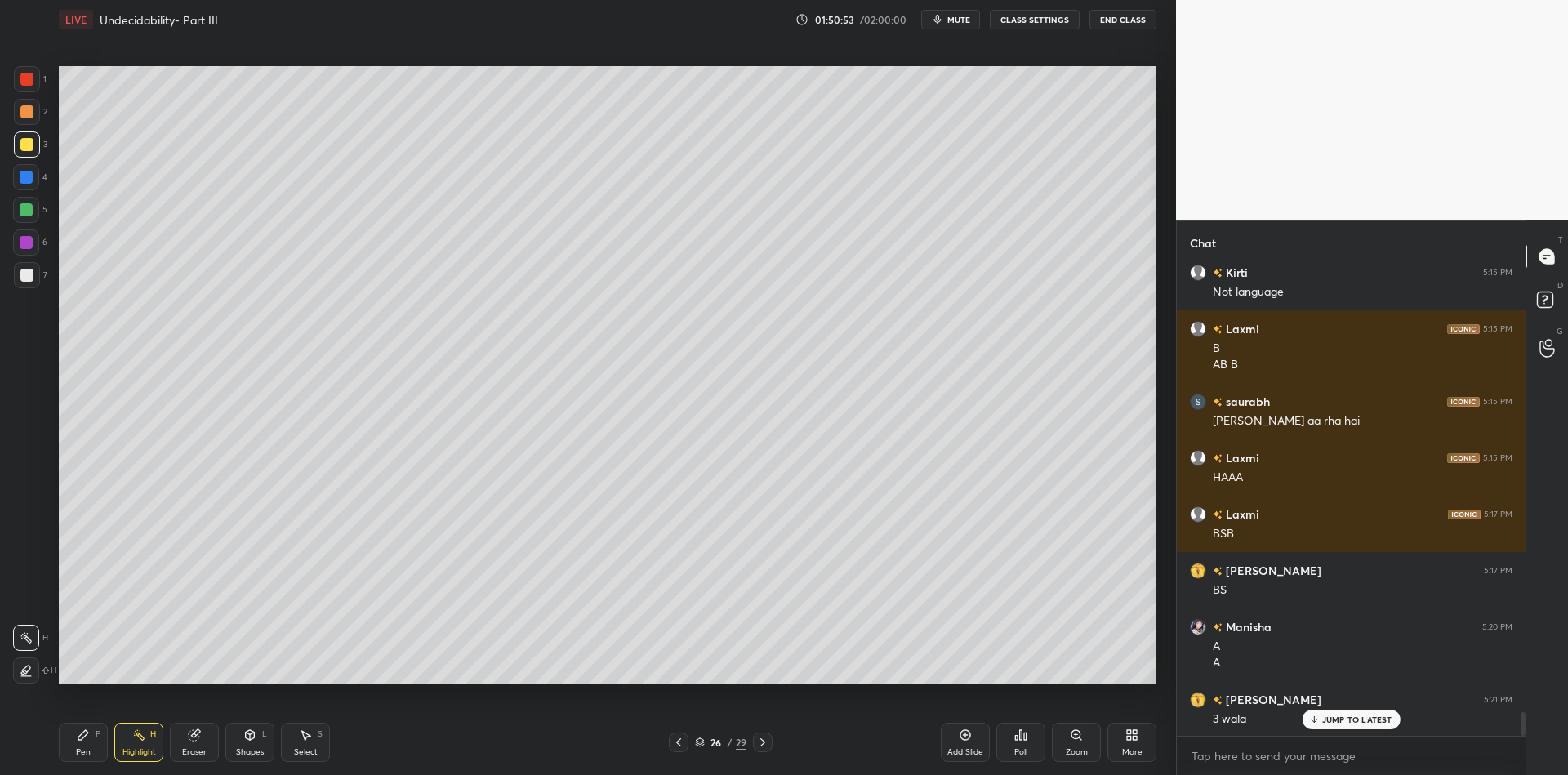
click at [74, 736] on div "Pen P" at bounding box center [82, 742] width 49 height 39
drag, startPoint x: 132, startPoint y: 745, endPoint x: 132, endPoint y: 735, distance: 10.0
click at [133, 741] on div "Highlight H" at bounding box center [138, 742] width 49 height 39
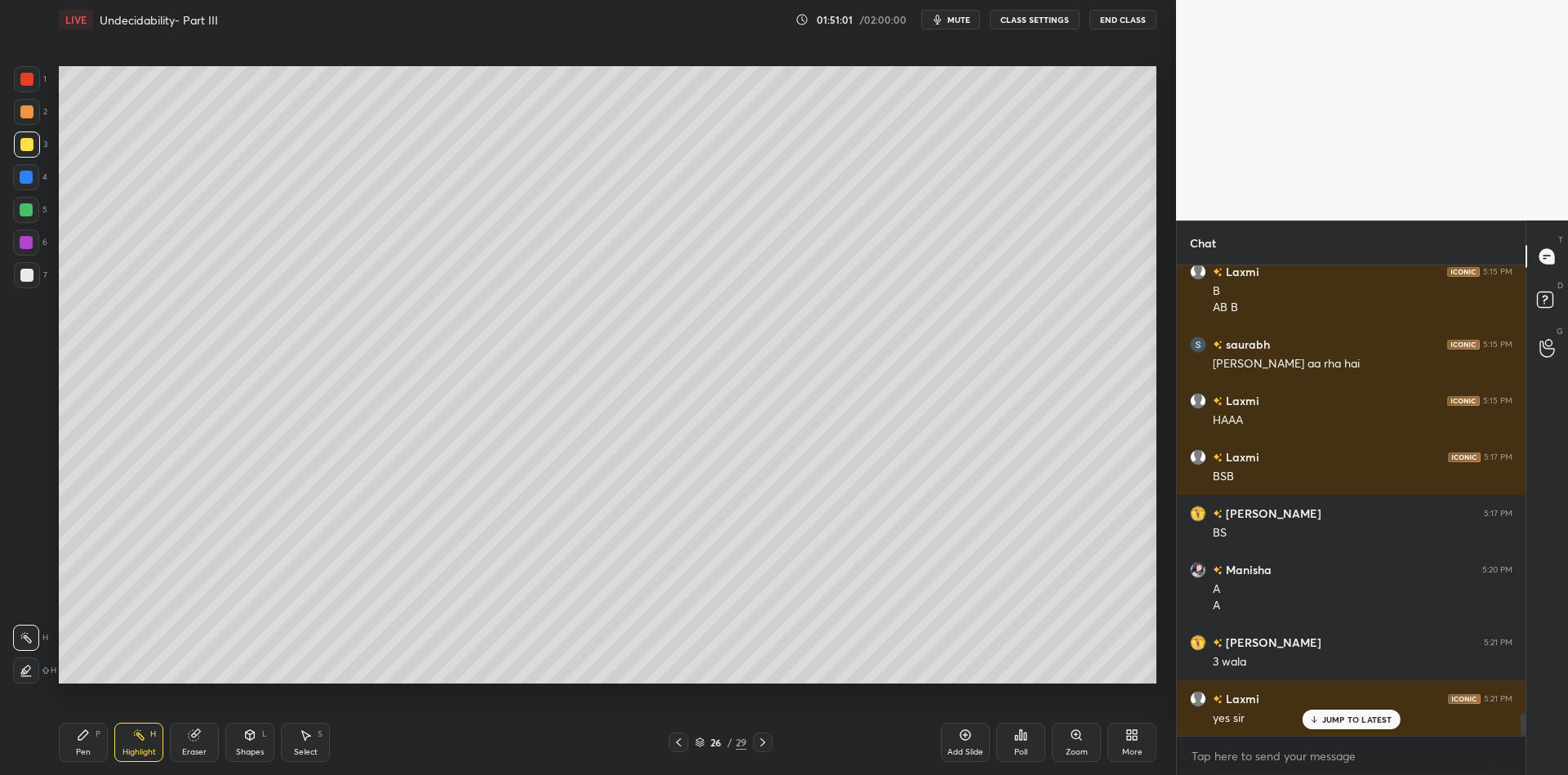
scroll to position [9114, 0]
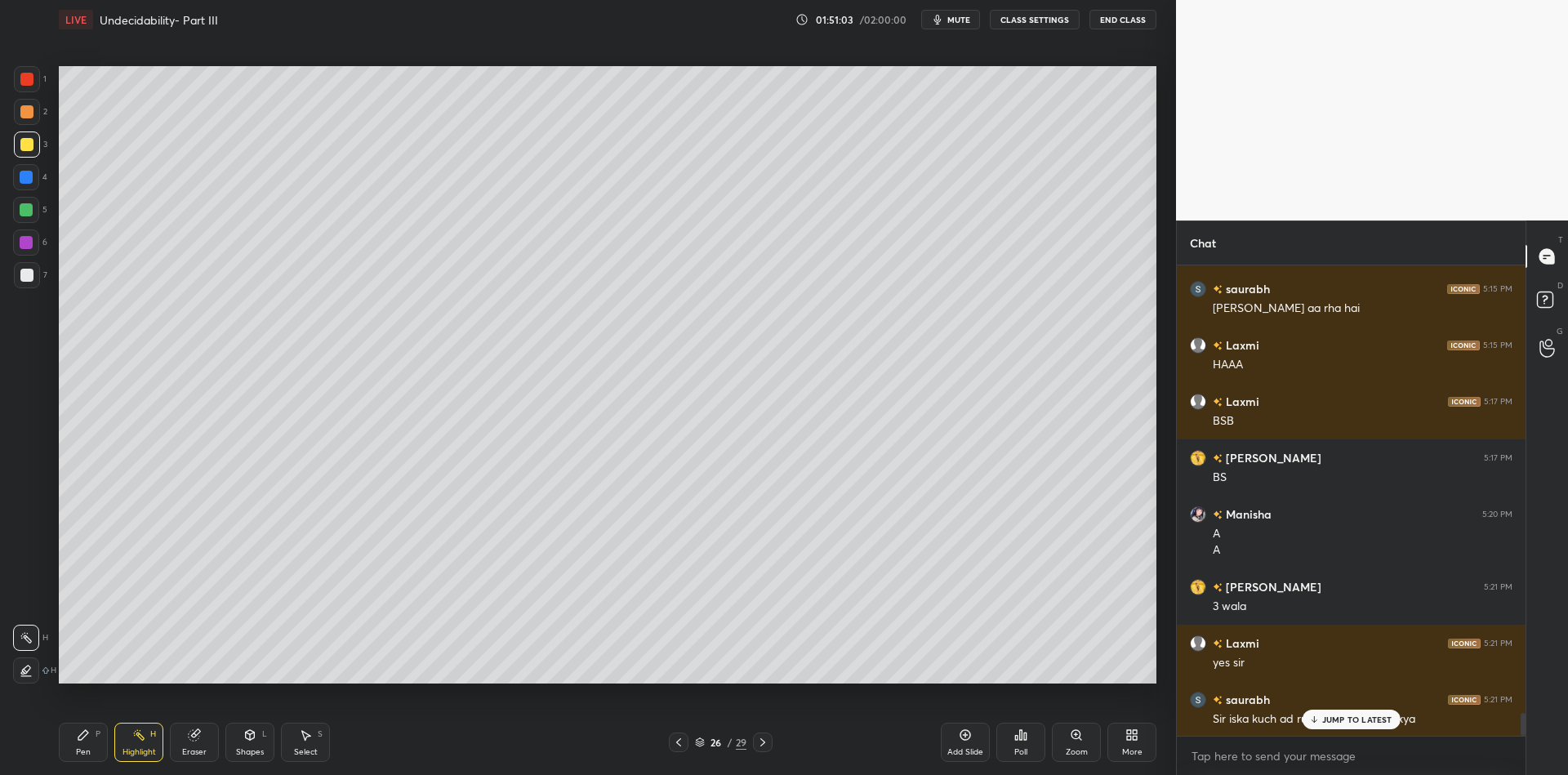
drag, startPoint x: 1318, startPoint y: 724, endPoint x: 1319, endPoint y: 733, distance: 9.1
click at [1319, 723] on icon at bounding box center [1314, 719] width 11 height 10
drag, startPoint x: 88, startPoint y: 740, endPoint x: 105, endPoint y: 740, distance: 17.0
click at [98, 740] on div "Pen P" at bounding box center [82, 742] width 49 height 39
drag, startPoint x: 147, startPoint y: 755, endPoint x: 142, endPoint y: 709, distance: 46.3
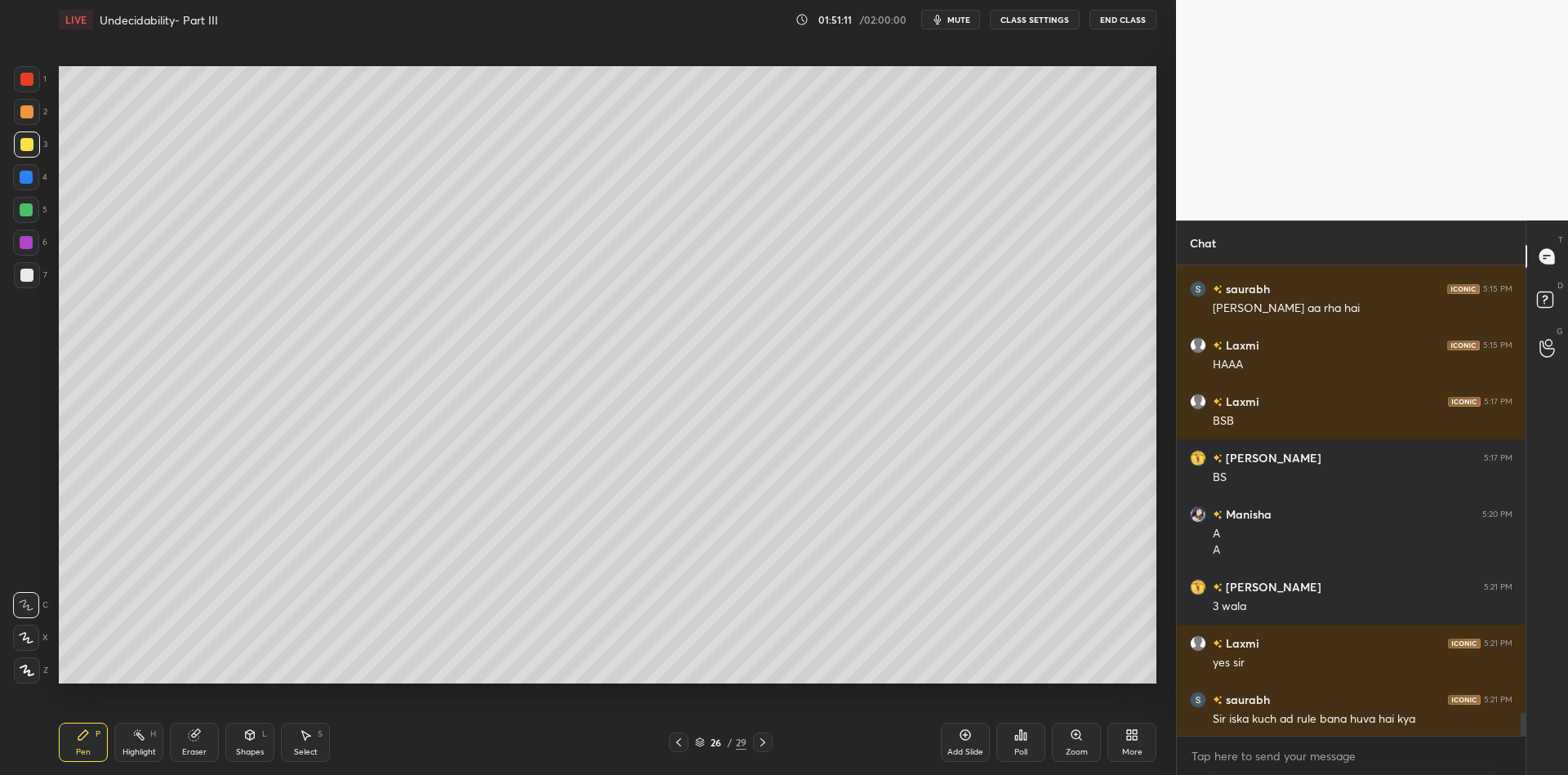
click at [141, 755] on div "Highlight" at bounding box center [139, 752] width 34 height 8
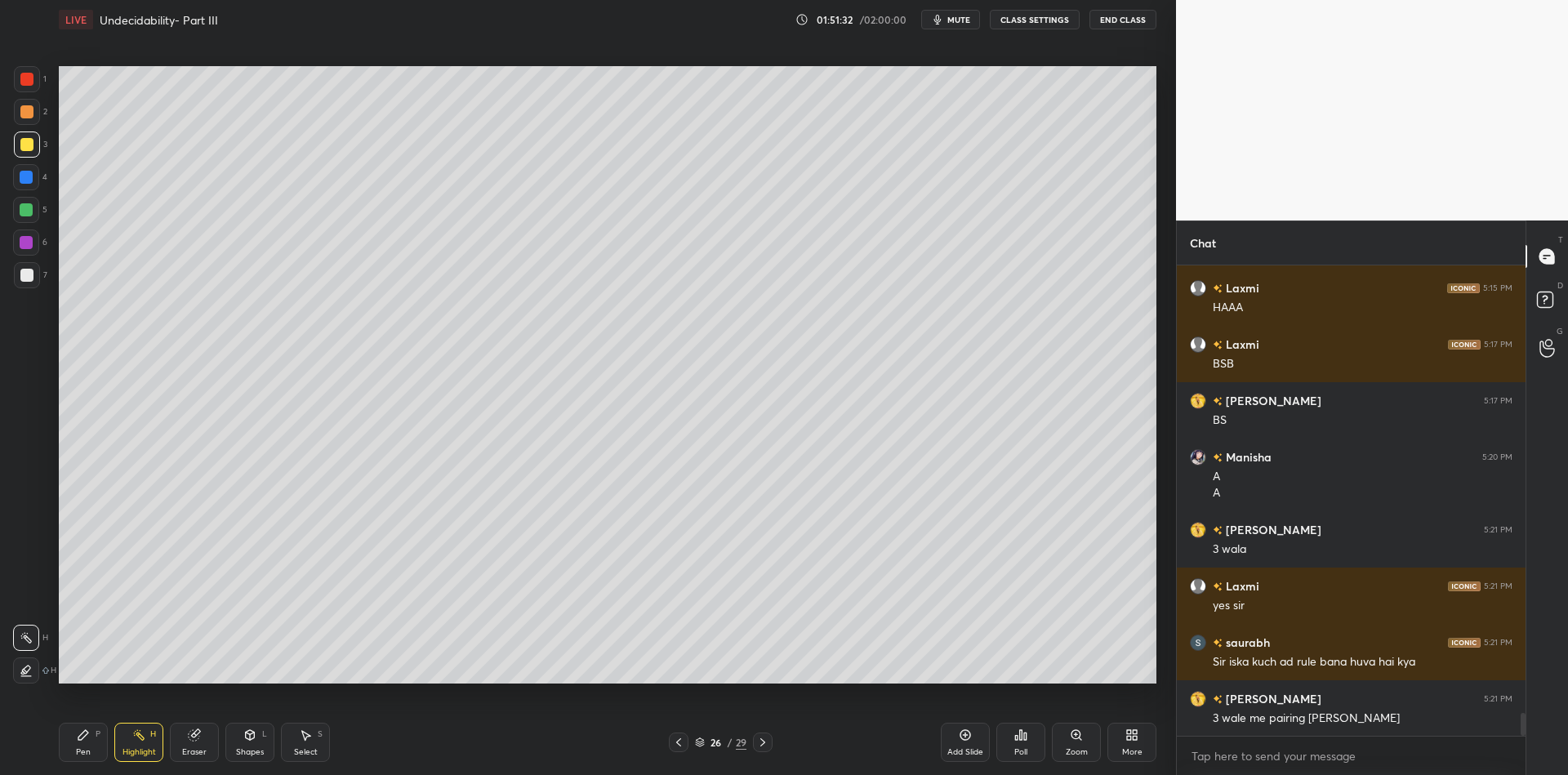
click at [89, 741] on div "Pen P" at bounding box center [82, 742] width 49 height 39
drag, startPoint x: 136, startPoint y: 744, endPoint x: 137, endPoint y: 686, distance: 58.0
click at [134, 740] on div "Highlight H" at bounding box center [138, 742] width 49 height 39
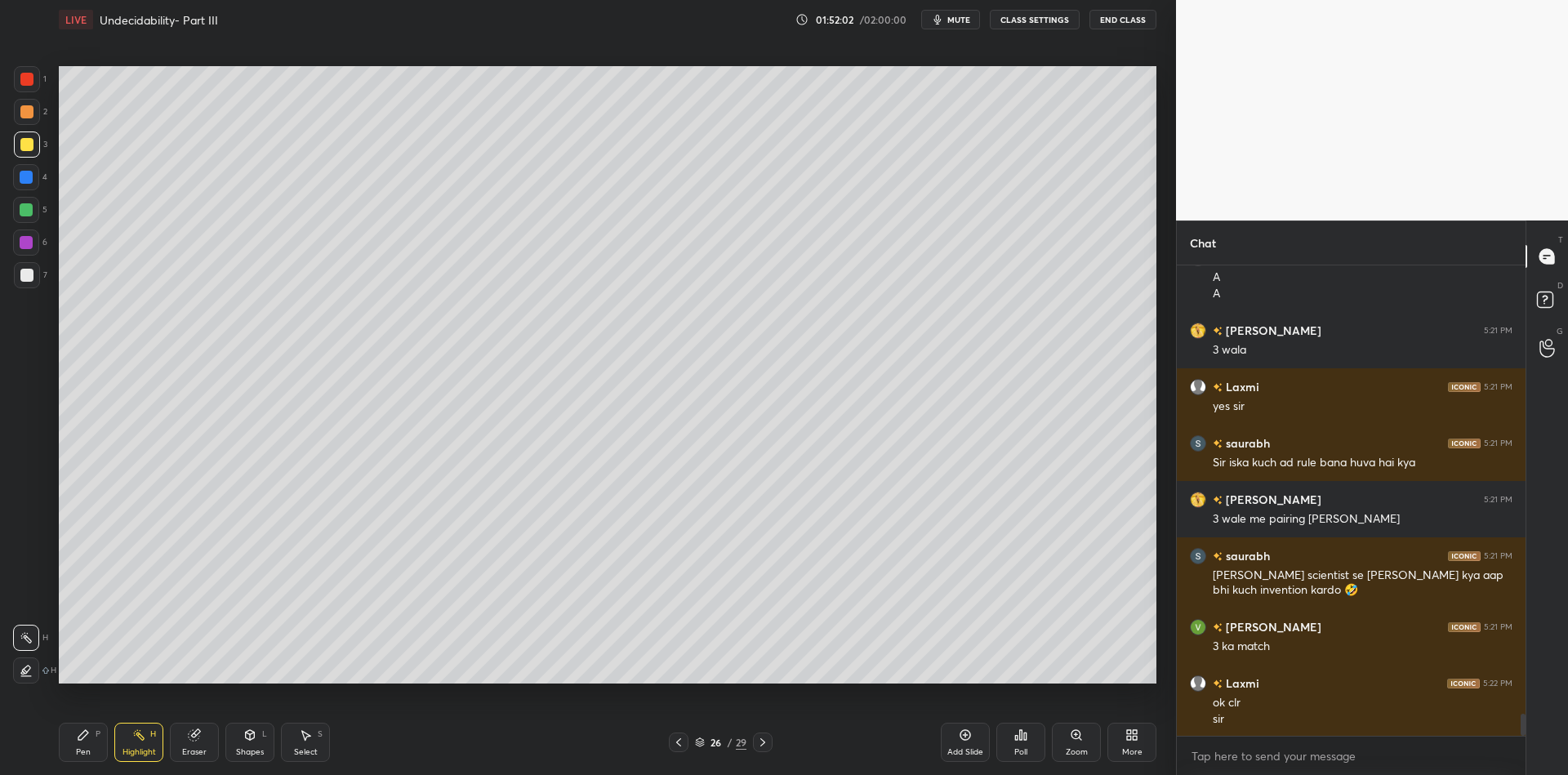
scroll to position [9428, 0]
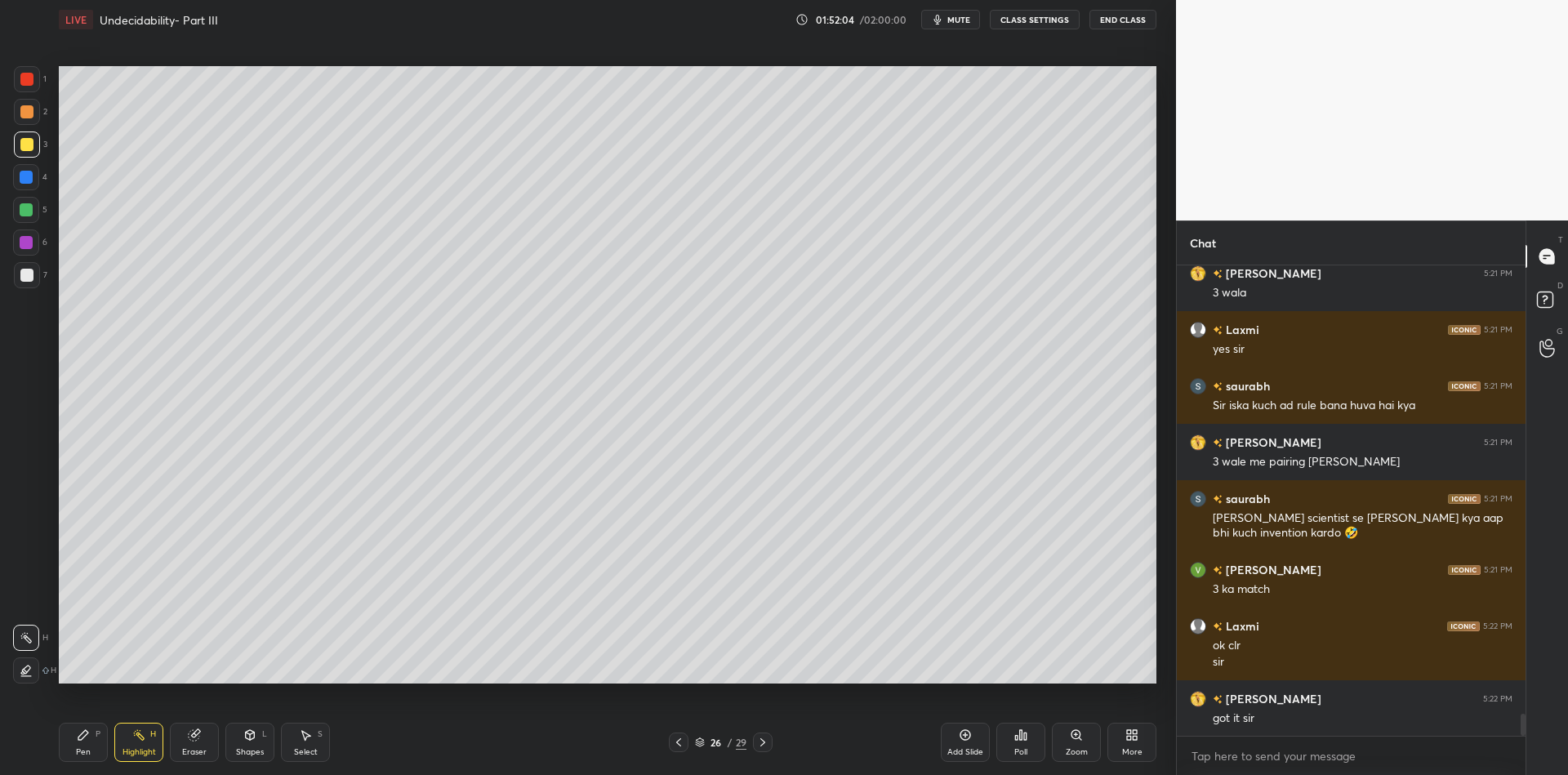
click at [964, 734] on icon at bounding box center [965, 735] width 13 height 13
drag, startPoint x: 83, startPoint y: 743, endPoint x: 78, endPoint y: 732, distance: 12.1
click at [84, 743] on div "Pen P" at bounding box center [82, 742] width 49 height 39
click at [25, 153] on div at bounding box center [27, 144] width 26 height 26
drag, startPoint x: 83, startPoint y: 738, endPoint x: 83, endPoint y: 701, distance: 37.0
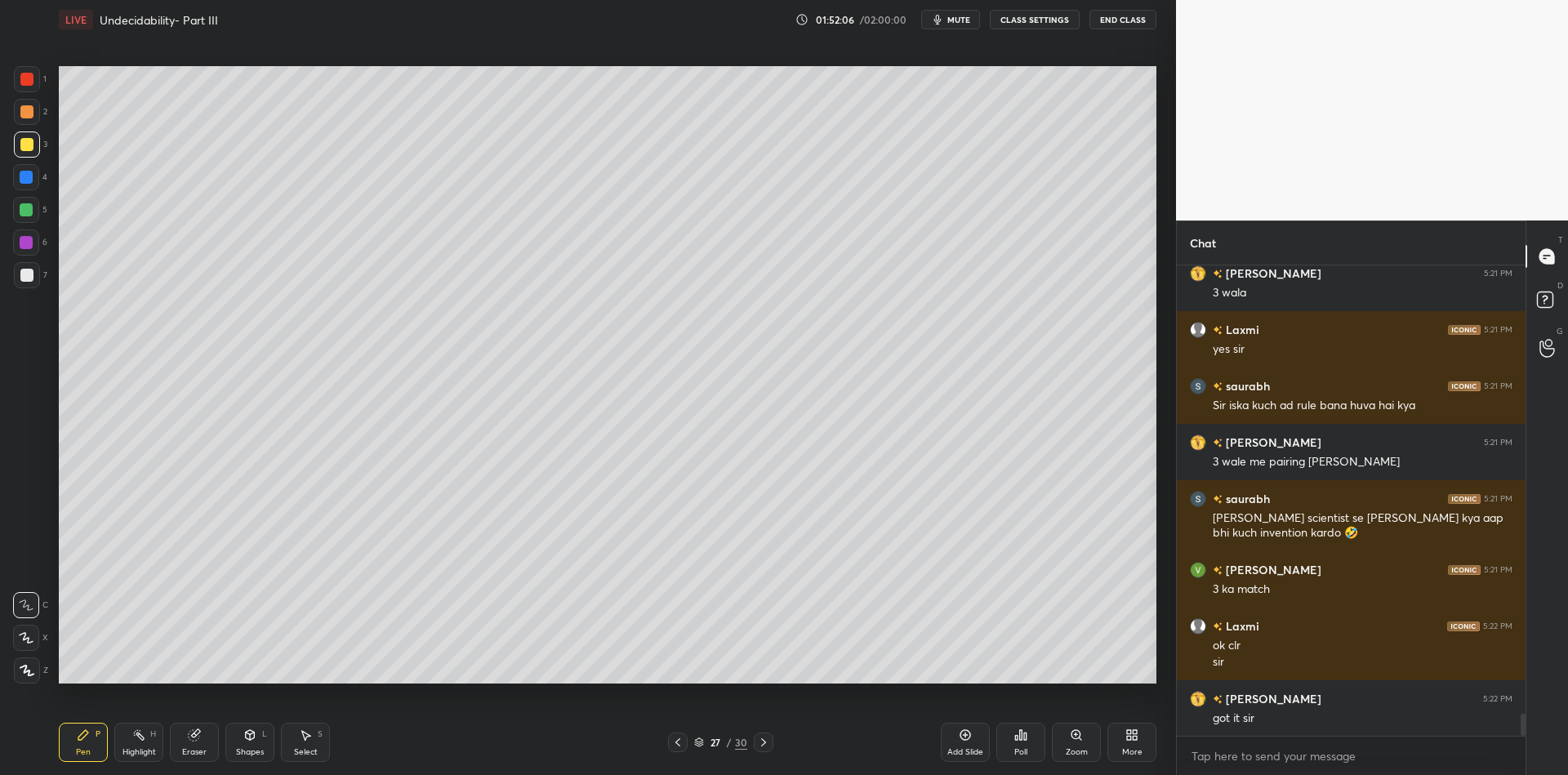
click at [81, 736] on icon at bounding box center [82, 735] width 10 height 10
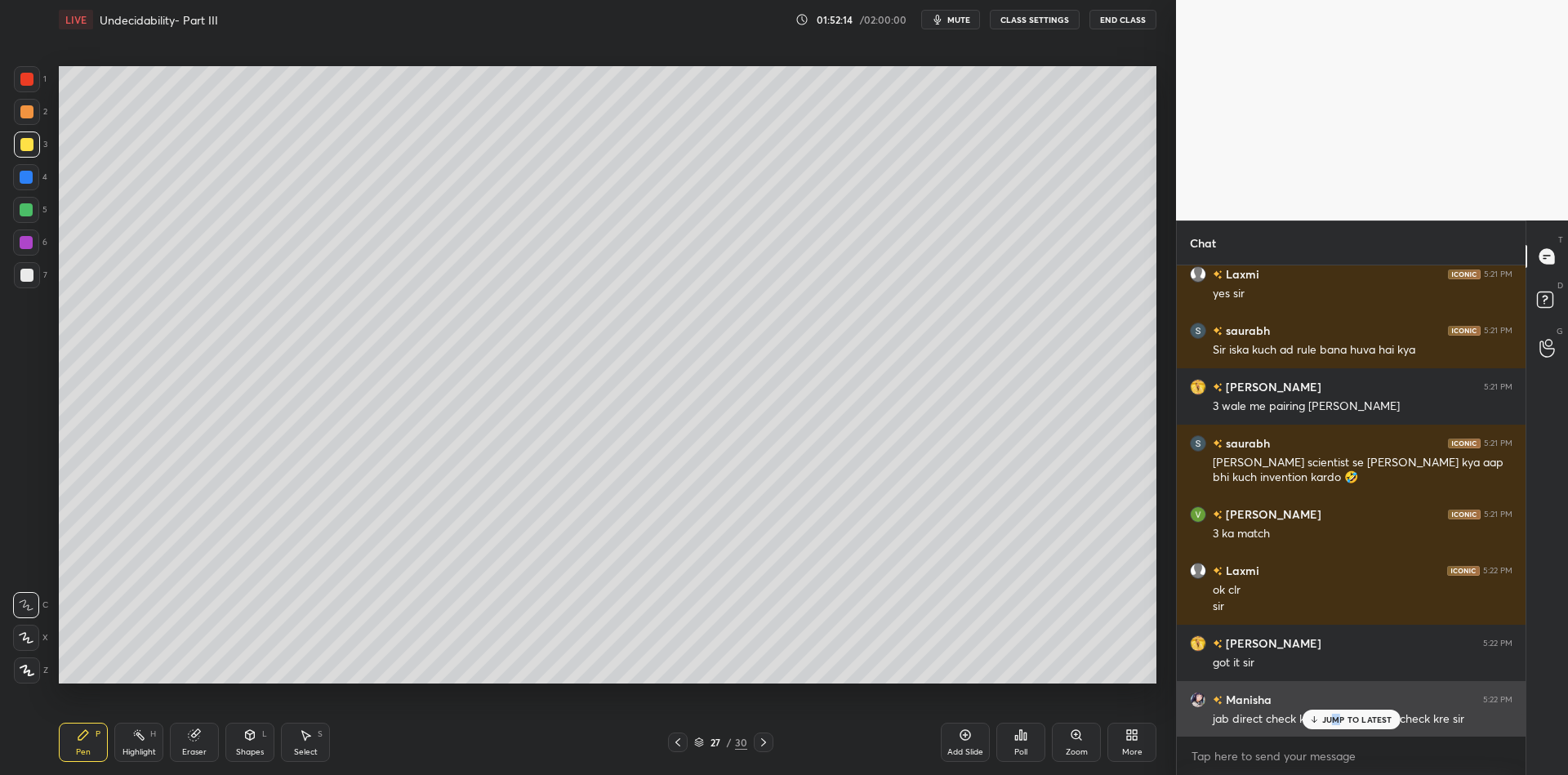
drag, startPoint x: 1337, startPoint y: 718, endPoint x: 1346, endPoint y: 723, distance: 10.3
click at [1334, 722] on p "JUMP TO LATEST" at bounding box center [1357, 719] width 70 height 10
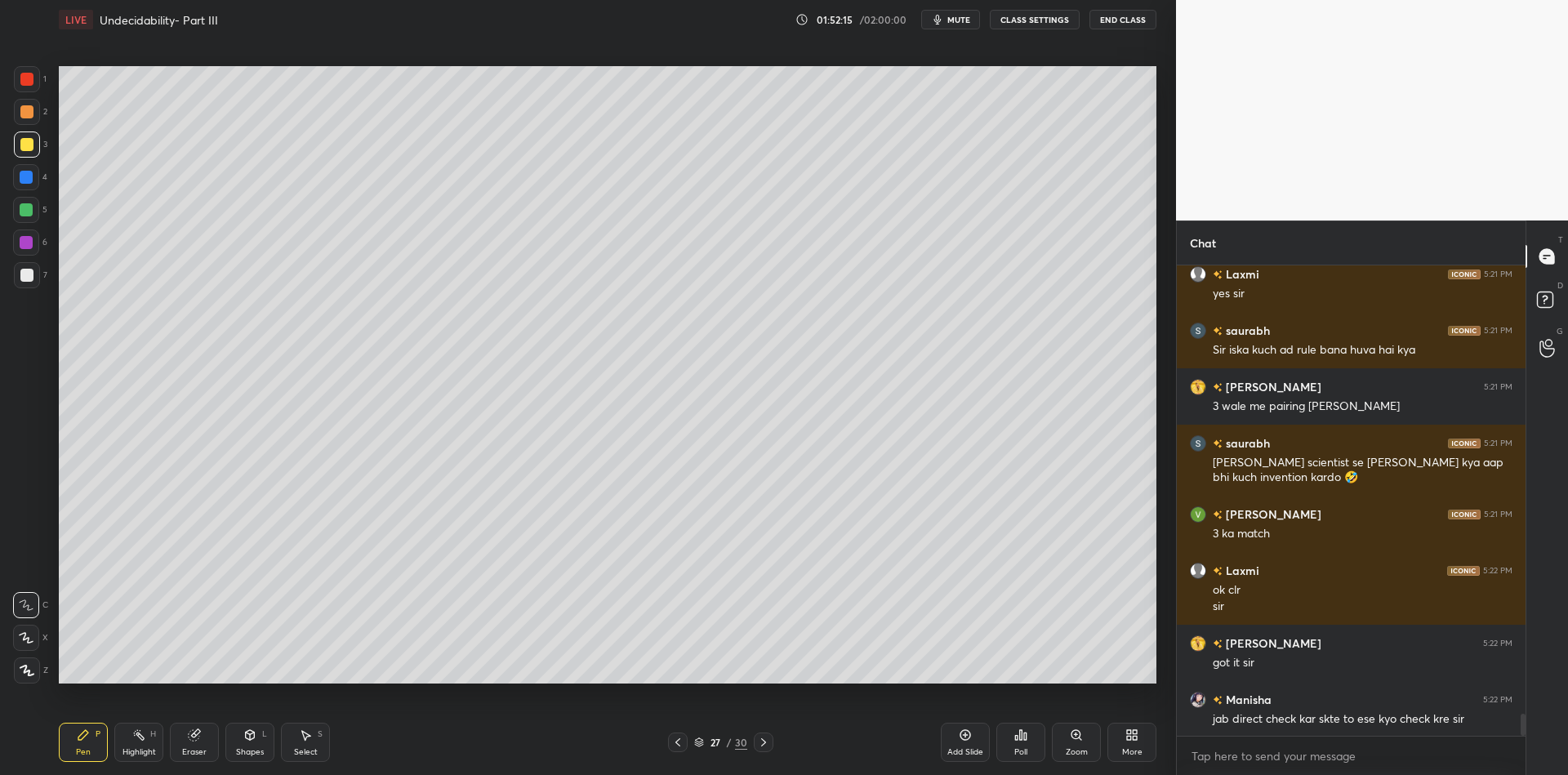
click at [246, 752] on div "Shapes" at bounding box center [249, 752] width 27 height 8
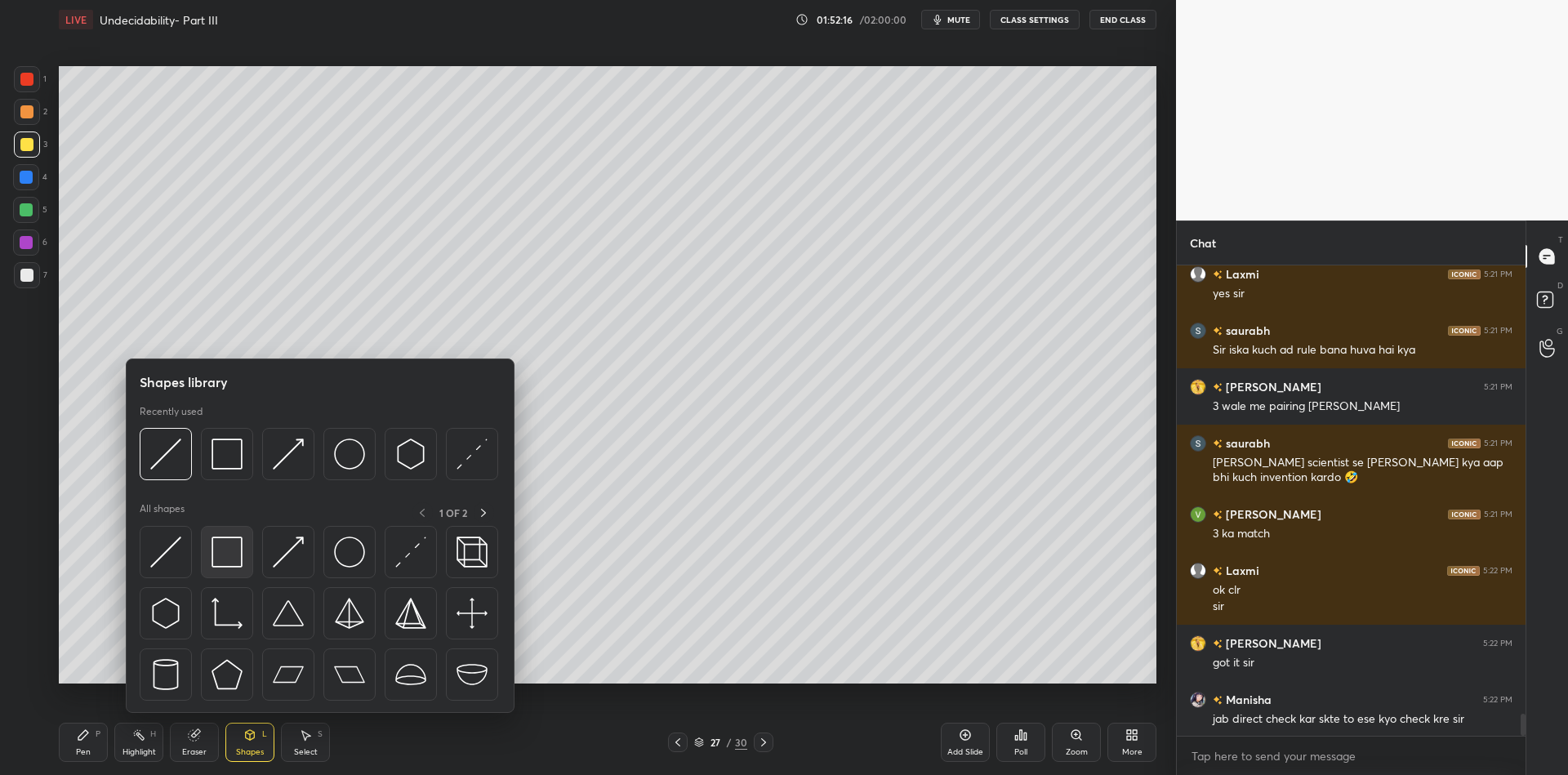
click at [234, 540] on img at bounding box center [227, 552] width 31 height 31
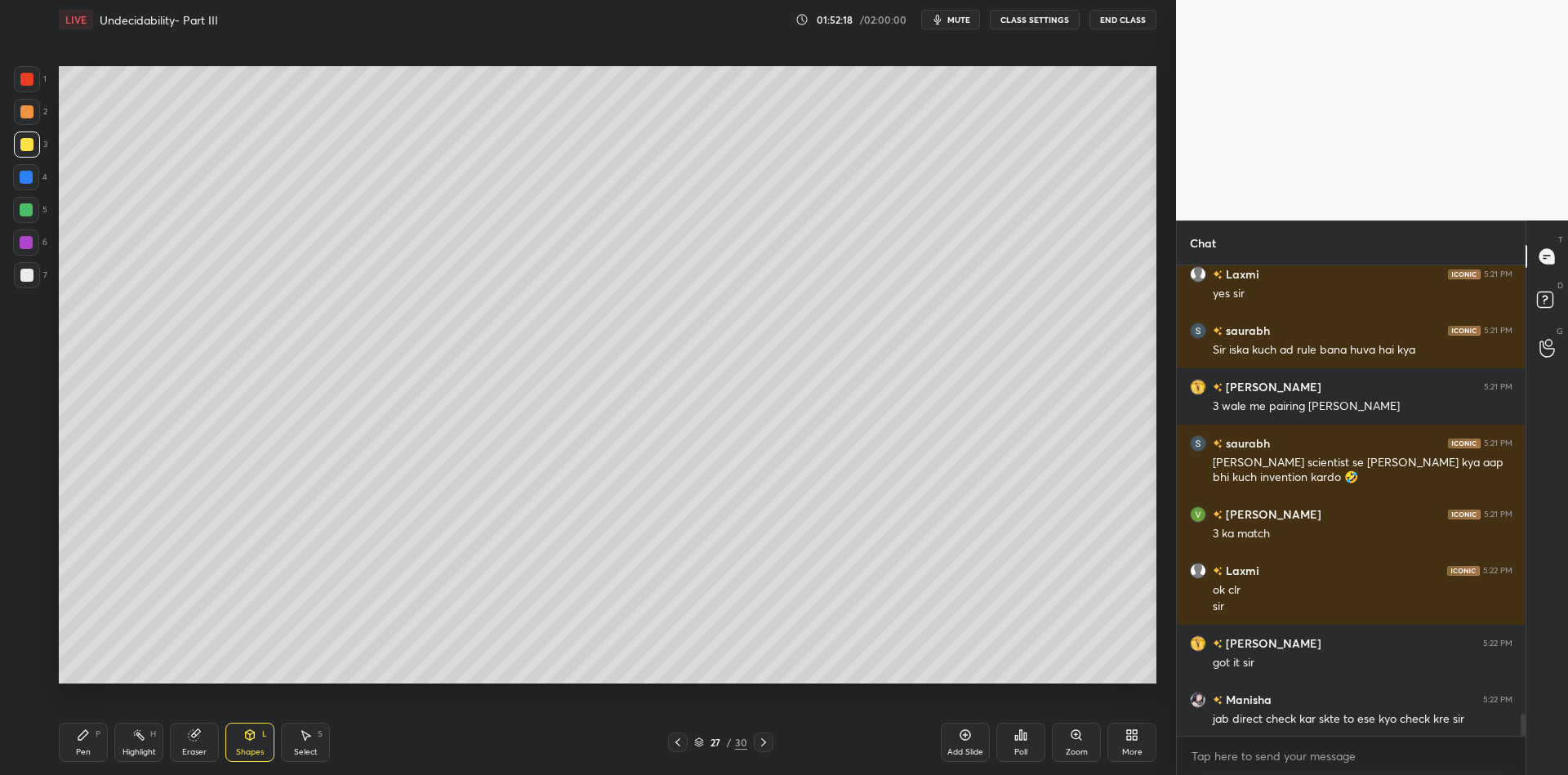
drag, startPoint x: 90, startPoint y: 739, endPoint x: 131, endPoint y: 741, distance: 41.0
click at [98, 737] on div "Pen P" at bounding box center [82, 742] width 49 height 39
drag, startPoint x: 134, startPoint y: 744, endPoint x: 130, endPoint y: 708, distance: 36.2
click at [134, 743] on div "Highlight H" at bounding box center [138, 742] width 49 height 39
click at [78, 749] on div "Pen" at bounding box center [83, 752] width 15 height 8
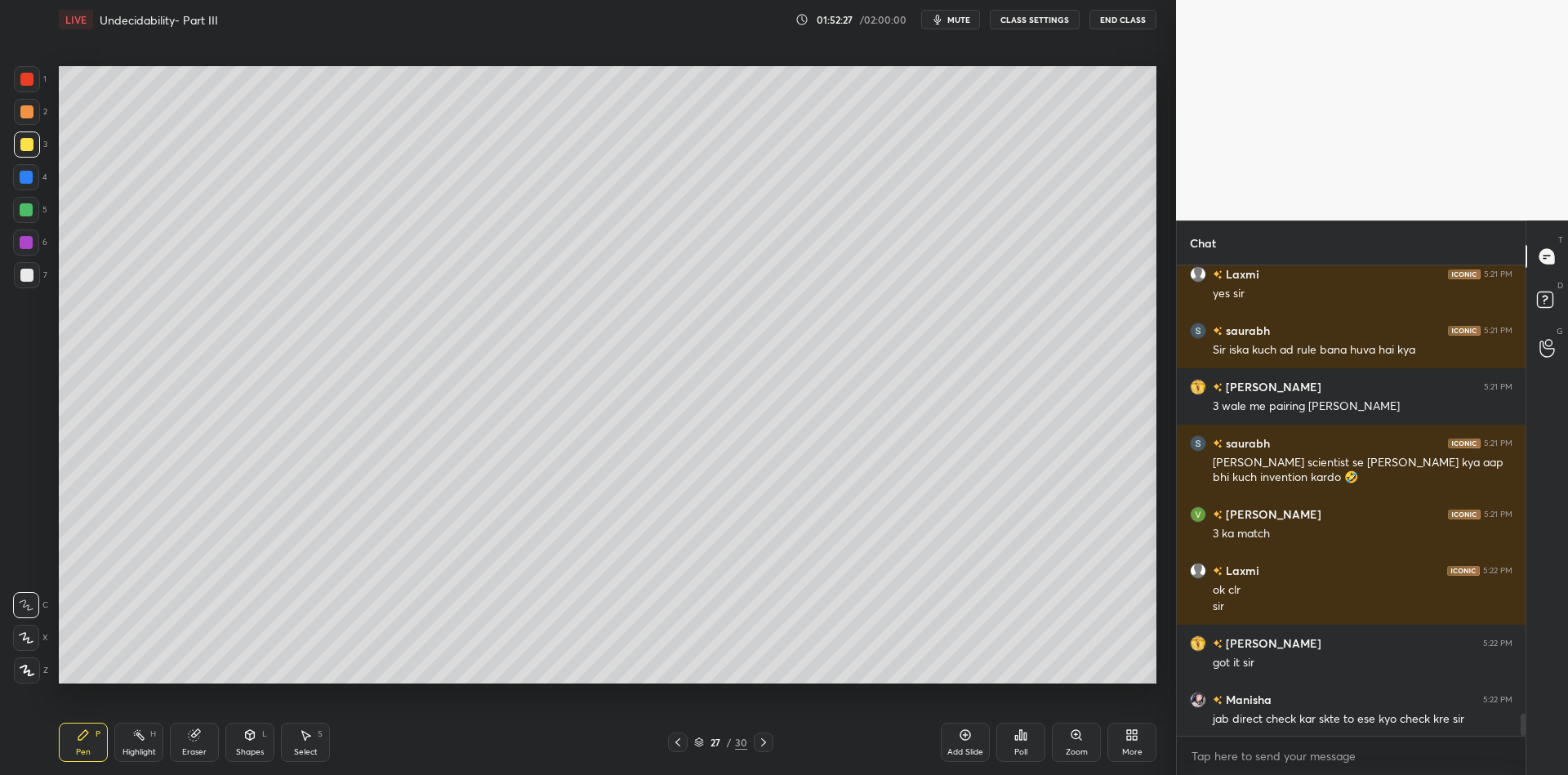
click at [246, 745] on div "Shapes L" at bounding box center [249, 742] width 49 height 39
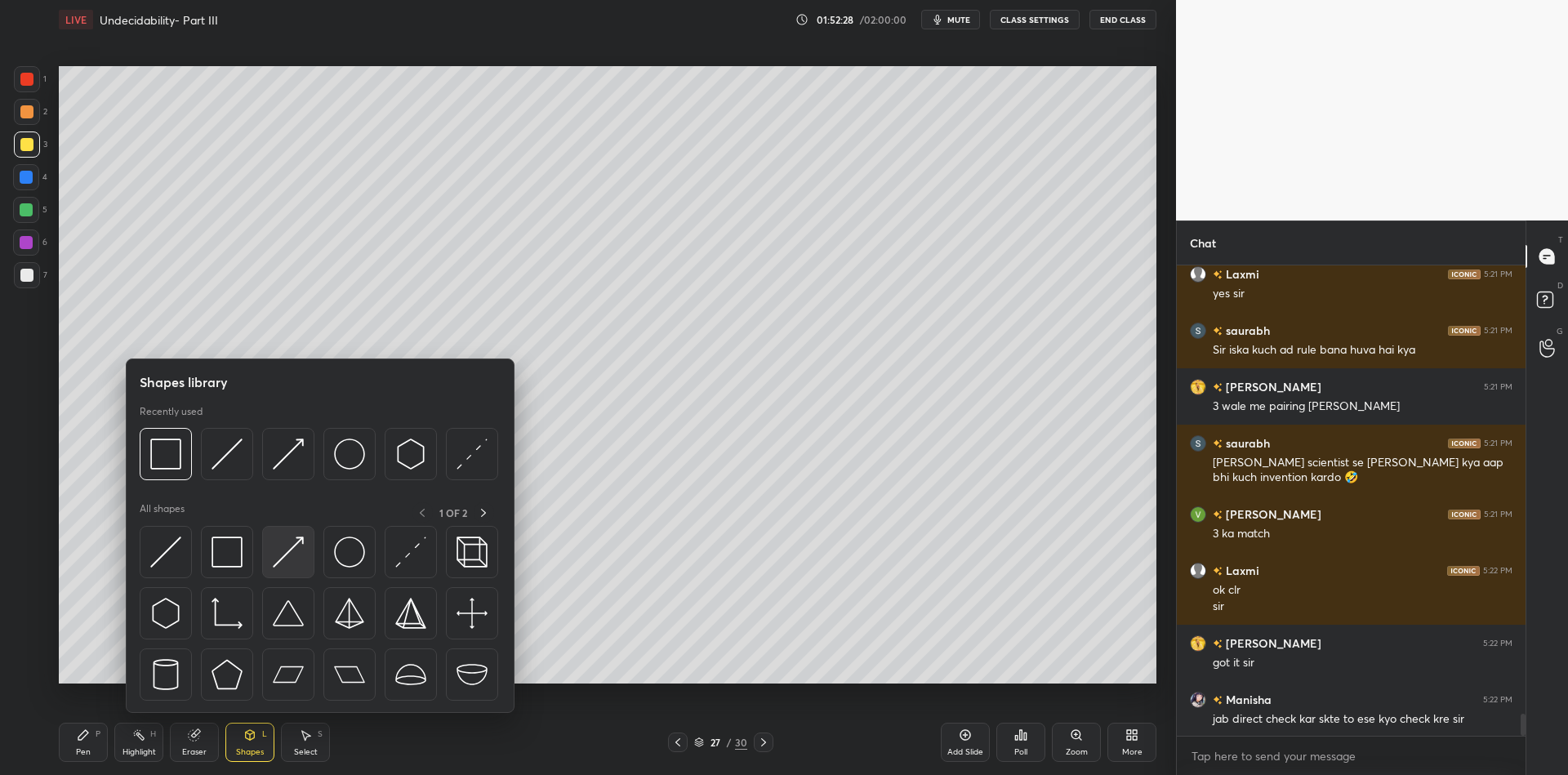
click at [291, 554] on img at bounding box center [288, 552] width 31 height 31
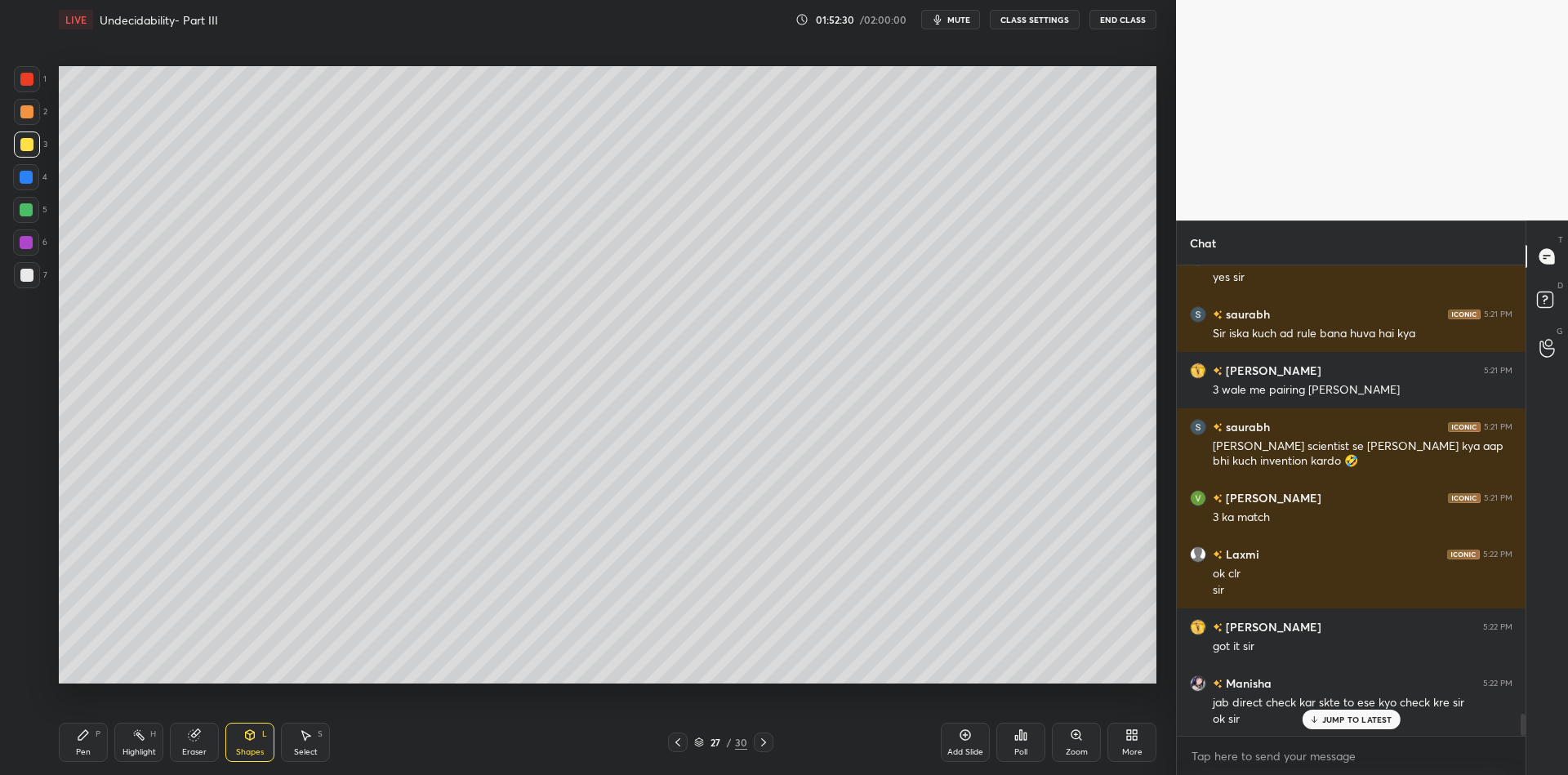
drag, startPoint x: 82, startPoint y: 744, endPoint x: 91, endPoint y: 688, distance: 56.7
click at [82, 741] on div "Pen P" at bounding box center [82, 742] width 49 height 39
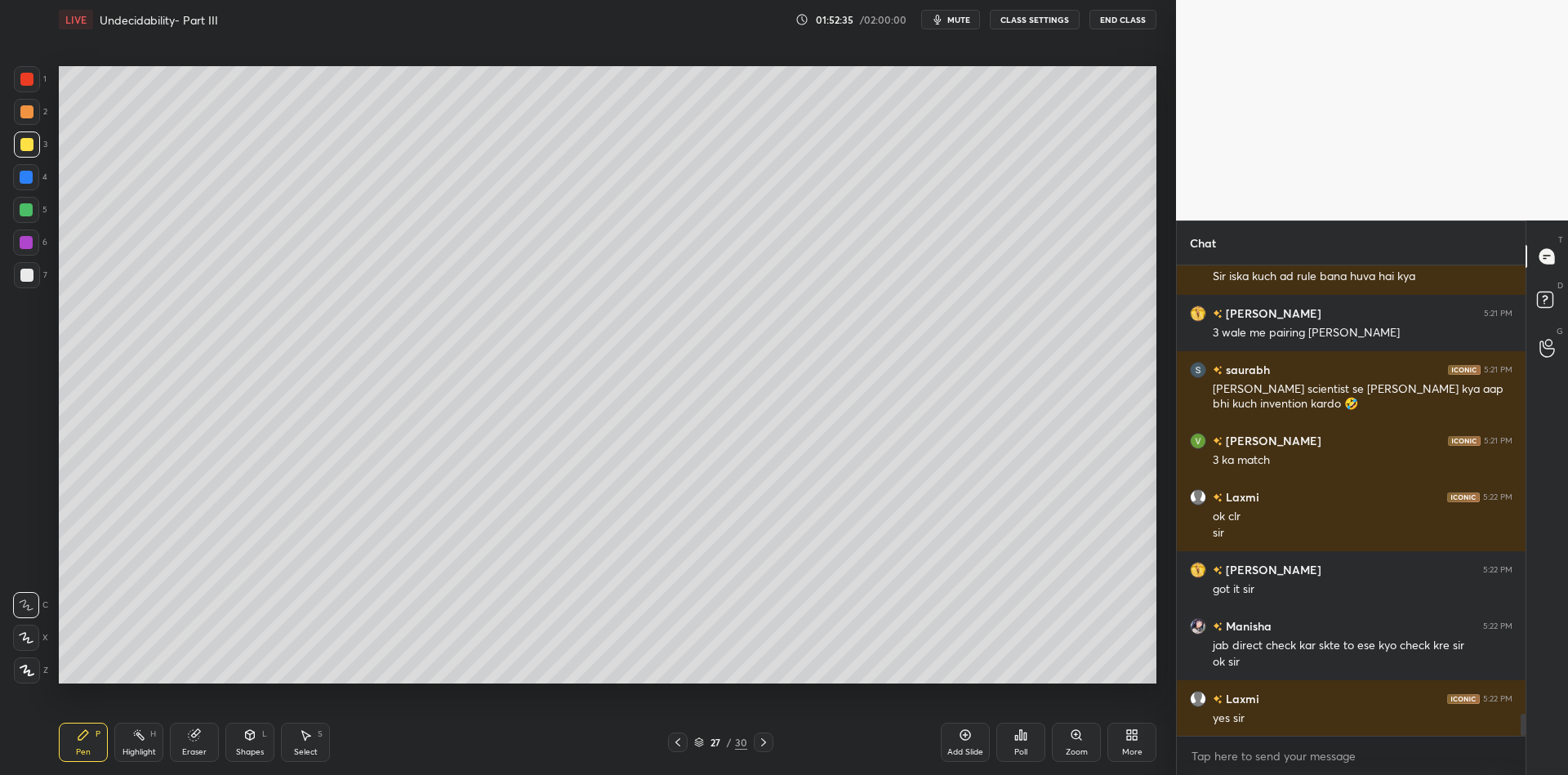
drag, startPoint x: 250, startPoint y: 747, endPoint x: 249, endPoint y: 723, distance: 24.0
click at [247, 747] on div "Shapes L" at bounding box center [249, 742] width 49 height 39
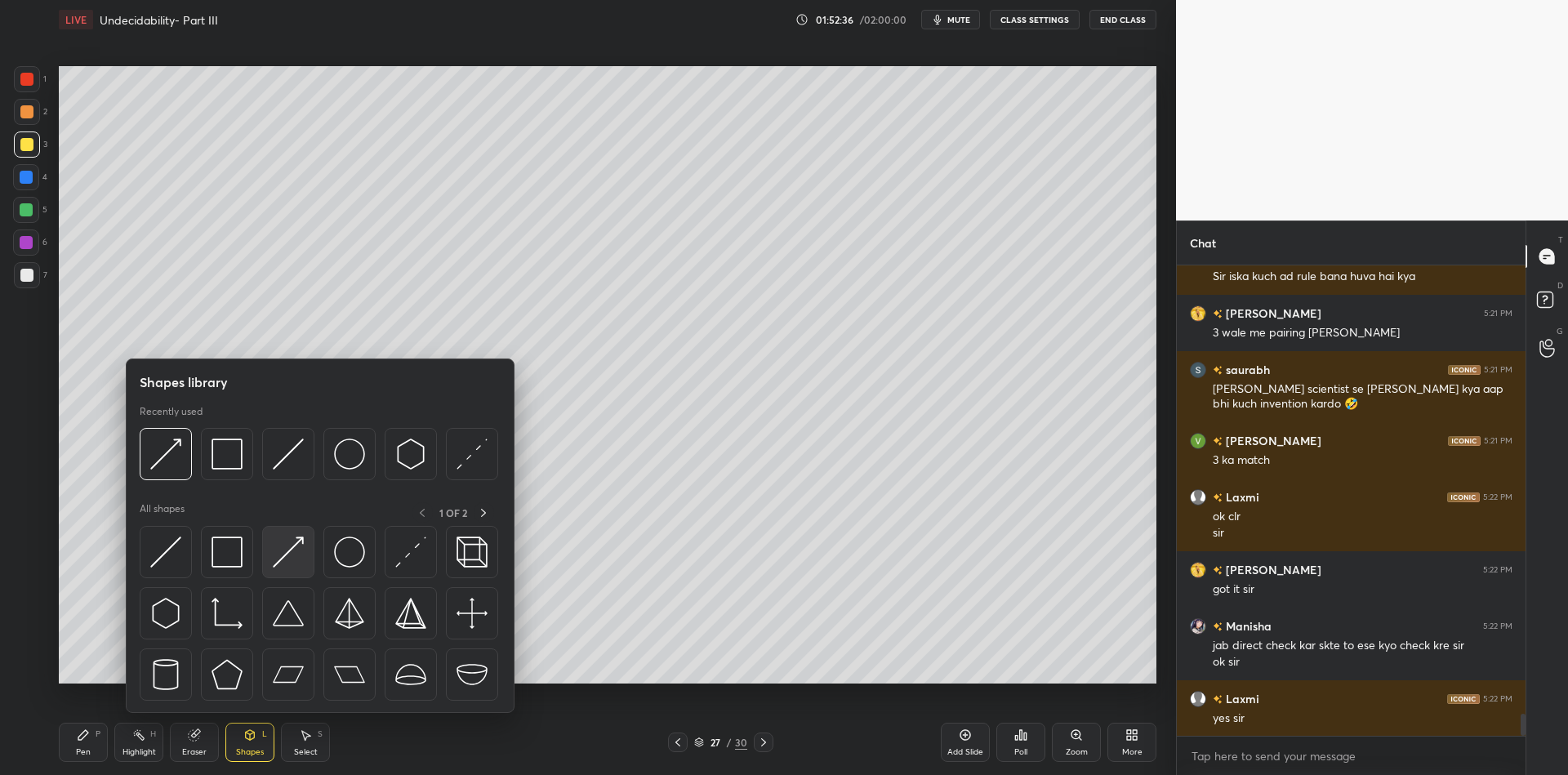
click at [291, 542] on img at bounding box center [288, 552] width 31 height 31
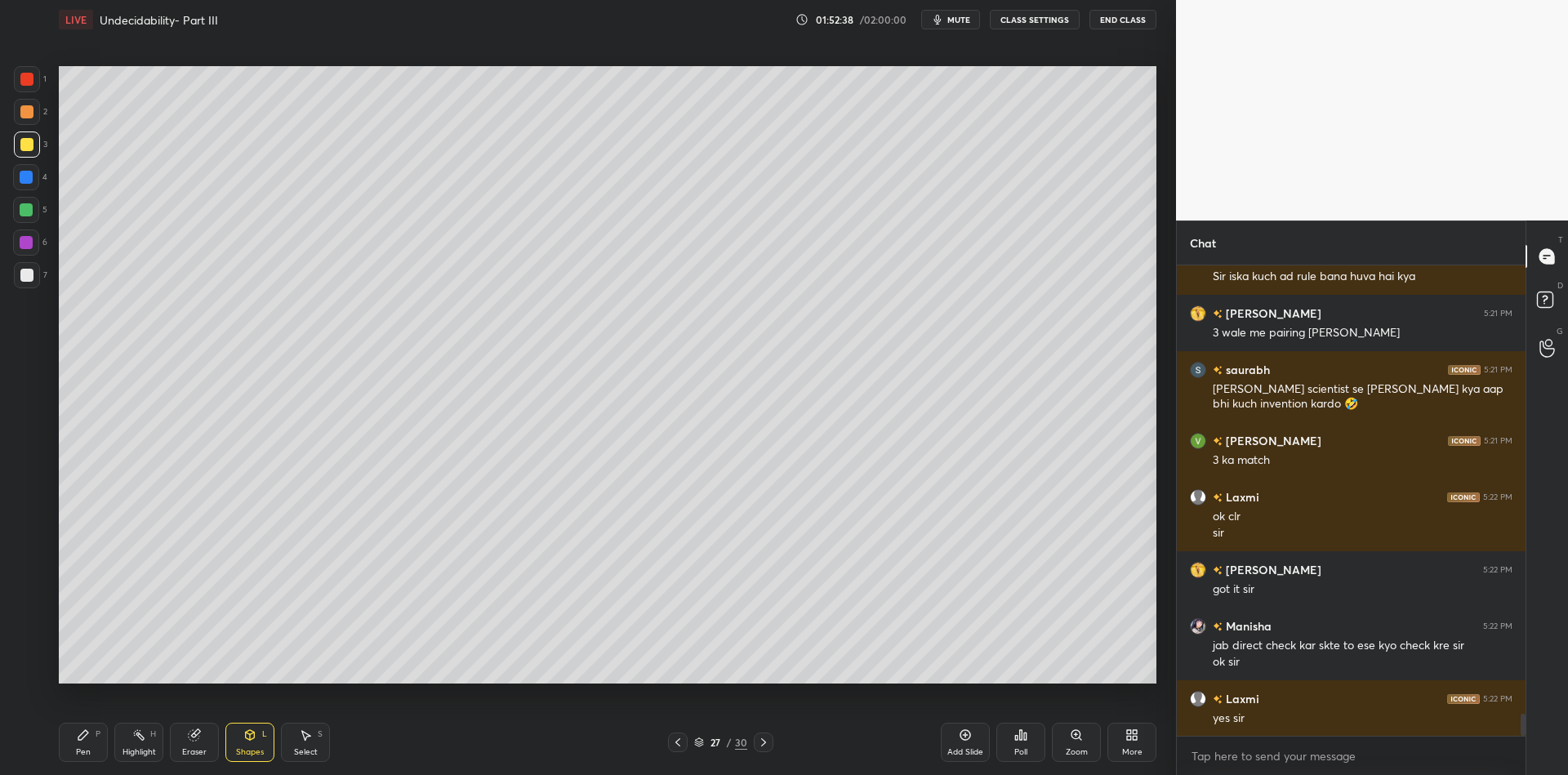
drag, startPoint x: 90, startPoint y: 742, endPoint x: 109, endPoint y: 690, distance: 55.4
click at [90, 743] on div "Pen P" at bounding box center [82, 742] width 49 height 39
drag, startPoint x: 248, startPoint y: 748, endPoint x: 254, endPoint y: 723, distance: 25.7
click at [248, 748] on div "Shapes" at bounding box center [249, 752] width 27 height 8
click at [88, 744] on div "Pen P" at bounding box center [82, 742] width 49 height 39
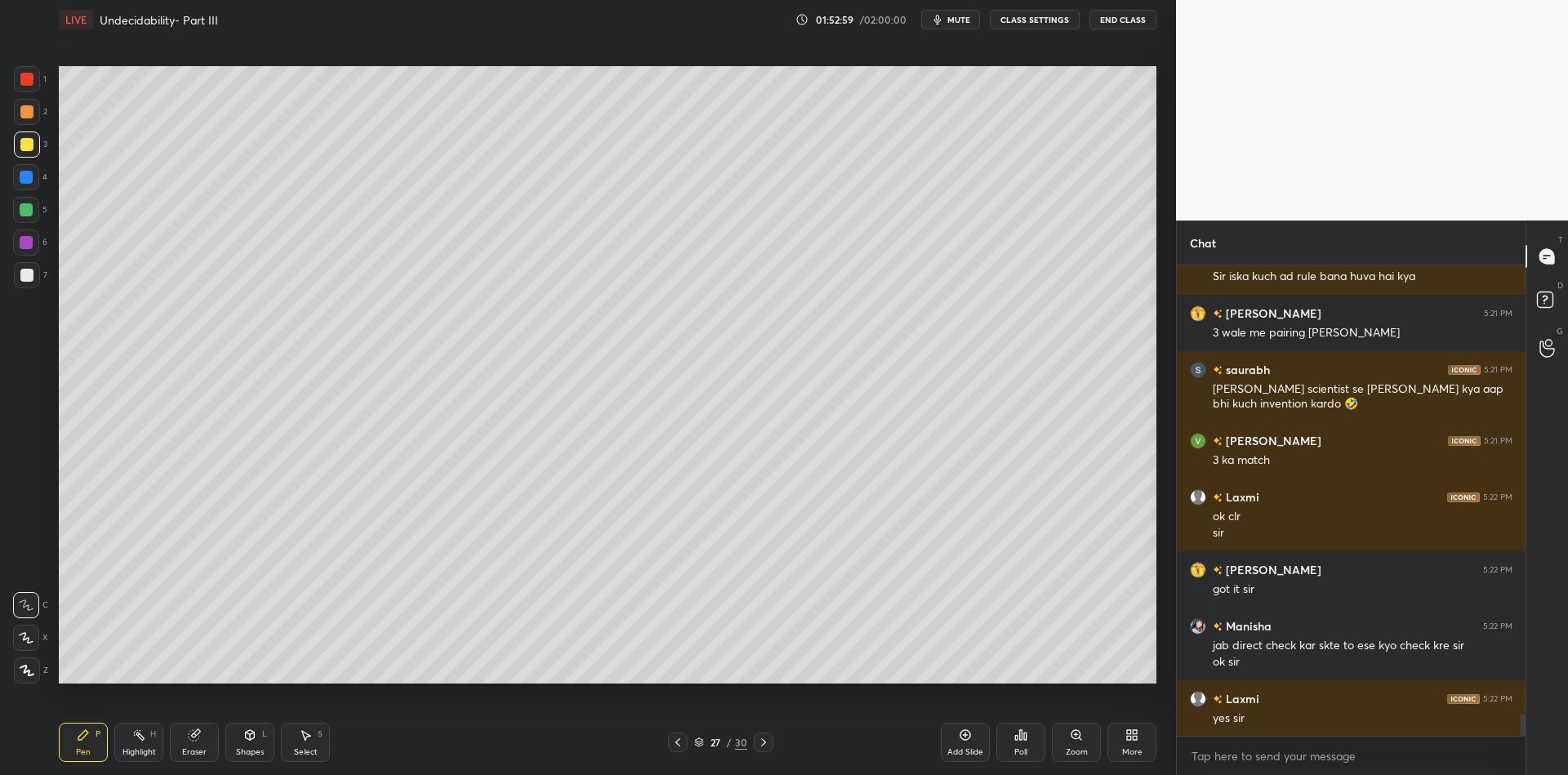
click at [140, 755] on div "Highlight" at bounding box center [139, 752] width 34 height 8
drag, startPoint x: 84, startPoint y: 748, endPoint x: 104, endPoint y: 687, distance: 64.2
click at [85, 748] on div "Pen" at bounding box center [83, 752] width 15 height 8
drag, startPoint x: 130, startPoint y: 758, endPoint x: 140, endPoint y: 720, distance: 39.3
click at [130, 755] on div "Highlight H" at bounding box center [138, 742] width 49 height 39
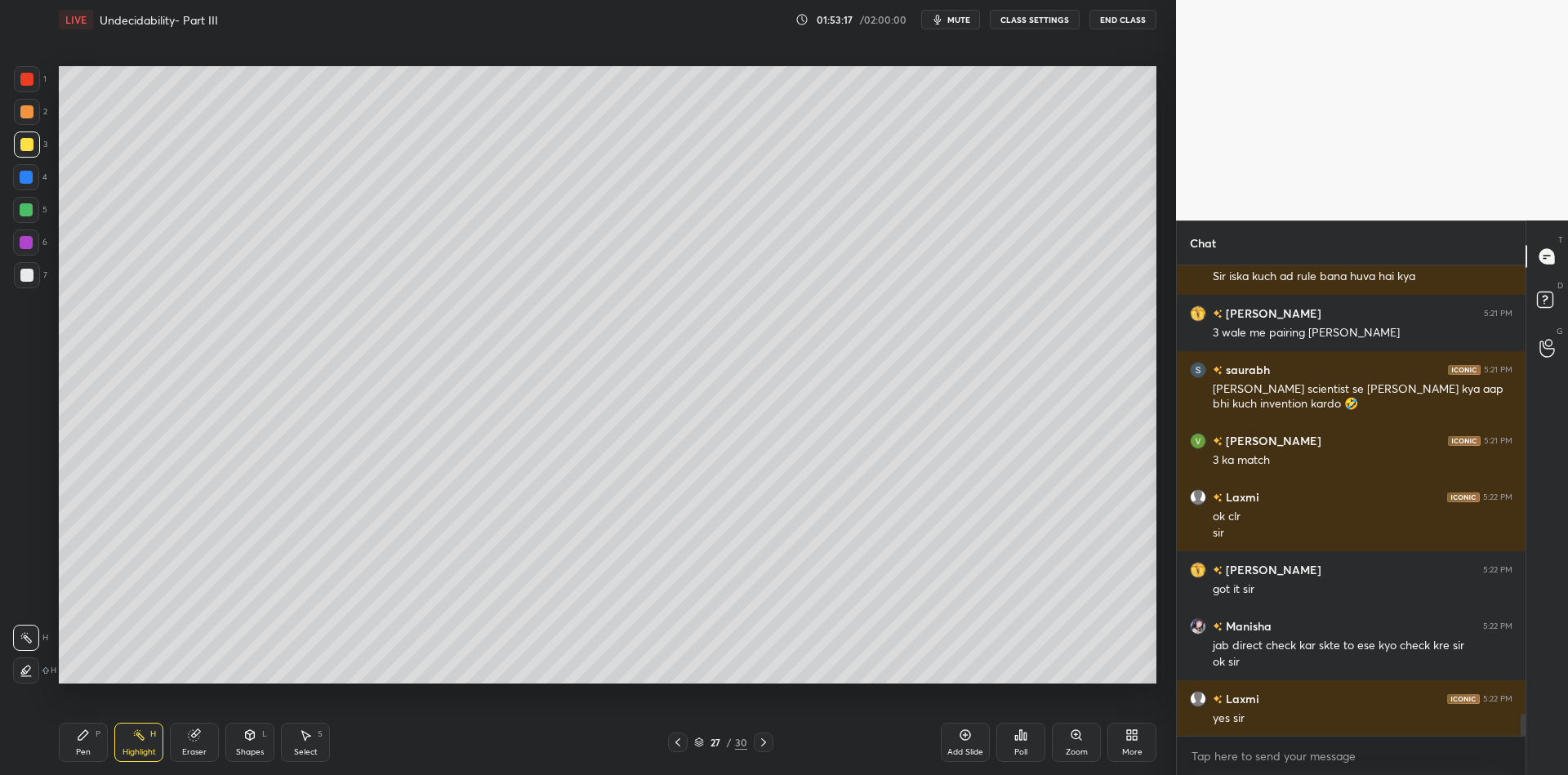
click at [252, 746] on div "Shapes L" at bounding box center [249, 742] width 49 height 39
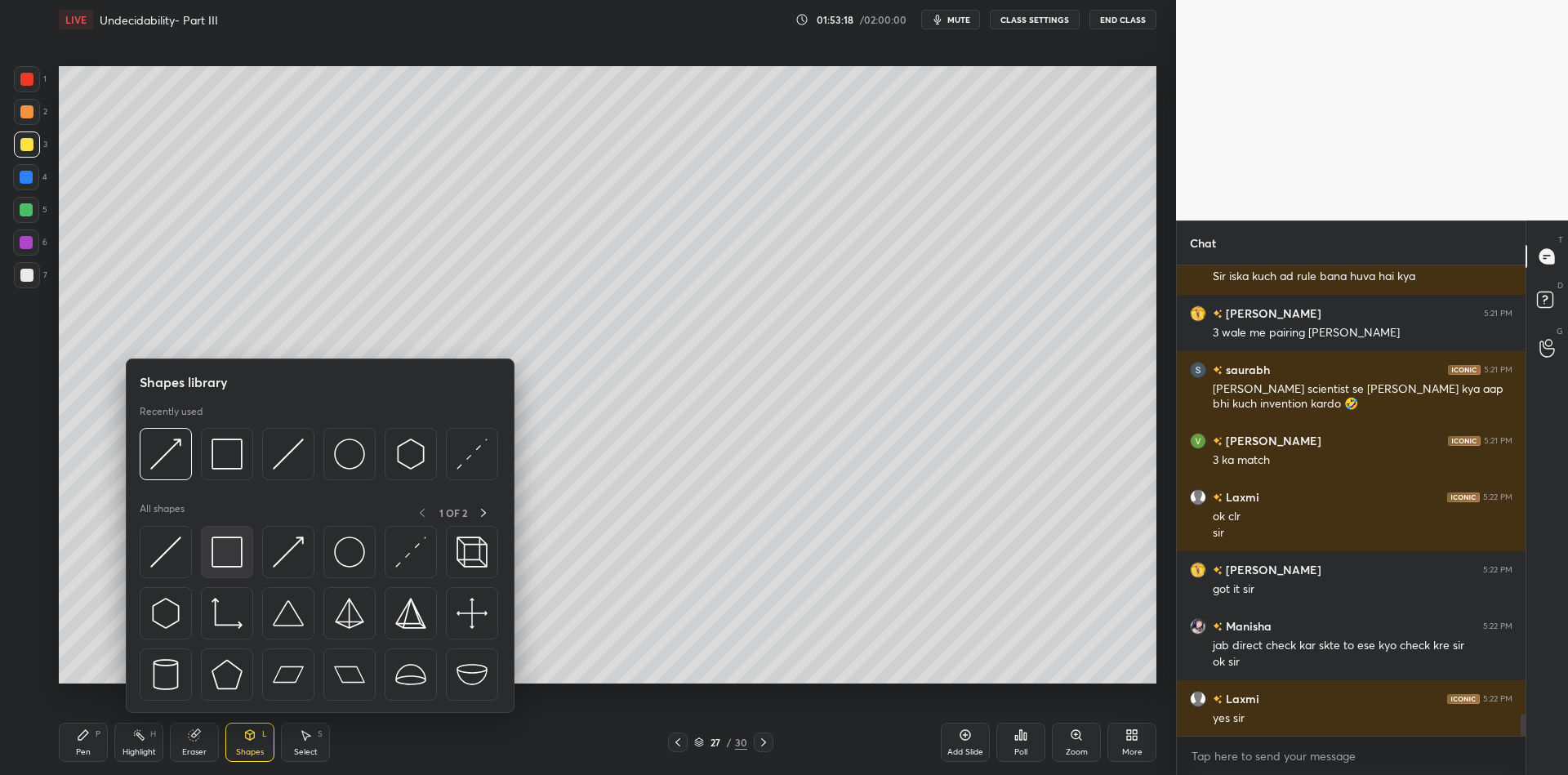
drag, startPoint x: 225, startPoint y: 559, endPoint x: 21, endPoint y: 141, distance: 465.1
click at [223, 560] on img at bounding box center [227, 552] width 31 height 31
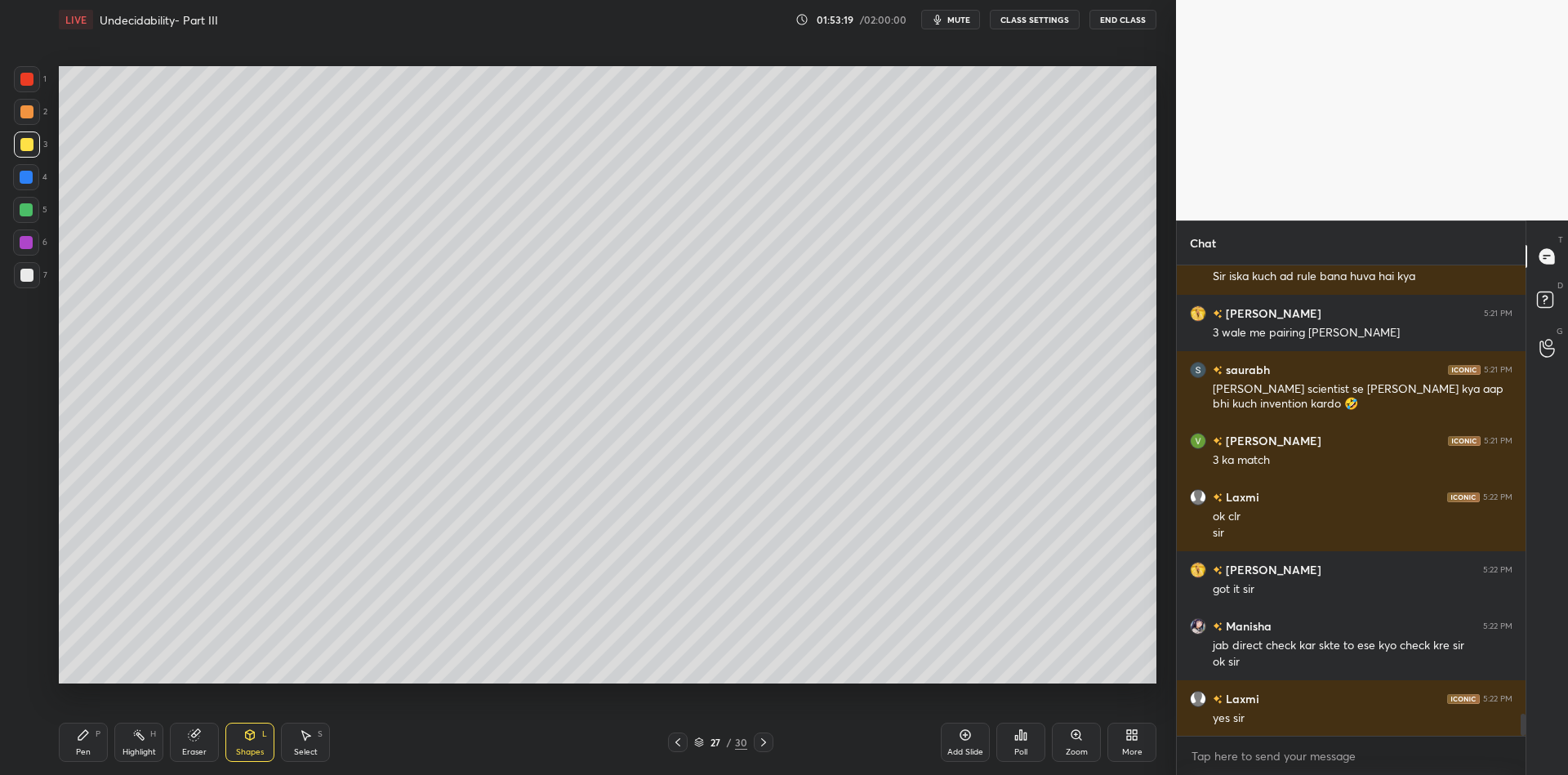
drag, startPoint x: 20, startPoint y: 145, endPoint x: 38, endPoint y: 145, distance: 18.0
click at [19, 144] on div at bounding box center [27, 144] width 26 height 26
click at [248, 744] on div "Shapes L" at bounding box center [249, 742] width 49 height 39
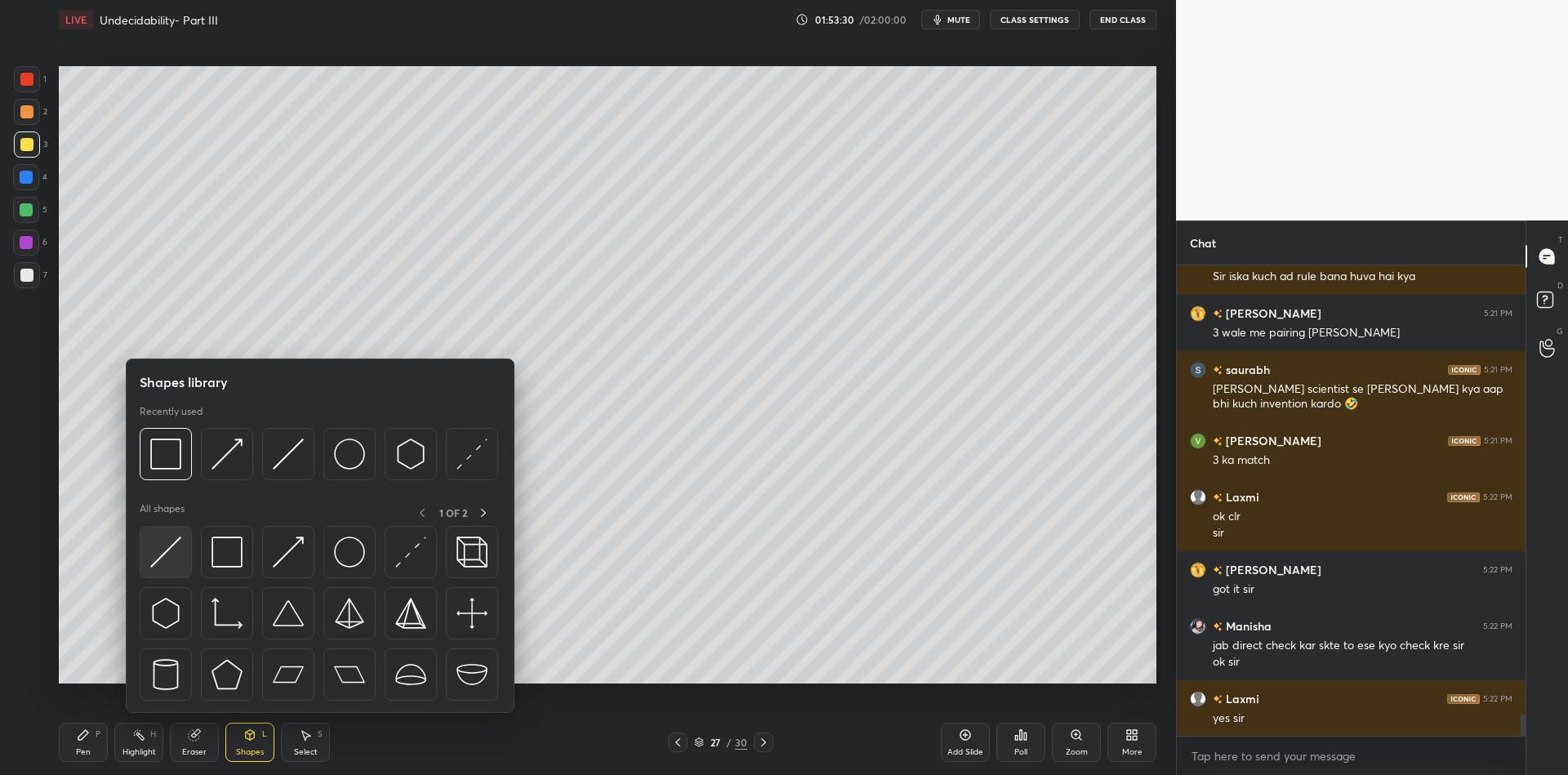
click at [182, 558] on div at bounding box center [166, 552] width 52 height 52
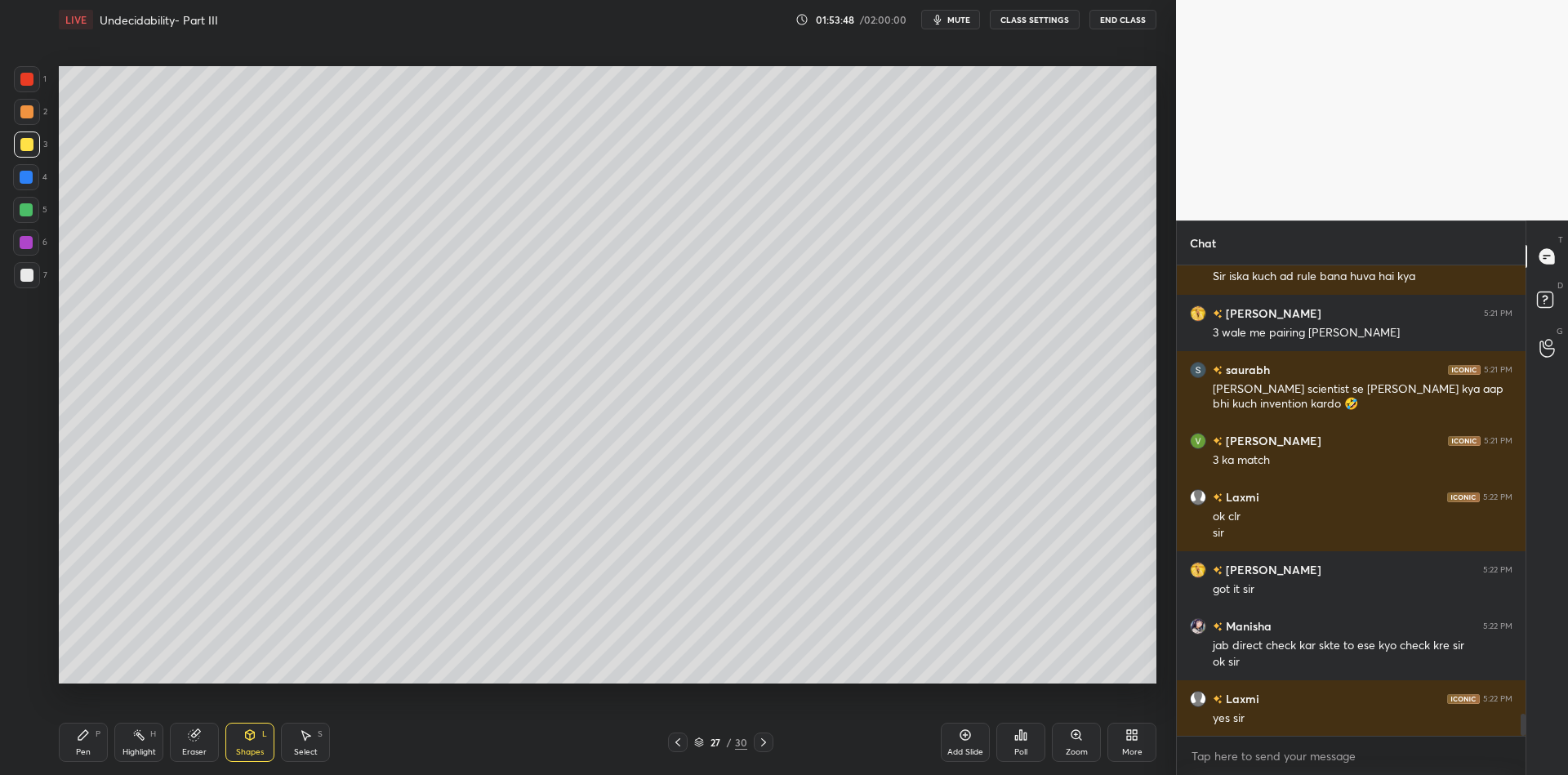
drag, startPoint x: 194, startPoint y: 748, endPoint x: 245, endPoint y: 700, distance: 70.0
click at [189, 748] on div "Eraser" at bounding box center [194, 752] width 25 height 8
click at [248, 741] on div "Shapes L" at bounding box center [249, 742] width 49 height 39
click at [175, 746] on div "Eraser" at bounding box center [194, 742] width 49 height 39
click at [247, 750] on div "Shapes" at bounding box center [249, 752] width 27 height 8
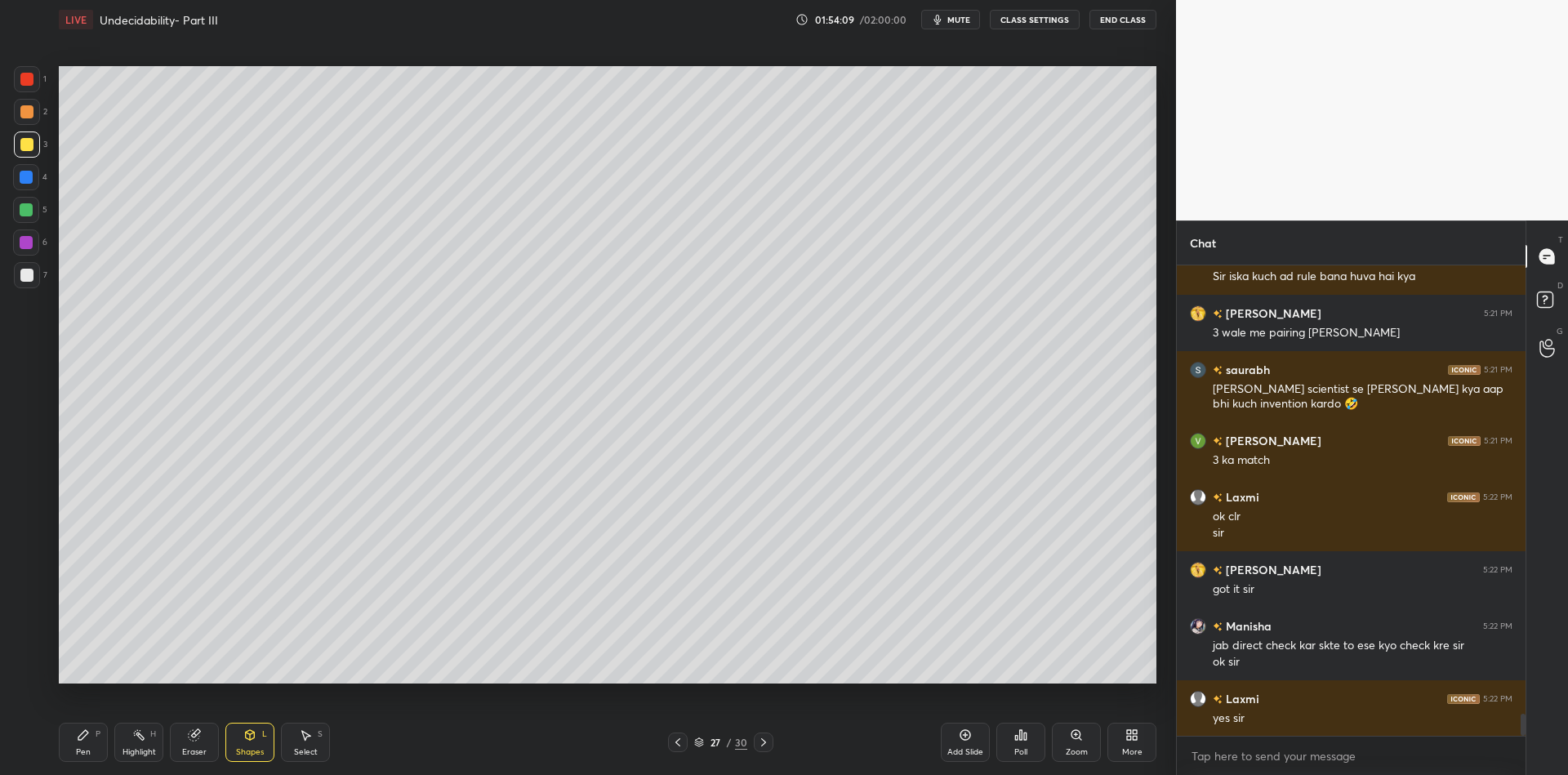
click at [185, 751] on div "Eraser" at bounding box center [194, 752] width 25 height 8
click at [90, 752] on div "Pen P" at bounding box center [82, 742] width 49 height 39
click at [17, 223] on div "5" at bounding box center [30, 213] width 35 height 33
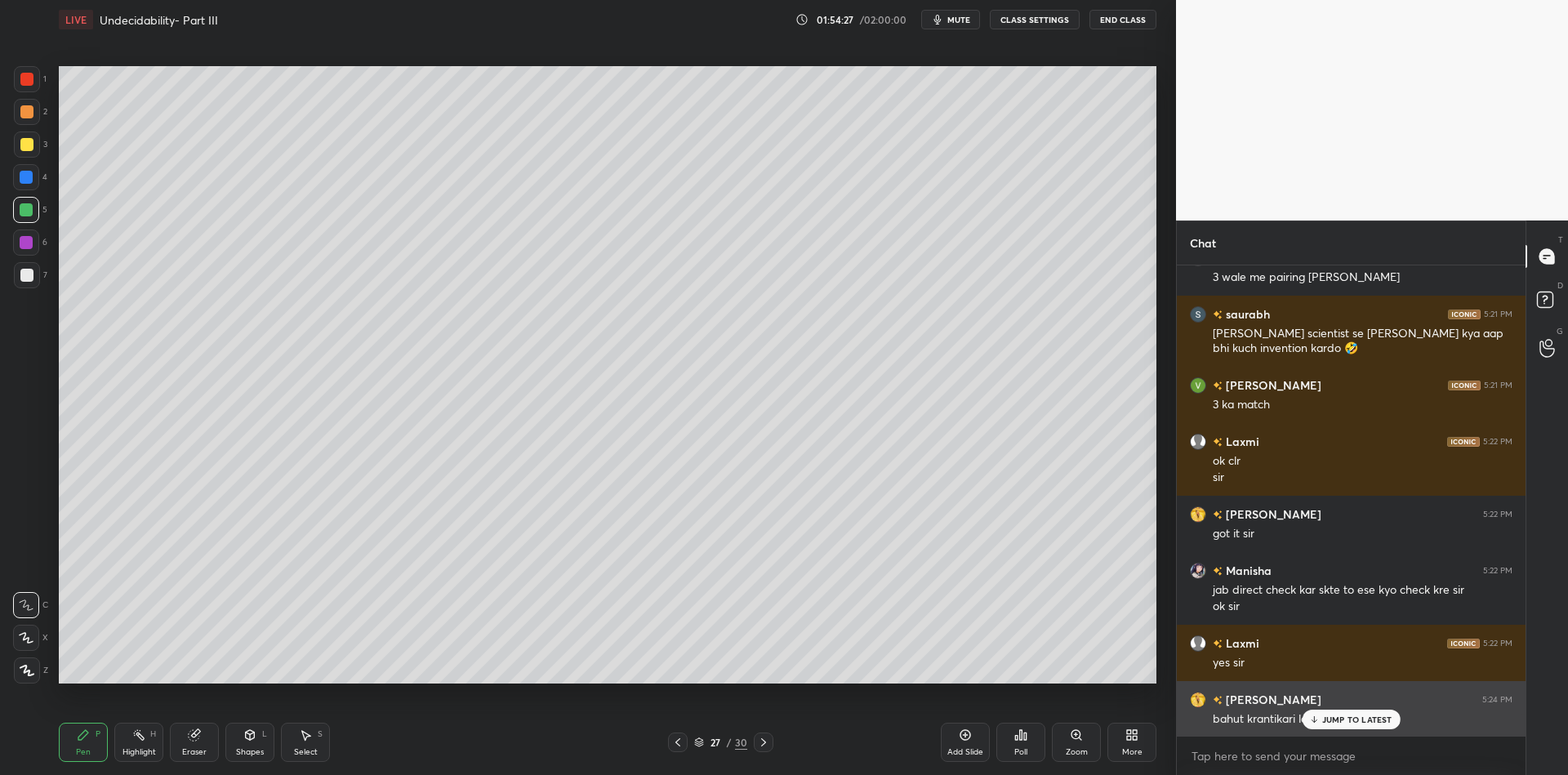
click at [1305, 723] on div "JUMP TO LATEST" at bounding box center [1351, 720] width 98 height 20
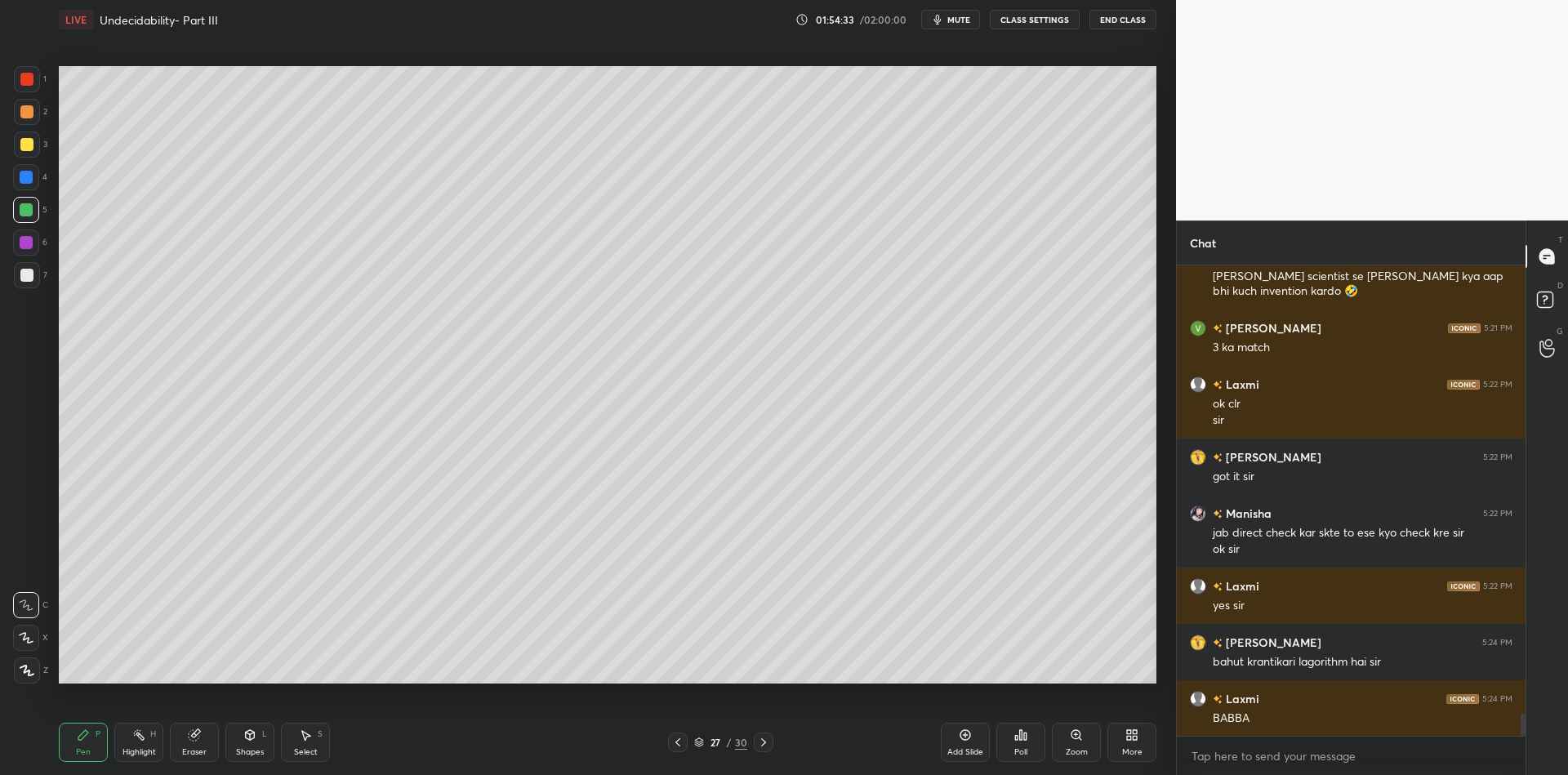
drag, startPoint x: 130, startPoint y: 755, endPoint x: 137, endPoint y: 698, distance: 57.4
click at [127, 750] on div "Highlight" at bounding box center [139, 752] width 34 height 8
click at [68, 748] on div "Pen P" at bounding box center [82, 742] width 49 height 39
click at [26, 142] on div at bounding box center [27, 145] width 13 height 13
click at [250, 742] on div "Shapes L" at bounding box center [249, 742] width 49 height 39
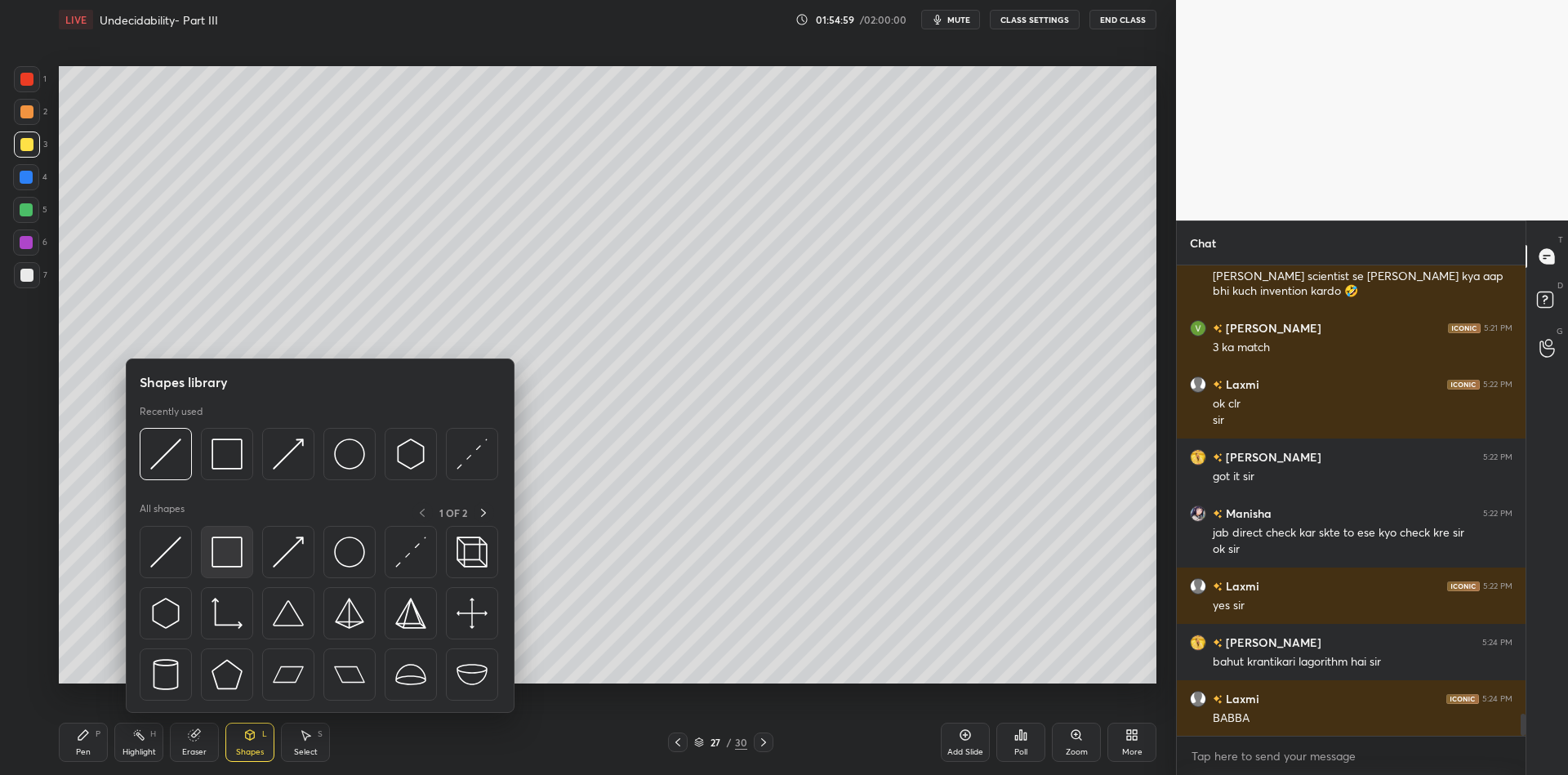
click at [232, 543] on img at bounding box center [227, 552] width 31 height 31
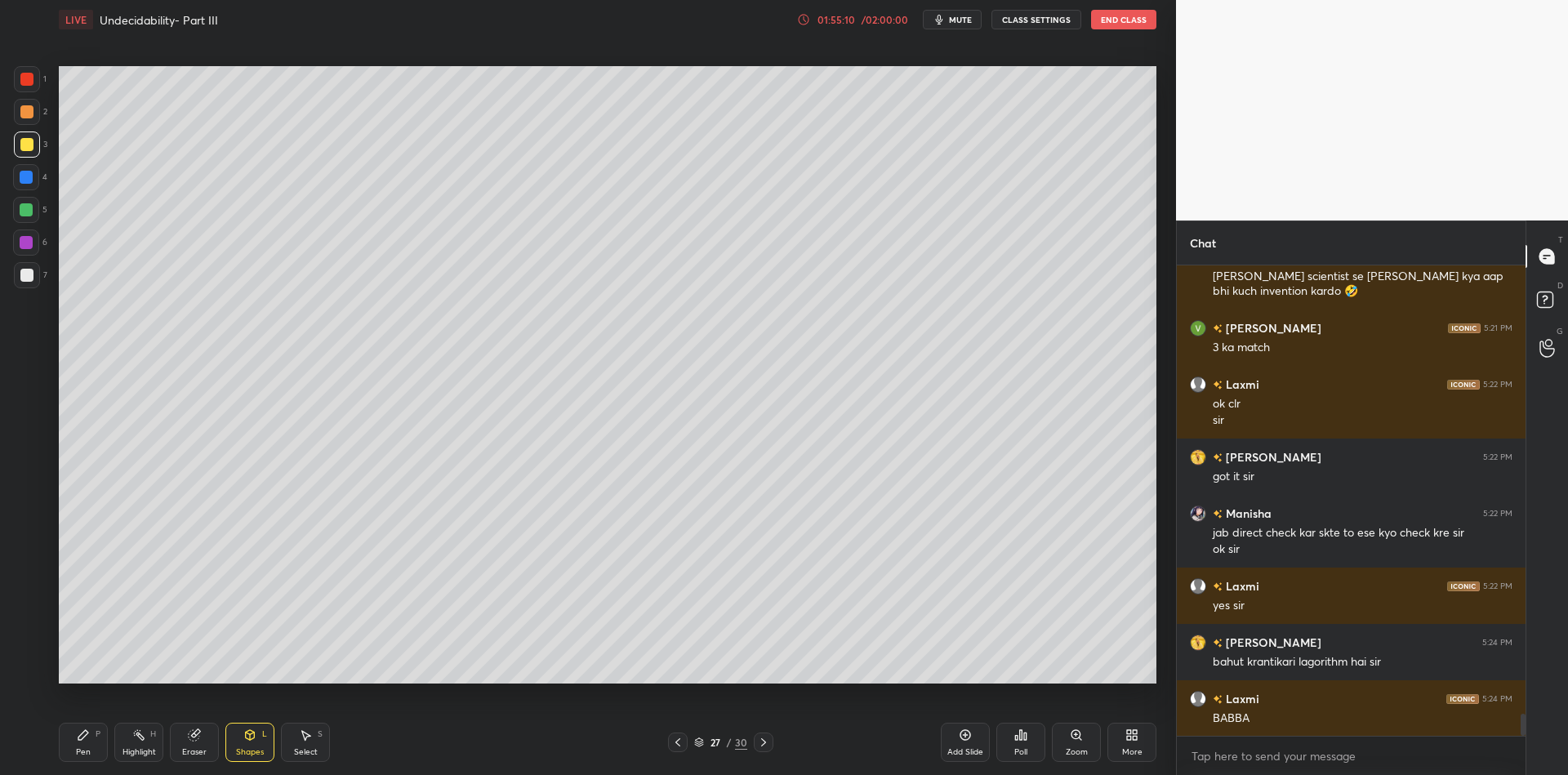
drag, startPoint x: 246, startPoint y: 741, endPoint x: 239, endPoint y: 713, distance: 28.9
click at [245, 736] on icon at bounding box center [250, 735] width 13 height 13
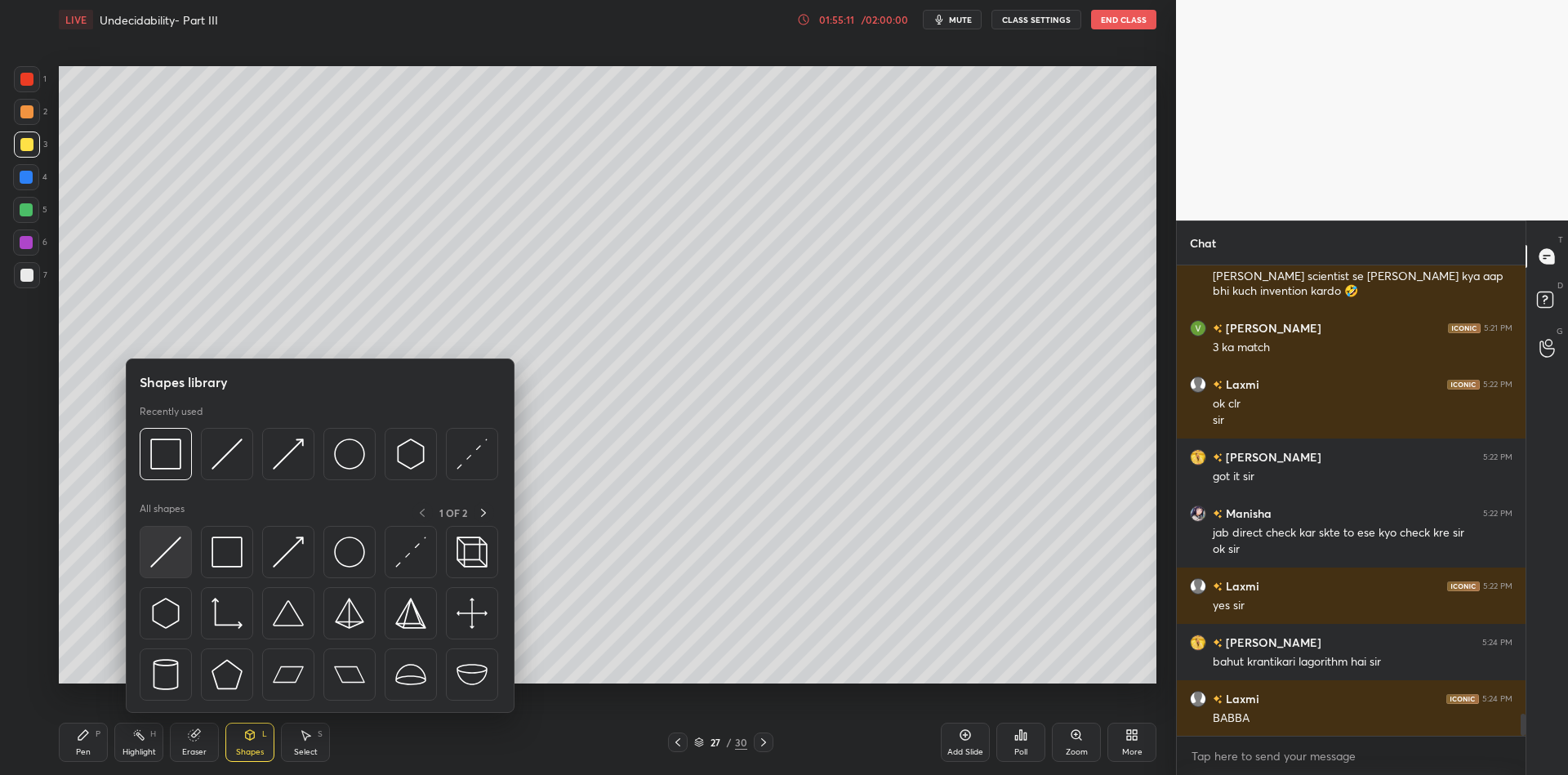
click at [163, 557] on img at bounding box center [166, 552] width 31 height 31
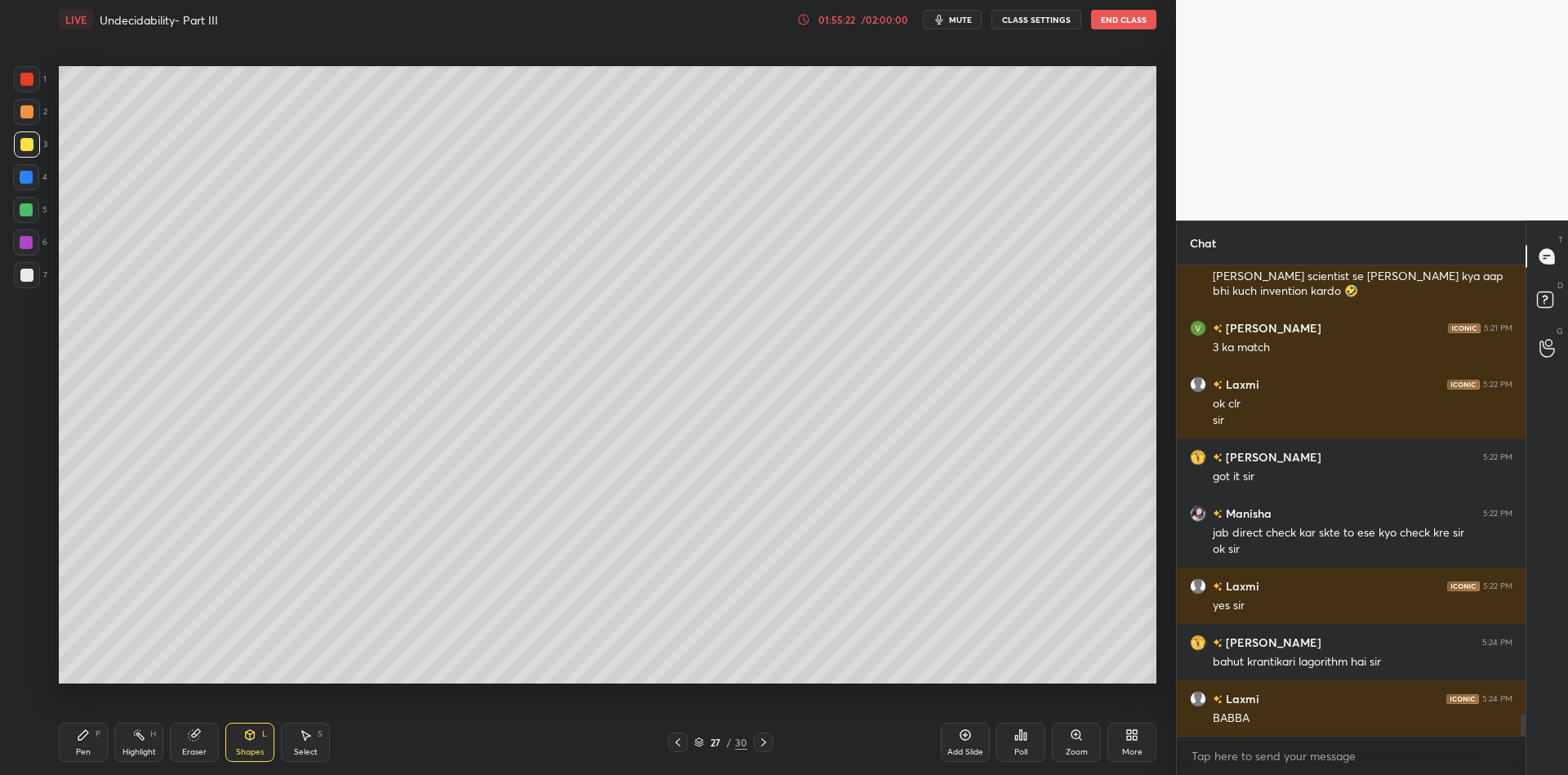
drag, startPoint x: 137, startPoint y: 745, endPoint x: 151, endPoint y: 696, distance: 51.0
click at [135, 741] on div "Highlight H" at bounding box center [138, 742] width 49 height 39
drag, startPoint x: 73, startPoint y: 742, endPoint x: 89, endPoint y: 729, distance: 20.6
click at [75, 740] on div "Pen P" at bounding box center [82, 742] width 49 height 39
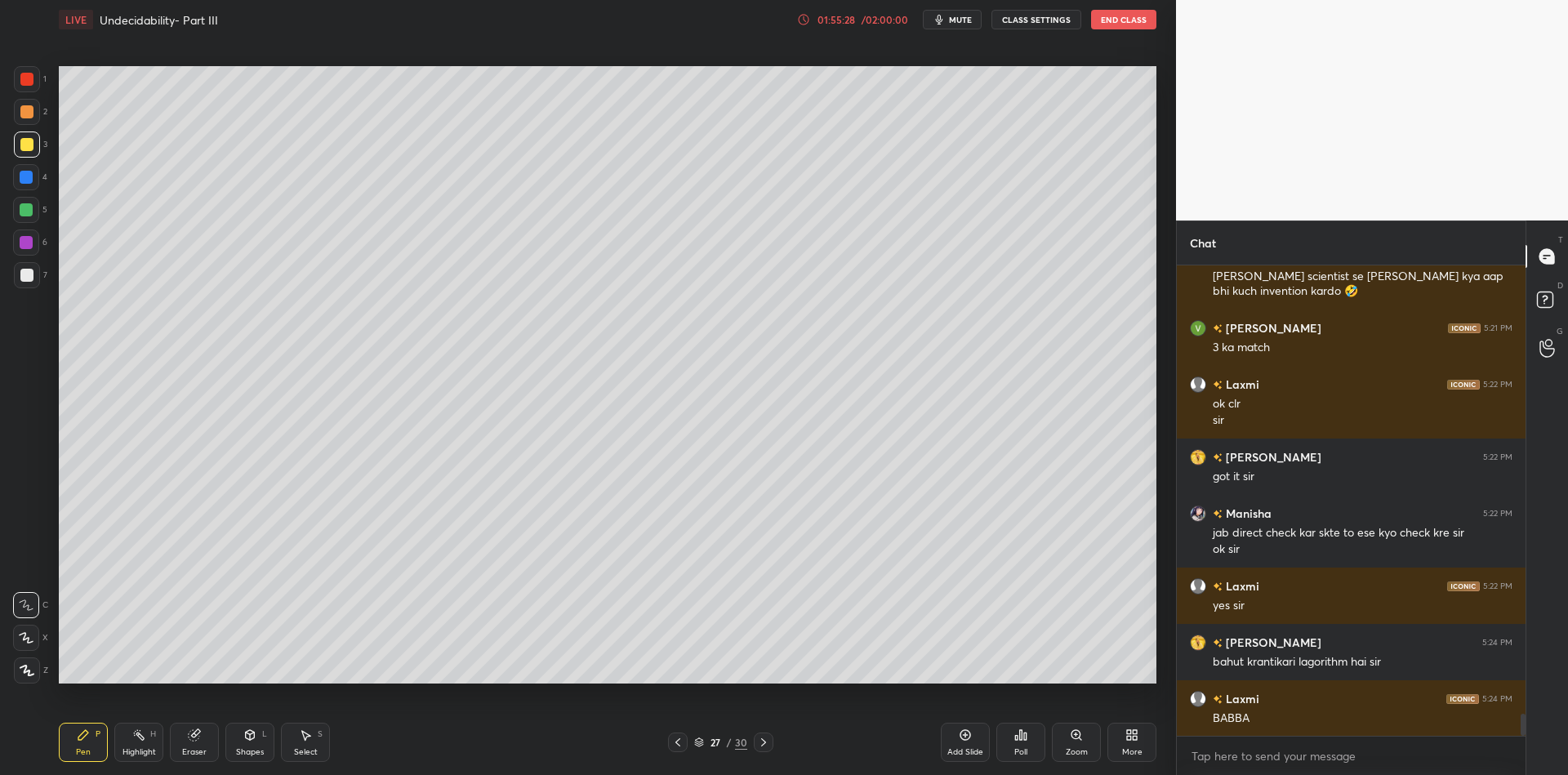
click at [133, 745] on div "Highlight H" at bounding box center [138, 742] width 49 height 39
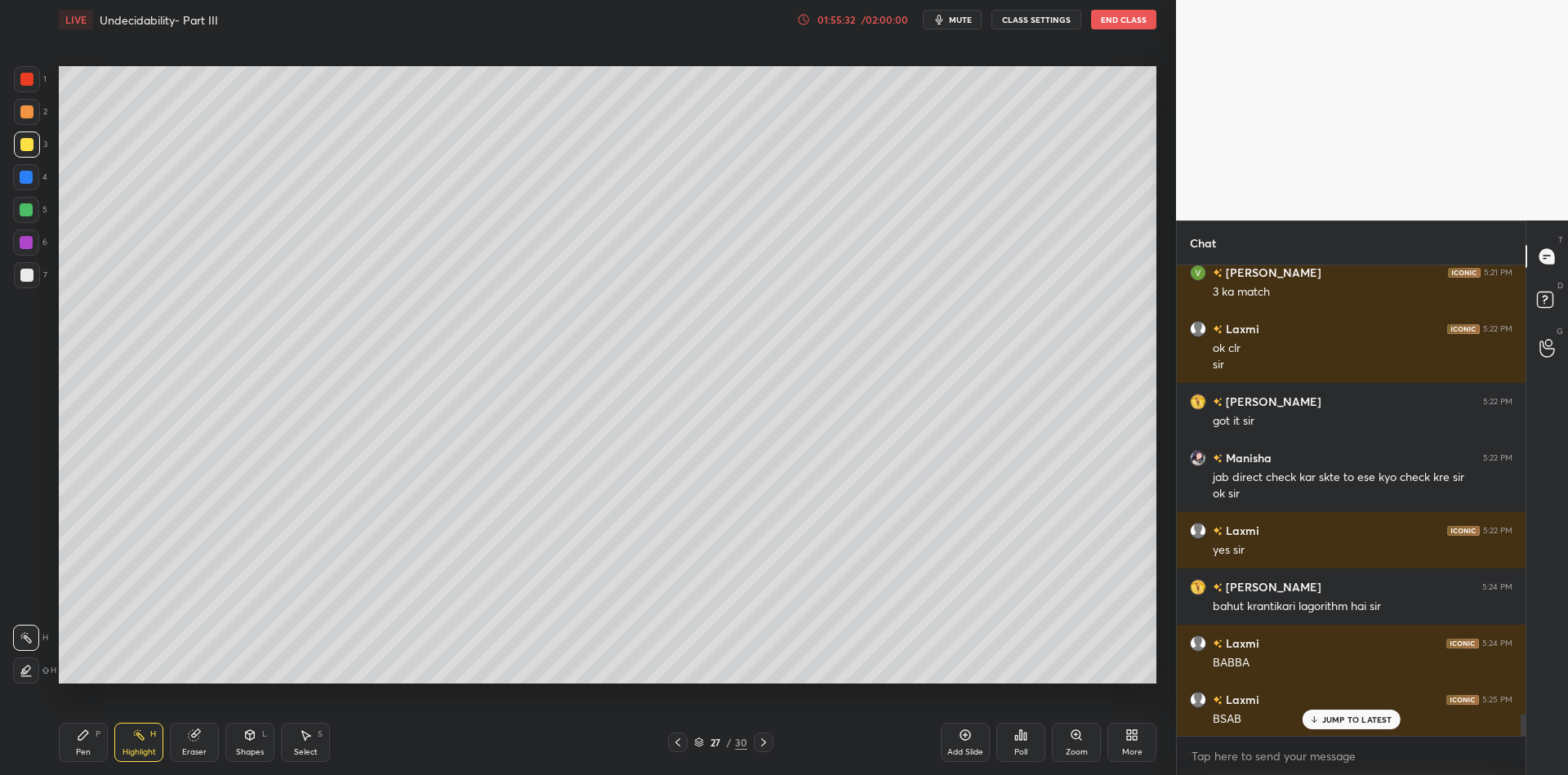
click at [79, 742] on div "Pen P" at bounding box center [82, 742] width 49 height 39
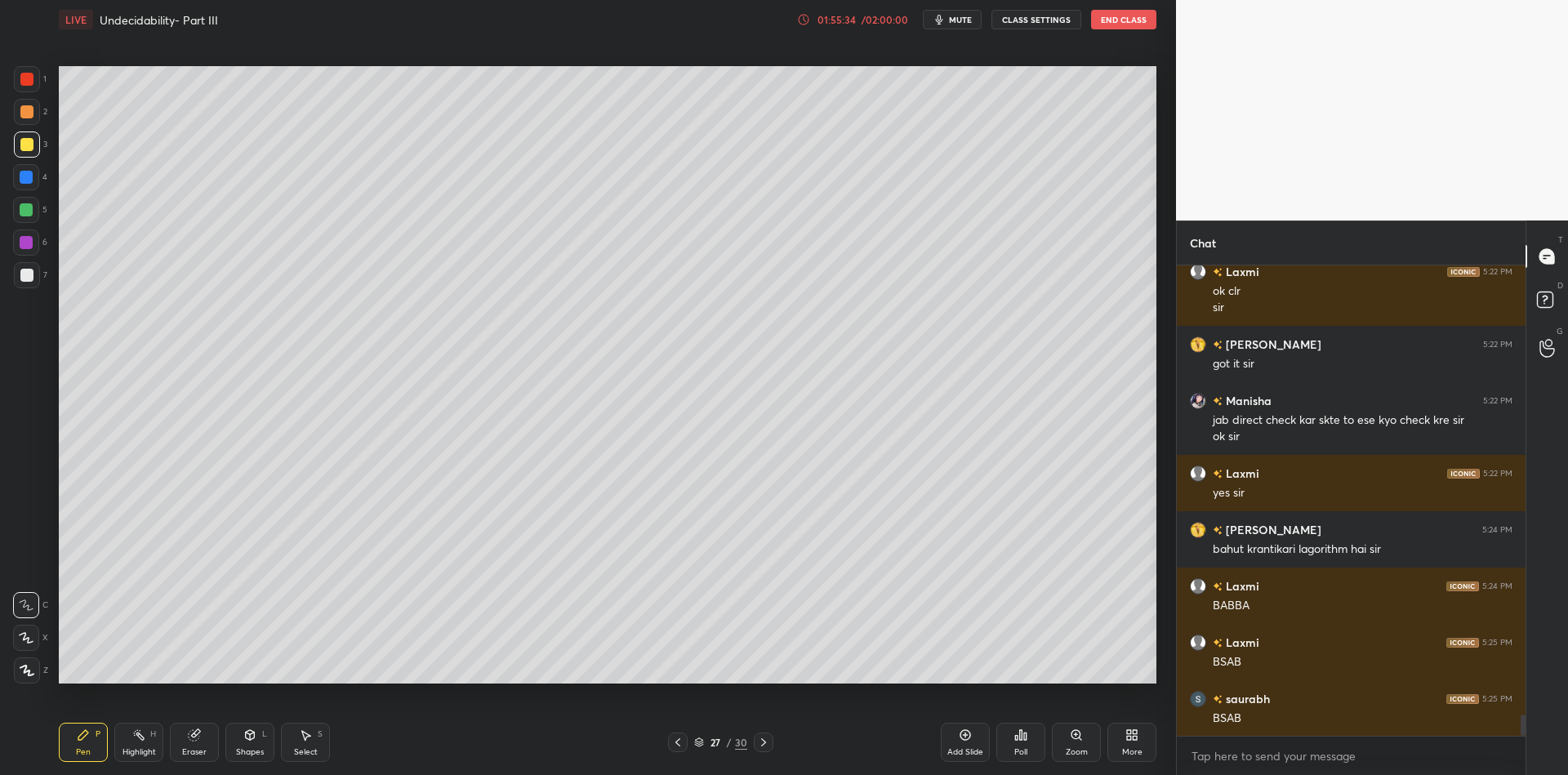
drag, startPoint x: 137, startPoint y: 744, endPoint x: 145, endPoint y: 732, distance: 14.4
click at [137, 742] on div "Highlight H" at bounding box center [138, 742] width 49 height 39
click at [74, 748] on div "Pen P" at bounding box center [82, 742] width 49 height 39
click at [132, 738] on icon at bounding box center [138, 735] width 13 height 13
click at [79, 756] on div "Pen" at bounding box center [83, 752] width 15 height 8
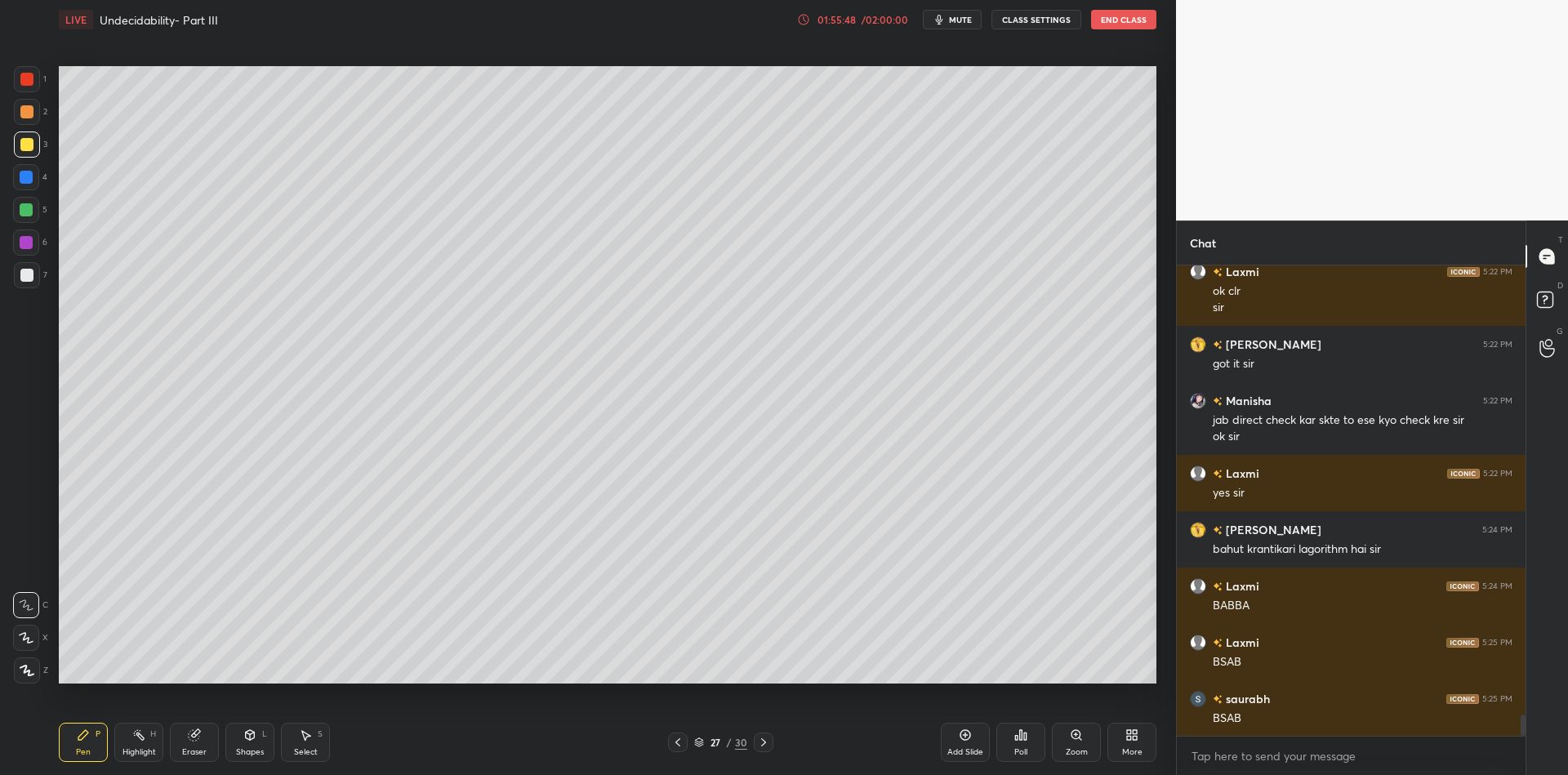
click at [254, 738] on icon at bounding box center [250, 735] width 13 height 13
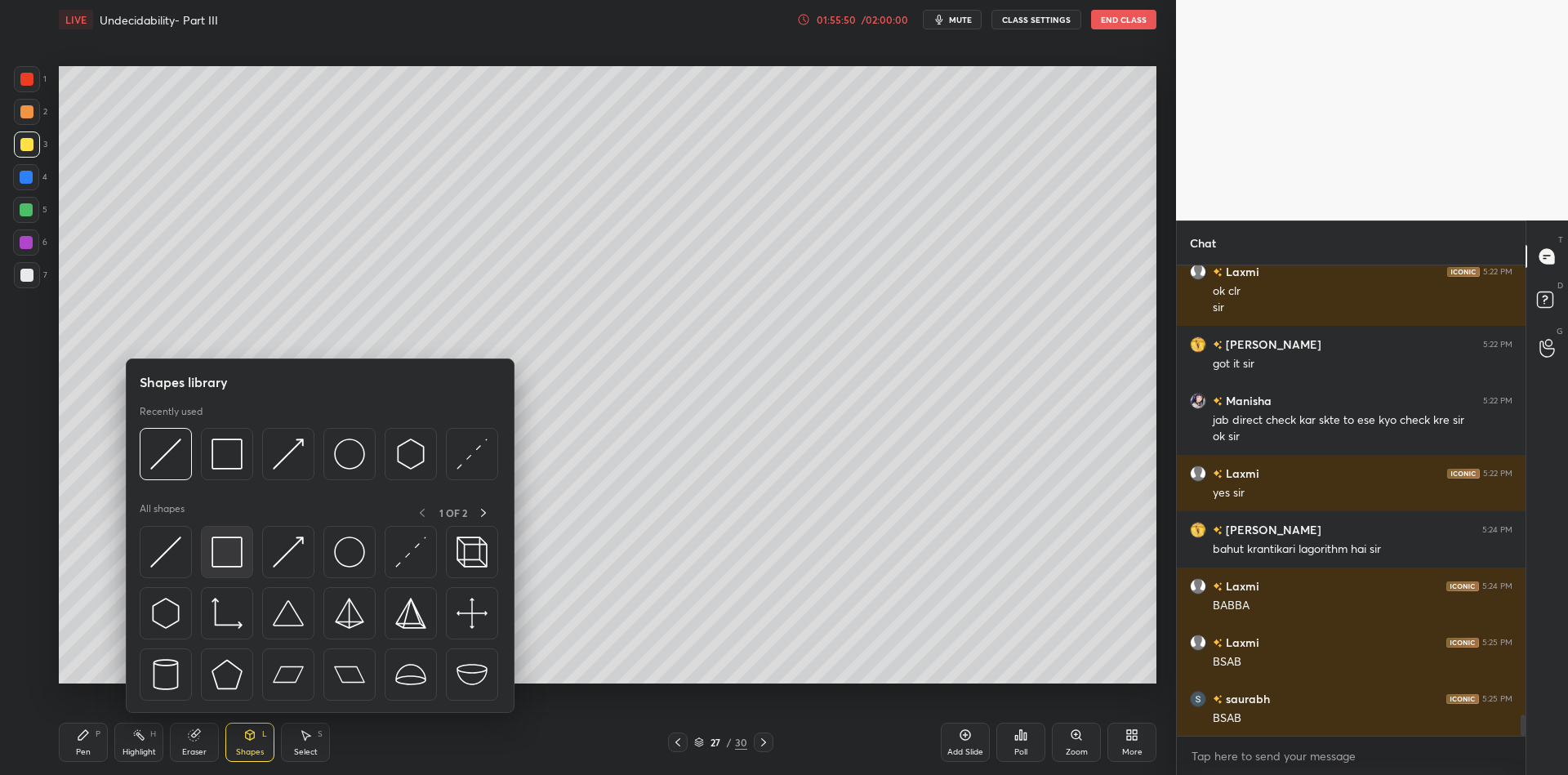
scroll to position [9837, 0]
click at [230, 557] on img at bounding box center [227, 552] width 31 height 31
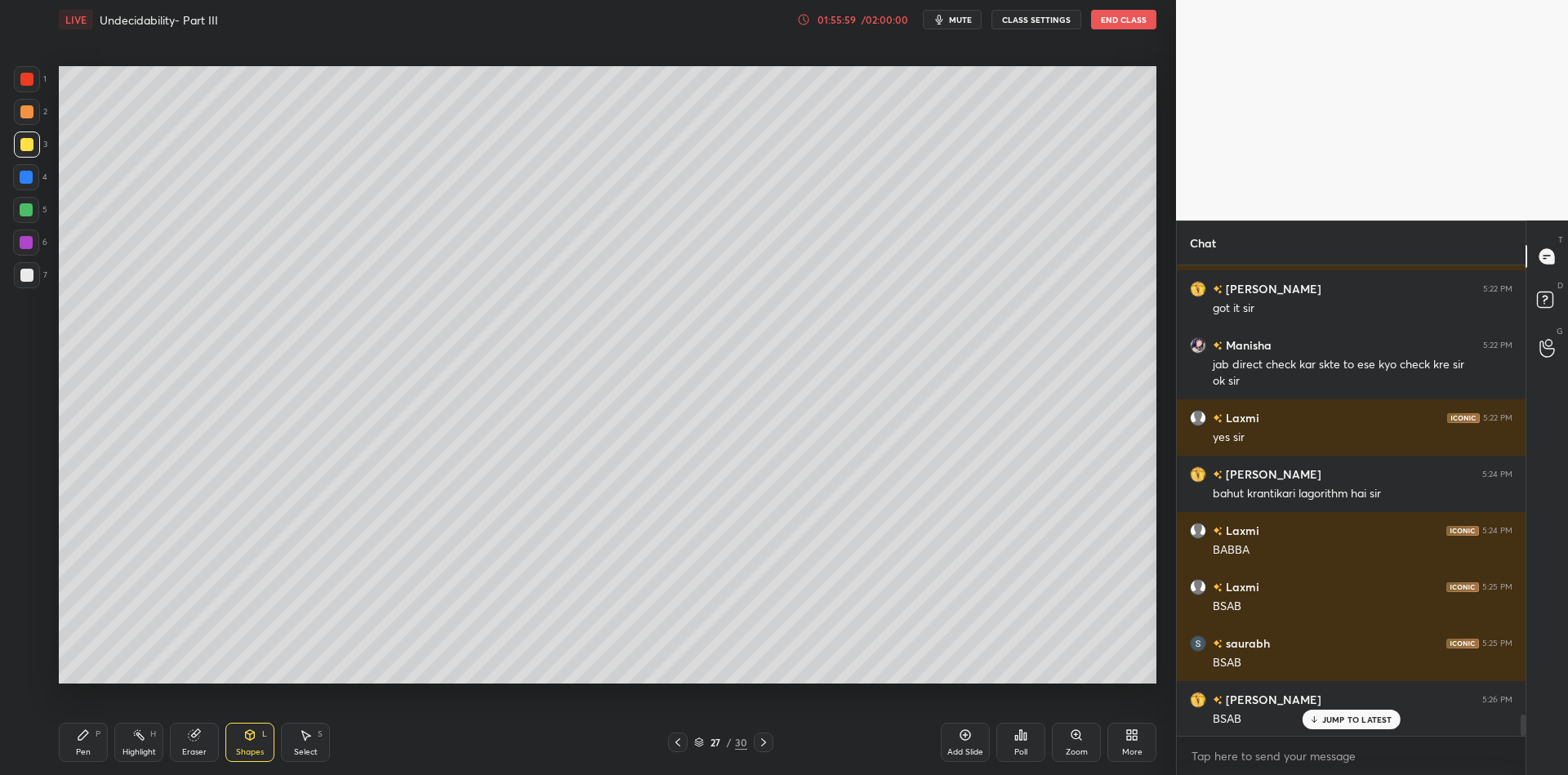
click at [257, 733] on div "Shapes L" at bounding box center [249, 742] width 49 height 39
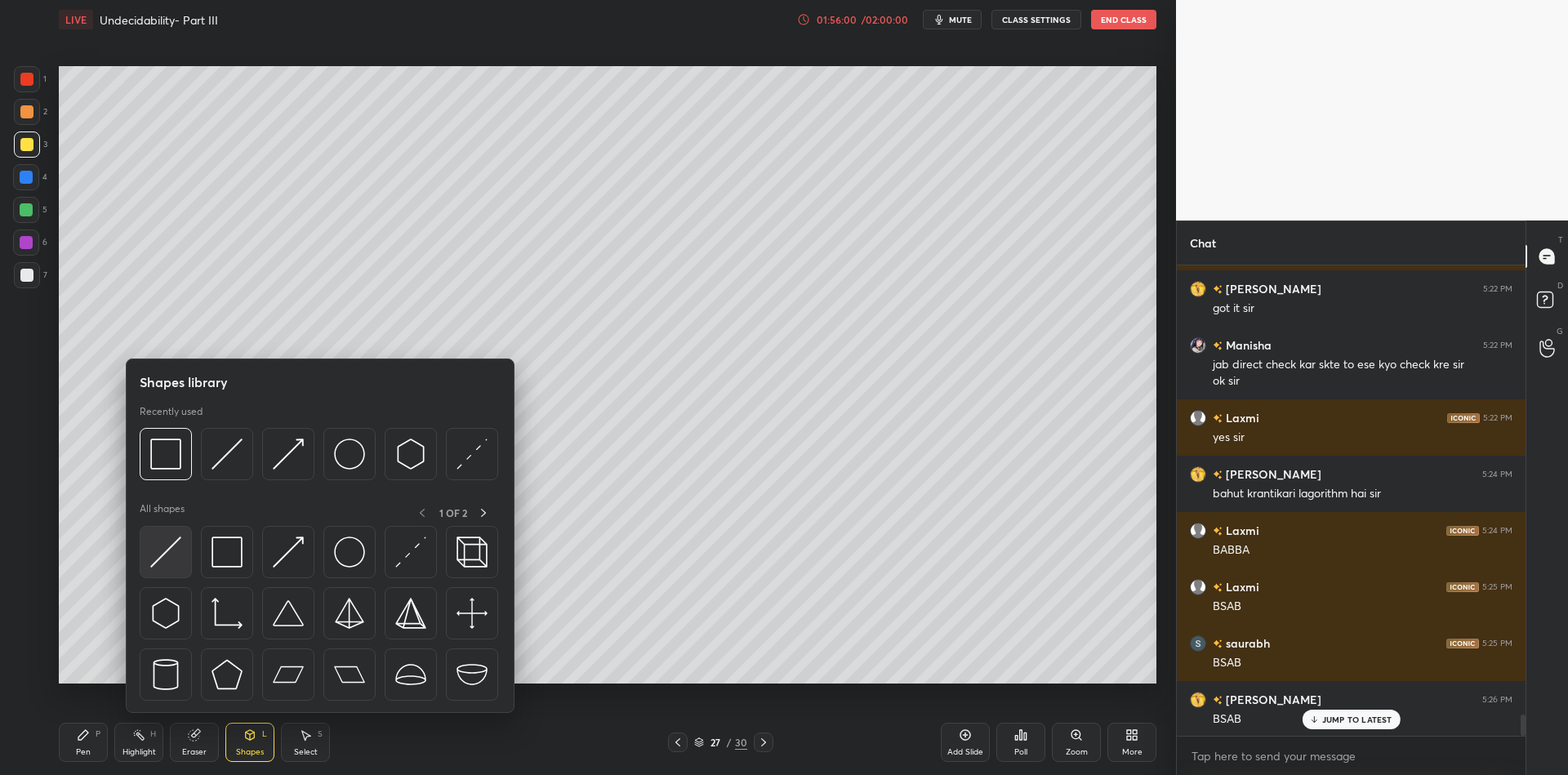
click at [162, 546] on img at bounding box center [166, 552] width 31 height 31
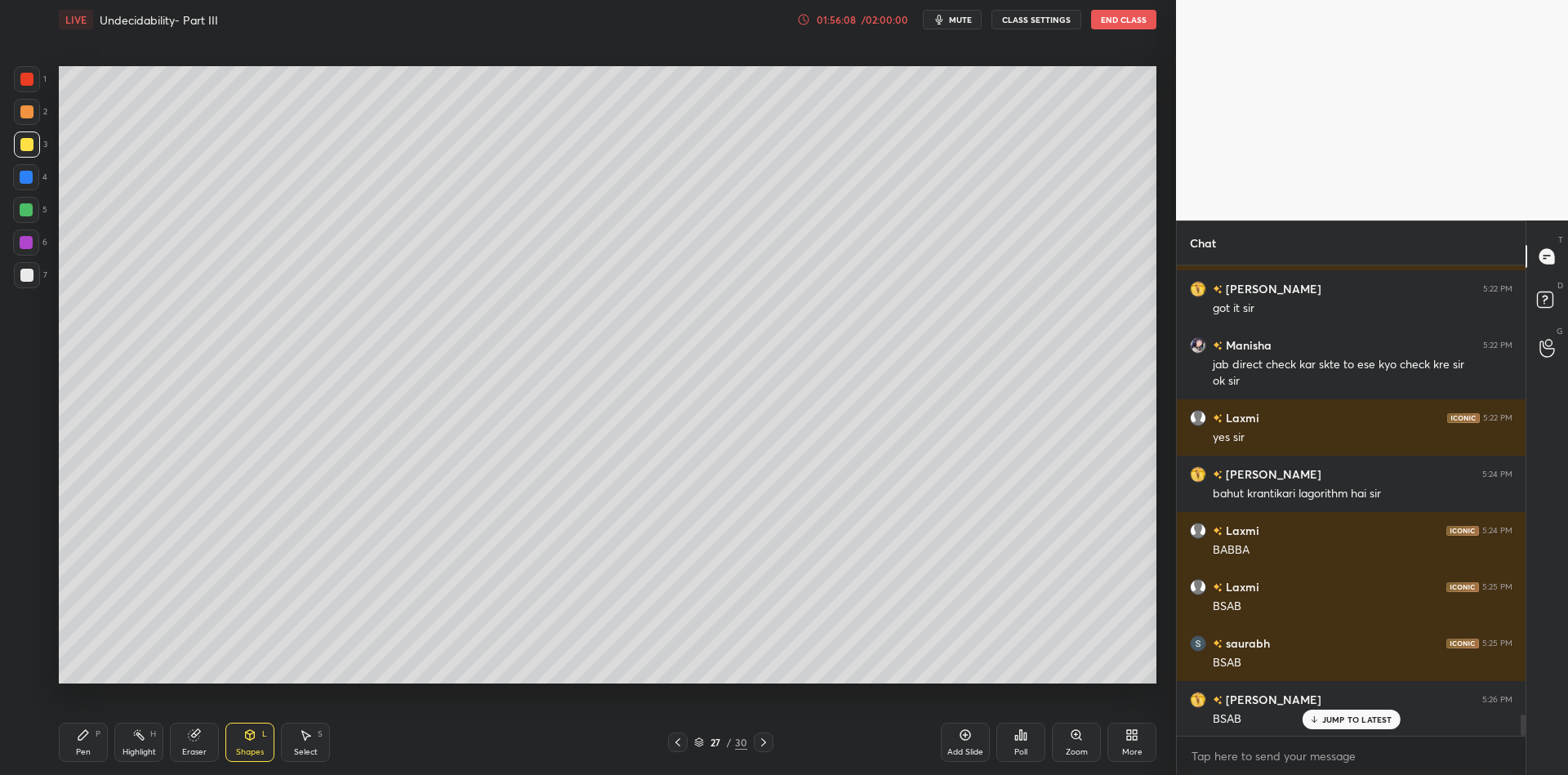
click at [253, 749] on div "Shapes" at bounding box center [249, 752] width 27 height 8
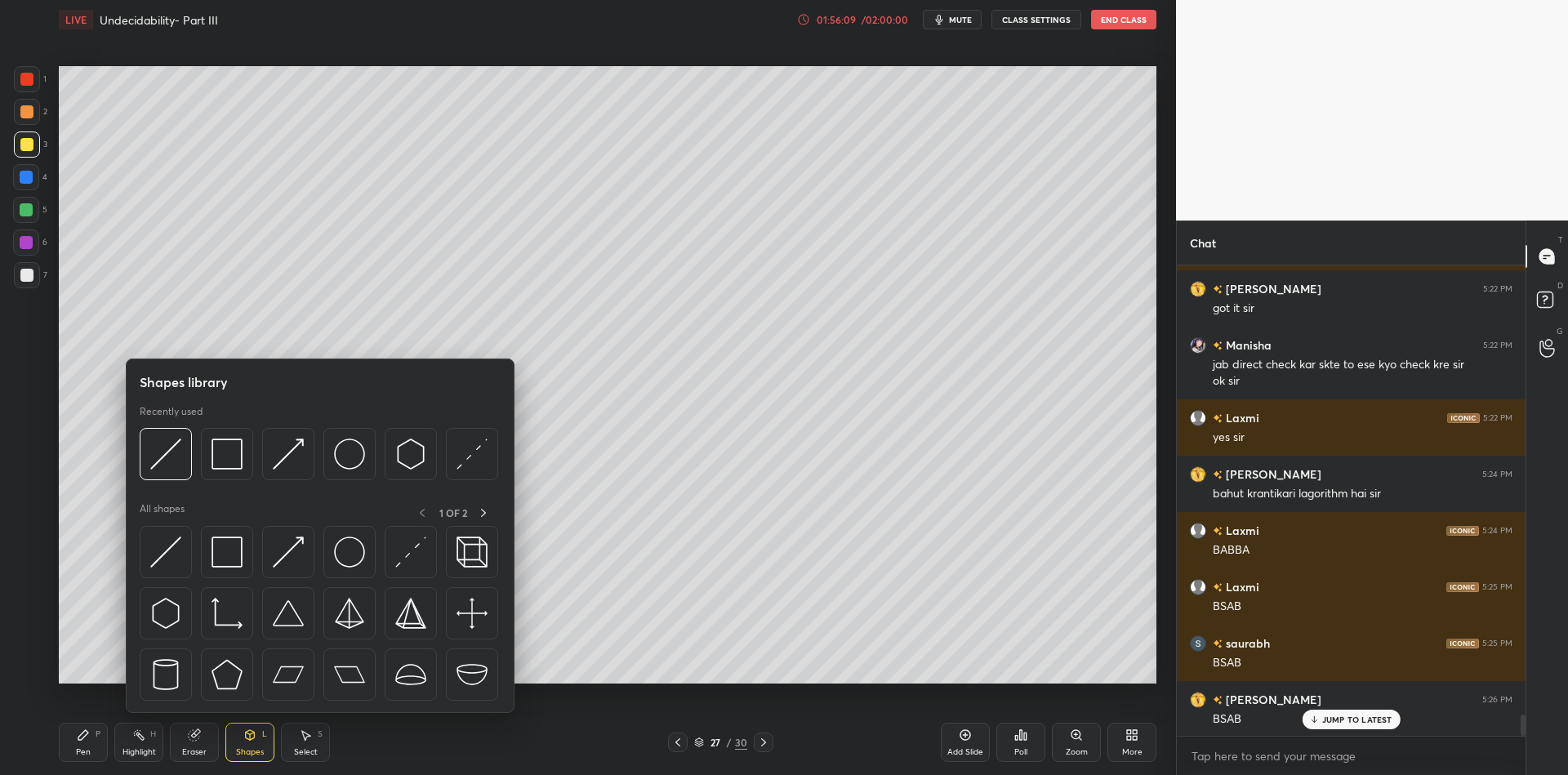
click at [168, 550] on img at bounding box center [166, 552] width 31 height 31
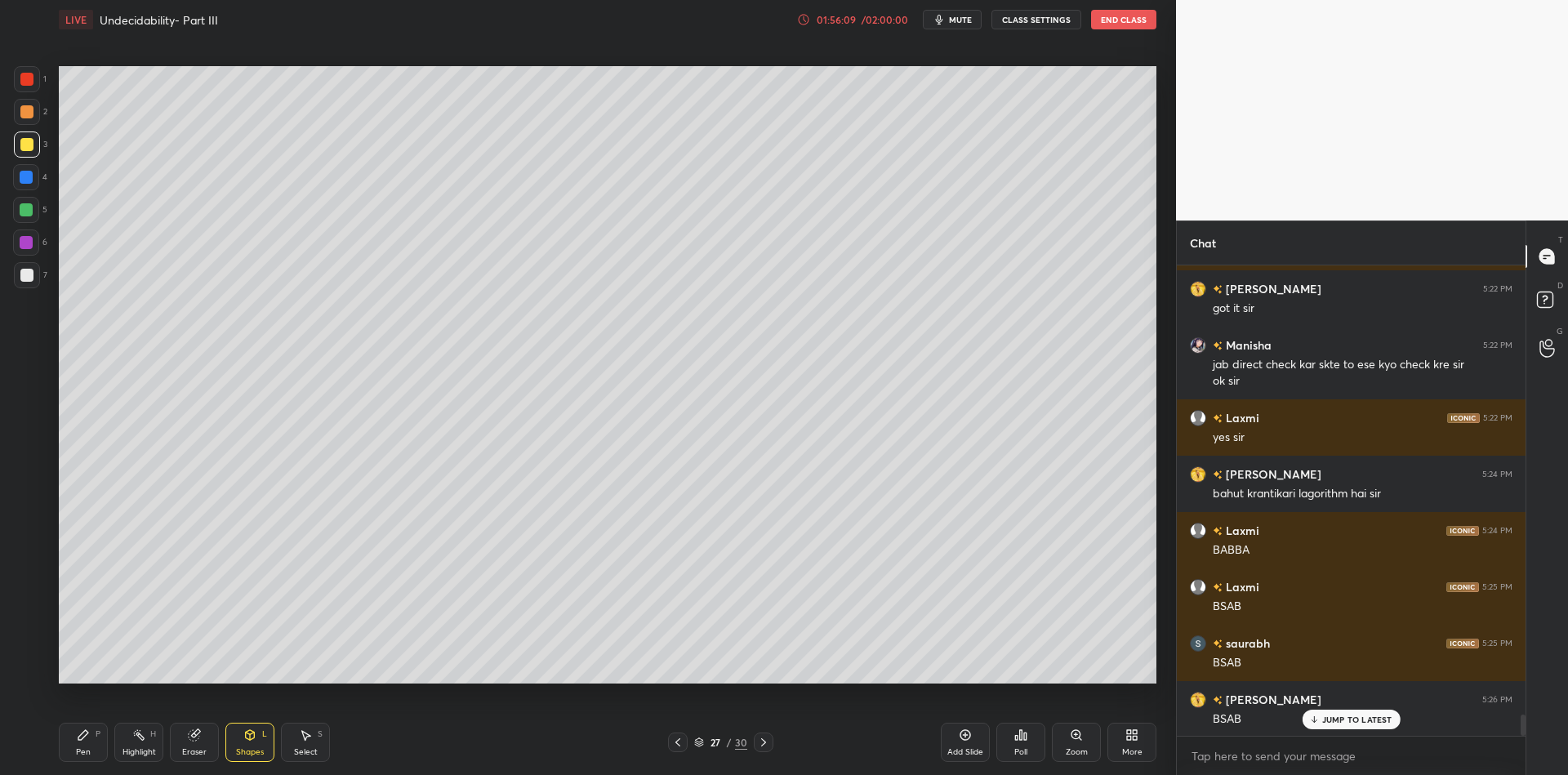
click at [30, 83] on div at bounding box center [27, 79] width 13 height 13
click at [89, 748] on div "Pen" at bounding box center [83, 752] width 15 height 8
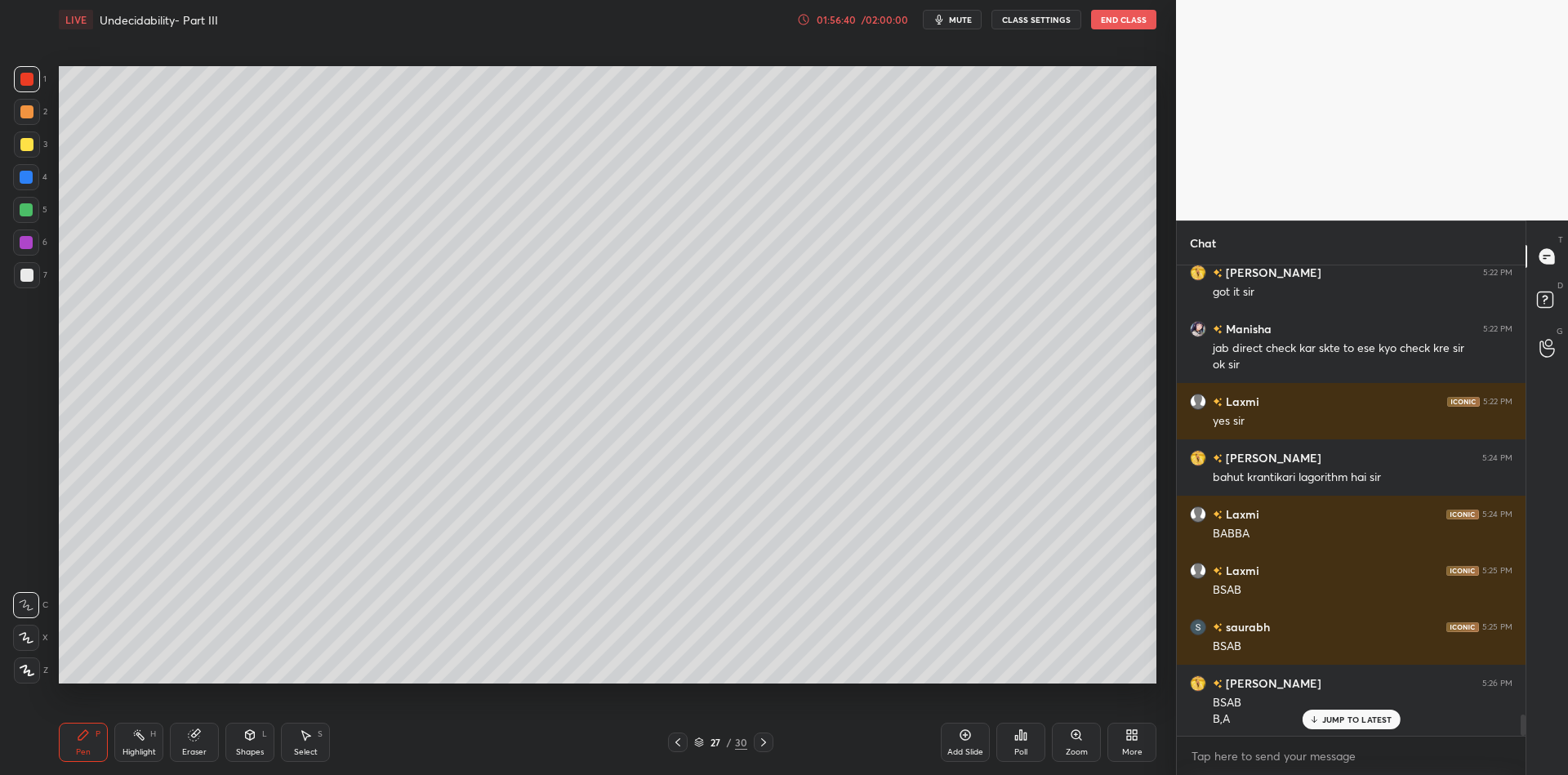
drag, startPoint x: 134, startPoint y: 744, endPoint x: 135, endPoint y: 732, distance: 12.0
click at [135, 738] on div "Highlight H" at bounding box center [138, 742] width 49 height 39
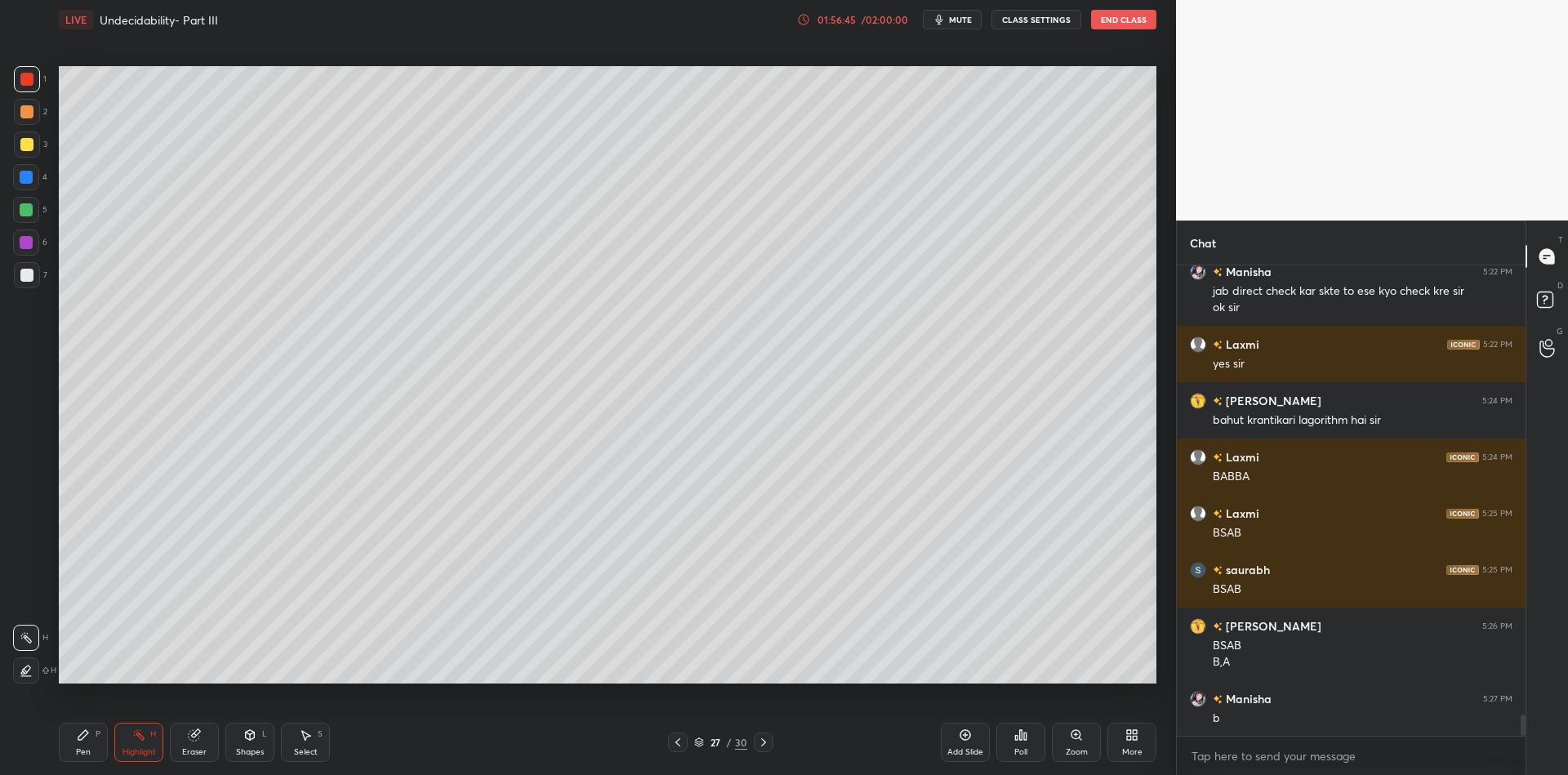
drag, startPoint x: 75, startPoint y: 755, endPoint x: 75, endPoint y: 732, distance: 23.0
click at [76, 755] on div "Pen P" at bounding box center [82, 742] width 49 height 39
click at [29, 145] on div at bounding box center [27, 145] width 13 height 13
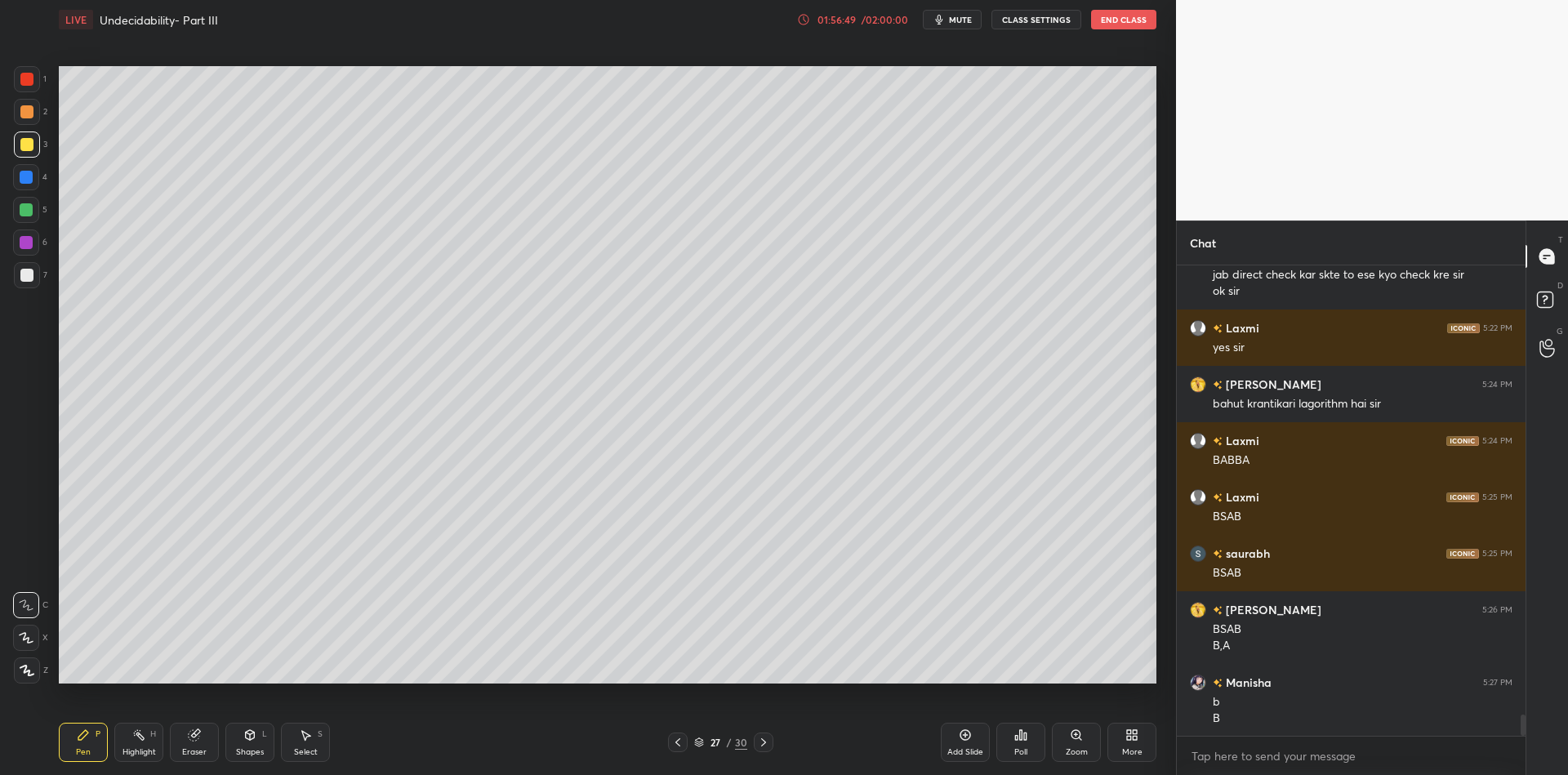
click at [130, 745] on div "Highlight H" at bounding box center [138, 742] width 49 height 39
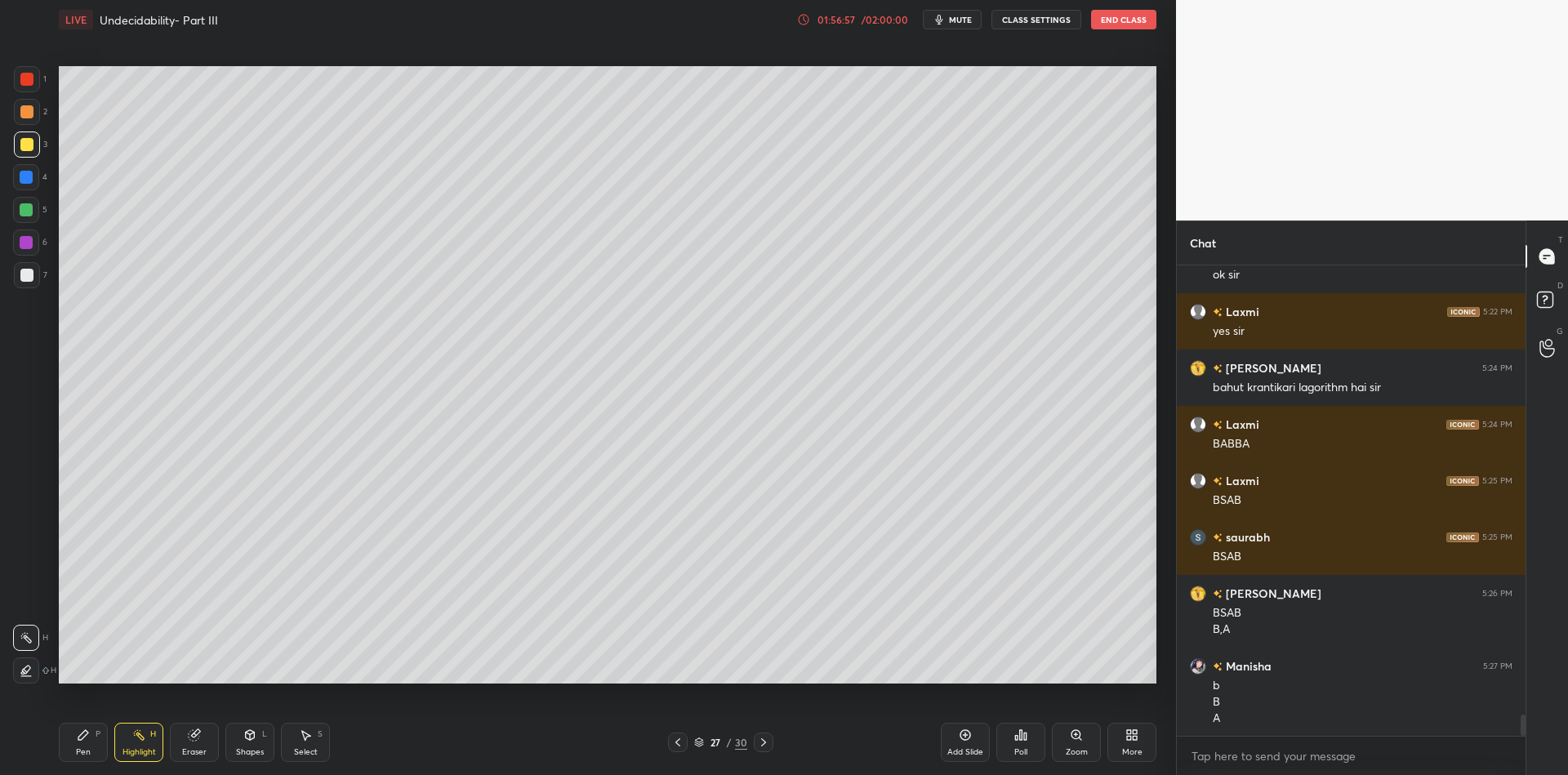
click at [76, 744] on div "Pen P" at bounding box center [82, 742] width 49 height 39
drag, startPoint x: 132, startPoint y: 755, endPoint x: 179, endPoint y: 684, distance: 85.1
click at [137, 748] on div "Highlight" at bounding box center [139, 752] width 34 height 8
click at [257, 743] on div "Shapes L" at bounding box center [249, 742] width 49 height 39
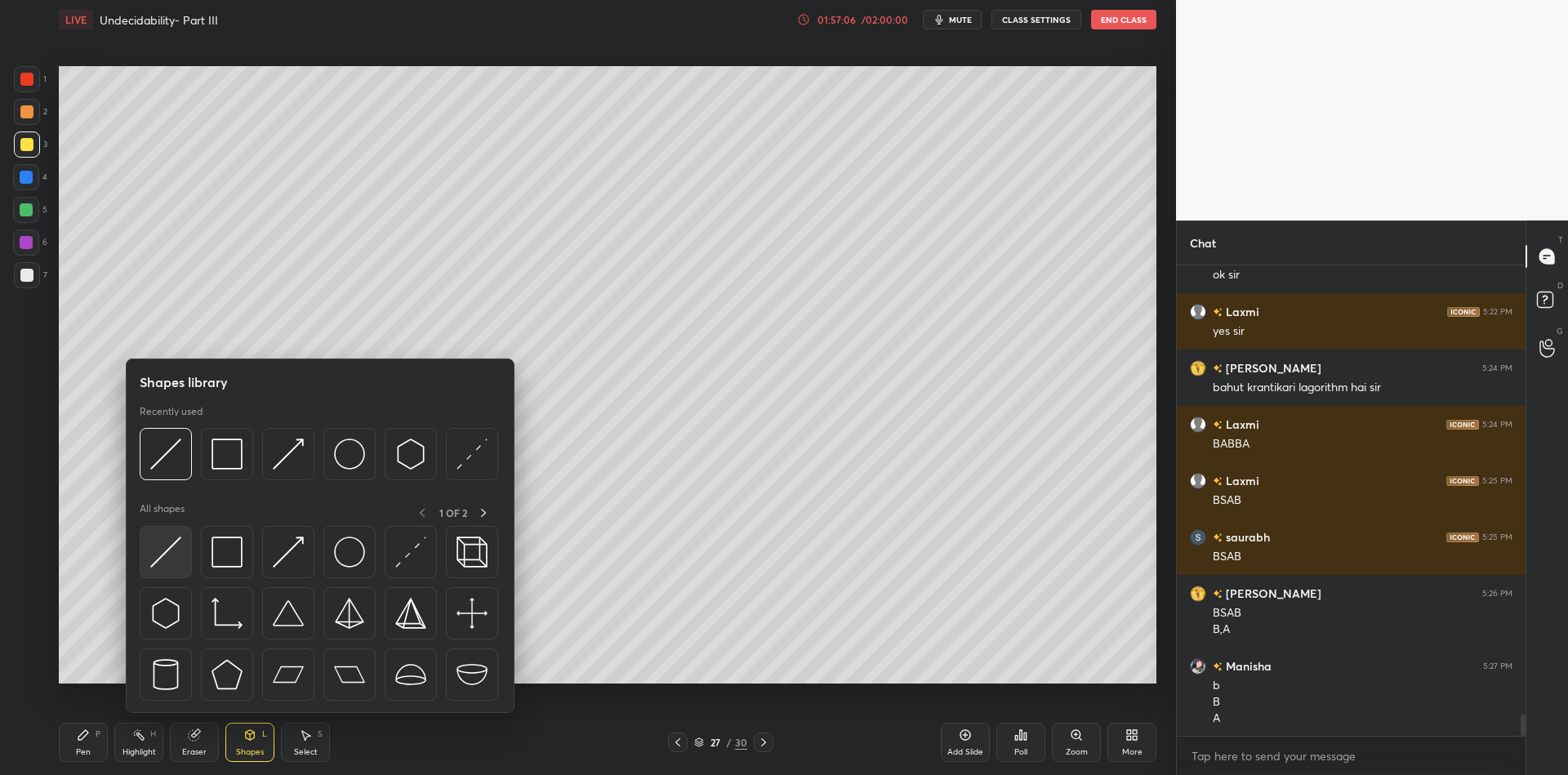
drag, startPoint x: 175, startPoint y: 545, endPoint x: 31, endPoint y: 80, distance: 486.8
click at [170, 544] on img at bounding box center [166, 552] width 31 height 31
click at [34, 79] on div at bounding box center [27, 79] width 13 height 13
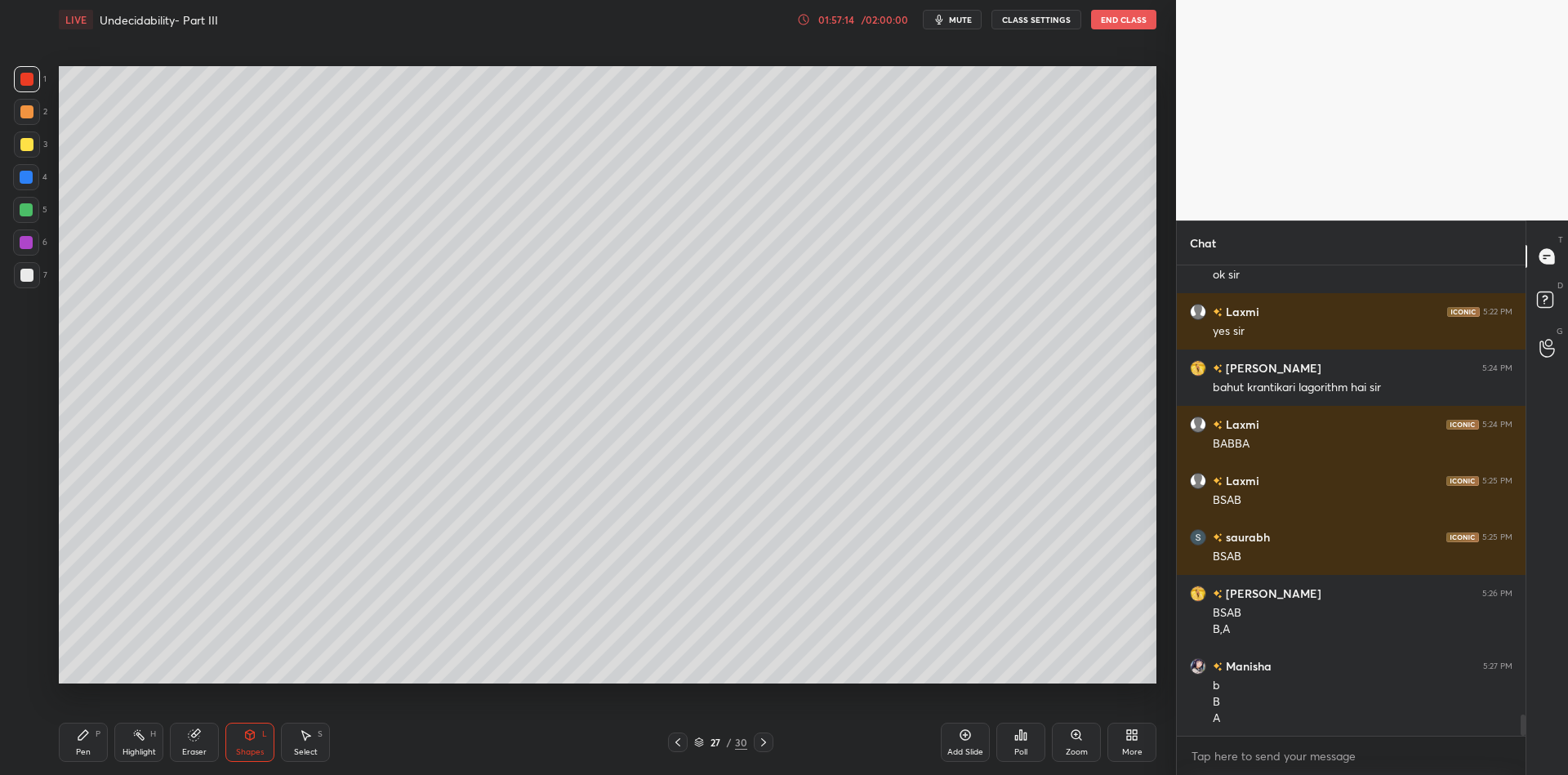
click at [74, 746] on div "Pen P" at bounding box center [82, 742] width 49 height 39
drag, startPoint x: 189, startPoint y: 745, endPoint x: 195, endPoint y: 739, distance: 8.5
click at [191, 744] on div "Eraser" at bounding box center [194, 742] width 49 height 39
click at [84, 748] on div "Pen" at bounding box center [83, 752] width 15 height 8
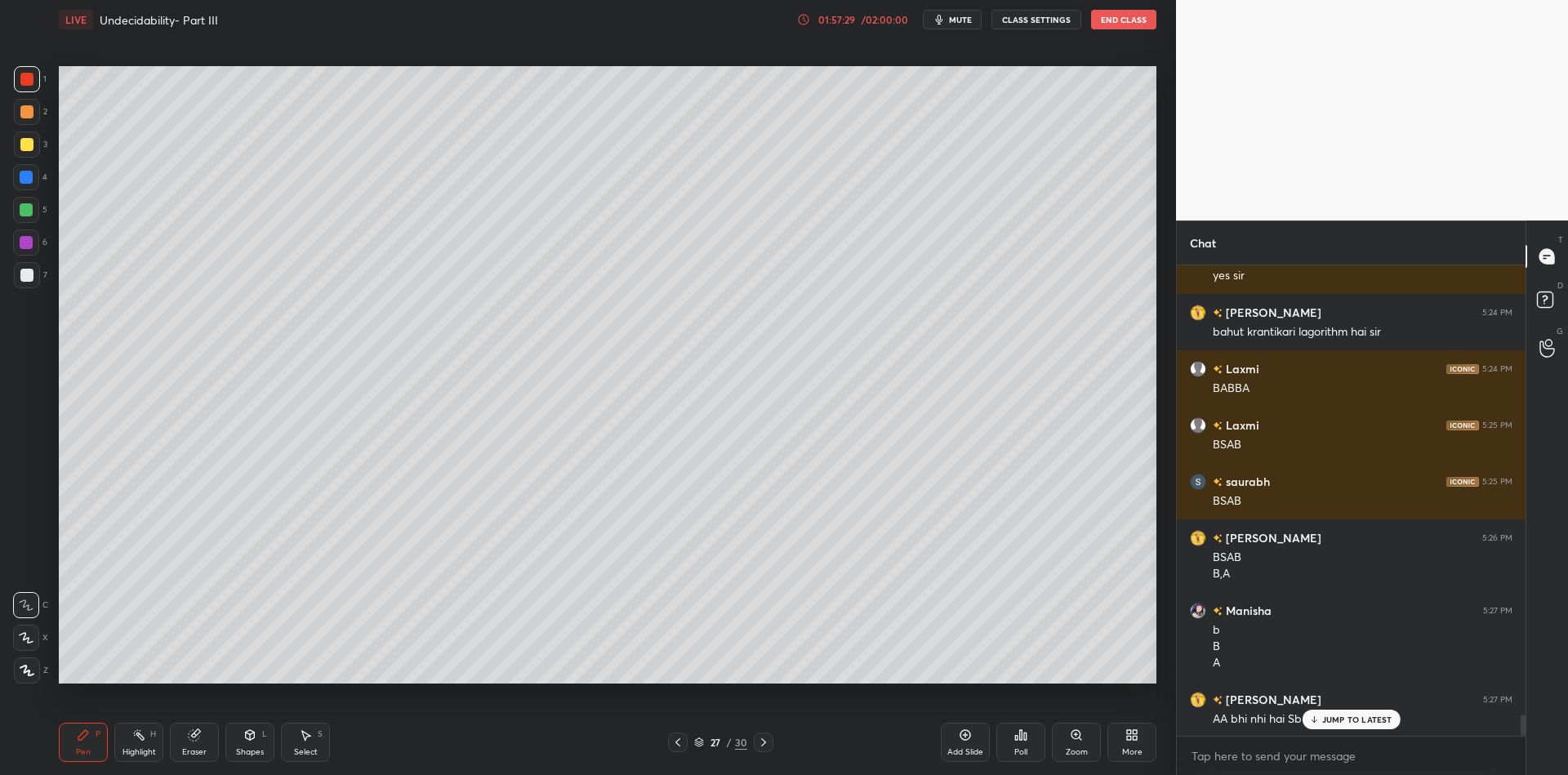
drag, startPoint x: 184, startPoint y: 755, endPoint x: 199, endPoint y: 735, distance: 25.0
click at [186, 752] on div "Eraser" at bounding box center [194, 752] width 25 height 8
click at [100, 747] on div "Pen P" at bounding box center [82, 742] width 49 height 39
drag, startPoint x: 142, startPoint y: 746, endPoint x: 164, endPoint y: 703, distance: 48.3
click at [141, 742] on div "Highlight H" at bounding box center [138, 742] width 49 height 39
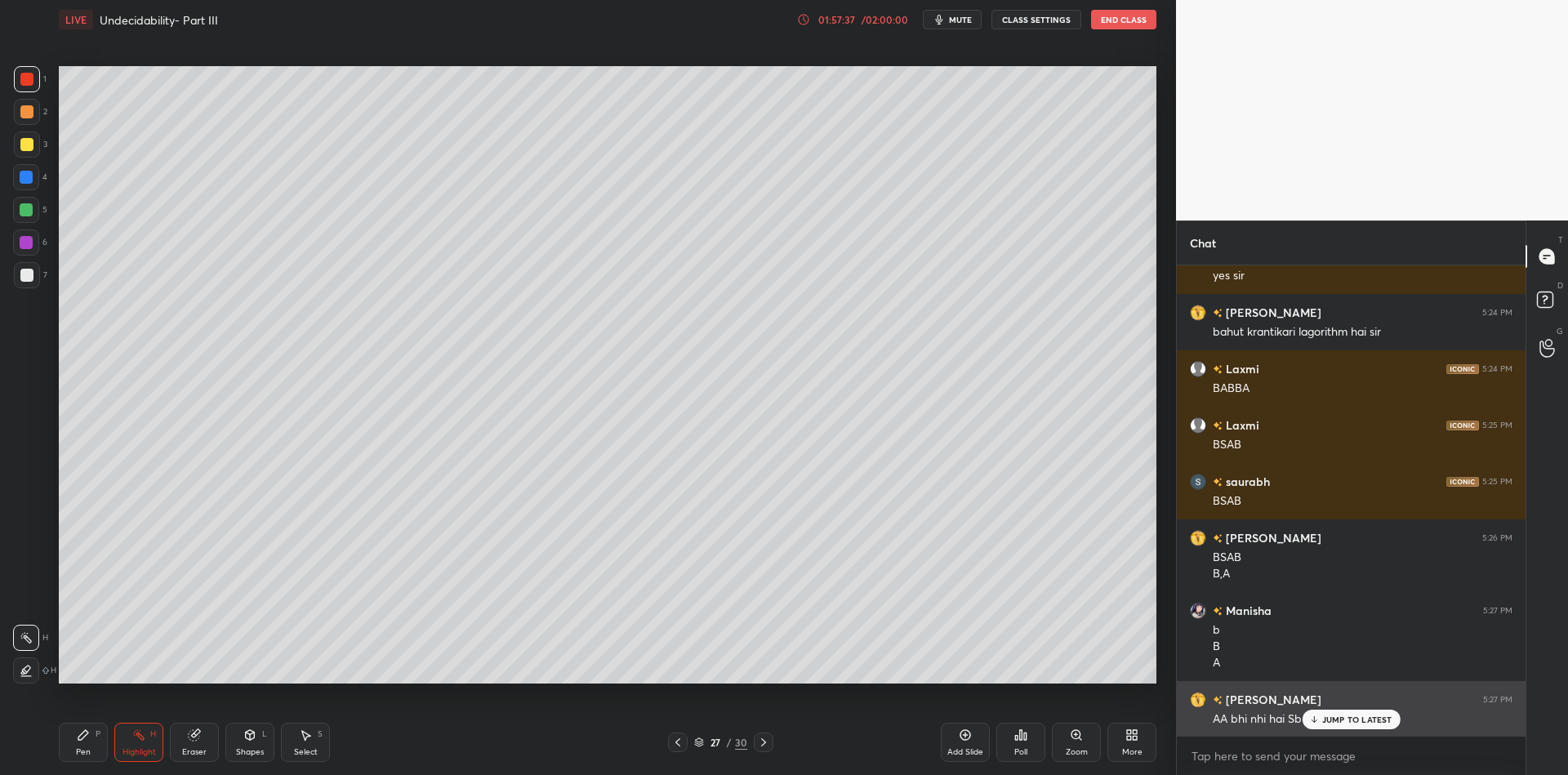
click at [1328, 713] on div "JUMP TO LATEST" at bounding box center [1351, 720] width 98 height 20
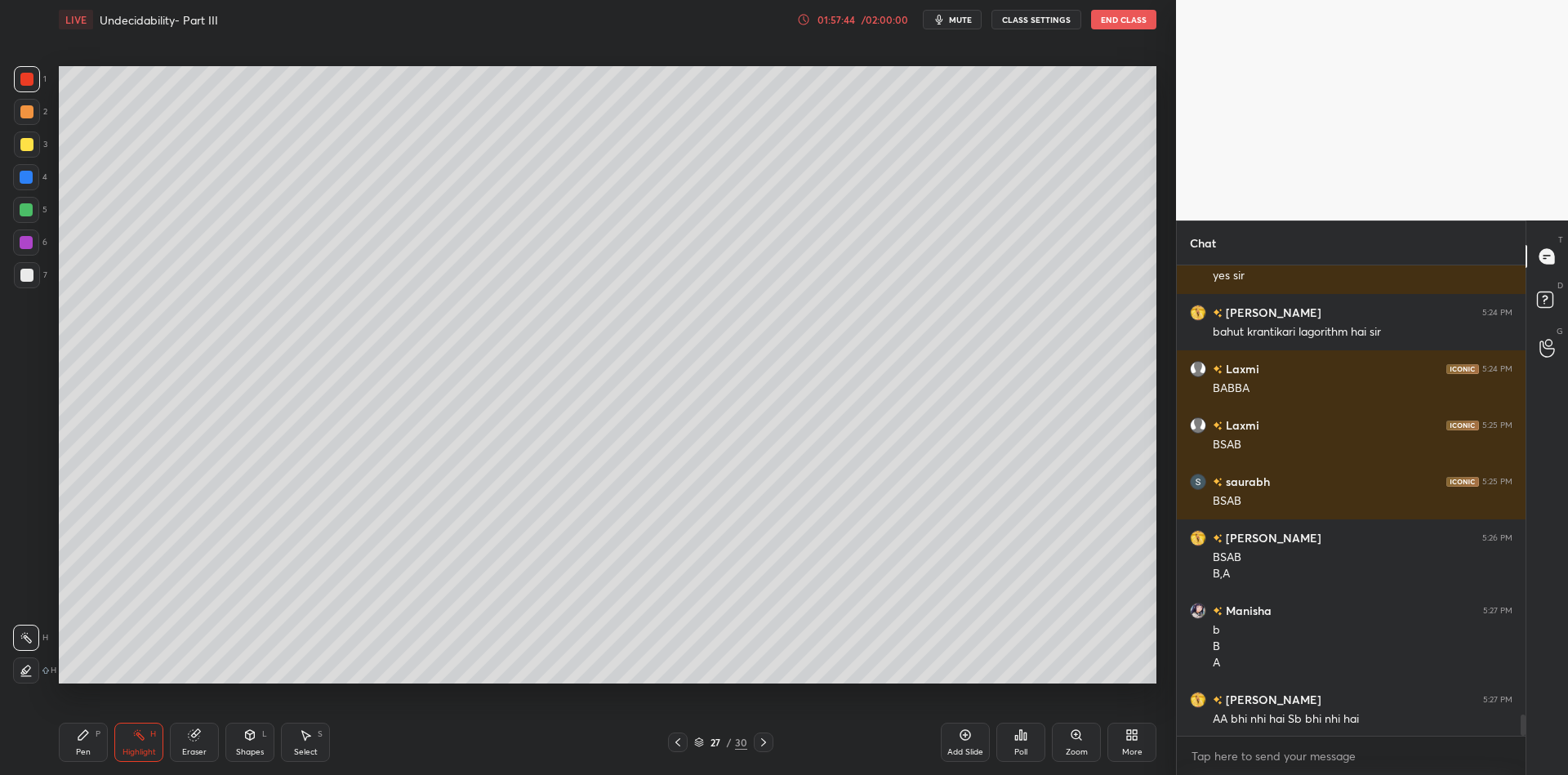
scroll to position [10056, 0]
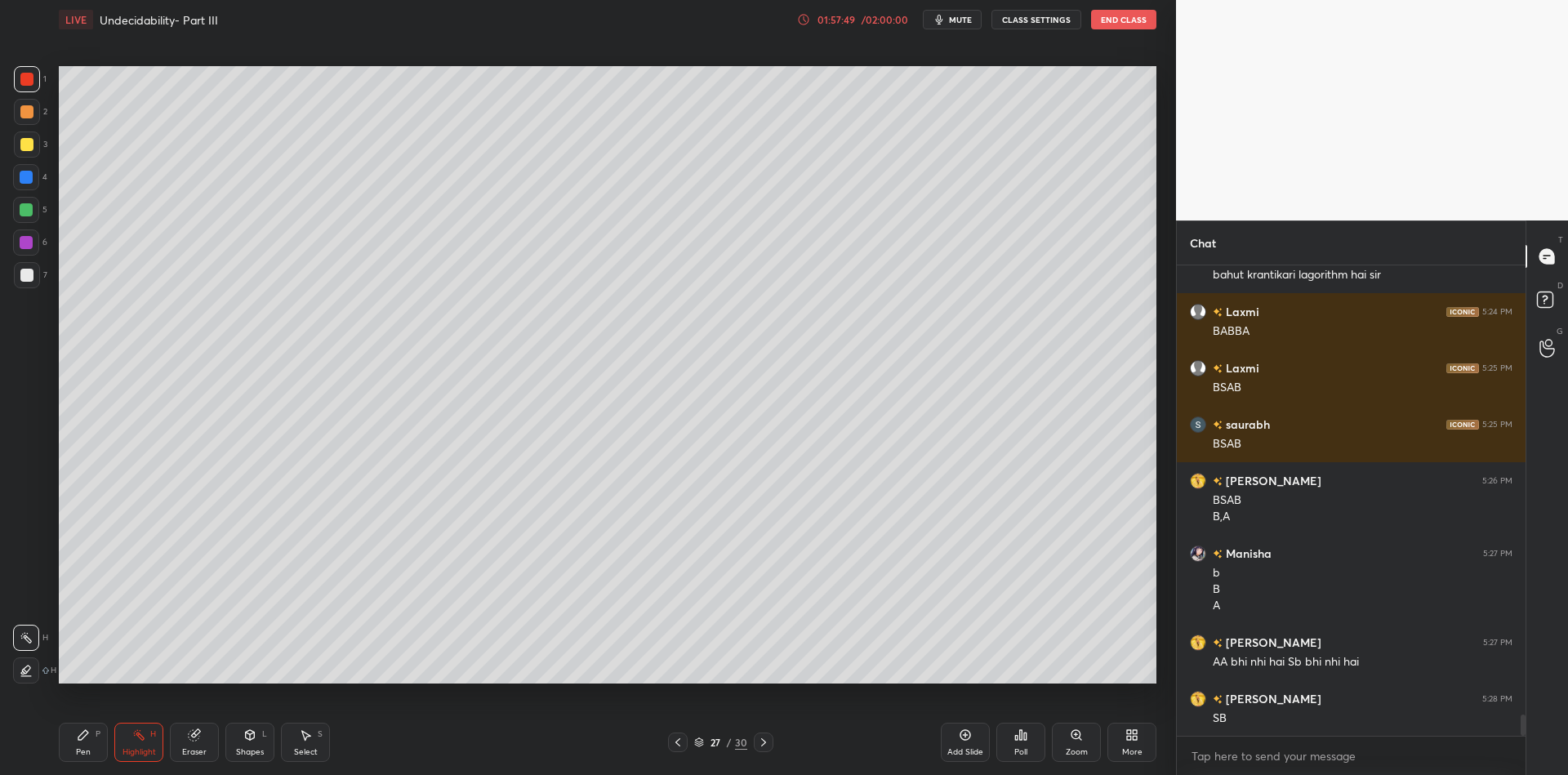
drag, startPoint x: 85, startPoint y: 744, endPoint x: 82, endPoint y: 696, distance: 48.1
click at [85, 744] on div "Pen P" at bounding box center [82, 742] width 49 height 39
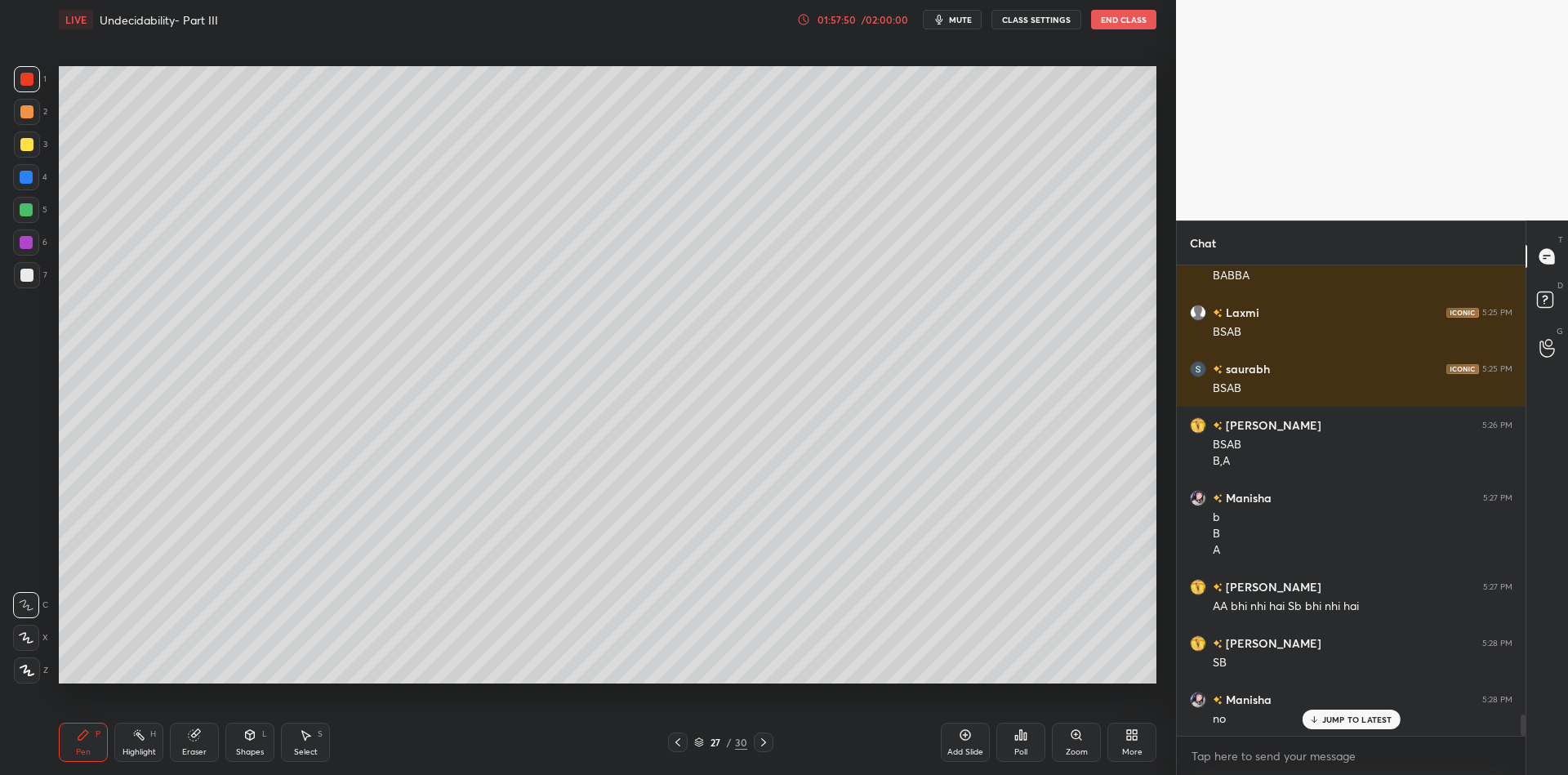
click at [21, 150] on div at bounding box center [27, 145] width 13 height 13
drag, startPoint x: 140, startPoint y: 753, endPoint x: 176, endPoint y: 690, distance: 72.6
click at [140, 749] on div "Highlight" at bounding box center [139, 752] width 34 height 8
click at [247, 748] on div "Shapes" at bounding box center [249, 752] width 27 height 8
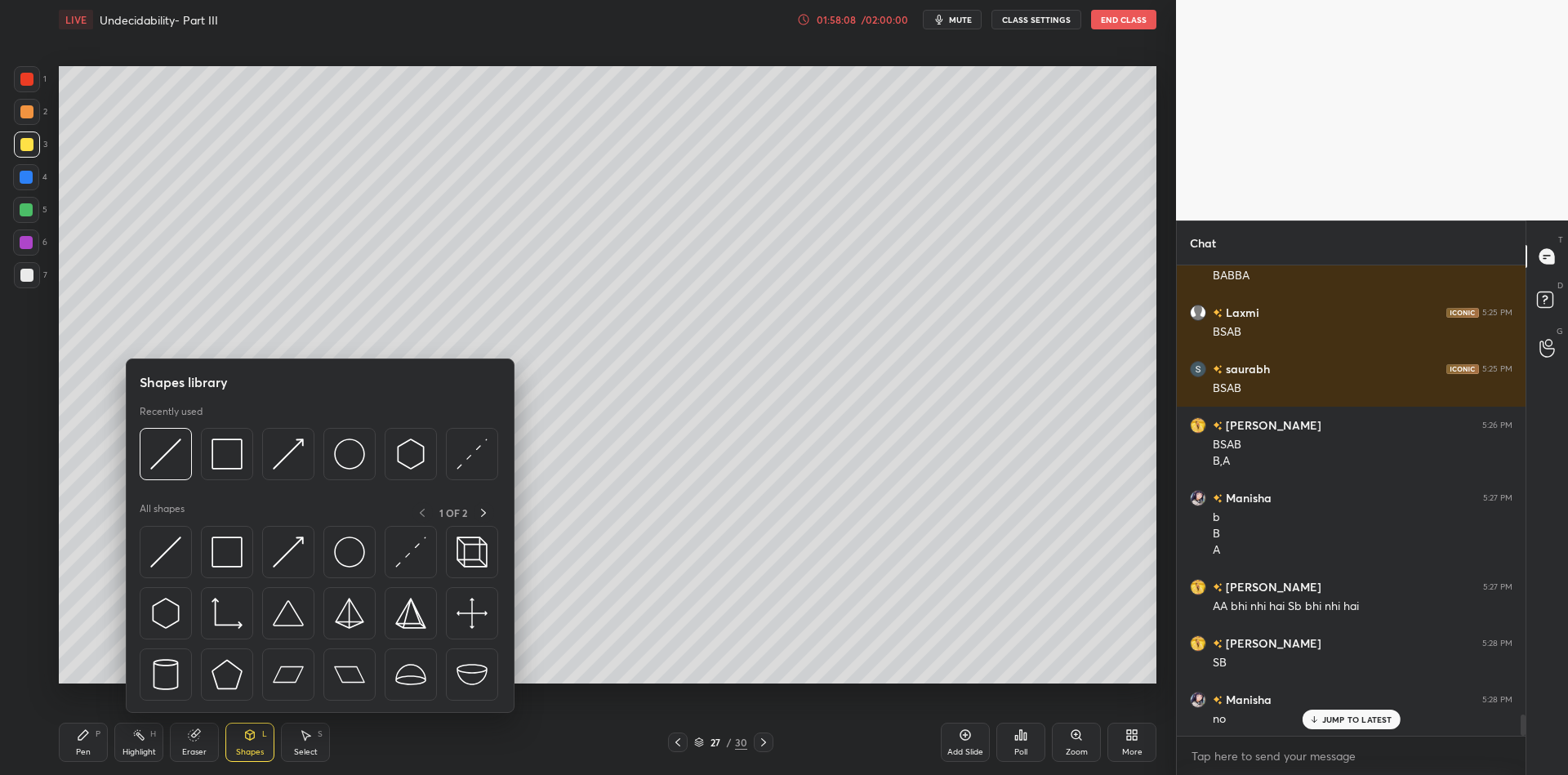
click at [168, 552] on img at bounding box center [166, 552] width 31 height 31
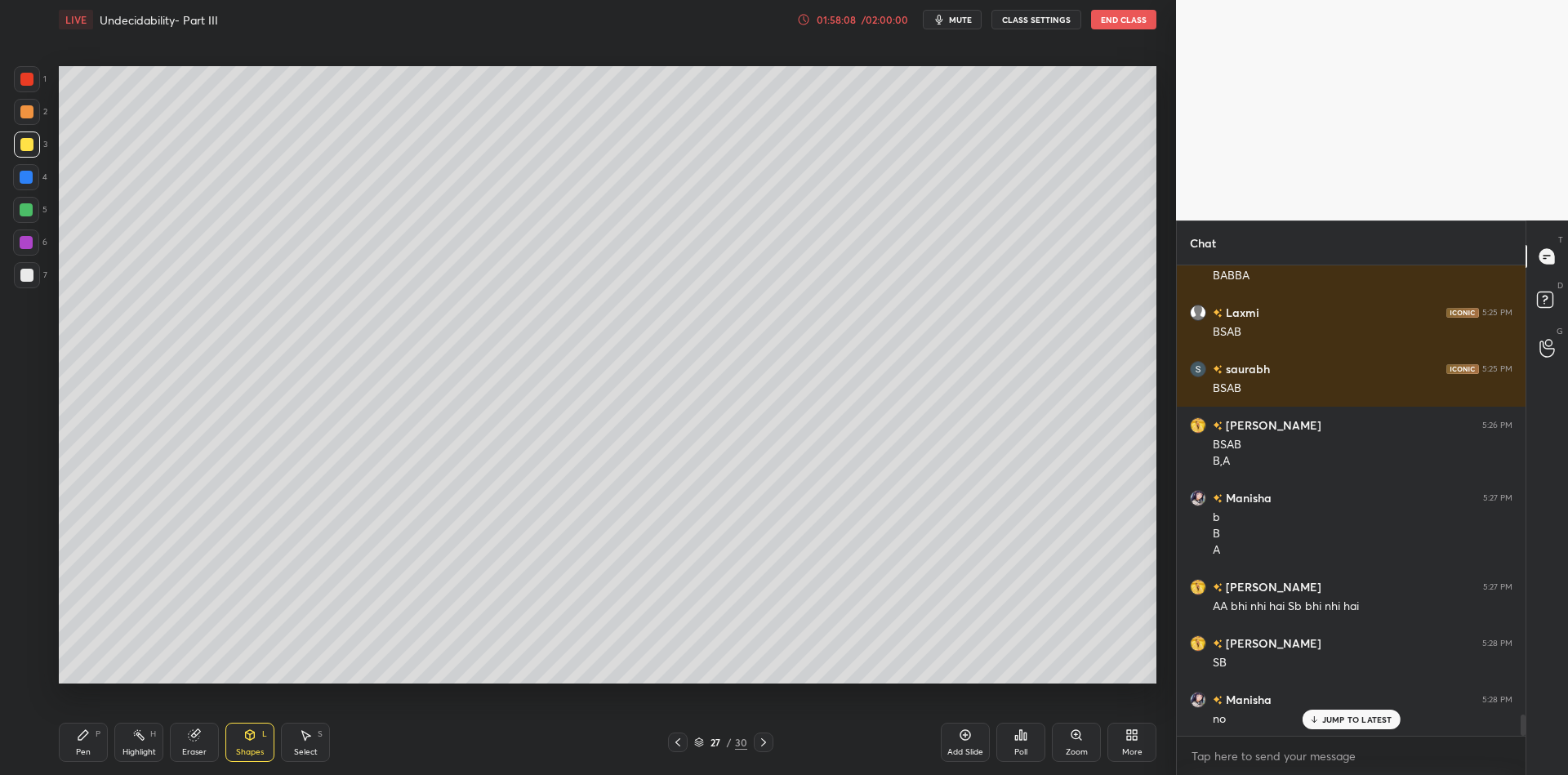
click at [25, 79] on div at bounding box center [27, 79] width 13 height 13
drag, startPoint x: 88, startPoint y: 744, endPoint x: 98, endPoint y: 740, distance: 10.8
click at [94, 742] on div "Pen P" at bounding box center [82, 742] width 49 height 39
drag, startPoint x: 192, startPoint y: 739, endPoint x: 234, endPoint y: 688, distance: 66.1
click at [191, 738] on icon at bounding box center [194, 736] width 11 height 11
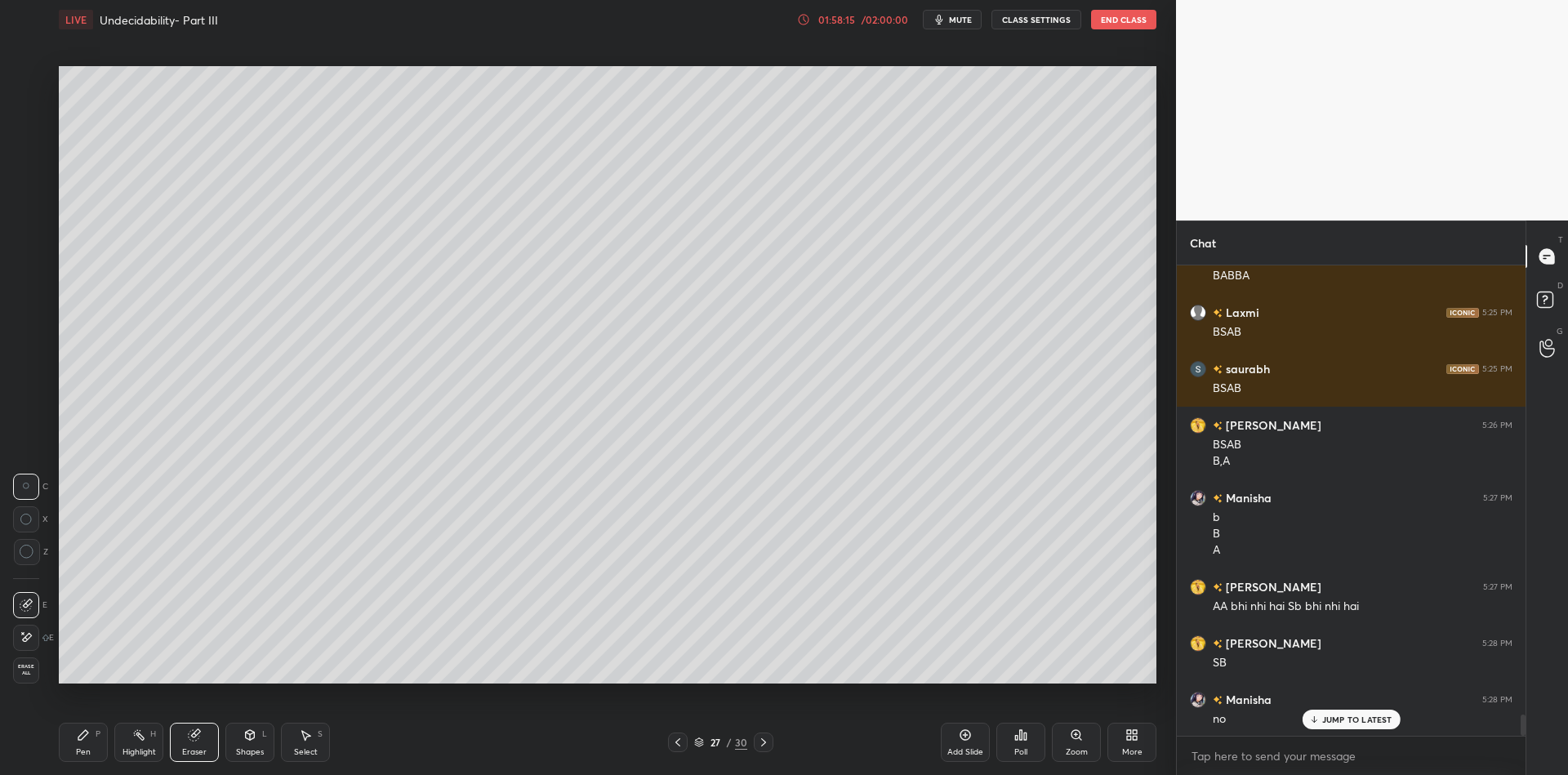
scroll to position [10170, 0]
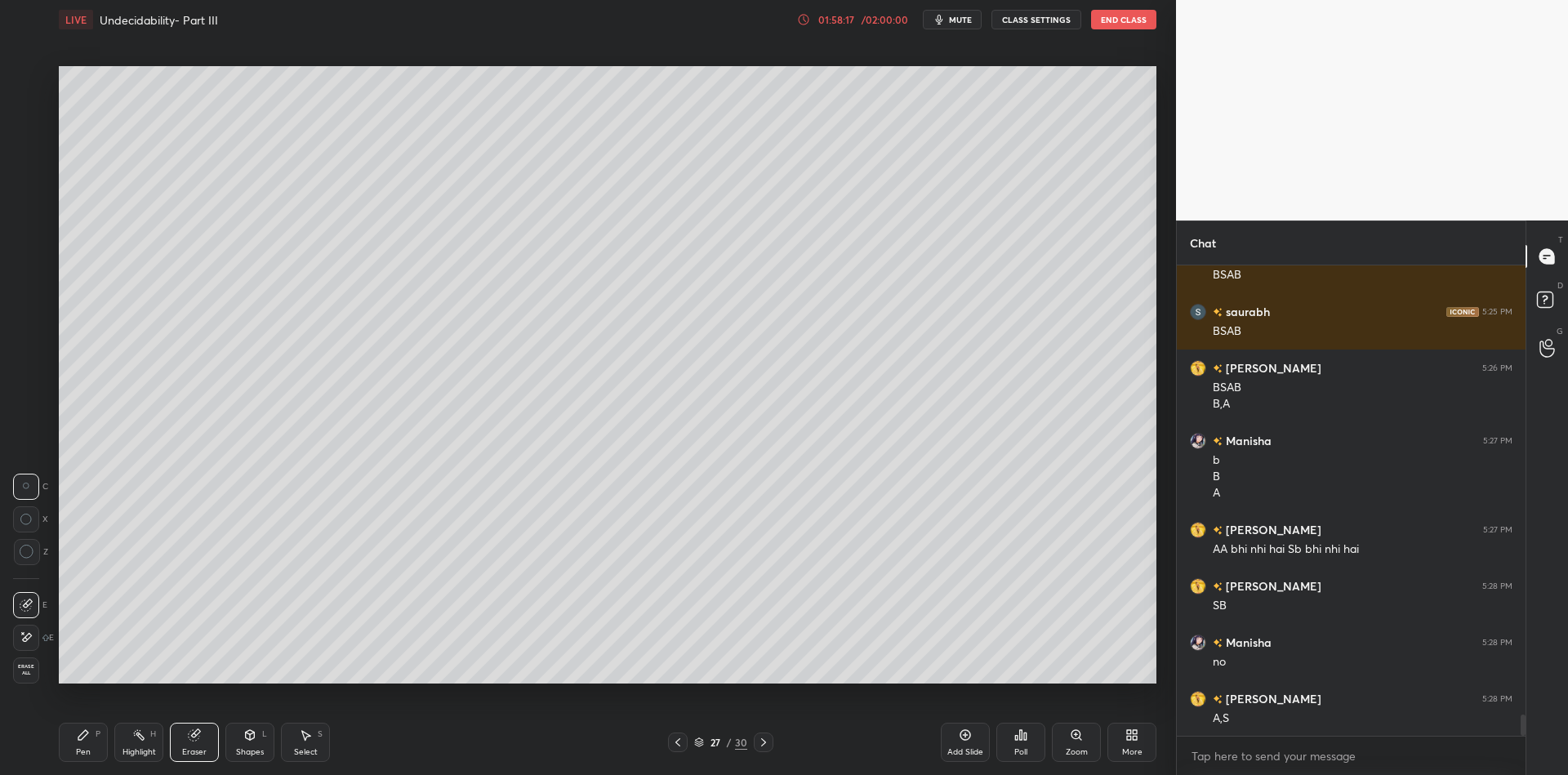
click at [77, 751] on div "Pen P" at bounding box center [82, 742] width 49 height 39
drag, startPoint x: 185, startPoint y: 753, endPoint x: 194, endPoint y: 740, distance: 15.8
click at [191, 744] on div "Eraser" at bounding box center [194, 742] width 49 height 39
drag, startPoint x: 76, startPoint y: 754, endPoint x: 104, endPoint y: 739, distance: 31.8
click at [83, 750] on div "Pen" at bounding box center [83, 752] width 15 height 8
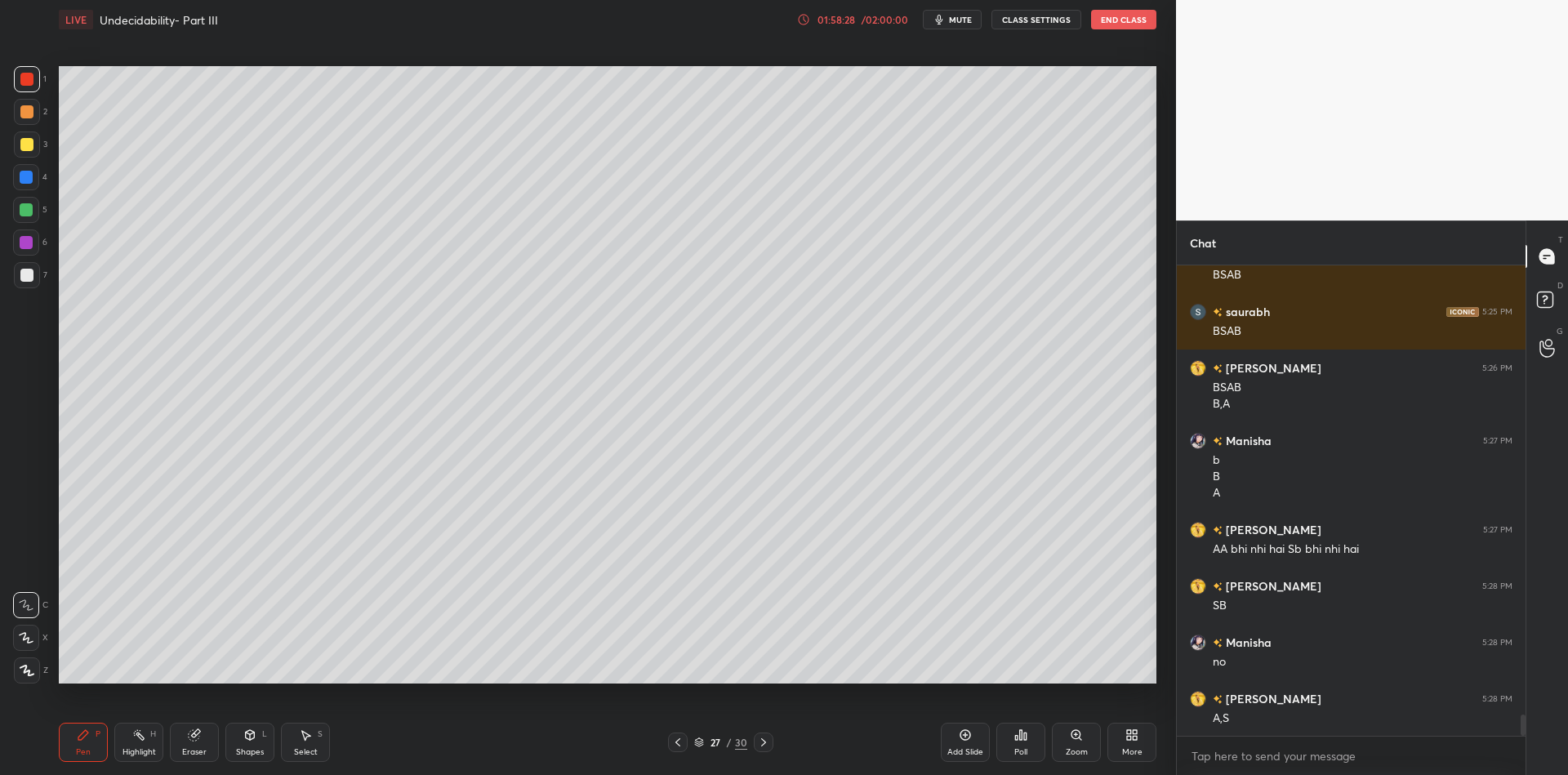
click at [130, 739] on div "Highlight H" at bounding box center [138, 742] width 49 height 39
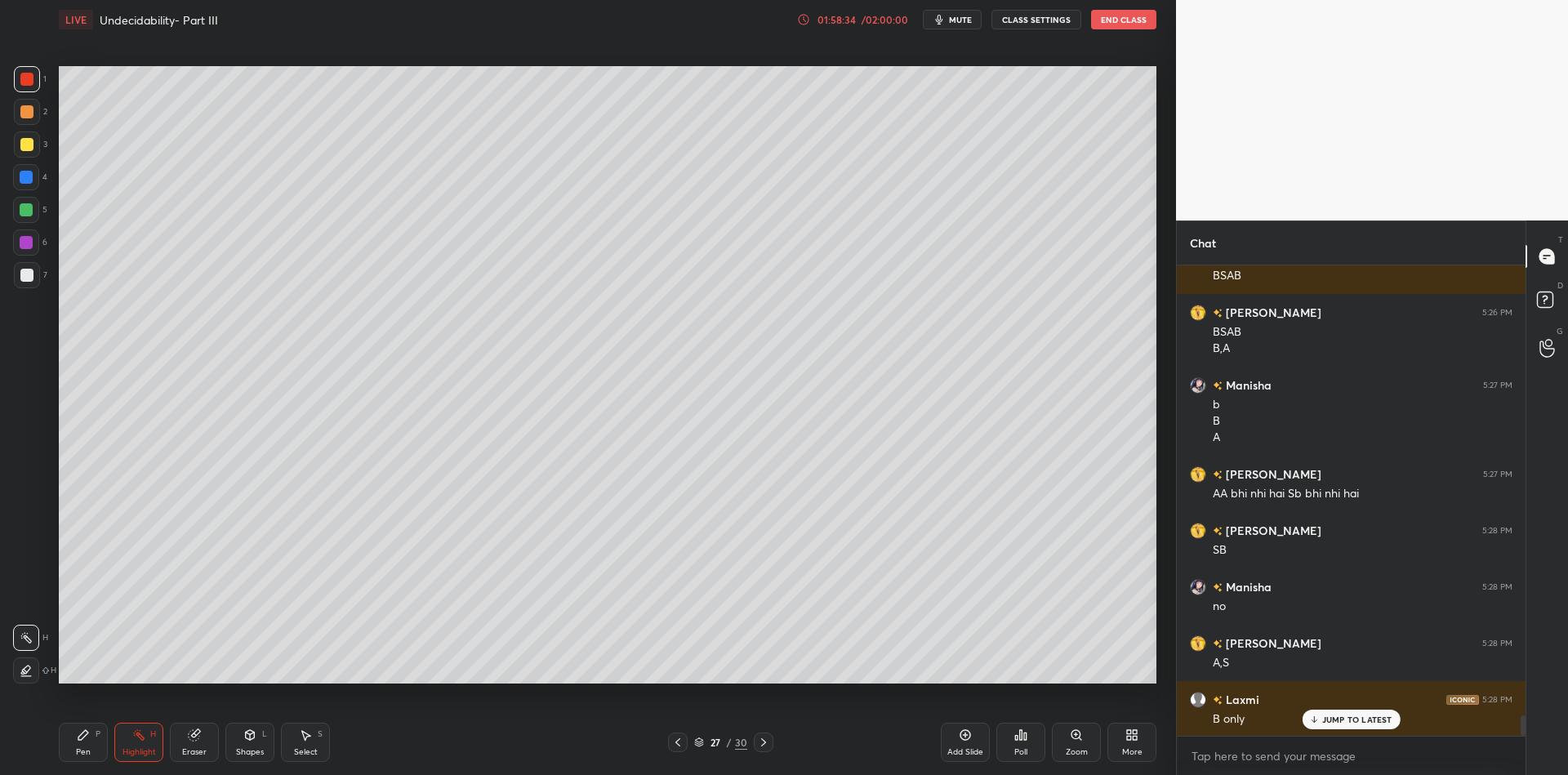
click at [76, 745] on div "Pen P" at bounding box center [82, 742] width 49 height 39
click at [29, 145] on div at bounding box center [27, 145] width 13 height 13
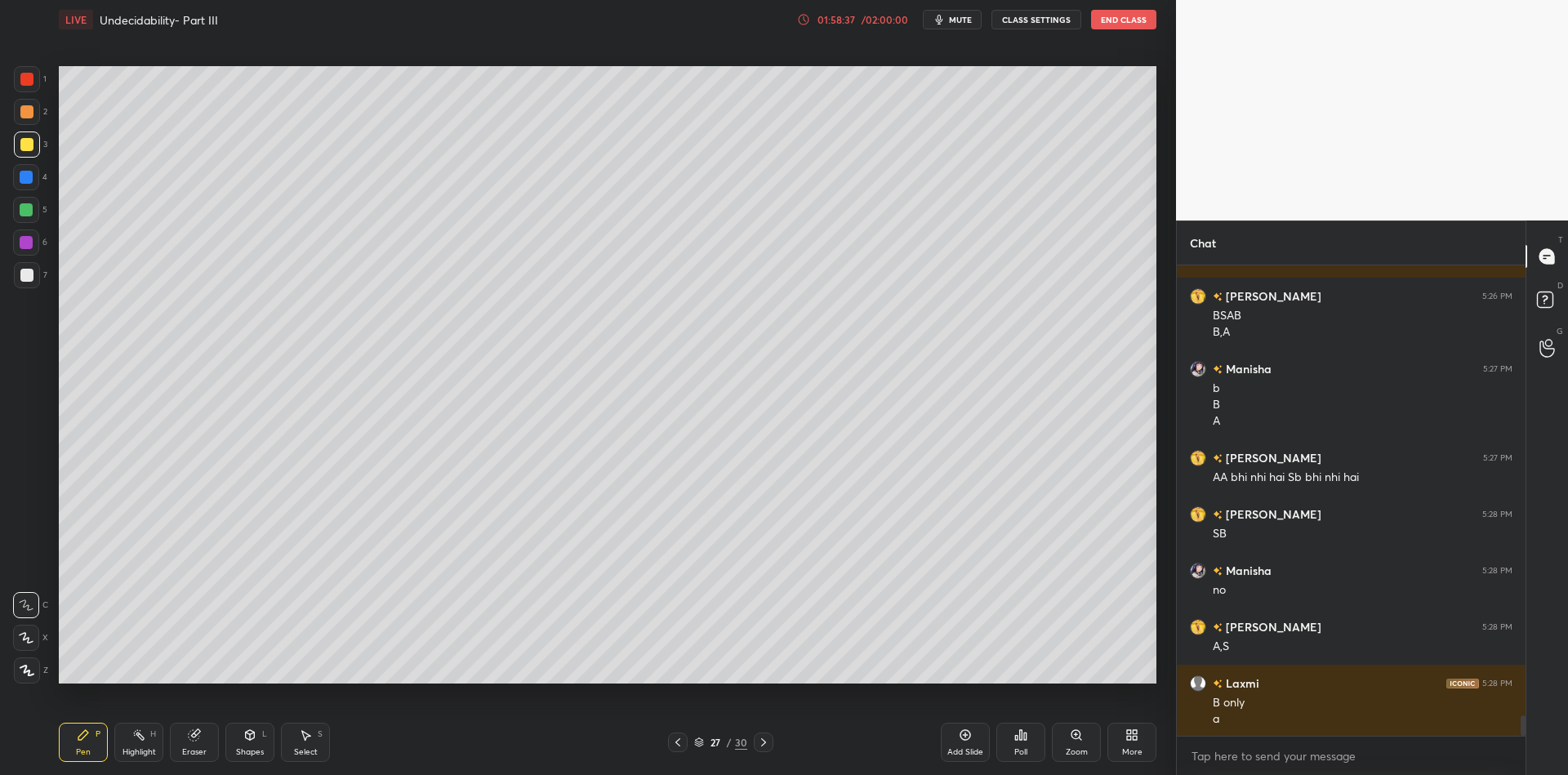
scroll to position [10298, 0]
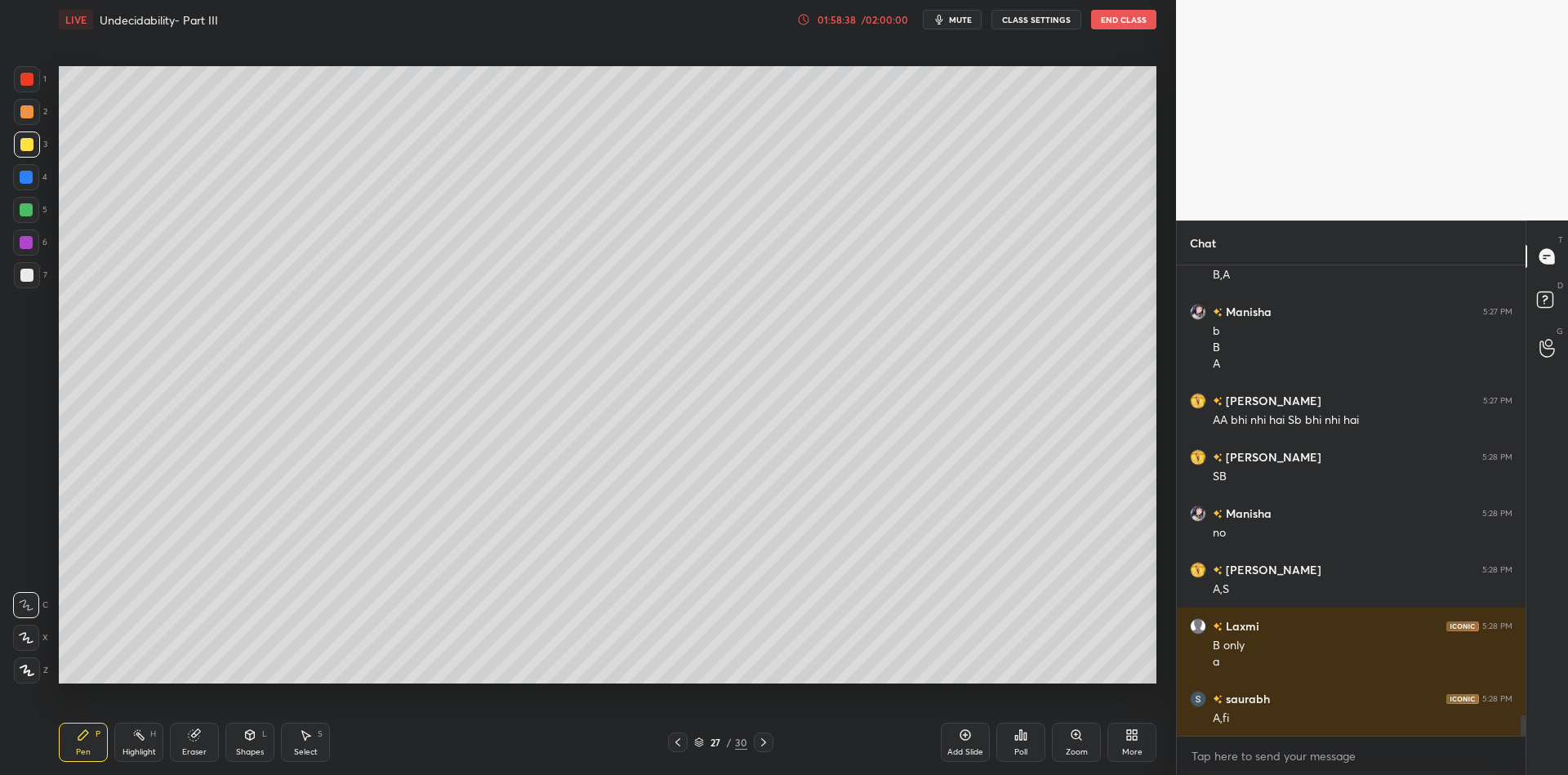
drag, startPoint x: 137, startPoint y: 748, endPoint x: 140, endPoint y: 740, distance: 8.5
click at [136, 750] on div "Highlight" at bounding box center [139, 752] width 34 height 8
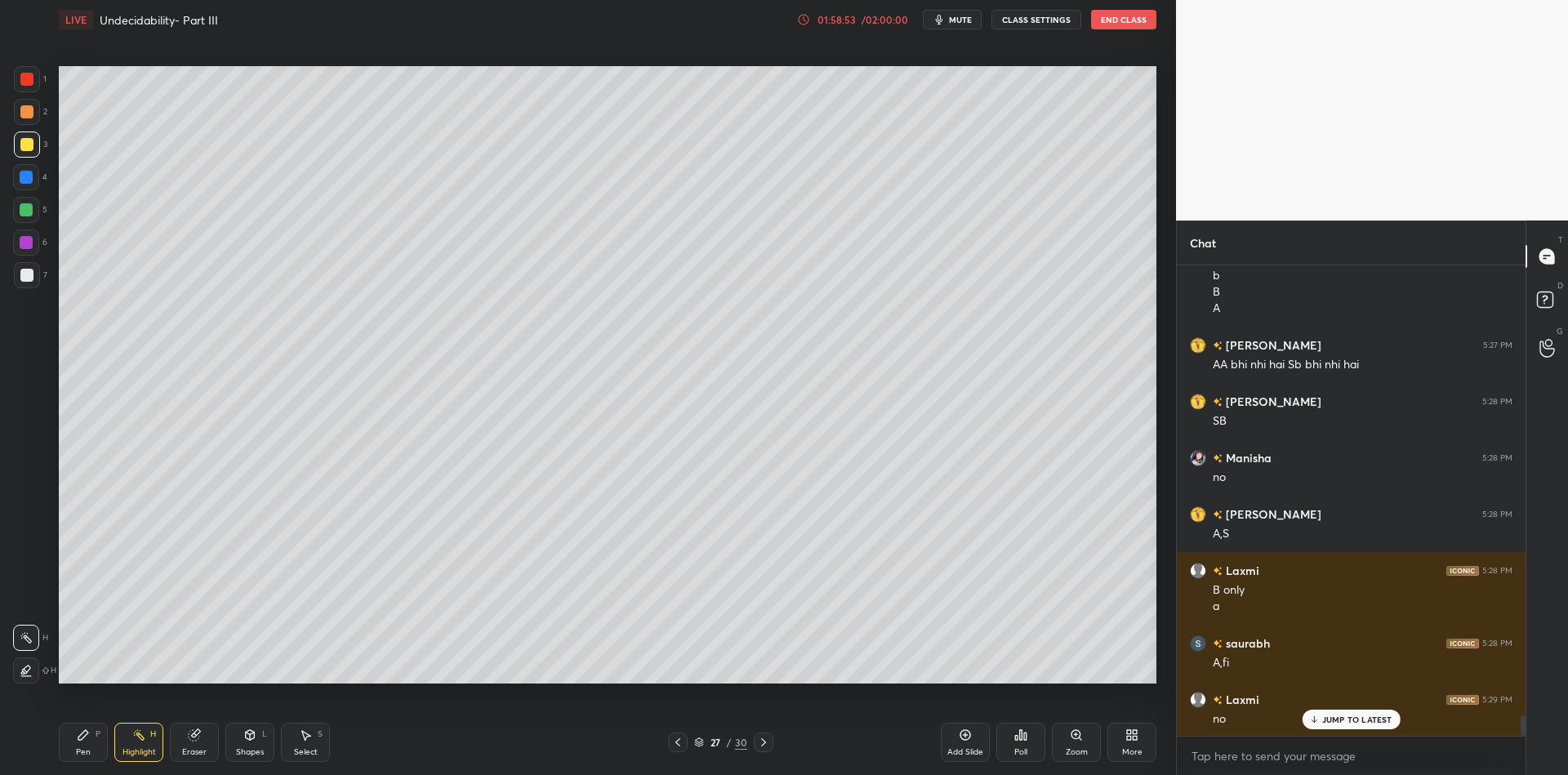
drag, startPoint x: 250, startPoint y: 748, endPoint x: 249, endPoint y: 723, distance: 25.0
click at [250, 746] on div "Shapes L" at bounding box center [249, 742] width 49 height 39
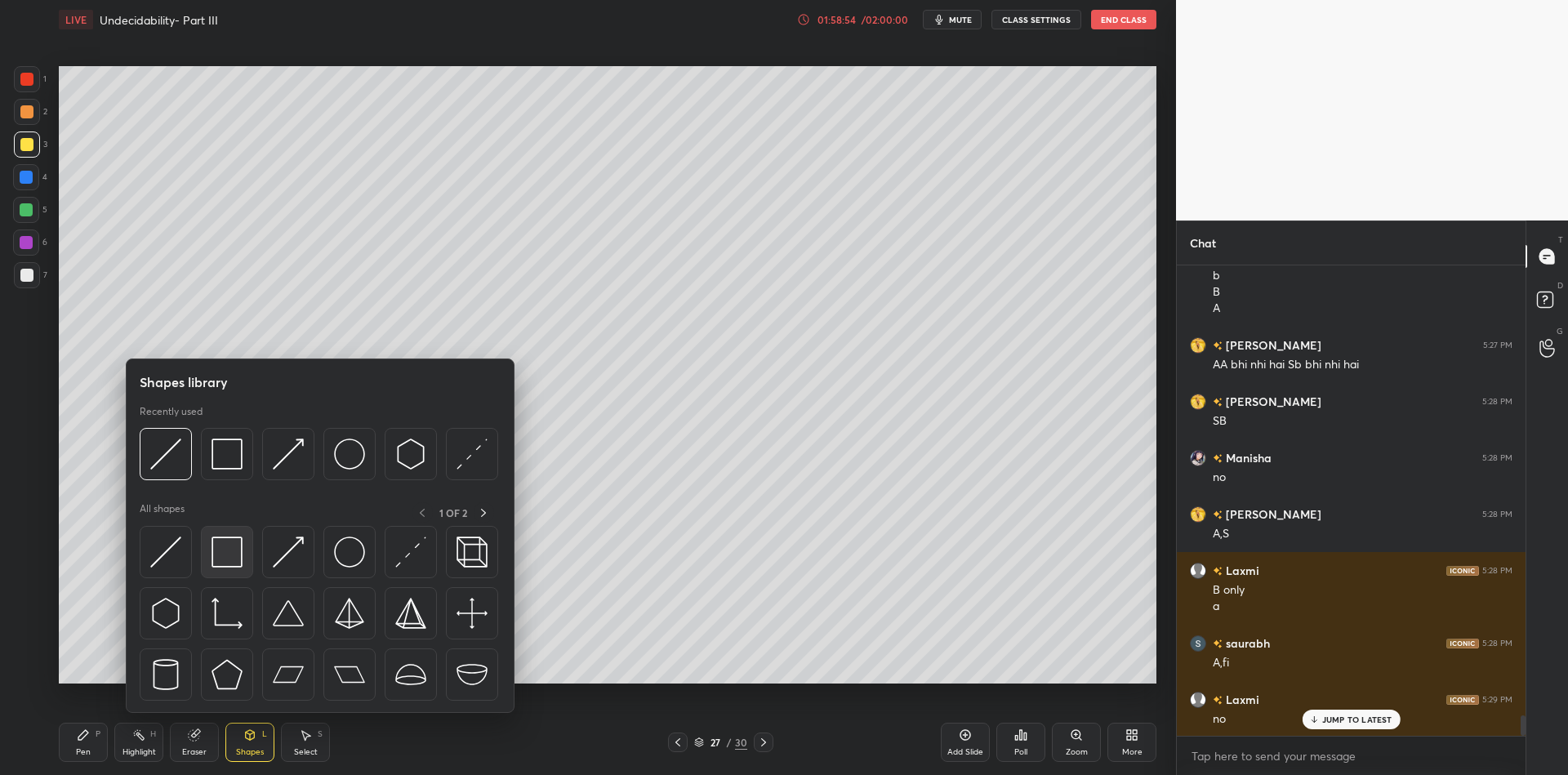
drag, startPoint x: 245, startPoint y: 558, endPoint x: 21, endPoint y: 167, distance: 450.6
click at [243, 559] on div at bounding box center [227, 552] width 52 height 52
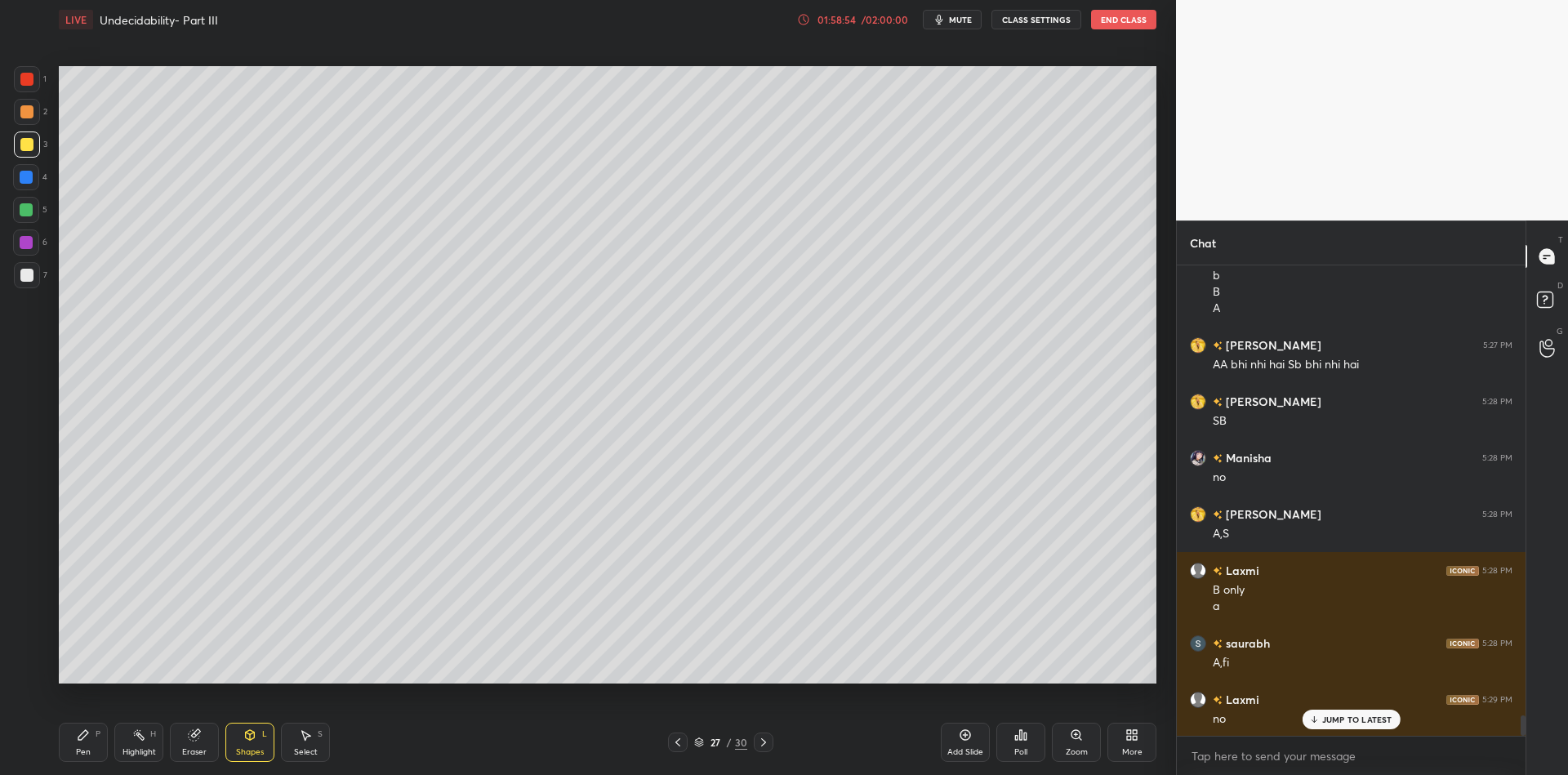
click at [26, 151] on div at bounding box center [27, 144] width 26 height 26
click at [254, 749] on div "Shapes" at bounding box center [249, 752] width 27 height 8
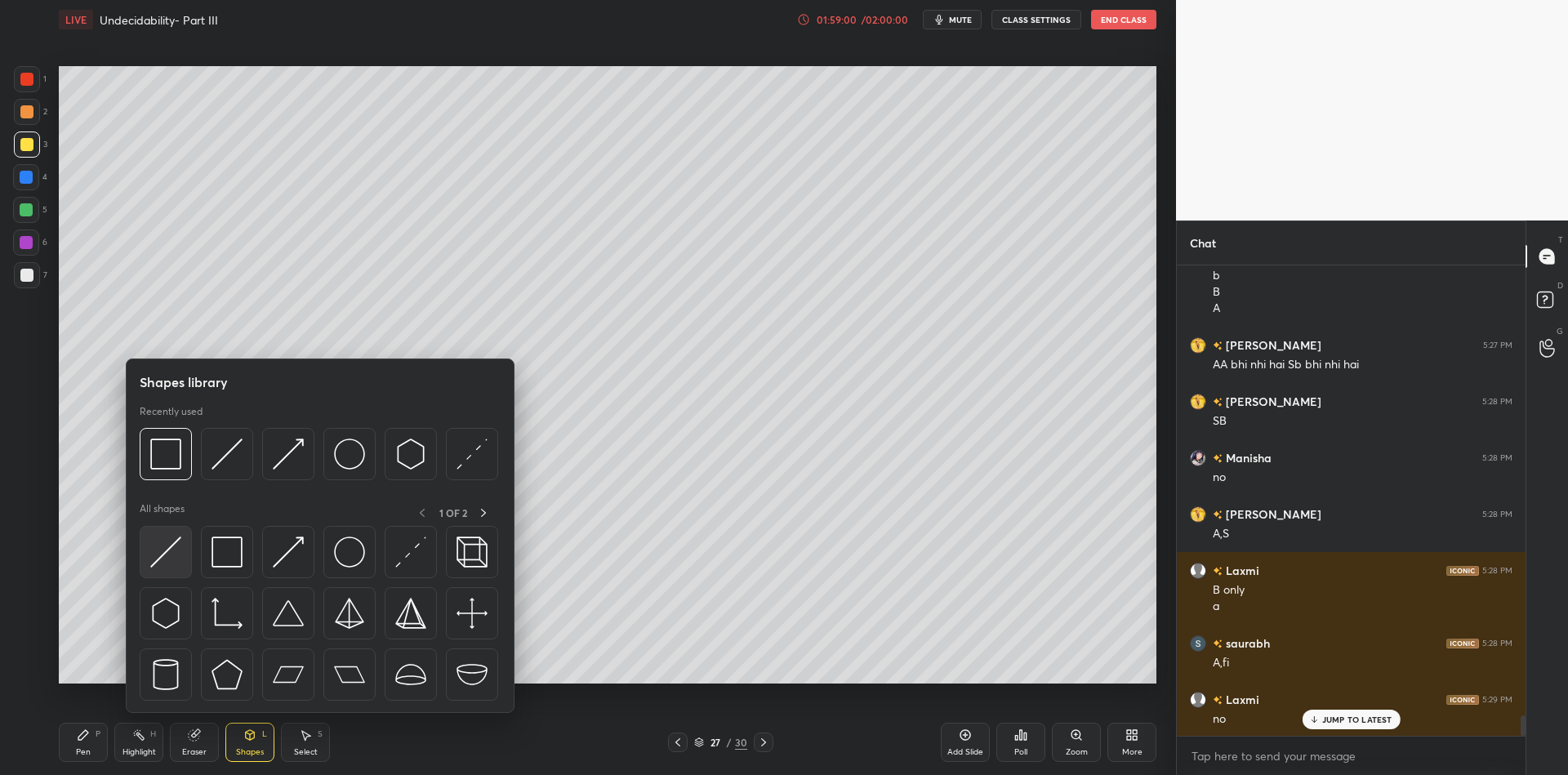
click at [172, 549] on img at bounding box center [166, 552] width 31 height 31
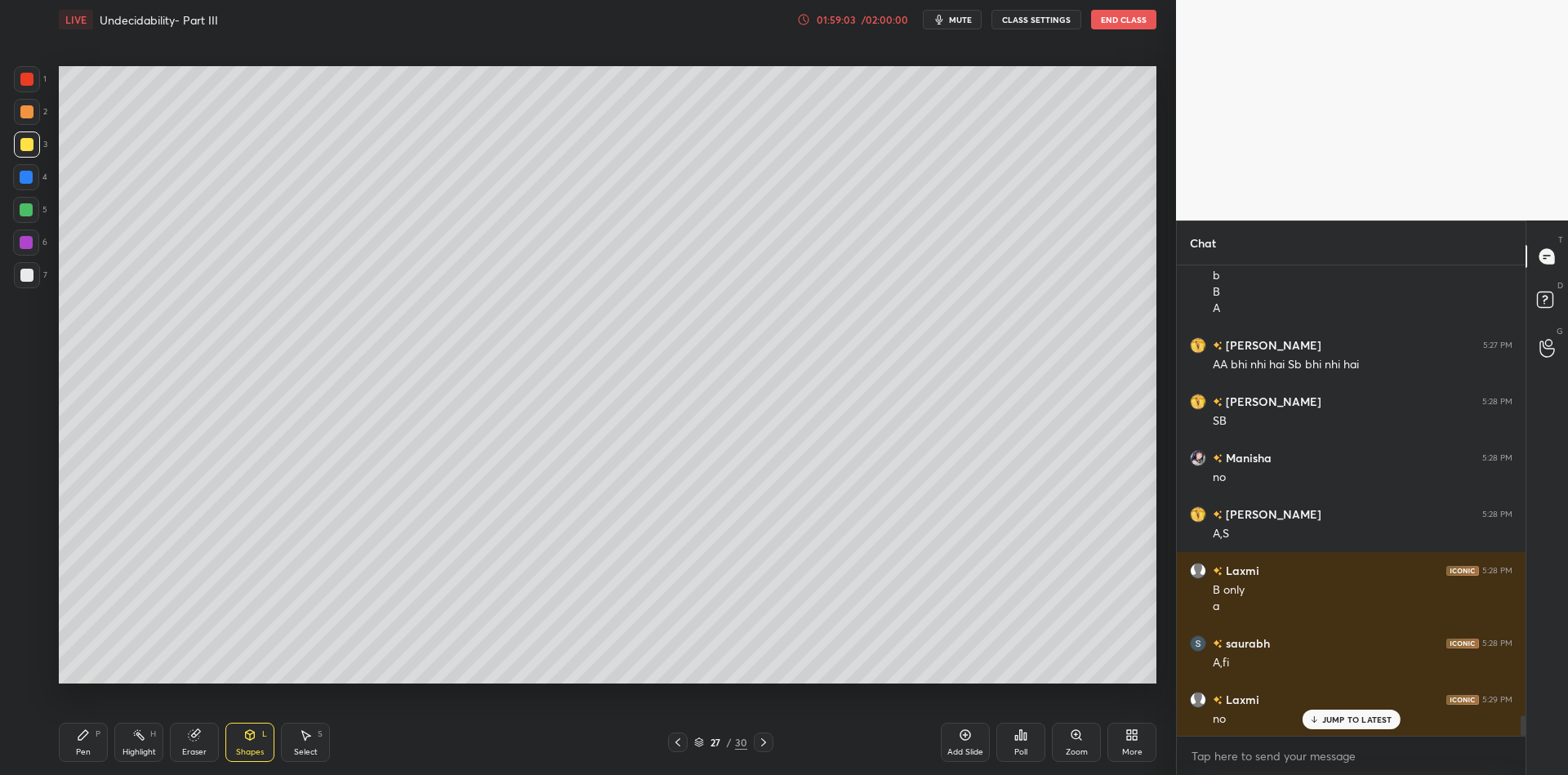
click at [194, 742] on div "Eraser" at bounding box center [194, 742] width 49 height 39
click at [90, 748] on div "Pen" at bounding box center [83, 752] width 15 height 8
click at [254, 742] on div "Shapes L" at bounding box center [249, 742] width 49 height 39
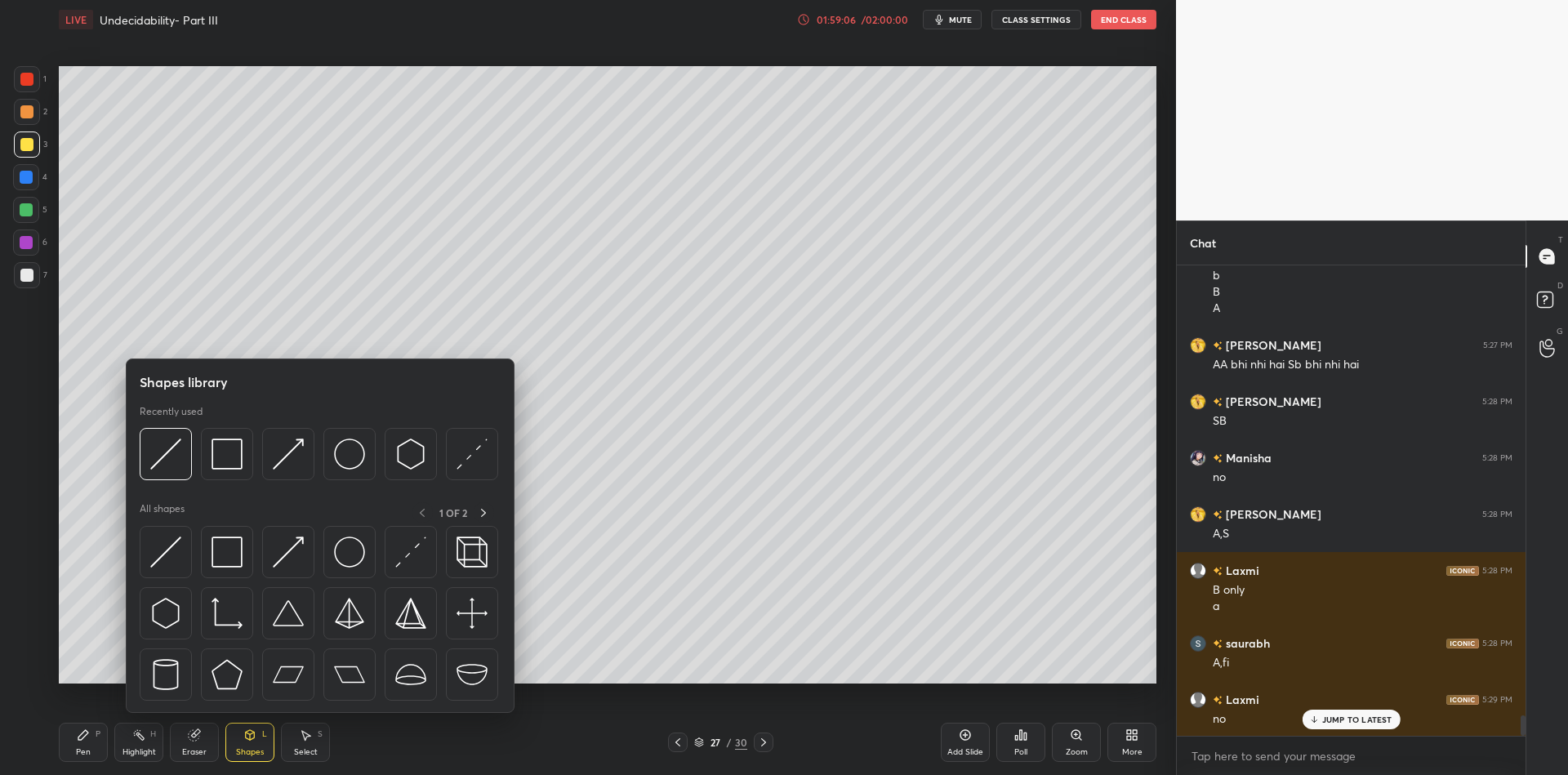
click at [168, 544] on img at bounding box center [166, 552] width 31 height 31
click at [21, 80] on div at bounding box center [27, 79] width 13 height 13
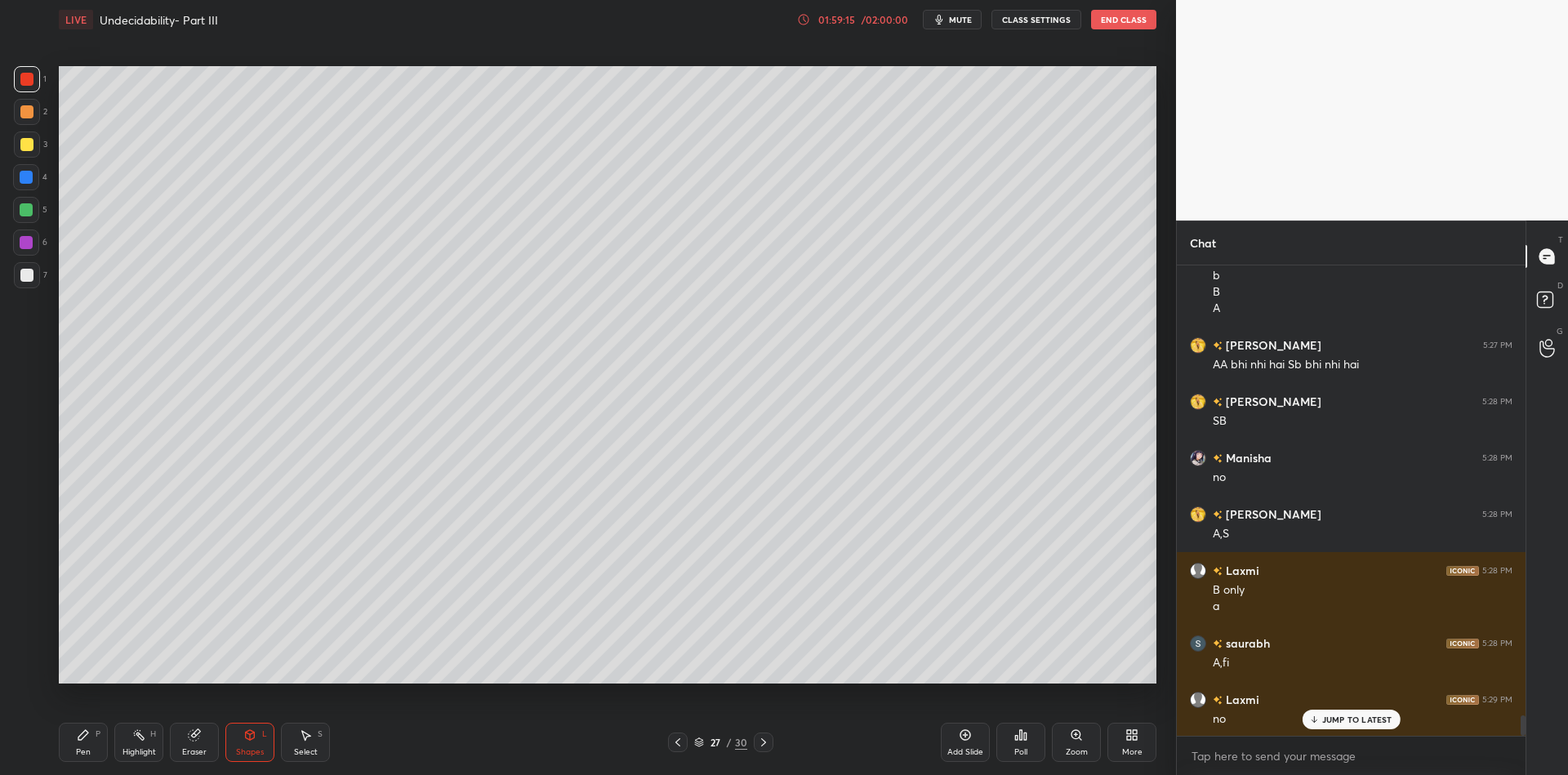
click at [198, 750] on div "Eraser" at bounding box center [194, 752] width 25 height 8
click at [90, 748] on div "Pen" at bounding box center [83, 752] width 15 height 8
click at [129, 748] on div "Highlight" at bounding box center [139, 752] width 34 height 8
drag, startPoint x: 88, startPoint y: 744, endPoint x: 101, endPoint y: 701, distance: 44.9
click at [89, 744] on div "Pen P" at bounding box center [82, 742] width 49 height 39
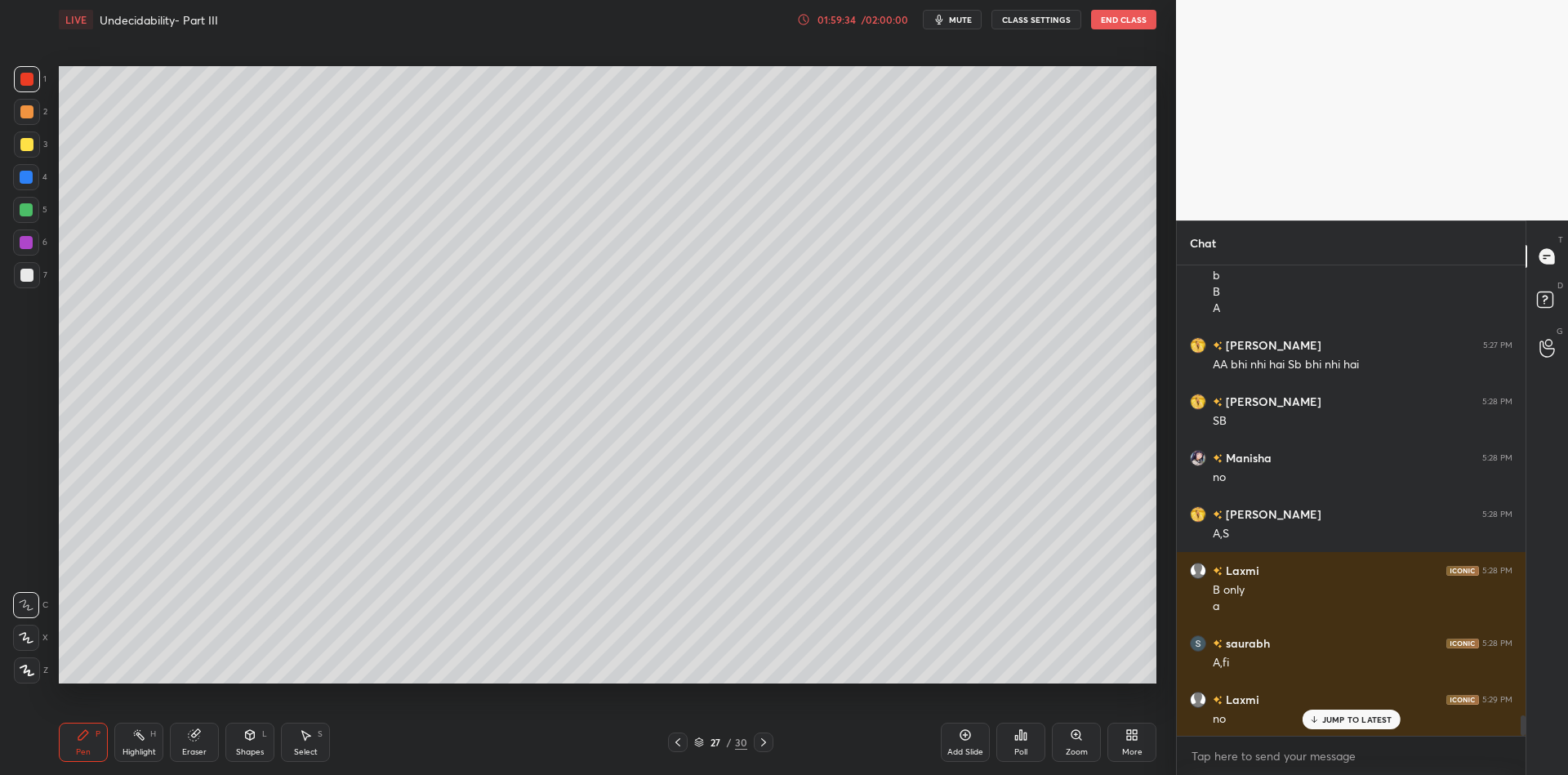
click at [28, 78] on div at bounding box center [27, 79] width 13 height 13
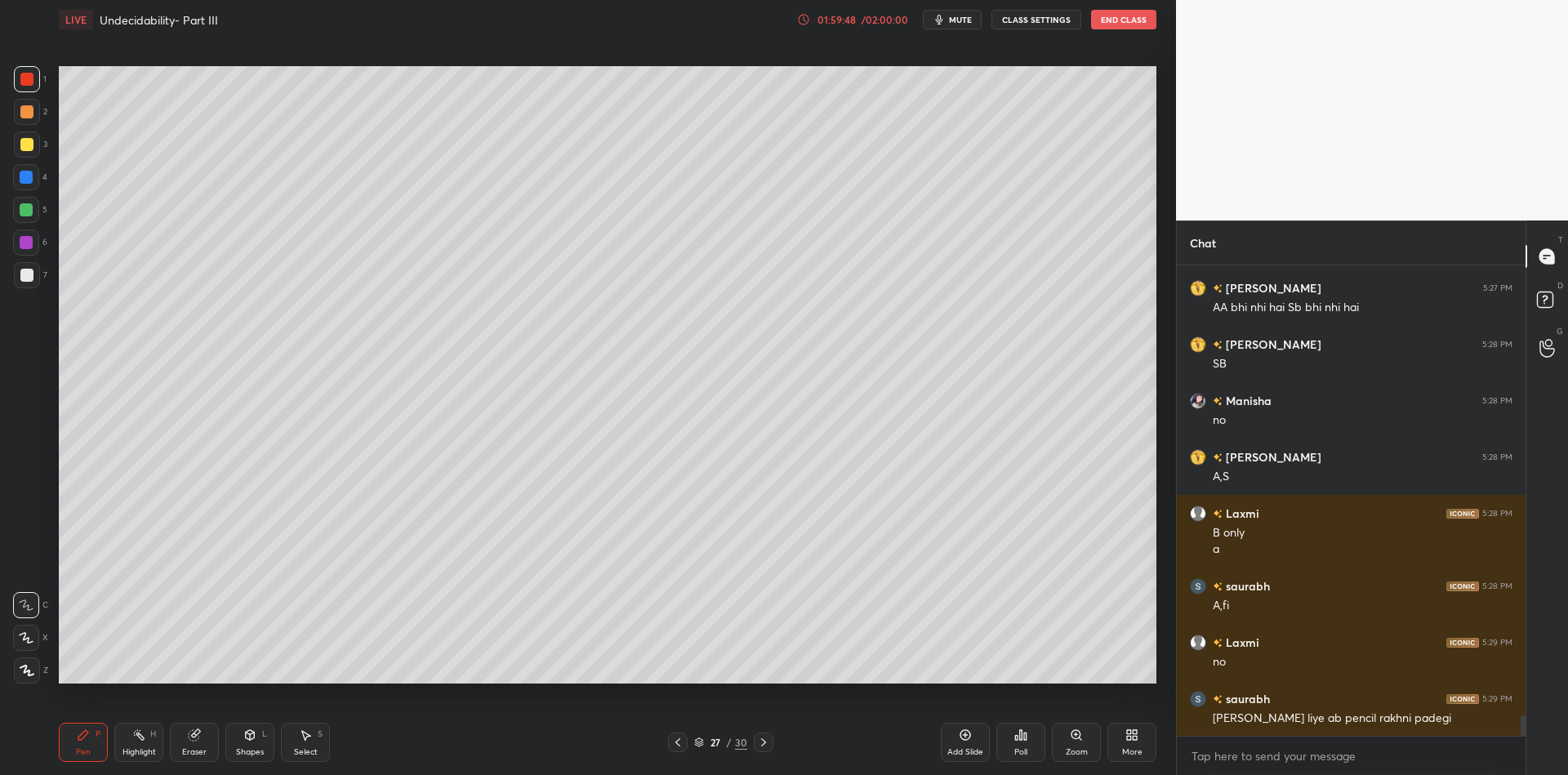
drag, startPoint x: 144, startPoint y: 742, endPoint x: 187, endPoint y: 691, distance: 66.7
click at [141, 745] on div "Highlight H" at bounding box center [138, 742] width 49 height 39
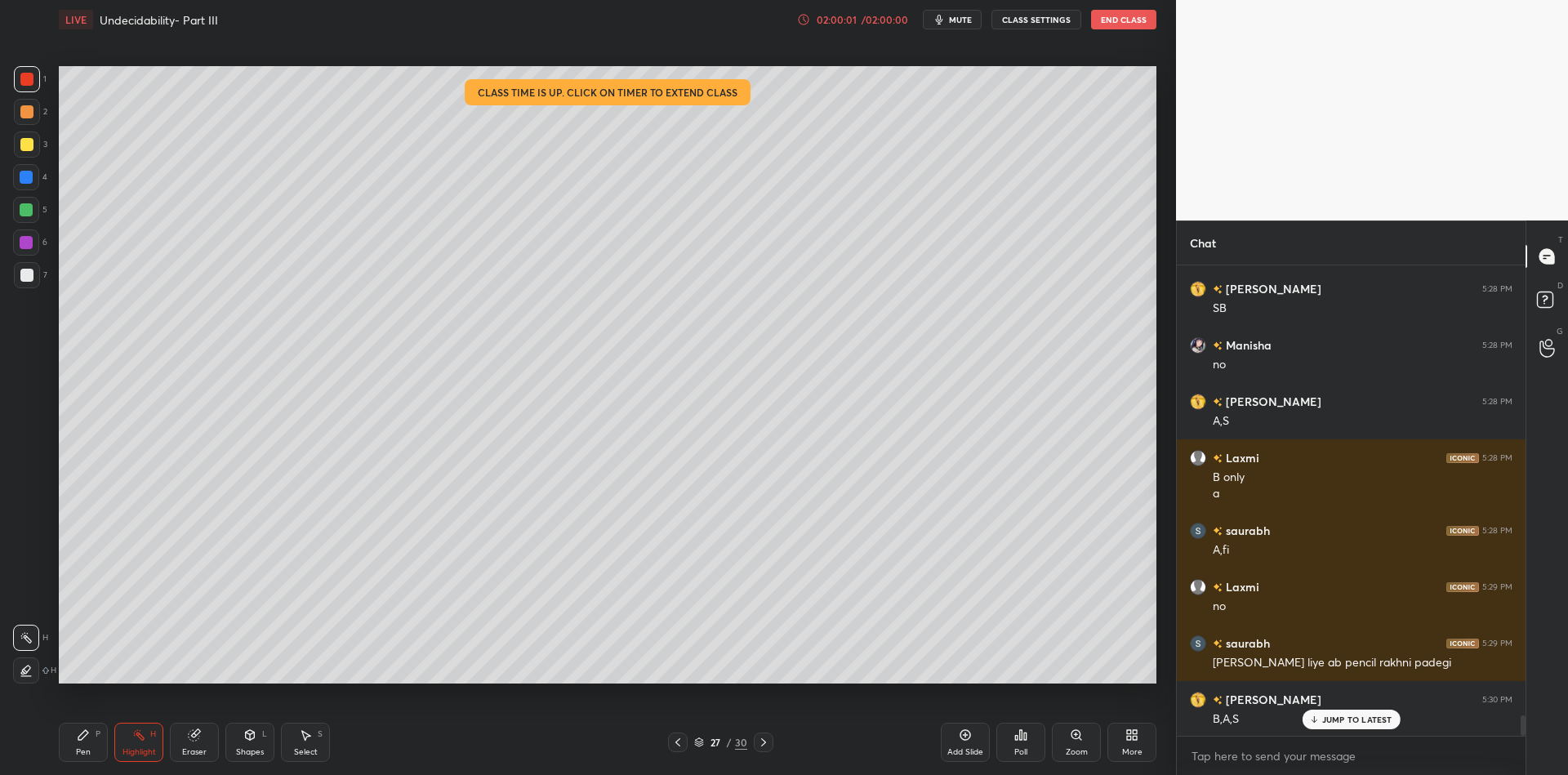
drag, startPoint x: 74, startPoint y: 763, endPoint x: 76, endPoint y: 734, distance: 29.1
click at [74, 758] on div "Pen P Highlight H Eraser Shapes L Select S 27 / 30 Add Slide Poll Zoom More" at bounding box center [607, 743] width 1097 height 66
click at [21, 145] on div at bounding box center [27, 145] width 13 height 13
click at [78, 752] on div "Pen" at bounding box center [83, 752] width 15 height 8
click at [144, 755] on div "Highlight" at bounding box center [139, 752] width 34 height 8
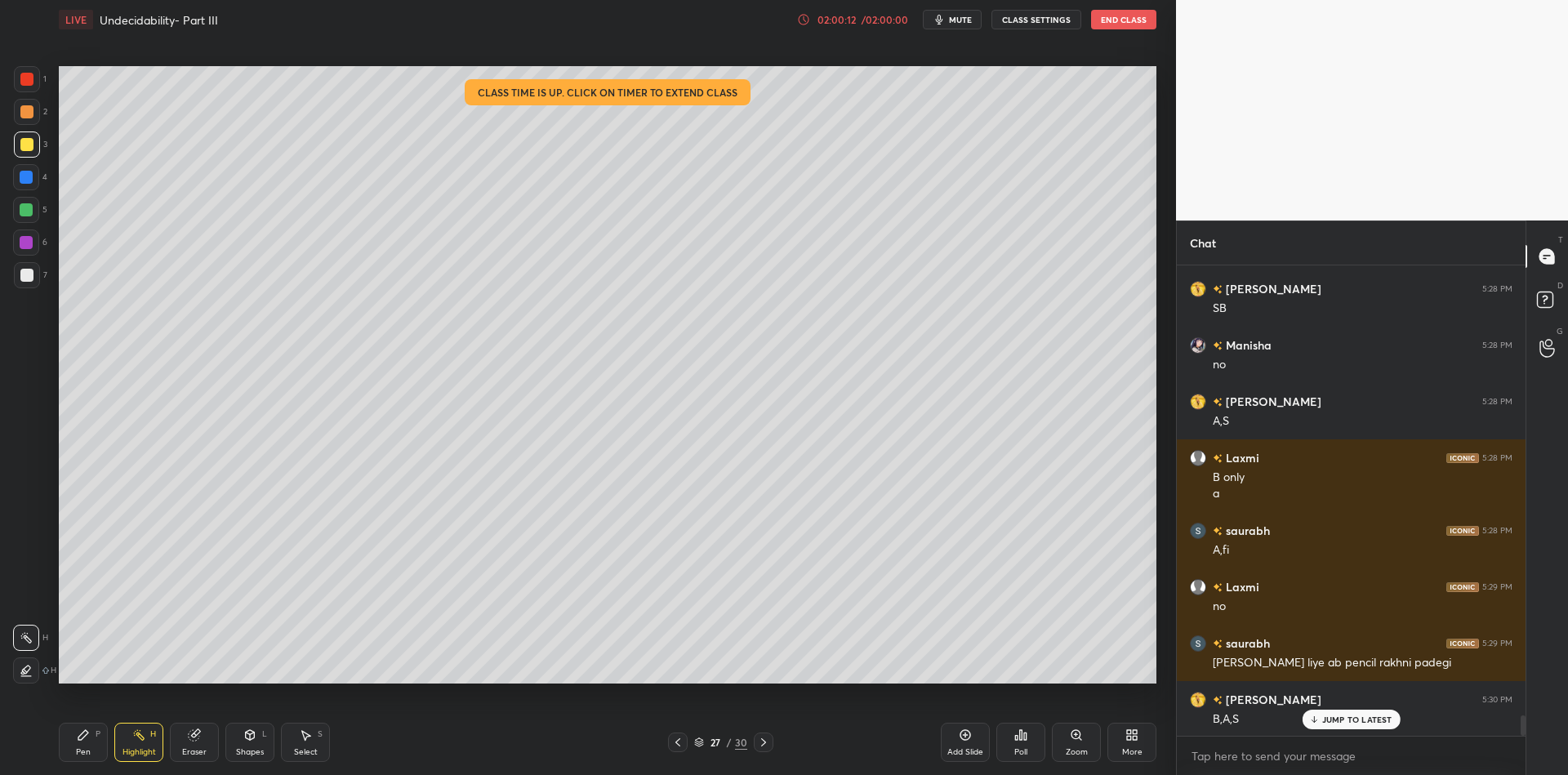
click at [82, 742] on div "Pen P" at bounding box center [82, 742] width 49 height 39
drag, startPoint x: 129, startPoint y: 749, endPoint x: 133, endPoint y: 740, distance: 9.8
click at [130, 746] on div "Highlight H" at bounding box center [138, 742] width 49 height 39
drag, startPoint x: 82, startPoint y: 744, endPoint x: 112, endPoint y: 719, distance: 39.1
click at [83, 743] on div "Pen P" at bounding box center [82, 742] width 49 height 39
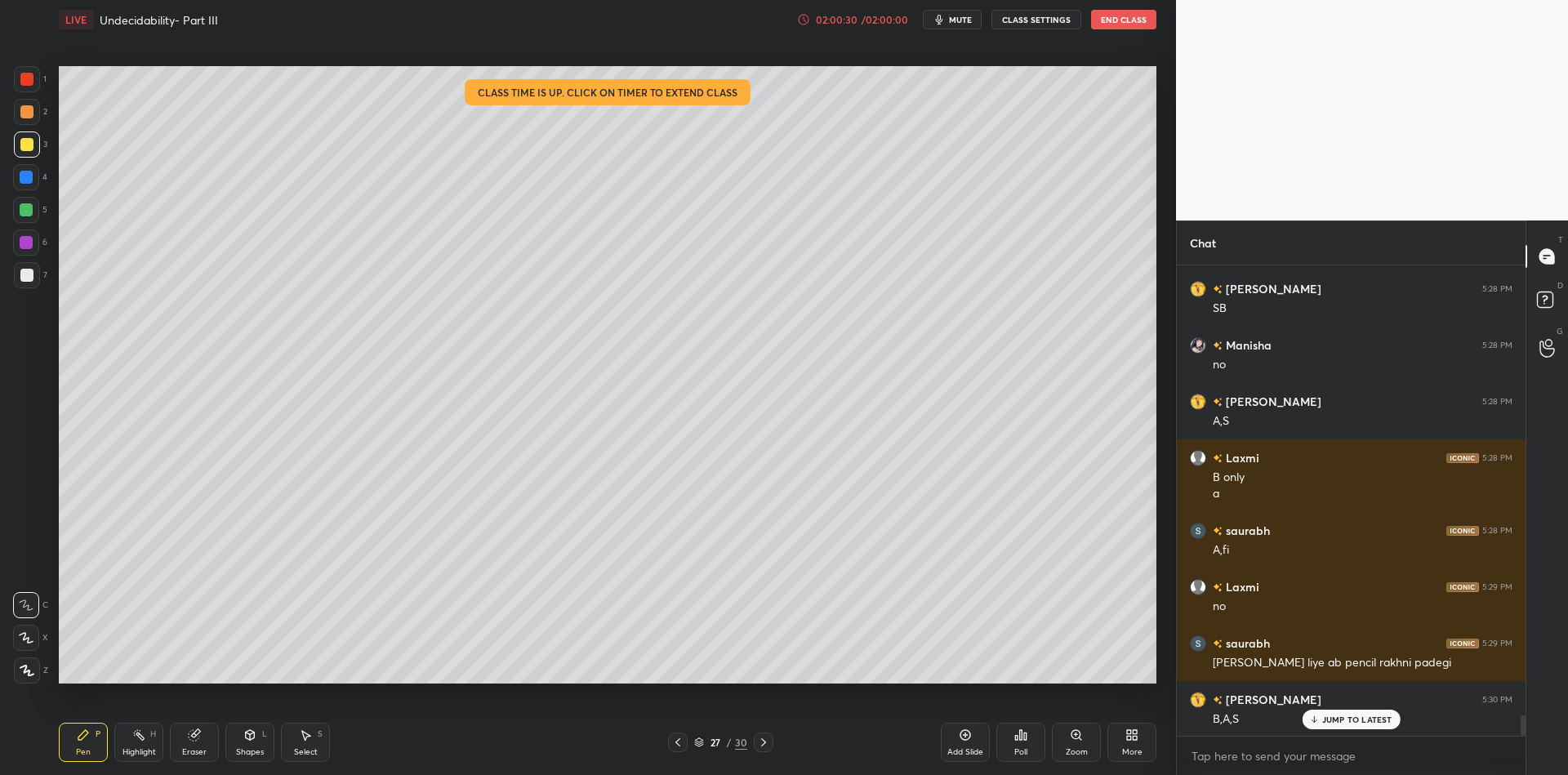
drag, startPoint x: 142, startPoint y: 747, endPoint x: 185, endPoint y: 708, distance: 58.1
click at [140, 744] on div "Highlight H" at bounding box center [138, 742] width 49 height 39
click at [263, 744] on div "Shapes L" at bounding box center [249, 742] width 49 height 39
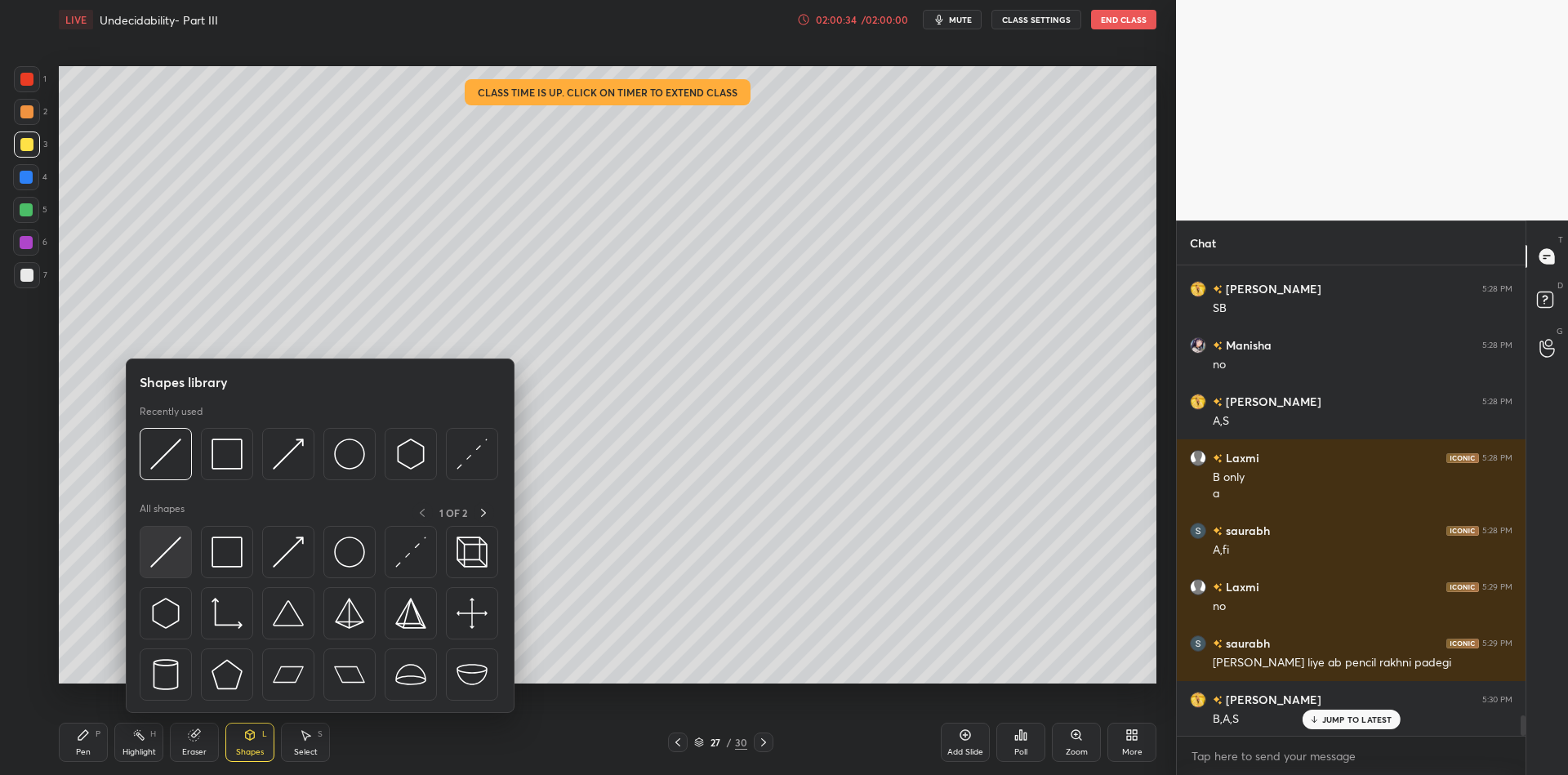
drag, startPoint x: 172, startPoint y: 546, endPoint x: 27, endPoint y: 80, distance: 488.0
click at [169, 544] on img at bounding box center [166, 552] width 31 height 31
click at [29, 78] on div at bounding box center [27, 79] width 13 height 13
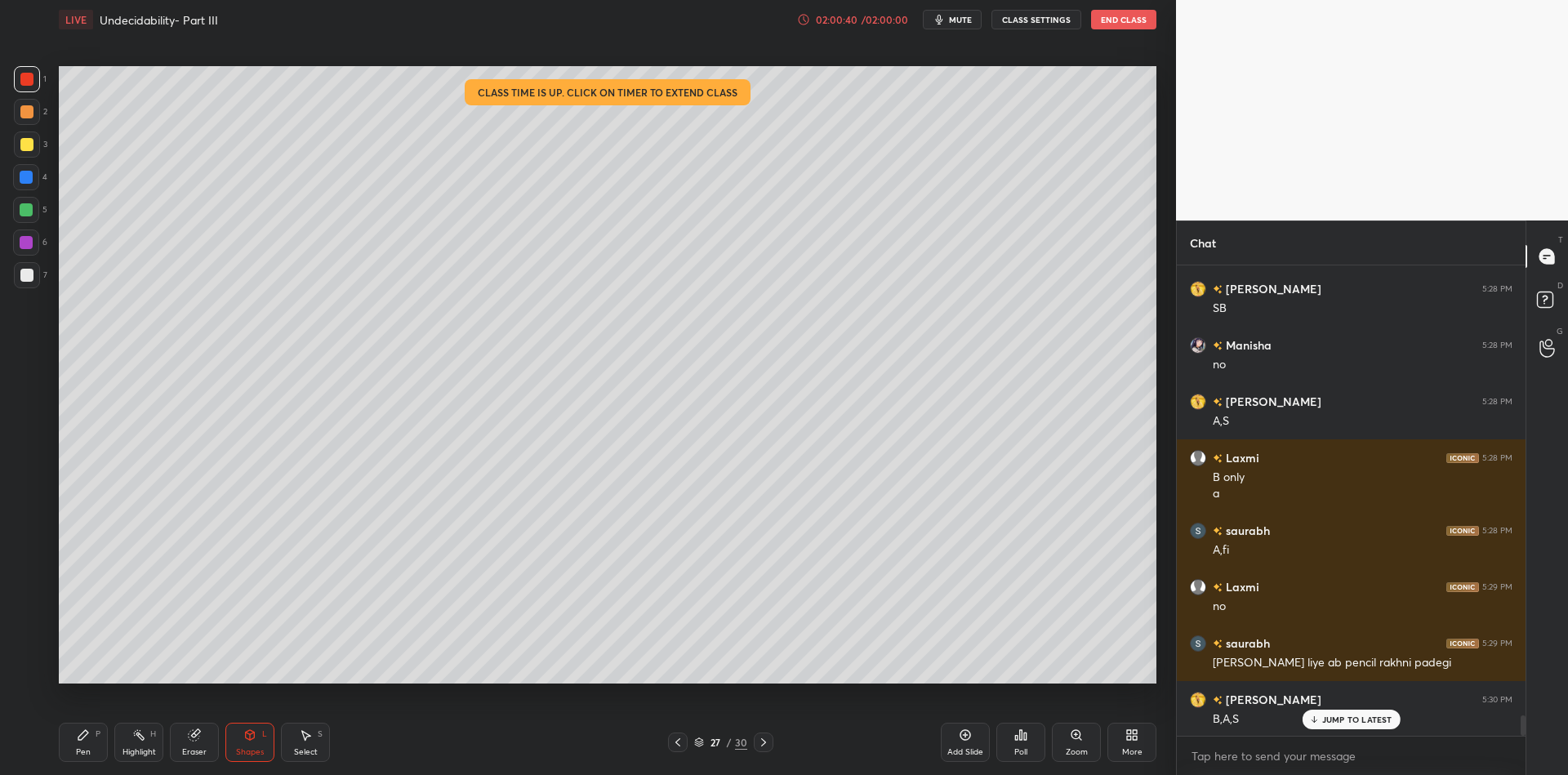
drag, startPoint x: 87, startPoint y: 753, endPoint x: 95, endPoint y: 747, distance: 10.0
click at [91, 749] on div "Pen P" at bounding box center [82, 742] width 49 height 39
click at [199, 737] on div "Eraser" at bounding box center [194, 742] width 49 height 39
drag, startPoint x: 89, startPoint y: 748, endPoint x: 105, endPoint y: 723, distance: 29.7
click at [89, 746] on div "Pen P" at bounding box center [82, 742] width 49 height 39
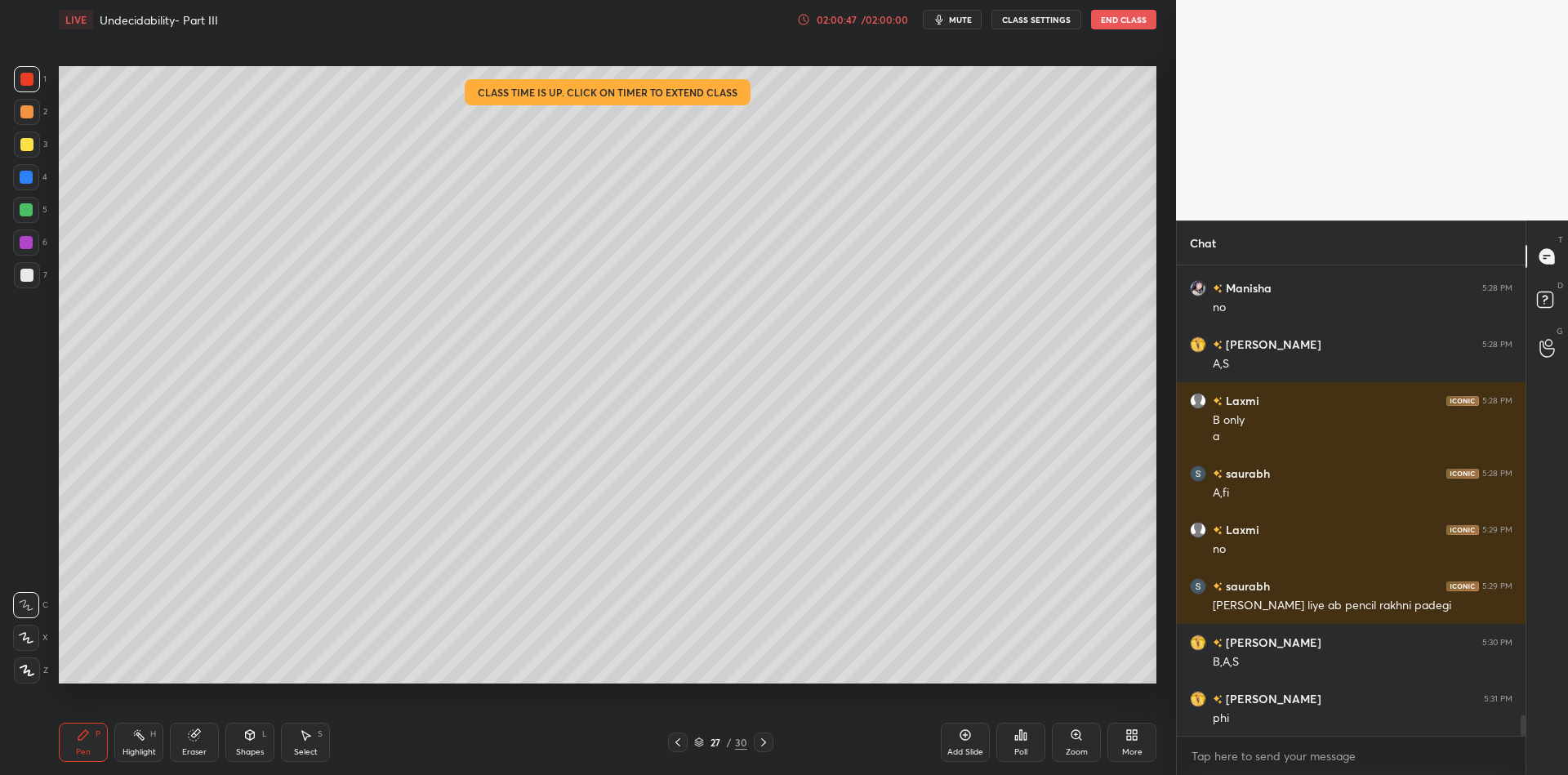
scroll to position [10580, 0]
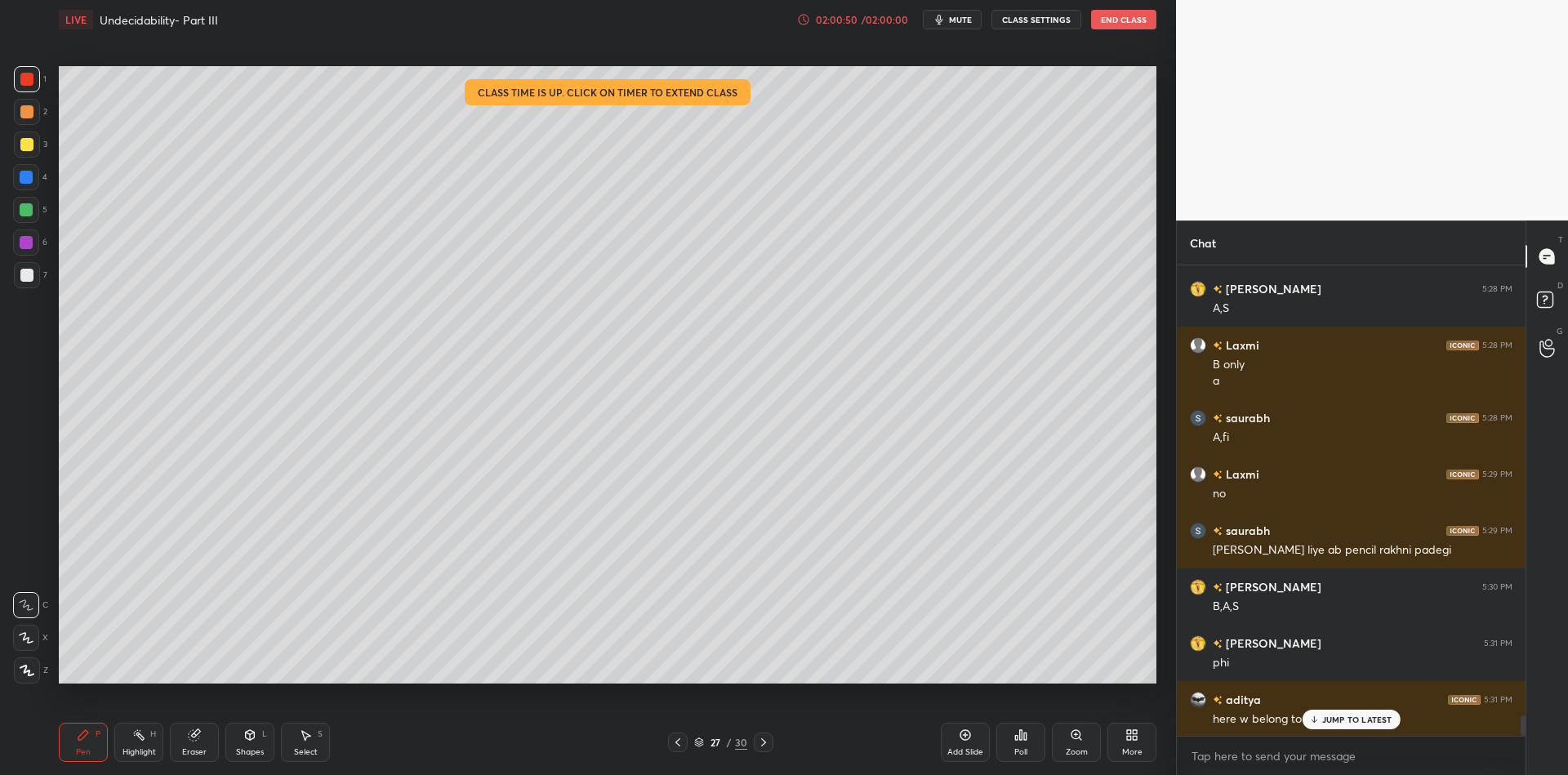
click at [199, 736] on icon at bounding box center [194, 736] width 11 height 11
drag, startPoint x: 84, startPoint y: 755, endPoint x: 95, endPoint y: 752, distance: 11.4
click at [85, 756] on div "Pen" at bounding box center [83, 752] width 15 height 8
click at [186, 743] on div "Eraser" at bounding box center [194, 742] width 49 height 39
click at [90, 746] on div "Pen P" at bounding box center [82, 742] width 49 height 39
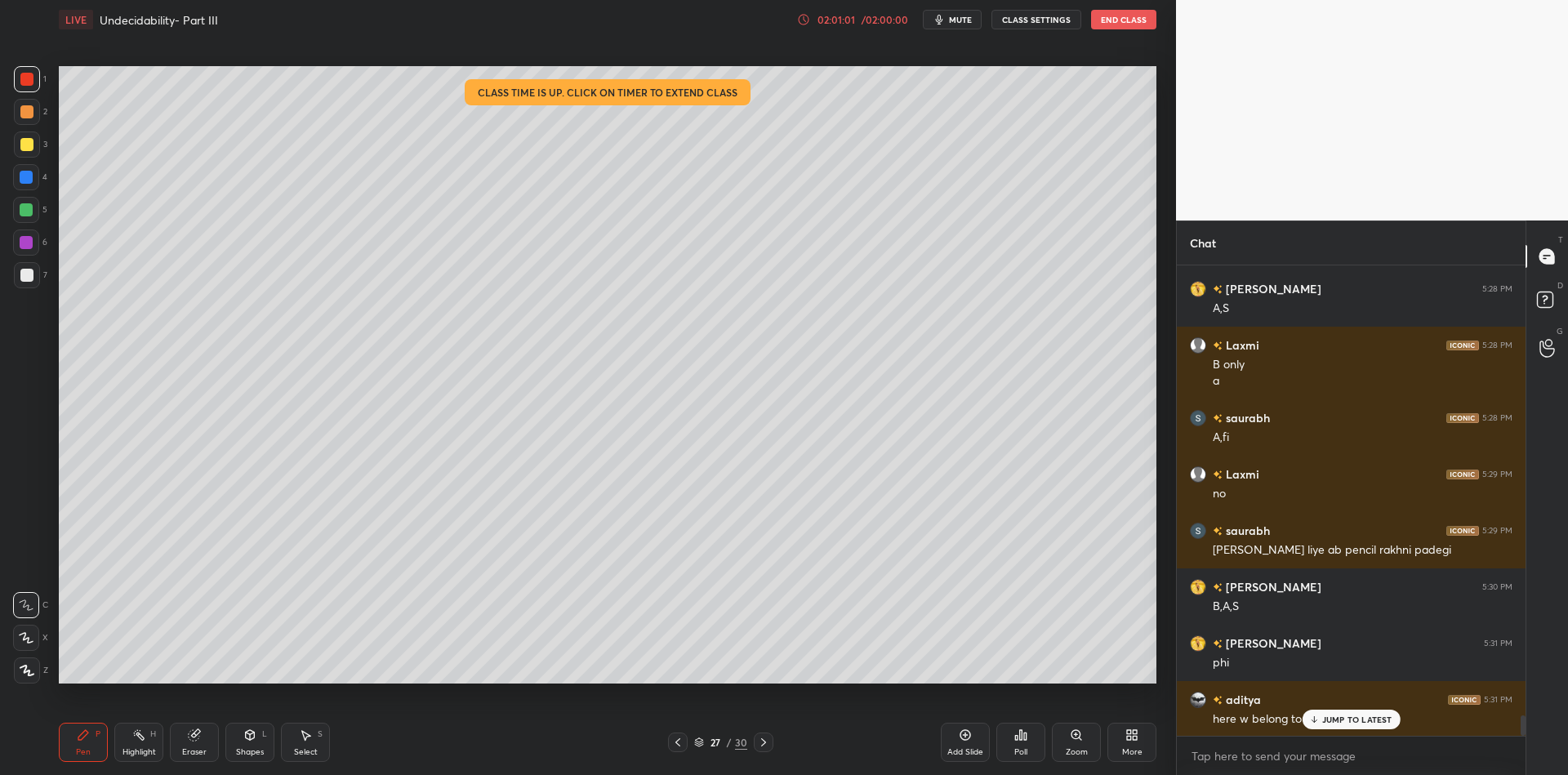
click at [136, 736] on icon at bounding box center [138, 735] width 13 height 13
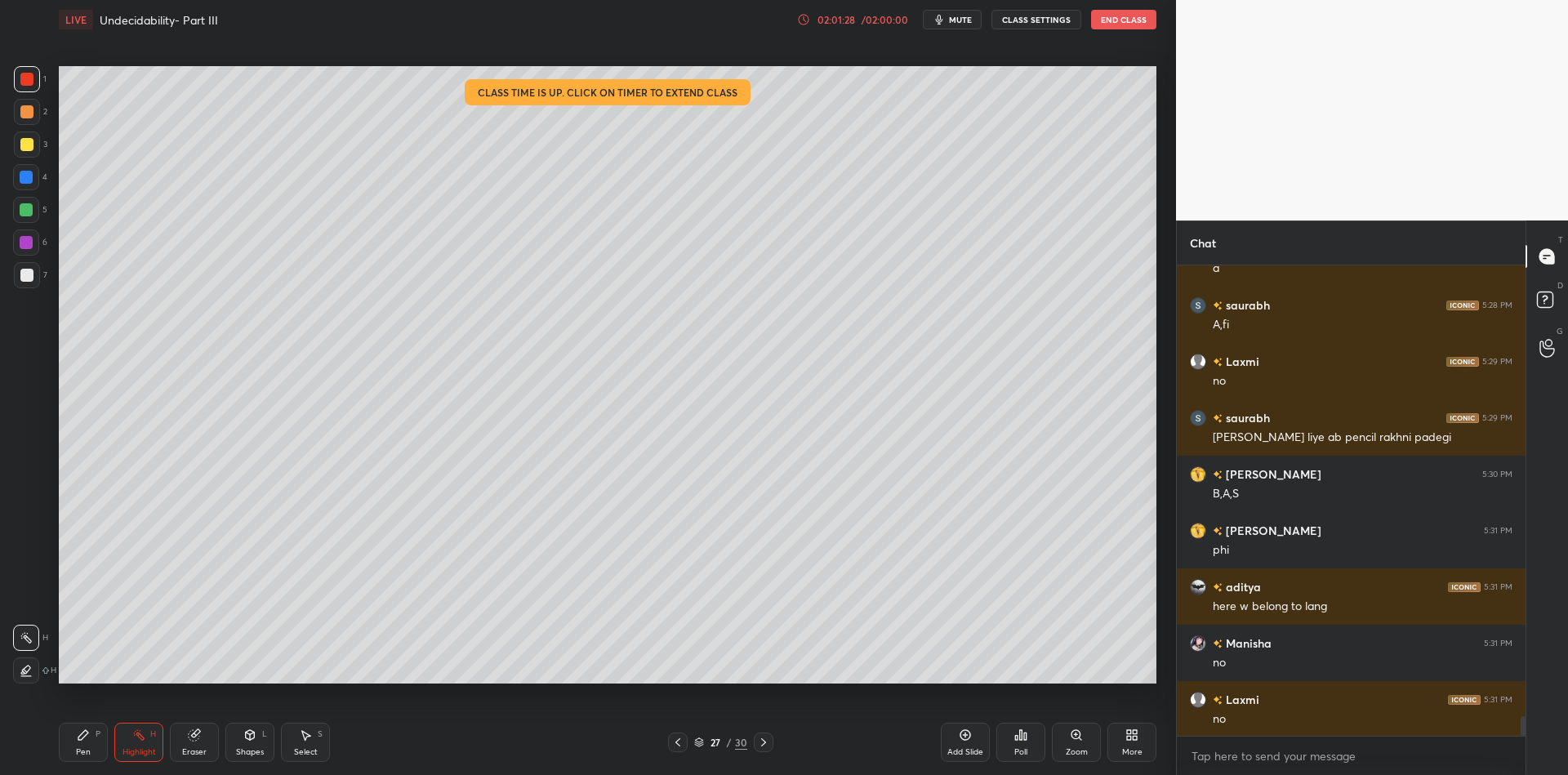
scroll to position [10750, 0]
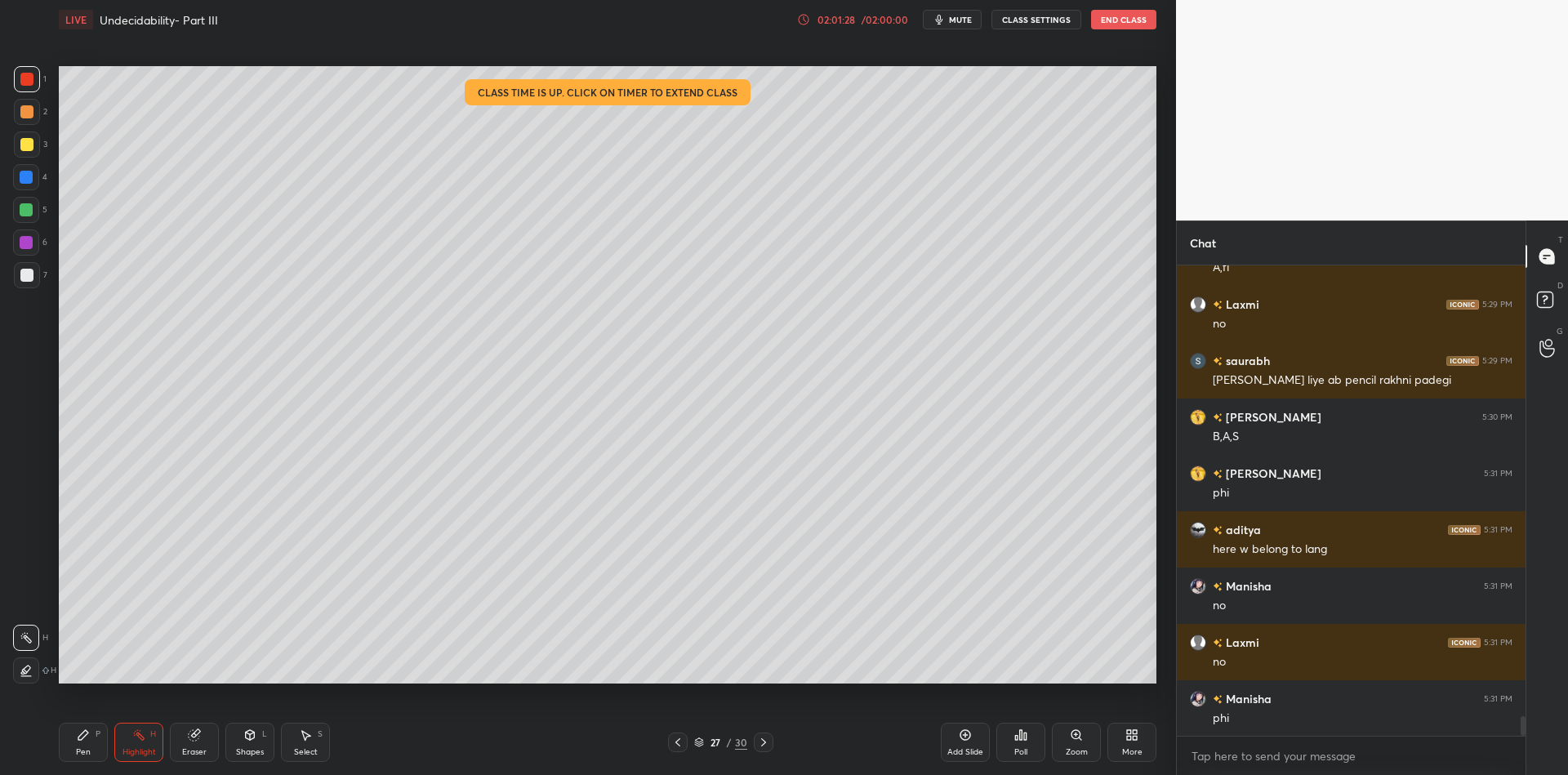
drag, startPoint x: 85, startPoint y: 750, endPoint x: 77, endPoint y: 699, distance: 51.6
click at [87, 746] on div "Pen P" at bounding box center [82, 742] width 49 height 39
click at [24, 138] on div at bounding box center [27, 144] width 26 height 26
drag, startPoint x: 254, startPoint y: 754, endPoint x: 265, endPoint y: 716, distance: 39.6
click at [254, 752] on div "Shapes" at bounding box center [249, 752] width 27 height 8
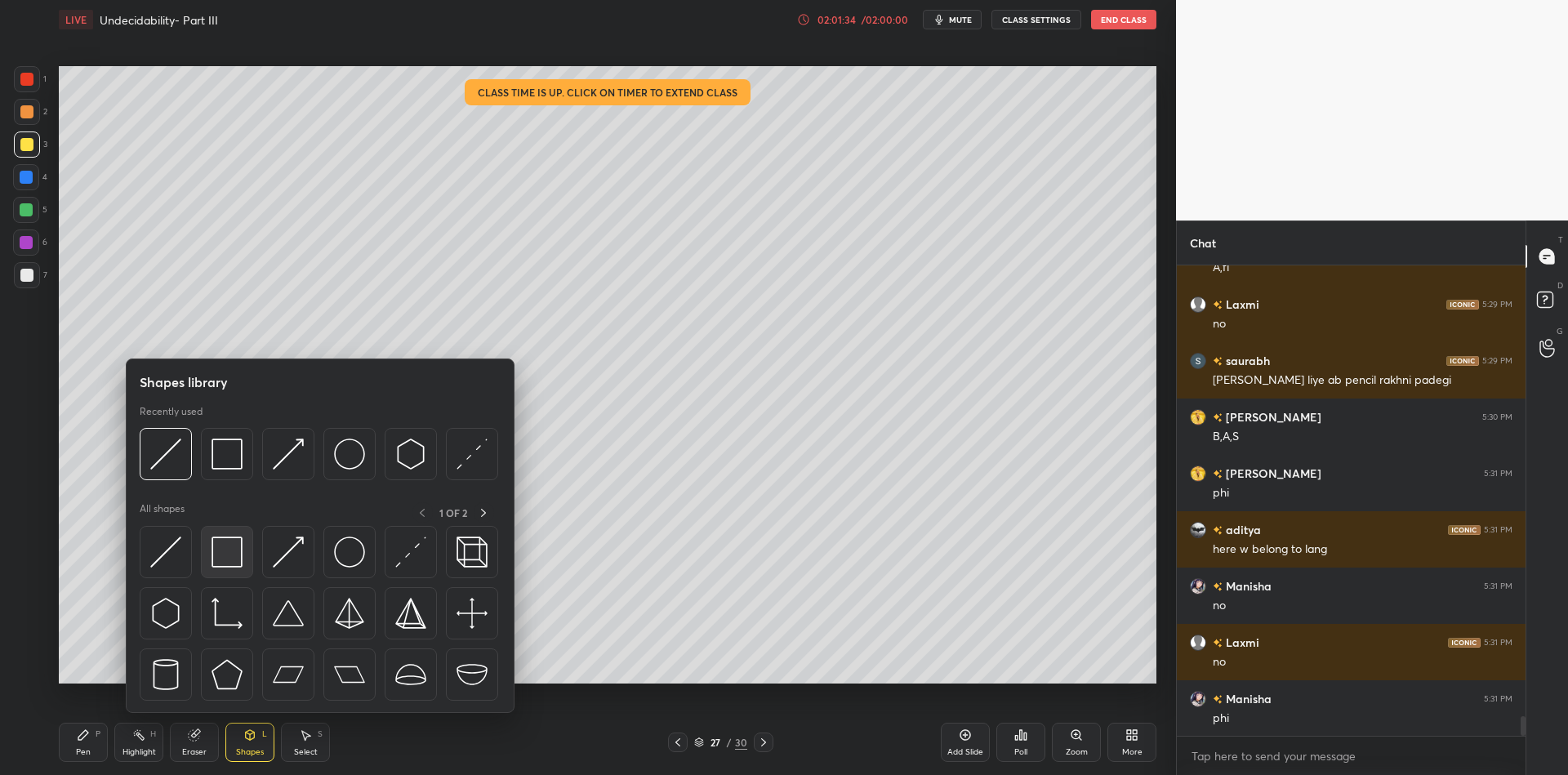
click at [227, 559] on img at bounding box center [227, 552] width 31 height 31
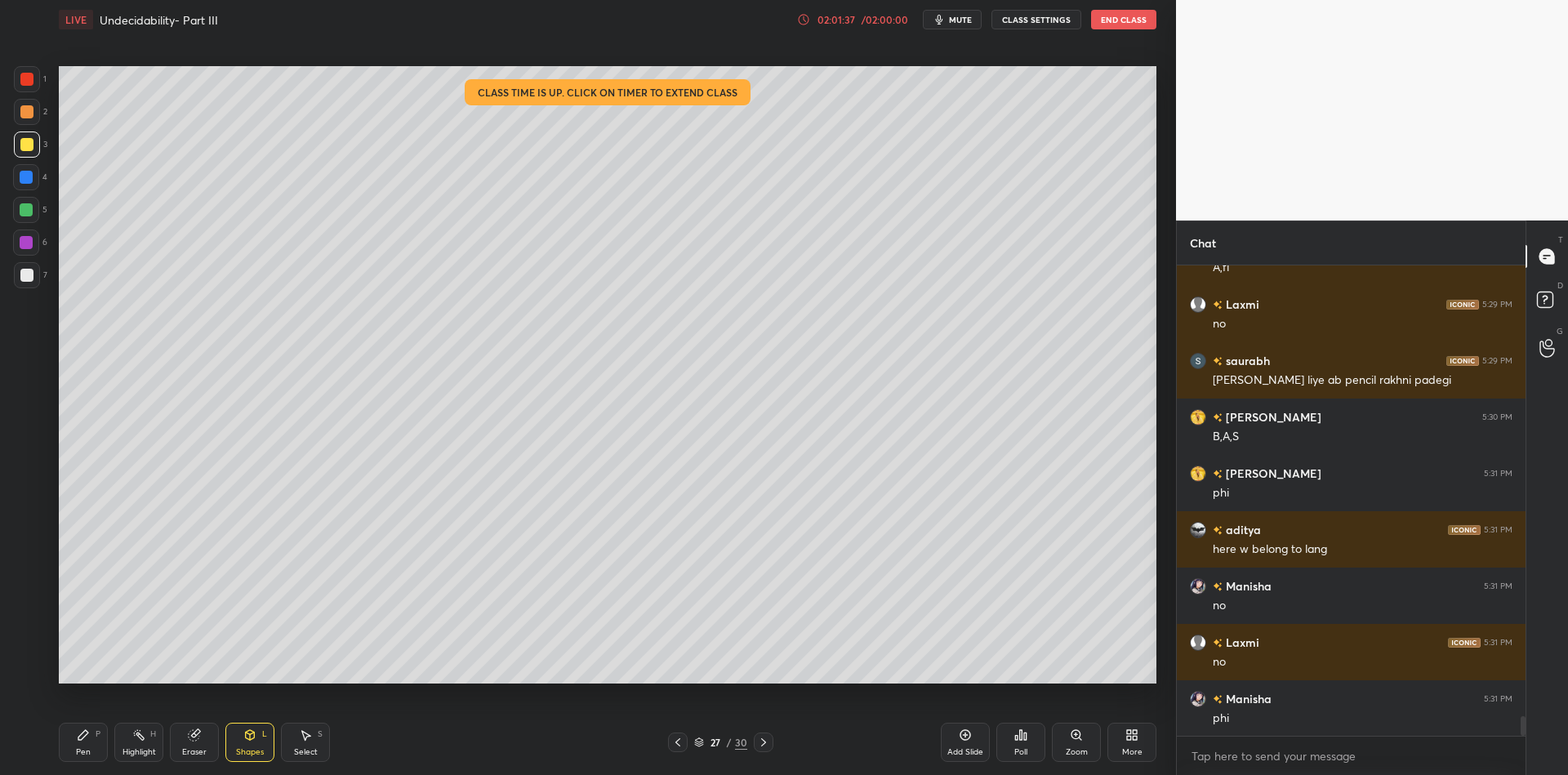
click at [90, 751] on div "Pen P" at bounding box center [82, 742] width 49 height 39
click at [144, 748] on div "Highlight H" at bounding box center [138, 742] width 49 height 39
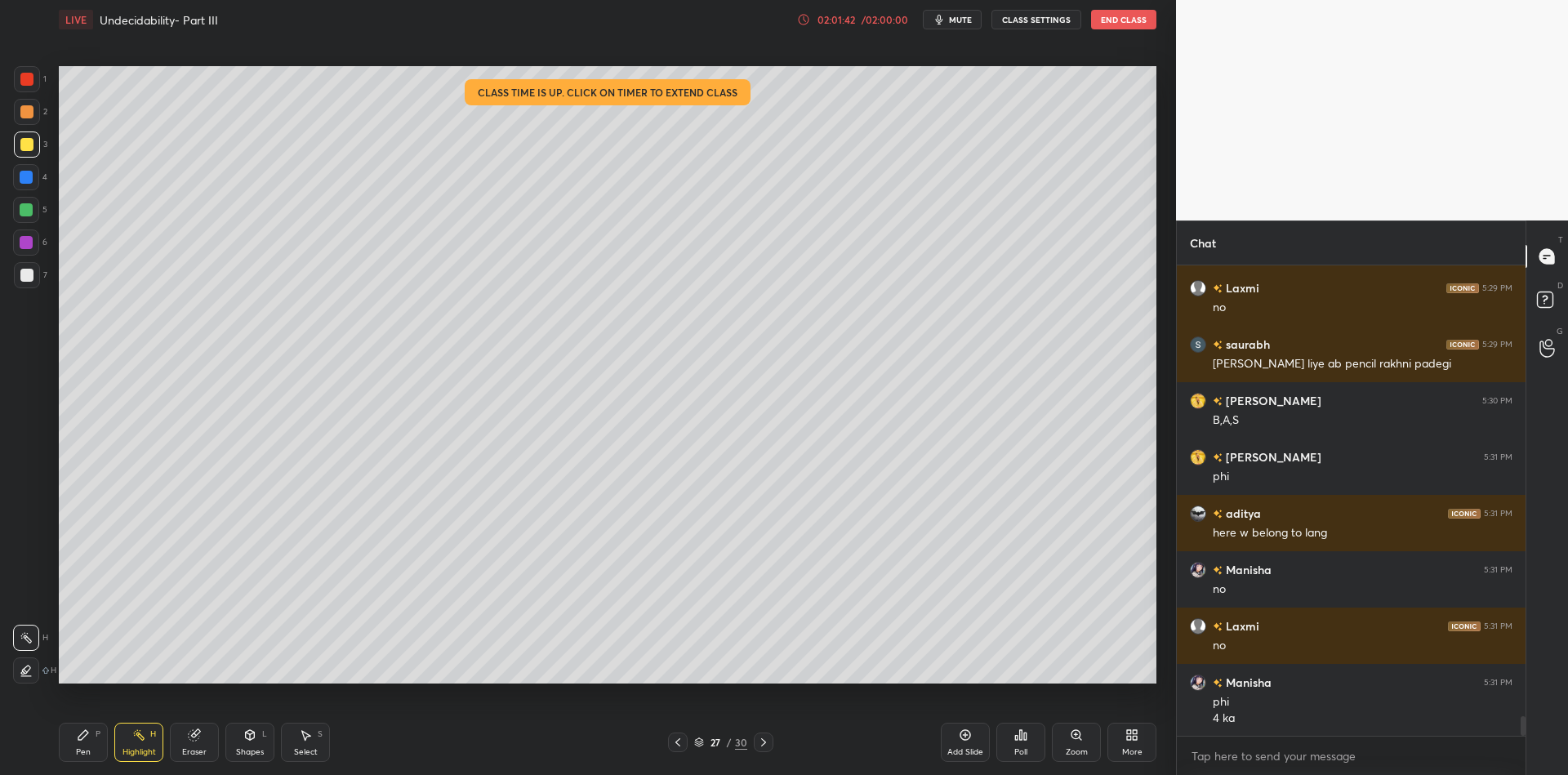
click at [1222, 108] on div "1 2 3 4 5 6 7 C X Z C X Z E E Erase all H H LIVE Undecidability- Part III 02:01…" at bounding box center [784, 388] width 1568 height 775
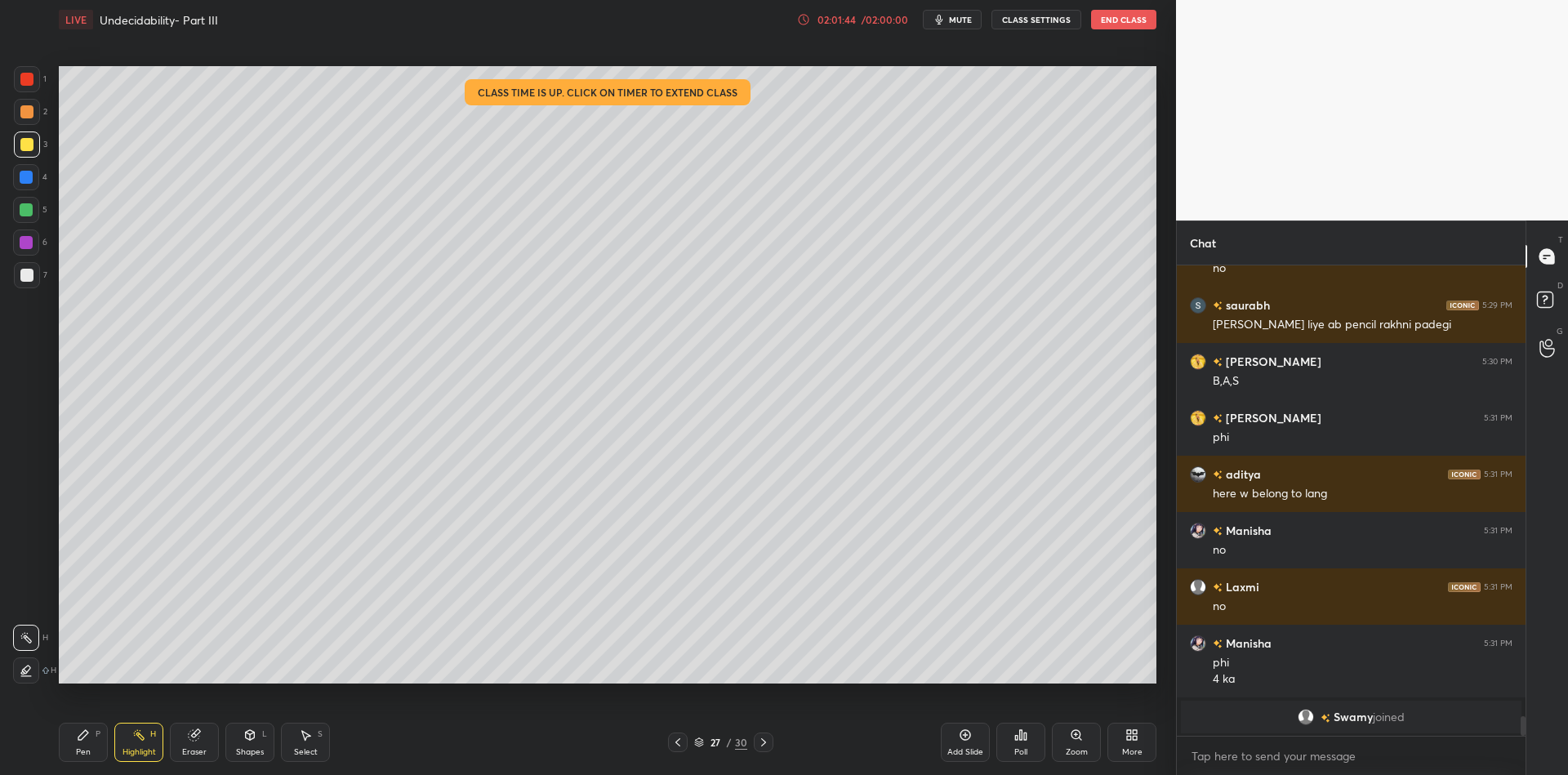
click at [253, 743] on div "Shapes L" at bounding box center [249, 742] width 49 height 39
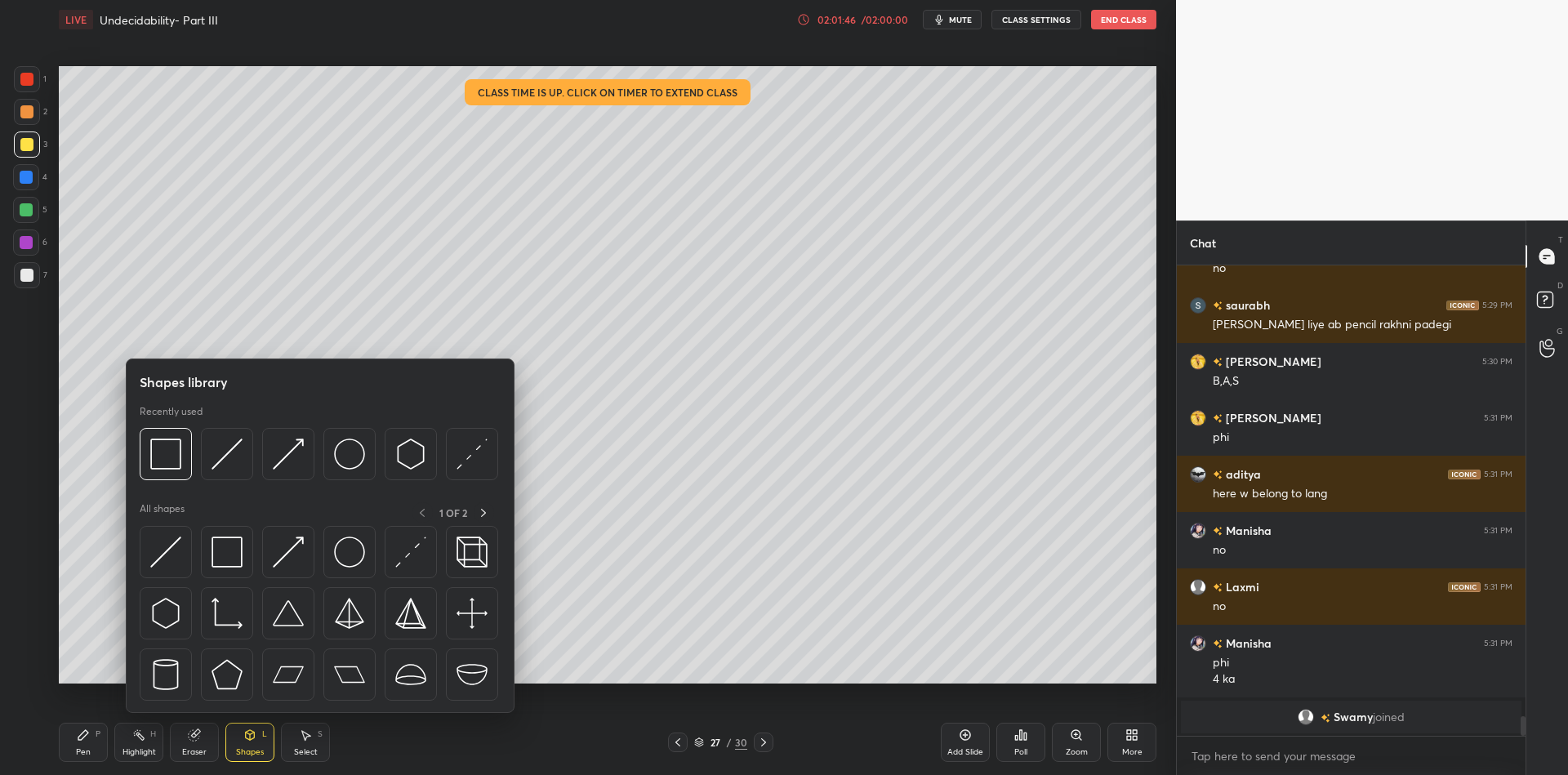
click at [167, 543] on img at bounding box center [166, 552] width 31 height 31
click at [22, 79] on div at bounding box center [27, 79] width 13 height 13
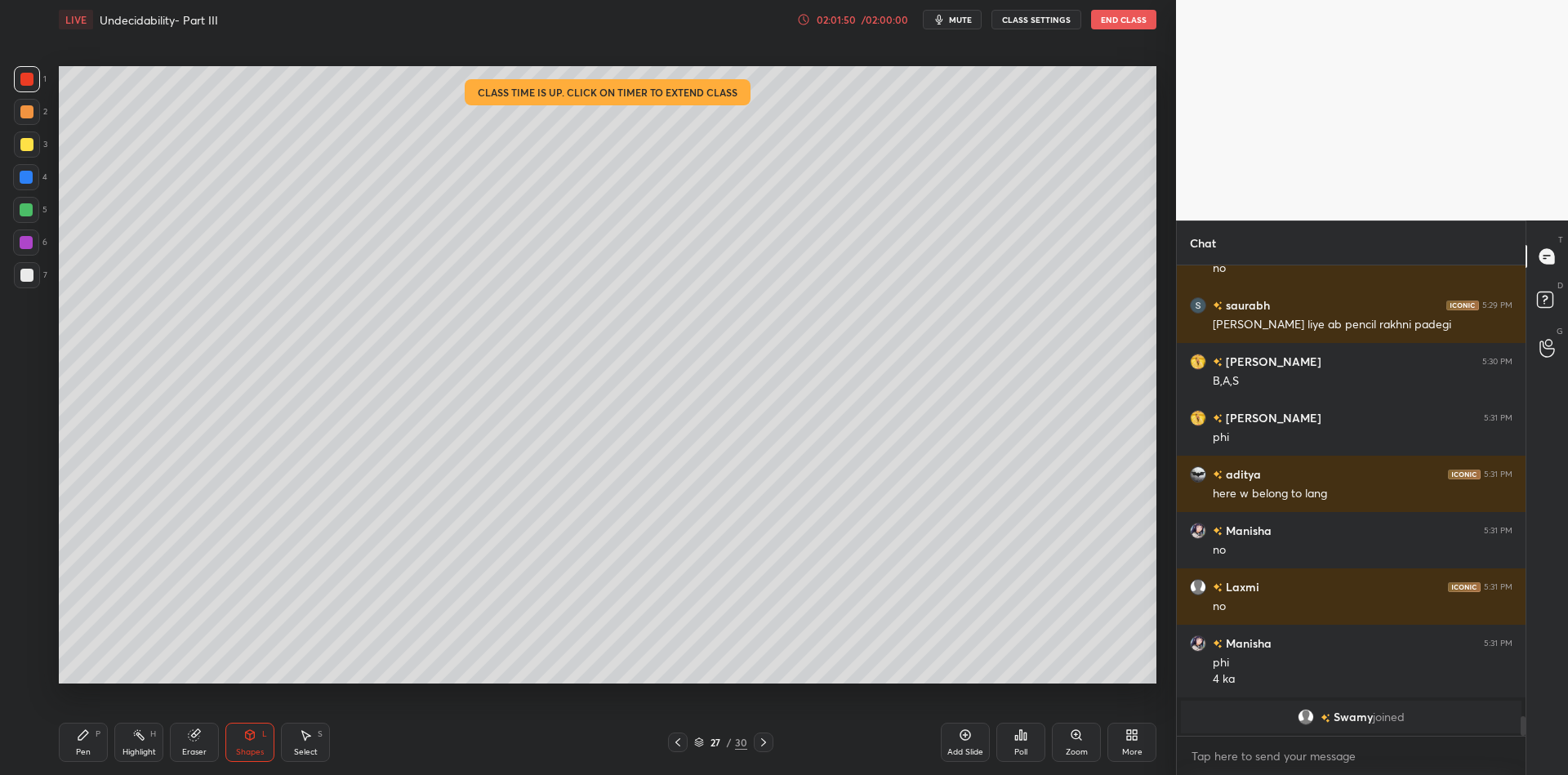
click at [195, 739] on div "Eraser" at bounding box center [194, 742] width 49 height 39
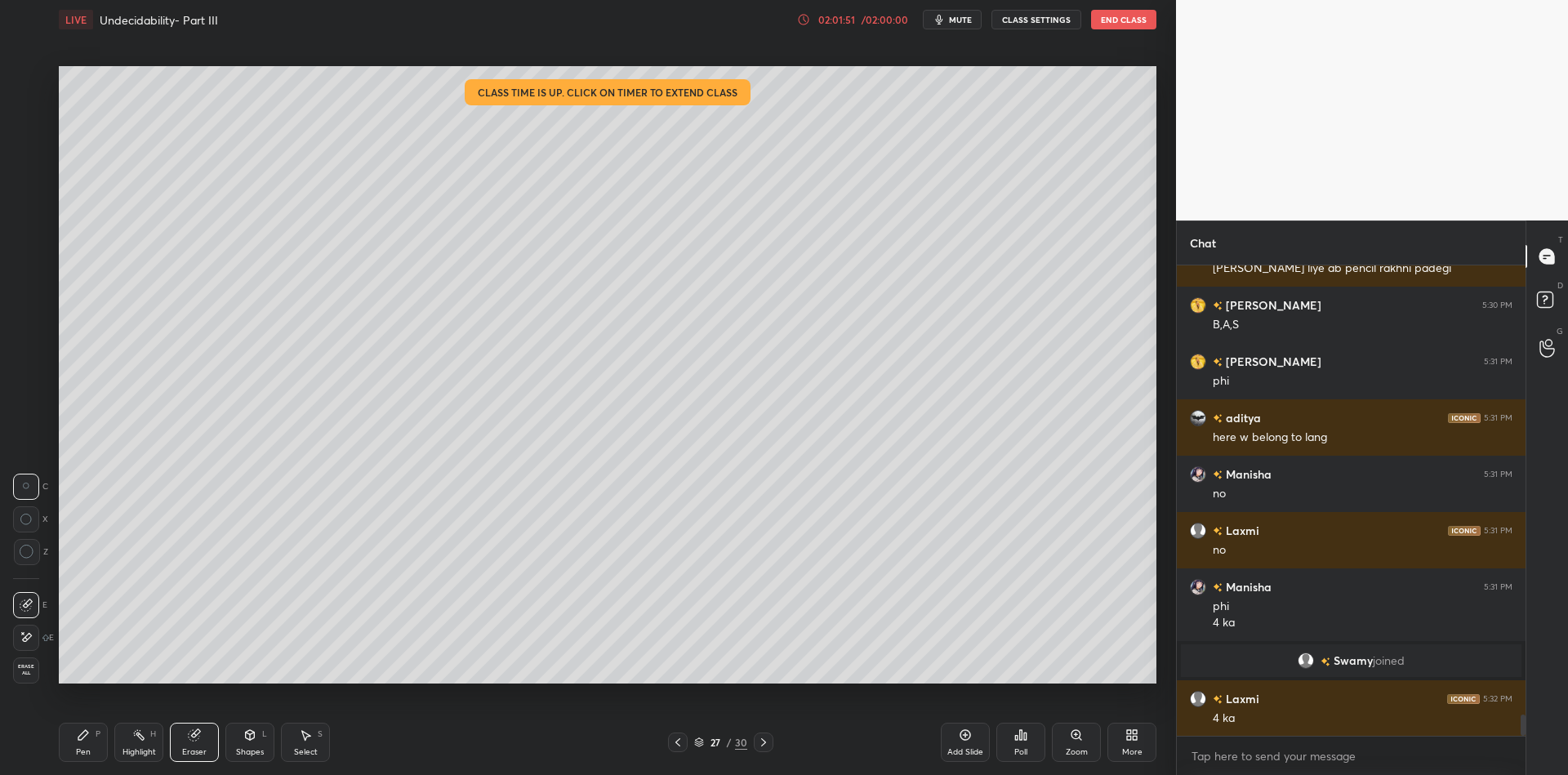
scroll to position [9781, 0]
click at [77, 751] on div "Pen" at bounding box center [83, 752] width 15 height 8
drag, startPoint x: 30, startPoint y: 141, endPoint x: 32, endPoint y: 151, distance: 10.2
click at [31, 151] on div at bounding box center [27, 144] width 26 height 26
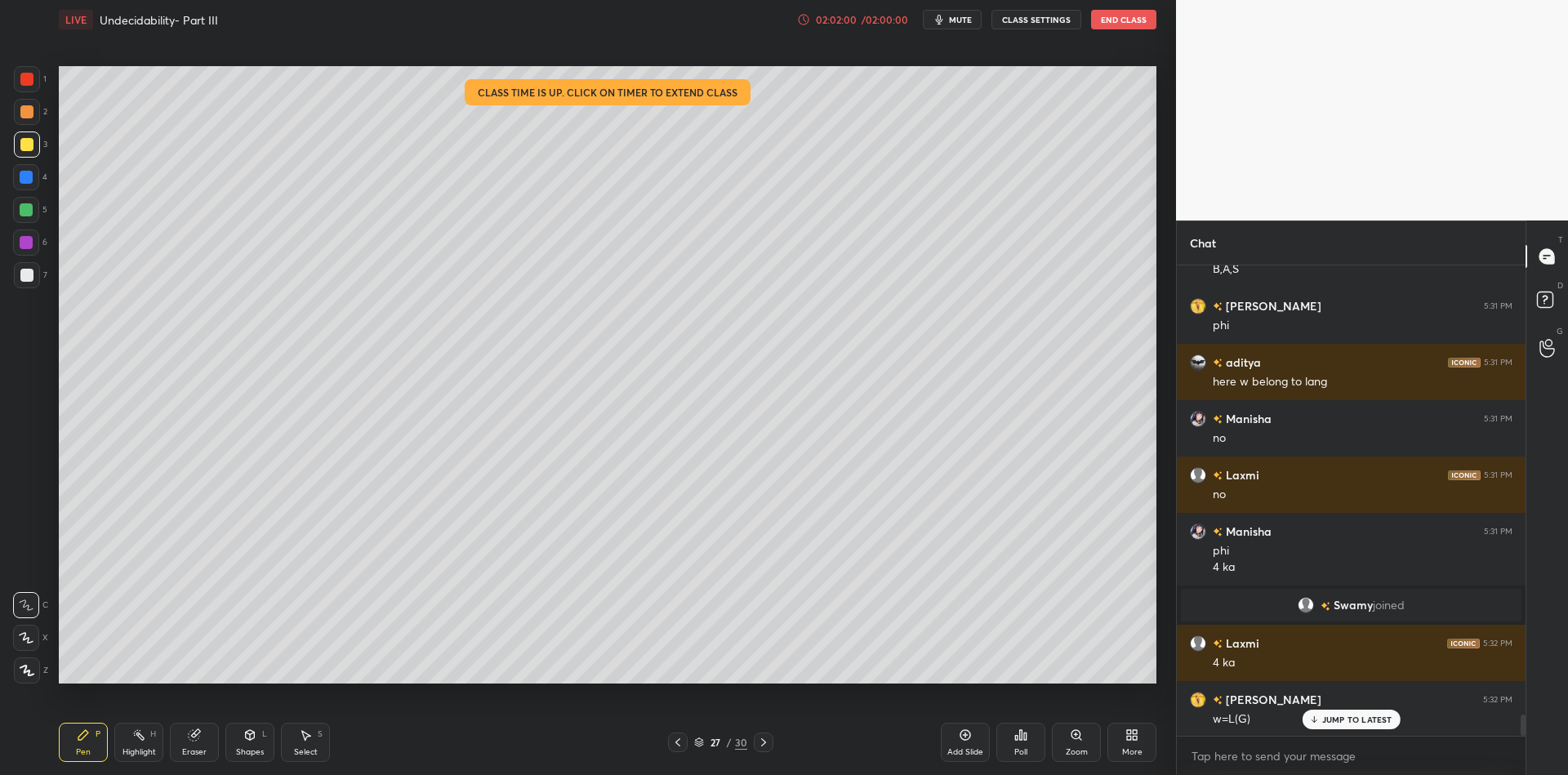
click at [248, 744] on div "Shapes L" at bounding box center [249, 742] width 49 height 39
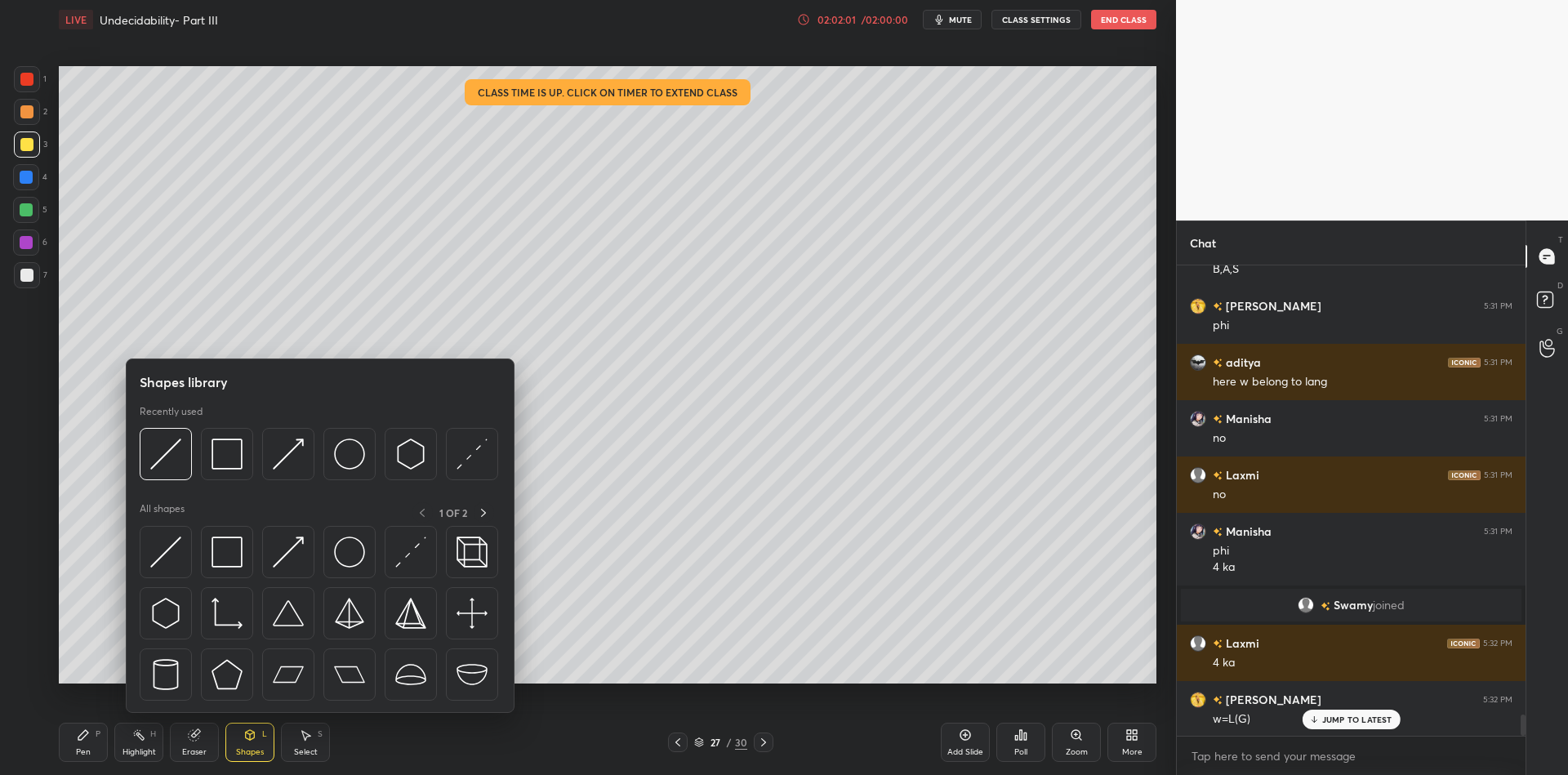
click at [165, 536] on img at bounding box center [166, 552] width 31 height 31
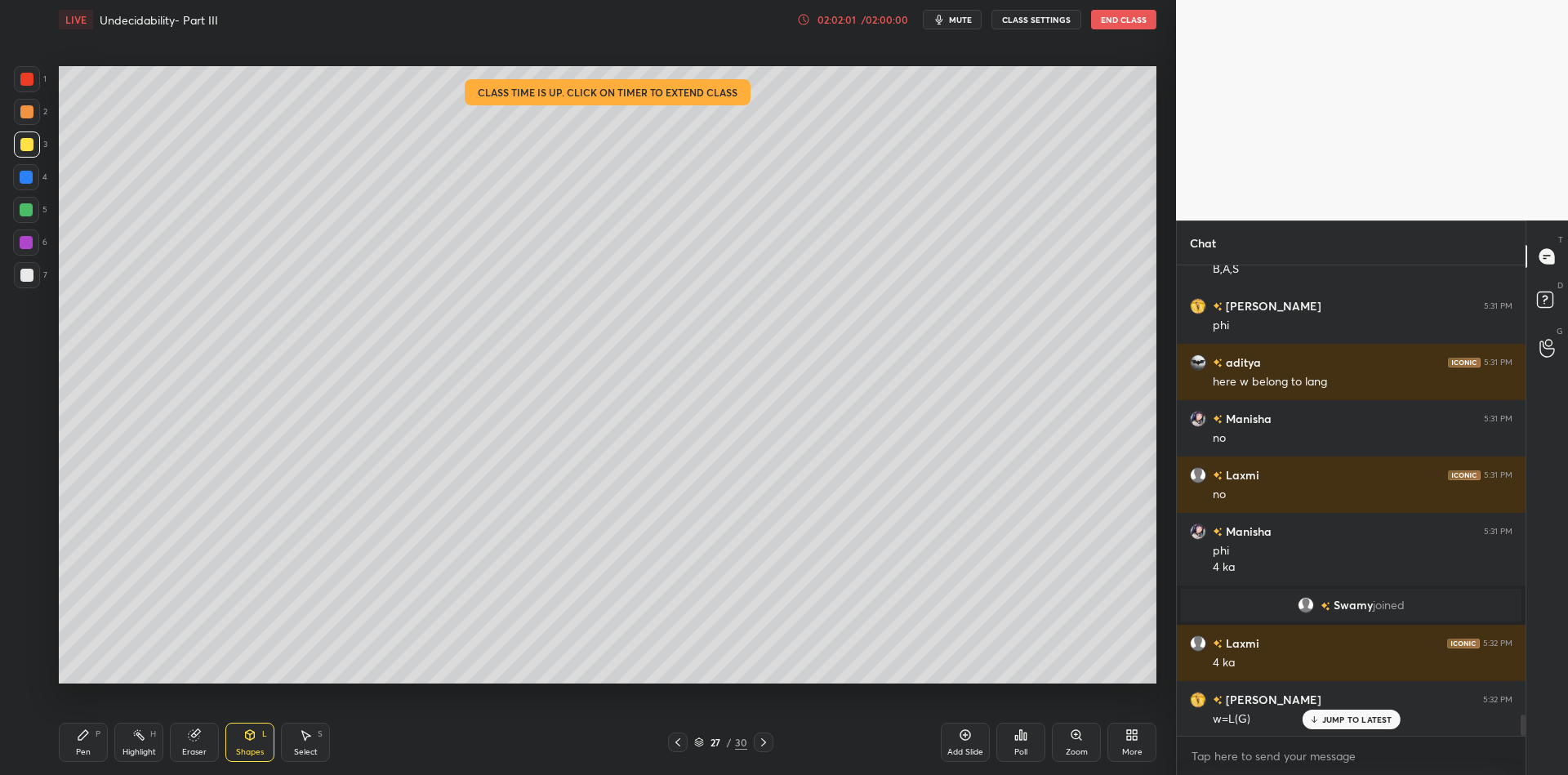
click at [26, 83] on div at bounding box center [27, 79] width 13 height 13
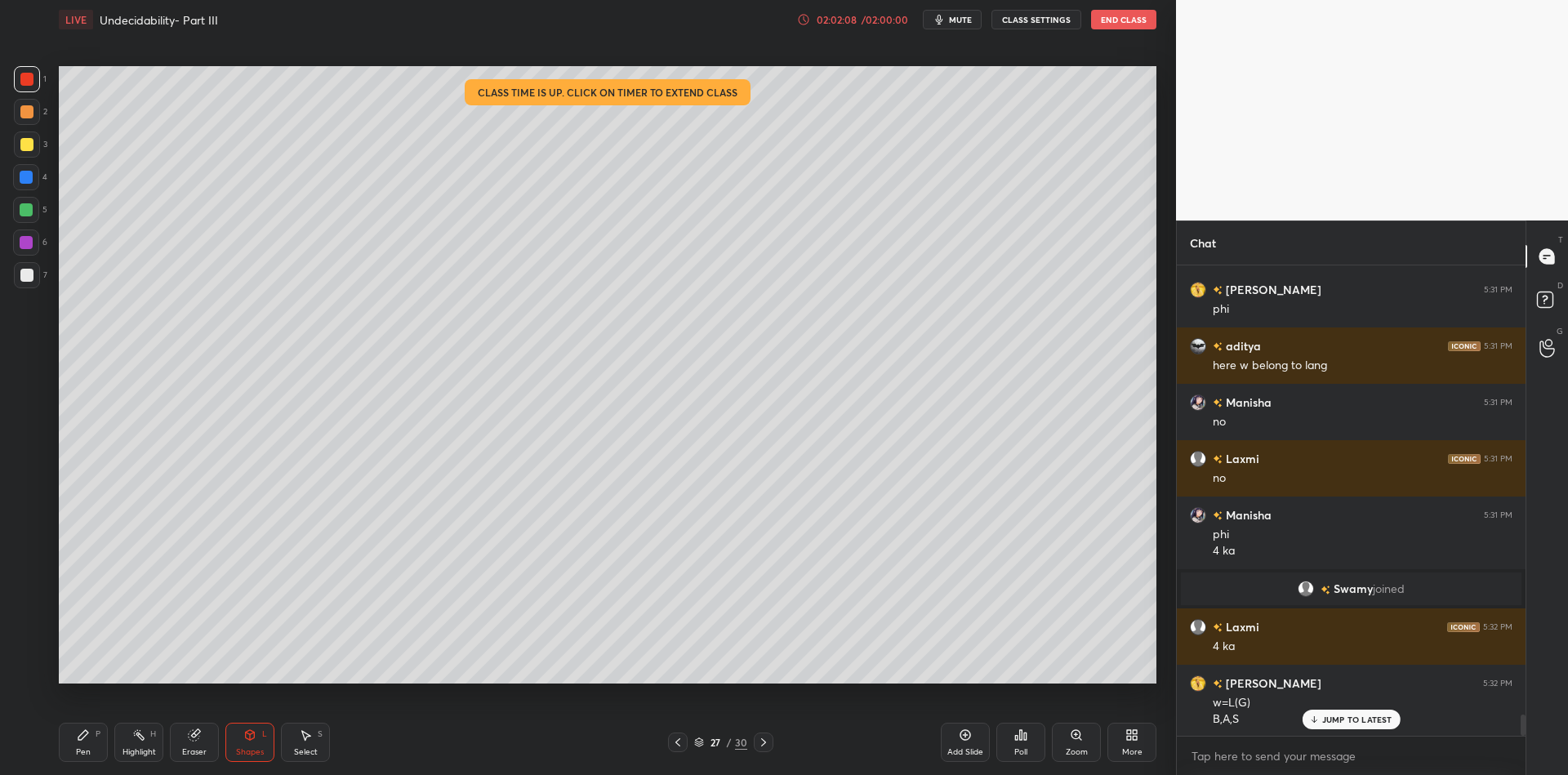
click at [91, 745] on div "Pen P" at bounding box center [82, 742] width 49 height 39
click at [195, 737] on icon at bounding box center [194, 736] width 11 height 11
drag, startPoint x: 87, startPoint y: 749, endPoint x: 134, endPoint y: 708, distance: 62.4
click at [87, 748] on div "Pen" at bounding box center [83, 752] width 15 height 8
click at [194, 742] on icon at bounding box center [194, 735] width 13 height 13
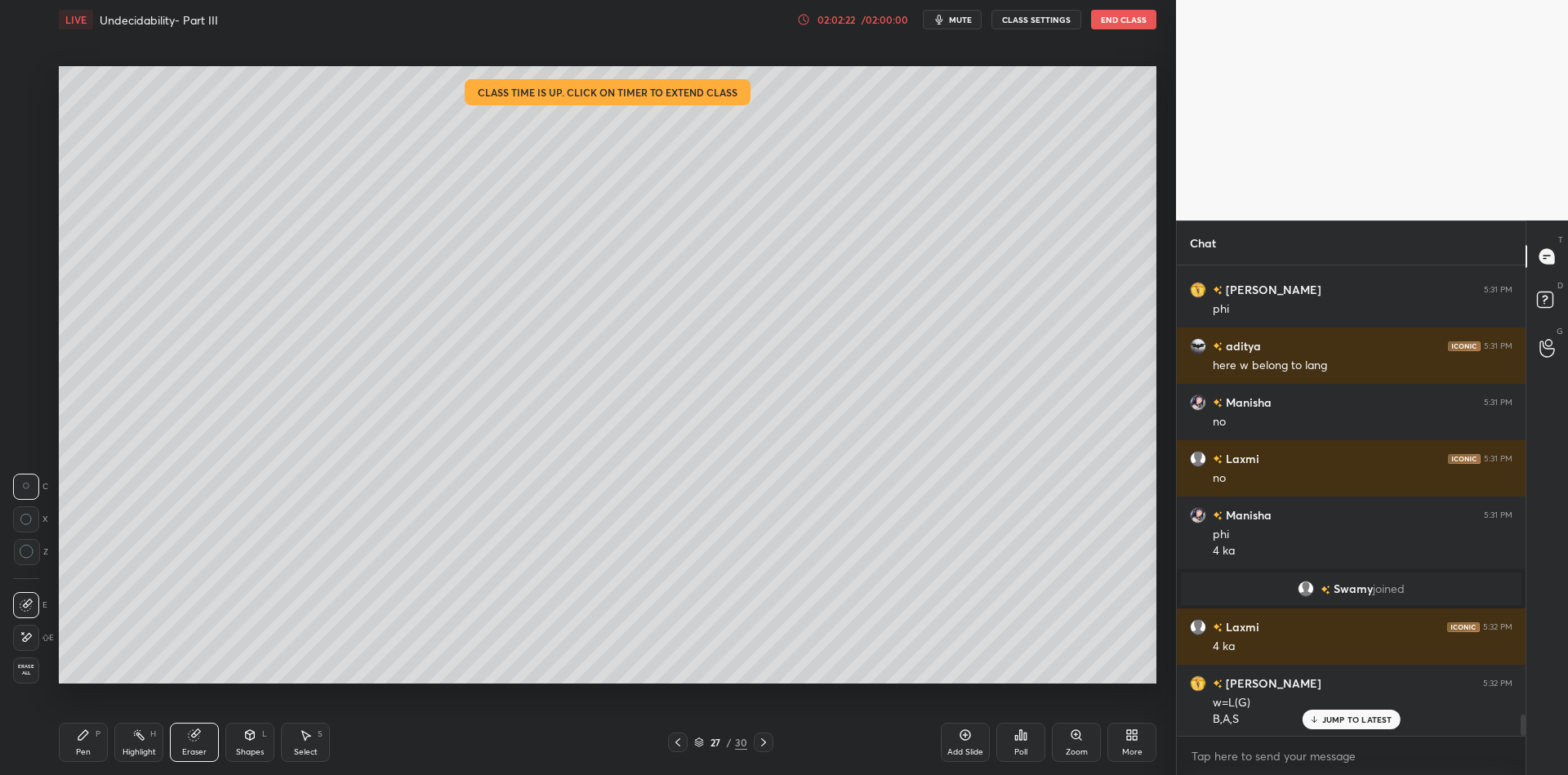
drag, startPoint x: 75, startPoint y: 750, endPoint x: 123, endPoint y: 708, distance: 63.8
click at [75, 749] on div "Pen P" at bounding box center [82, 742] width 49 height 39
click at [246, 745] on div "Shapes L" at bounding box center [249, 742] width 49 height 39
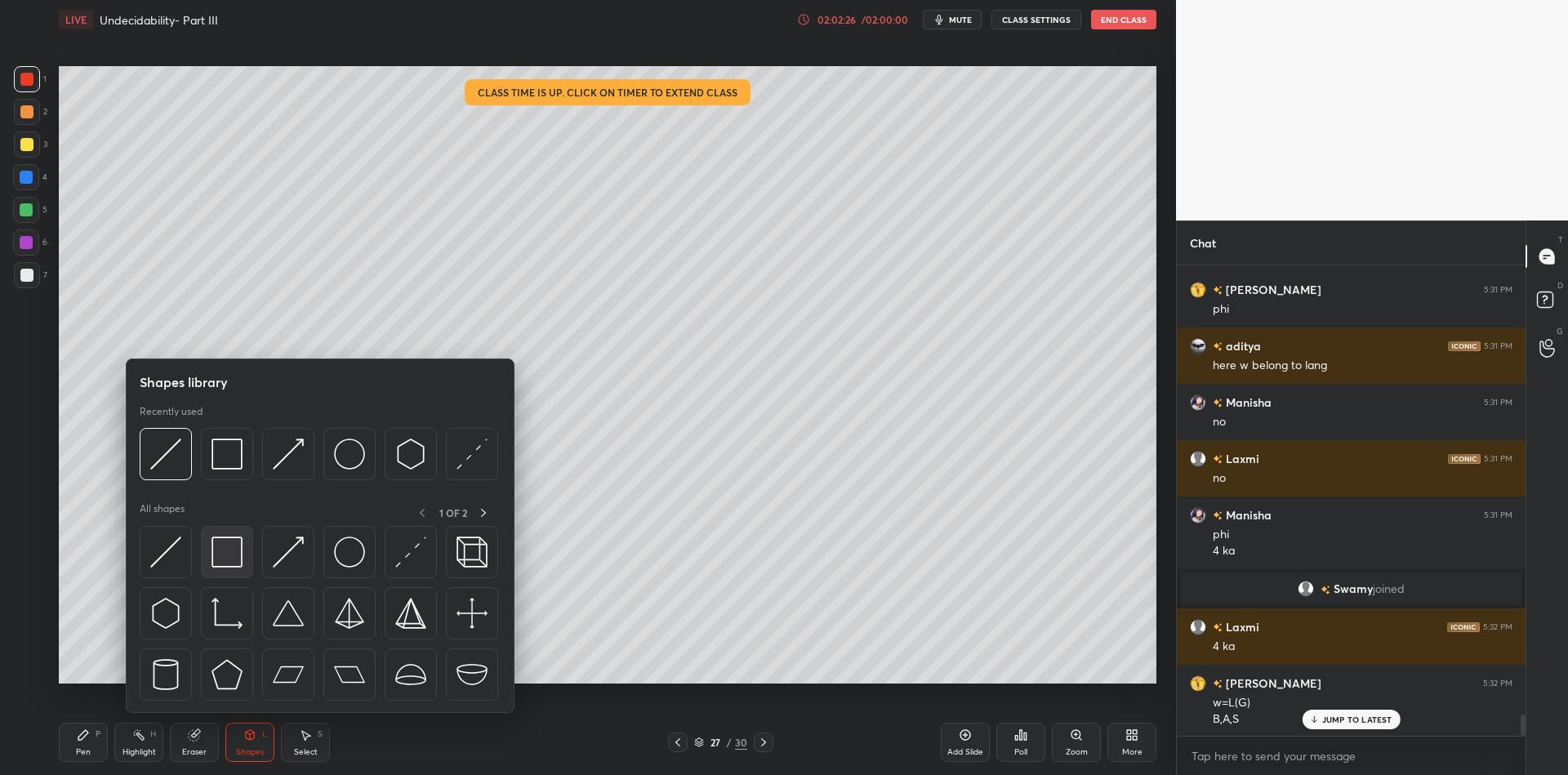
drag, startPoint x: 233, startPoint y: 542, endPoint x: 27, endPoint y: 142, distance: 449.9
click at [228, 544] on img at bounding box center [227, 552] width 31 height 31
click at [27, 142] on div at bounding box center [27, 145] width 13 height 13
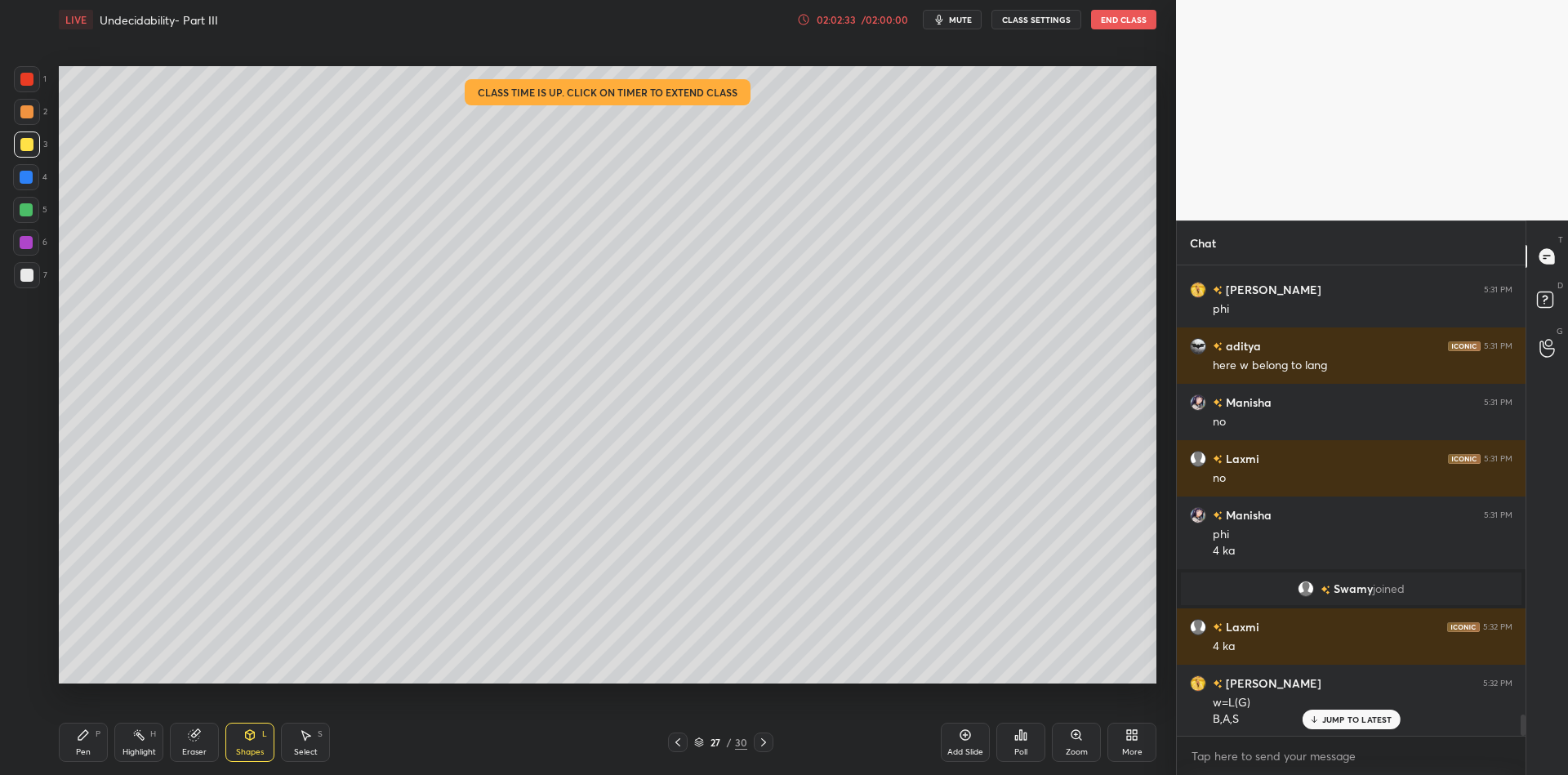
click at [89, 747] on div "Pen P" at bounding box center [82, 742] width 49 height 39
click at [154, 745] on div "Highlight H" at bounding box center [138, 742] width 49 height 39
drag, startPoint x: 67, startPoint y: 760, endPoint x: 73, endPoint y: 731, distance: 29.6
click at [67, 757] on div "Pen P" at bounding box center [82, 742] width 49 height 39
click at [124, 746] on div "Highlight H" at bounding box center [138, 742] width 49 height 39
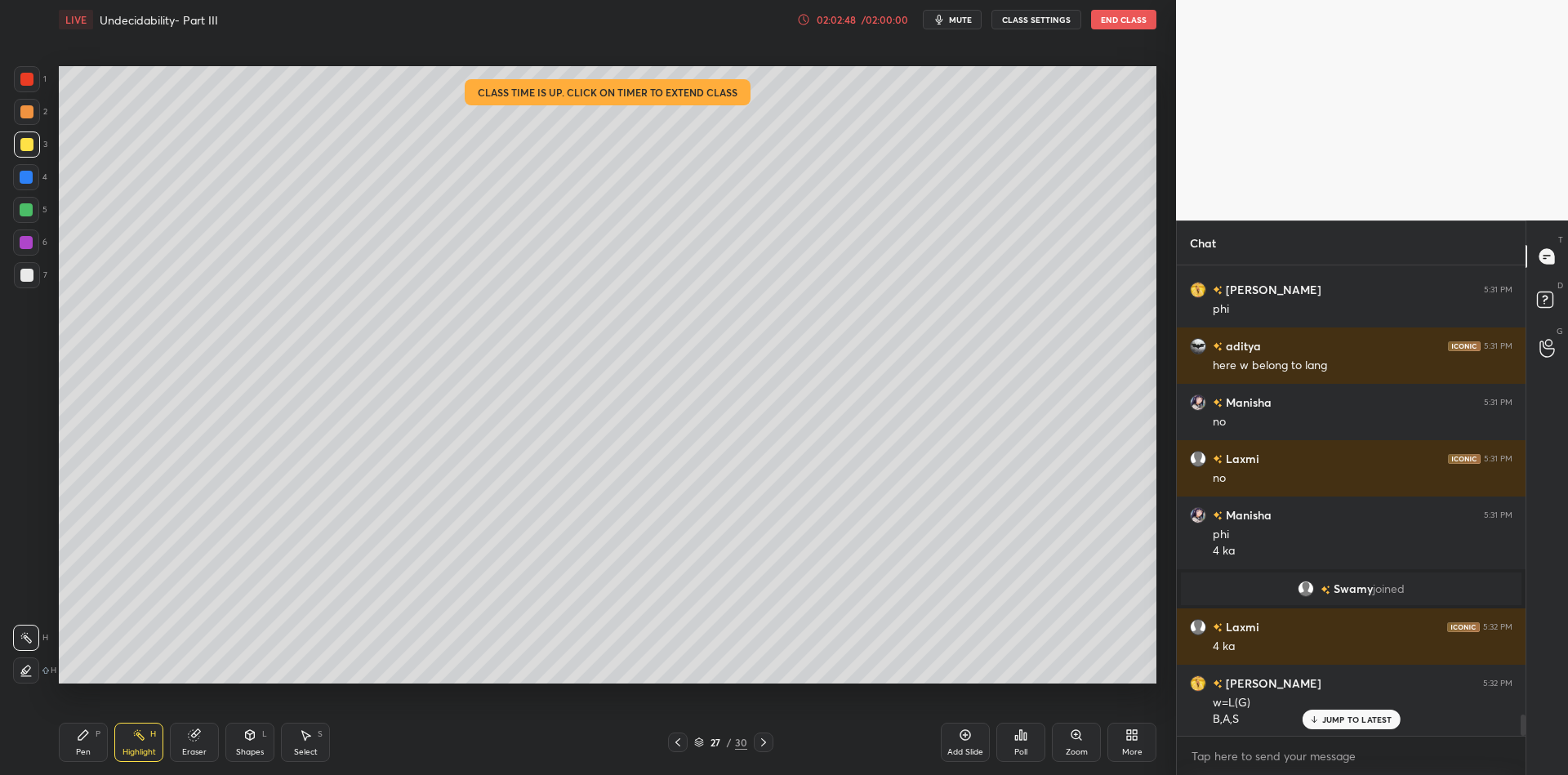
drag, startPoint x: 76, startPoint y: 751, endPoint x: 98, endPoint y: 732, distance: 29.1
click at [80, 749] on div "Pen" at bounding box center [83, 752] width 15 height 8
drag, startPoint x: 127, startPoint y: 747, endPoint x: 142, endPoint y: 729, distance: 23.4
click at [131, 742] on div "Highlight H" at bounding box center [138, 742] width 49 height 39
click at [78, 746] on div "Pen P" at bounding box center [82, 742] width 49 height 39
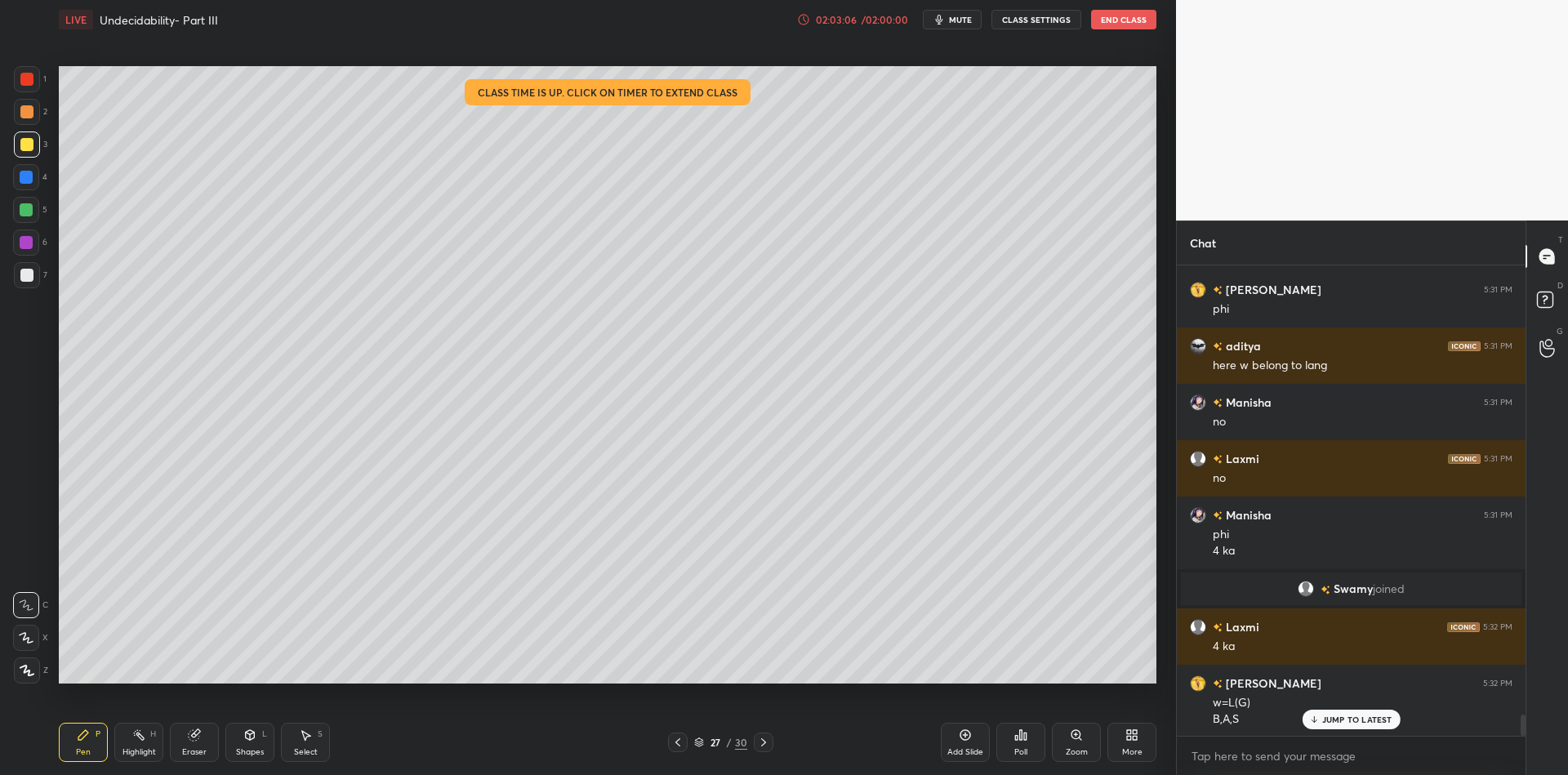
click at [89, 748] on div "Pen" at bounding box center [83, 752] width 15 height 8
click at [143, 749] on div "Highlight" at bounding box center [139, 752] width 34 height 8
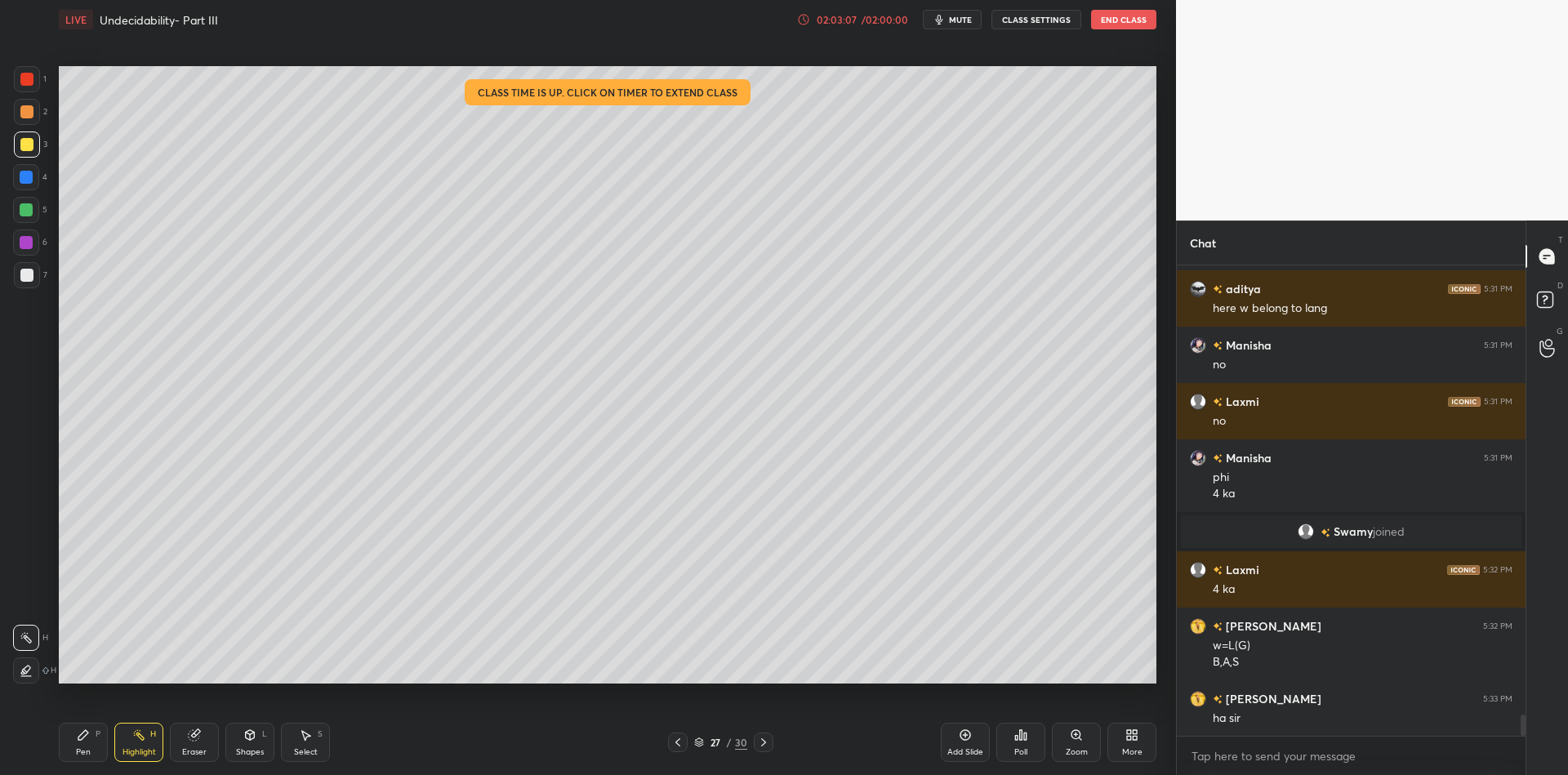
click at [24, 211] on div at bounding box center [26, 209] width 13 height 13
click at [89, 750] on div "Pen" at bounding box center [83, 752] width 15 height 8
drag, startPoint x: 137, startPoint y: 746, endPoint x: 202, endPoint y: 700, distance: 79.6
click at [139, 745] on div "Highlight H" at bounding box center [138, 742] width 49 height 39
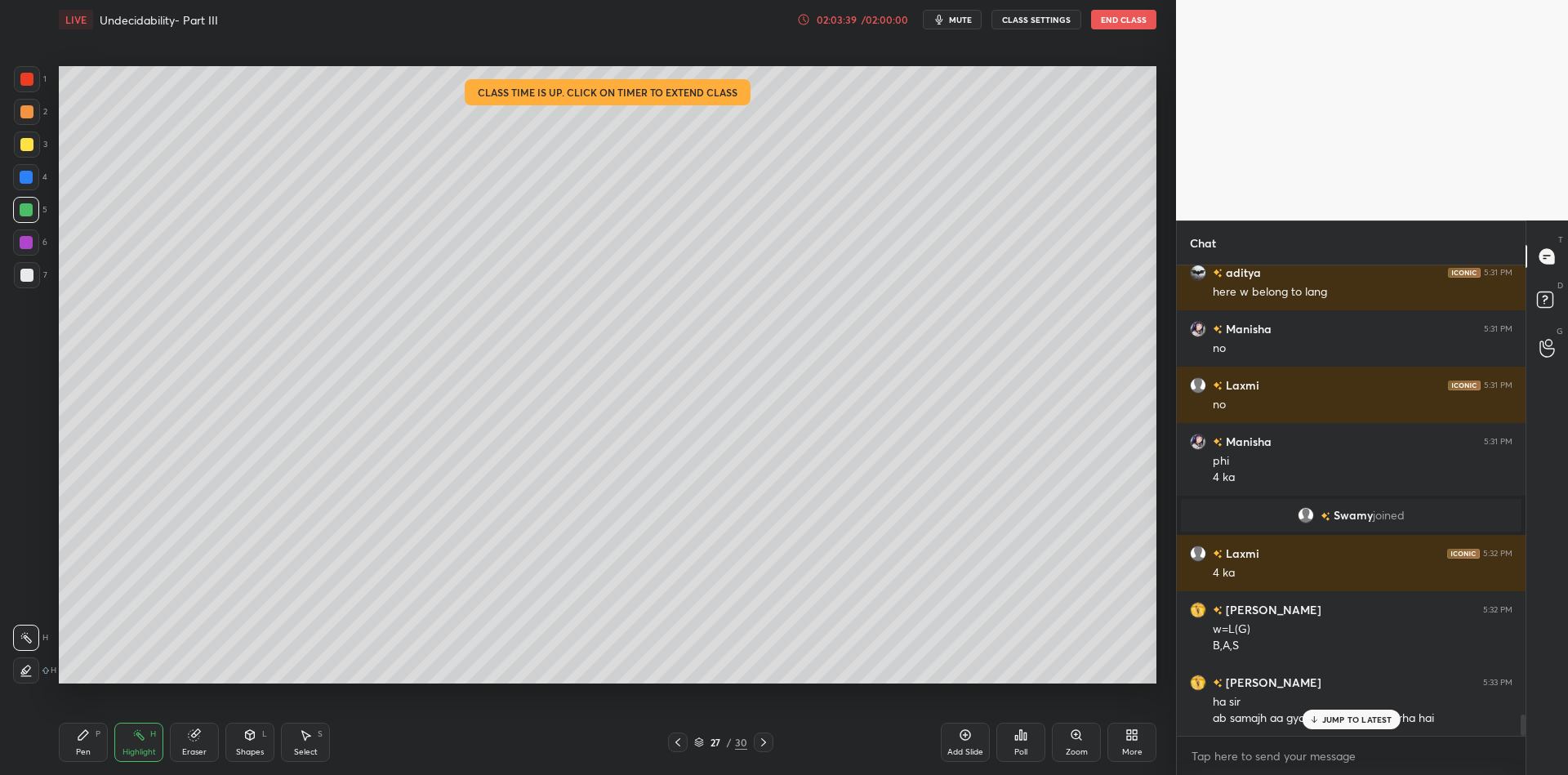
scroll to position [9982, 0]
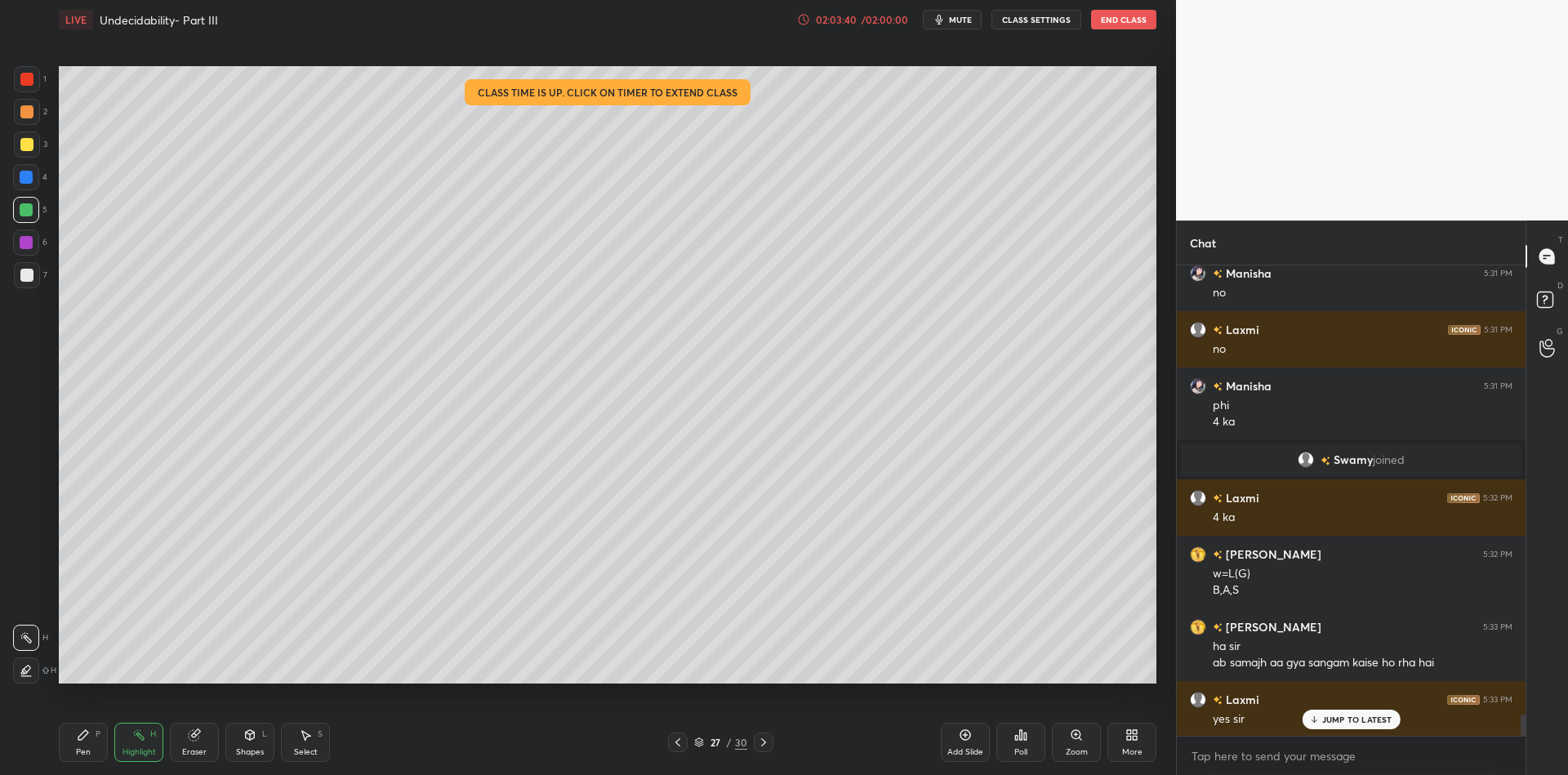
drag, startPoint x: 83, startPoint y: 753, endPoint x: 125, endPoint y: 740, distance: 44.0
click at [89, 751] on div "Pen" at bounding box center [83, 752] width 15 height 8
click at [131, 745] on div "Highlight H" at bounding box center [138, 742] width 49 height 39
click at [966, 737] on icon at bounding box center [965, 735] width 13 height 13
click at [251, 747] on div "Shapes L" at bounding box center [249, 742] width 49 height 39
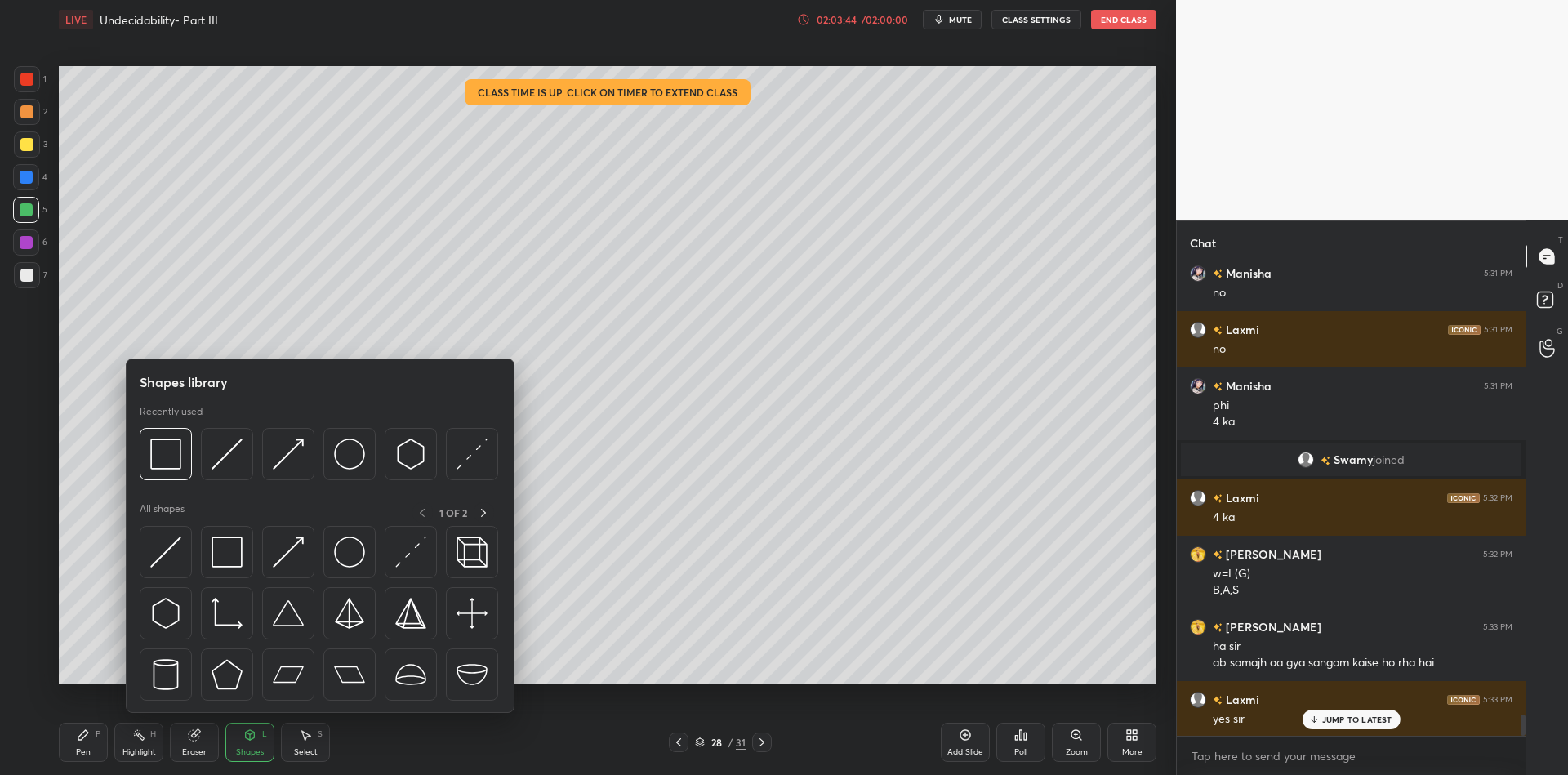
click at [223, 550] on img at bounding box center [227, 552] width 31 height 31
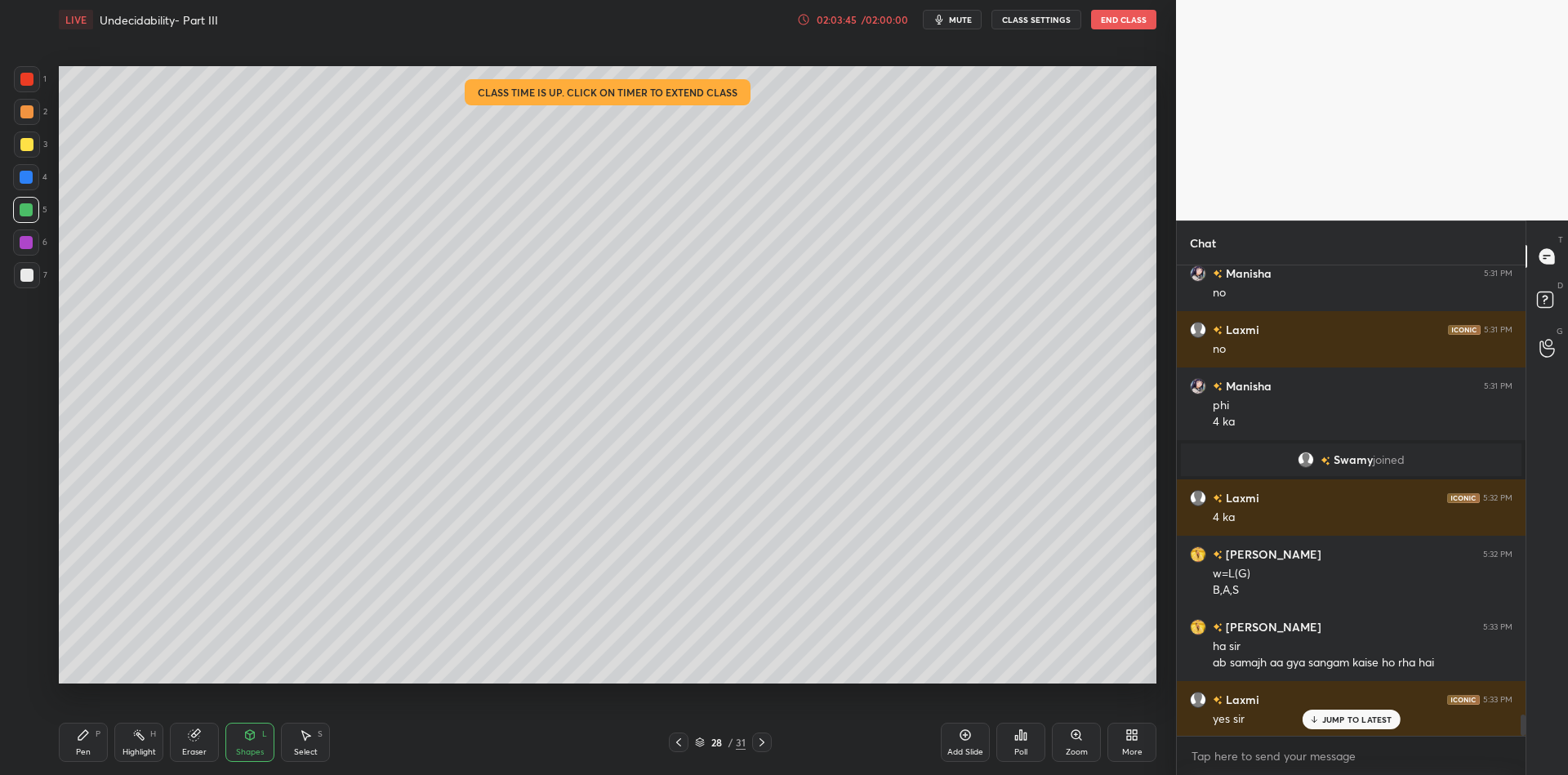
click at [26, 143] on div at bounding box center [27, 145] width 13 height 13
click at [253, 732] on div "Shapes L" at bounding box center [249, 742] width 49 height 39
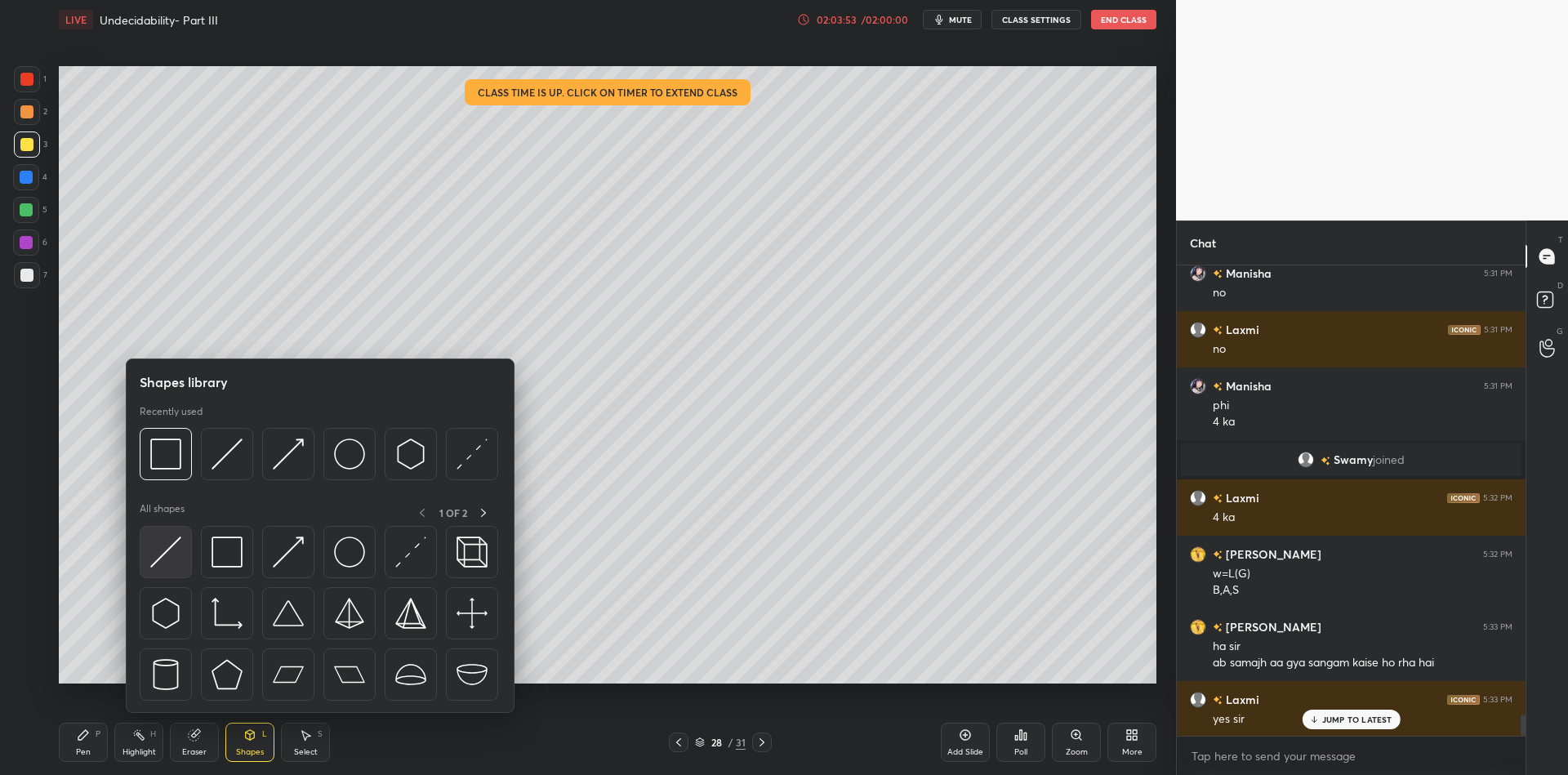
click at [174, 535] on div at bounding box center [166, 552] width 52 height 52
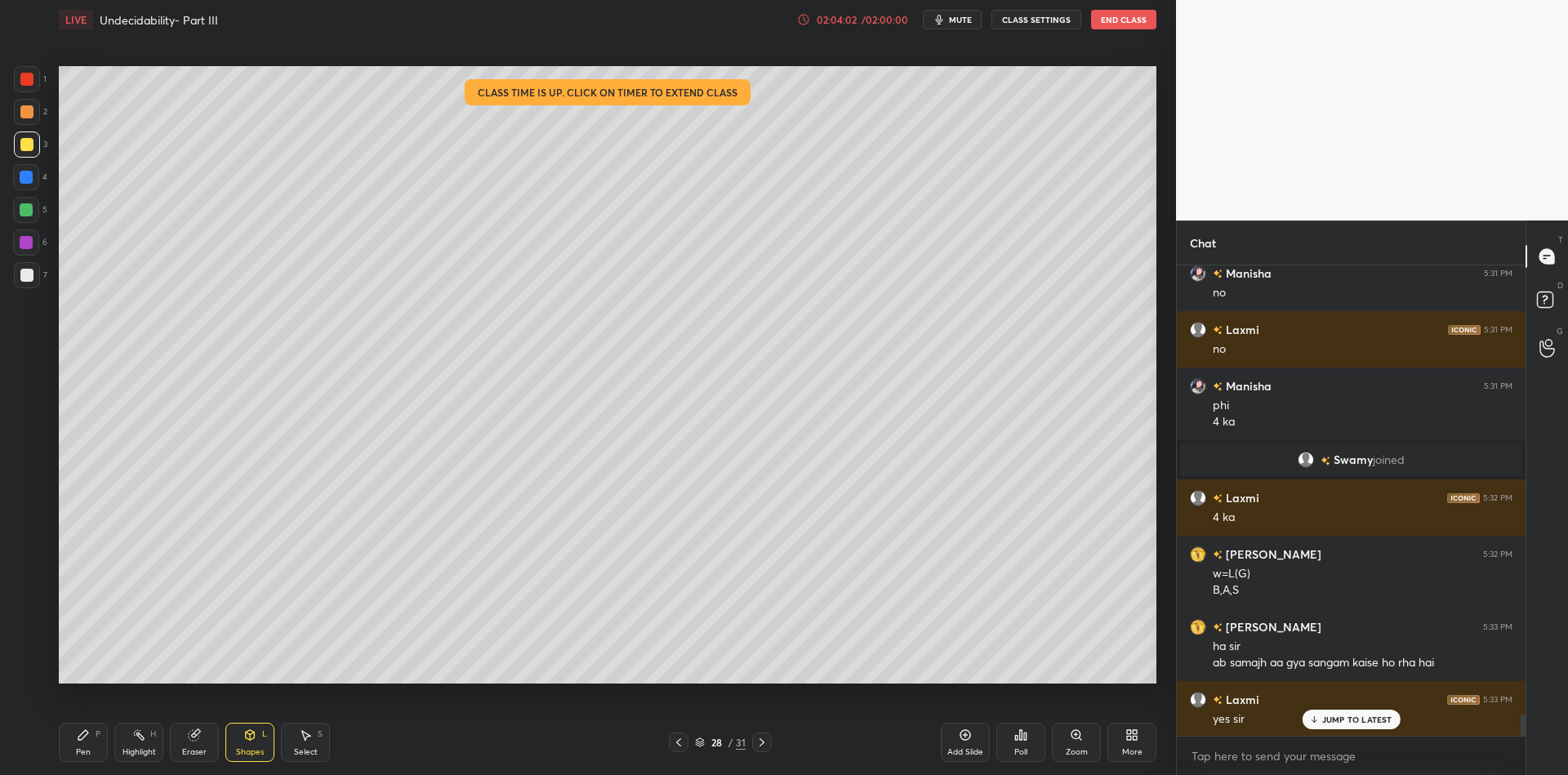
scroll to position [10054, 0]
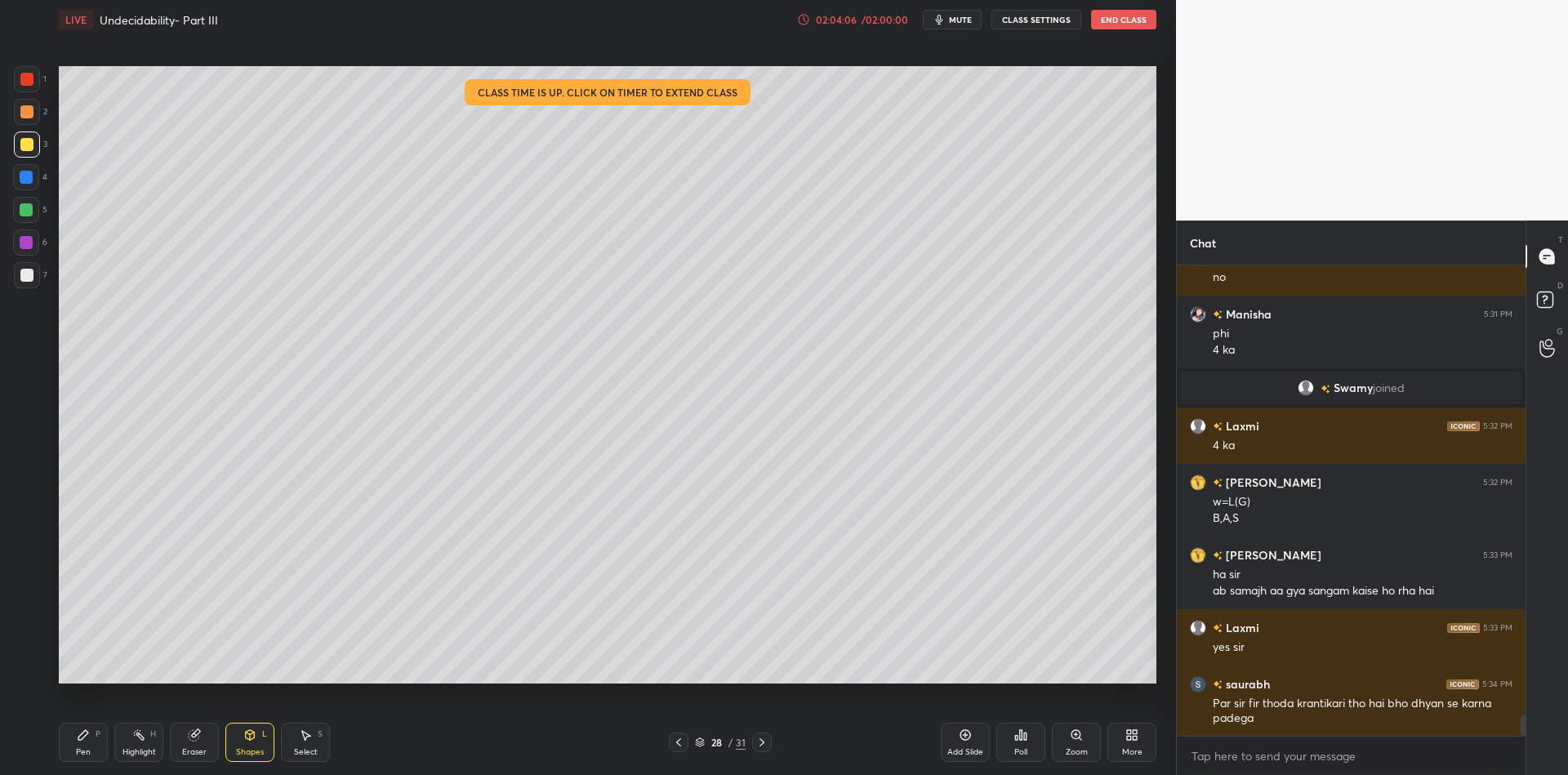
drag, startPoint x: 193, startPoint y: 738, endPoint x: 214, endPoint y: 721, distance: 27.0
click at [195, 736] on icon at bounding box center [194, 736] width 11 height 11
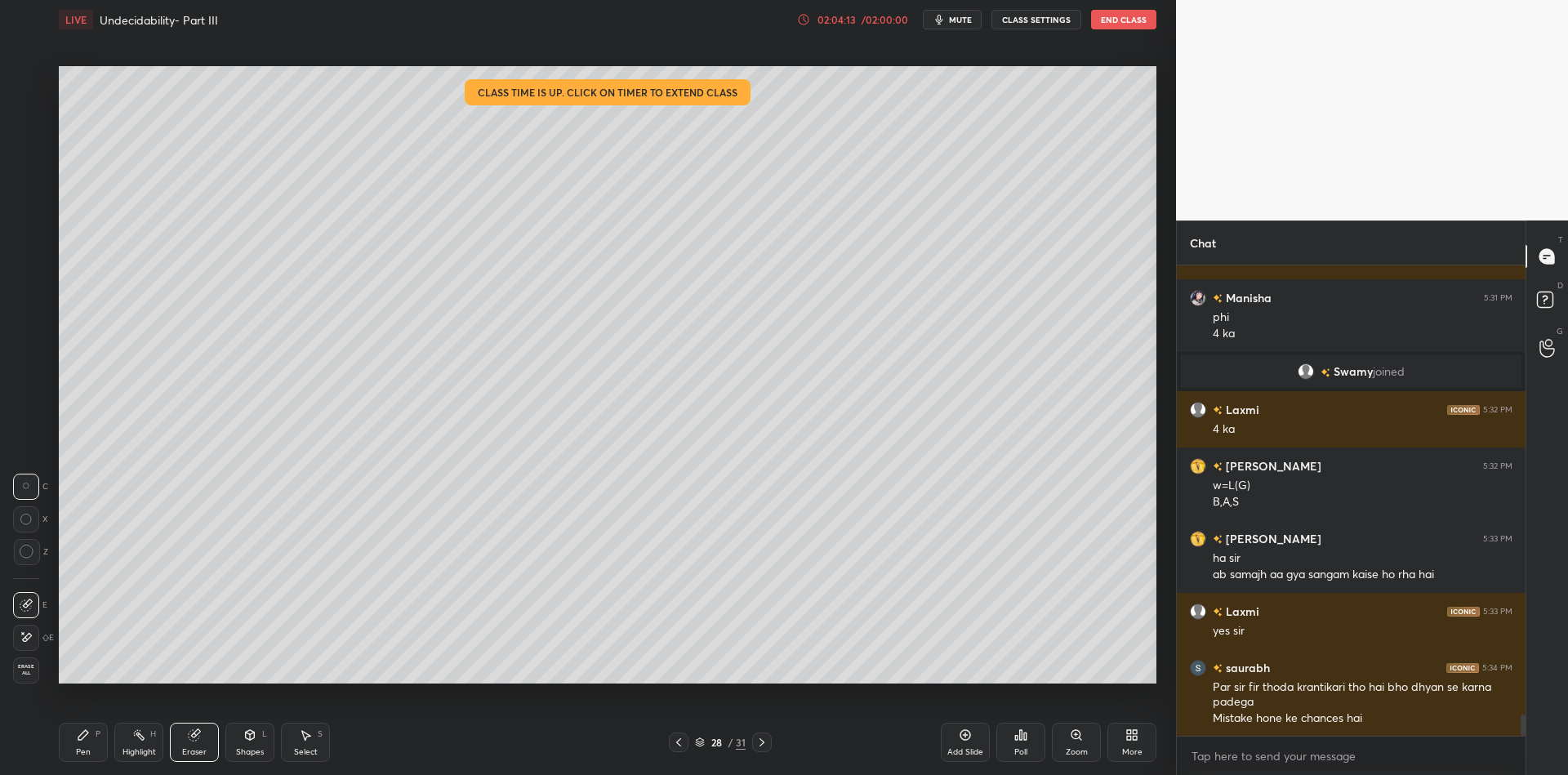
click at [248, 748] on div "Shapes" at bounding box center [249, 752] width 27 height 8
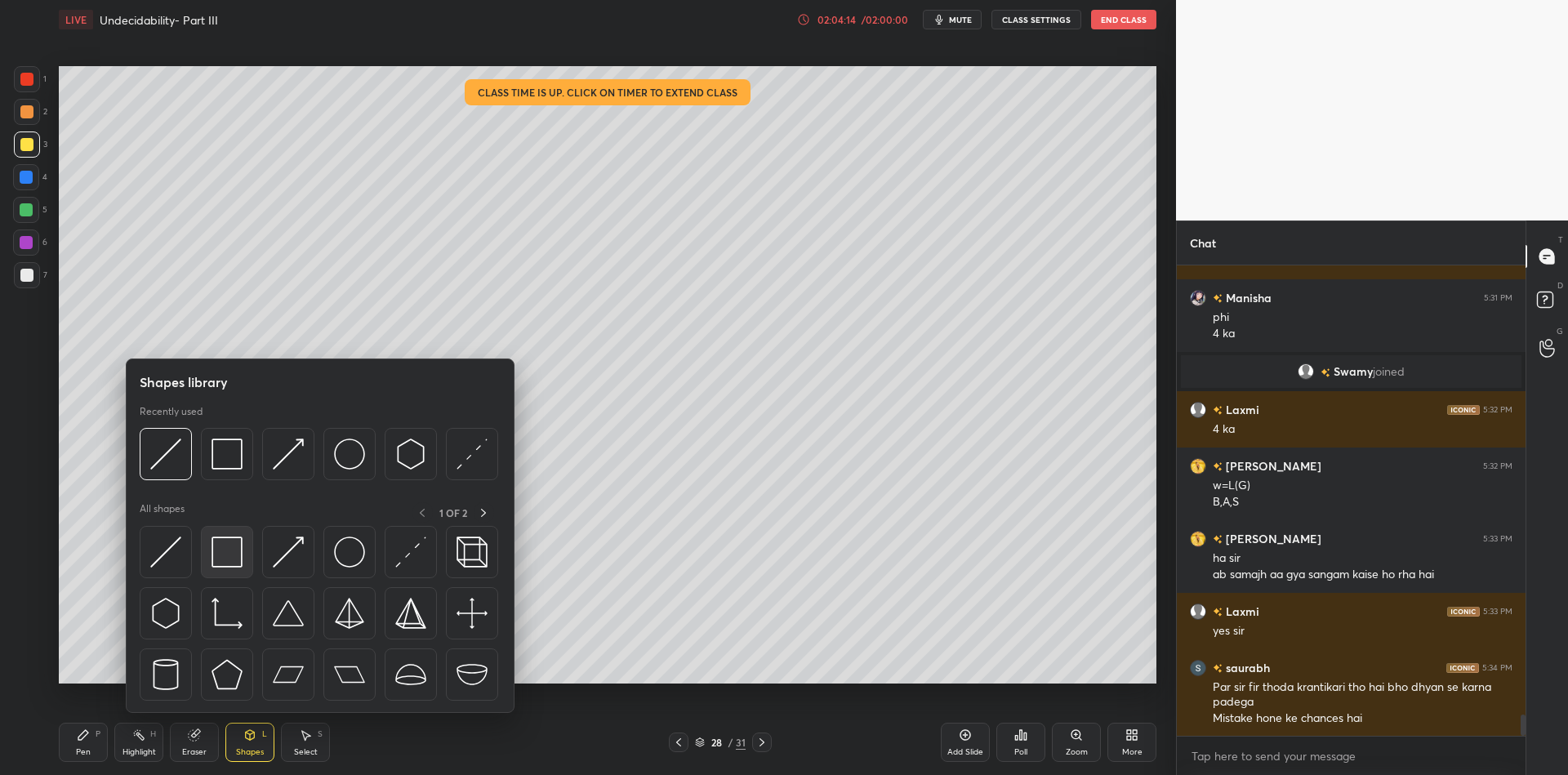
click at [232, 553] on img at bounding box center [227, 552] width 31 height 31
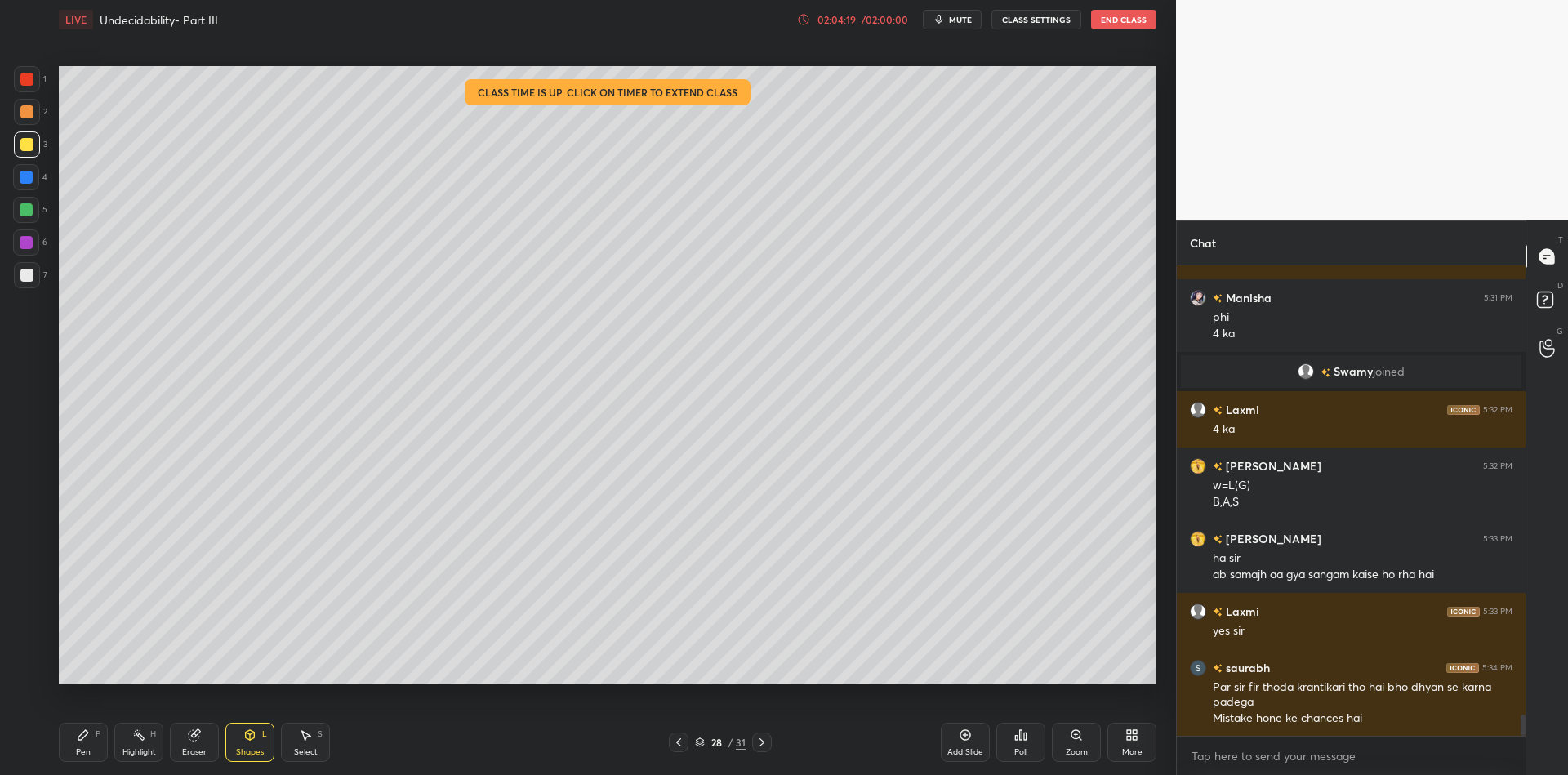
click at [248, 740] on div "Shapes L" at bounding box center [249, 742] width 49 height 39
click at [251, 739] on icon at bounding box center [250, 735] width 9 height 10
drag, startPoint x: 256, startPoint y: 755, endPoint x: 247, endPoint y: 716, distance: 40.0
click at [254, 752] on div "Shapes" at bounding box center [249, 752] width 27 height 8
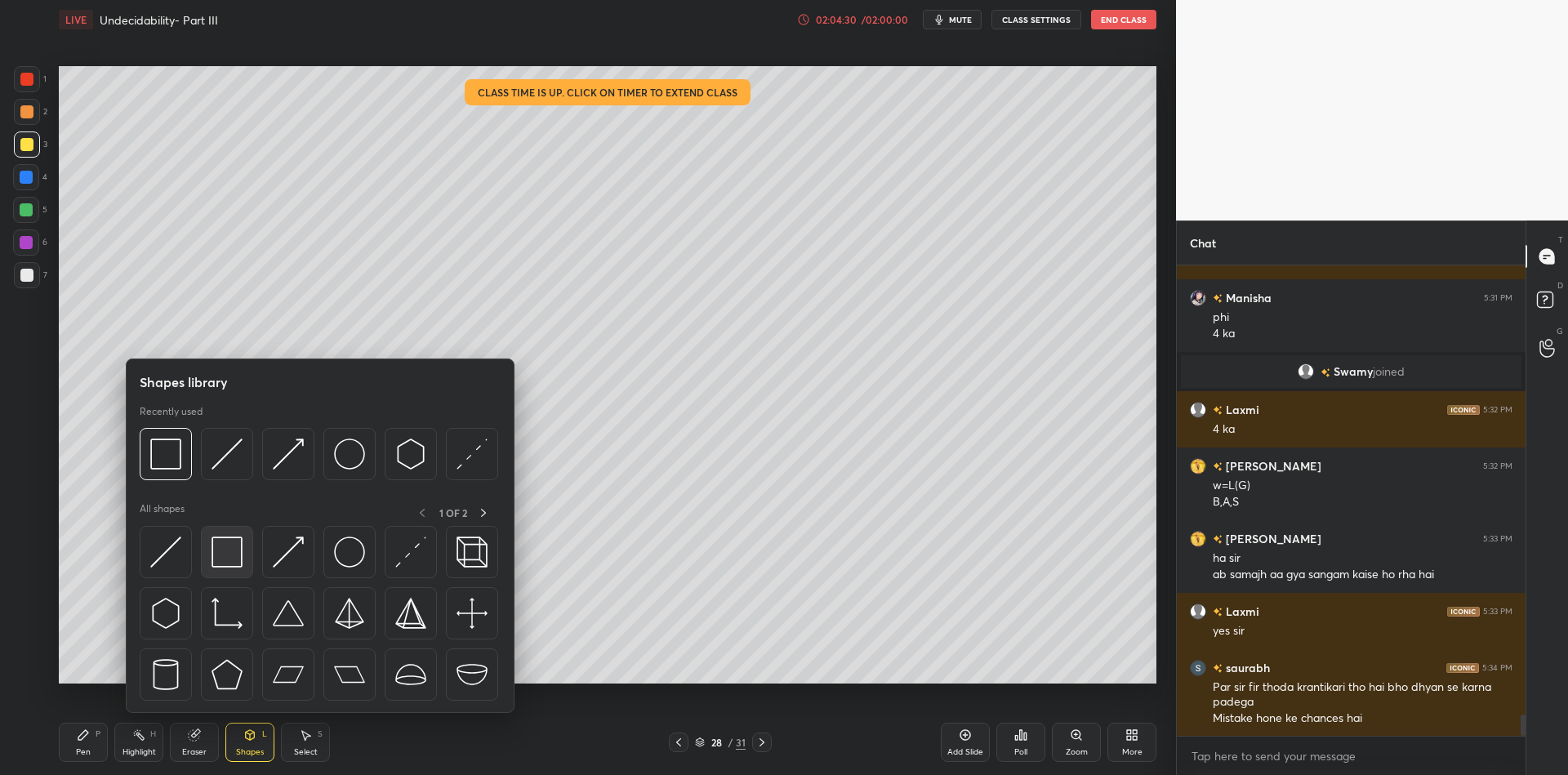
click at [234, 545] on img at bounding box center [227, 552] width 31 height 31
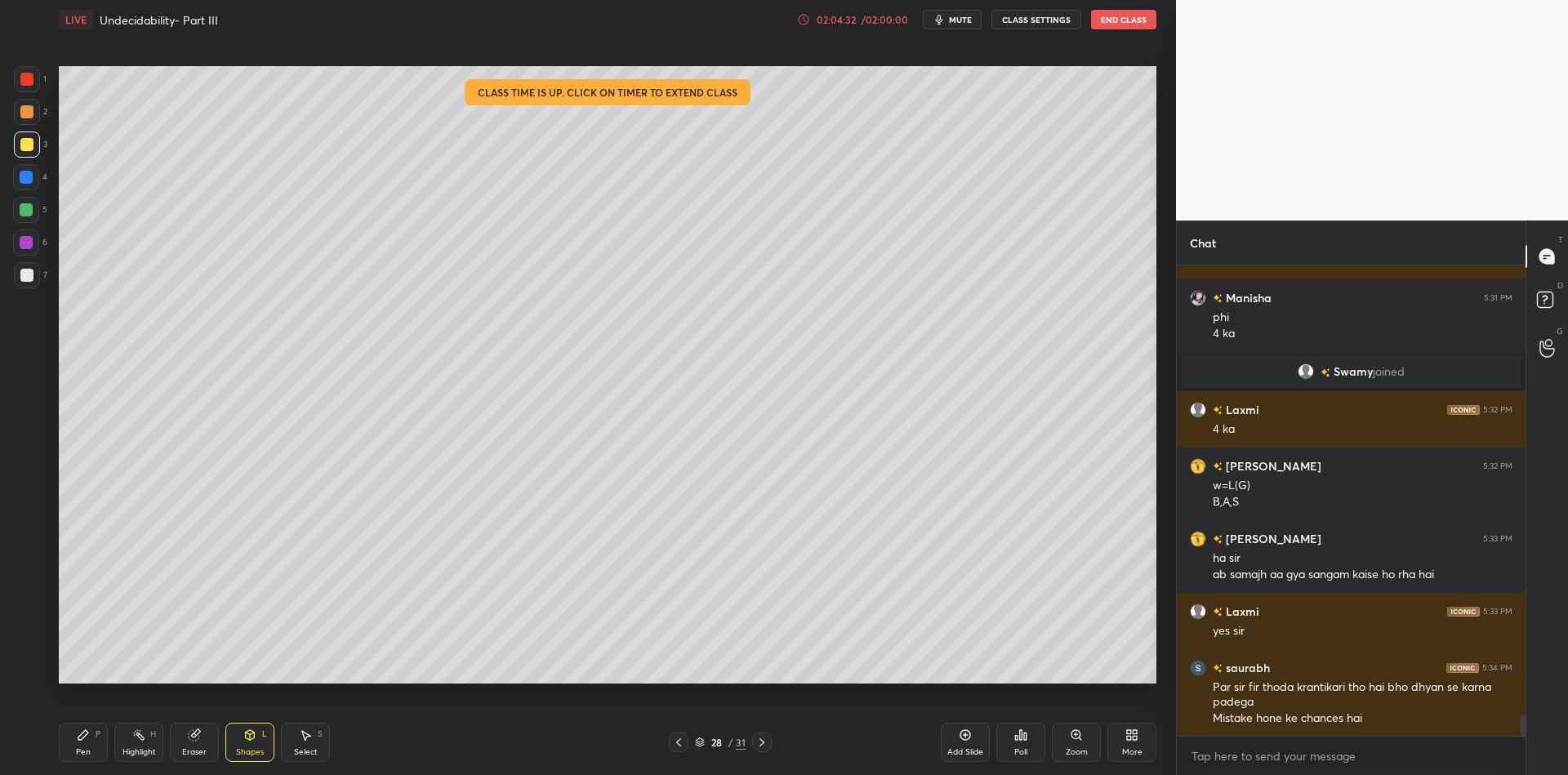
scroll to position [10126, 0]
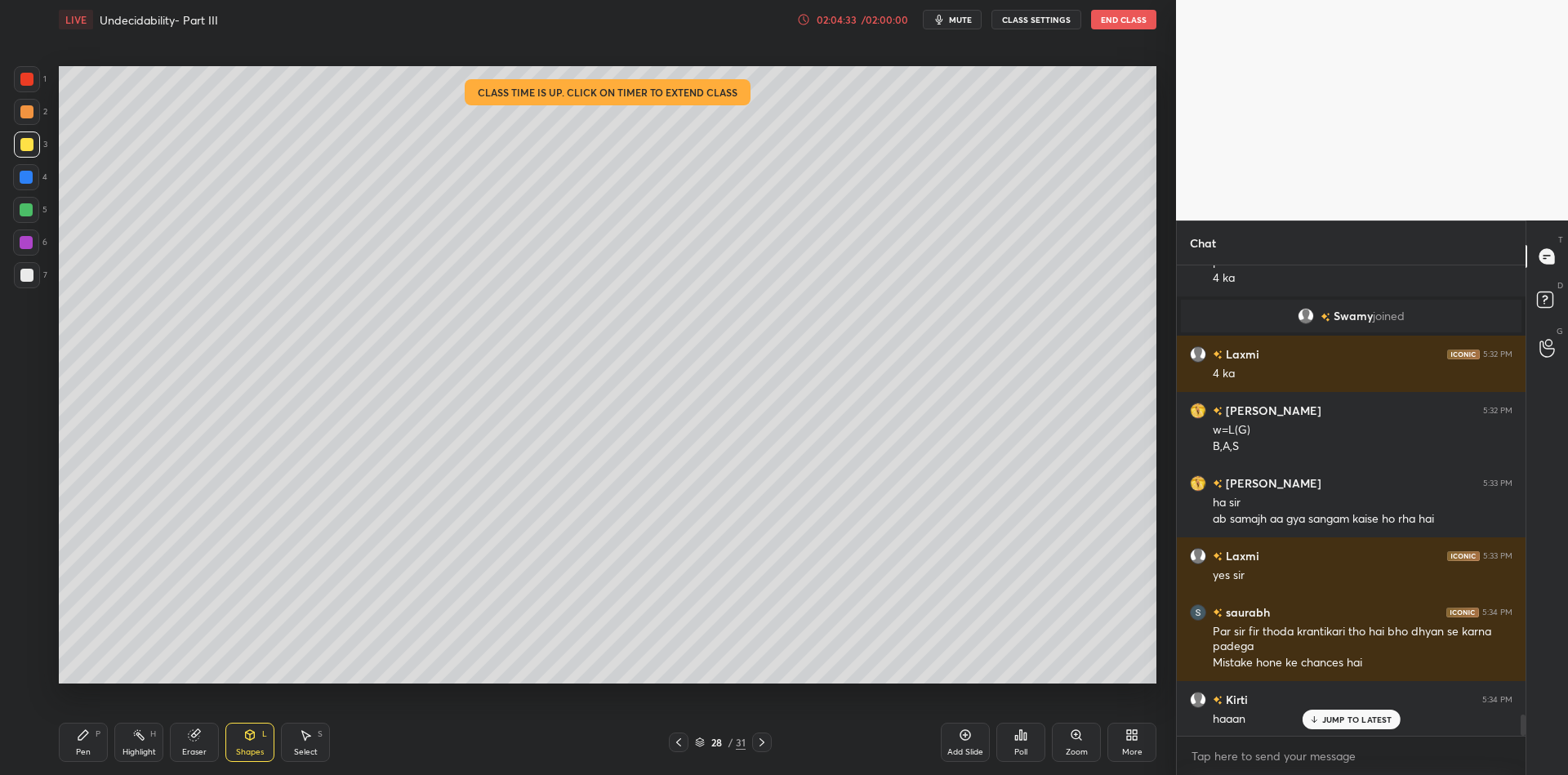
drag, startPoint x: 261, startPoint y: 755, endPoint x: 254, endPoint y: 724, distance: 31.8
click at [261, 752] on div "Shapes" at bounding box center [249, 752] width 27 height 8
click at [257, 750] on div "Shapes" at bounding box center [249, 752] width 27 height 8
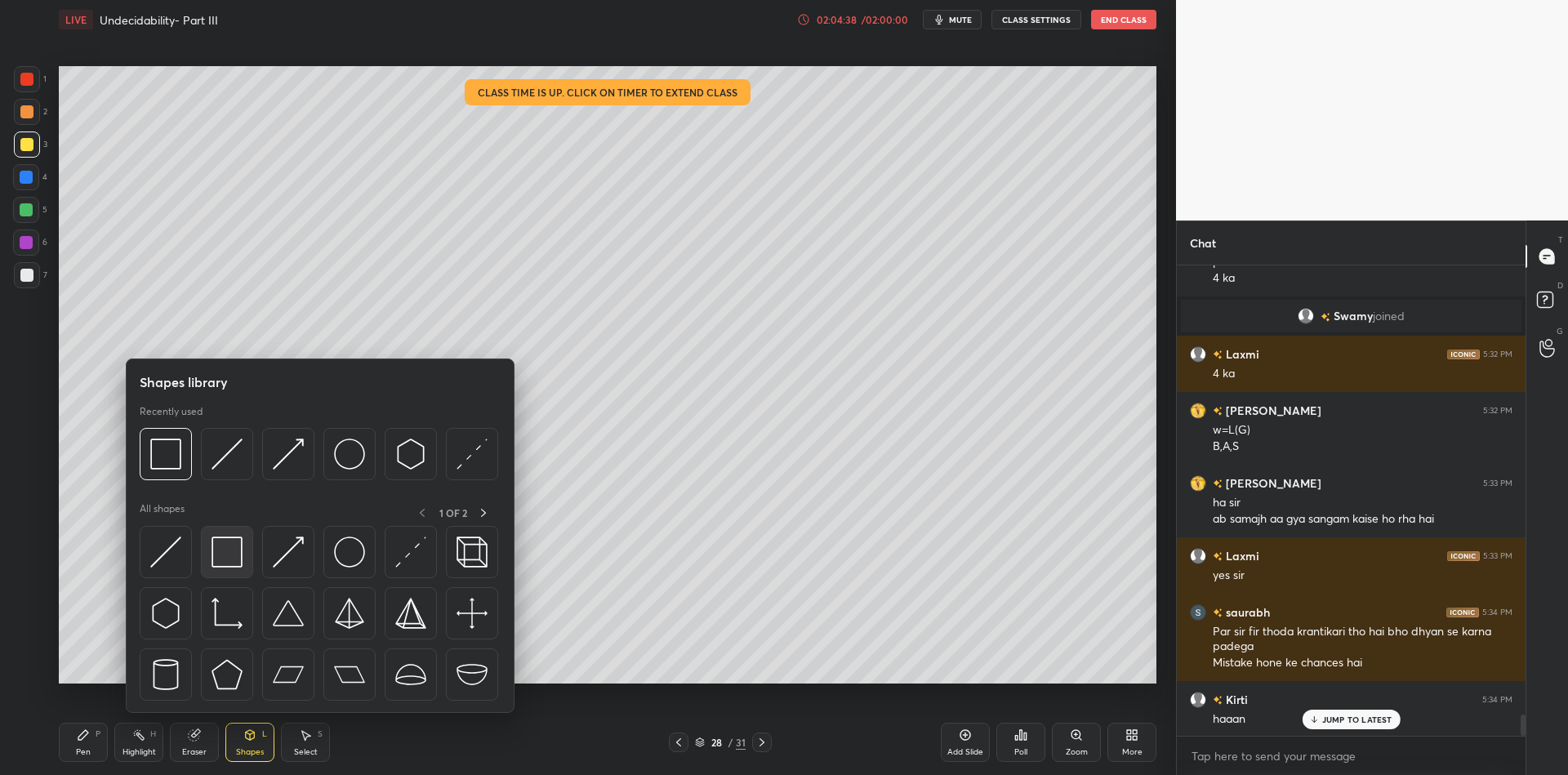
click at [236, 552] on img at bounding box center [227, 552] width 31 height 31
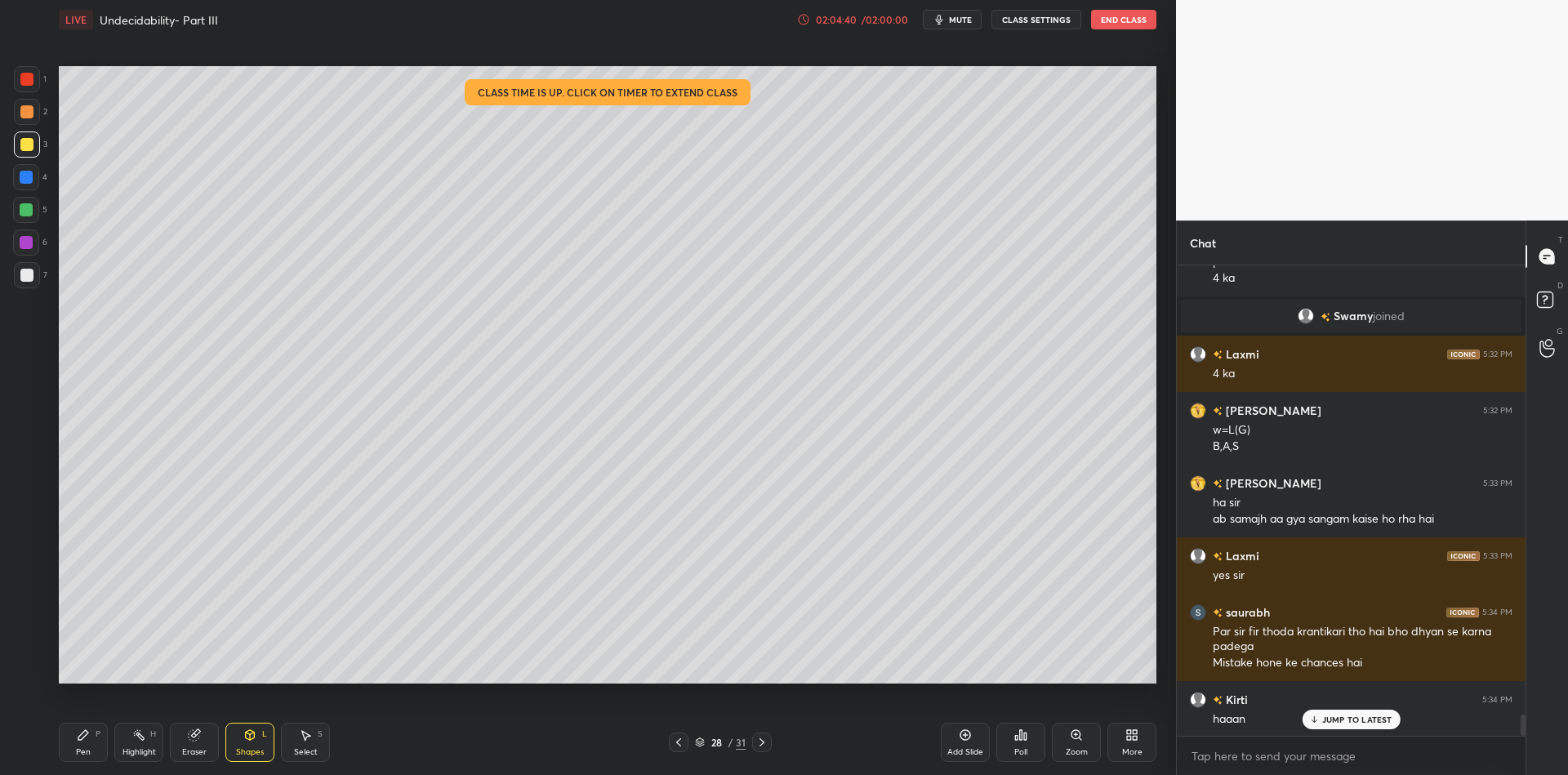
drag, startPoint x: 254, startPoint y: 746, endPoint x: 252, endPoint y: 719, distance: 27.1
click at [254, 742] on div "Shapes L" at bounding box center [249, 742] width 49 height 39
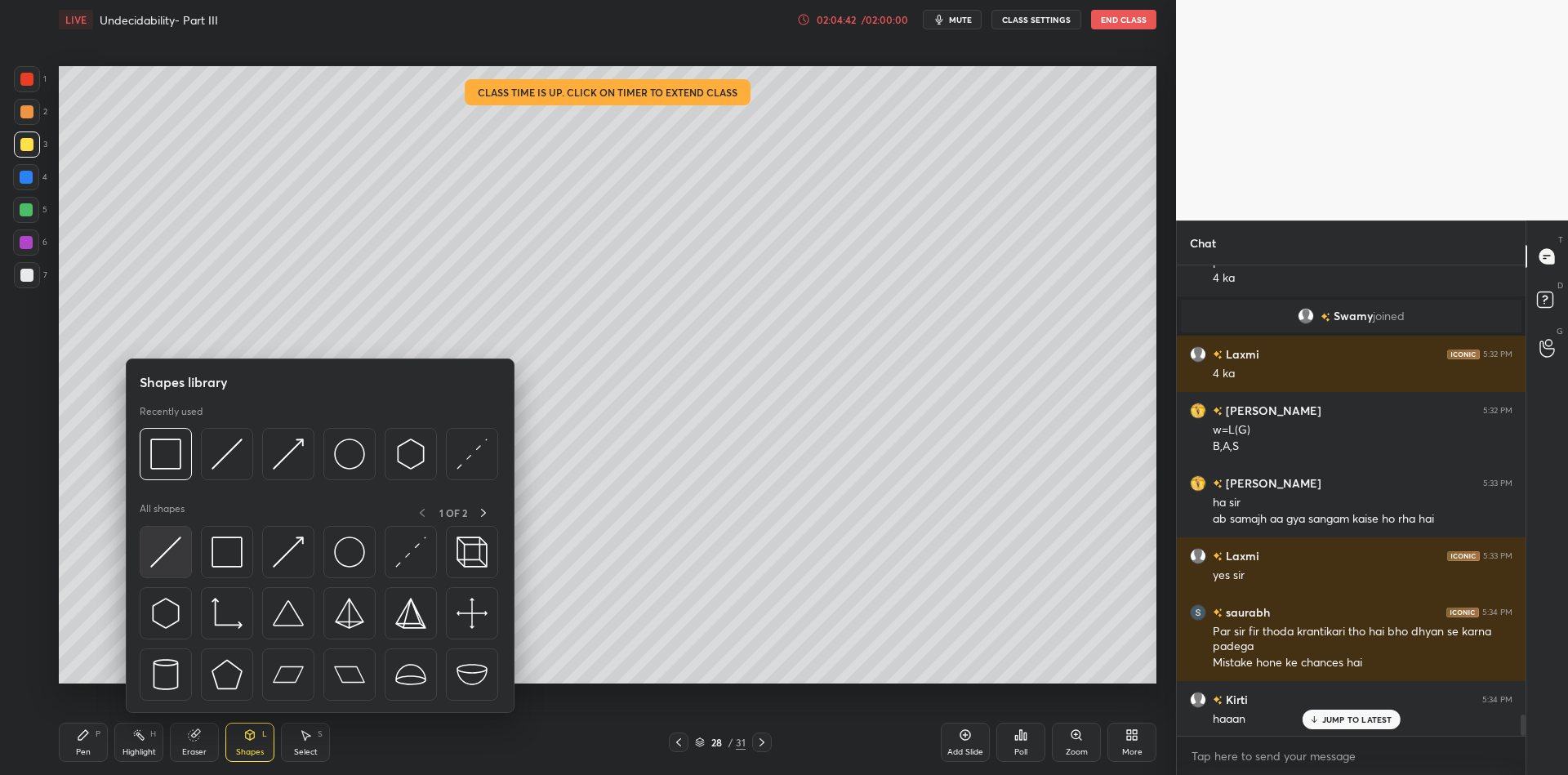
scroll to position [10142, 0]
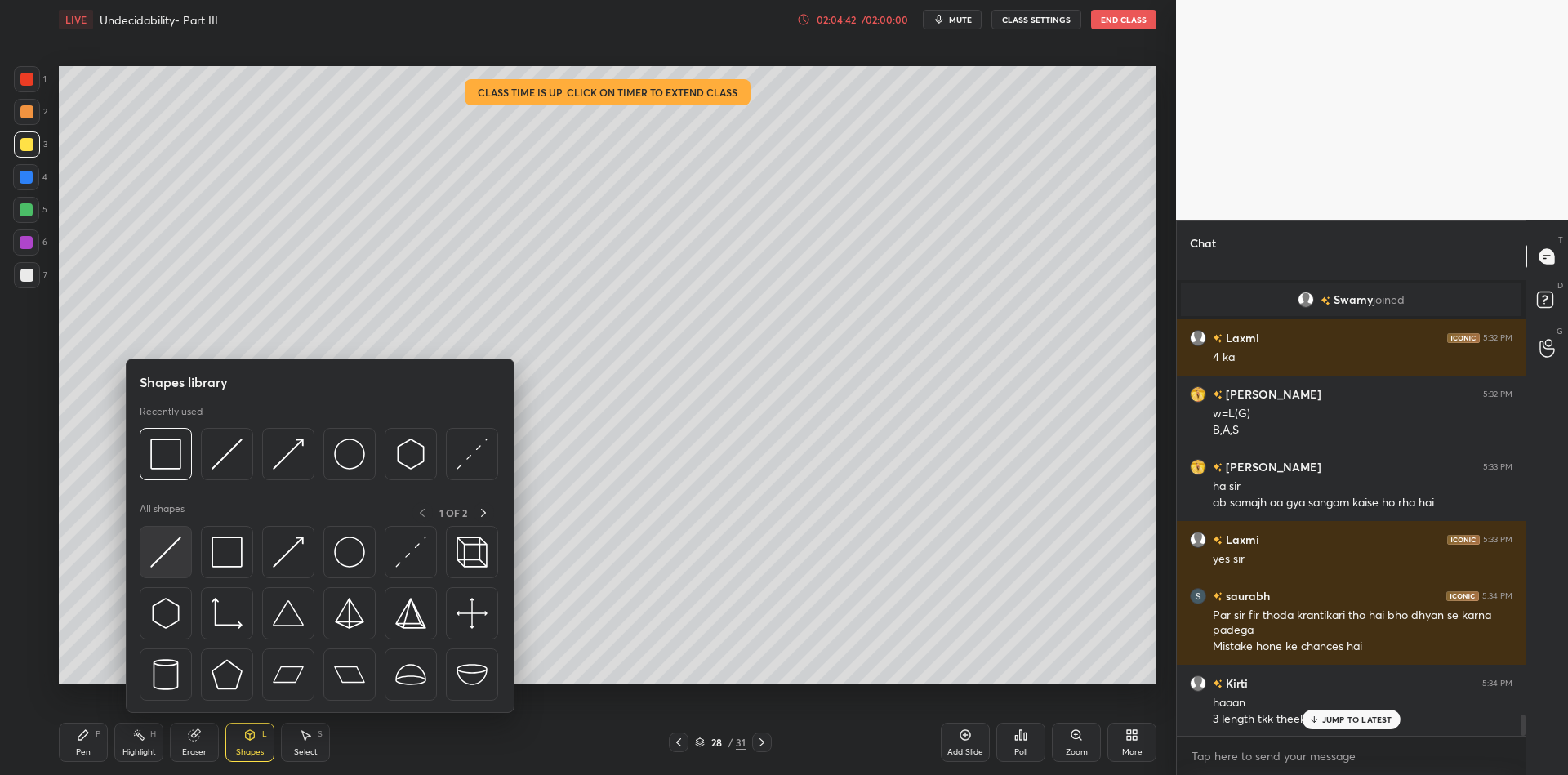
click at [176, 546] on img at bounding box center [166, 552] width 31 height 31
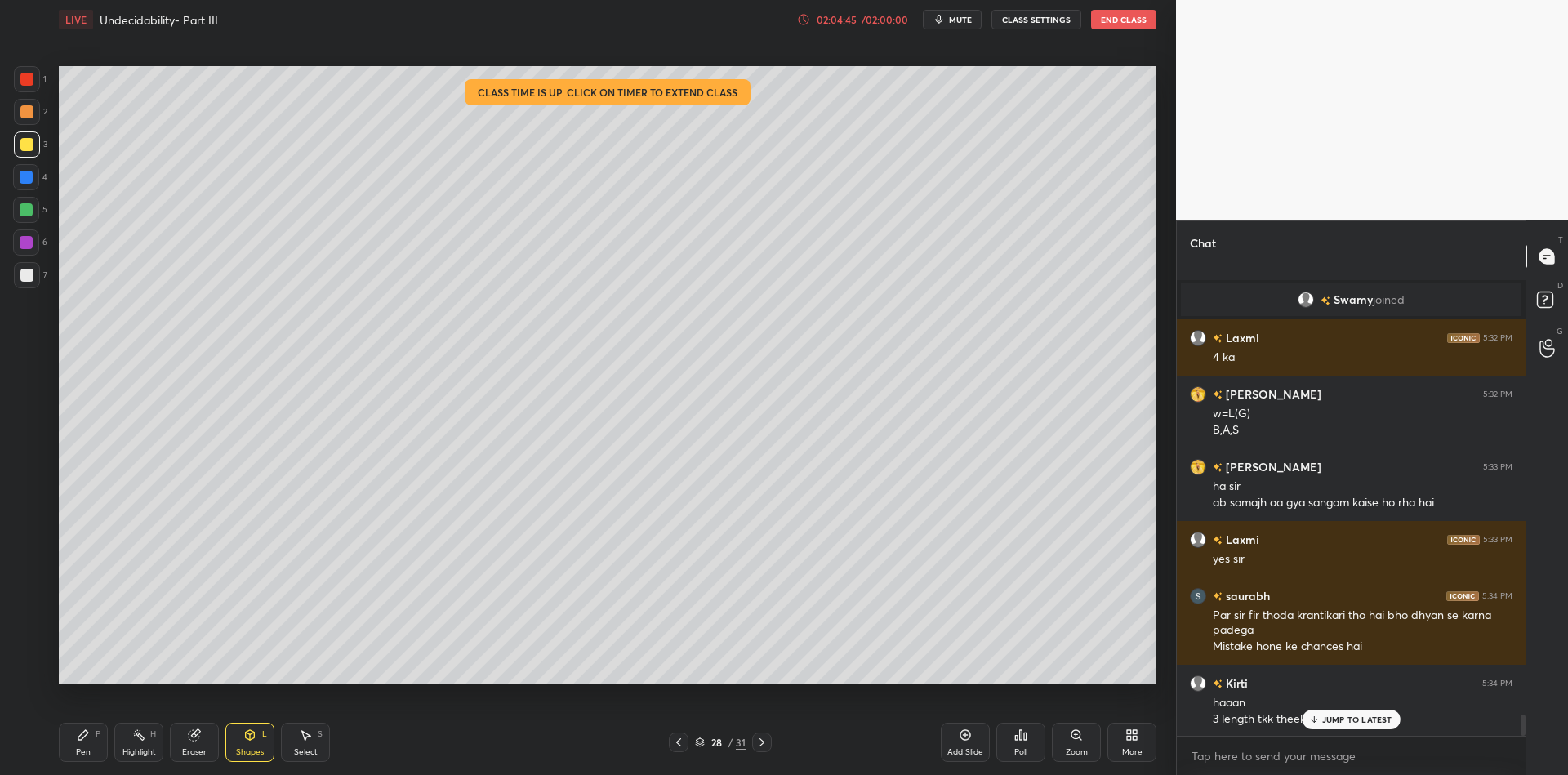
drag, startPoint x: 257, startPoint y: 756, endPoint x: 252, endPoint y: 716, distance: 40.3
click at [257, 755] on div "Shapes" at bounding box center [249, 752] width 27 height 8
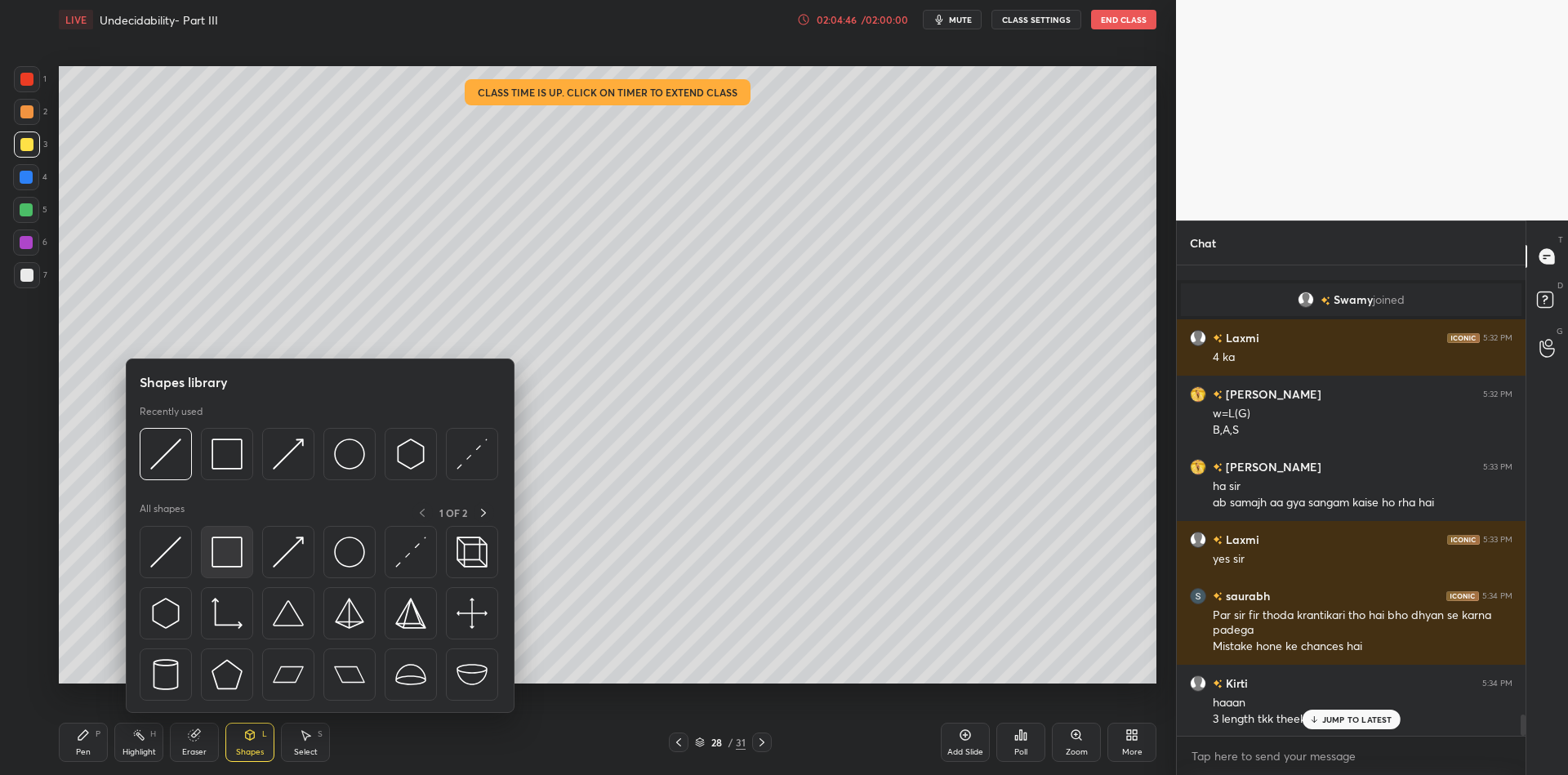
click at [231, 556] on img at bounding box center [227, 552] width 31 height 31
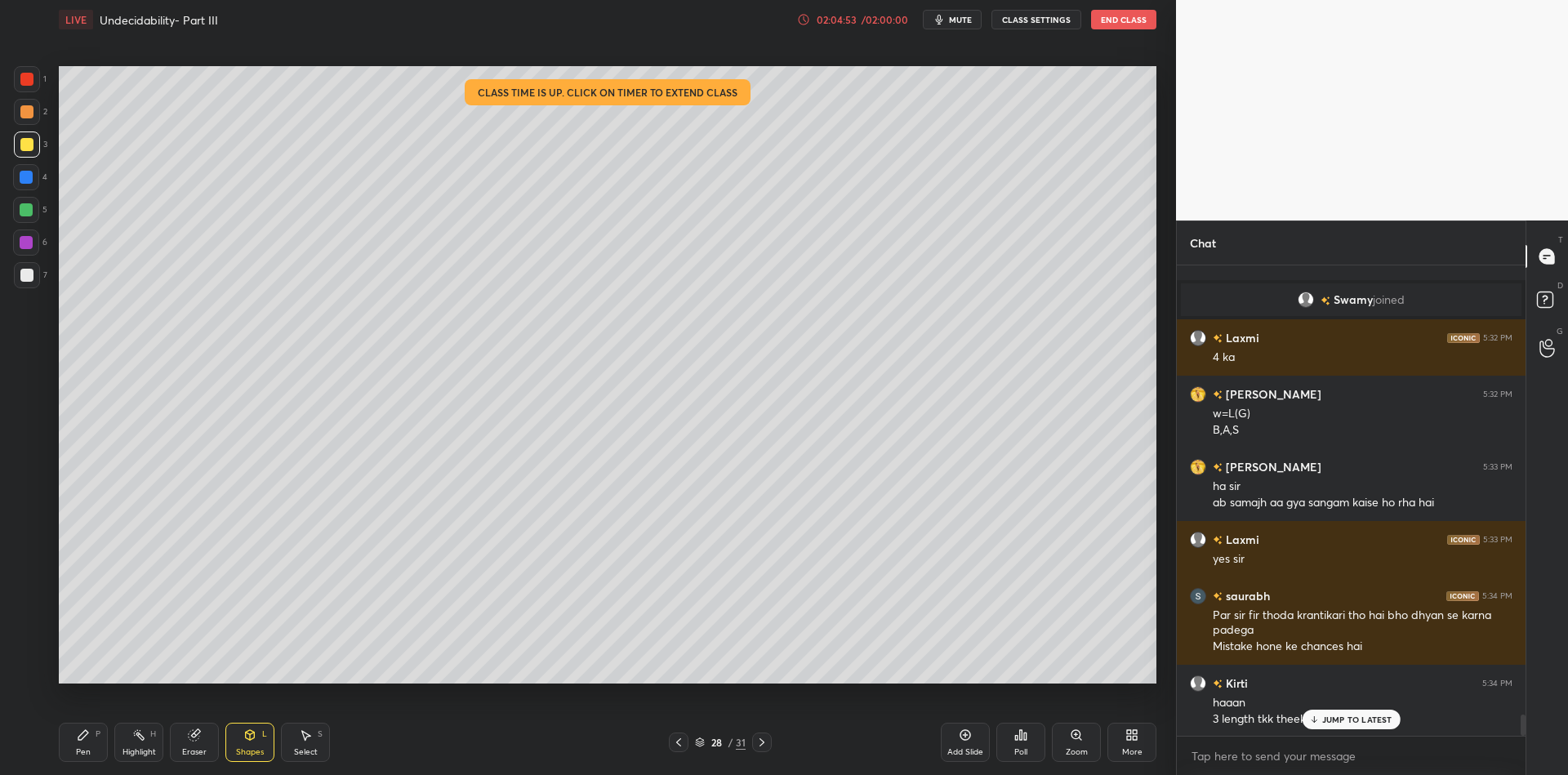
click at [80, 735] on icon at bounding box center [82, 735] width 10 height 10
click at [30, 217] on div at bounding box center [26, 209] width 26 height 26
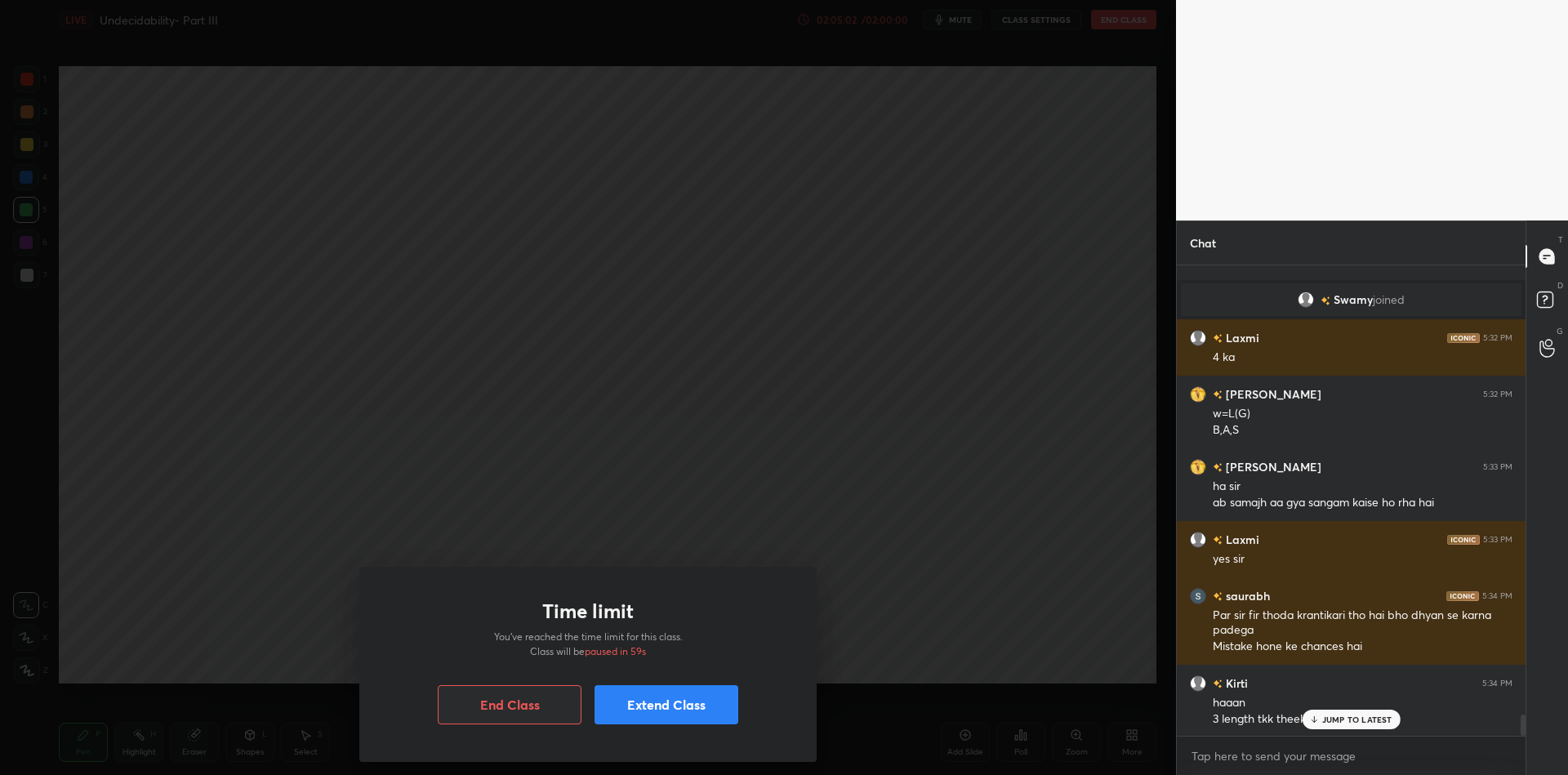
click at [666, 707] on button "Extend Class" at bounding box center [667, 705] width 144 height 39
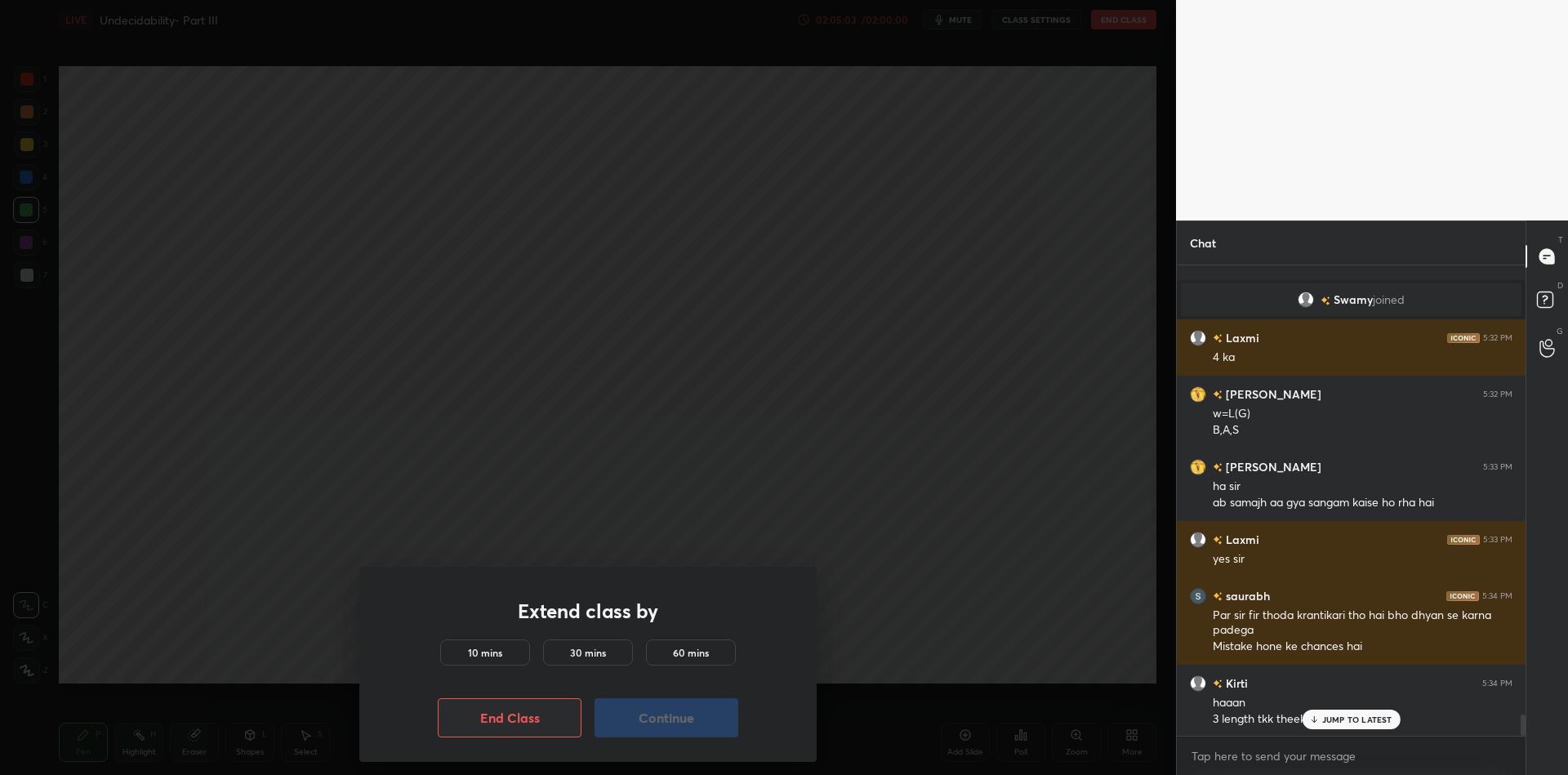
click at [502, 646] on div "10 mins" at bounding box center [485, 653] width 90 height 26
click at [671, 723] on button "Continue" at bounding box center [667, 718] width 144 height 39
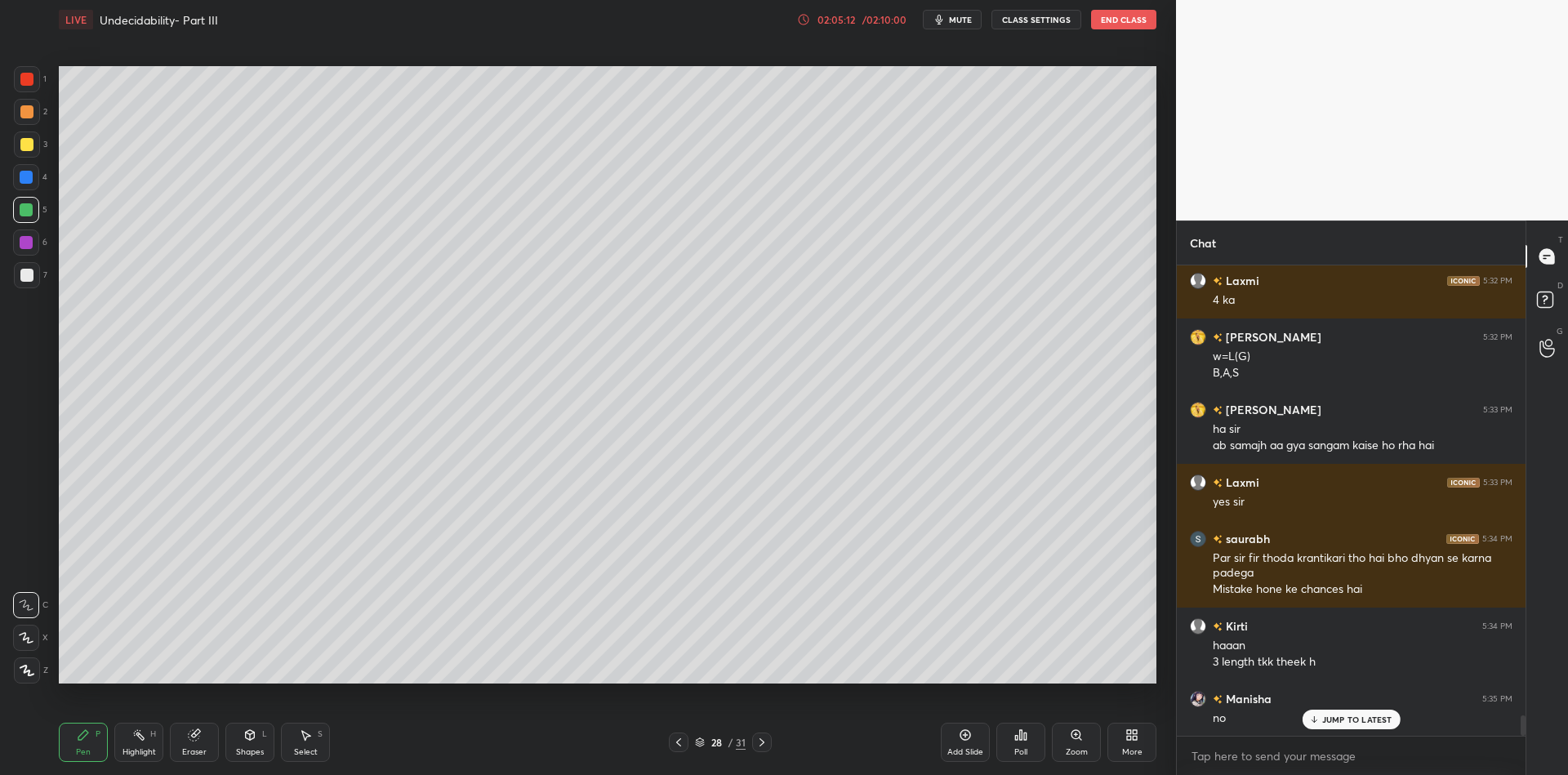
scroll to position [10254, 0]
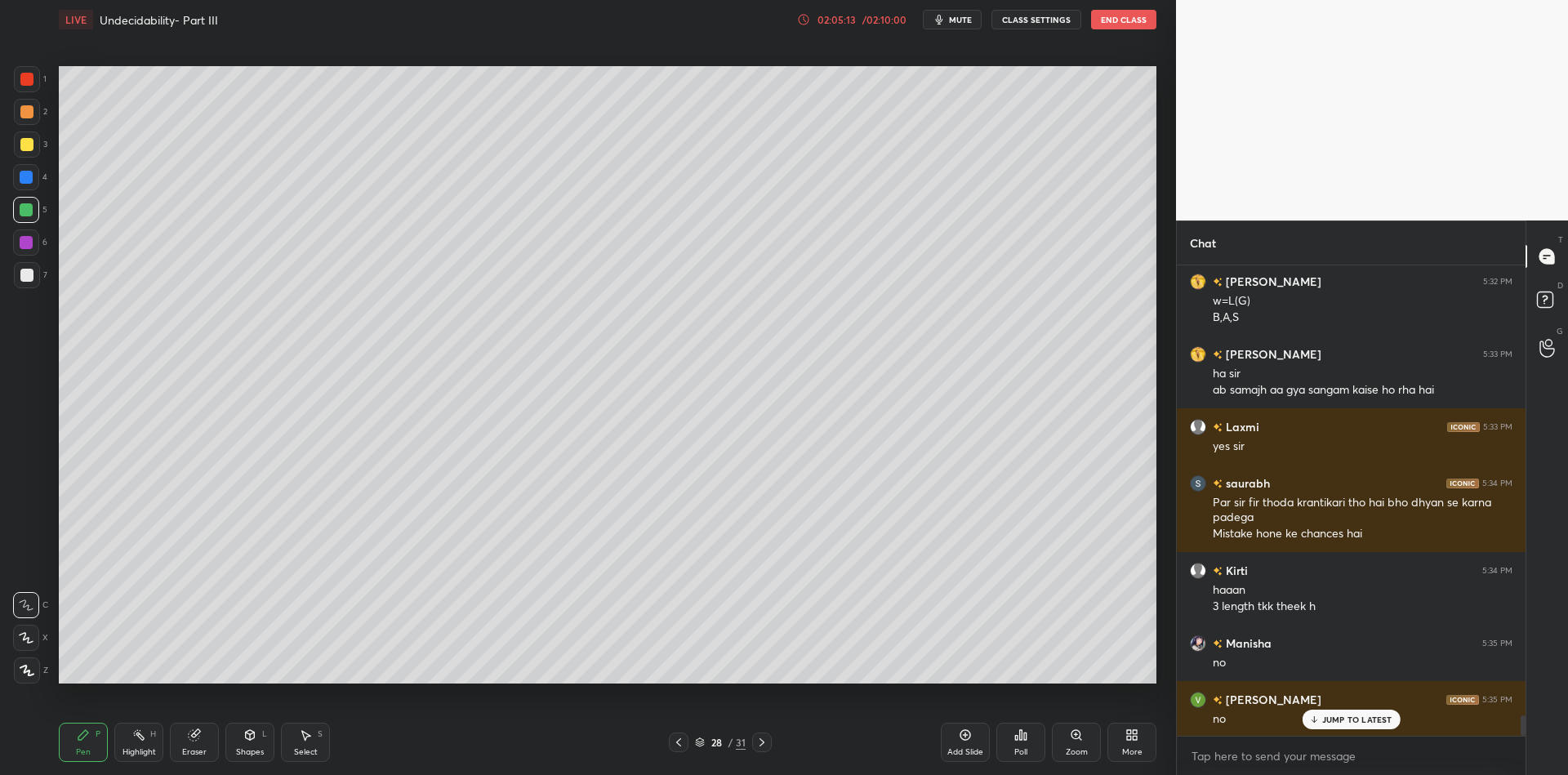
click at [87, 748] on div "Pen P" at bounding box center [82, 742] width 49 height 39
click at [134, 751] on div "Highlight" at bounding box center [139, 752] width 34 height 8
drag, startPoint x: 243, startPoint y: 747, endPoint x: 248, endPoint y: 723, distance: 24.5
click at [240, 746] on div "Shapes L" at bounding box center [249, 742] width 49 height 39
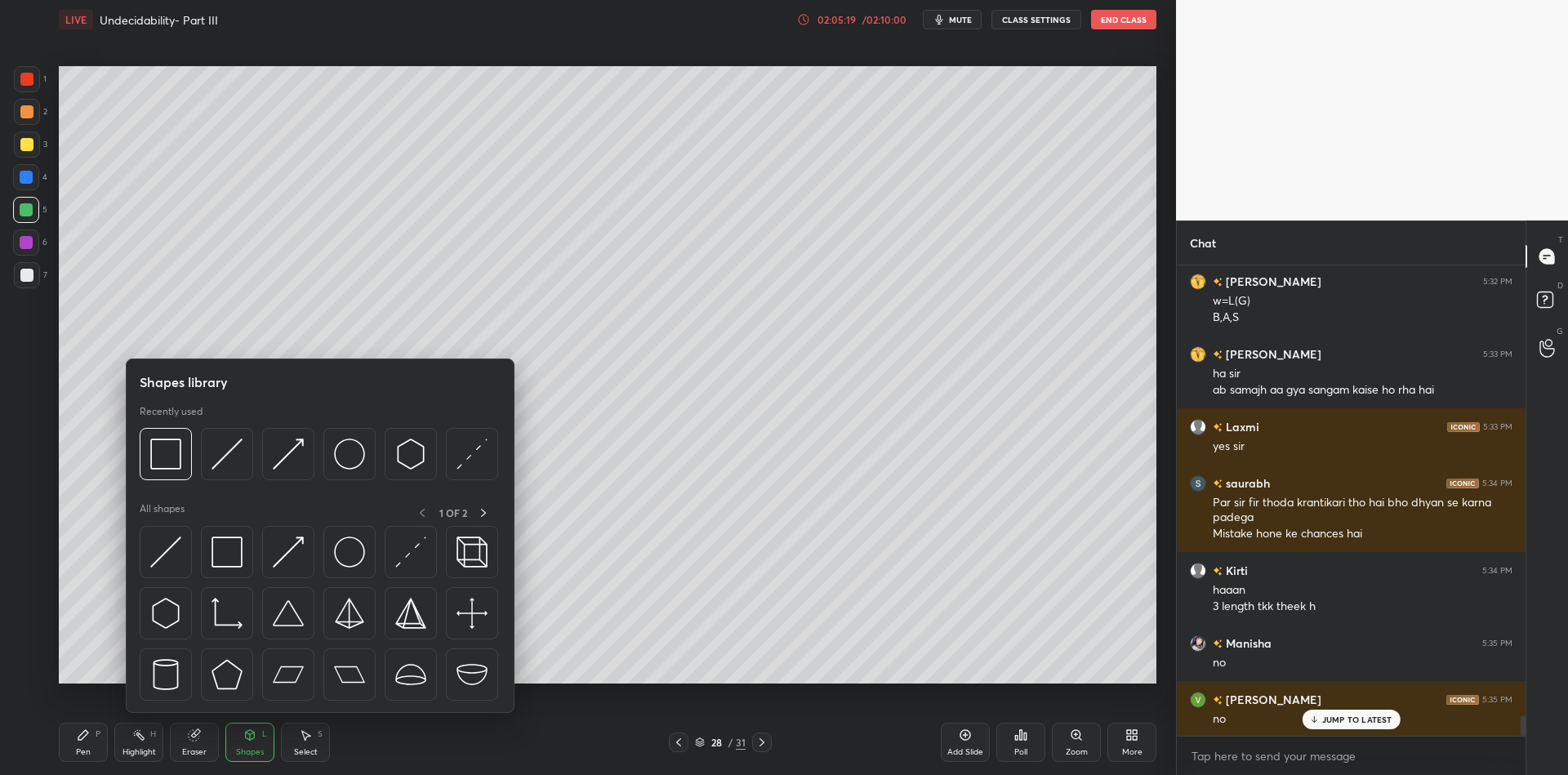
click at [160, 561] on img at bounding box center [166, 552] width 31 height 31
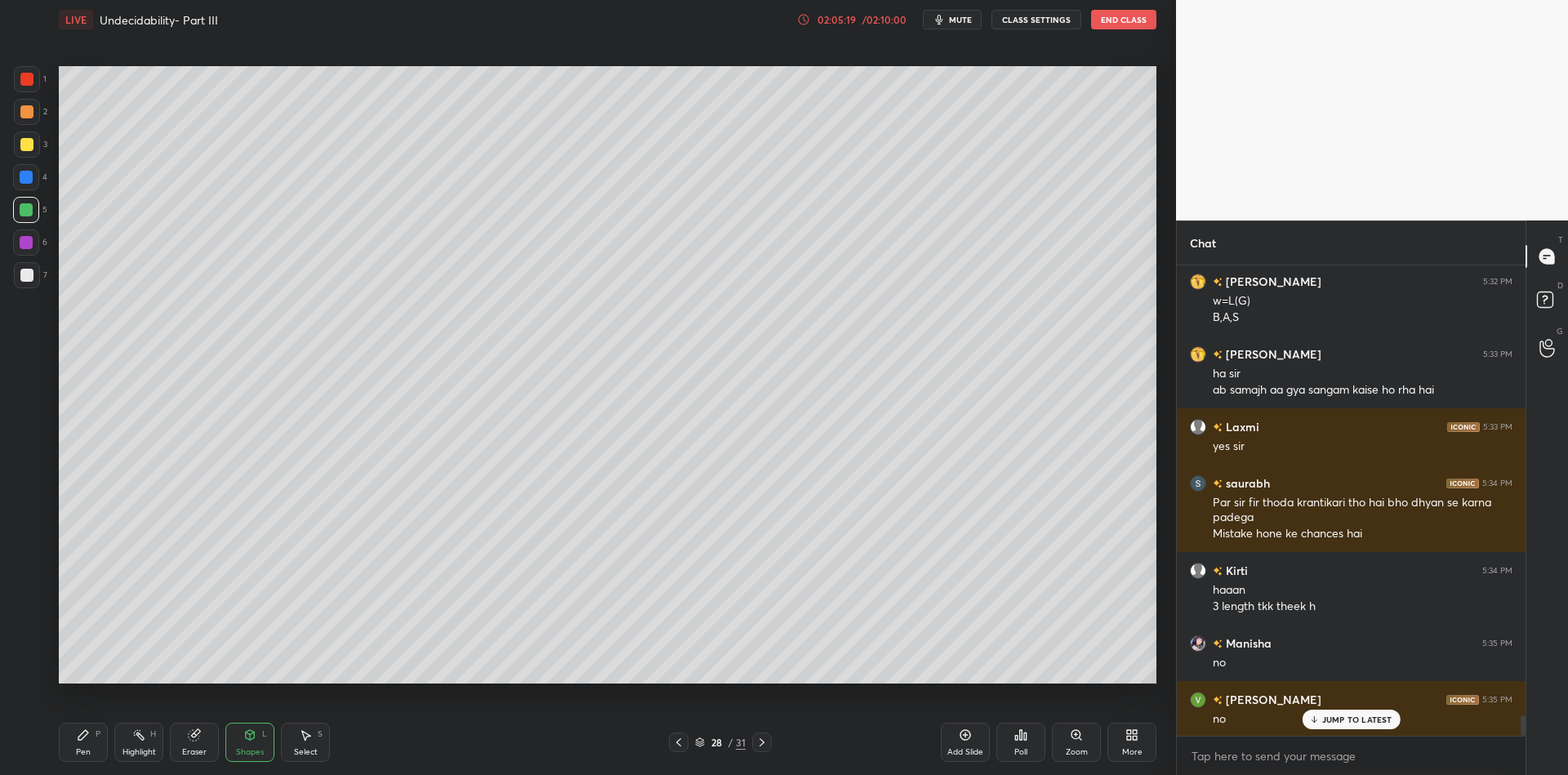
click at [32, 79] on div at bounding box center [27, 79] width 26 height 26
click at [88, 744] on div "Pen P" at bounding box center [82, 742] width 49 height 39
drag, startPoint x: 139, startPoint y: 744, endPoint x: 139, endPoint y: 735, distance: 9.0
click at [137, 742] on div "Highlight H" at bounding box center [138, 742] width 49 height 39
click at [87, 748] on div "Pen P" at bounding box center [82, 742] width 49 height 39
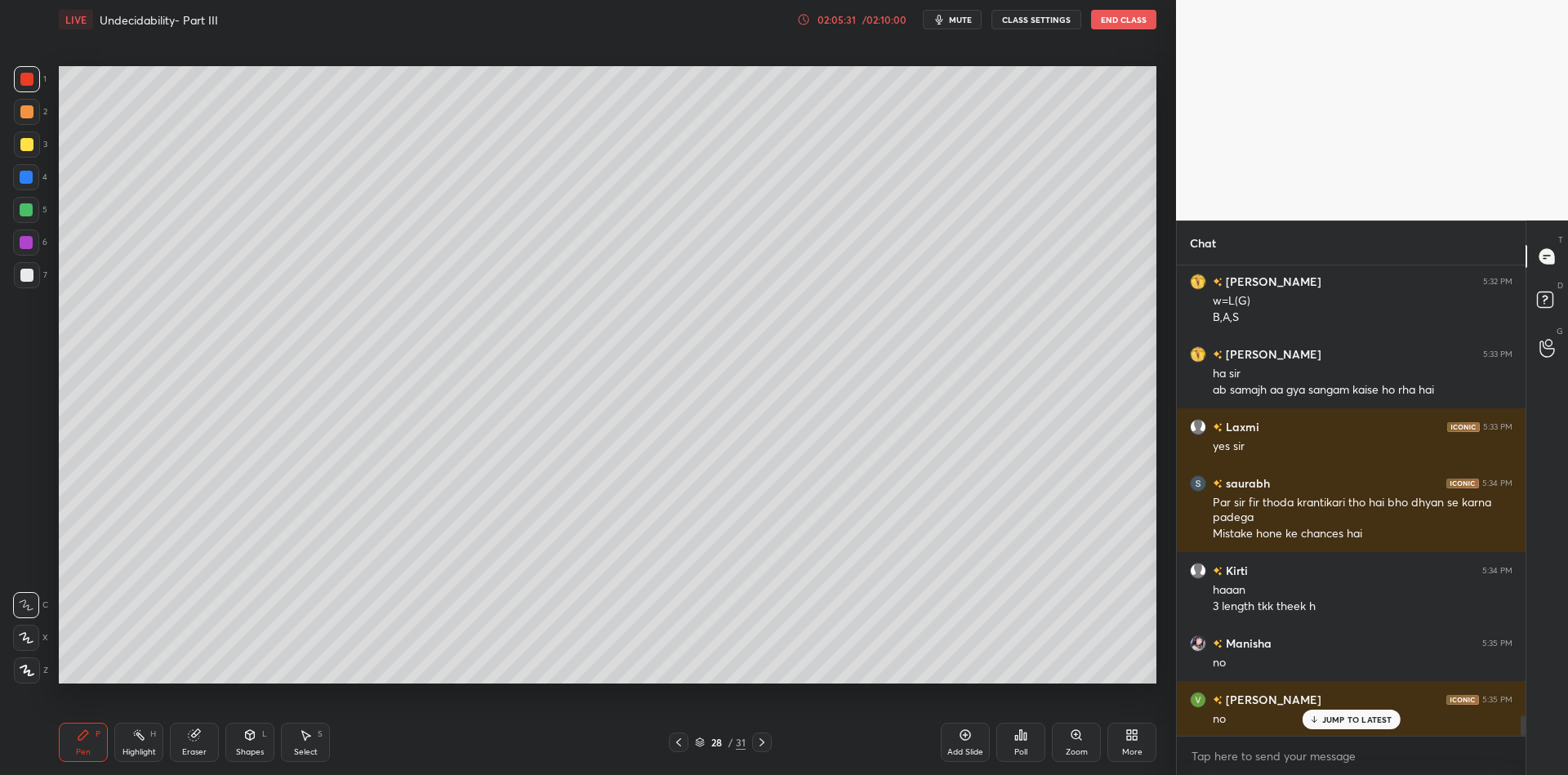
click at [239, 724] on div "Shapes L" at bounding box center [249, 742] width 49 height 39
drag, startPoint x: 86, startPoint y: 751, endPoint x: 160, endPoint y: 692, distance: 94.6
click at [95, 749] on div "Pen P" at bounding box center [82, 742] width 49 height 39
click at [137, 740] on icon at bounding box center [138, 735] width 13 height 13
click at [254, 736] on icon at bounding box center [250, 735] width 9 height 10
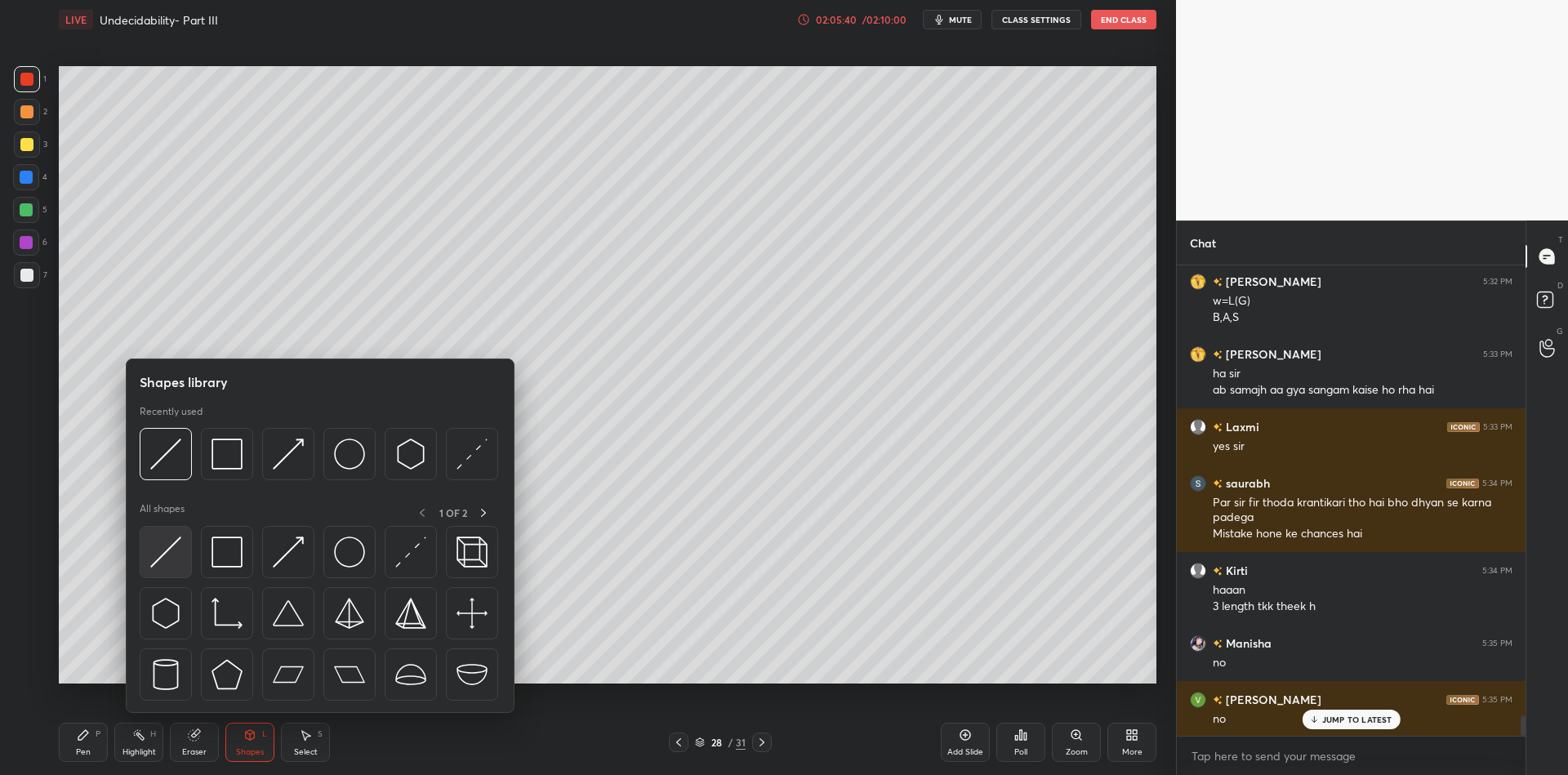
drag, startPoint x: 143, startPoint y: 583, endPoint x: 149, endPoint y: 577, distance: 8.5
click at [143, 577] on div at bounding box center [320, 617] width 361 height 184
click at [148, 577] on div at bounding box center [166, 552] width 52 height 52
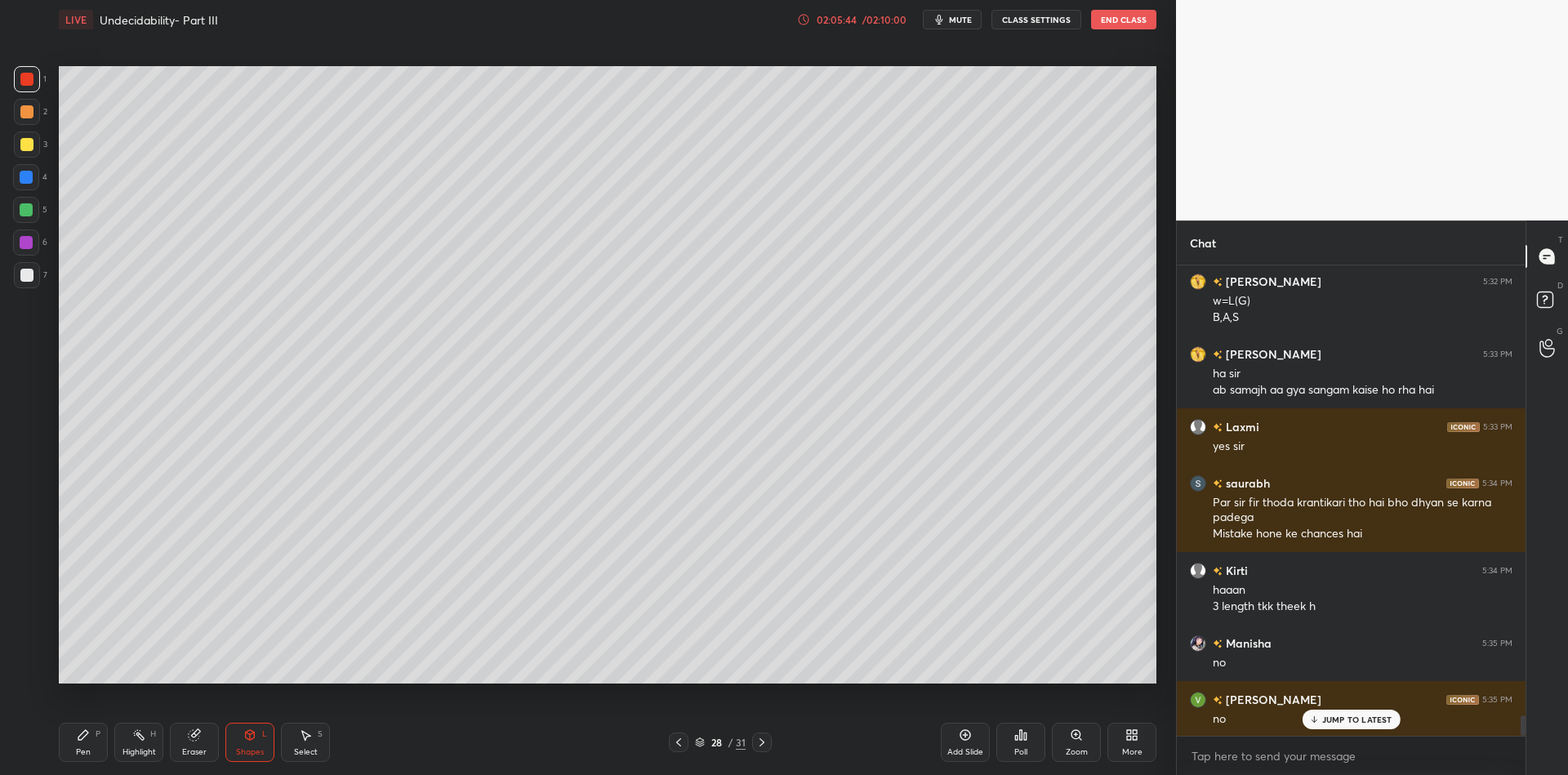
drag, startPoint x: 82, startPoint y: 746, endPoint x: 136, endPoint y: 740, distance: 54.3
click at [92, 744] on div "Pen P" at bounding box center [82, 742] width 49 height 39
click at [144, 746] on div "Highlight H" at bounding box center [138, 742] width 49 height 39
drag, startPoint x: 256, startPoint y: 748, endPoint x: 257, endPoint y: 722, distance: 26.0
click at [256, 744] on div "Shapes L" at bounding box center [249, 742] width 49 height 39
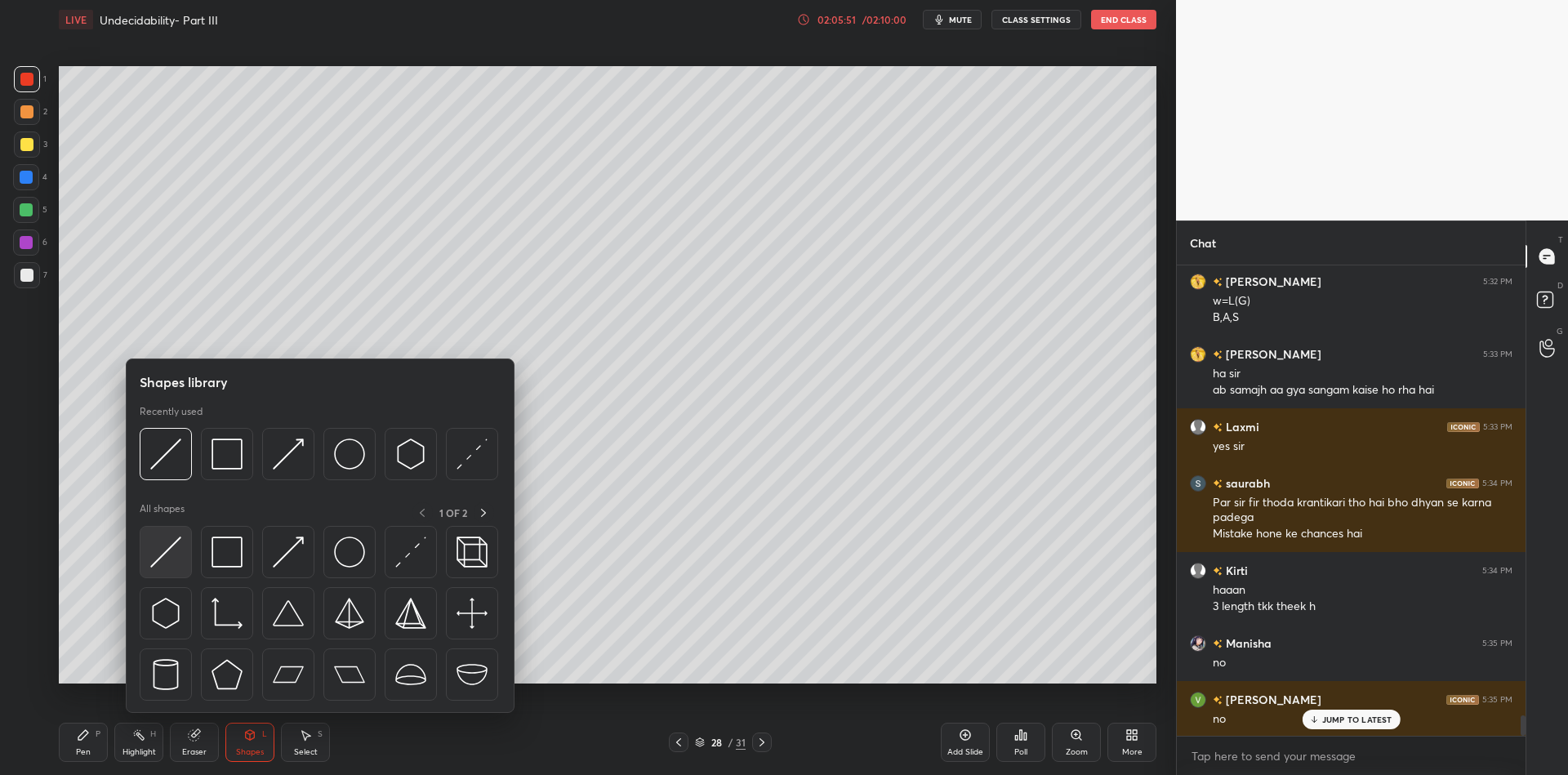
click at [173, 544] on img at bounding box center [166, 552] width 31 height 31
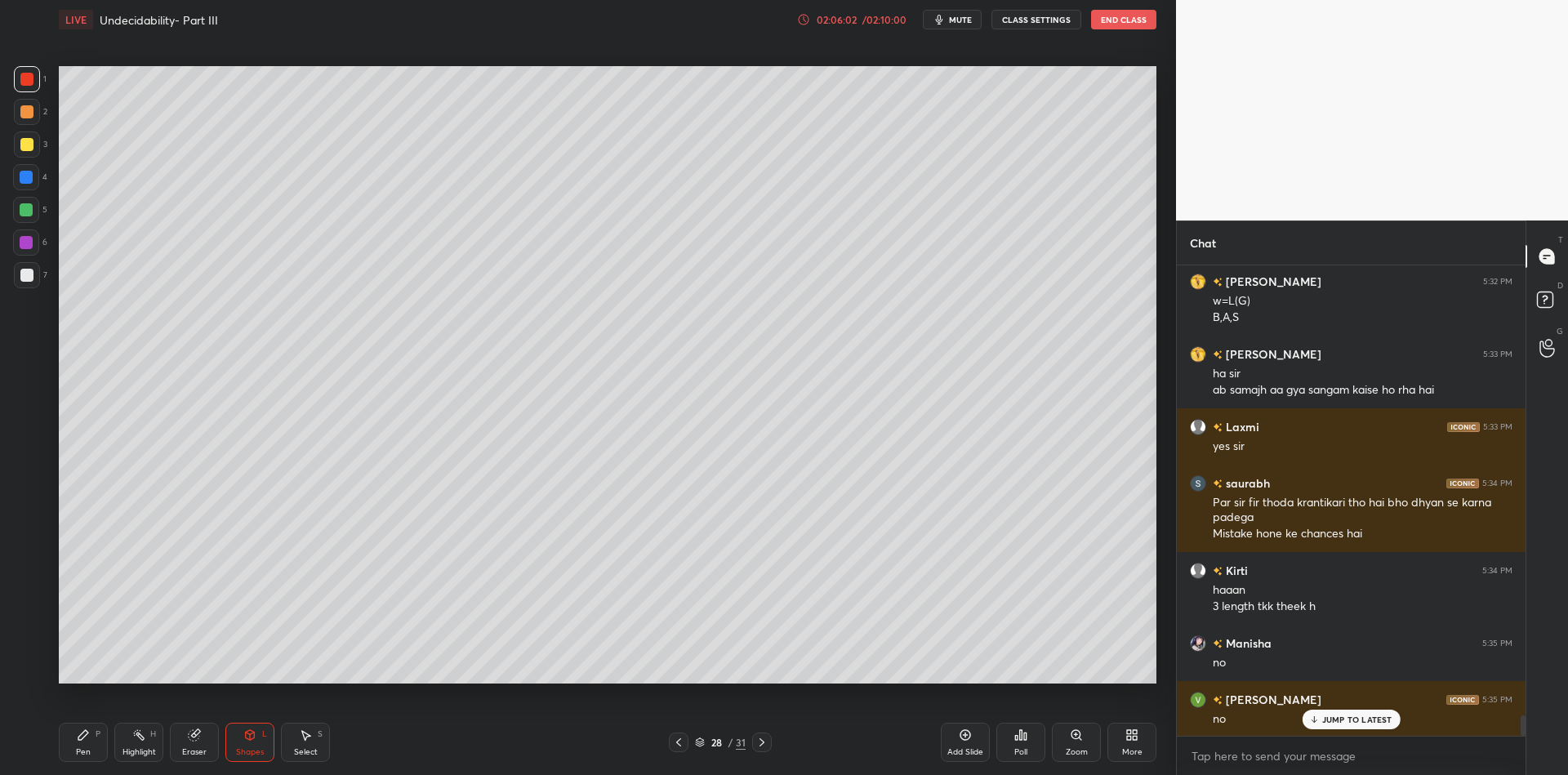
drag, startPoint x: 89, startPoint y: 761, endPoint x: 160, endPoint y: 748, distance: 72.2
click at [95, 755] on div "Pen P" at bounding box center [82, 742] width 49 height 39
drag, startPoint x: 160, startPoint y: 748, endPoint x: 160, endPoint y: 730, distance: 18.0
click at [158, 748] on div "Highlight H" at bounding box center [138, 742] width 49 height 39
drag, startPoint x: 254, startPoint y: 748, endPoint x: 237, endPoint y: 715, distance: 37.1
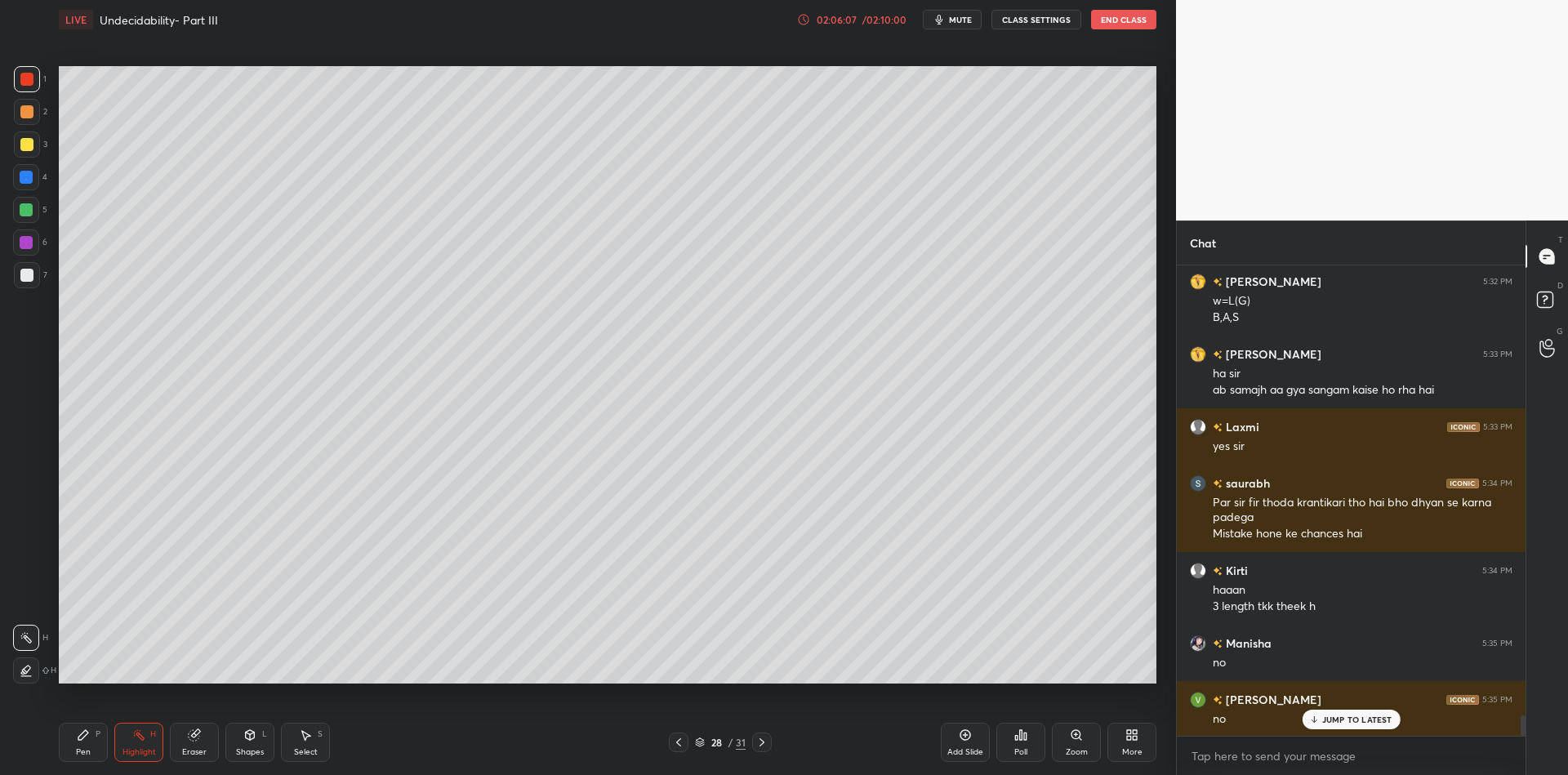
click at [247, 748] on div "Shapes L" at bounding box center [249, 742] width 49 height 39
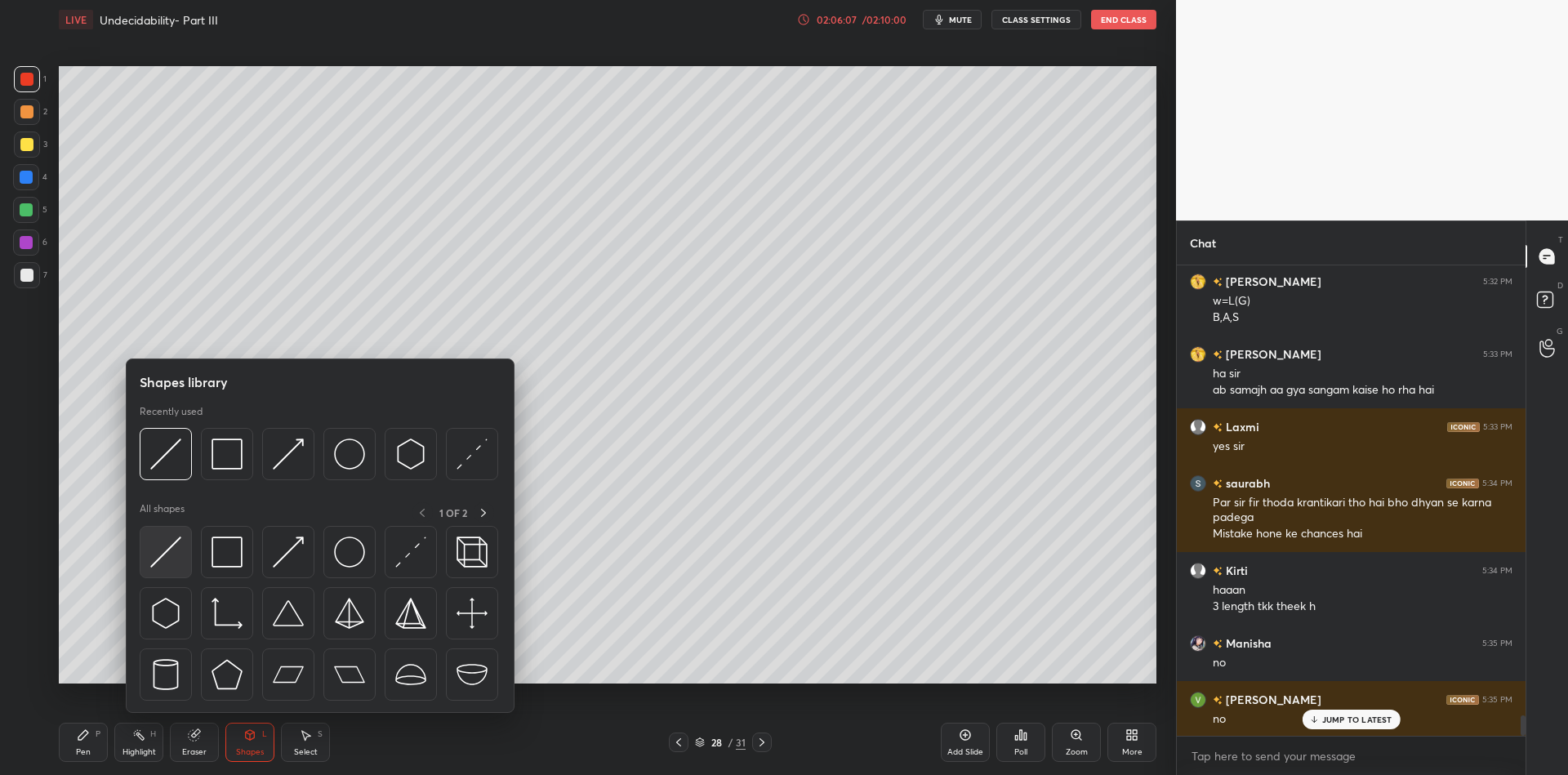
click at [151, 556] on img at bounding box center [166, 552] width 31 height 31
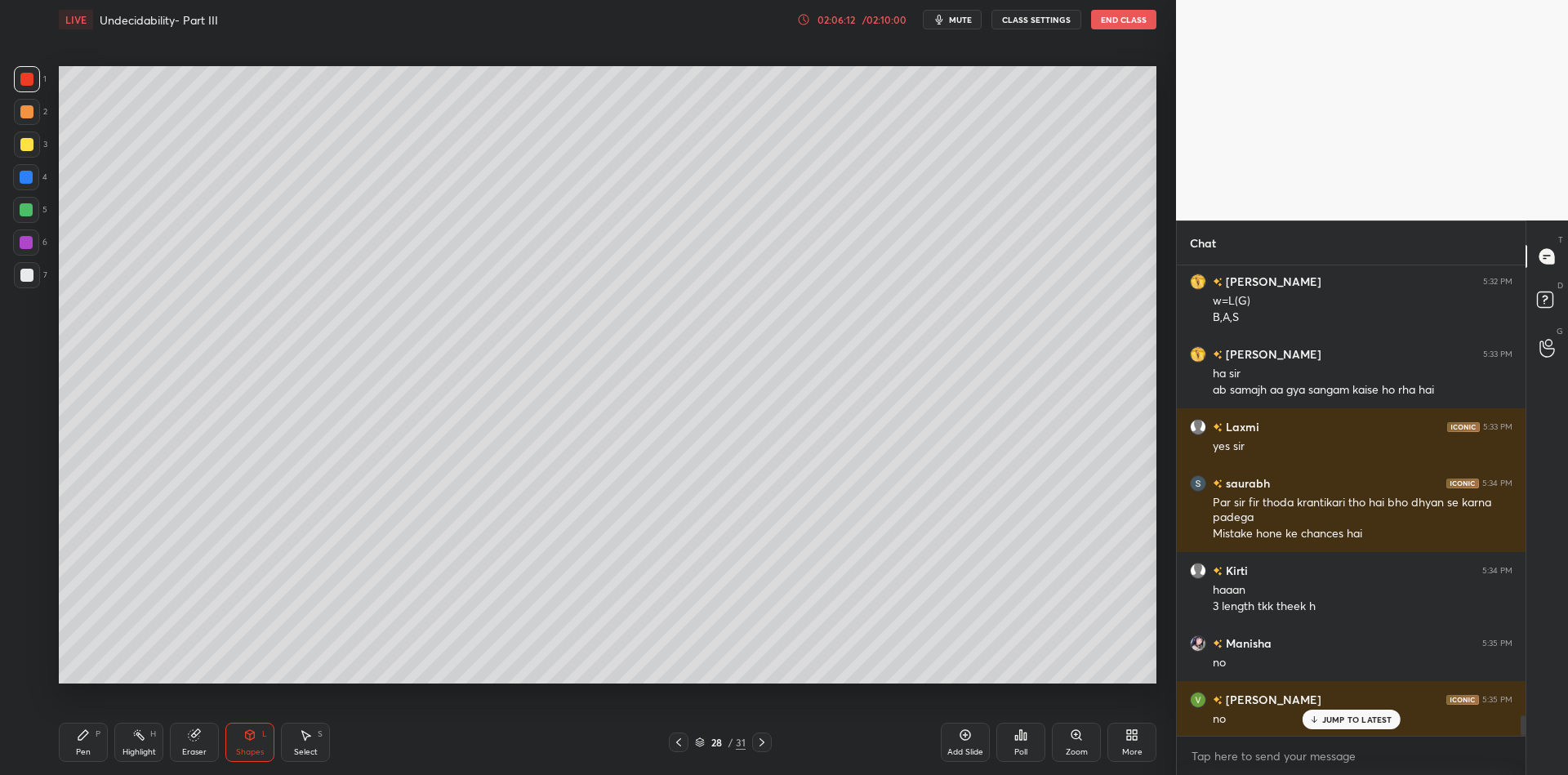
drag, startPoint x: 88, startPoint y: 742, endPoint x: 107, endPoint y: 737, distance: 19.6
click at [100, 740] on div "Pen P" at bounding box center [82, 742] width 49 height 39
drag, startPoint x: 159, startPoint y: 741, endPoint x: 172, endPoint y: 696, distance: 46.8
click at [159, 735] on div "Highlight H" at bounding box center [138, 742] width 49 height 39
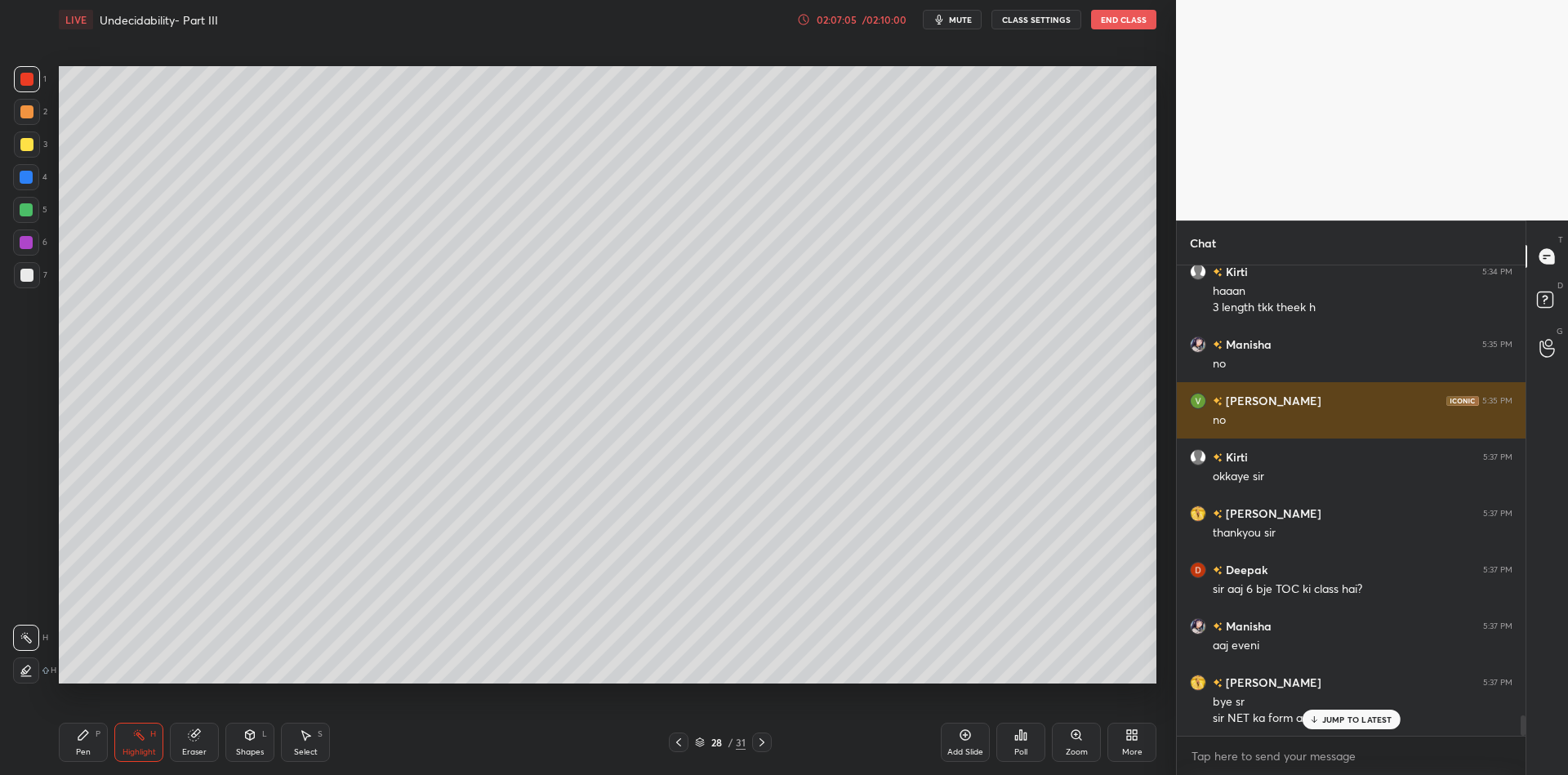
scroll to position [10609, 0]
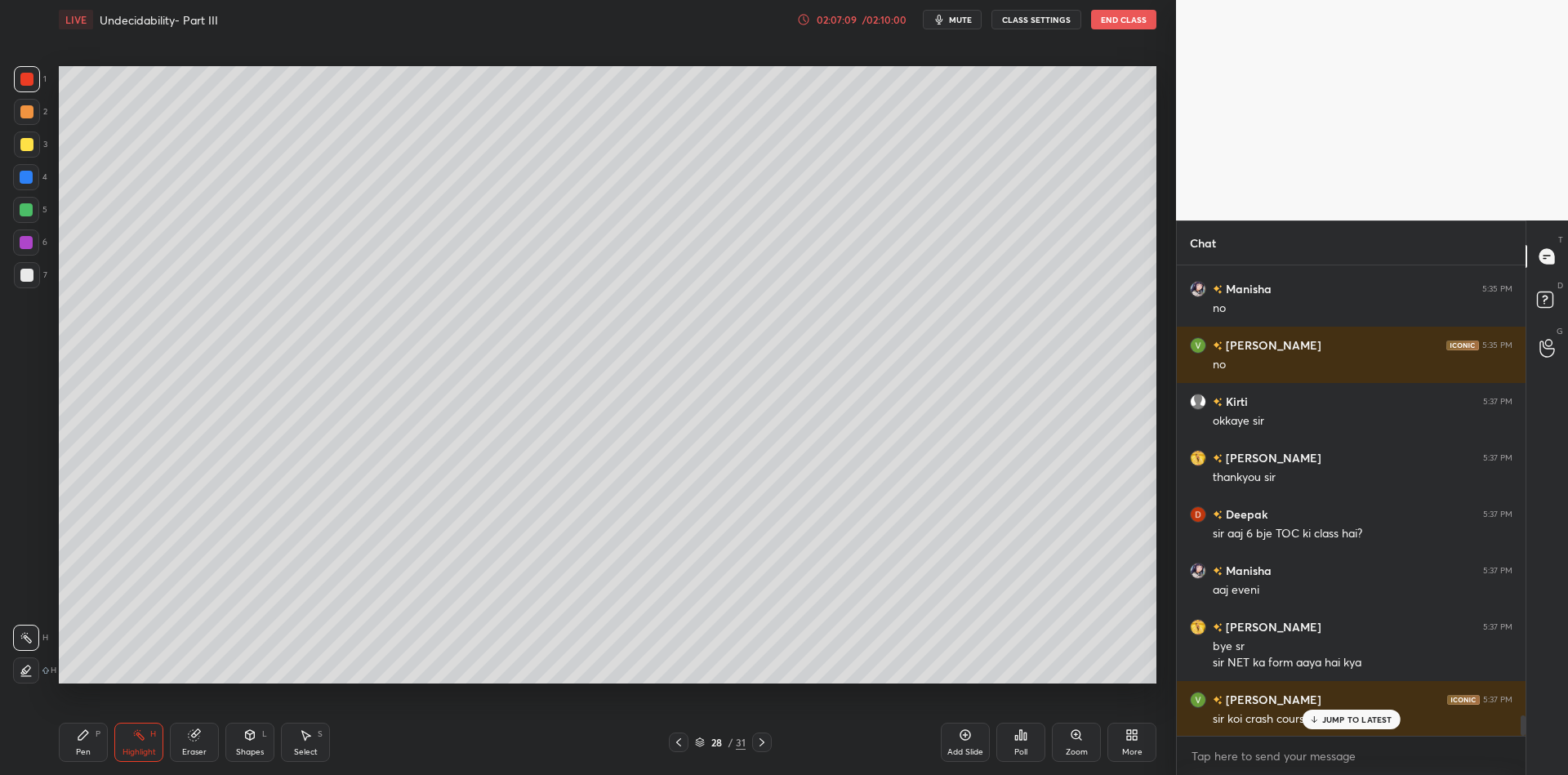
click at [1338, 721] on p "JUMP TO LATEST" at bounding box center [1357, 719] width 70 height 10
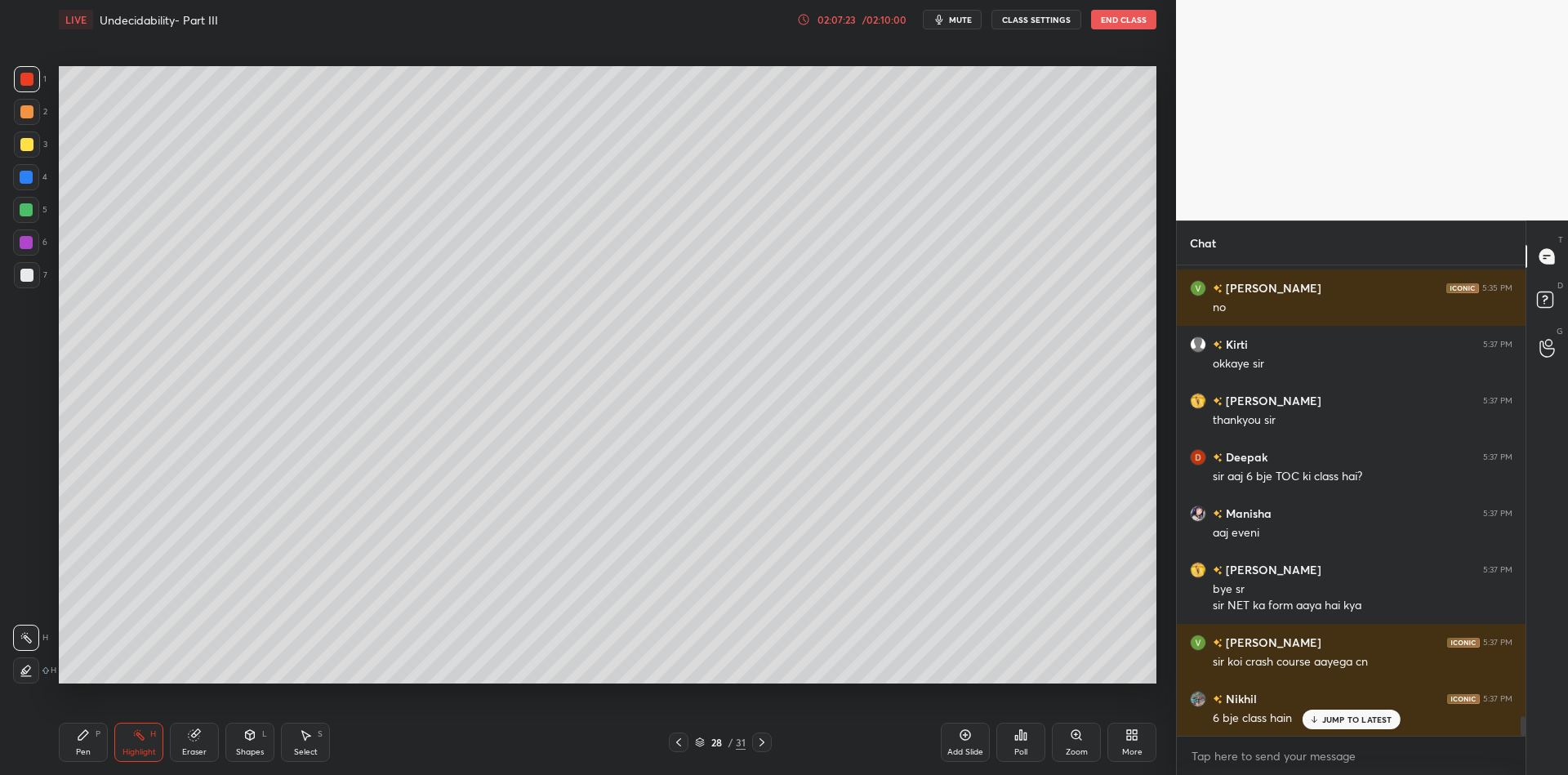
scroll to position [10721, 0]
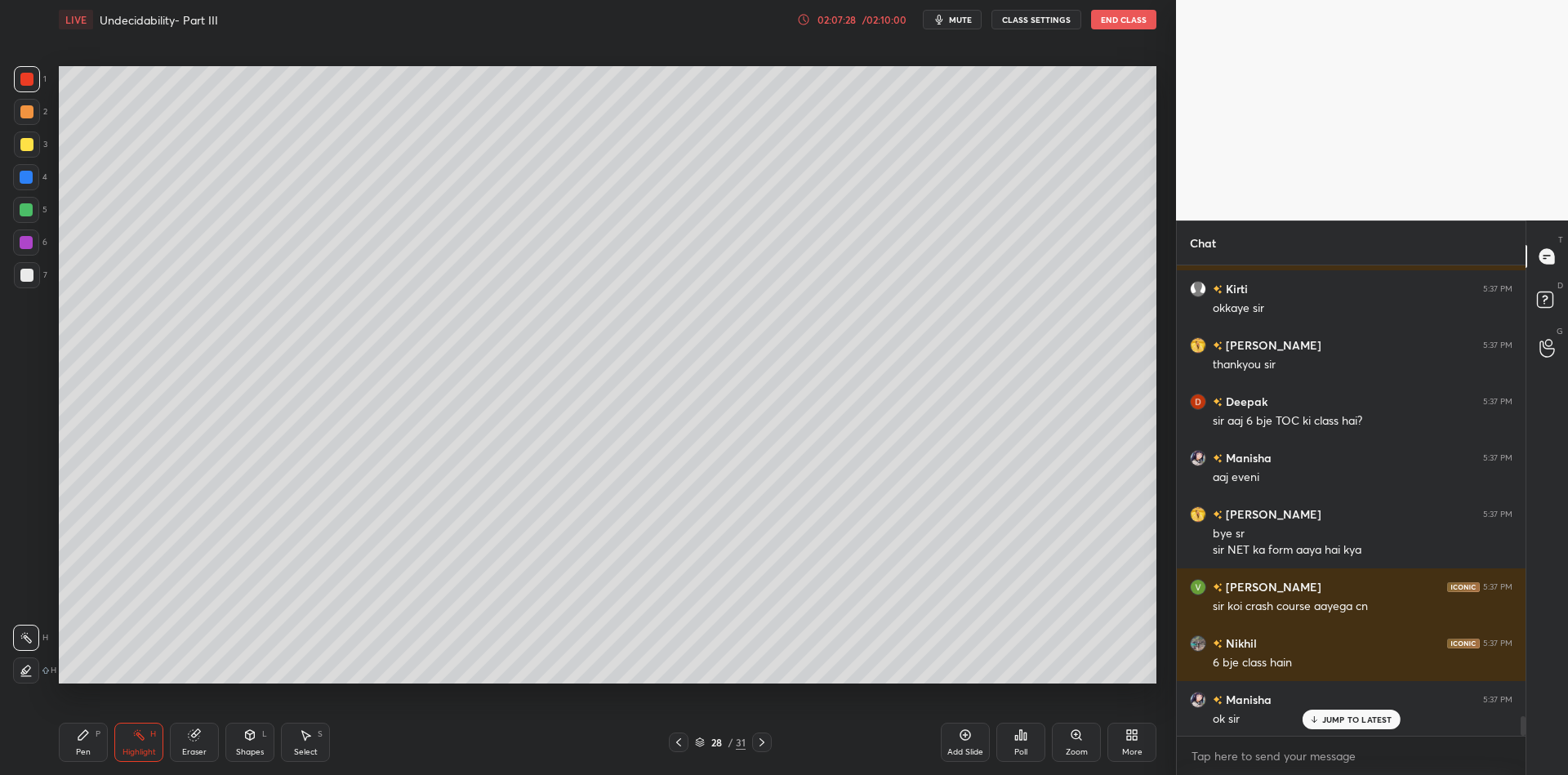
click at [1126, 15] on button "End Class" at bounding box center [1124, 20] width 66 height 20
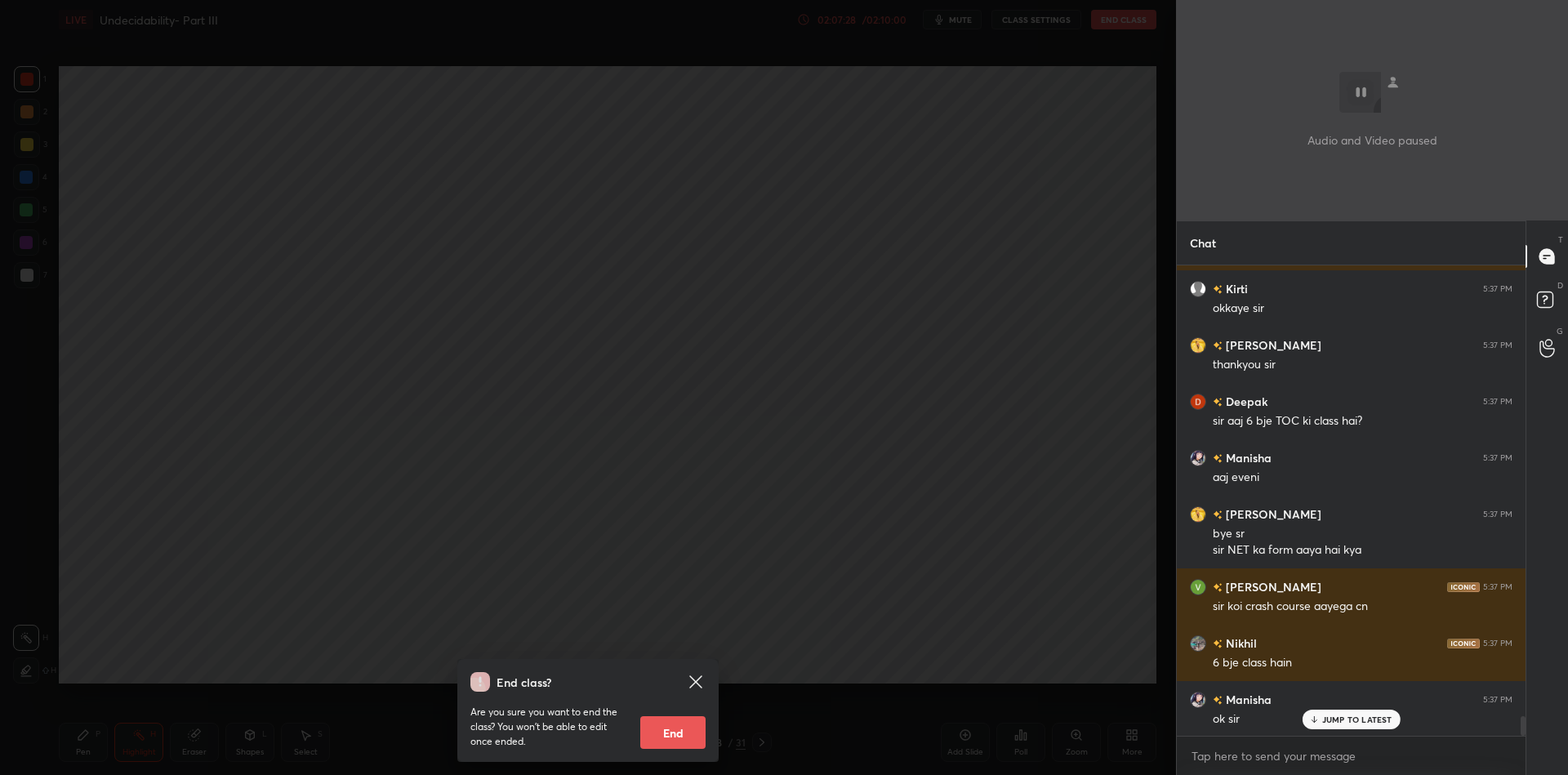
scroll to position [10779, 0]
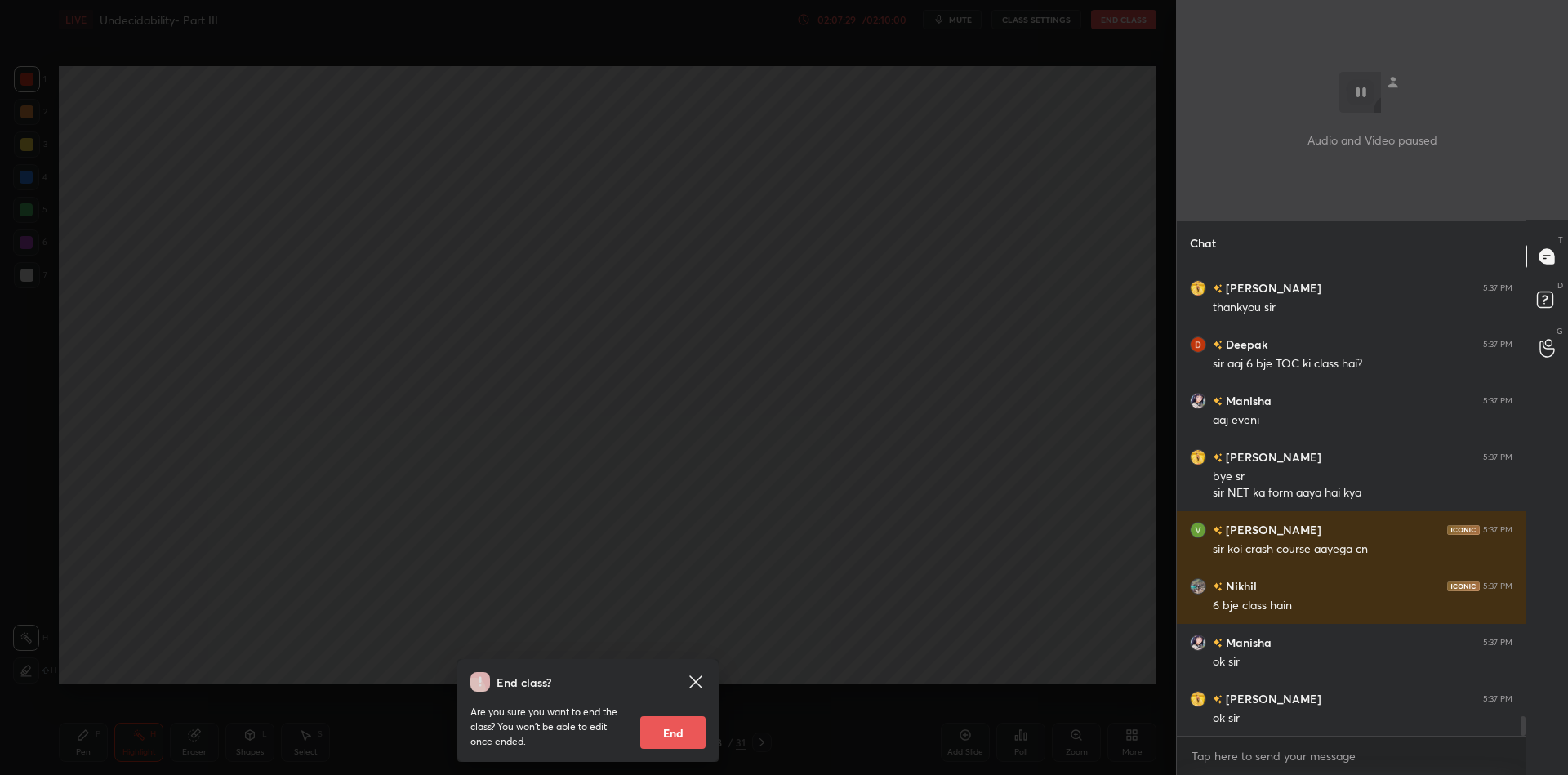
click at [689, 736] on button "End" at bounding box center [673, 732] width 66 height 33
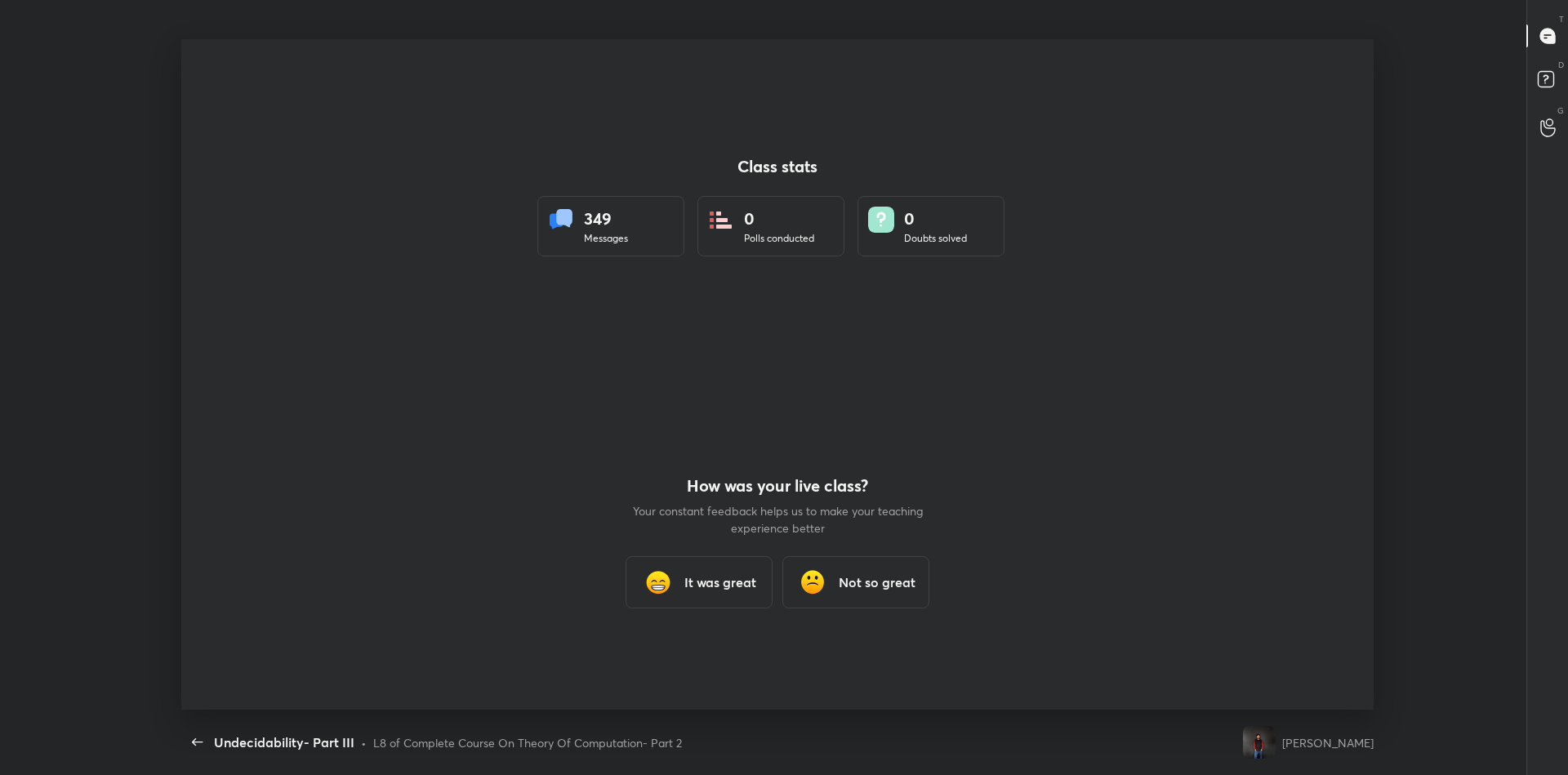
scroll to position [671, 1555]
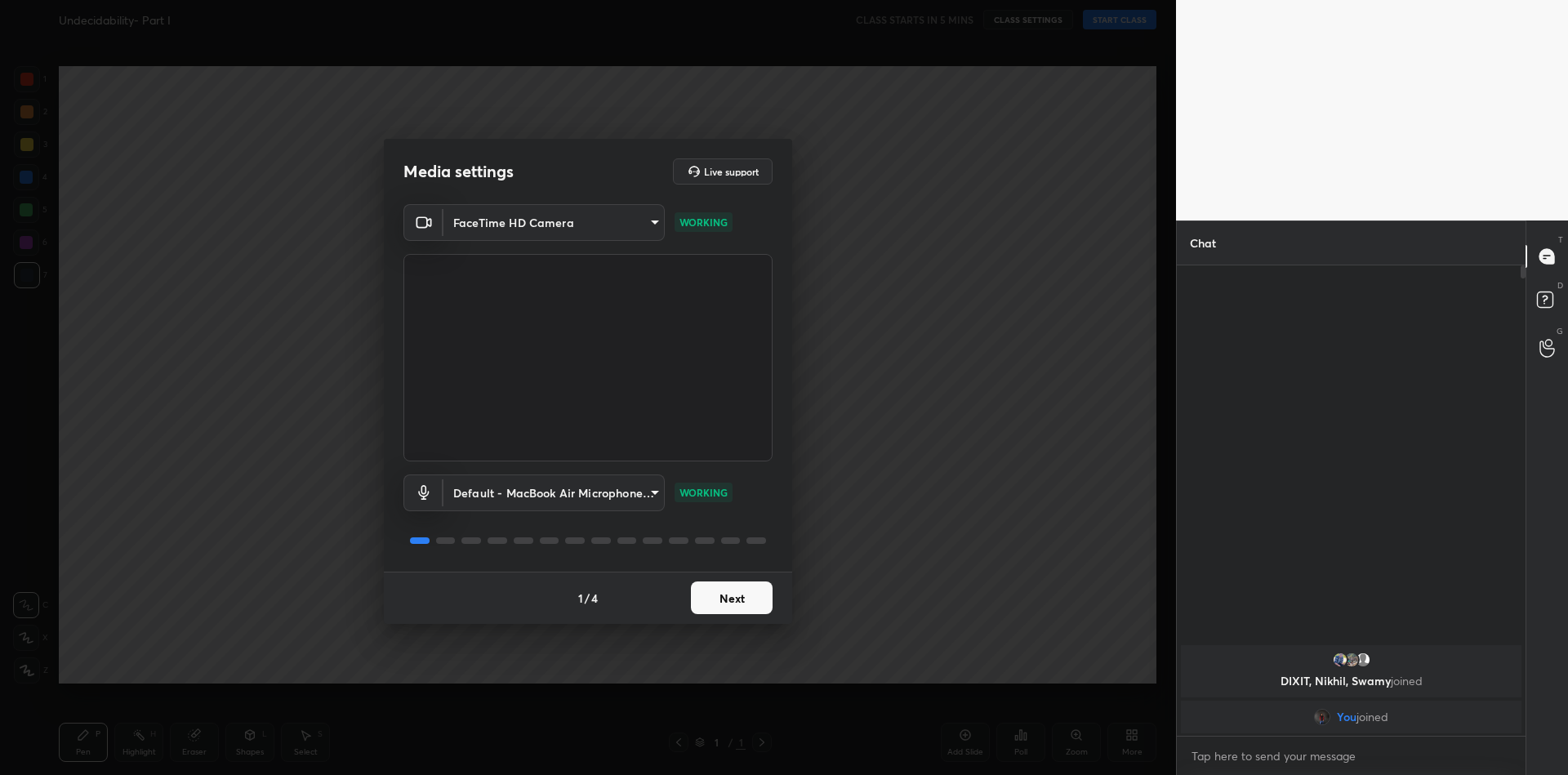
click at [744, 588] on button "Next" at bounding box center [732, 598] width 82 height 33
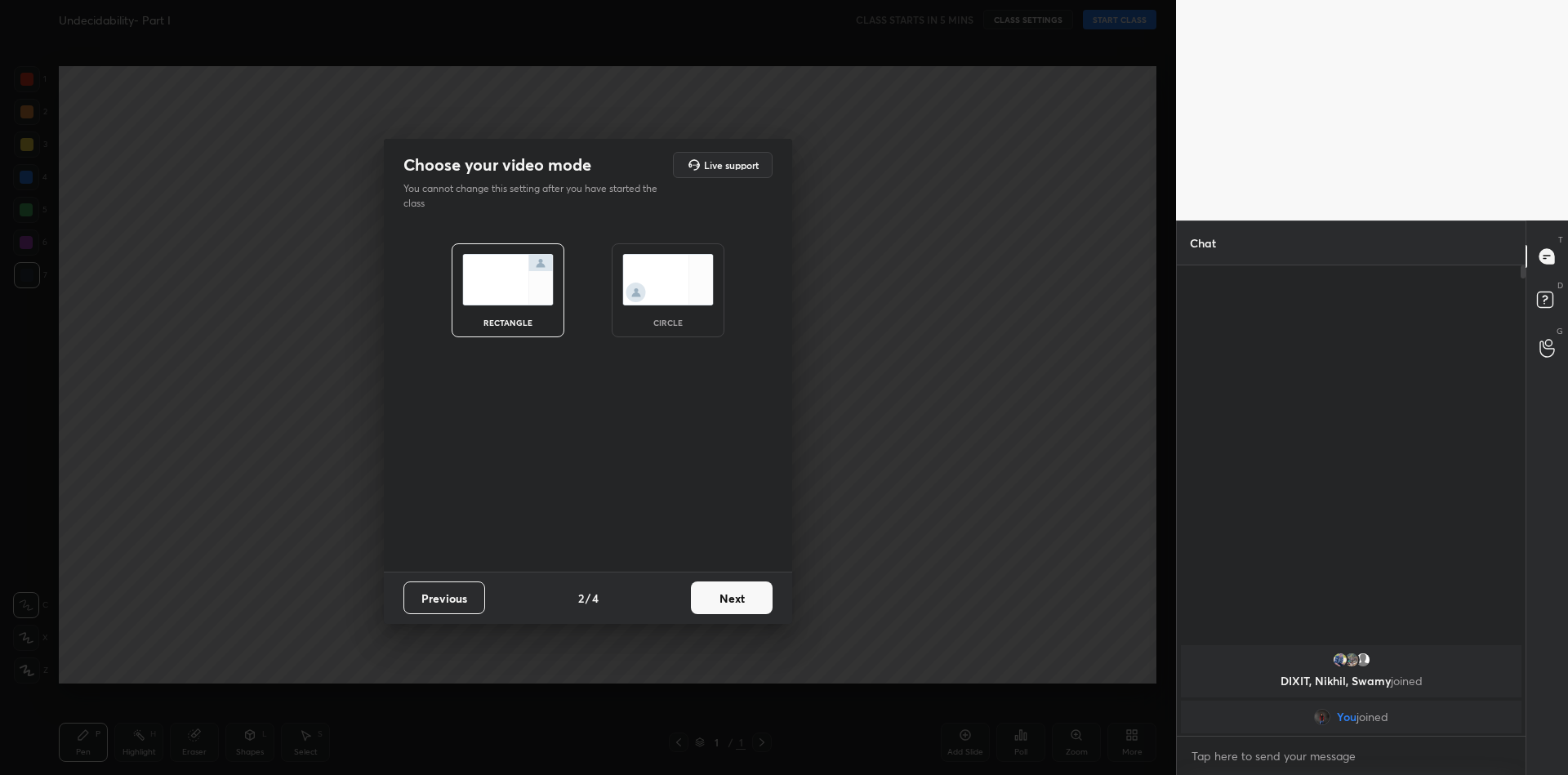
click at [743, 590] on button "Next" at bounding box center [732, 598] width 82 height 33
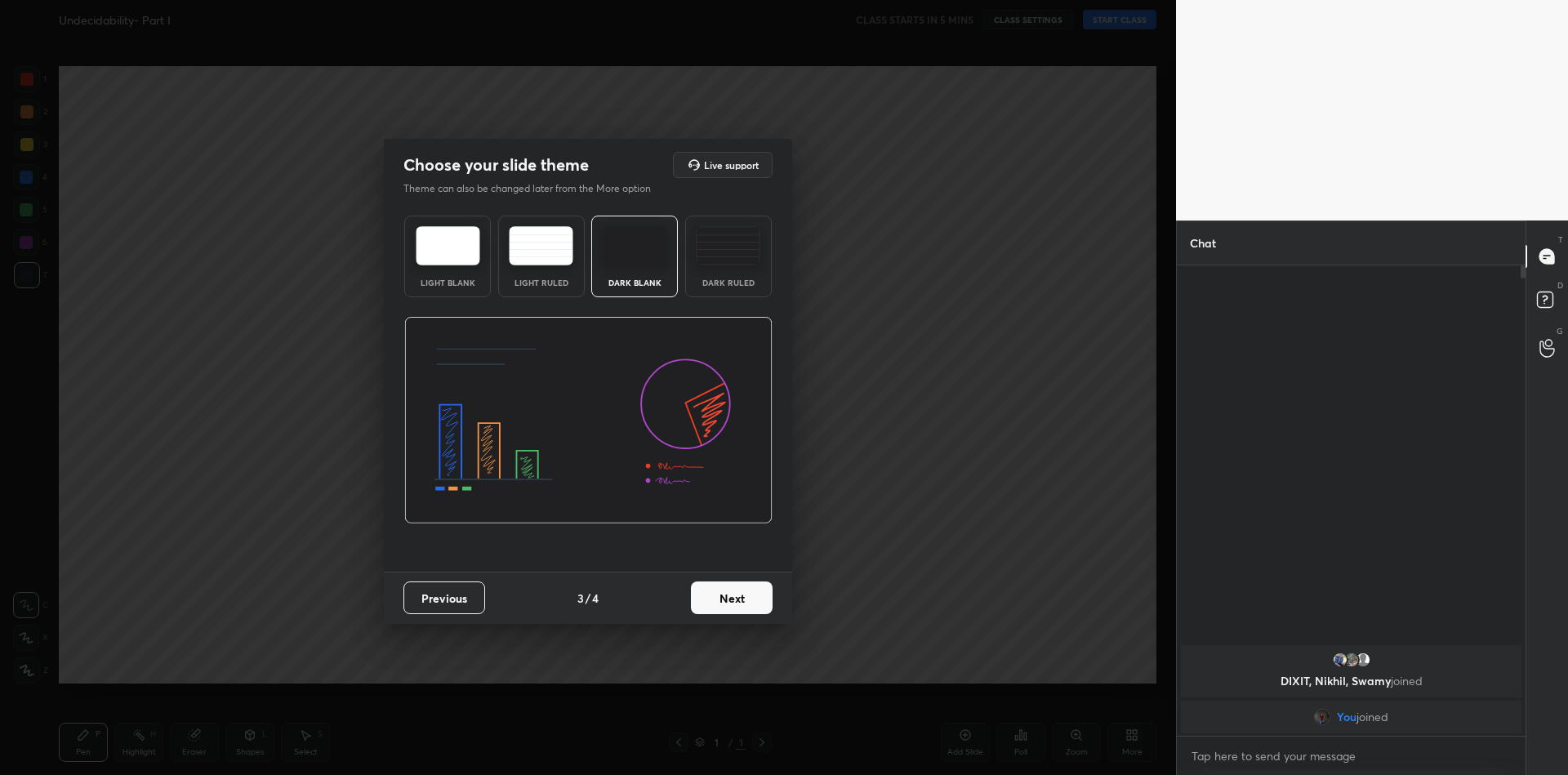
click at [743, 590] on button "Next" at bounding box center [732, 598] width 82 height 33
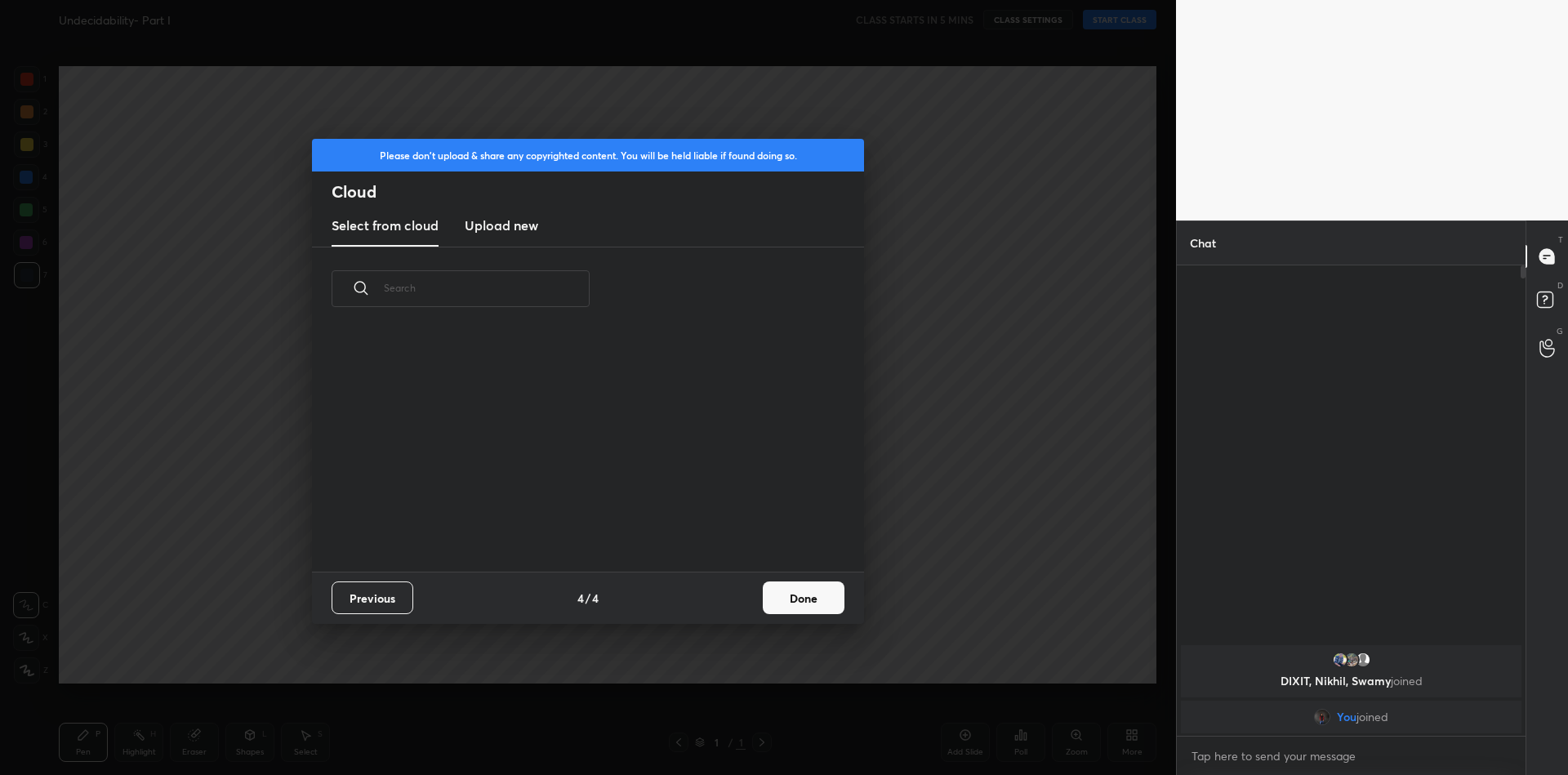
scroll to position [240, 525]
click at [798, 606] on button "Done" at bounding box center [804, 598] width 82 height 33
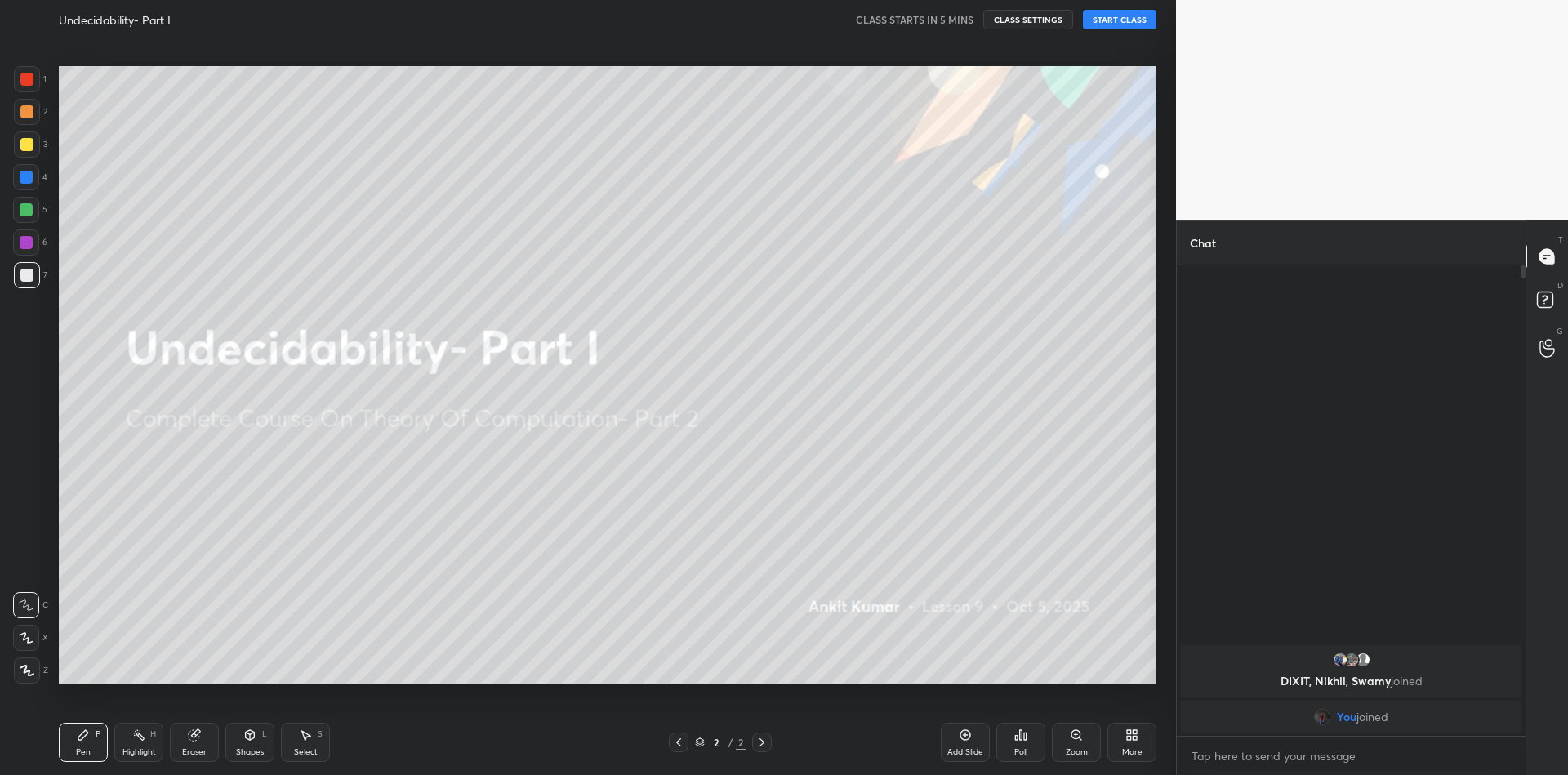
click at [1143, 14] on button "START CLASS" at bounding box center [1119, 20] width 74 height 20
click at [1131, 19] on button "End Class" at bounding box center [1123, 20] width 67 height 20
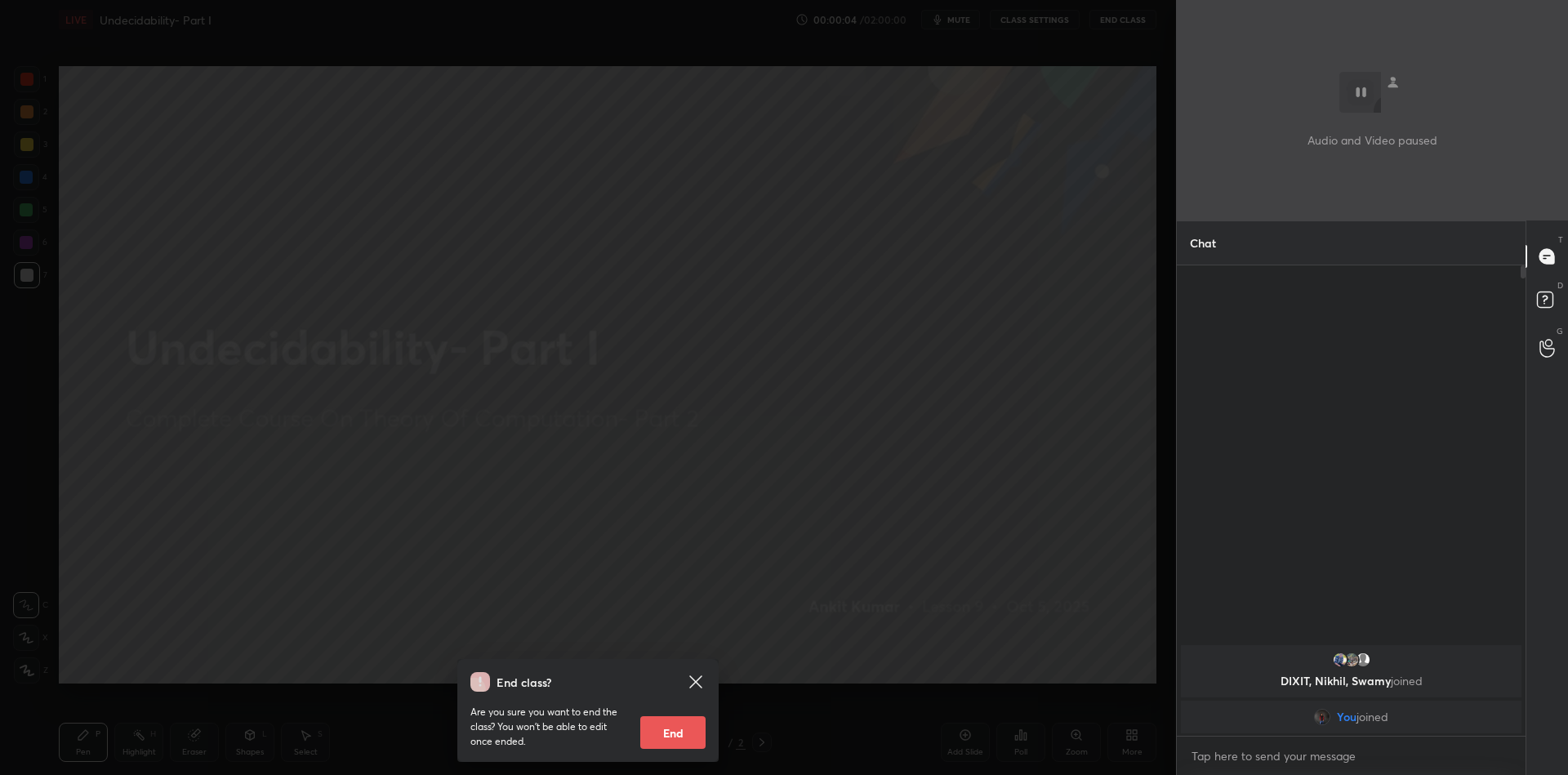
click at [673, 726] on button "End" at bounding box center [673, 732] width 66 height 33
type textarea "x"
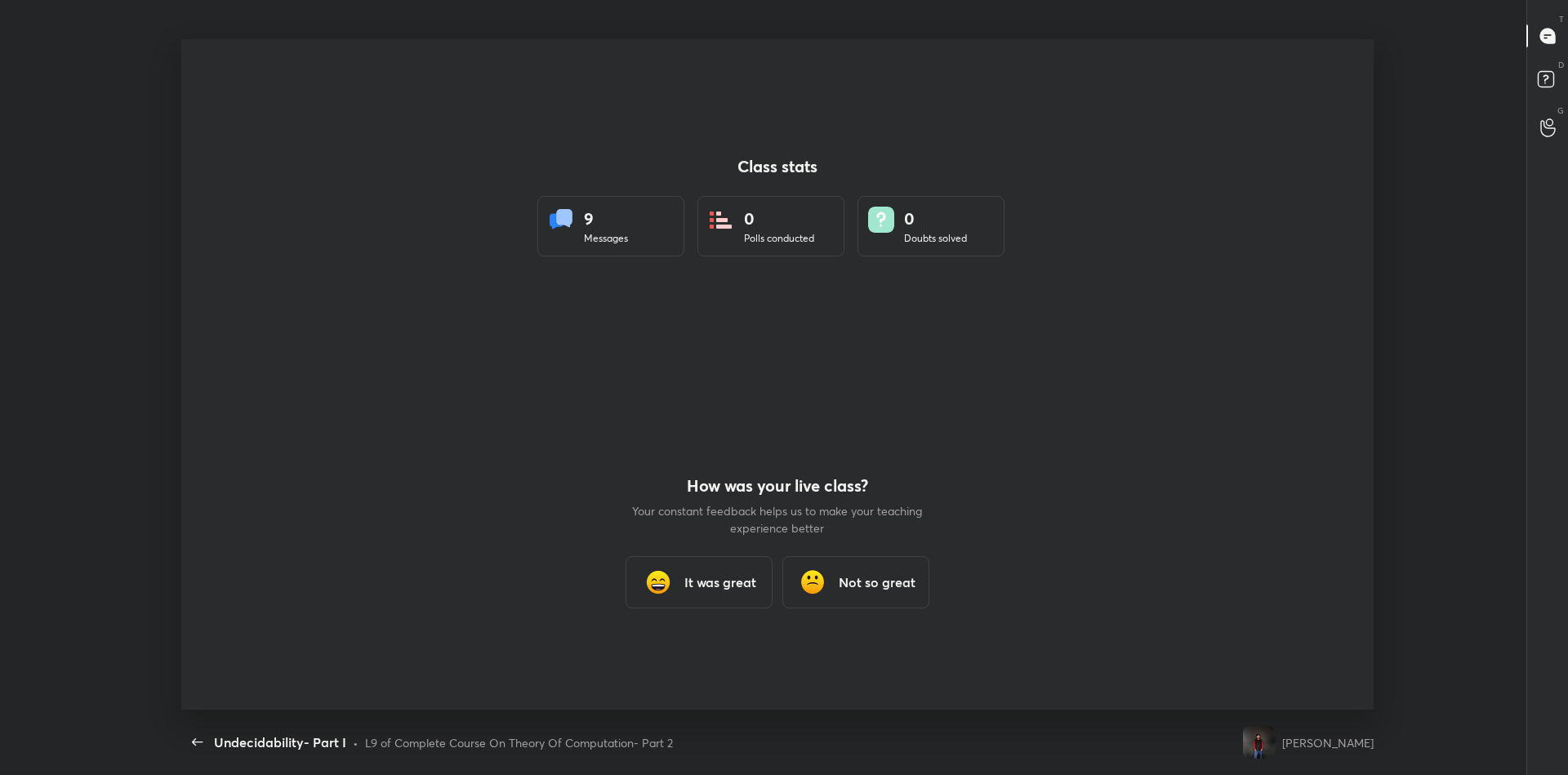
scroll to position [671, 1463]
